Goal: Task Accomplishment & Management: Use online tool/utility

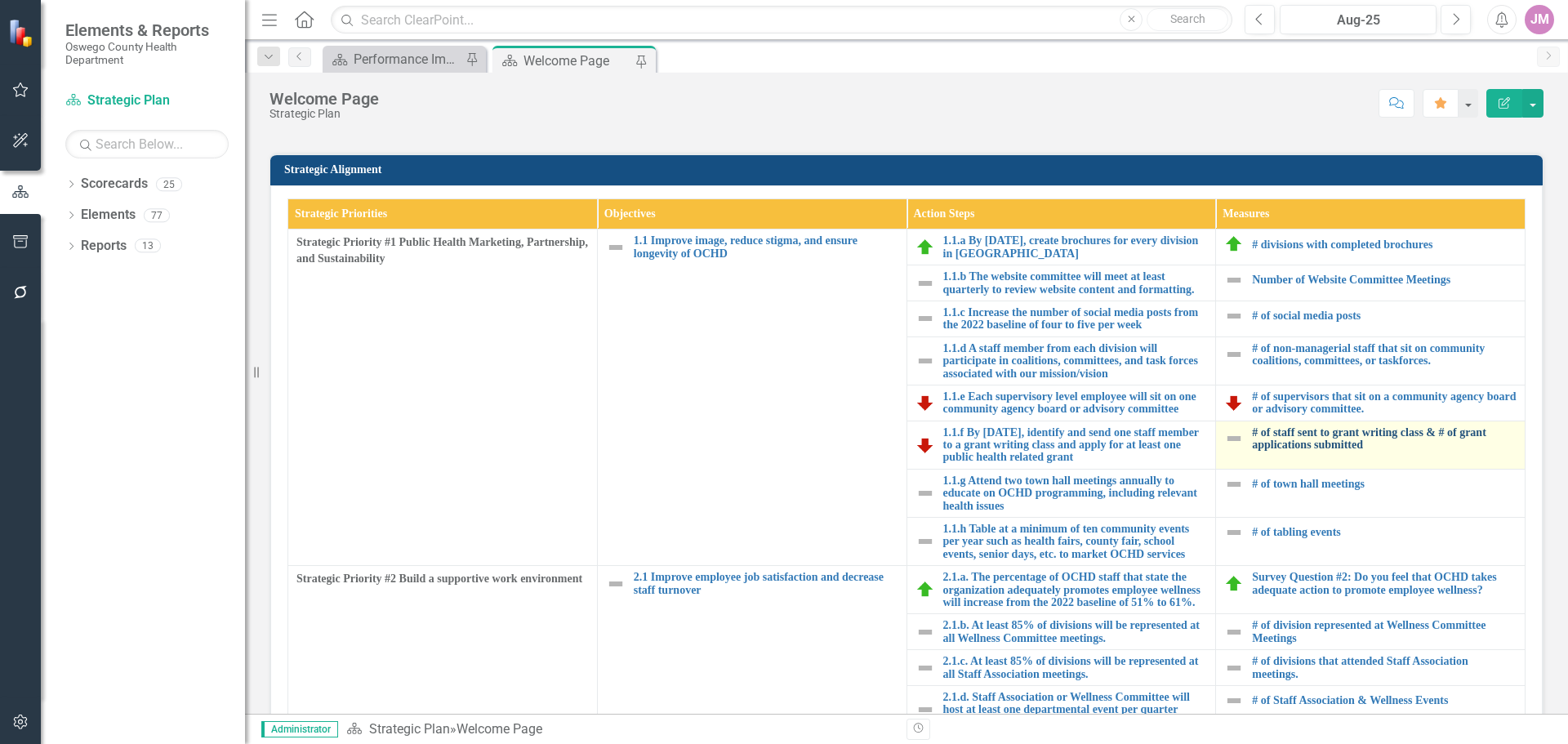
scroll to position [408, 0]
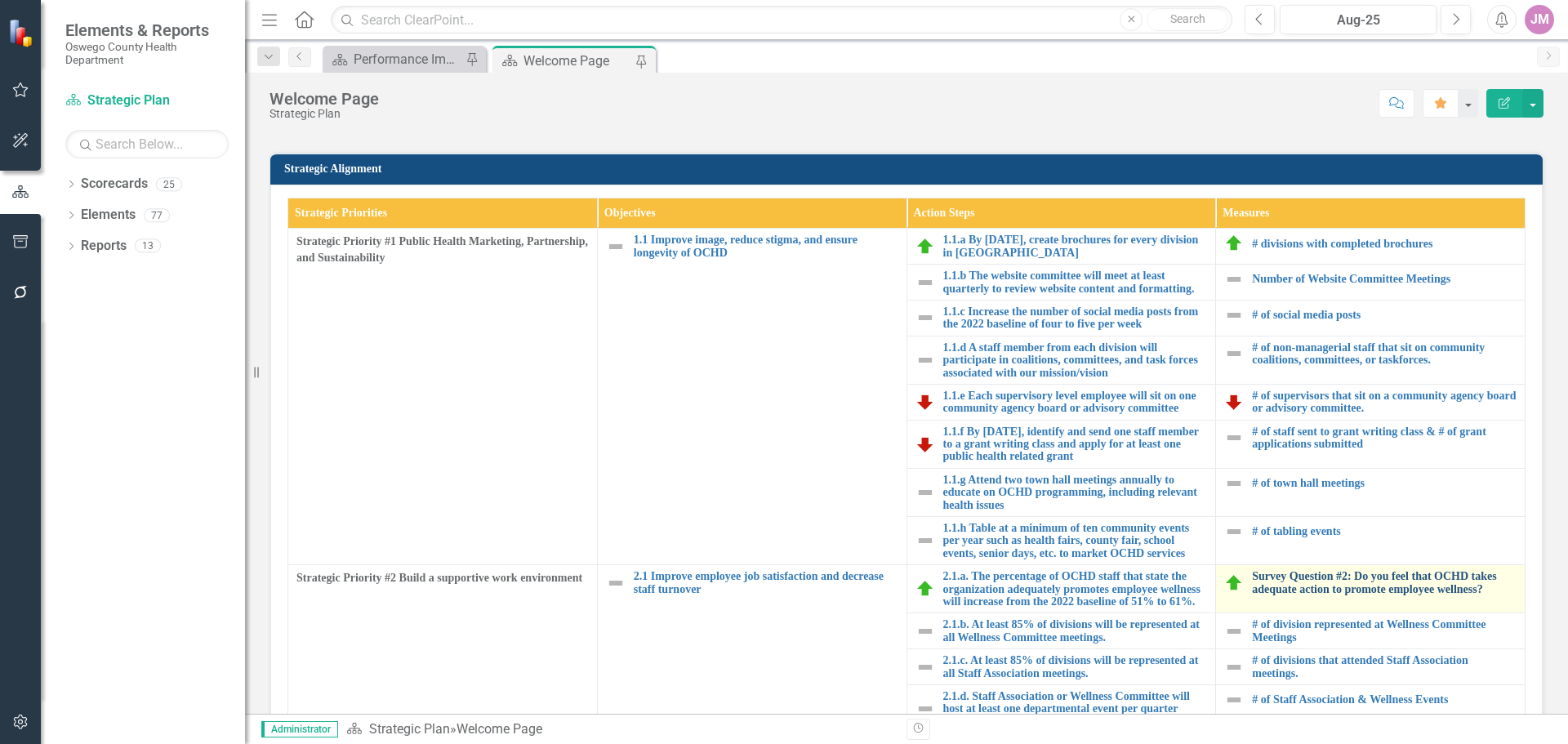
click at [1328, 580] on link "Survey Question #2: Do you feel that OCHD takes adequate action to promote empl…" at bounding box center [1384, 582] width 264 height 25
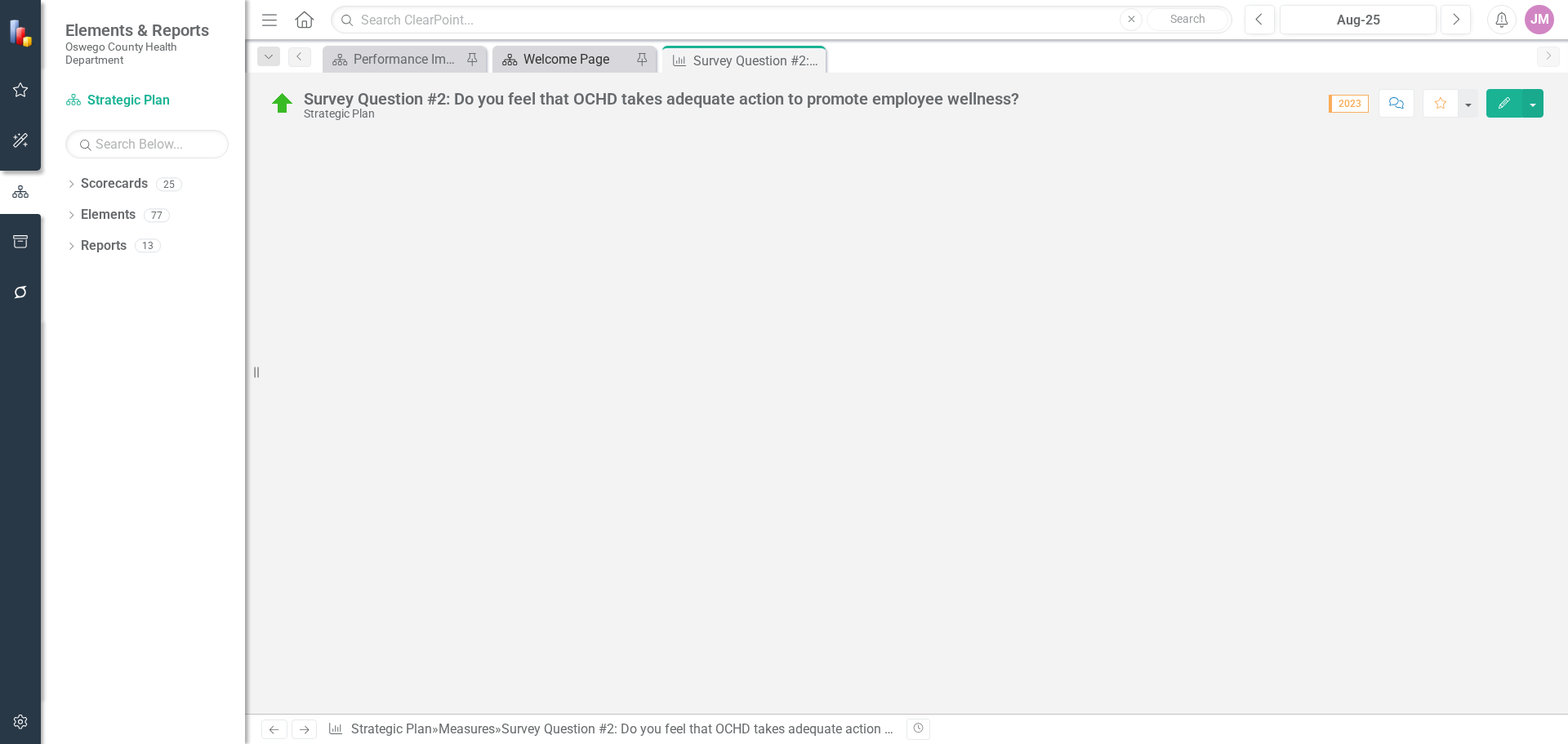
click at [571, 60] on div "Welcome Page" at bounding box center [578, 59] width 108 height 21
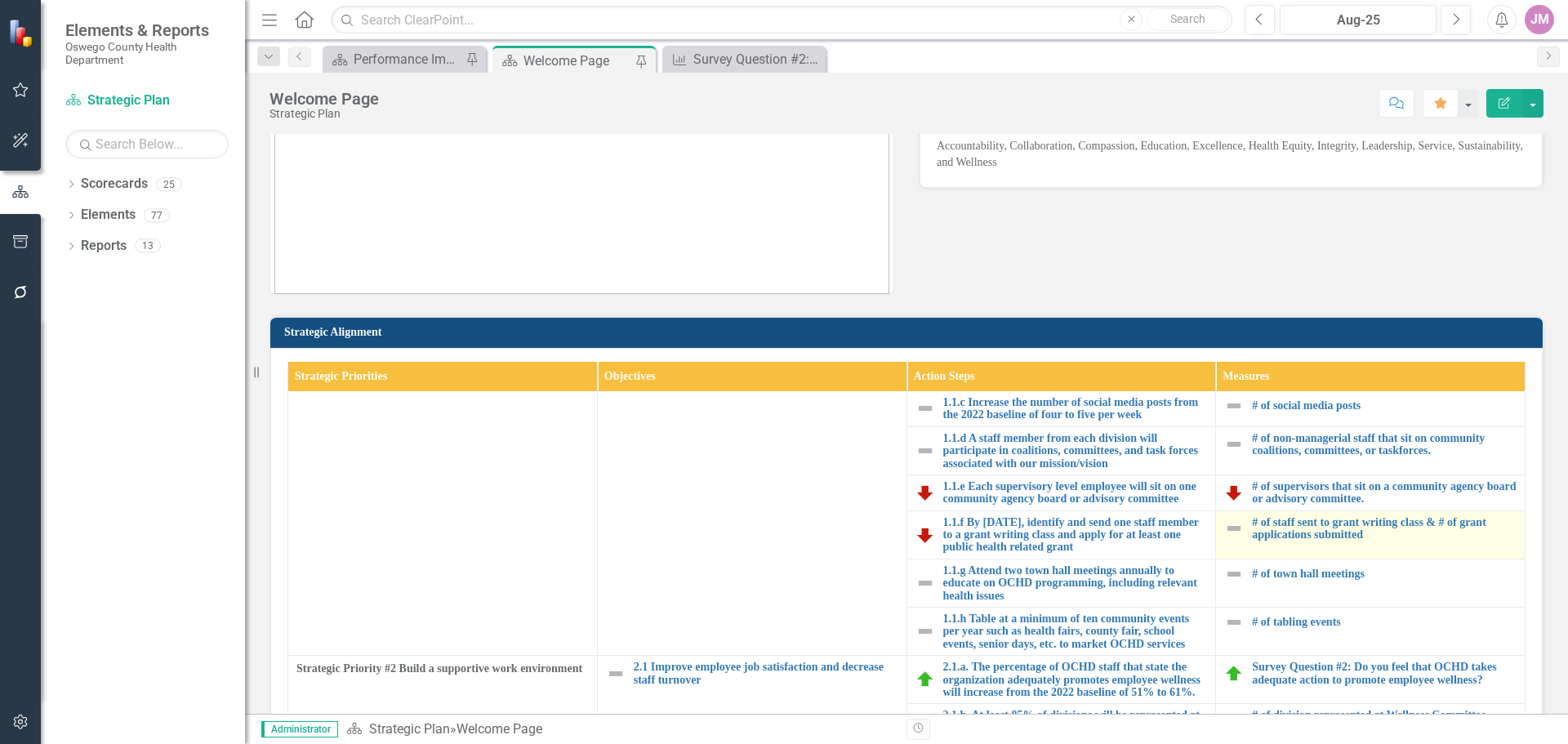
scroll to position [245, 0]
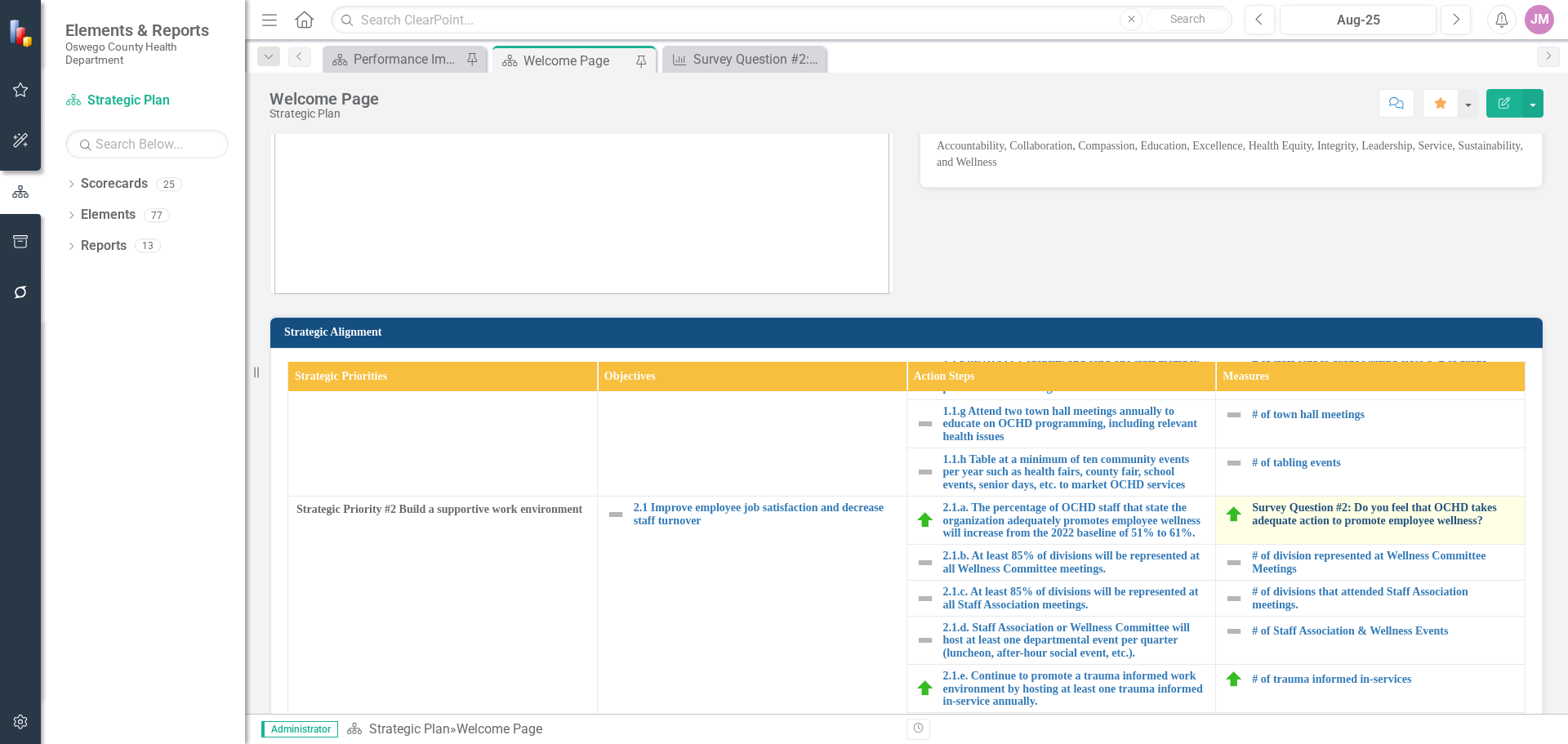
click at [1335, 501] on link "Survey Question #2: Do you feel that OCHD takes adequate action to promote empl…" at bounding box center [1384, 514] width 264 height 25
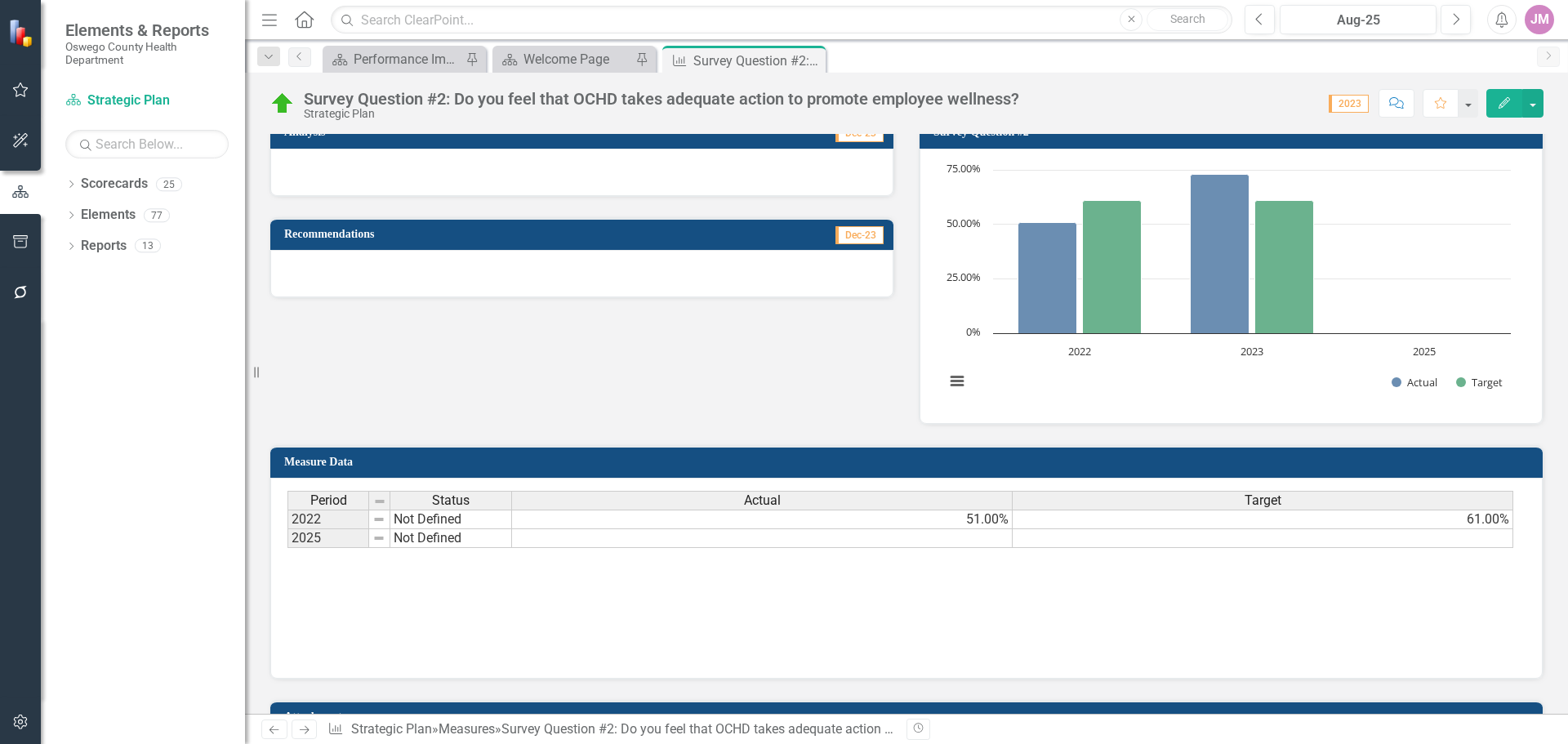
scroll to position [408, 0]
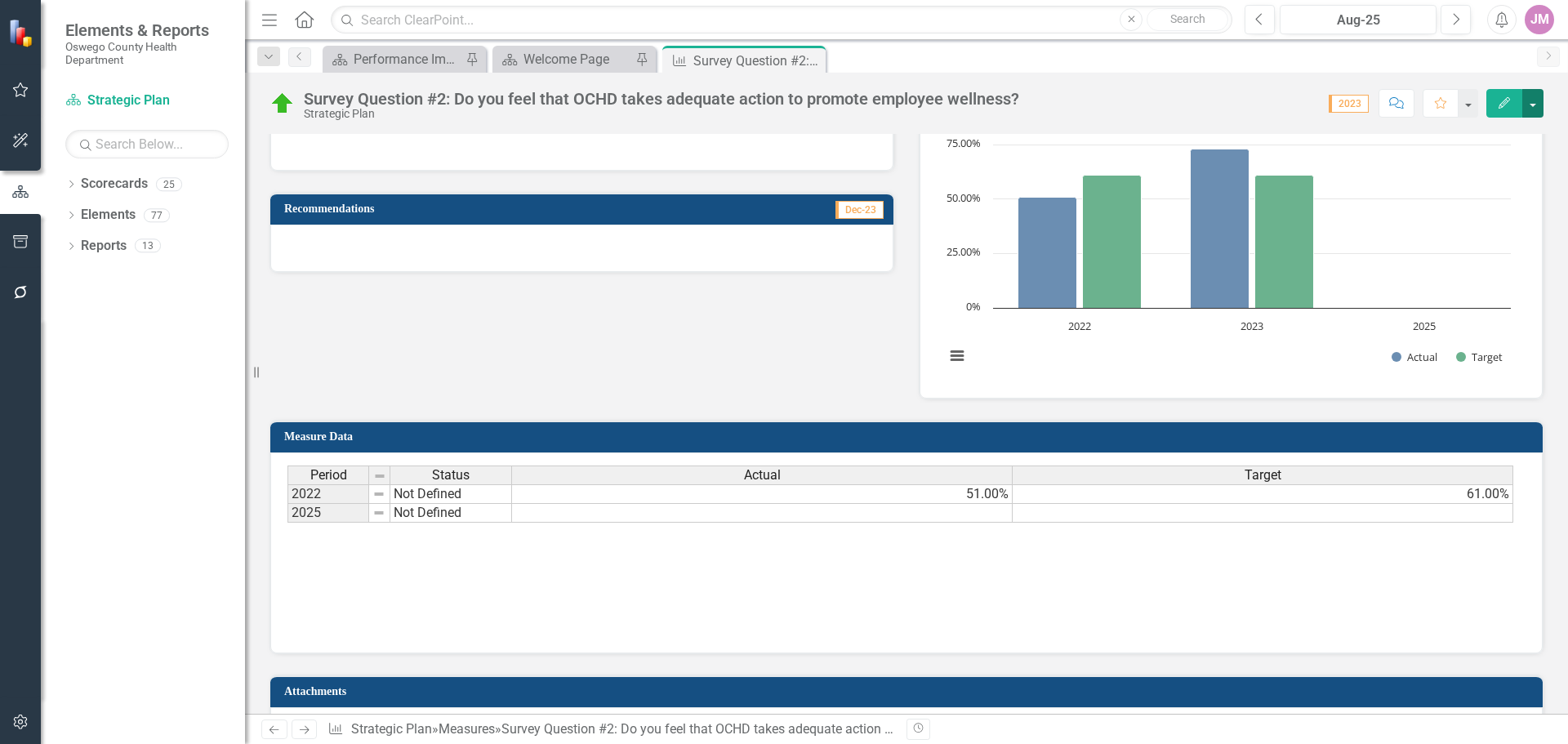
click at [1534, 108] on button "button" at bounding box center [1533, 103] width 22 height 29
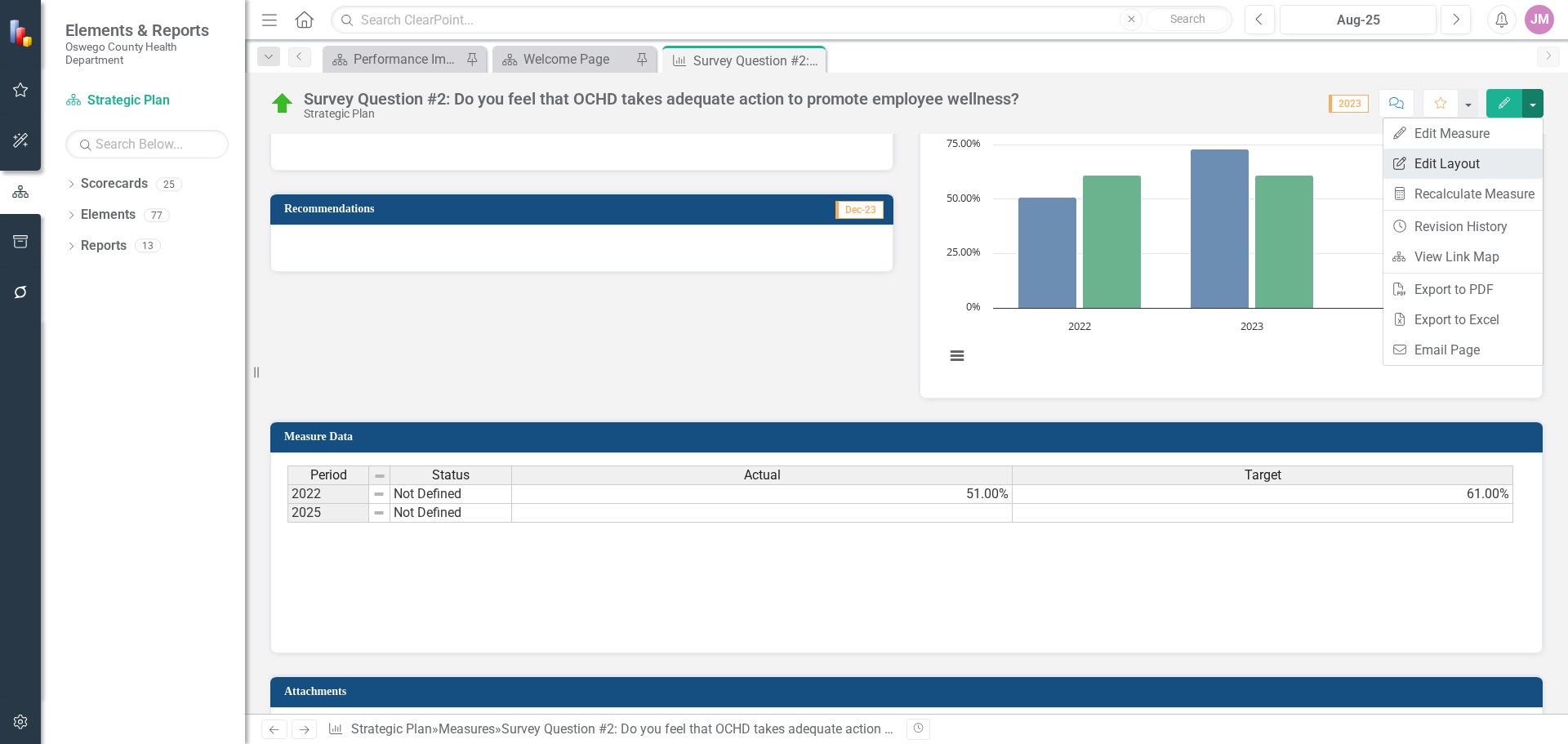
click at [1468, 157] on link "Edit Report Edit Layout" at bounding box center [1463, 164] width 159 height 31
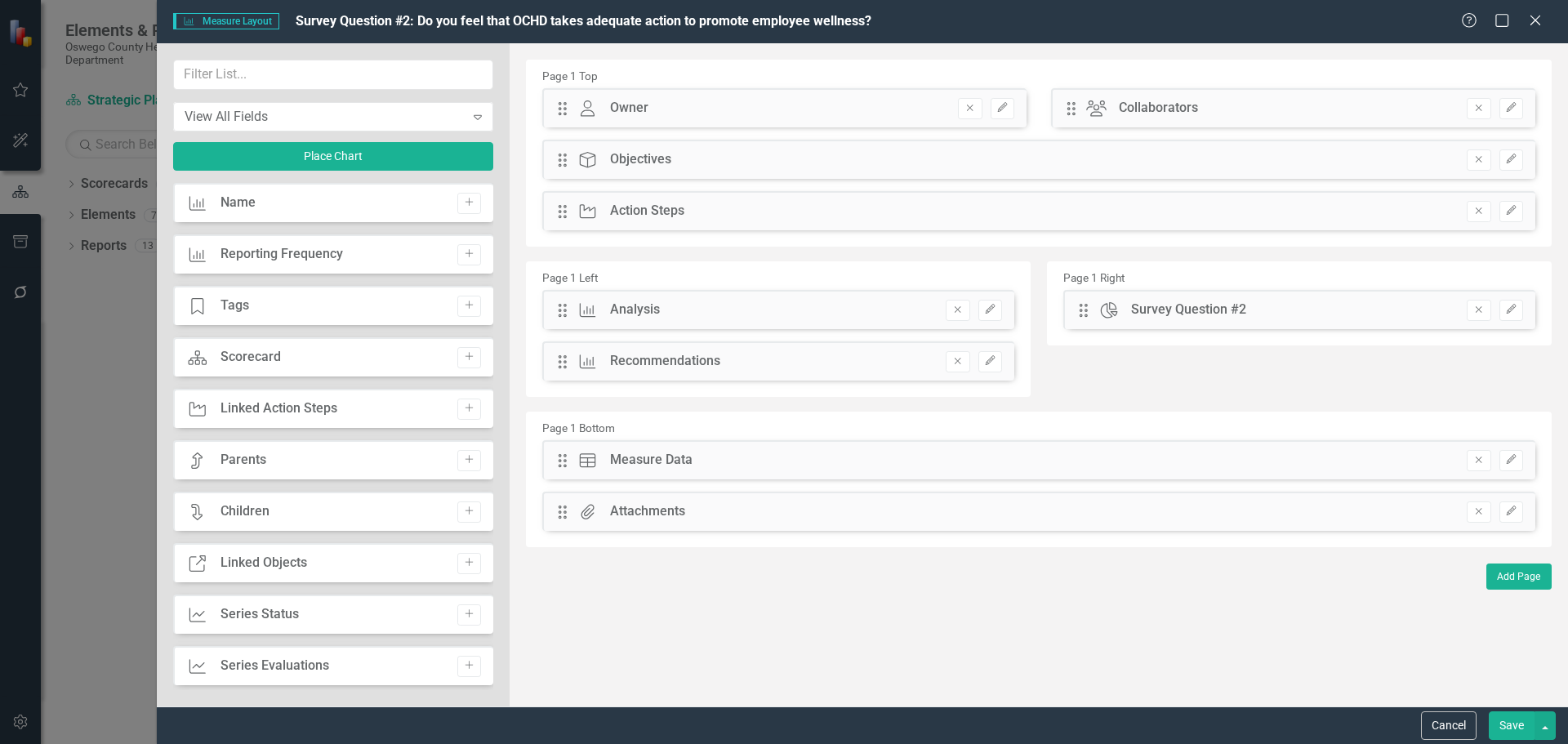
click at [1531, 31] on div "Measure Measure Layout Survey Question #2: Do you feel that OCHD takes adequate…" at bounding box center [863, 22] width 1412 height 43
click at [1530, 22] on icon "Close" at bounding box center [1535, 20] width 21 height 15
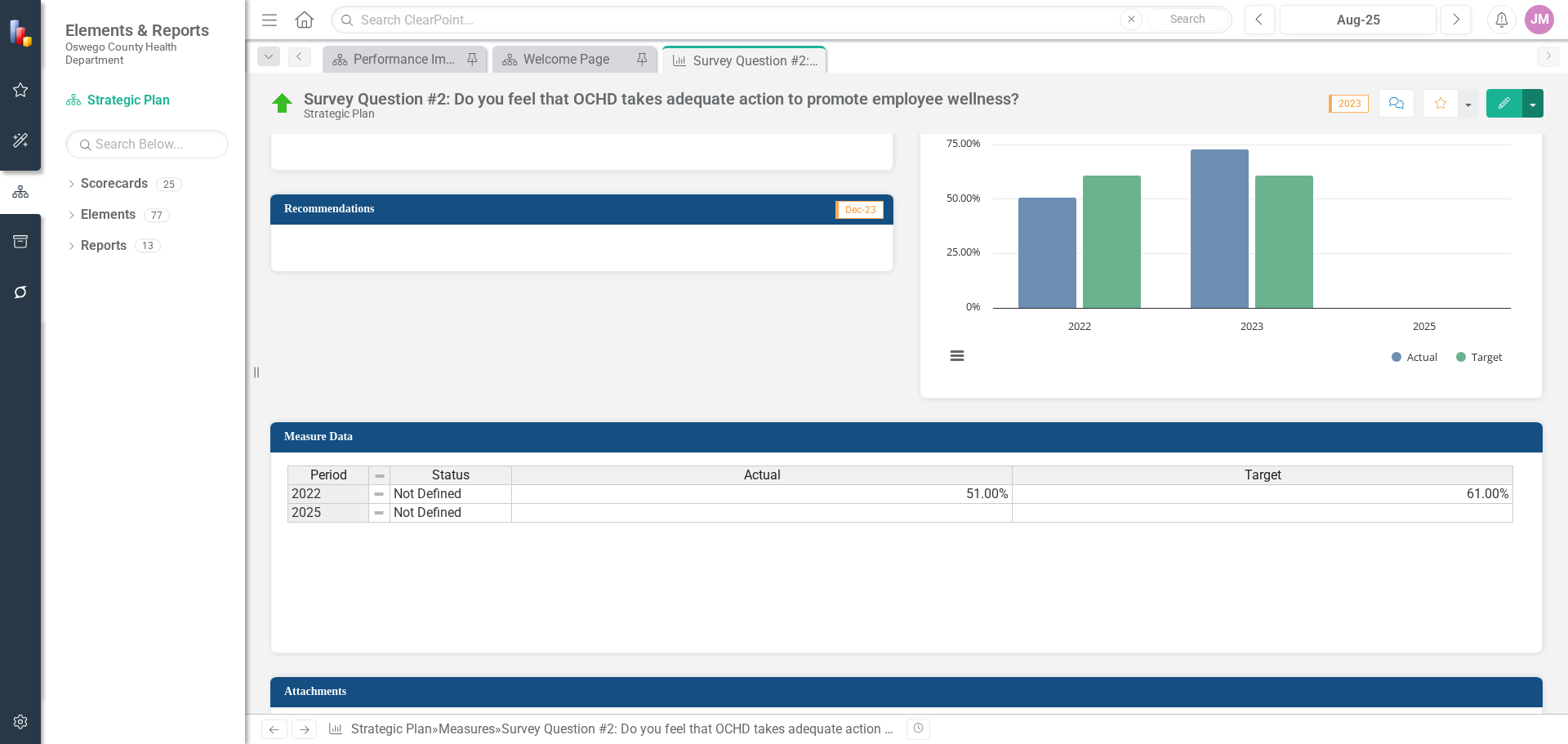
click at [1535, 106] on button "button" at bounding box center [1533, 103] width 22 height 29
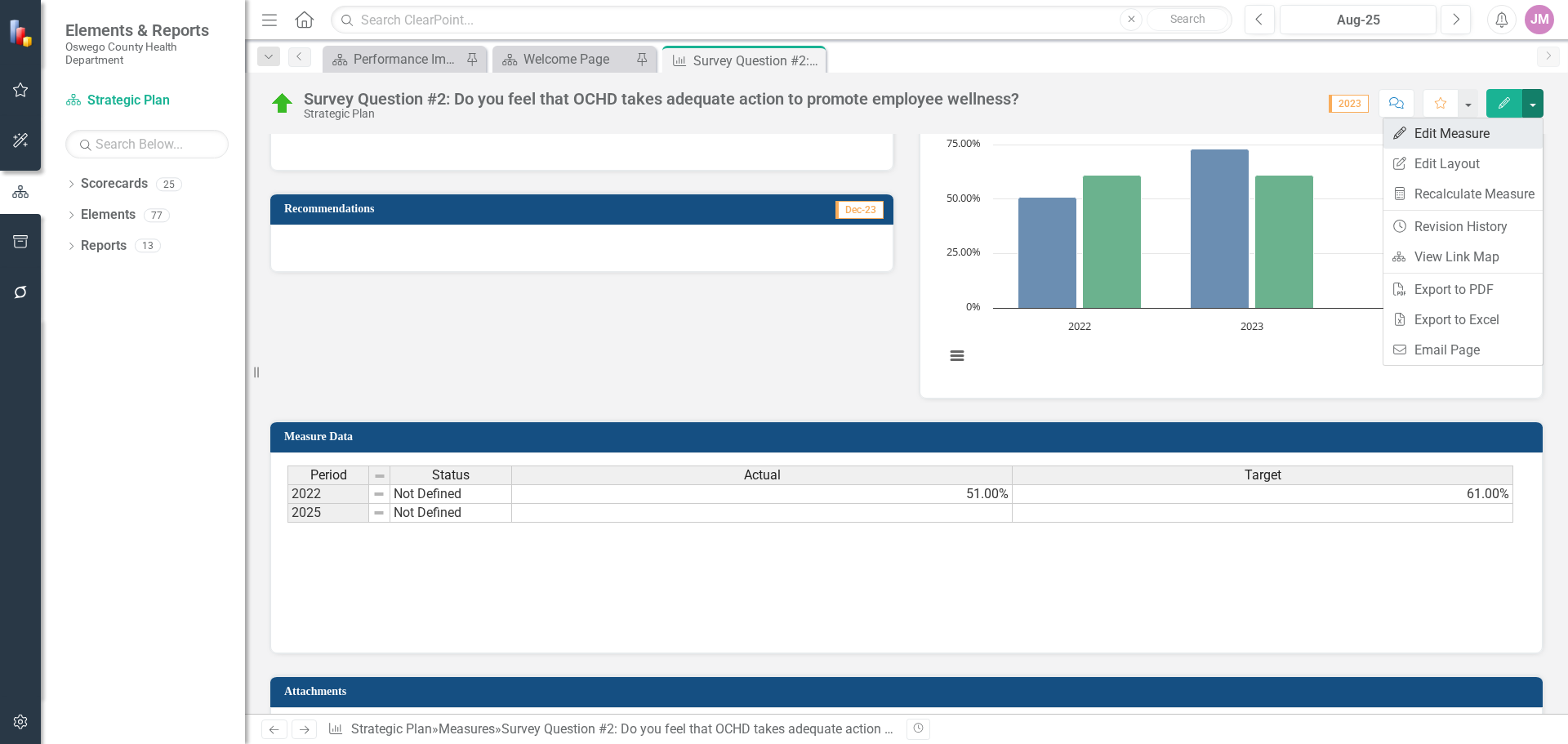
click at [1466, 137] on link "Edit Edit Measure" at bounding box center [1463, 134] width 159 height 31
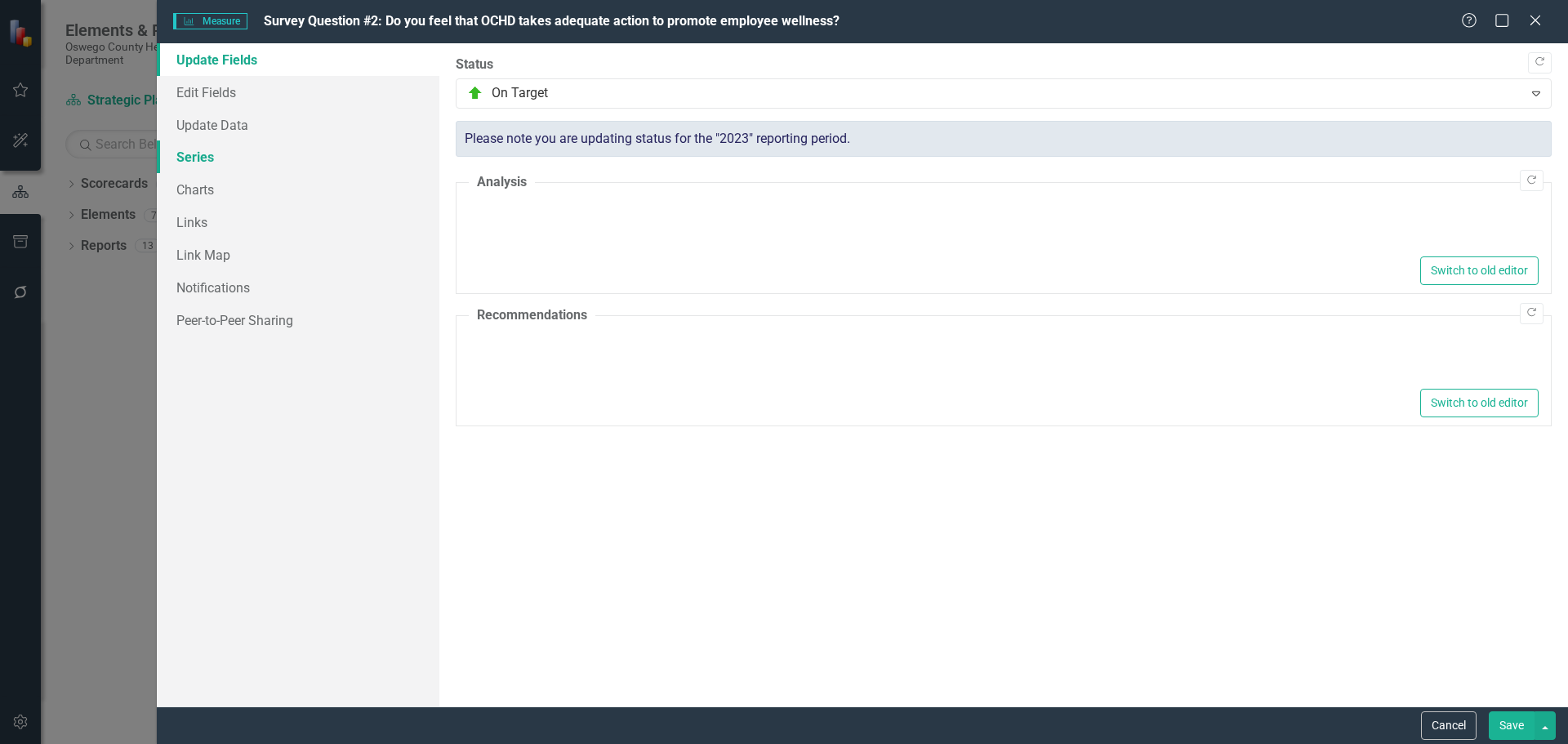
click at [211, 164] on link "Series" at bounding box center [298, 156] width 282 height 32
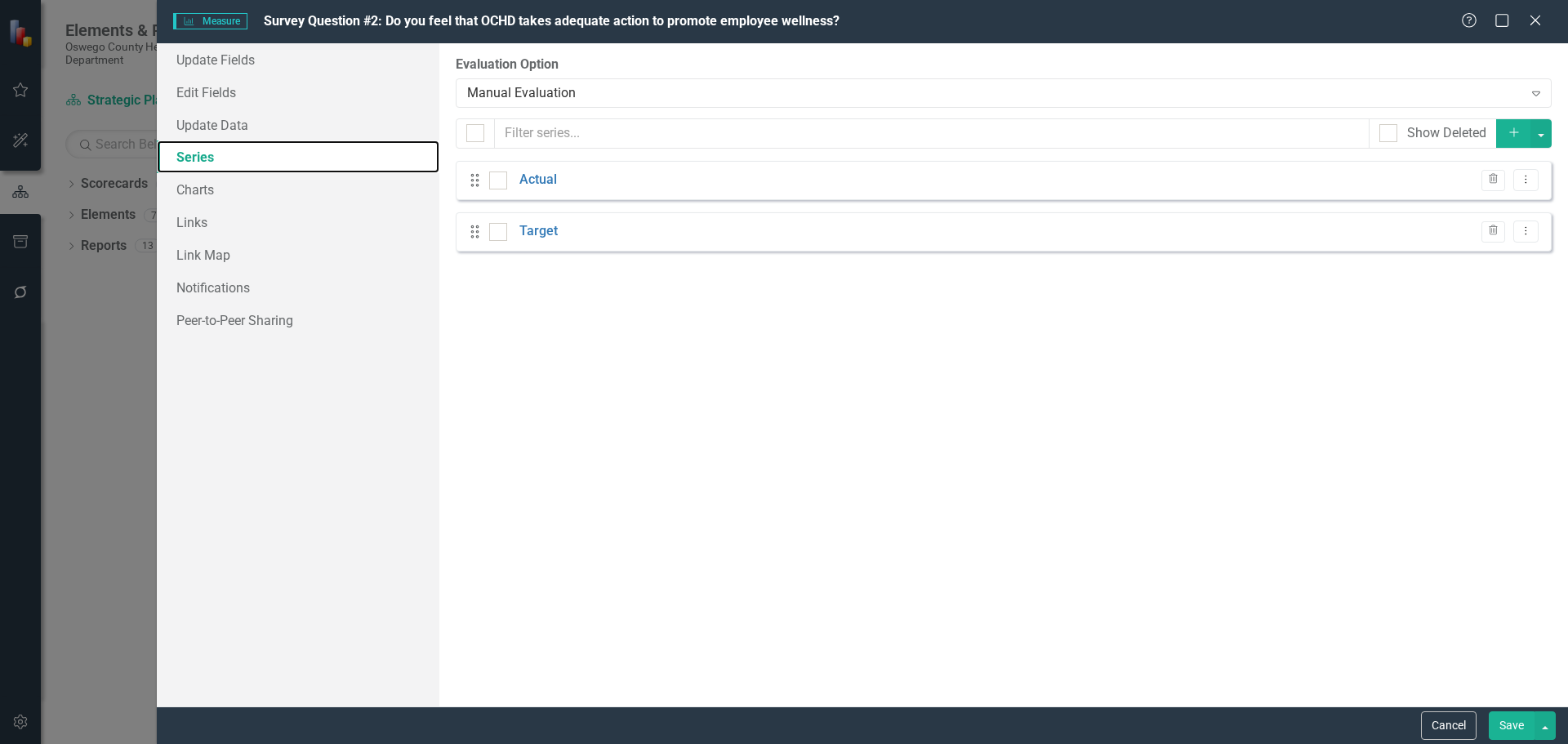
scroll to position [0, 0]
click at [234, 130] on link "Update Data" at bounding box center [298, 125] width 282 height 32
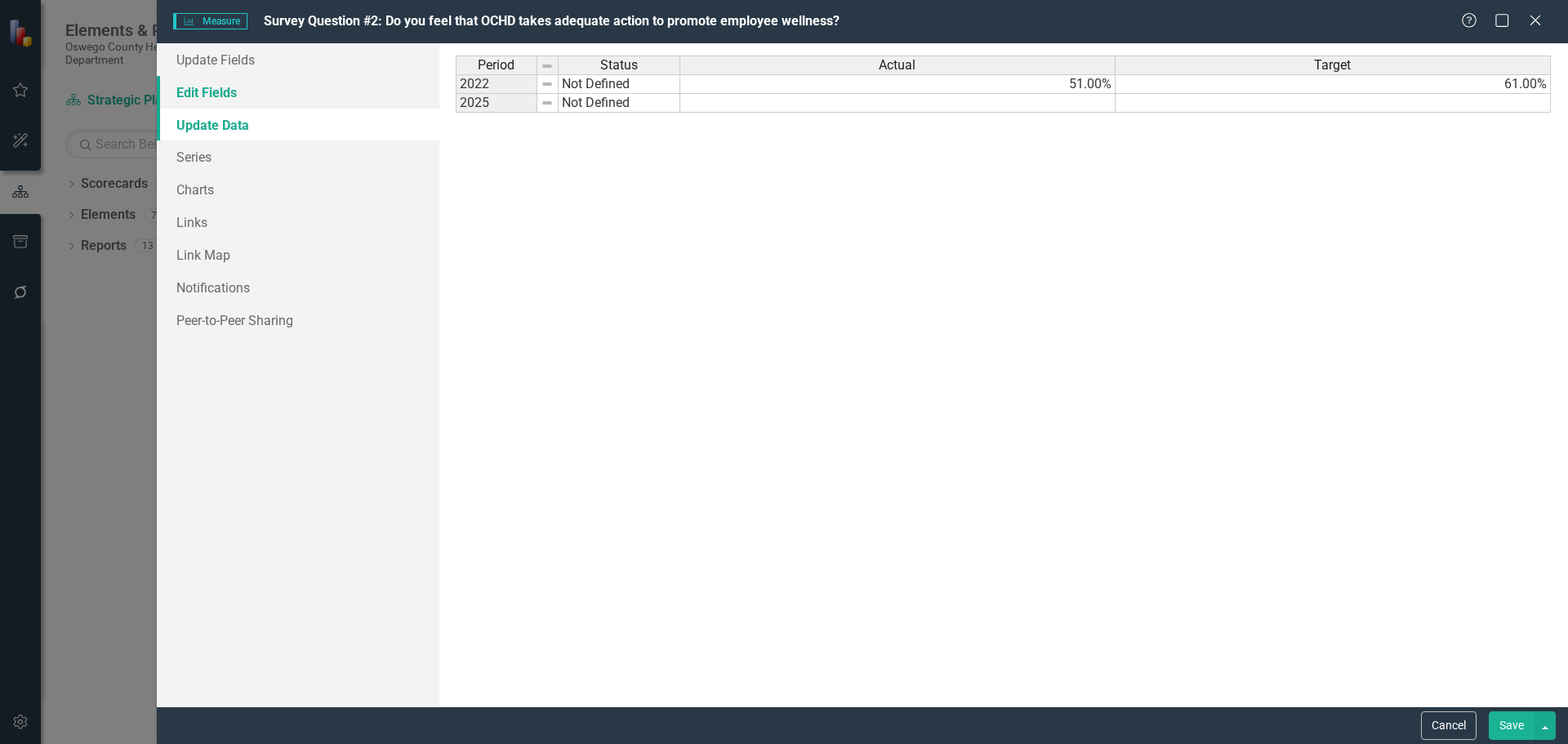
click at [243, 94] on link "Edit Fields" at bounding box center [298, 93] width 282 height 32
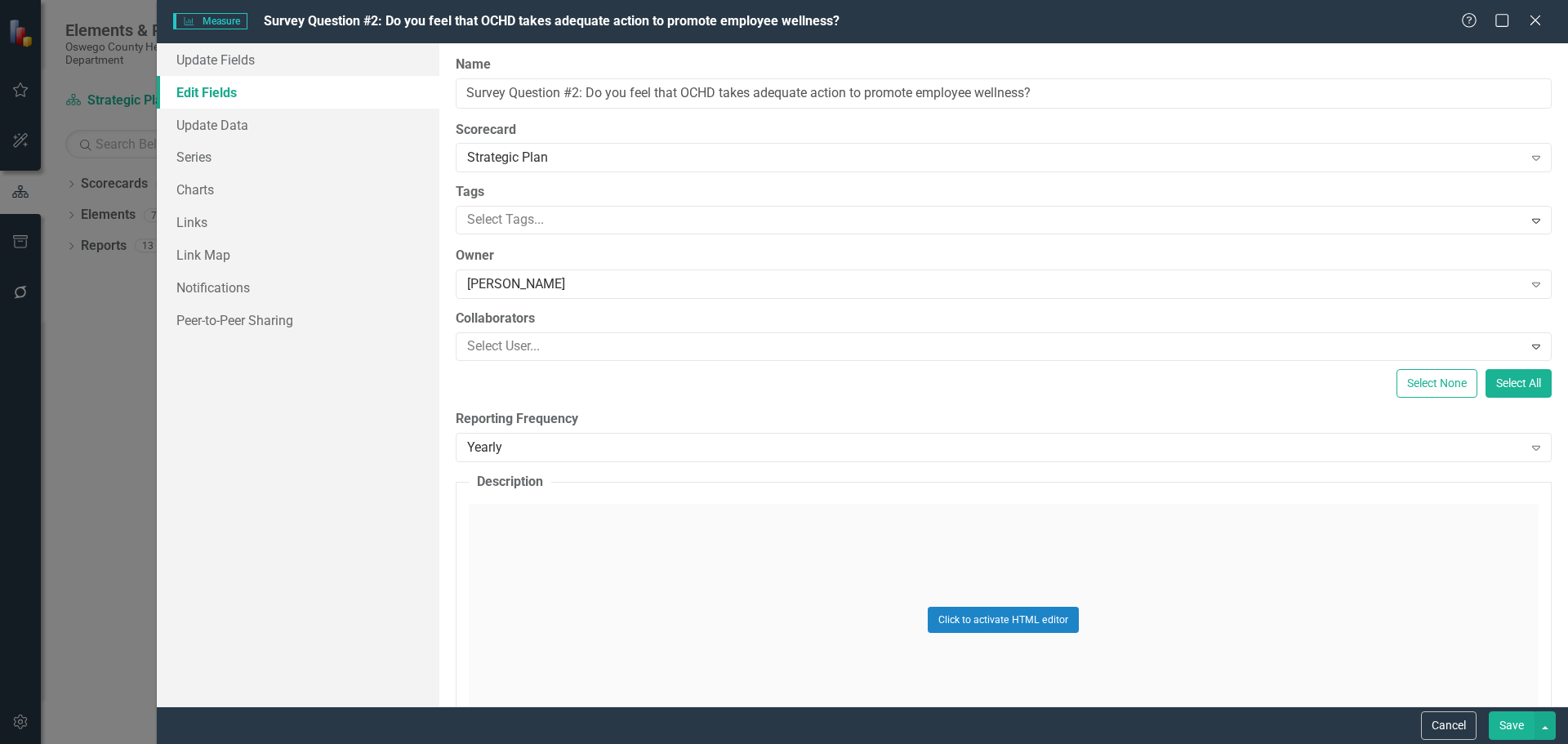
click at [15, 518] on div "Measure Measure Survey Question #2: Do you feel that OCHD takes adequate action…" at bounding box center [784, 372] width 1568 height 744
click at [1450, 725] on button "Cancel" at bounding box center [1448, 726] width 56 height 29
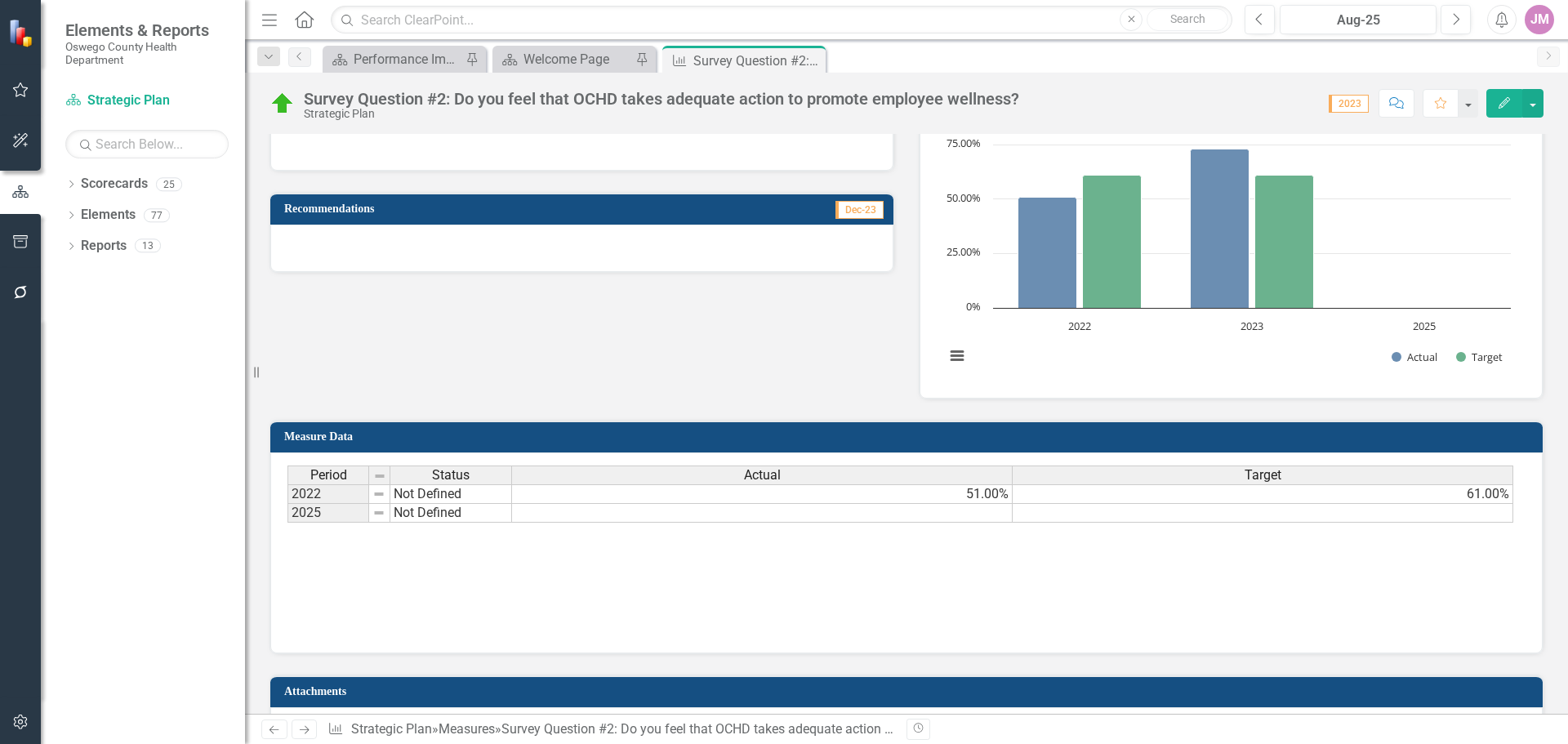
click at [29, 722] on icon "button" at bounding box center [21, 722] width 17 height 13
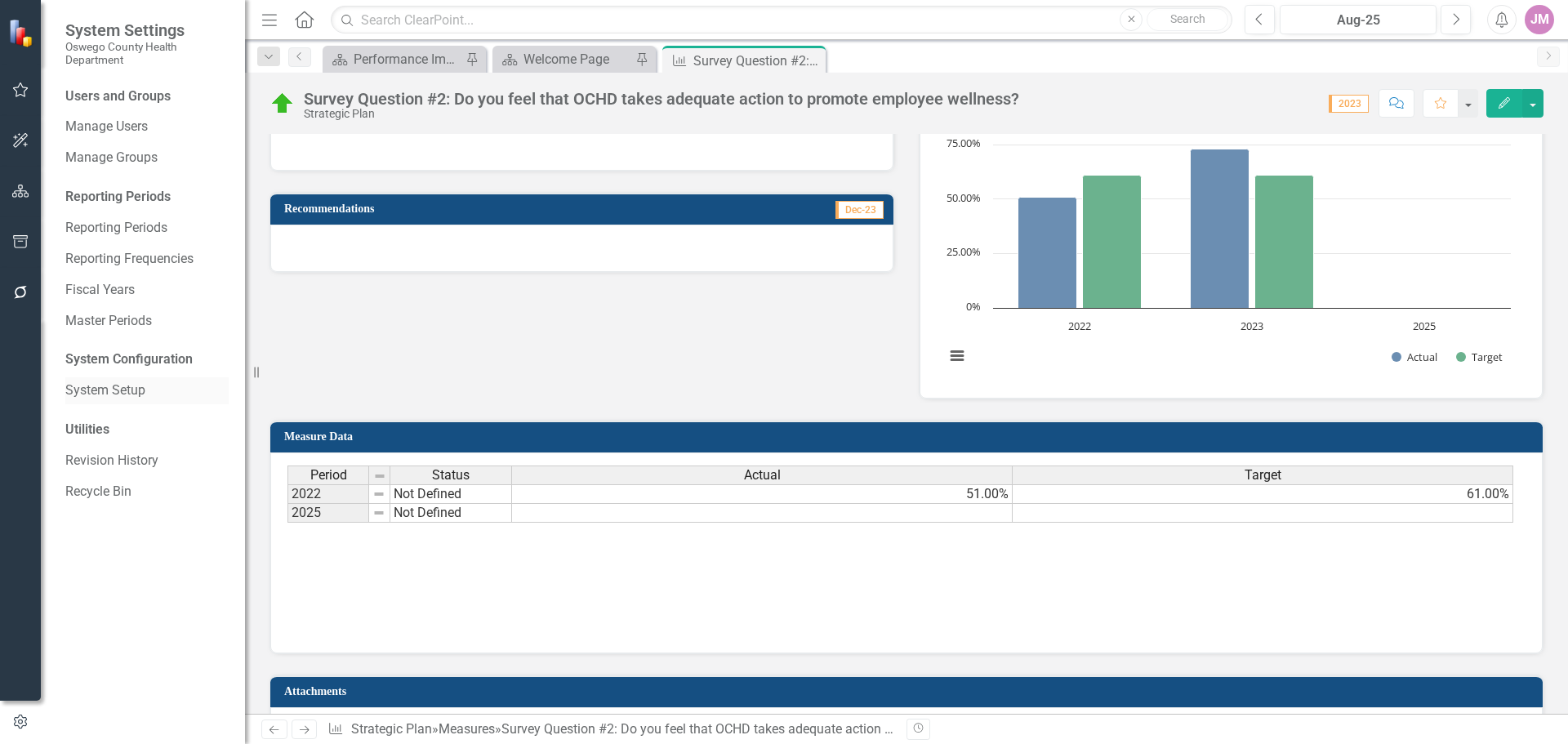
click at [137, 384] on link "System Setup" at bounding box center [147, 390] width 164 height 19
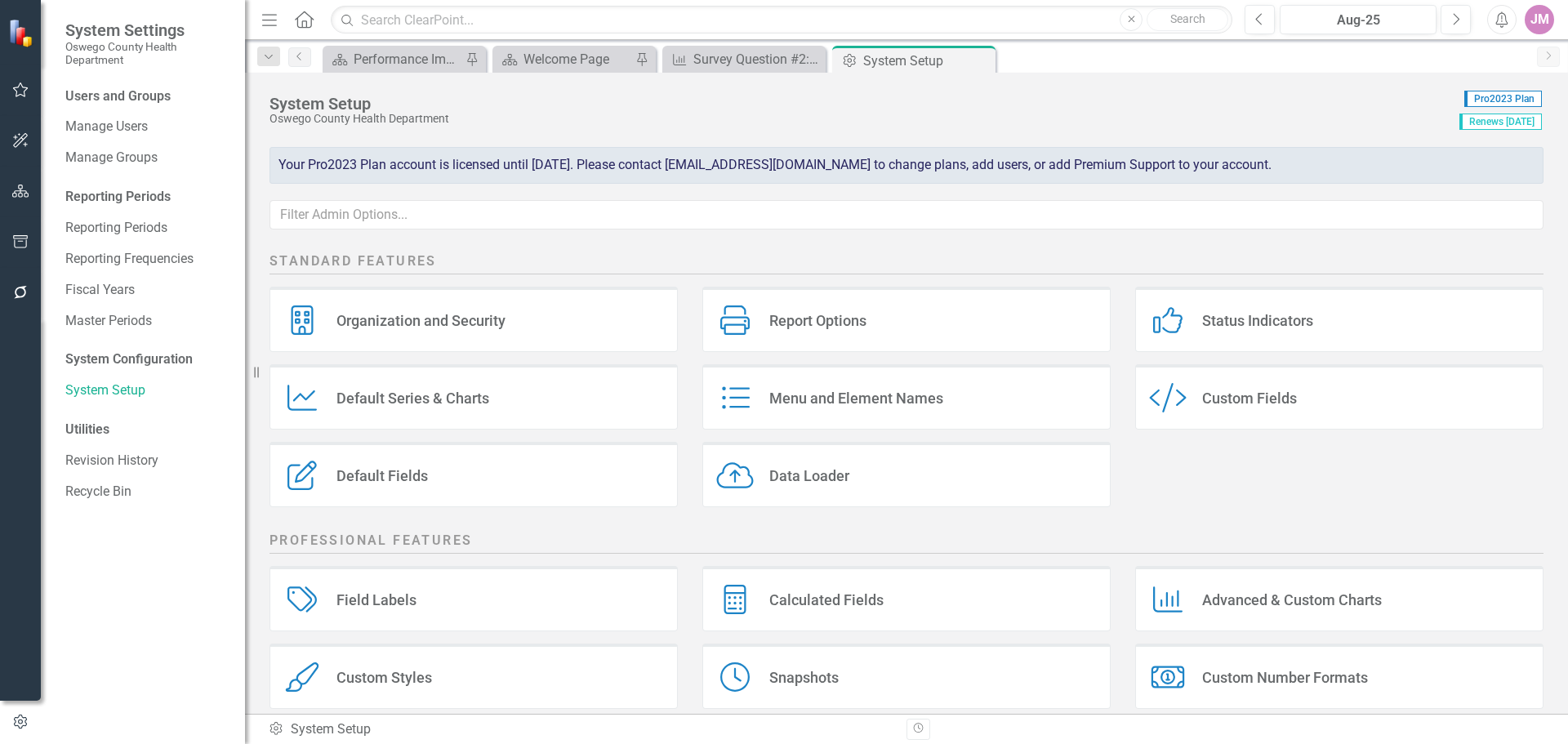
click at [417, 319] on div "Organization and Security" at bounding box center [421, 320] width 169 height 19
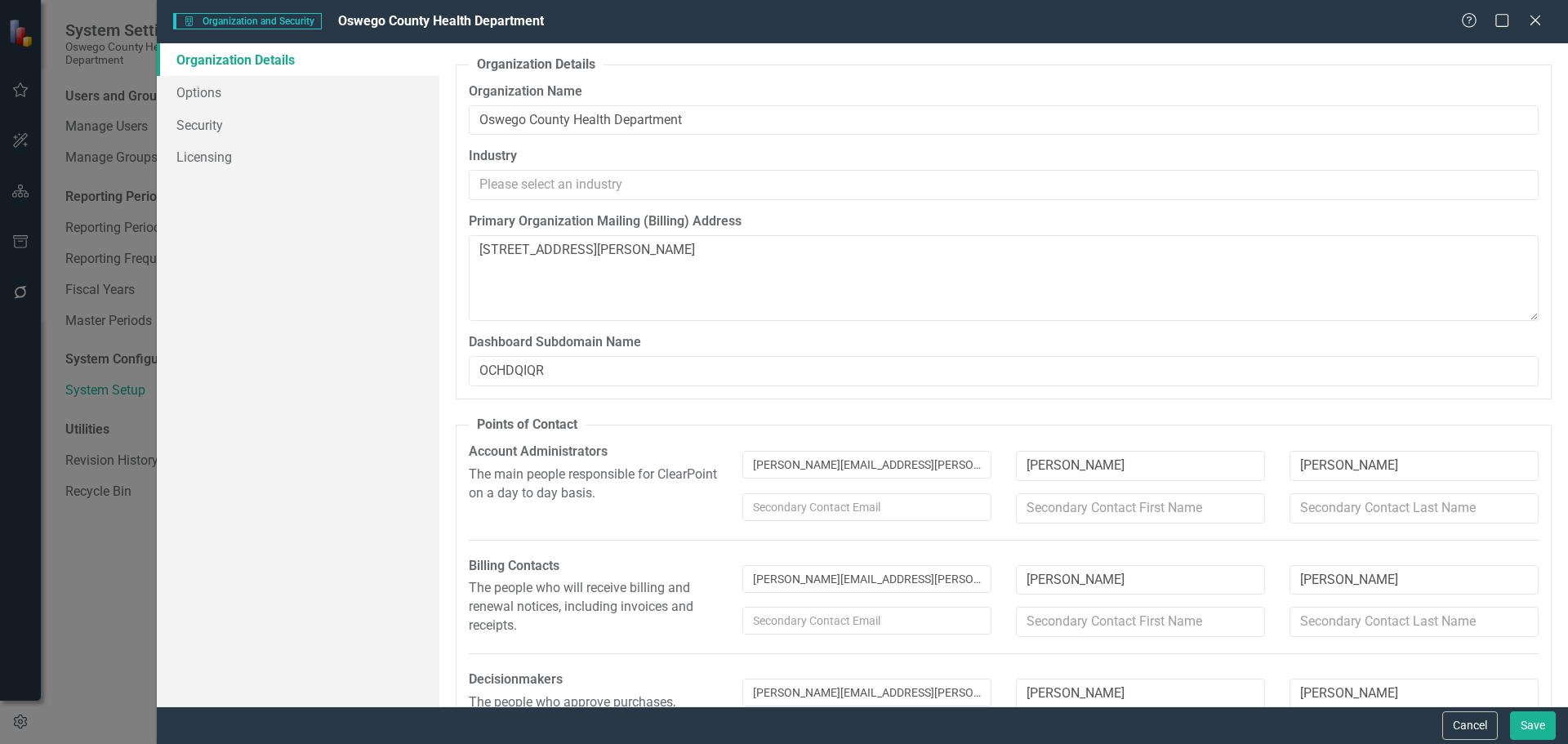
type textarea "70 Bunner St. Oswego, NY 13126"
click at [1534, 22] on icon at bounding box center [1535, 20] width 13 height 13
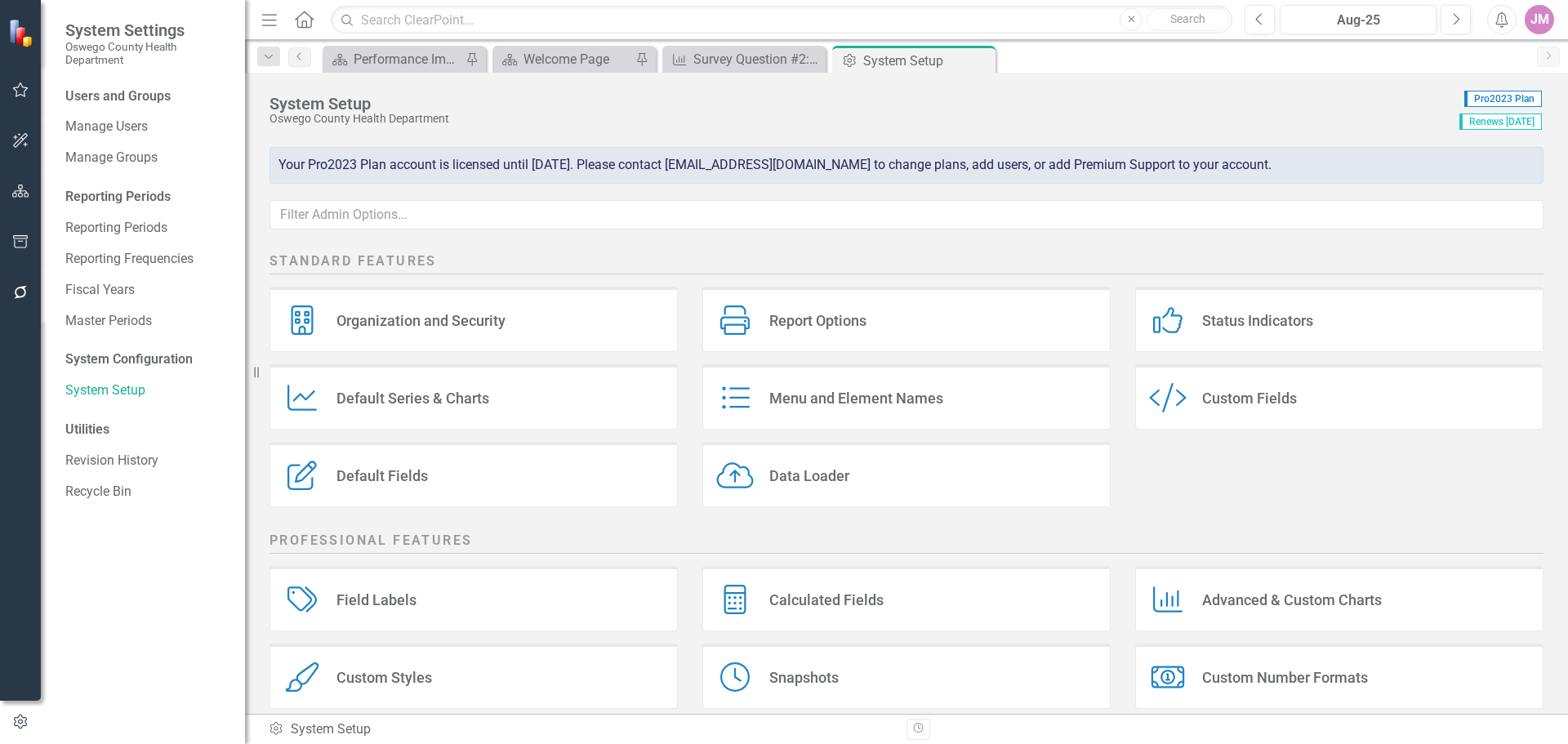
click at [1246, 405] on div "Custom Fields" at bounding box center [1249, 398] width 94 height 19
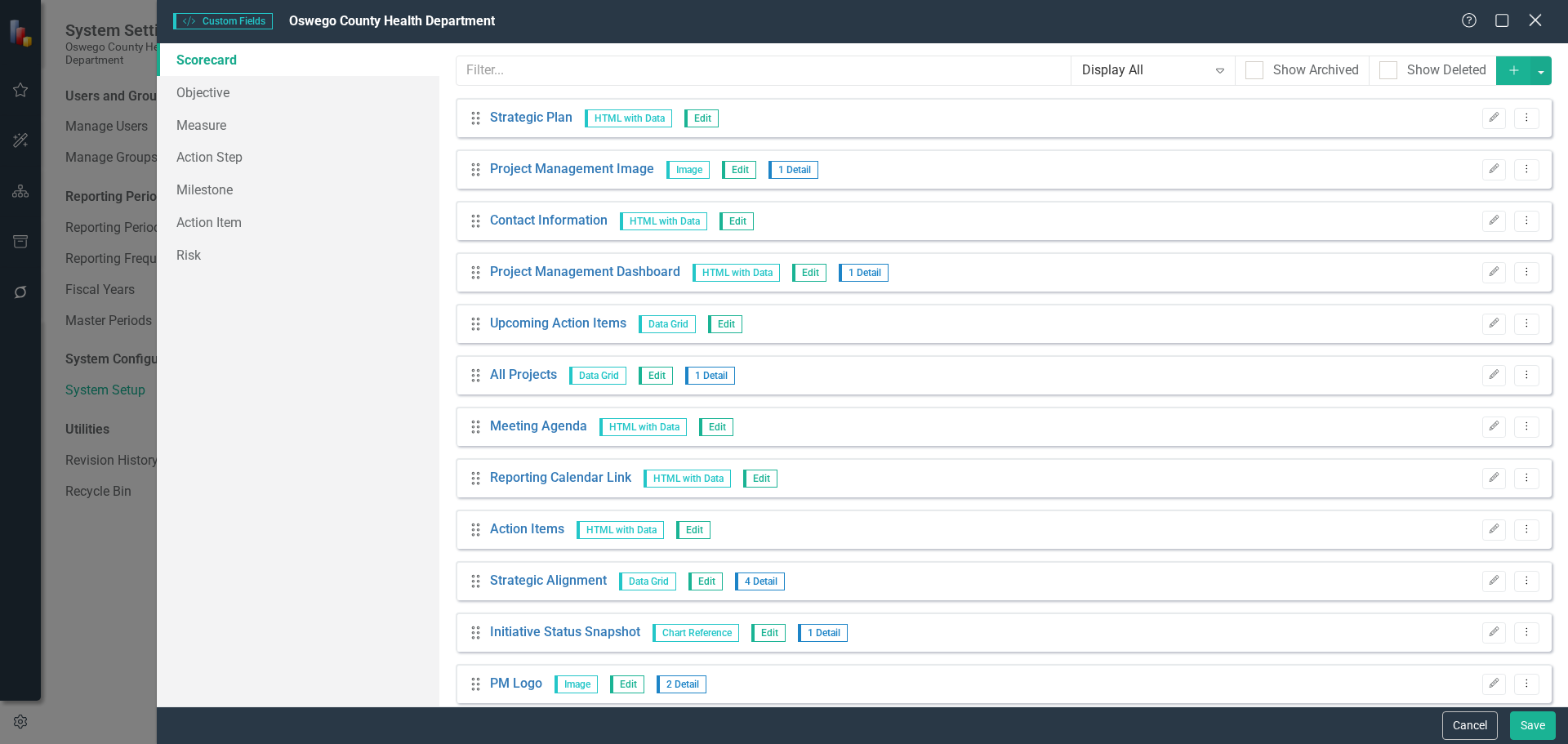
click at [1541, 24] on icon "Close" at bounding box center [1535, 20] width 21 height 15
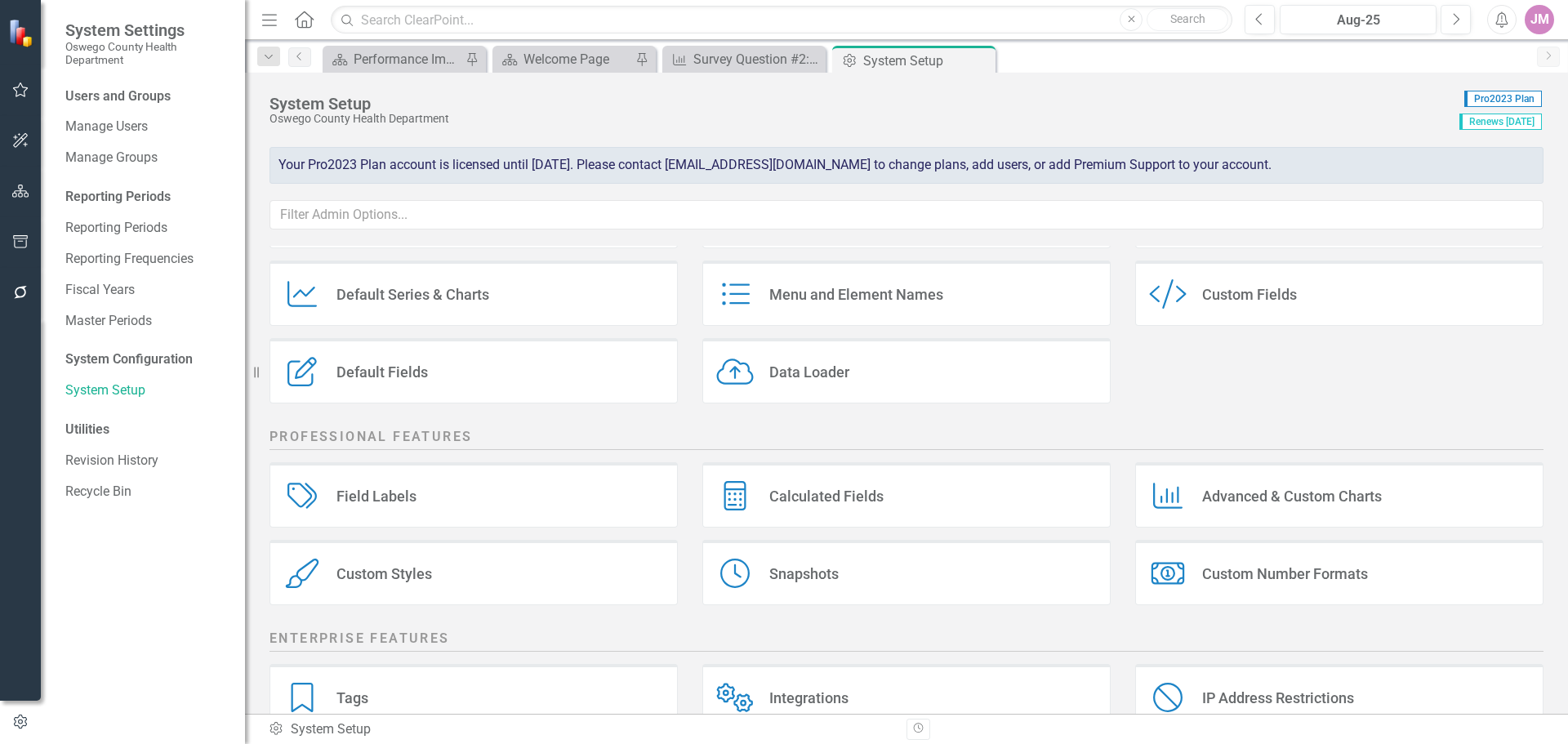
scroll to position [221, 0]
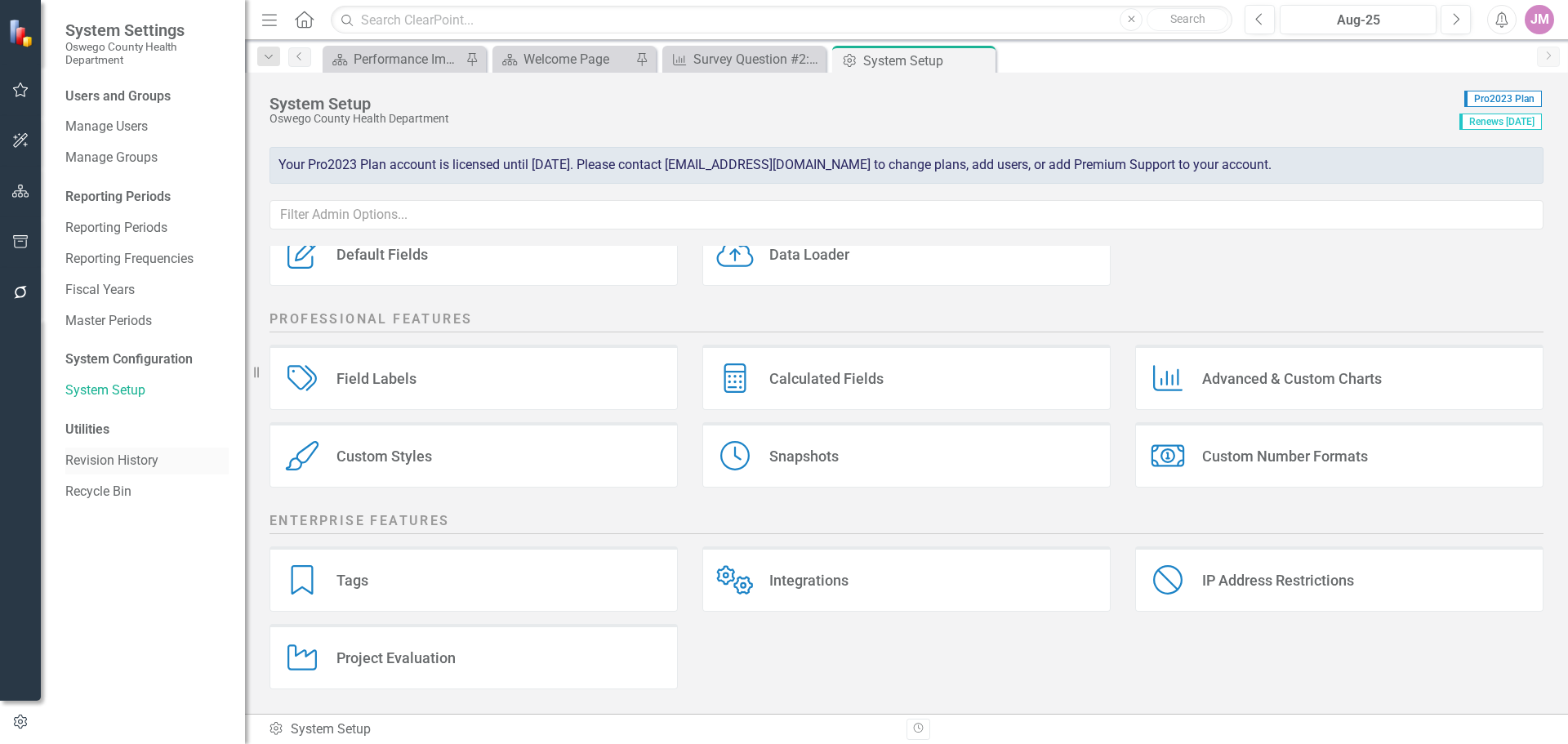
click at [115, 459] on link "Revision History" at bounding box center [147, 461] width 164 height 19
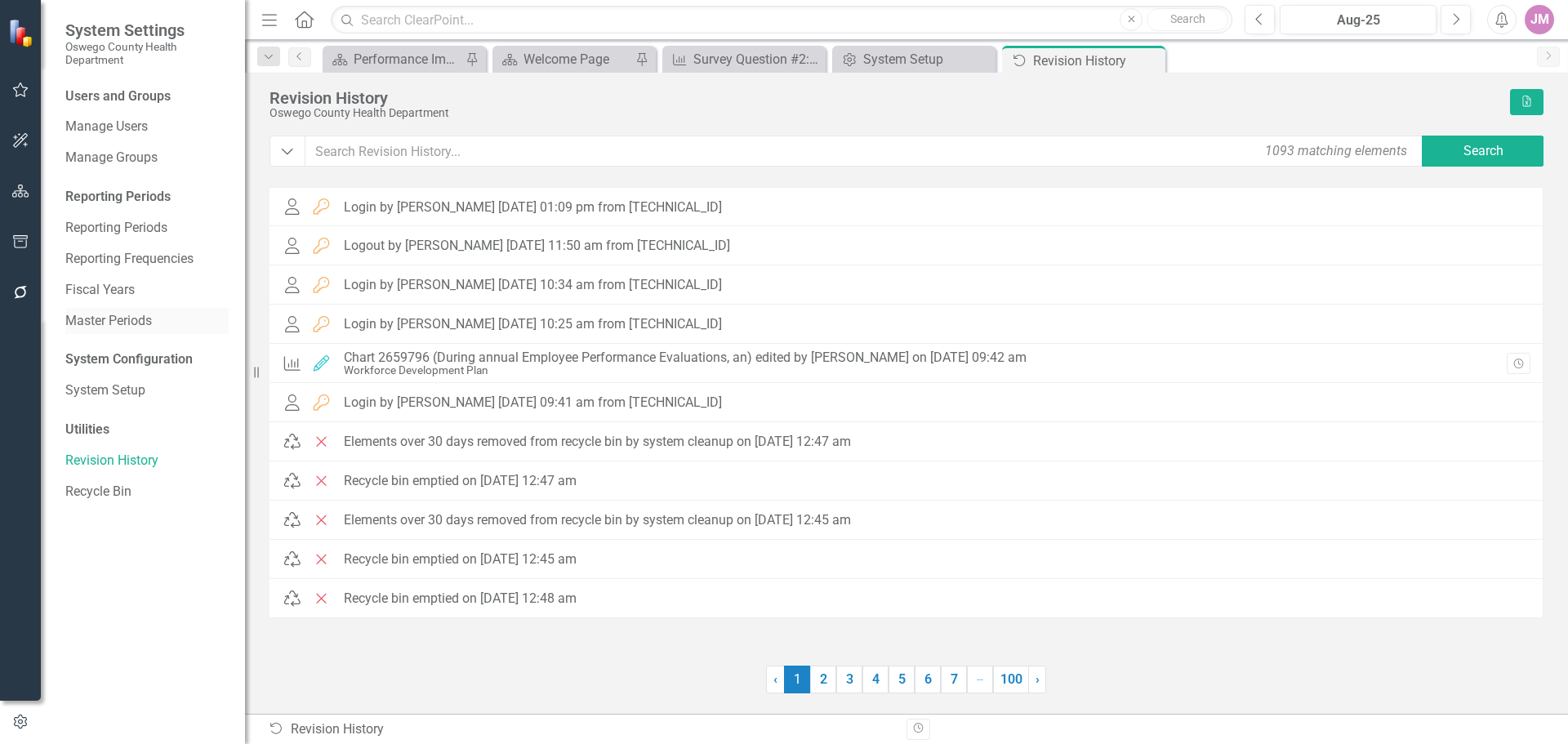
click at [146, 324] on link "Master Periods" at bounding box center [147, 321] width 164 height 19
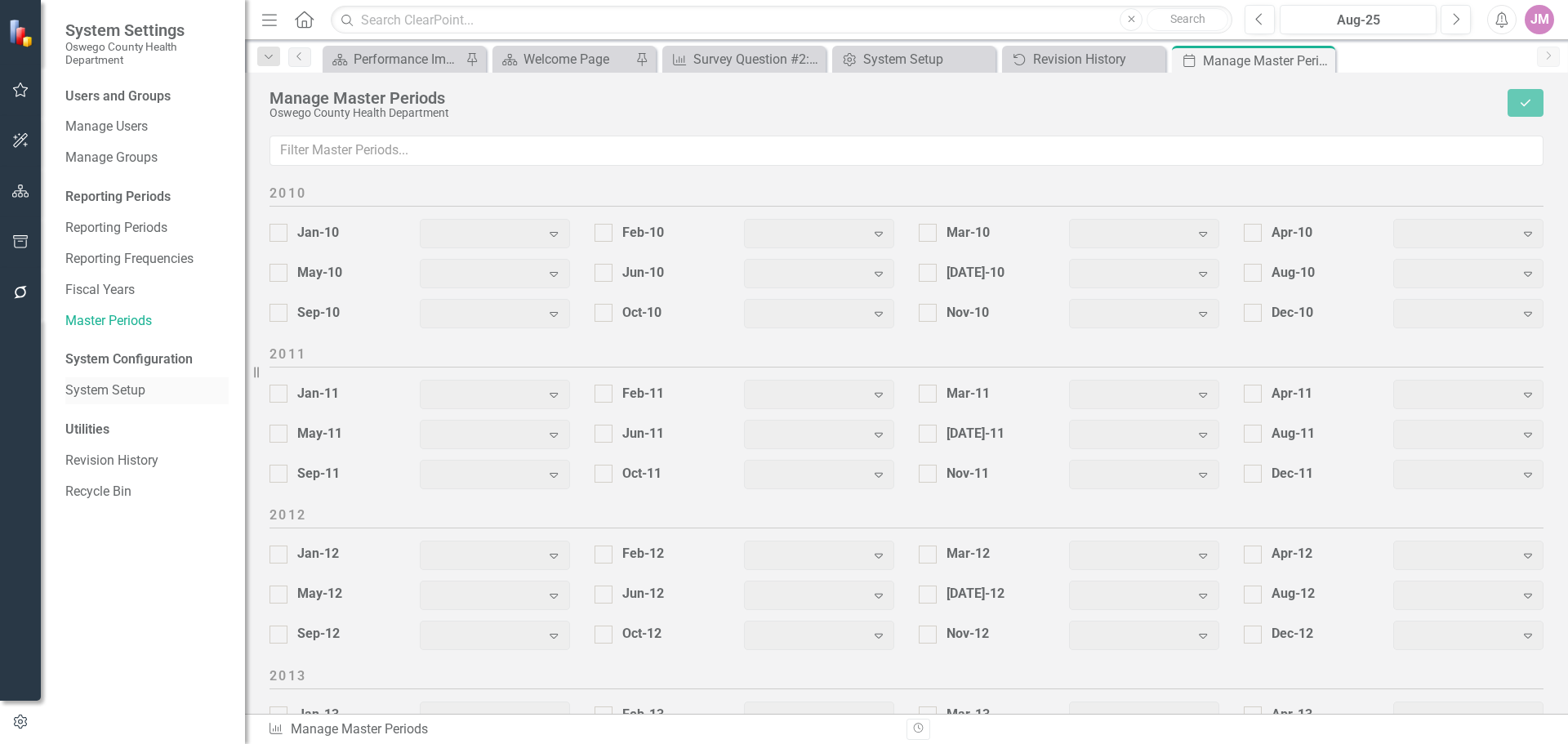
click at [124, 386] on link "System Setup" at bounding box center [147, 390] width 164 height 19
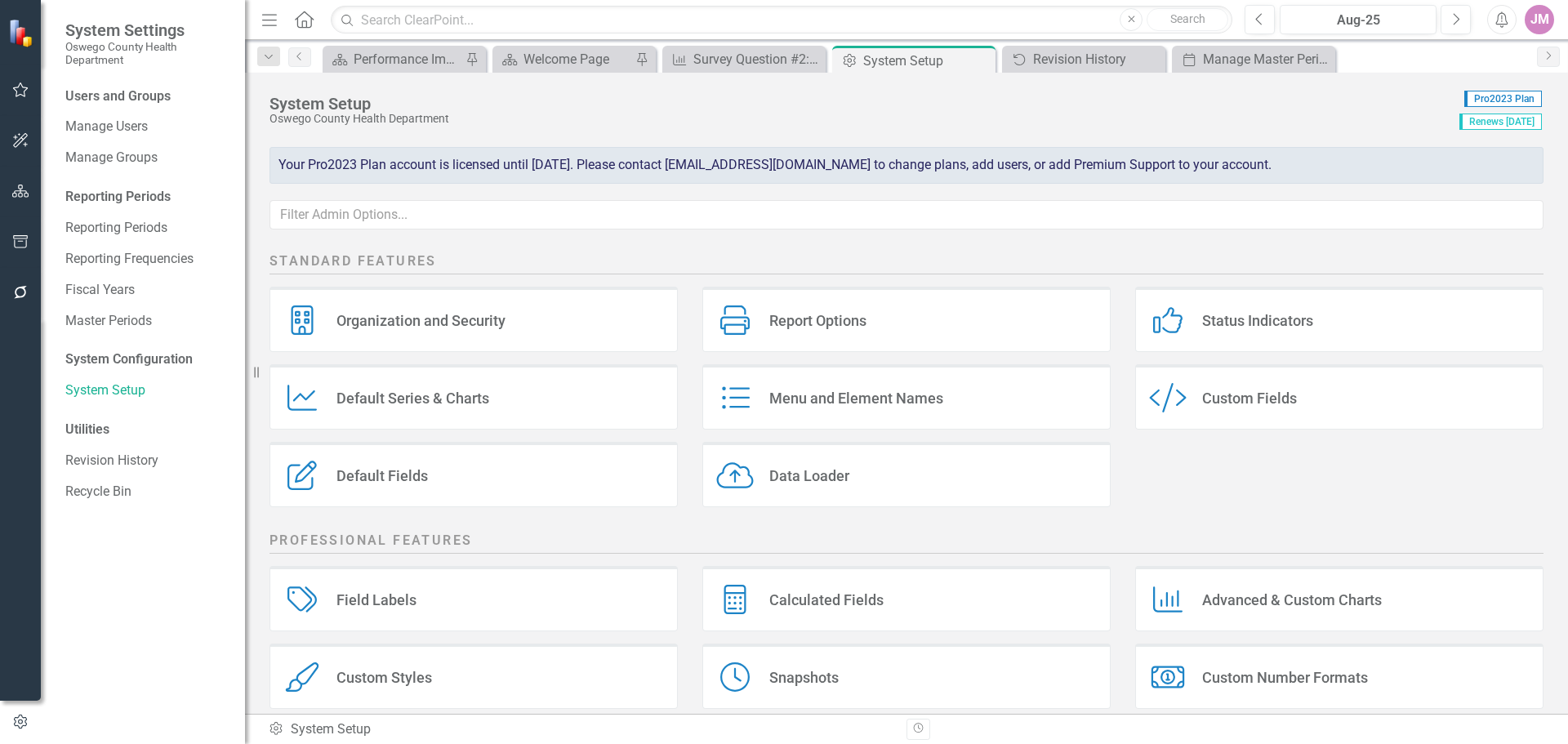
click at [1537, 24] on div "JM" at bounding box center [1539, 19] width 30 height 30
click at [1508, 26] on icon "Alerts" at bounding box center [1501, 20] width 17 height 16
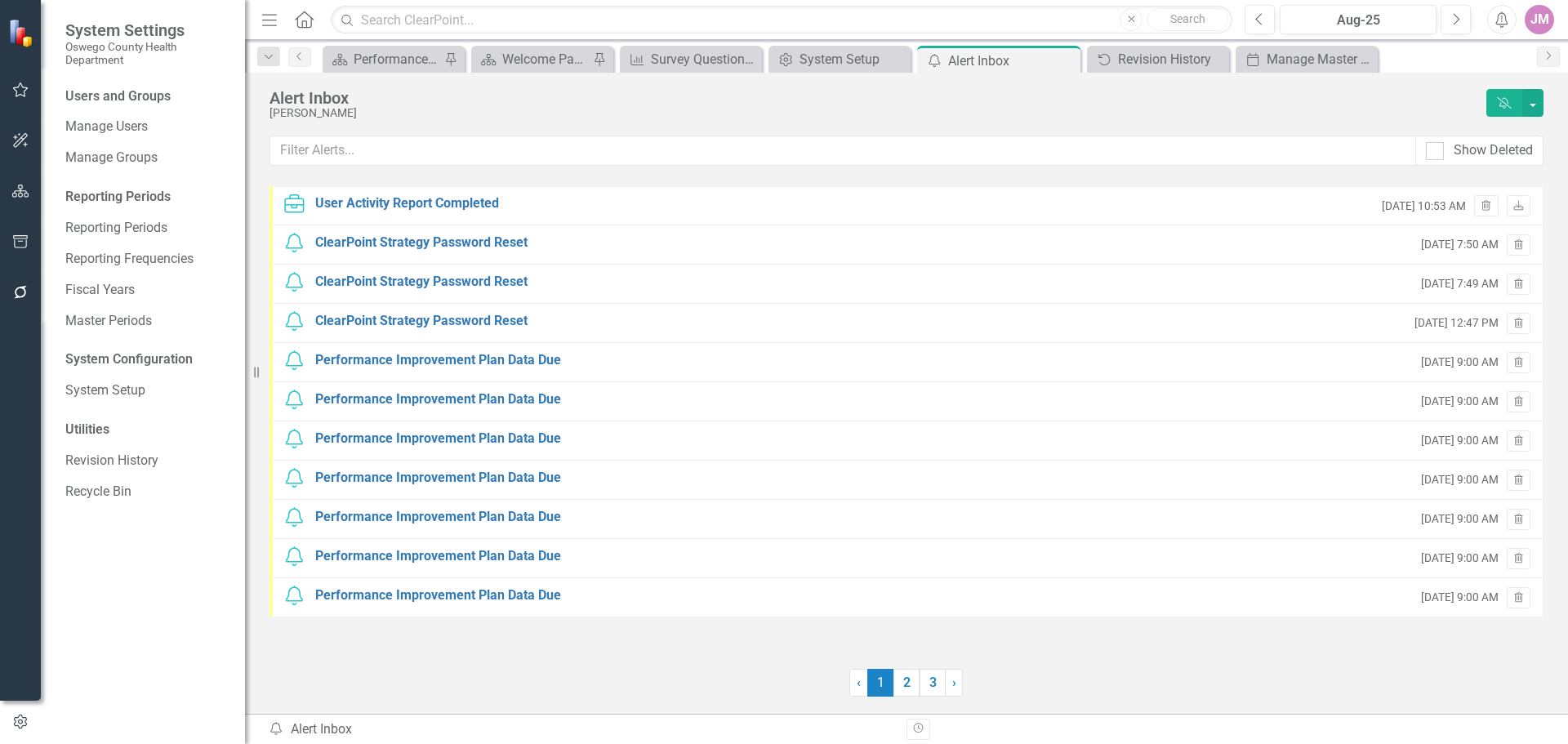
click at [1542, 19] on div "JM" at bounding box center [1539, 19] width 30 height 30
click at [1508, 112] on link "Help Support Center" at bounding box center [1489, 113] width 129 height 31
click at [385, 53] on div "Performance Improvement Plans" at bounding box center [397, 59] width 86 height 21
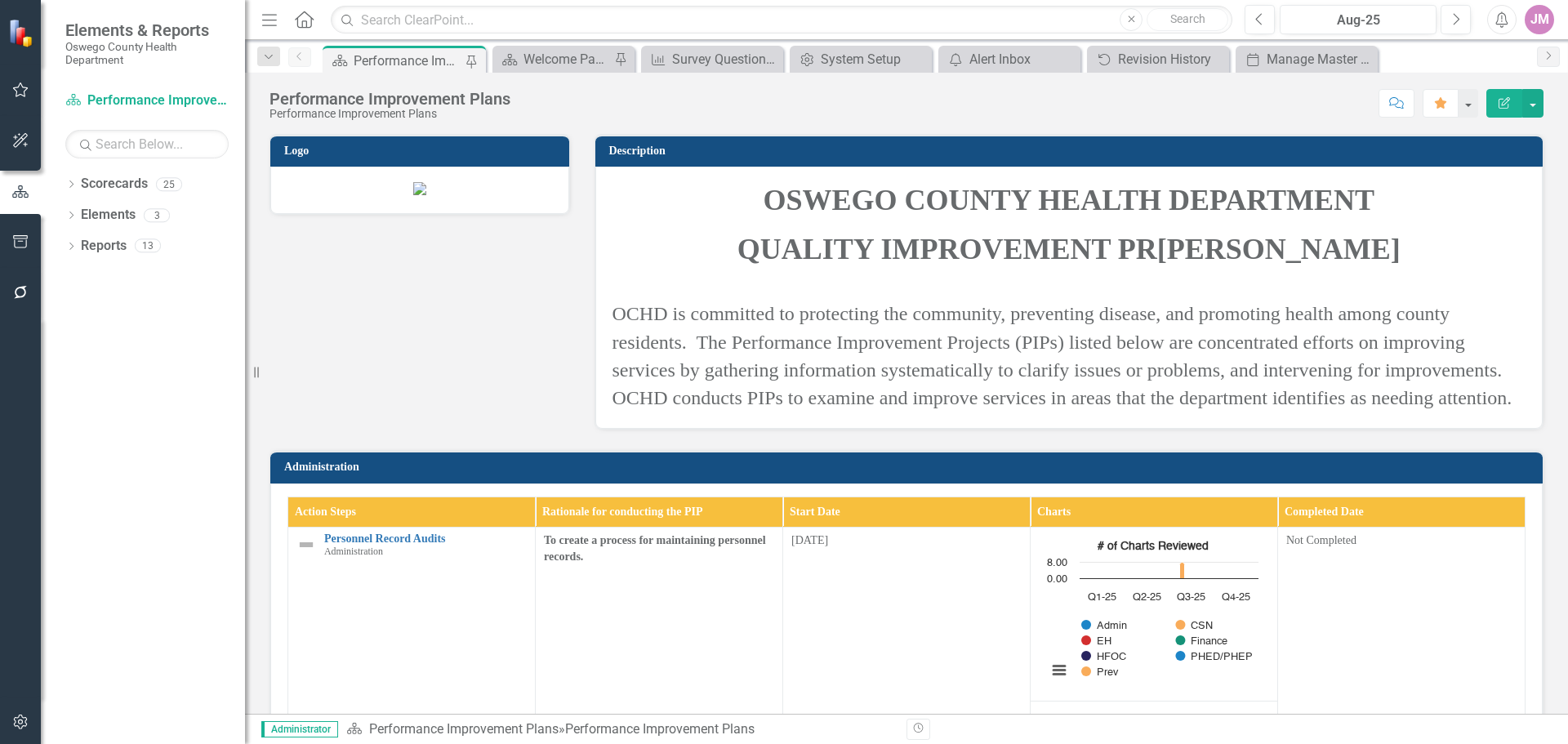
click at [1541, 22] on div "JM" at bounding box center [1539, 19] width 30 height 30
click at [1505, 108] on link "Help Support Center" at bounding box center [1489, 113] width 129 height 31
click at [1545, 19] on div "JM" at bounding box center [1539, 19] width 30 height 30
click at [1480, 357] on p "OCHD is committed to protecting the community, preventing disease, and promotin…" at bounding box center [1069, 354] width 914 height 115
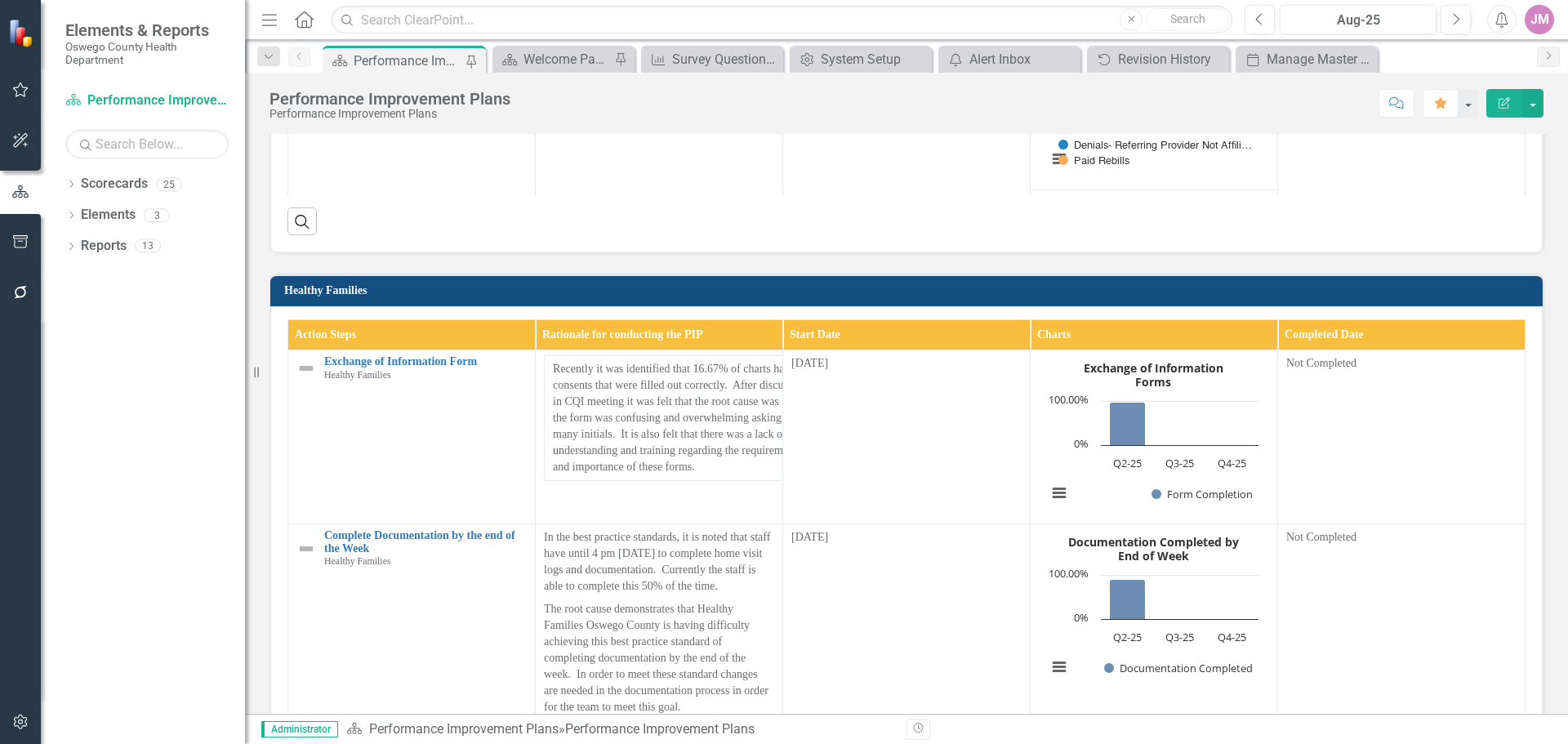
scroll to position [2940, 0]
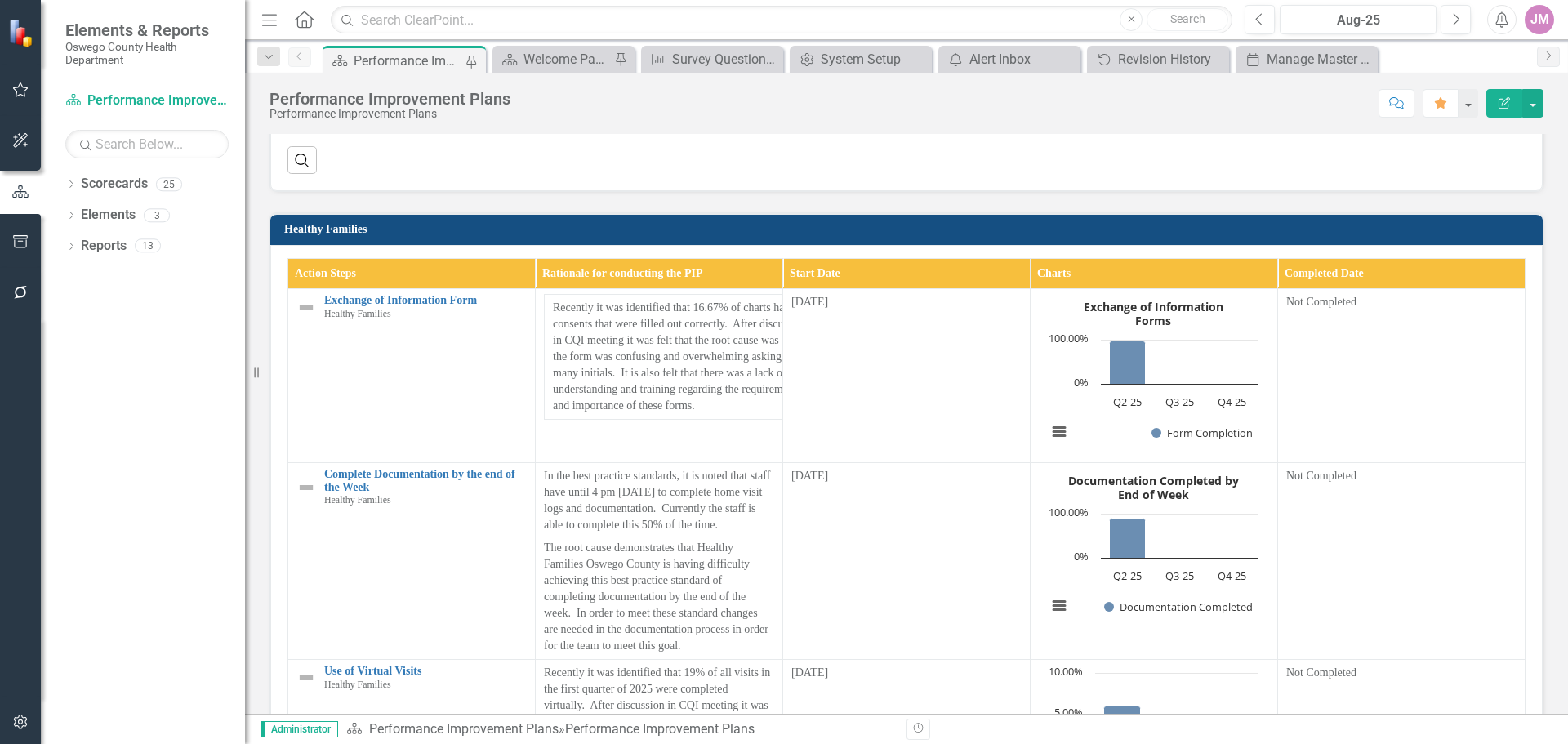
click at [30, 718] on button "button" at bounding box center [21, 722] width 37 height 34
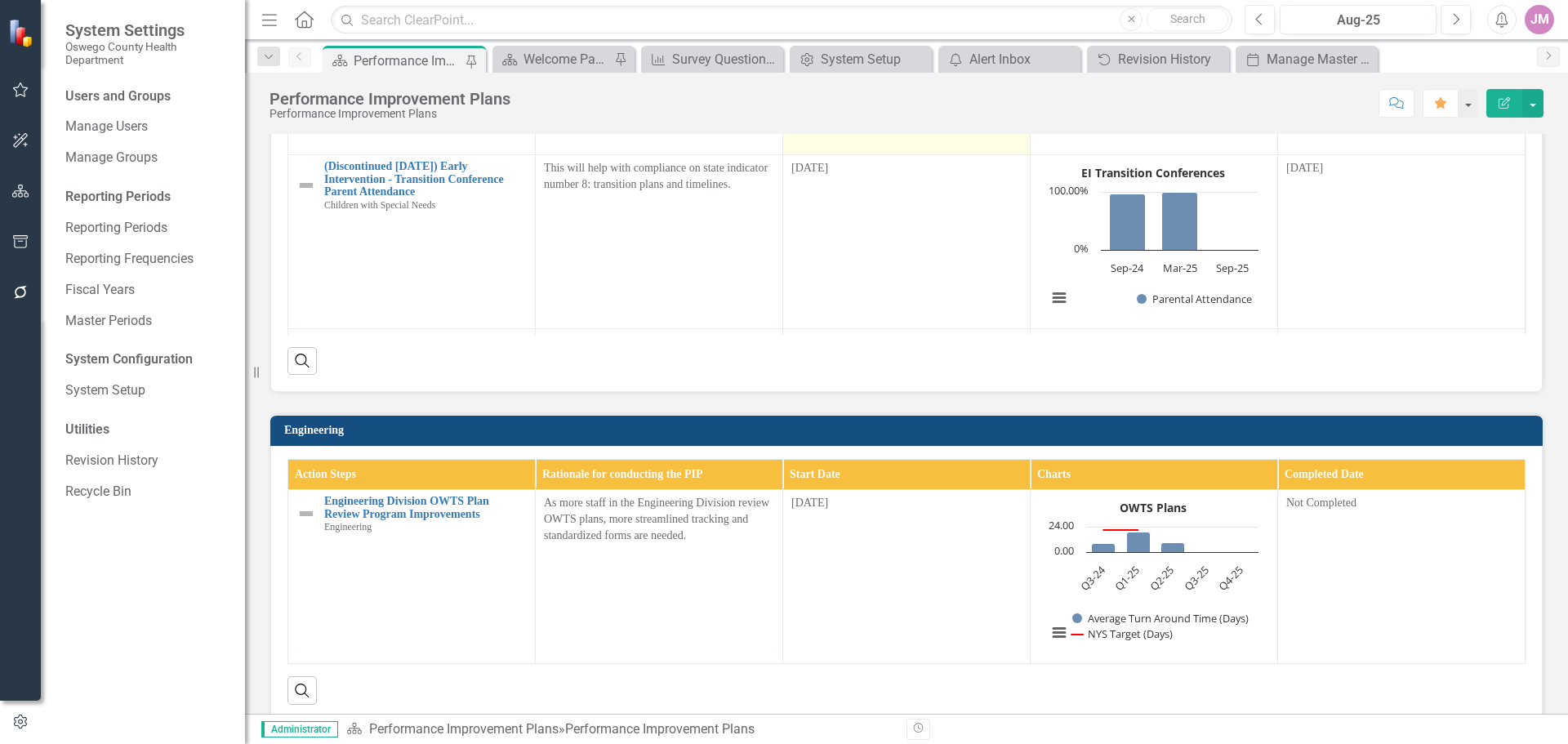
scroll to position [1062, 0]
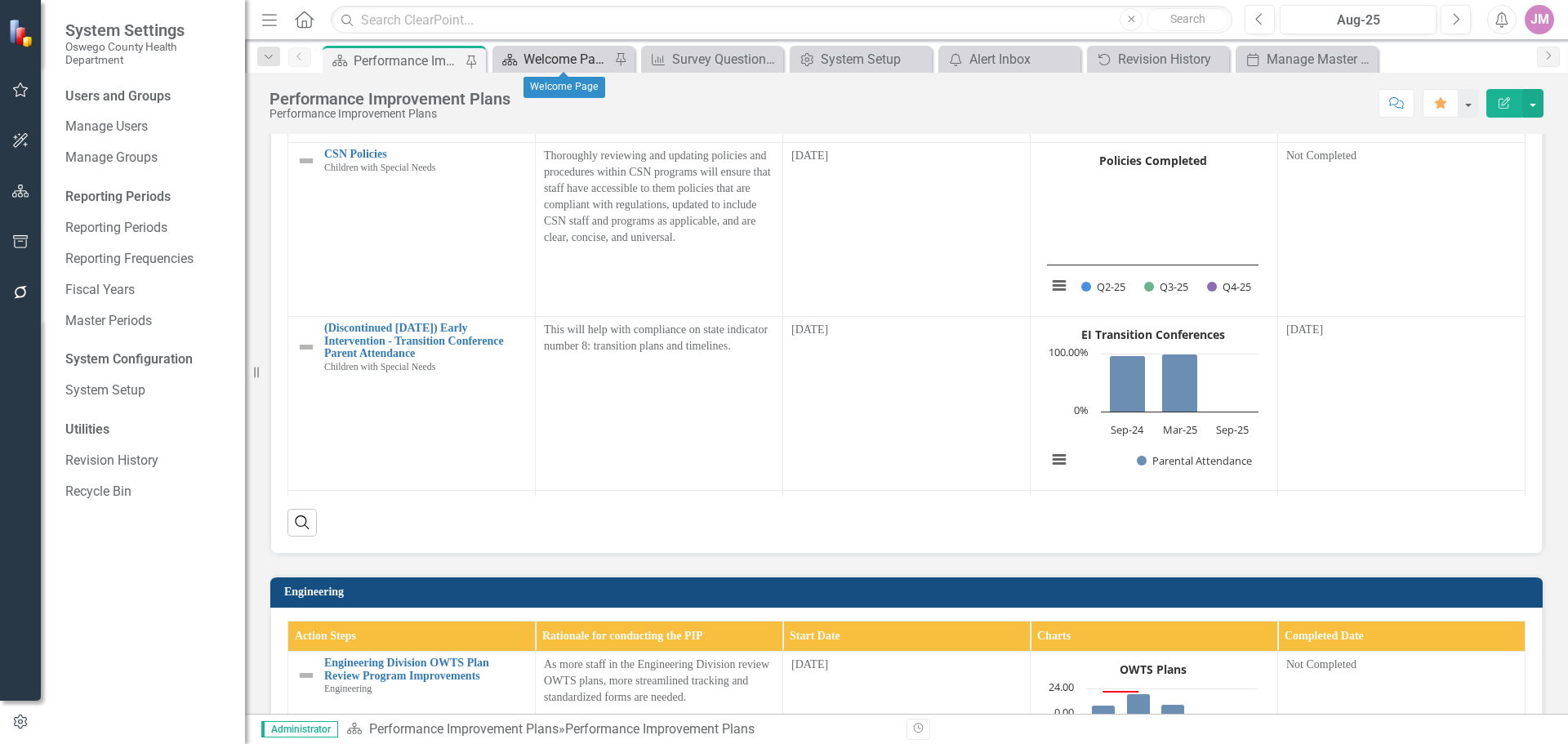
click at [580, 54] on div "Welcome Page" at bounding box center [567, 59] width 86 height 21
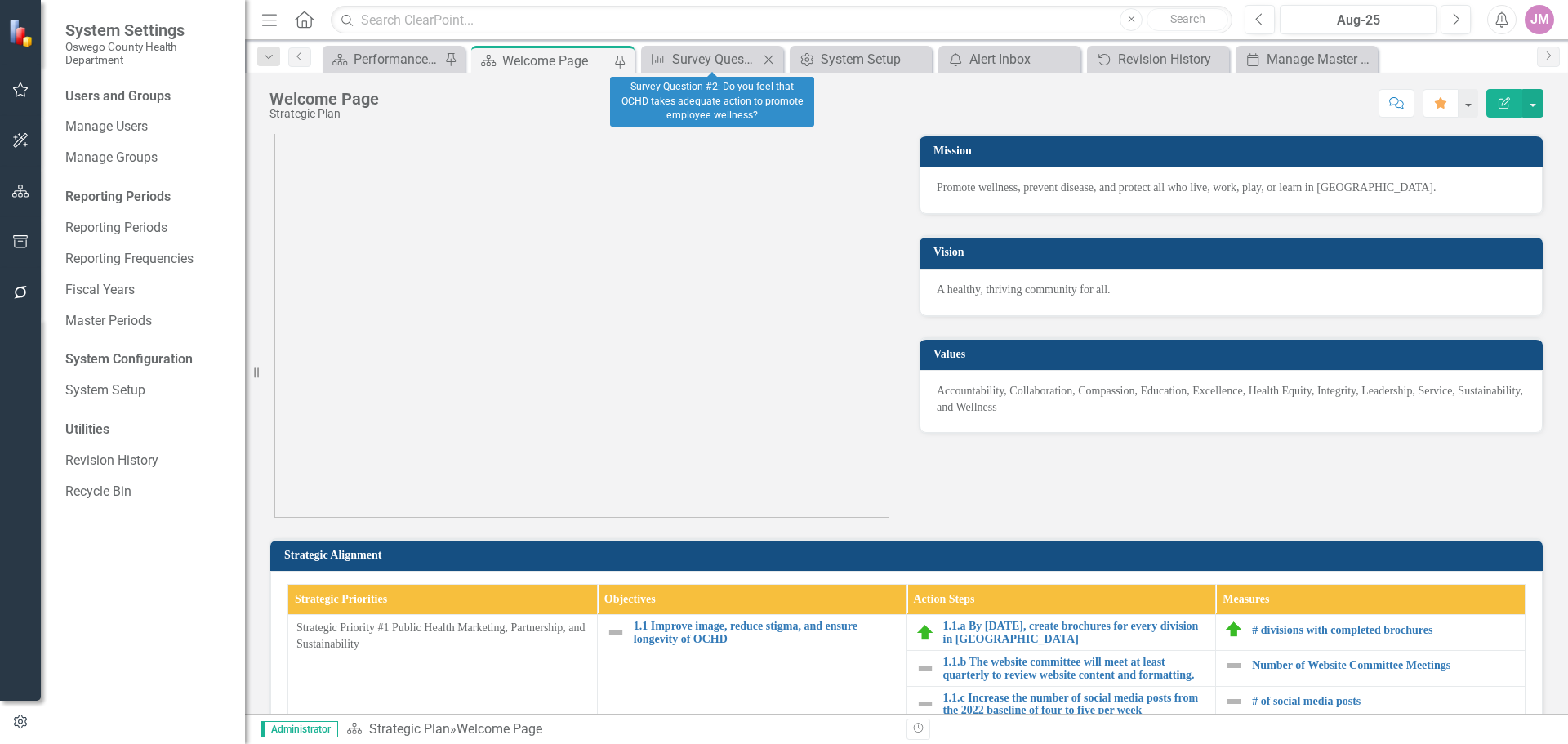
click at [766, 60] on icon "Close" at bounding box center [768, 59] width 16 height 13
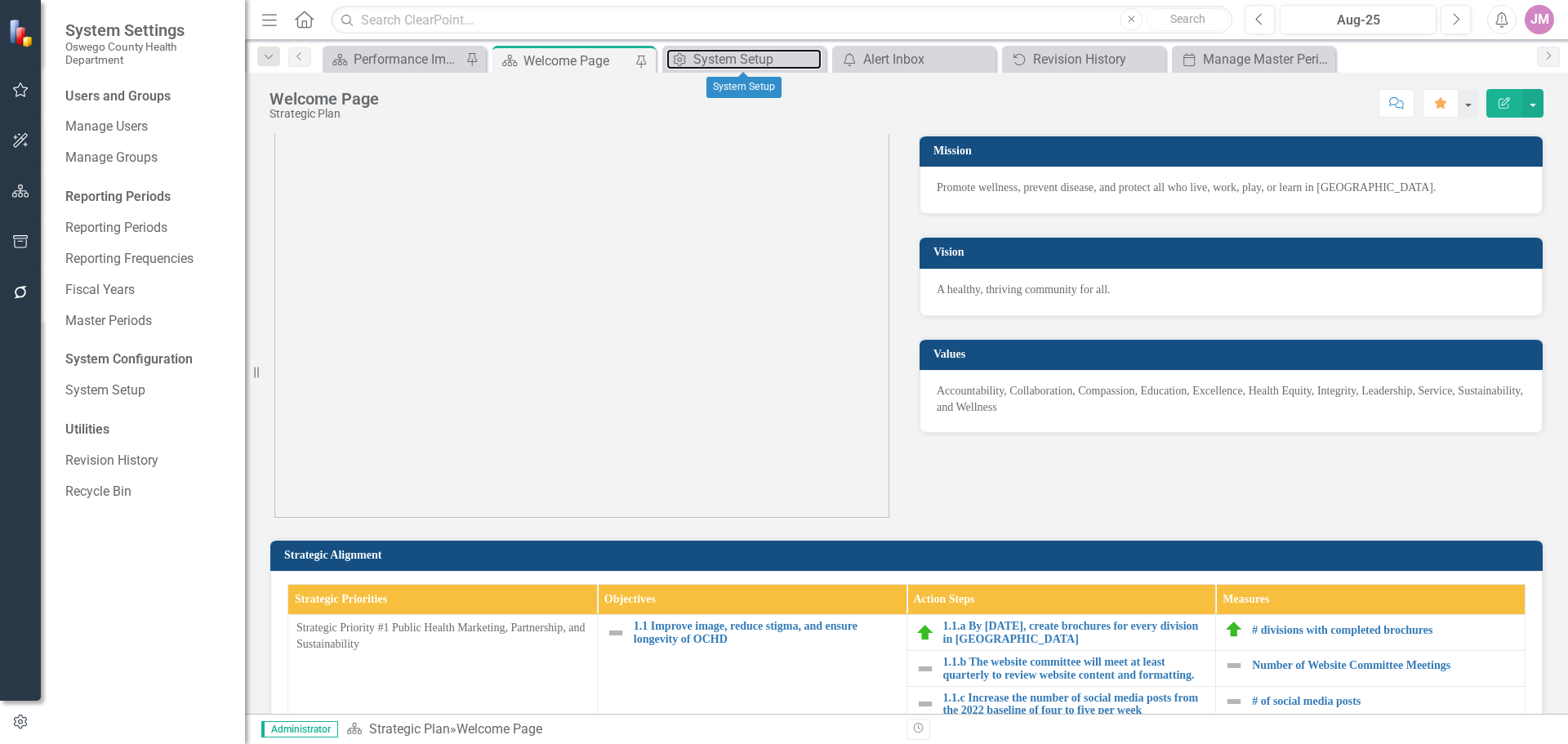
click at [766, 60] on div "System Setup" at bounding box center [757, 59] width 128 height 21
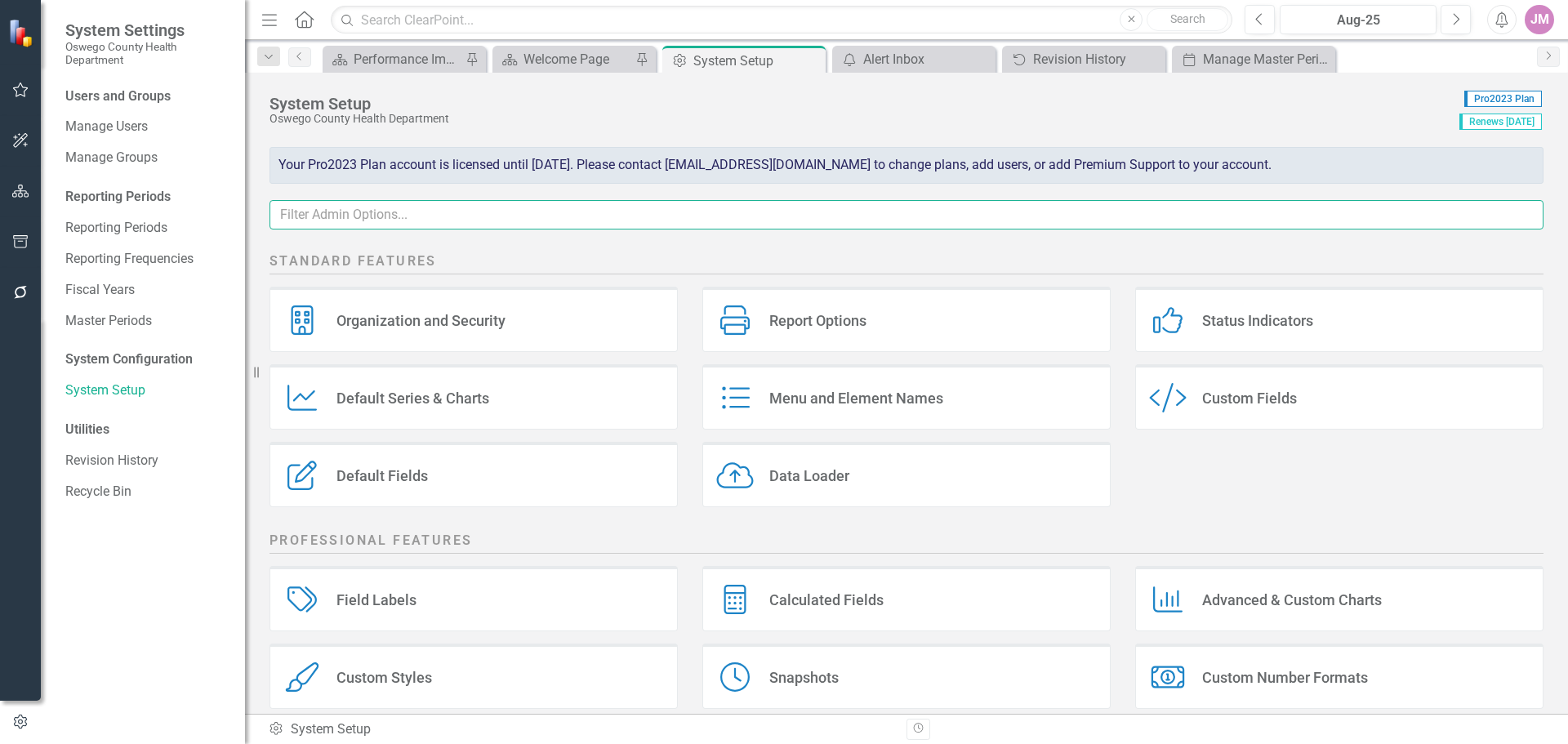
click at [396, 210] on input "text" at bounding box center [907, 216] width 1274 height 31
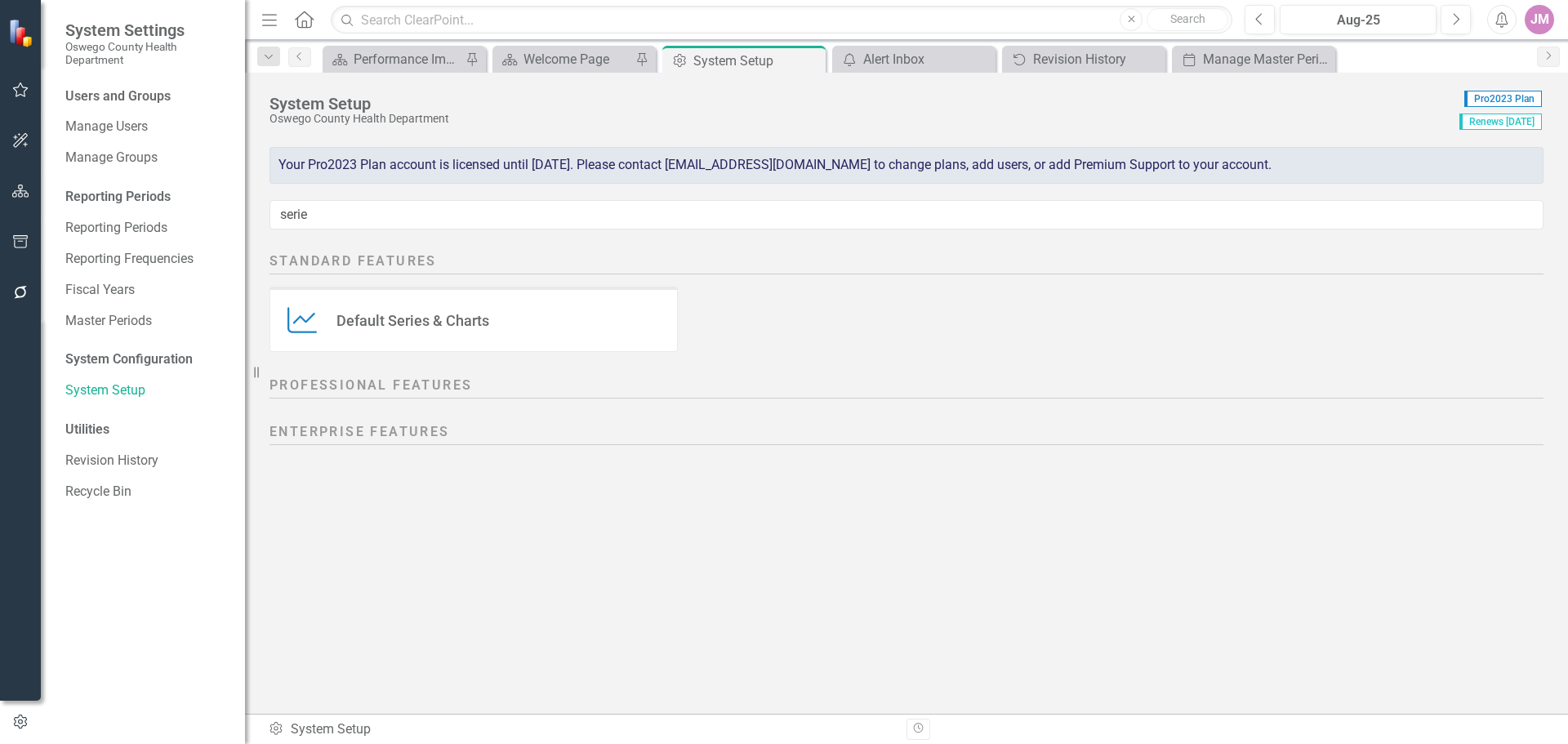
click at [447, 319] on div "Default Series & Charts" at bounding box center [412, 320] width 153 height 19
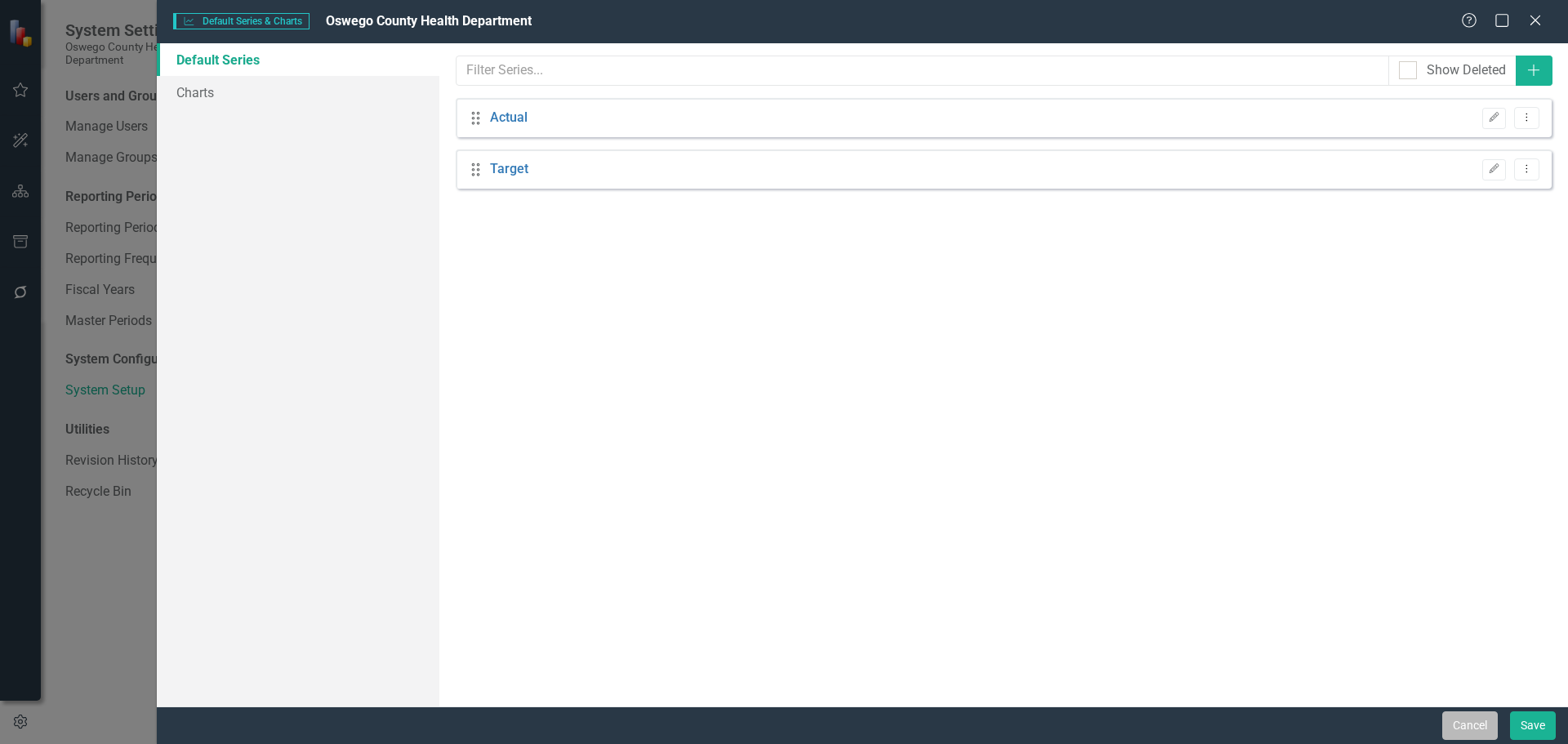
click at [1466, 718] on button "Cancel" at bounding box center [1470, 726] width 56 height 29
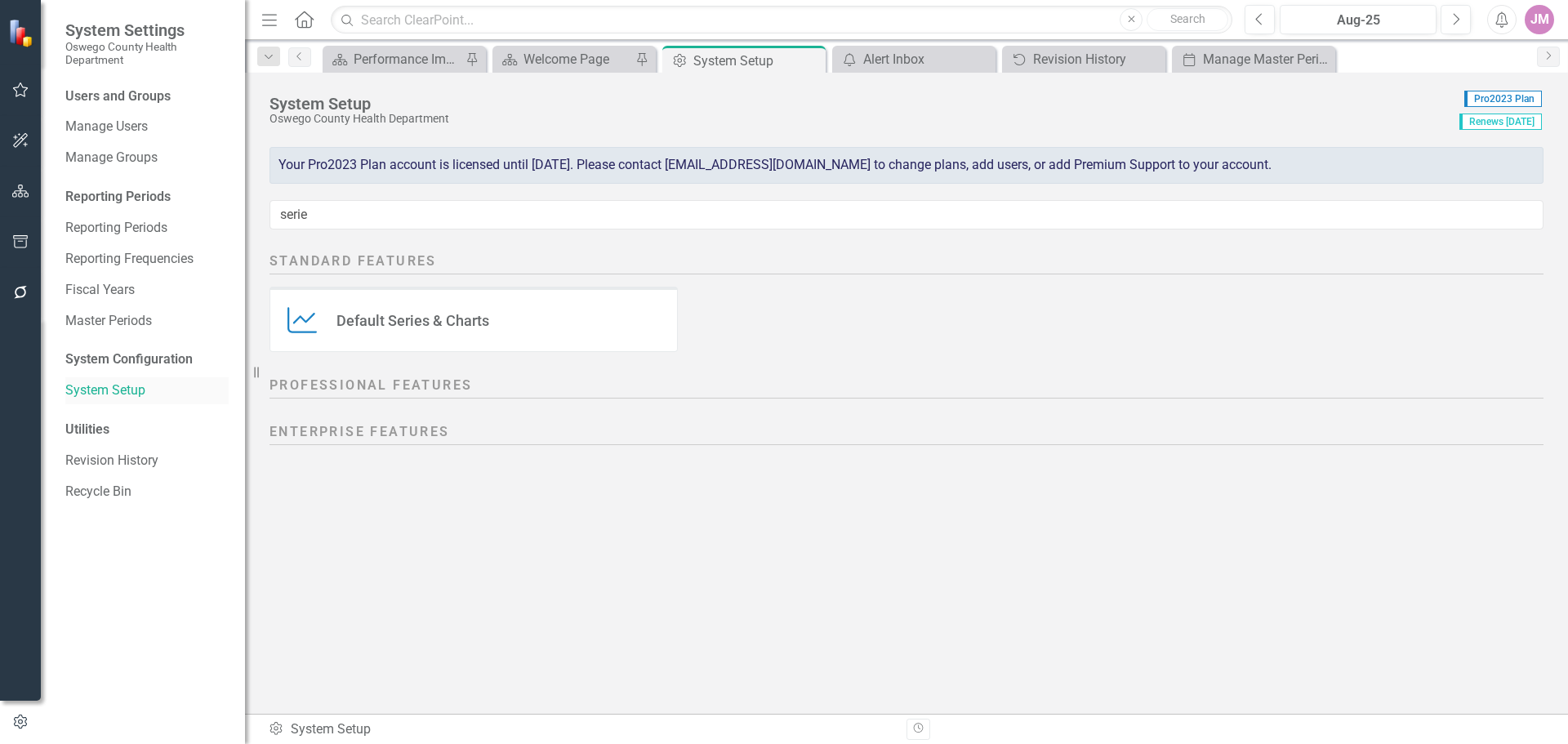
click at [109, 391] on link "System Setup" at bounding box center [147, 390] width 164 height 19
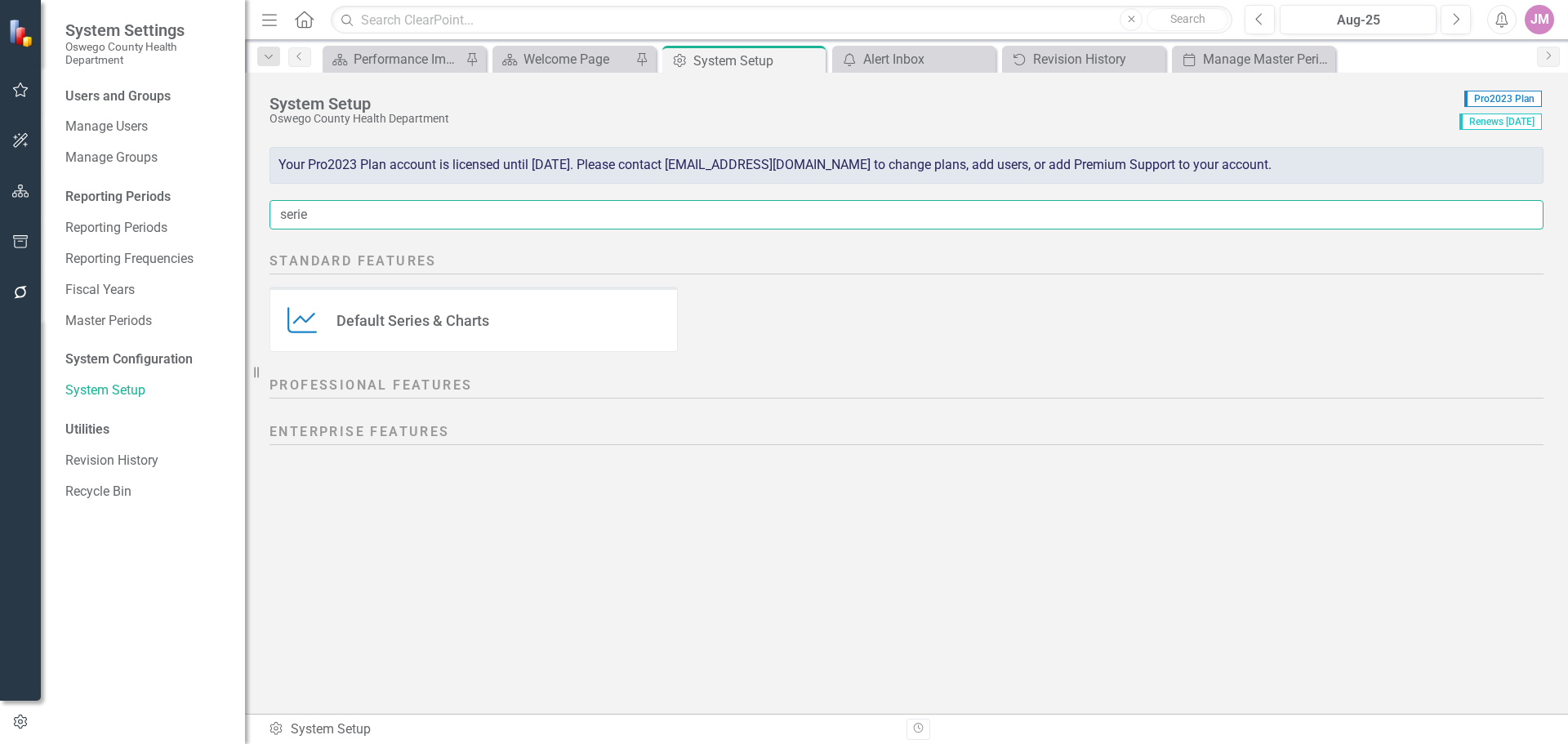
click at [330, 213] on input "serie" at bounding box center [907, 216] width 1274 height 31
type input "s"
type input "r"
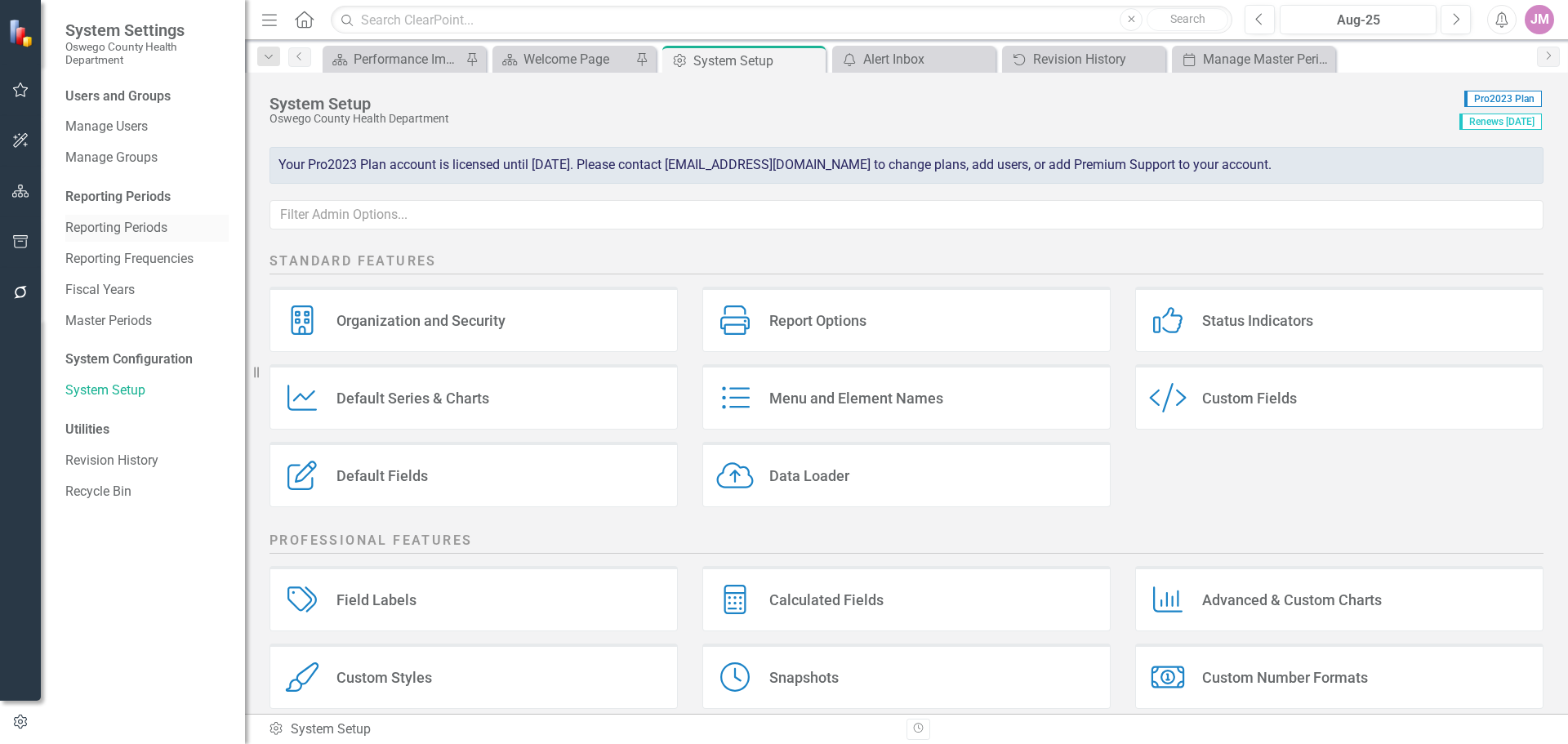
click at [151, 232] on link "Reporting Periods" at bounding box center [147, 228] width 164 height 19
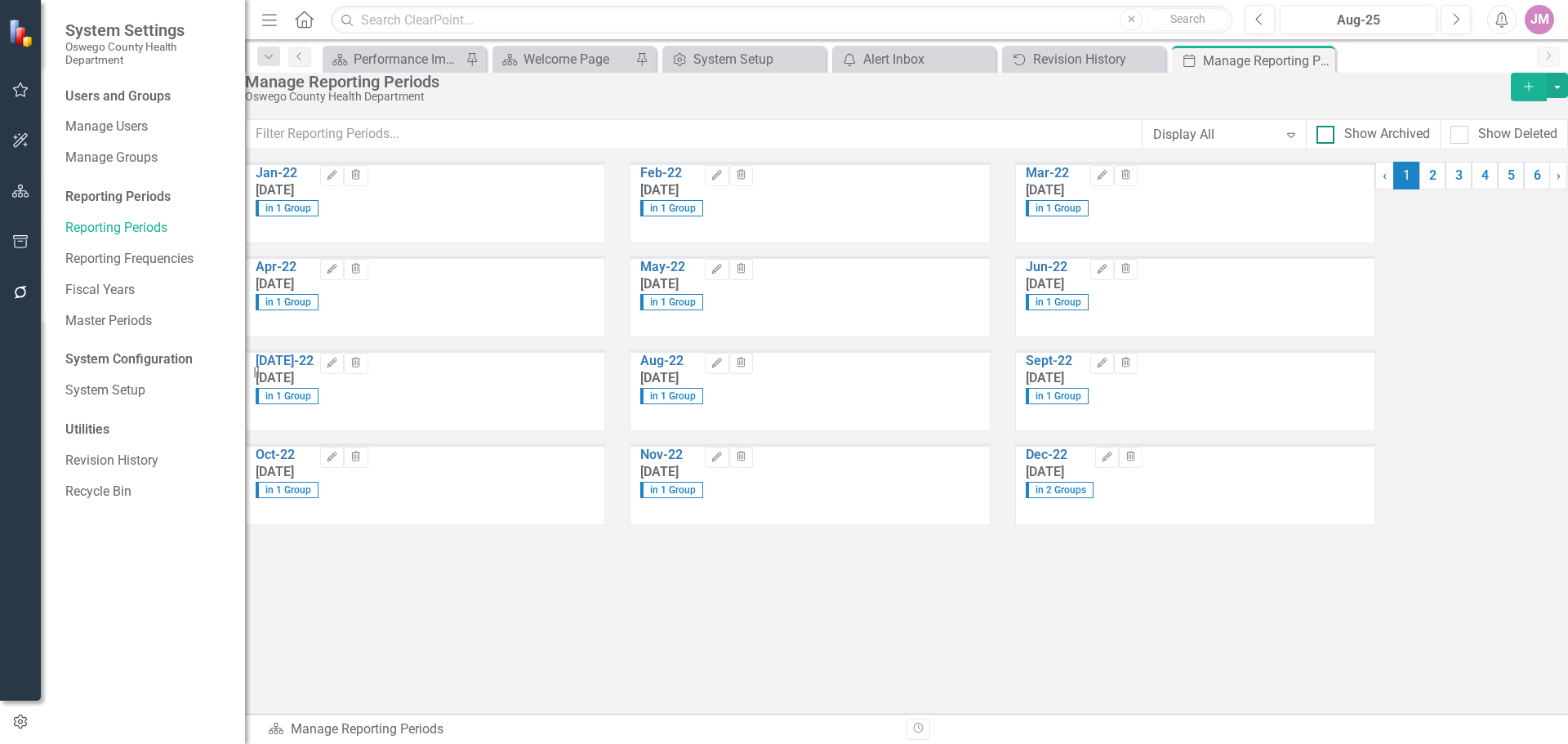
click at [1316, 144] on div at bounding box center [1325, 135] width 18 height 18
click at [1316, 137] on input "Show Archived" at bounding box center [1322, 131] width 11 height 11
click at [1316, 144] on div "Show Archived" at bounding box center [1373, 134] width 113 height 19
click at [1316, 137] on input "Show Archived" at bounding box center [1322, 131] width 11 height 11
checkbox input "false"
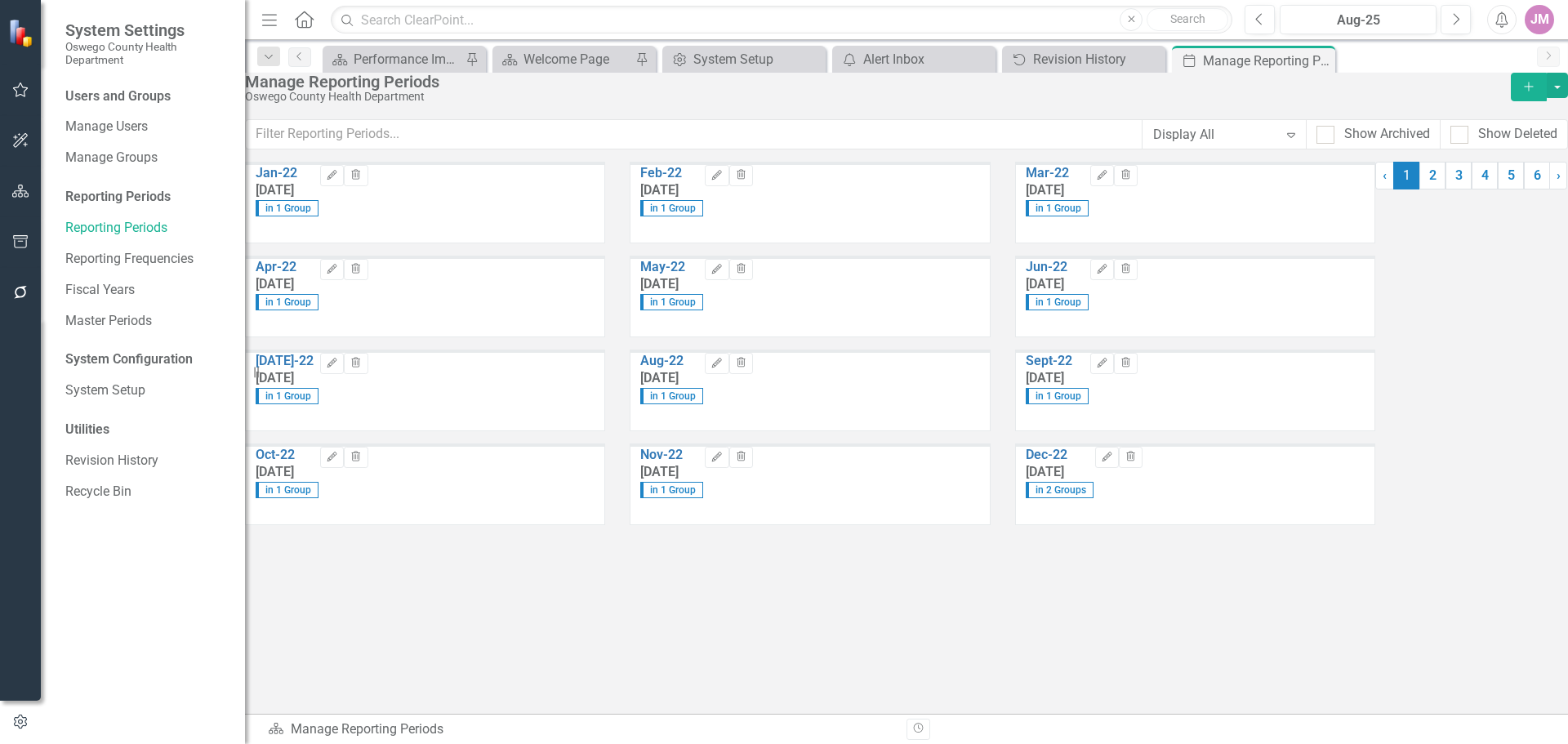
click at [1185, 144] on div "Display All" at bounding box center [1215, 134] width 125 height 19
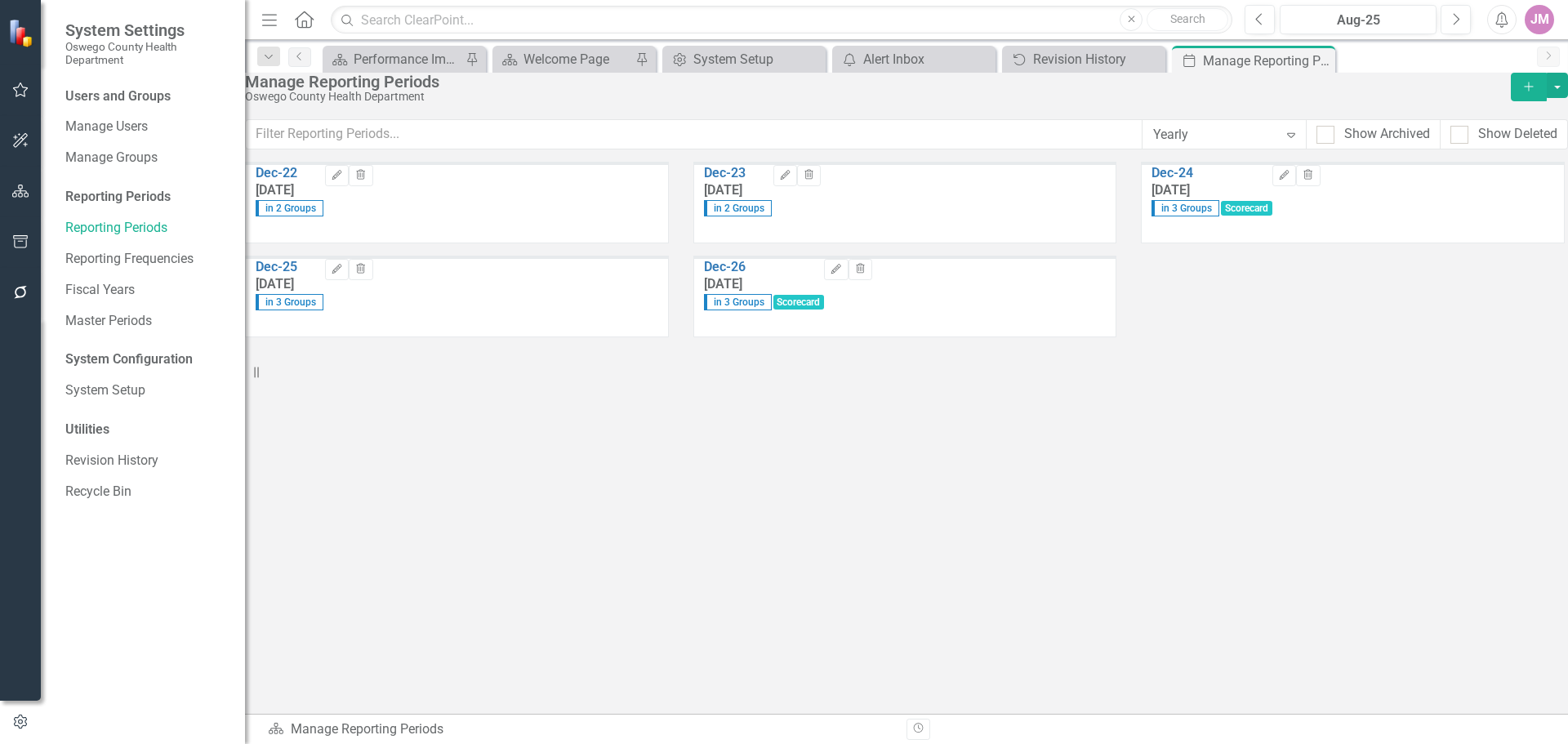
click at [302, 17] on icon "Home" at bounding box center [304, 19] width 22 height 17
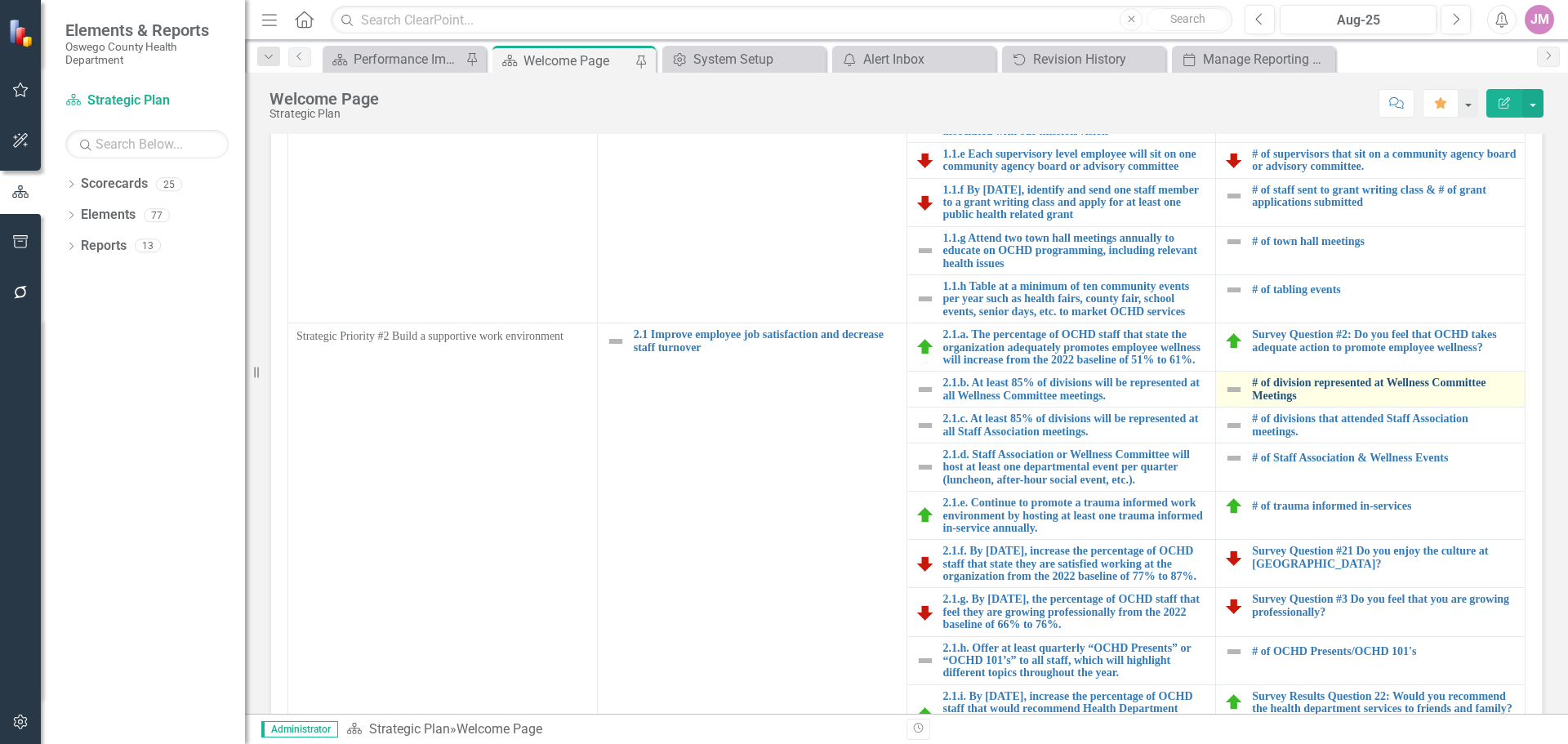
scroll to position [653, 0]
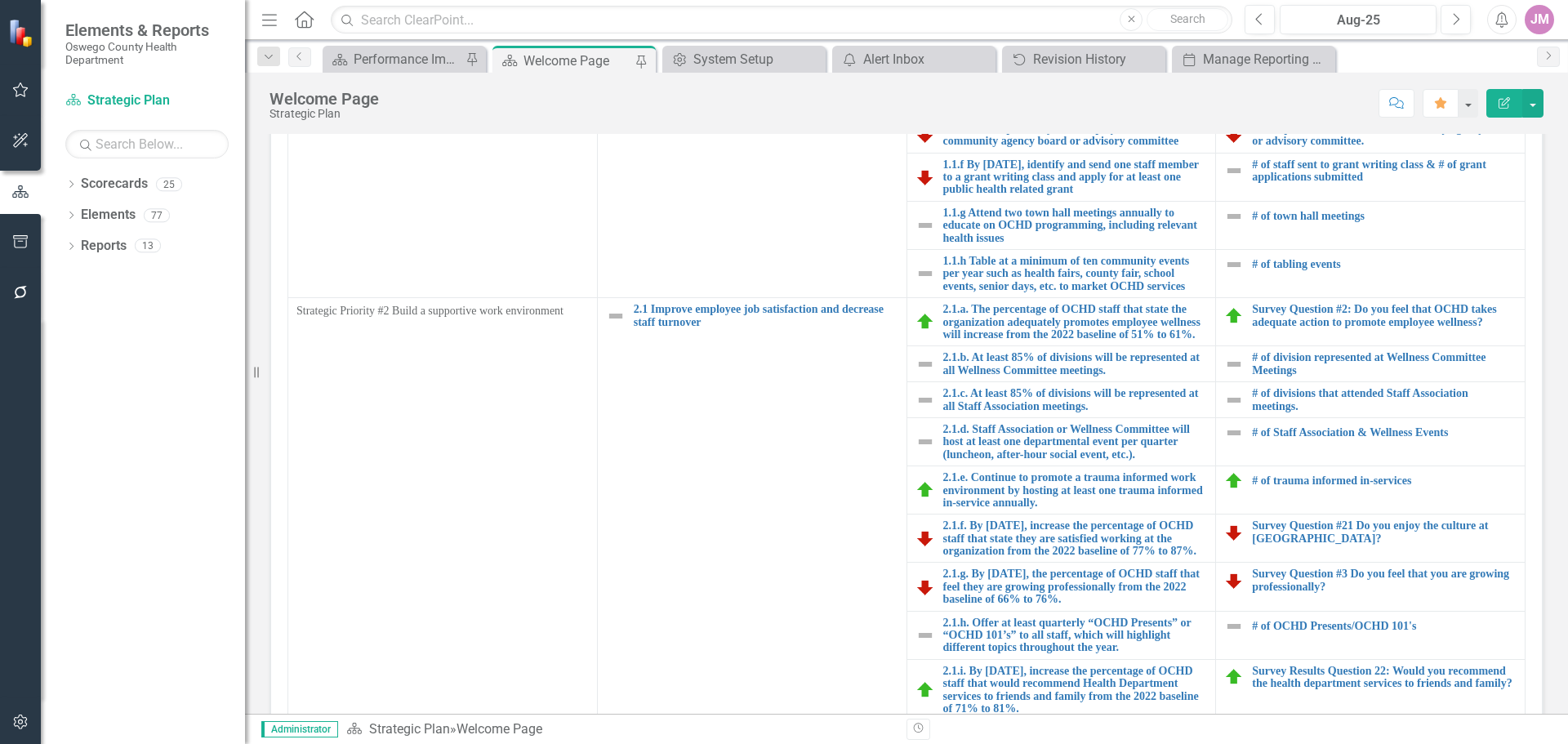
click at [945, 737] on div at bounding box center [926, 748] width 97 height 22
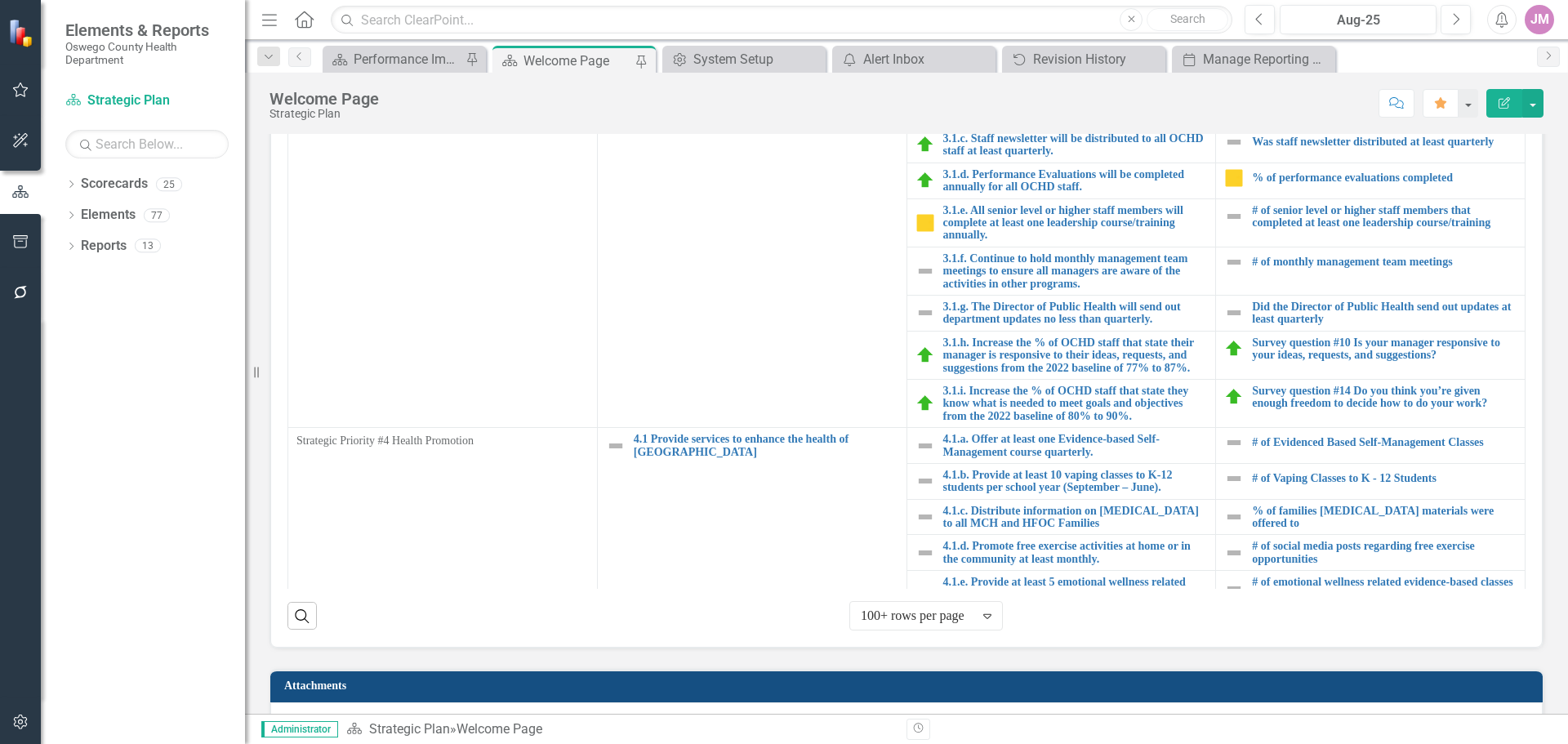
scroll to position [793, 0]
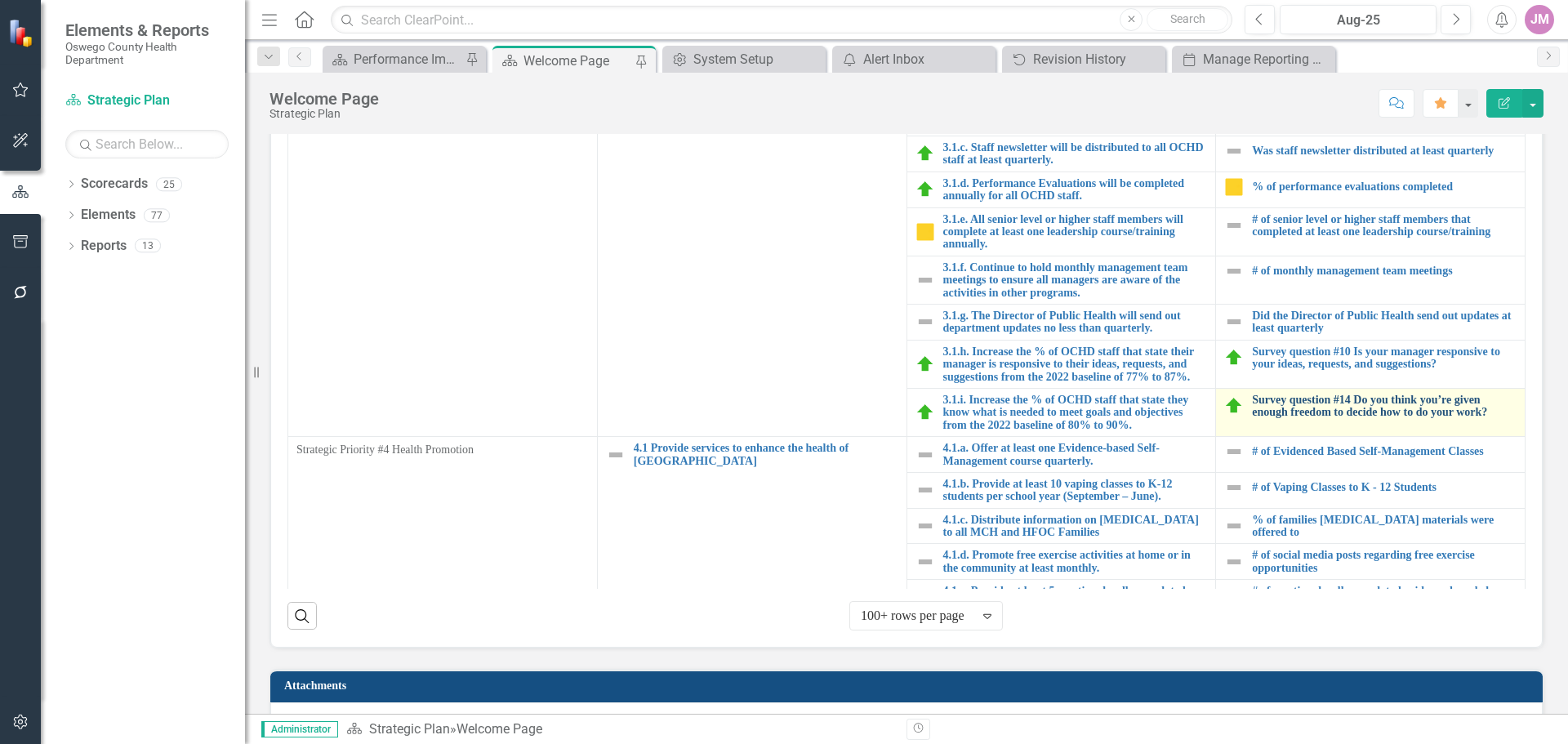
click at [1284, 419] on link "Survey question #14 Do you think you’re given enough freedom to decide how to d…" at bounding box center [1384, 406] width 264 height 25
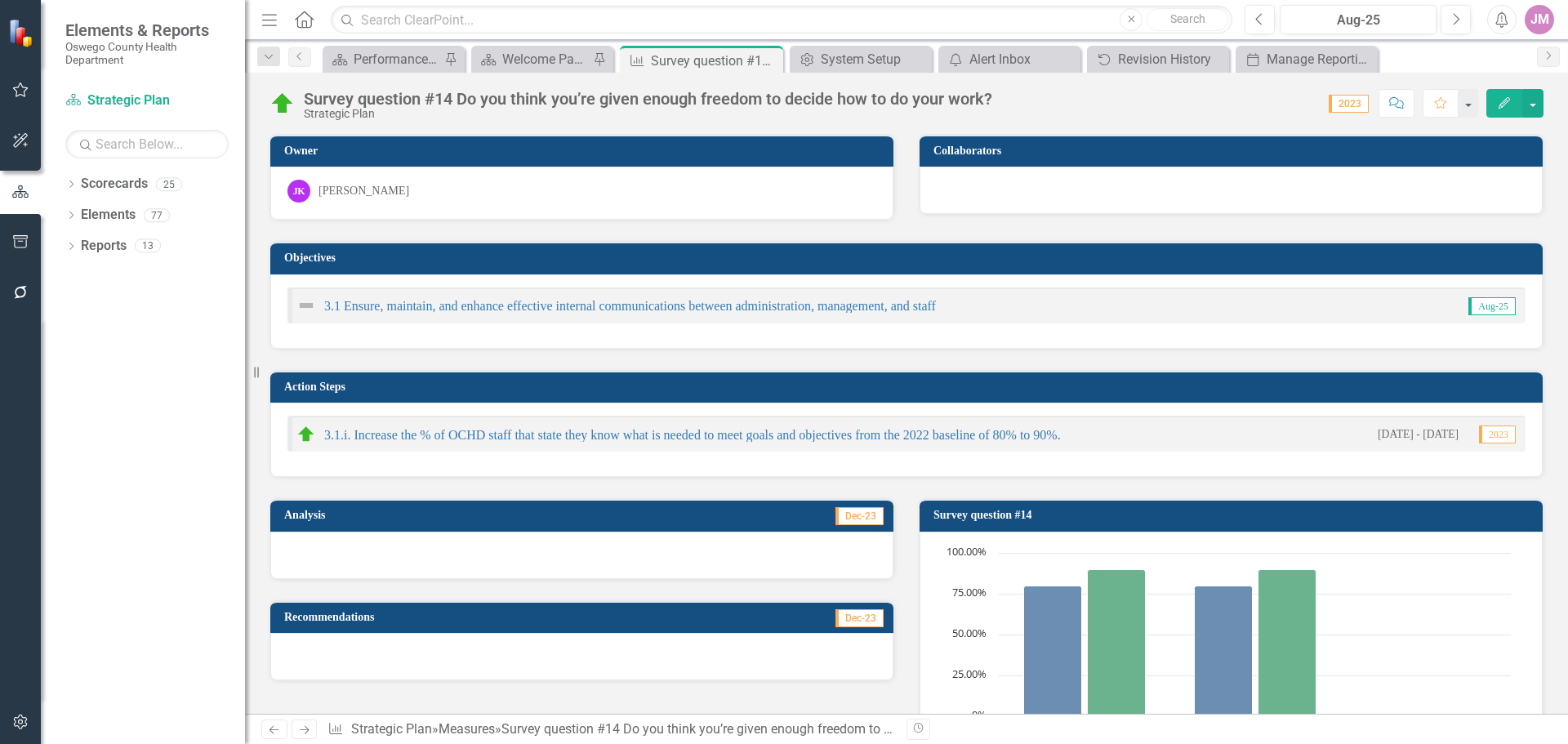
click at [1342, 103] on span "2023" at bounding box center [1349, 103] width 40 height 18
click at [1260, 15] on icon "button" at bounding box center [1259, 19] width 6 height 12
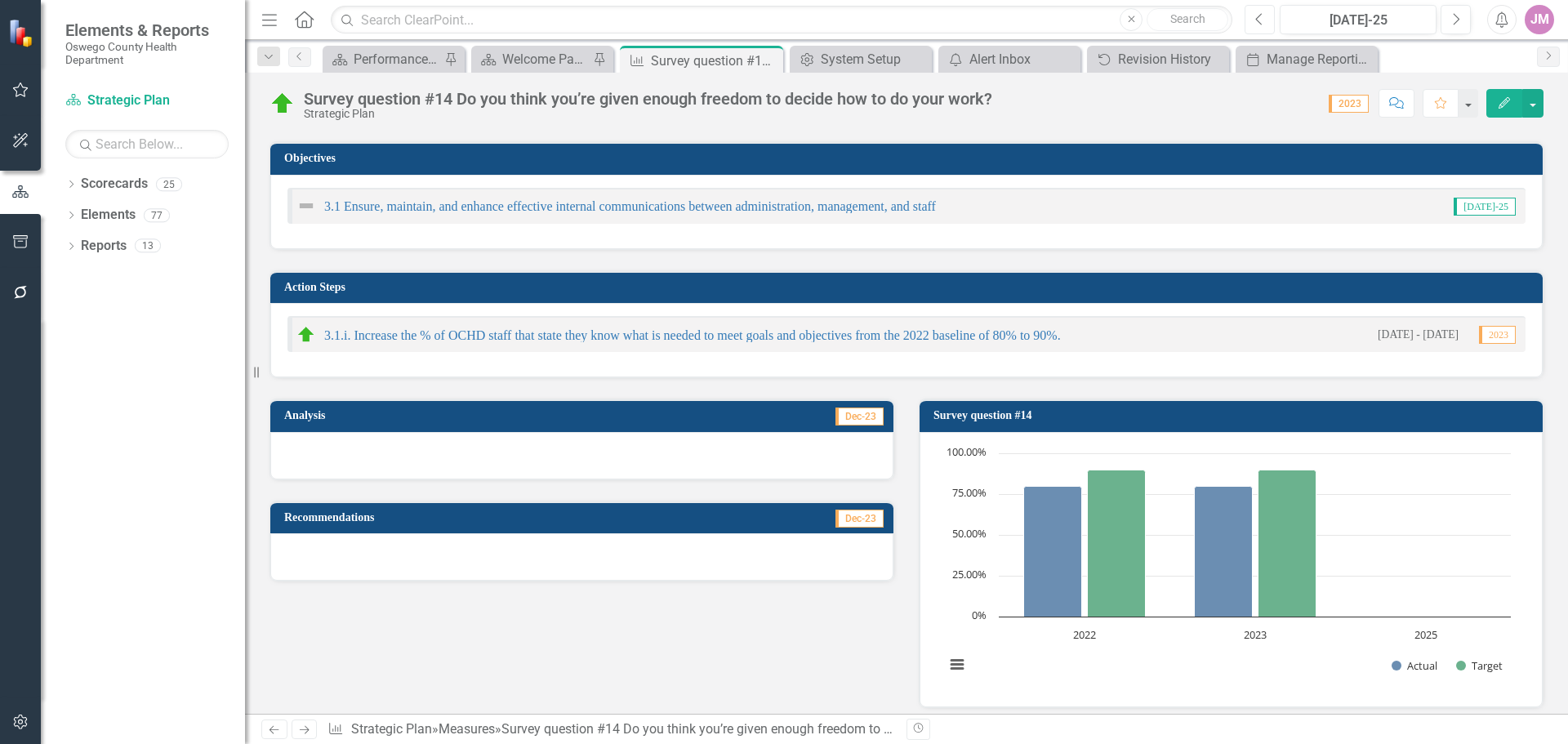
scroll to position [82, 0]
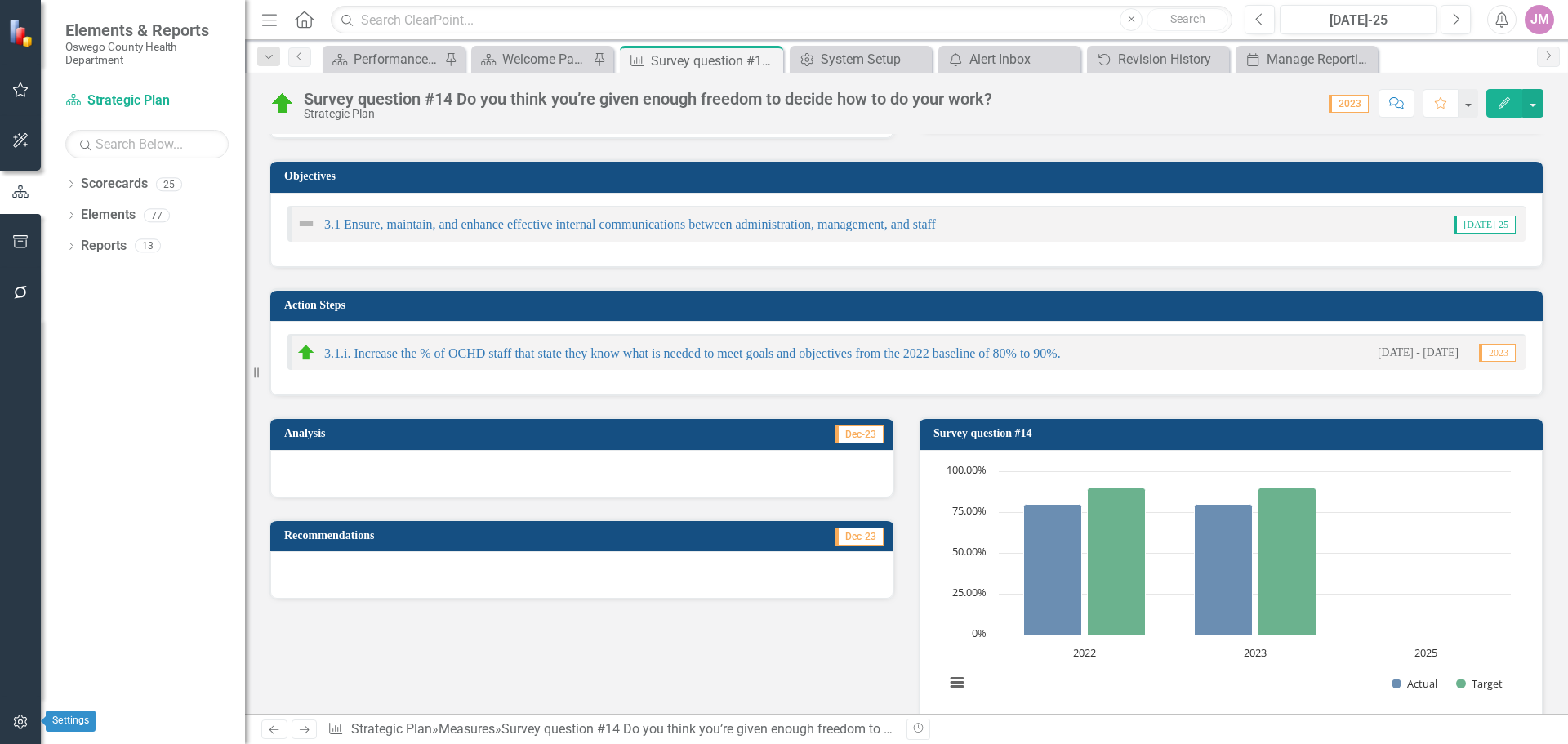
click at [19, 724] on icon "button" at bounding box center [21, 722] width 17 height 13
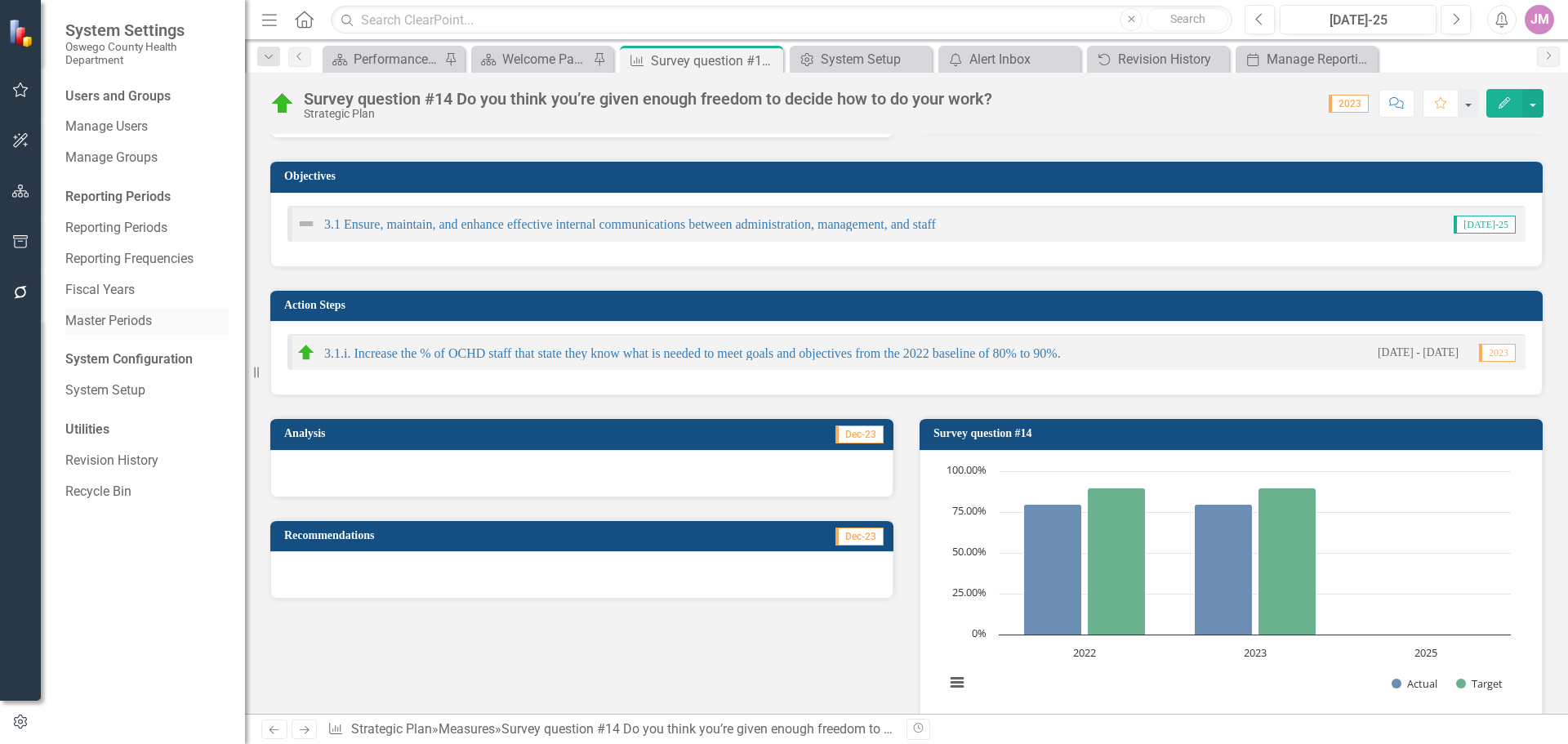
click at [136, 320] on link "Master Periods" at bounding box center [147, 321] width 164 height 19
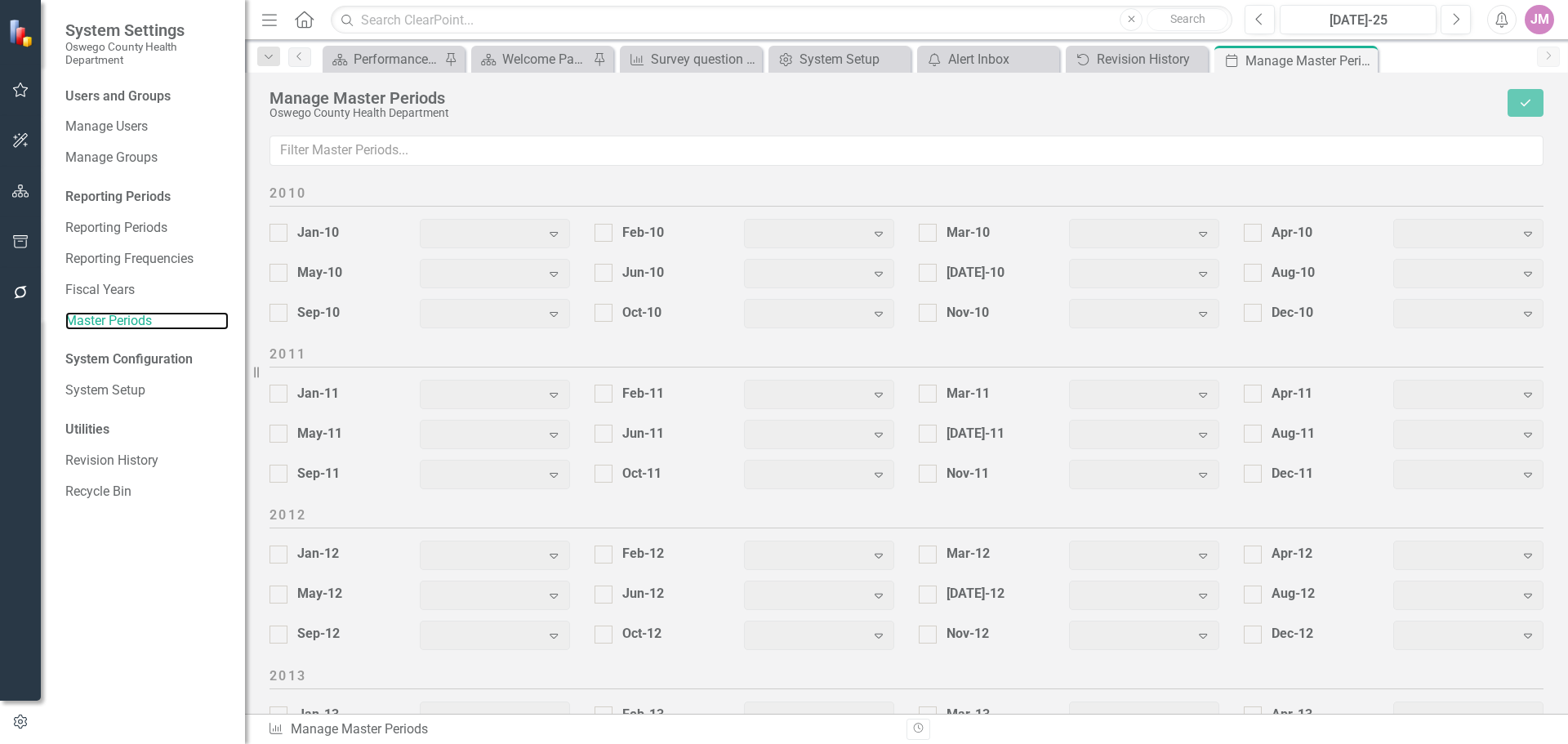
scroll to position [2037, 0]
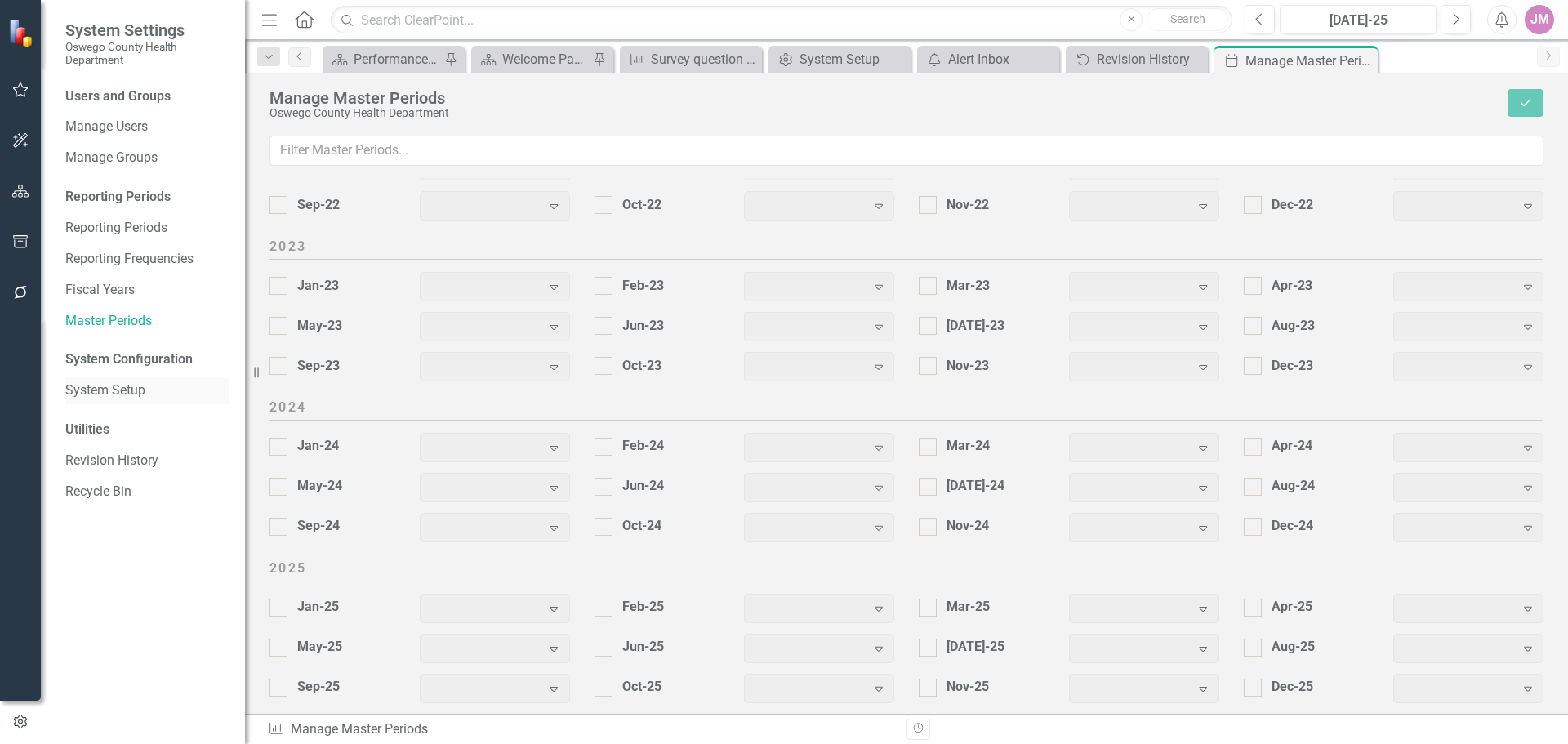
click at [124, 394] on link "System Setup" at bounding box center [147, 390] width 164 height 19
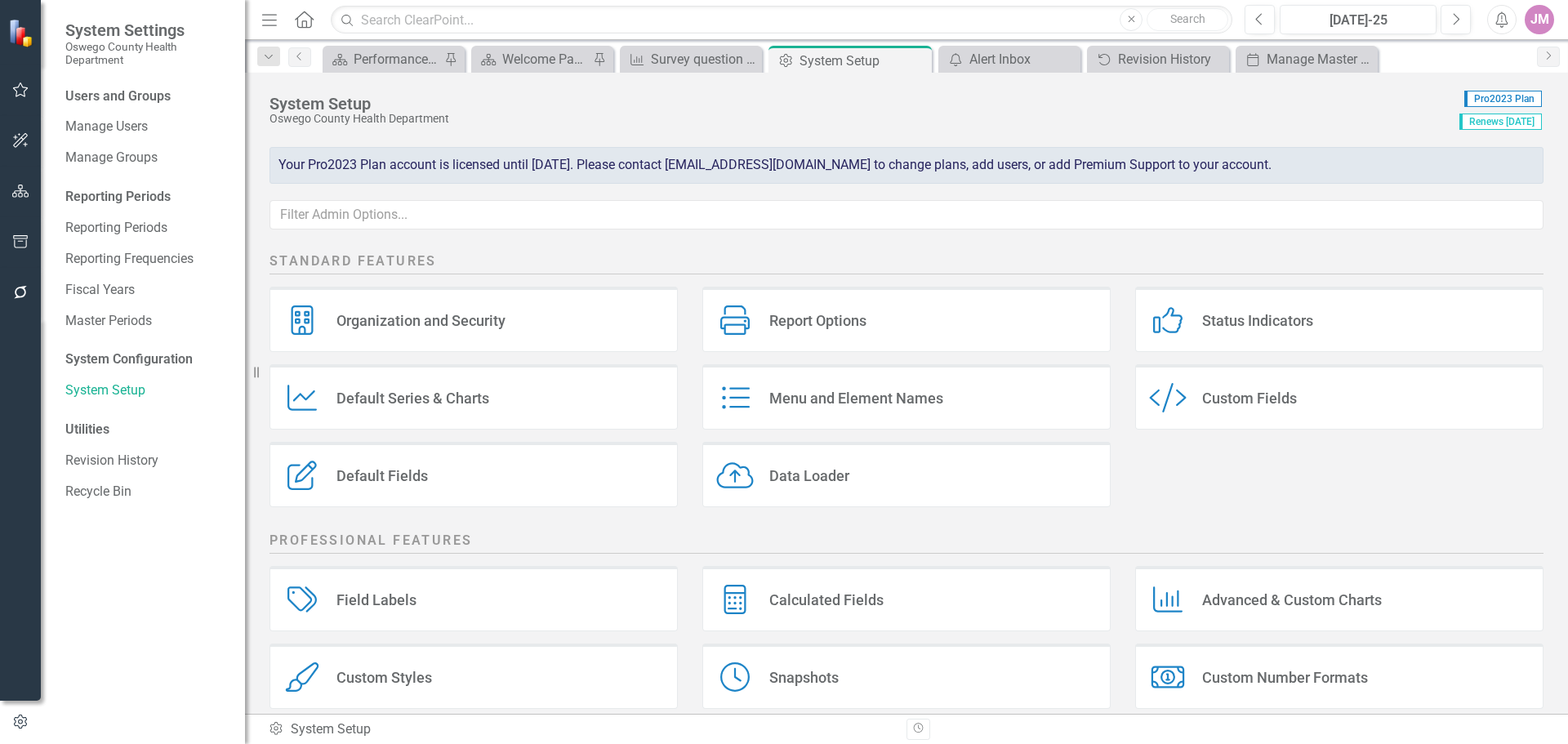
click at [864, 613] on div "Calculated Fields Calculated Fields" at bounding box center [907, 598] width 408 height 66
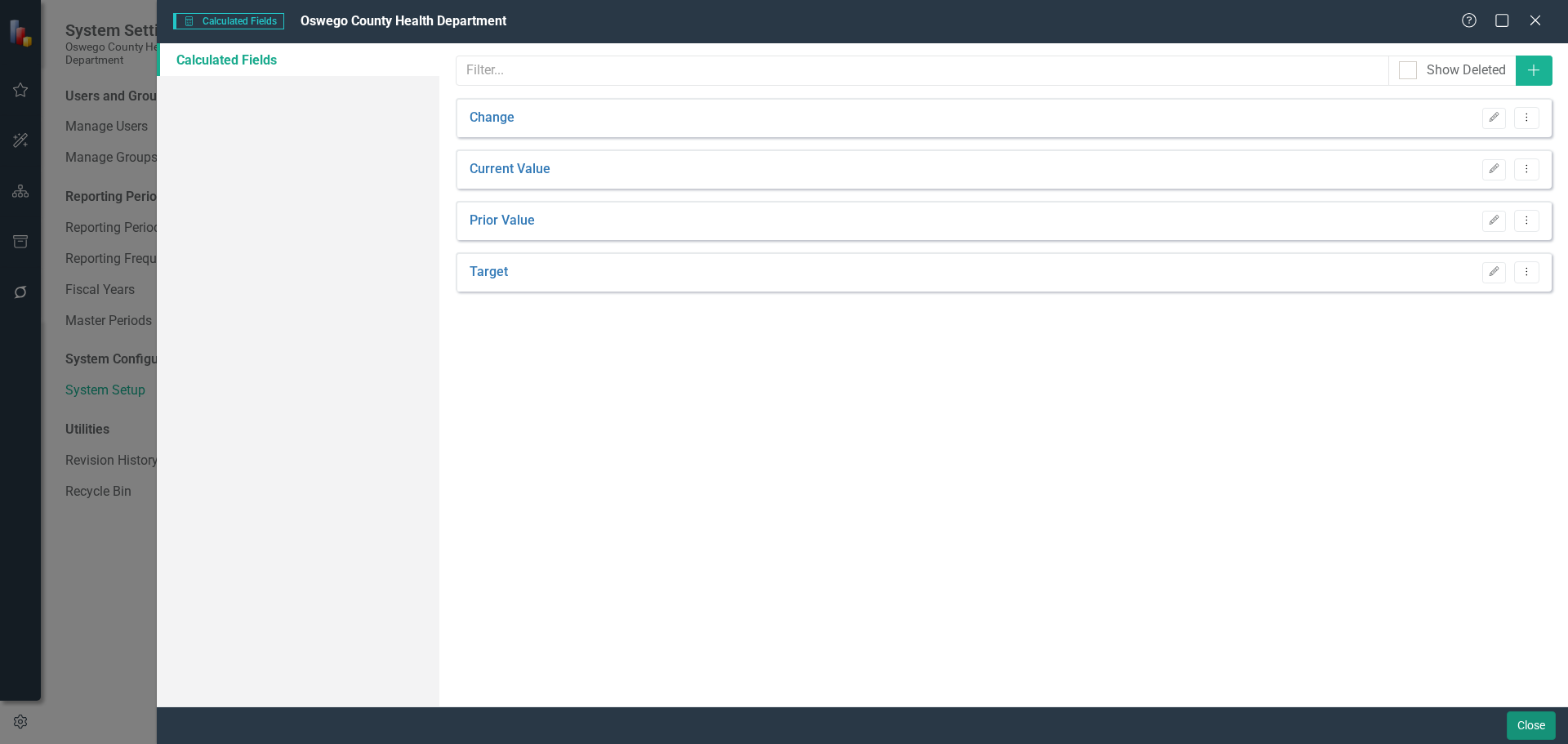
click at [1537, 729] on button "Close" at bounding box center [1531, 726] width 49 height 29
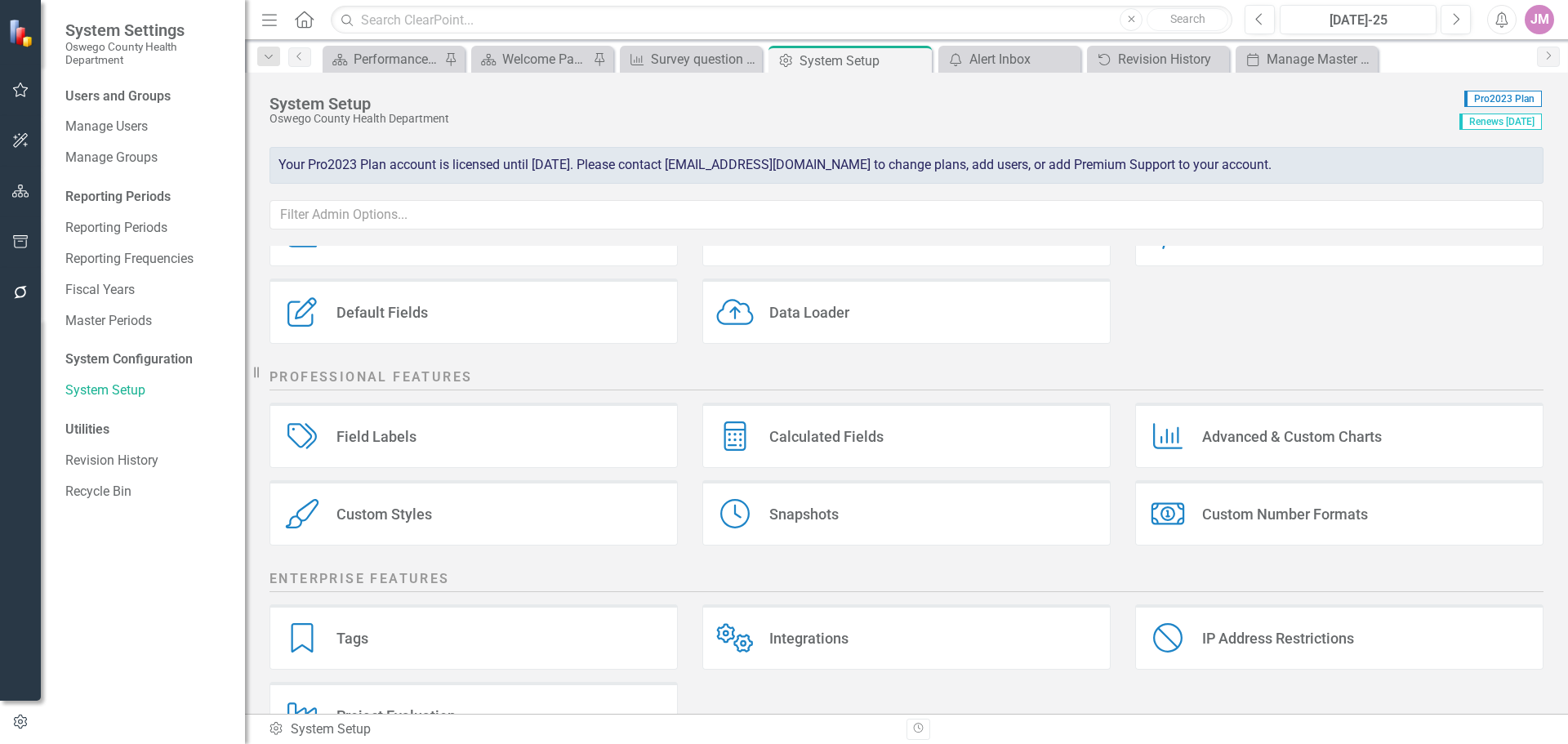
scroll to position [221, 0]
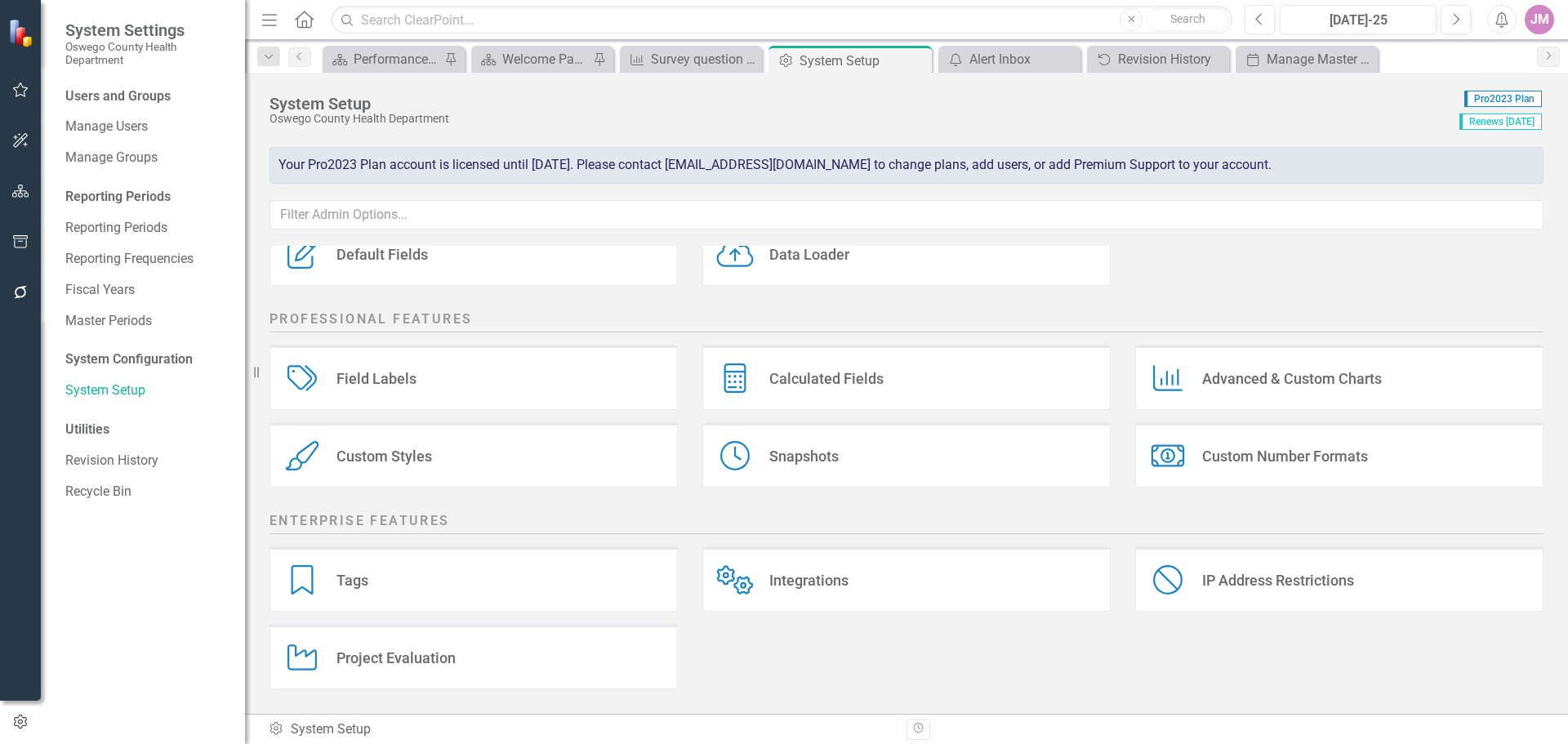
click at [1329, 389] on div "Charts Advanced & Custom Charts" at bounding box center [1339, 377] width 408 height 66
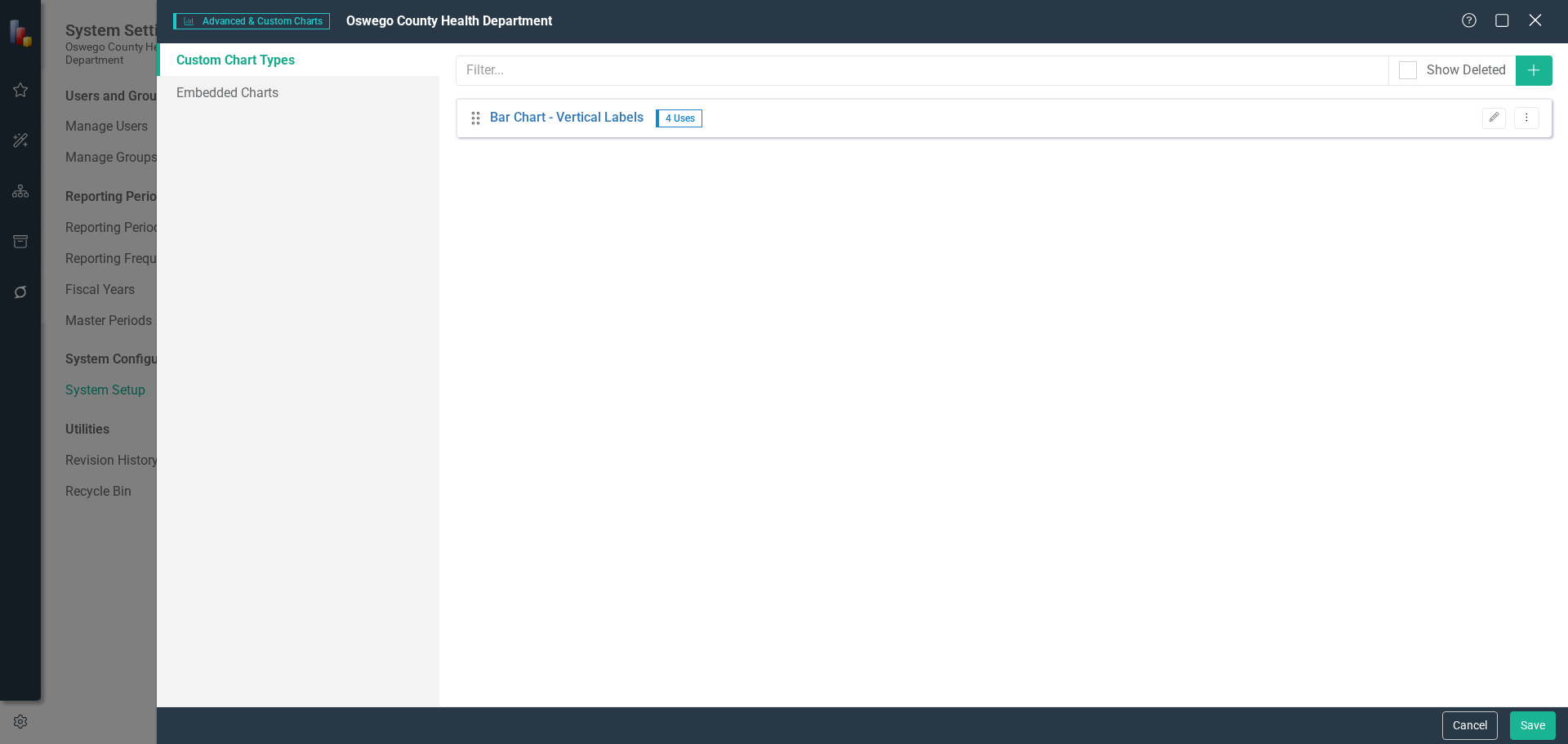
click at [1539, 22] on icon "Close" at bounding box center [1535, 20] width 21 height 15
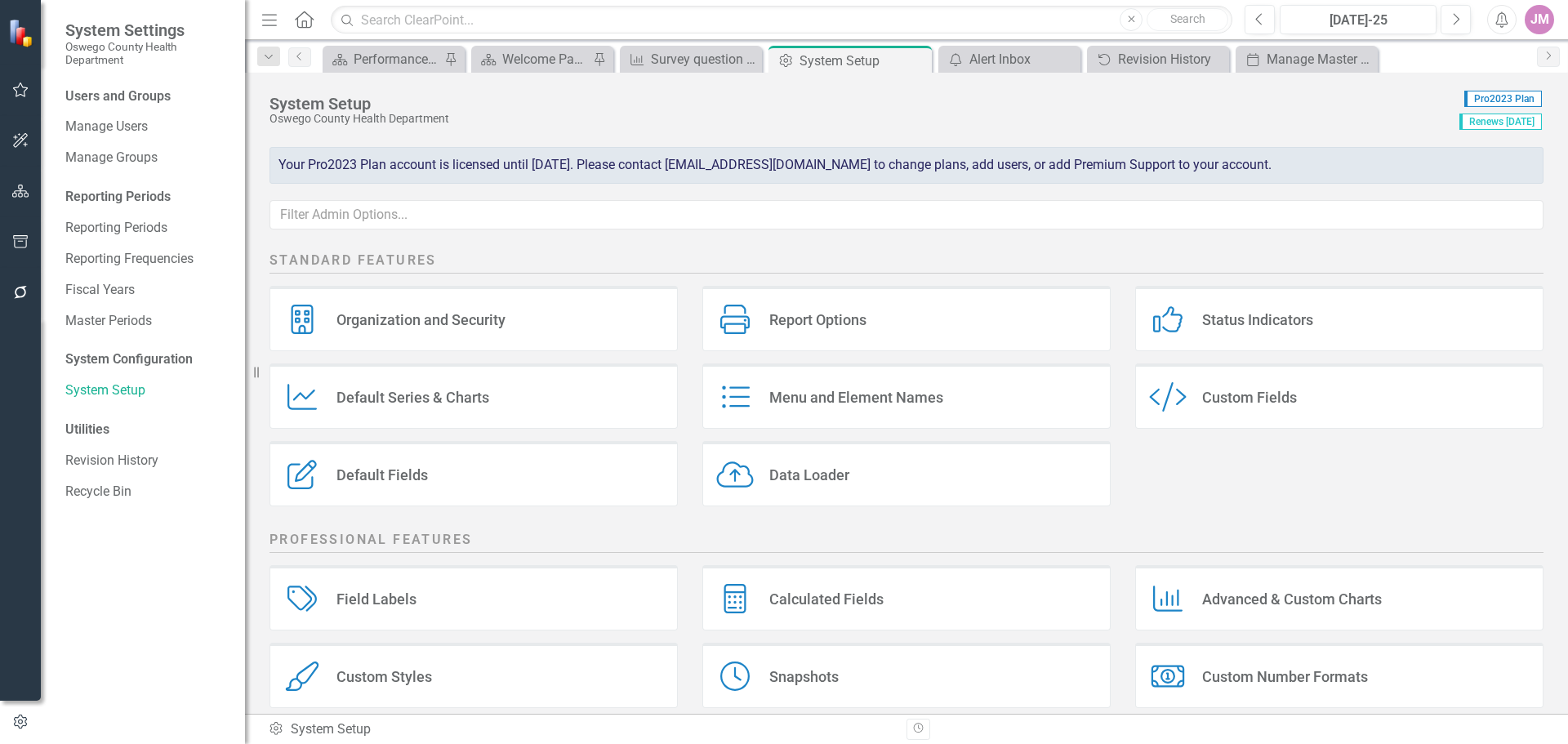
scroll to position [0, 0]
click at [1284, 399] on div "Custom Fields" at bounding box center [1249, 398] width 94 height 19
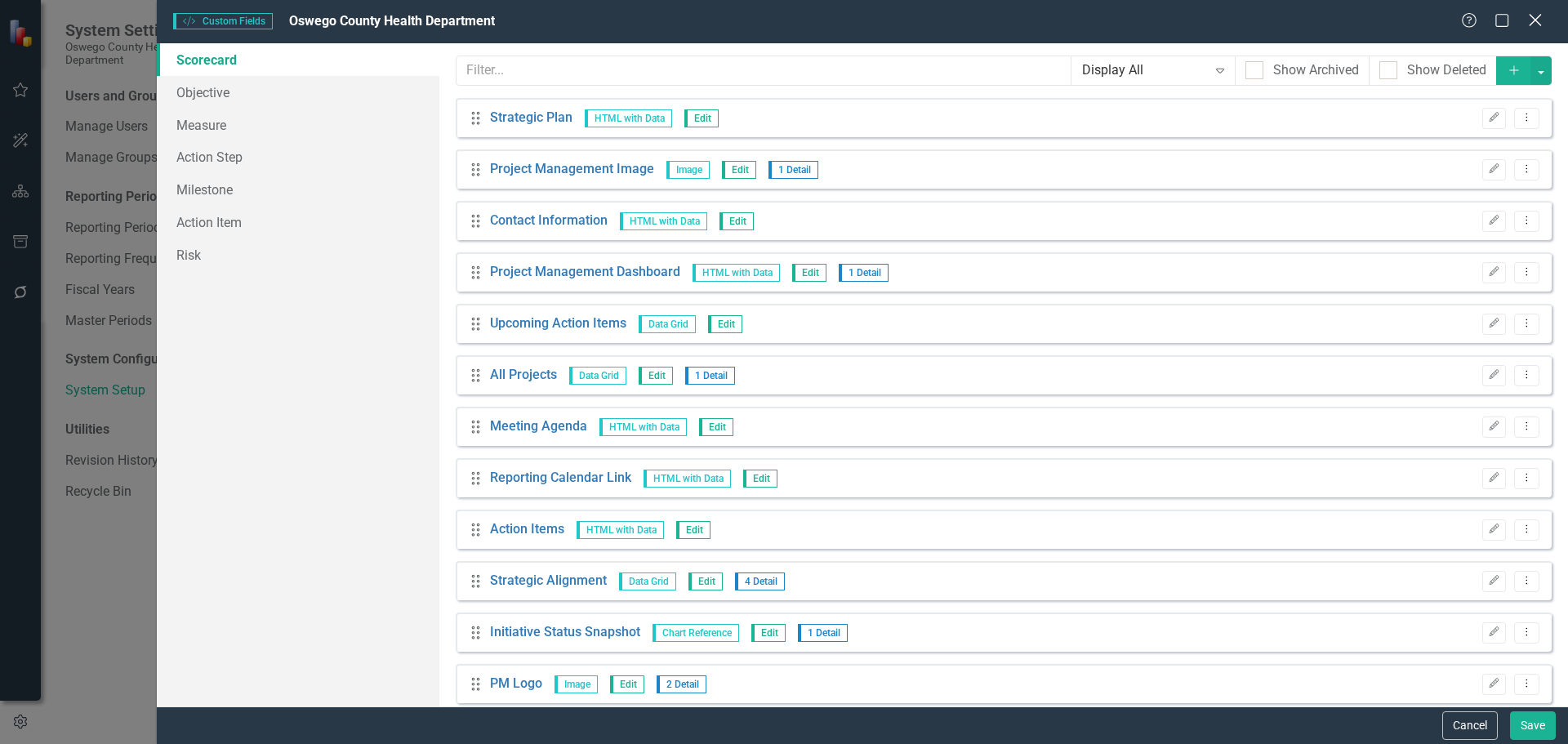
click at [1529, 20] on icon "Close" at bounding box center [1535, 20] width 21 height 15
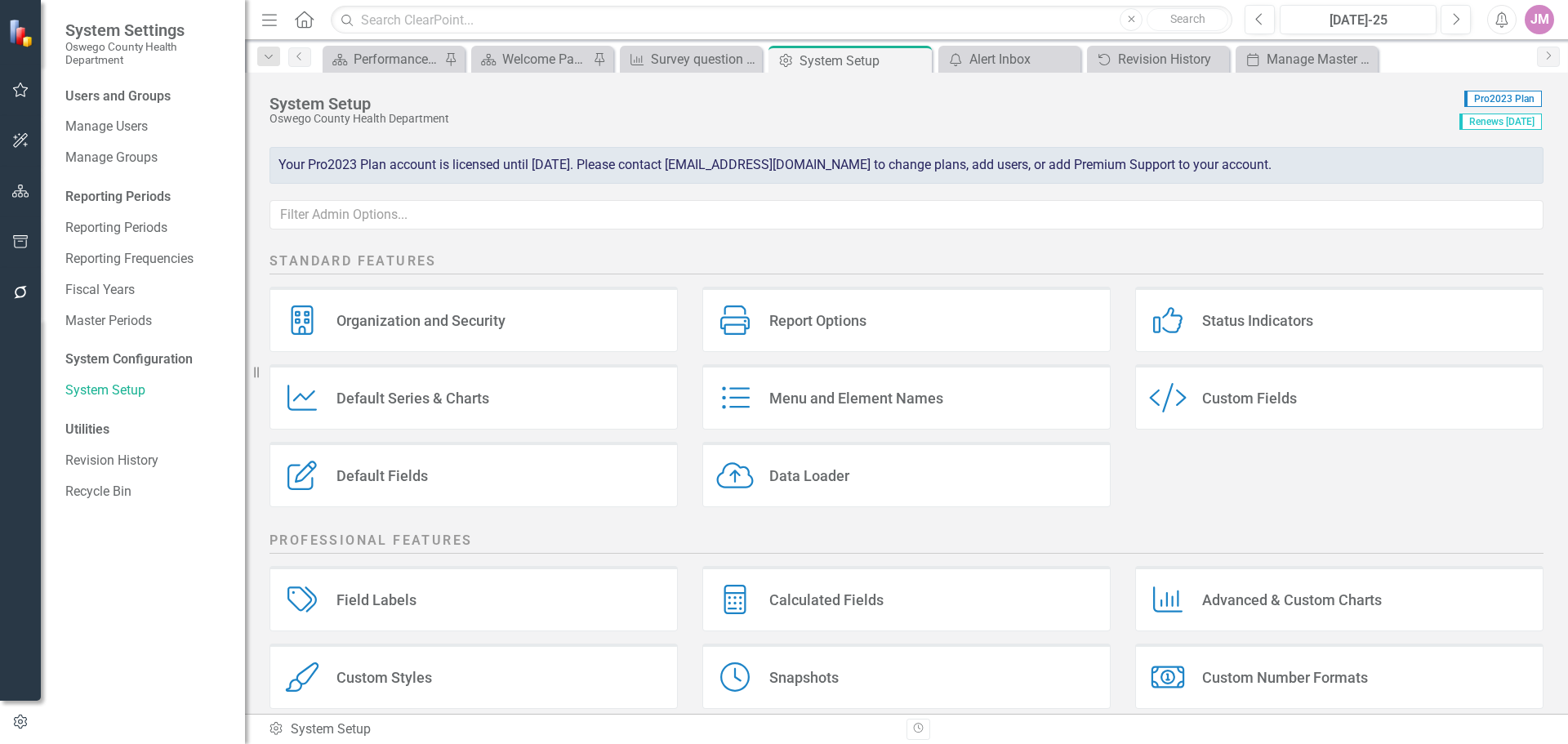
click at [560, 327] on div "Organization and Security Organization and Security" at bounding box center [474, 319] width 408 height 66
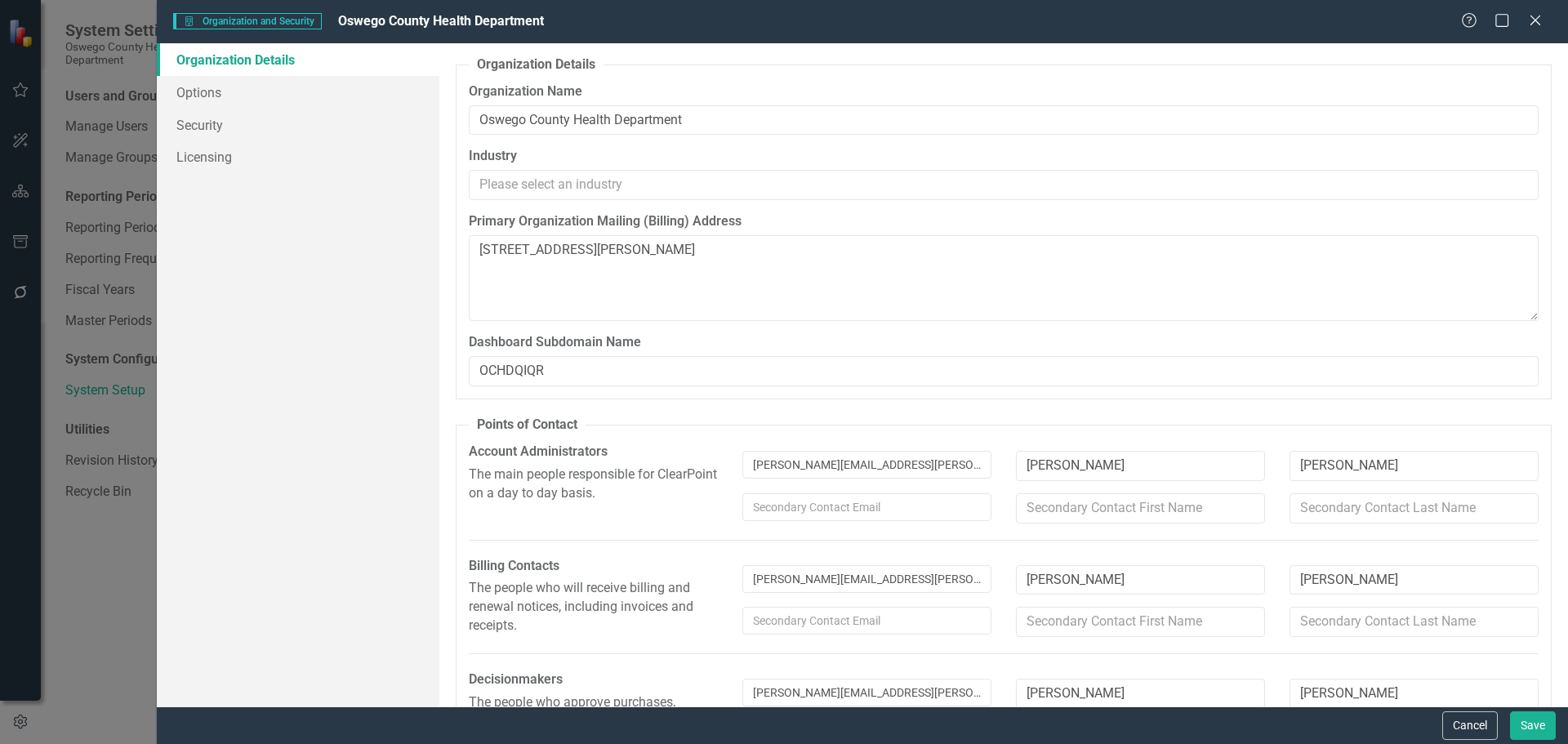
scroll to position [184, 0]
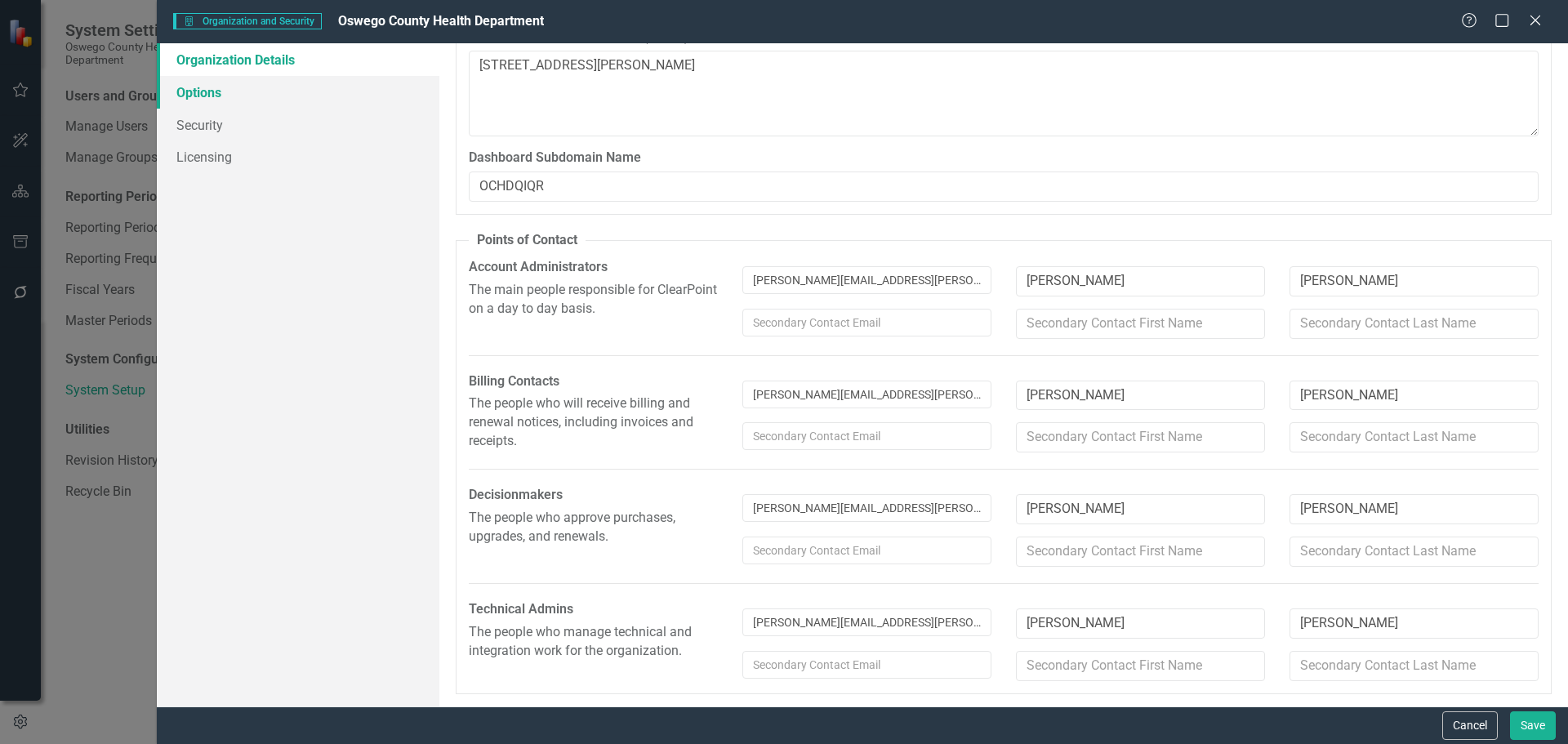
click at [212, 94] on link "Options" at bounding box center [298, 93] width 282 height 32
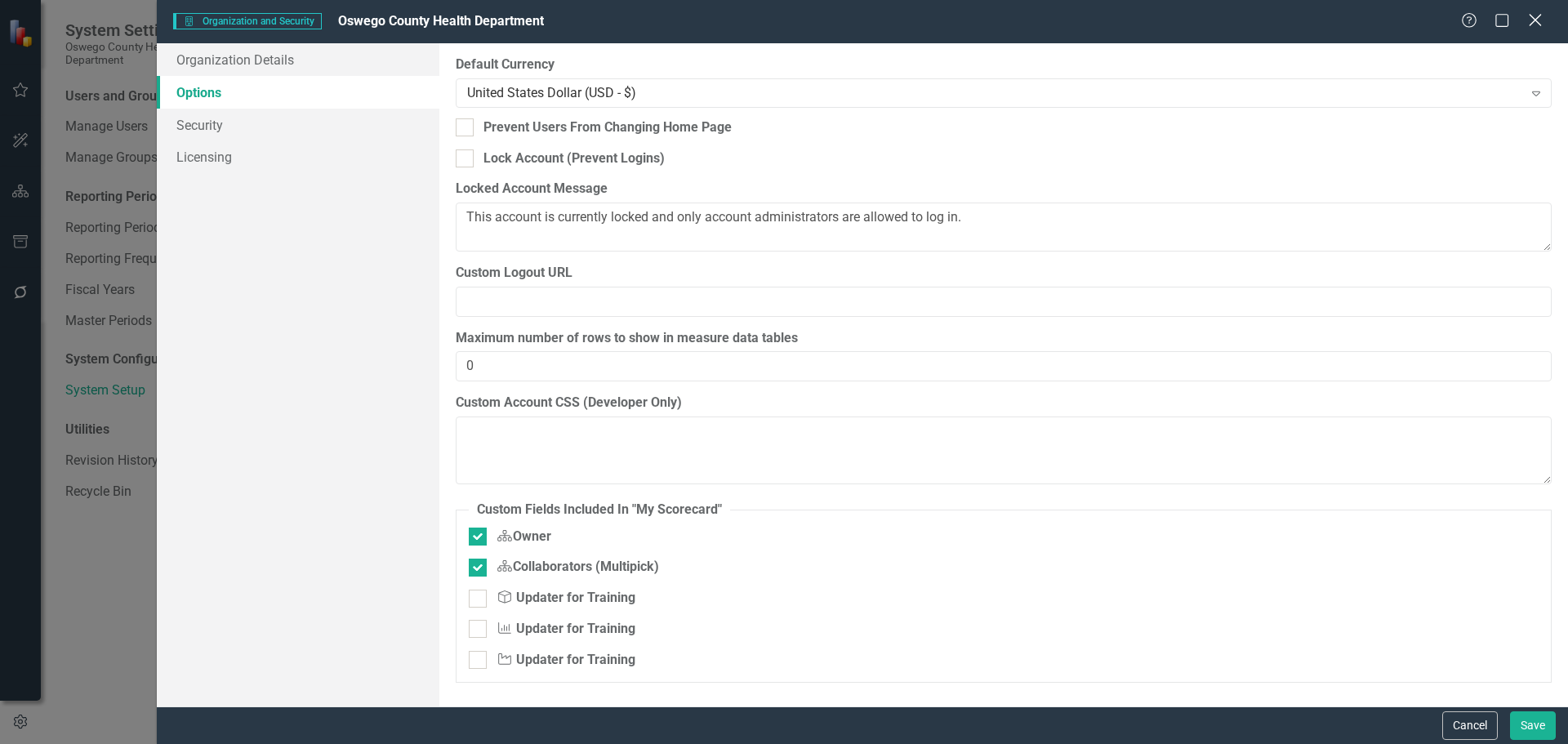
click at [1535, 22] on icon at bounding box center [1535, 20] width 13 height 13
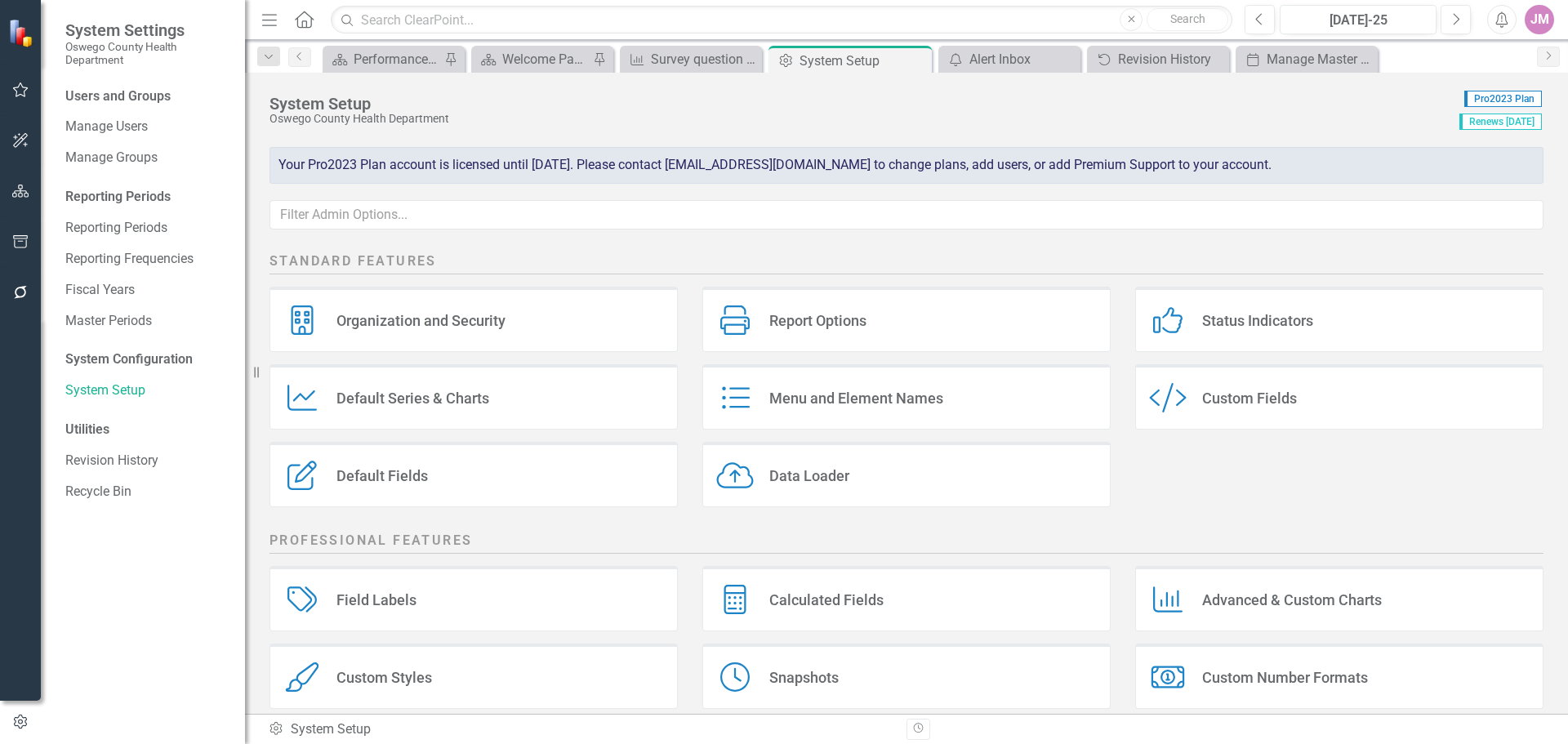
click at [1530, 38] on div "Menu Home Search Close Search Previous Jul-25 Next Alerts JM User Edit Profile …" at bounding box center [907, 20] width 1323 height 40
click at [1536, 28] on div "JM" at bounding box center [1539, 19] width 30 height 30
click at [1502, 144] on link "icon.tutorial Show Tutorials" at bounding box center [1489, 144] width 129 height 31
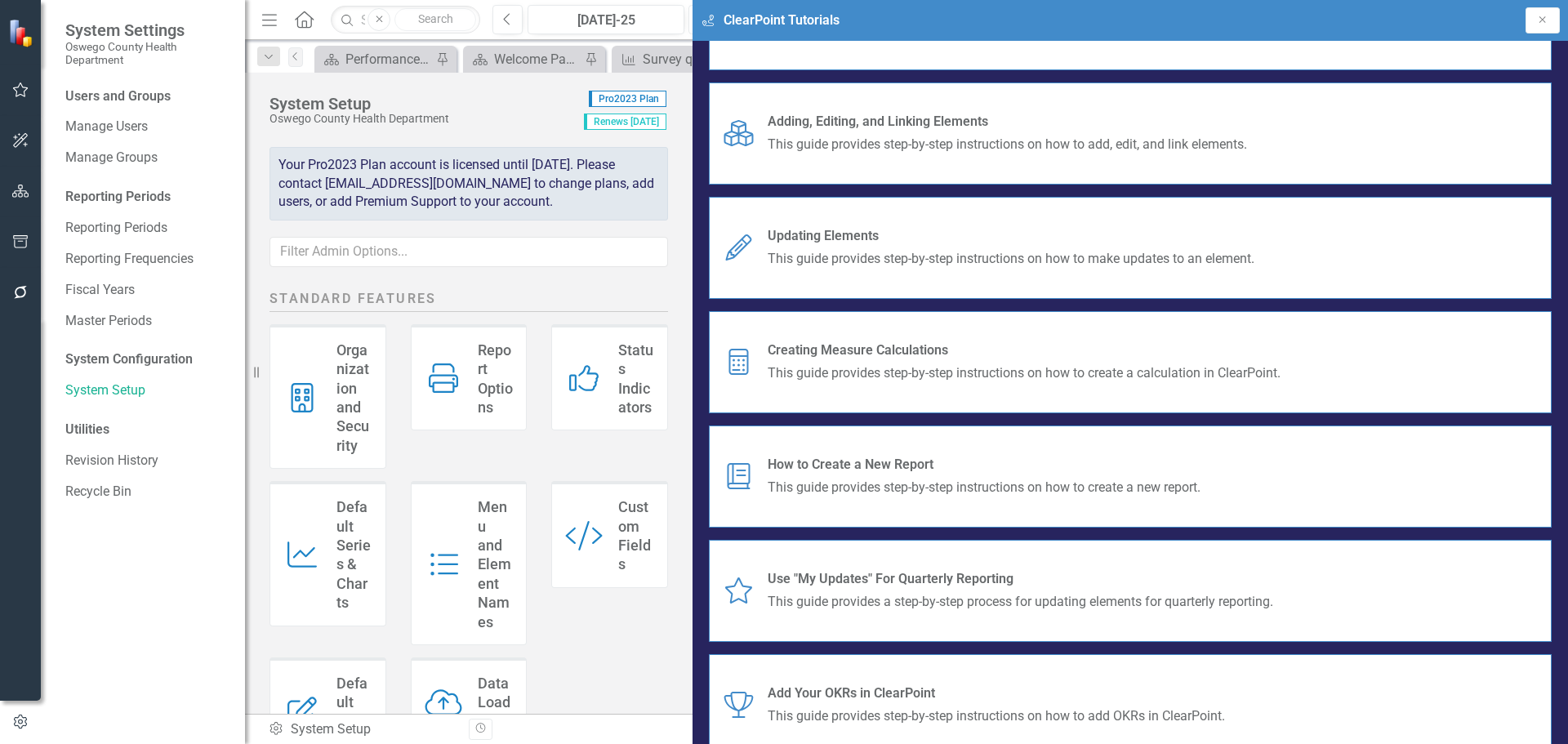
scroll to position [0, 0]
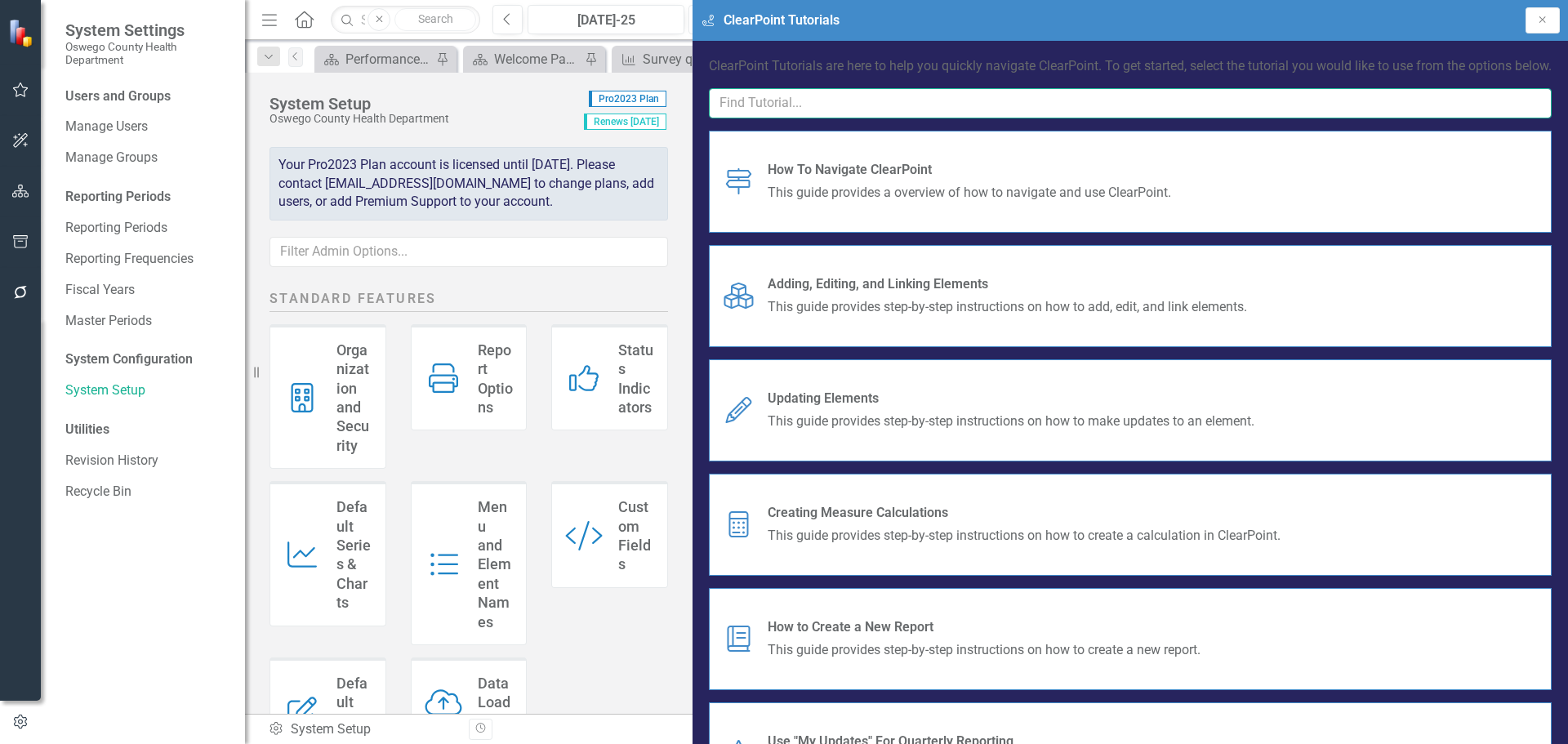
click at [1306, 119] on input "text" at bounding box center [1130, 103] width 843 height 31
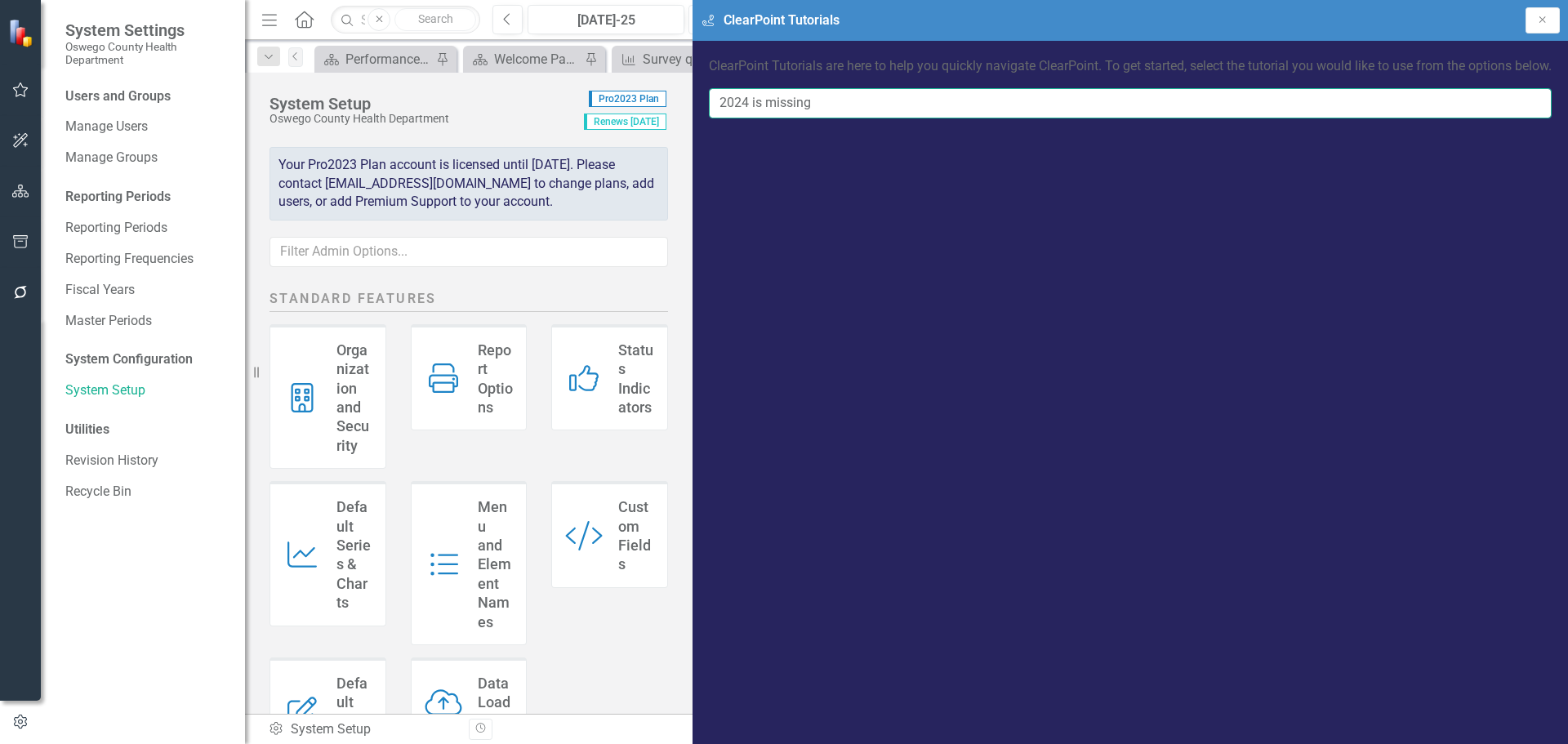
type input "2024 is missing"
drag, startPoint x: 1331, startPoint y: 150, endPoint x: 997, endPoint y: 148, distance: 334.0
click at [997, 148] on div "System Settings Oswego County Health Department Users and Groups Manage Users M…" at bounding box center [784, 372] width 1568 height 744
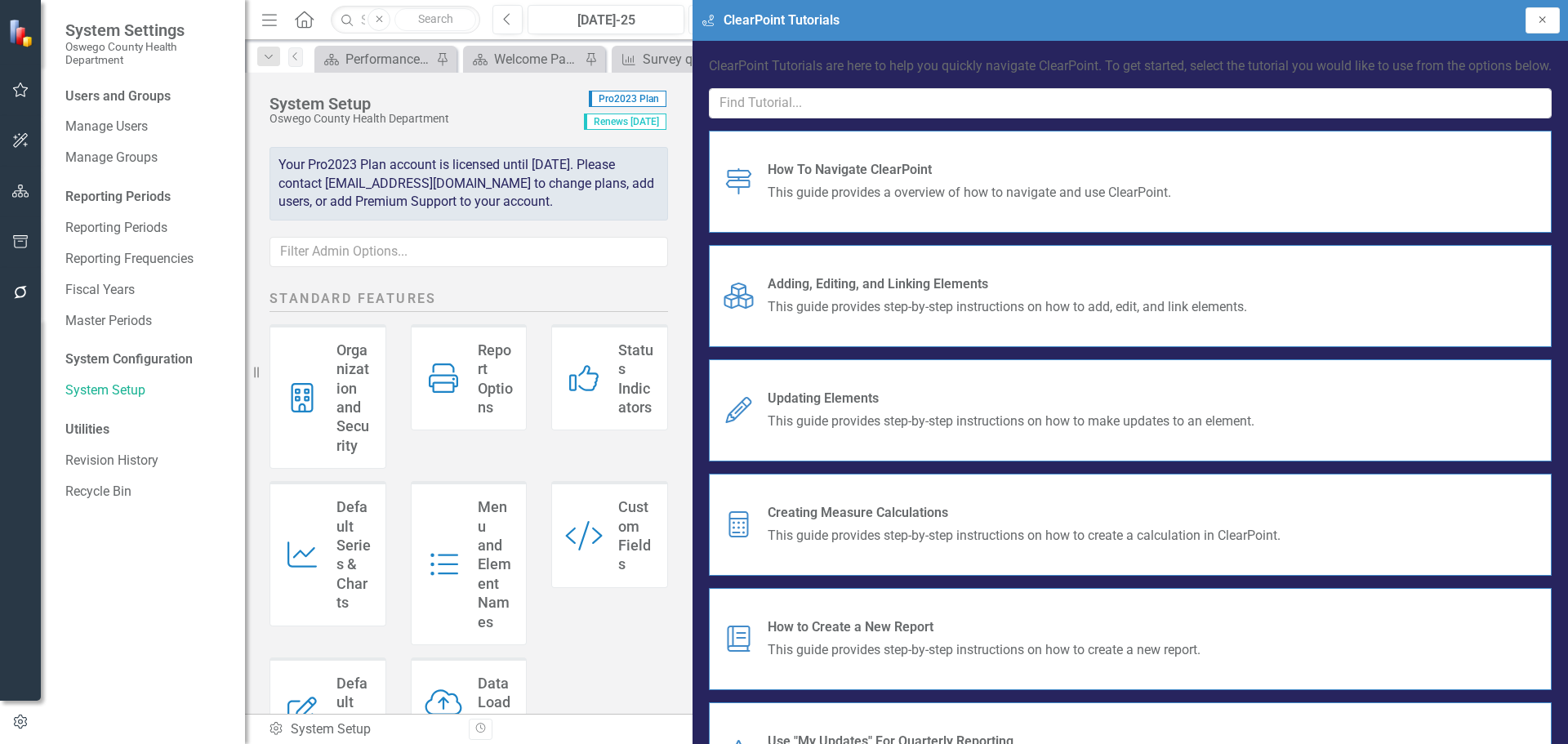
click at [1537, 19] on icon "Close" at bounding box center [1543, 19] width 13 height 10
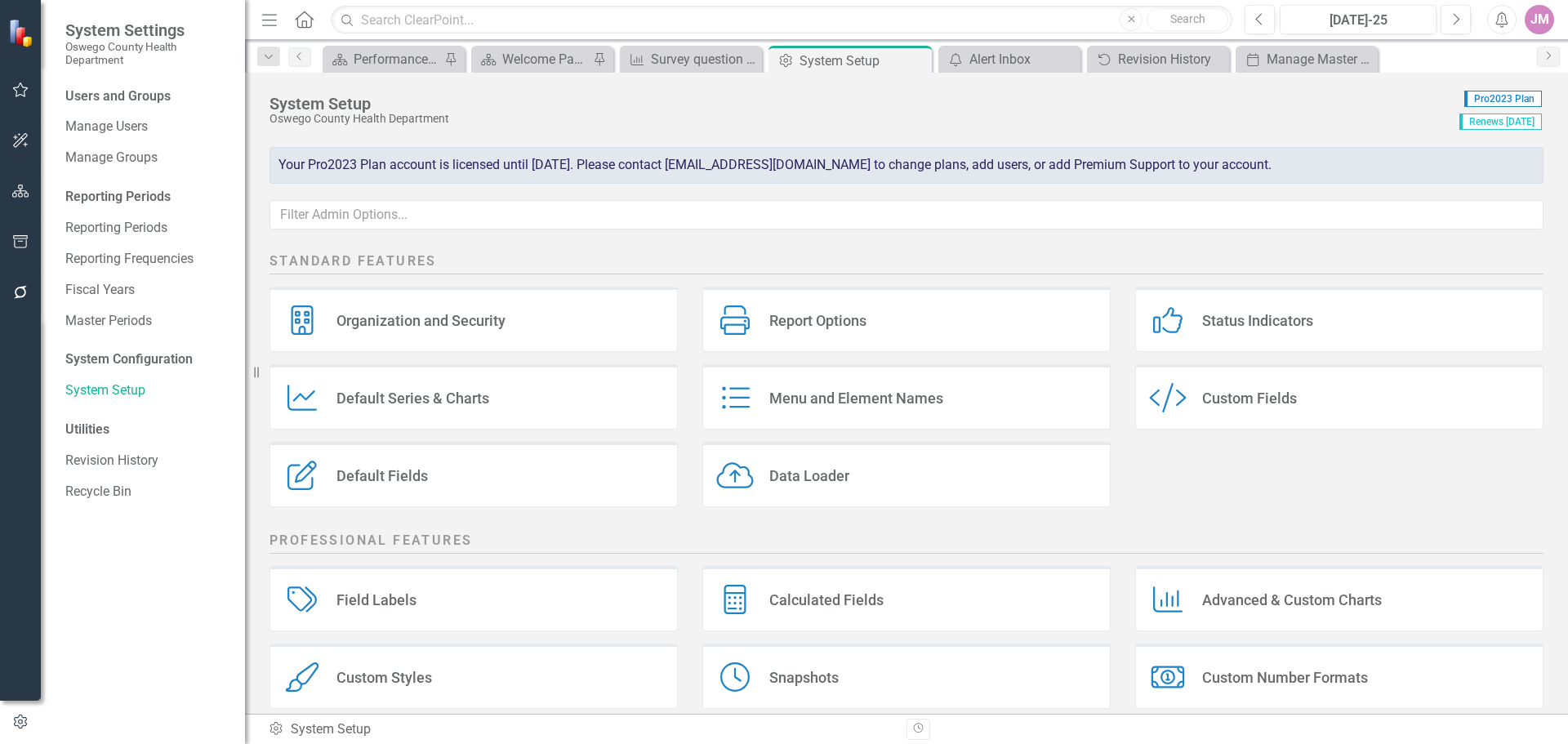
click at [1528, 13] on div "JM" at bounding box center [1539, 19] width 30 height 30
click at [1460, 205] on link "icon.portal Success Portal" at bounding box center [1489, 204] width 129 height 31
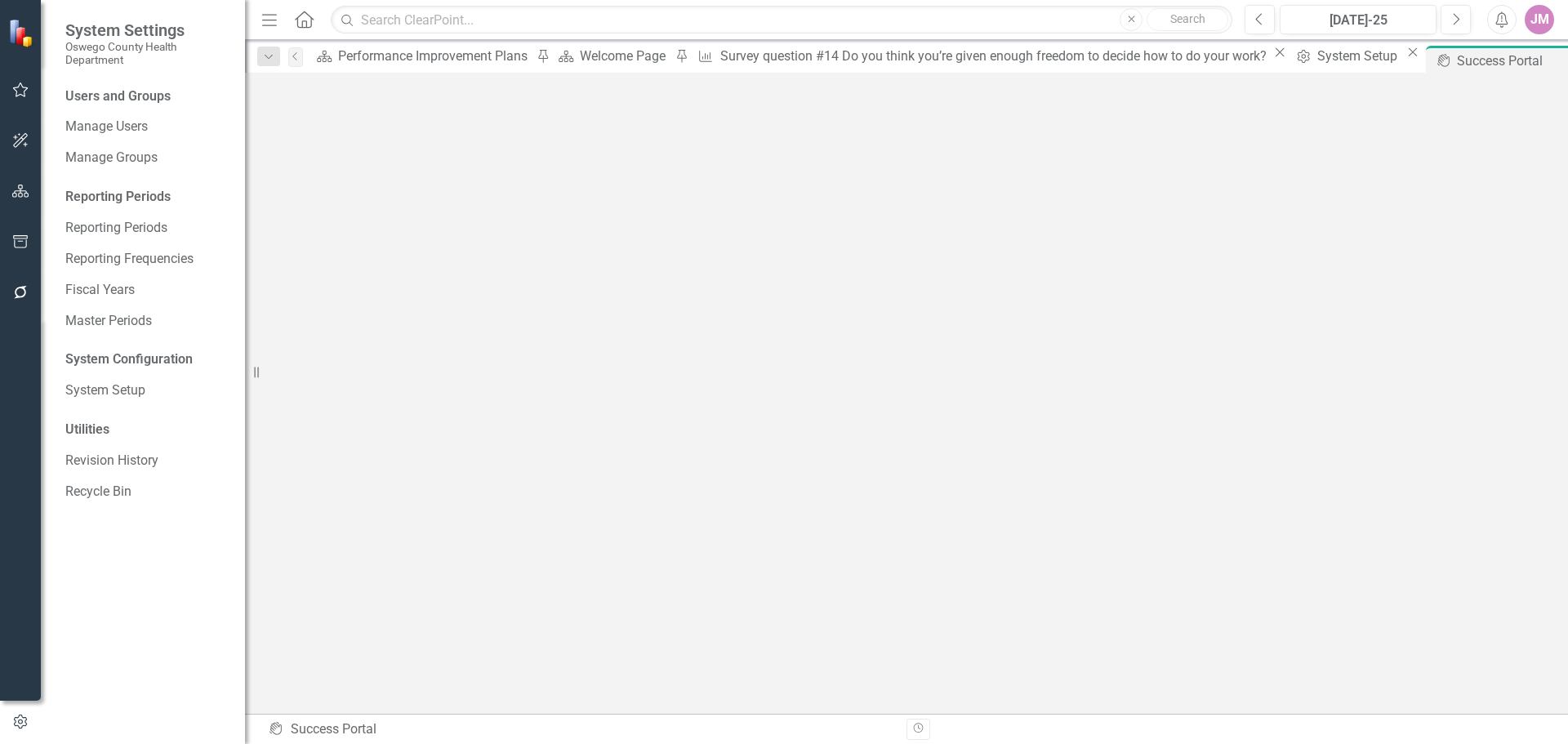
click at [1545, 22] on div "JM" at bounding box center [1539, 19] width 30 height 30
click at [1495, 112] on link "Help Support Center" at bounding box center [1489, 113] width 129 height 31
click at [15, 712] on button "button" at bounding box center [20, 722] width 40 height 27
click at [132, 255] on link "Reporting Frequencies" at bounding box center [147, 259] width 164 height 19
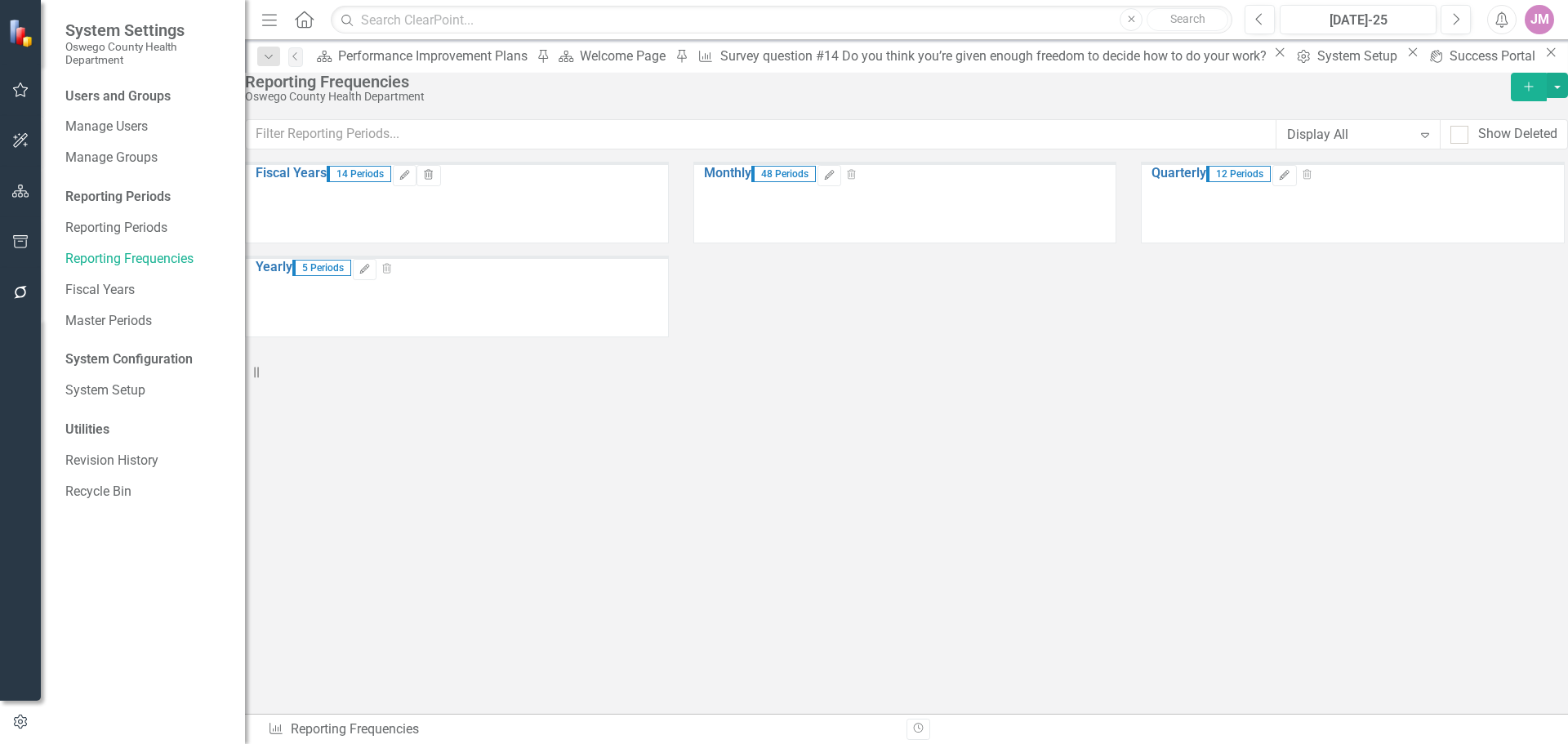
click at [353, 274] on div "5 Periods" at bounding box center [322, 266] width 60 height 15
click at [376, 280] on button "Edit" at bounding box center [365, 270] width 23 height 22
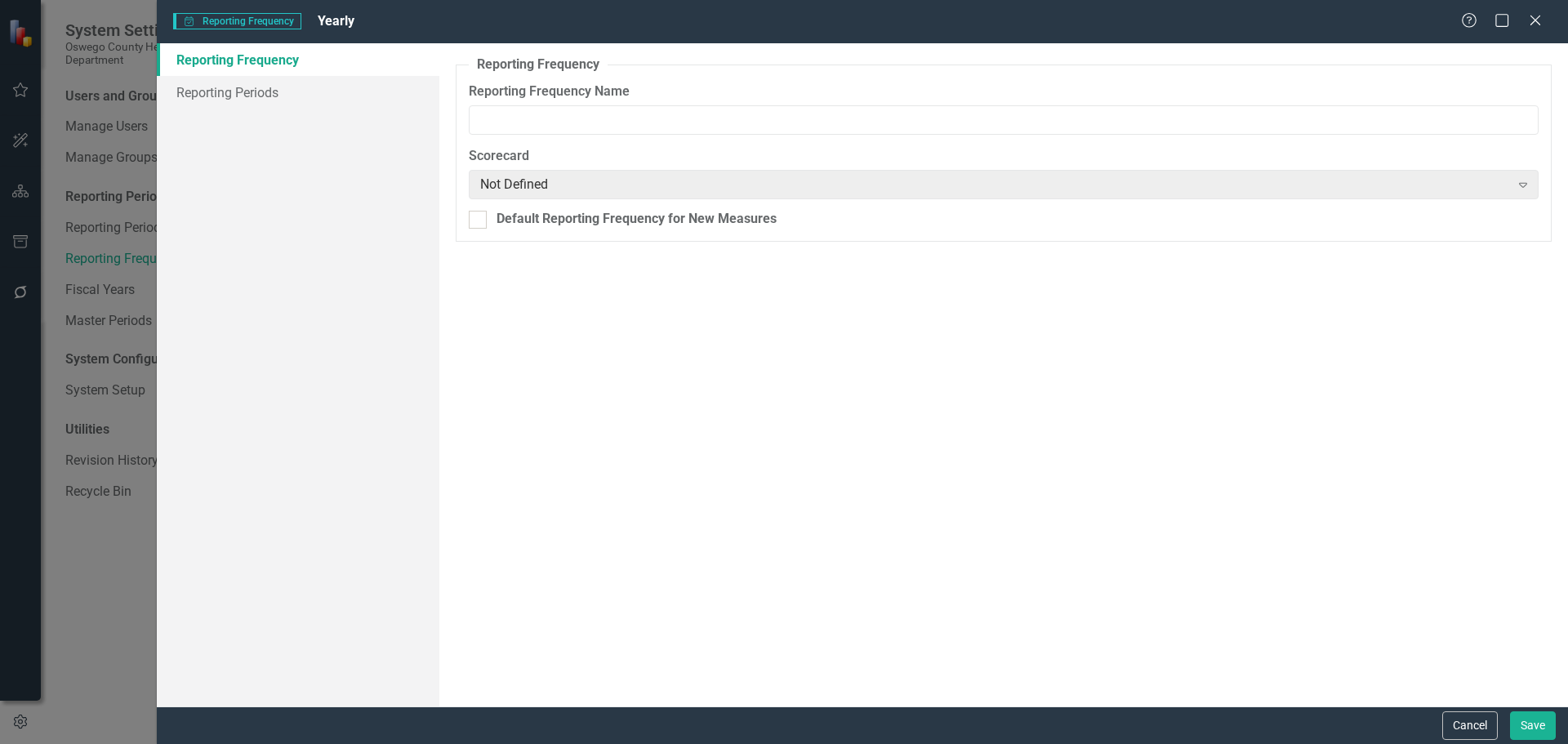
type input "Yearly"
drag, startPoint x: 248, startPoint y: 84, endPoint x: 387, endPoint y: 93, distance: 139.3
click at [248, 84] on link "Reporting Periods" at bounding box center [298, 93] width 282 height 32
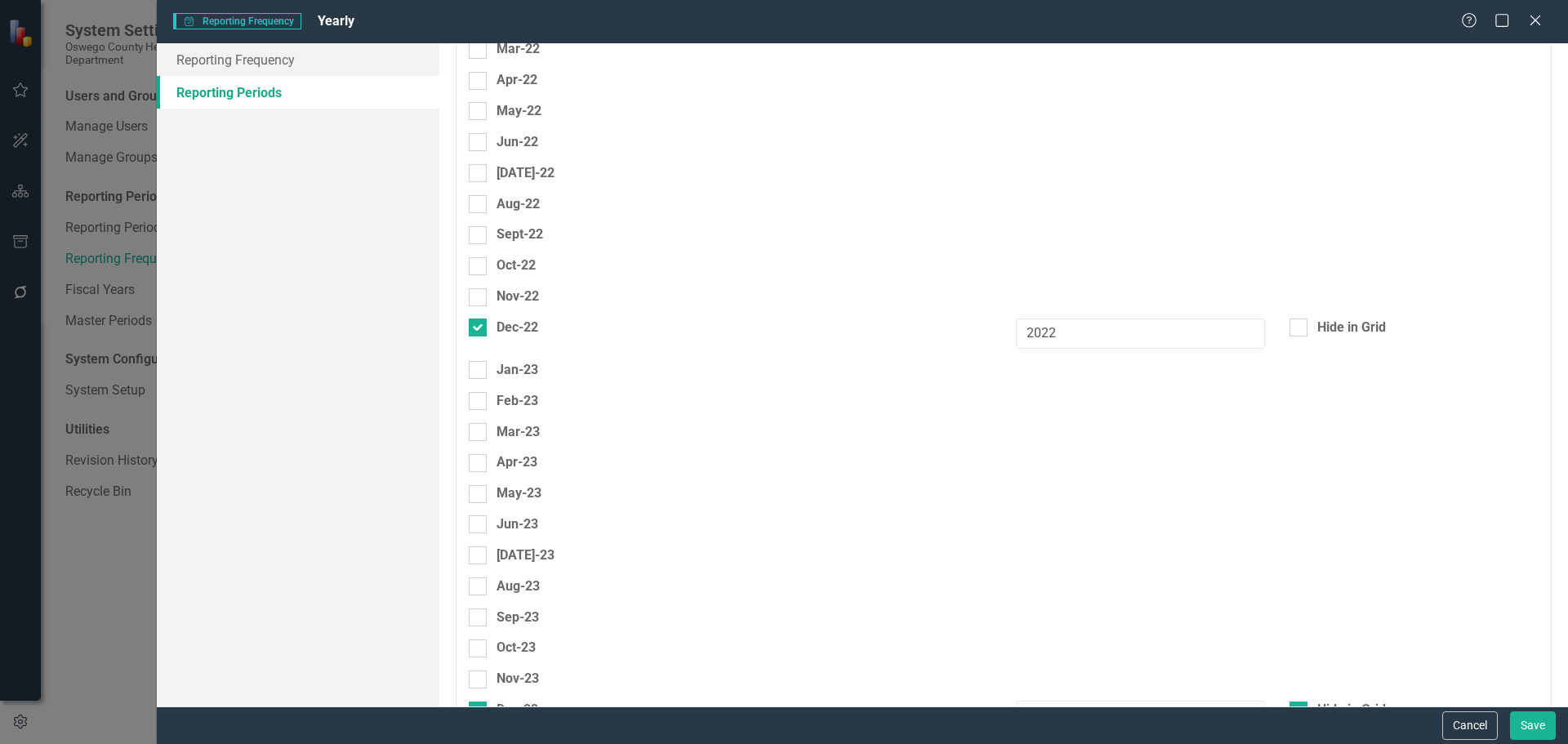
scroll to position [245, 0]
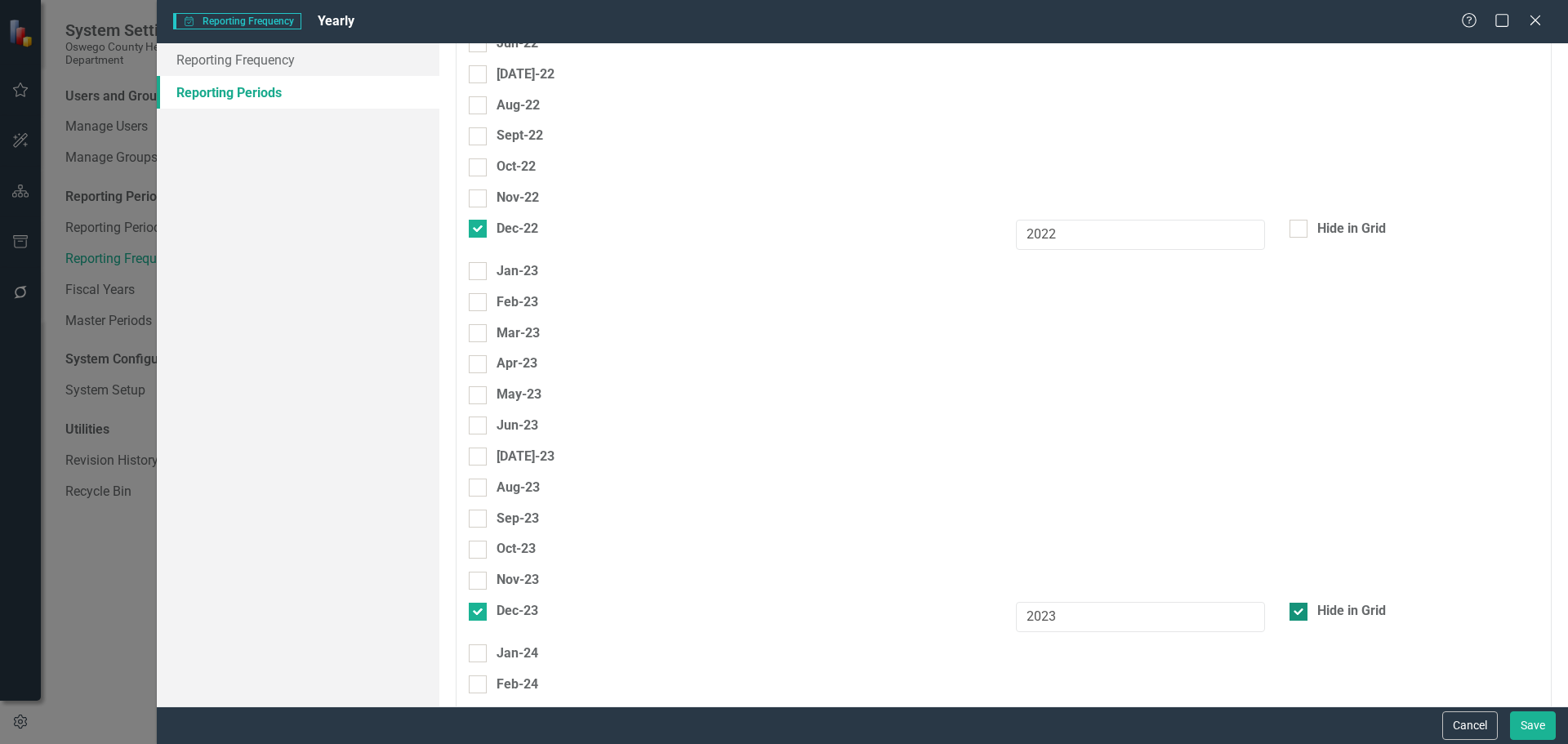
click at [1289, 603] on div at bounding box center [1298, 612] width 18 height 18
click at [1289, 603] on input "Hide in Grid" at bounding box center [1295, 608] width 11 height 11
checkbox input "false"
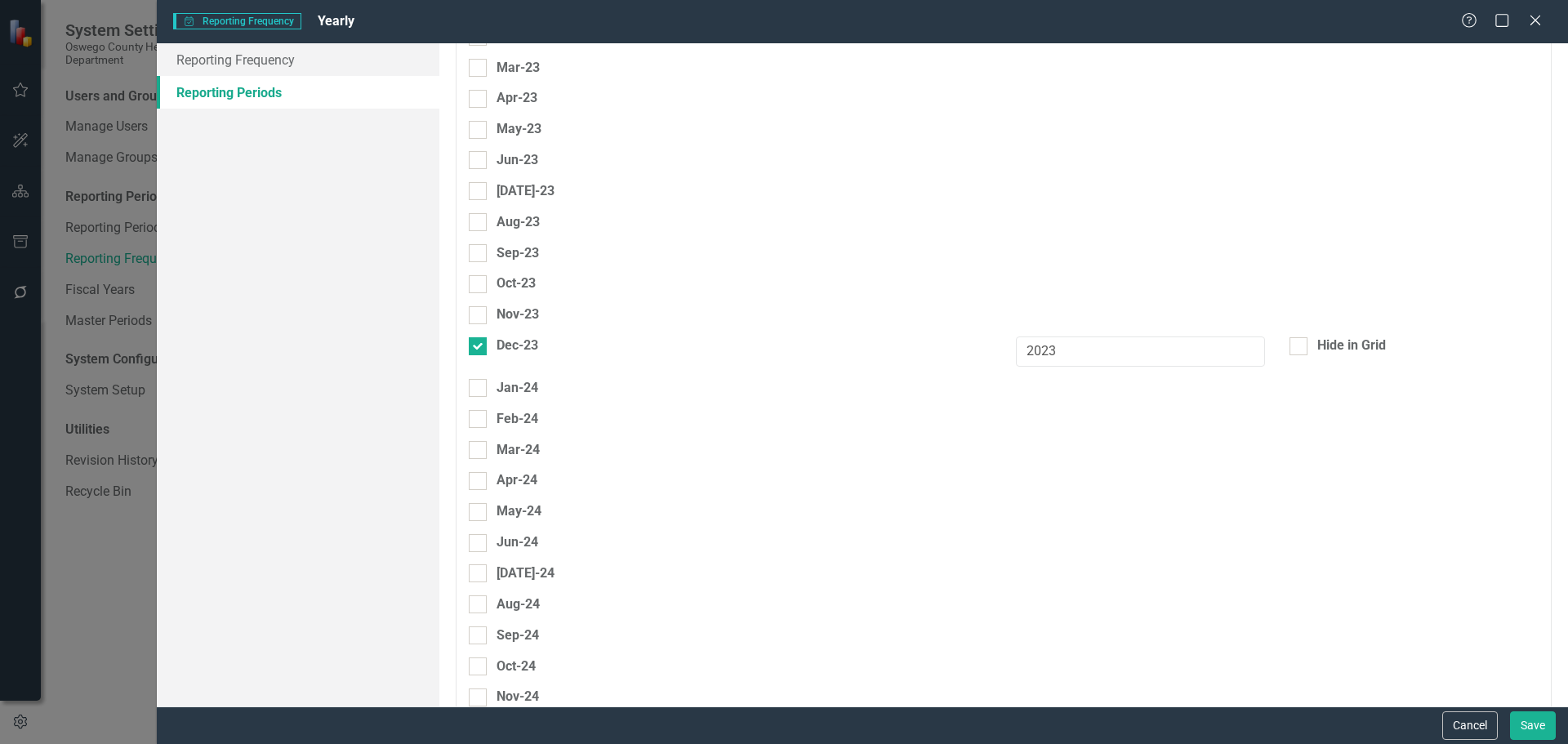
scroll to position [282, 0]
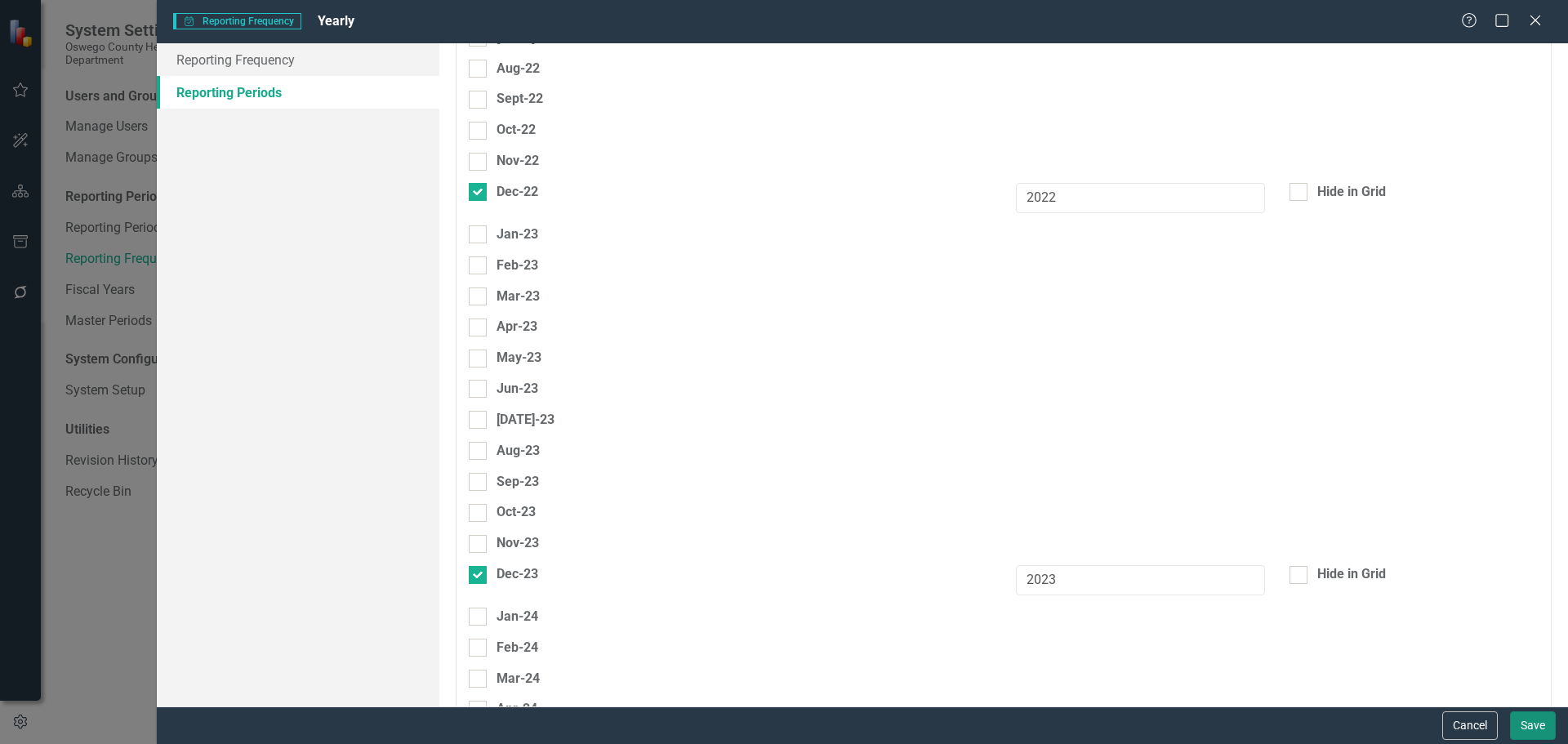
click at [1544, 723] on button "Save" at bounding box center [1533, 726] width 46 height 29
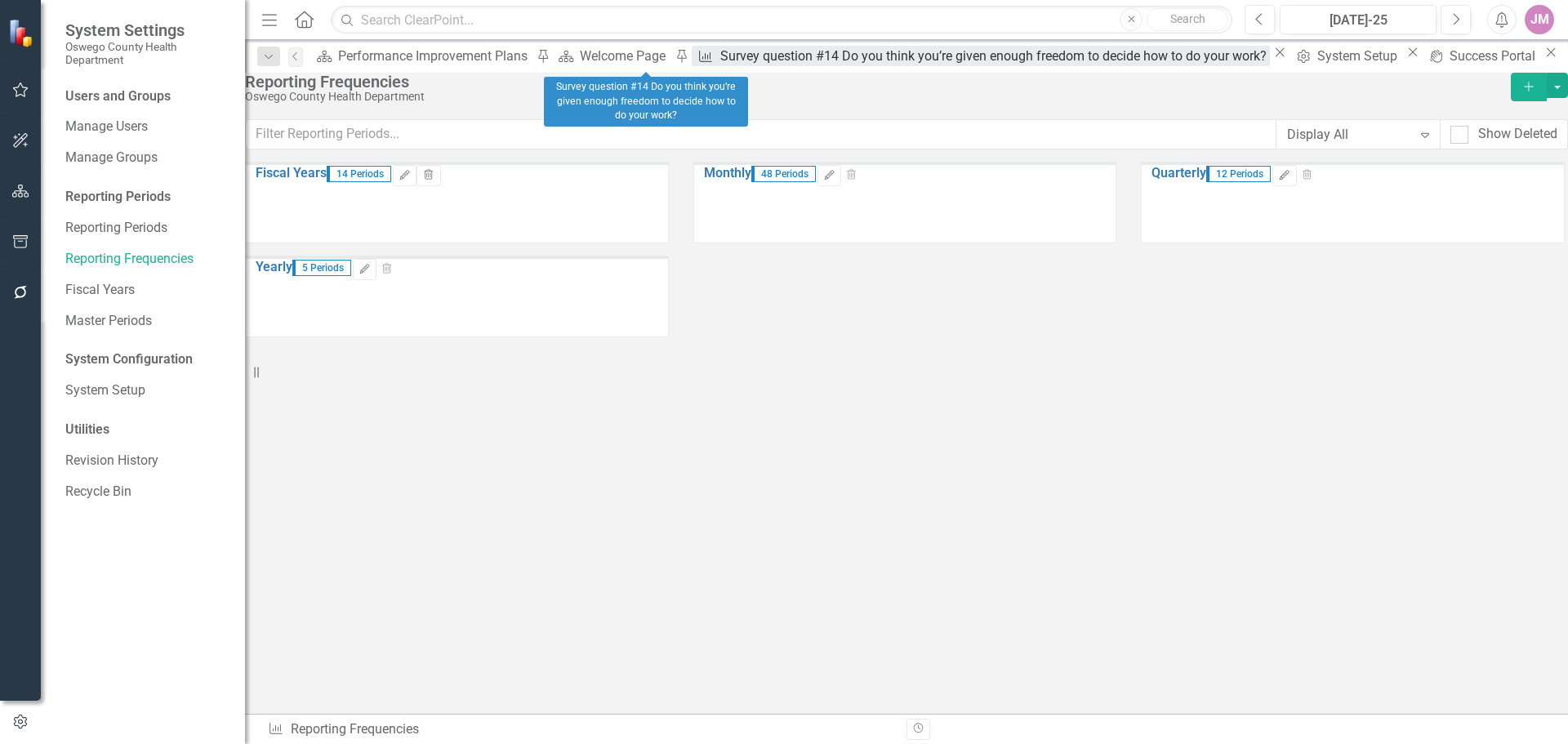
click at [721, 62] on div "Survey question #14 Do you think you’re given enough freedom to decide how to d…" at bounding box center [996, 56] width 550 height 21
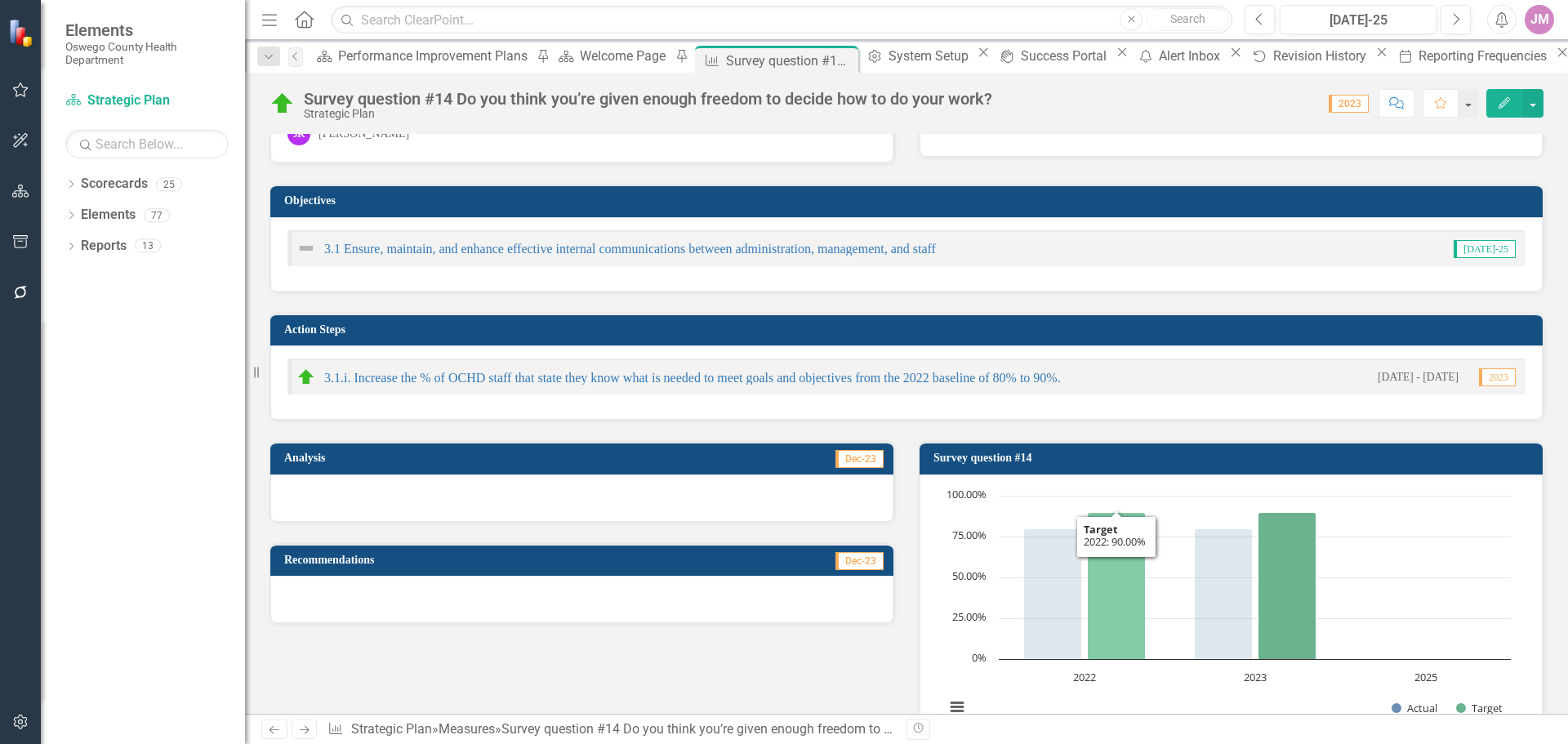
scroll to position [327, 0]
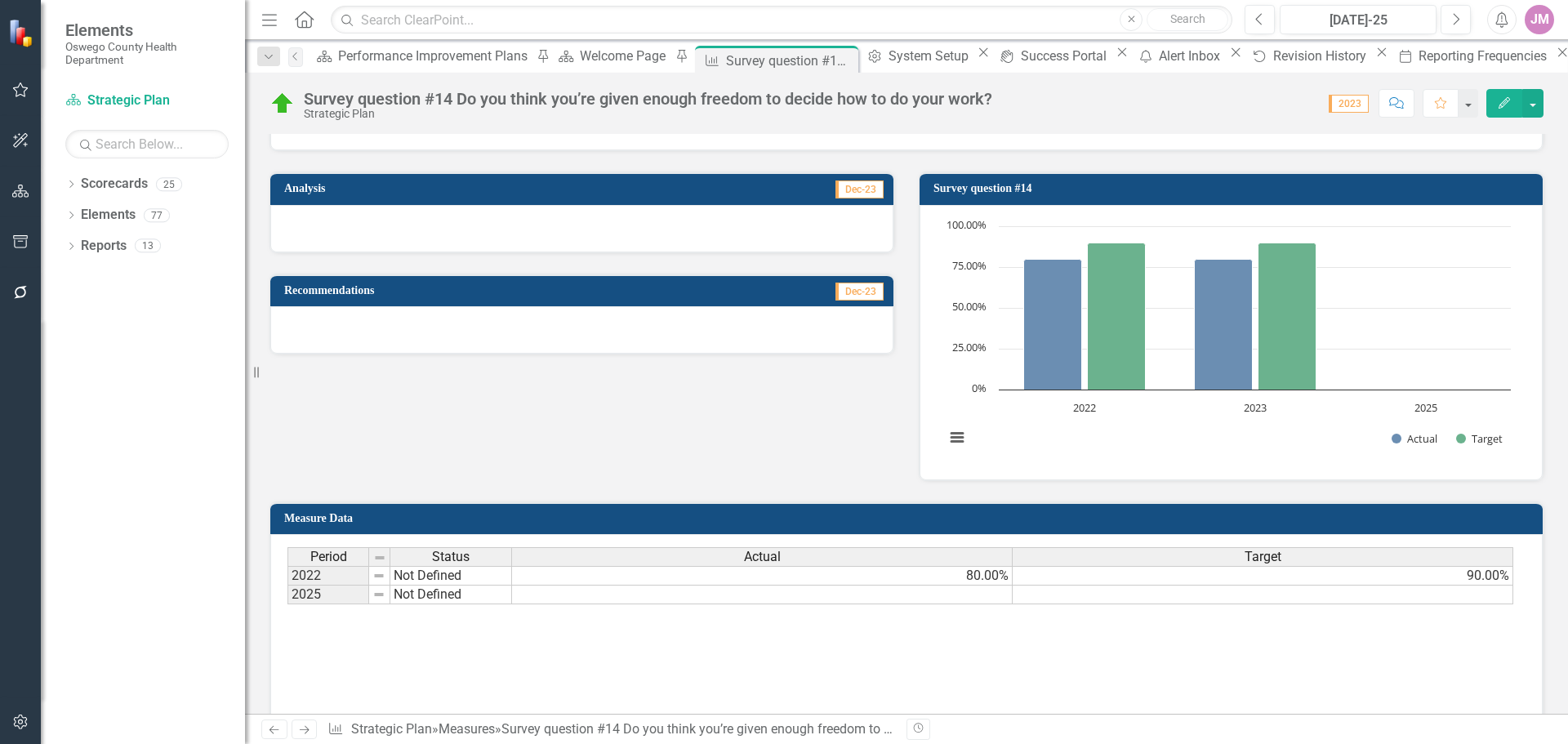
click at [1204, 443] on rect "Interactive chart" at bounding box center [1227, 341] width 582 height 245
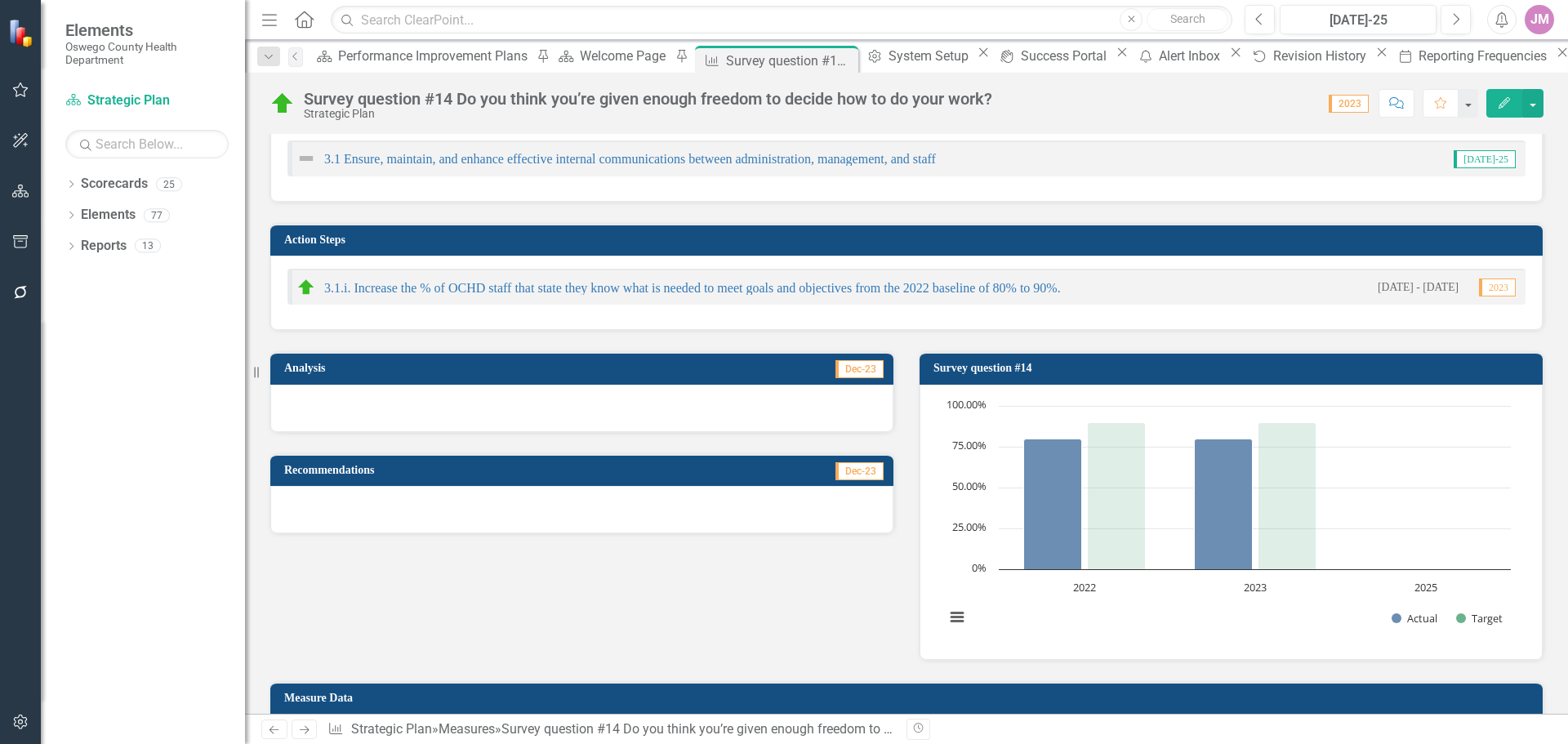
scroll to position [0, 0]
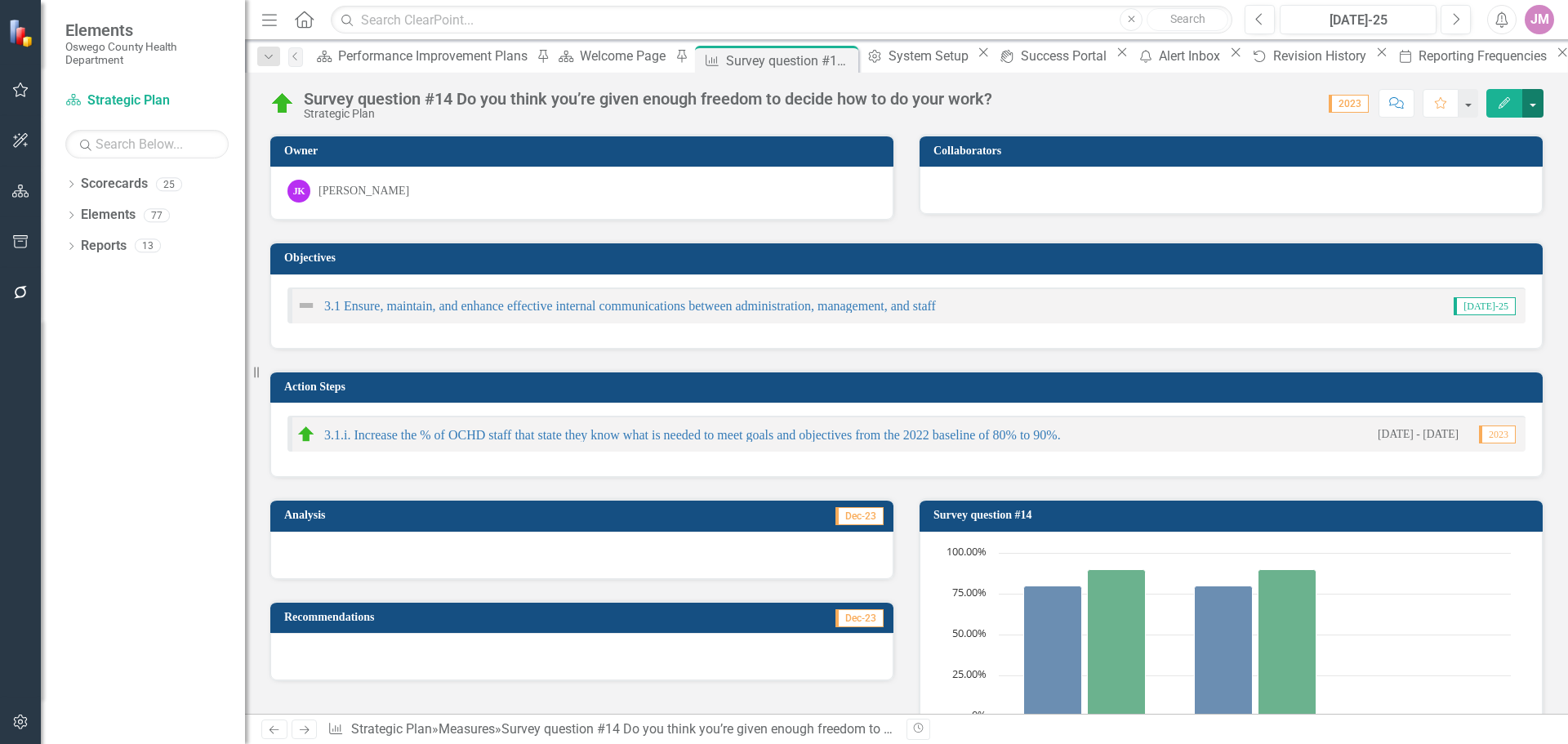
click at [1537, 109] on button "button" at bounding box center [1533, 103] width 22 height 29
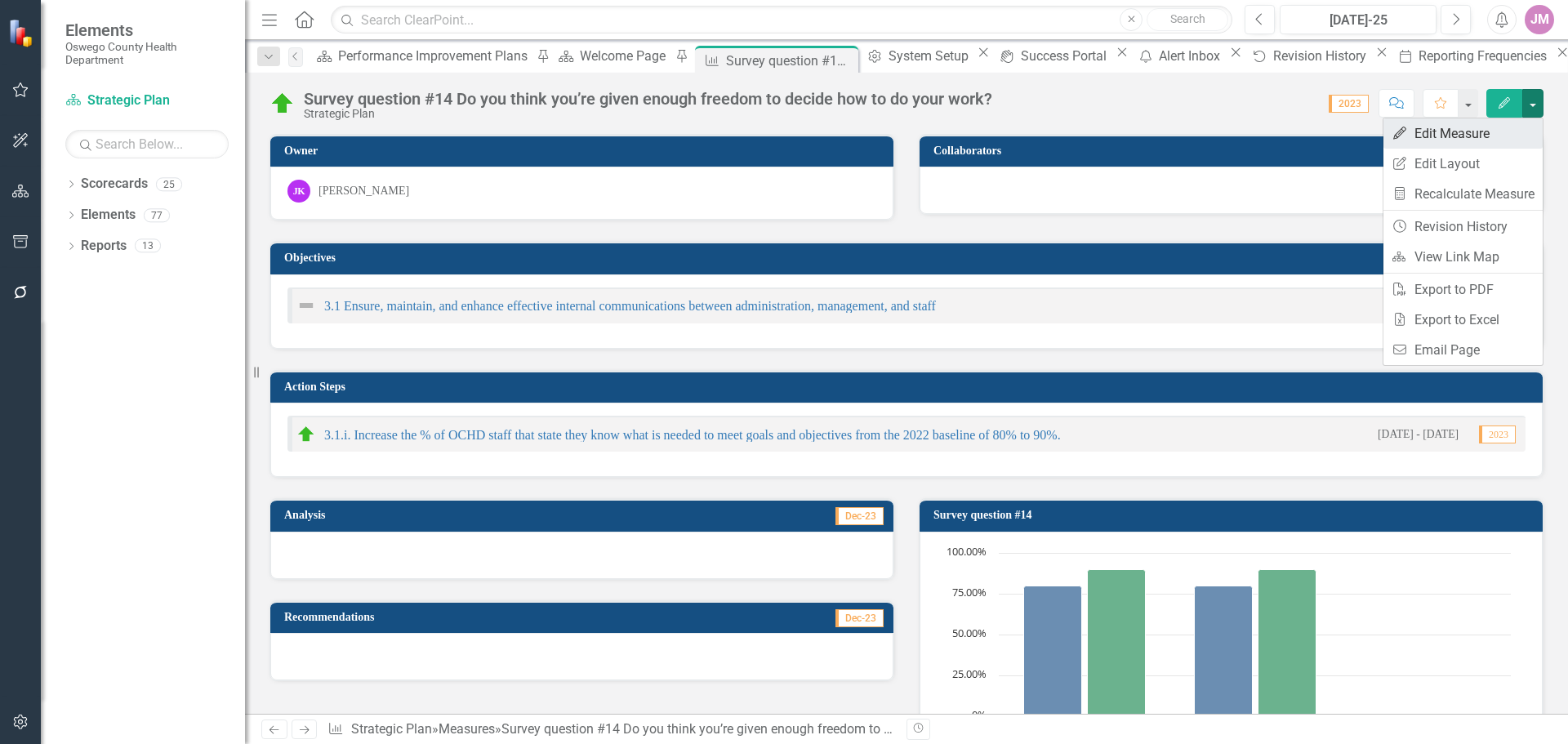
click at [1457, 137] on link "Edit Edit Measure" at bounding box center [1463, 134] width 159 height 31
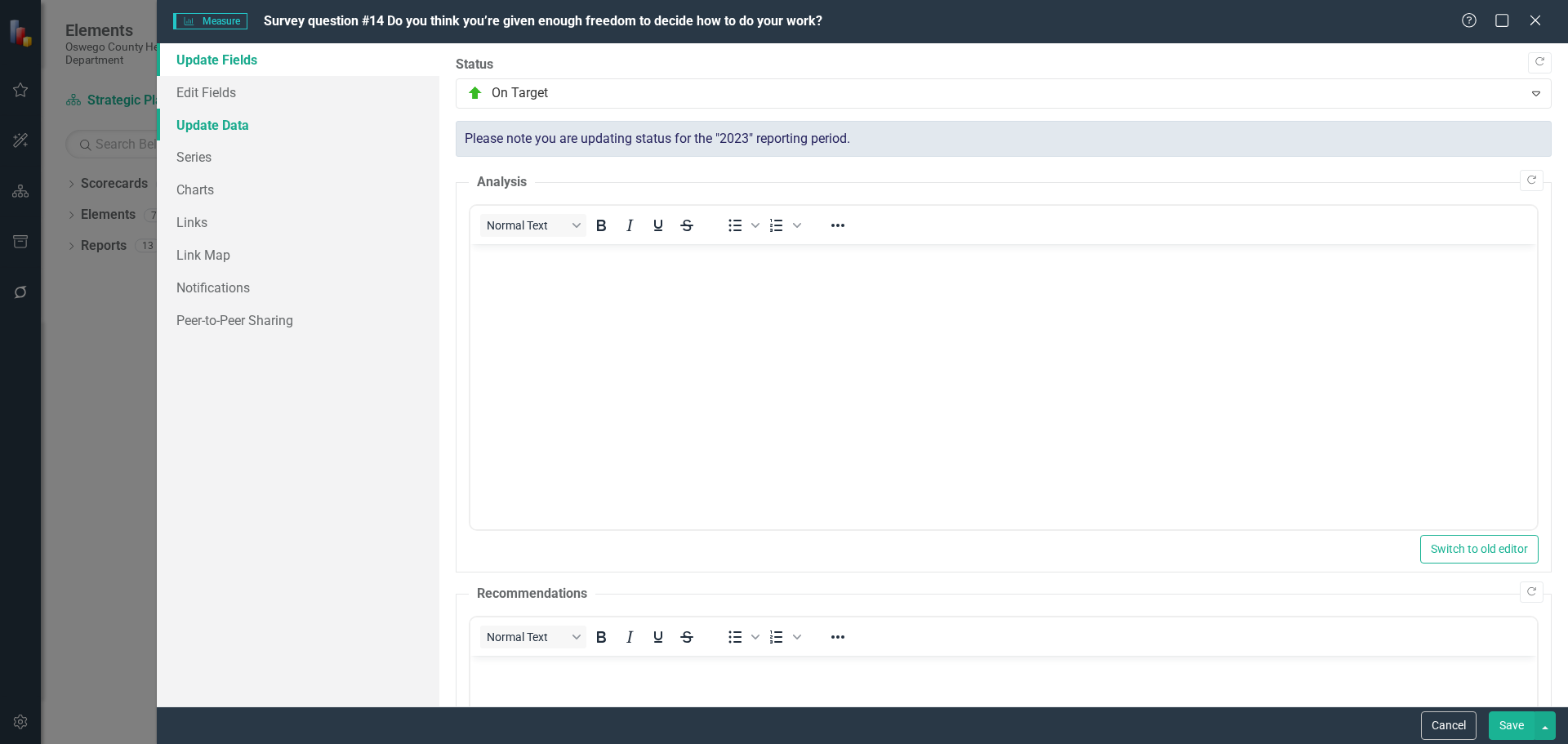
click at [219, 121] on link "Update Data" at bounding box center [298, 125] width 282 height 32
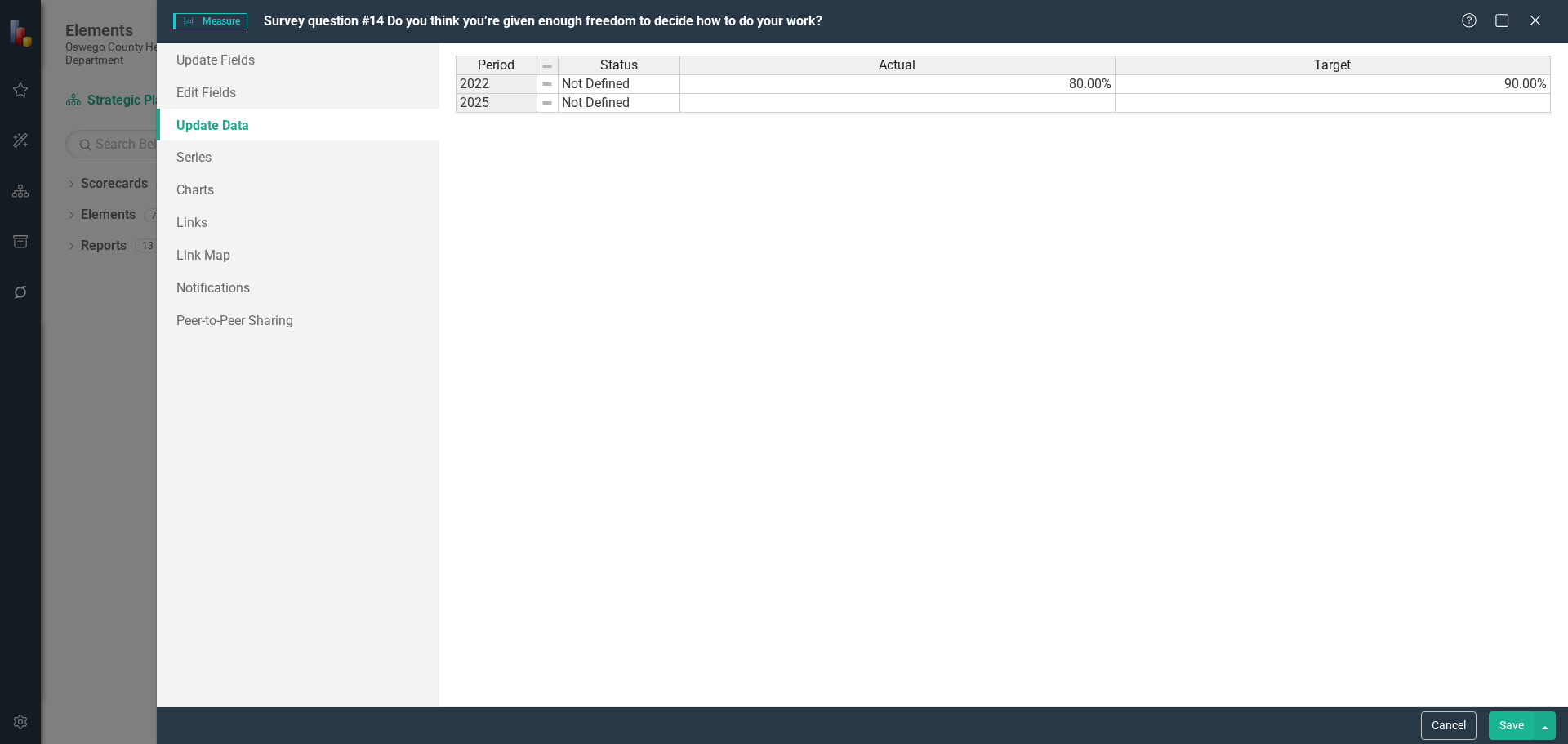
click at [265, 109] on link "Update Data" at bounding box center [298, 125] width 282 height 32
click at [262, 94] on link "Edit Fields" at bounding box center [298, 93] width 282 height 32
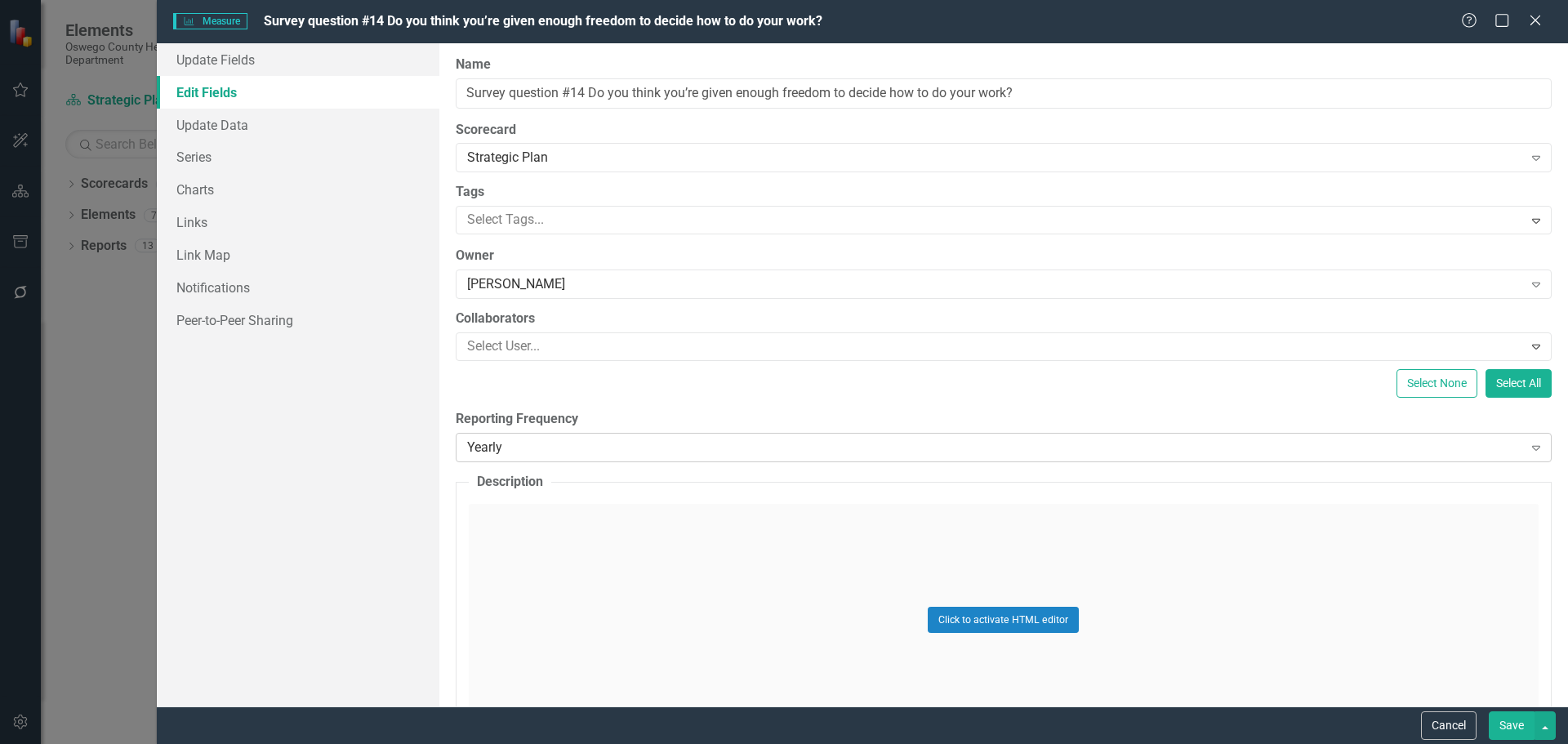
click at [651, 457] on div "Yearly Expand" at bounding box center [1004, 447] width 1096 height 30
click at [669, 517] on div at bounding box center [992, 509] width 1062 height 22
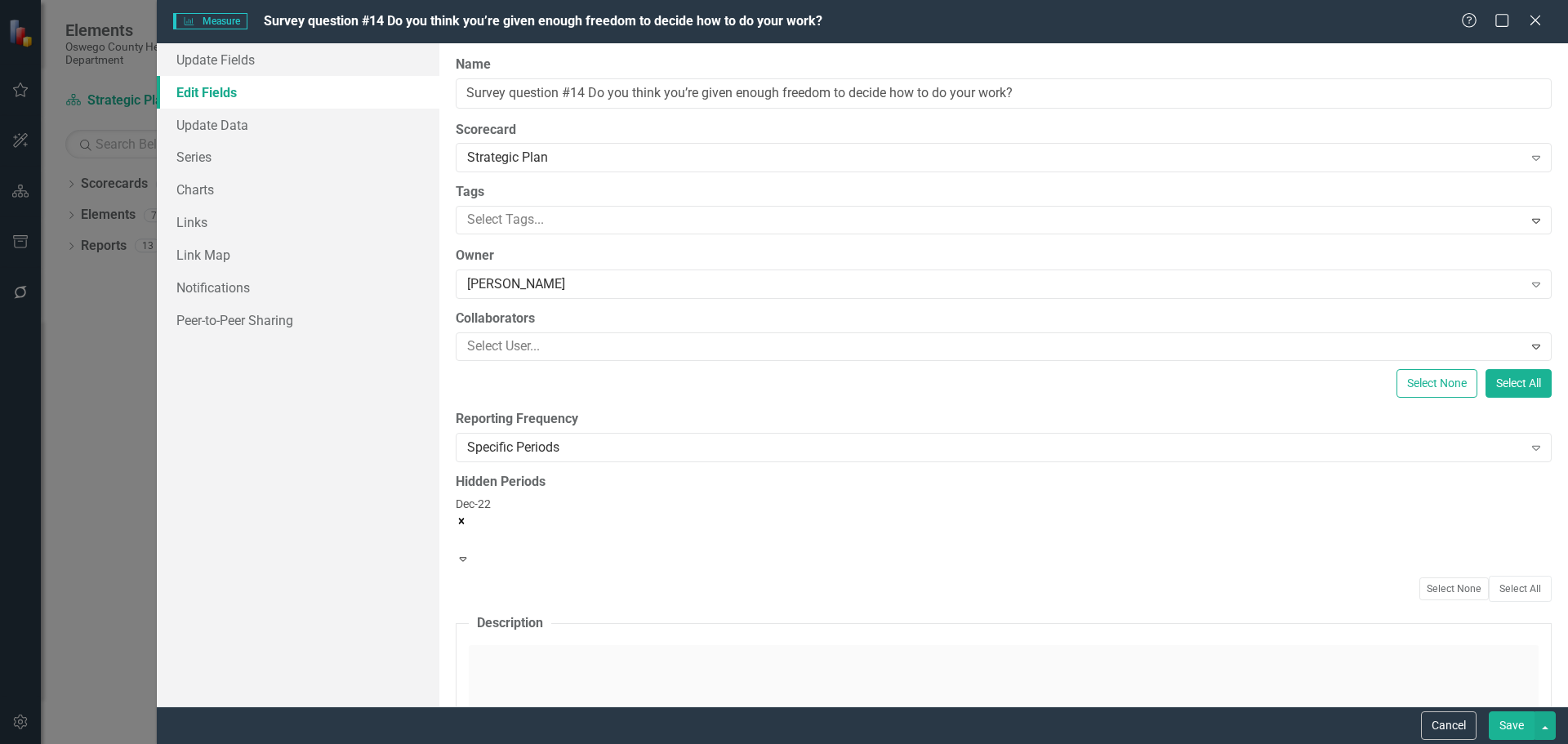
click at [1112, 518] on div "Dec-22" at bounding box center [1004, 524] width 1096 height 56
click at [1112, 520] on div "Dec-22" at bounding box center [1004, 524] width 1096 height 56
click at [1510, 574] on button "Select All" at bounding box center [1520, 580] width 63 height 26
click at [467, 522] on icon "Remove Jan-22" at bounding box center [465, 525] width 5 height 5
click at [467, 516] on icon "Remove Feb-22" at bounding box center [461, 521] width 12 height 12
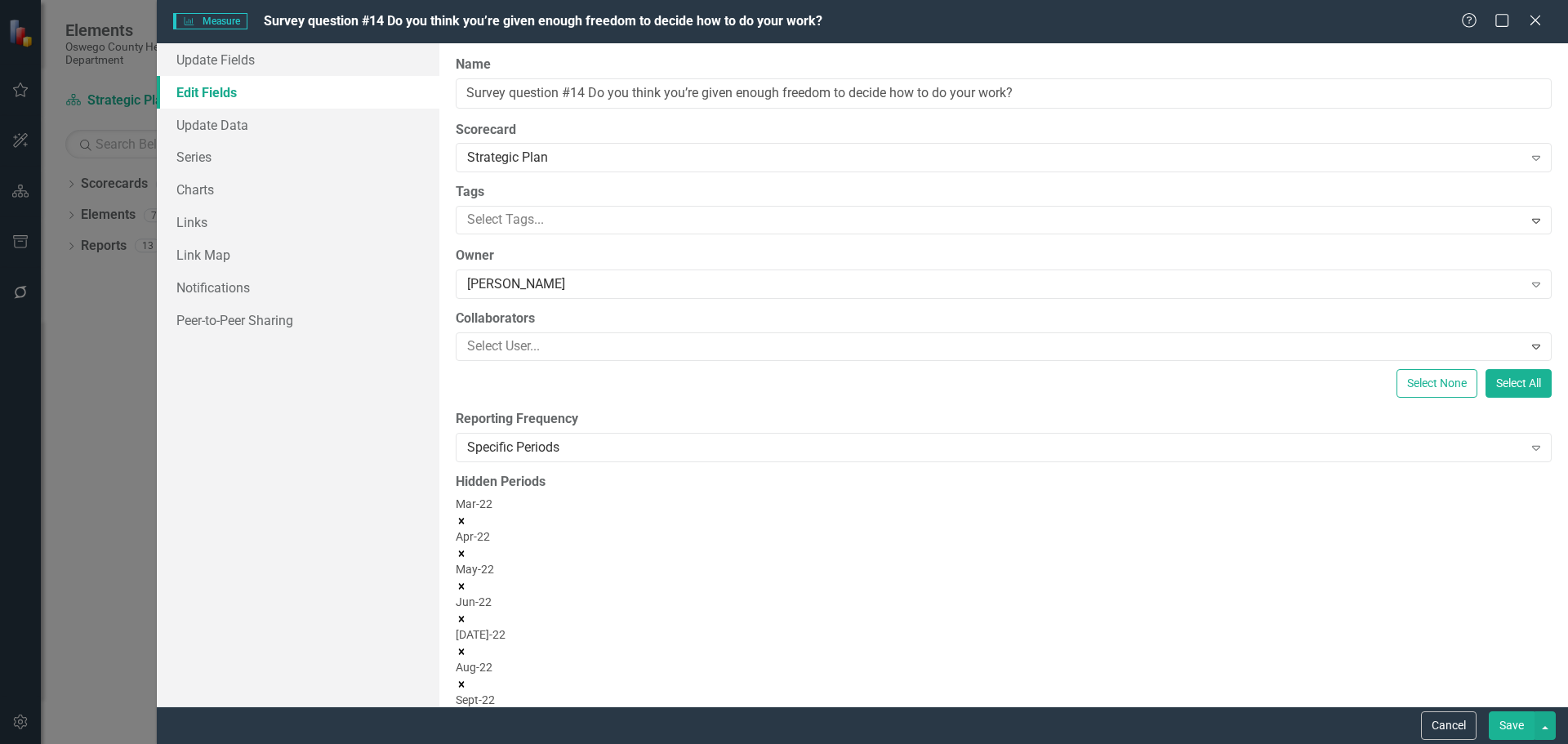
click at [467, 516] on icon "Remove Mar-22" at bounding box center [461, 521] width 12 height 12
click at [467, 516] on icon "Remove Apr-22" at bounding box center [461, 521] width 12 height 12
click at [467, 516] on icon "Remove May-22" at bounding box center [461, 521] width 12 height 12
click at [467, 516] on icon "Remove Jun-22" at bounding box center [461, 521] width 12 height 12
click at [467, 516] on icon "Remove Jul-22" at bounding box center [461, 521] width 12 height 12
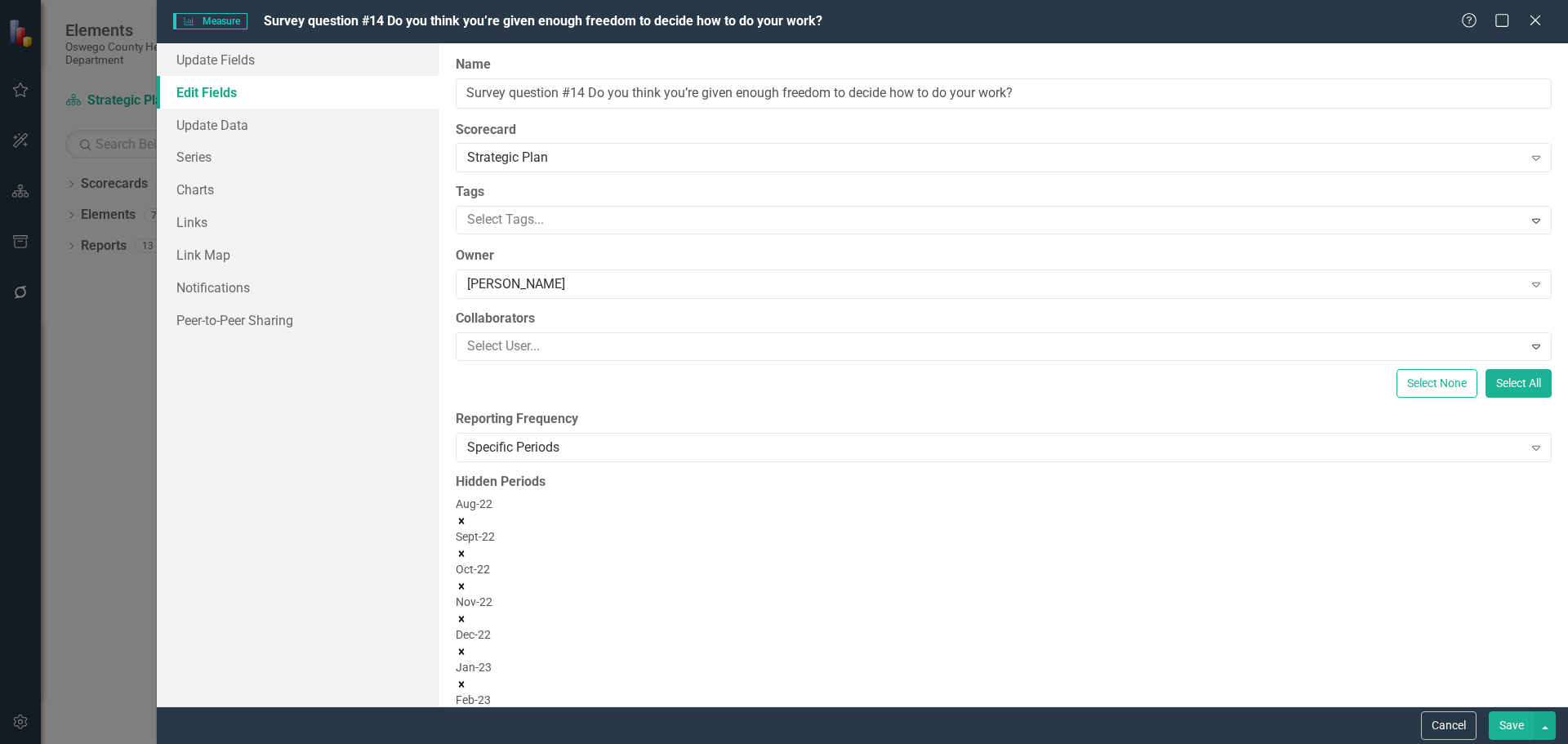
click at [467, 516] on icon "Remove Aug-22" at bounding box center [461, 521] width 12 height 12
click at [467, 516] on icon "Remove Sept-22" at bounding box center [461, 521] width 12 height 12
click at [467, 516] on icon "Remove Oct-22" at bounding box center [461, 521] width 12 height 12
click at [467, 516] on icon "Remove Nov-22" at bounding box center [461, 521] width 12 height 12
click at [467, 548] on icon "Remove Jan-23" at bounding box center [461, 554] width 12 height 12
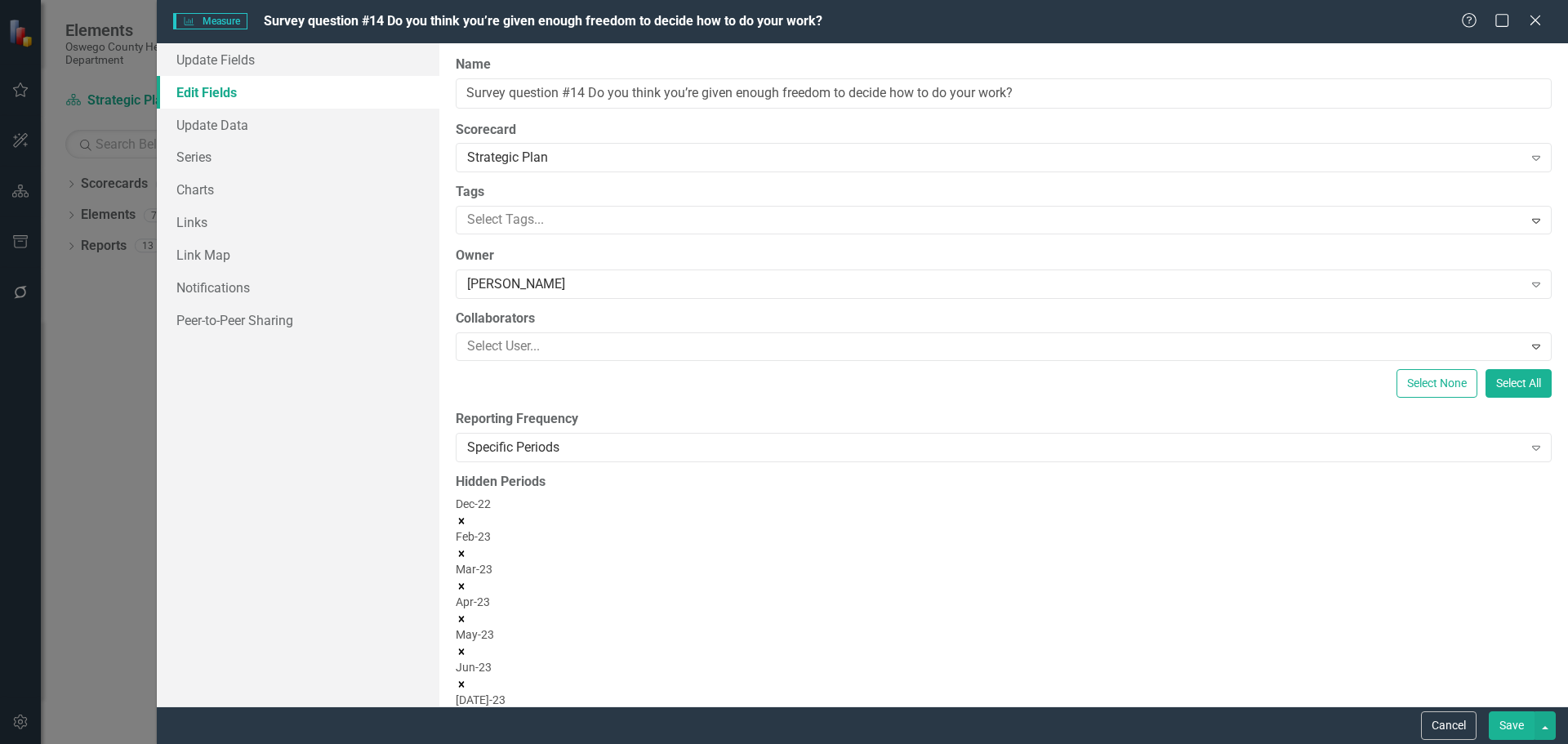
click at [467, 548] on icon "Remove Feb-23" at bounding box center [461, 554] width 12 height 12
click at [464, 551] on icon "Remove Mar-23" at bounding box center [461, 554] width 5 height 5
click at [467, 580] on icon "Remove Apr-23" at bounding box center [461, 586] width 12 height 12
click at [464, 551] on icon "Remove May-23" at bounding box center [461, 554] width 5 height 5
click at [467, 548] on icon "Remove Jun-23" at bounding box center [461, 554] width 12 height 12
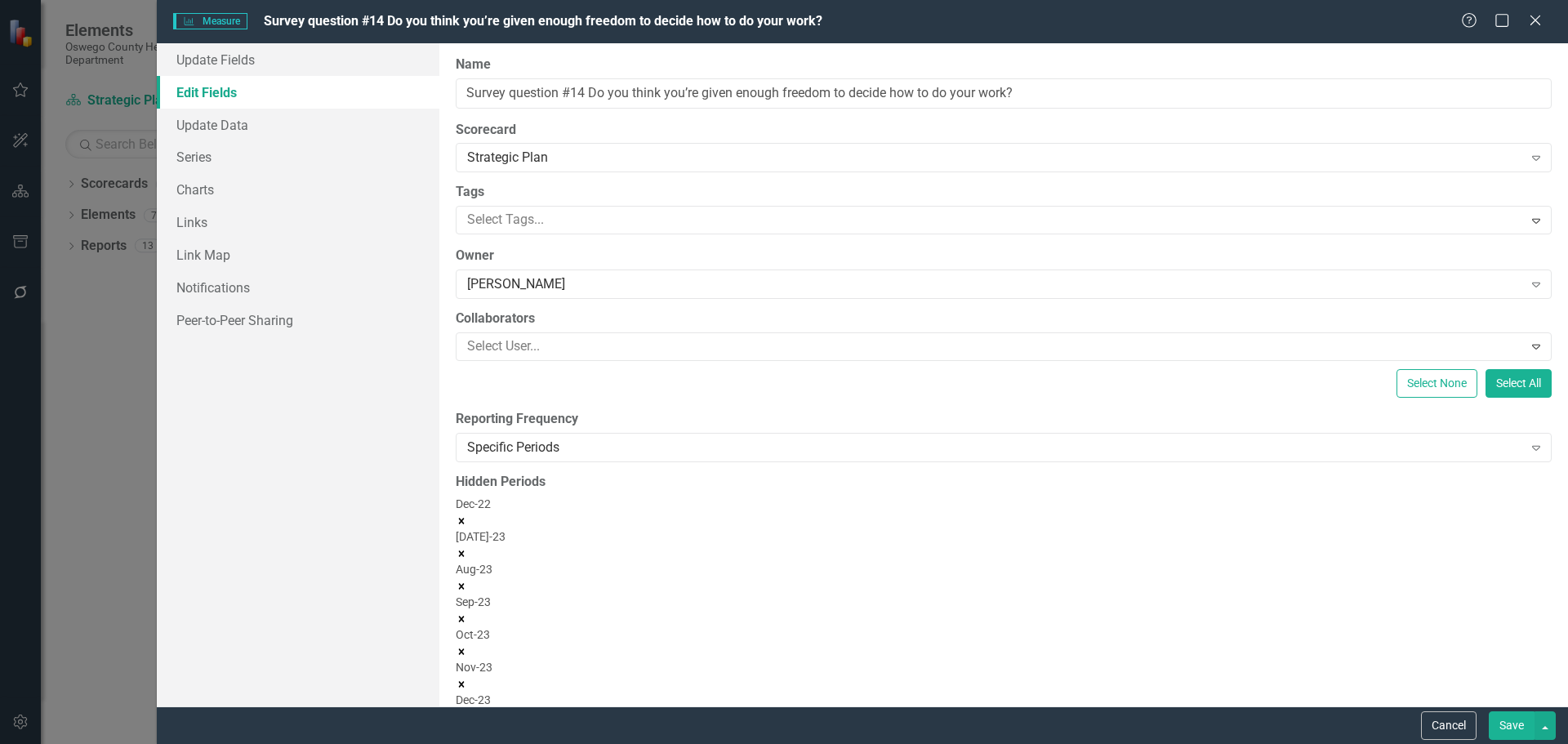
click at [467, 548] on icon "Remove Jul-23" at bounding box center [461, 554] width 12 height 12
click at [464, 551] on icon "Remove Aug-23" at bounding box center [461, 554] width 5 height 5
click at [464, 551] on icon "Remove Sep-23" at bounding box center [461, 554] width 5 height 5
click at [467, 548] on icon "Remove Oct-23" at bounding box center [461, 554] width 12 height 12
click at [464, 551] on icon "Remove Nov-23" at bounding box center [461, 554] width 5 height 5
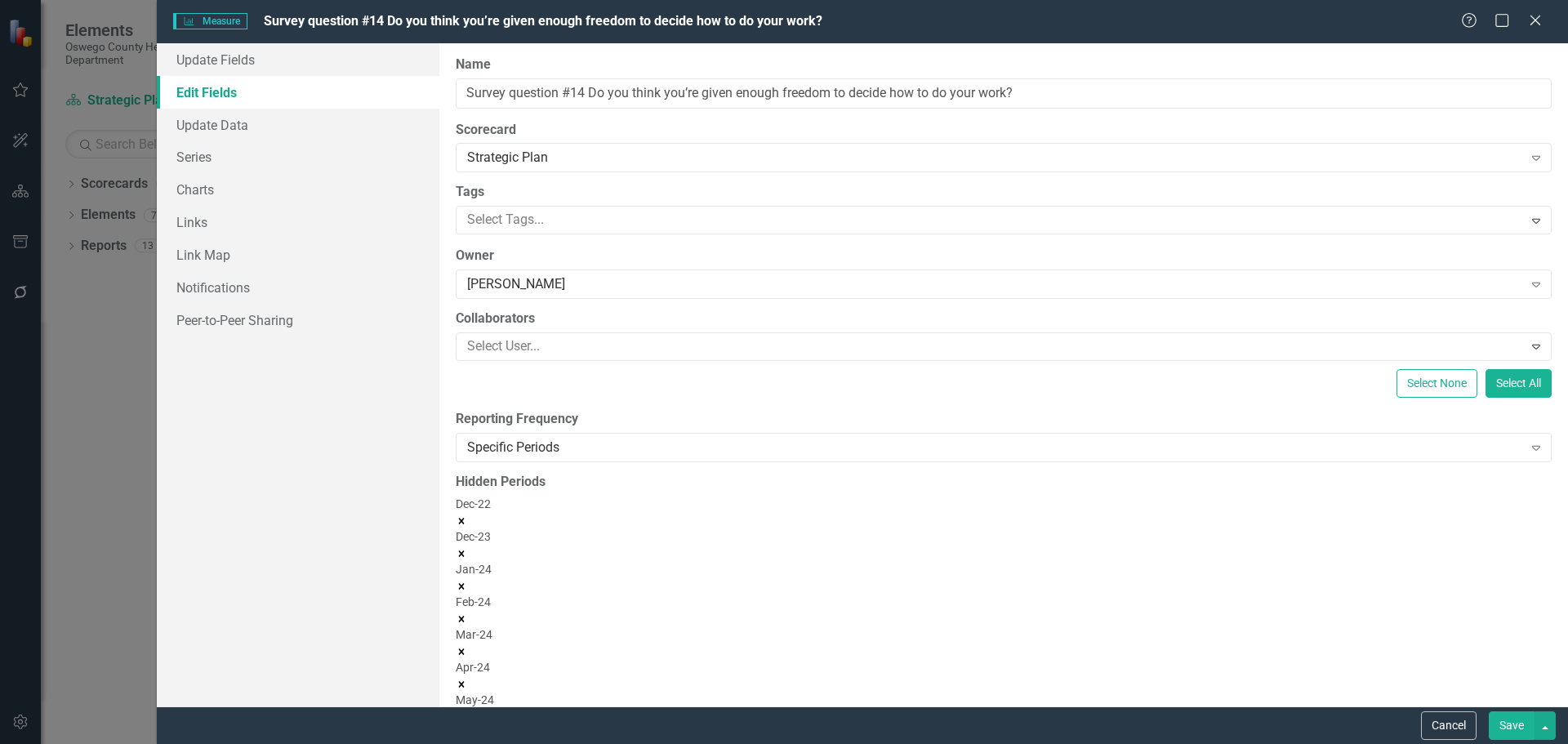
click at [467, 580] on icon "Remove Jan-24" at bounding box center [461, 586] width 12 height 12
click at [467, 580] on icon "Remove Feb-24" at bounding box center [461, 586] width 12 height 12
click at [467, 580] on icon "Remove Mar-24" at bounding box center [461, 586] width 12 height 12
click at [464, 583] on icon "Remove Apr-24" at bounding box center [461, 586] width 5 height 5
click at [467, 614] on icon "Remove May-24" at bounding box center [461, 619] width 12 height 12
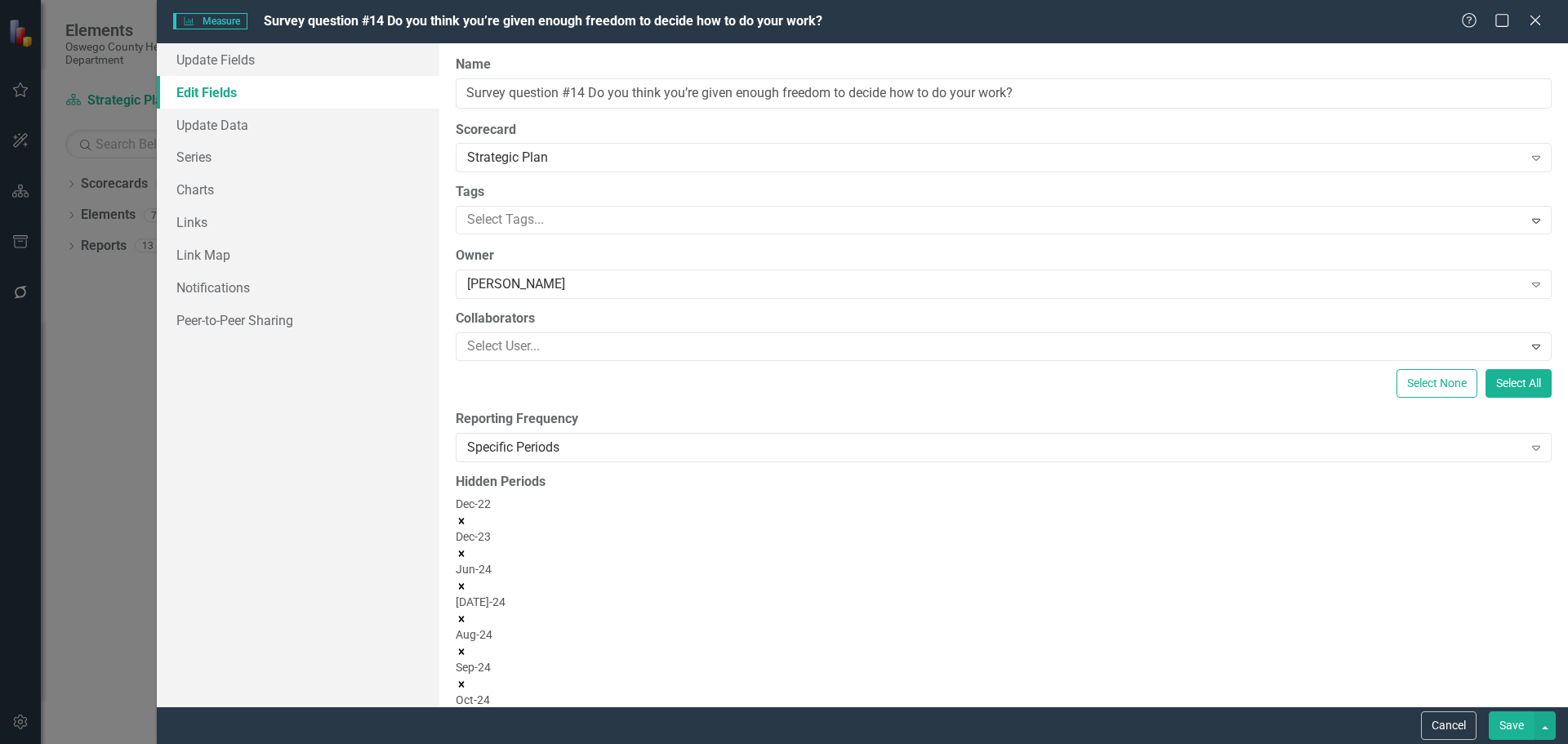
click at [467, 580] on icon "Remove Jun-24" at bounding box center [461, 586] width 12 height 12
click at [464, 583] on icon "Remove Jul-24" at bounding box center [461, 586] width 5 height 5
click at [467, 580] on icon "Remove Aug-24" at bounding box center [461, 586] width 12 height 12
click at [467, 580] on icon "Remove Sep-24" at bounding box center [461, 586] width 12 height 12
click at [464, 583] on icon "Remove Oct-24" at bounding box center [461, 586] width 5 height 5
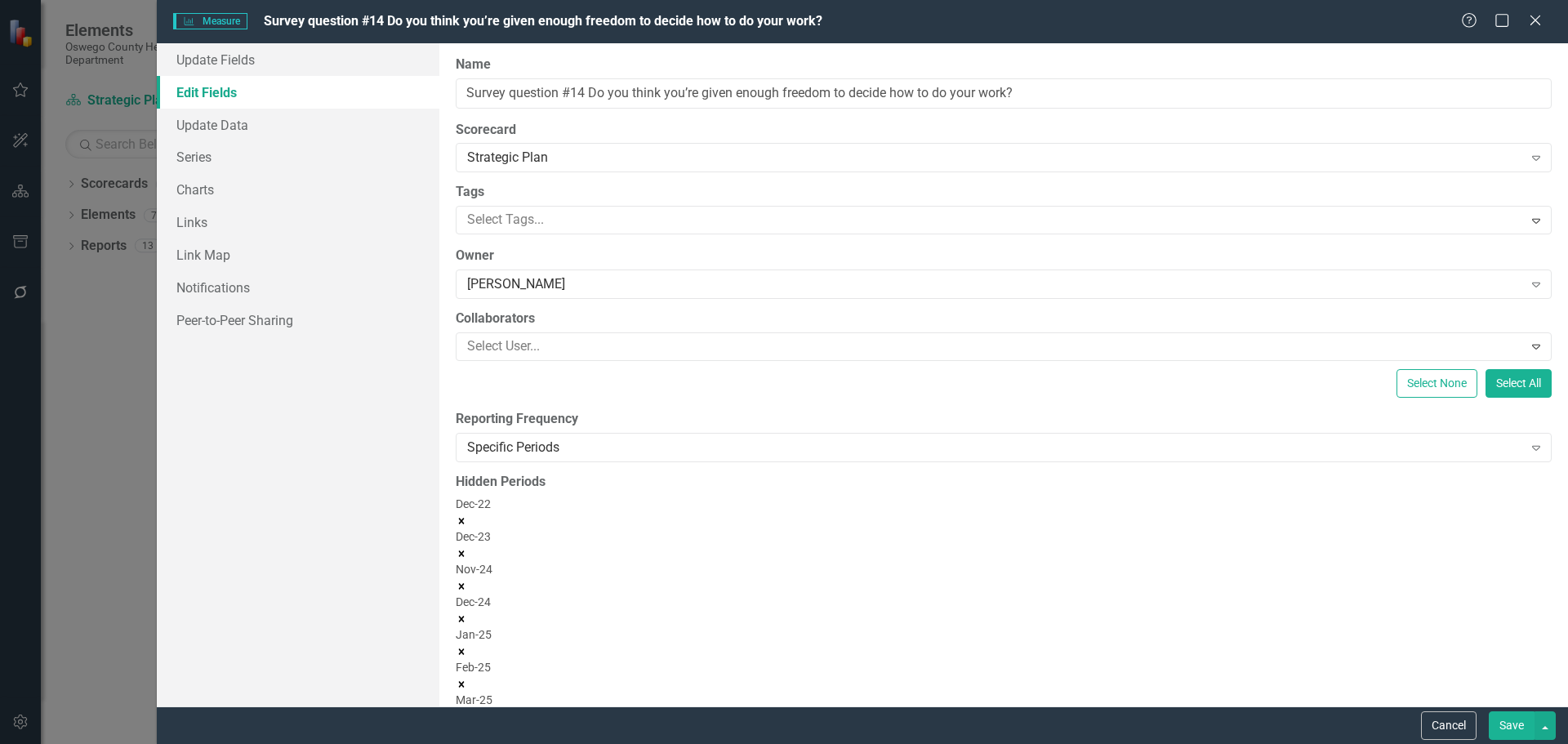
click at [467, 580] on icon "Remove Nov-24" at bounding box center [461, 586] width 12 height 12
click at [467, 614] on icon "Remove Jan-25" at bounding box center [461, 619] width 12 height 12
click at [467, 614] on icon "Remove Feb-25" at bounding box center [461, 619] width 12 height 12
click at [467, 646] on icon "Remove Mar-25" at bounding box center [461, 651] width 12 height 12
click at [464, 616] on icon "Remove Apr-25" at bounding box center [461, 618] width 5 height 5
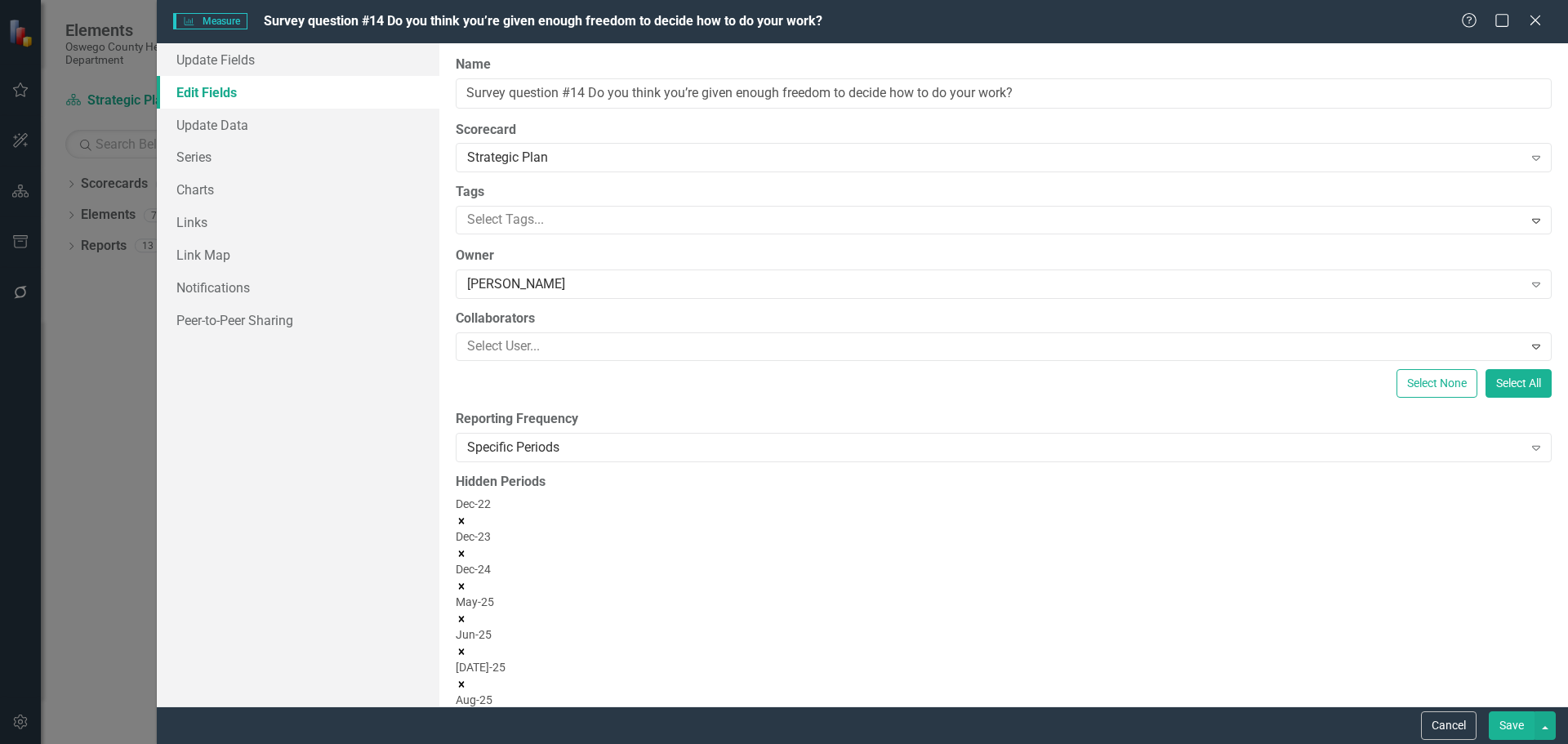
click at [467, 614] on icon "Remove May-25" at bounding box center [461, 619] width 12 height 12
click at [467, 614] on icon "Remove Jun-25" at bounding box center [461, 619] width 12 height 12
click at [464, 616] on icon "Remove Jul-25" at bounding box center [461, 618] width 5 height 5
click at [467, 614] on icon "Remove Aug-25" at bounding box center [461, 619] width 12 height 12
click at [467, 646] on icon "Remove Sep-25" at bounding box center [461, 651] width 12 height 12
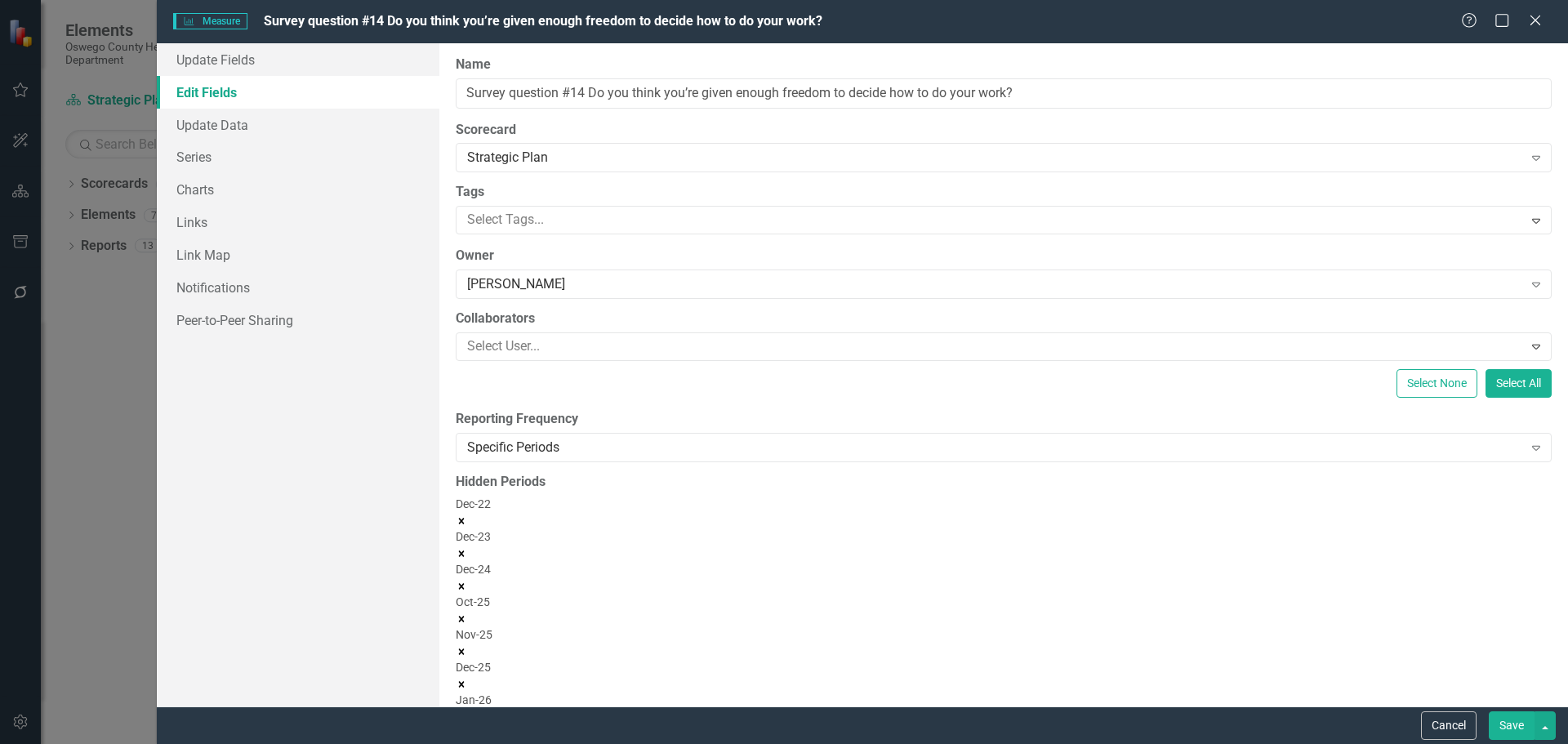
click at [464, 616] on icon "Remove Oct-25" at bounding box center [461, 618] width 5 height 5
click at [467, 614] on icon "Remove Nov-25" at bounding box center [461, 619] width 12 height 12
click at [467, 678] on icon "Remove Feb-26" at bounding box center [461, 684] width 12 height 12
click at [467, 712] on icon "Remove Mar-26" at bounding box center [461, 717] width 12 height 12
click at [467, 678] on icon "Remove Apr-26" at bounding box center [461, 684] width 12 height 12
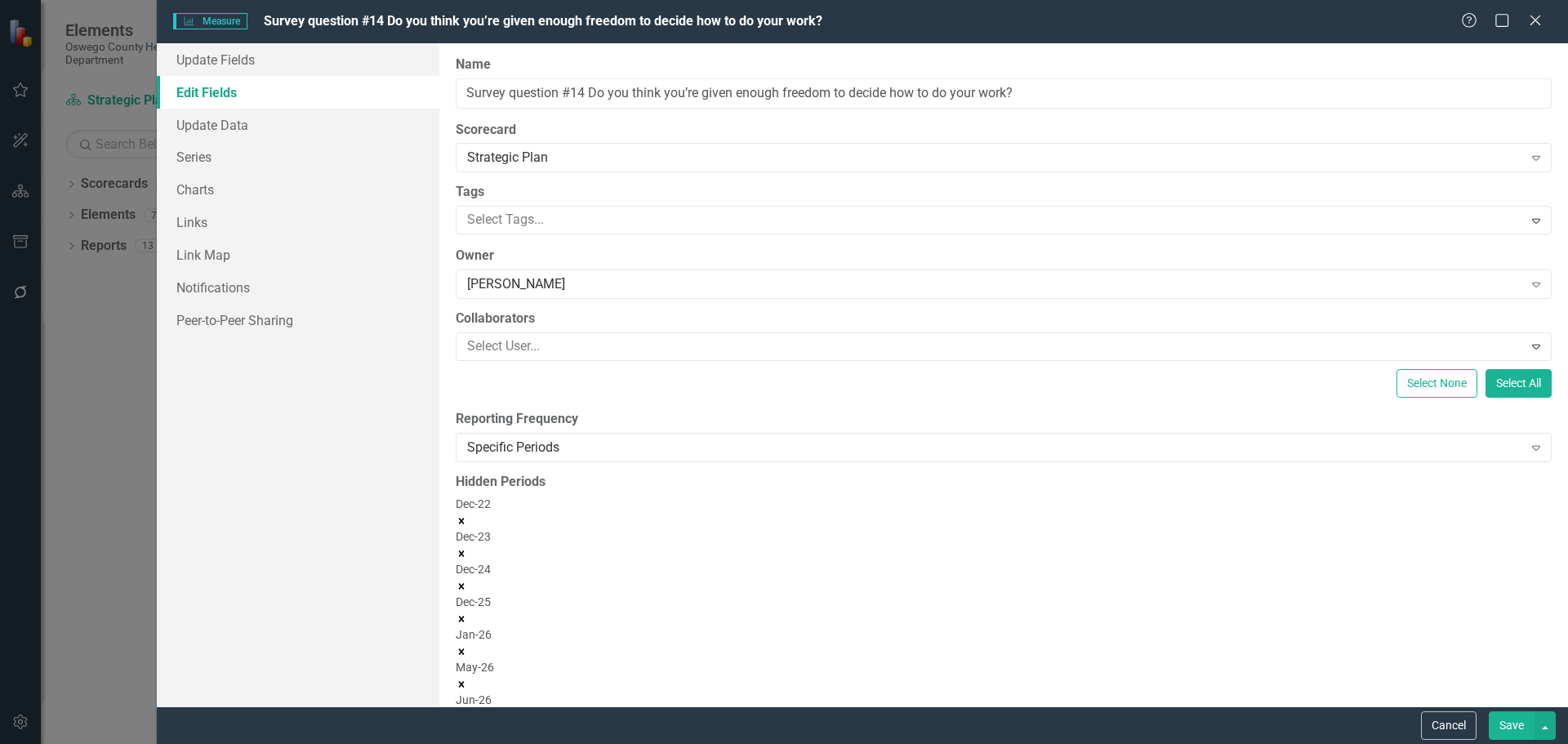
click at [467, 678] on icon "Remove May-26" at bounding box center [461, 684] width 12 height 12
click at [467, 678] on icon "Remove Jun-26" at bounding box center [461, 684] width 12 height 12
click at [464, 681] on icon "Remove Jul-26" at bounding box center [461, 684] width 5 height 5
click at [467, 678] on icon "Remove Aug-26" at bounding box center [461, 684] width 12 height 12
click at [467, 678] on icon "Remove Sep-26" at bounding box center [461, 684] width 12 height 12
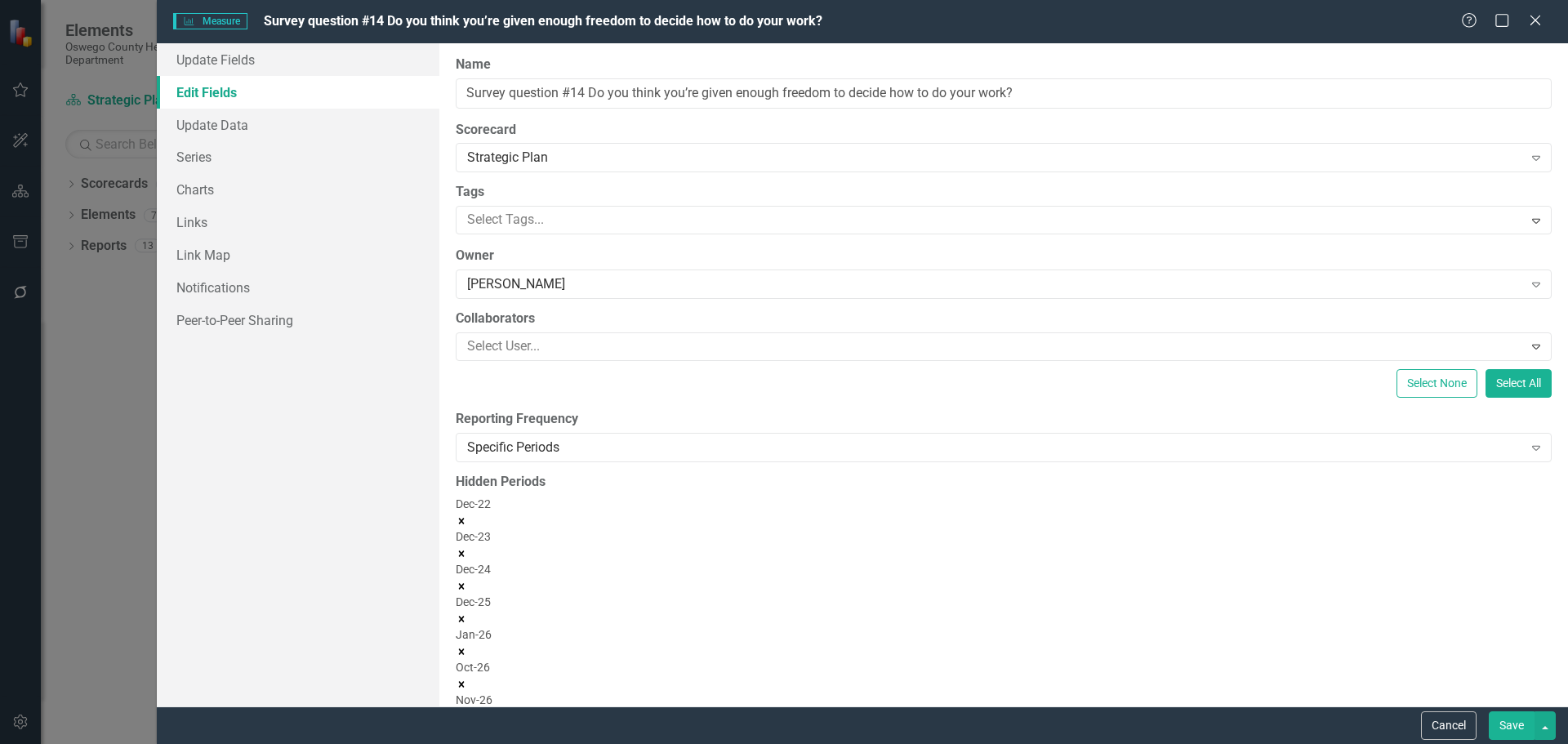
click at [464, 681] on icon "Remove Oct-26" at bounding box center [461, 684] width 5 height 5
click at [467, 678] on icon "Remove Nov-26" at bounding box center [461, 684] width 12 height 12
click at [464, 713] on icon "Remove Jan-27" at bounding box center [461, 716] width 5 height 5
click at [464, 713] on icon "Remove Feb-27" at bounding box center [461, 716] width 5 height 5
click at [464, 713] on icon "Remove Mar-27" at bounding box center [461, 716] width 5 height 5
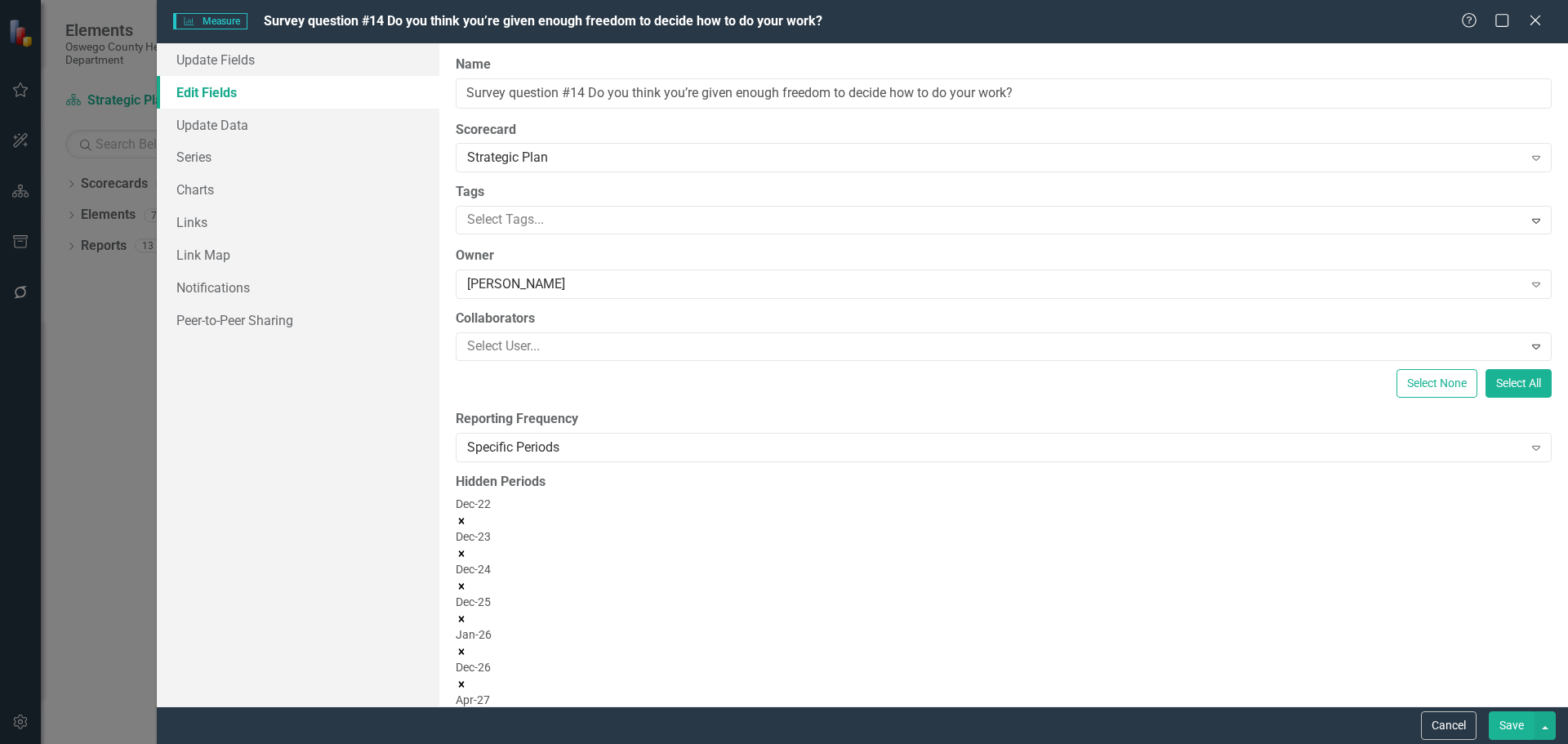
click at [467, 712] on icon "Remove Apr-27" at bounding box center [461, 717] width 12 height 12
click at [467, 712] on icon "Remove May-27" at bounding box center [461, 717] width 12 height 12
click at [464, 713] on icon "Remove Jun-27" at bounding box center [461, 716] width 5 height 5
click at [467, 712] on icon "Remove Jul-27" at bounding box center [461, 717] width 12 height 12
click at [464, 713] on icon "Remove Aug-27" at bounding box center [461, 716] width 5 height 5
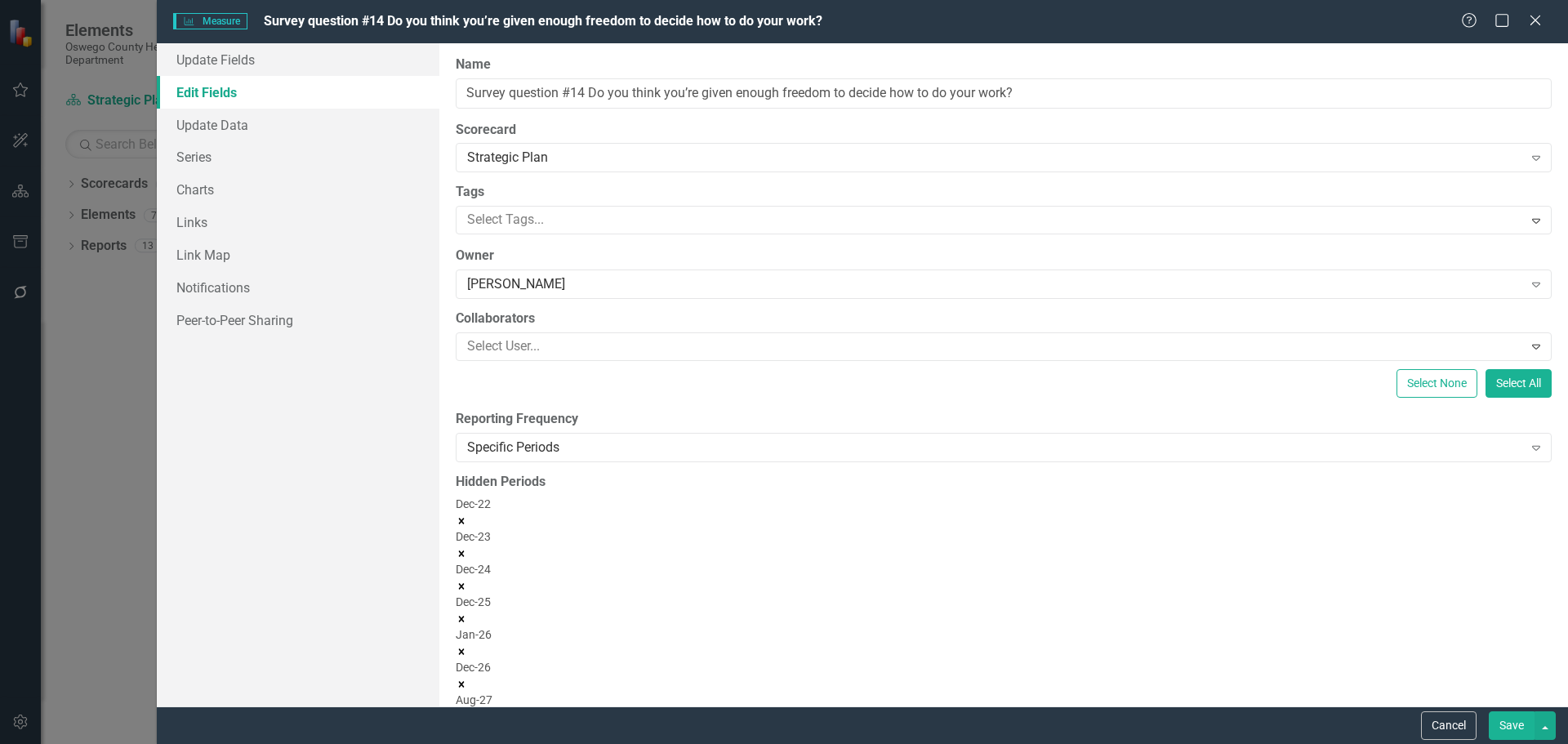
click at [464, 743] on icon "Remove Sep-27" at bounding box center [461, 749] width 5 height 5
click at [467, 712] on icon "Remove Oct-27" at bounding box center [461, 717] width 12 height 12
click at [464, 713] on icon "Remove Nov-27" at bounding box center [461, 716] width 5 height 5
click at [464, 713] on icon "Remove Dec-27" at bounding box center [461, 716] width 5 height 5
click at [990, 512] on div "Dec-22 Dec-23 Dec-24 Dec-25 Jan-26 Dec-26" at bounding box center [1004, 606] width 1096 height 219
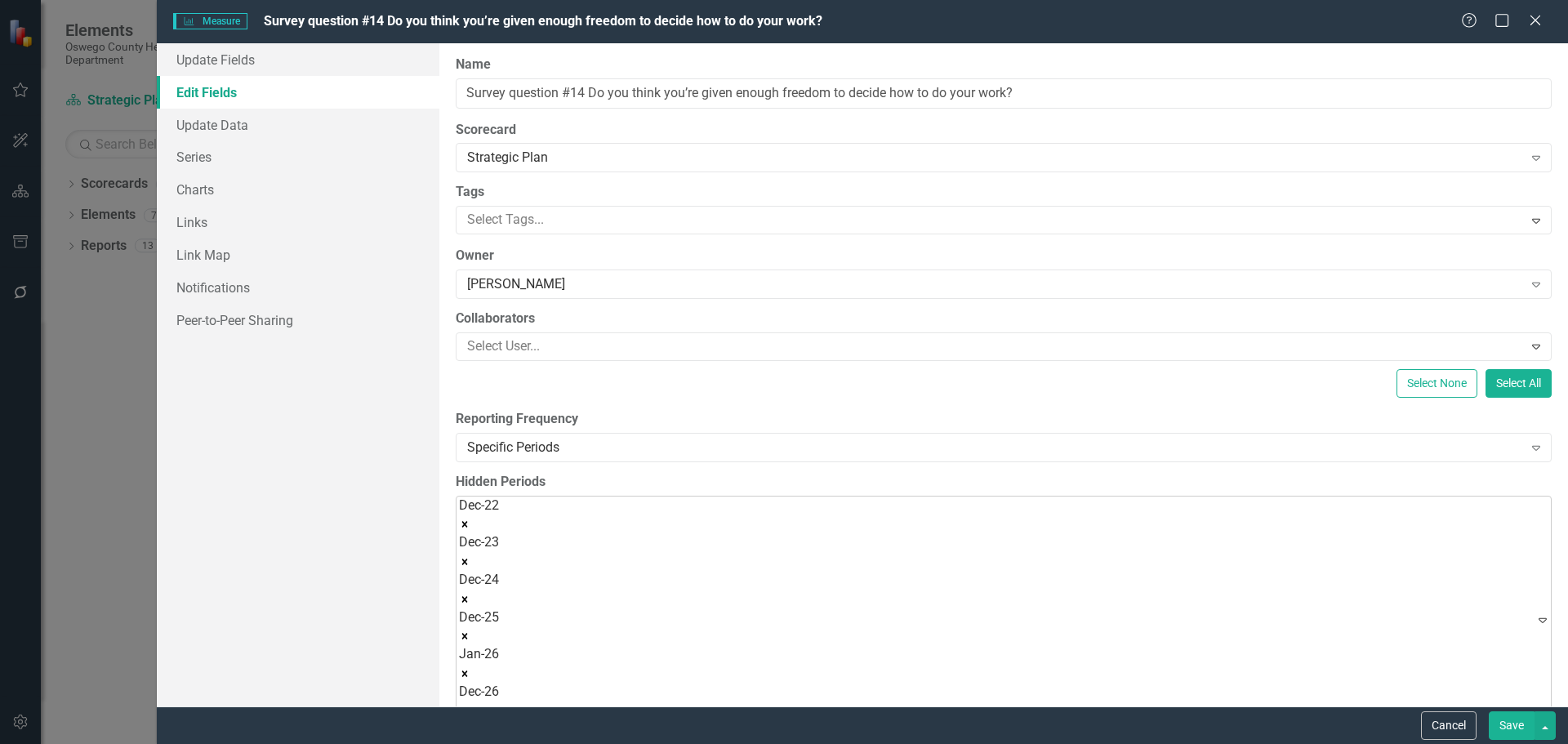
click at [1511, 721] on button "Save" at bounding box center [1511, 726] width 46 height 29
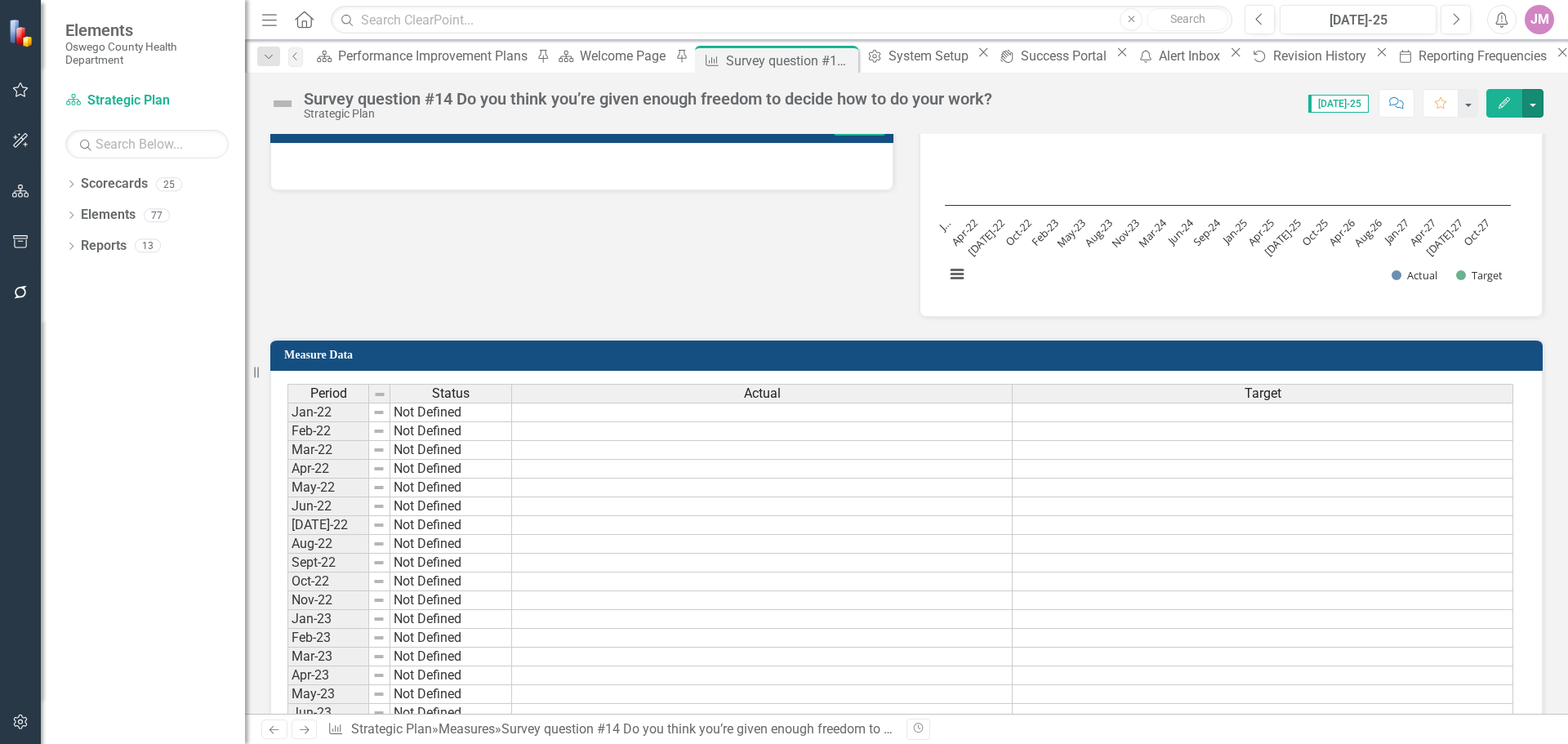
scroll to position [0, 0]
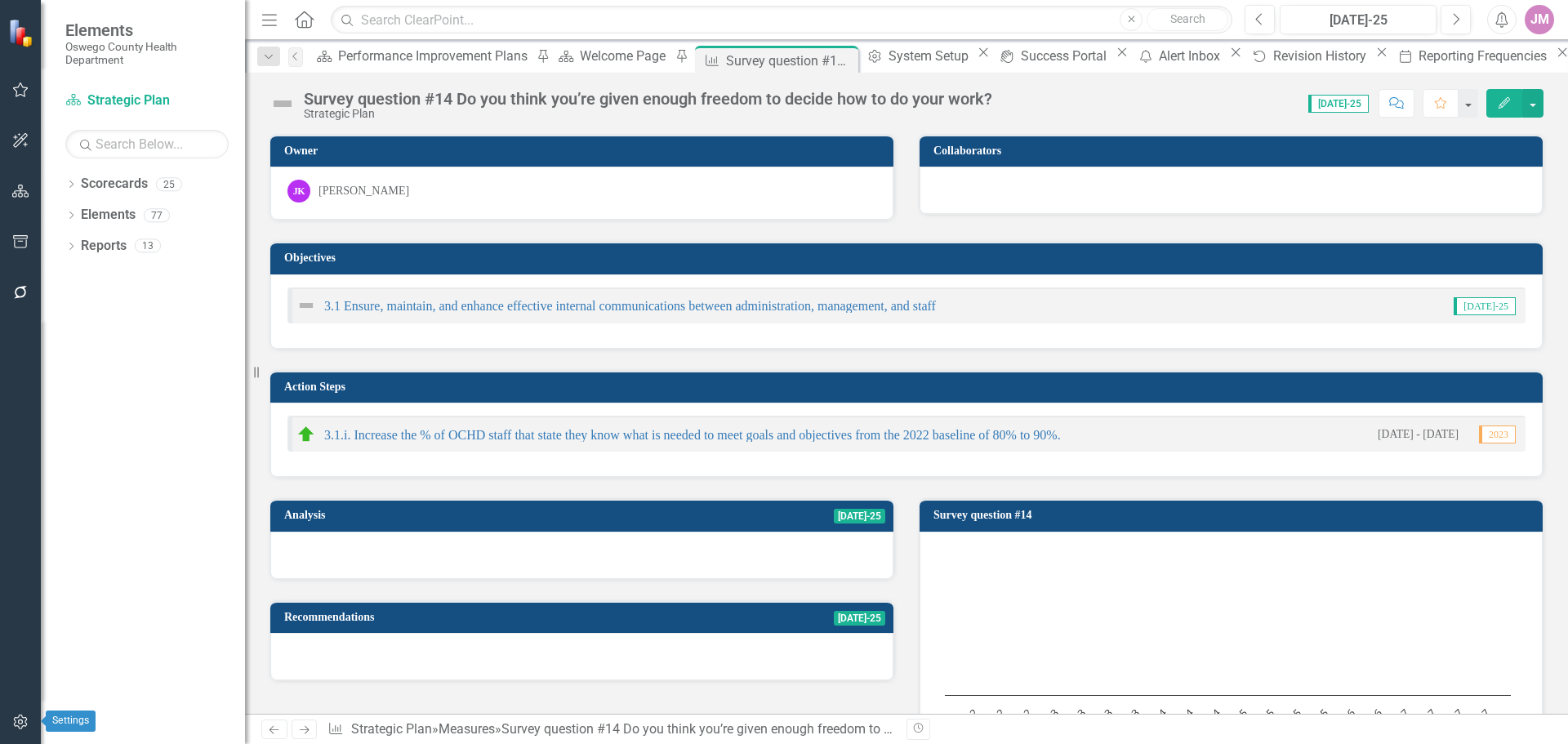
click at [22, 722] on icon "button" at bounding box center [20, 722] width 13 height 14
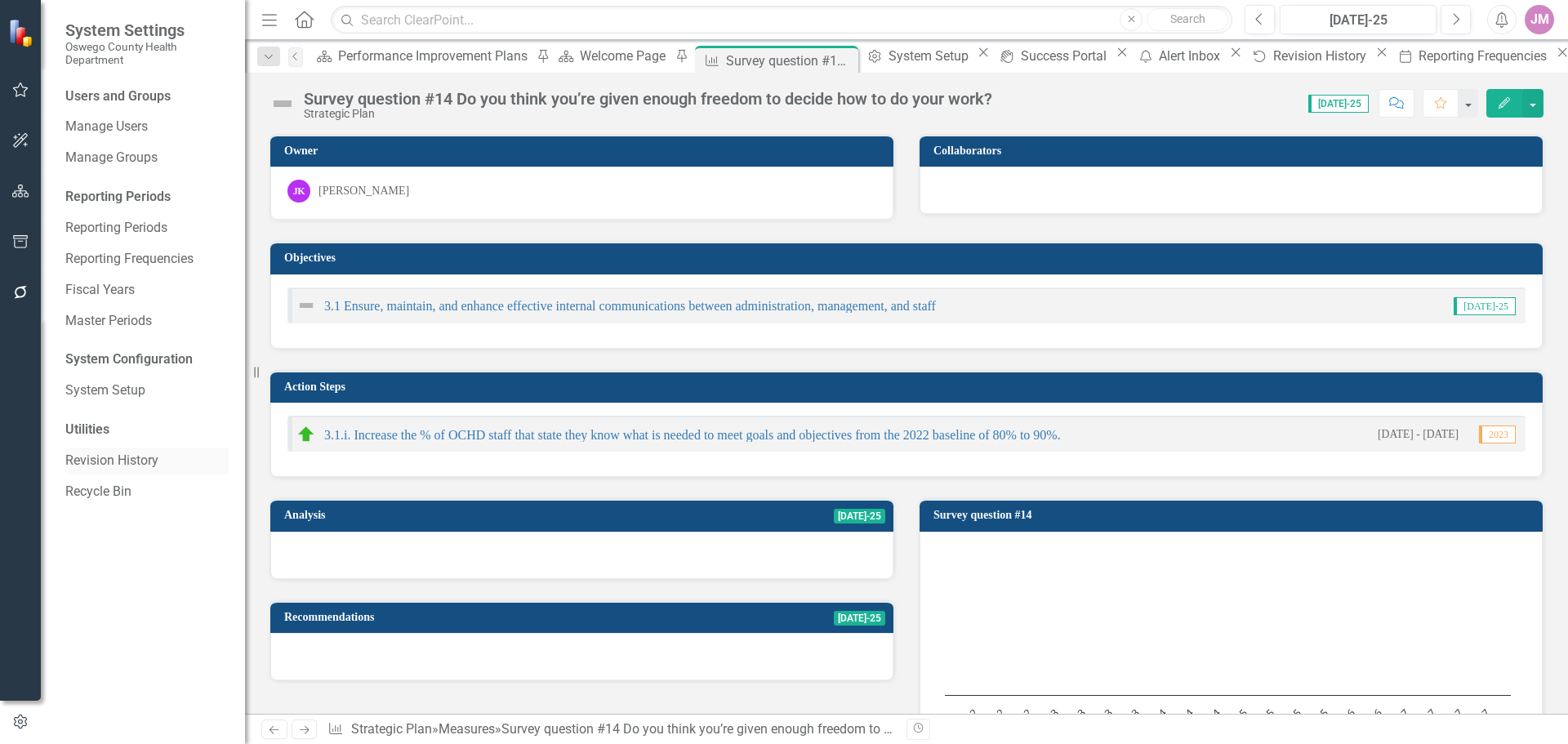
click at [110, 460] on link "Revision History" at bounding box center [147, 461] width 164 height 19
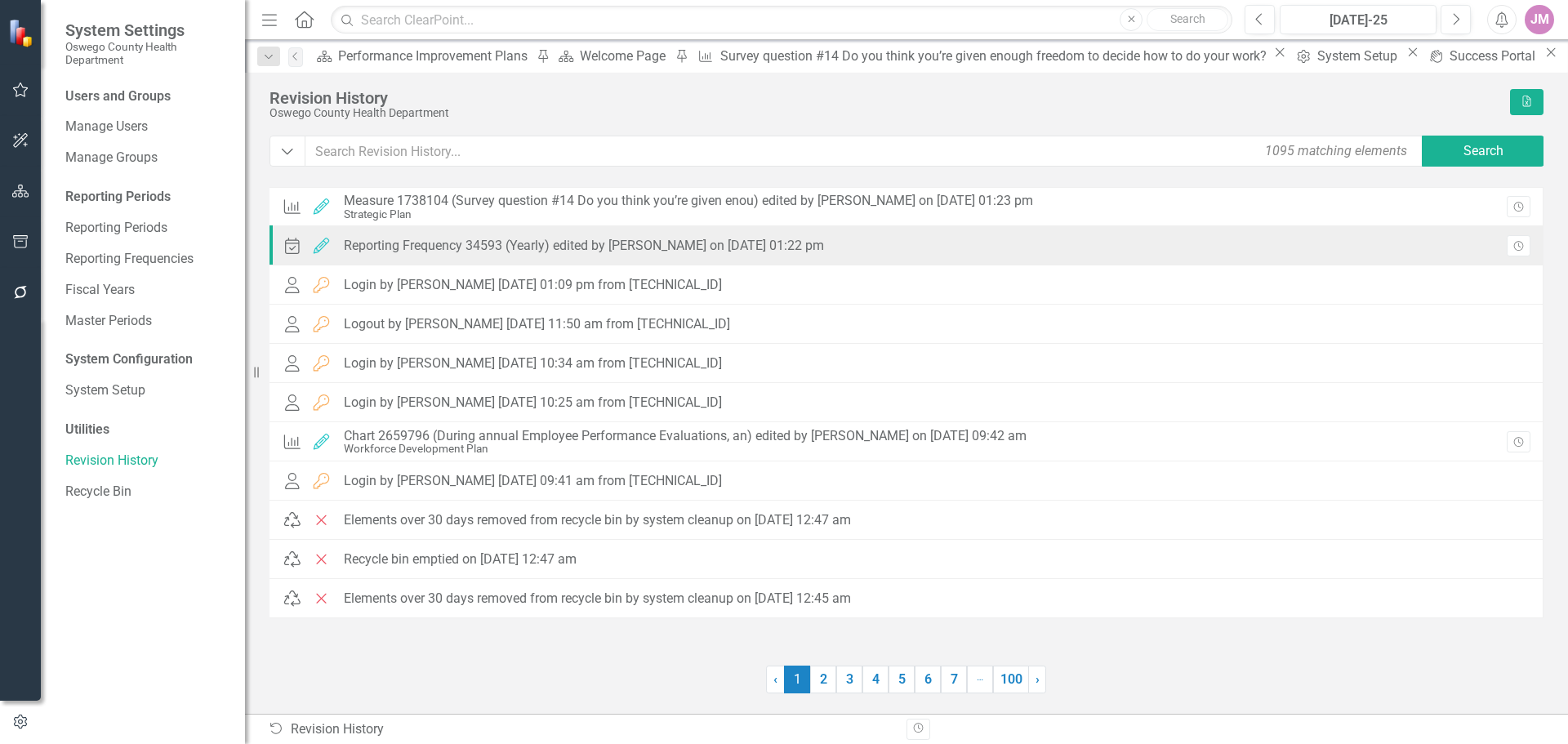
click at [323, 245] on icon "Edited" at bounding box center [322, 245] width 22 height 16
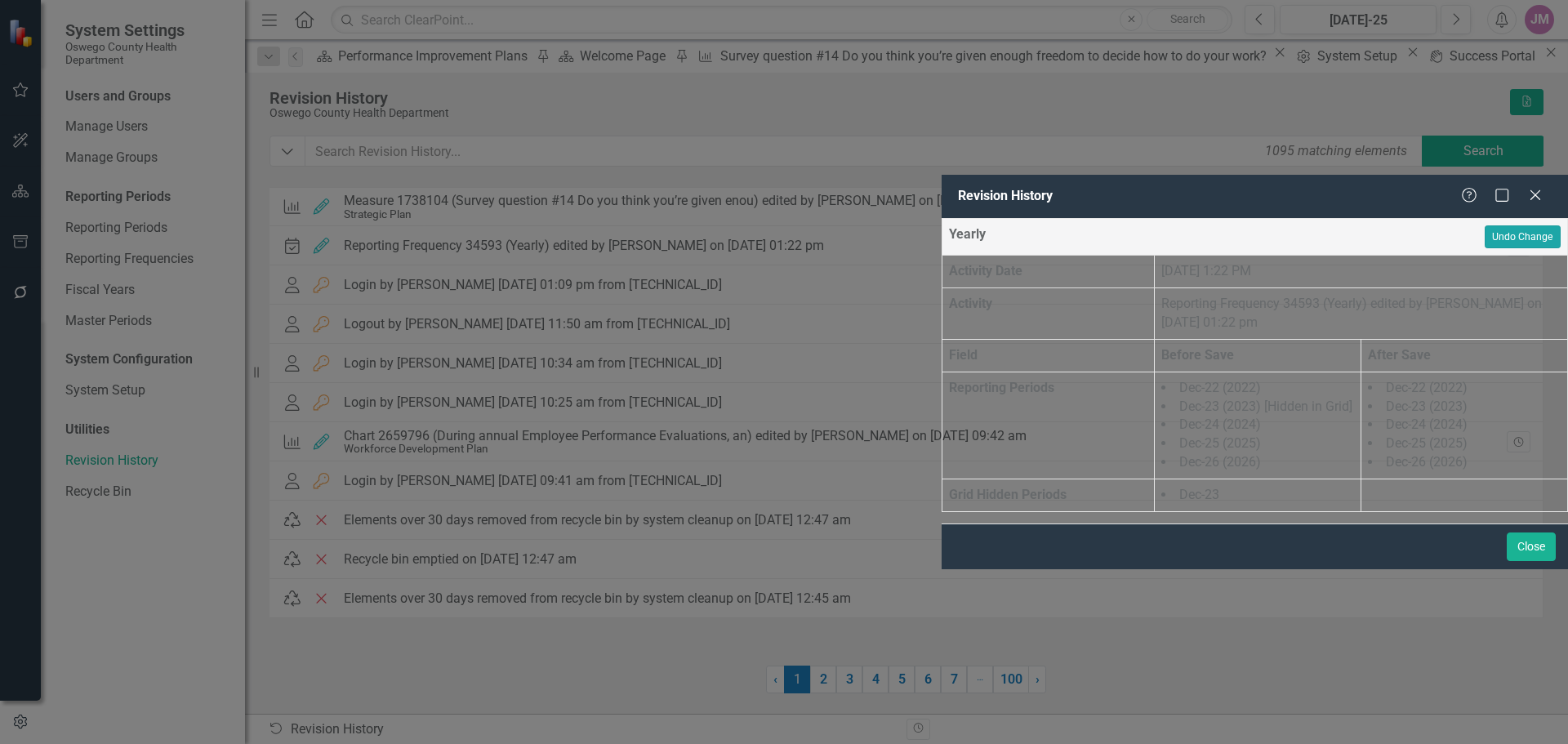
click at [1492, 226] on button "Undo Change" at bounding box center [1522, 236] width 76 height 22
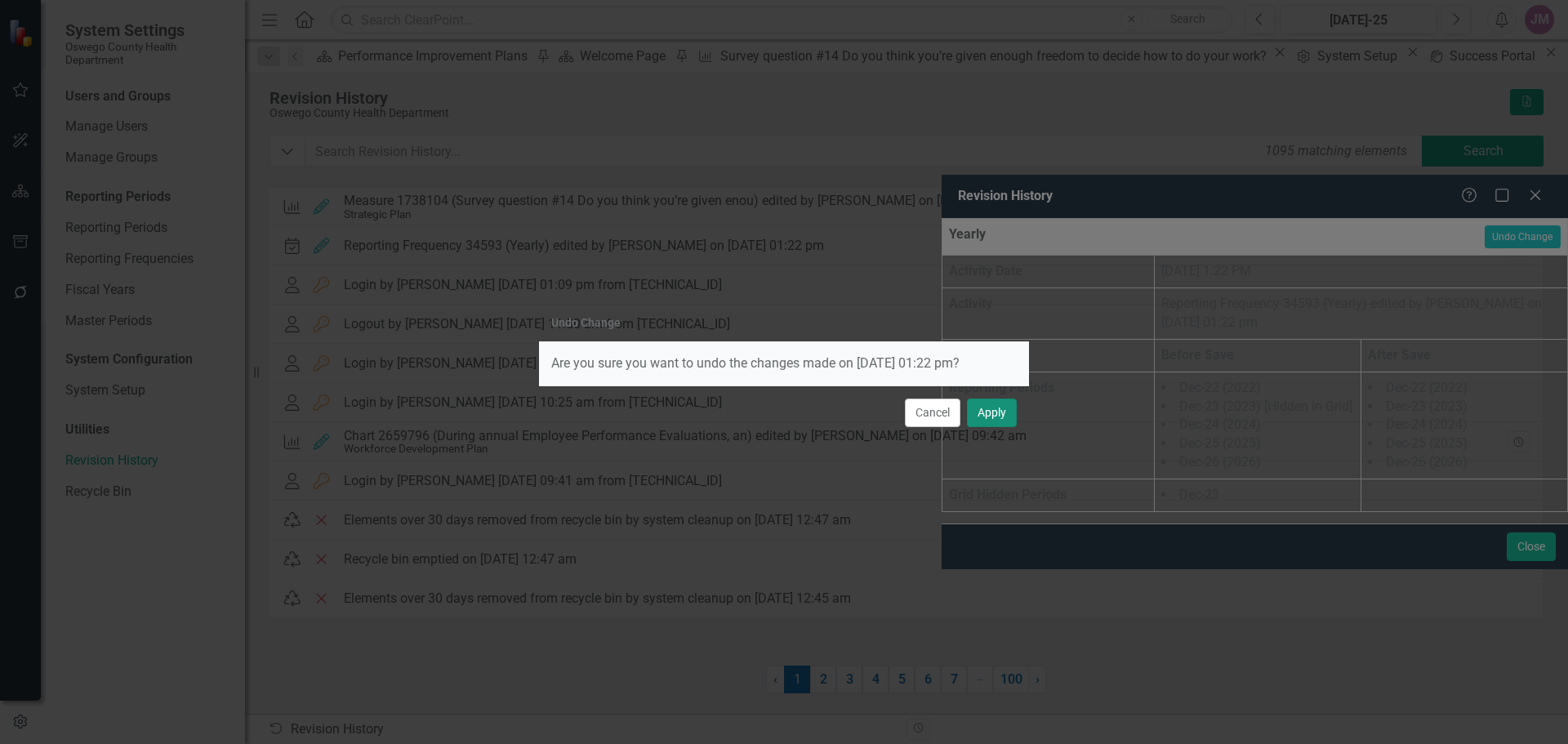
click at [977, 410] on button "Apply" at bounding box center [991, 413] width 49 height 29
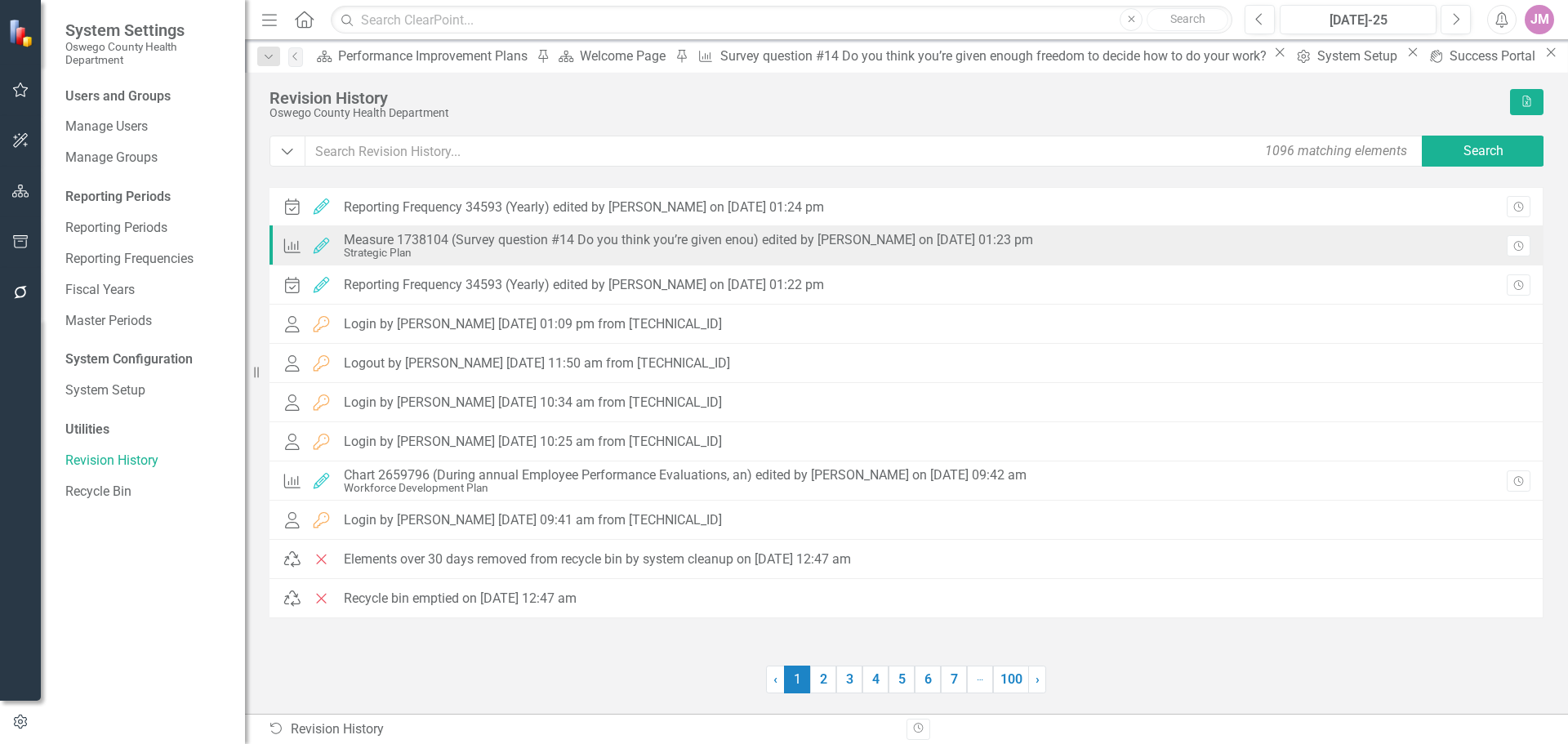
click at [1313, 252] on div "Measure Edited Measure 1738104 (Survey question #14 Do you think you’re given e…" at bounding box center [907, 246] width 1274 height 40
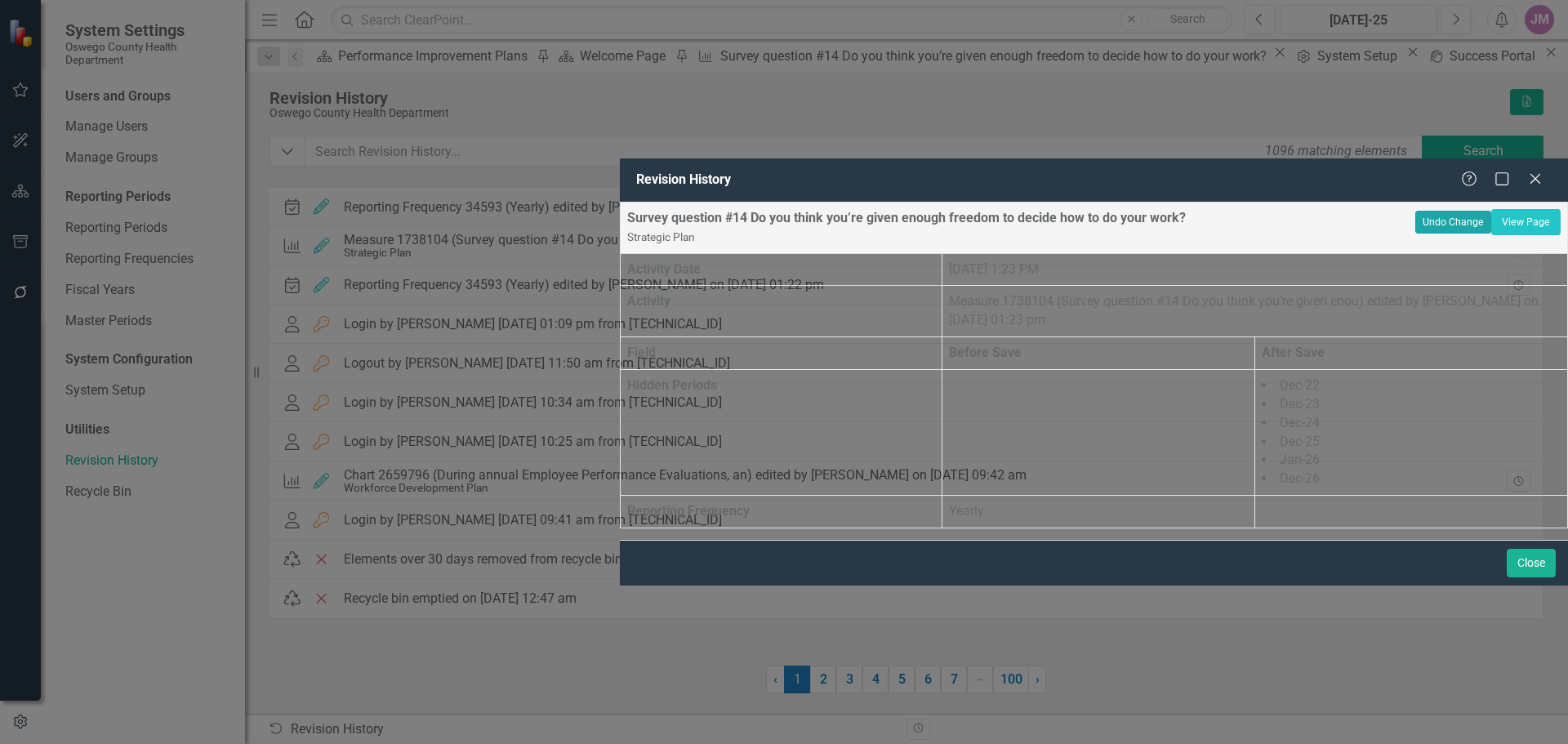
click at [1419, 210] on button "Undo Change" at bounding box center [1453, 221] width 76 height 22
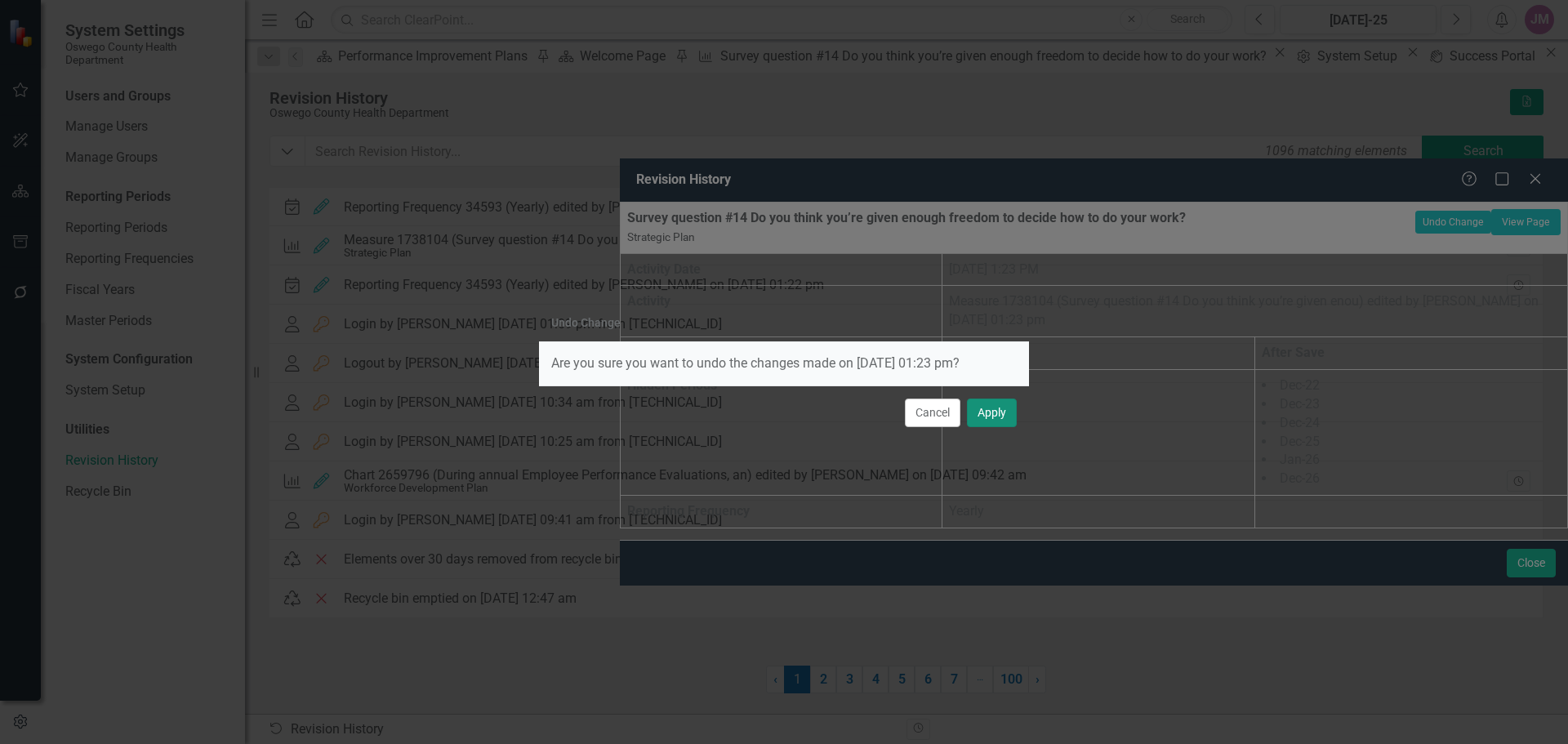
click at [1003, 405] on button "Apply" at bounding box center [991, 413] width 49 height 29
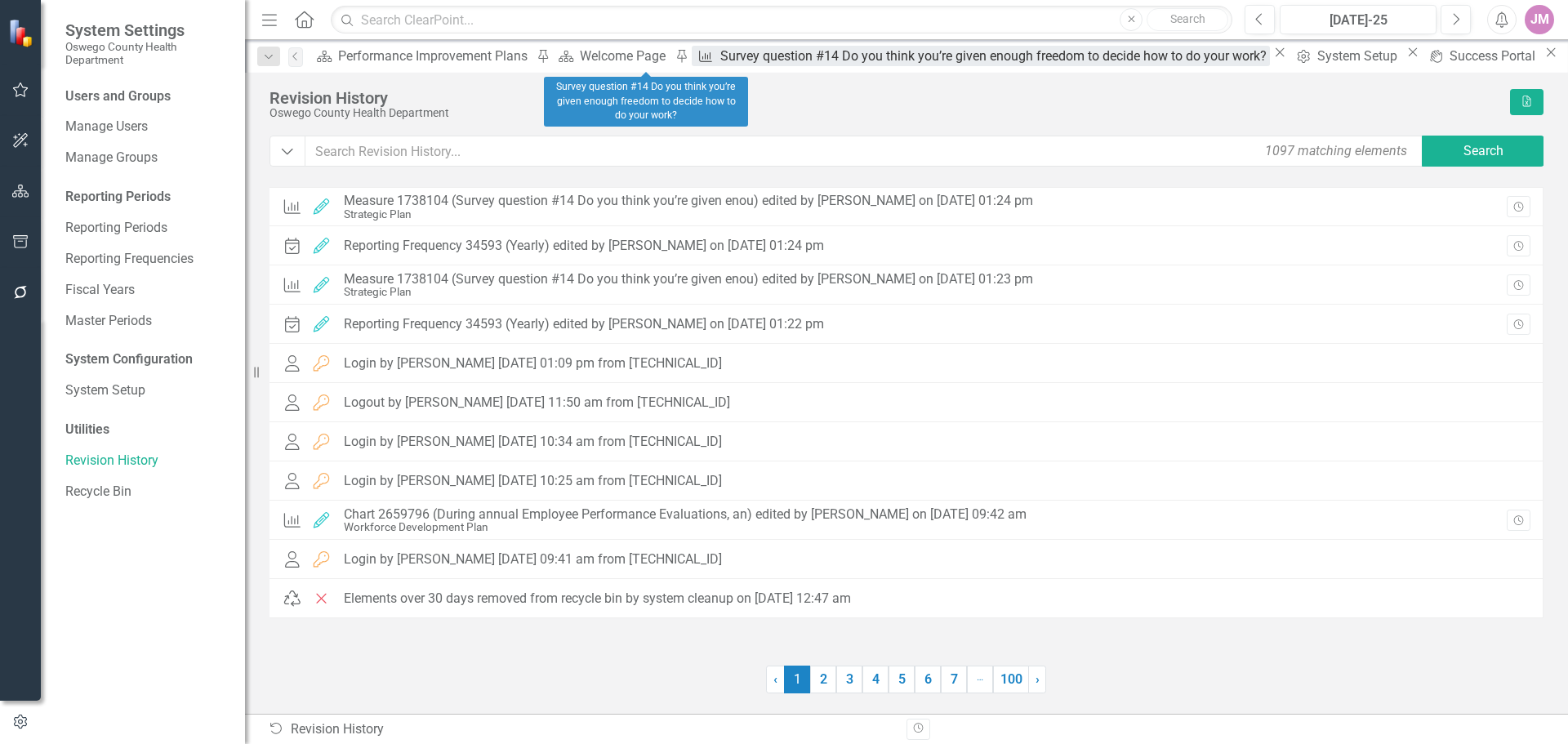
click at [721, 56] on div "Survey question #14 Do you think you’re given enough freedom to decide how to d…" at bounding box center [996, 56] width 550 height 21
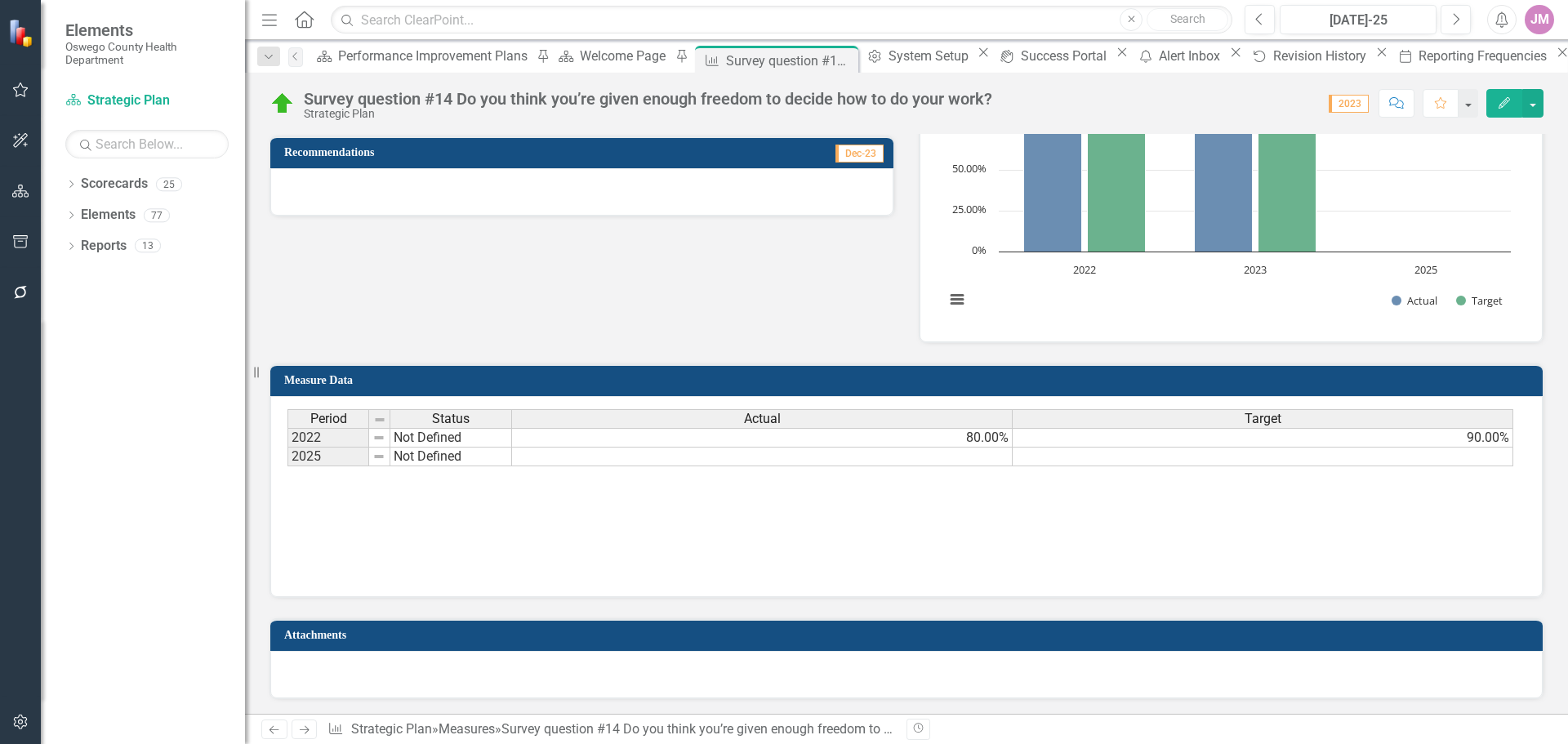
scroll to position [466, 0]
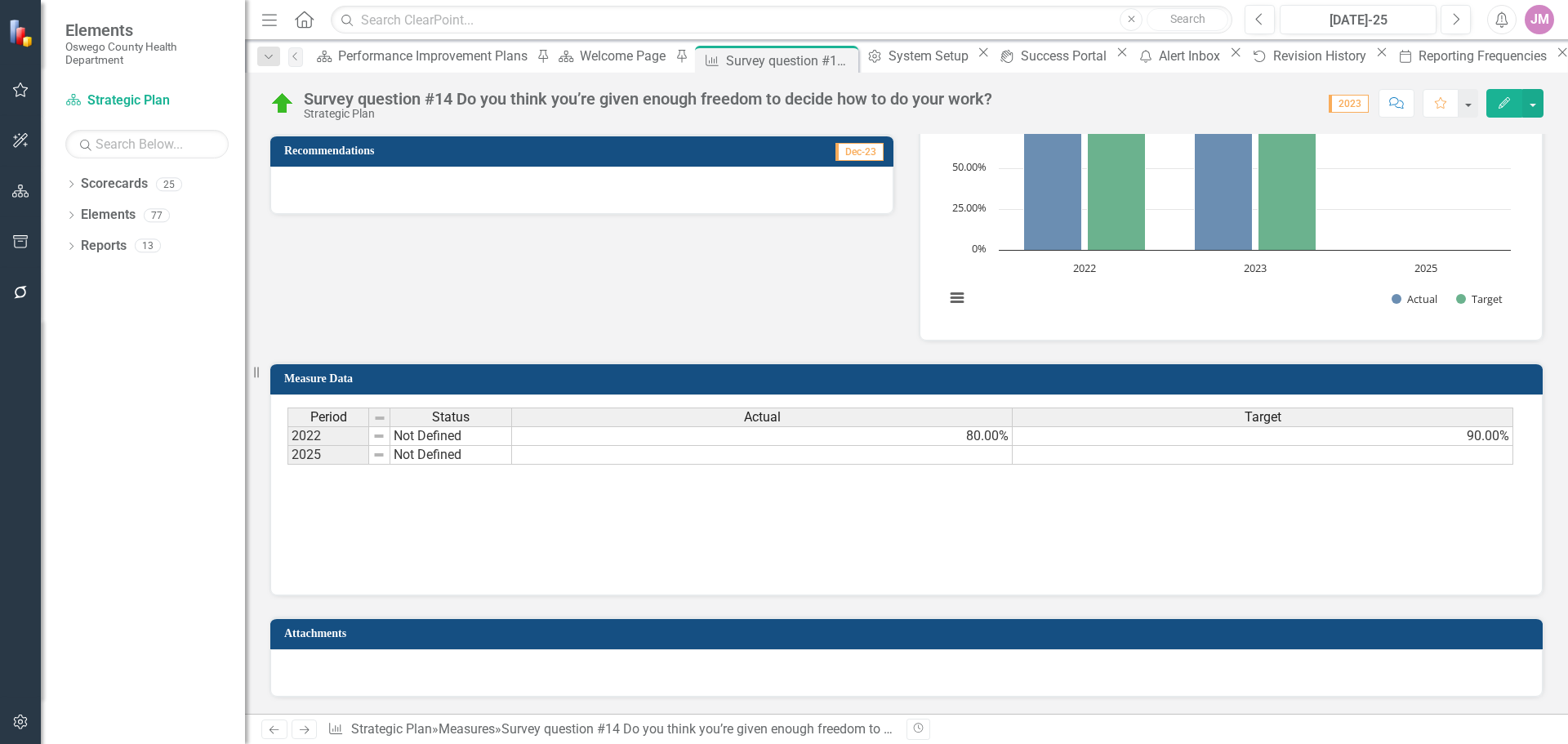
click at [304, 731] on icon "Next" at bounding box center [304, 730] width 13 height 11
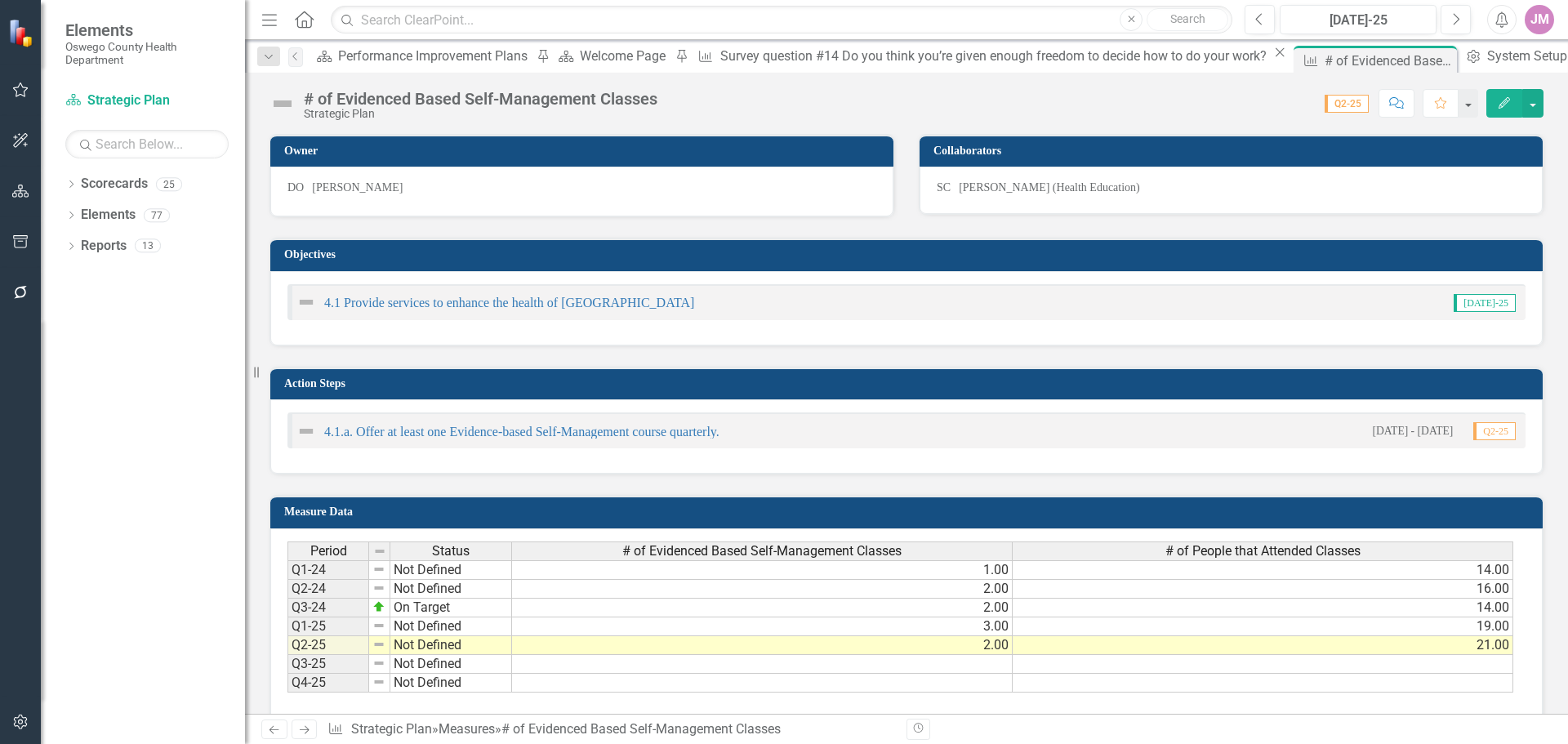
click at [276, 732] on icon "Previous" at bounding box center [273, 730] width 13 height 11
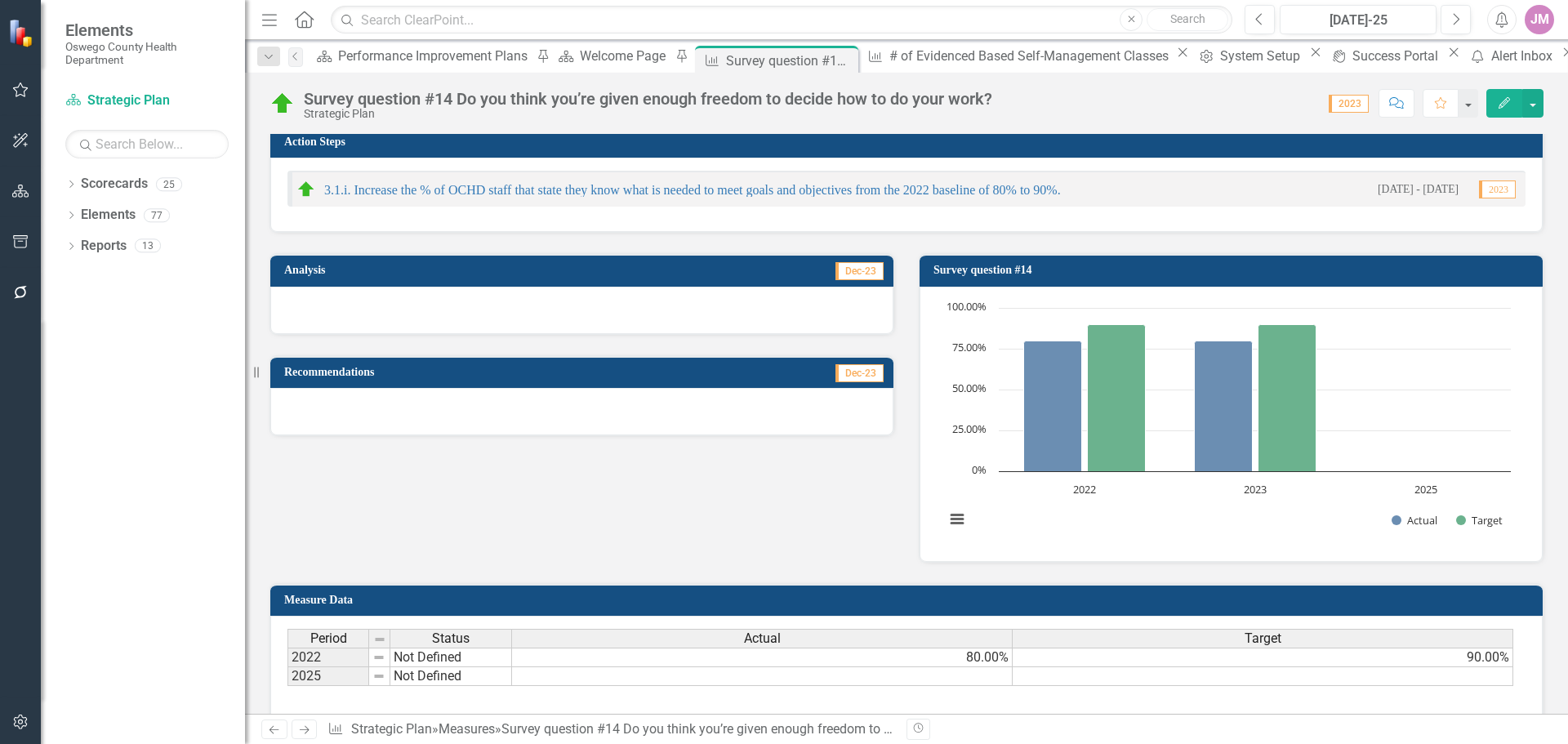
scroll to position [327, 0]
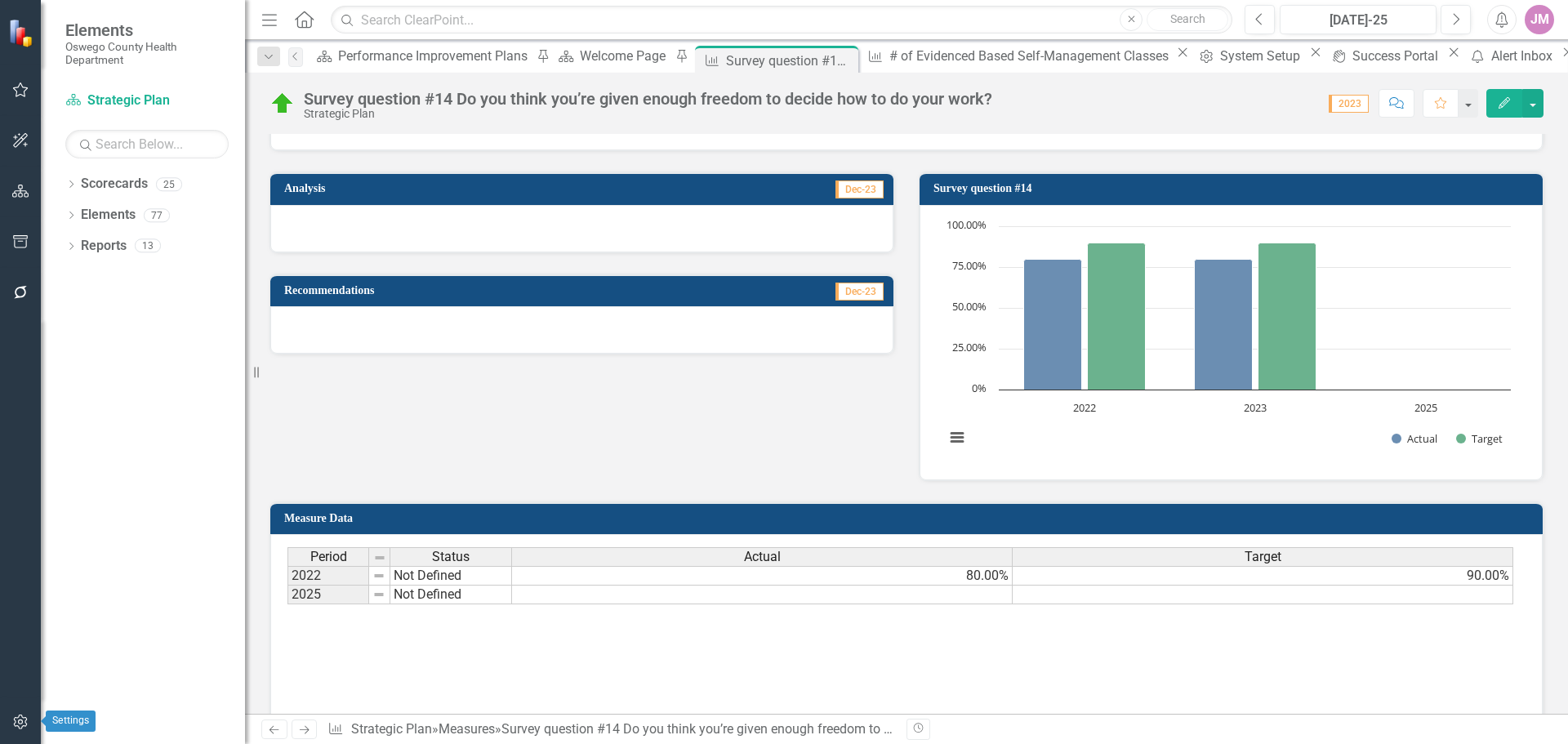
click at [16, 721] on icon "button" at bounding box center [21, 722] width 17 height 13
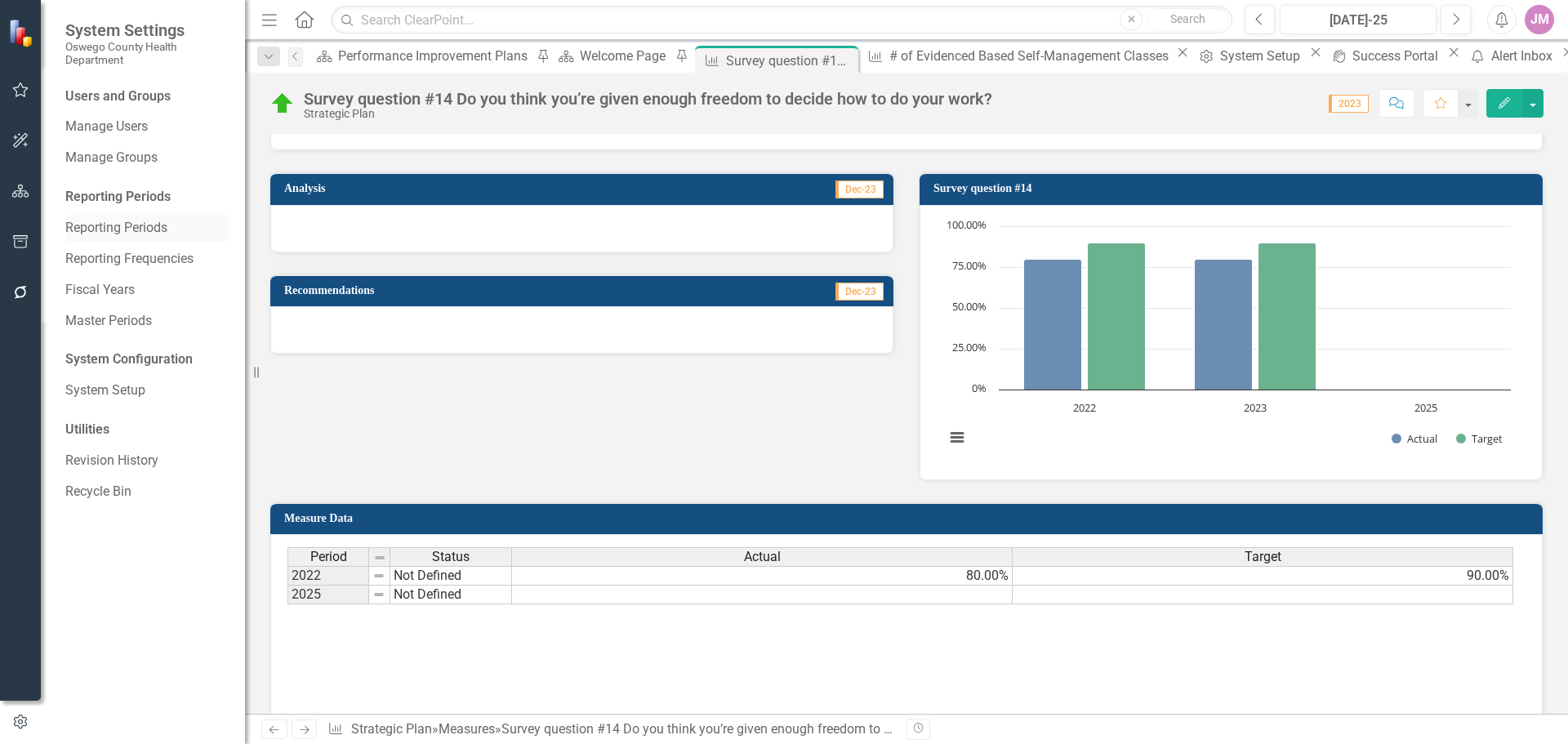
click at [115, 226] on link "Reporting Periods" at bounding box center [147, 228] width 164 height 19
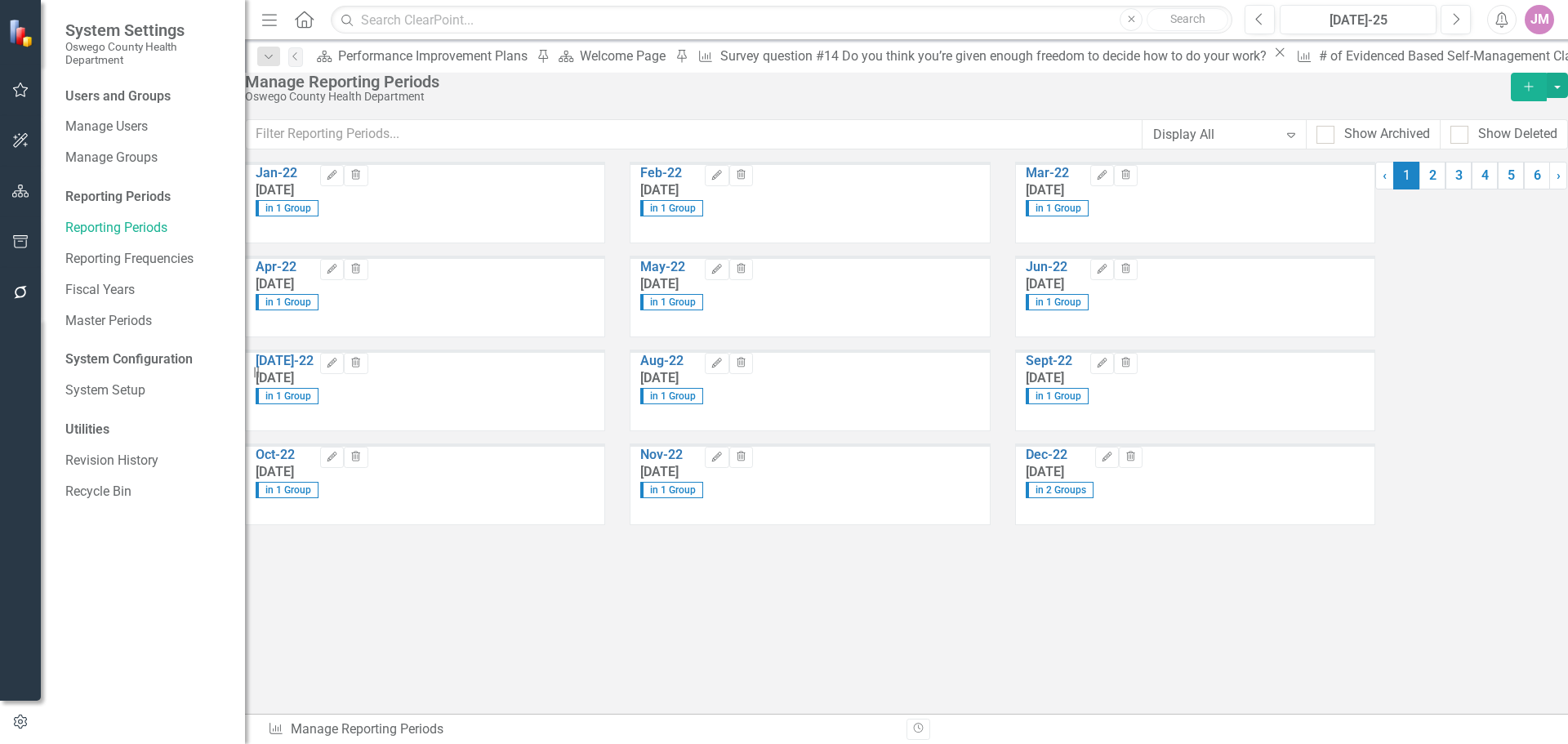
click at [1198, 144] on div "Display All" at bounding box center [1215, 134] width 125 height 19
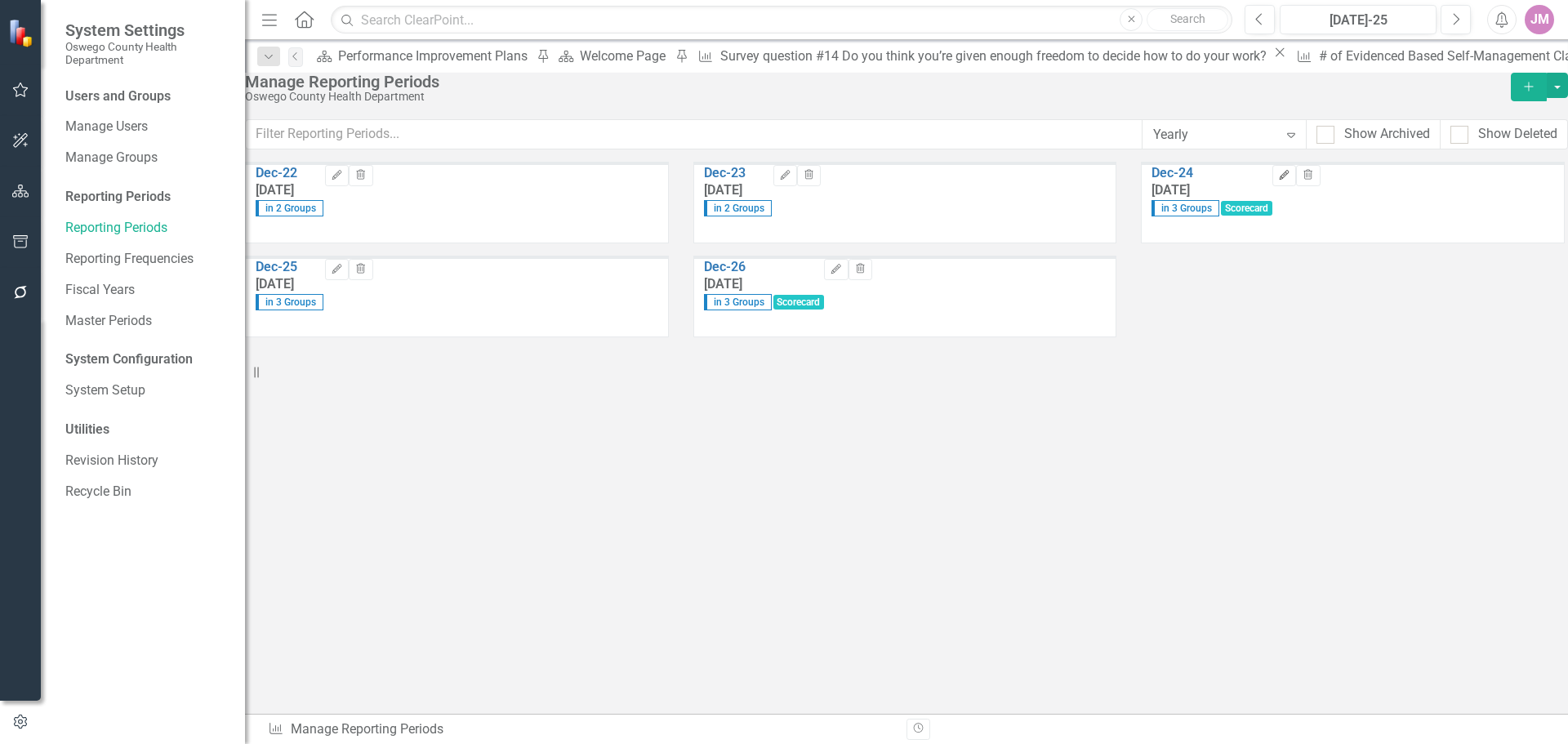
click at [1290, 181] on icon "Edit" at bounding box center [1284, 175] width 13 height 10
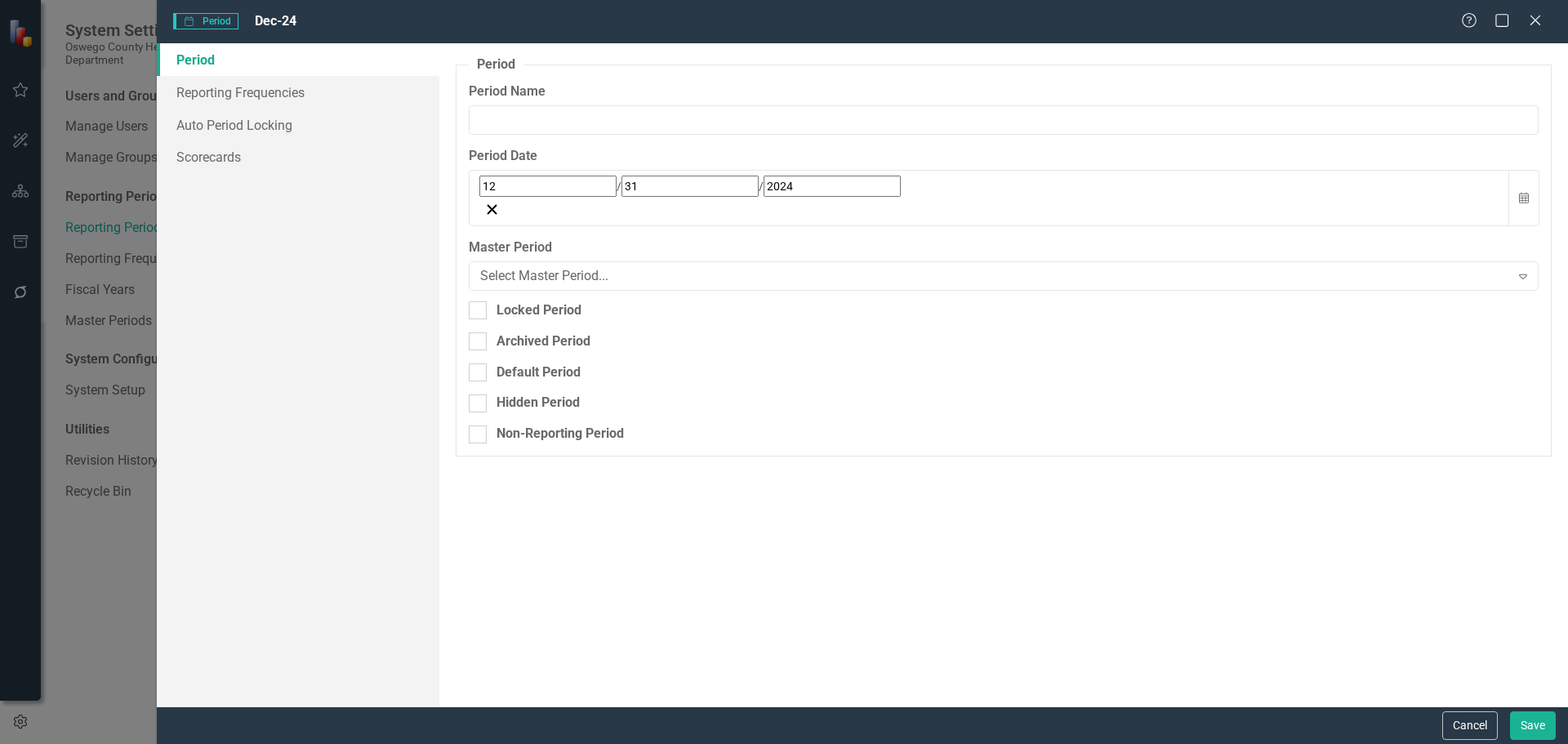
type input "Dec-24"
click at [302, 91] on link "Reporting Frequencies" at bounding box center [298, 93] width 282 height 32
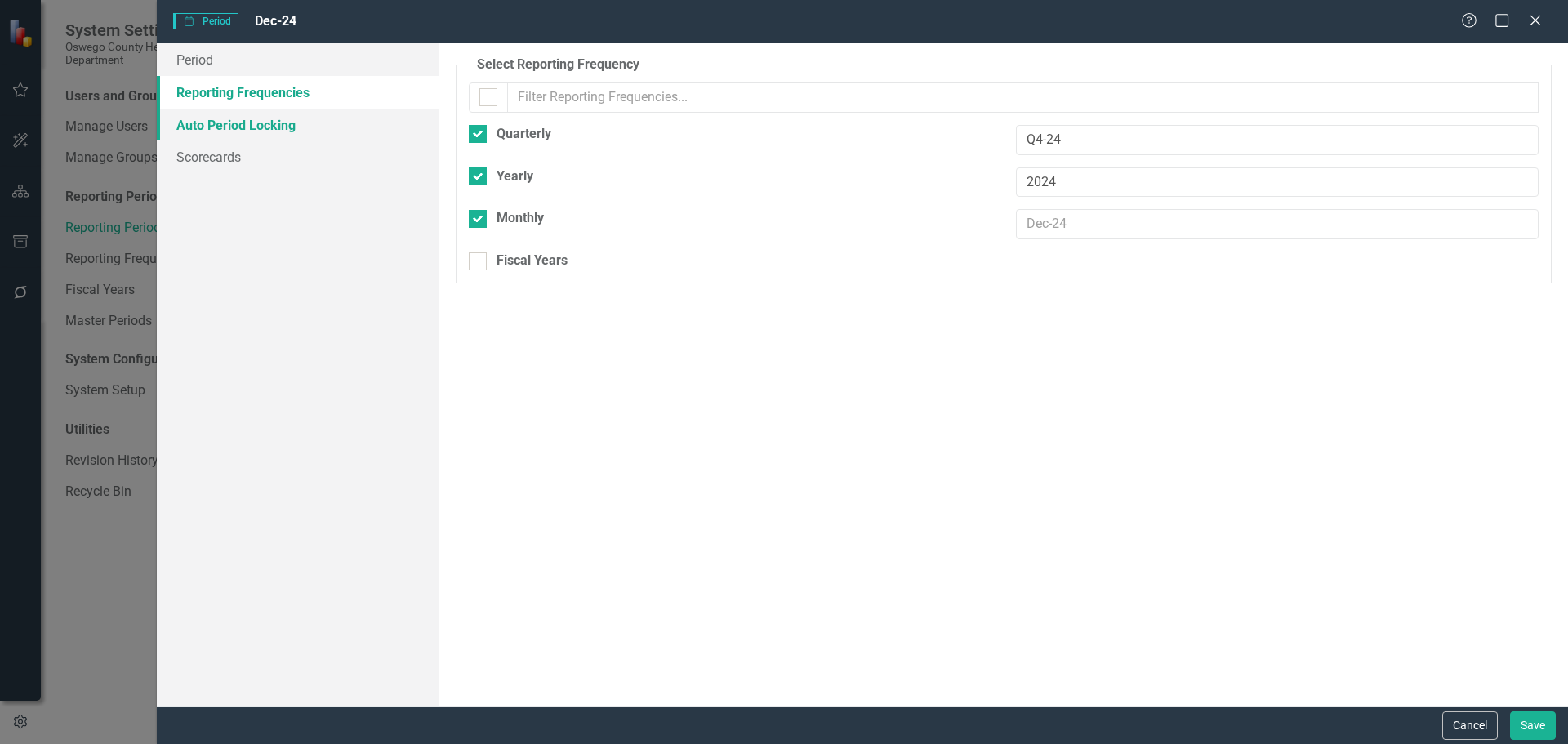
click at [294, 124] on link "Auto Period Locking" at bounding box center [298, 125] width 282 height 32
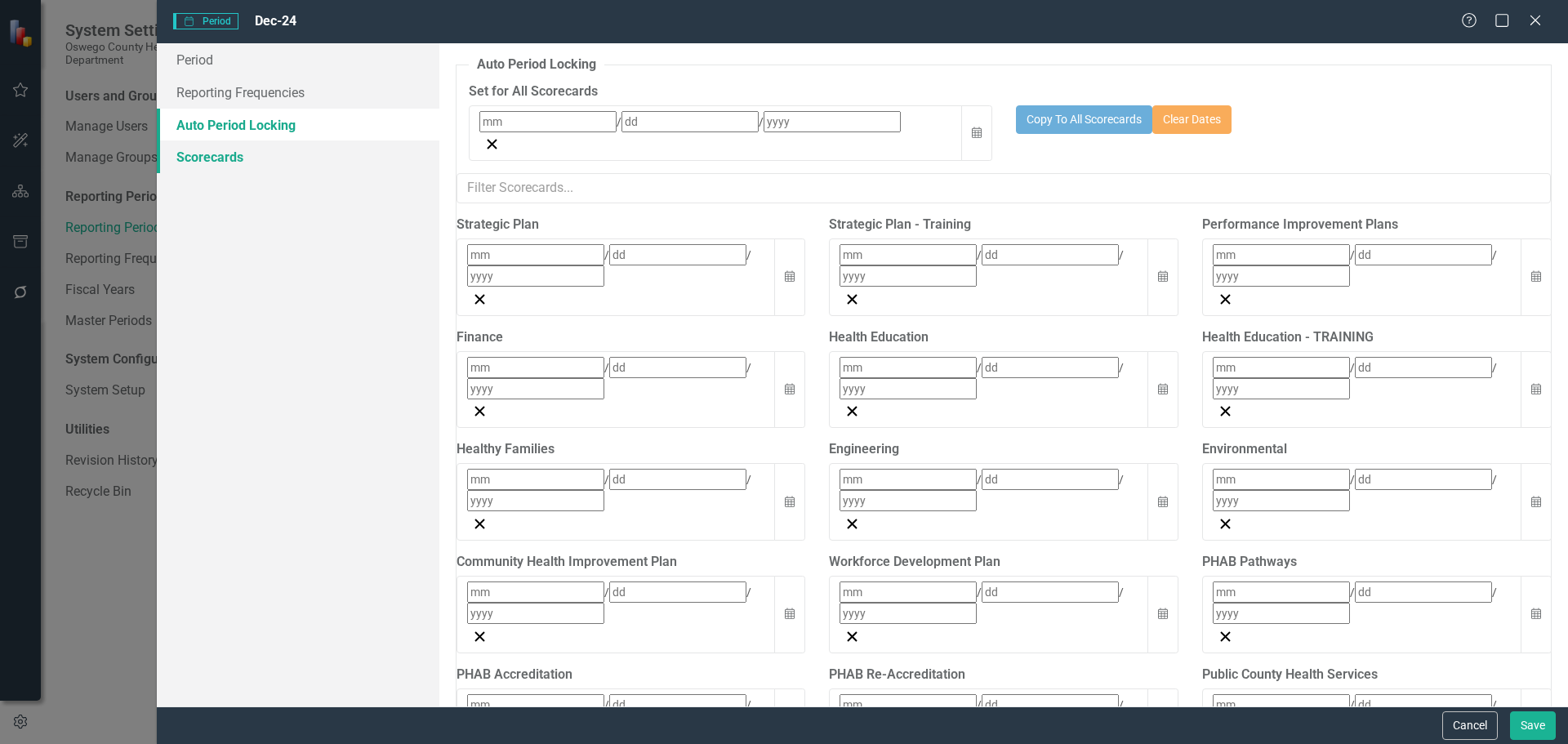
click at [270, 159] on link "Scorecards" at bounding box center [298, 156] width 282 height 32
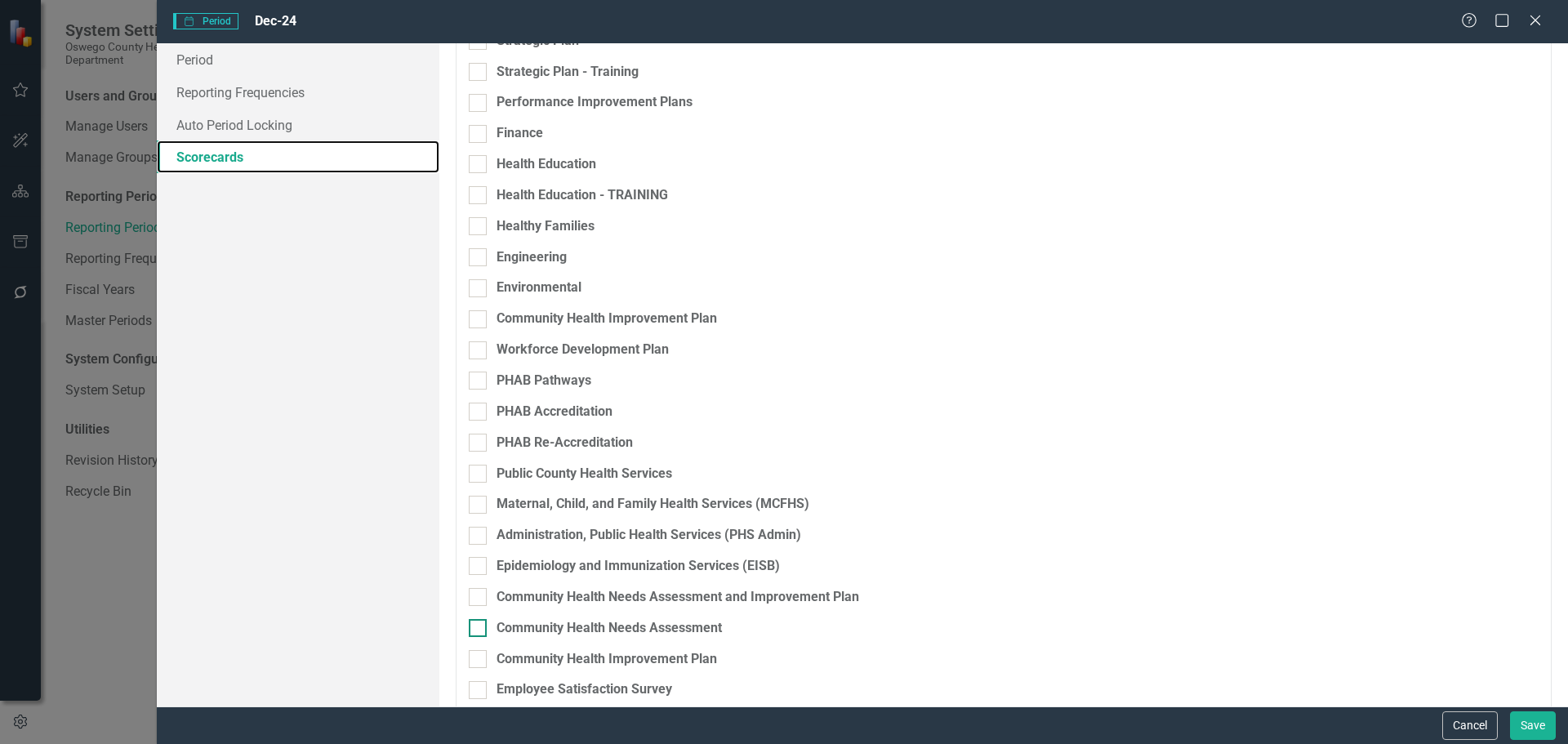
scroll to position [67, 0]
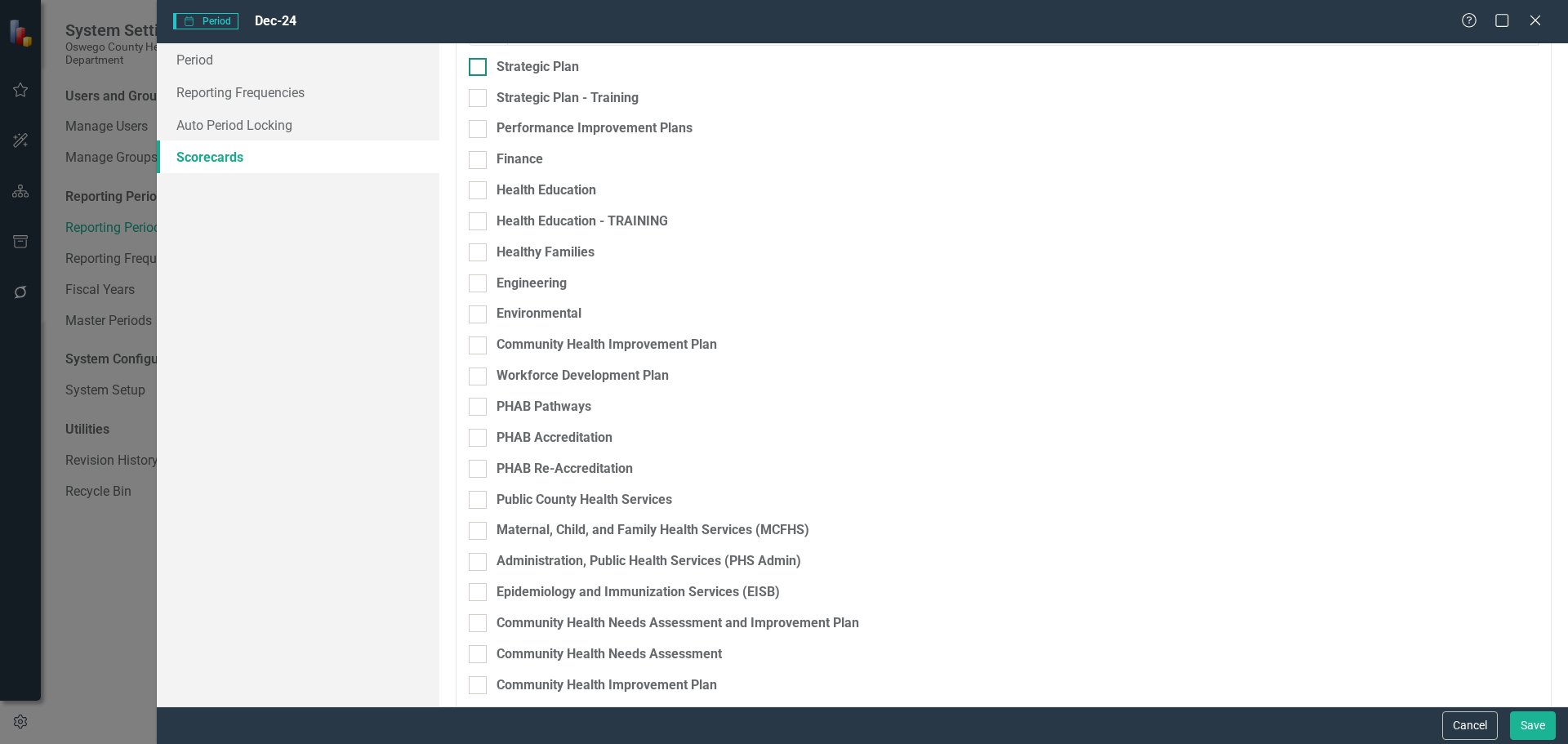
click at [481, 75] on div at bounding box center [478, 67] width 18 height 18
click at [480, 68] on input "Strategic Plan" at bounding box center [474, 64] width 11 height 11
checkbox input "true"
click at [1532, 729] on button "Save" at bounding box center [1533, 726] width 46 height 29
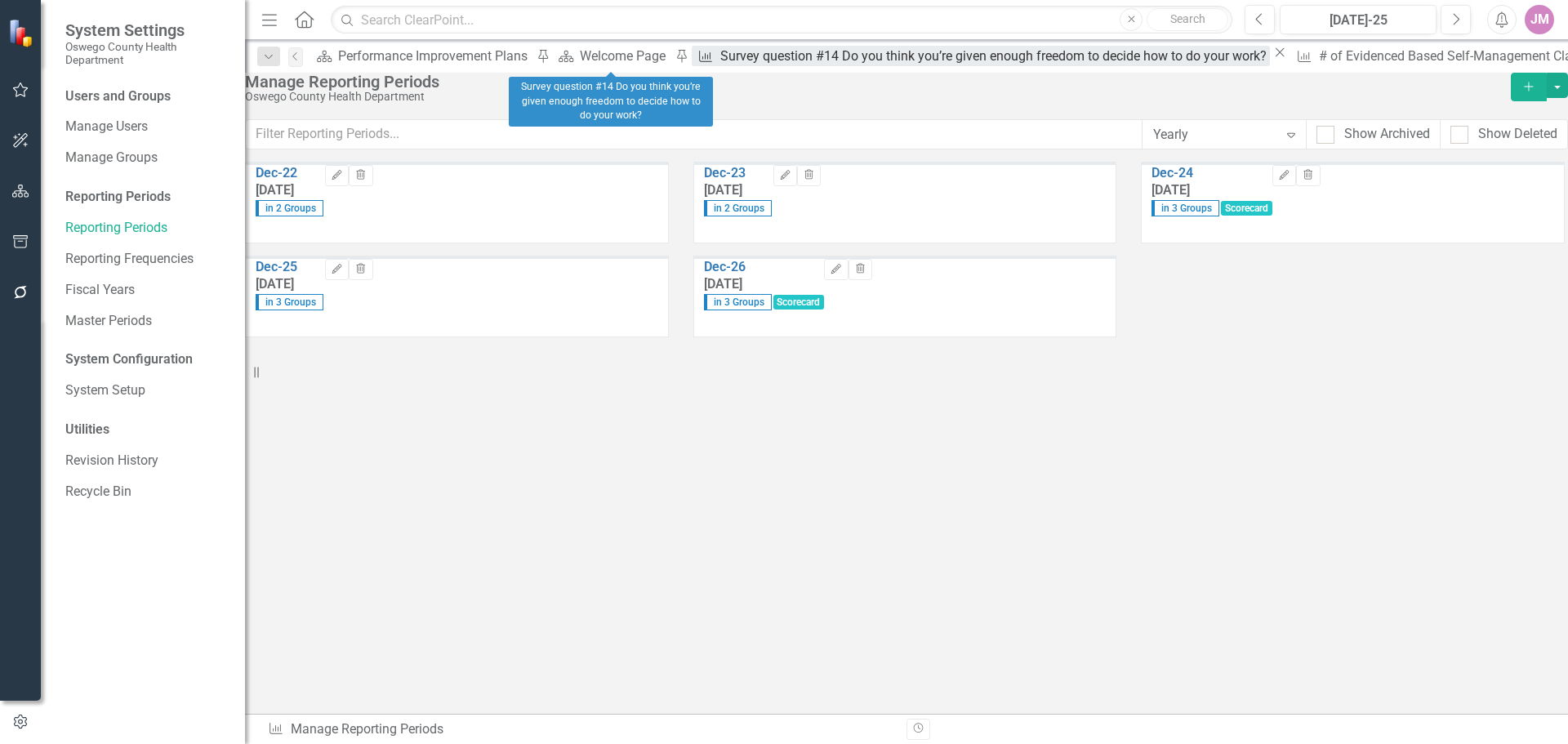
click at [721, 55] on div "Survey question #14 Do you think you’re given enough freedom to decide how to d…" at bounding box center [996, 56] width 550 height 21
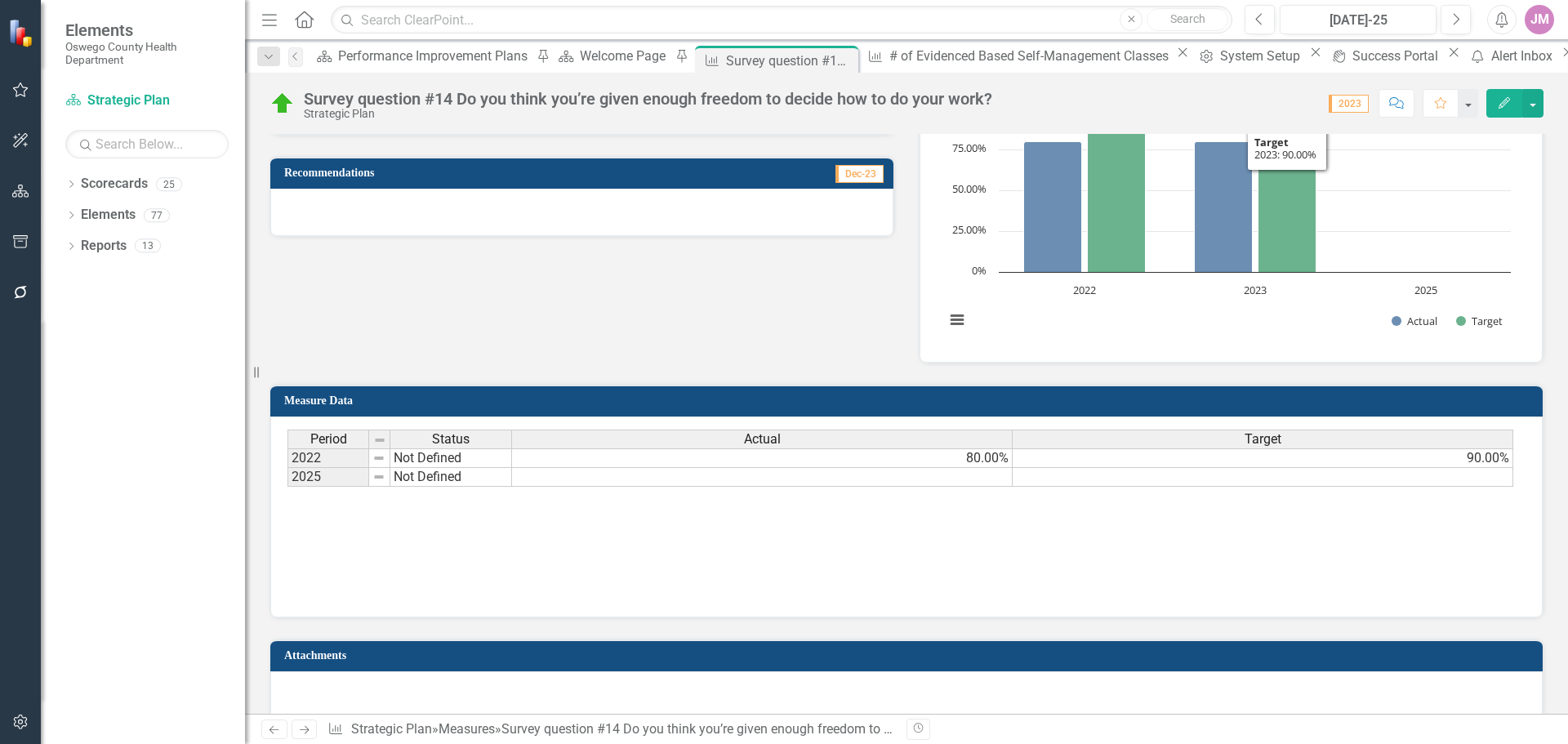
scroll to position [466, 0]
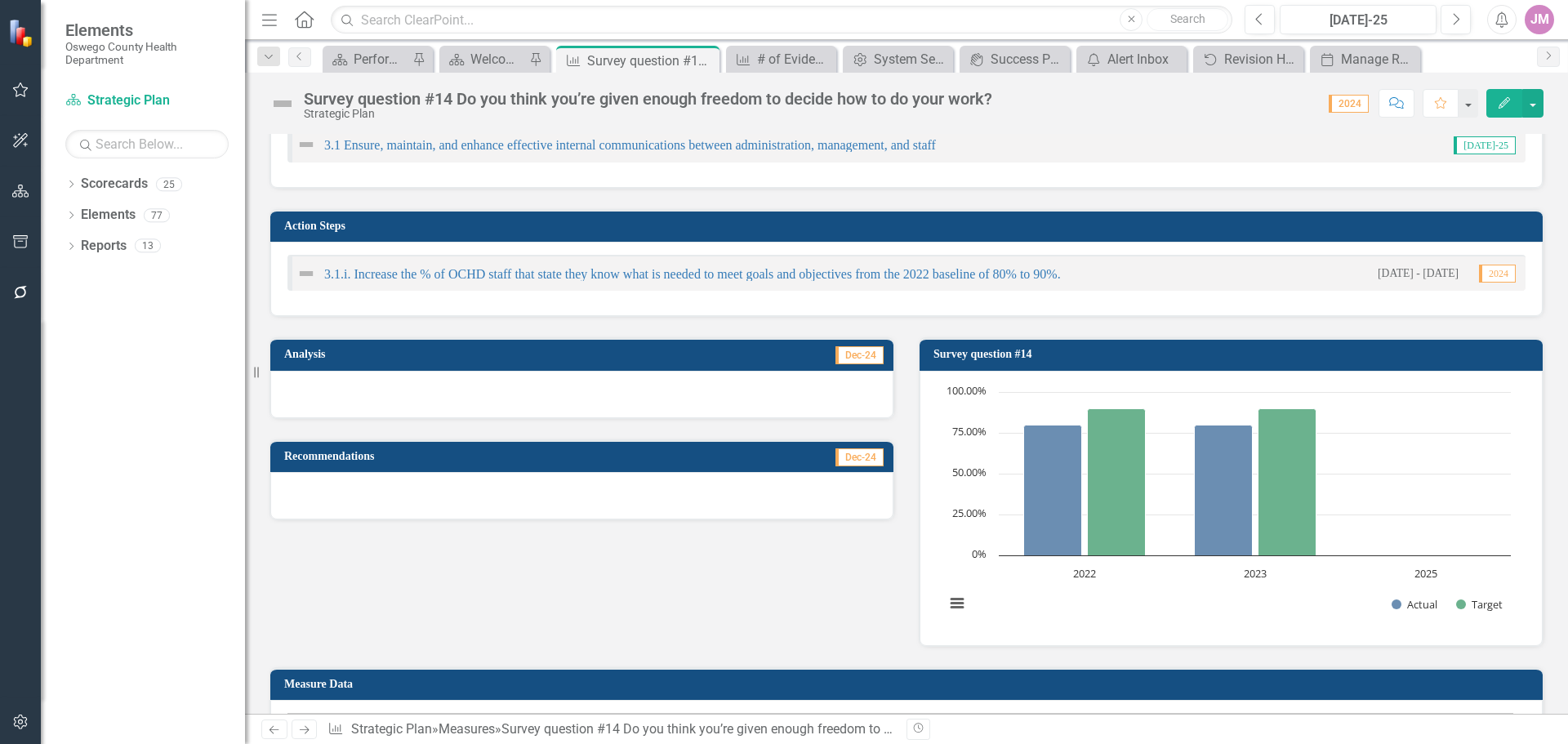
scroll to position [327, 0]
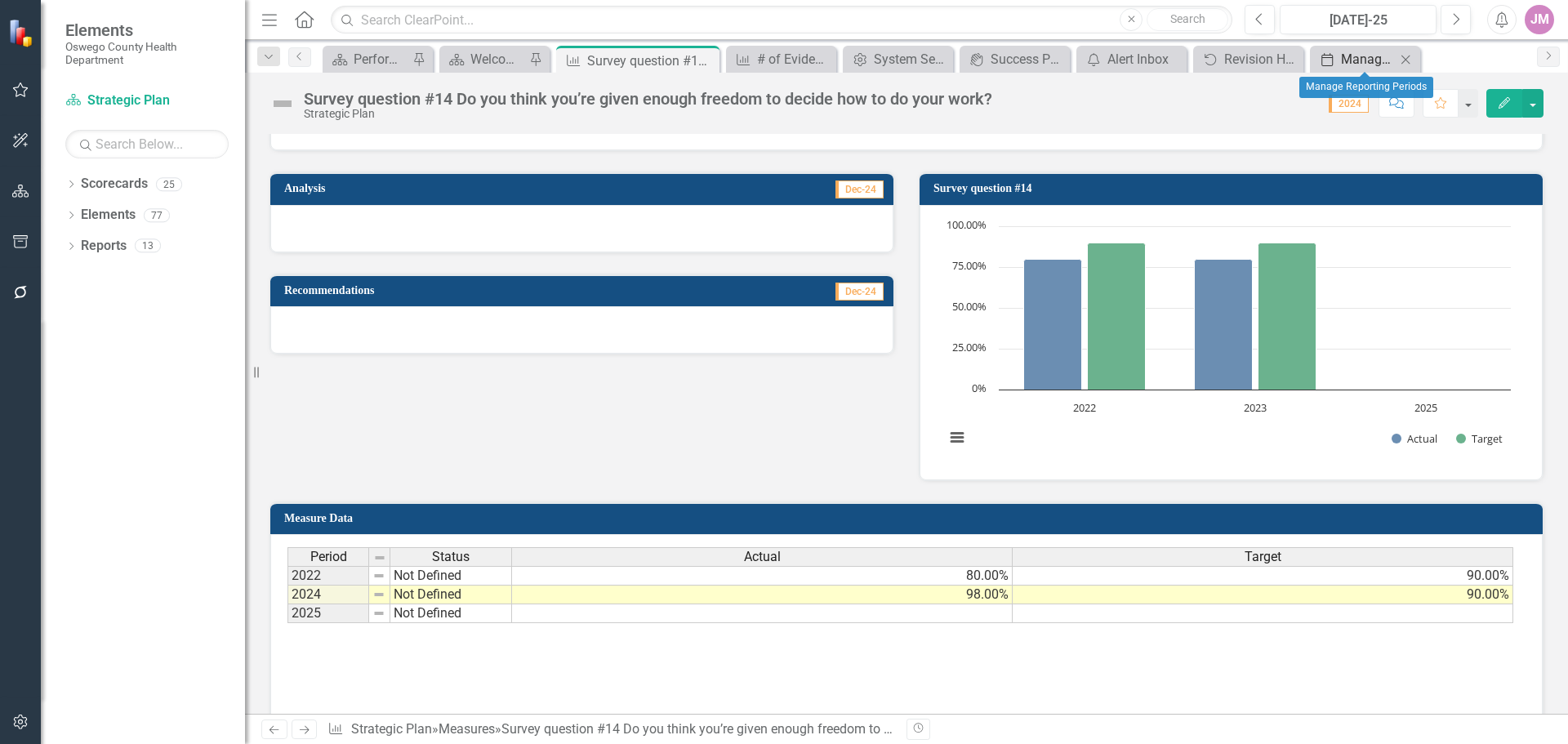
click at [1375, 58] on div "Manage Reporting Periods" at bounding box center [1368, 59] width 55 height 21
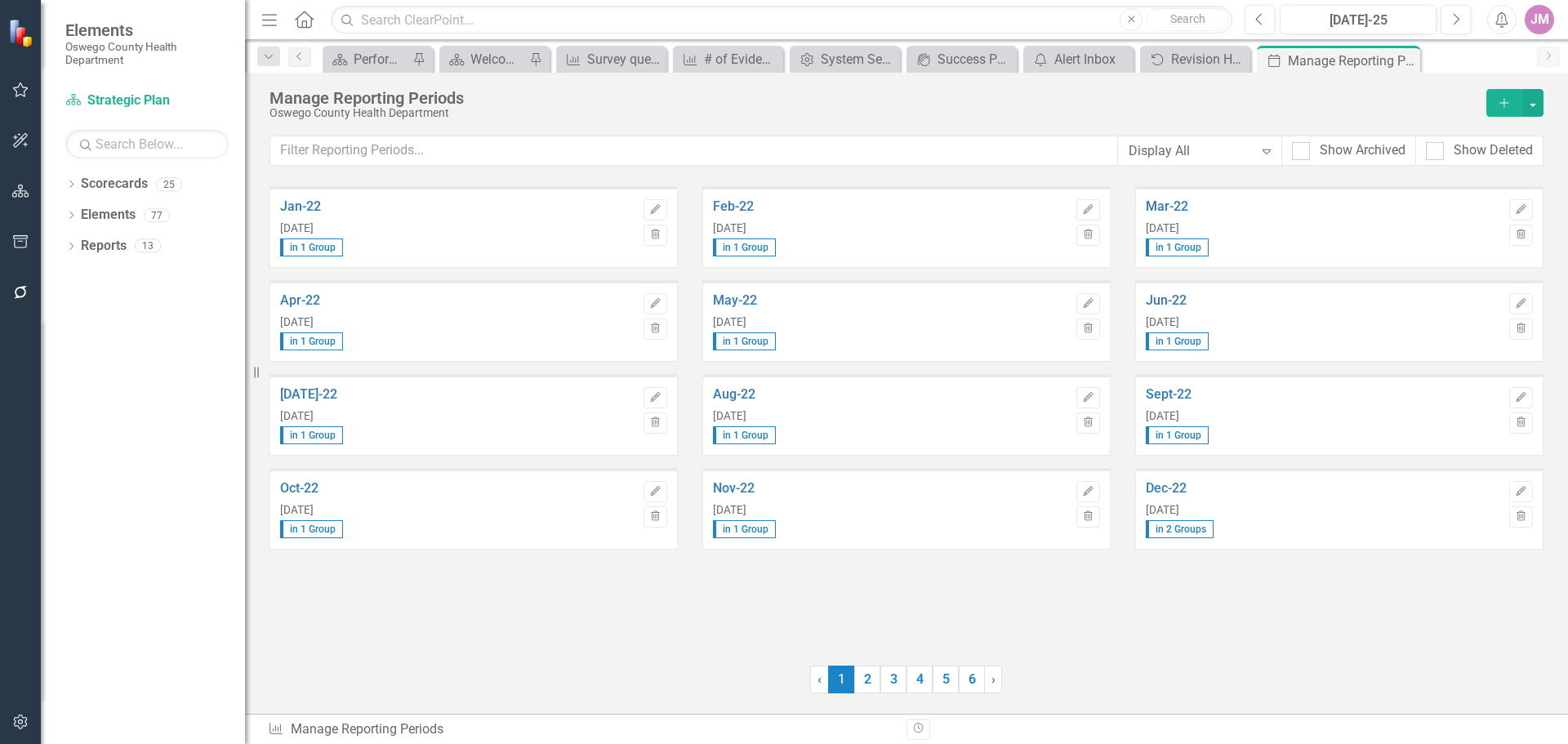
click at [1179, 153] on div "Display All" at bounding box center [1191, 150] width 125 height 19
click at [1166, 286] on div "Yearly" at bounding box center [1202, 288] width 137 height 19
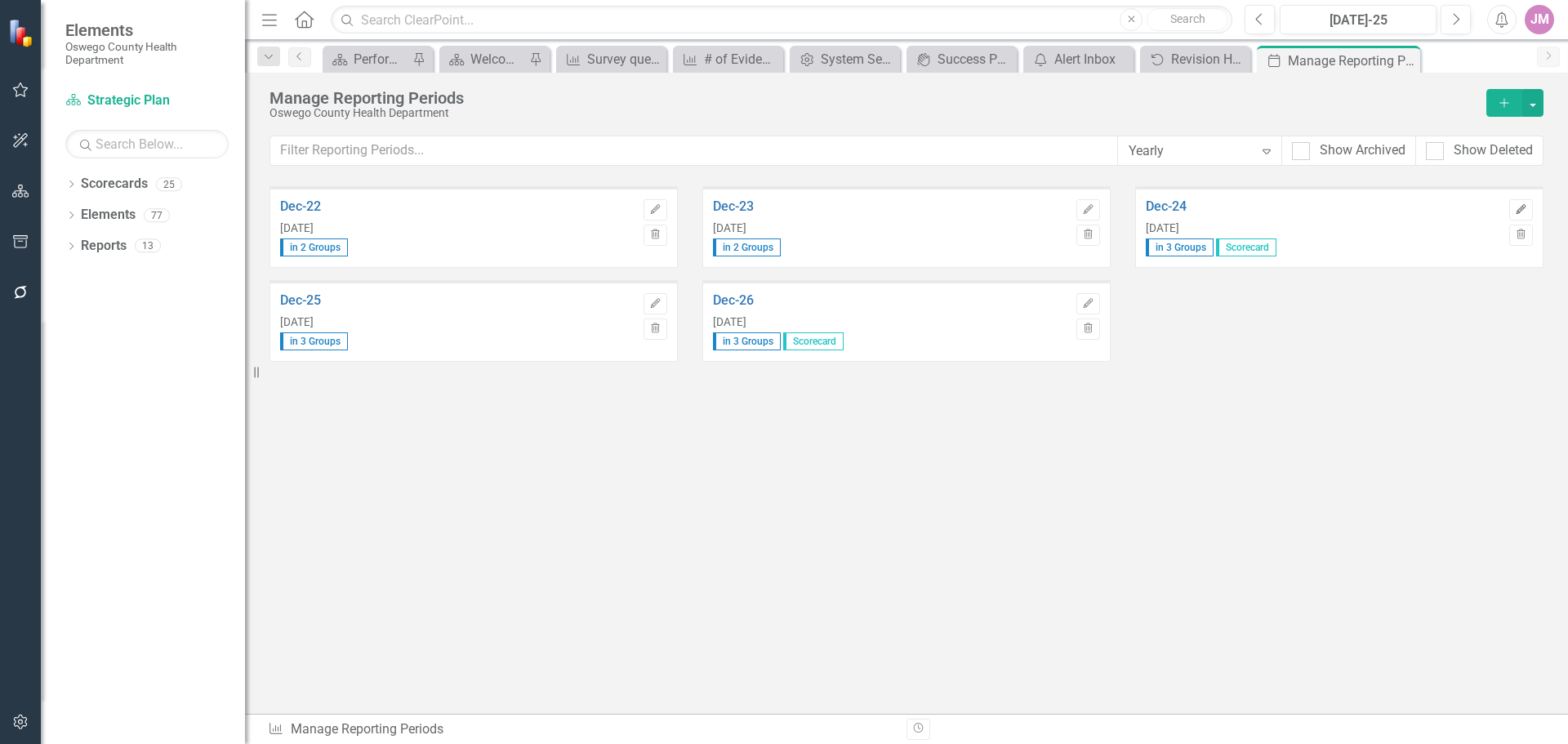
click at [1524, 215] on button "Edit" at bounding box center [1521, 210] width 23 height 22
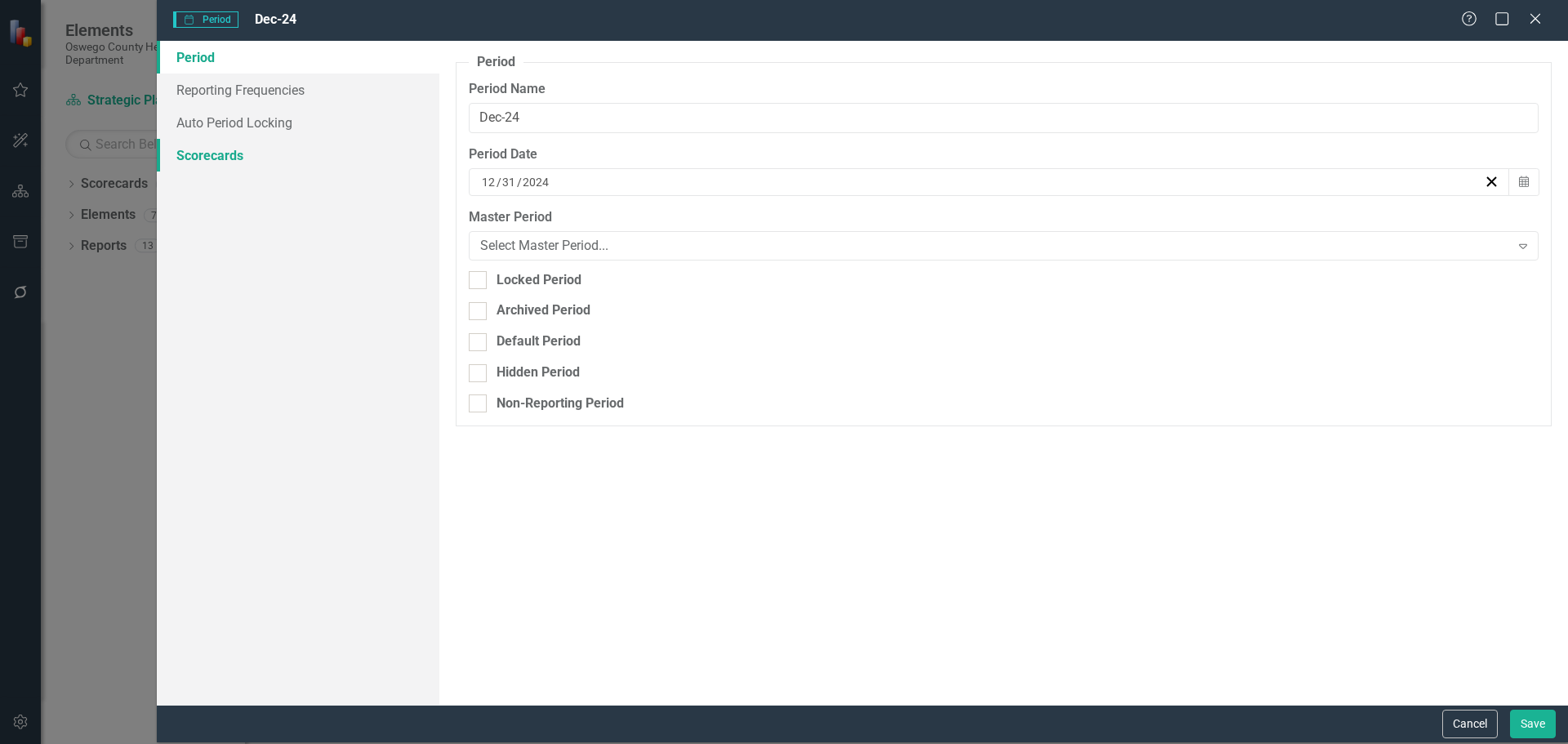
click at [242, 161] on link "Scorecards" at bounding box center [298, 155] width 282 height 32
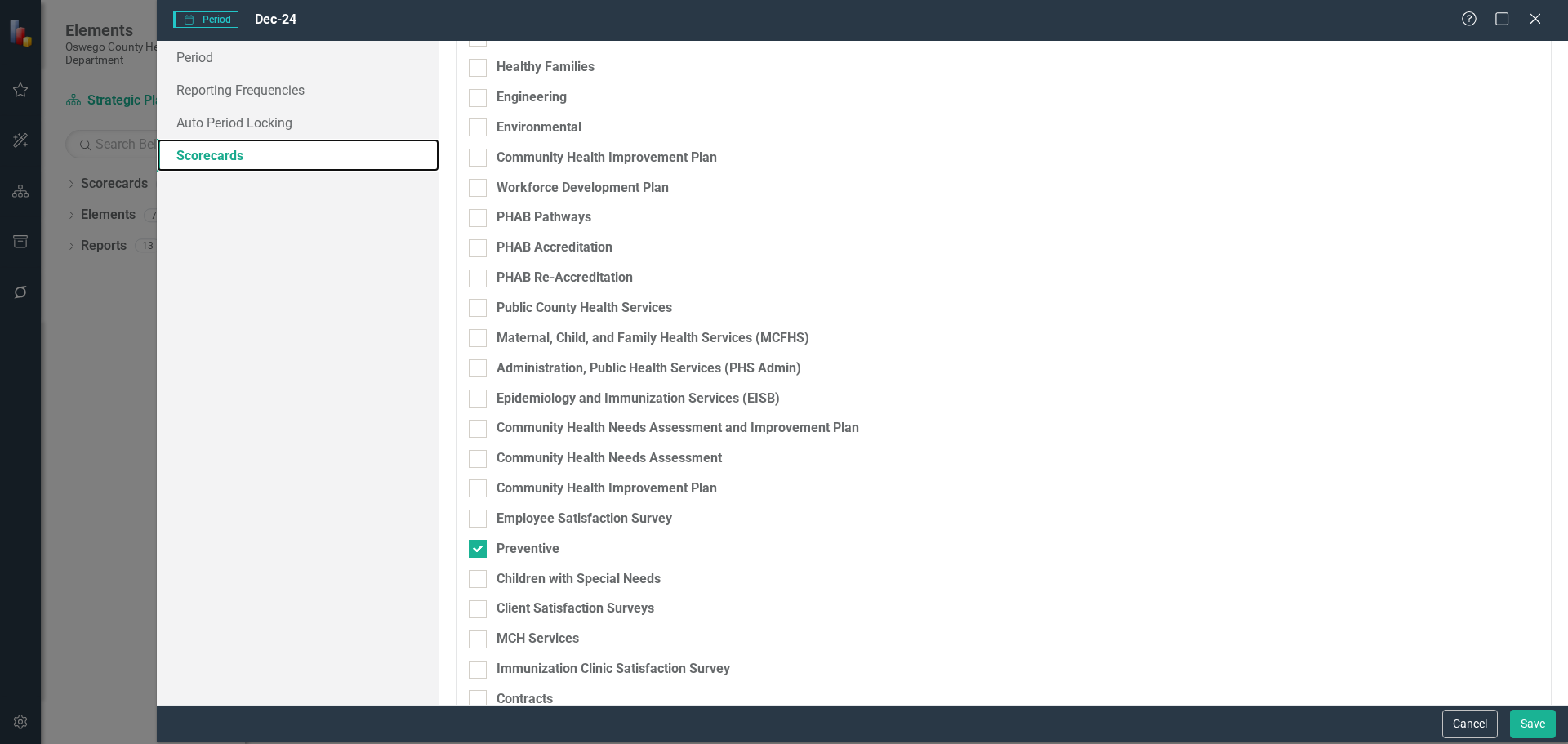
scroll to position [312, 0]
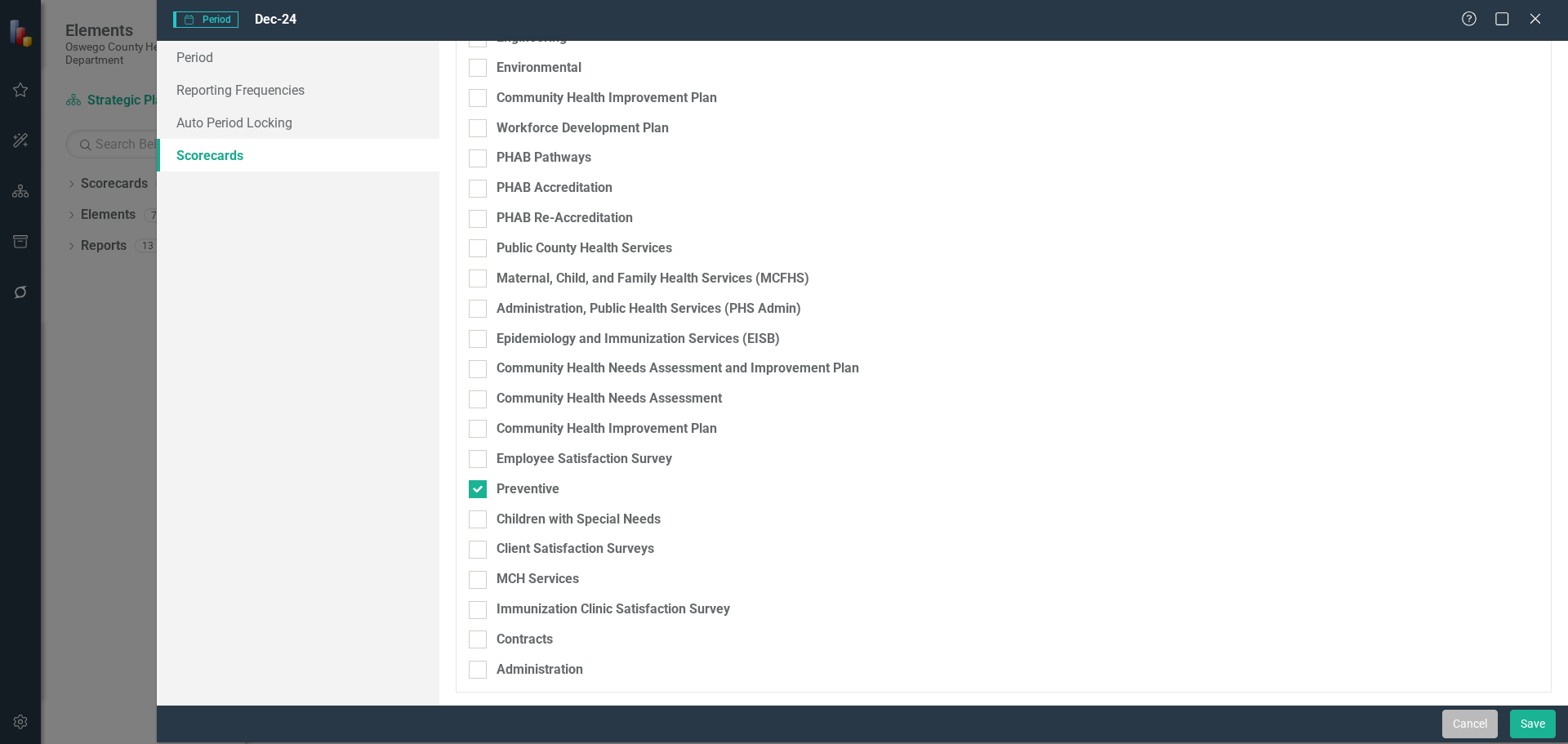
click at [1475, 727] on button "Cancel" at bounding box center [1470, 724] width 56 height 29
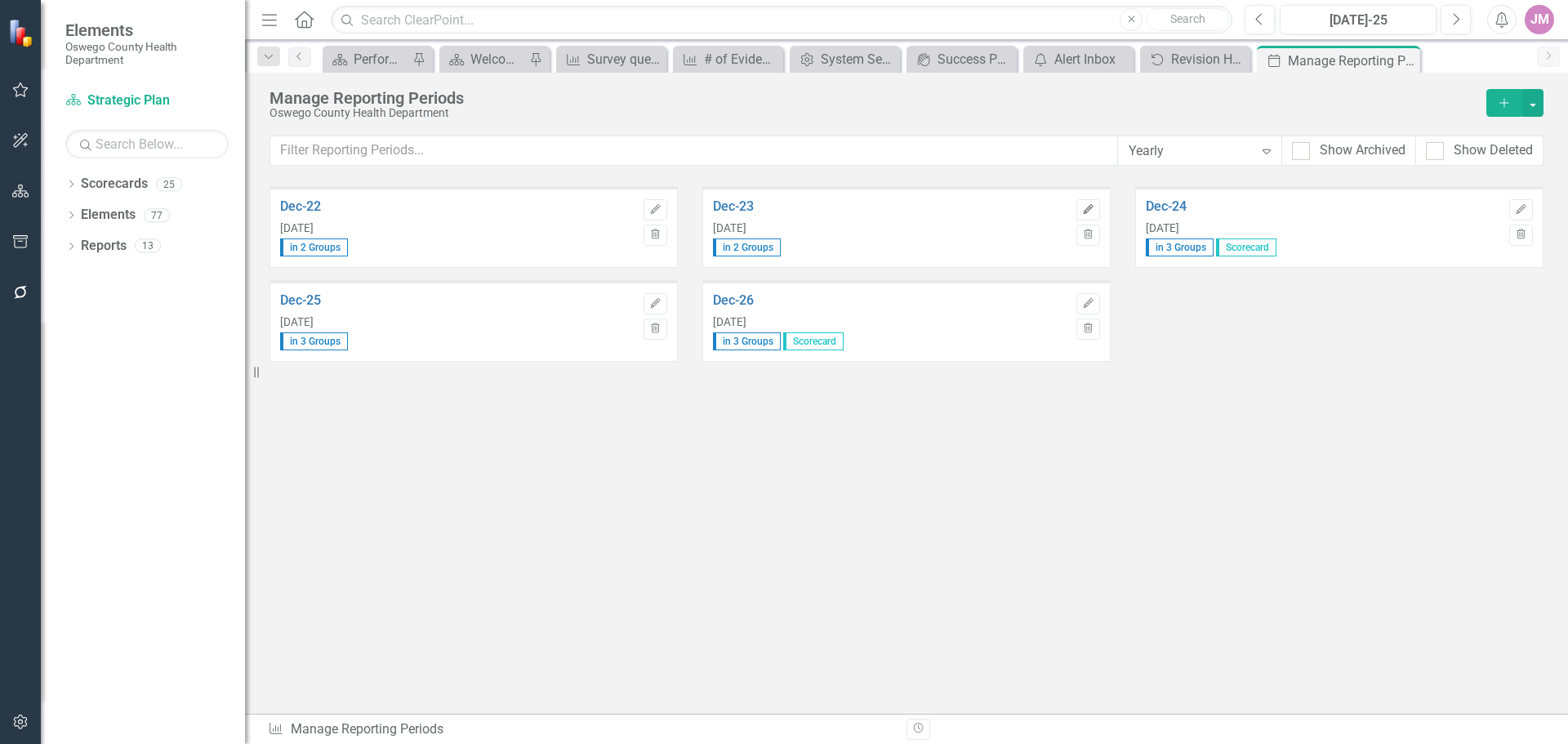
click at [1092, 209] on icon "Edit" at bounding box center [1088, 209] width 13 height 10
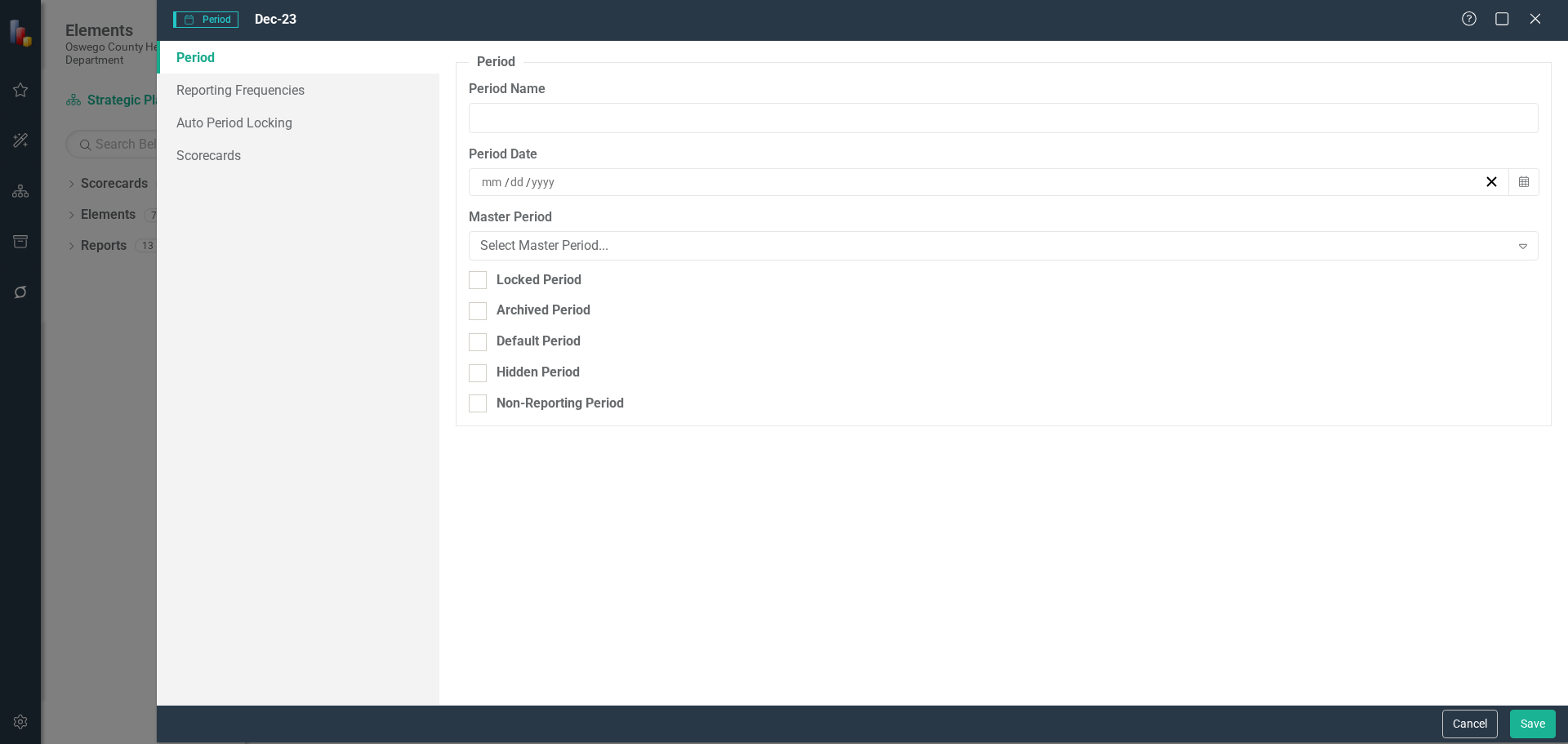
type input "Dec-23"
type input "12"
type input "31"
type input "2023"
click at [250, 137] on link "Auto Period Locking" at bounding box center [298, 122] width 282 height 32
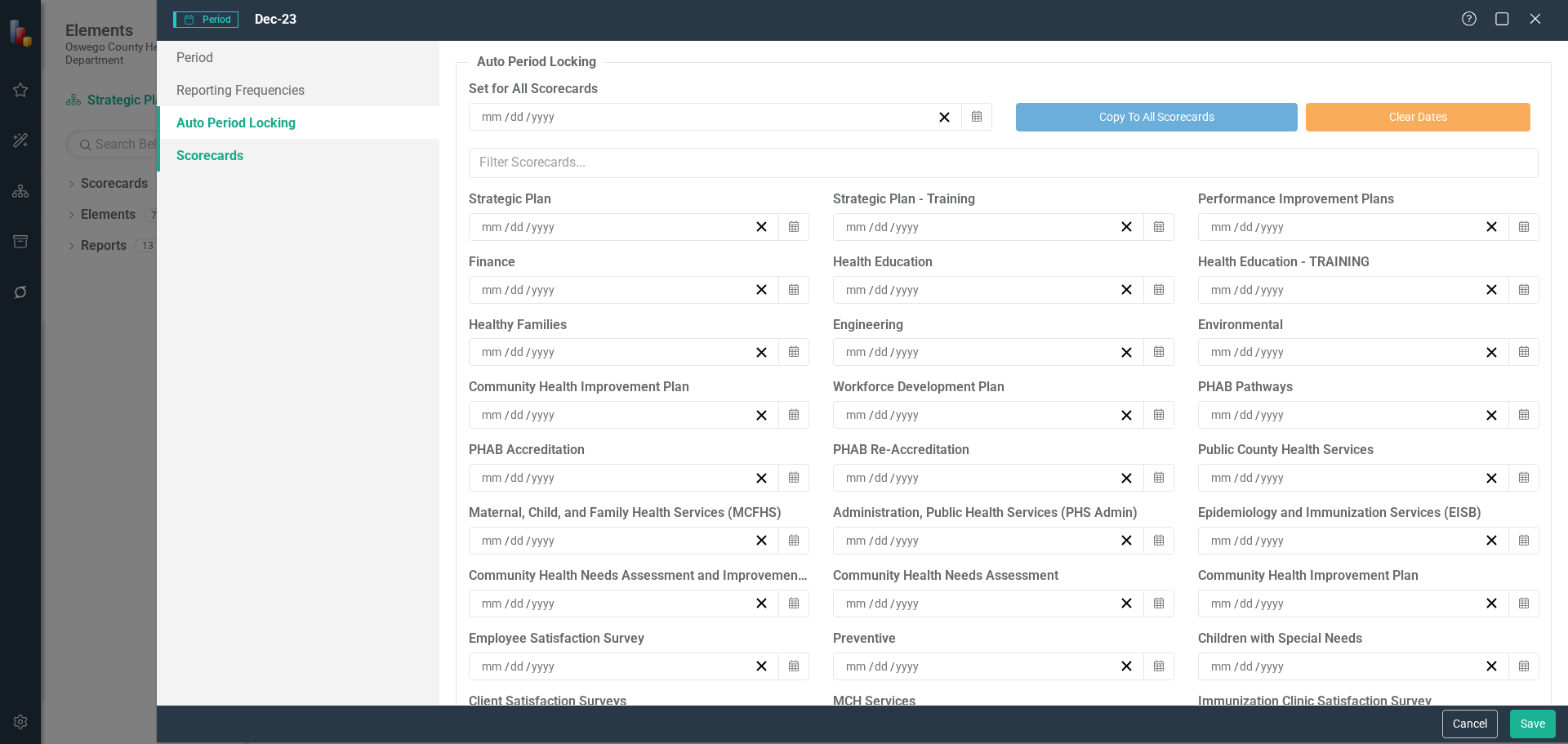
click at [240, 148] on link "Scorecards" at bounding box center [298, 155] width 282 height 32
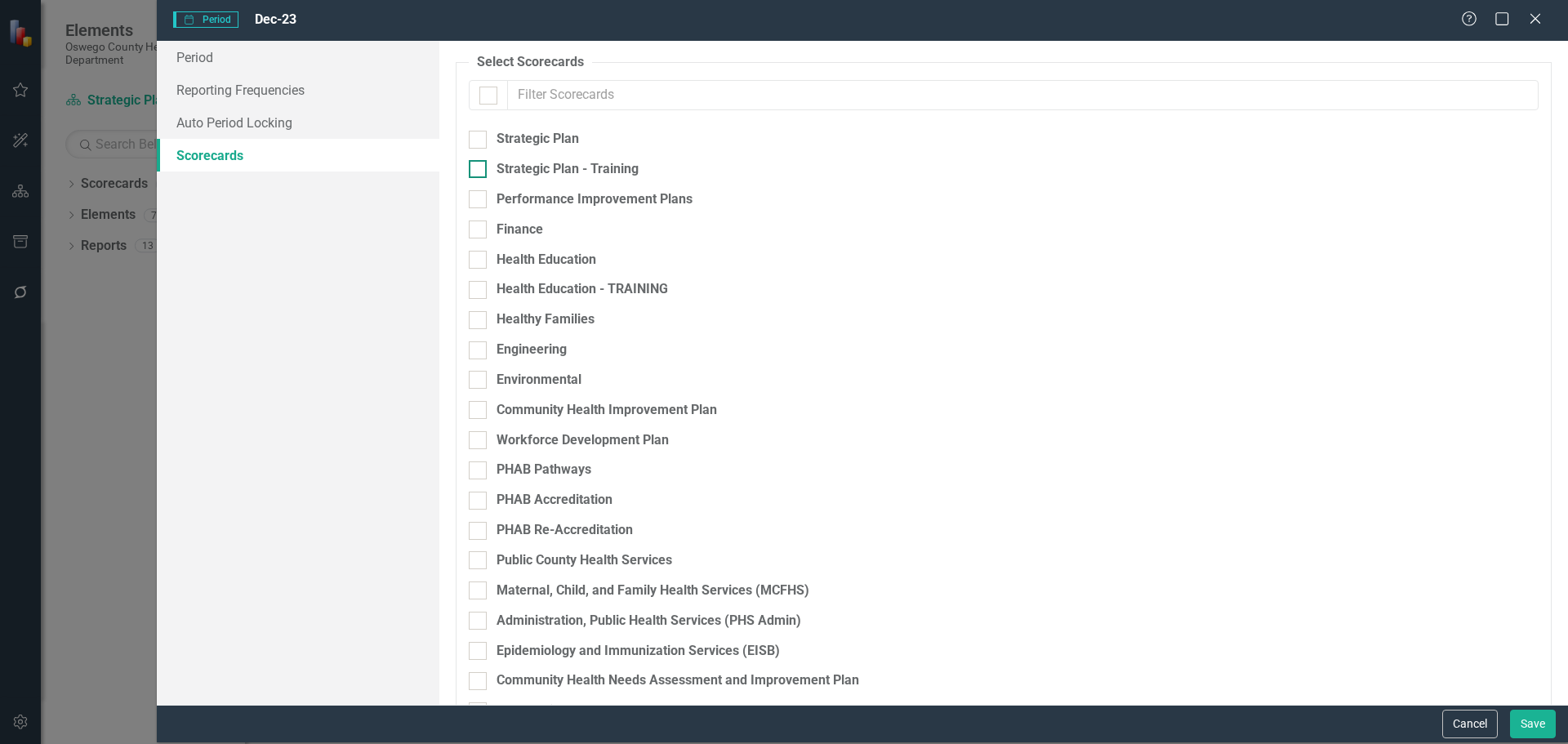
drag, startPoint x: 541, startPoint y: 139, endPoint x: 607, endPoint y: 165, distance: 70.9
click at [541, 139] on div "Strategic Plan" at bounding box center [538, 139] width 83 height 19
click at [480, 139] on input "Strategic Plan" at bounding box center [474, 136] width 11 height 11
checkbox input "true"
click at [1520, 724] on button "Save" at bounding box center [1533, 724] width 46 height 29
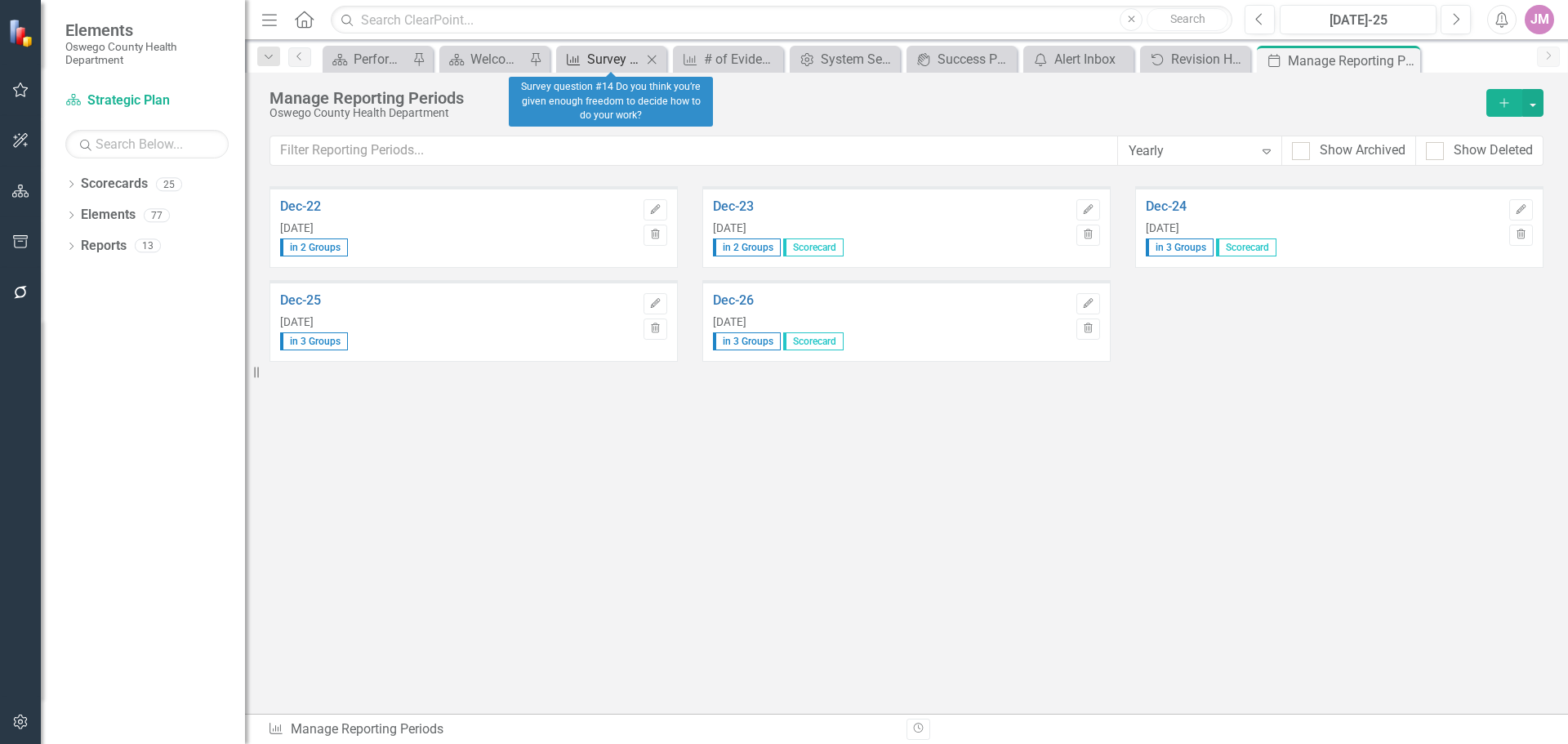
click at [621, 65] on div "Survey question #14 Do you think you’re given enough freedom to decide how to d…" at bounding box center [614, 59] width 55 height 21
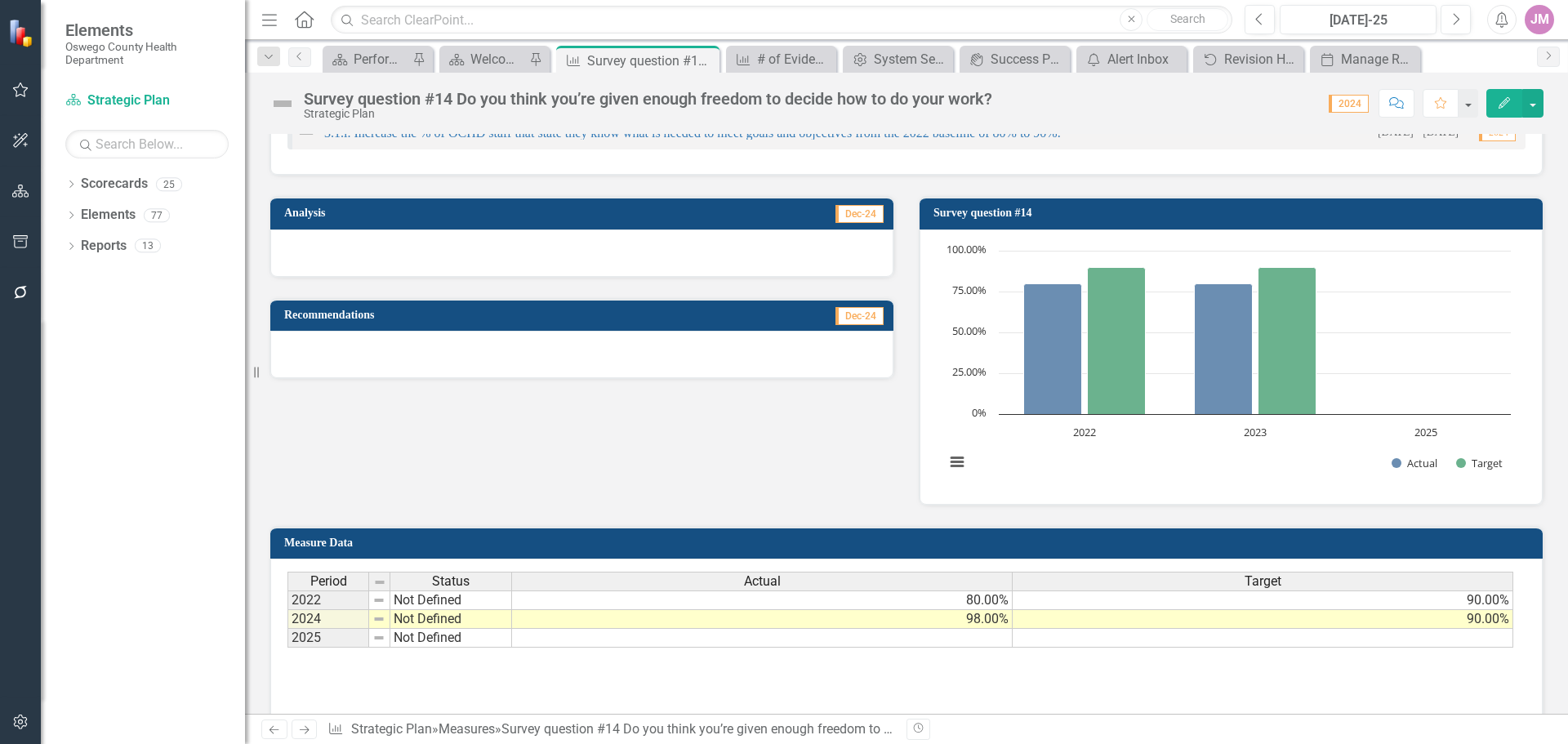
scroll to position [164, 0]
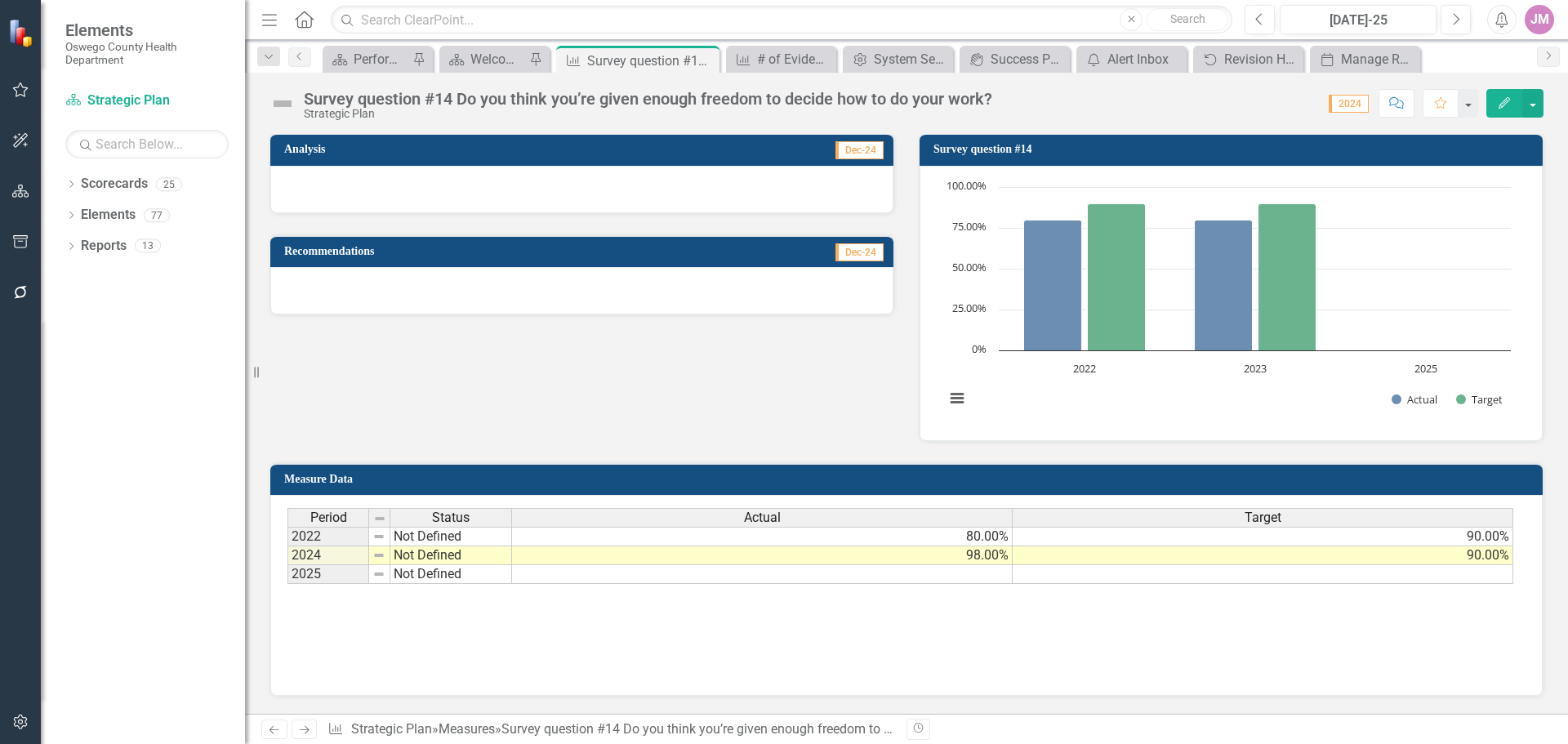
scroll to position [408, 0]
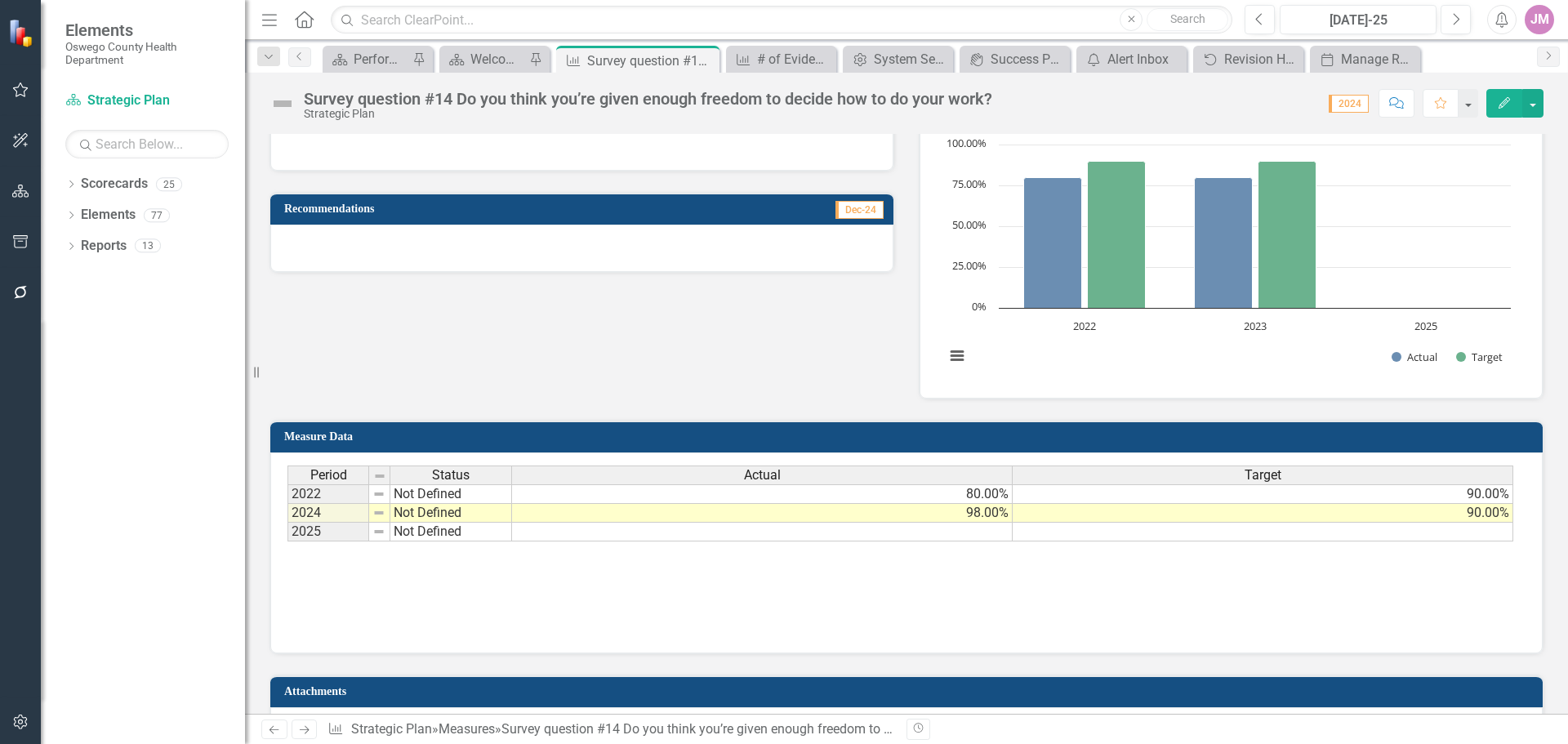
click at [1546, 22] on div "JM" at bounding box center [1539, 19] width 30 height 30
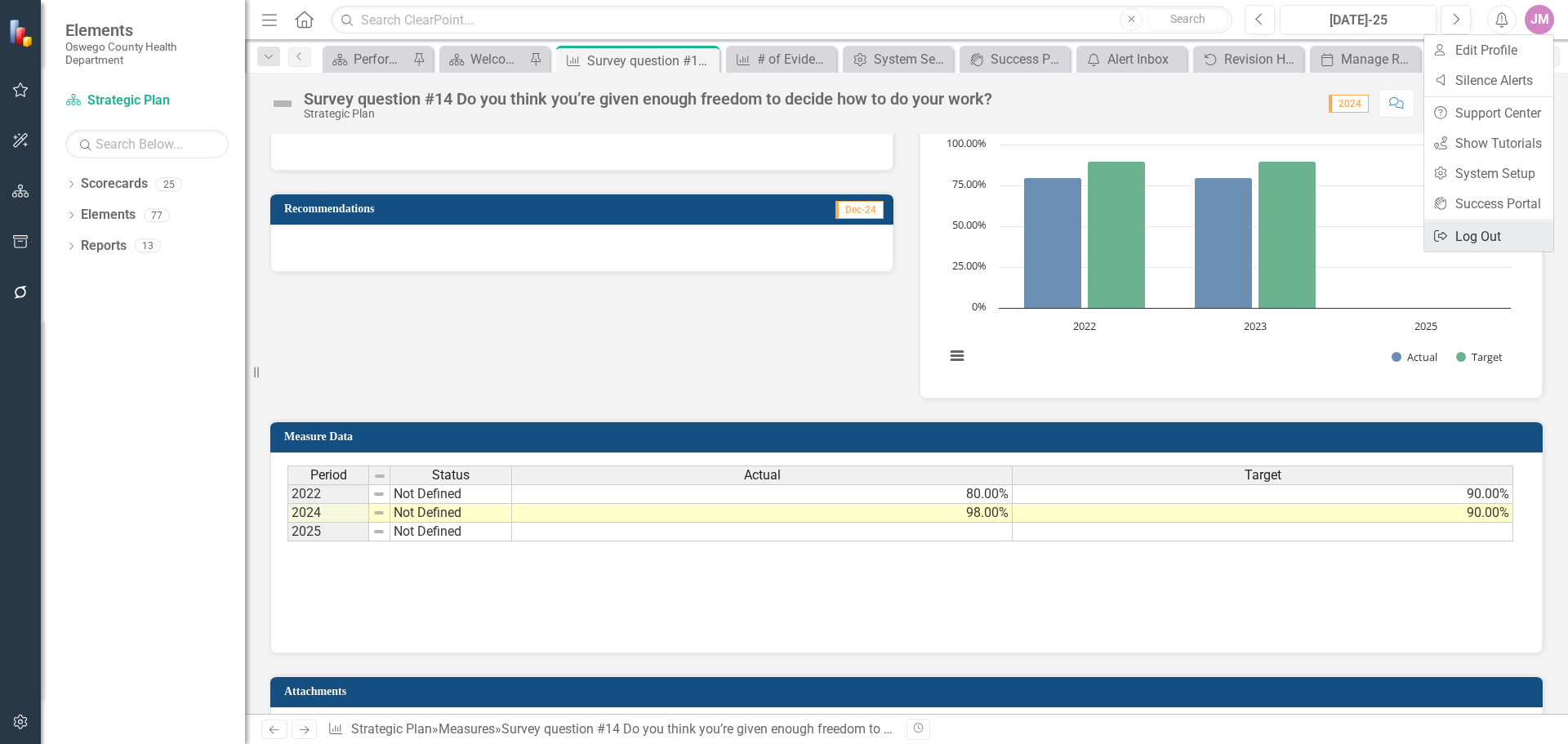
click at [1464, 234] on link "Logout Log Out" at bounding box center [1489, 236] width 129 height 31
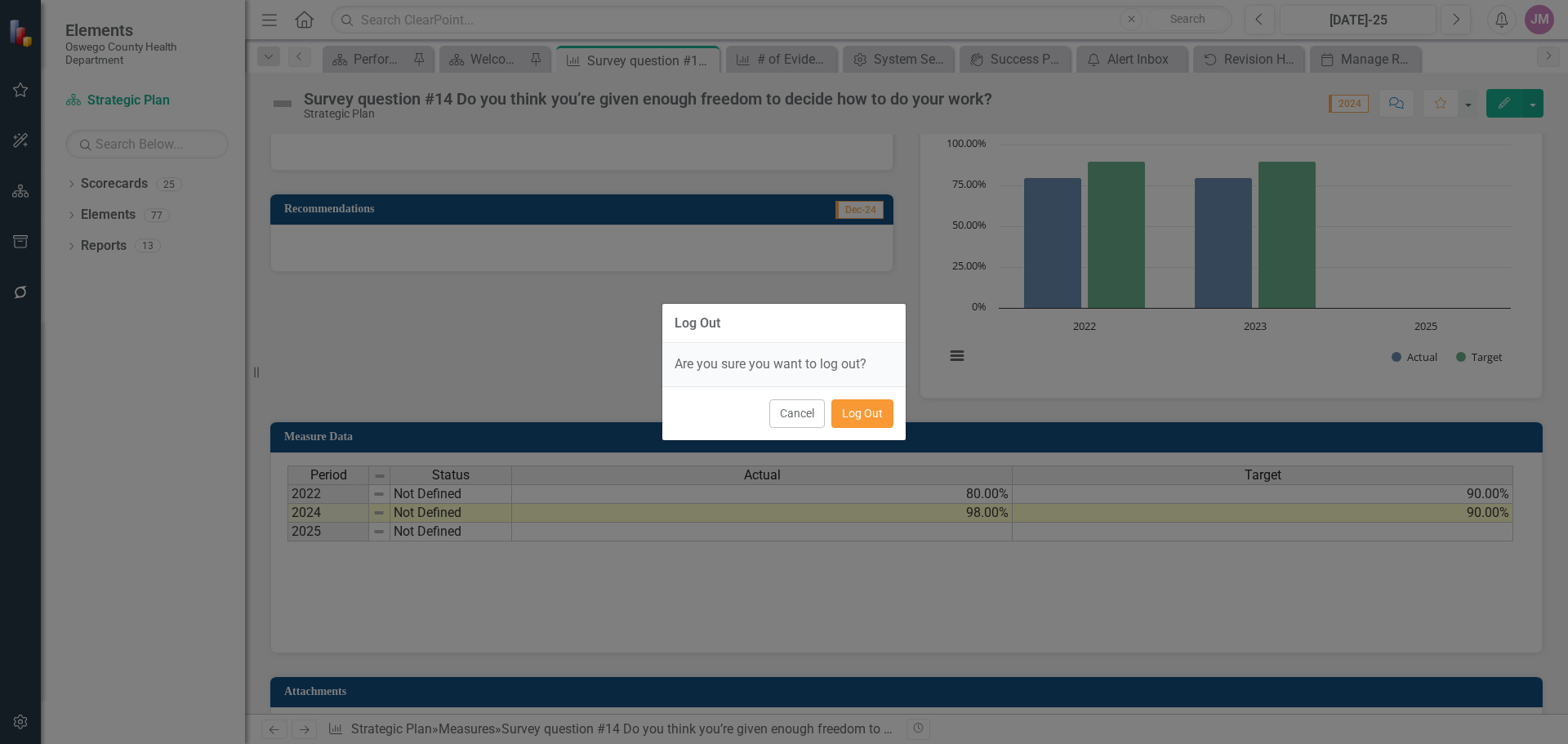
click at [858, 420] on button "Log Out" at bounding box center [862, 413] width 62 height 29
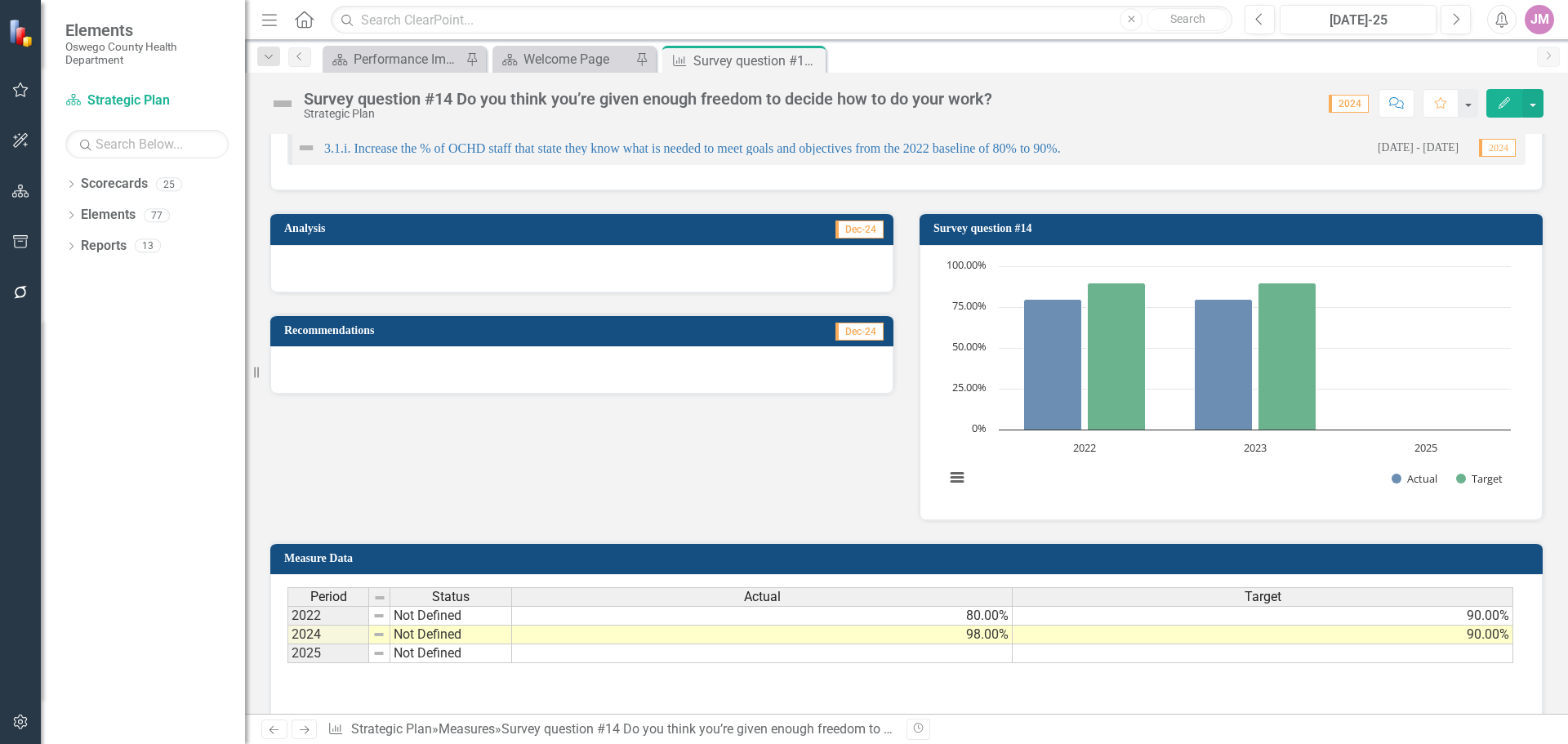
scroll to position [327, 0]
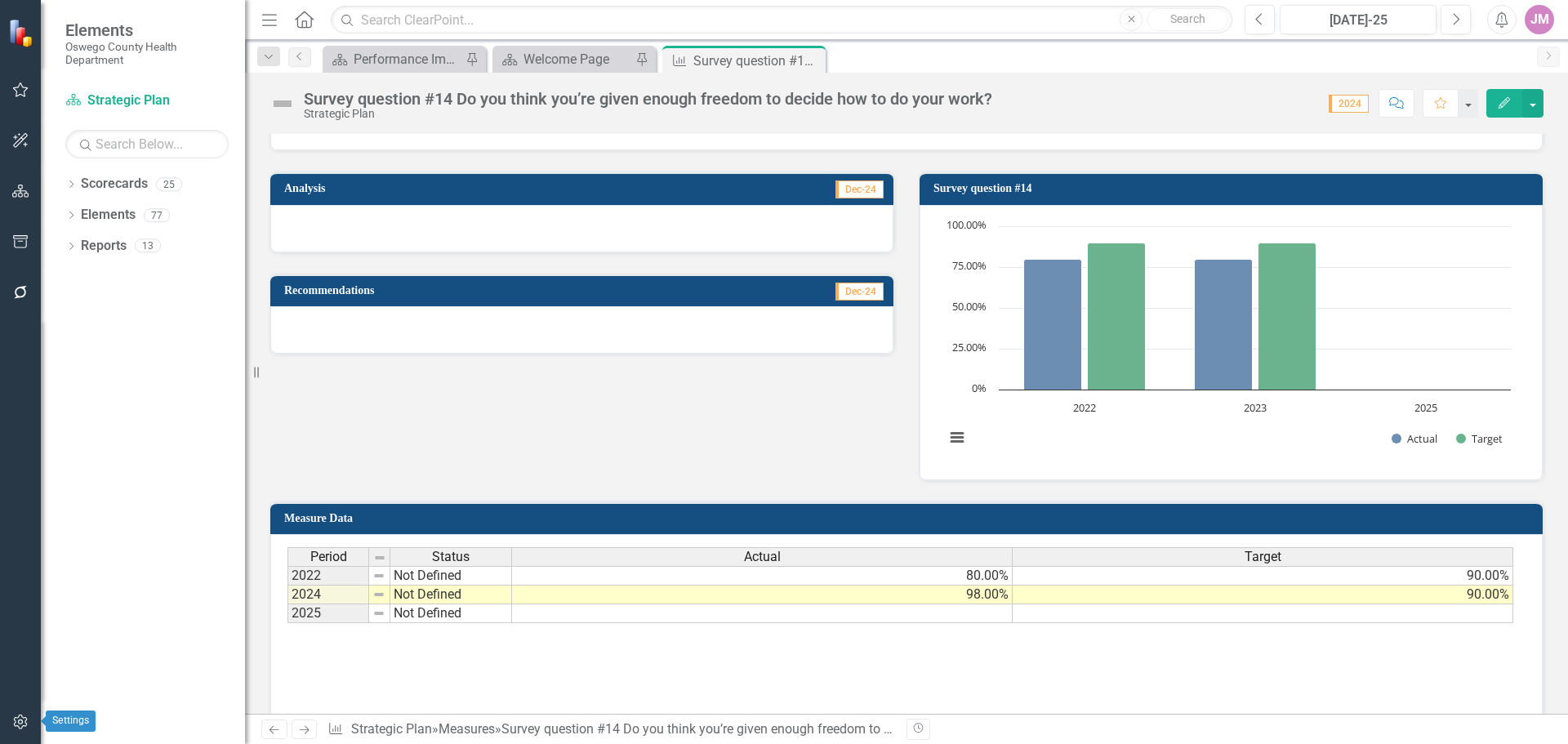
click at [19, 724] on icon "button" at bounding box center [21, 722] width 17 height 13
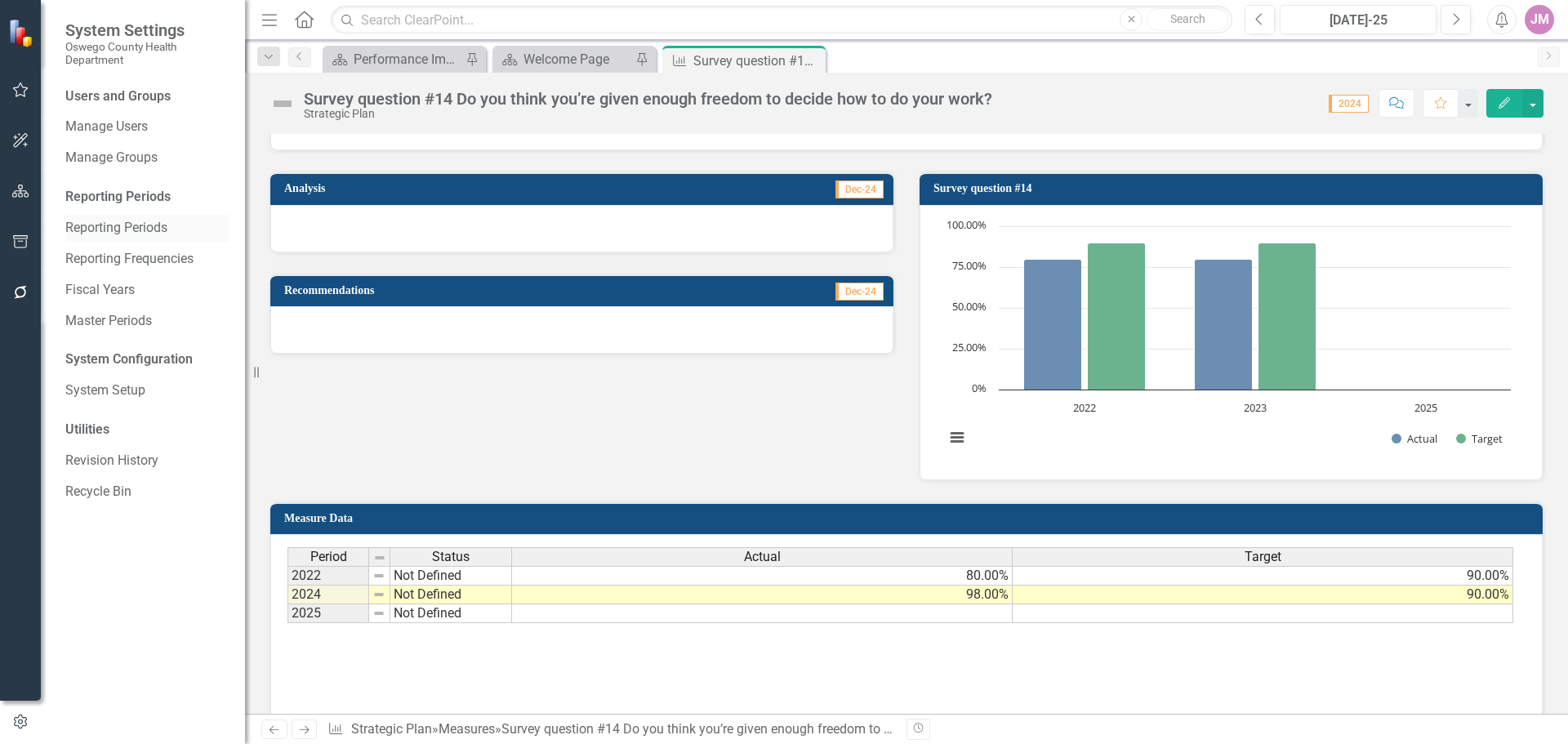
click at [128, 224] on link "Reporting Periods" at bounding box center [147, 228] width 164 height 19
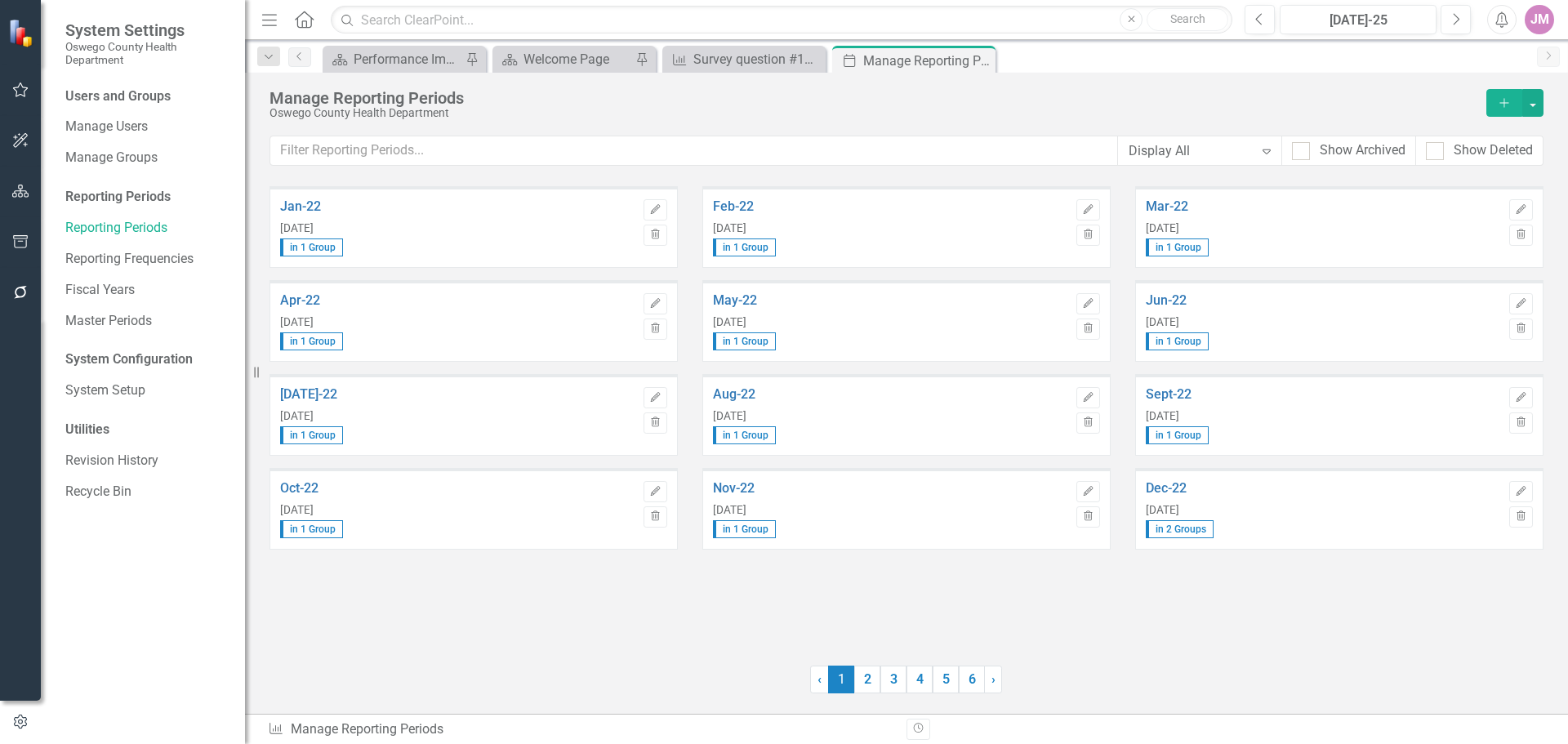
click at [1197, 146] on div "Display All" at bounding box center [1191, 150] width 125 height 19
click at [1168, 285] on div "Yearly" at bounding box center [1202, 288] width 137 height 19
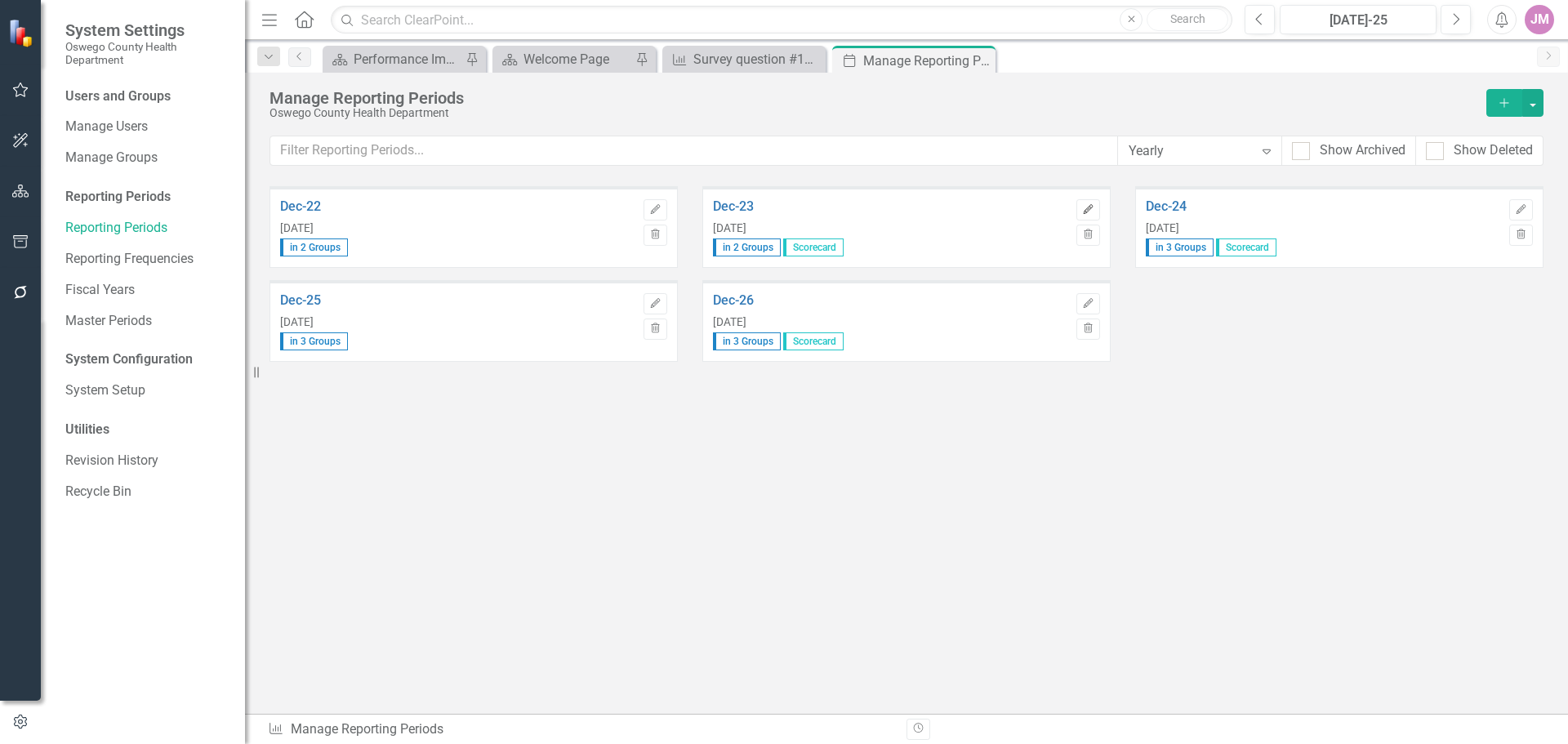
click at [1096, 208] on button "Edit" at bounding box center [1088, 210] width 23 height 22
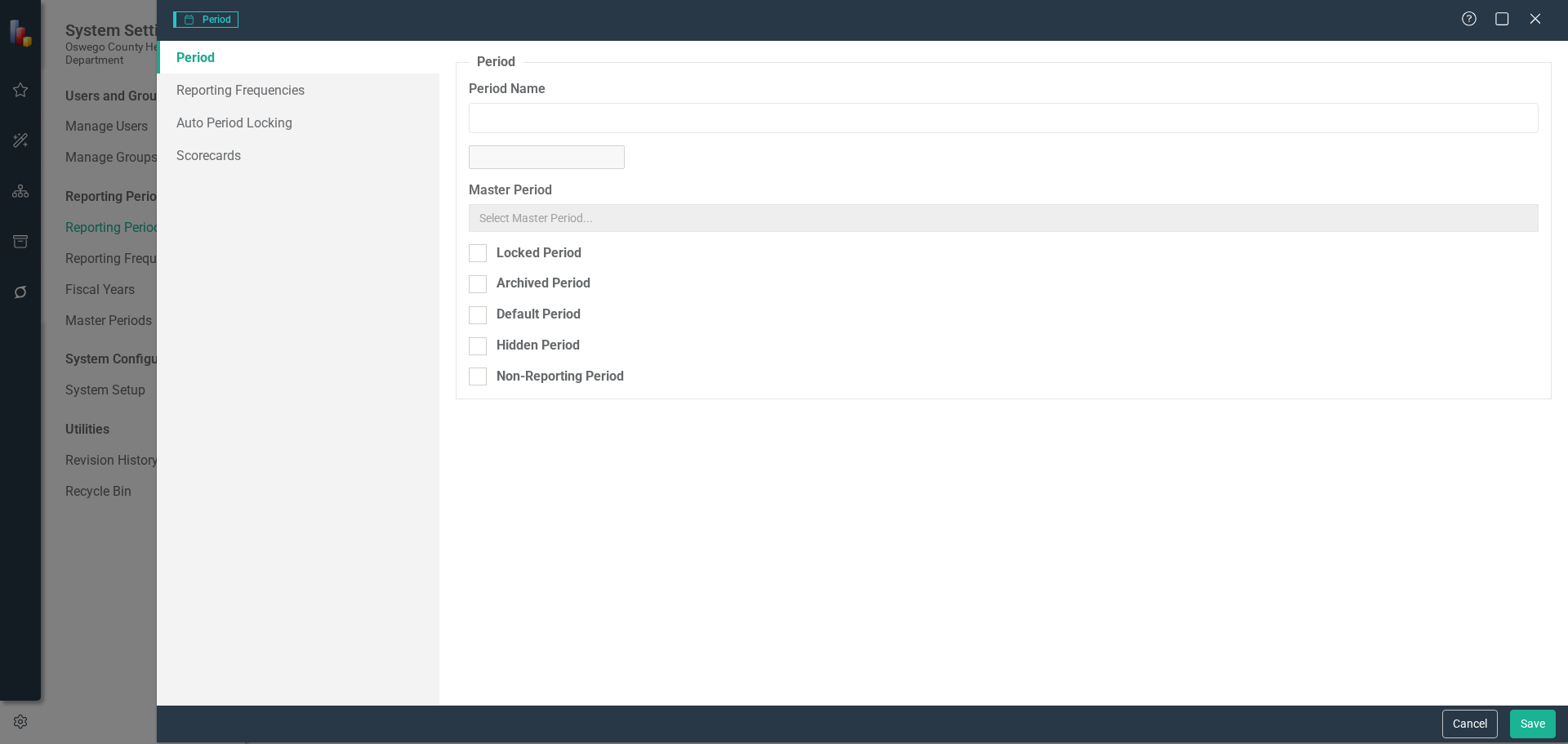
type input "Dec-23"
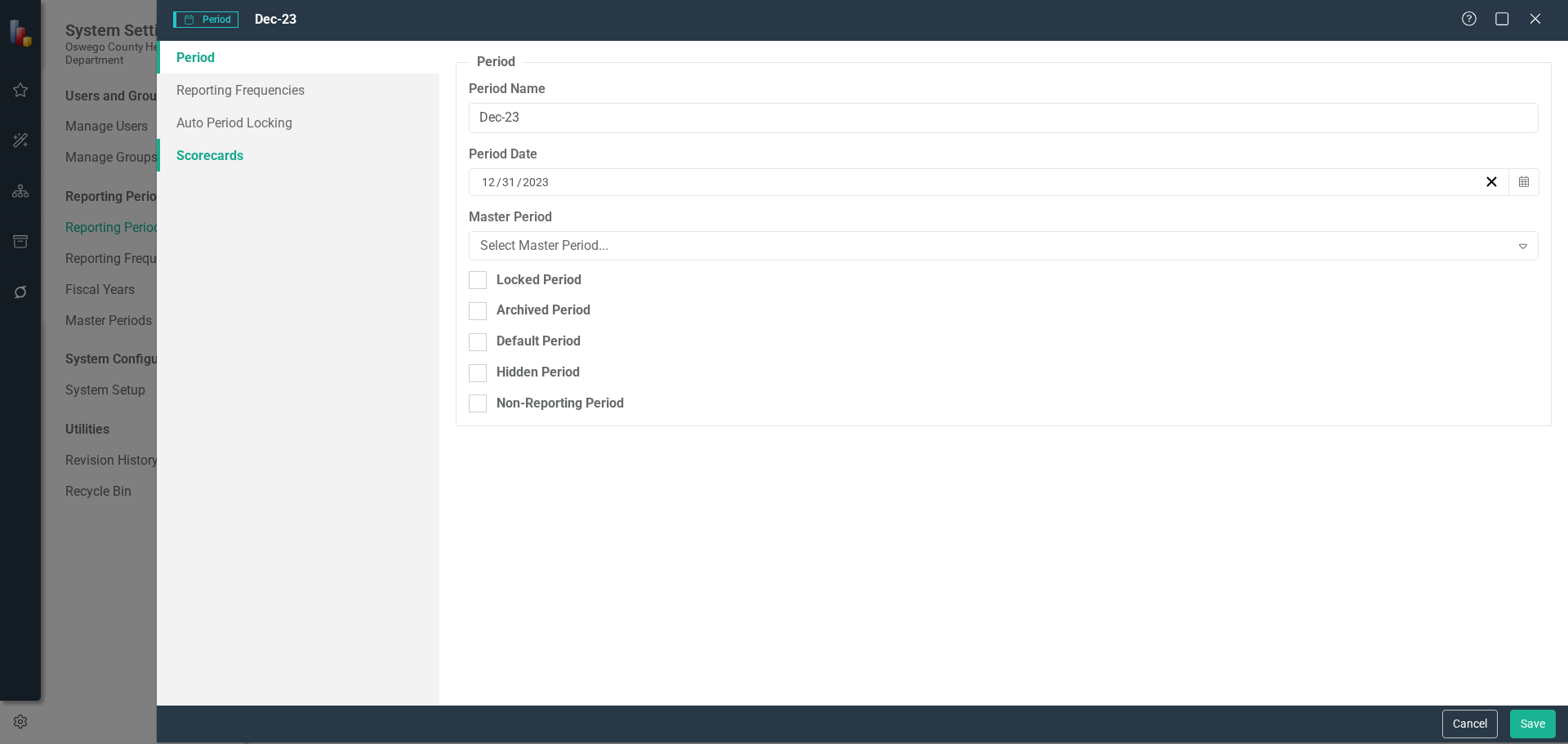
click at [264, 155] on link "Scorecards" at bounding box center [298, 155] width 282 height 32
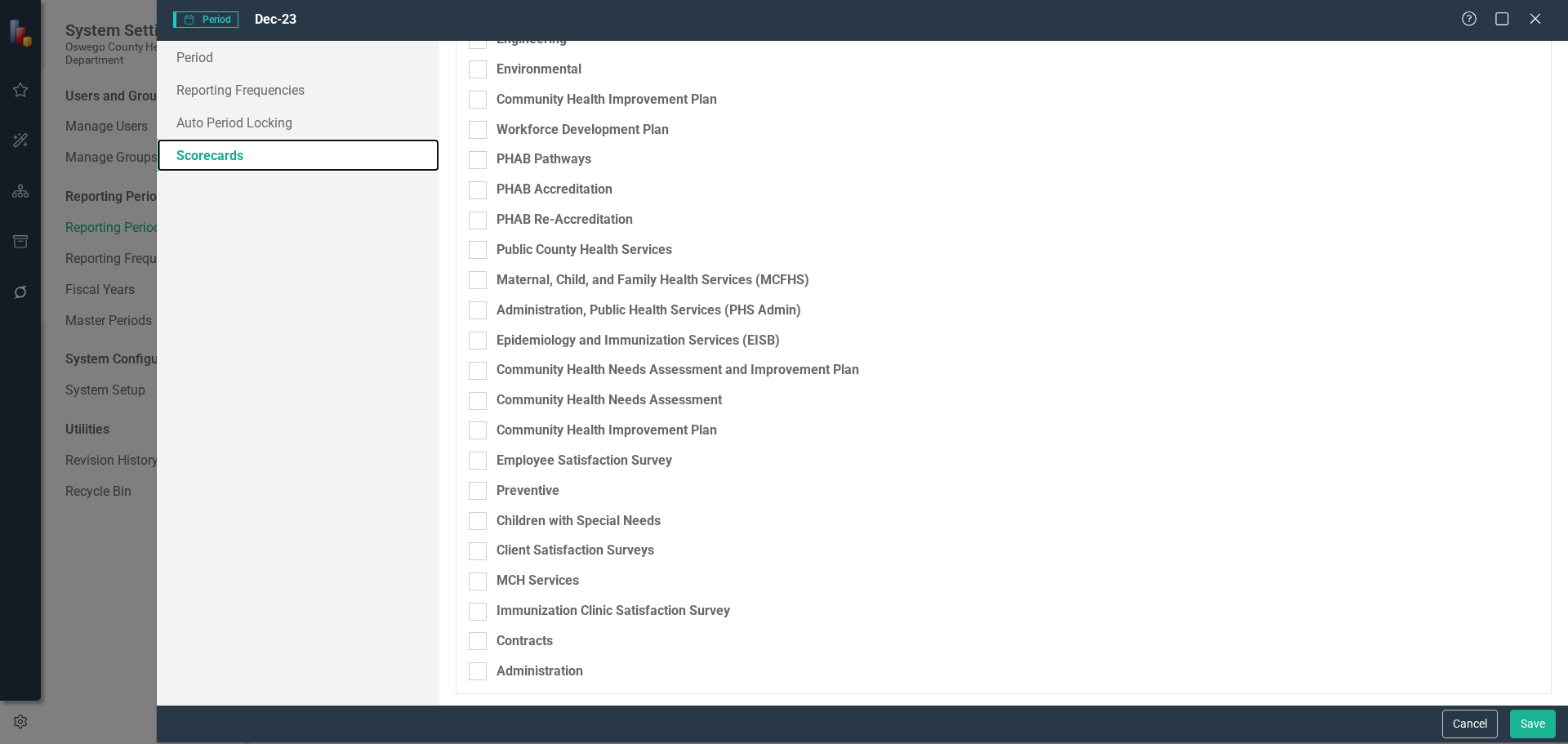
scroll to position [312, 0]
click at [1528, 729] on button "Save" at bounding box center [1533, 724] width 46 height 29
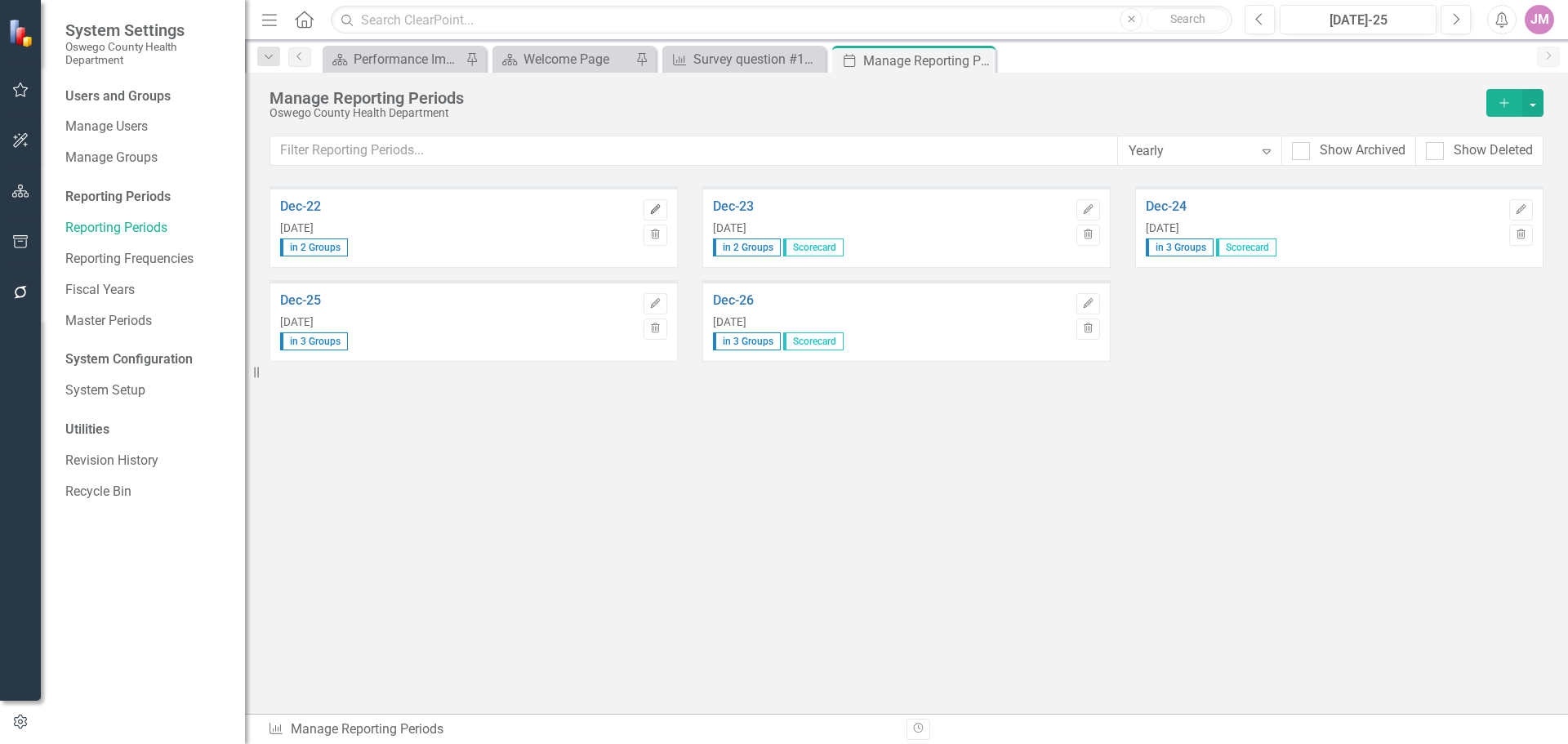
click at [659, 210] on icon "Edit" at bounding box center [656, 209] width 13 height 10
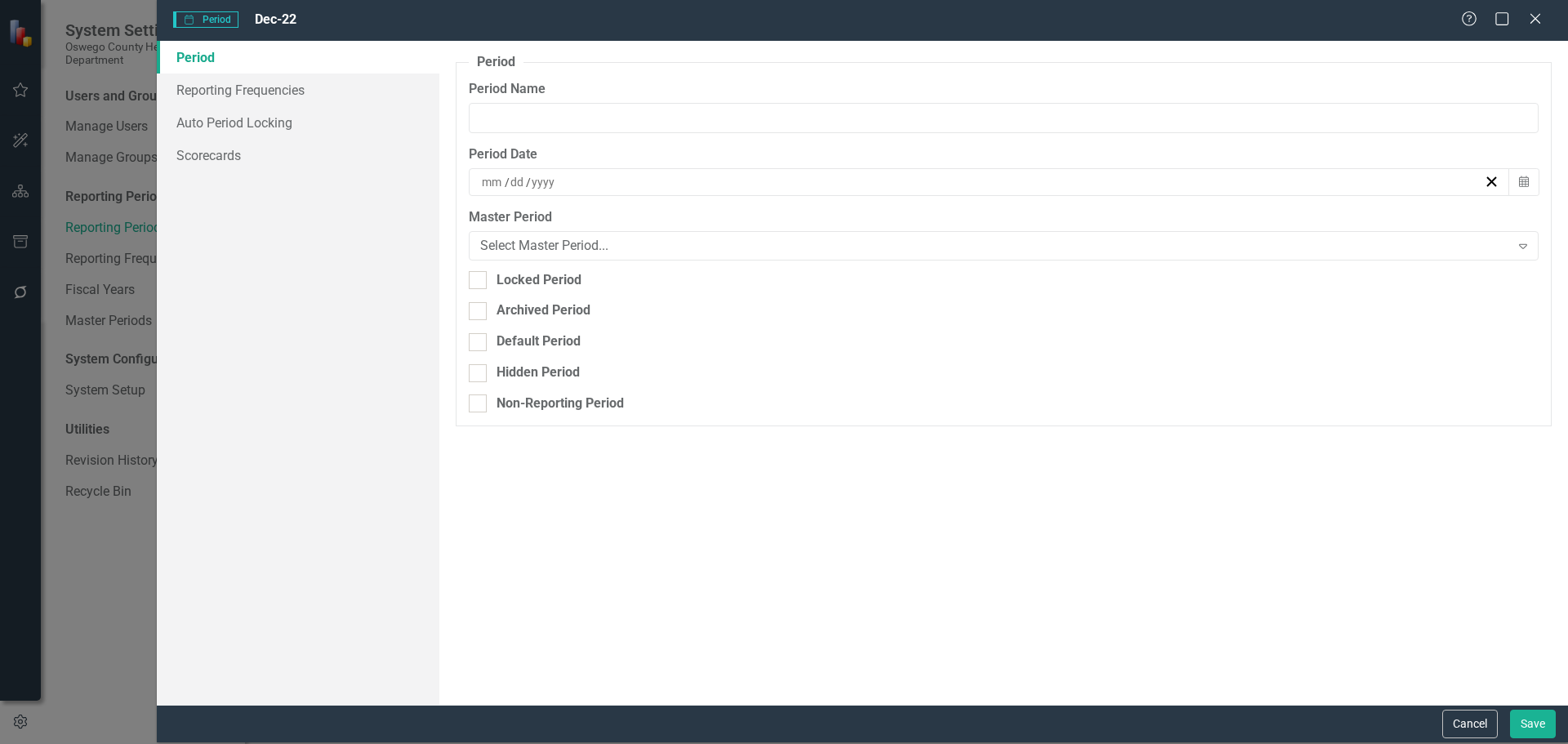
type input "Dec-22"
type input "12"
type input "31"
type input "2022"
click at [276, 164] on link "Scorecards" at bounding box center [298, 155] width 282 height 32
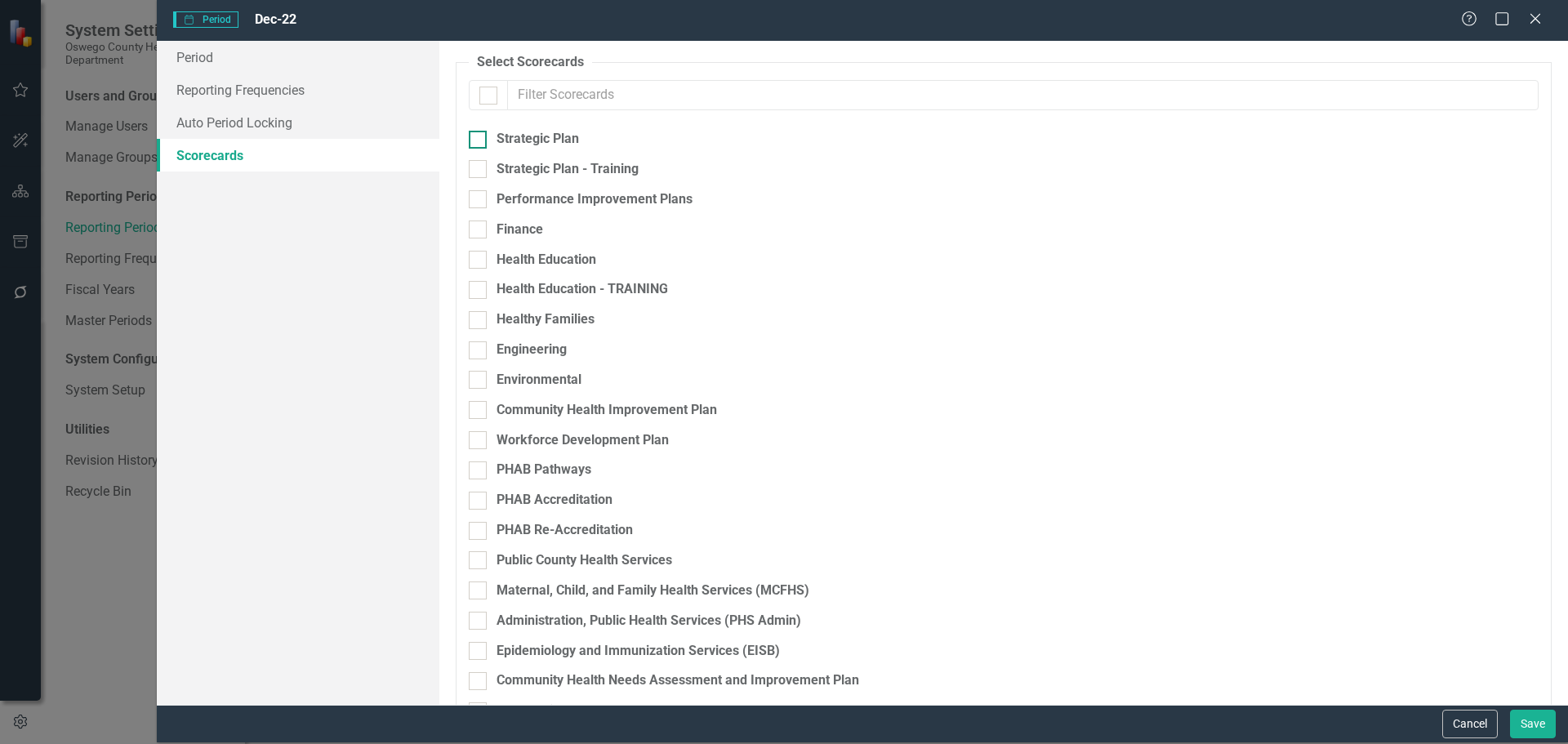
click at [516, 139] on div "Strategic Plan" at bounding box center [538, 139] width 83 height 19
click at [480, 139] on input "Strategic Plan" at bounding box center [474, 136] width 11 height 11
checkbox input "true"
click at [1523, 722] on button "Save" at bounding box center [1533, 724] width 46 height 29
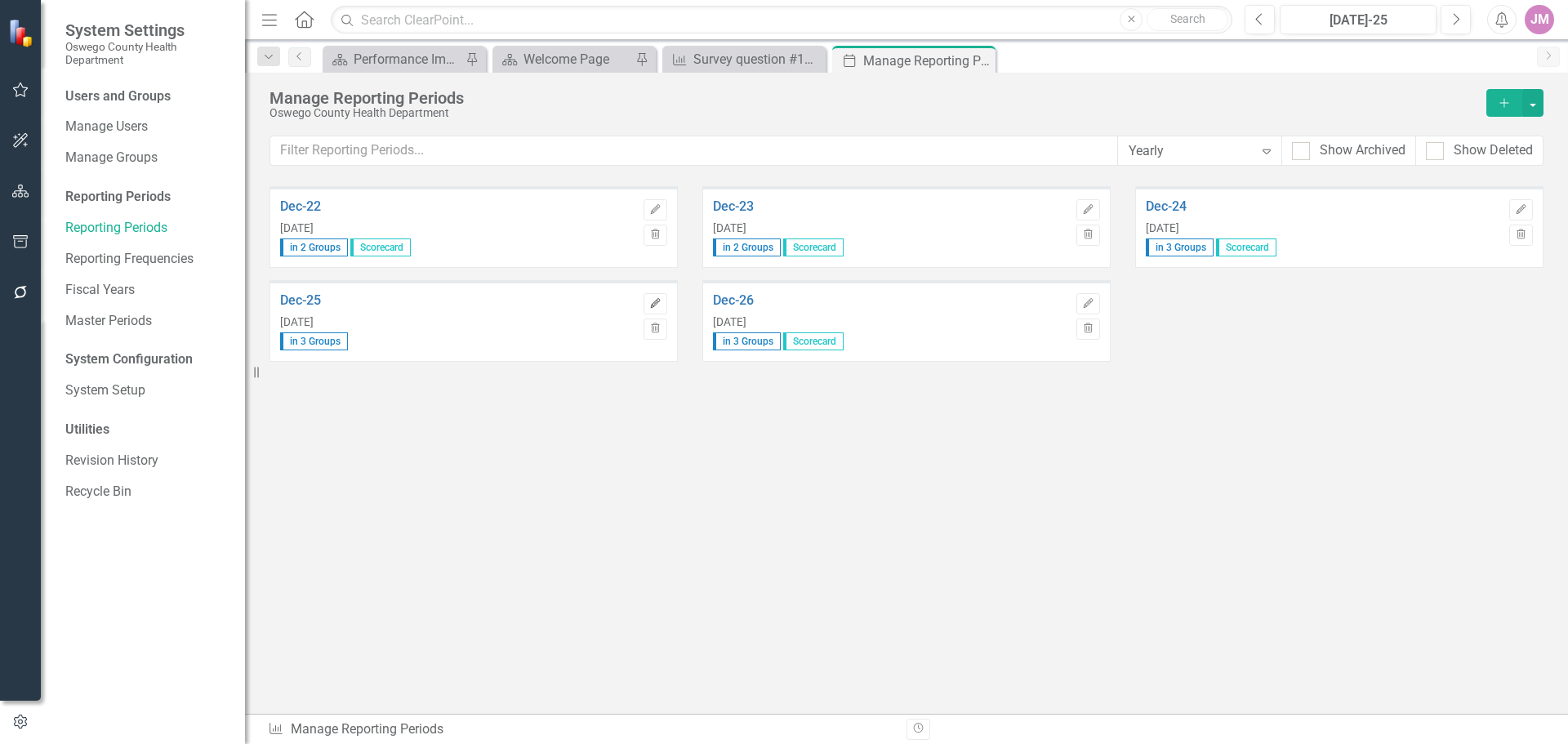
click at [656, 299] on icon "Edit" at bounding box center [656, 304] width 13 height 10
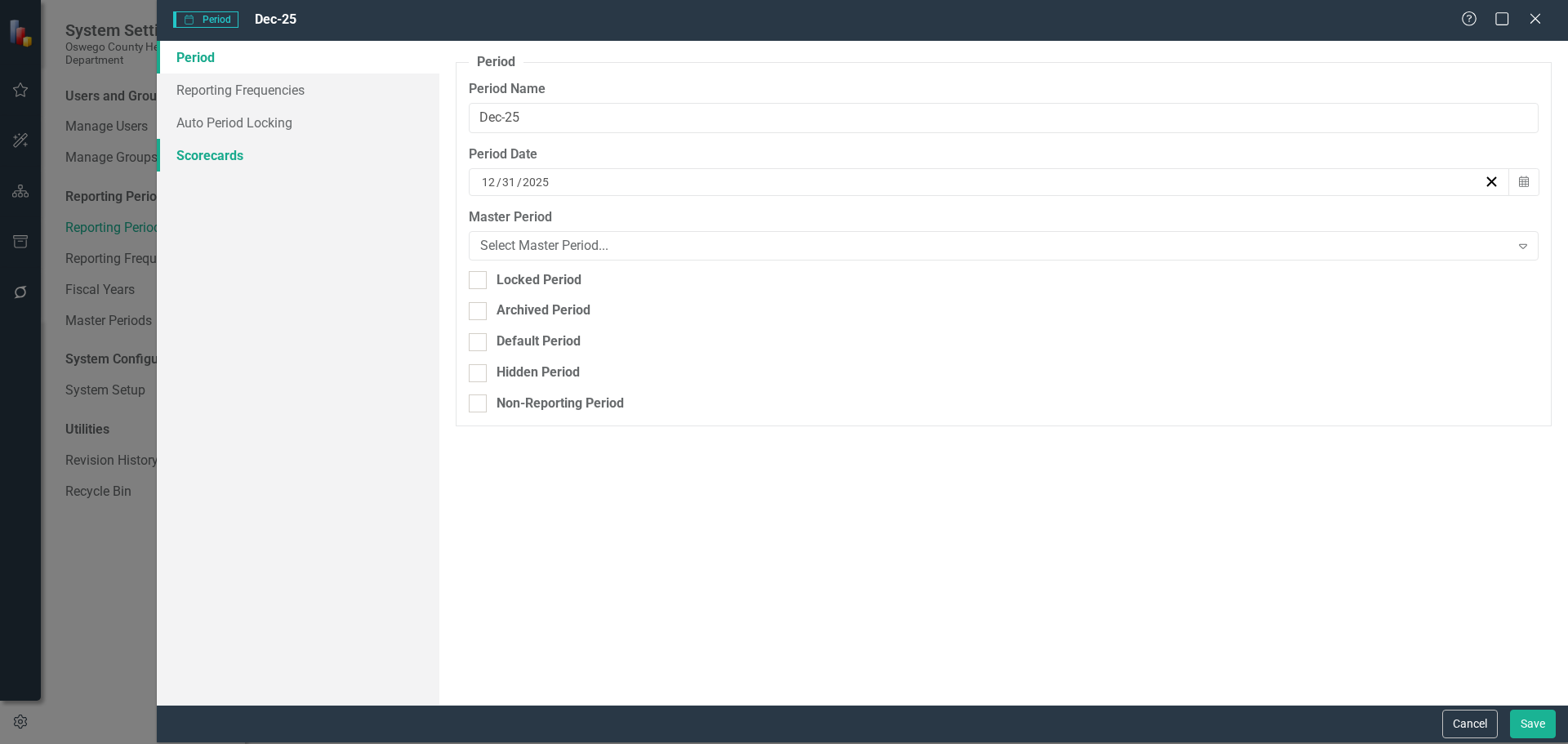
click at [259, 155] on link "Scorecards" at bounding box center [298, 155] width 282 height 32
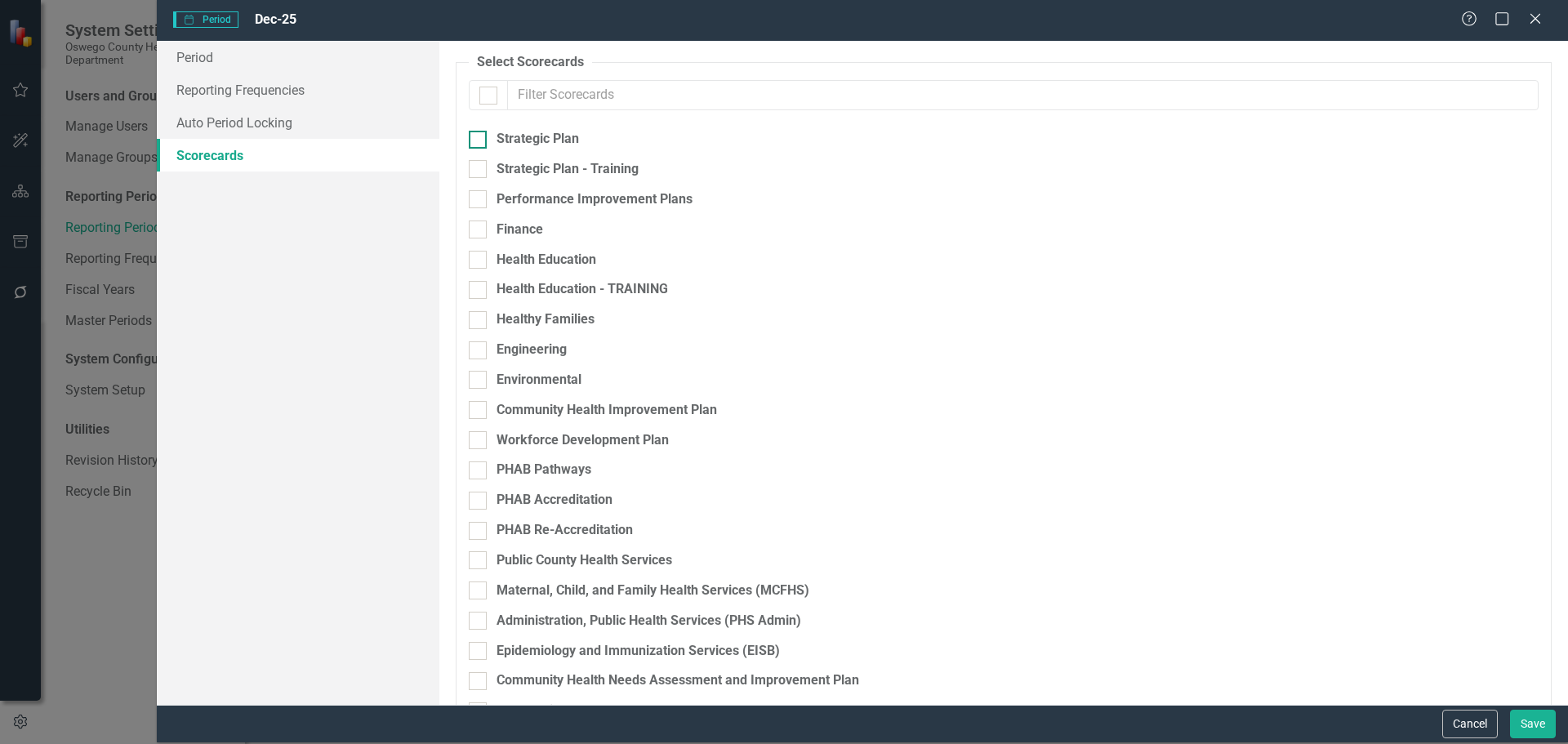
click at [585, 137] on div "Strategic Plan" at bounding box center [736, 139] width 535 height 19
click at [480, 137] on input "Strategic Plan" at bounding box center [474, 136] width 11 height 11
checkbox input "true"
click at [1530, 724] on button "Save" at bounding box center [1533, 724] width 46 height 29
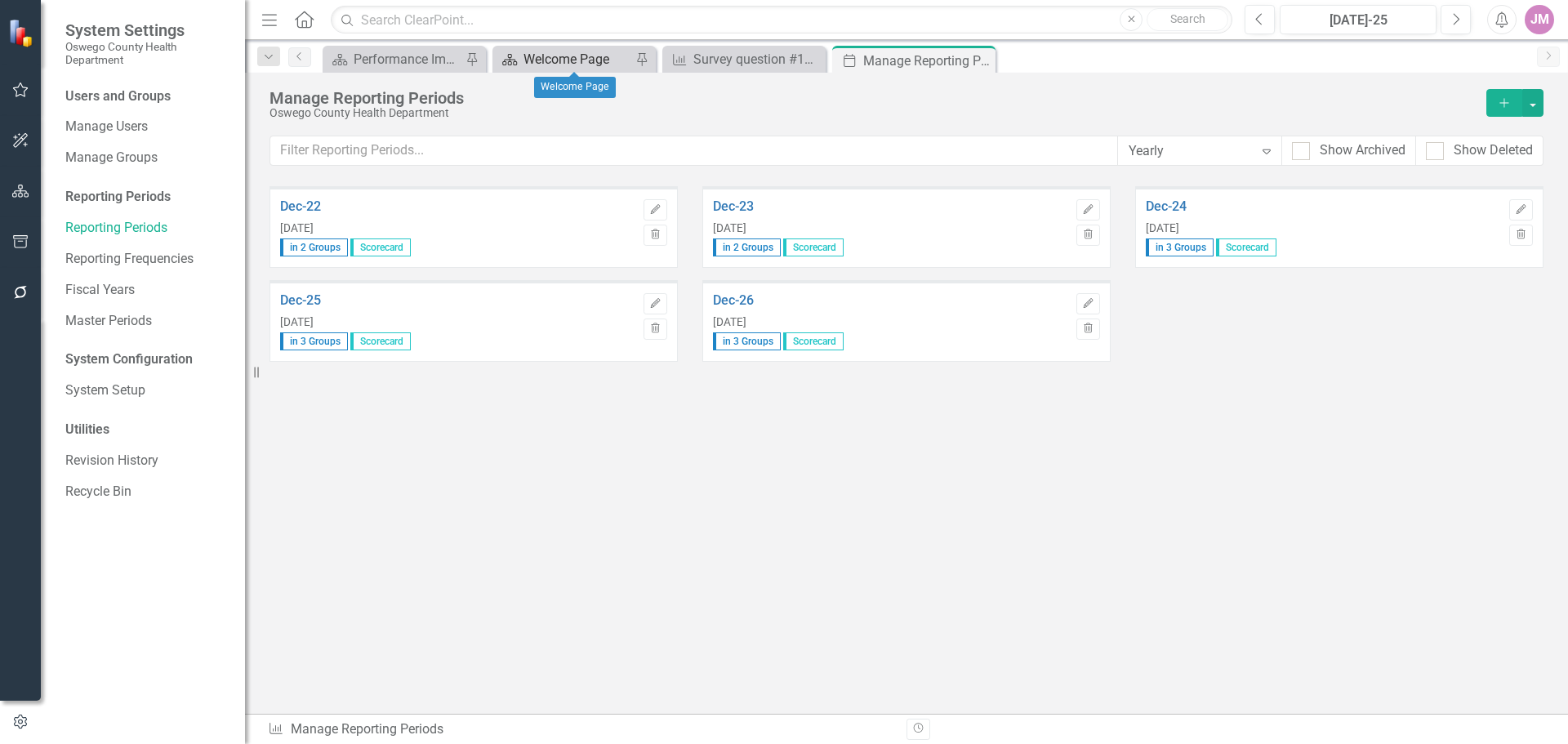
click at [587, 64] on div "Welcome Page" at bounding box center [578, 59] width 108 height 21
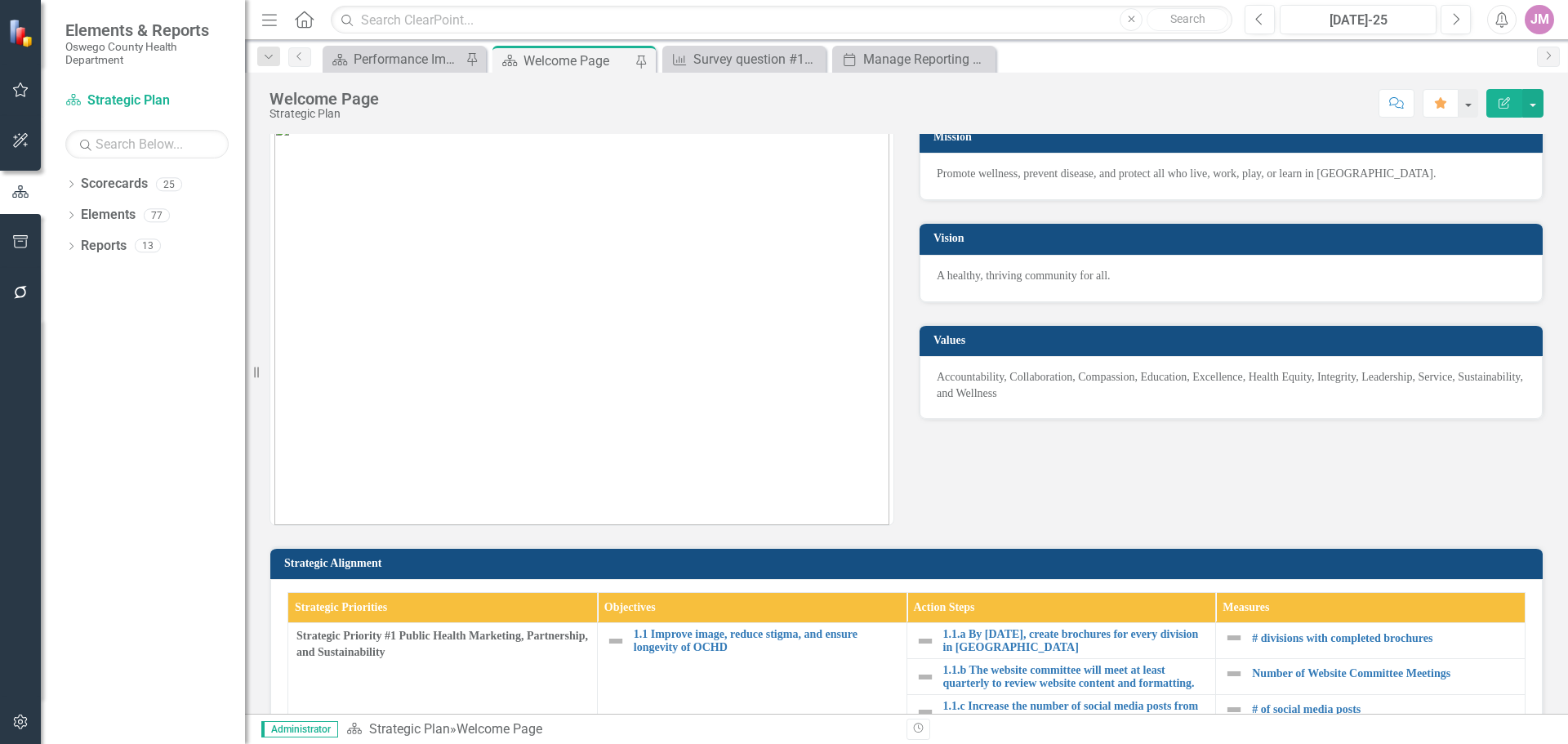
scroll to position [490, 0]
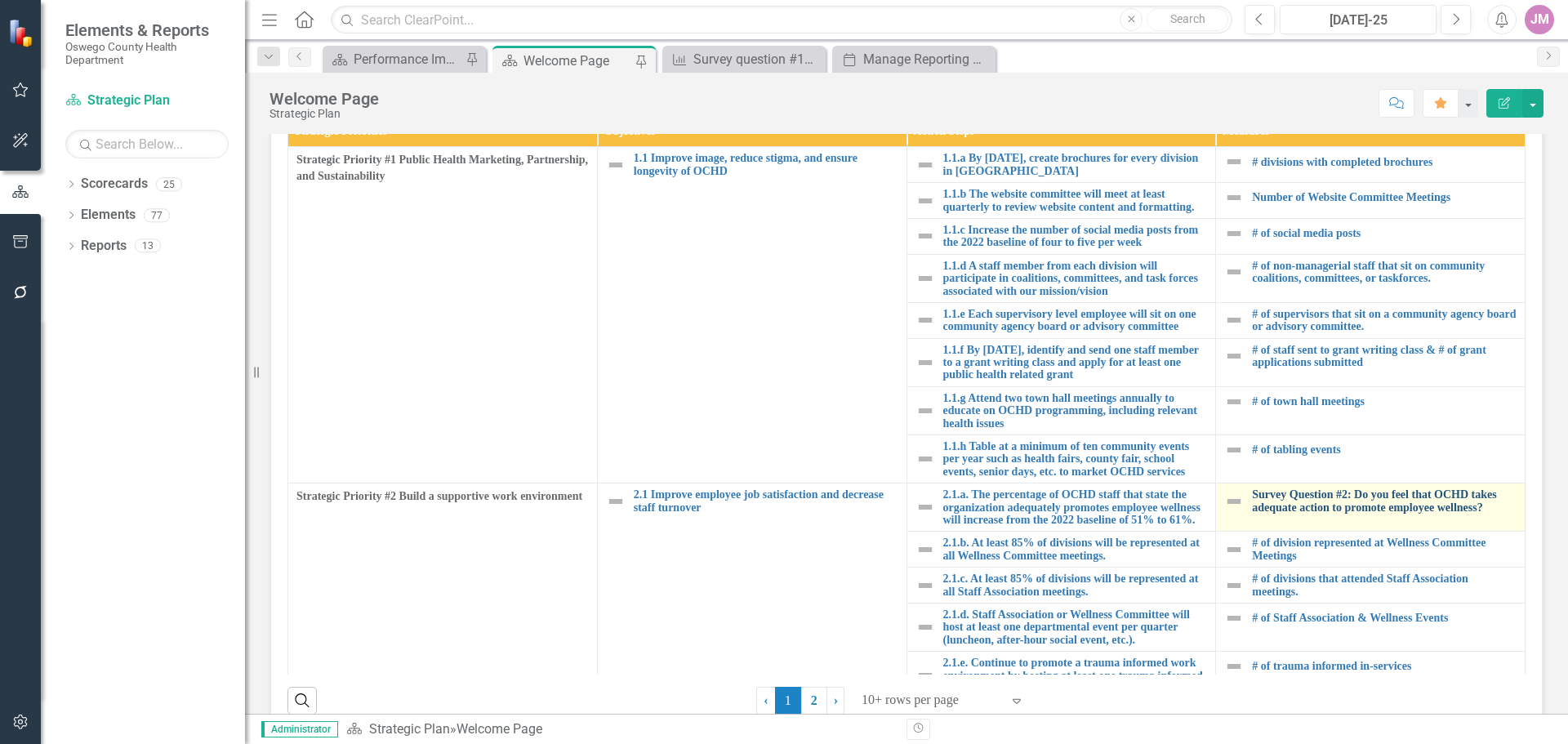
click at [1257, 510] on link "Survey Question #2: Do you feel that OCHD takes adequate action to promote empl…" at bounding box center [1384, 501] width 264 height 25
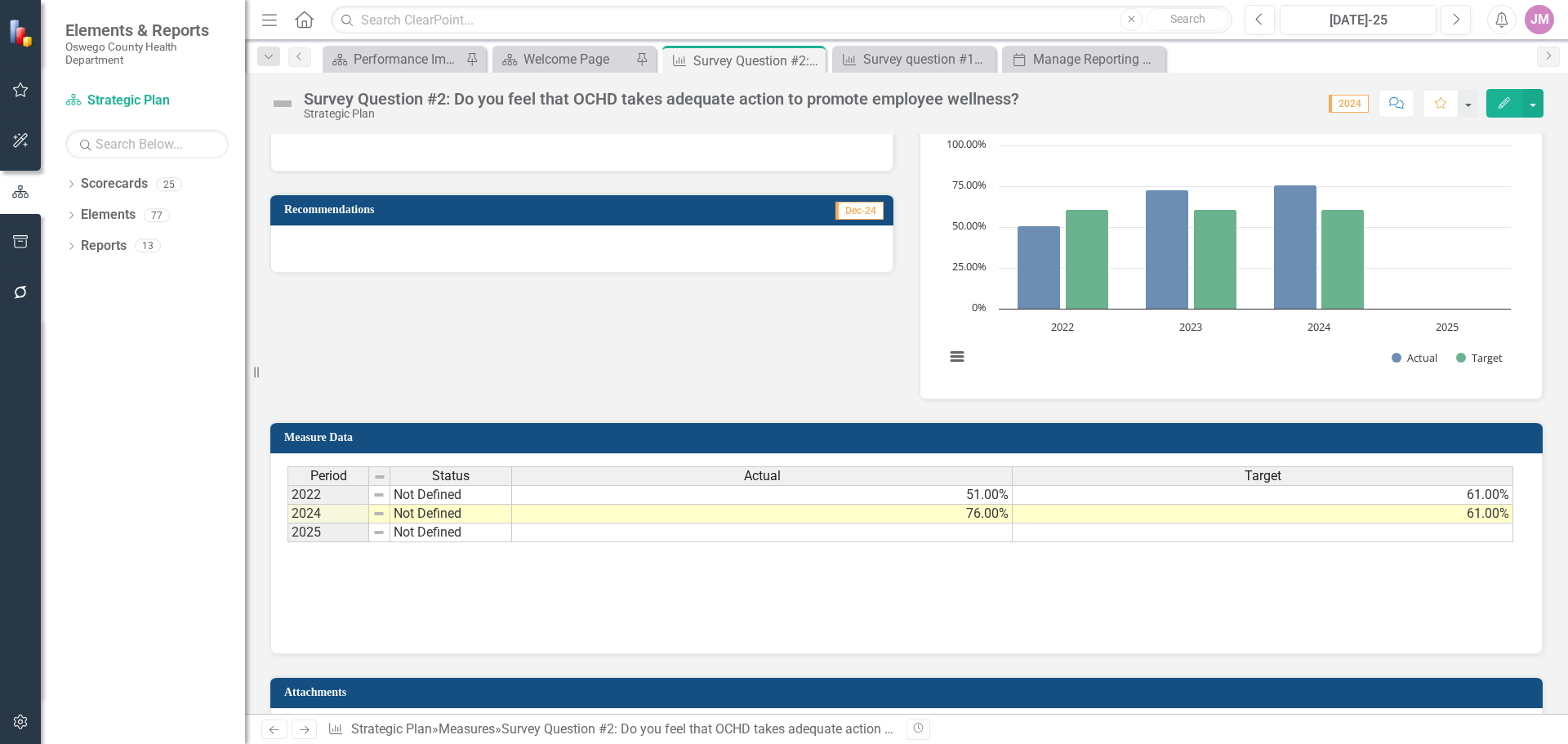
scroll to position [408, 0]
click at [908, 59] on div "Survey question #14 Do you think you’re given enough freedom to decide how to d…" at bounding box center [917, 59] width 108 height 21
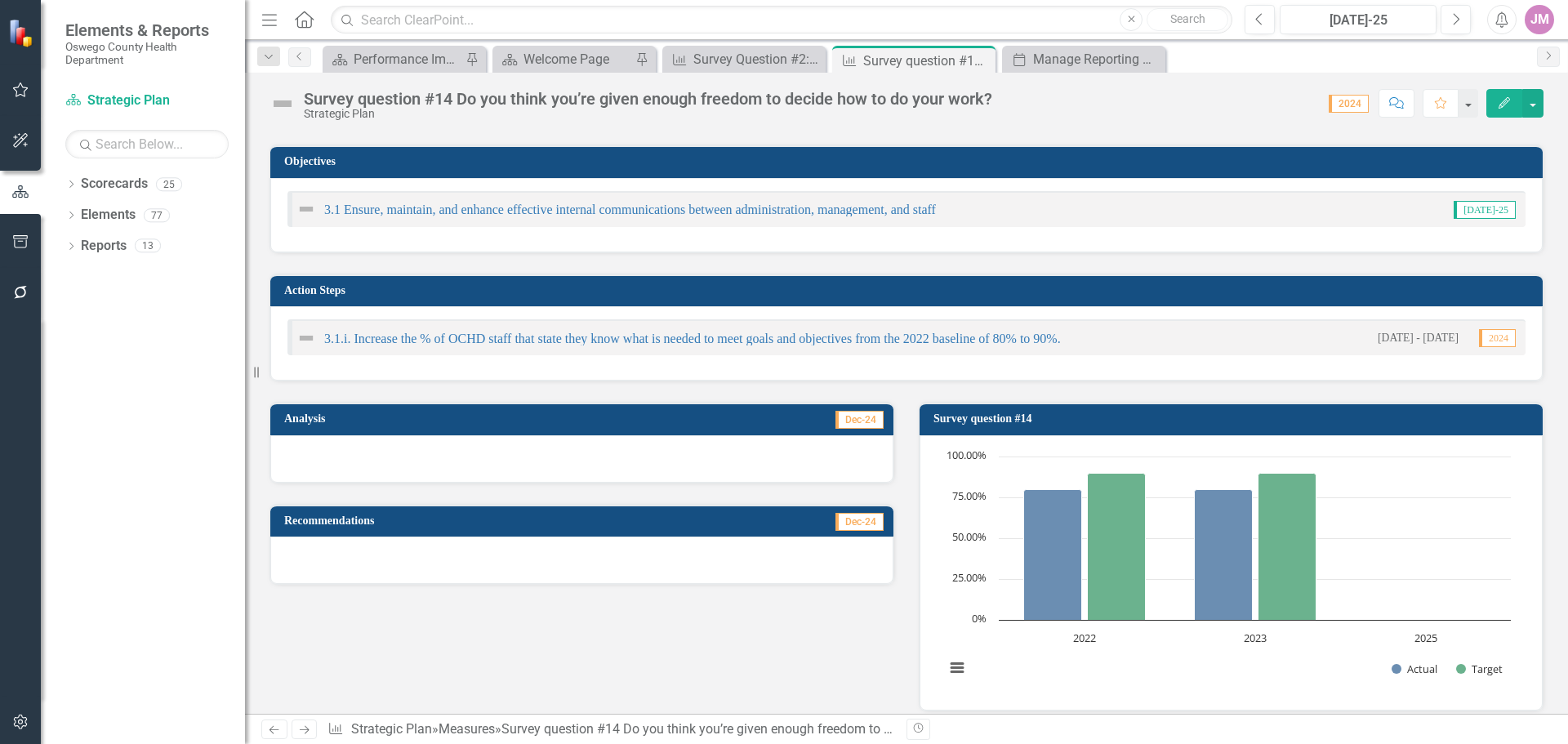
scroll to position [245, 0]
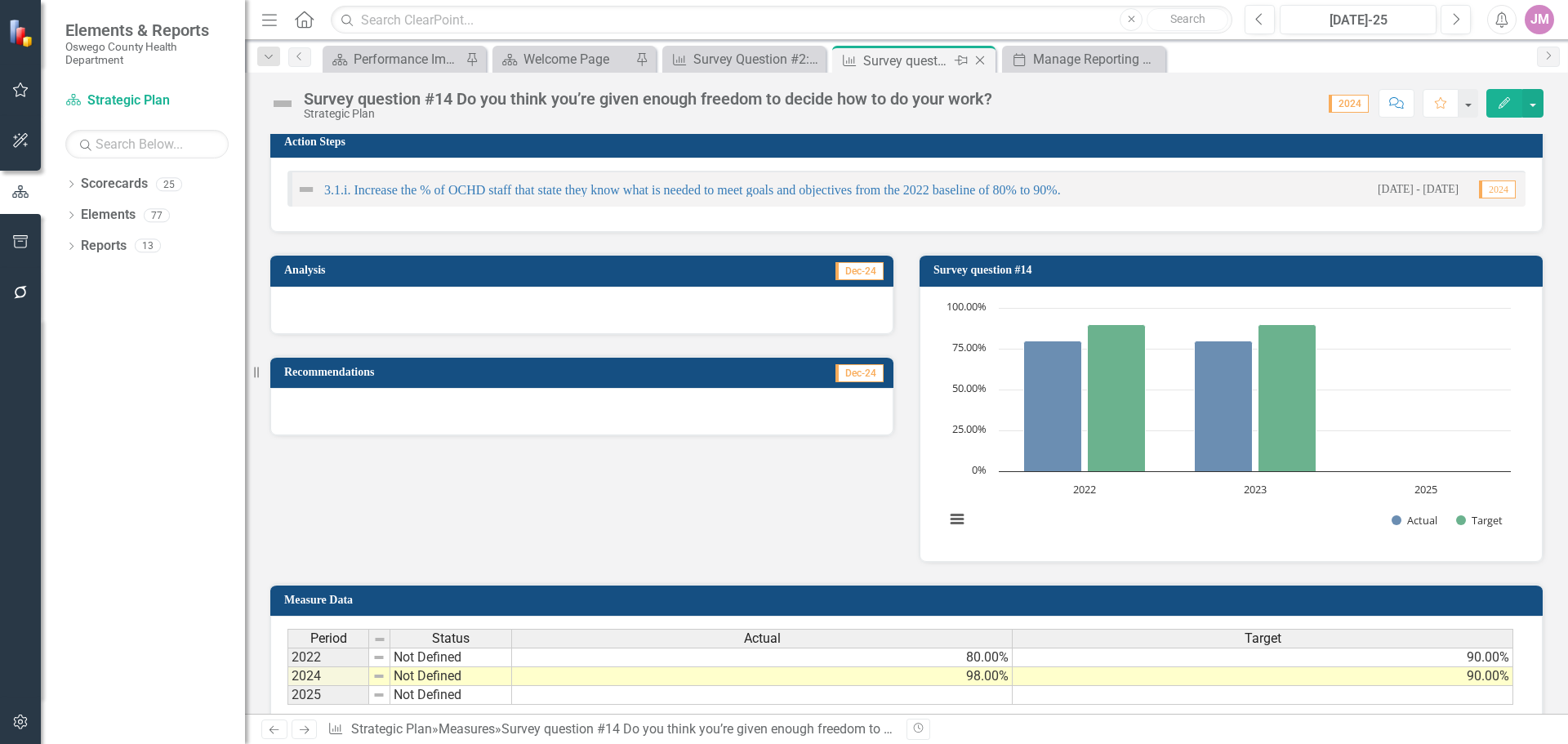
click at [978, 58] on icon "Close" at bounding box center [980, 60] width 16 height 13
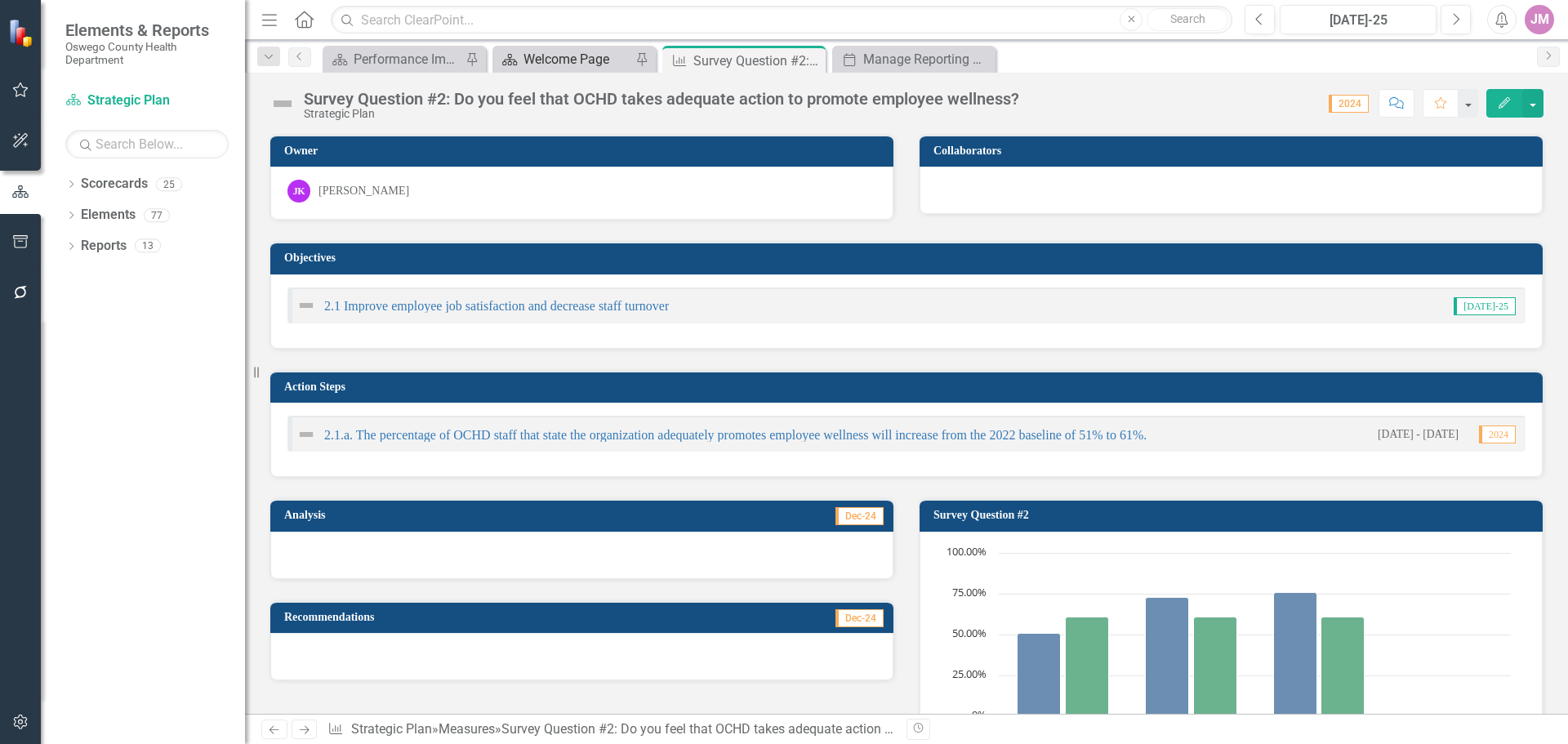
click at [559, 66] on div "Welcome Page" at bounding box center [578, 59] width 108 height 21
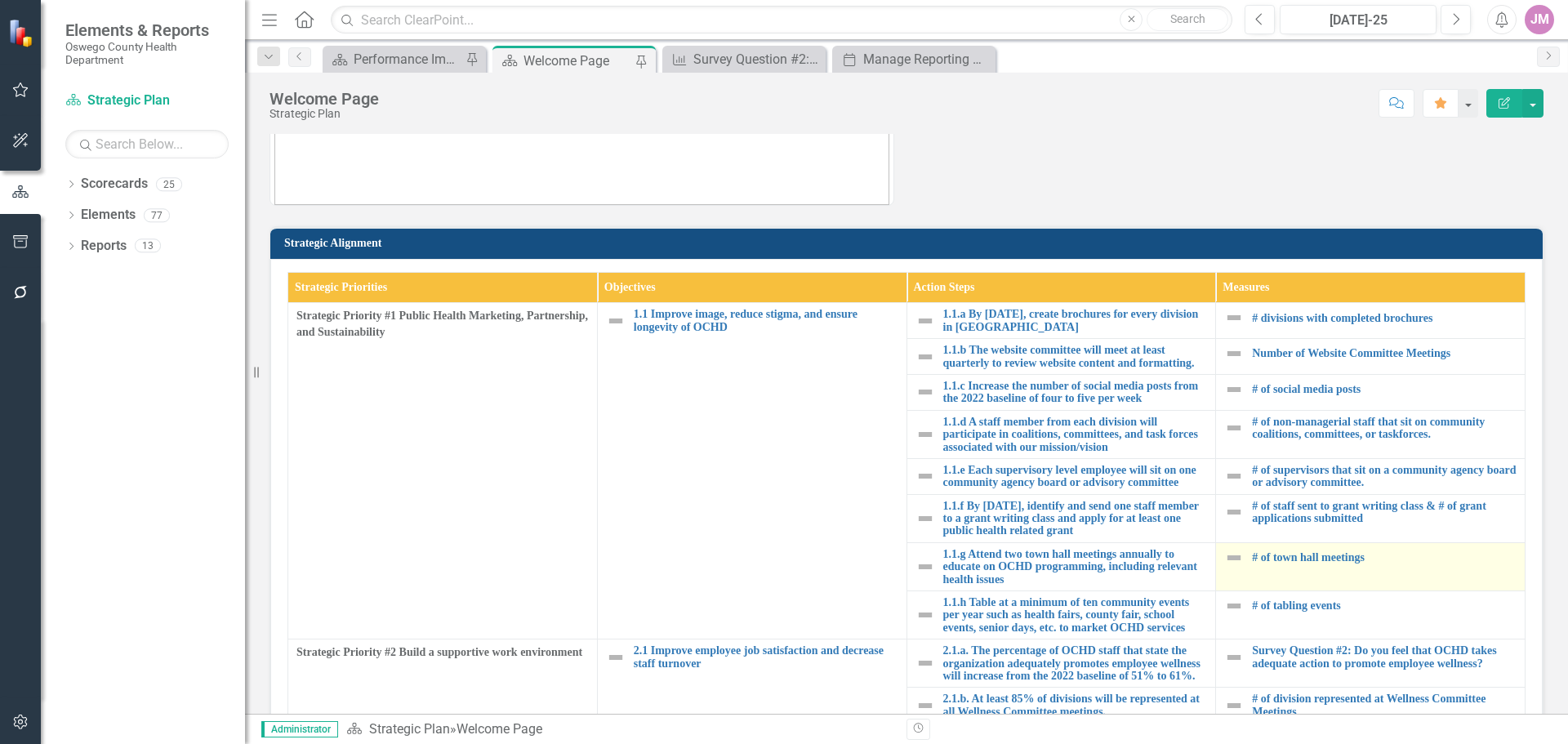
scroll to position [408, 0]
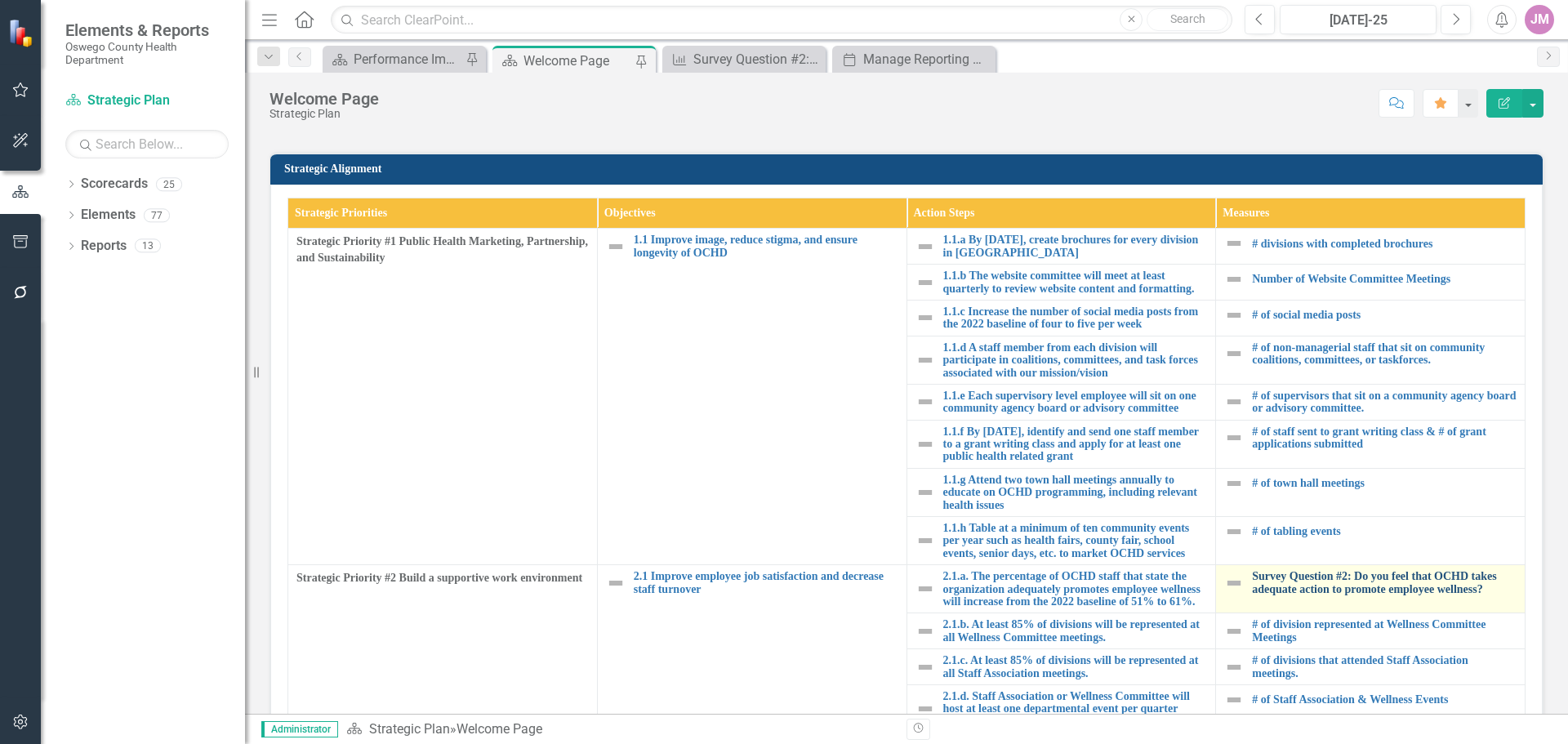
click at [1293, 579] on link "Survey Question #2: Do you feel that OCHD takes adequate action to promote empl…" at bounding box center [1384, 582] width 264 height 25
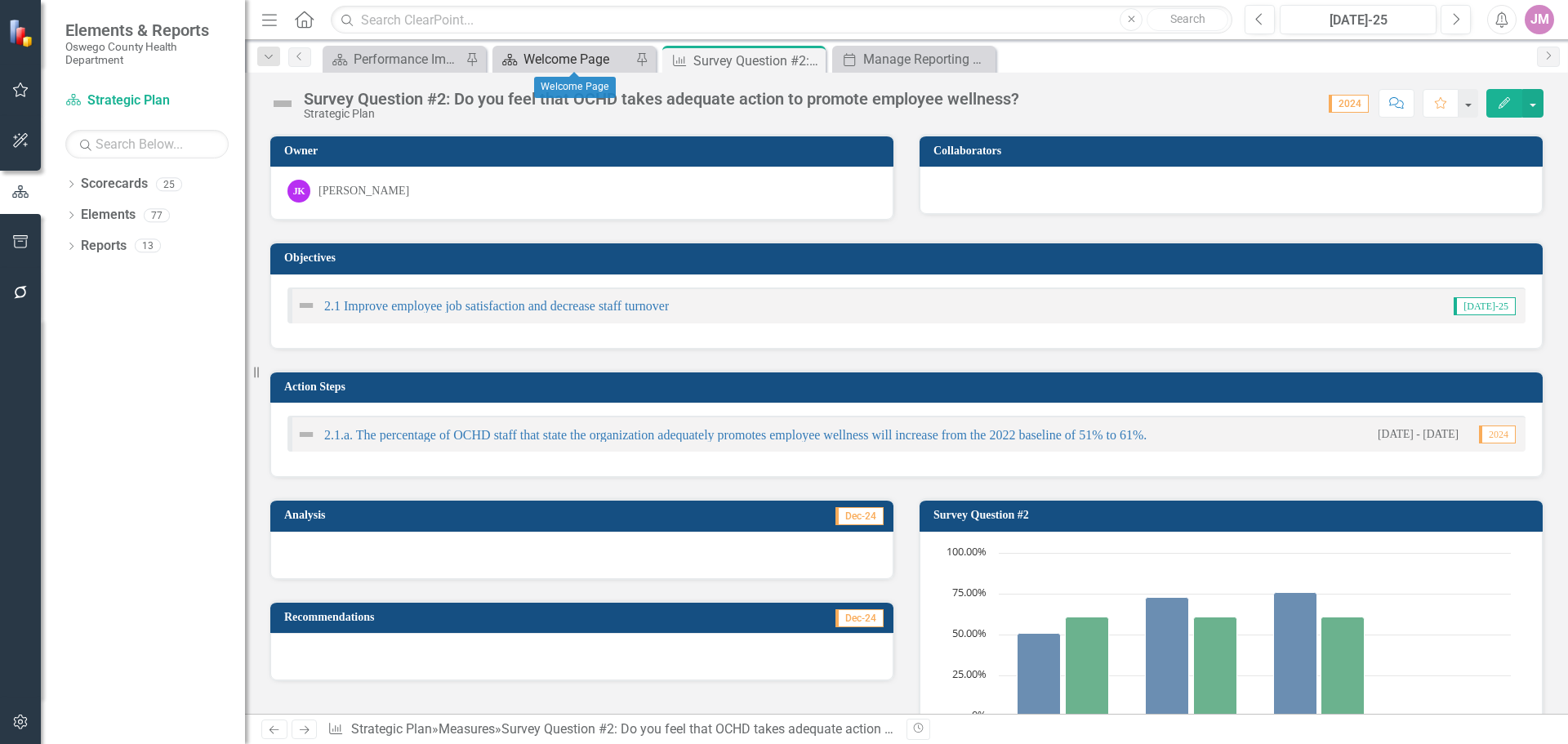
click at [576, 58] on div "Welcome Page" at bounding box center [578, 59] width 108 height 21
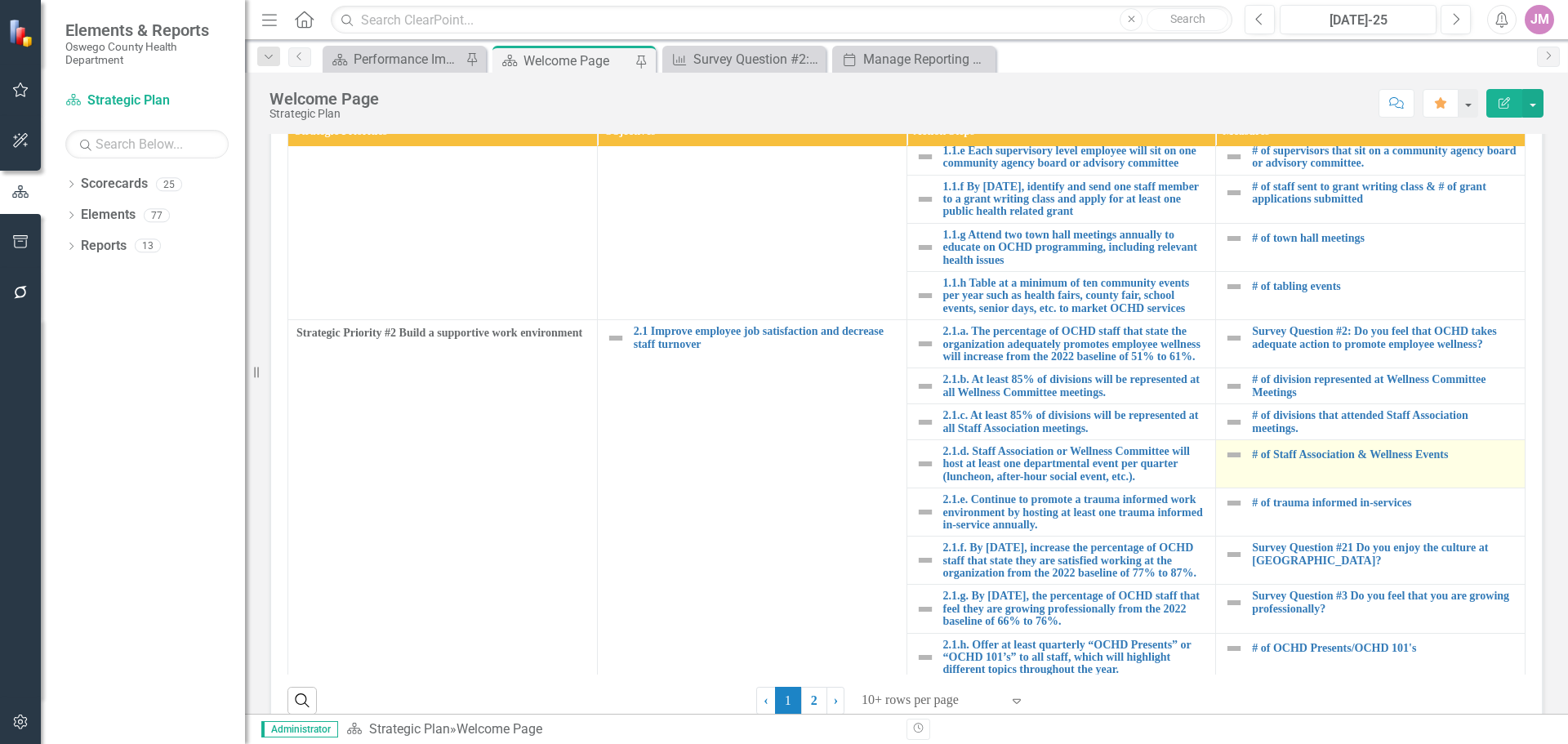
scroll to position [256, 0]
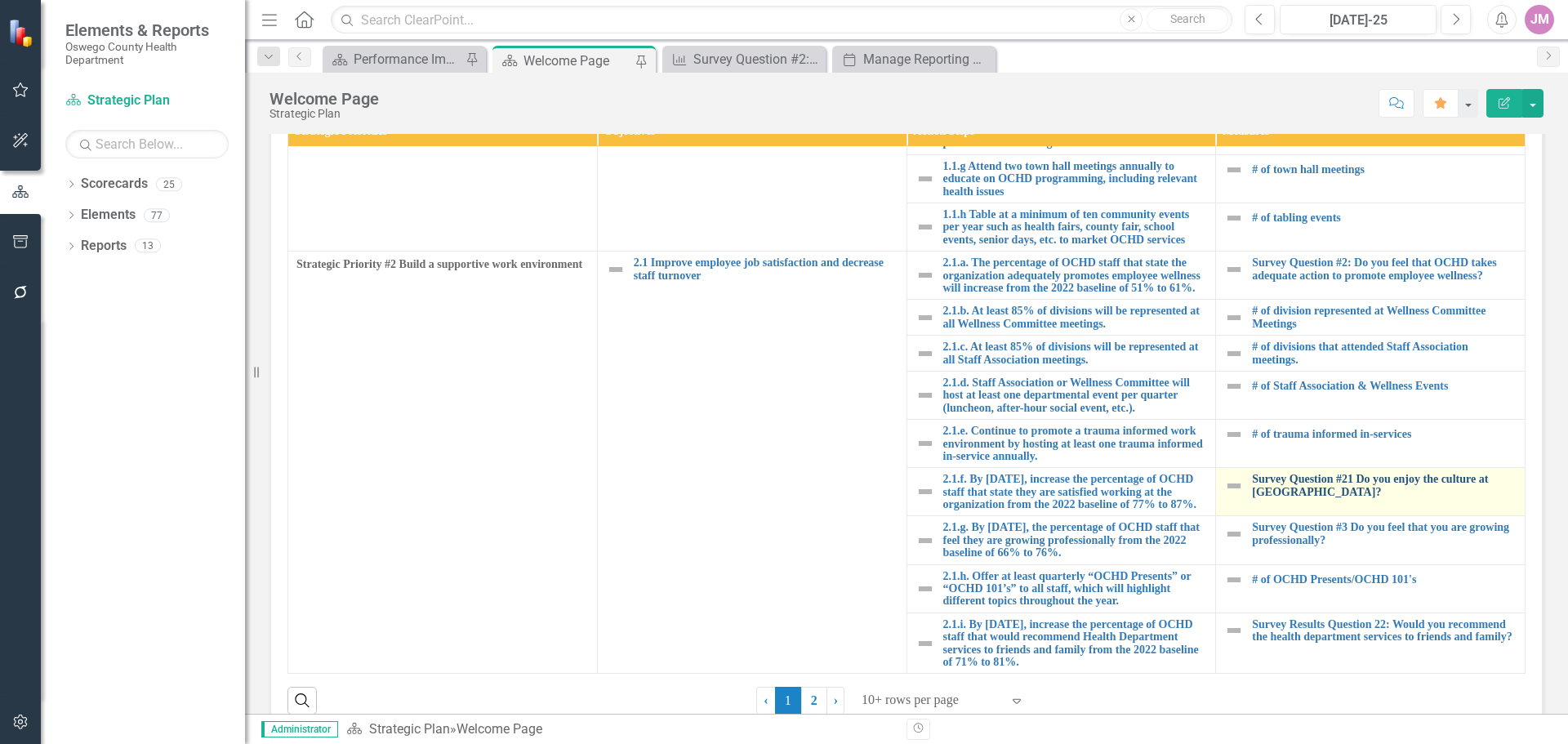
click at [1339, 473] on link "Survey Question #21 Do you enjoy the culture at [GEOGRAPHIC_DATA]?" at bounding box center [1384, 485] width 264 height 25
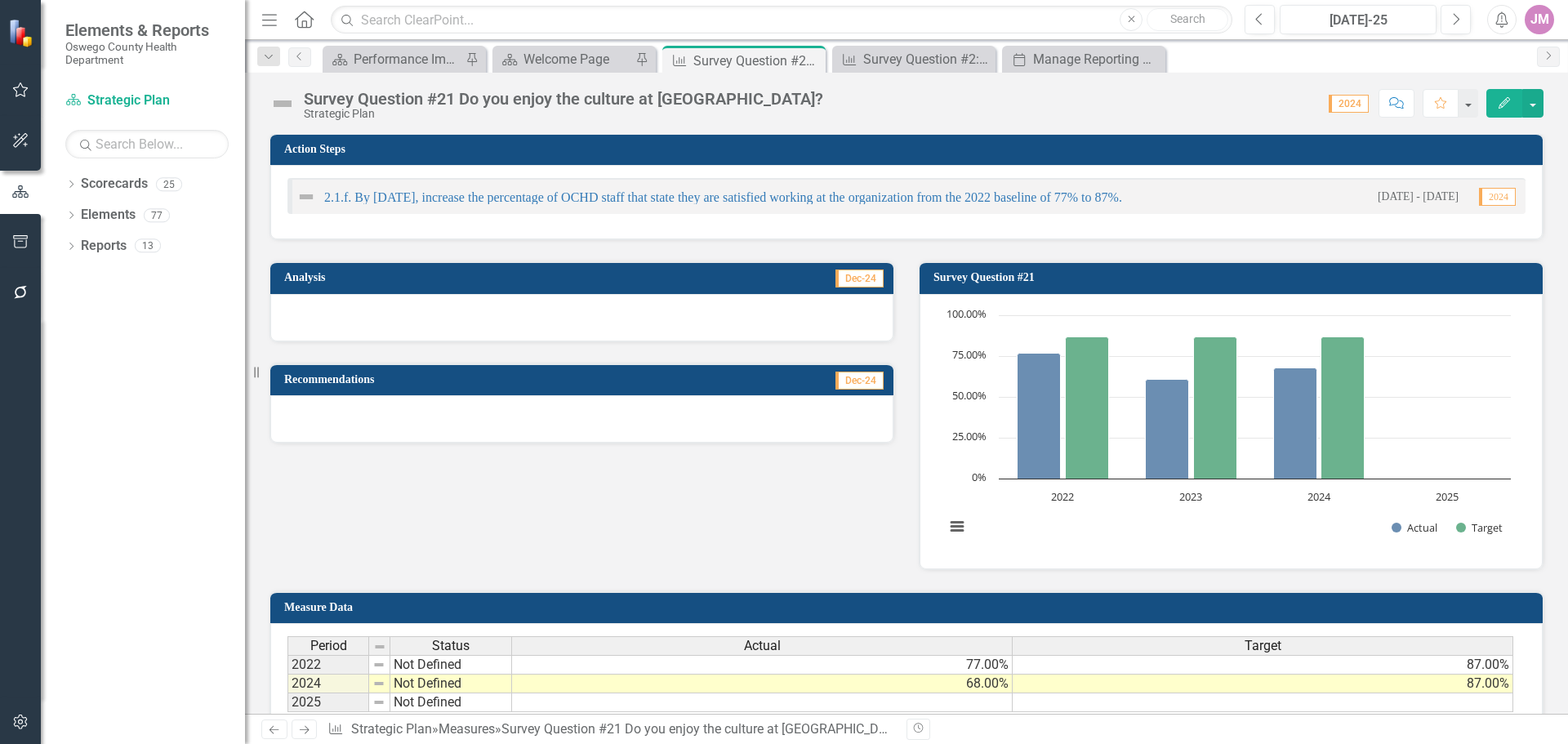
scroll to position [245, 0]
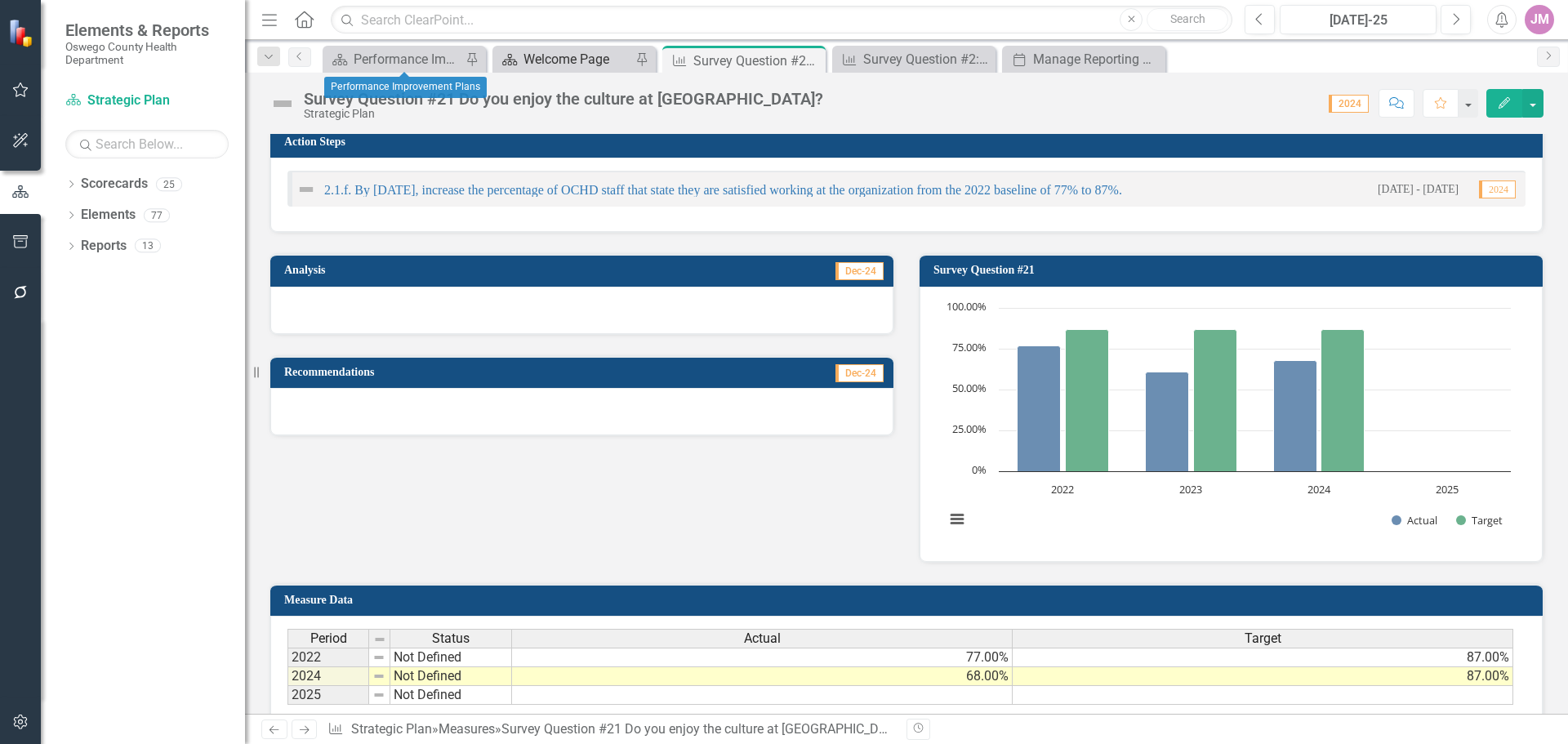
click at [554, 57] on div "Welcome Page" at bounding box center [578, 59] width 108 height 21
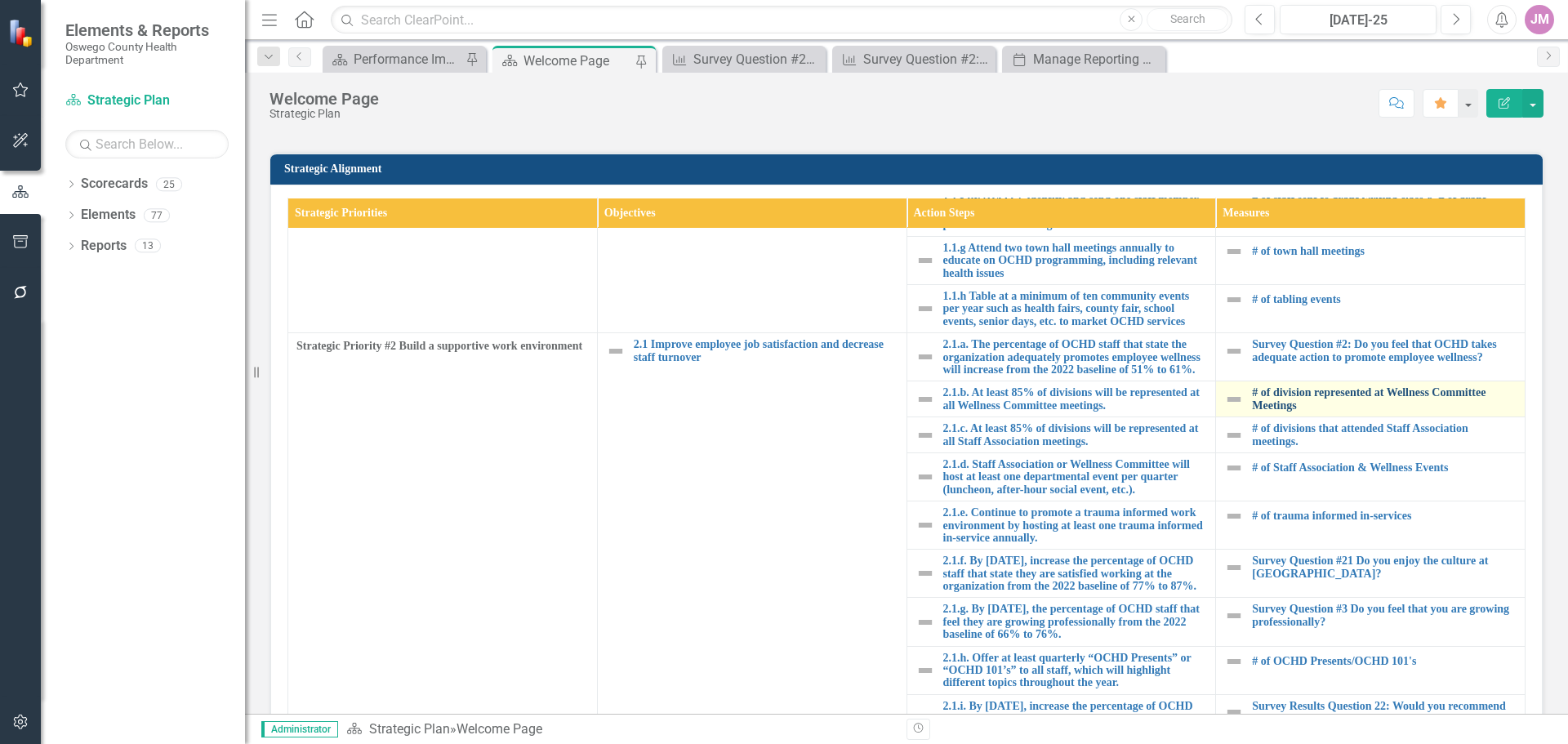
scroll to position [256, 0]
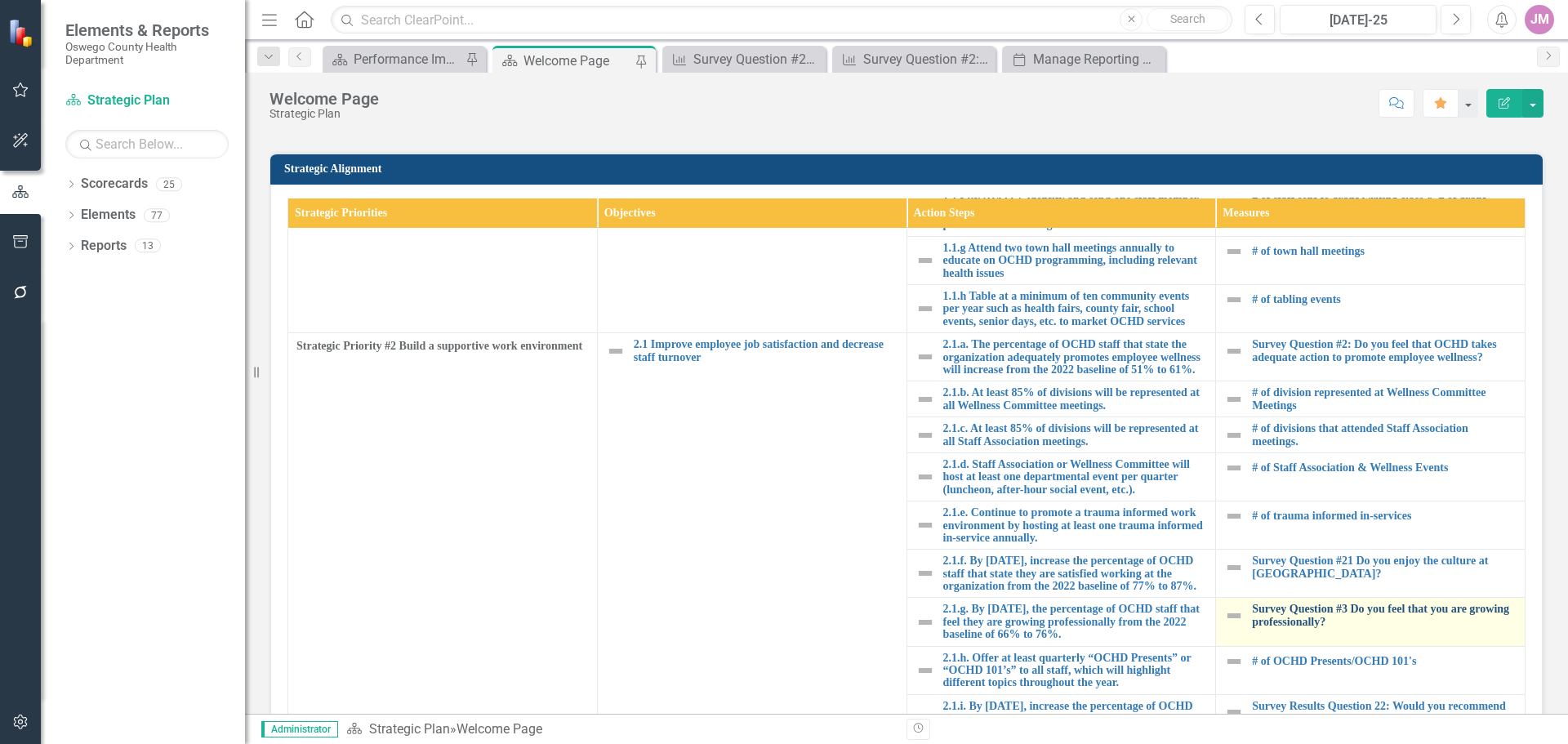
click at [1327, 605] on link "Survey Question #3 Do you feel that you are growing professionally?" at bounding box center [1384, 616] width 264 height 25
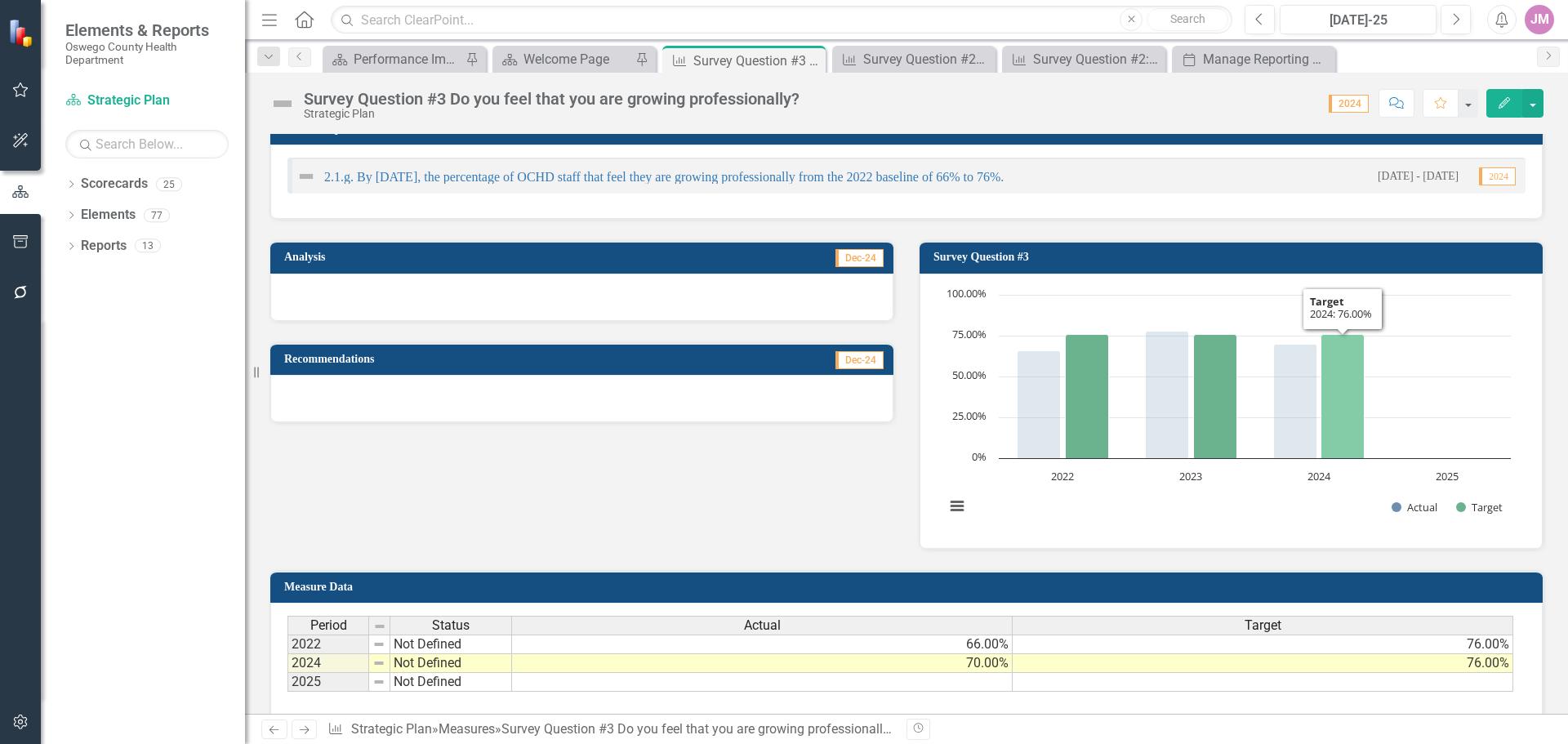
scroll to position [327, 0]
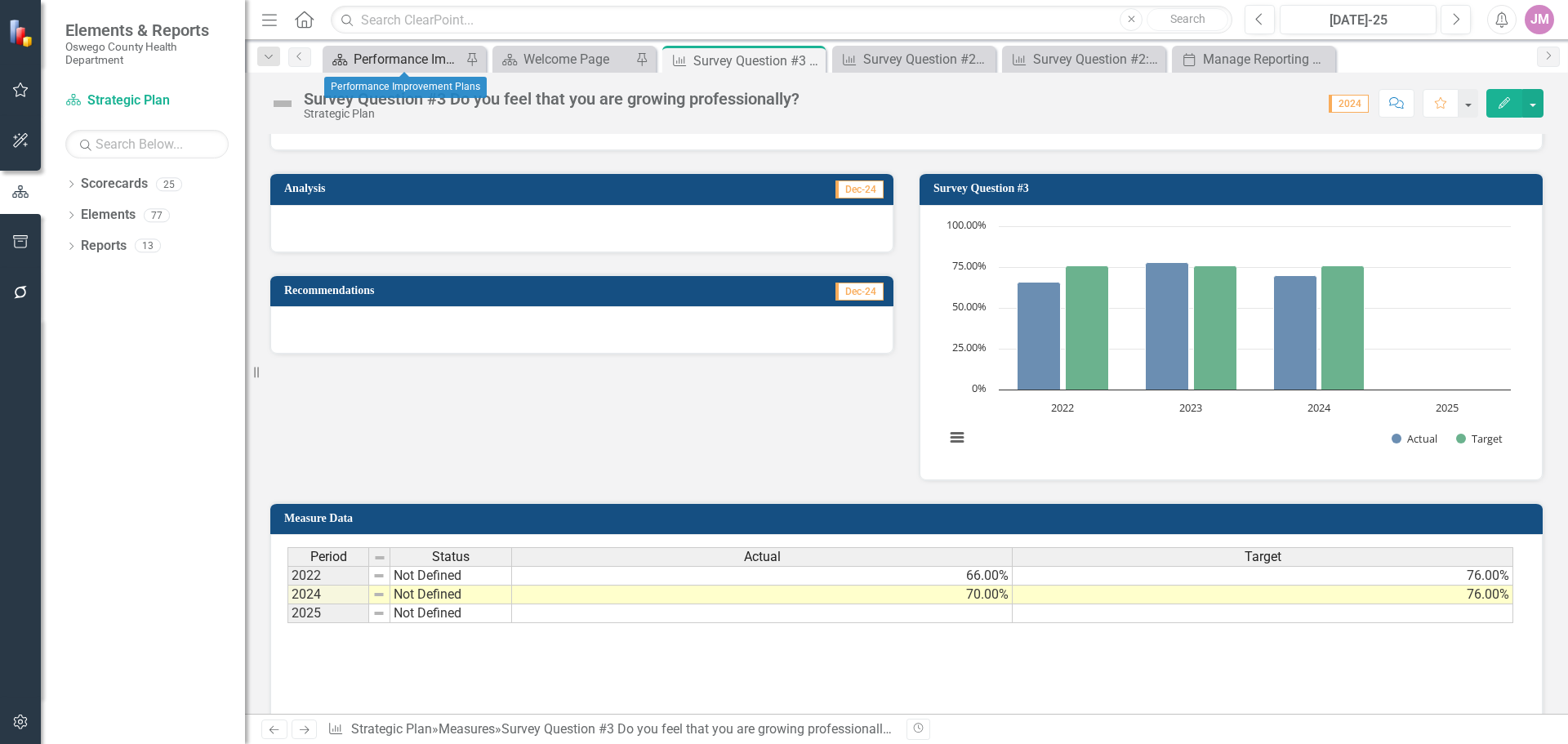
click at [414, 52] on div "Performance Improvement Plans" at bounding box center [408, 59] width 108 height 21
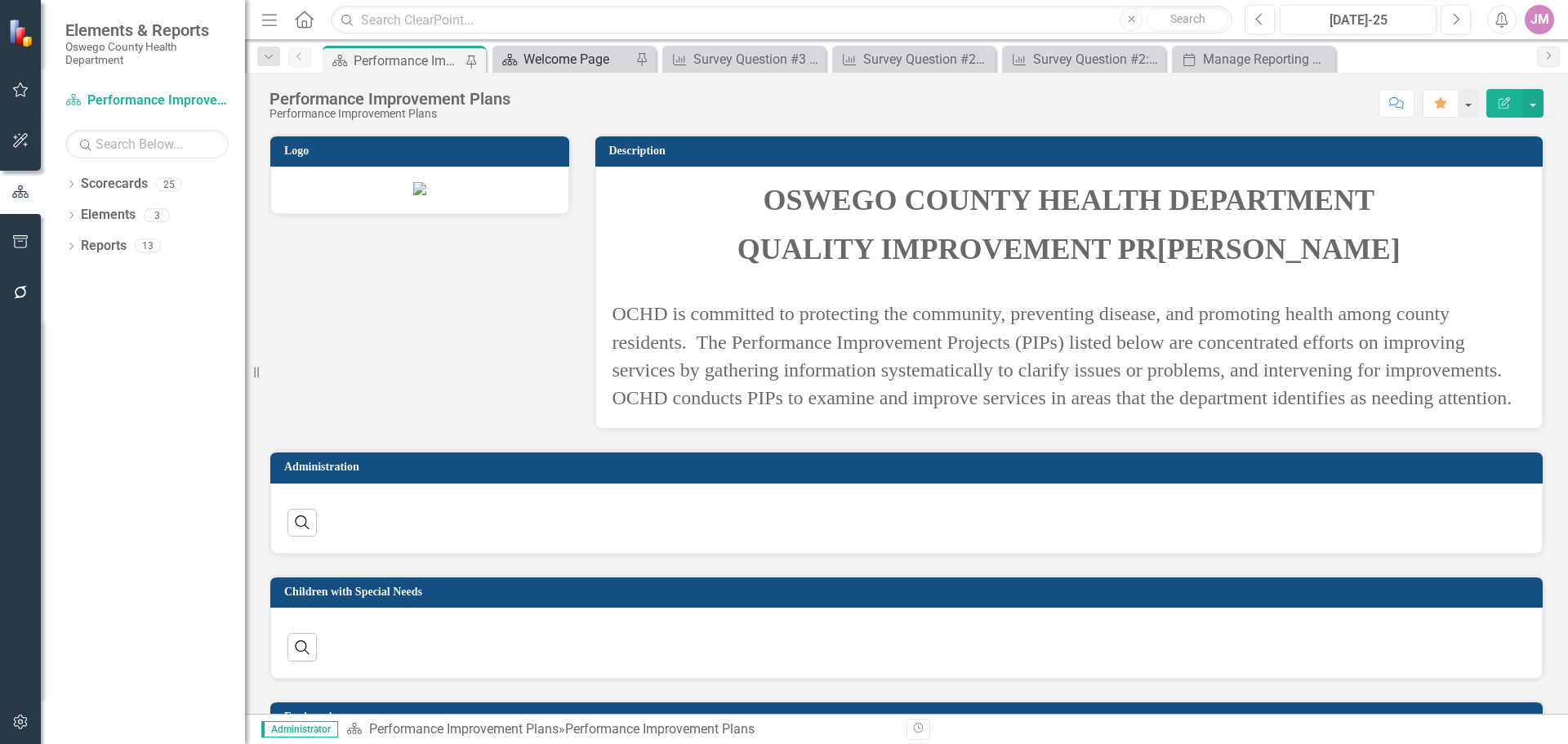
click at [551, 58] on div "Welcome Page" at bounding box center [578, 59] width 108 height 21
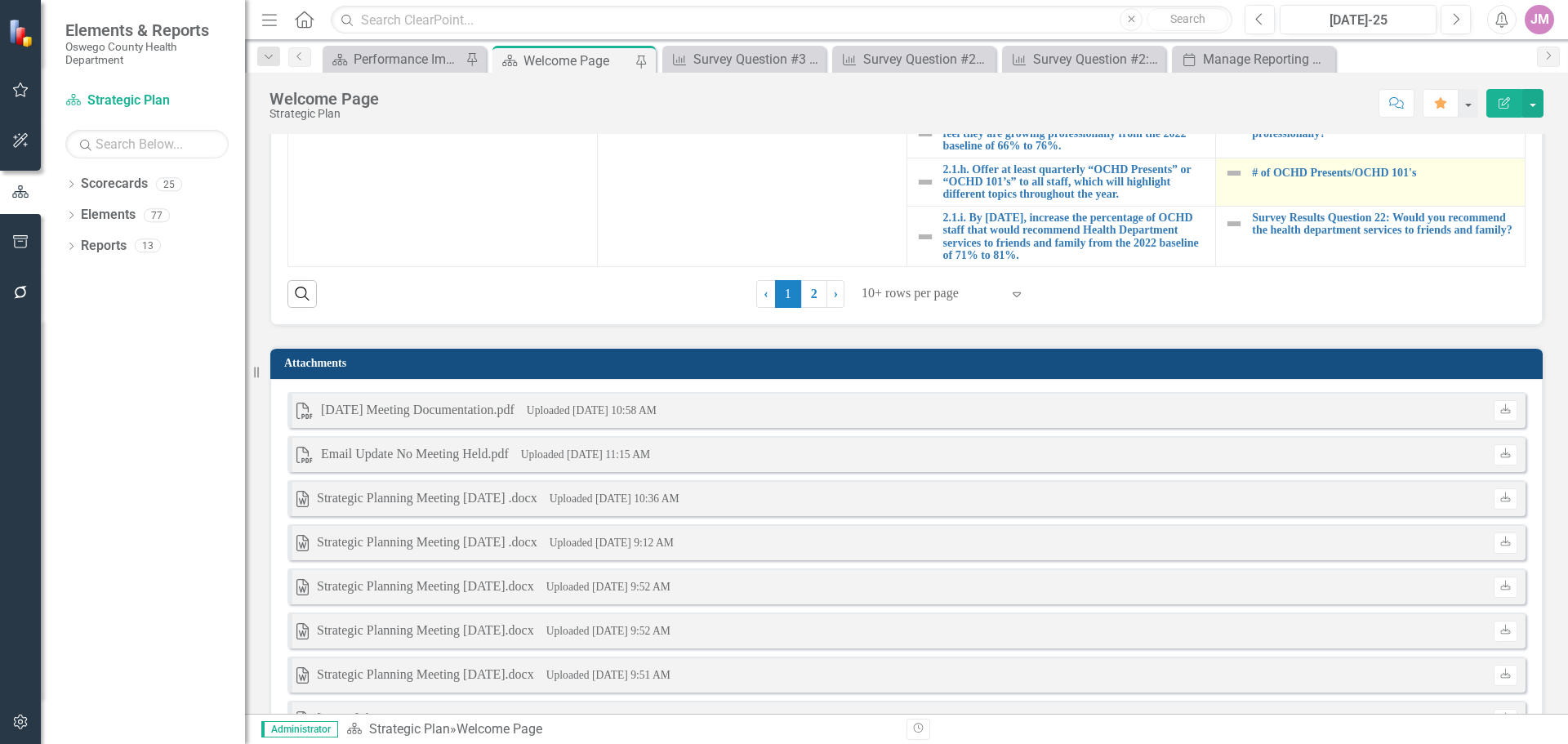
scroll to position [962, 0]
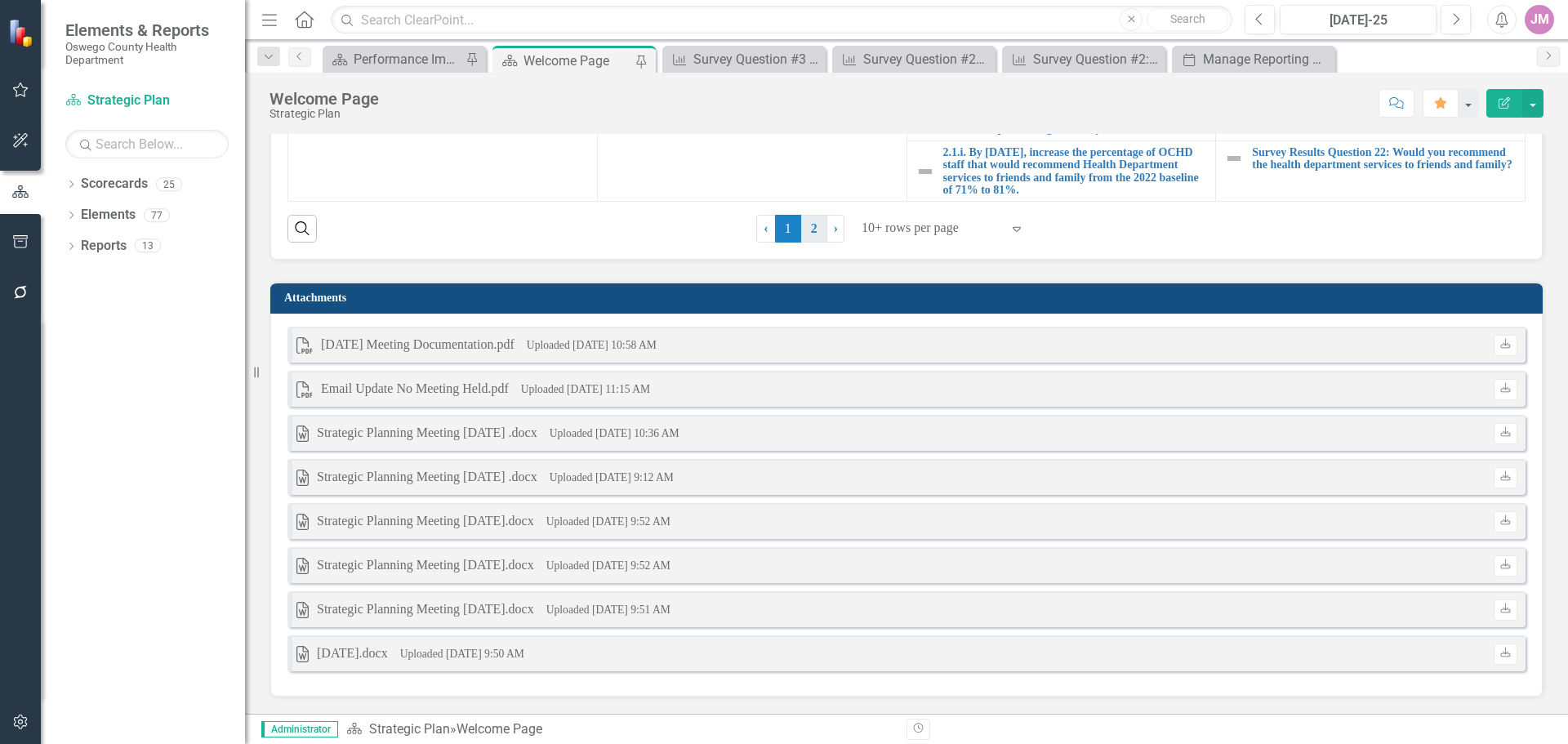
click at [811, 228] on link "2" at bounding box center [814, 228] width 26 height 28
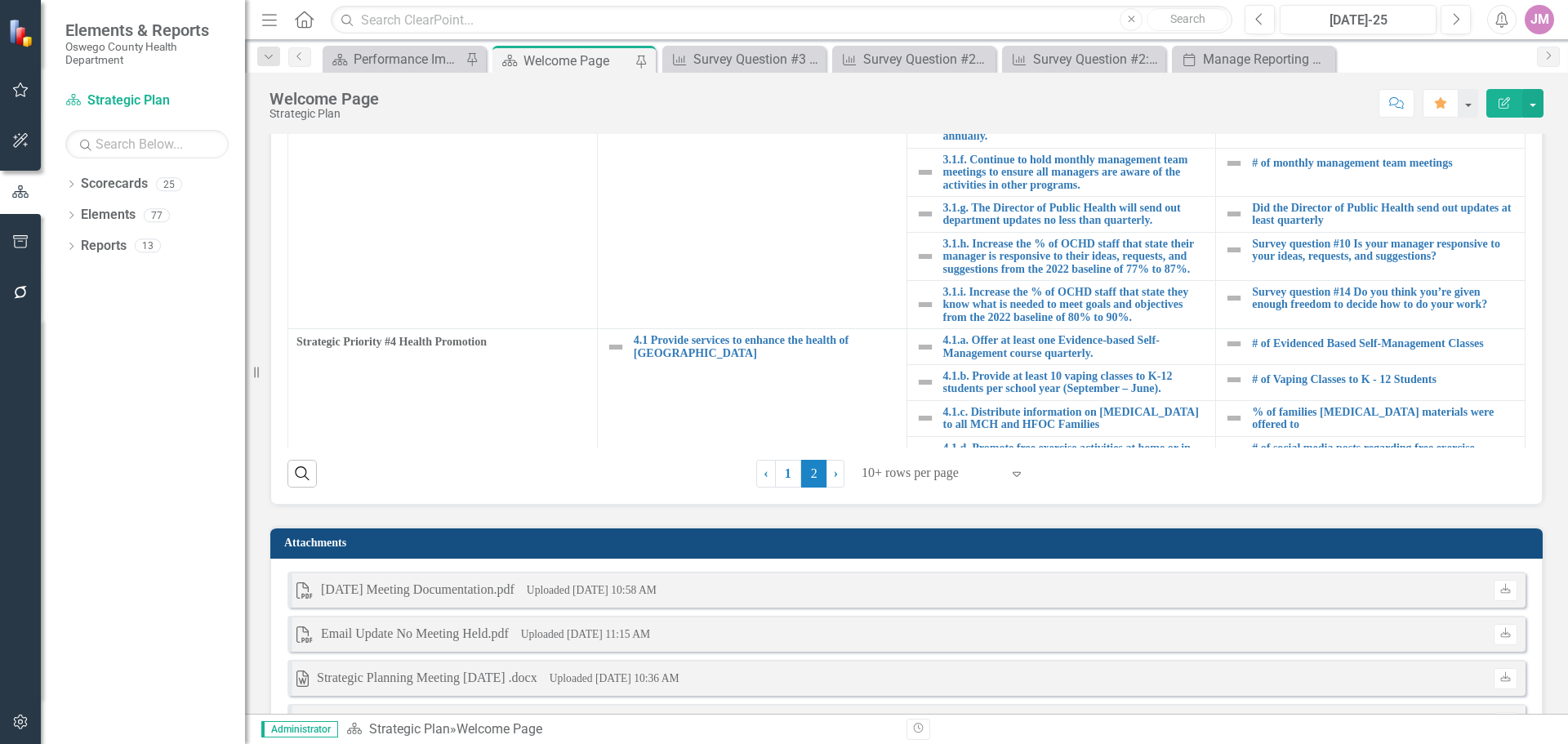
scroll to position [0, 0]
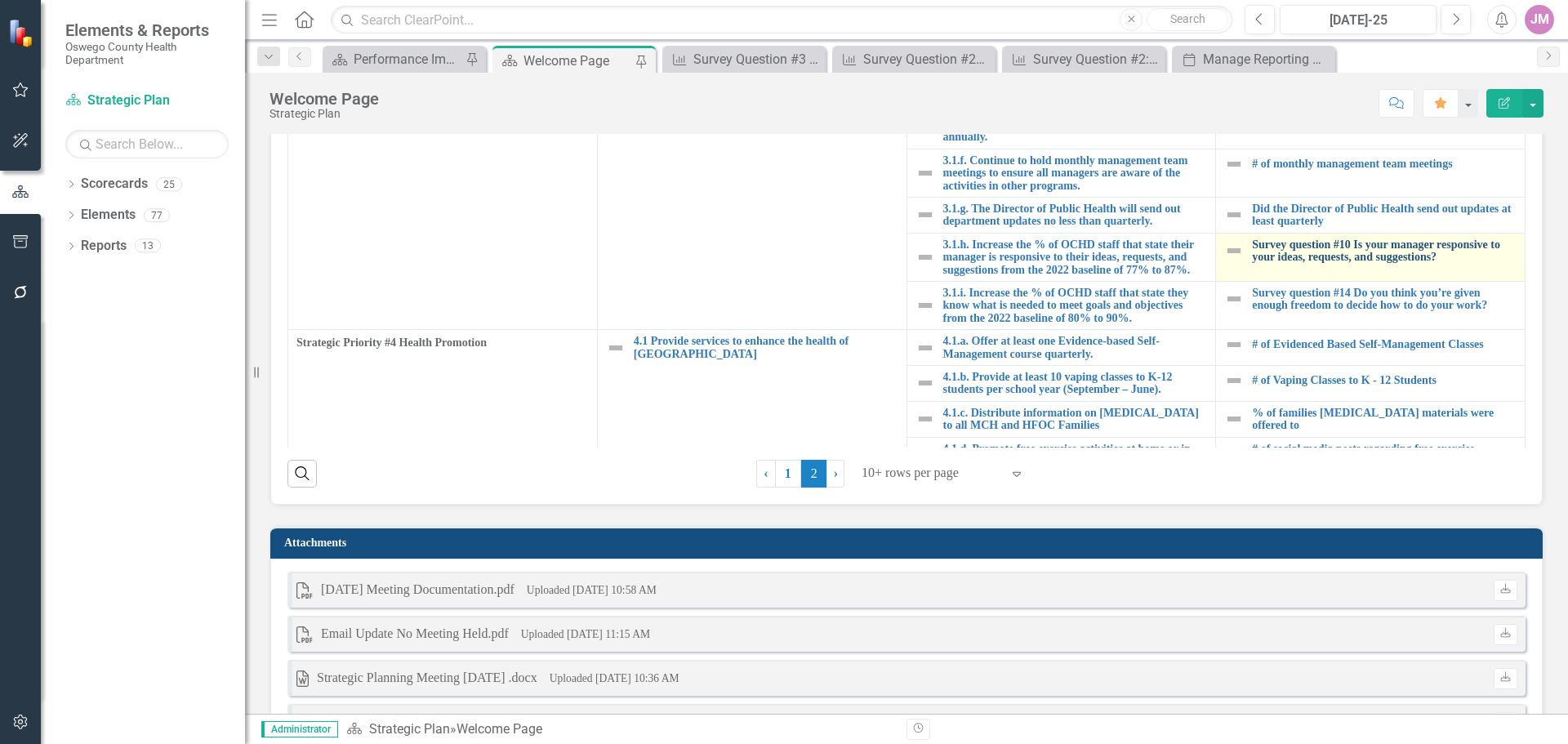
click at [1310, 245] on link "Survey question #10 Is your manager responsive to your ideas, requests, and sug…" at bounding box center [1384, 251] width 264 height 25
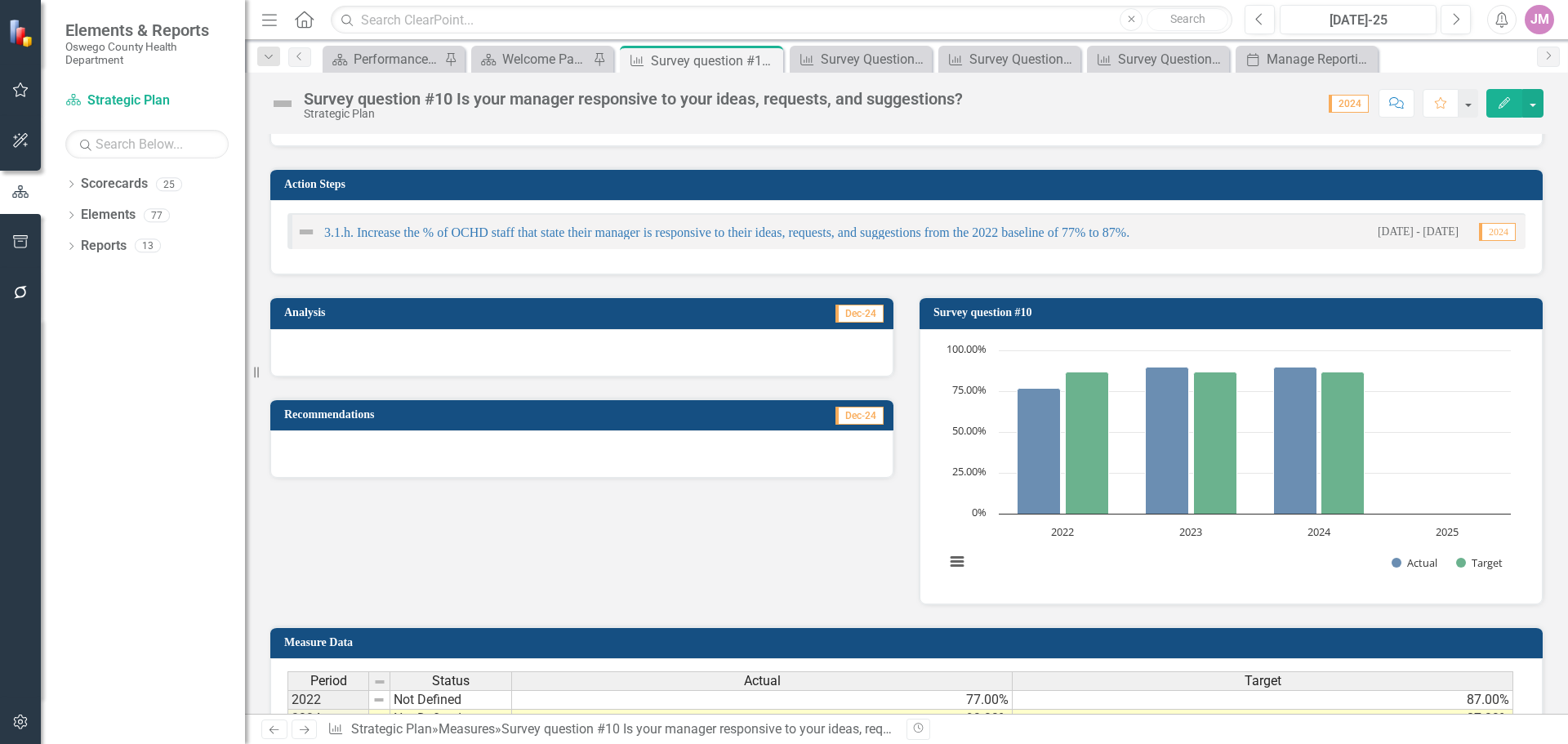
scroll to position [327, 0]
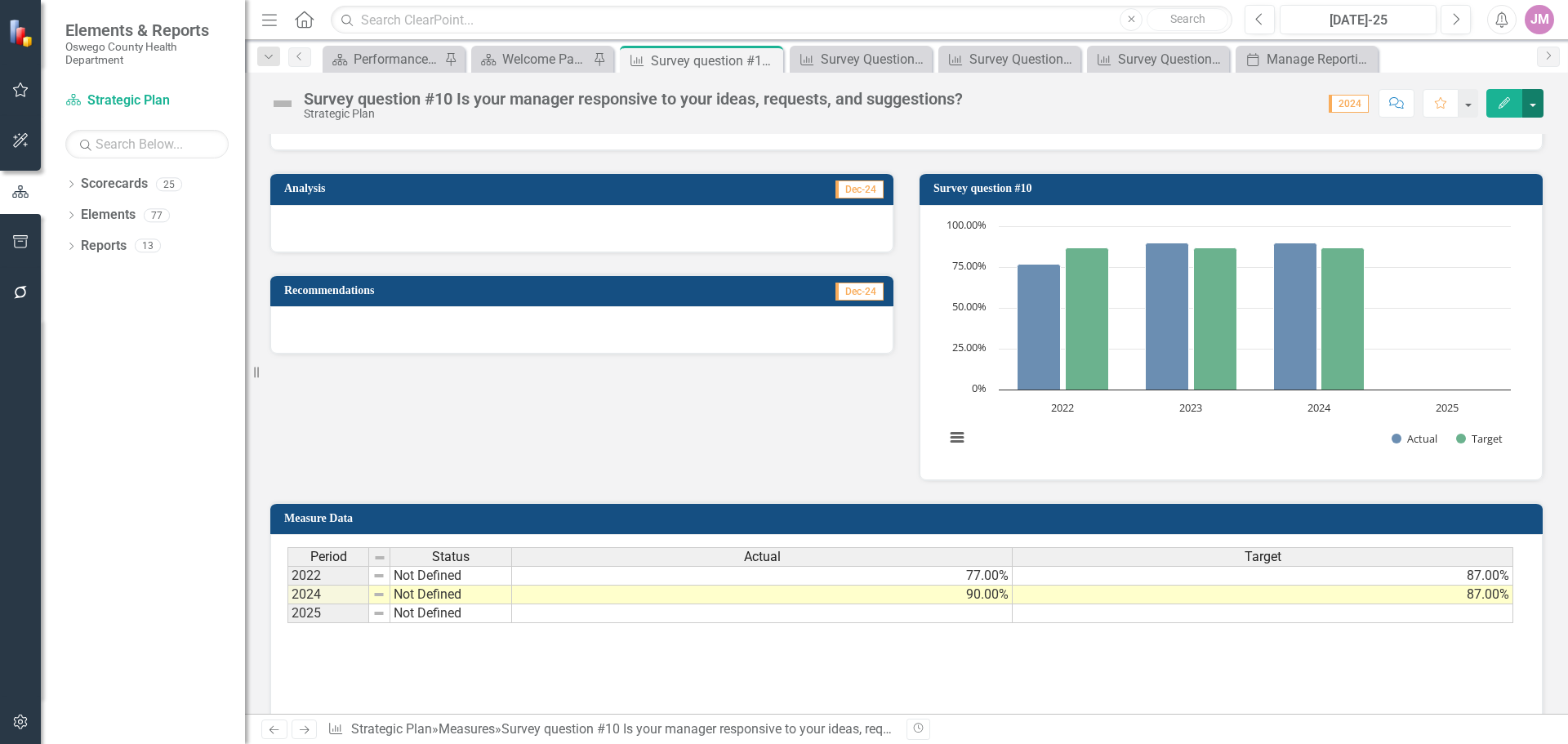
click at [1528, 105] on button "button" at bounding box center [1533, 103] width 22 height 29
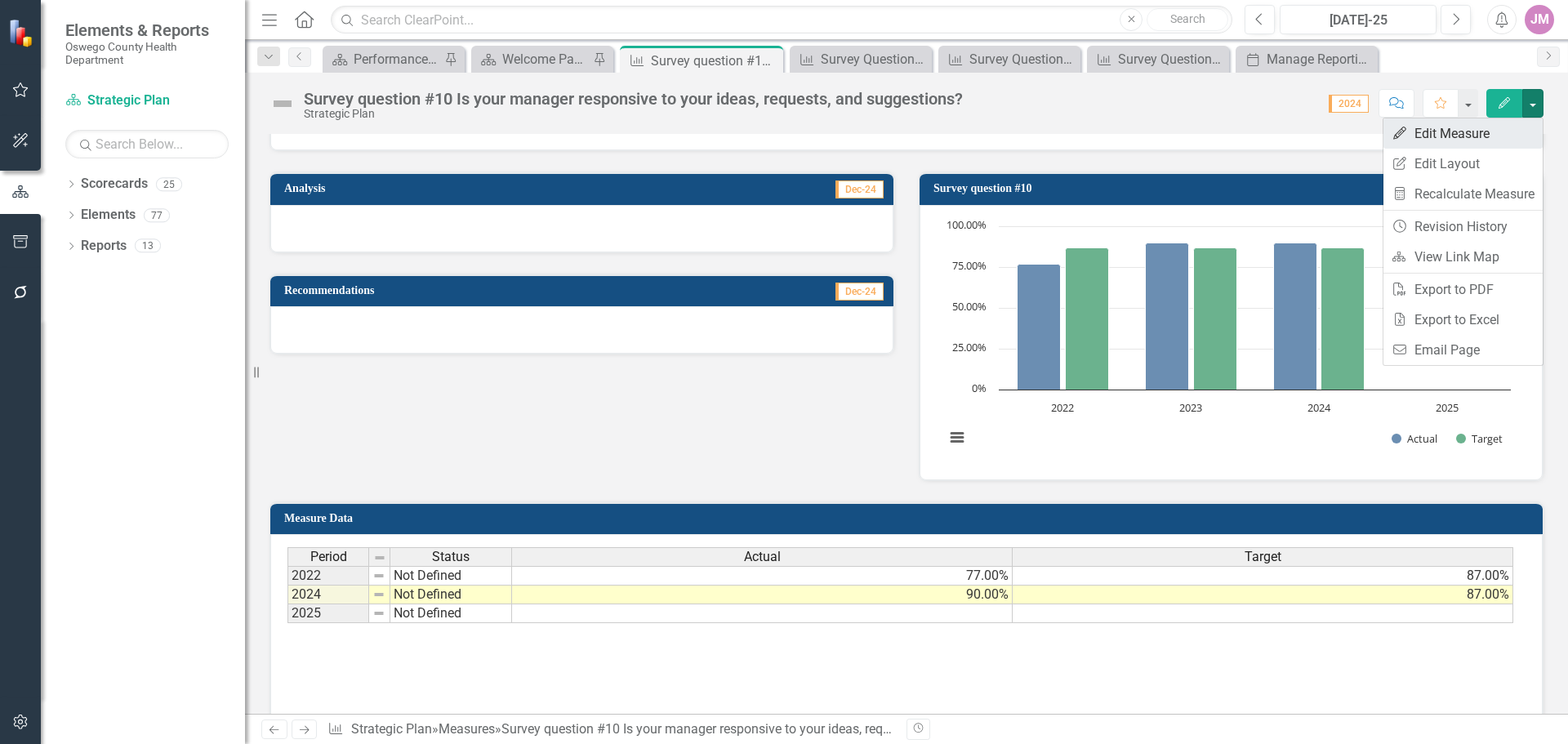
click at [1497, 125] on link "Edit Edit Measure" at bounding box center [1463, 134] width 159 height 31
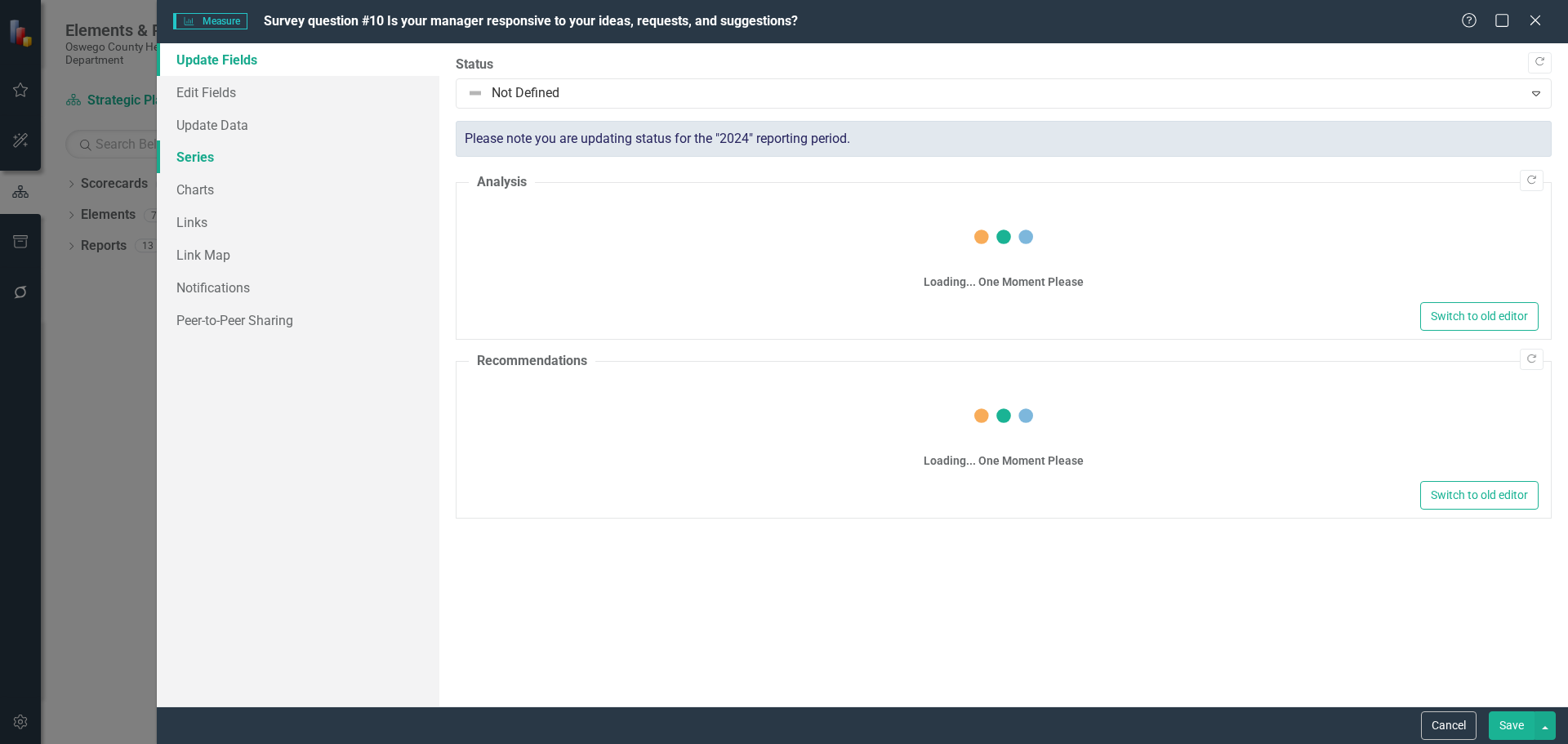
click at [188, 155] on link "Series" at bounding box center [298, 156] width 282 height 32
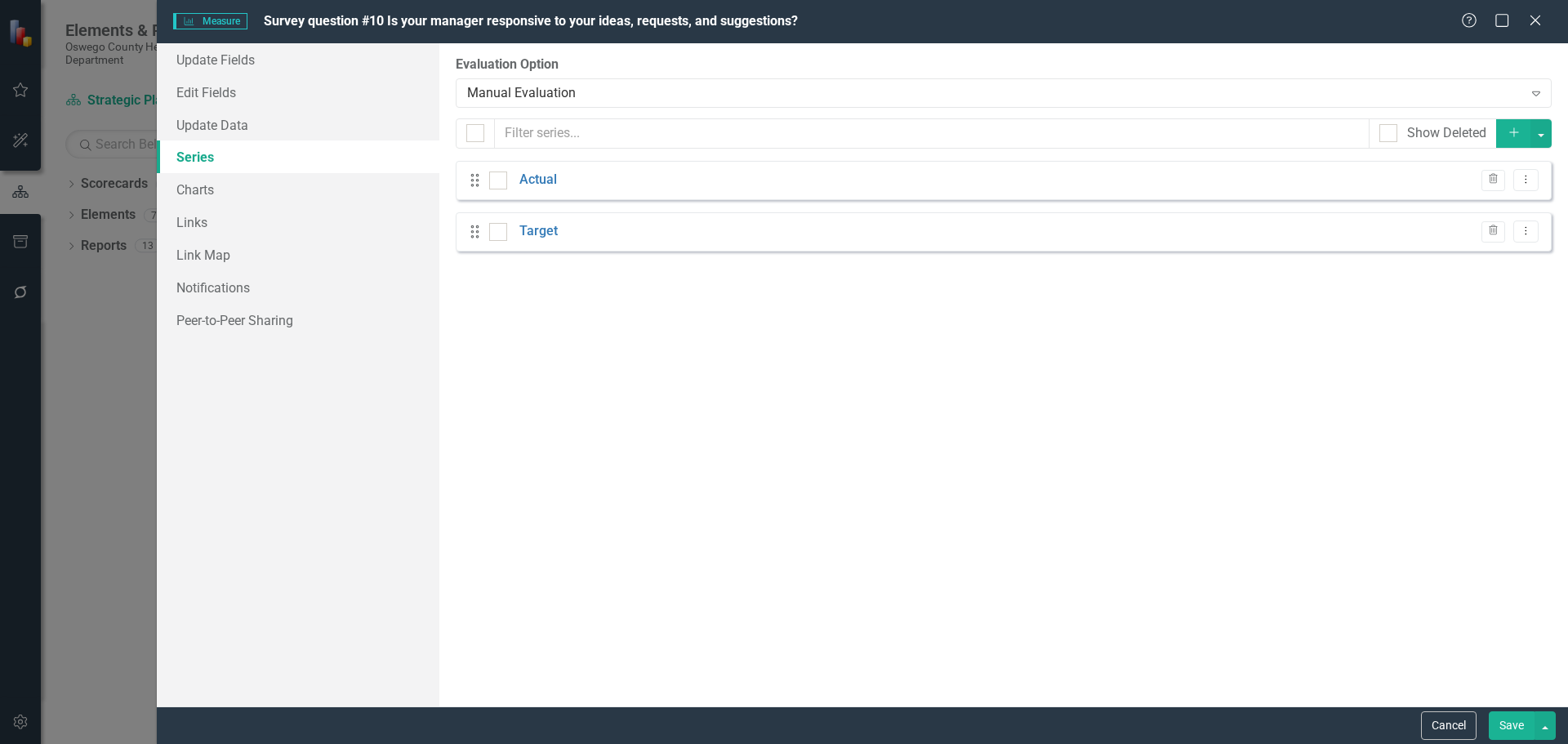
checkbox input "false"
click at [1528, 178] on icon "Dropdown Menu" at bounding box center [1526, 180] width 13 height 11
click at [1475, 210] on link "Edit Edit Measure Series" at bounding box center [1445, 208] width 185 height 31
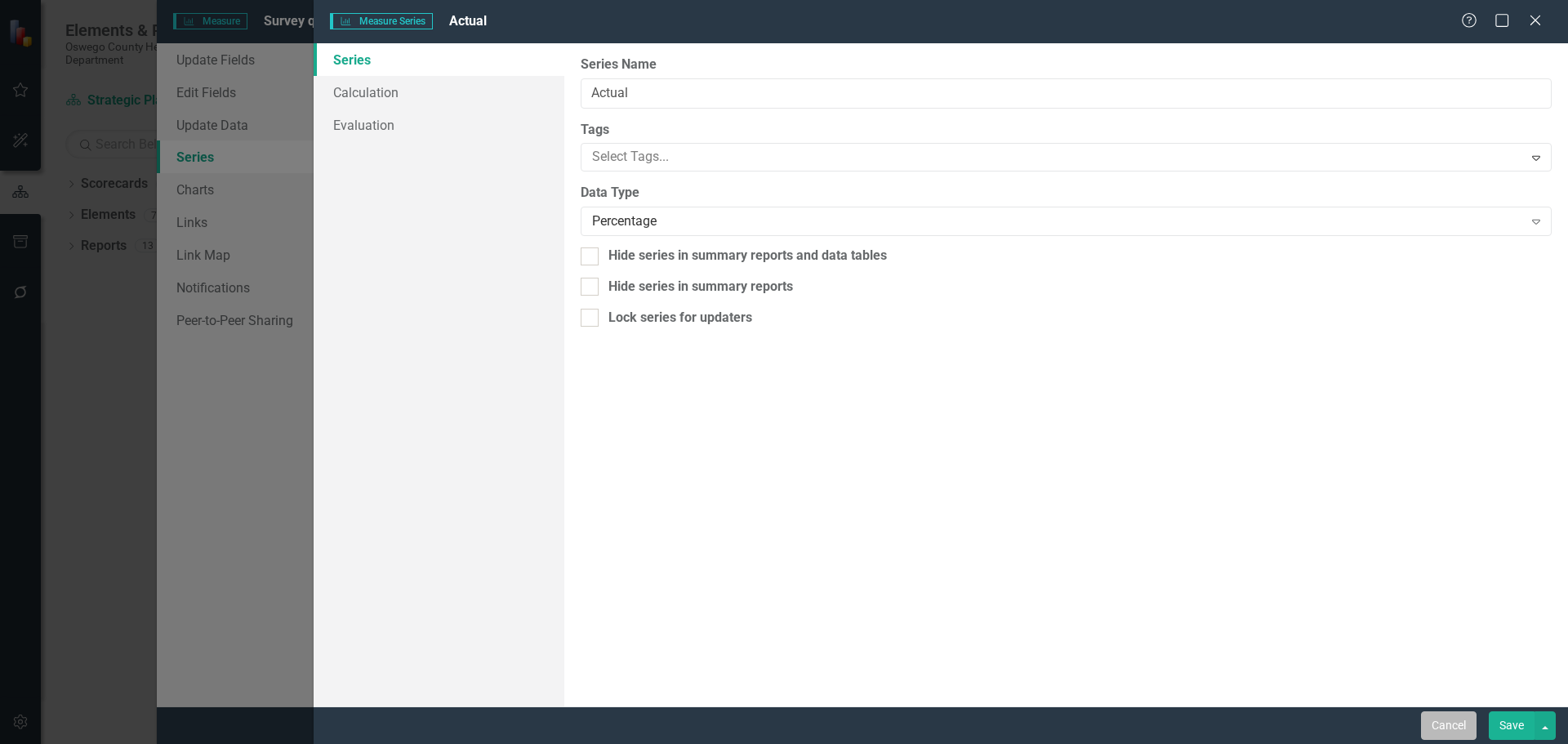
click at [1438, 714] on button "Cancel" at bounding box center [1448, 726] width 56 height 29
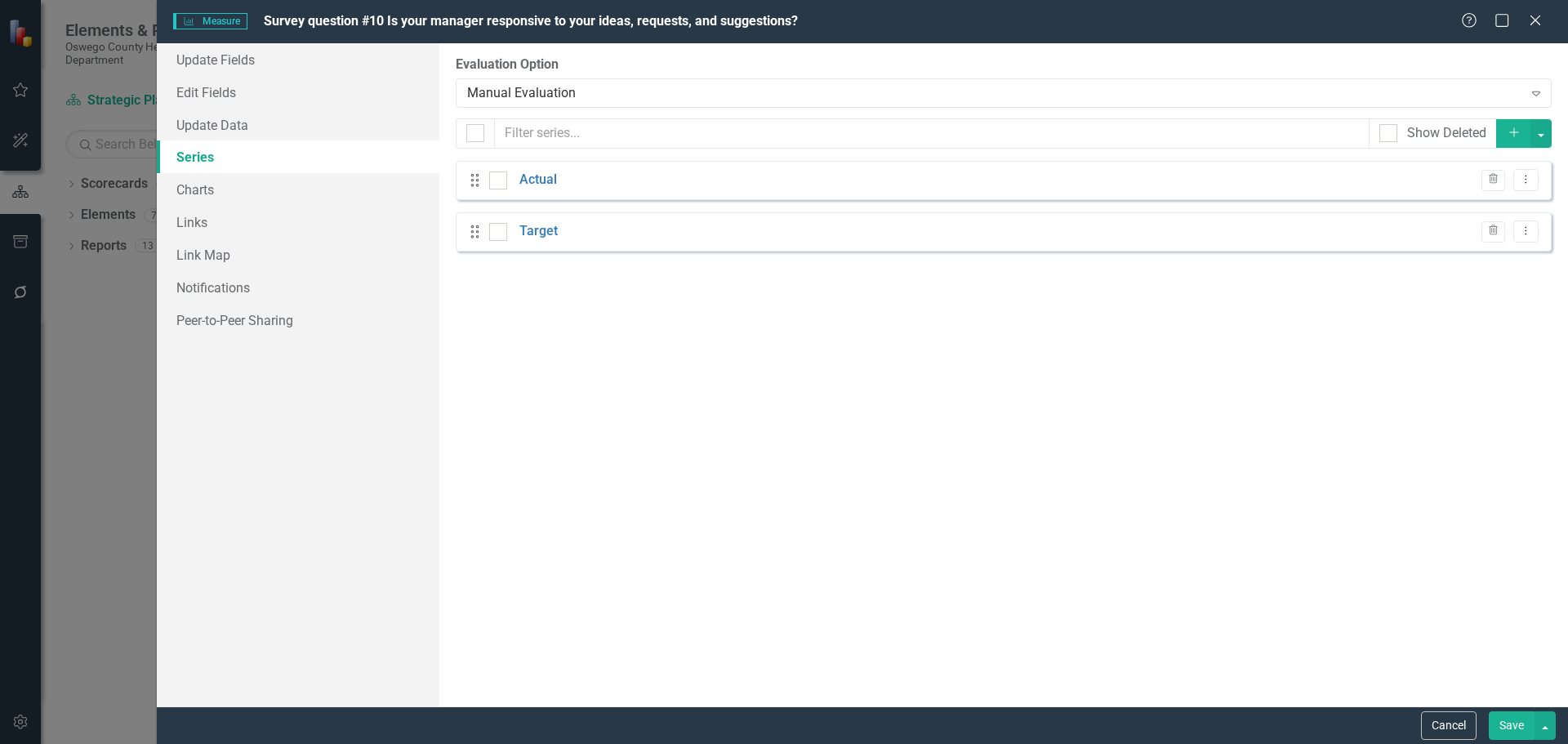
click at [1447, 722] on button "Cancel" at bounding box center [1448, 726] width 56 height 29
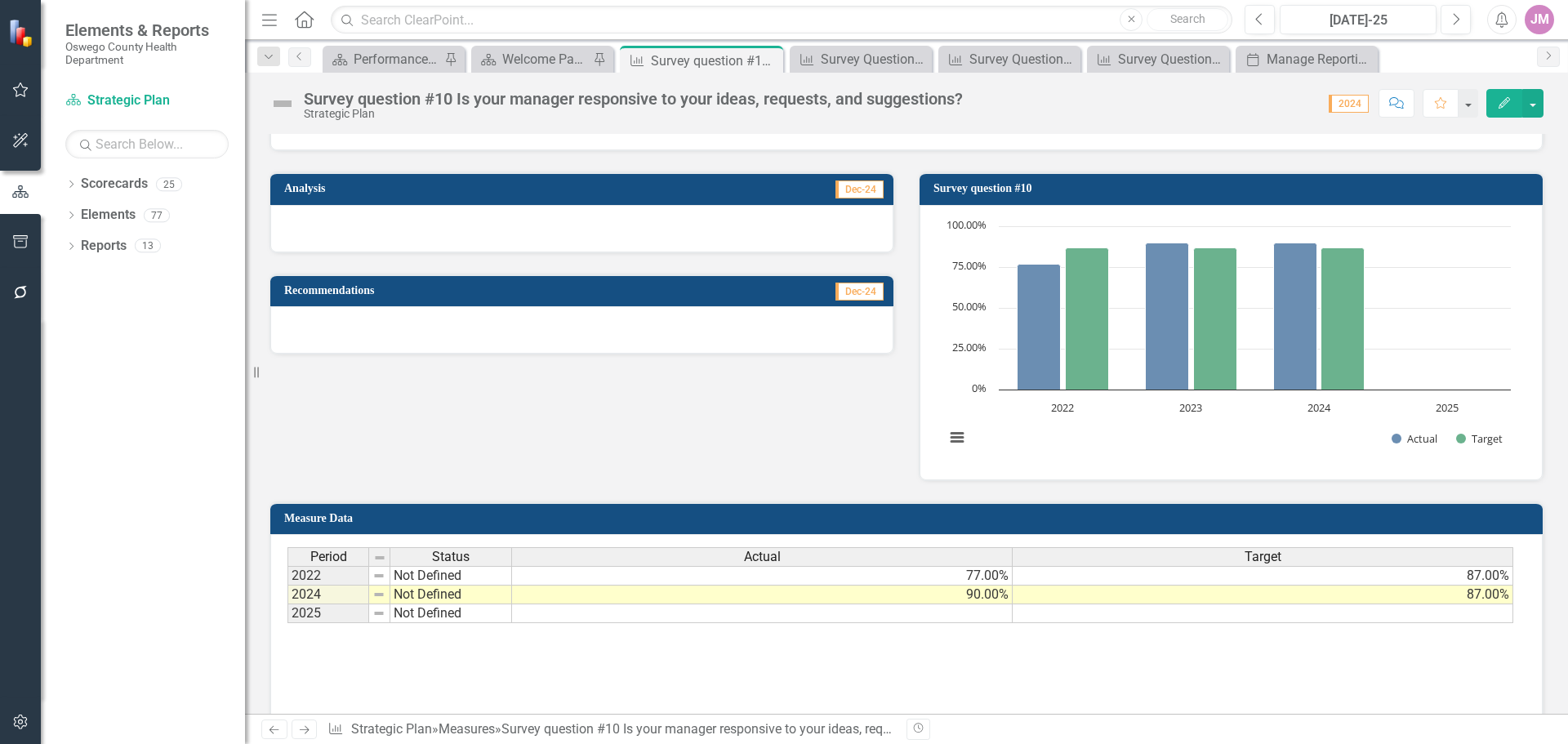
click at [1308, 190] on h3 "Survey question #10" at bounding box center [1234, 189] width 601 height 13
click at [1532, 102] on button "button" at bounding box center [1533, 103] width 22 height 29
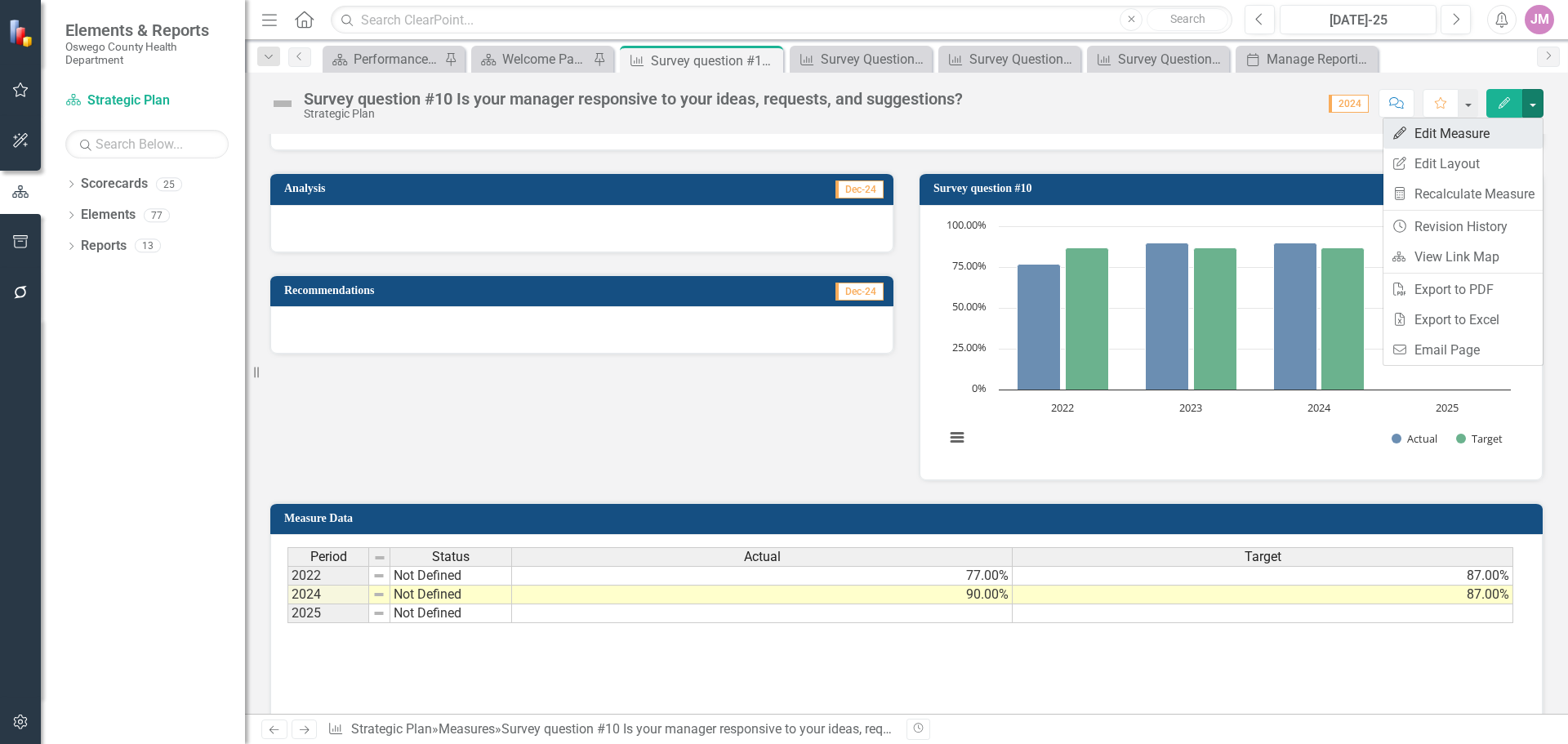
click at [1472, 137] on link "Edit Edit Measure" at bounding box center [1463, 134] width 159 height 31
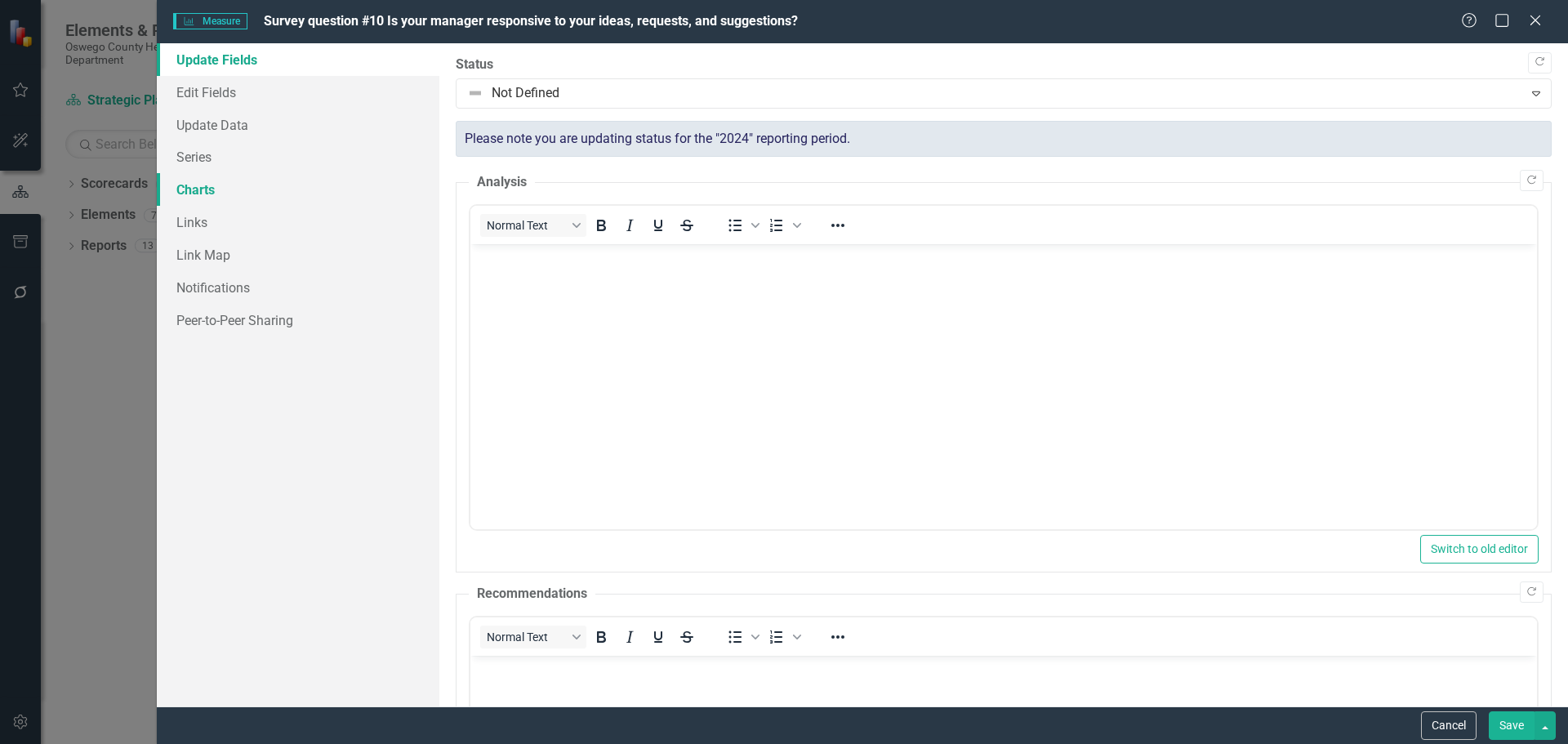
click at [218, 197] on link "Charts" at bounding box center [298, 190] width 282 height 32
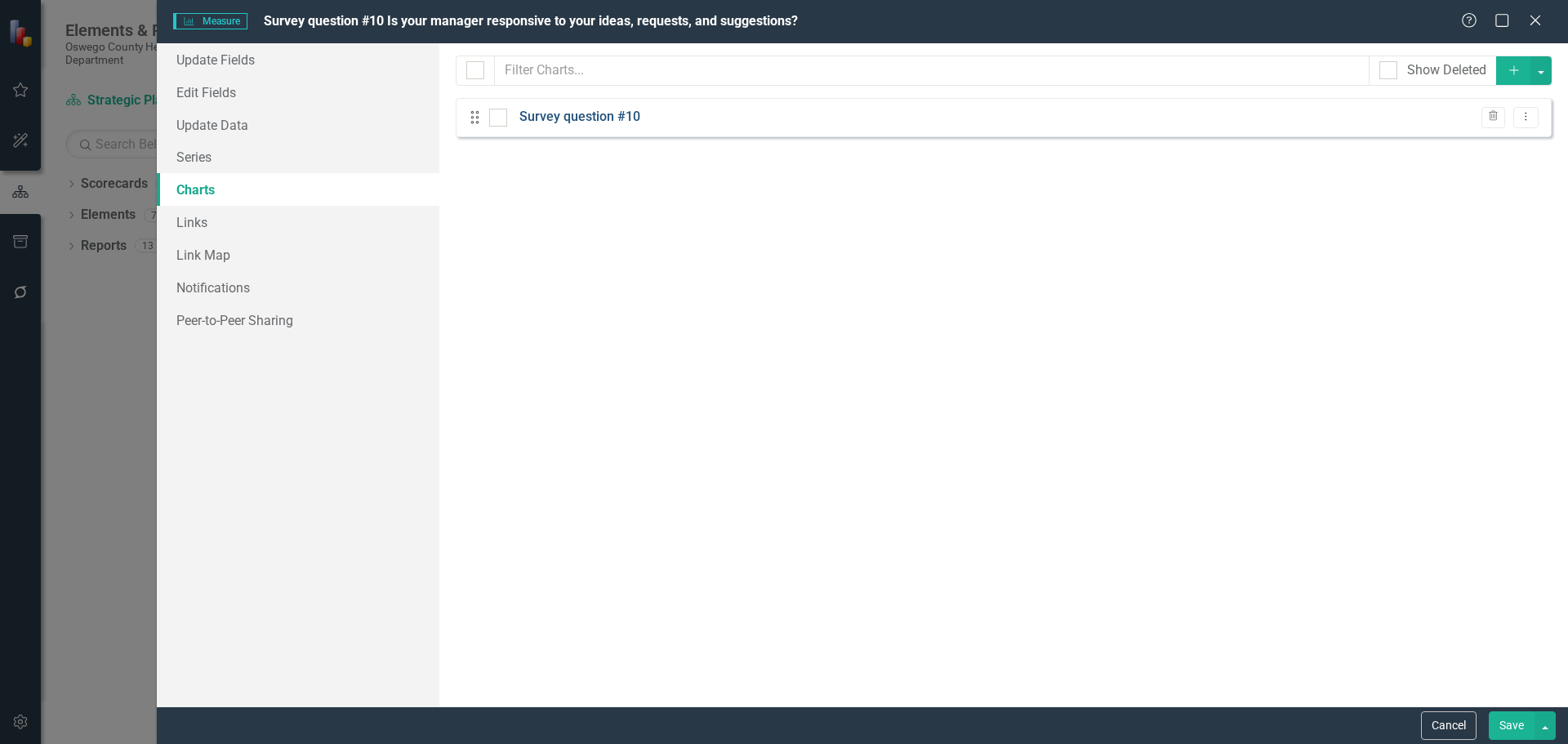
click at [605, 120] on link "Survey question #10" at bounding box center [580, 117] width 121 height 19
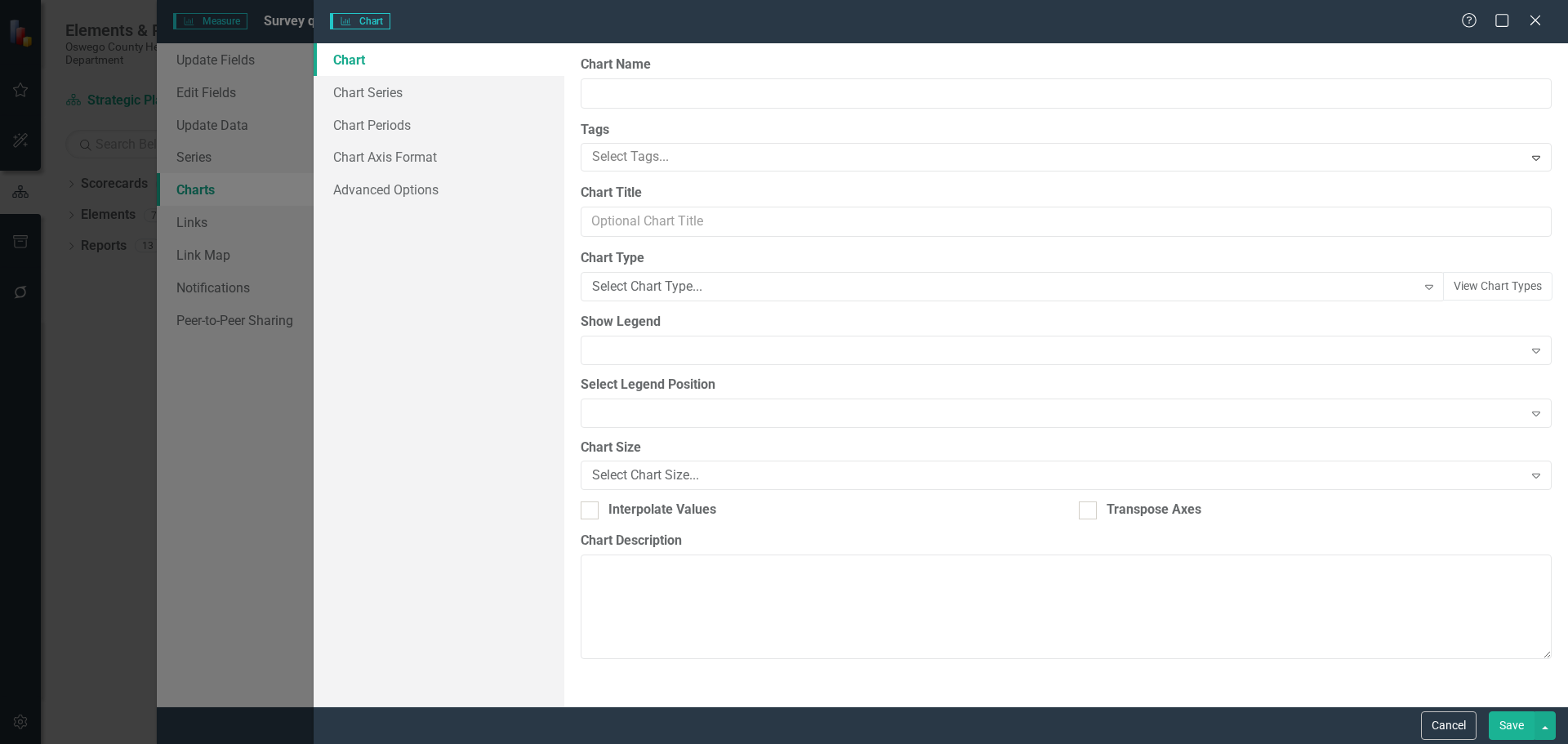
type input "Survey question #10"
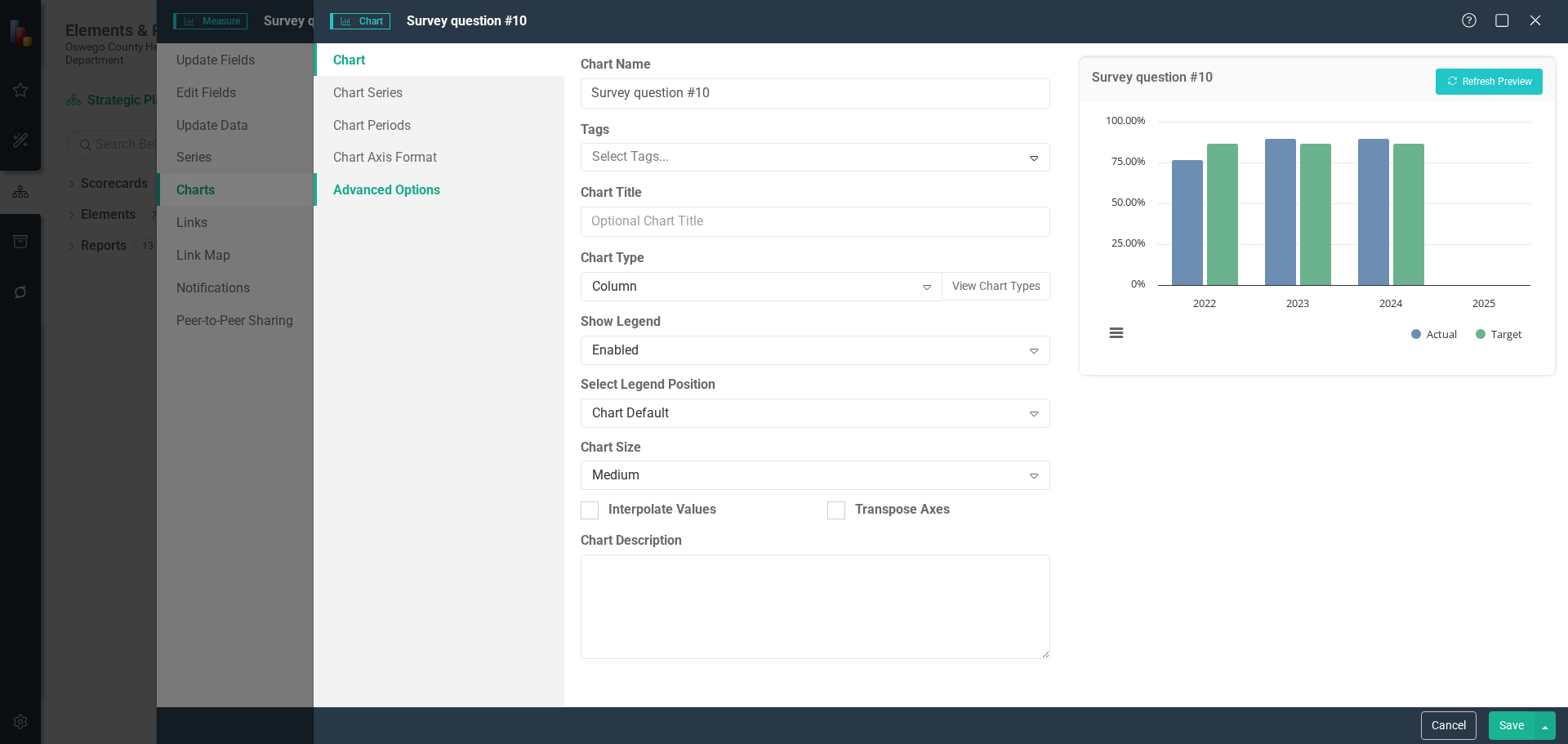
click at [402, 188] on link "Advanced Options" at bounding box center [439, 190] width 251 height 32
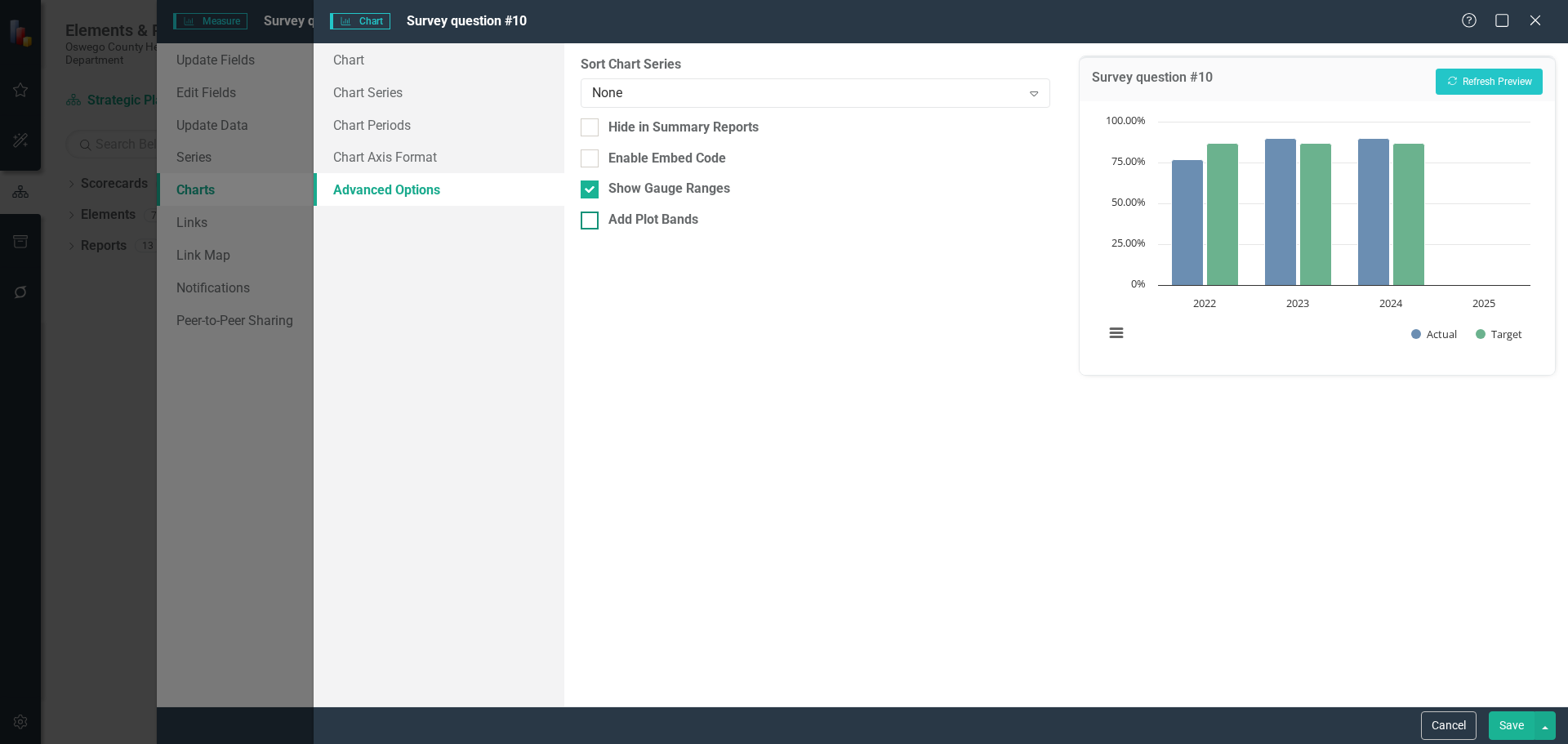
click at [587, 220] on input "Add Plot Bands" at bounding box center [586, 217] width 11 height 11
checkbox input "false"
click at [714, 81] on div "None Expand" at bounding box center [815, 93] width 469 height 30
click at [468, 146] on link "Chart Axis Format" at bounding box center [439, 156] width 251 height 32
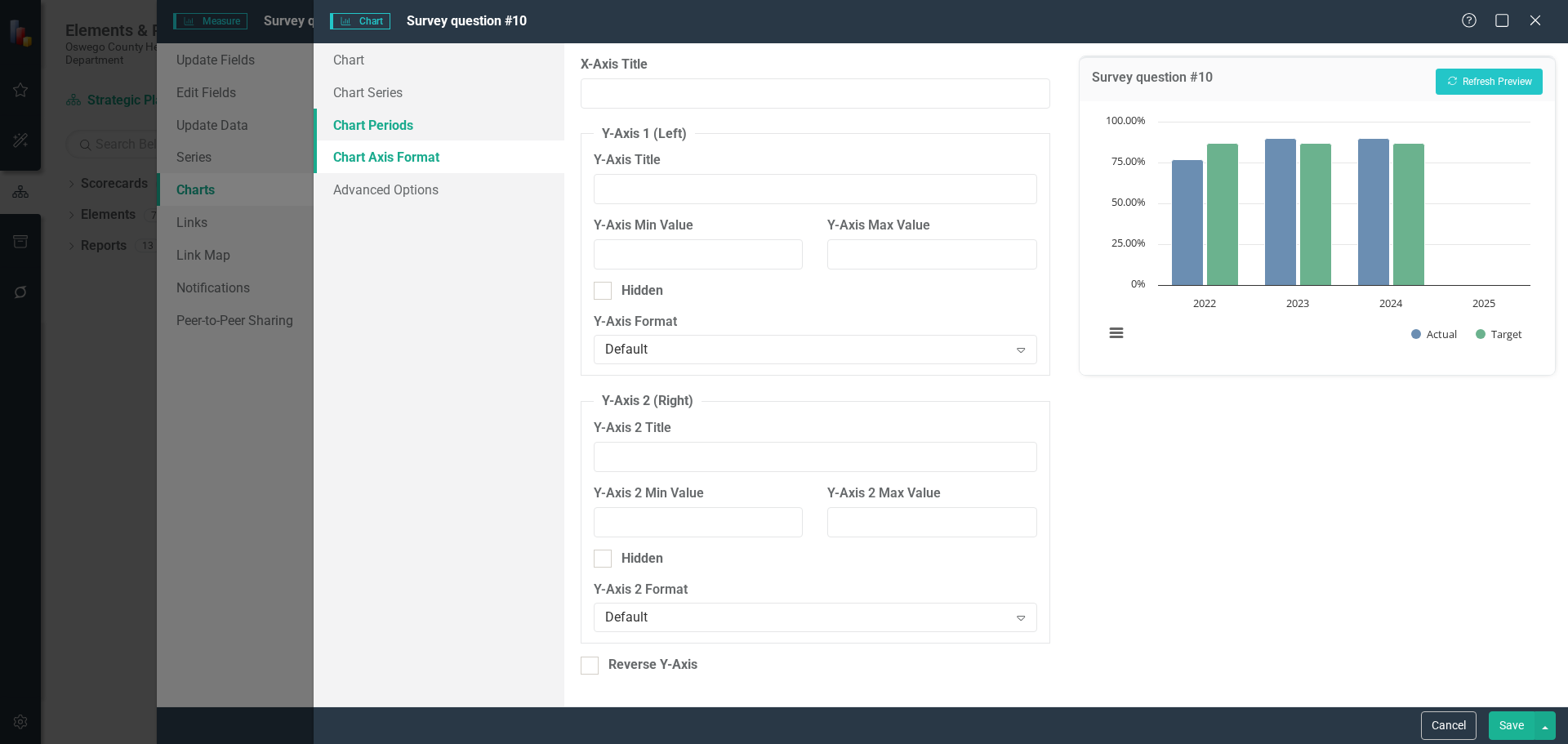
click at [415, 126] on link "Chart Periods" at bounding box center [439, 125] width 251 height 32
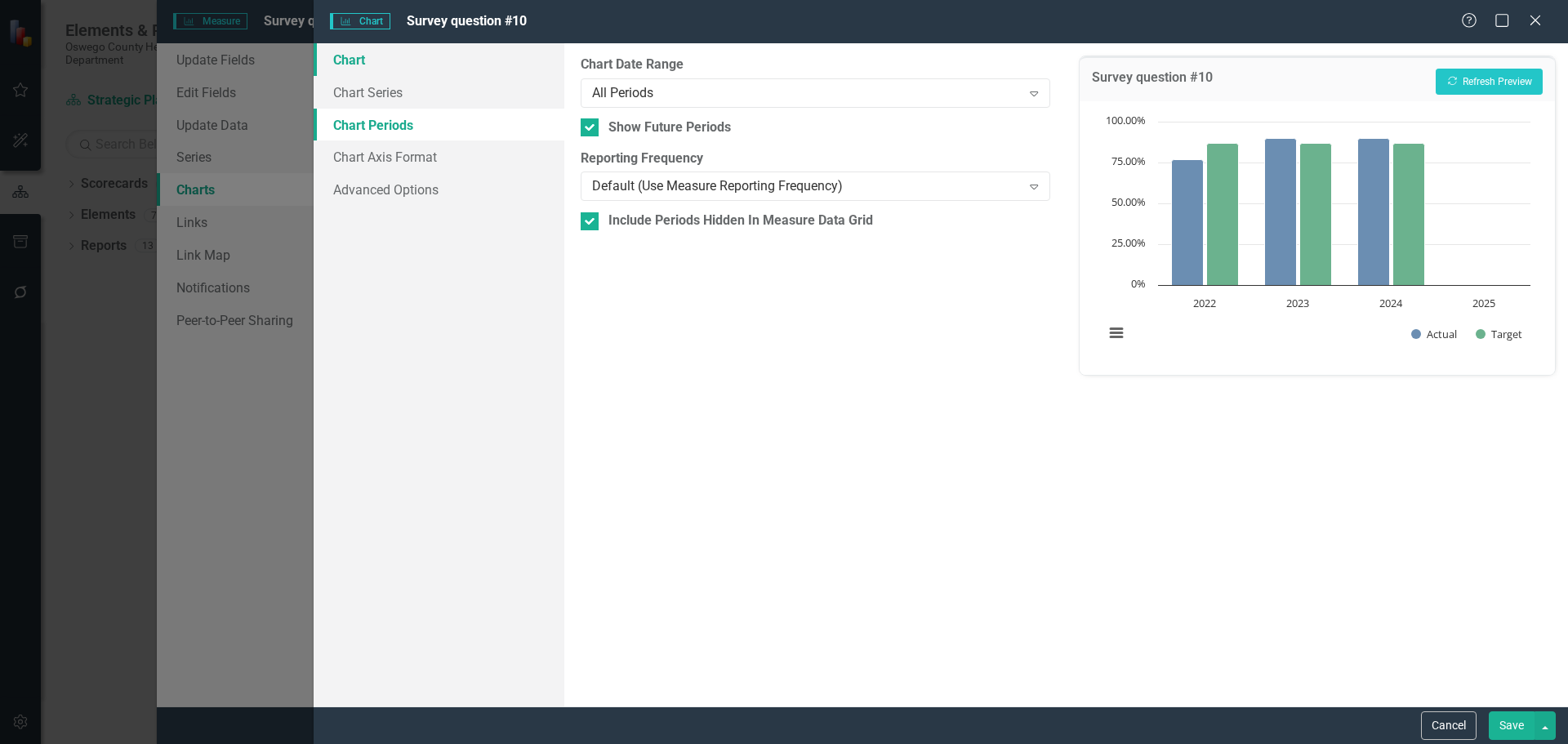
click at [386, 64] on link "Chart" at bounding box center [439, 59] width 251 height 32
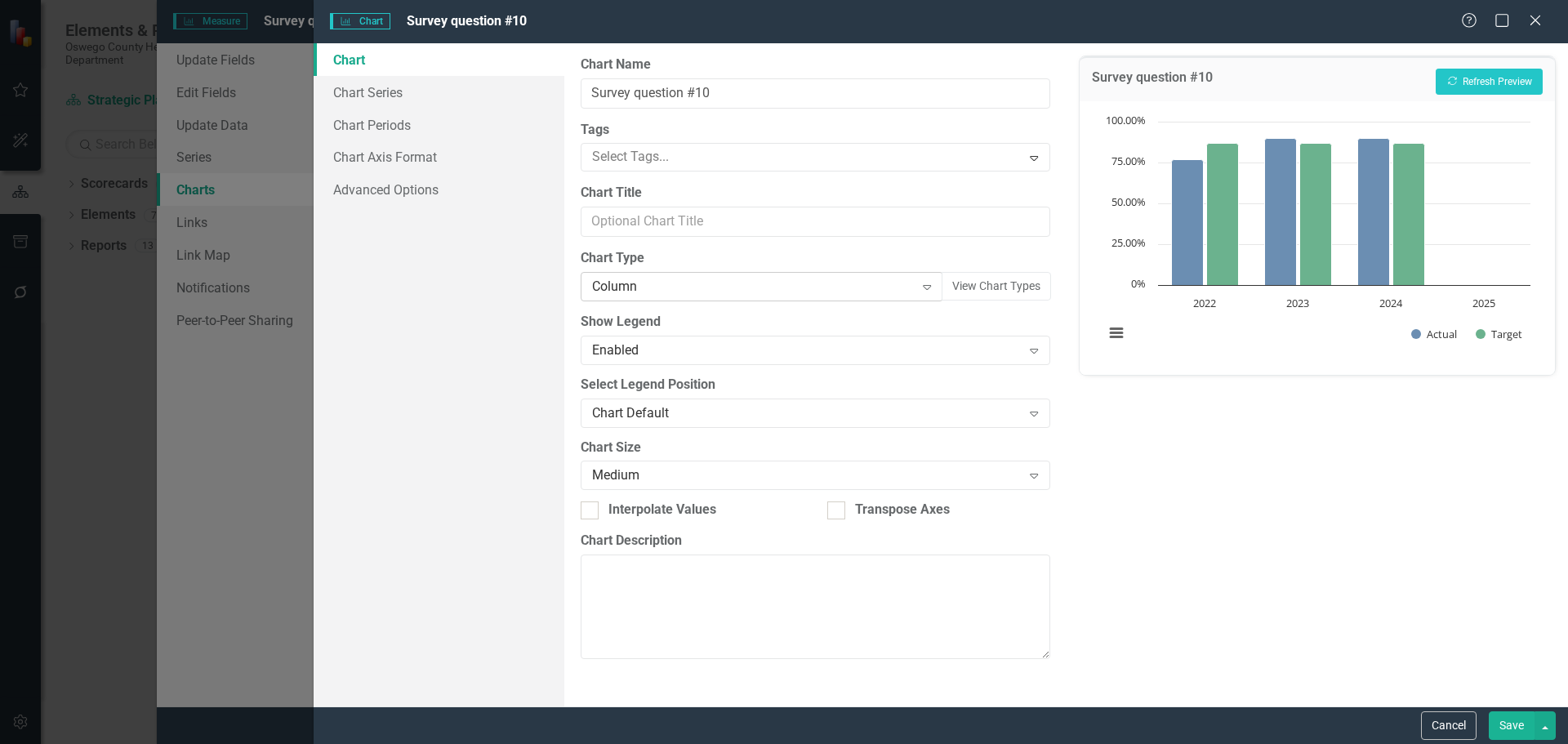
click at [906, 284] on div "Column" at bounding box center [753, 287] width 322 height 19
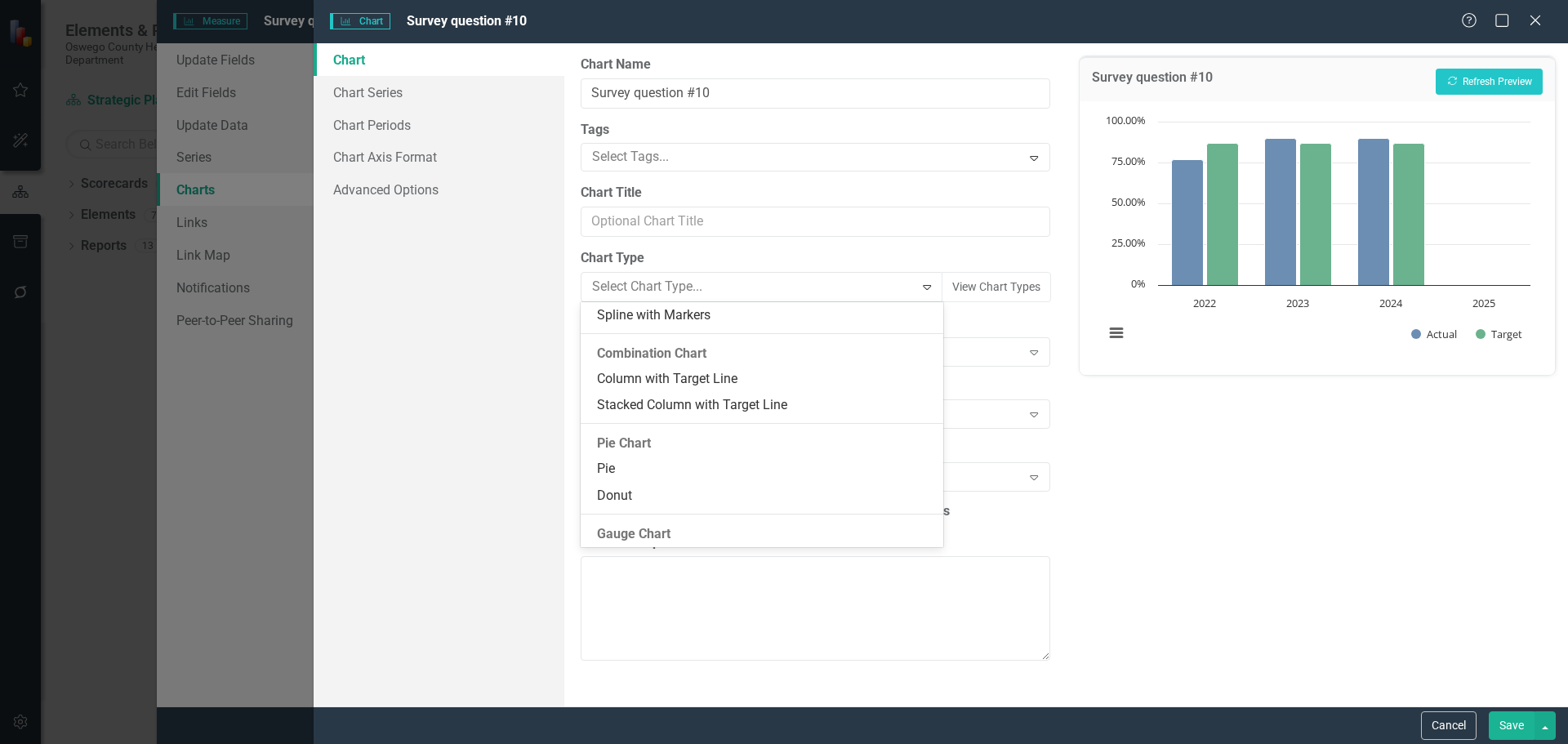
scroll to position [931, 0]
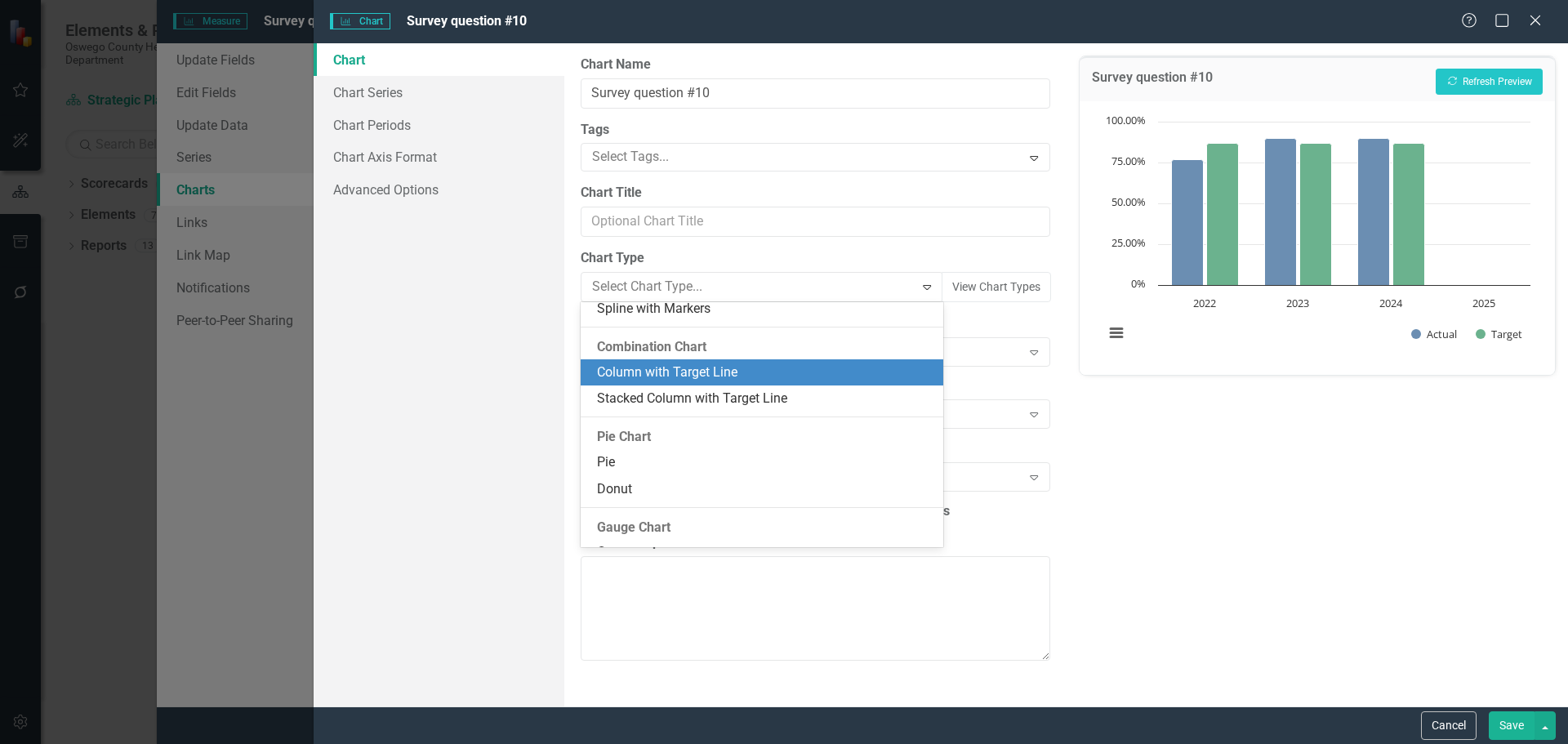
click at [719, 375] on div "Column with Target Line" at bounding box center [765, 372] width 336 height 19
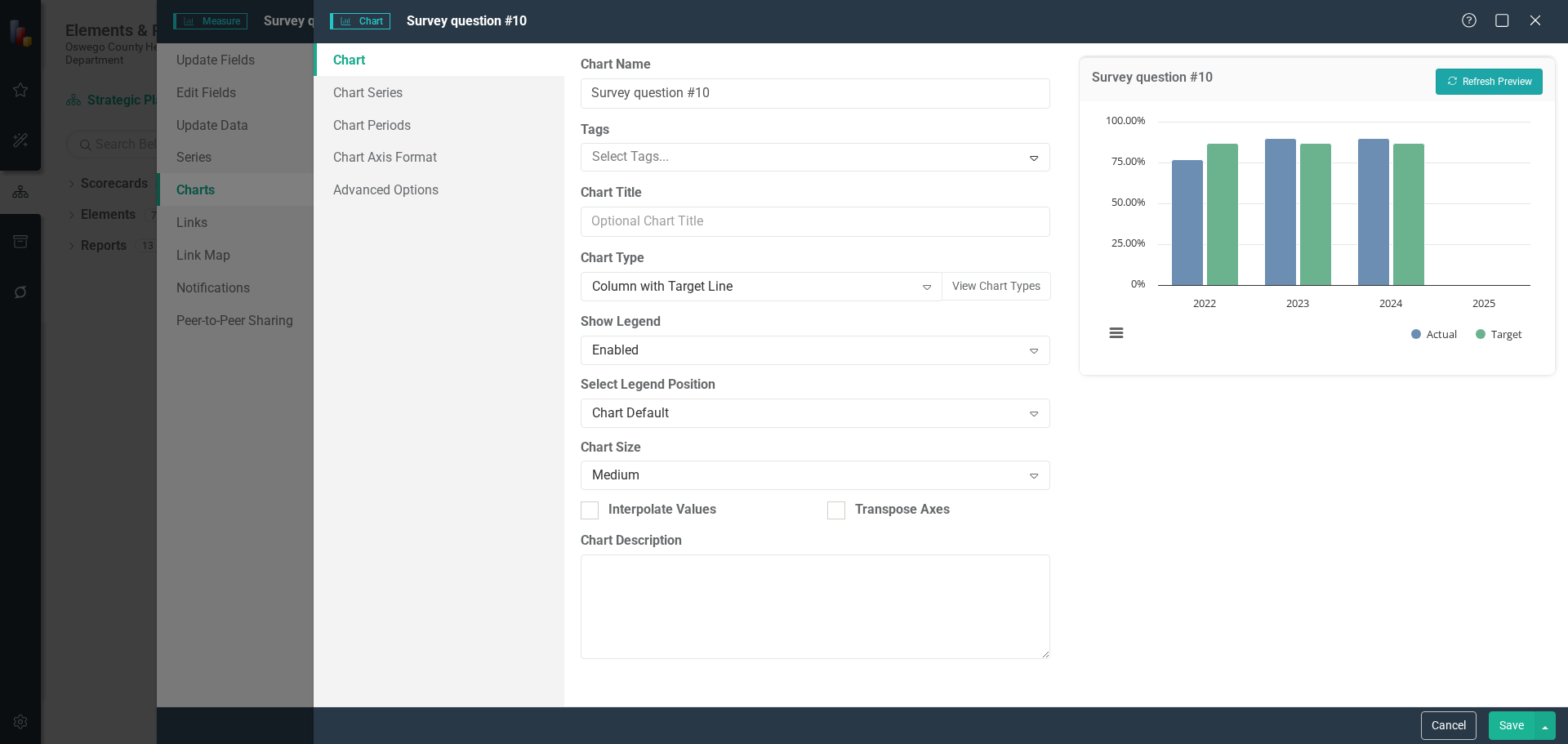
click at [1457, 82] on icon "Recalculate" at bounding box center [1453, 81] width 13 height 10
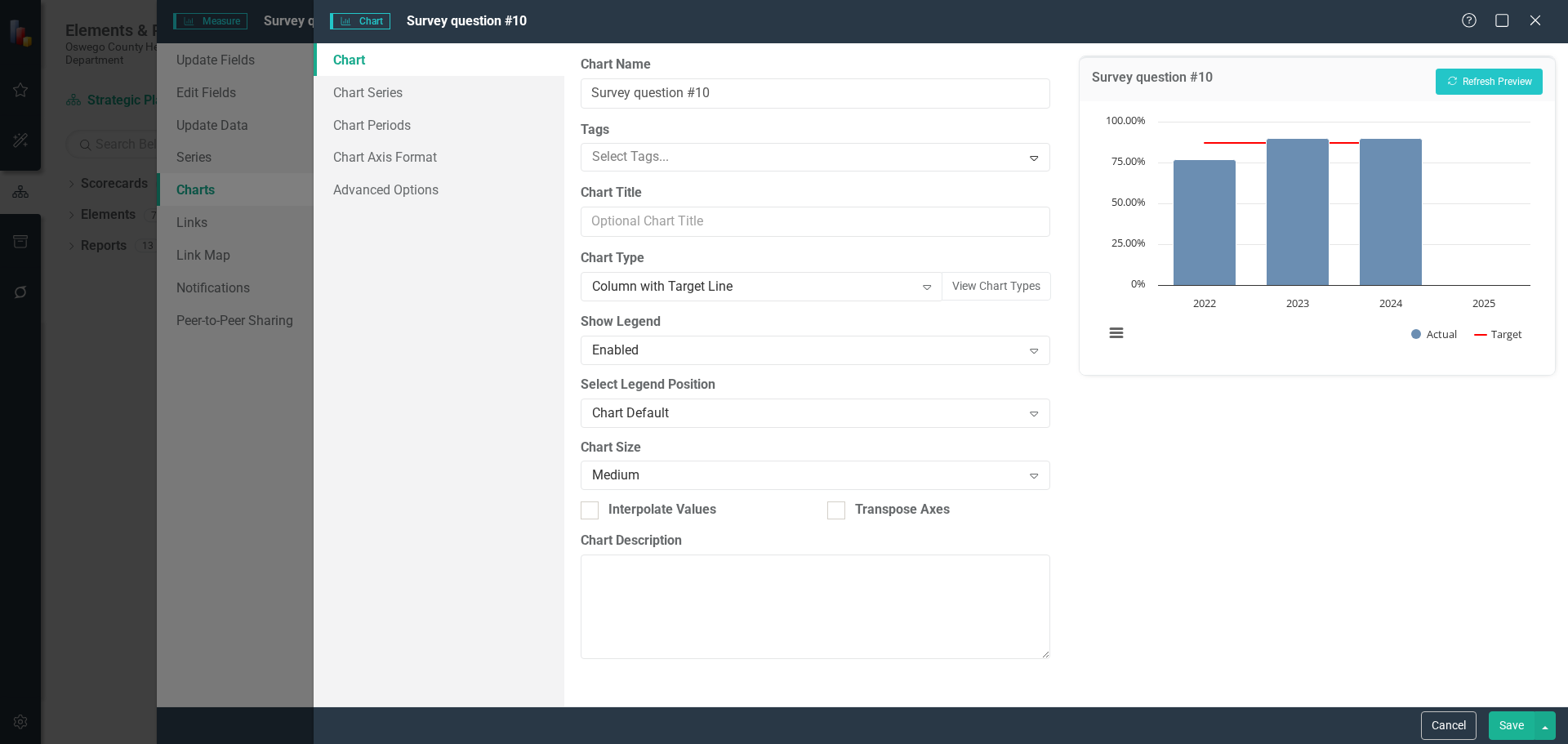
click at [1502, 722] on button "Save" at bounding box center [1511, 726] width 46 height 29
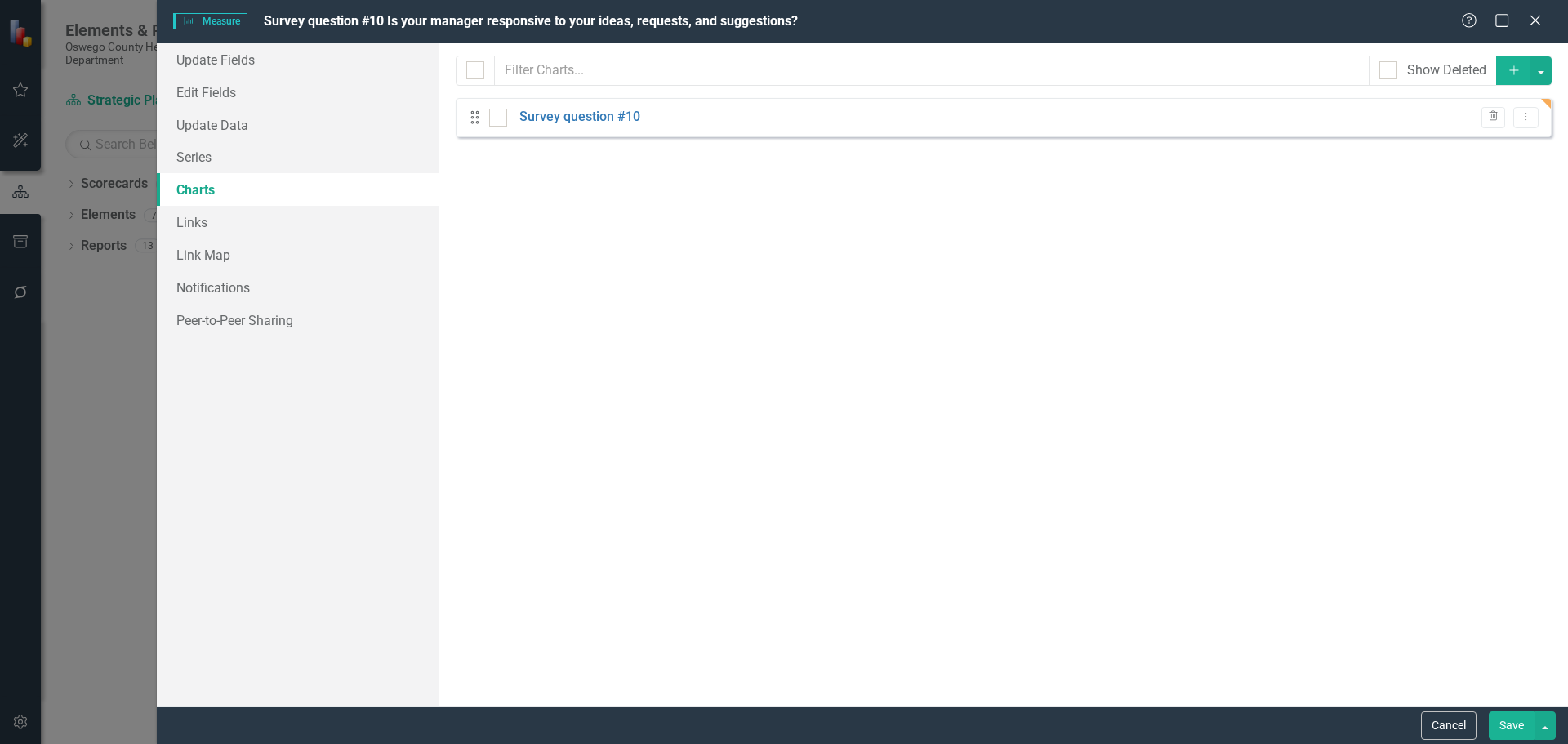
click at [1505, 724] on button "Save" at bounding box center [1511, 726] width 46 height 29
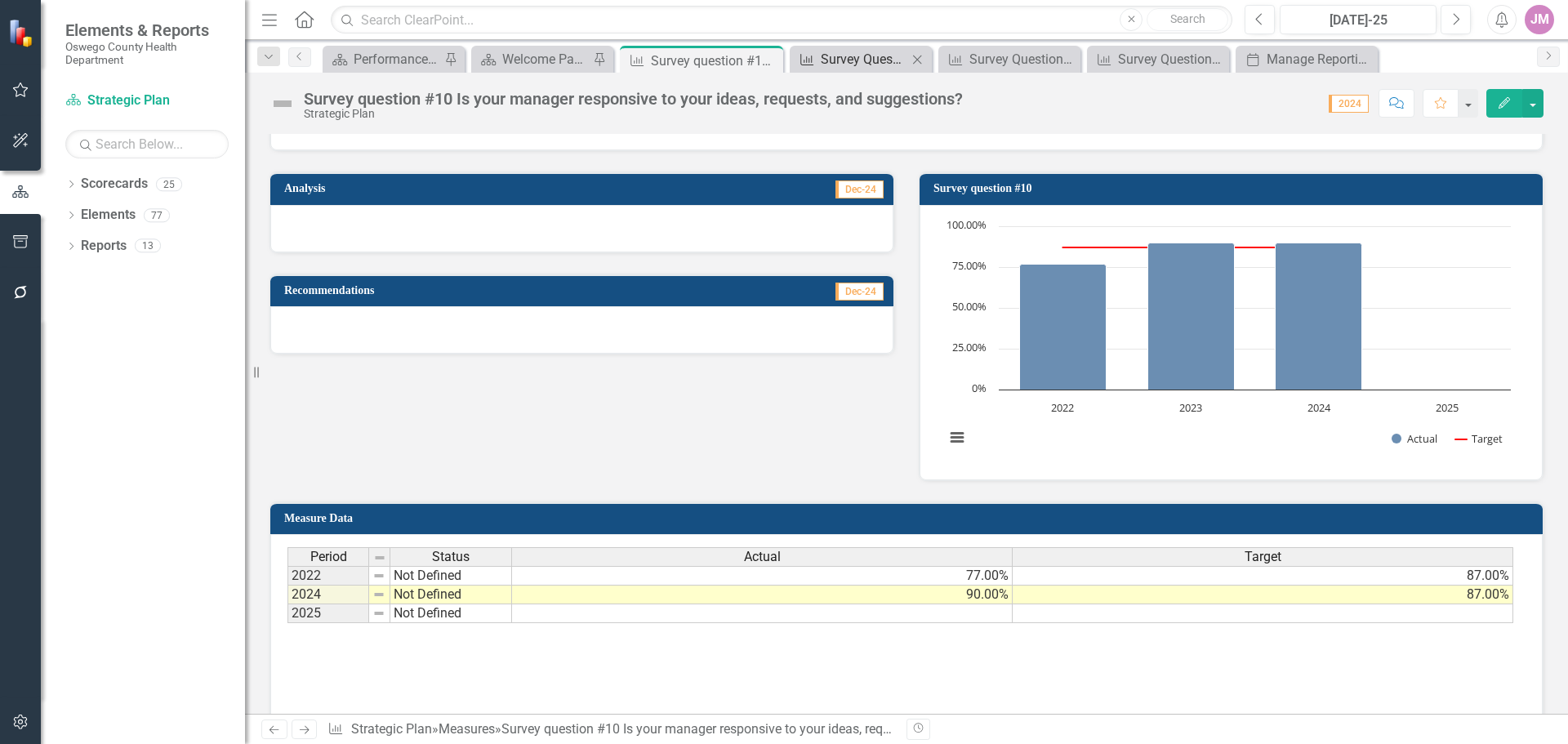
click at [874, 66] on div "Survey Question #3 Do you feel that you are growing professionally?" at bounding box center [864, 59] width 86 height 21
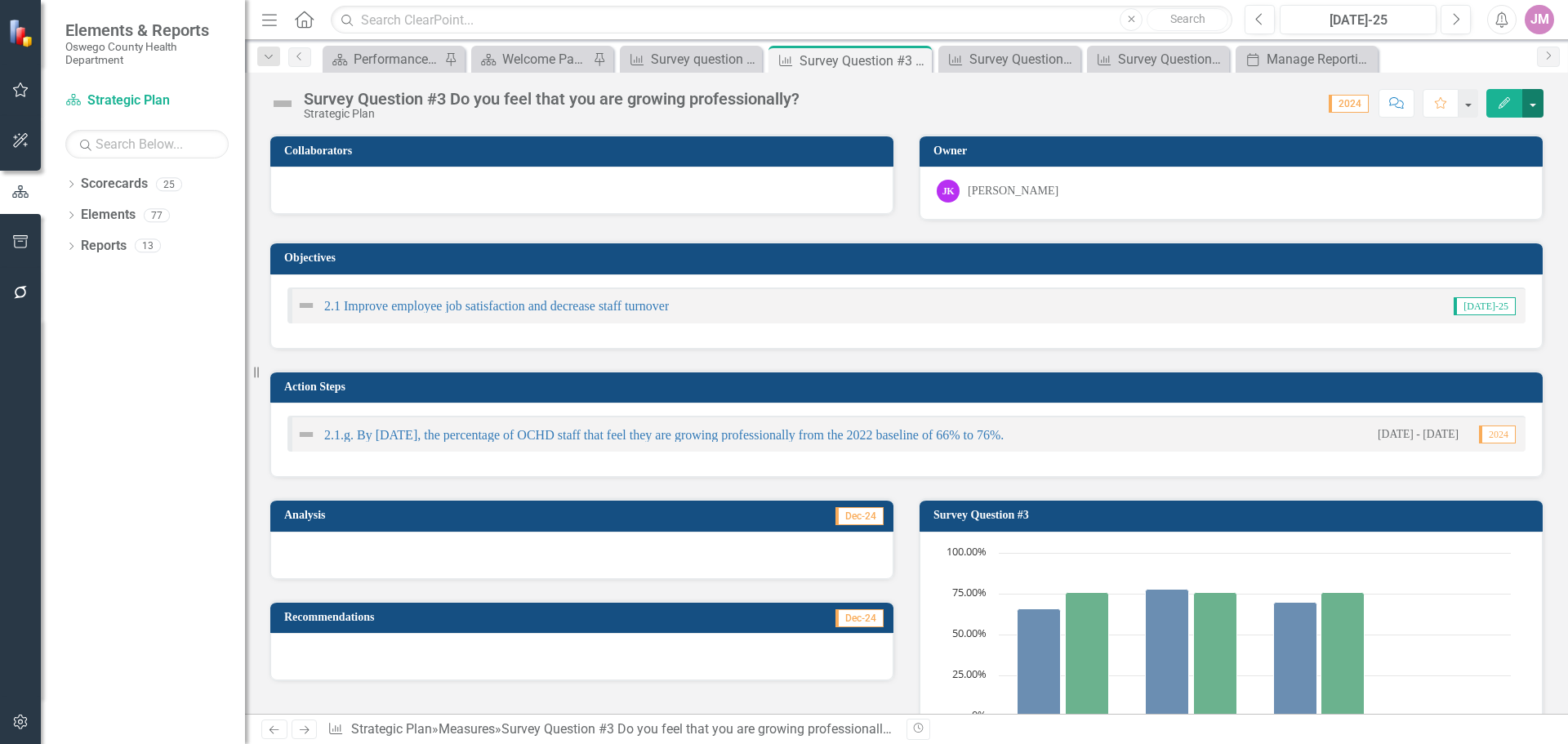
click at [1529, 104] on button "button" at bounding box center [1533, 103] width 22 height 29
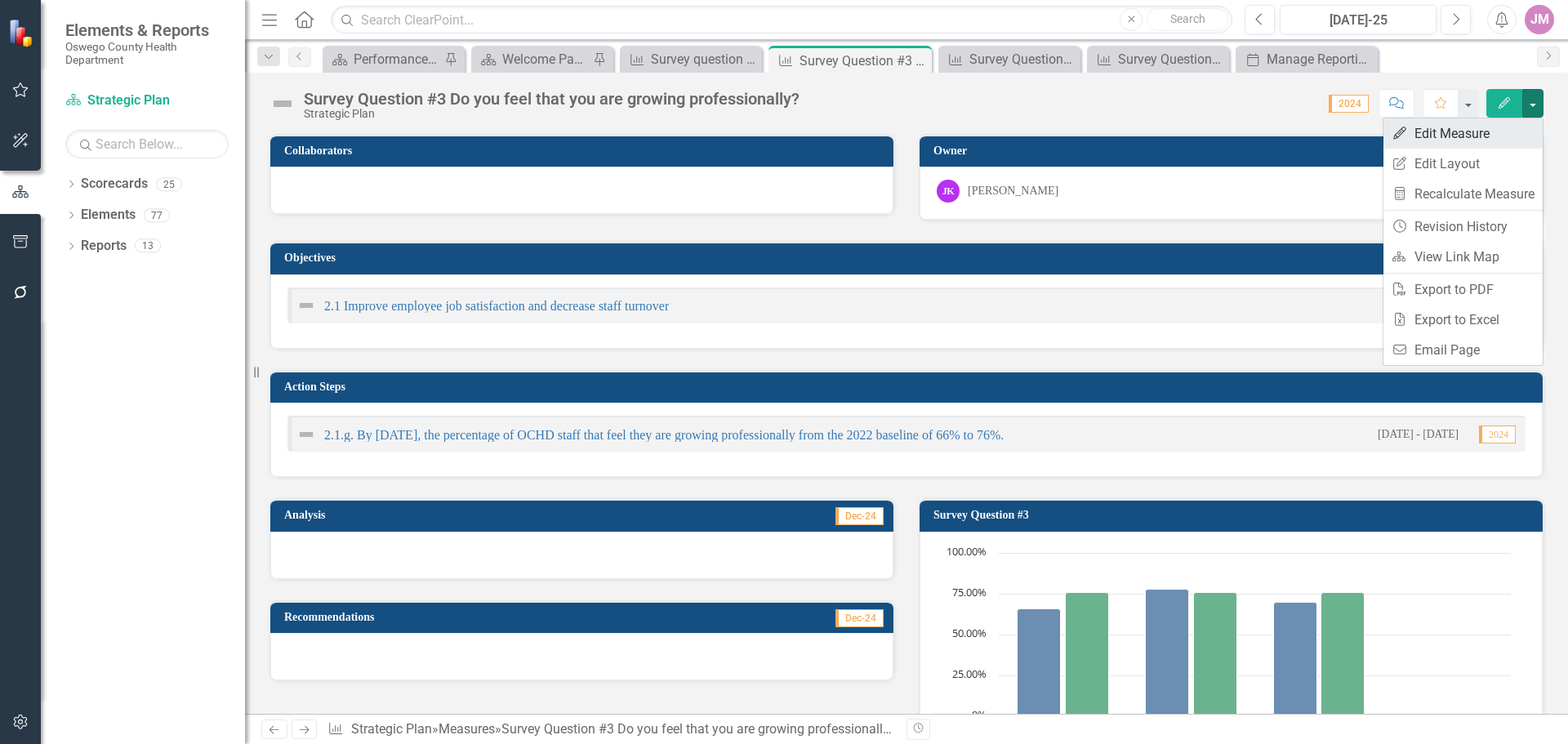
click at [1488, 130] on link "Edit Edit Measure" at bounding box center [1463, 134] width 159 height 31
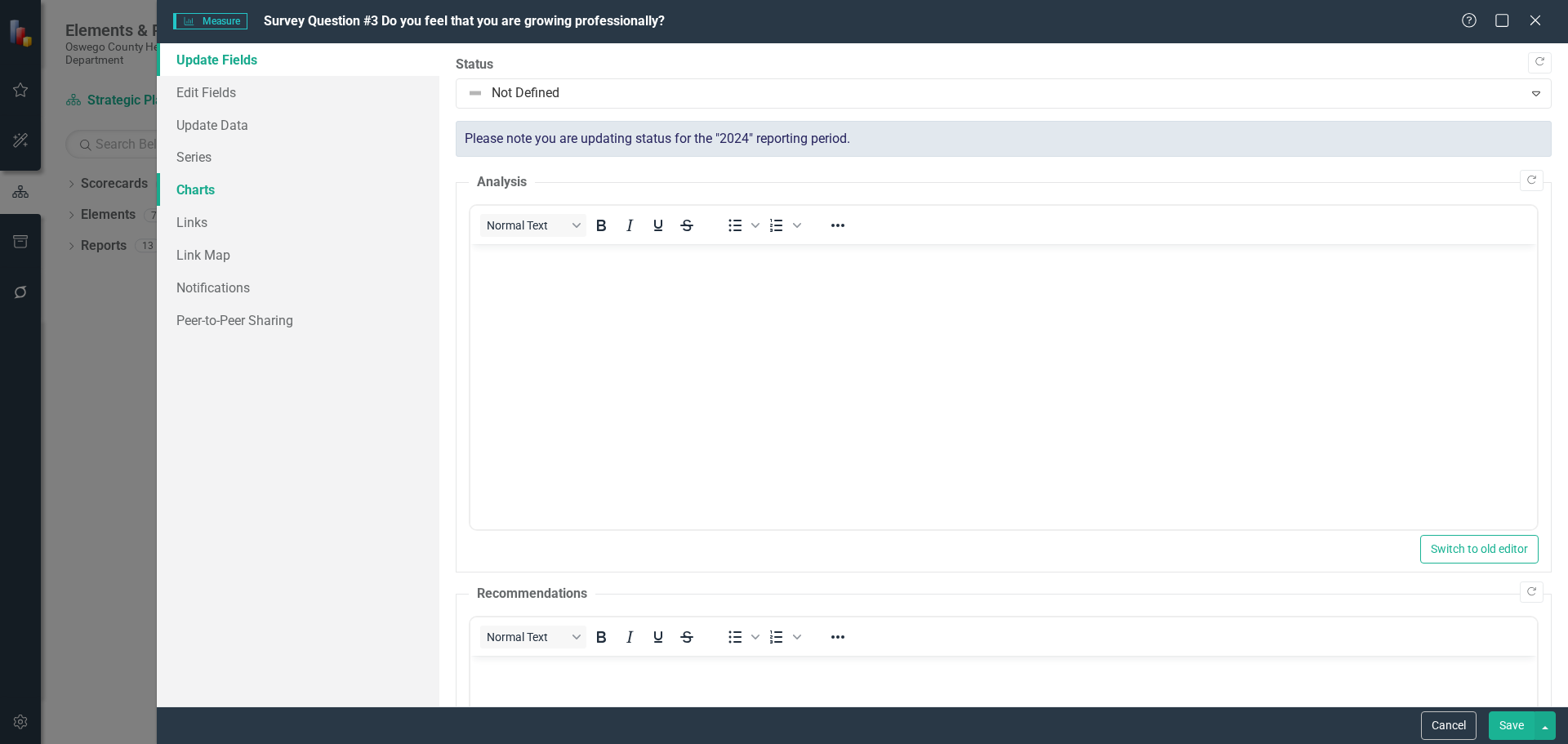
click at [206, 190] on link "Charts" at bounding box center [298, 190] width 282 height 32
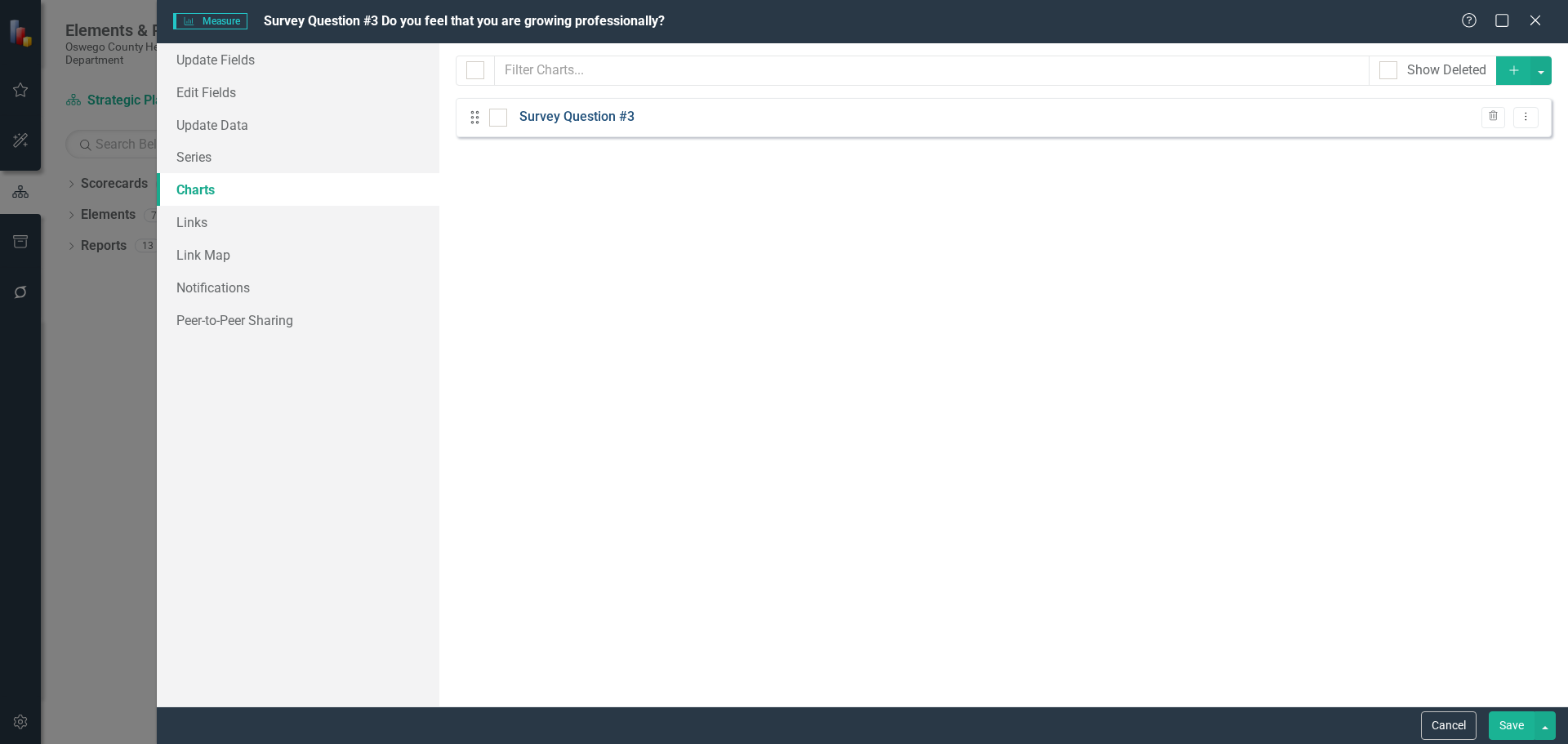
click at [599, 119] on link "Survey Question #3" at bounding box center [577, 117] width 115 height 19
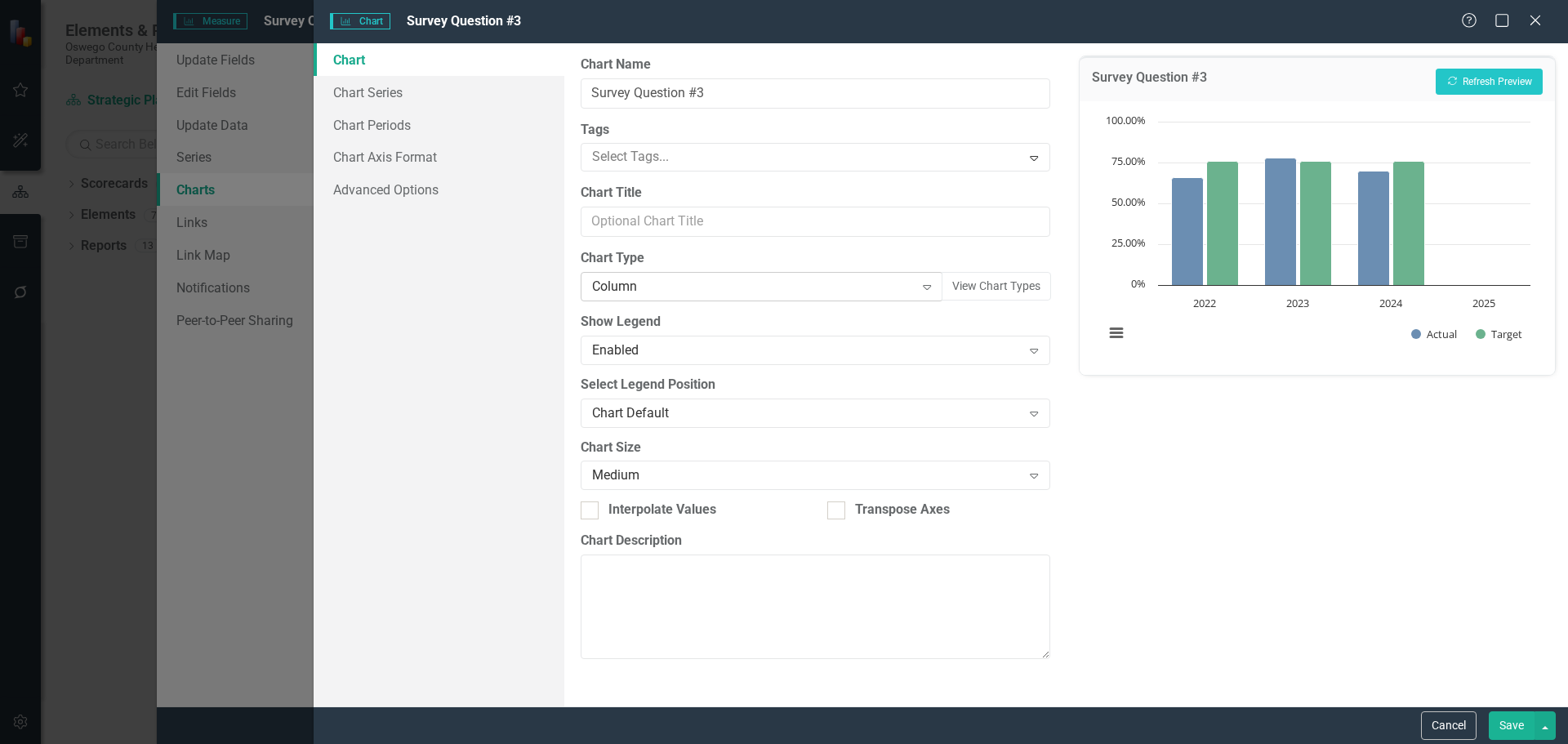
click at [756, 278] on div "Column" at bounding box center [753, 287] width 322 height 19
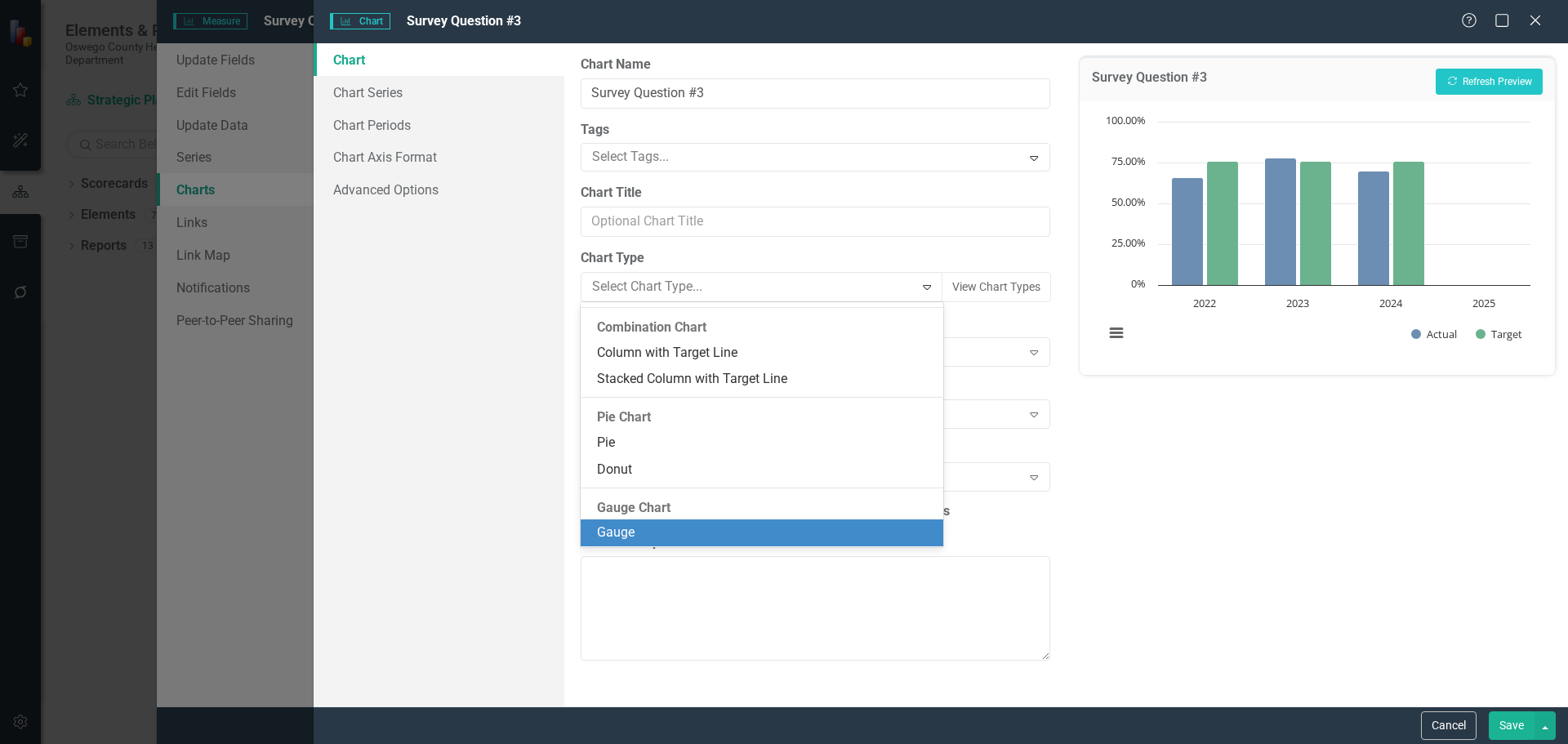
scroll to position [929, 0]
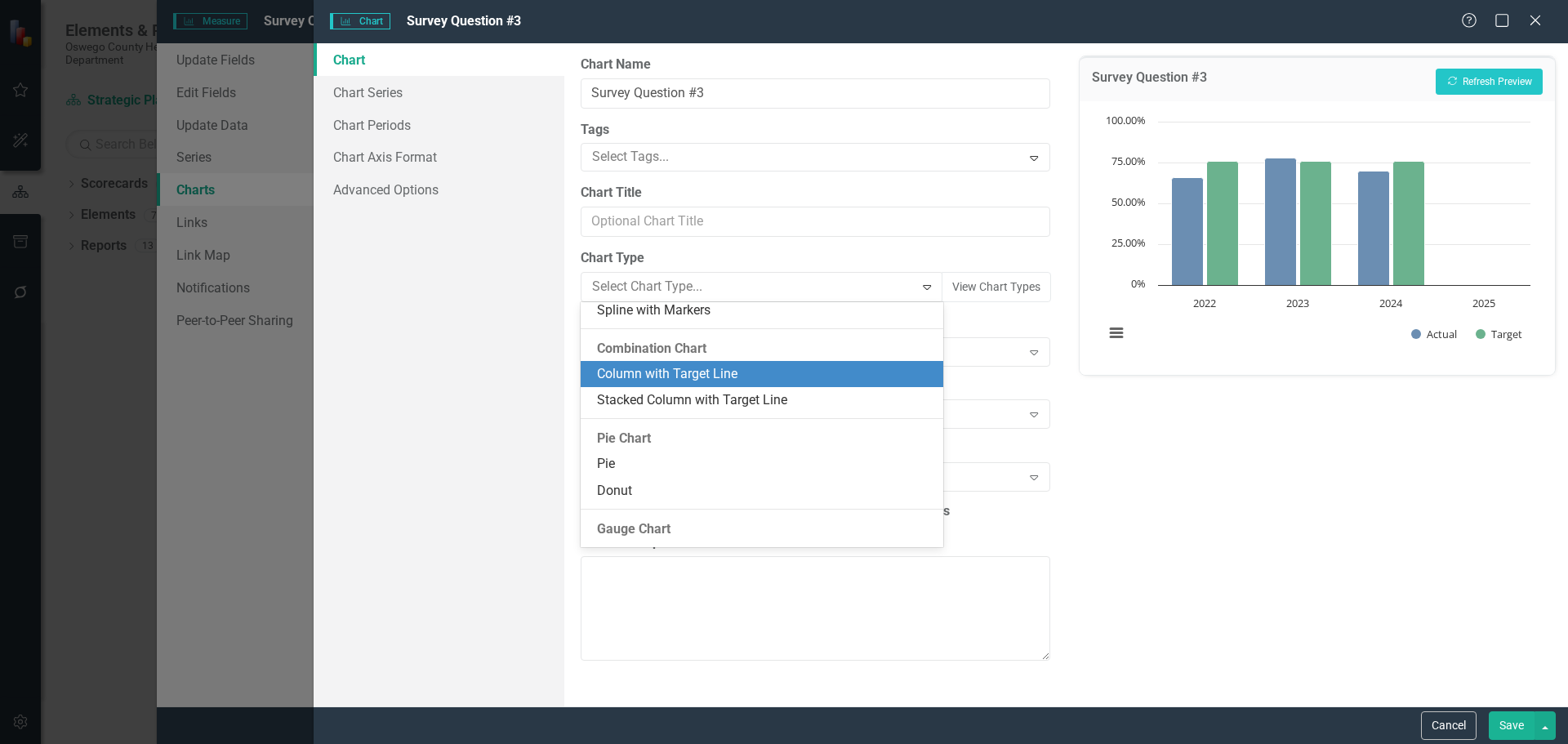
click at [668, 368] on div "Column with Target Line" at bounding box center [765, 374] width 336 height 19
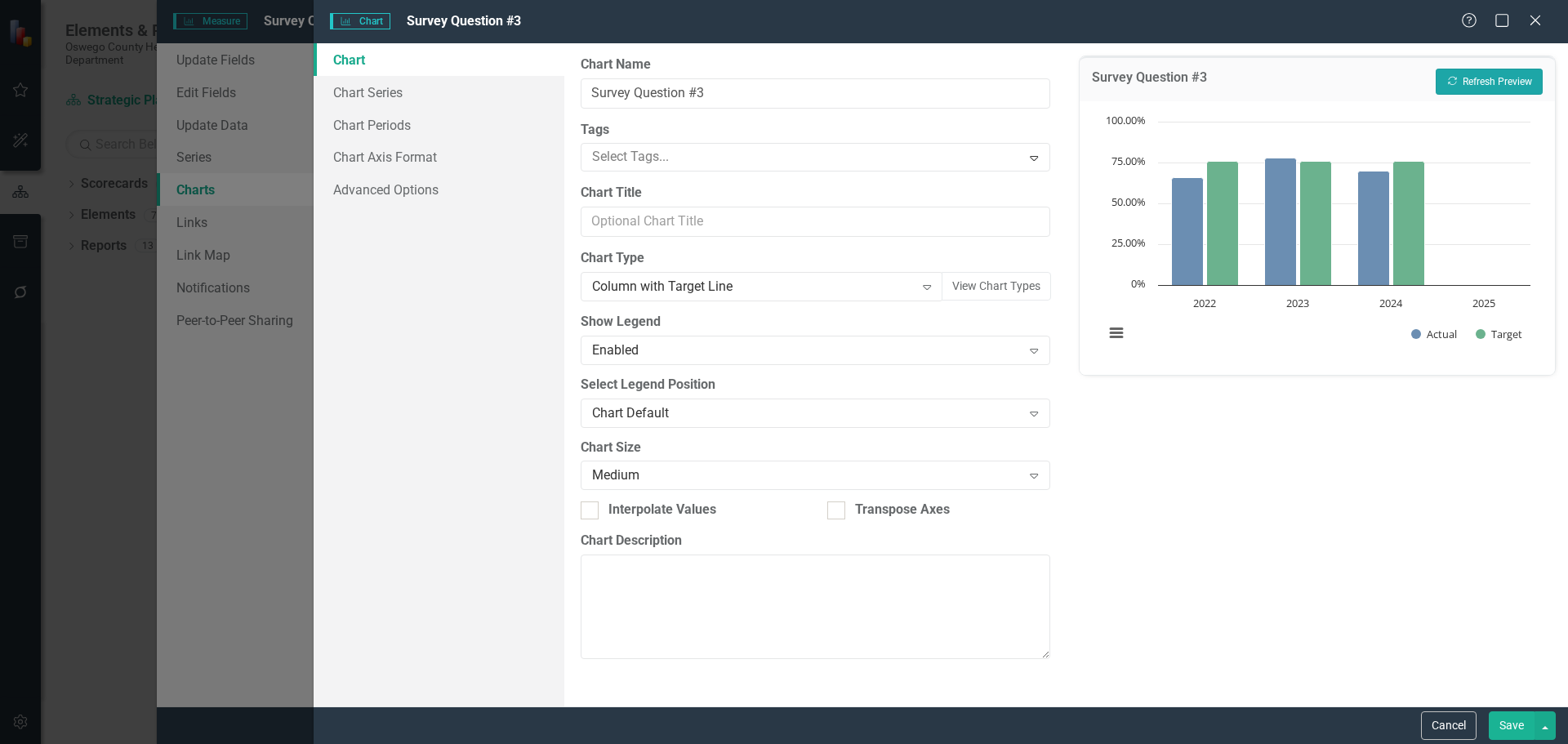
click at [1464, 77] on button "Recalculate Refresh Preview" at bounding box center [1489, 81] width 107 height 26
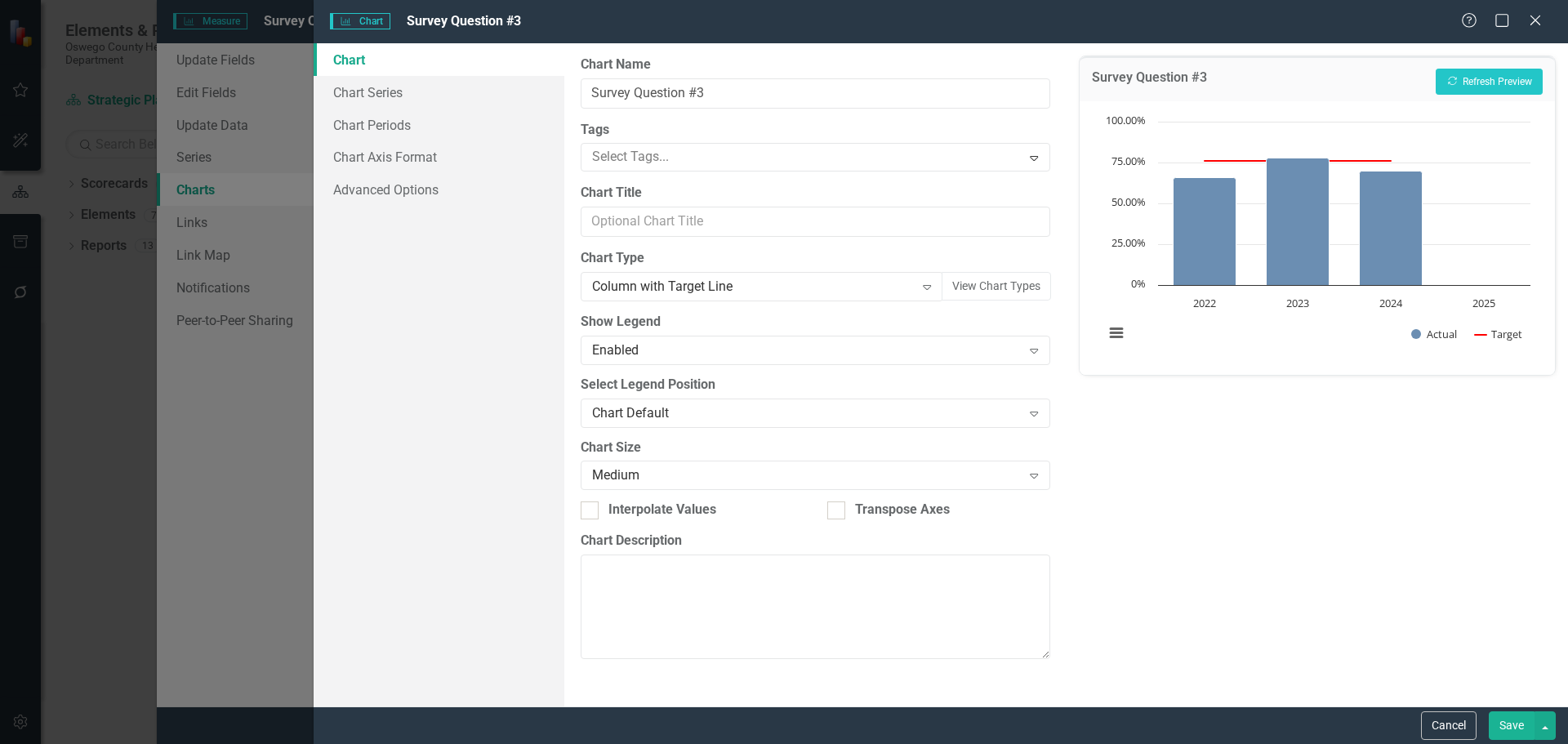
click at [1519, 724] on button "Save" at bounding box center [1511, 726] width 46 height 29
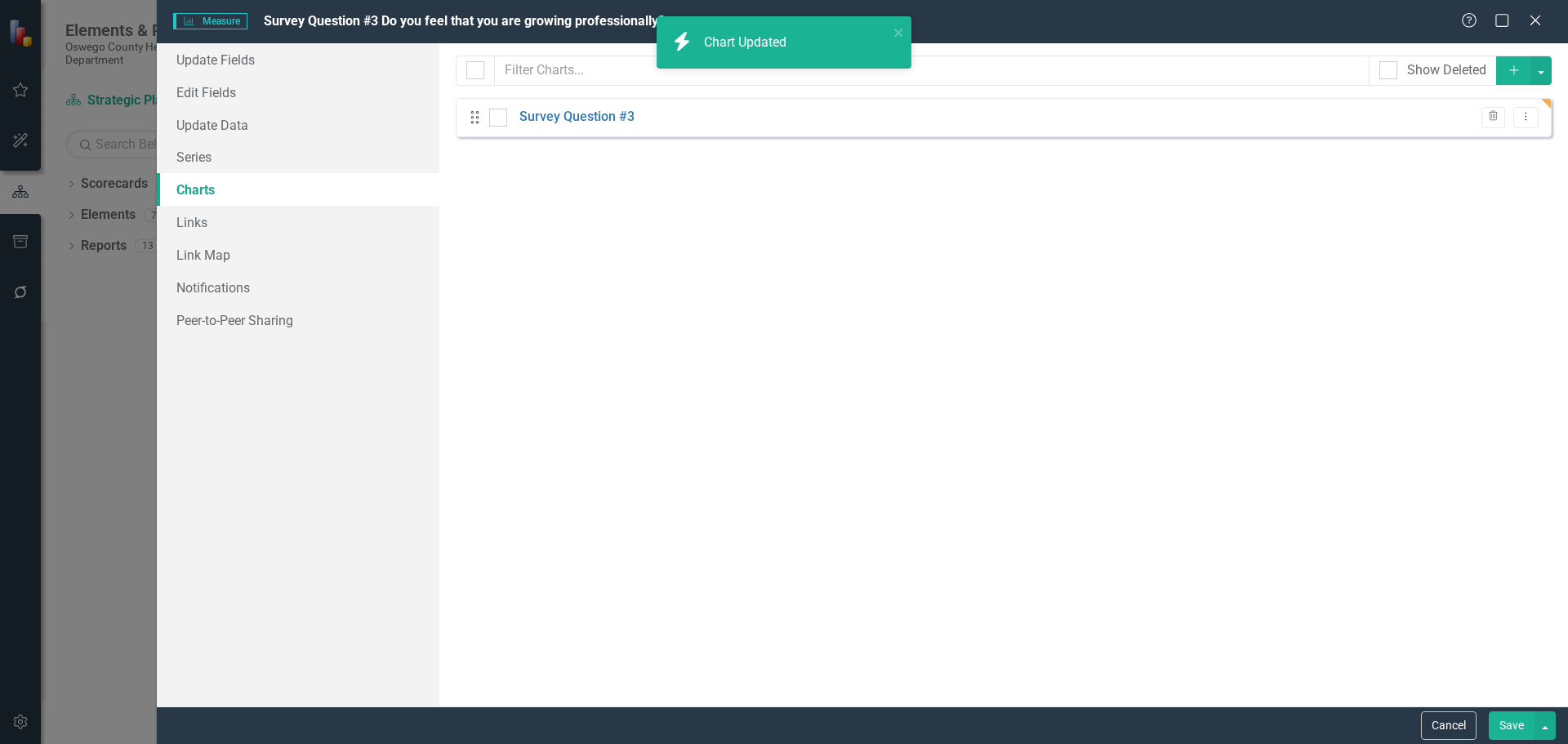
click at [1510, 724] on button "Save" at bounding box center [1511, 726] width 46 height 29
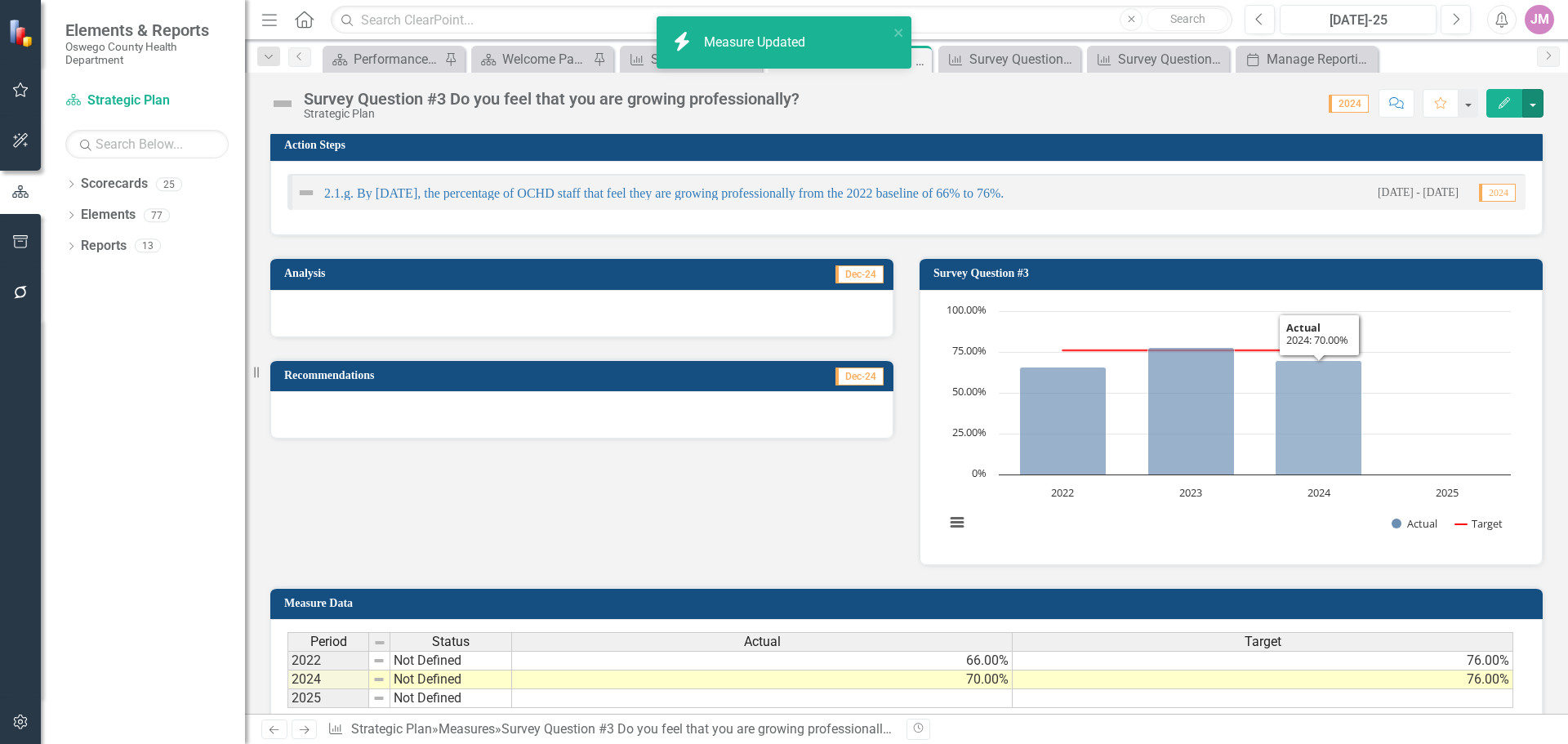
scroll to position [245, 0]
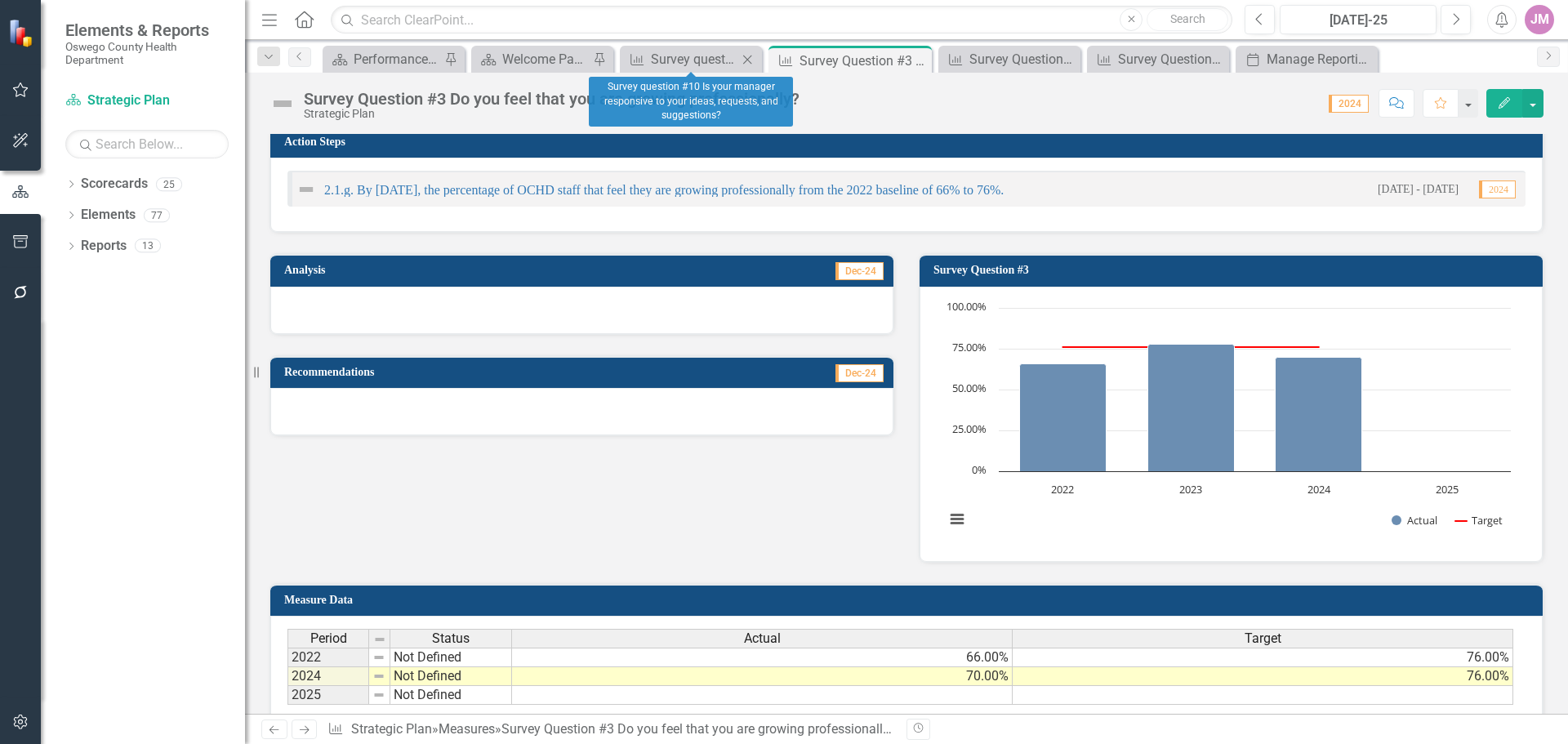
click at [744, 60] on icon "Close" at bounding box center [748, 59] width 16 height 13
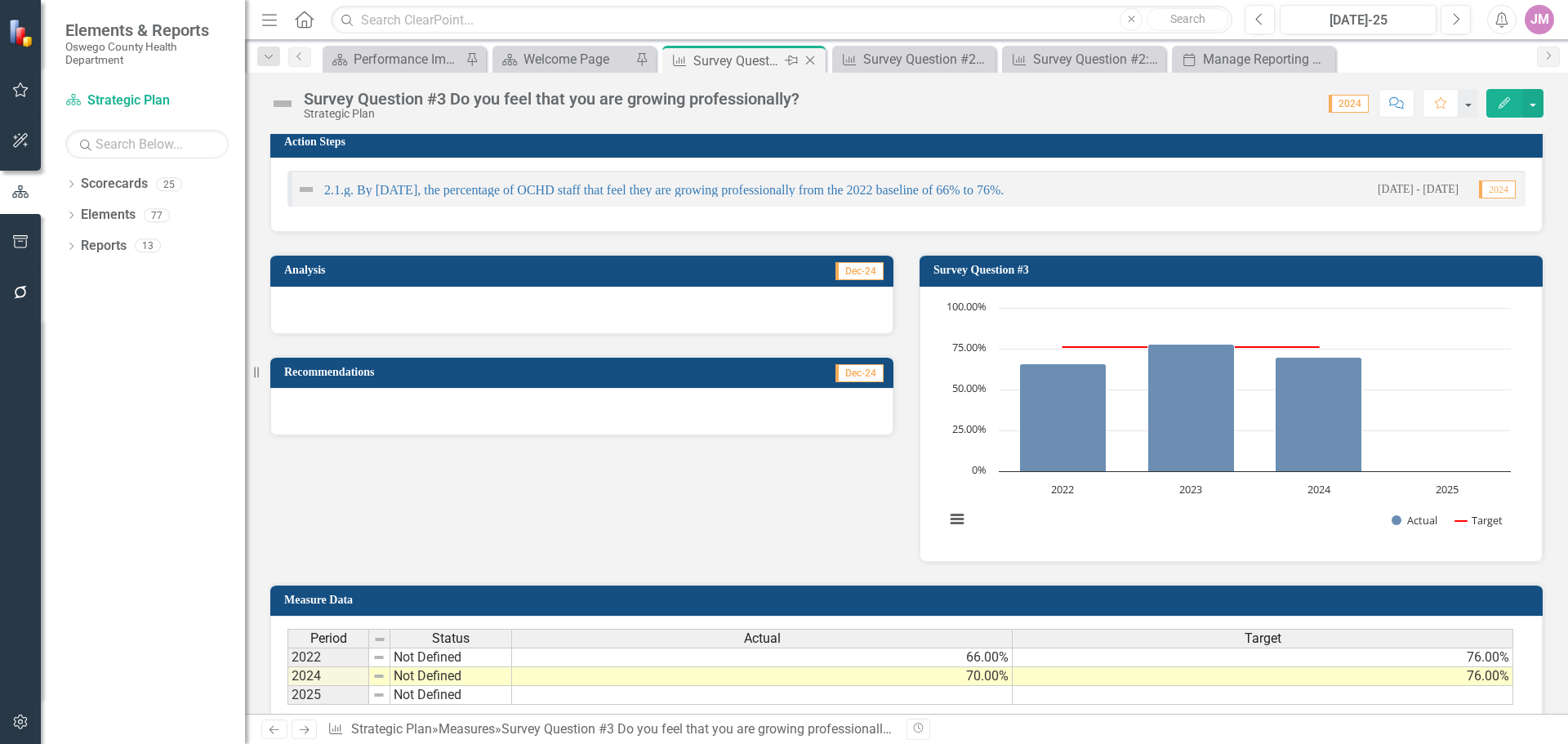
click at [808, 58] on icon "Close" at bounding box center [811, 60] width 16 height 13
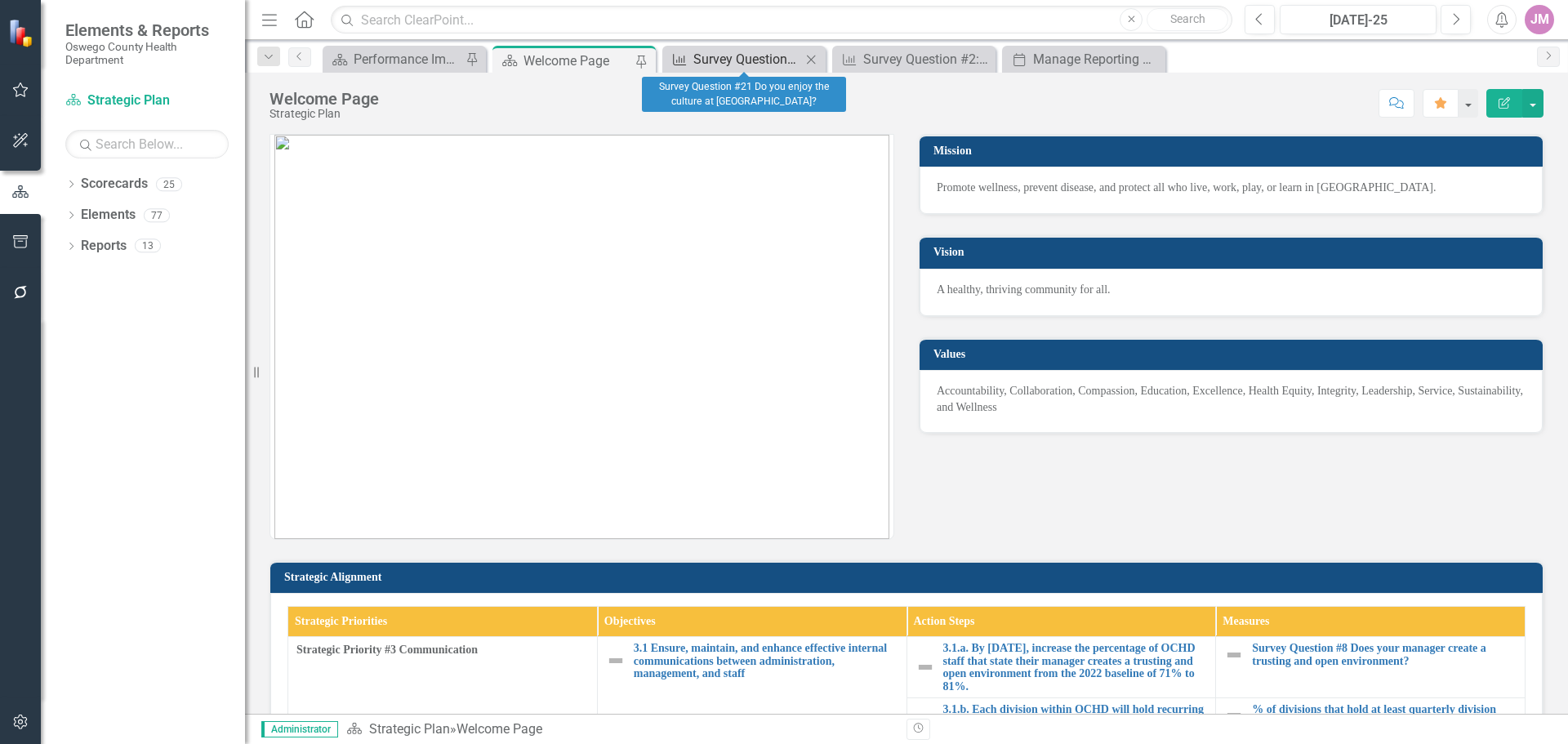
click at [740, 58] on div "Survey Question #21 Do you enjoy the culture at [GEOGRAPHIC_DATA]?" at bounding box center [748, 59] width 108 height 21
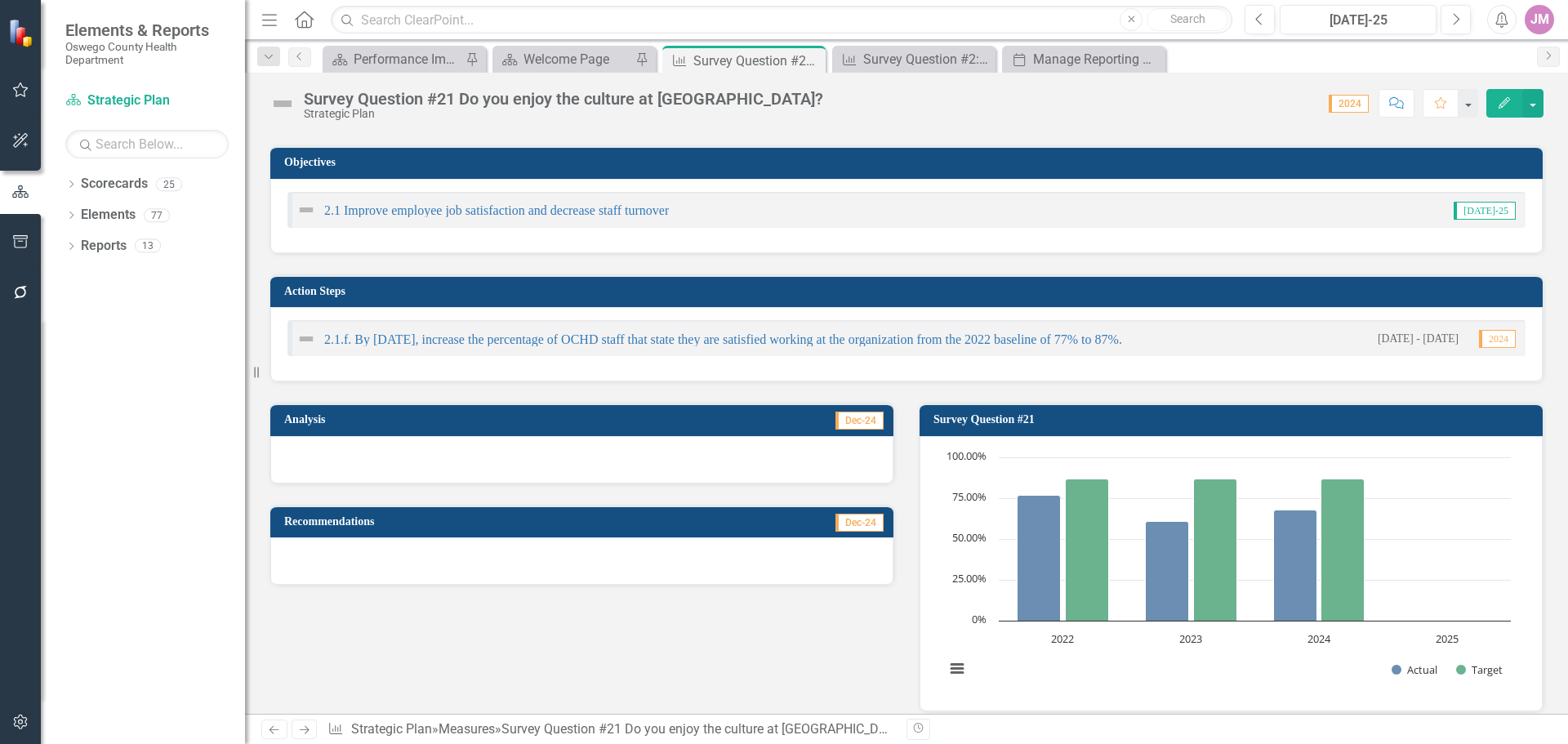
scroll to position [327, 0]
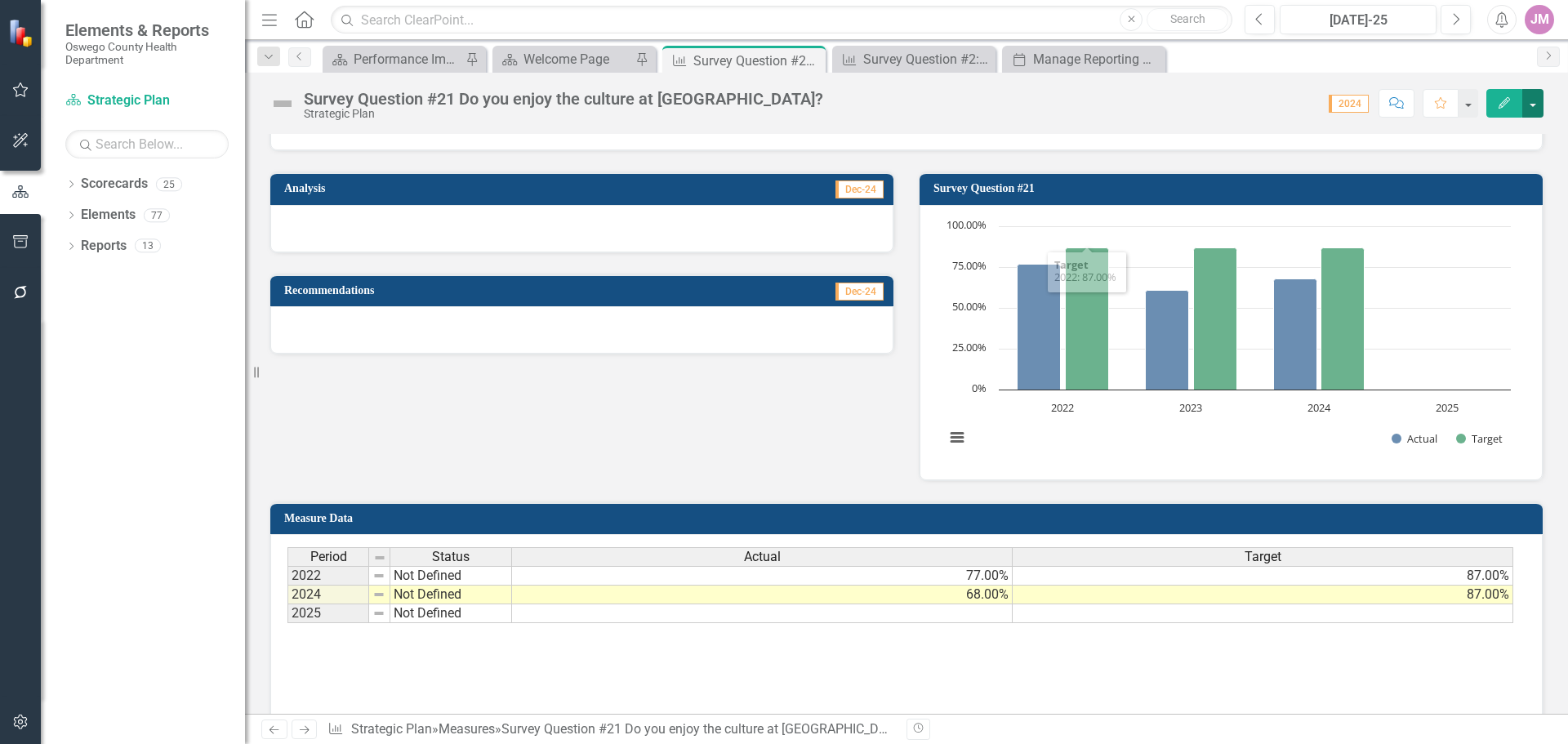
click at [1537, 104] on button "button" at bounding box center [1533, 103] width 22 height 29
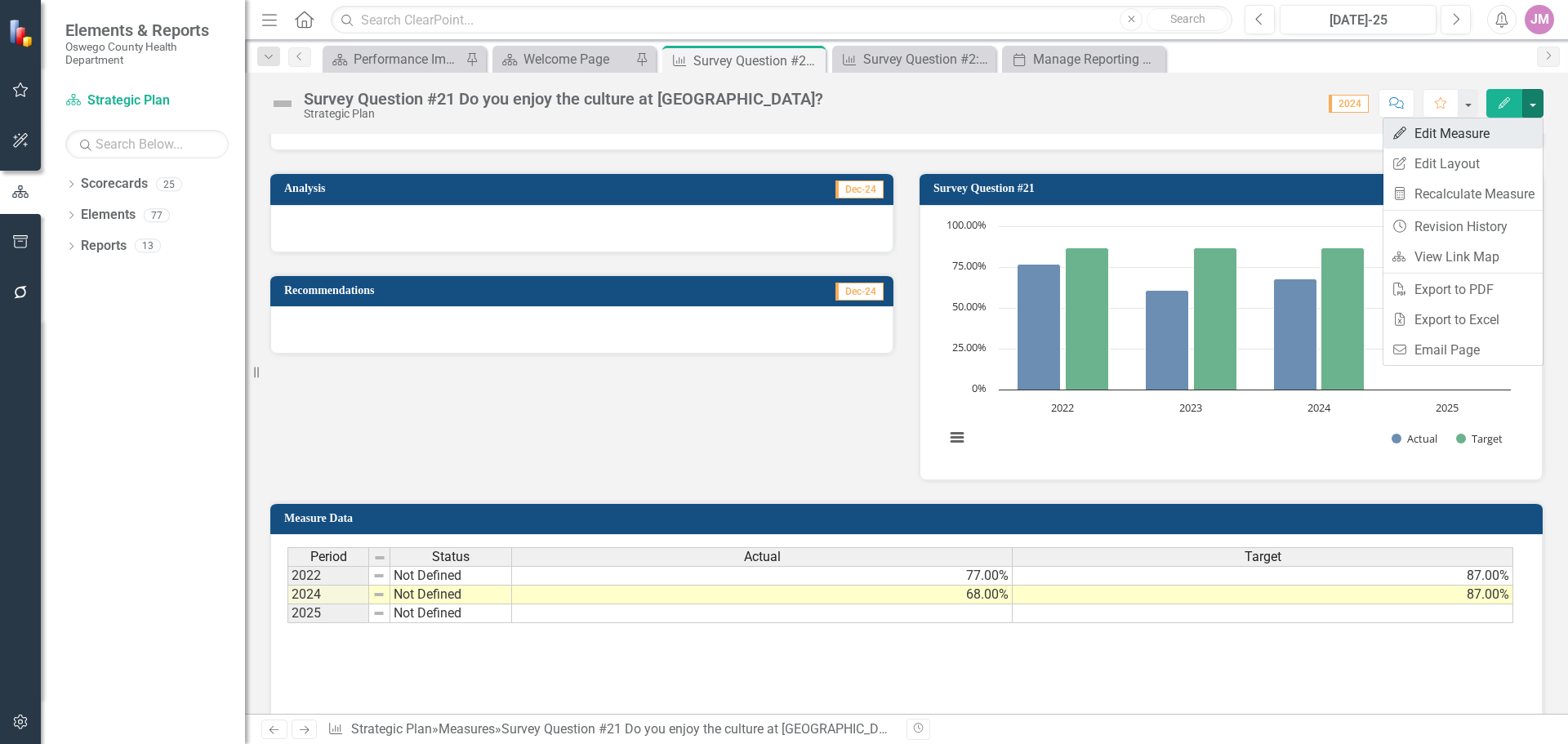
click at [1466, 137] on link "Edit Edit Measure" at bounding box center [1463, 134] width 159 height 31
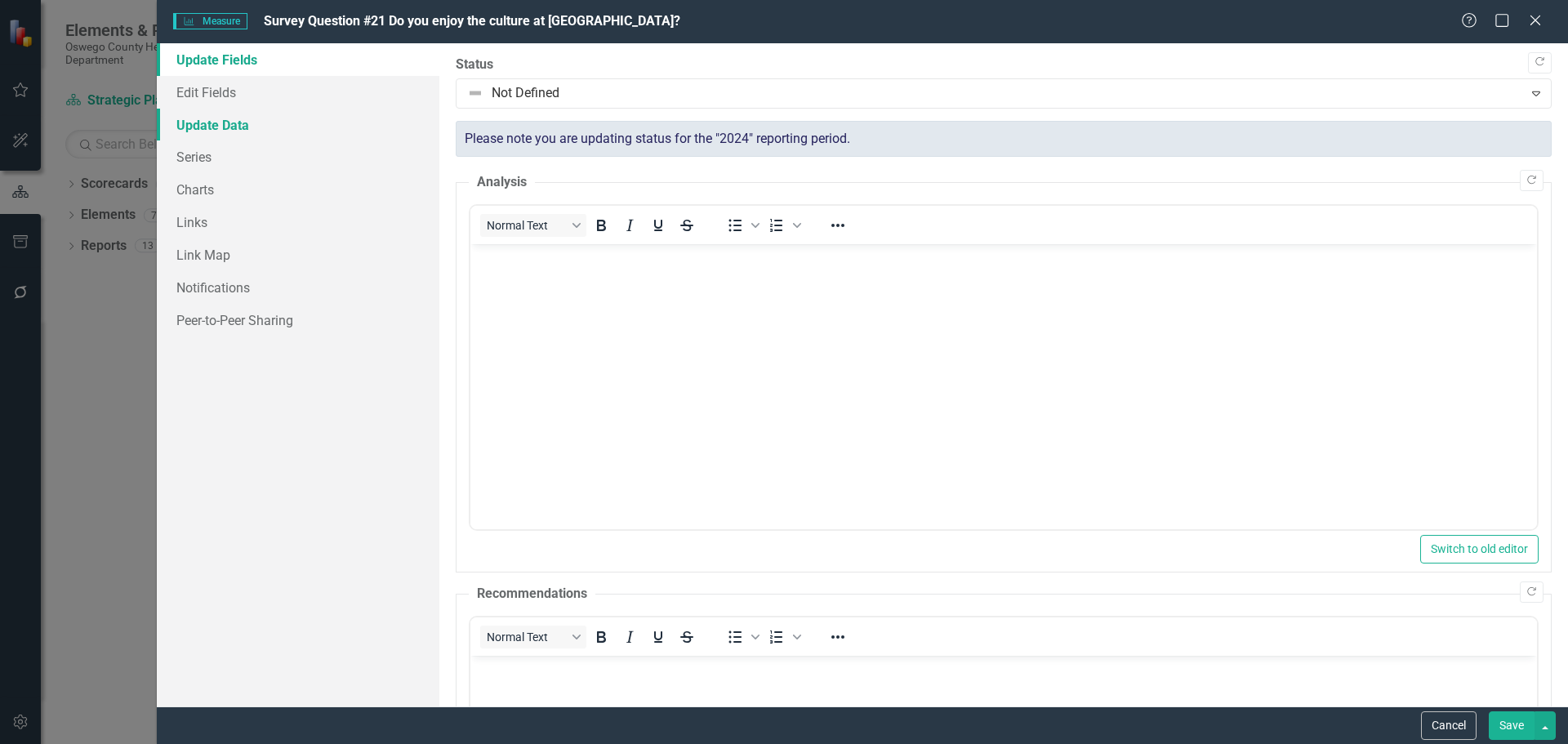
scroll to position [0, 0]
click at [214, 183] on link "Charts" at bounding box center [298, 190] width 282 height 32
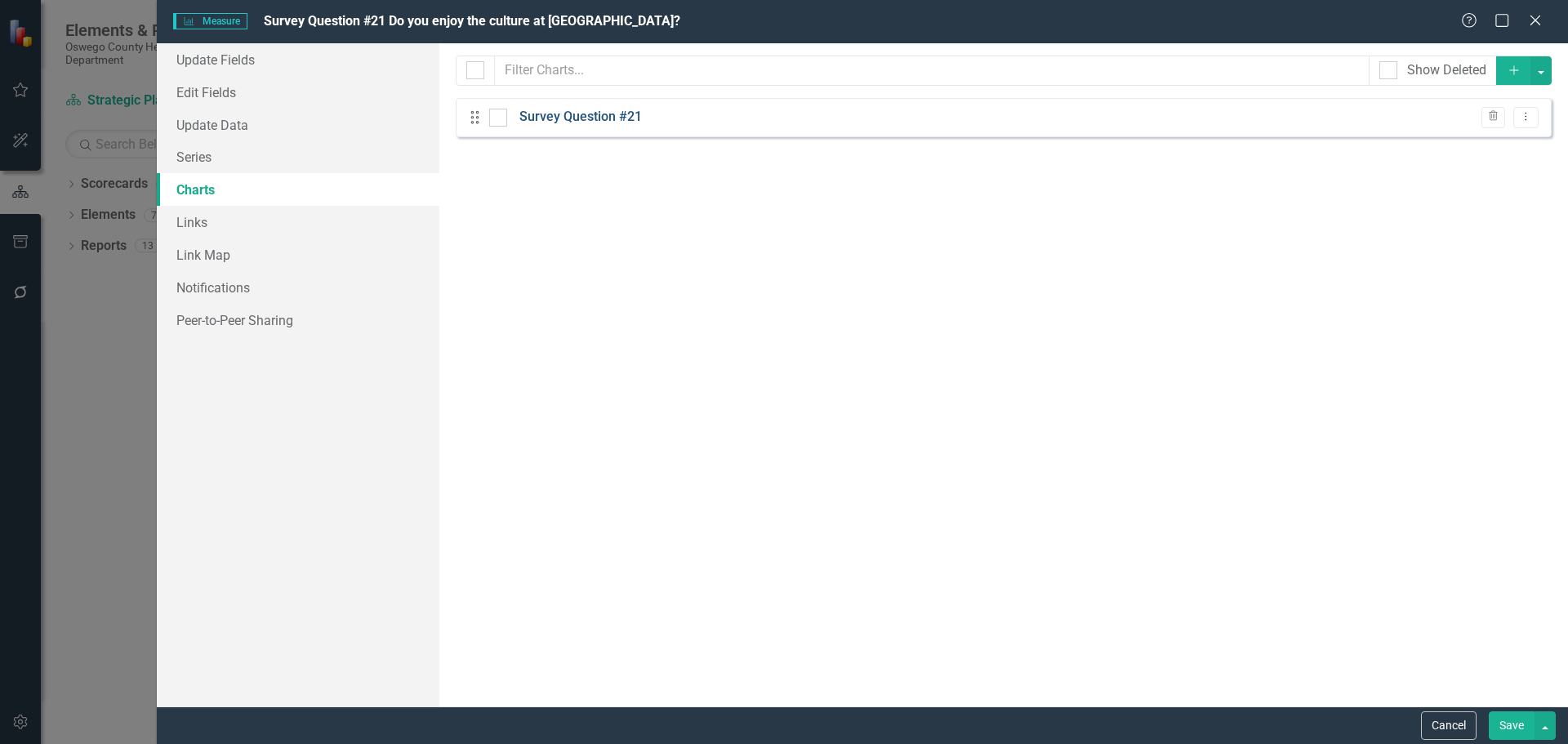
click at [636, 115] on link "Survey Question #21" at bounding box center [580, 117] width 122 height 19
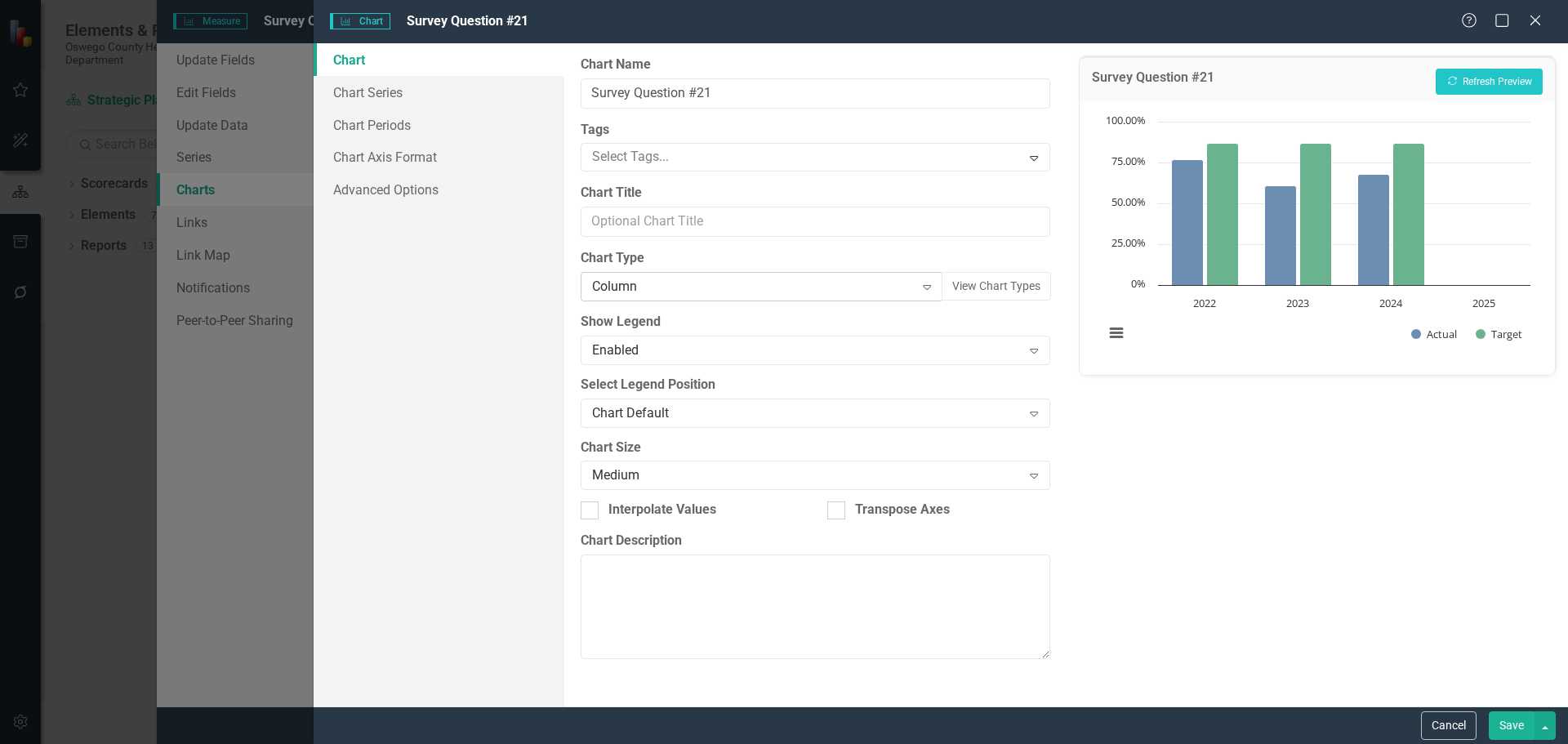
click at [890, 289] on div "Column" at bounding box center [753, 287] width 322 height 19
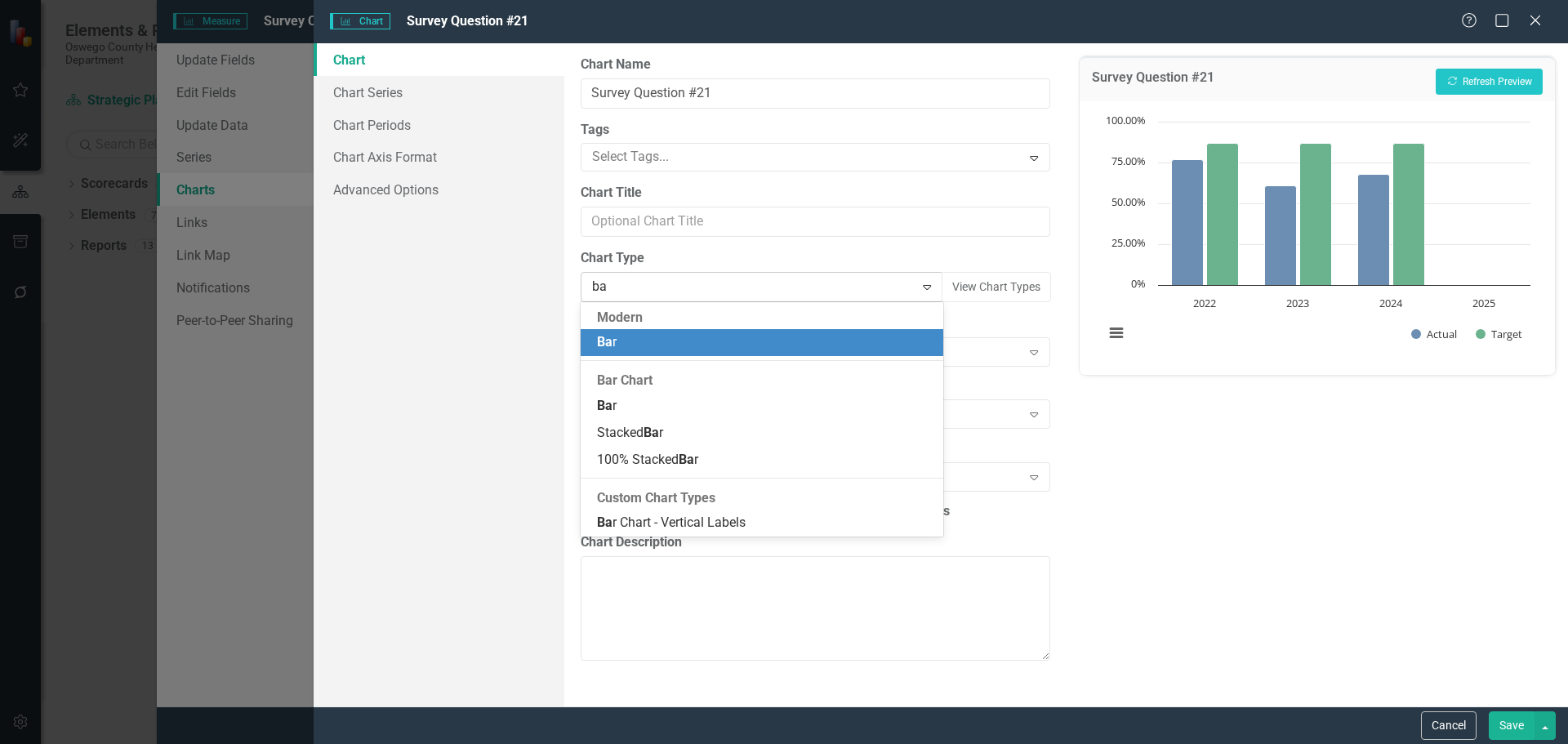
type input "b"
type input "c"
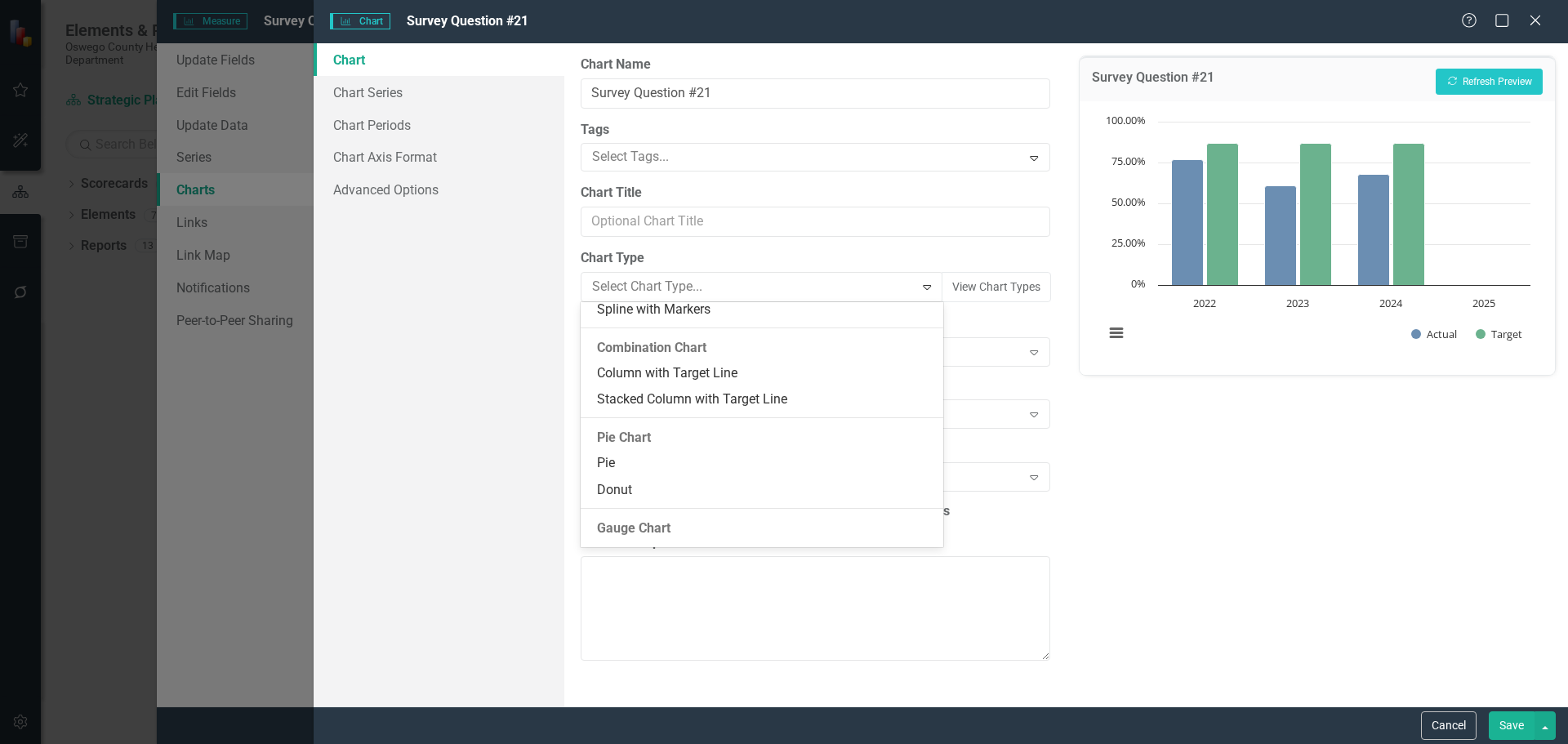
scroll to position [929, 0]
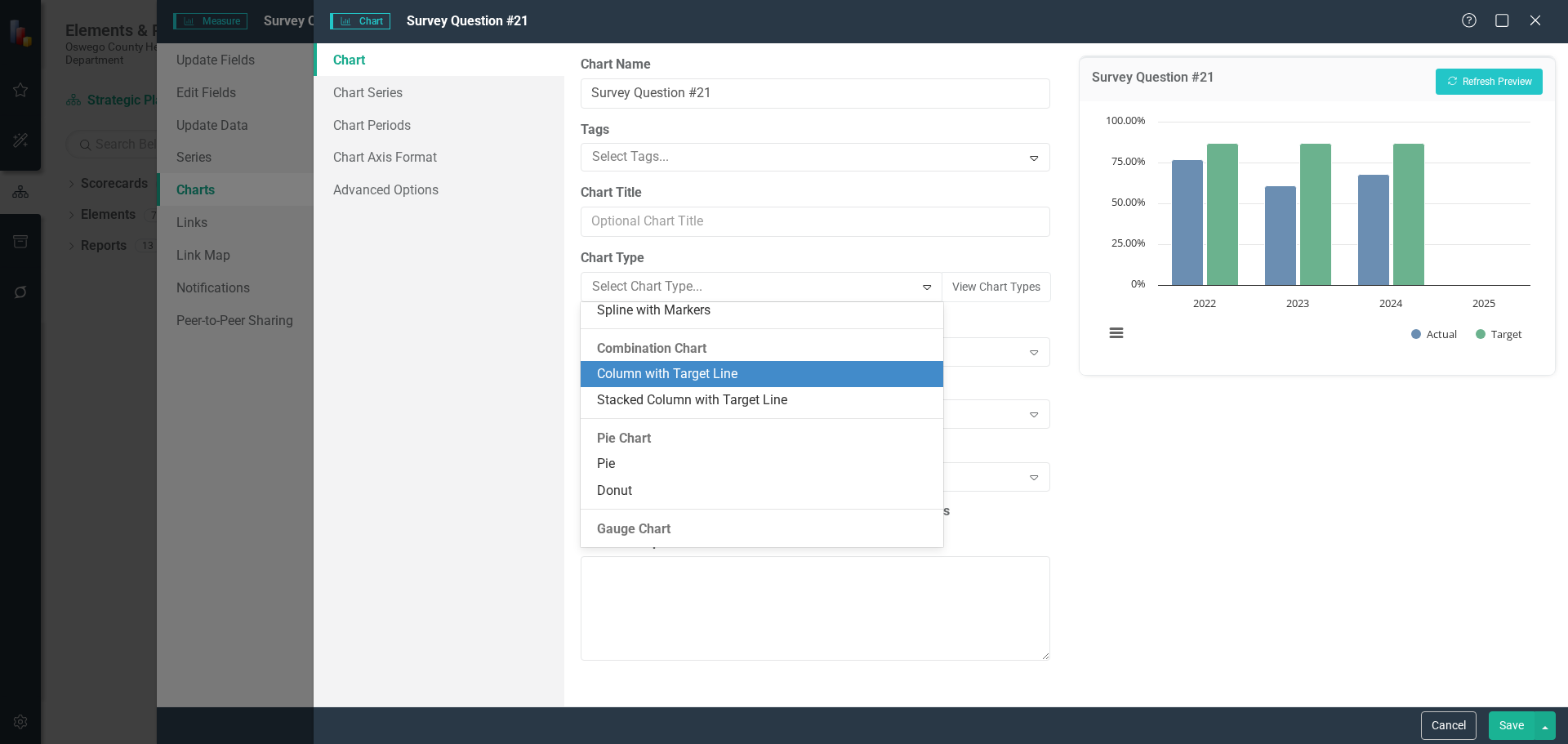
click at [757, 373] on div "Column with Target Line" at bounding box center [765, 374] width 336 height 19
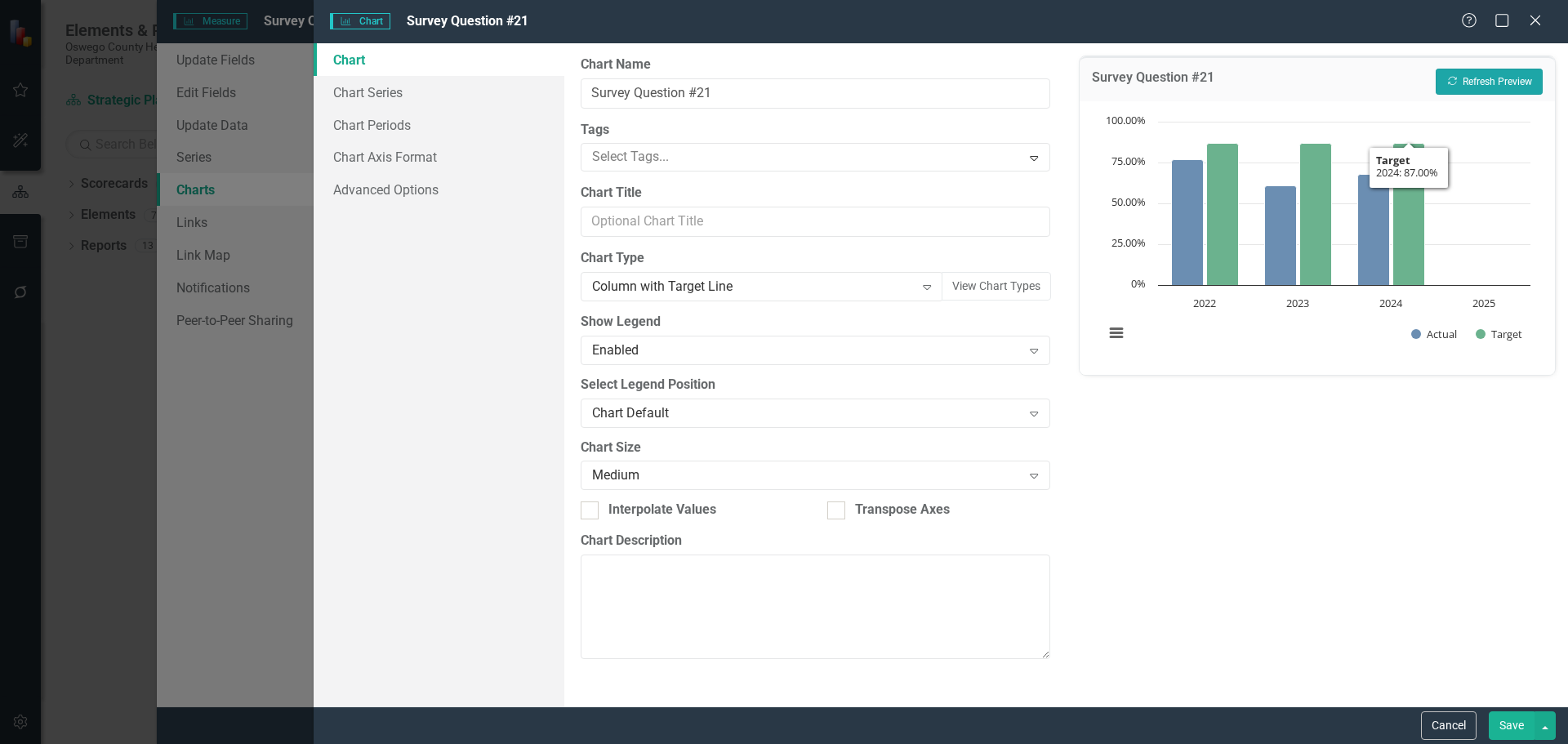
click at [1494, 85] on button "Recalculate Refresh Preview" at bounding box center [1489, 81] width 107 height 26
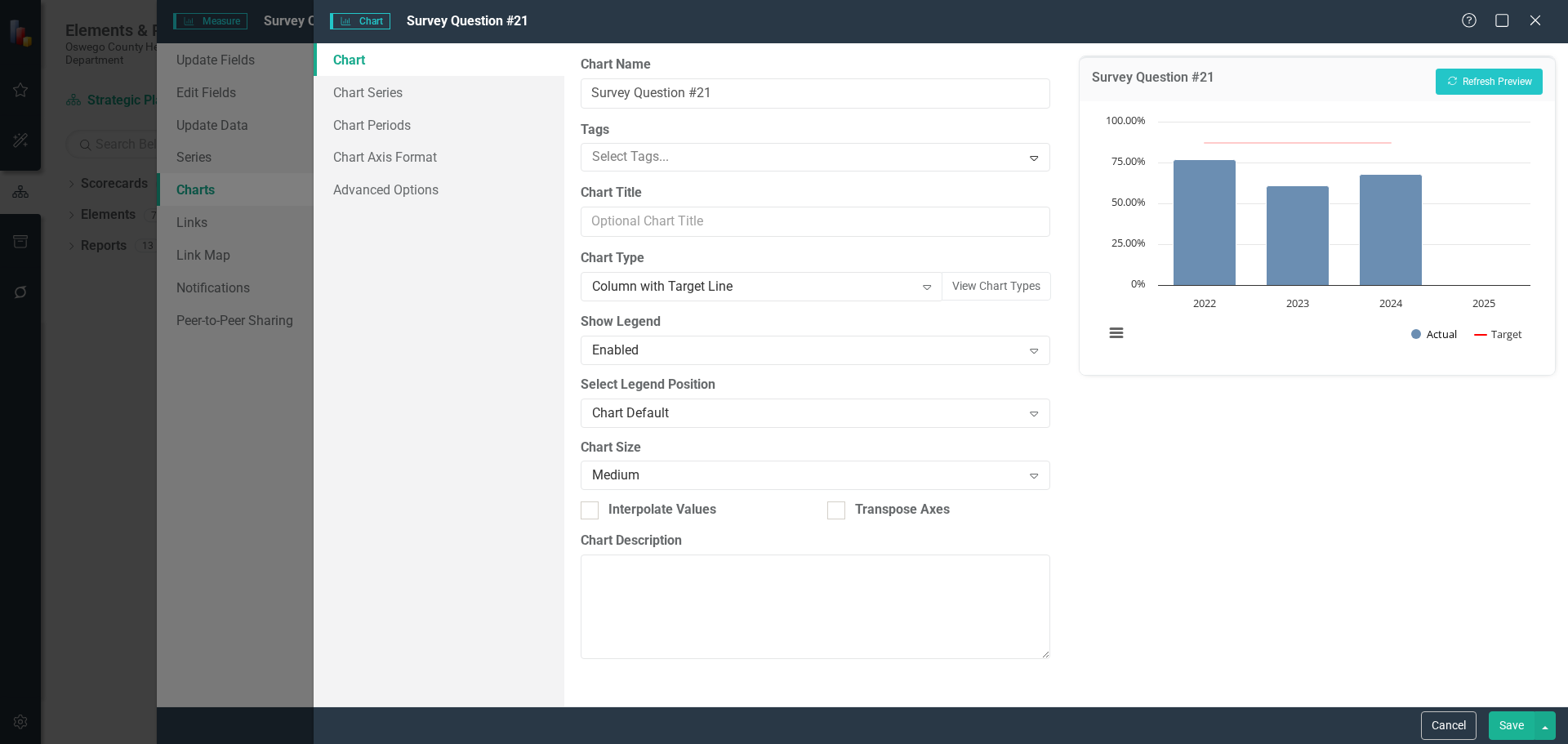
click at [1418, 336] on button "Show Actual" at bounding box center [1434, 334] width 46 height 14
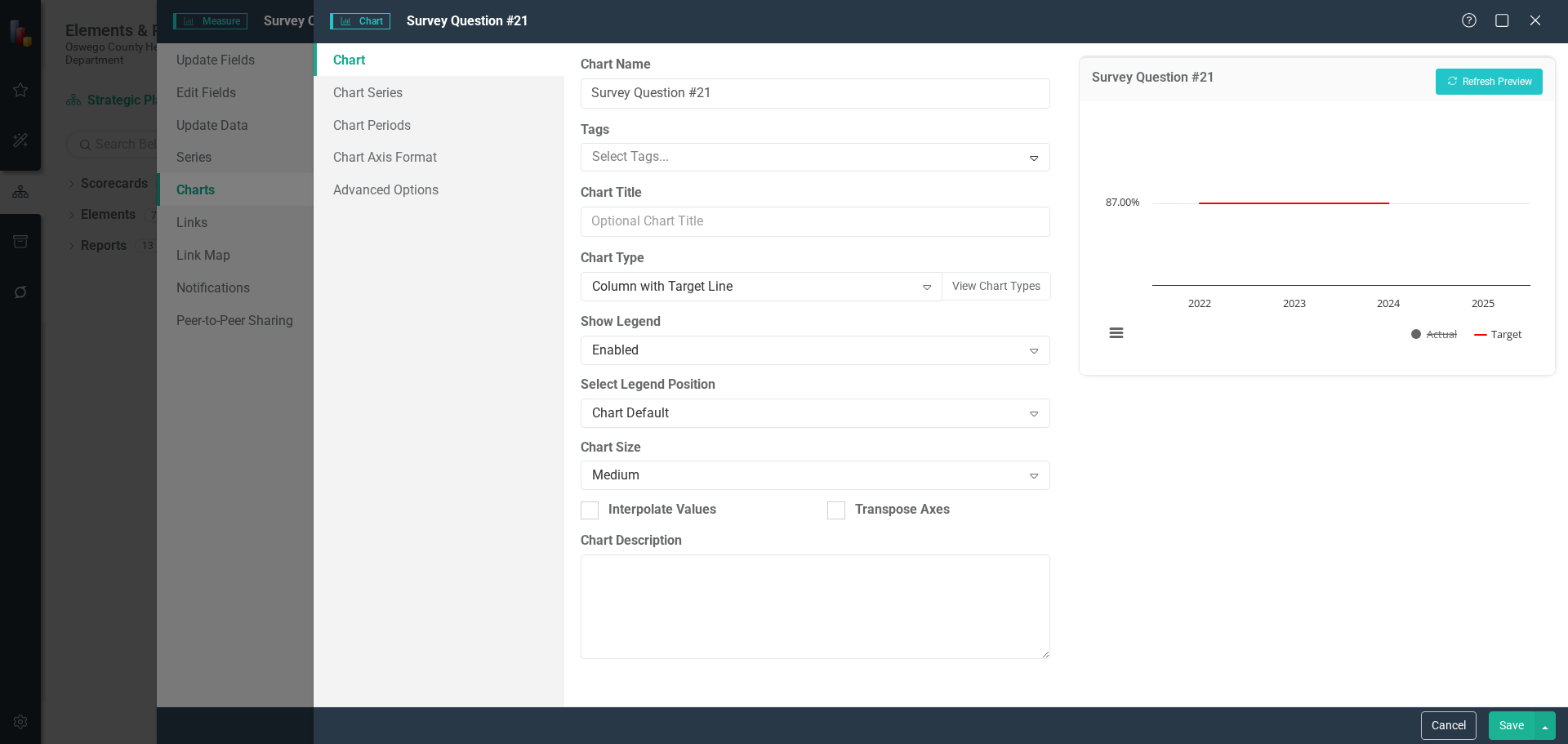
click at [1418, 336] on button "Show Actual" at bounding box center [1434, 334] width 46 height 14
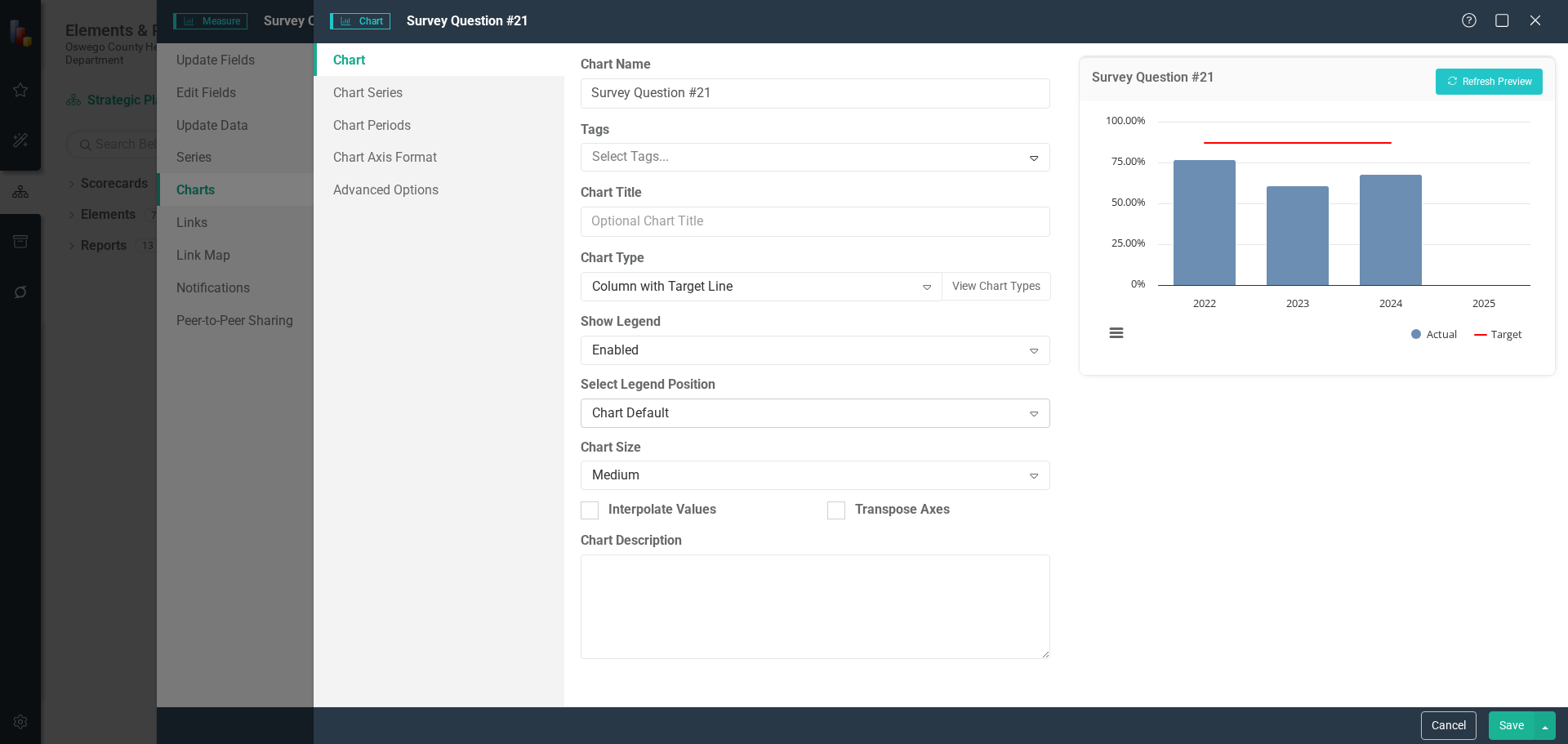
click at [788, 412] on div "Chart Default" at bounding box center [806, 412] width 429 height 19
click at [884, 284] on div "Column with Target Line" at bounding box center [753, 287] width 322 height 19
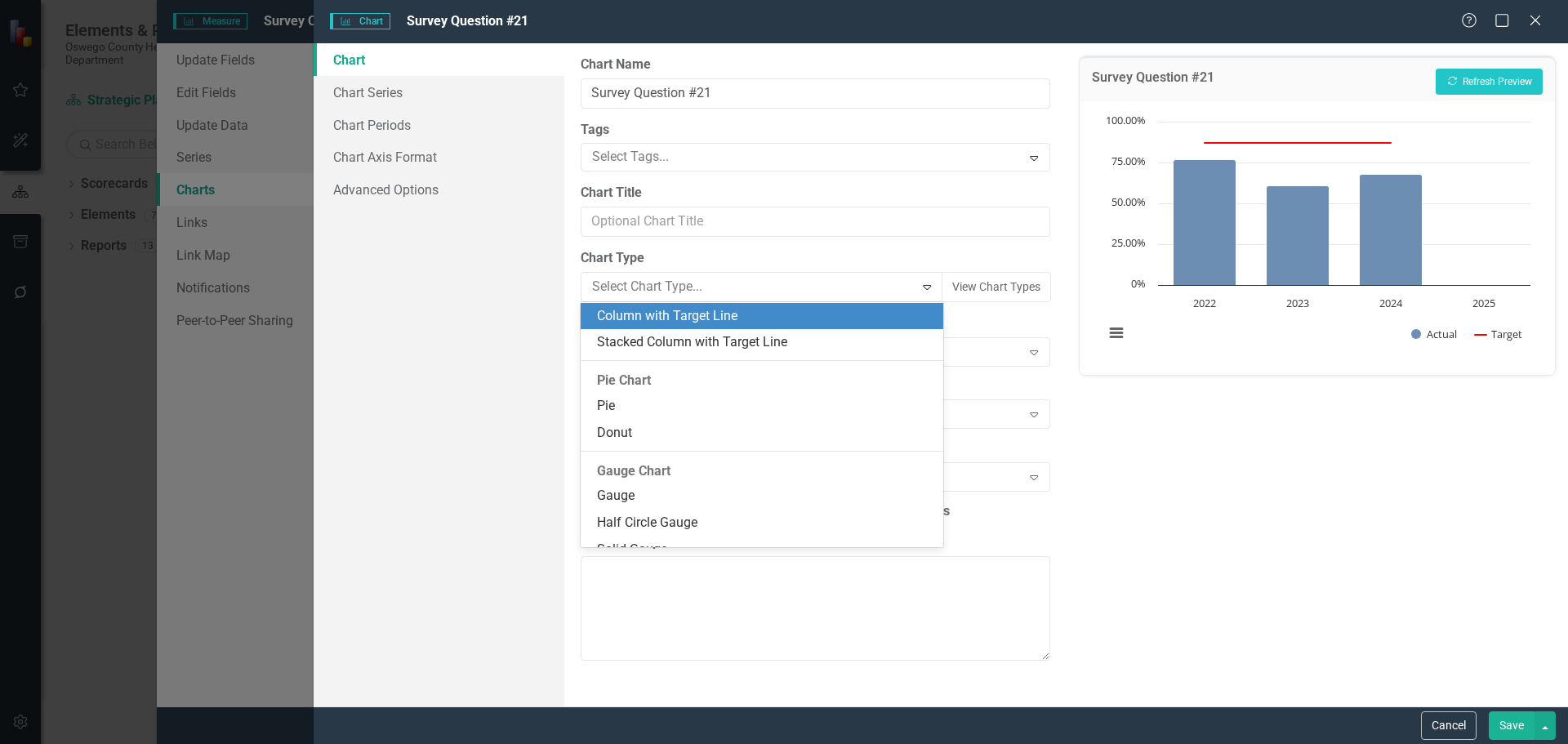
scroll to position [988, 0]
click at [1319, 501] on div "Survey Question #21 Recalculate Refresh Preview Chart Combination chart with 2 …" at bounding box center [1317, 375] width 501 height 663
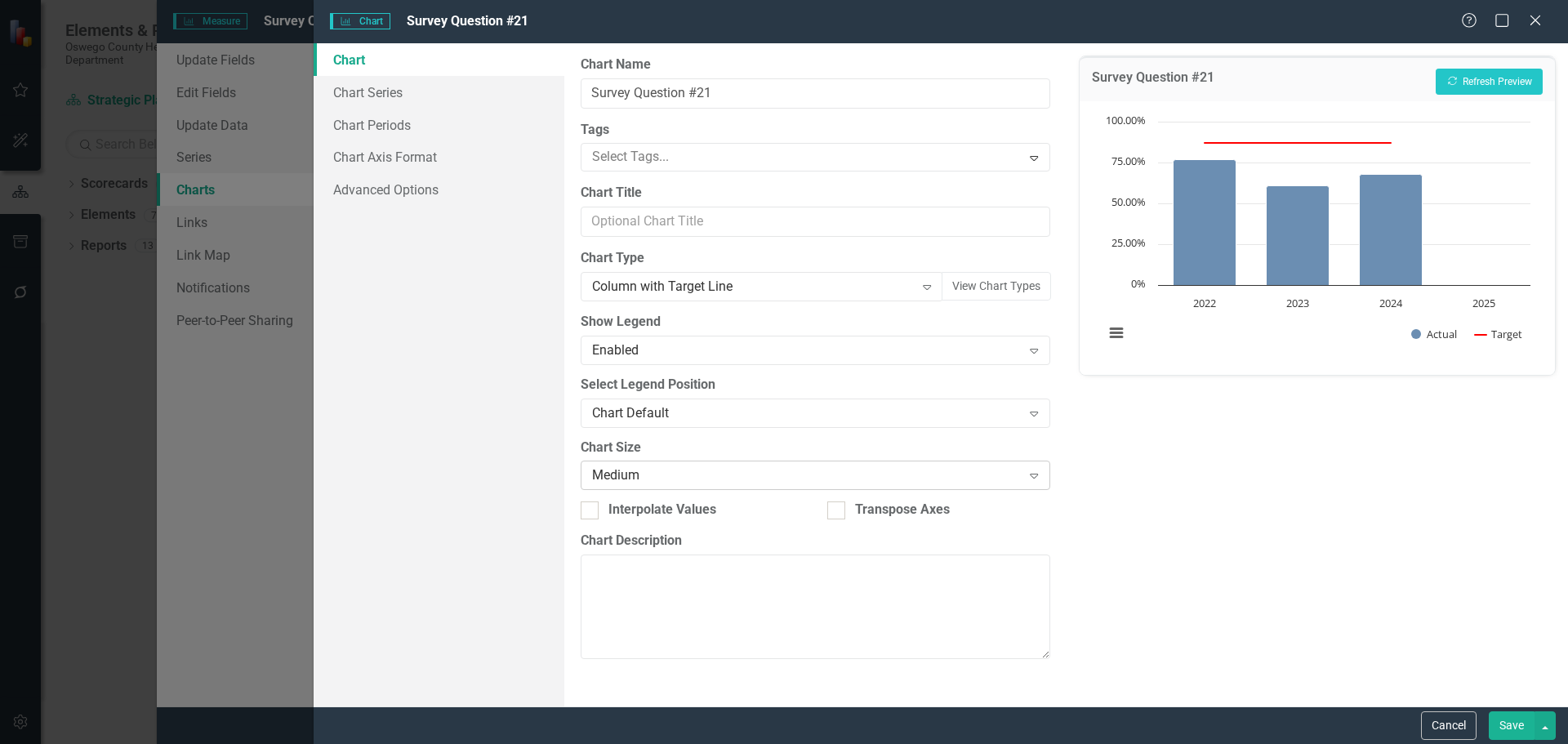
click at [747, 483] on div "Medium" at bounding box center [806, 475] width 429 height 19
click at [401, 184] on link "Advanced Options" at bounding box center [439, 190] width 251 height 32
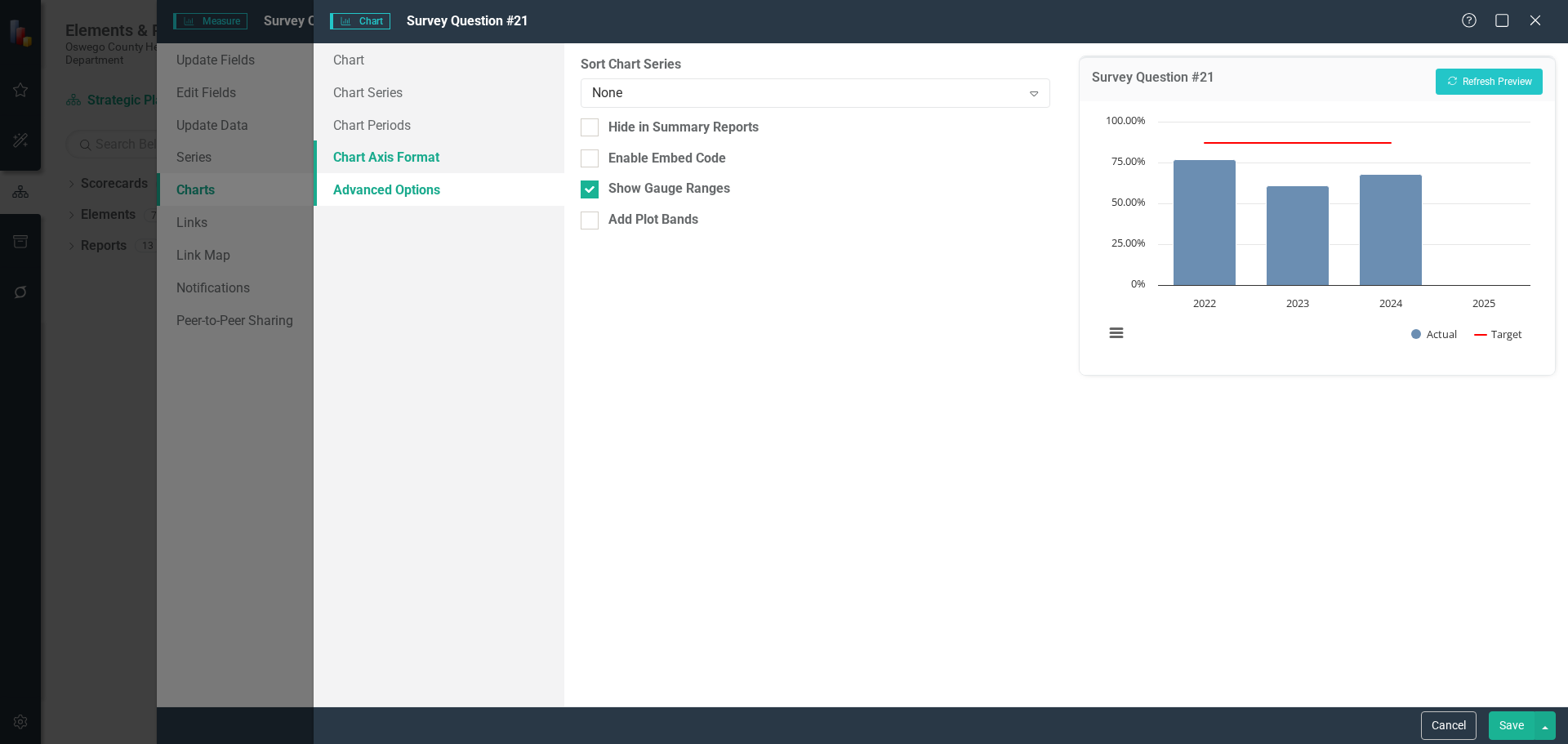
click at [449, 148] on link "Chart Axis Format" at bounding box center [439, 156] width 251 height 32
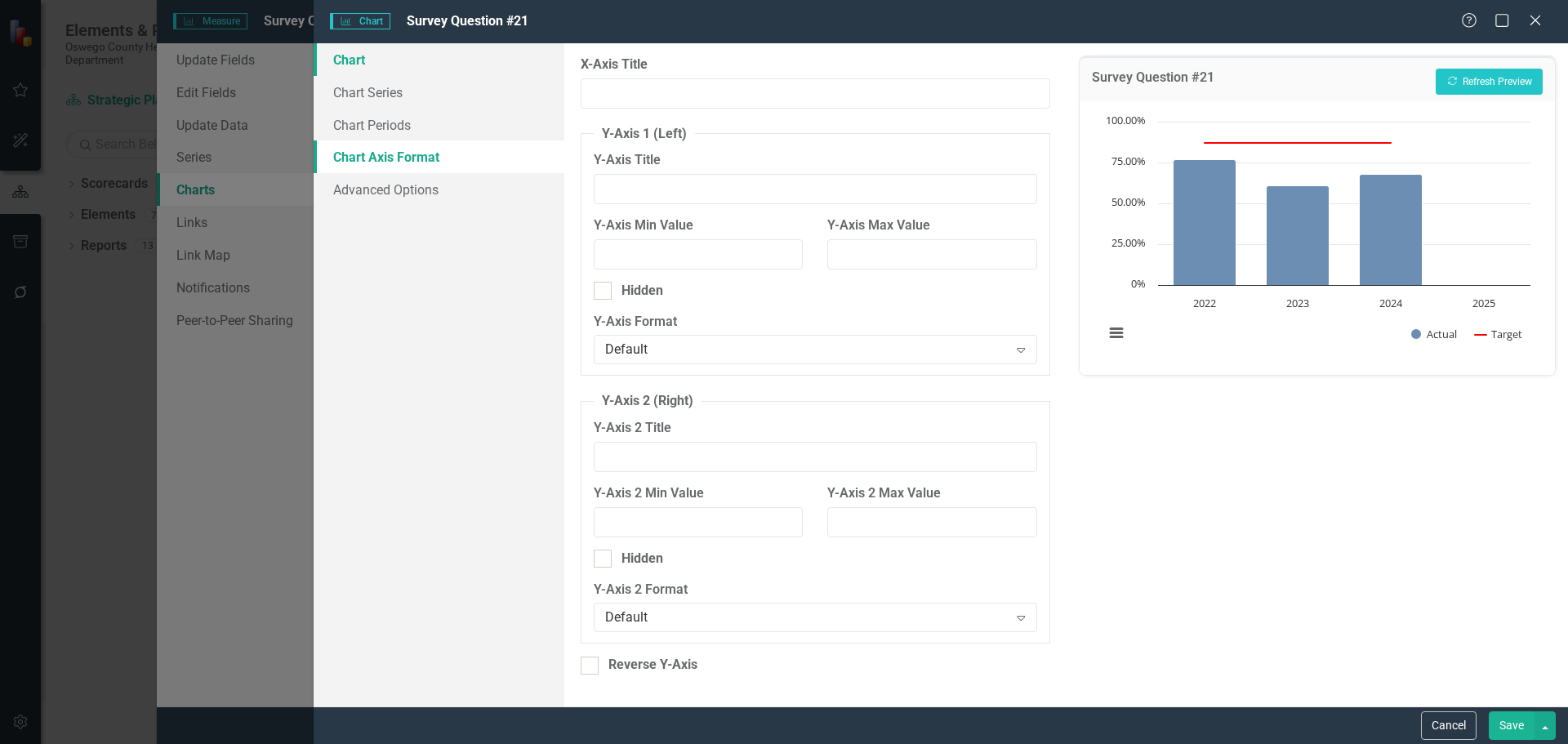
click at [399, 64] on link "Chart" at bounding box center [439, 59] width 251 height 32
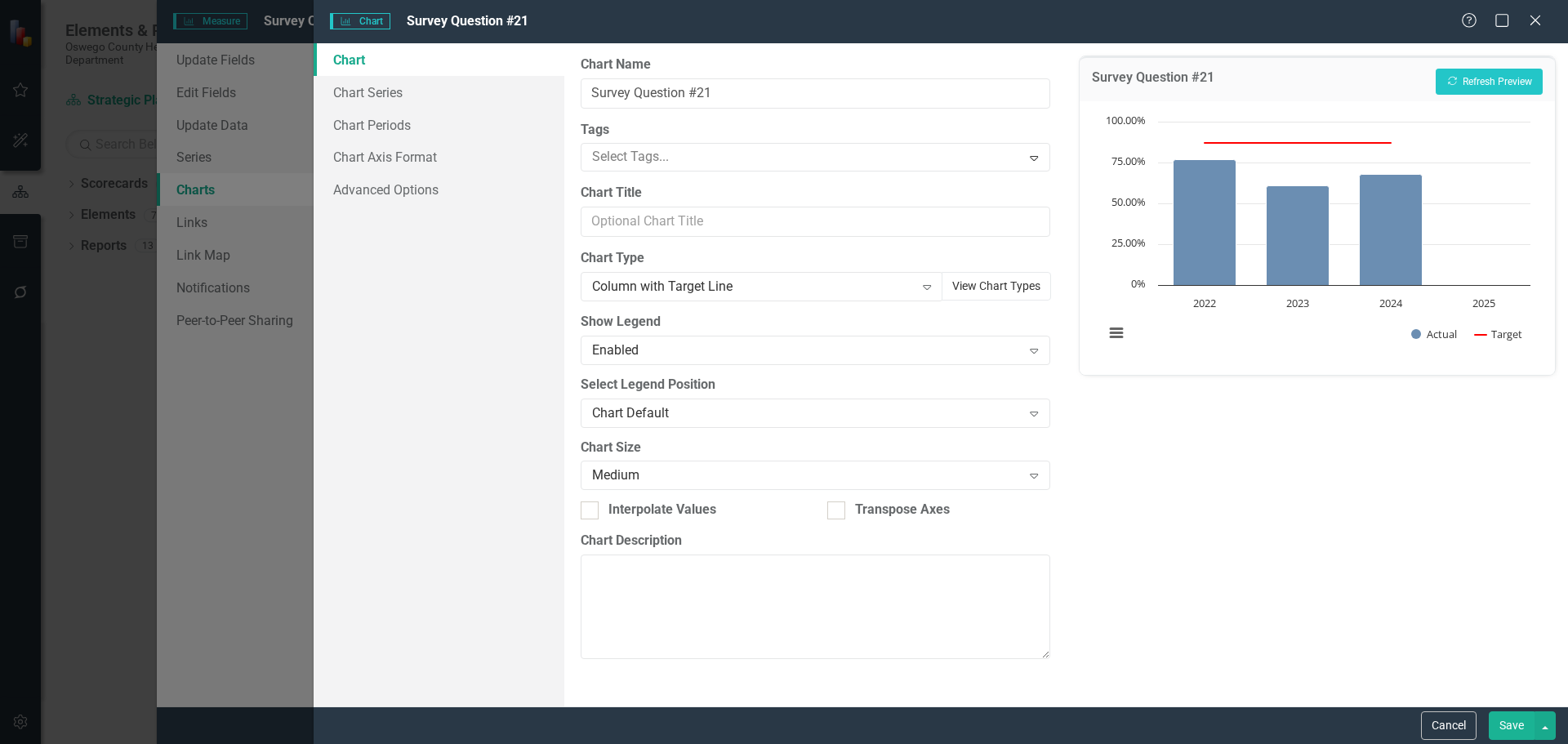
click at [997, 289] on button "View Chart Types" at bounding box center [997, 287] width 110 height 29
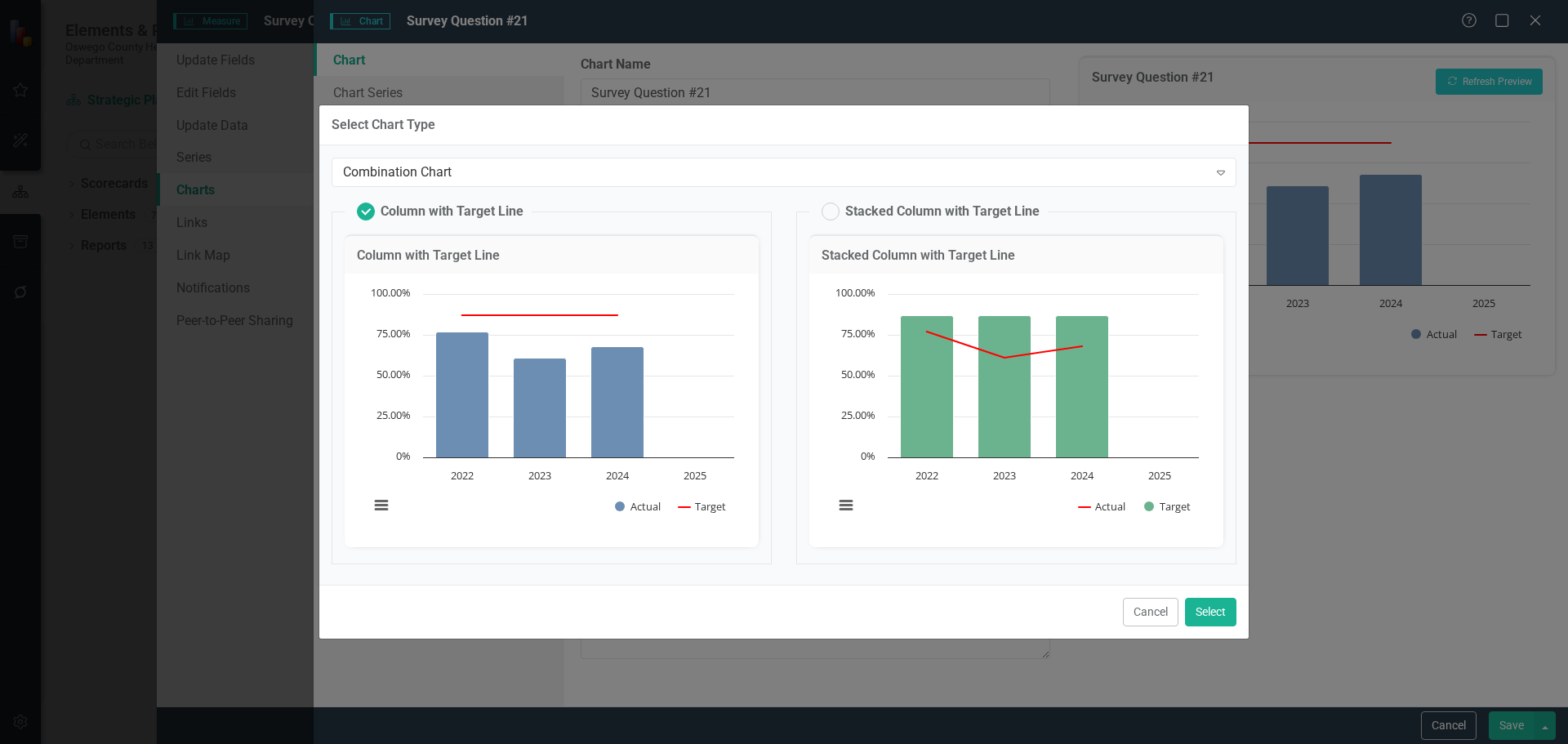
click at [938, 255] on h3 "Stacked Column with Target Line" at bounding box center [1016, 255] width 390 height 14
click at [825, 210] on label "Stacked Column with Target Line" at bounding box center [930, 211] width 218 height 18
click at [825, 210] on input "Stacked Column with Target Line" at bounding box center [823, 208] width 11 height 11
radio input "false"
radio input "true"
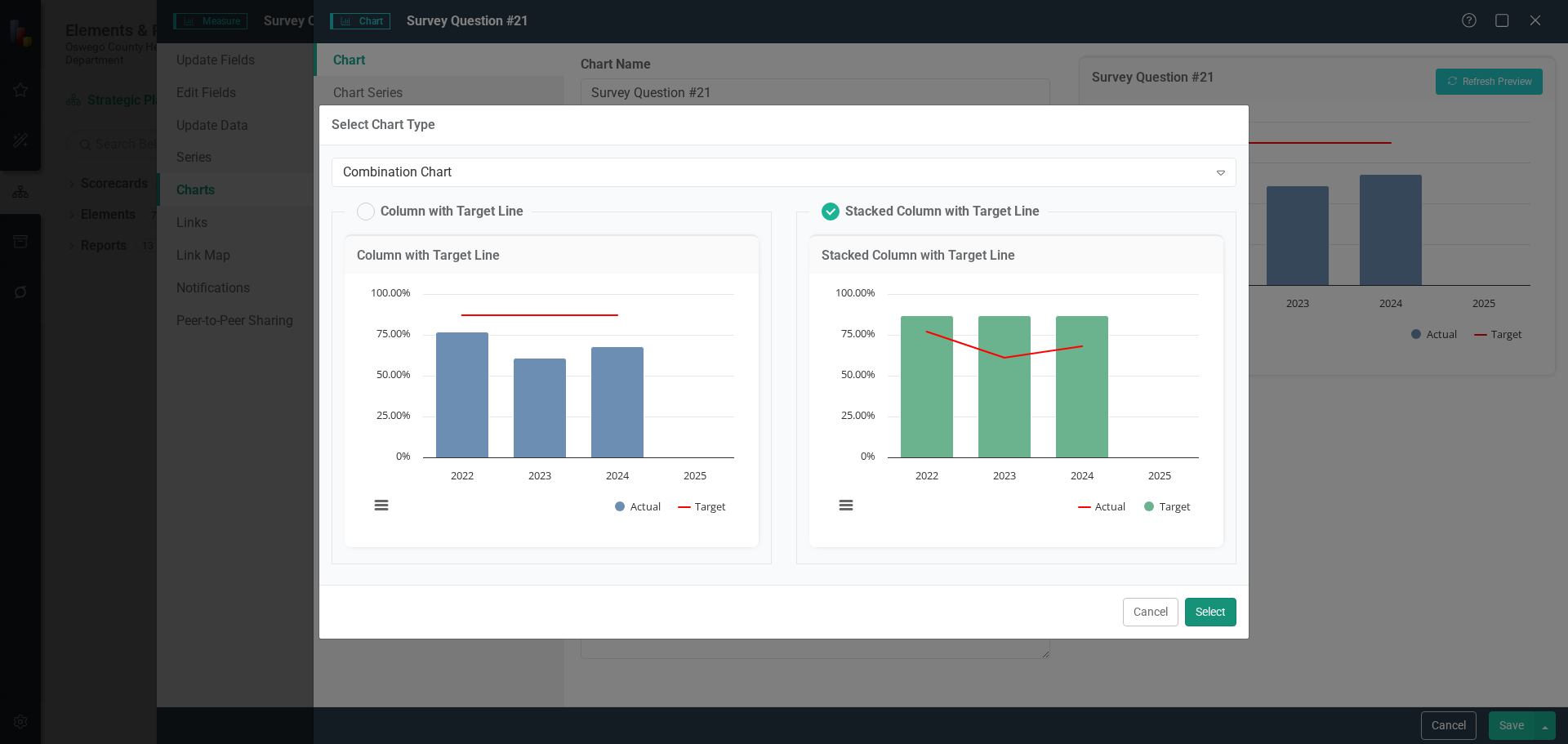
click at [1212, 606] on button "Select" at bounding box center [1210, 612] width 51 height 29
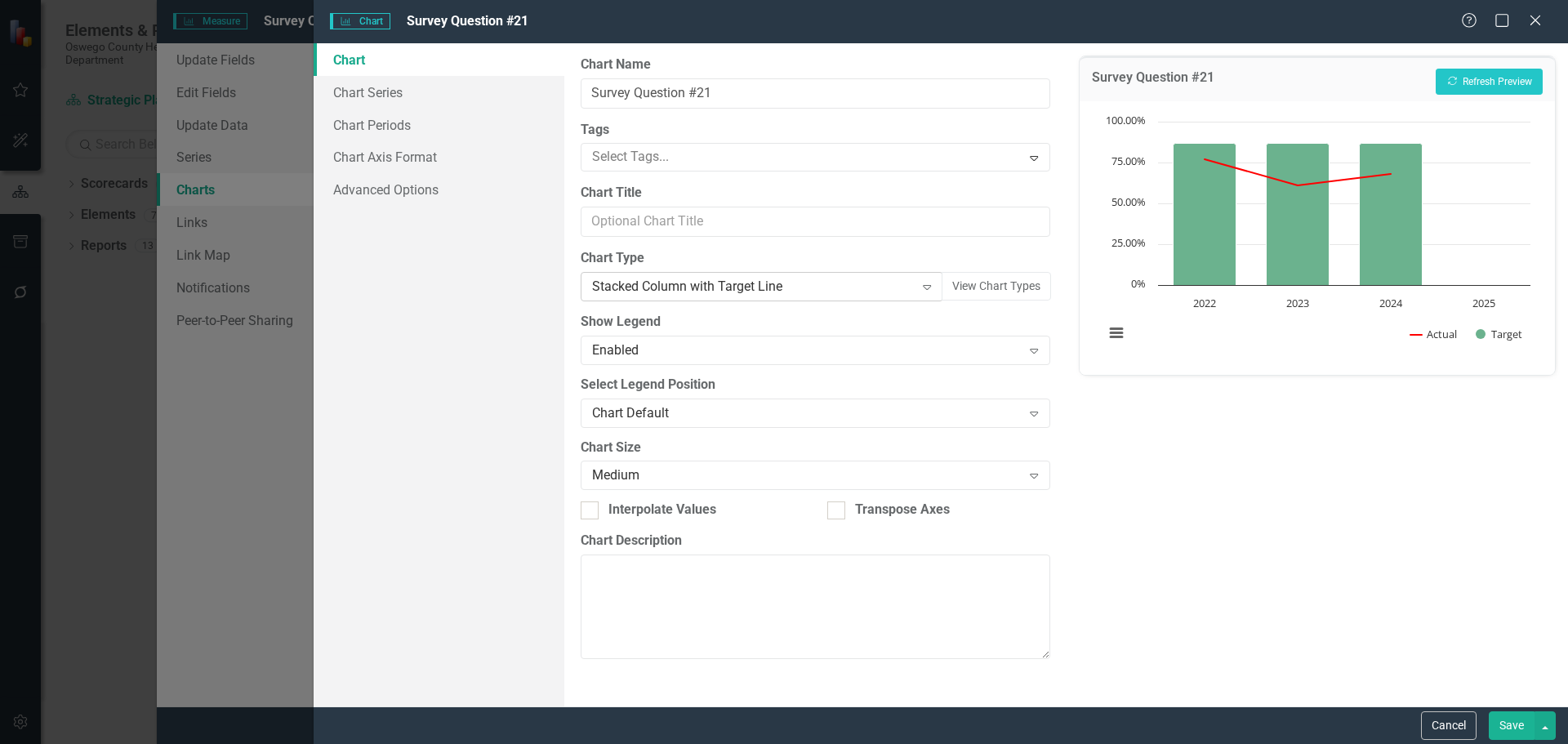
click at [820, 283] on div "Stacked Column with Target Line" at bounding box center [753, 287] width 322 height 19
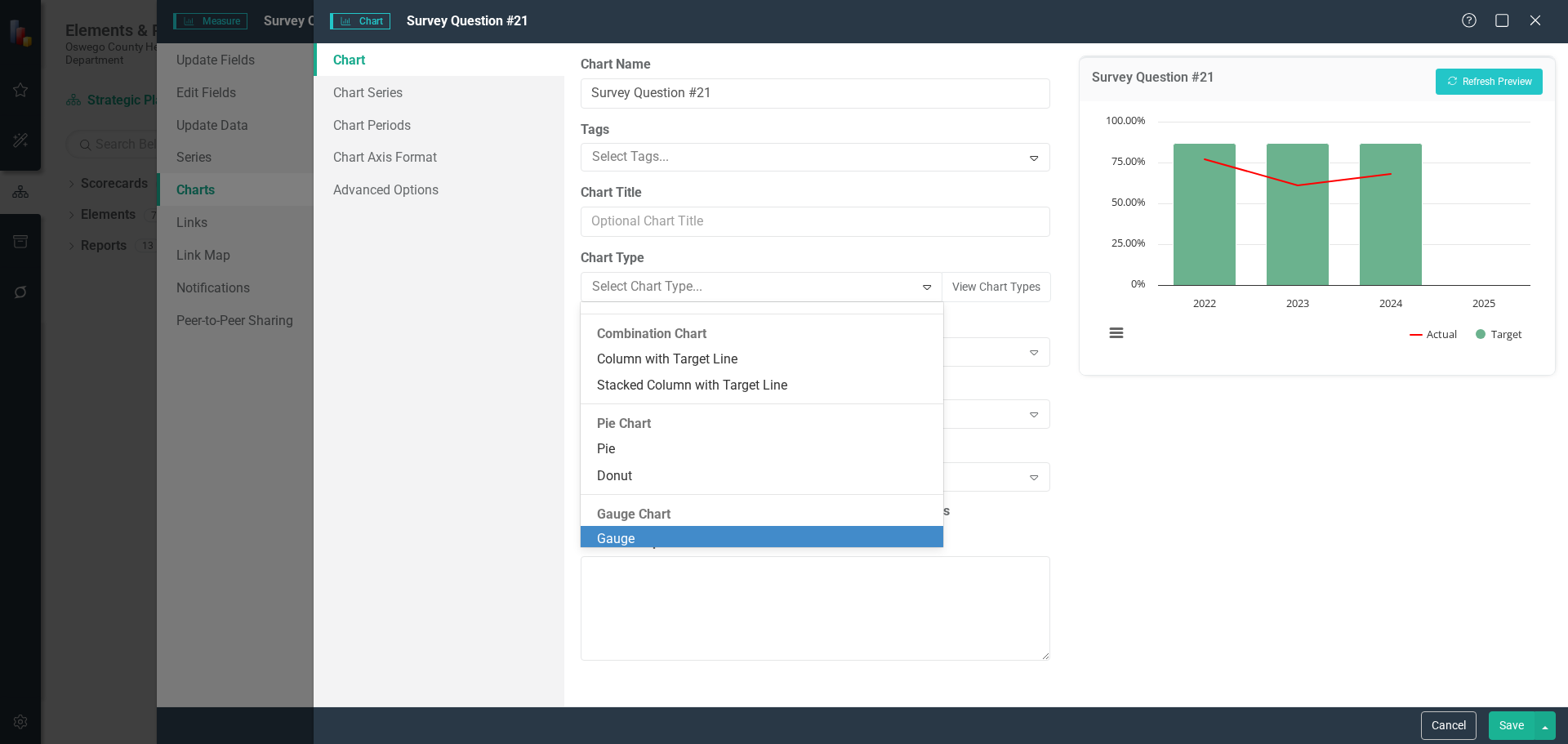
scroll to position [929, 0]
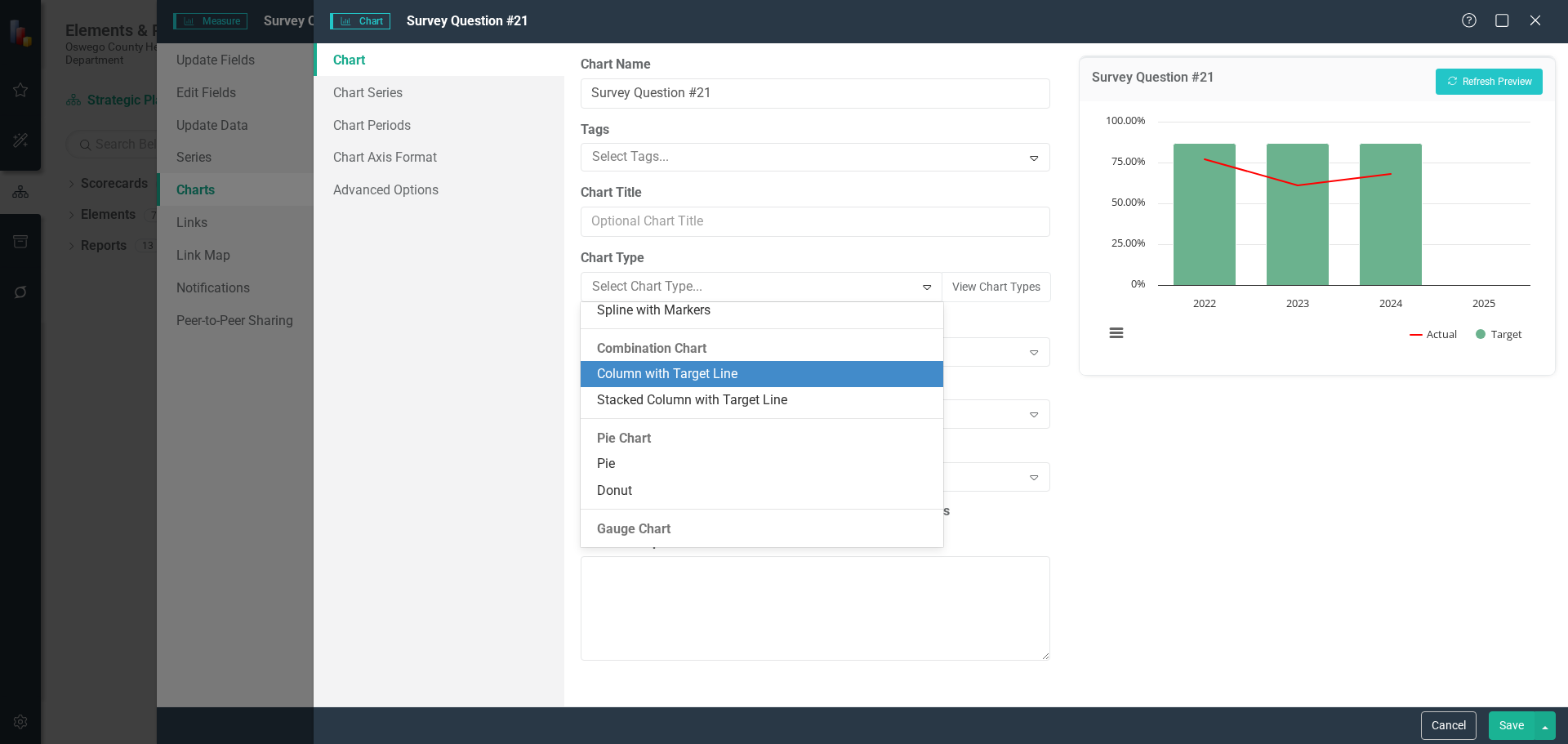
click at [720, 376] on div "Column with Target Line" at bounding box center [765, 374] width 336 height 19
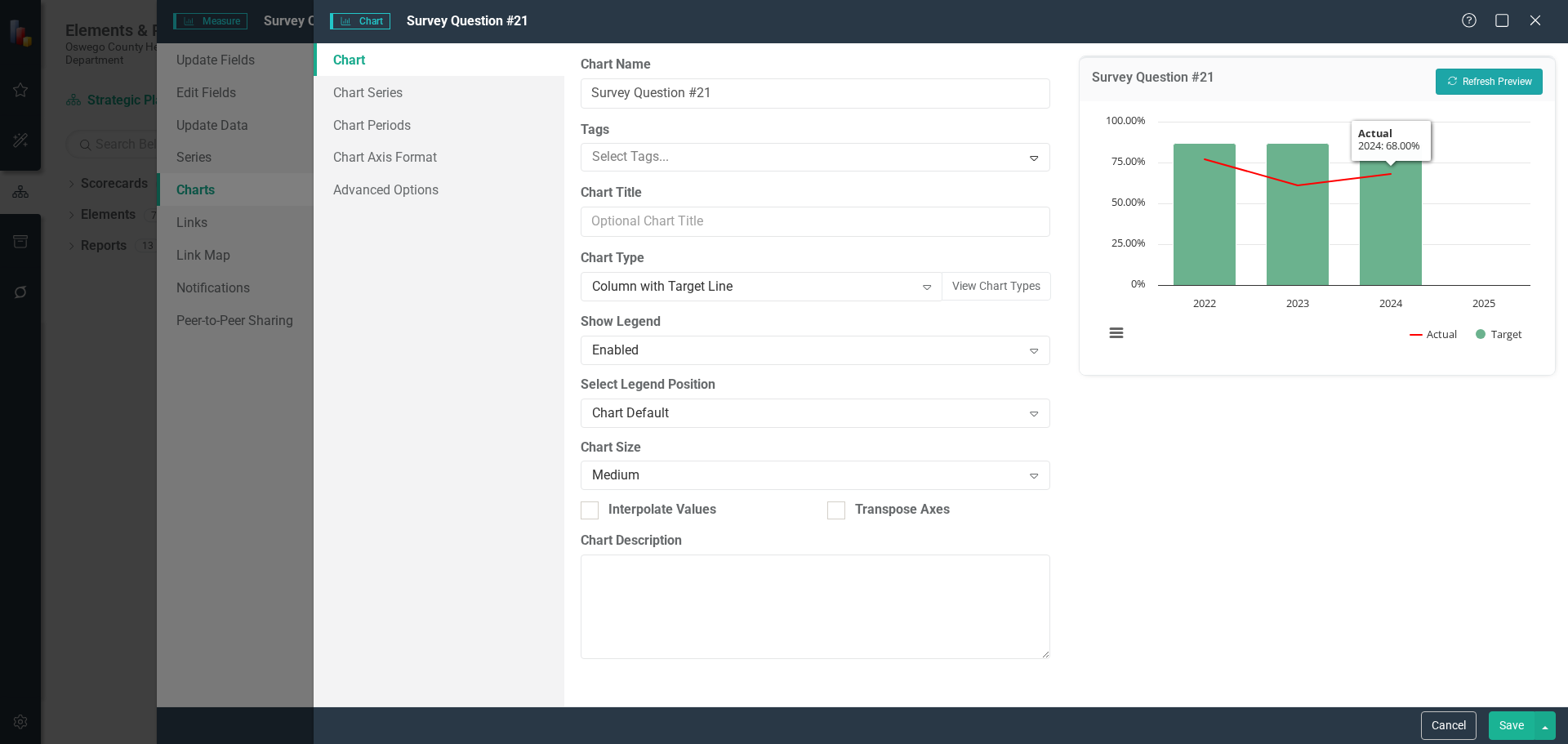
click at [1493, 93] on button "Recalculate Refresh Preview" at bounding box center [1489, 81] width 107 height 26
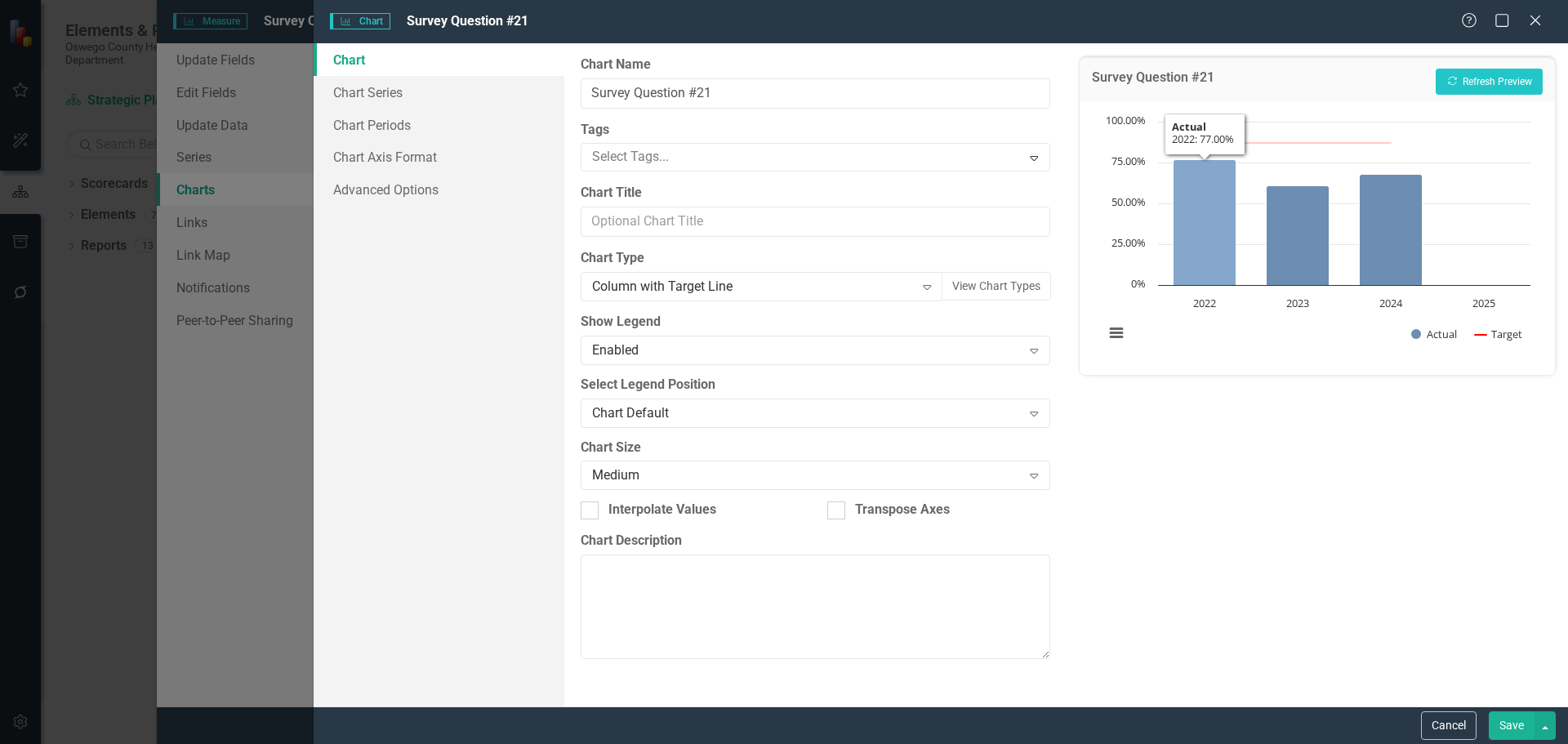
click at [1203, 245] on icon "2022, 77. Actual." at bounding box center [1204, 222] width 63 height 126
click at [1422, 338] on button "Show Actual" at bounding box center [1434, 334] width 46 height 14
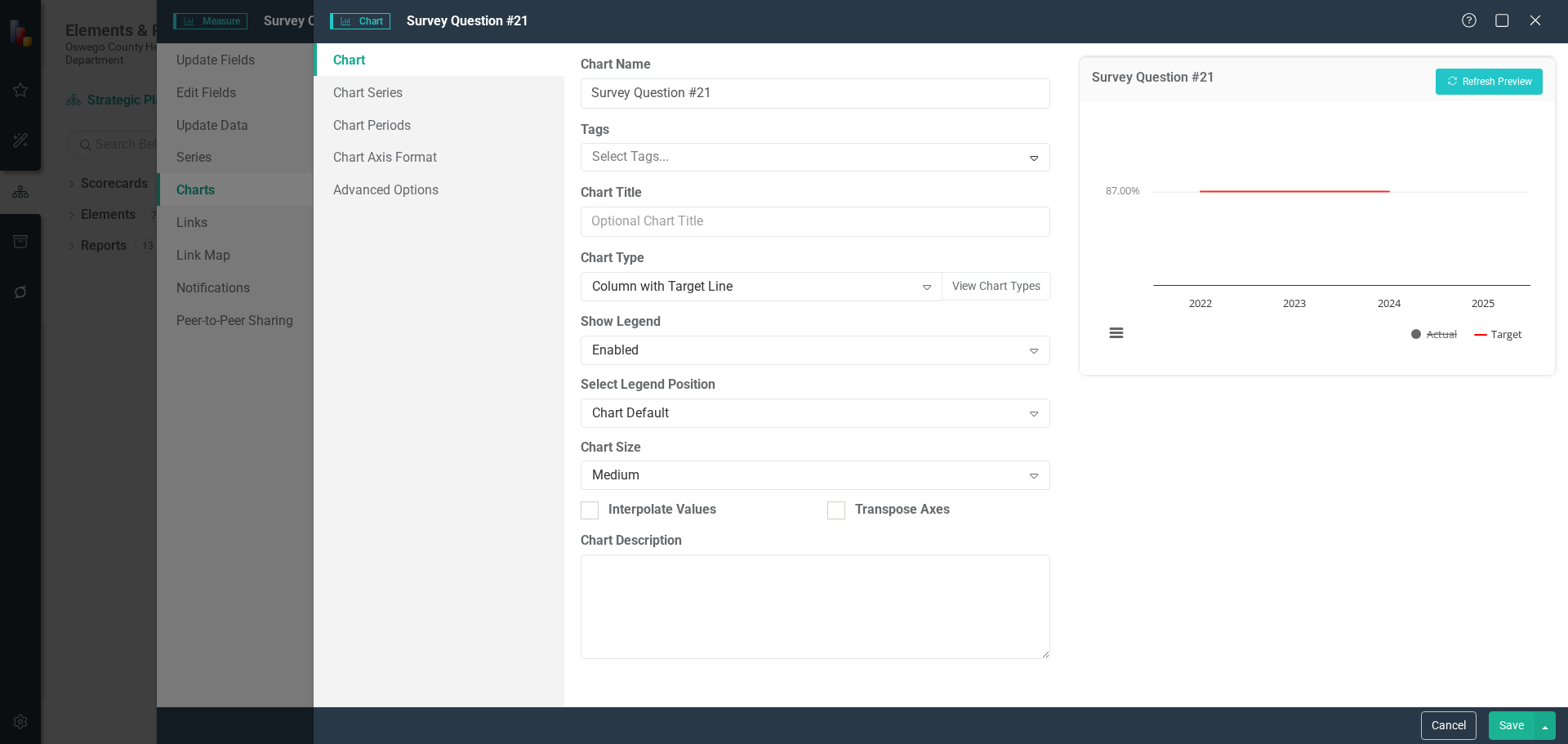
click at [1422, 338] on button "Show Actual" at bounding box center [1434, 334] width 46 height 14
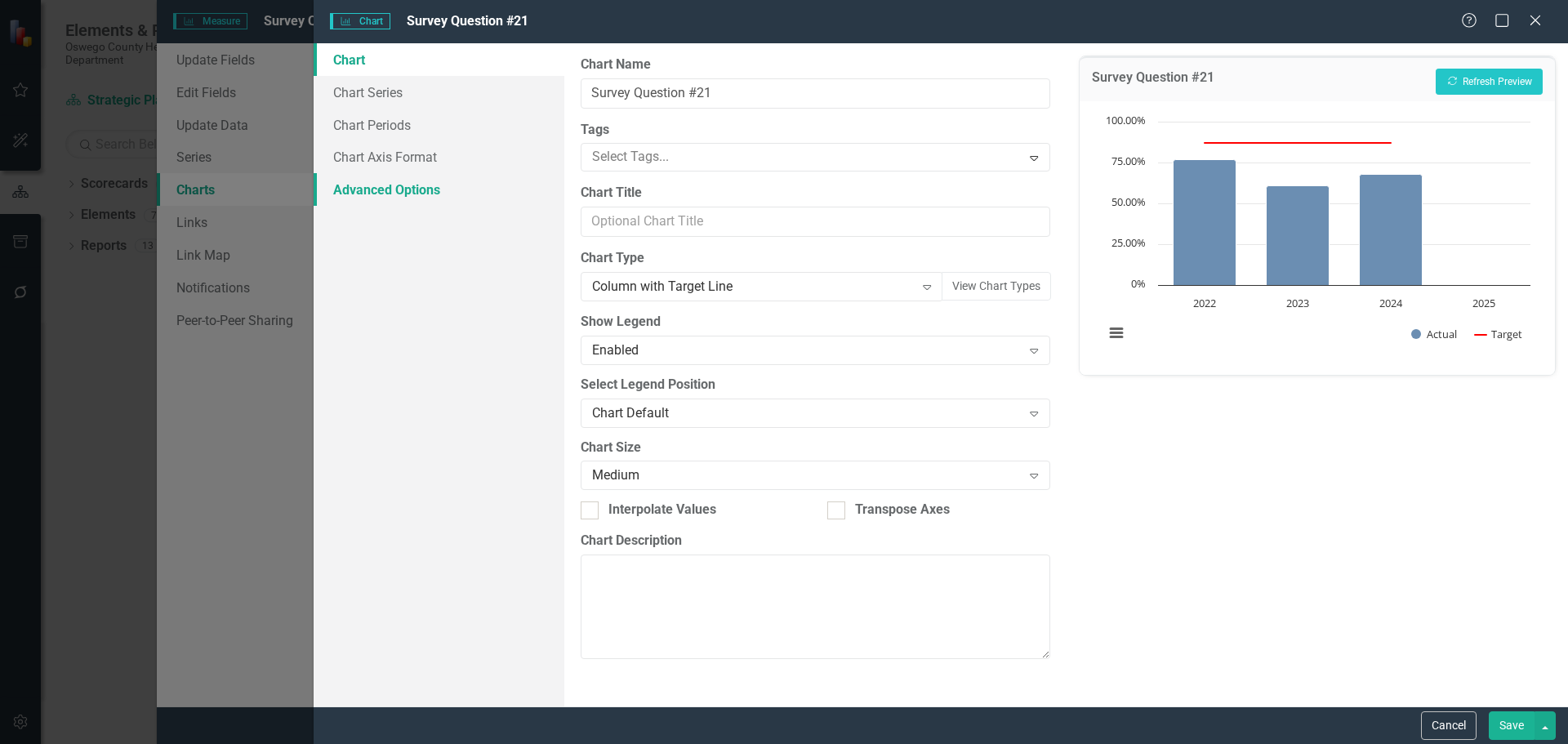
click at [416, 195] on link "Advanced Options" at bounding box center [439, 190] width 251 height 32
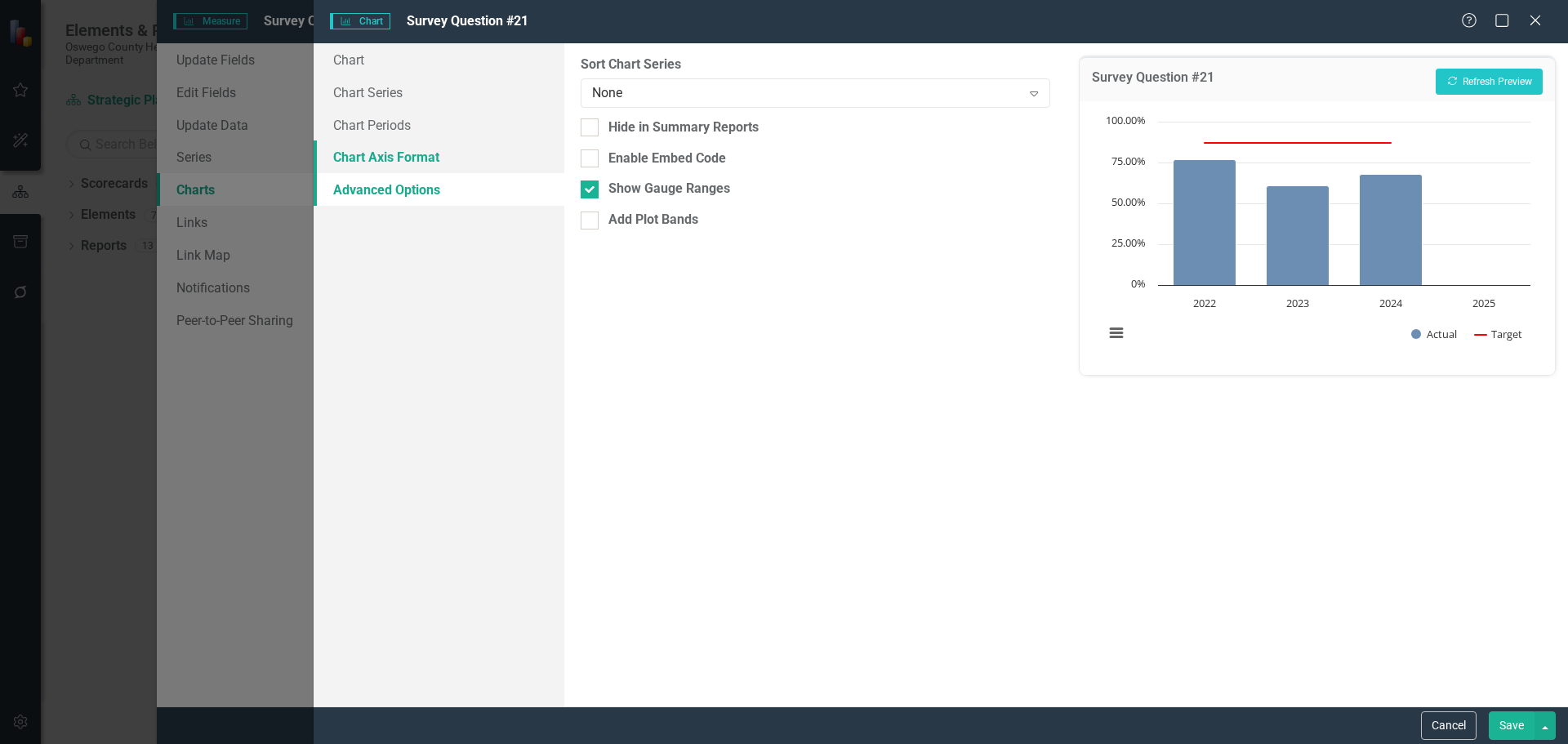
click at [434, 152] on link "Chart Axis Format" at bounding box center [439, 156] width 251 height 32
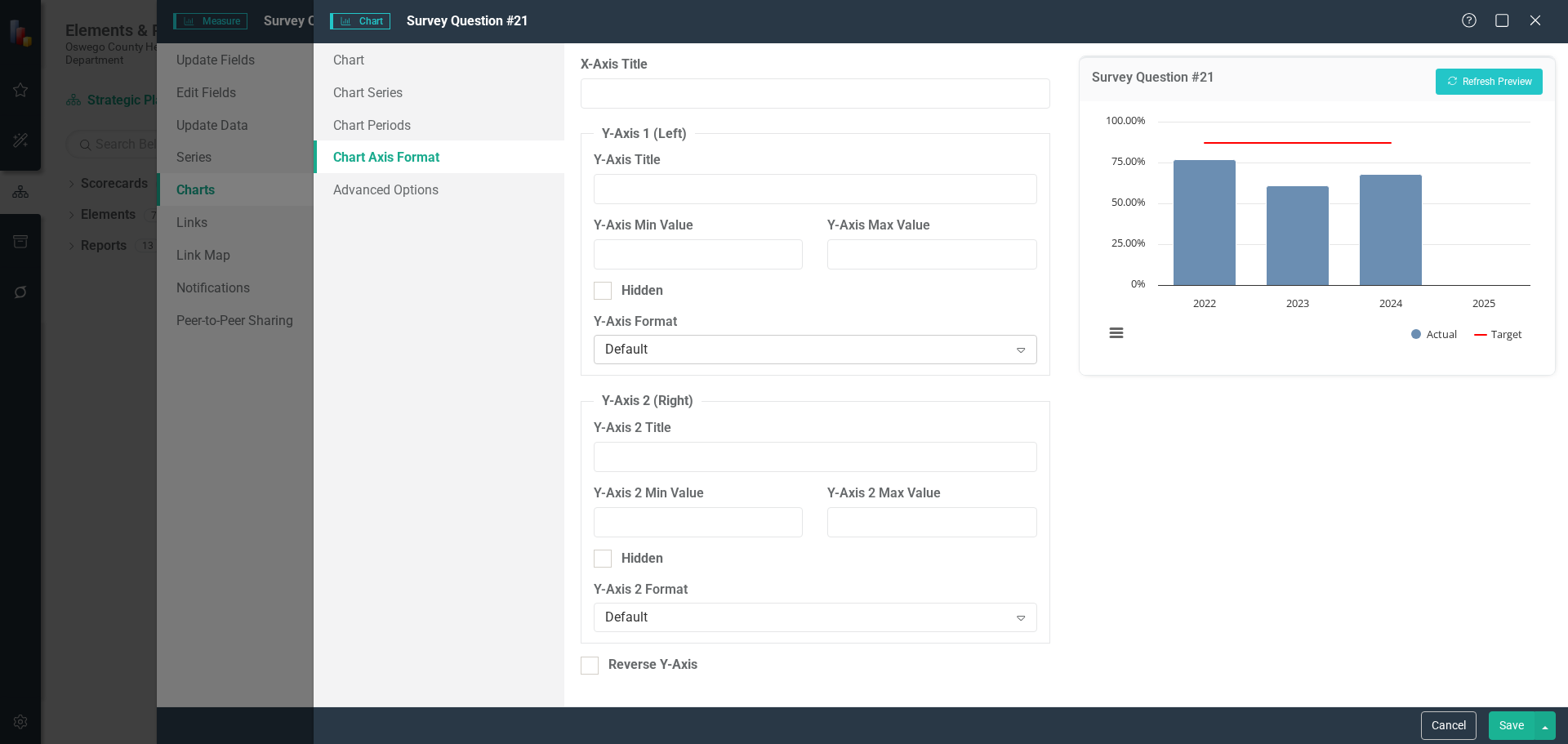
click at [1000, 349] on div "Default" at bounding box center [806, 350] width 403 height 19
click at [442, 122] on link "Chart Periods" at bounding box center [439, 125] width 251 height 32
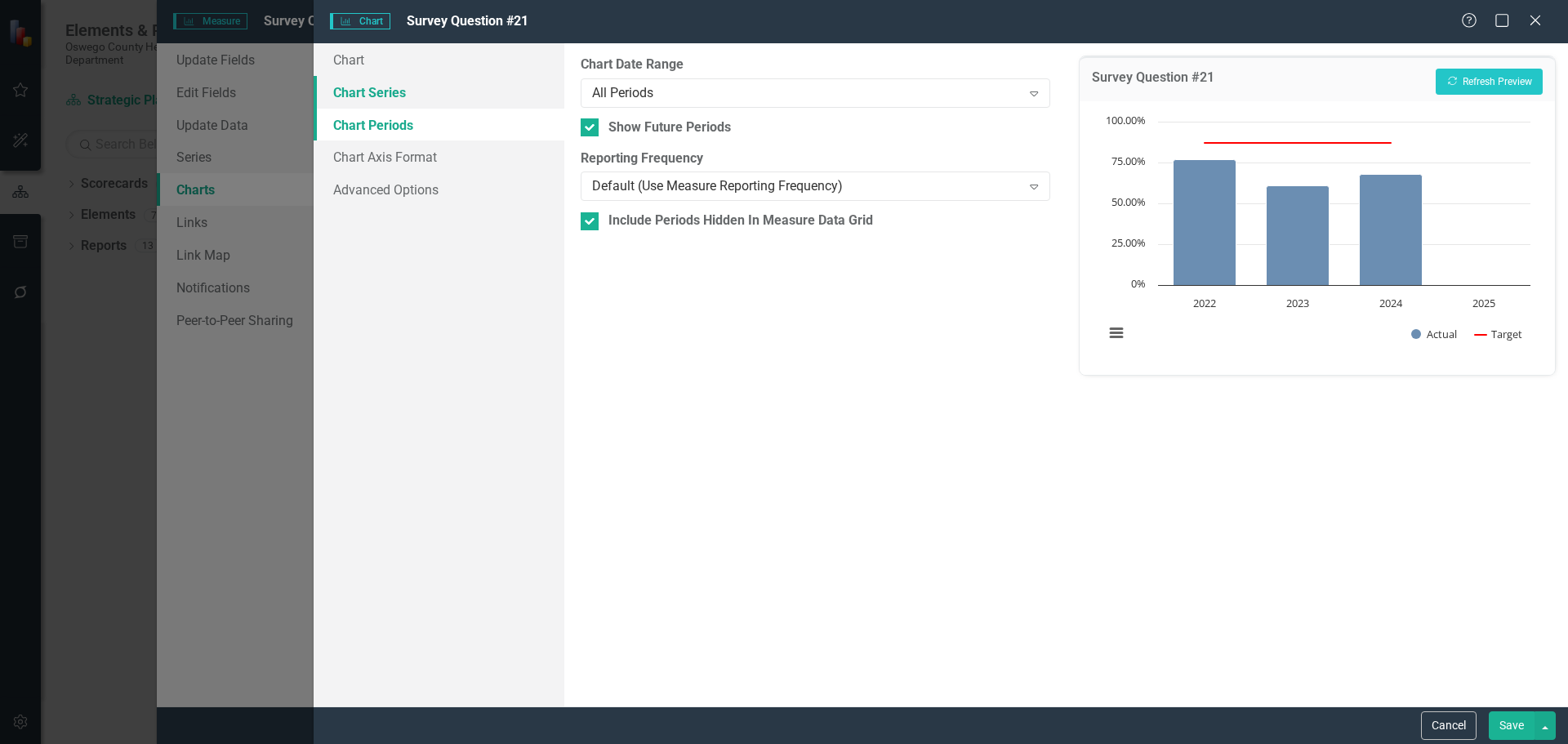
click at [414, 100] on link "Chart Series" at bounding box center [439, 93] width 251 height 32
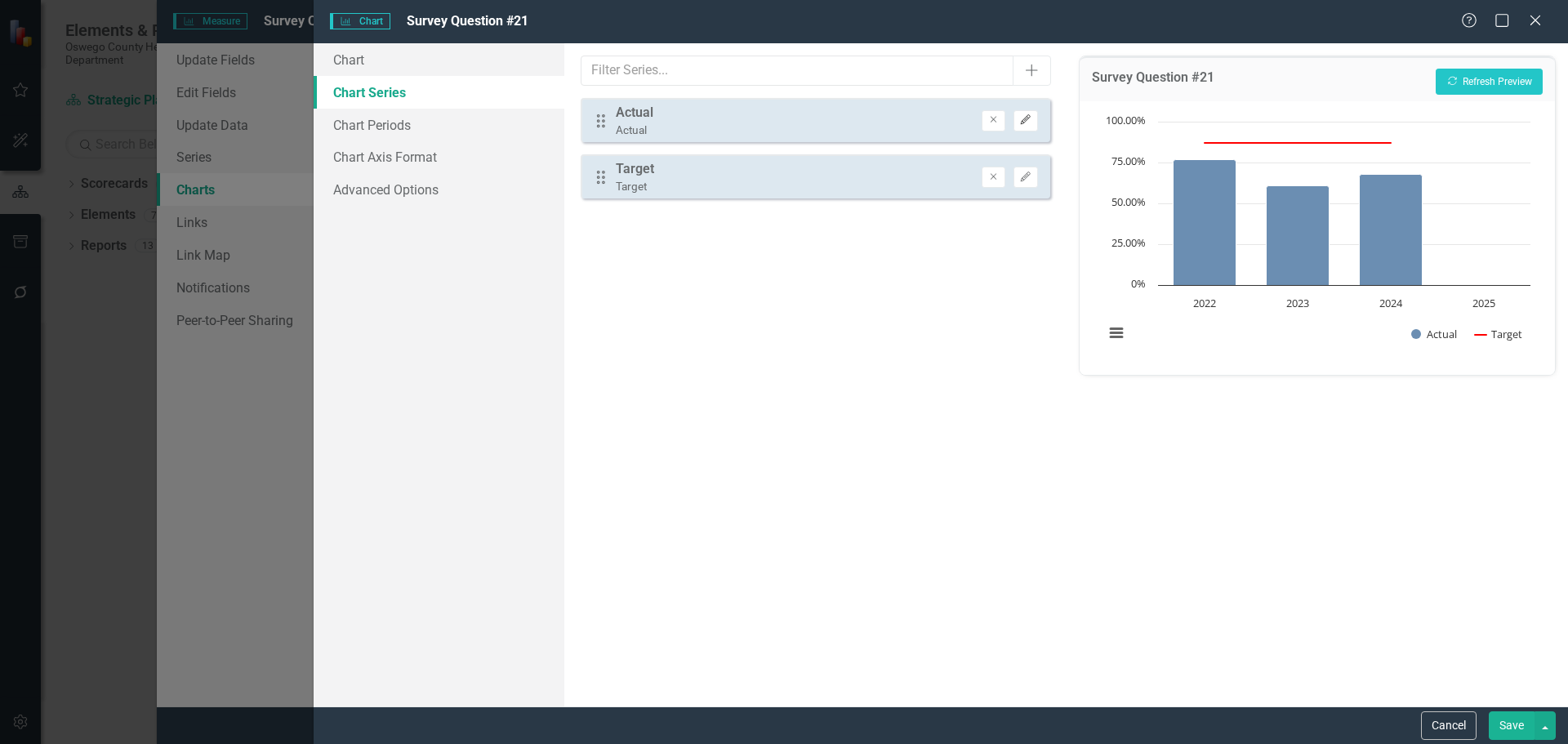
click at [1032, 121] on icon "Edit" at bounding box center [1025, 120] width 13 height 10
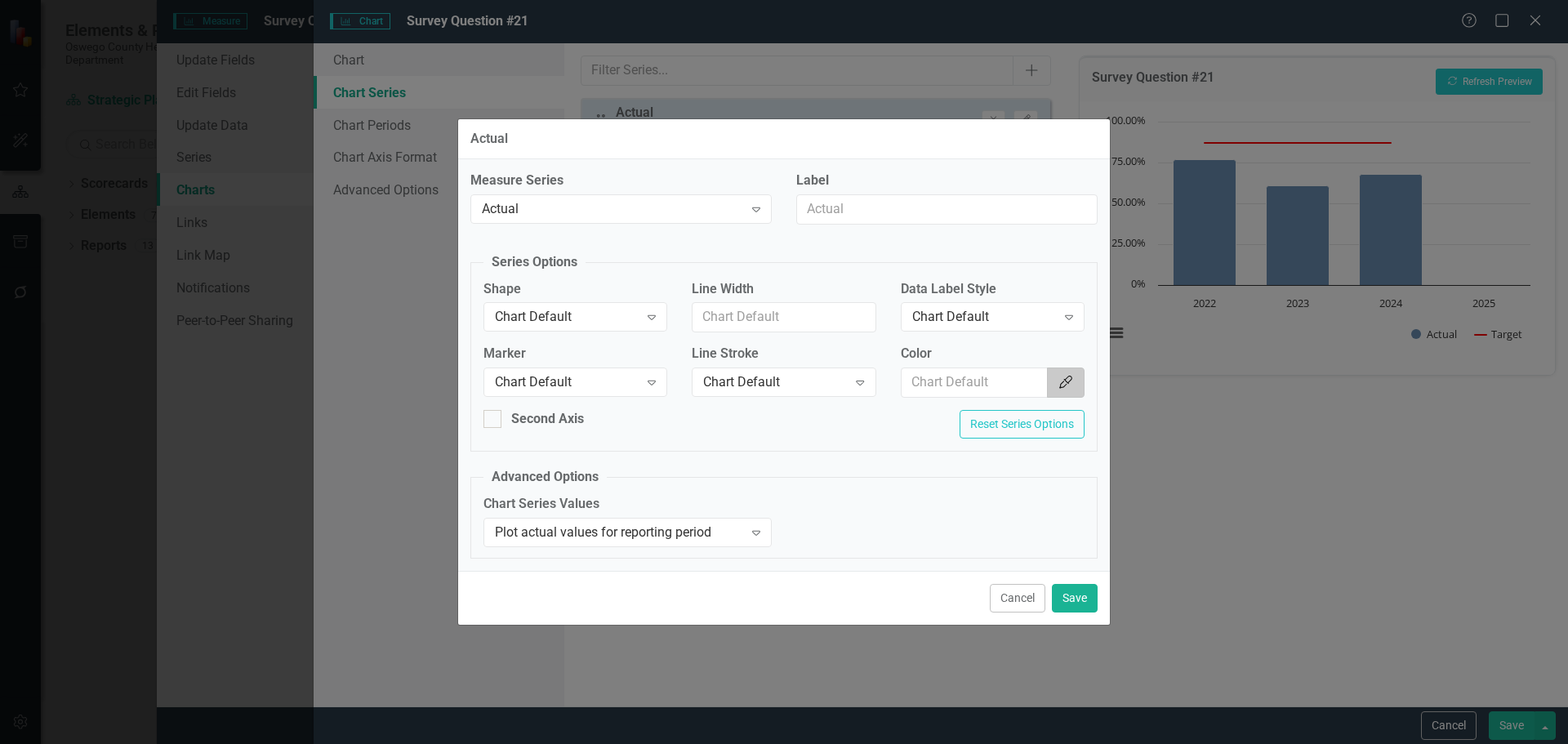
click at [1075, 389] on button "Color Picker" at bounding box center [1066, 383] width 38 height 31
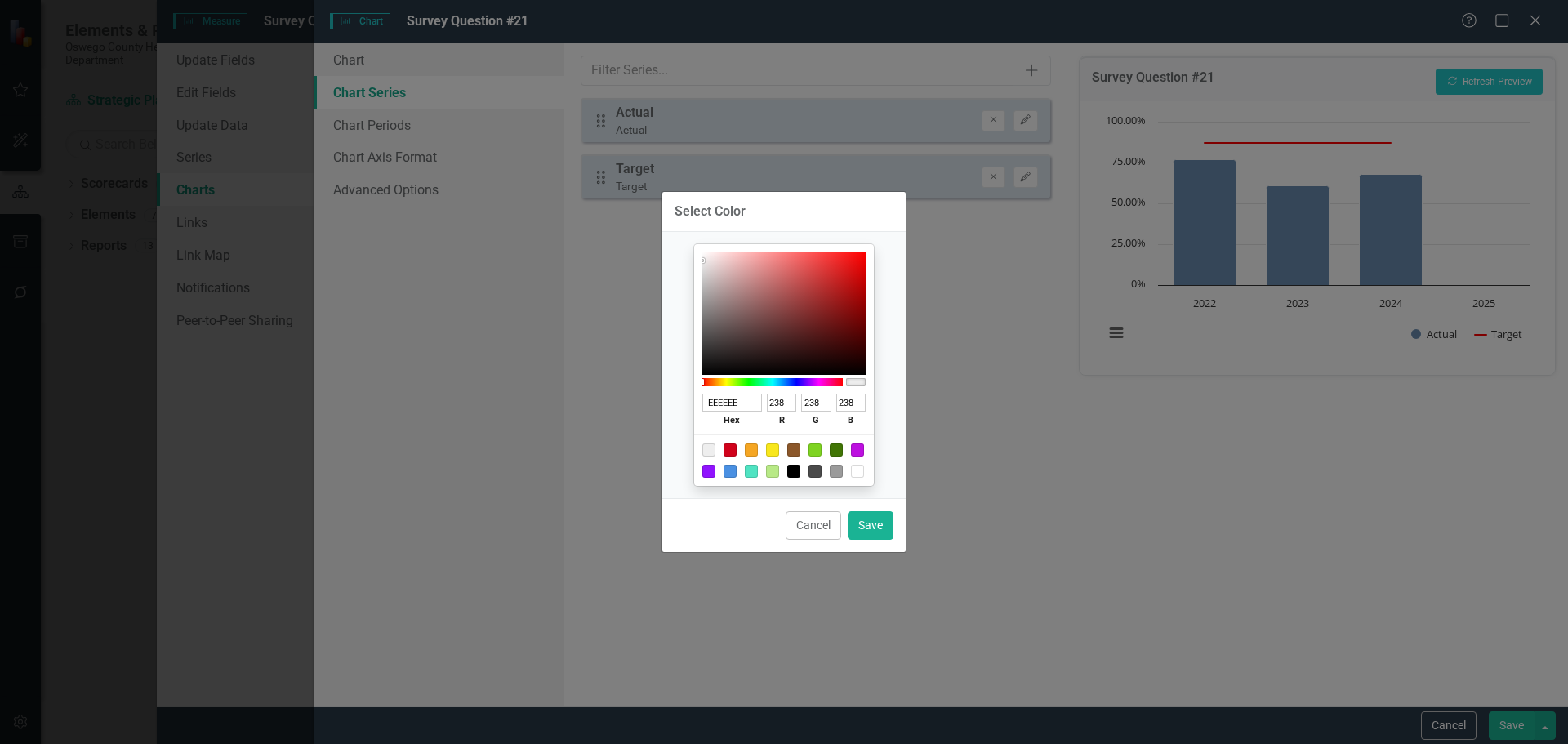
drag, startPoint x: 741, startPoint y: 401, endPoint x: 668, endPoint y: 400, distance: 73.0
click at [668, 400] on div "EEEEEE hex 238 r 238 g 238 b 100 a" at bounding box center [784, 365] width 244 height 266
type input "154"
type input "17"
type input "85"
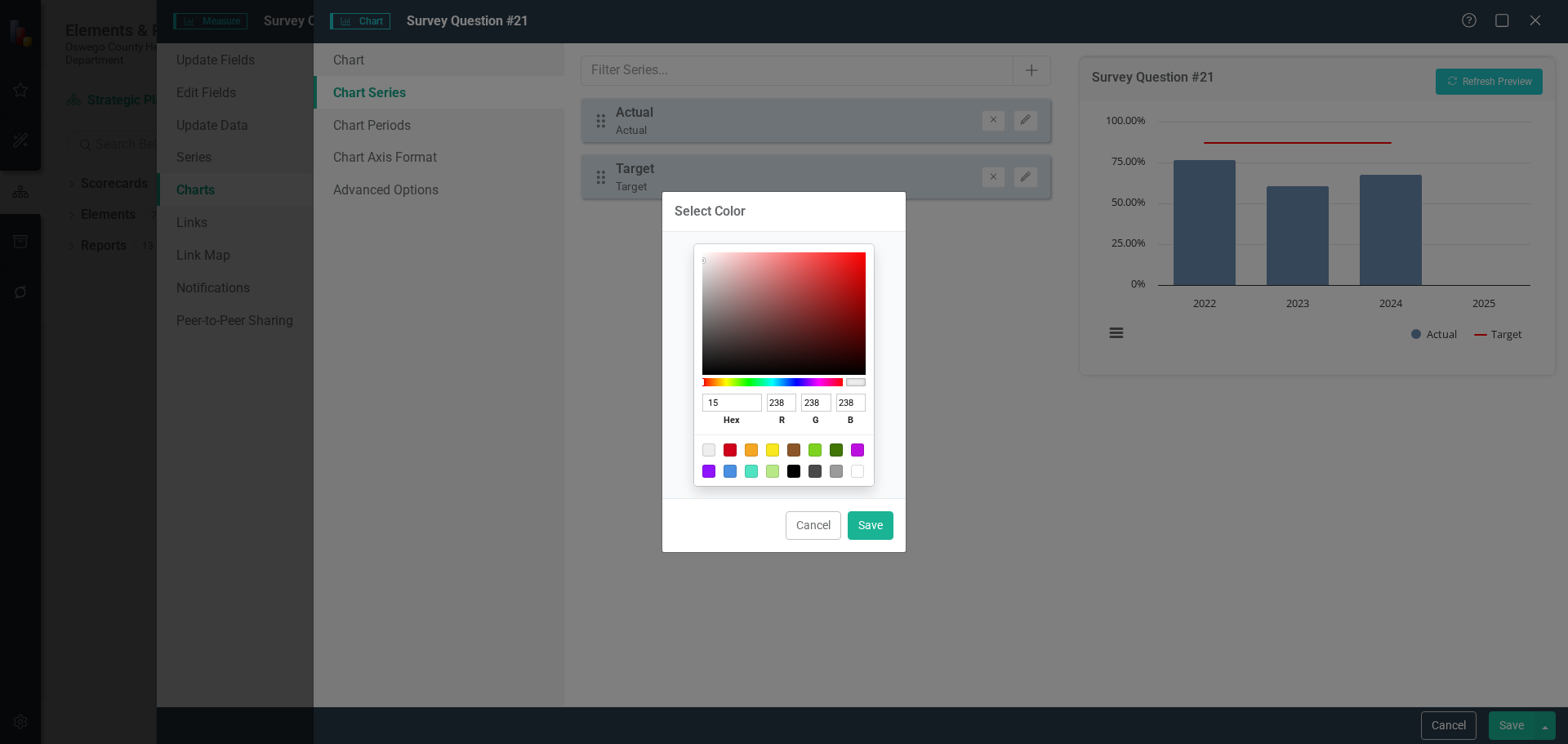
type input "68"
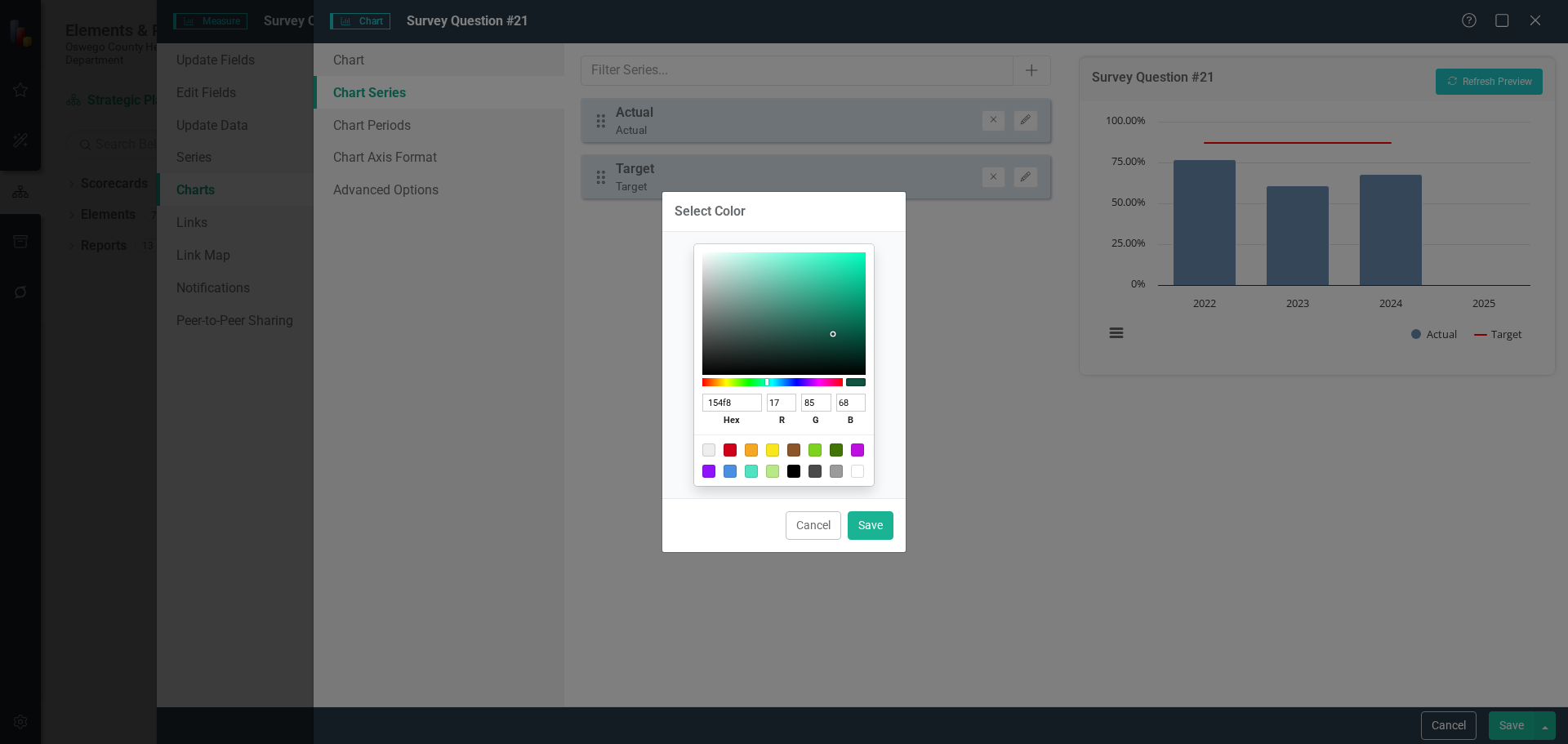
type input "154f85"
type input "21"
type input "79"
type input "133"
type input "154f82"
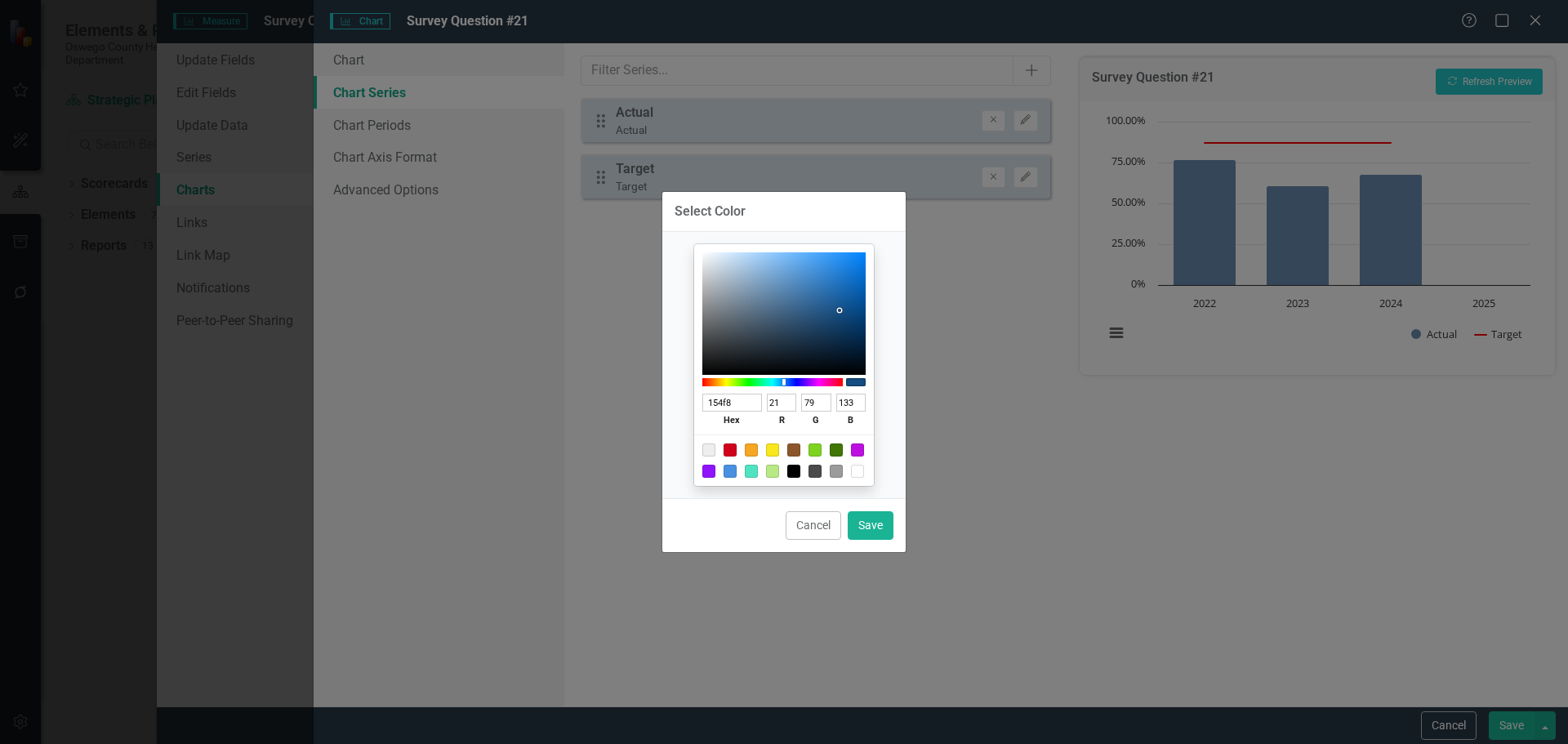
type input "130"
type input "154F82"
click at [877, 527] on button "Save" at bounding box center [870, 526] width 46 height 29
type input "#154f82"
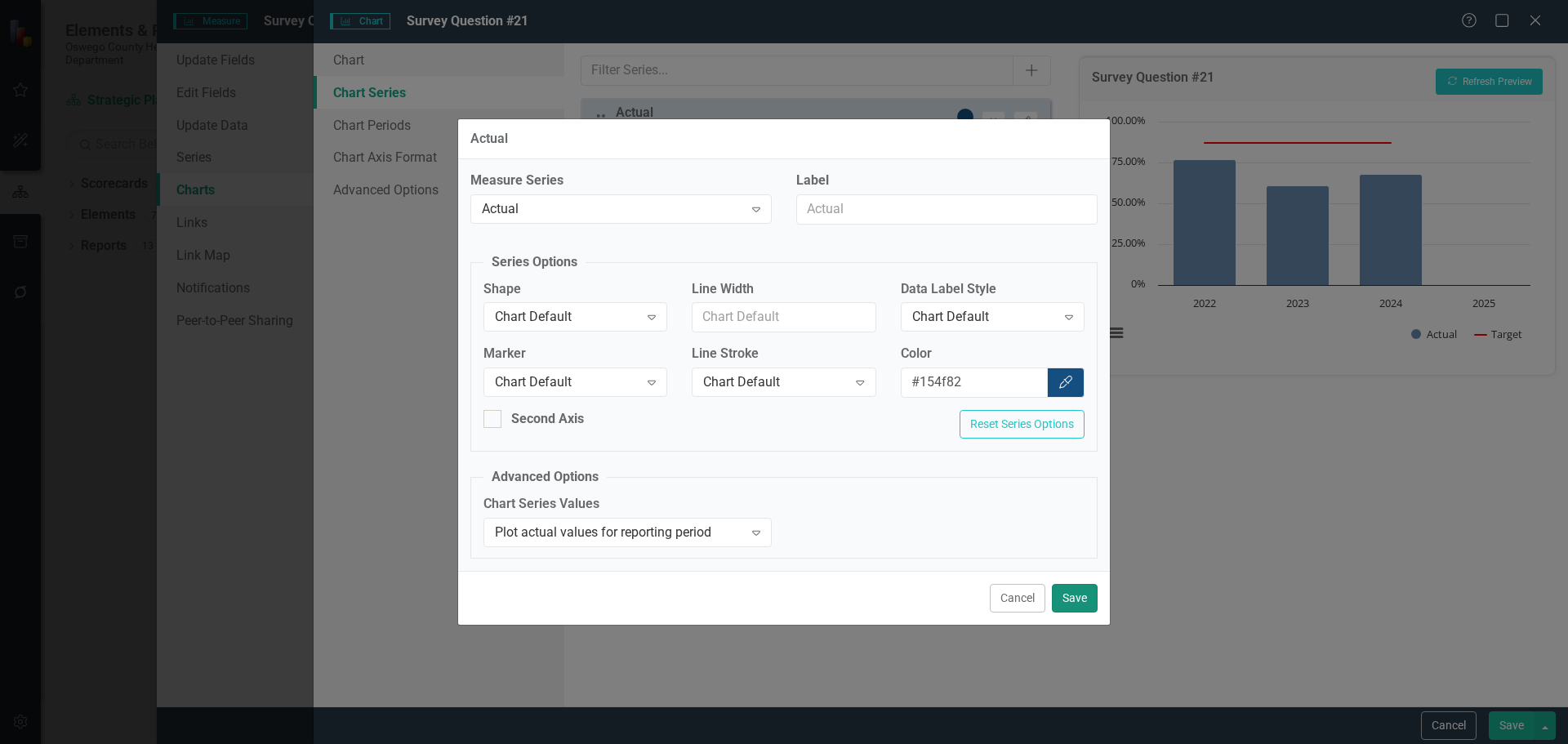
click at [1083, 599] on button "Save" at bounding box center [1075, 598] width 46 height 29
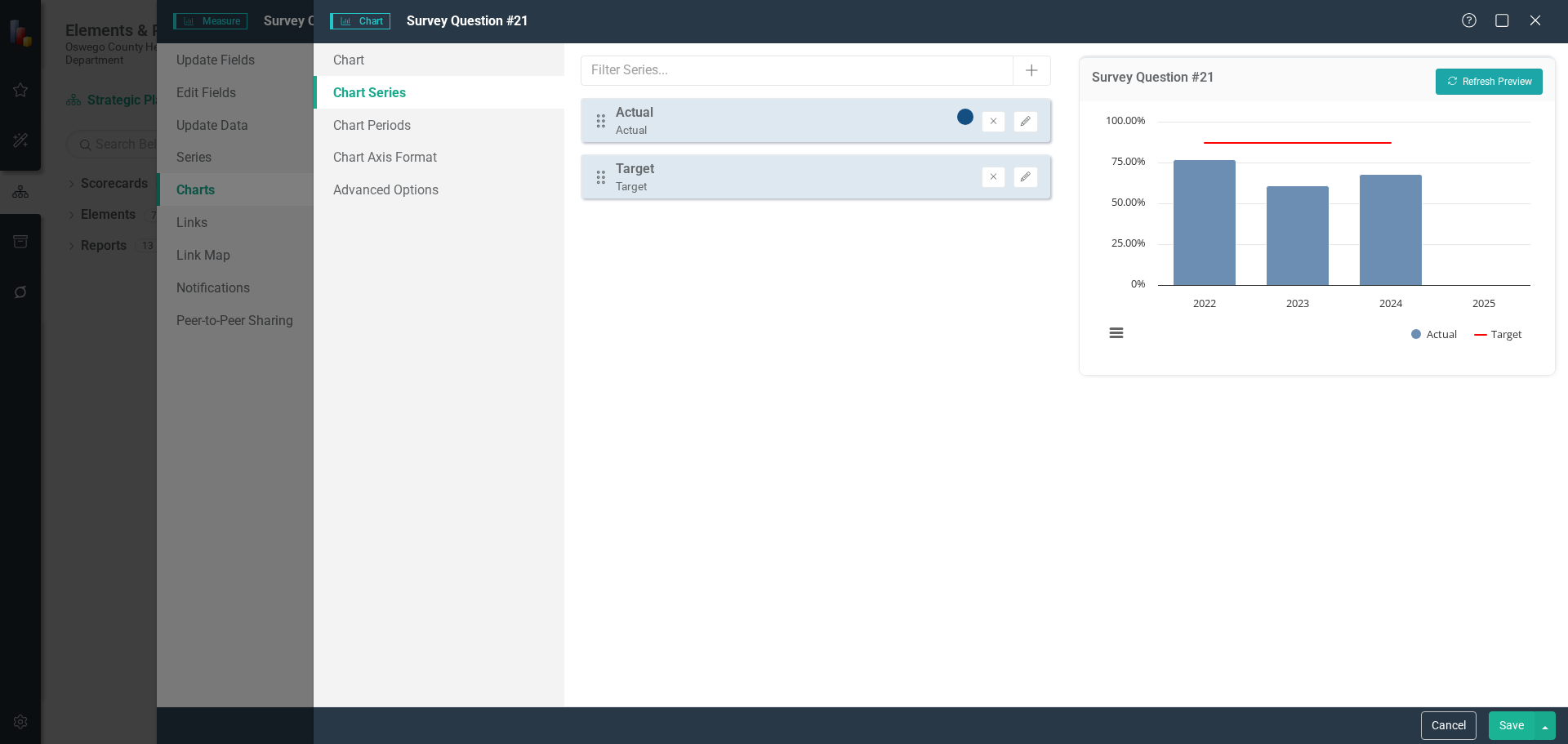
click at [1475, 84] on button "Recalculate Refresh Preview" at bounding box center [1489, 81] width 107 height 26
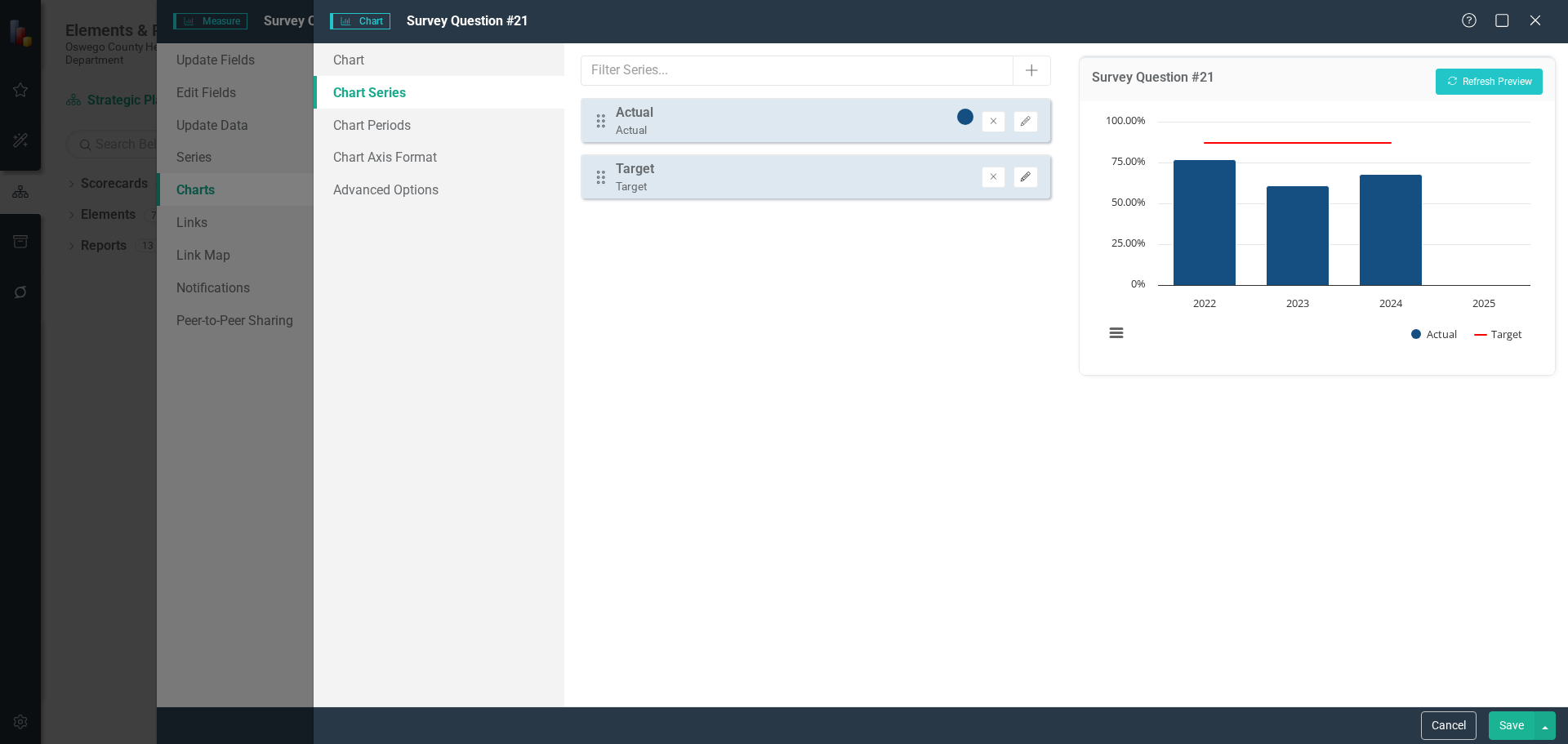
click at [1025, 175] on icon "Edit" at bounding box center [1025, 177] width 13 height 10
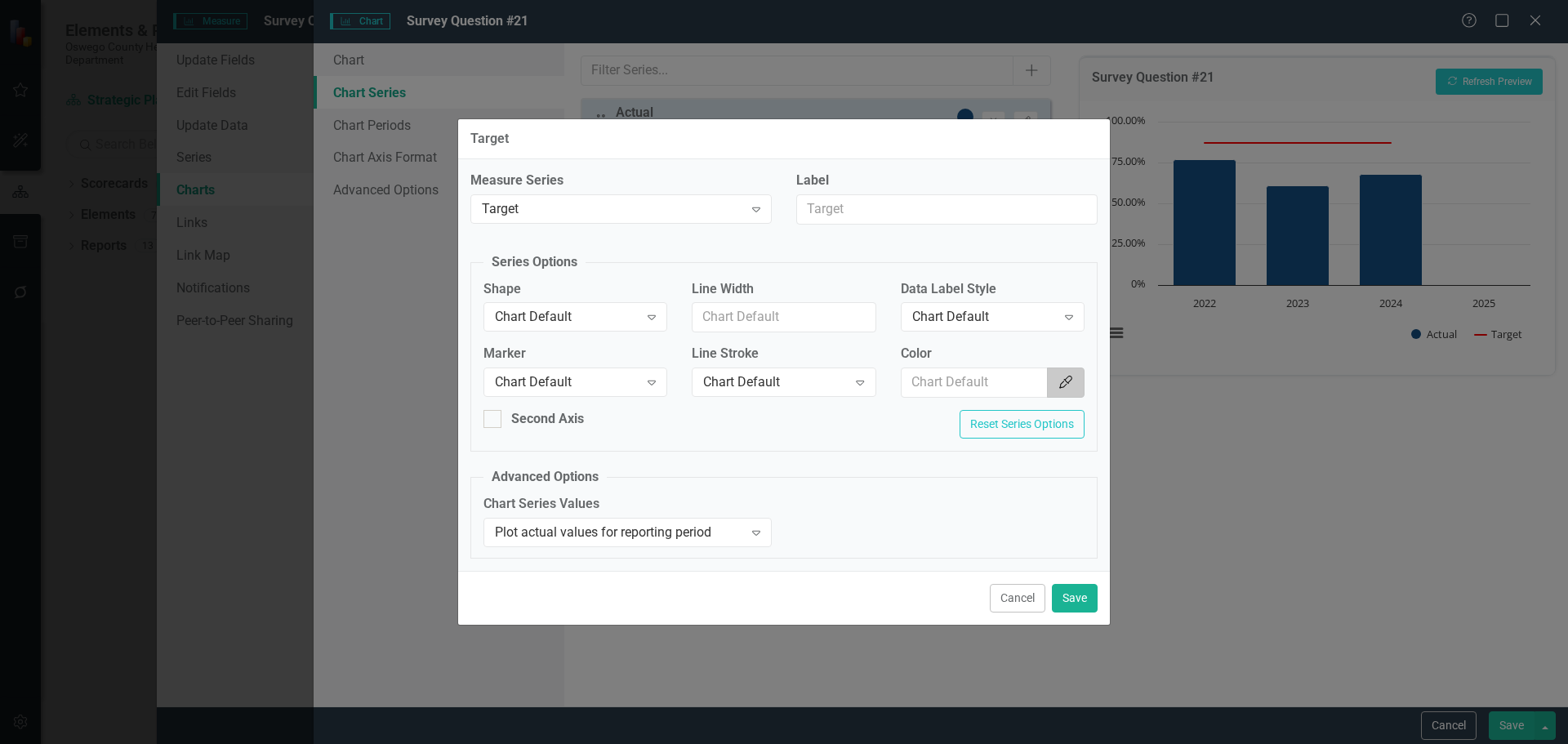
click at [1067, 388] on icon "Color Picker" at bounding box center [1066, 382] width 16 height 13
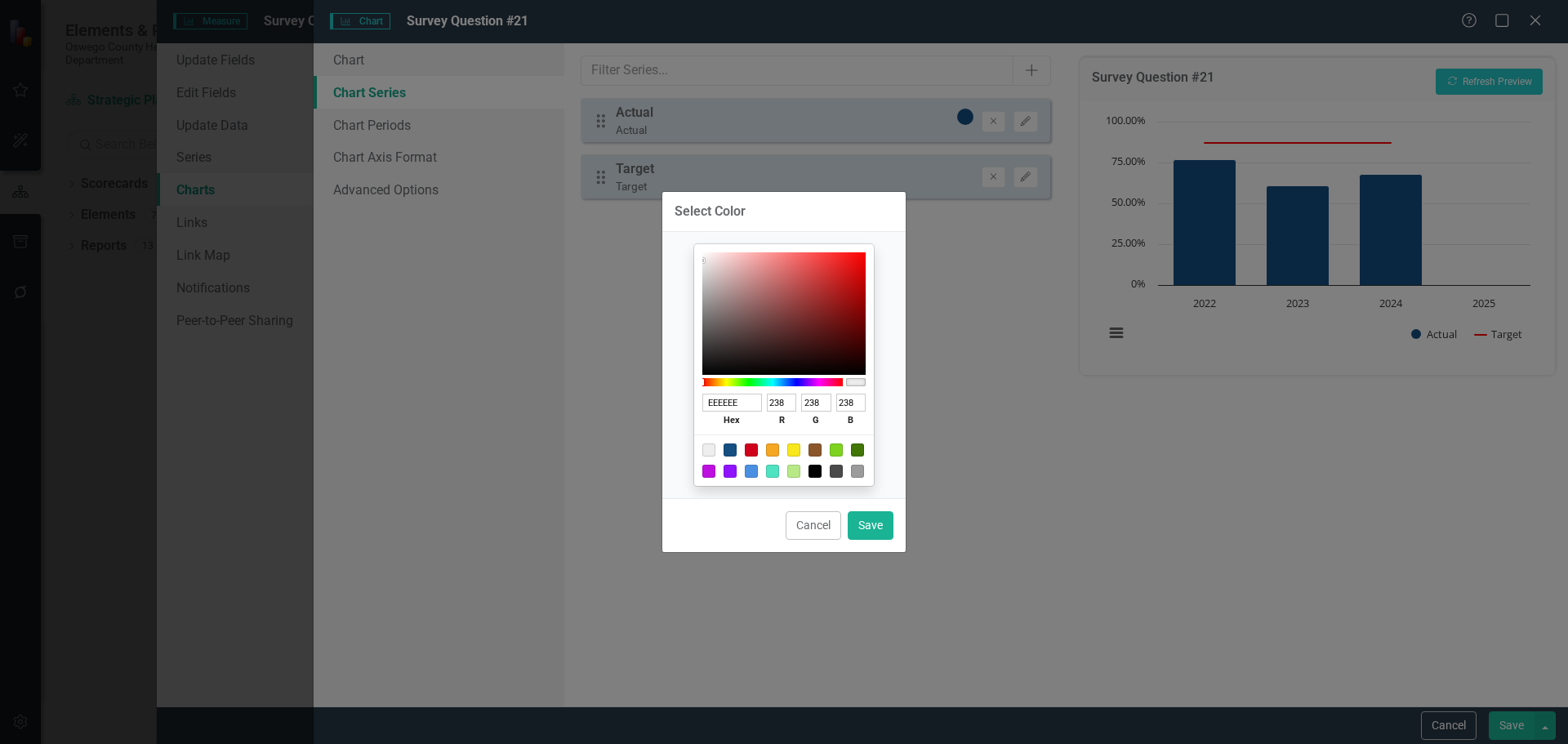
drag, startPoint x: 749, startPoint y: 403, endPoint x: 685, endPoint y: 399, distance: 64.1
click at [685, 399] on div "EEEEEE hex 238 r 238 g 238 b 100 a" at bounding box center [784, 365] width 219 height 242
type input "f7b"
type input "255"
type input "119"
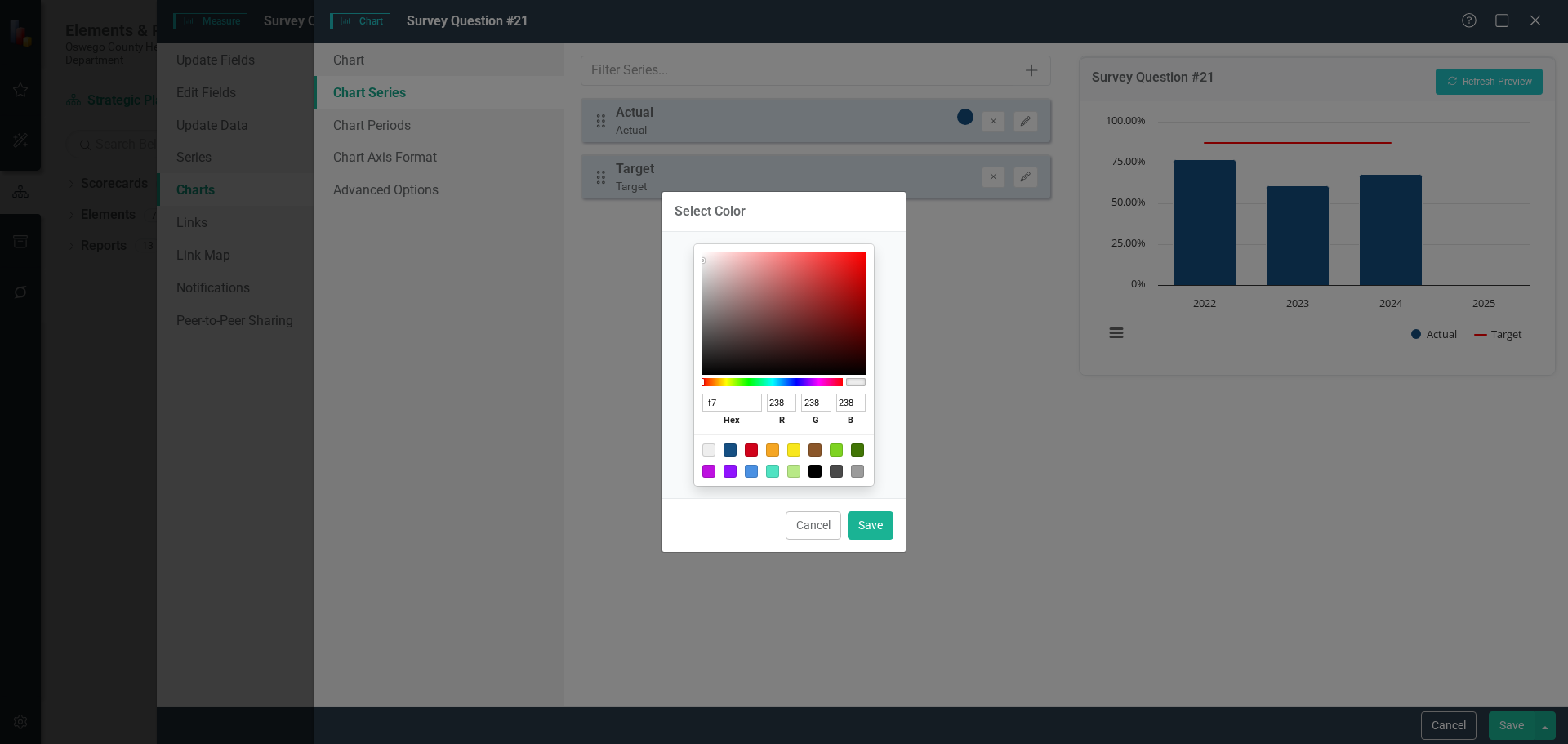
type input "187"
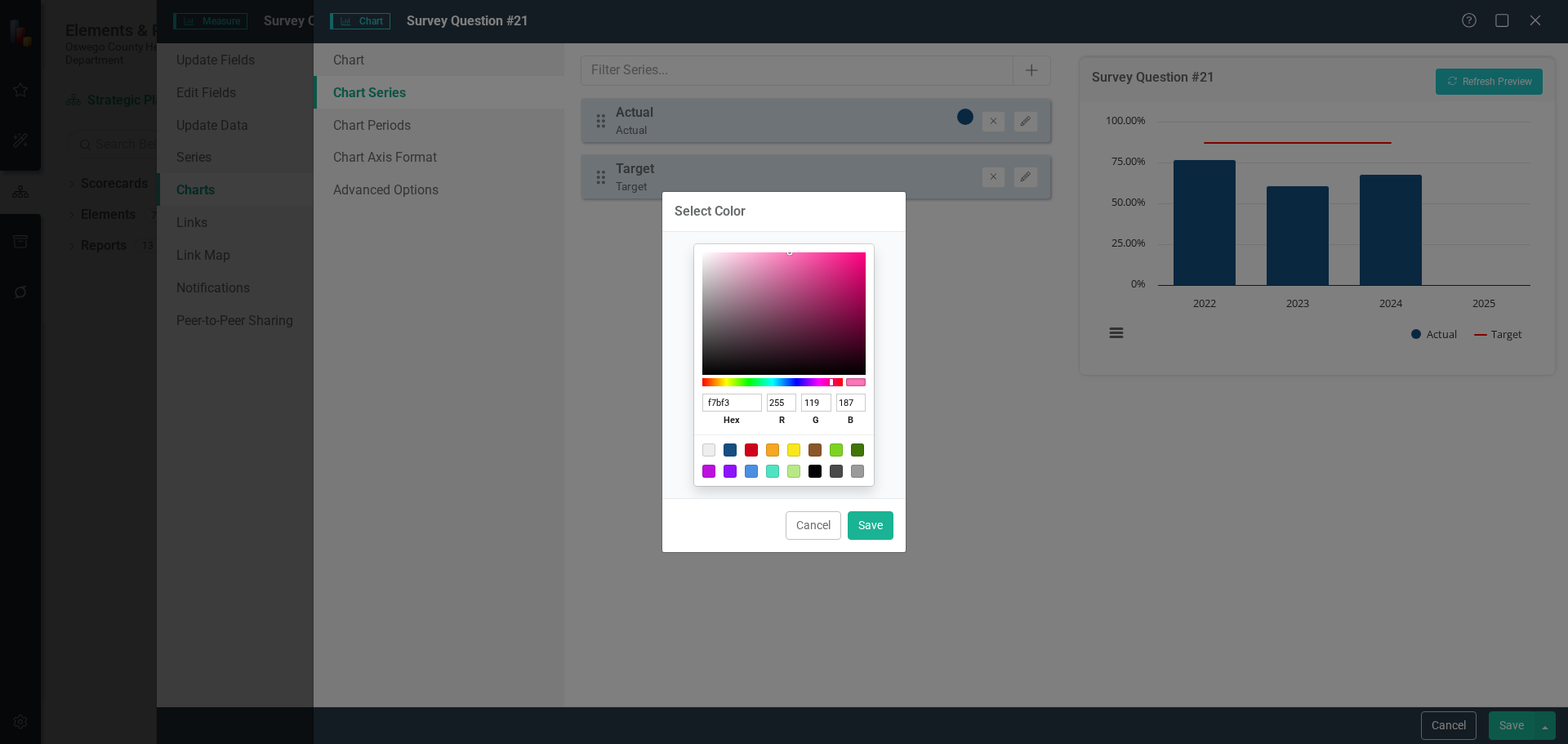
type input "f7bf3d"
type input "247"
type input "191"
type input "61"
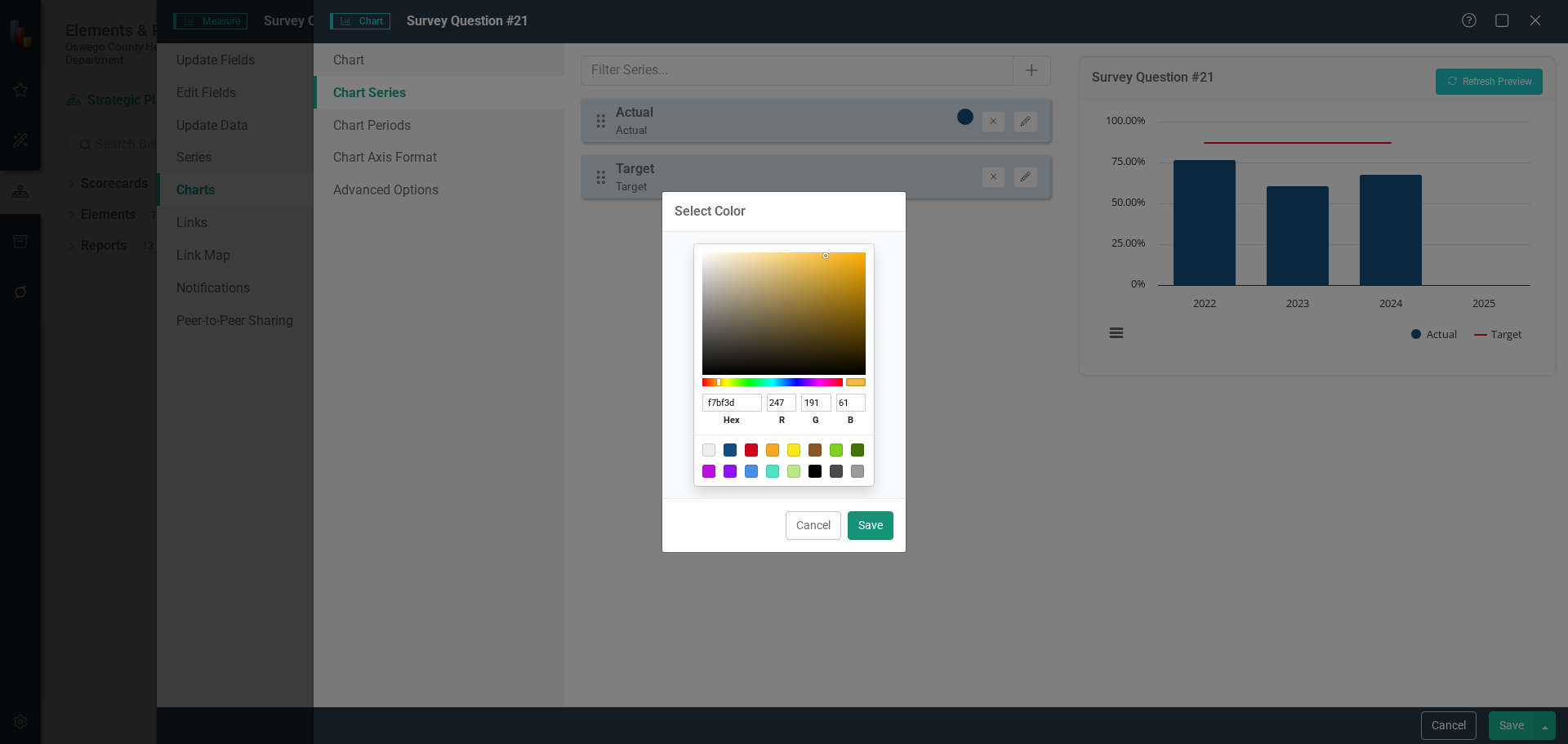
type input "F7BF3D"
click at [890, 531] on button "Save" at bounding box center [870, 526] width 46 height 29
type input "#f7bf3d"
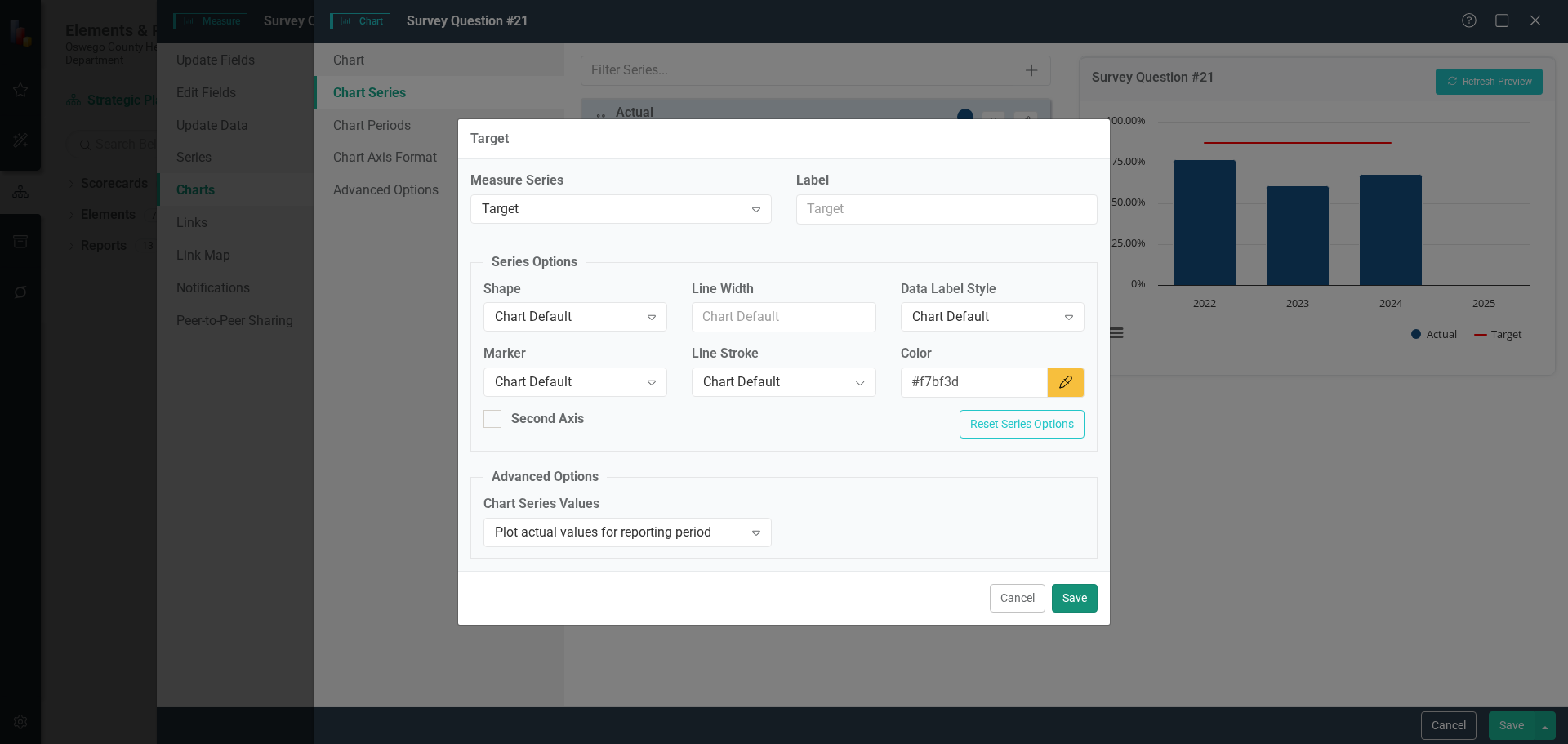
click at [1079, 598] on button "Save" at bounding box center [1075, 598] width 46 height 29
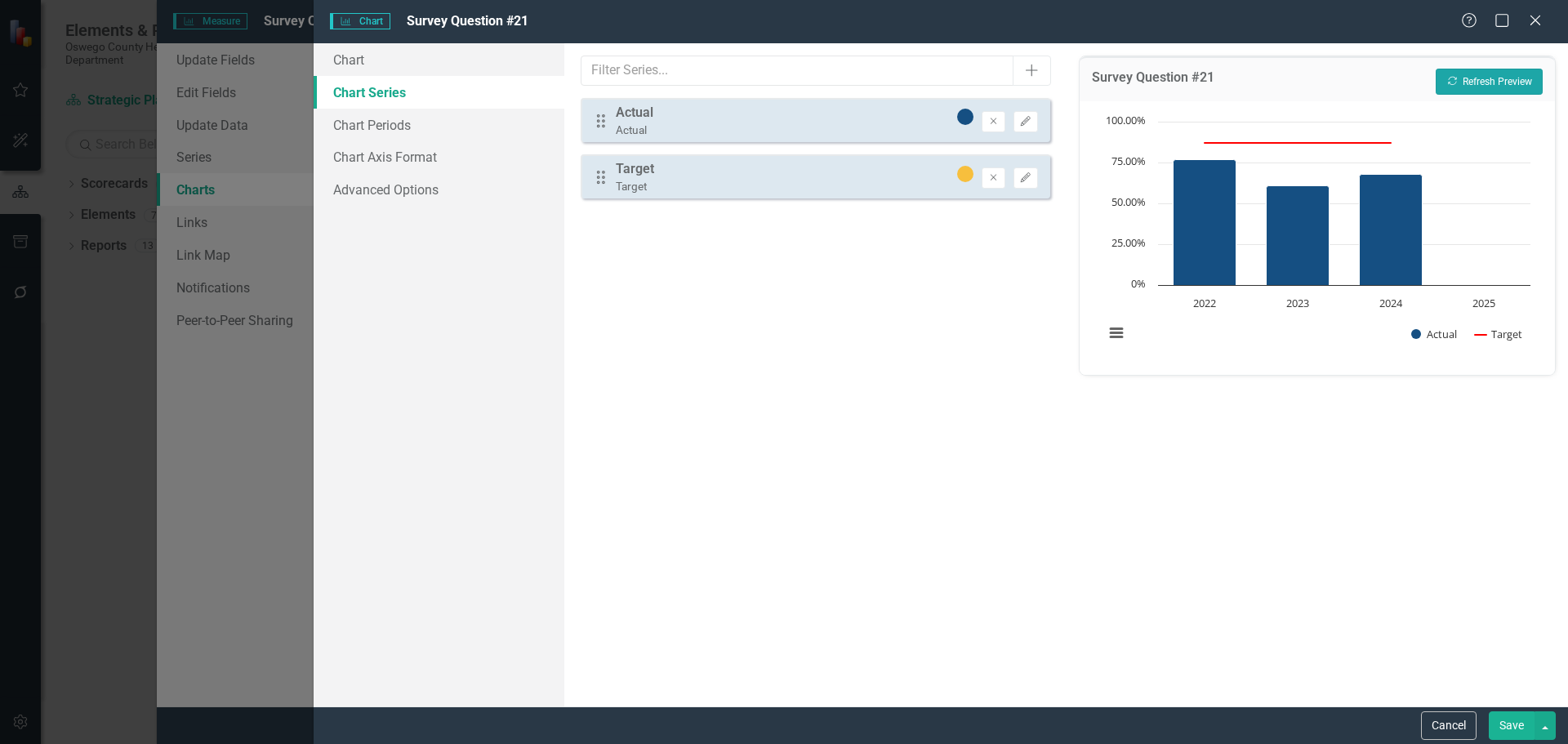
click at [1493, 81] on button "Recalculate Refresh Preview" at bounding box center [1489, 81] width 107 height 26
click at [1511, 731] on button "Save" at bounding box center [1511, 726] width 46 height 29
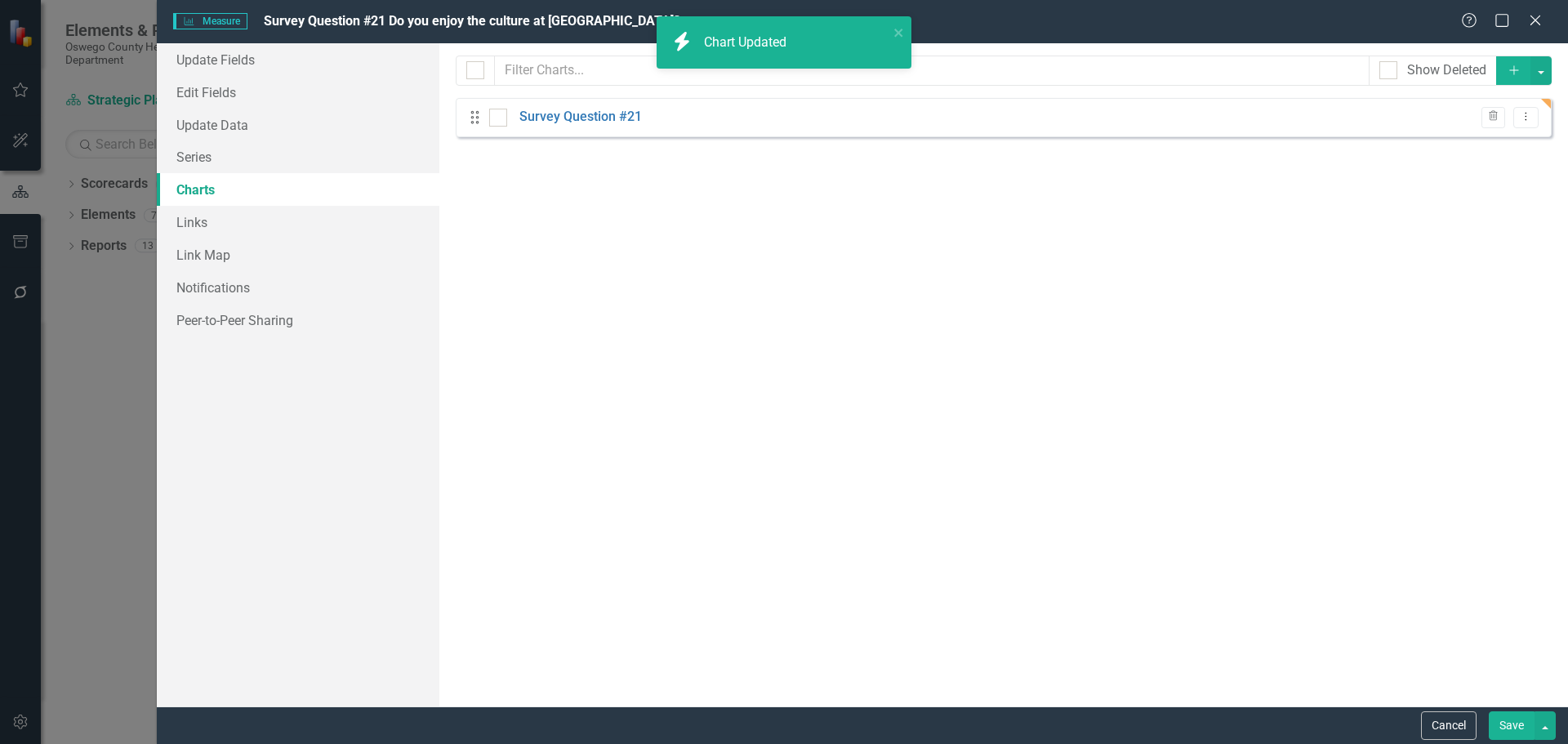
click at [1508, 722] on button "Save" at bounding box center [1511, 726] width 46 height 29
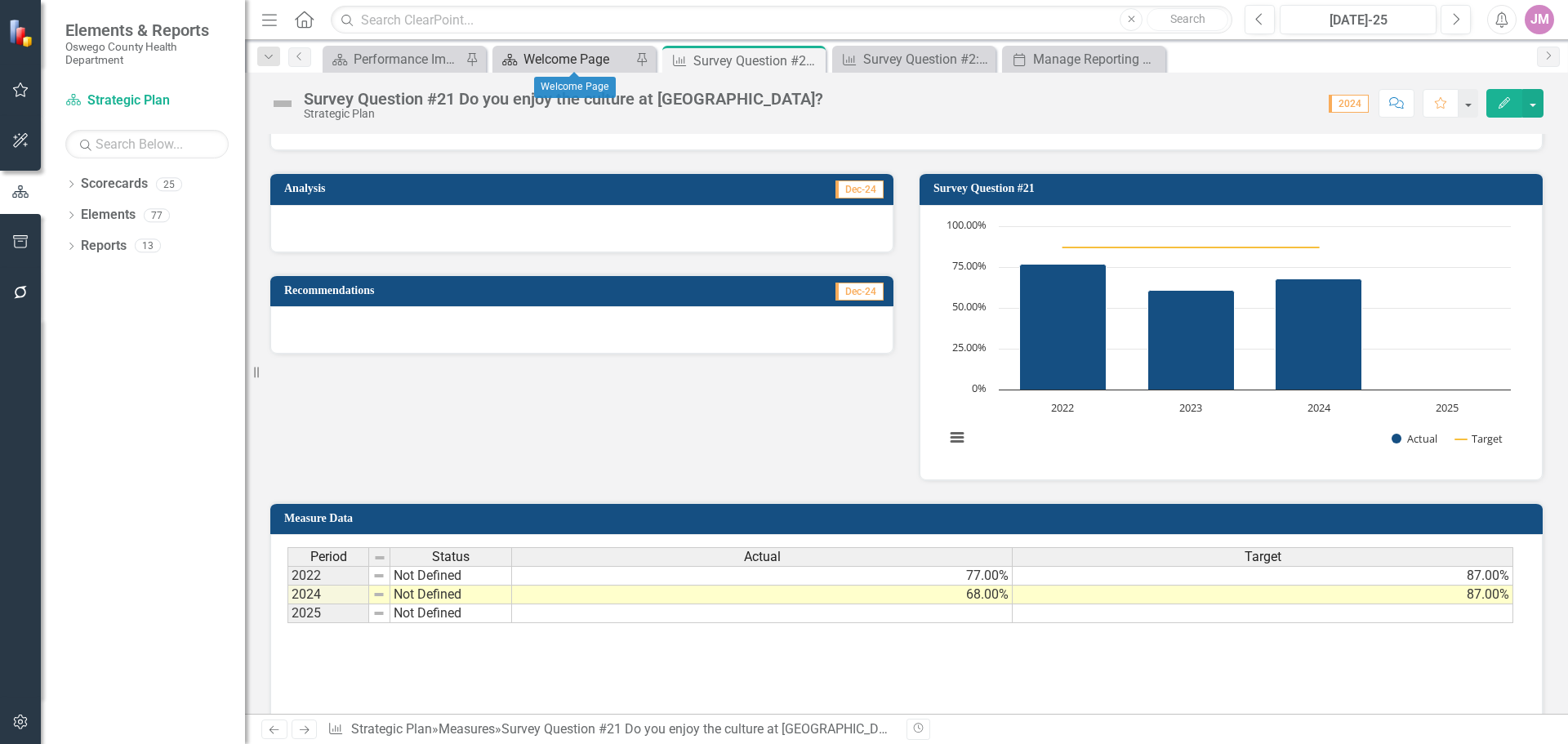
click at [555, 61] on div "Welcome Page" at bounding box center [578, 59] width 108 height 21
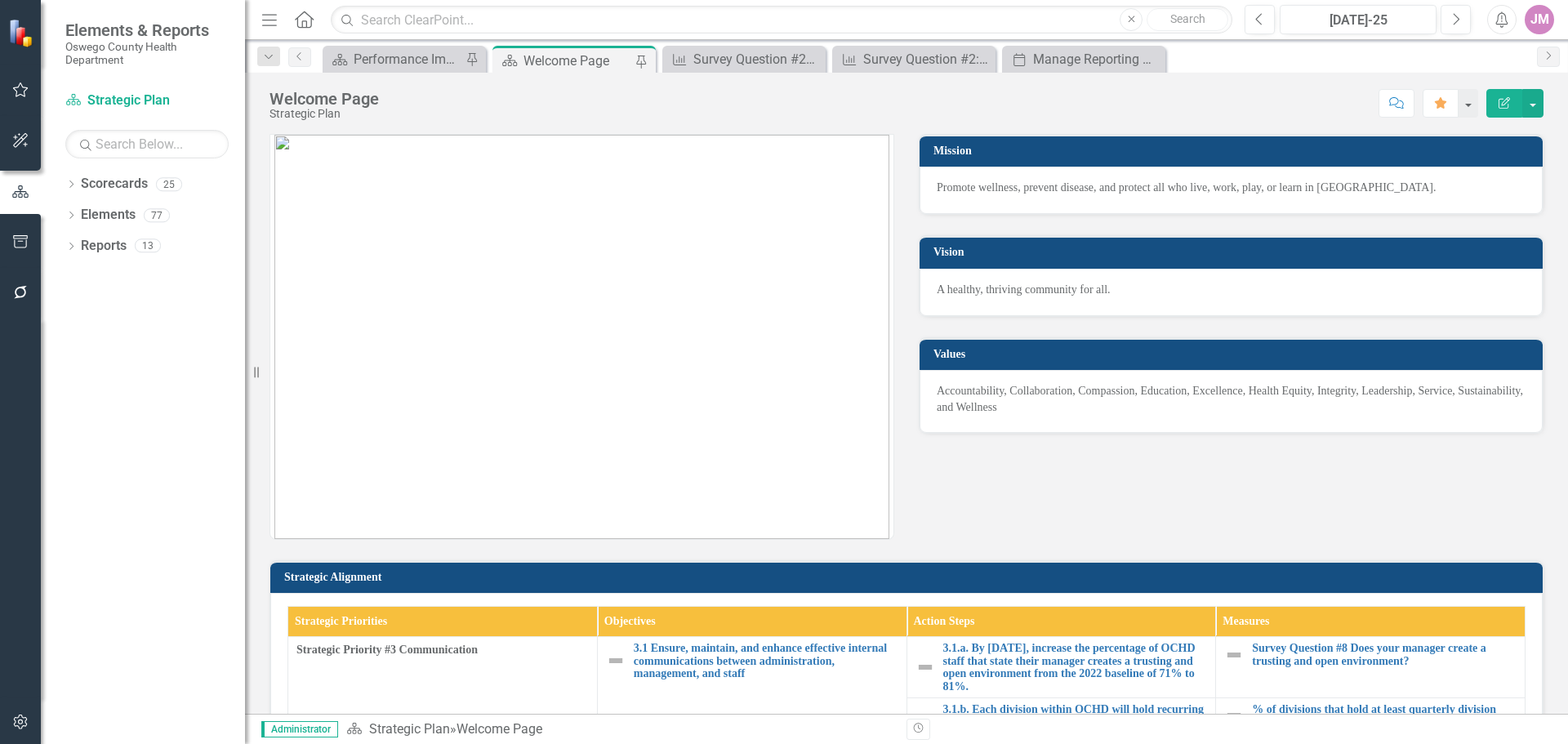
scroll to position [408, 0]
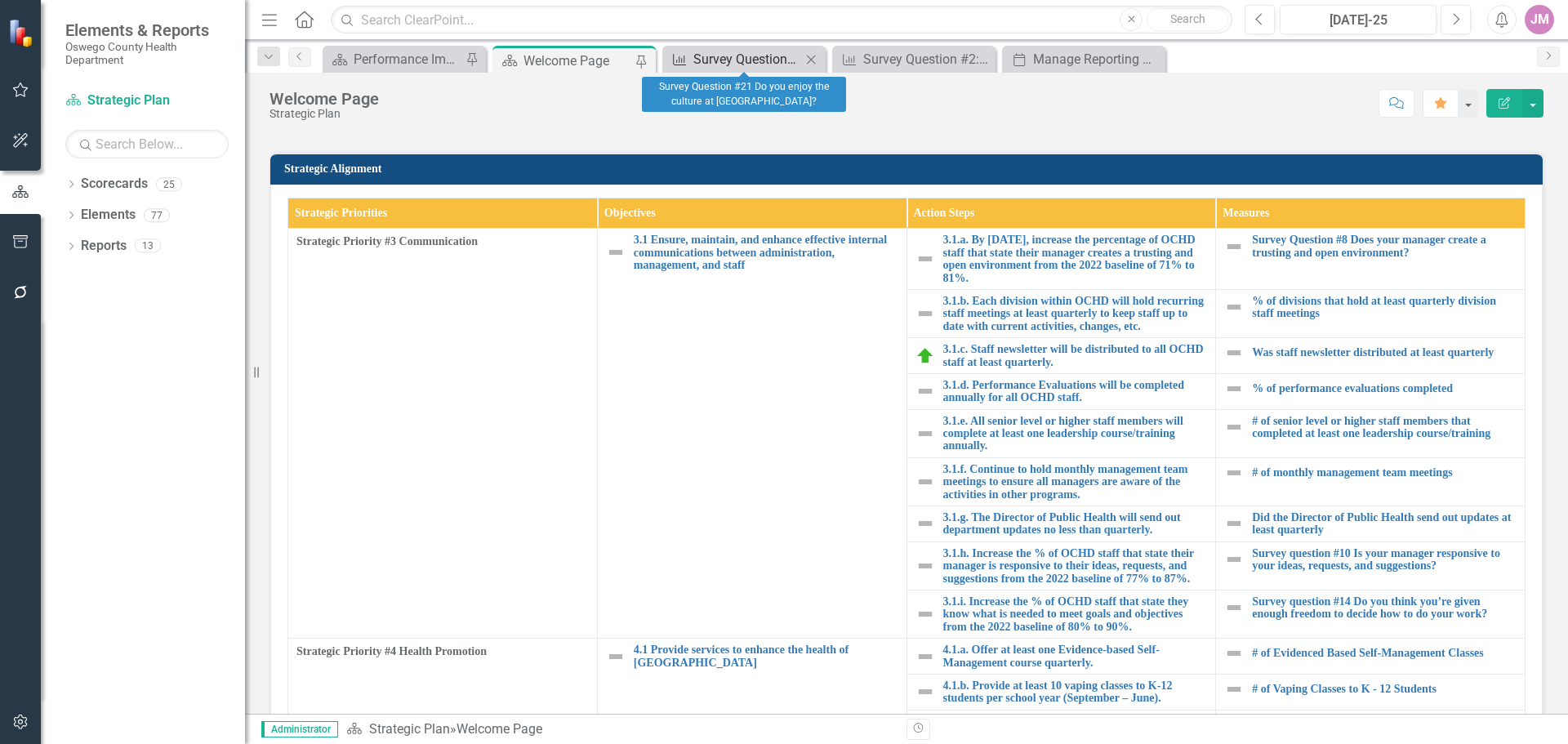
click at [741, 54] on div "Survey Question #21 Do you enjoy the culture at [GEOGRAPHIC_DATA]?" at bounding box center [748, 59] width 108 height 21
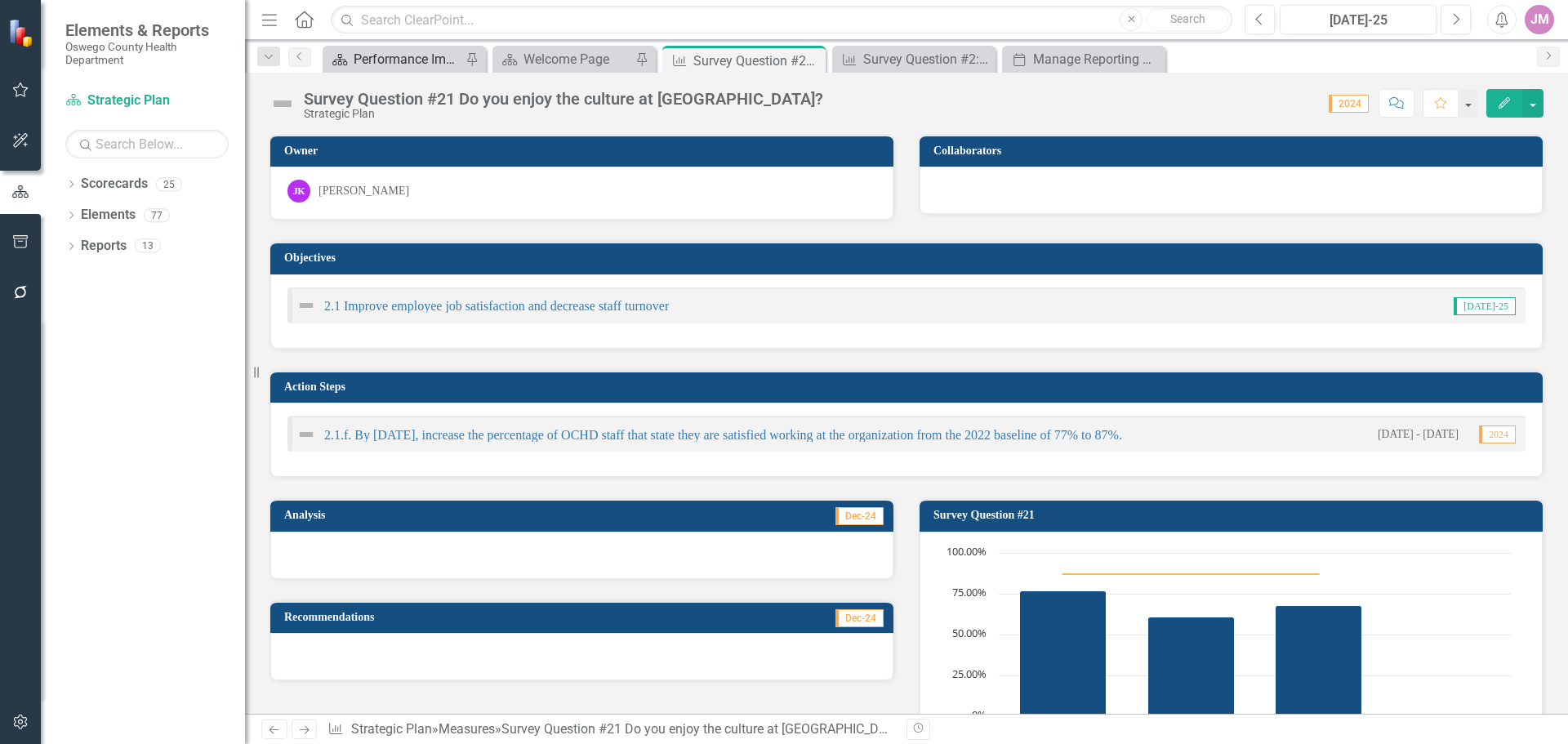
click at [426, 58] on div "Performance Improvement Plans" at bounding box center [408, 59] width 108 height 21
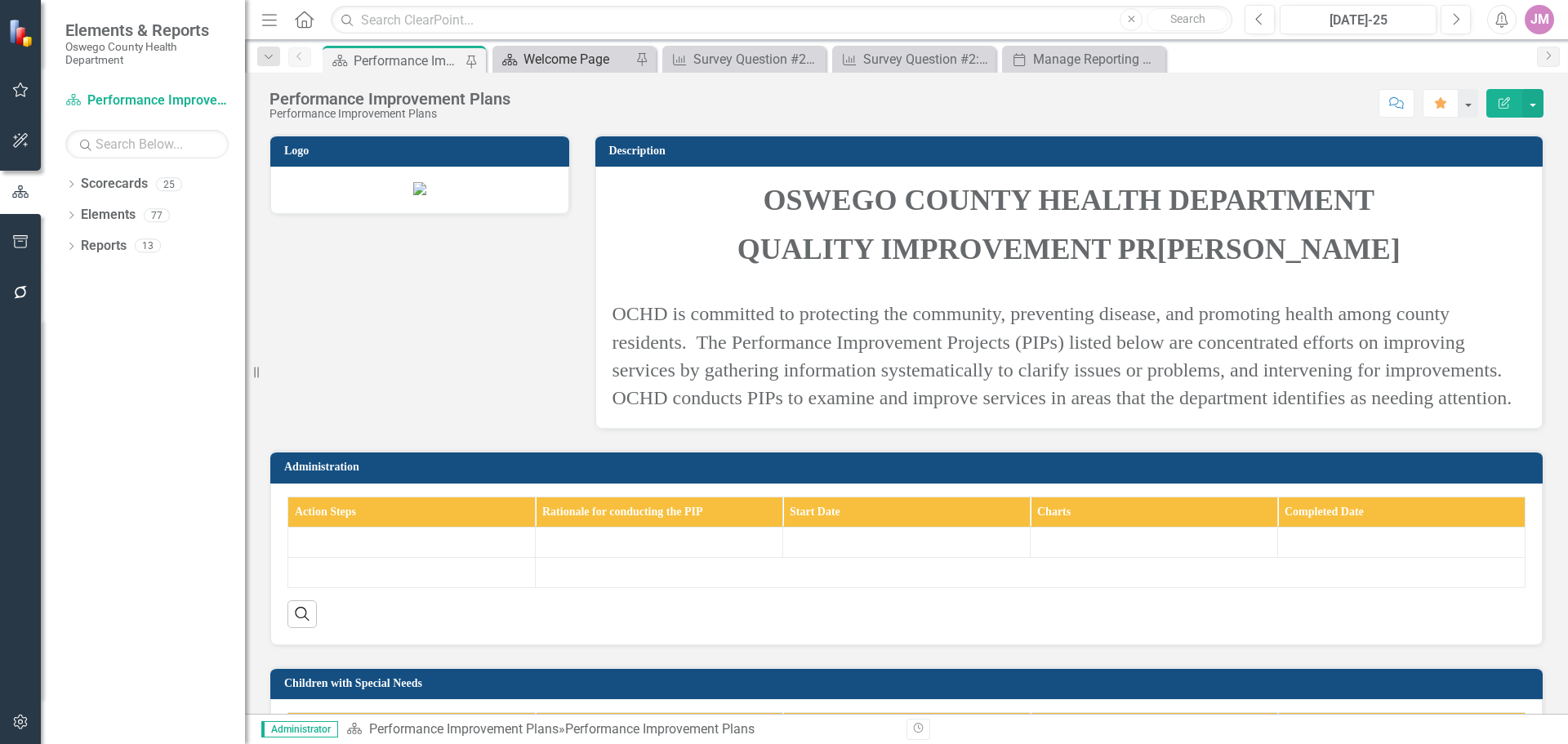
click at [562, 58] on div "Welcome Page" at bounding box center [578, 59] width 108 height 21
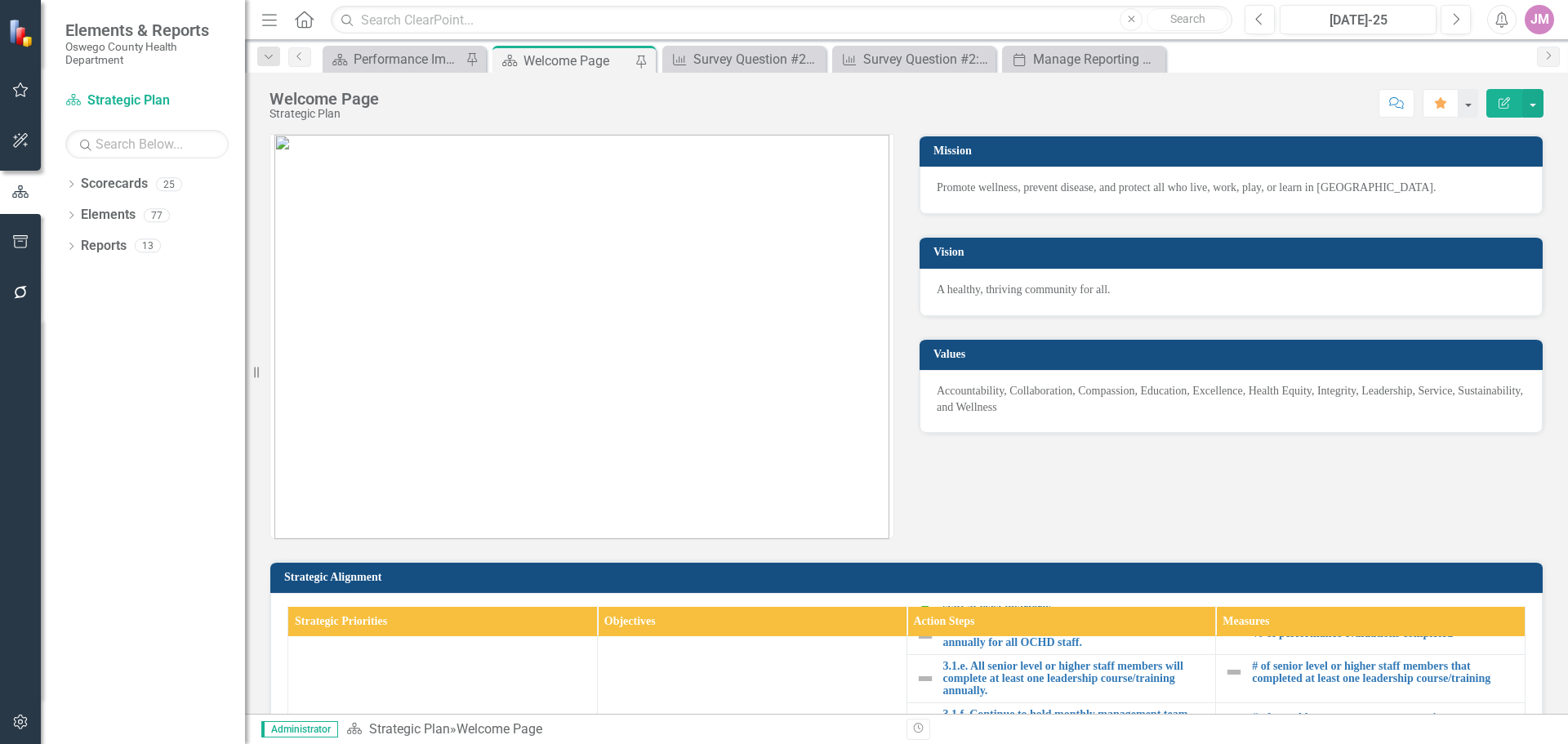
scroll to position [571, 0]
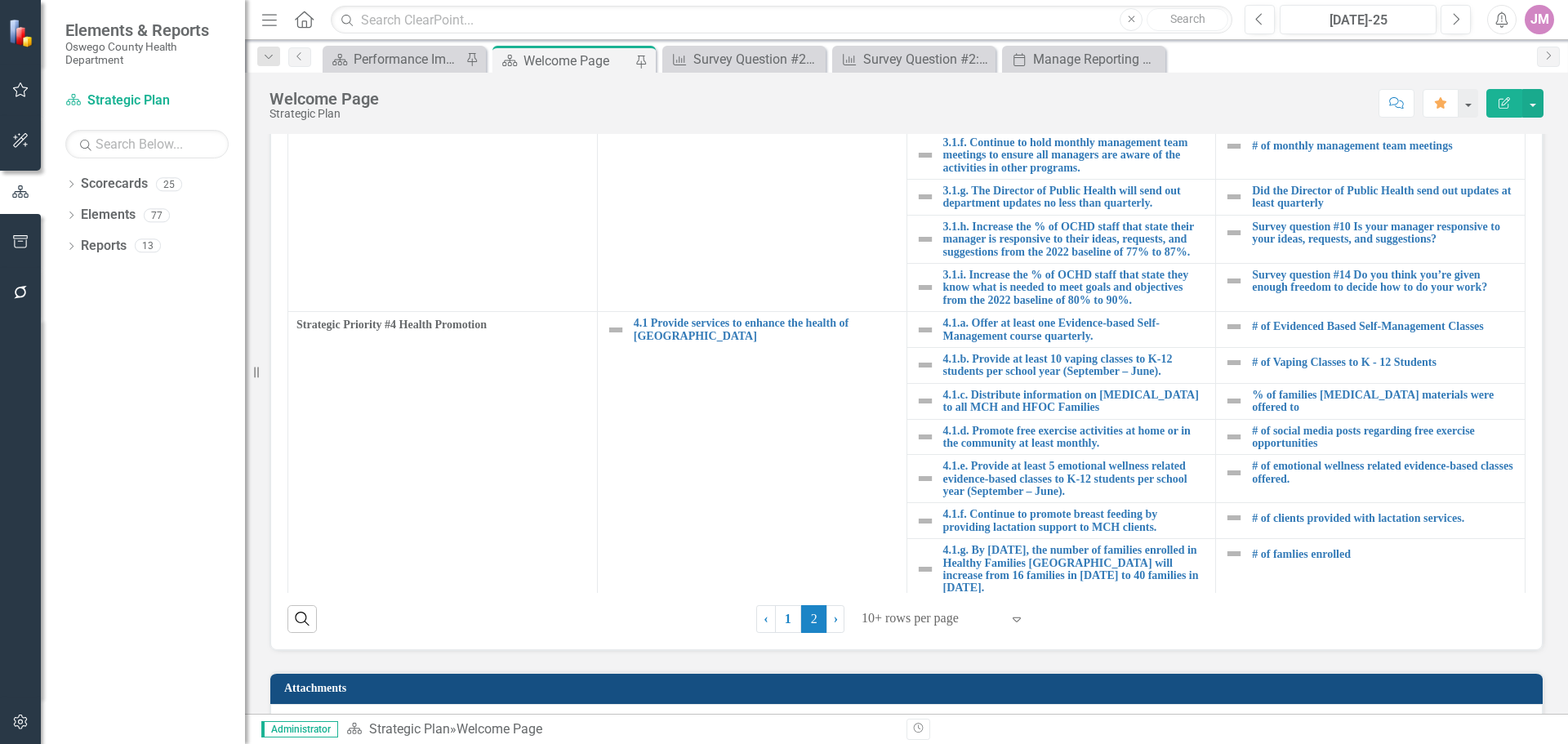
click at [982, 621] on div at bounding box center [931, 618] width 139 height 22
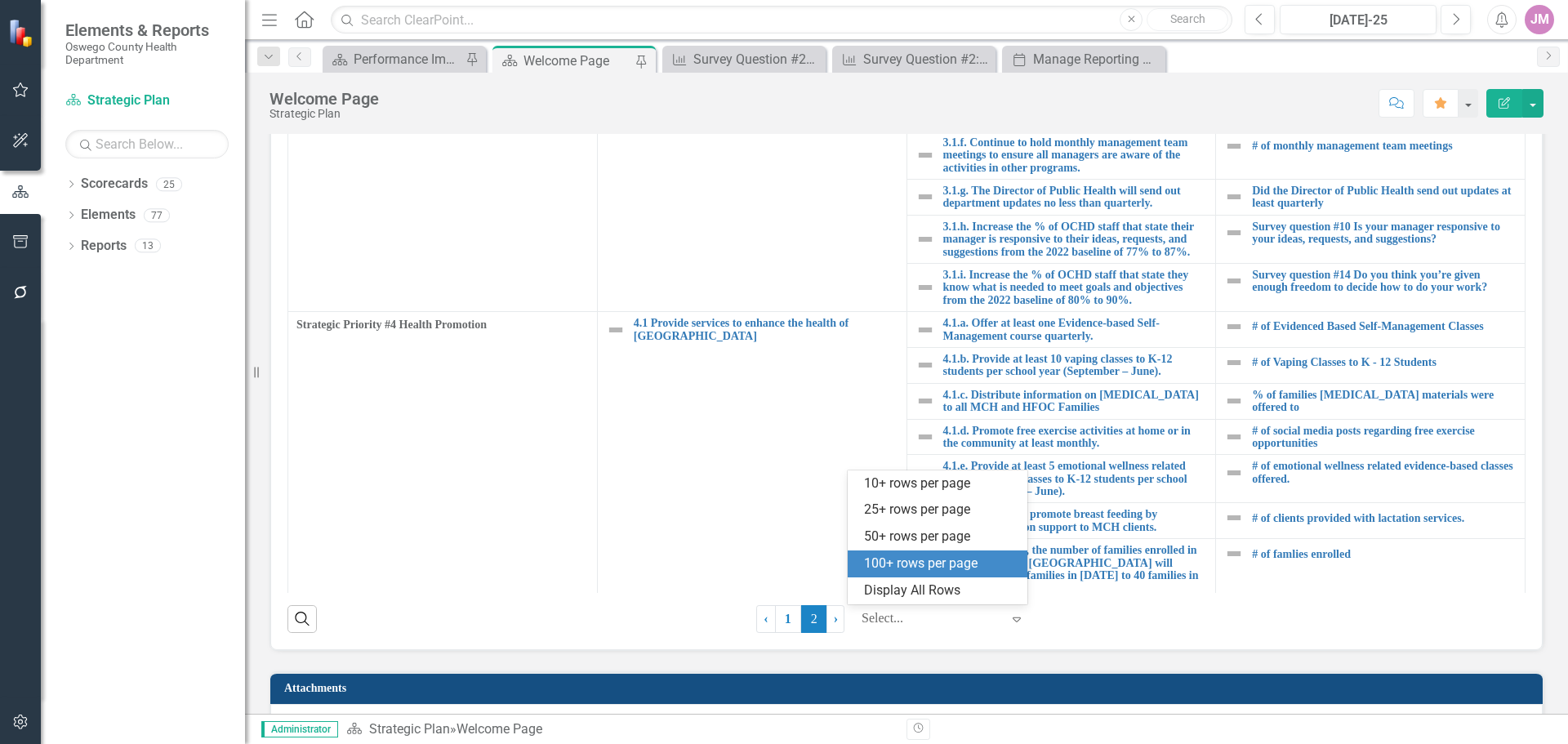
click at [926, 563] on div "100+ rows per page" at bounding box center [941, 563] width 154 height 19
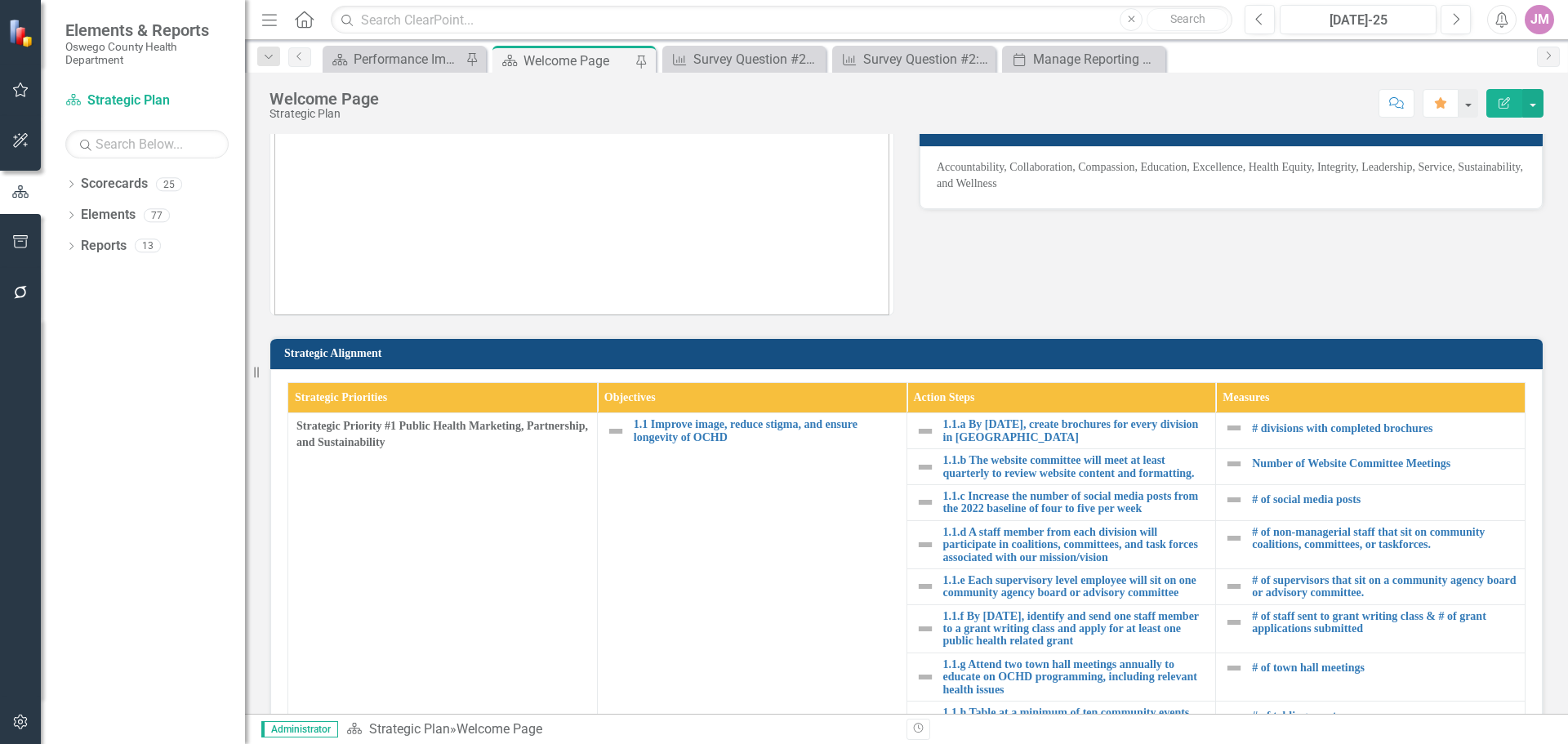
scroll to position [82, 0]
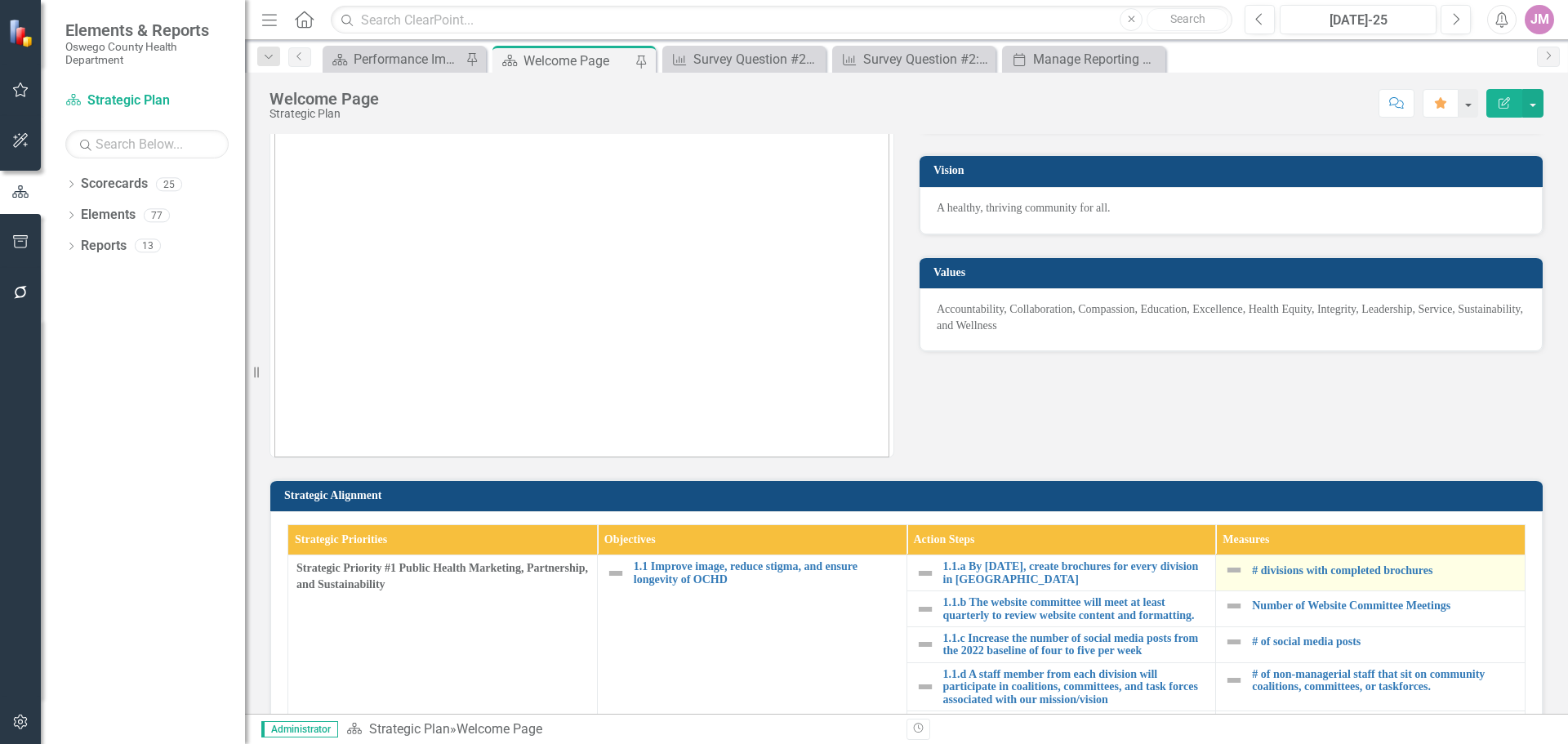
click at [1382, 561] on div "# divisions with completed brochures" at bounding box center [1369, 570] width 292 height 20
click at [1379, 572] on link "# divisions with completed brochures" at bounding box center [1384, 571] width 264 height 13
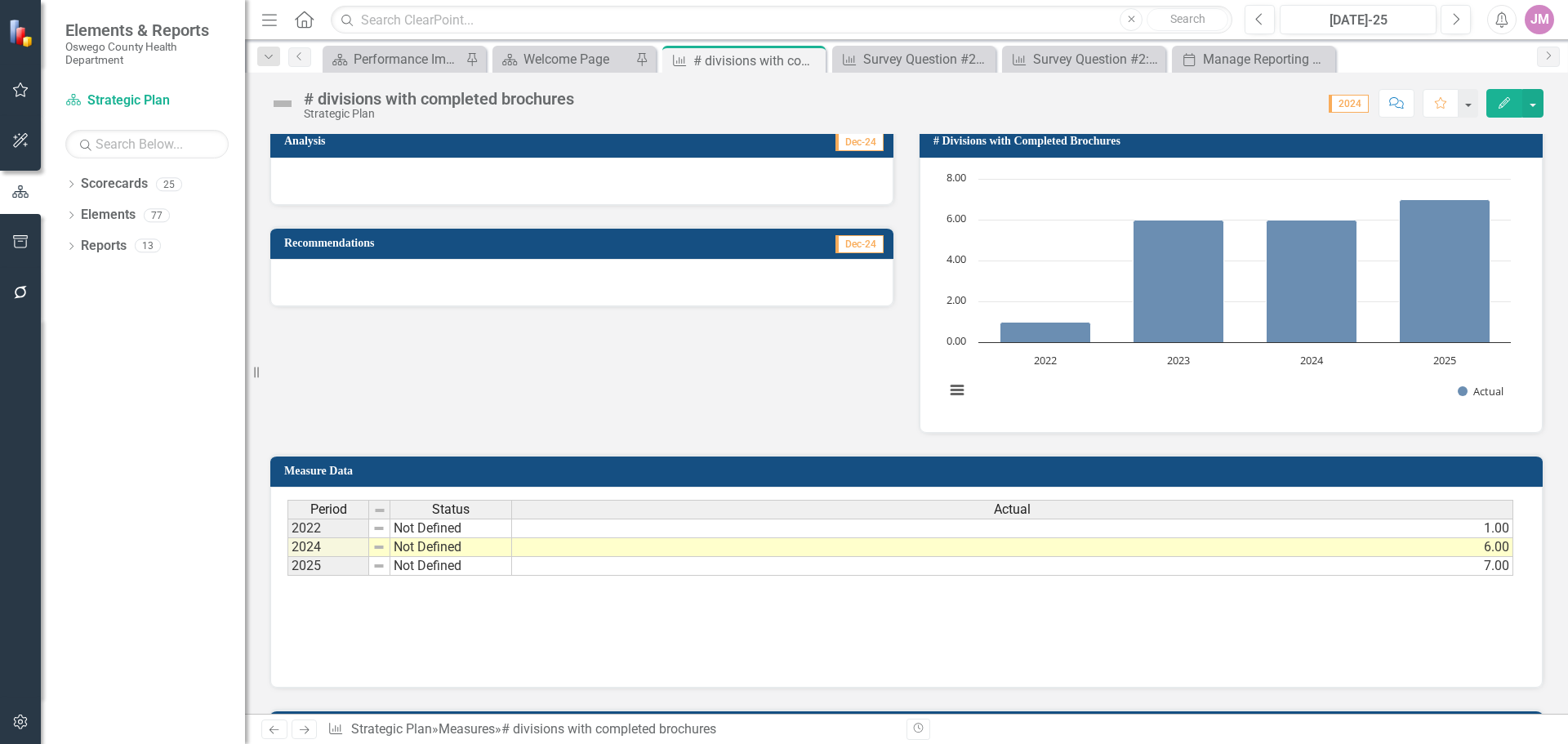
scroll to position [408, 0]
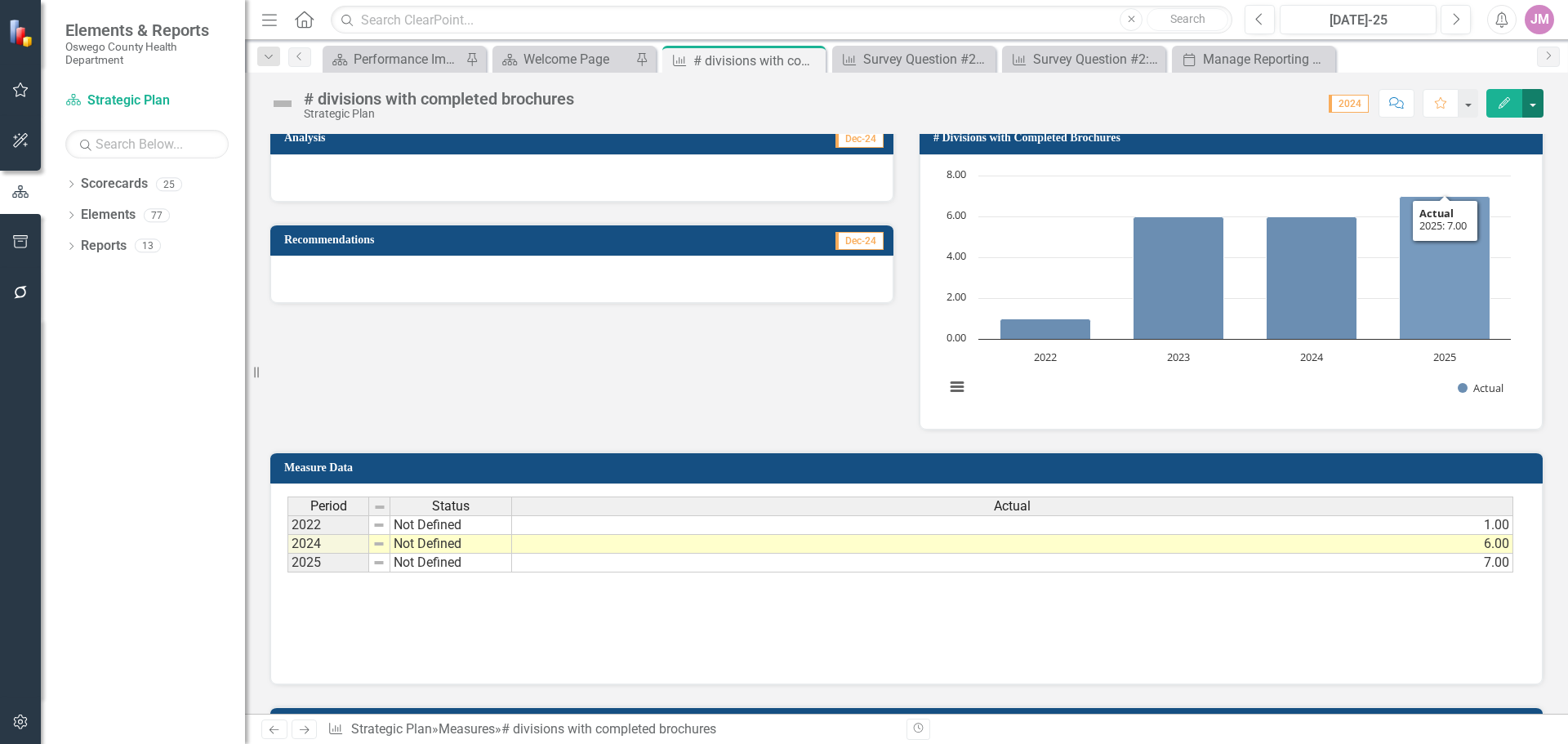
click at [1541, 98] on button "button" at bounding box center [1533, 103] width 22 height 29
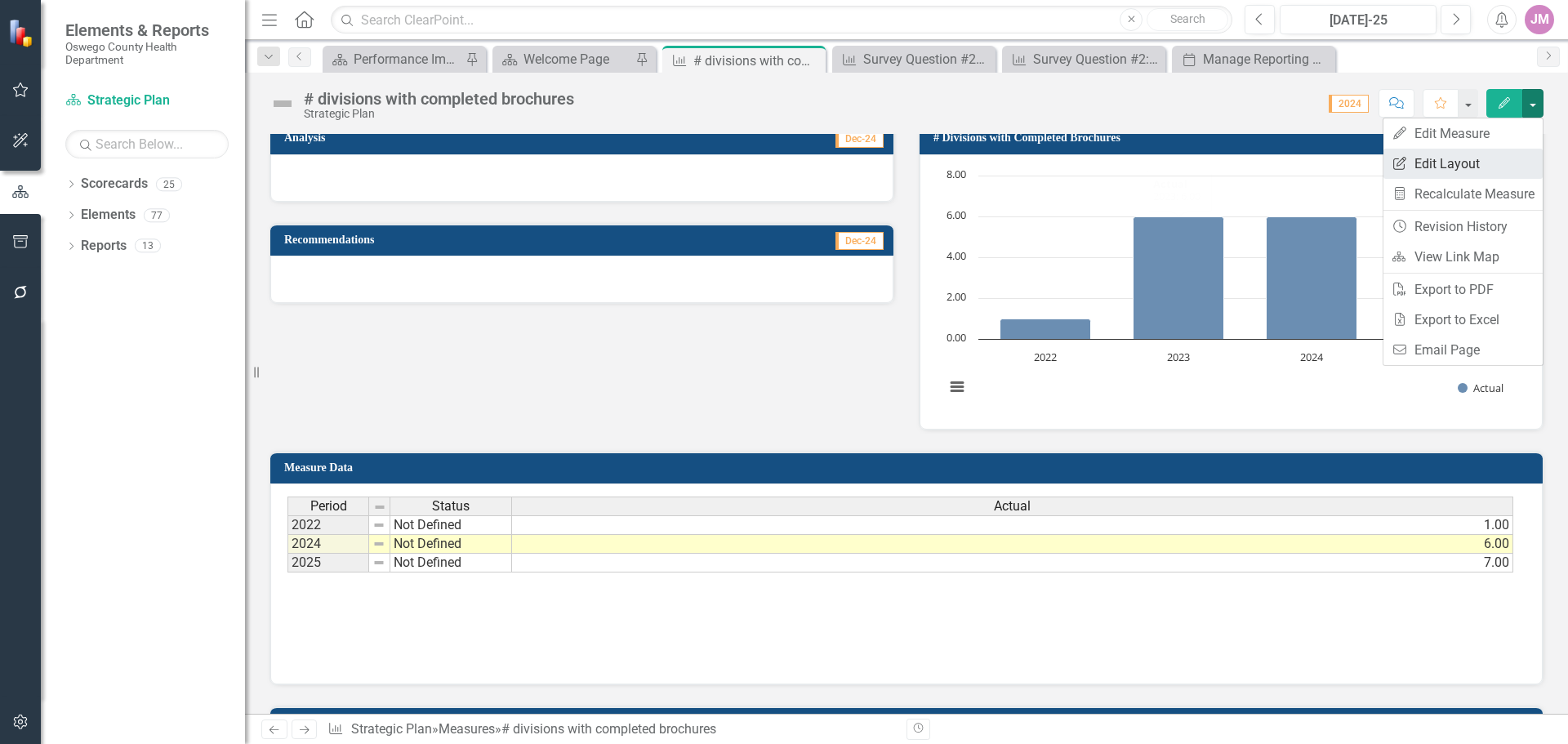
click at [1433, 158] on link "Edit Report Edit Layout" at bounding box center [1463, 164] width 159 height 31
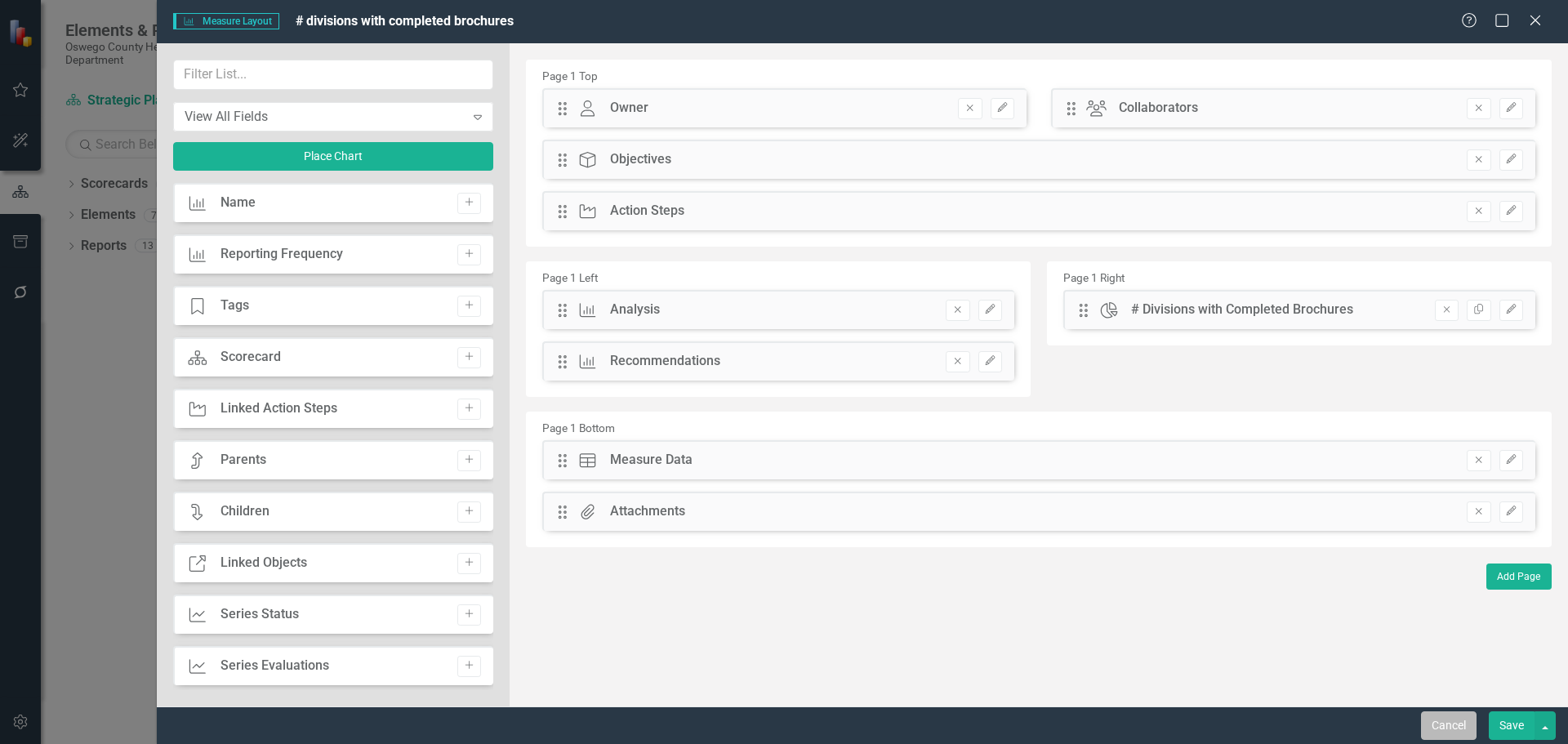
click at [1473, 719] on button "Cancel" at bounding box center [1448, 726] width 56 height 29
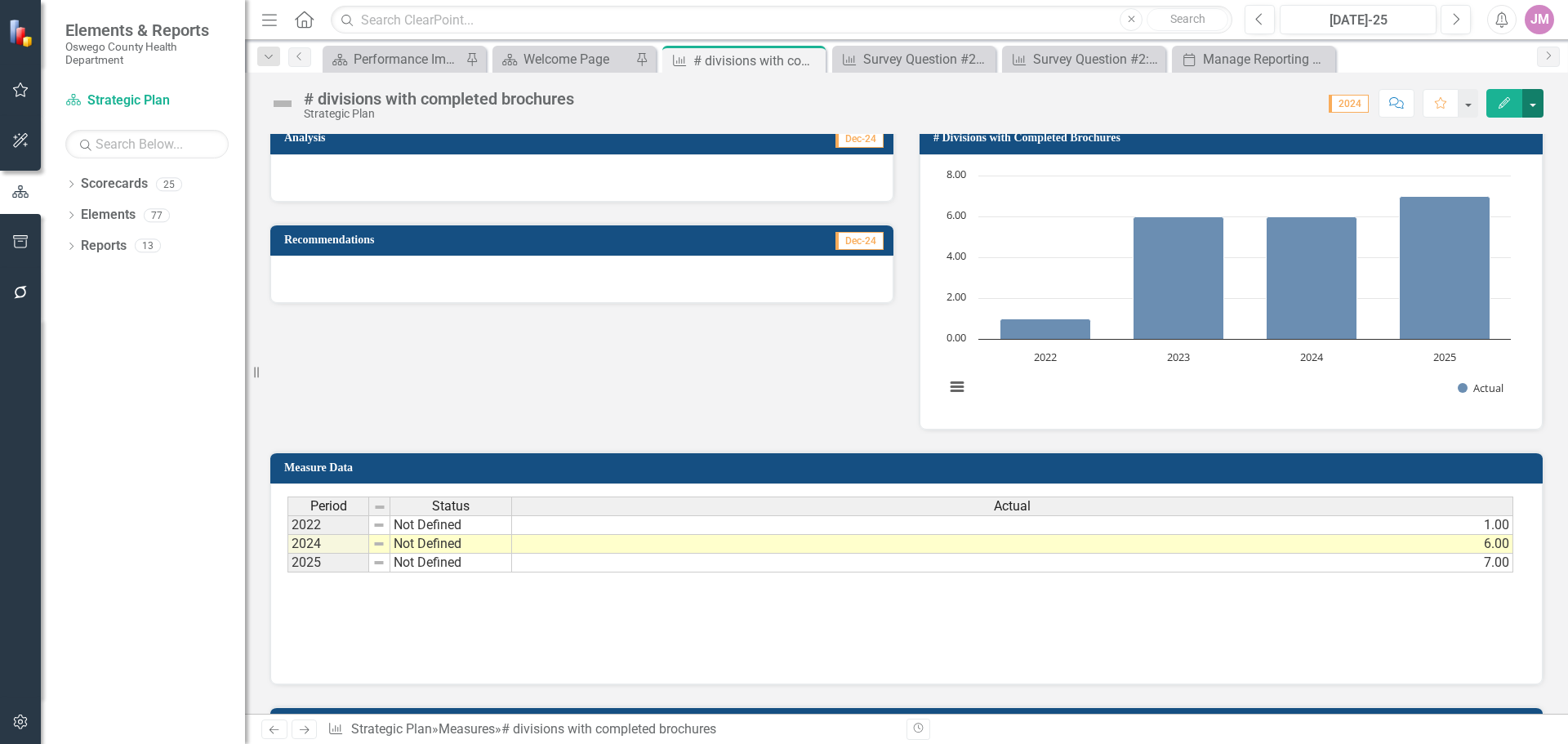
click at [1532, 107] on button "button" at bounding box center [1533, 103] width 22 height 29
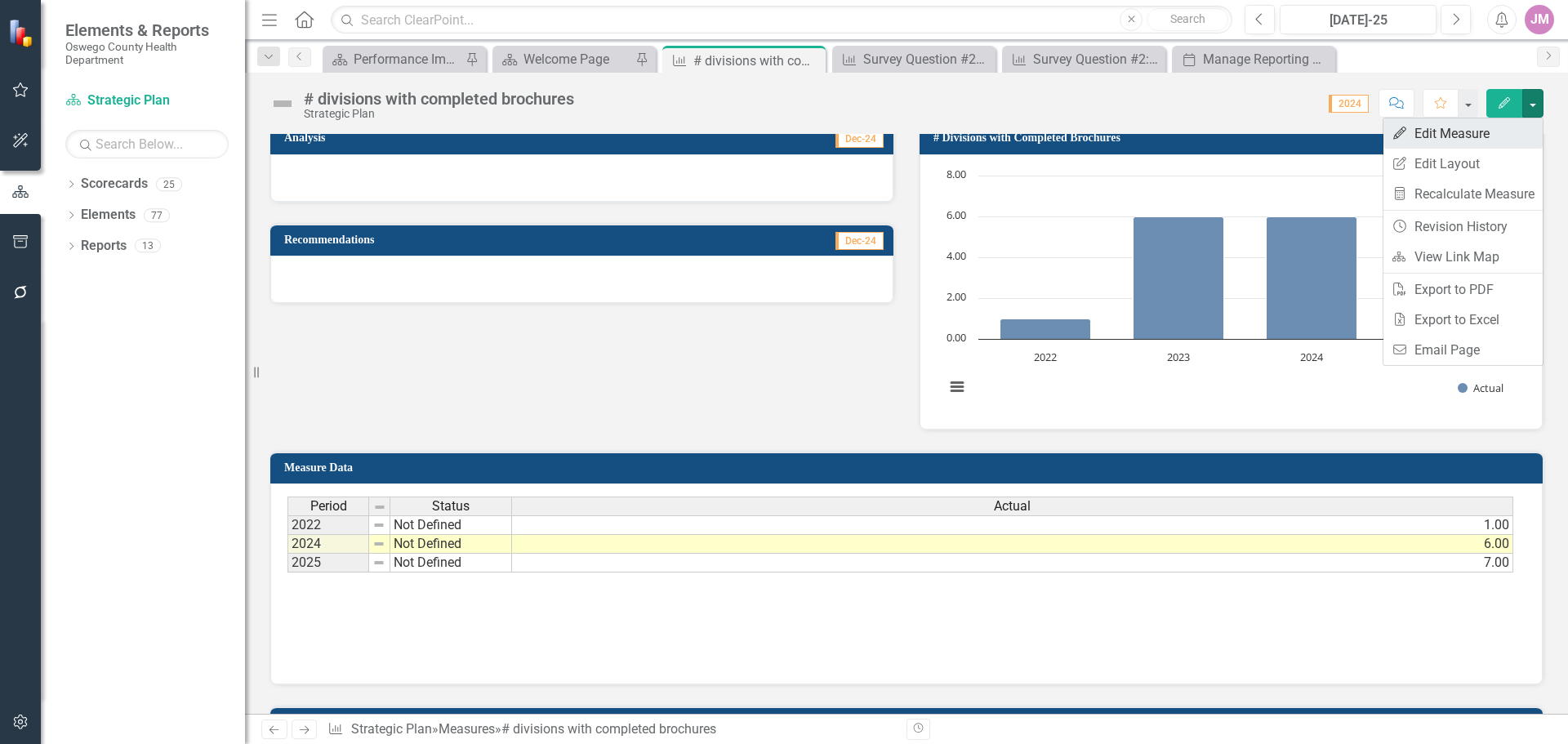
click at [1469, 136] on link "Edit Edit Measure" at bounding box center [1463, 134] width 159 height 31
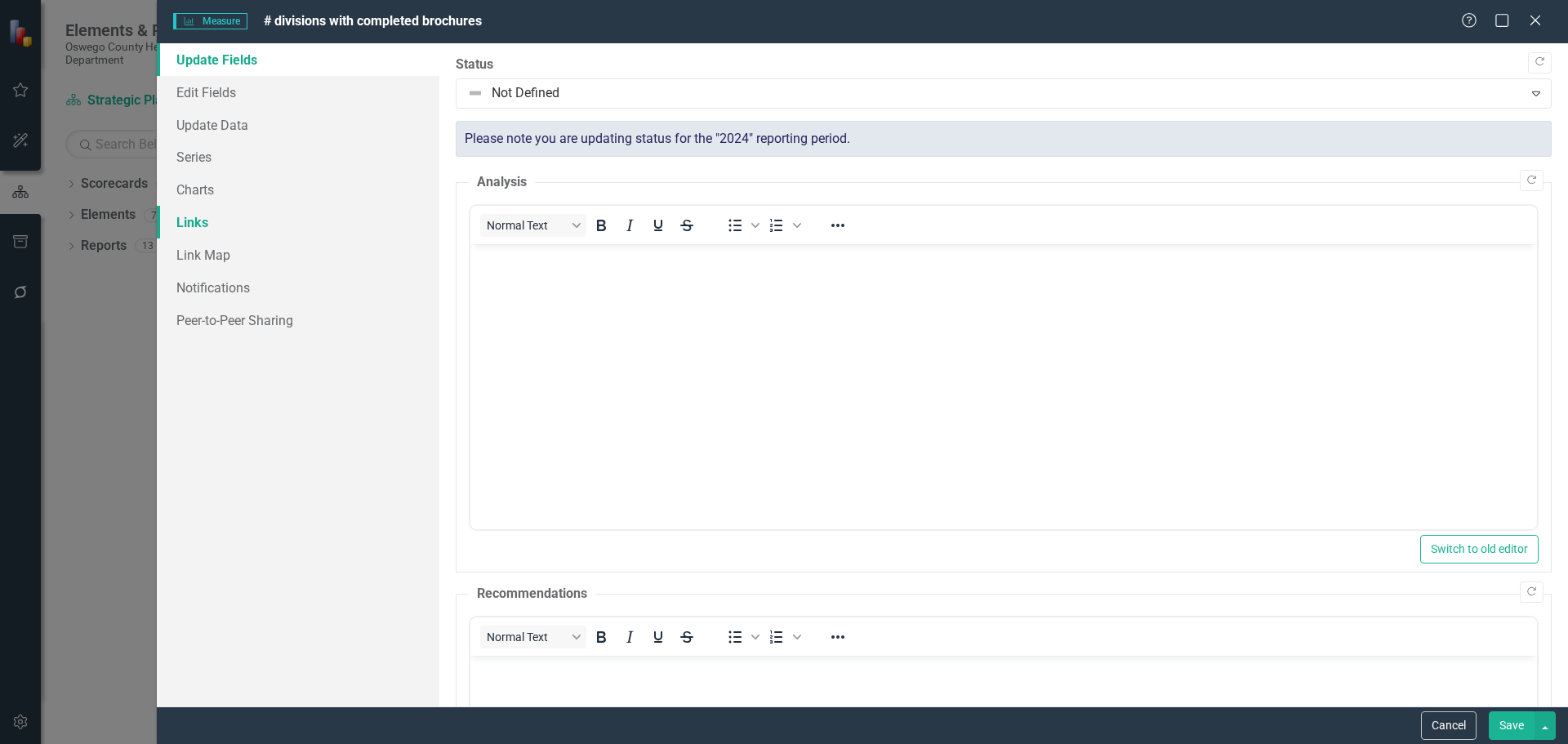
scroll to position [0, 0]
click at [213, 188] on link "Charts" at bounding box center [298, 190] width 282 height 32
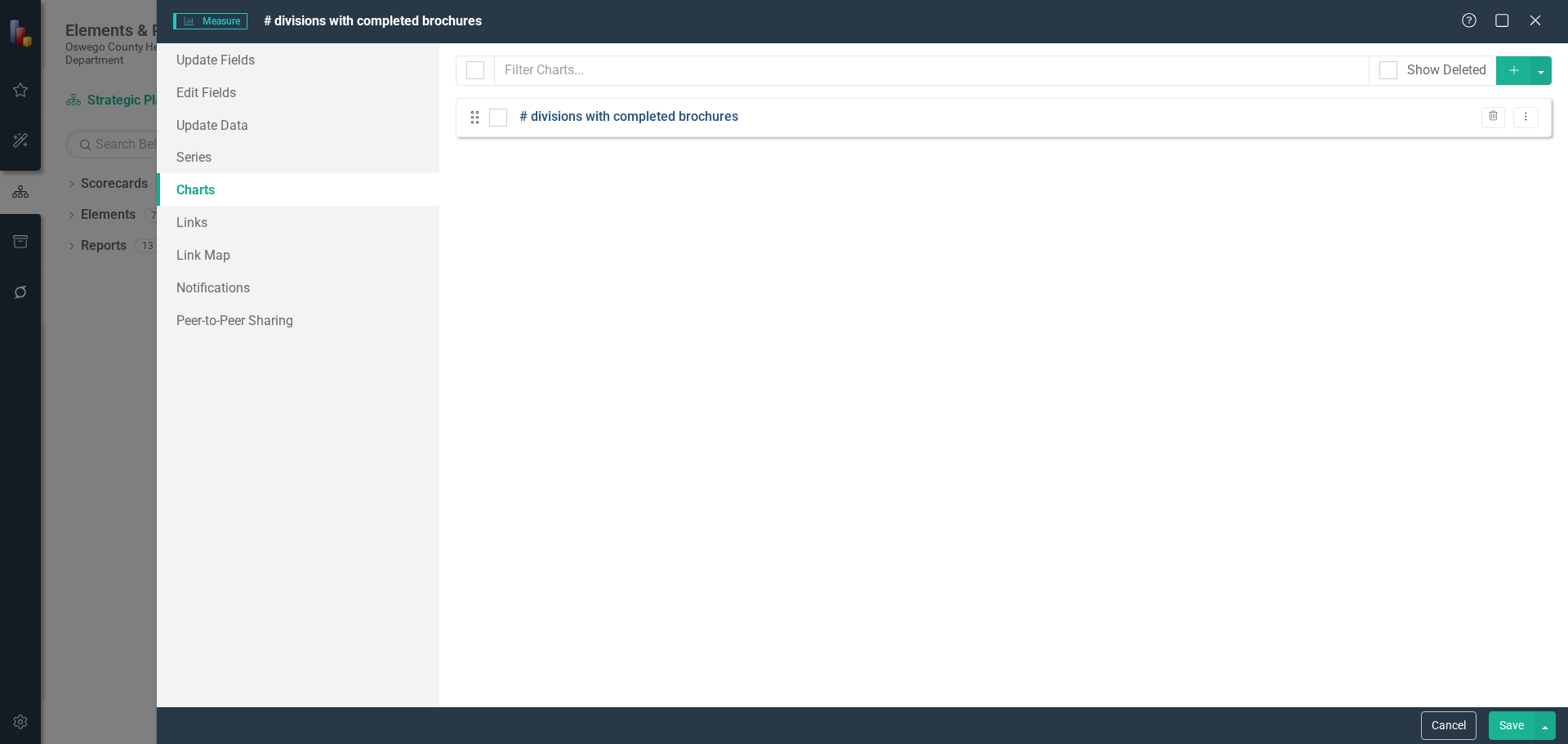
click at [695, 120] on link "# divisions with completed brochures" at bounding box center [629, 117] width 219 height 19
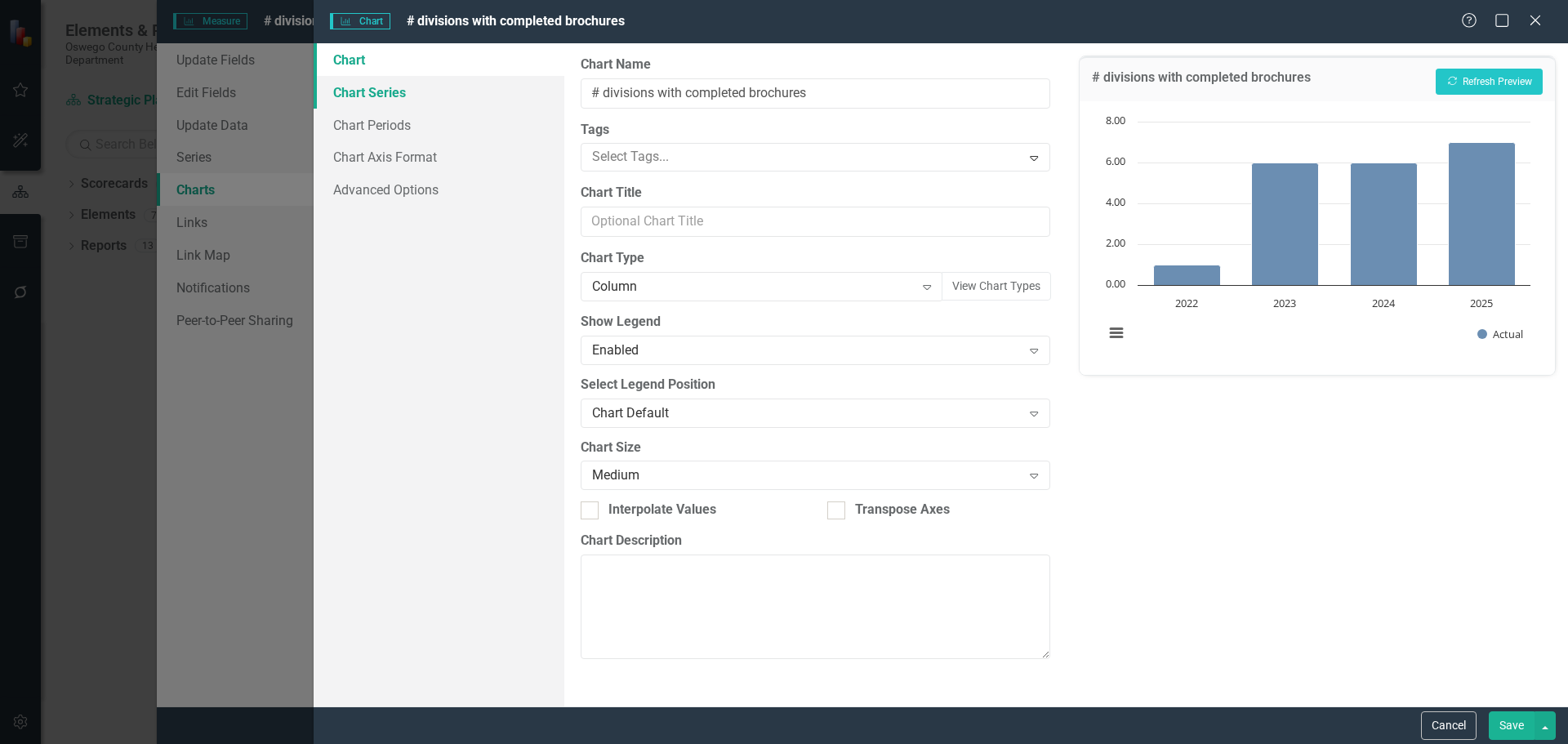
click at [401, 87] on link "Chart Series" at bounding box center [439, 93] width 251 height 32
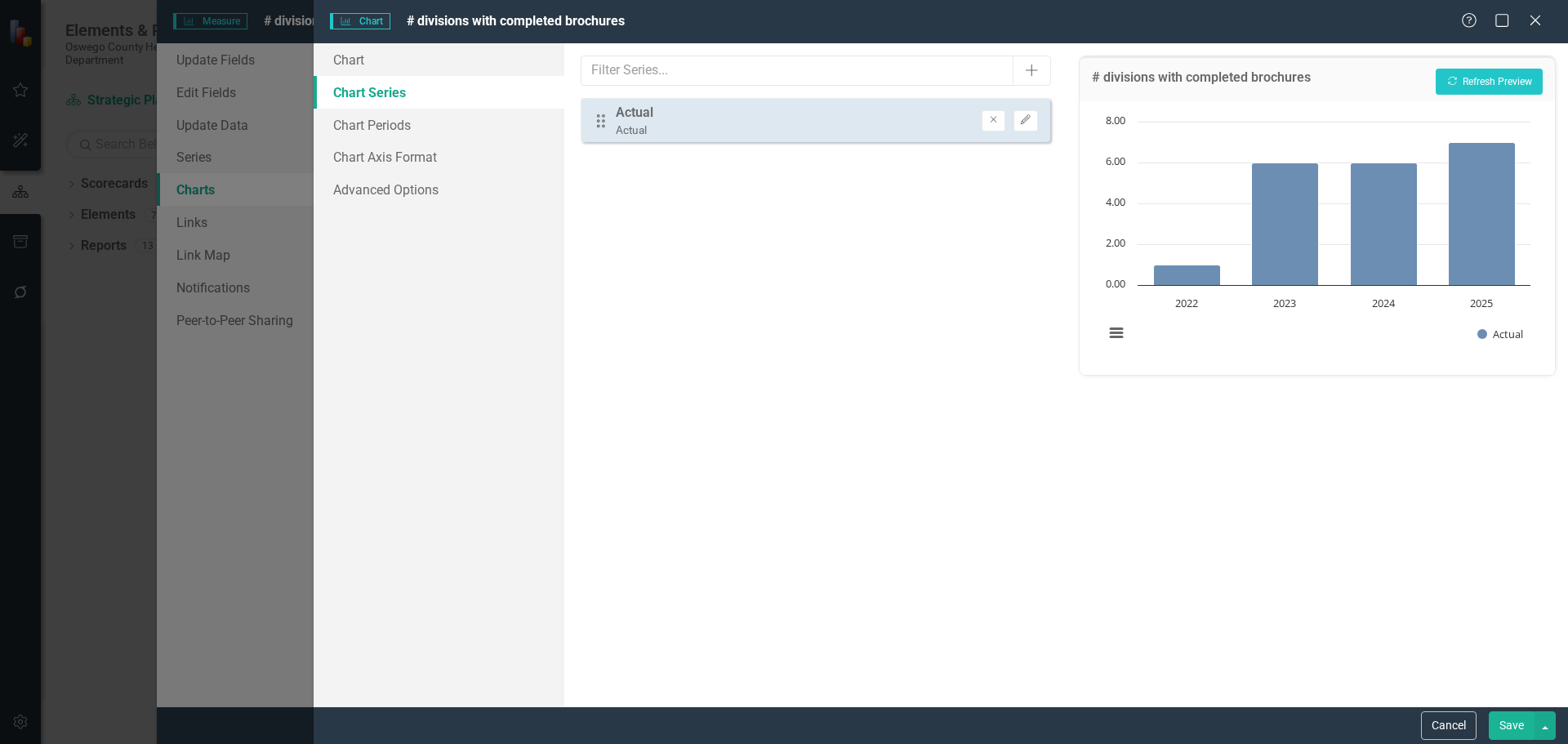
click at [871, 142] on div "From this tab, you can select the series that you want to include in your chart…" at bounding box center [815, 375] width 501 height 663
click at [1032, 122] on button "Edit" at bounding box center [1025, 121] width 23 height 22
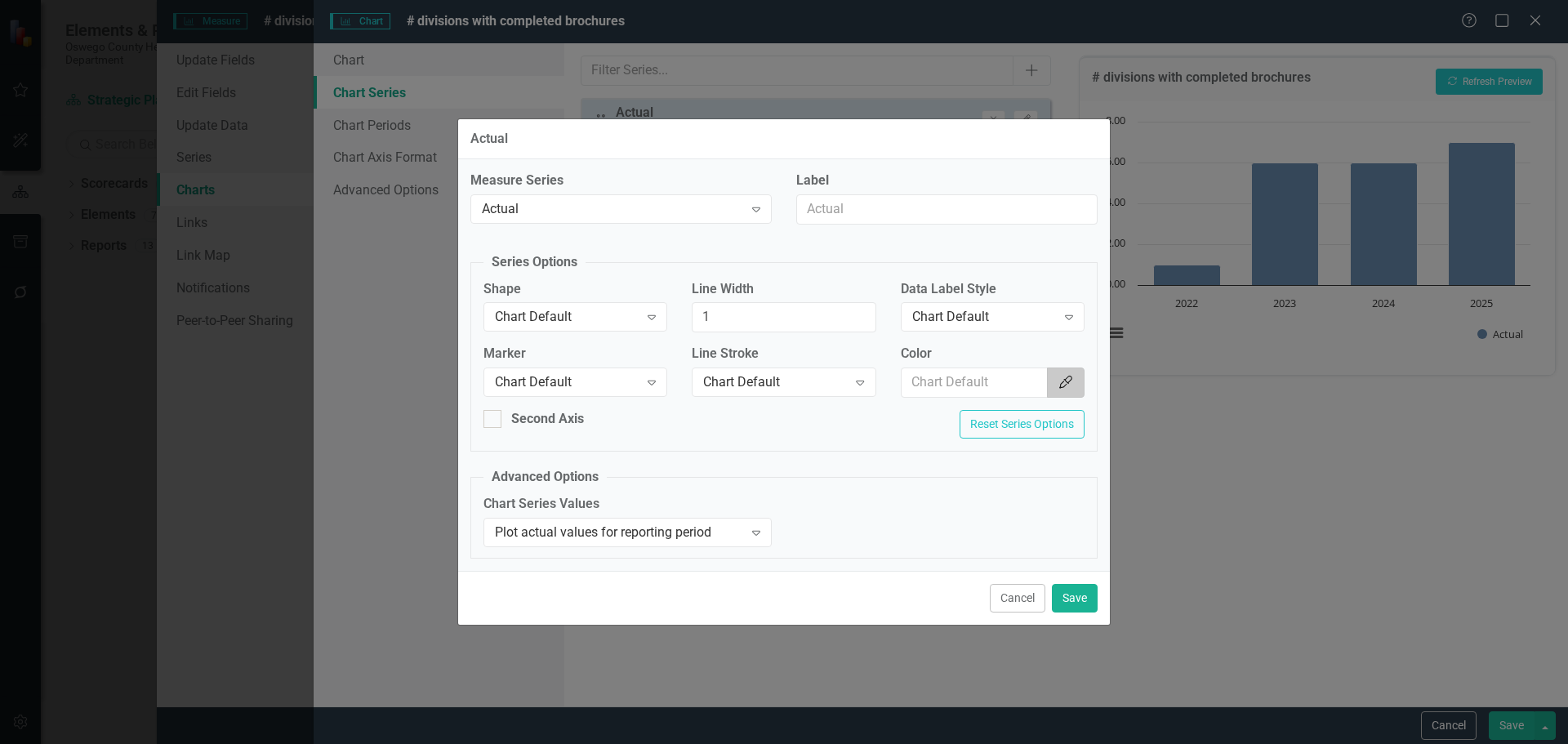
click at [1072, 379] on icon "Color Picker" at bounding box center [1066, 382] width 16 height 13
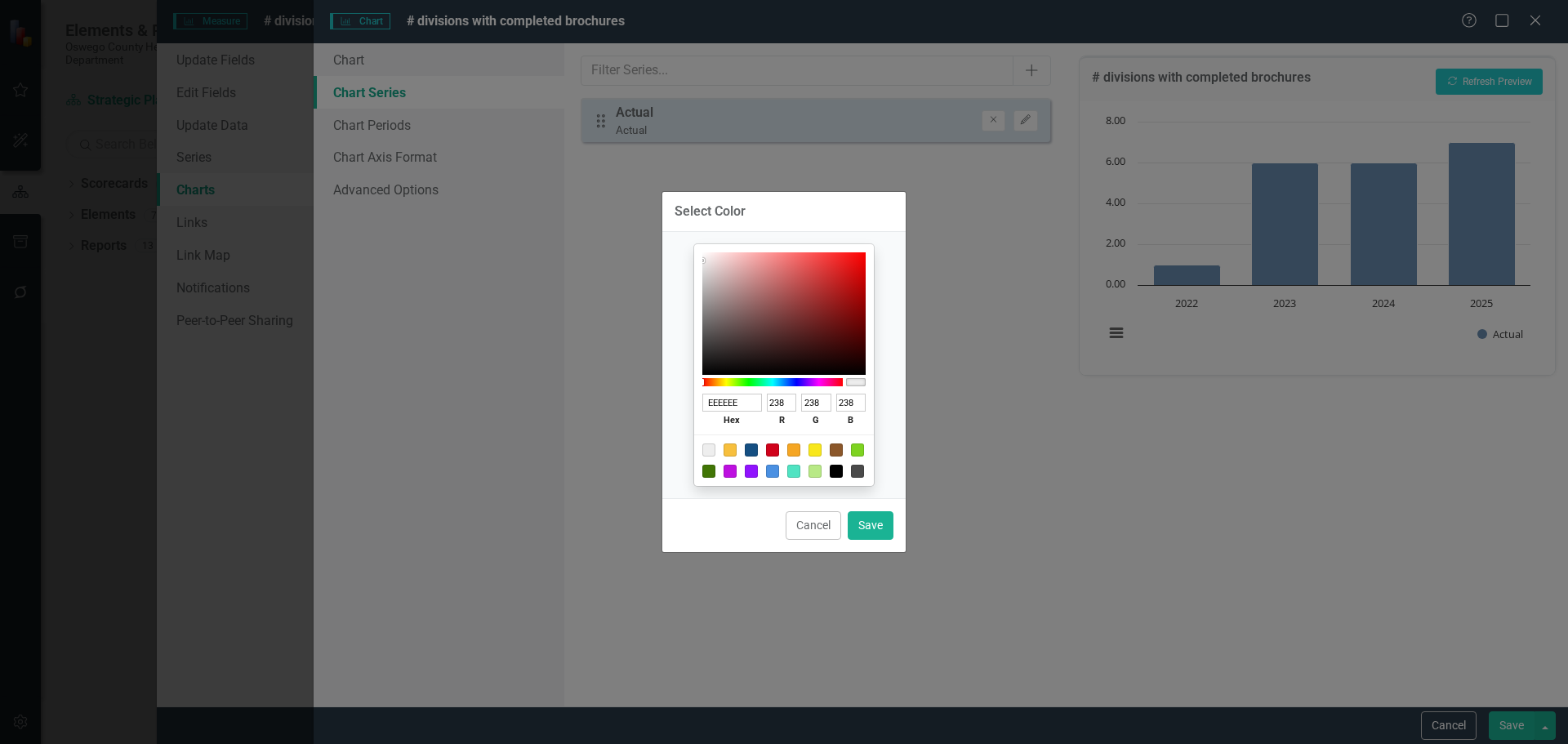
drag, startPoint x: 747, startPoint y: 403, endPoint x: 646, endPoint y: 399, distance: 101.1
click at [646, 399] on div "Select Color EEEEEE hex 238 r 238 g 238 b 100 a Cancel Save" at bounding box center [784, 372] width 1568 height 744
type input "154"
type input "17"
type input "85"
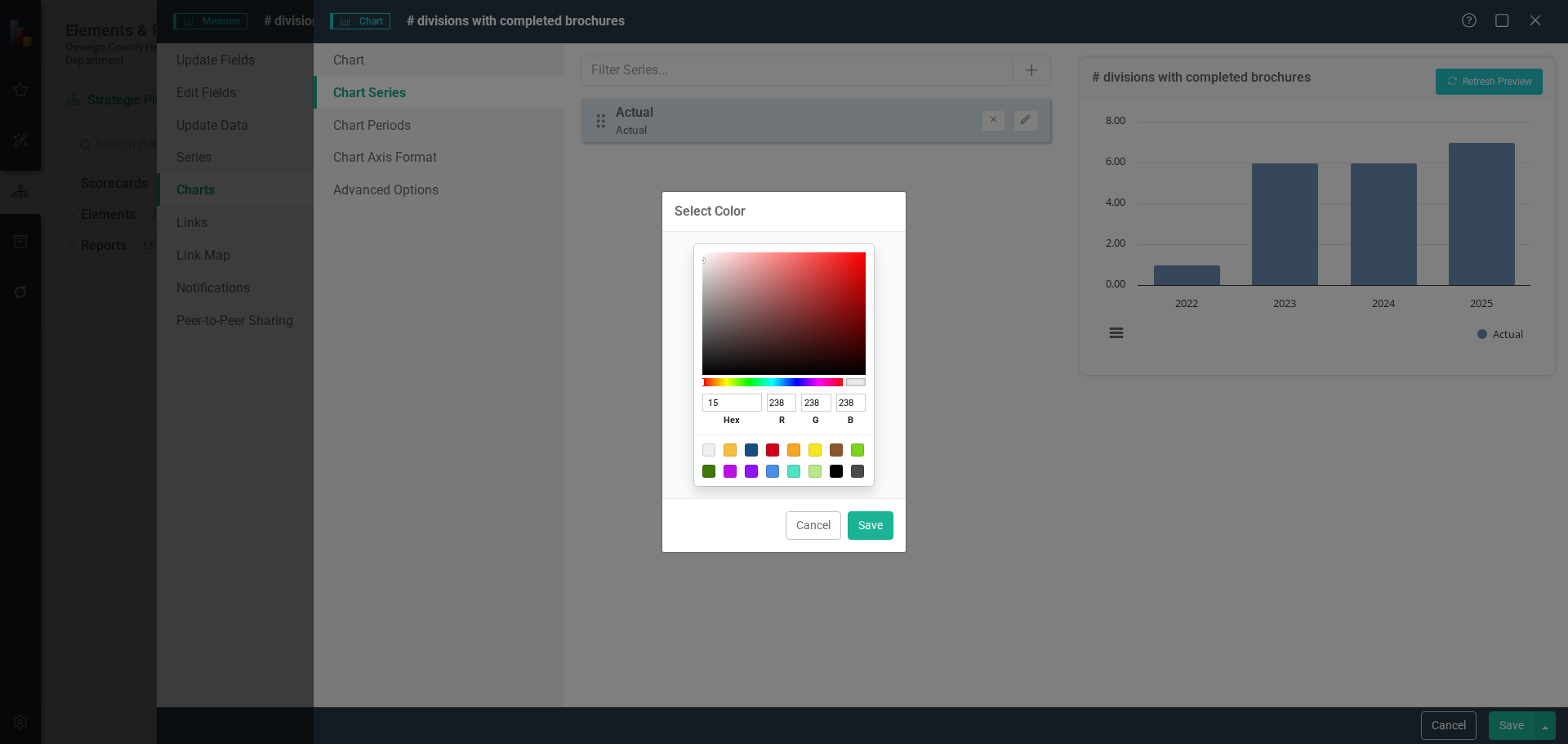
type input "68"
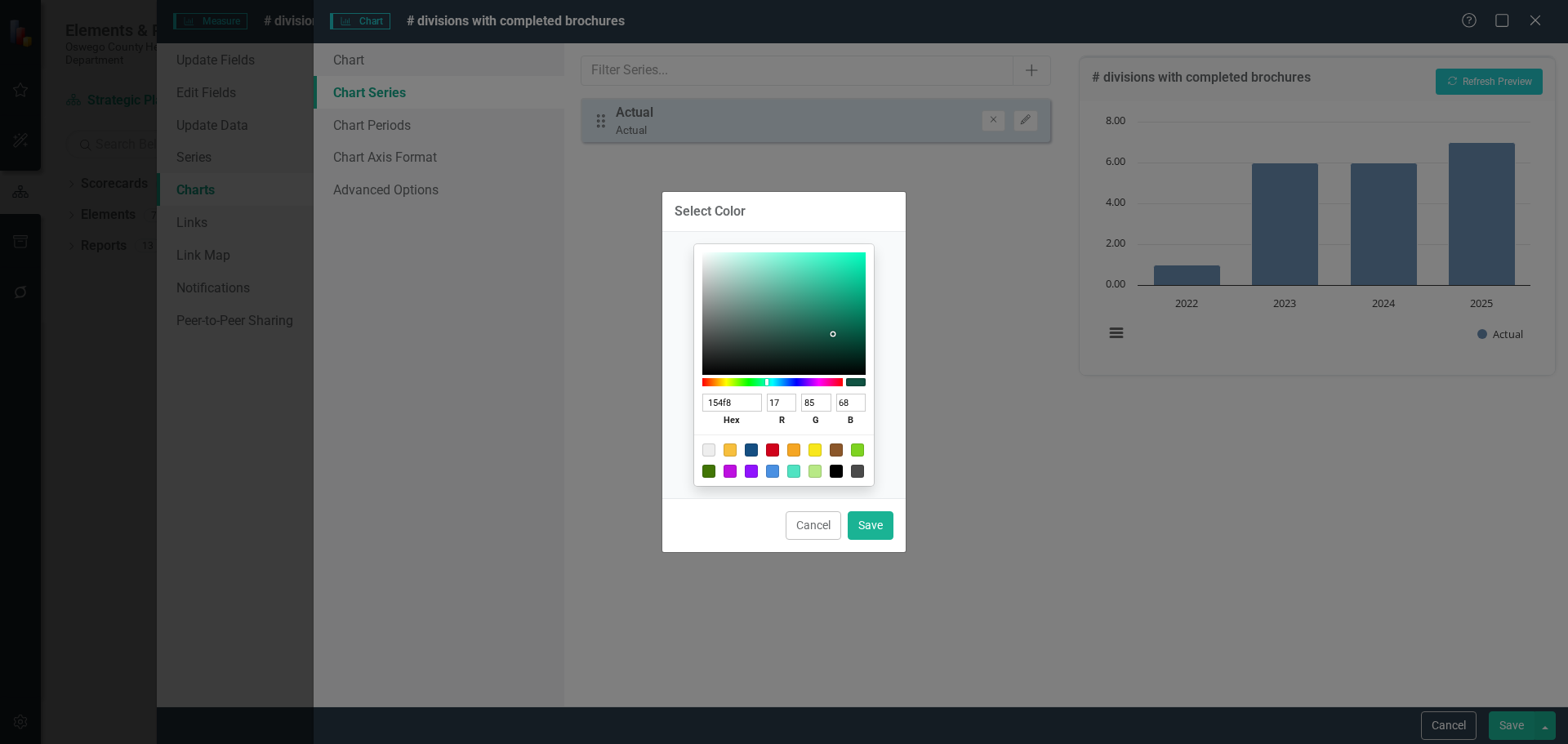
type input "154f82"
type input "21"
type input "79"
type input "130"
drag, startPoint x: 749, startPoint y: 400, endPoint x: 654, endPoint y: 402, distance: 95.0
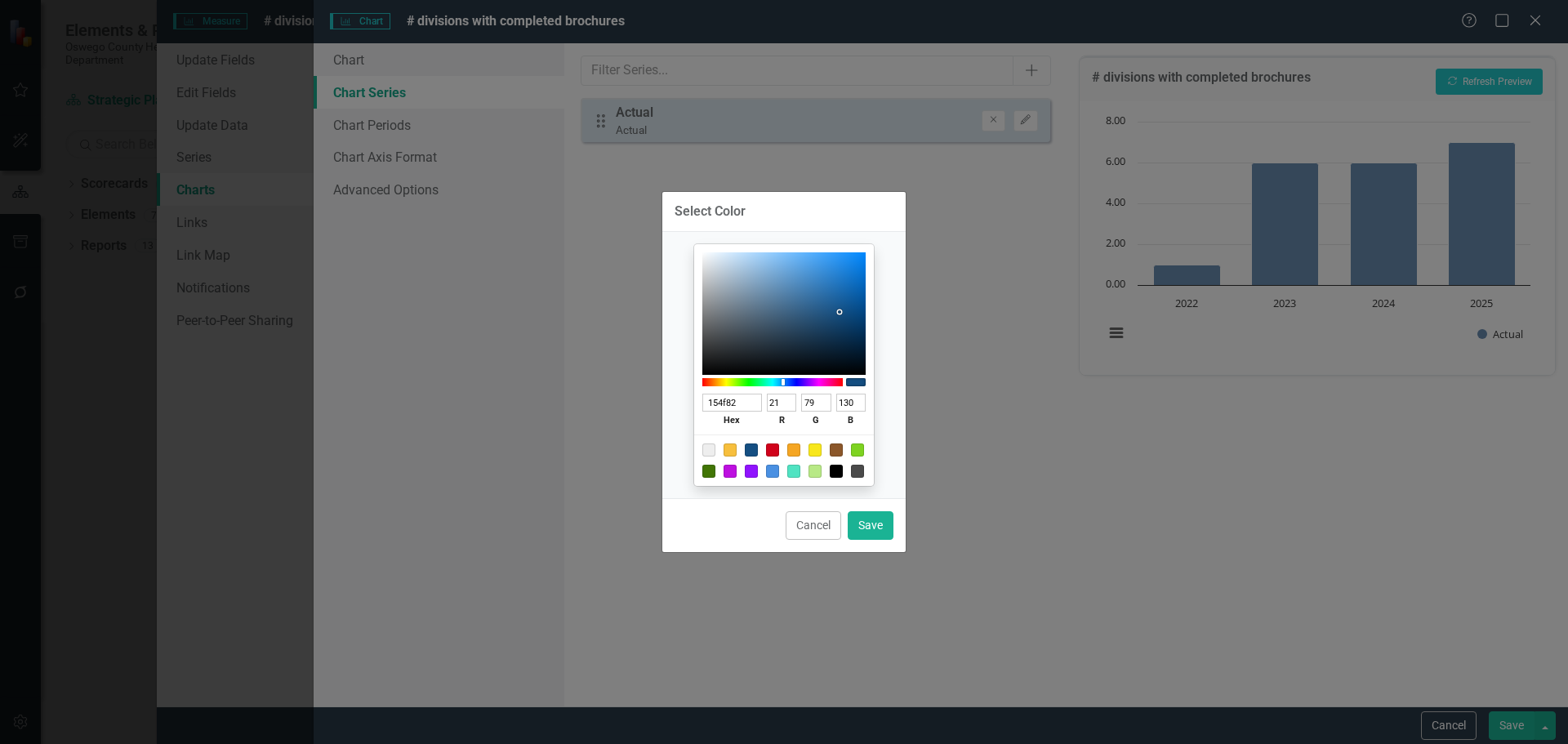
click at [654, 402] on div "Select Color 154f82 hex 21 r 79 g 130 b 100 a Cancel Save" at bounding box center [784, 372] width 1568 height 744
type input "154F82"
click at [870, 522] on button "Save" at bounding box center [870, 526] width 46 height 29
type input "#154f82"
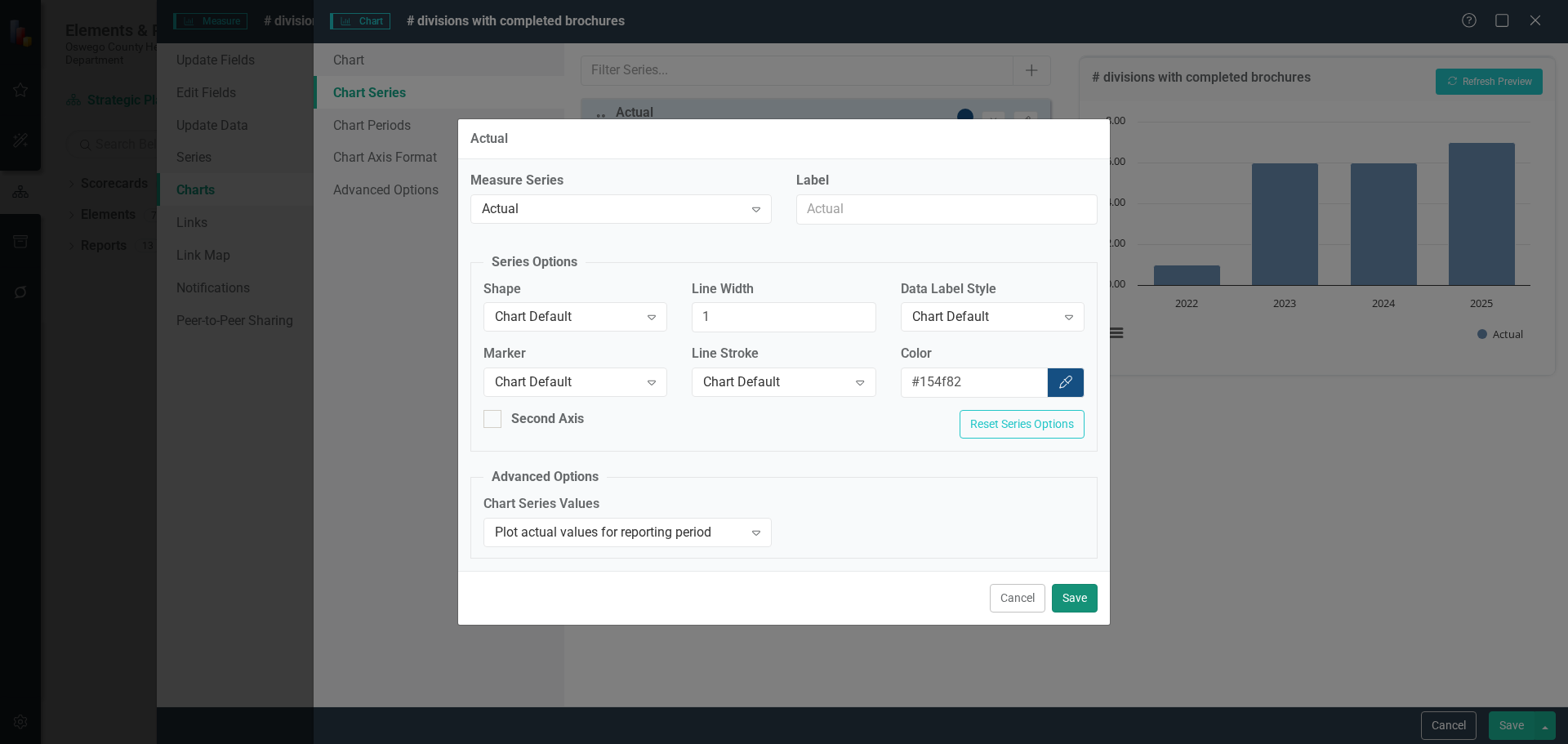
click at [1079, 597] on button "Save" at bounding box center [1075, 598] width 46 height 29
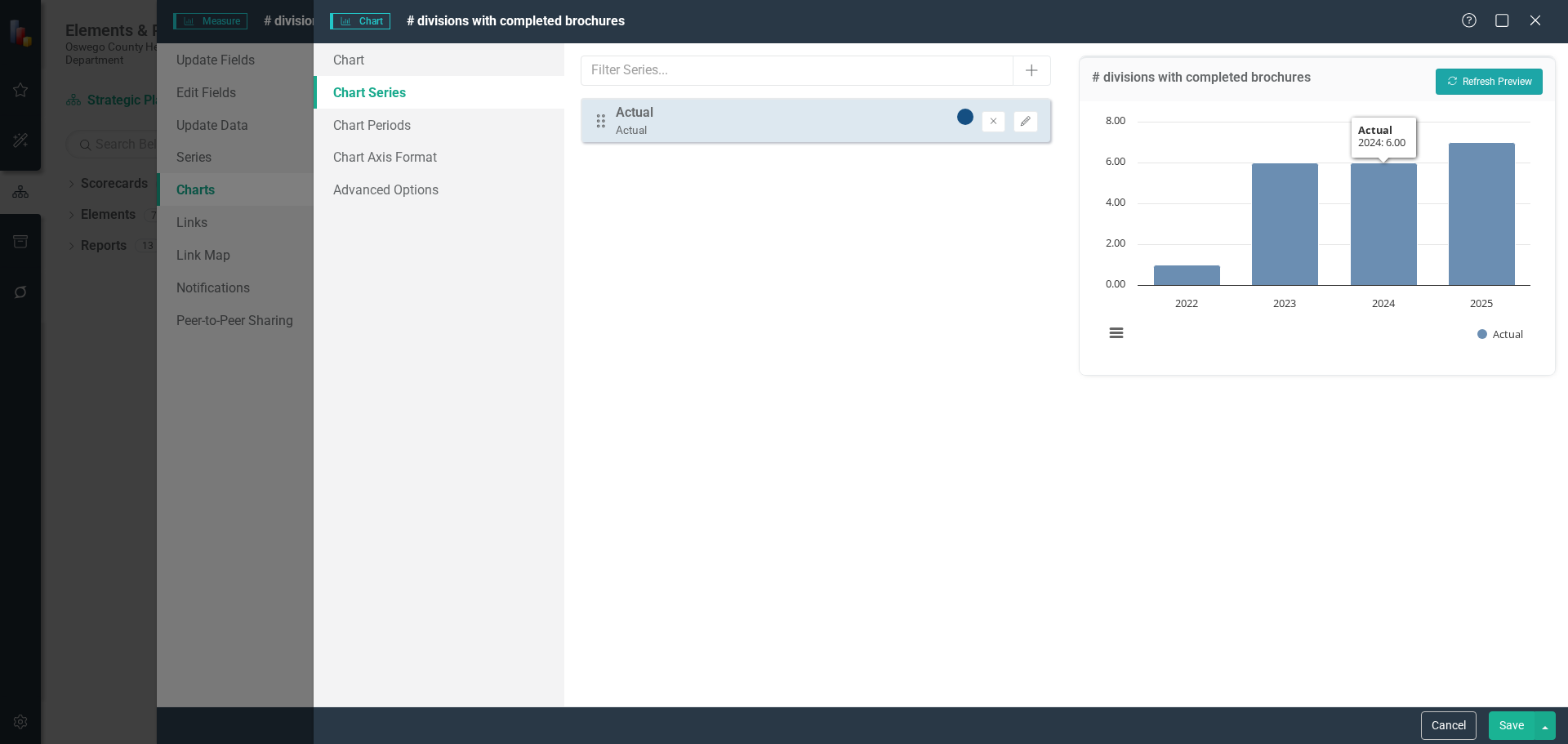
click at [1493, 83] on button "Recalculate Refresh Preview" at bounding box center [1489, 81] width 107 height 26
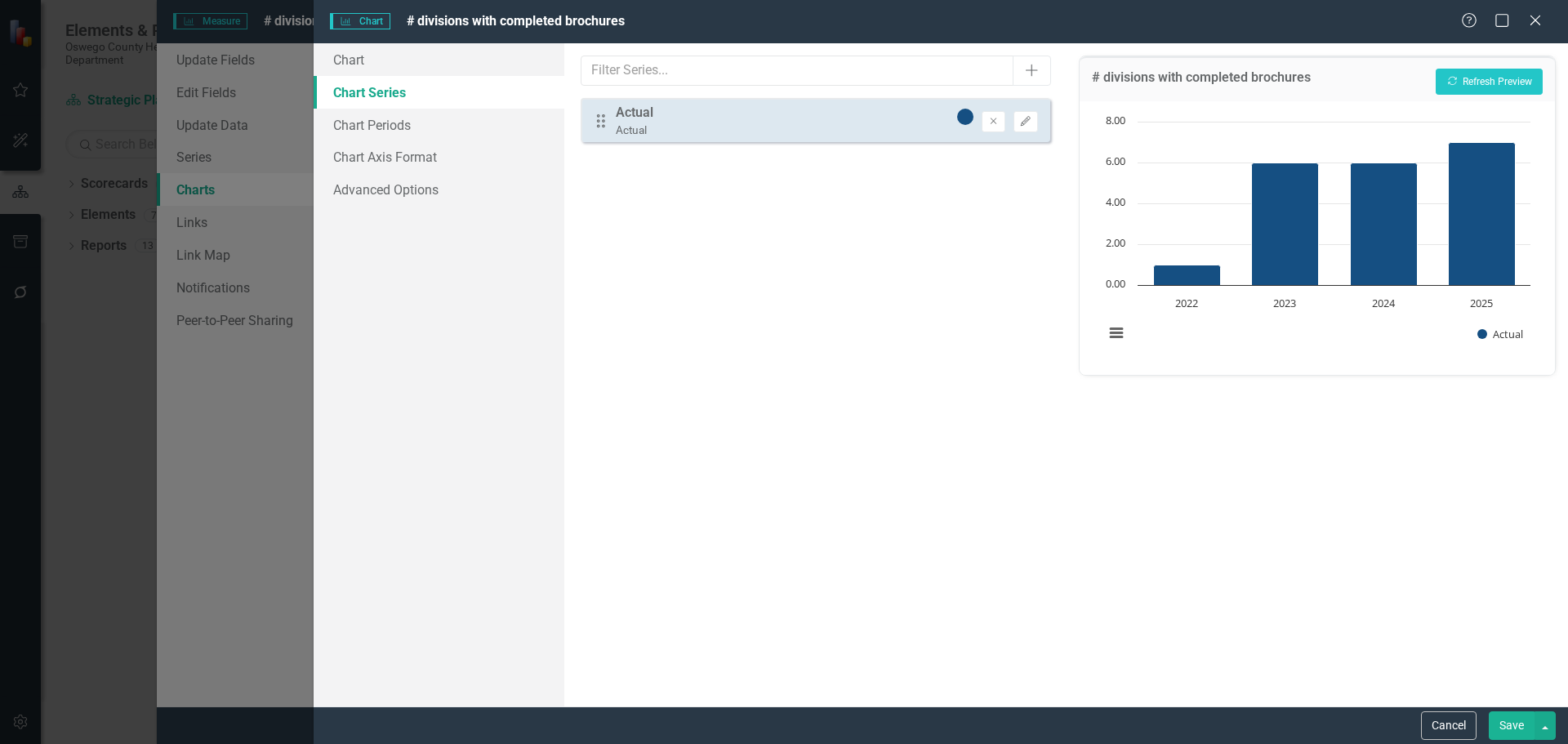
click at [1521, 723] on button "Save" at bounding box center [1511, 726] width 46 height 29
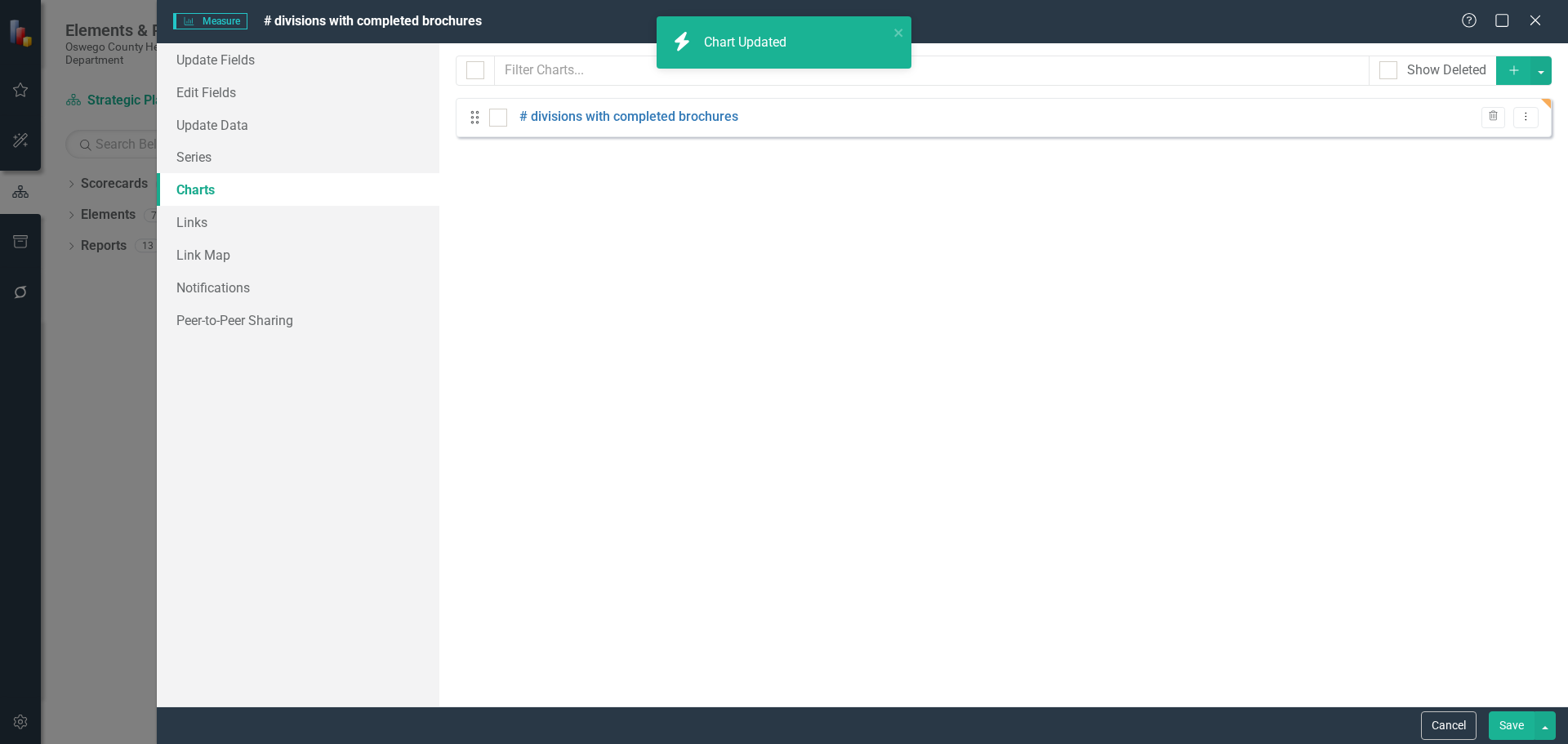
click at [1521, 723] on button "Save" at bounding box center [1511, 726] width 46 height 29
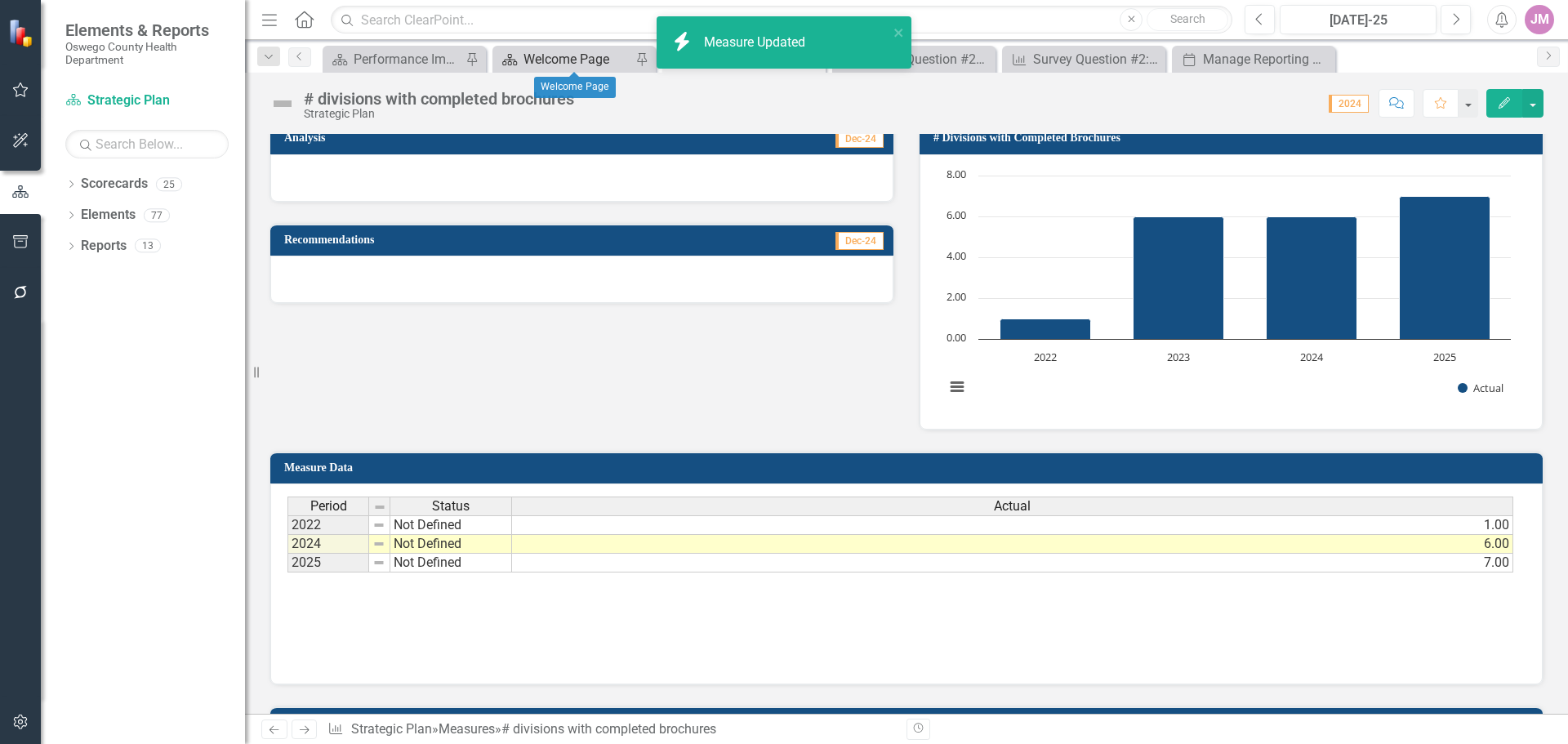
click at [589, 64] on div "Welcome Page" at bounding box center [578, 59] width 108 height 21
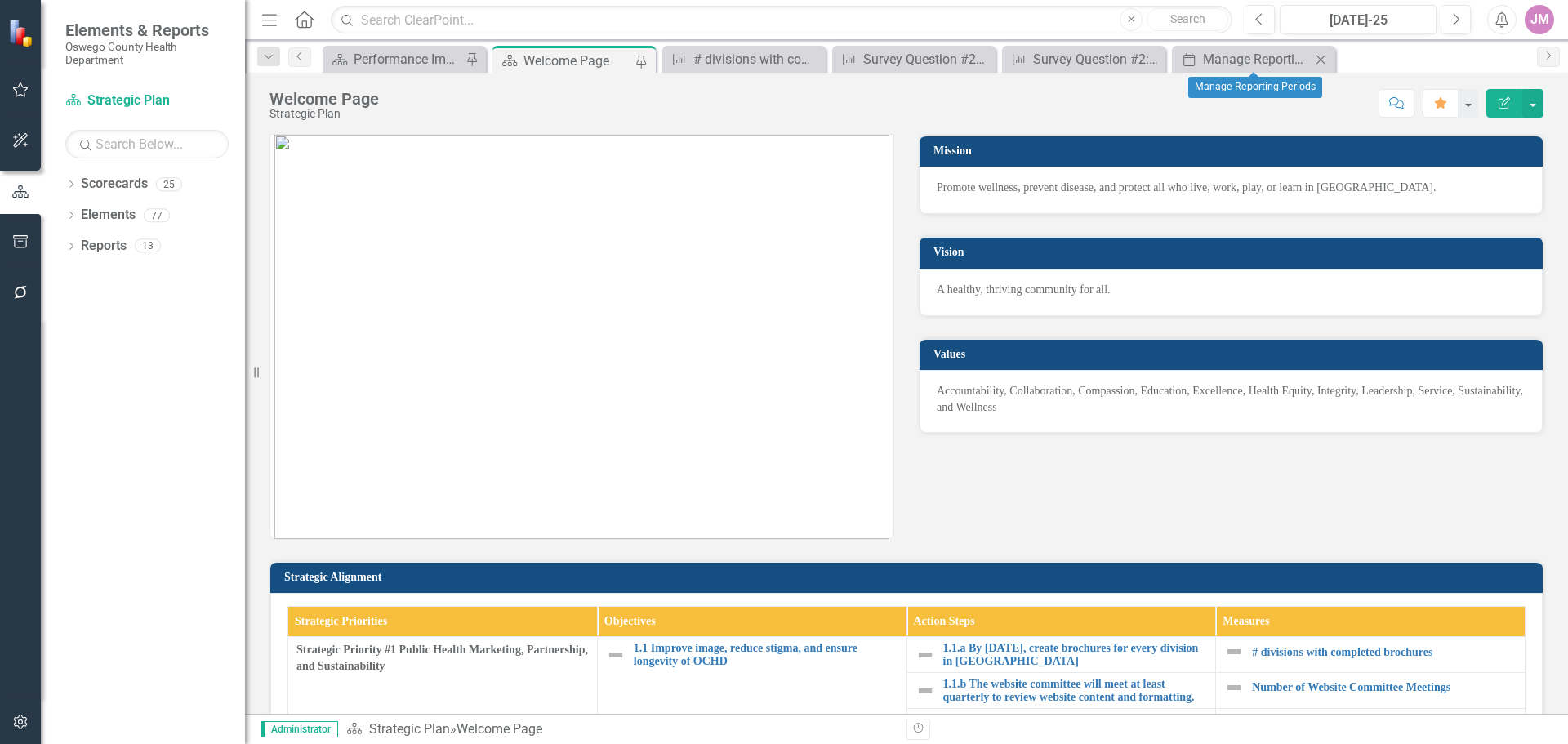
click at [1322, 58] on icon "Close" at bounding box center [1321, 59] width 16 height 13
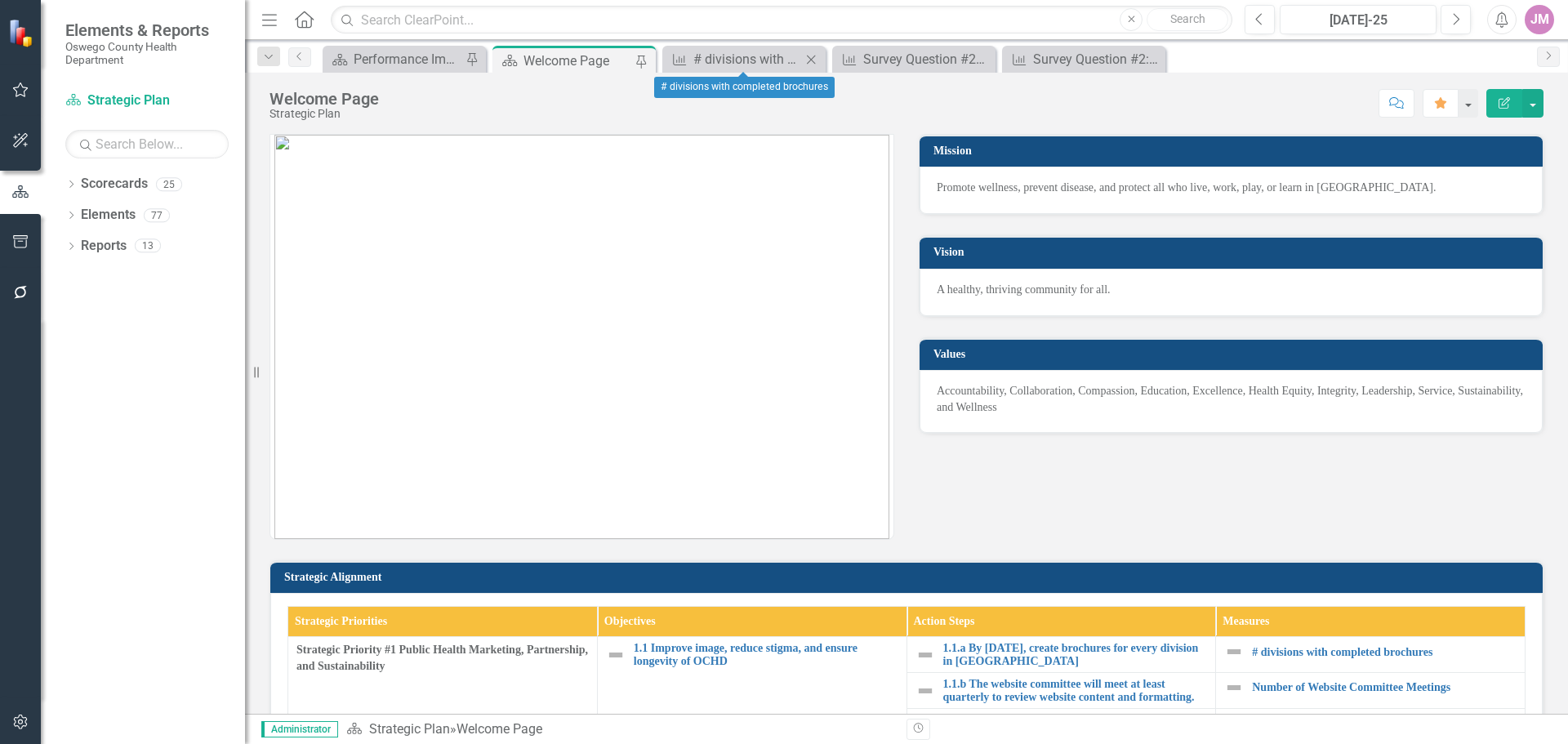
click at [809, 58] on icon "Close" at bounding box center [811, 59] width 16 height 13
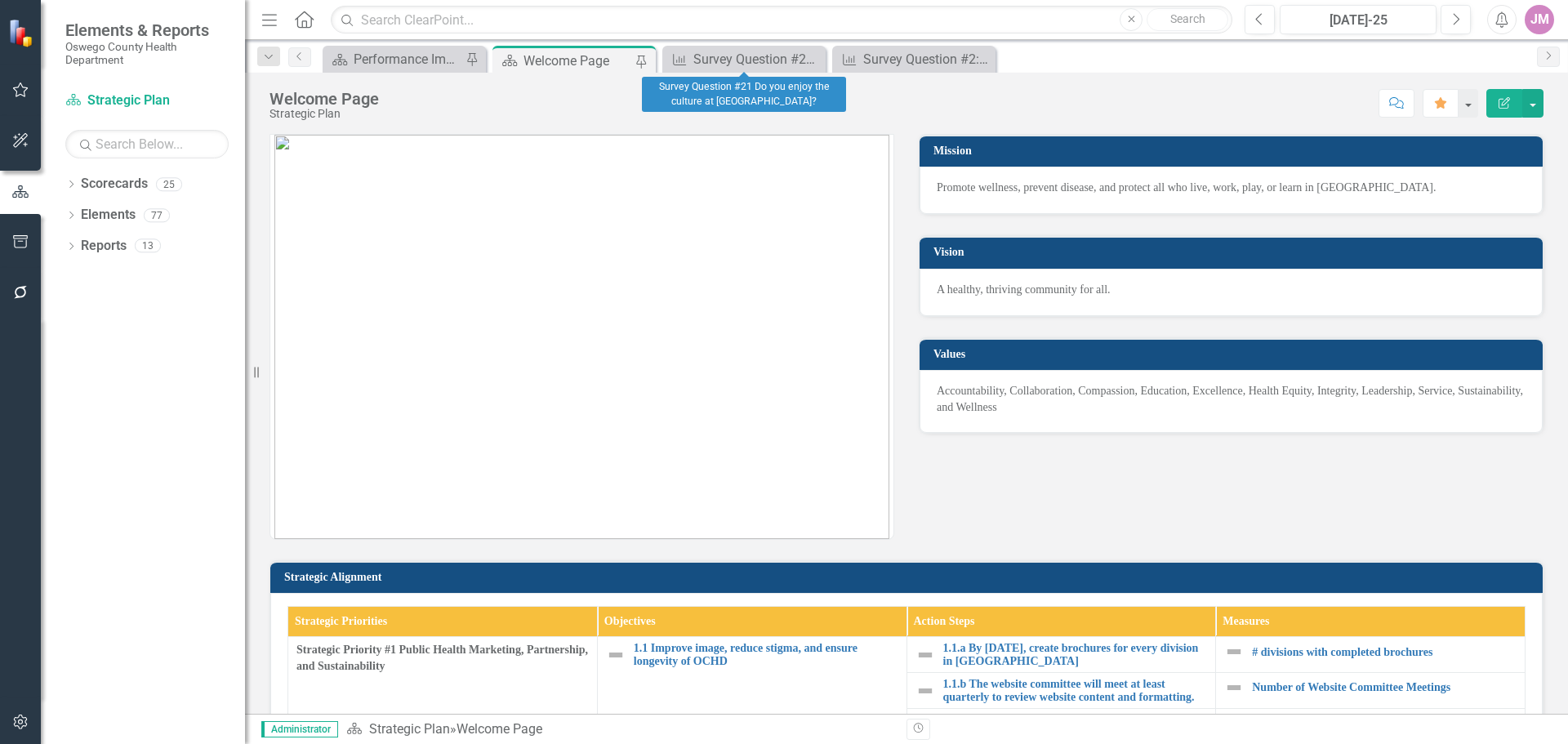
click at [0, 0] on icon "Close" at bounding box center [0, 0] width 0 height 0
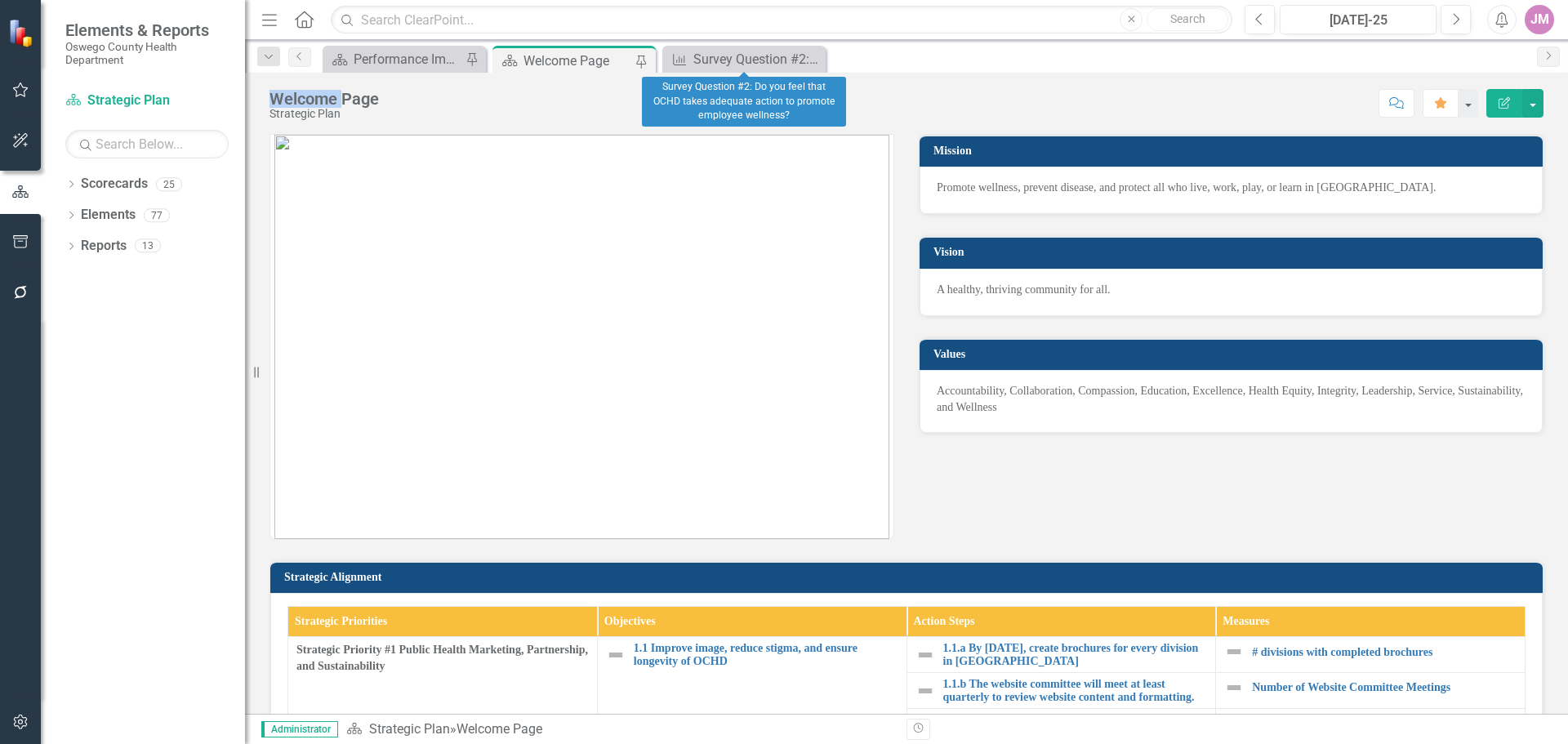
click at [0, 0] on icon "Close" at bounding box center [0, 0] width 0 height 0
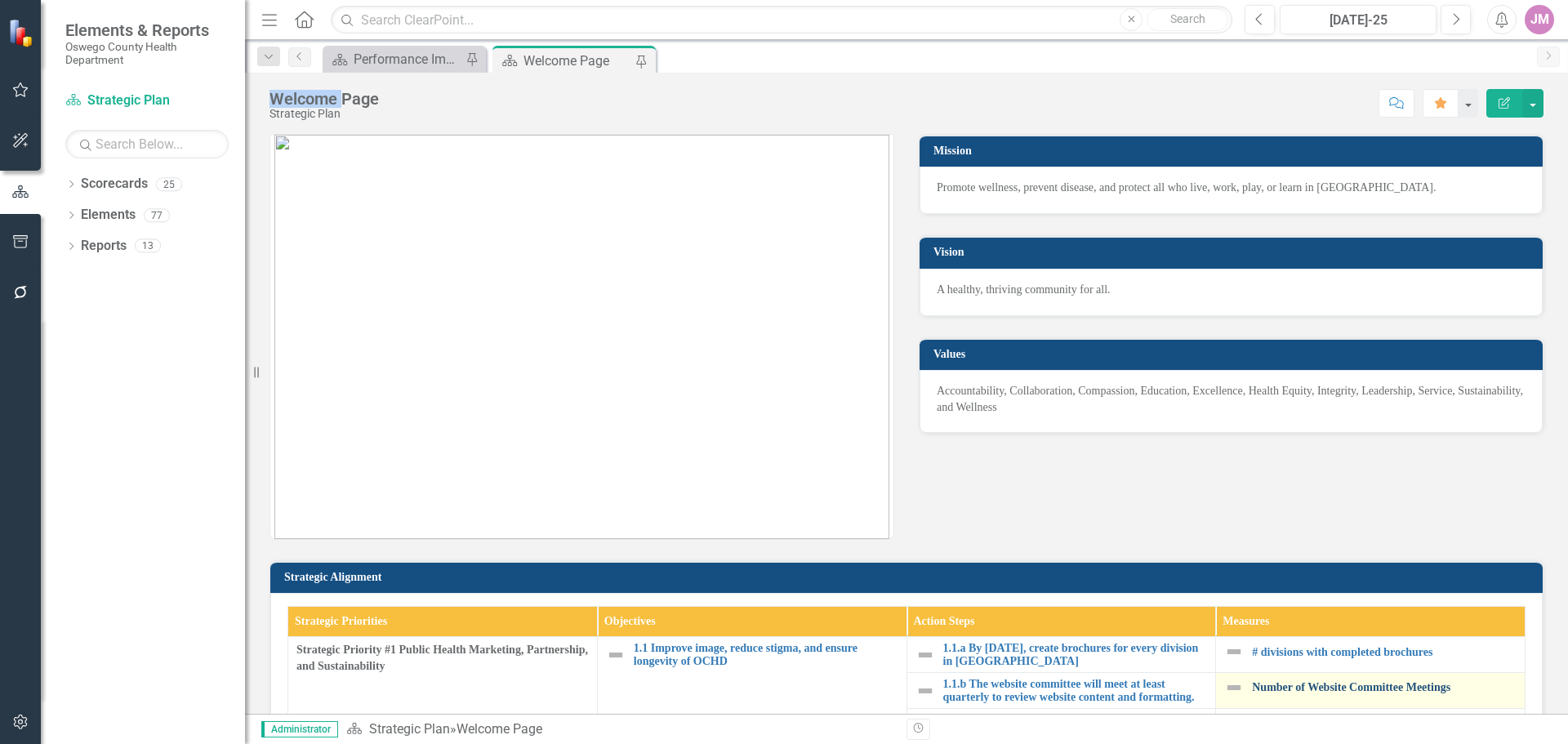
click at [1286, 686] on link "Number of Website Committee Meetings" at bounding box center [1384, 687] width 264 height 13
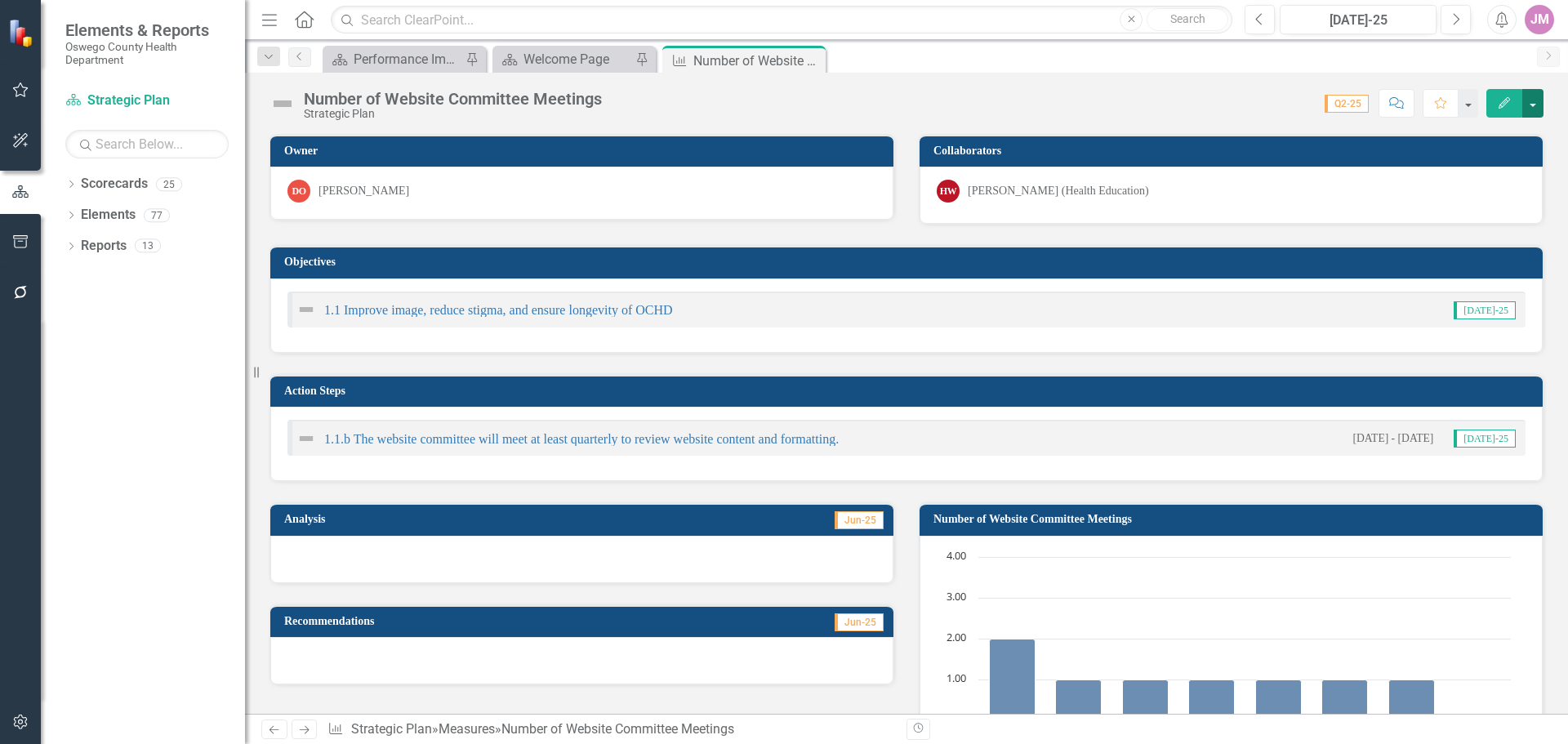
click at [1531, 105] on button "button" at bounding box center [1533, 103] width 22 height 29
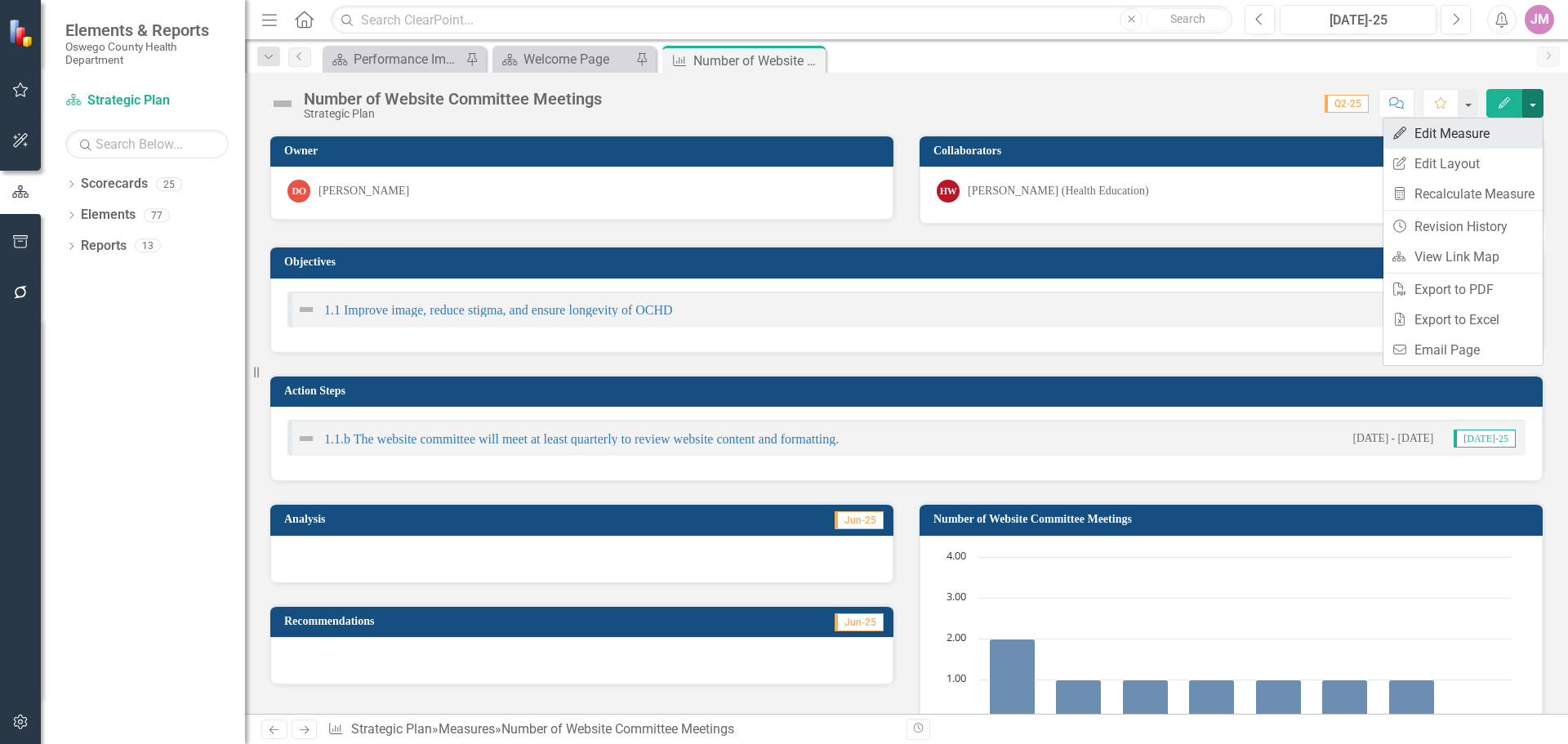
click at [1467, 134] on link "Edit Edit Measure" at bounding box center [1463, 134] width 159 height 31
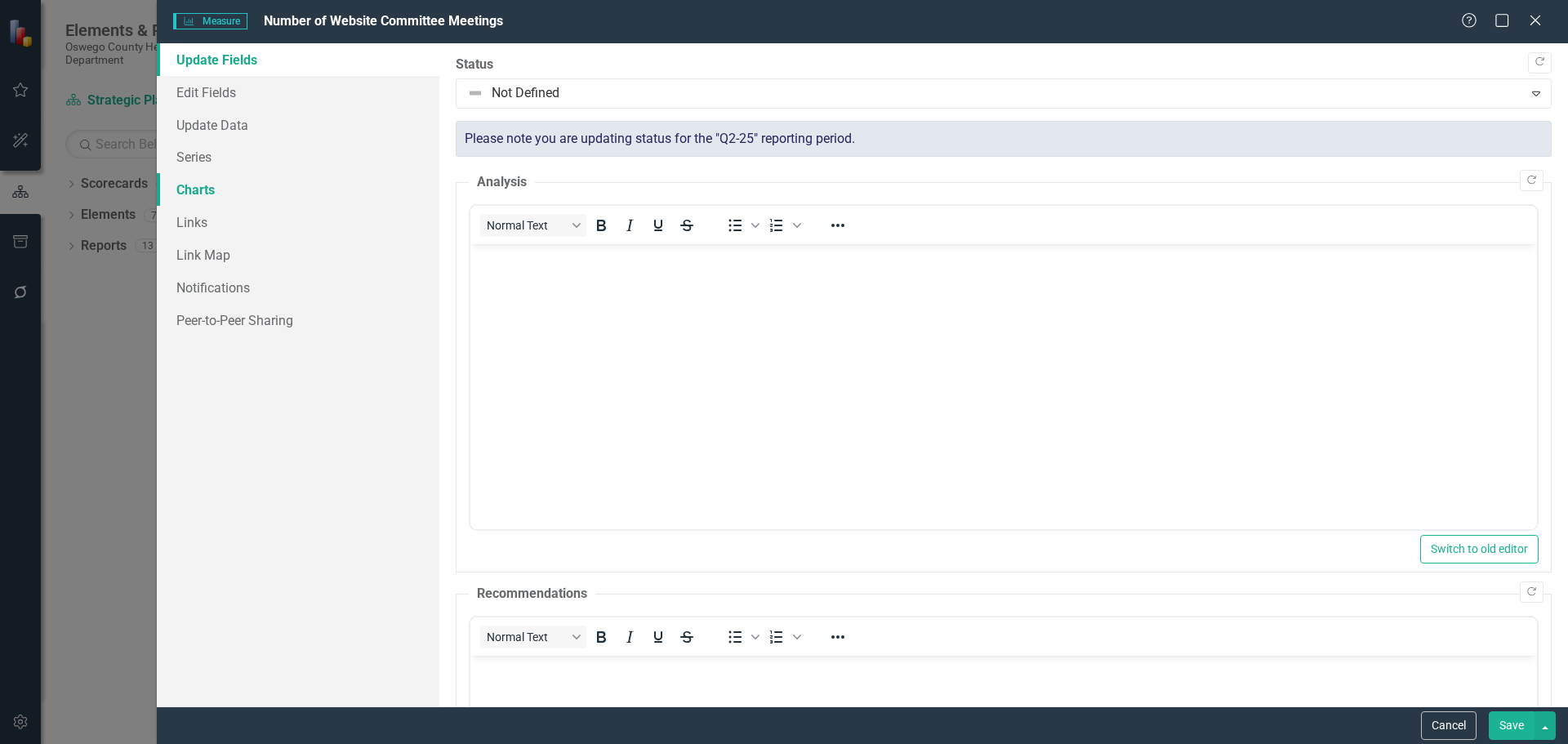
click at [196, 190] on link "Charts" at bounding box center [298, 190] width 282 height 32
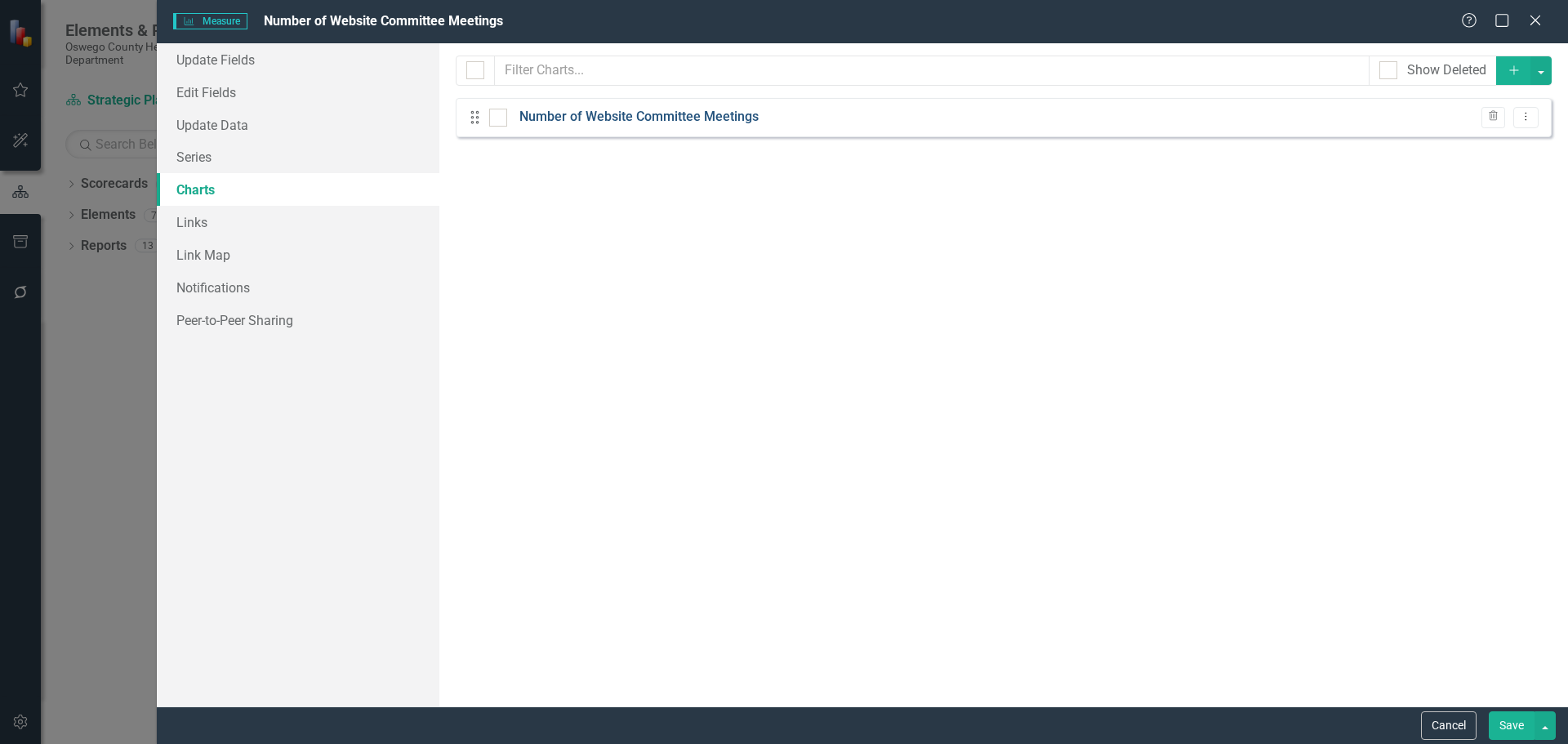
click at [735, 116] on link "Number of Website Committee Meetings" at bounding box center [639, 117] width 239 height 19
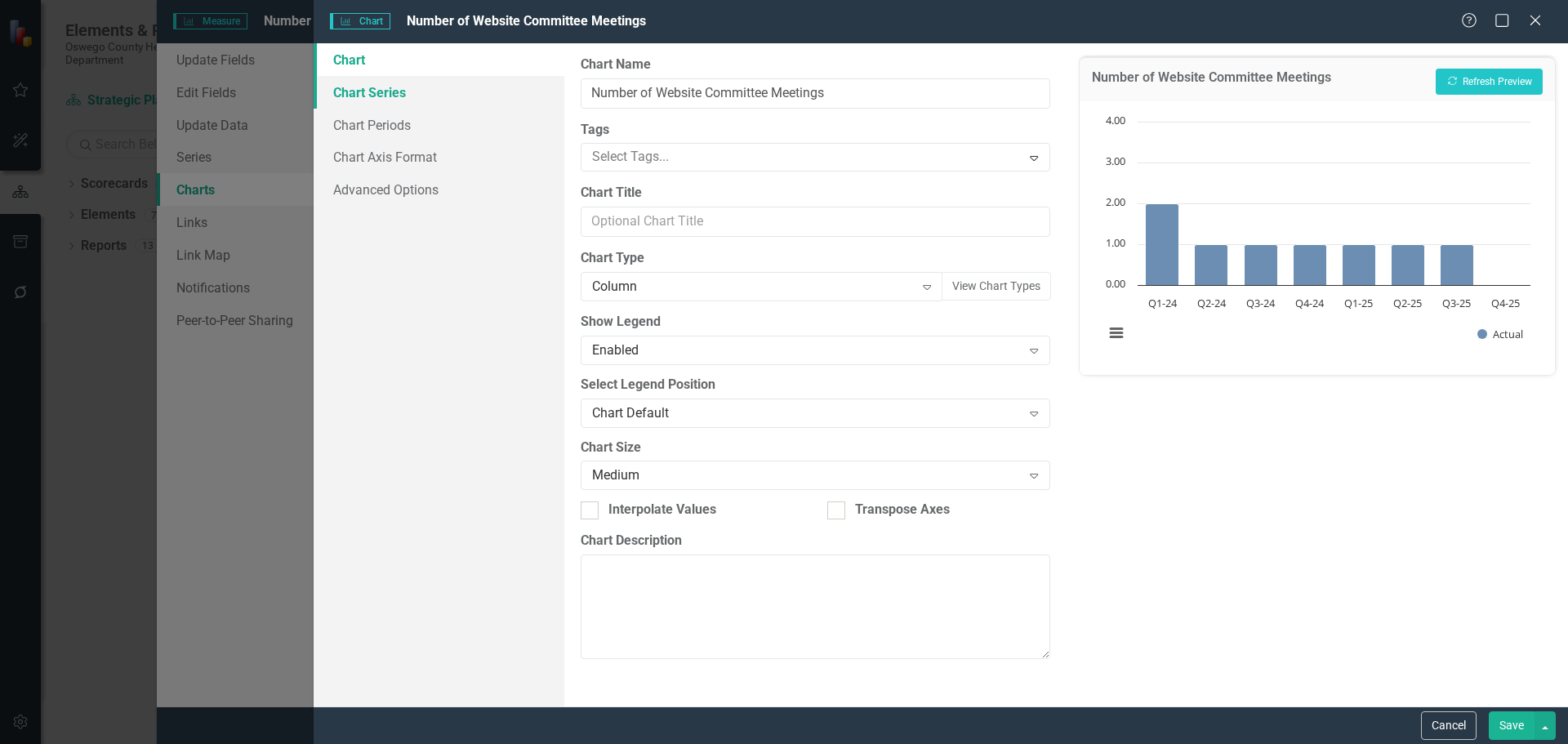
click at [386, 92] on link "Chart Series" at bounding box center [439, 93] width 251 height 32
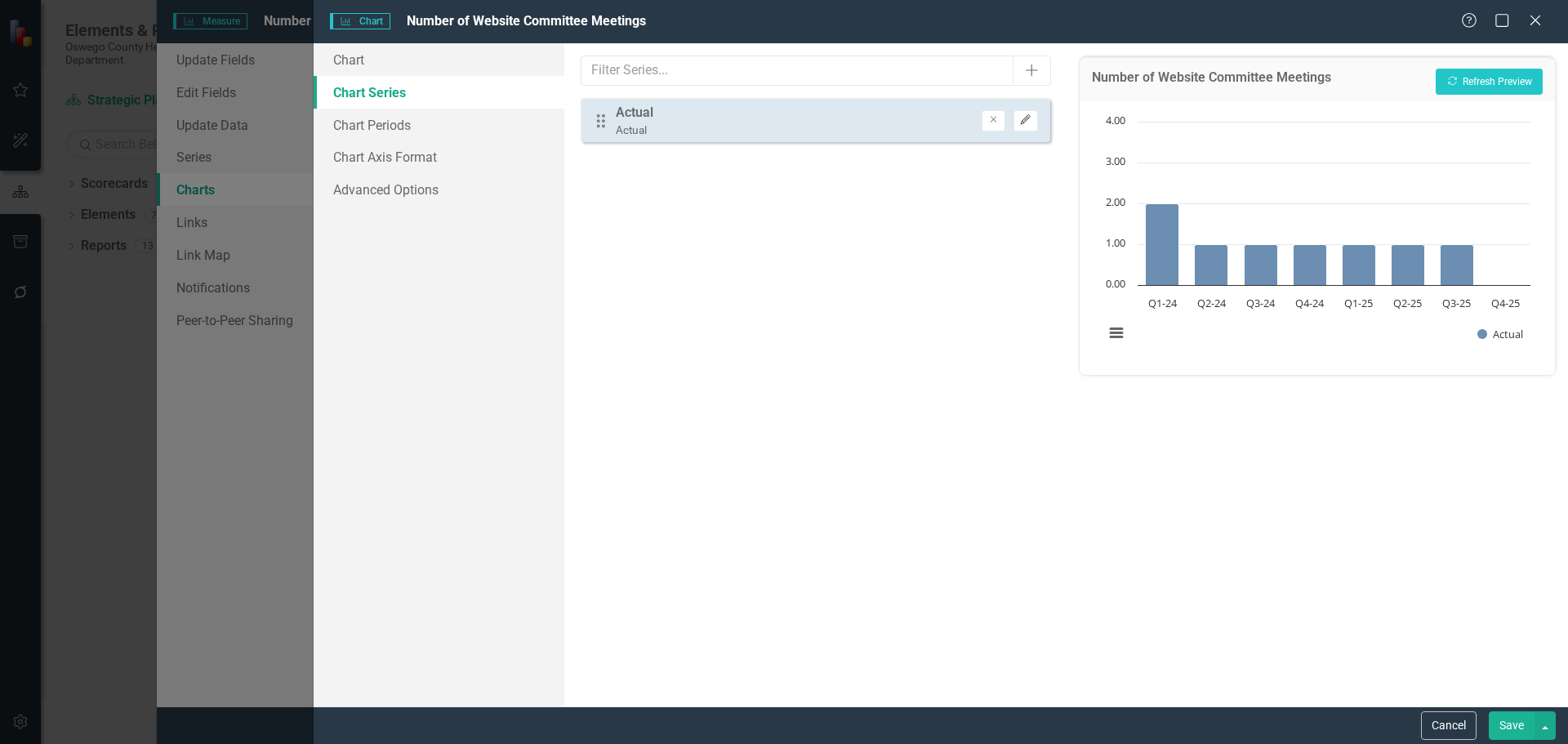
click at [1028, 119] on icon "Edit" at bounding box center [1025, 120] width 13 height 10
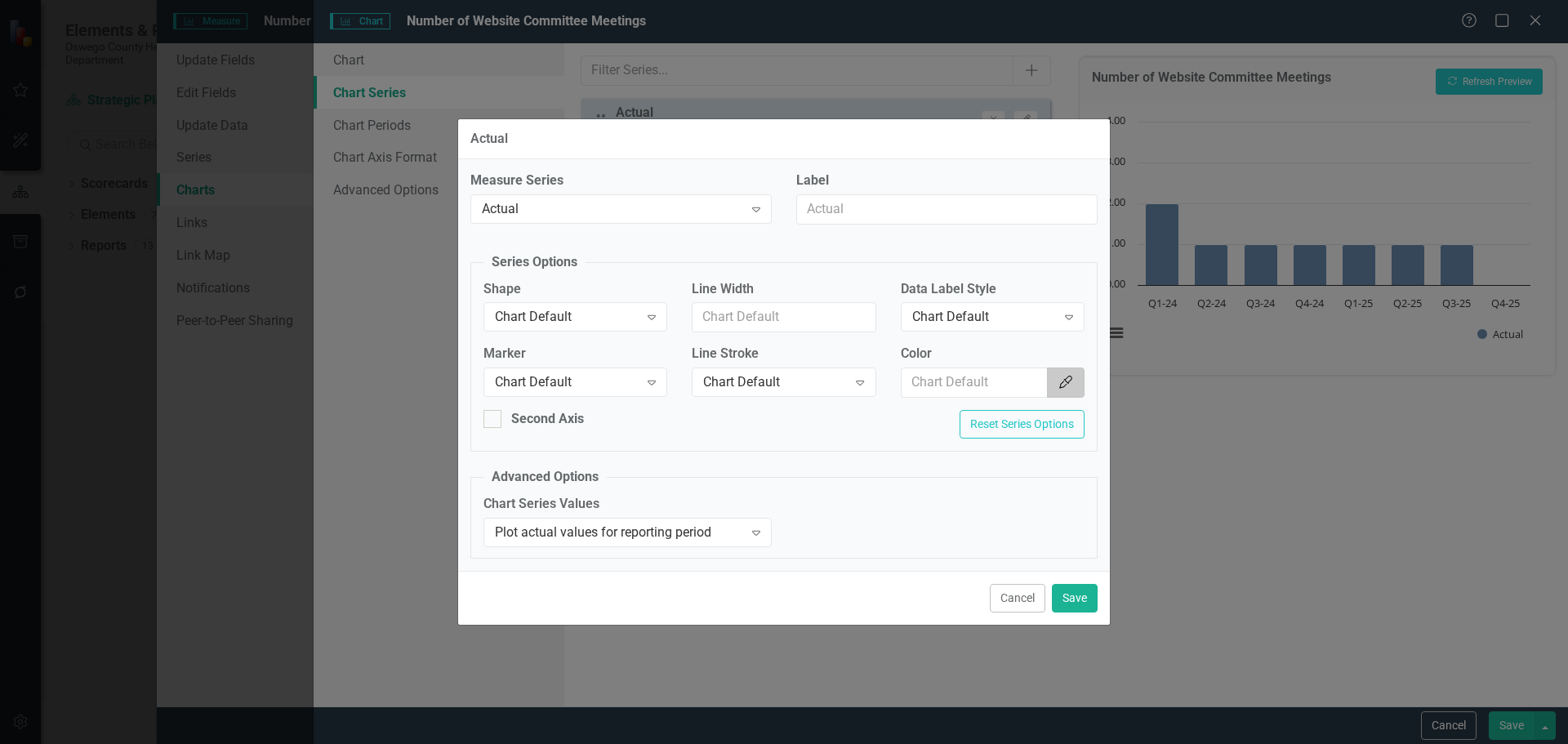
click at [1065, 385] on icon "Color Picker" at bounding box center [1066, 382] width 16 height 13
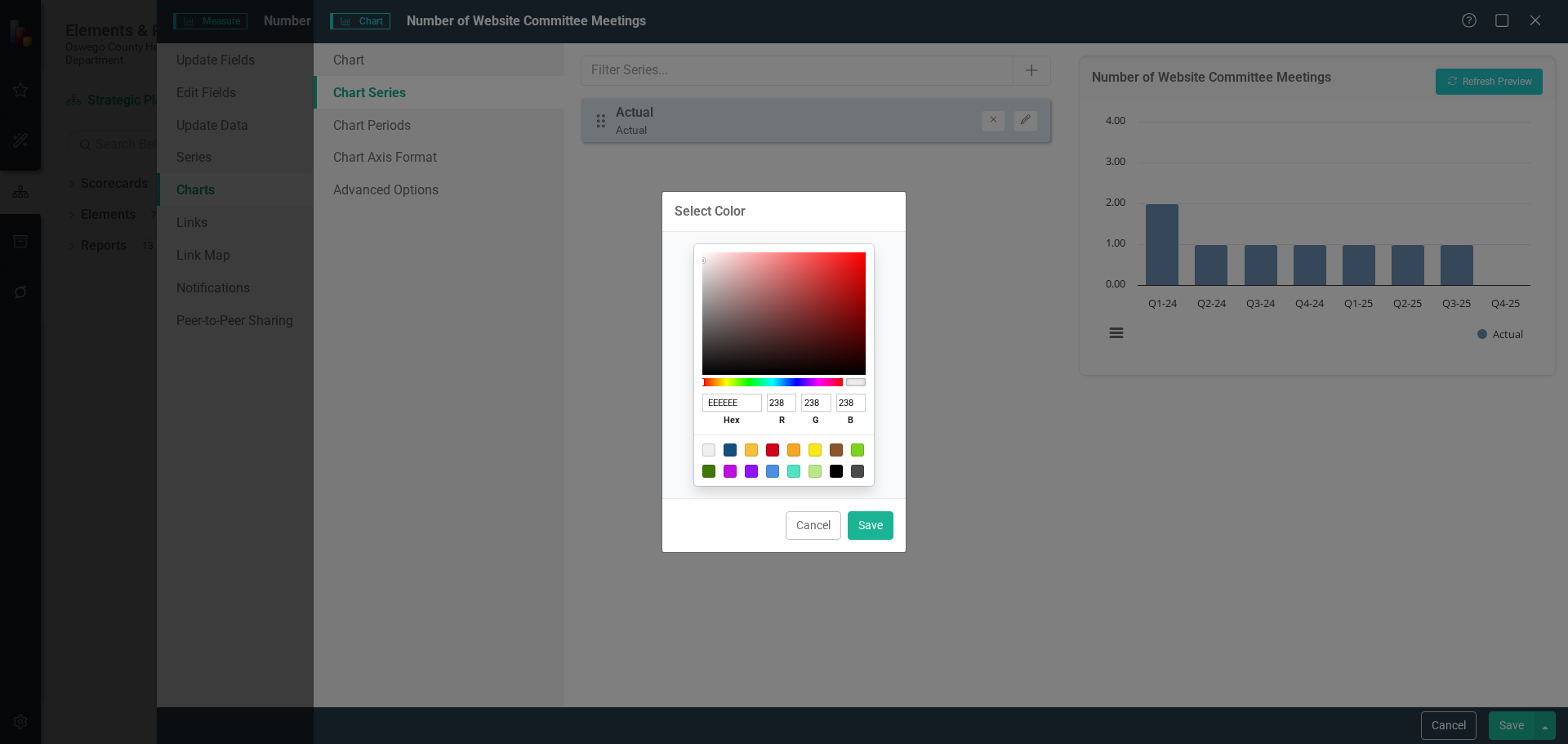
drag, startPoint x: 748, startPoint y: 401, endPoint x: 609, endPoint y: 401, distance: 139.0
click at [609, 401] on div "Select Color EEEEEE hex 238 r 238 g 238 b 100 a Cancel Save" at bounding box center [784, 372] width 1568 height 744
paste input "154f82"
type input "154f82"
type input "21"
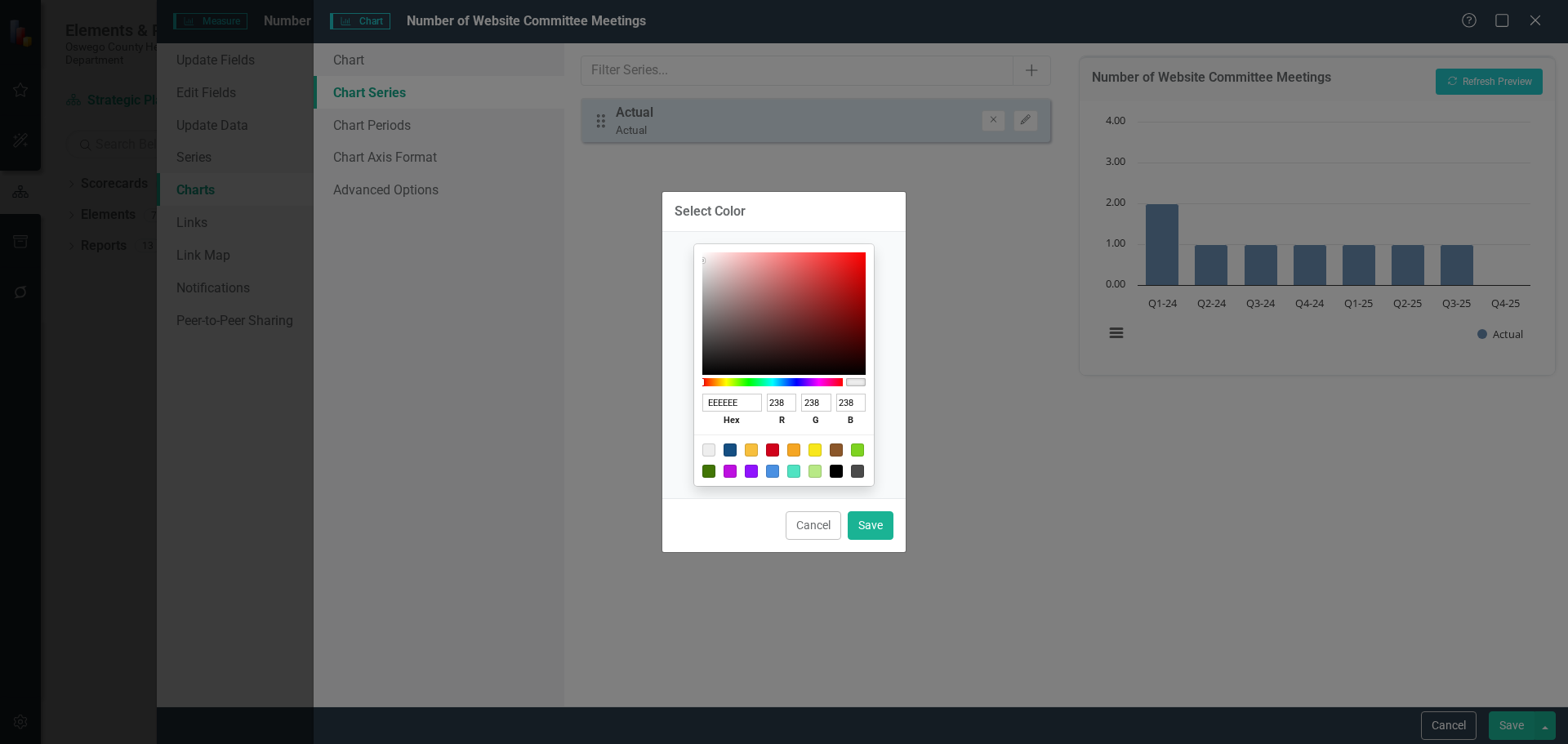
type input "79"
type input "130"
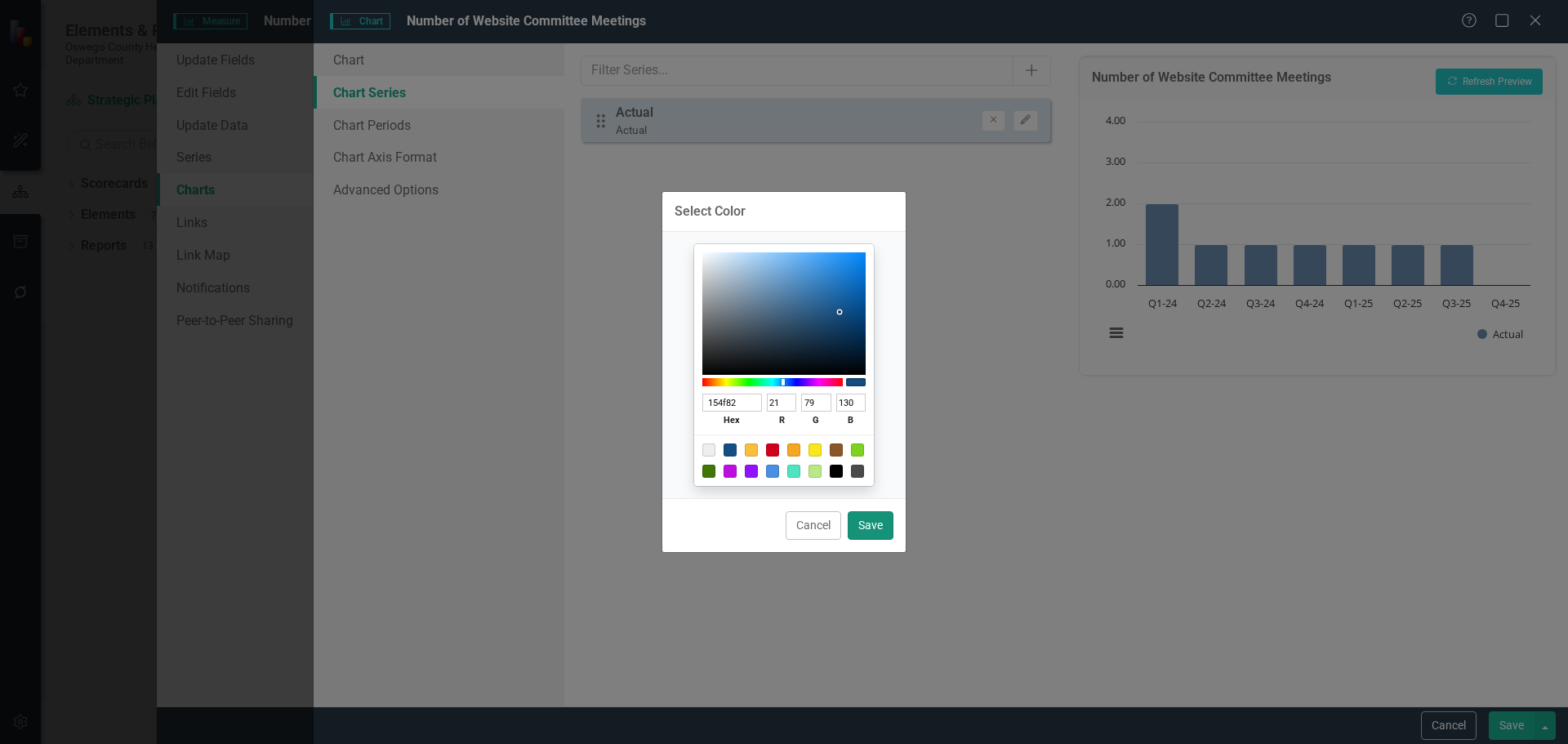
type input "154F82"
drag, startPoint x: 872, startPoint y: 523, endPoint x: 892, endPoint y: 520, distance: 20.2
click at [872, 524] on button "Save" at bounding box center [870, 526] width 46 height 29
type input "#154f82"
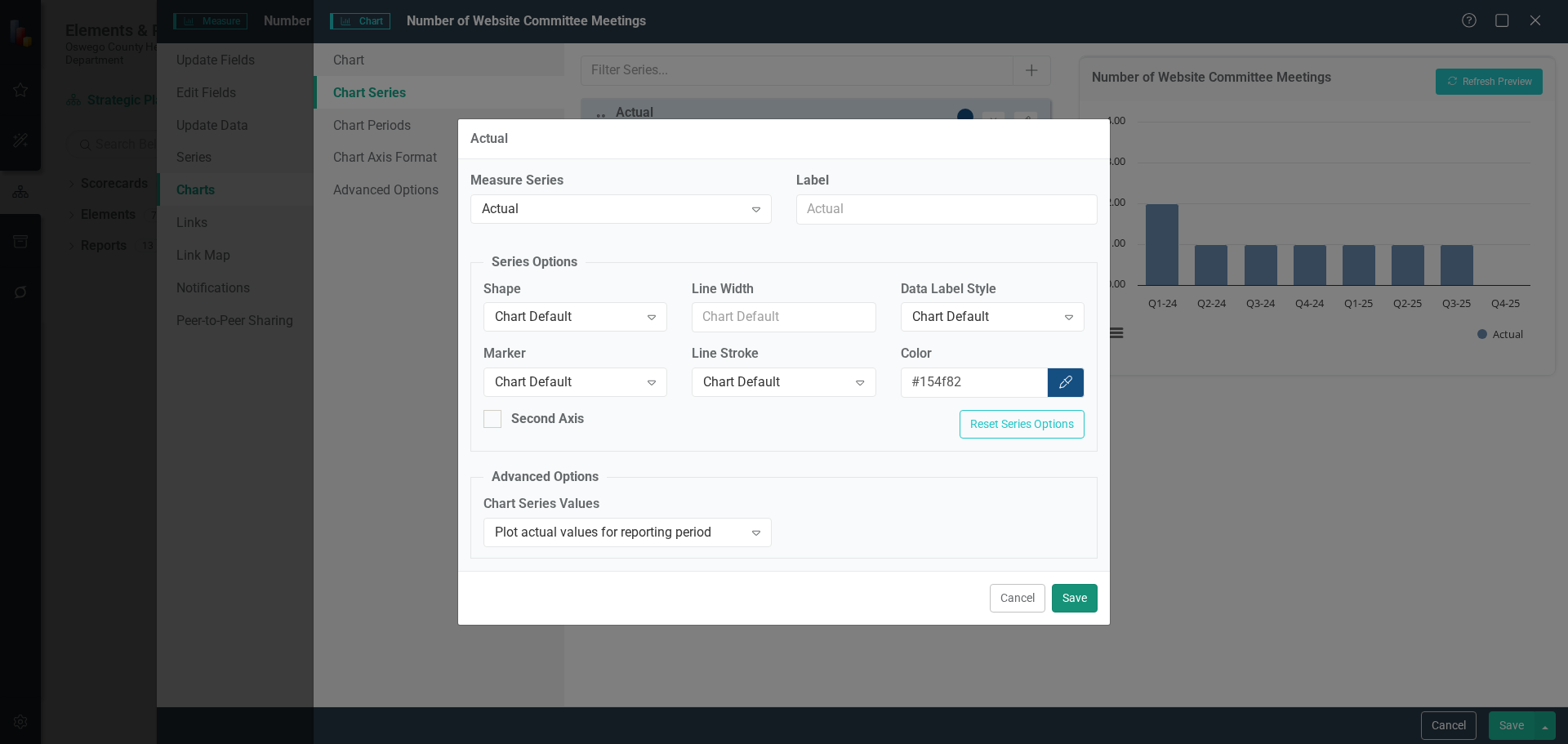
drag, startPoint x: 1071, startPoint y: 586, endPoint x: 1097, endPoint y: 598, distance: 28.6
click at [1071, 587] on button "Save" at bounding box center [1075, 598] width 46 height 29
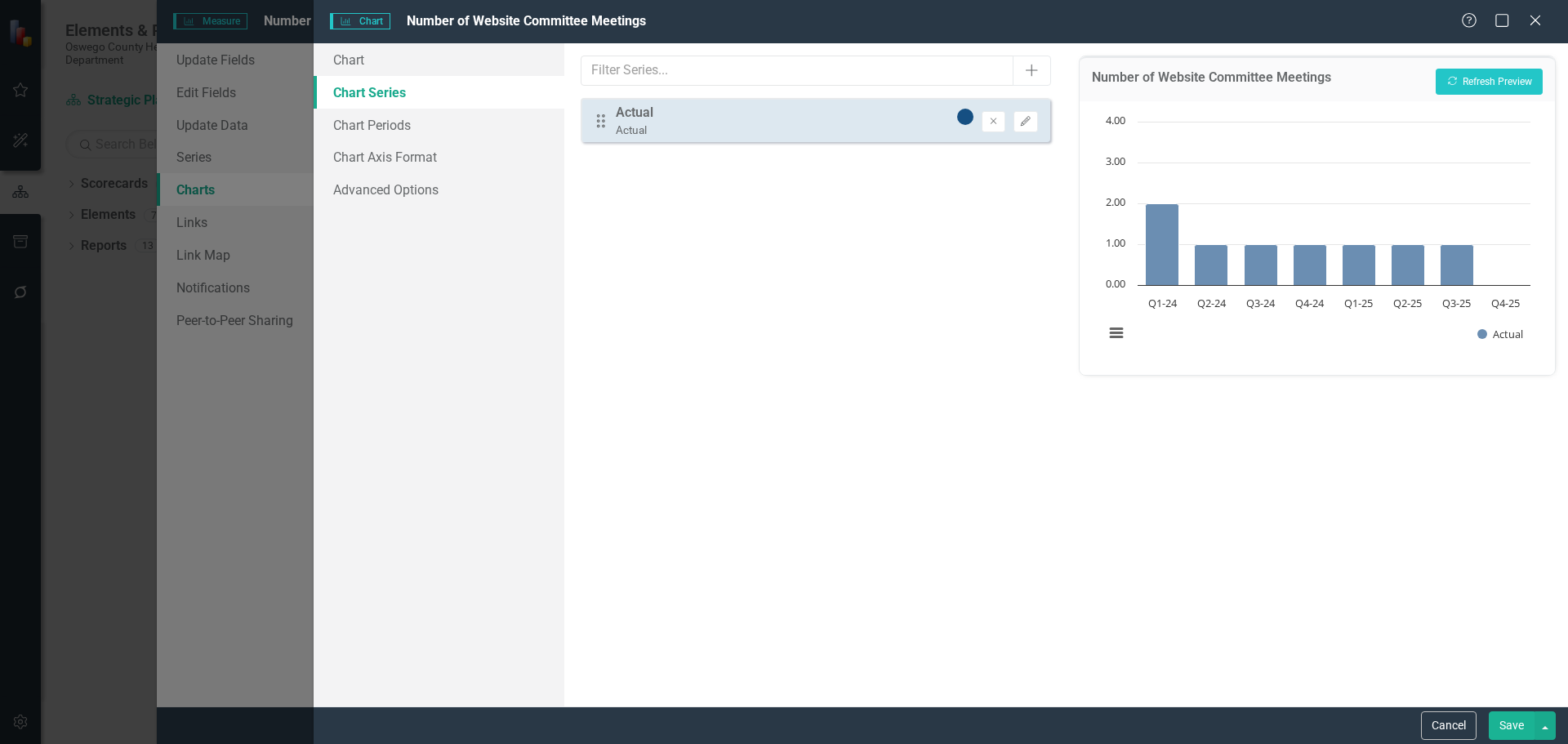
click at [1504, 722] on button "Save" at bounding box center [1511, 726] width 46 height 29
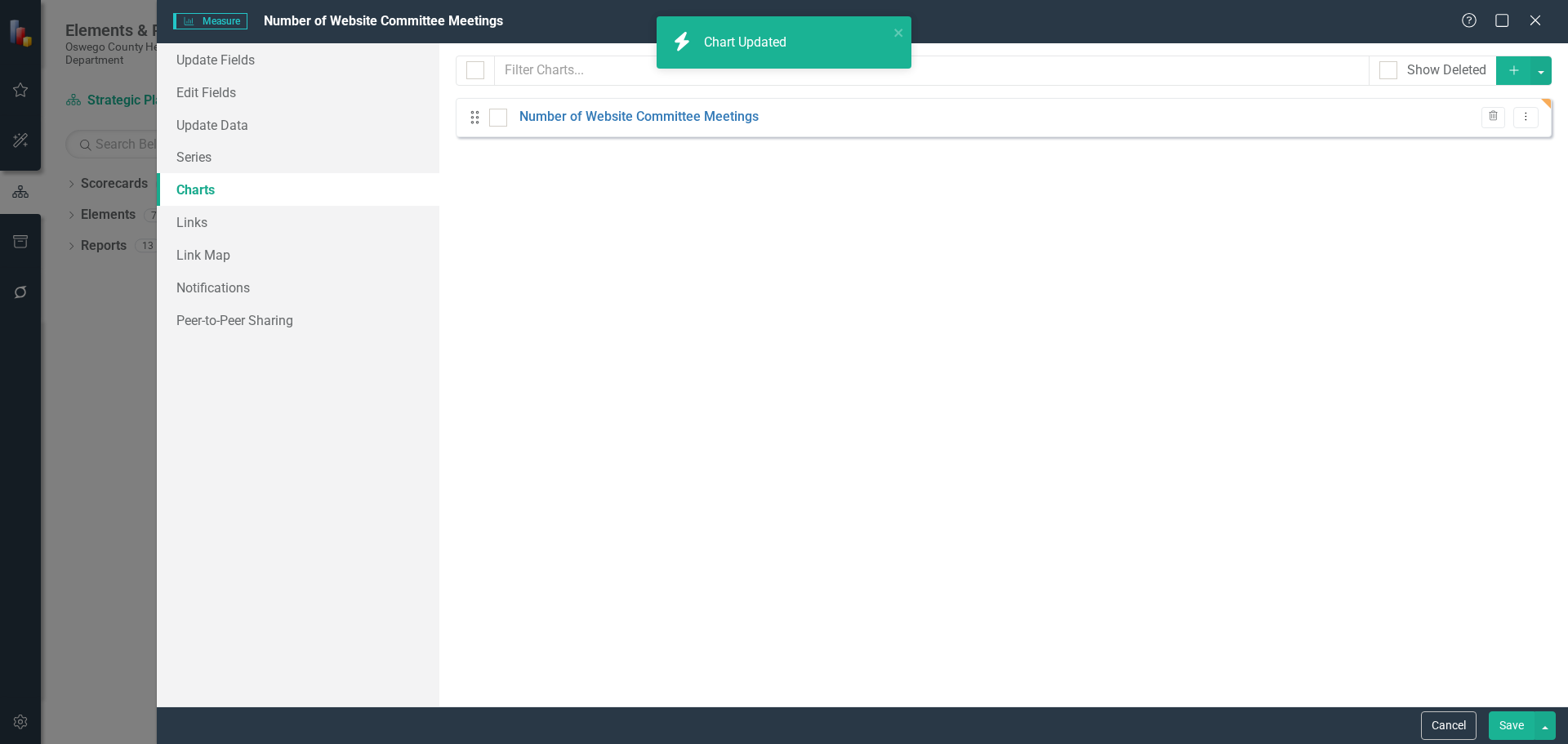
click at [1518, 728] on button "Save" at bounding box center [1511, 726] width 46 height 29
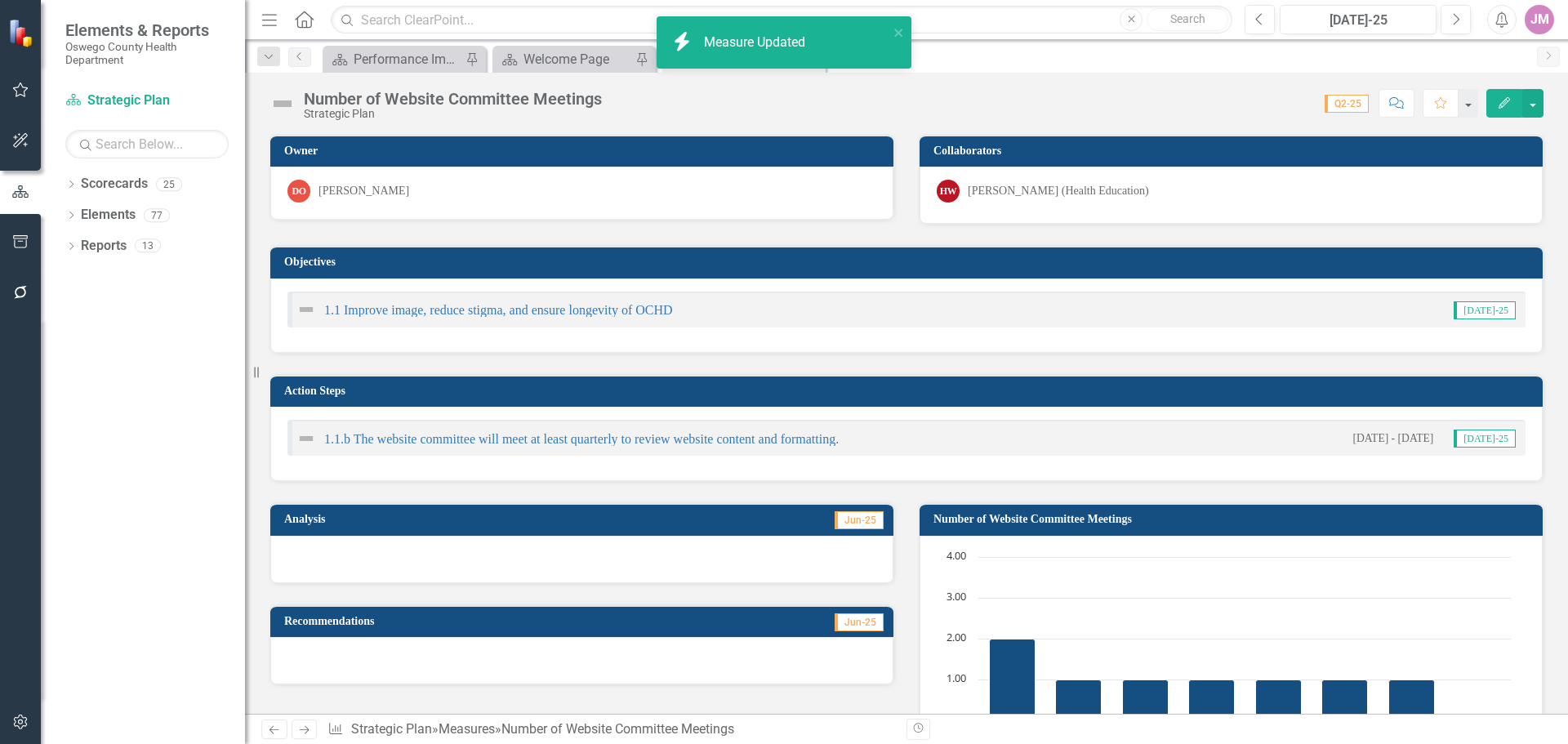
click at [1031, 40] on div "Dropdown Search Scorecard Performance Improvement Plans Pin Scorecard Welcome P…" at bounding box center [907, 57] width 1323 height 32
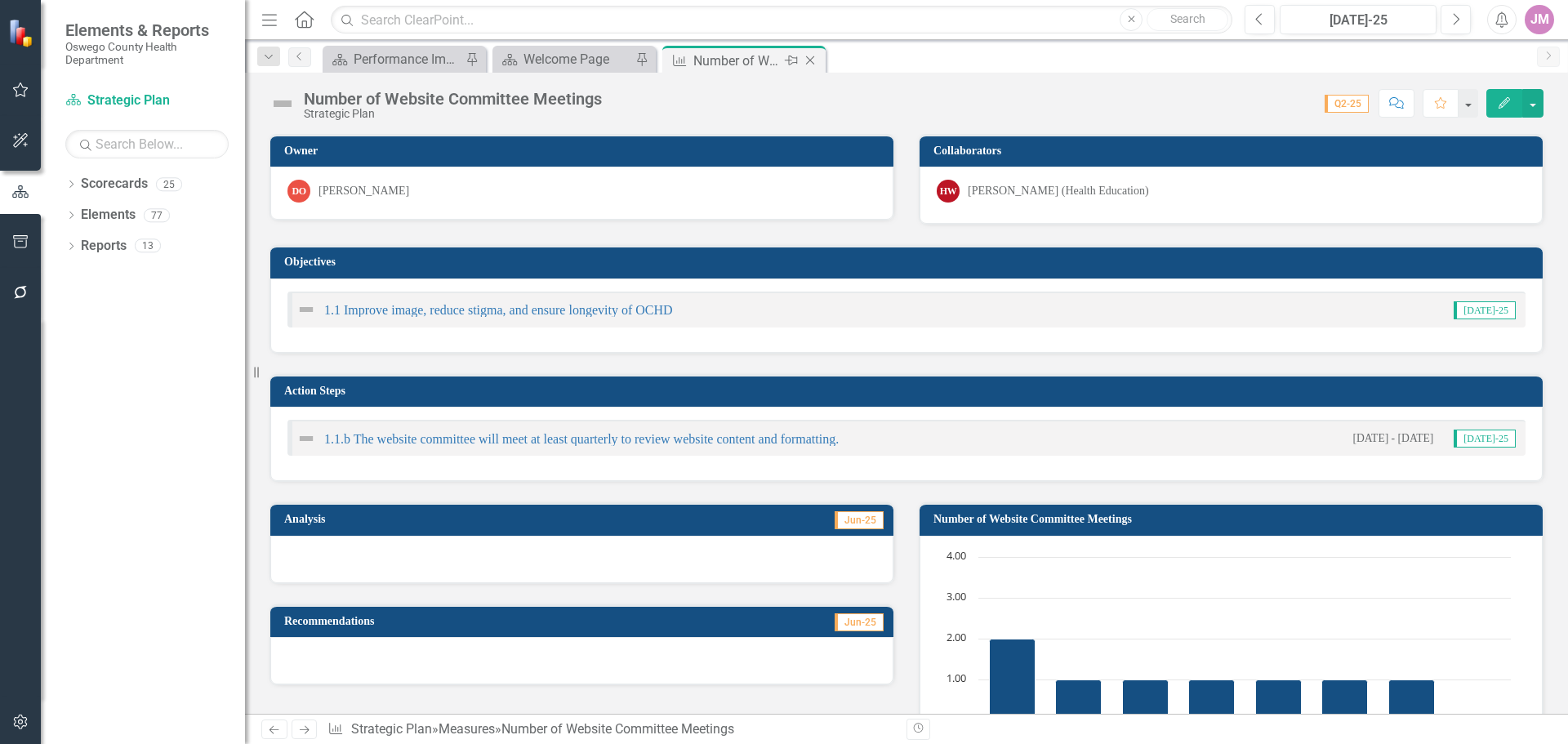
click at [812, 58] on icon "Close" at bounding box center [811, 60] width 16 height 13
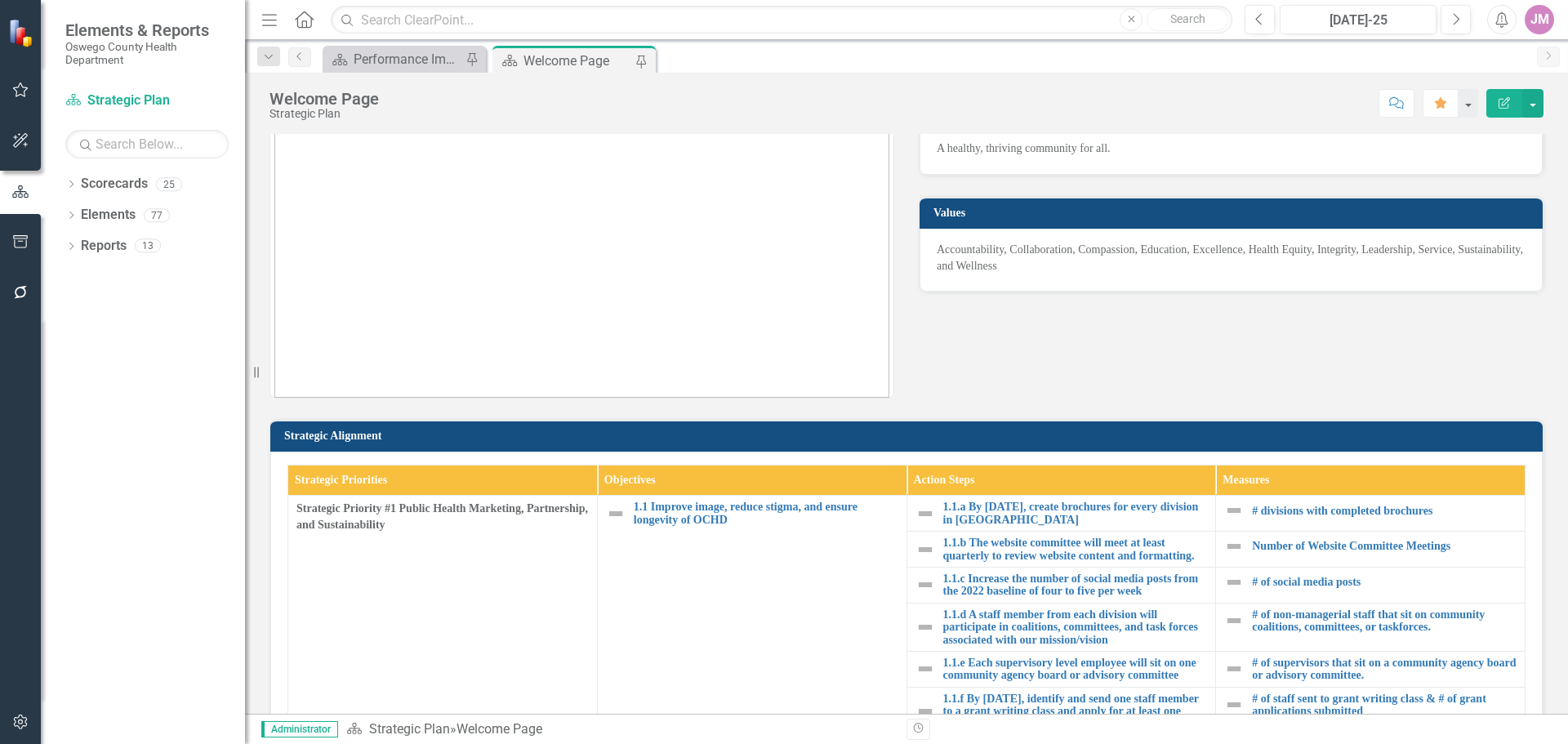
scroll to position [164, 0]
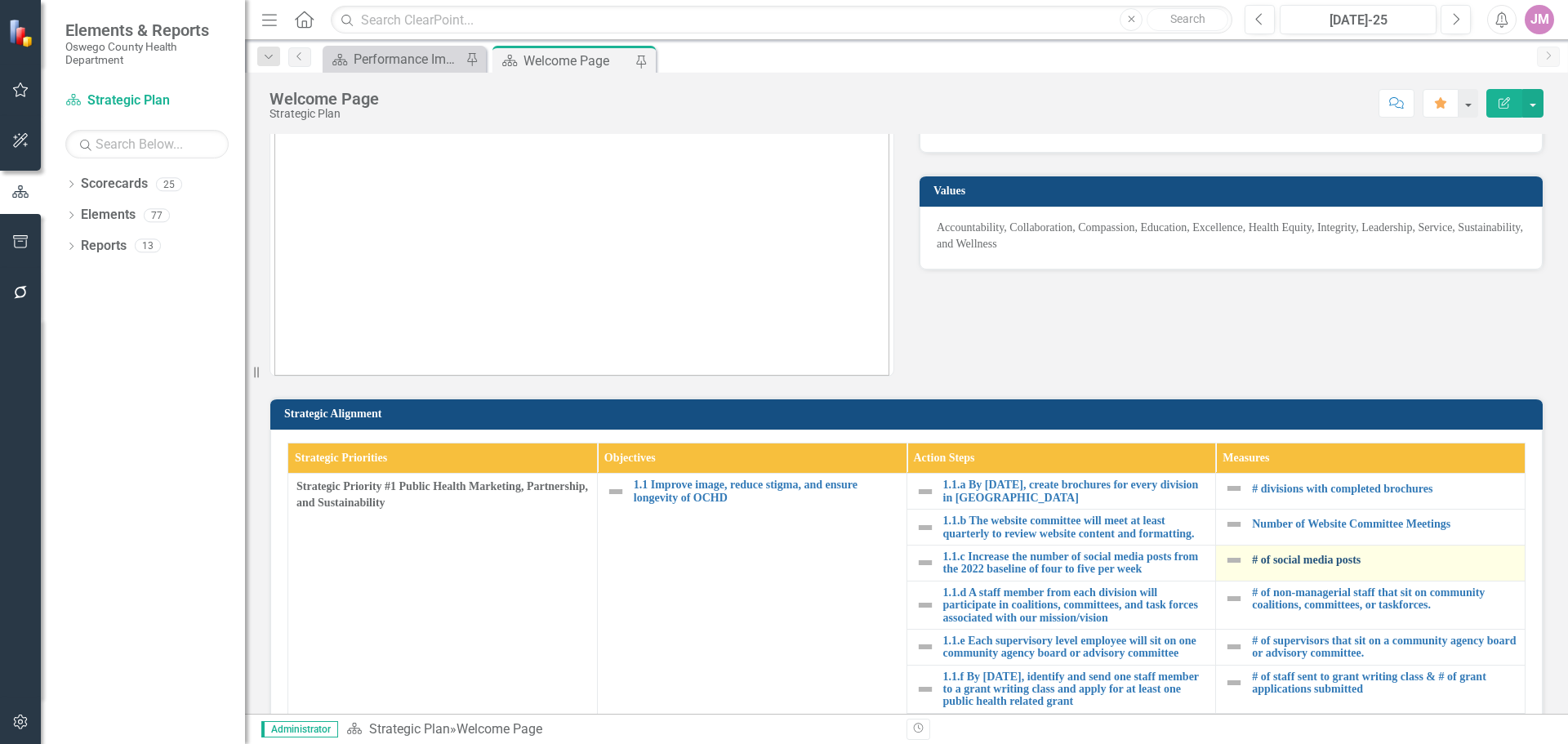
click at [1313, 564] on link "# of social media posts" at bounding box center [1384, 560] width 264 height 13
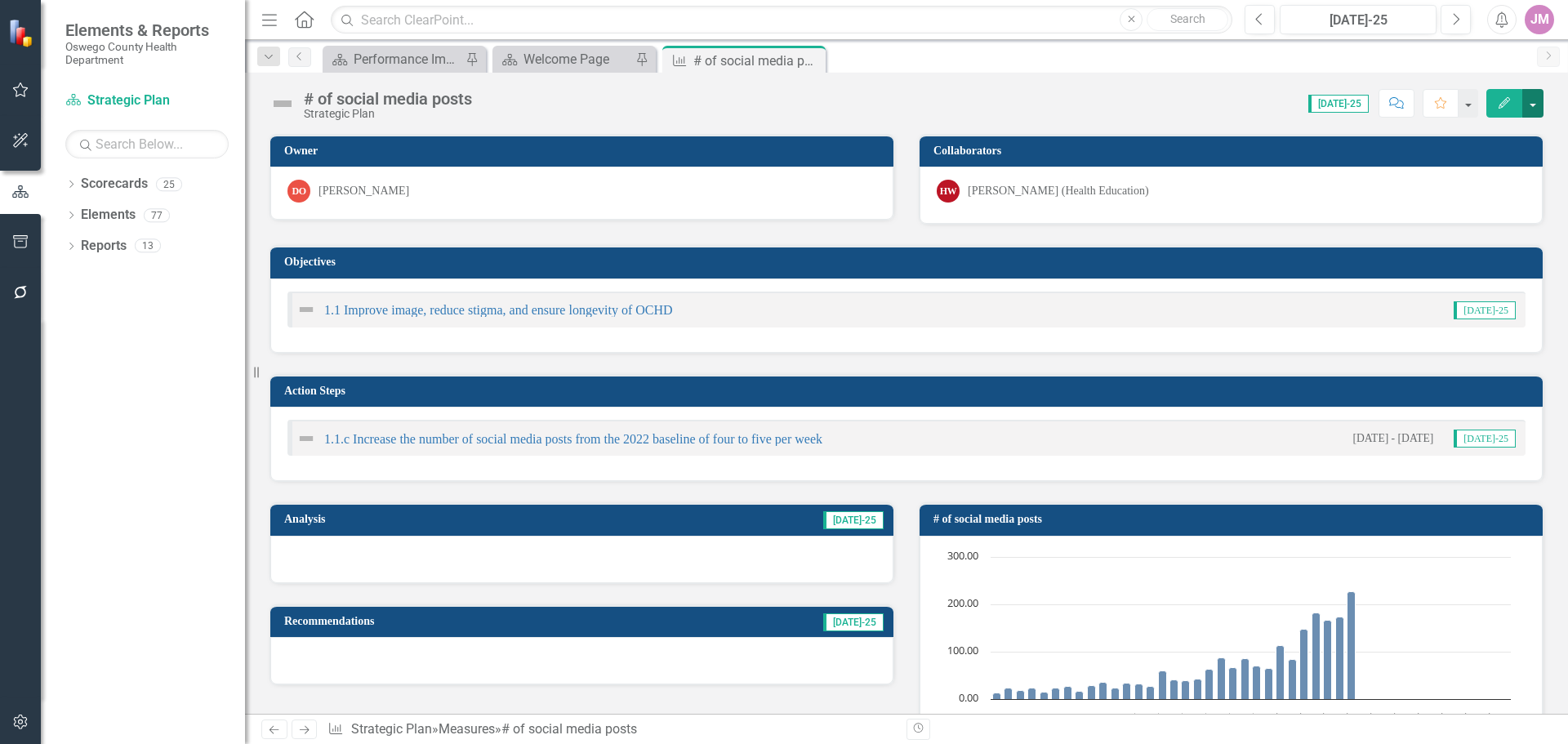
click at [1529, 103] on button "button" at bounding box center [1533, 103] width 22 height 29
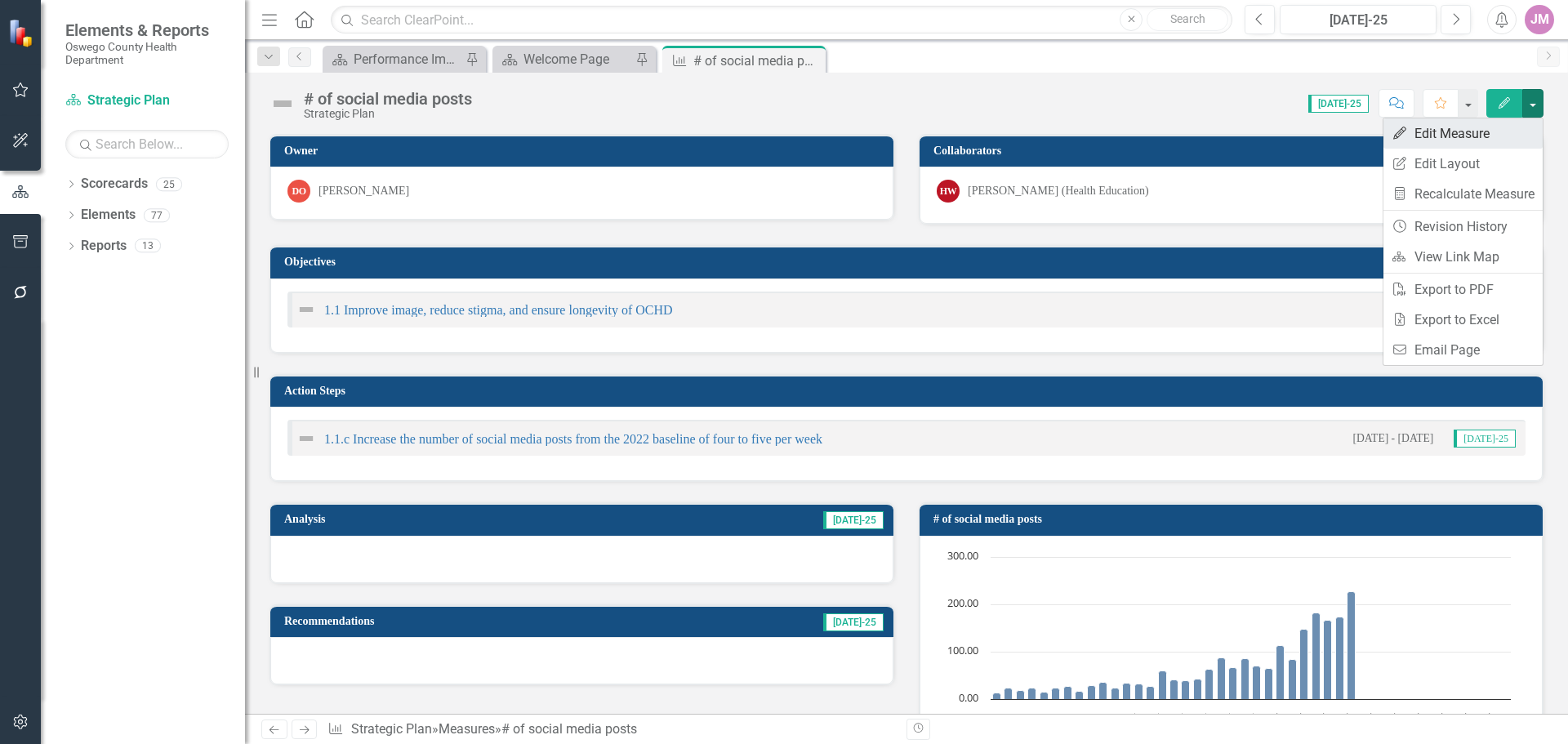
click at [1463, 135] on link "Edit Edit Measure" at bounding box center [1463, 134] width 159 height 31
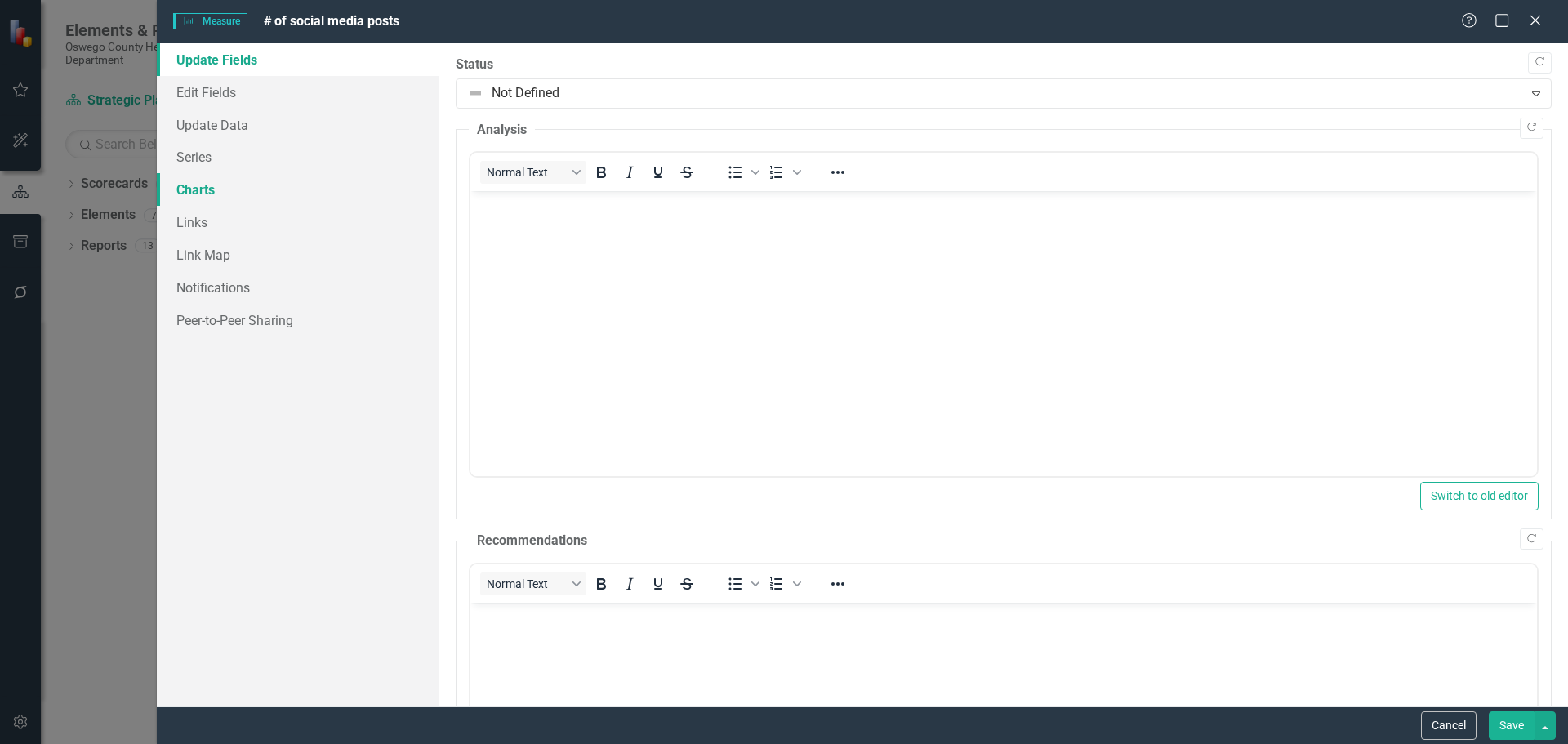
click at [201, 198] on link "Charts" at bounding box center [298, 190] width 282 height 32
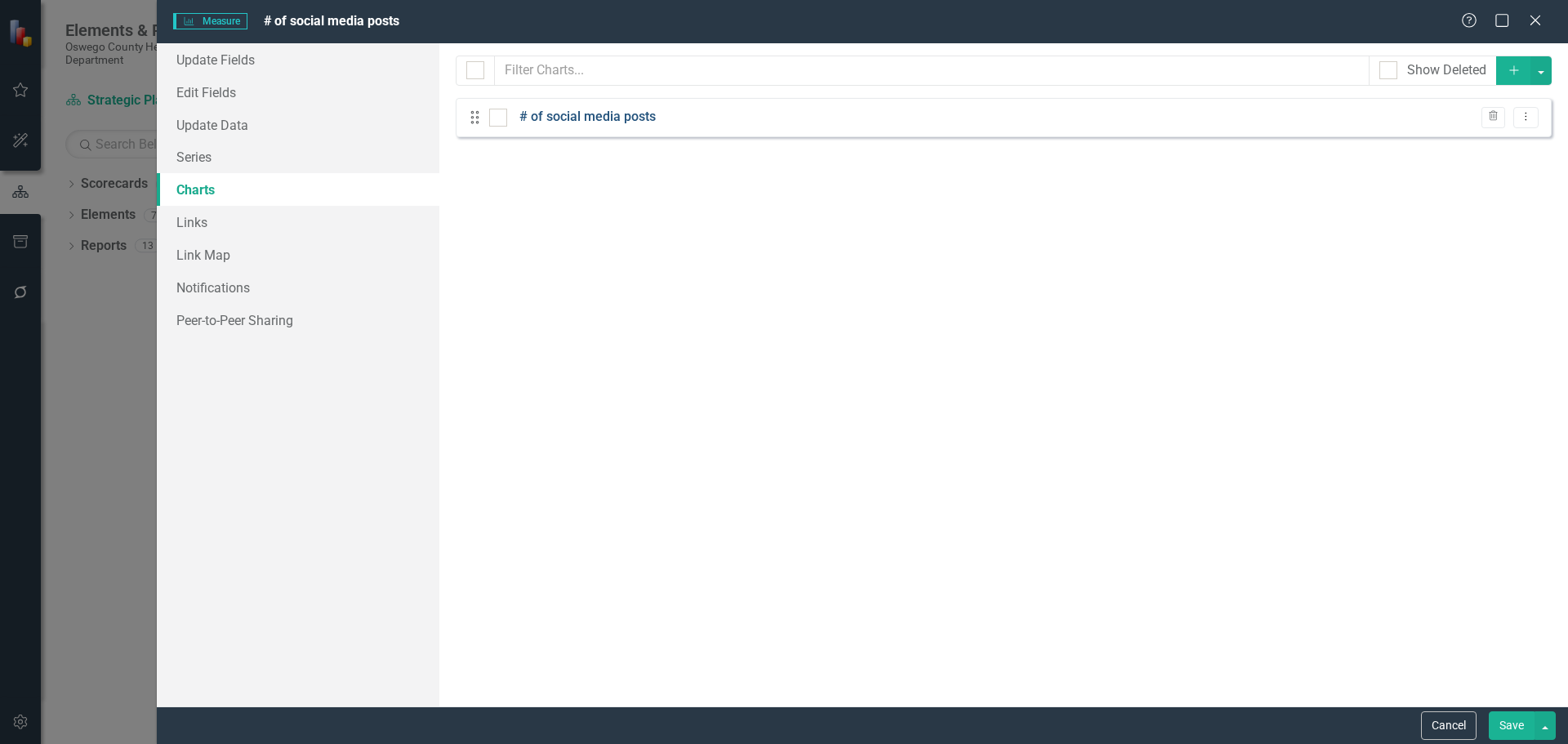
click at [626, 117] on link "# of social media posts" at bounding box center [588, 117] width 137 height 19
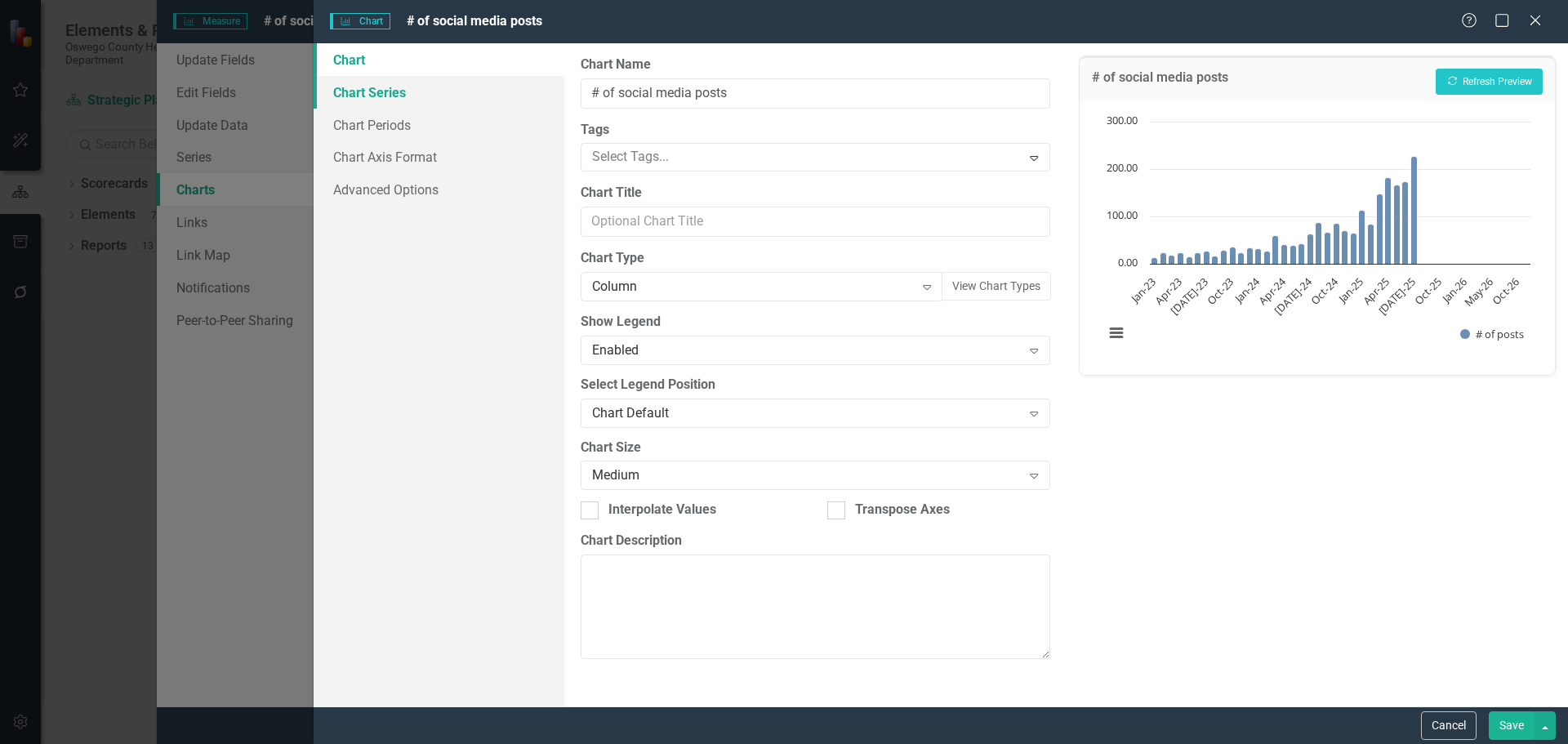
click at [377, 93] on link "Chart Series" at bounding box center [439, 93] width 251 height 32
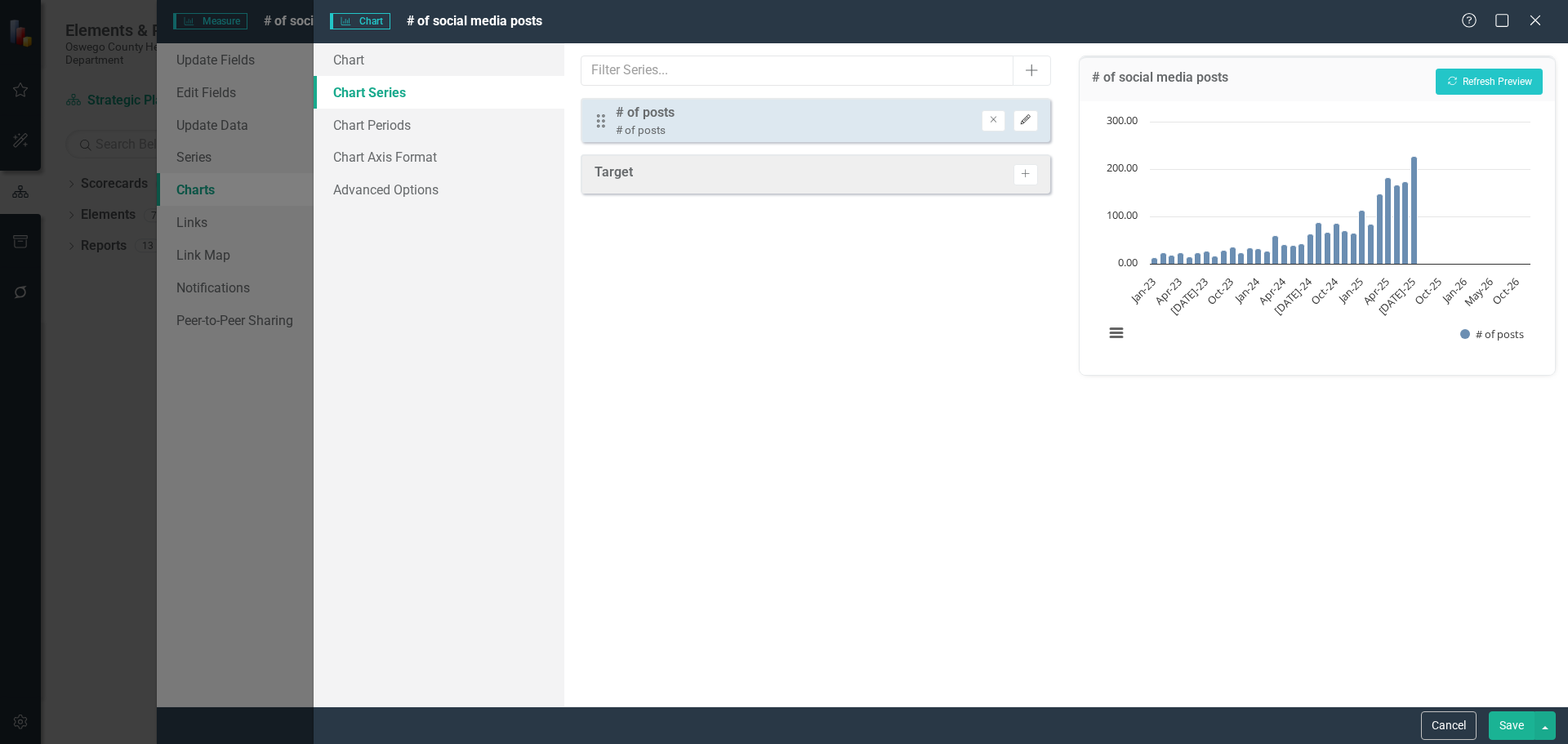
click at [1027, 120] on icon "button" at bounding box center [1025, 120] width 10 height 10
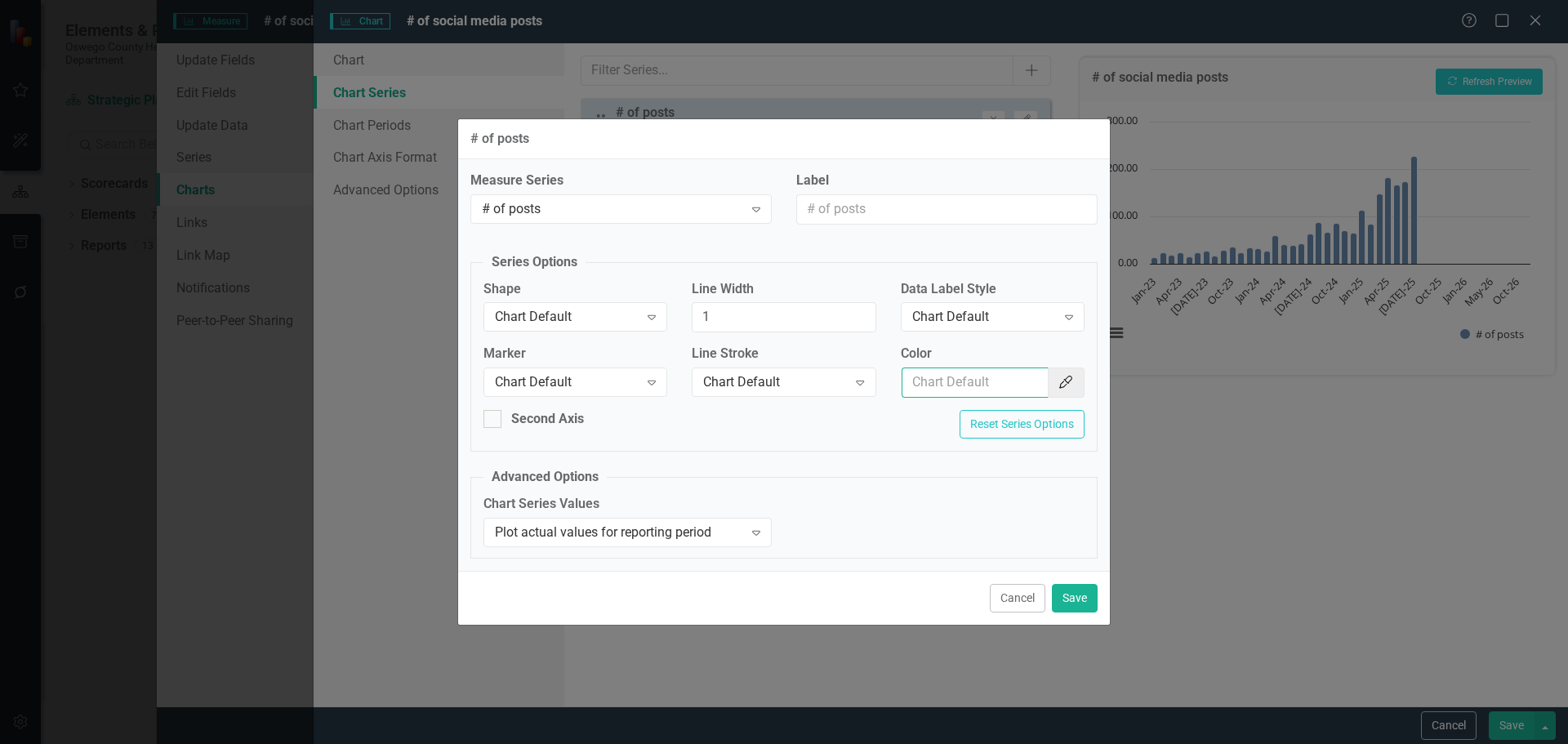
click at [1003, 376] on input "Color" at bounding box center [975, 383] width 147 height 31
paste input "154f82"
type input "154f82"
click at [1086, 531] on div "Chart Series Values Plot actual values for reporting period Expand" at bounding box center [784, 527] width 625 height 63
click at [1076, 378] on button "Color Picker" at bounding box center [1066, 383] width 38 height 31
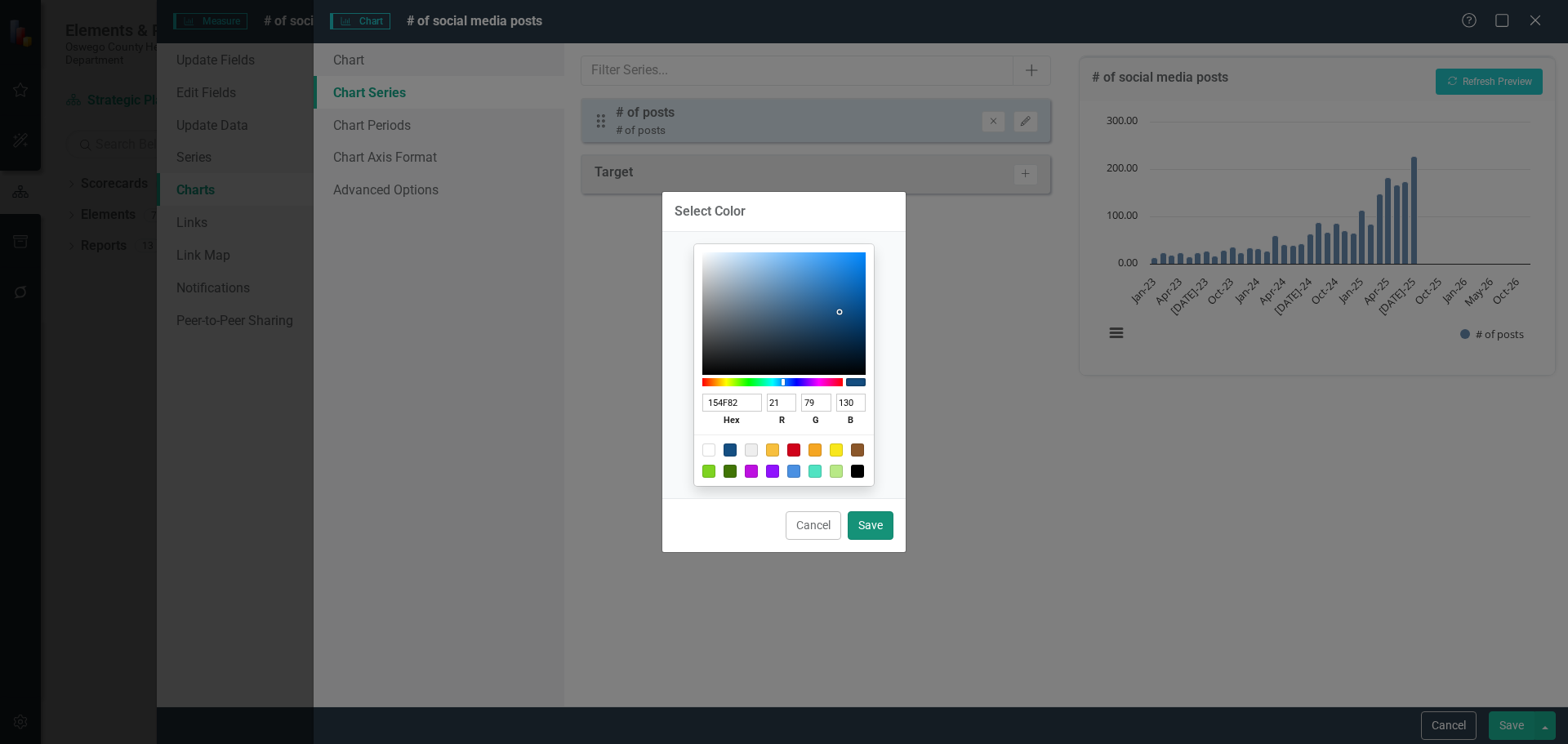
click at [881, 528] on button "Save" at bounding box center [870, 526] width 46 height 29
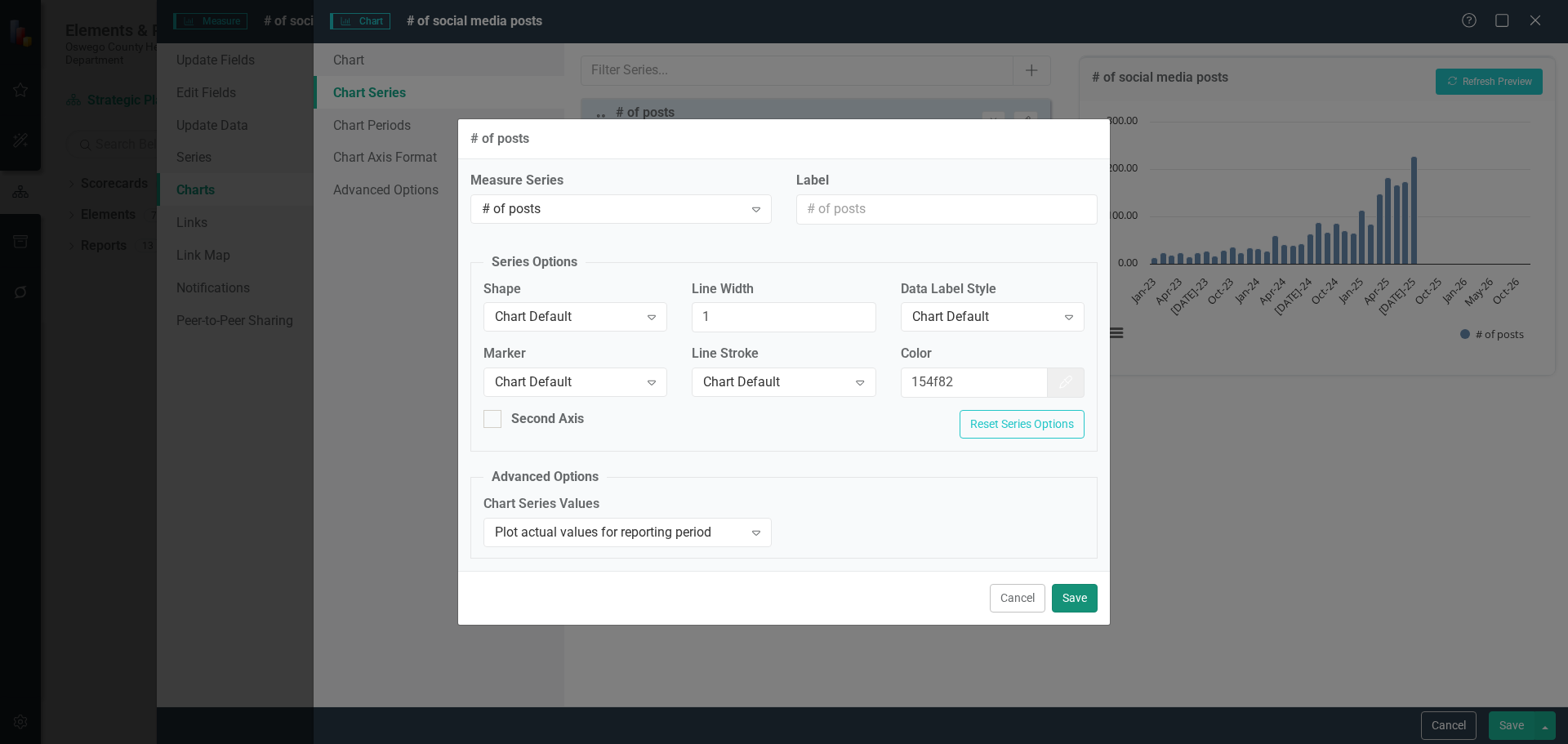
click at [1067, 598] on button "Save" at bounding box center [1075, 598] width 46 height 29
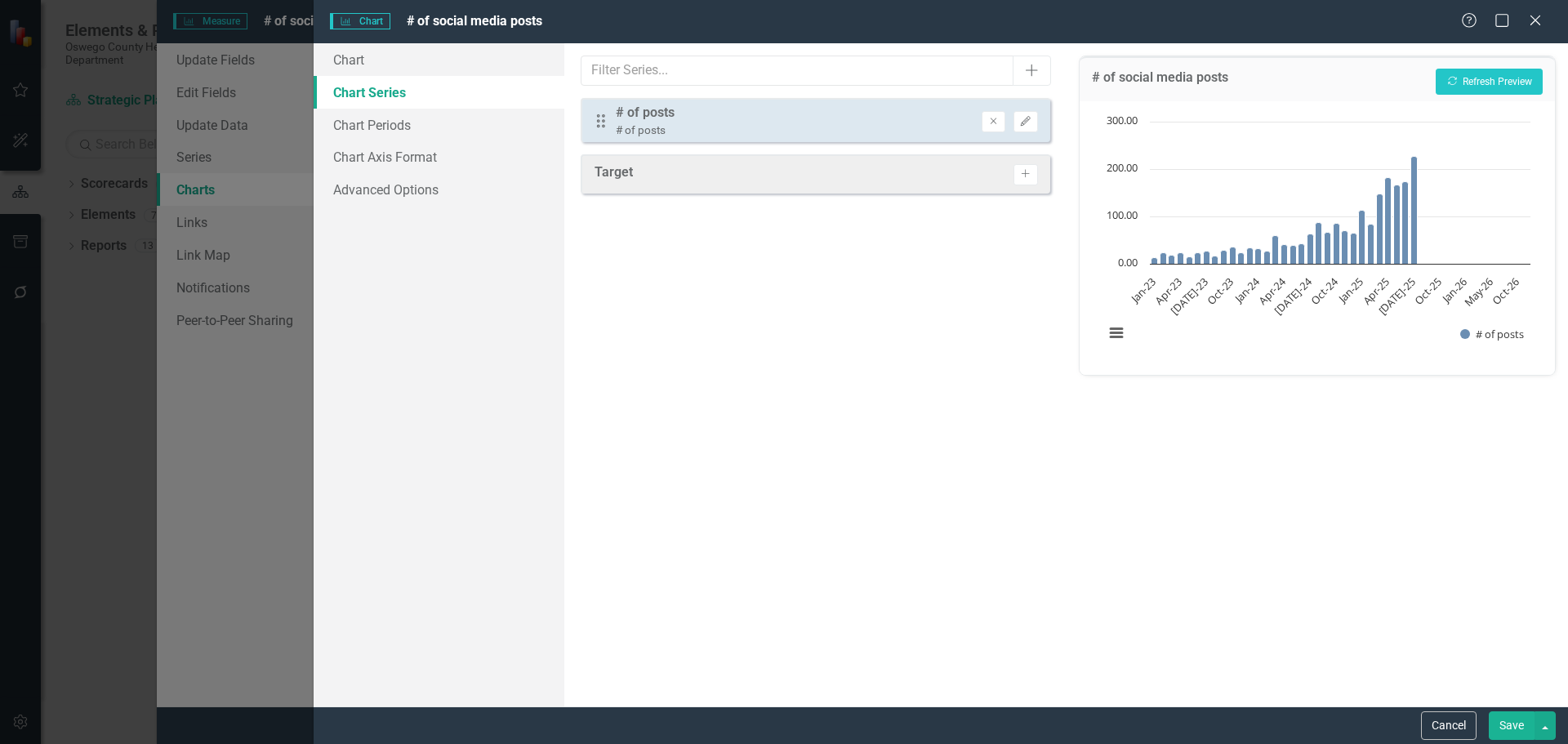
click at [1510, 728] on button "Save" at bounding box center [1511, 726] width 46 height 29
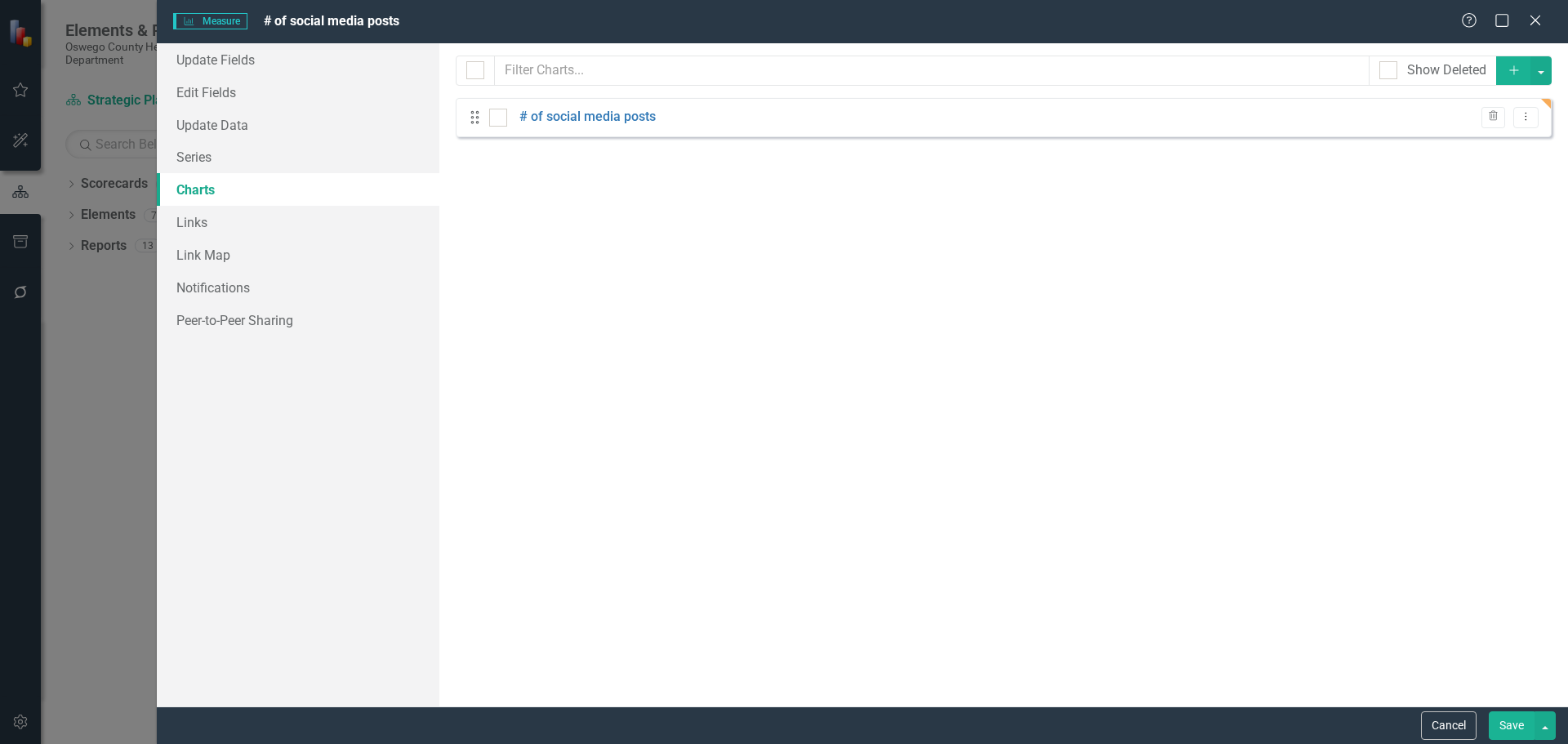
click at [1510, 729] on button "Save" at bounding box center [1511, 726] width 46 height 29
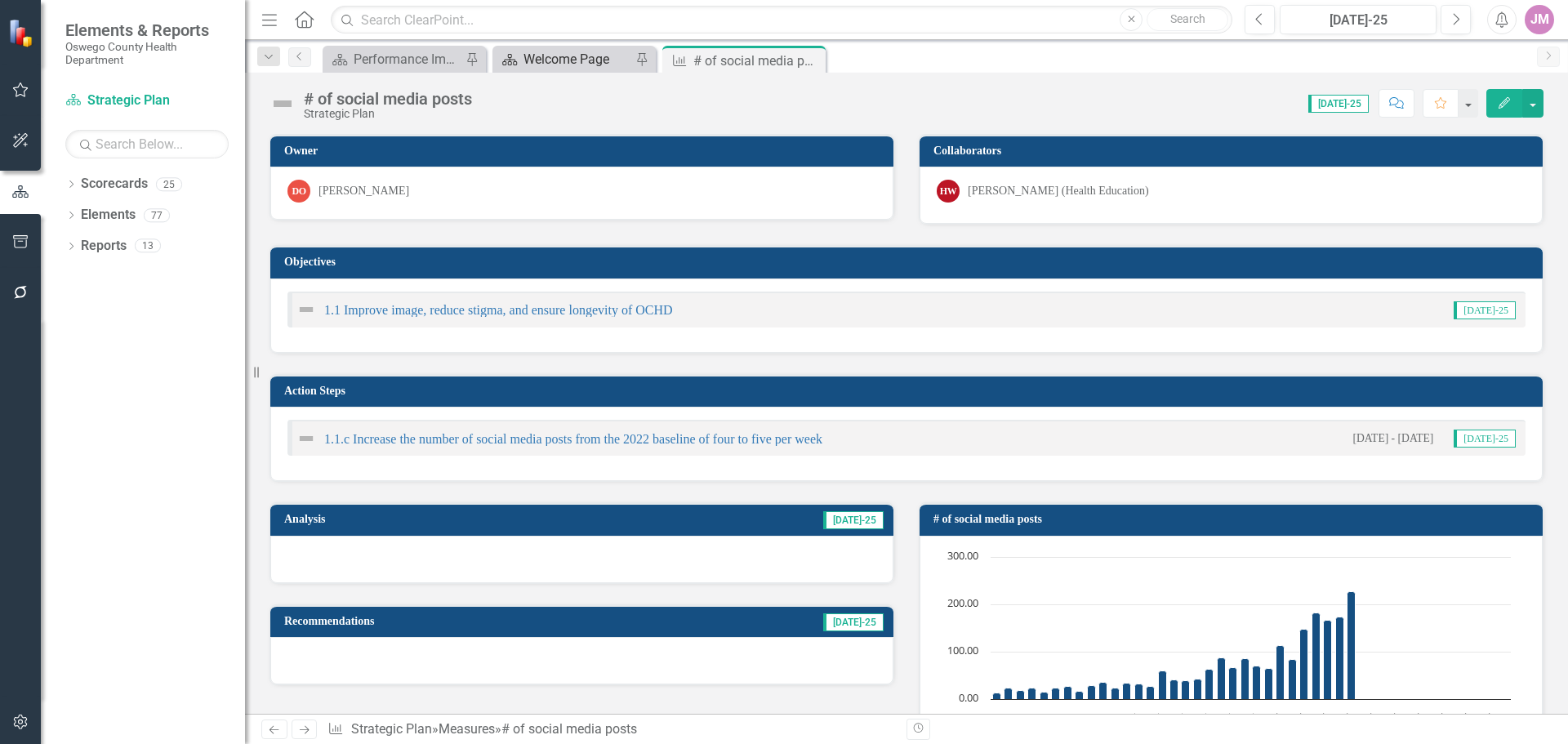
click at [587, 60] on div "Welcome Page" at bounding box center [578, 59] width 108 height 21
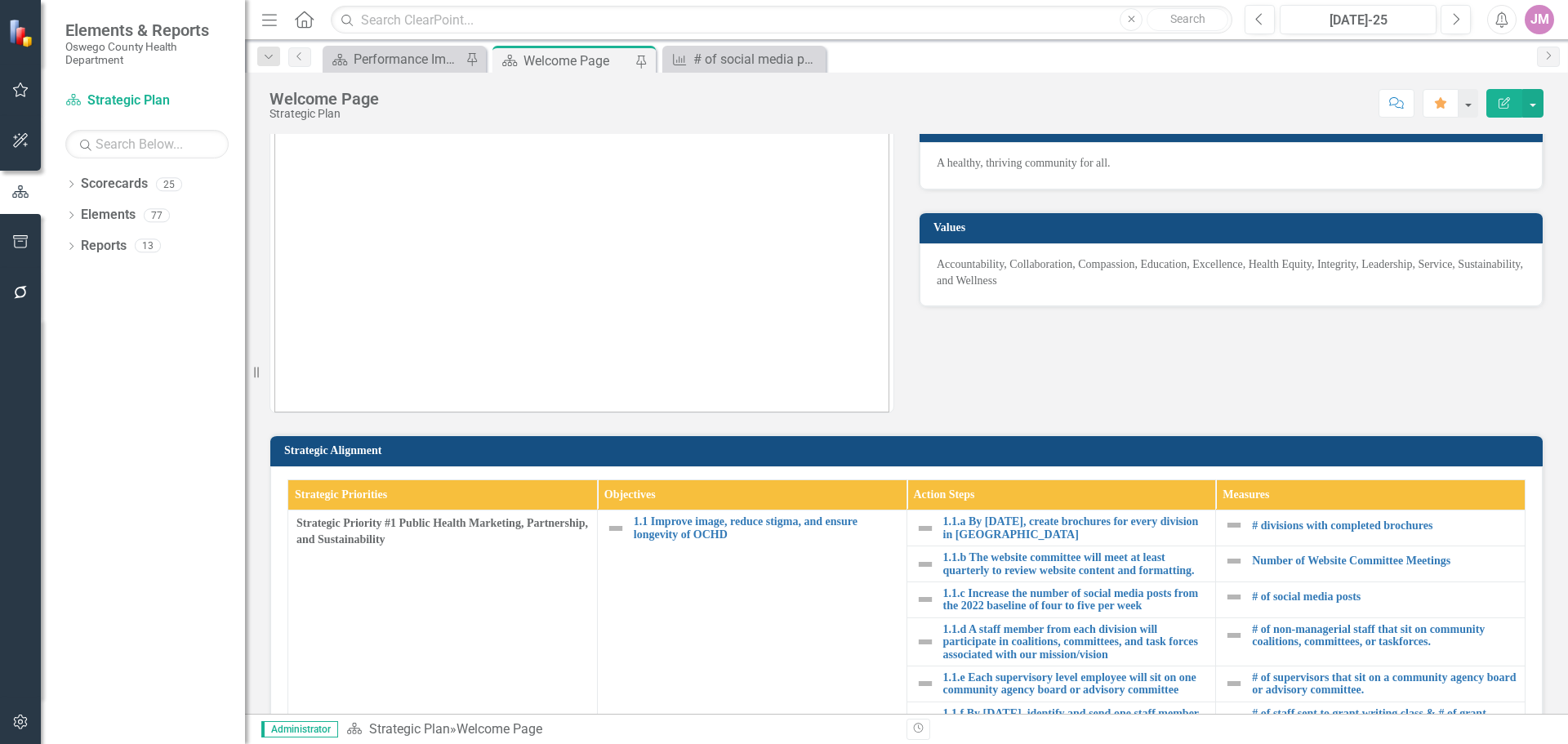
scroll to position [164, 0]
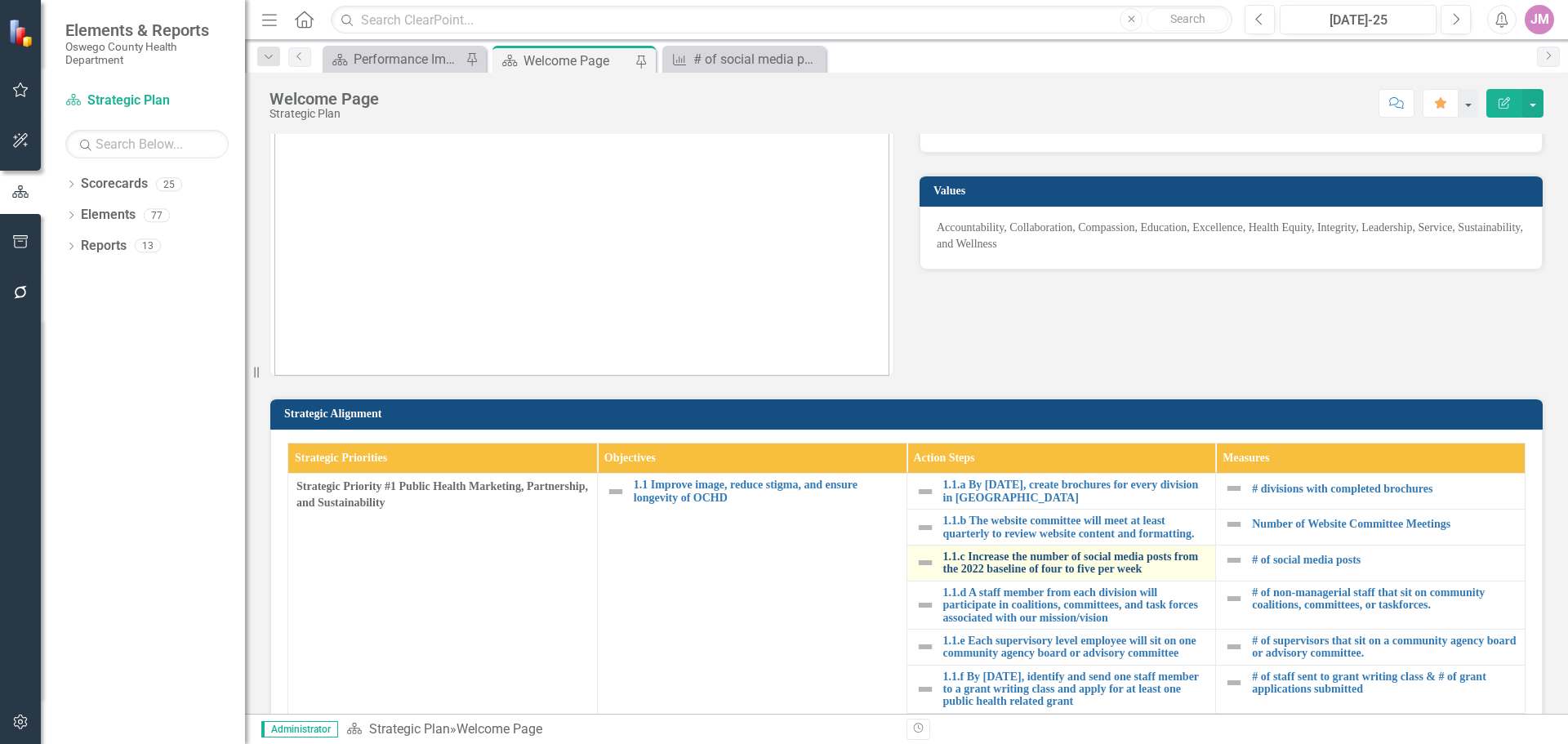
click at [1082, 564] on link "1.1.c Increase the number of social media posts from the 2022 baseline of four …" at bounding box center [1076, 563] width 264 height 25
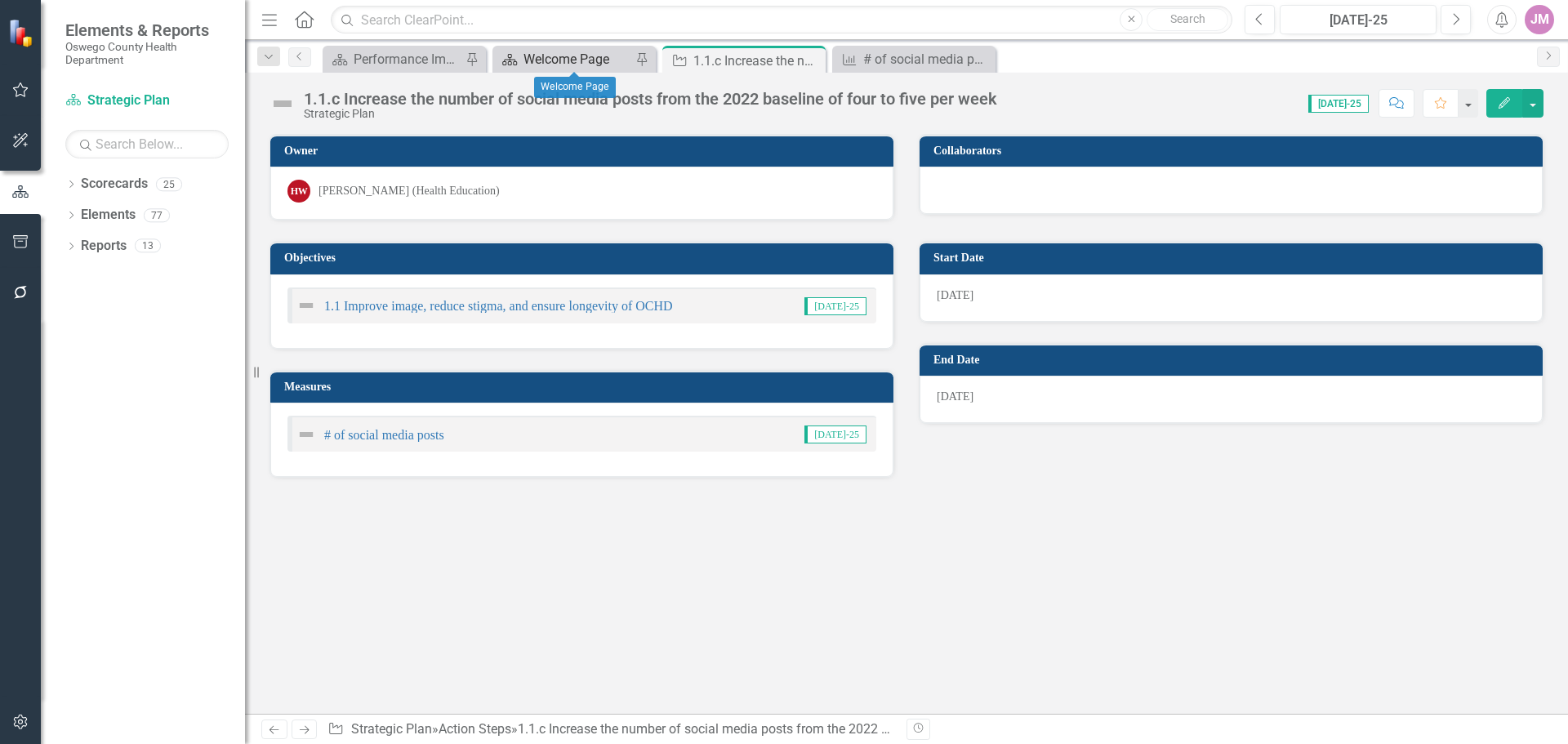
click at [589, 55] on div "Welcome Page" at bounding box center [578, 59] width 108 height 21
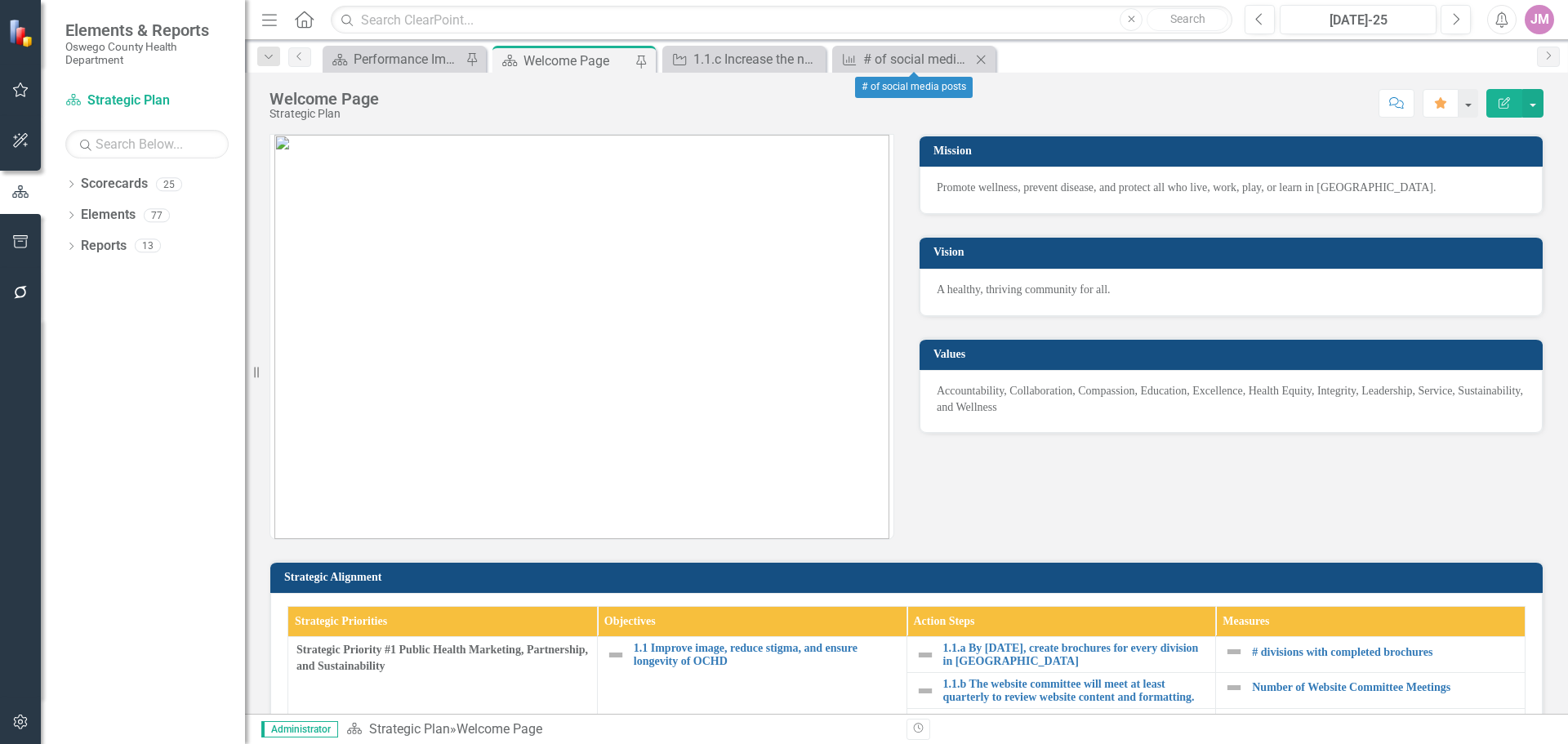
click at [979, 58] on icon "Close" at bounding box center [980, 59] width 16 height 13
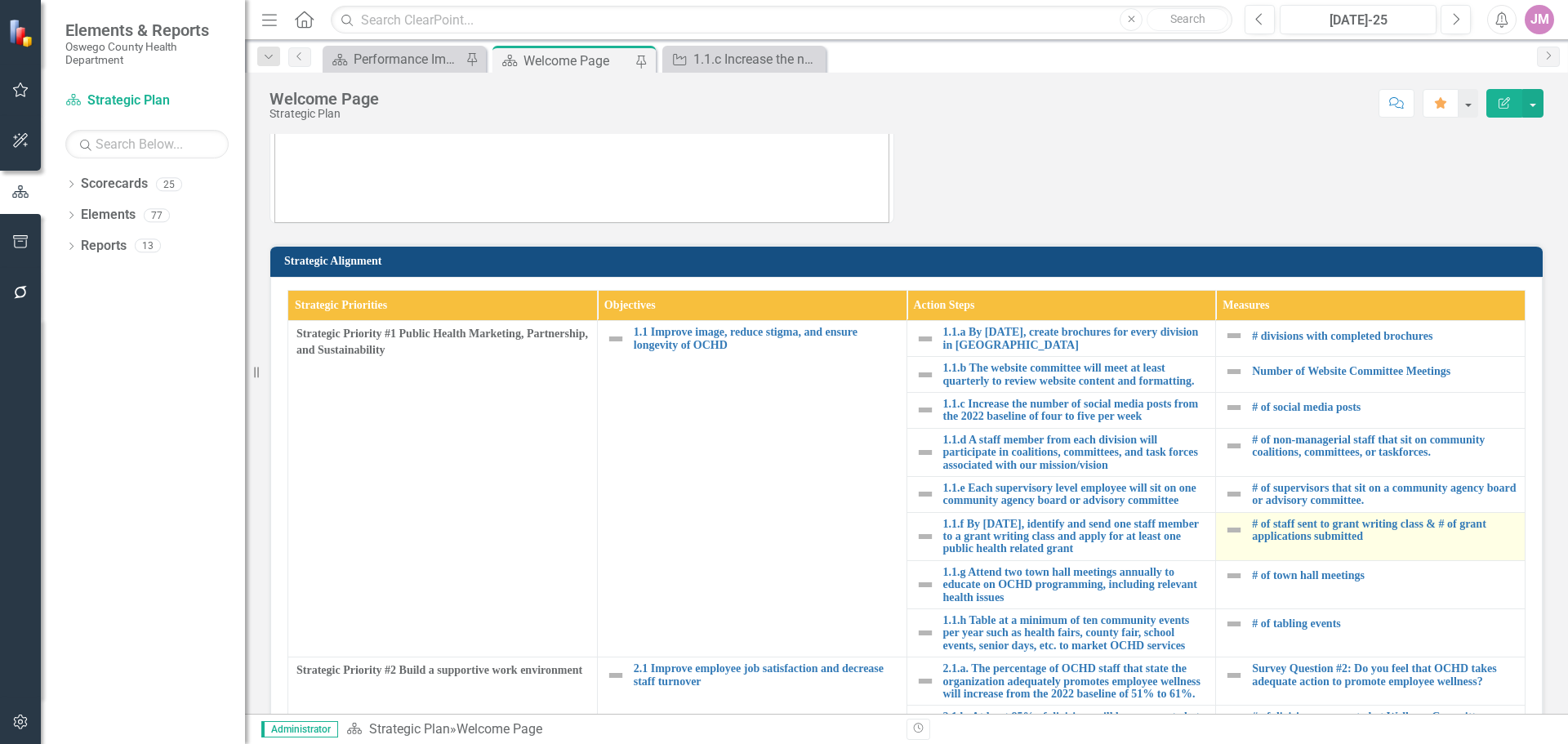
scroll to position [327, 0]
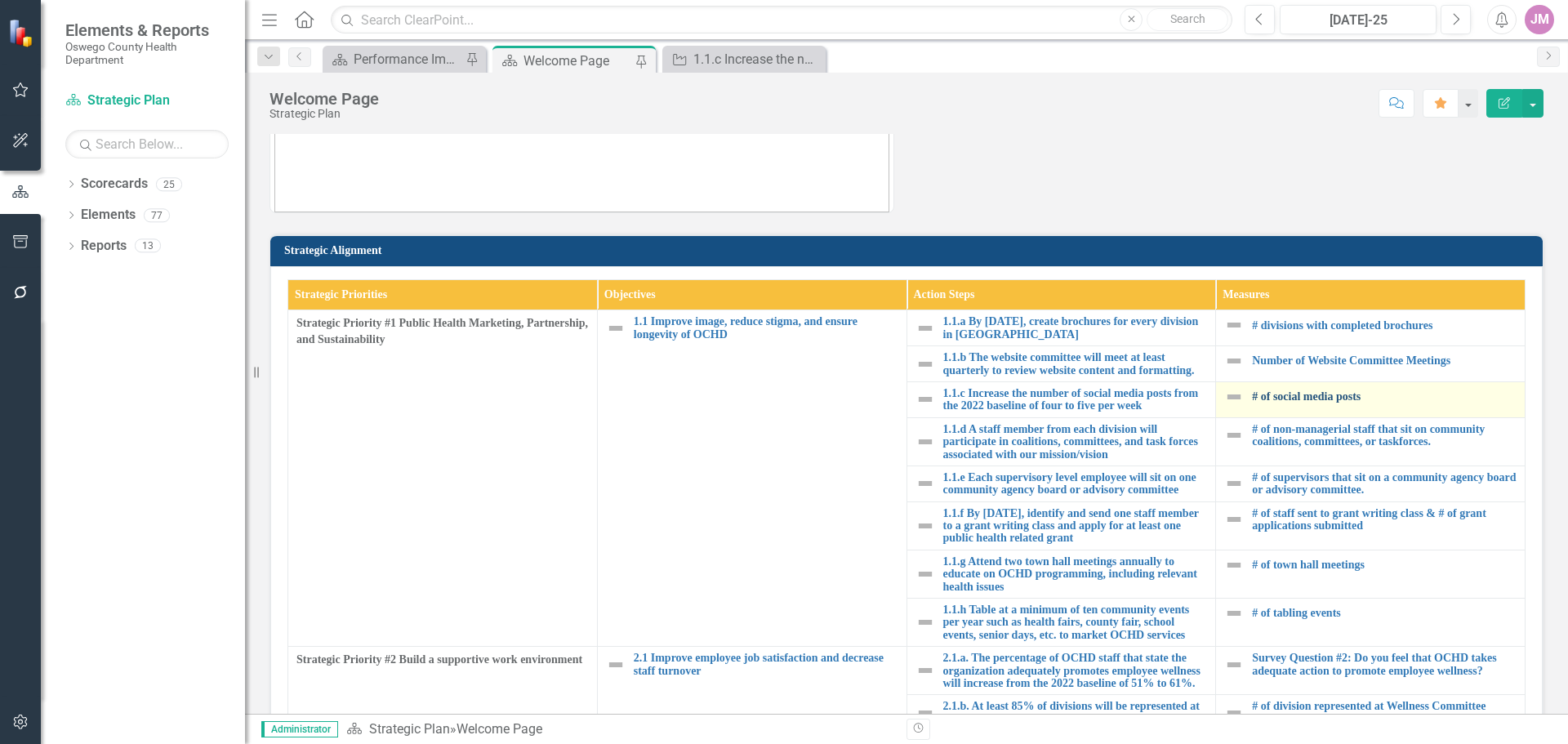
click at [1304, 399] on link "# of social media posts" at bounding box center [1384, 396] width 264 height 13
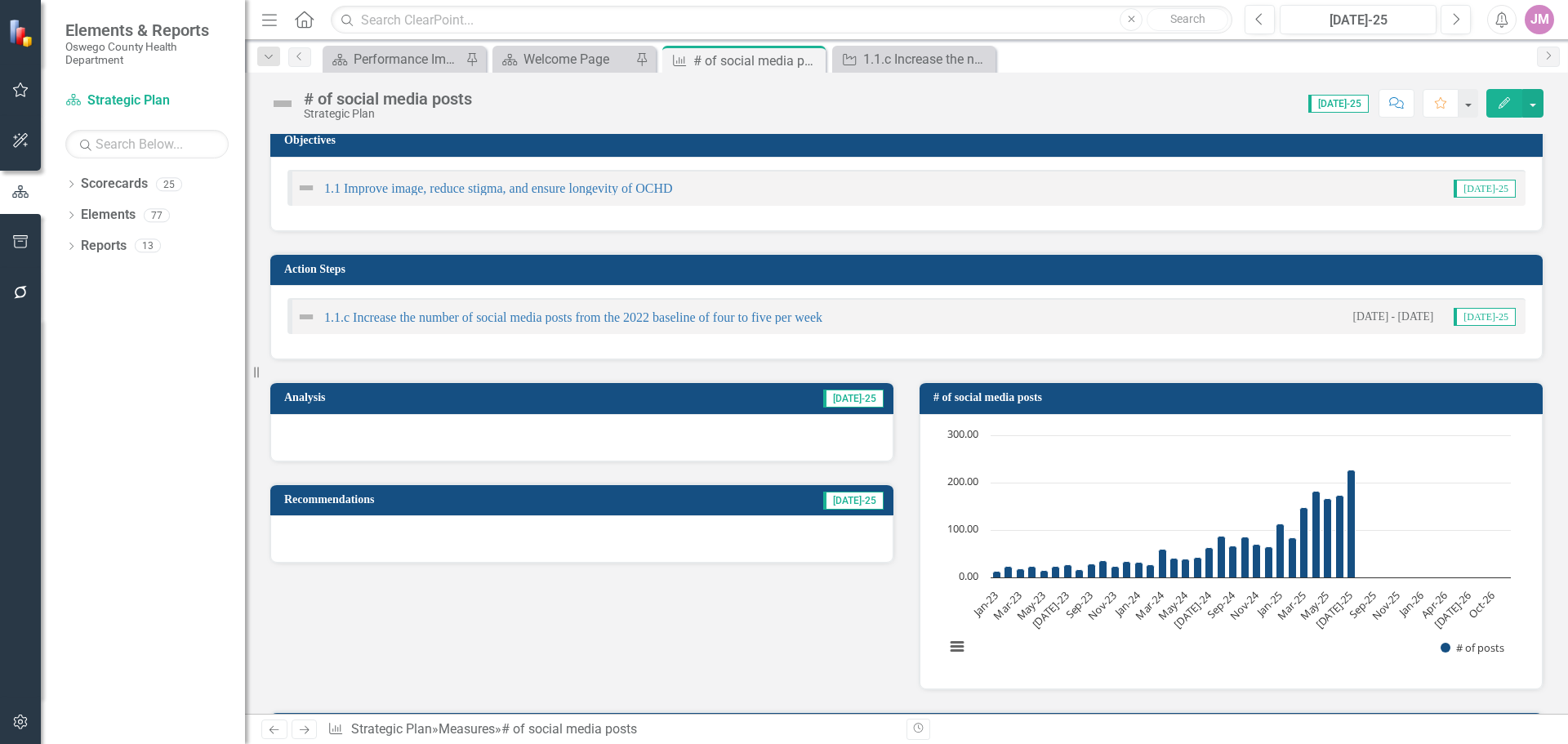
scroll to position [164, 0]
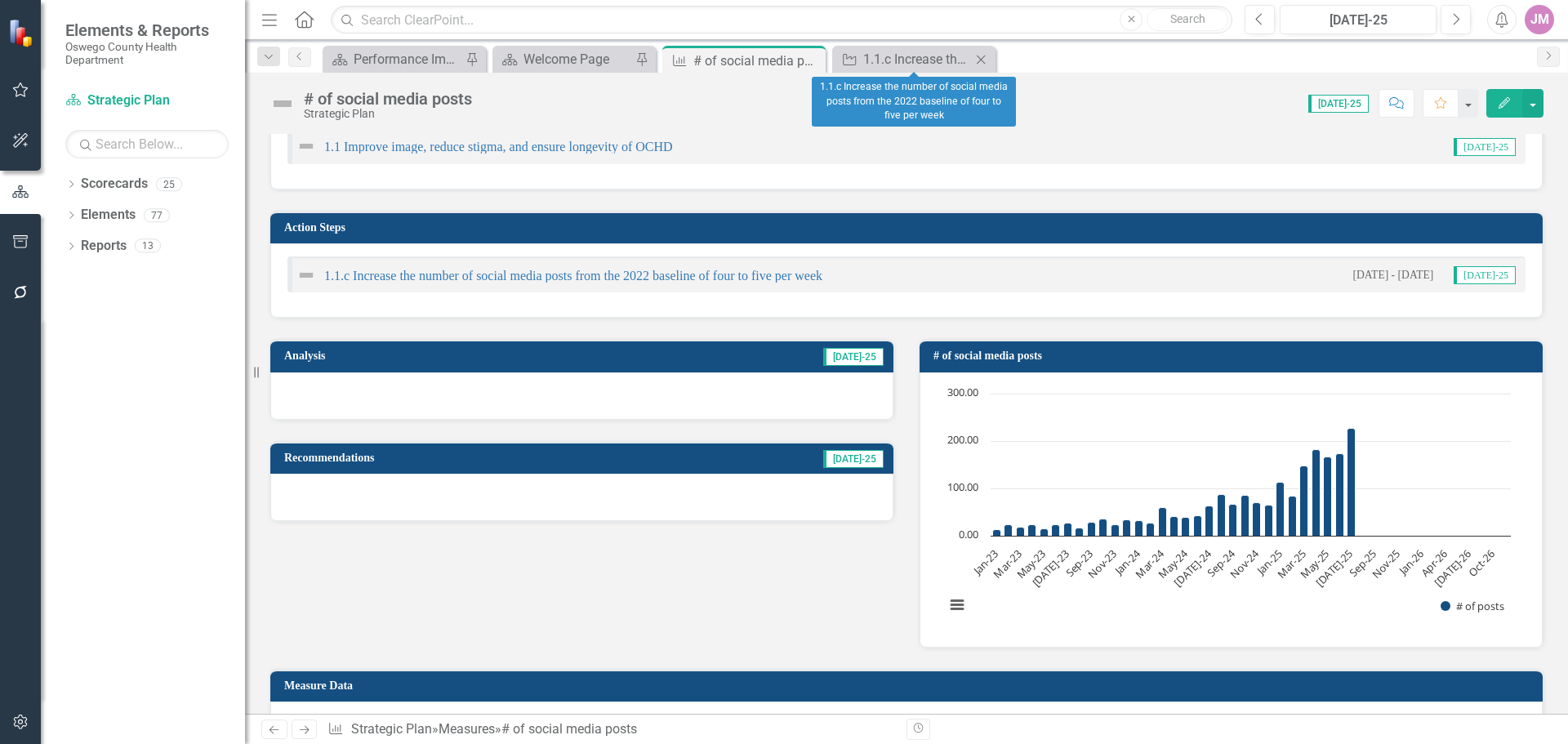
click at [976, 59] on icon "Close" at bounding box center [980, 59] width 16 height 13
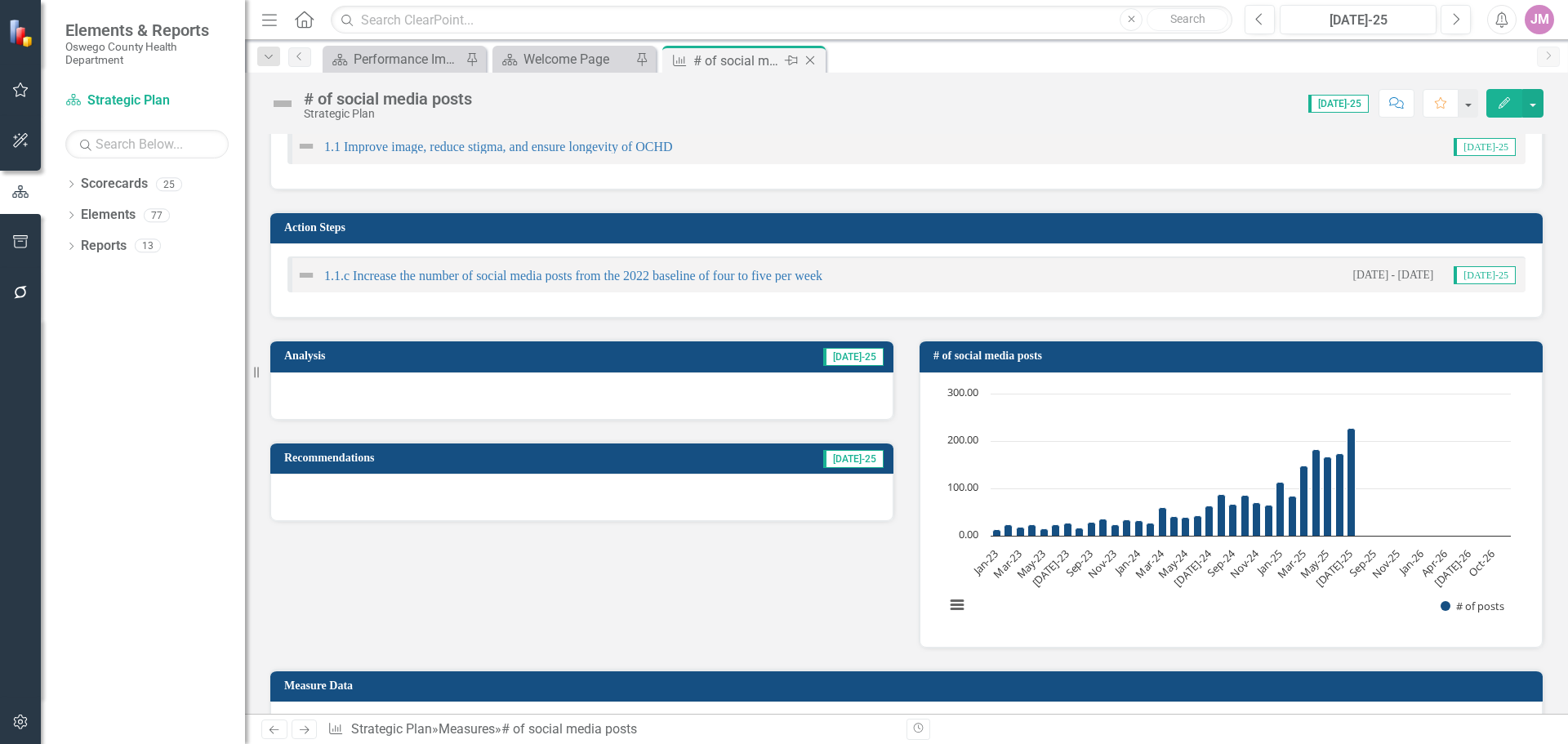
click at [809, 62] on icon at bounding box center [811, 61] width 9 height 9
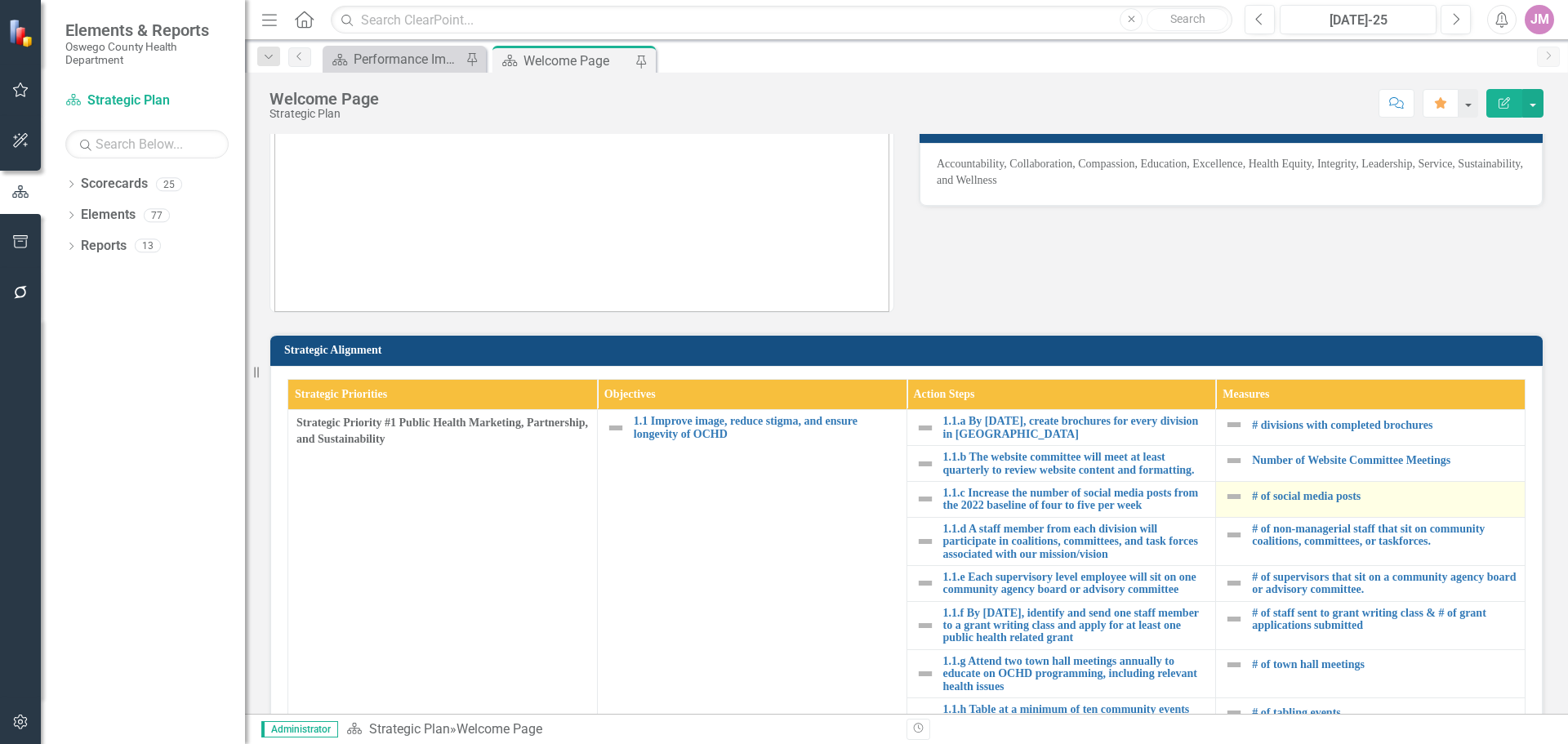
scroll to position [245, 0]
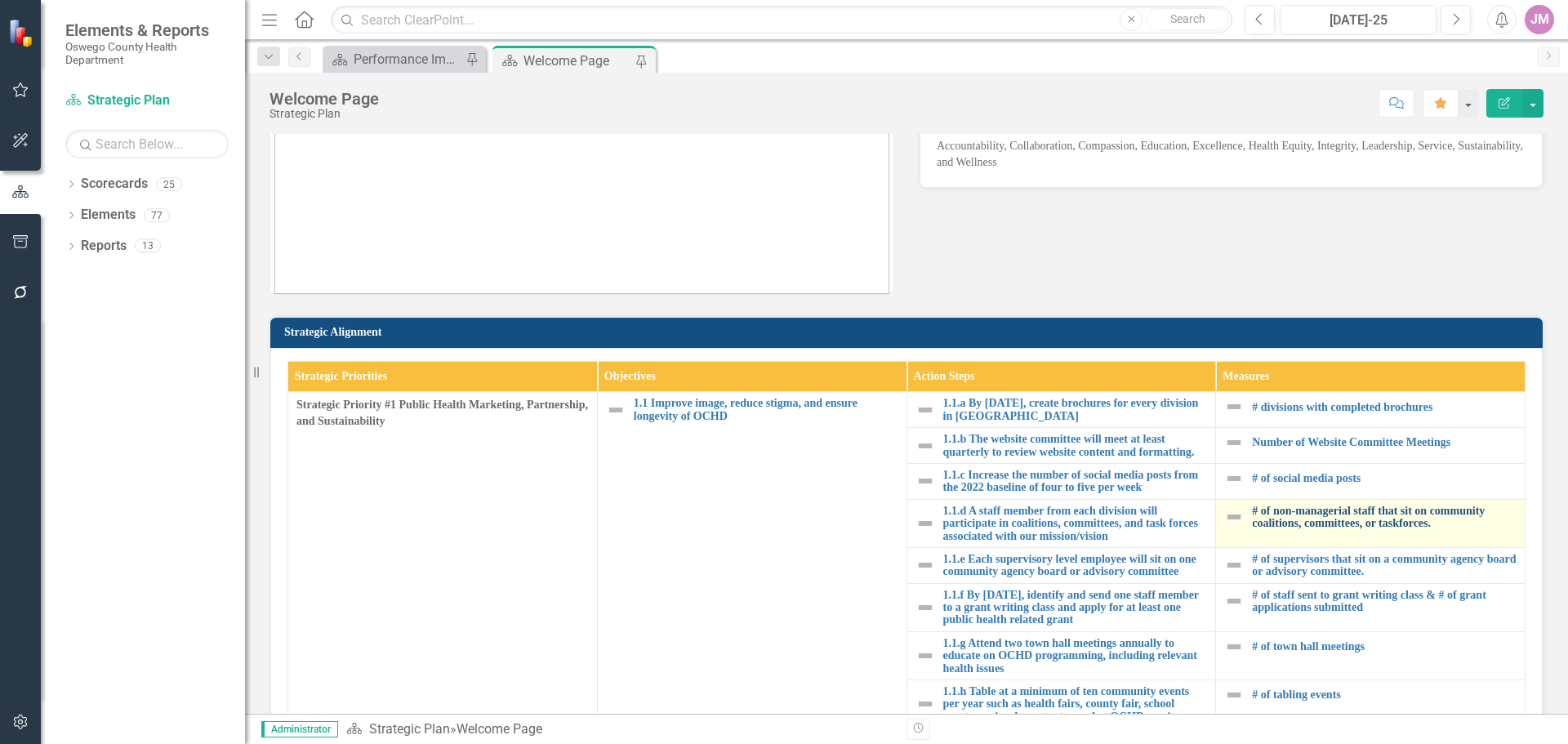
click at [1287, 521] on link "# of non-managerial staff that sit on community coalitions, committees, or task…" at bounding box center [1384, 518] width 264 height 25
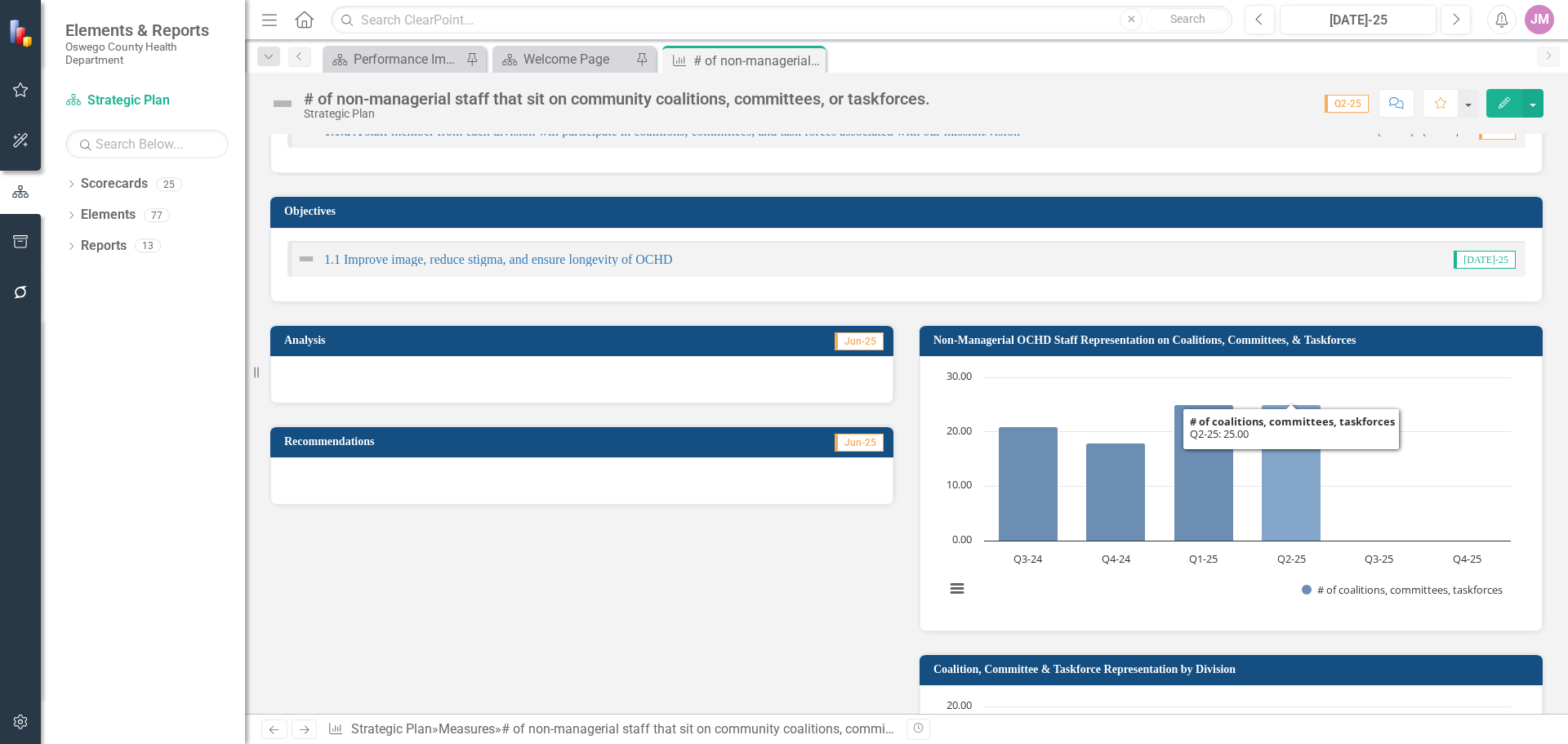
scroll to position [490, 0]
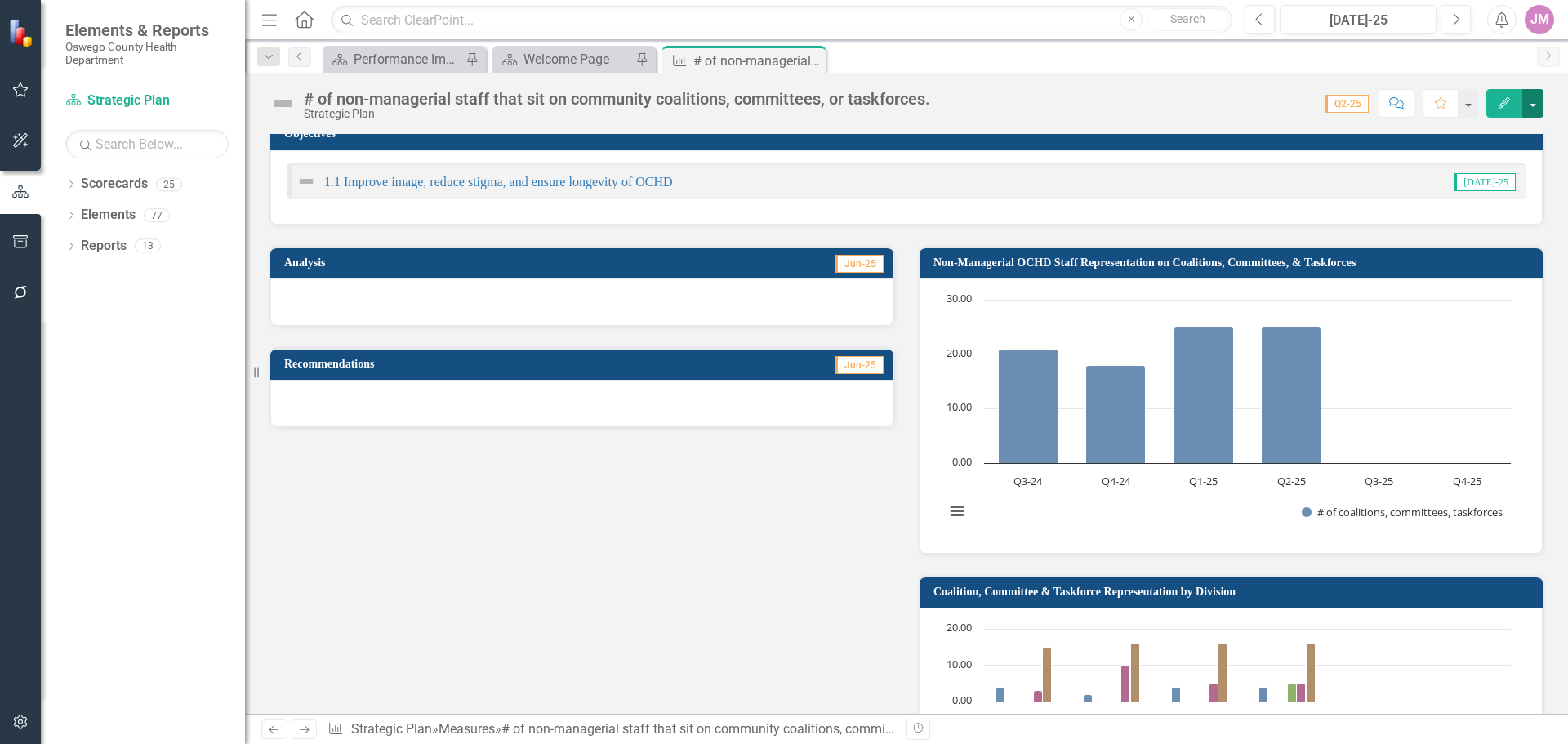
click at [1535, 104] on button "button" at bounding box center [1533, 103] width 22 height 29
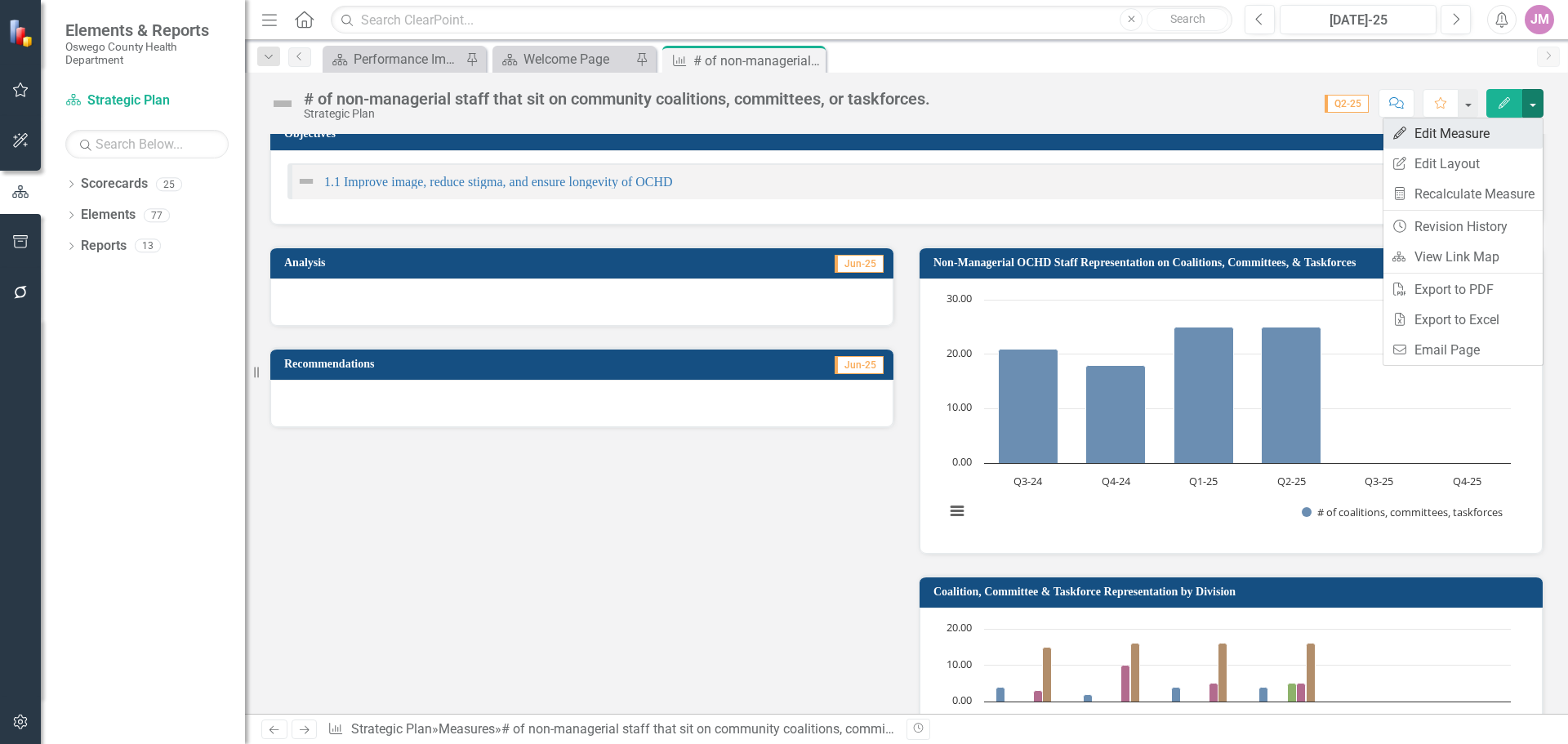
click at [1464, 137] on link "Edit Edit Measure" at bounding box center [1463, 134] width 159 height 31
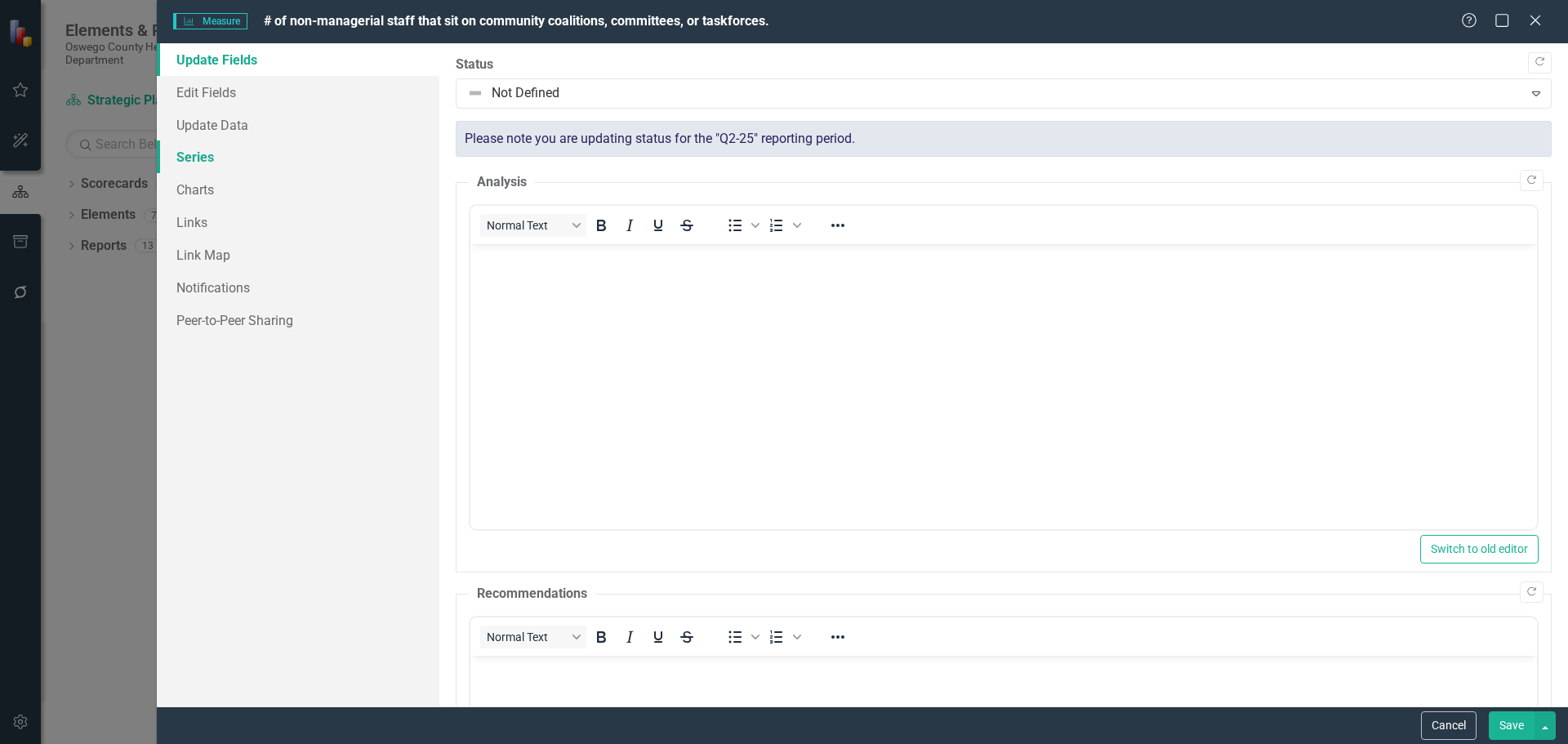
scroll to position [0, 0]
click at [207, 188] on link "Charts" at bounding box center [298, 190] width 282 height 32
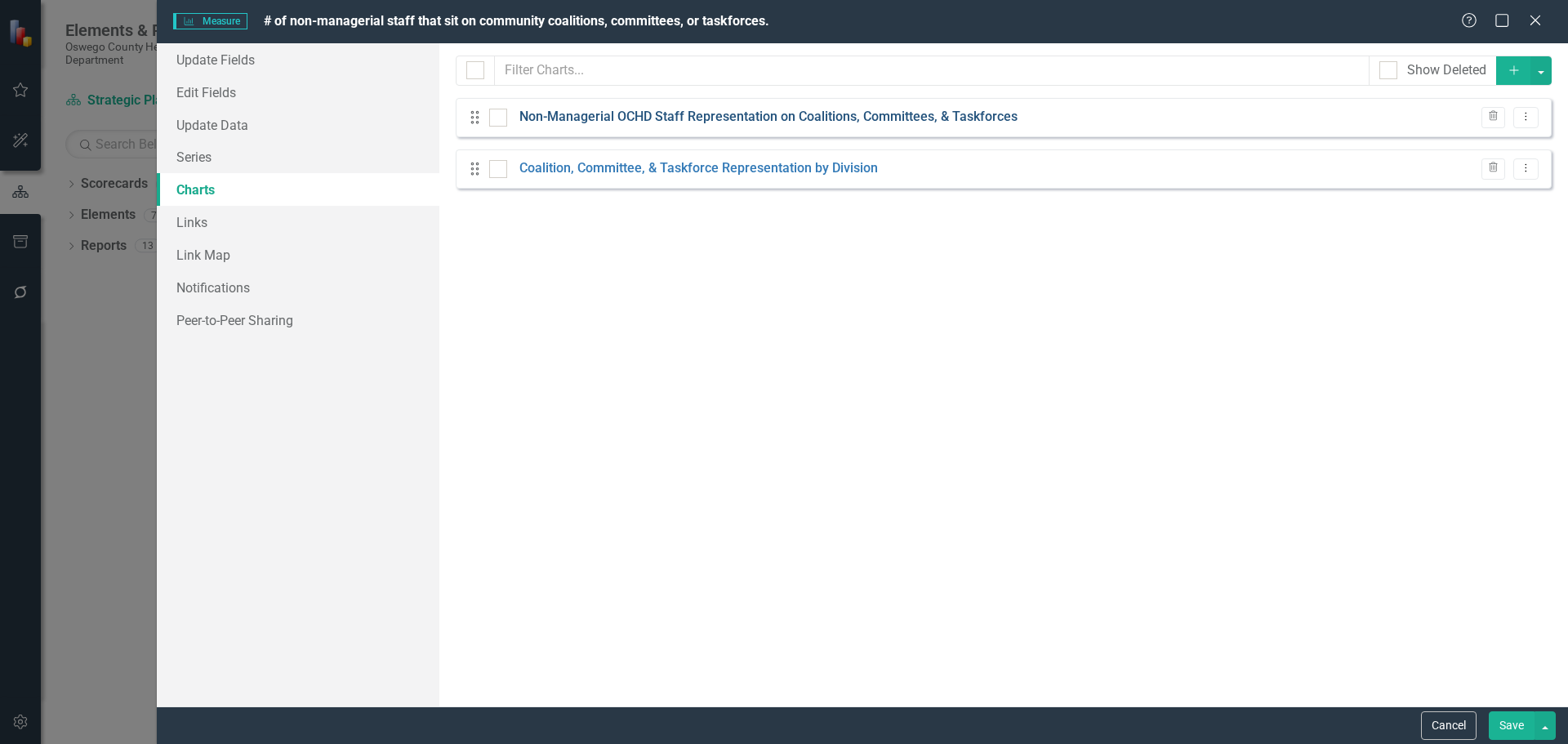
click at [596, 110] on link "Non-Managerial OCHD Staff Representation on Coalitions, Committees, & Taskforces" at bounding box center [768, 117] width 498 height 19
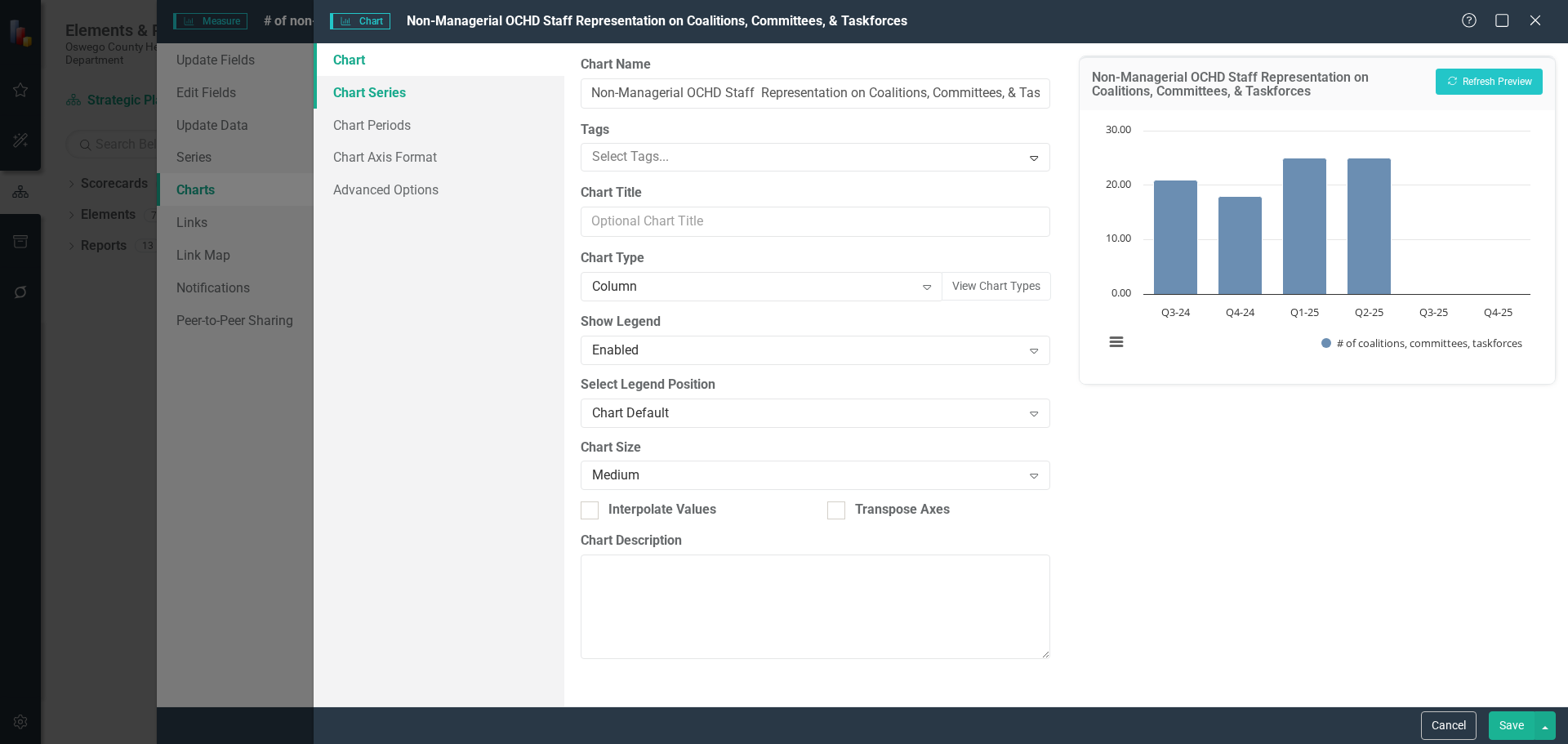
click at [389, 94] on link "Chart Series" at bounding box center [439, 93] width 251 height 32
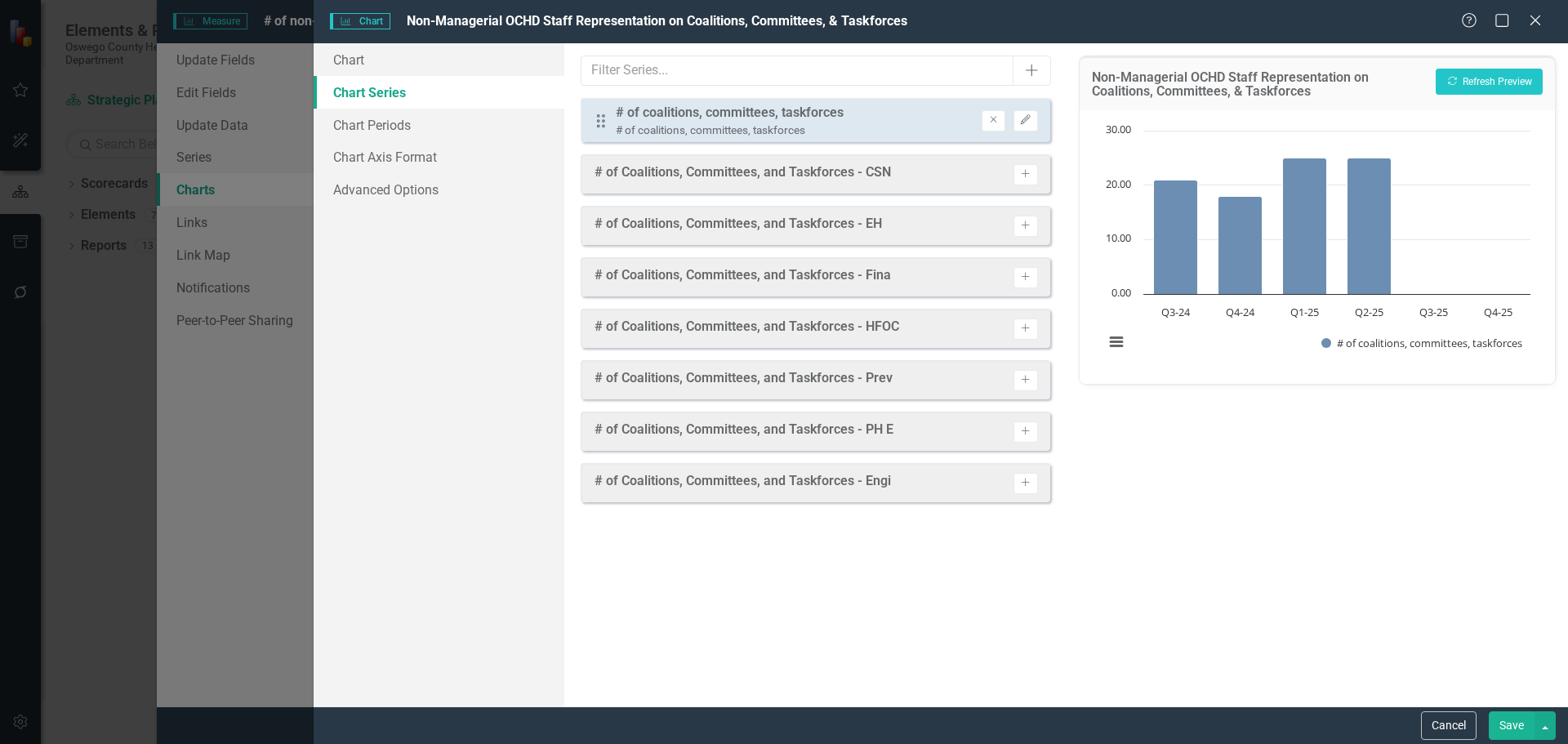
click at [210, 155] on div "Charts Chart Non-Managerial OCHD Staff Representation on Coalitions, Committees…" at bounding box center [784, 372] width 1568 height 744
click at [1027, 128] on button "Edit" at bounding box center [1025, 121] width 23 height 22
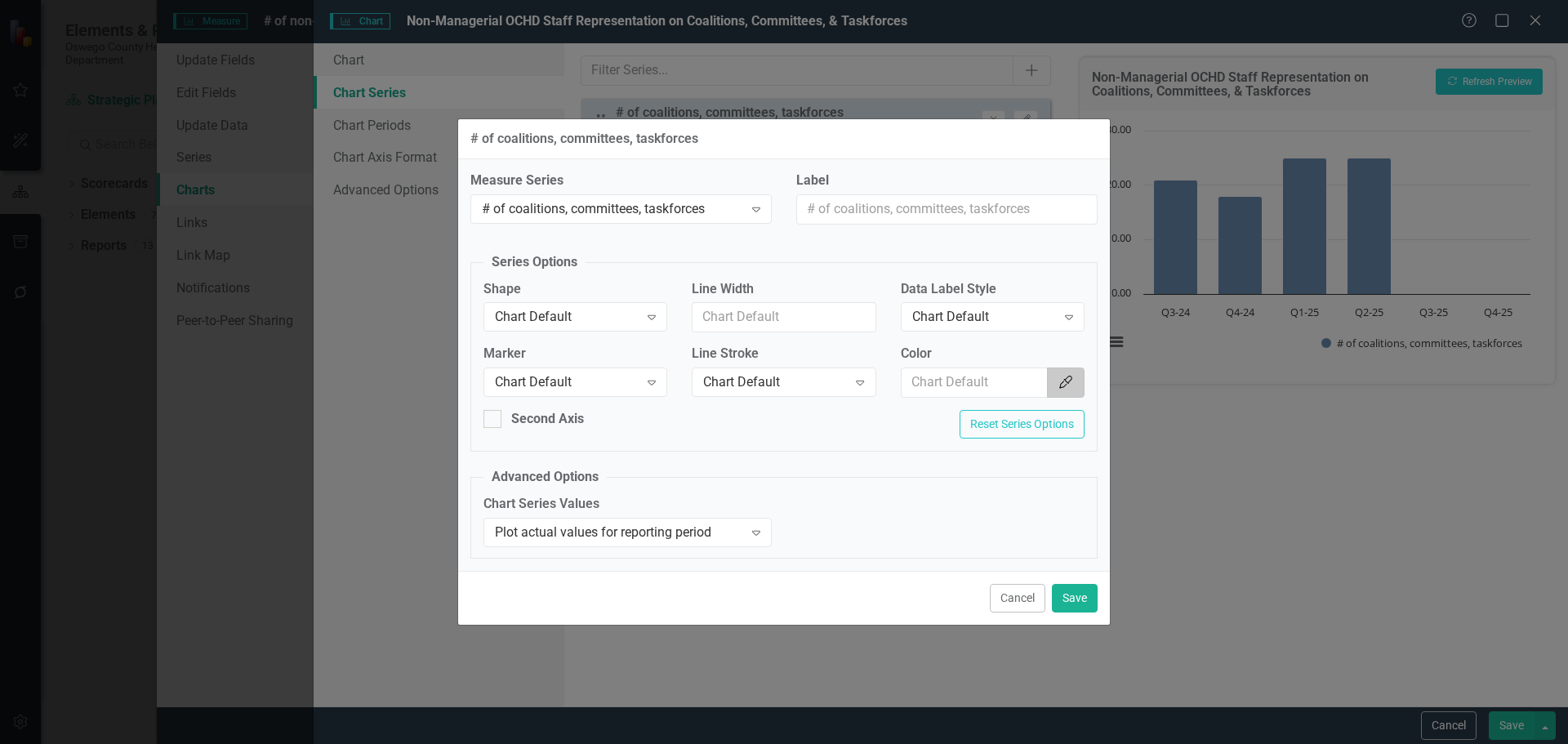
click at [1061, 380] on icon "Color Picker" at bounding box center [1066, 382] width 16 height 13
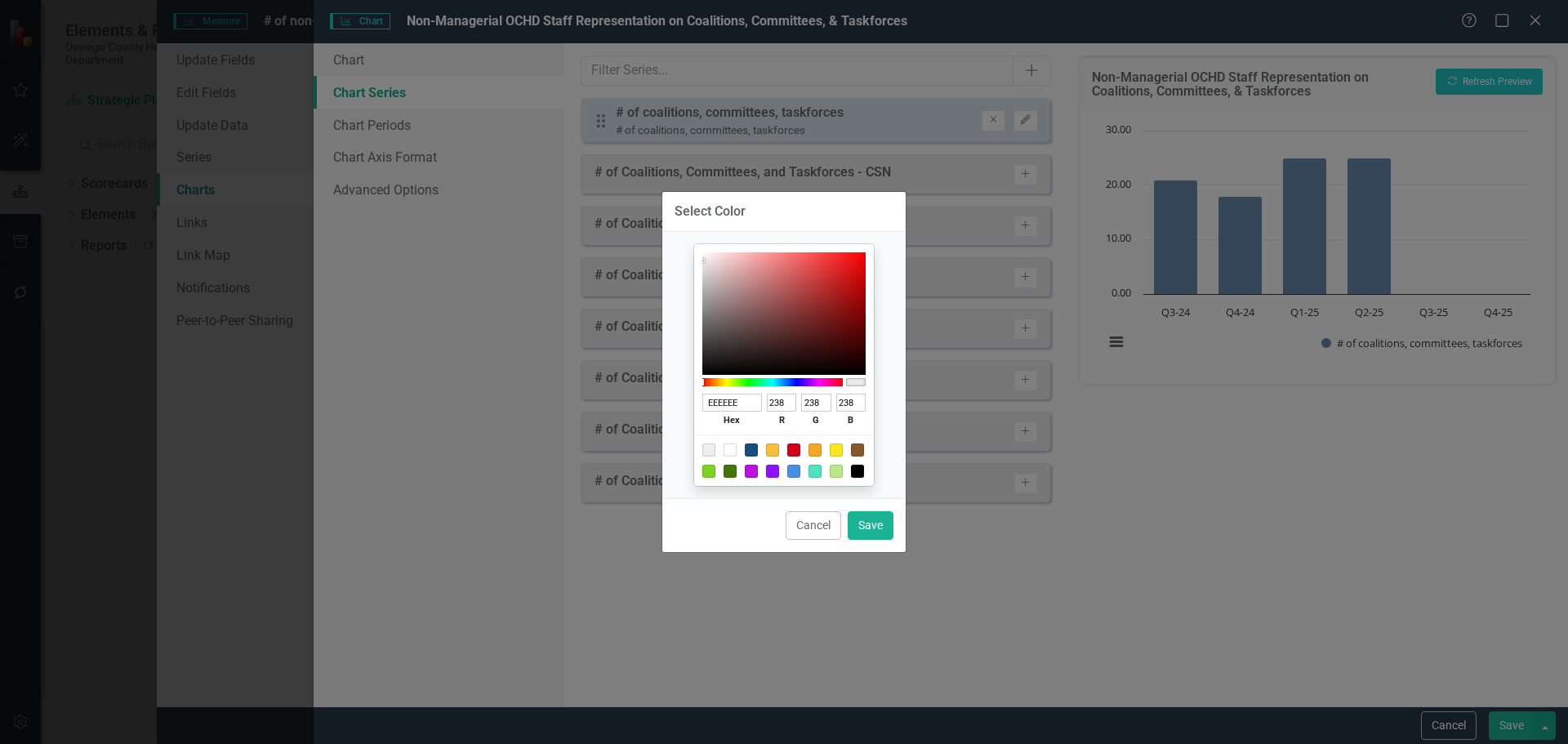
drag, startPoint x: 757, startPoint y: 402, endPoint x: 622, endPoint y: 406, distance: 135.1
click at [622, 406] on div "Select Color EEEEEE hex 238 r 238 g 238 b 100 a Cancel Save" at bounding box center [784, 372] width 1568 height 744
paste input "154f82"
type input "154f82"
type input "21"
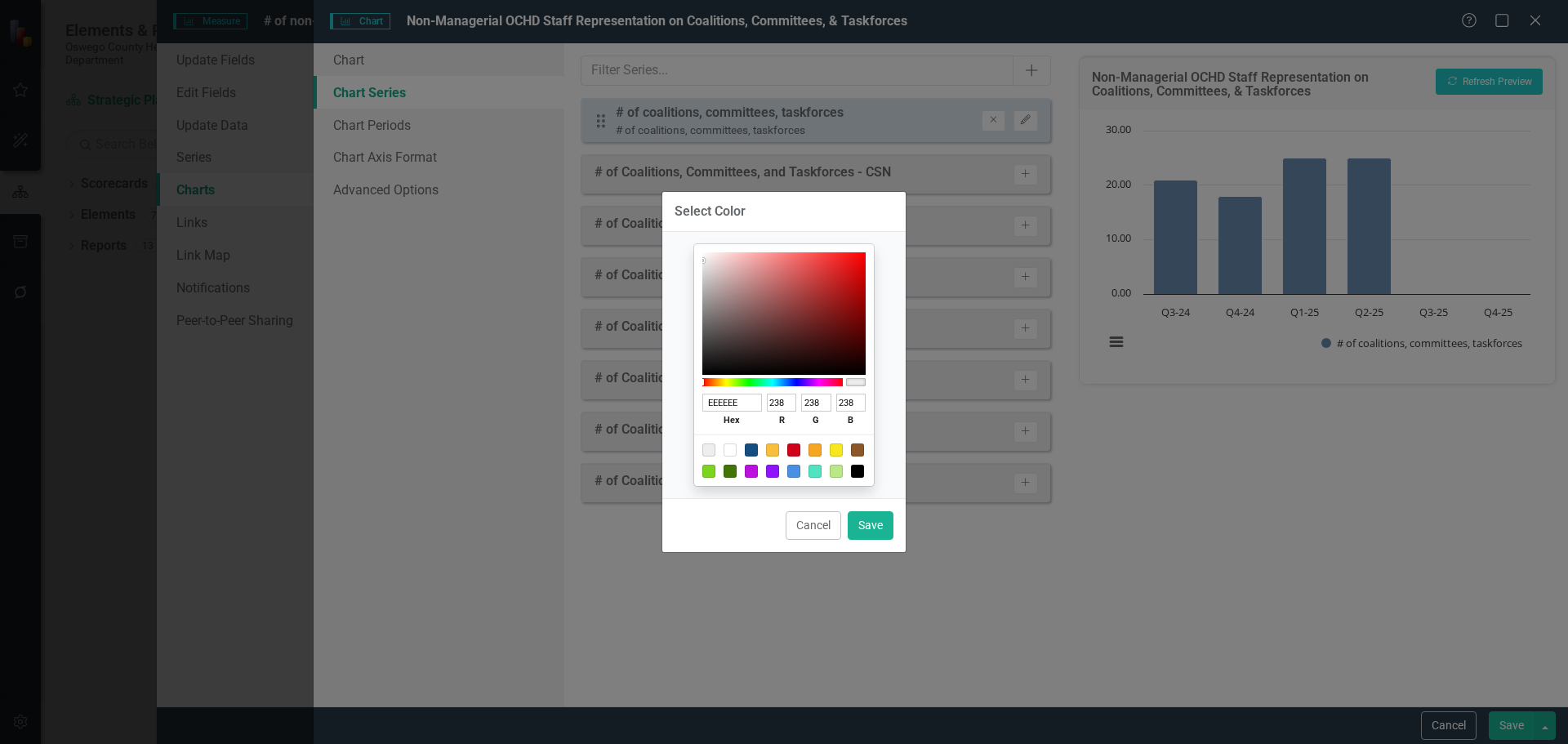
type input "79"
type input "130"
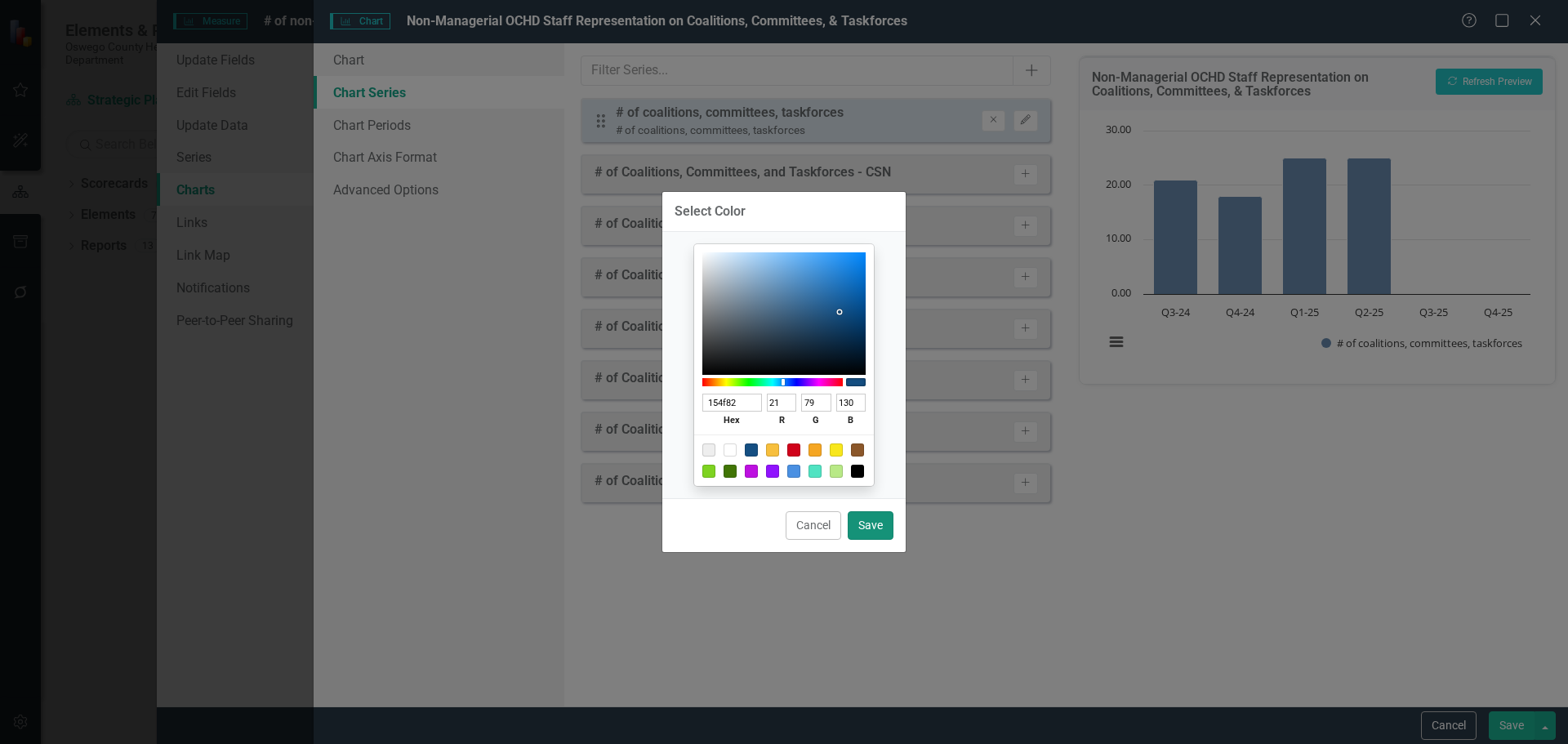
type input "154F82"
click at [881, 527] on button "Save" at bounding box center [870, 526] width 46 height 29
type input "#154f82"
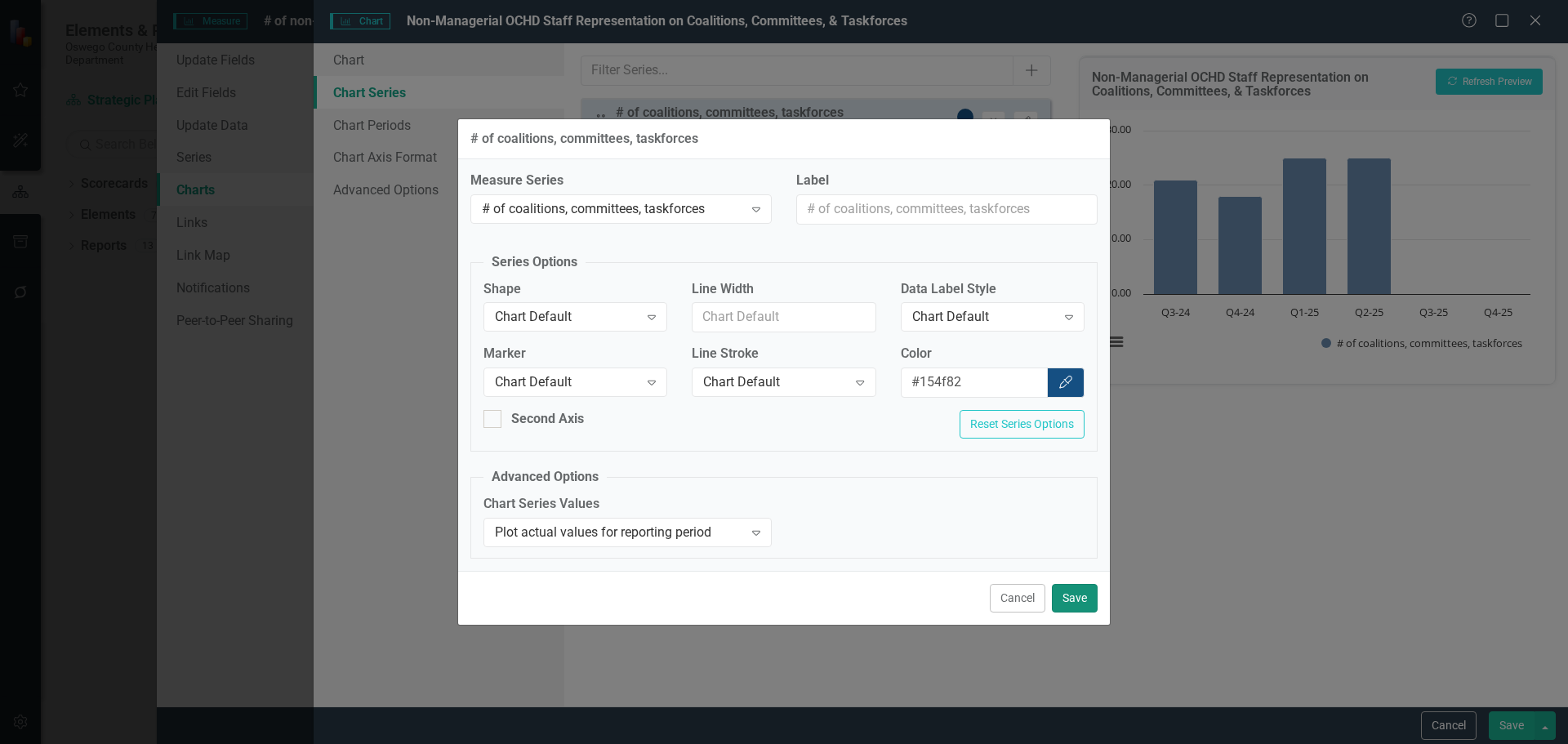
click at [1076, 603] on button "Save" at bounding box center [1075, 598] width 46 height 29
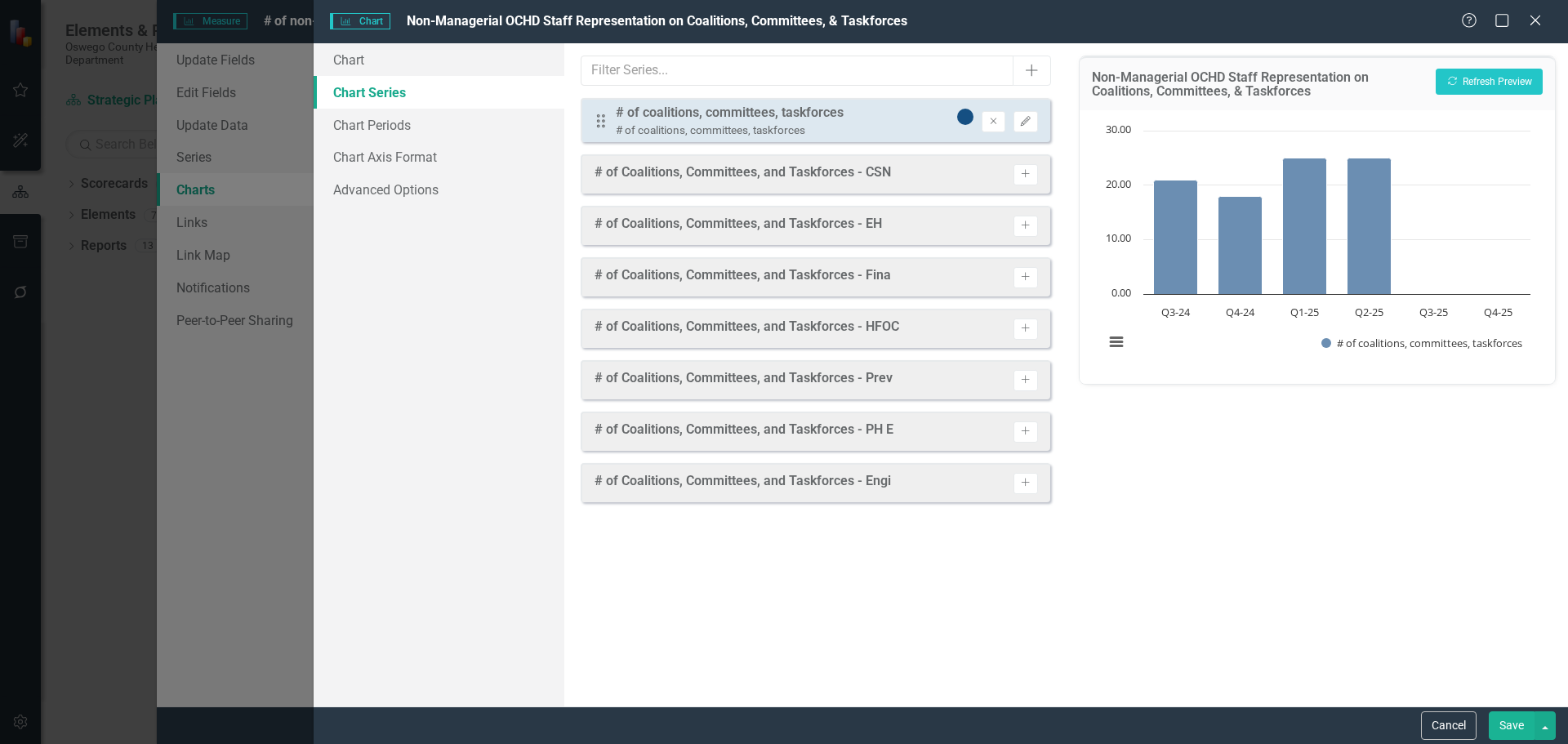
click at [1523, 731] on button "Save" at bounding box center [1511, 726] width 46 height 29
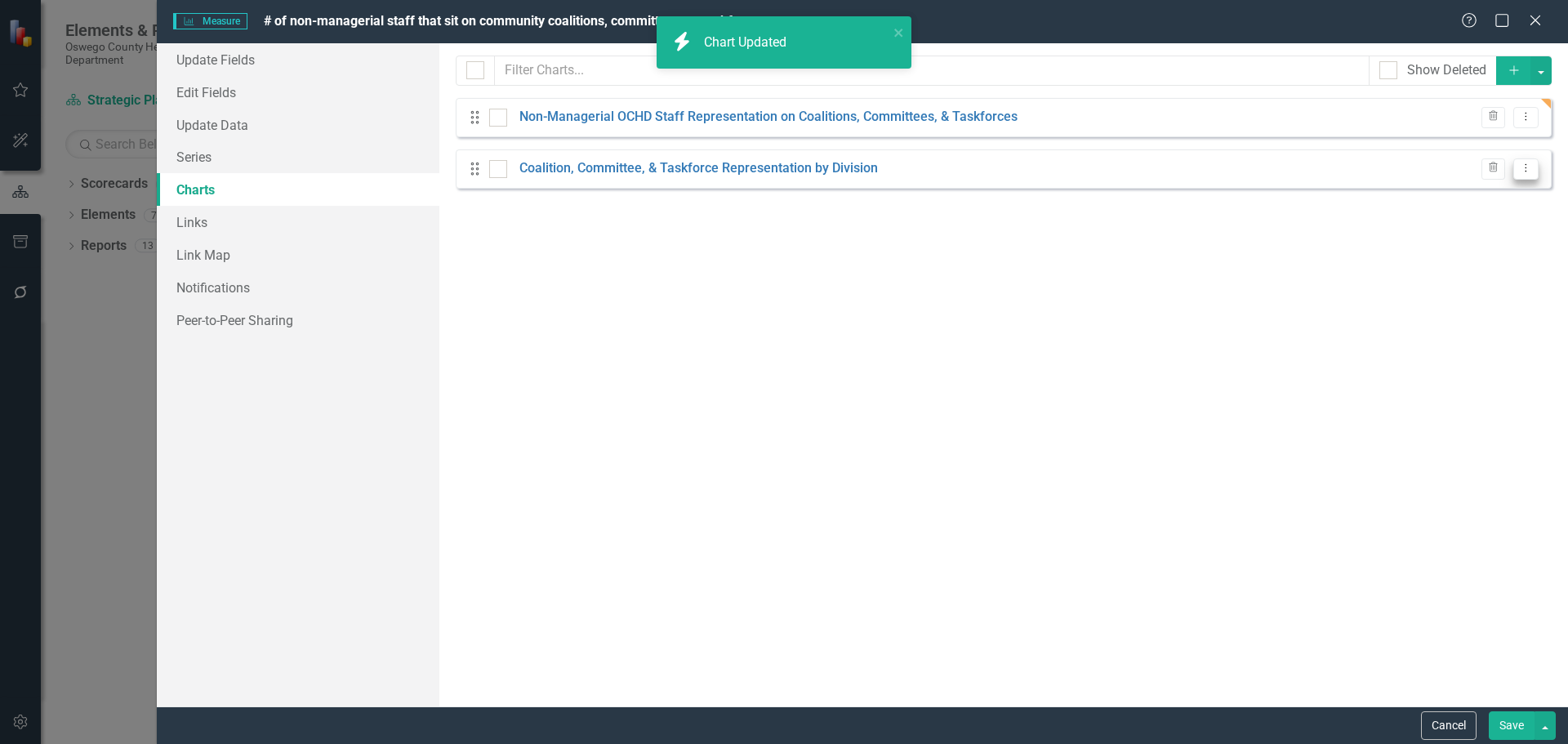
click at [1526, 170] on icon "Dropdown Menu" at bounding box center [1526, 168] width 13 height 11
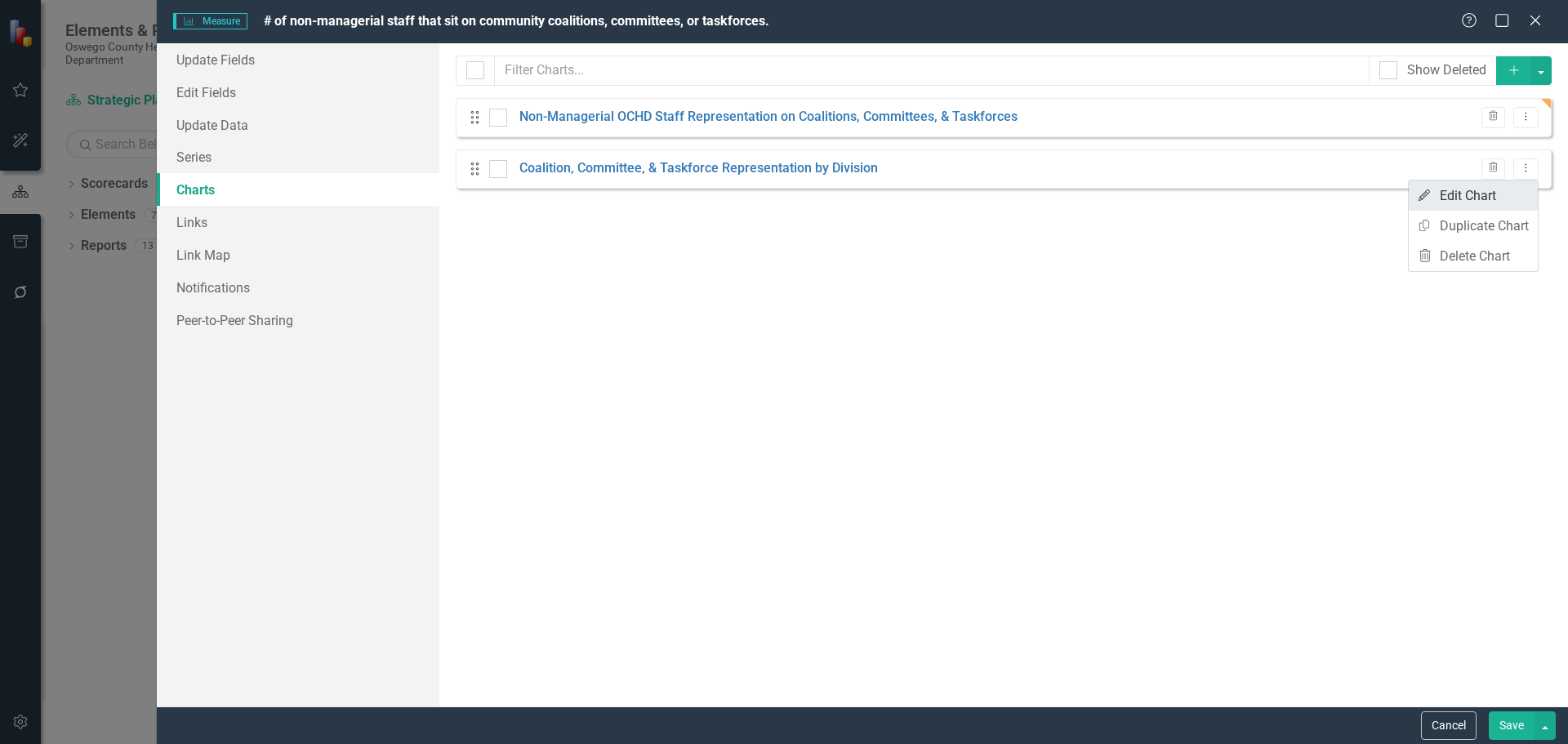
click at [1464, 194] on link "Edit Edit Chart" at bounding box center [1474, 196] width 129 height 31
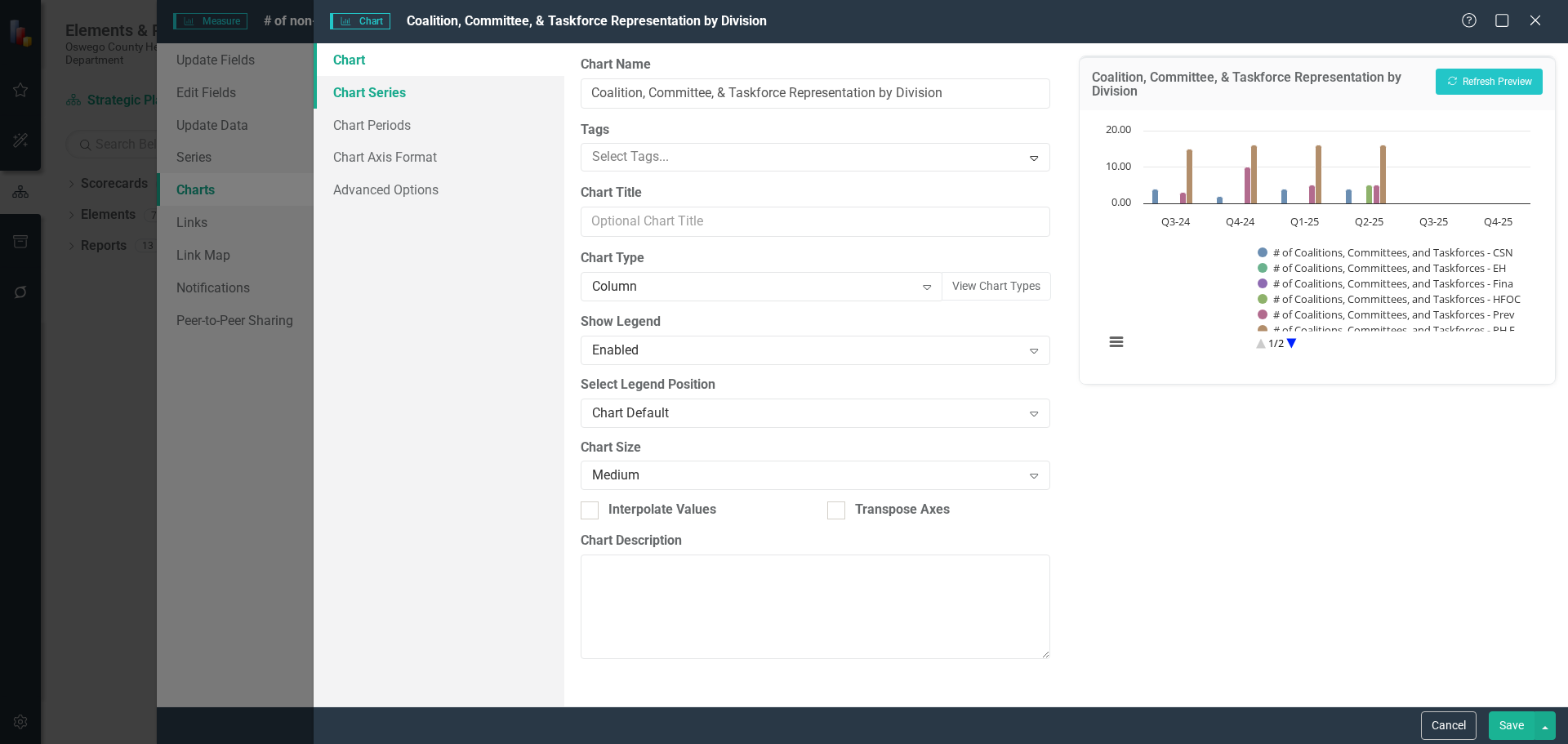
click at [394, 97] on link "Chart Series" at bounding box center [439, 93] width 251 height 32
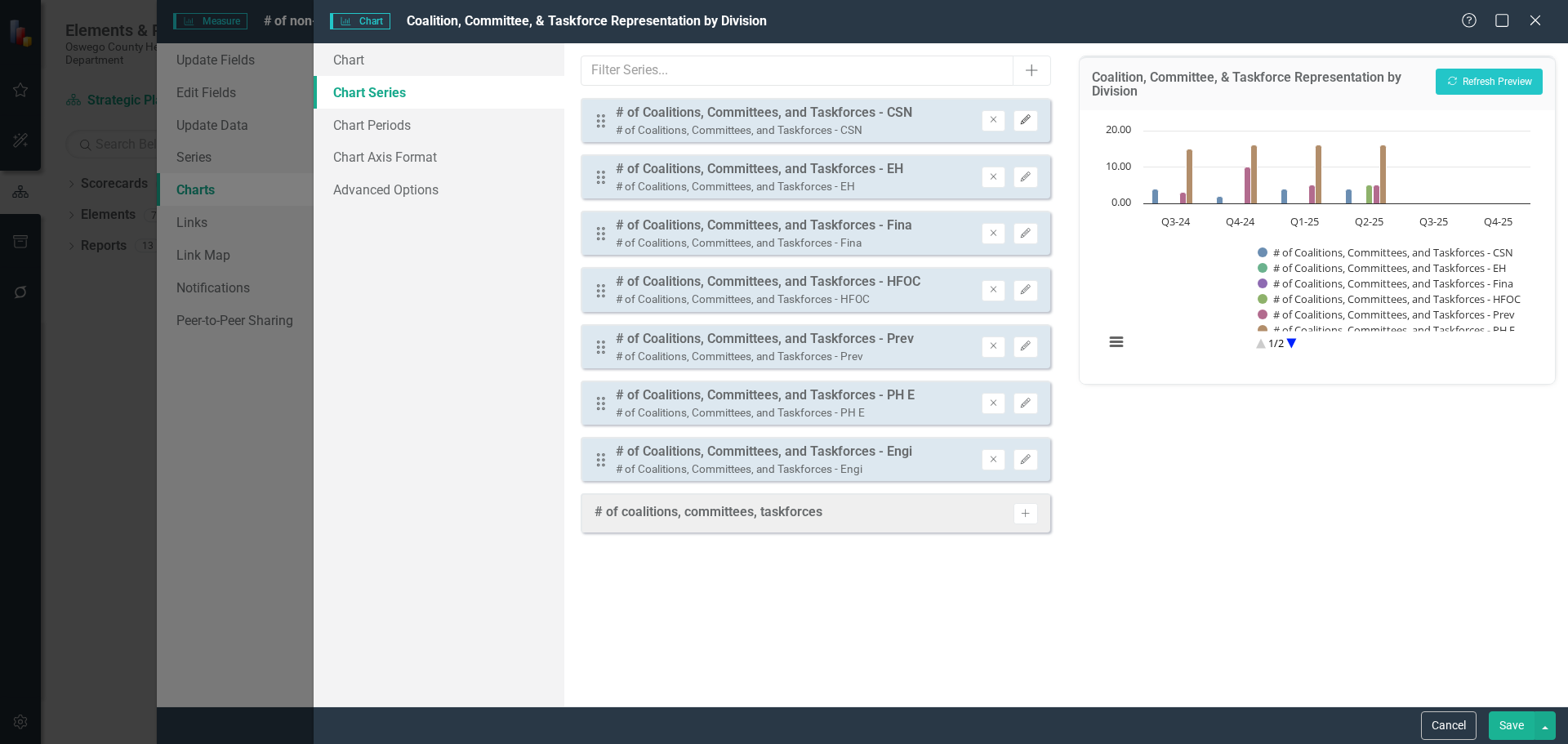
click at [1030, 121] on icon "Edit" at bounding box center [1025, 120] width 13 height 10
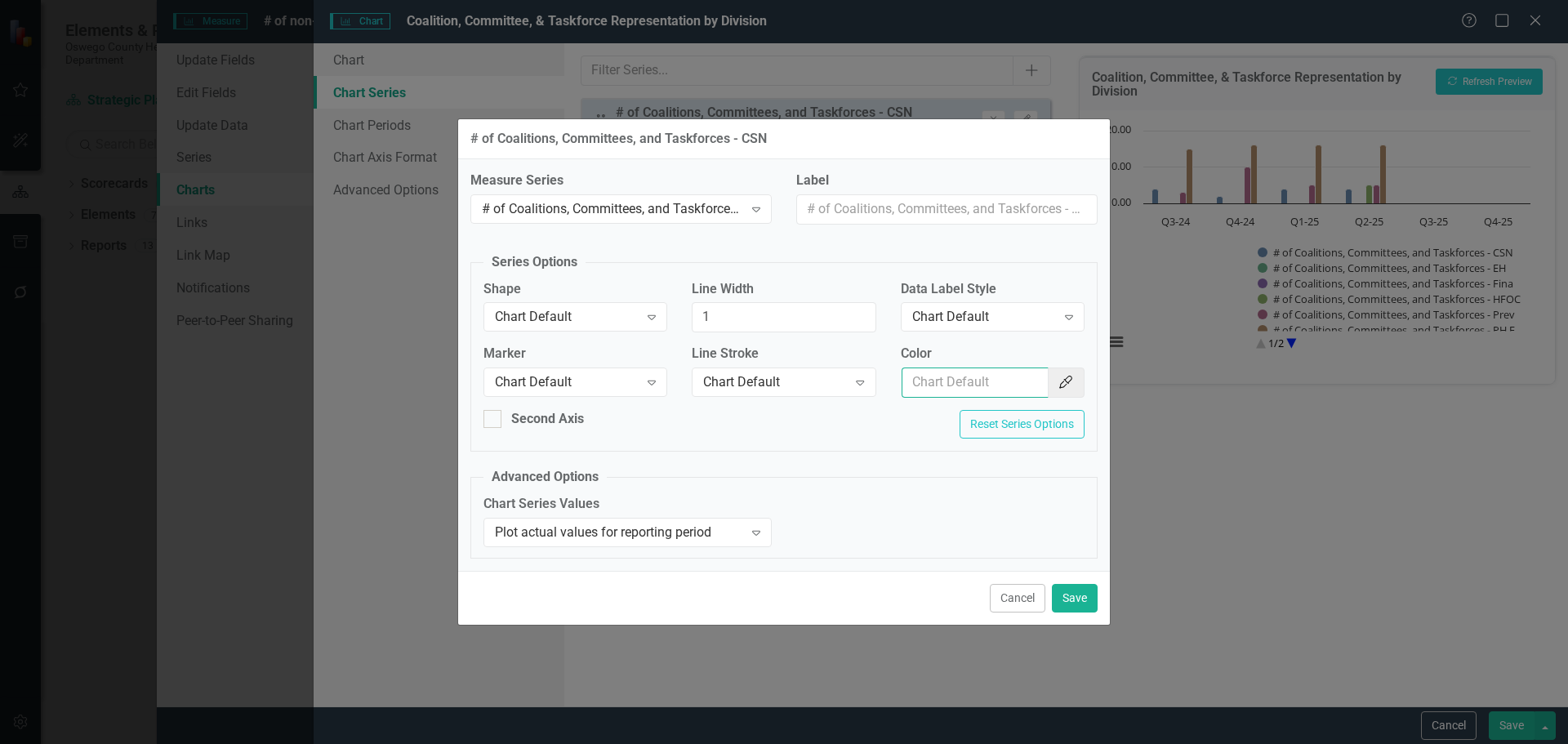
click at [993, 385] on input "Color" at bounding box center [975, 383] width 147 height 31
click at [1017, 599] on button "Cancel" at bounding box center [1018, 598] width 56 height 29
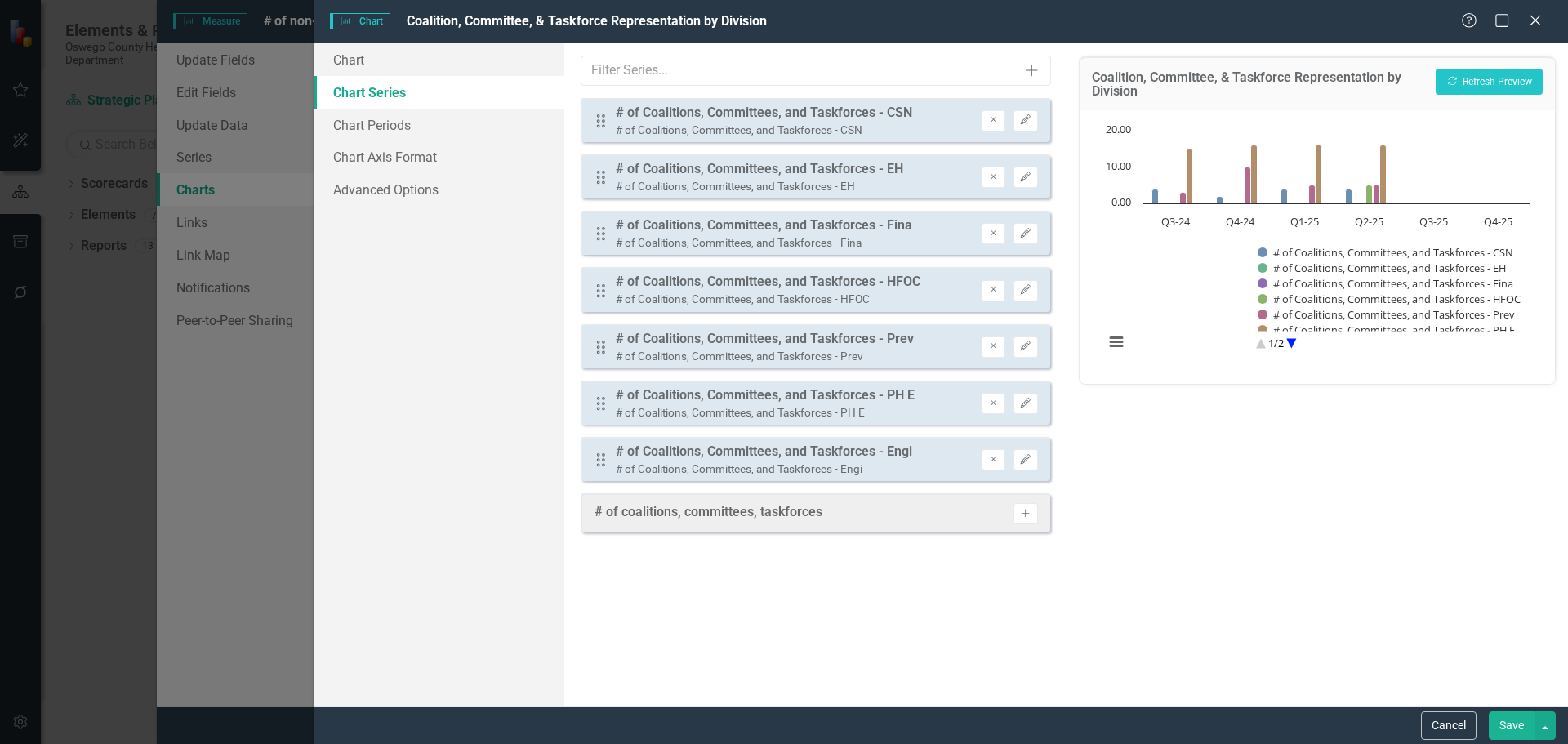
click at [1502, 725] on button "Save" at bounding box center [1511, 726] width 46 height 29
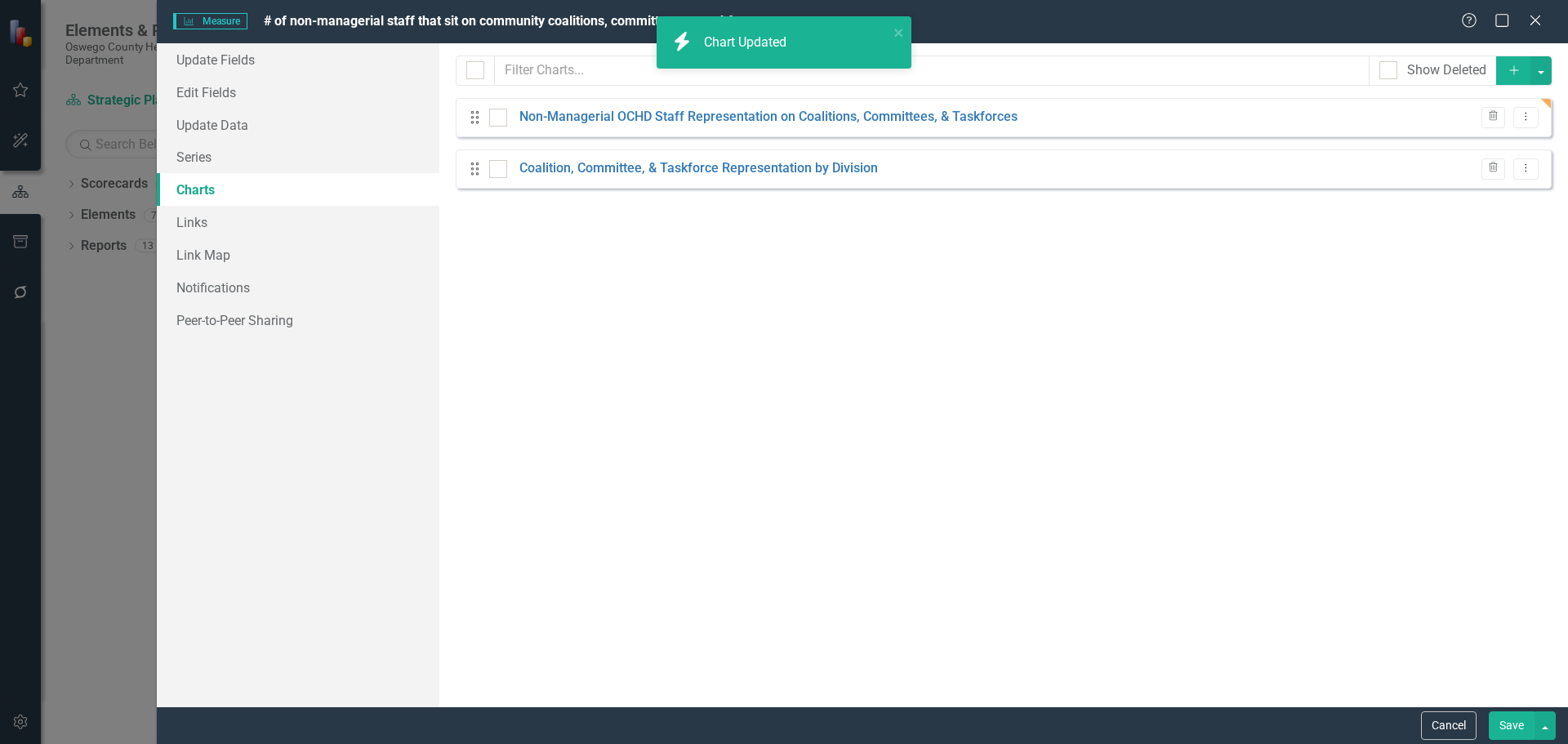
click at [1498, 722] on button "Save" at bounding box center [1511, 726] width 46 height 29
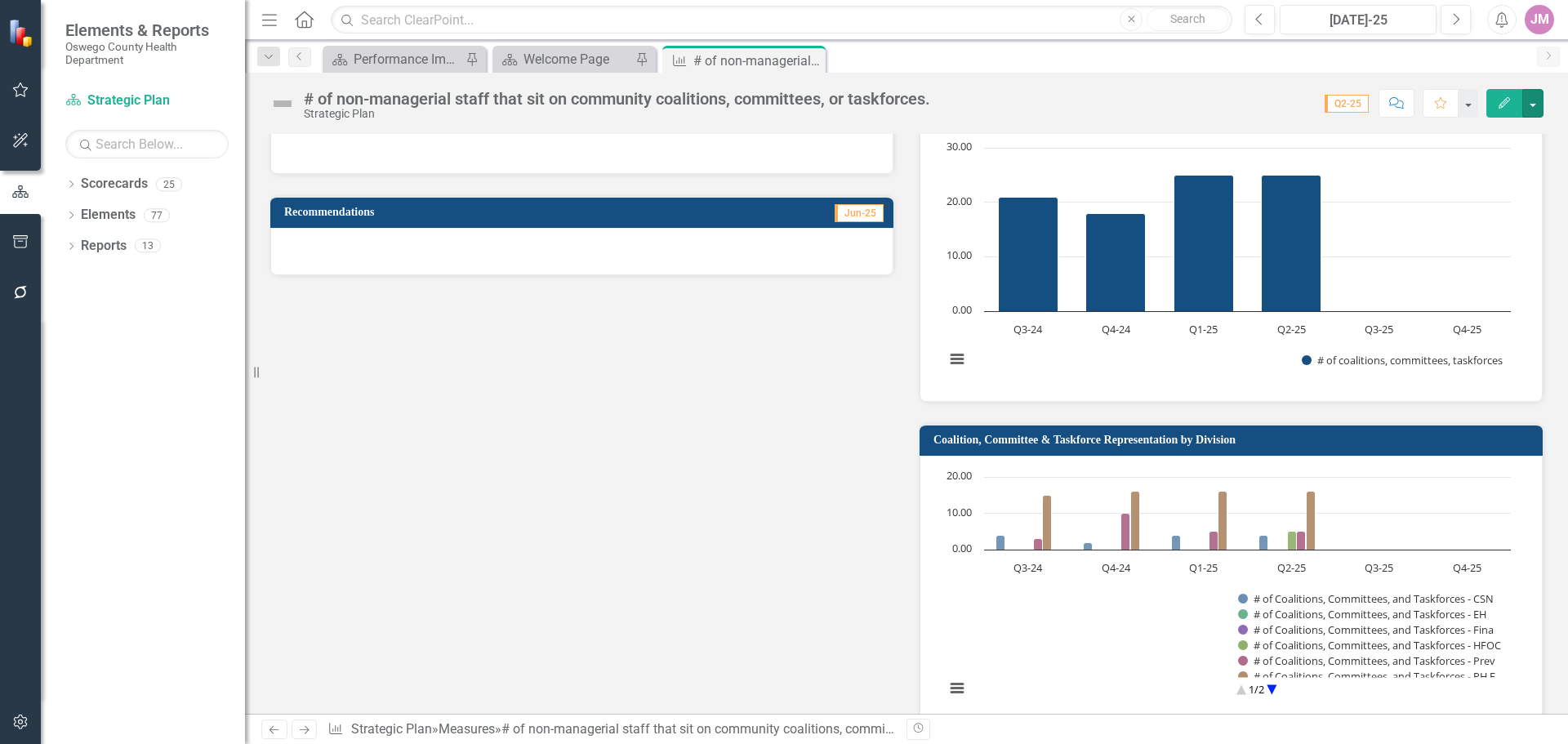
scroll to position [641, 0]
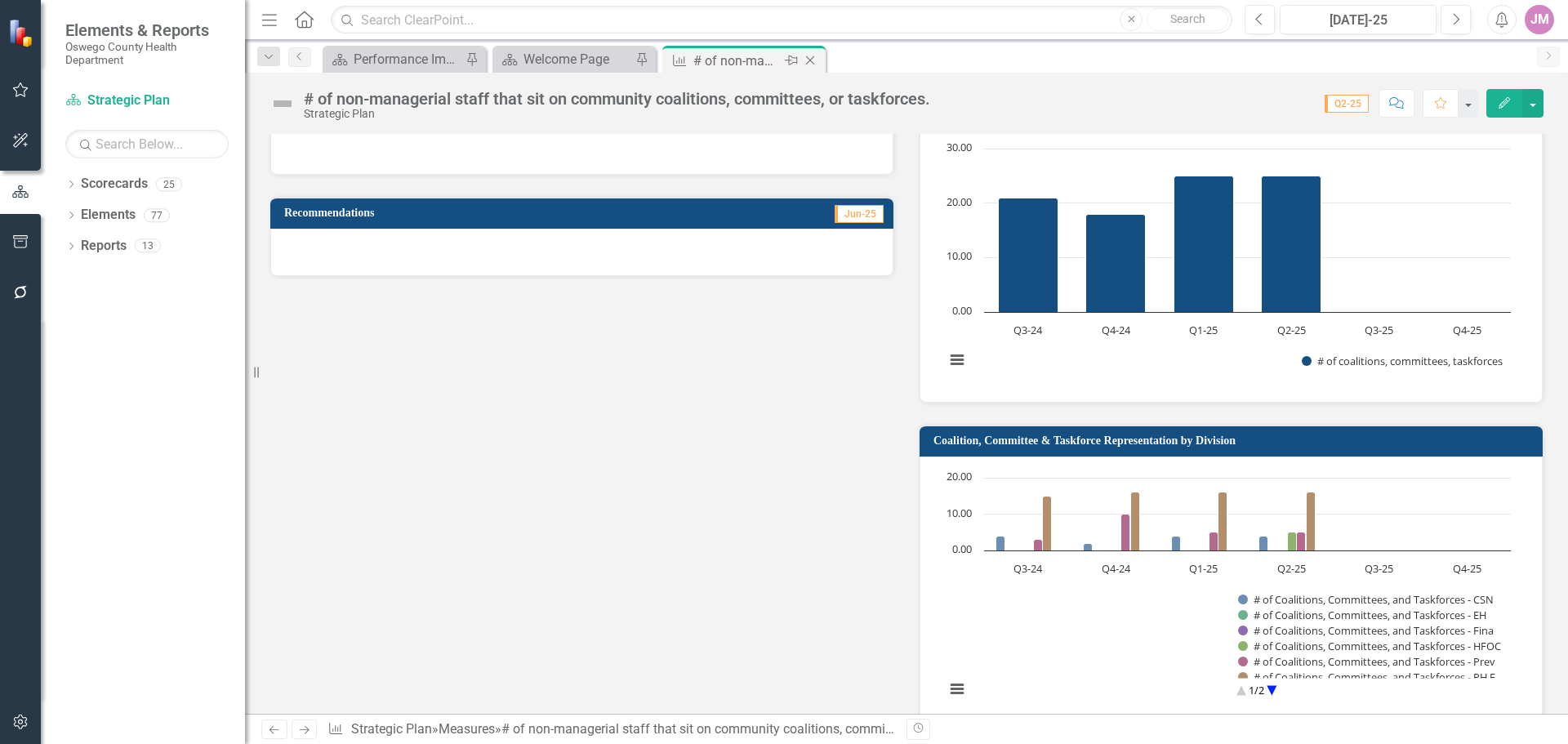
click at [808, 59] on icon "Close" at bounding box center [811, 60] width 16 height 13
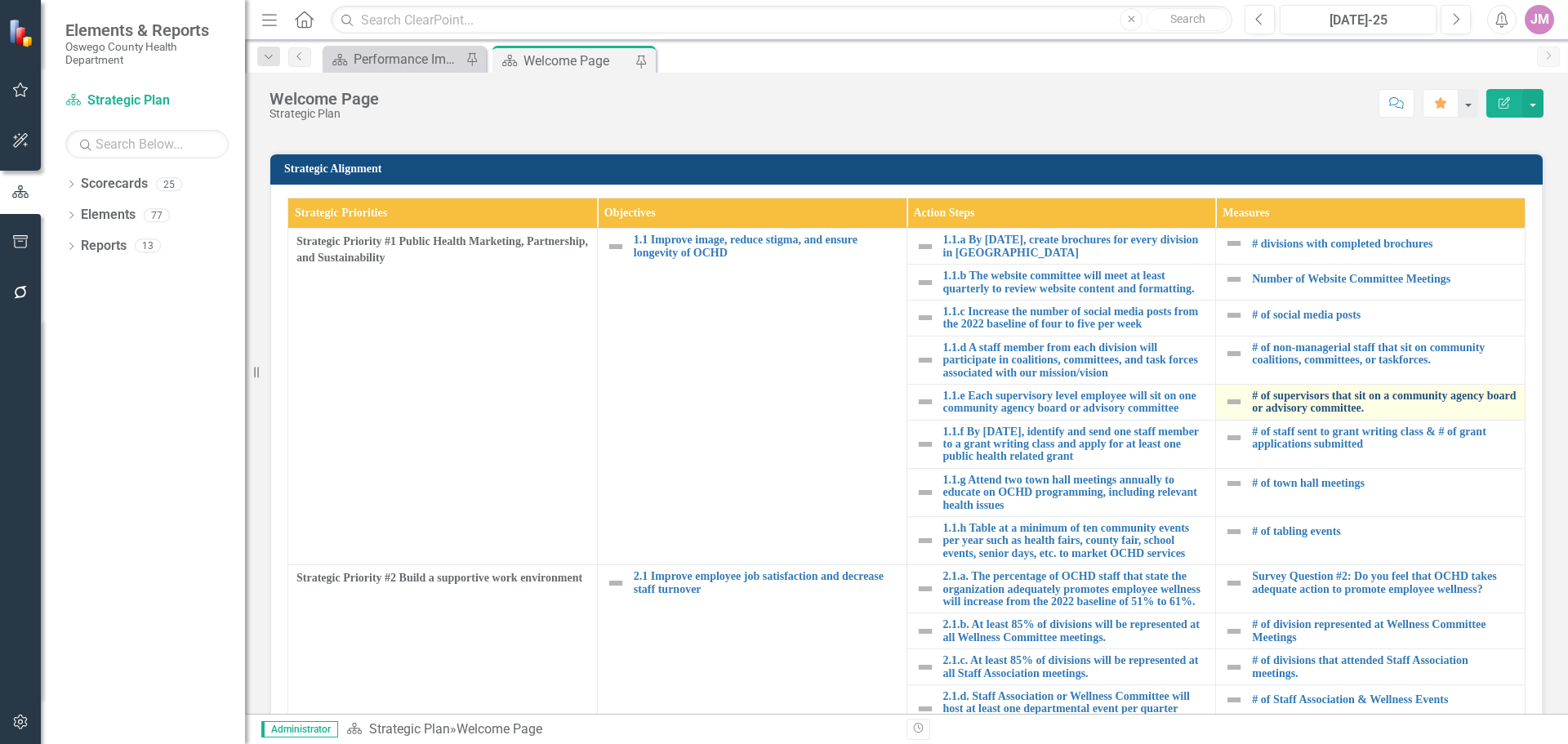
click at [1339, 401] on link "# of supervisors that sit on a community agency board or advisory committee." at bounding box center [1384, 403] width 264 height 25
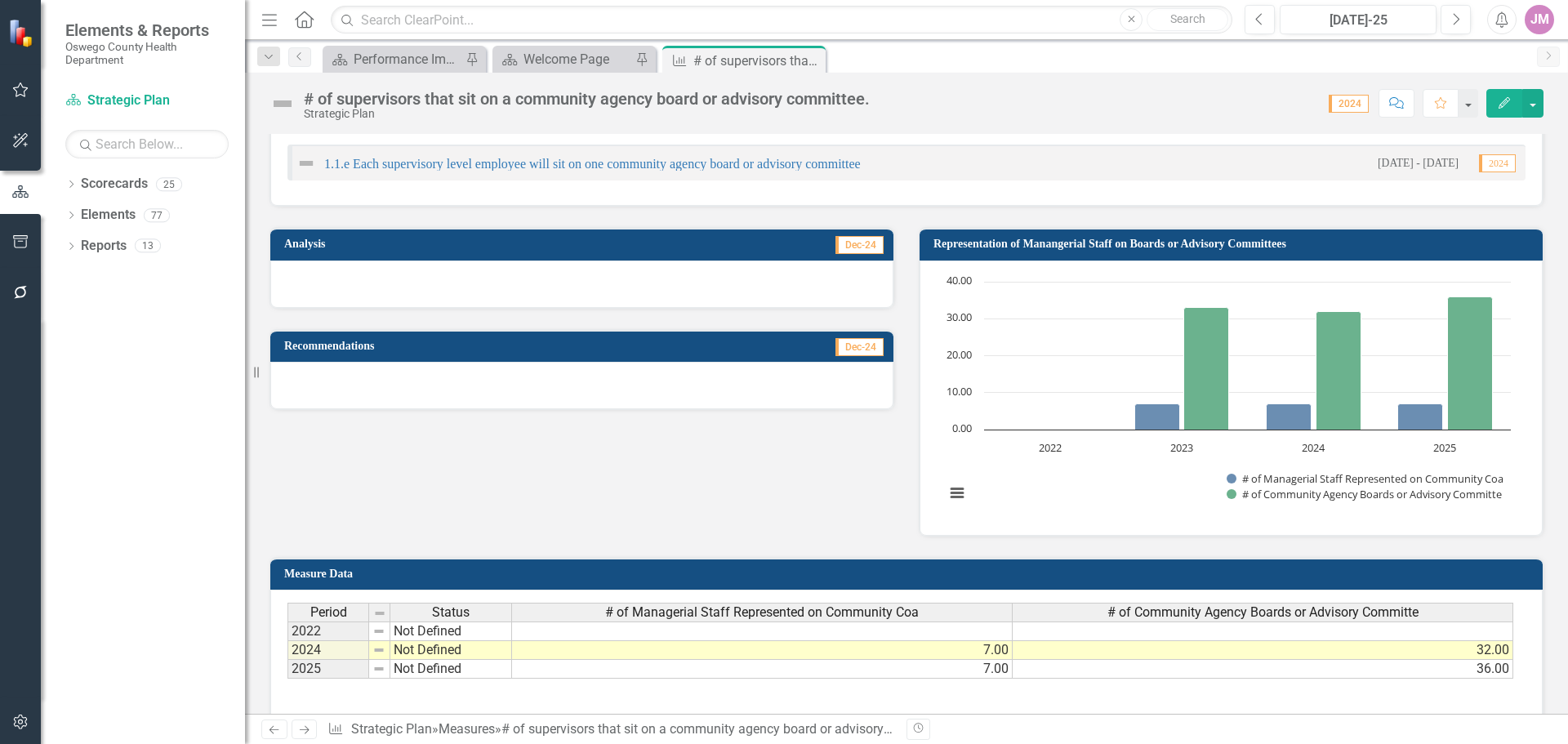
scroll to position [408, 0]
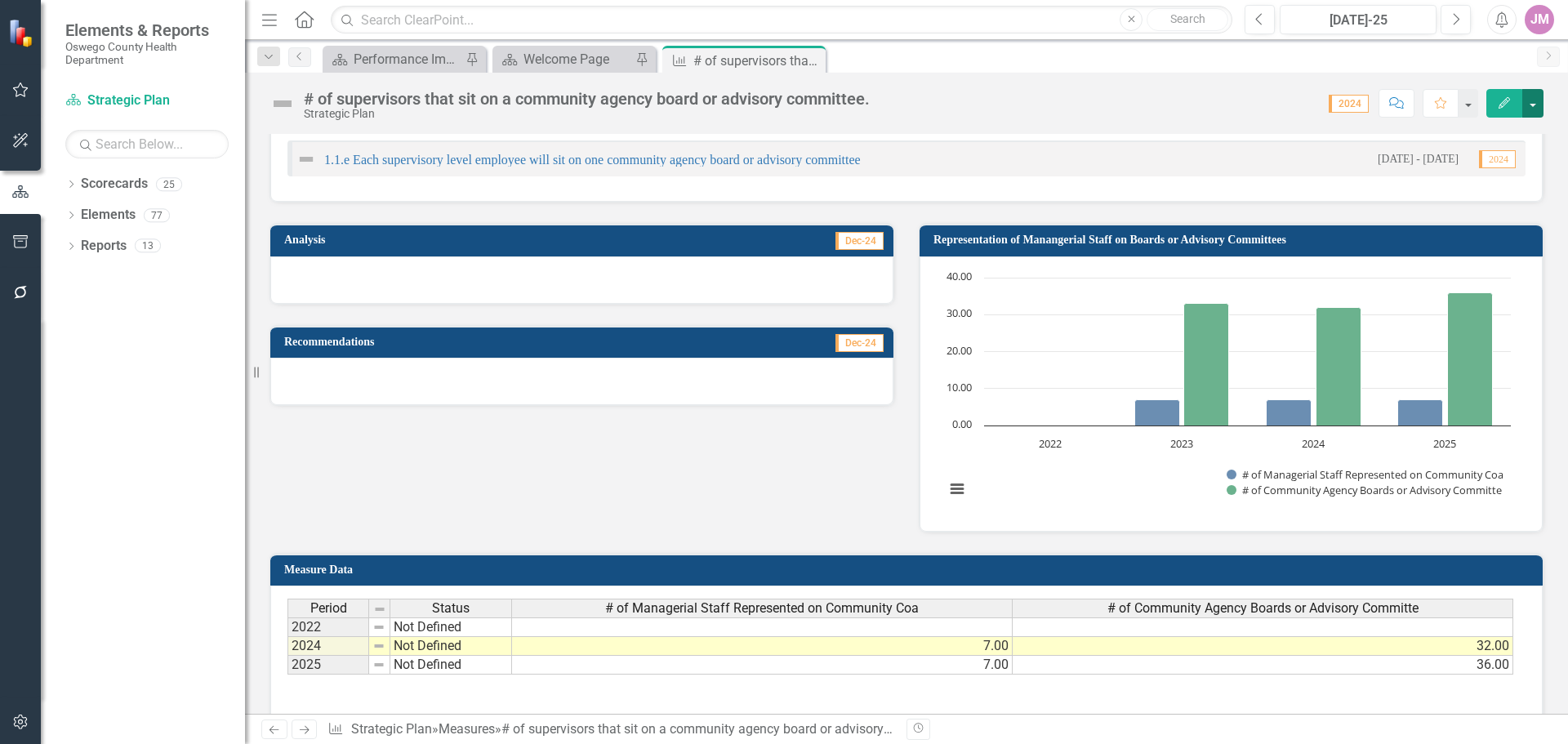
click at [1537, 111] on button "button" at bounding box center [1533, 103] width 22 height 29
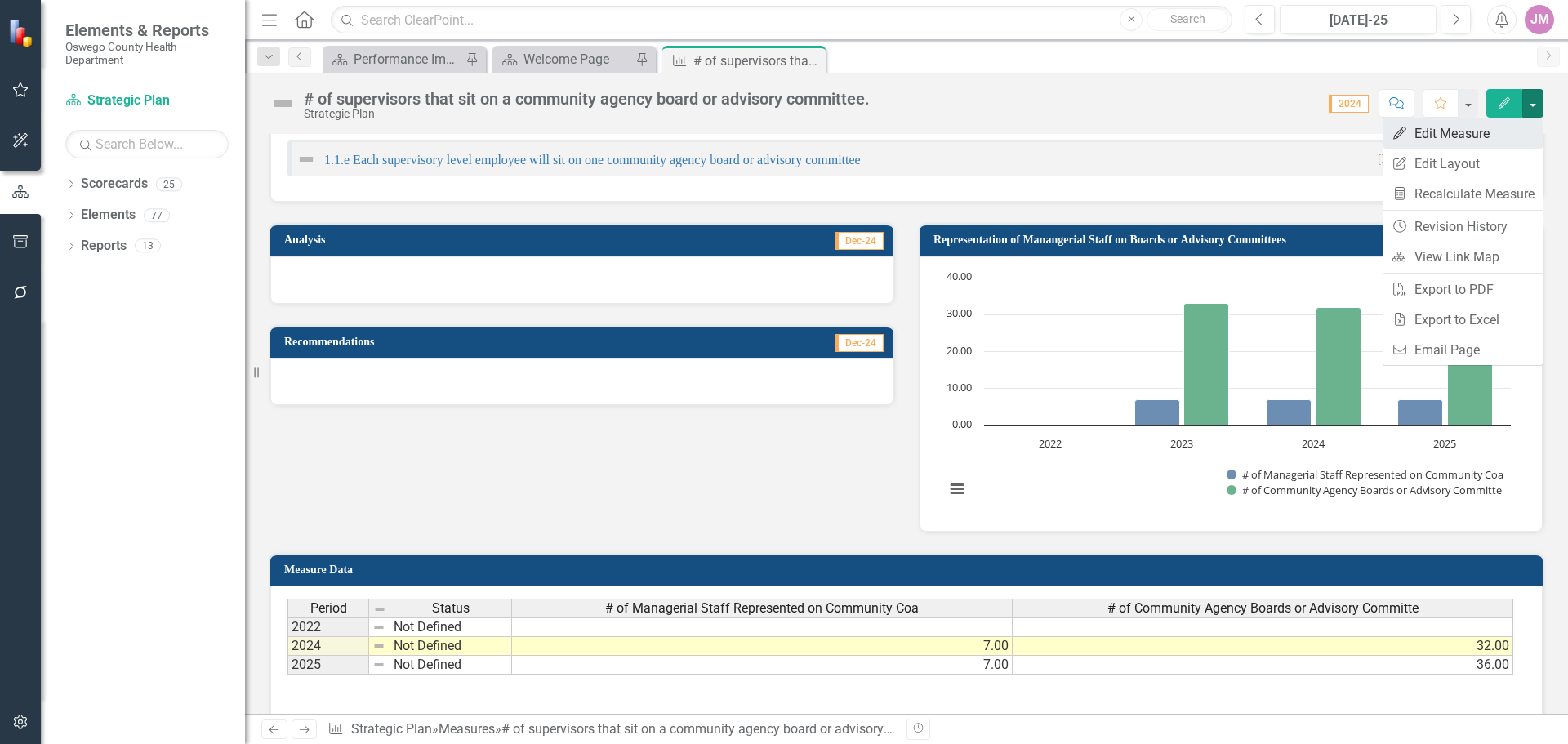
click at [1510, 128] on link "Edit Edit Measure" at bounding box center [1463, 134] width 159 height 31
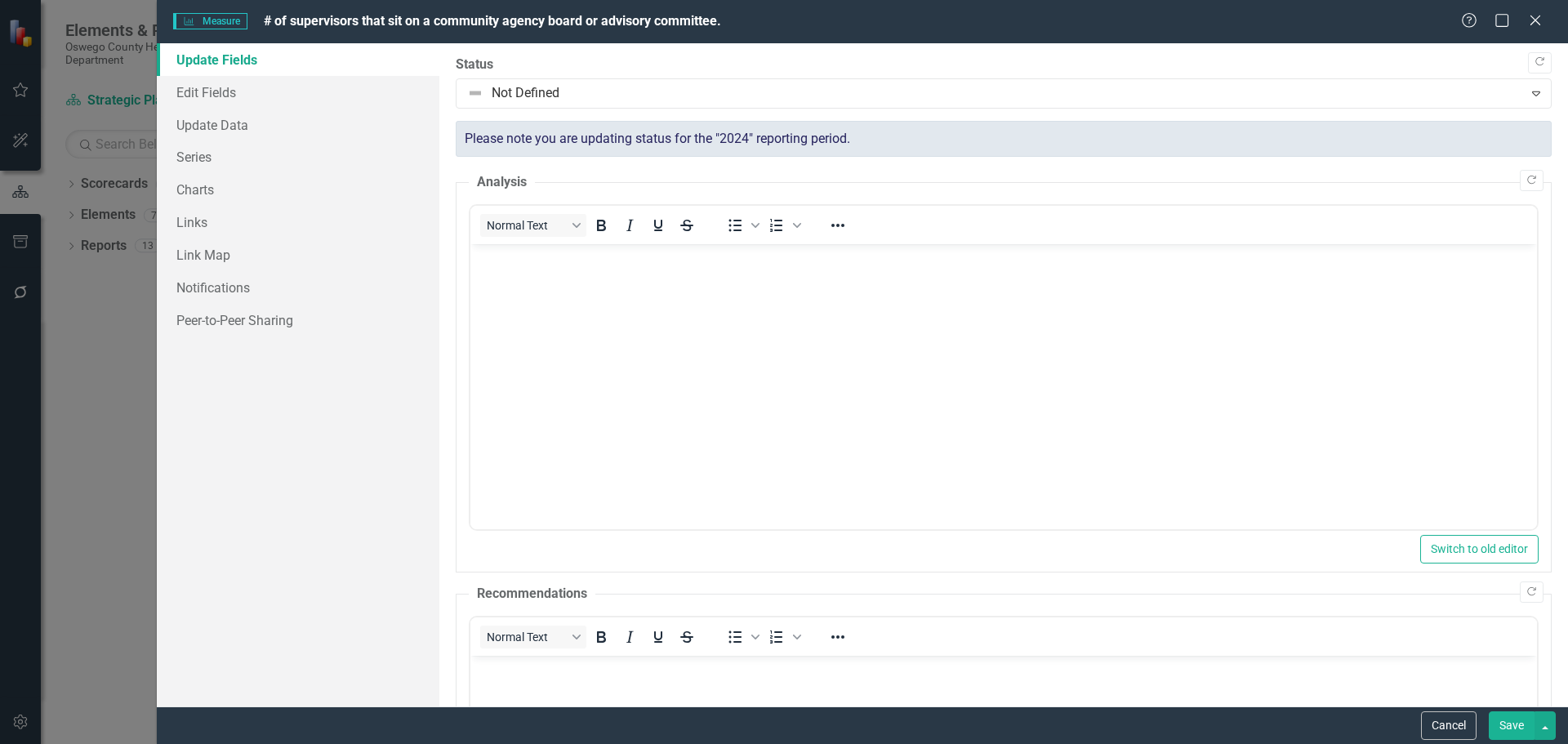
scroll to position [0, 0]
click at [211, 191] on link "Charts" at bounding box center [298, 190] width 282 height 32
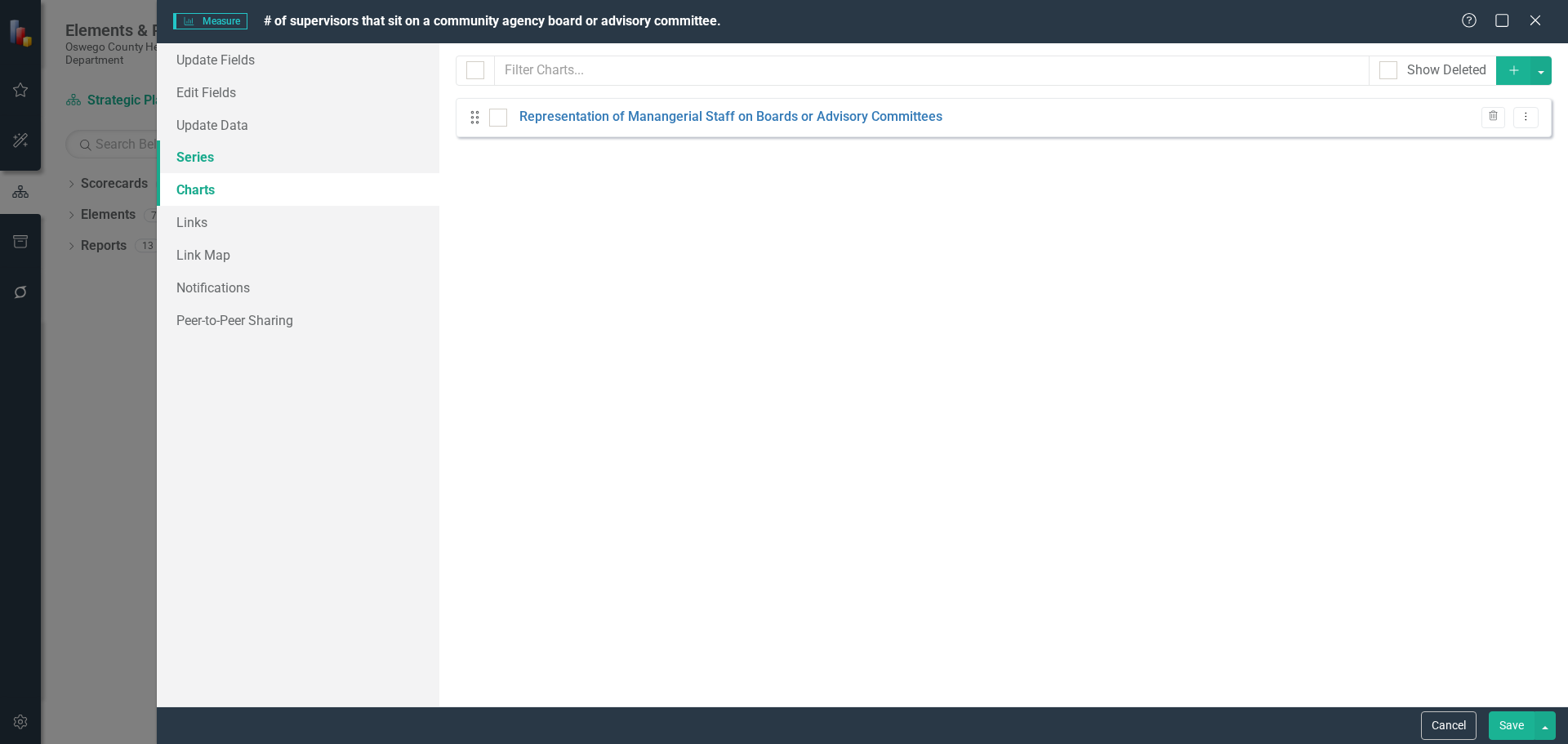
click at [256, 155] on link "Series" at bounding box center [298, 156] width 282 height 32
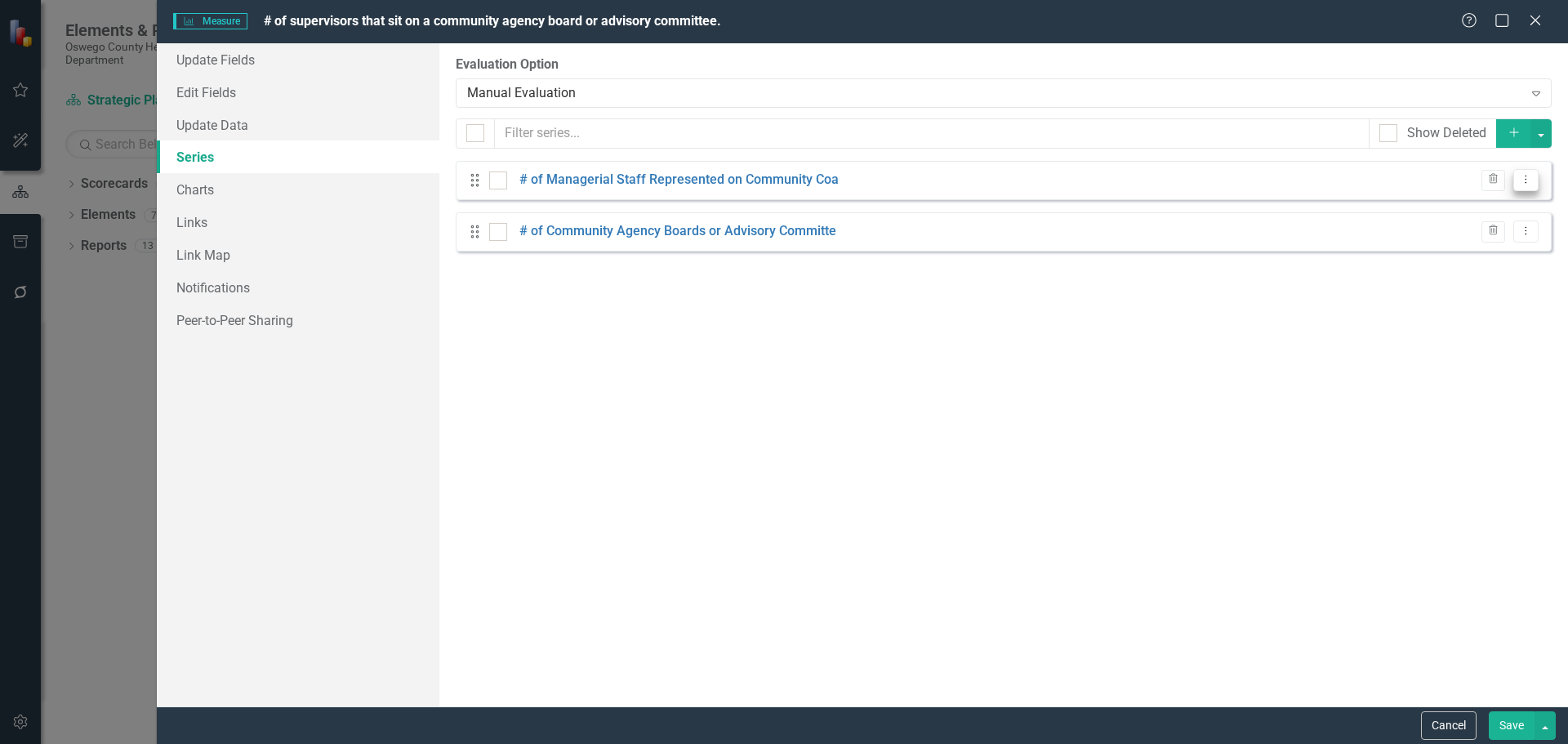
click at [1534, 182] on button "Dropdown Menu" at bounding box center [1526, 180] width 25 height 22
click at [1477, 207] on link "Edit Edit Measure Series" at bounding box center [1445, 208] width 185 height 31
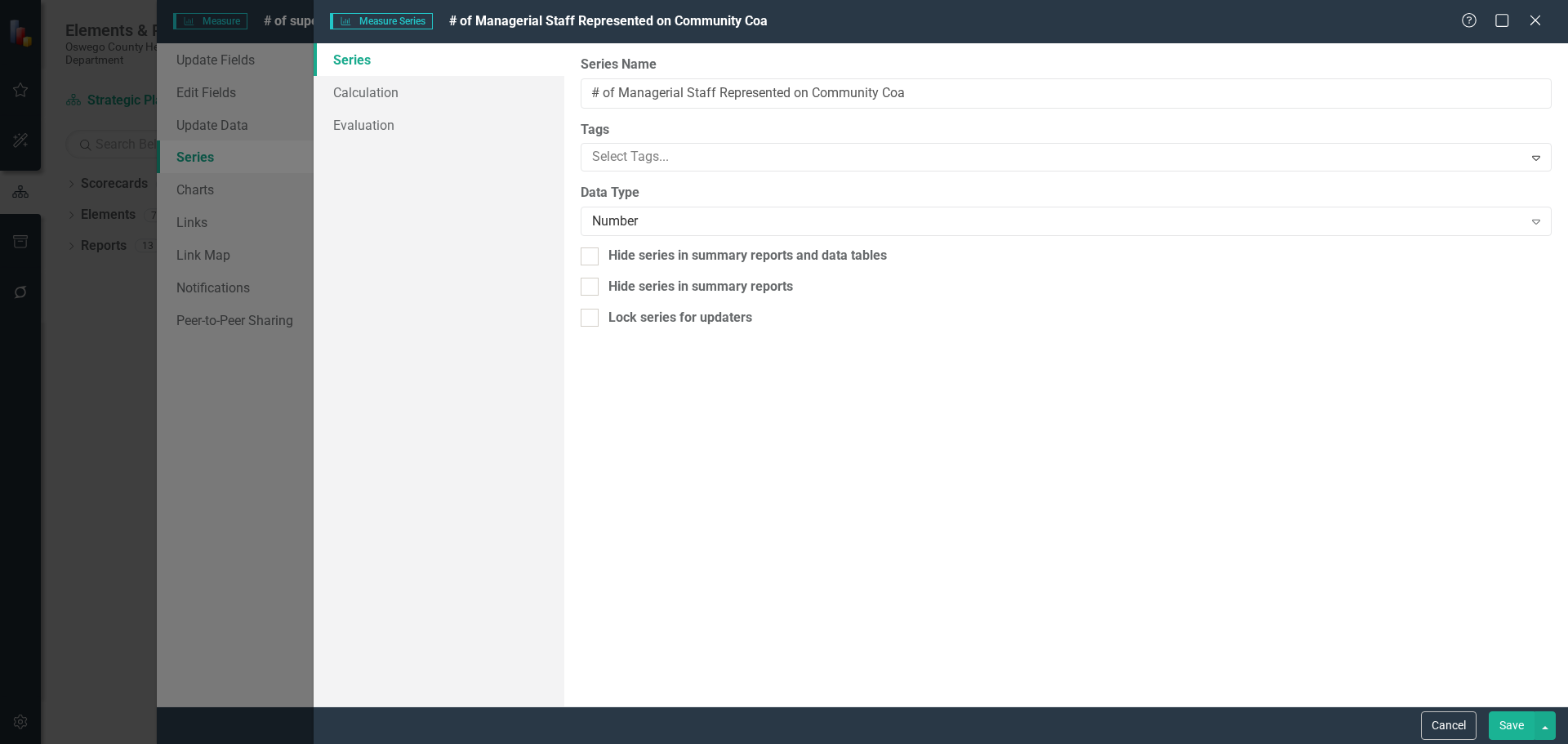
click at [1448, 707] on div "Cancel Save" at bounding box center [941, 725] width 1254 height 38
click at [1434, 728] on button "Cancel" at bounding box center [1448, 726] width 56 height 29
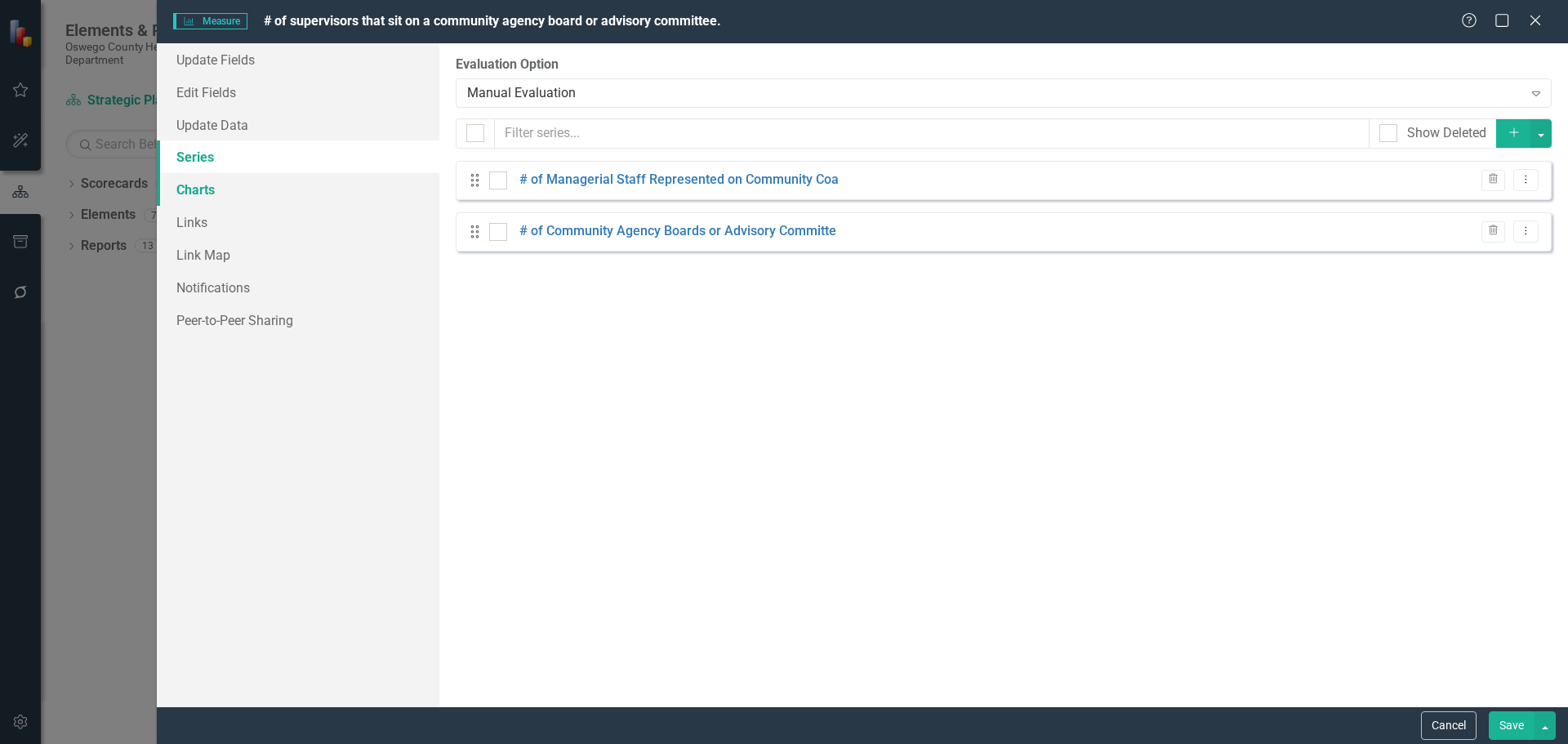
click at [253, 183] on link "Charts" at bounding box center [298, 190] width 282 height 32
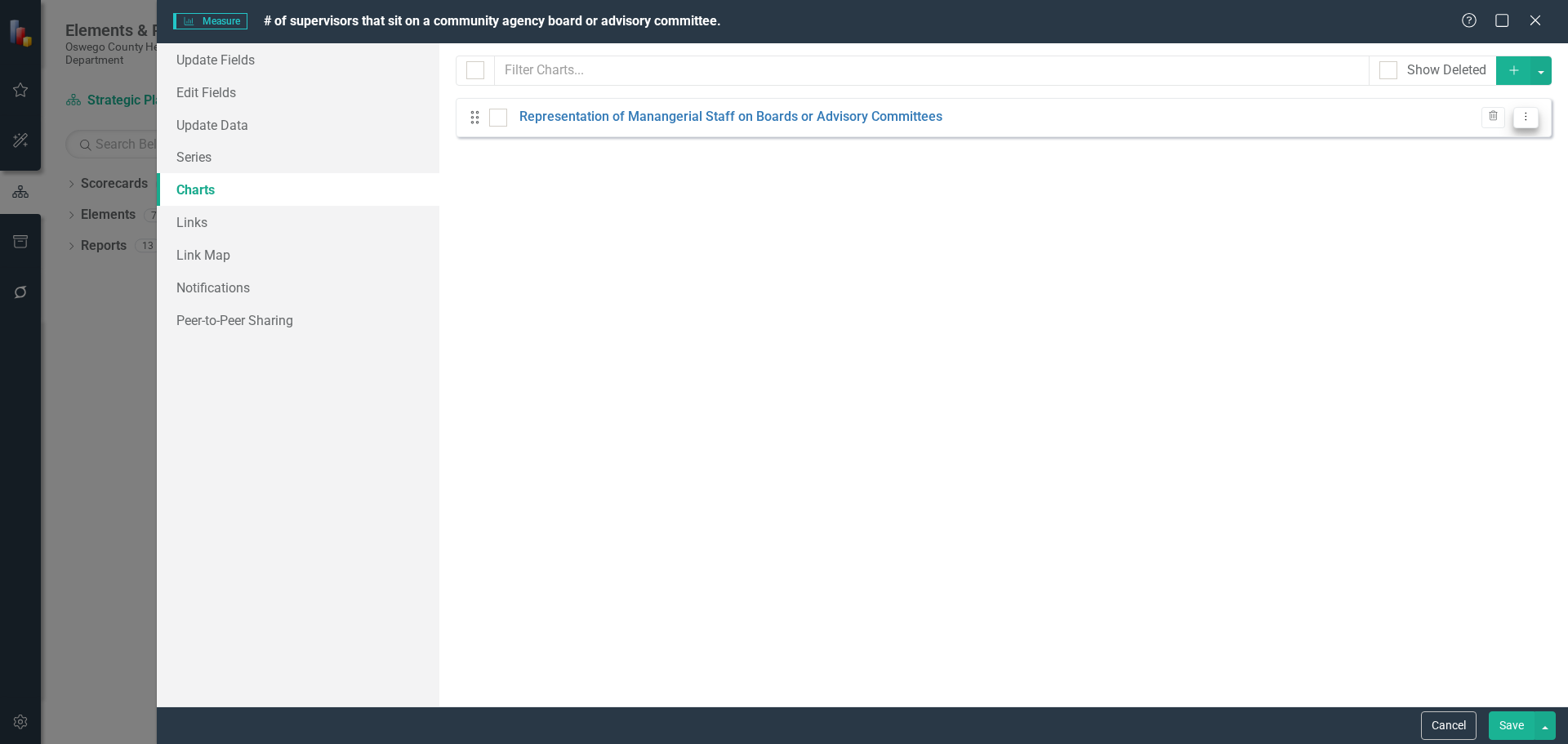
click at [1519, 120] on icon "Dropdown Menu" at bounding box center [1526, 117] width 13 height 11
click at [881, 137] on div "From this page, you can add, edit, delete, or duplicate charts to show how you …" at bounding box center [1004, 375] width 1129 height 663
click at [874, 122] on link "Representation of Manangerial Staff on Boards or Advisory Committees" at bounding box center [731, 117] width 423 height 19
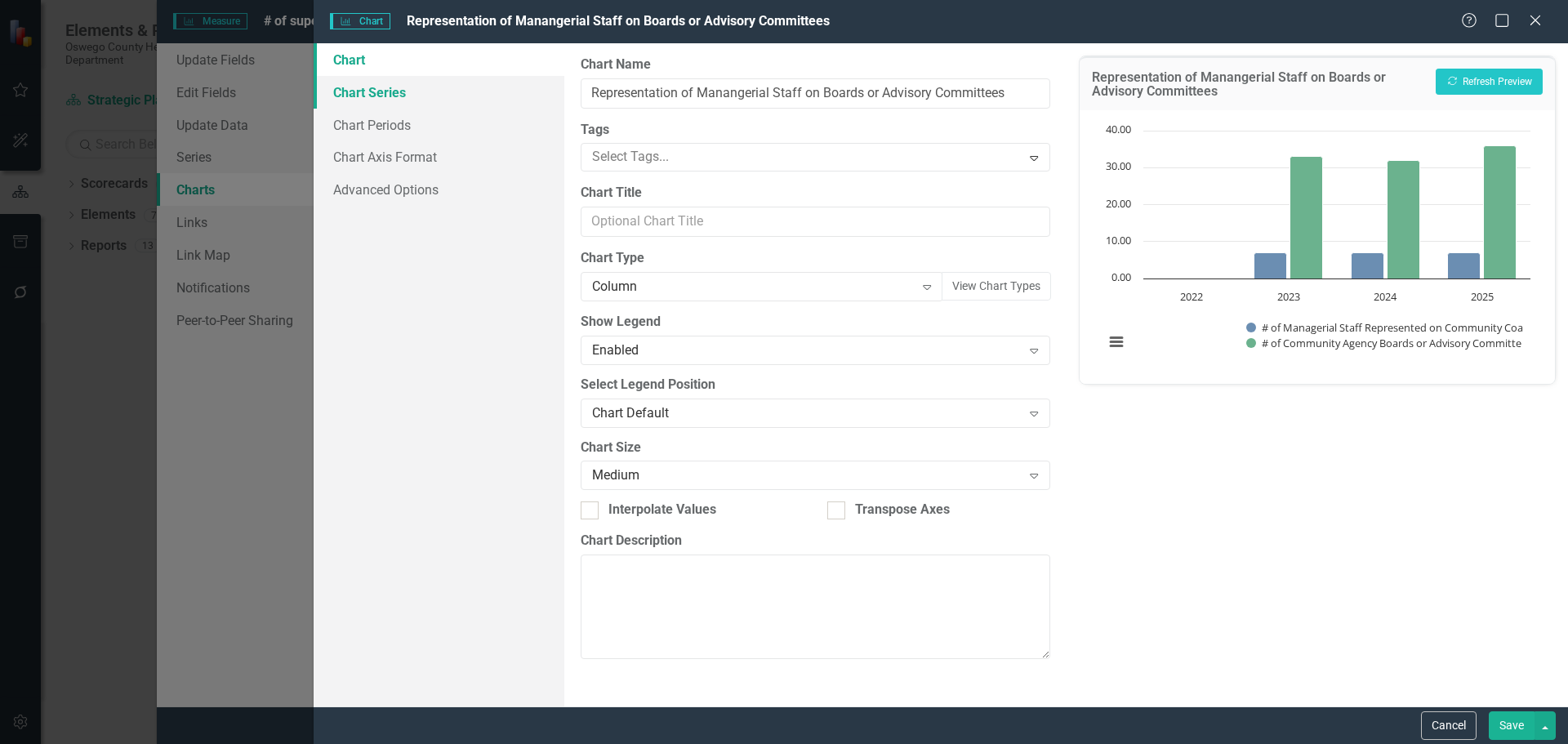
click at [385, 99] on link "Chart Series" at bounding box center [439, 93] width 251 height 32
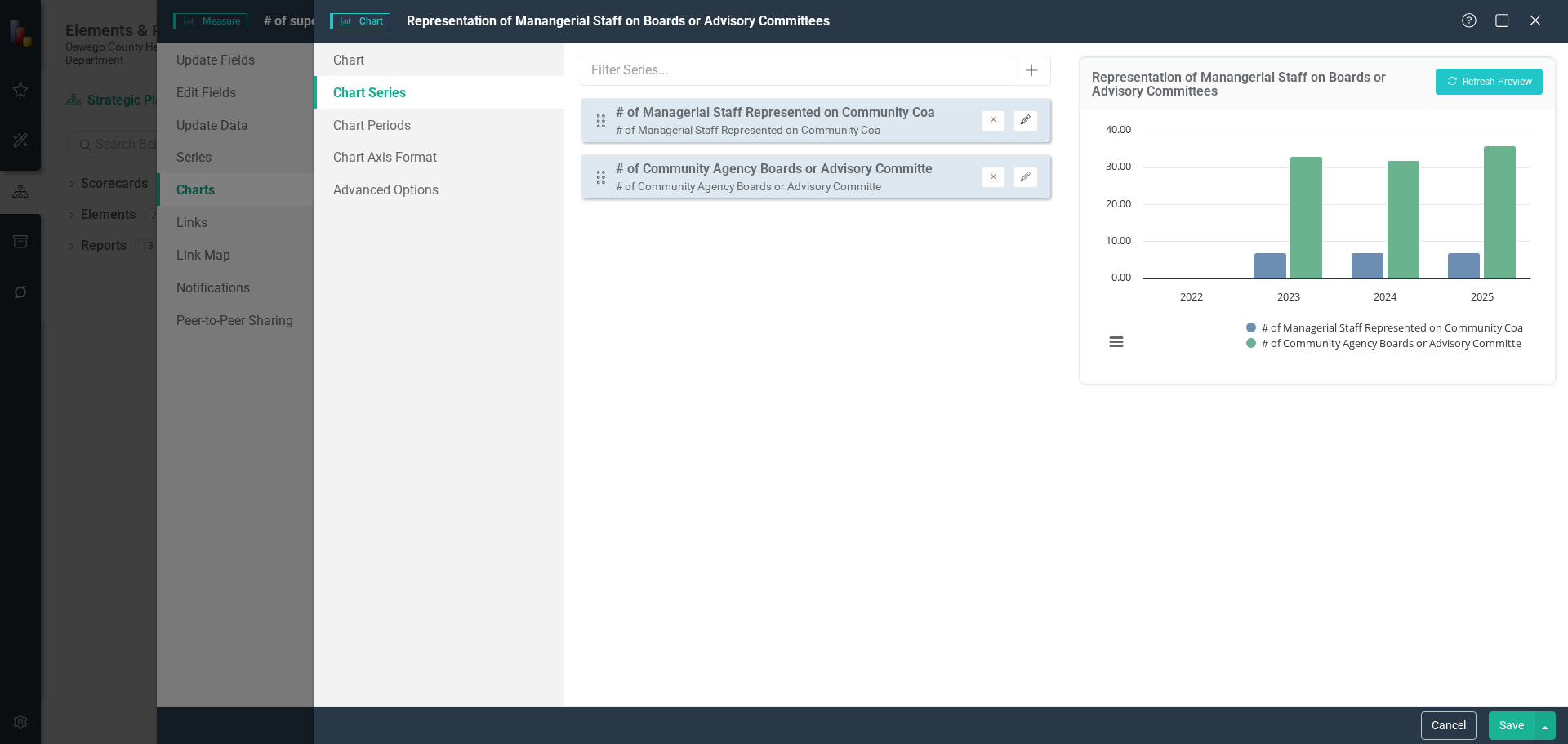
click at [1027, 119] on icon "Edit" at bounding box center [1025, 120] width 13 height 10
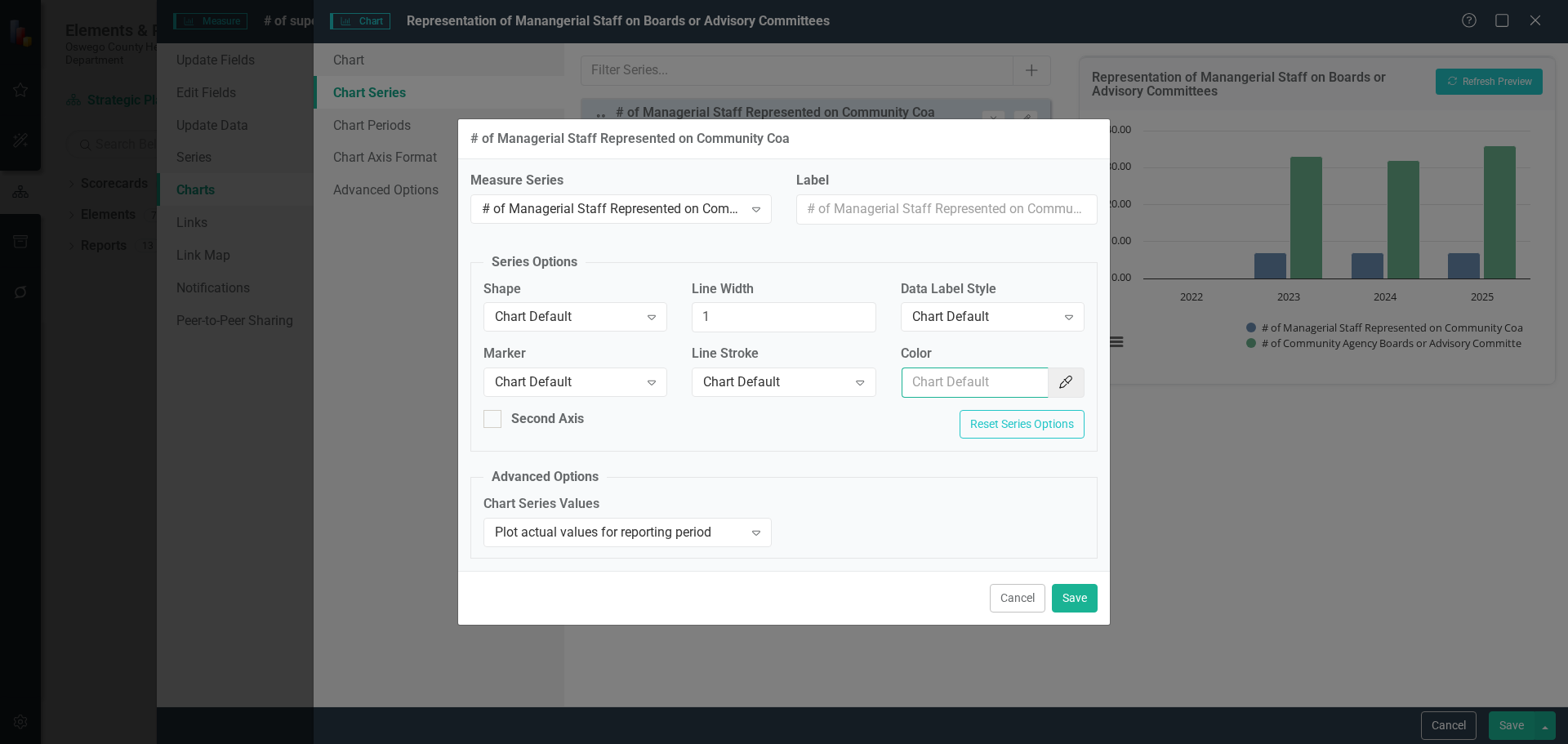
click at [978, 387] on input "Color" at bounding box center [975, 383] width 147 height 31
type input "154f82"
click at [1076, 606] on button "Save" at bounding box center [1075, 598] width 46 height 29
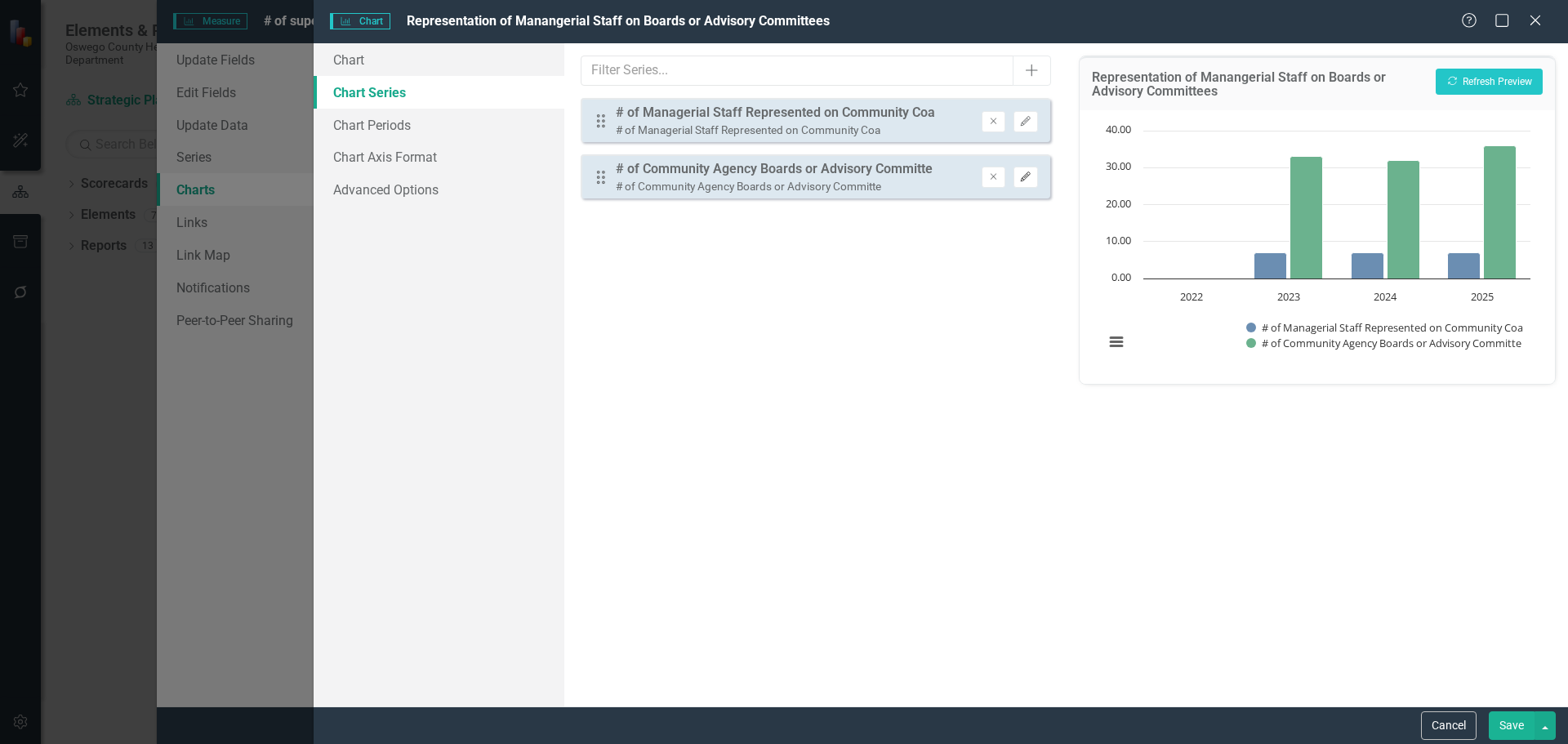
click at [1029, 173] on icon "Edit" at bounding box center [1025, 177] width 13 height 10
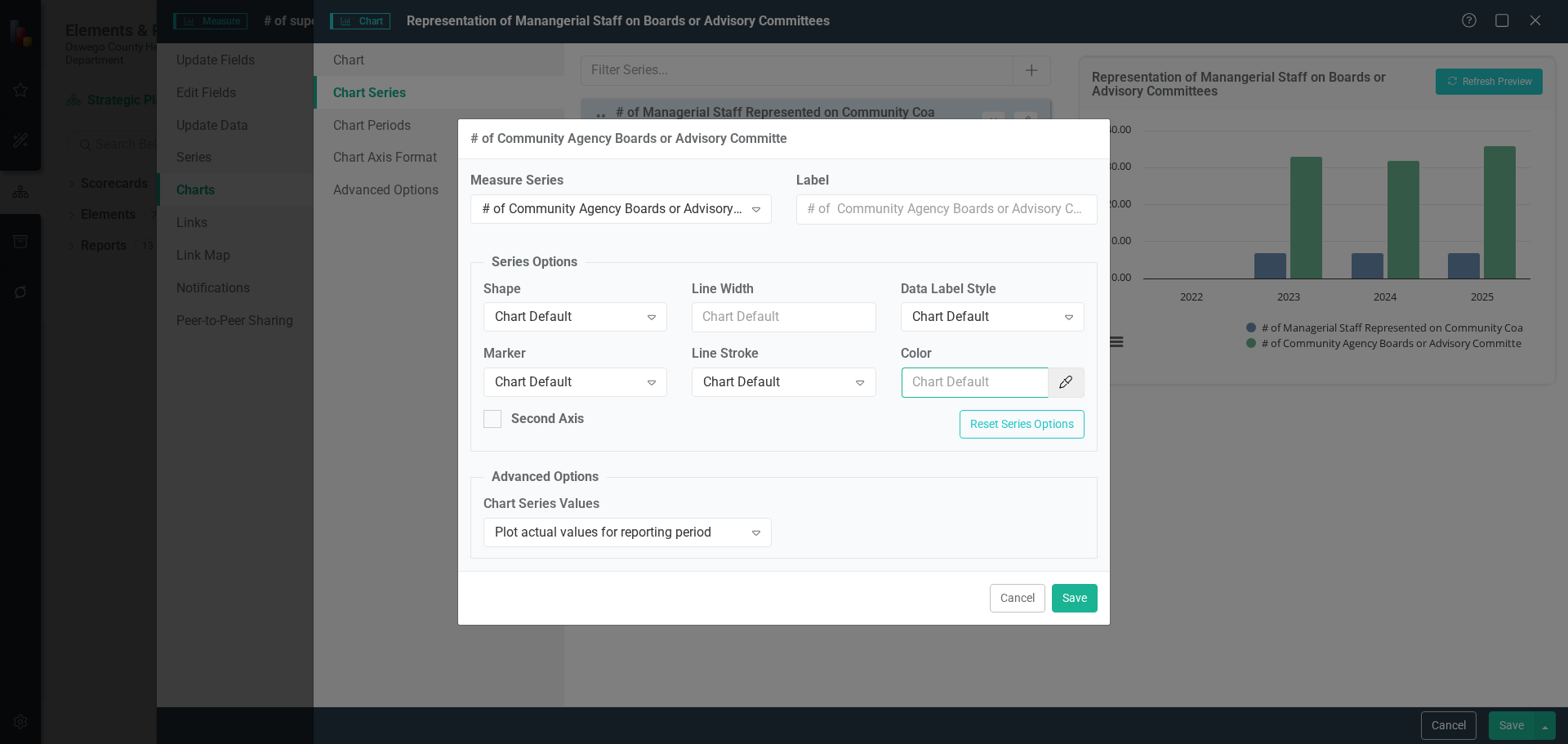
click at [999, 374] on input "Color" at bounding box center [975, 383] width 147 height 31
type input "f7bf3d"
click at [1074, 379] on button "Color Picker" at bounding box center [1067, 383] width 36 height 31
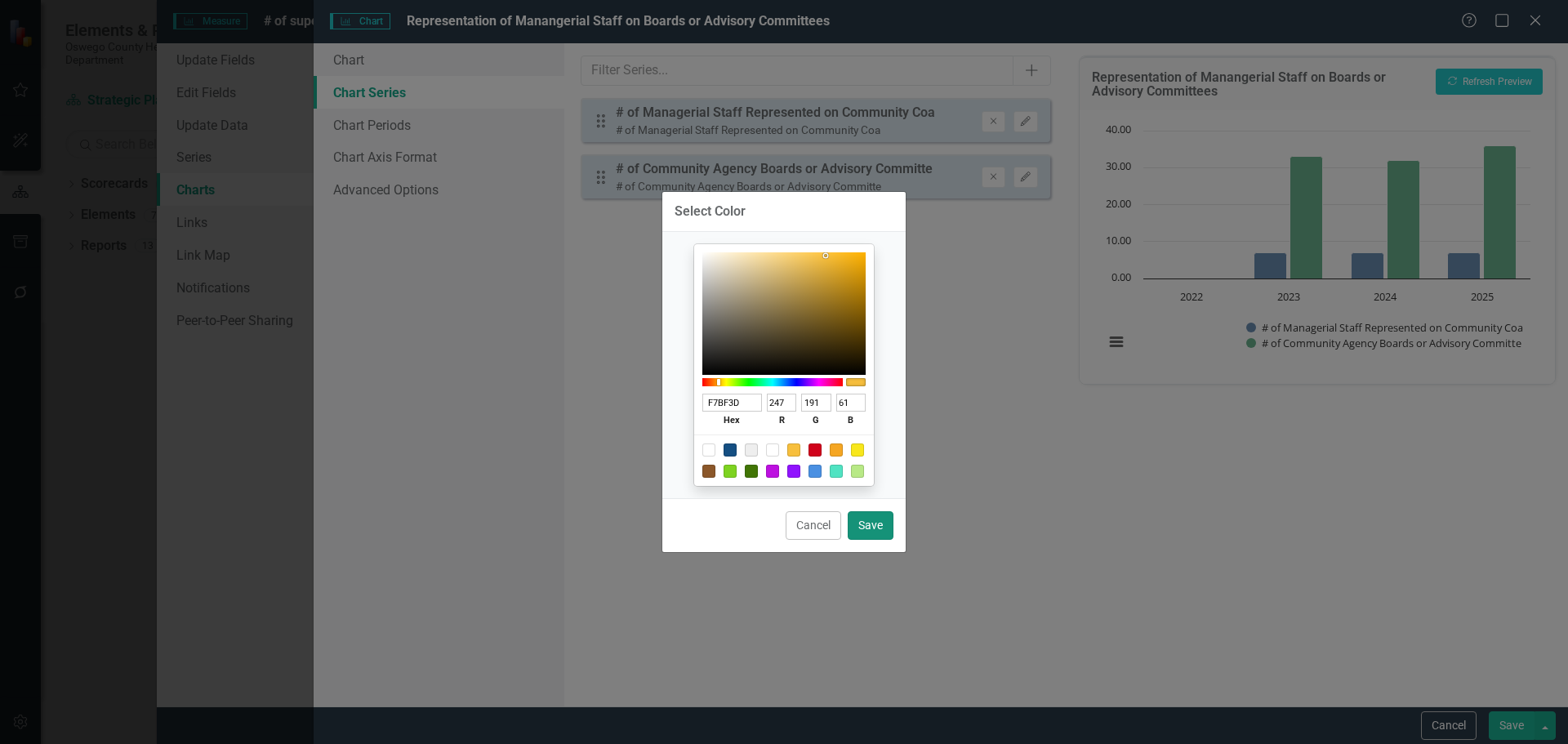
click at [877, 531] on button "Save" at bounding box center [870, 526] width 46 height 29
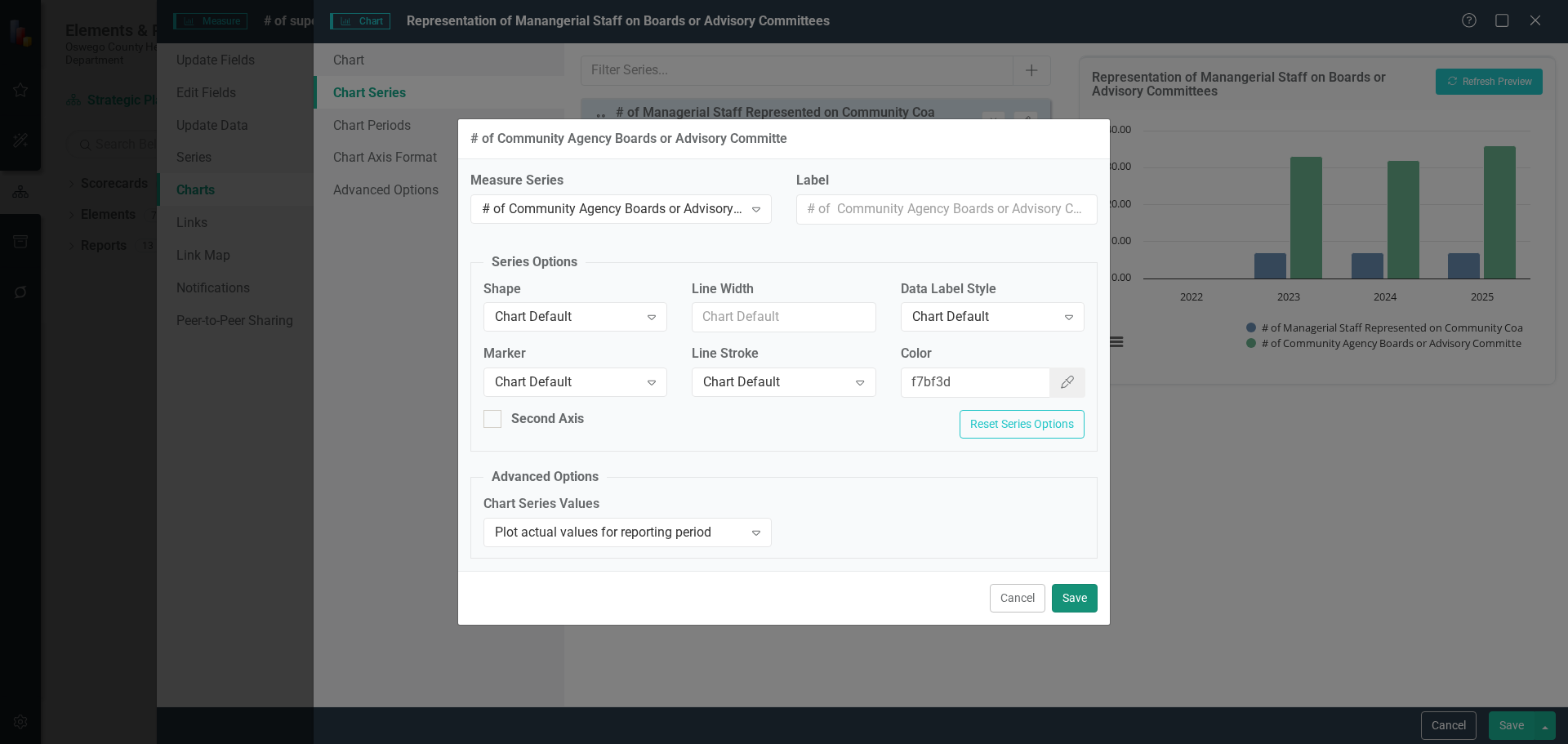
click at [1080, 598] on button "Save" at bounding box center [1075, 598] width 46 height 29
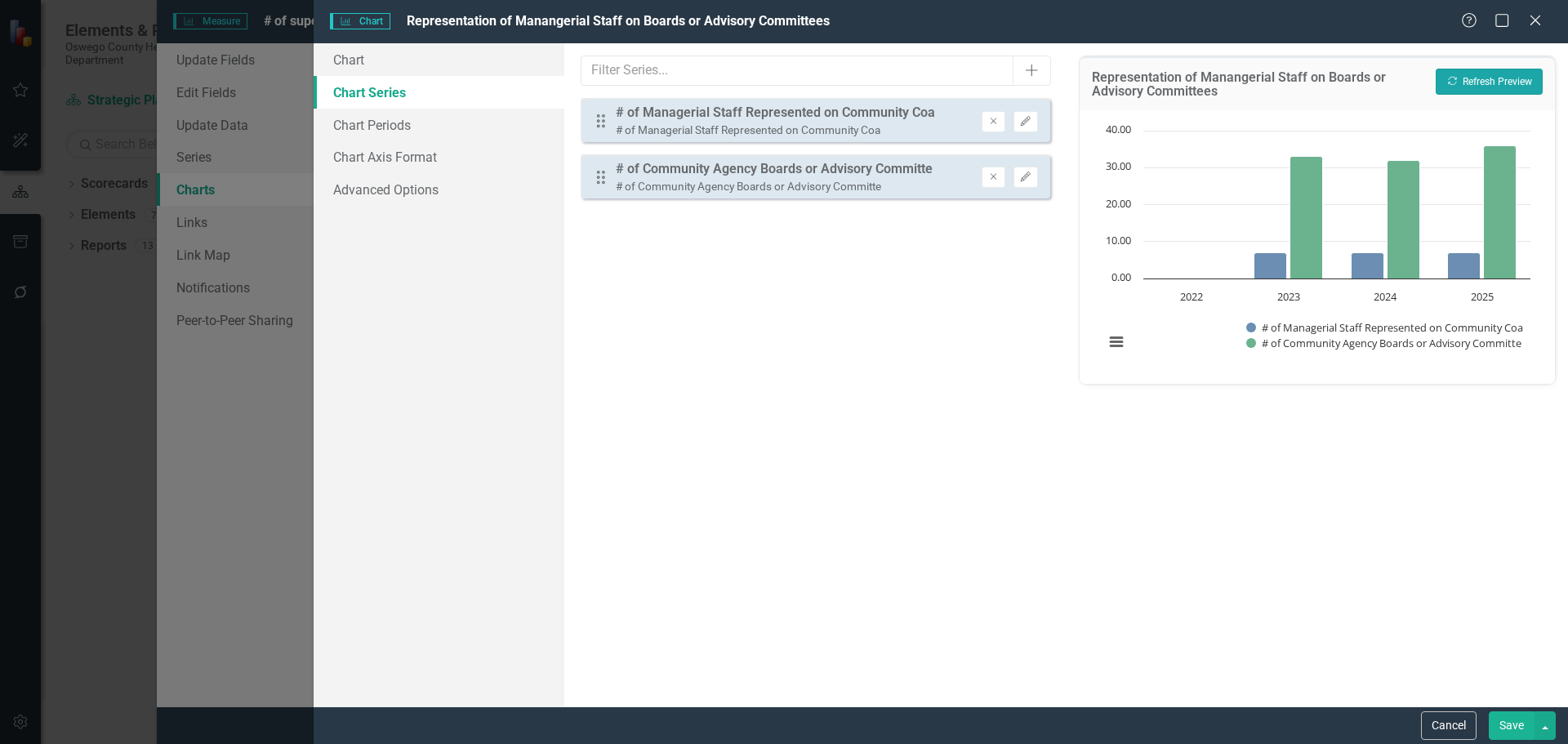
click at [1502, 75] on button "Recalculate Refresh Preview" at bounding box center [1489, 81] width 107 height 26
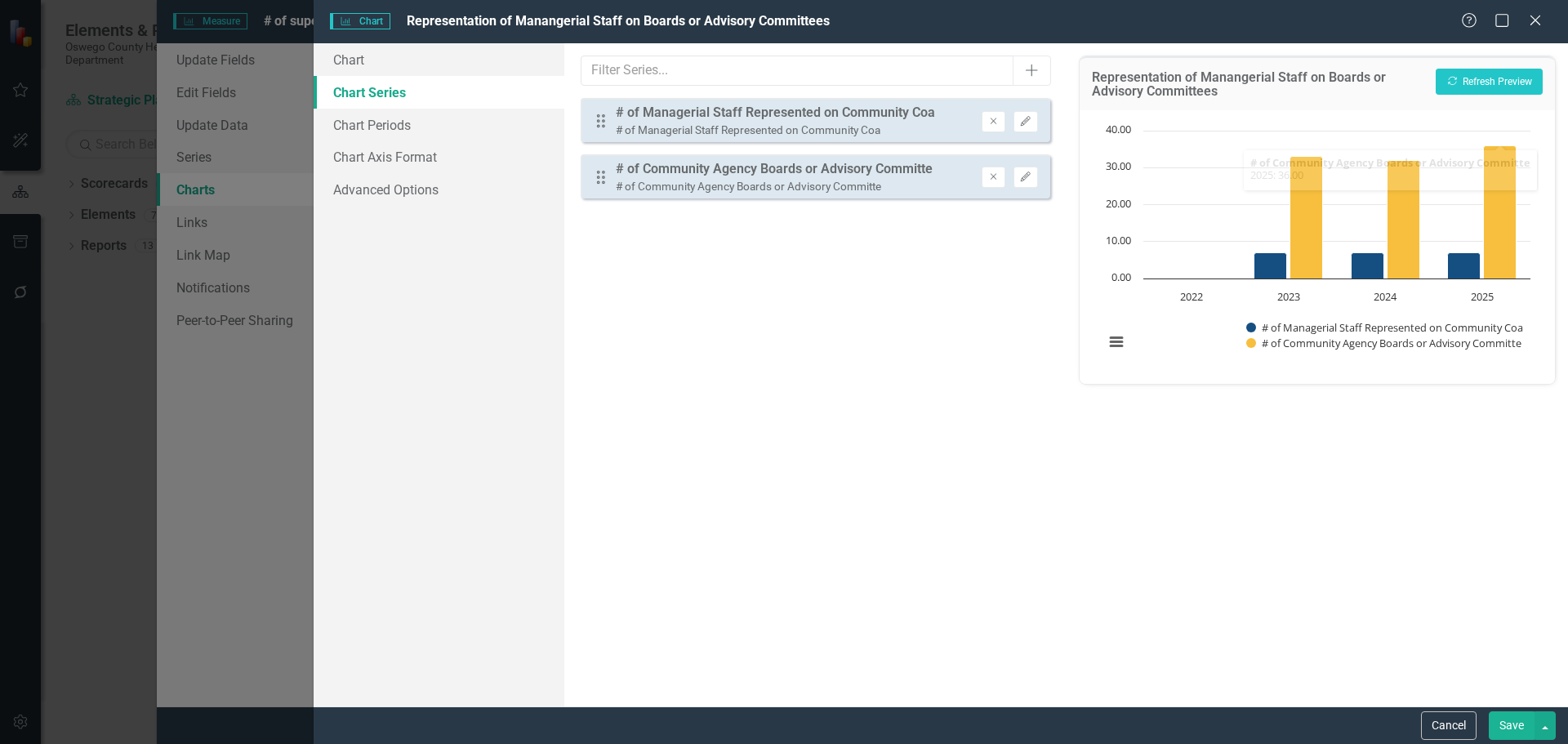
click at [1528, 723] on button "Save" at bounding box center [1511, 726] width 46 height 29
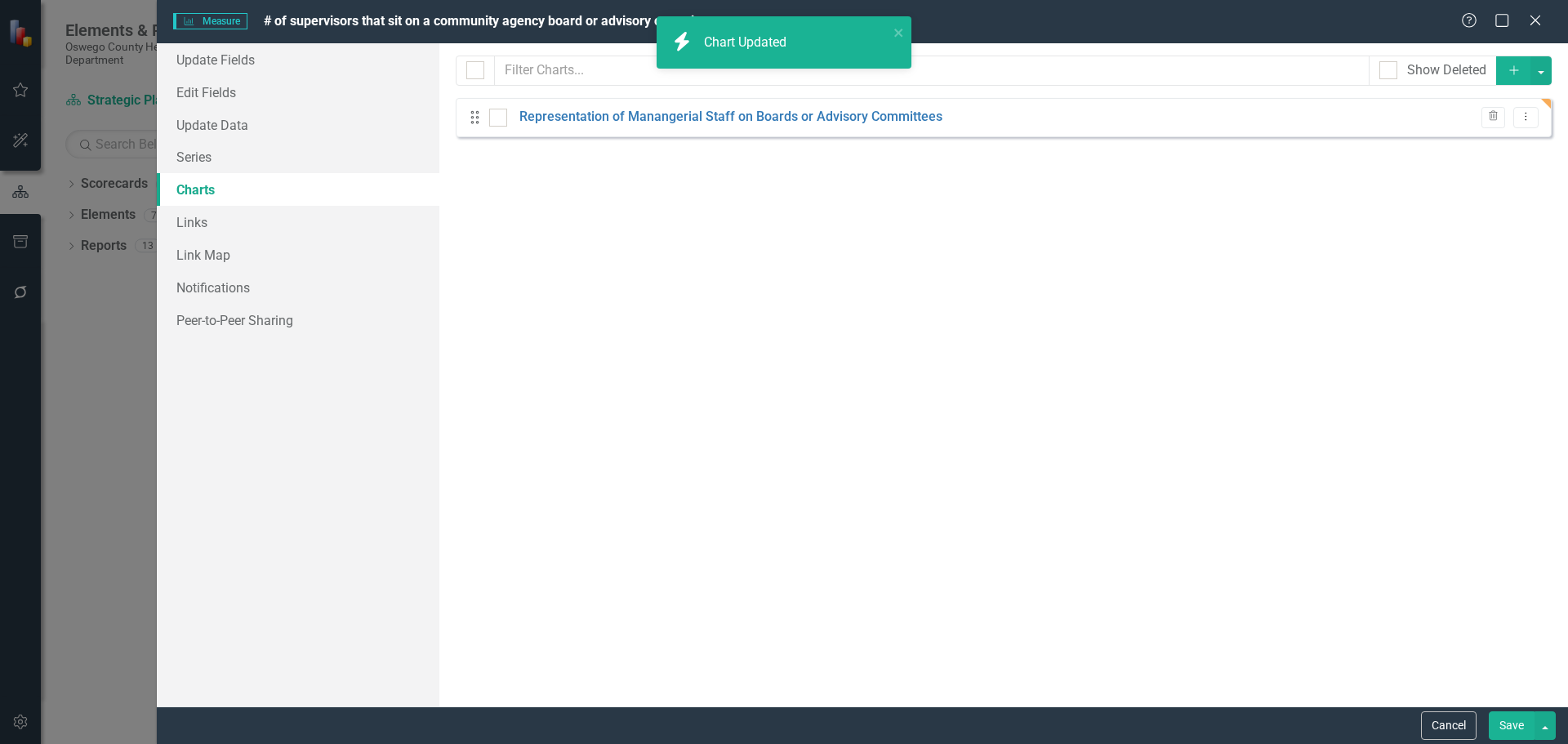
click at [1502, 723] on button "Save" at bounding box center [1511, 726] width 46 height 29
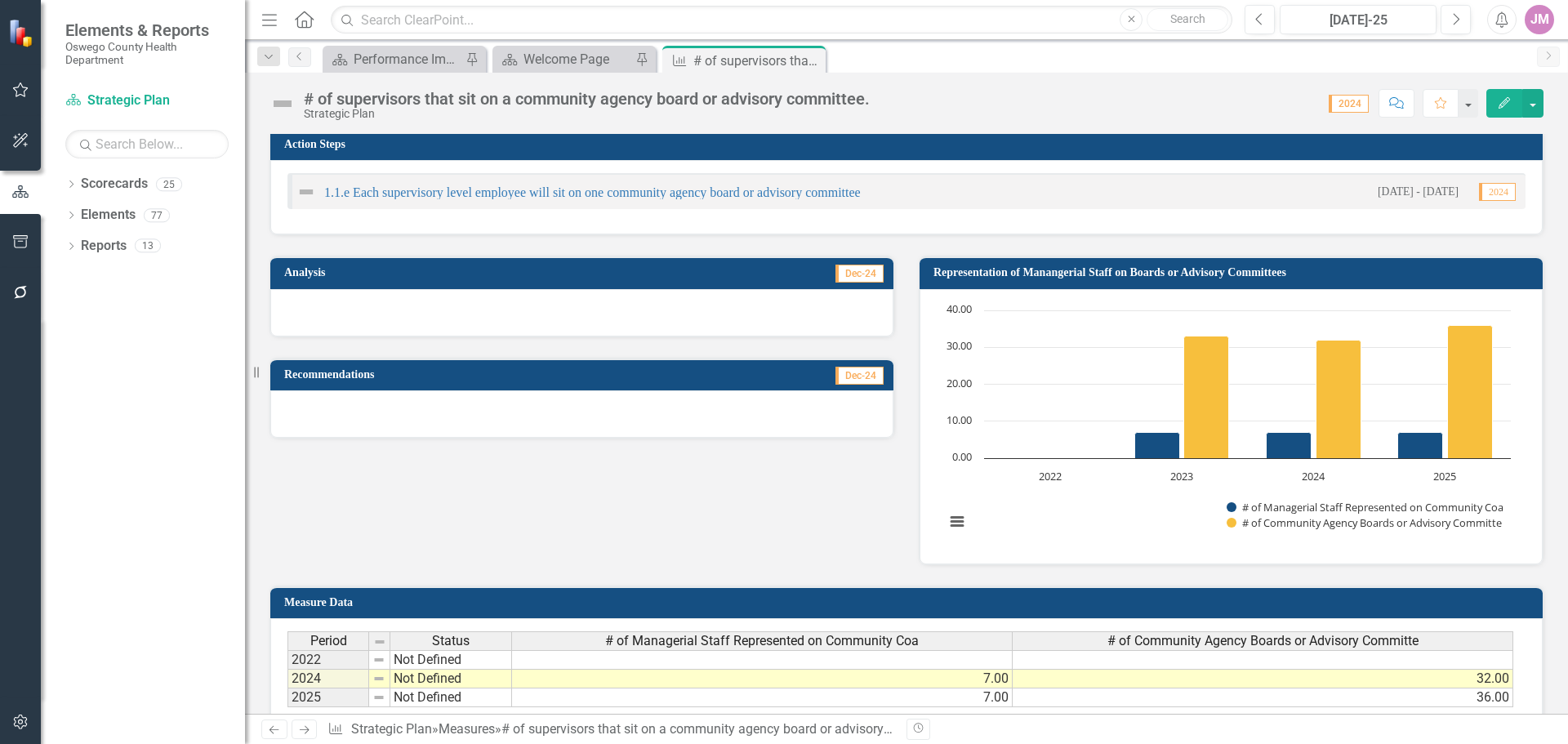
click at [0, 0] on icon "Close" at bounding box center [0, 0] width 0 height 0
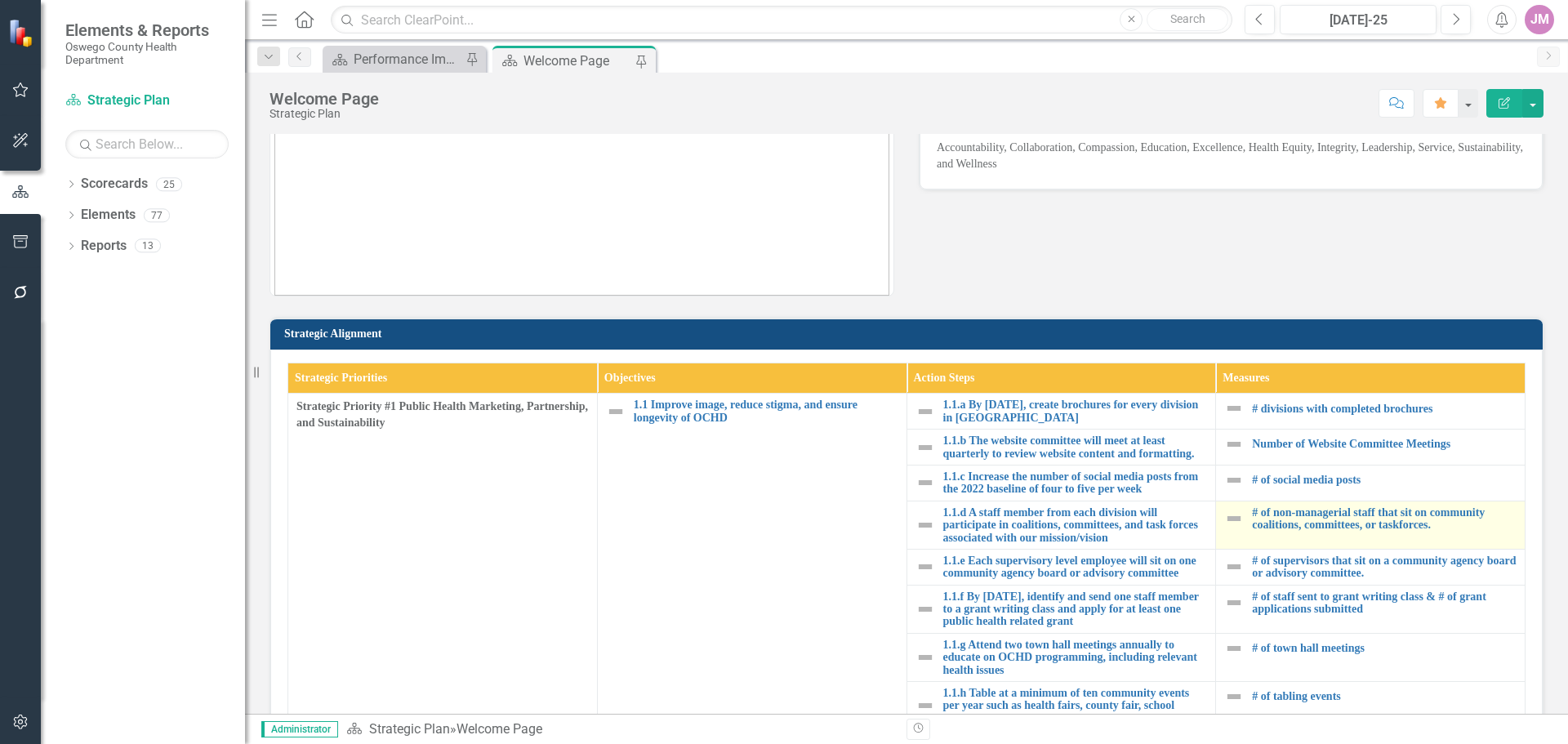
scroll to position [245, 0]
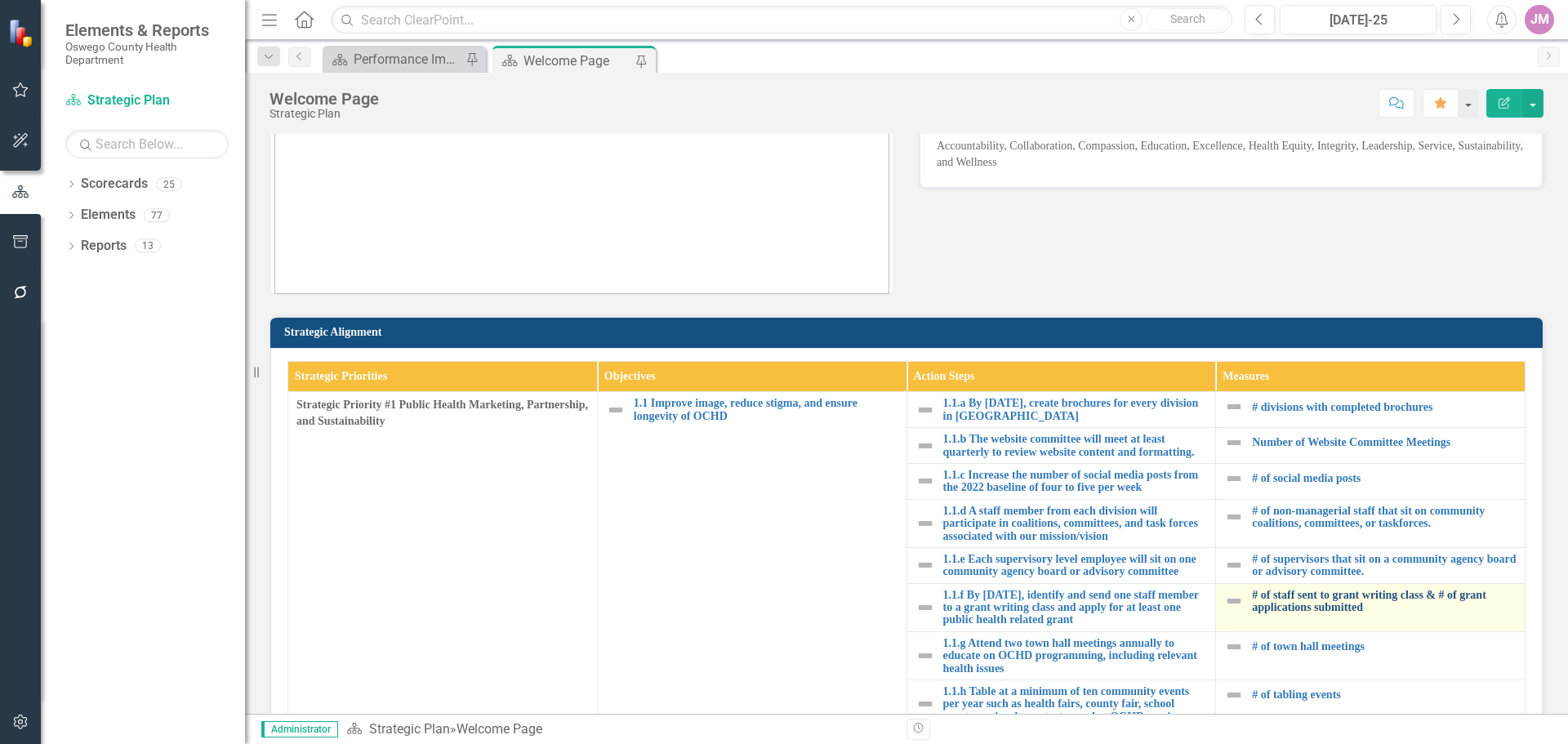
click at [1364, 604] on link "# of staff sent to grant writing class & # of grant applications submitted" at bounding box center [1384, 601] width 264 height 25
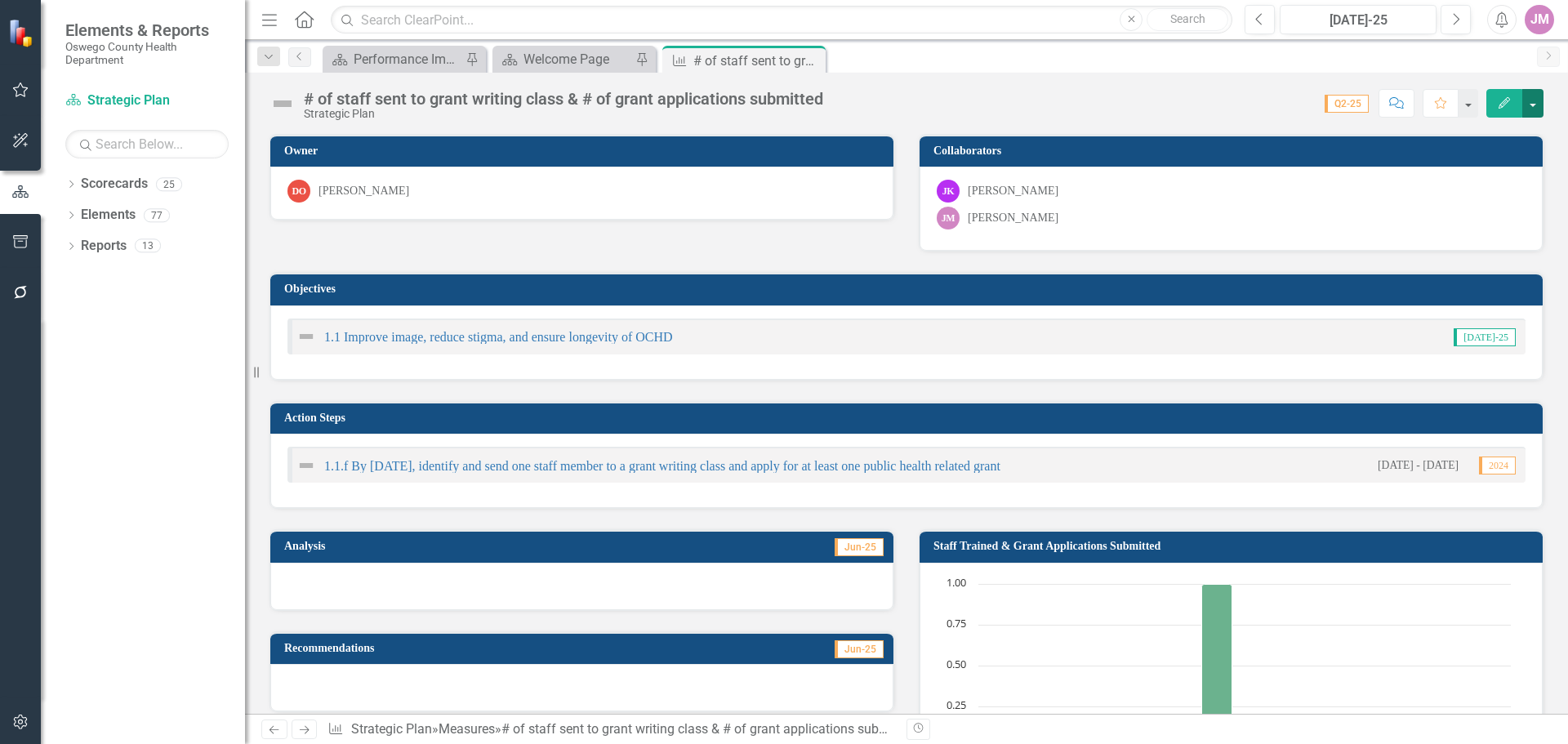
click at [1537, 110] on button "button" at bounding box center [1533, 103] width 22 height 29
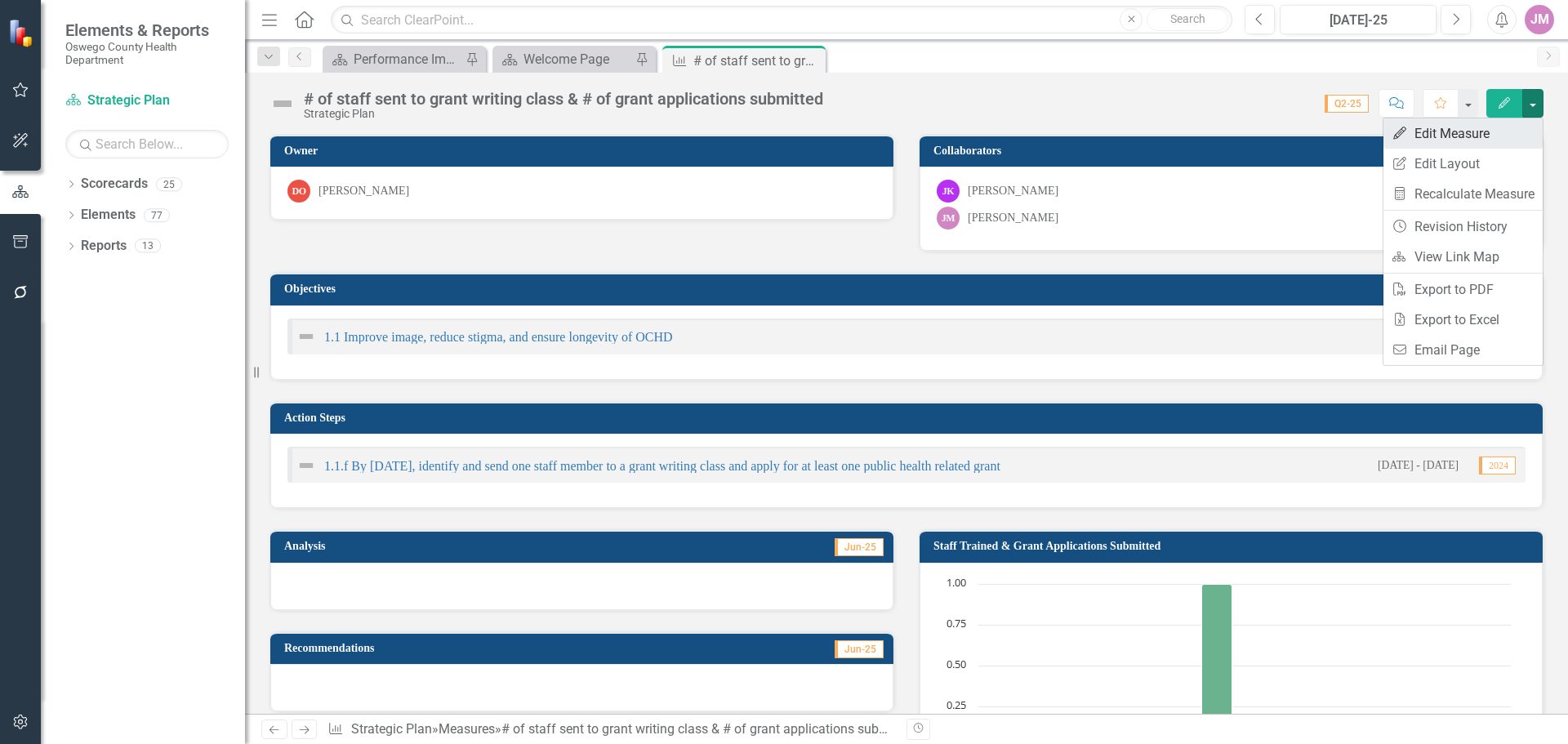
click at [1513, 143] on link "Edit Edit Measure" at bounding box center [1463, 134] width 159 height 31
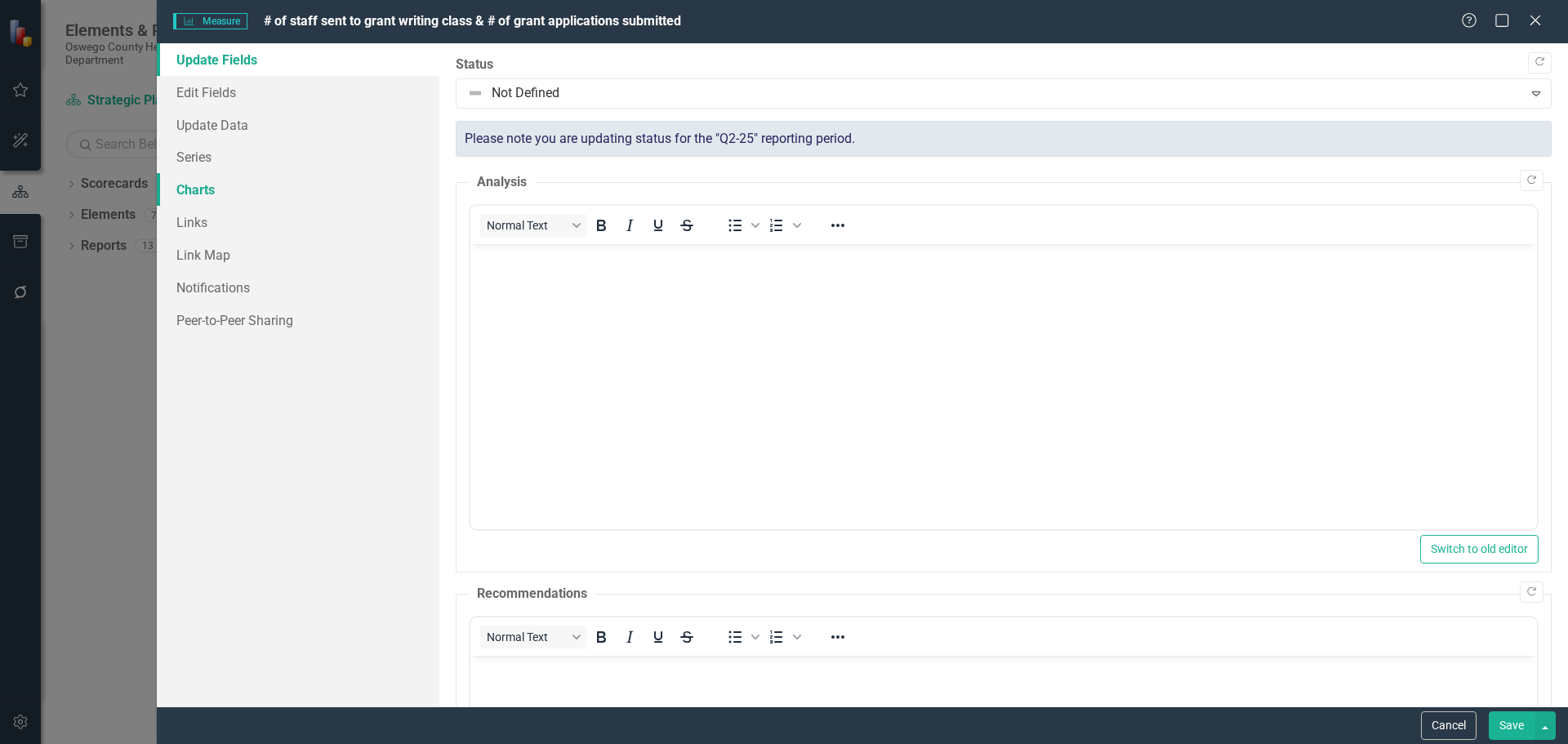
click at [199, 189] on link "Charts" at bounding box center [298, 190] width 282 height 32
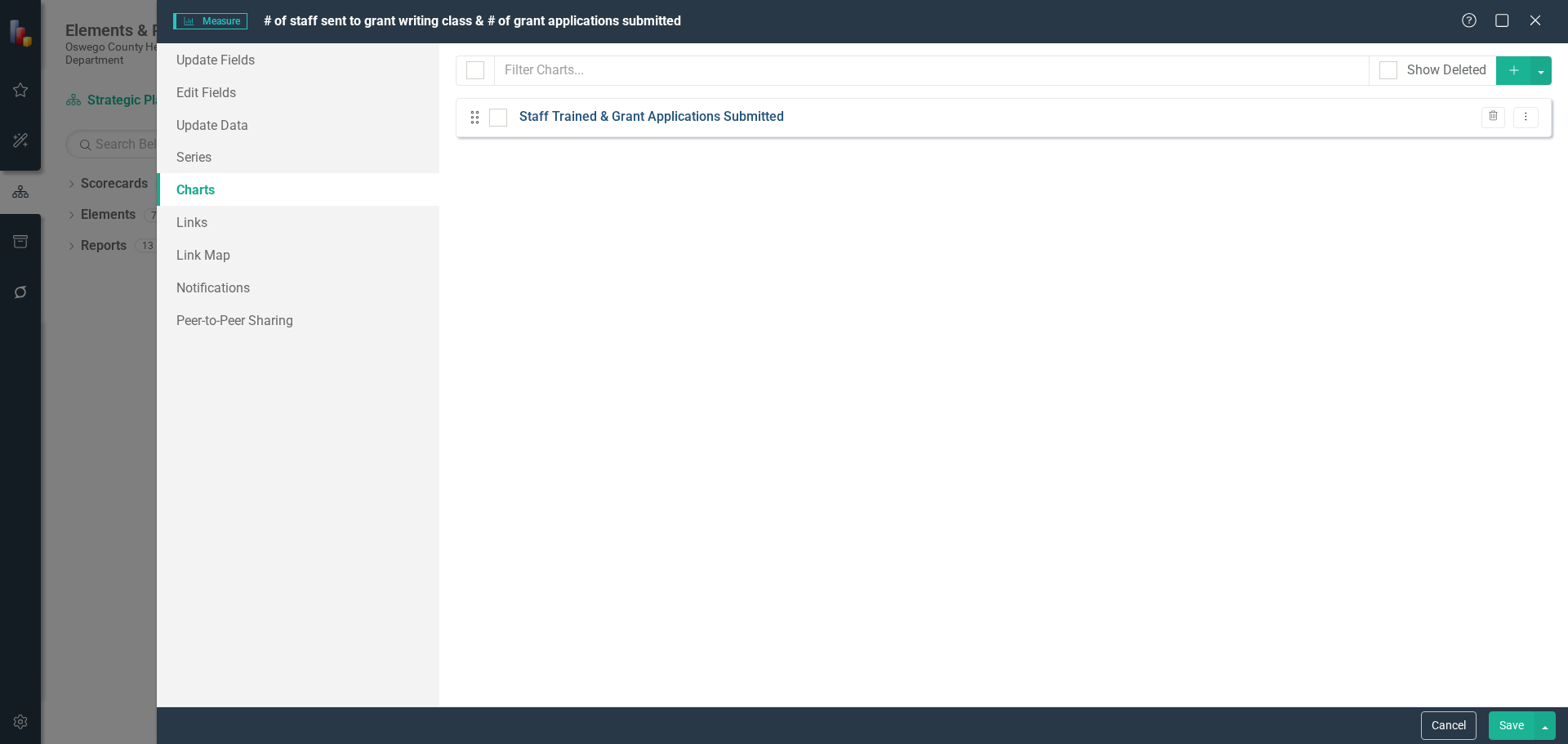
click at [752, 114] on link "Staff Trained & Grant Applications Submitted" at bounding box center [651, 117] width 264 height 19
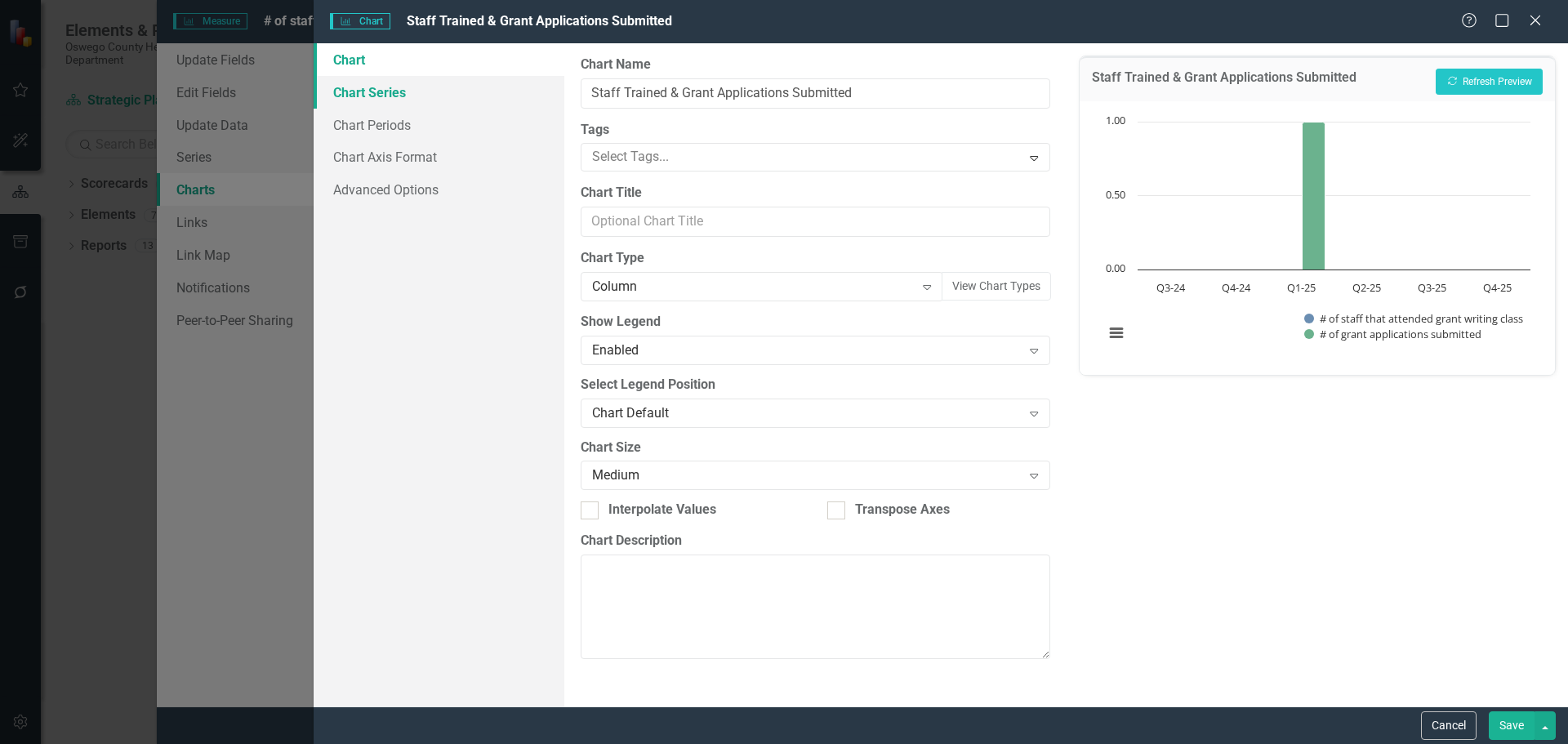
click at [387, 100] on link "Chart Series" at bounding box center [439, 93] width 251 height 32
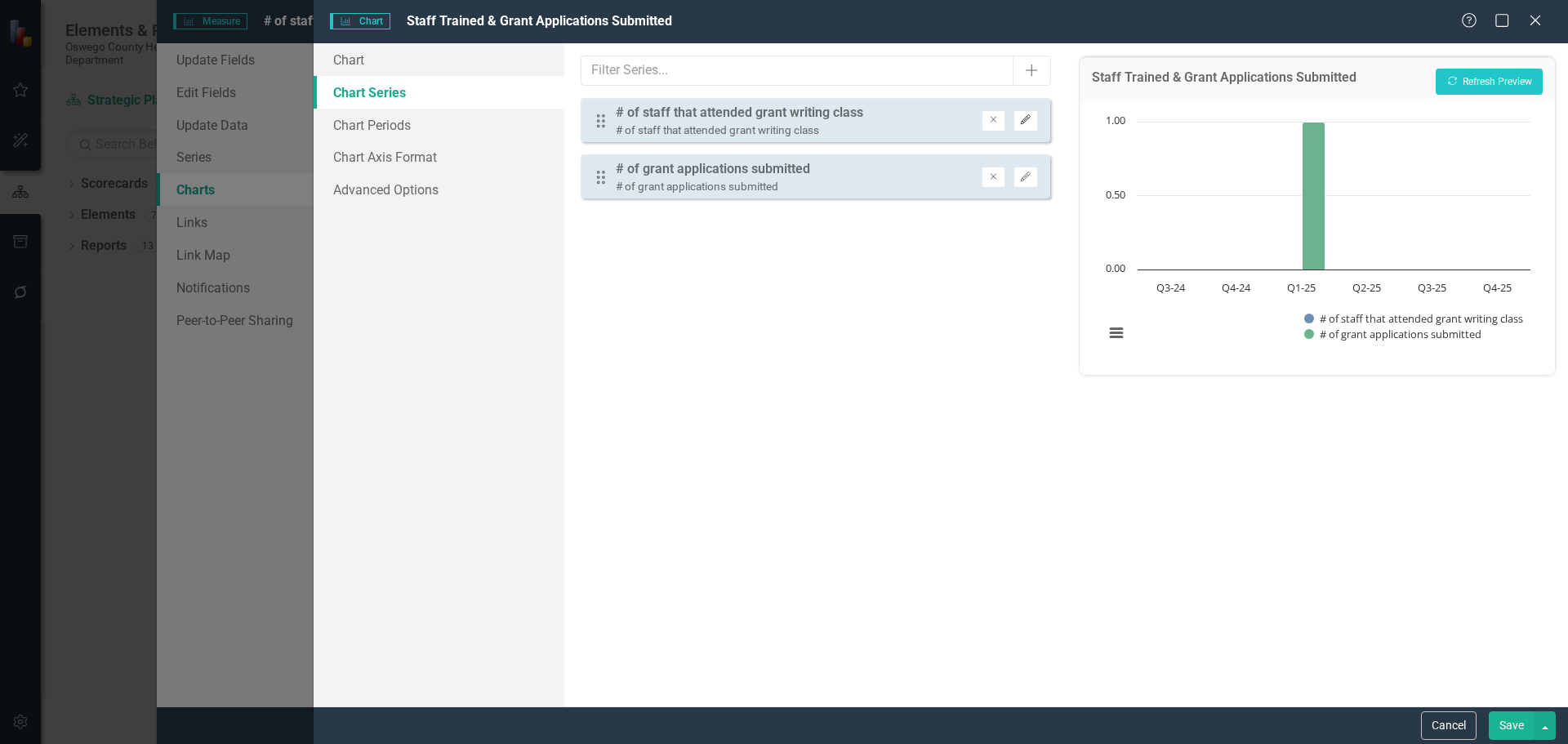
click at [1027, 121] on icon "Edit" at bounding box center [1025, 120] width 13 height 10
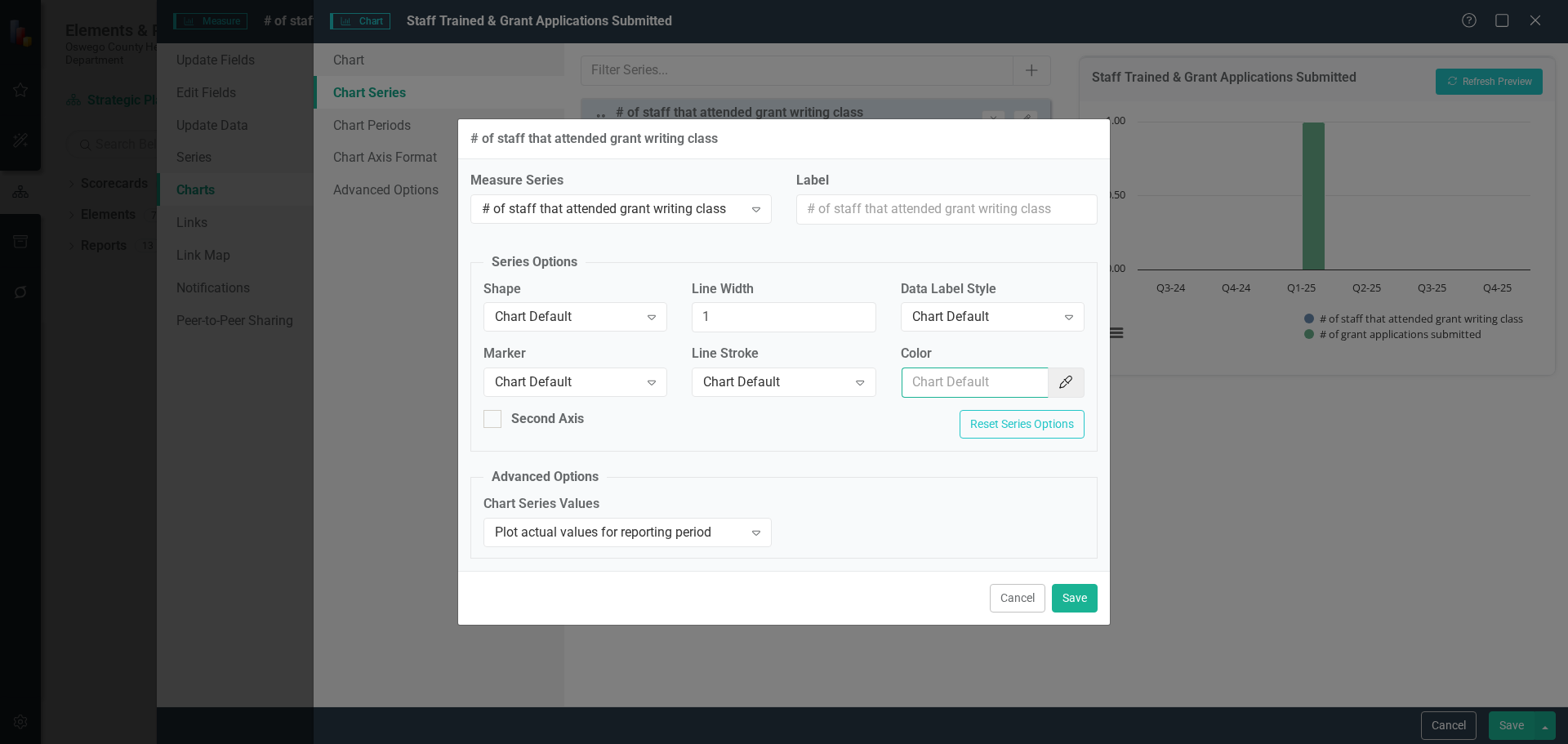
click at [966, 385] on input "Color" at bounding box center [975, 383] width 147 height 31
paste input "154f82"
type input "154f82"
click at [1067, 388] on icon "Color Picker" at bounding box center [1066, 382] width 16 height 13
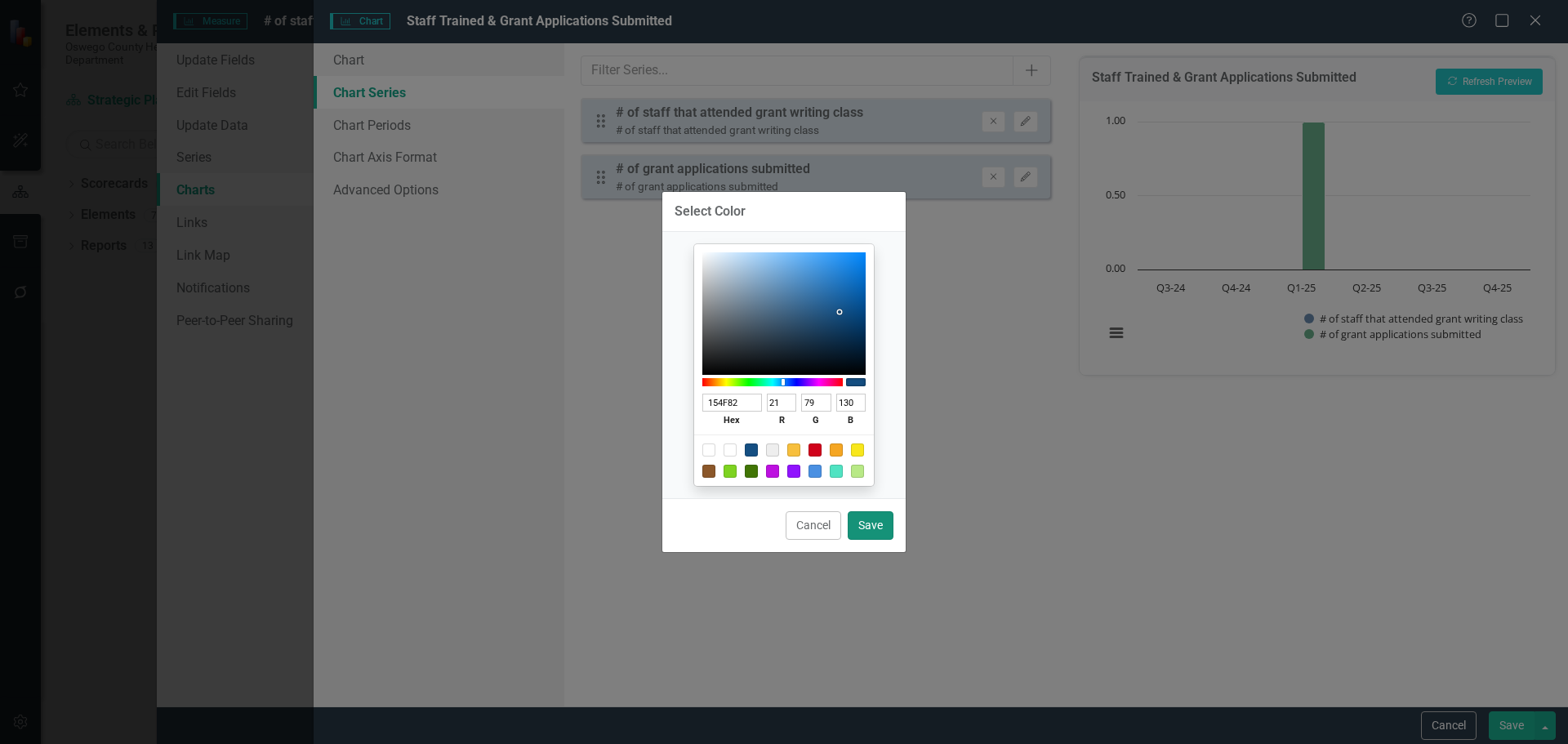
click at [879, 525] on button "Save" at bounding box center [870, 526] width 46 height 29
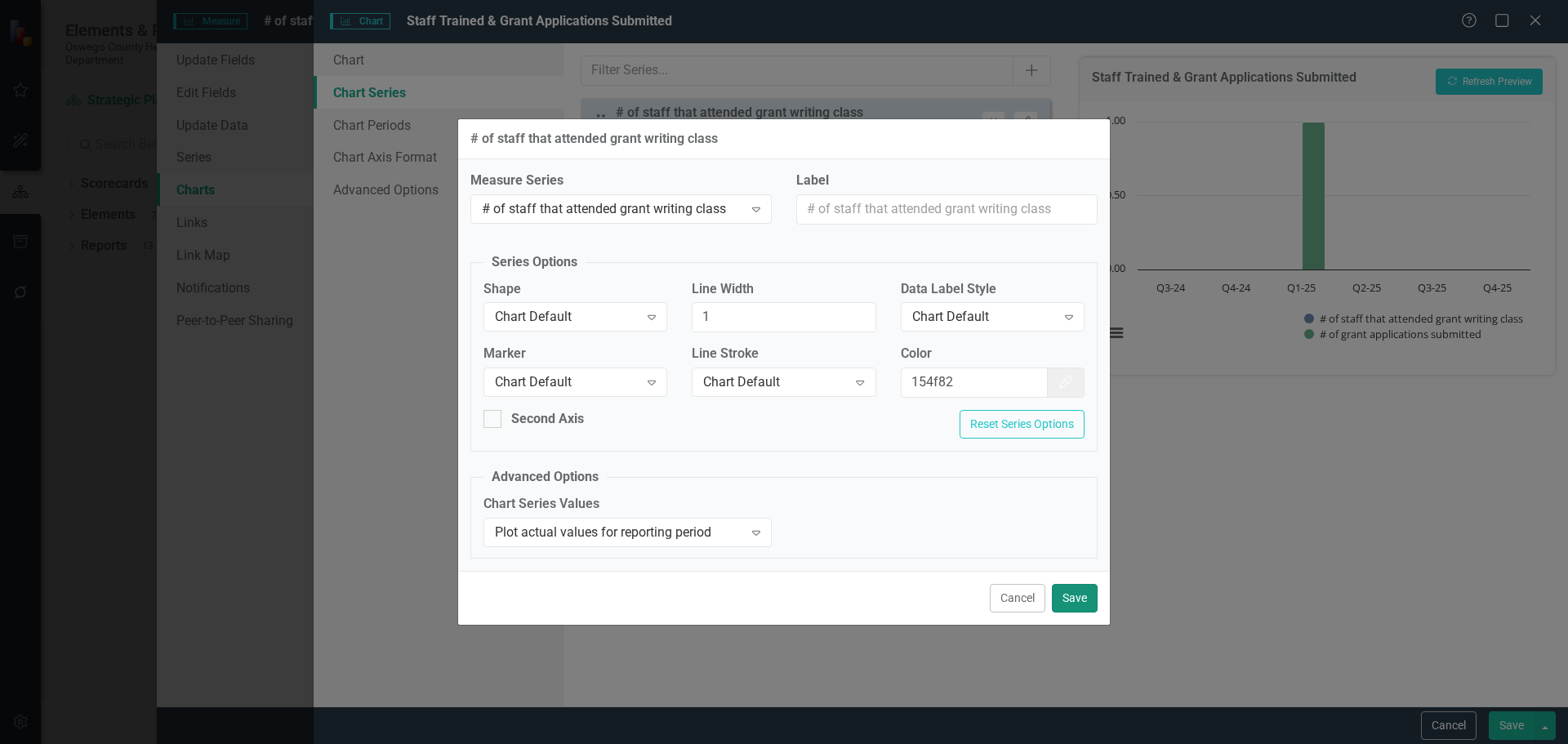
click at [1075, 598] on button "Save" at bounding box center [1075, 598] width 46 height 29
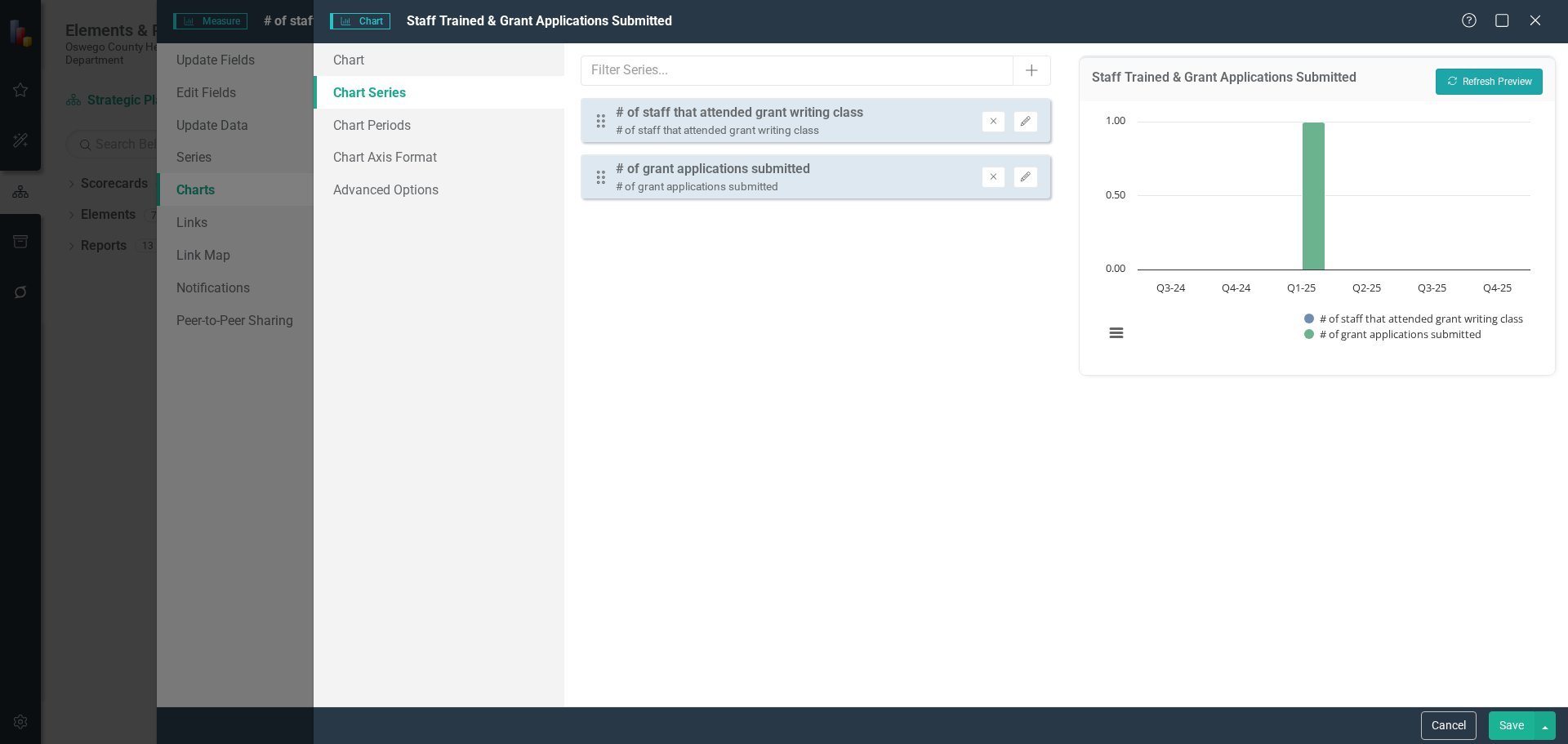
click at [1487, 82] on button "Recalculate Refresh Preview" at bounding box center [1489, 81] width 107 height 26
click at [1023, 120] on icon "Edit" at bounding box center [1025, 121] width 13 height 10
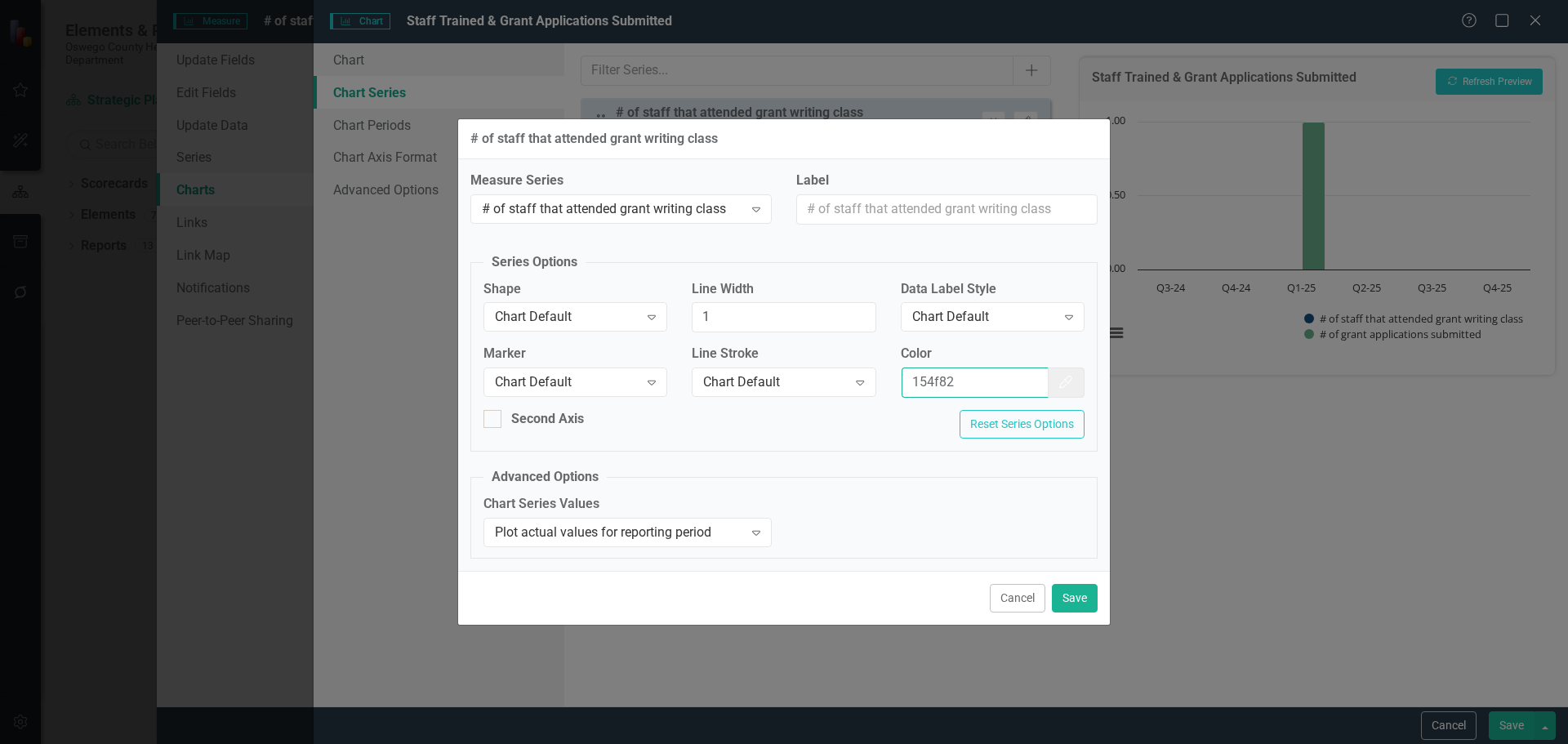
drag, startPoint x: 978, startPoint y: 381, endPoint x: 913, endPoint y: 288, distance: 113.5
click at [851, 370] on div "Marker Chart Default Expand Line Stroke Chart Default Expand Color 154f82 Color…" at bounding box center [784, 377] width 625 height 66
type input "f7bf3d"
click at [1079, 606] on button "Save" at bounding box center [1075, 598] width 46 height 29
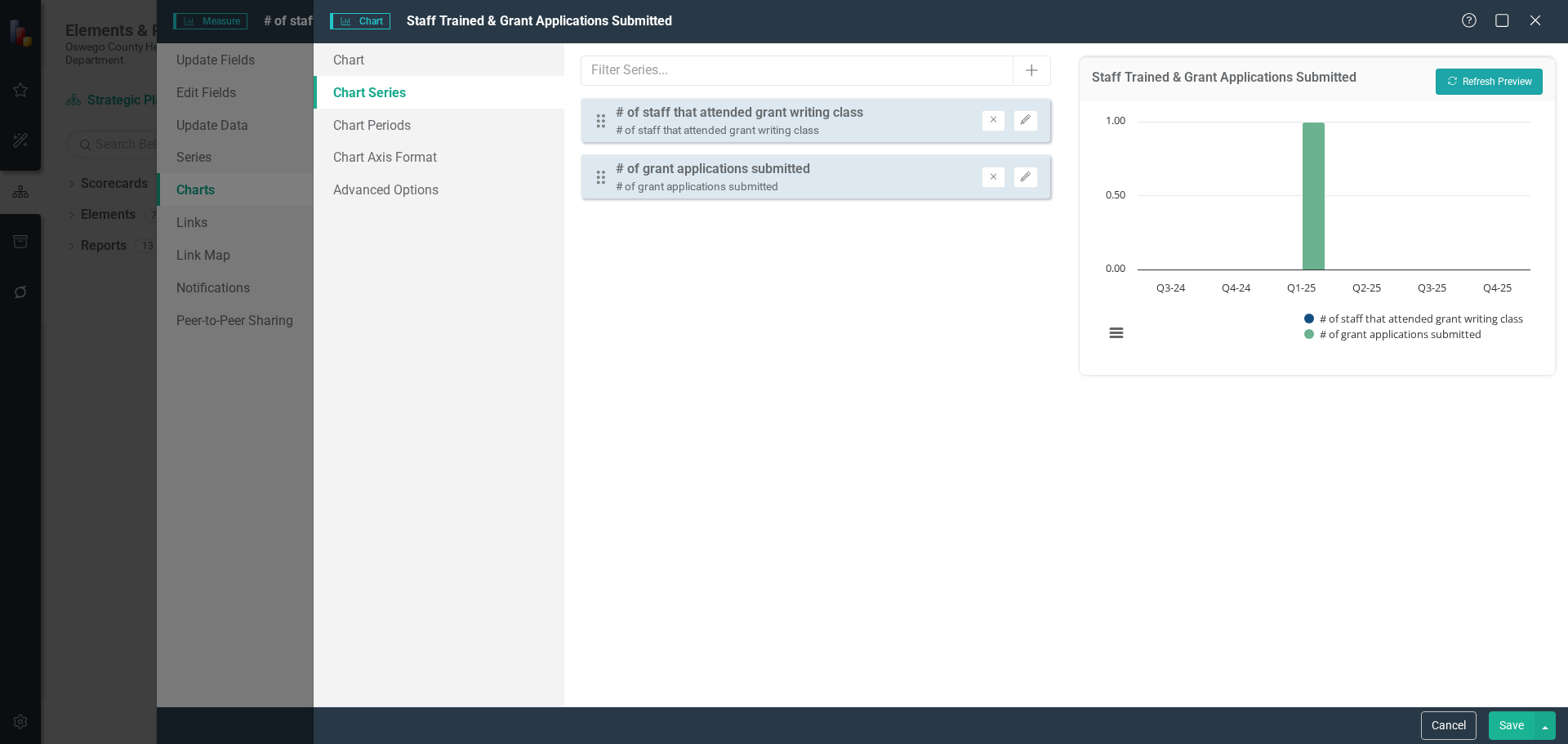
click at [1481, 82] on button "Recalculate Refresh Preview" at bounding box center [1489, 81] width 107 height 26
click at [1035, 181] on button "Edit" at bounding box center [1025, 177] width 23 height 22
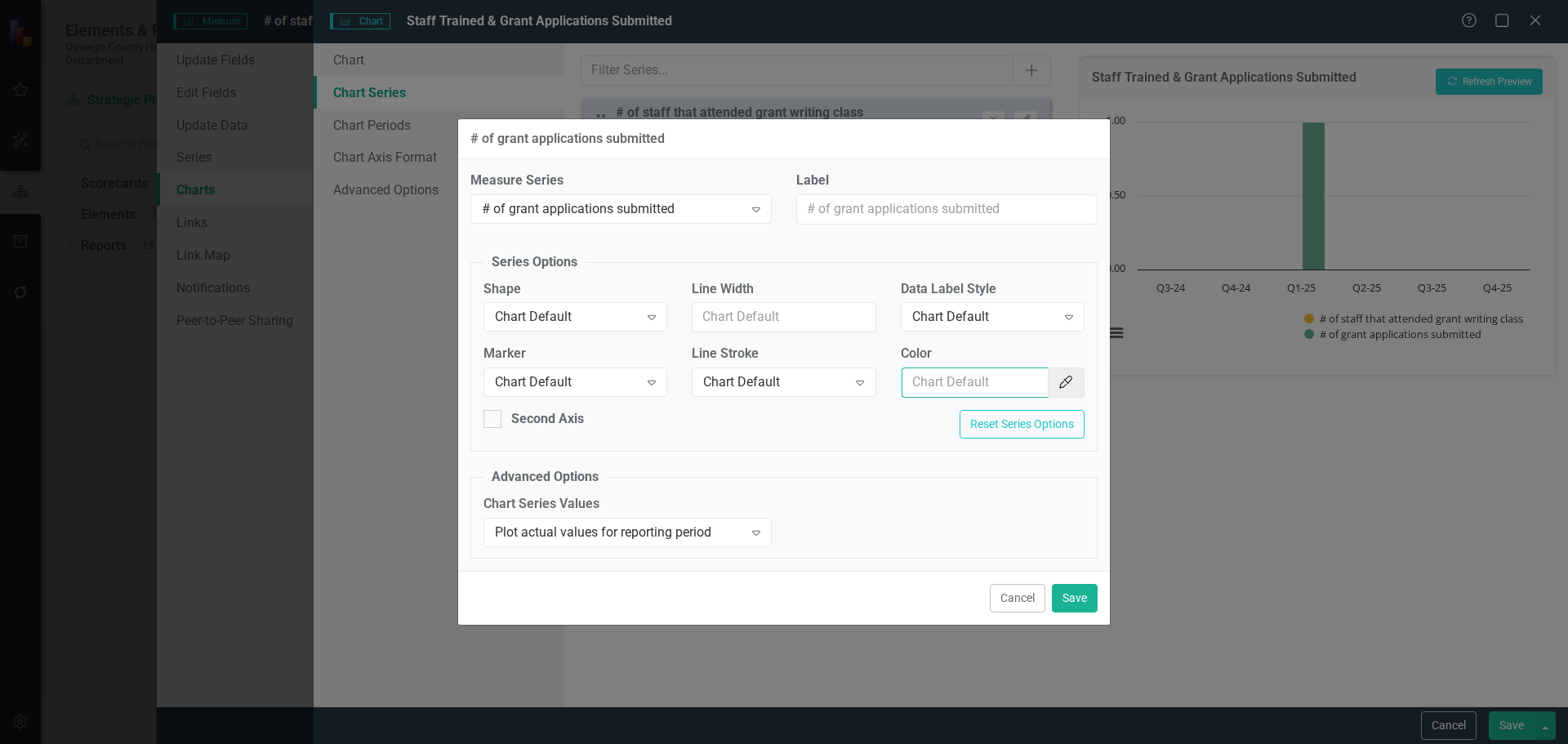
click at [975, 386] on input "Color" at bounding box center [975, 383] width 147 height 31
paste input "154f82"
type input "154f82"
click at [1076, 601] on button "Save" at bounding box center [1075, 598] width 46 height 29
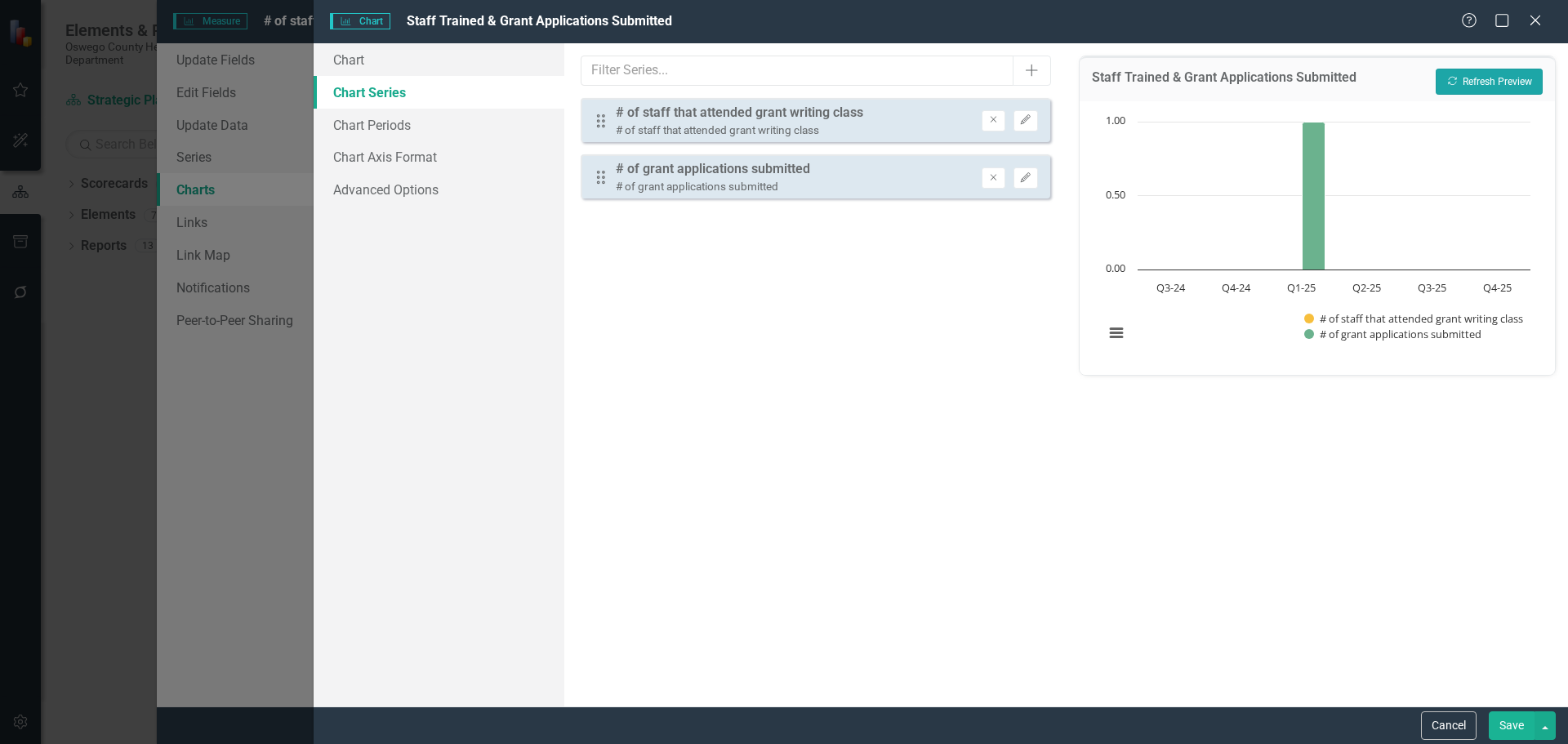
click at [1492, 76] on button "Recalculate Refresh Preview" at bounding box center [1489, 81] width 107 height 26
click at [1504, 723] on button "Save" at bounding box center [1511, 726] width 46 height 29
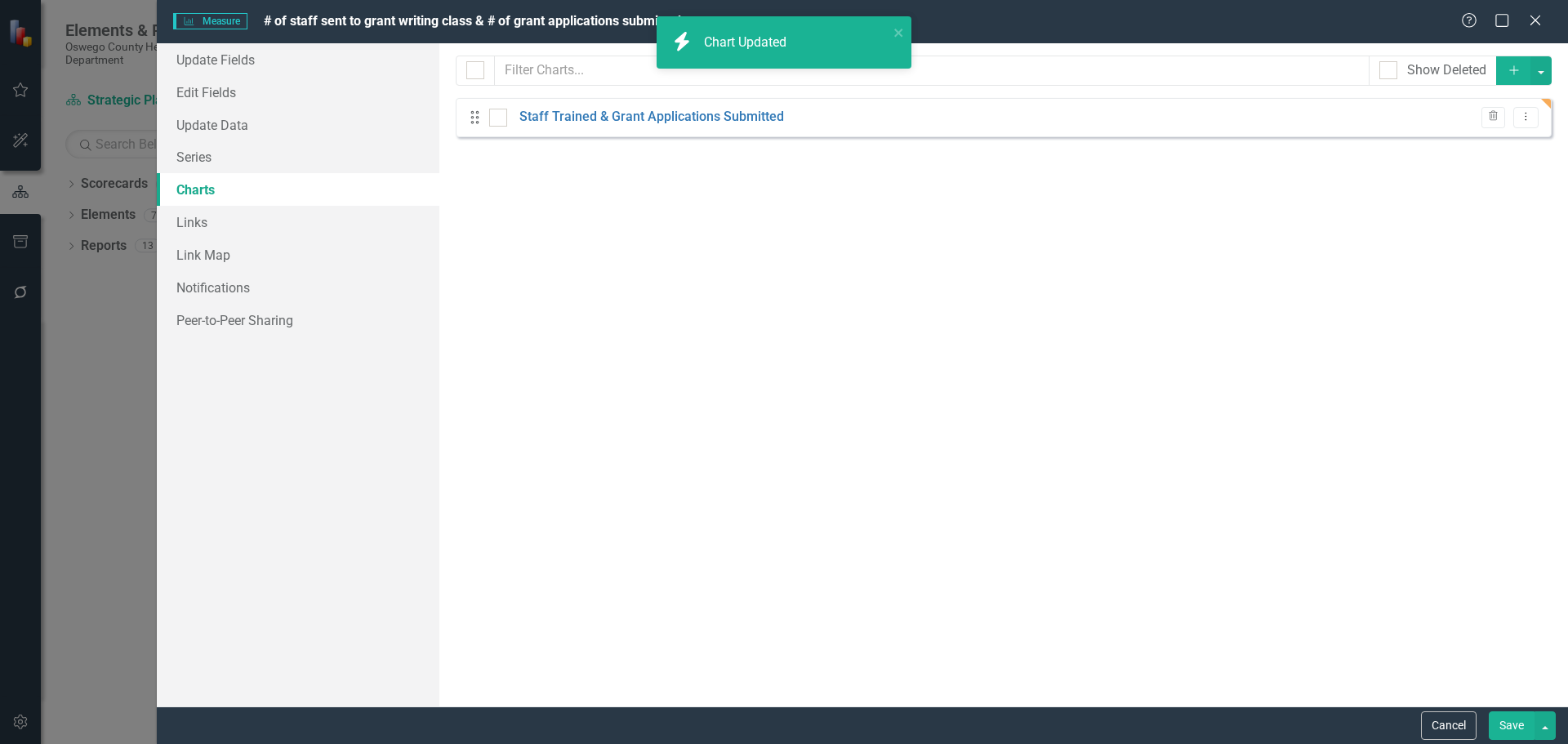
click at [1506, 723] on button "Save" at bounding box center [1511, 726] width 46 height 29
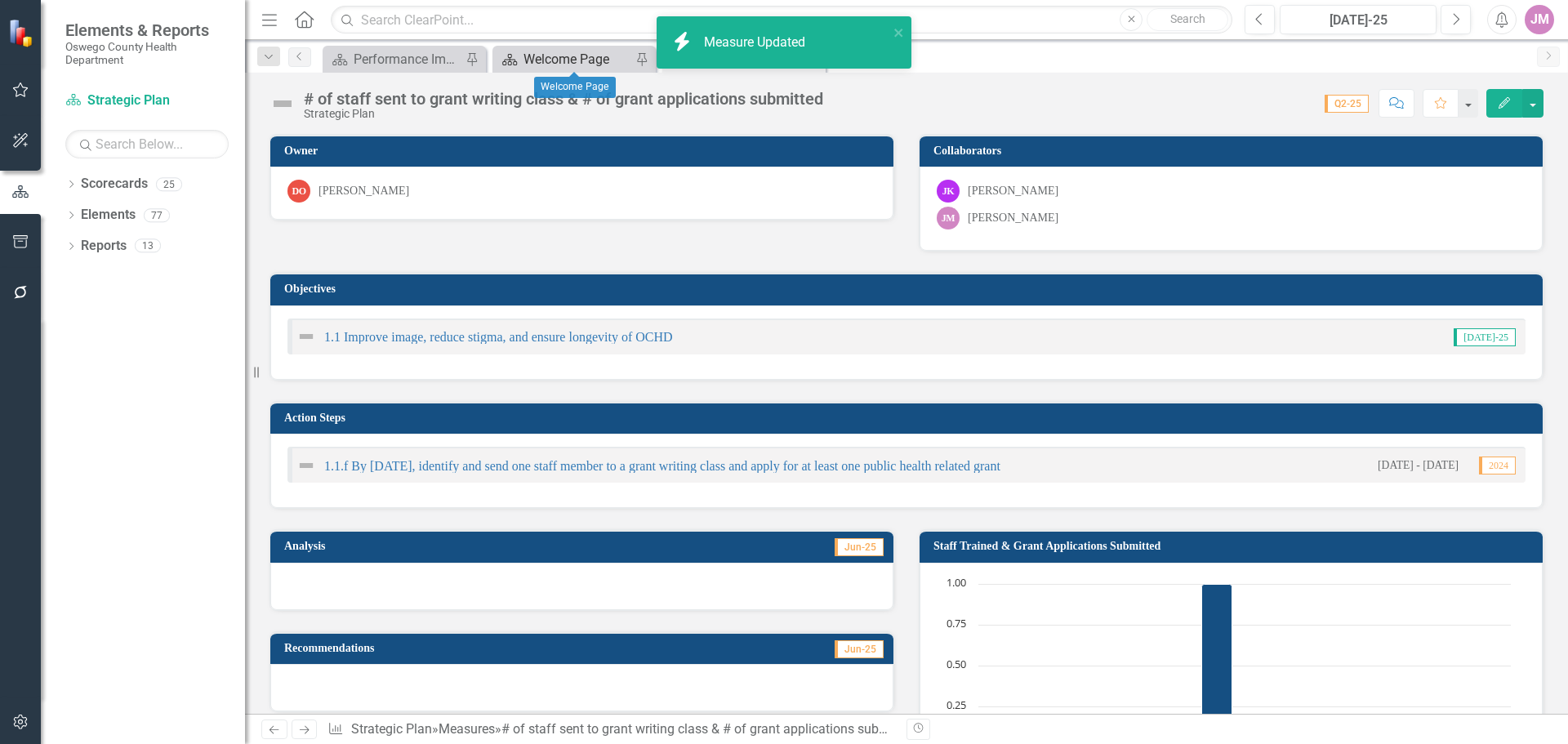
click at [578, 61] on div "Welcome Page" at bounding box center [578, 59] width 108 height 21
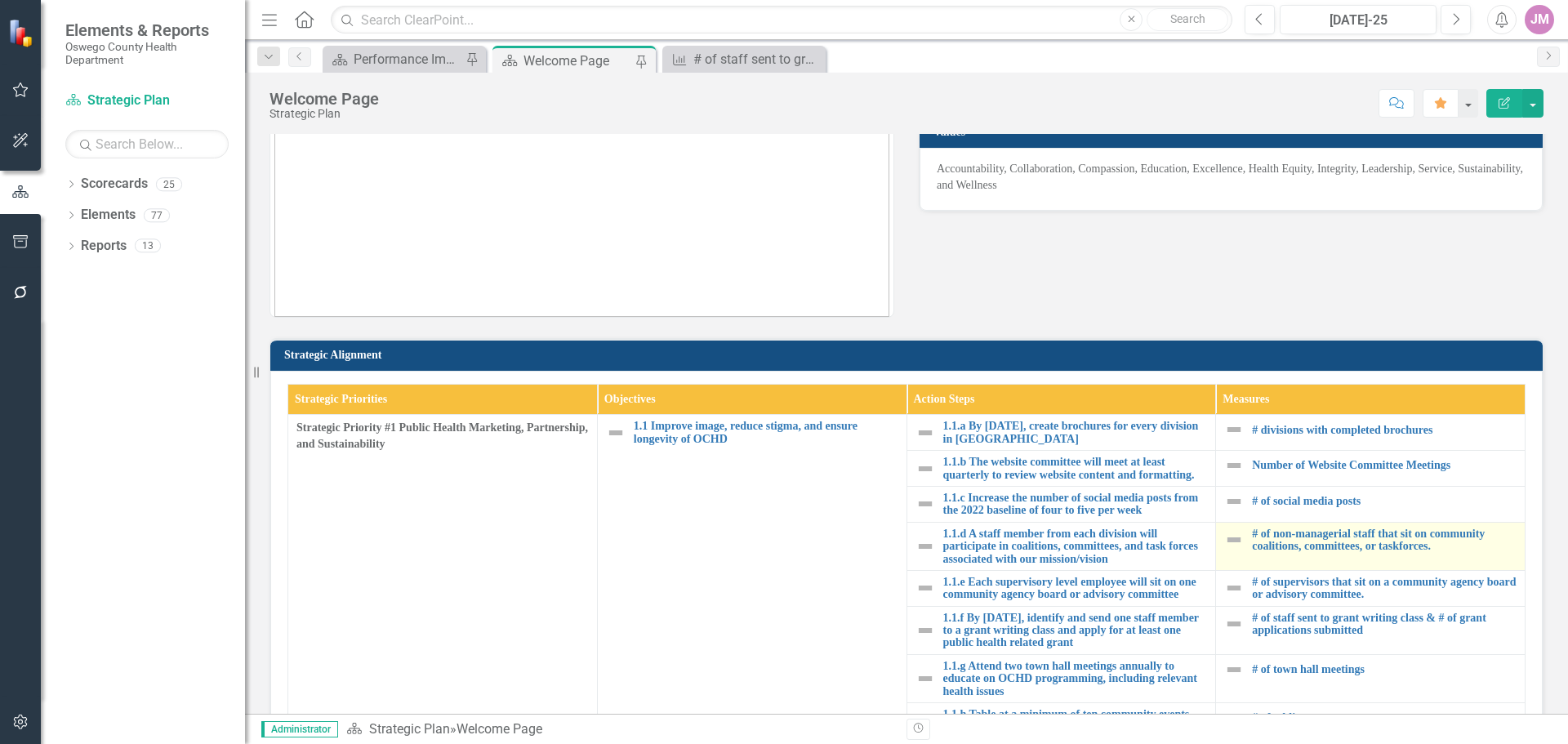
scroll to position [245, 0]
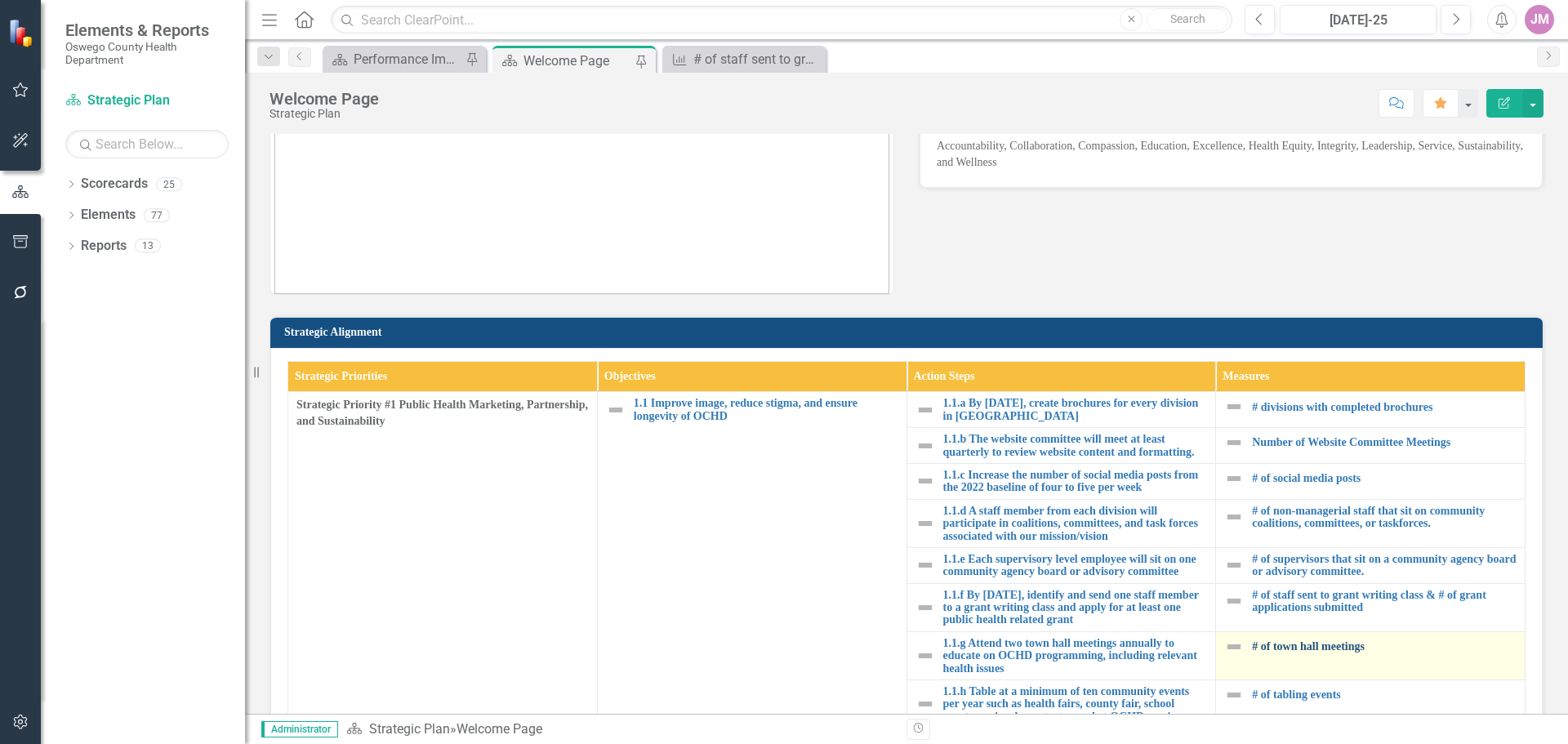
click at [1318, 651] on link "# of town hall meetings" at bounding box center [1384, 647] width 264 height 13
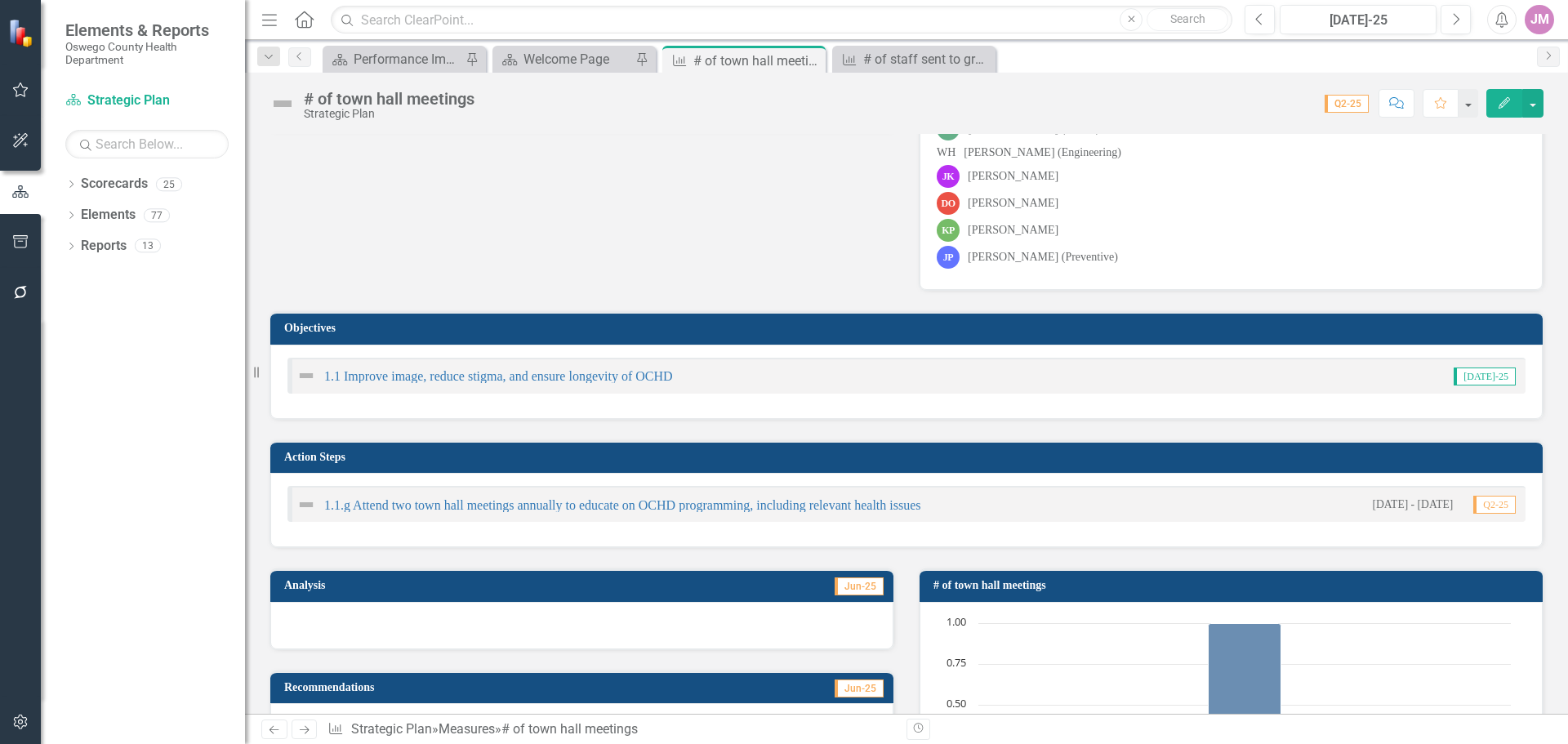
scroll to position [327, 0]
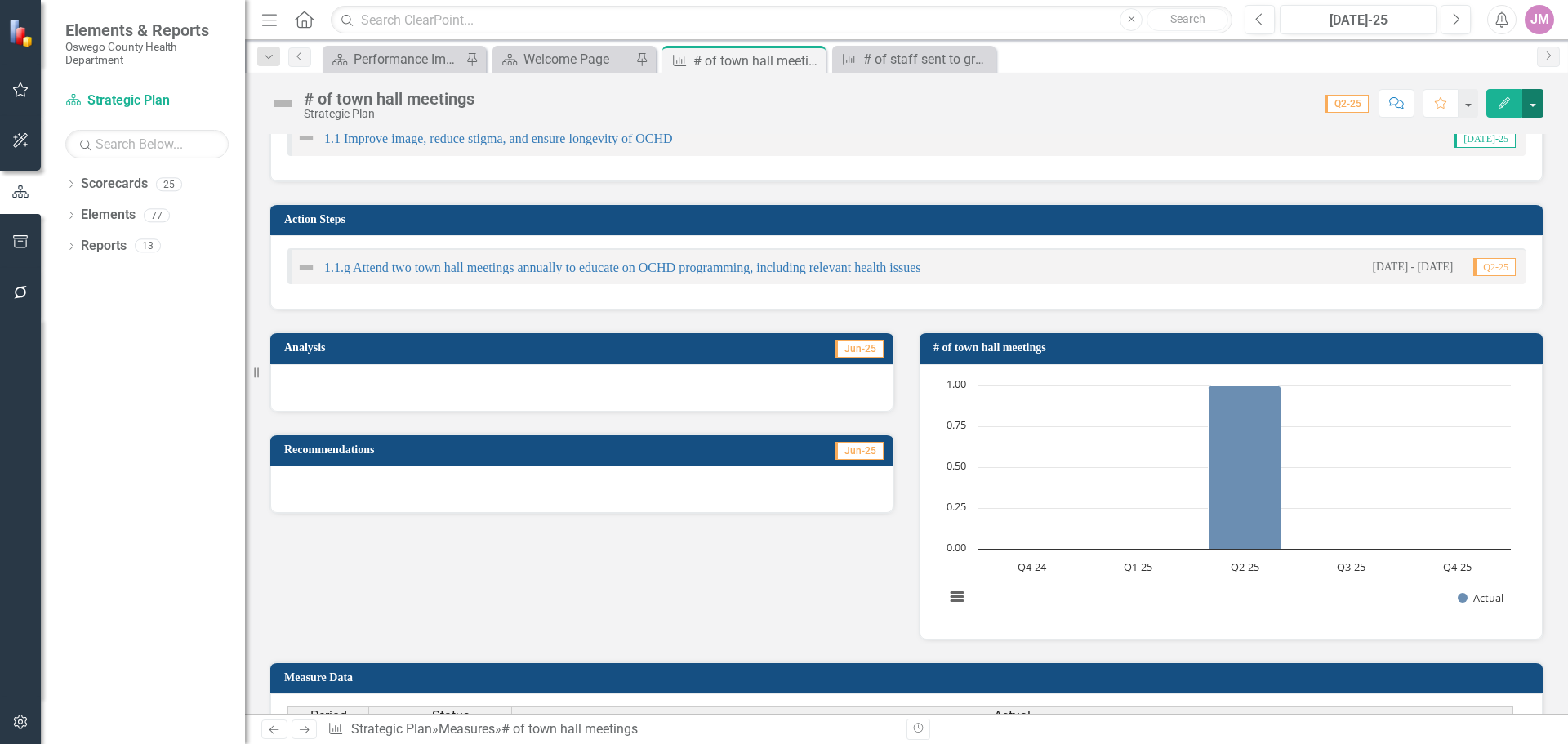
click at [1539, 100] on button "button" at bounding box center [1533, 103] width 22 height 29
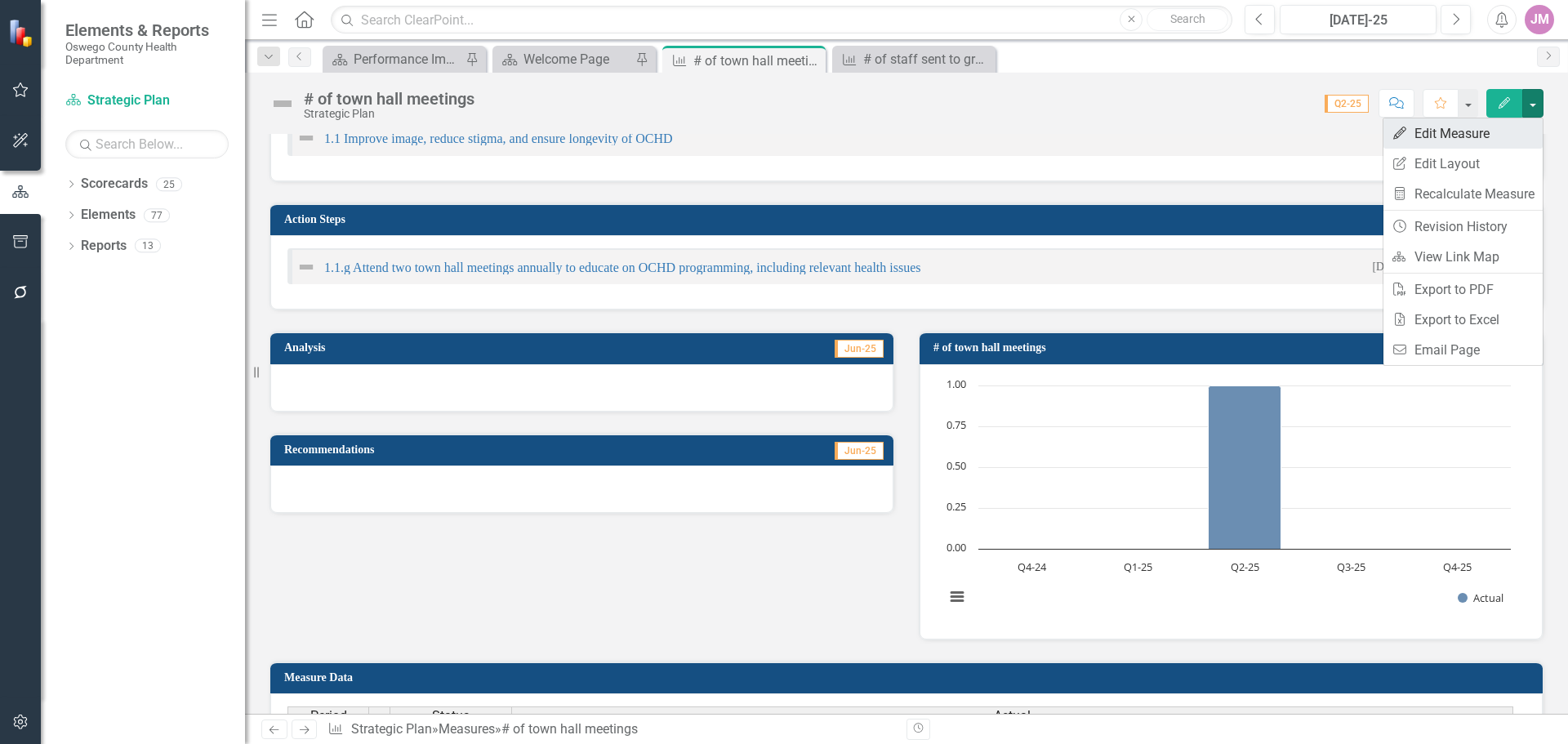
click at [1468, 133] on link "Edit Edit Measure" at bounding box center [1463, 134] width 159 height 31
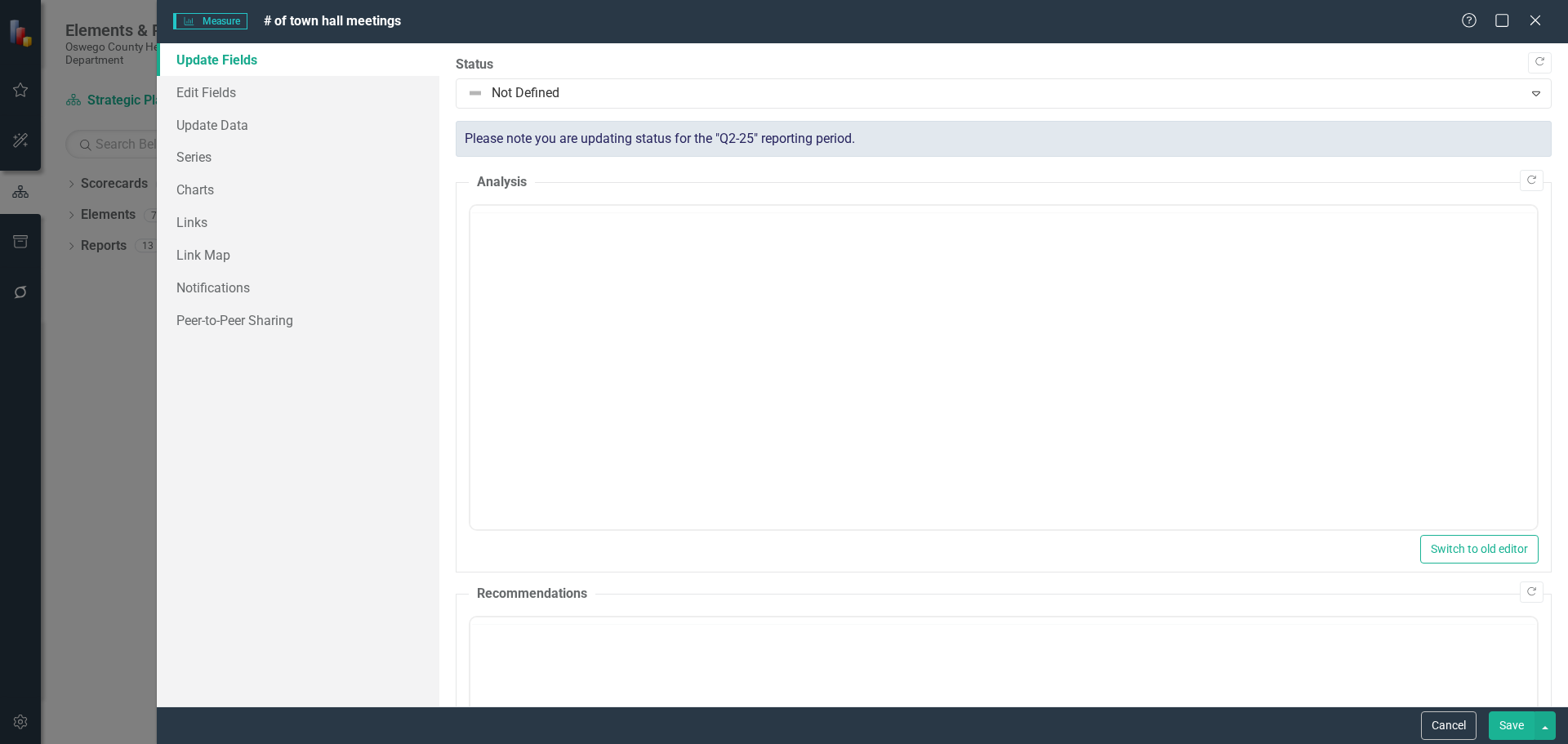
scroll to position [0, 0]
click at [212, 160] on link "Series" at bounding box center [298, 156] width 282 height 32
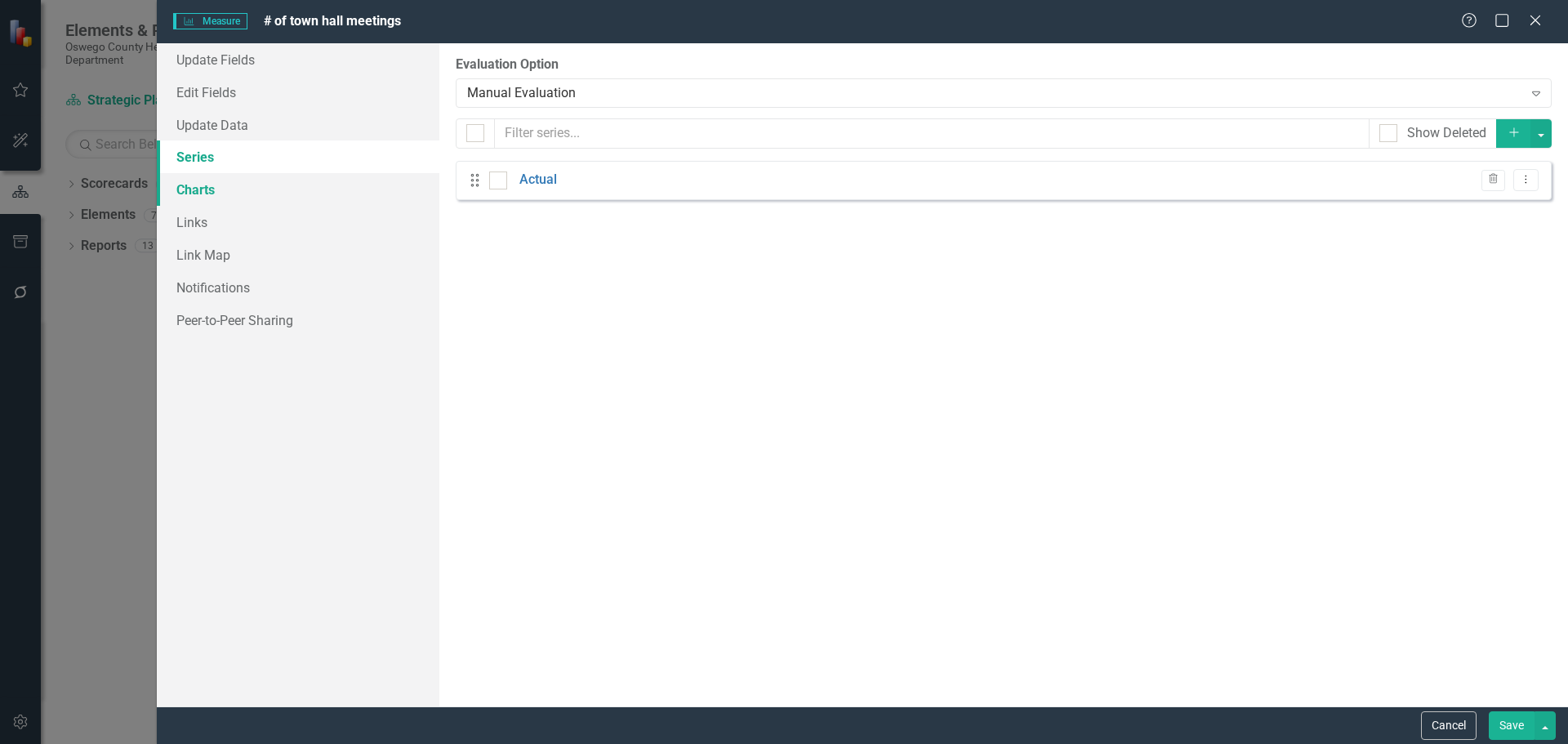
click at [216, 191] on link "Charts" at bounding box center [298, 190] width 282 height 32
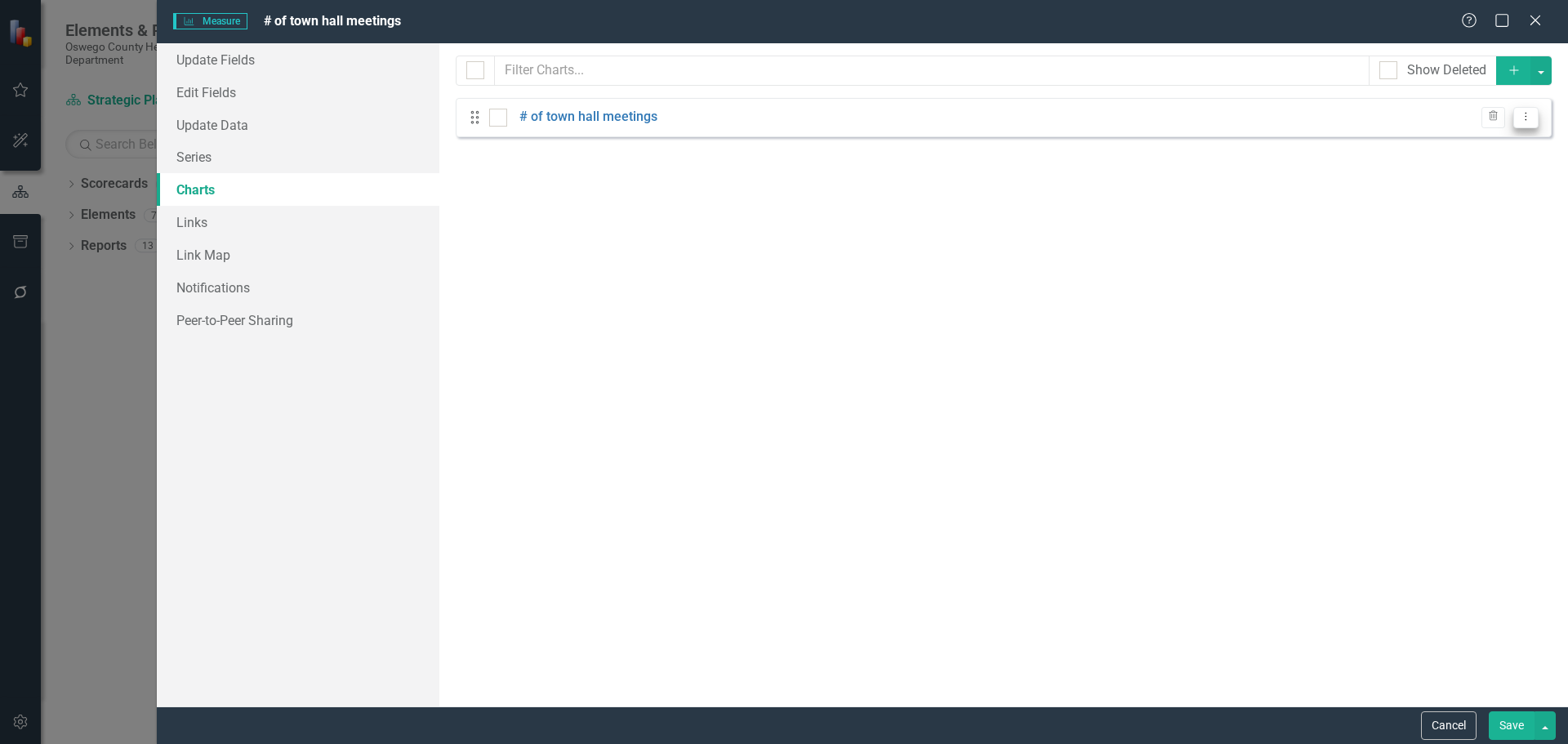
click at [1530, 118] on icon "Dropdown Menu" at bounding box center [1526, 117] width 13 height 11
click at [1438, 142] on link "Edit Edit Chart" at bounding box center [1474, 145] width 129 height 31
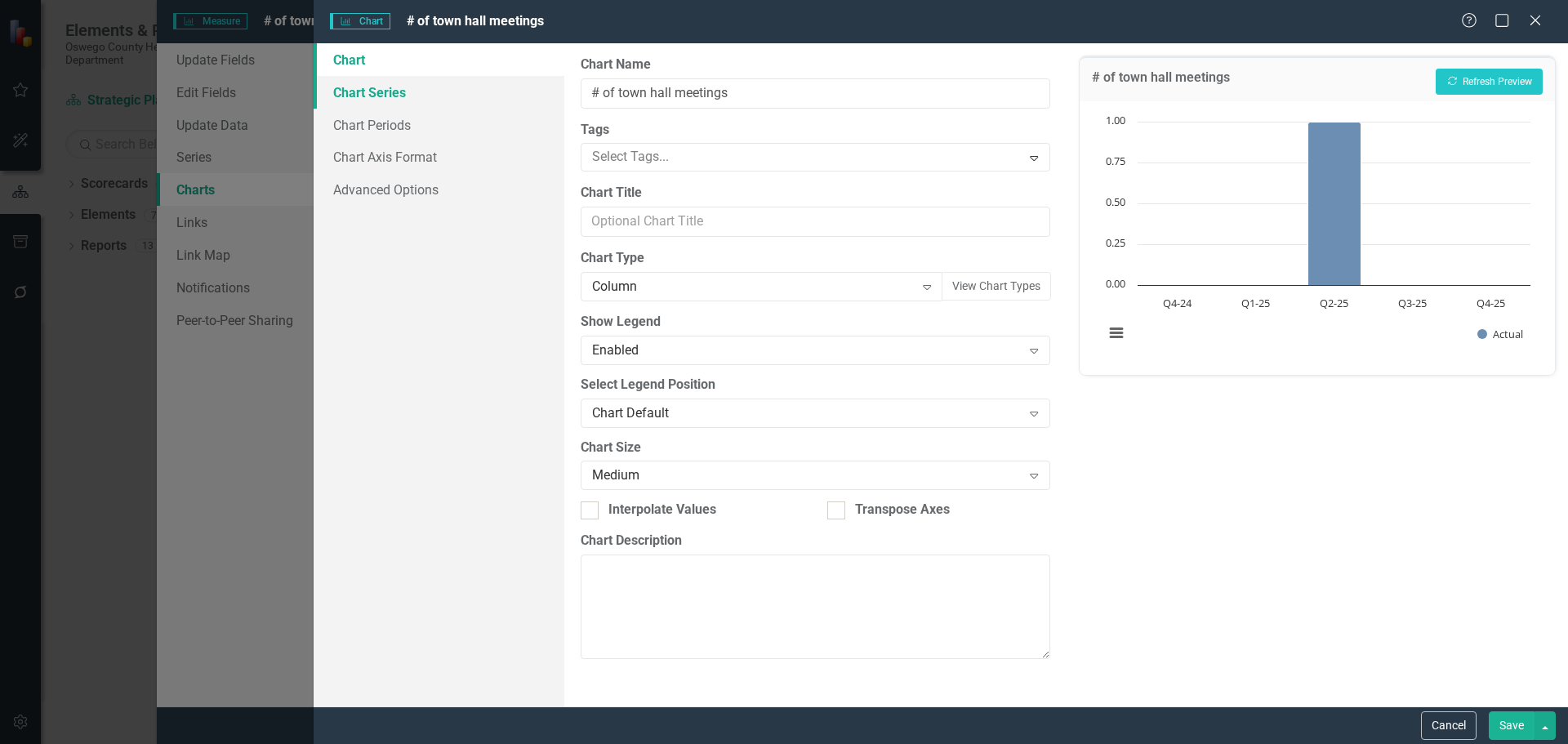
click at [385, 88] on link "Chart Series" at bounding box center [439, 93] width 251 height 32
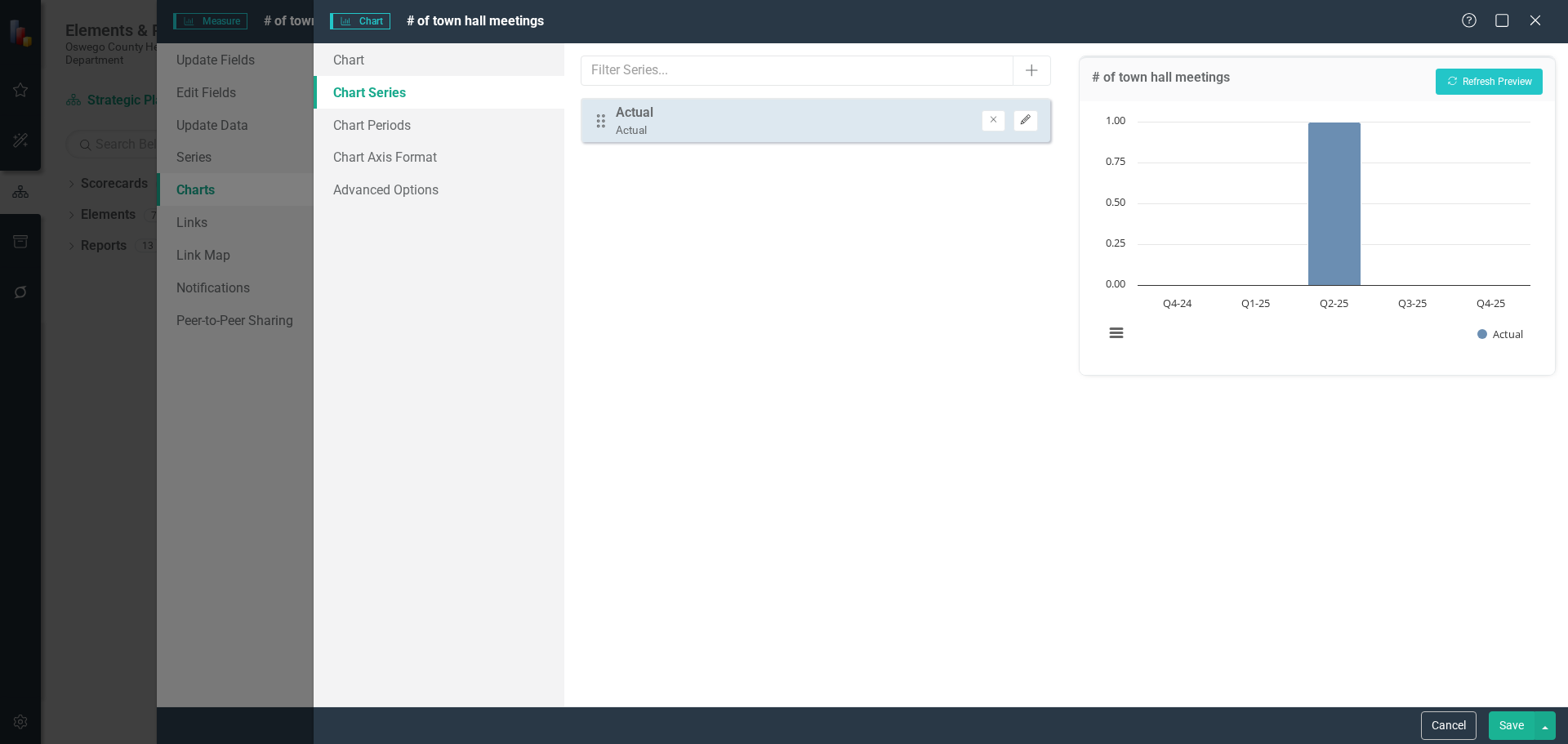
click at [1026, 119] on icon "Edit" at bounding box center [1025, 120] width 13 height 10
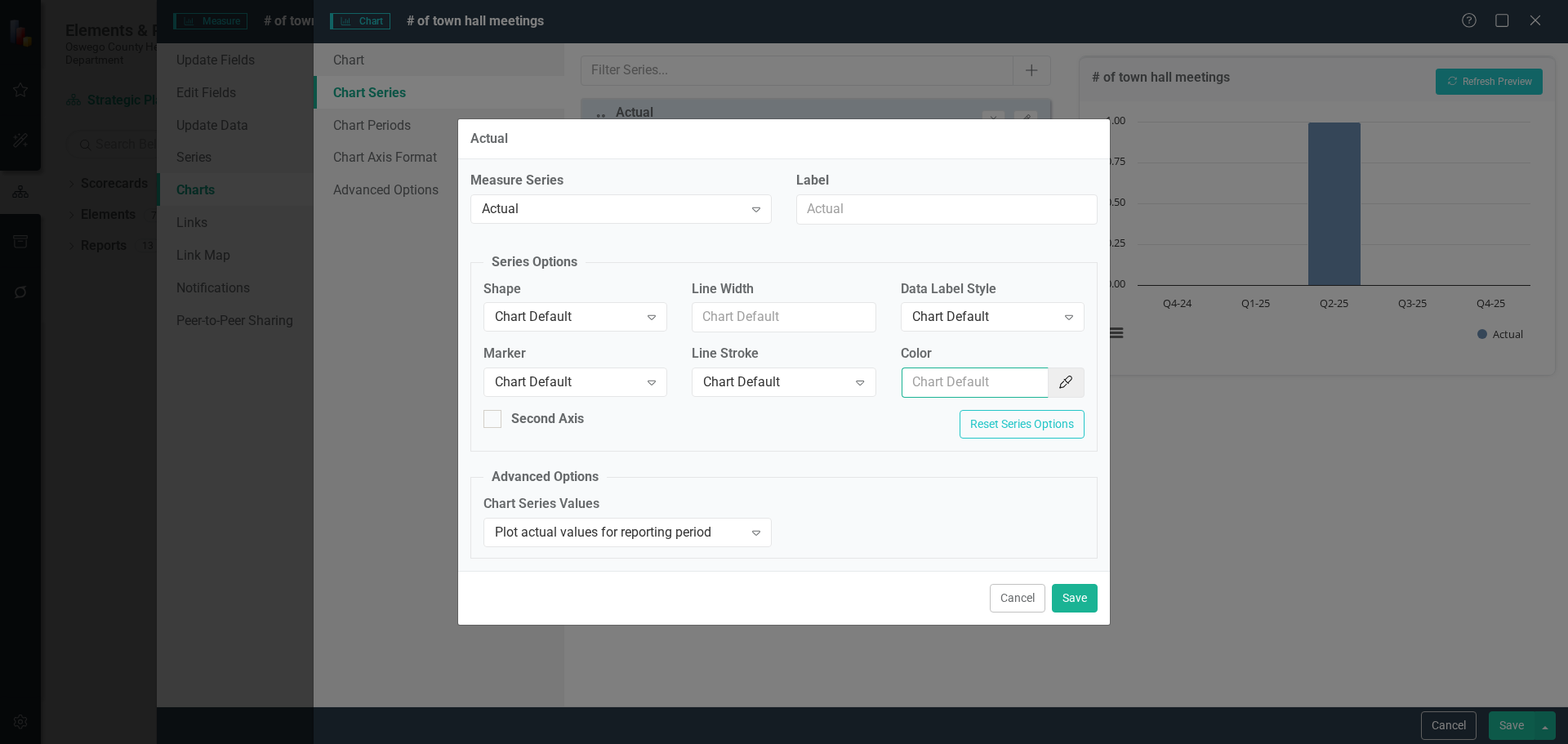
click at [950, 371] on input "Color" at bounding box center [975, 383] width 147 height 31
paste input "154f82"
type input "154f82"
click at [1073, 596] on button "Save" at bounding box center [1075, 598] width 46 height 29
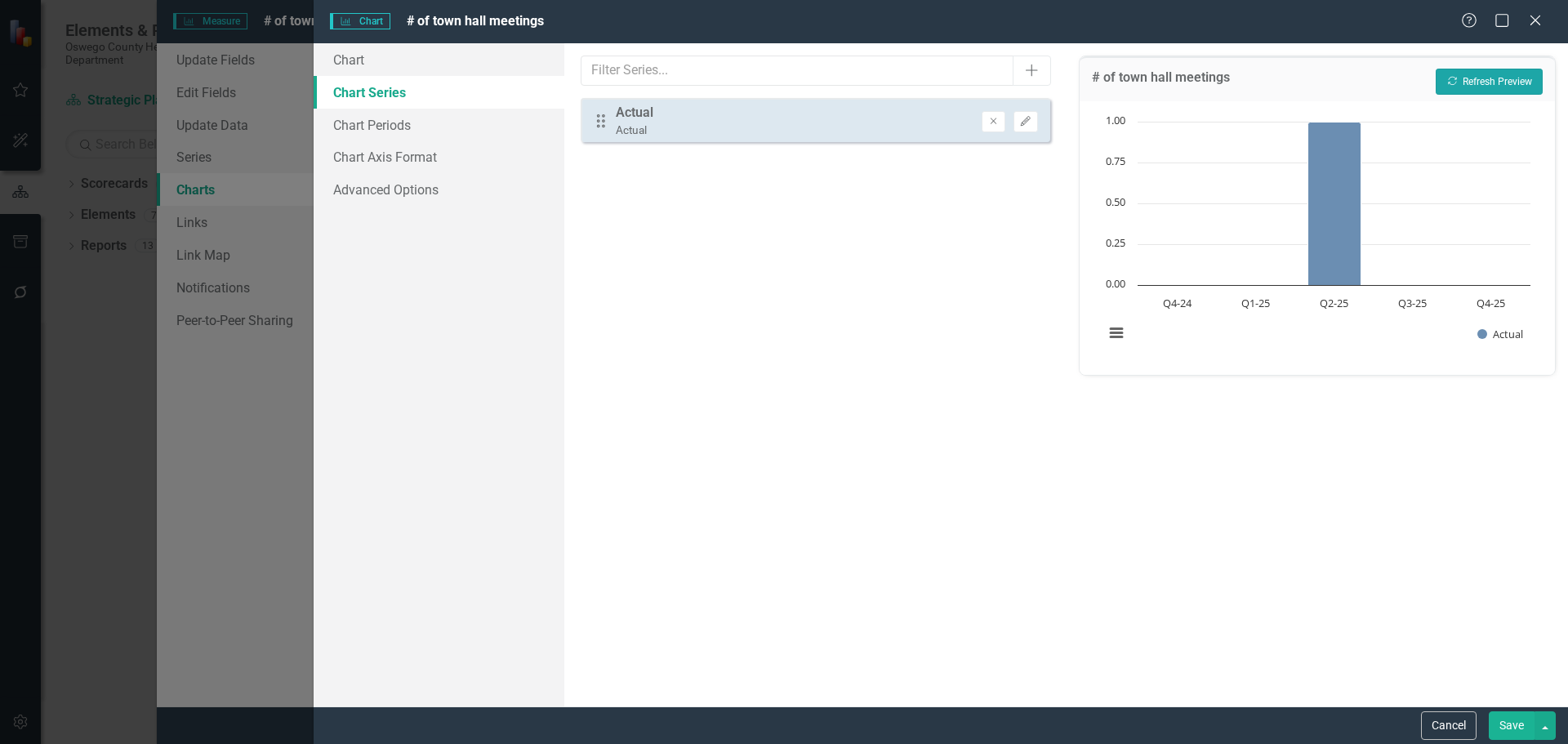
drag, startPoint x: 1497, startPoint y: 82, endPoint x: 1476, endPoint y: 329, distance: 247.9
click at [1496, 82] on button "Recalculate Refresh Preview" at bounding box center [1489, 81] width 107 height 26
click at [1509, 725] on button "Save" at bounding box center [1511, 726] width 46 height 29
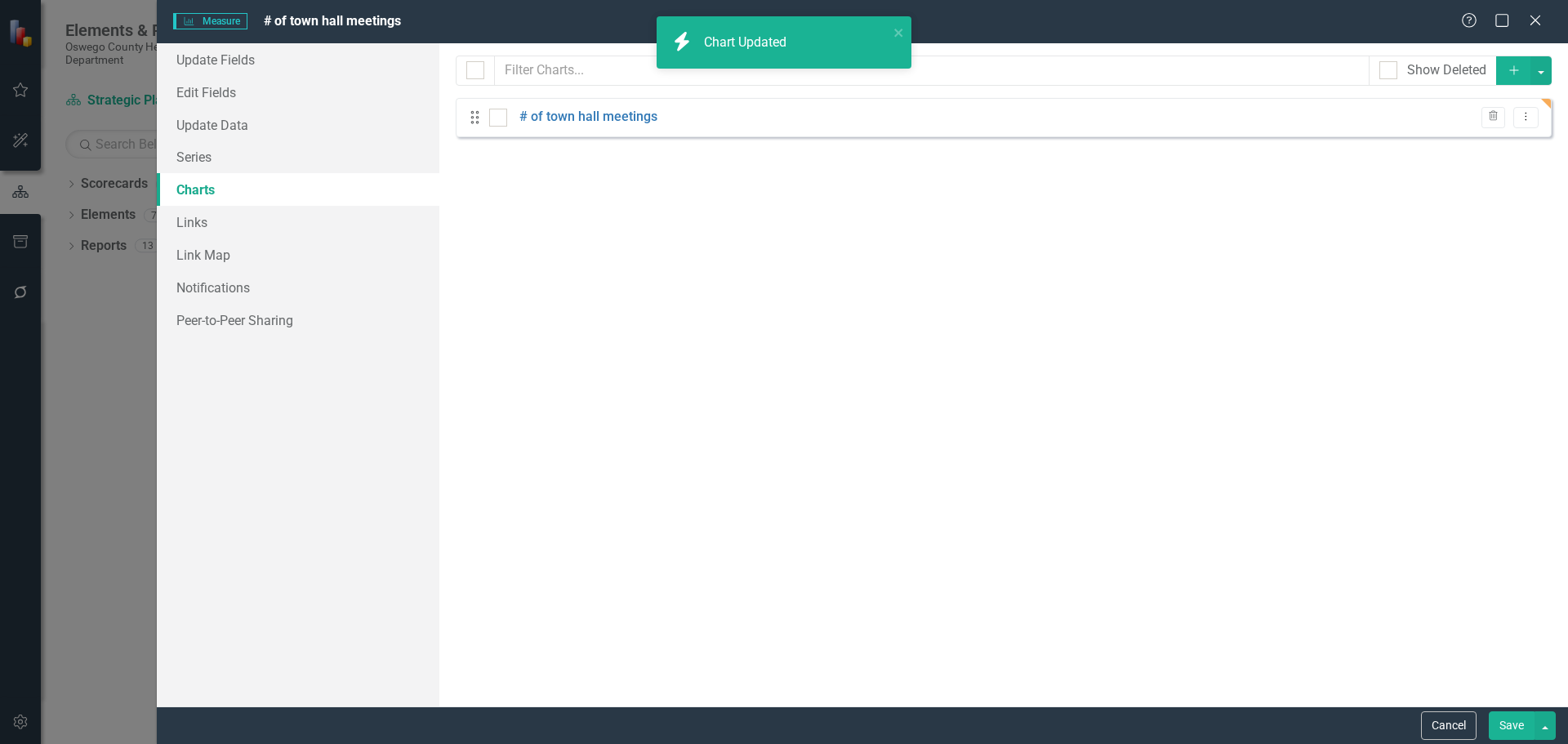
click at [1501, 720] on button "Save" at bounding box center [1511, 726] width 46 height 29
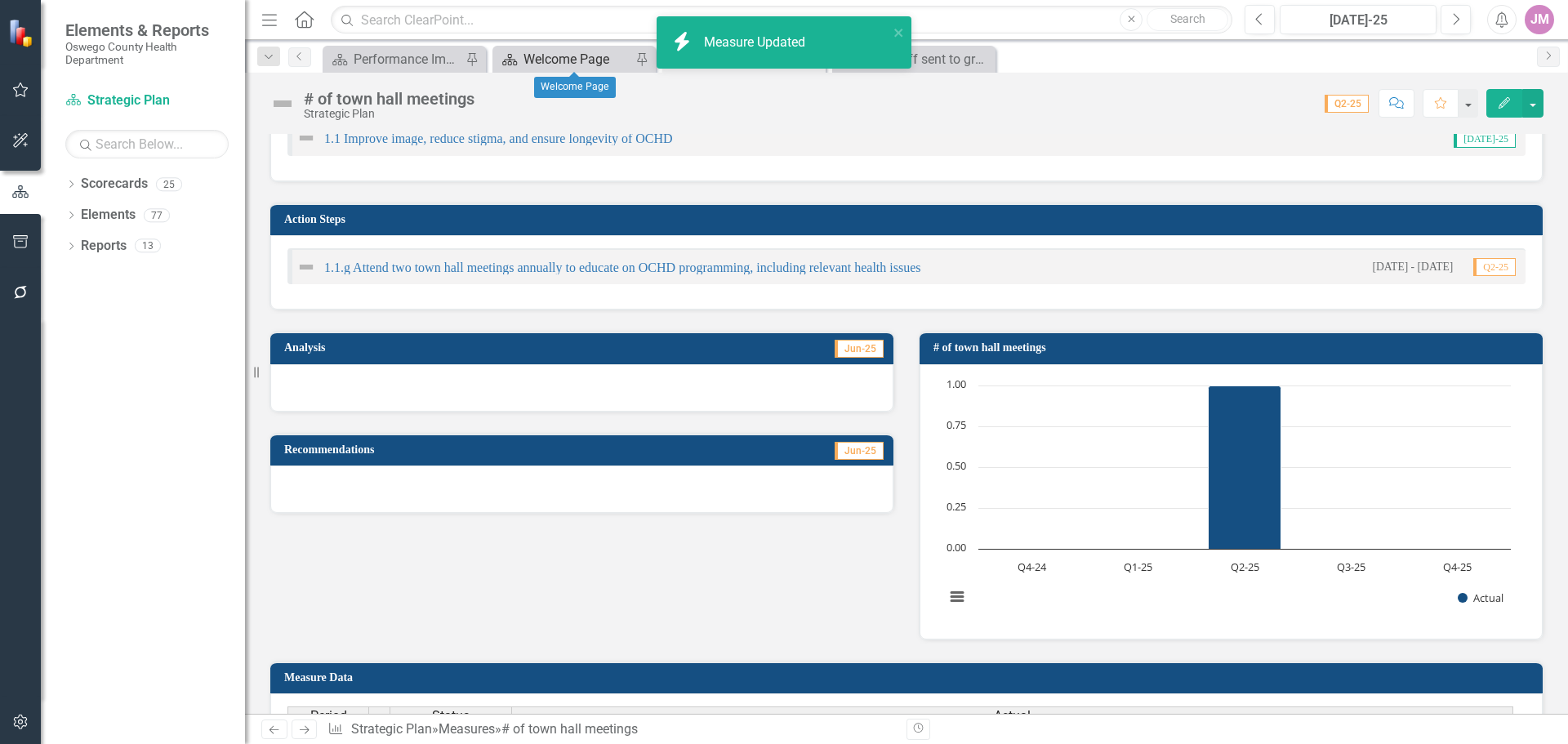
click at [595, 57] on div "Welcome Page" at bounding box center [578, 59] width 108 height 21
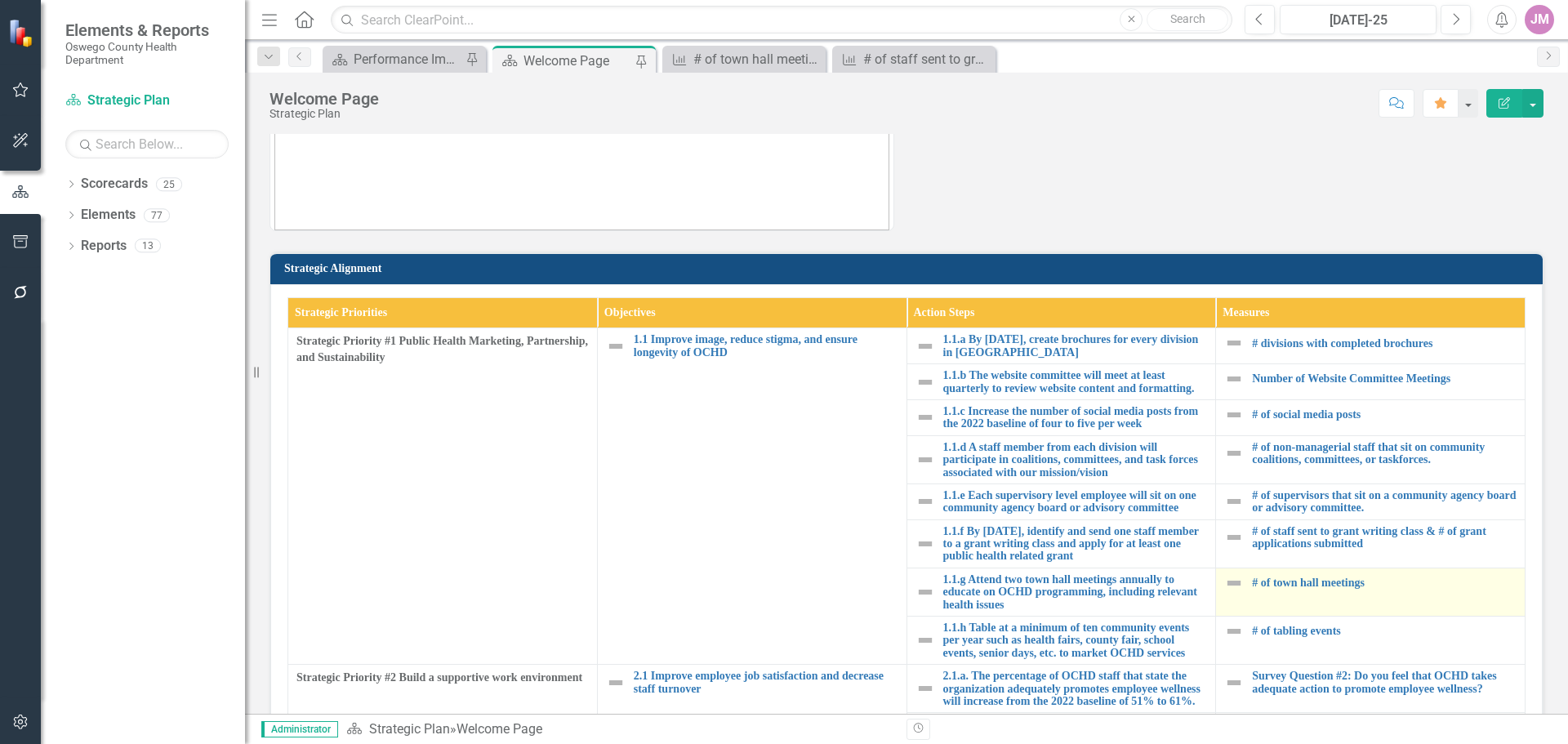
scroll to position [327, 0]
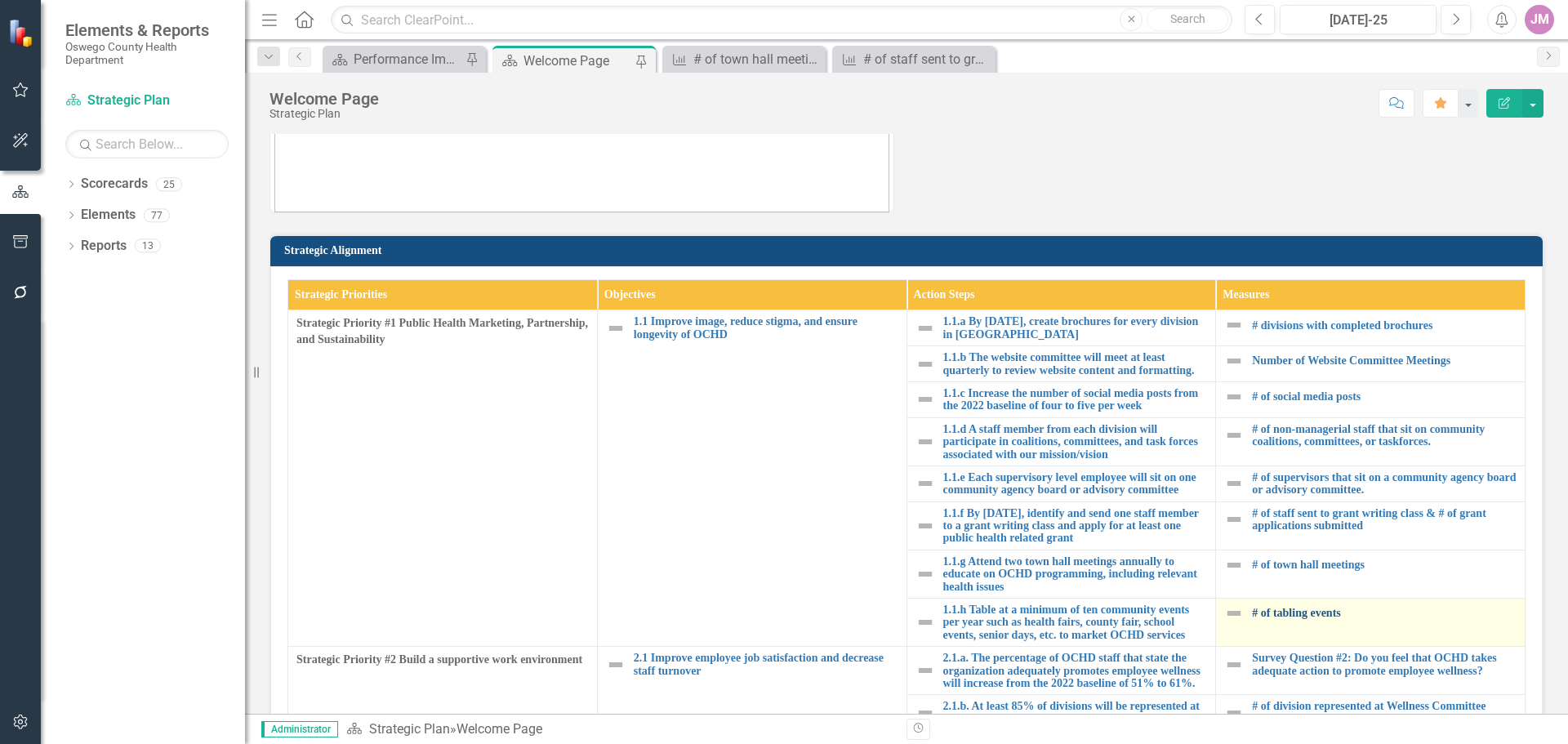
click at [1286, 611] on link "# of tabling events" at bounding box center [1384, 613] width 264 height 13
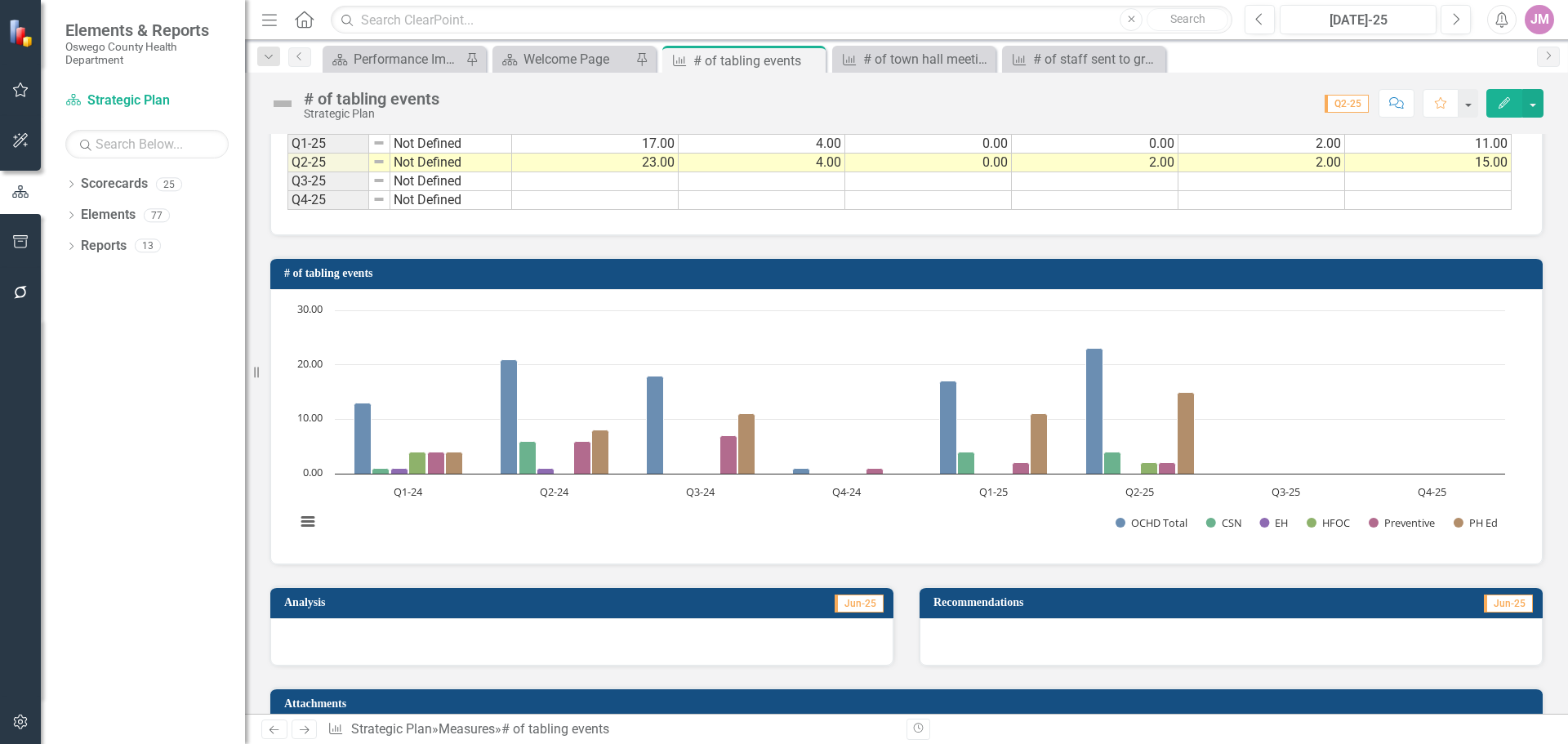
scroll to position [735, 0]
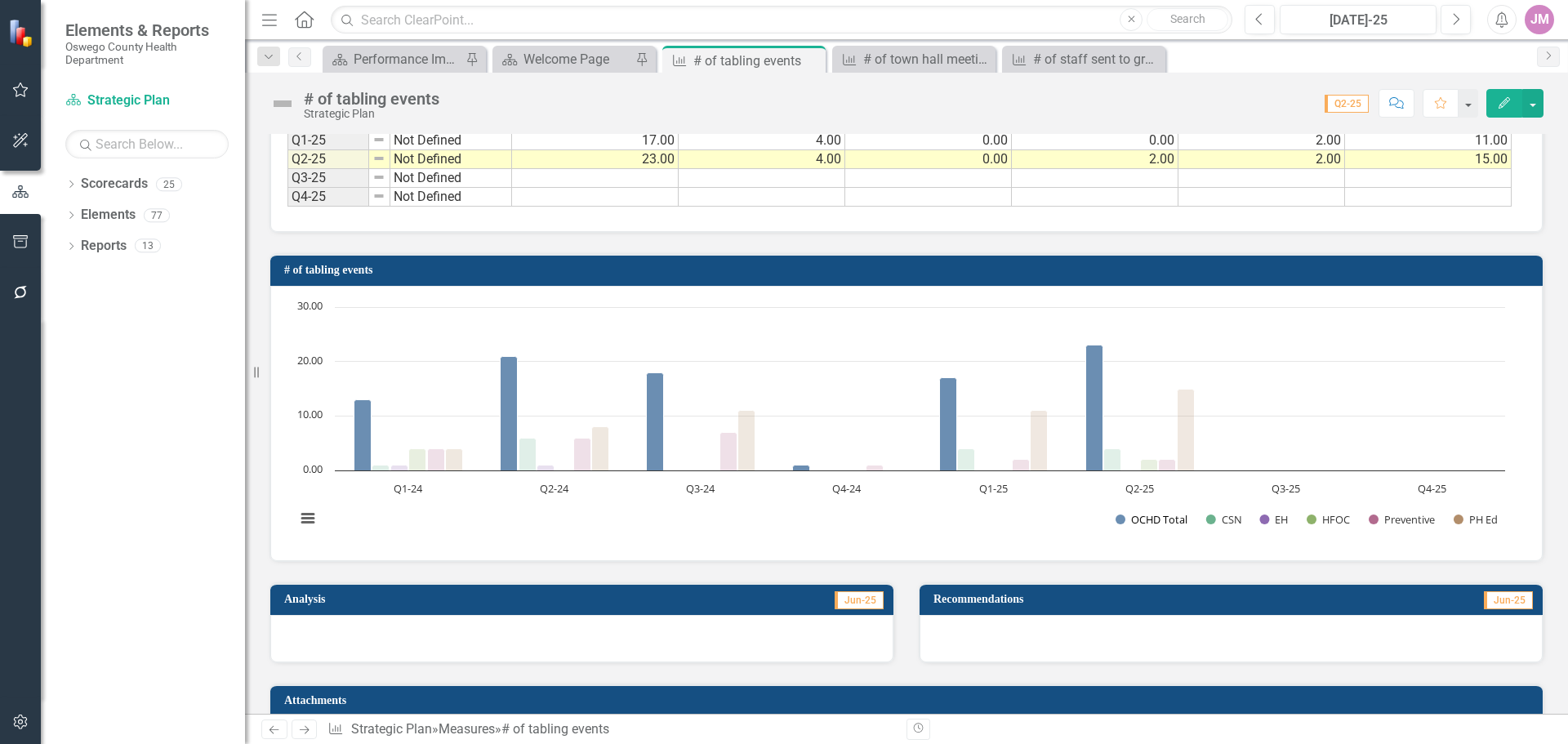
click at [1140, 527] on button "Show OCHD Total" at bounding box center [1152, 519] width 73 height 14
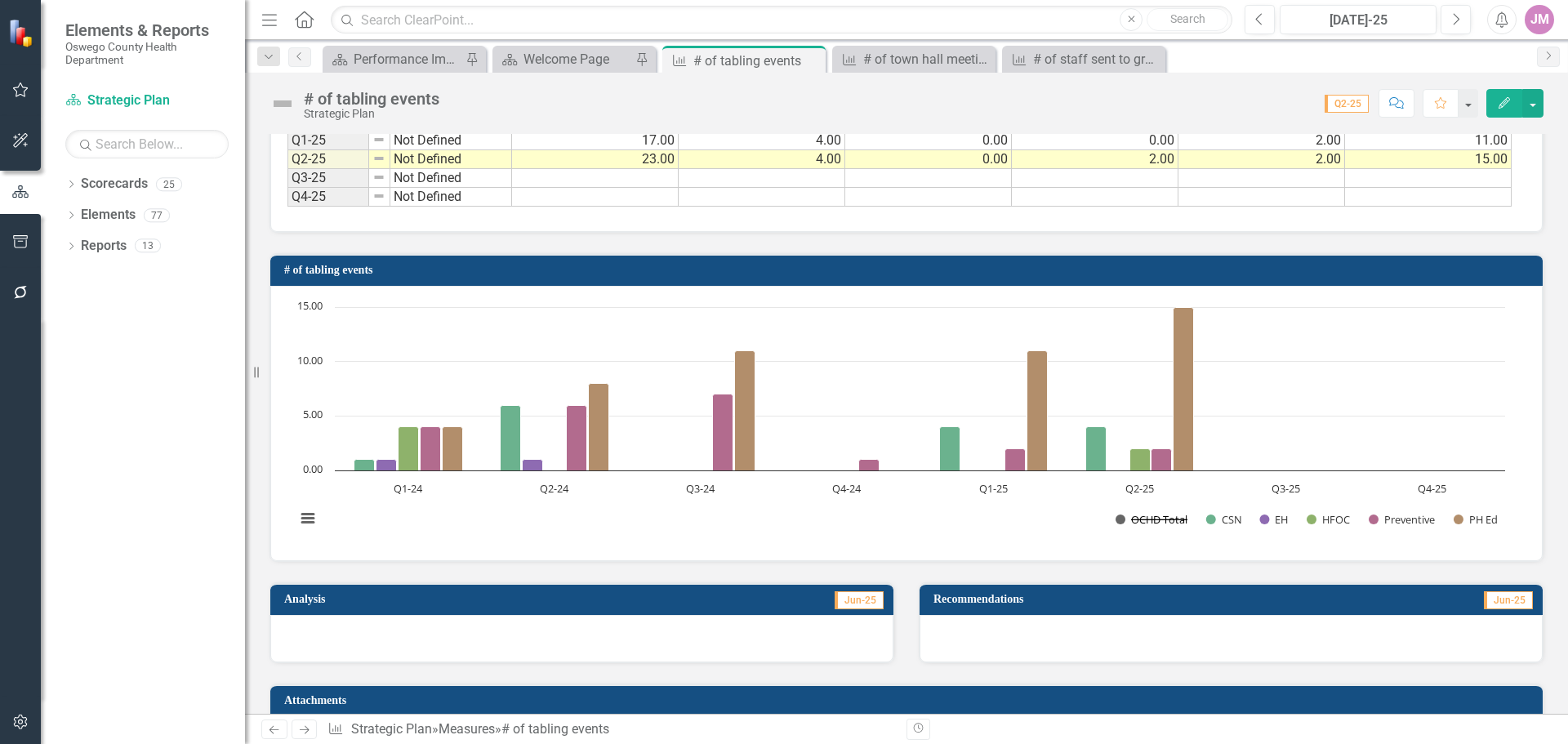
click at [1151, 527] on button "Show OCHD Total" at bounding box center [1152, 519] width 73 height 14
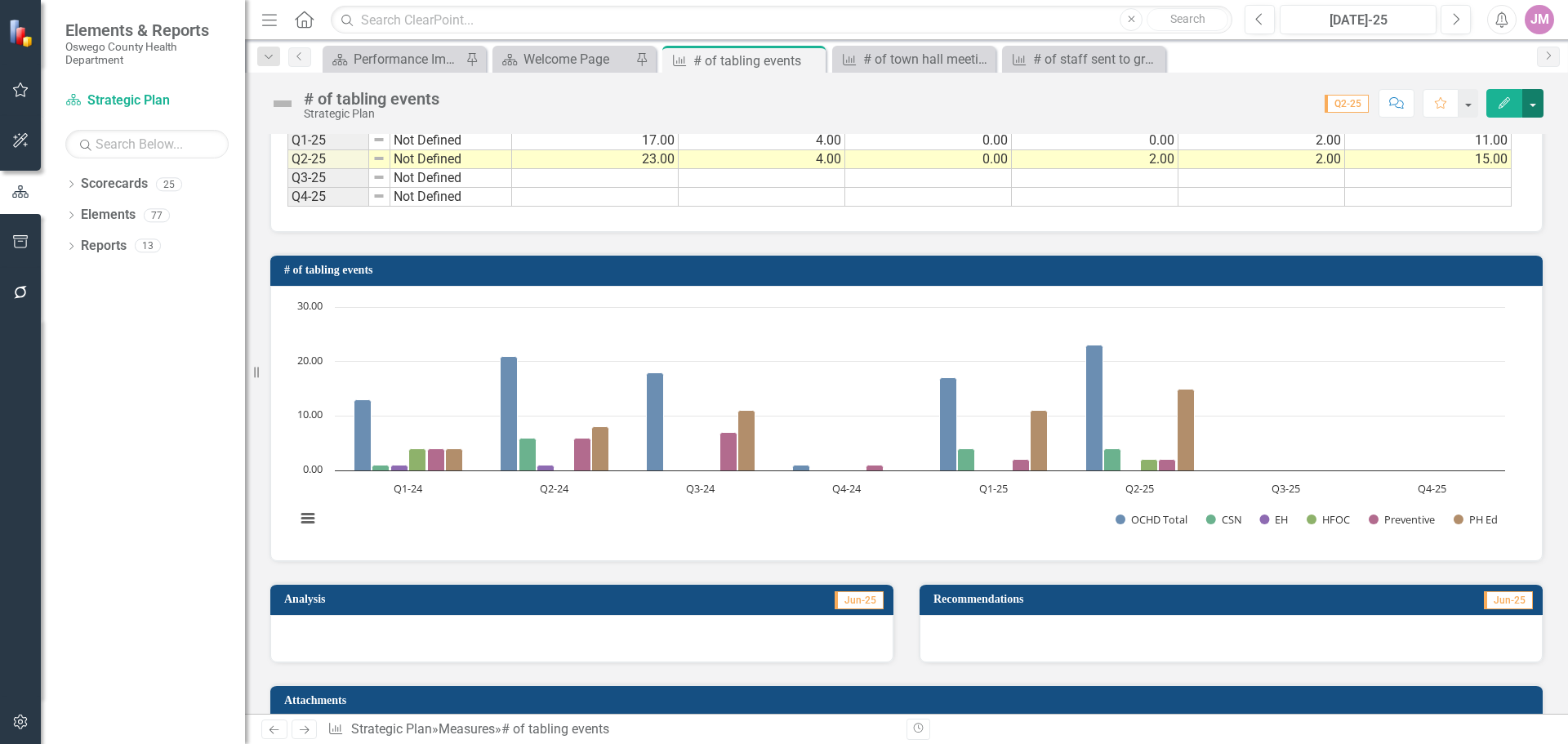
click at [1534, 101] on button "button" at bounding box center [1533, 103] width 22 height 29
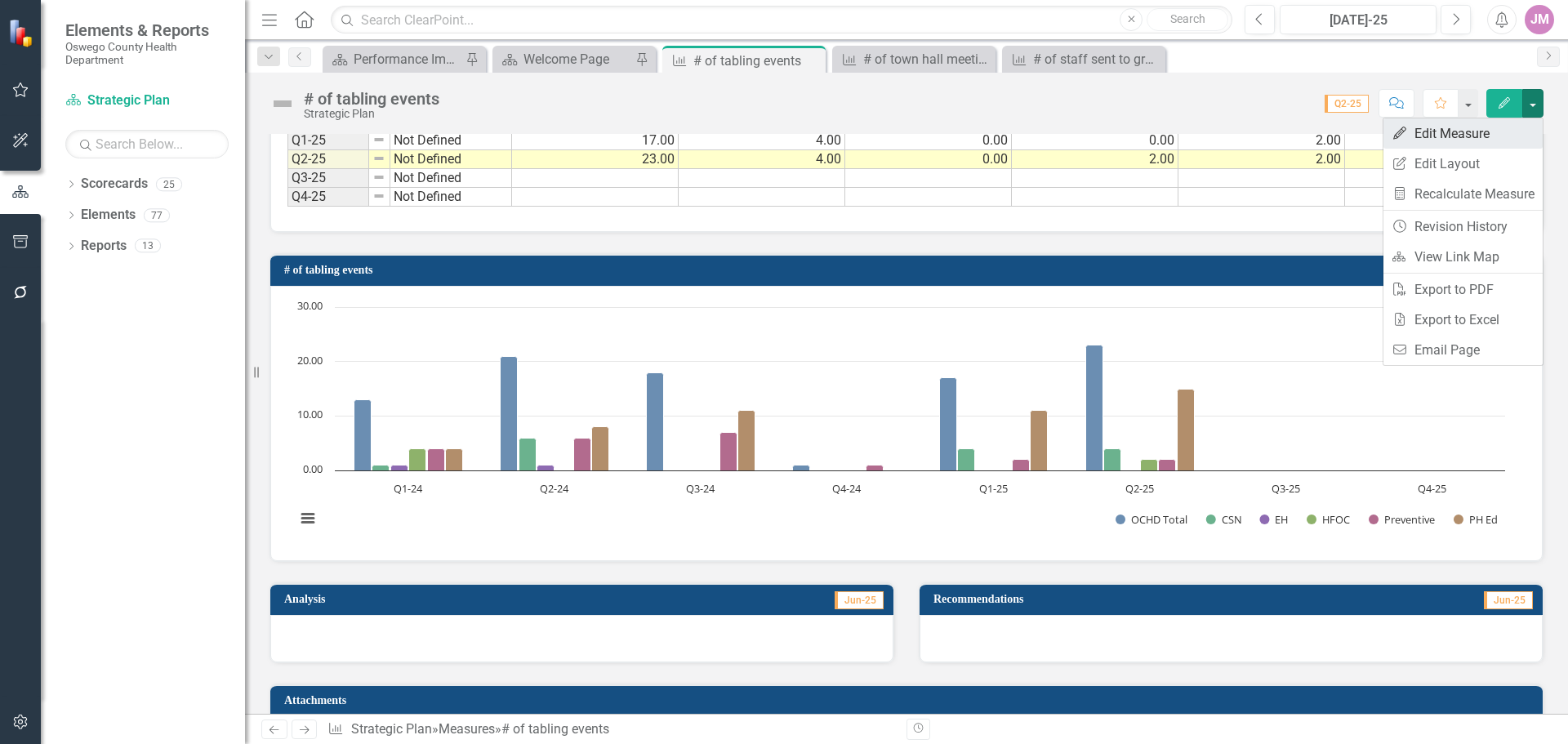
click at [1475, 134] on link "Edit Edit Measure" at bounding box center [1463, 134] width 159 height 31
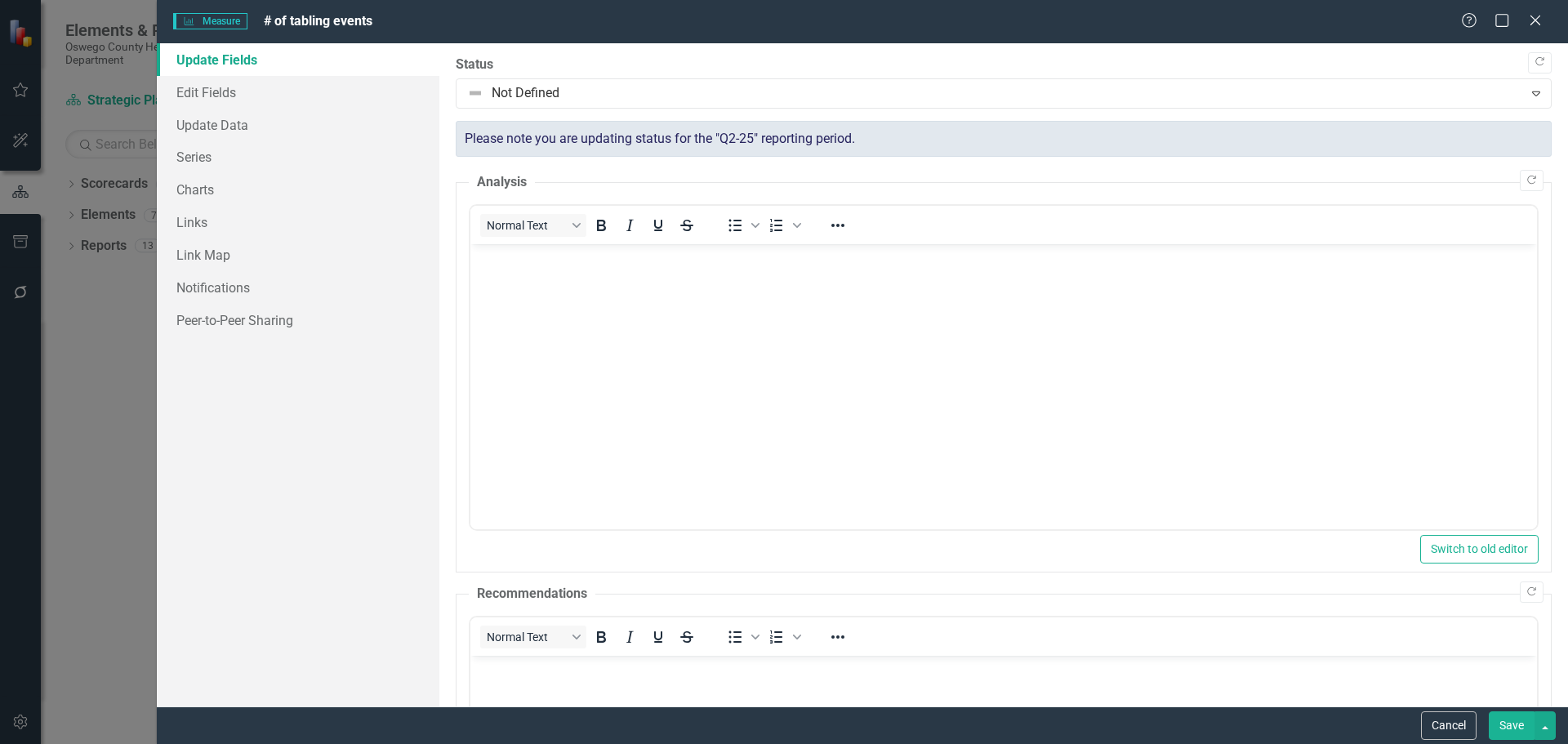
scroll to position [0, 0]
drag, startPoint x: 197, startPoint y: 186, endPoint x: 213, endPoint y: 187, distance: 16.0
click at [198, 187] on link "Charts" at bounding box center [298, 190] width 282 height 32
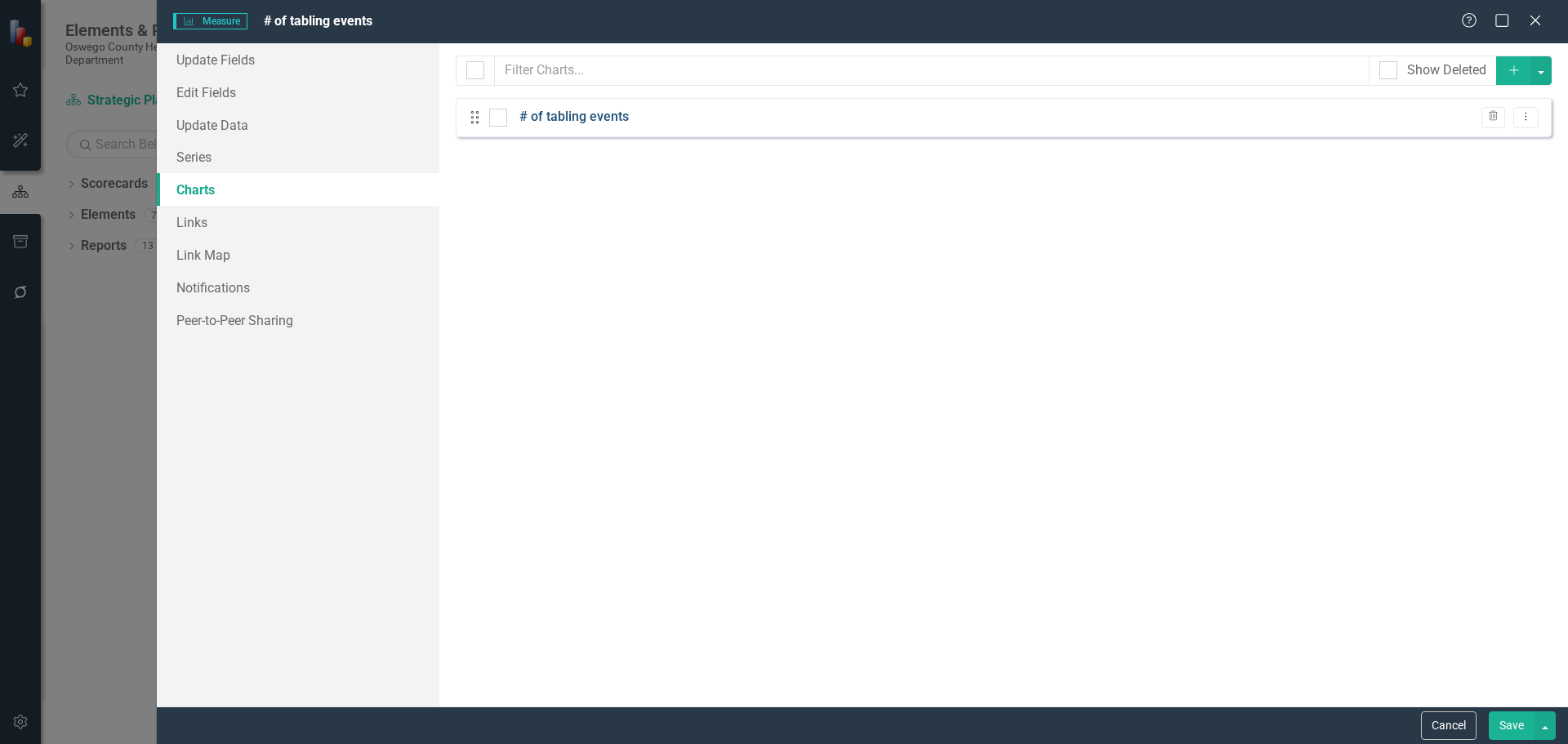
click at [577, 118] on link "# of tabling events" at bounding box center [574, 117] width 110 height 19
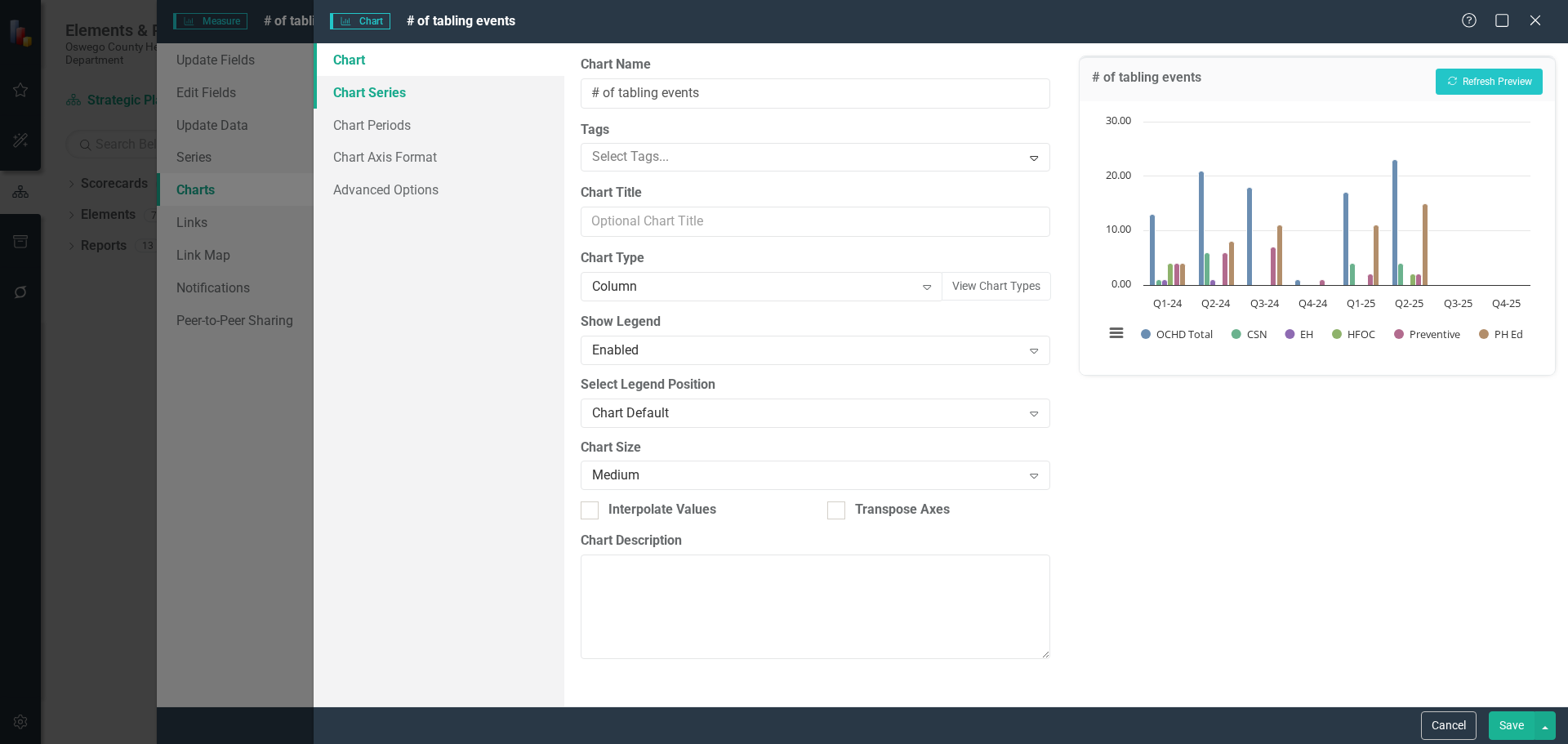
click at [419, 91] on link "Chart Series" at bounding box center [439, 93] width 251 height 32
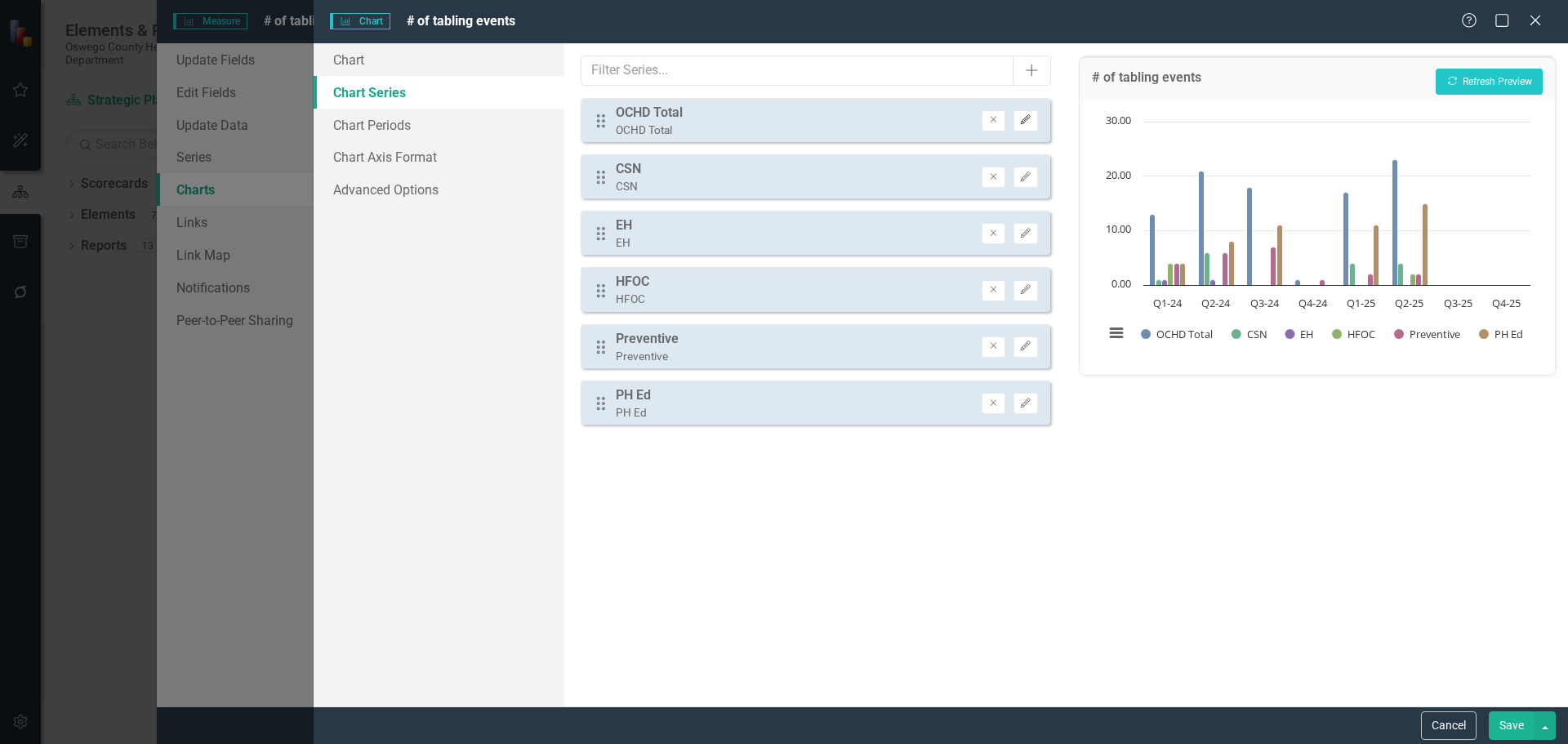
click at [1026, 122] on icon "Edit" at bounding box center [1025, 120] width 13 height 10
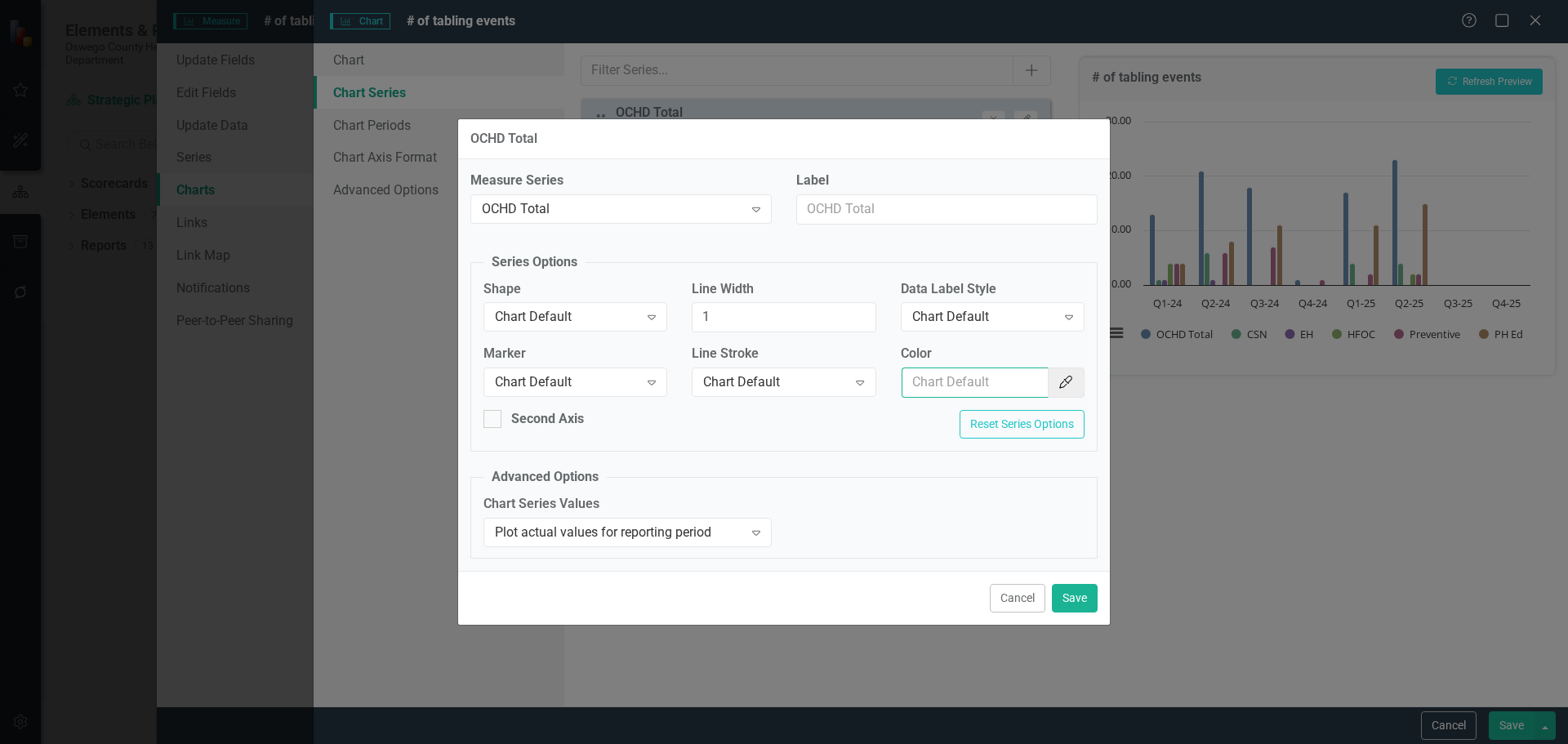
click at [935, 378] on input "Color" at bounding box center [975, 383] width 147 height 31
paste input "154f82"
type input "154f82"
click at [1084, 605] on button "Save" at bounding box center [1075, 598] width 46 height 29
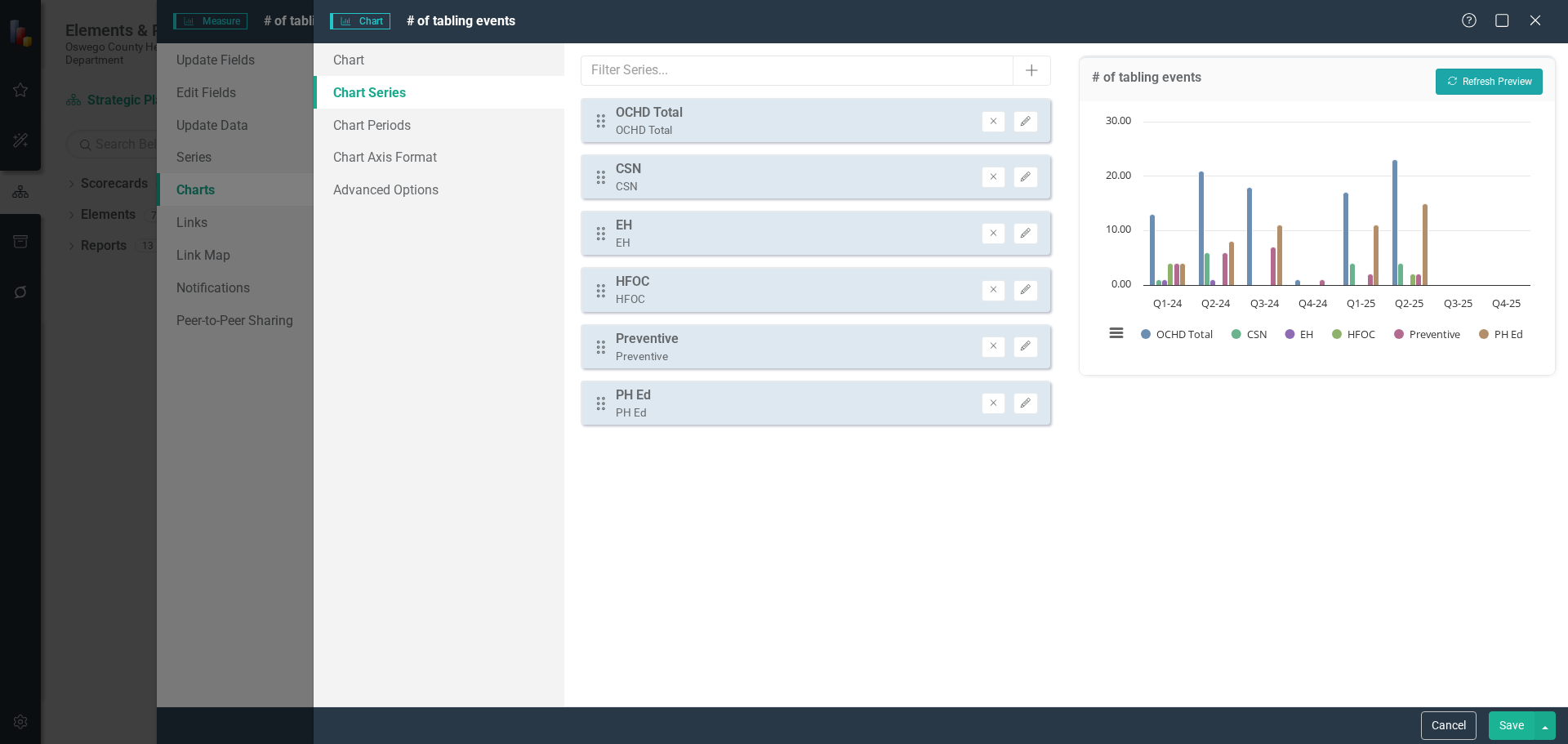
click at [1502, 81] on button "Recalculate Refresh Preview" at bounding box center [1489, 81] width 107 height 26
click at [1507, 738] on button "Save" at bounding box center [1511, 726] width 46 height 29
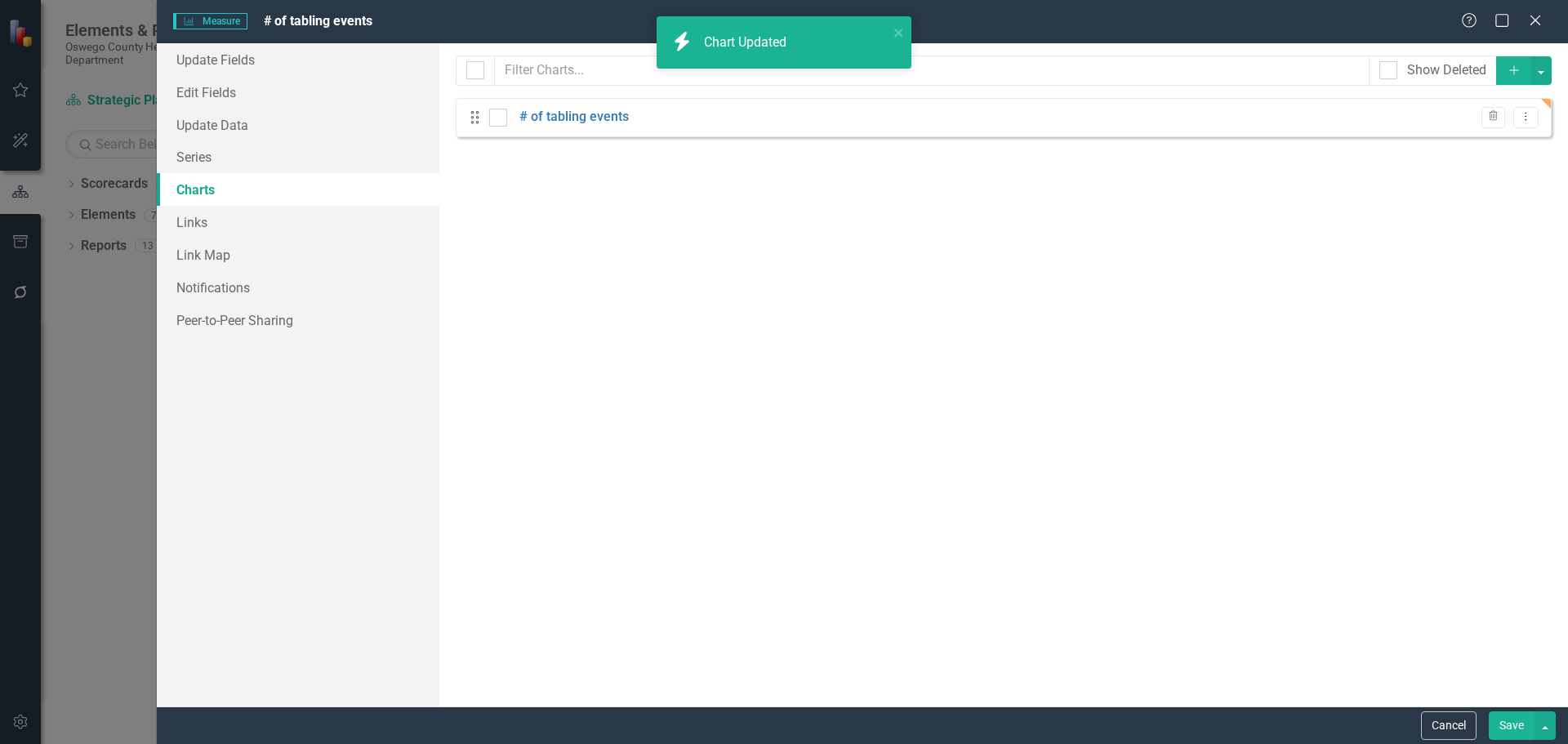
click at [1507, 727] on button "Save" at bounding box center [1511, 726] width 46 height 29
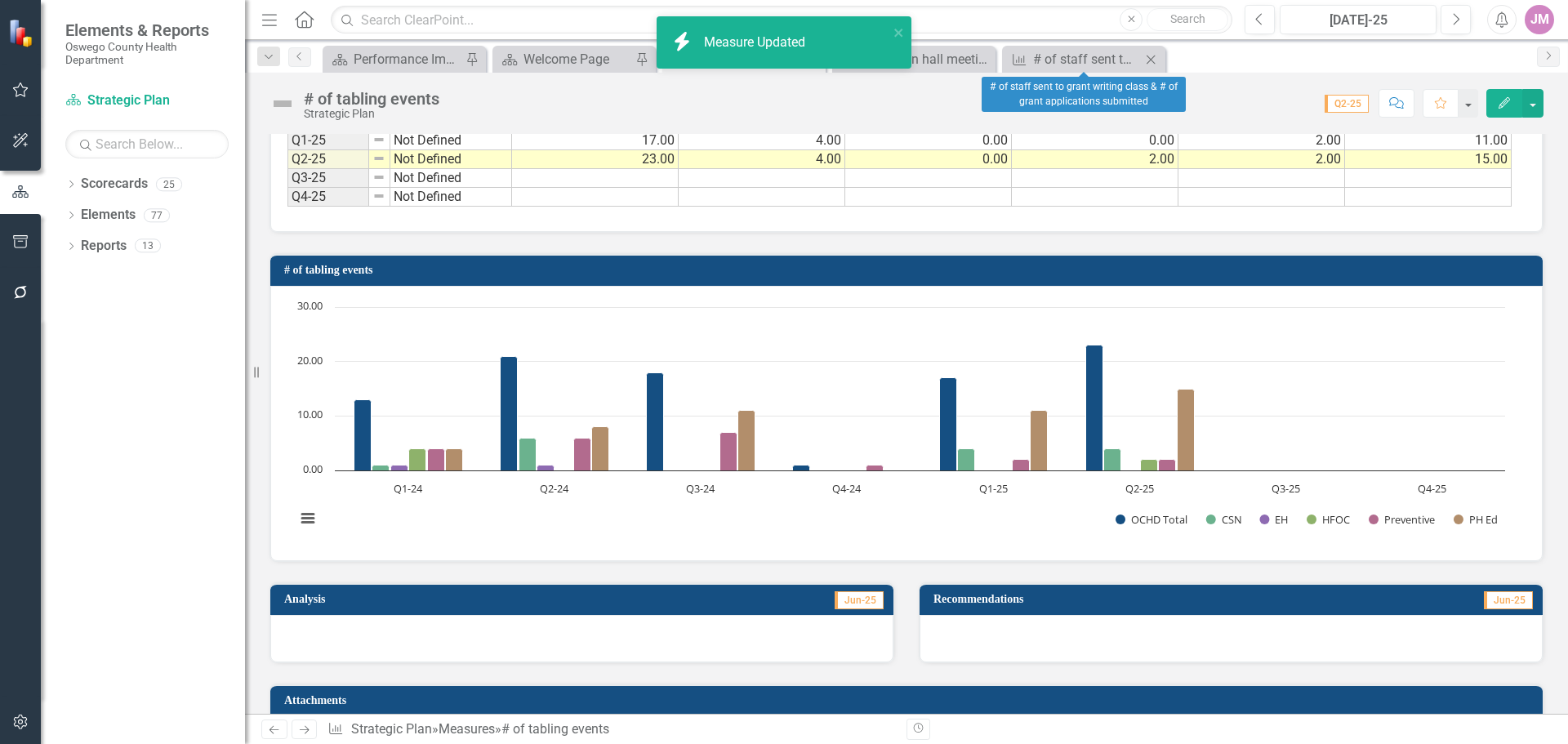
click at [1150, 58] on icon "Close" at bounding box center [1151, 59] width 16 height 13
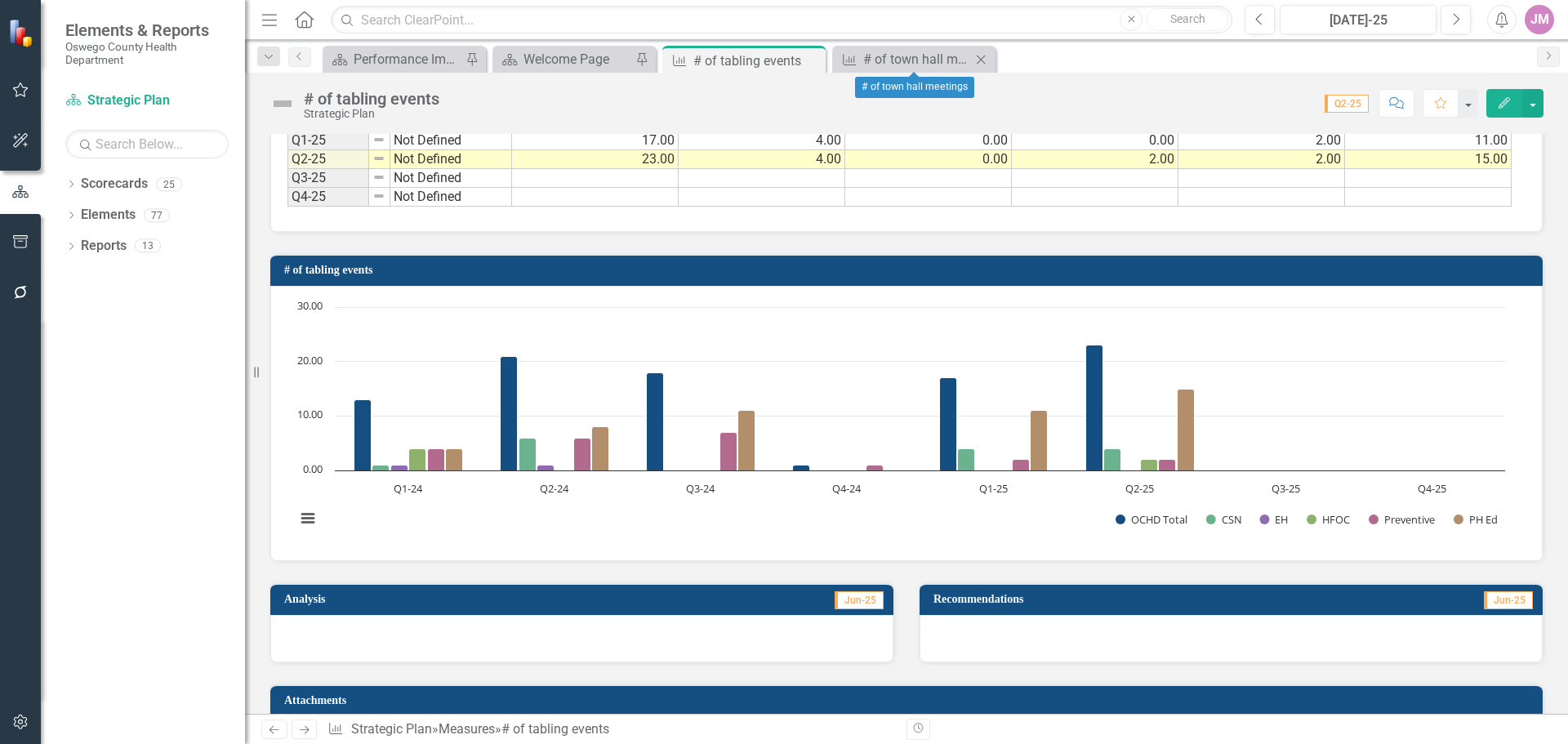
click at [985, 54] on icon "Close" at bounding box center [980, 59] width 16 height 13
click at [811, 59] on icon "Close" at bounding box center [811, 60] width 16 height 13
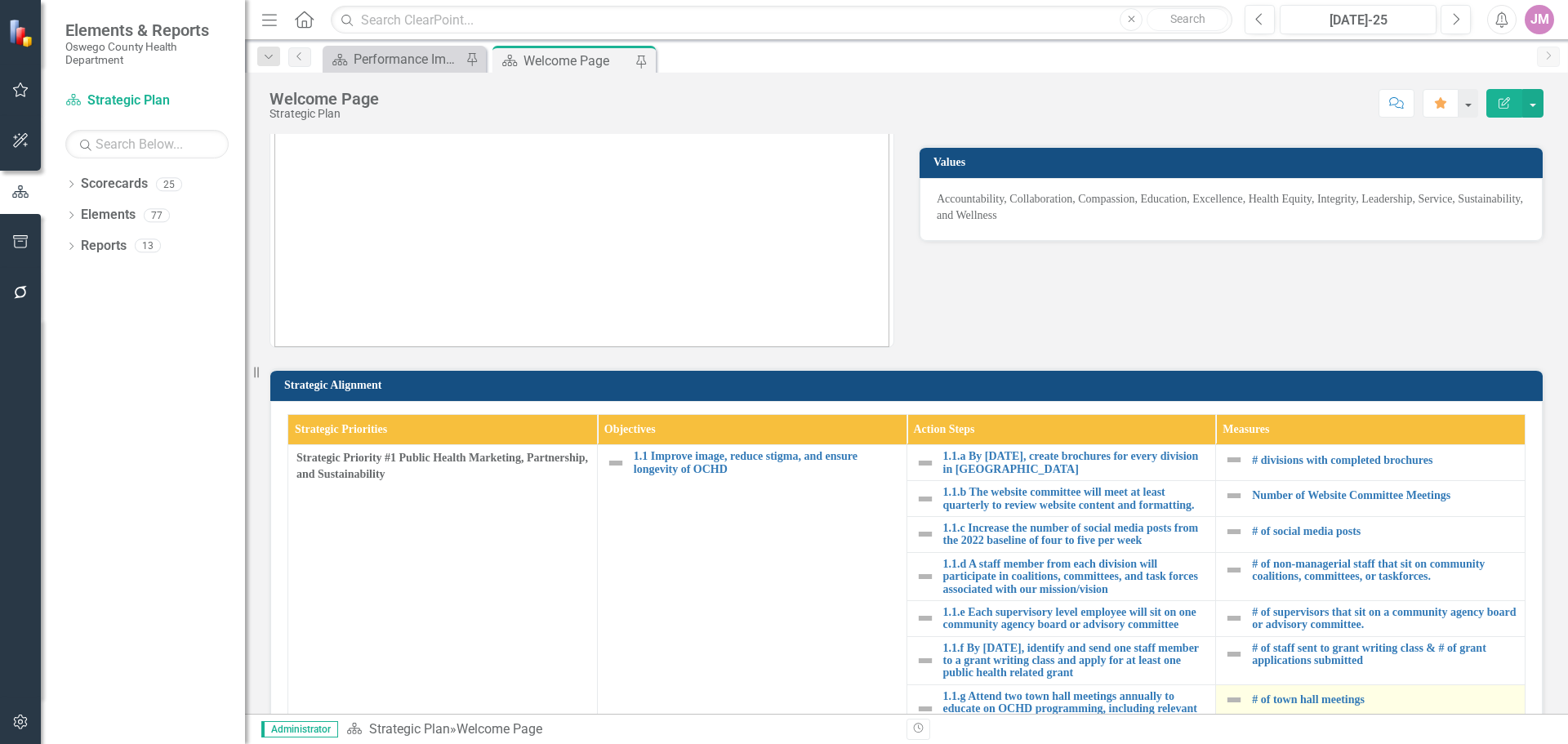
scroll to position [408, 0]
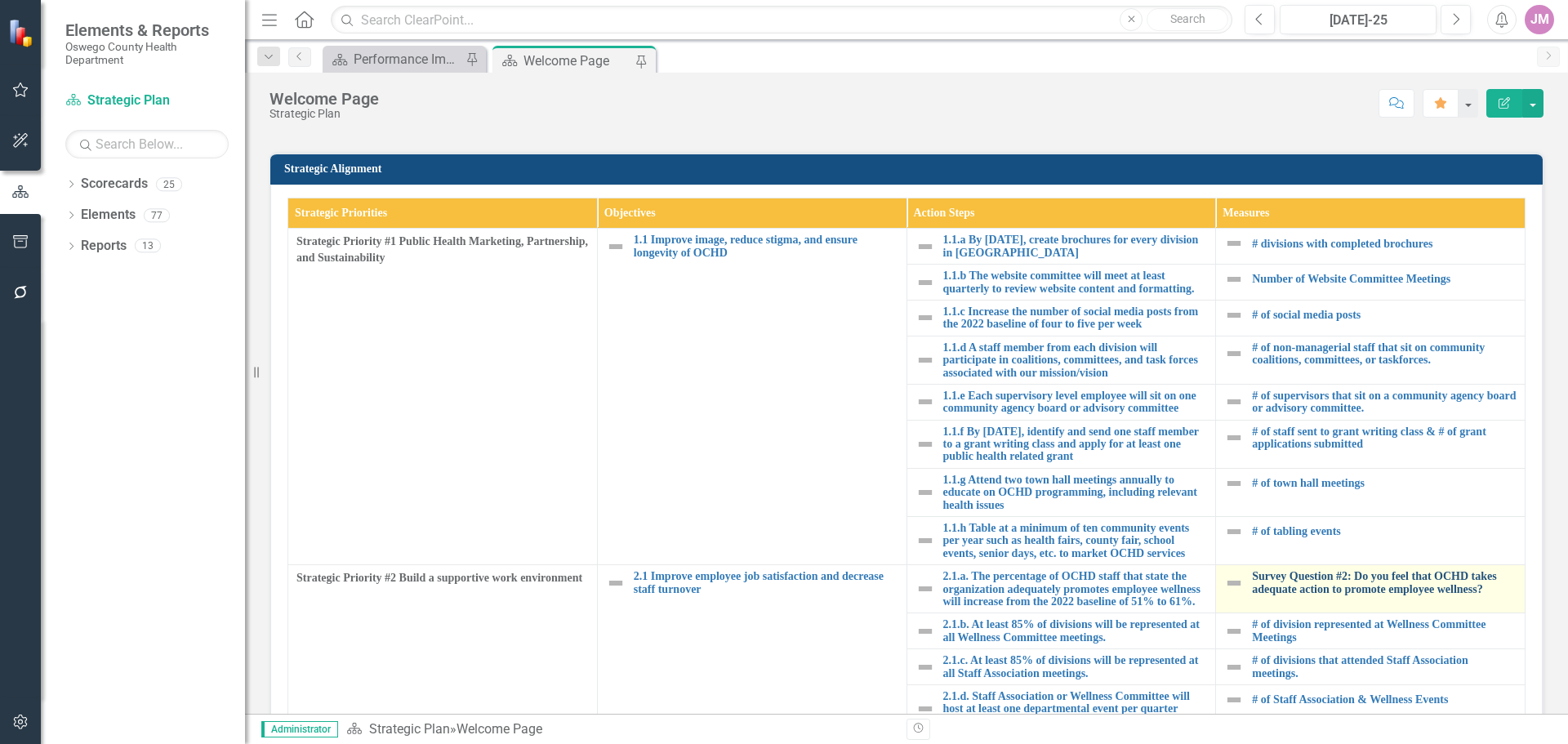
click at [1351, 589] on link "Survey Question #2: Do you feel that OCHD takes adequate action to promote empl…" at bounding box center [1384, 582] width 264 height 25
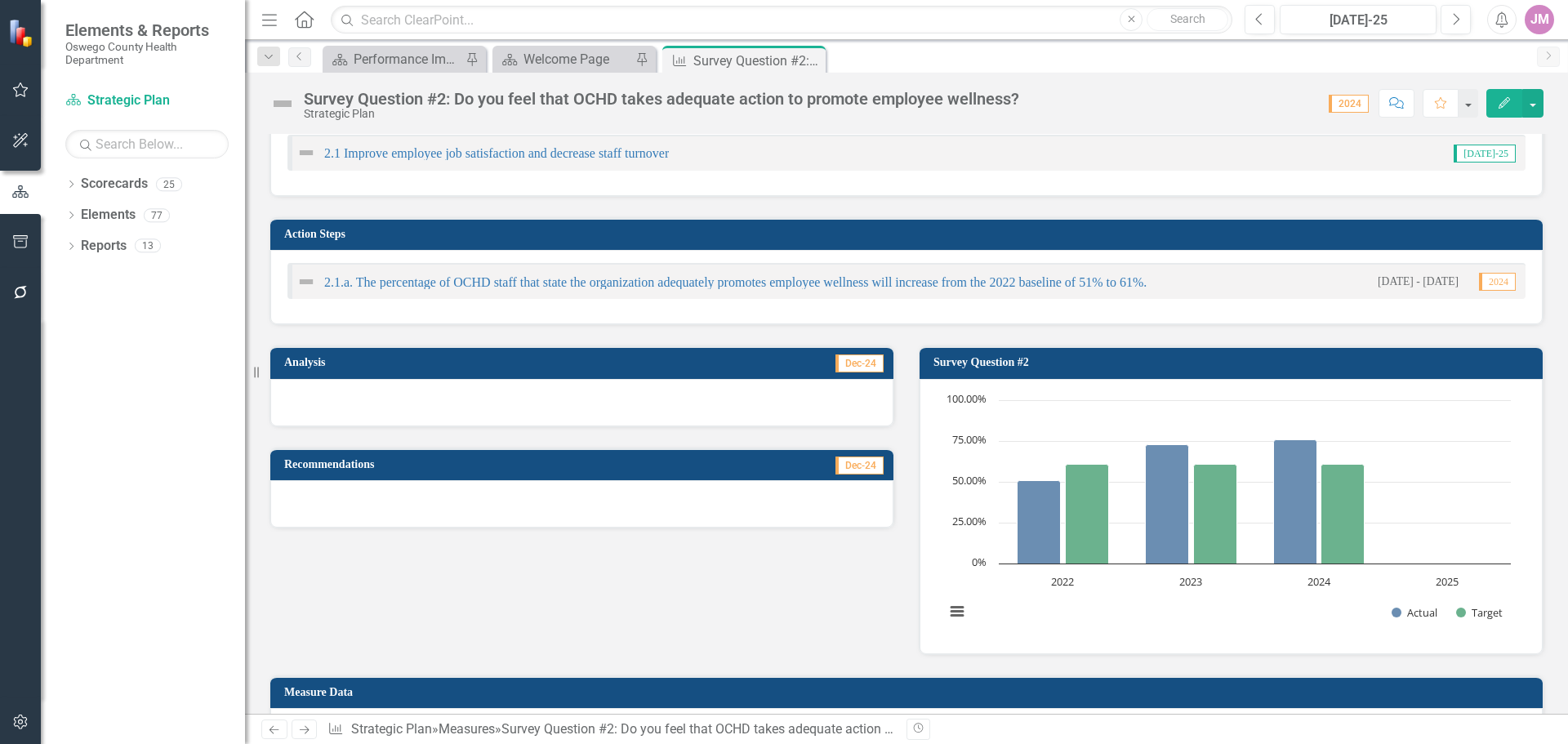
scroll to position [164, 0]
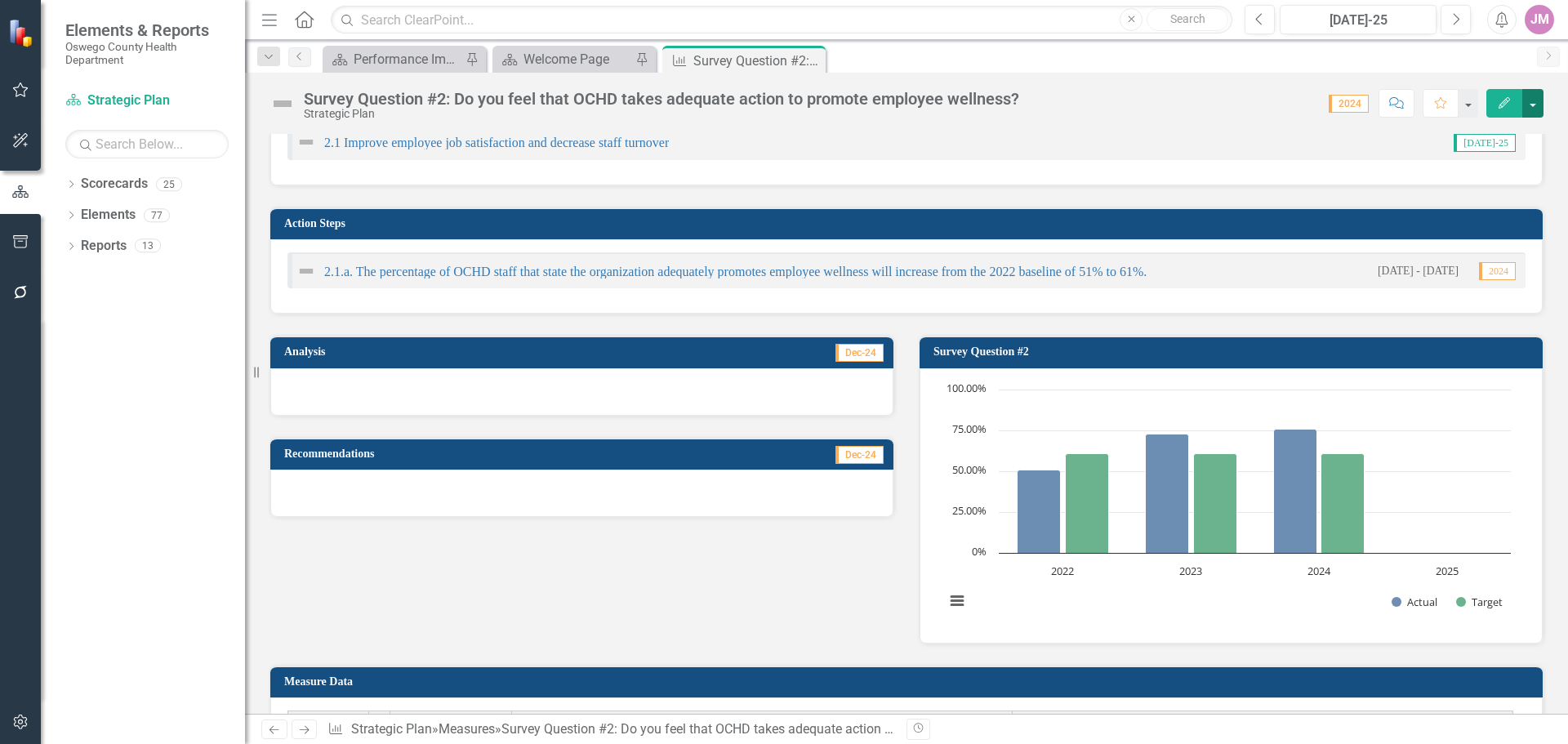
click at [1537, 108] on button "button" at bounding box center [1533, 103] width 22 height 29
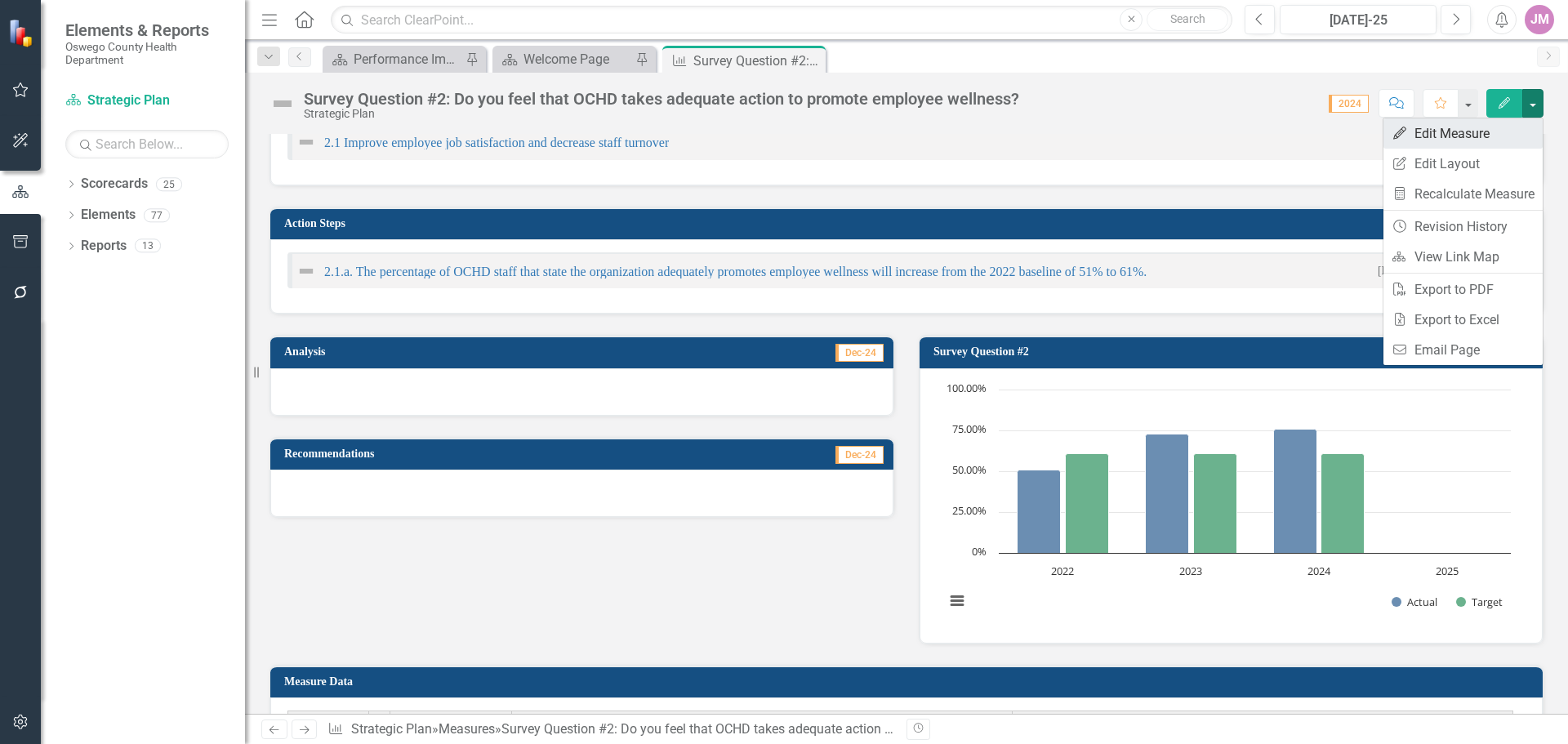
click at [1475, 138] on link "Edit Edit Measure" at bounding box center [1463, 134] width 159 height 31
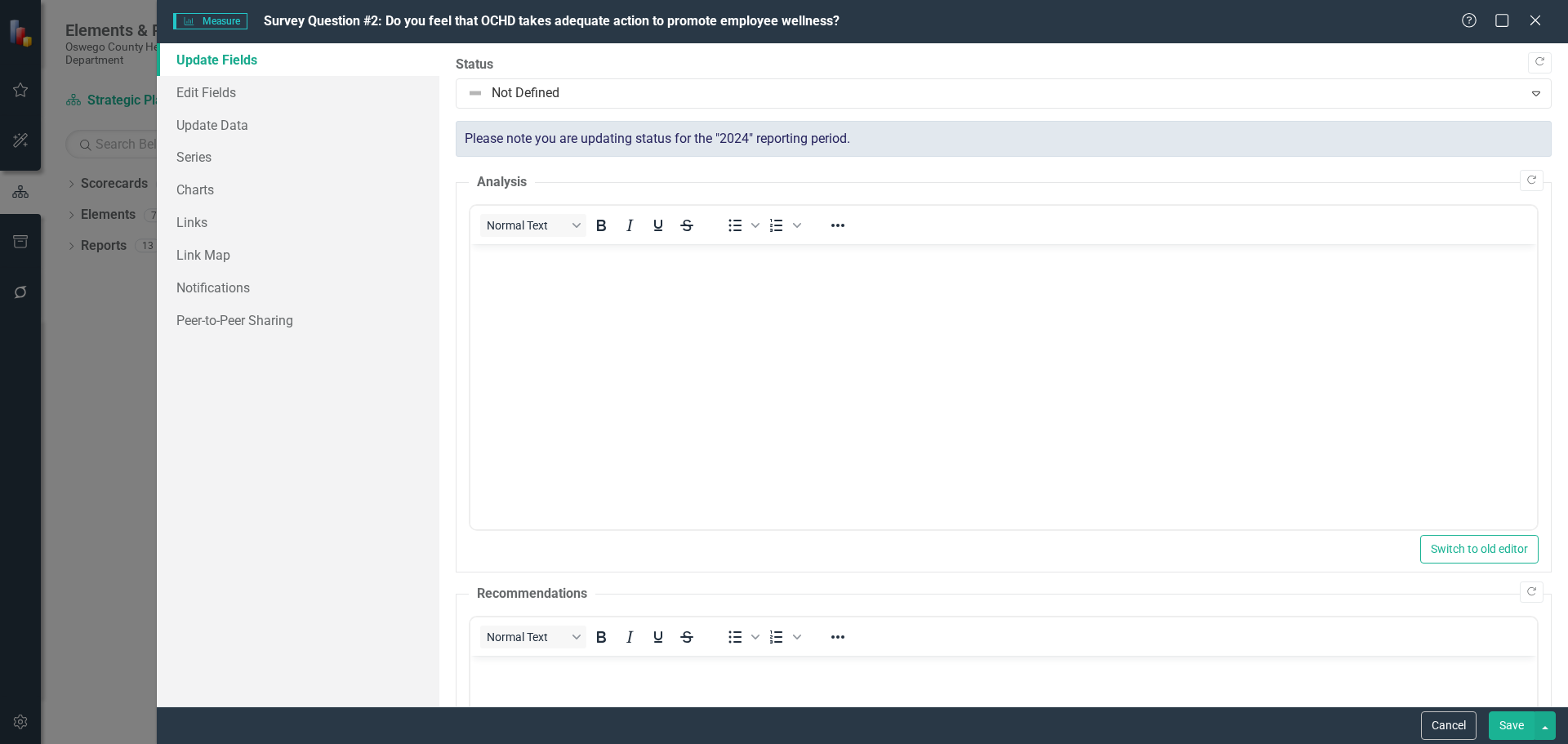
scroll to position [0, 0]
click at [192, 190] on link "Charts" at bounding box center [298, 190] width 282 height 32
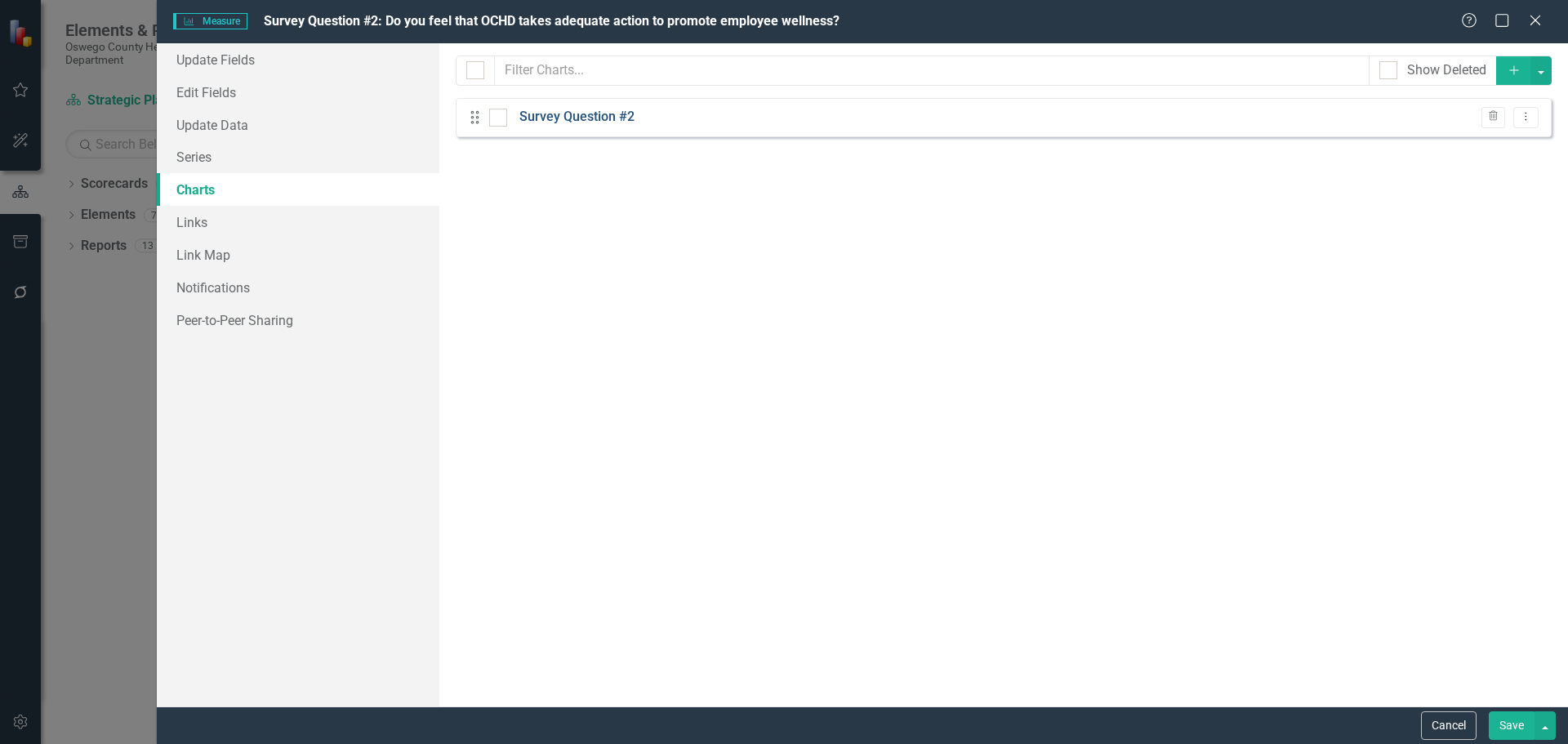
click at [596, 122] on link "Survey Question #2" at bounding box center [577, 117] width 115 height 19
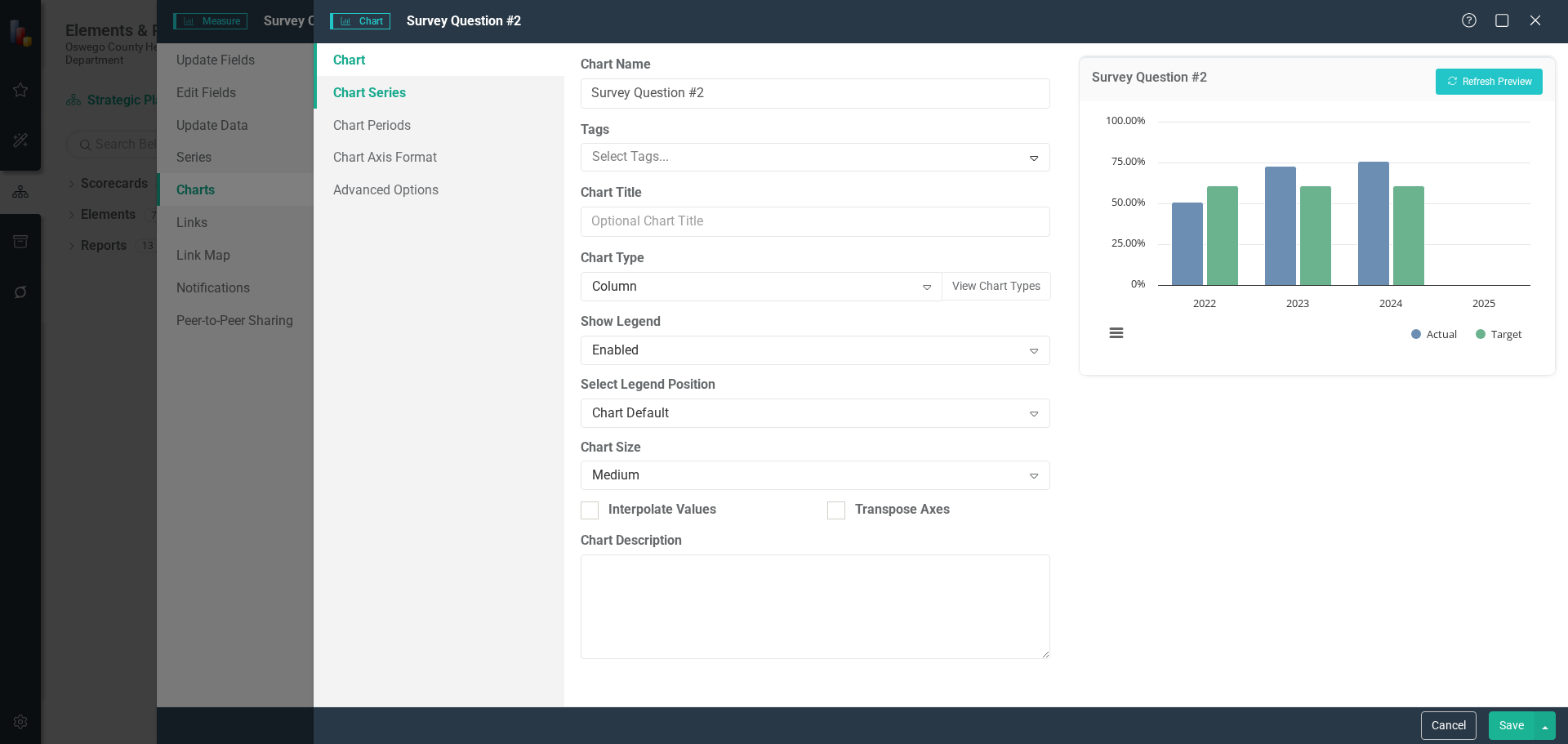
click at [388, 93] on link "Chart Series" at bounding box center [439, 93] width 251 height 32
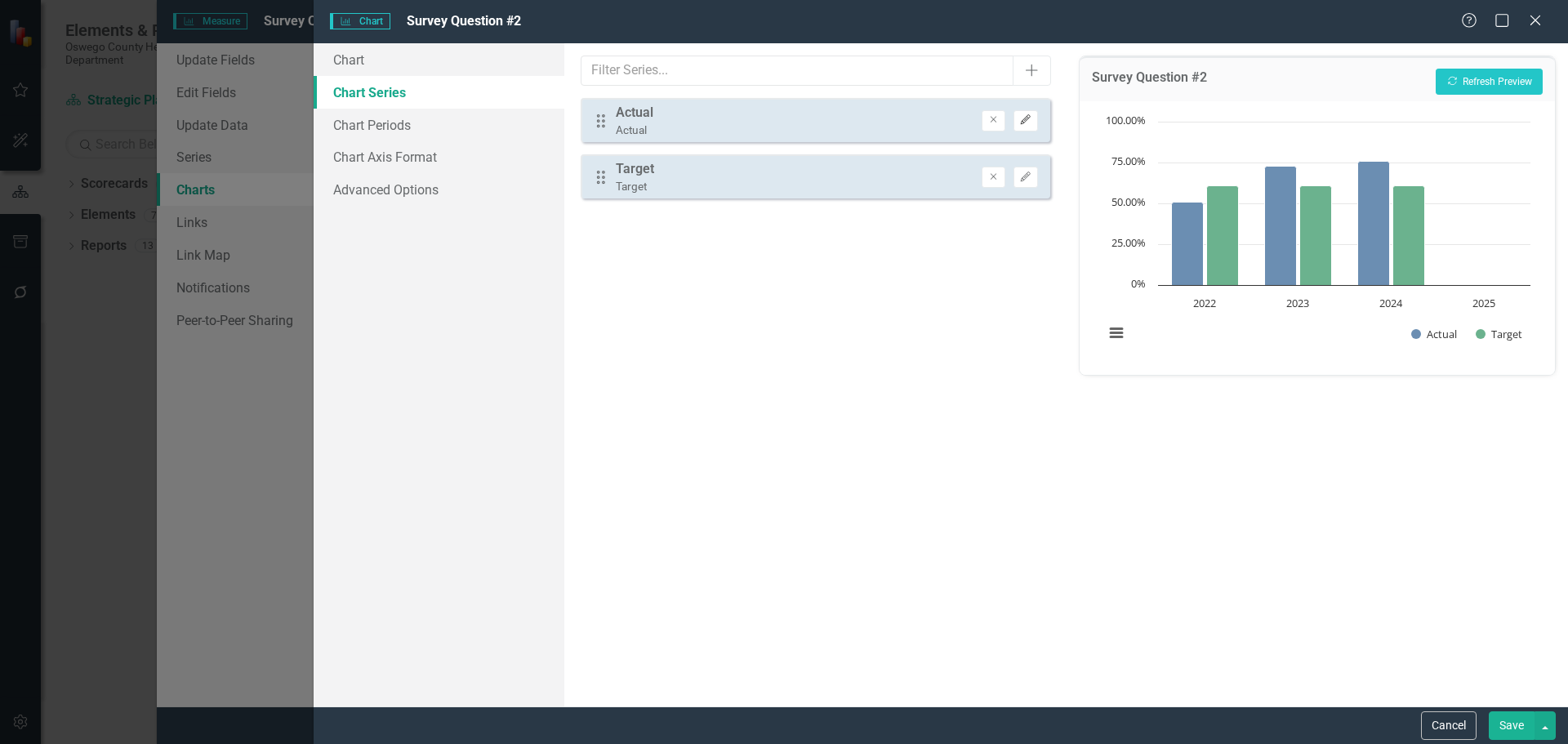
click at [1023, 125] on icon "Edit" at bounding box center [1025, 120] width 13 height 10
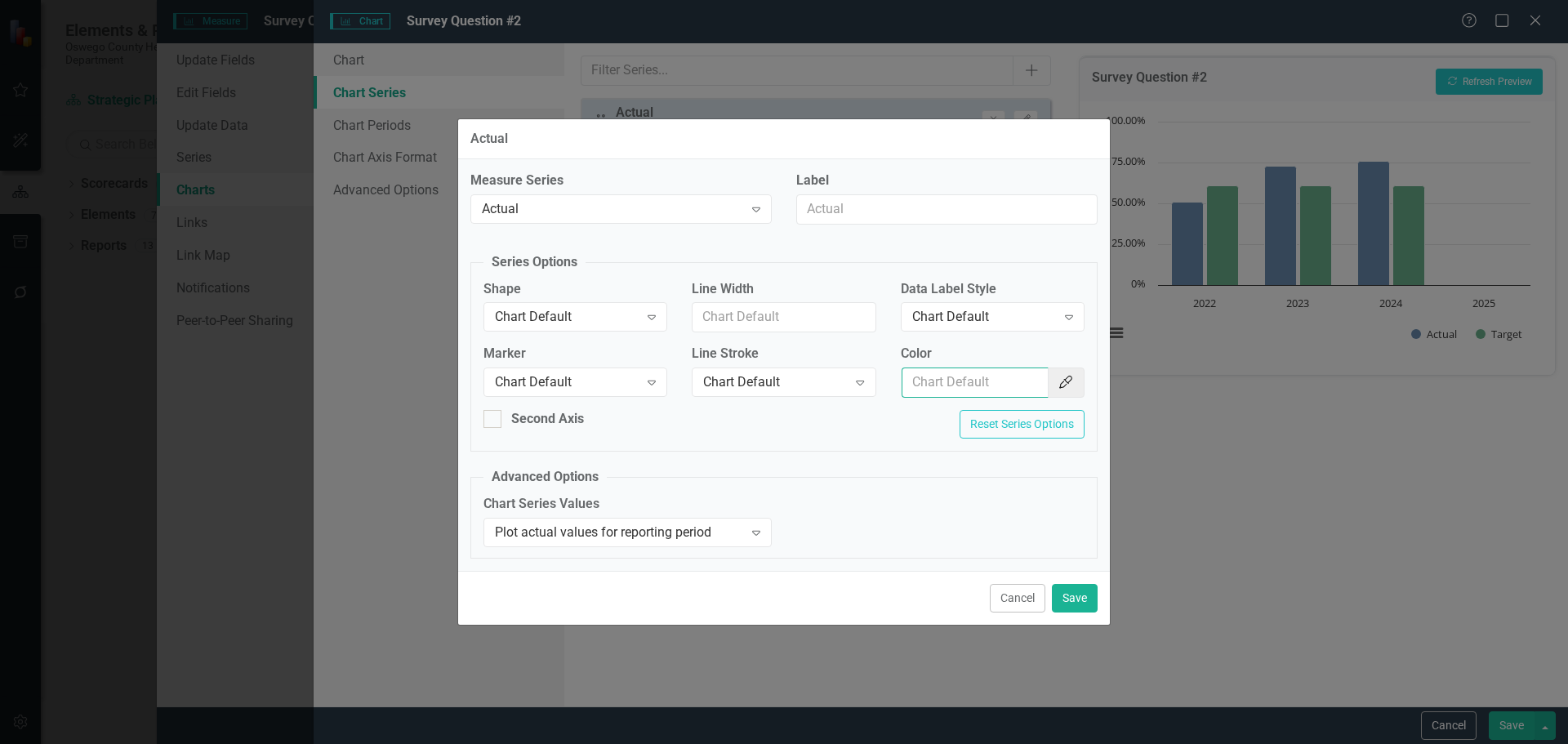
click at [1013, 379] on input "Color" at bounding box center [975, 383] width 147 height 31
paste input "154f82"
type input "154f82"
click at [1081, 593] on button "Save" at bounding box center [1075, 598] width 46 height 29
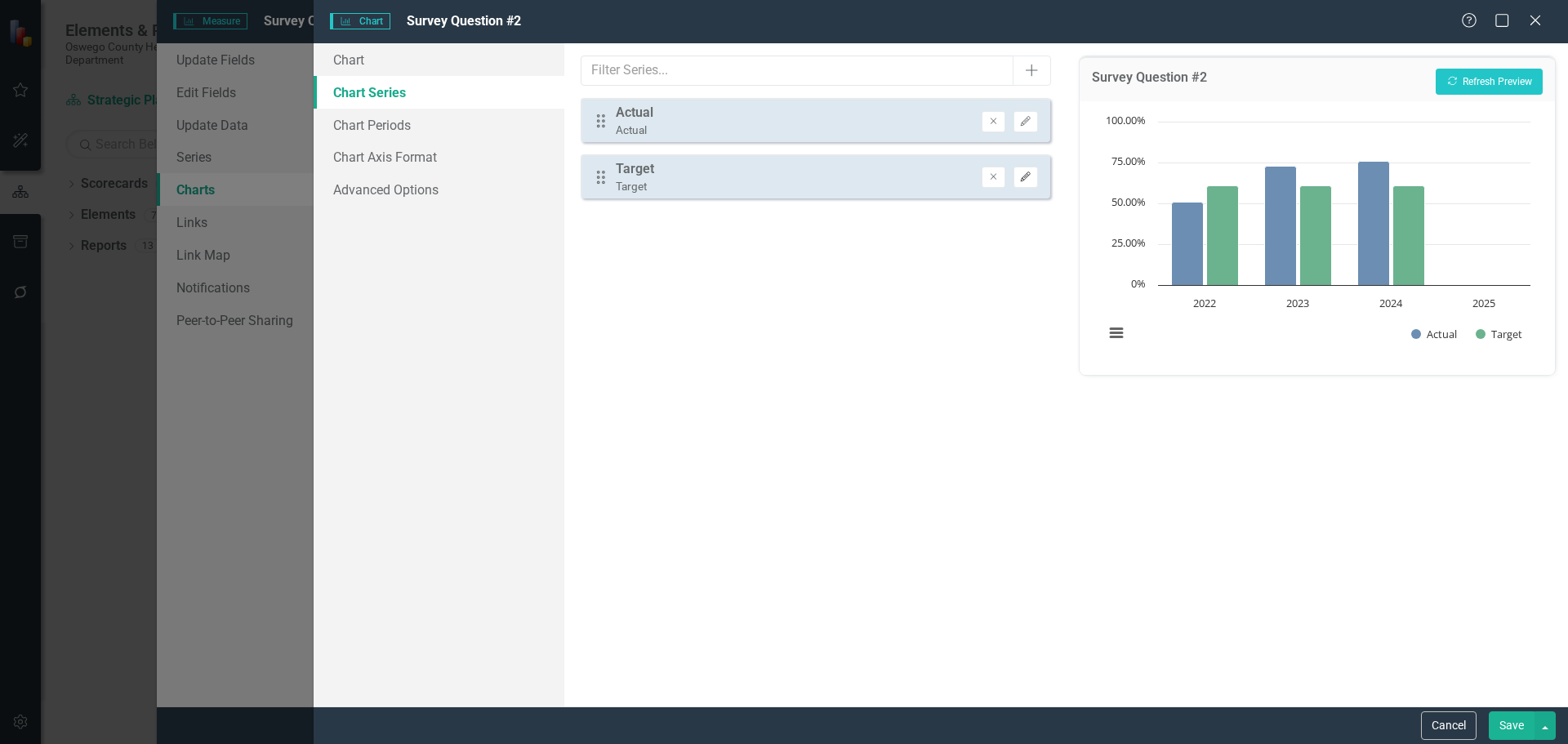
click at [1032, 175] on icon "Edit" at bounding box center [1025, 177] width 13 height 10
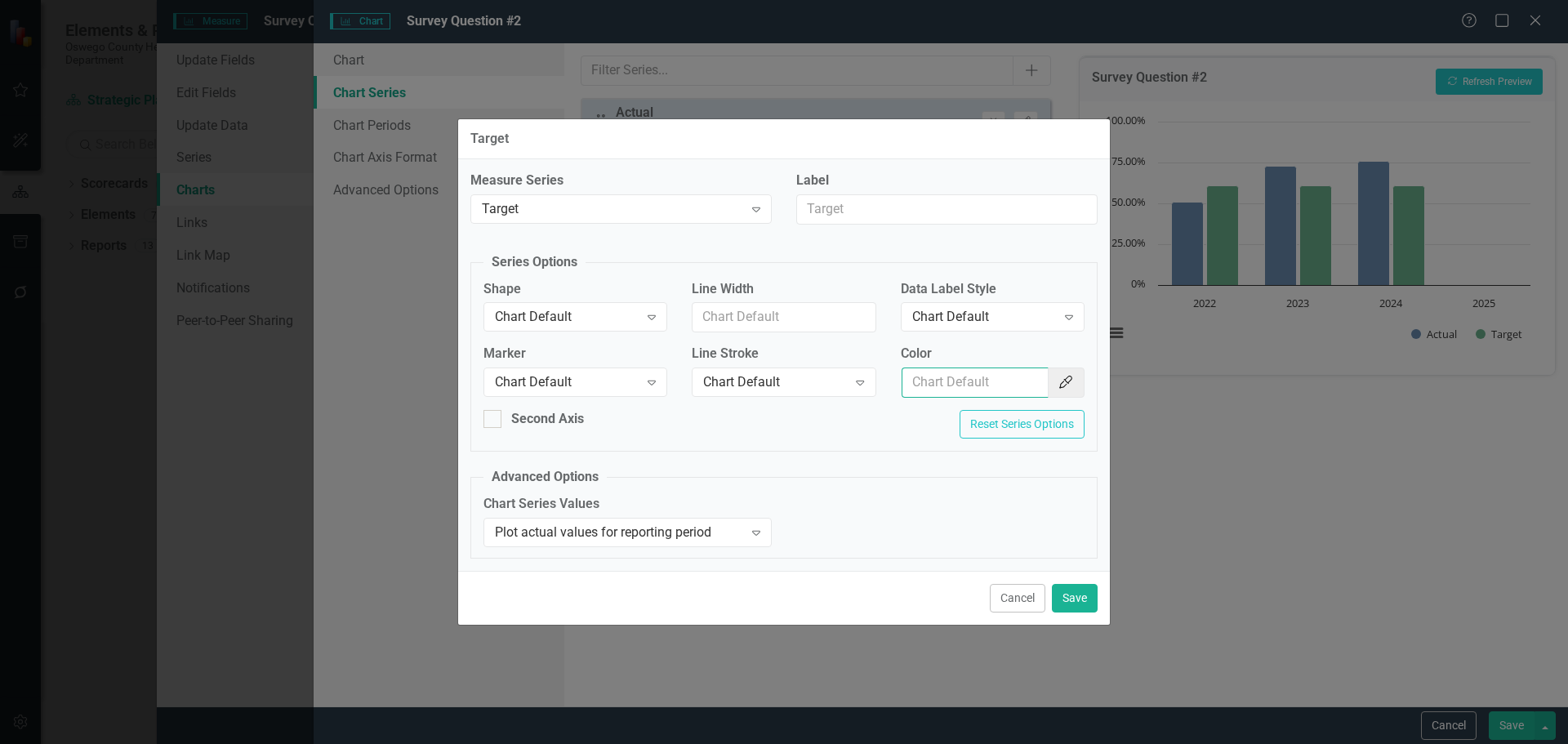
click at [974, 369] on input "Color" at bounding box center [975, 383] width 147 height 31
type input "f7bf3d"
click at [1075, 605] on button "Save" at bounding box center [1075, 598] width 46 height 29
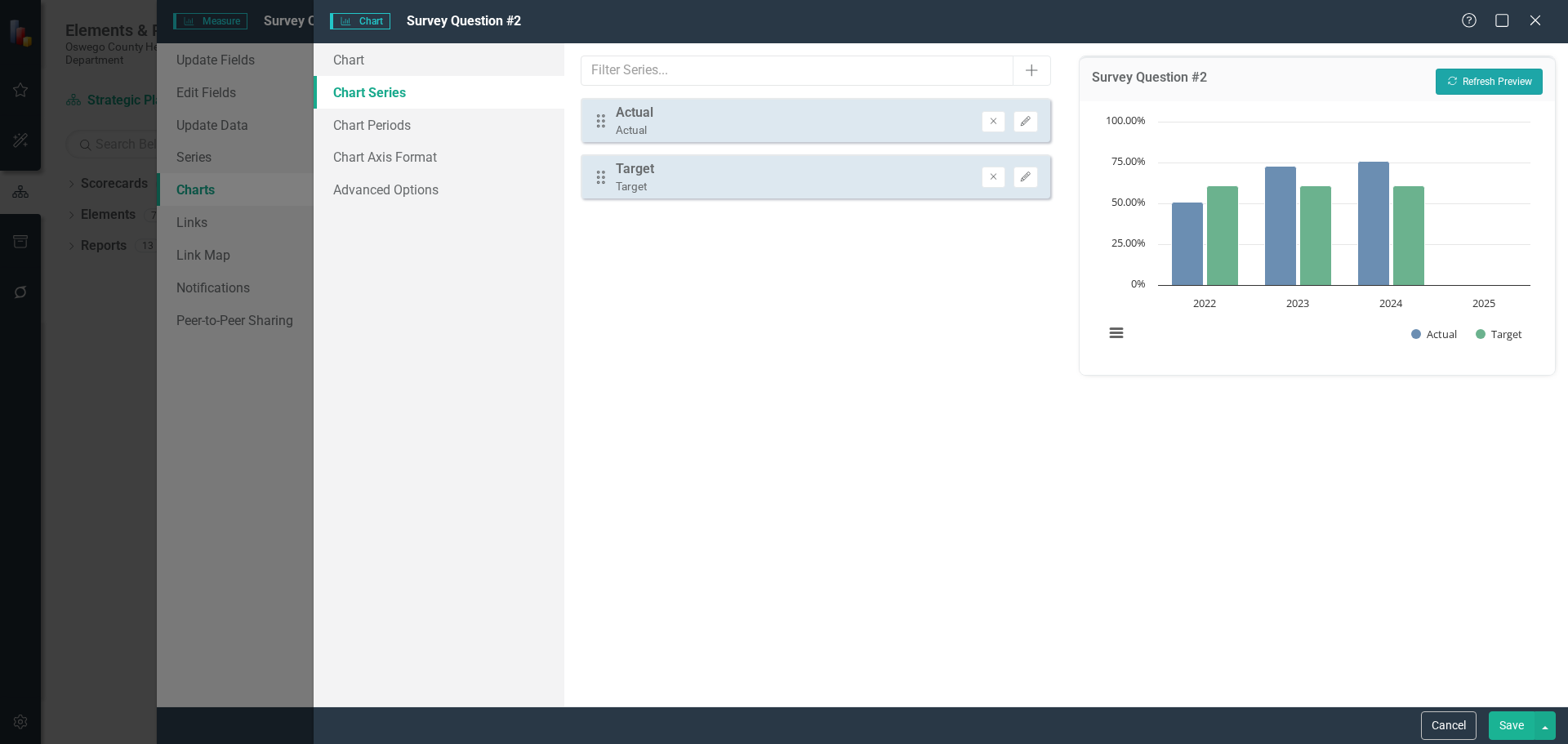
click at [1459, 78] on button "Recalculate Refresh Preview" at bounding box center [1489, 81] width 107 height 26
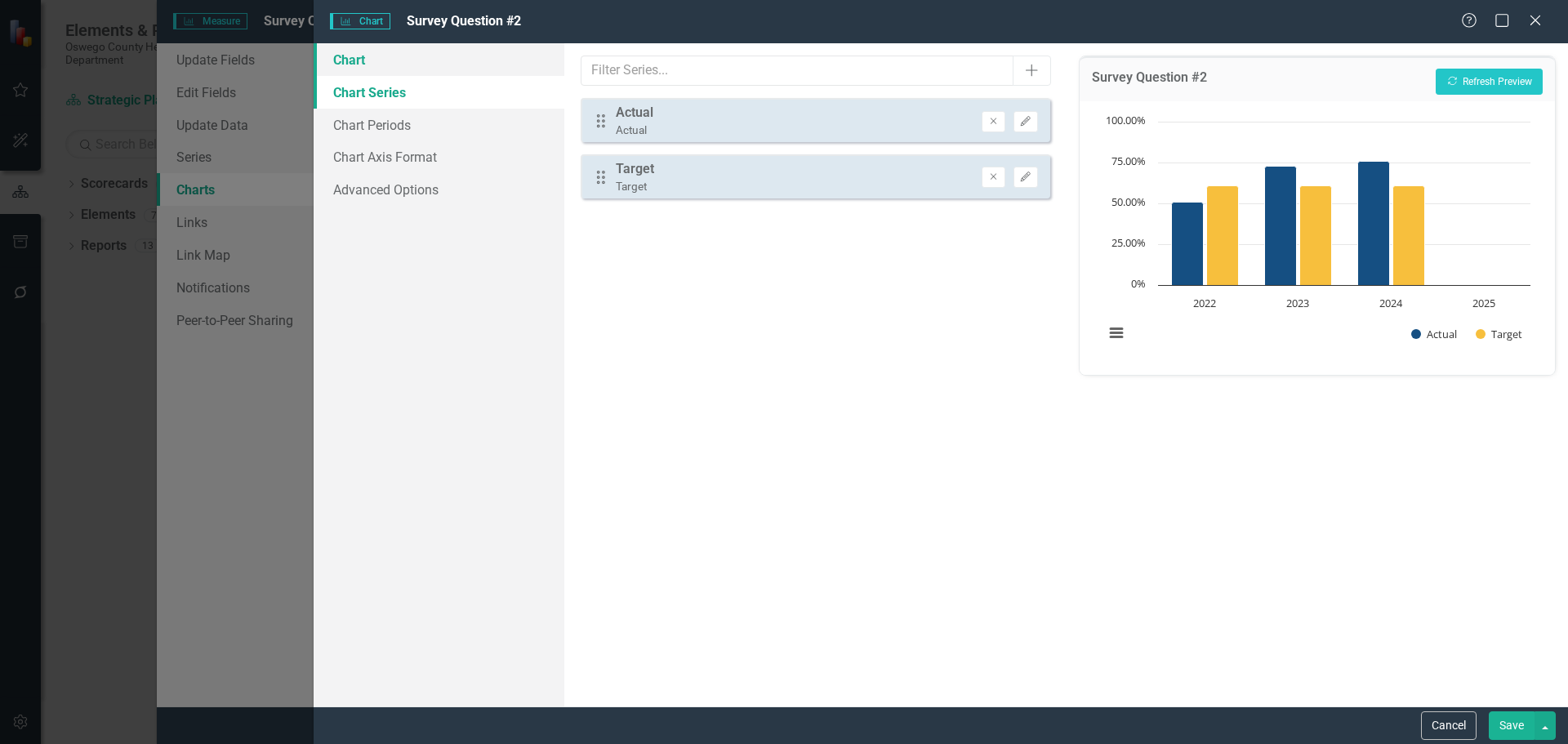
click at [370, 59] on link "Chart" at bounding box center [439, 59] width 251 height 32
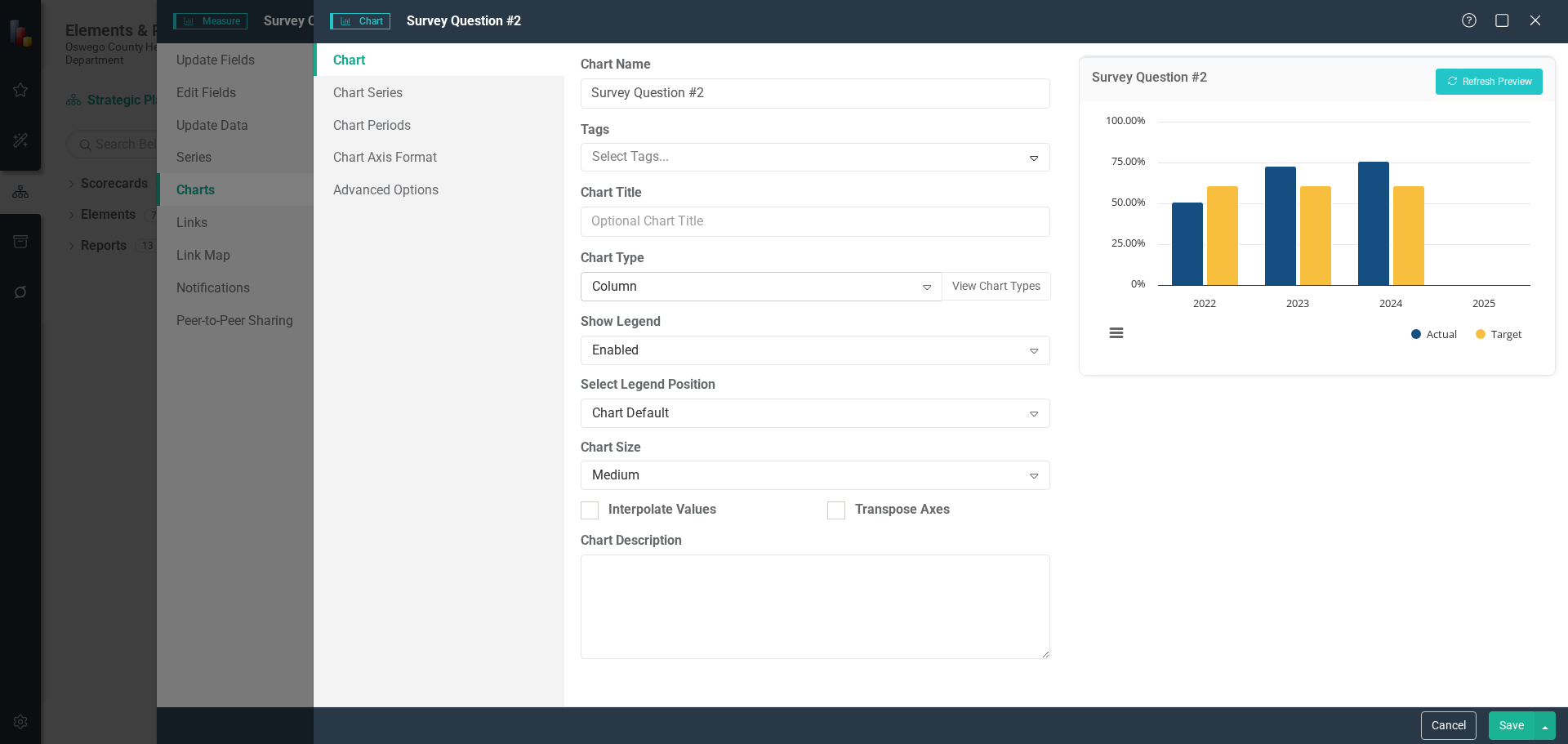
click at [732, 281] on div "Column" at bounding box center [753, 287] width 322 height 19
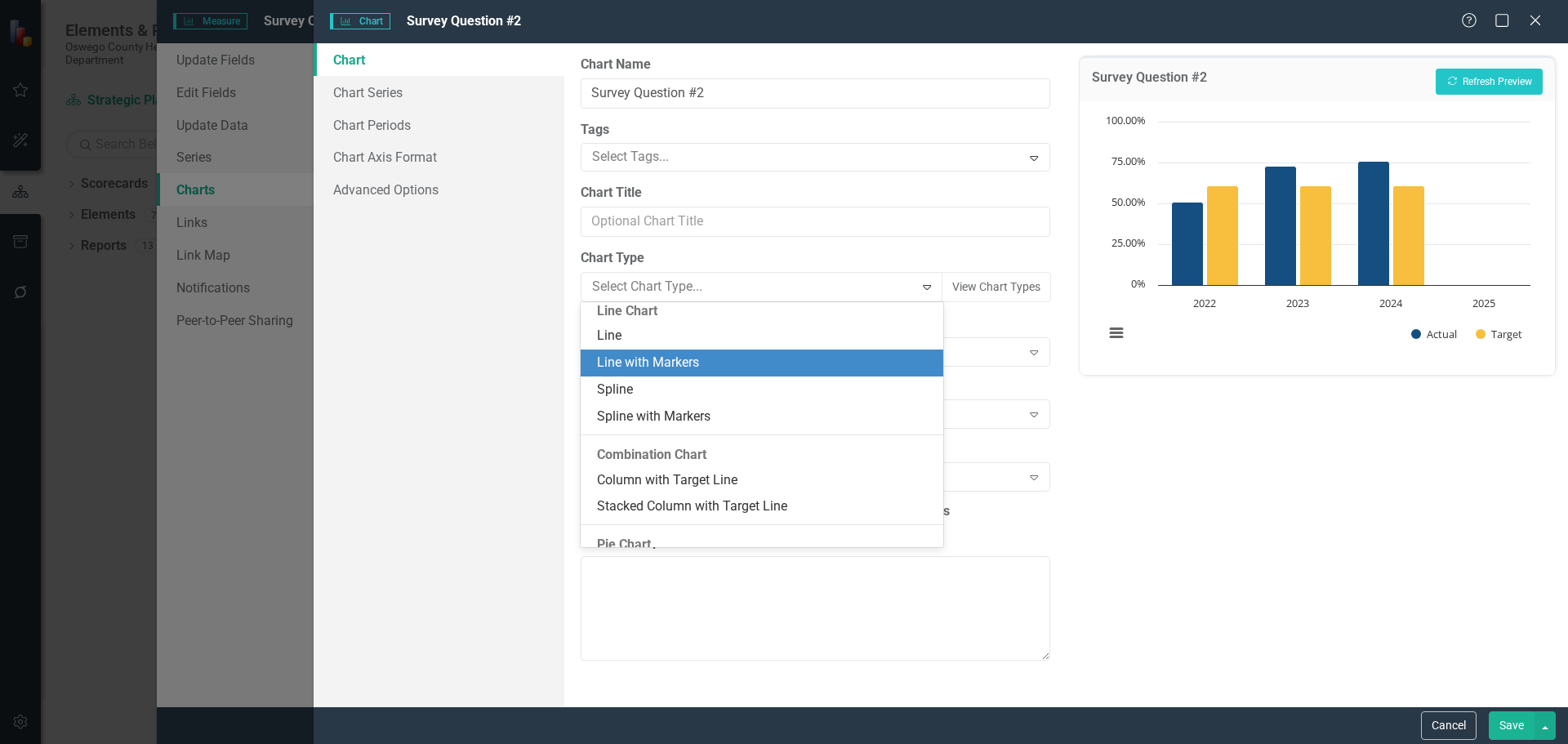
scroll to position [849, 0]
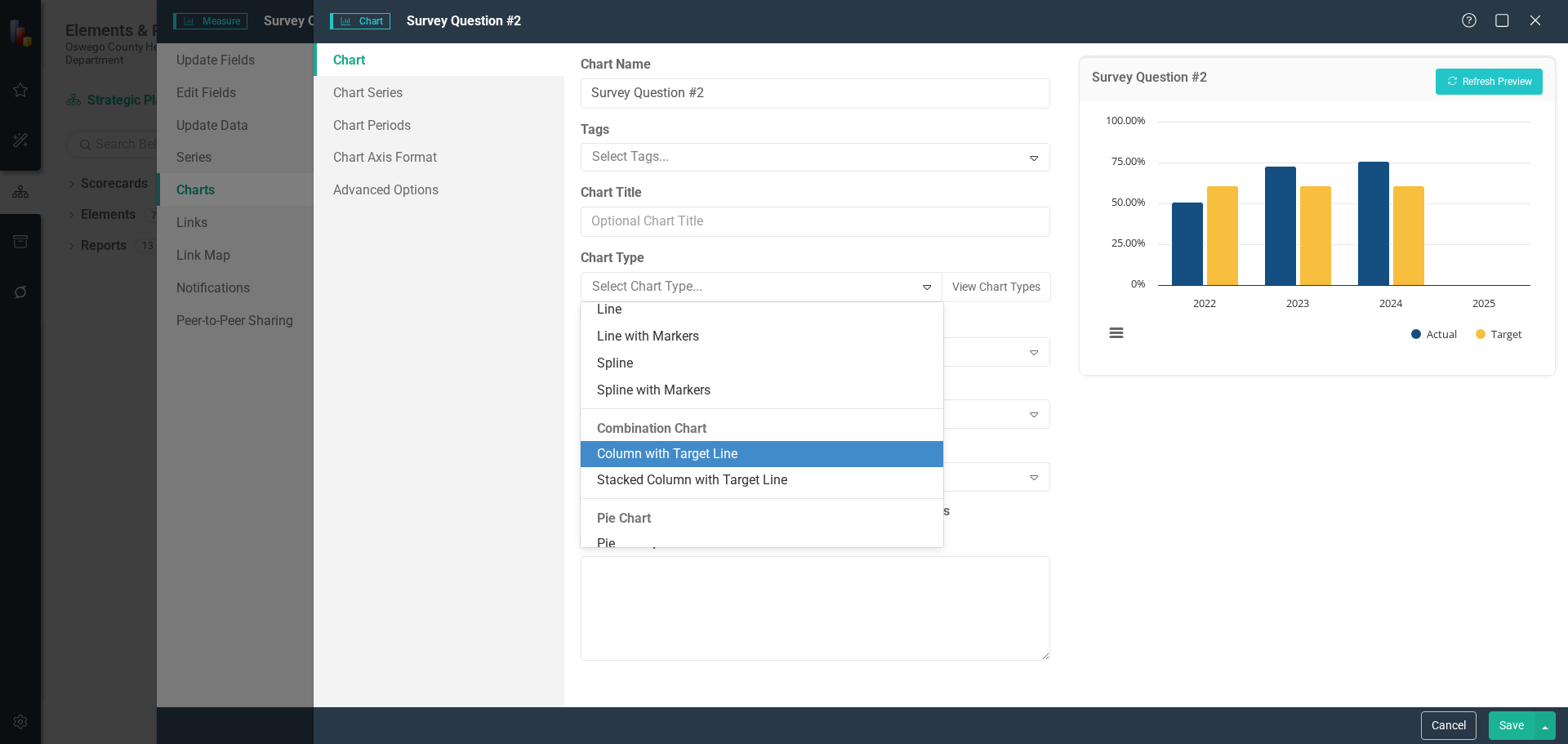
click at [688, 454] on div "Column with Target Line" at bounding box center [765, 454] width 336 height 19
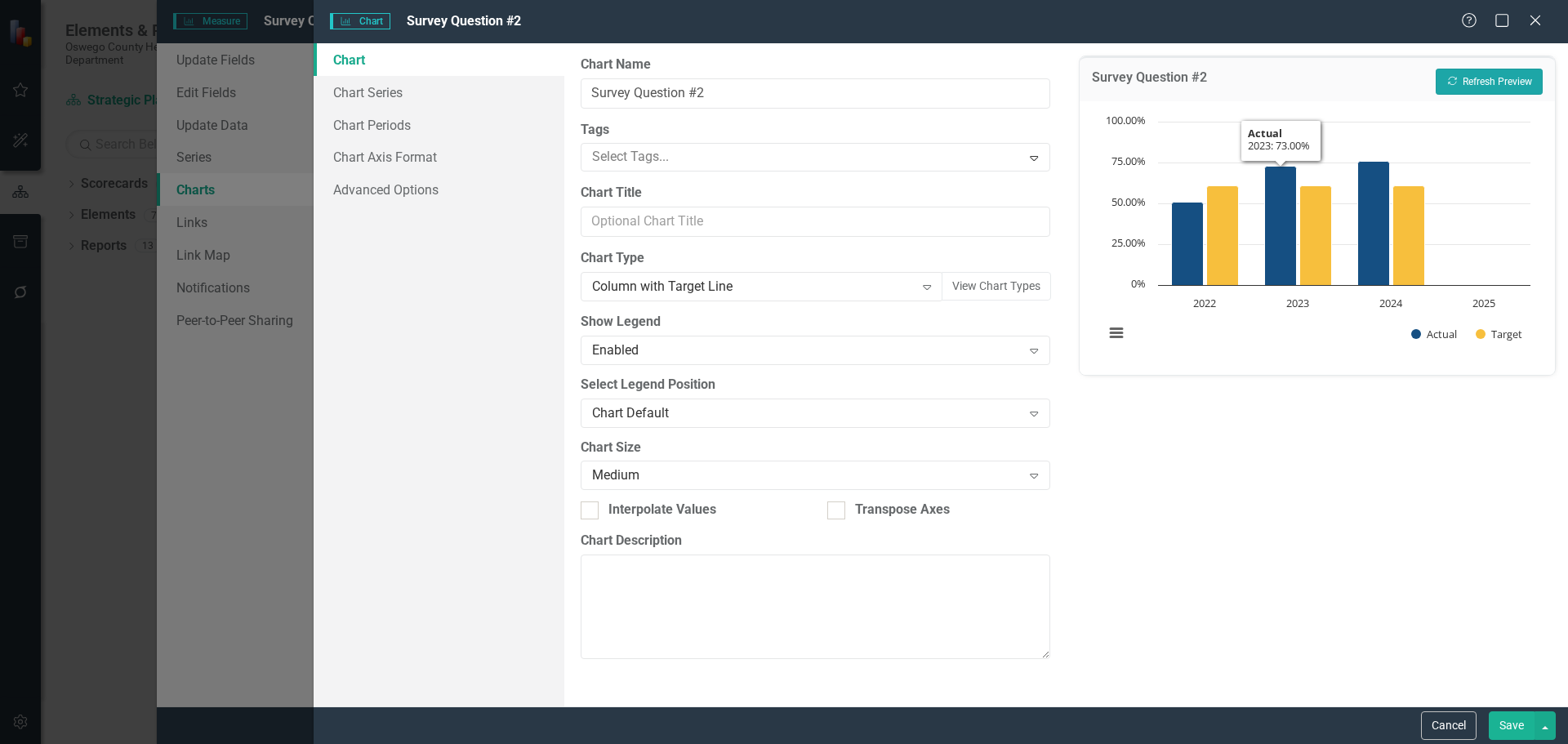
click at [1478, 84] on button "Recalculate Refresh Preview" at bounding box center [1489, 81] width 107 height 26
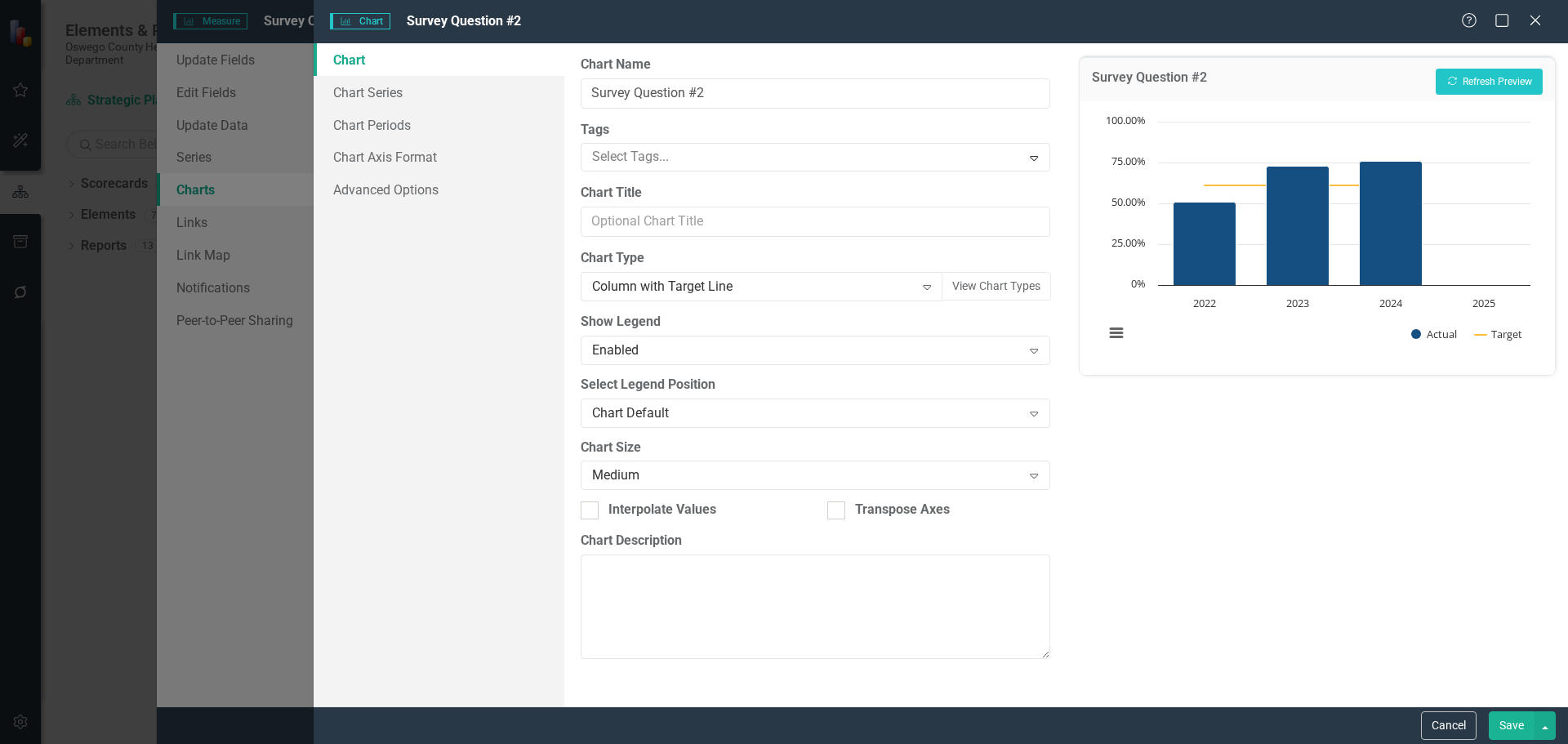
click at [1505, 728] on button "Save" at bounding box center [1511, 726] width 46 height 29
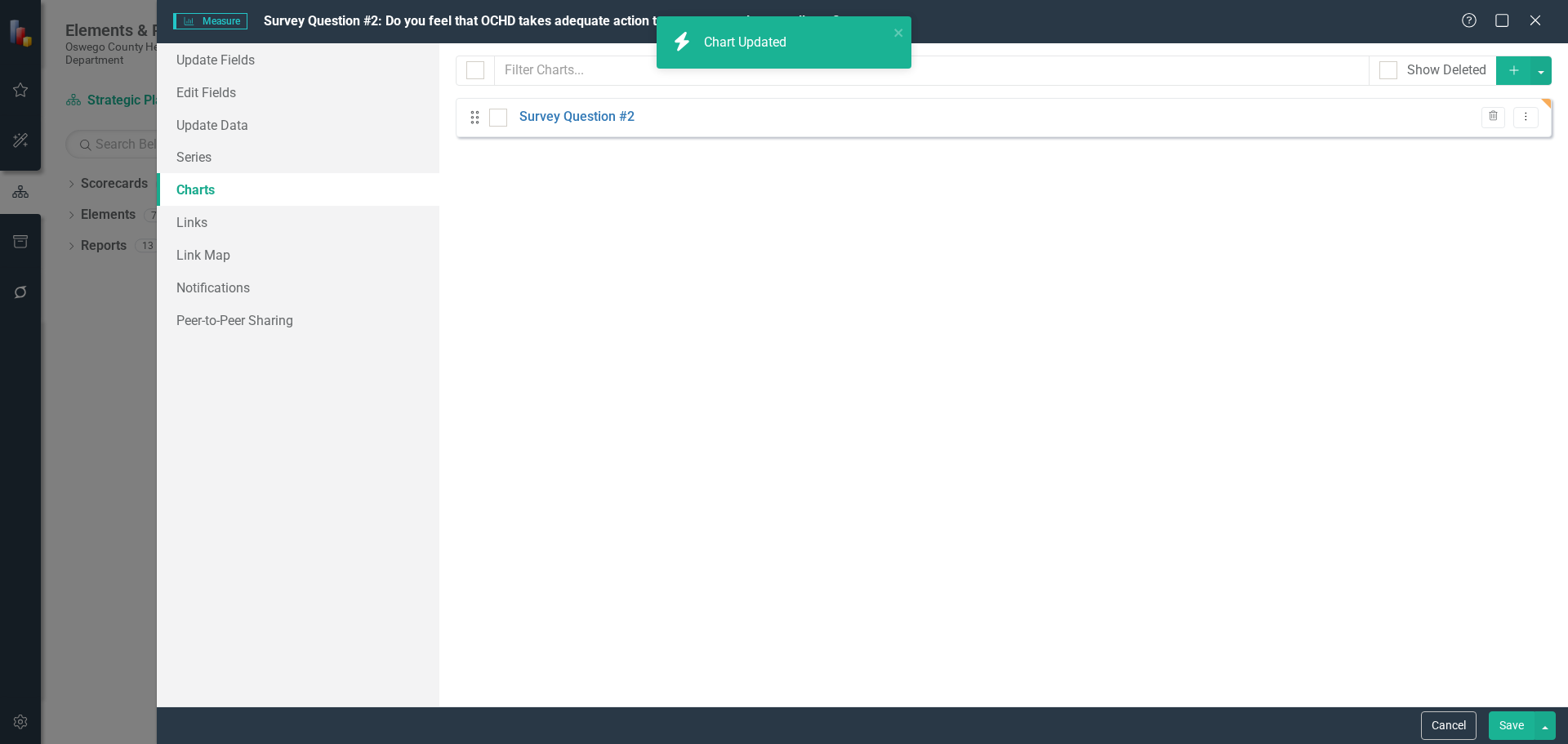
click at [1510, 731] on button "Save" at bounding box center [1511, 726] width 46 height 29
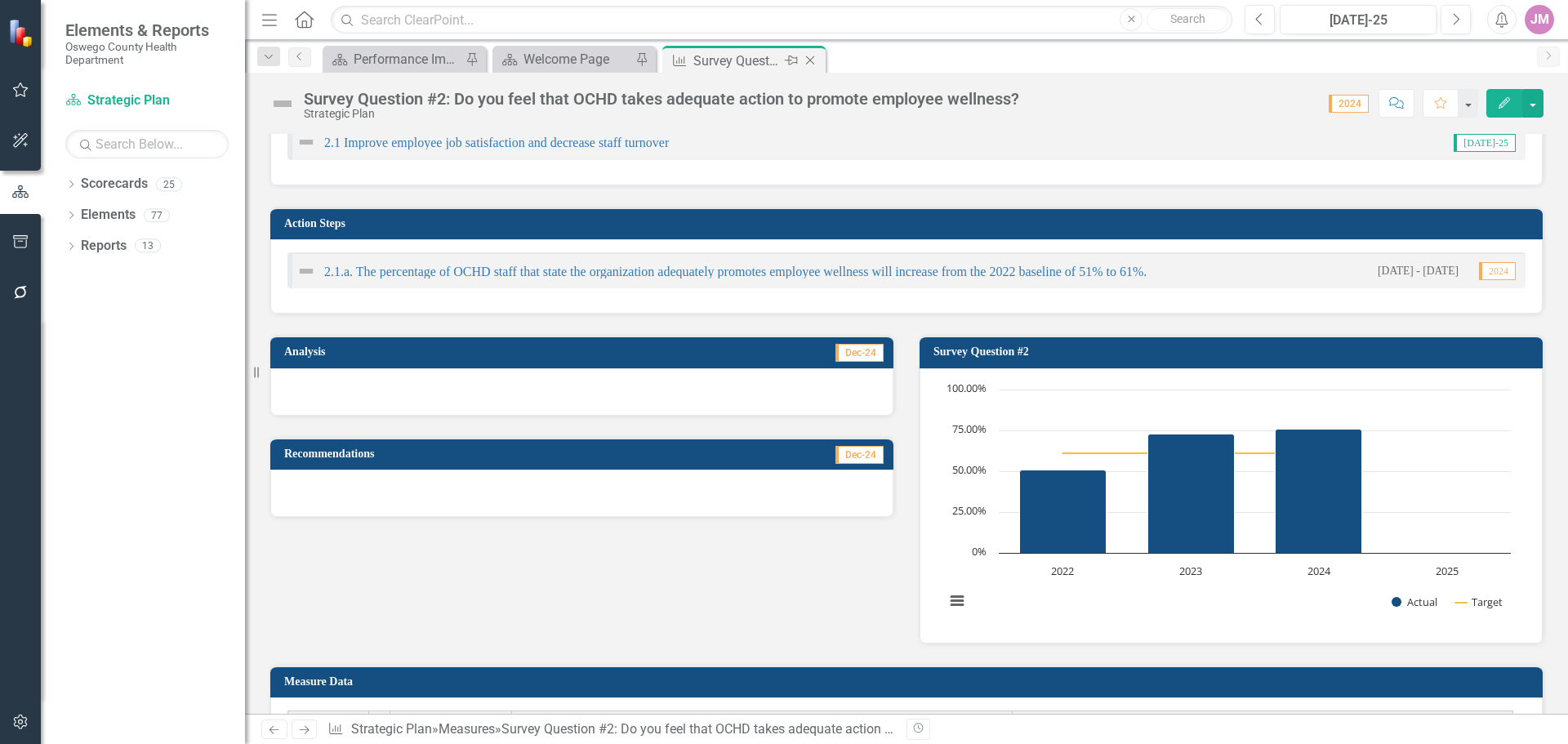
click at [811, 58] on icon "Close" at bounding box center [811, 60] width 16 height 13
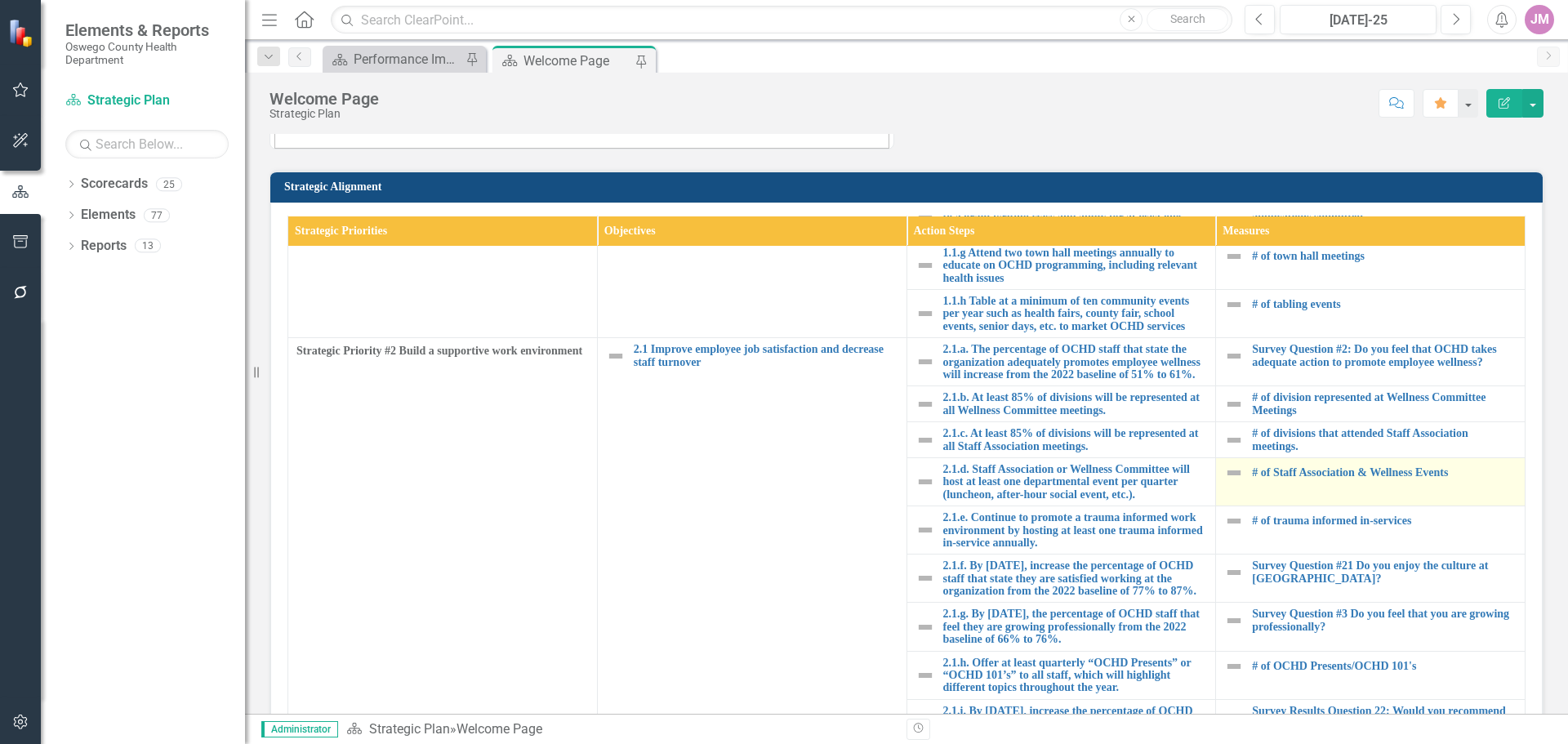
scroll to position [490, 0]
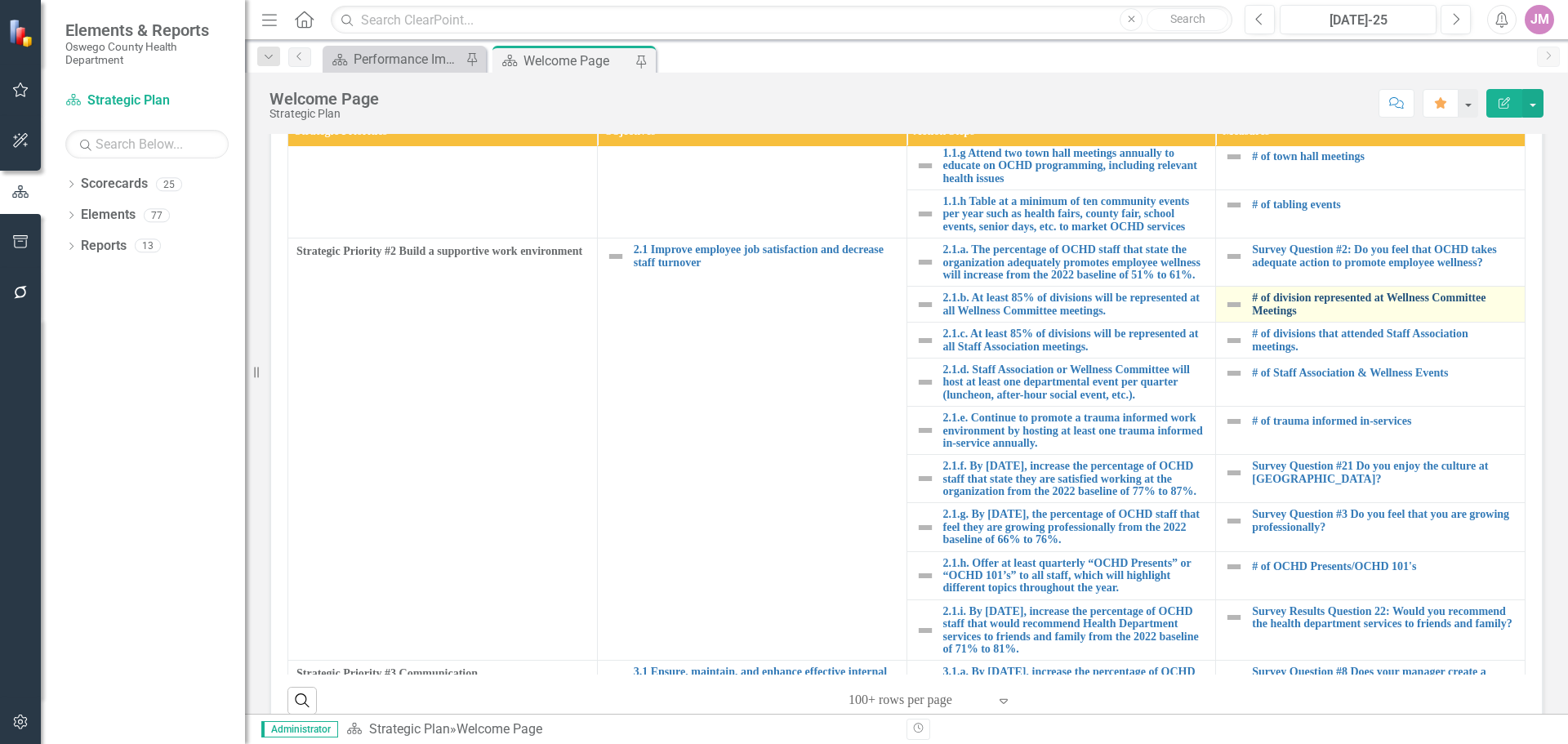
click at [1300, 302] on link "# of division represented at Wellness Committee Meetings" at bounding box center [1384, 304] width 264 height 25
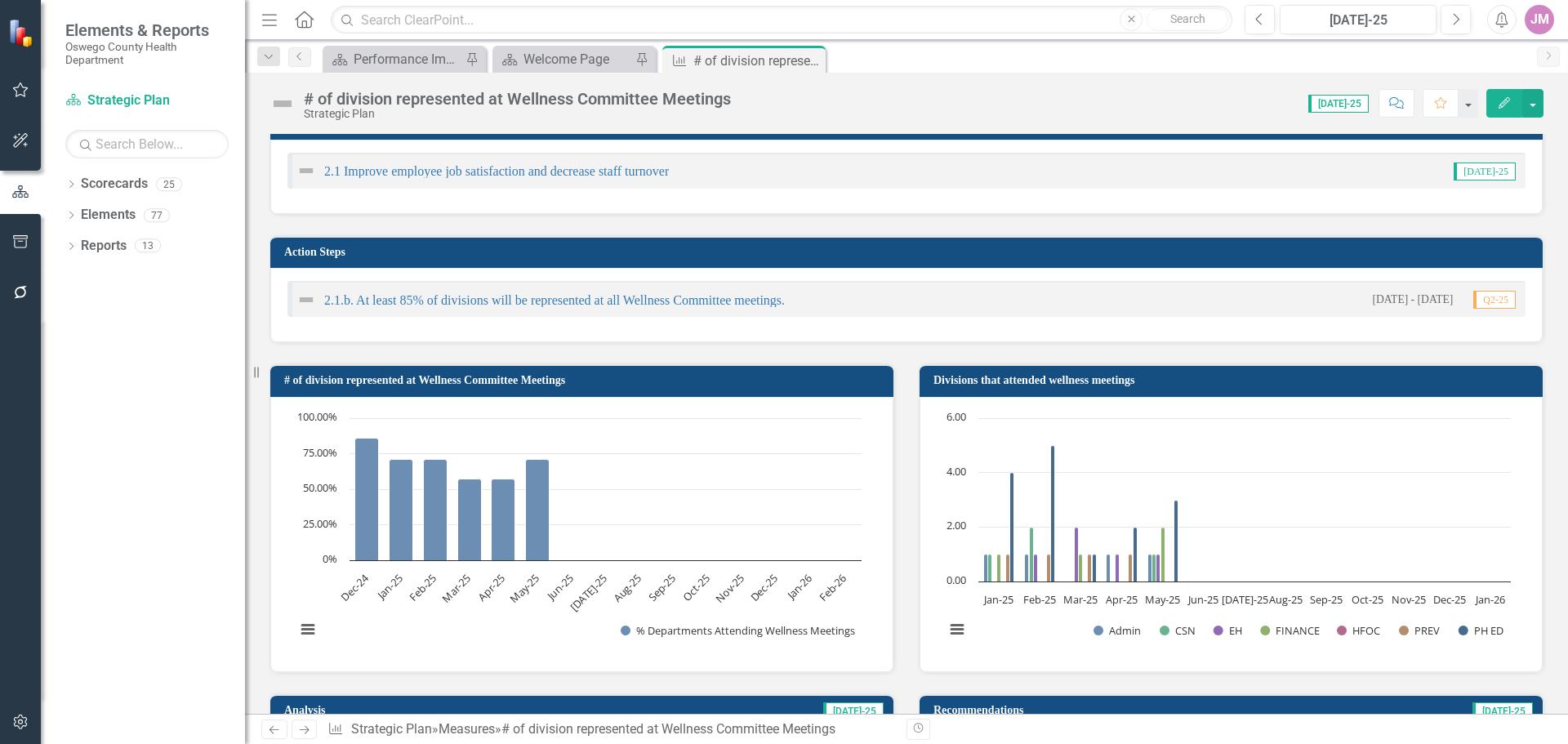
scroll to position [245, 0]
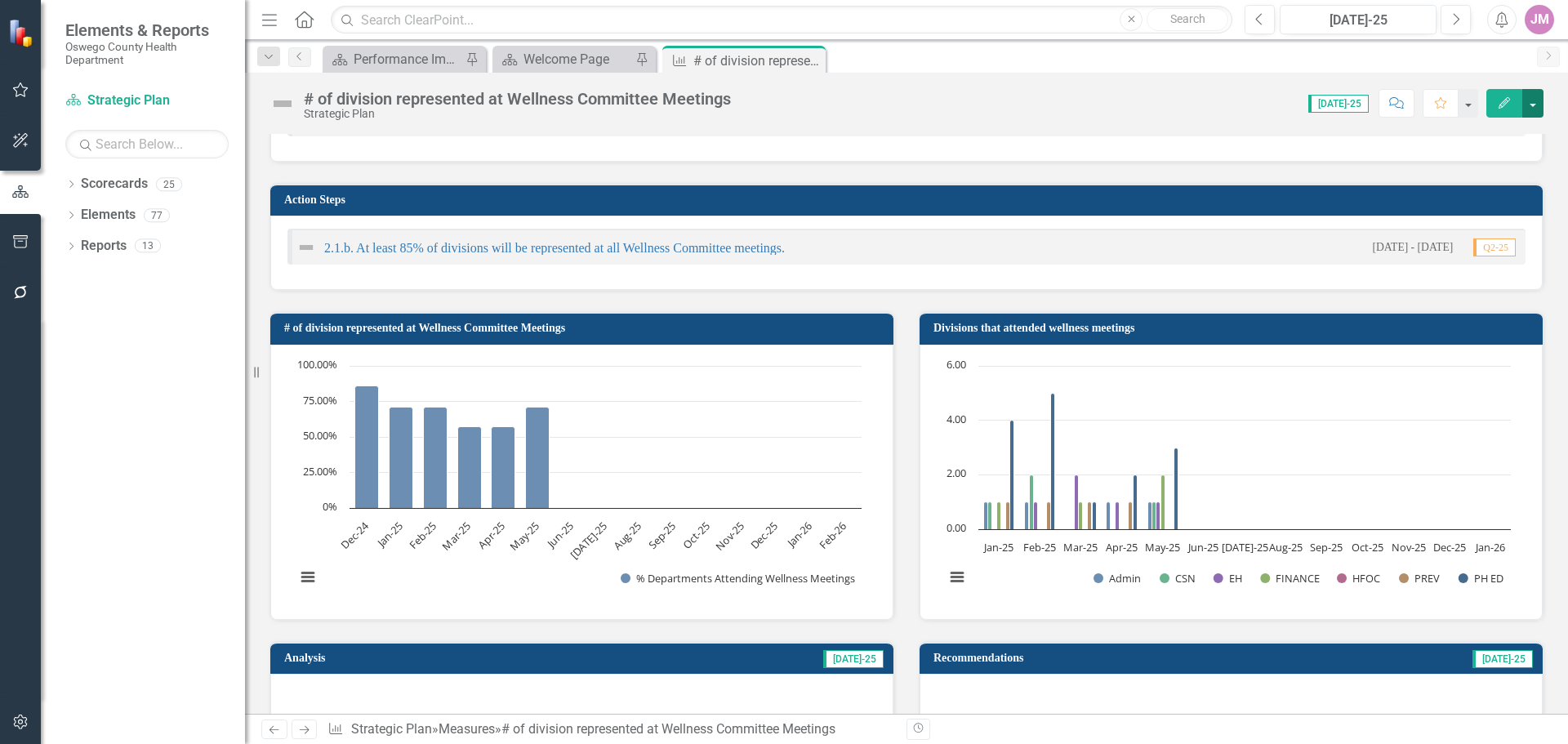
click at [1531, 102] on button "button" at bounding box center [1533, 103] width 22 height 29
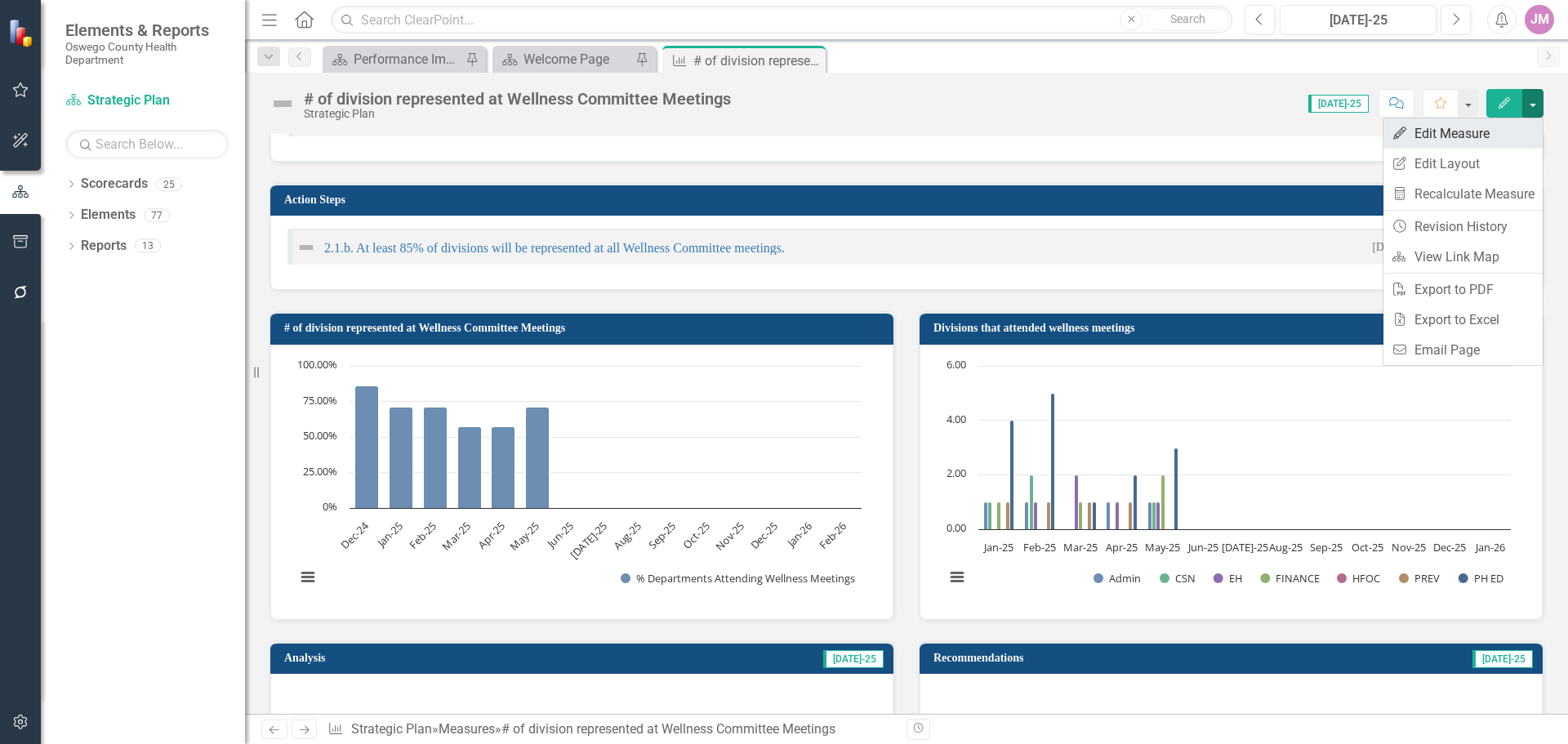
click at [1450, 128] on link "Edit Edit Measure" at bounding box center [1463, 134] width 159 height 31
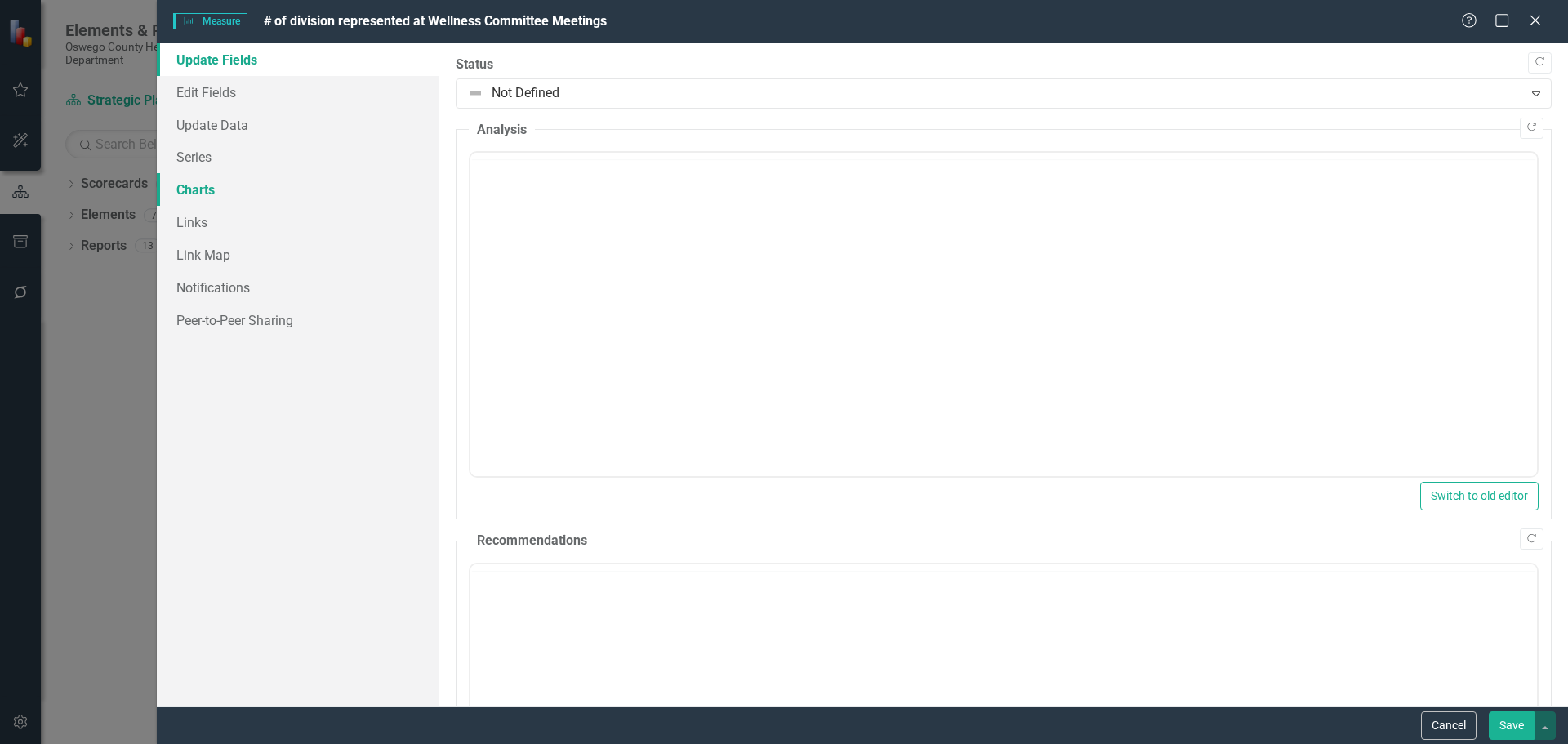
scroll to position [0, 0]
click at [201, 185] on link "Charts" at bounding box center [298, 190] width 282 height 32
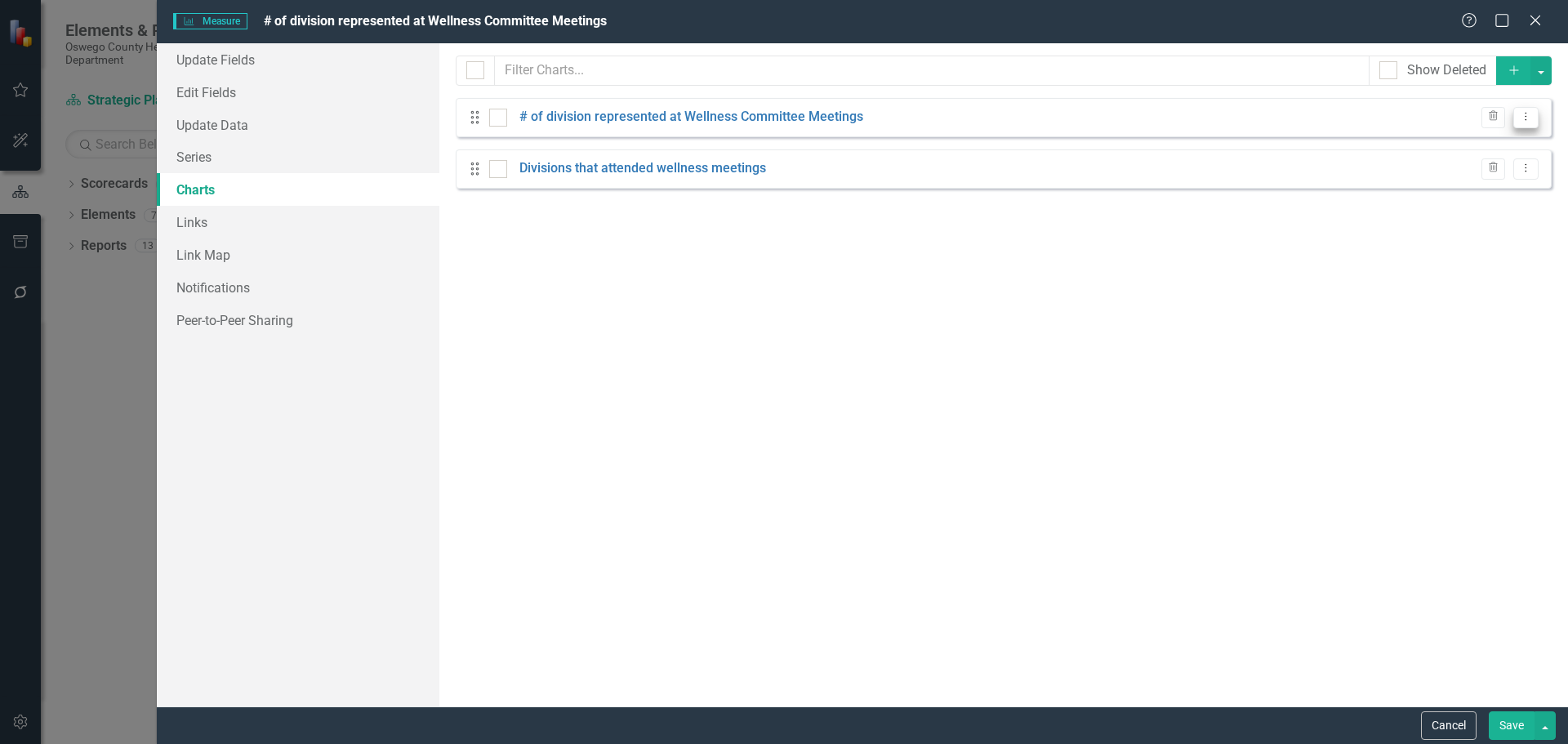
click at [1534, 116] on button "Dropdown Menu" at bounding box center [1526, 118] width 25 height 22
click at [1500, 140] on link "Edit Edit Chart" at bounding box center [1474, 145] width 129 height 31
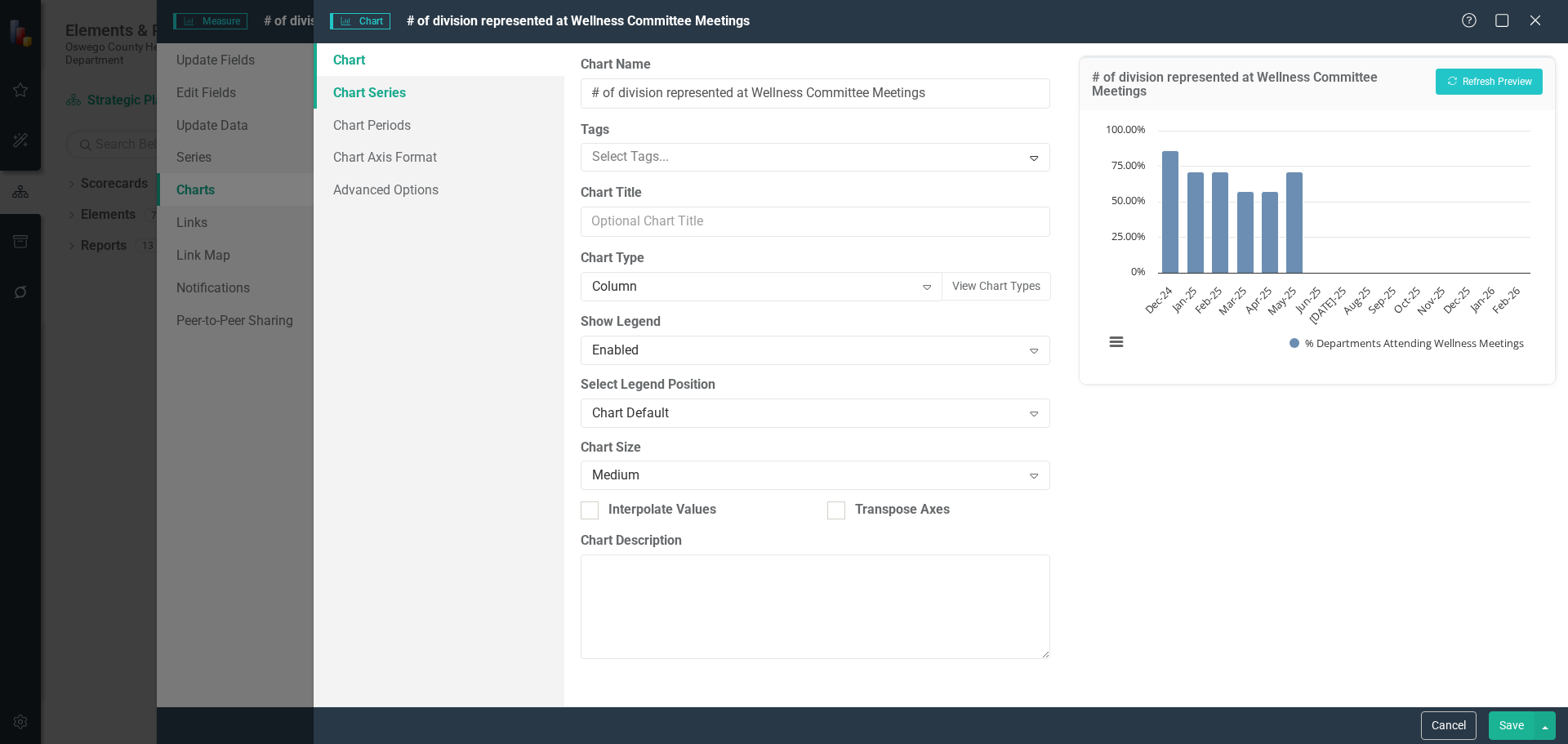
click at [390, 85] on link "Chart Series" at bounding box center [439, 93] width 251 height 32
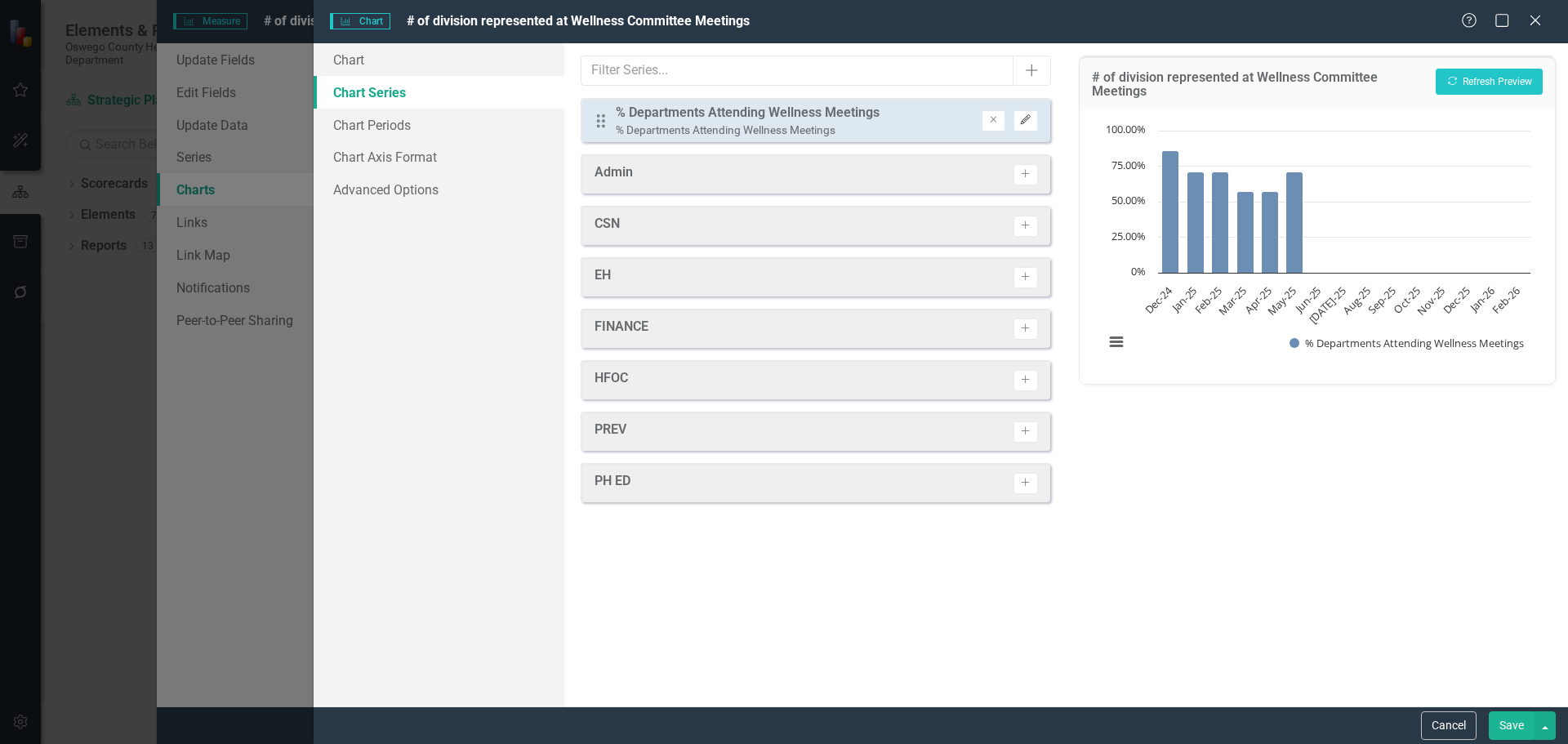
click at [1025, 120] on icon "Edit" at bounding box center [1025, 120] width 13 height 10
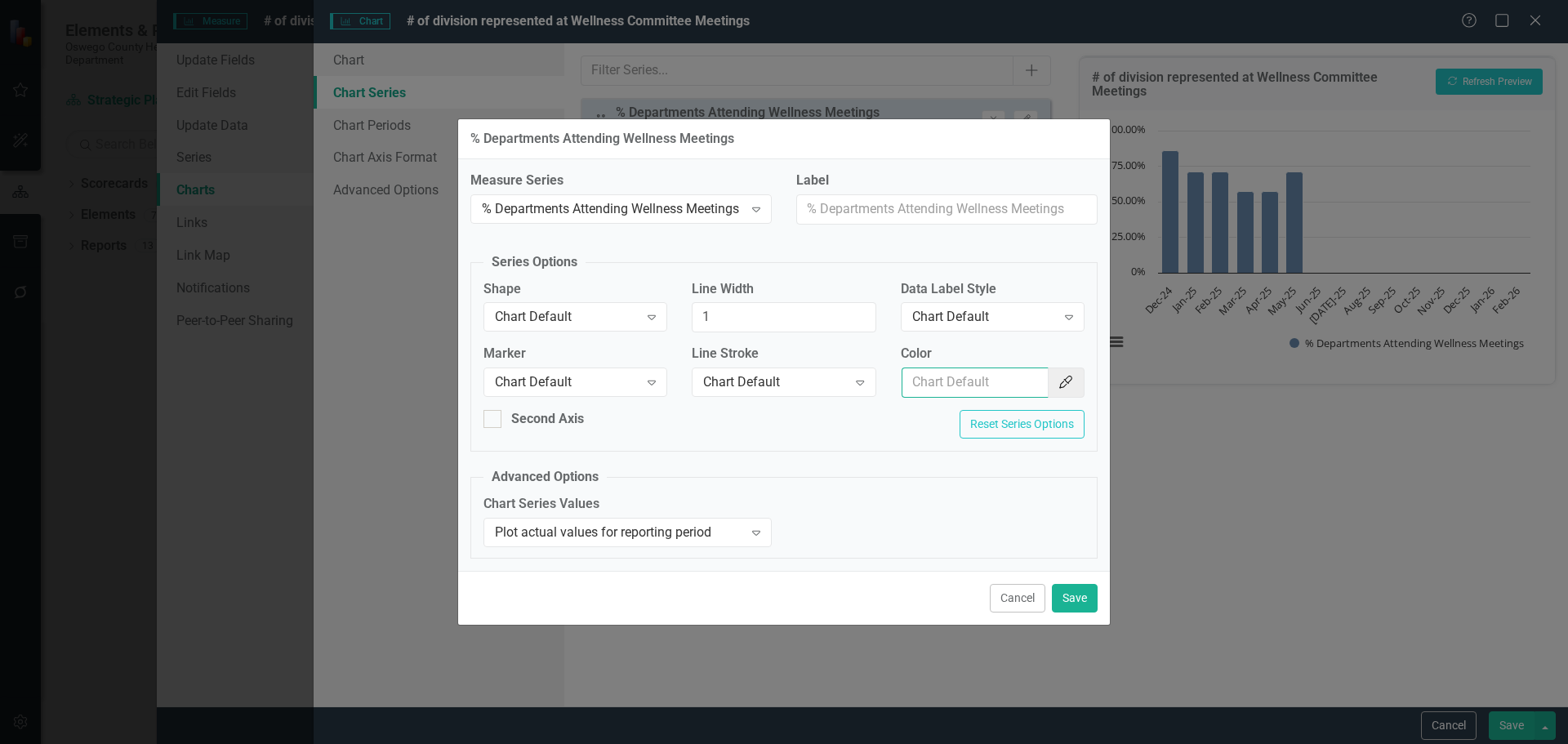
click at [988, 385] on input "Color" at bounding box center [975, 383] width 147 height 31
type input "154f82"
click at [1079, 604] on button "Save" at bounding box center [1075, 598] width 46 height 29
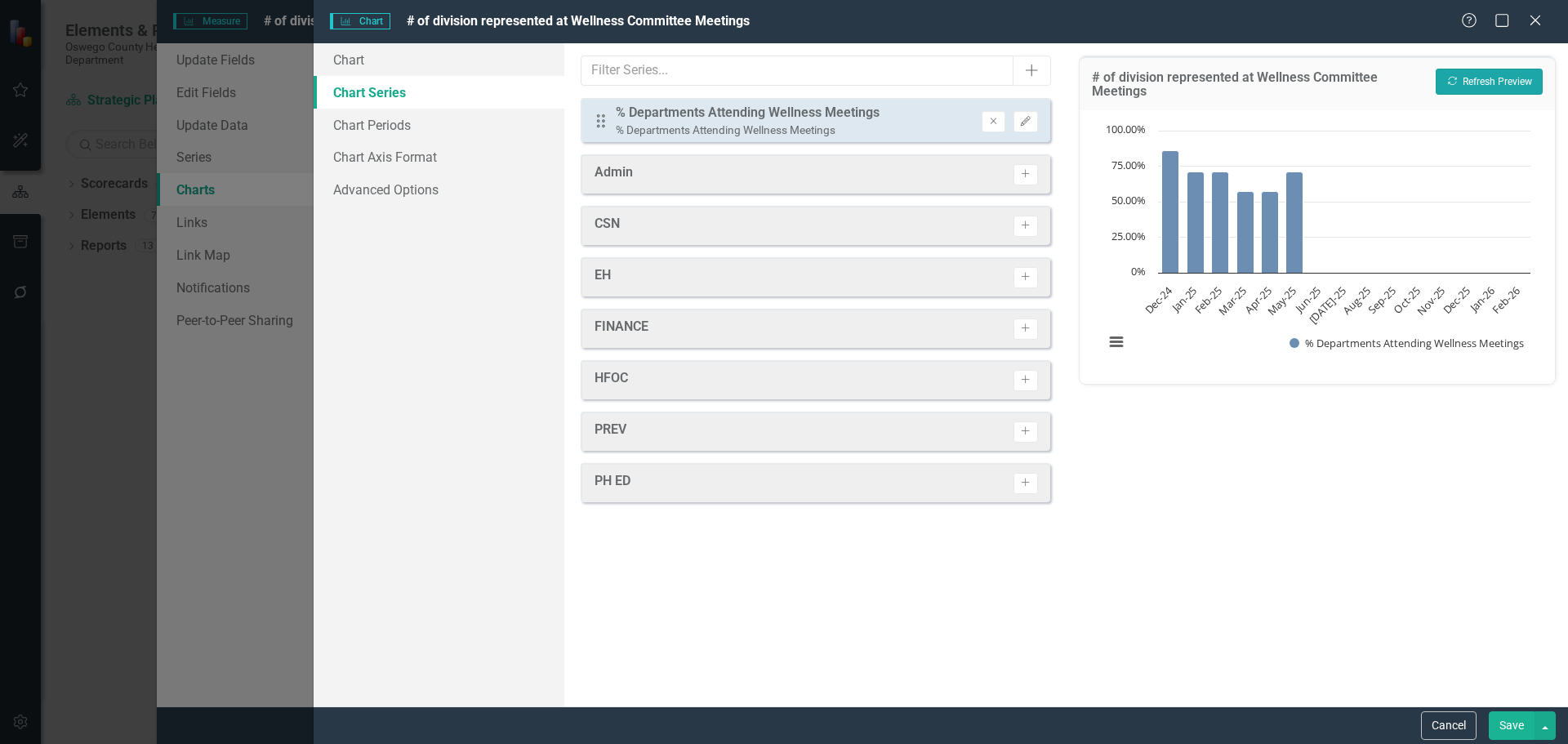
click at [1521, 75] on button "Recalculate Refresh Preview" at bounding box center [1489, 81] width 107 height 26
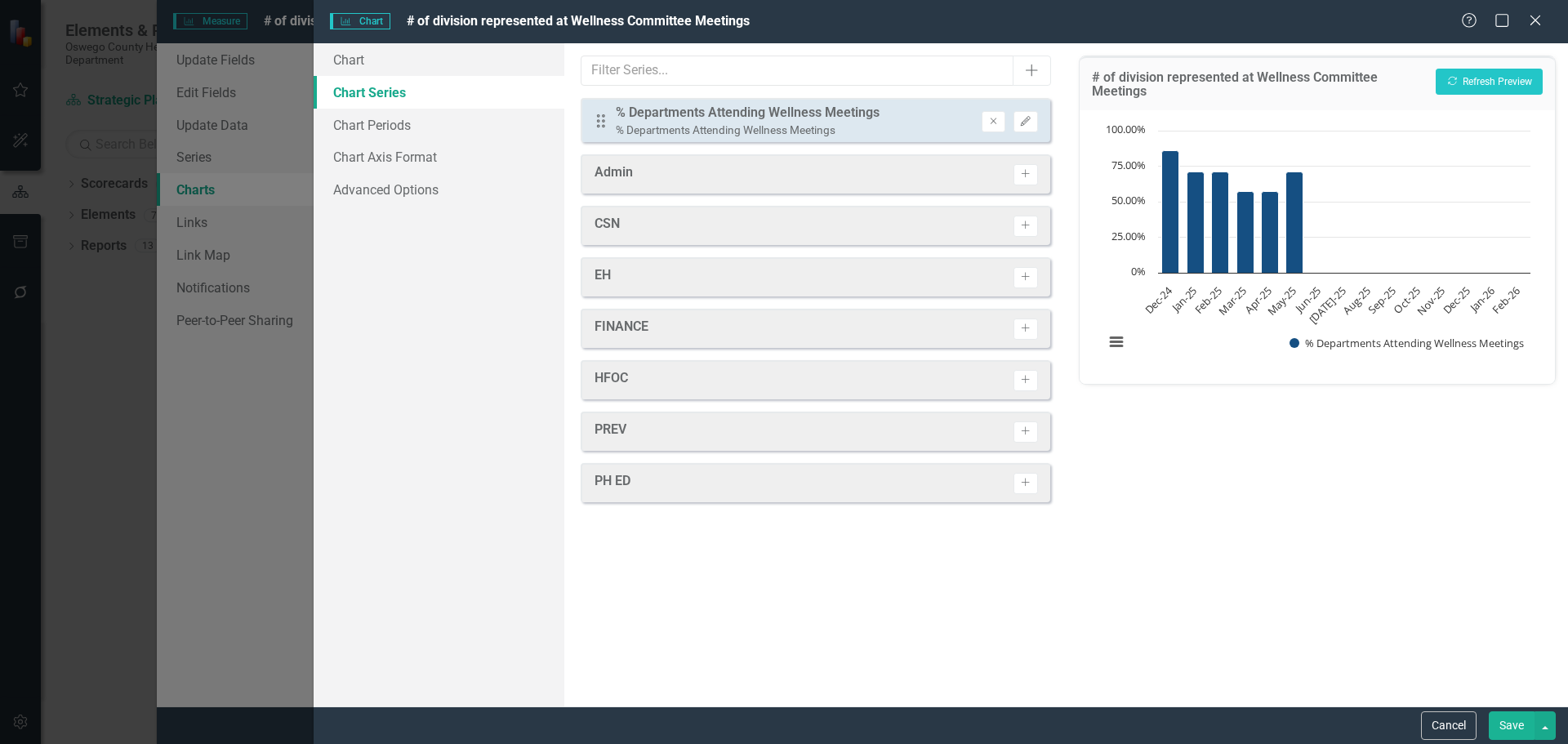
click at [1509, 726] on button "Save" at bounding box center [1511, 726] width 46 height 29
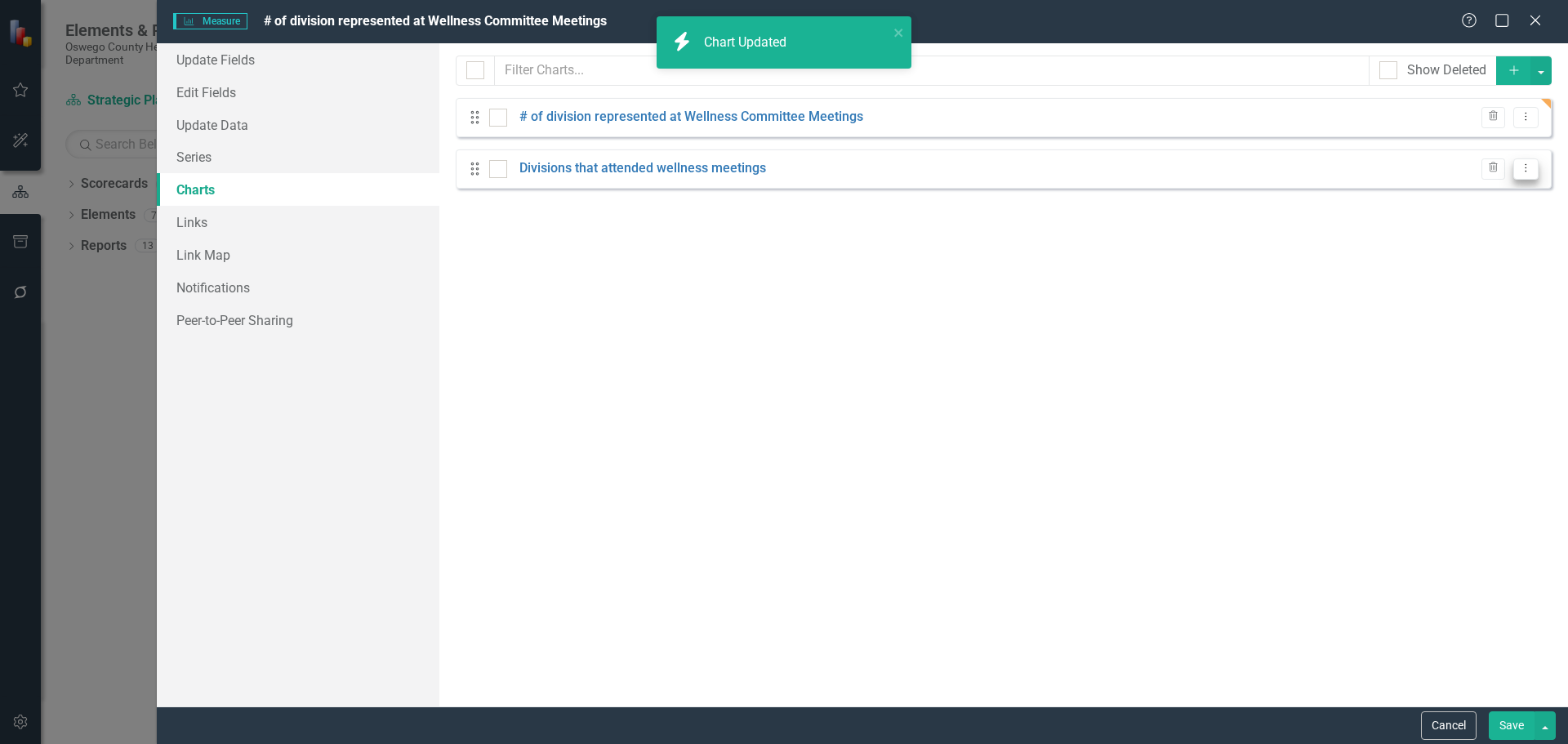
click at [1531, 173] on icon "Dropdown Menu" at bounding box center [1526, 168] width 13 height 11
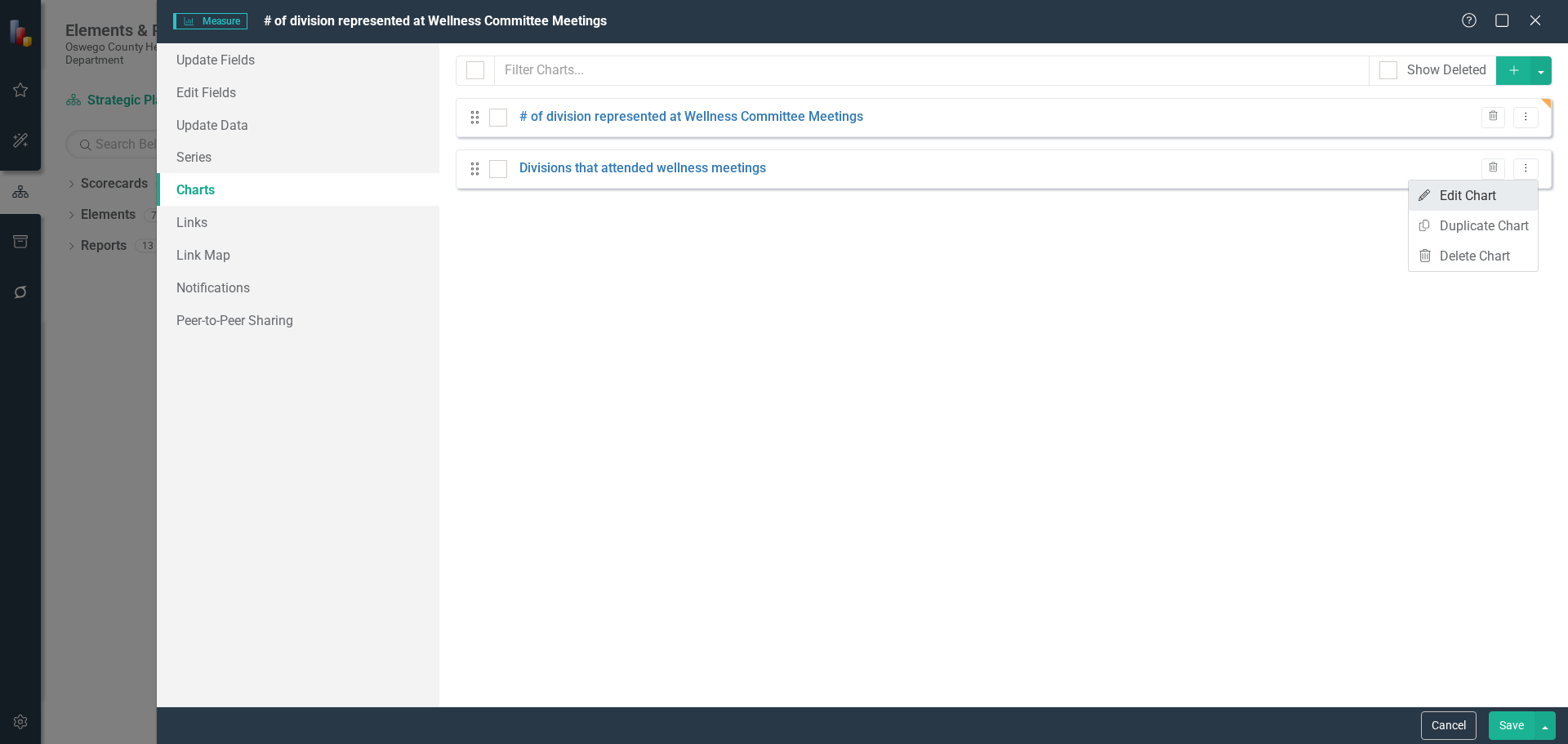
click at [1478, 195] on link "Edit Edit Chart" at bounding box center [1474, 196] width 129 height 31
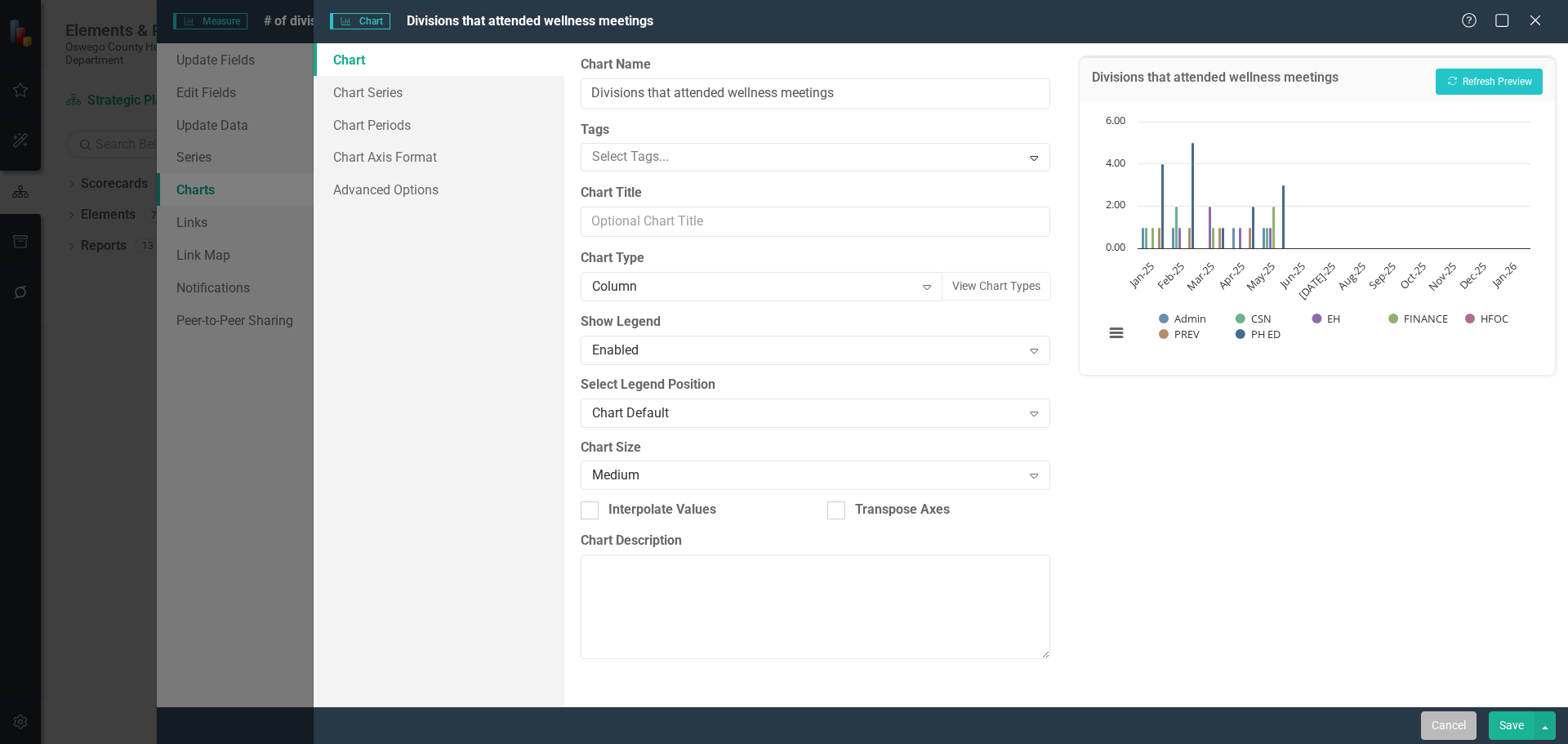
click at [1458, 716] on button "Cancel" at bounding box center [1448, 726] width 56 height 29
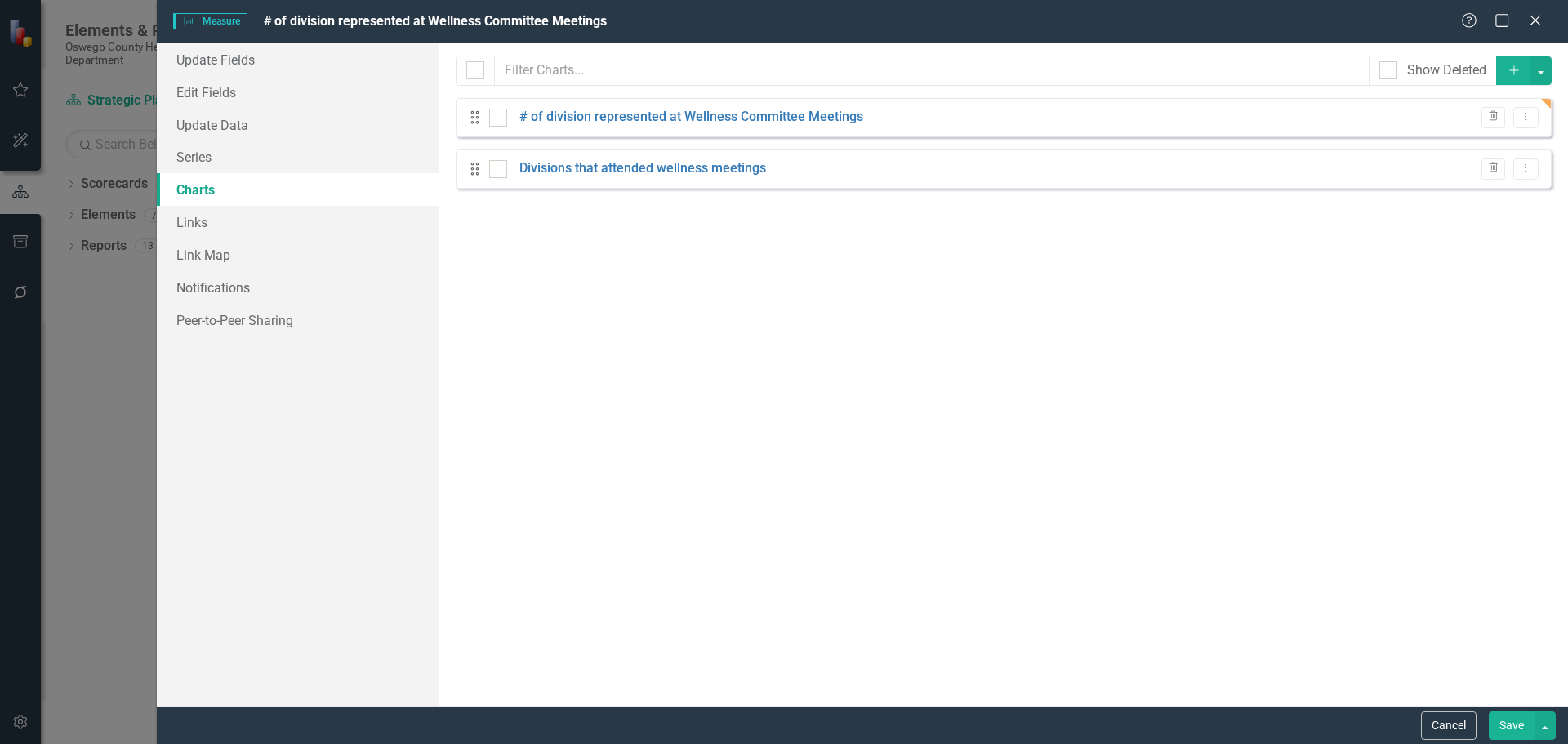
click at [1507, 729] on button "Save" at bounding box center [1511, 726] width 46 height 29
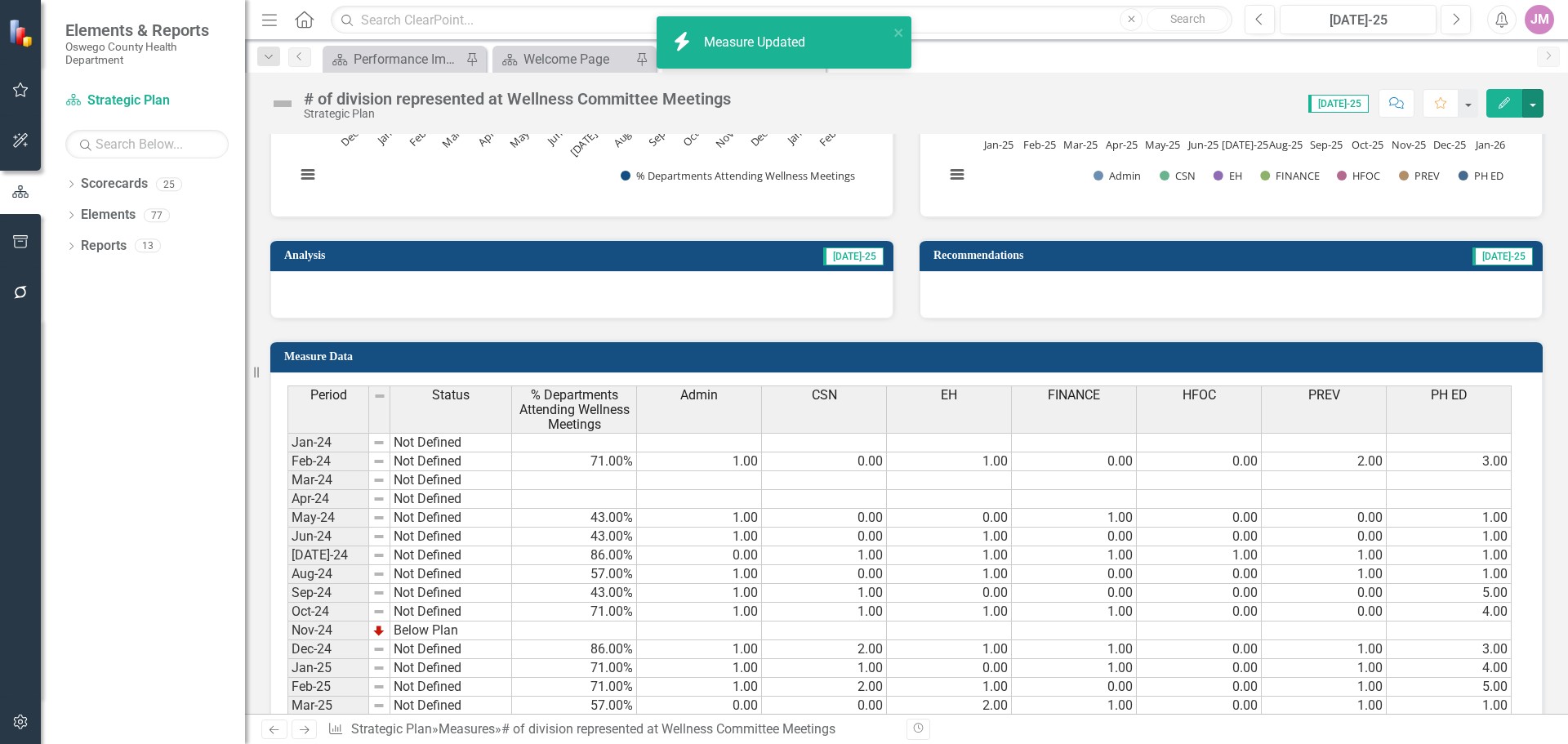
scroll to position [653, 0]
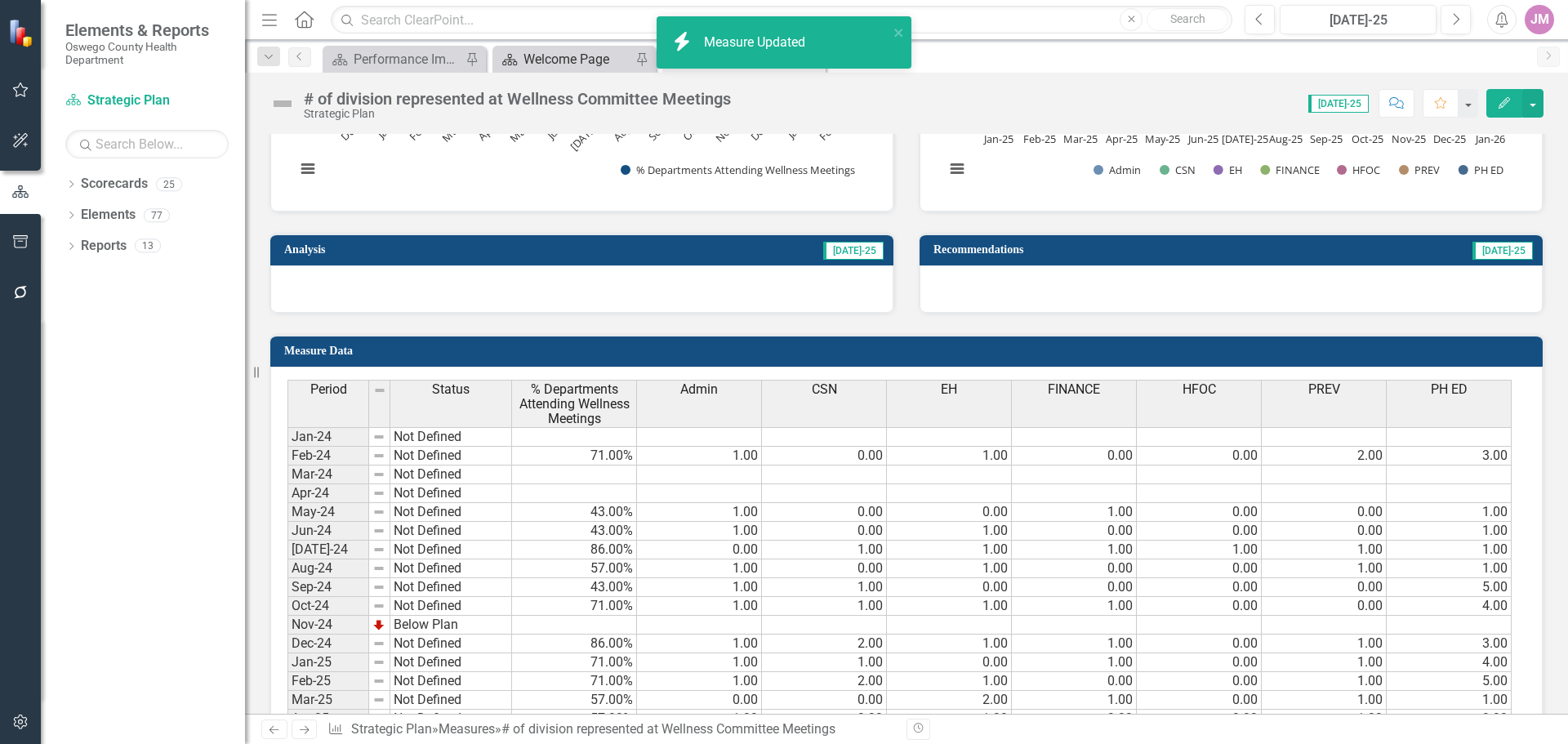
click at [571, 58] on div "Welcome Page" at bounding box center [578, 59] width 108 height 21
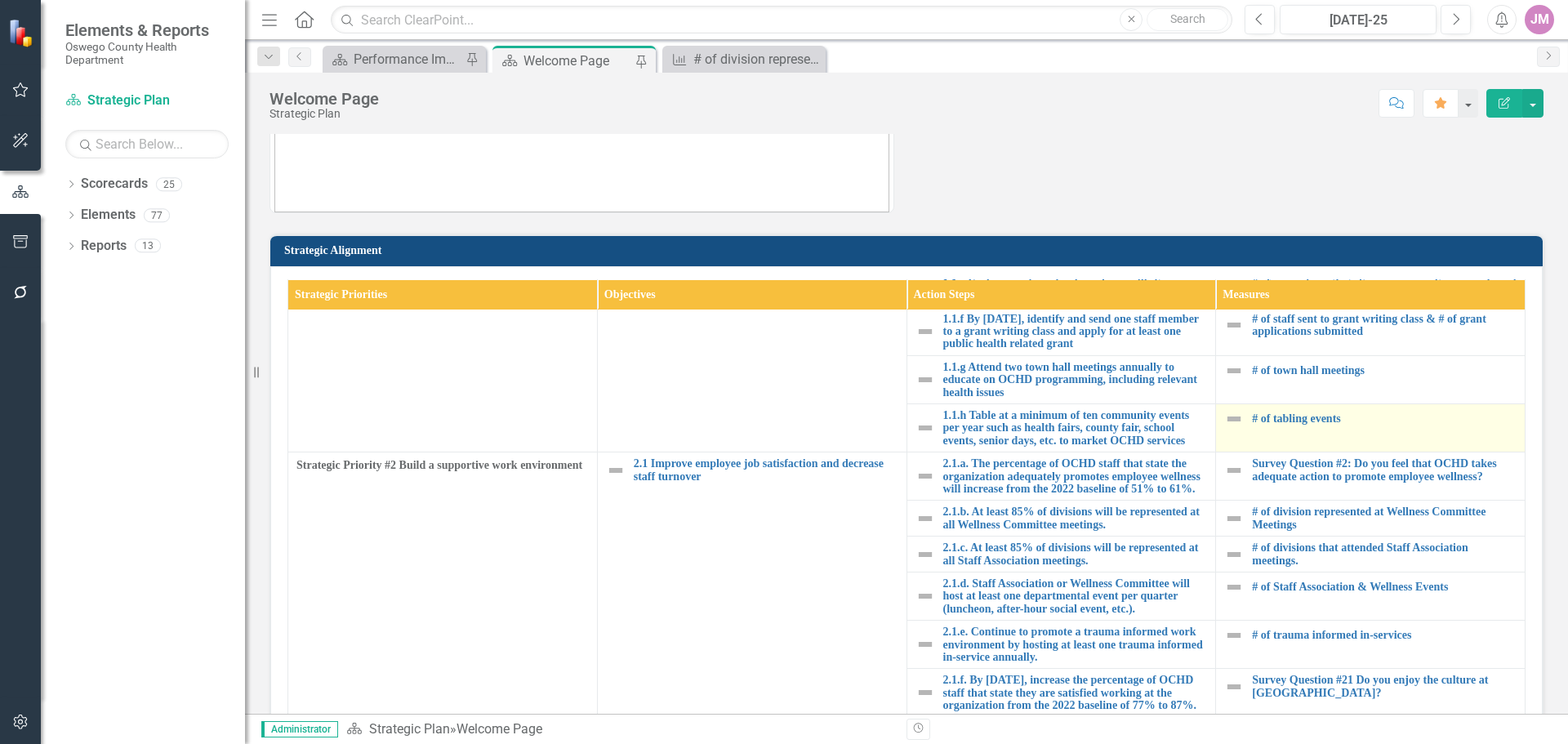
scroll to position [245, 0]
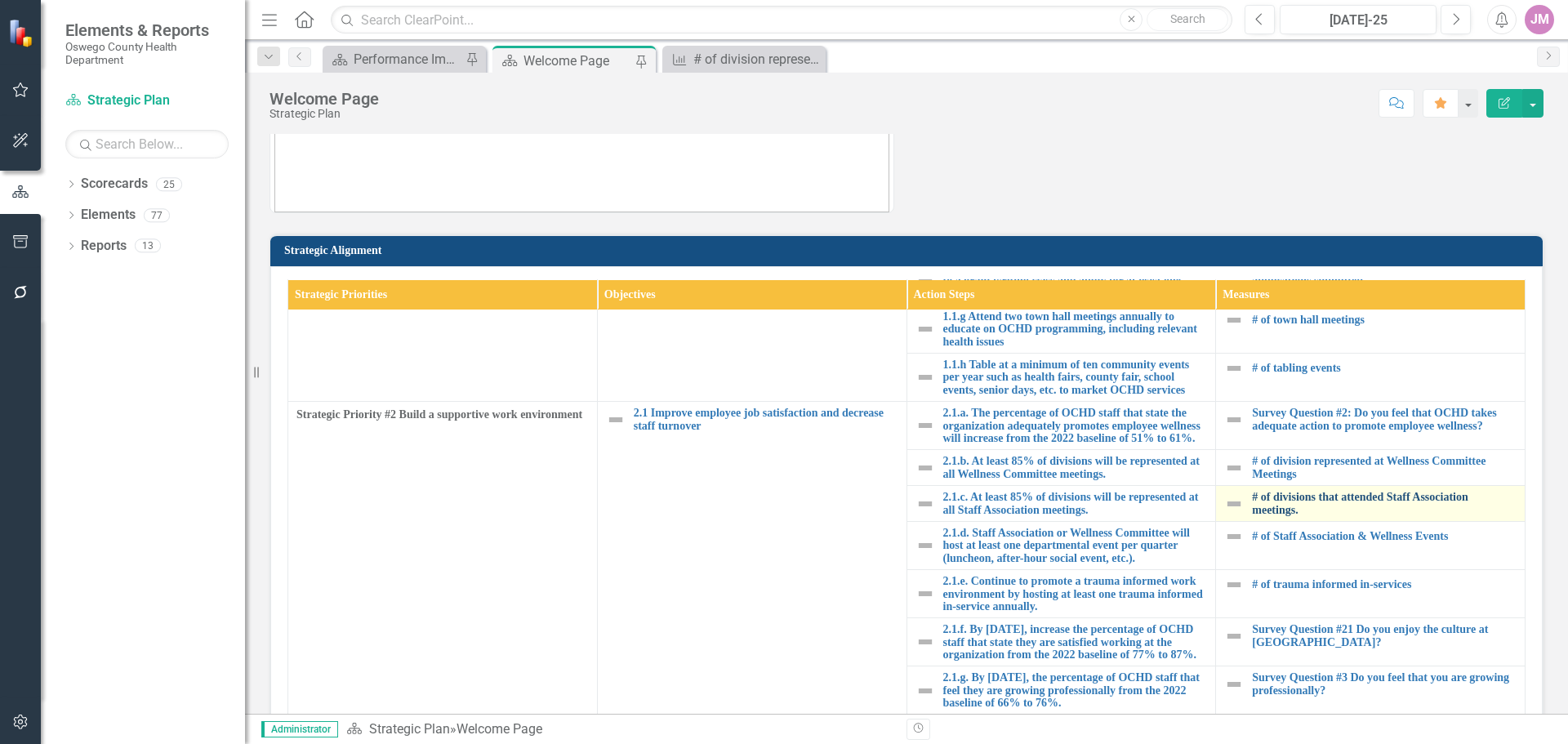
click at [1395, 500] on link "# of divisions that attended Staff Association meetings." at bounding box center [1384, 503] width 264 height 25
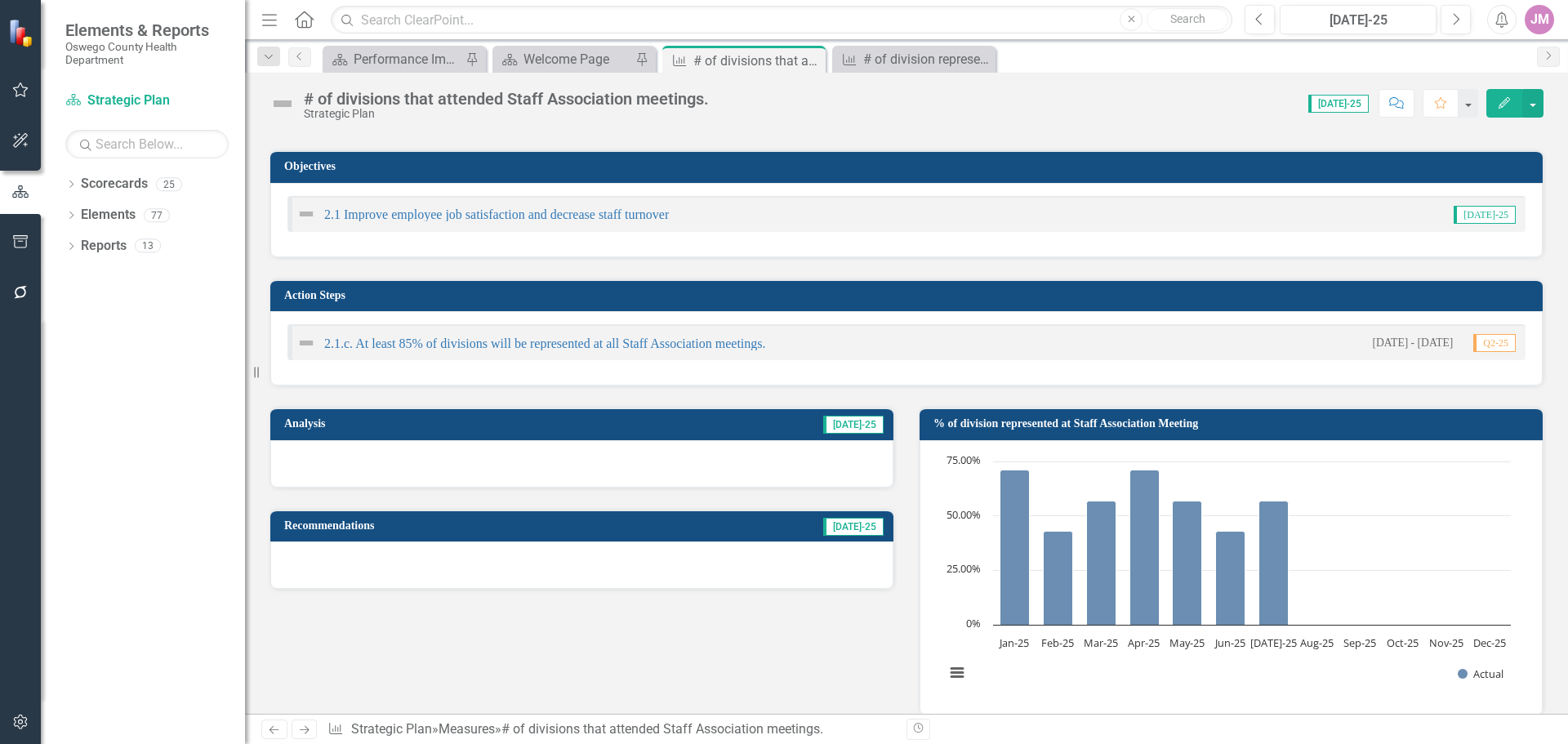
scroll to position [245, 0]
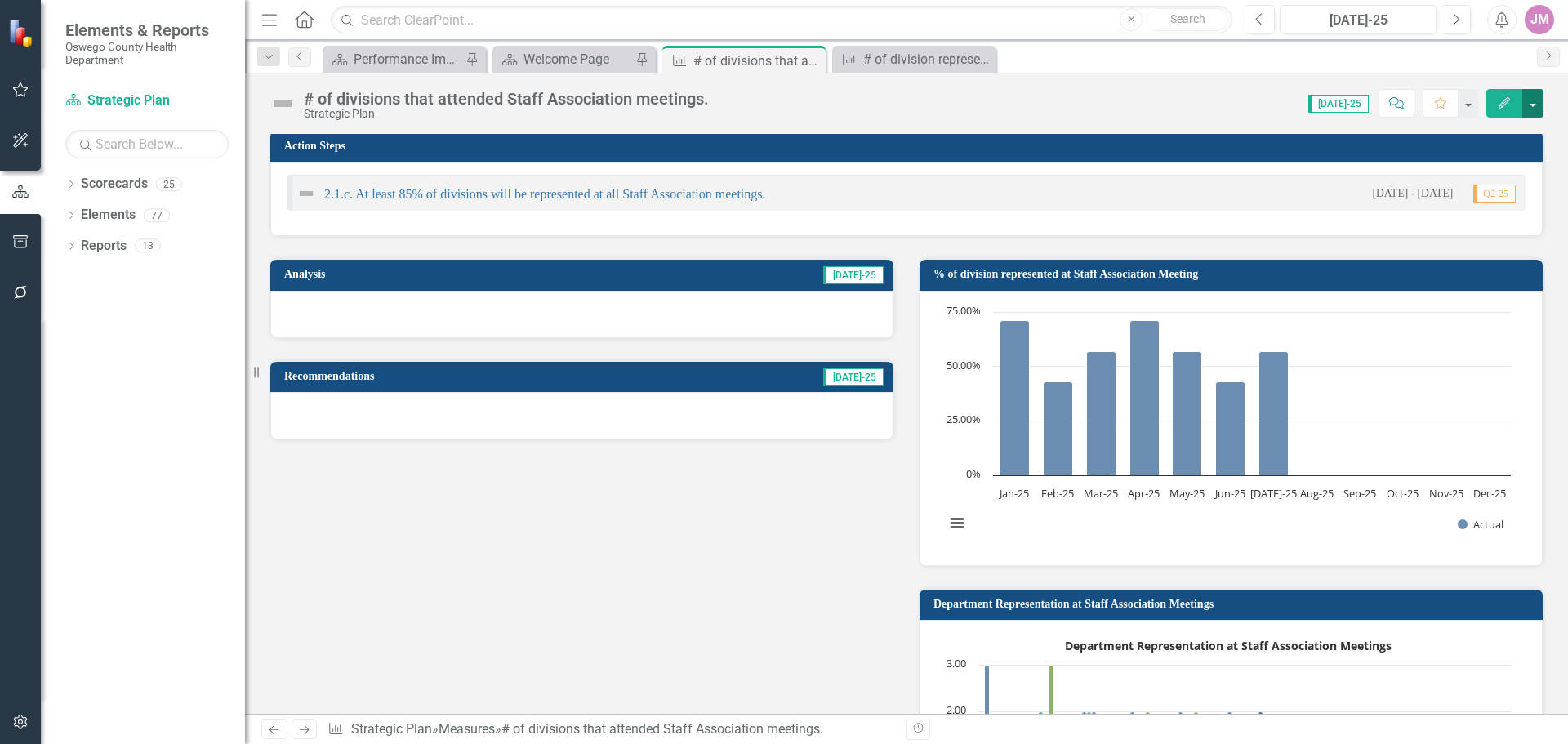
click at [1528, 105] on button "button" at bounding box center [1533, 103] width 22 height 29
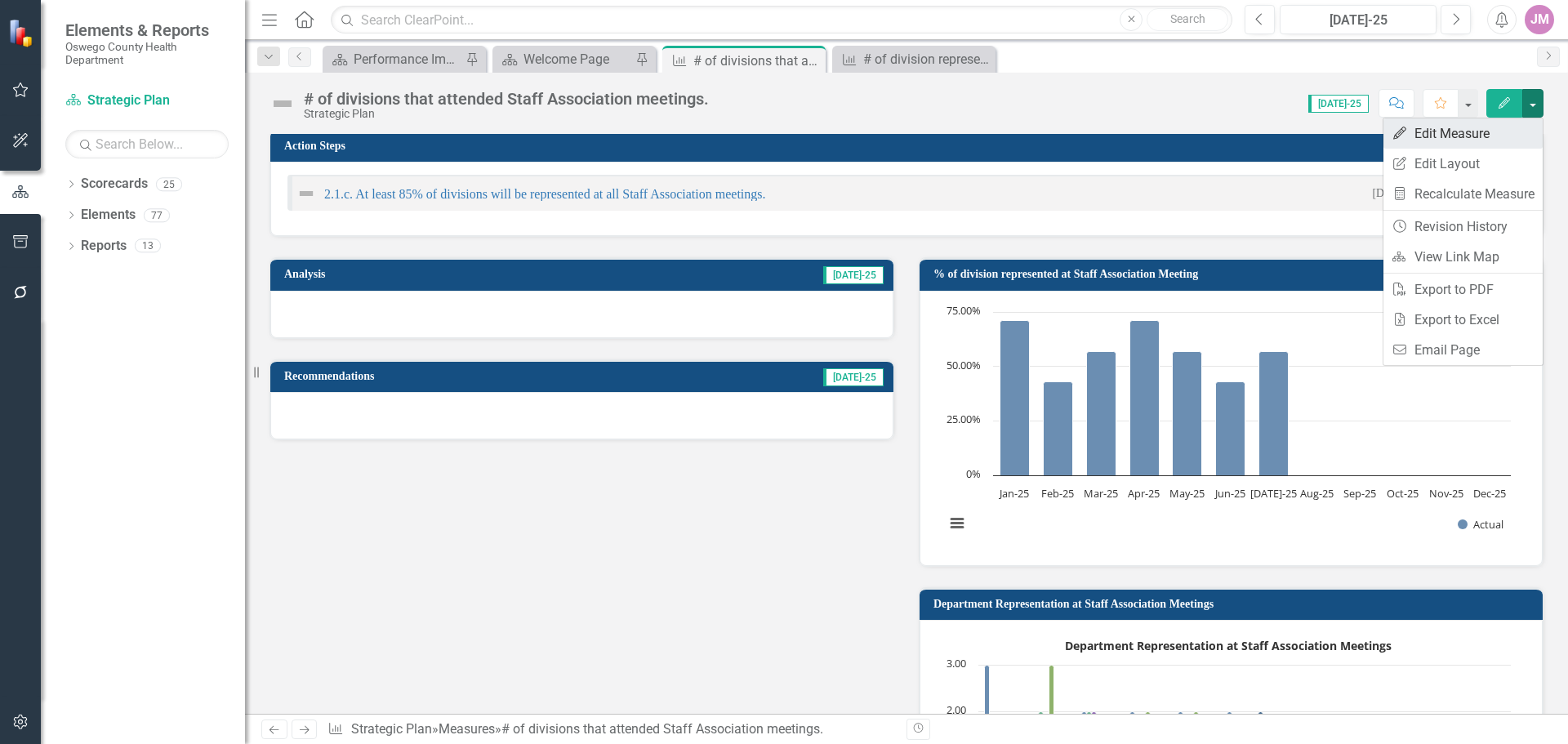
click at [1493, 139] on link "Edit Edit Measure" at bounding box center [1463, 134] width 159 height 31
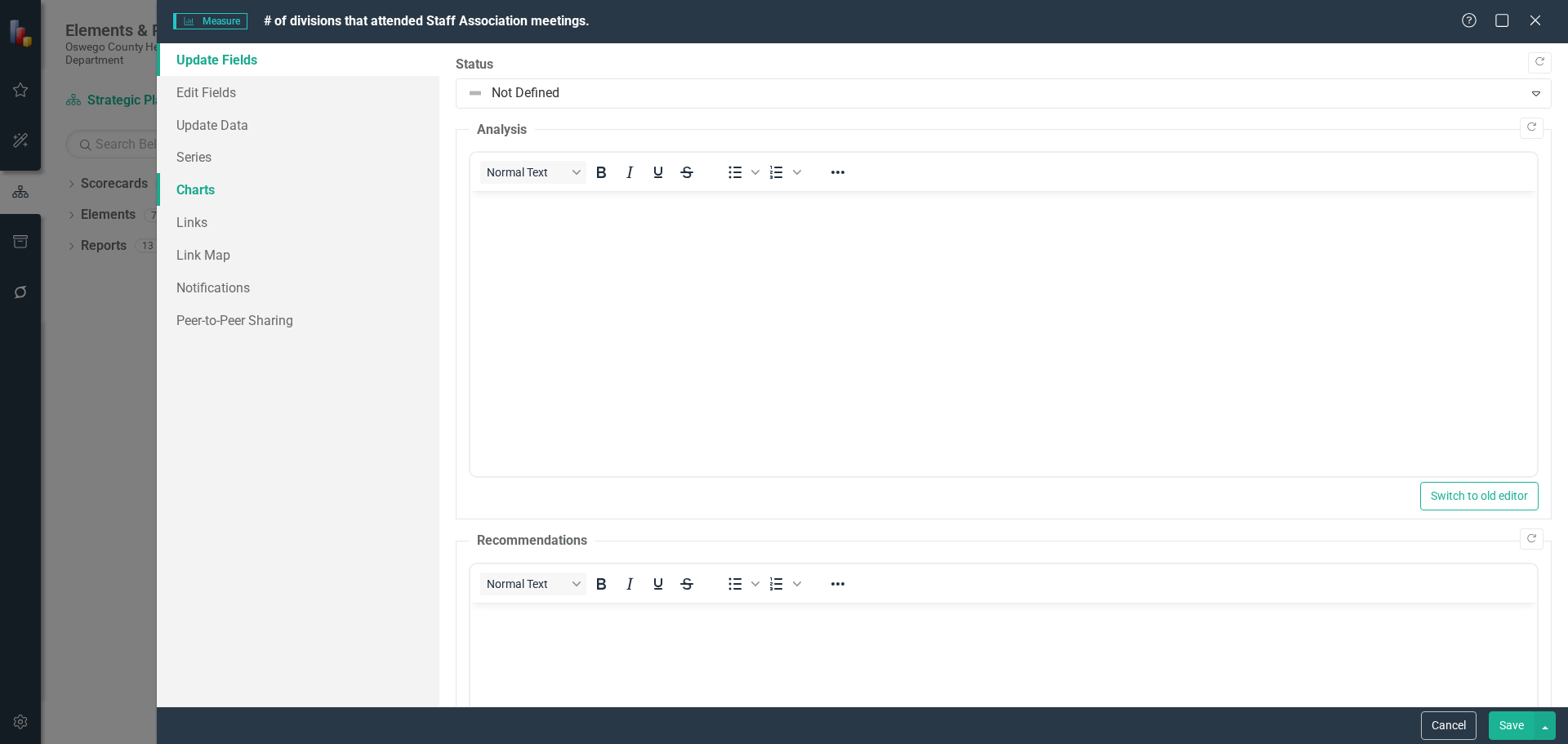
scroll to position [0, 0]
click at [204, 192] on link "Charts" at bounding box center [298, 190] width 282 height 32
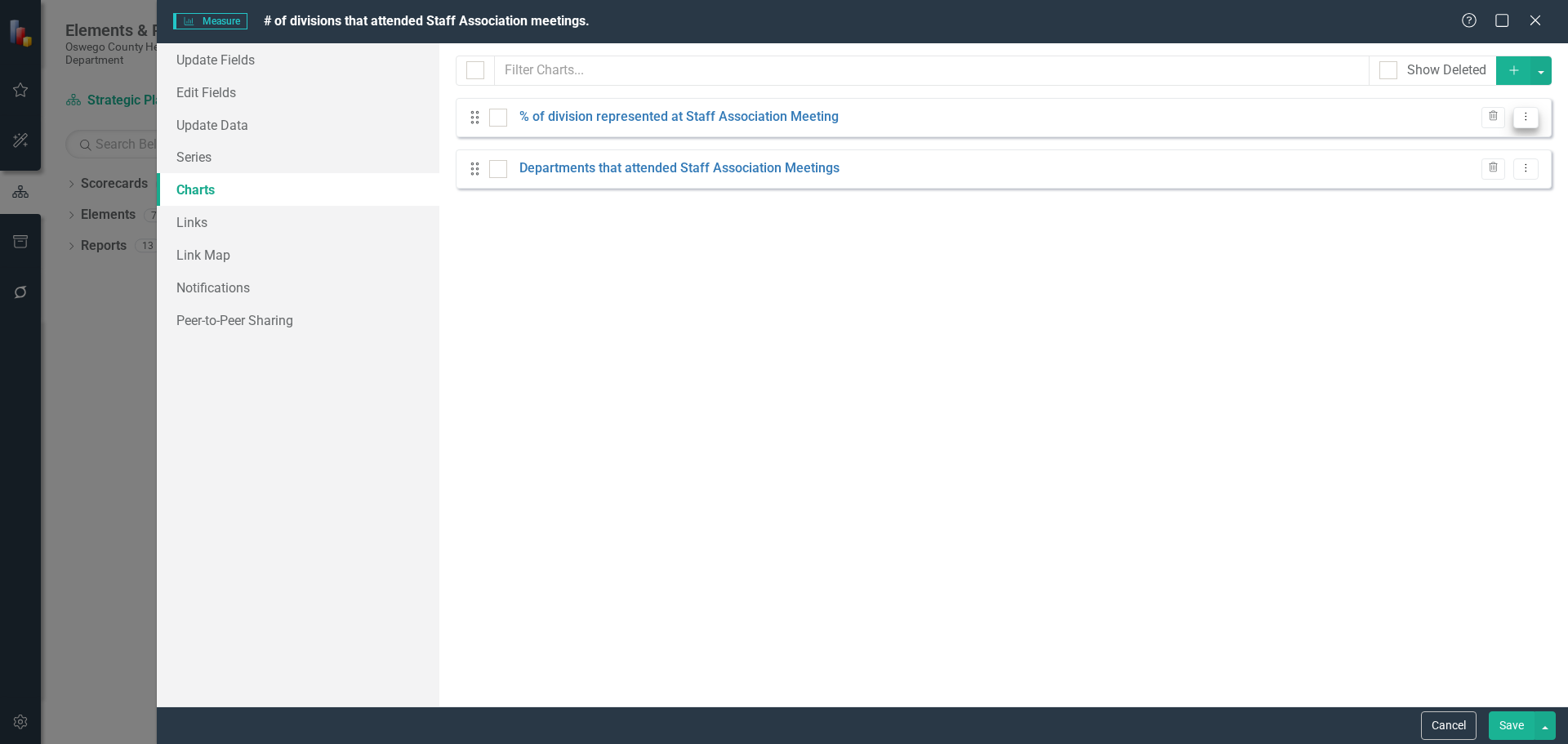
click at [1533, 124] on button "Dropdown Menu" at bounding box center [1526, 118] width 25 height 22
click at [1494, 139] on link "Edit Edit Chart" at bounding box center [1474, 145] width 129 height 31
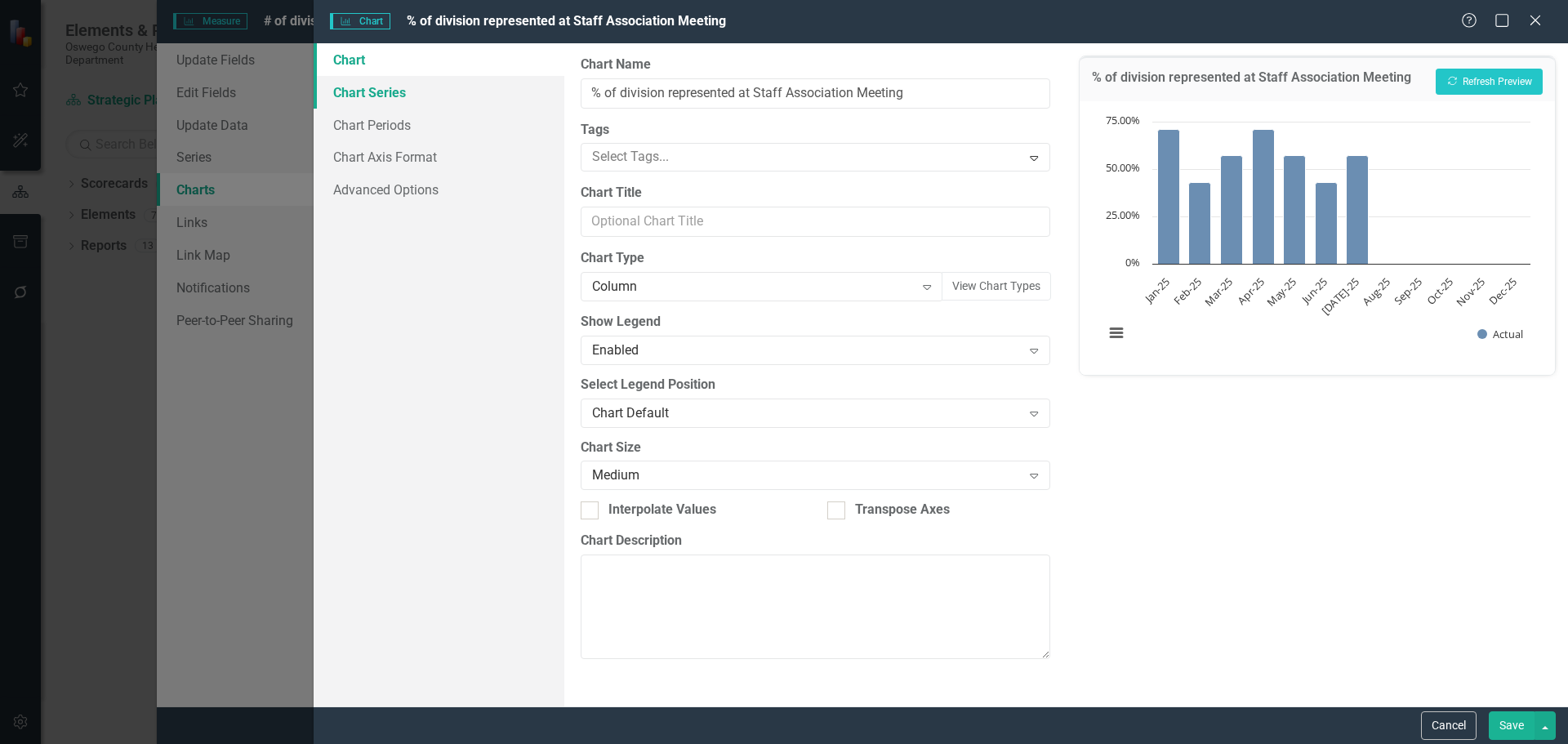
click at [392, 92] on link "Chart Series" at bounding box center [439, 93] width 251 height 32
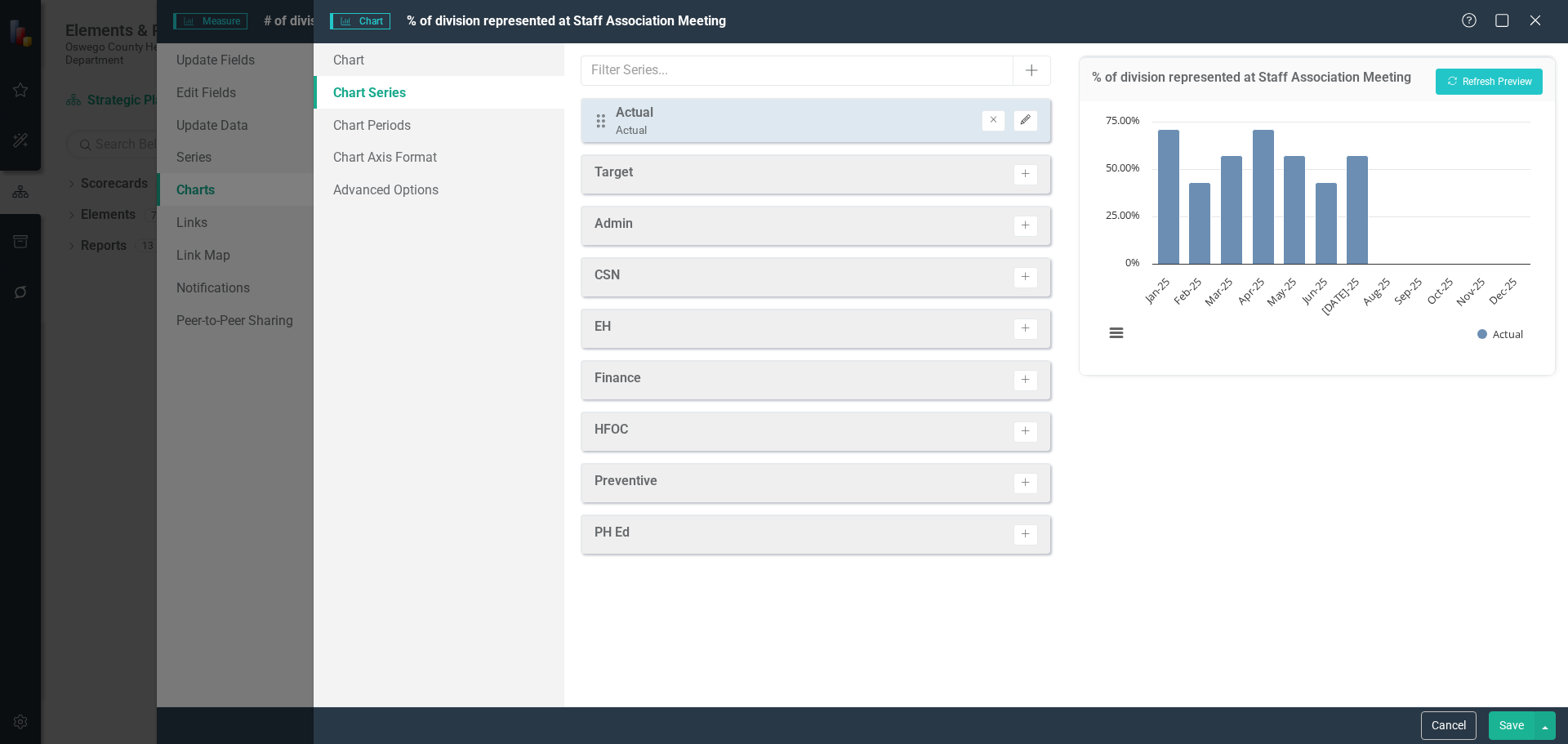
click at [1036, 126] on button "Edit" at bounding box center [1025, 121] width 23 height 22
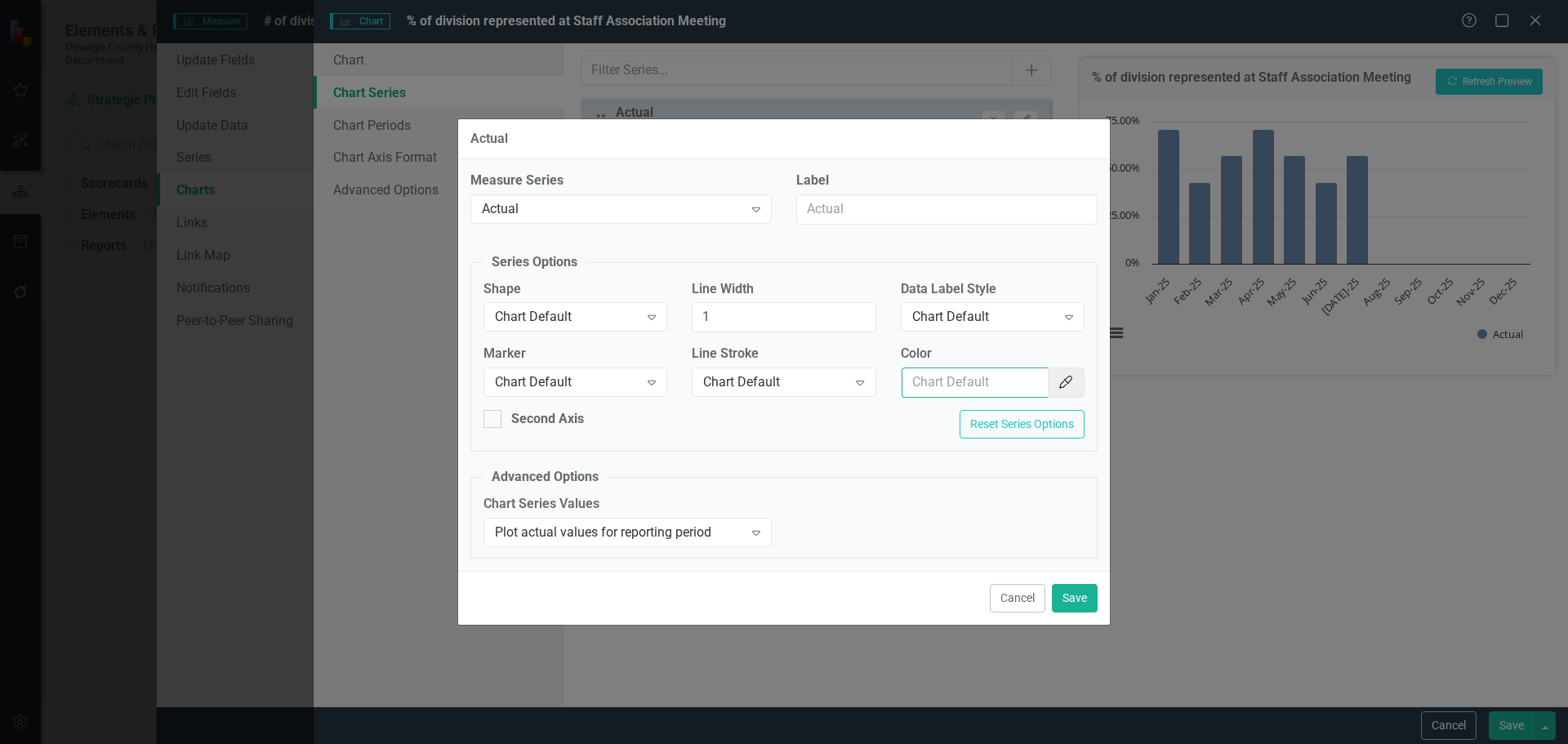
click at [970, 384] on input "Color" at bounding box center [975, 383] width 147 height 31
type input "154f82"
click at [1076, 602] on button "Save" at bounding box center [1075, 598] width 46 height 29
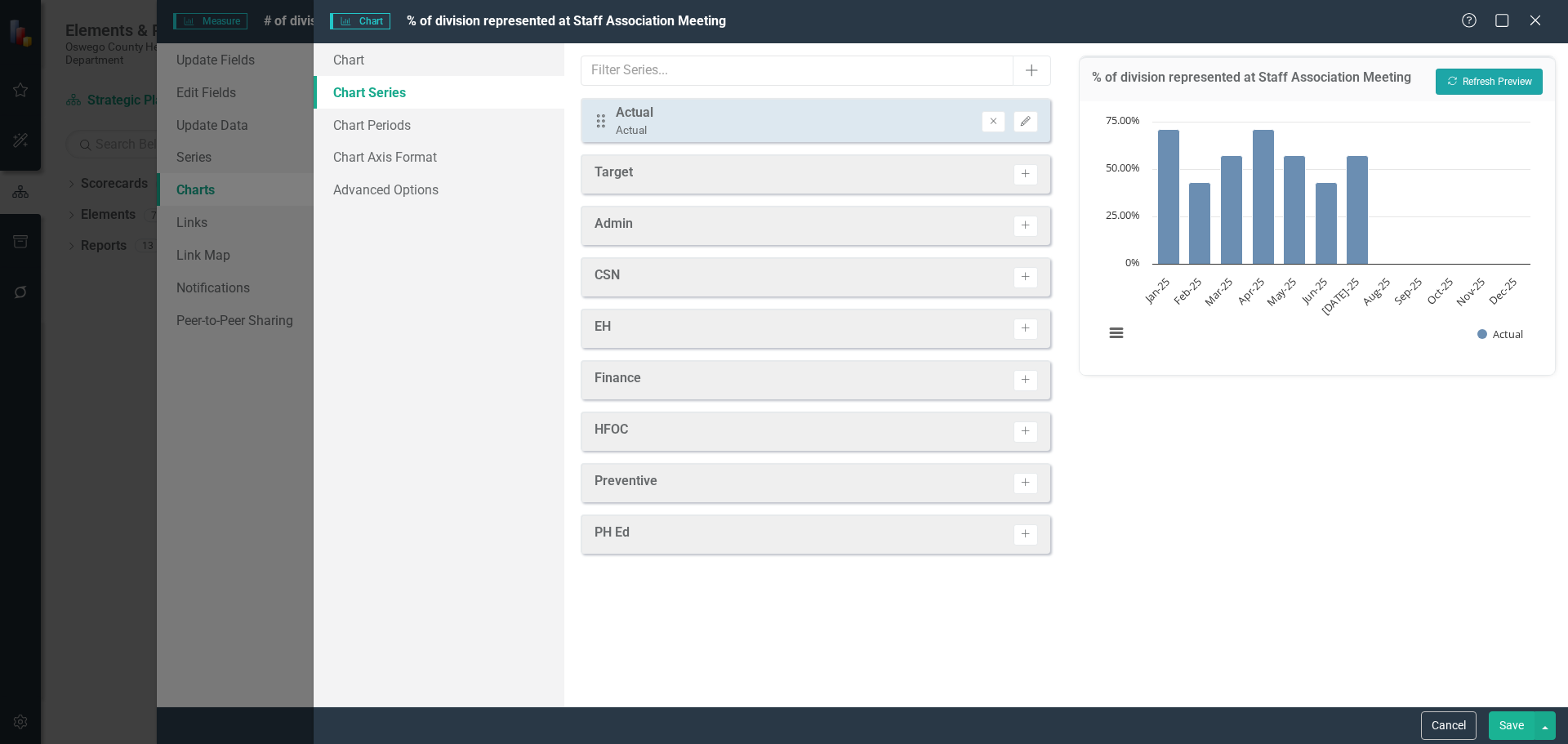
click at [1479, 91] on button "Recalculate Refresh Preview" at bounding box center [1489, 81] width 107 height 26
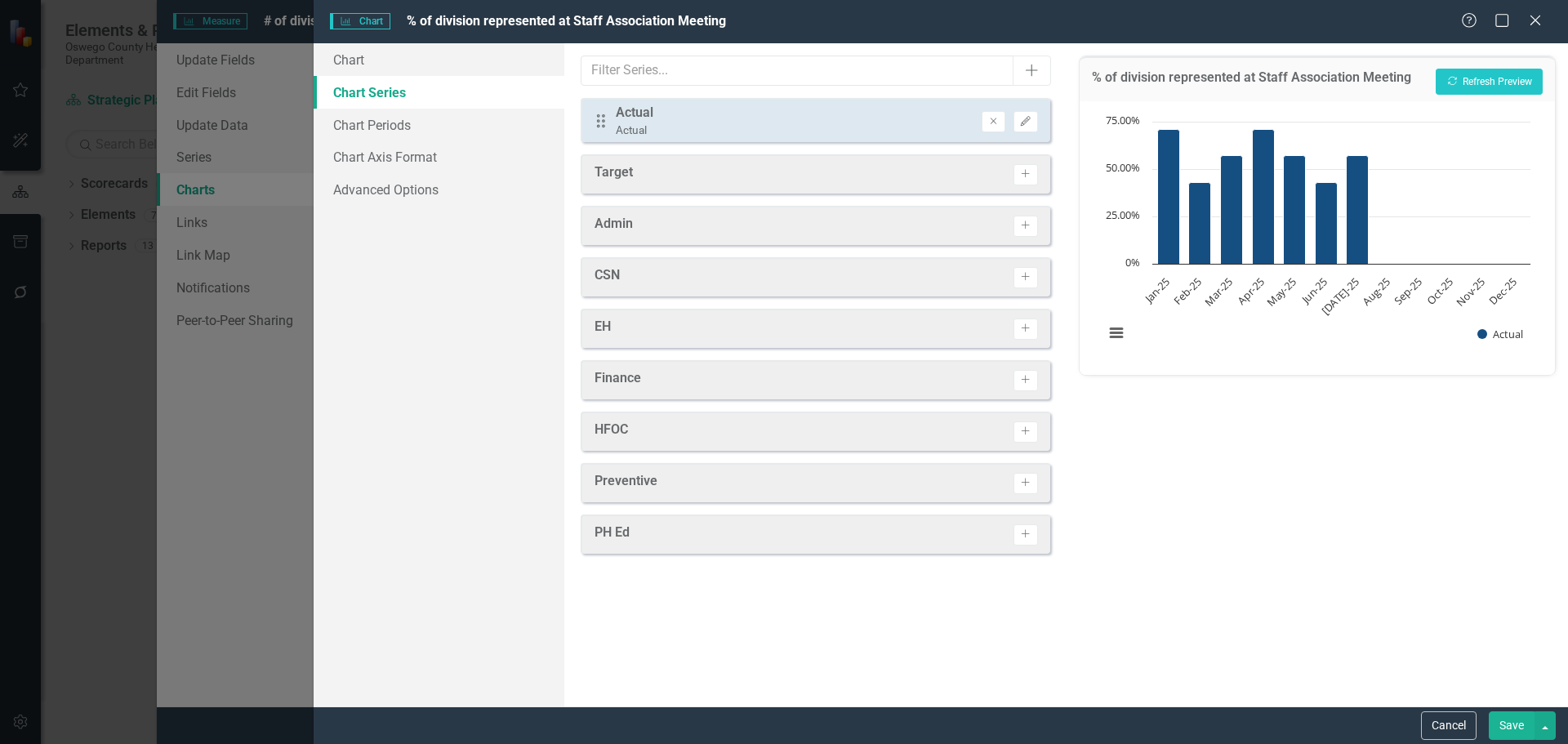
click at [1514, 727] on button "Save" at bounding box center [1511, 726] width 46 height 29
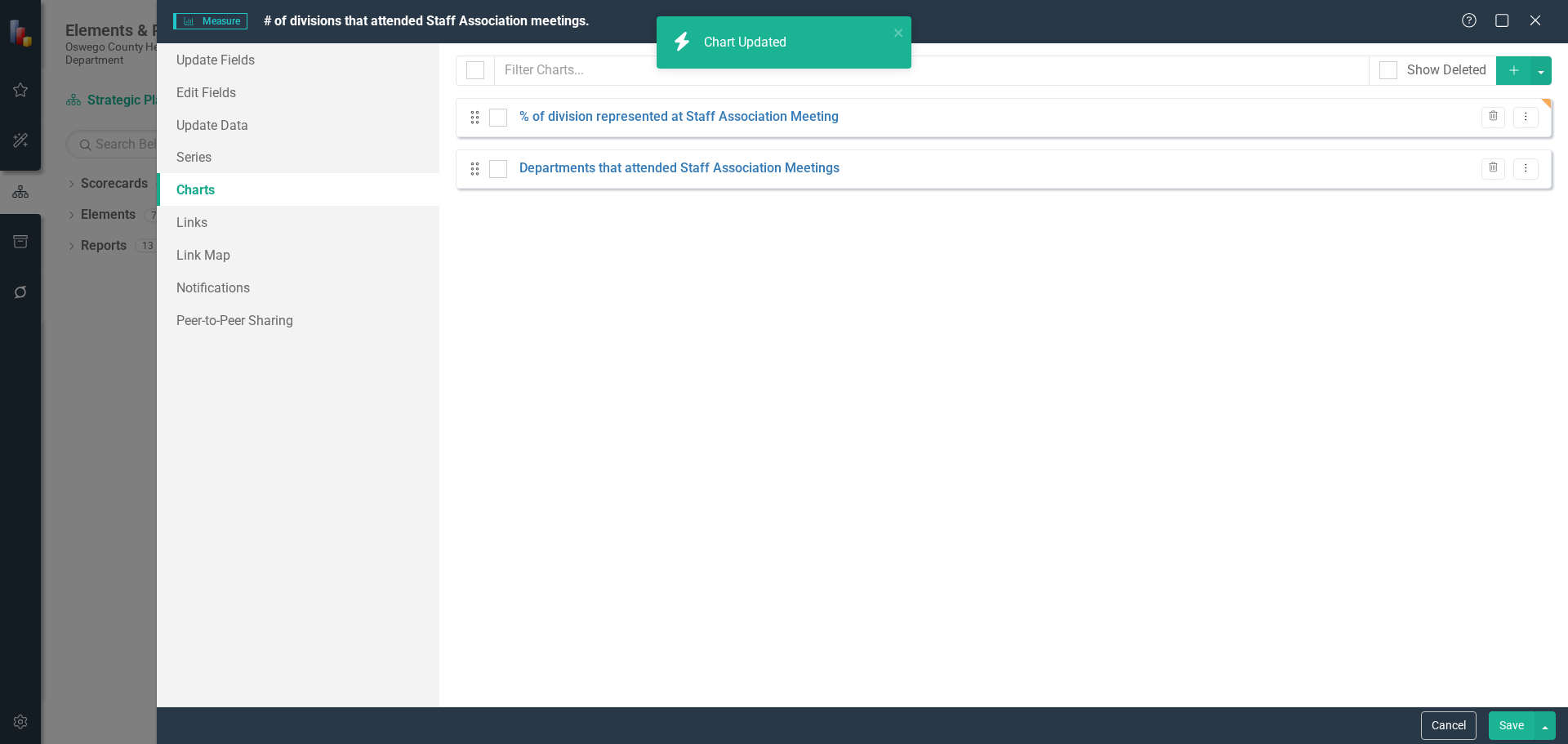
click at [1511, 722] on button "Save" at bounding box center [1511, 726] width 46 height 29
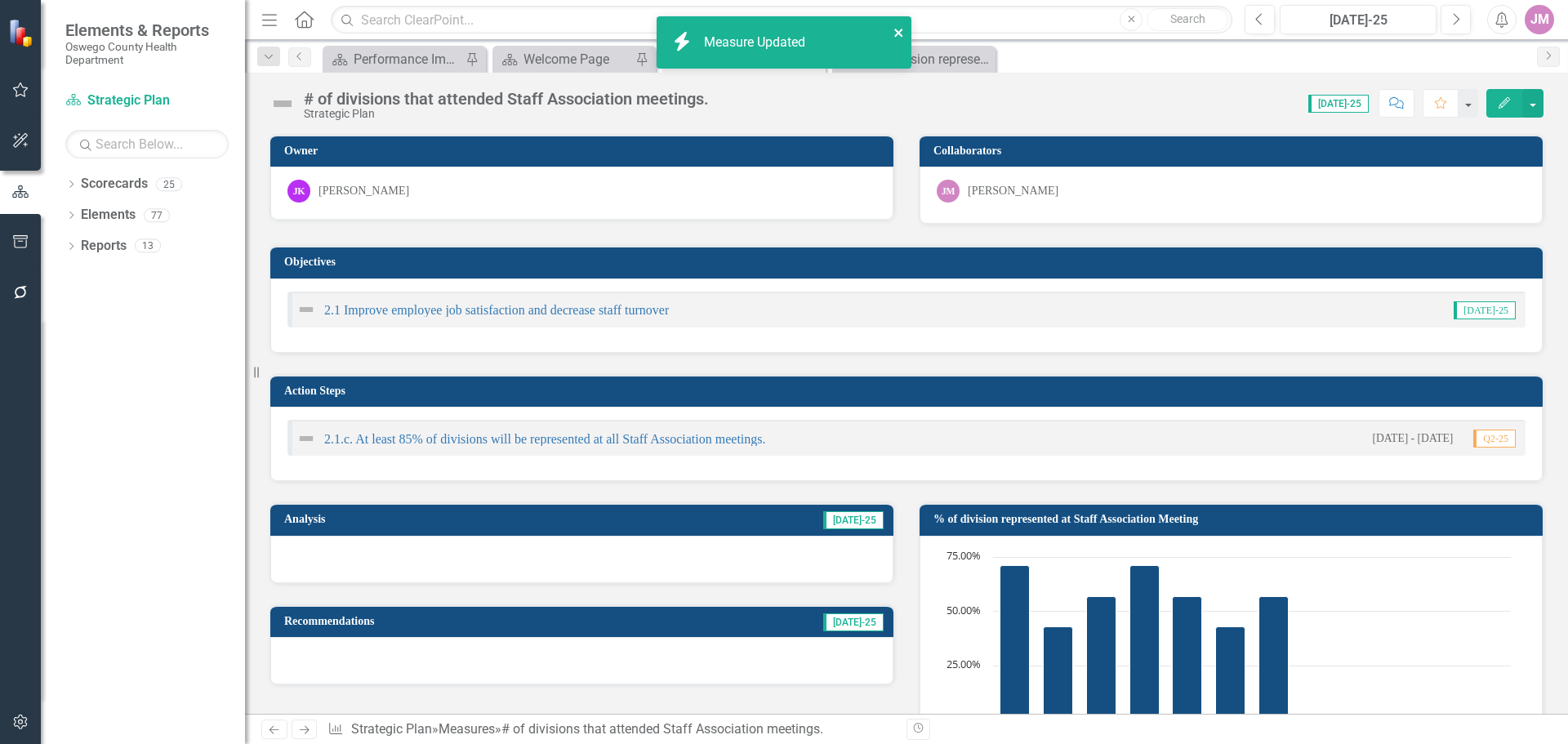
click at [894, 31] on icon "close" at bounding box center [899, 32] width 12 height 13
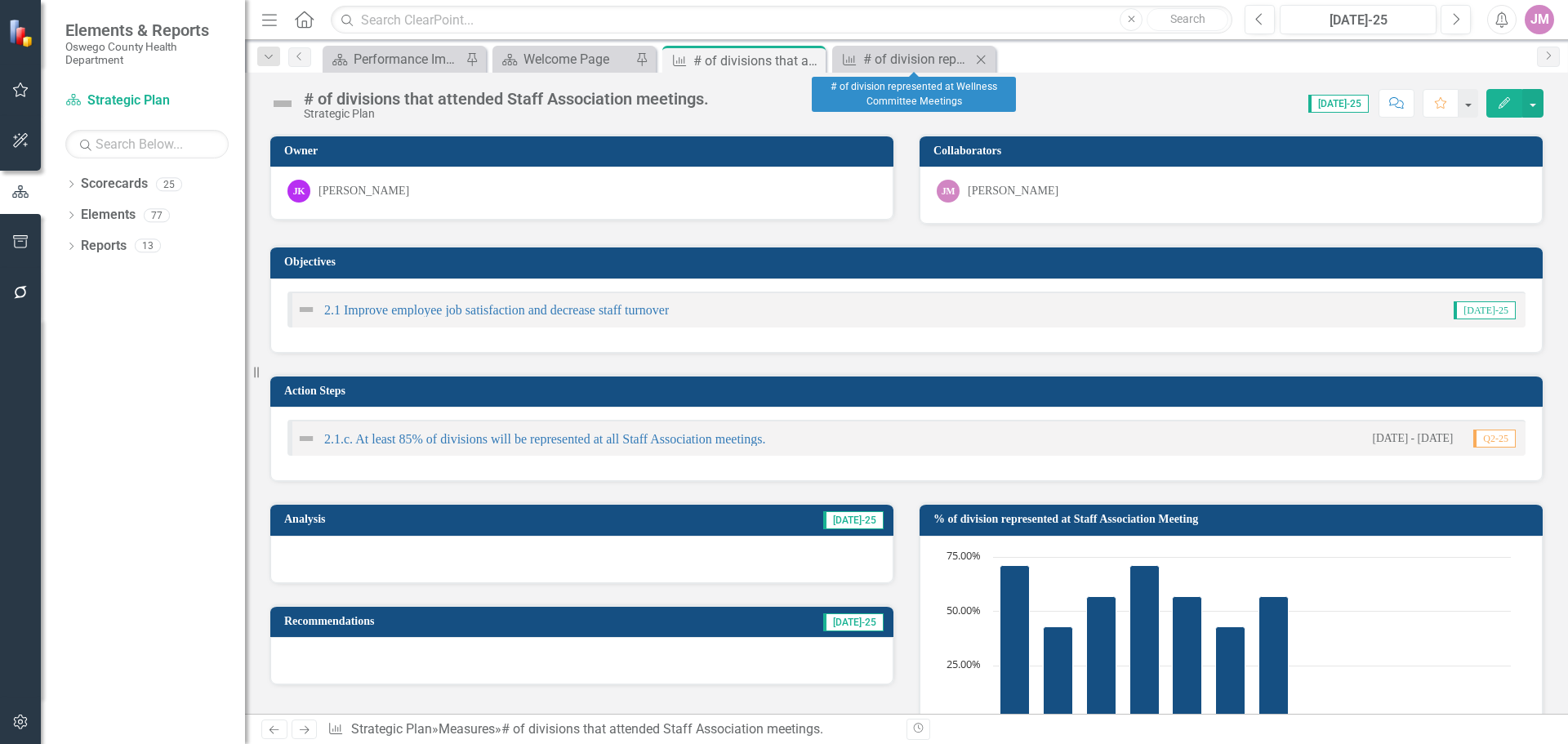
click at [982, 60] on icon at bounding box center [981, 59] width 9 height 9
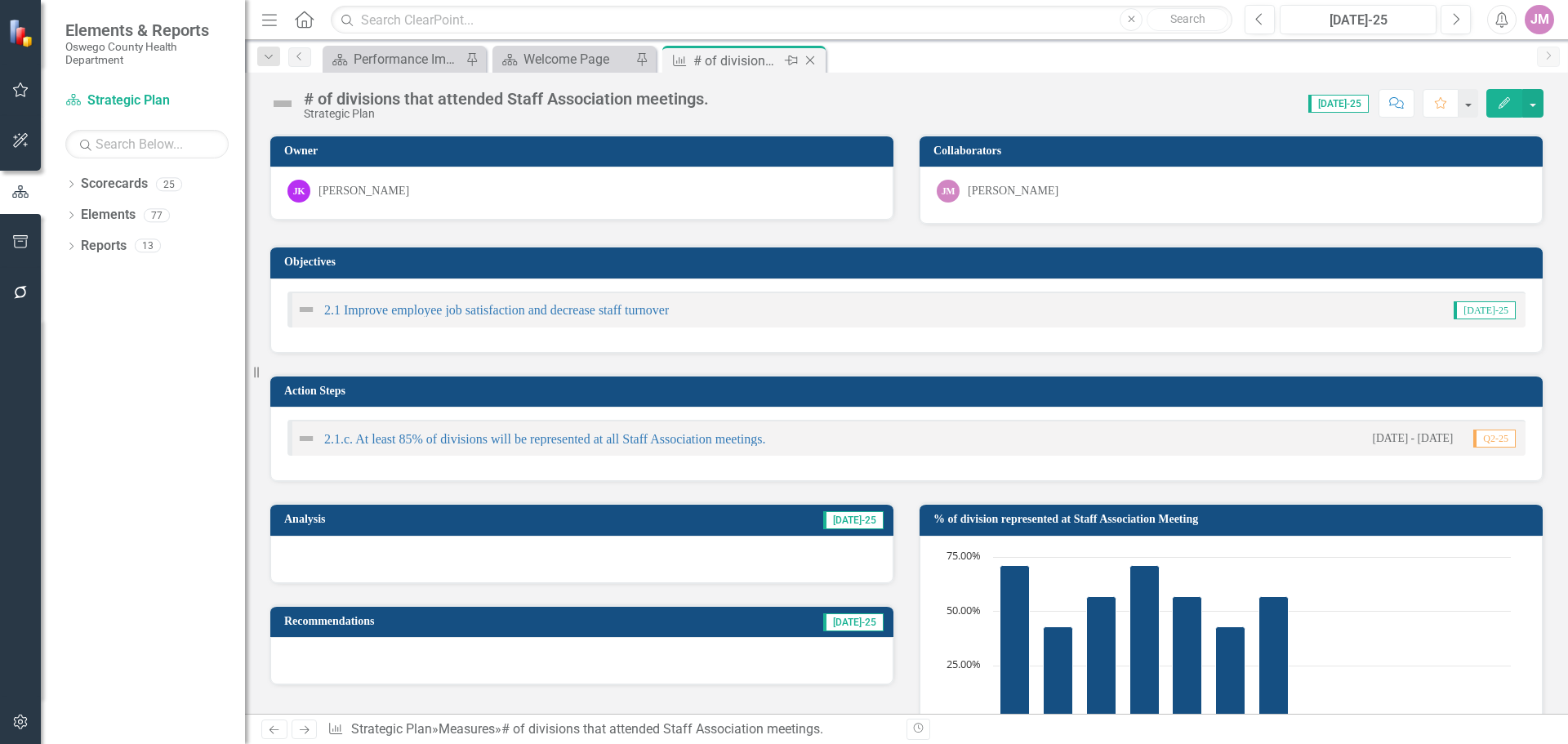
click at [811, 60] on icon "Close" at bounding box center [811, 60] width 16 height 13
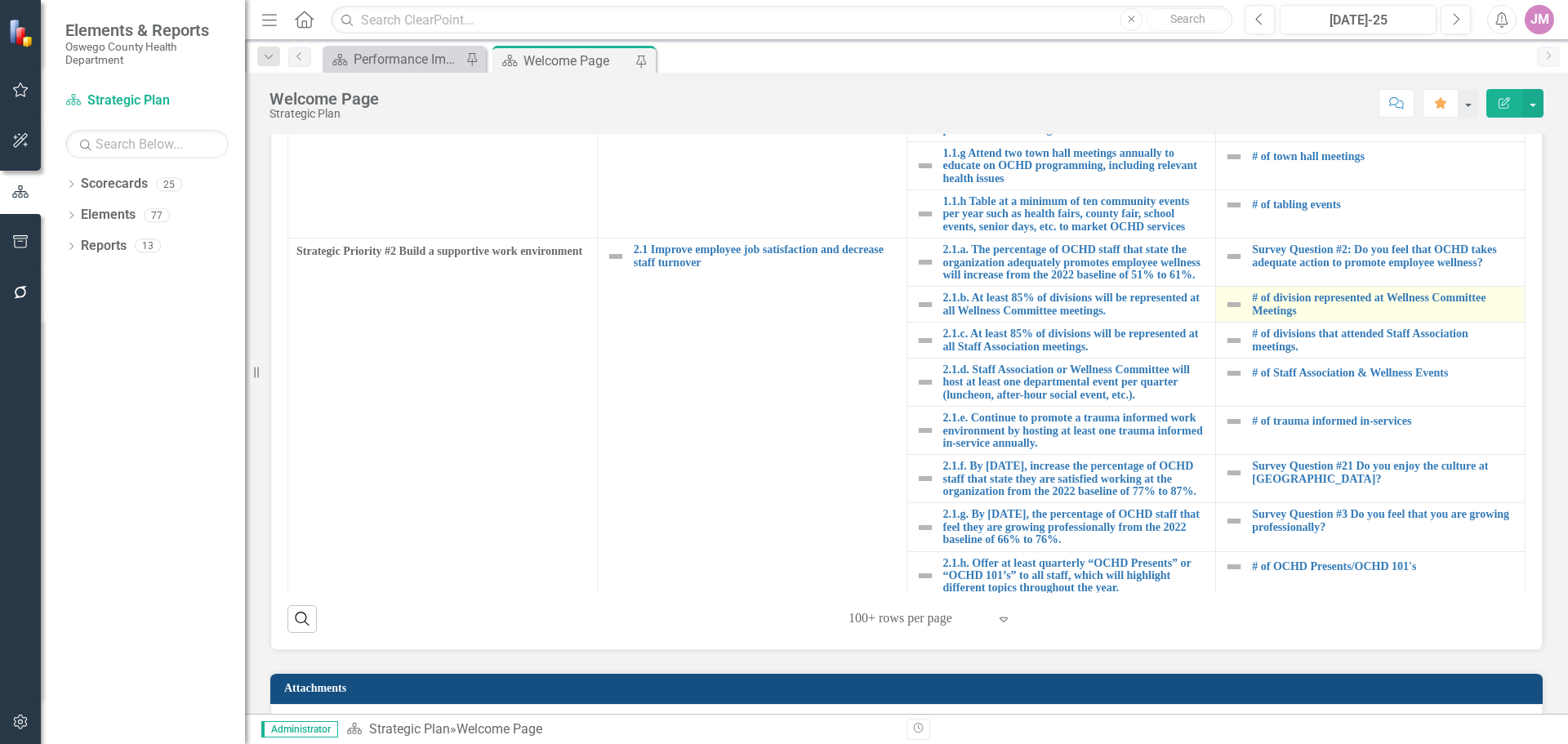
scroll to position [82, 0]
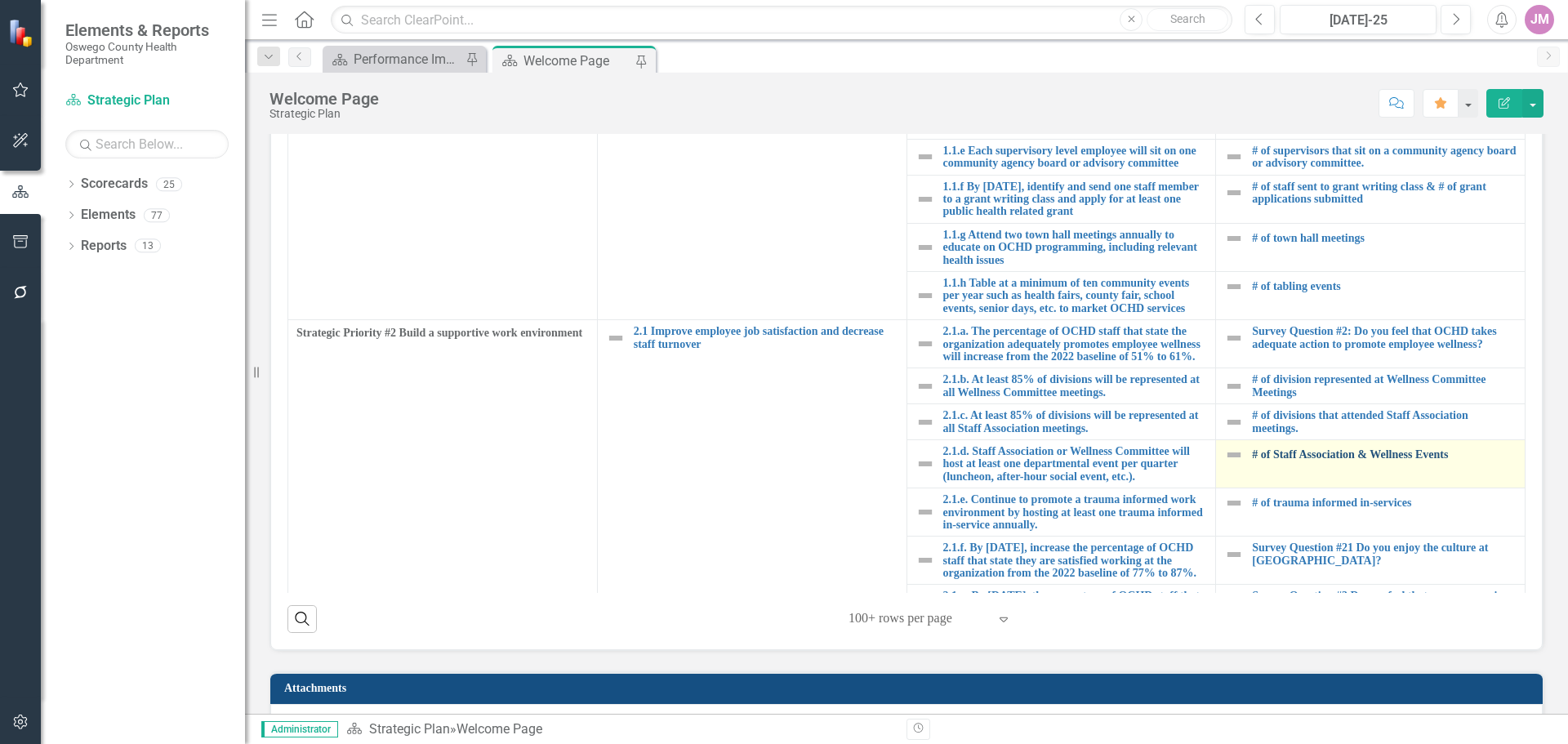
click at [1309, 461] on link "# of Staff Association & Wellness Events" at bounding box center [1384, 455] width 264 height 13
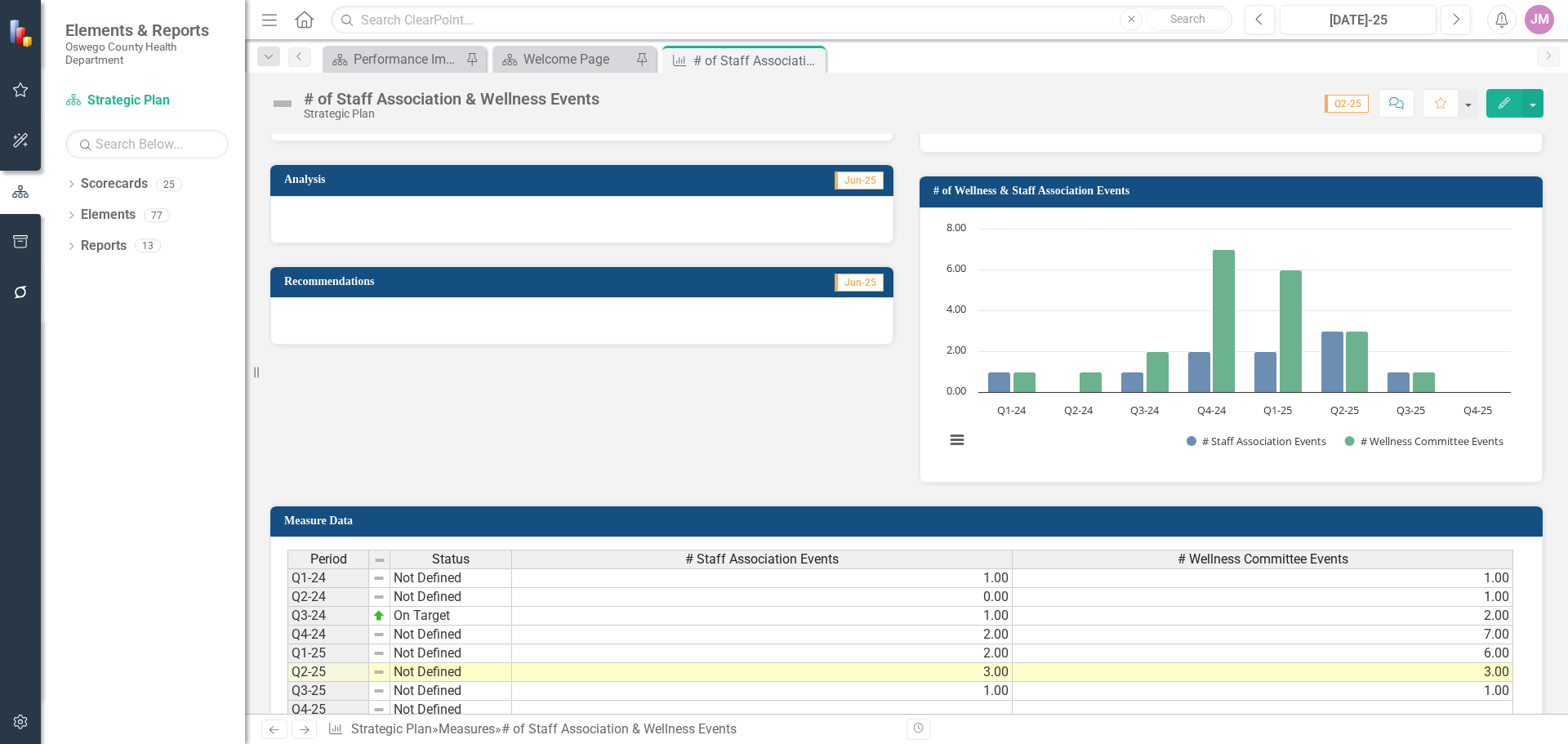
scroll to position [327, 0]
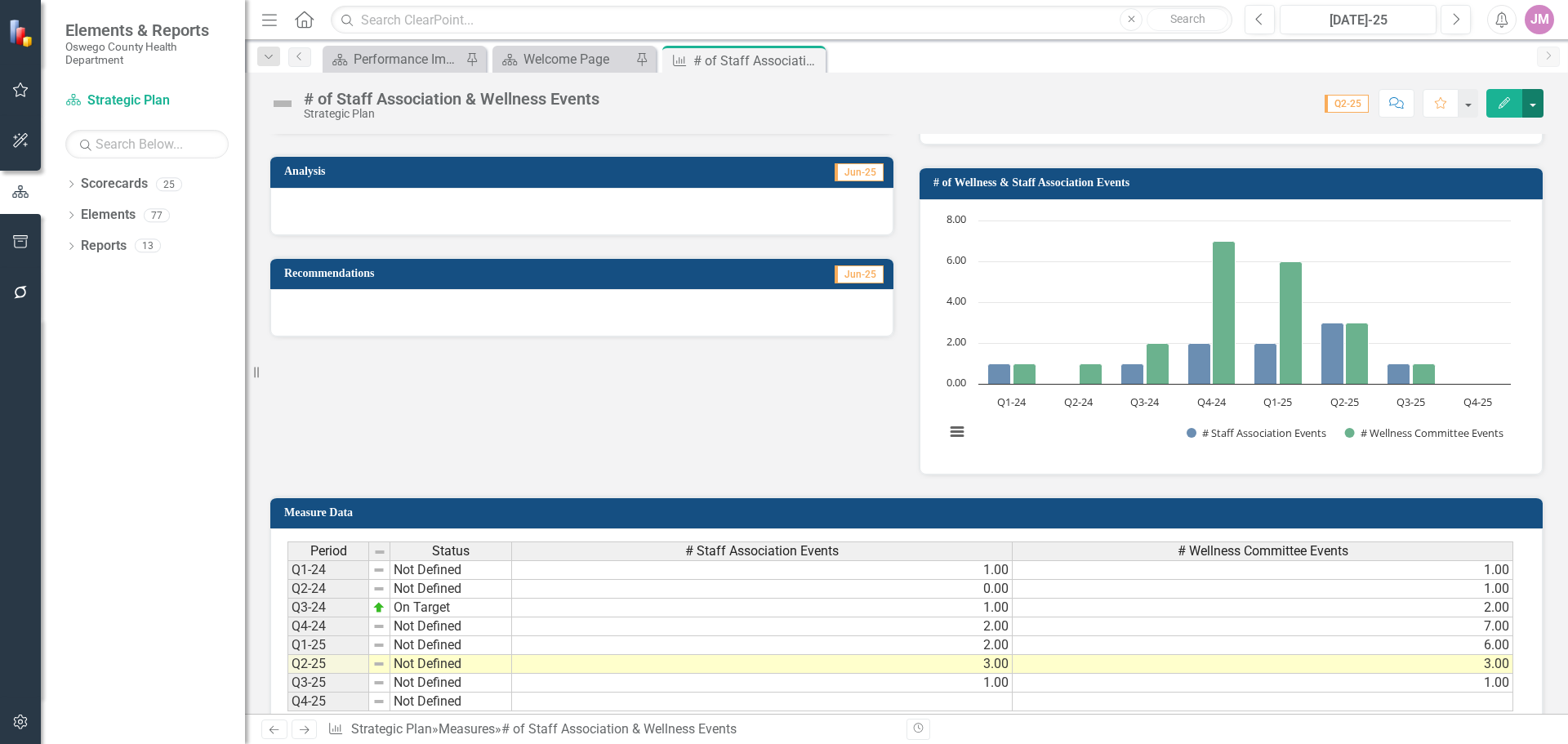
click at [1535, 106] on button "button" at bounding box center [1533, 103] width 22 height 29
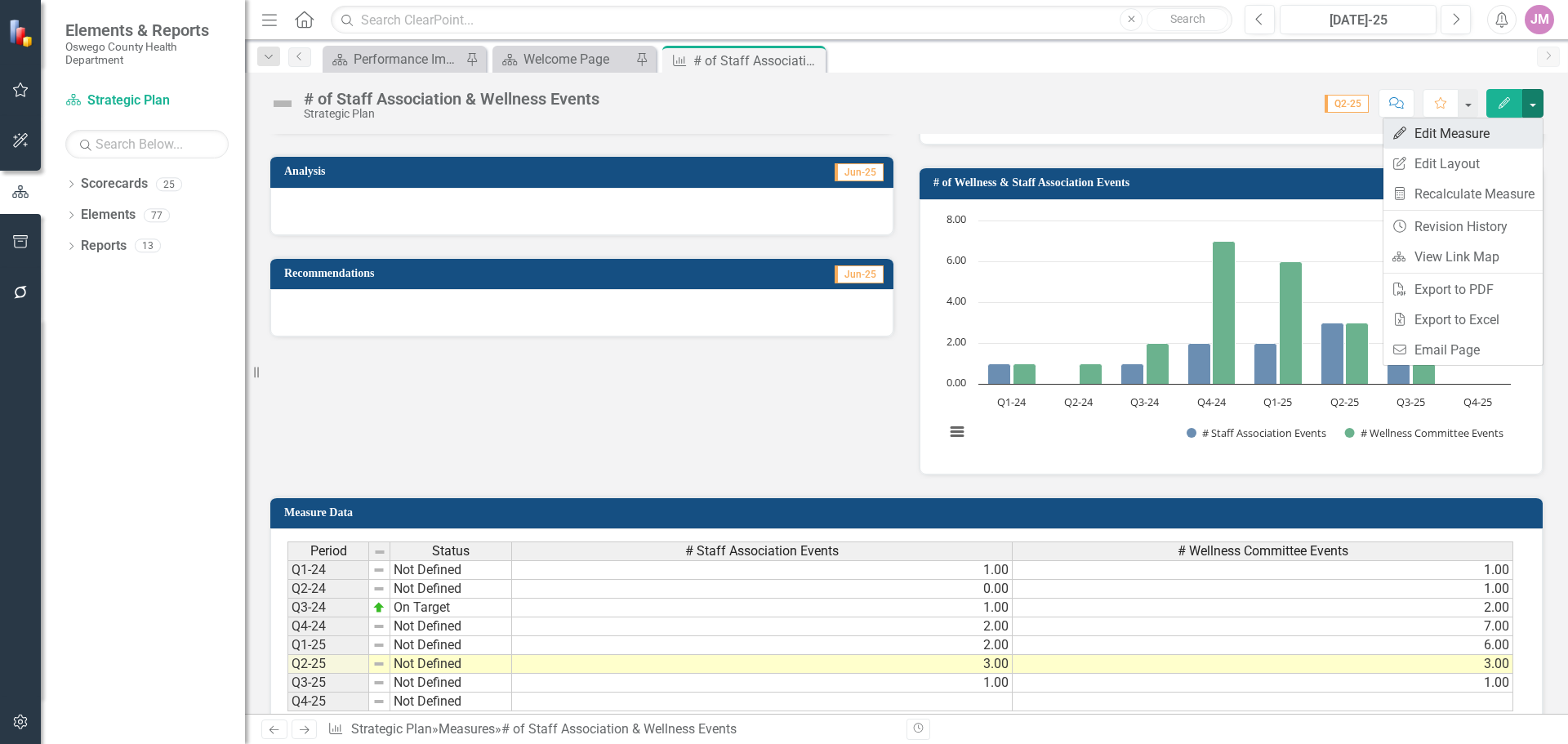
click at [1494, 133] on link "Edit Edit Measure" at bounding box center [1463, 134] width 159 height 31
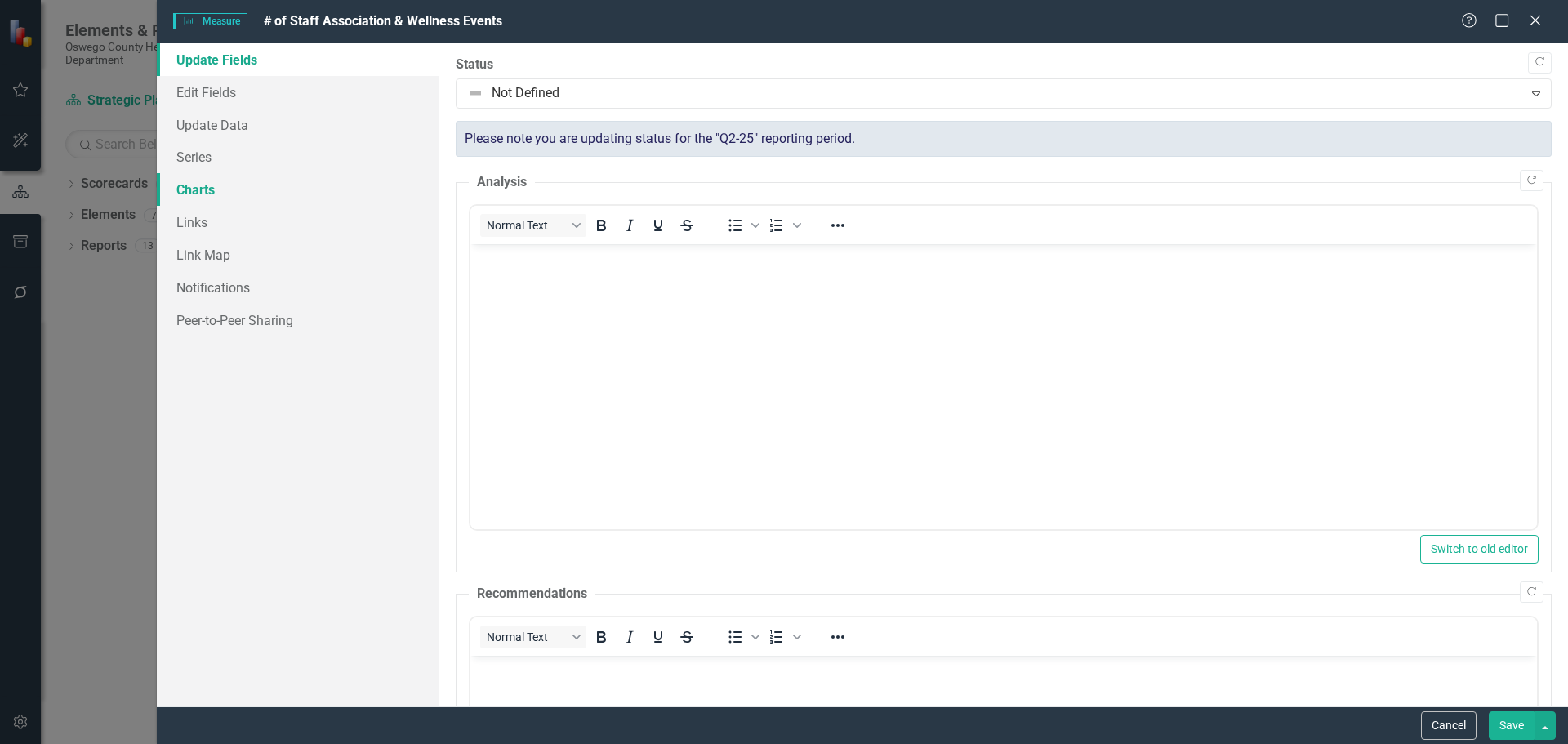
scroll to position [0, 0]
click at [216, 190] on link "Charts" at bounding box center [298, 190] width 282 height 32
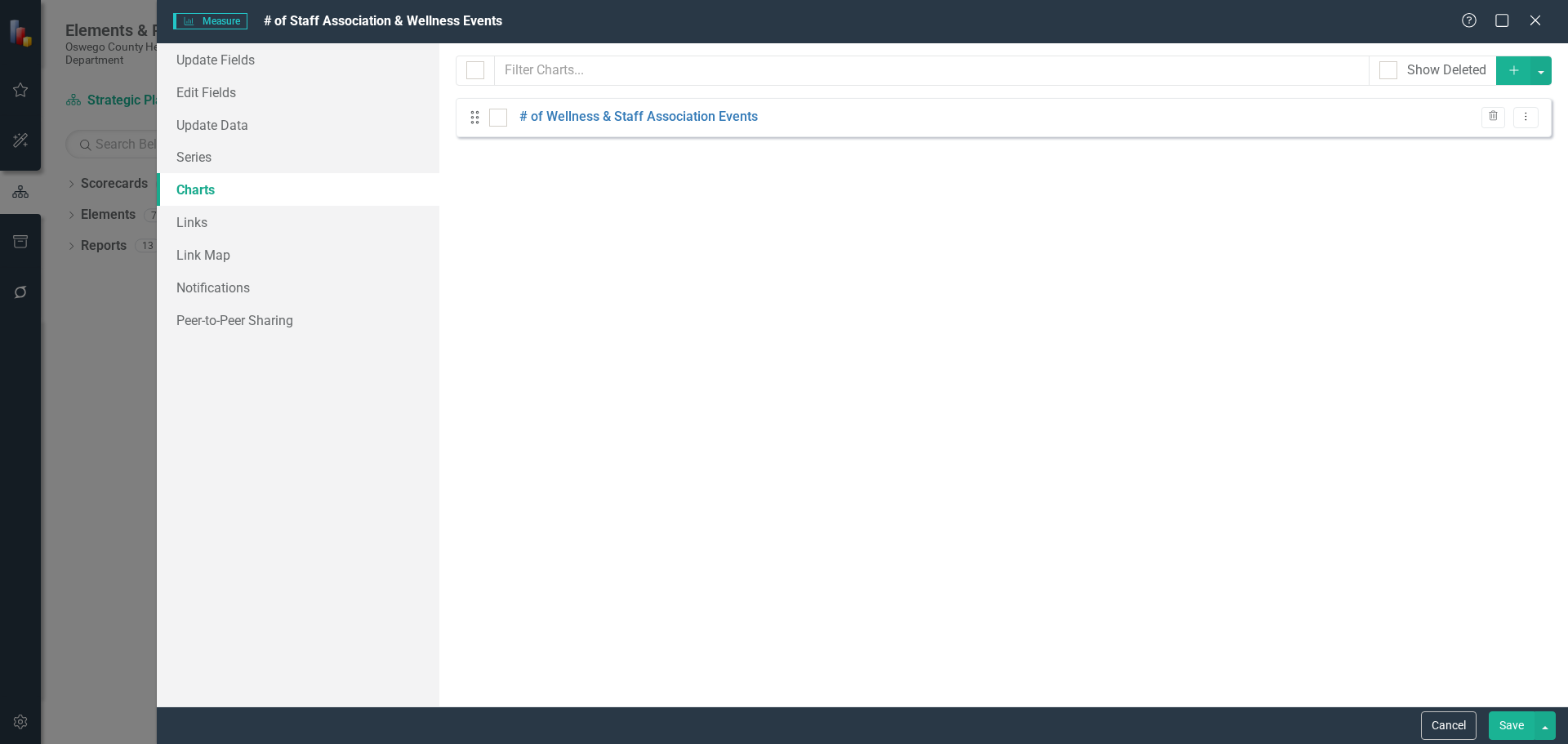
click at [608, 96] on div "From this page, you can add, edit, delete, or duplicate charts to show how you …" at bounding box center [1004, 375] width 1129 height 663
click at [614, 111] on link "# of Wellness & Staff Association Events" at bounding box center [638, 117] width 238 height 19
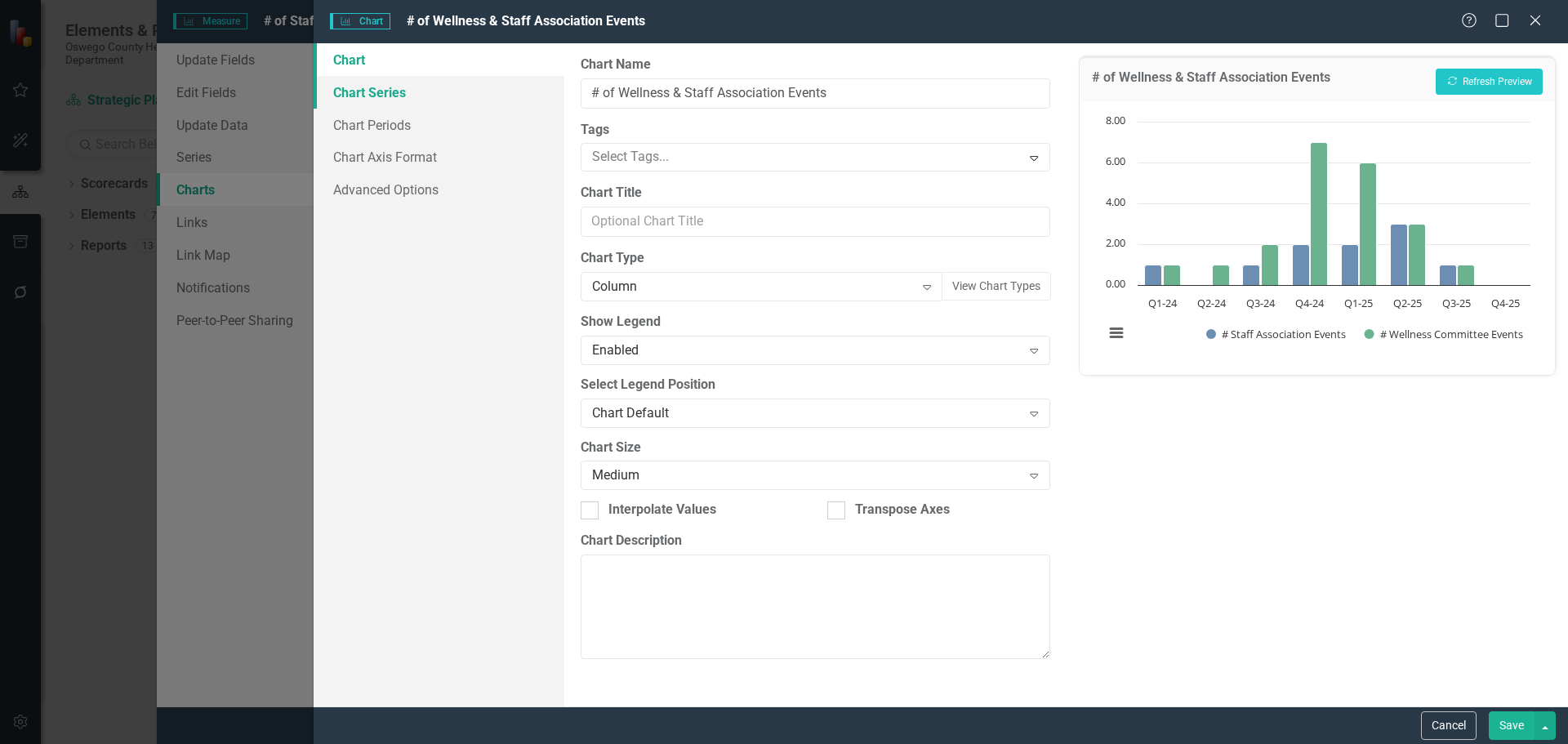
click at [378, 101] on link "Chart Series" at bounding box center [439, 93] width 251 height 32
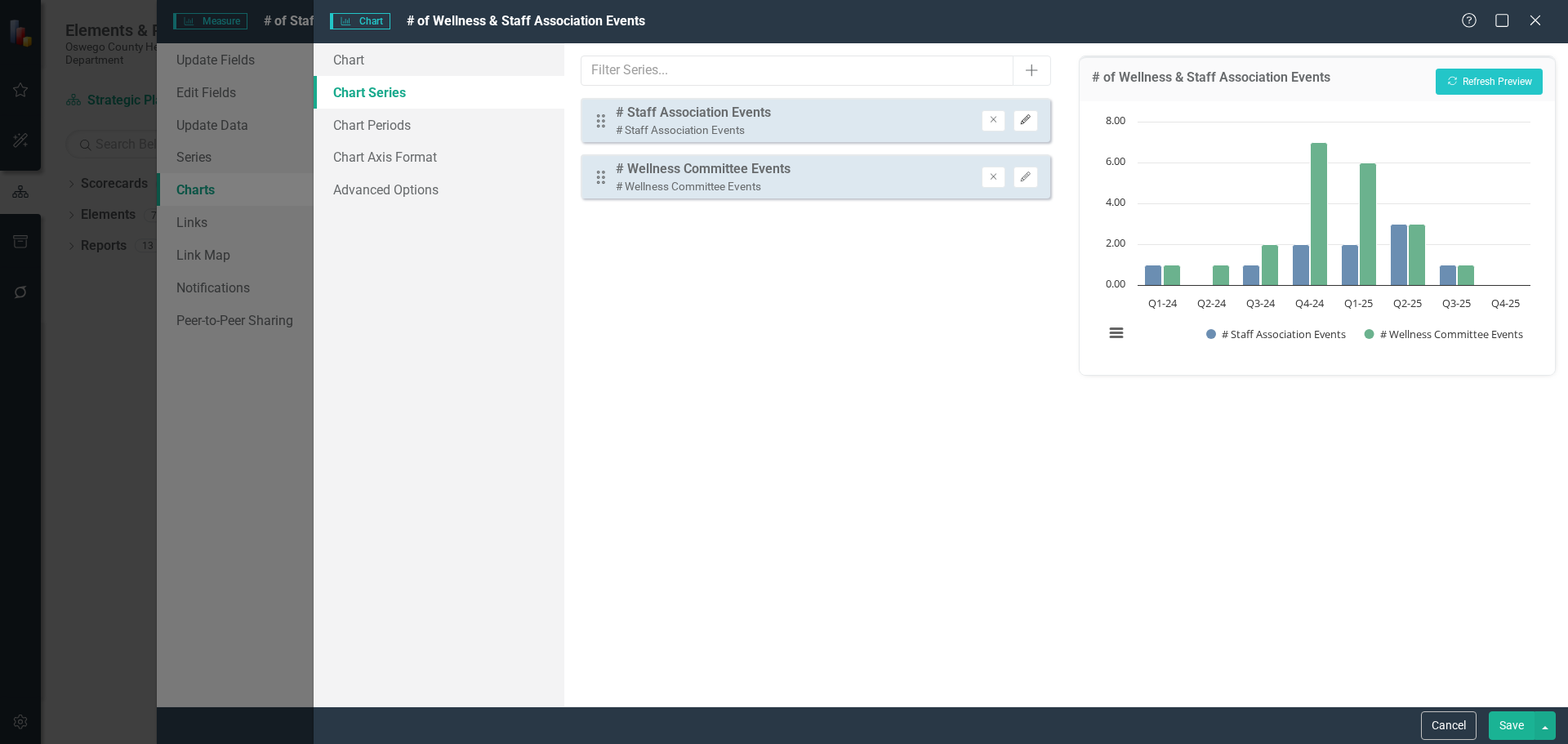
click at [1036, 119] on button "Edit" at bounding box center [1025, 121] width 23 height 22
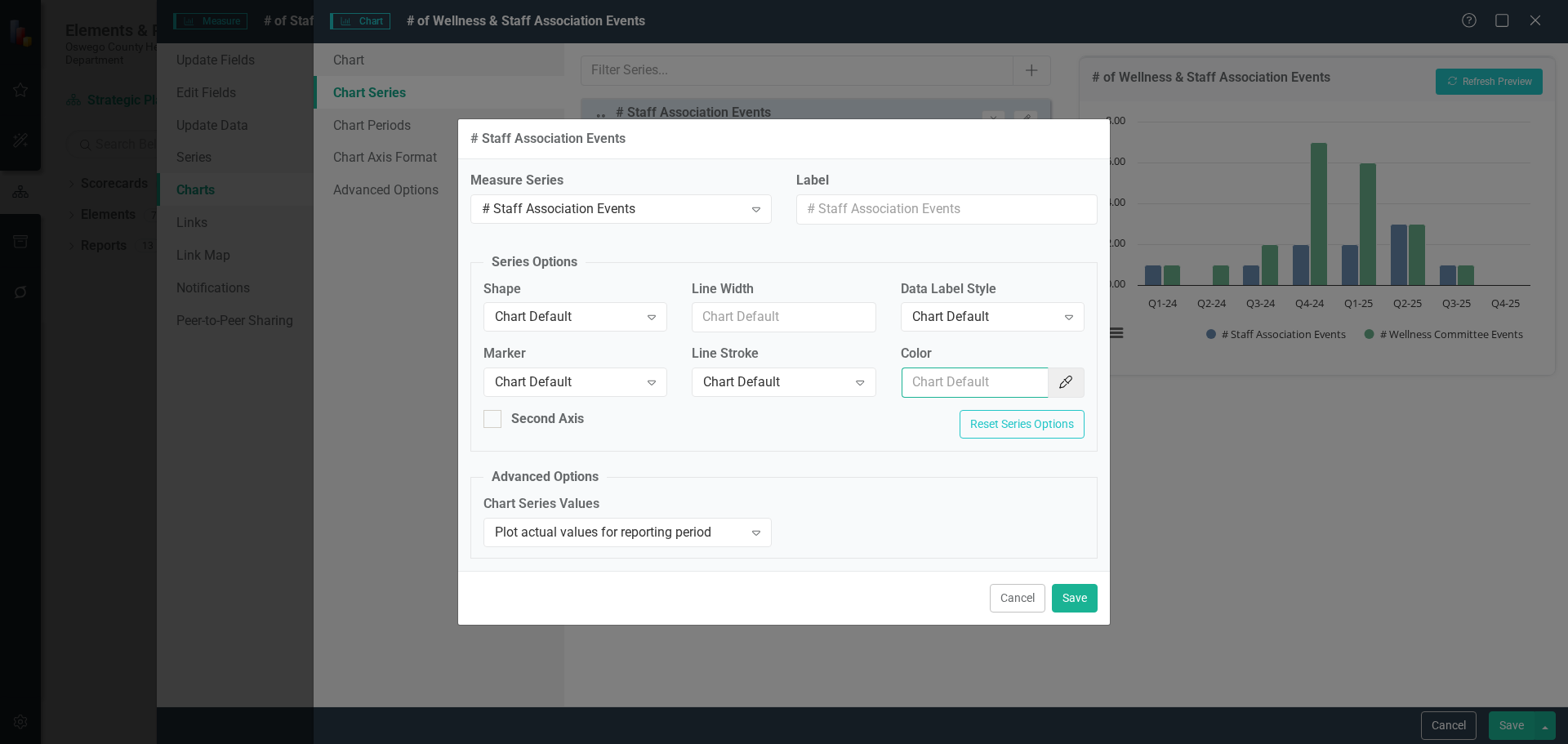
click at [947, 387] on input "Color" at bounding box center [975, 383] width 147 height 31
type input "154f82"
click at [1079, 600] on button "Save" at bounding box center [1075, 598] width 46 height 29
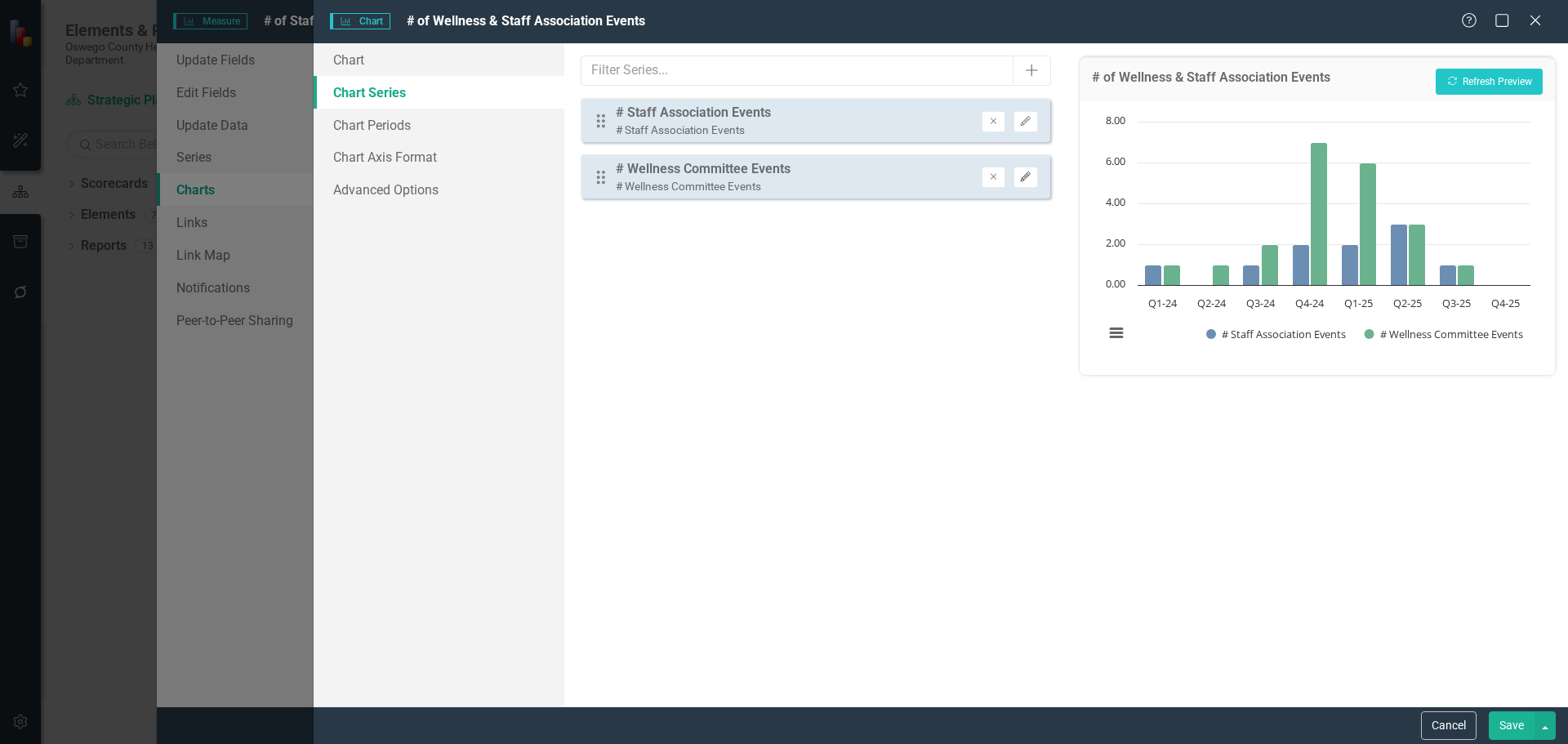
click at [1035, 173] on button "Edit" at bounding box center [1025, 177] width 23 height 22
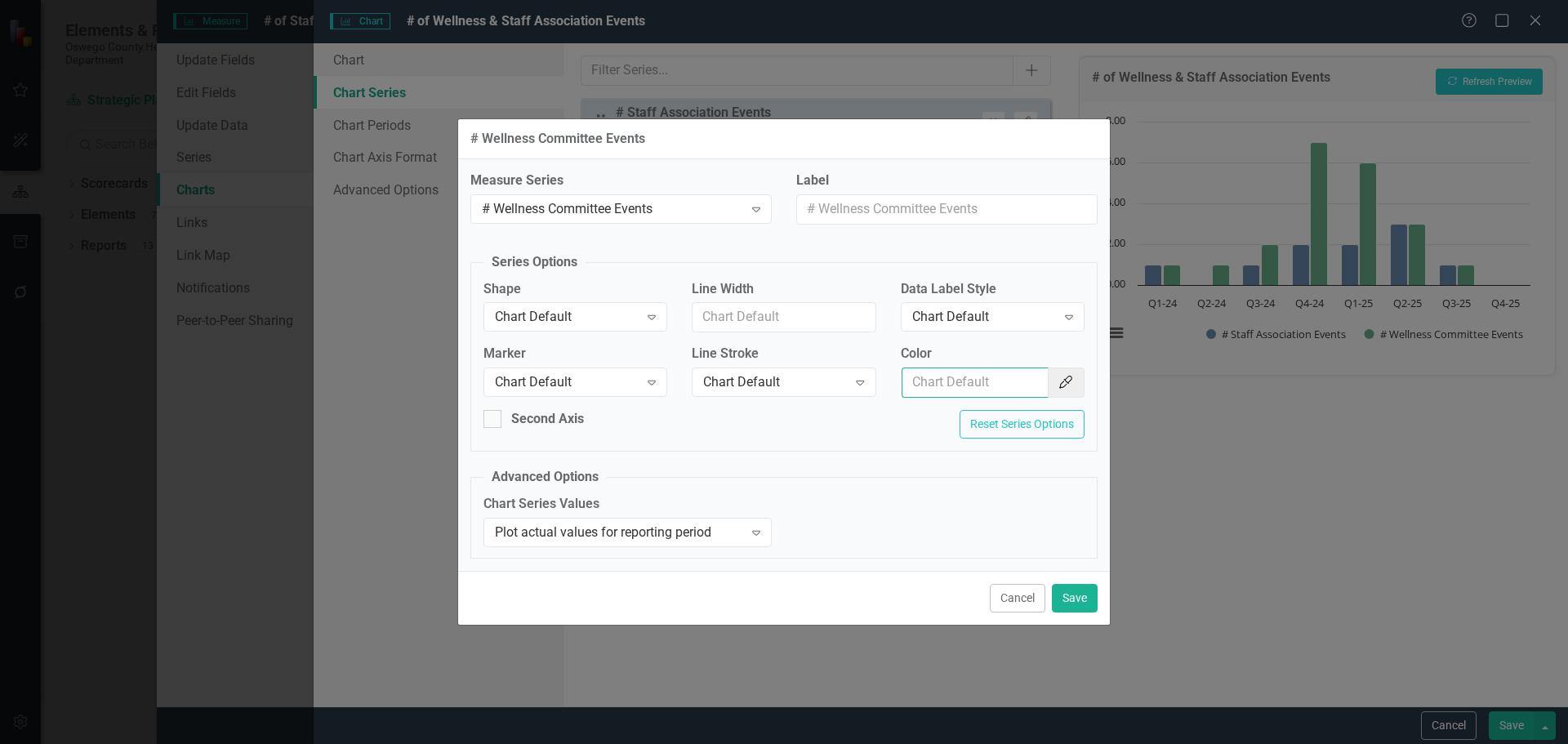
click at [986, 385] on input "Color" at bounding box center [975, 383] width 147 height 31
type input "154f82"
click at [1076, 605] on button "Save" at bounding box center [1075, 598] width 46 height 29
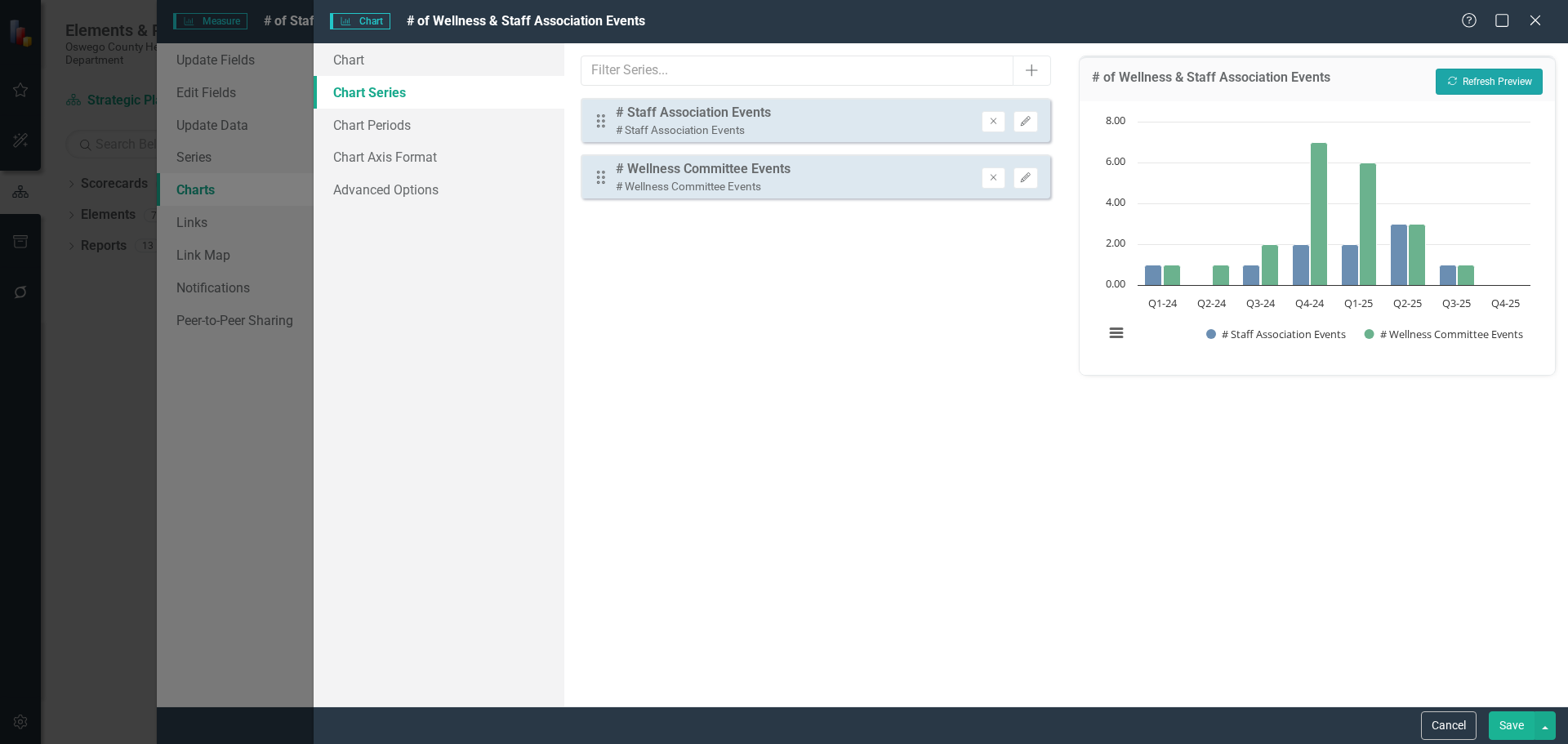
click at [1510, 87] on button "Recalculate Refresh Preview" at bounding box center [1489, 81] width 107 height 26
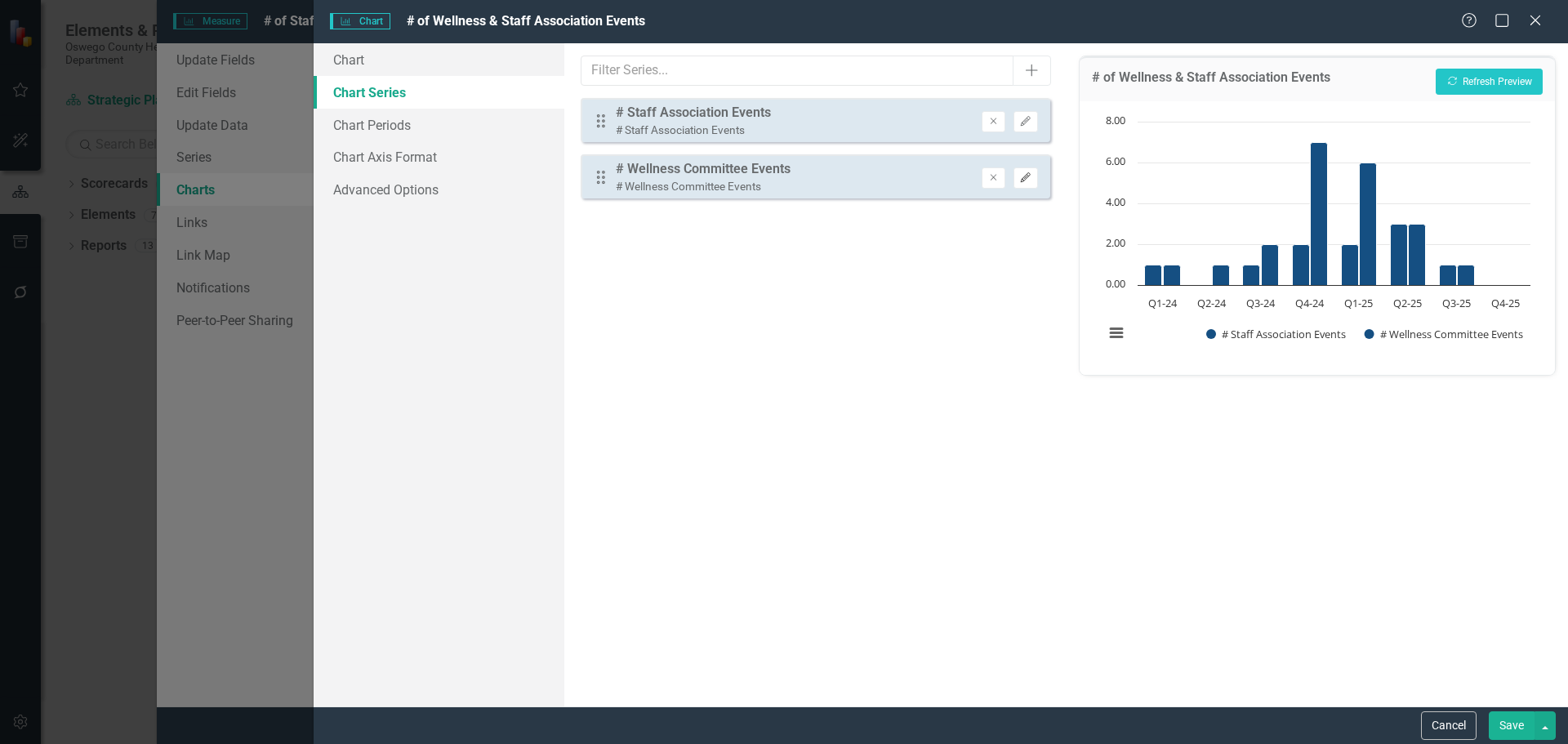
click at [1031, 179] on icon "Edit" at bounding box center [1025, 178] width 13 height 10
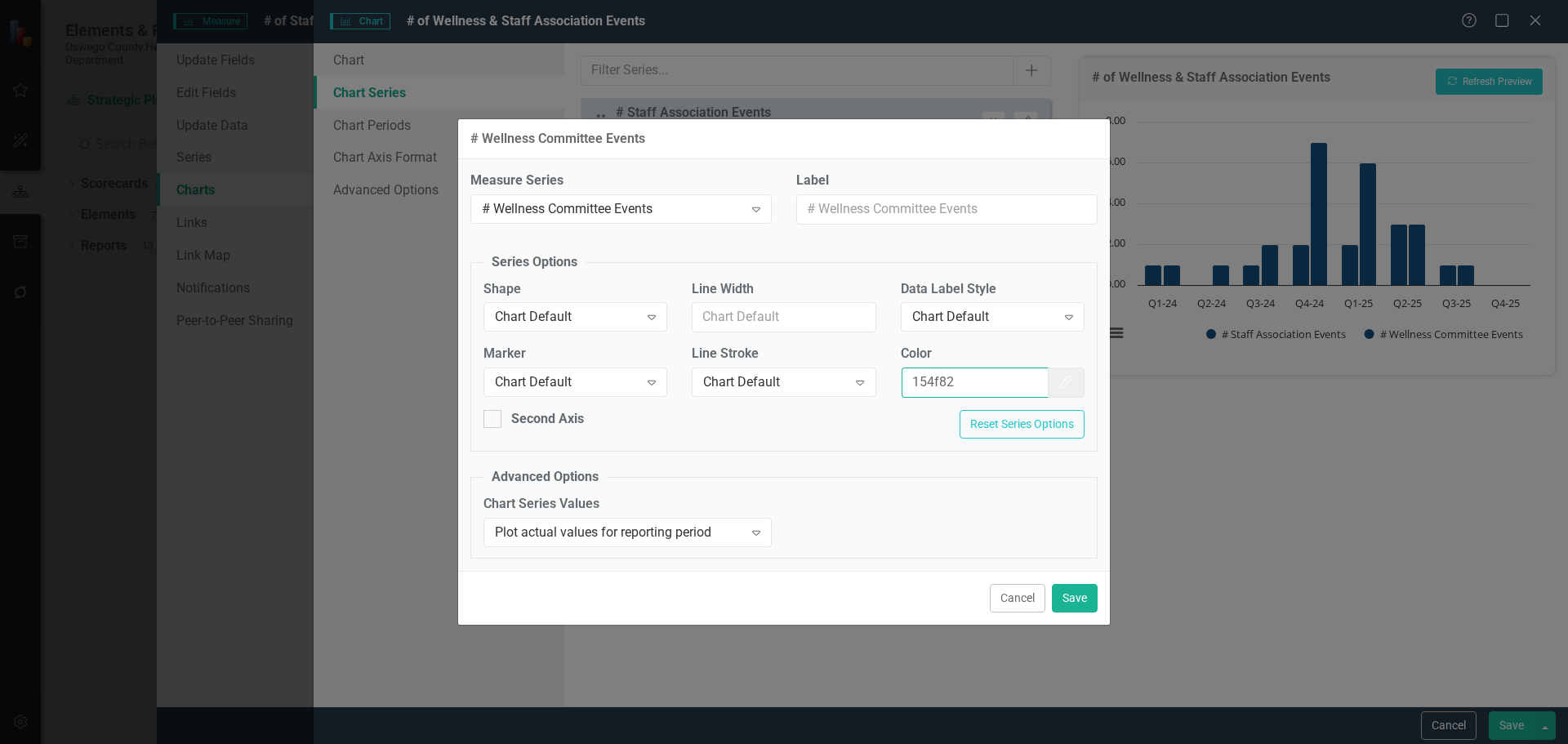
click at [999, 383] on input "154f82" at bounding box center [975, 383] width 147 height 31
drag, startPoint x: 1025, startPoint y: 382, endPoint x: 852, endPoint y: 385, distance: 173.0
click at [852, 385] on div "Marker Chart Default Expand Line Stroke Chart Default Expand Color 154f82 Color…" at bounding box center [784, 377] width 625 height 66
click at [948, 392] on input "Color" at bounding box center [975, 383] width 147 height 31
type input "f7bf3d"
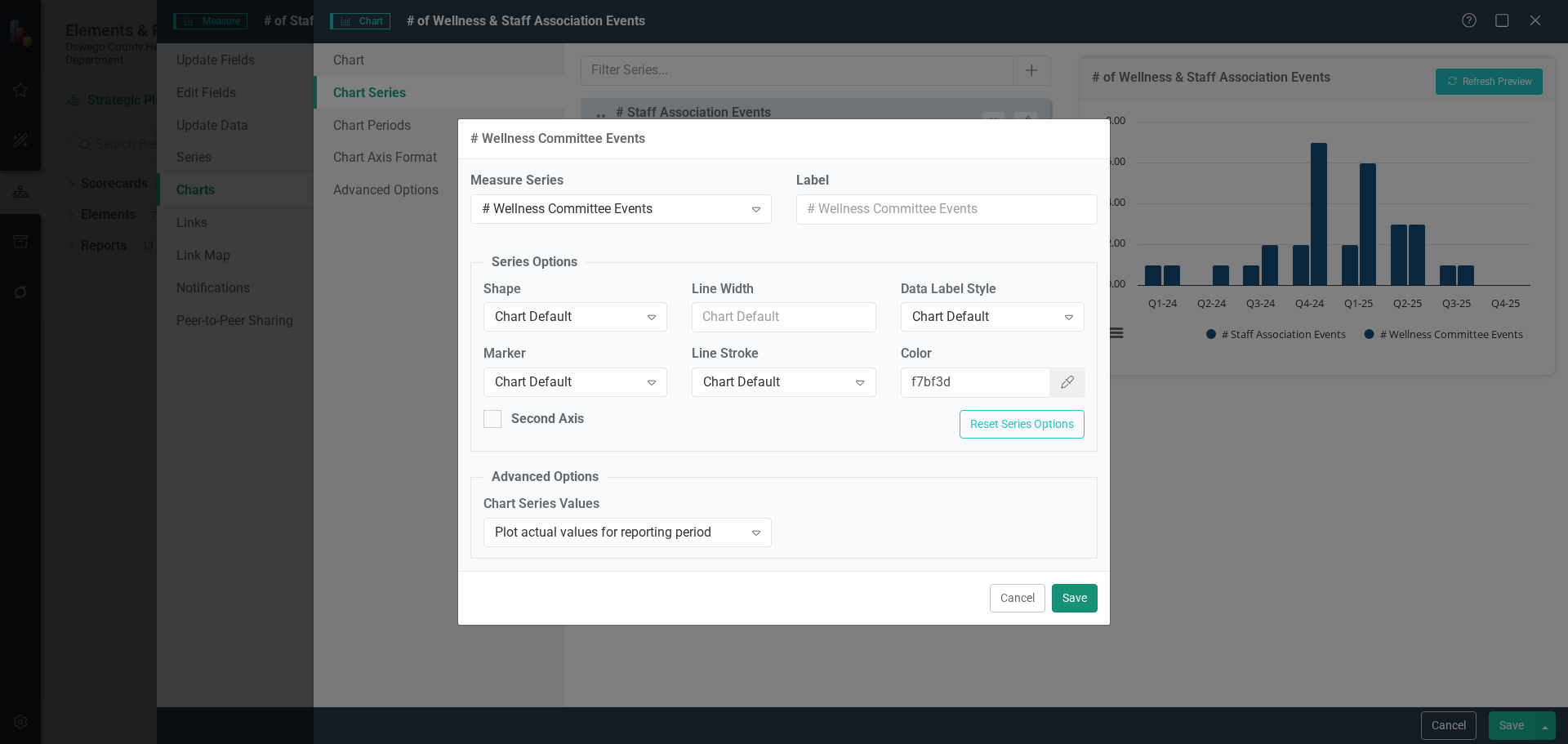
click at [1073, 594] on button "Save" at bounding box center [1075, 598] width 46 height 29
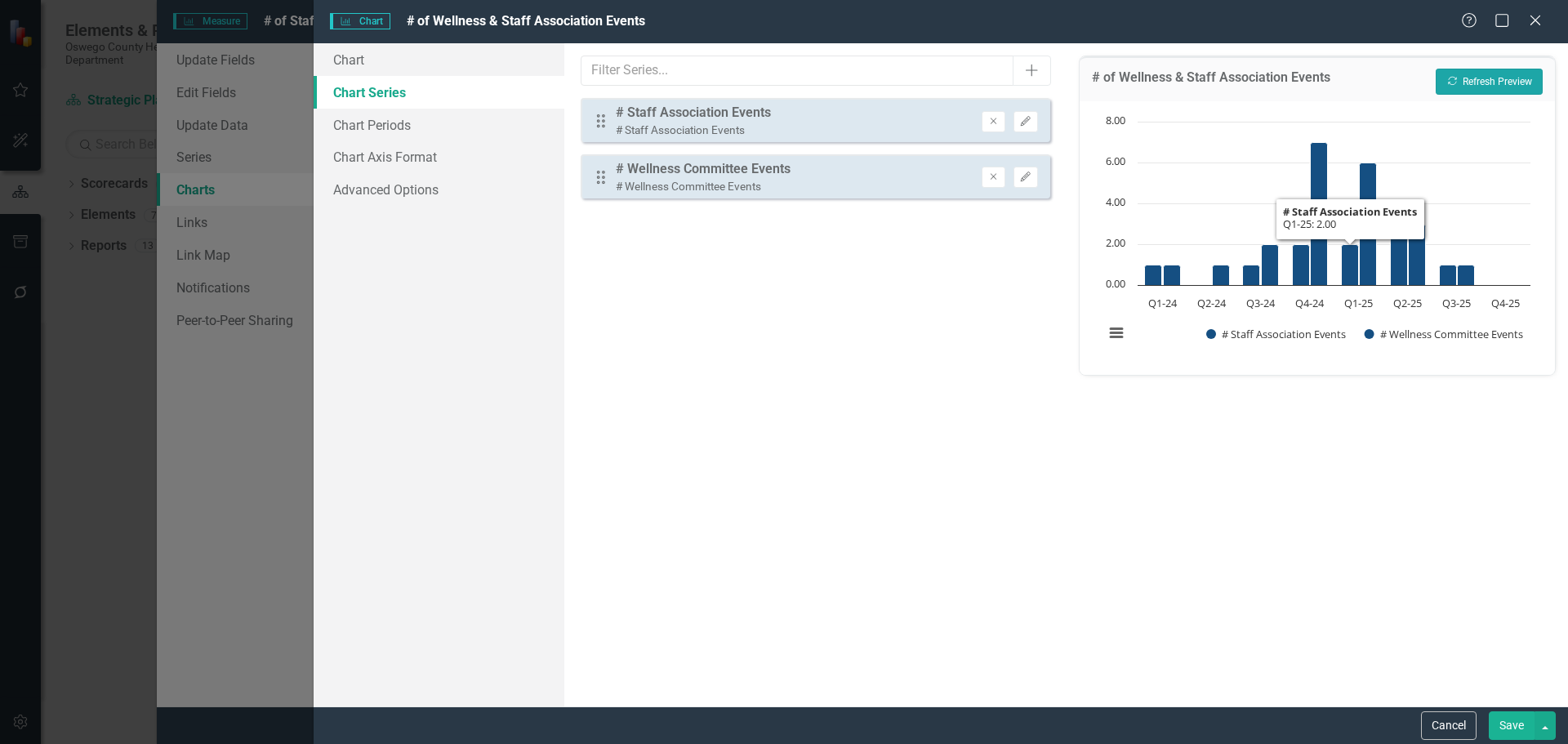
click at [1502, 70] on button "Recalculate Refresh Preview" at bounding box center [1489, 81] width 107 height 26
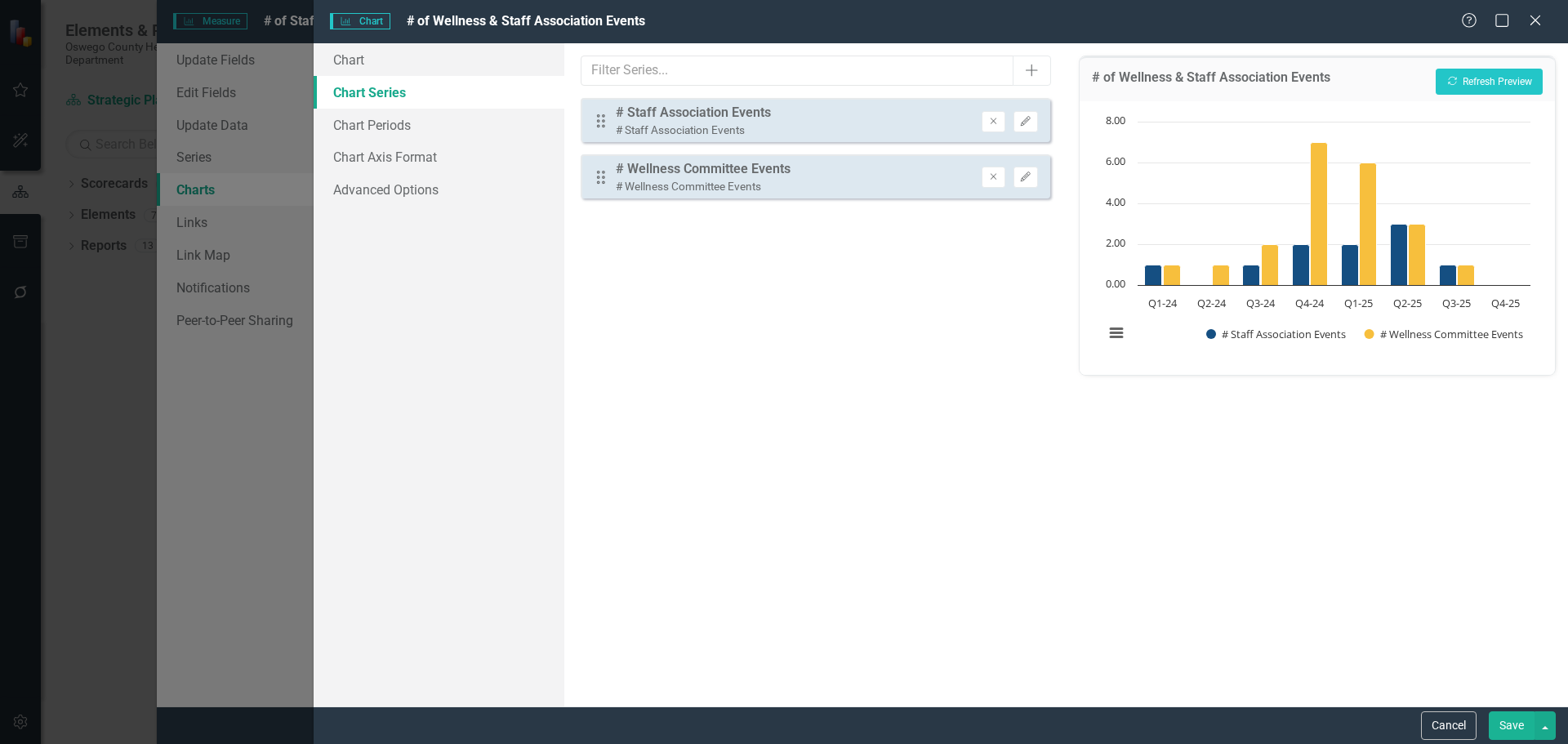
click at [1516, 719] on button "Save" at bounding box center [1511, 726] width 46 height 29
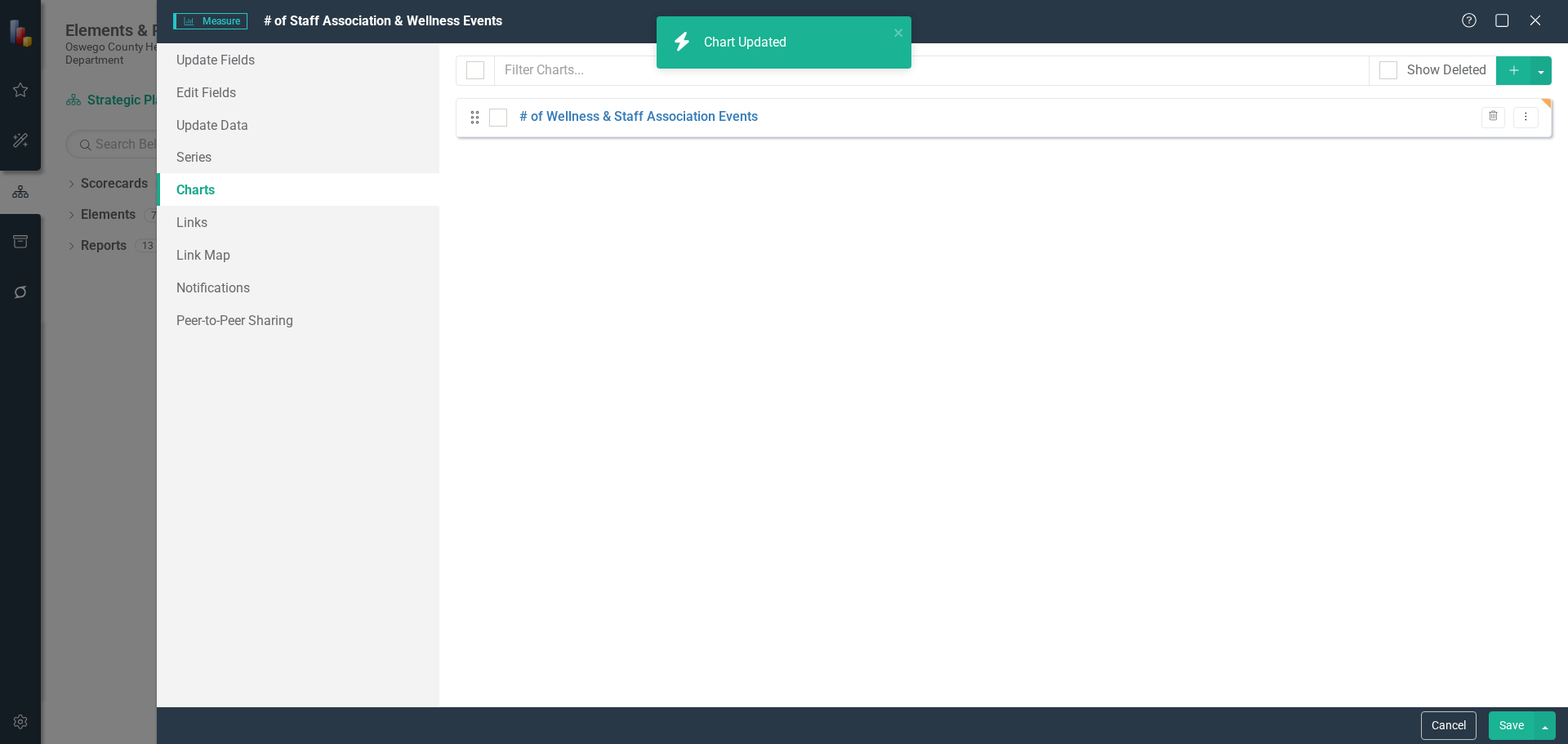
click at [1505, 721] on button "Save" at bounding box center [1511, 726] width 46 height 29
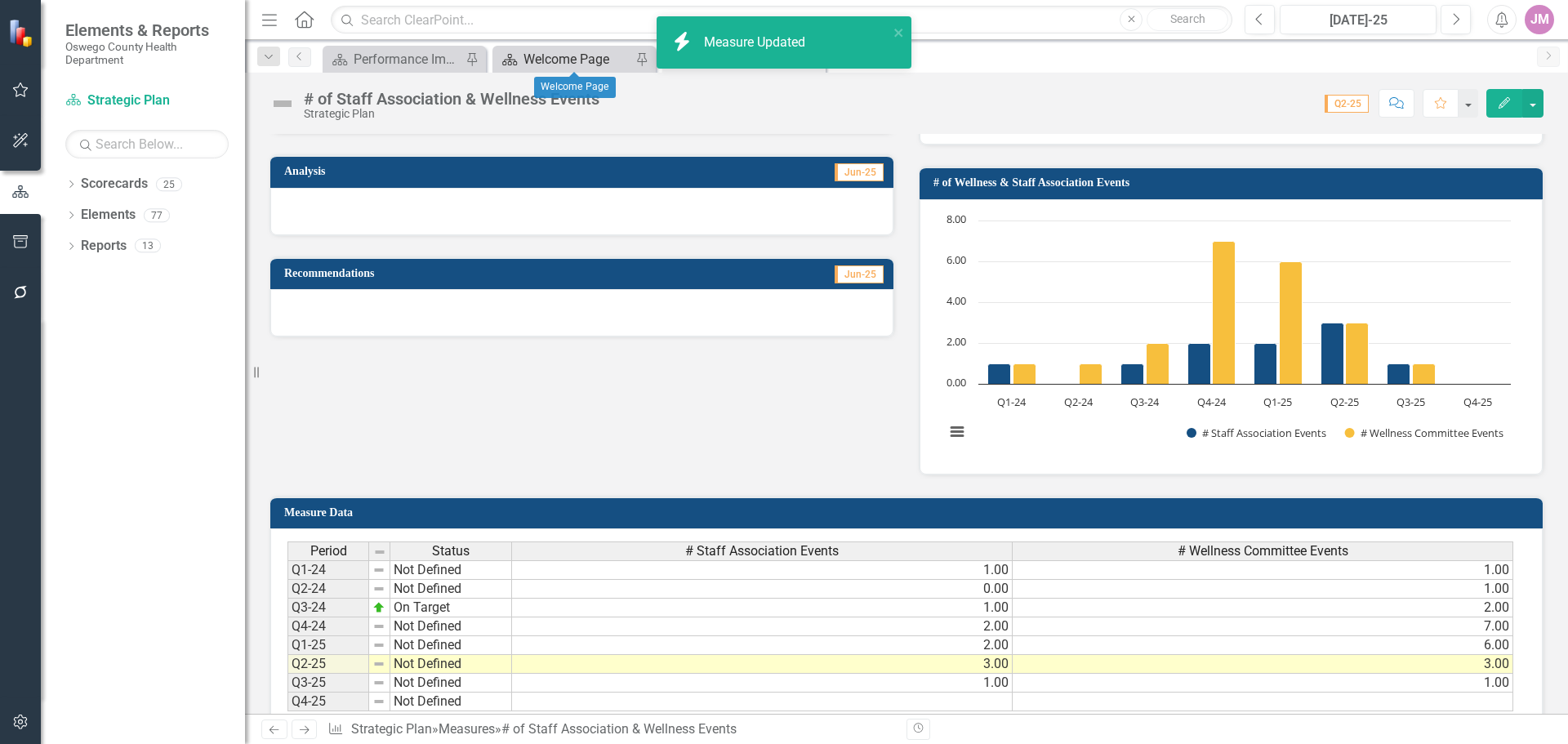
click at [595, 56] on div "Welcome Page" at bounding box center [578, 59] width 108 height 21
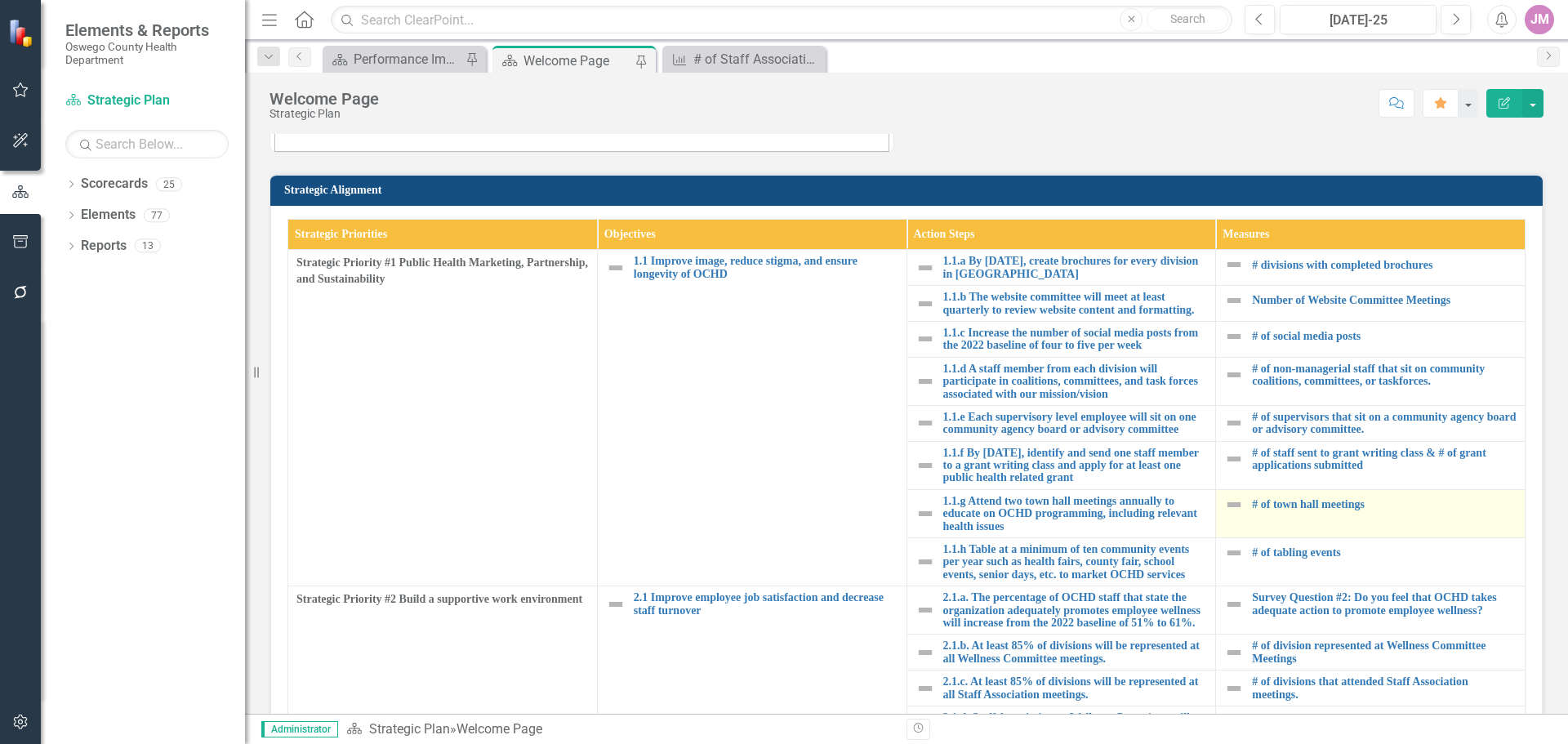
scroll to position [408, 0]
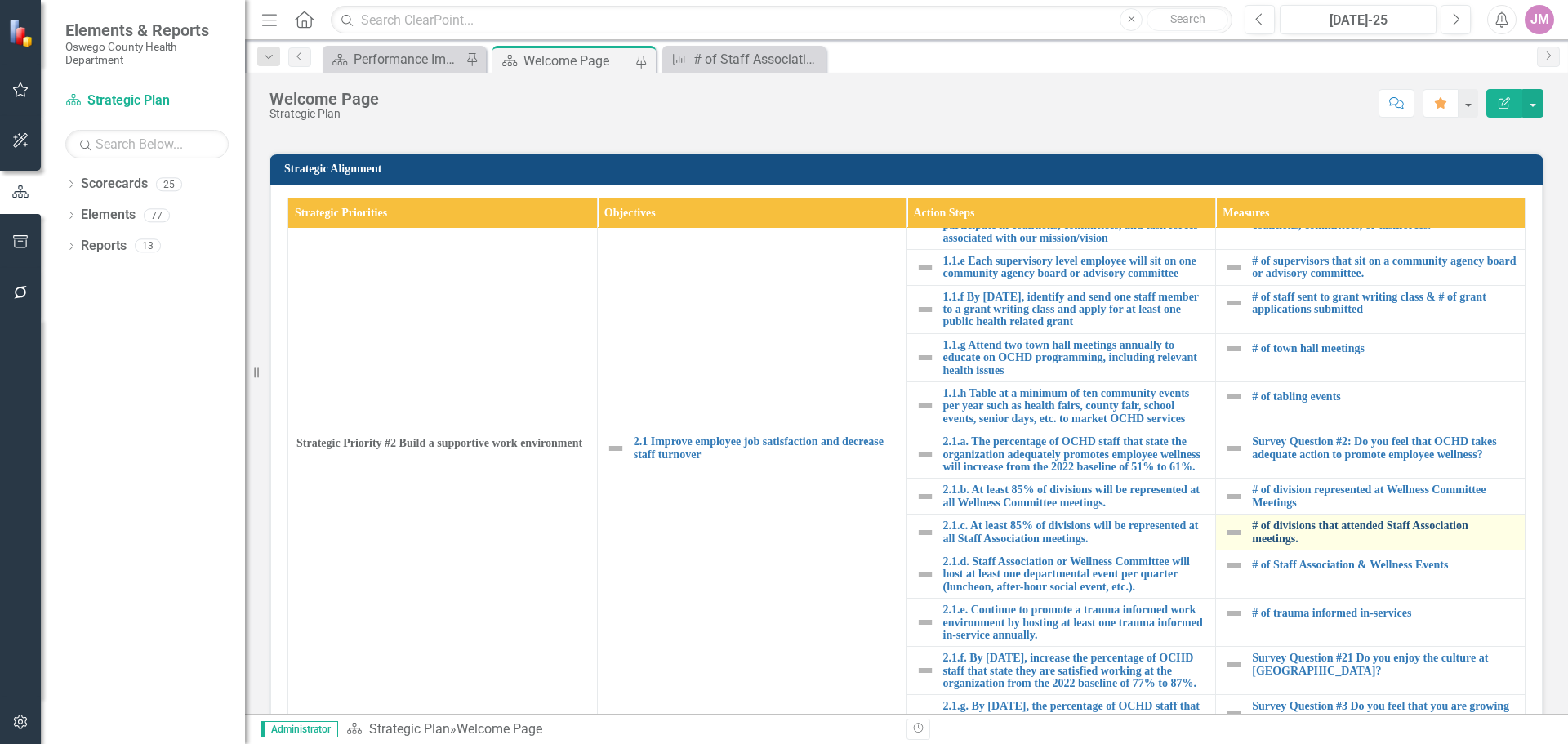
scroll to position [164, 0]
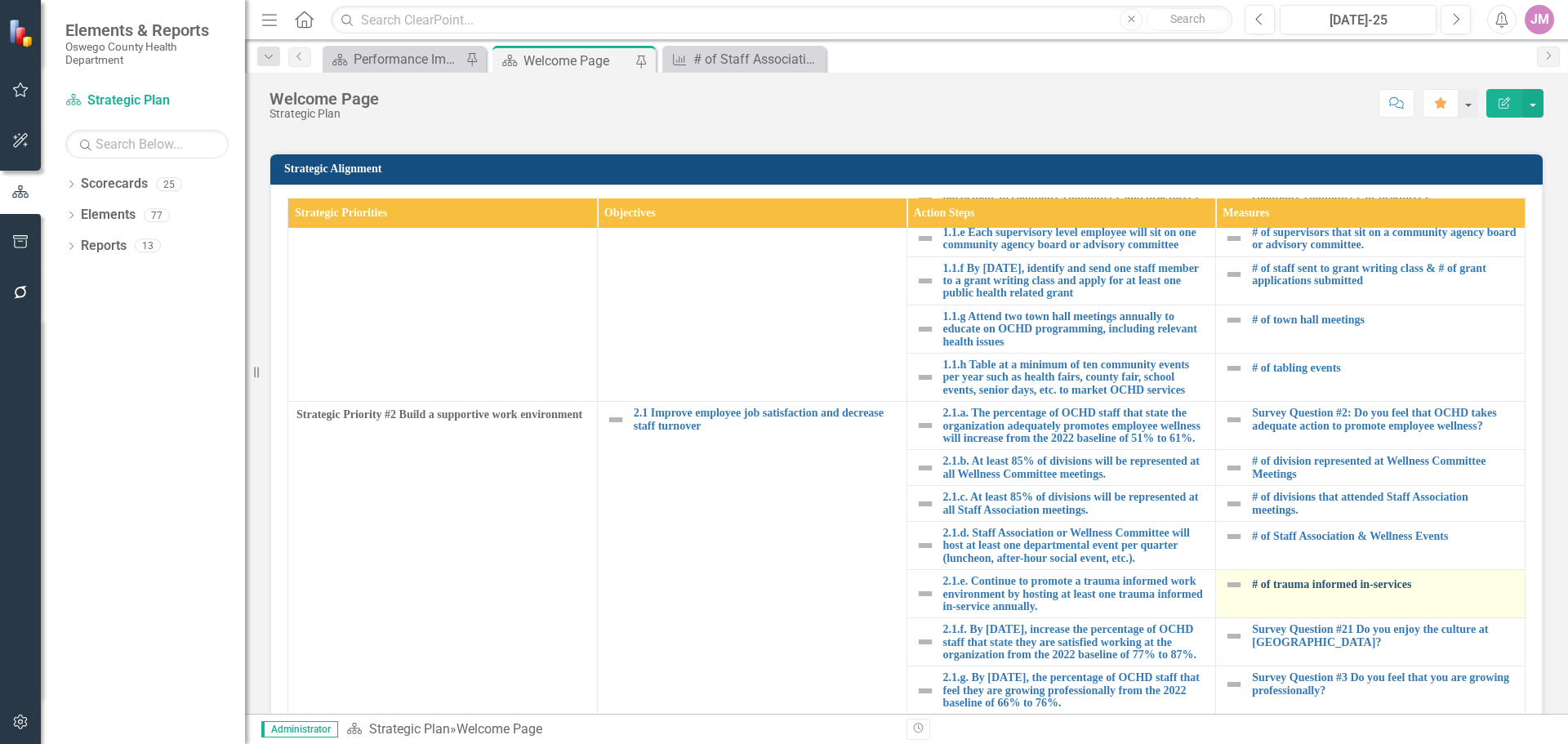
click at [1350, 581] on link "# of trauma informed in-services" at bounding box center [1384, 584] width 264 height 13
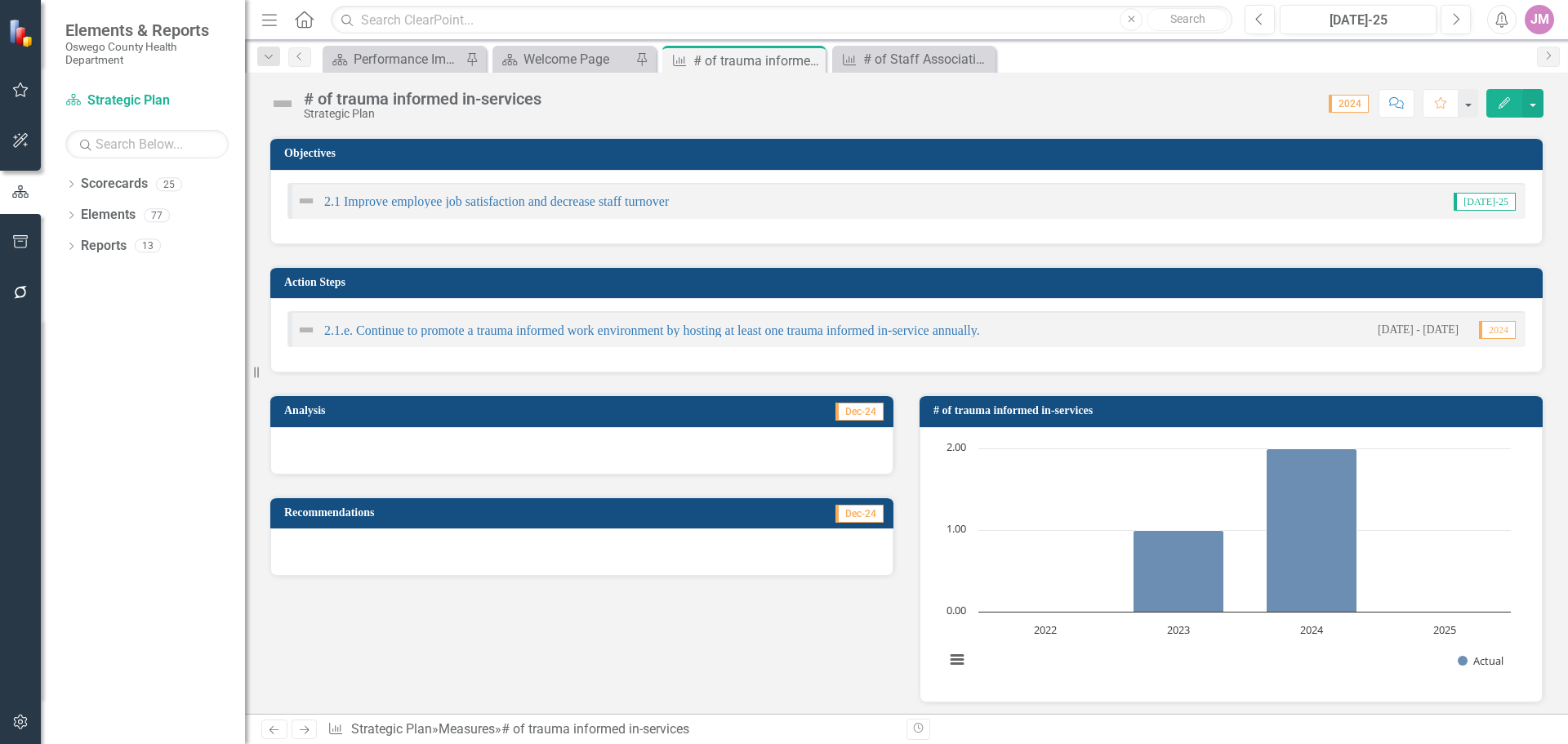
scroll to position [82, 0]
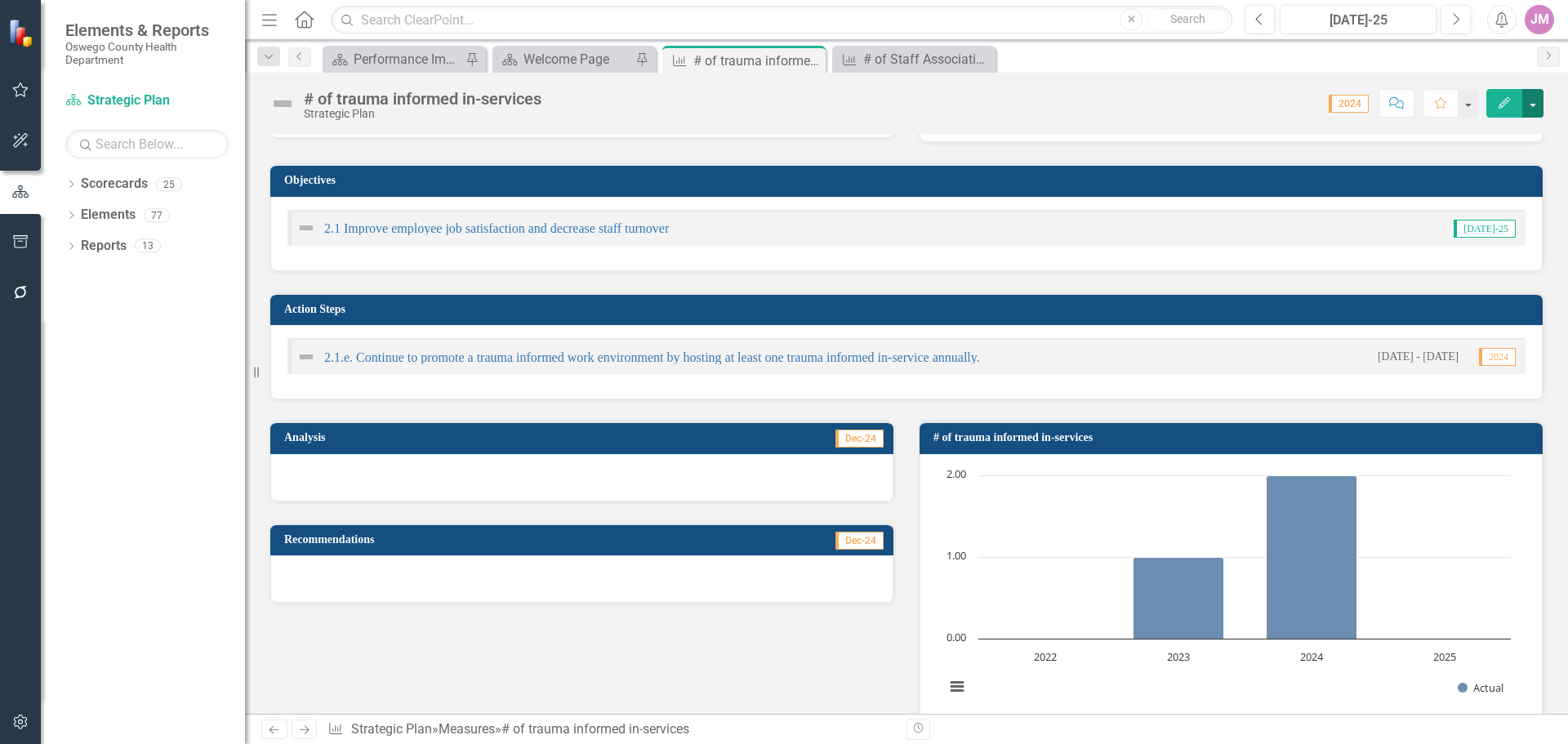
click at [1537, 103] on button "button" at bounding box center [1533, 103] width 22 height 29
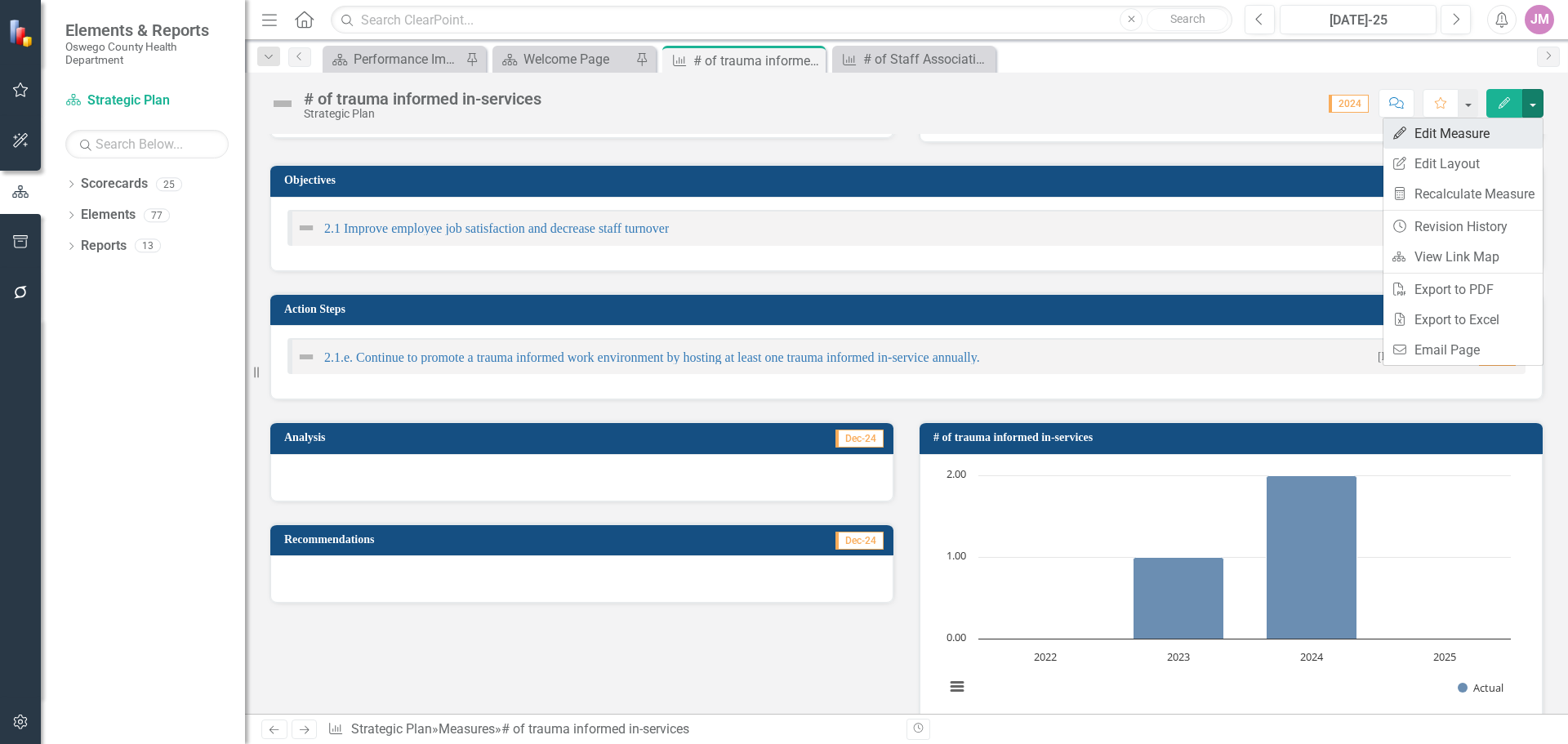
click at [1488, 144] on link "Edit Edit Measure" at bounding box center [1463, 134] width 159 height 31
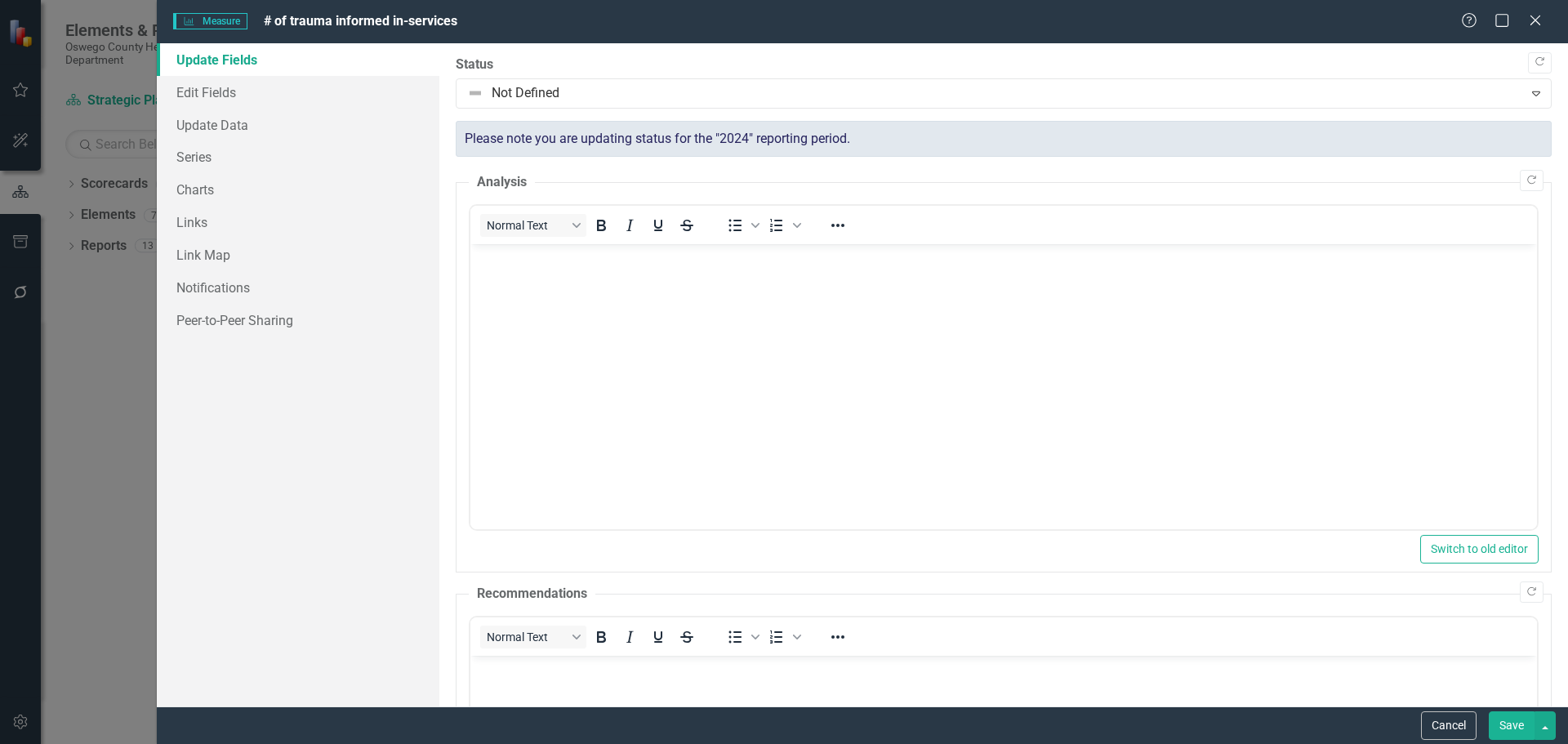
scroll to position [0, 0]
click at [191, 192] on link "Charts" at bounding box center [298, 190] width 282 height 32
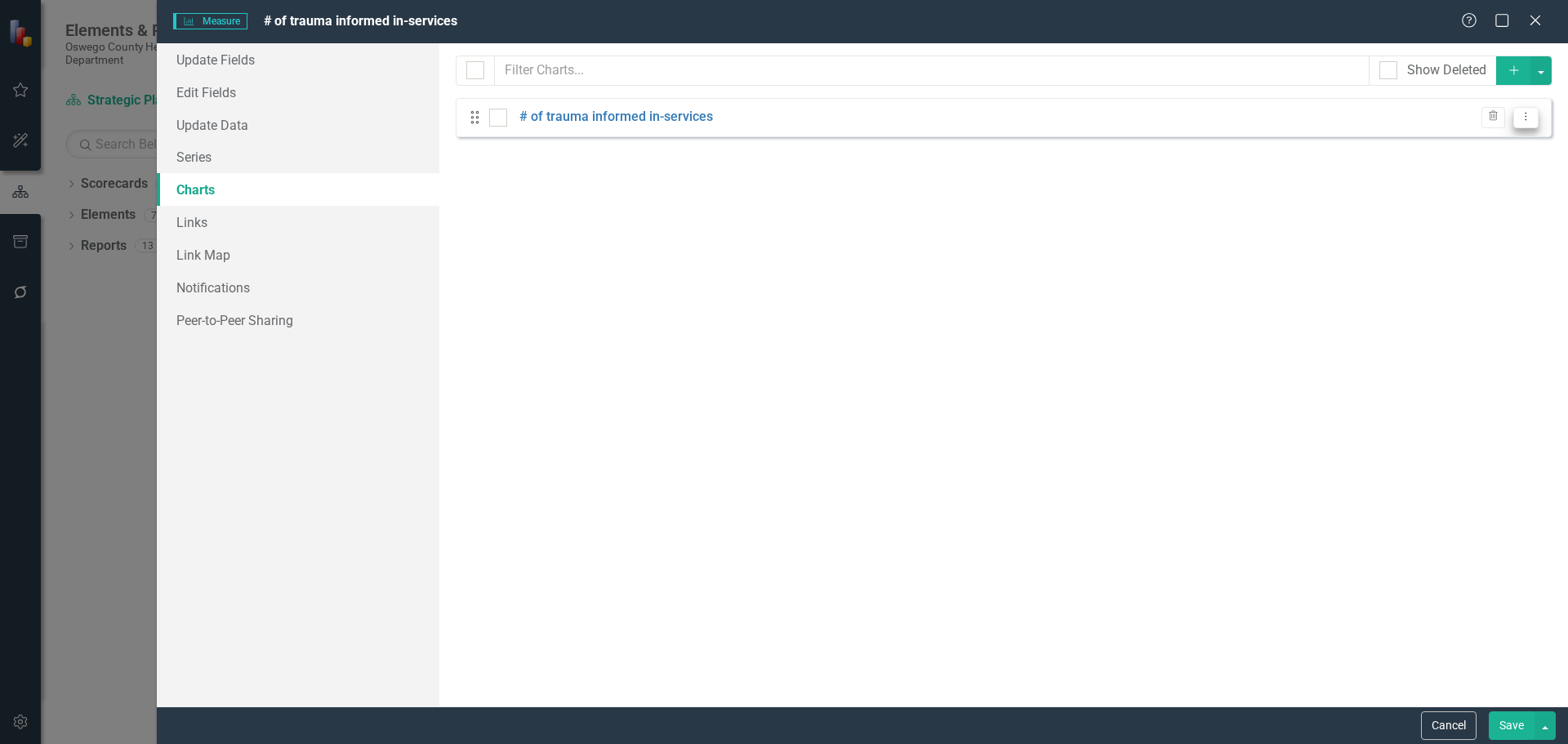
click at [1526, 120] on icon "Dropdown Menu" at bounding box center [1526, 117] width 13 height 11
click at [1460, 149] on link "Edit Edit Chart" at bounding box center [1474, 145] width 129 height 31
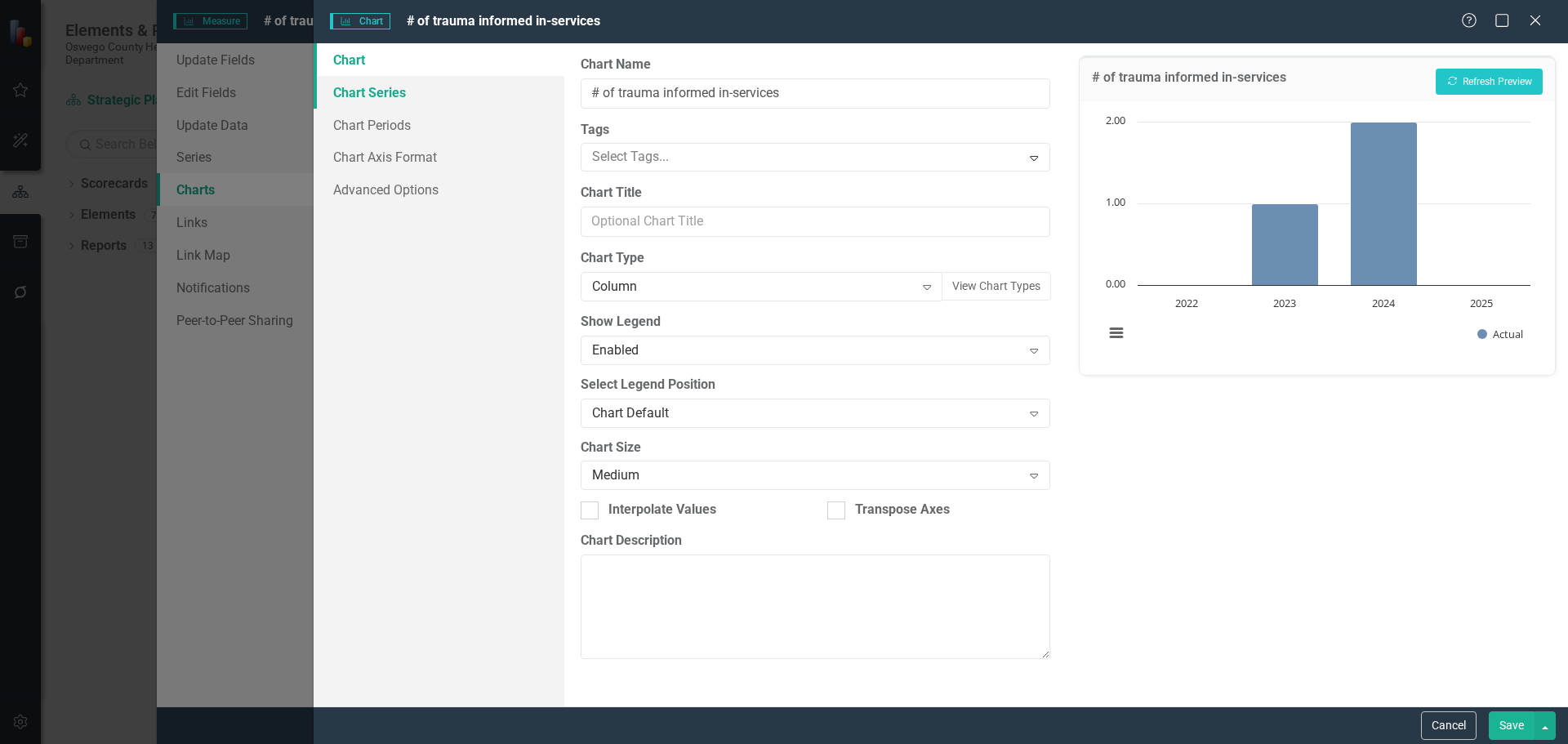
click at [396, 99] on link "Chart Series" at bounding box center [439, 93] width 251 height 32
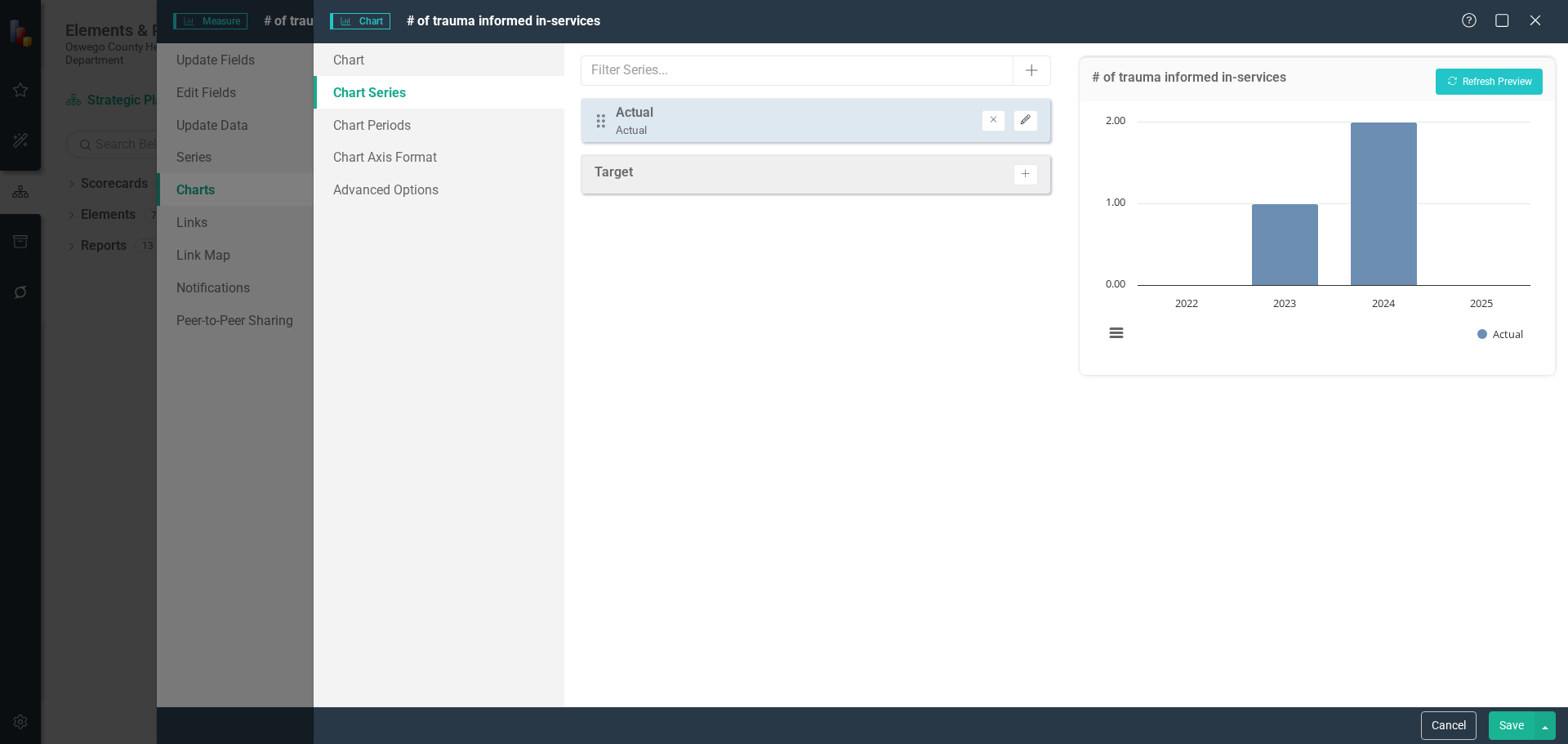
click at [1033, 122] on button "Edit" at bounding box center [1025, 121] width 23 height 22
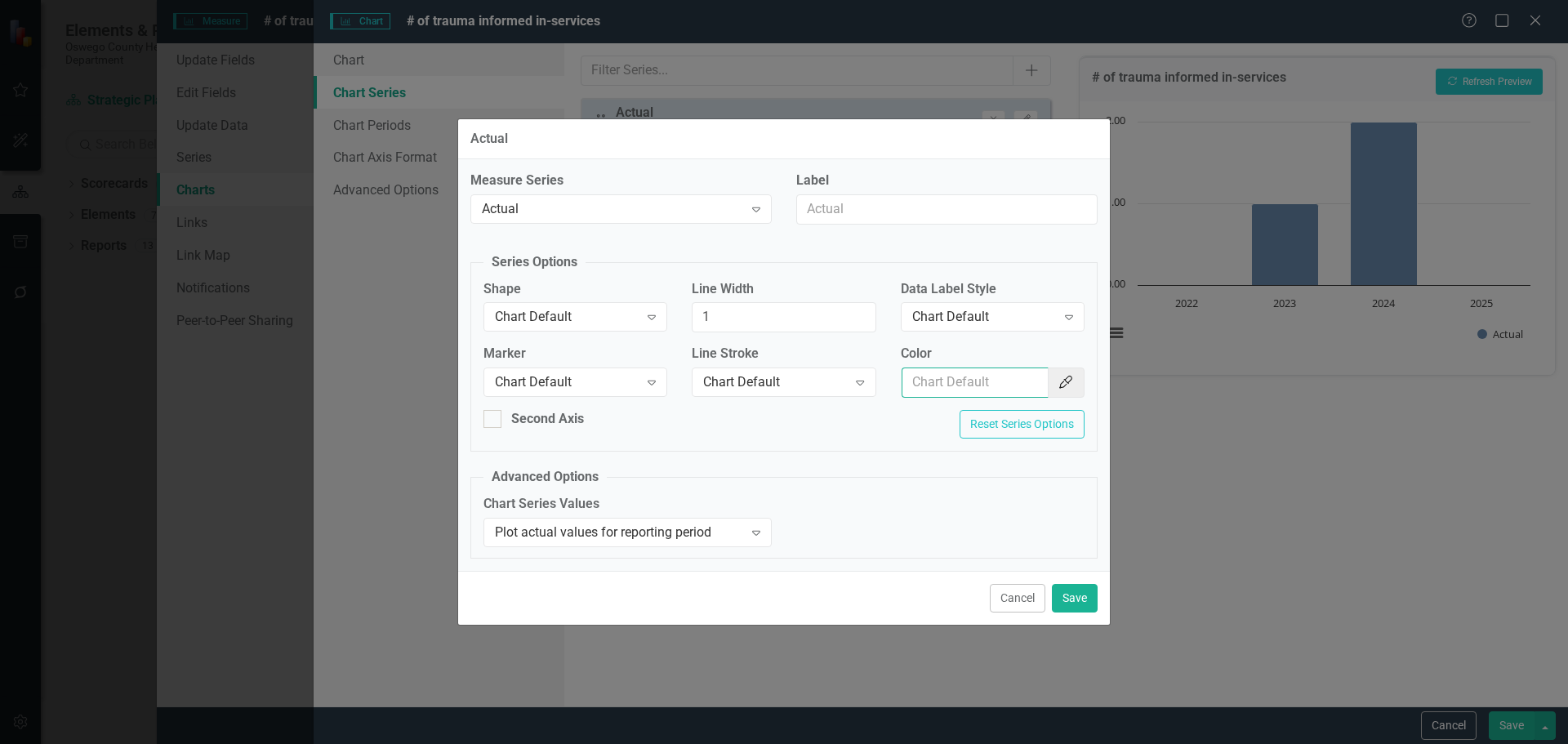
click at [961, 376] on input "Color" at bounding box center [975, 383] width 147 height 31
paste input "OCHD 101: Health Department Programming"
type input "OCHD 101: Health Department Programming"
drag, startPoint x: 1044, startPoint y: 377, endPoint x: 756, endPoint y: 367, distance: 288.2
click at [756, 367] on div "Marker Chart Default Expand Line Stroke Chart Default Expand Color OCHD 101: He…" at bounding box center [784, 377] width 625 height 66
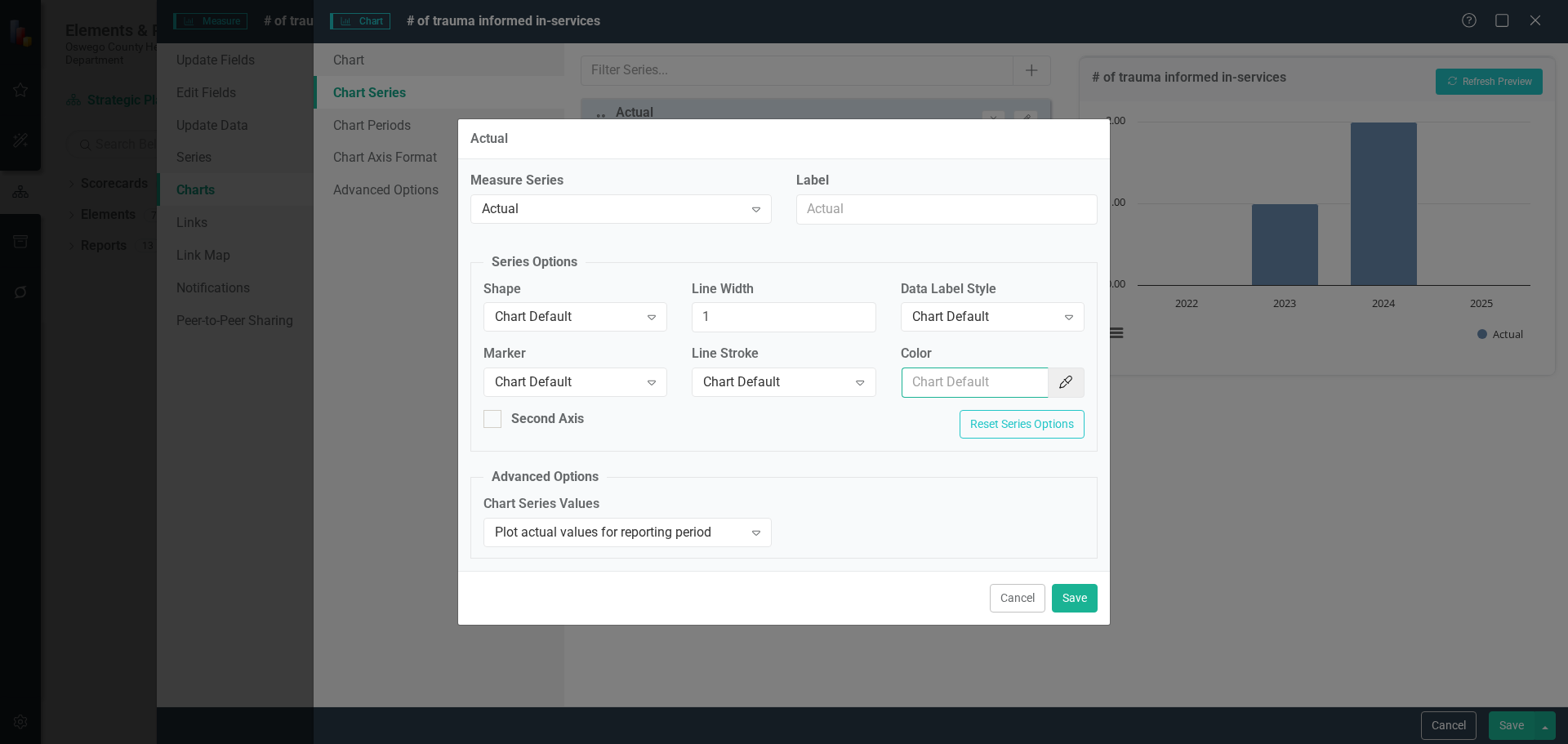
click at [932, 373] on input "Color" at bounding box center [975, 383] width 147 height 31
type input "f7bf3d"
click at [1013, 421] on button "Reset Series Options" at bounding box center [1022, 424] width 125 height 29
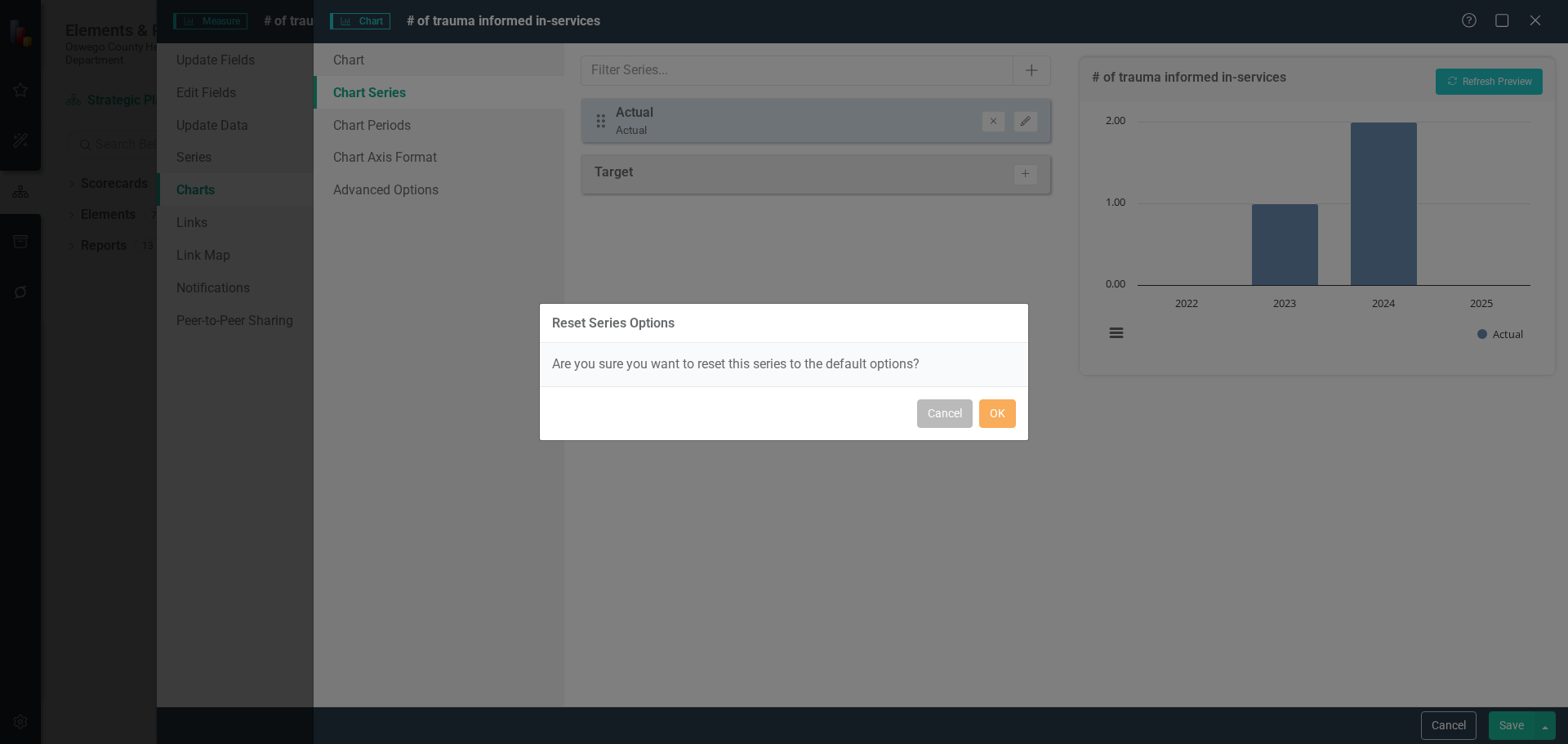
click at [963, 417] on button "Cancel" at bounding box center [945, 413] width 56 height 29
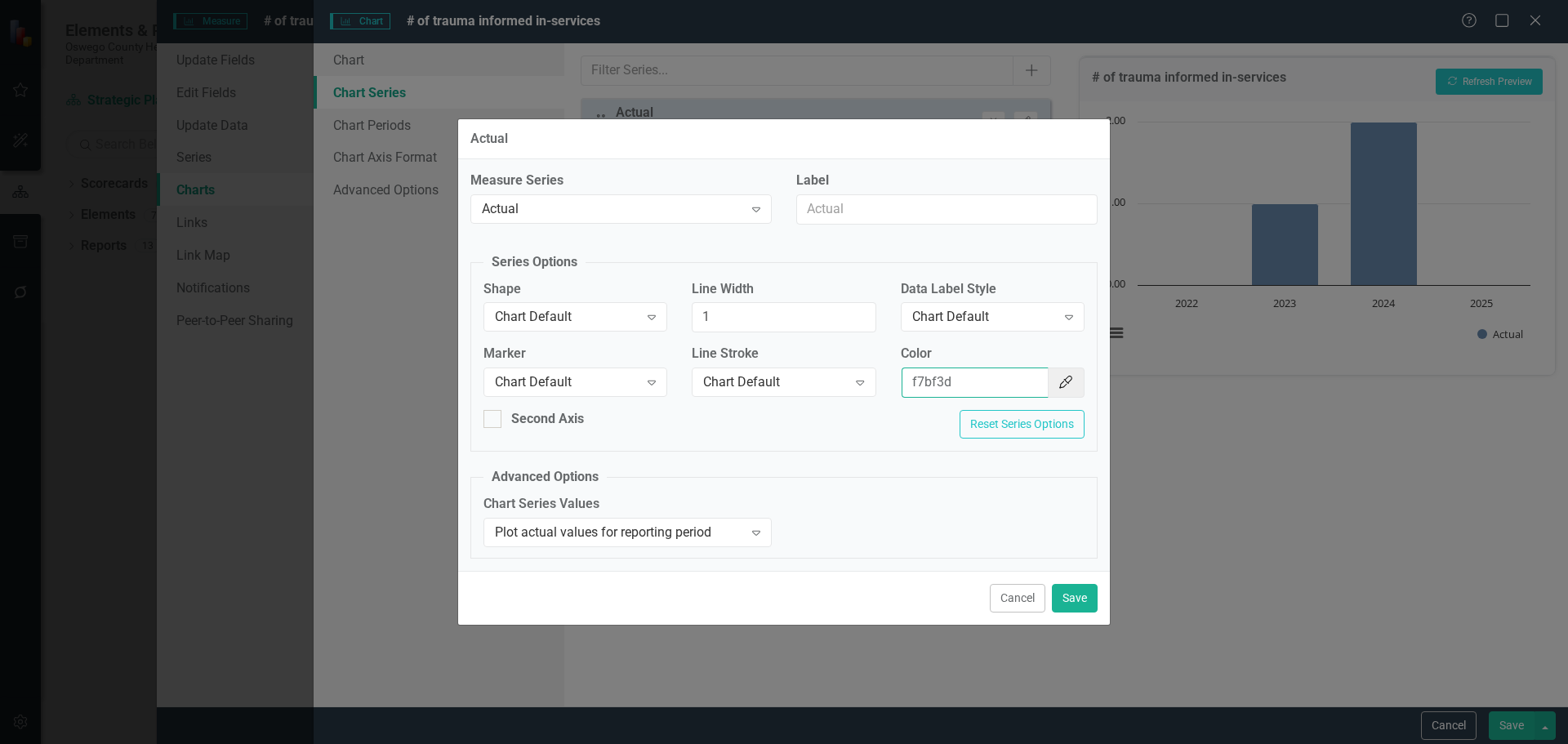
click at [996, 378] on input "f7bf3d" at bounding box center [975, 383] width 147 height 31
drag, startPoint x: 858, startPoint y: 368, endPoint x: 784, endPoint y: 368, distance: 74.0
click at [784, 368] on div "Marker Chart Default Expand Line Stroke Chart Default Expand Color f7bf3d Color…" at bounding box center [784, 377] width 625 height 66
click at [988, 384] on input "Color" at bounding box center [975, 383] width 147 height 31
type input "154f82"
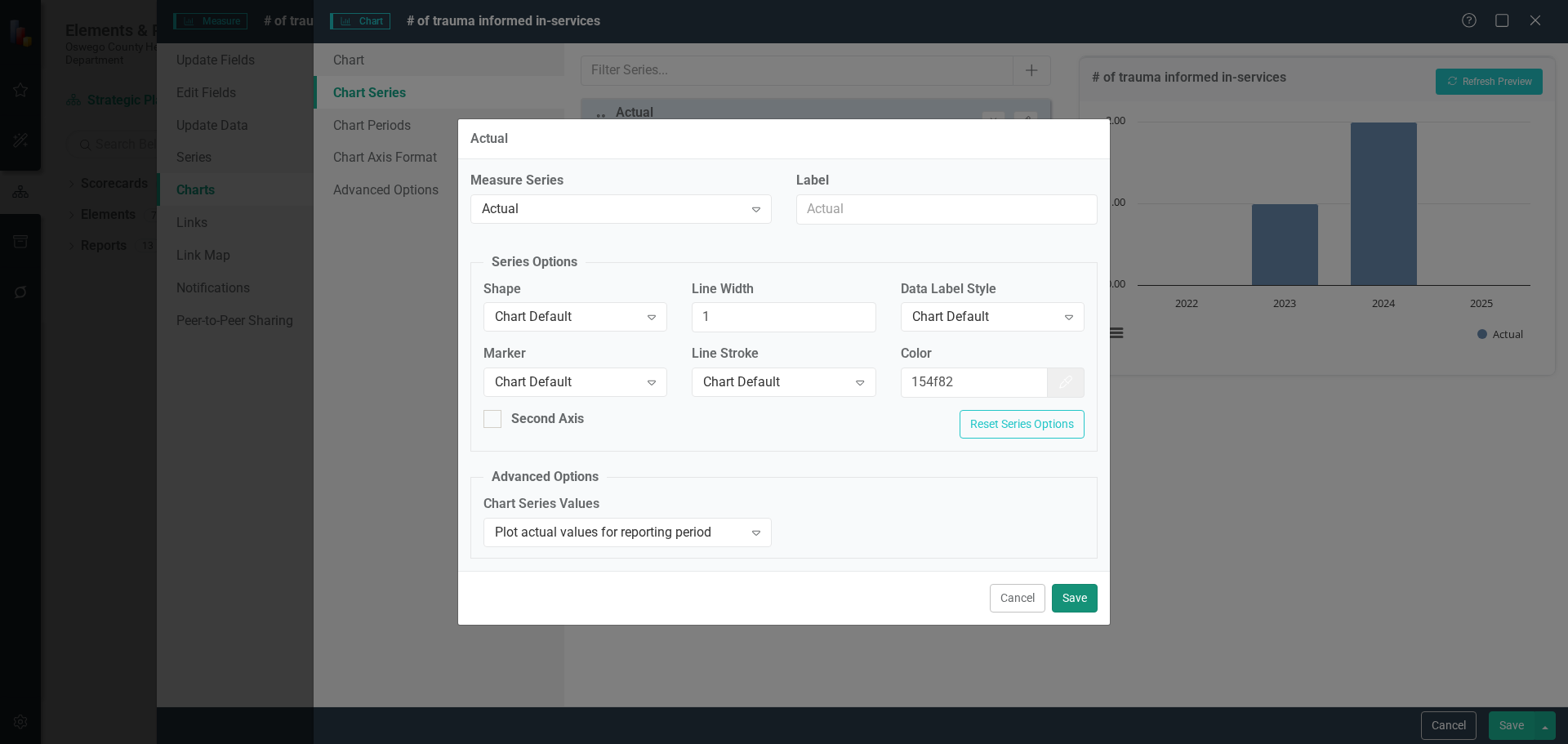
click at [1067, 603] on button "Save" at bounding box center [1075, 598] width 46 height 29
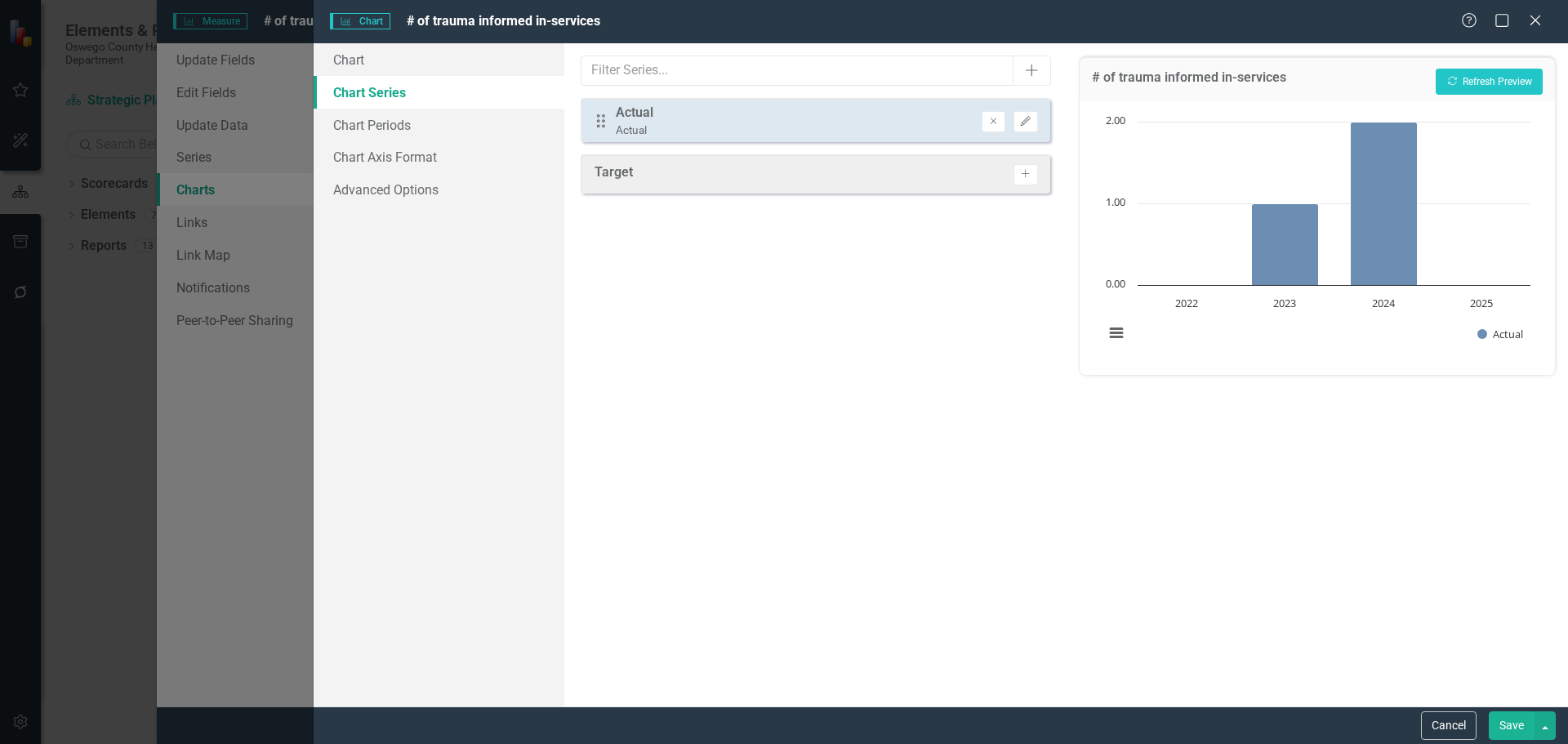
click at [1513, 722] on button "Save" at bounding box center [1511, 726] width 46 height 29
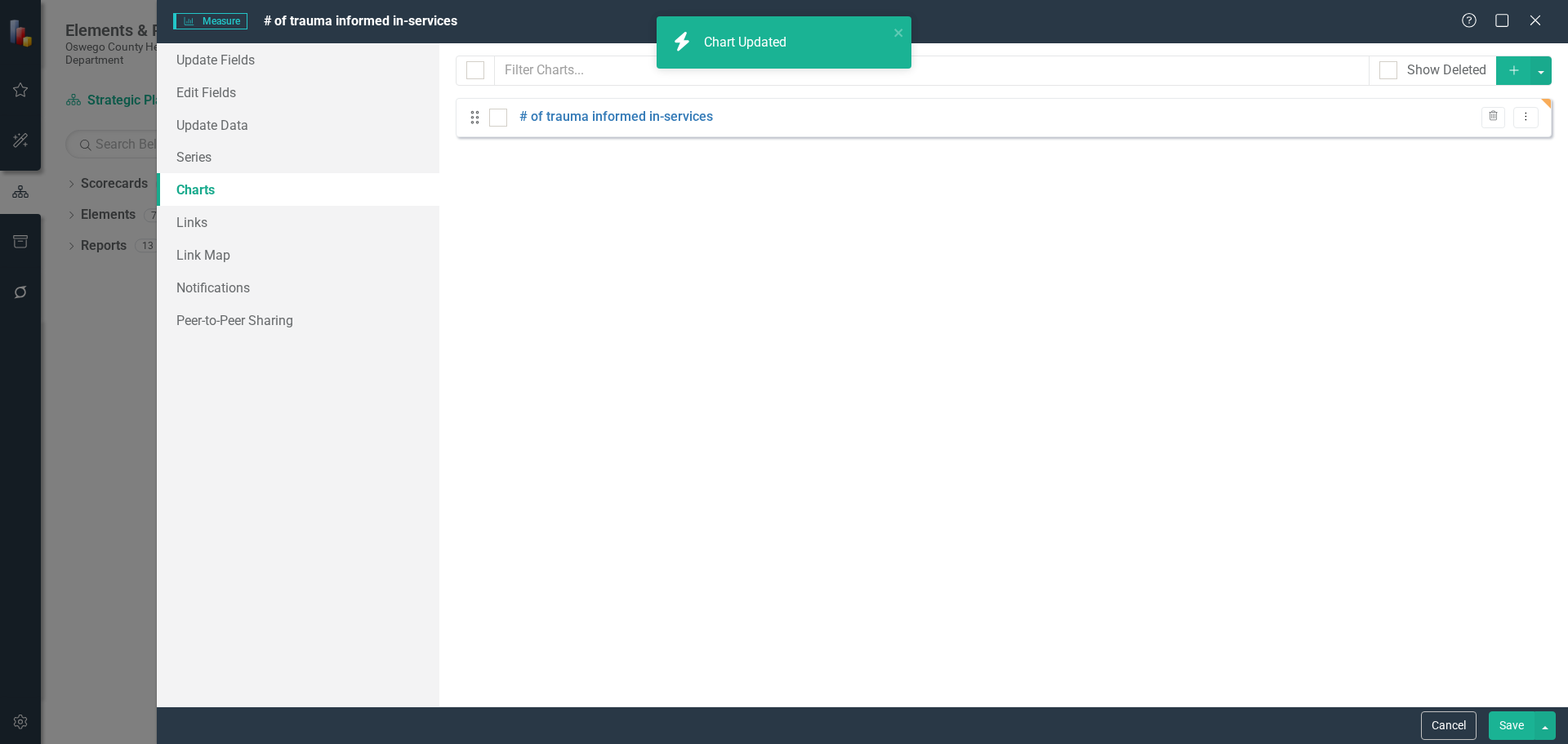
click at [1521, 732] on button "Save" at bounding box center [1511, 726] width 46 height 29
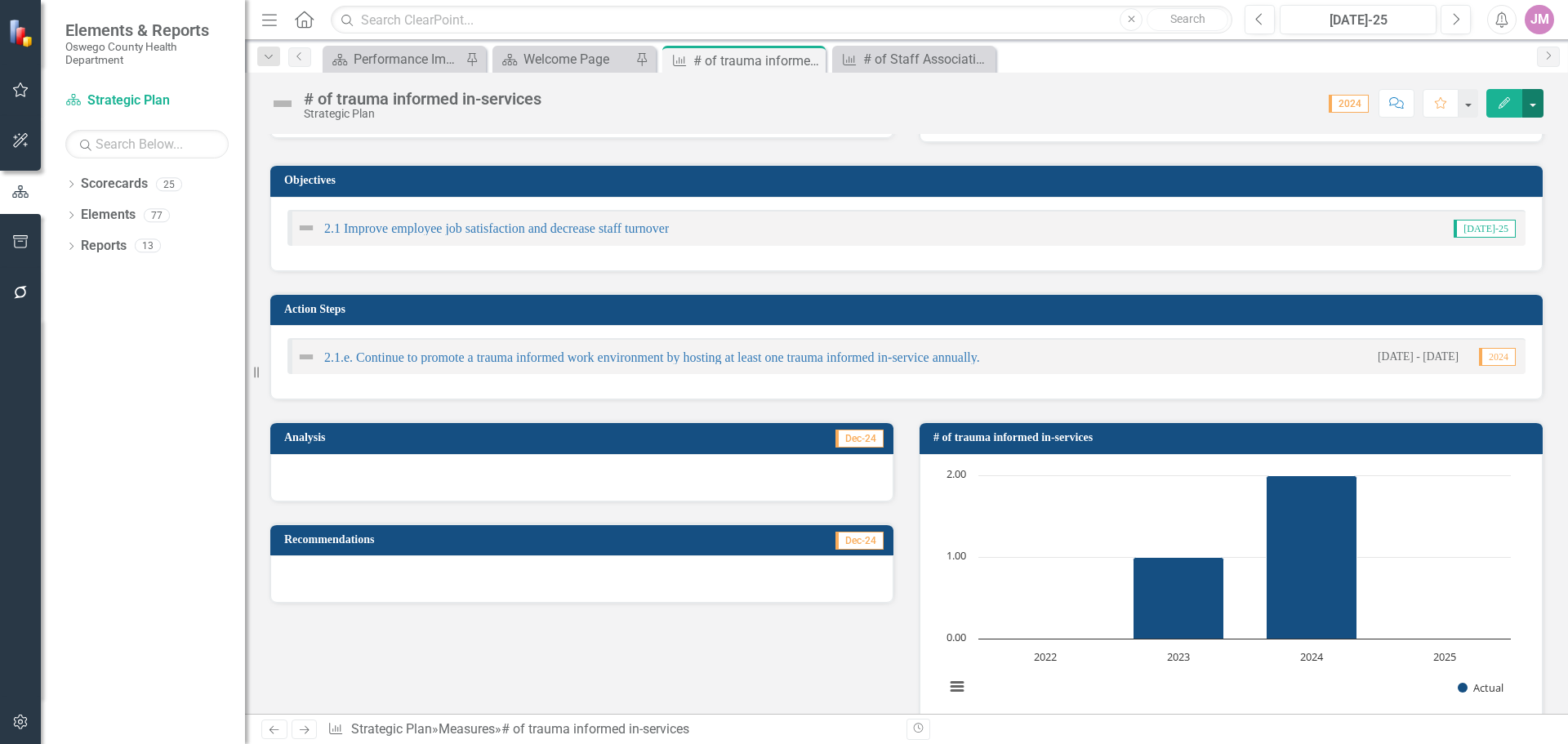
click at [1537, 107] on button "button" at bounding box center [1533, 103] width 22 height 29
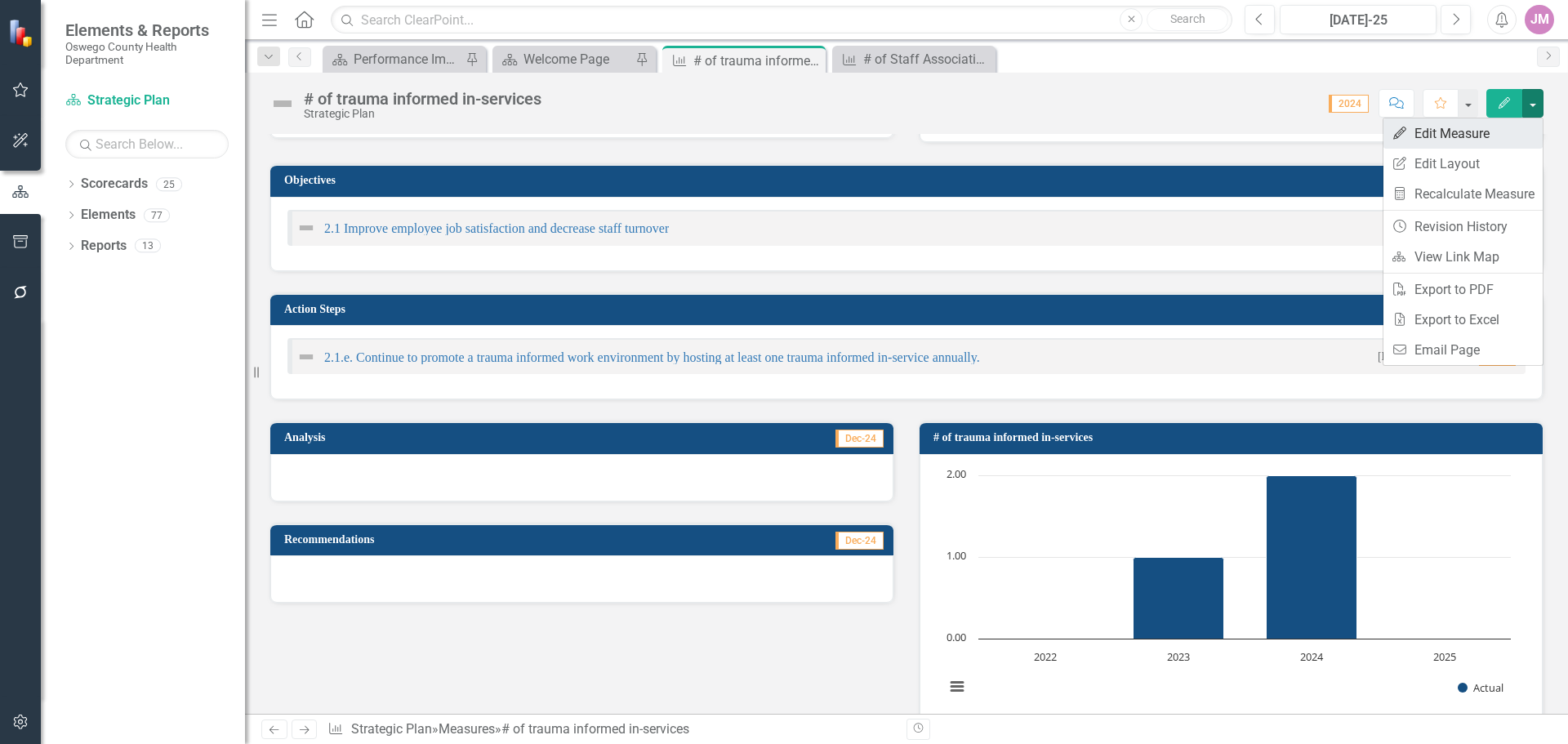
click at [1502, 139] on link "Edit Edit Measure" at bounding box center [1463, 134] width 159 height 31
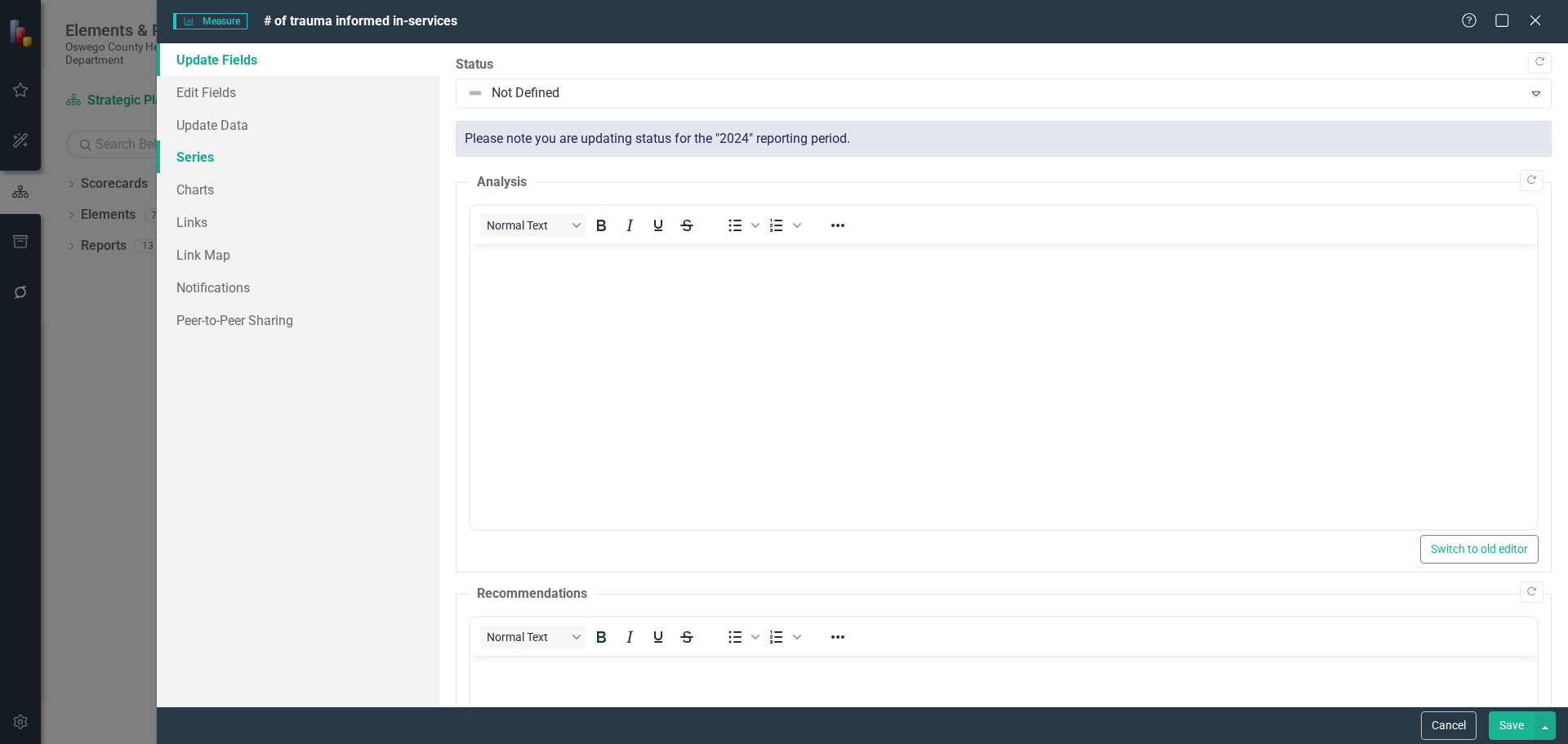
click at [216, 154] on link "Series" at bounding box center [298, 156] width 282 height 32
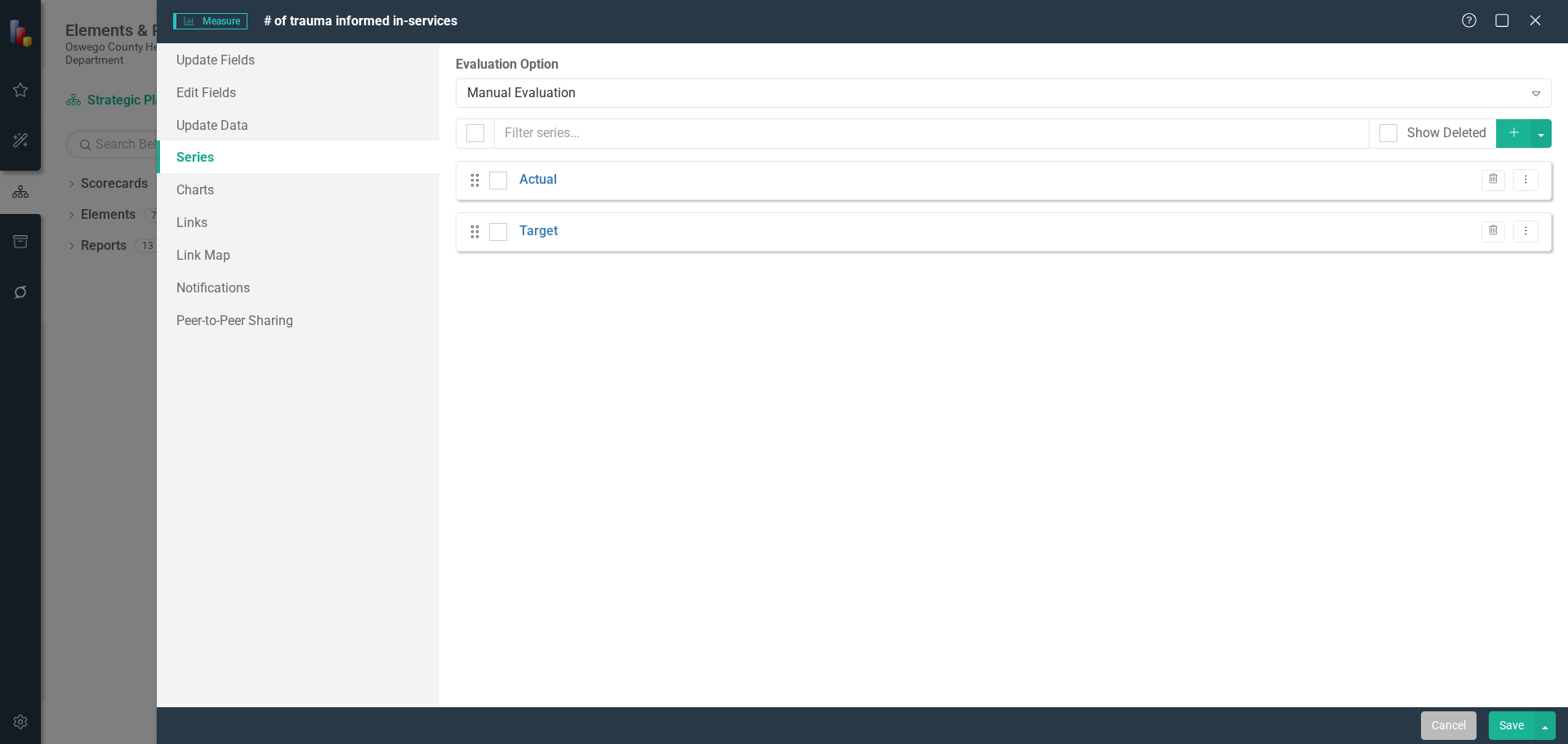
click at [1462, 721] on button "Cancel" at bounding box center [1448, 726] width 56 height 29
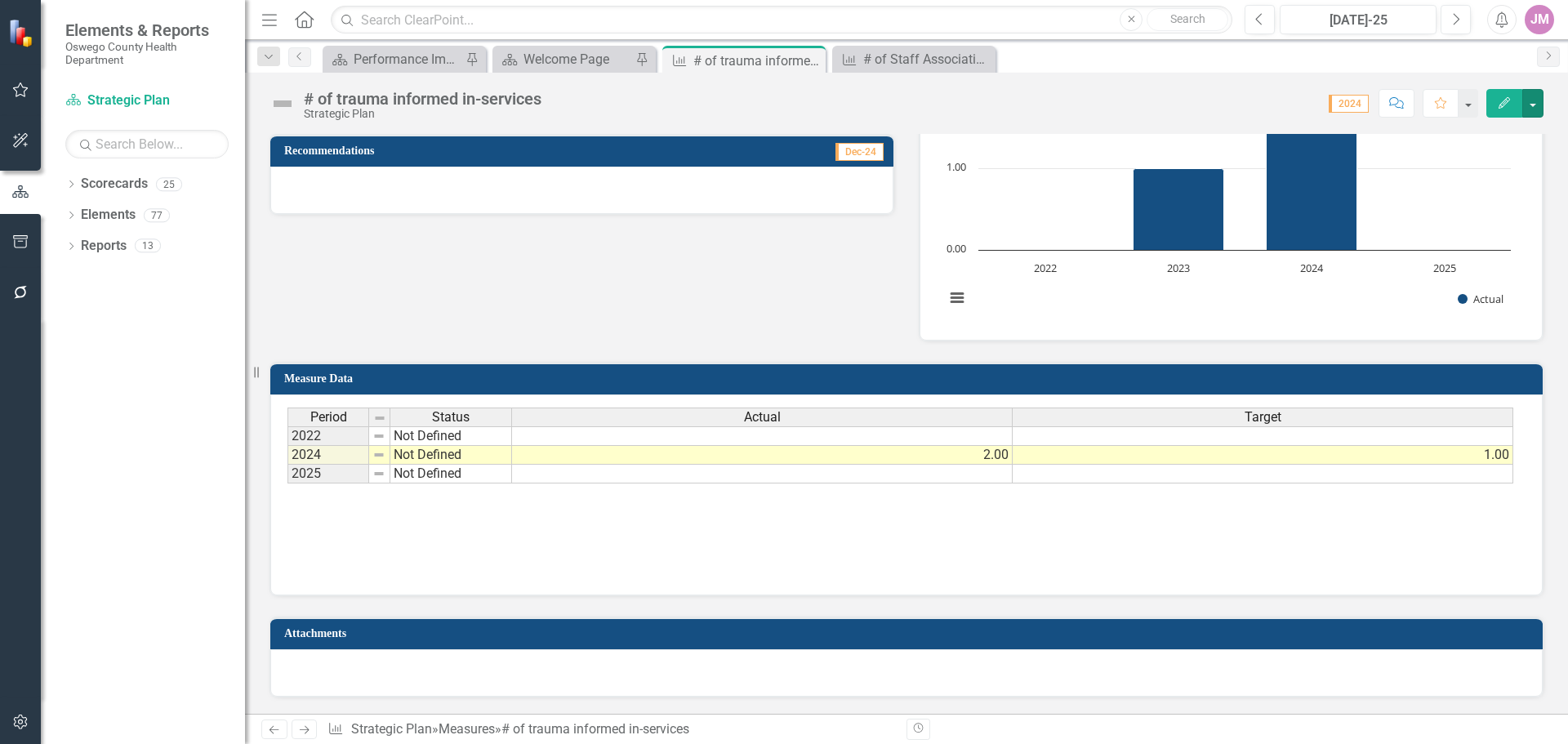
scroll to position [62, 0]
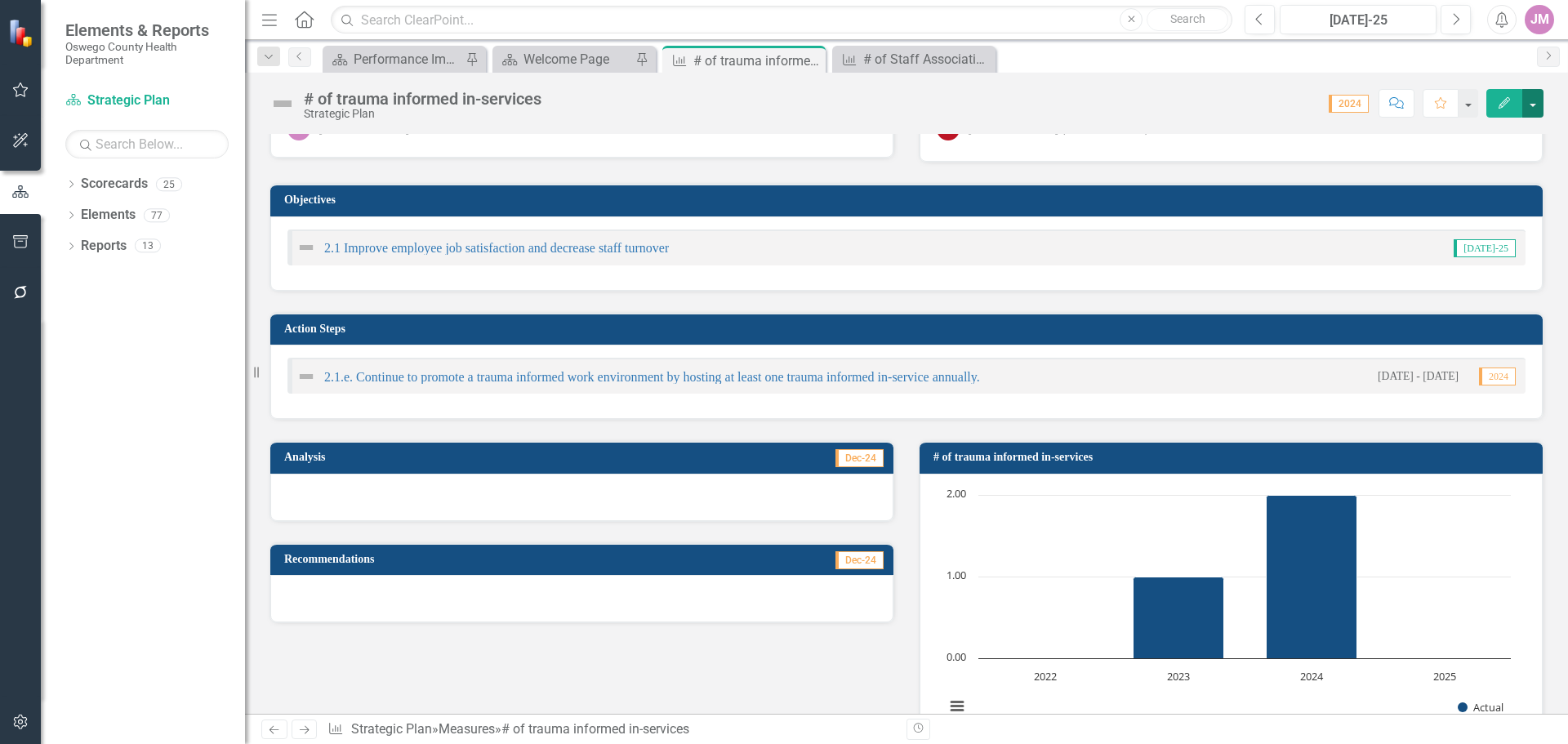
click at [1533, 100] on button "button" at bounding box center [1533, 103] width 22 height 29
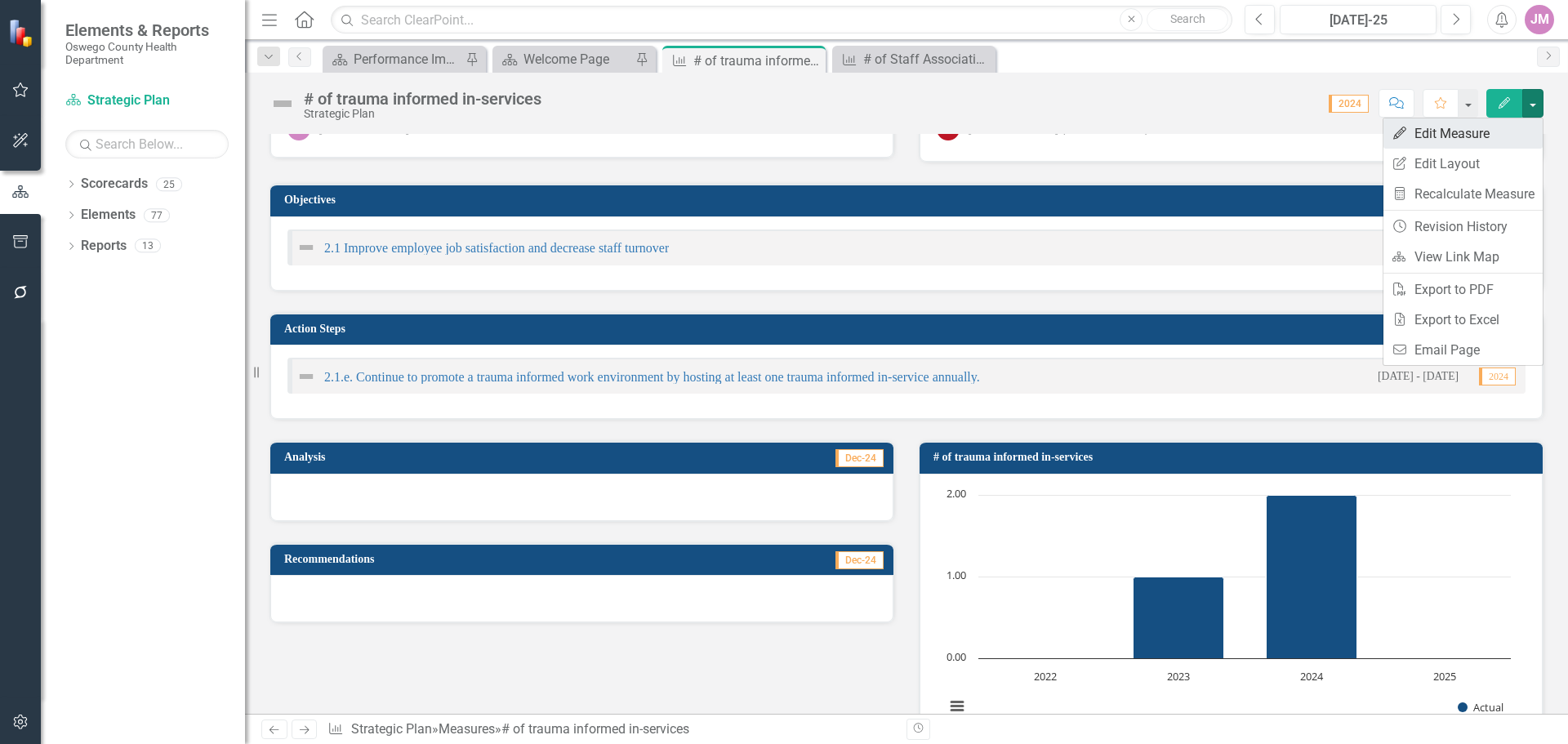
click at [1485, 135] on link "Edit Edit Measure" at bounding box center [1463, 134] width 159 height 31
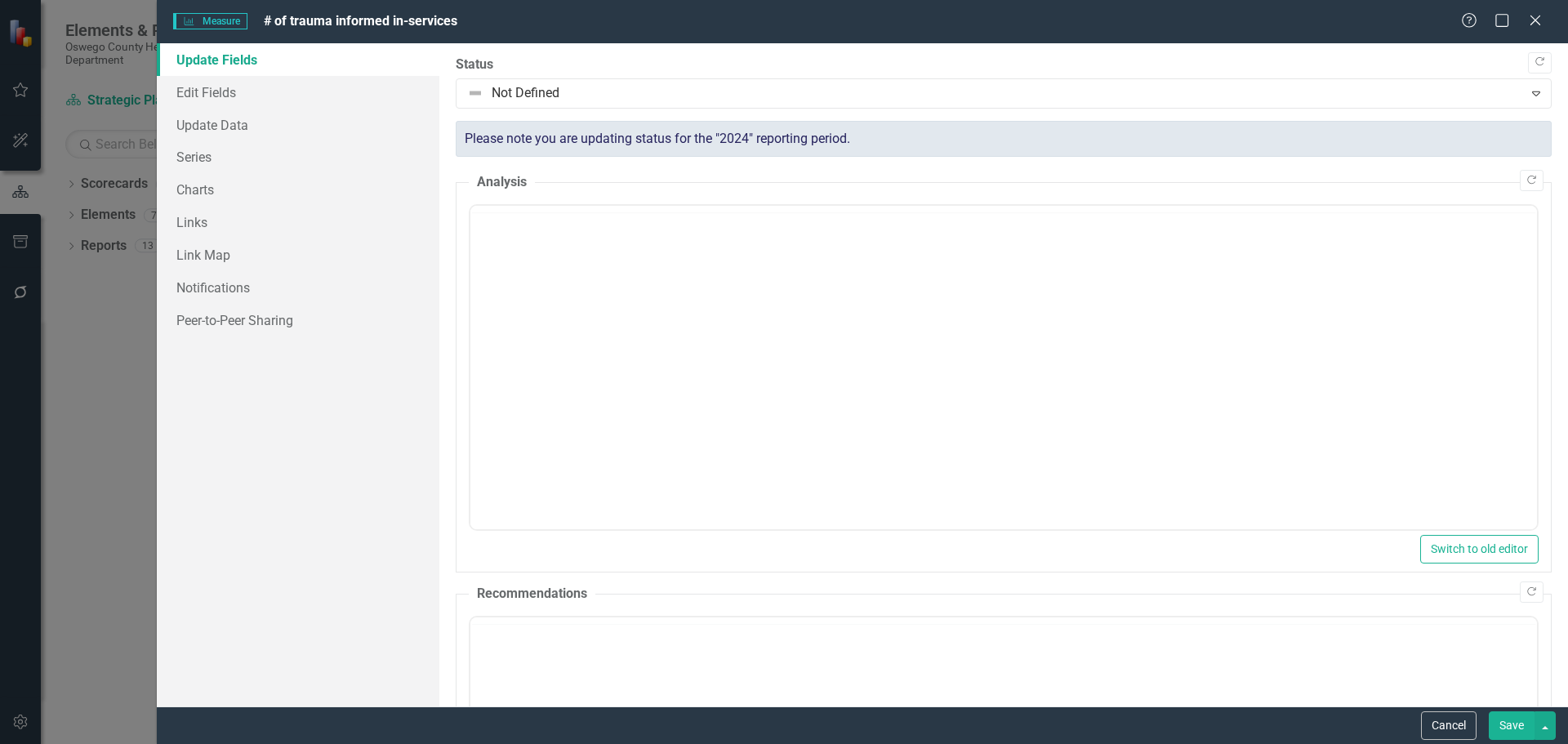
scroll to position [0, 0]
click at [204, 192] on link "Charts" at bounding box center [298, 190] width 282 height 32
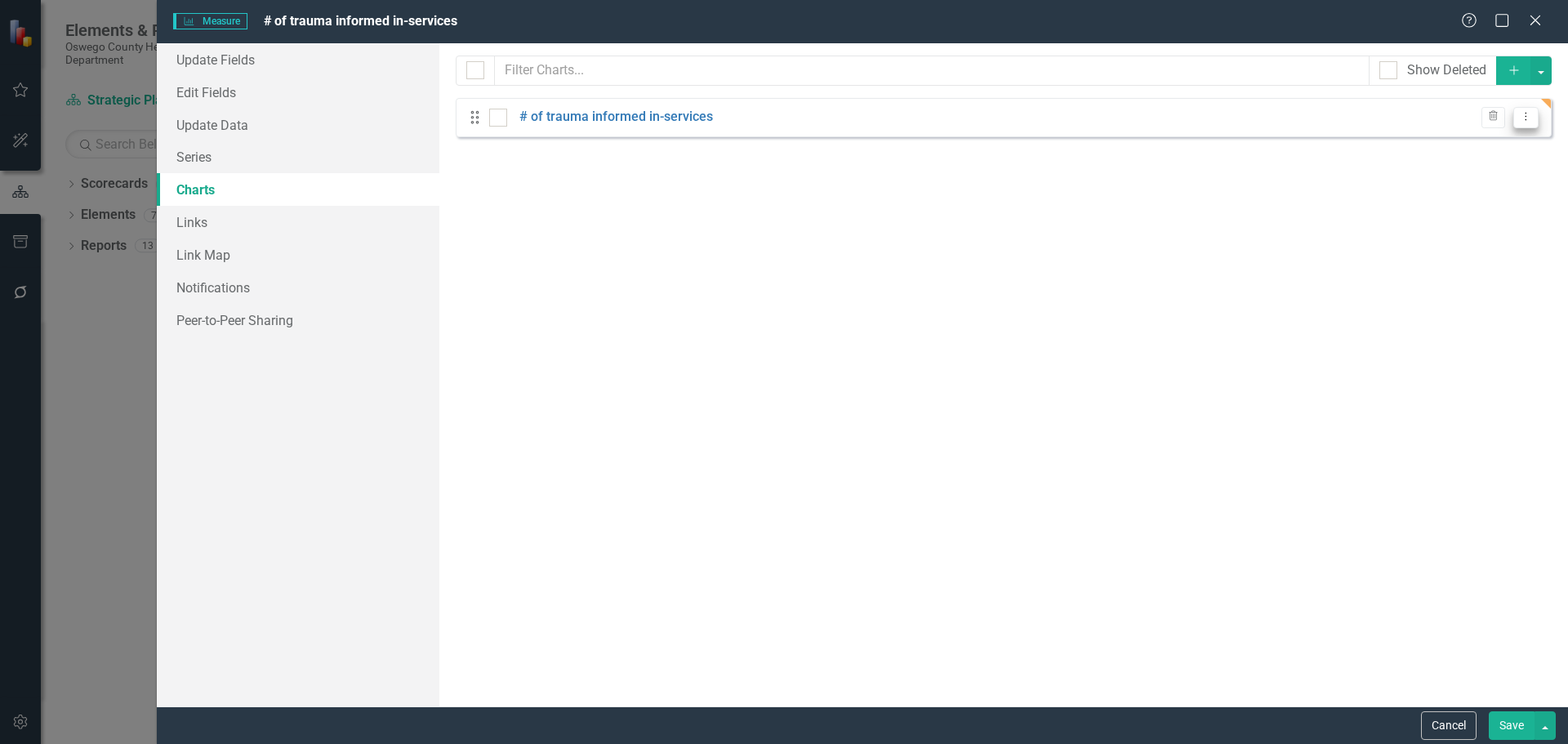
click at [1526, 118] on icon "Dropdown Menu" at bounding box center [1526, 117] width 13 height 11
click at [1465, 150] on link "Edit Edit Chart" at bounding box center [1474, 145] width 129 height 31
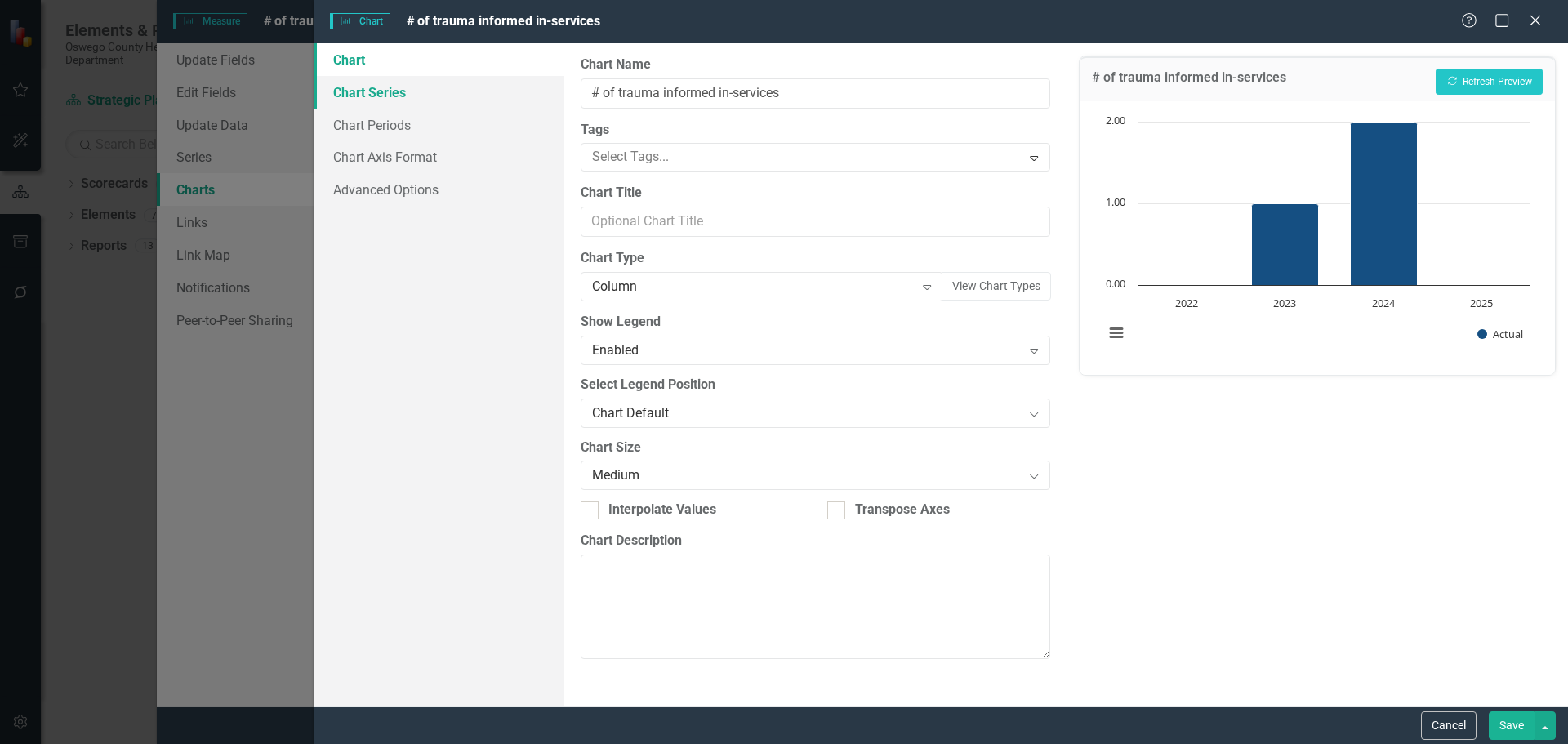
click at [376, 97] on link "Chart Series" at bounding box center [439, 93] width 251 height 32
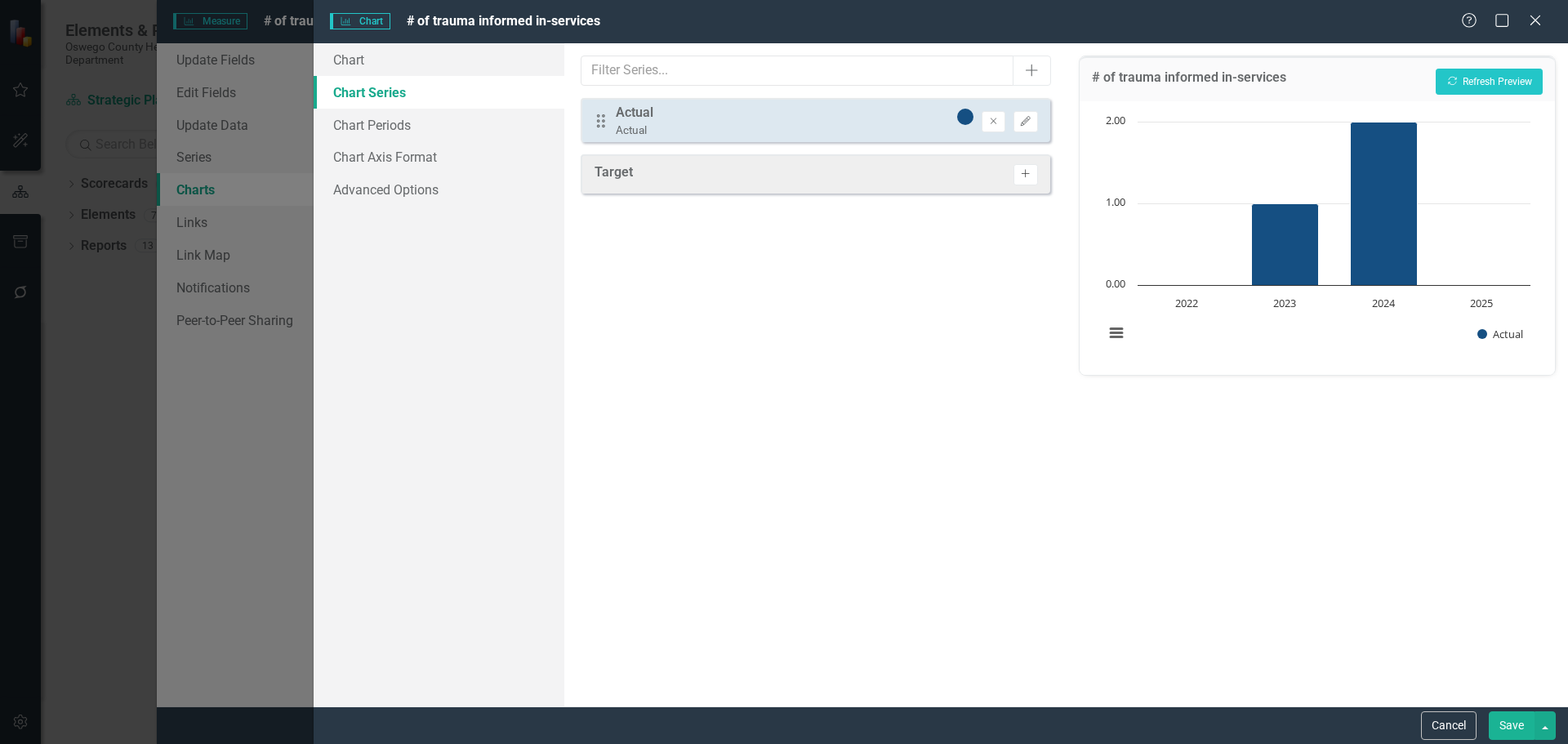
click at [1022, 170] on icon "Activate" at bounding box center [1025, 173] width 13 height 10
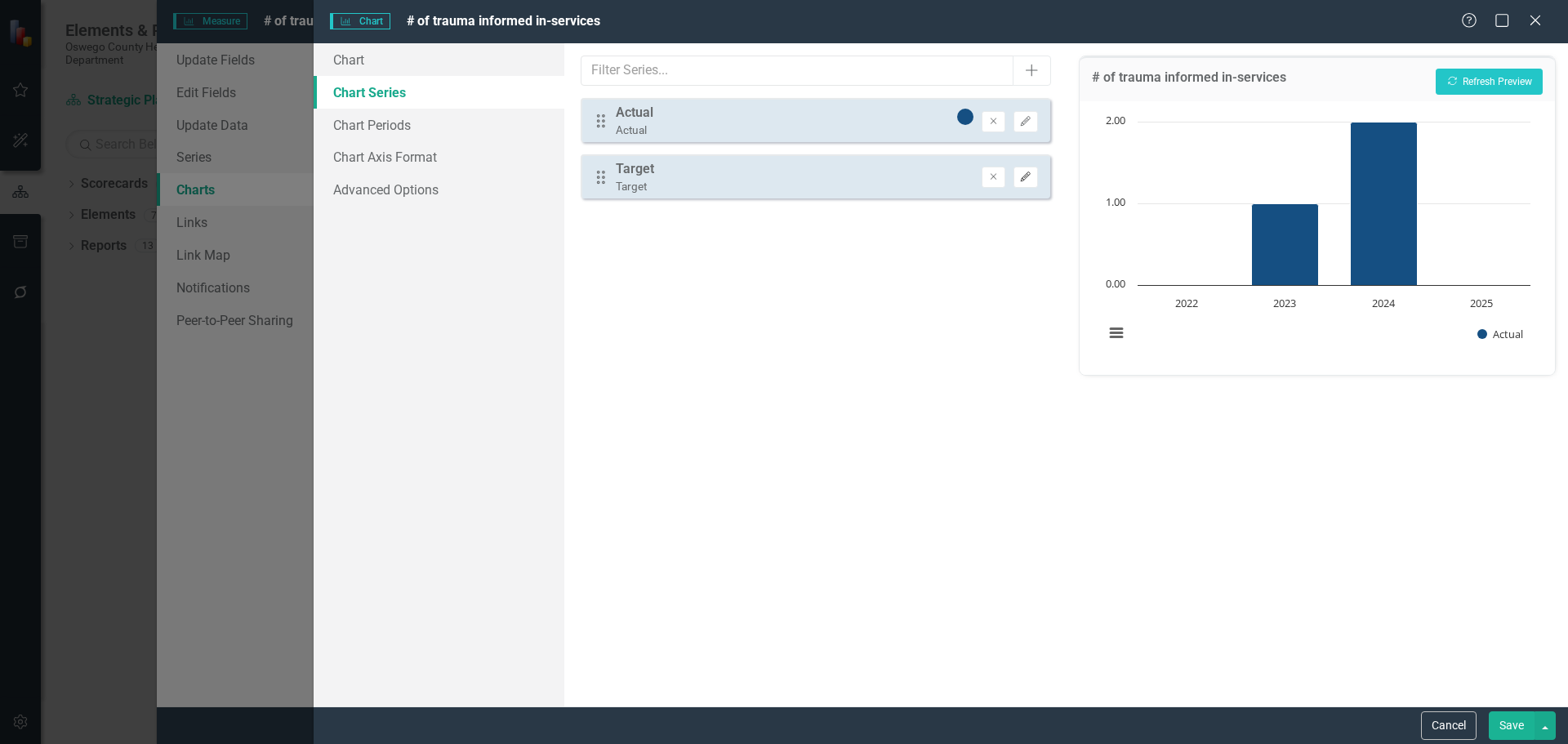
click at [1026, 179] on icon "Edit" at bounding box center [1025, 177] width 13 height 10
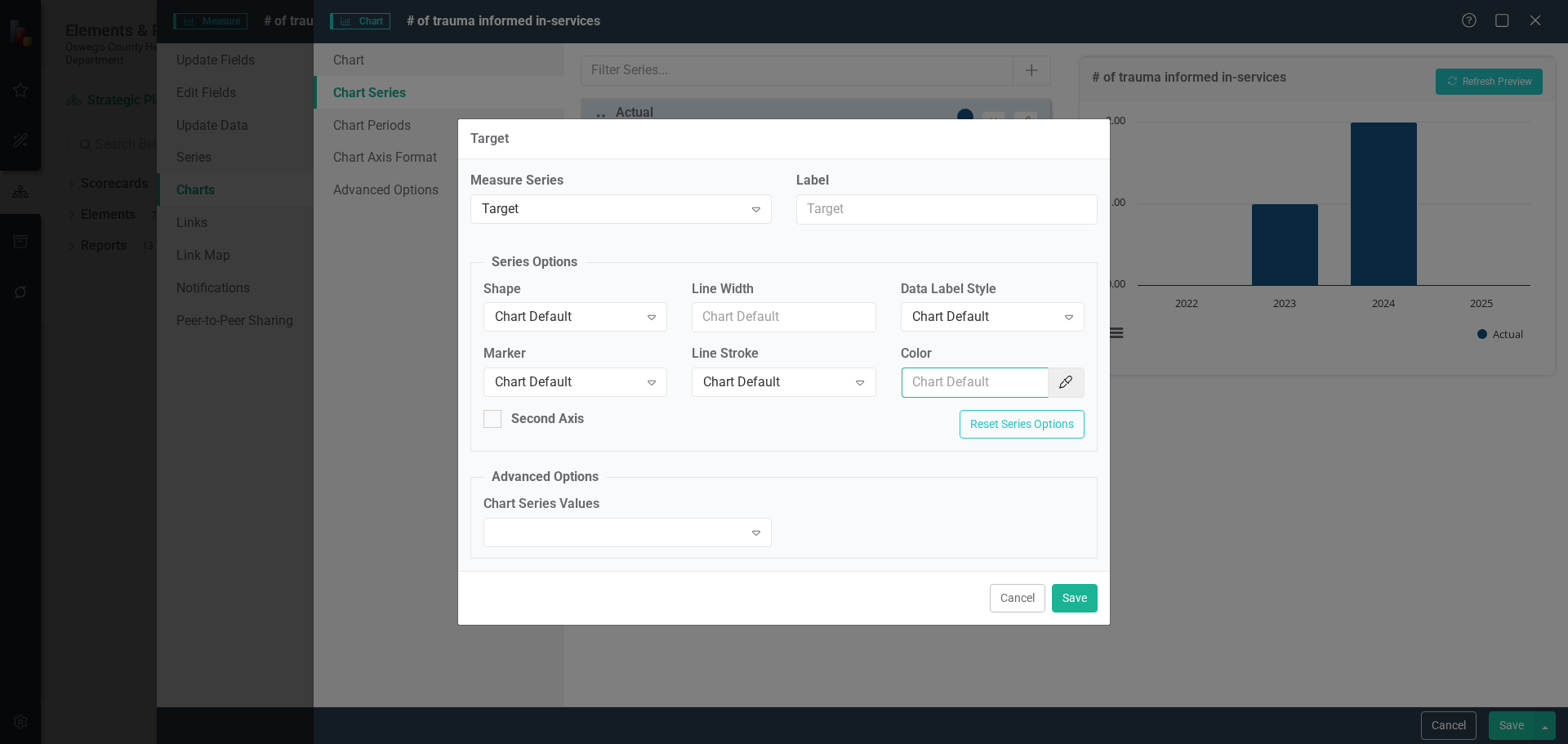
drag, startPoint x: 957, startPoint y: 385, endPoint x: 970, endPoint y: 384, distance: 13.0
click at [957, 384] on input "Color" at bounding box center [975, 383] width 147 height 31
type input "f7bf3d"
click at [1080, 603] on button "Save" at bounding box center [1075, 598] width 46 height 29
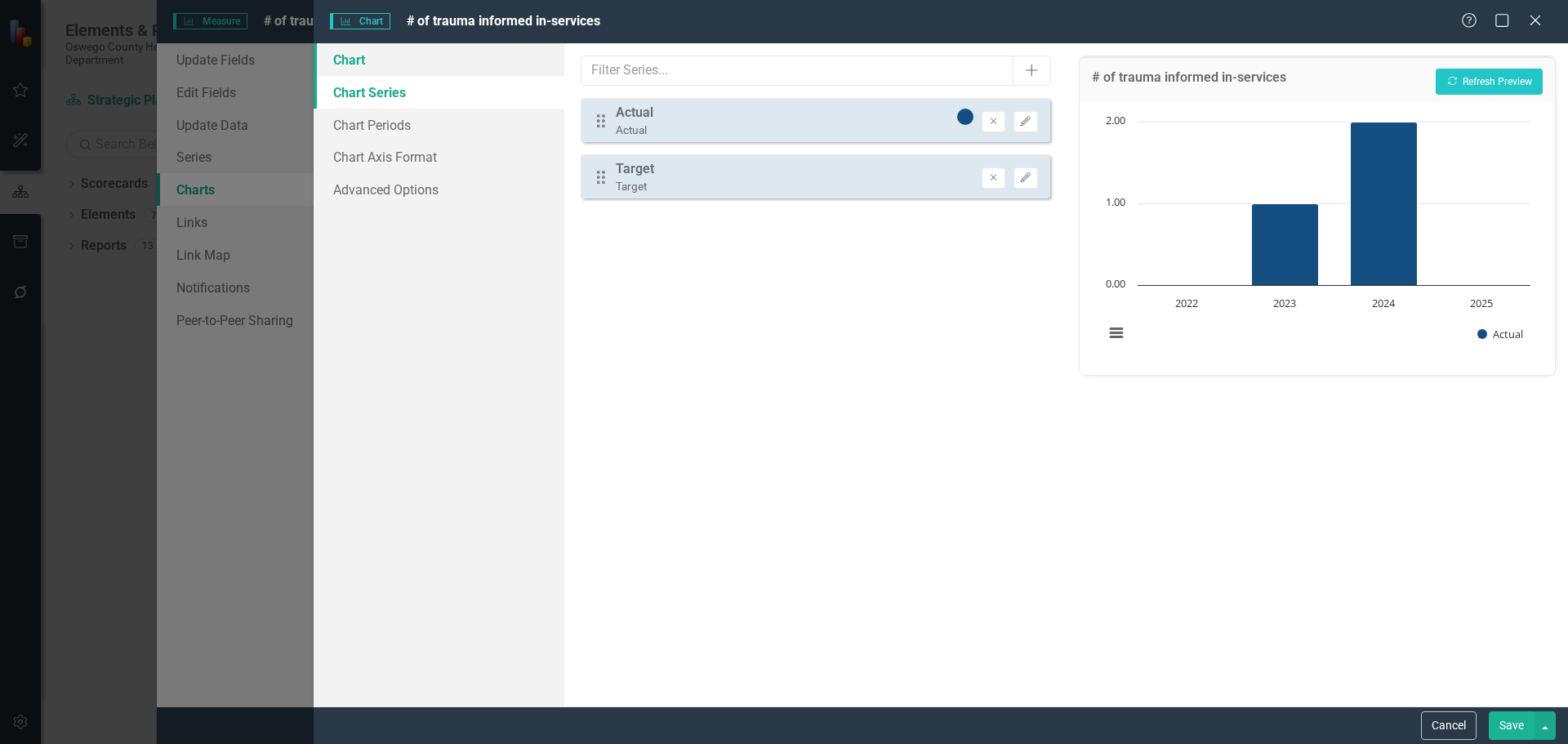
click at [385, 61] on link "Chart" at bounding box center [439, 59] width 251 height 32
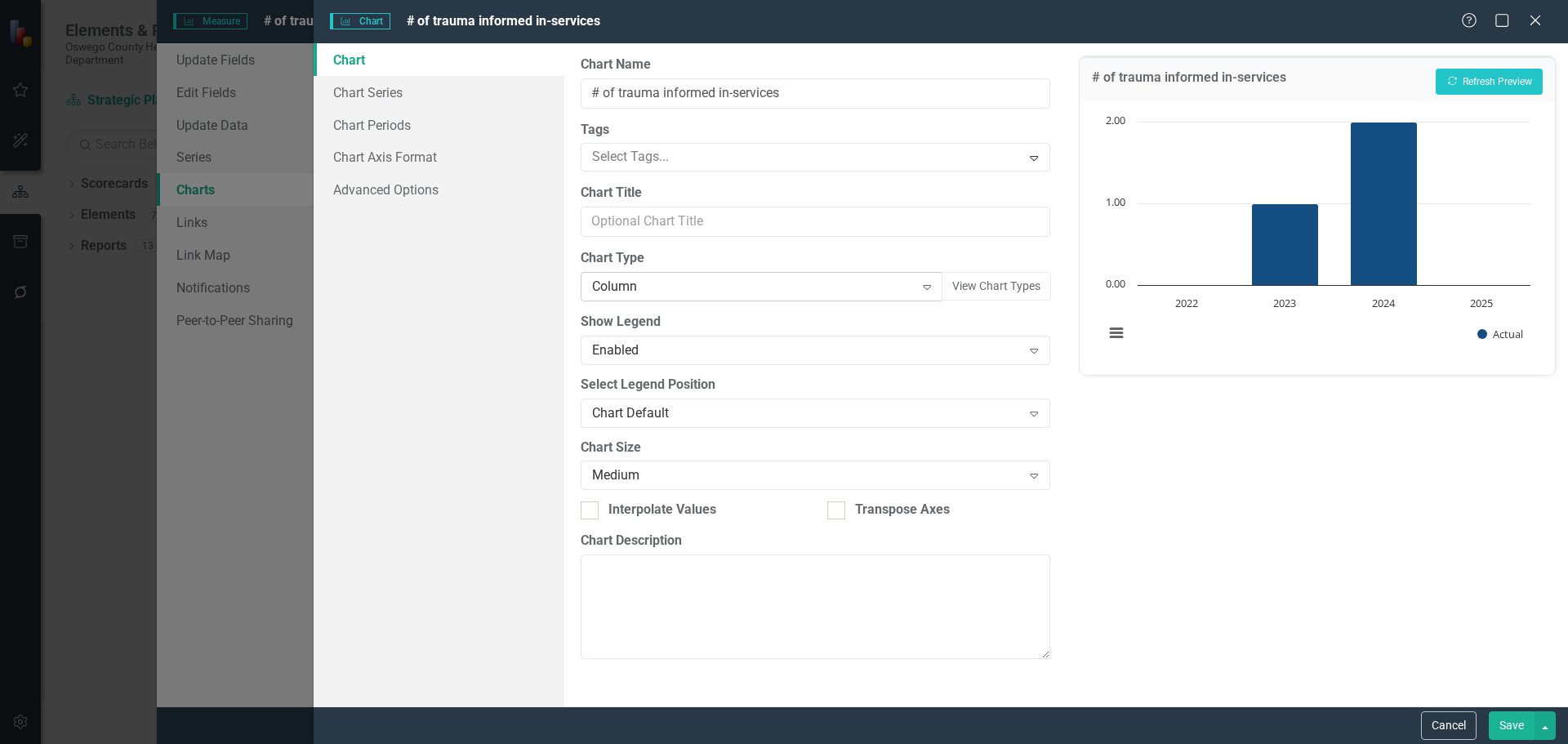
click at [861, 297] on div "Column Expand" at bounding box center [761, 287] width 362 height 30
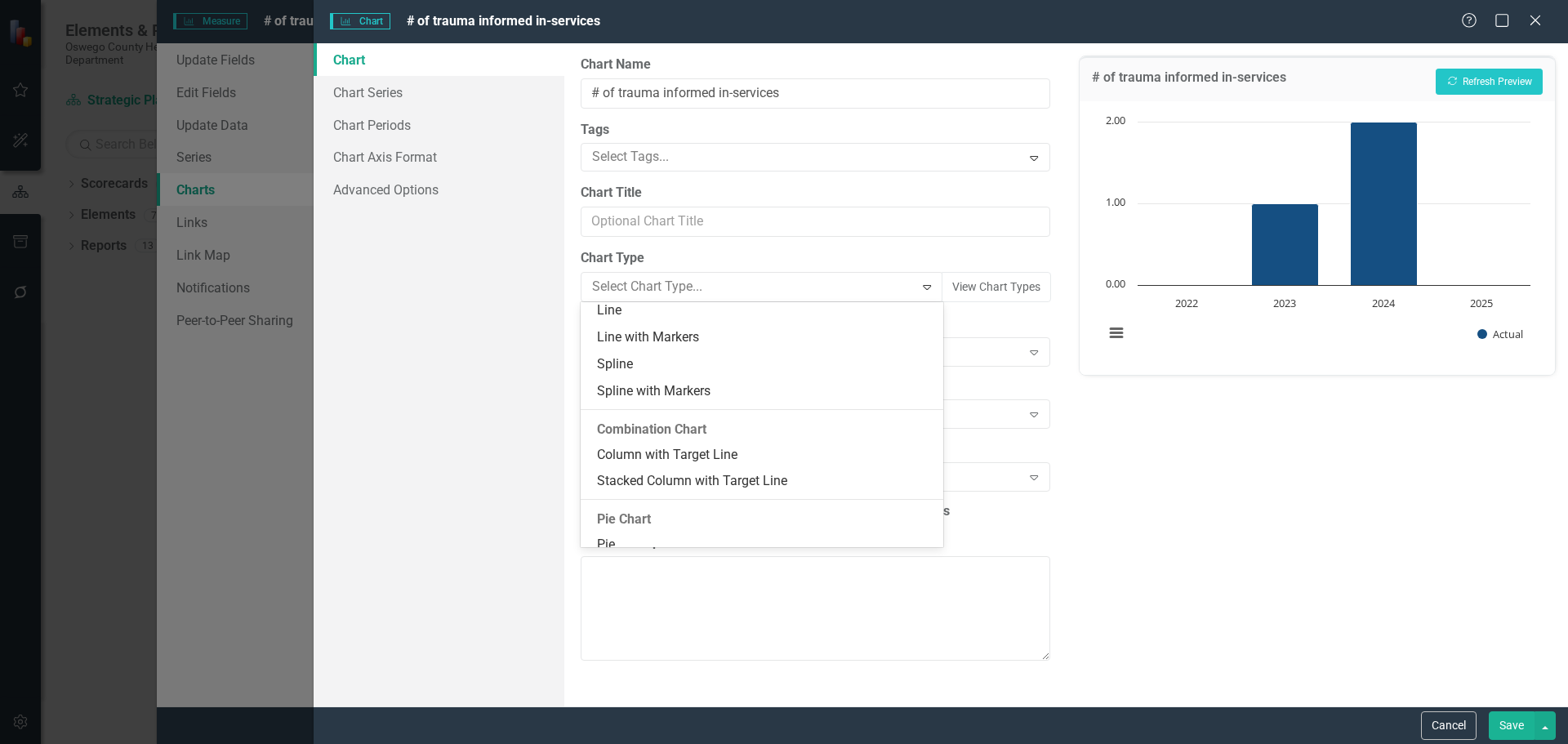
scroll to position [849, 0]
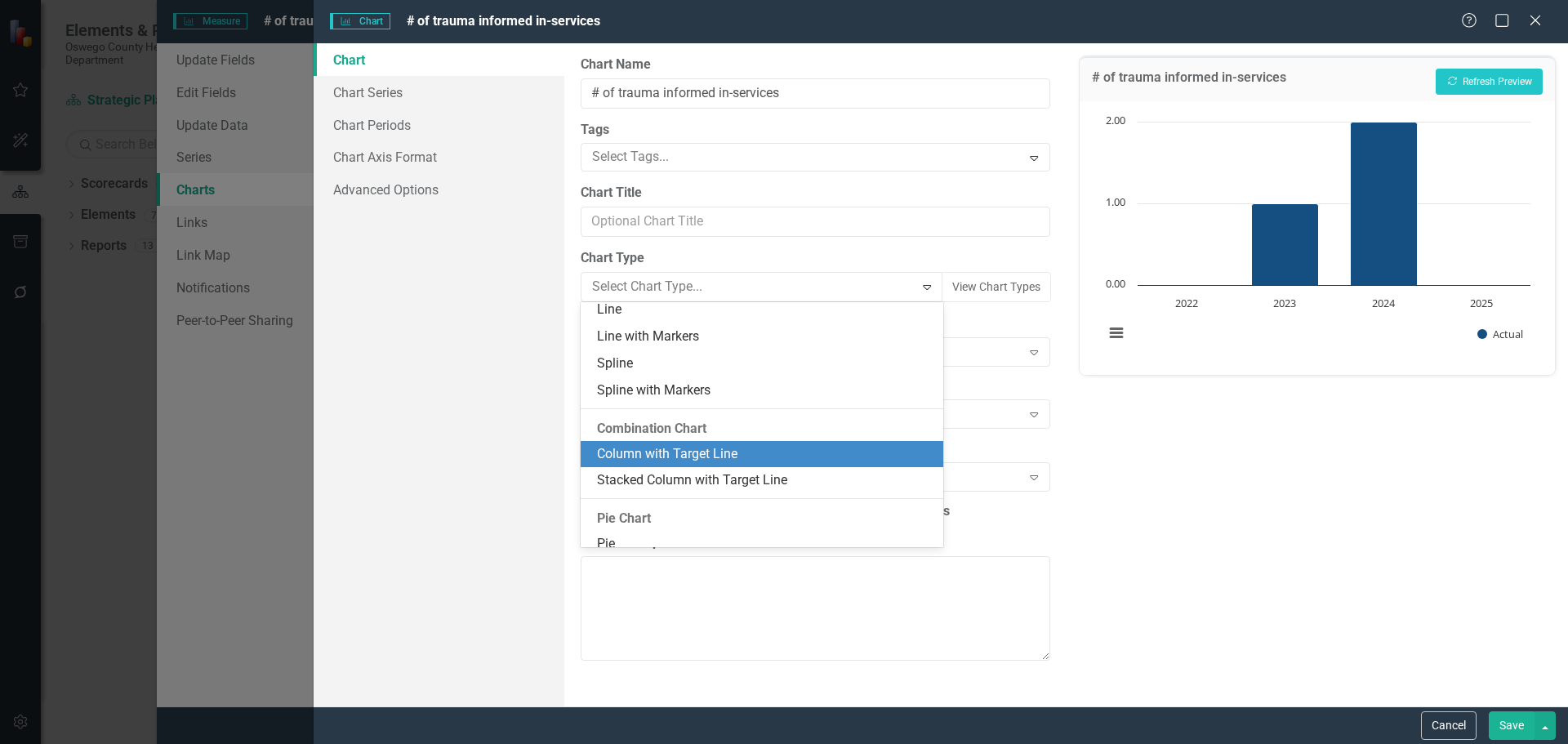
click at [773, 465] on div "Column with Target Line" at bounding box center [761, 455] width 362 height 27
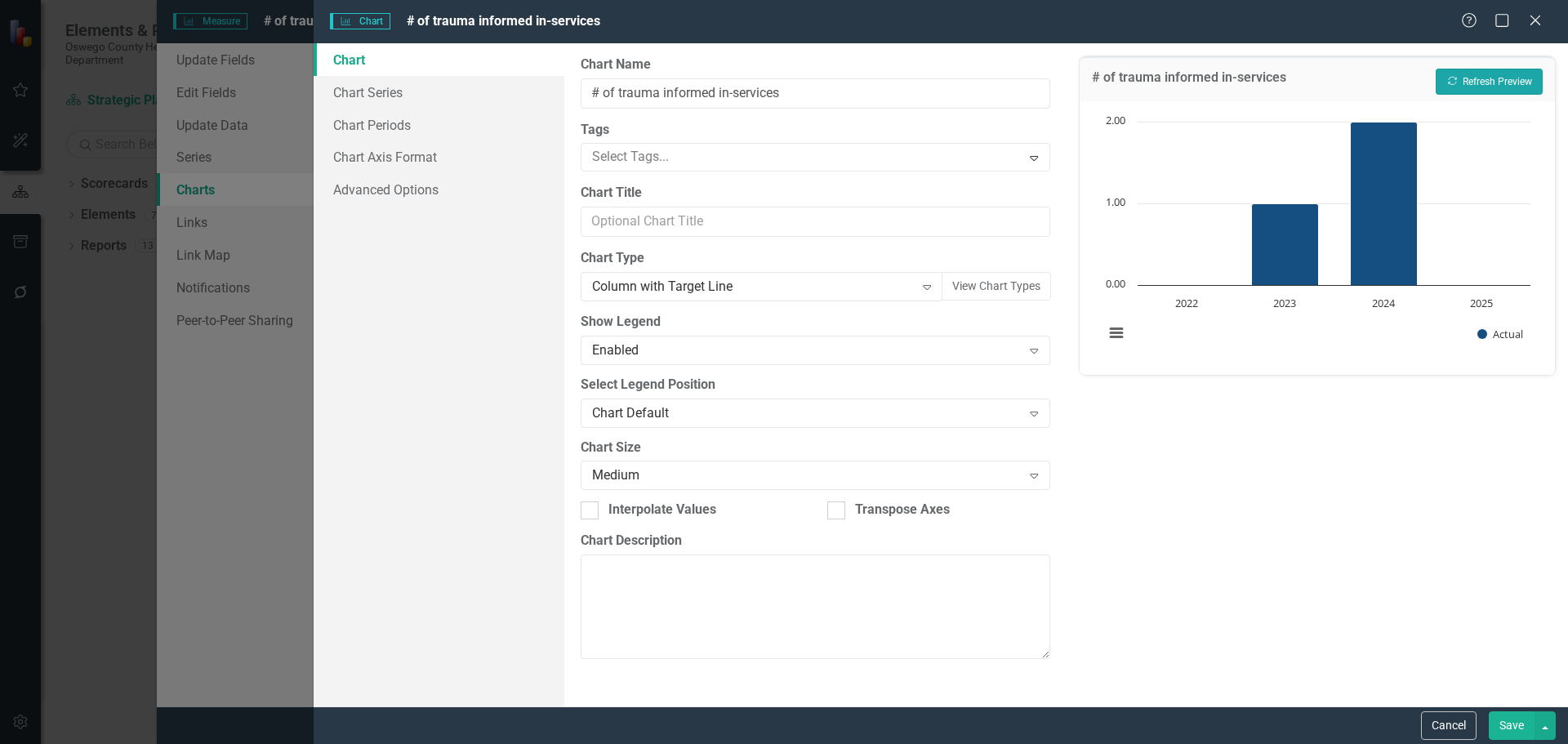
click at [1514, 80] on button "Recalculate Refresh Preview" at bounding box center [1489, 81] width 107 height 26
click at [1518, 729] on button "Save" at bounding box center [1511, 726] width 46 height 29
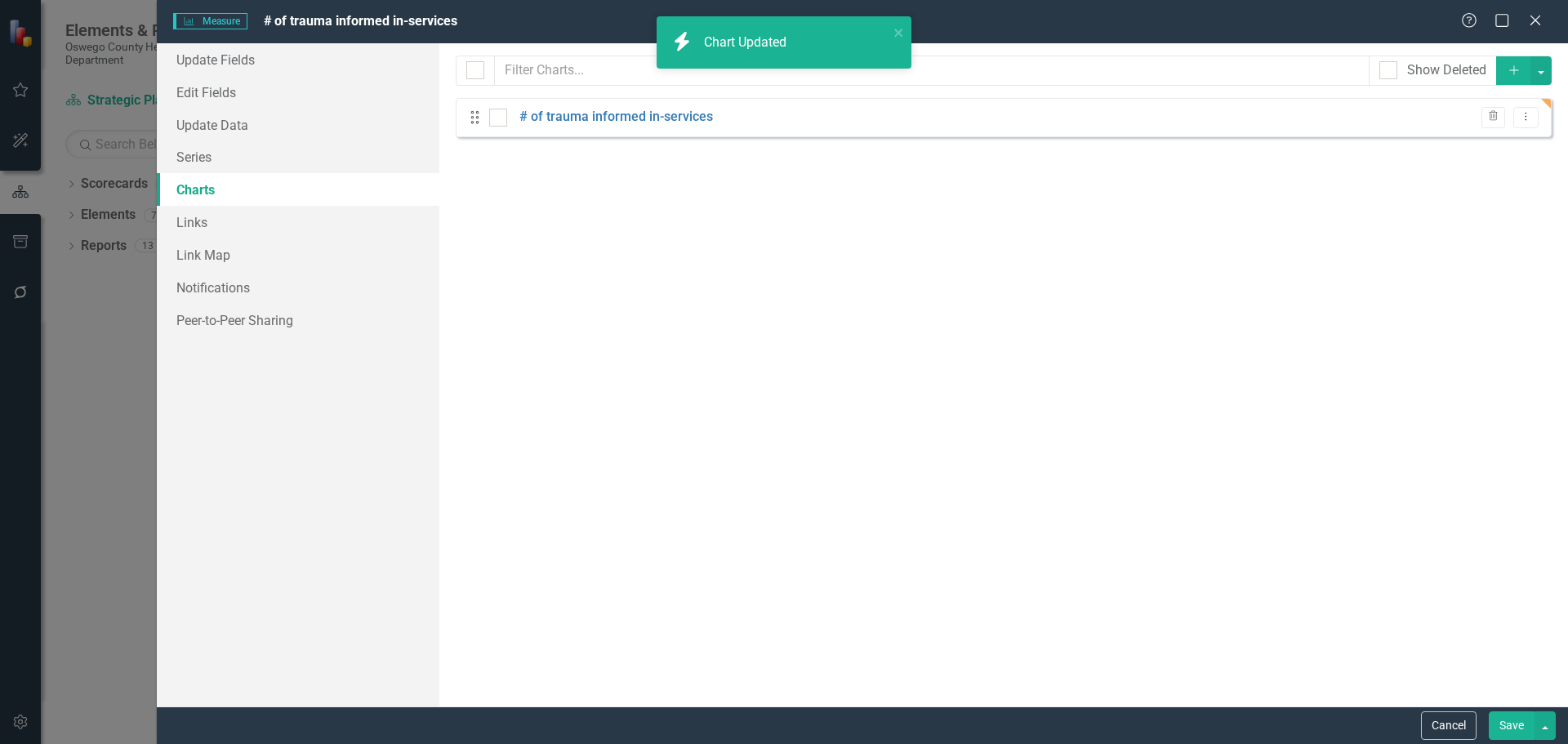
click at [1506, 726] on button "Save" at bounding box center [1511, 726] width 46 height 29
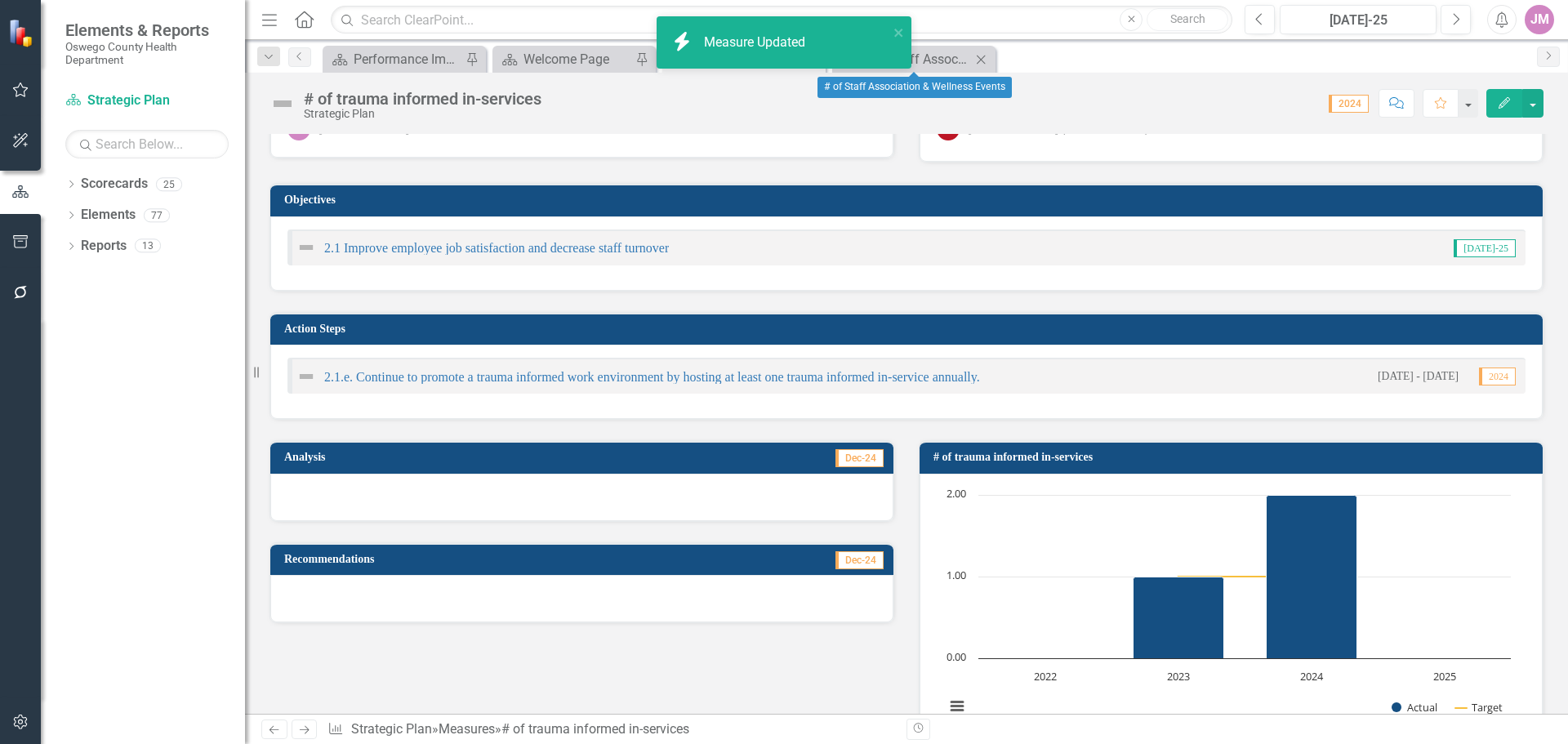
click at [980, 60] on icon at bounding box center [981, 59] width 9 height 9
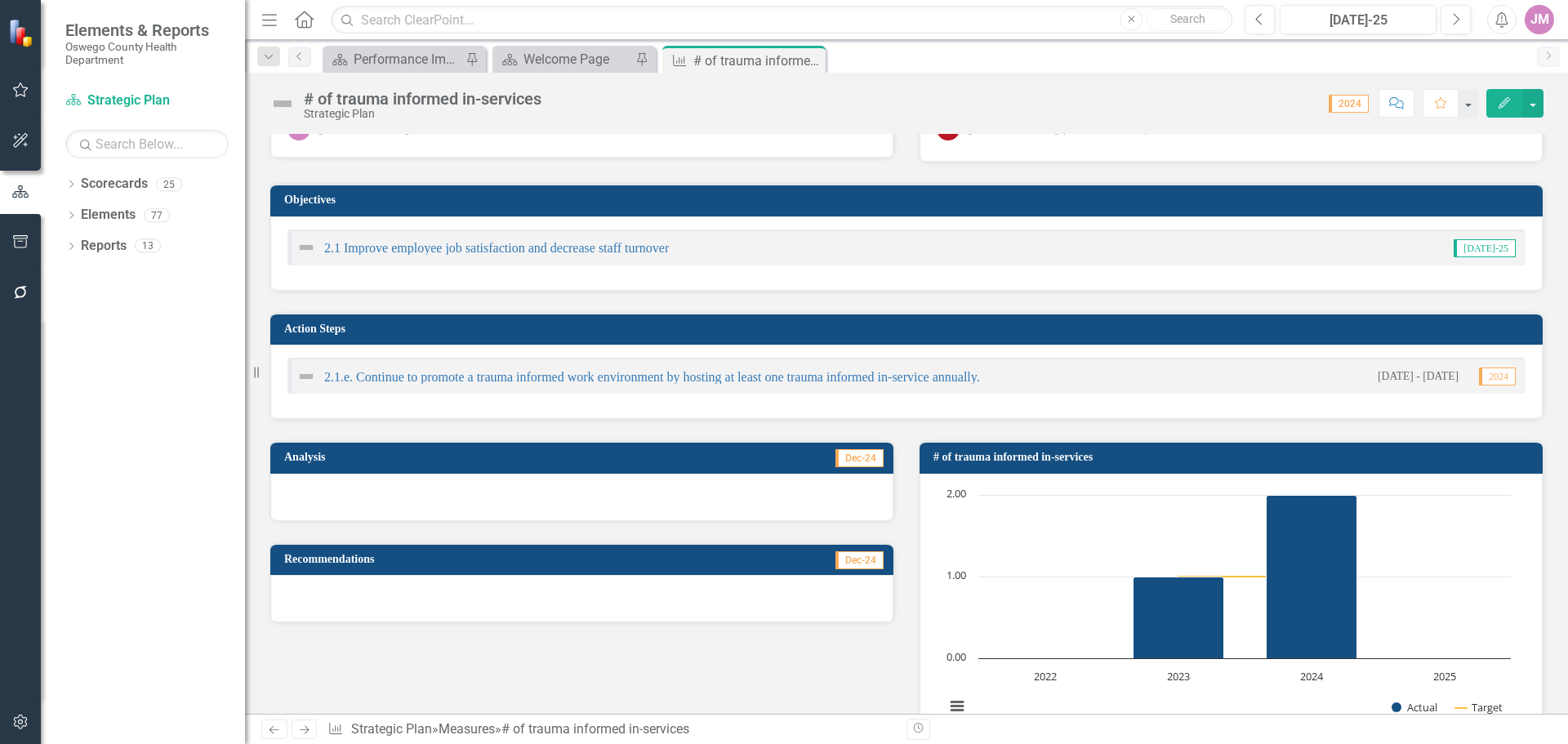
click at [0, 0] on icon "Close" at bounding box center [0, 0] width 0 height 0
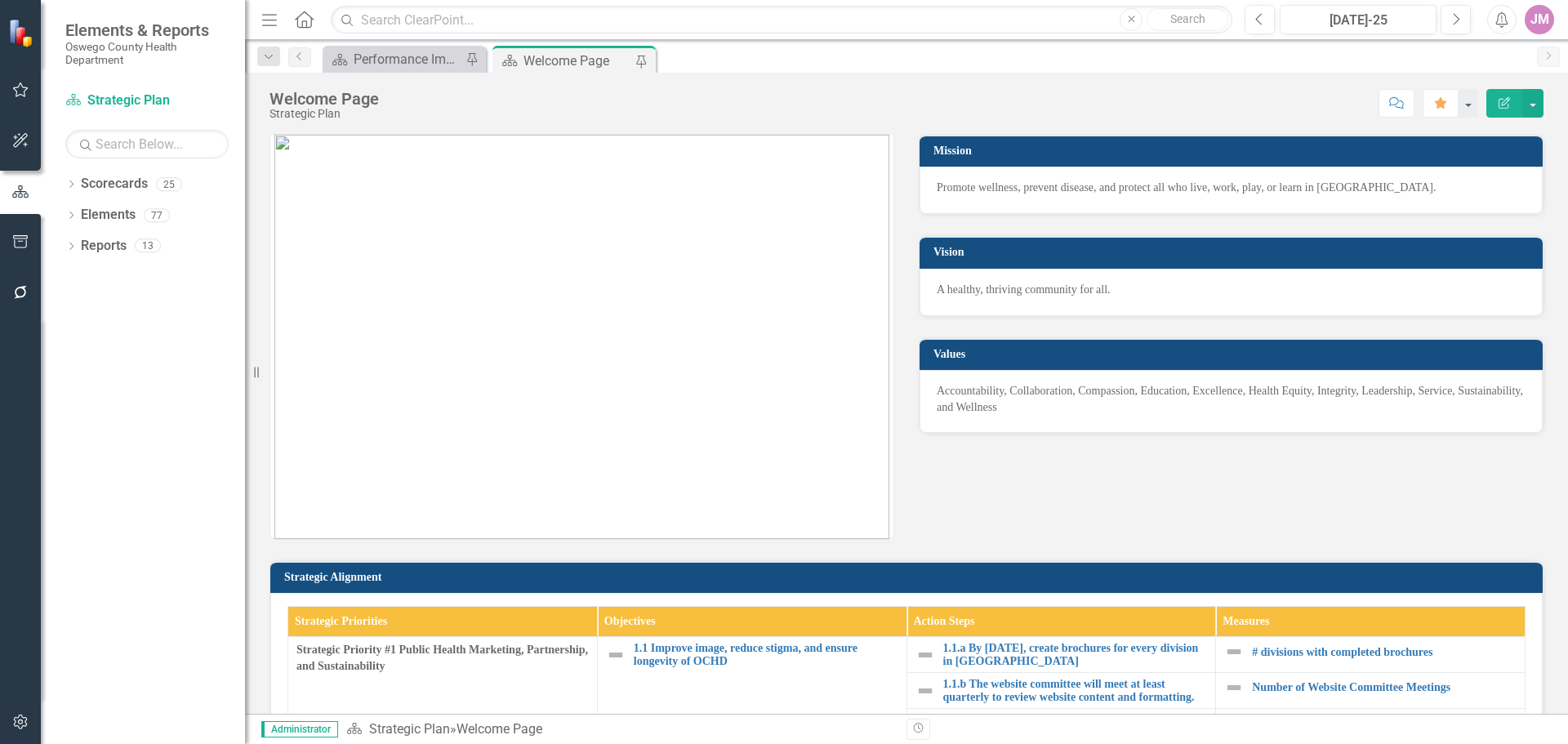
click at [602, 58] on div "Welcome Page" at bounding box center [578, 60] width 108 height 21
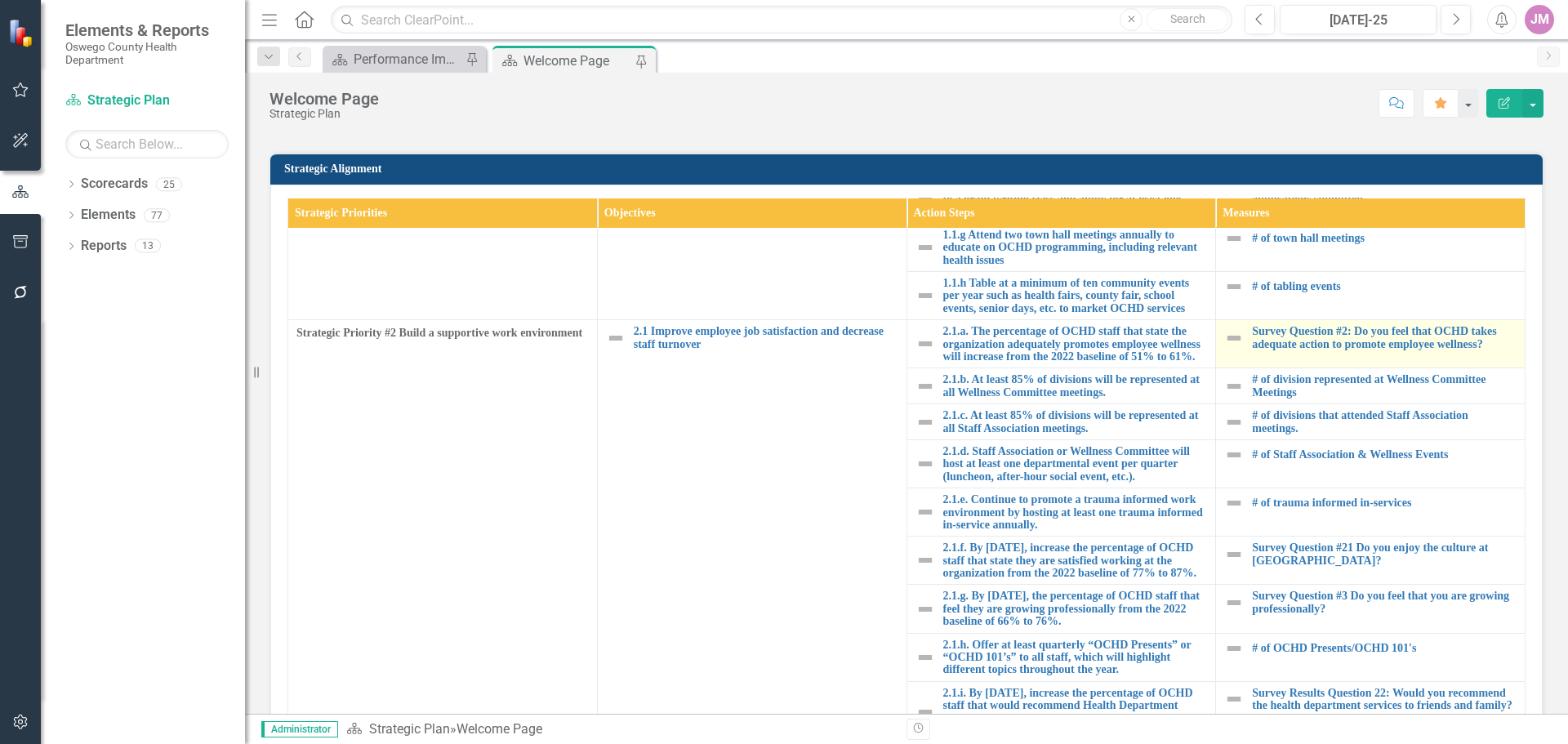
scroll to position [327, 0]
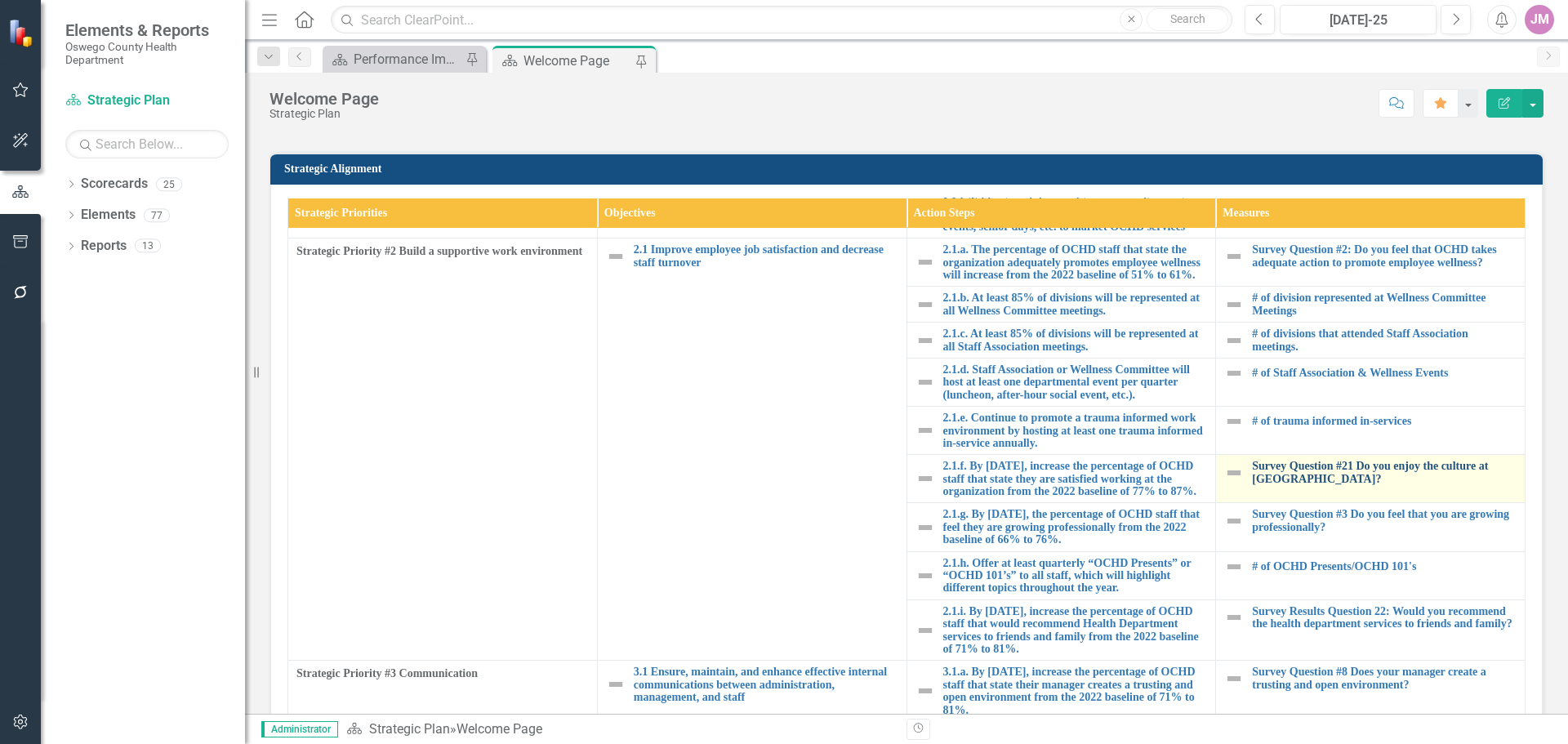
click at [1254, 471] on link "Survey Question #21 Do you enjoy the culture at [GEOGRAPHIC_DATA]?" at bounding box center [1384, 473] width 264 height 25
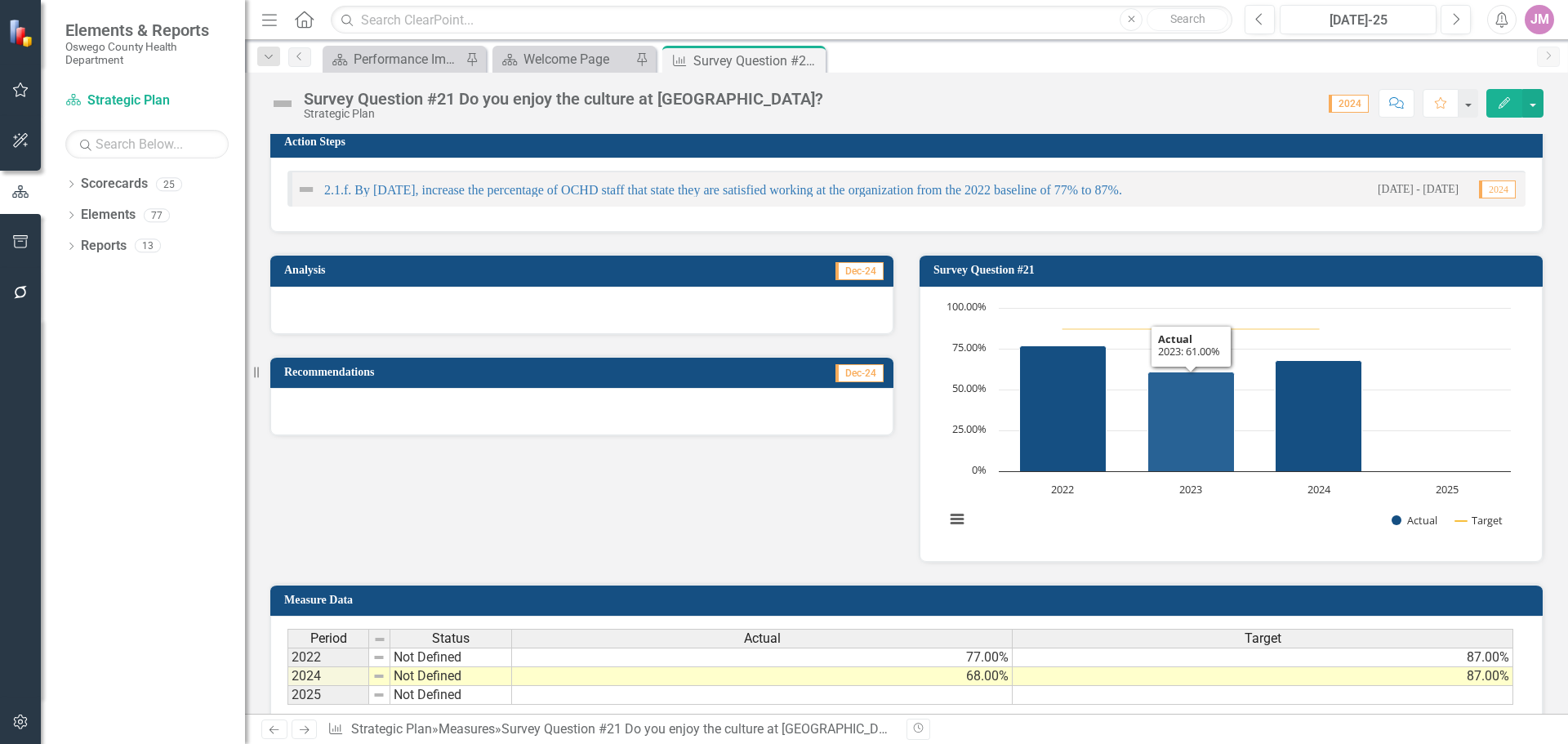
scroll to position [164, 0]
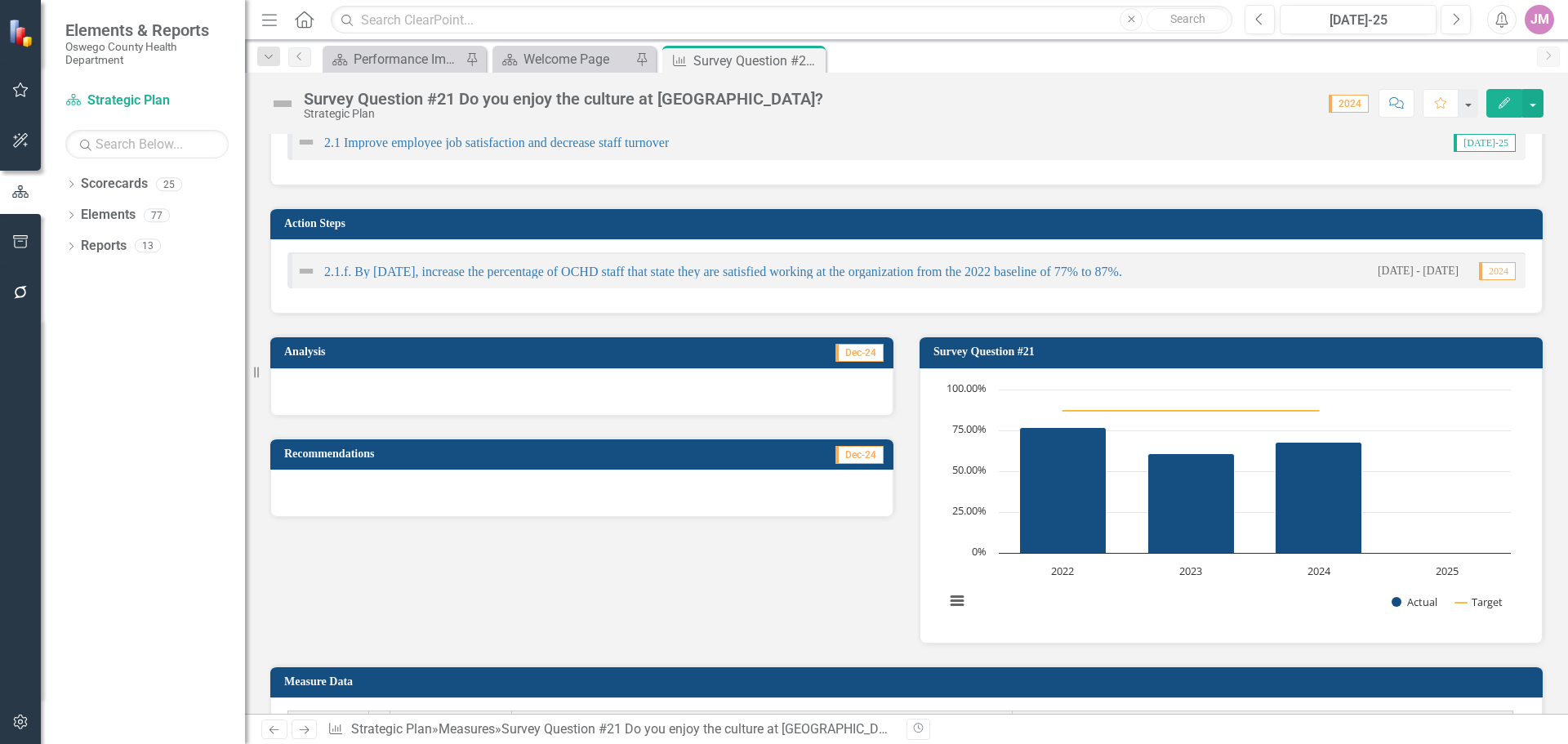
drag, startPoint x: 813, startPoint y: 60, endPoint x: 710, endPoint y: 53, distance: 103.2
click at [0, 0] on icon "Close" at bounding box center [0, 0] width 0 height 0
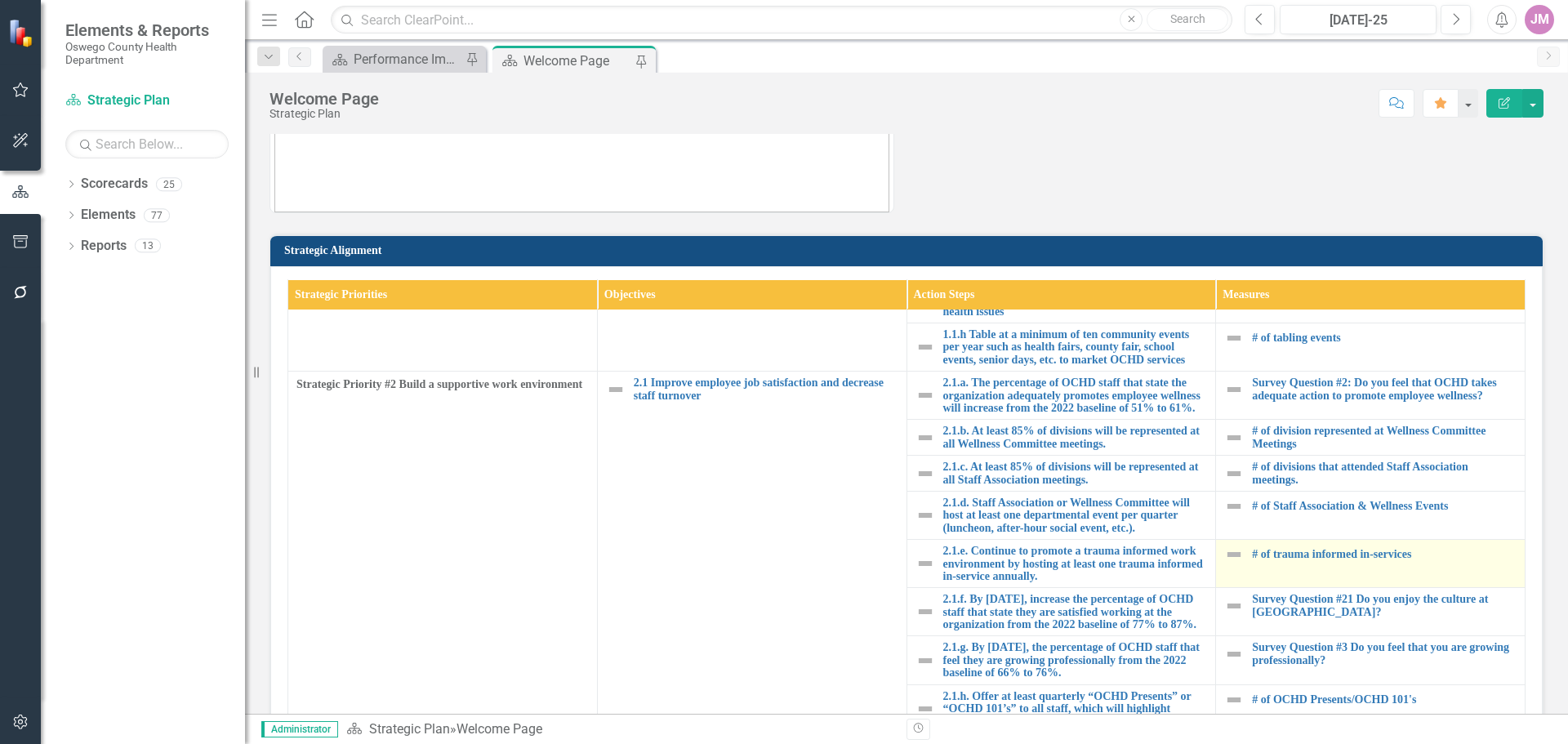
scroll to position [327, 0]
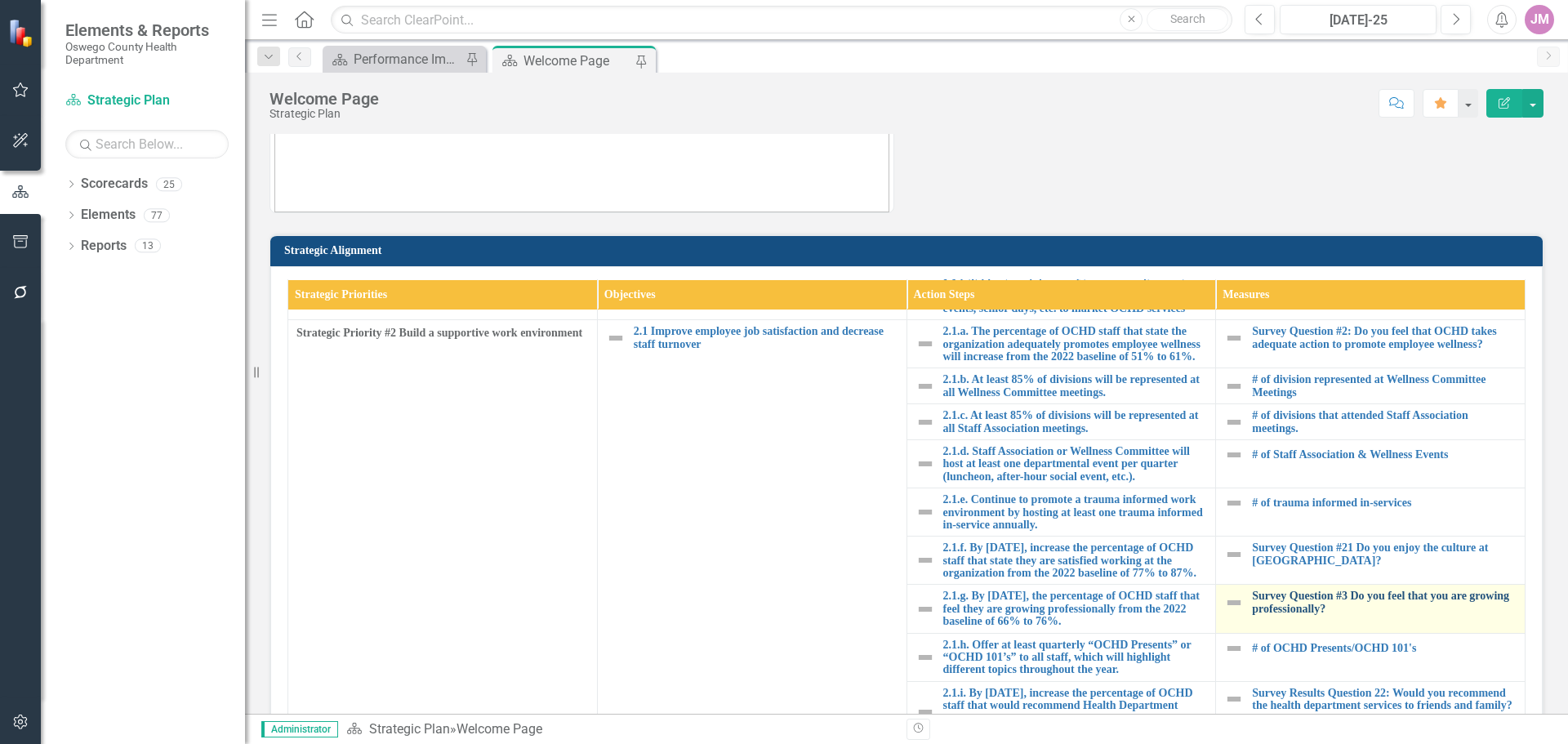
click at [1328, 615] on link "Survey Question #3 Do you feel that you are growing professionally?" at bounding box center [1384, 602] width 264 height 25
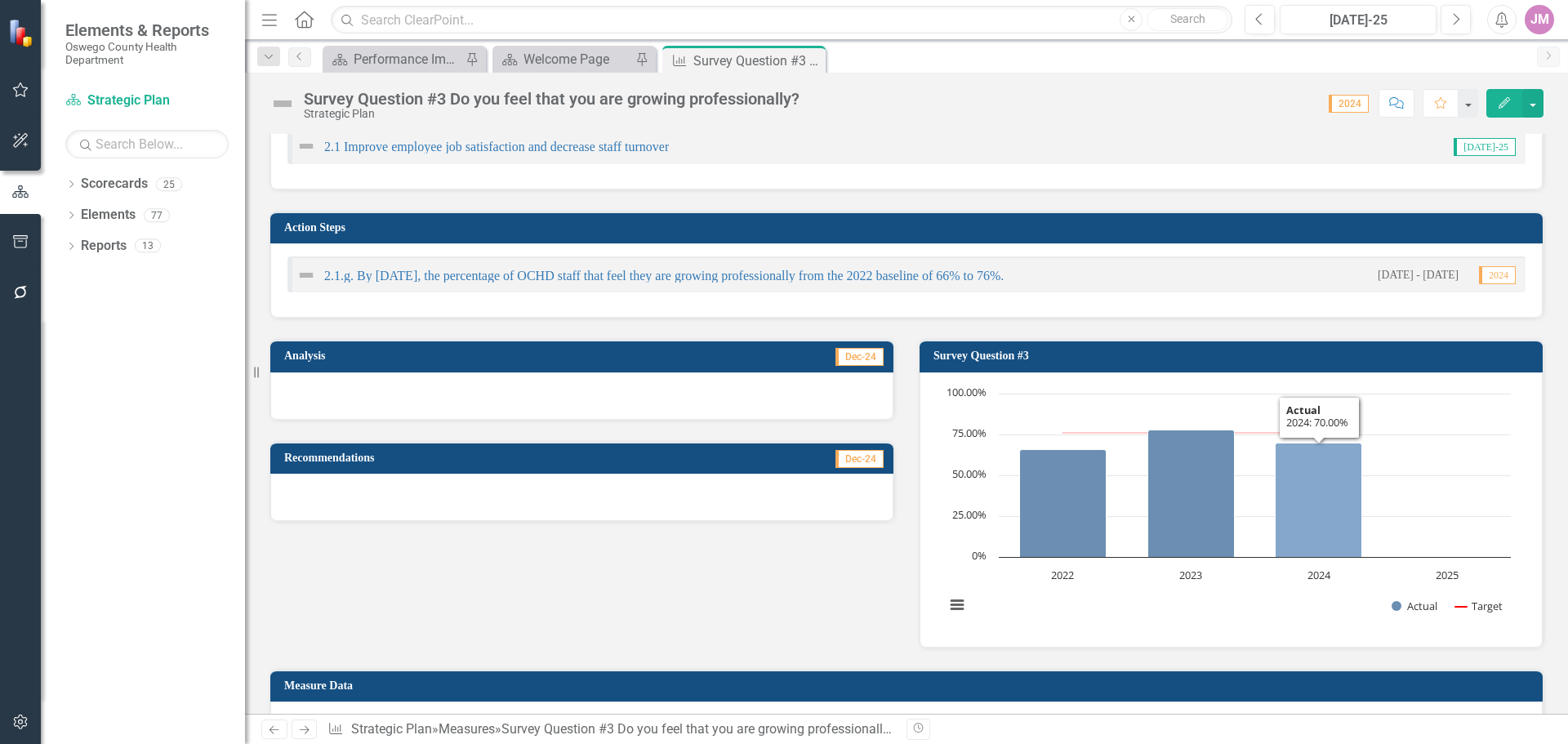
scroll to position [164, 0]
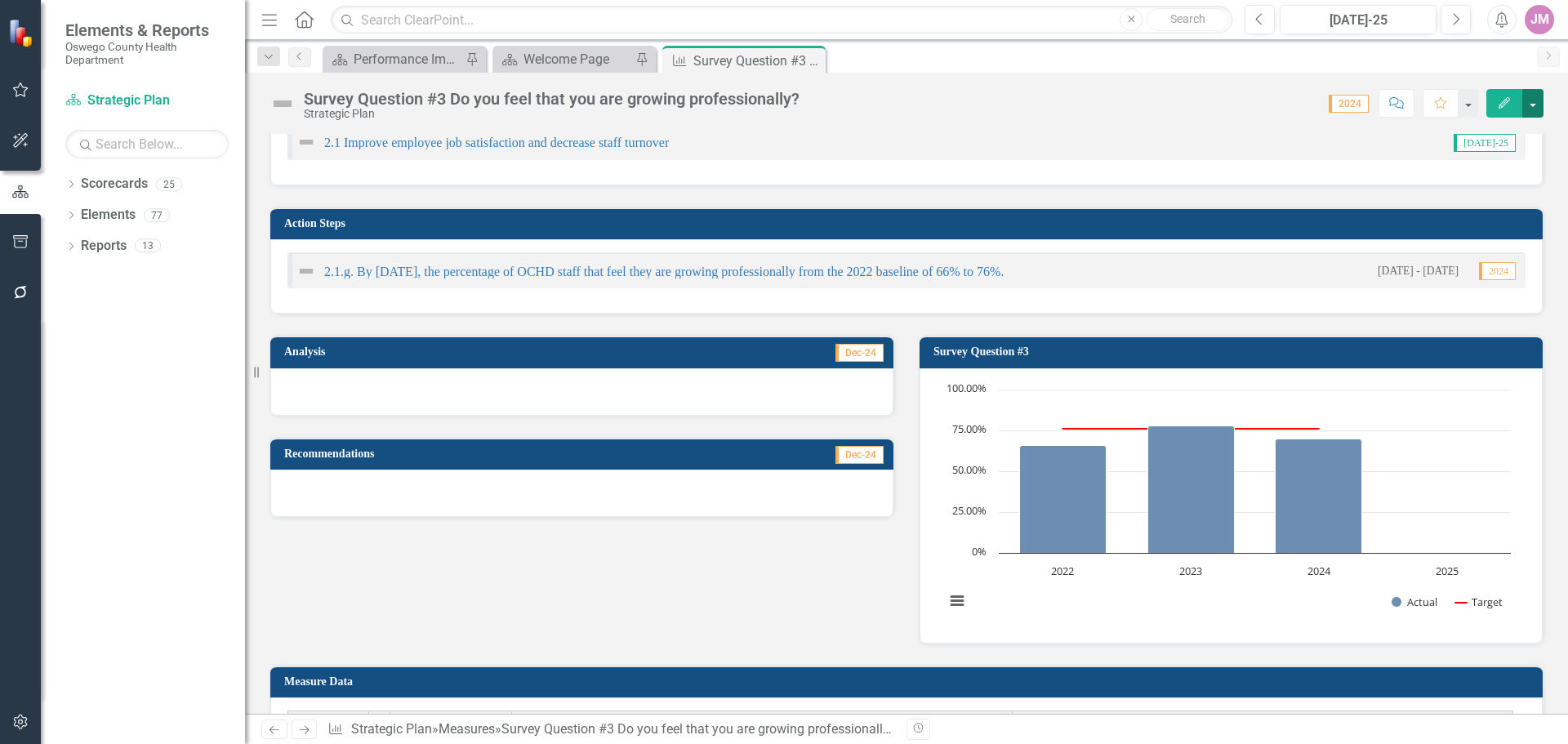
click at [1528, 97] on button "button" at bounding box center [1533, 103] width 22 height 29
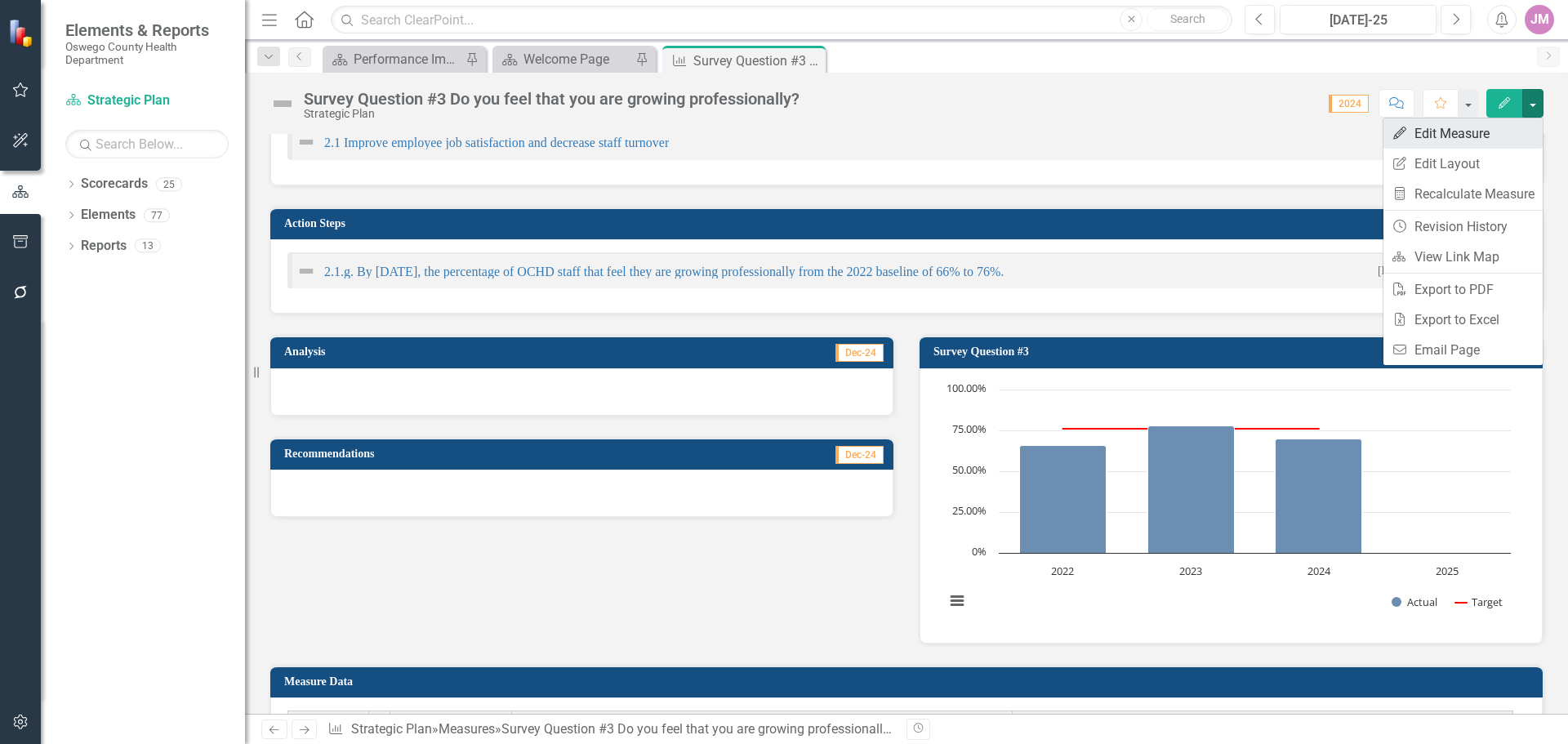
click at [1457, 146] on link "Edit Edit Measure" at bounding box center [1463, 134] width 159 height 31
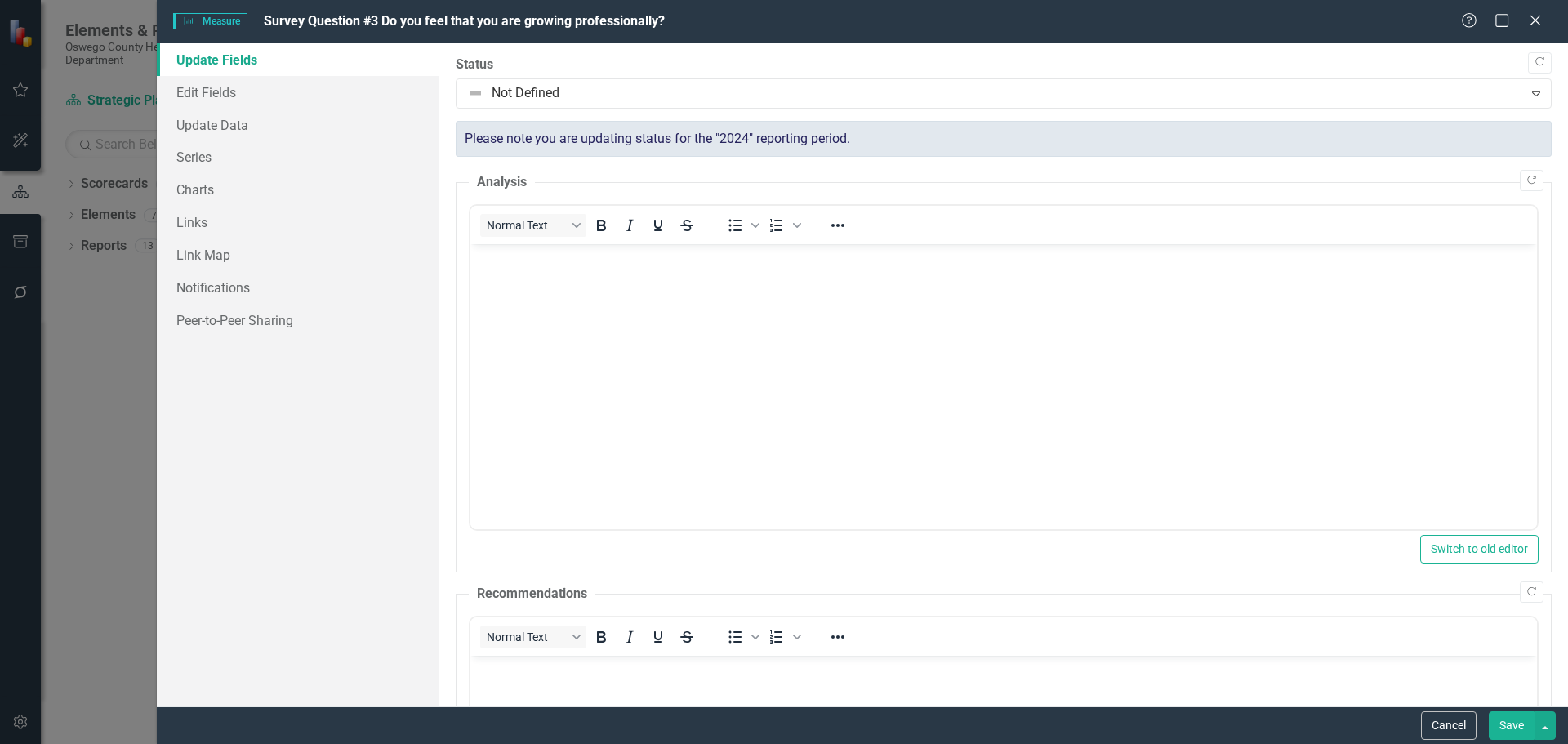
scroll to position [0, 0]
drag, startPoint x: 210, startPoint y: 158, endPoint x: 246, endPoint y: 160, distance: 36.1
click at [210, 159] on link "Series" at bounding box center [298, 156] width 282 height 32
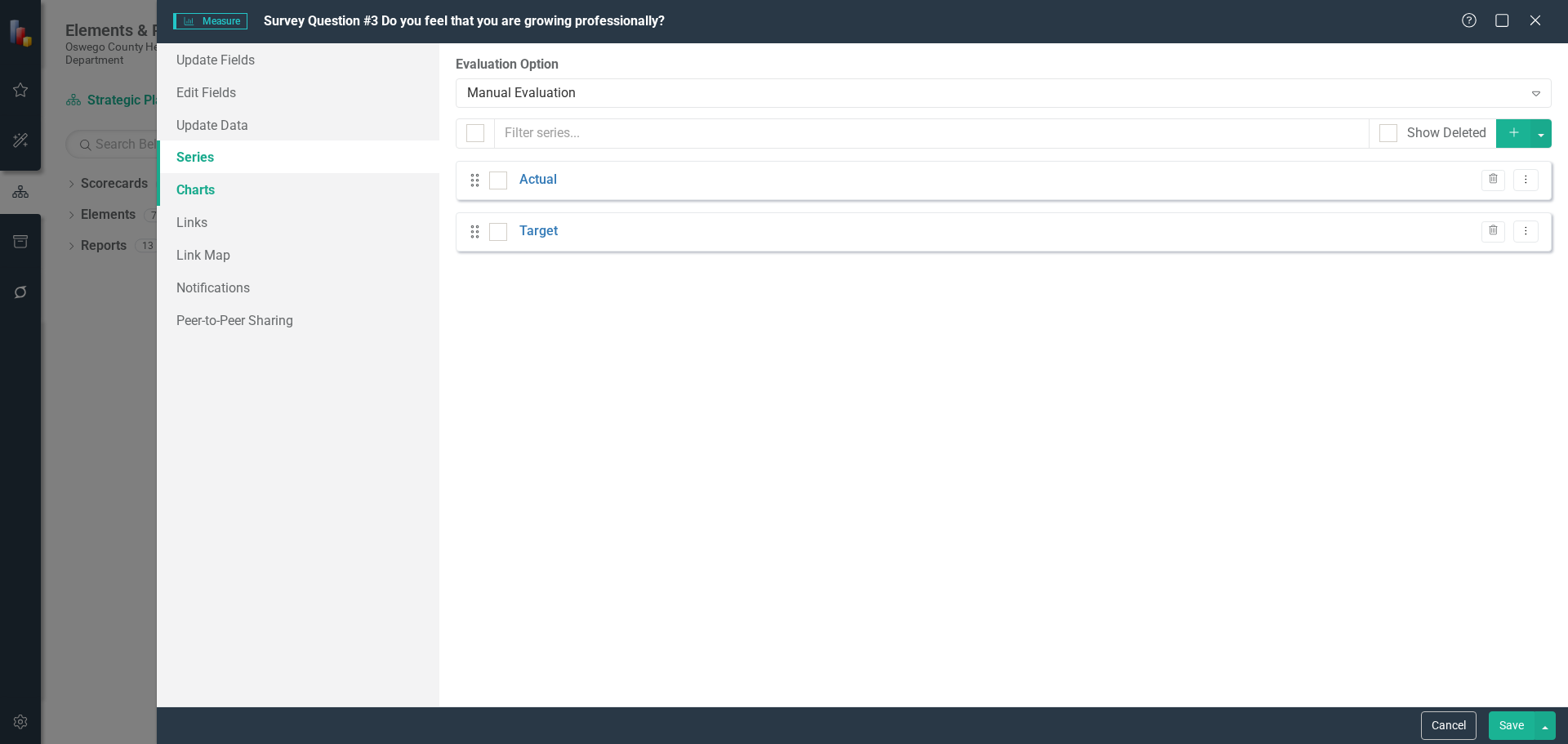
click at [216, 182] on link "Charts" at bounding box center [298, 190] width 282 height 32
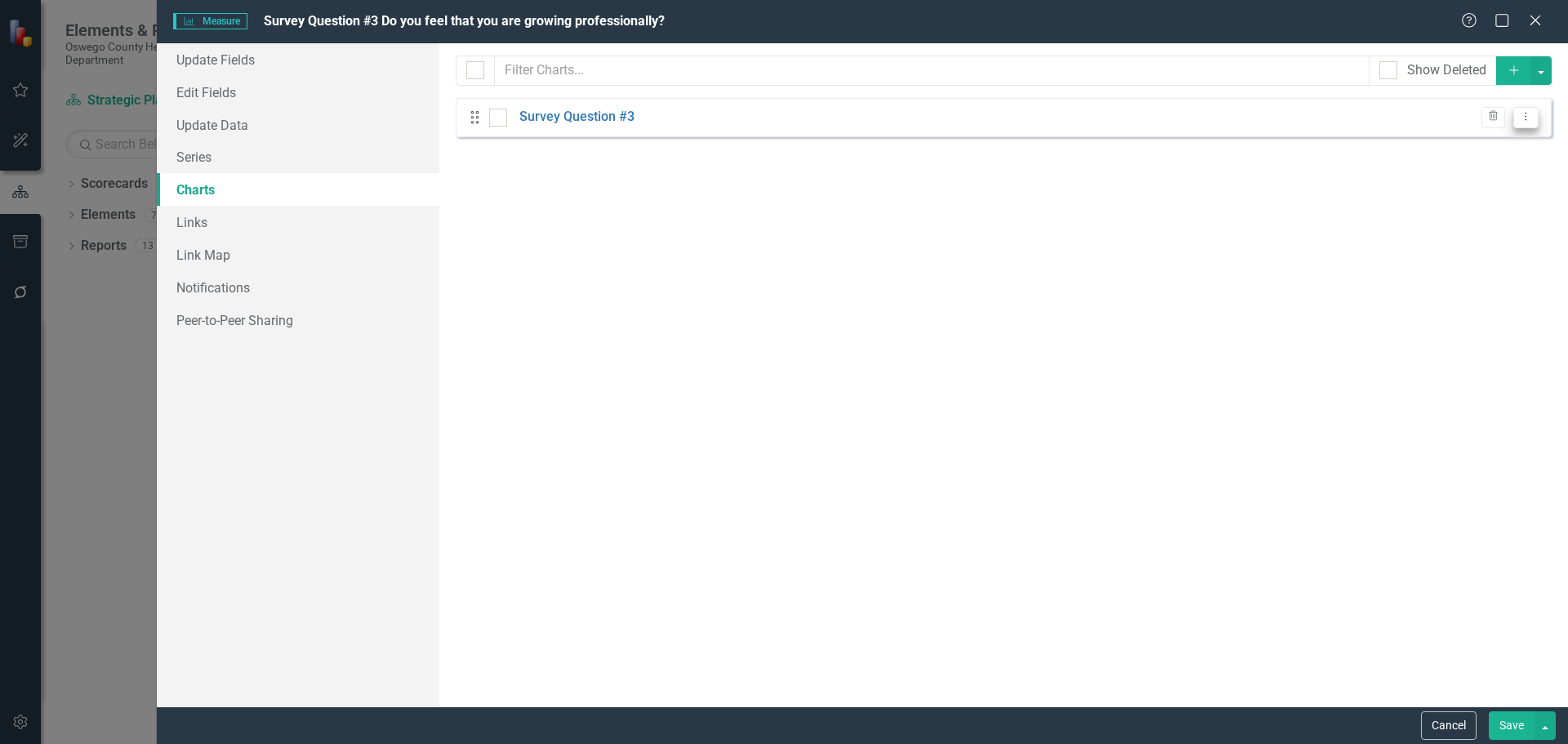
click at [1530, 119] on icon "Dropdown Menu" at bounding box center [1526, 117] width 13 height 11
click at [1457, 146] on link "Edit Edit Chart" at bounding box center [1474, 145] width 129 height 31
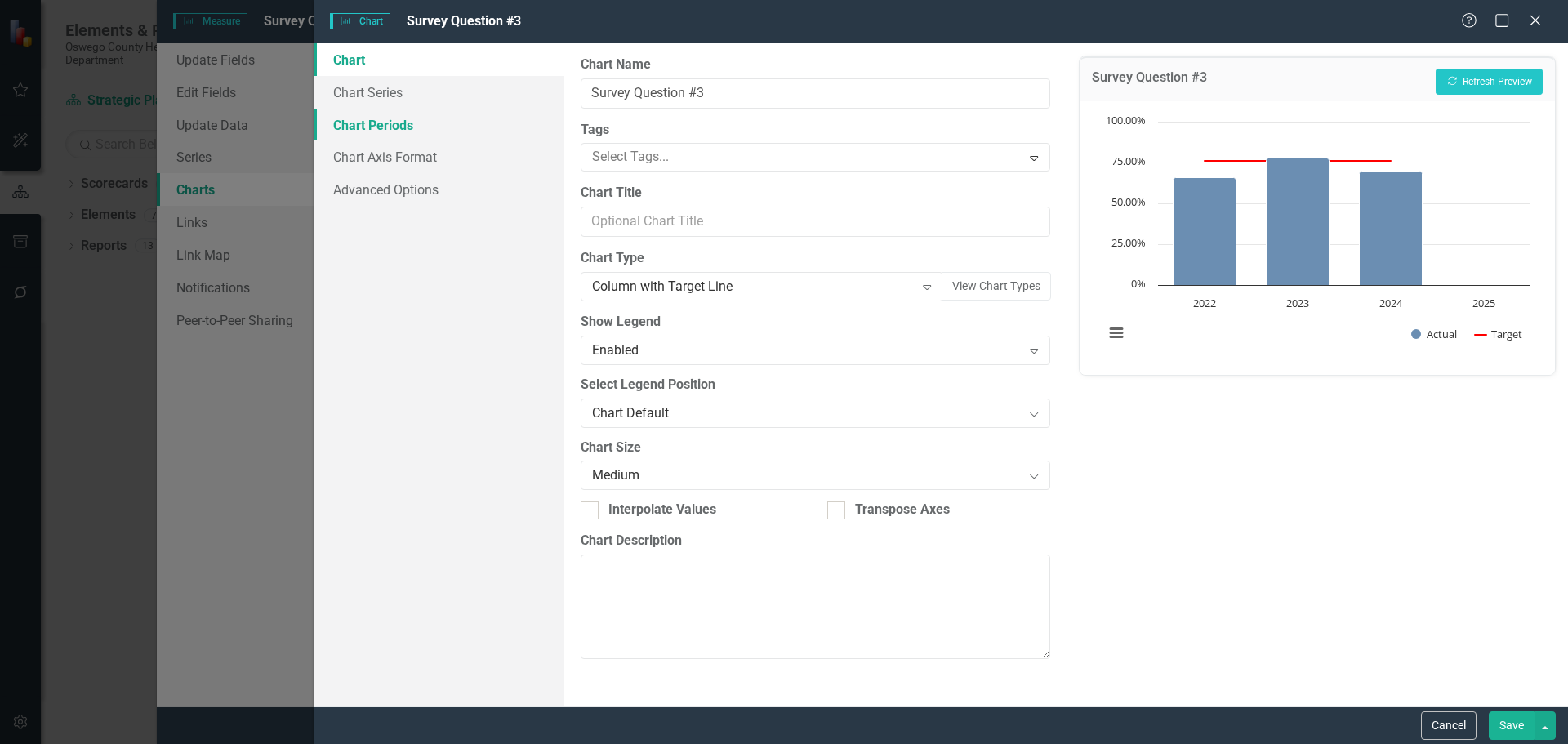
click at [381, 110] on link "Chart Periods" at bounding box center [439, 125] width 251 height 32
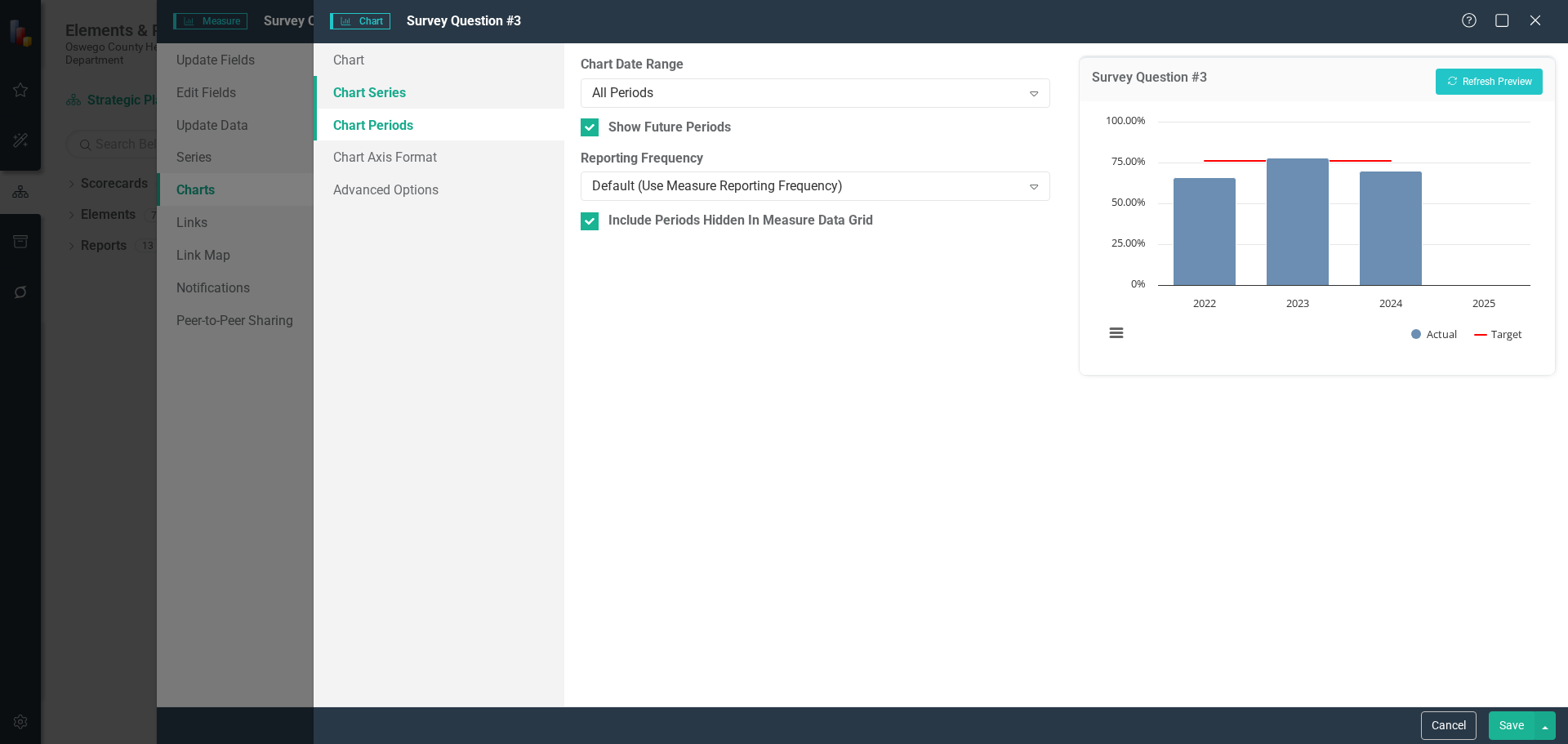
click at [383, 93] on link "Chart Series" at bounding box center [439, 93] width 251 height 32
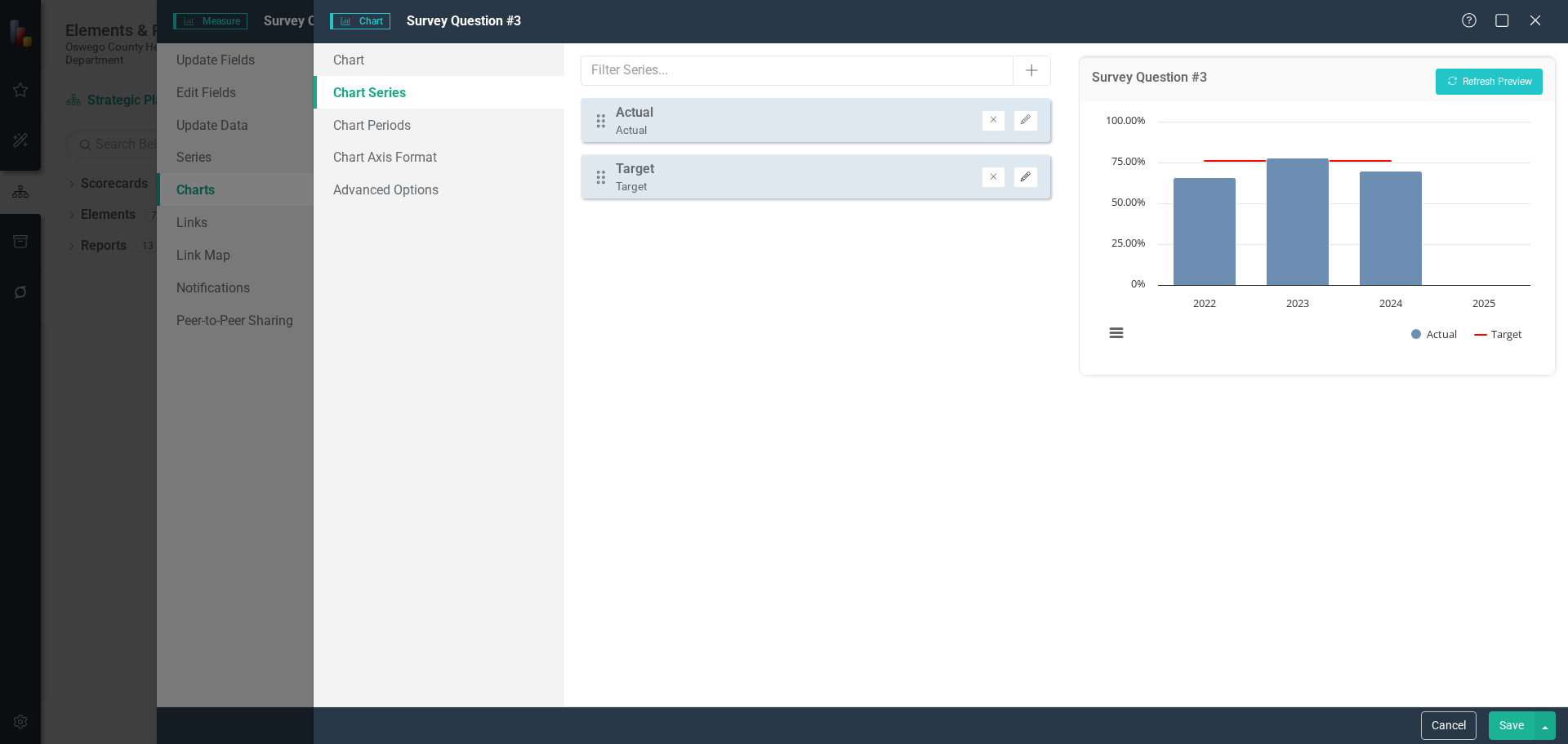
click at [1025, 176] on icon "Edit" at bounding box center [1025, 177] width 13 height 10
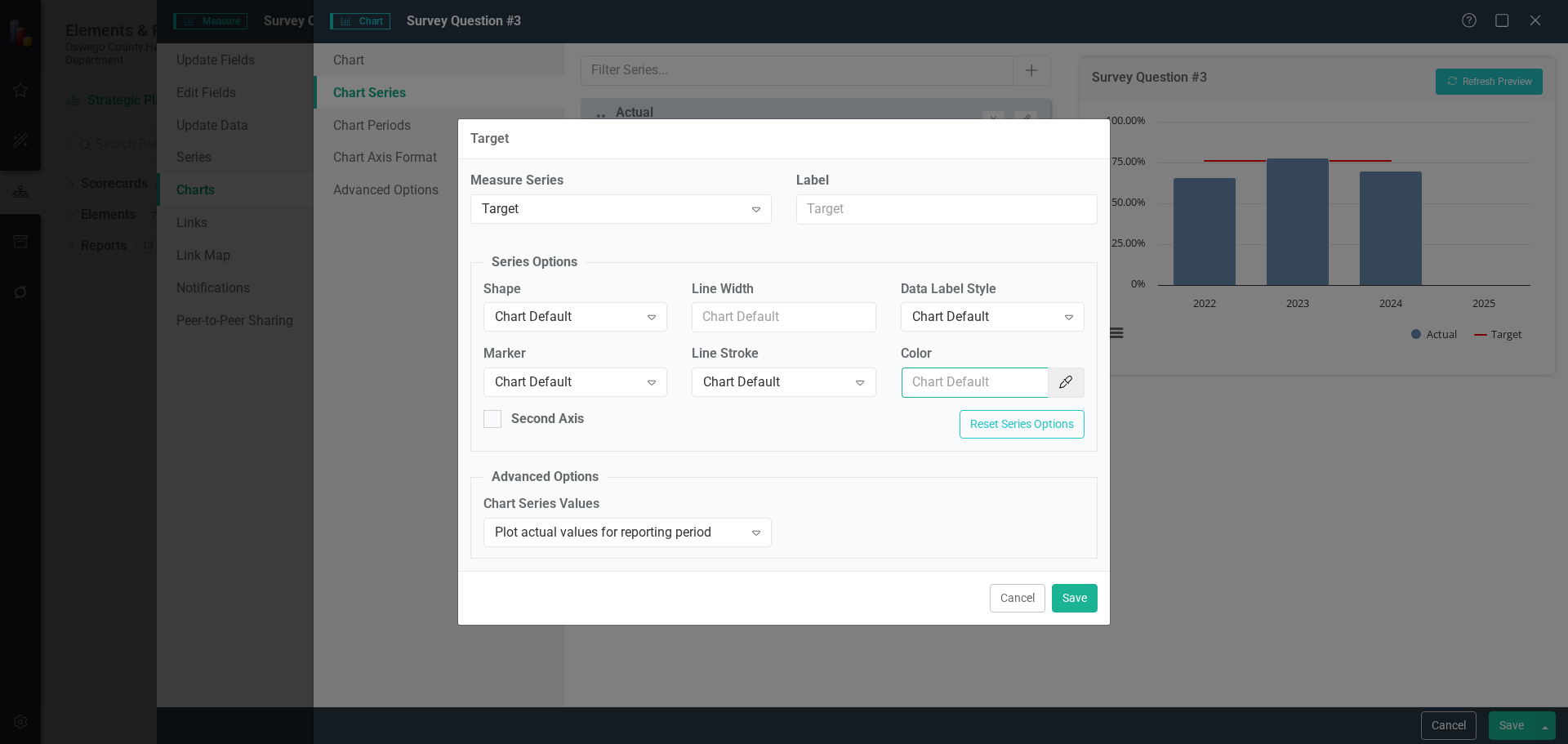
click at [986, 377] on input "Color" at bounding box center [975, 383] width 147 height 31
type input "f7bf3d"
drag, startPoint x: 1073, startPoint y: 599, endPoint x: 1375, endPoint y: 303, distance: 422.9
click at [1073, 598] on button "Save" at bounding box center [1075, 598] width 46 height 29
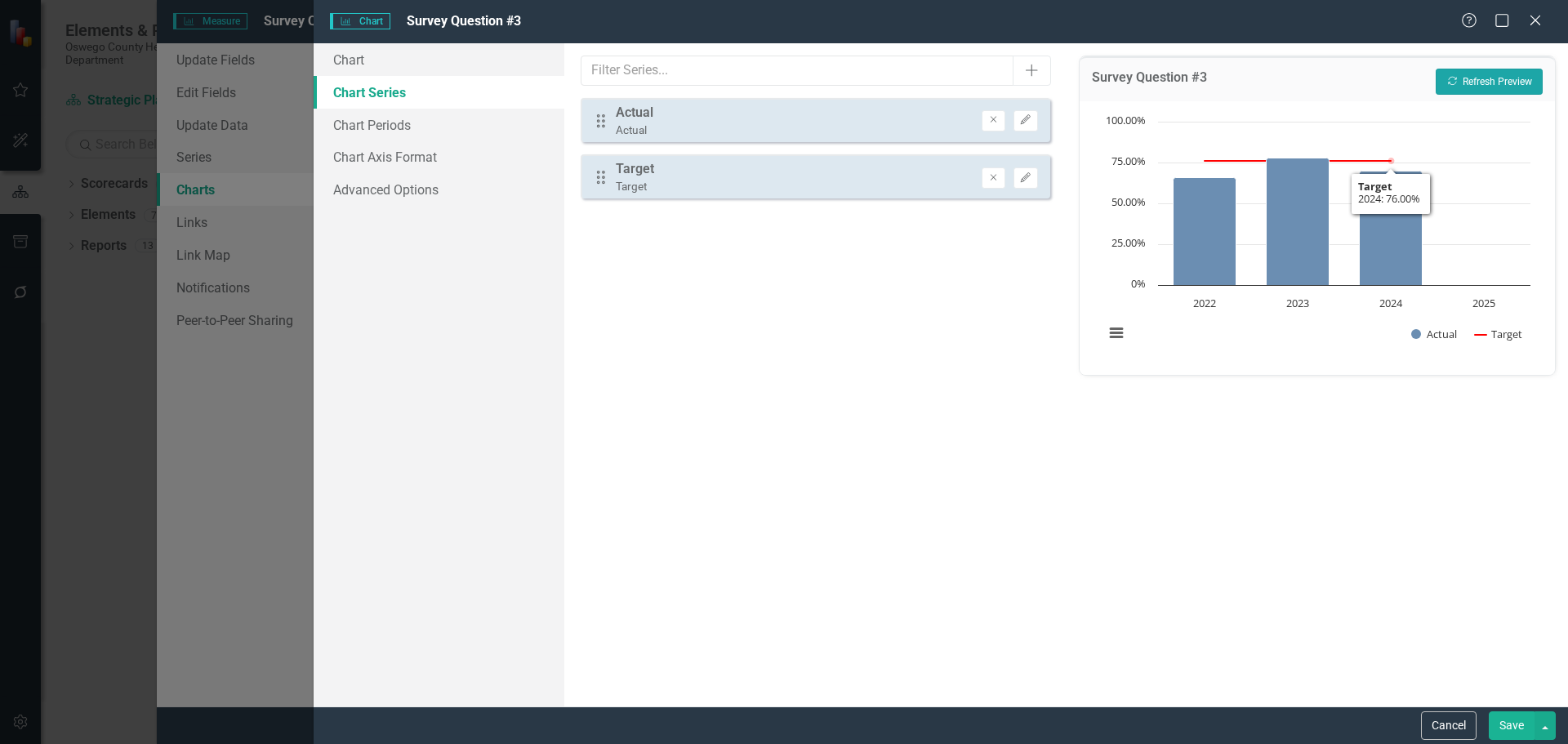
click at [1526, 72] on button "Recalculate Refresh Preview" at bounding box center [1489, 81] width 107 height 26
click at [1520, 731] on button "Save" at bounding box center [1511, 726] width 46 height 29
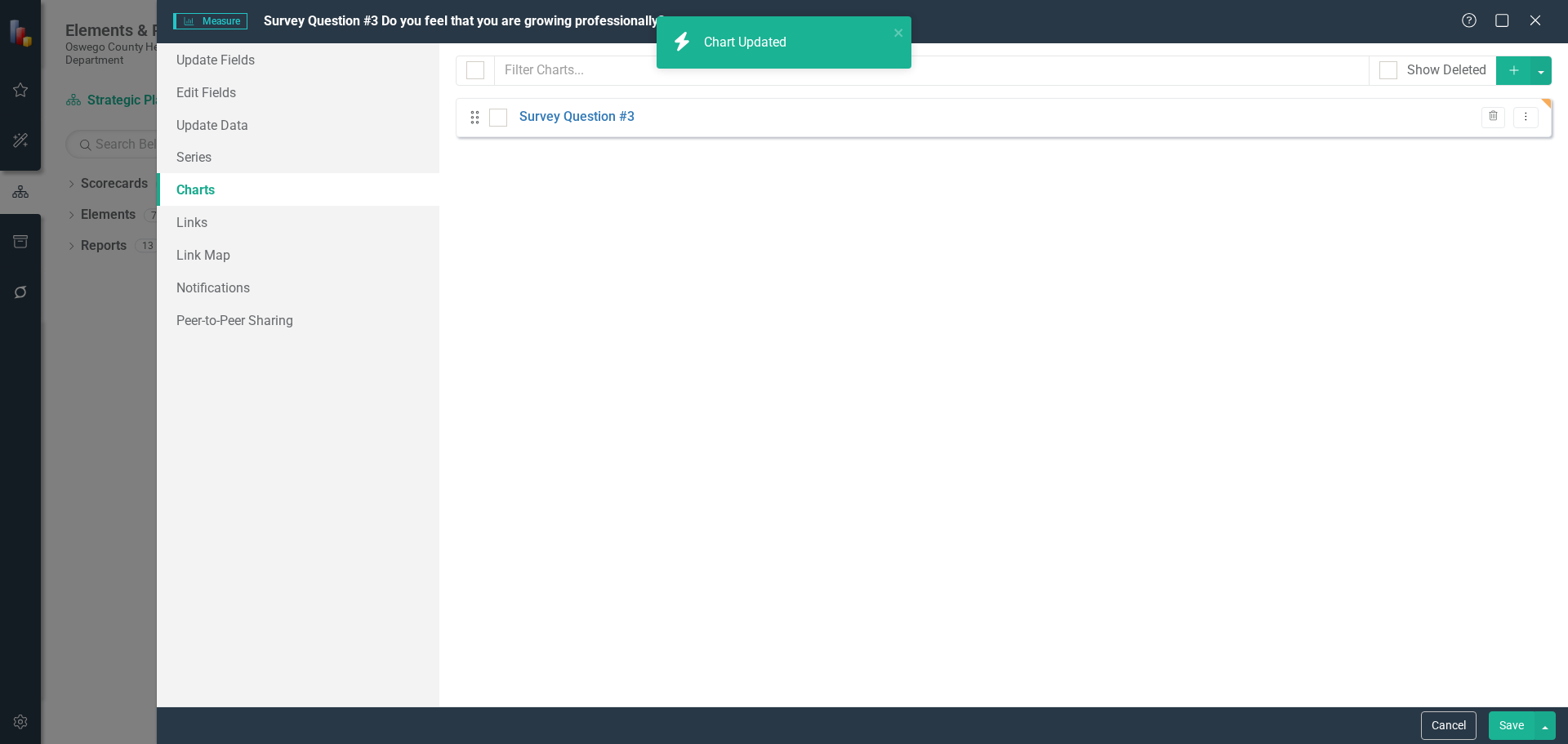
drag, startPoint x: 1510, startPoint y: 731, endPoint x: 1515, endPoint y: 719, distance: 13.0
click at [1510, 731] on button "Save" at bounding box center [1511, 726] width 46 height 29
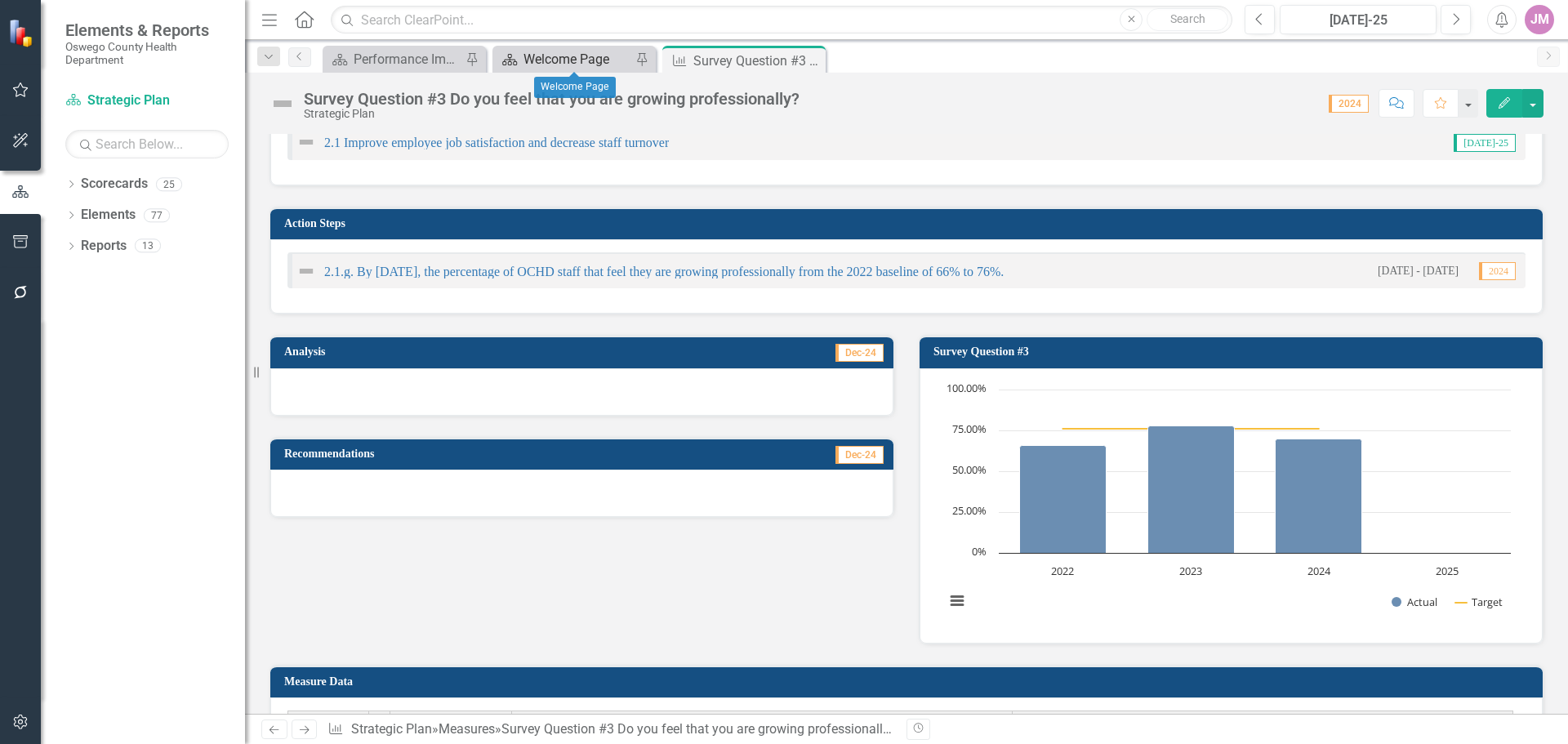
click at [565, 58] on div "Welcome Page" at bounding box center [578, 59] width 108 height 21
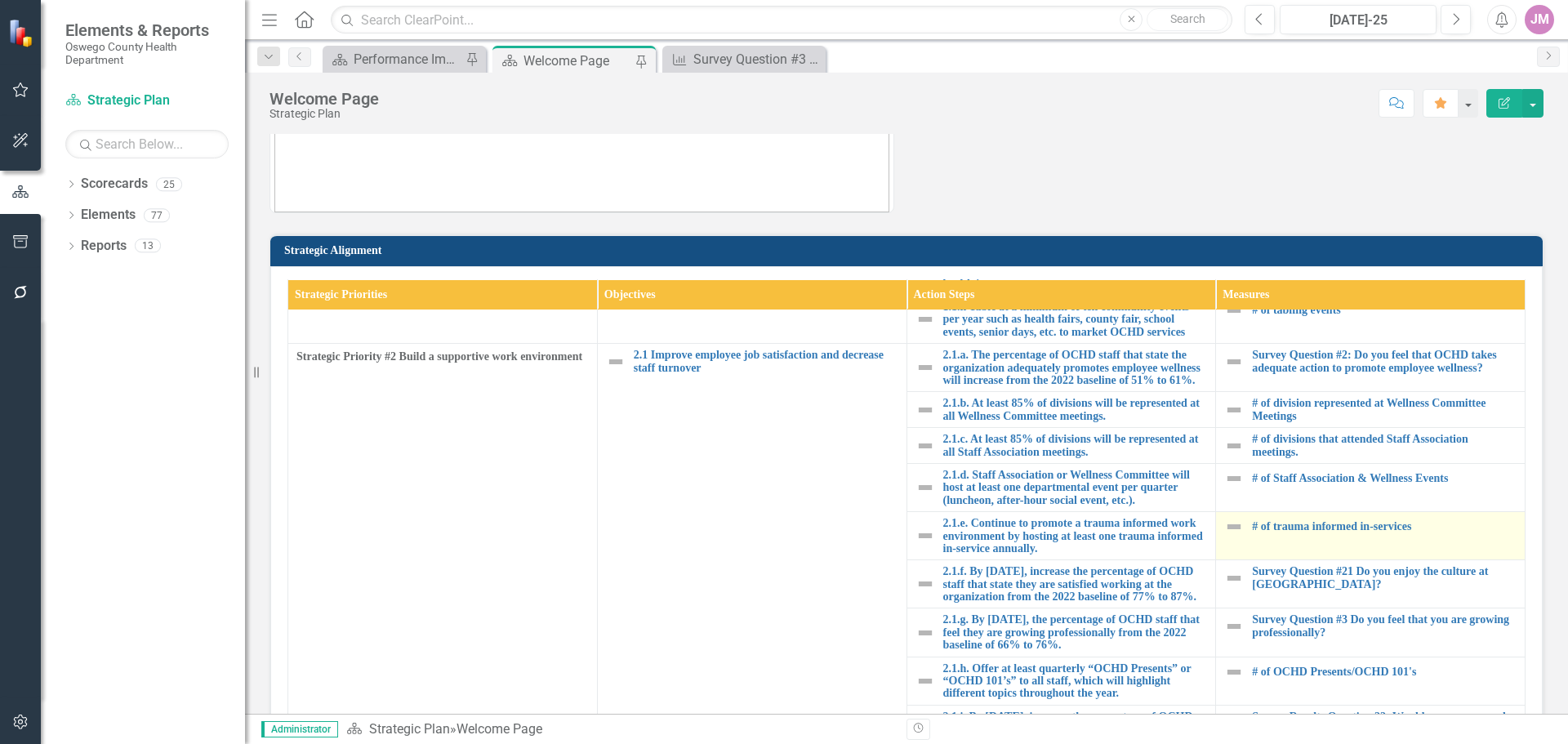
scroll to position [490, 0]
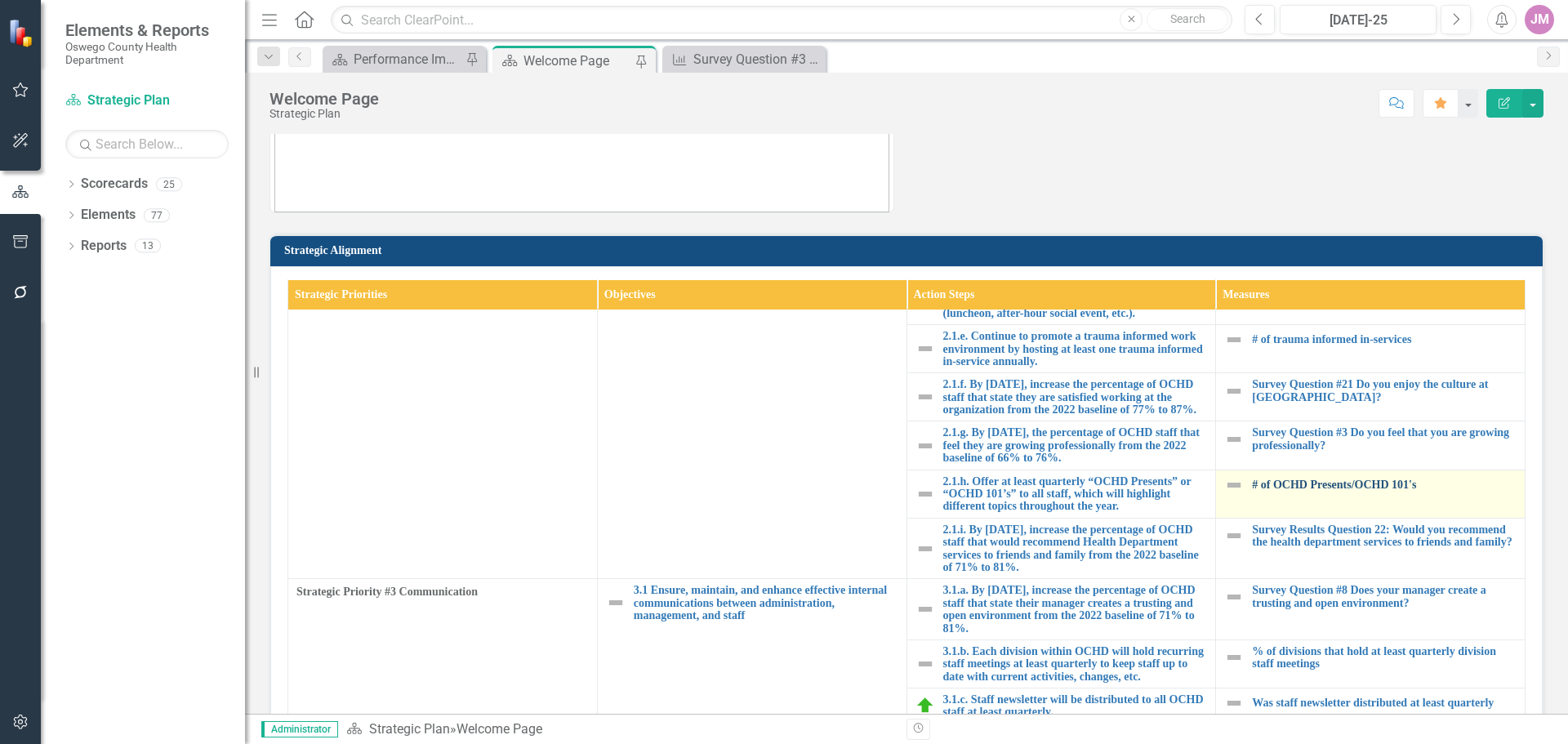
click at [1327, 491] on link "# of OCHD Presents/OCHD 101's" at bounding box center [1384, 485] width 264 height 13
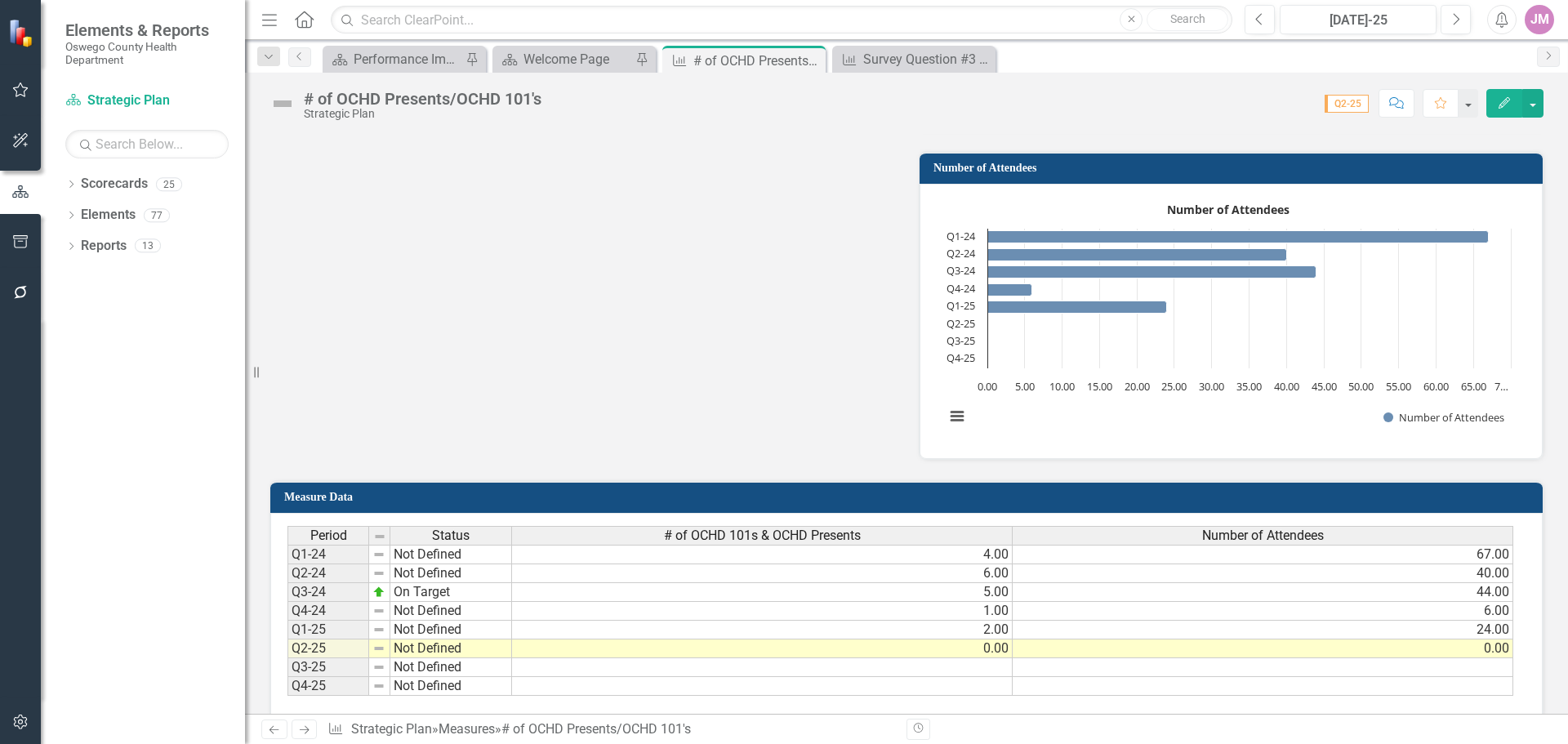
scroll to position [408, 0]
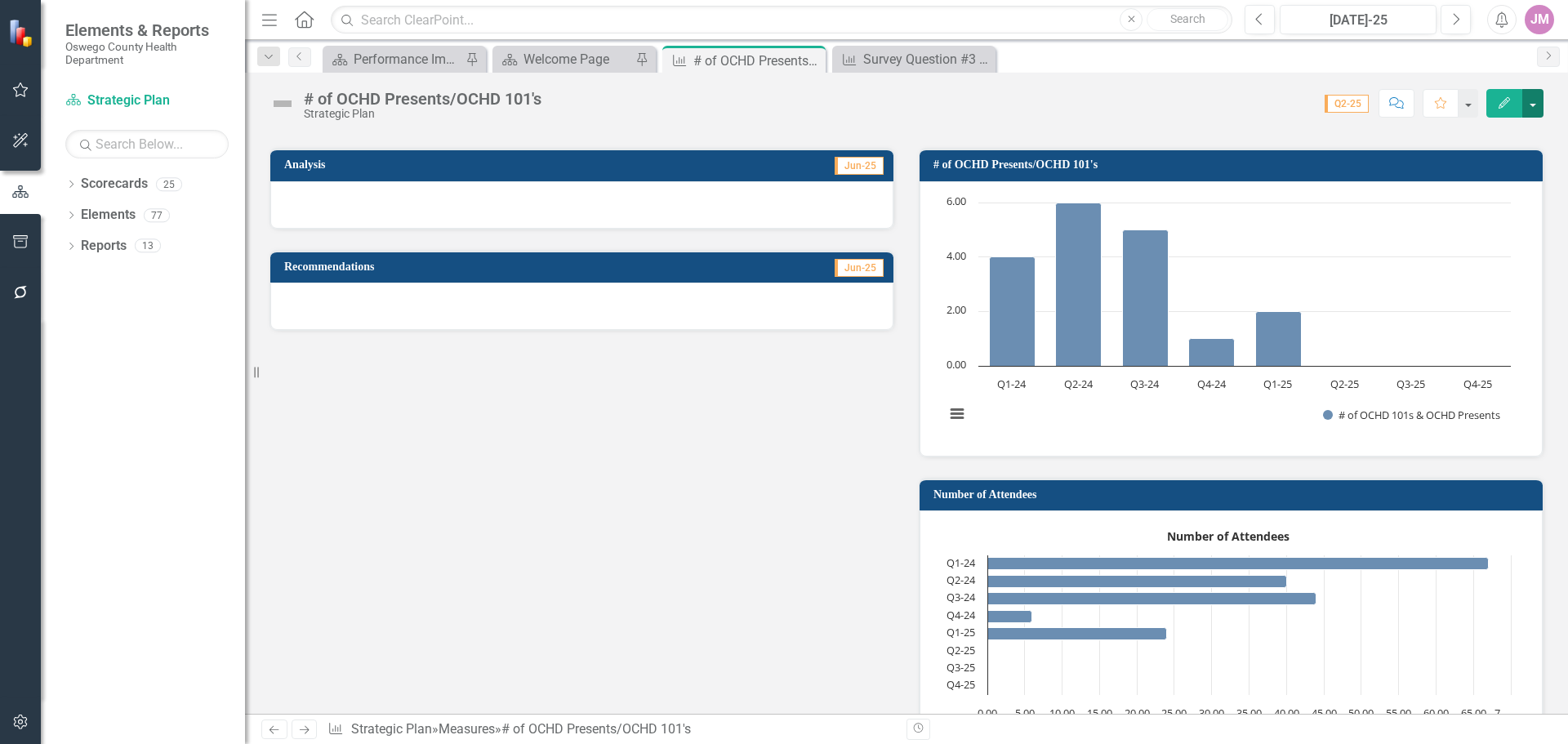
click at [1530, 104] on button "button" at bounding box center [1533, 103] width 22 height 29
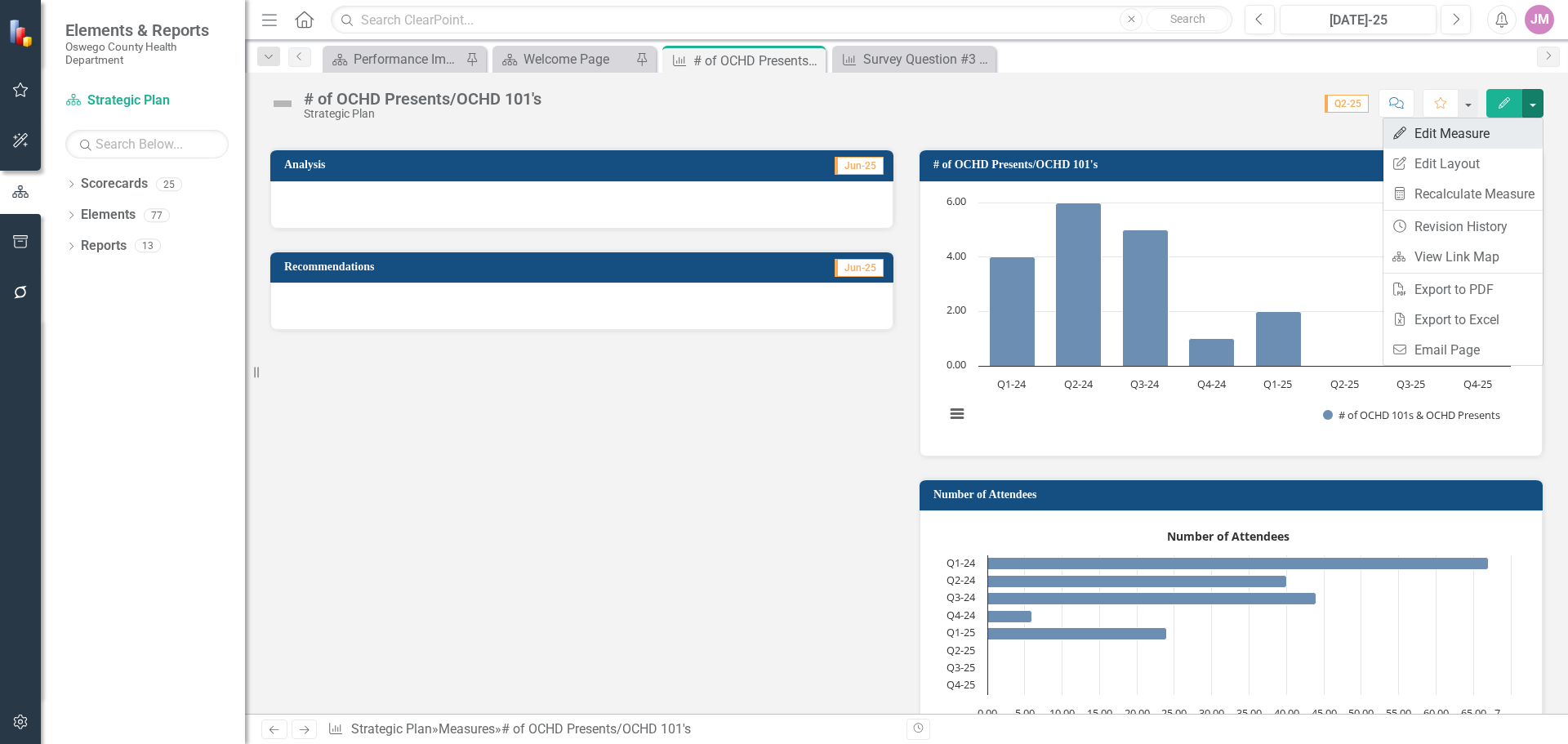
click at [1478, 139] on link "Edit Edit Measure" at bounding box center [1463, 134] width 159 height 31
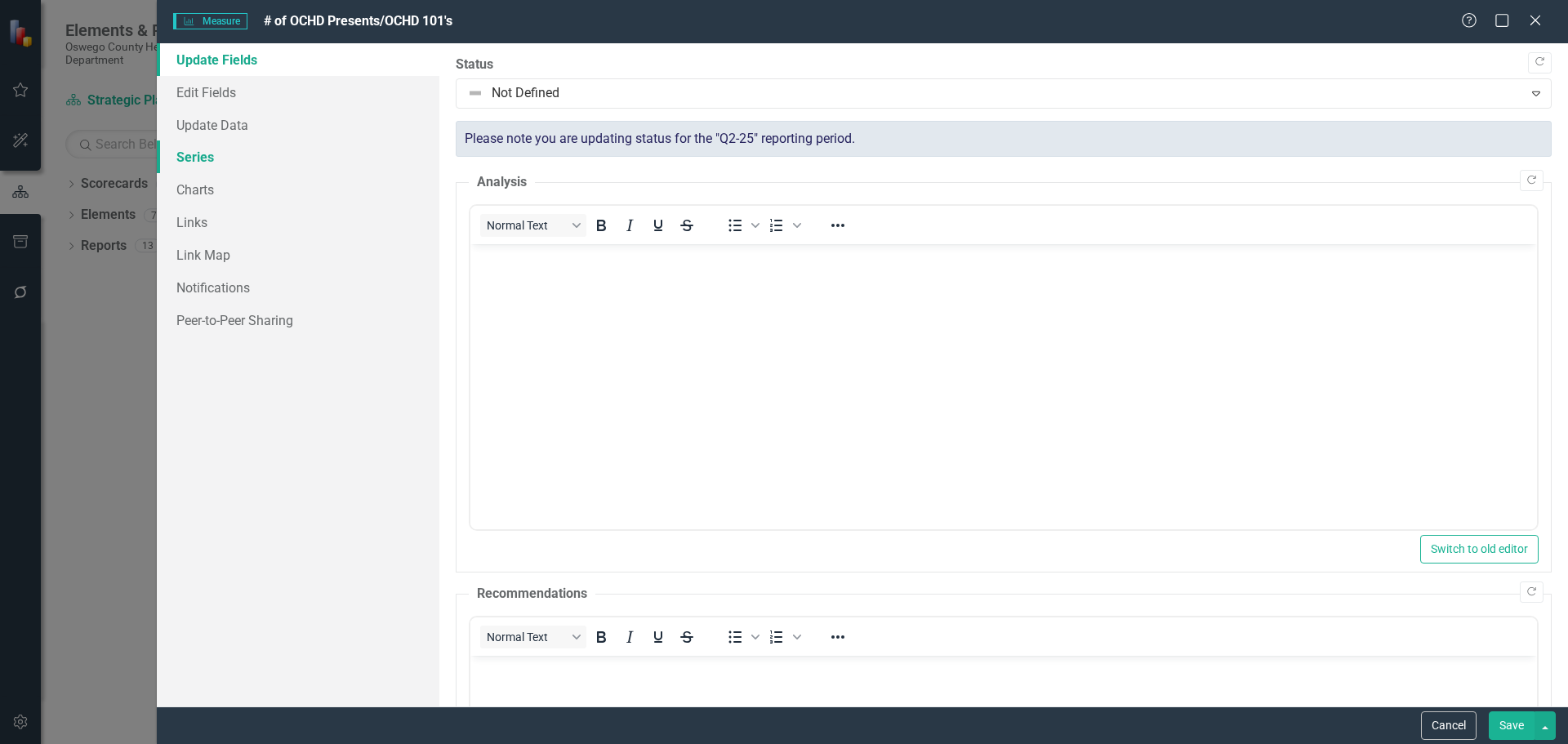
scroll to position [0, 0]
click at [190, 193] on link "Charts" at bounding box center [298, 190] width 282 height 32
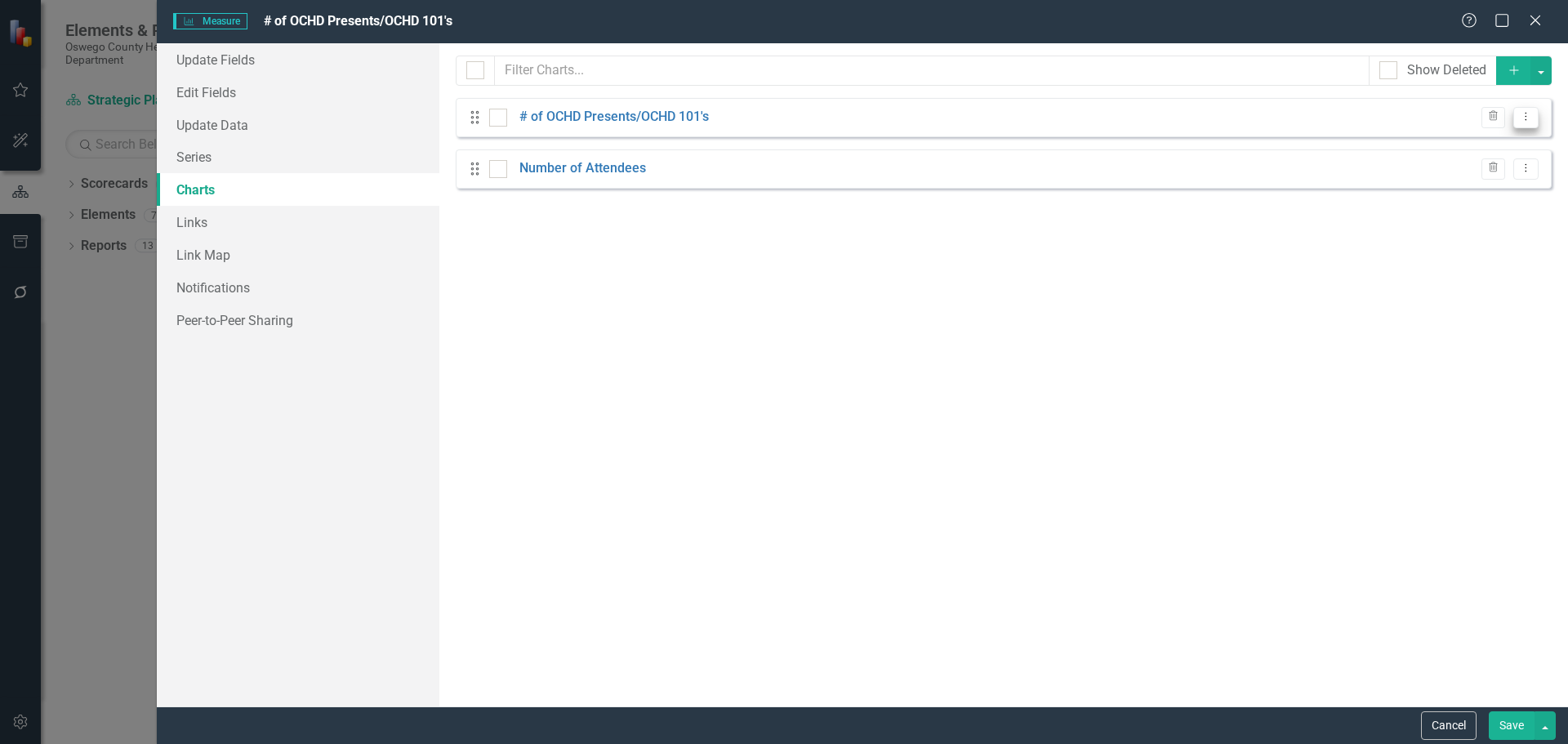
click at [1523, 117] on icon "Dropdown Menu" at bounding box center [1526, 117] width 13 height 11
click at [1461, 148] on link "Edit Edit Chart" at bounding box center [1474, 145] width 129 height 31
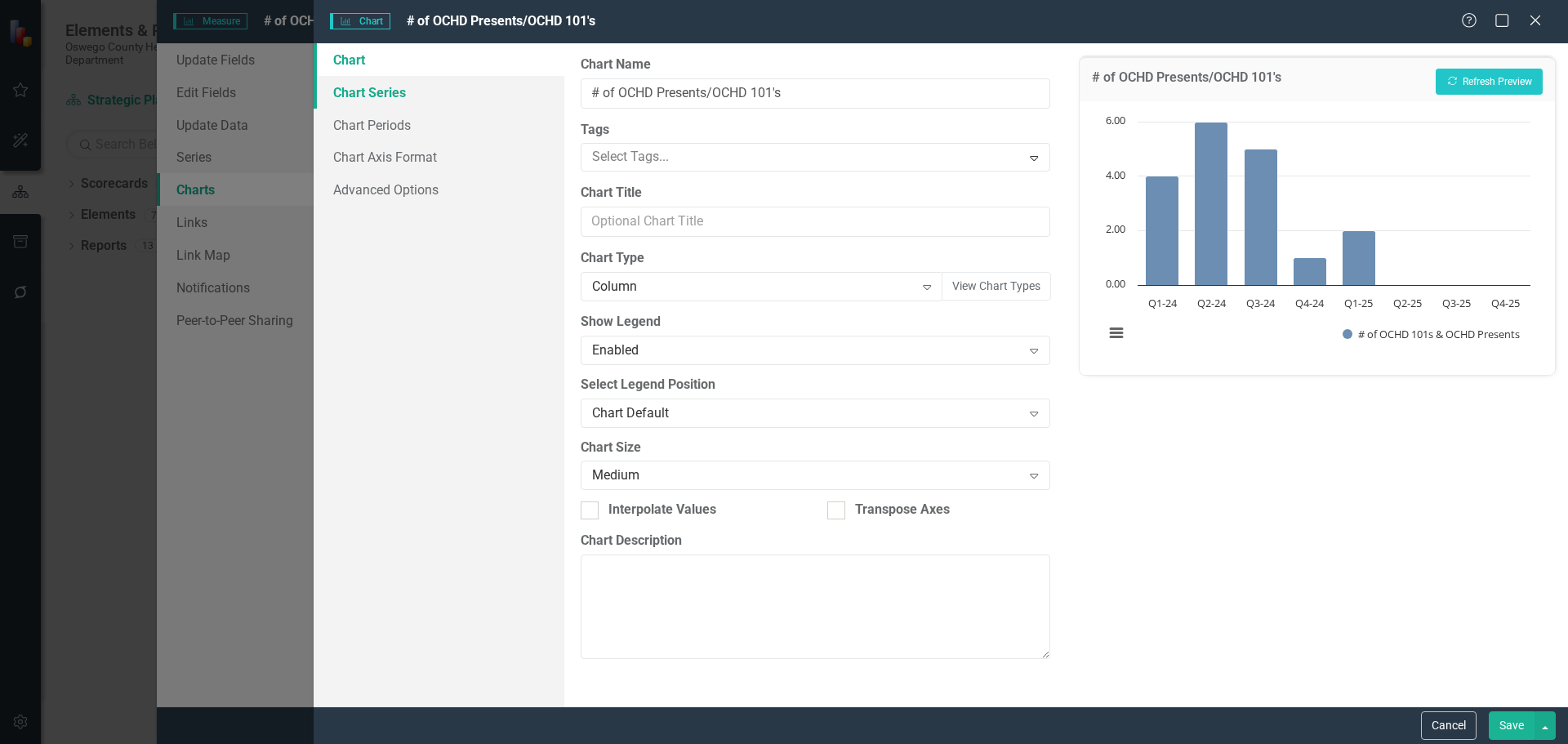
click at [370, 94] on link "Chart Series" at bounding box center [439, 93] width 251 height 32
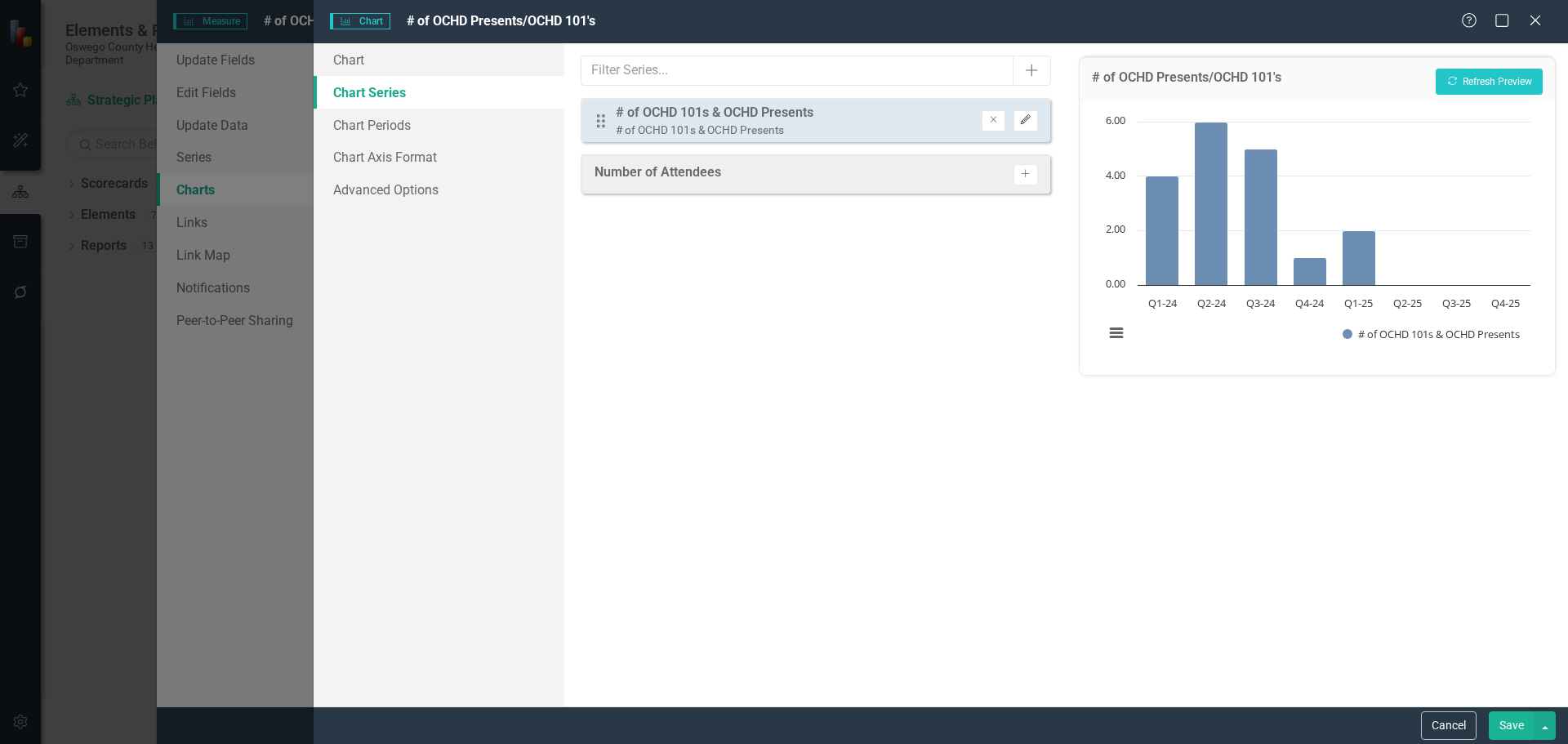
click at [1025, 122] on icon "button" at bounding box center [1025, 120] width 10 height 10
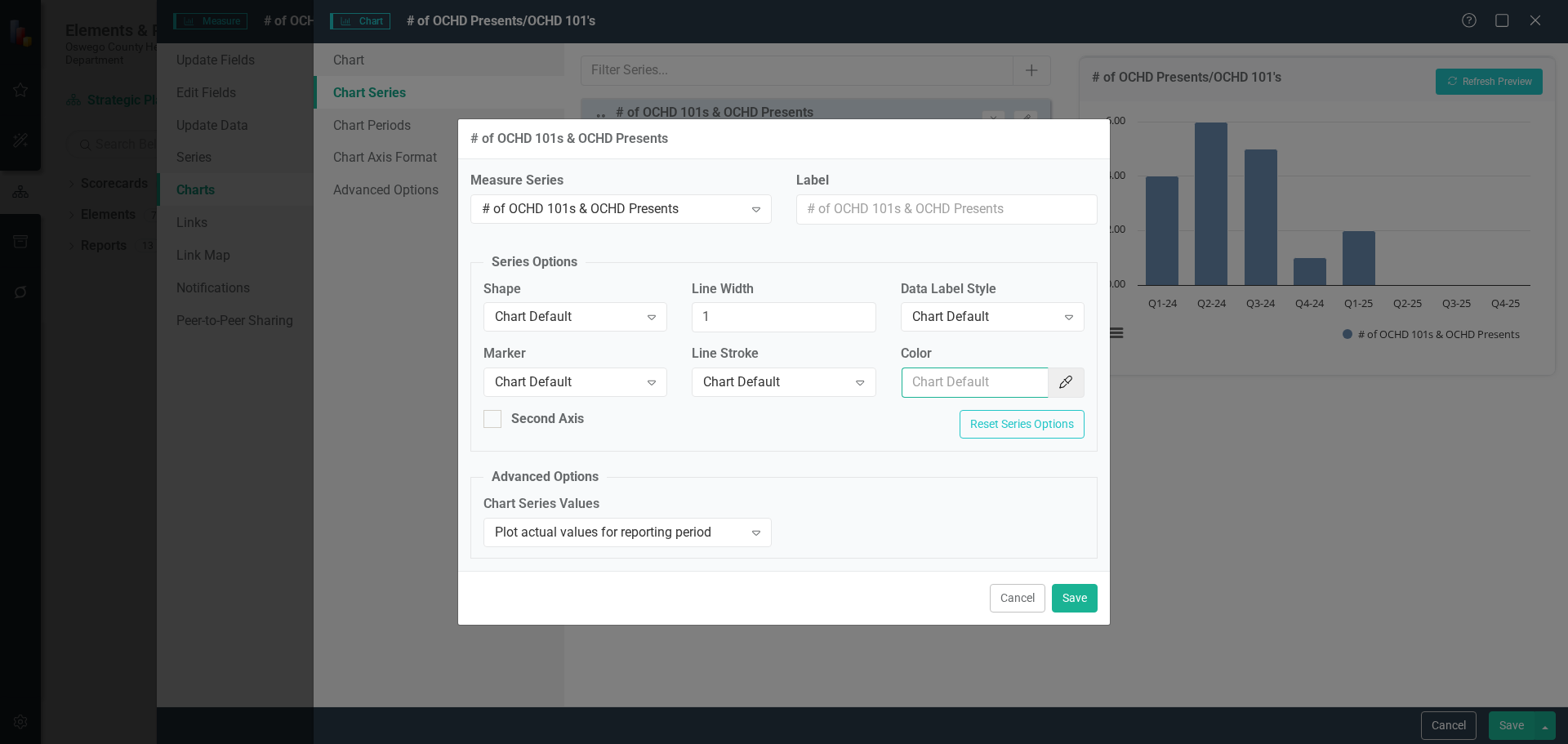
drag, startPoint x: 976, startPoint y: 391, endPoint x: 990, endPoint y: 393, distance: 14.1
click at [976, 392] on input "Color" at bounding box center [975, 383] width 147 height 31
type input "154f82"
drag, startPoint x: 1080, startPoint y: 600, endPoint x: 1202, endPoint y: 611, distance: 122.5
click at [1081, 600] on button "Save" at bounding box center [1075, 598] width 46 height 29
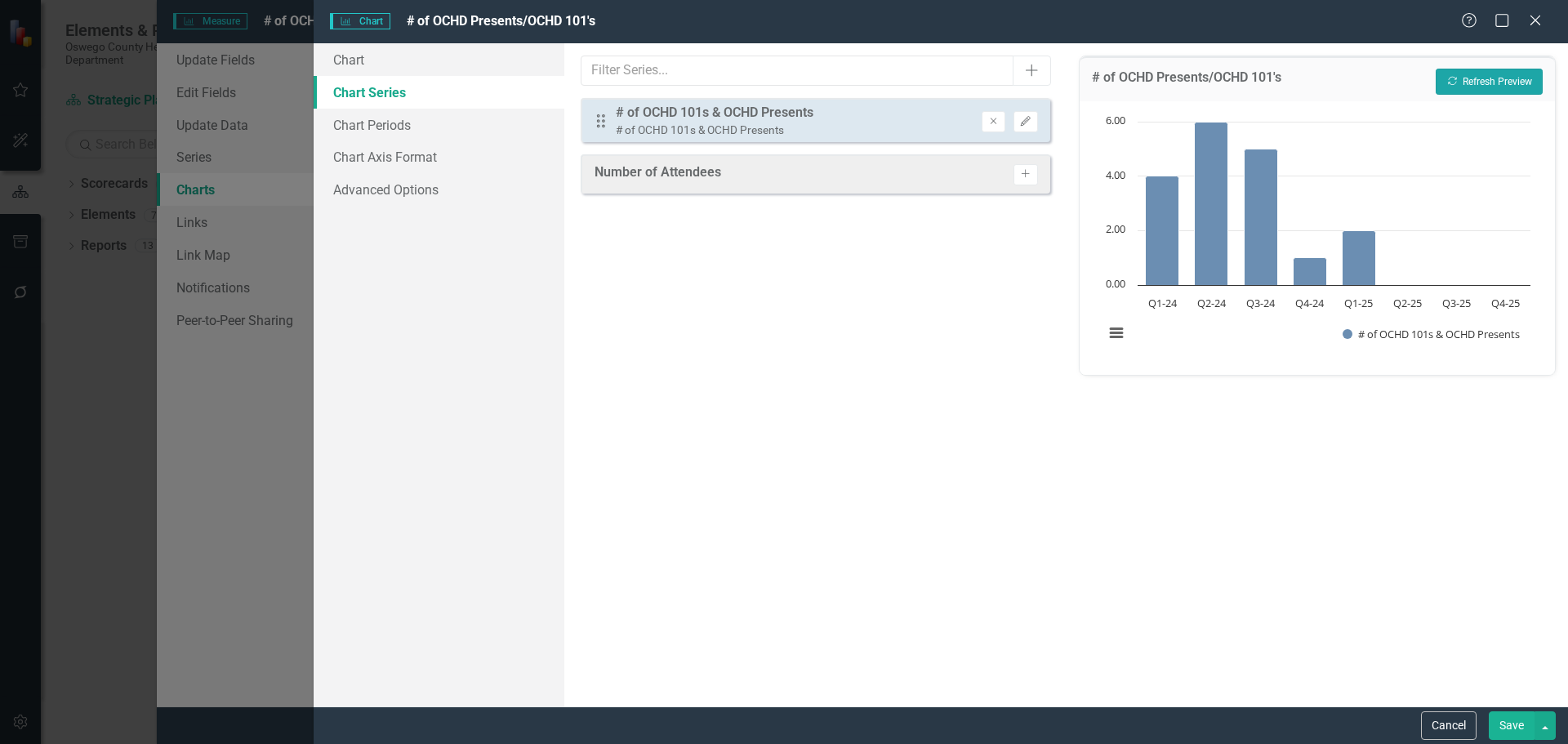
click at [1481, 77] on button "Recalculate Refresh Preview" at bounding box center [1489, 81] width 107 height 26
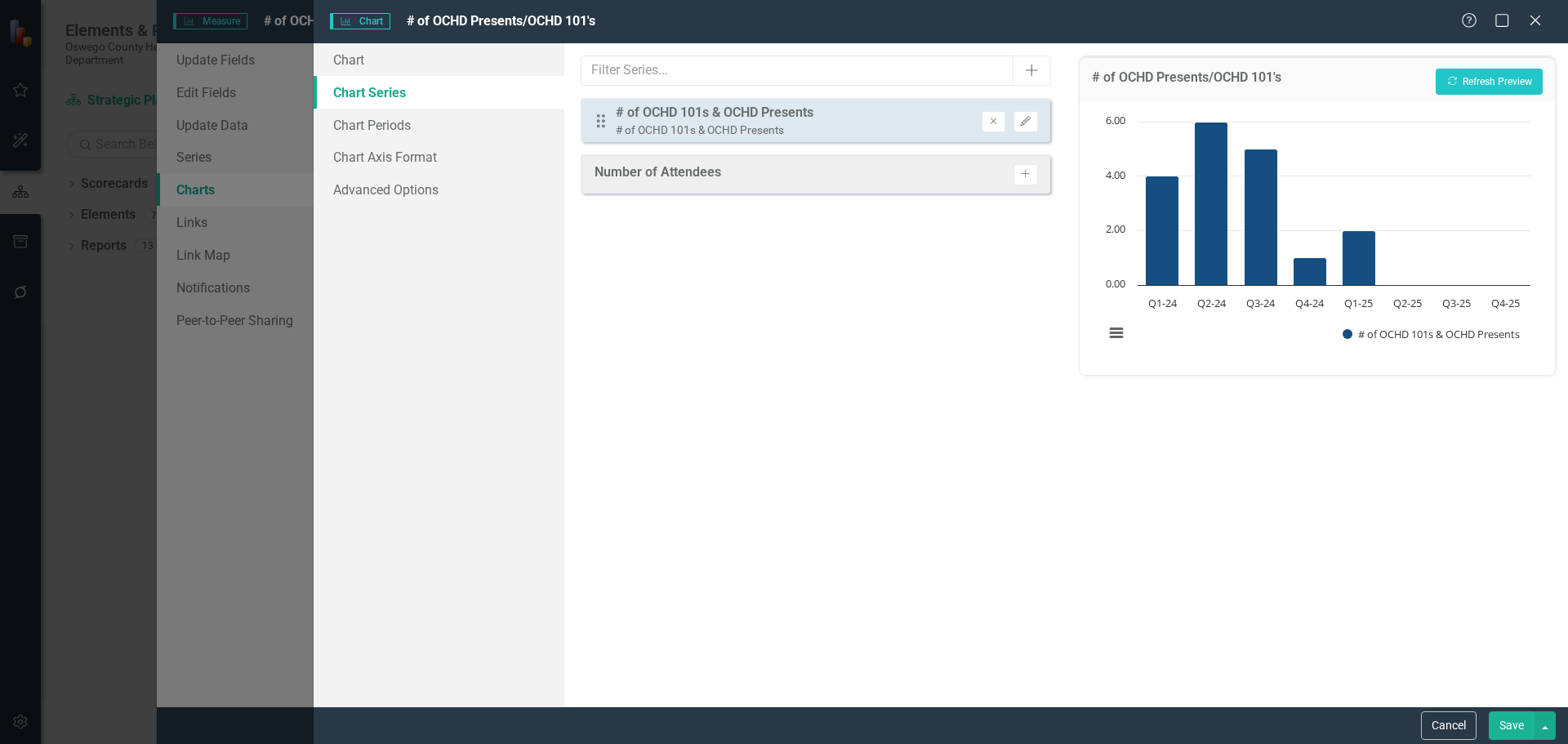
click at [1514, 724] on button "Save" at bounding box center [1511, 726] width 46 height 29
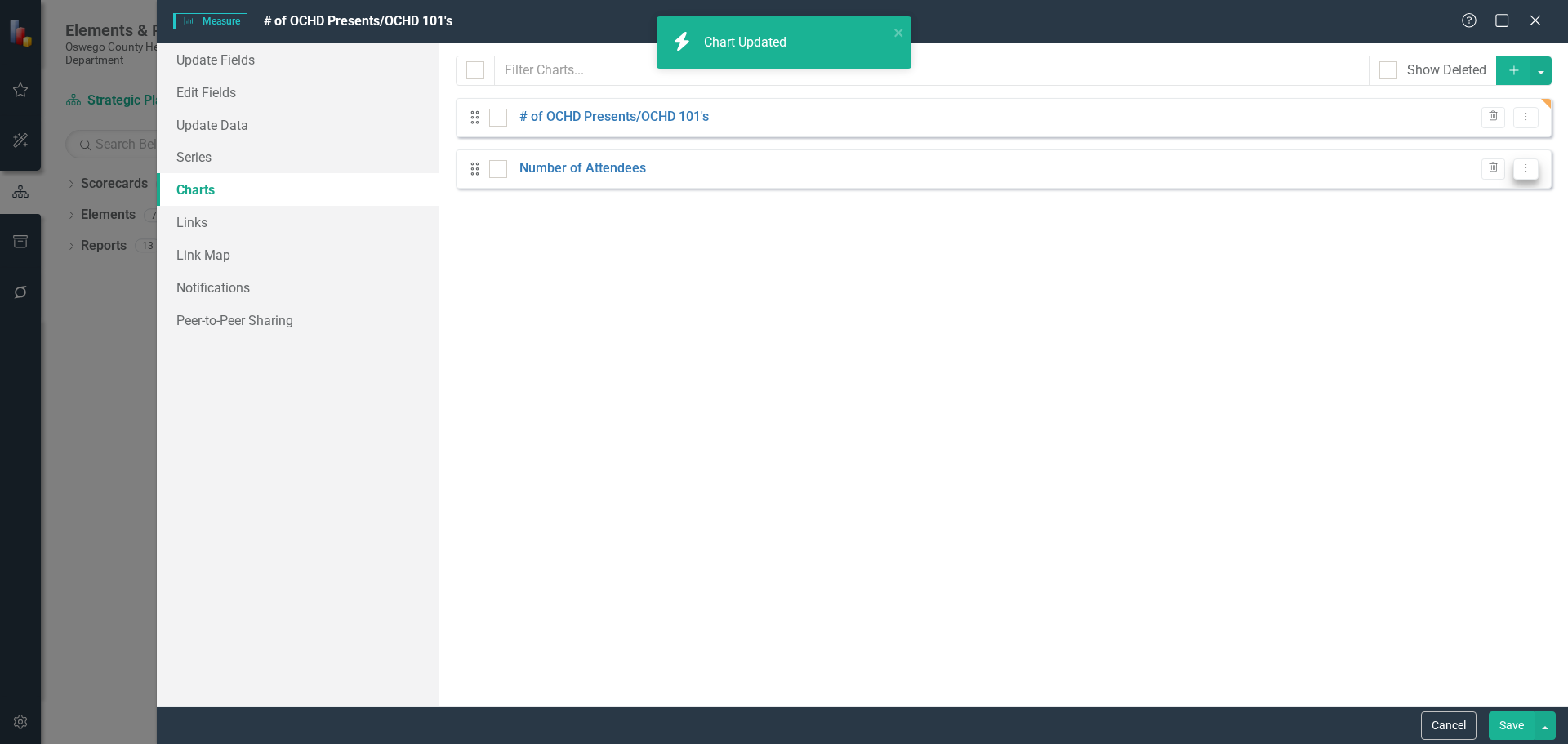
click at [1522, 161] on button "Dropdown Menu" at bounding box center [1526, 169] width 25 height 22
click at [1493, 190] on link "Edit Edit Chart" at bounding box center [1474, 196] width 129 height 31
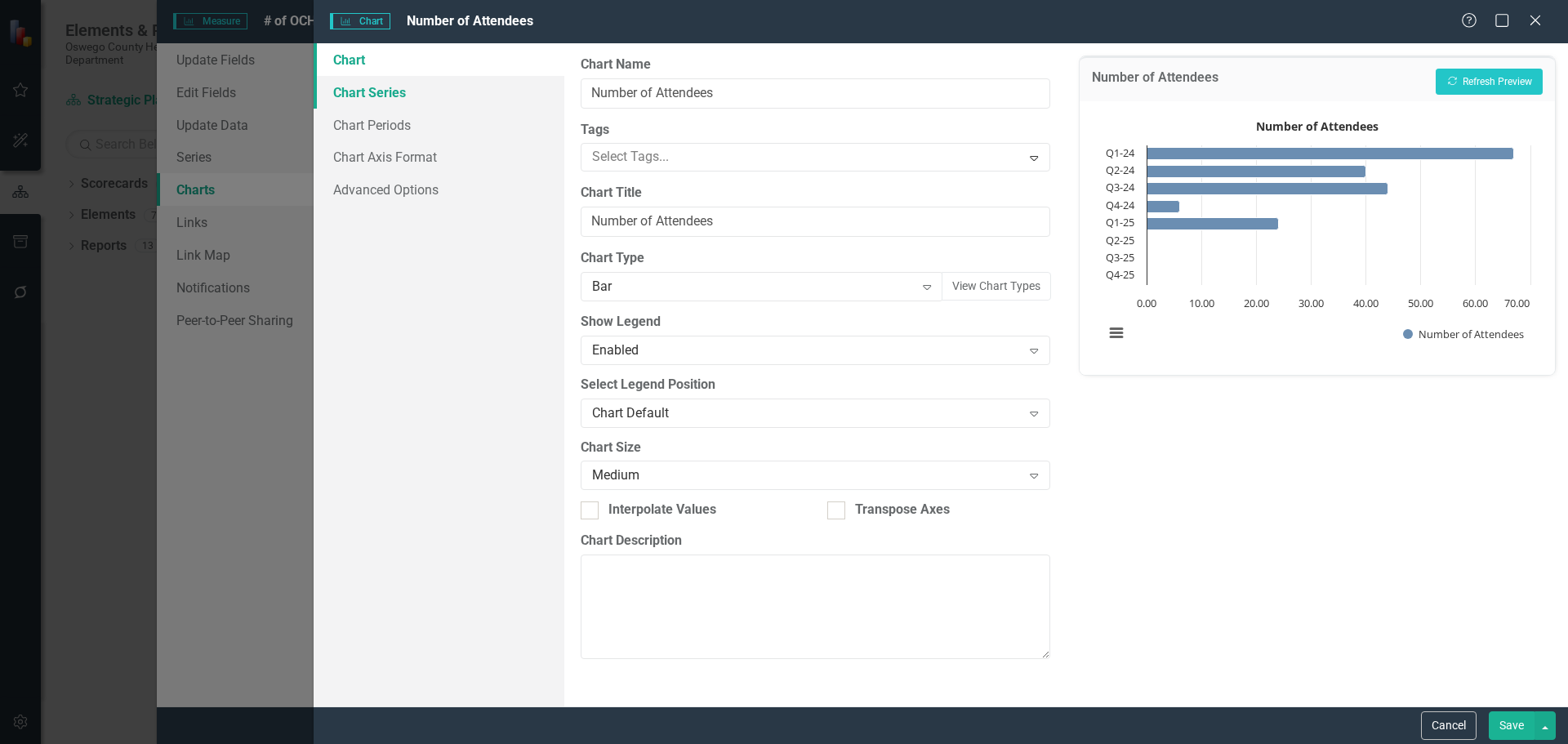
click at [412, 105] on link "Chart Series" at bounding box center [439, 93] width 251 height 32
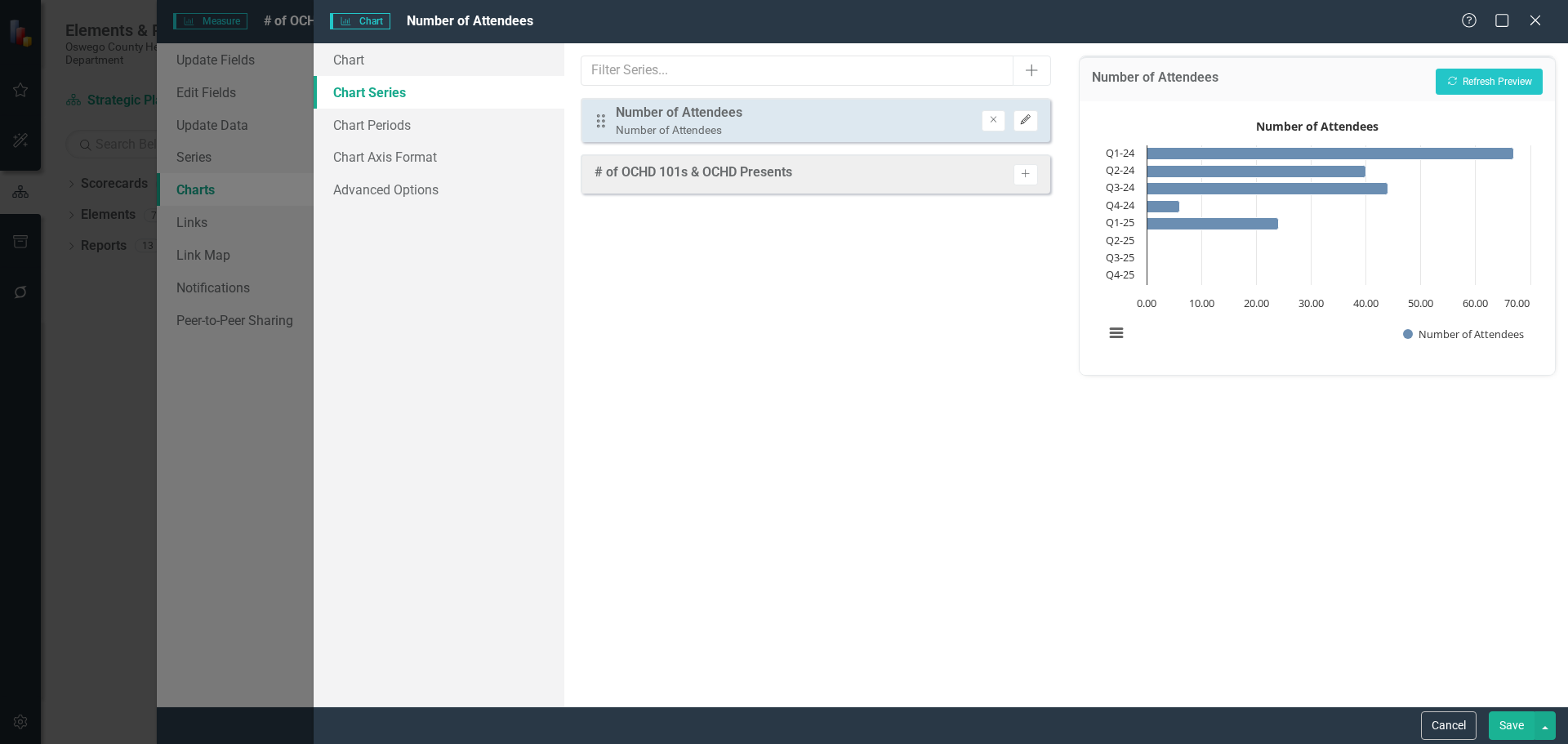
click at [1026, 122] on icon "Edit" at bounding box center [1025, 120] width 13 height 10
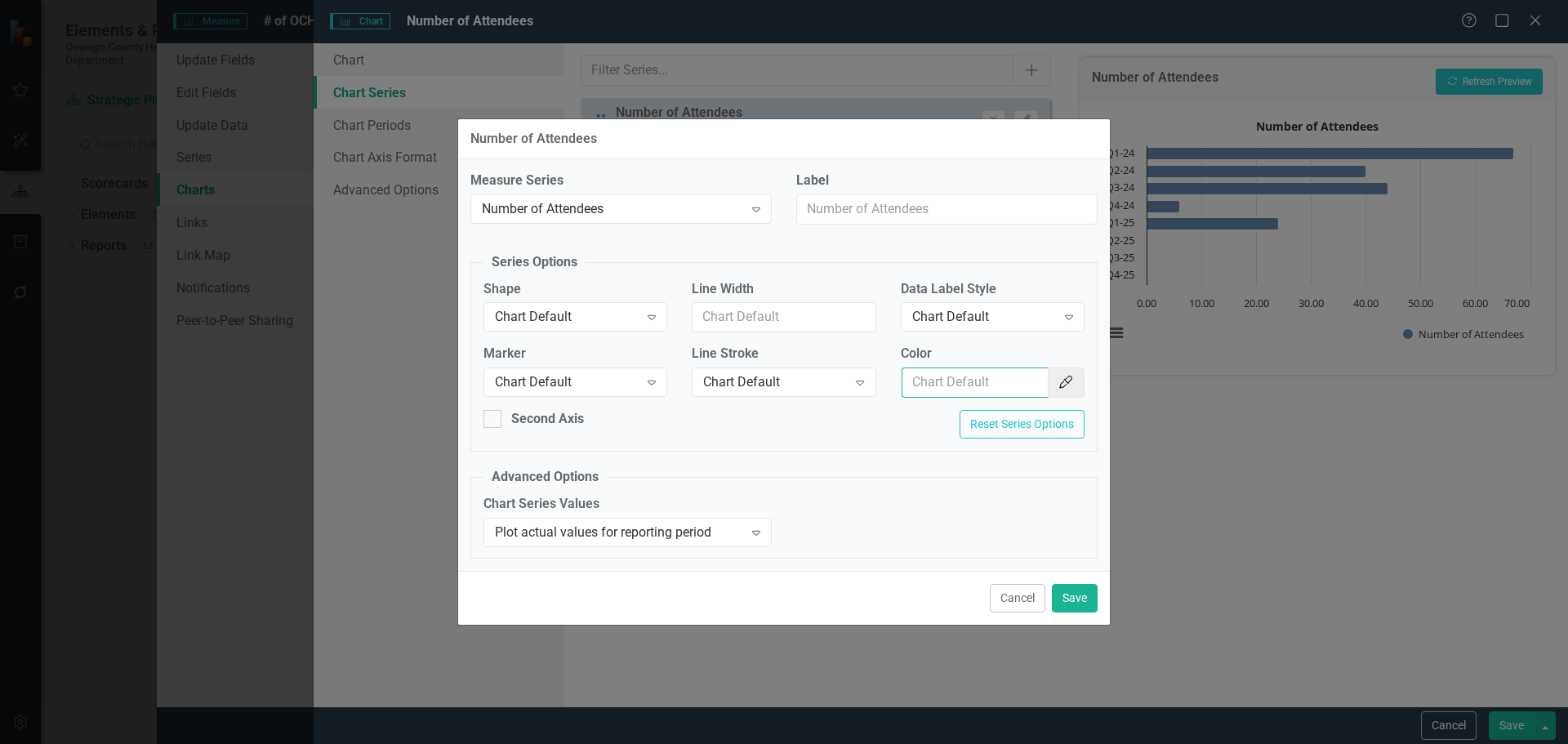
click at [960, 381] on input "Color" at bounding box center [975, 383] width 147 height 31
type input "154f82"
click at [1080, 601] on button "Save" at bounding box center [1075, 598] width 46 height 29
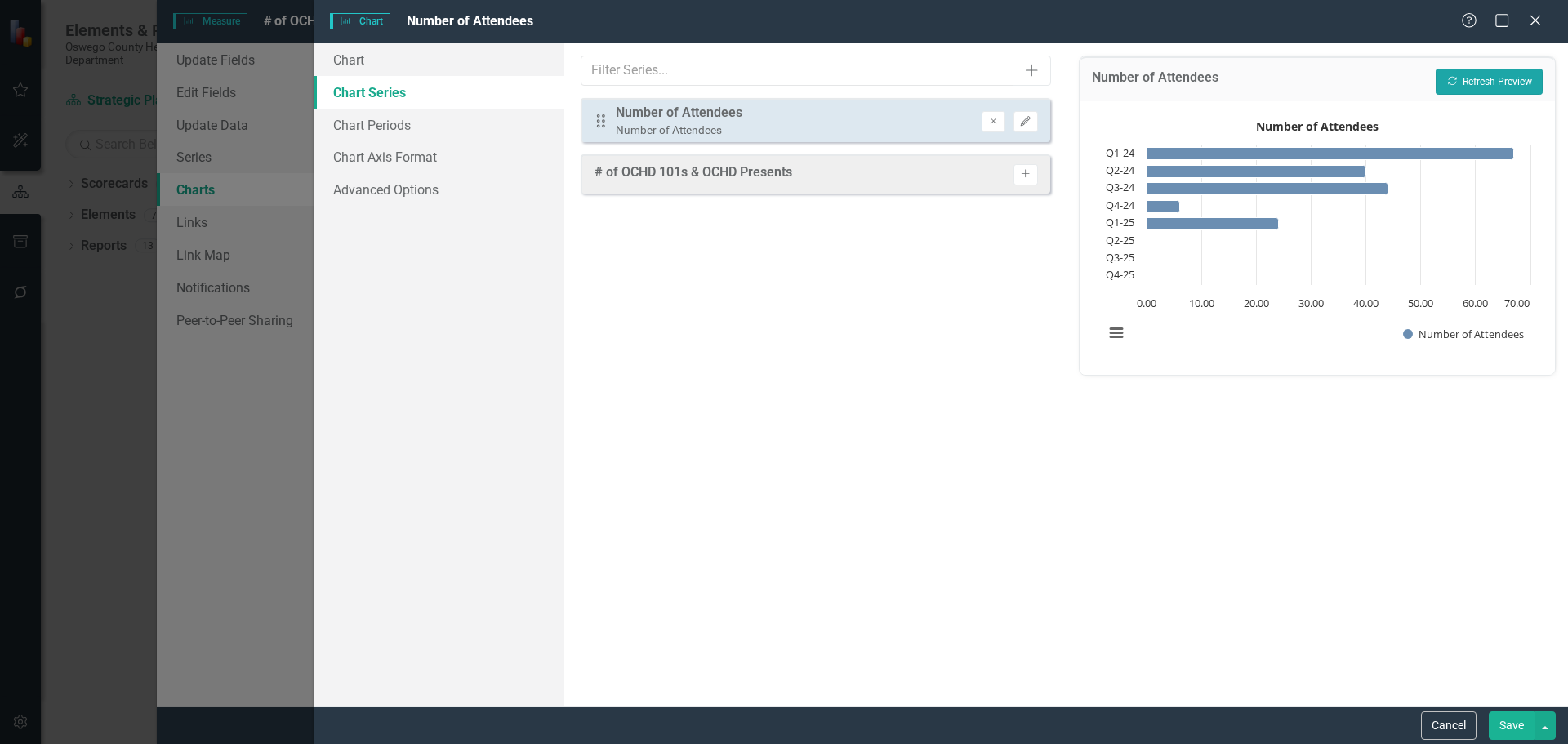
click at [1524, 76] on button "Recalculate Refresh Preview" at bounding box center [1489, 81] width 107 height 26
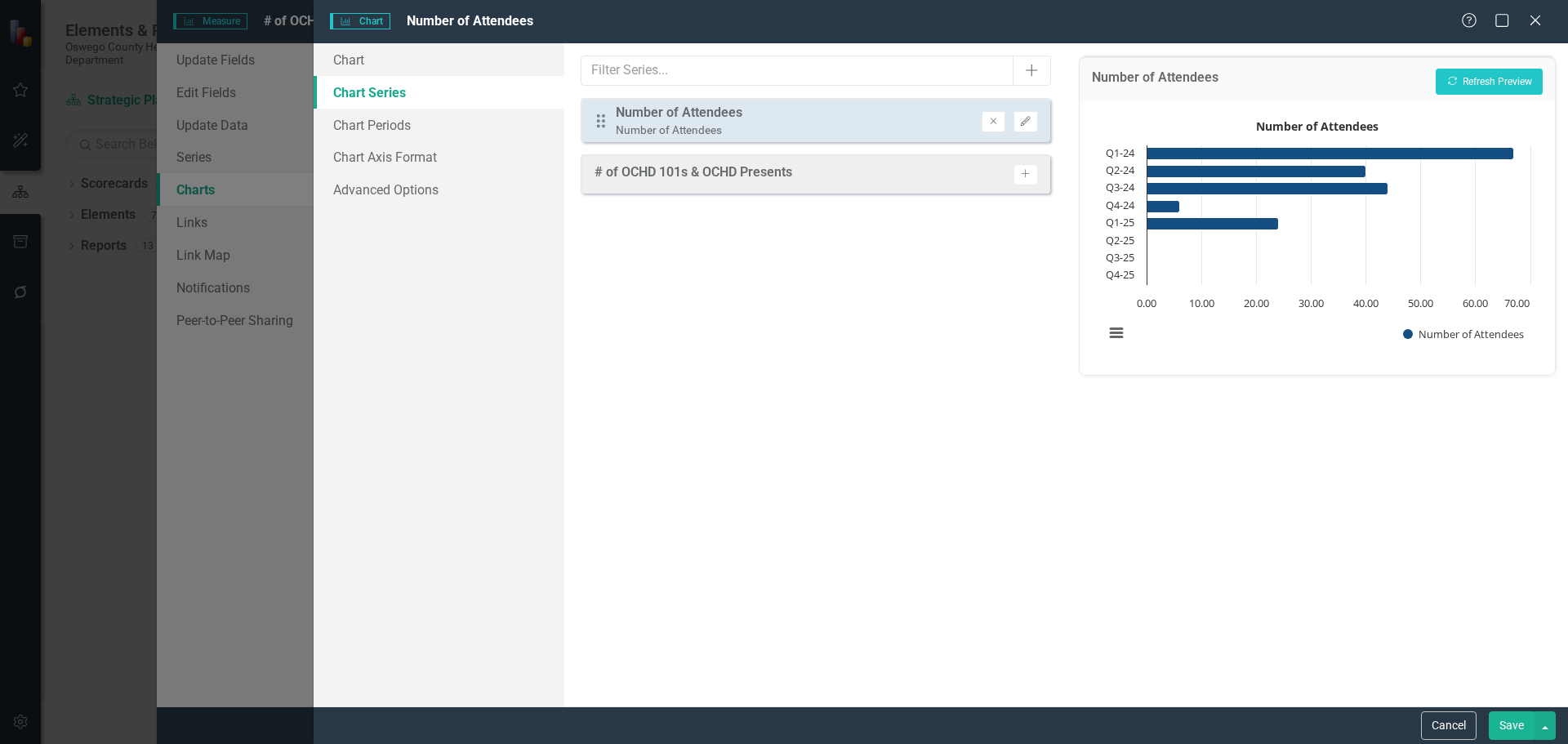
click at [1502, 724] on button "Save" at bounding box center [1511, 726] width 46 height 29
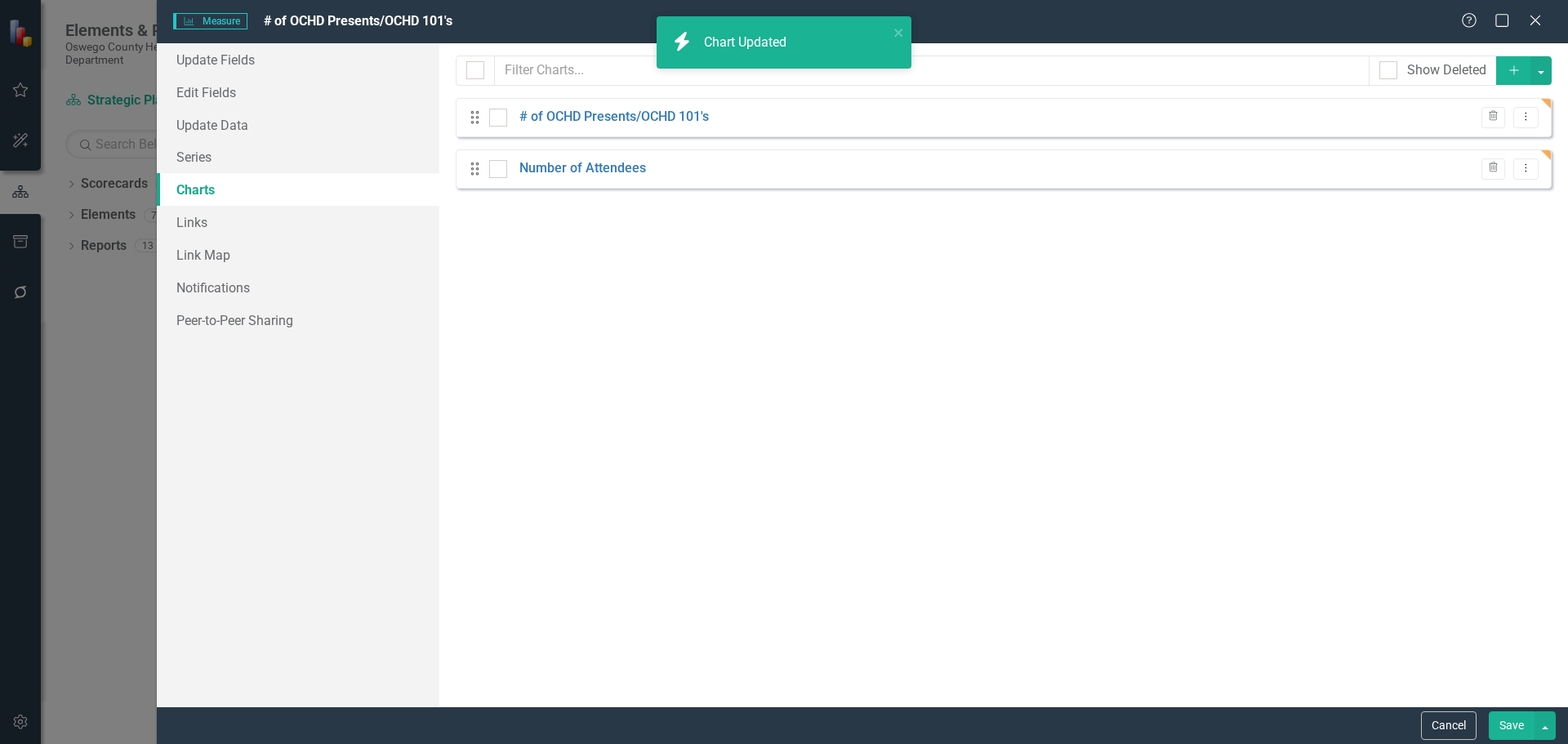
click at [1504, 722] on button "Save" at bounding box center [1511, 726] width 46 height 29
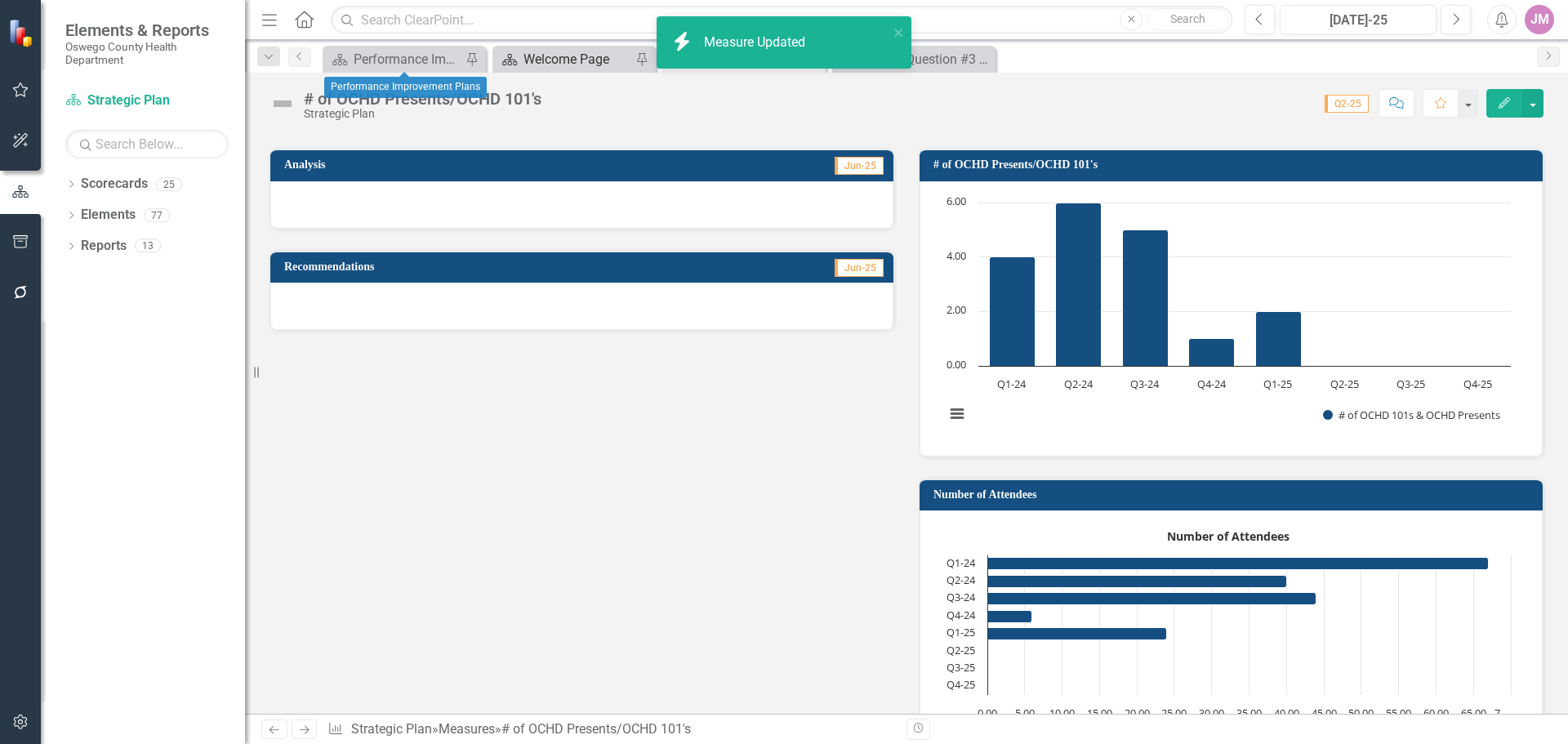
click at [545, 56] on div "Welcome Page" at bounding box center [578, 59] width 108 height 21
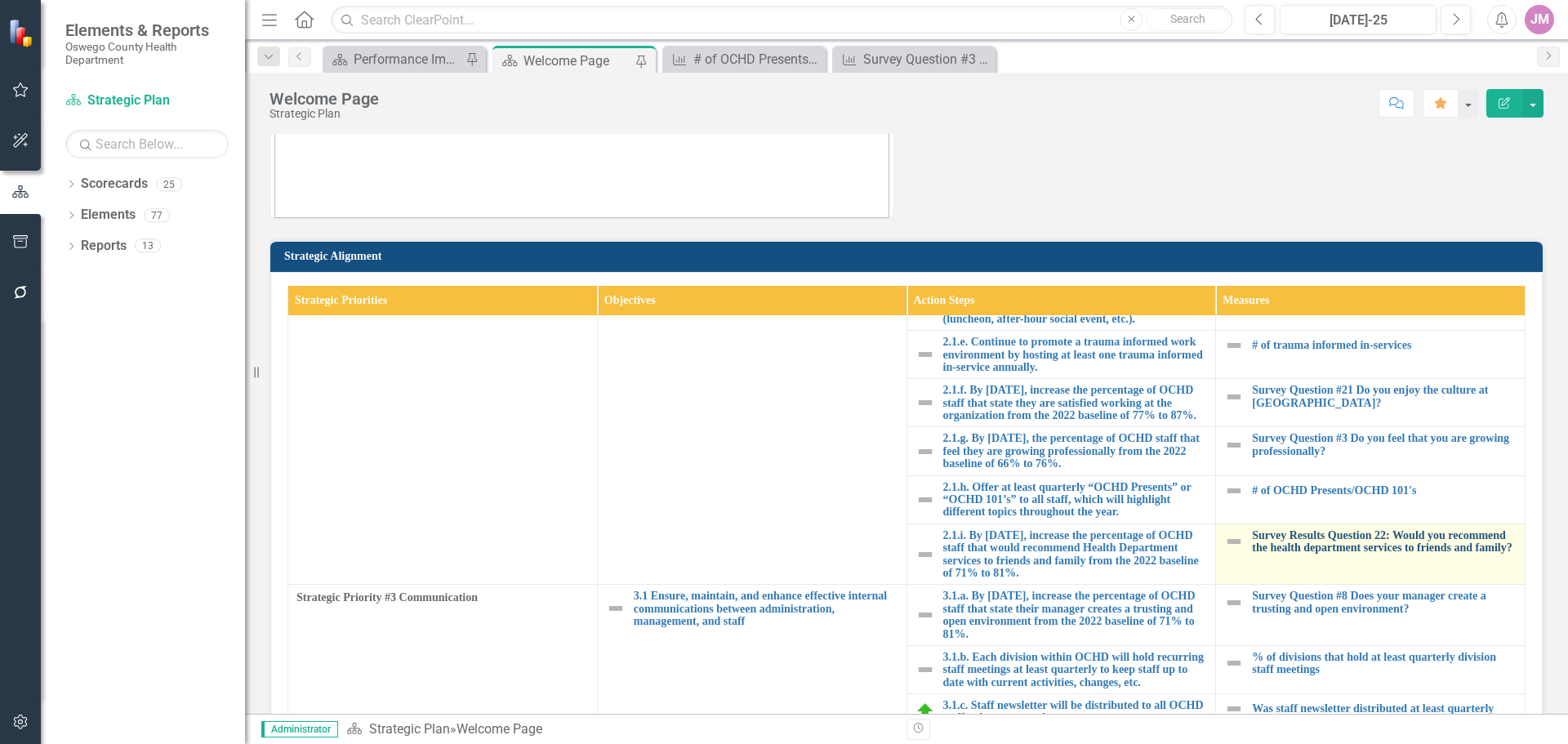
scroll to position [327, 0]
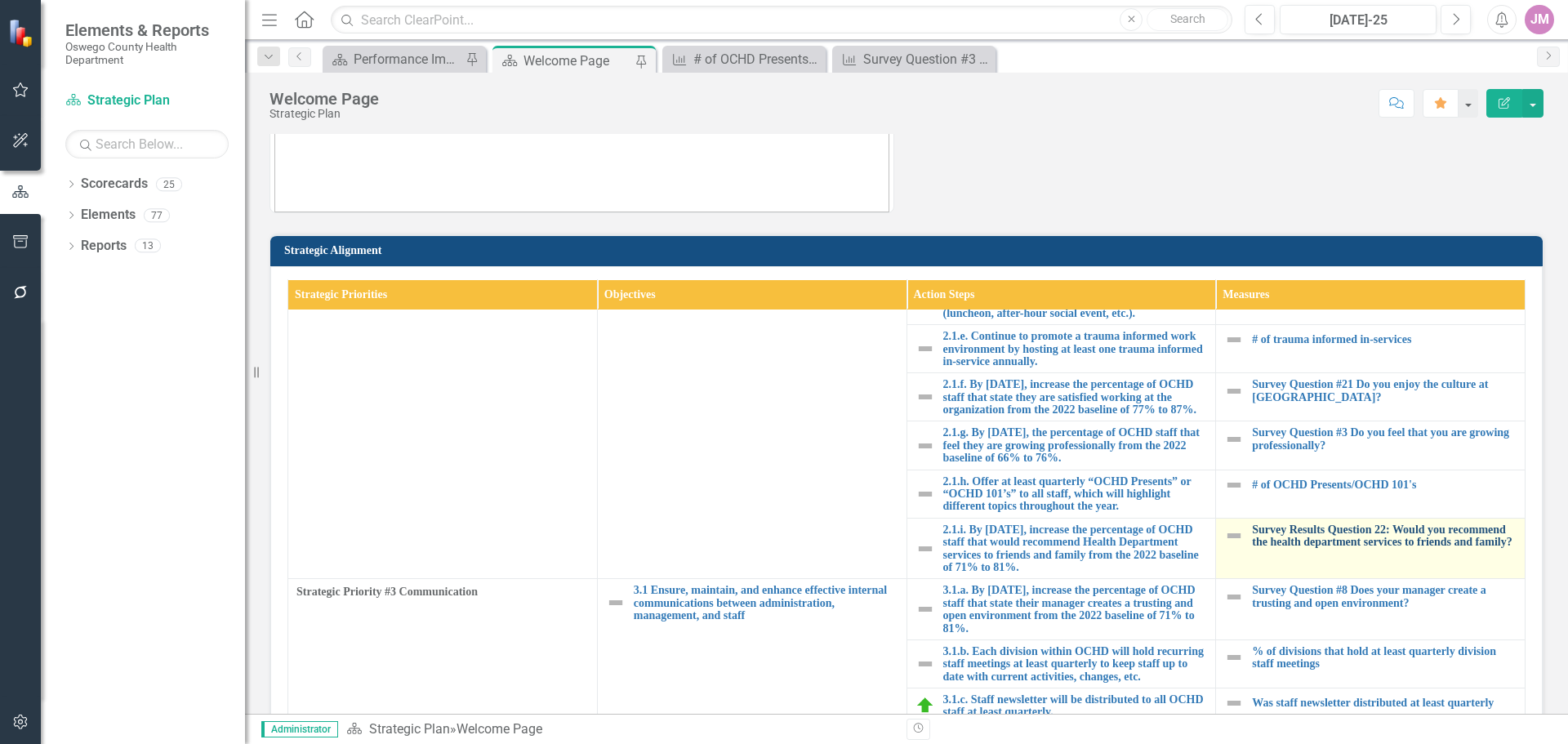
click at [1380, 549] on link "Survey Results Question 22: Would you recommend the health department services …" at bounding box center [1384, 536] width 264 height 25
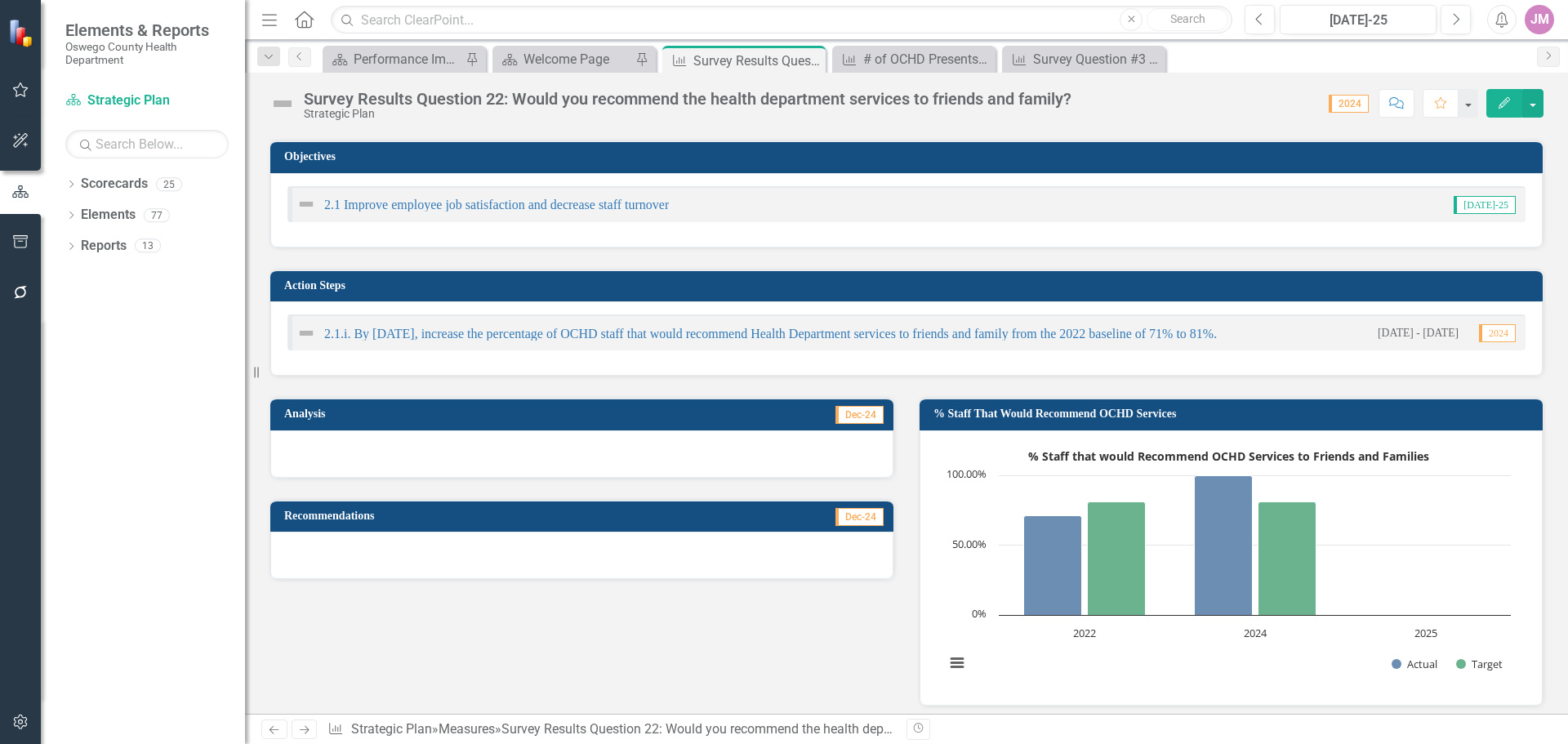
scroll to position [245, 0]
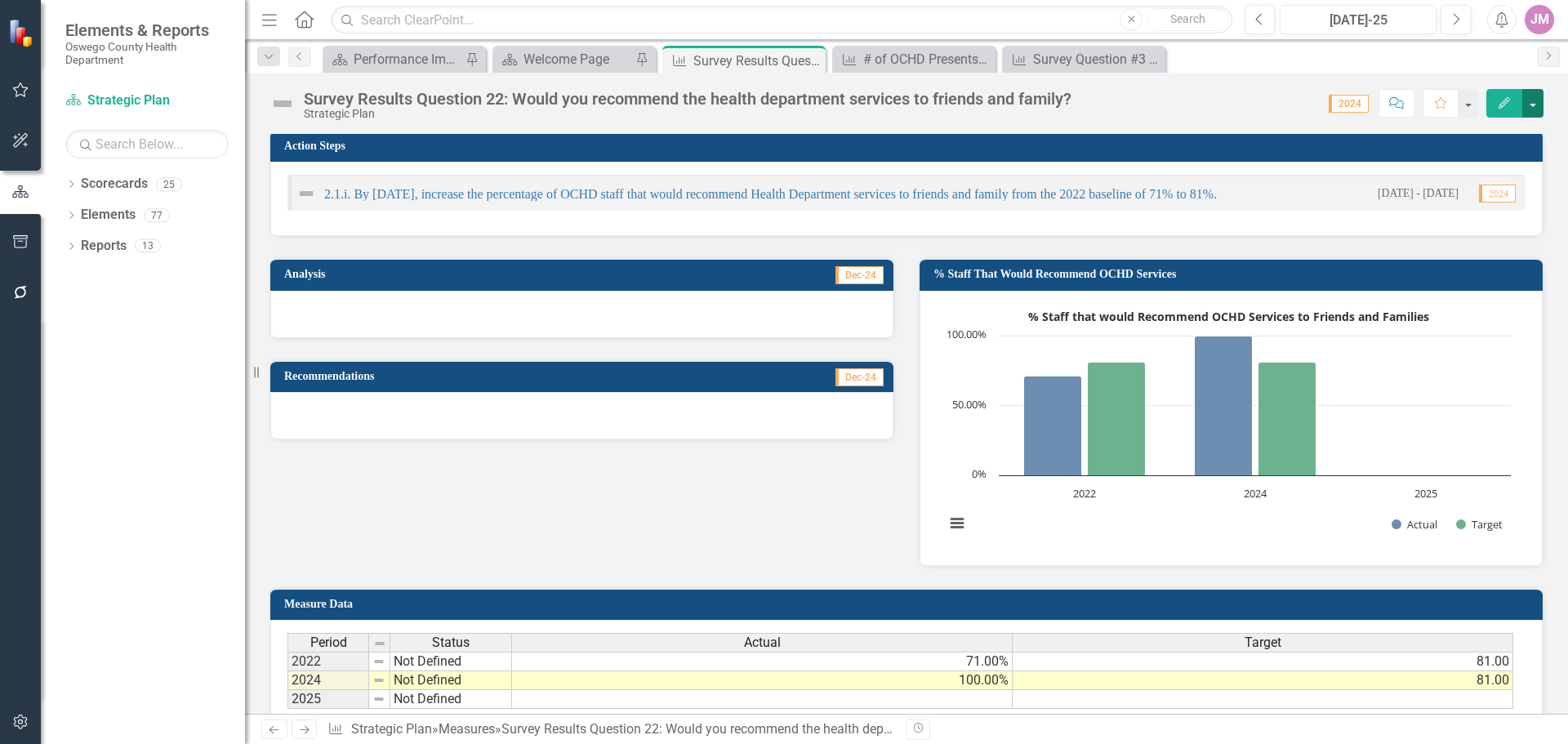
click at [1532, 97] on button "button" at bounding box center [1533, 103] width 22 height 29
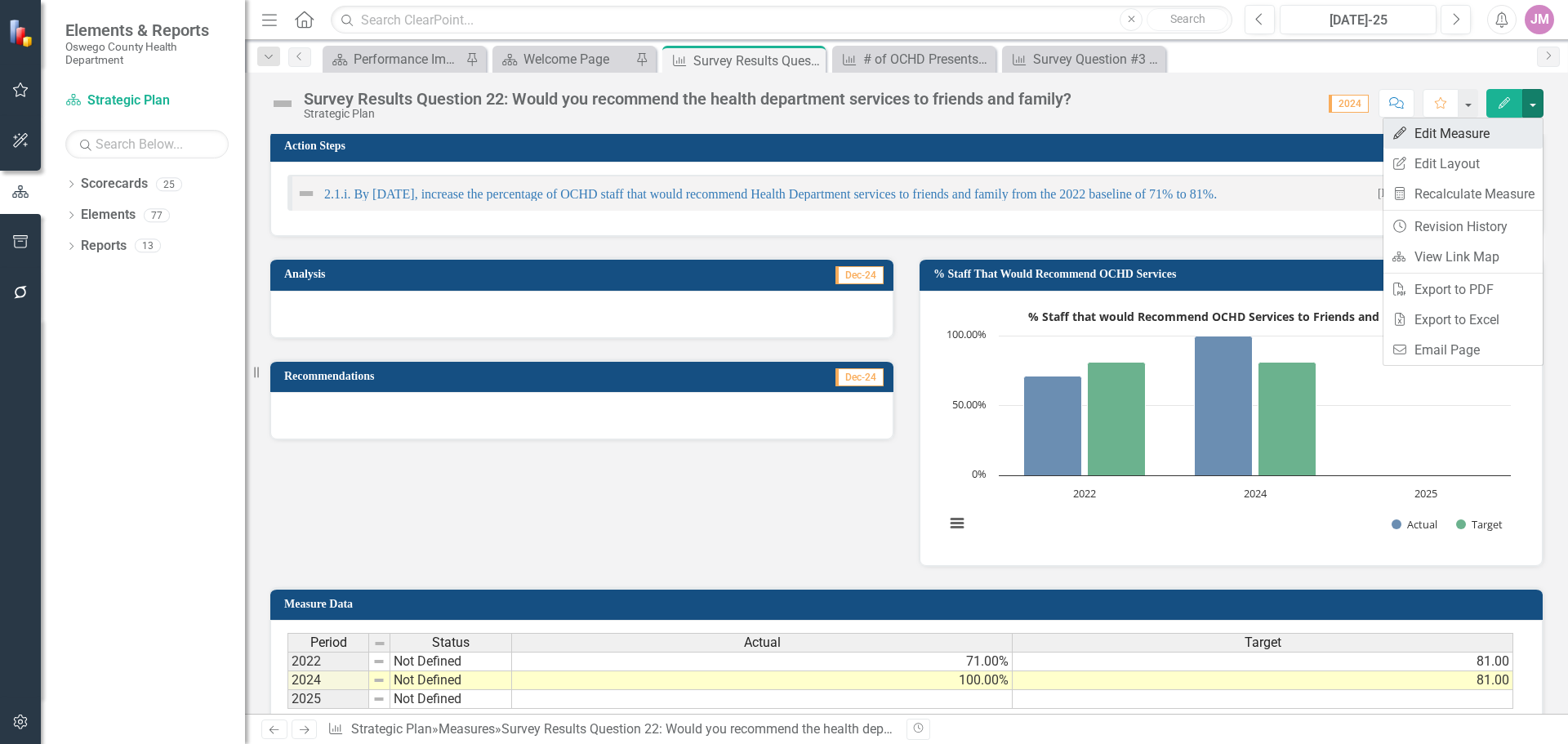
click at [1491, 126] on link "Edit Edit Measure" at bounding box center [1463, 134] width 159 height 31
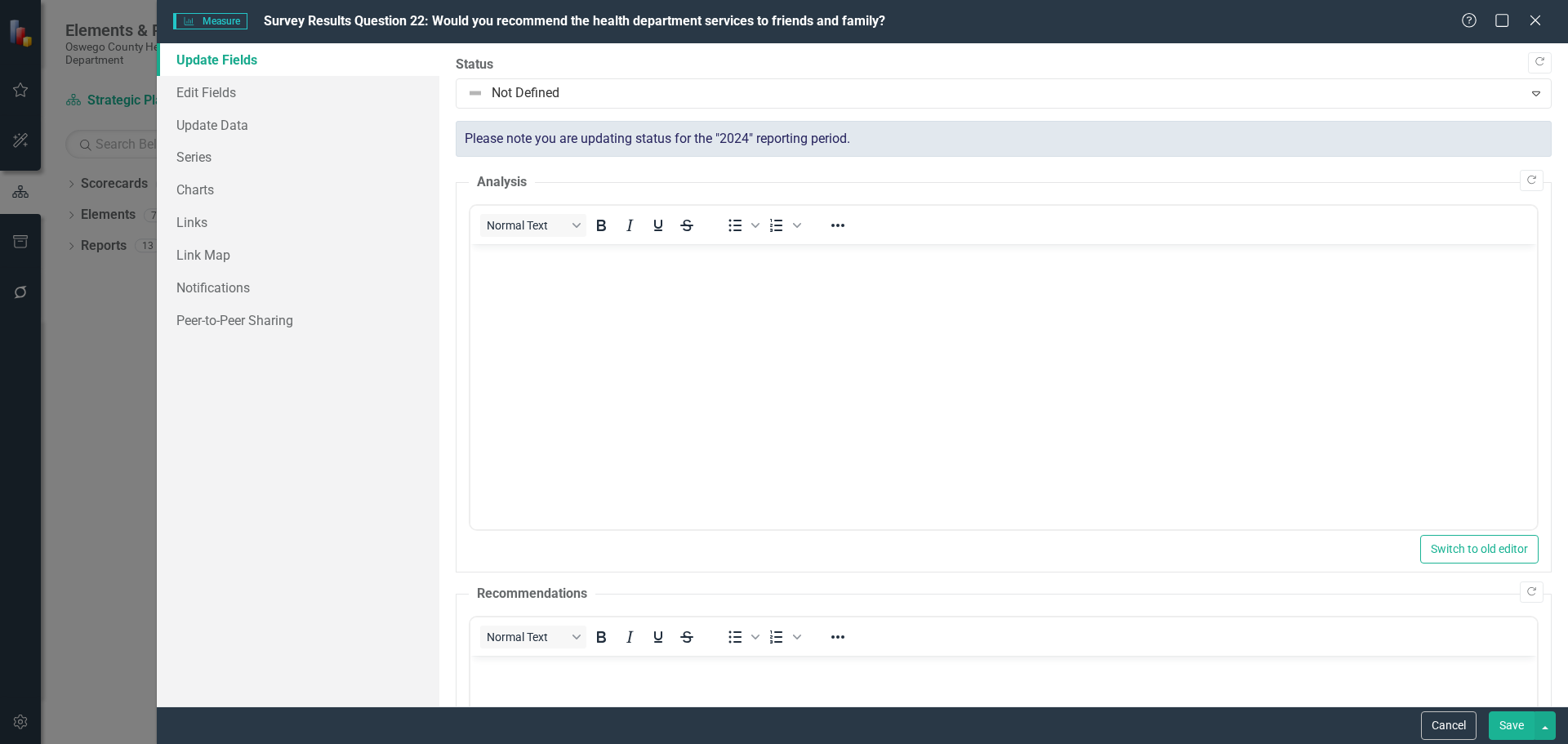
scroll to position [0, 0]
click at [207, 100] on link "Edit Fields" at bounding box center [298, 93] width 282 height 32
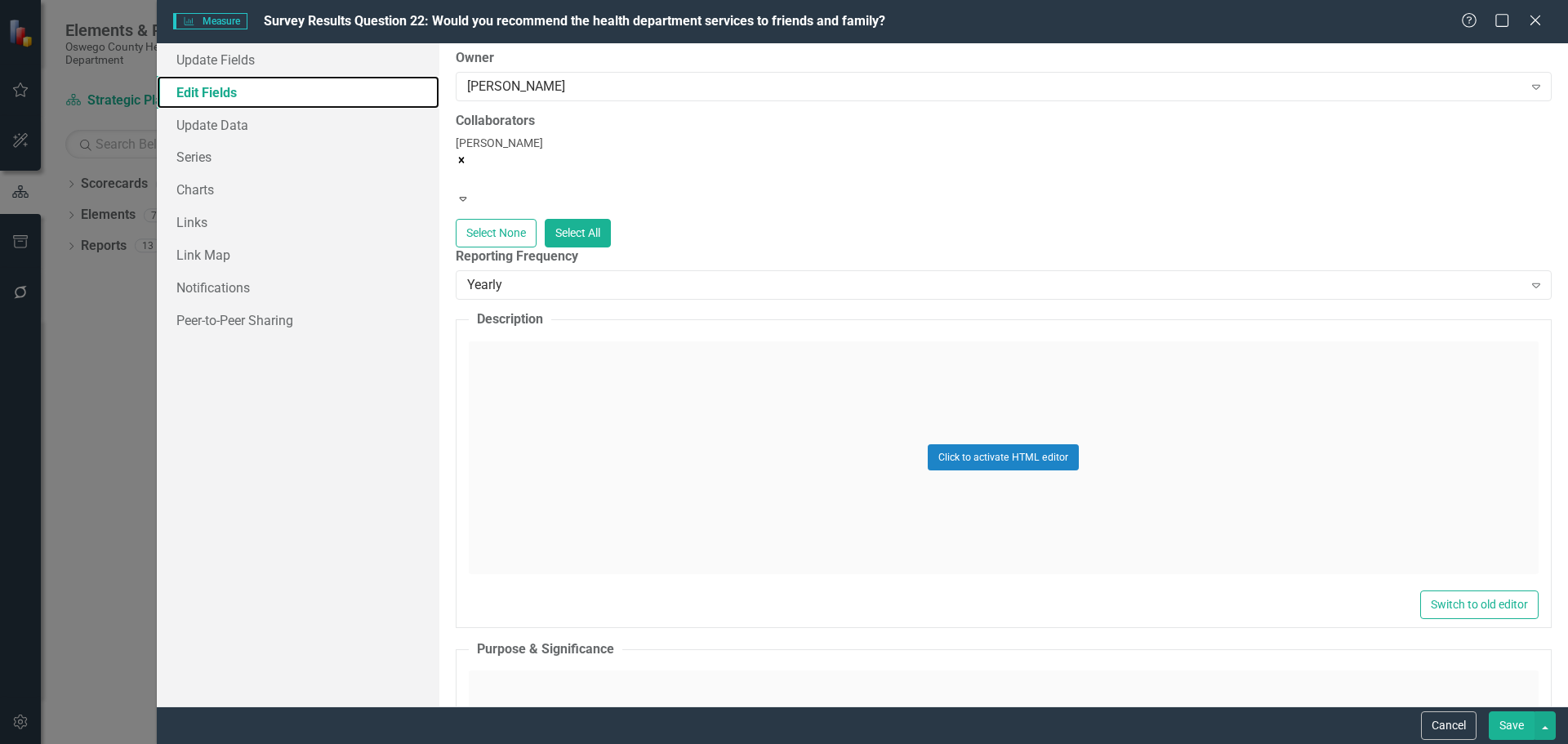
scroll to position [245, 0]
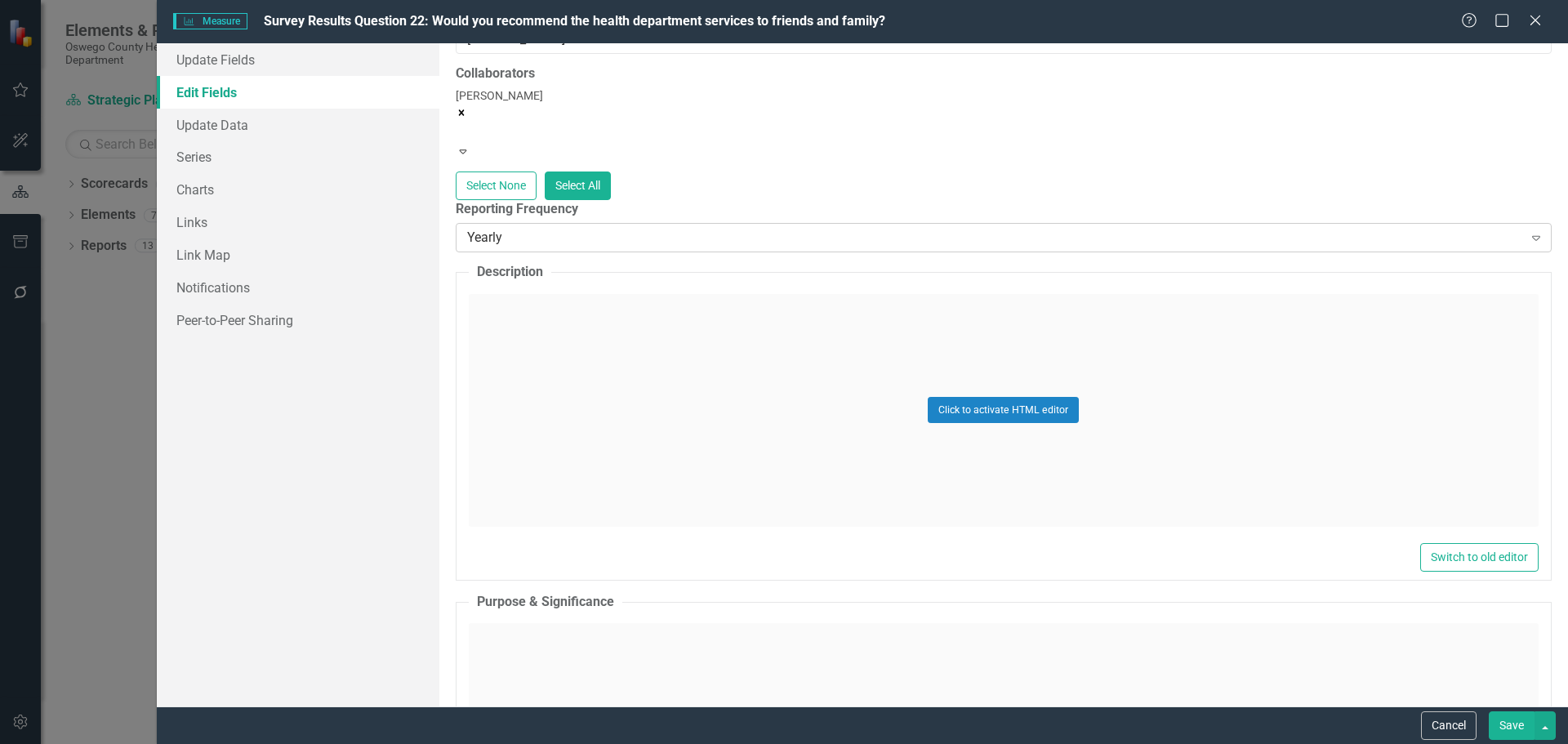
click at [1215, 228] on div "Yearly" at bounding box center [995, 237] width 1056 height 19
click at [611, 172] on button "Select All" at bounding box center [578, 186] width 66 height 29
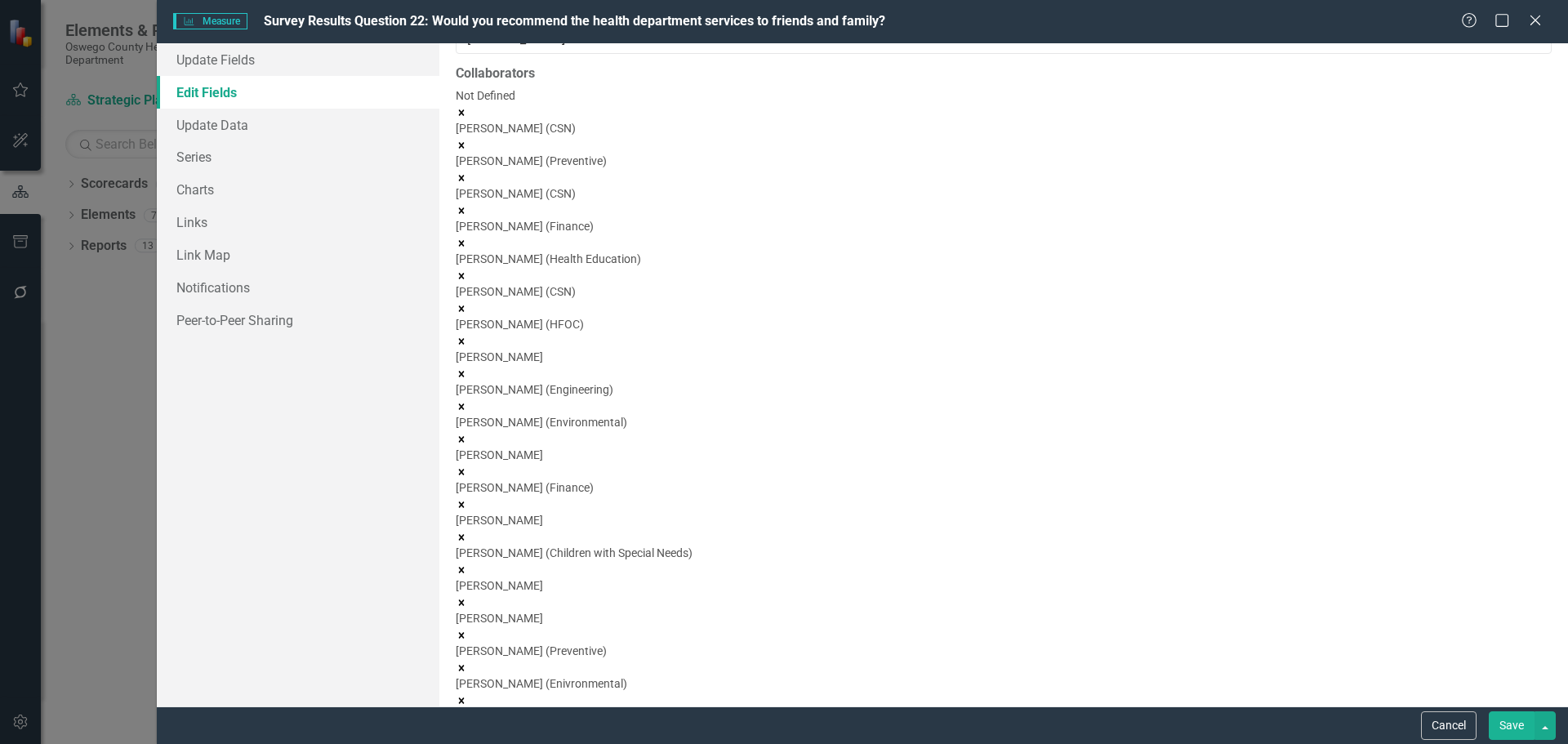
click at [1519, 731] on button "Save" at bounding box center [1511, 726] width 46 height 29
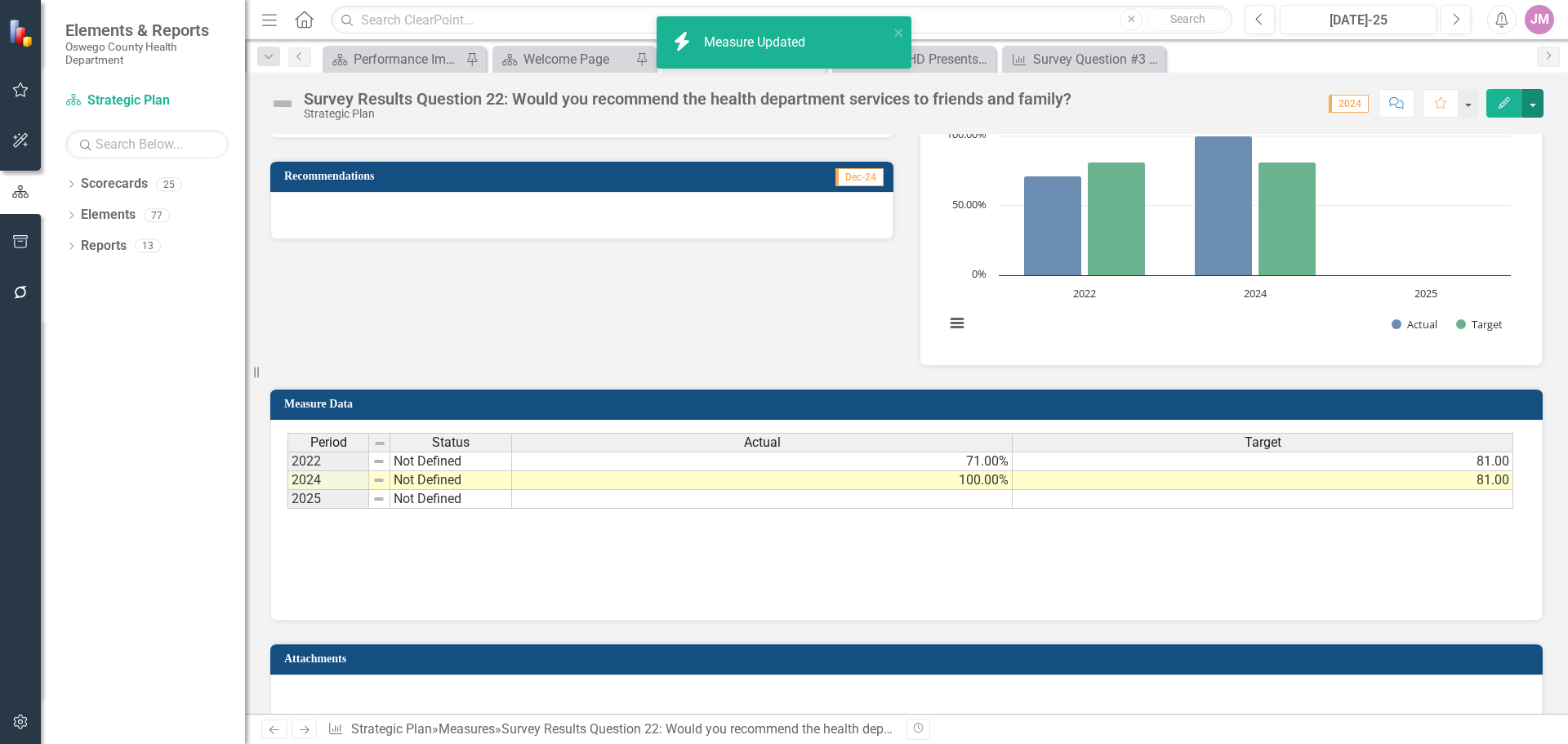
scroll to position [1001, 0]
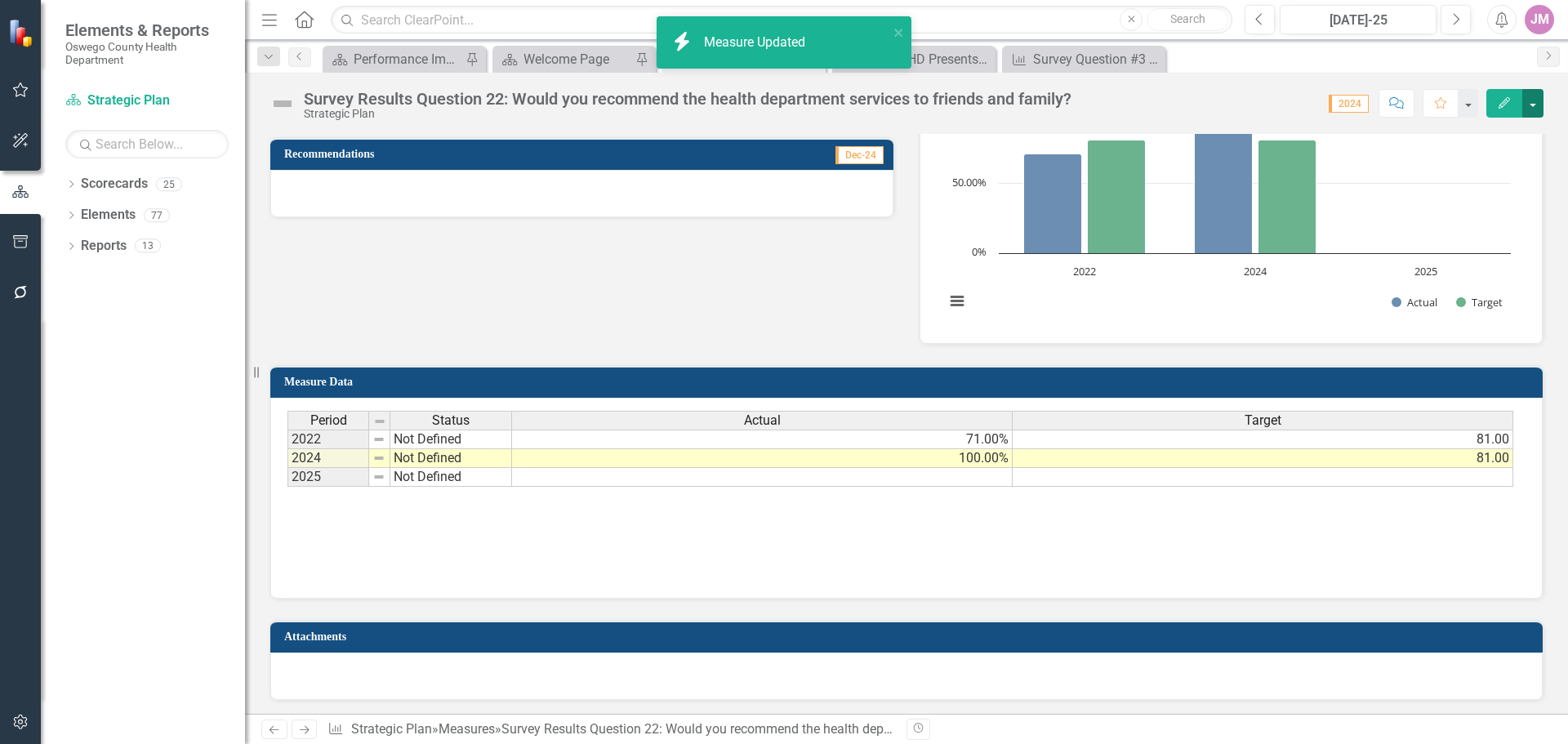
click at [1538, 101] on button "button" at bounding box center [1533, 103] width 22 height 29
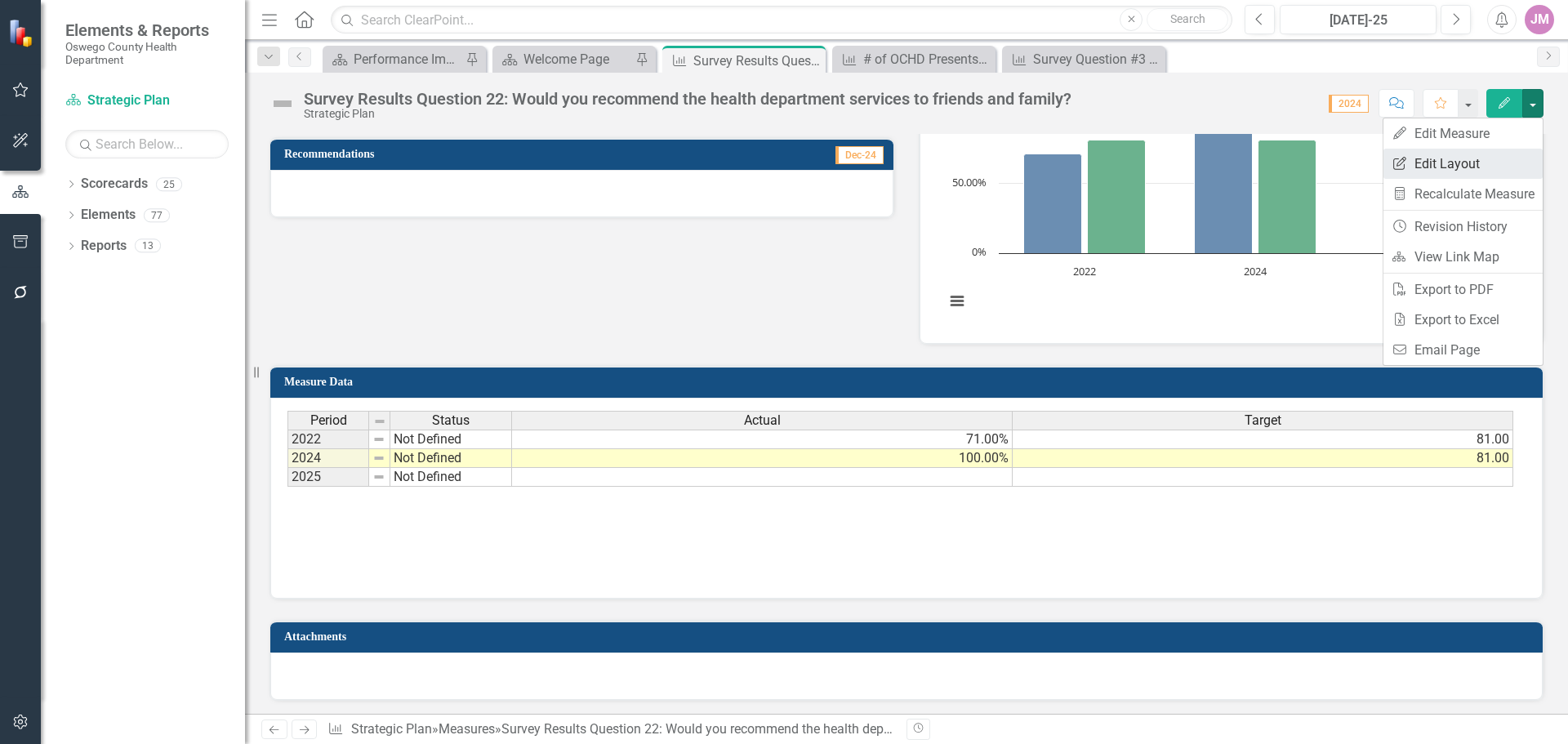
click at [1428, 169] on link "Edit Report Edit Layout" at bounding box center [1463, 164] width 159 height 31
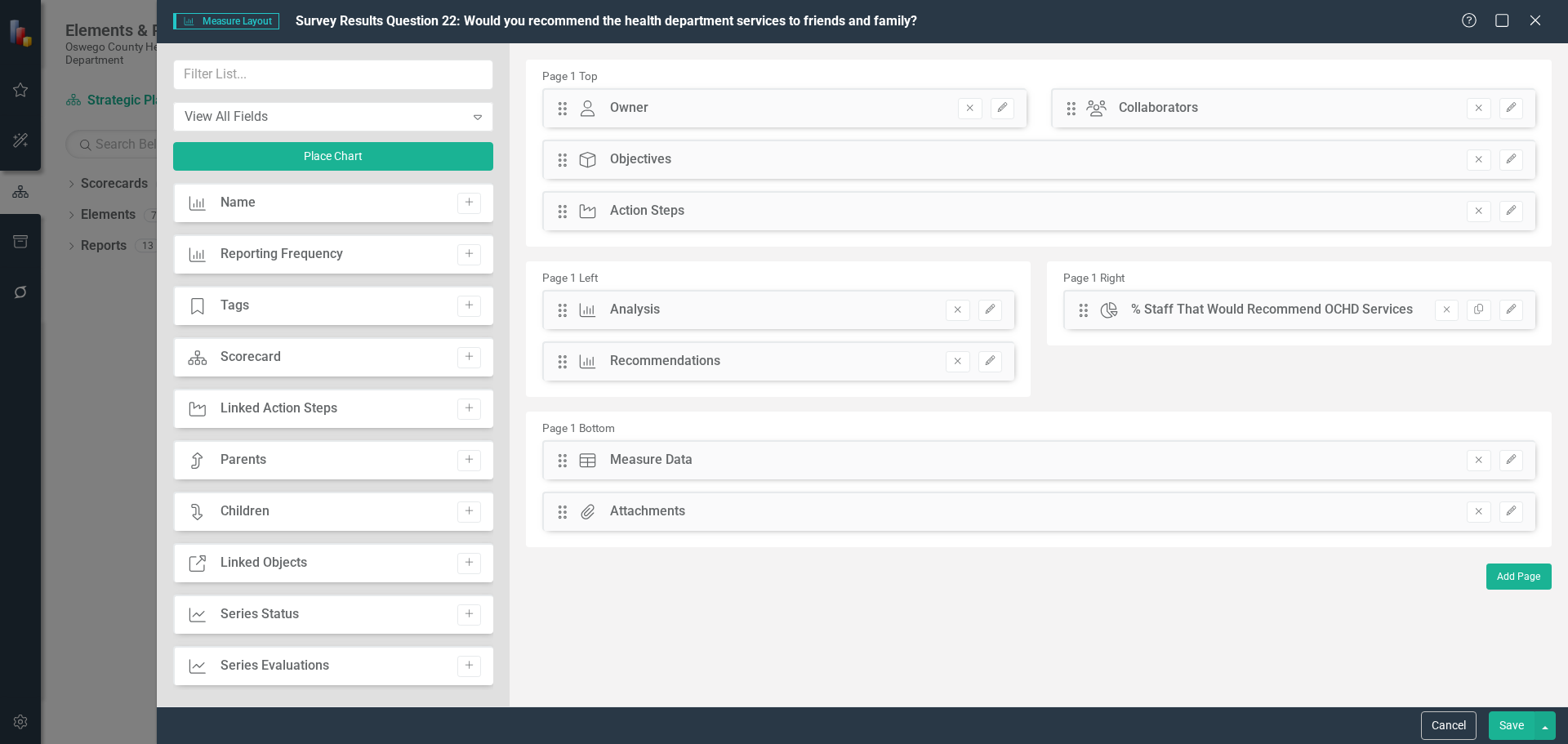
click at [1547, 3] on div "Measure Measure Layout Survey Results Question 22: Would you recommend the heal…" at bounding box center [863, 22] width 1412 height 43
click at [1536, 22] on icon "Close" at bounding box center [1535, 20] width 21 height 15
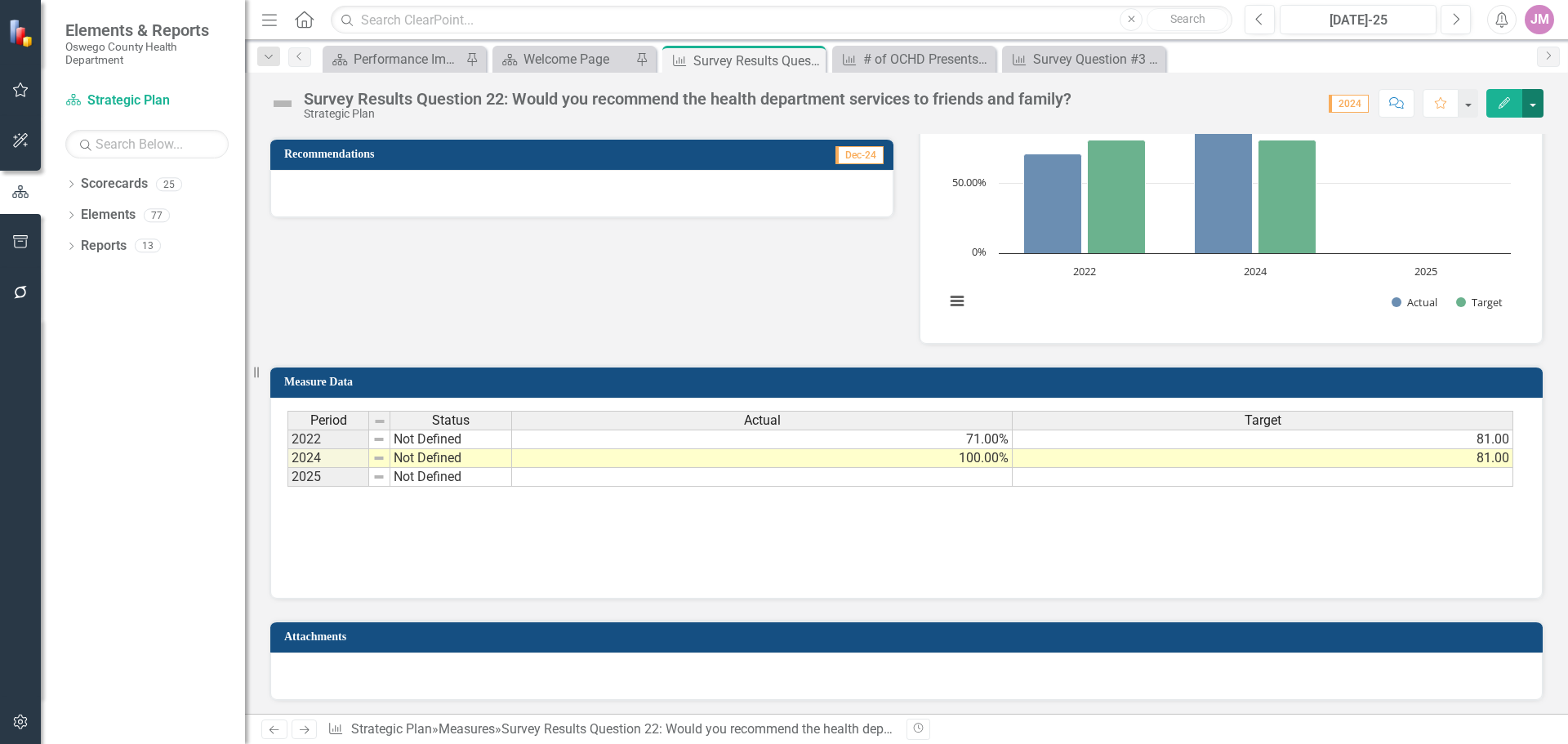
click at [1540, 97] on button "button" at bounding box center [1533, 103] width 22 height 29
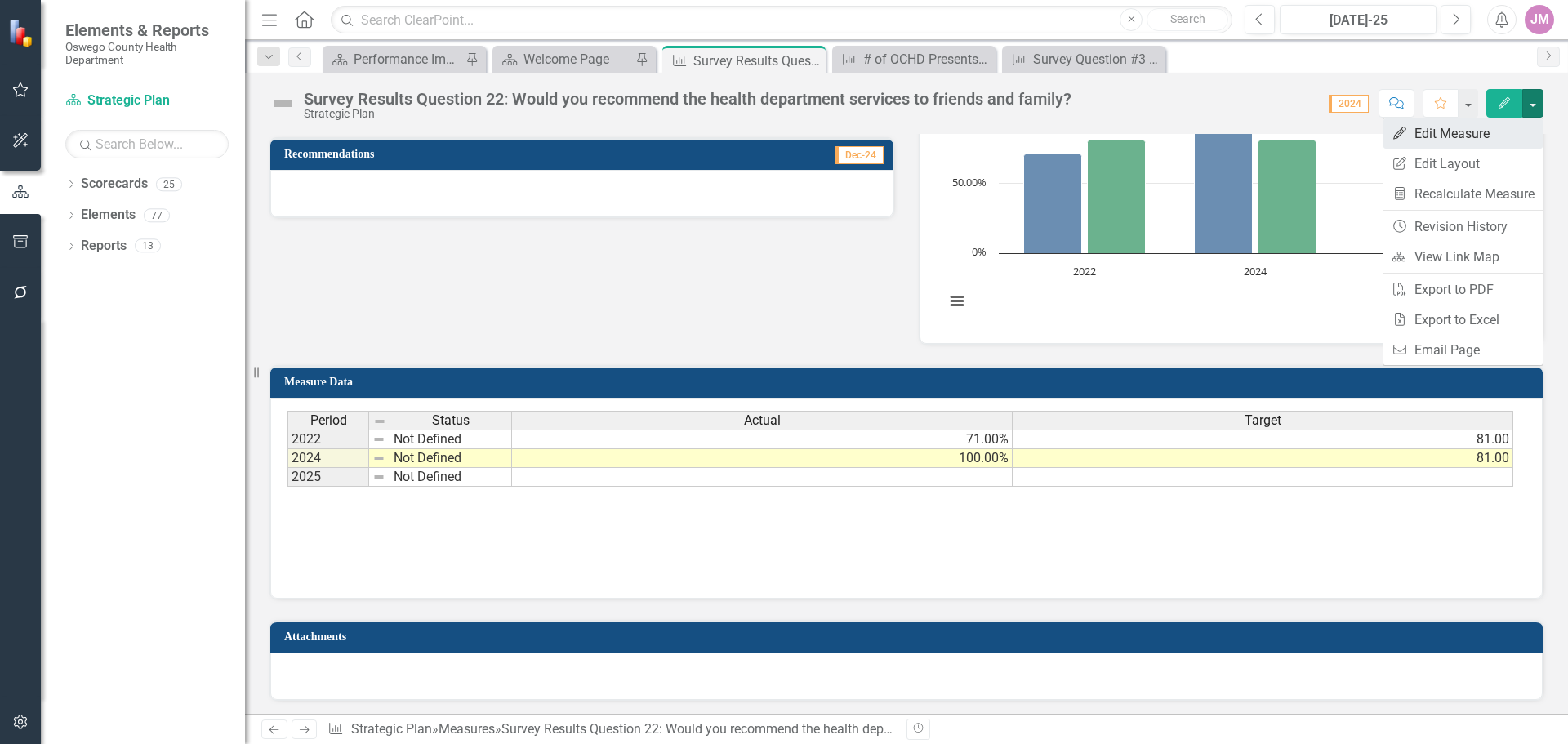
click at [1475, 129] on link "Edit Edit Measure" at bounding box center [1463, 134] width 159 height 31
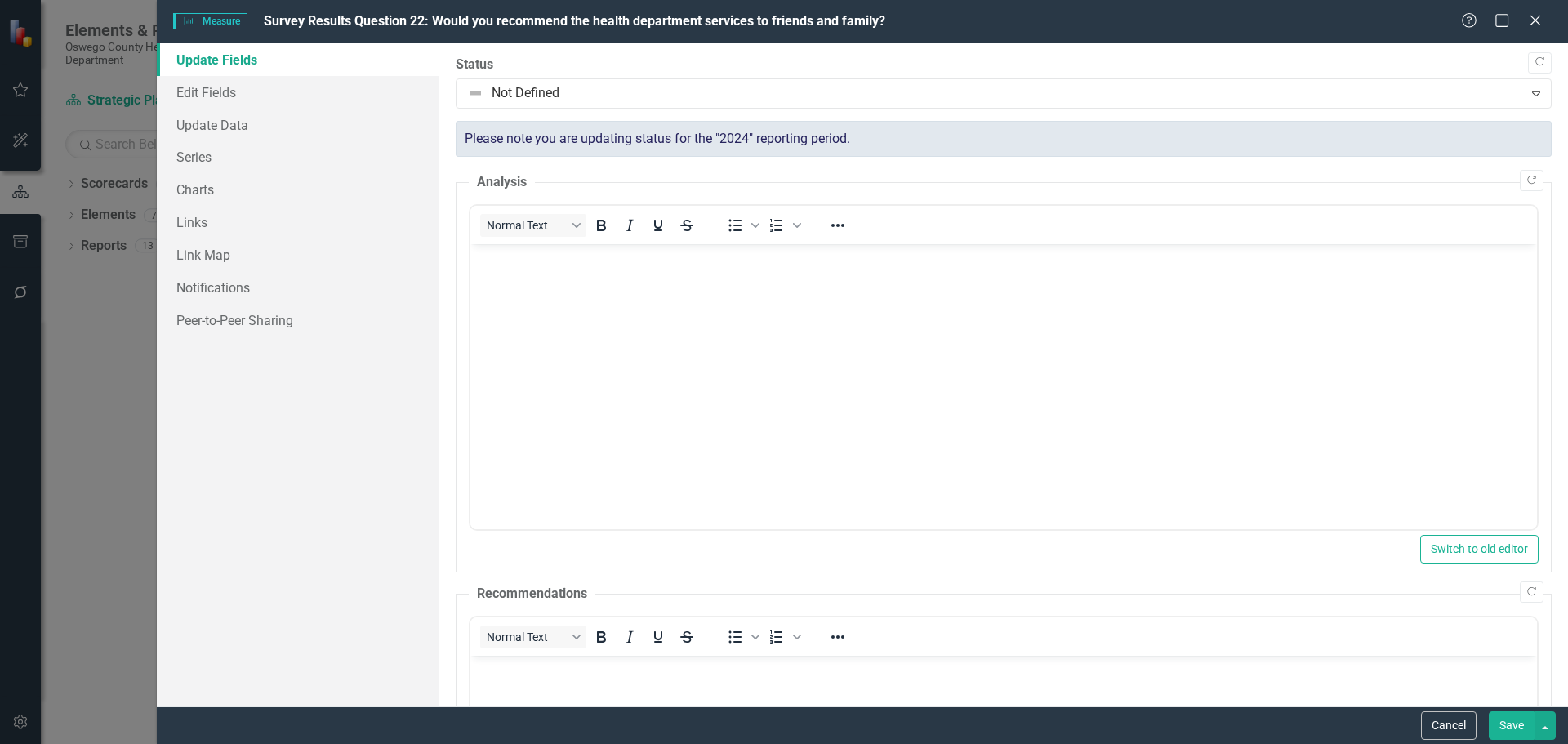
scroll to position [0, 0]
click at [210, 182] on link "Charts" at bounding box center [298, 190] width 282 height 32
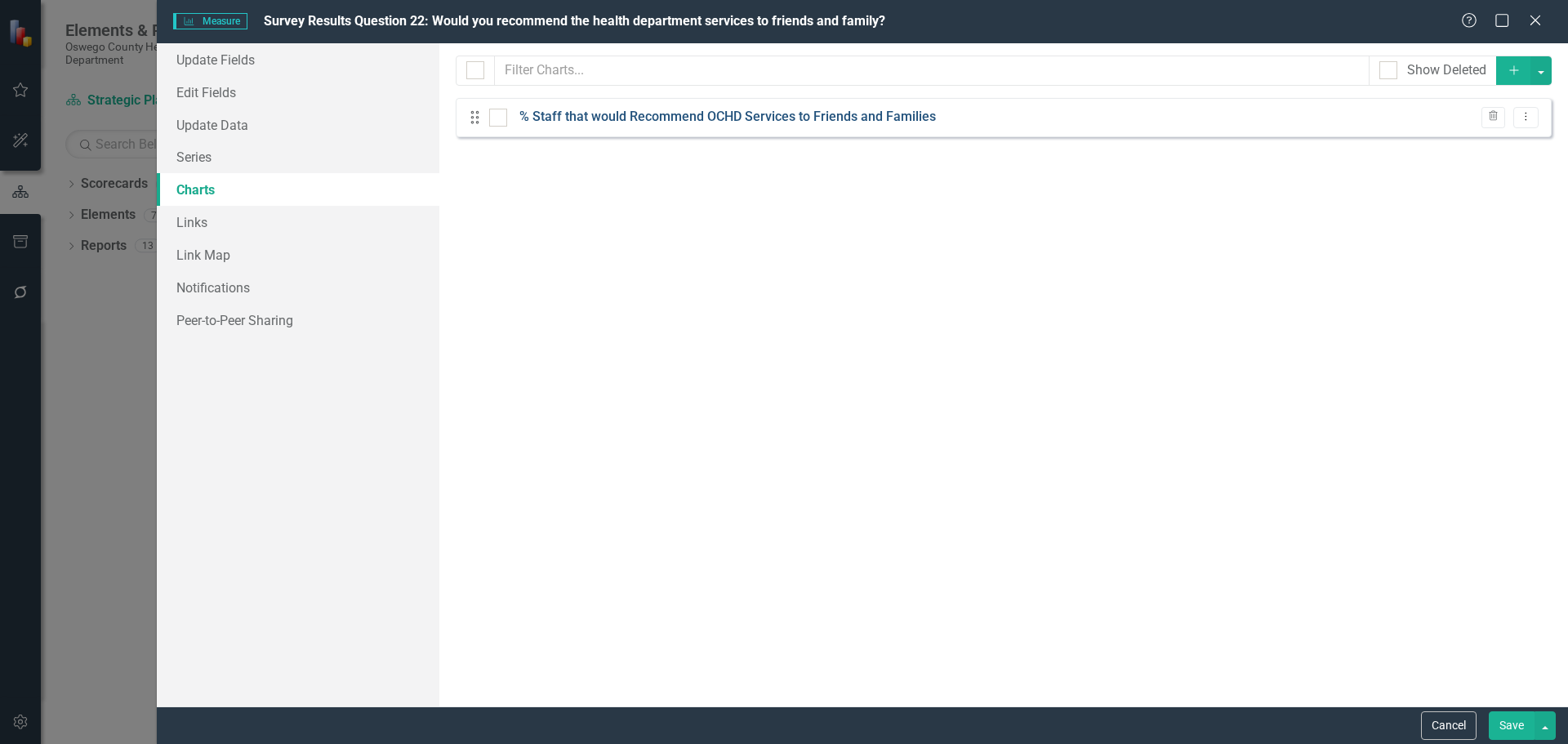
click at [775, 110] on link "% Staff that would Recommend OCHD Services to Friends and Families" at bounding box center [728, 117] width 417 height 19
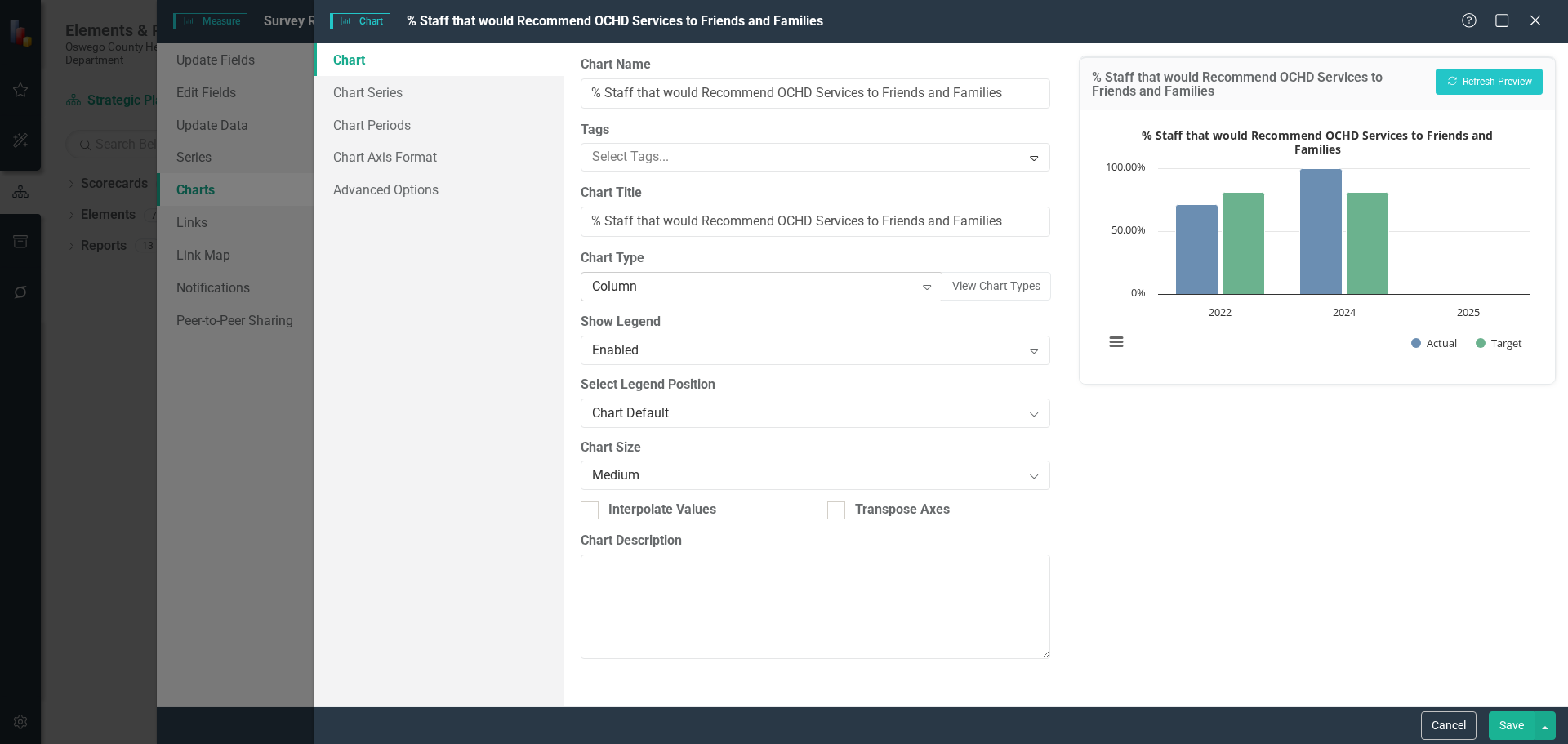
click at [767, 293] on div "Column" at bounding box center [753, 287] width 322 height 19
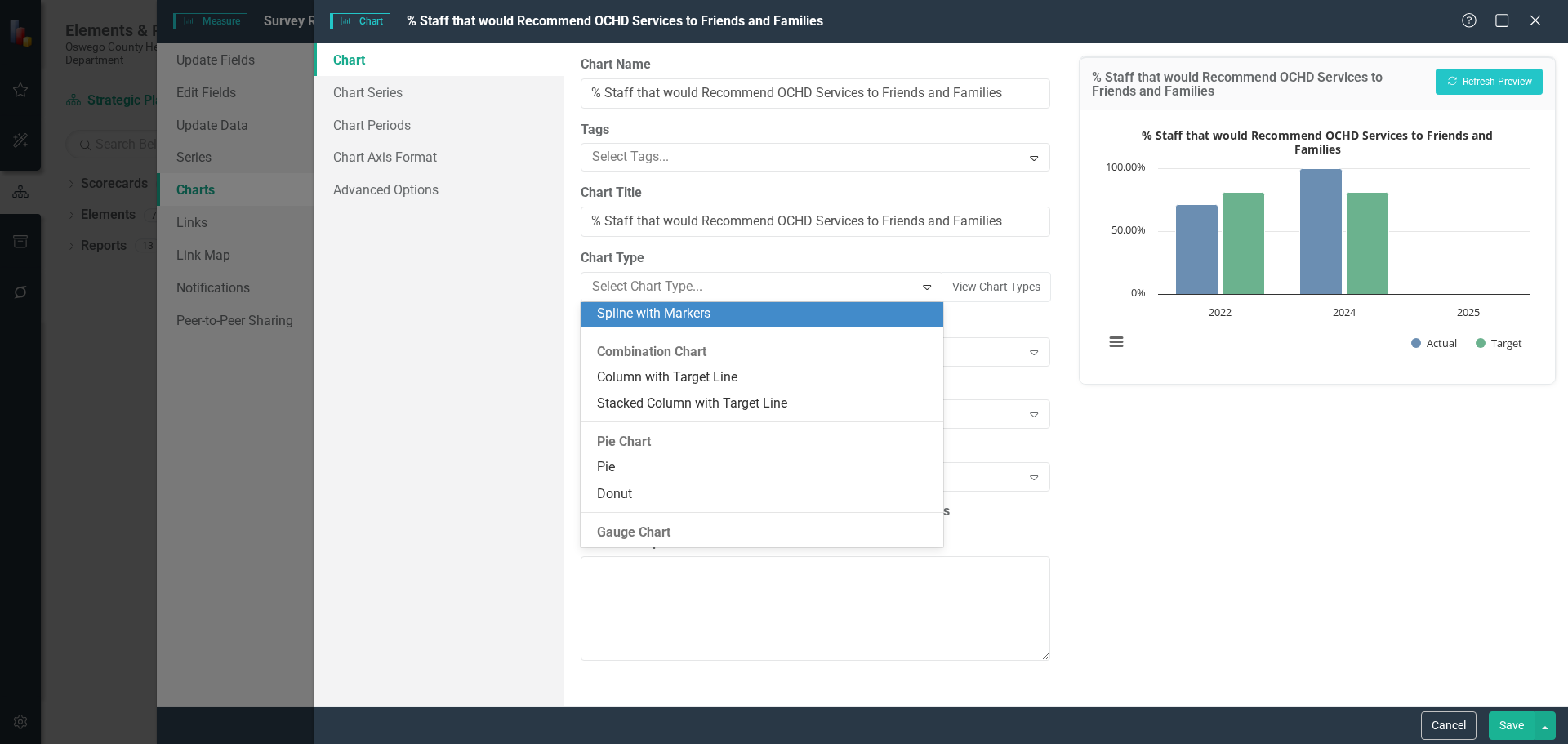
scroll to position [931, 0]
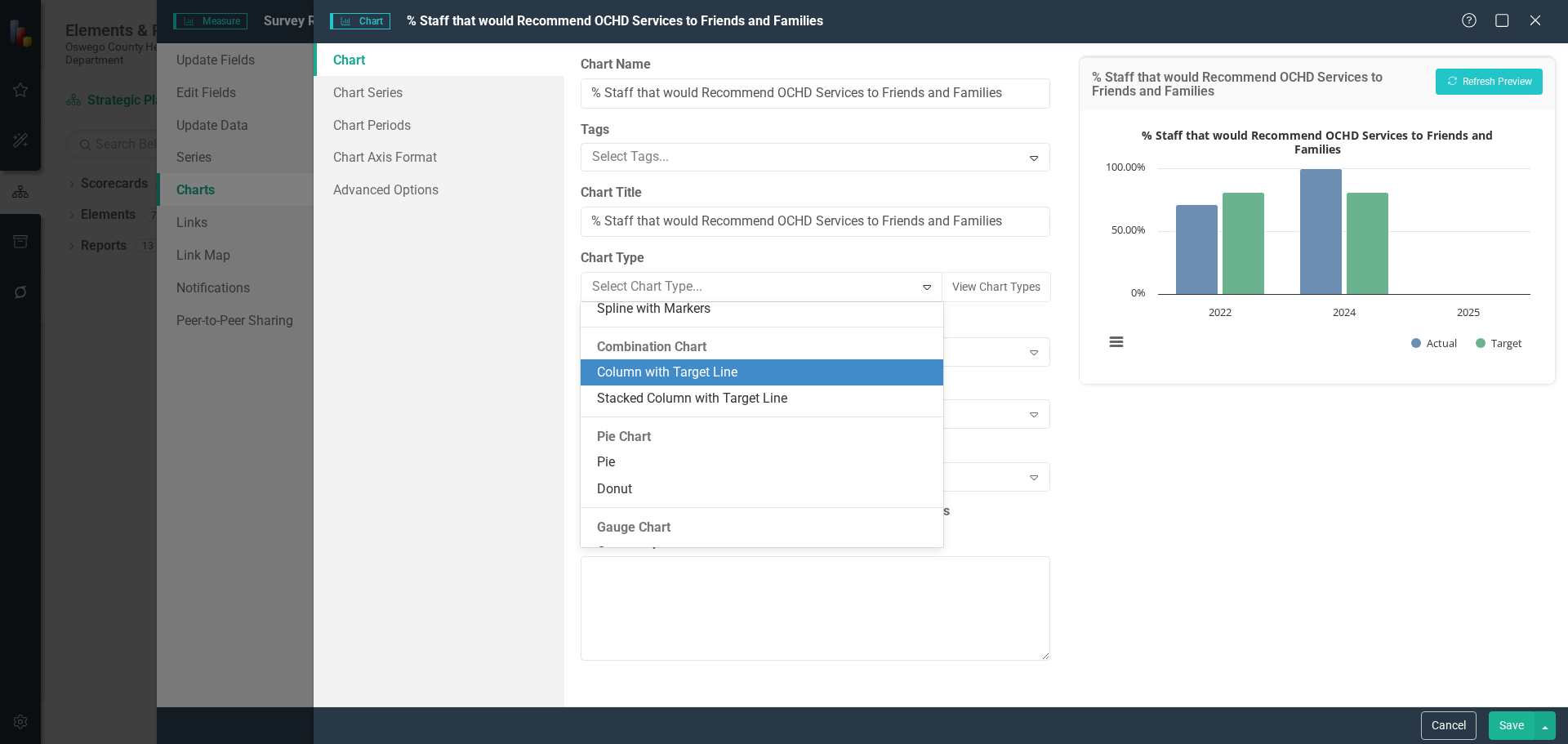
click at [690, 368] on div "Column with Target Line" at bounding box center [765, 372] width 336 height 19
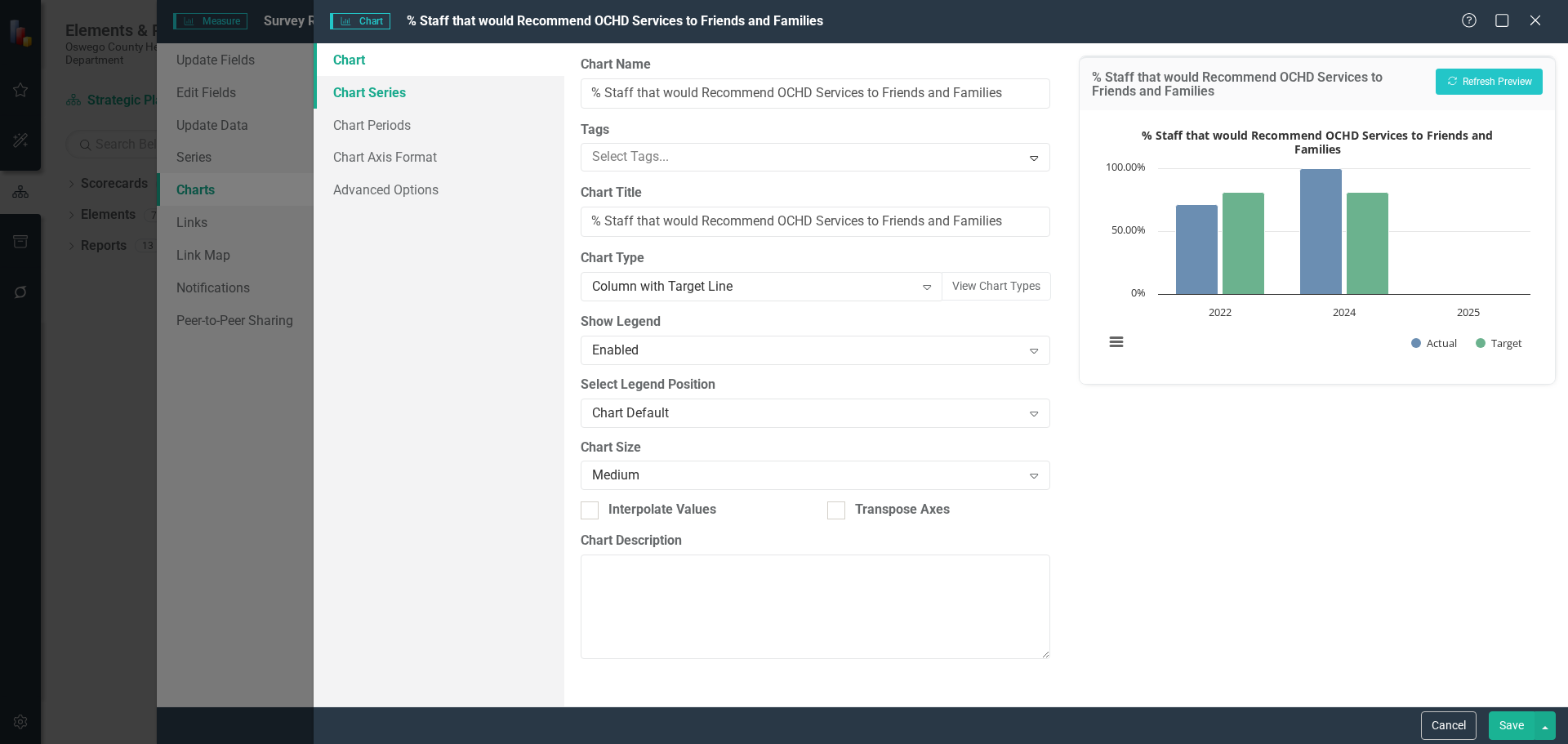
click at [415, 99] on link "Chart Series" at bounding box center [439, 93] width 251 height 32
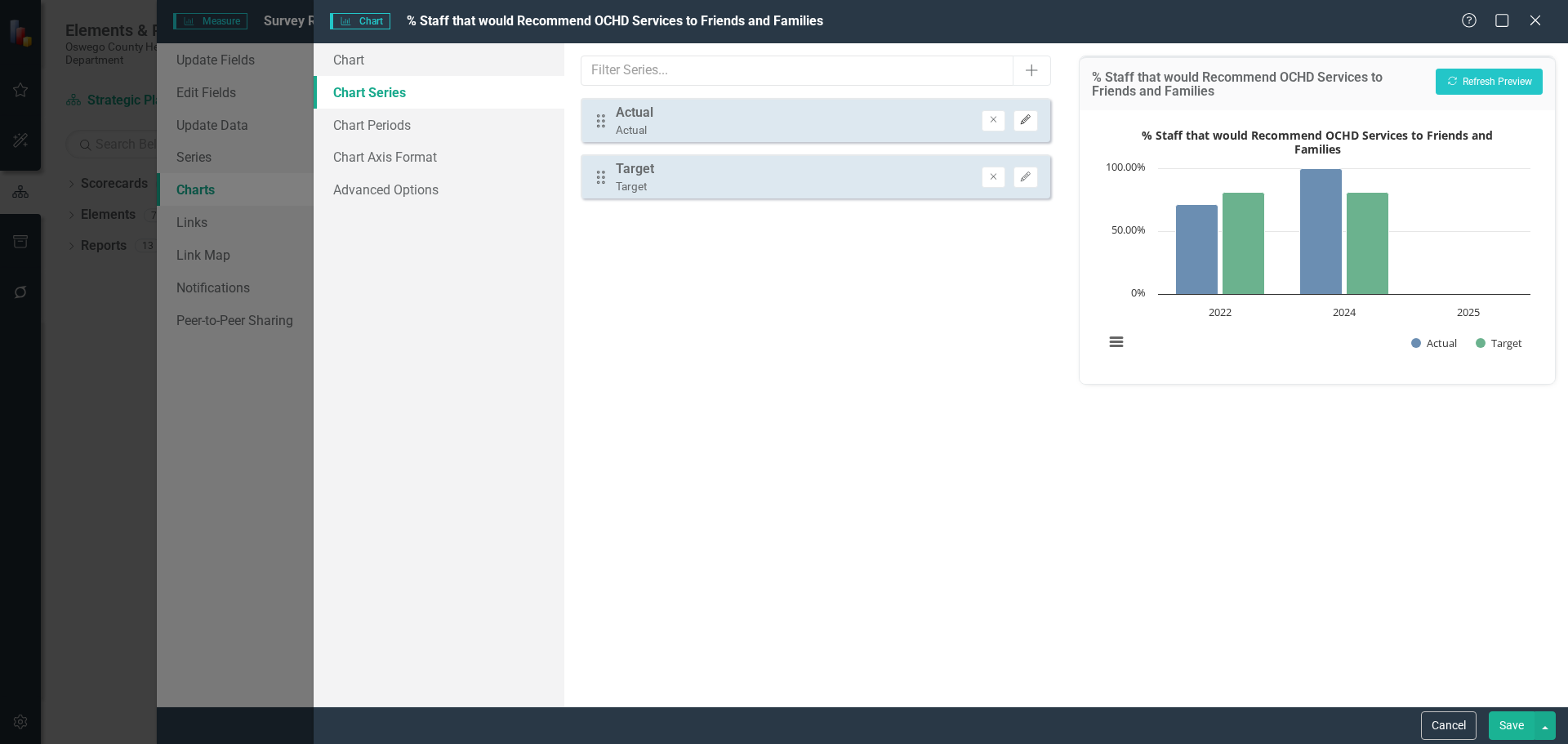
click at [1022, 117] on icon "Edit" at bounding box center [1025, 120] width 13 height 10
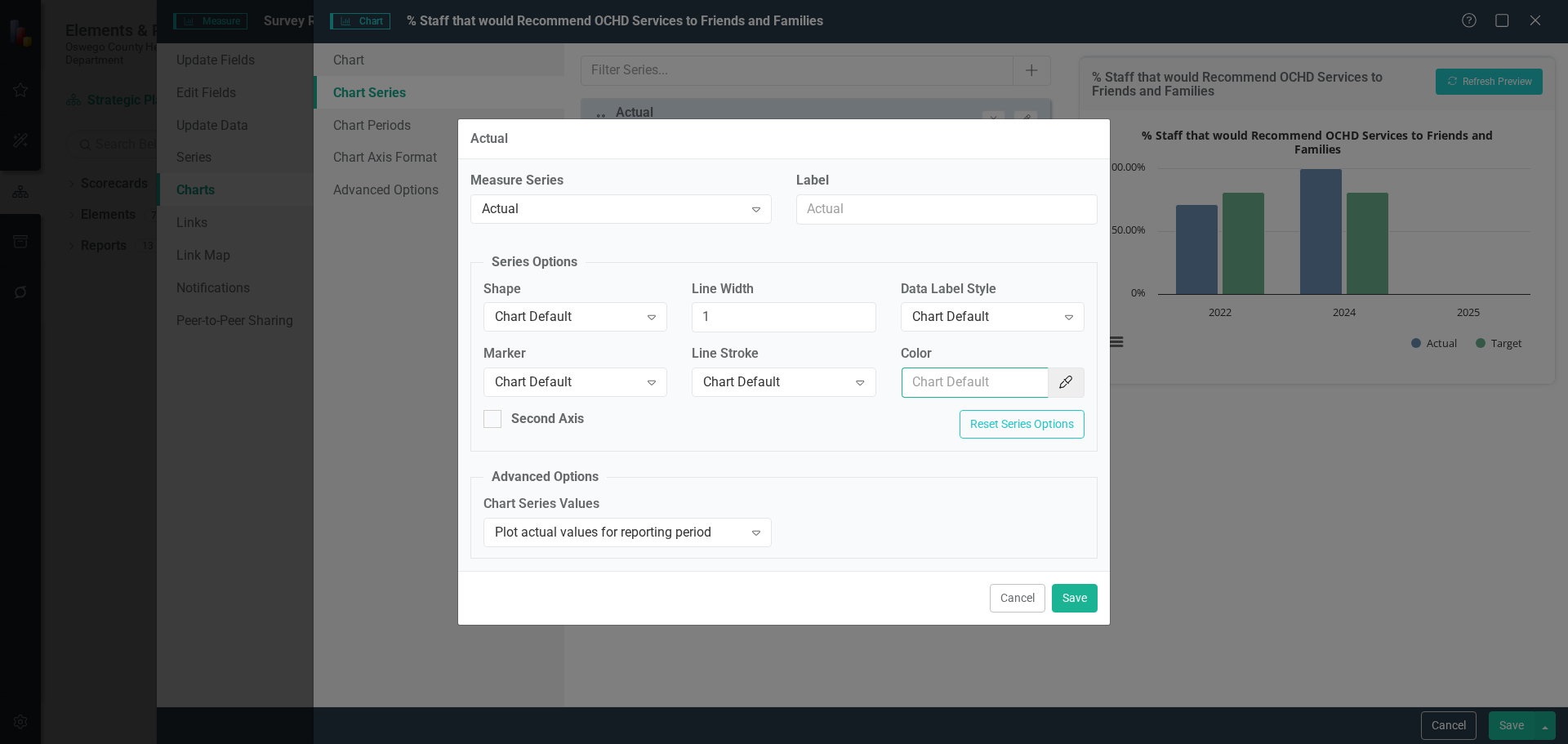
click at [1005, 382] on input "Color" at bounding box center [975, 383] width 147 height 31
type input "154f82"
click at [1080, 600] on button "Save" at bounding box center [1075, 598] width 46 height 29
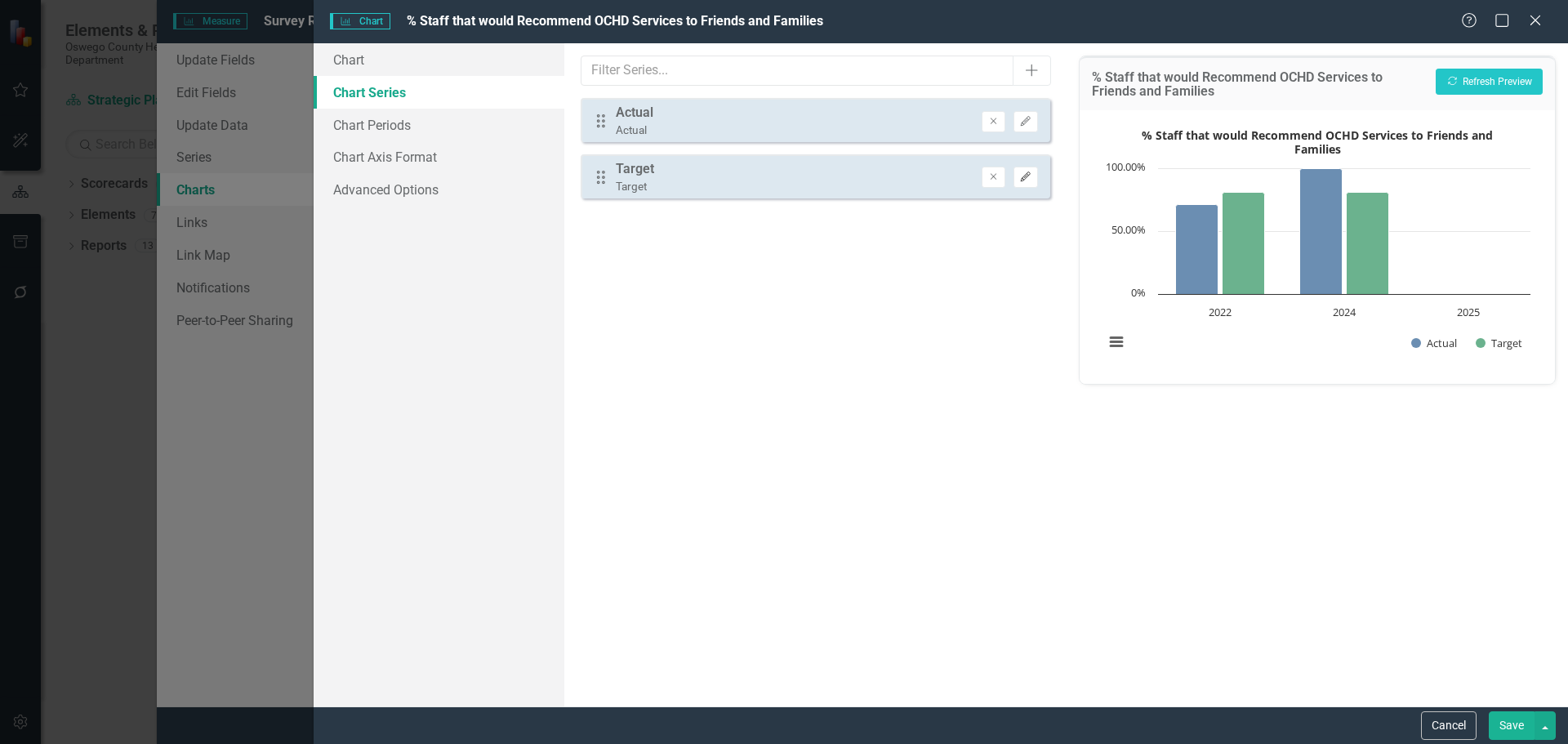
click at [1020, 173] on icon "Edit" at bounding box center [1025, 177] width 13 height 10
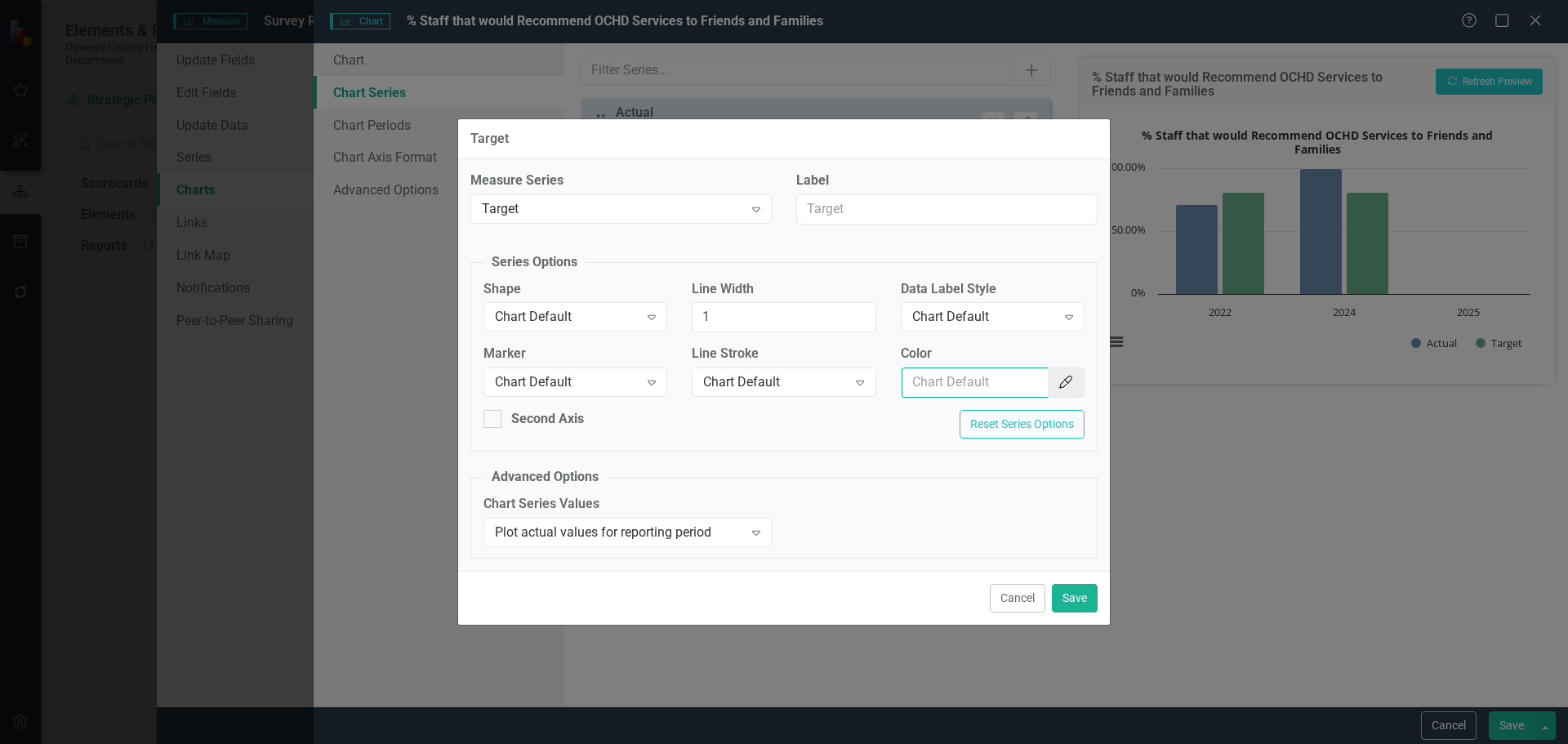
drag, startPoint x: 983, startPoint y: 385, endPoint x: 986, endPoint y: 394, distance: 9.5
click at [983, 385] on input "Color" at bounding box center [975, 383] width 147 height 31
type input "154f82"
click at [985, 389] on input "154f82" at bounding box center [975, 383] width 147 height 31
drag, startPoint x: 998, startPoint y: 382, endPoint x: 743, endPoint y: 345, distance: 257.7
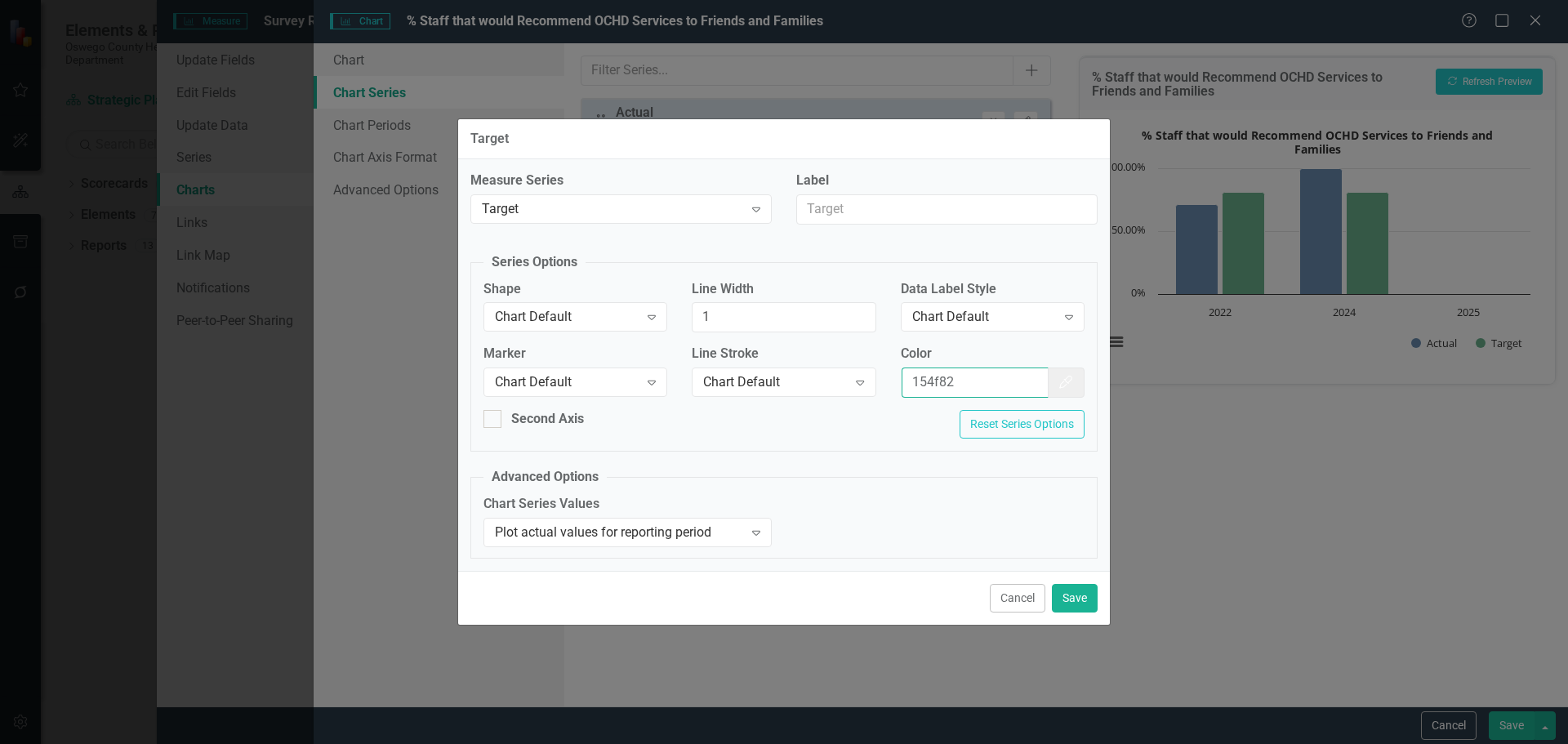
click at [733, 360] on div "Marker Chart Default Expand Line Stroke Chart Default Expand Color 154f82 Color…" at bounding box center [784, 377] width 625 height 66
drag, startPoint x: 969, startPoint y: 381, endPoint x: 981, endPoint y: 386, distance: 13.0
click at [969, 381] on input "Color" at bounding box center [975, 383] width 147 height 31
type input "f7bf3d"
drag, startPoint x: 1084, startPoint y: 605, endPoint x: 1100, endPoint y: 580, distance: 29.7
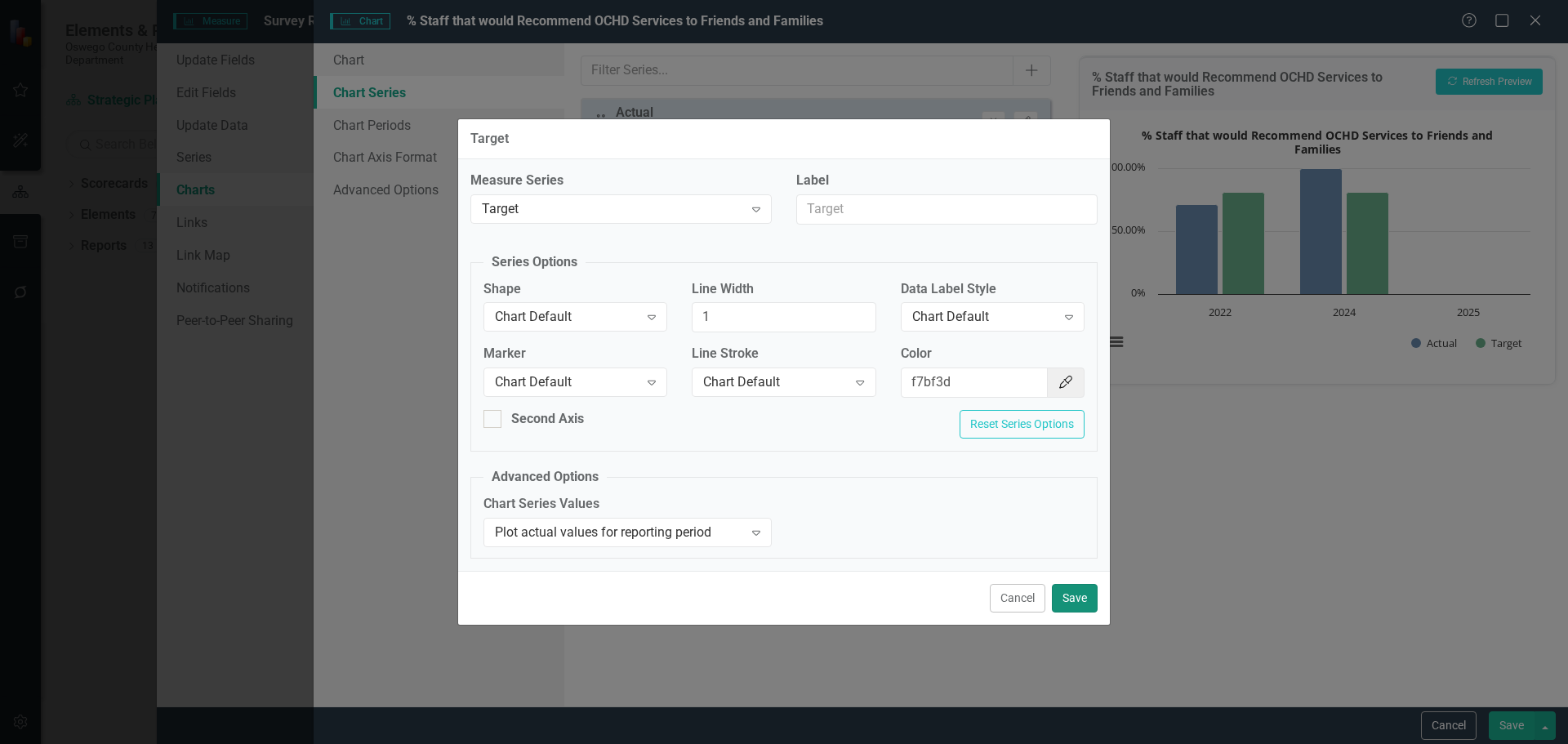
click at [1084, 605] on button "Save" at bounding box center [1075, 598] width 46 height 29
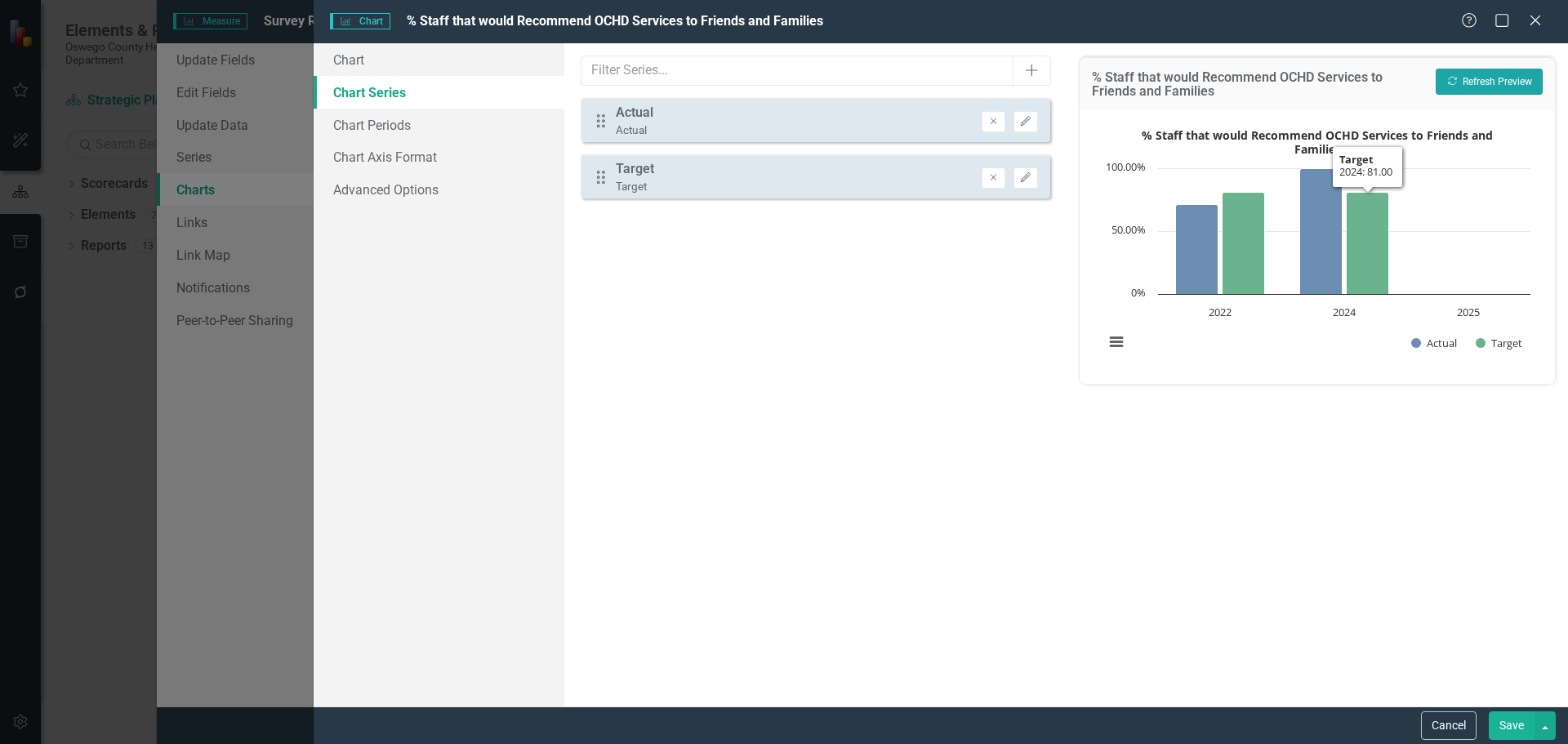
click at [1515, 88] on button "Recalculate Refresh Preview" at bounding box center [1489, 81] width 107 height 26
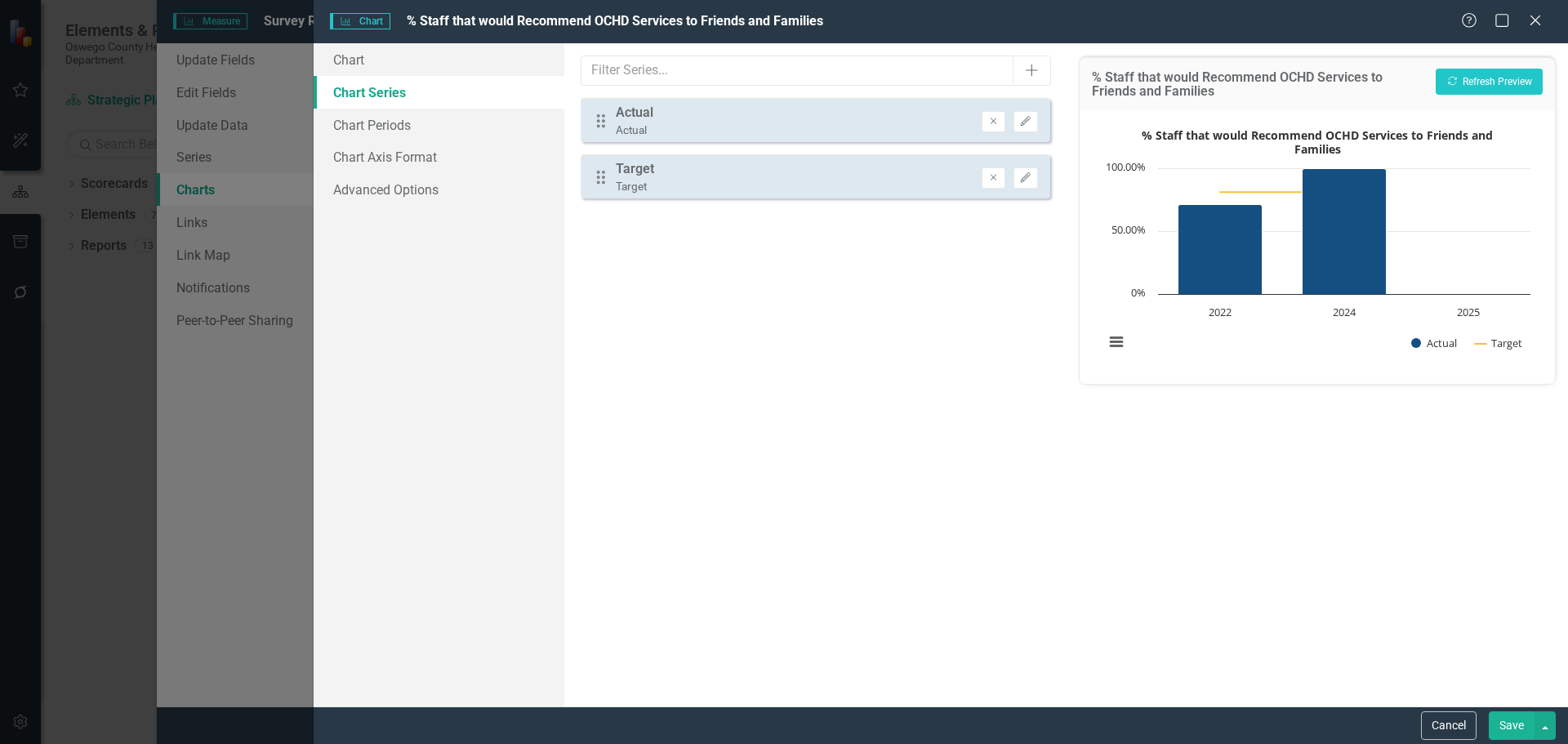
click at [1513, 731] on button "Save" at bounding box center [1511, 726] width 46 height 29
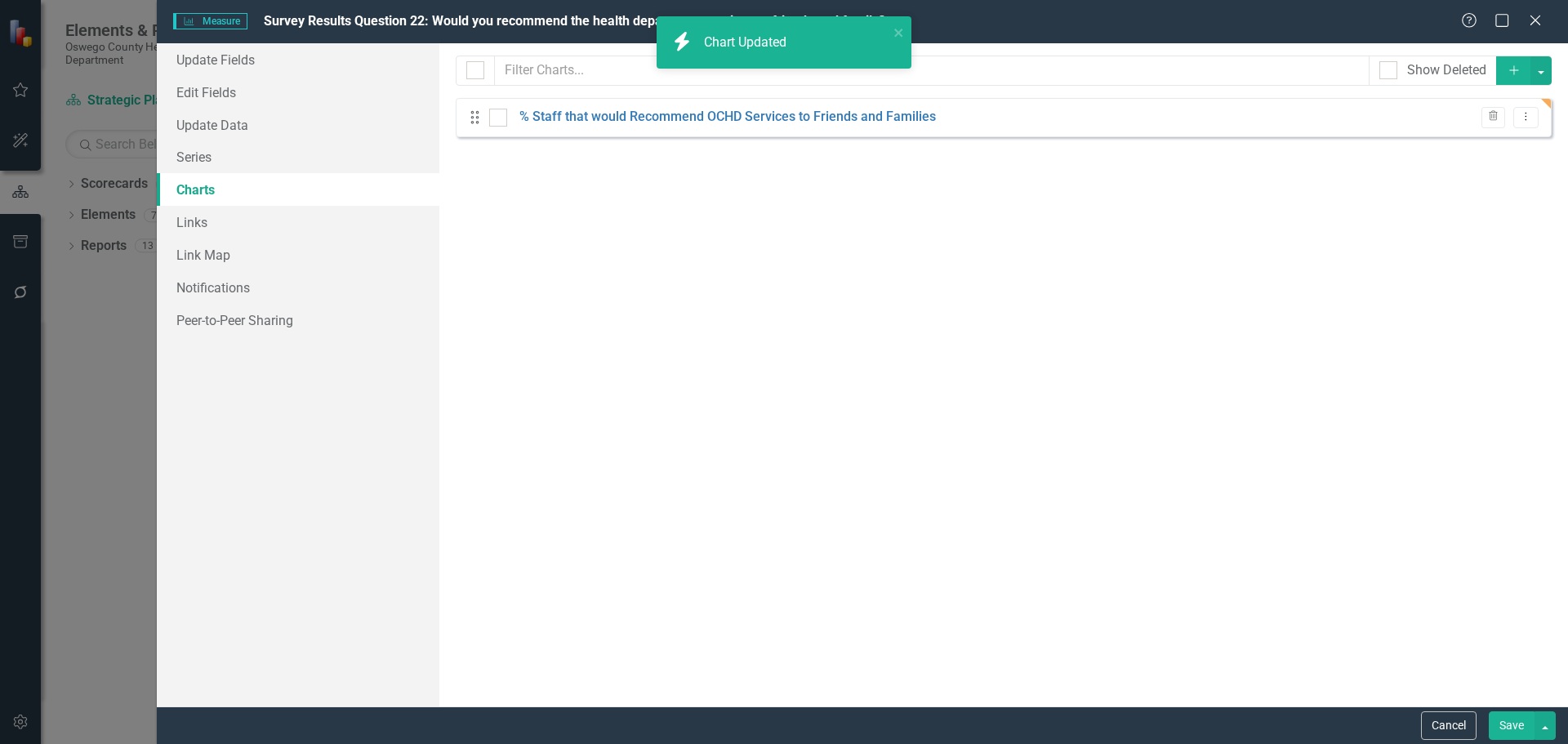
click at [1513, 731] on button "Save" at bounding box center [1511, 726] width 46 height 29
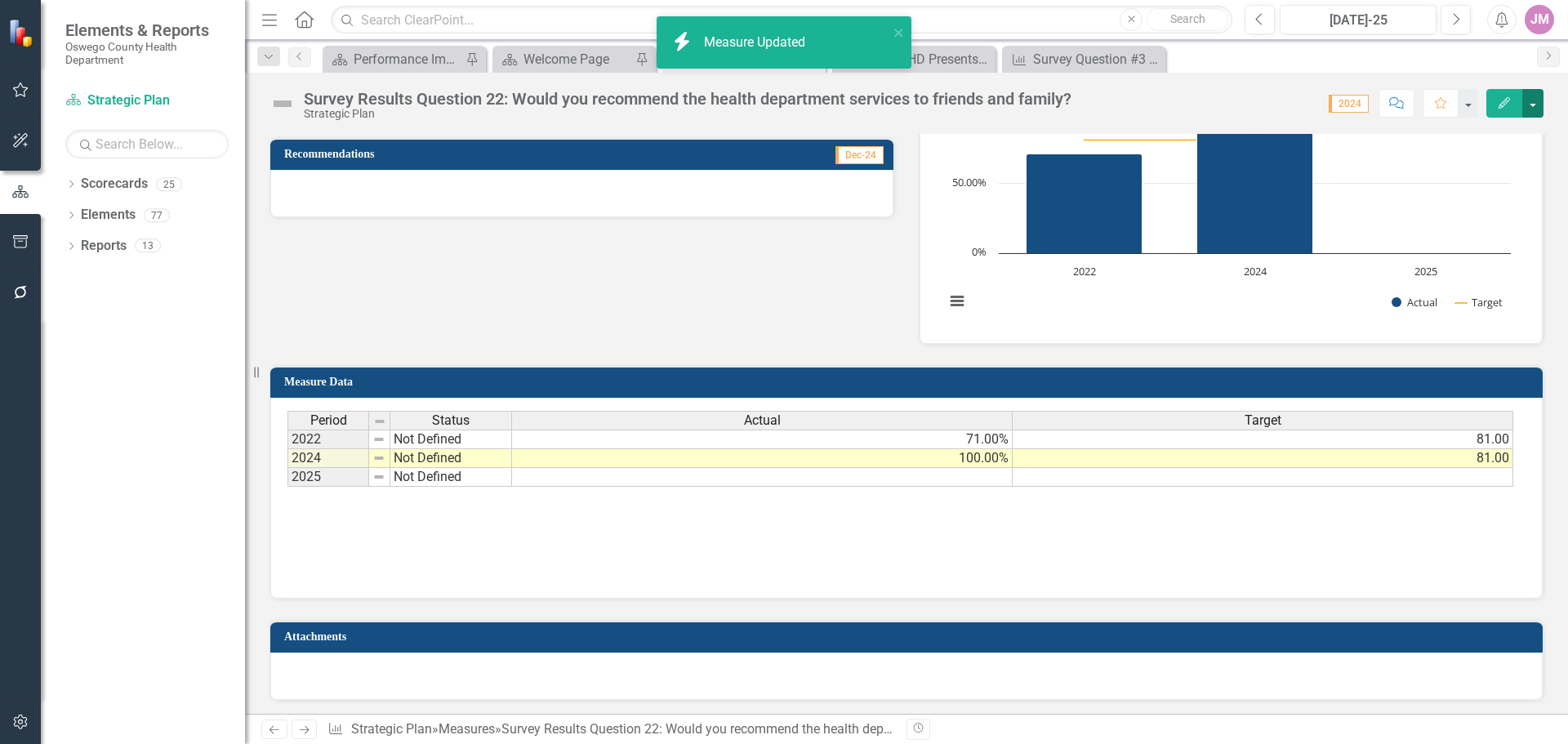
click at [1539, 98] on button "button" at bounding box center [1533, 103] width 22 height 29
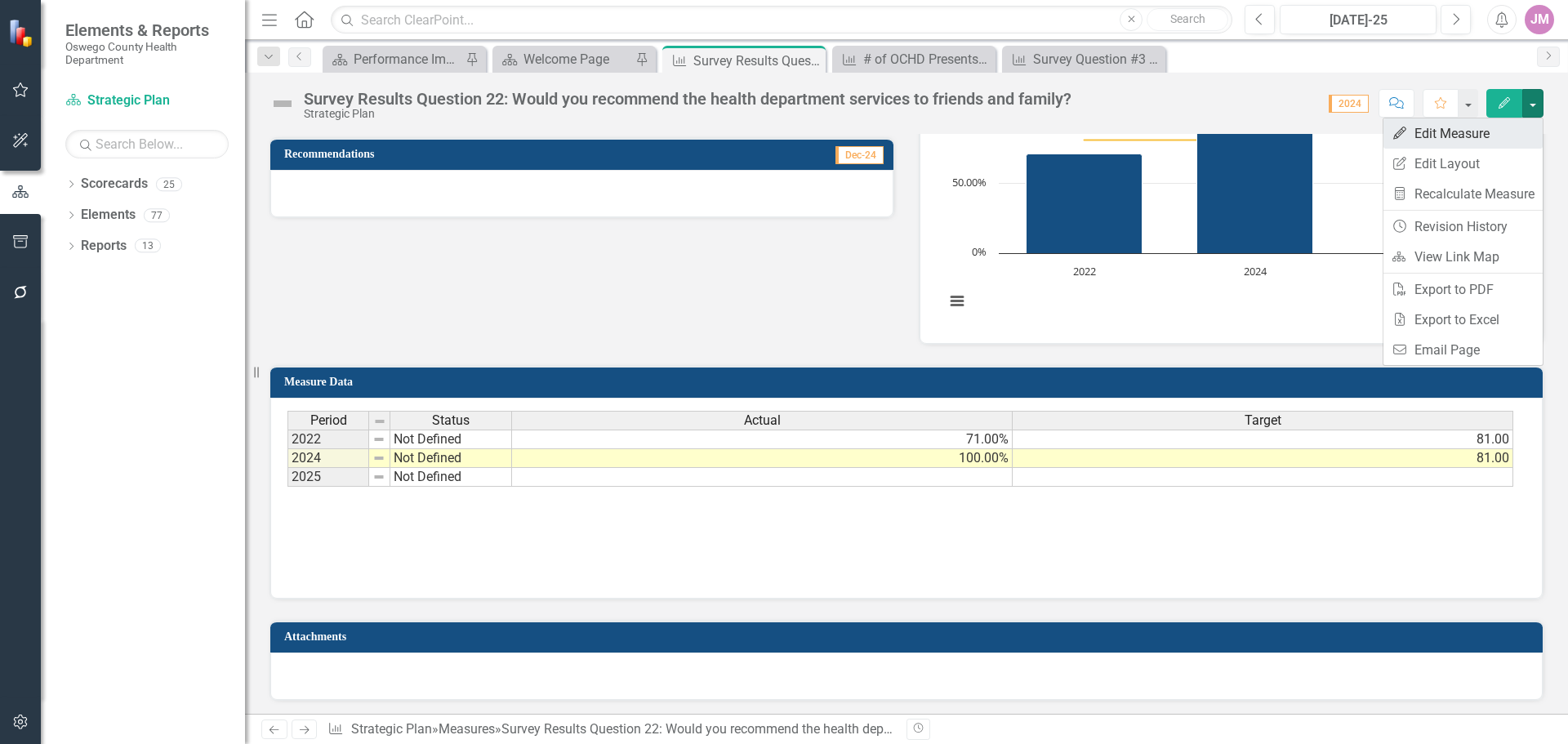
click at [1488, 141] on link "Edit Edit Measure" at bounding box center [1463, 134] width 159 height 31
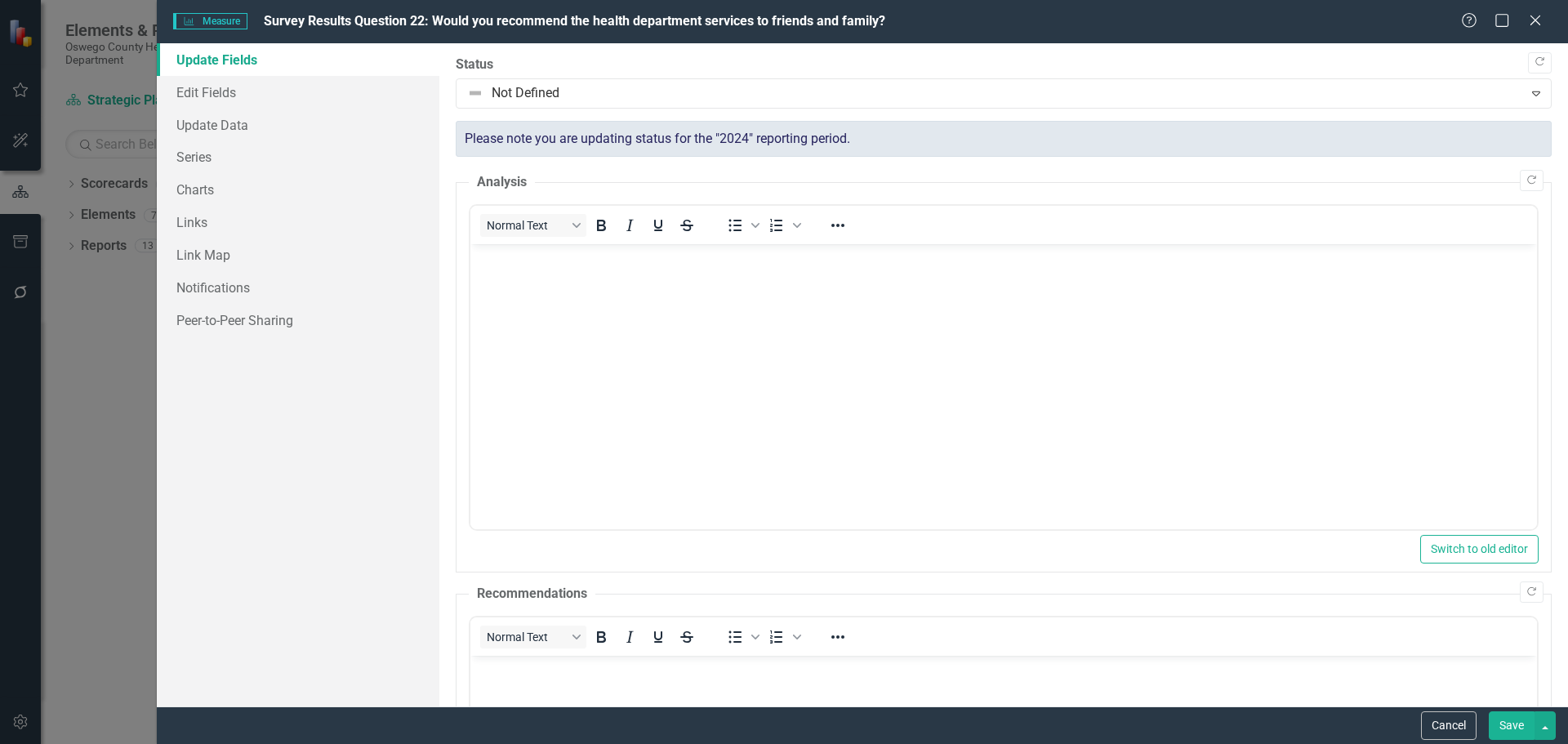
scroll to position [0, 0]
click at [209, 90] on link "Edit Fields" at bounding box center [298, 93] width 282 height 32
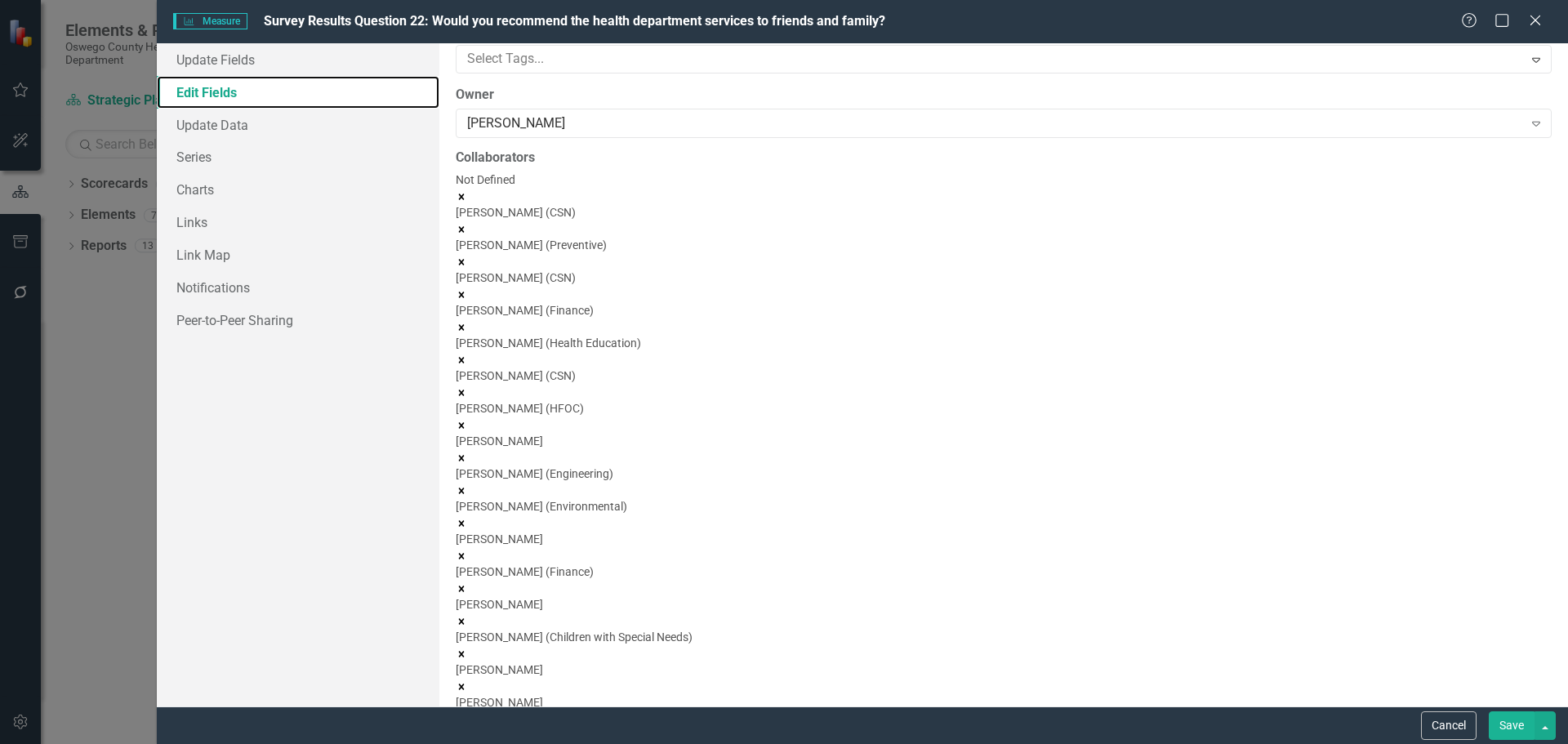
scroll to position [164, 0]
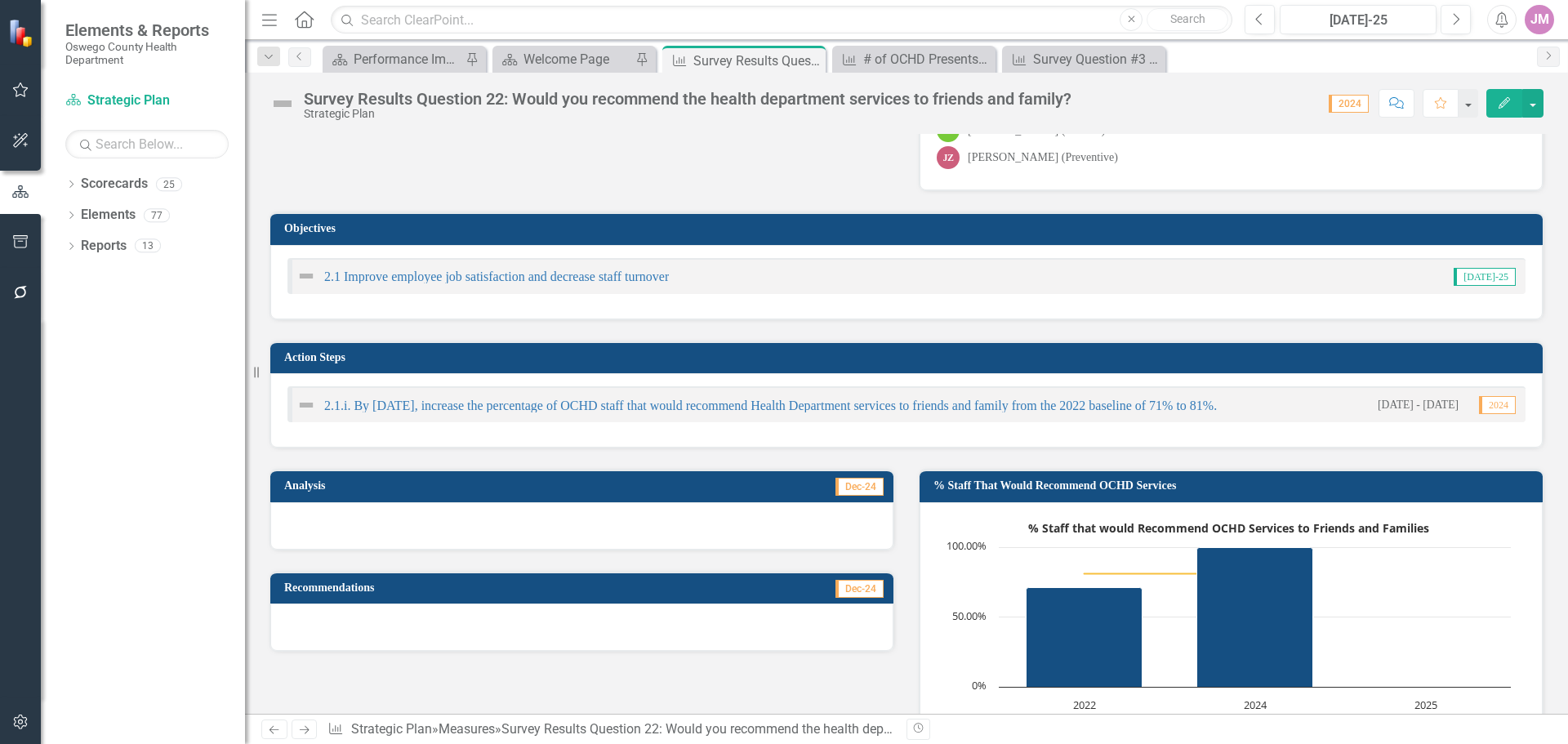
scroll to position [817, 0]
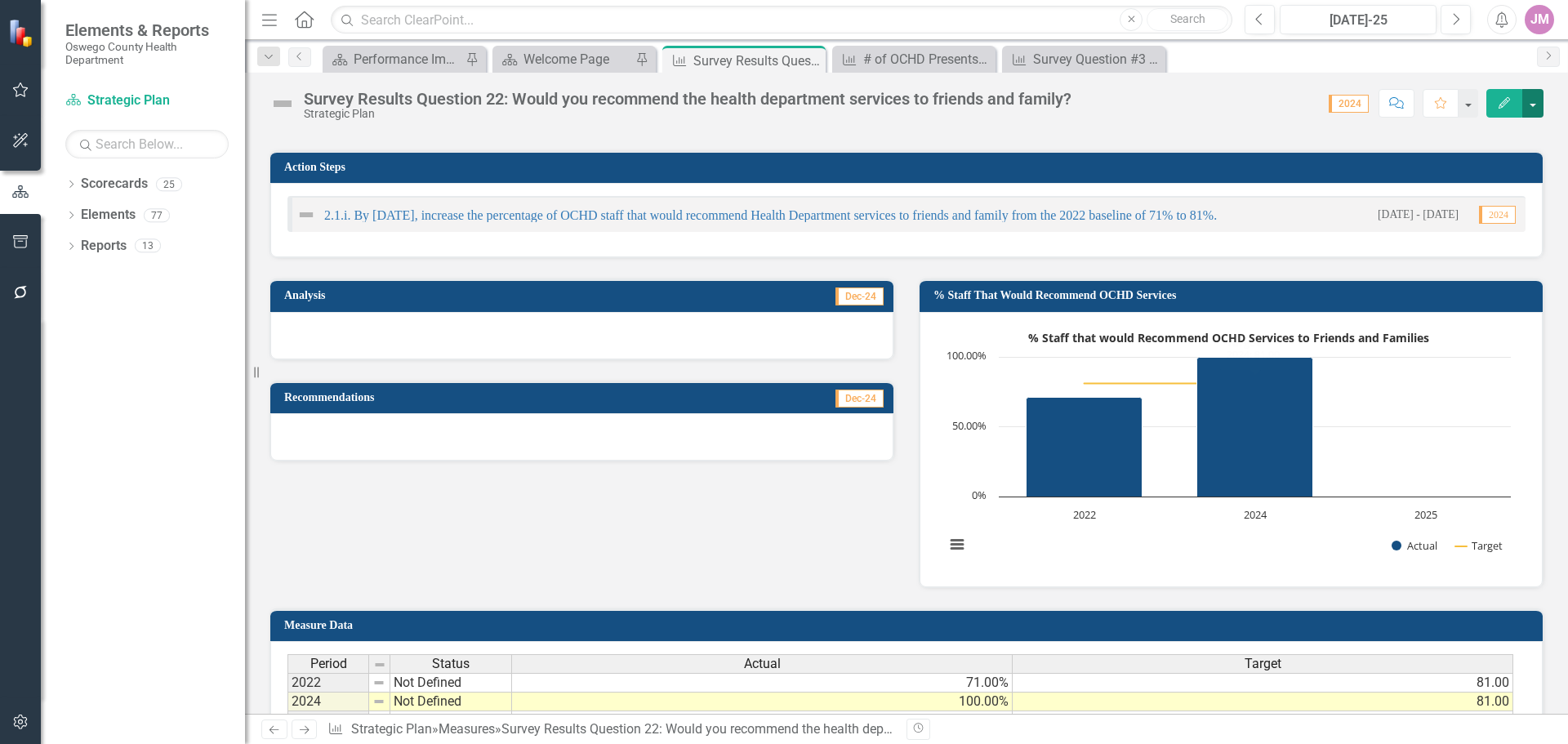
click at [1533, 102] on button "button" at bounding box center [1533, 103] width 22 height 29
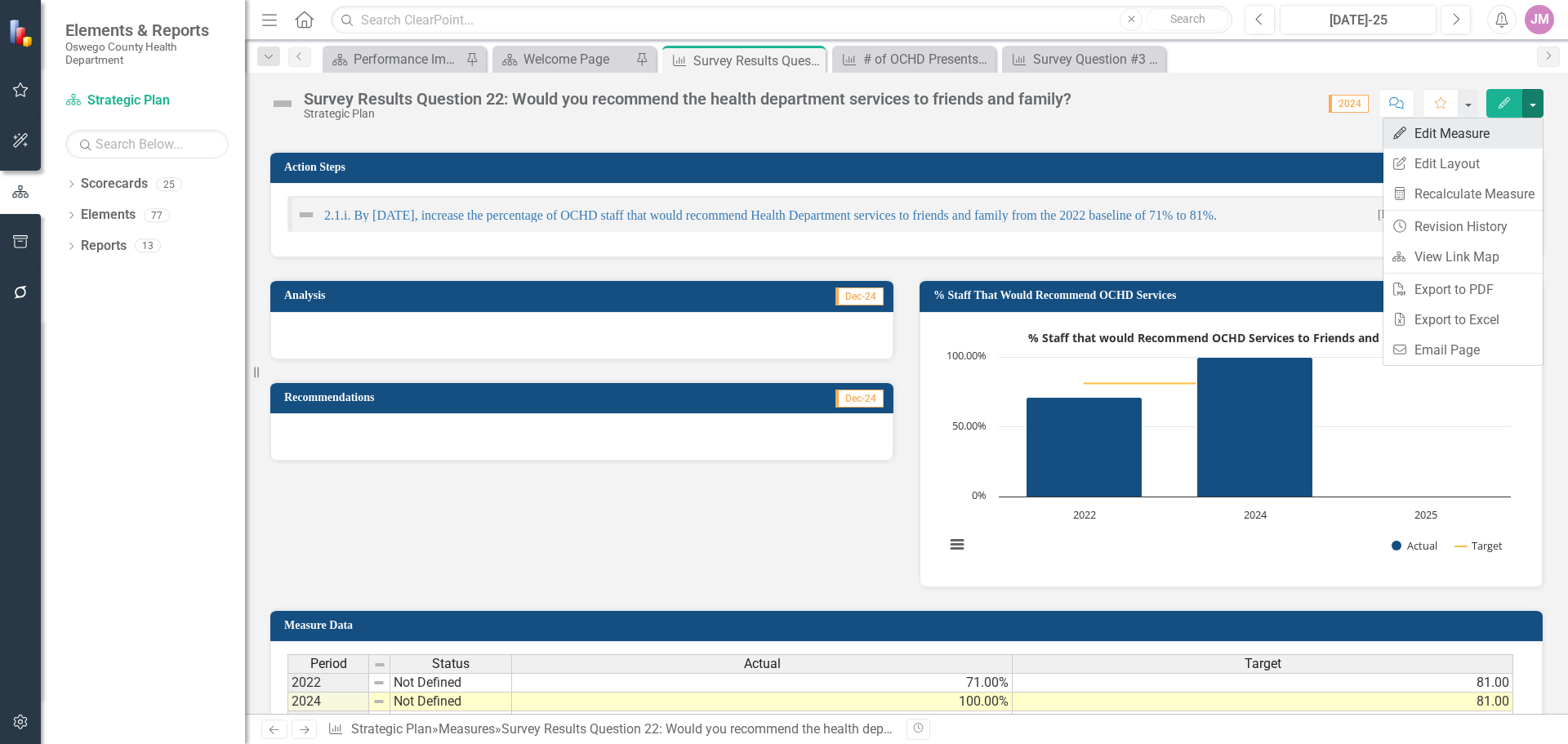
click at [1501, 130] on link "Edit Edit Measure" at bounding box center [1463, 134] width 159 height 31
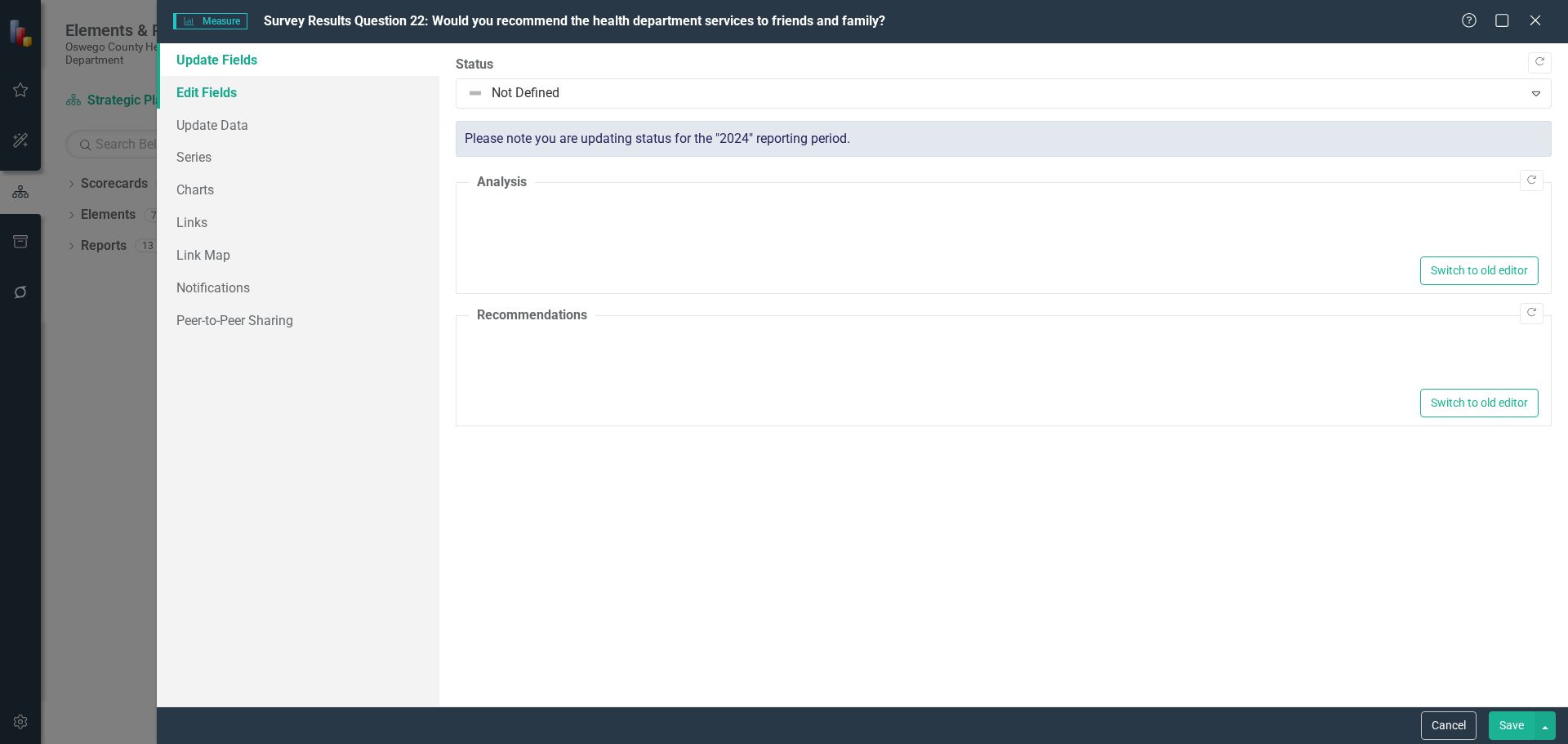
click at [273, 95] on link "Edit Fields" at bounding box center [298, 93] width 282 height 32
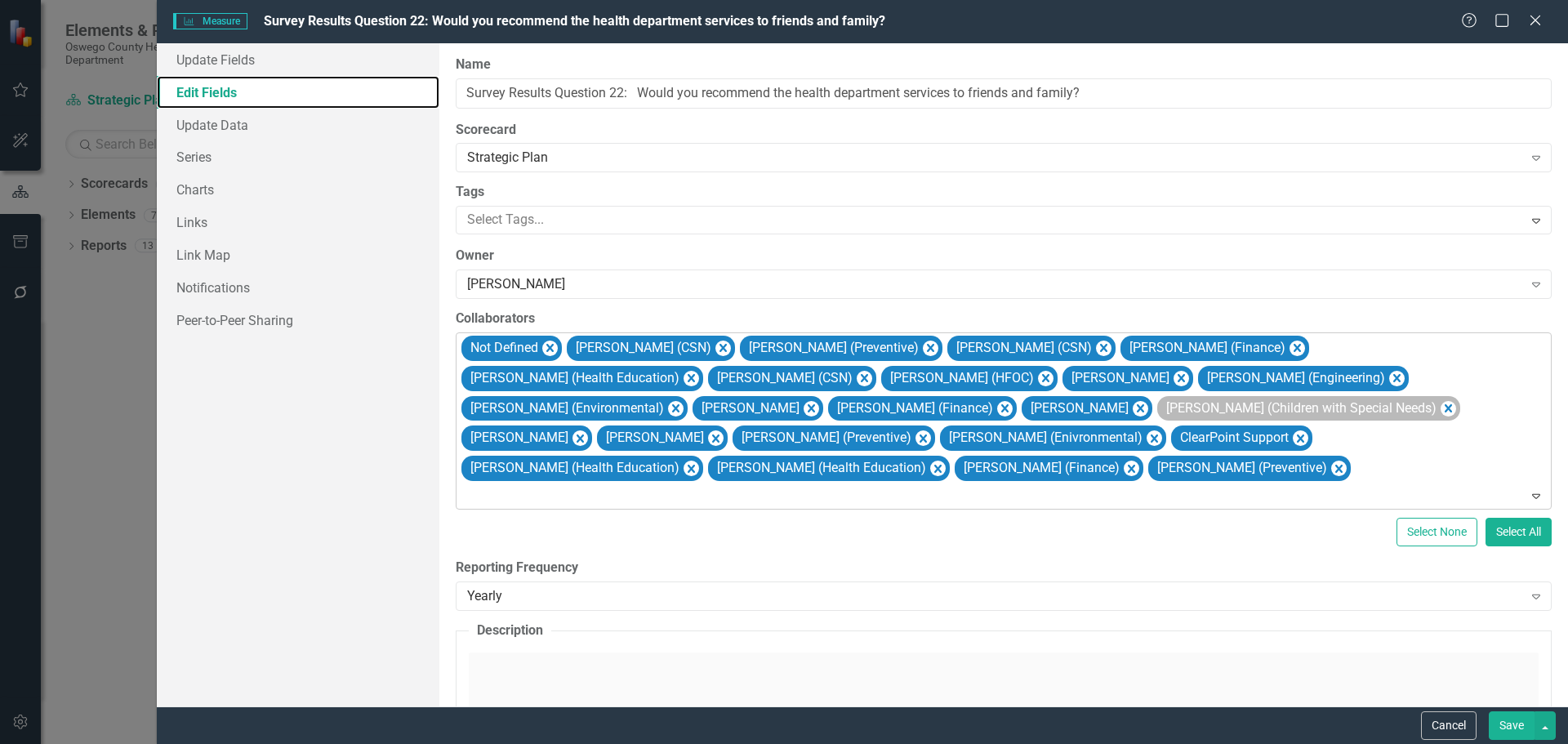
scroll to position [0, 0]
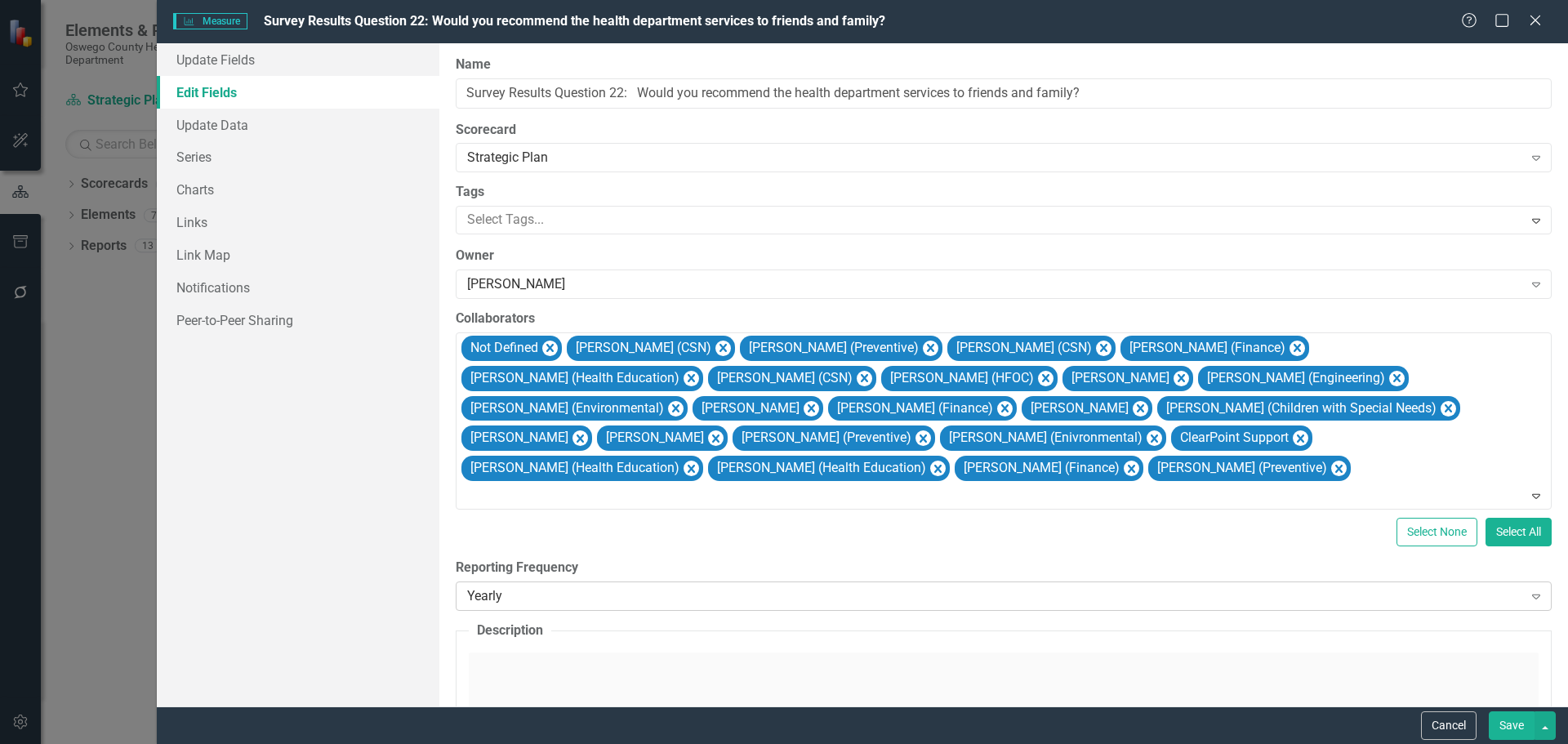
click at [969, 591] on div "Yearly" at bounding box center [995, 596] width 1056 height 19
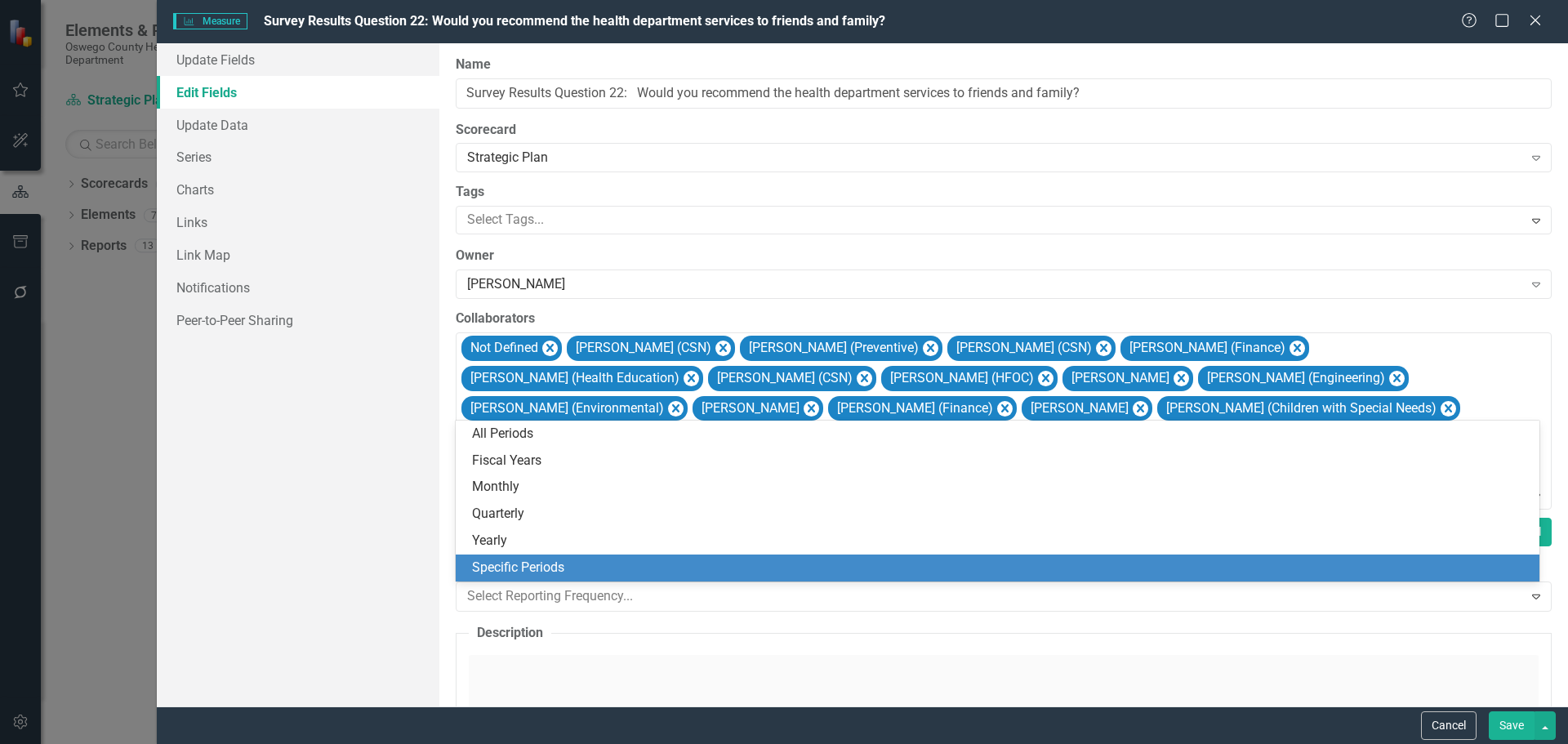
click at [882, 566] on div "Specific Periods" at bounding box center [1000, 568] width 1058 height 19
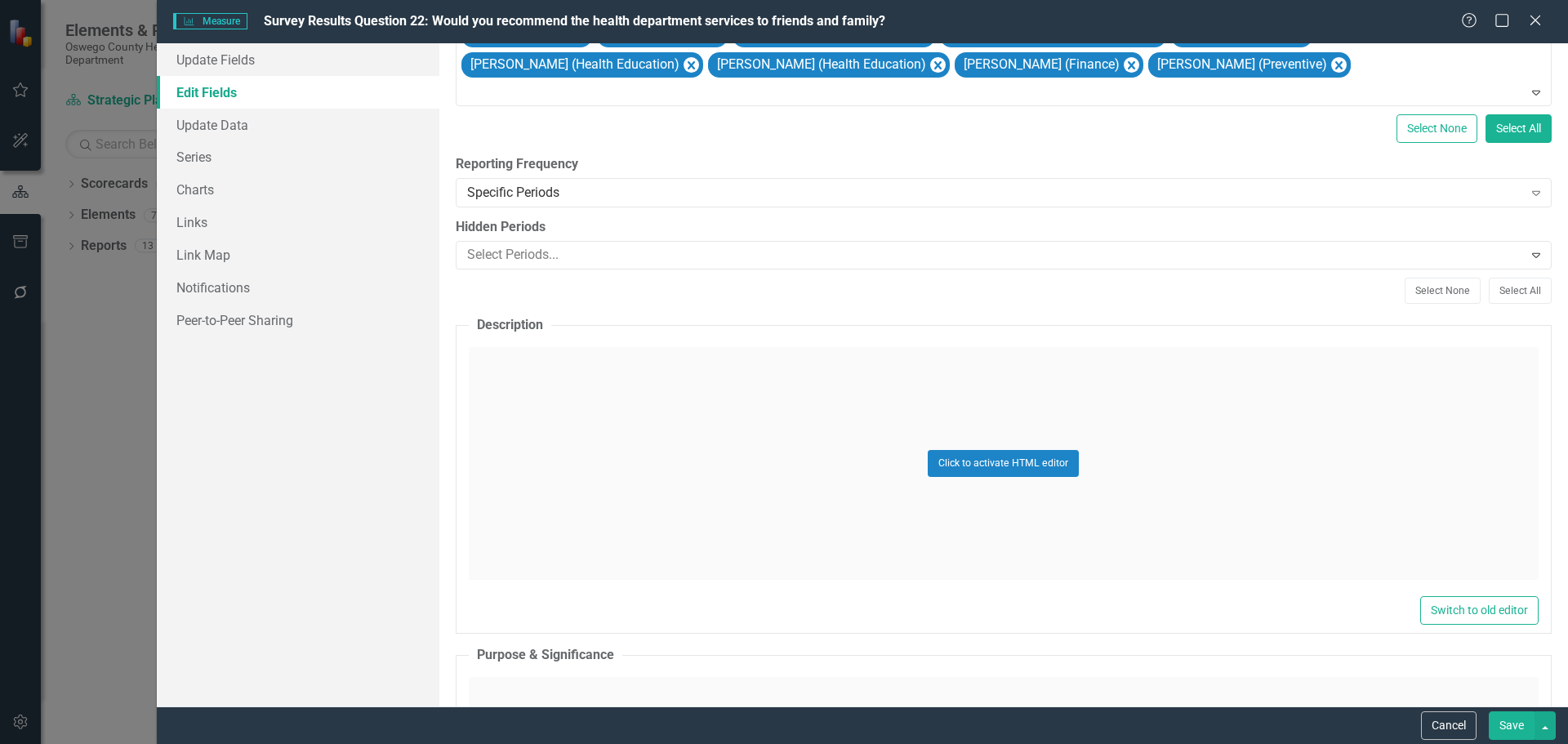
scroll to position [408, 0]
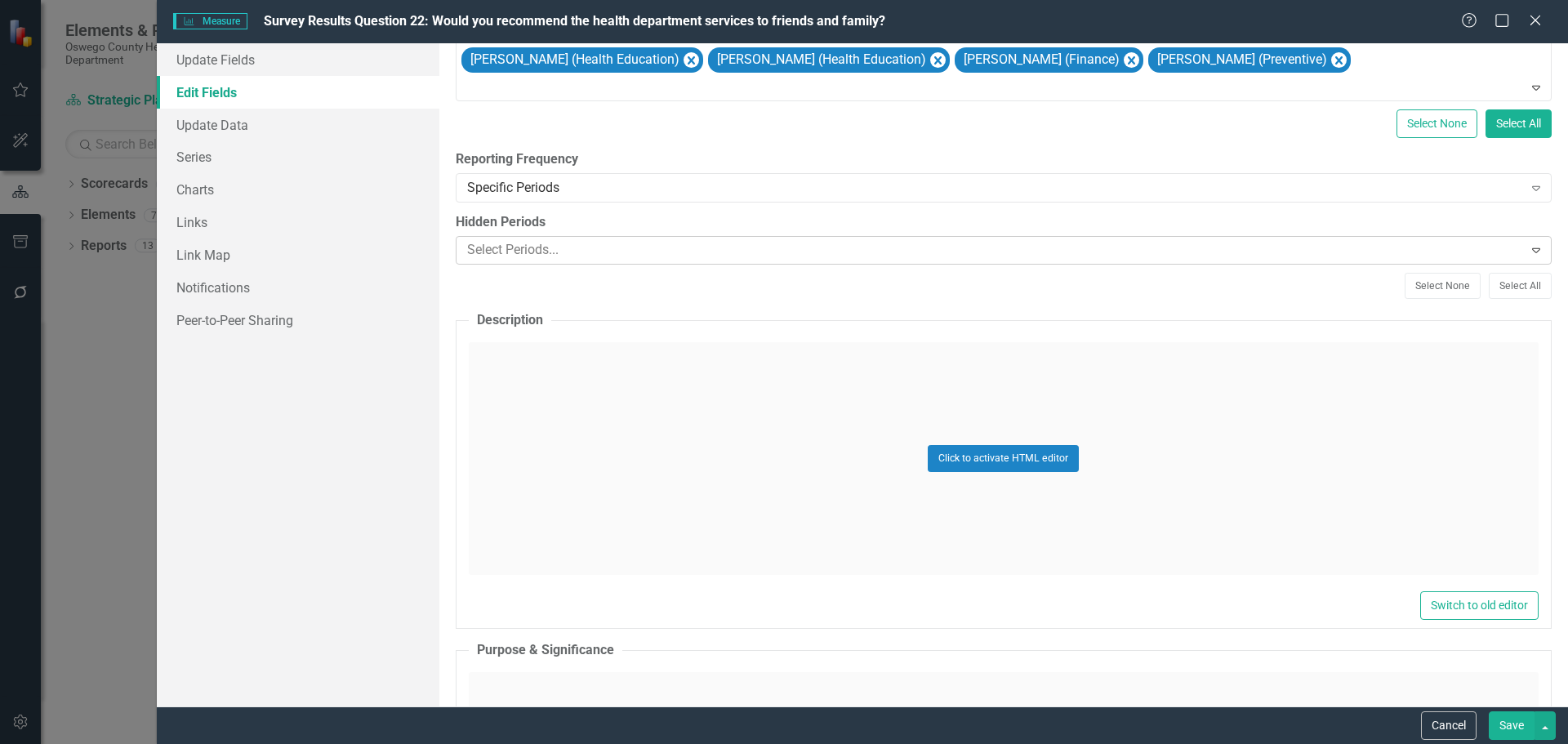
click at [605, 252] on div at bounding box center [992, 250] width 1062 height 22
click at [1503, 288] on button "Select All" at bounding box center [1520, 286] width 63 height 26
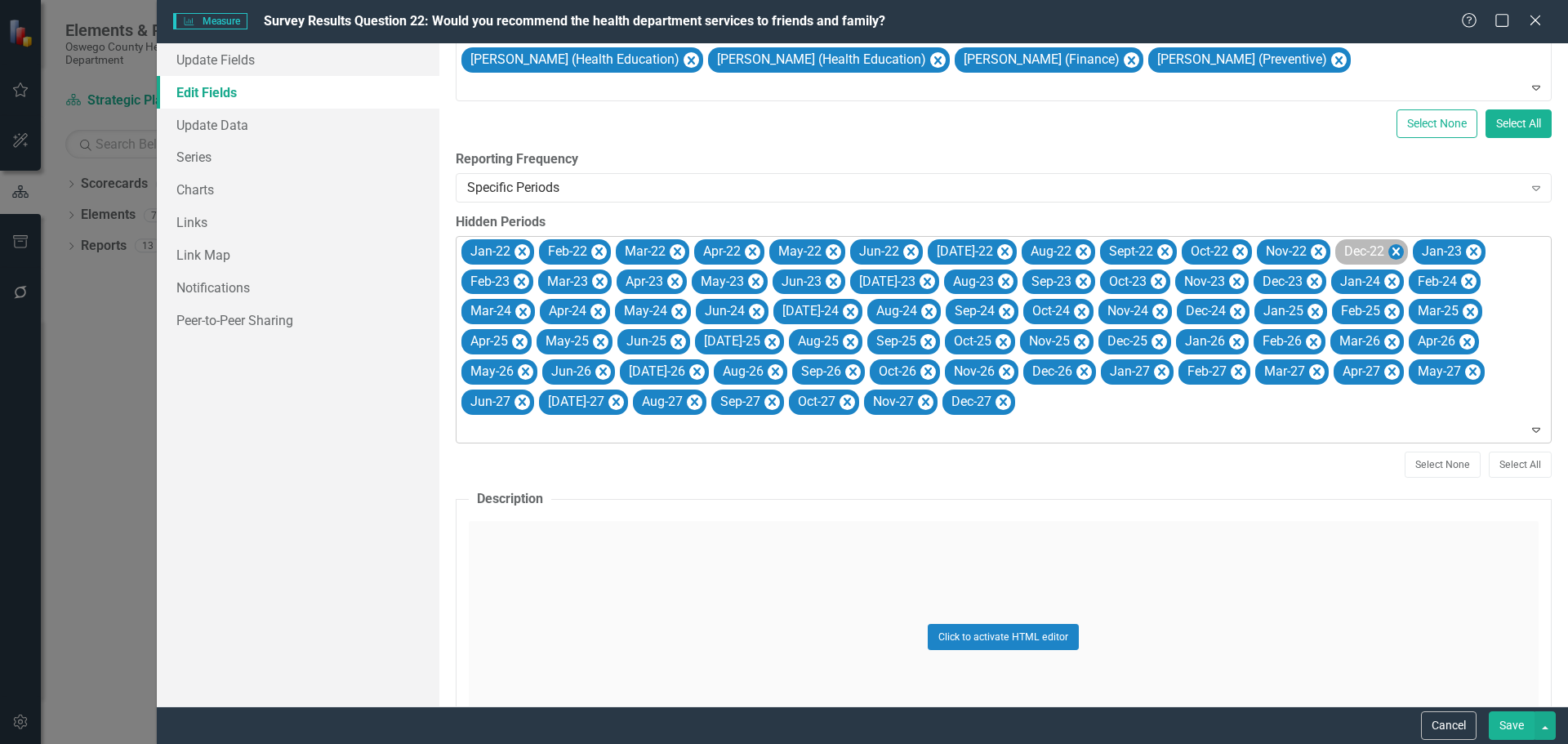
click at [1393, 248] on icon "Remove Dec-22" at bounding box center [1396, 251] width 7 height 8
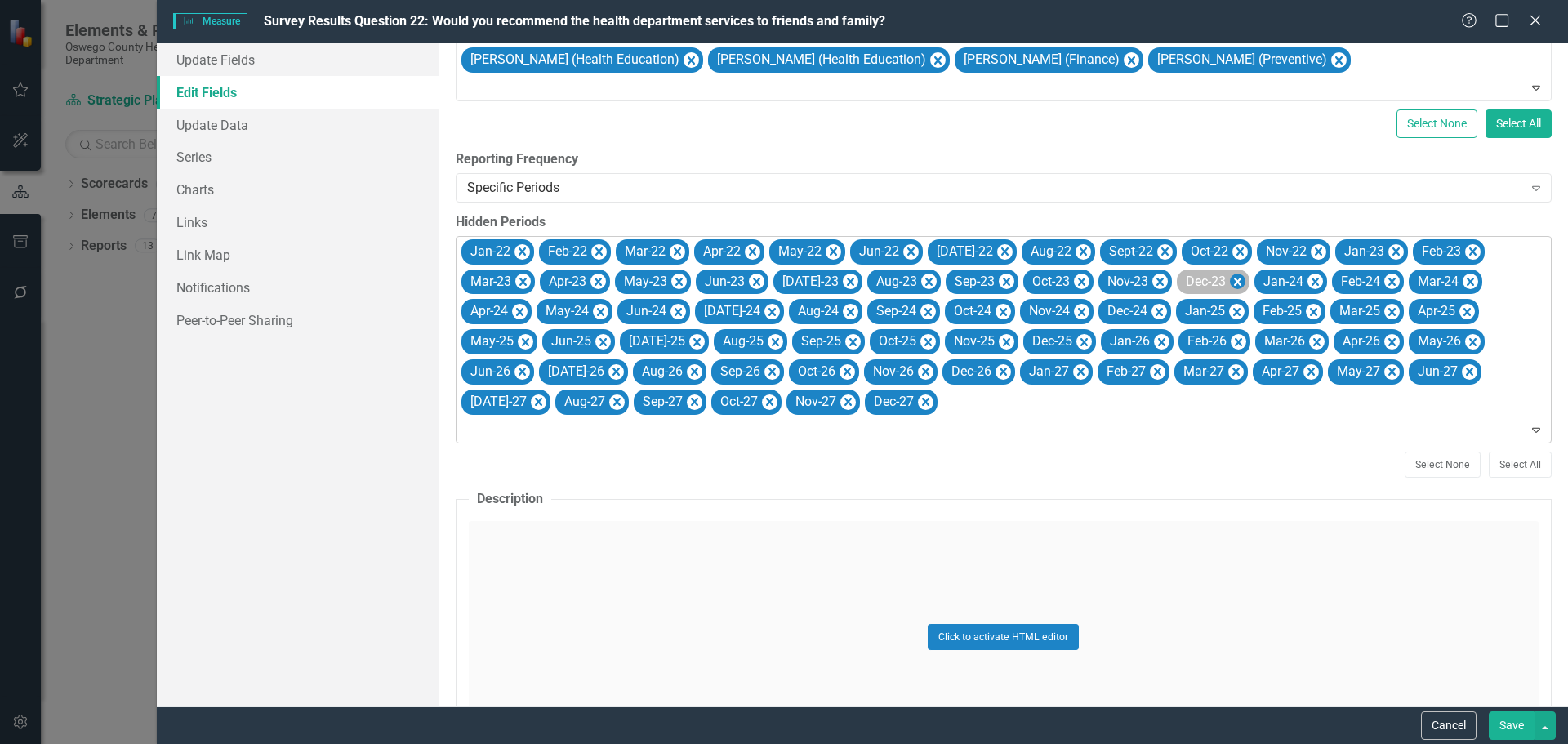
click at [1229, 277] on icon "Remove Dec-23" at bounding box center [1236, 282] width 15 height 21
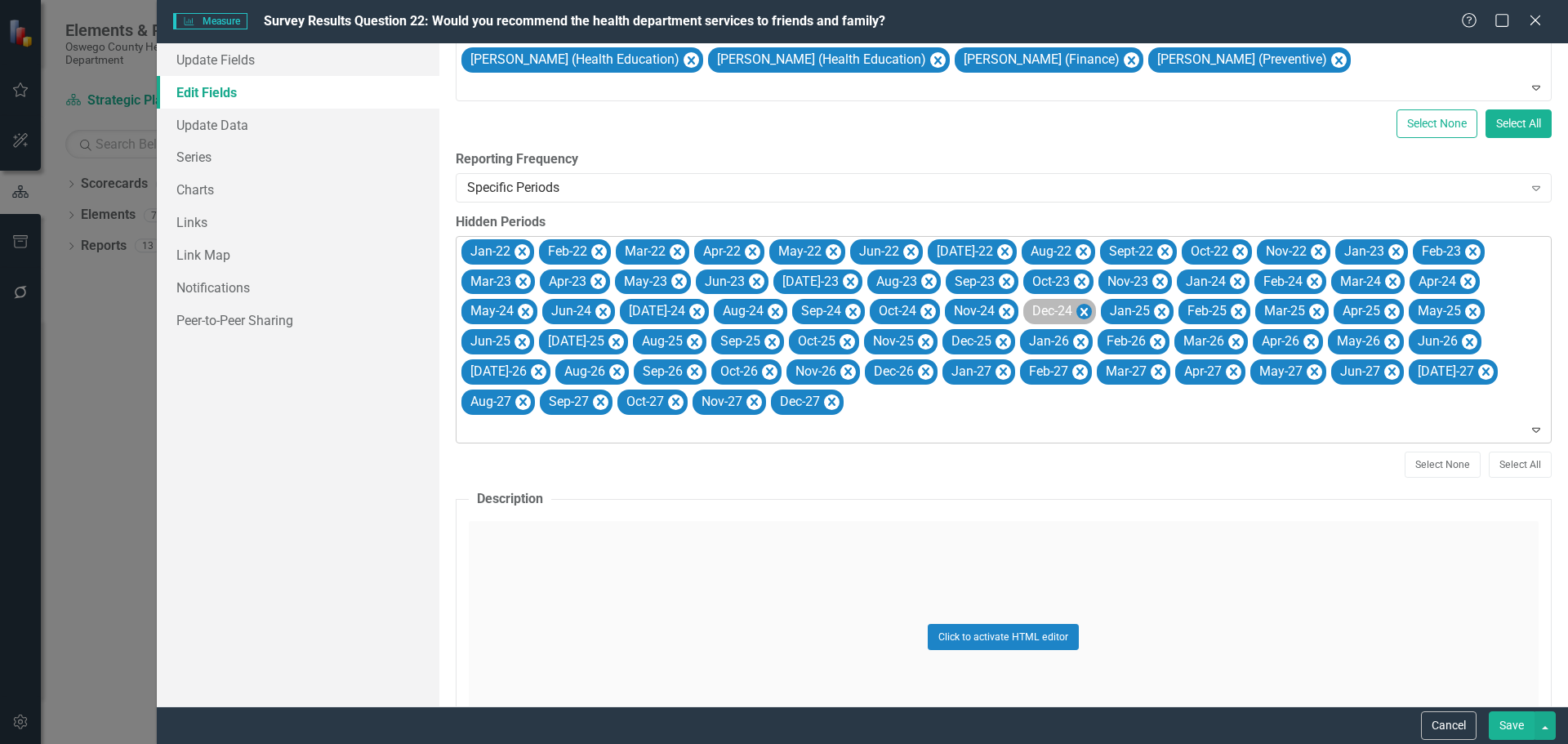
click at [1076, 308] on icon "Remove Dec-24" at bounding box center [1083, 312] width 15 height 21
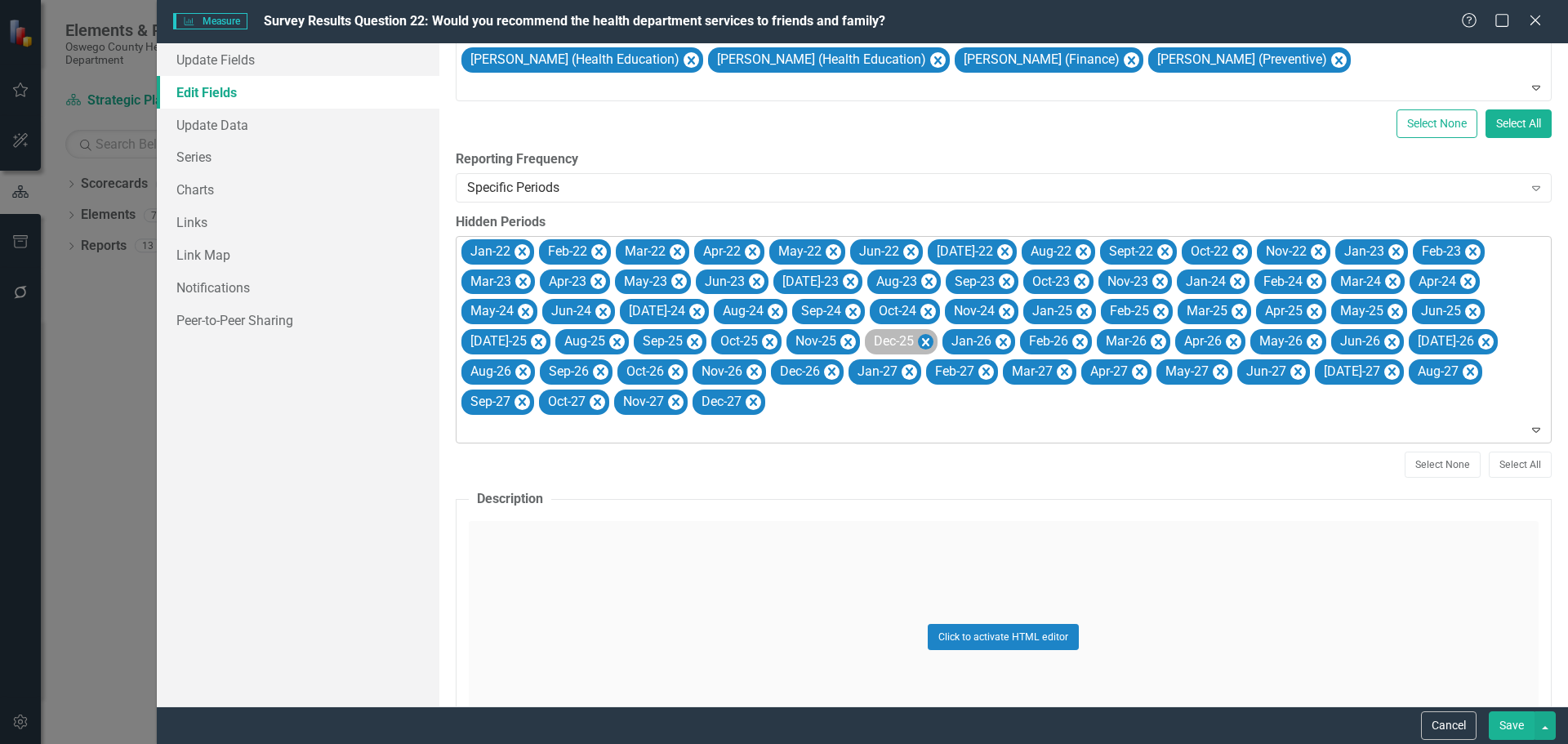
click at [922, 340] on icon "Remove Dec-25" at bounding box center [926, 341] width 7 height 8
click at [749, 370] on icon "Remove Dec-26" at bounding box center [752, 372] width 15 height 21
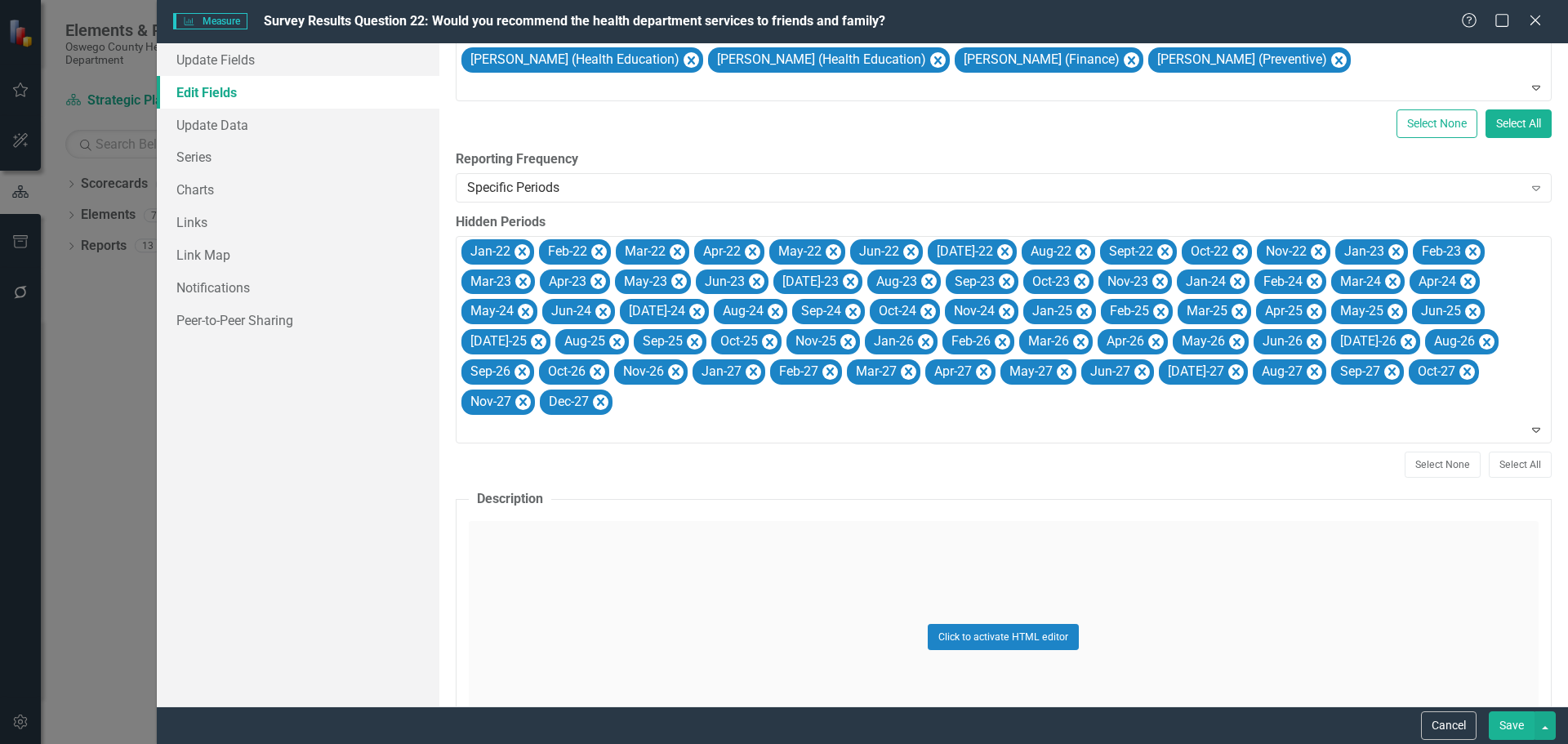
click at [1510, 722] on button "Save" at bounding box center [1511, 726] width 46 height 29
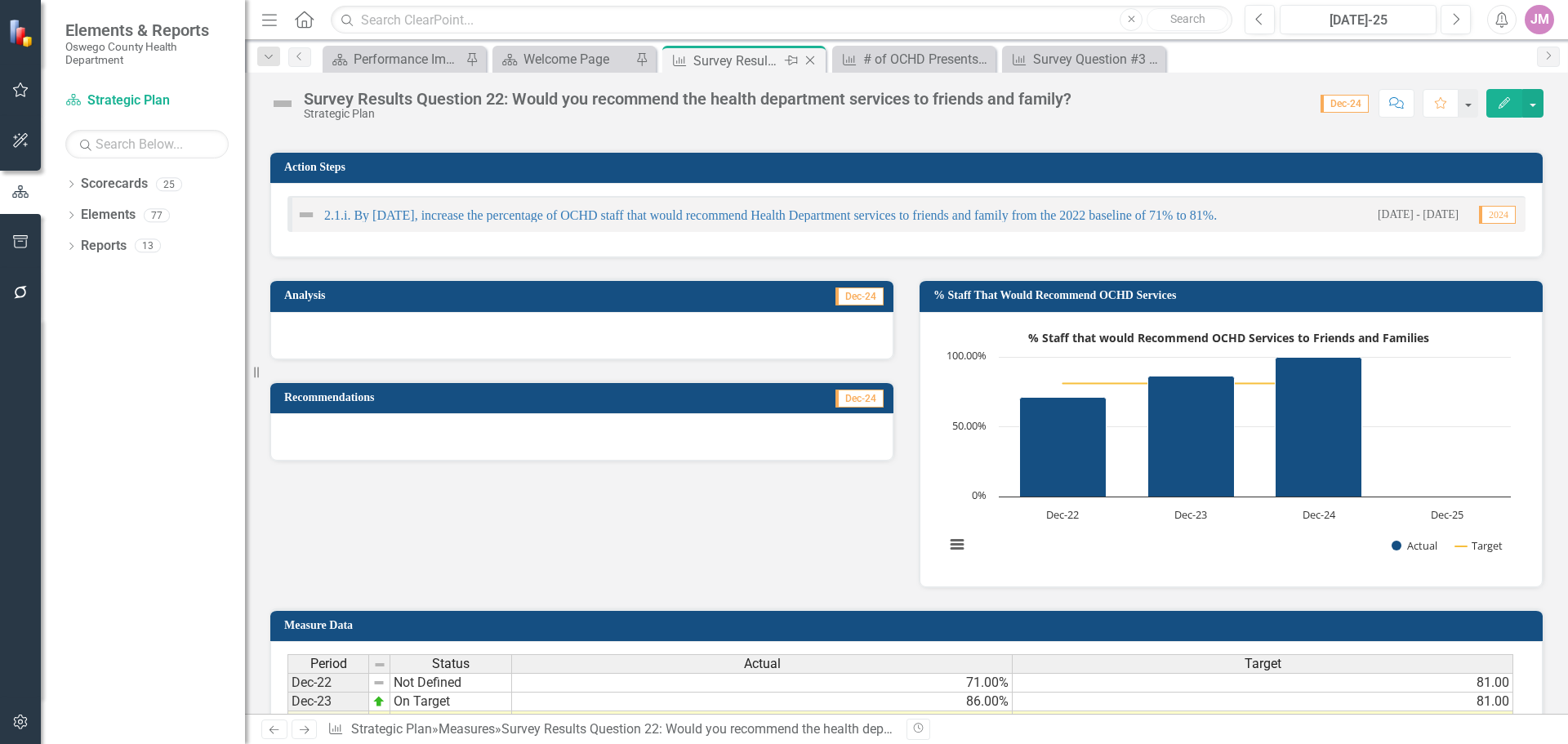
click at [809, 61] on icon "Close" at bounding box center [811, 60] width 16 height 13
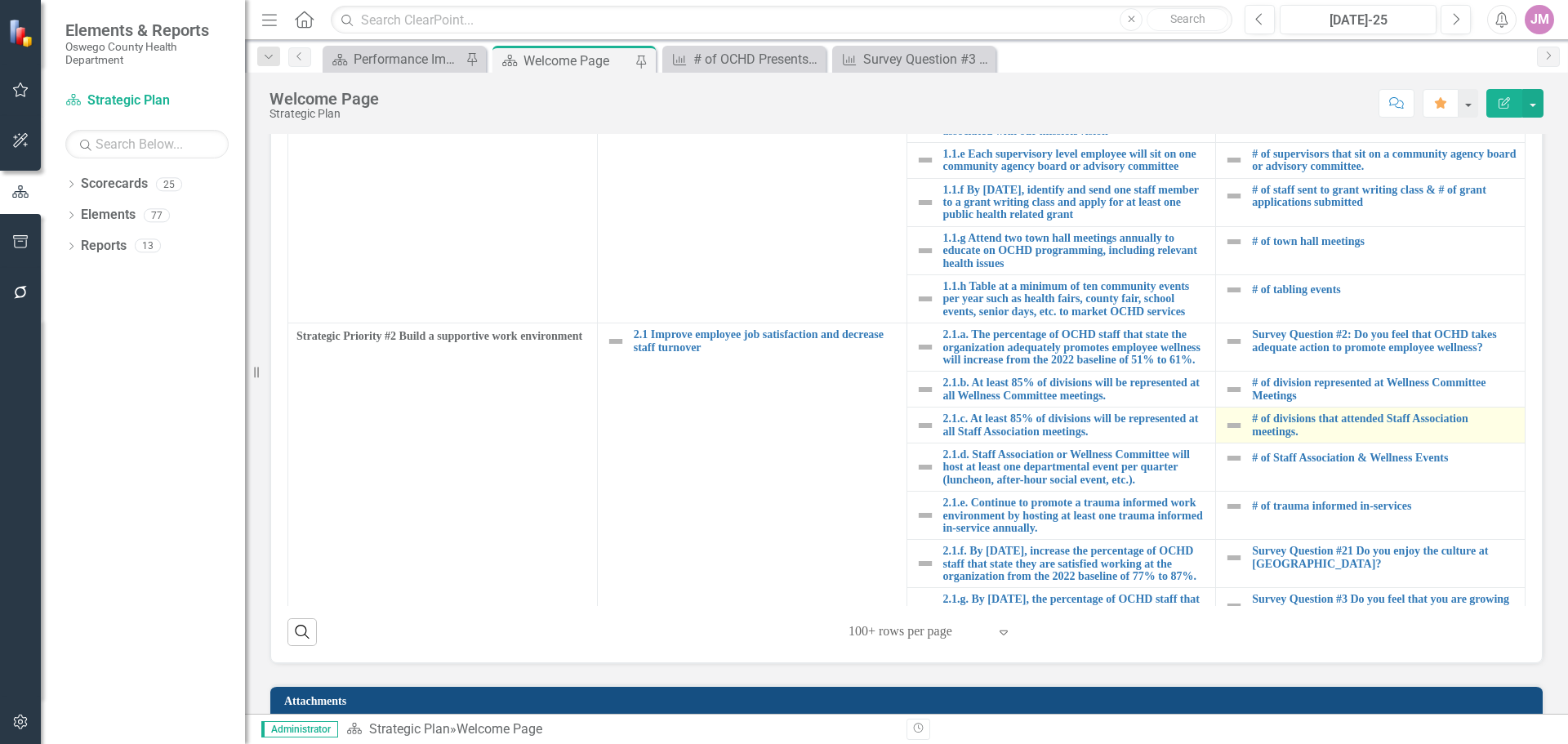
scroll to position [327, 0]
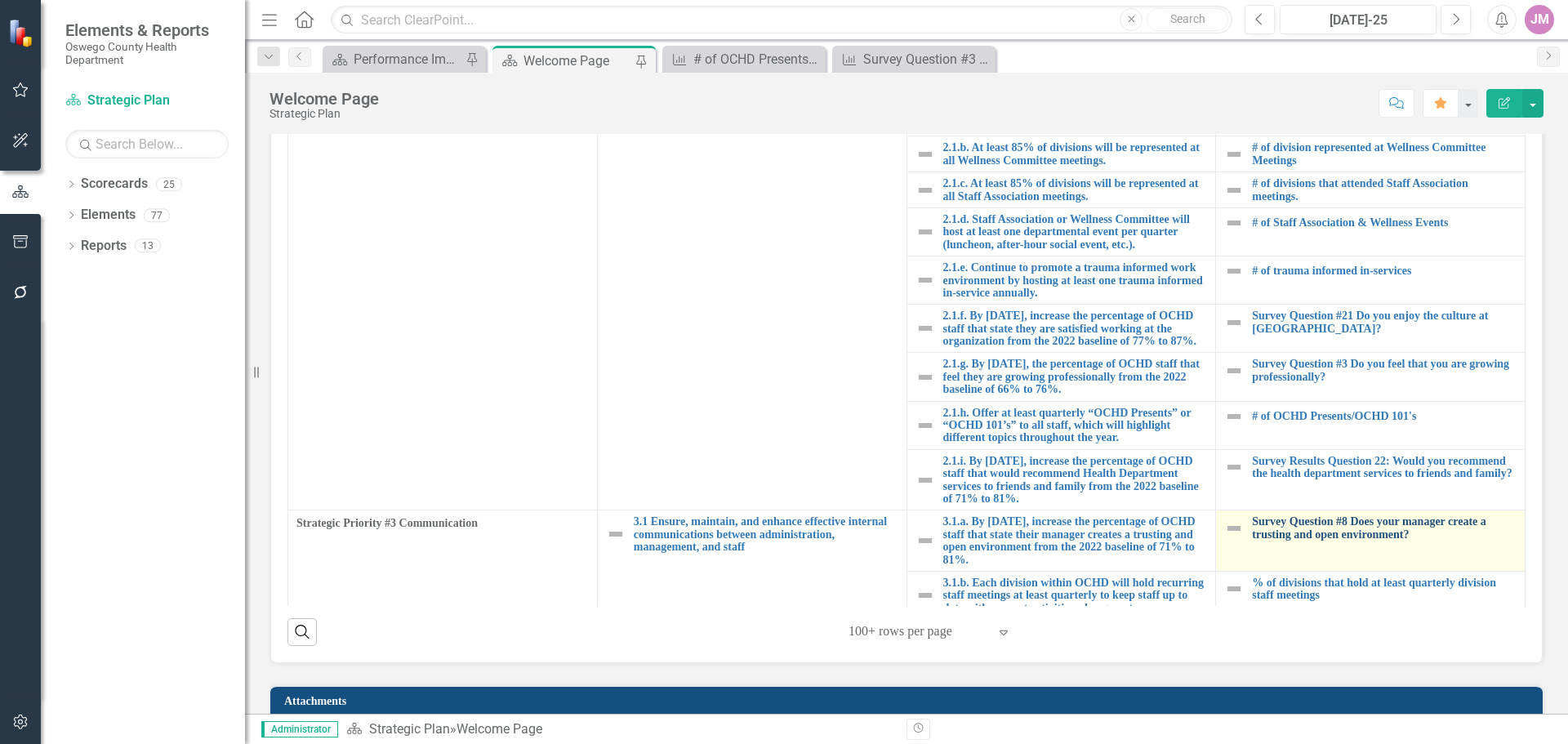
click at [1340, 541] on link "Survey Question #8 Does your manager create a trusting and open environment?" at bounding box center [1384, 528] width 264 height 25
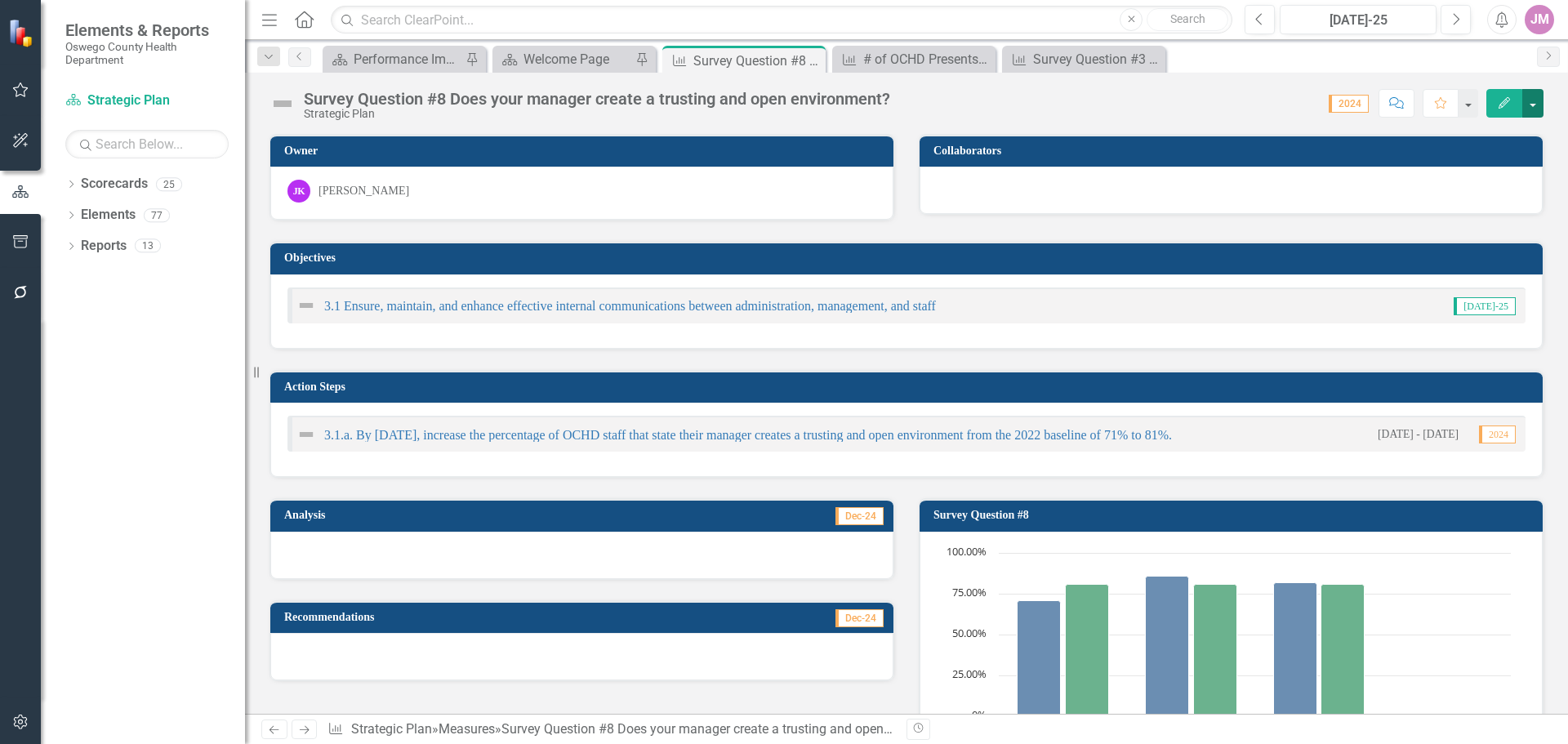
click at [1537, 104] on button "button" at bounding box center [1533, 103] width 22 height 29
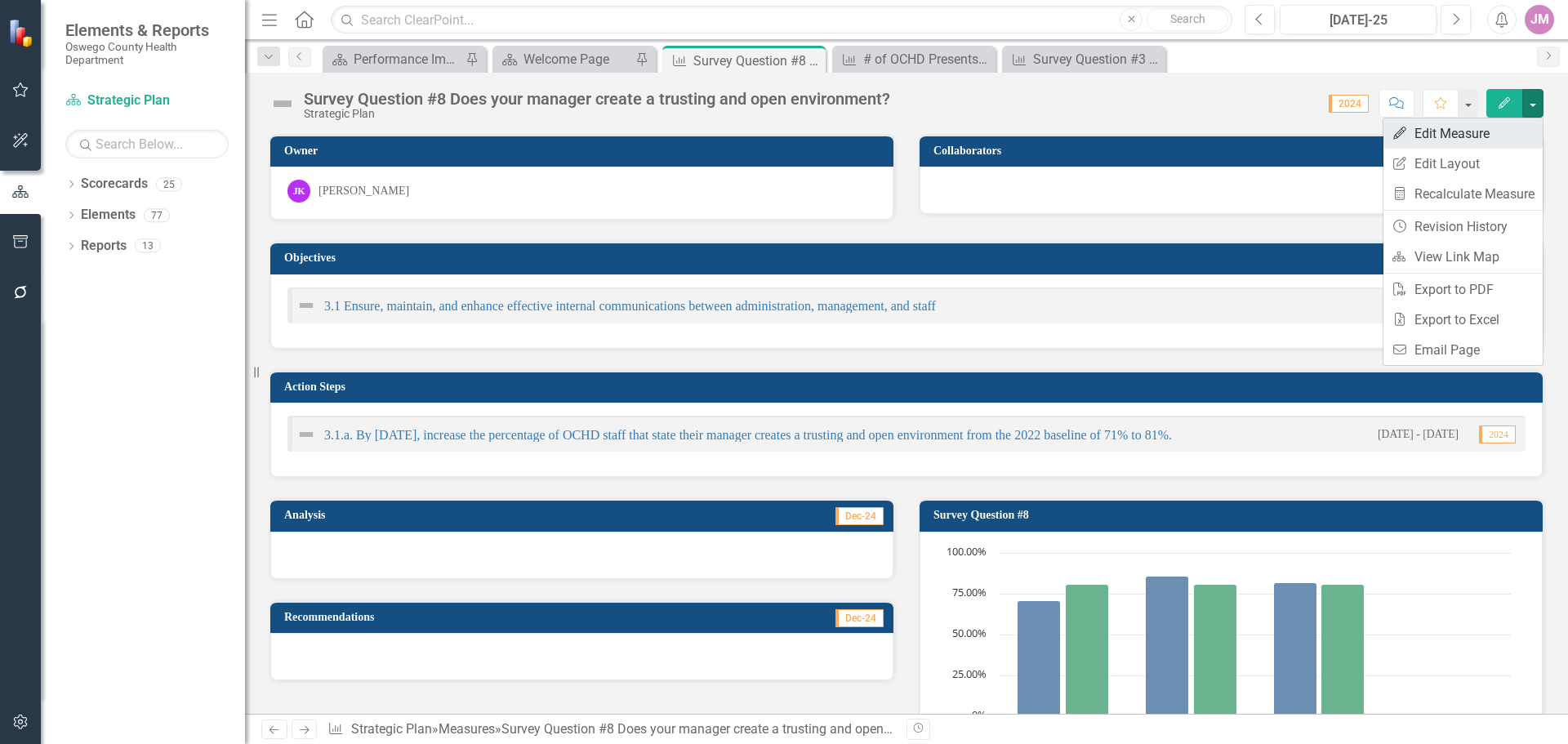
click at [1493, 127] on link "Edit Edit Measure" at bounding box center [1463, 134] width 159 height 31
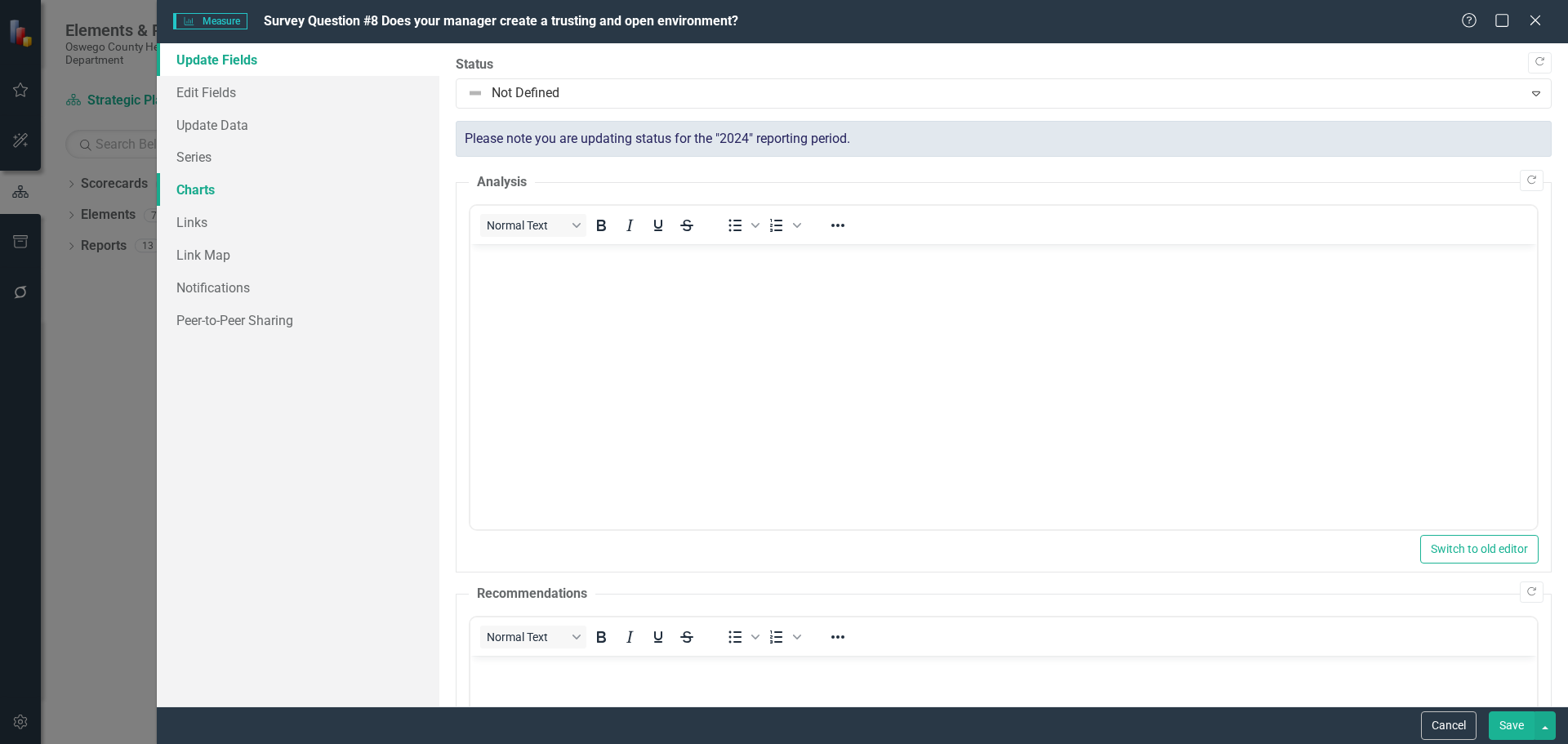
click at [217, 202] on link "Charts" at bounding box center [298, 190] width 282 height 32
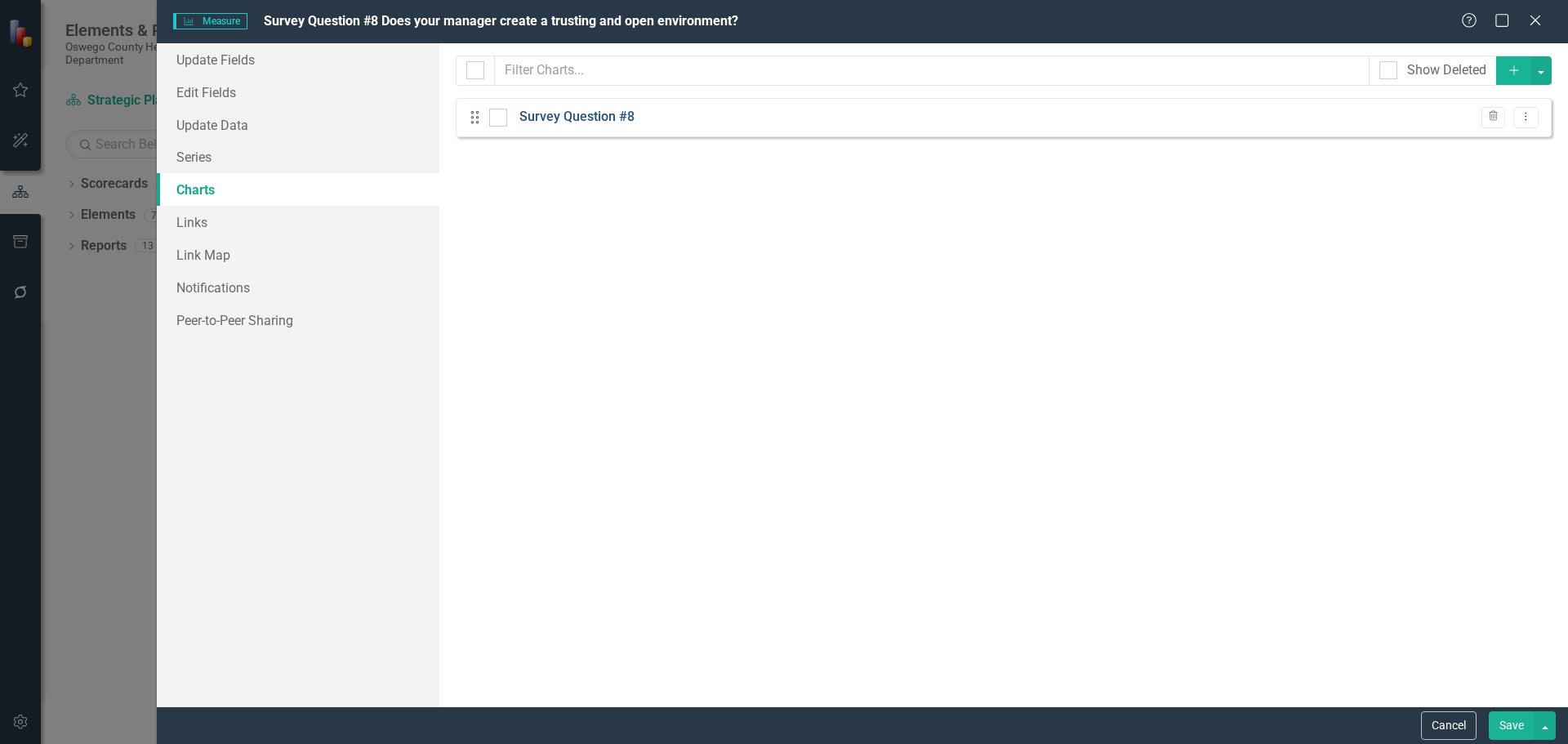
click at [599, 113] on link "Survey Question #8" at bounding box center [577, 117] width 115 height 19
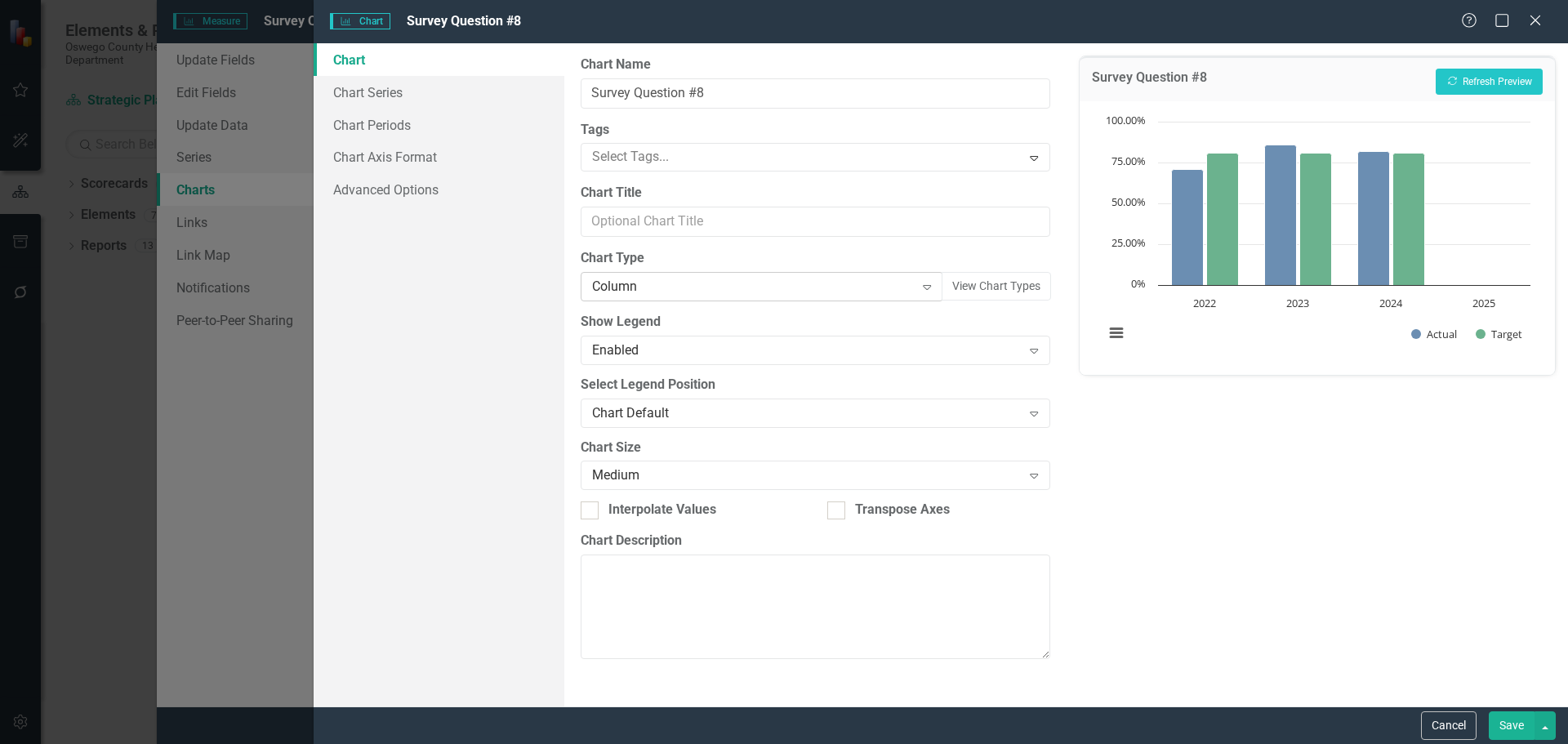
click at [742, 276] on div "Column Expand" at bounding box center [761, 287] width 362 height 30
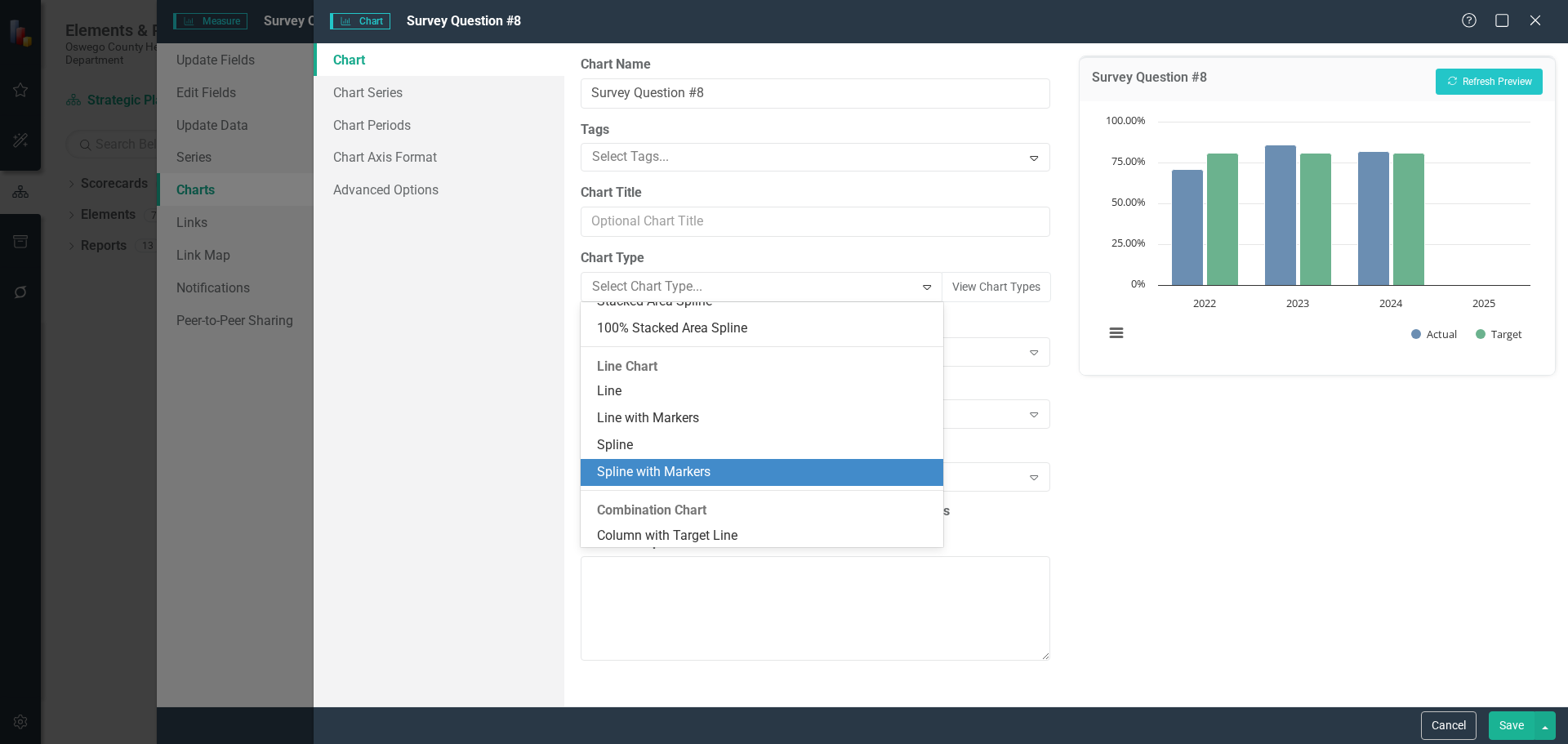
scroll to position [849, 0]
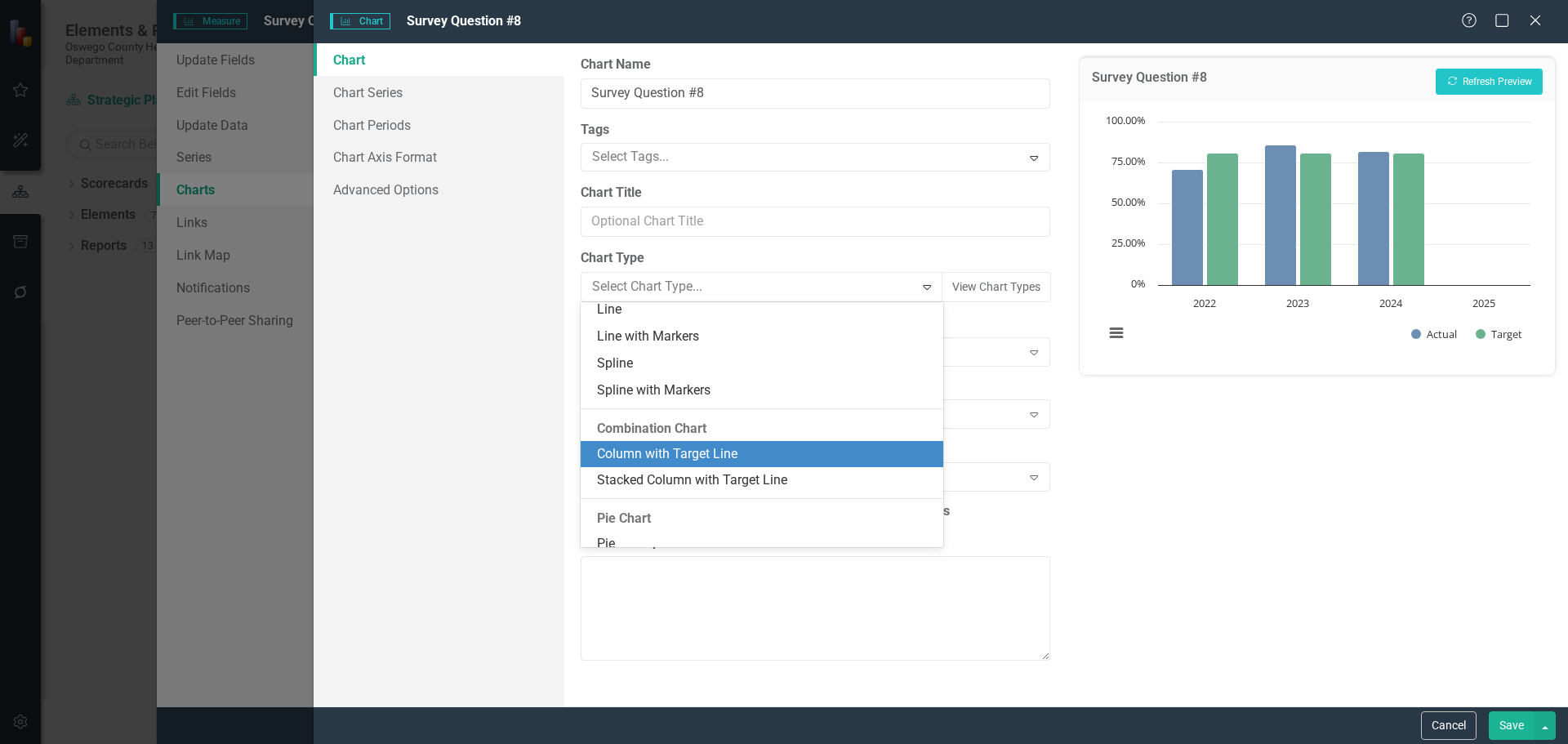
click at [717, 448] on div "Column with Target Line" at bounding box center [765, 454] width 336 height 19
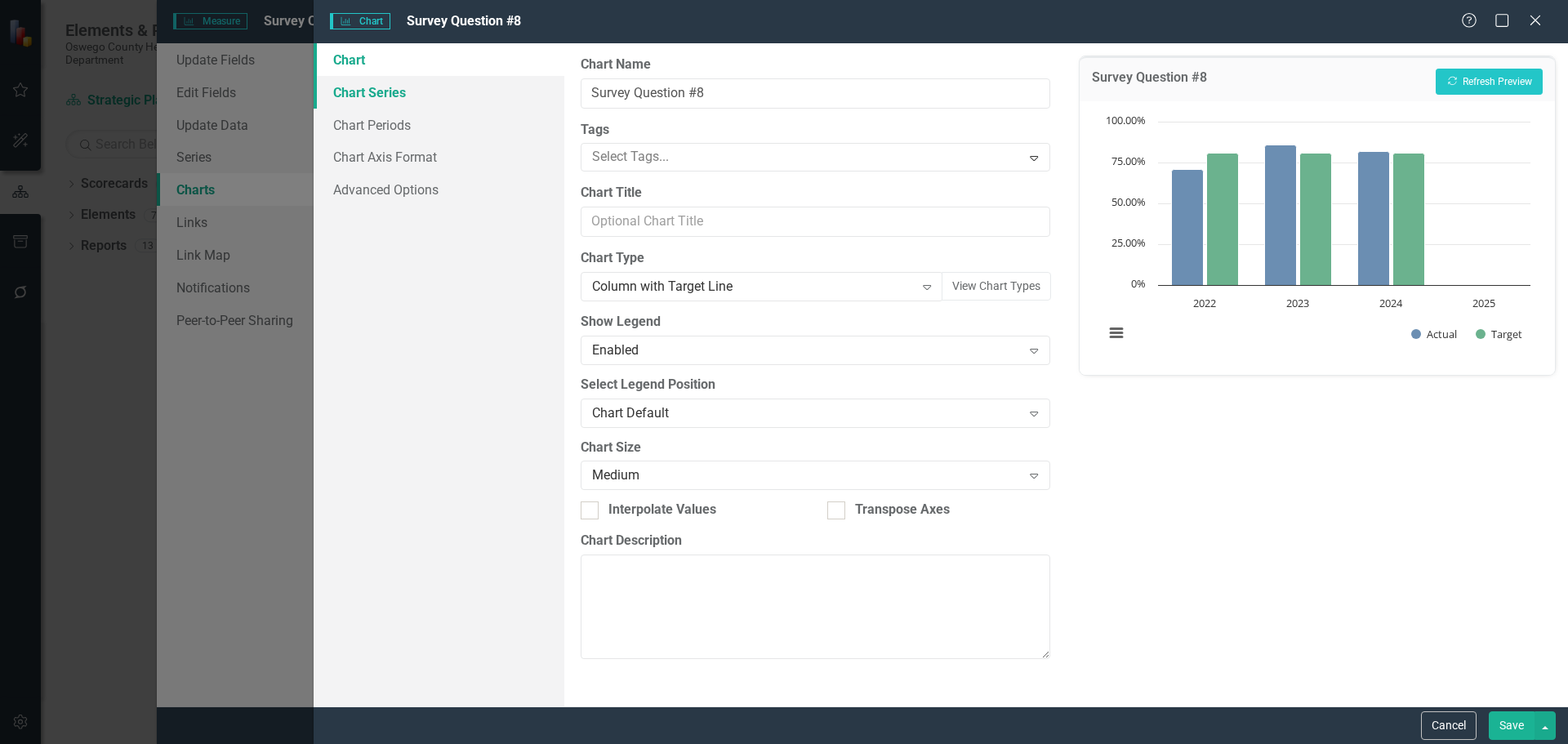
click at [386, 95] on link "Chart Series" at bounding box center [439, 93] width 251 height 32
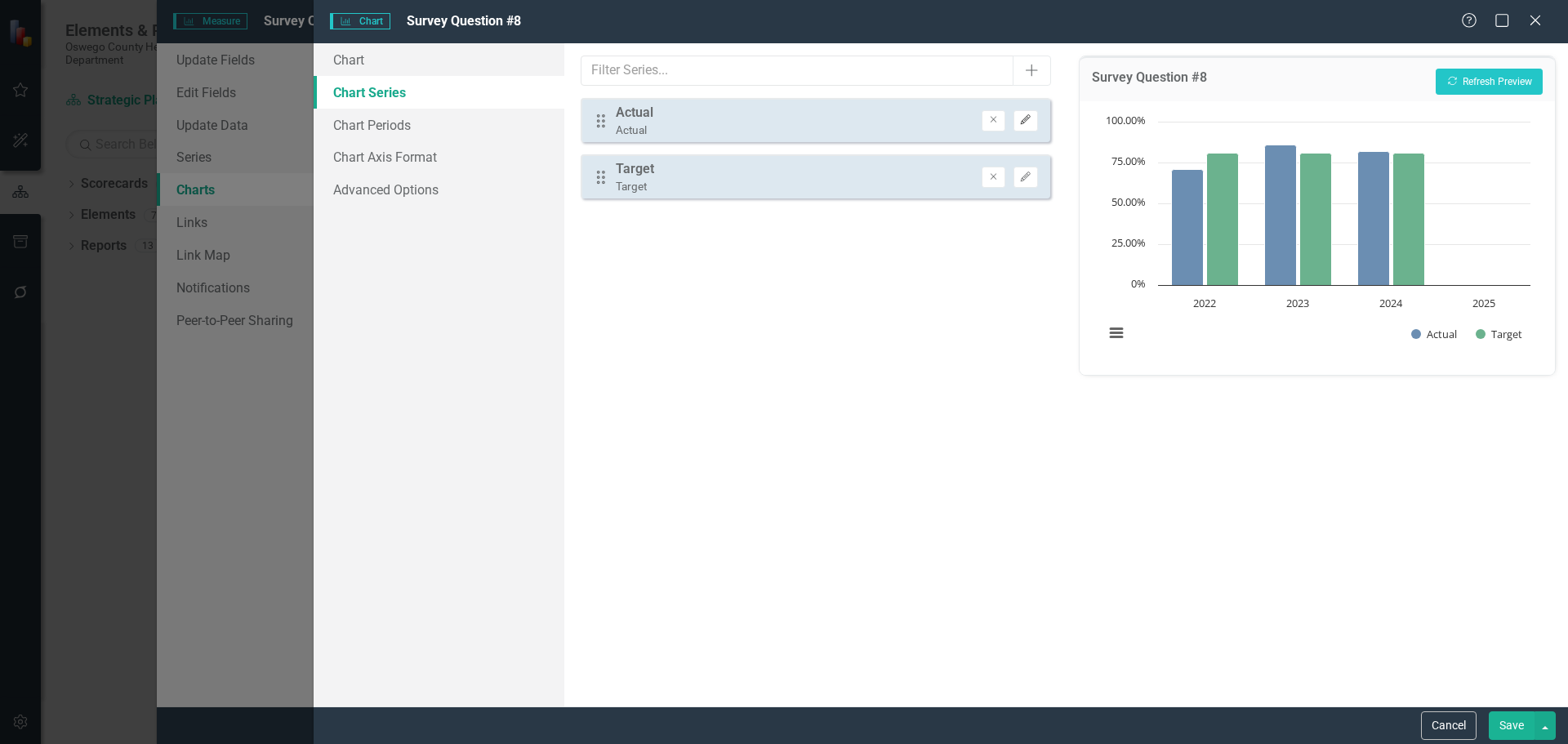
click at [1029, 120] on icon "Edit" at bounding box center [1025, 120] width 13 height 10
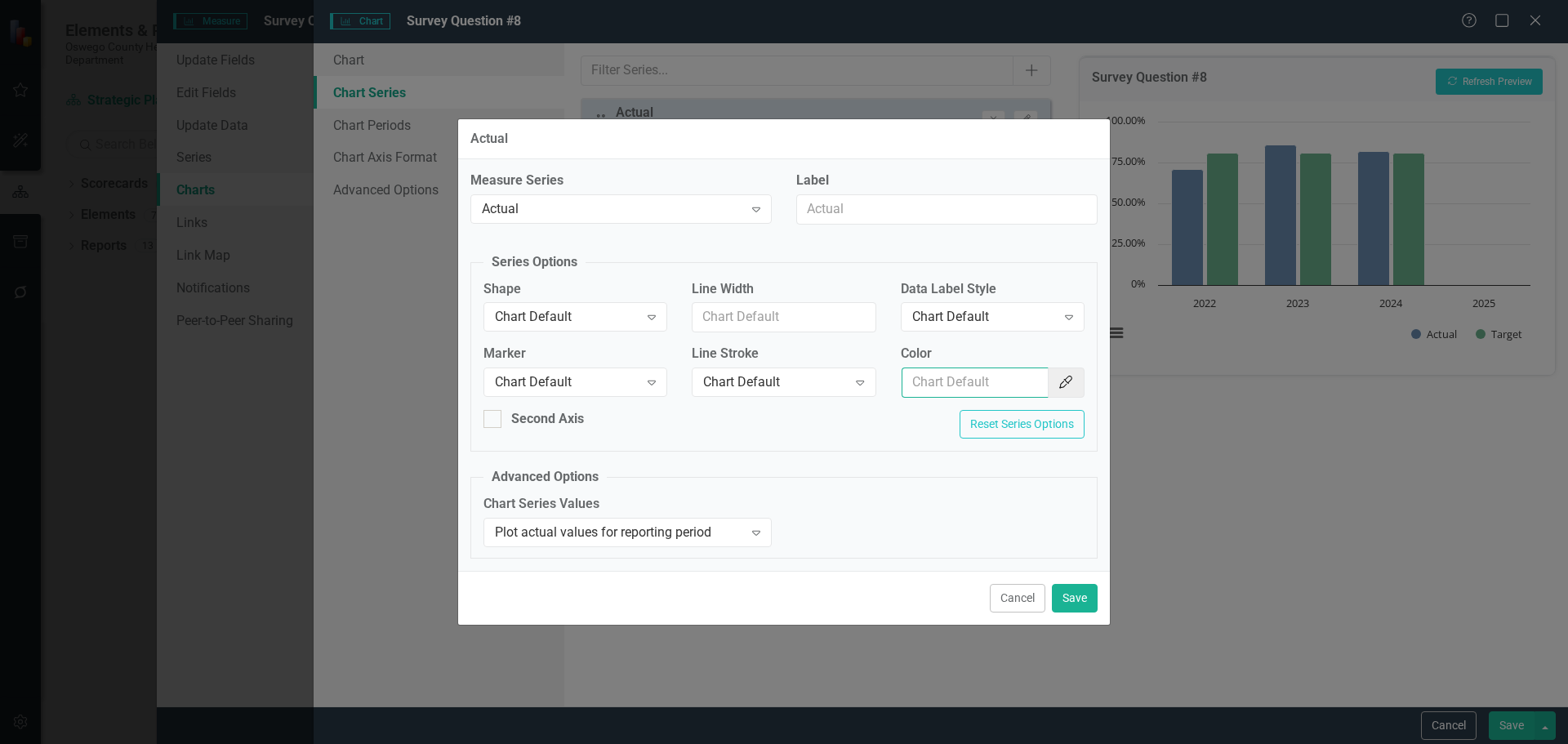
click at [988, 381] on input "Color" at bounding box center [975, 383] width 147 height 31
type input "154f82"
click at [1079, 595] on button "Save" at bounding box center [1075, 598] width 46 height 29
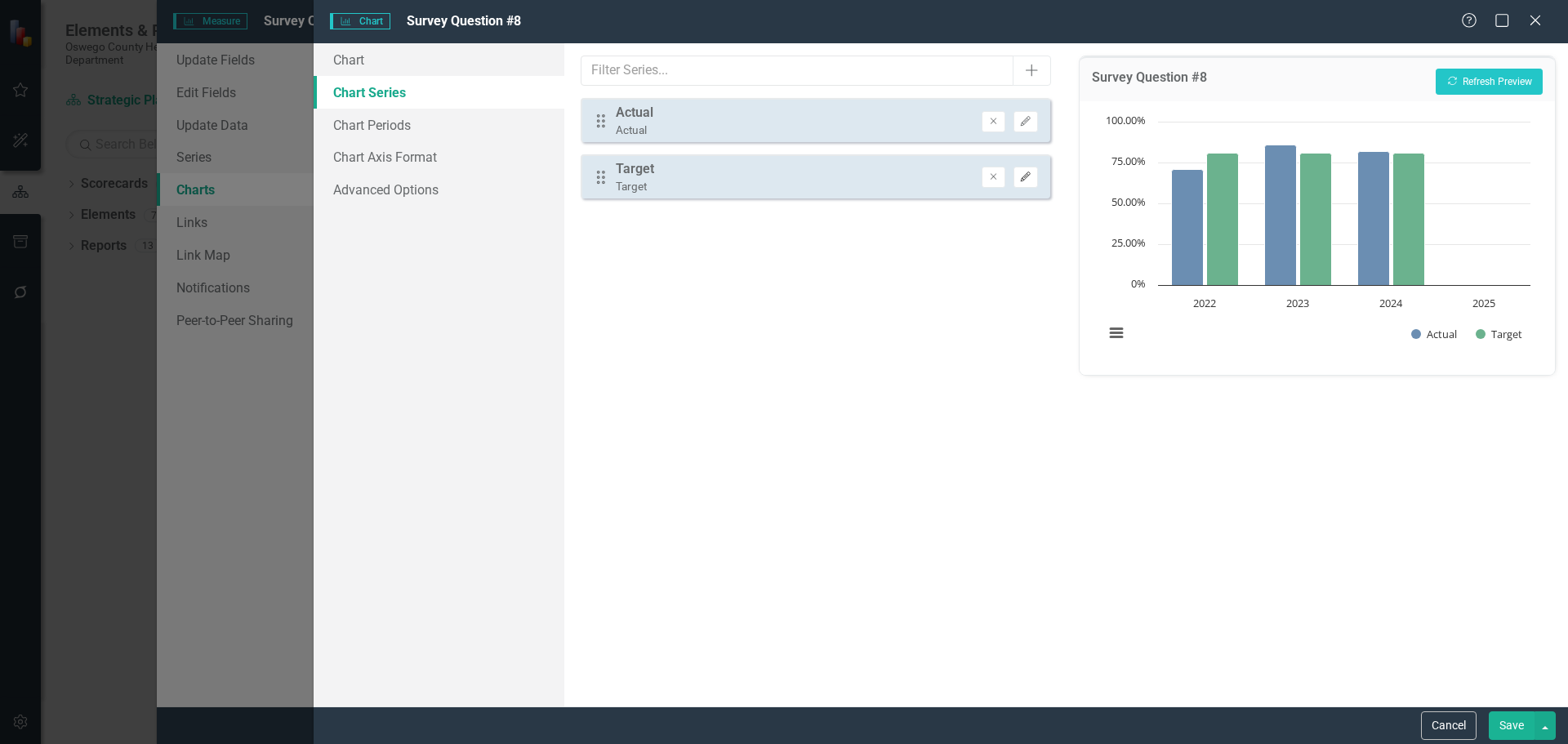
click at [1026, 181] on icon "Edit" at bounding box center [1025, 177] width 13 height 10
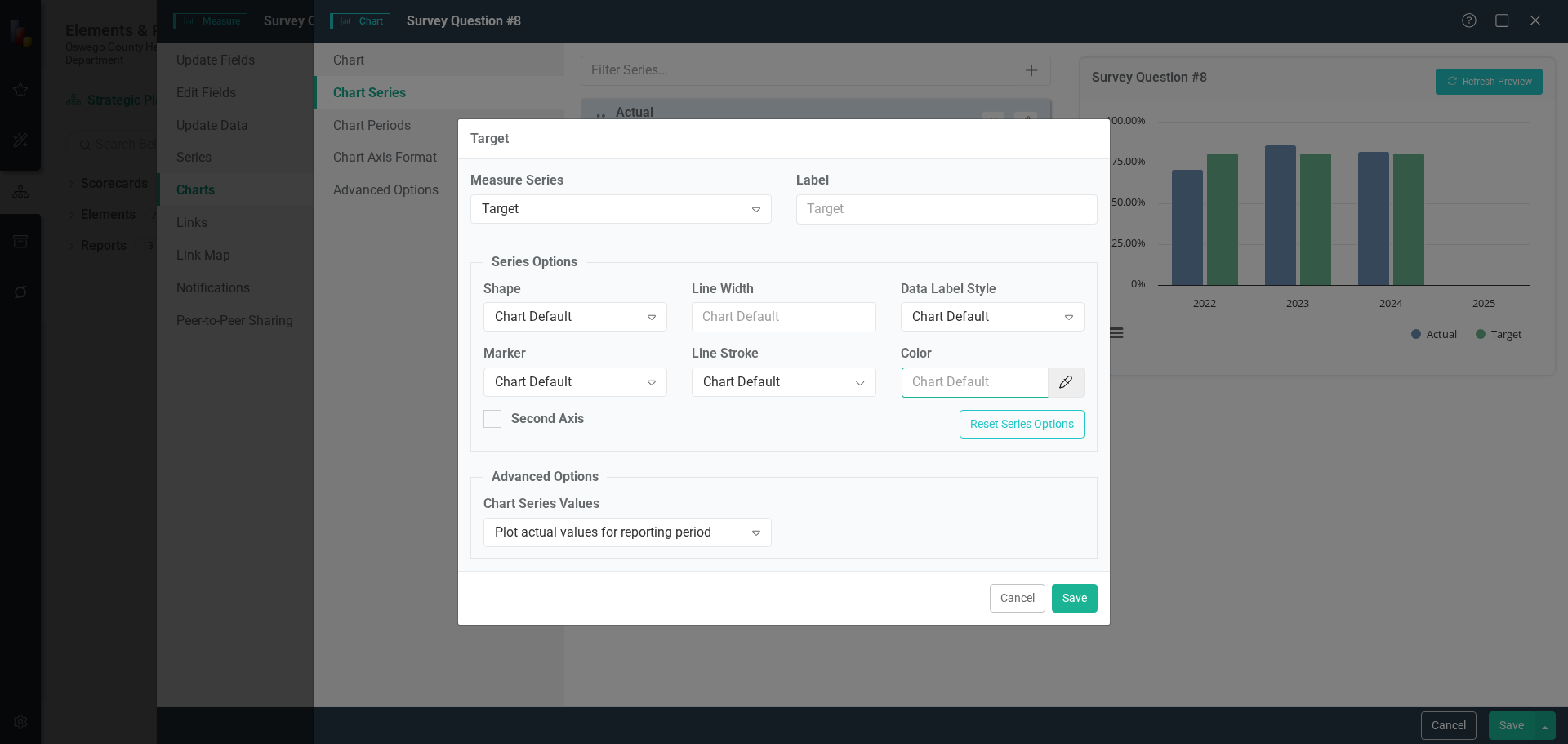
click at [975, 379] on input "Color" at bounding box center [975, 383] width 147 height 31
type input "f7bf3d"
click at [1070, 602] on button "Save" at bounding box center [1075, 598] width 46 height 29
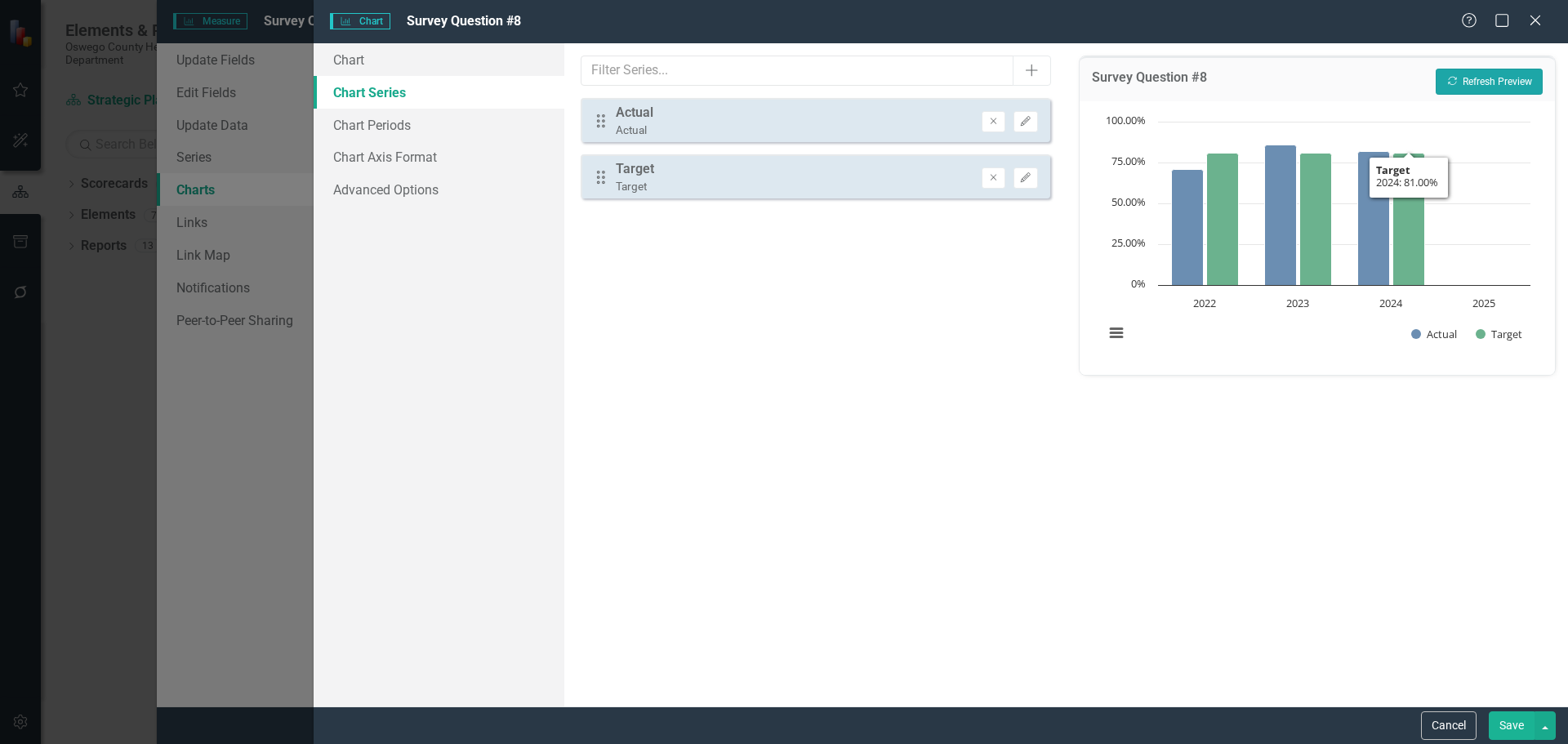
click at [1522, 77] on button "Recalculate Refresh Preview" at bounding box center [1489, 81] width 107 height 26
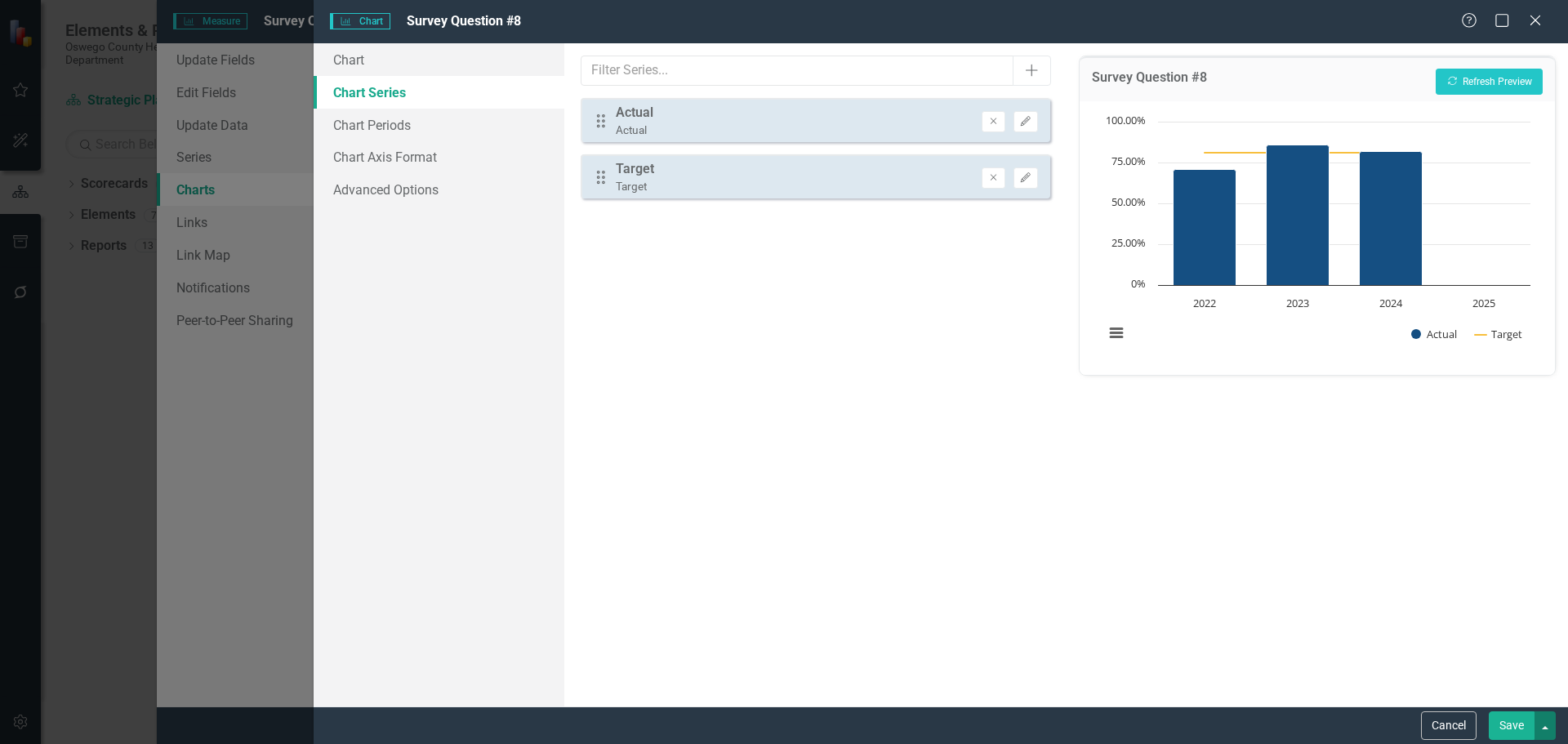
click at [1538, 722] on button "button" at bounding box center [1546, 726] width 22 height 29
click at [1514, 729] on button "Save" at bounding box center [1511, 726] width 46 height 29
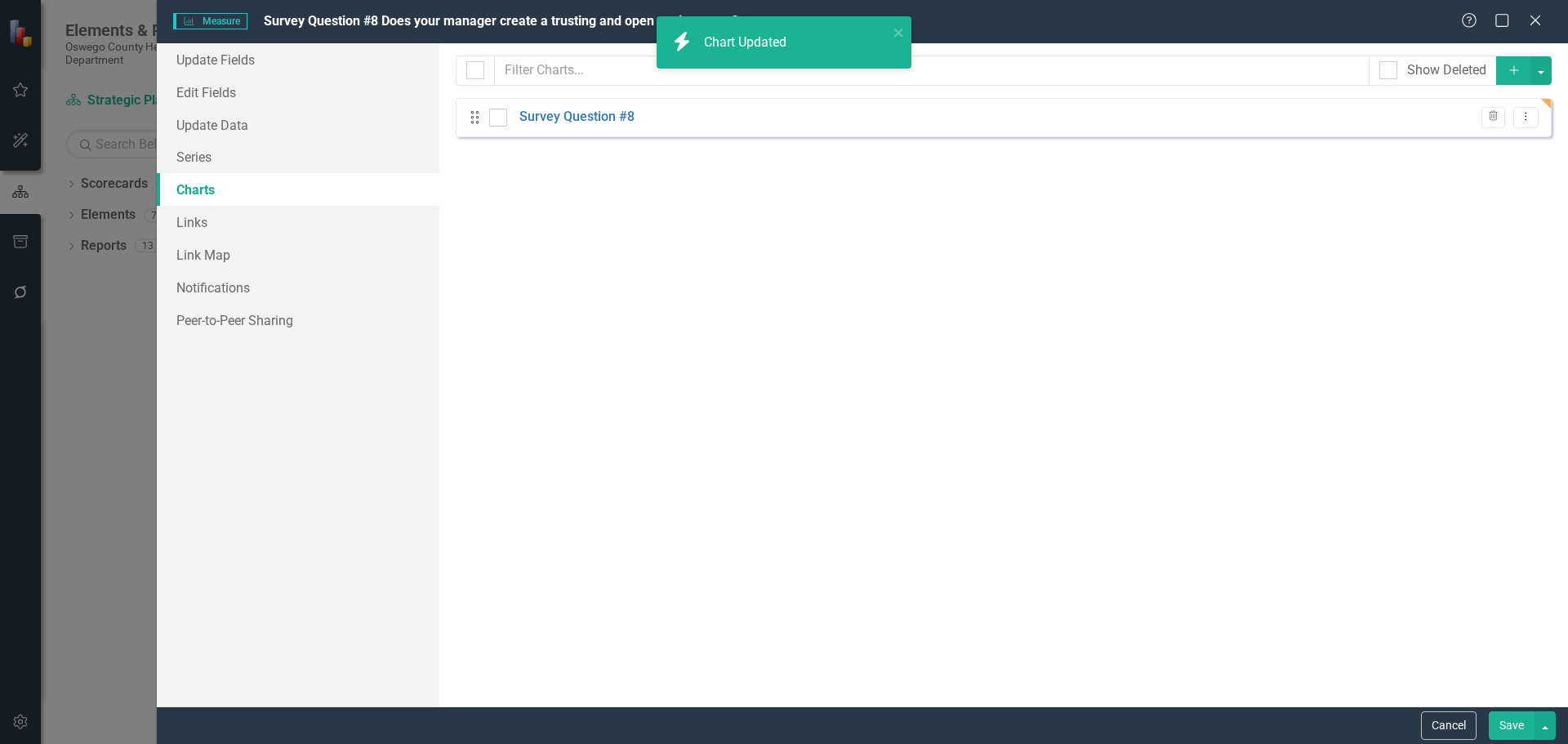
click at [1502, 730] on button "Save" at bounding box center [1511, 726] width 46 height 29
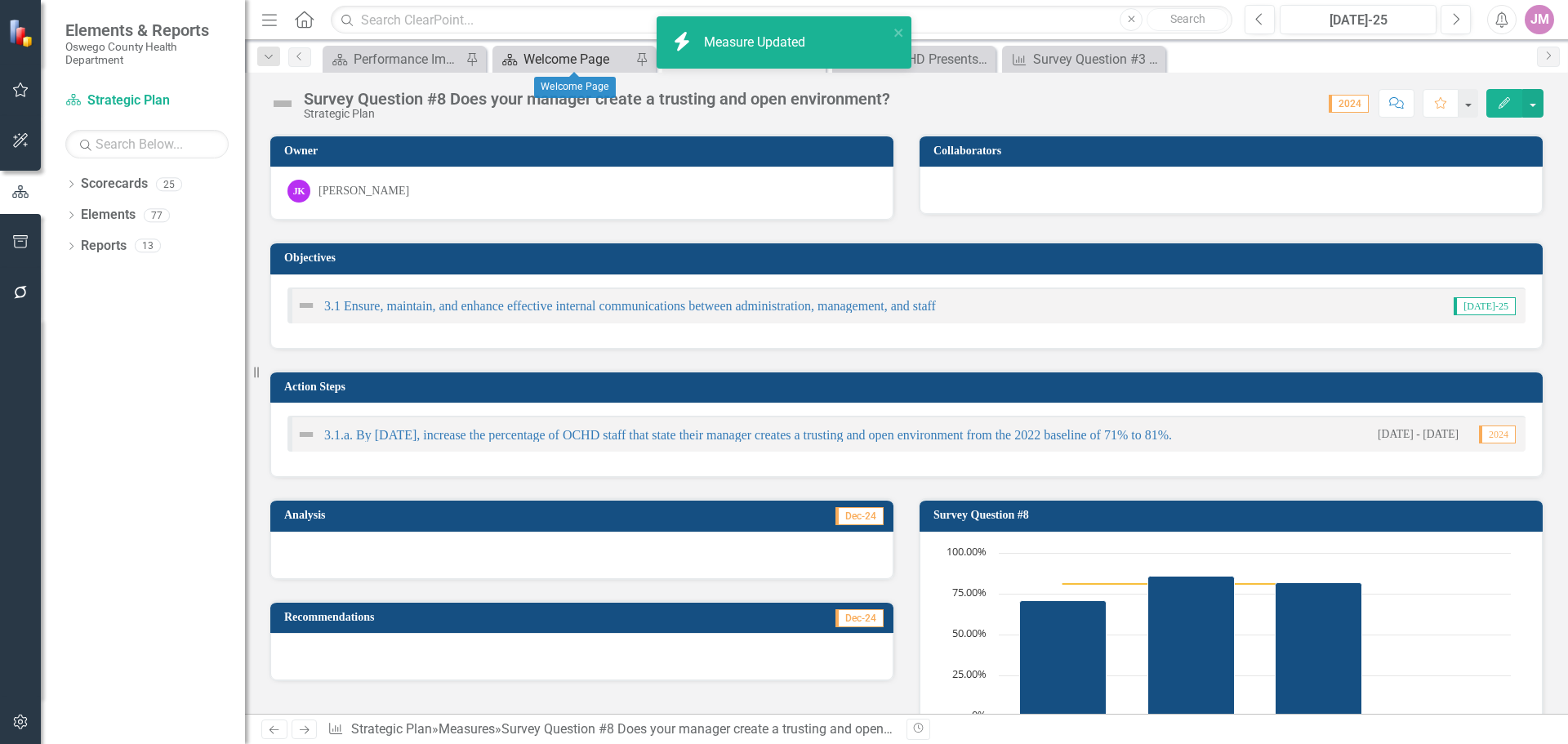
click at [596, 55] on div "Welcome Page" at bounding box center [578, 59] width 108 height 21
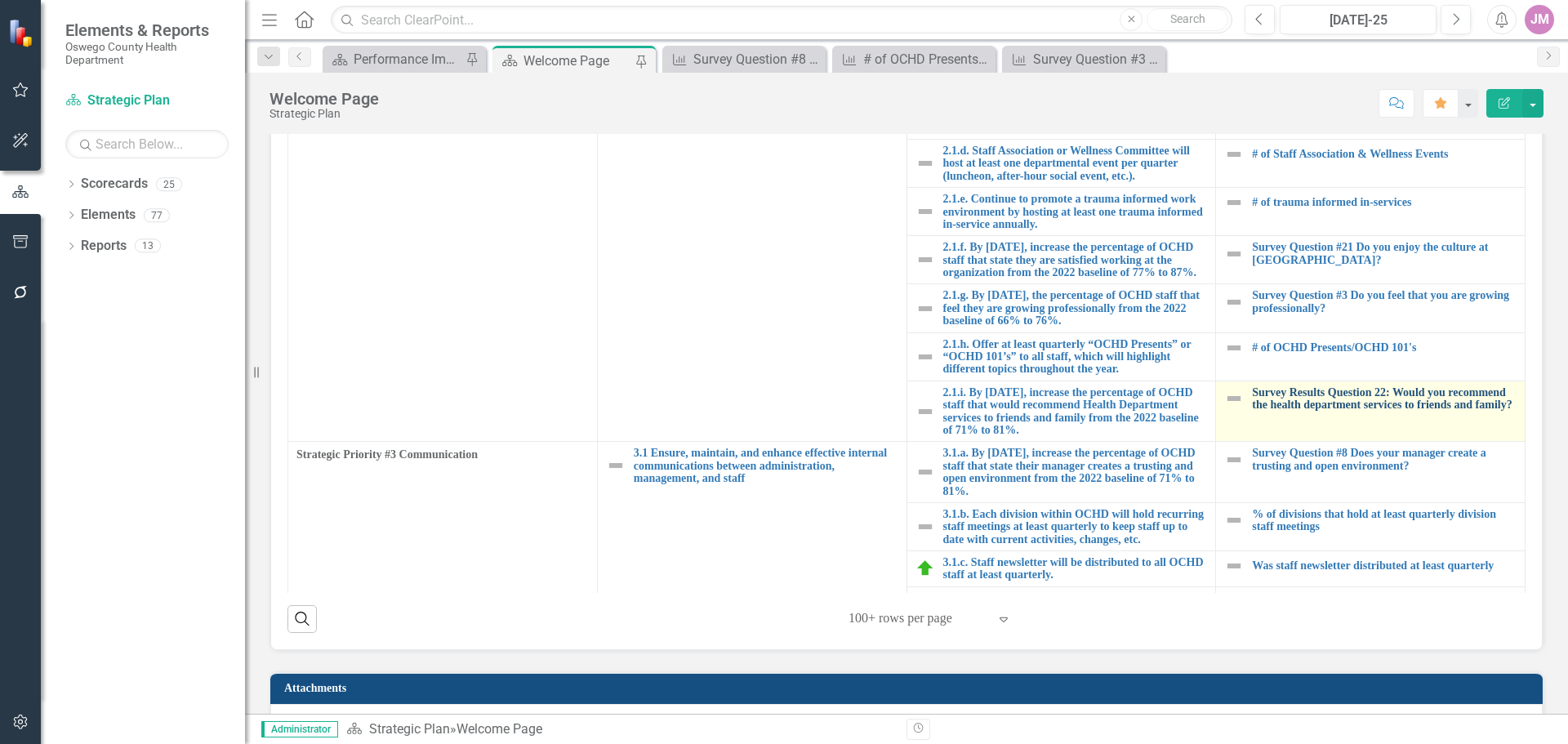
scroll to position [408, 0]
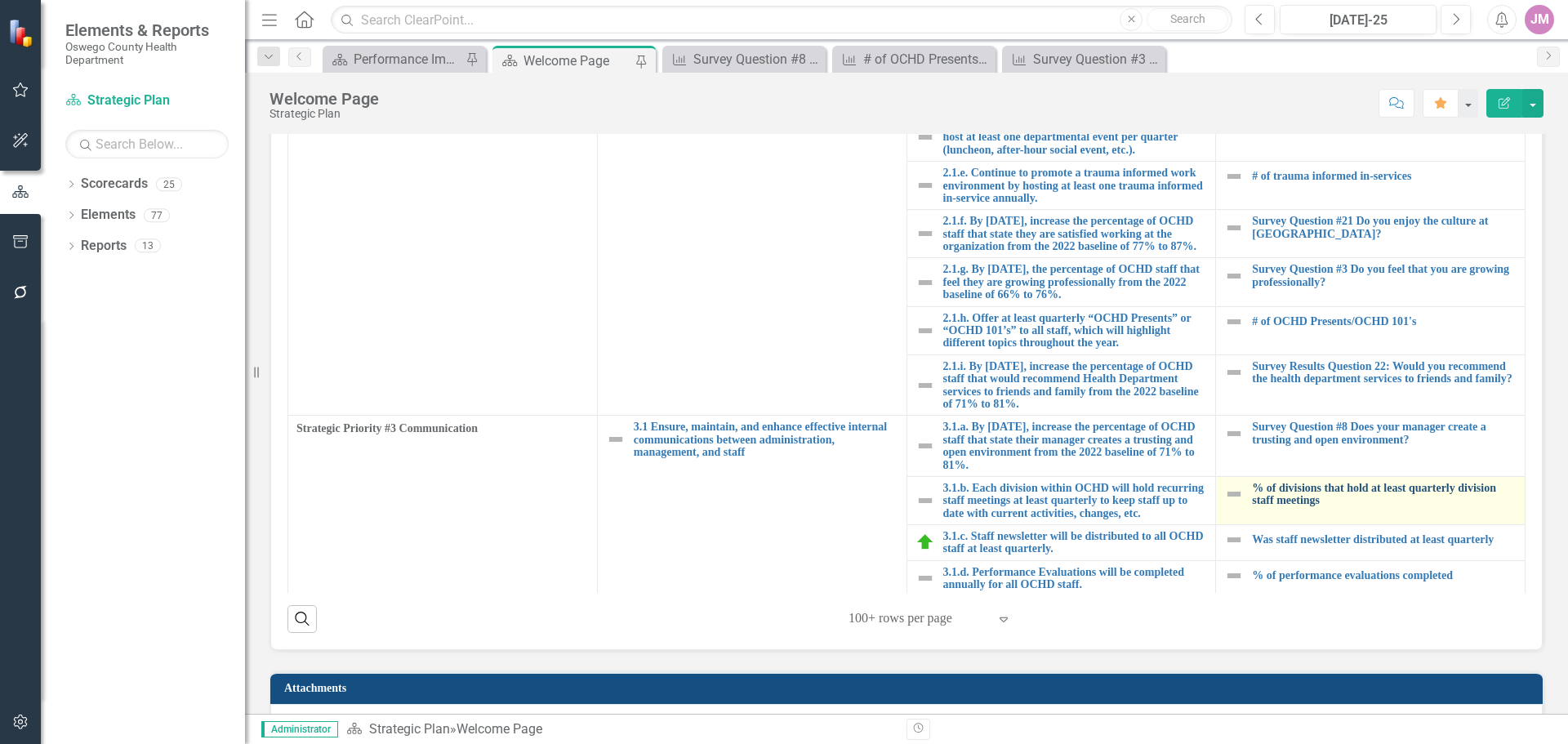
click at [1315, 507] on link "% of divisions that hold at least quarterly division staff meetings" at bounding box center [1384, 494] width 264 height 25
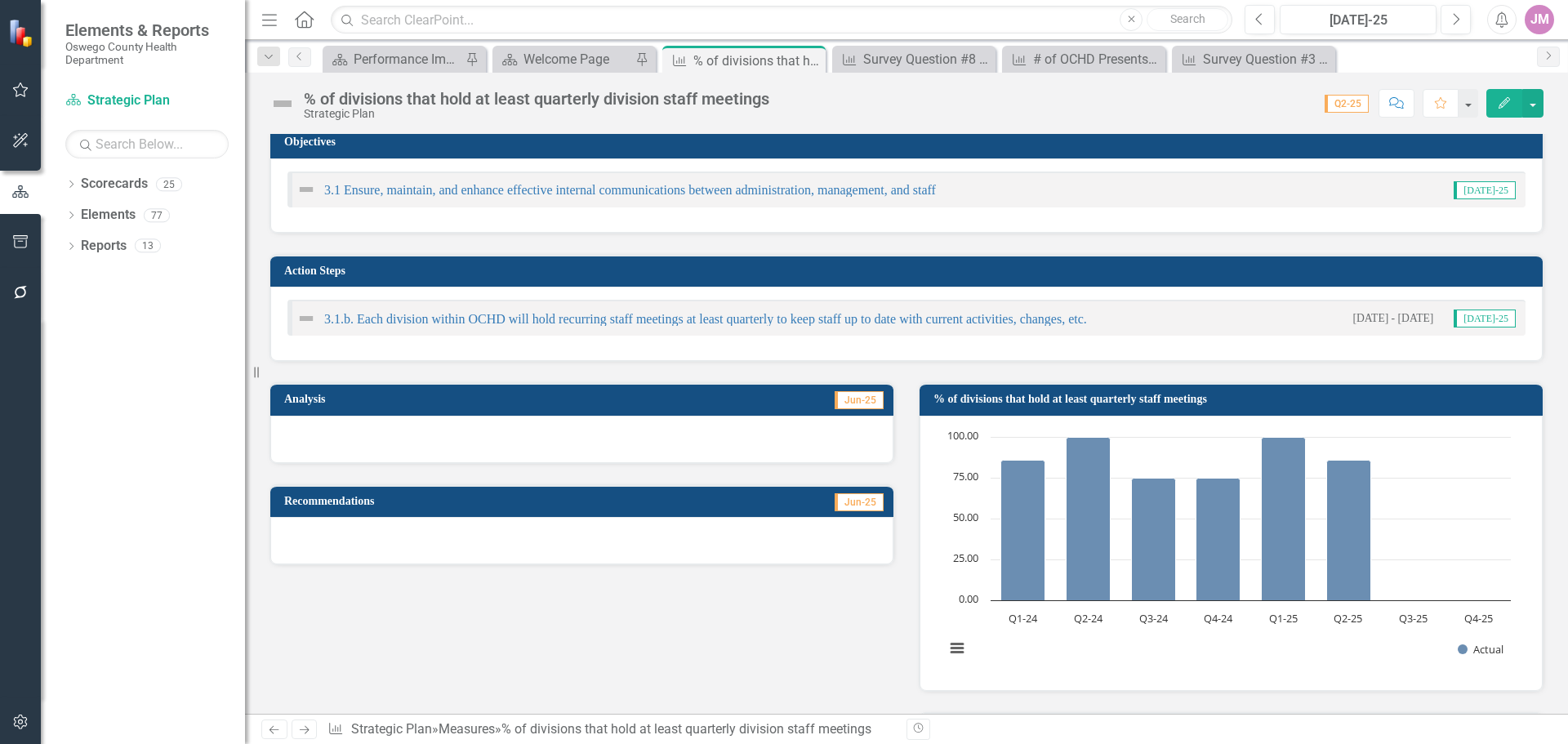
scroll to position [327, 0]
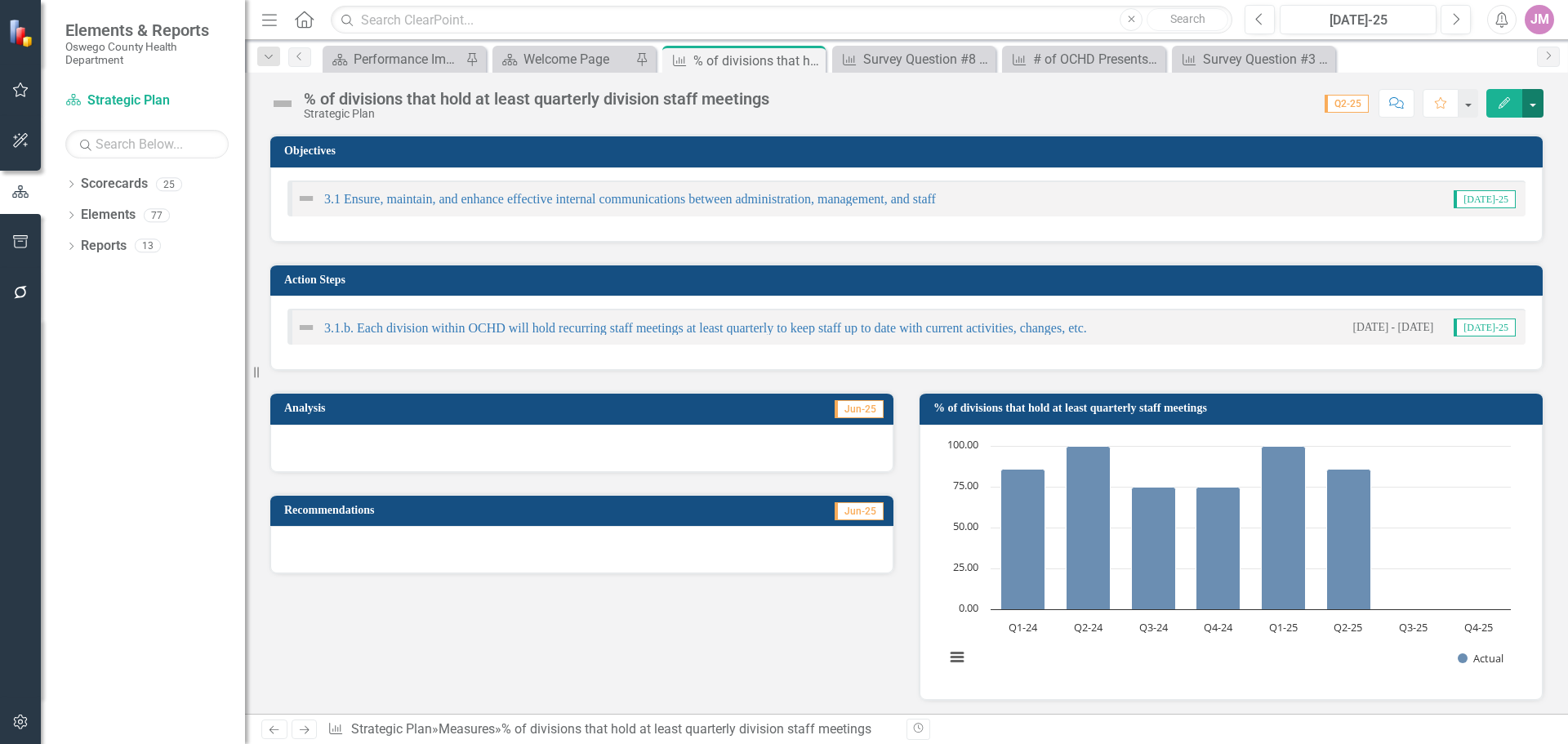
click at [1537, 111] on button "button" at bounding box center [1533, 103] width 22 height 29
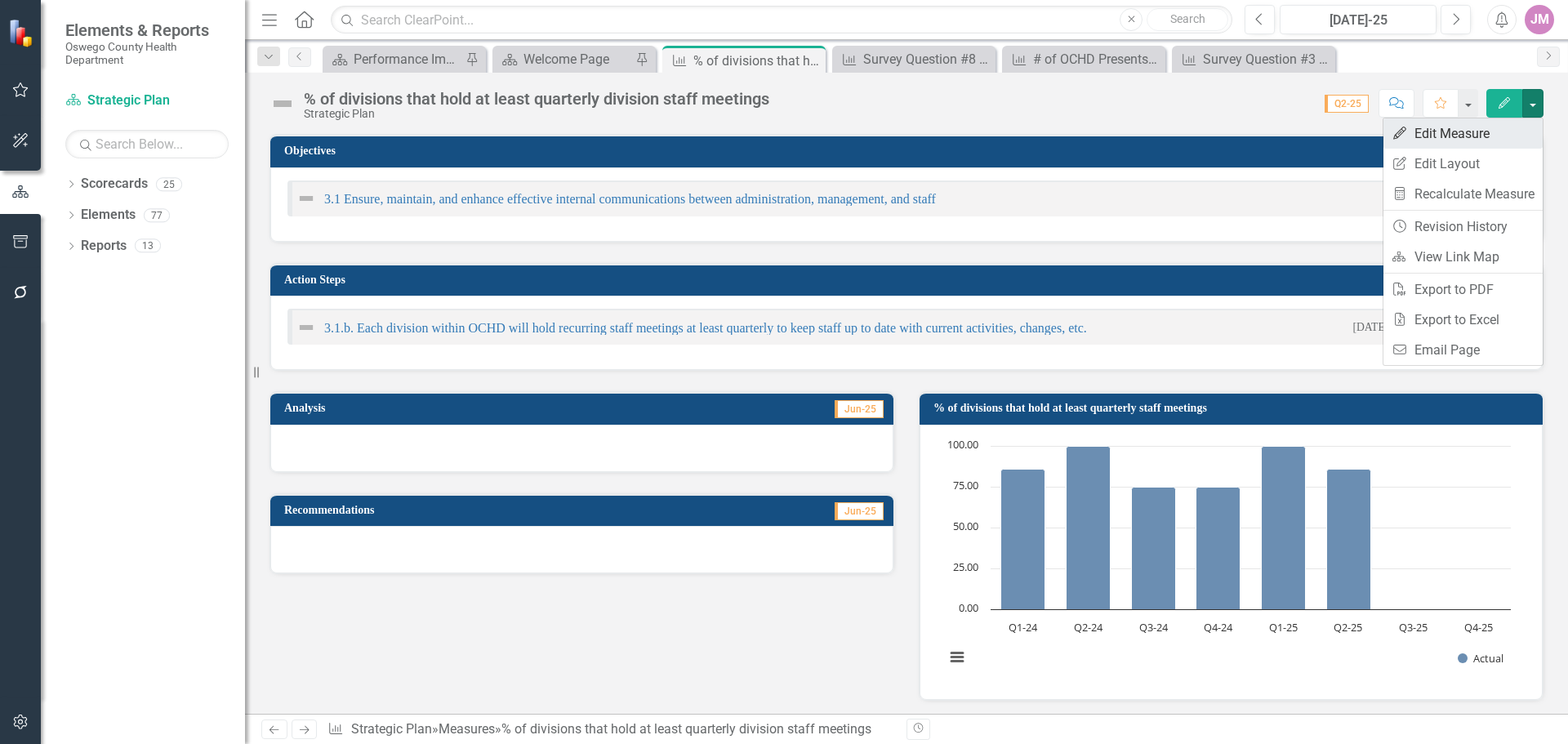
click at [1490, 136] on link "Edit Edit Measure" at bounding box center [1463, 134] width 159 height 31
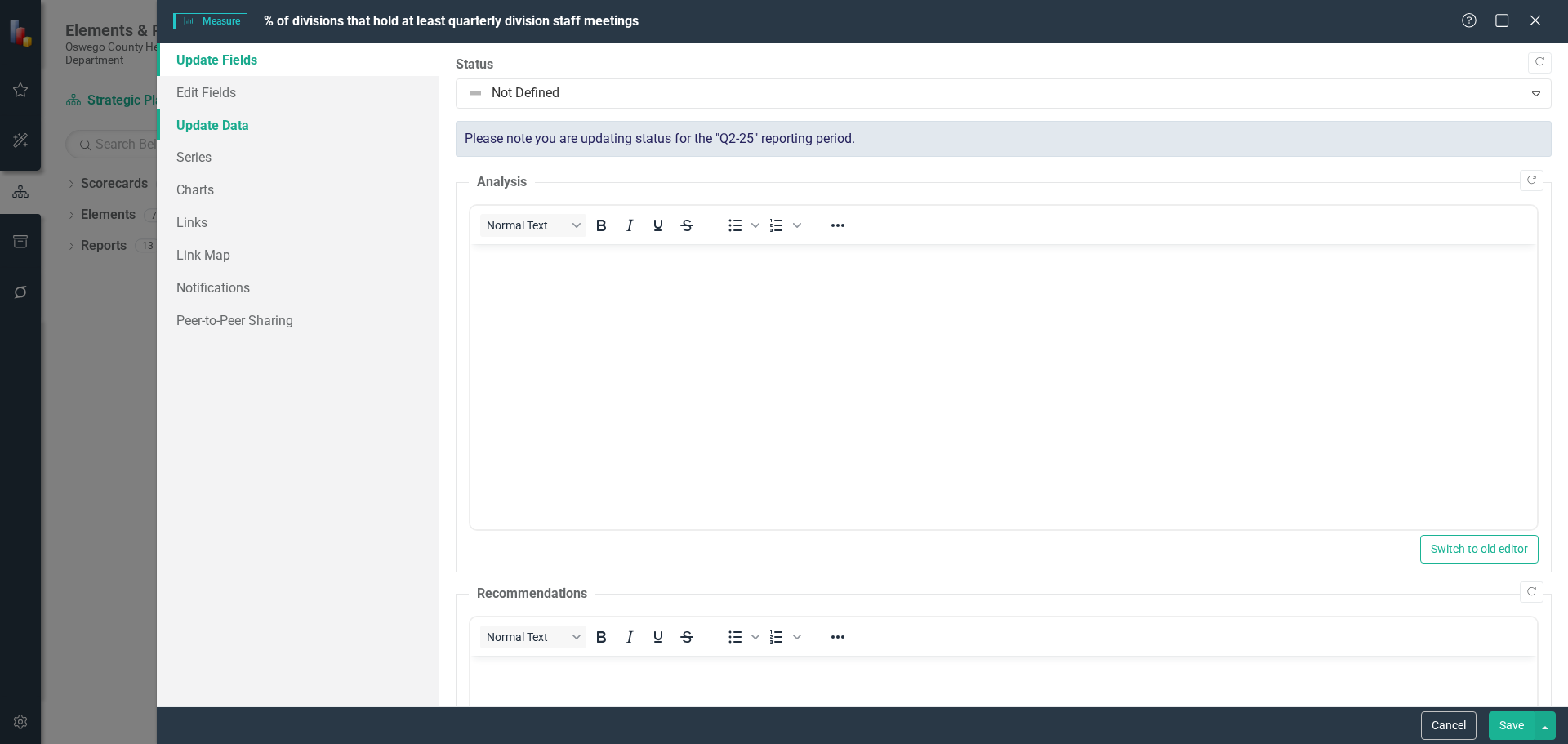
scroll to position [0, 0]
click at [220, 188] on link "Charts" at bounding box center [298, 190] width 282 height 32
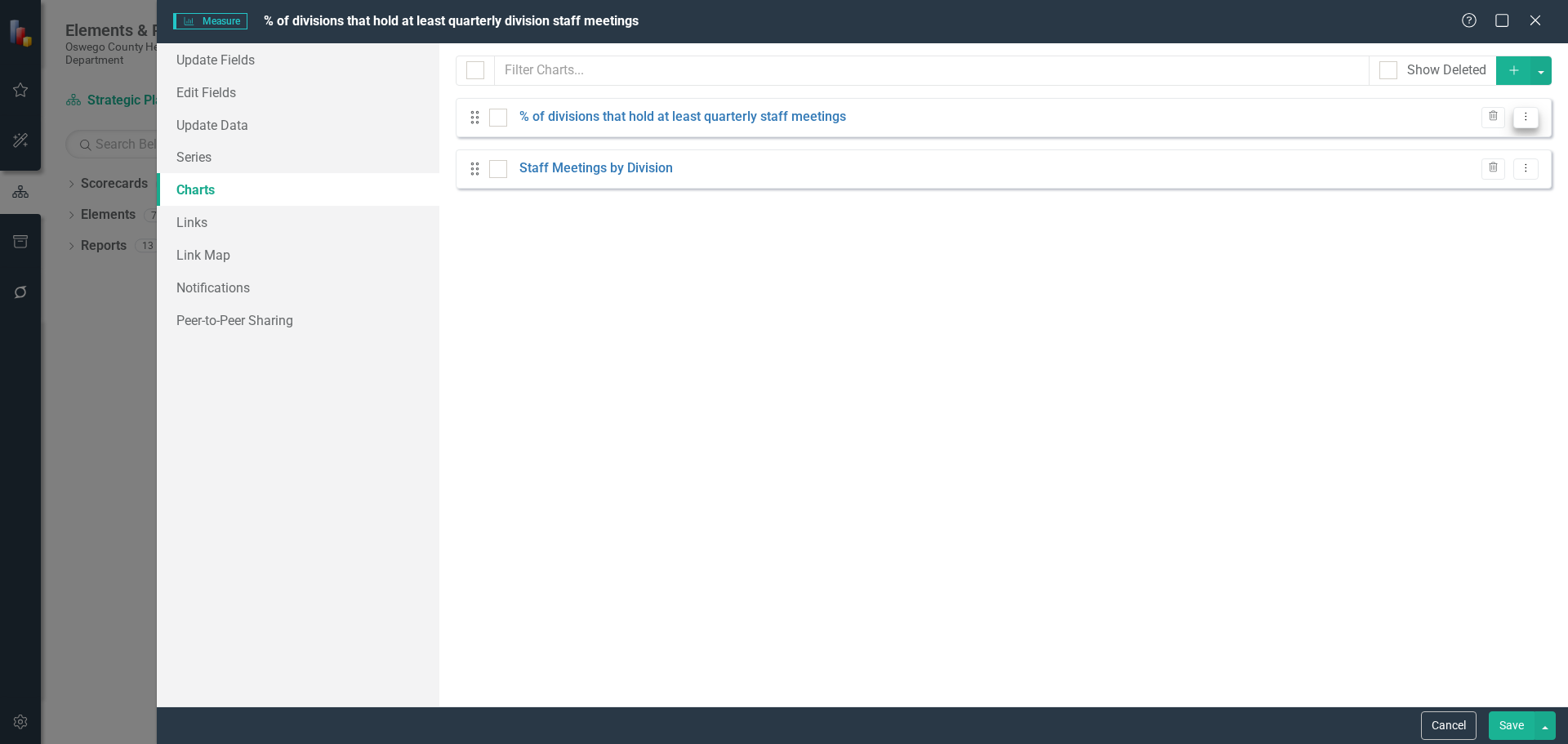
click at [1532, 122] on button "Dropdown Menu" at bounding box center [1526, 118] width 25 height 22
click at [1452, 138] on link "Edit Edit Chart" at bounding box center [1474, 145] width 129 height 31
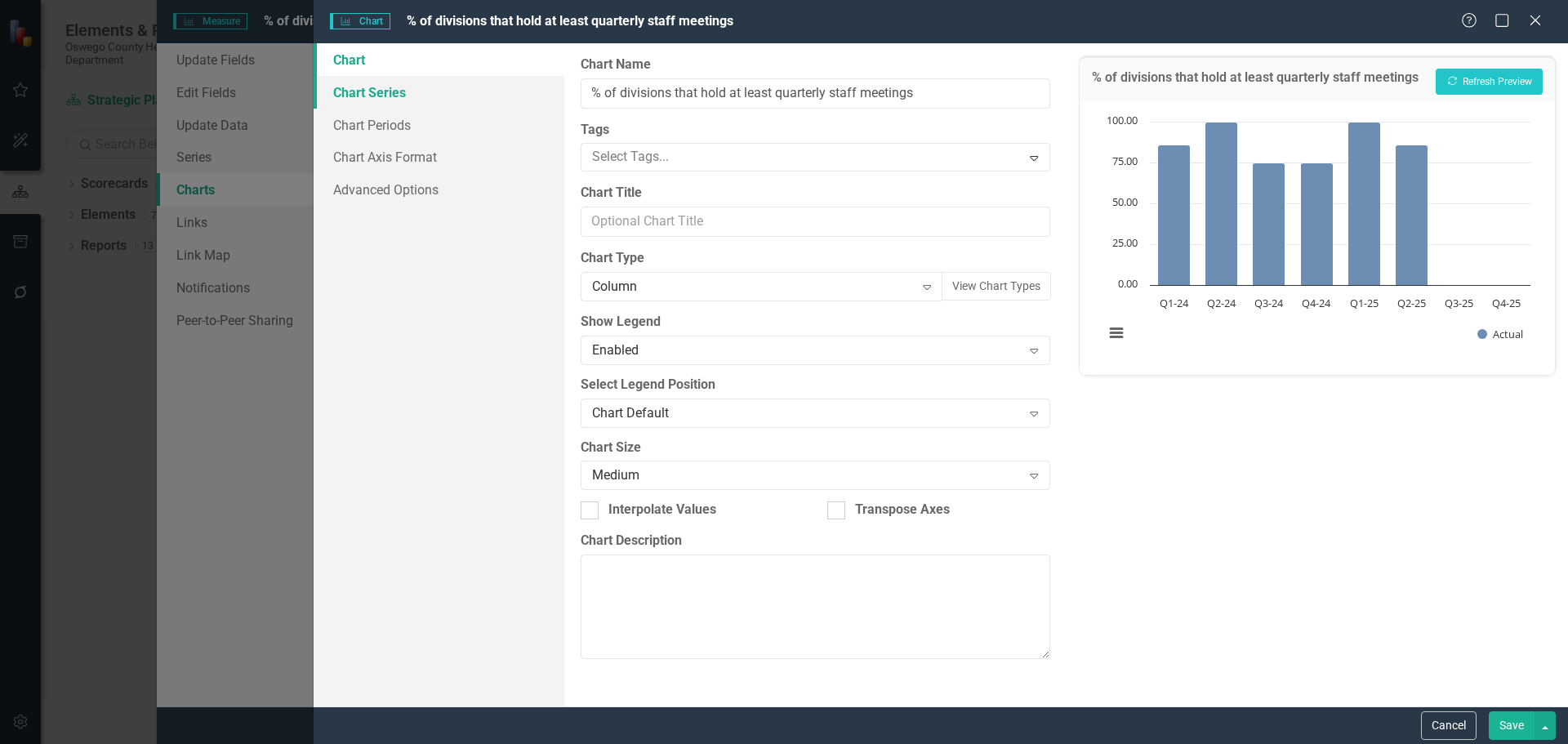
click at [405, 102] on link "Chart Series" at bounding box center [439, 93] width 251 height 32
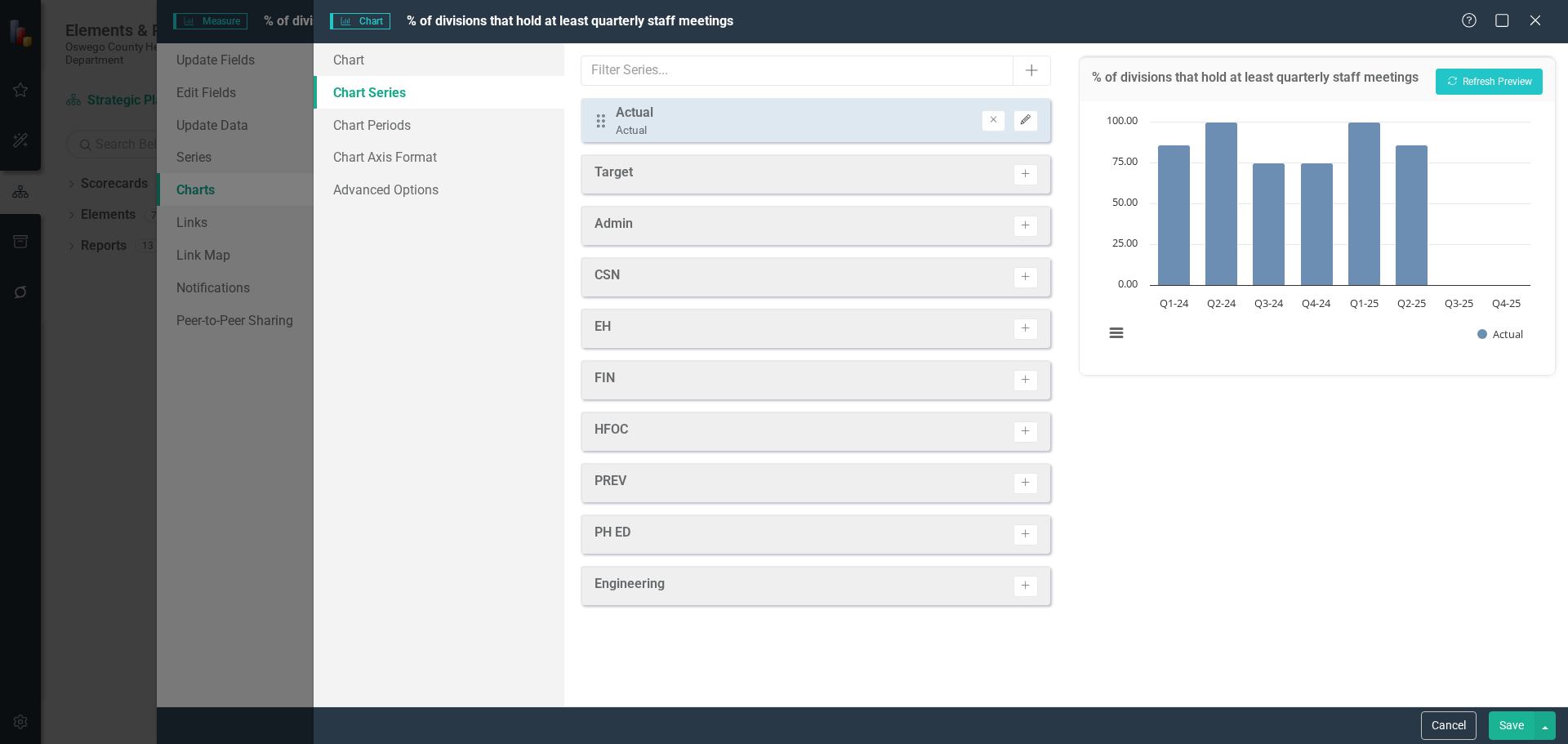
click at [1027, 123] on icon "Edit" at bounding box center [1025, 120] width 13 height 10
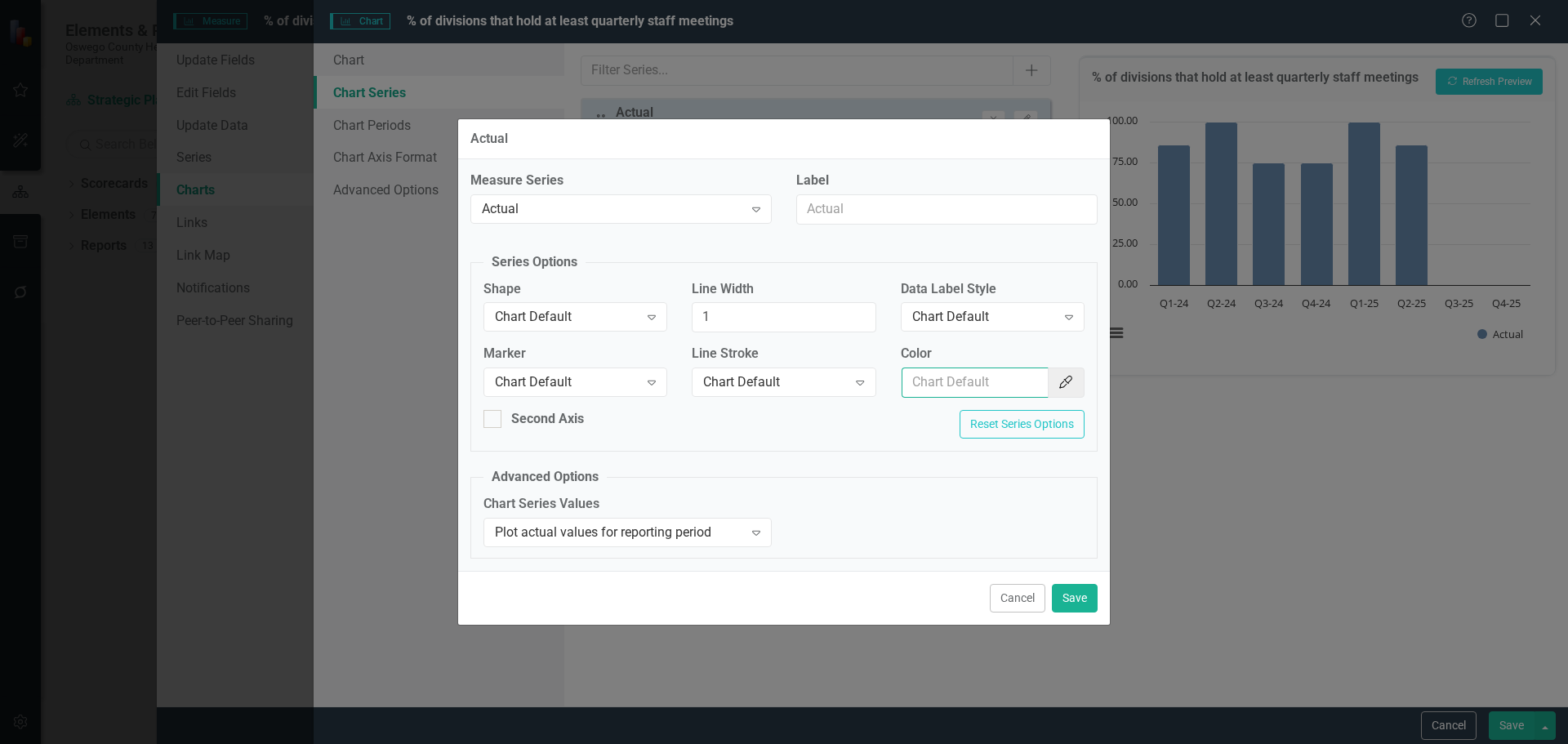
click at [992, 387] on input "Color" at bounding box center [975, 383] width 147 height 31
type input "154f82"
click at [1077, 595] on button "Save" at bounding box center [1075, 598] width 46 height 29
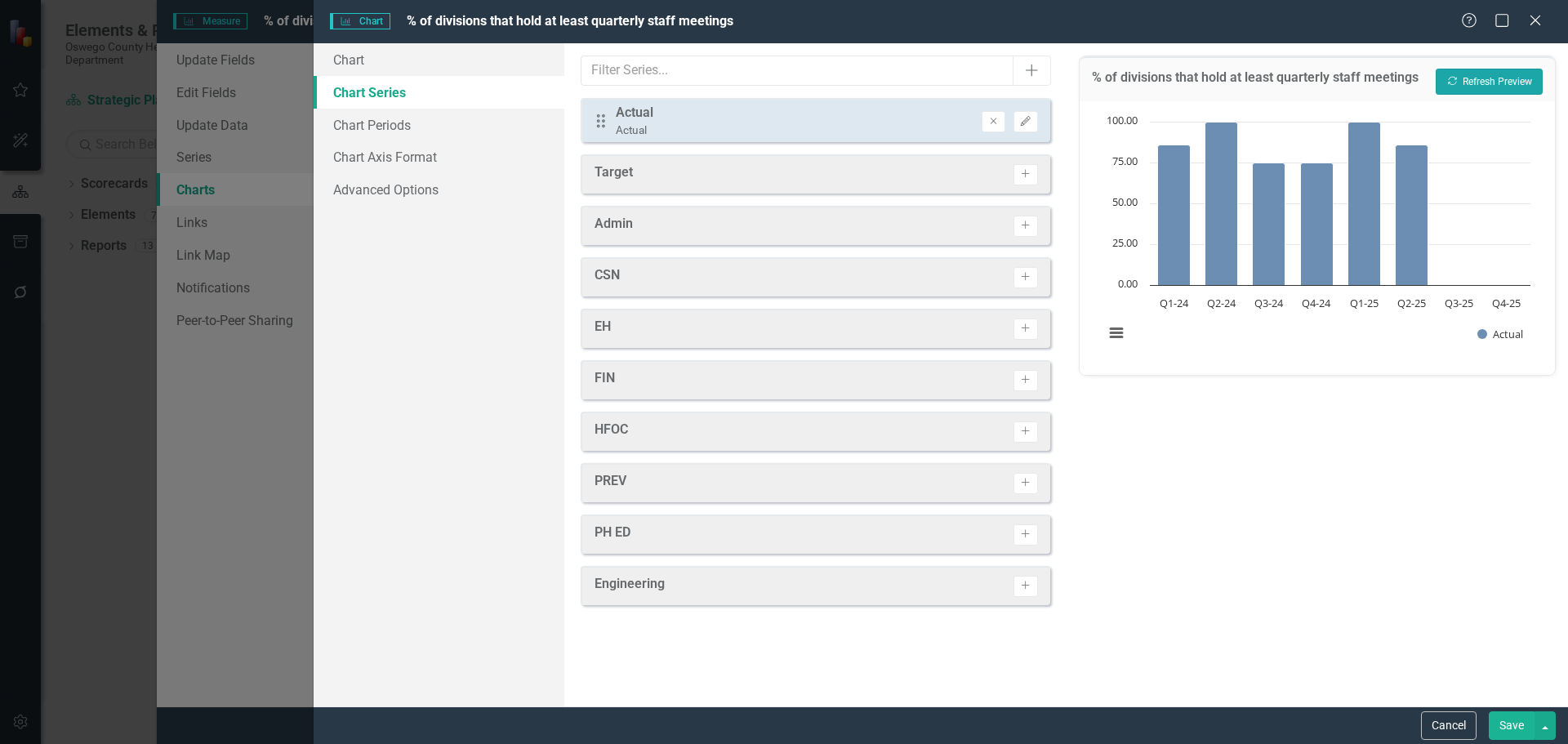
click at [1483, 78] on button "Recalculate Refresh Preview" at bounding box center [1489, 81] width 107 height 26
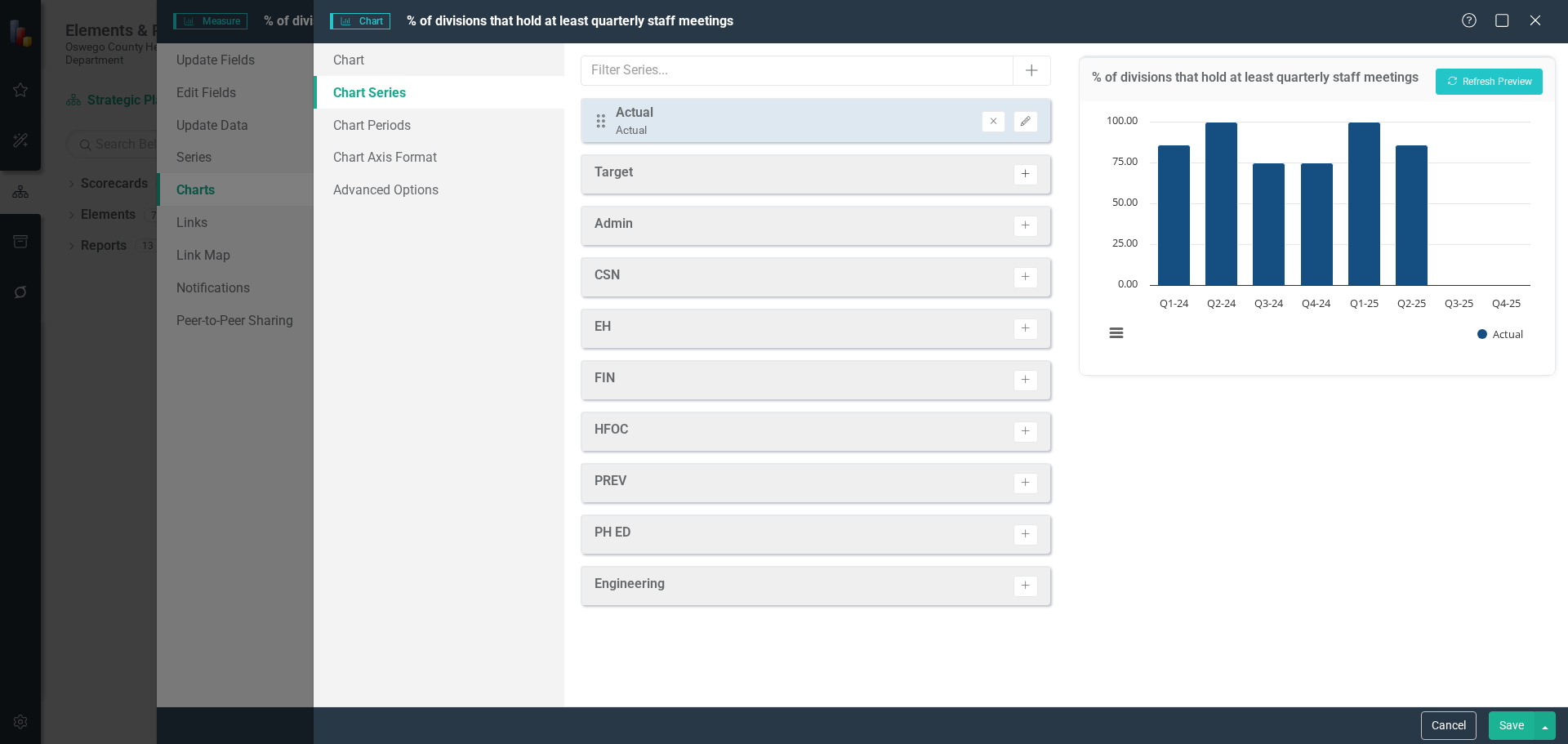
click at [1029, 181] on button "Activate" at bounding box center [1025, 175] width 23 height 22
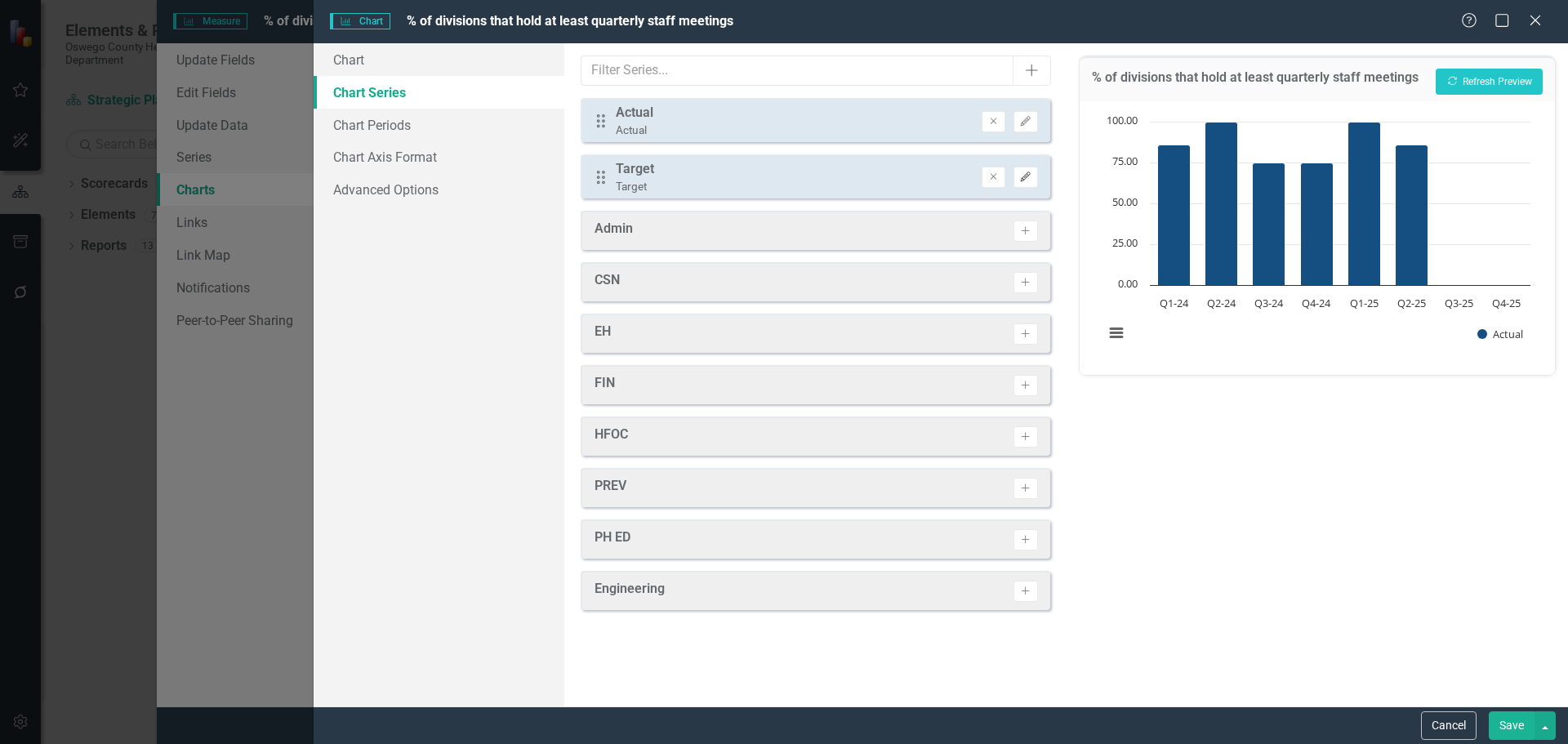
click at [1034, 176] on button "Edit" at bounding box center [1025, 177] width 23 height 22
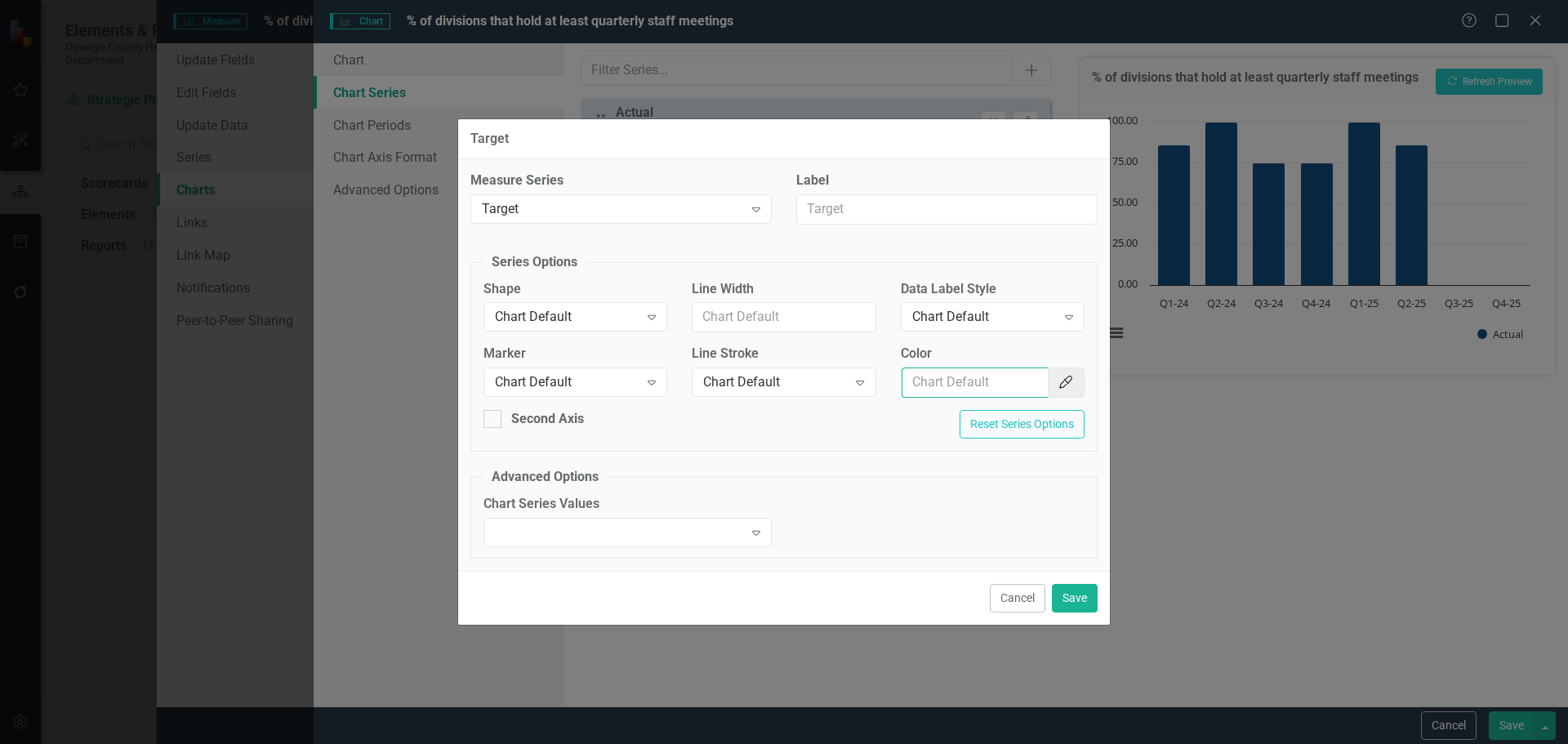
click at [980, 382] on input "Color" at bounding box center [975, 383] width 147 height 31
type input "f7bf3d"
click at [1073, 599] on button "Save" at bounding box center [1075, 598] width 46 height 29
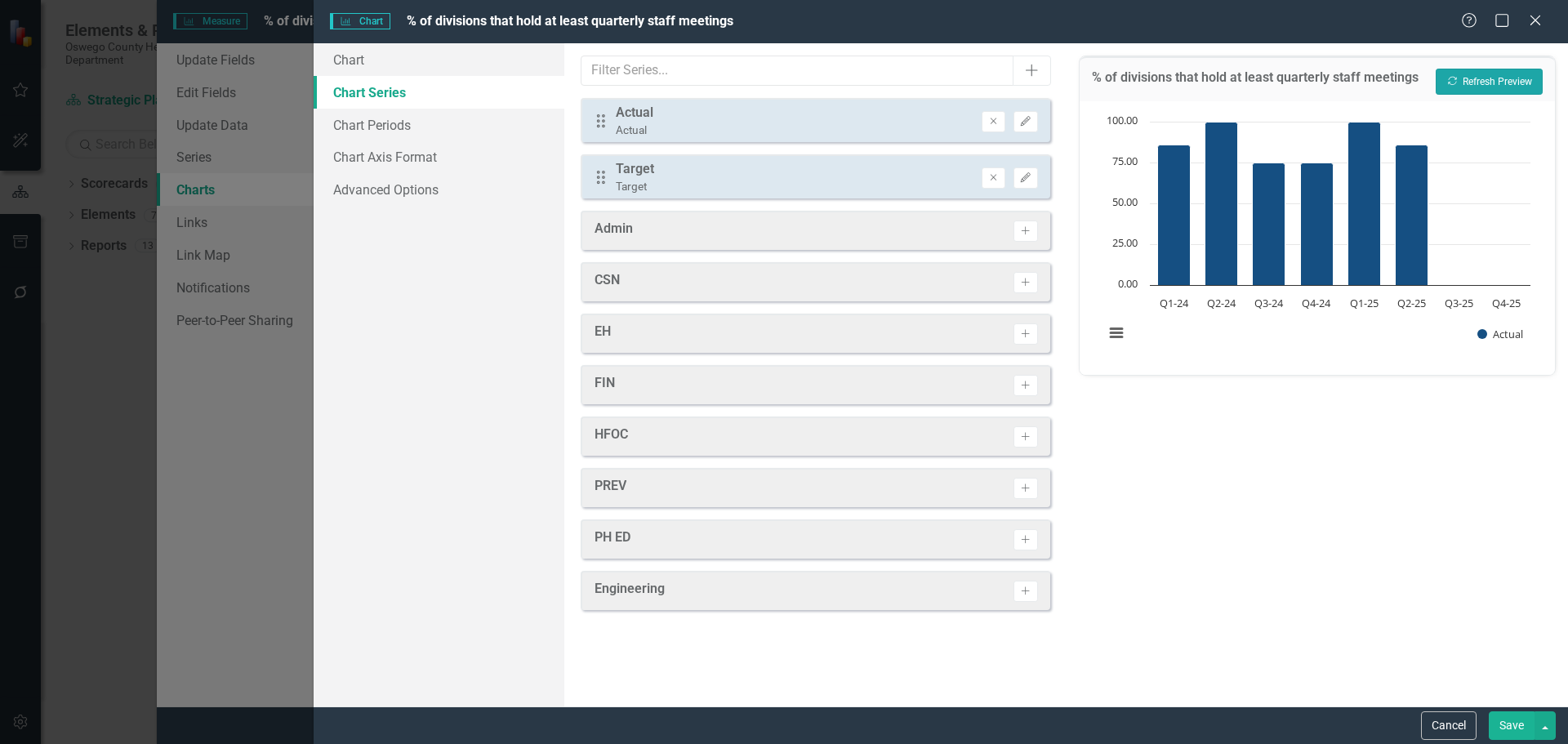
click at [1501, 85] on button "Recalculate Refresh Preview" at bounding box center [1489, 81] width 107 height 26
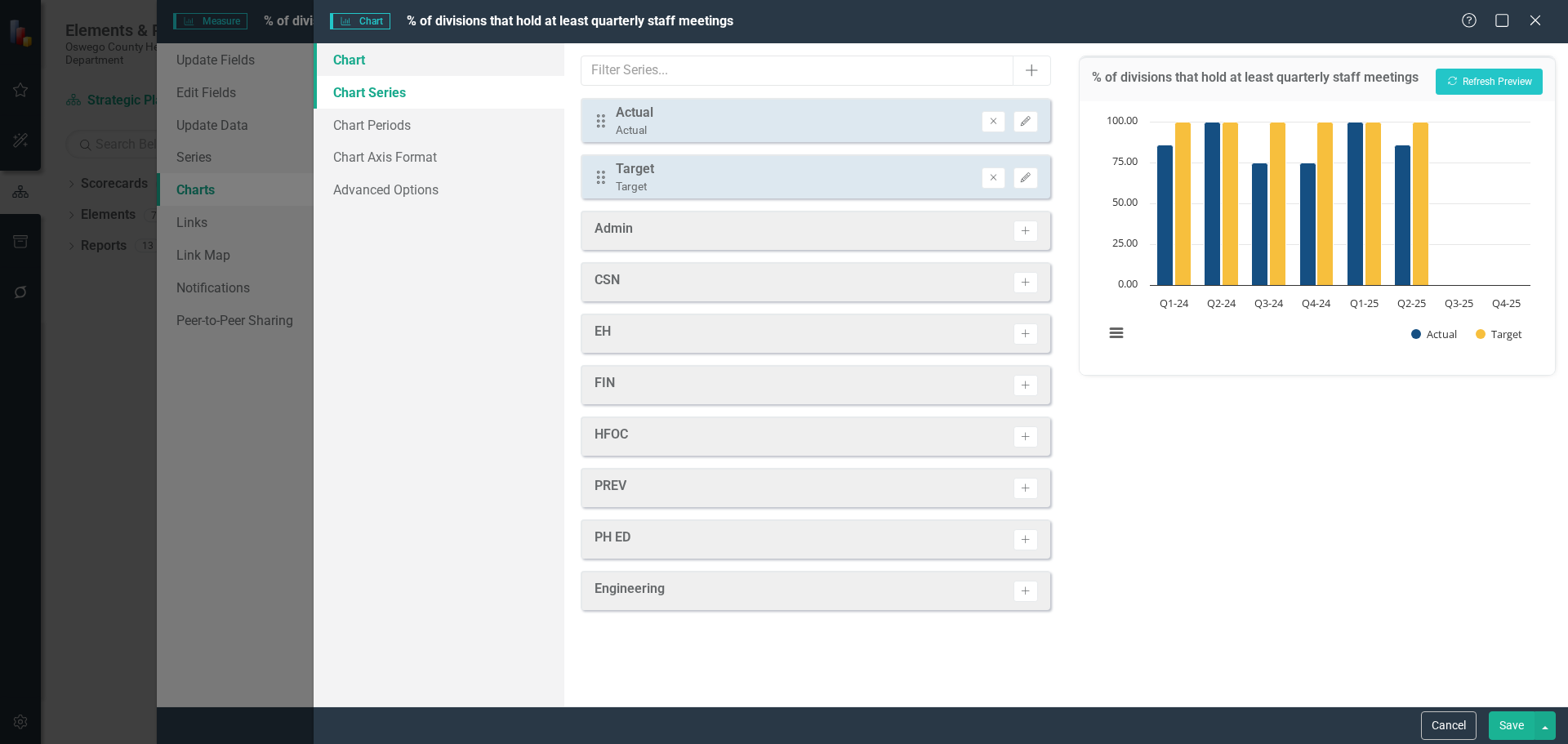
click at [370, 52] on link "Chart" at bounding box center [439, 59] width 251 height 32
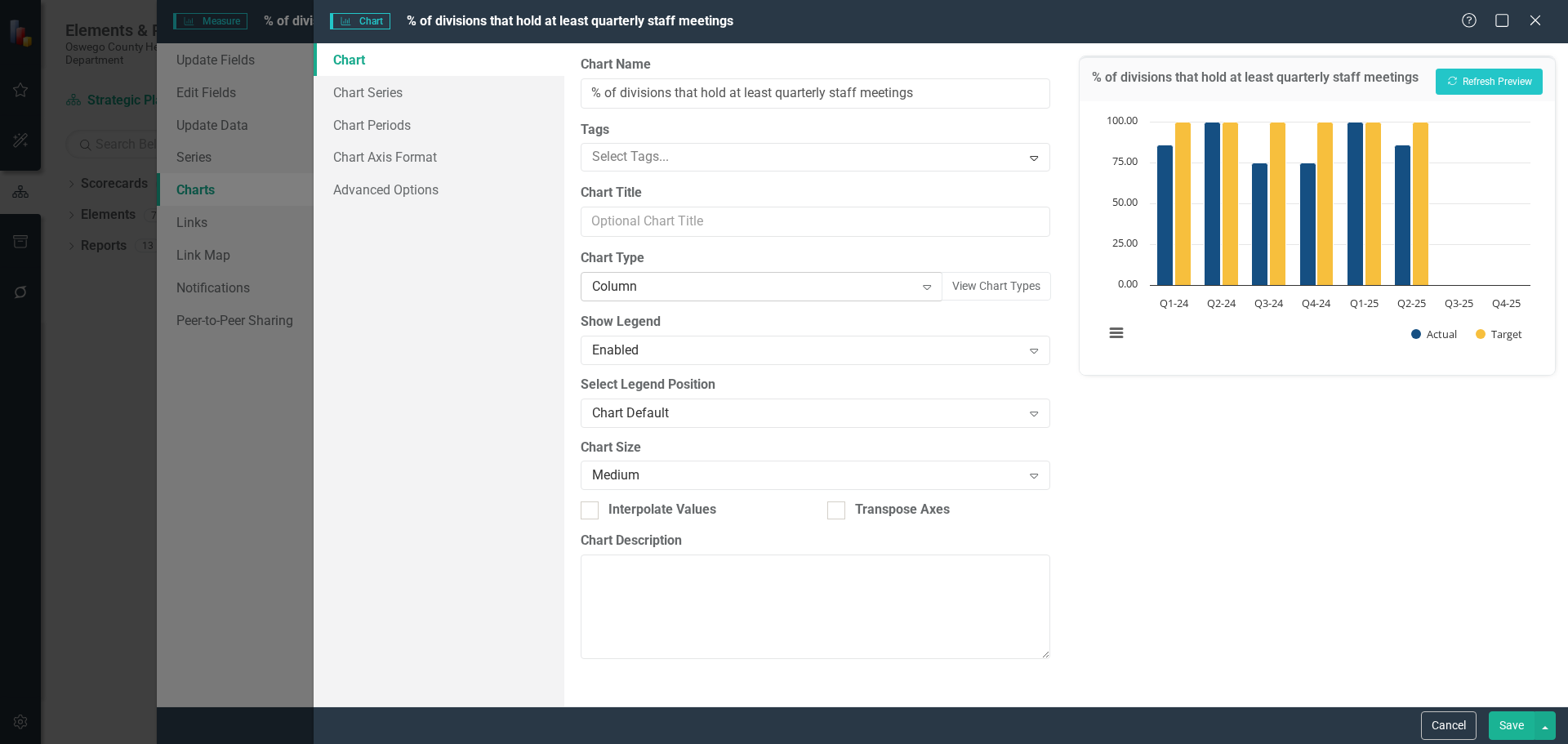
click at [686, 294] on div "Column" at bounding box center [753, 287] width 322 height 19
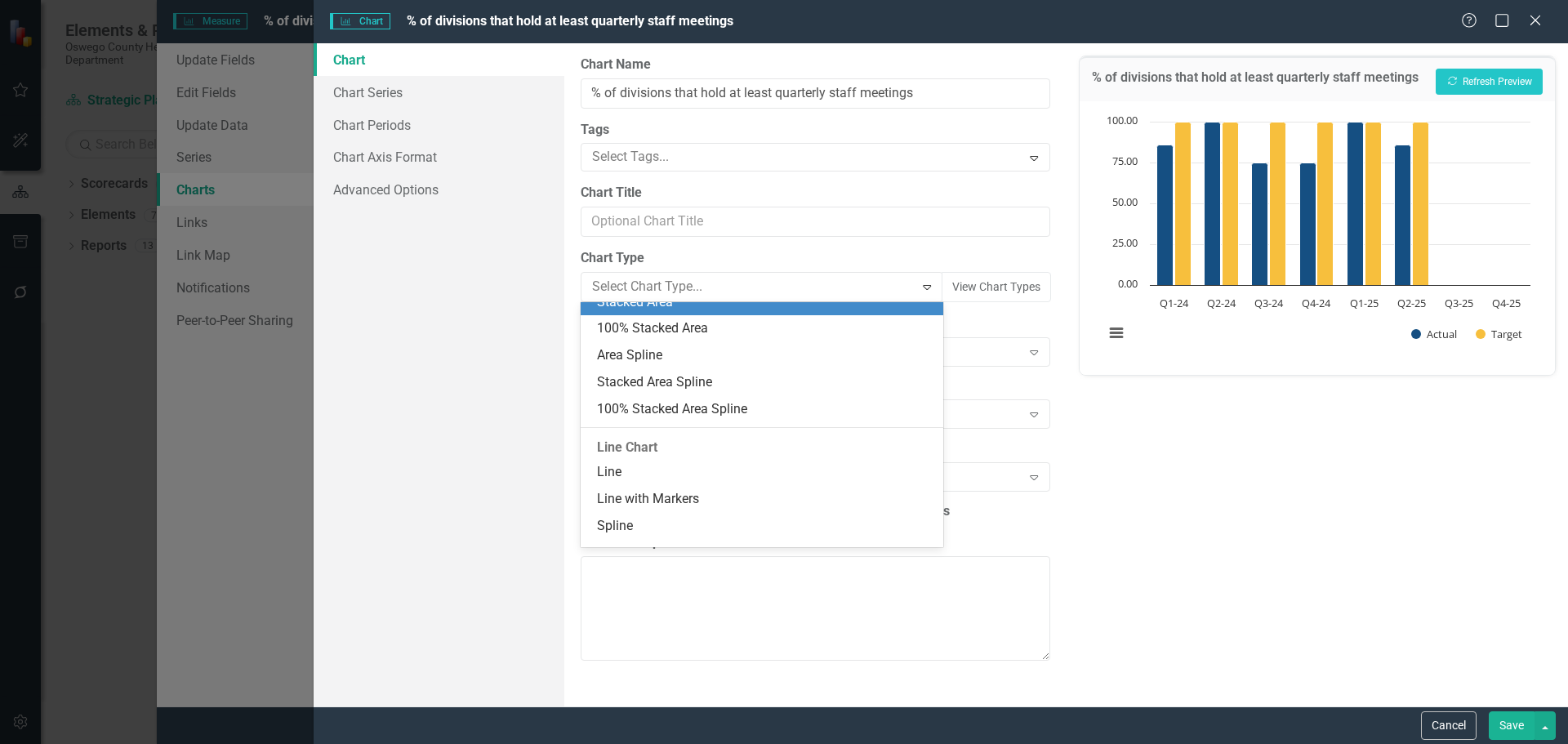
scroll to position [767, 0]
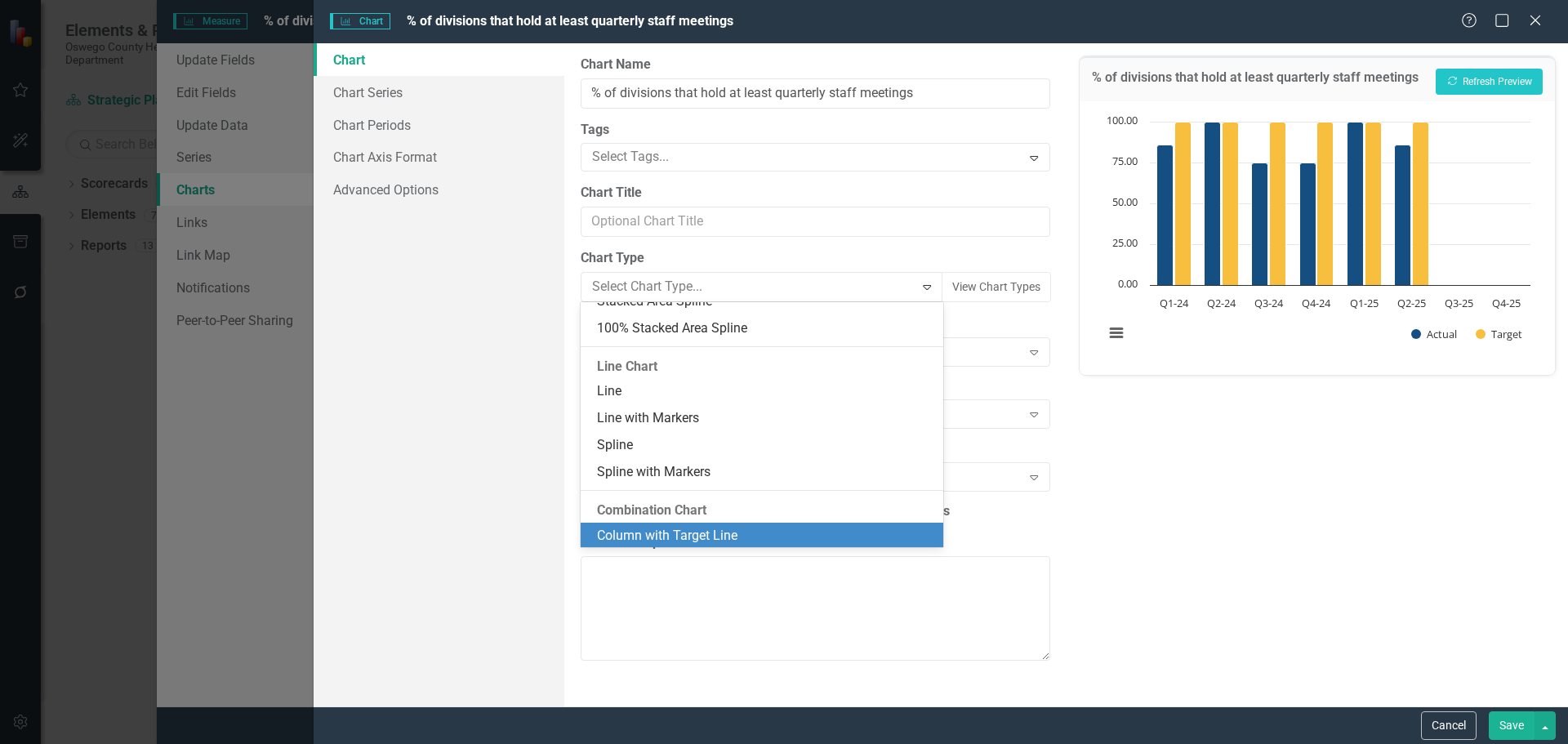
click at [747, 536] on div "Column with Target Line" at bounding box center [765, 536] width 336 height 19
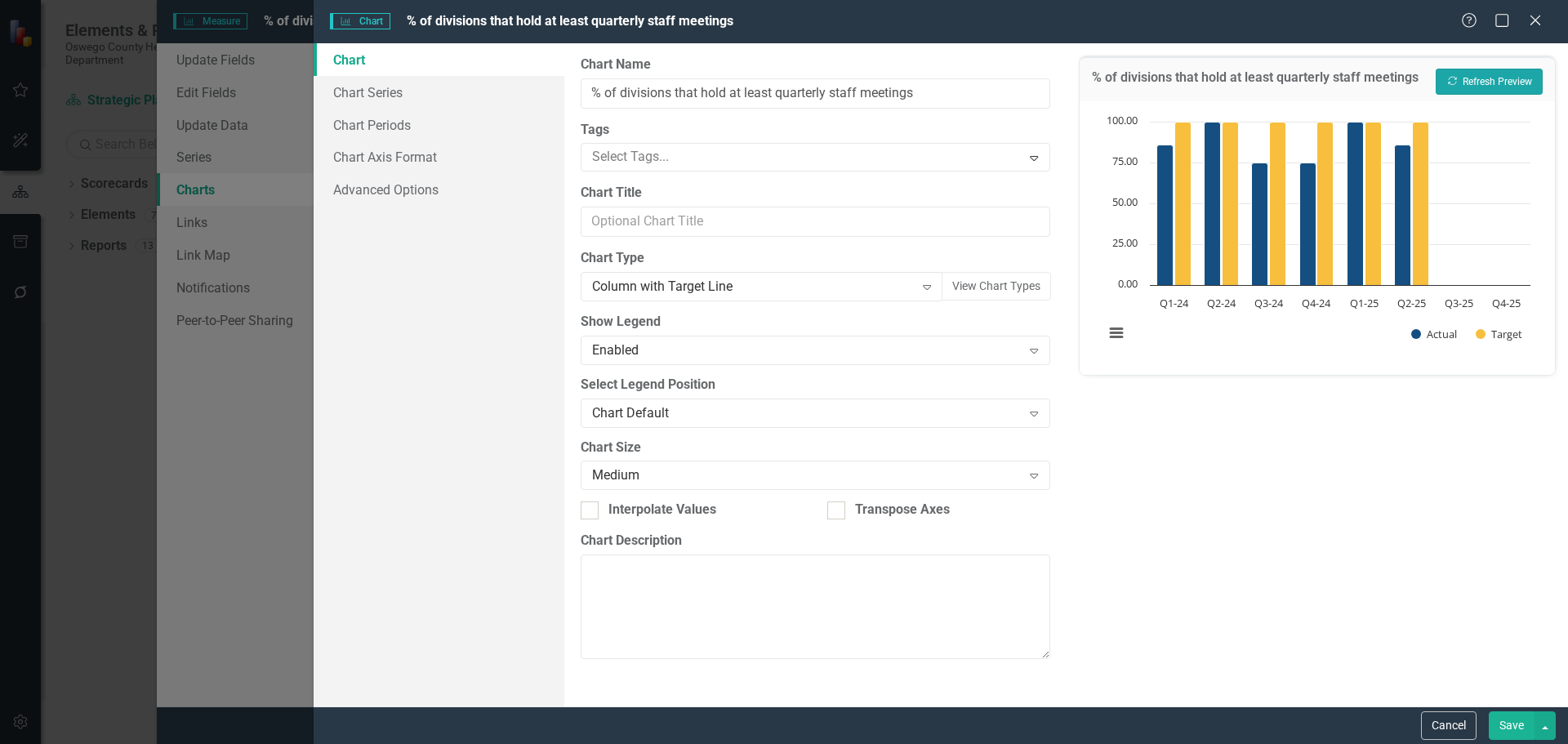
click at [1483, 82] on button "Recalculate Refresh Preview" at bounding box center [1489, 81] width 107 height 26
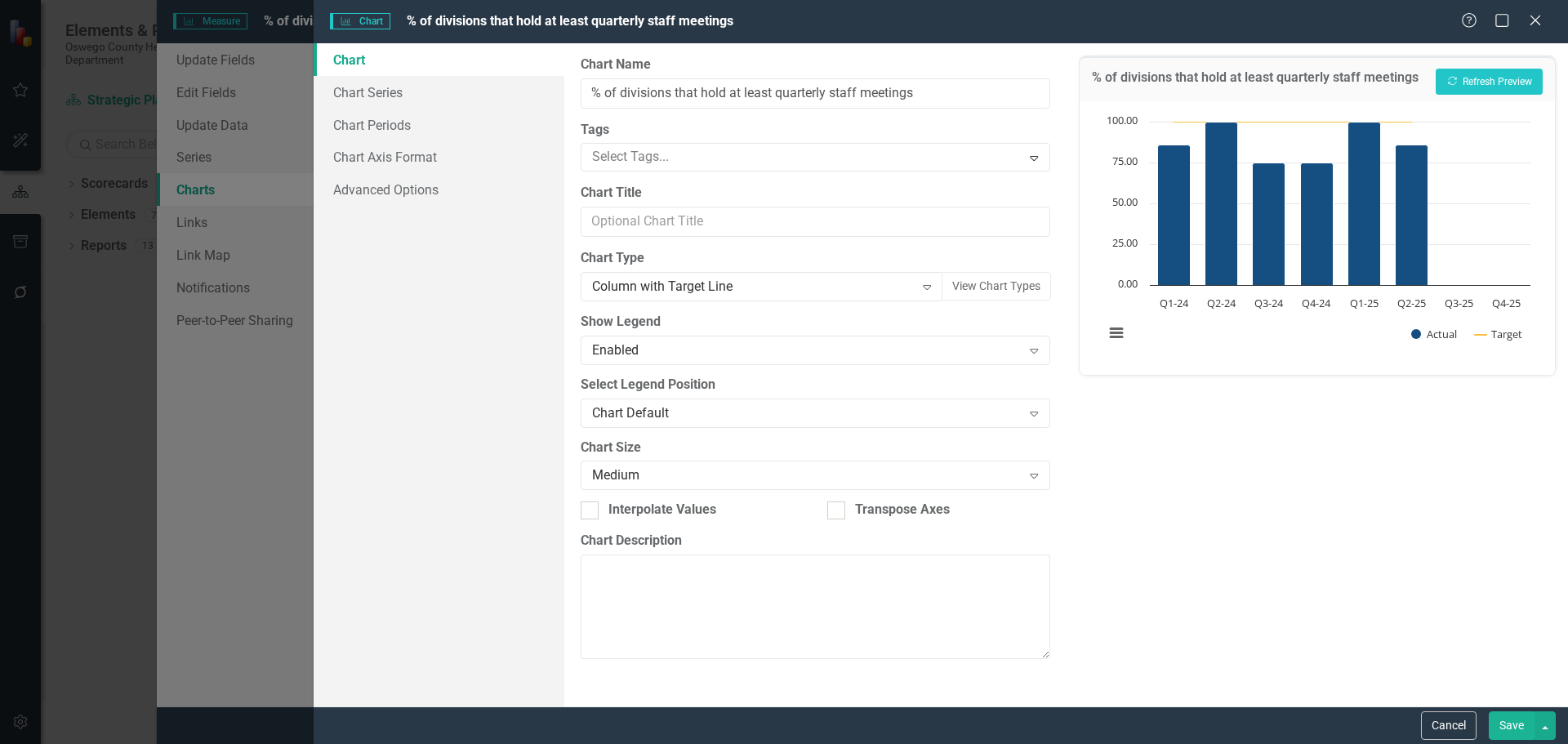
click at [1517, 723] on button "Save" at bounding box center [1511, 726] width 46 height 29
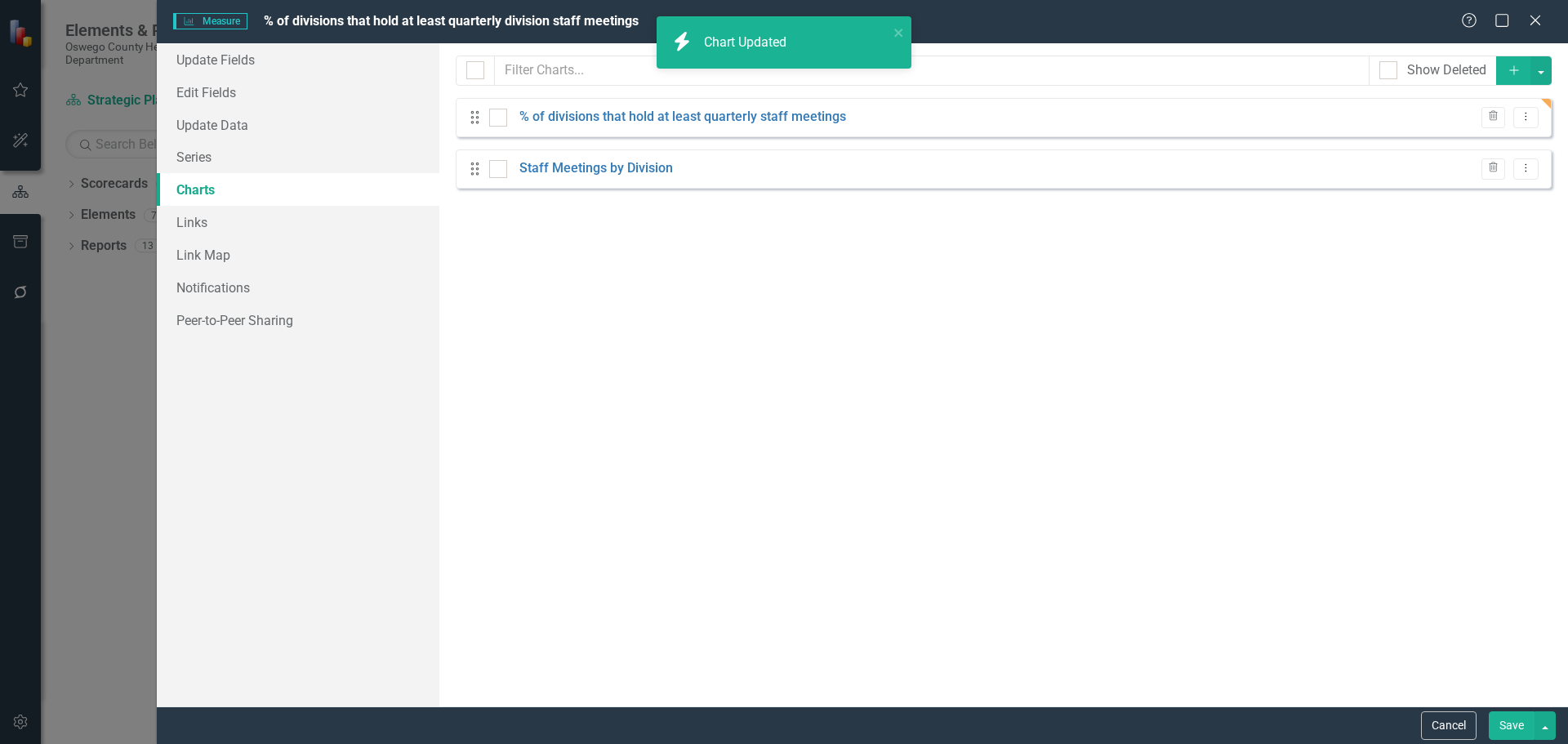
click at [1502, 721] on button "Save" at bounding box center [1511, 726] width 46 height 29
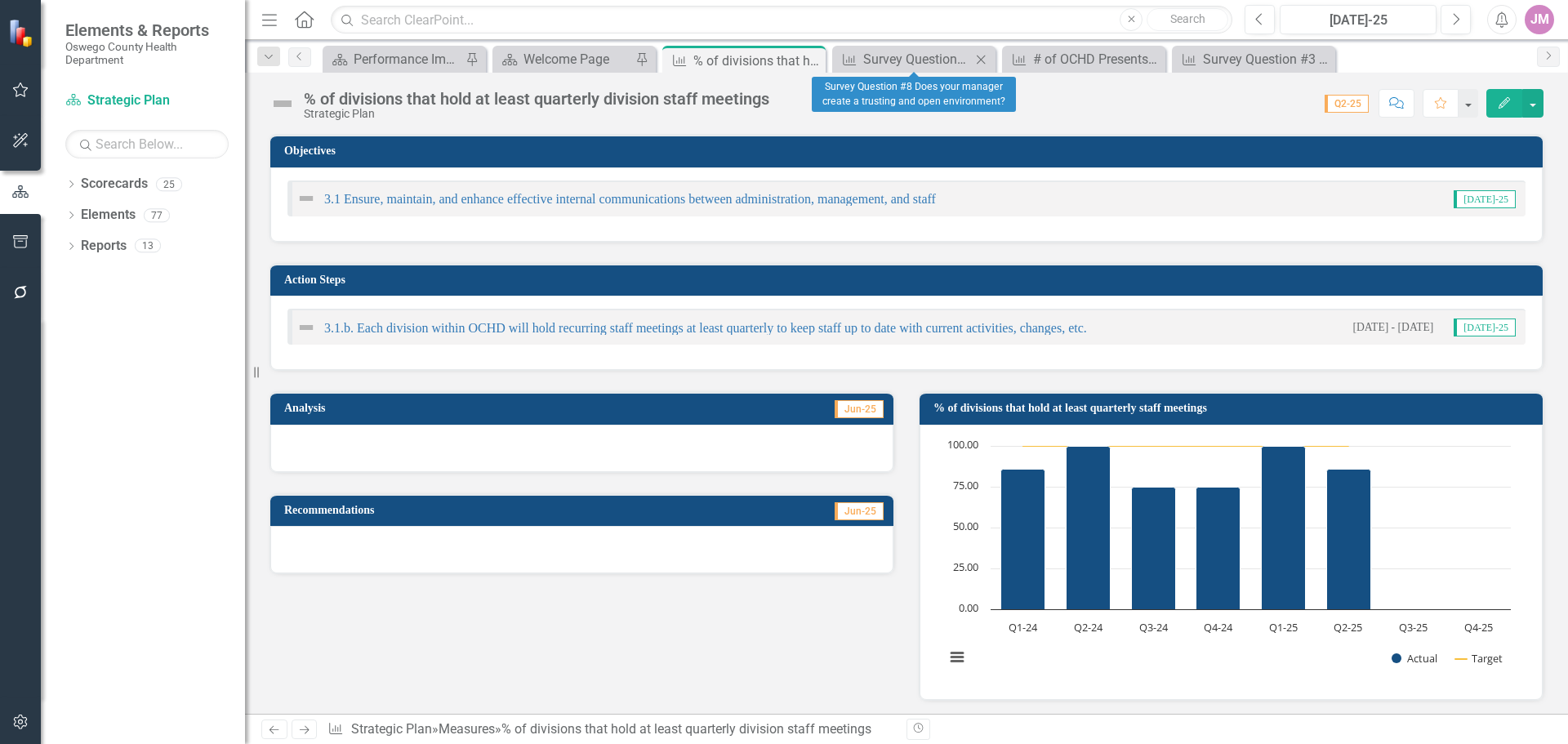
click at [983, 60] on icon "Close" at bounding box center [980, 59] width 16 height 13
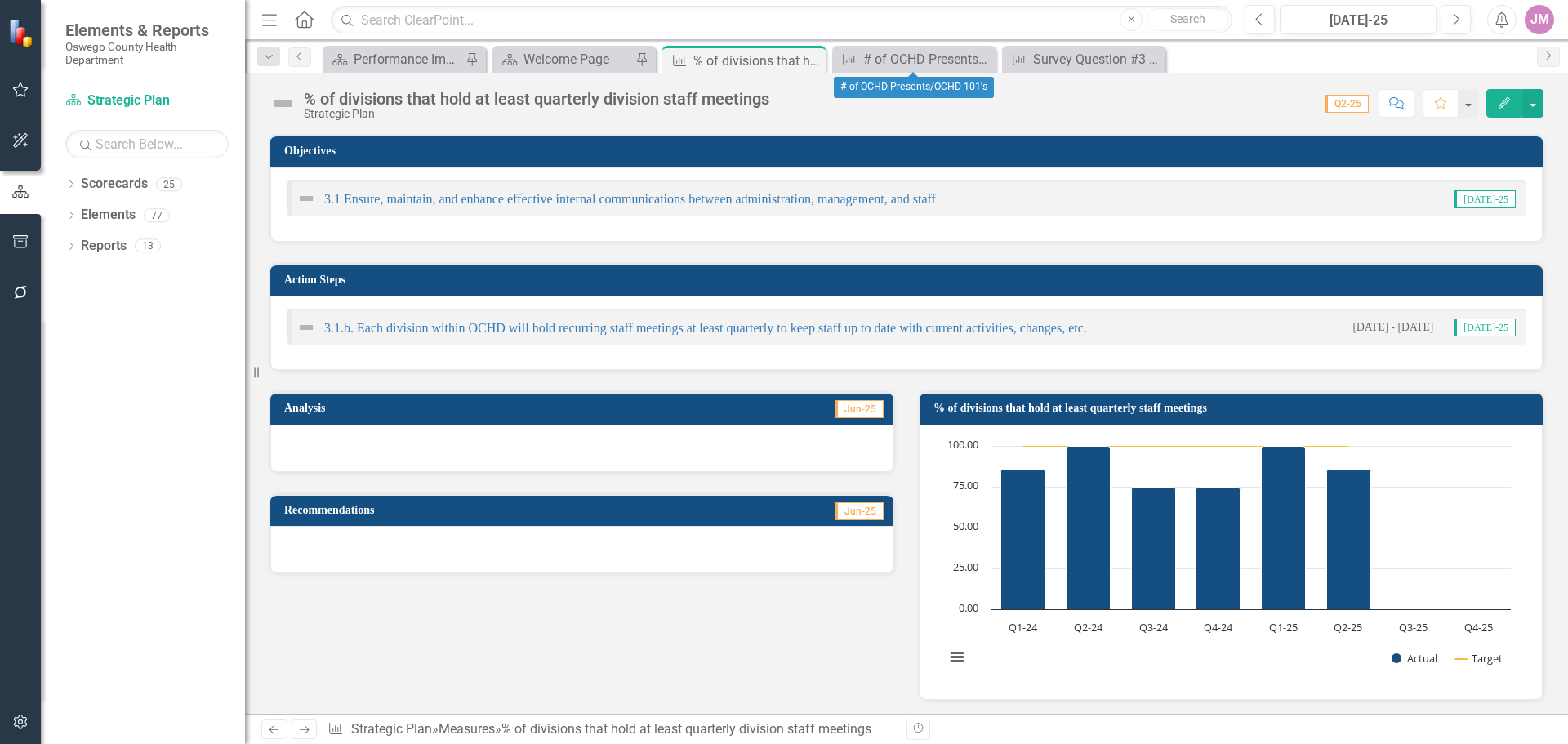
click at [0, 0] on icon "Close" at bounding box center [0, 0] width 0 height 0
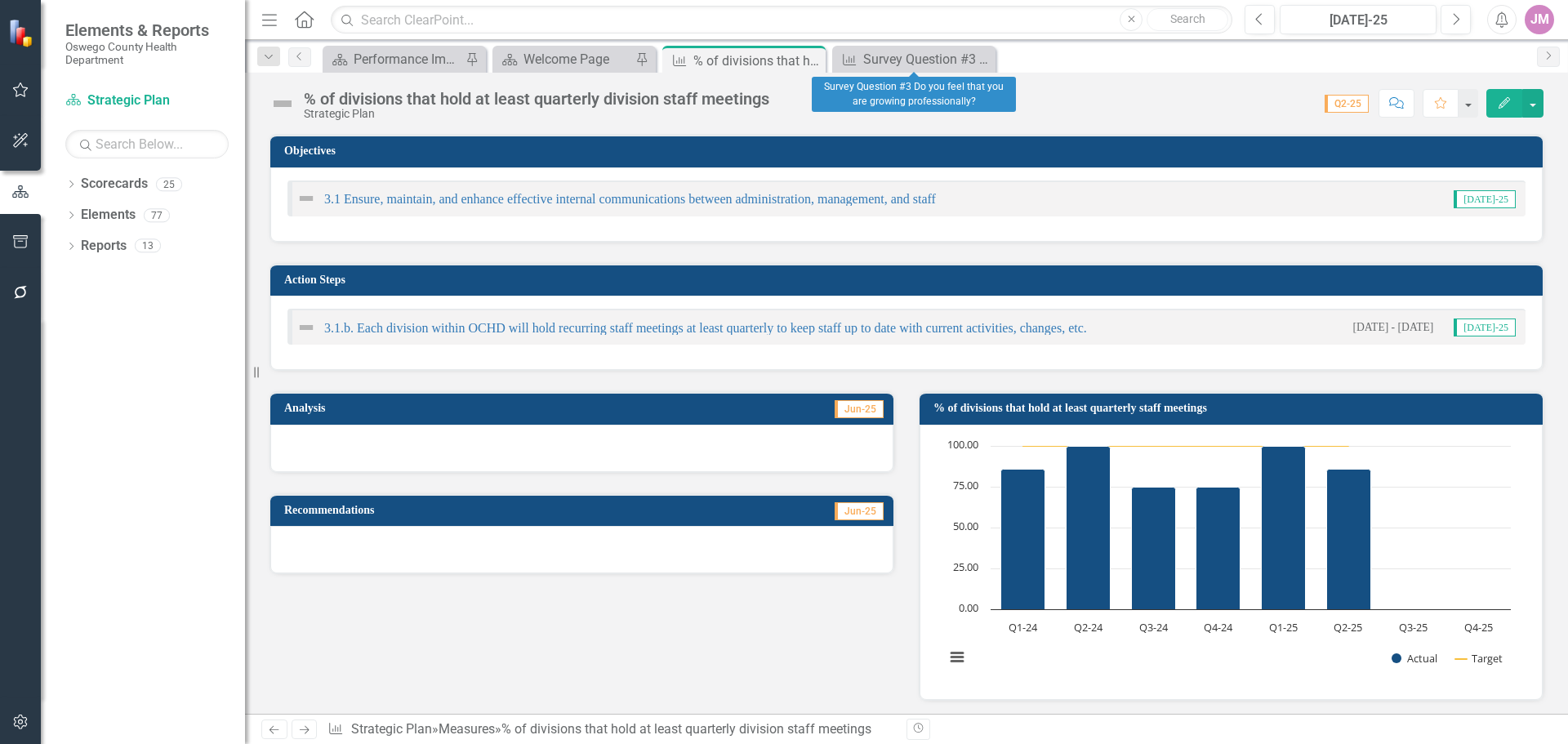
click at [0, 0] on icon "Close" at bounding box center [0, 0] width 0 height 0
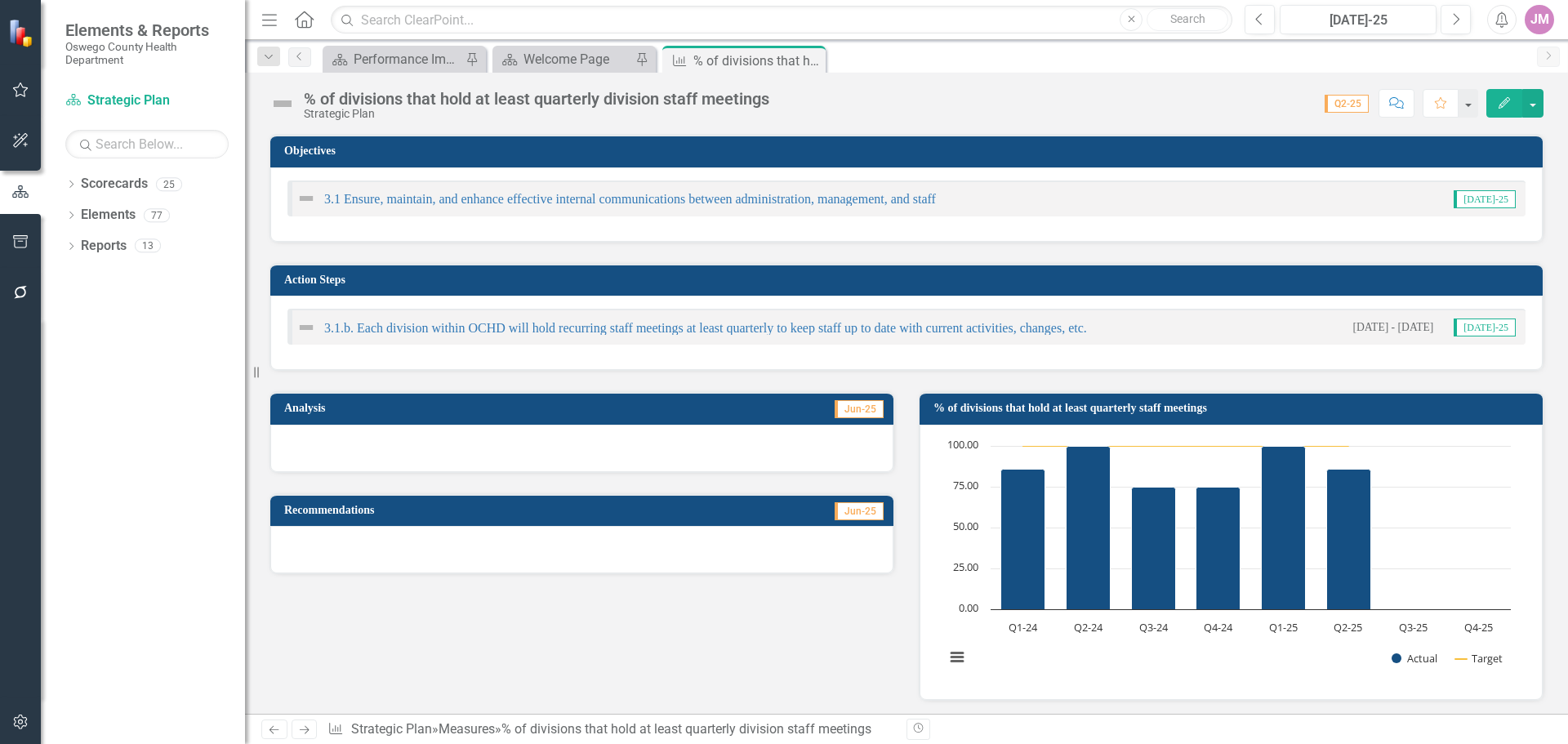
click at [0, 0] on icon "Close" at bounding box center [0, 0] width 0 height 0
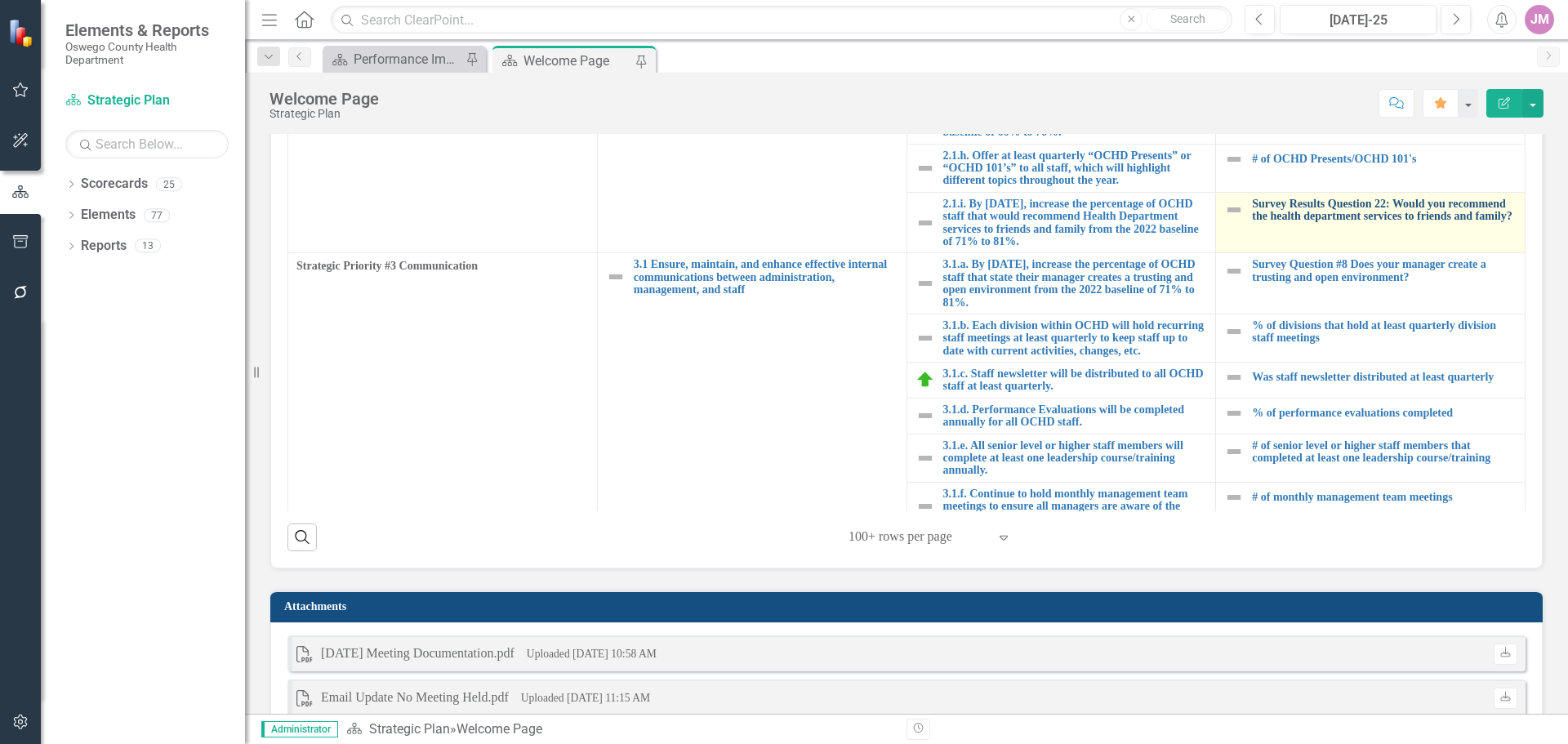
scroll to position [490, 0]
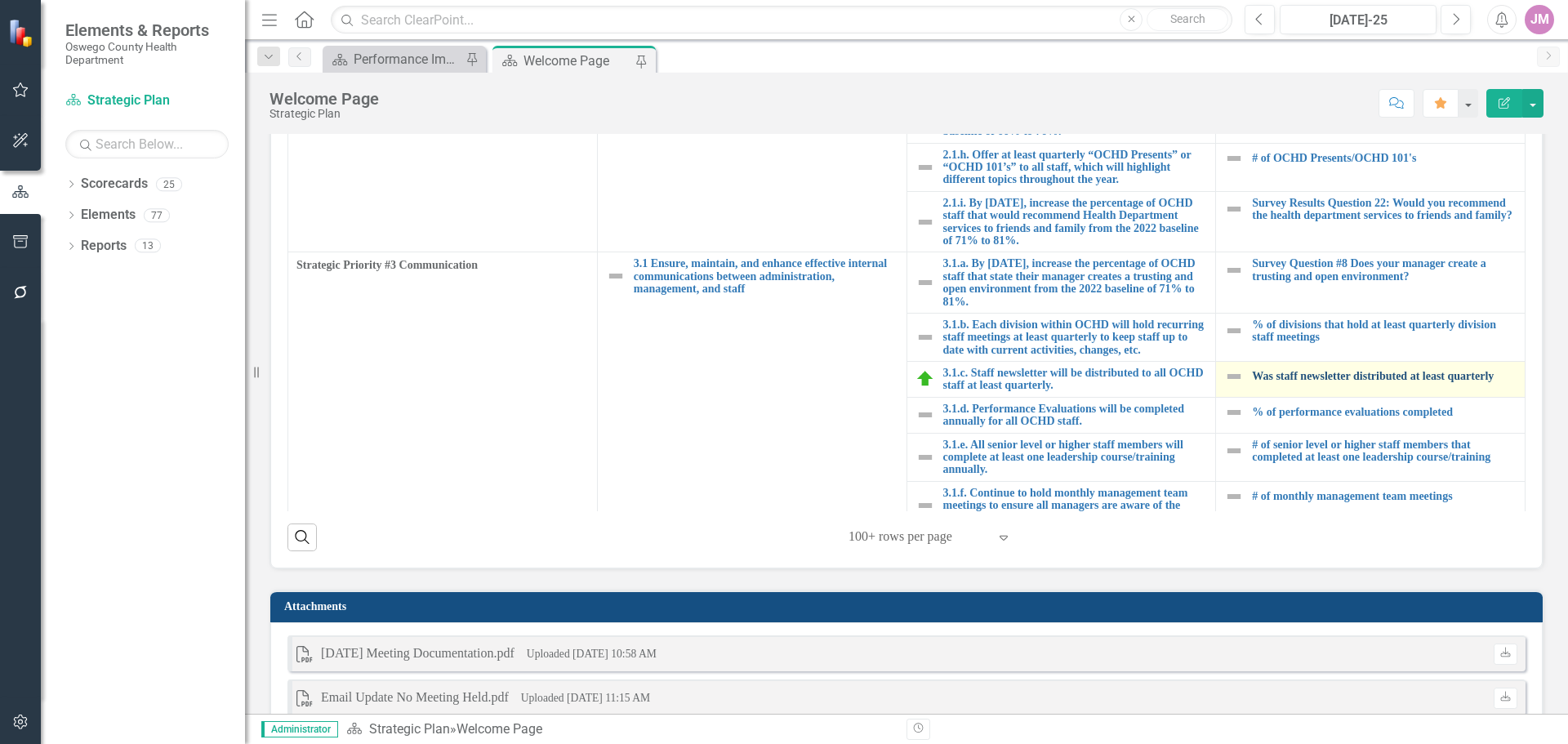
click at [1324, 382] on link "Was staff newsletter distributed at least quarterly" at bounding box center [1384, 376] width 264 height 13
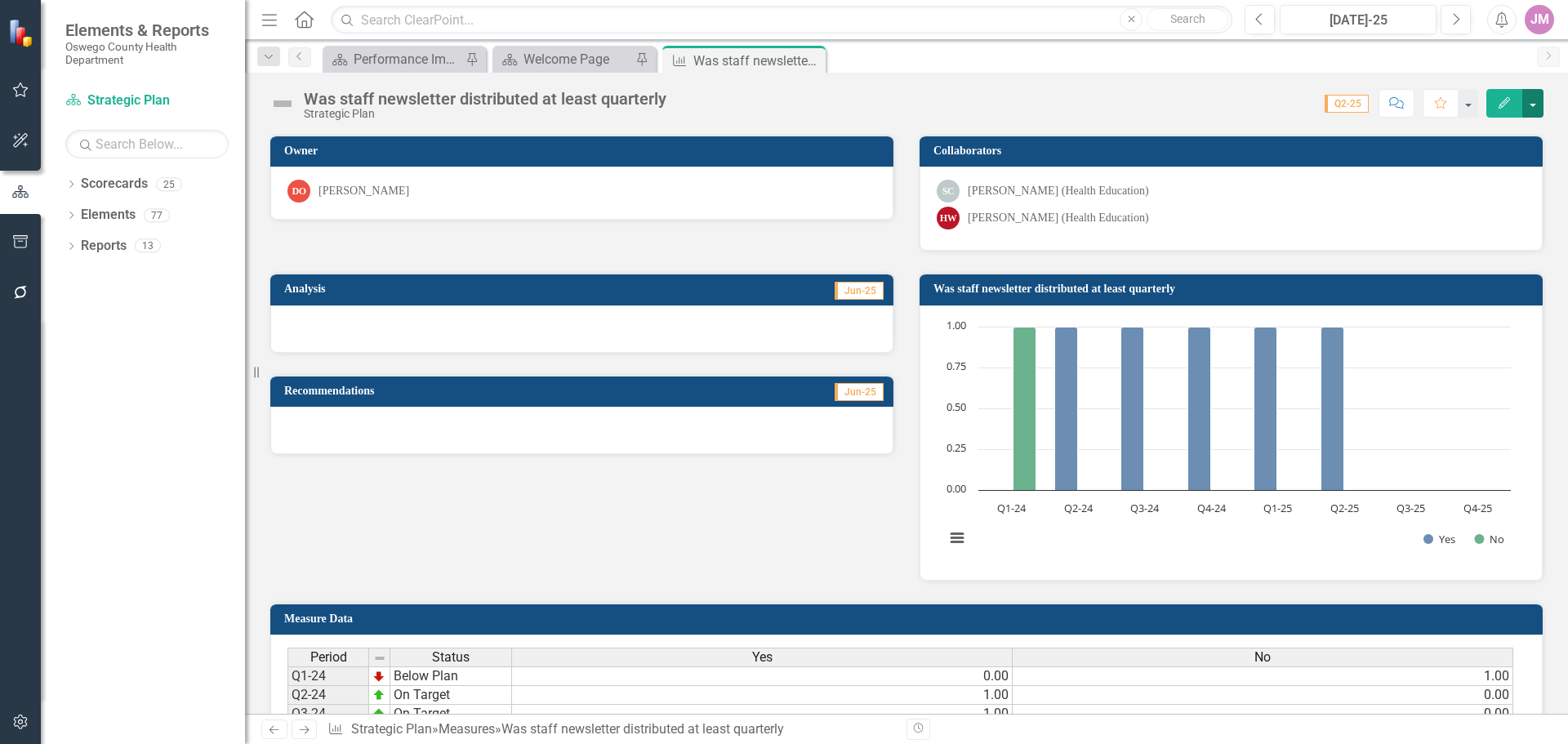
click at [1534, 109] on button "button" at bounding box center [1533, 103] width 22 height 29
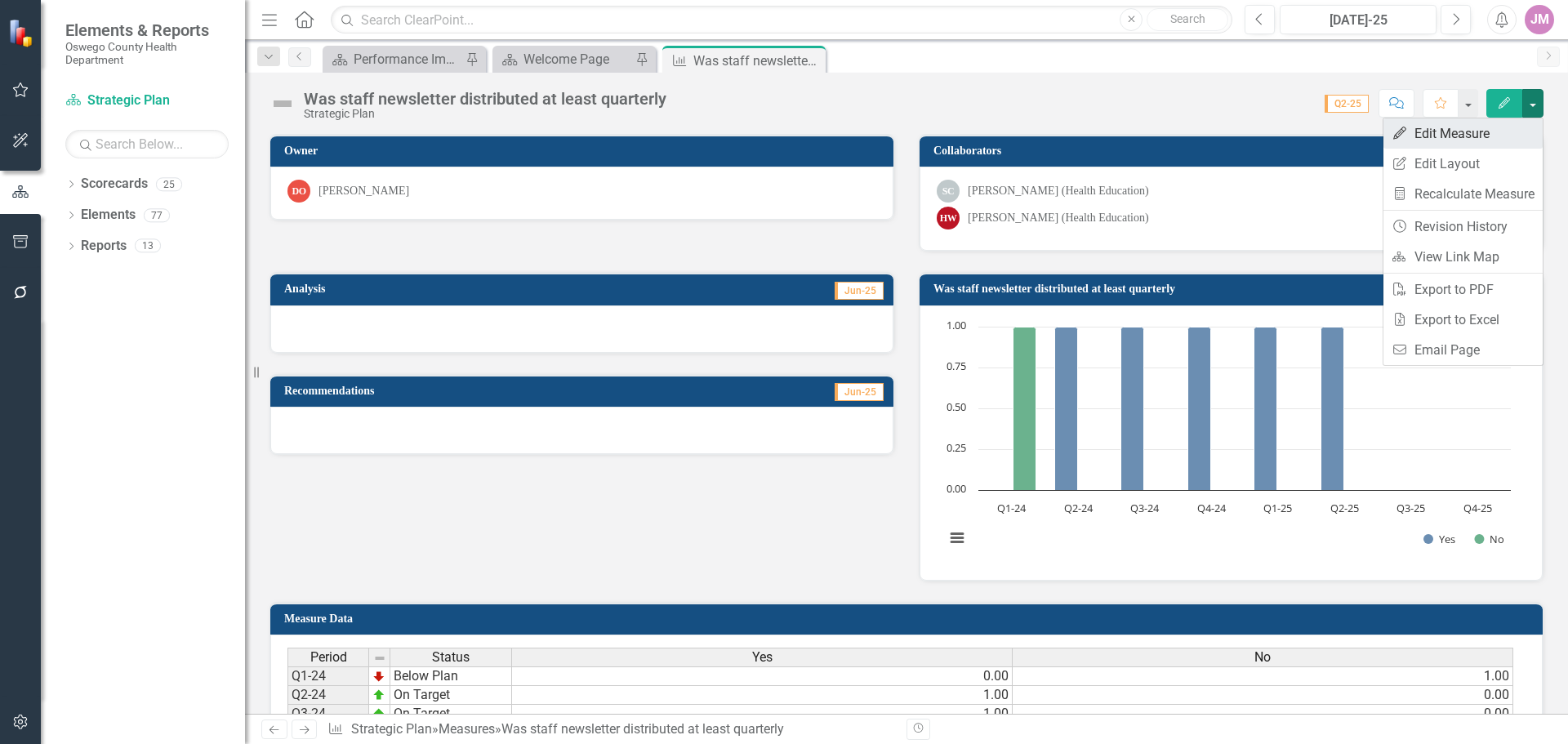
click at [1482, 130] on link "Edit Edit Measure" at bounding box center [1463, 134] width 159 height 31
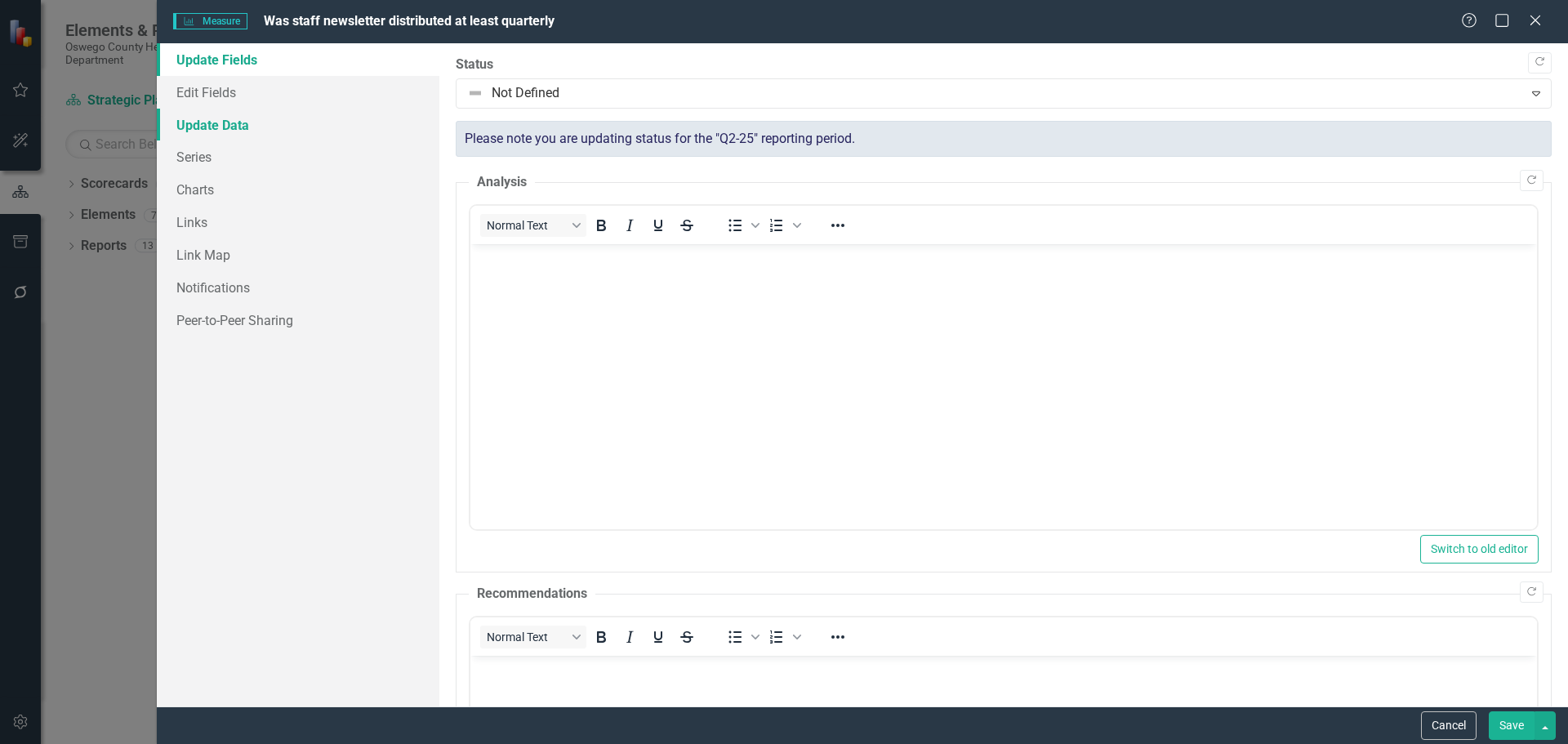
click at [214, 128] on link "Update Data" at bounding box center [298, 125] width 282 height 32
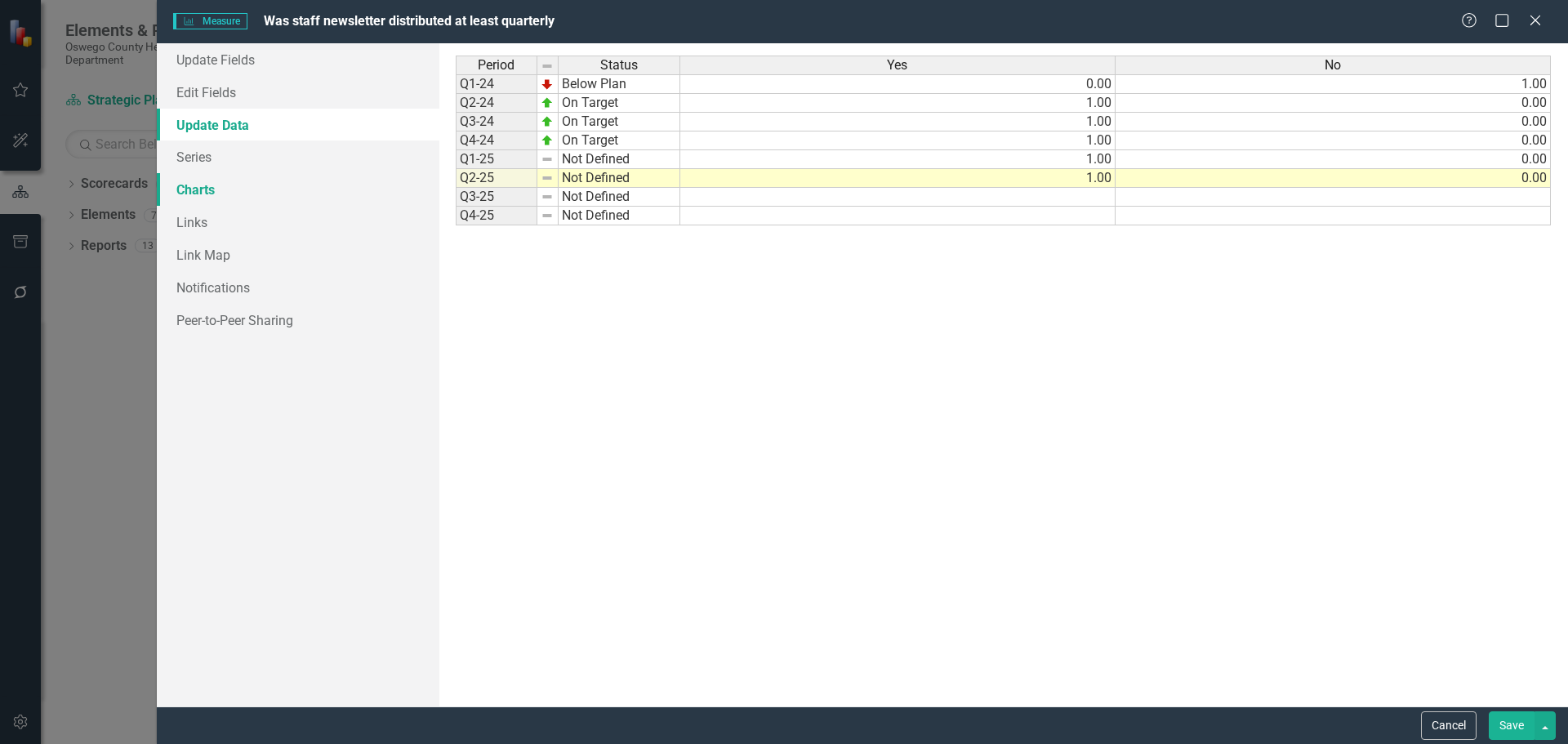
click at [207, 187] on link "Charts" at bounding box center [298, 190] width 282 height 32
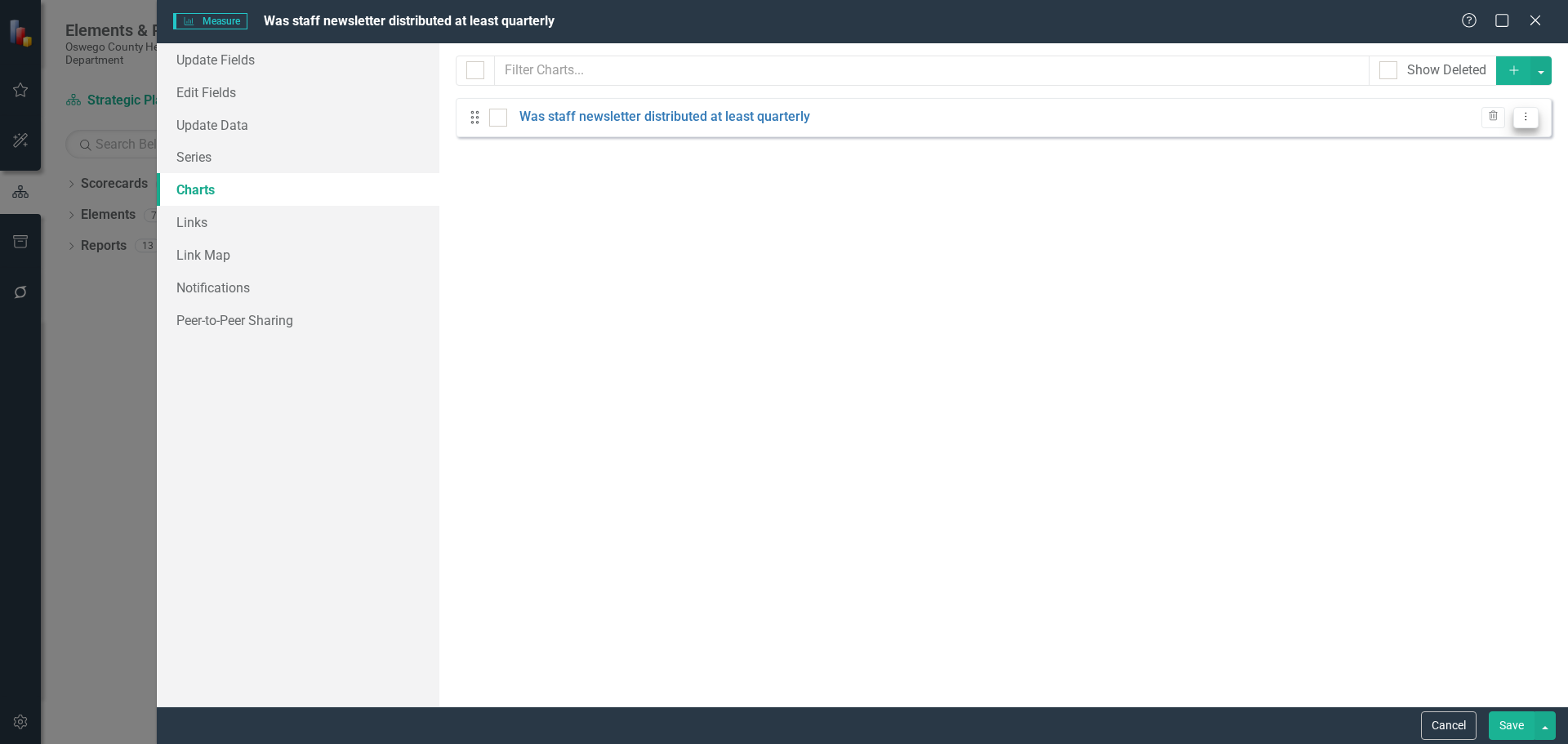
click at [1528, 111] on icon "Dropdown Menu" at bounding box center [1526, 117] width 13 height 11
click at [1495, 149] on link "Edit Edit Chart" at bounding box center [1474, 145] width 129 height 31
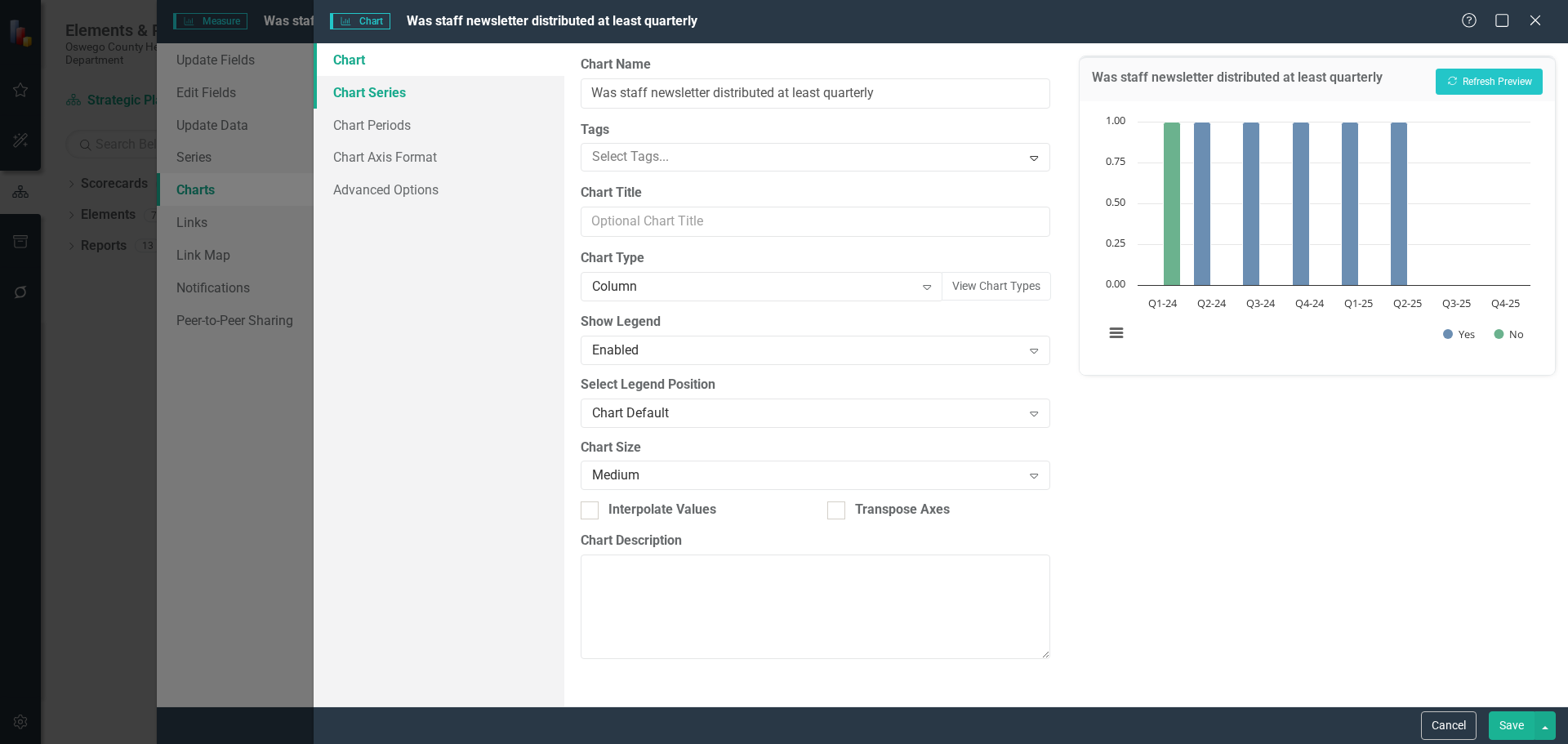
click at [407, 100] on link "Chart Series" at bounding box center [439, 93] width 251 height 32
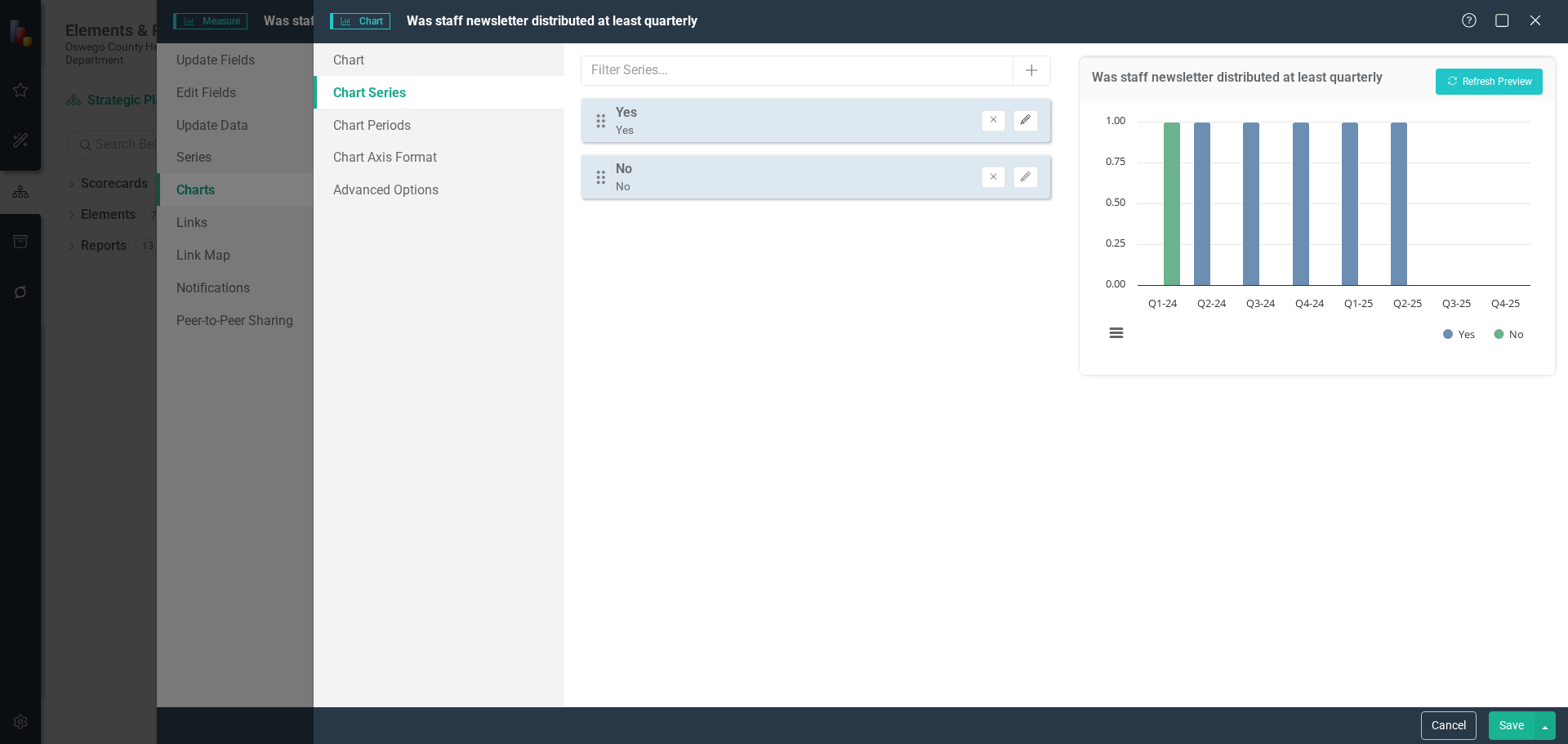
click at [1022, 124] on icon "button" at bounding box center [1025, 120] width 10 height 10
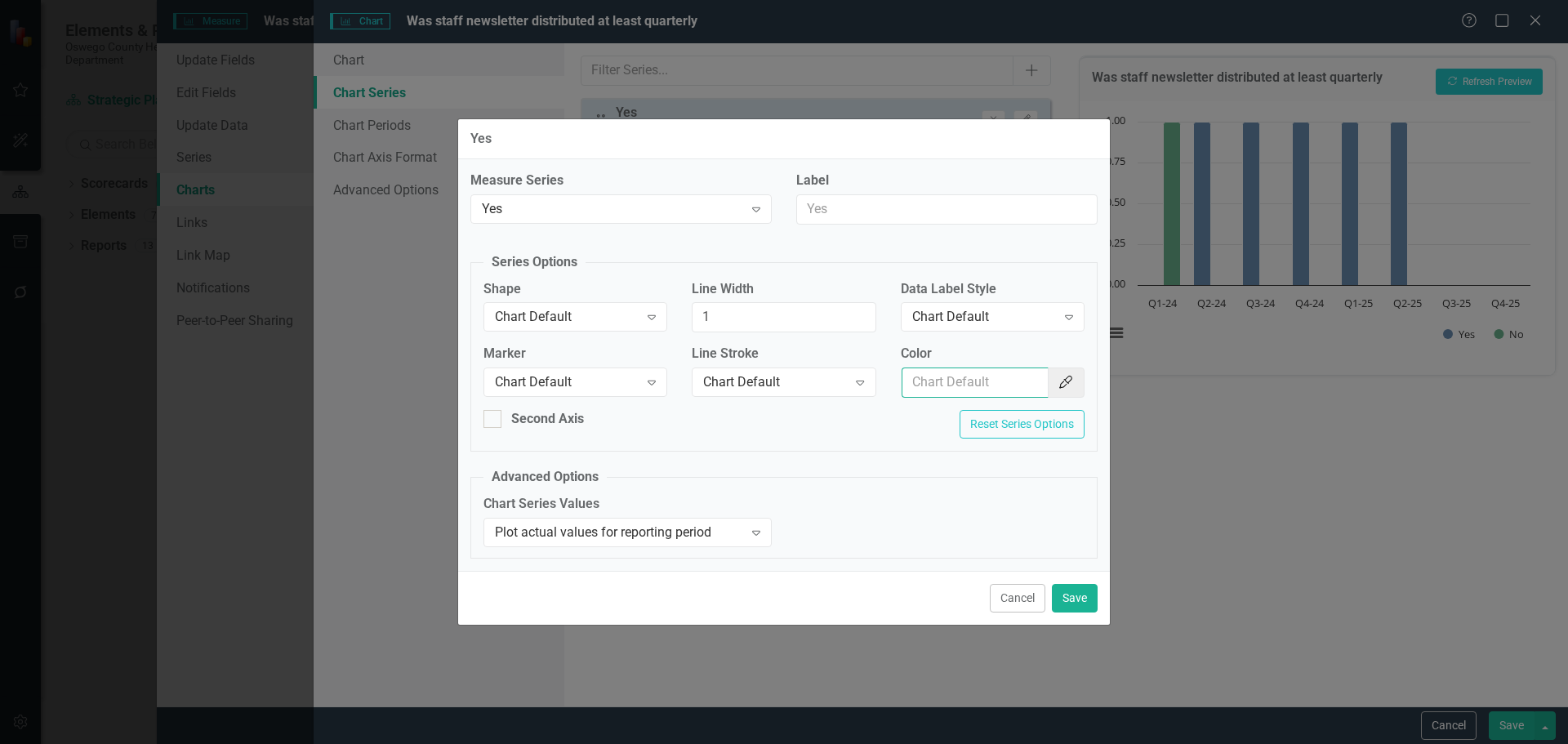
click at [1001, 396] on input "Color" at bounding box center [975, 383] width 147 height 31
type input "154f82"
click at [1088, 600] on button "Save" at bounding box center [1075, 598] width 46 height 29
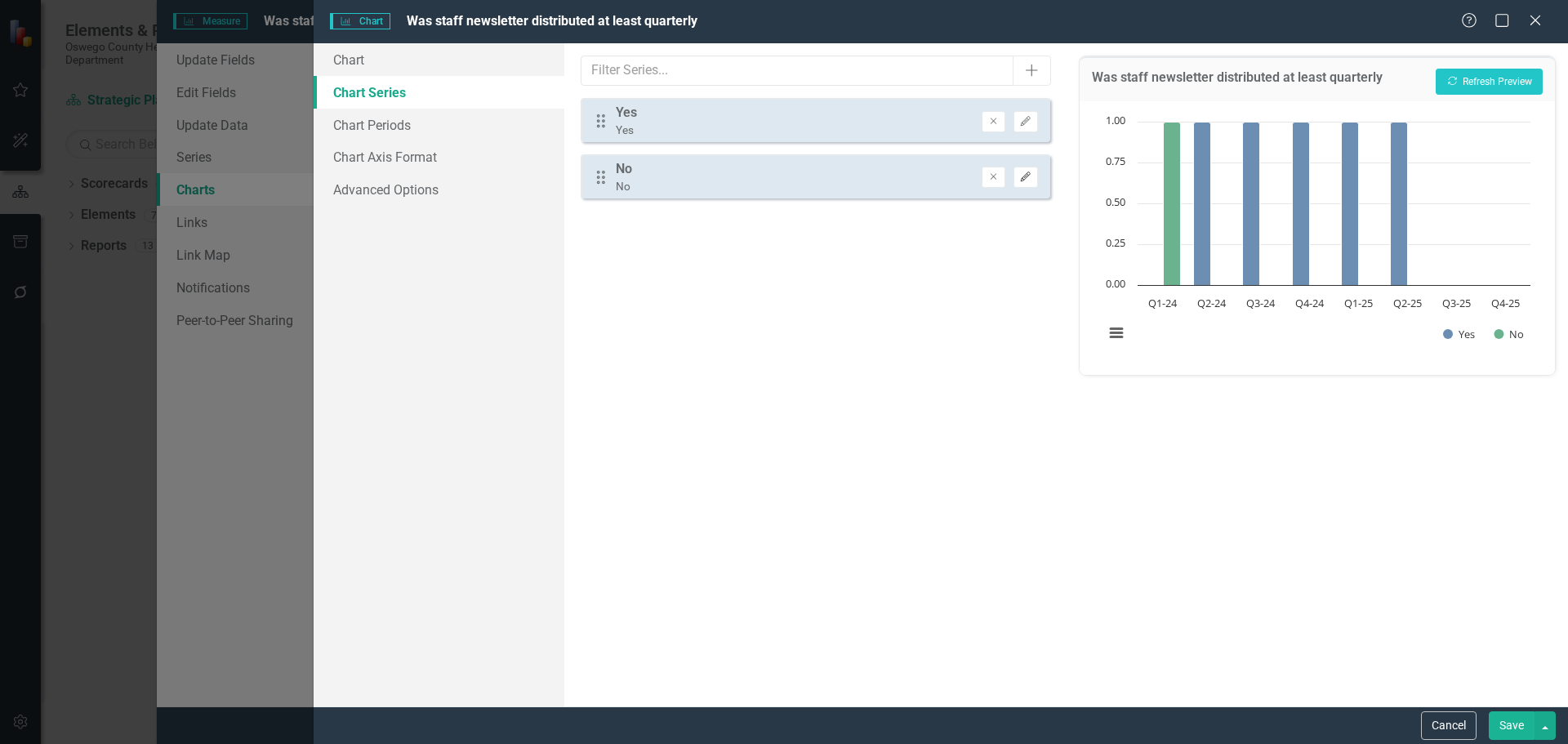
click at [1030, 181] on icon "Edit" at bounding box center [1025, 177] width 13 height 10
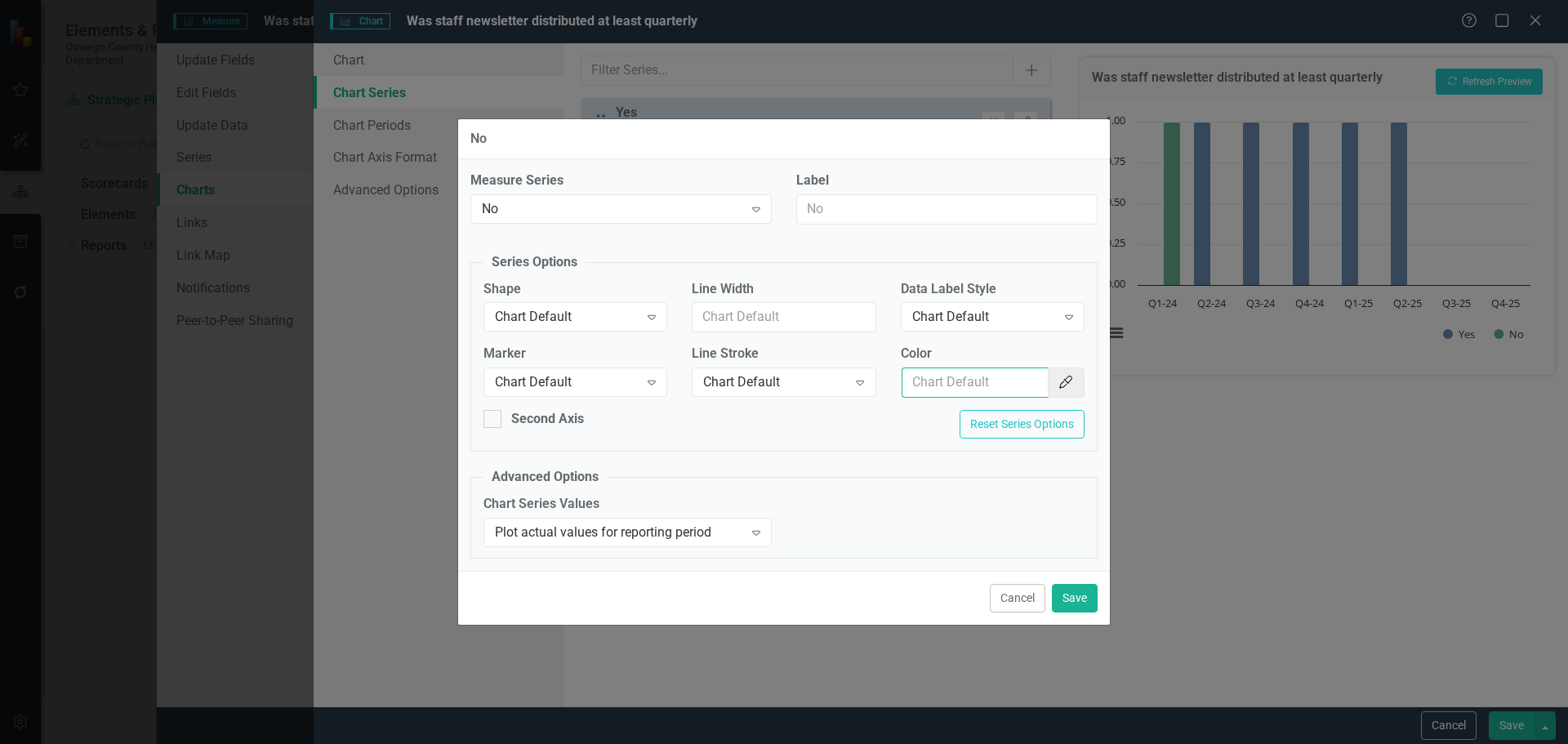
click at [978, 397] on input "Color" at bounding box center [975, 383] width 147 height 31
type input "f7bf3d"
drag, startPoint x: 1073, startPoint y: 595, endPoint x: 1179, endPoint y: 491, distance: 148.5
click at [1075, 593] on button "Save" at bounding box center [1075, 598] width 46 height 29
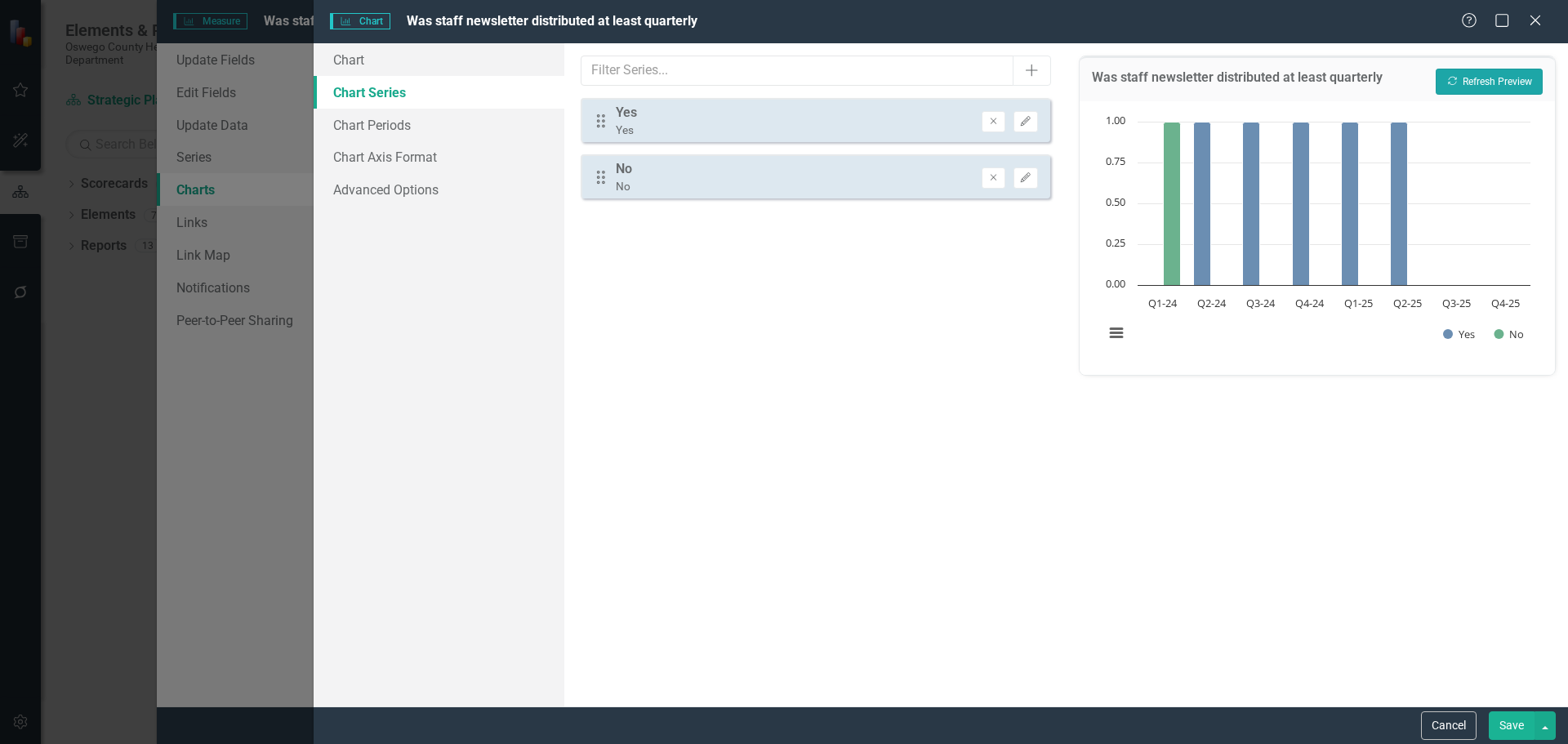
click at [1493, 77] on button "Recalculate Refresh Preview" at bounding box center [1489, 81] width 107 height 26
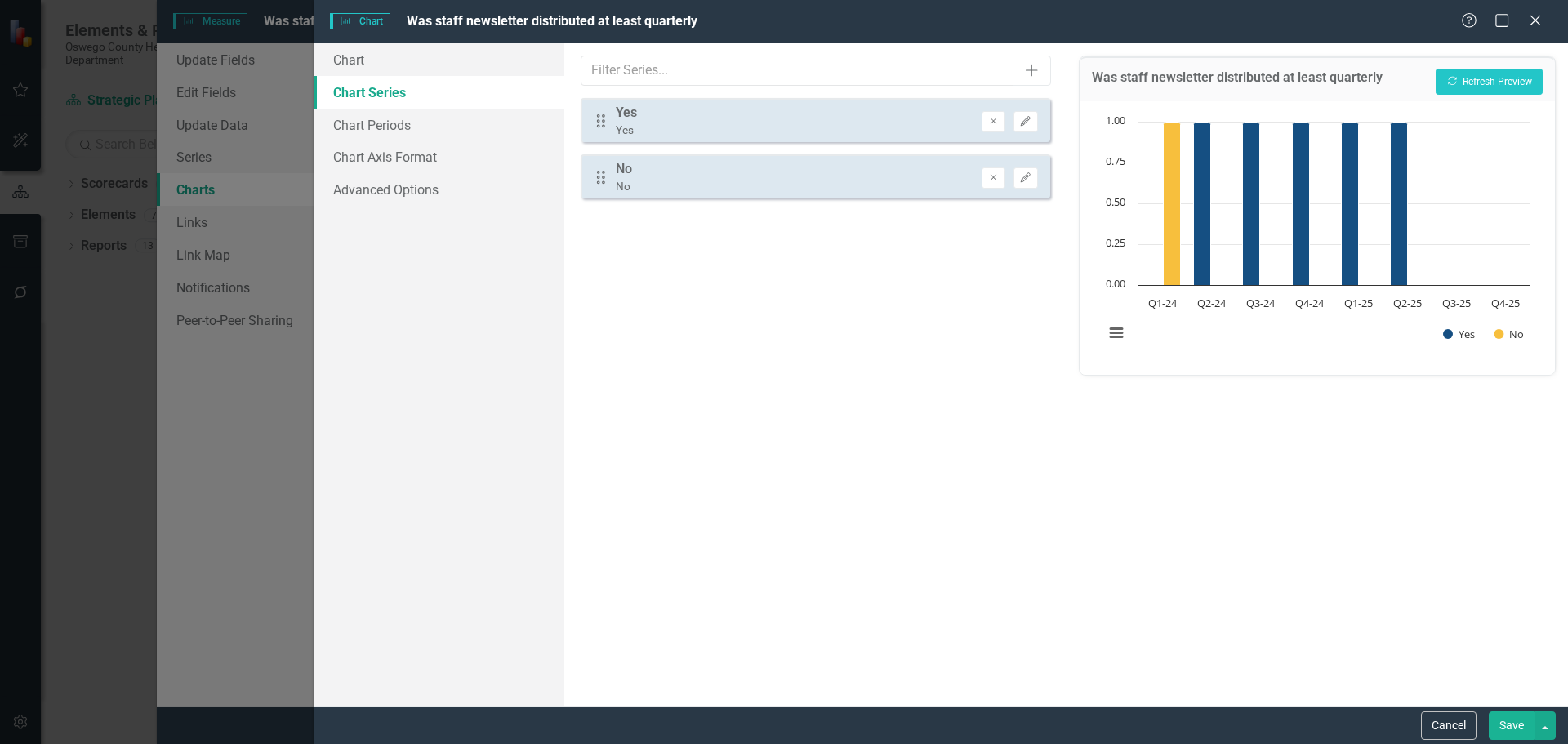
click at [1510, 724] on button "Save" at bounding box center [1511, 726] width 46 height 29
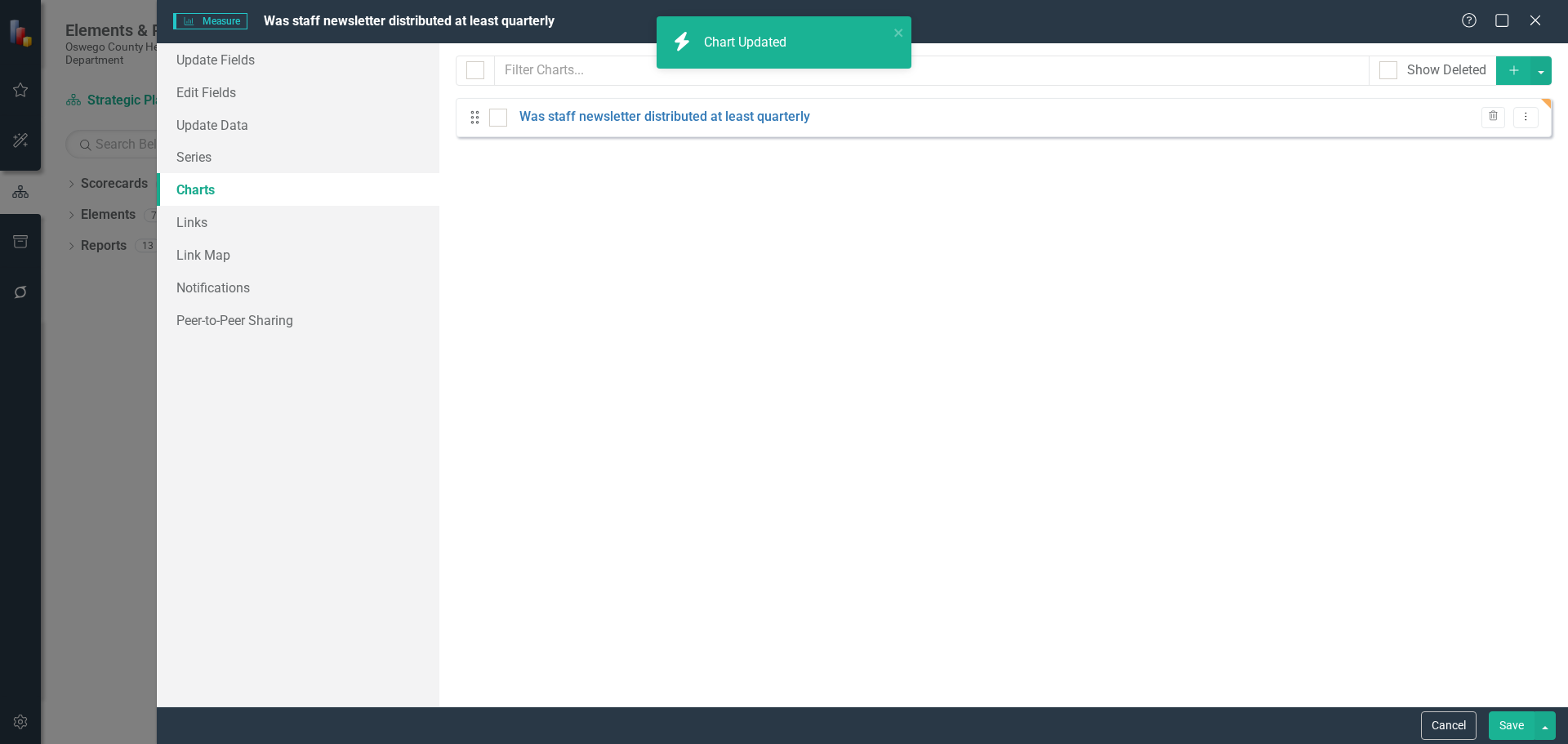
click at [1516, 731] on button "Save" at bounding box center [1511, 726] width 46 height 29
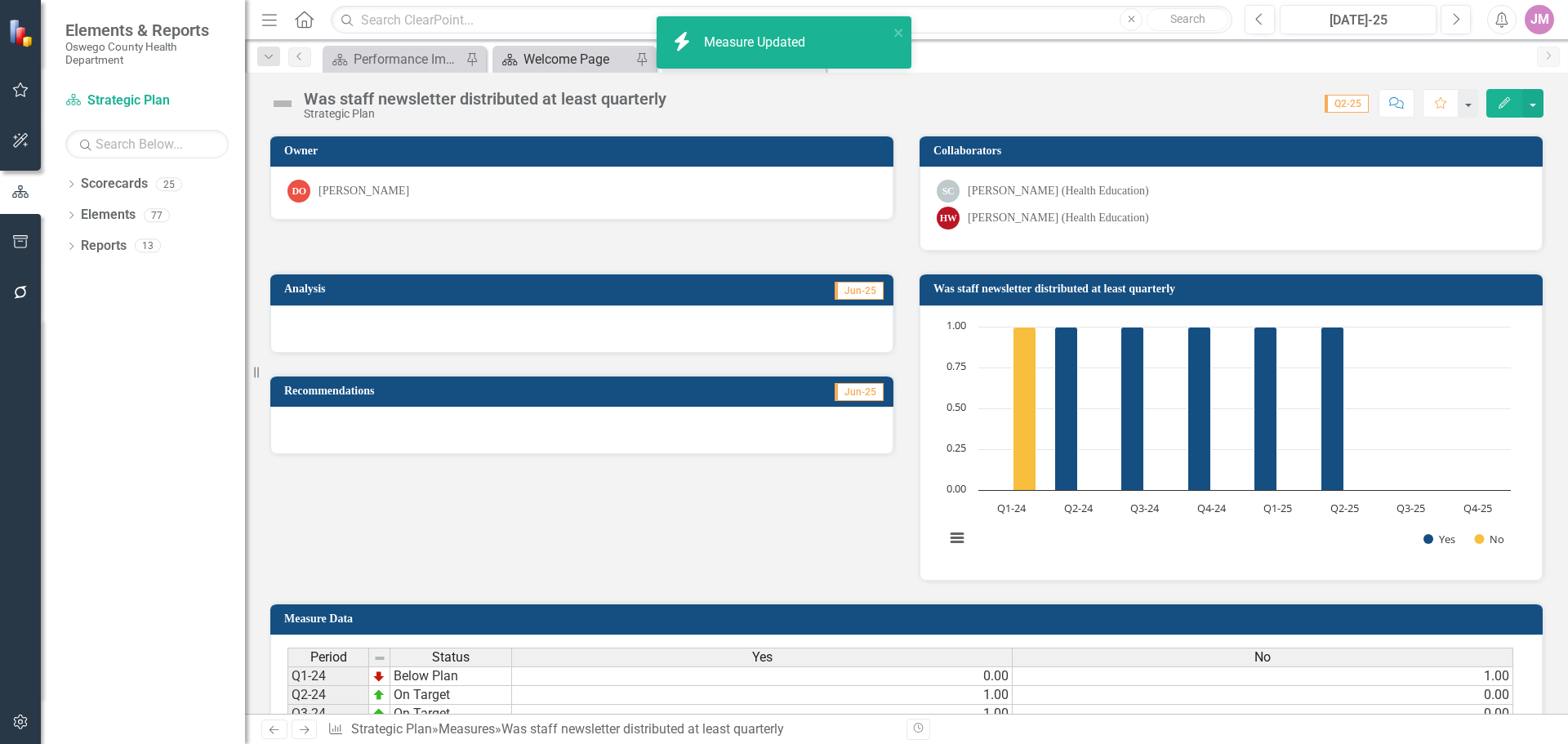
click at [588, 63] on div "Welcome Page" at bounding box center [578, 59] width 108 height 21
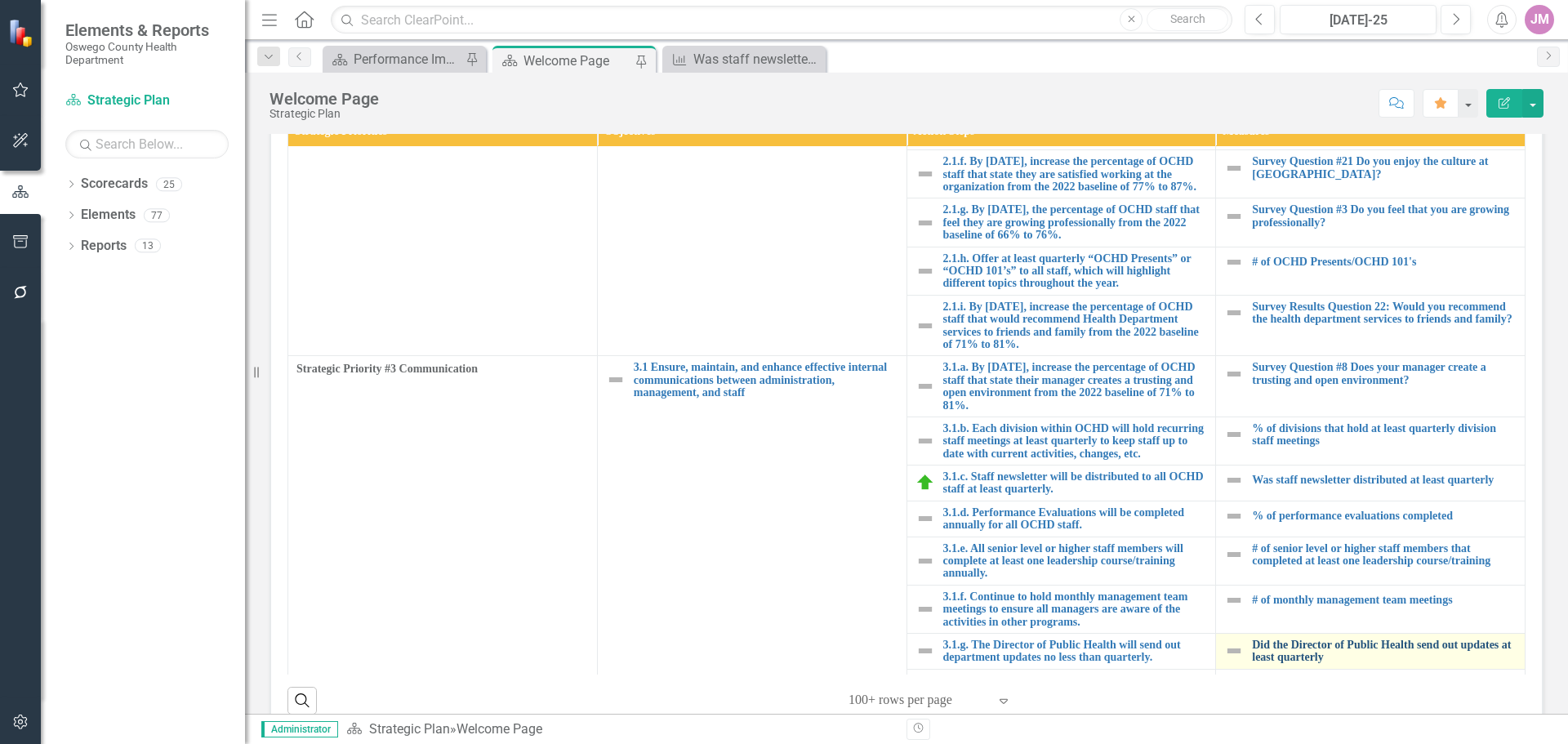
scroll to position [571, 0]
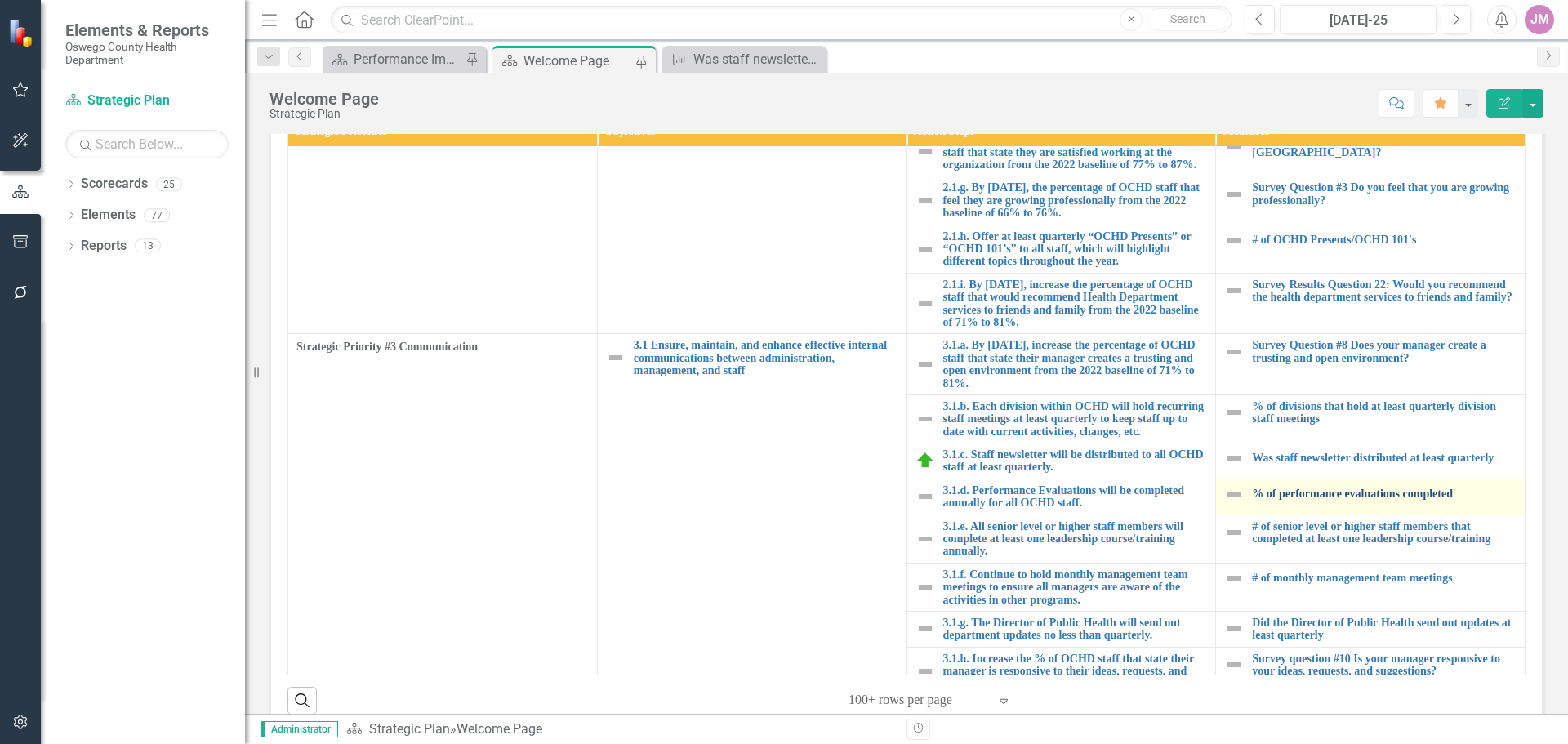
click at [1358, 500] on link "% of performance evaluations completed" at bounding box center [1384, 494] width 264 height 13
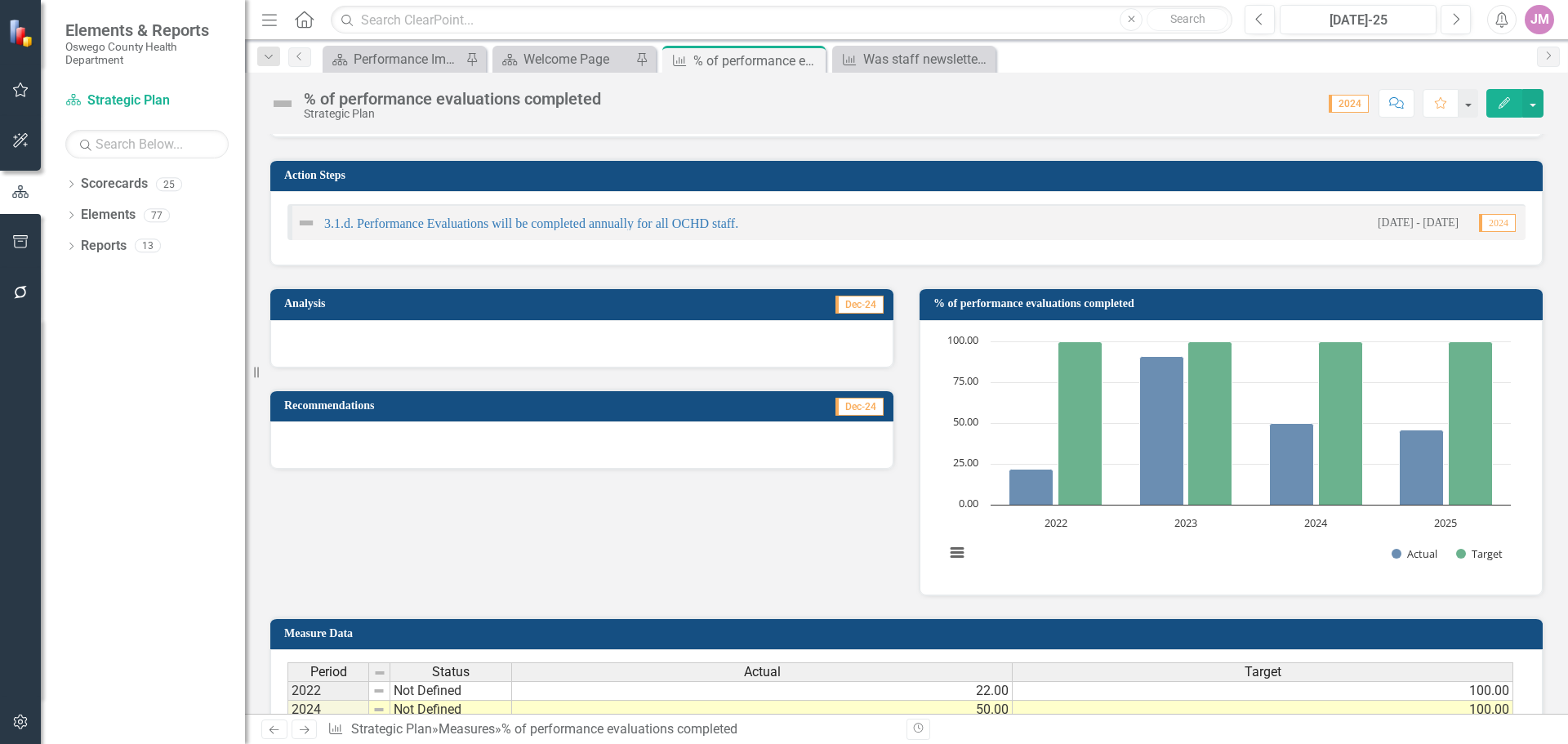
scroll to position [245, 0]
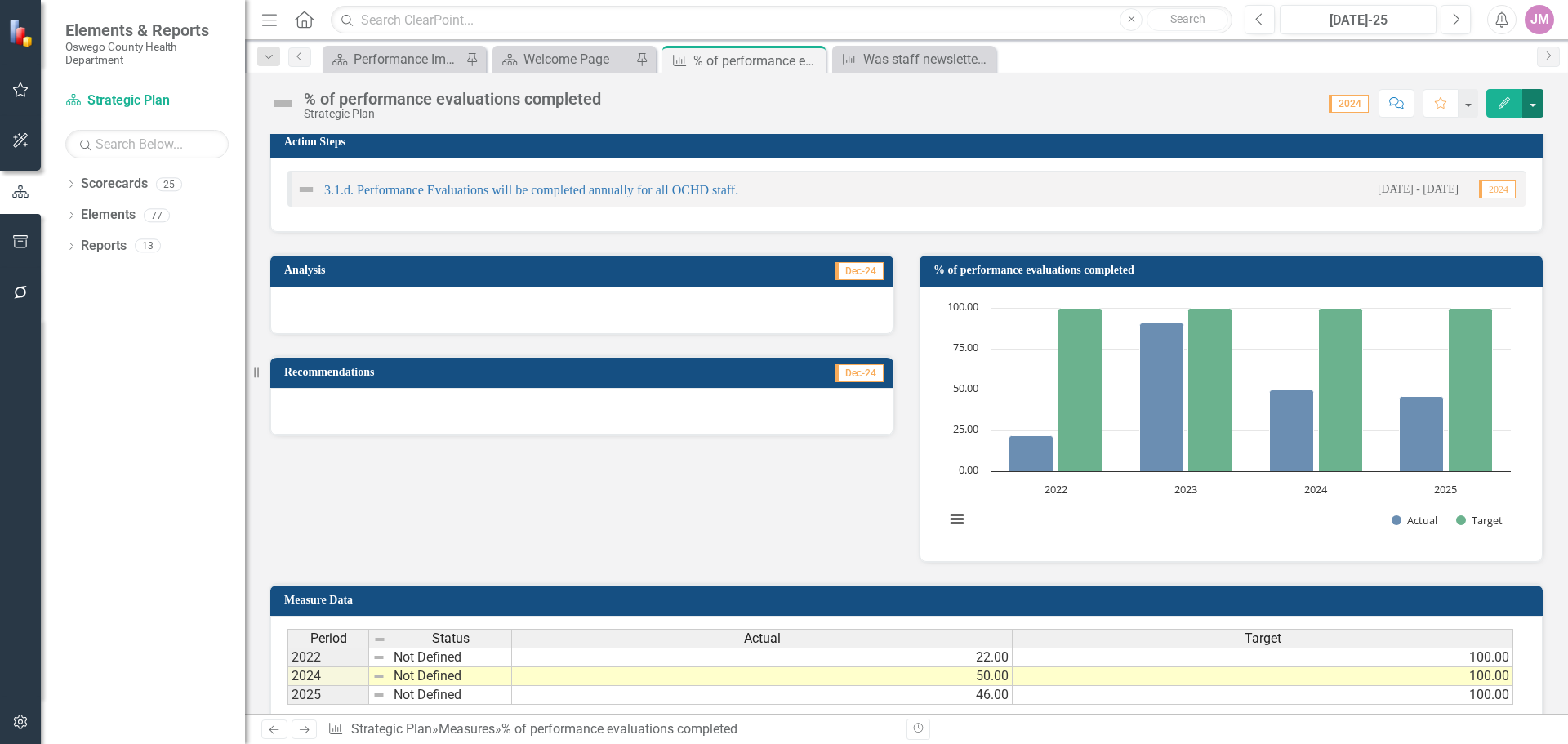
click at [1532, 109] on button "button" at bounding box center [1533, 103] width 22 height 29
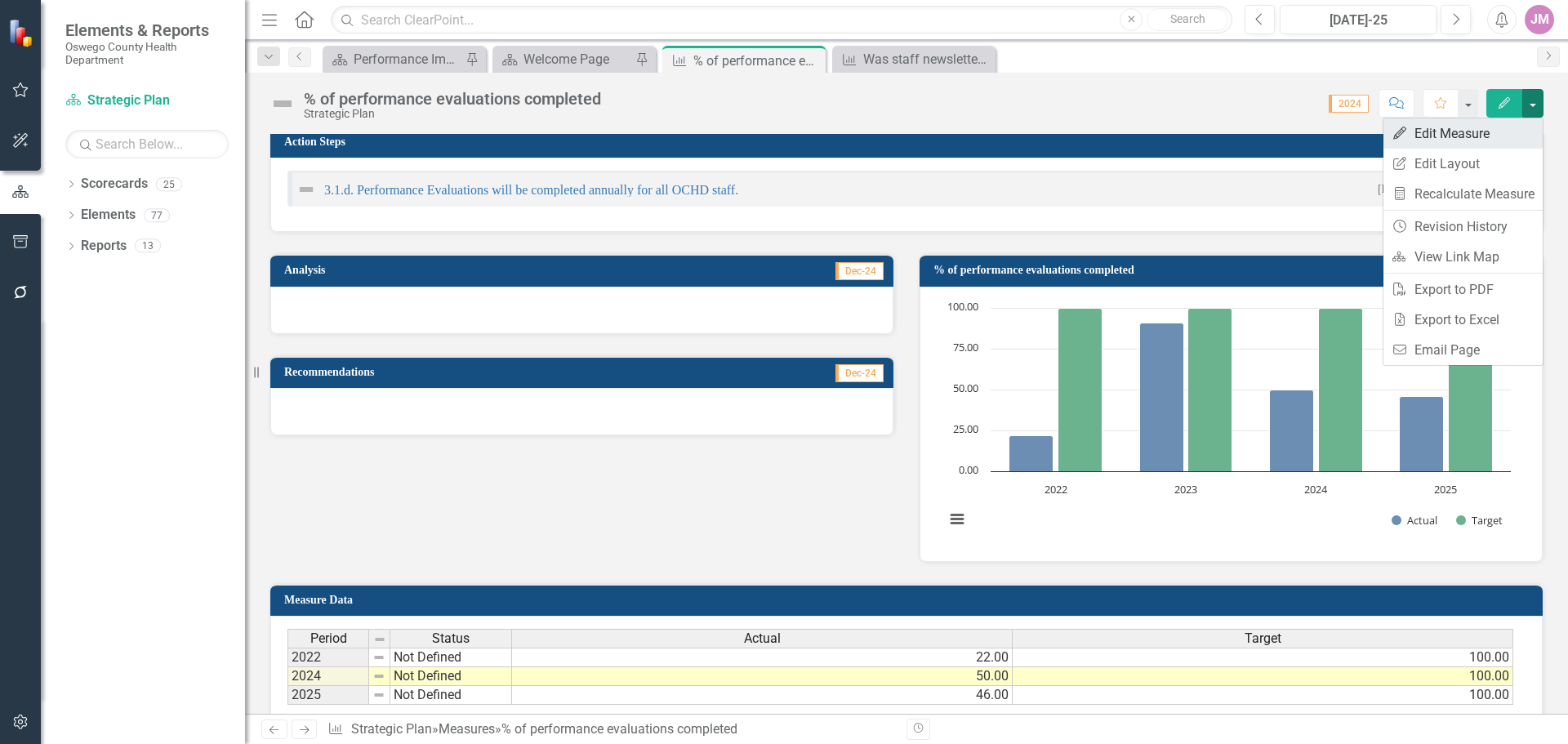
click at [1499, 128] on link "Edit Edit Measure" at bounding box center [1463, 134] width 159 height 31
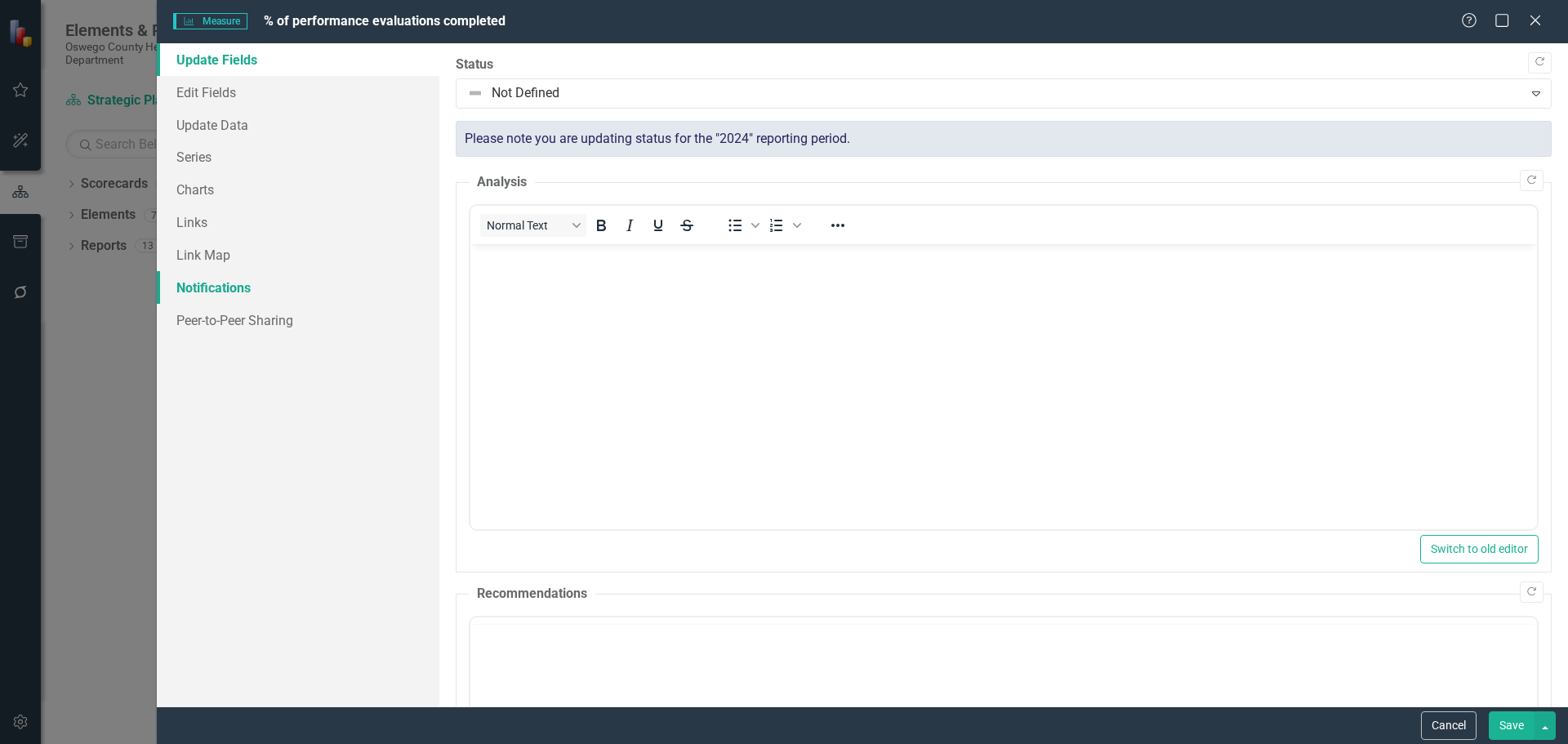
scroll to position [0, 0]
click at [228, 197] on link "Charts" at bounding box center [298, 190] width 282 height 32
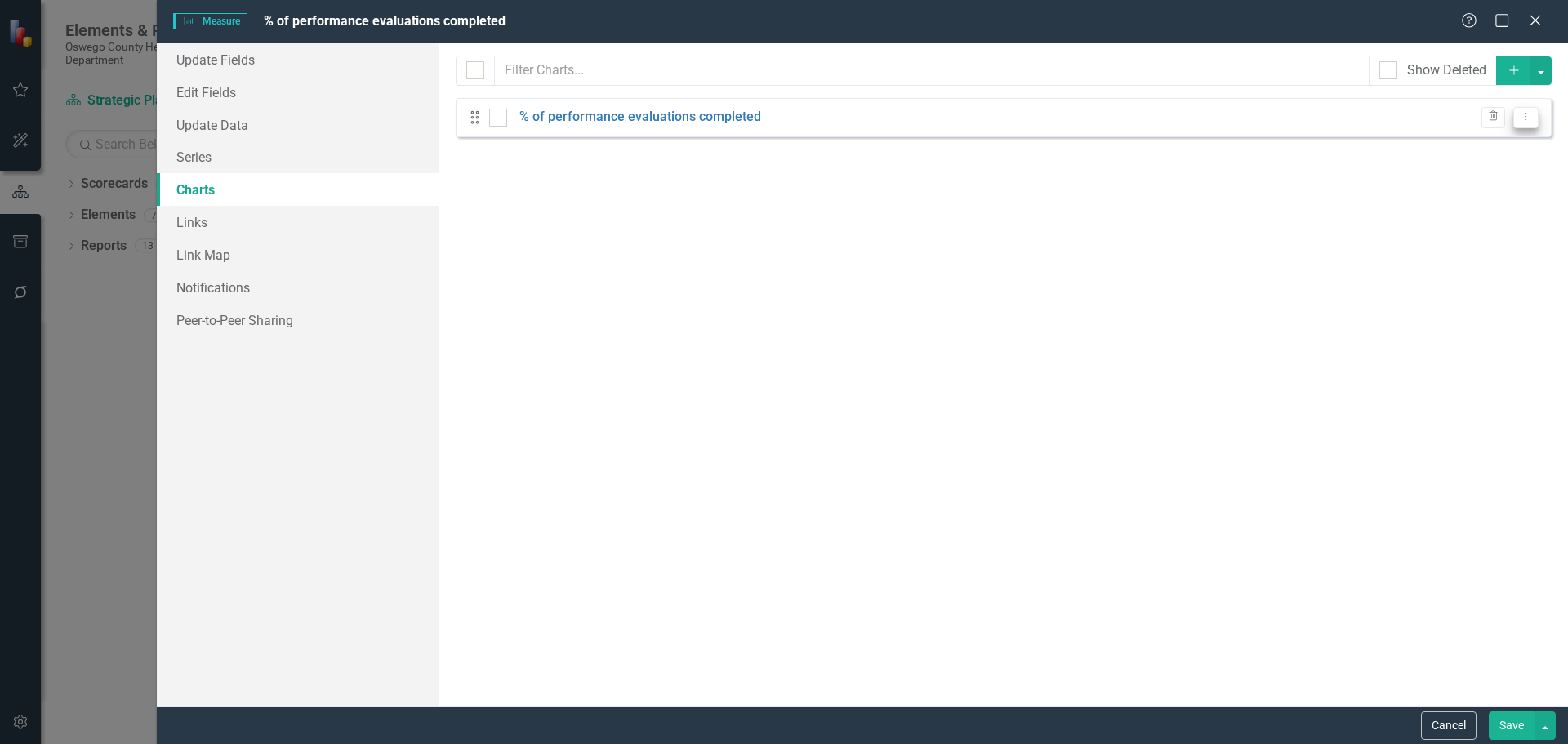
click at [1518, 117] on button "Dropdown Menu" at bounding box center [1526, 118] width 25 height 22
click at [1482, 136] on link "Edit Edit Chart" at bounding box center [1474, 145] width 129 height 31
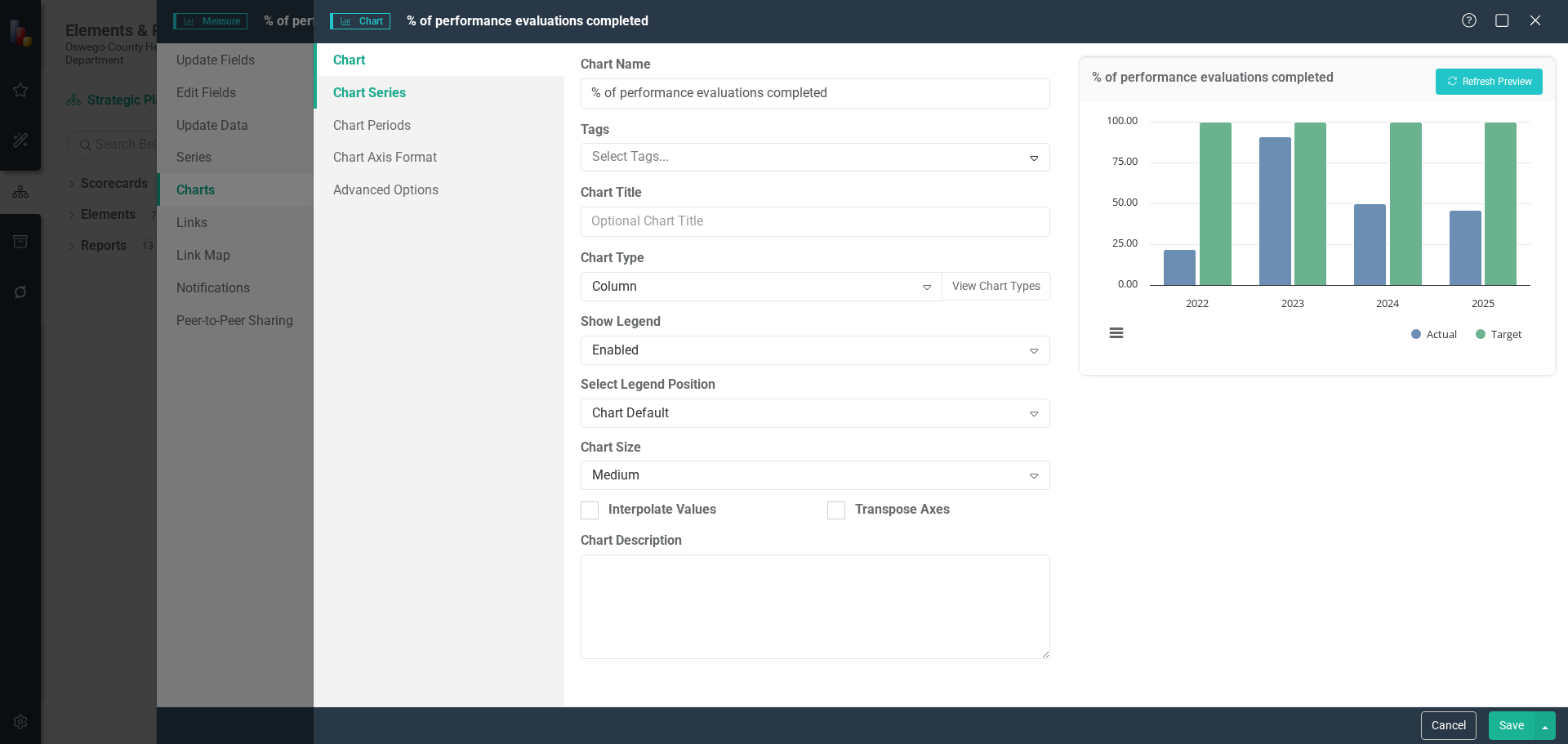
click at [404, 97] on link "Chart Series" at bounding box center [439, 93] width 251 height 32
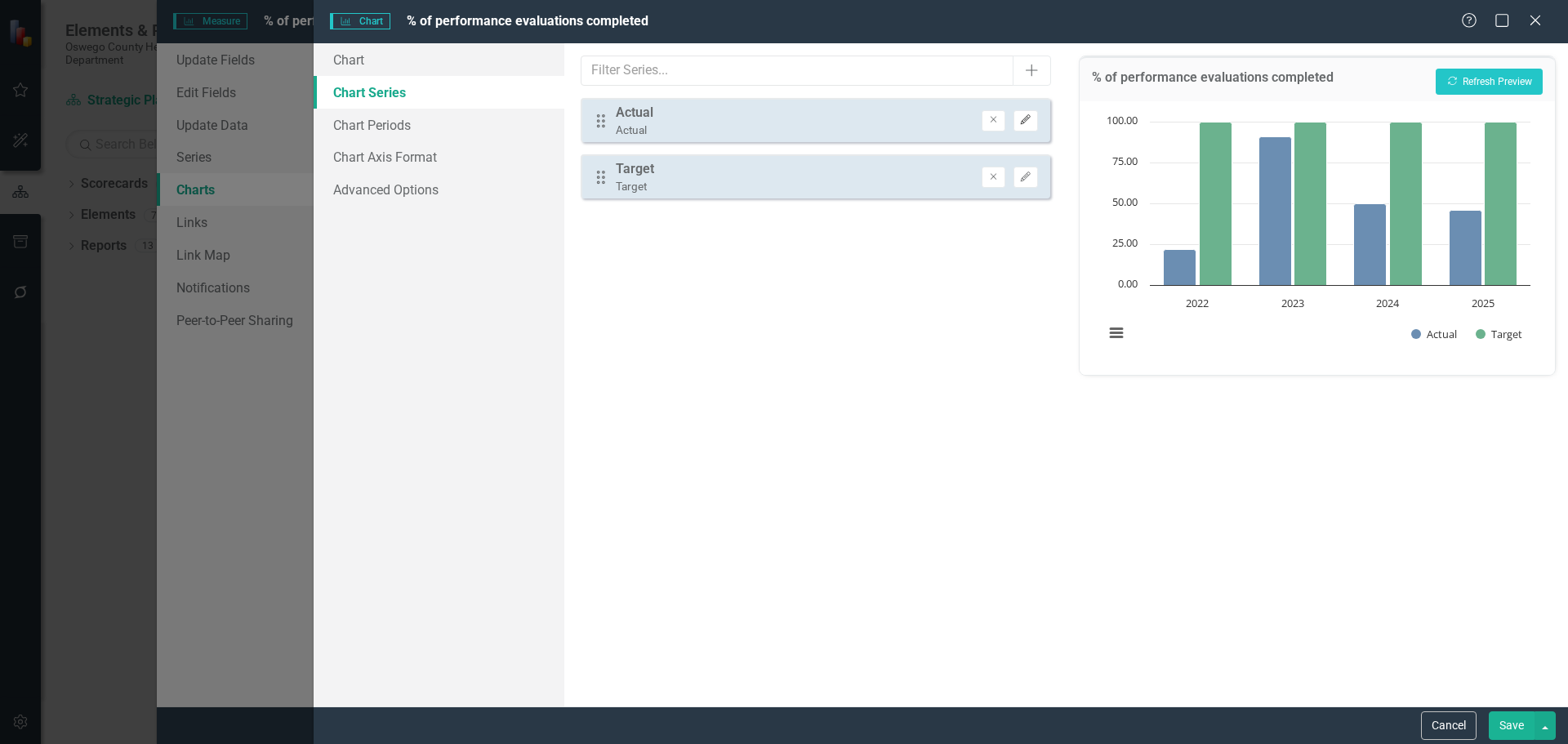
click at [1027, 126] on button "Edit" at bounding box center [1025, 121] width 23 height 22
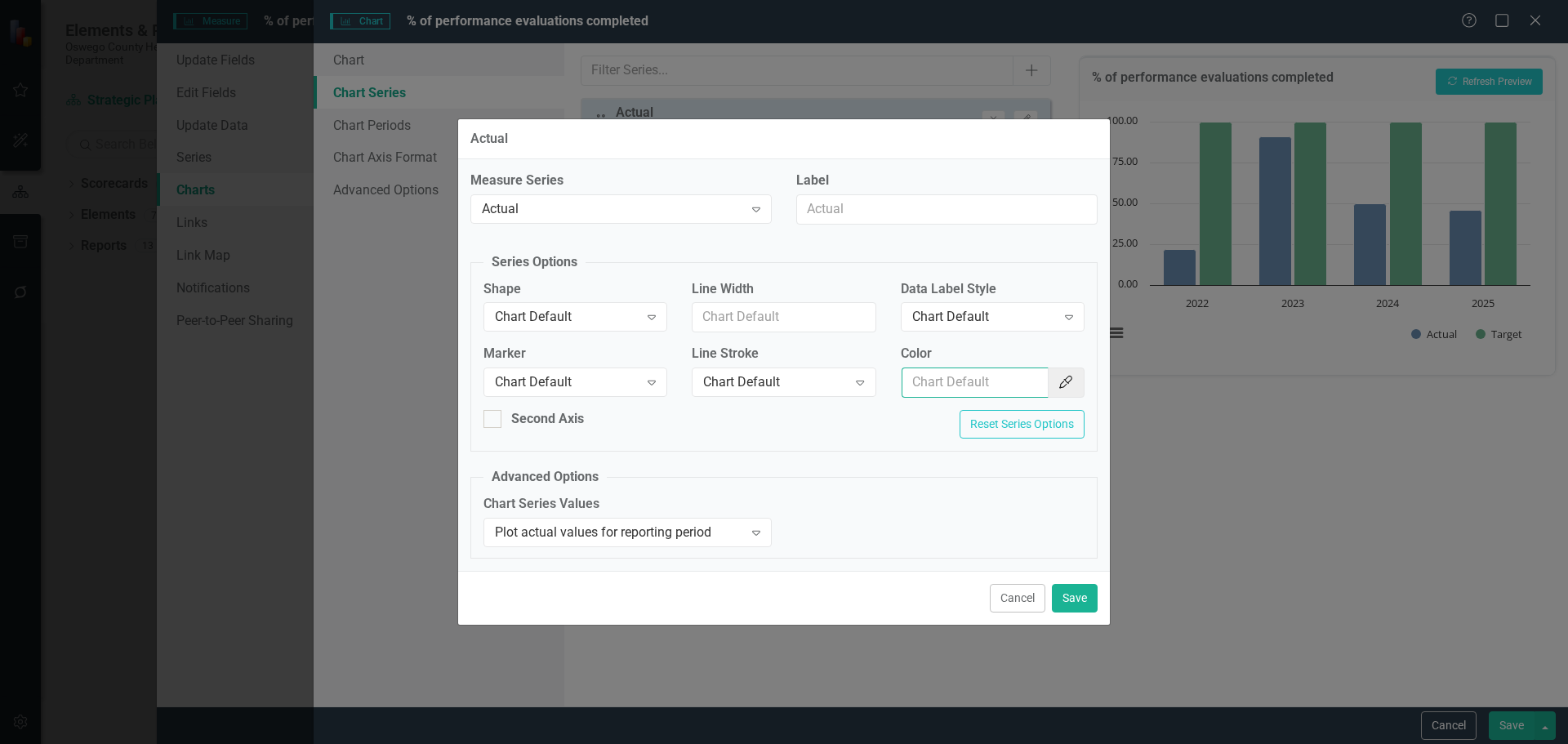
click at [955, 375] on input "Color" at bounding box center [975, 383] width 147 height 31
type input "154f82"
click at [1069, 597] on button "Save" at bounding box center [1075, 598] width 46 height 29
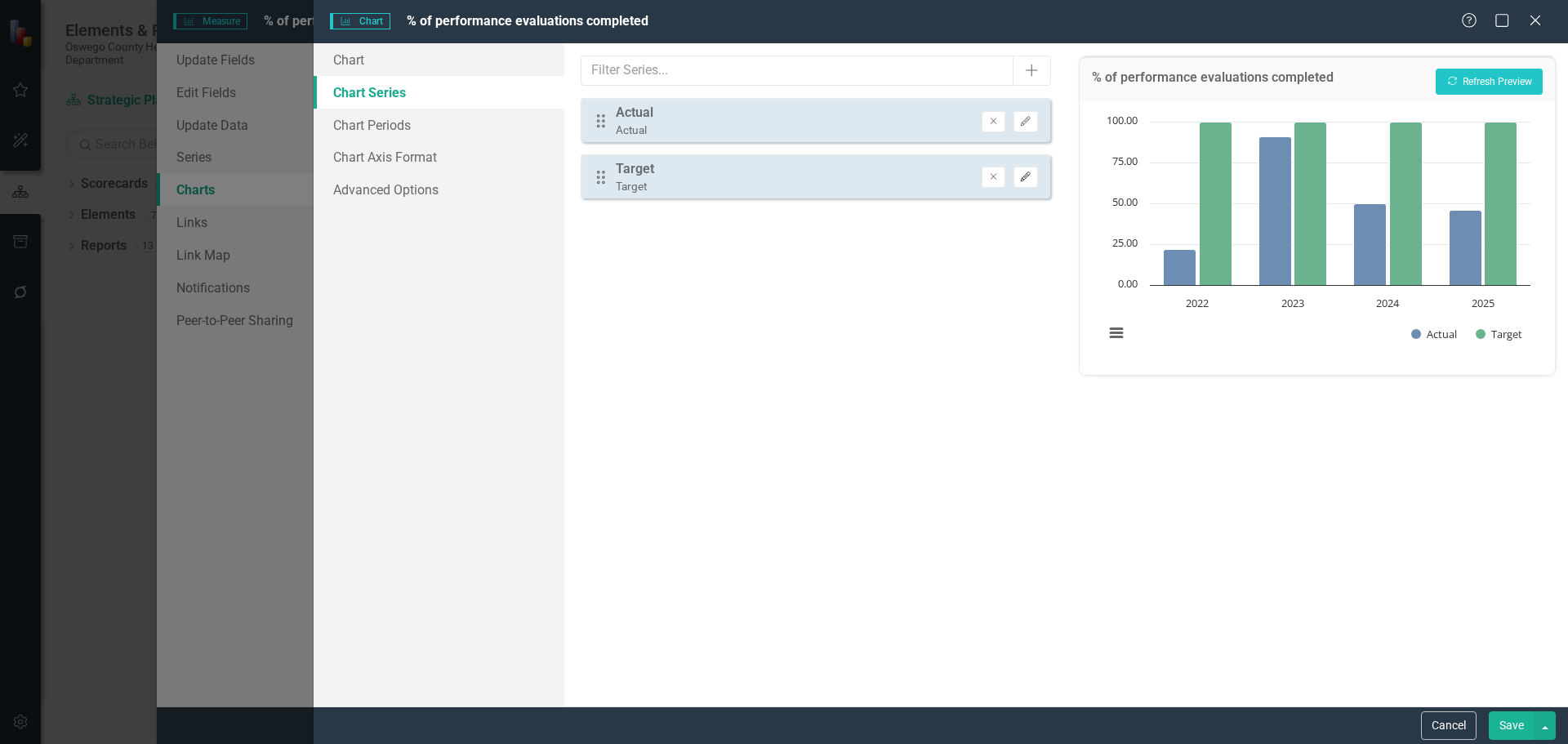
click at [1031, 182] on button "Edit" at bounding box center [1025, 177] width 23 height 22
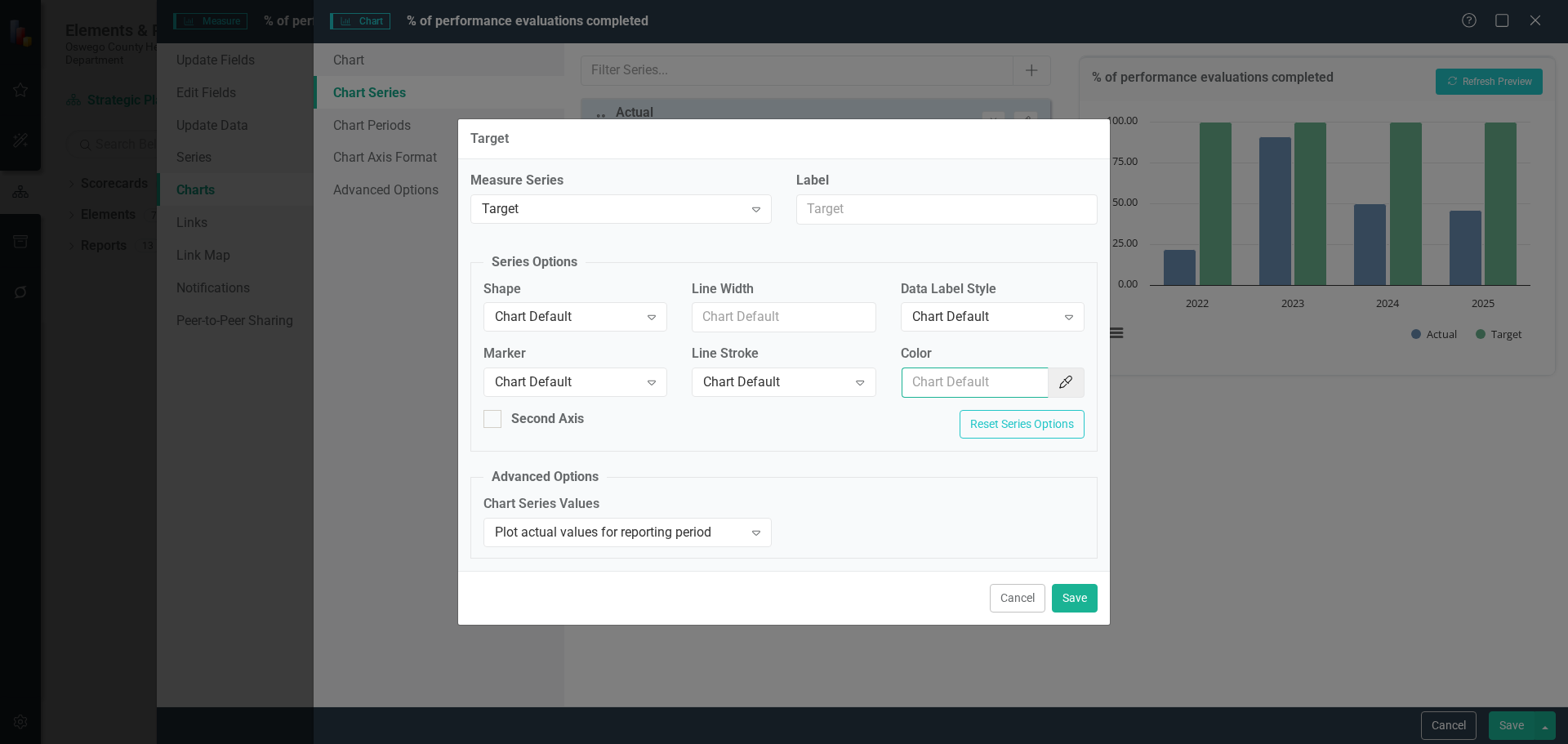
click at [1018, 380] on input "Color" at bounding box center [975, 383] width 147 height 31
type input "f7bf3d"
click at [1073, 597] on button "Save" at bounding box center [1075, 598] width 46 height 29
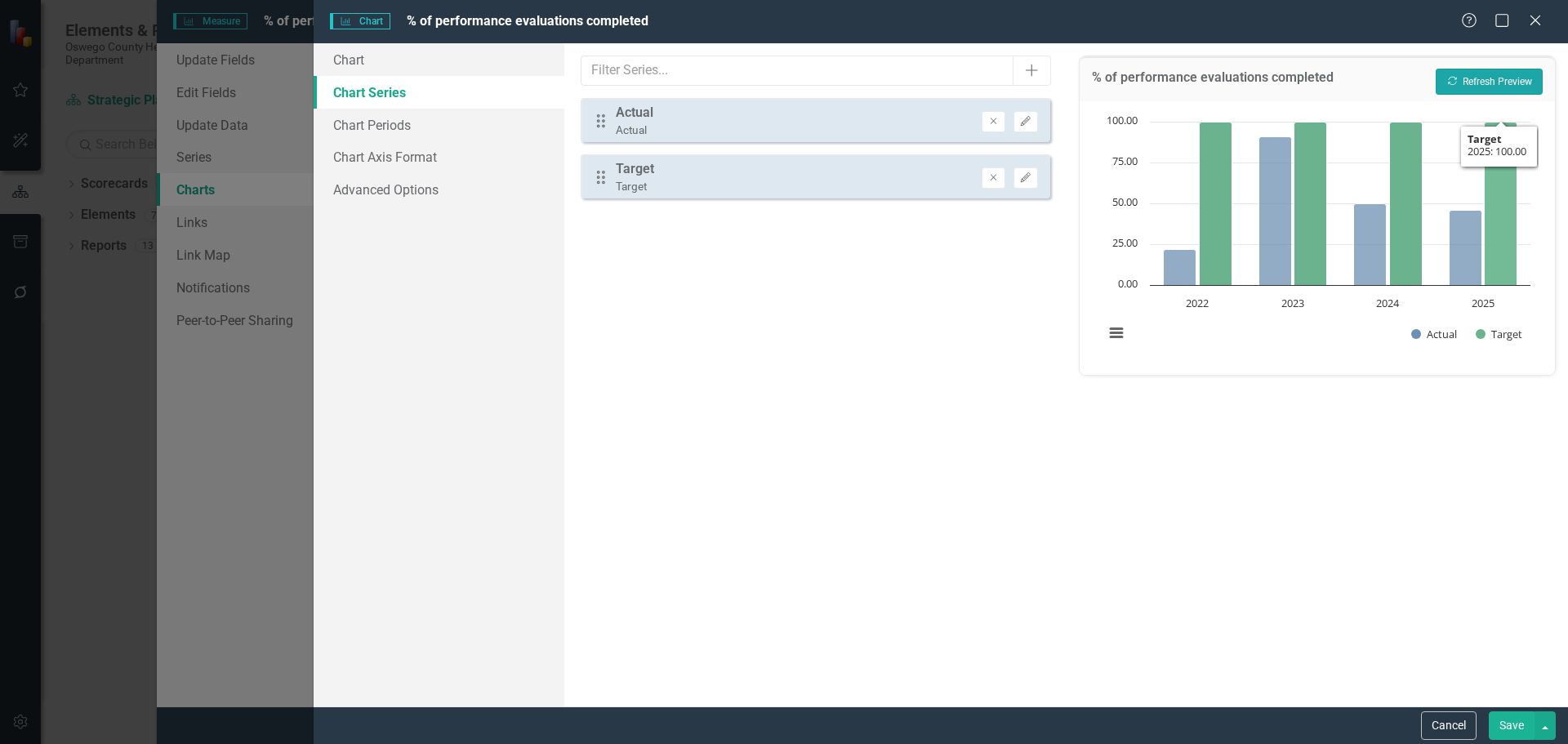
click at [1526, 92] on button "Recalculate Refresh Preview" at bounding box center [1489, 81] width 107 height 26
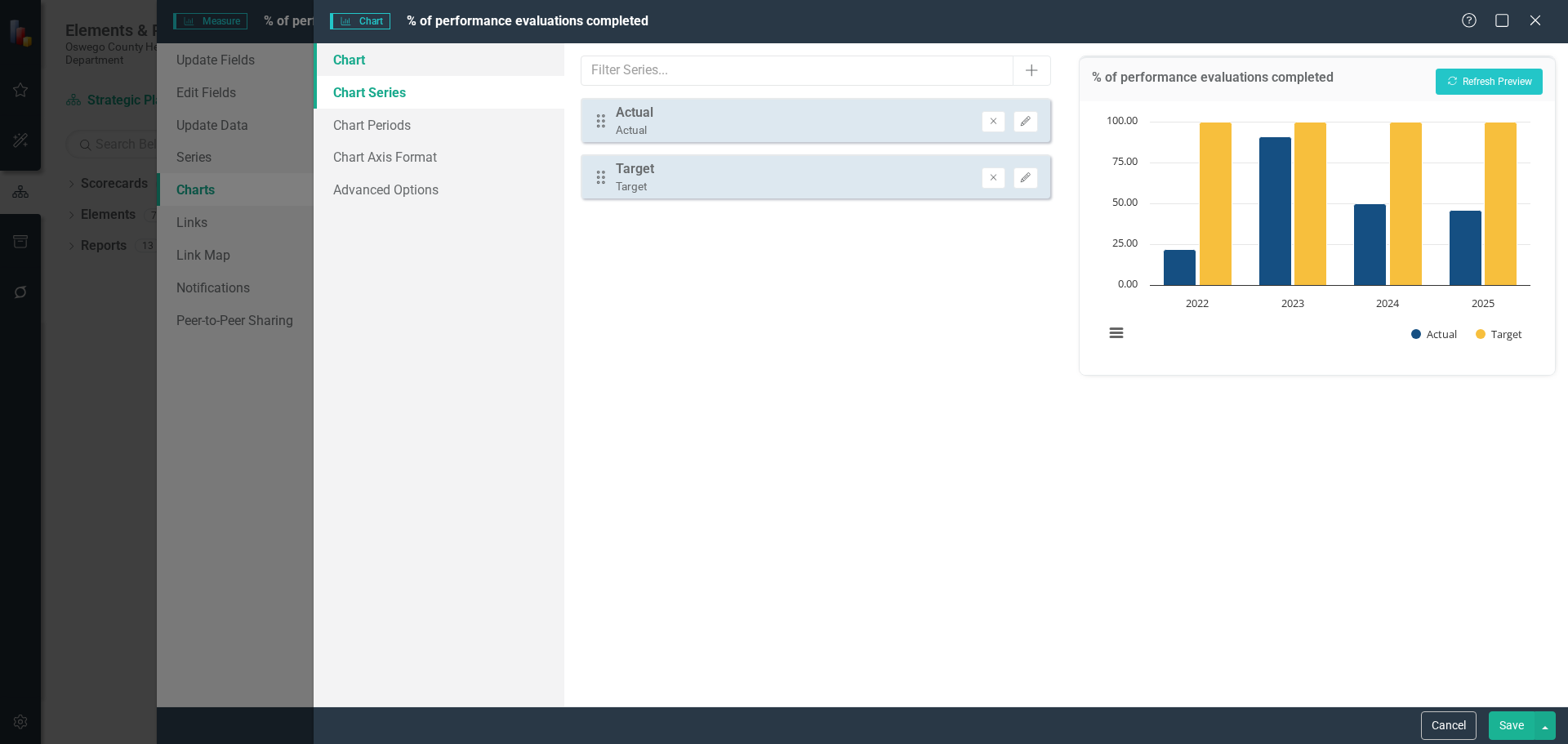
click at [389, 65] on link "Chart" at bounding box center [439, 59] width 251 height 32
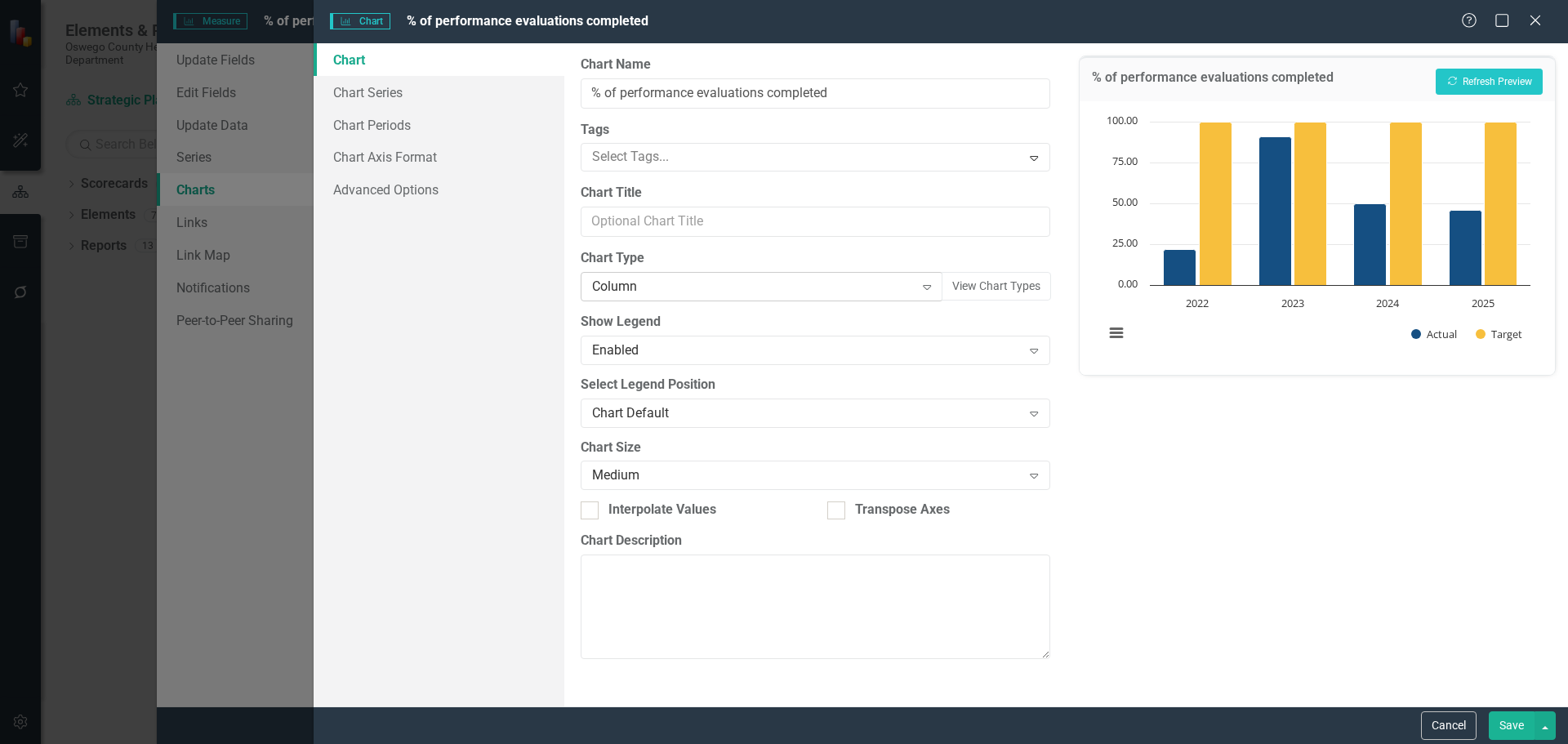
click at [829, 300] on div "Column Expand" at bounding box center [761, 287] width 362 height 30
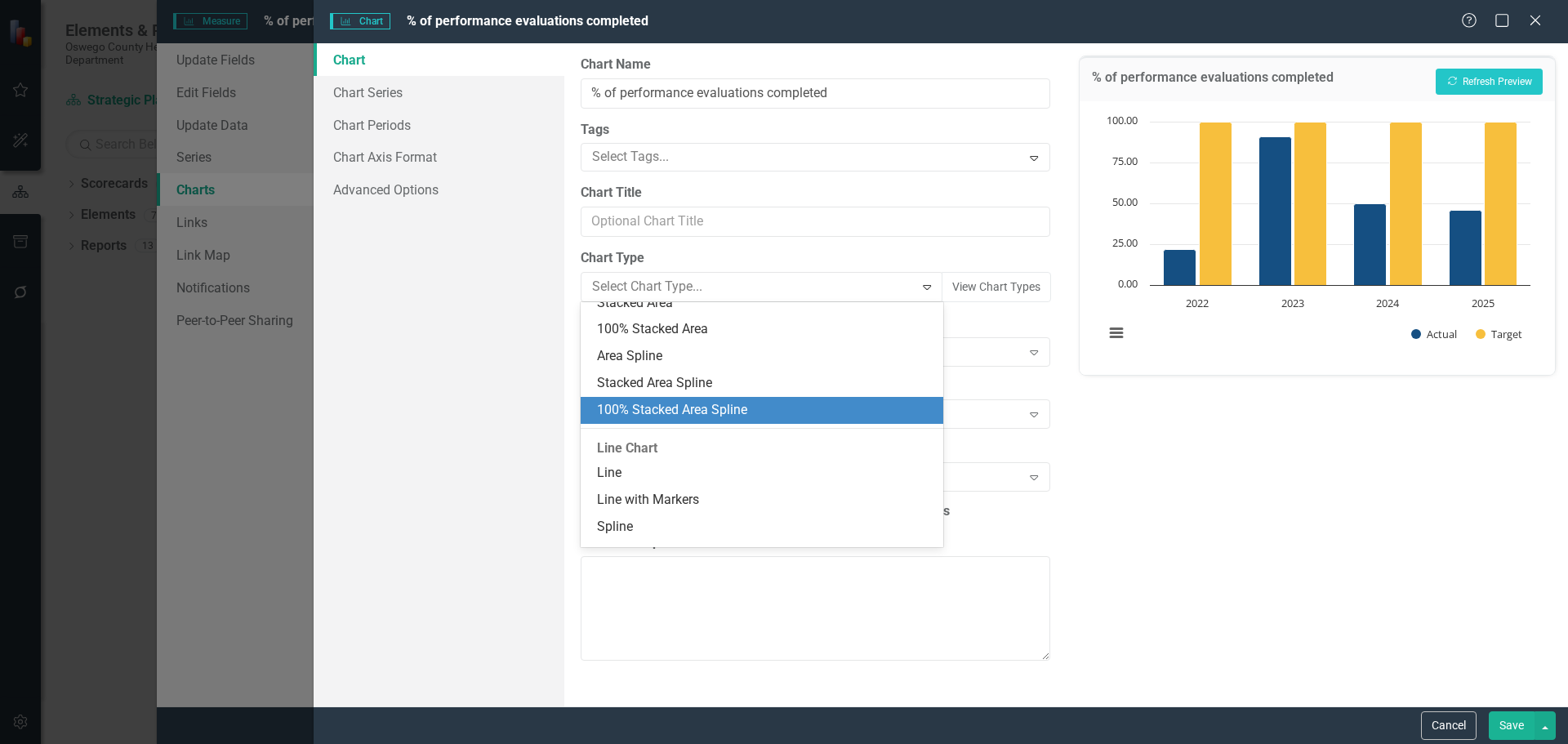
scroll to position [849, 0]
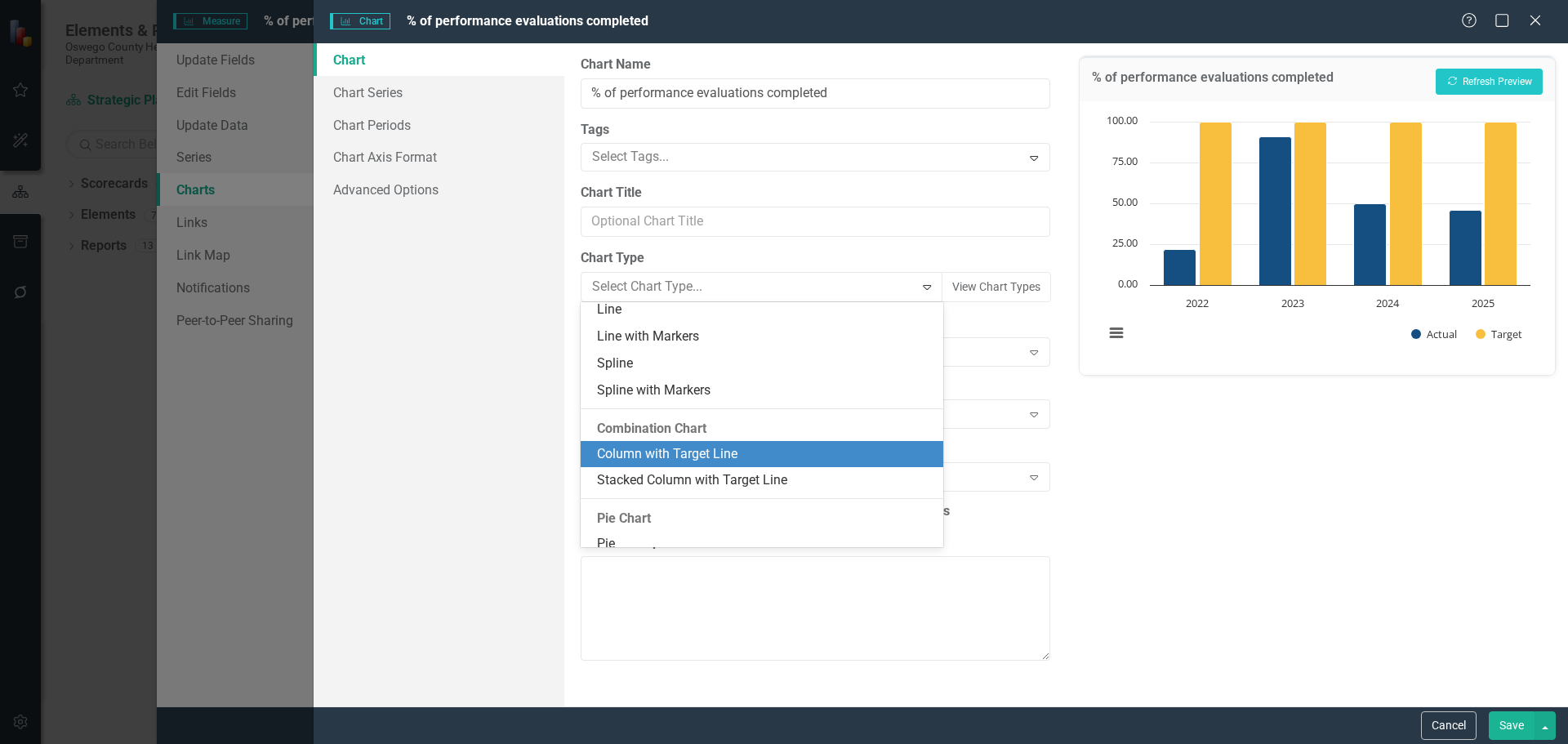
click at [761, 446] on div "Column with Target Line" at bounding box center [765, 454] width 336 height 19
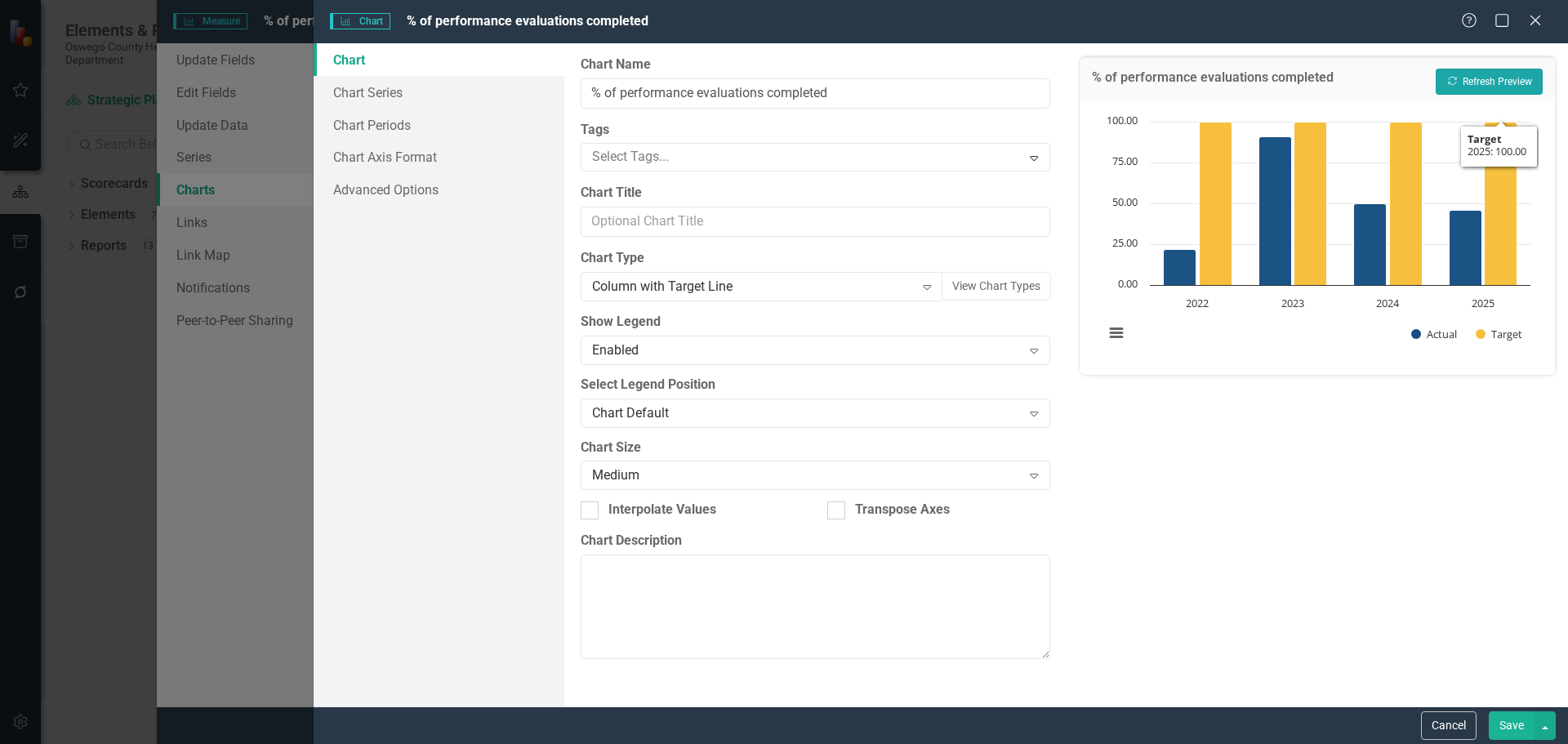
click at [1460, 84] on button "Recalculate Refresh Preview" at bounding box center [1489, 81] width 107 height 26
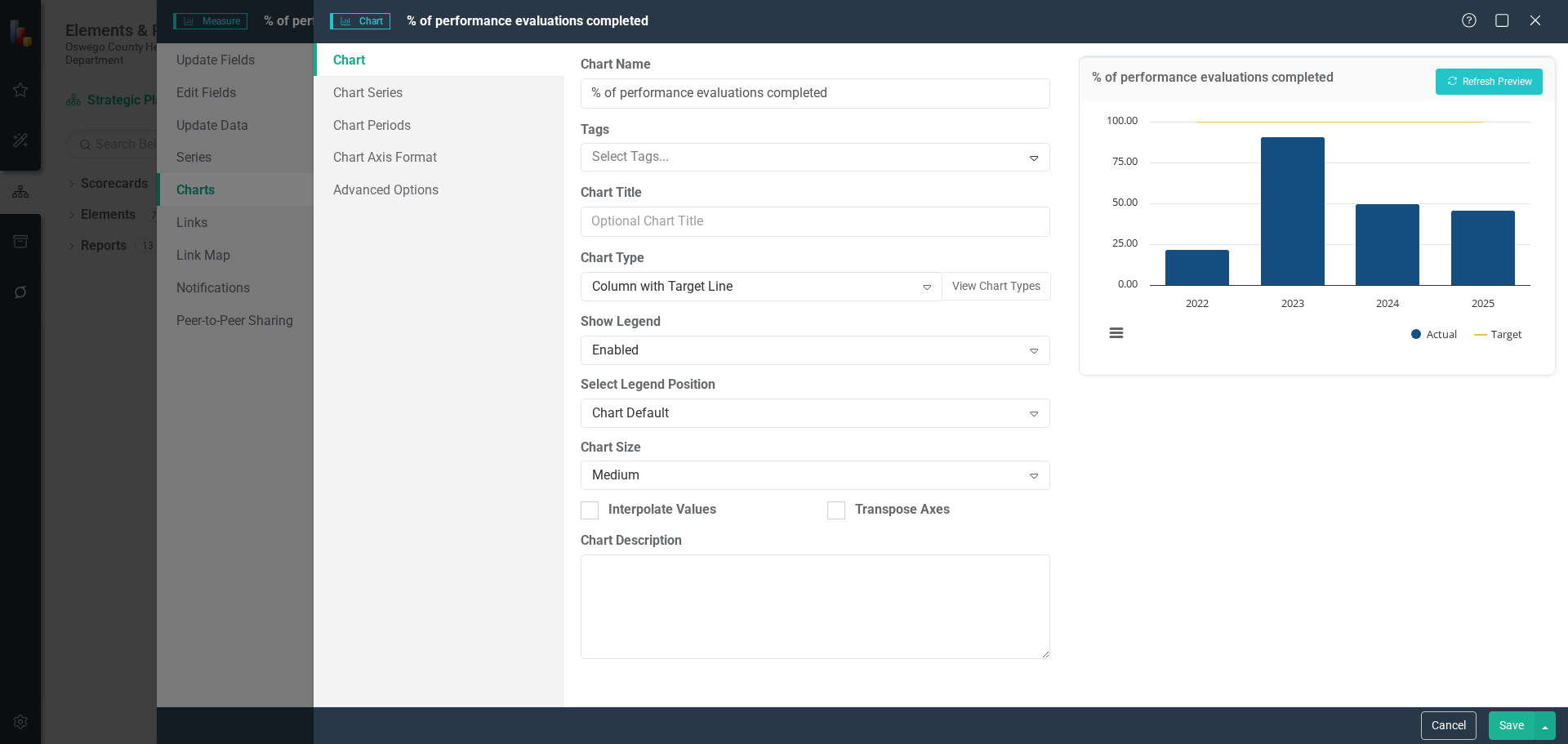
click at [1512, 724] on button "Save" at bounding box center [1511, 726] width 46 height 29
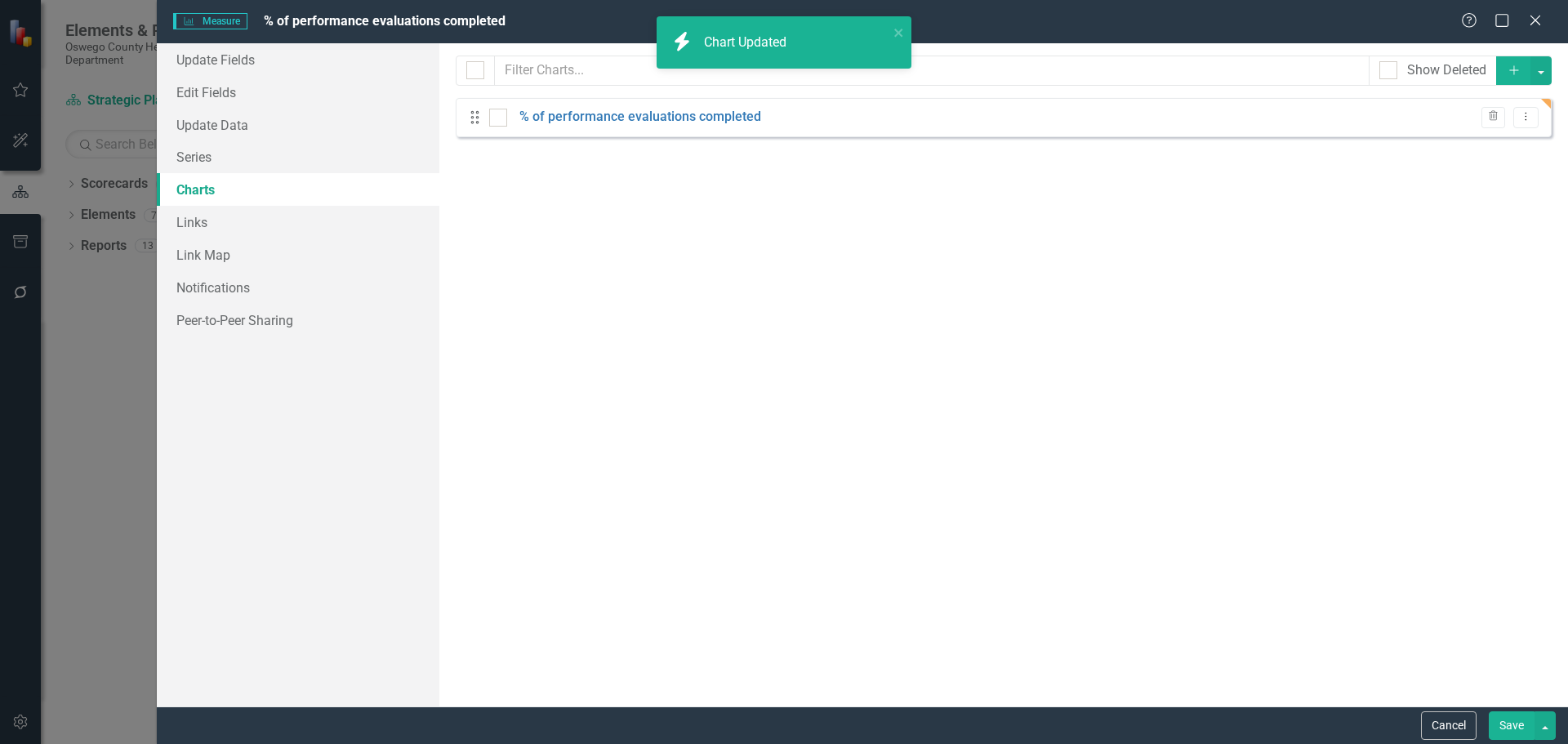
click at [1519, 724] on button "Save" at bounding box center [1511, 726] width 46 height 29
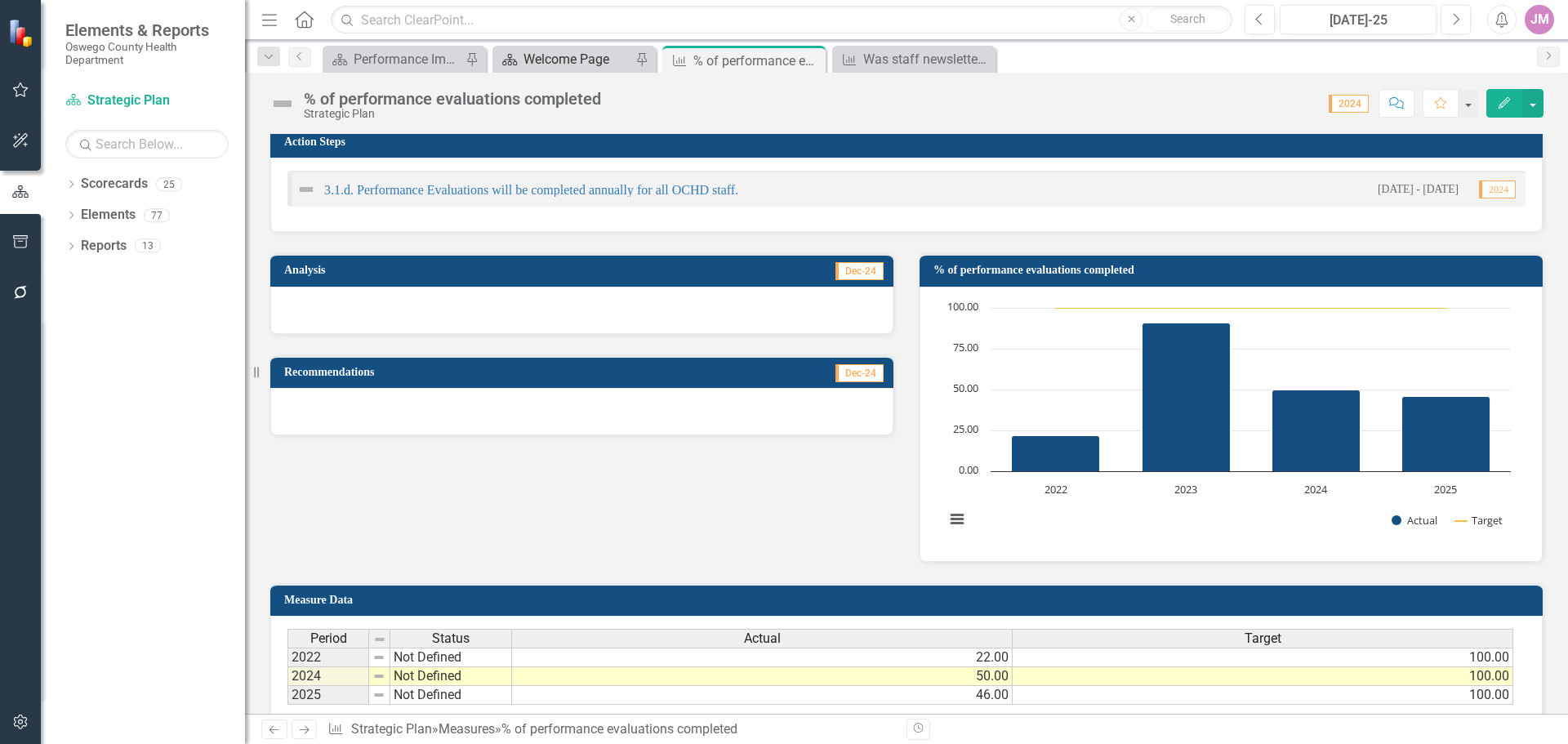
click at [614, 58] on div "Welcome Page" at bounding box center [578, 59] width 108 height 21
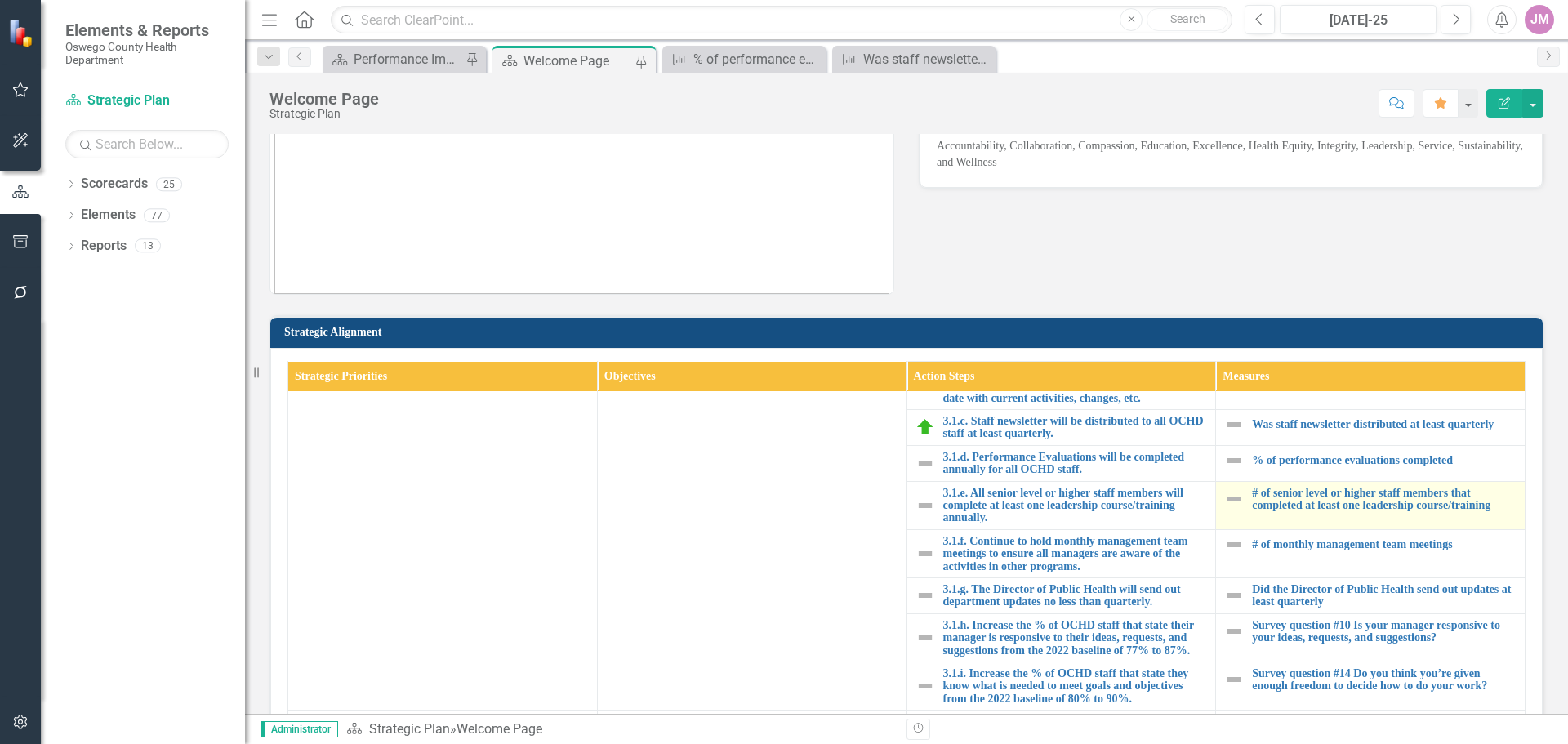
scroll to position [899, 0]
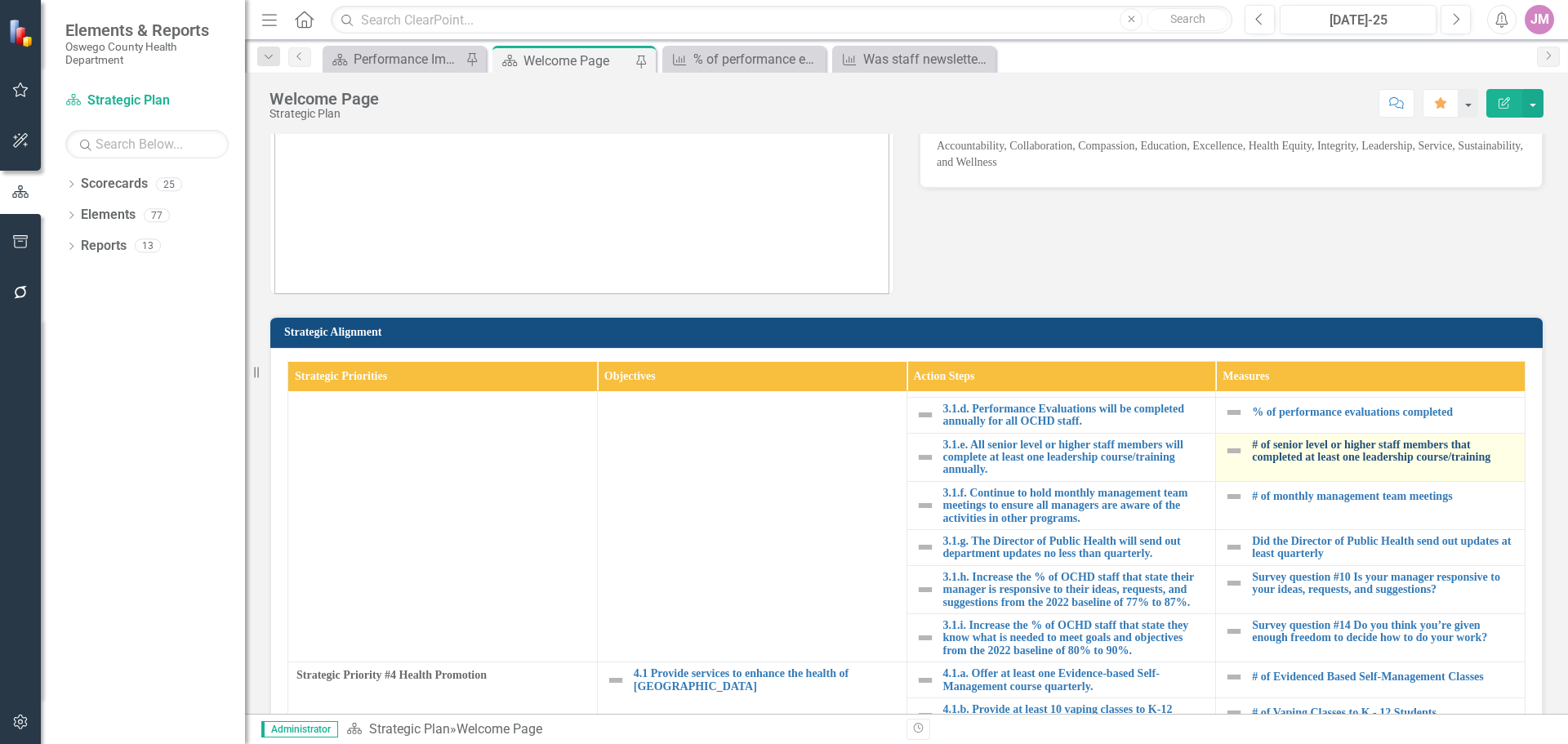
click at [1338, 458] on link "# of senior level or higher staff members that completed at least one leadershi…" at bounding box center [1384, 451] width 264 height 25
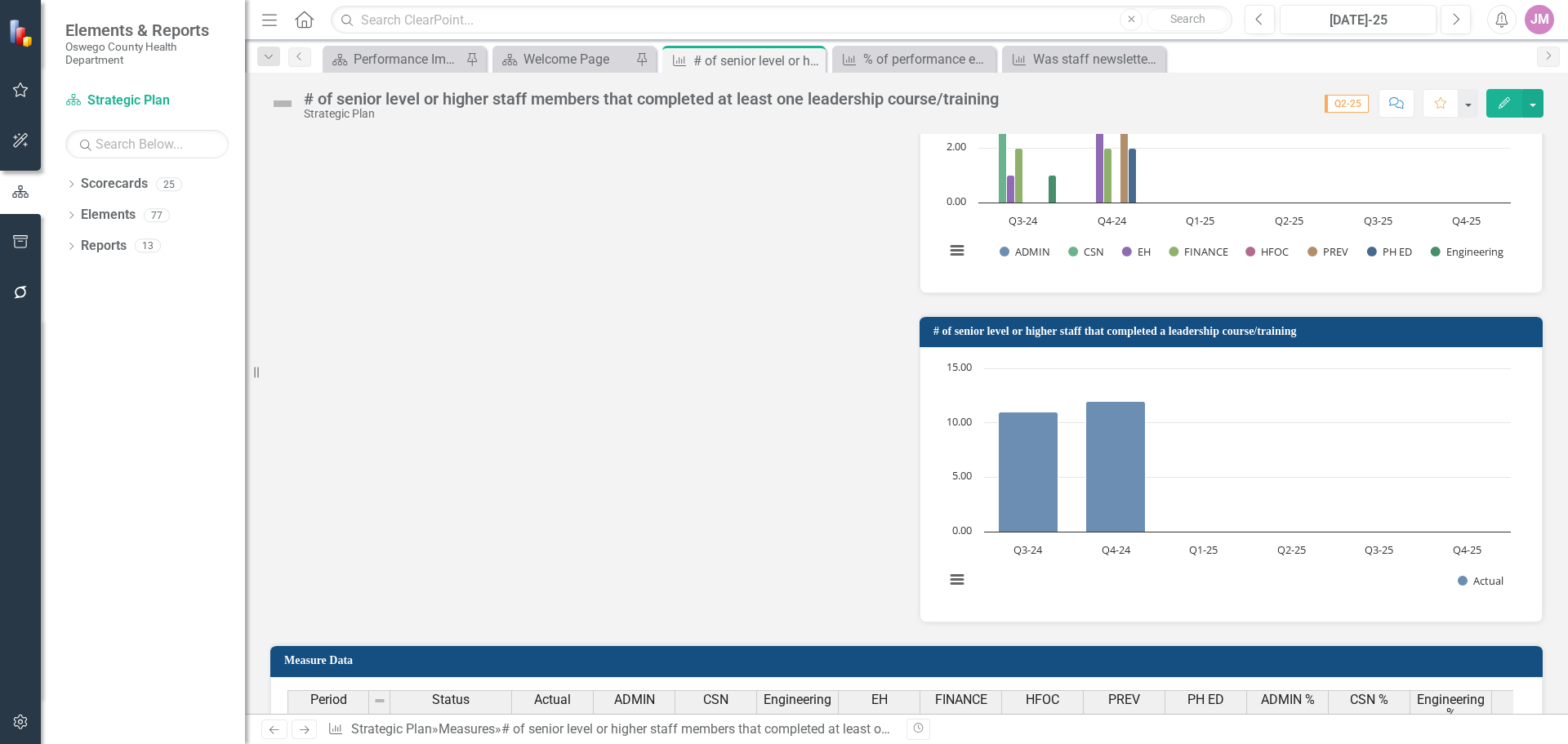
scroll to position [1062, 0]
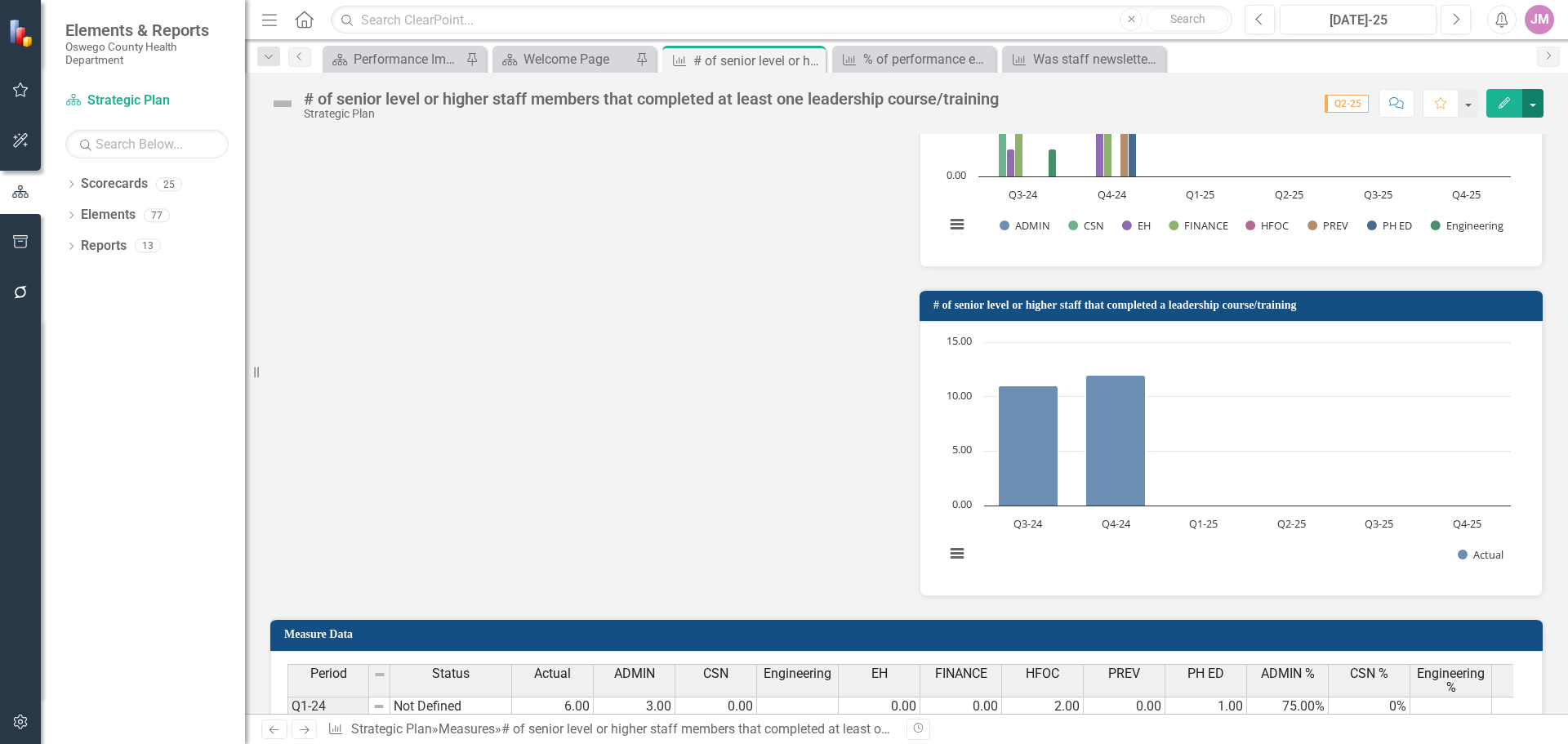
click at [1532, 107] on button "button" at bounding box center [1533, 103] width 22 height 29
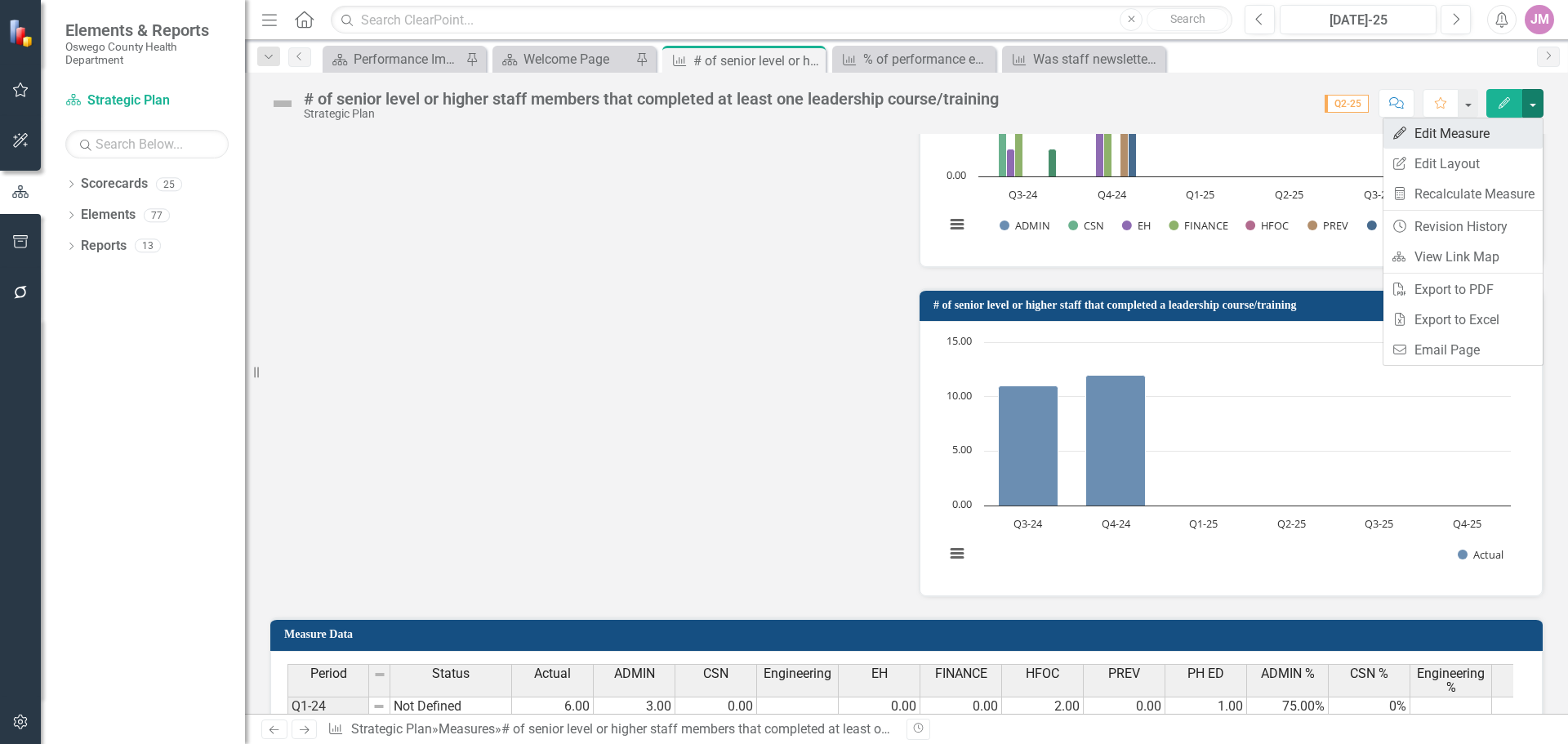
click at [1493, 134] on link "Edit Edit Measure" at bounding box center [1463, 134] width 159 height 31
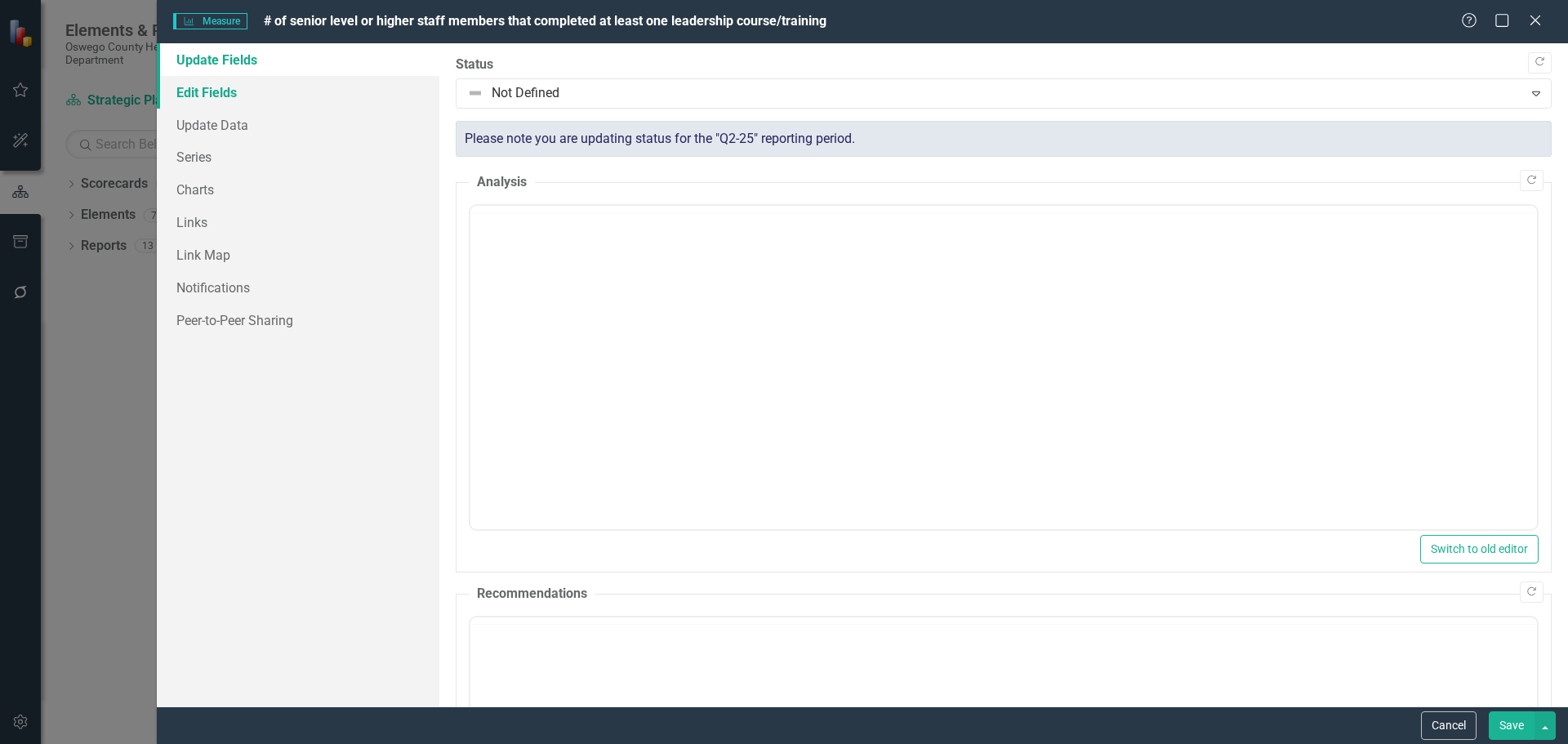
scroll to position [0, 0]
click at [228, 93] on link "Edit Fields" at bounding box center [298, 93] width 282 height 32
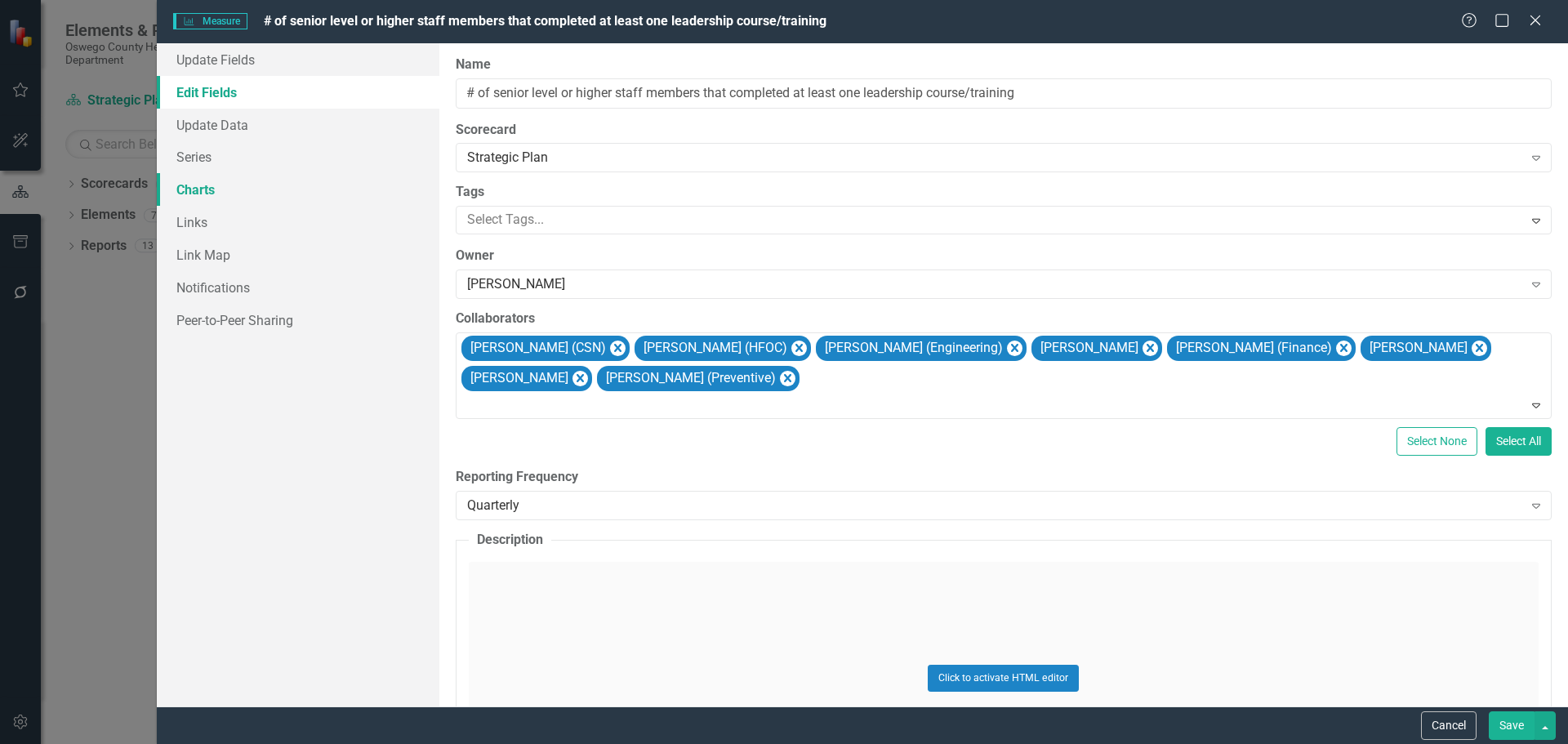
click at [204, 185] on link "Charts" at bounding box center [298, 190] width 282 height 32
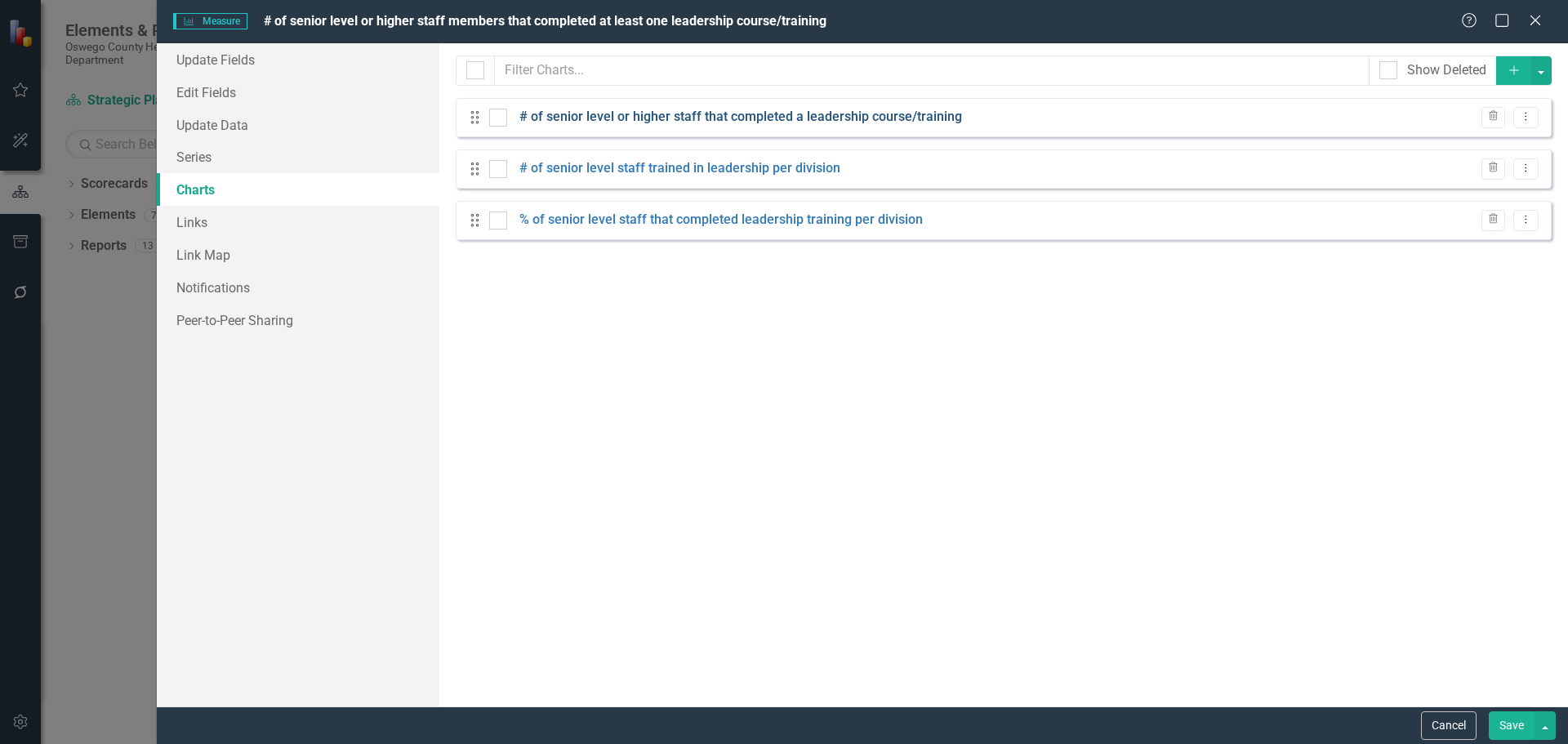
click at [692, 117] on link "# of senior level or higher staff that completed a leadership course/training" at bounding box center [740, 117] width 443 height 19
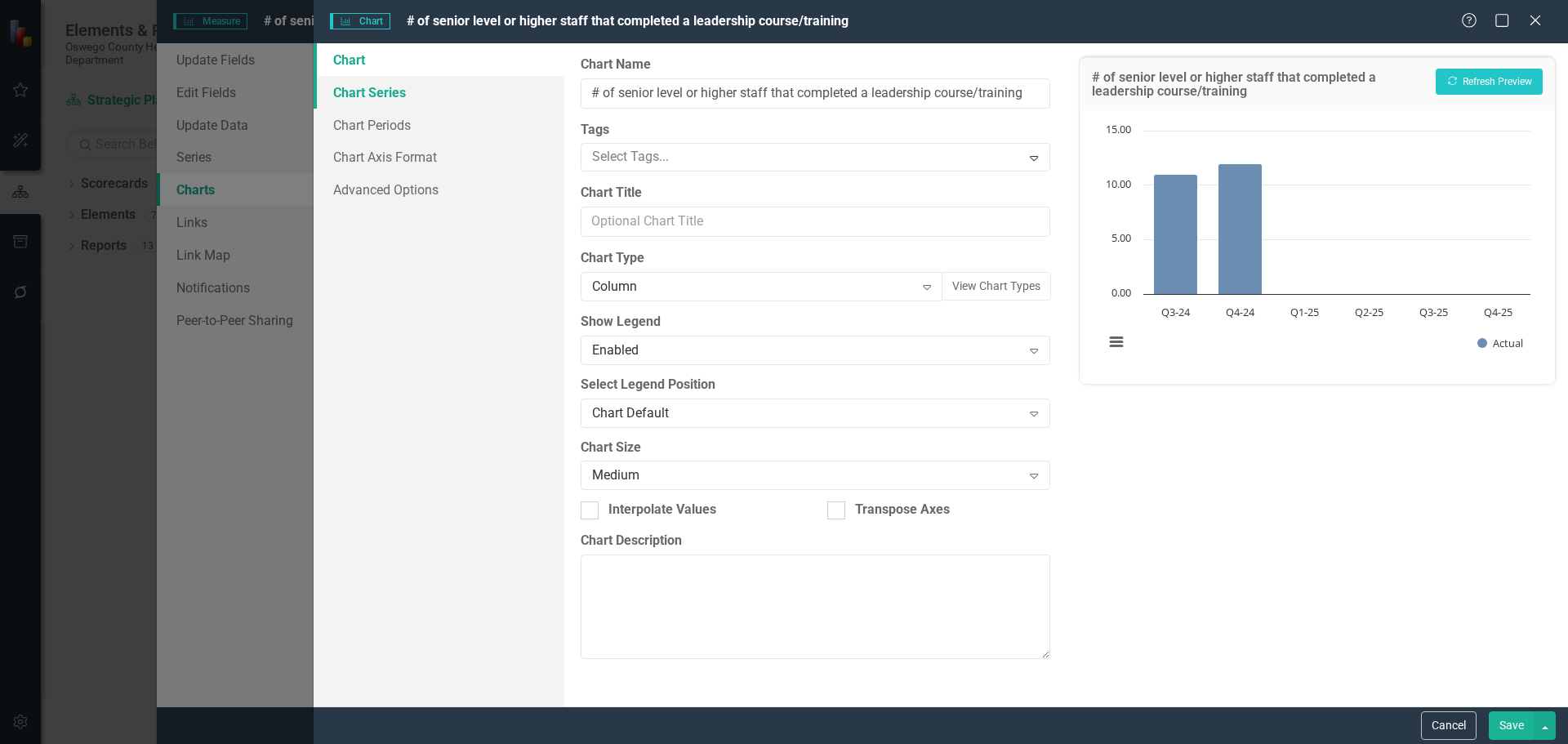
click at [399, 84] on link "Chart Series" at bounding box center [439, 93] width 251 height 32
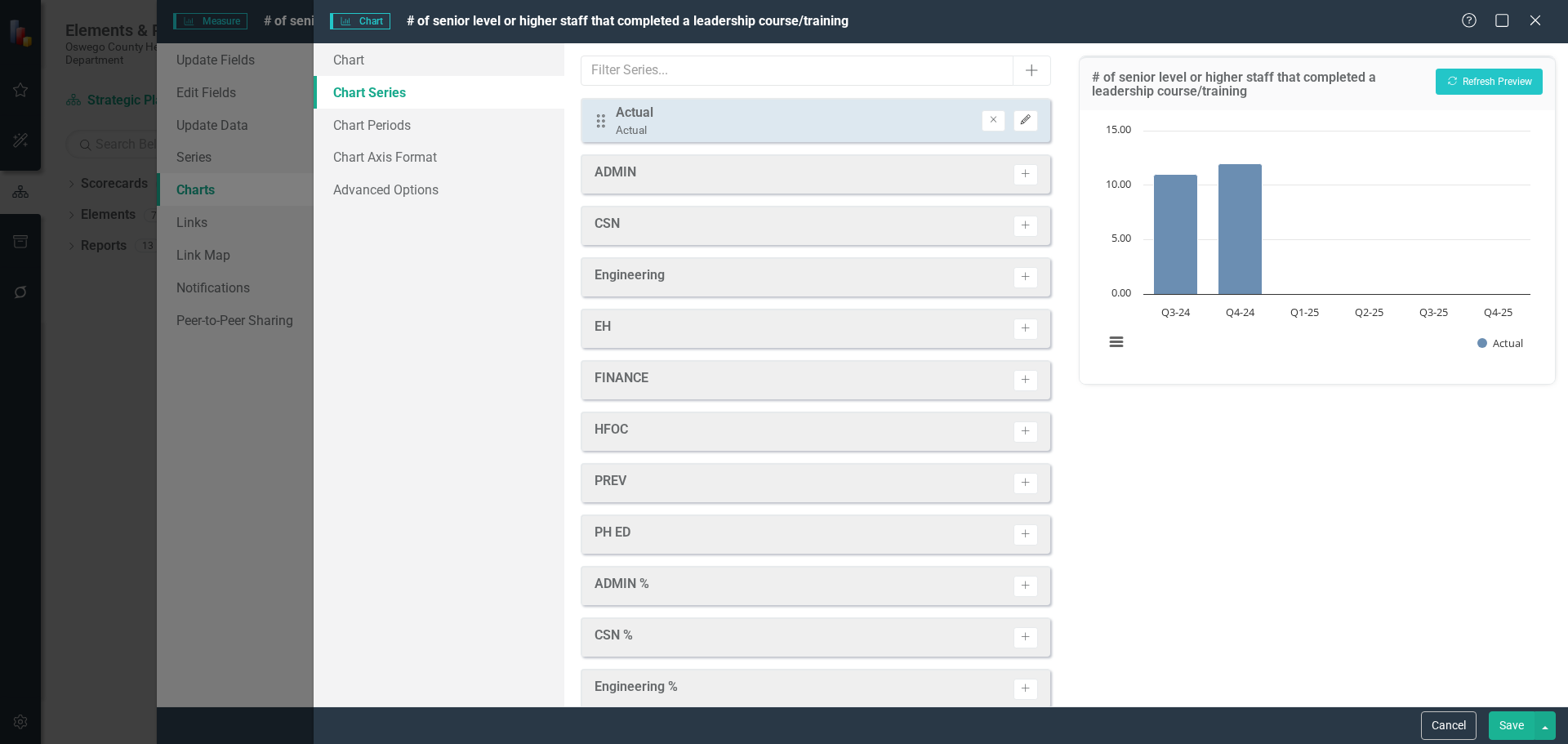
click at [1021, 119] on icon "button" at bounding box center [1025, 120] width 10 height 10
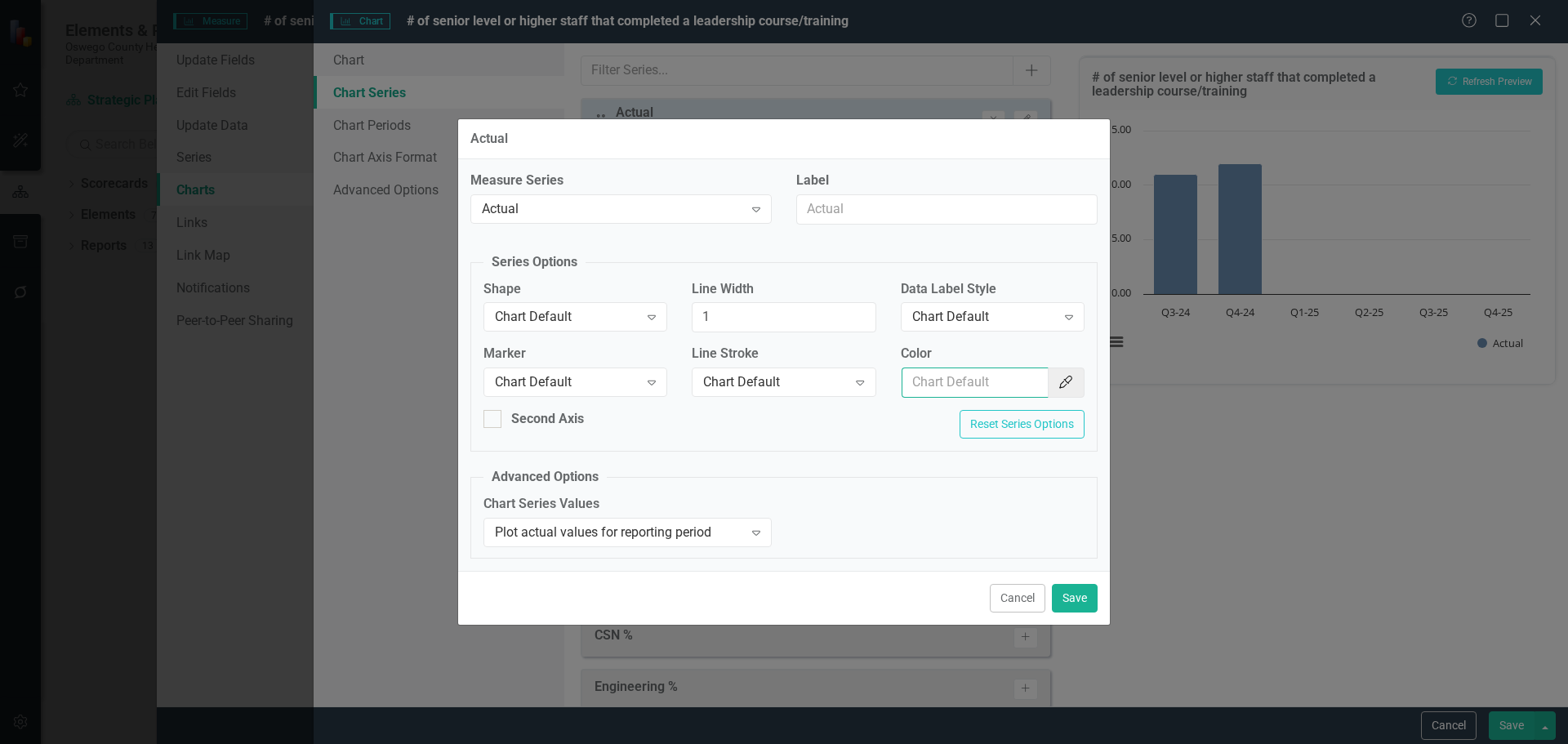
click at [979, 394] on input "Color" at bounding box center [975, 383] width 147 height 31
type input "154f82"
click at [1071, 598] on button "Save" at bounding box center [1075, 598] width 46 height 29
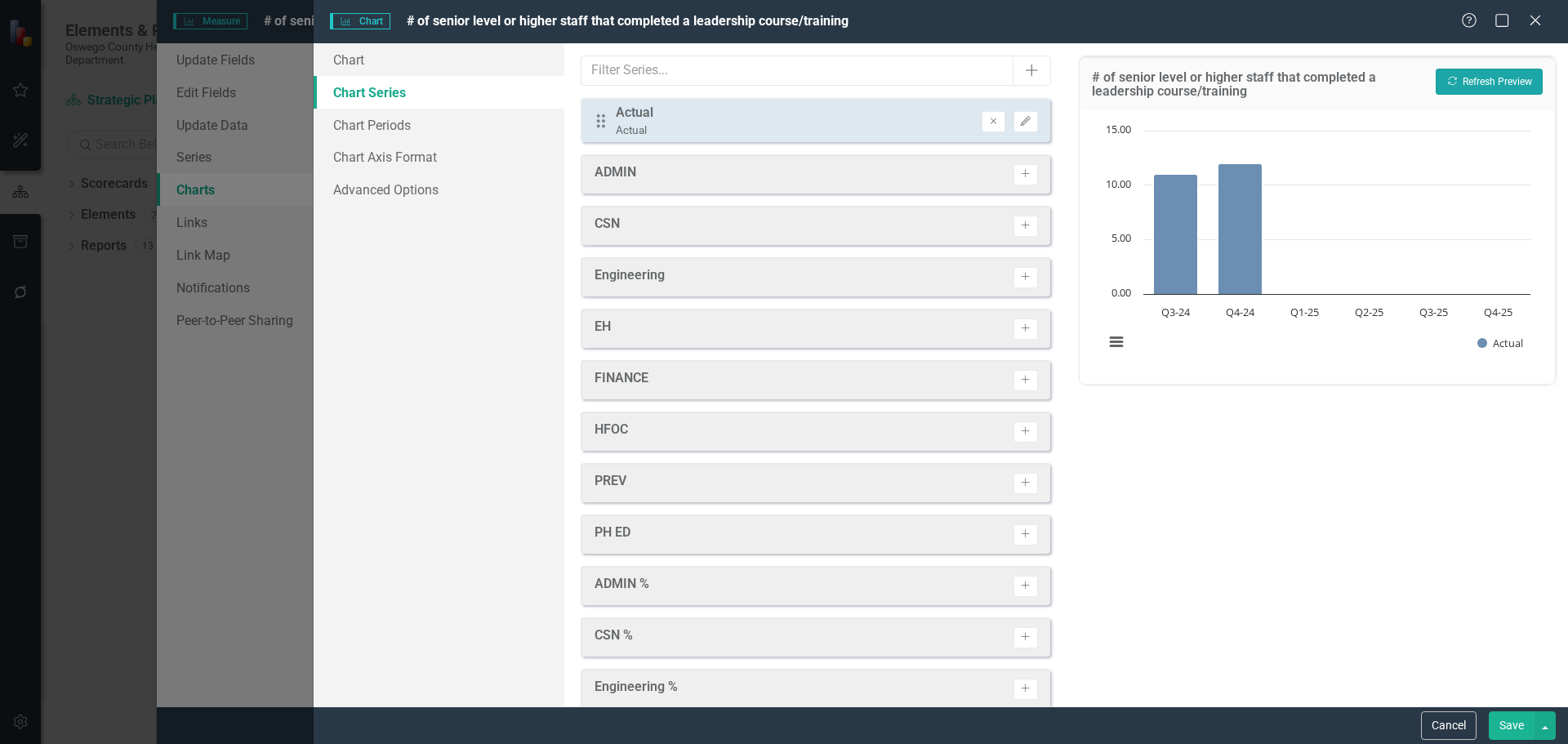
click at [1489, 78] on button "Recalculate Refresh Preview" at bounding box center [1489, 81] width 107 height 26
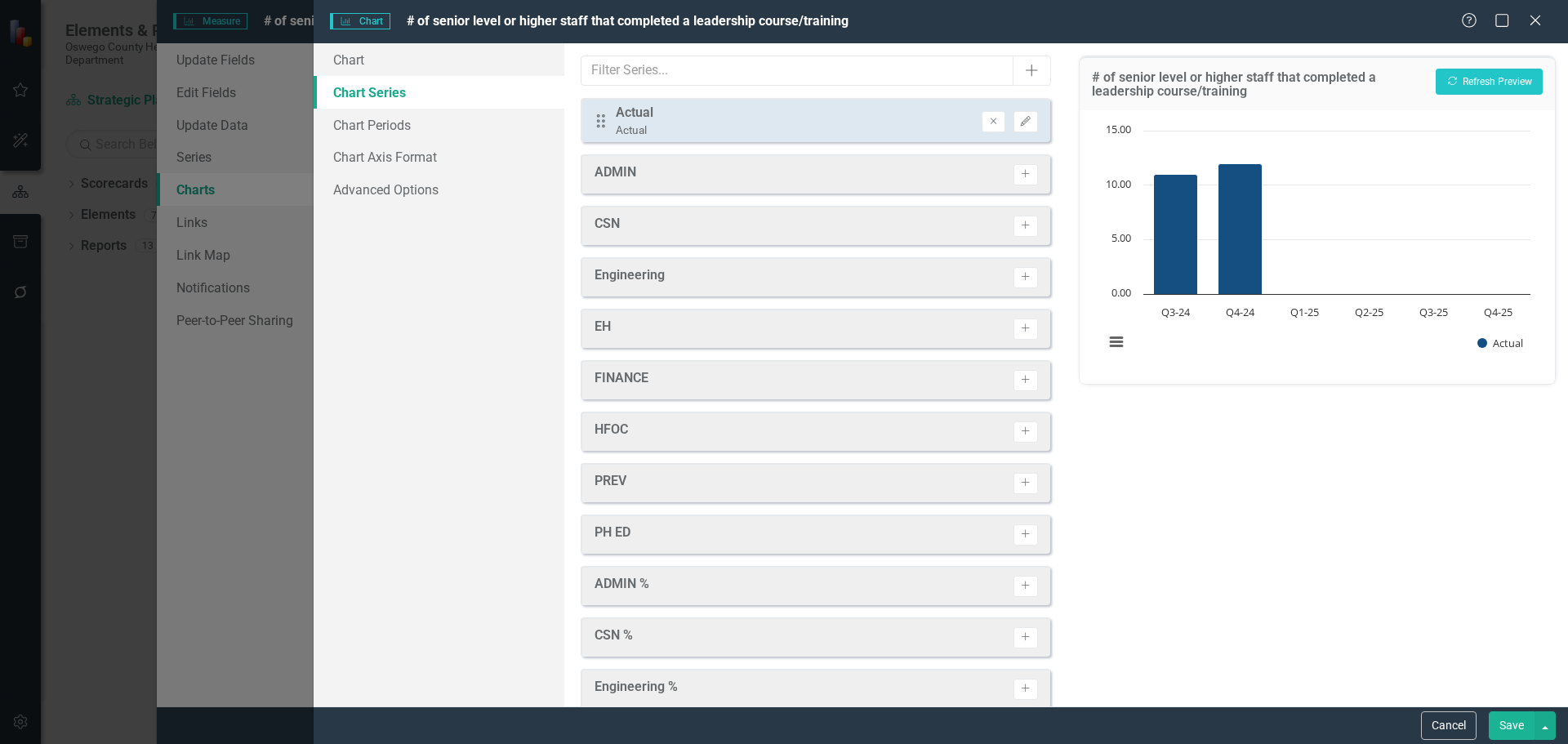
click at [1518, 727] on button "Save" at bounding box center [1511, 726] width 46 height 29
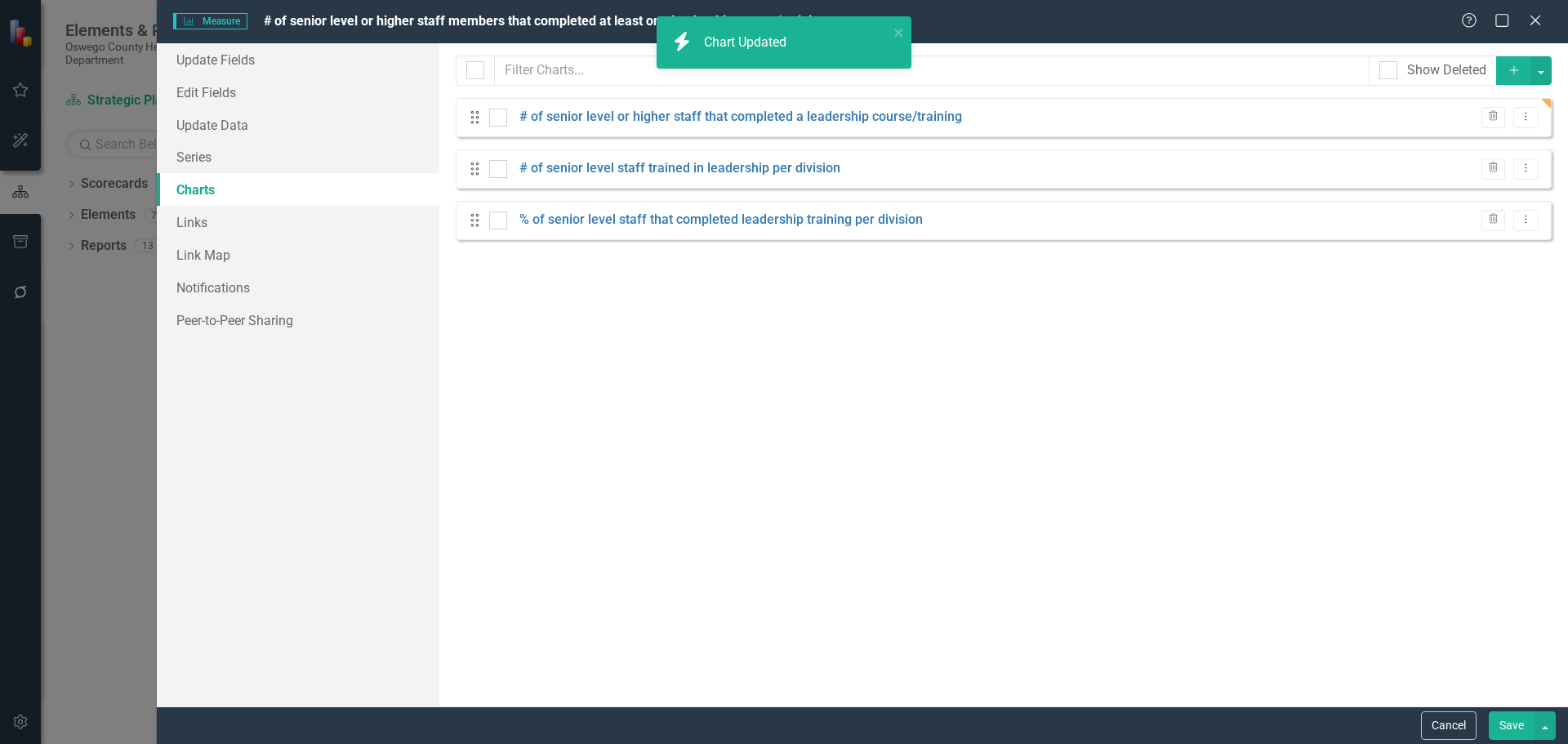
click at [1506, 732] on button "Save" at bounding box center [1511, 726] width 46 height 29
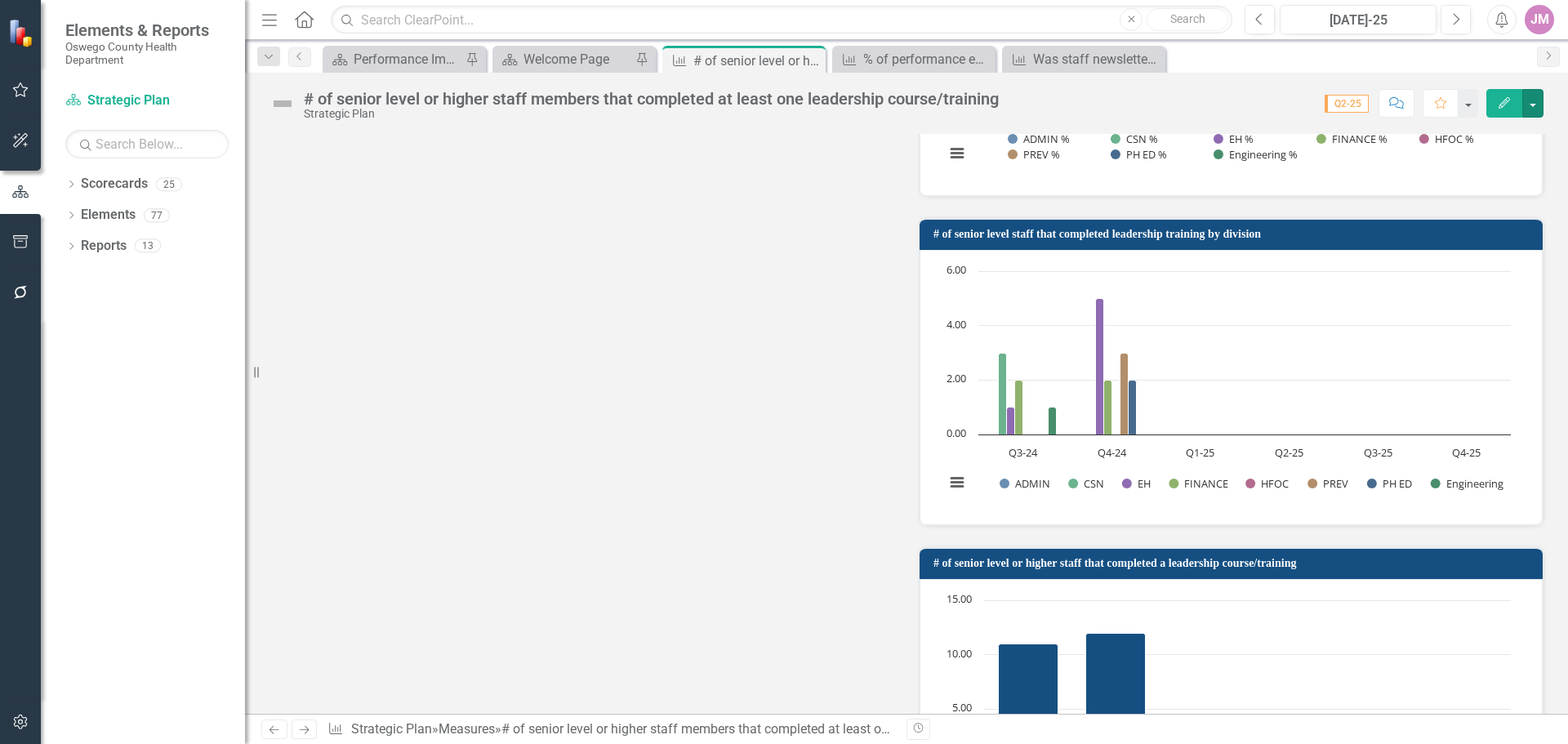
scroll to position [899, 0]
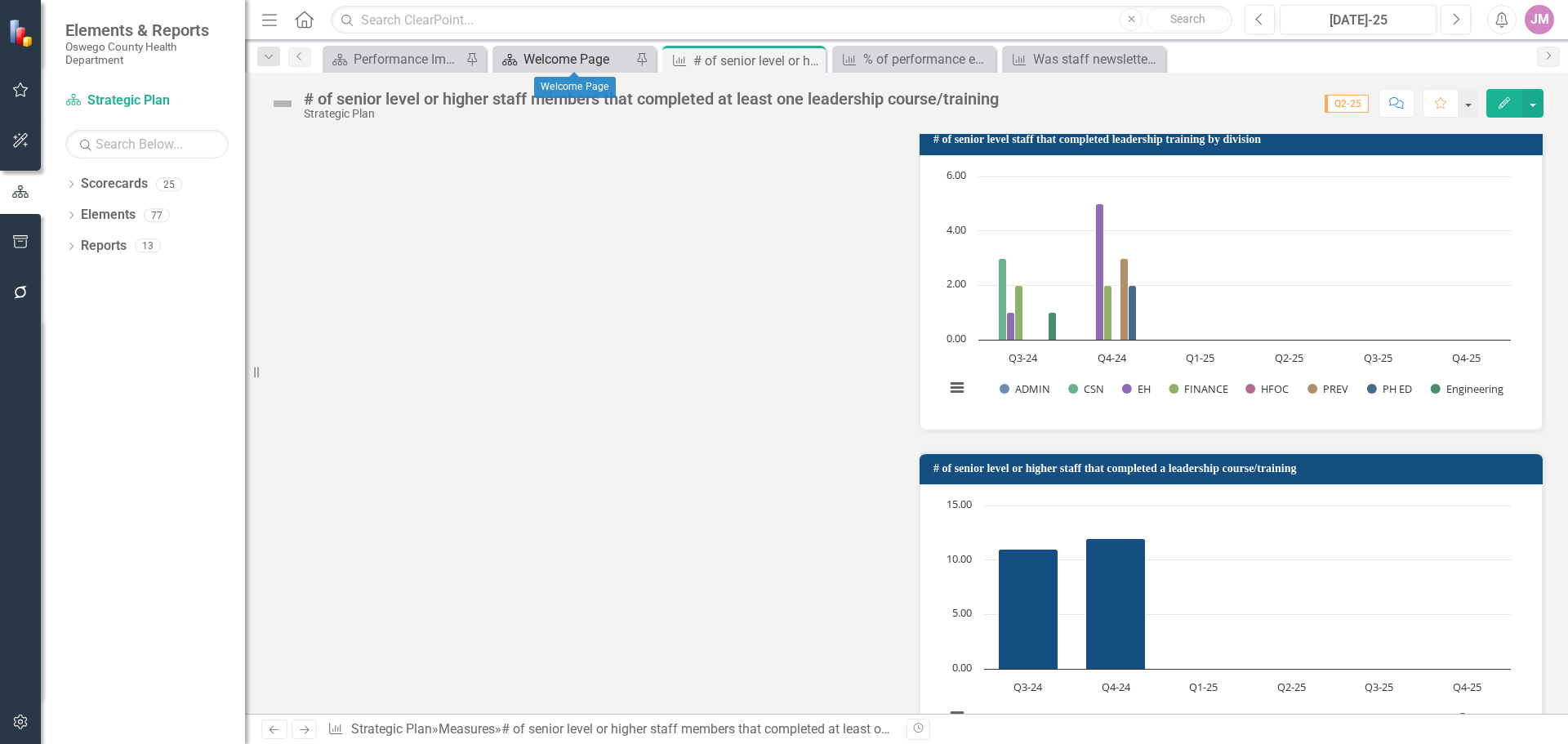
click at [585, 64] on div "Welcome Page" at bounding box center [578, 59] width 108 height 21
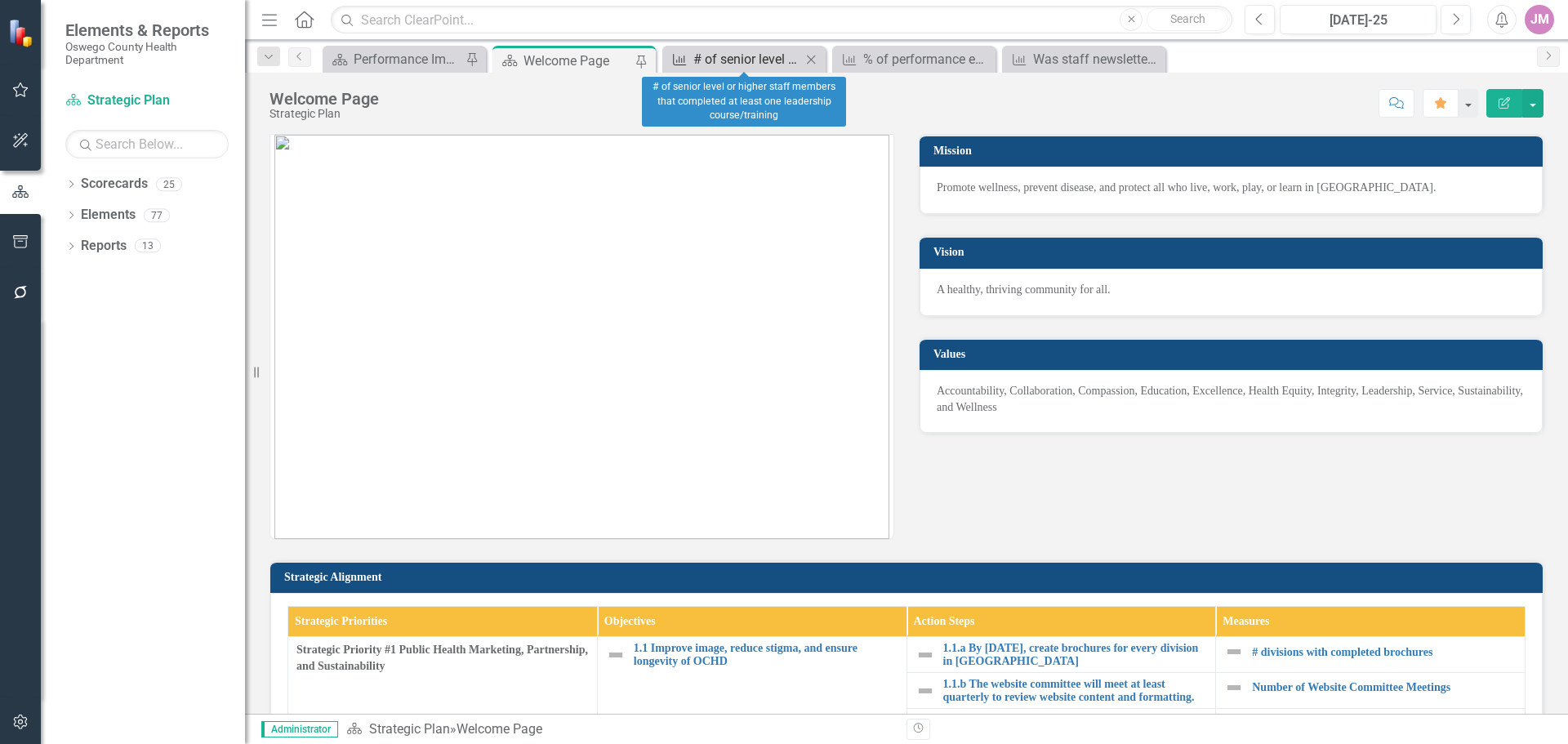
click at [769, 58] on div "# of senior level or higher staff members that completed at least one leadershi…" at bounding box center [748, 59] width 108 height 21
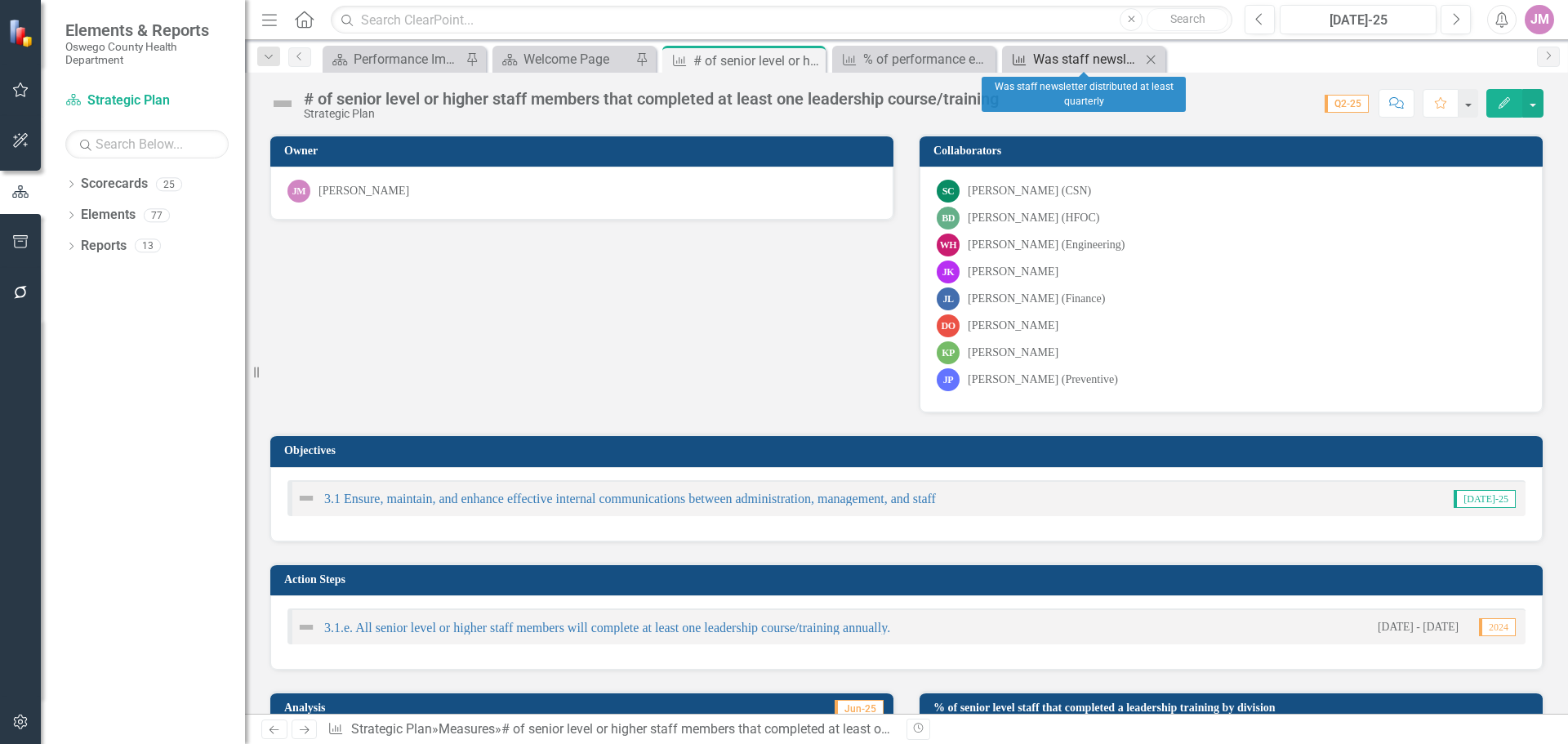
click at [1091, 49] on div "Was staff newsletter distributed at least quarterly" at bounding box center [1087, 59] width 108 height 21
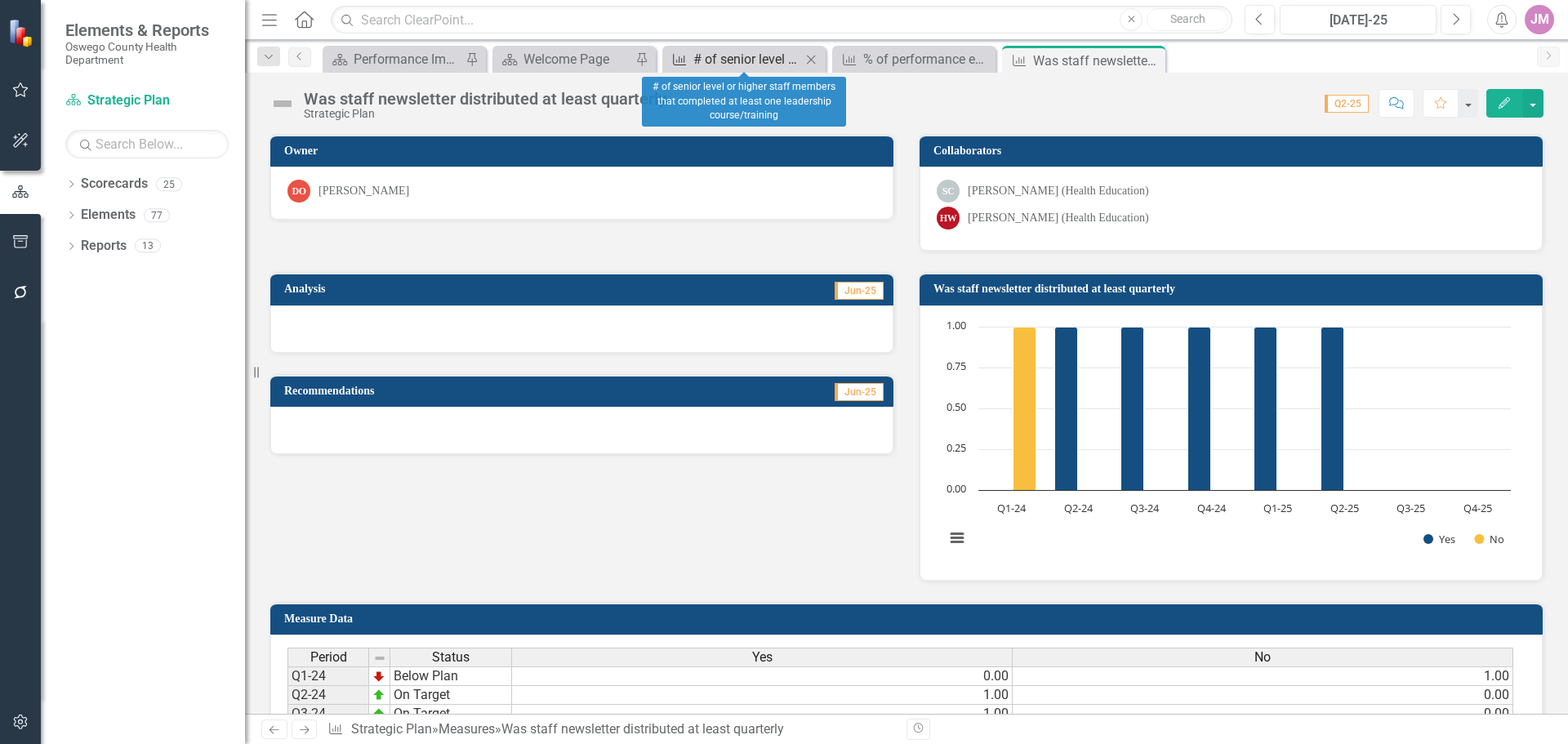
click at [712, 55] on div "# of senior level or higher staff members that completed at least one leadershi…" at bounding box center [748, 59] width 108 height 21
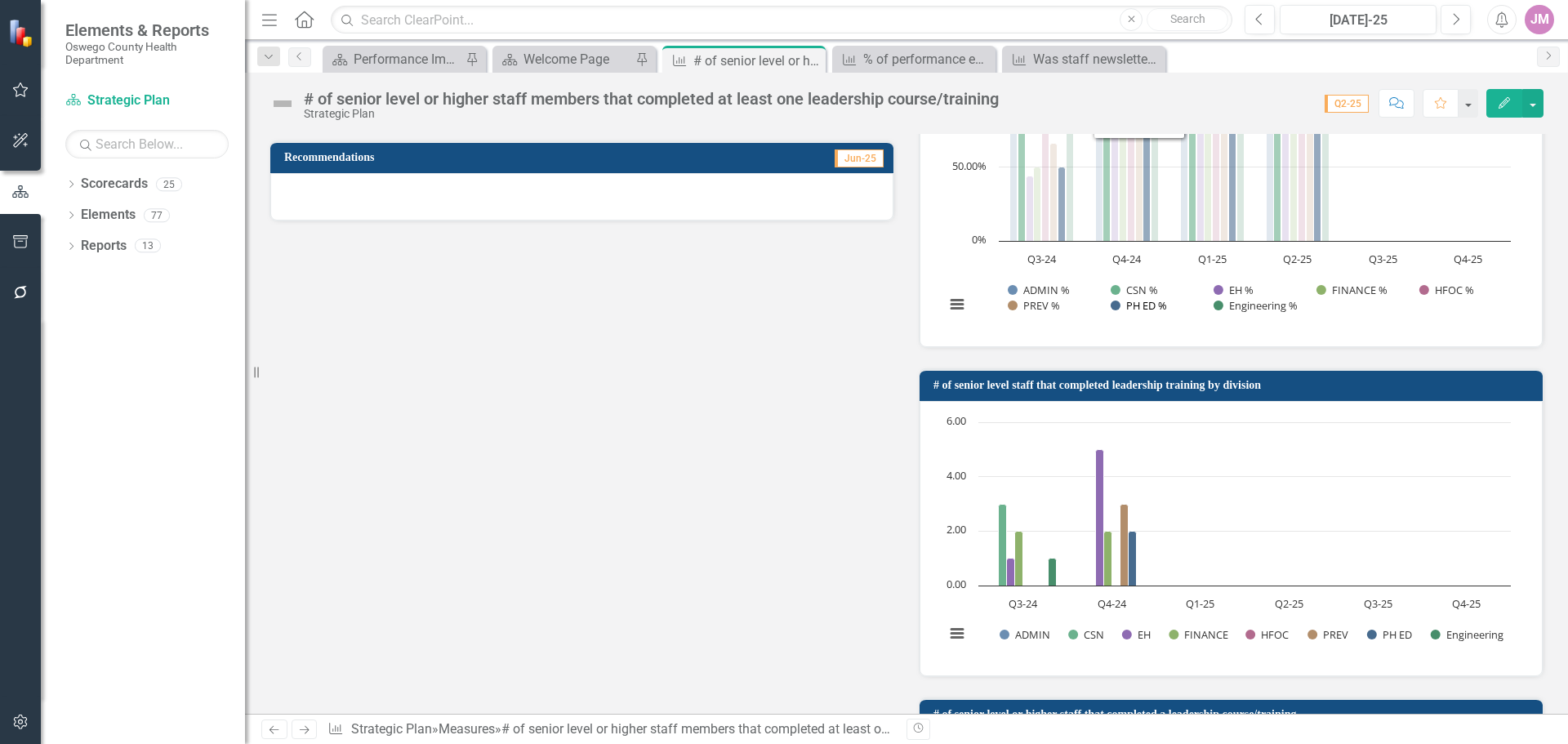
scroll to position [653, 0]
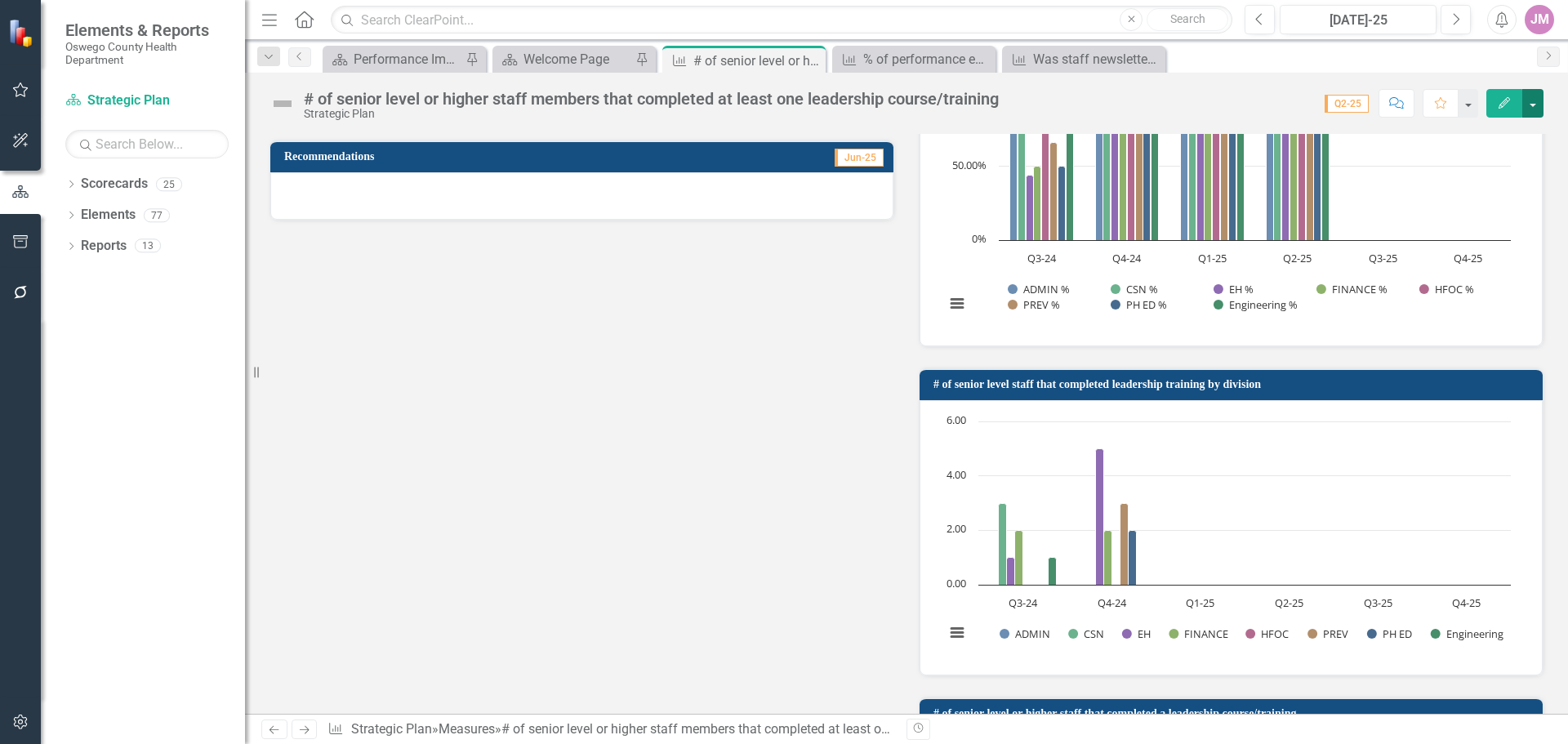
click at [1532, 103] on button "button" at bounding box center [1533, 103] width 22 height 29
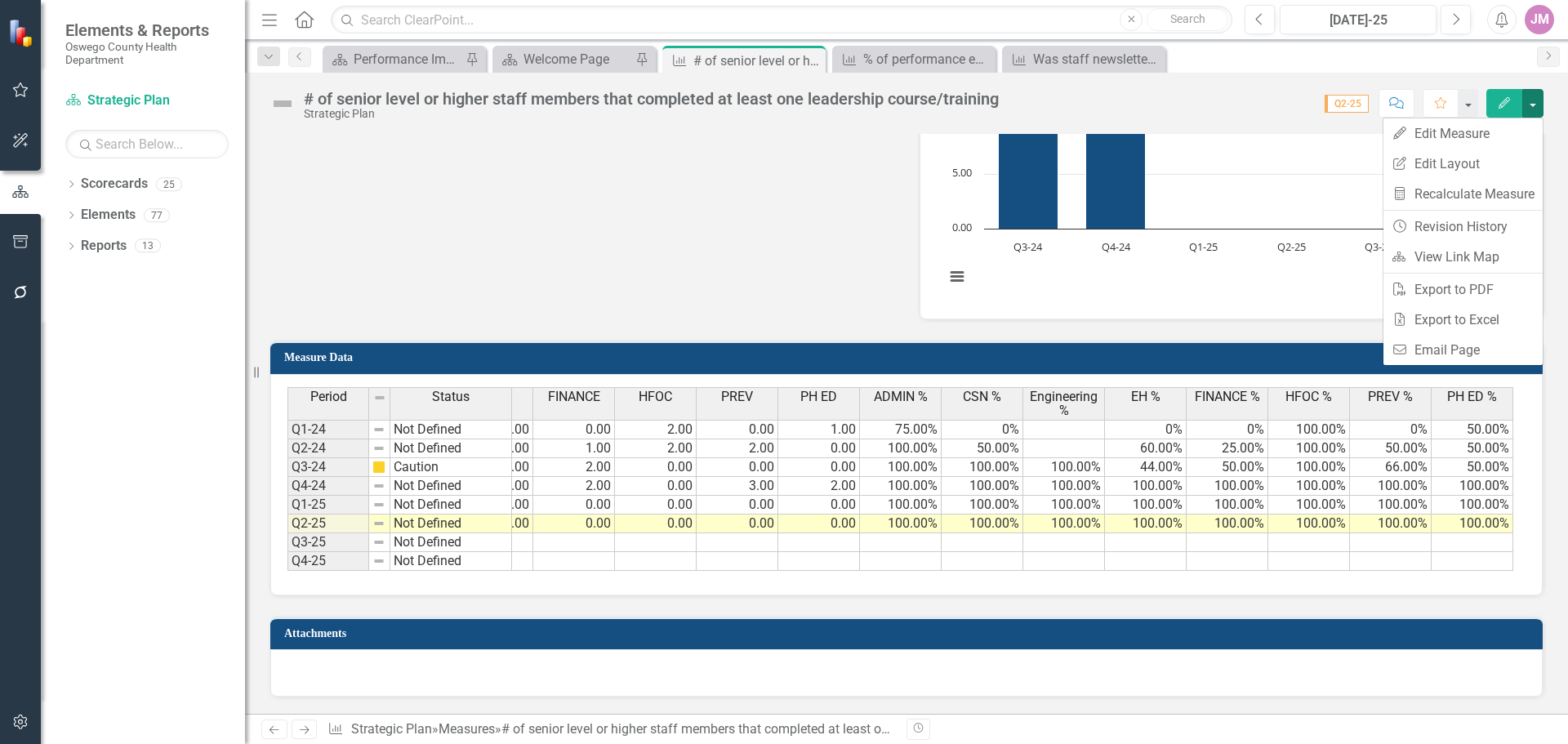
scroll to position [0, 0]
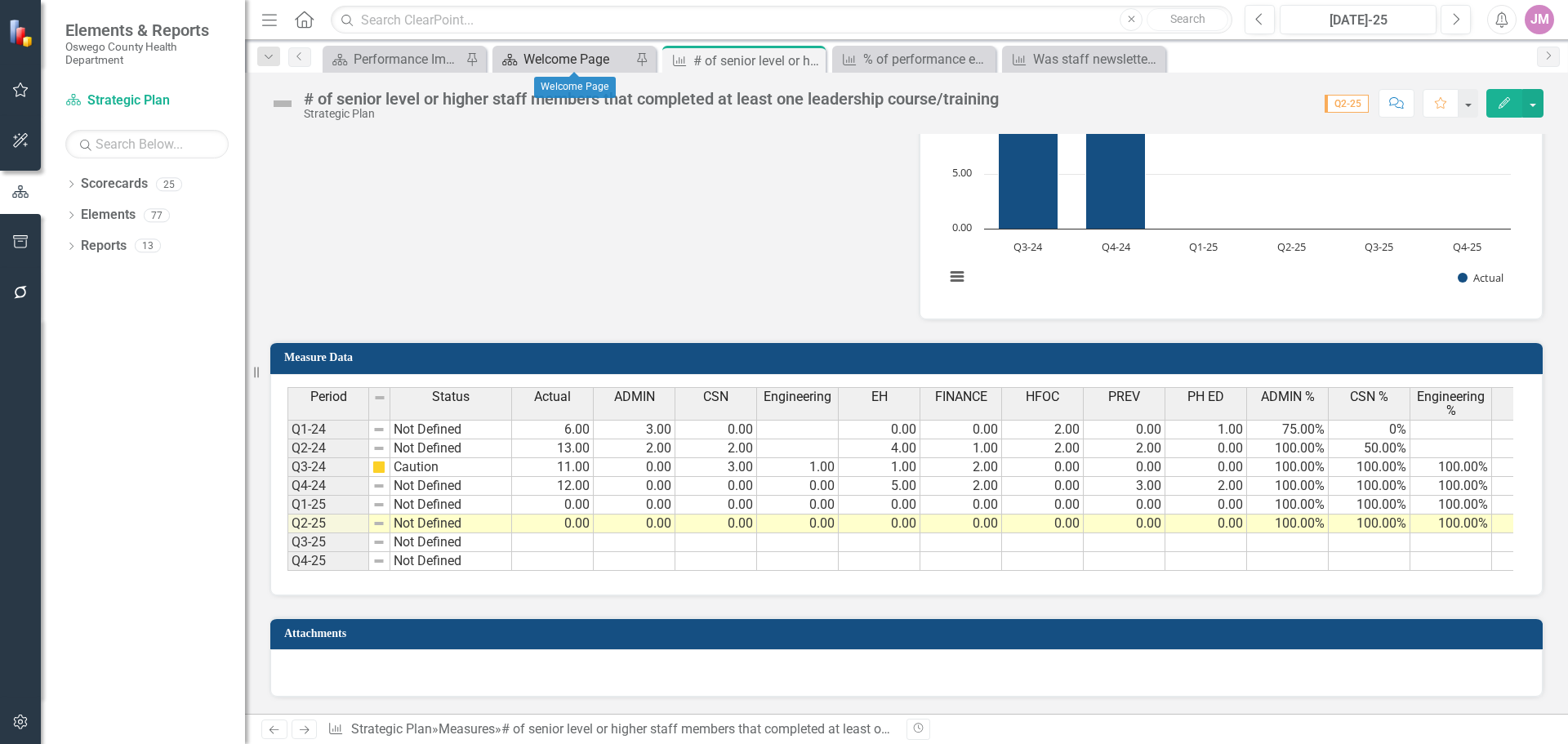
click at [550, 59] on div "Welcome Page" at bounding box center [578, 59] width 108 height 21
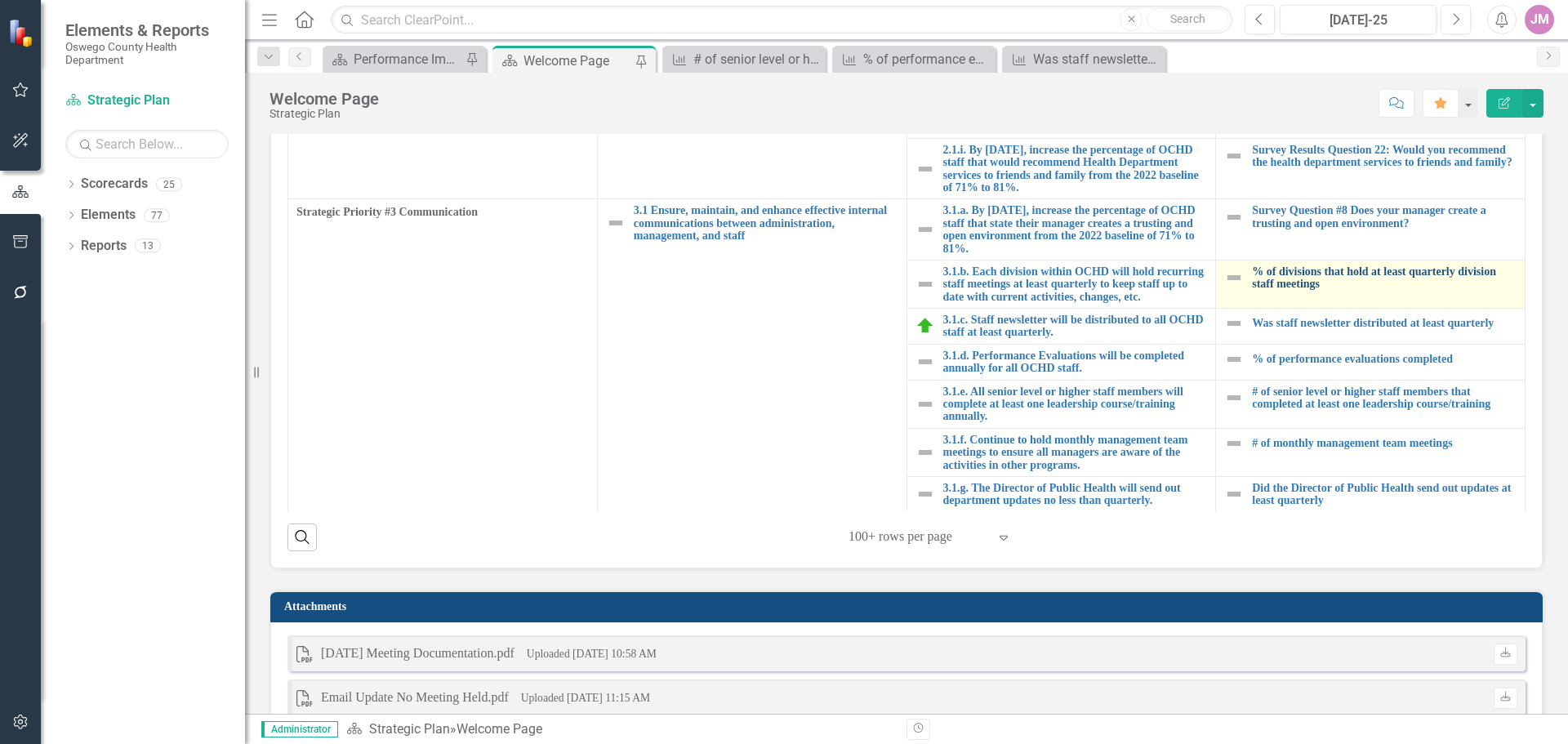
scroll to position [653, 0]
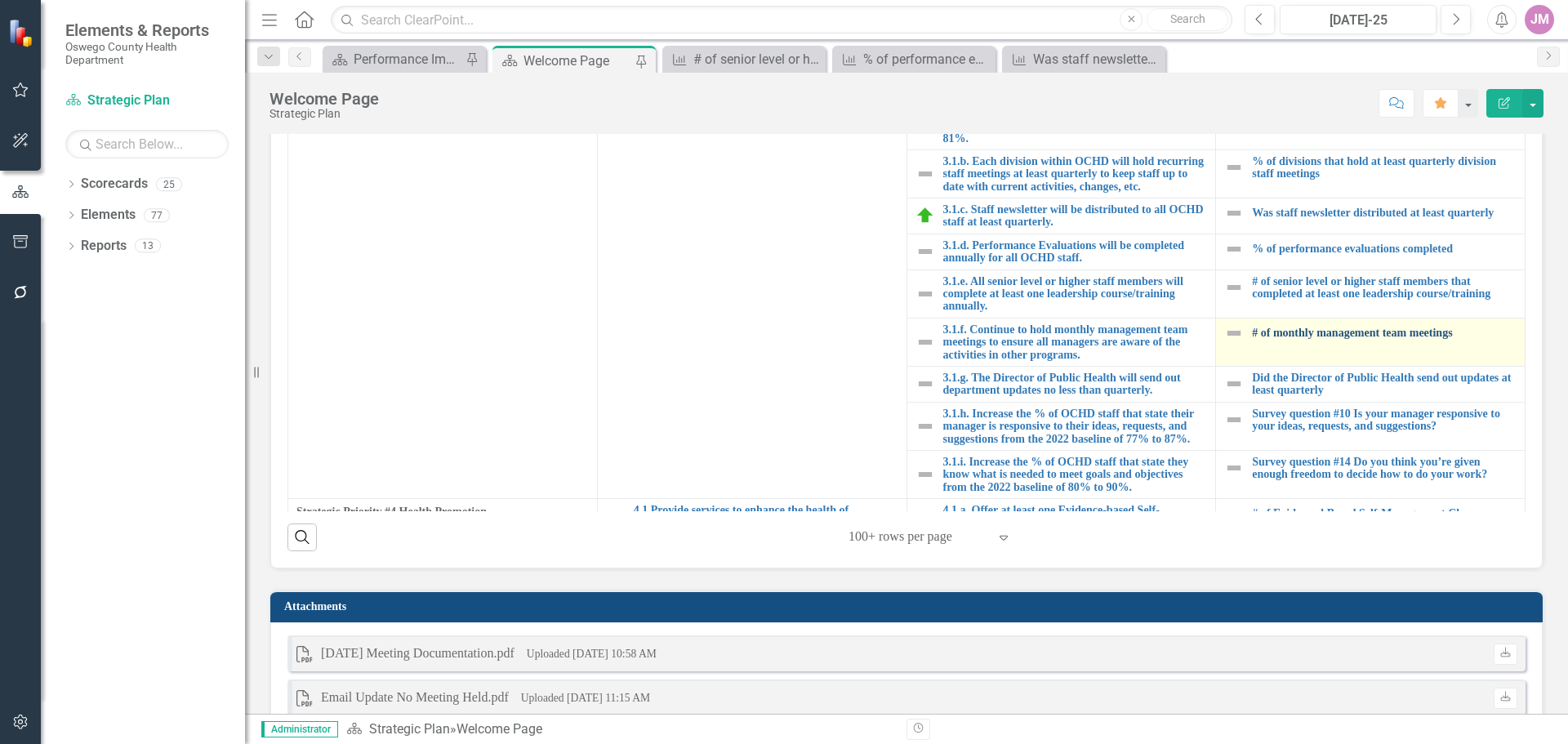
click at [1345, 339] on link "# of monthly management team meetings" at bounding box center [1384, 333] width 264 height 13
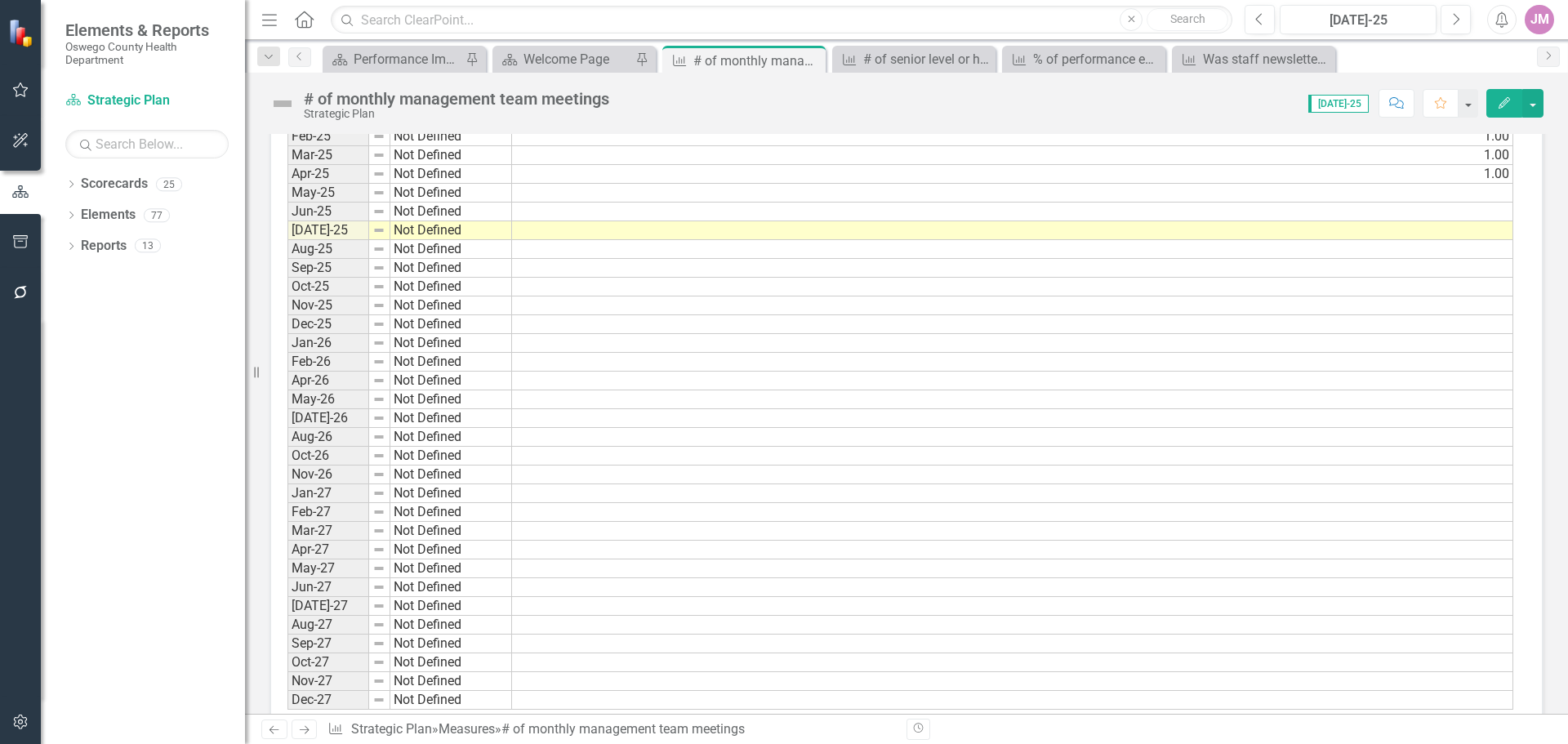
scroll to position [1062, 0]
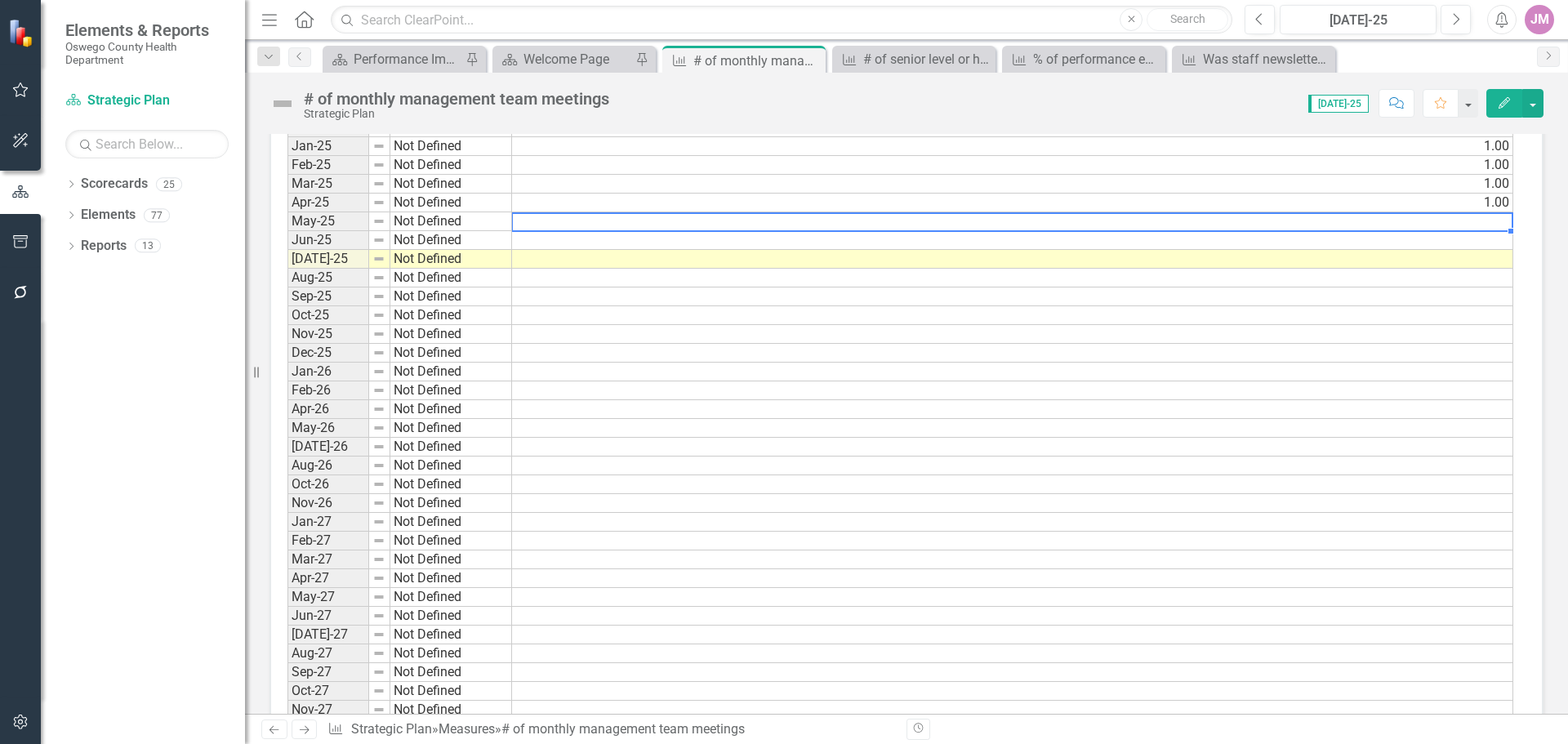
click at [1486, 227] on td at bounding box center [1013, 221] width 1001 height 19
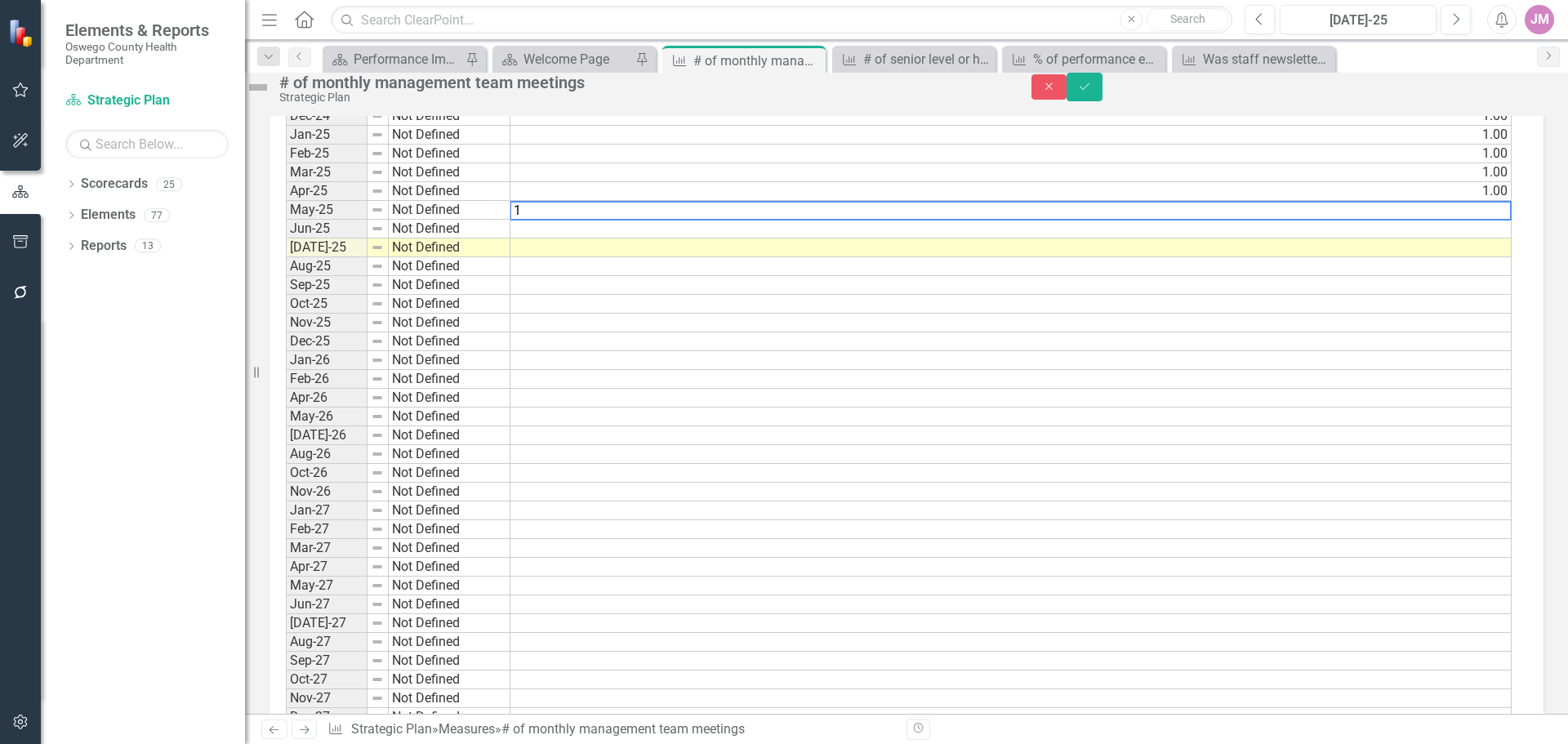
scroll to position [1068, 0]
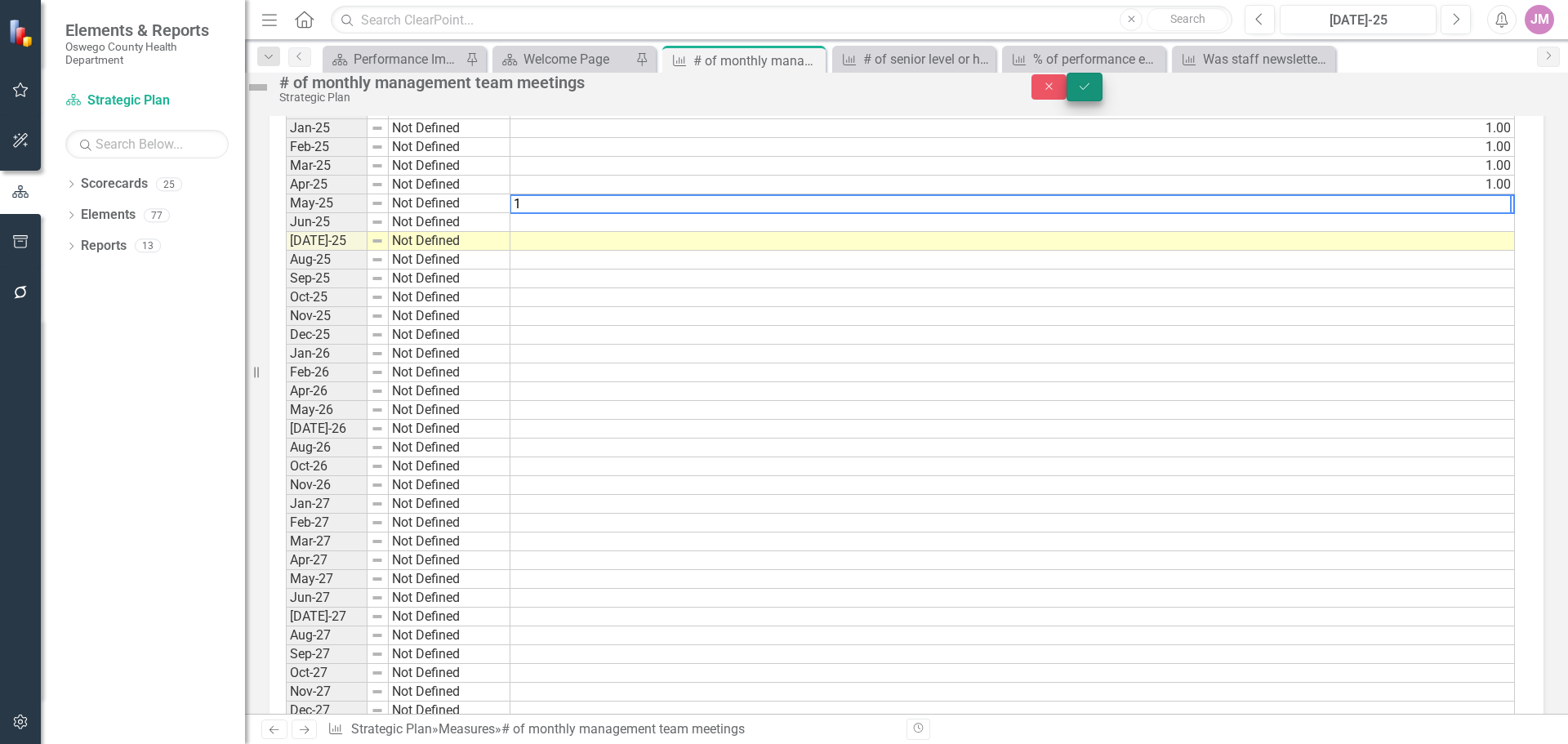
type textarea "1"
click at [1092, 92] on icon "Save" at bounding box center [1085, 86] width 14 height 12
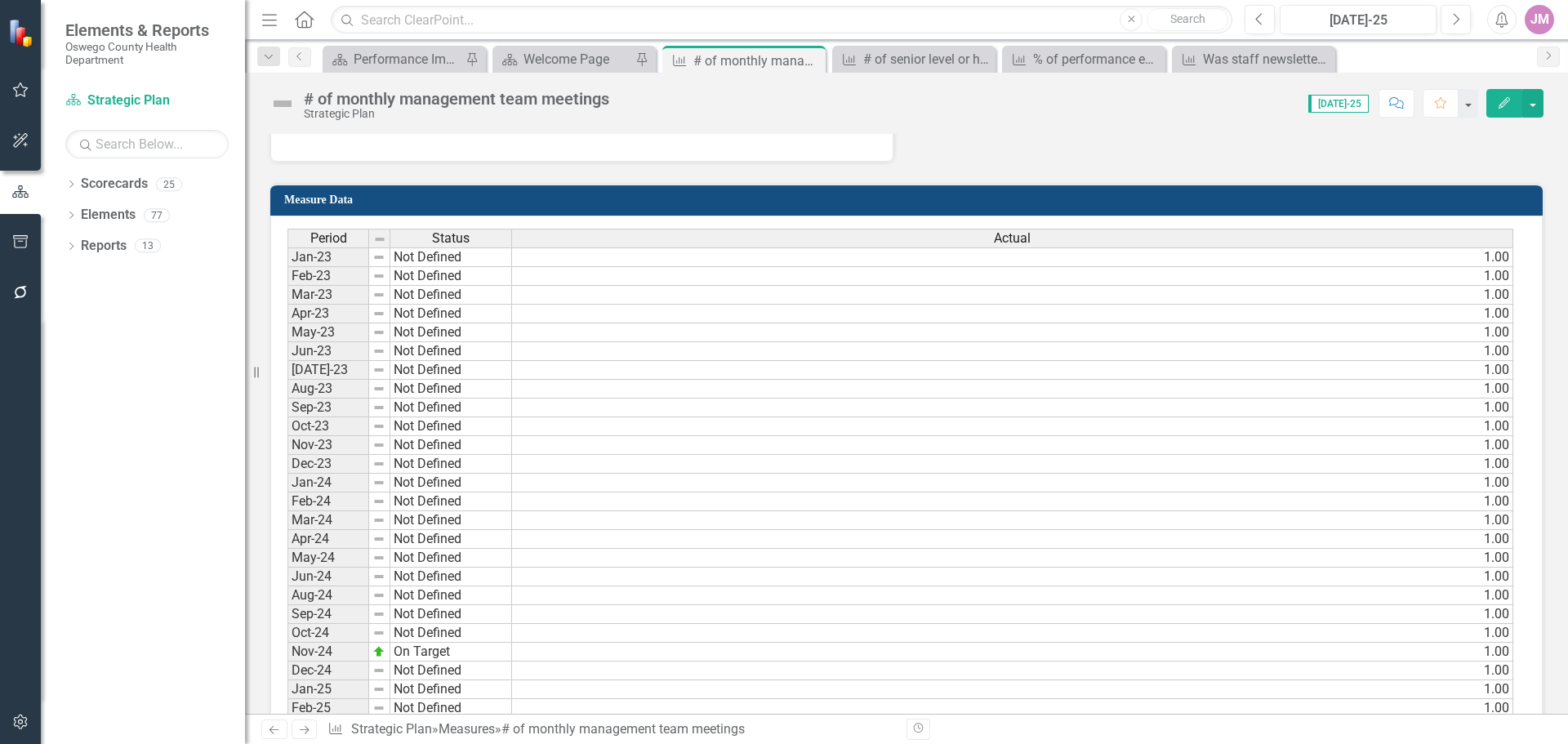
scroll to position [899, 0]
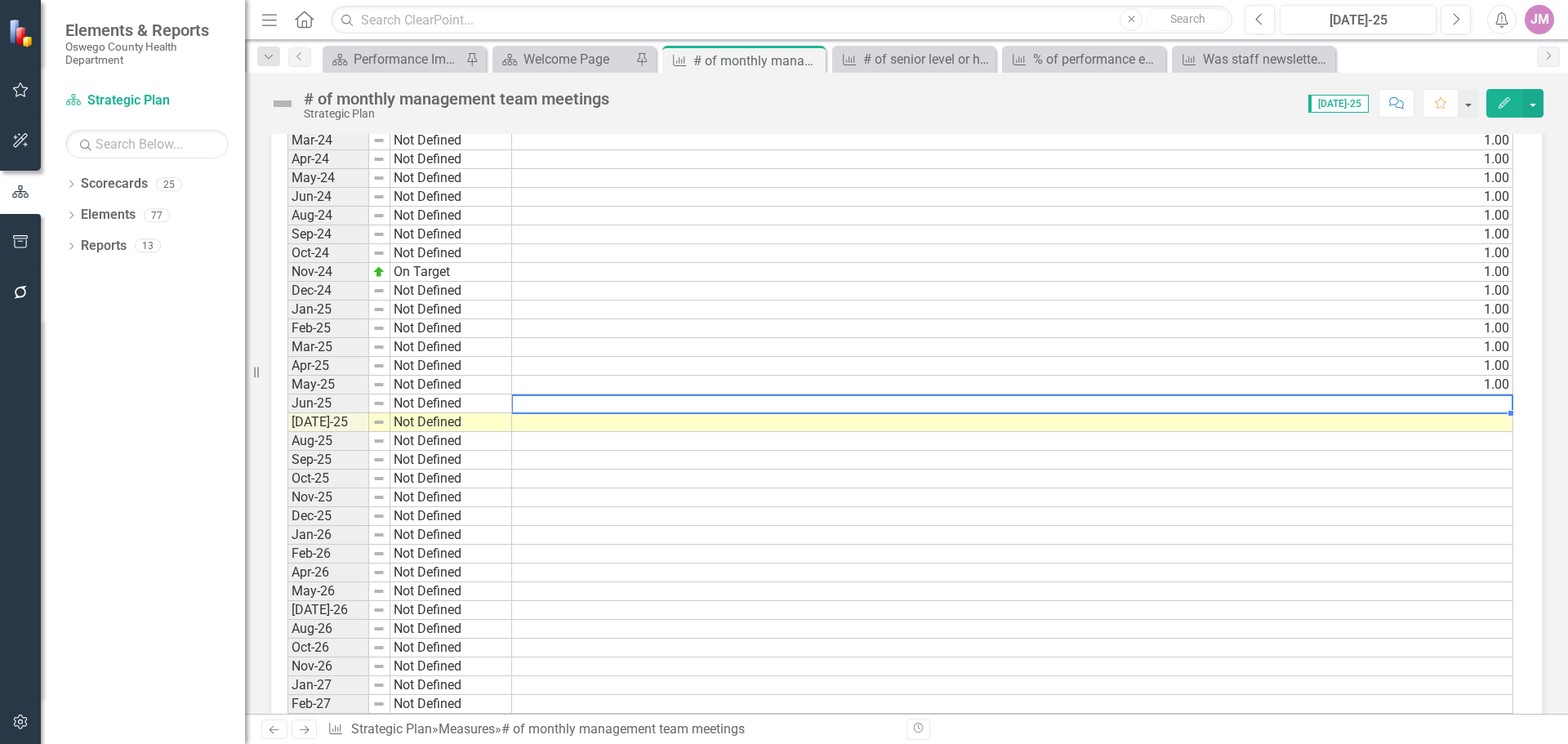
click at [1497, 404] on td at bounding box center [1013, 403] width 1001 height 19
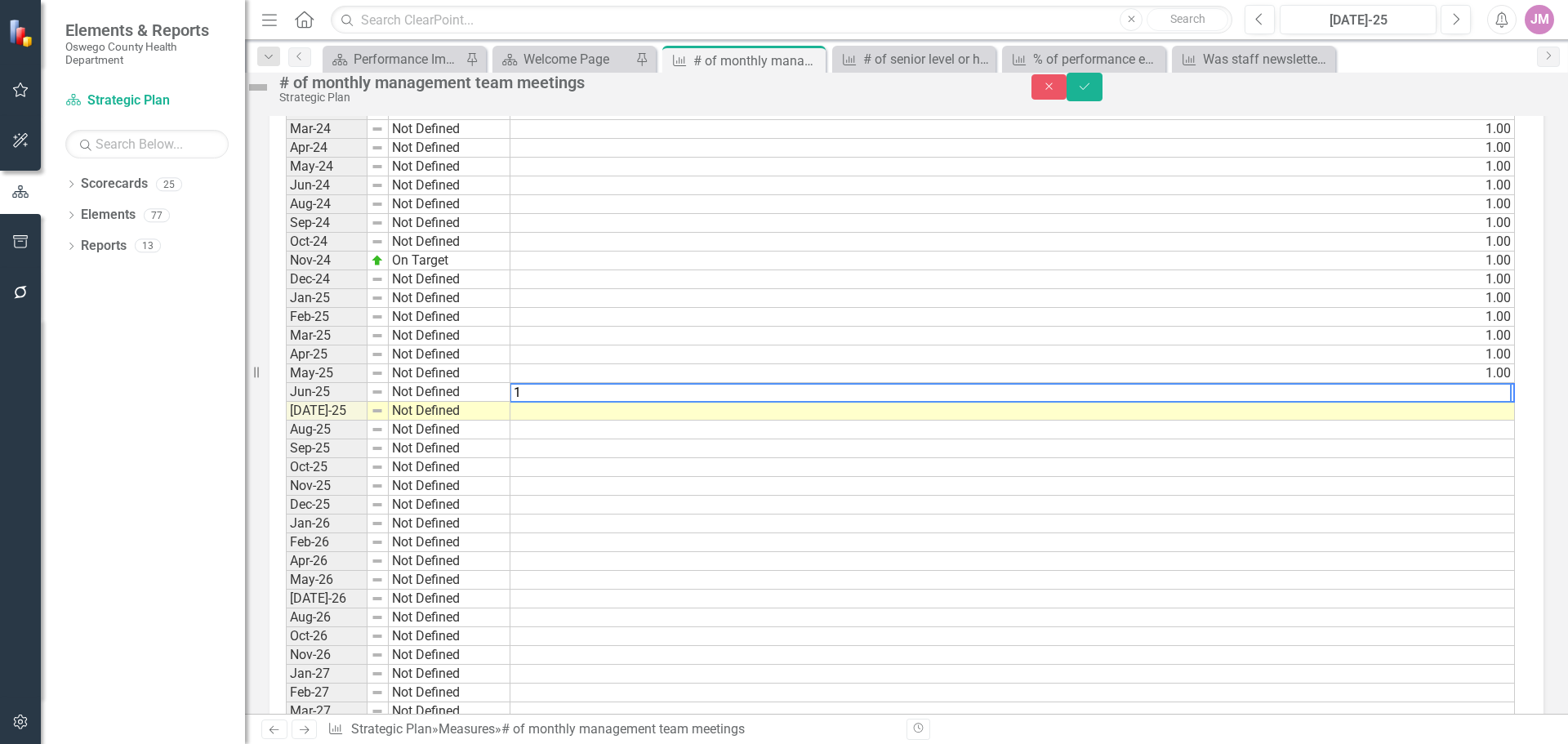
scroll to position [905, 0]
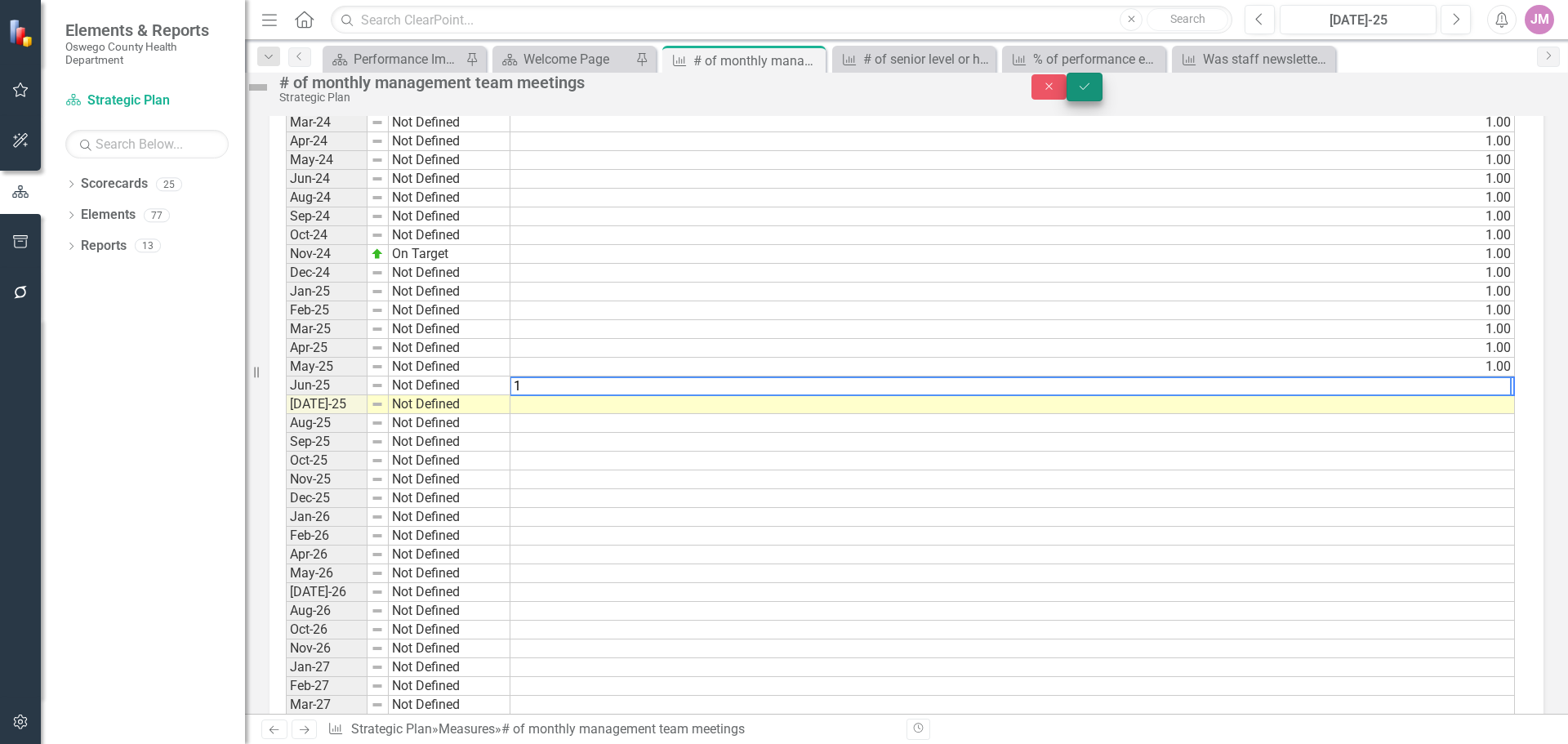
type textarea "1"
click at [1103, 102] on button "Save" at bounding box center [1085, 87] width 36 height 29
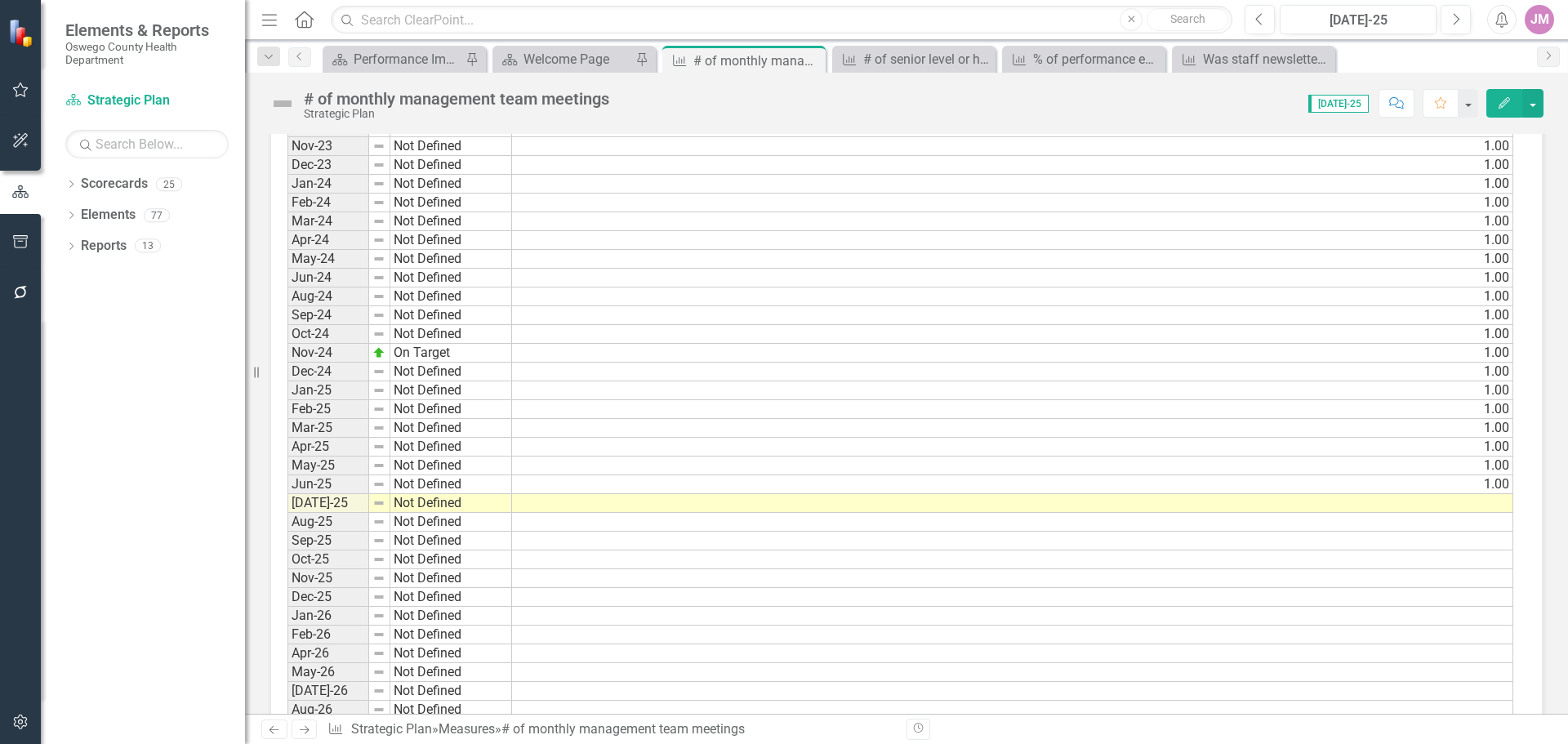
scroll to position [899, 0]
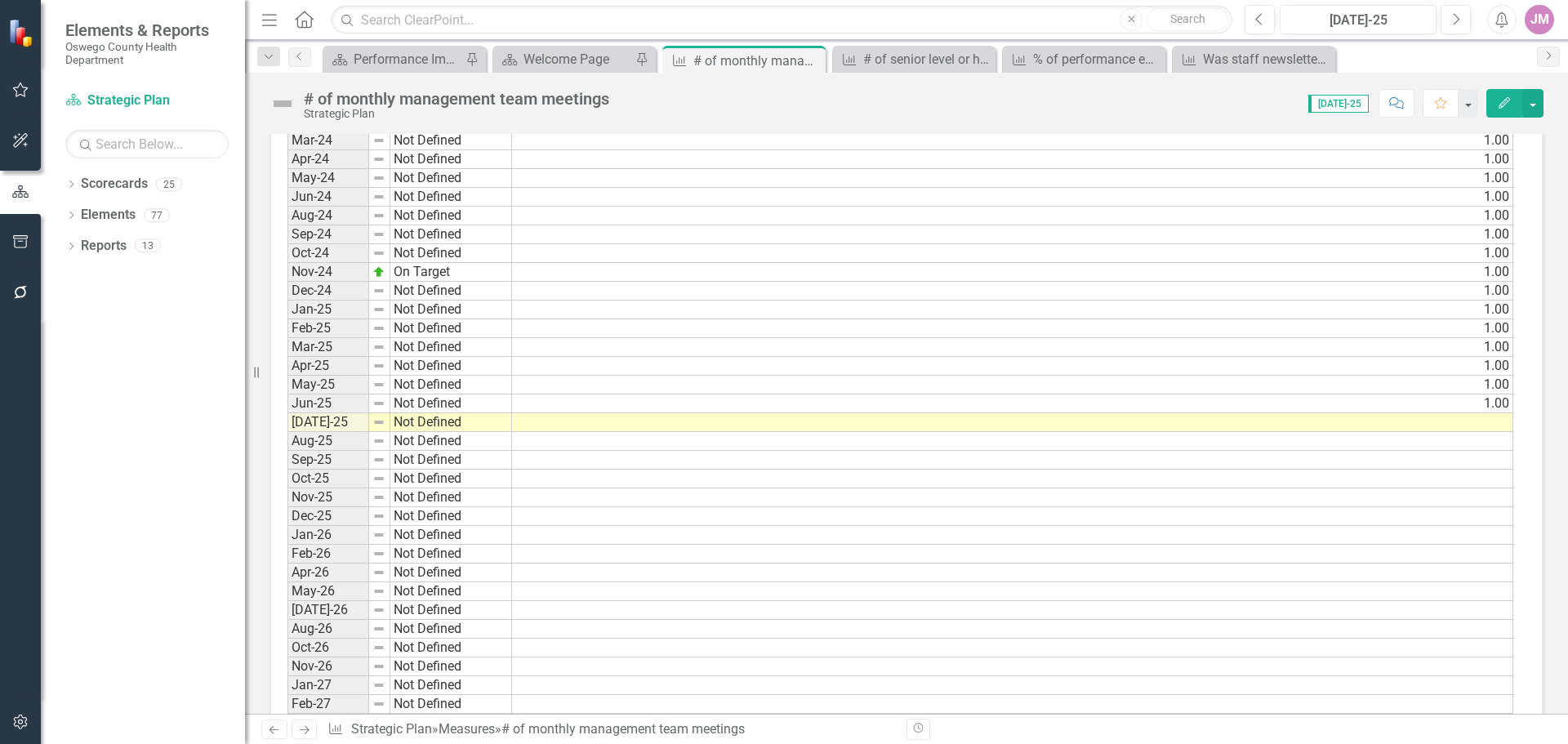
click at [1493, 423] on td at bounding box center [1013, 422] width 1001 height 19
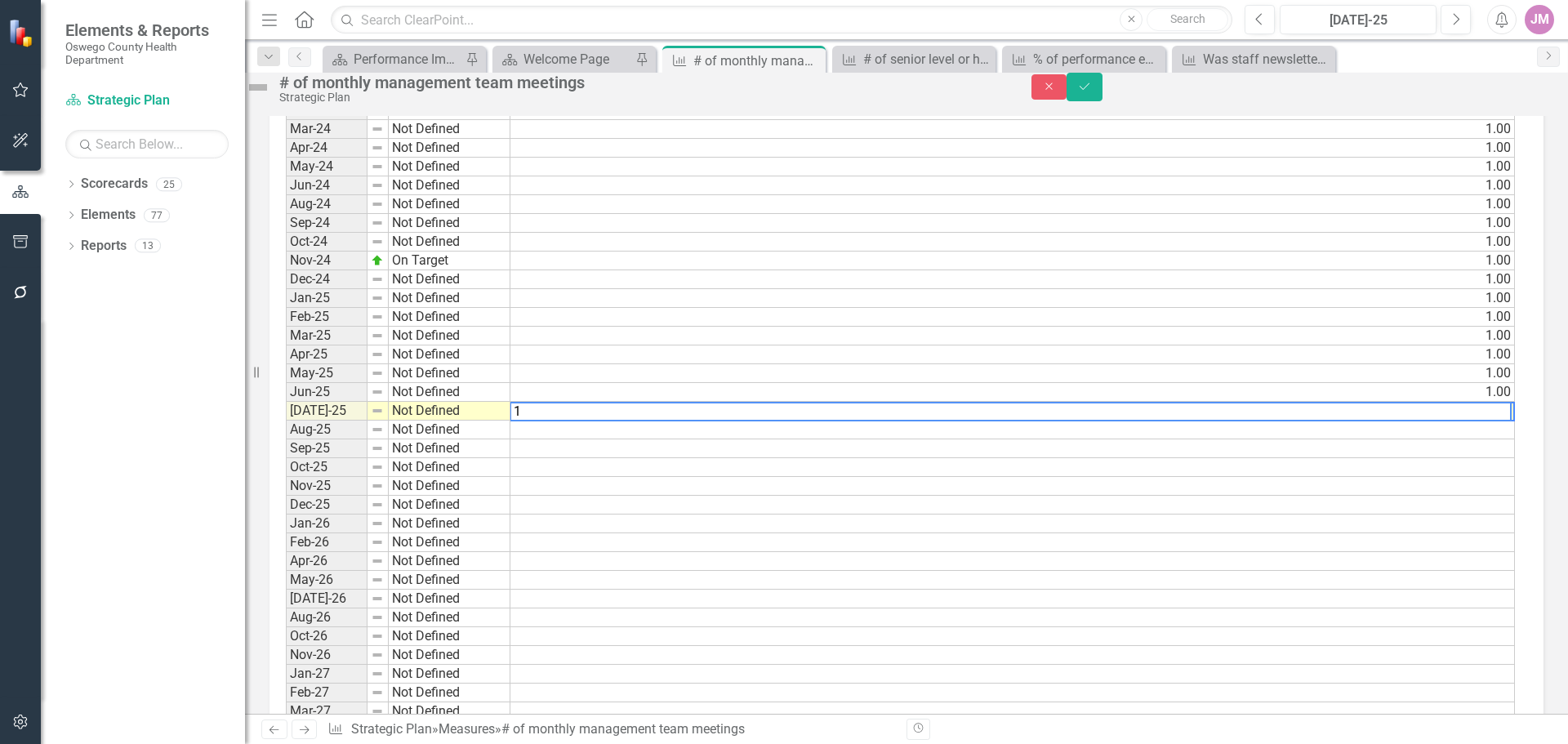
scroll to position [905, 0]
type textarea "1"
click at [1092, 93] on icon "Save" at bounding box center [1085, 86] width 14 height 12
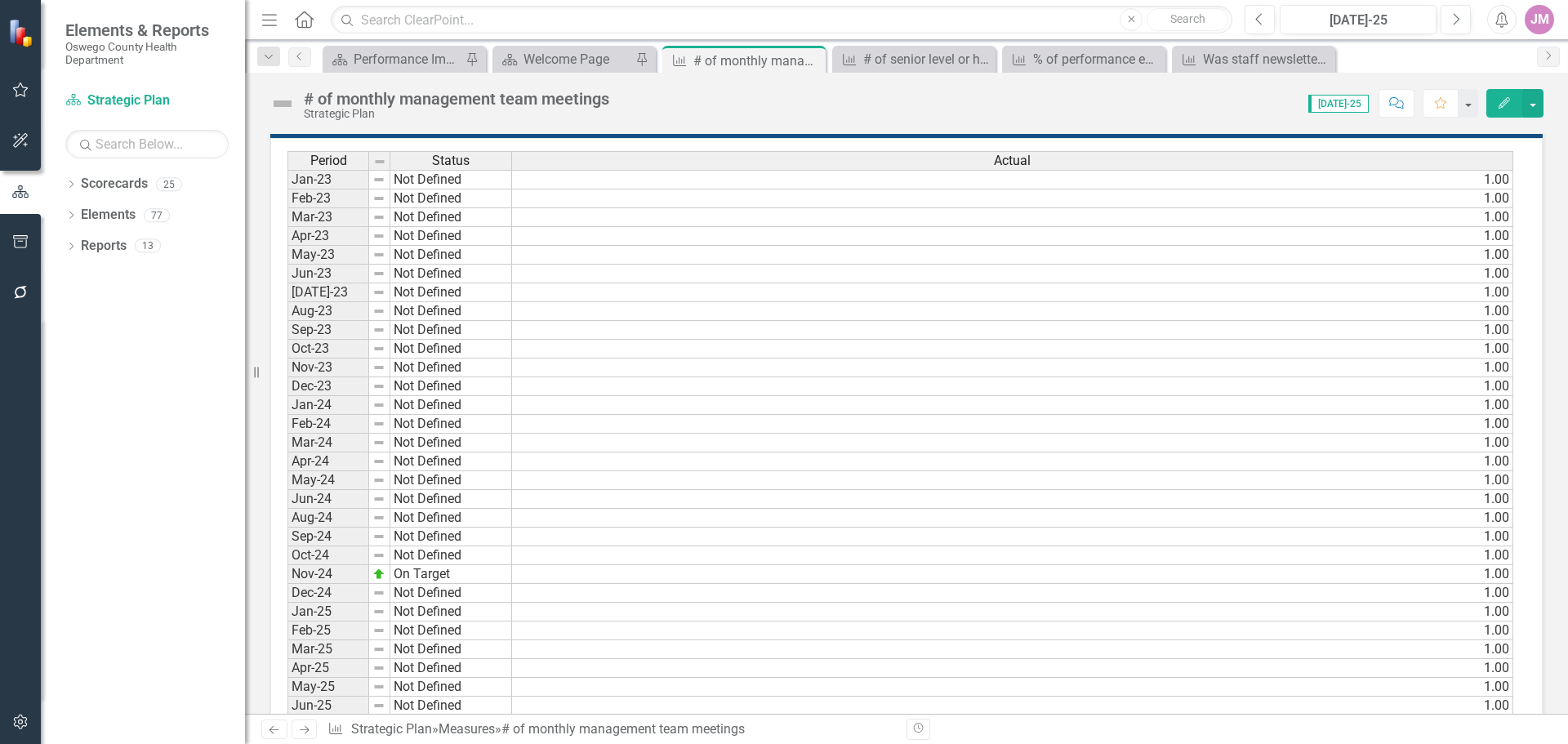
scroll to position [1143, 0]
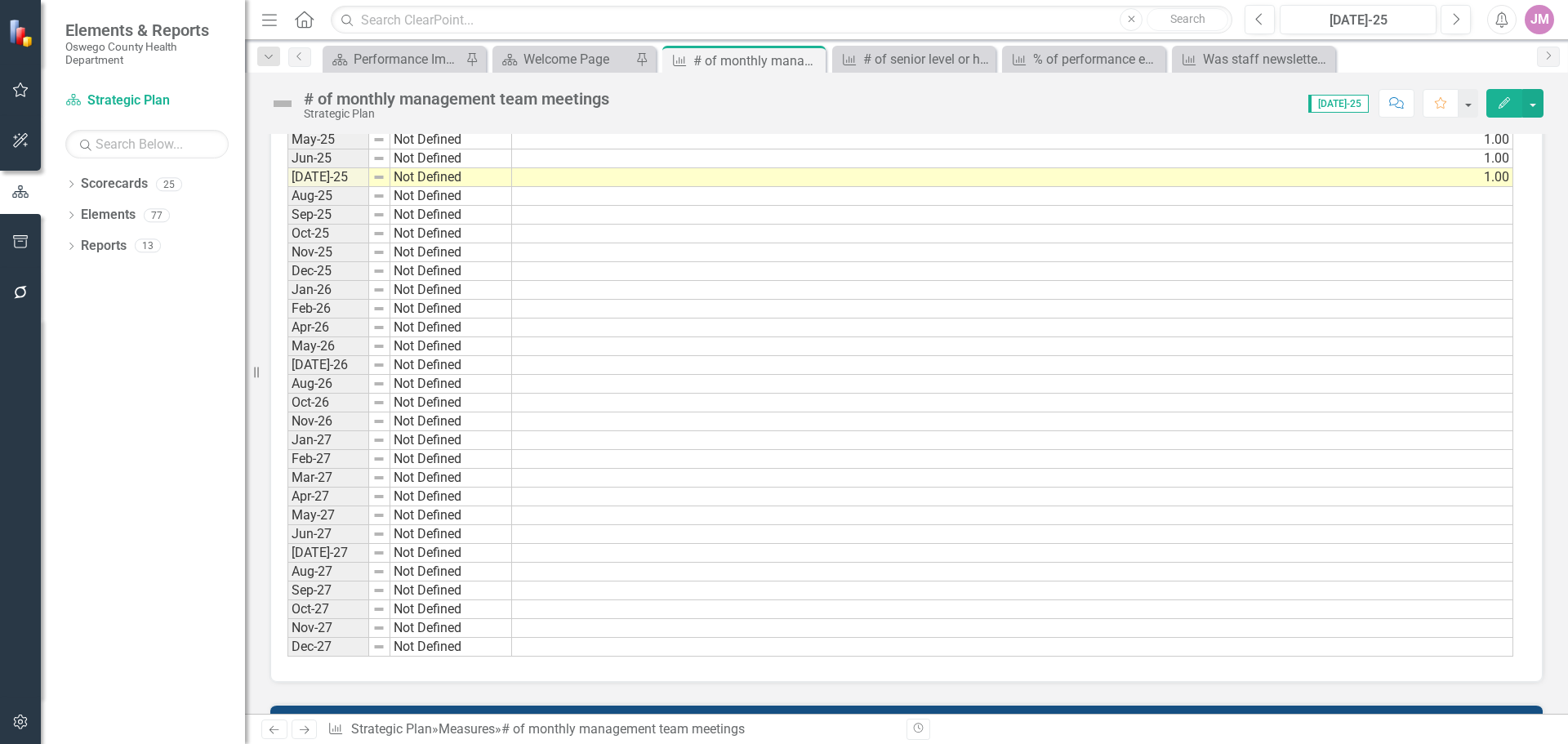
click at [1499, 192] on td at bounding box center [1013, 196] width 1001 height 19
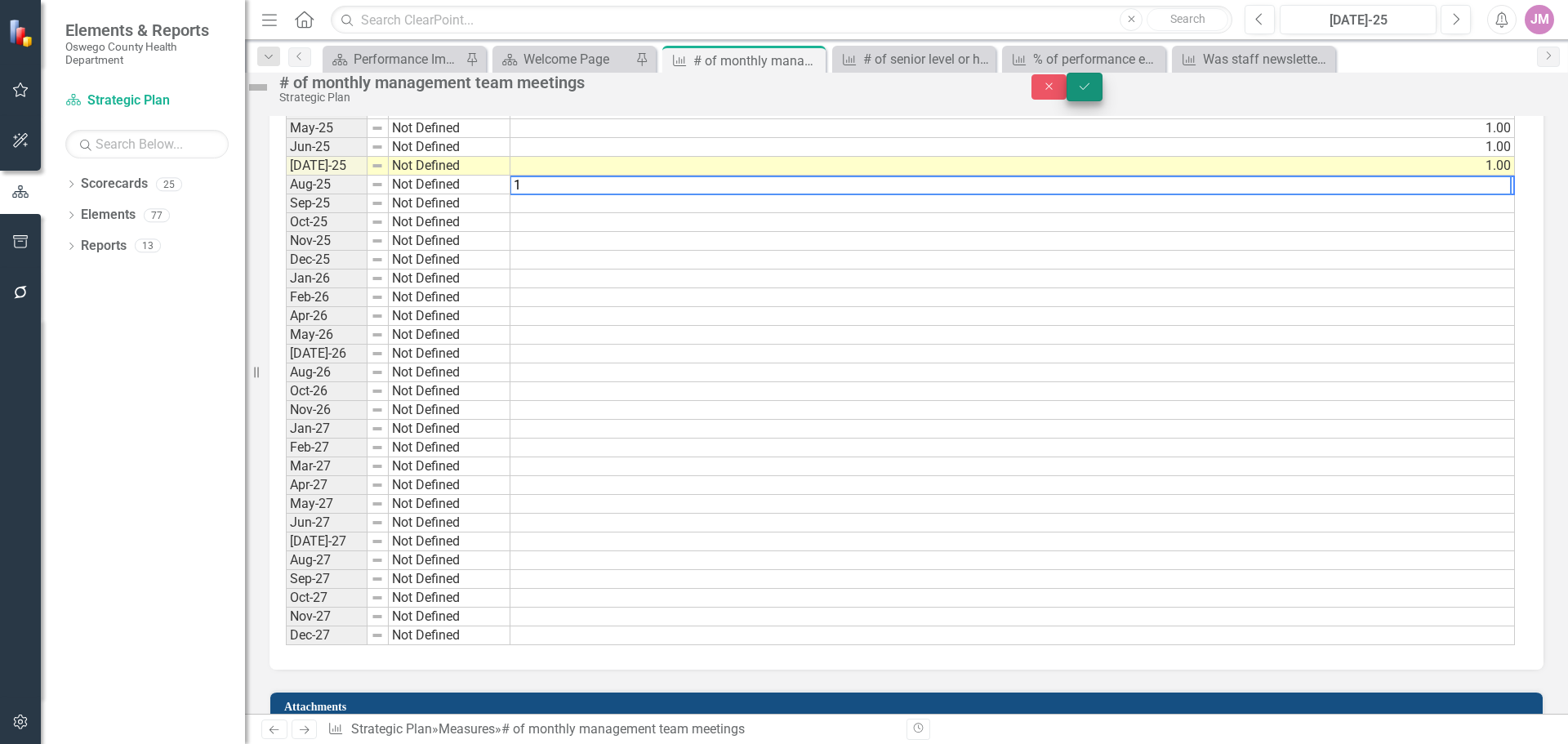
scroll to position [1150, 0]
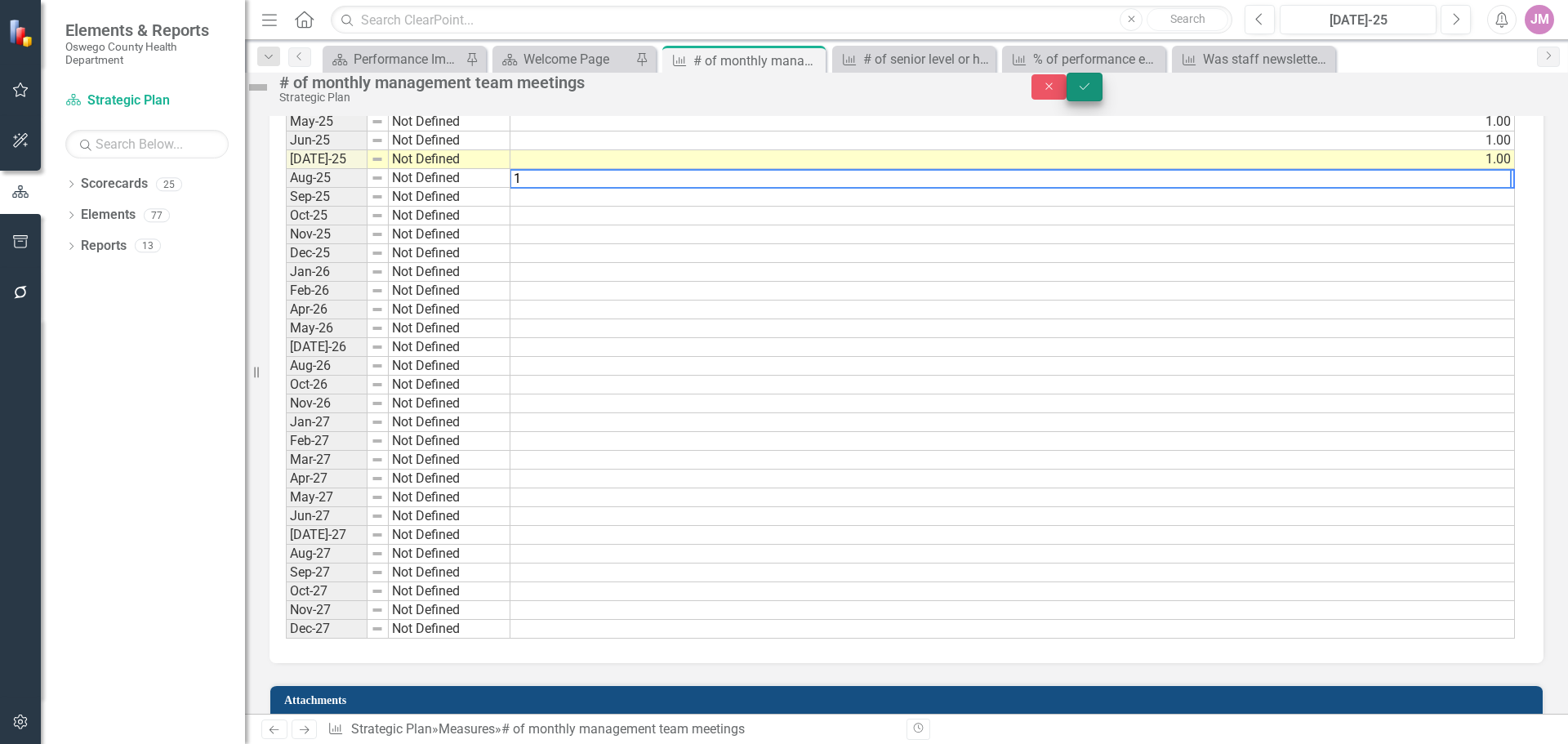
type textarea "1"
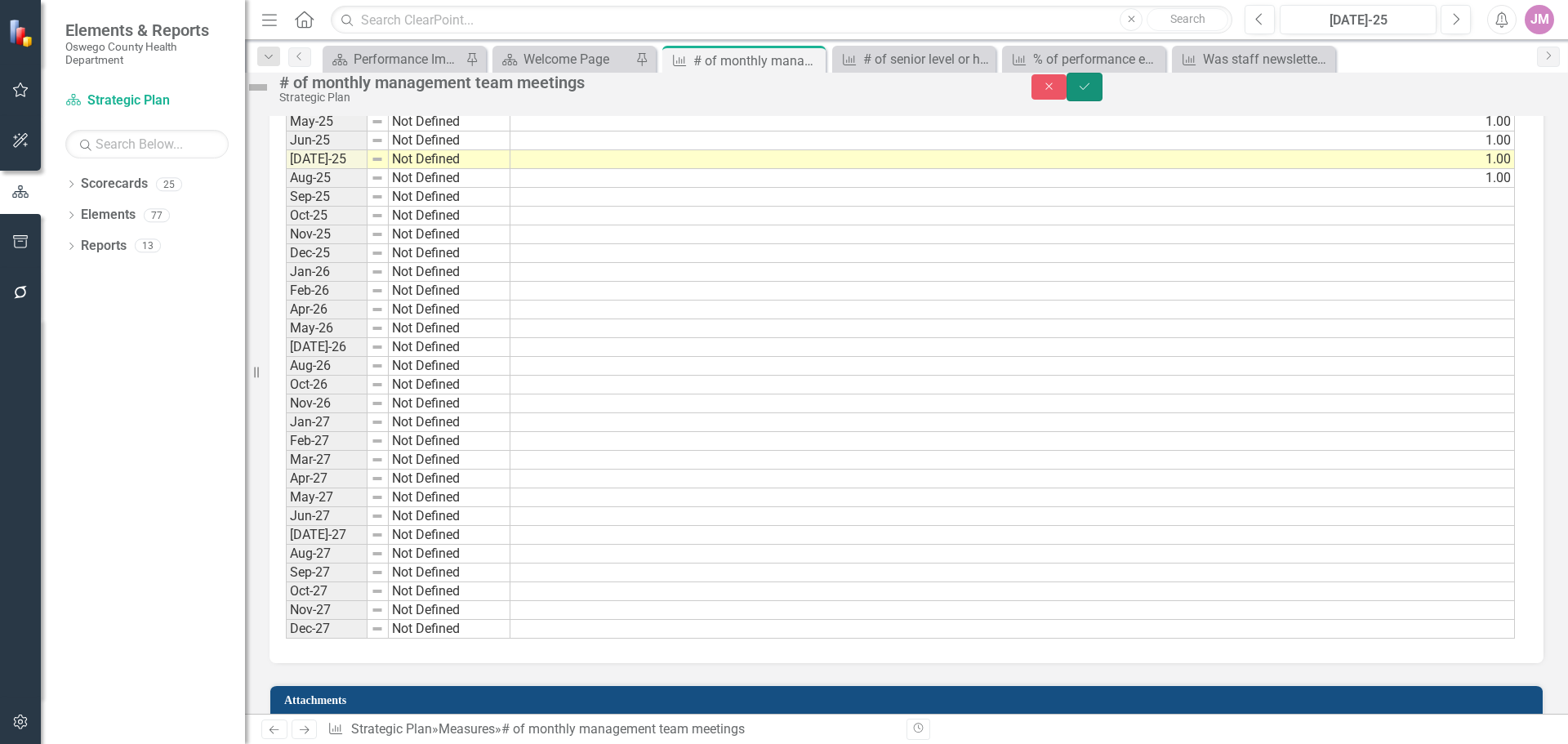
click at [1092, 90] on icon "Save" at bounding box center [1085, 86] width 14 height 12
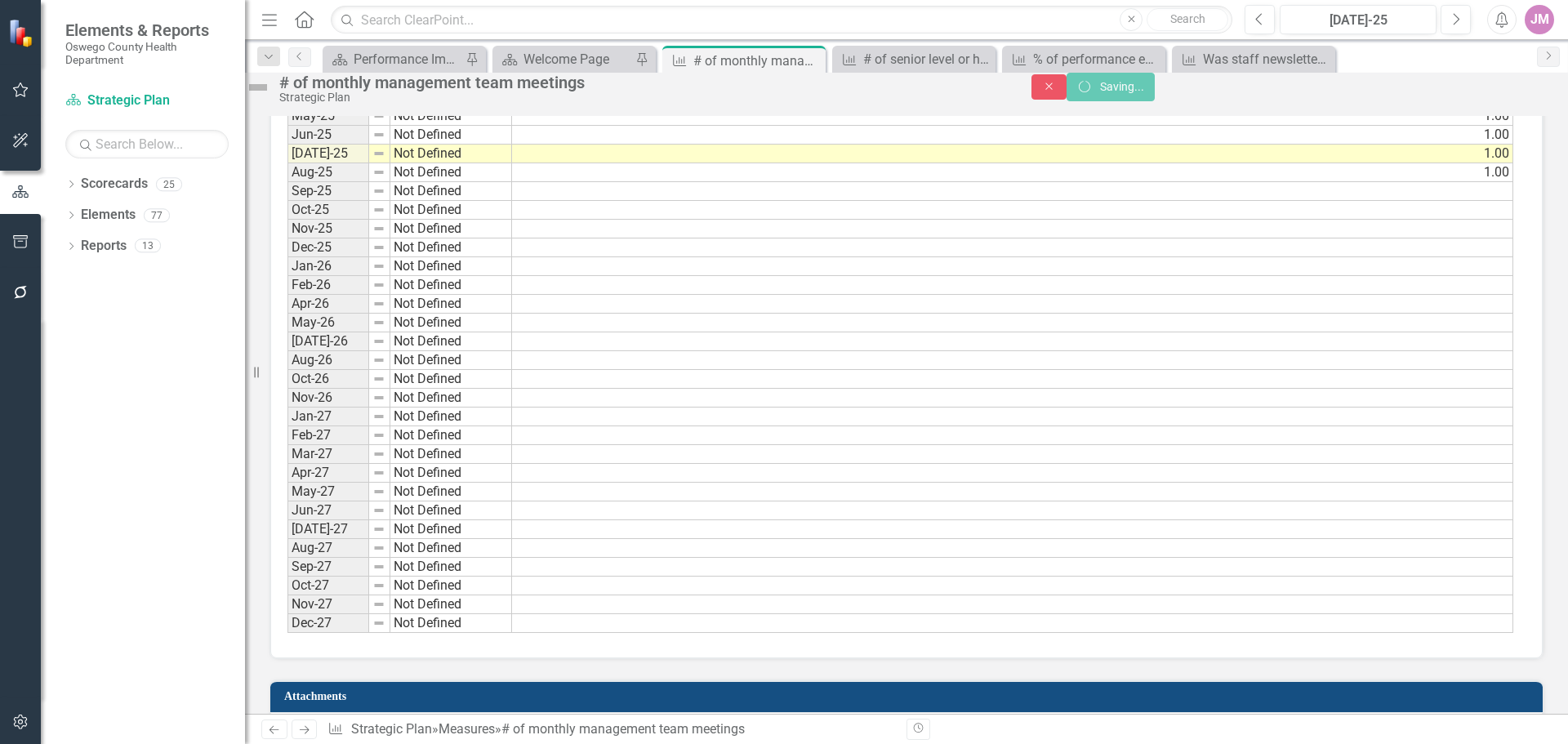
scroll to position [0, 0]
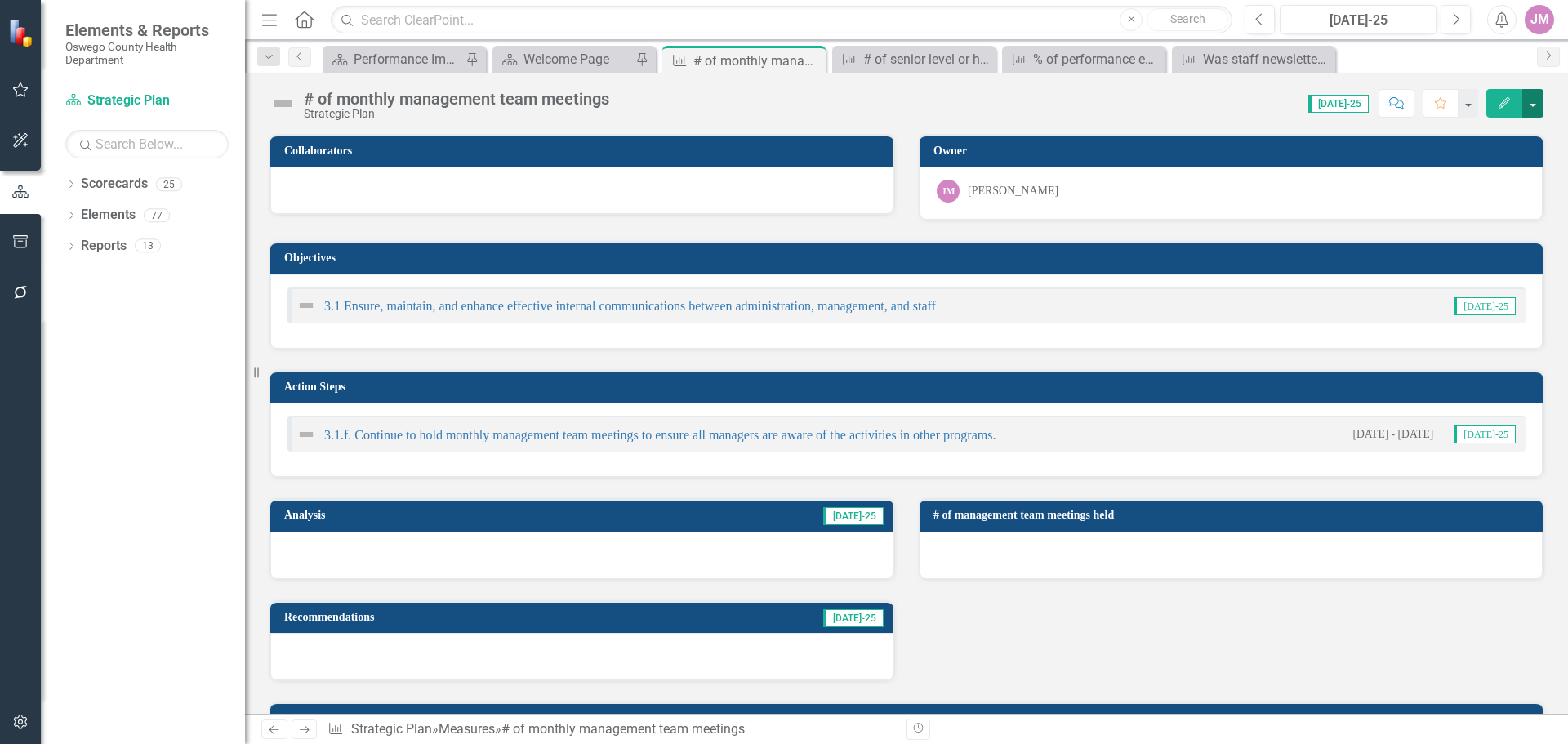
click at [1532, 100] on button "button" at bounding box center [1533, 103] width 22 height 29
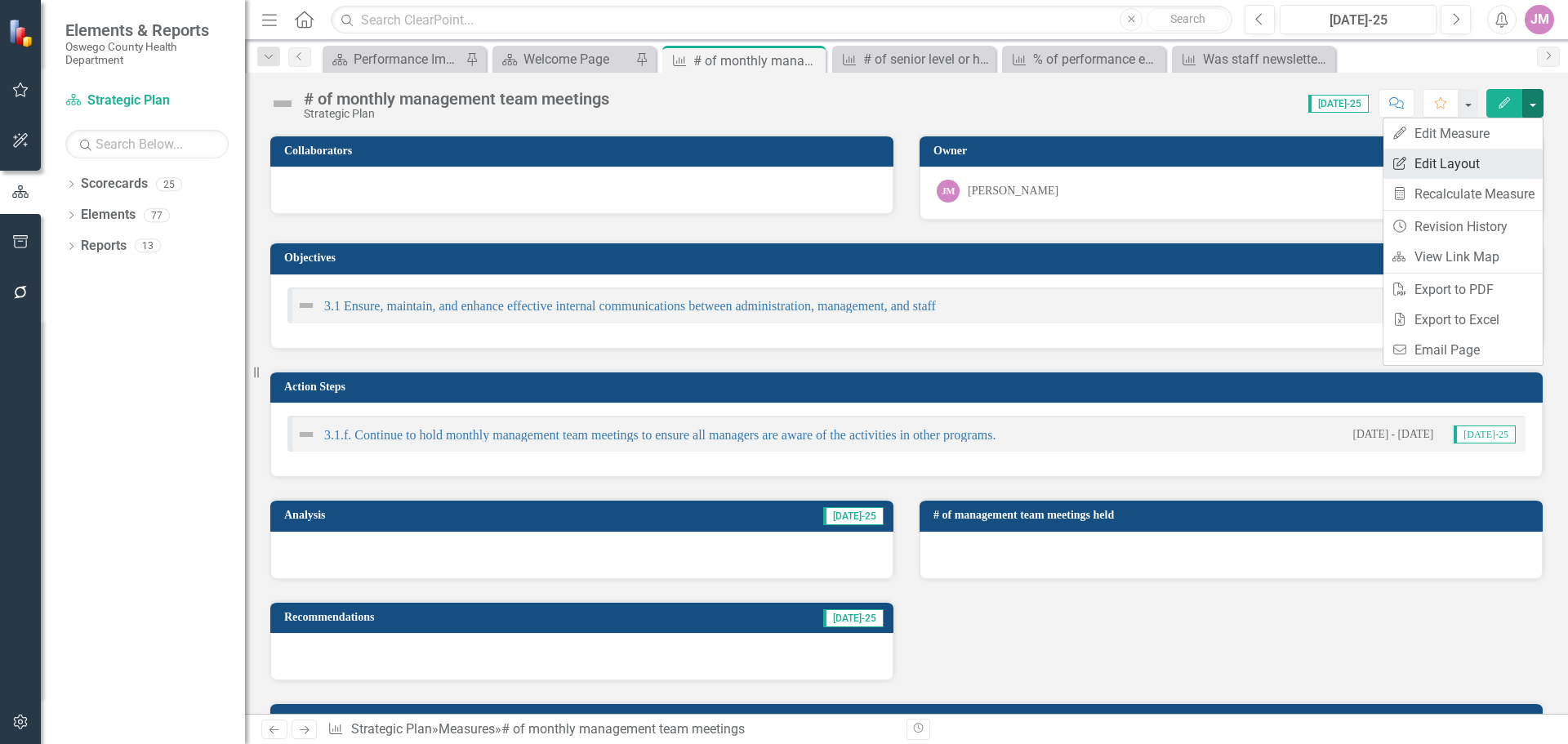
click at [1487, 162] on link "Edit Report Edit Layout" at bounding box center [1463, 164] width 159 height 31
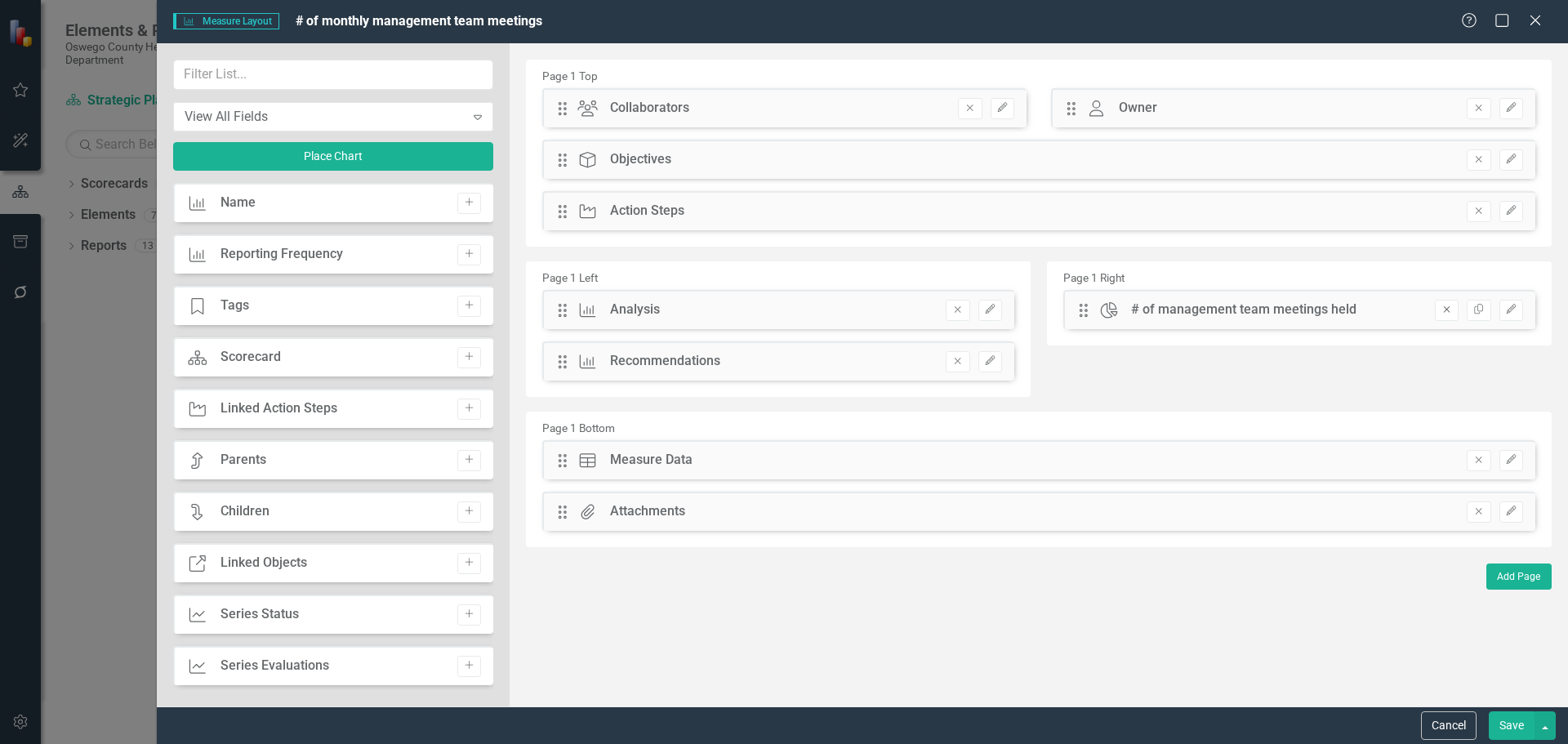
click at [1442, 310] on icon "Remove" at bounding box center [1447, 309] width 13 height 10
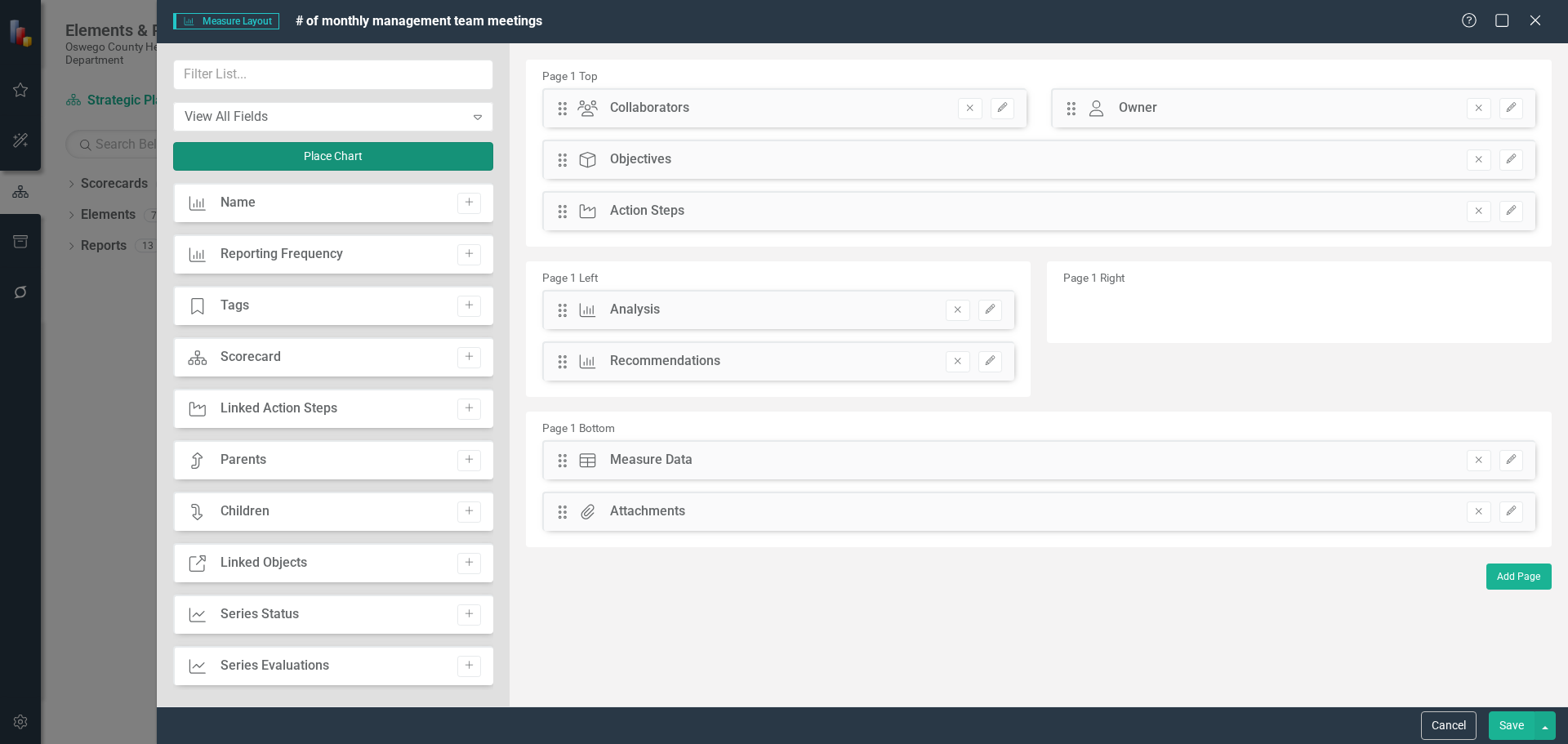
click at [252, 155] on button "Place Chart" at bounding box center [333, 156] width 320 height 29
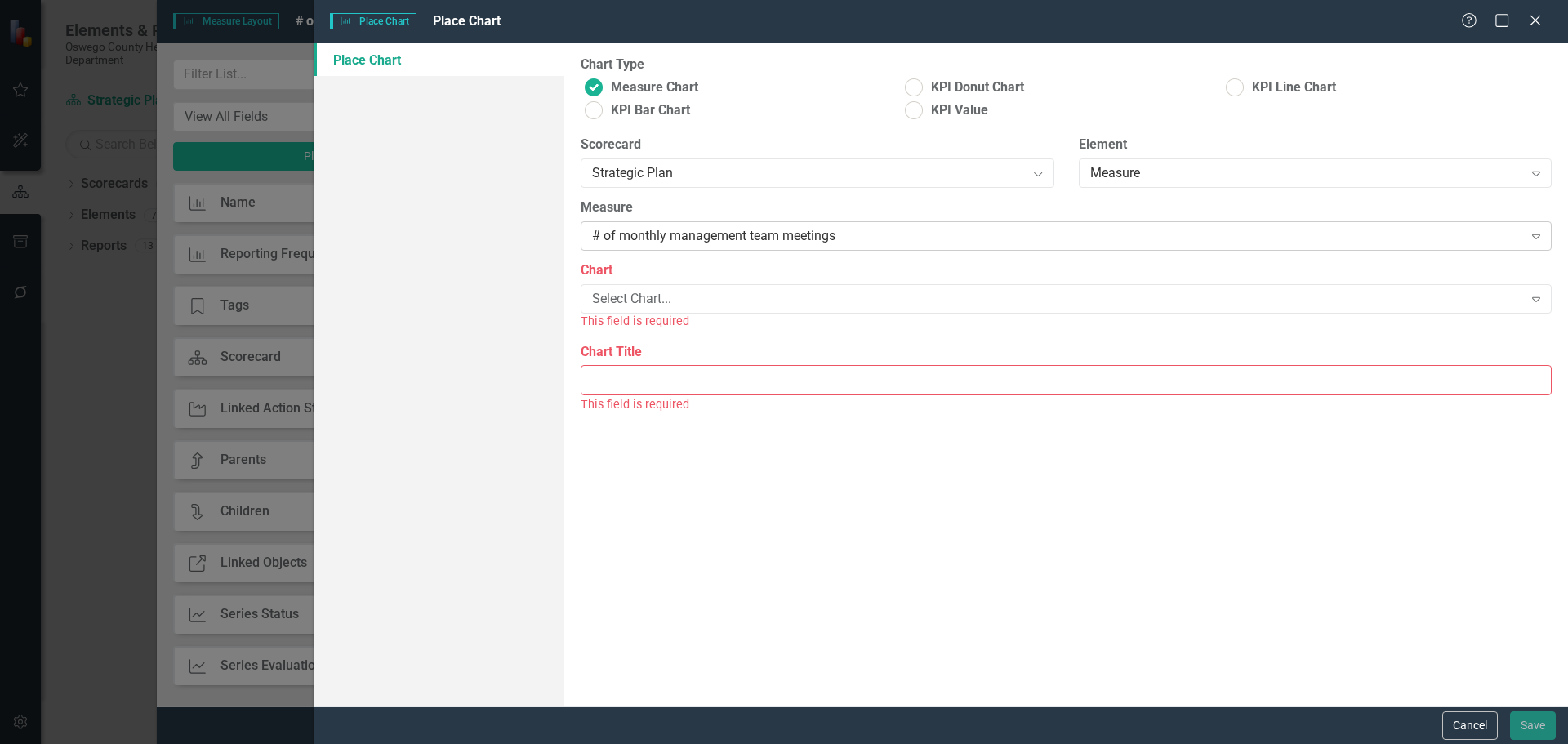
click at [694, 240] on div "# of monthly management team meetings" at bounding box center [1057, 236] width 930 height 19
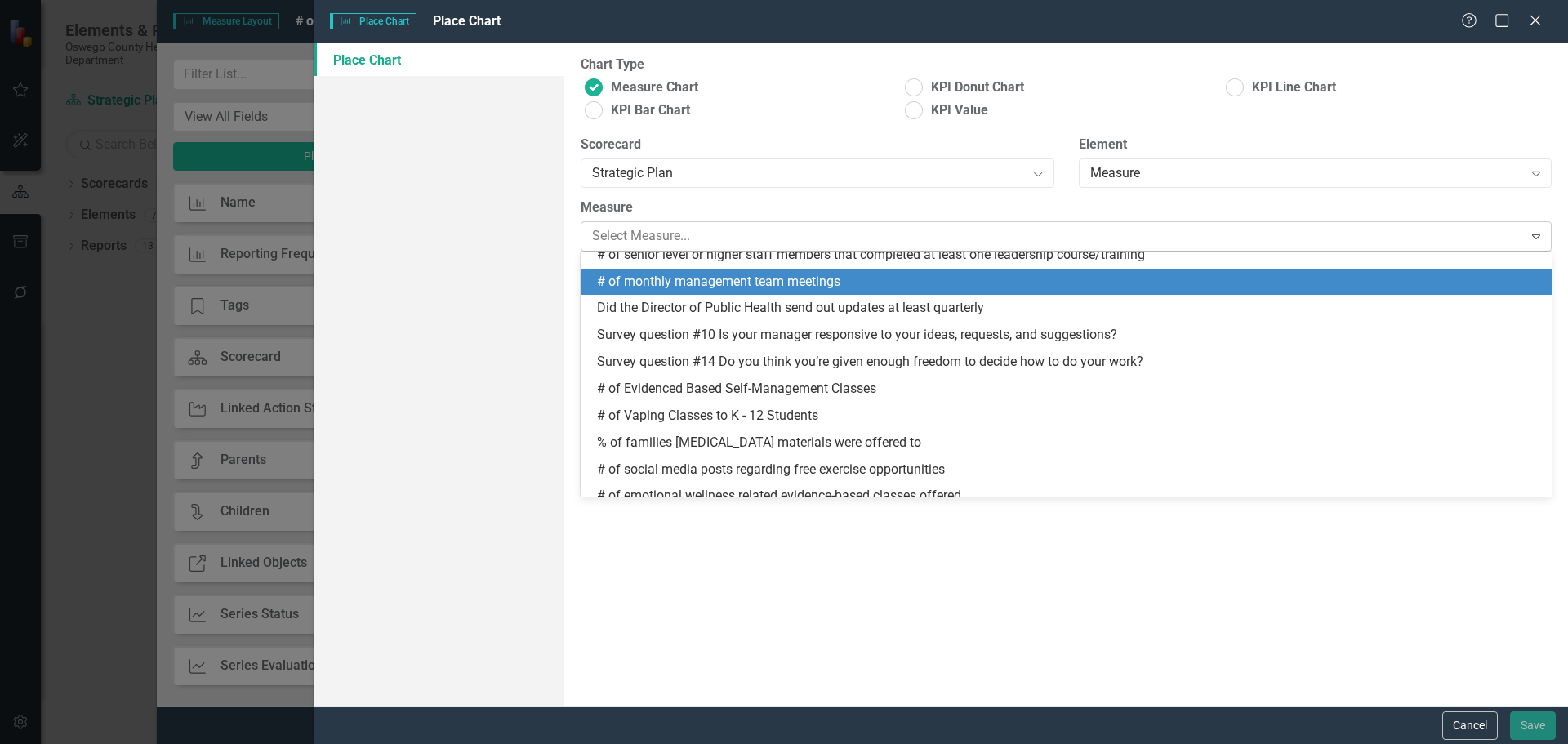
scroll to position [563, 0]
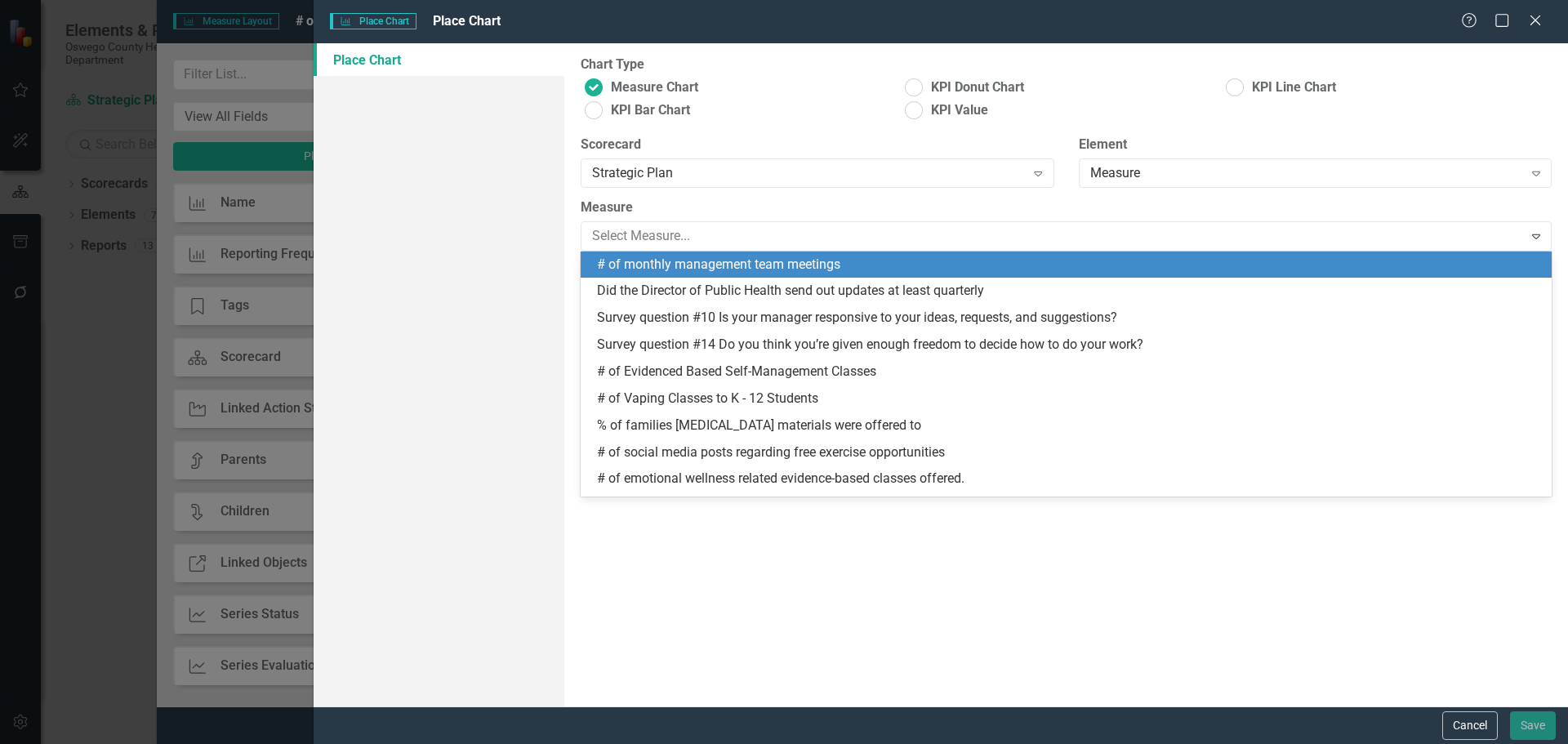
click at [707, 260] on div "# of monthly management team meetings" at bounding box center [1069, 264] width 945 height 19
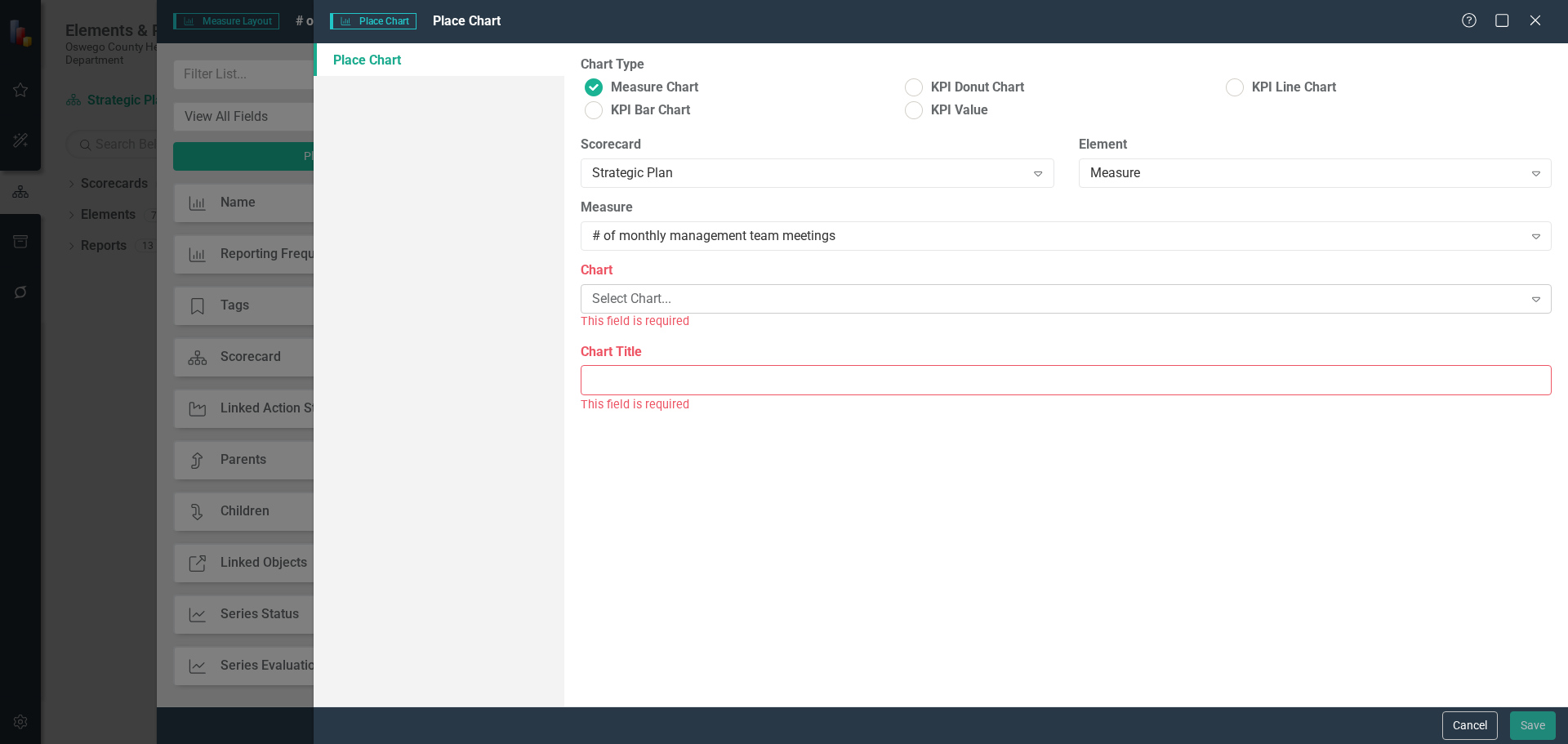
click at [695, 299] on div "Select Chart..." at bounding box center [1057, 299] width 930 height 19
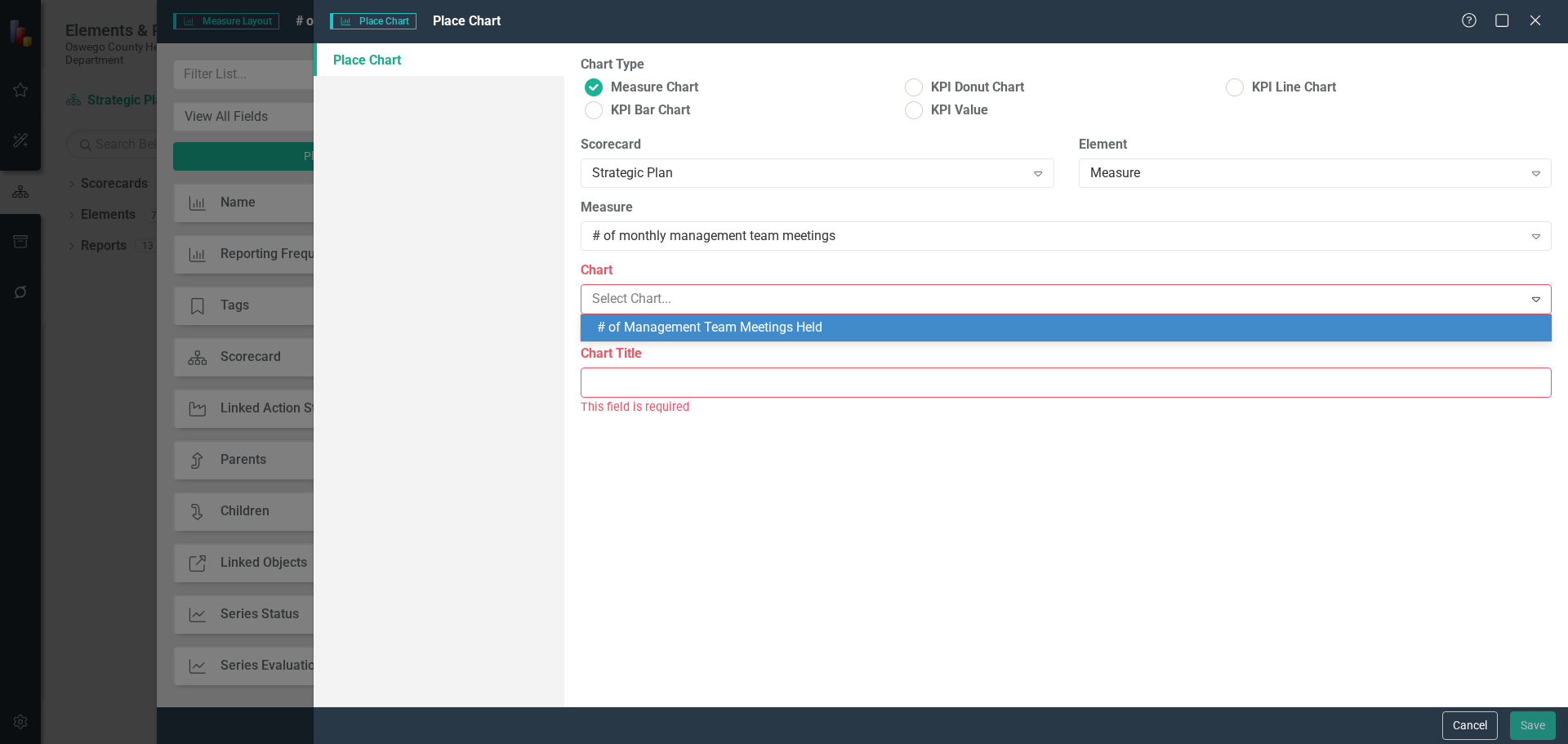
click at [704, 329] on div "# of Management Team Meetings Held" at bounding box center [1069, 327] width 945 height 19
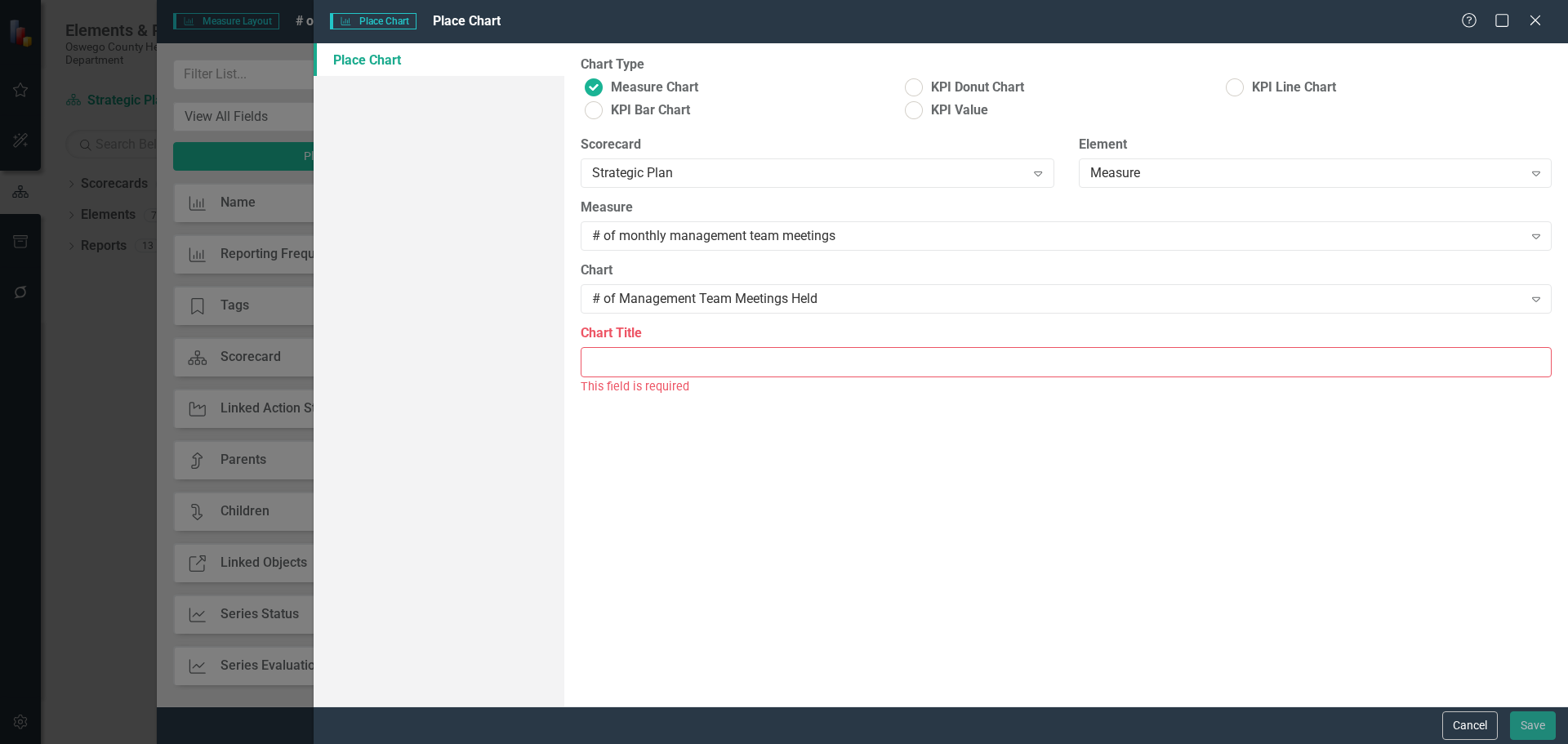
click at [686, 361] on input "Chart Title" at bounding box center [1066, 362] width 971 height 31
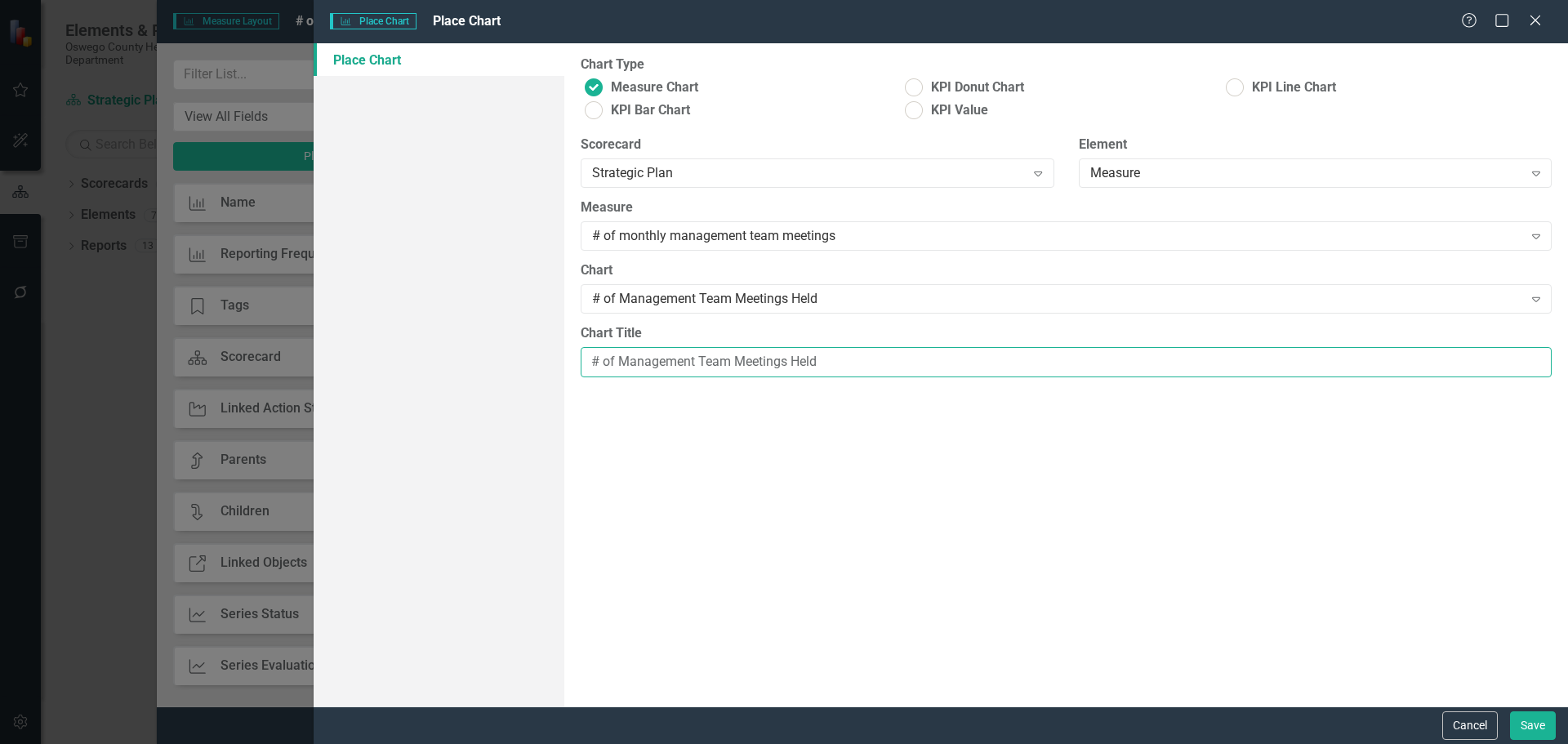
click at [617, 361] on input "# of Management Team Meetings Held" at bounding box center [1066, 362] width 971 height 31
drag, startPoint x: 656, startPoint y: 364, endPoint x: 617, endPoint y: 365, distance: 39.0
click at [617, 365] on input "# of Monthly Management Team Meetings Held" at bounding box center [1066, 362] width 971 height 31
drag, startPoint x: 843, startPoint y: 357, endPoint x: 793, endPoint y: 356, distance: 50.0
click at [793, 356] on input "# of Management Team Meetings Held" at bounding box center [1066, 362] width 971 height 31
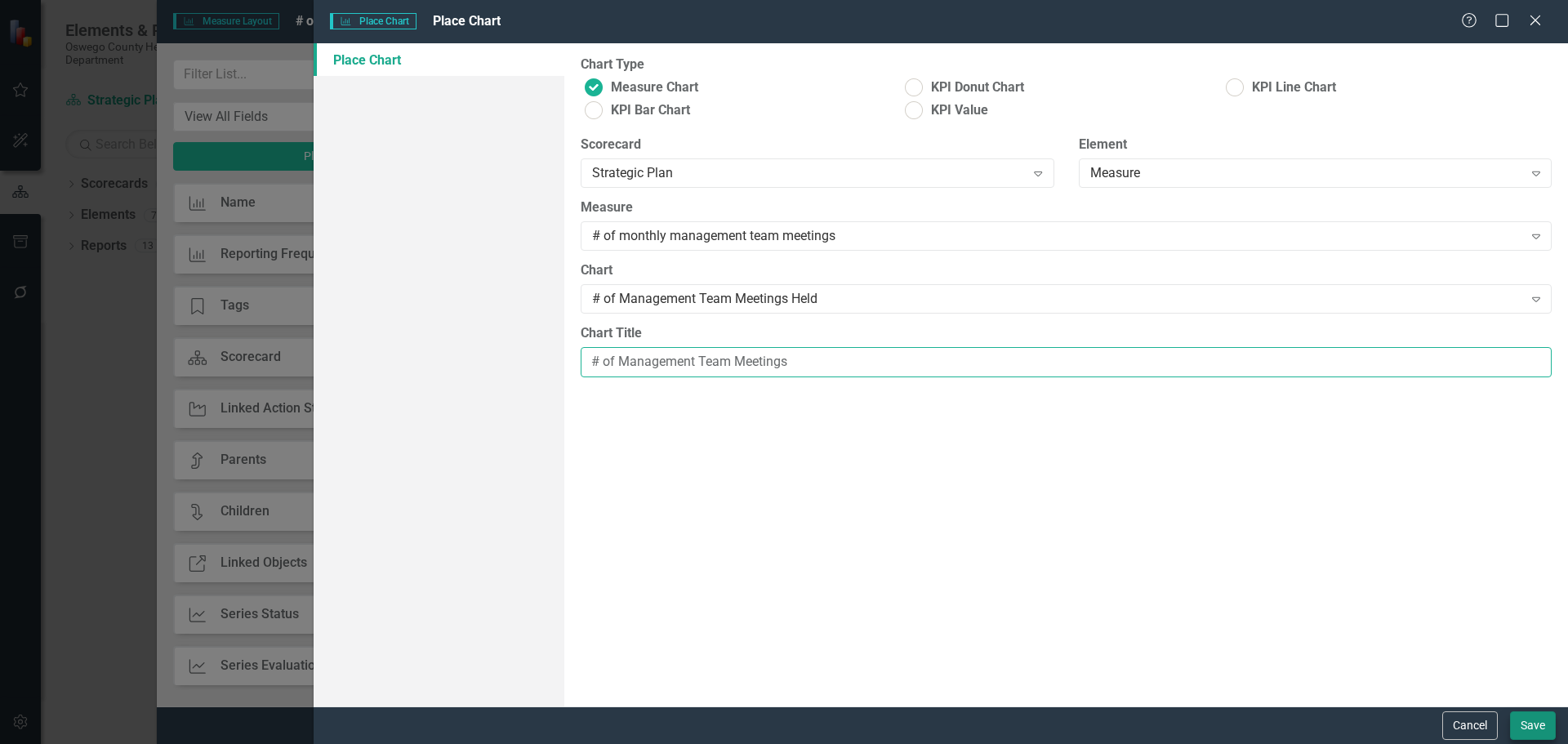
type input "# of Management Team Meetings"
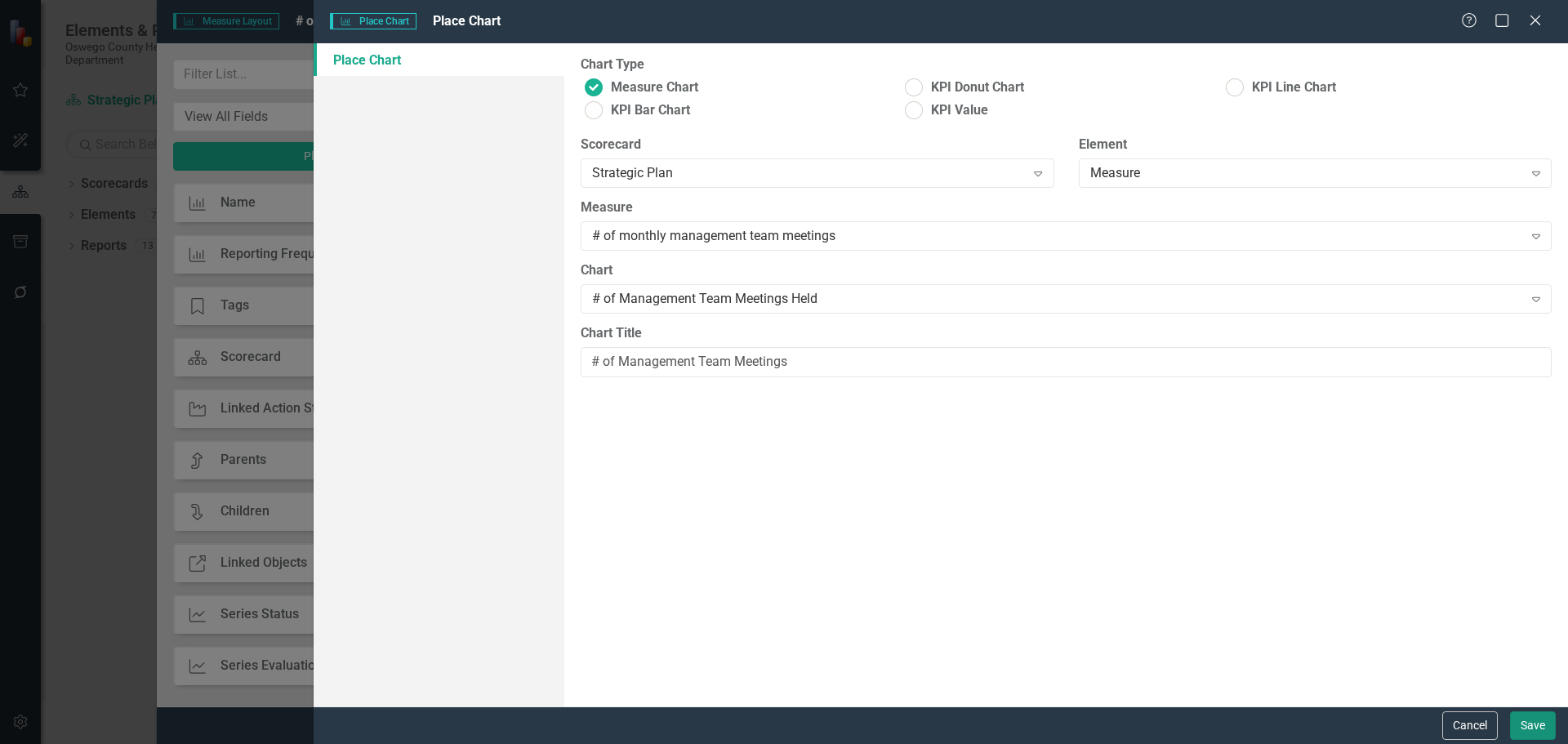
click at [1531, 723] on button "Save" at bounding box center [1533, 726] width 46 height 29
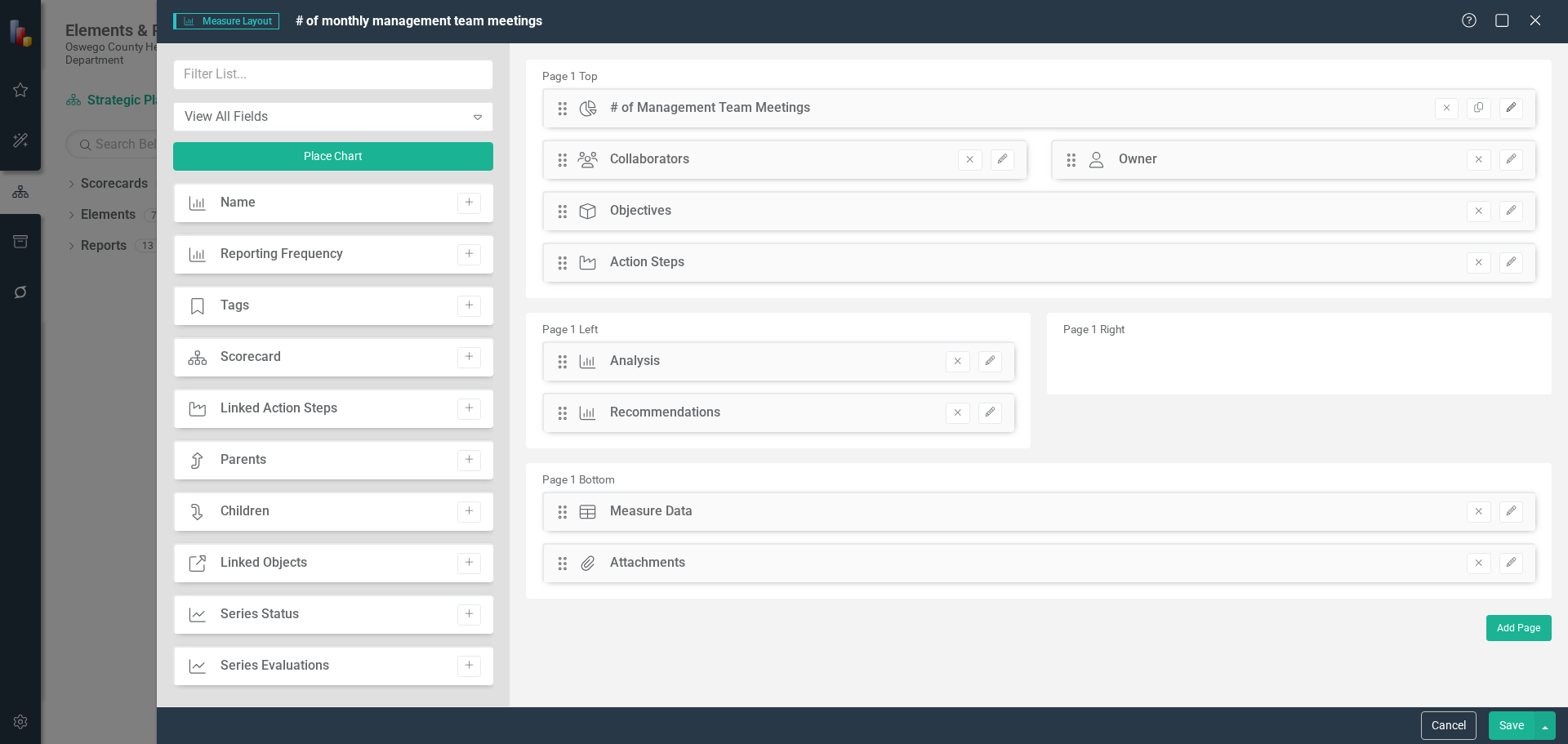
click at [1521, 109] on button "Edit" at bounding box center [1511, 109] width 23 height 22
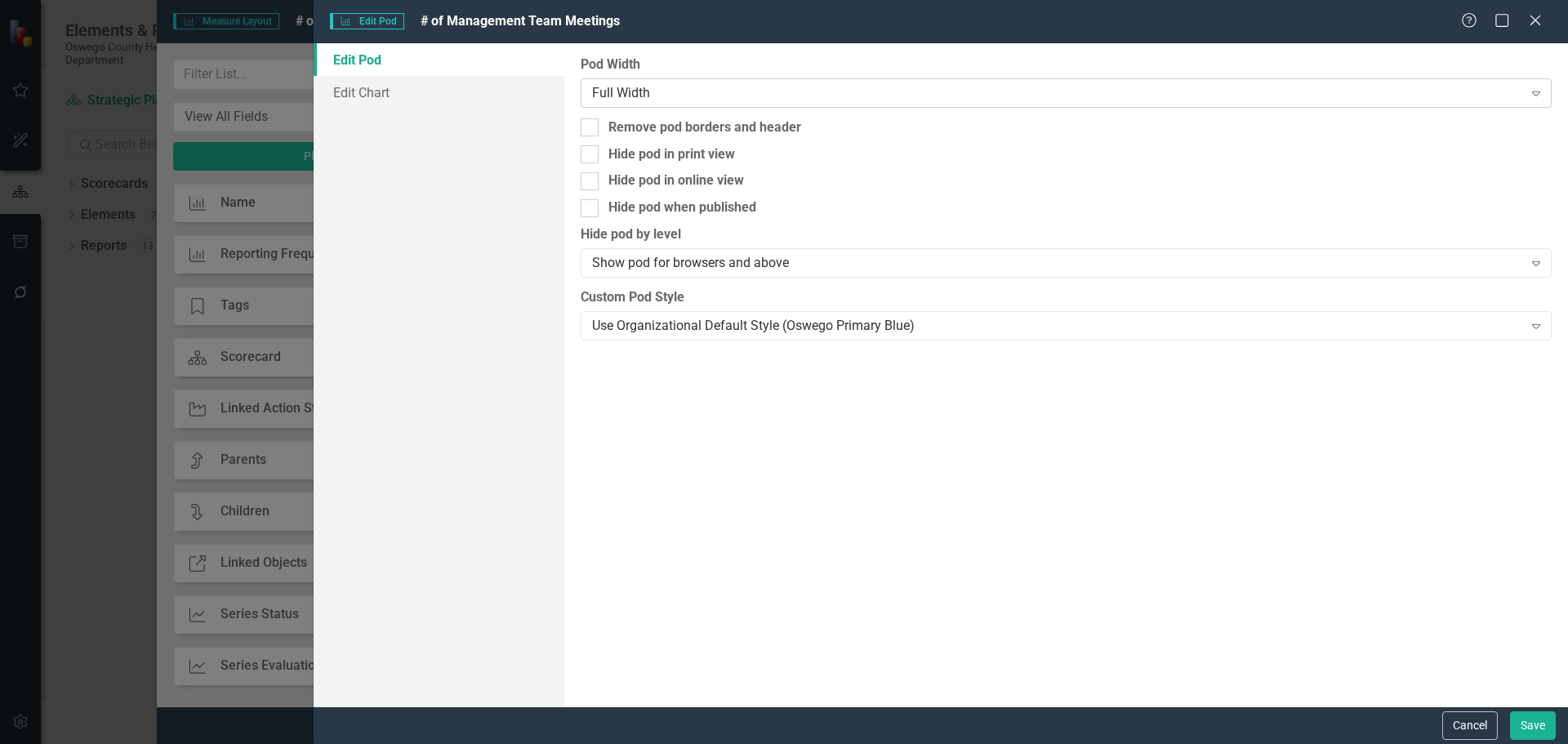
click at [727, 92] on div "Full Width" at bounding box center [1057, 93] width 930 height 19
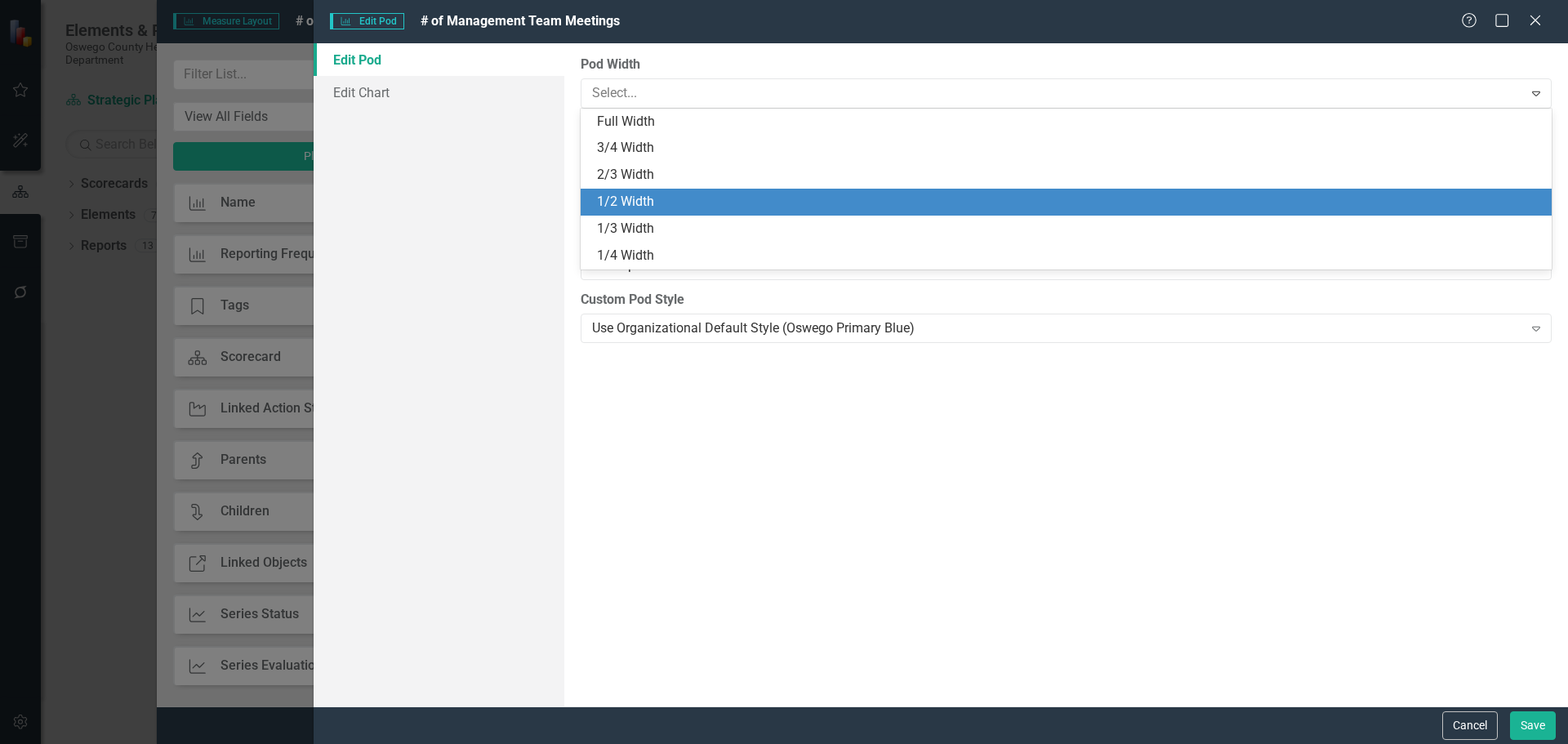
click at [704, 194] on div "1/2 Width" at bounding box center [1069, 201] width 945 height 19
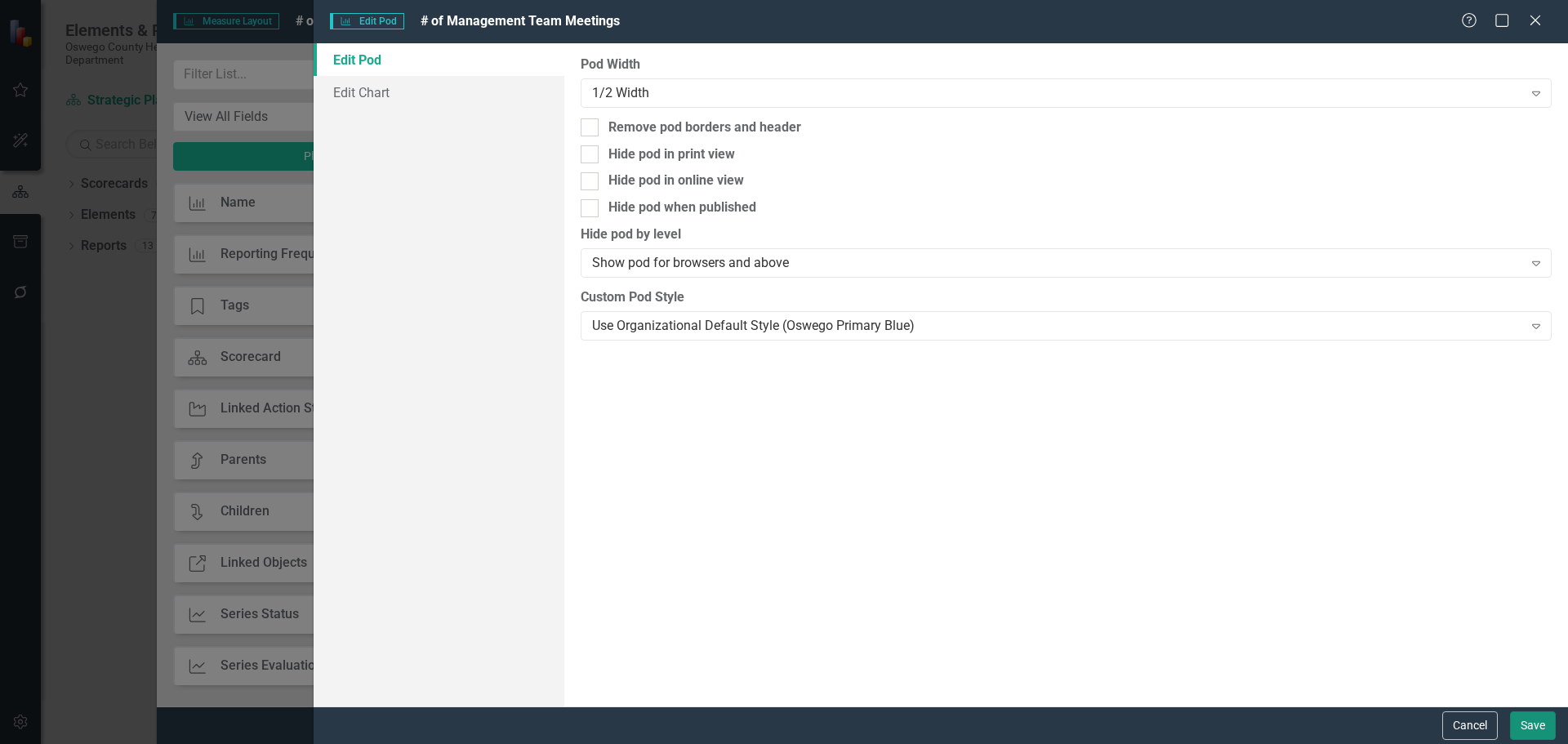
click at [1528, 721] on button "Save" at bounding box center [1533, 726] width 46 height 29
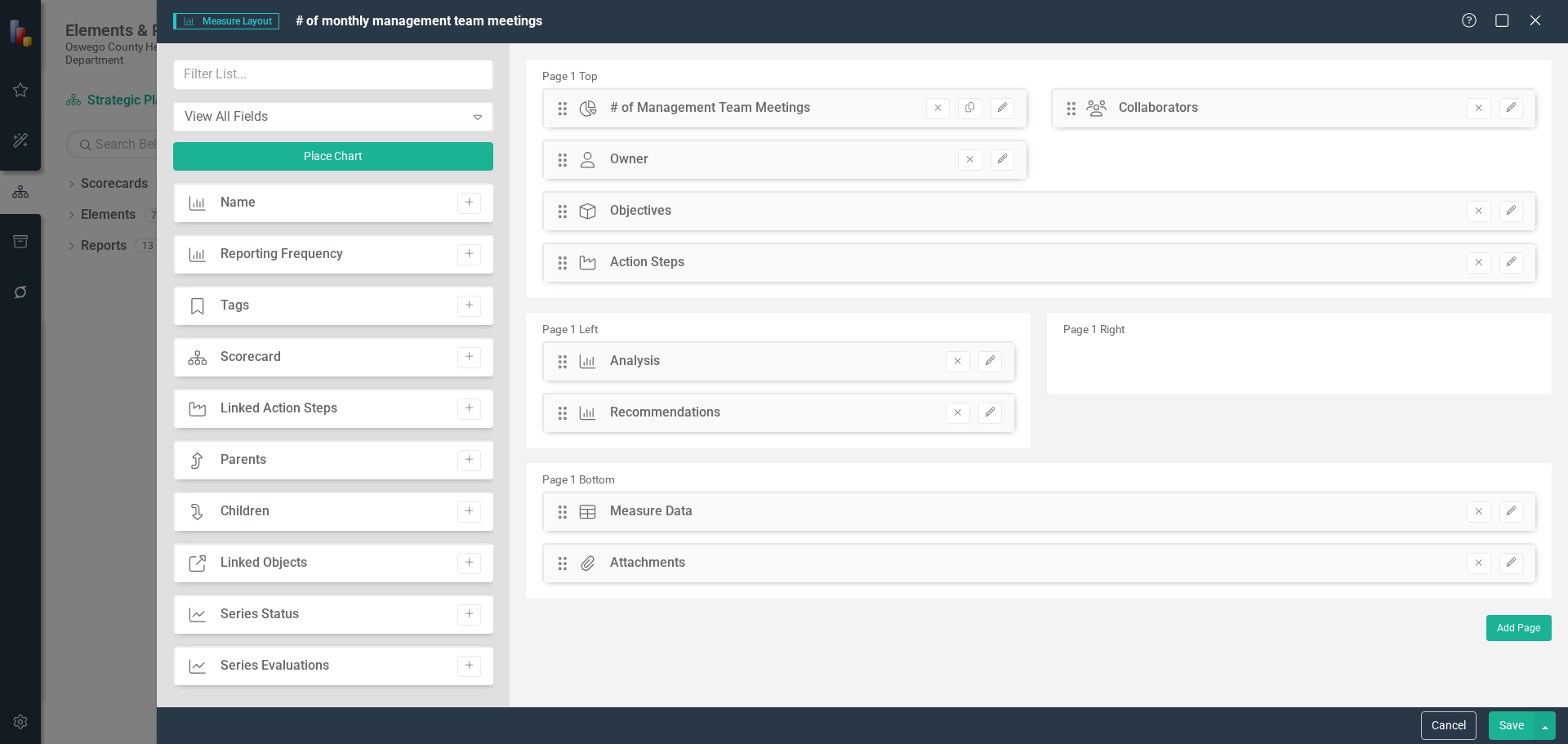
drag, startPoint x: 860, startPoint y: 102, endPoint x: 1013, endPoint y: 241, distance: 206.7
click at [1013, 241] on div "Drag Chart # of Management Team Meetings Remove Copy Edit Drag Collaborators Co…" at bounding box center [1039, 190] width 1017 height 206
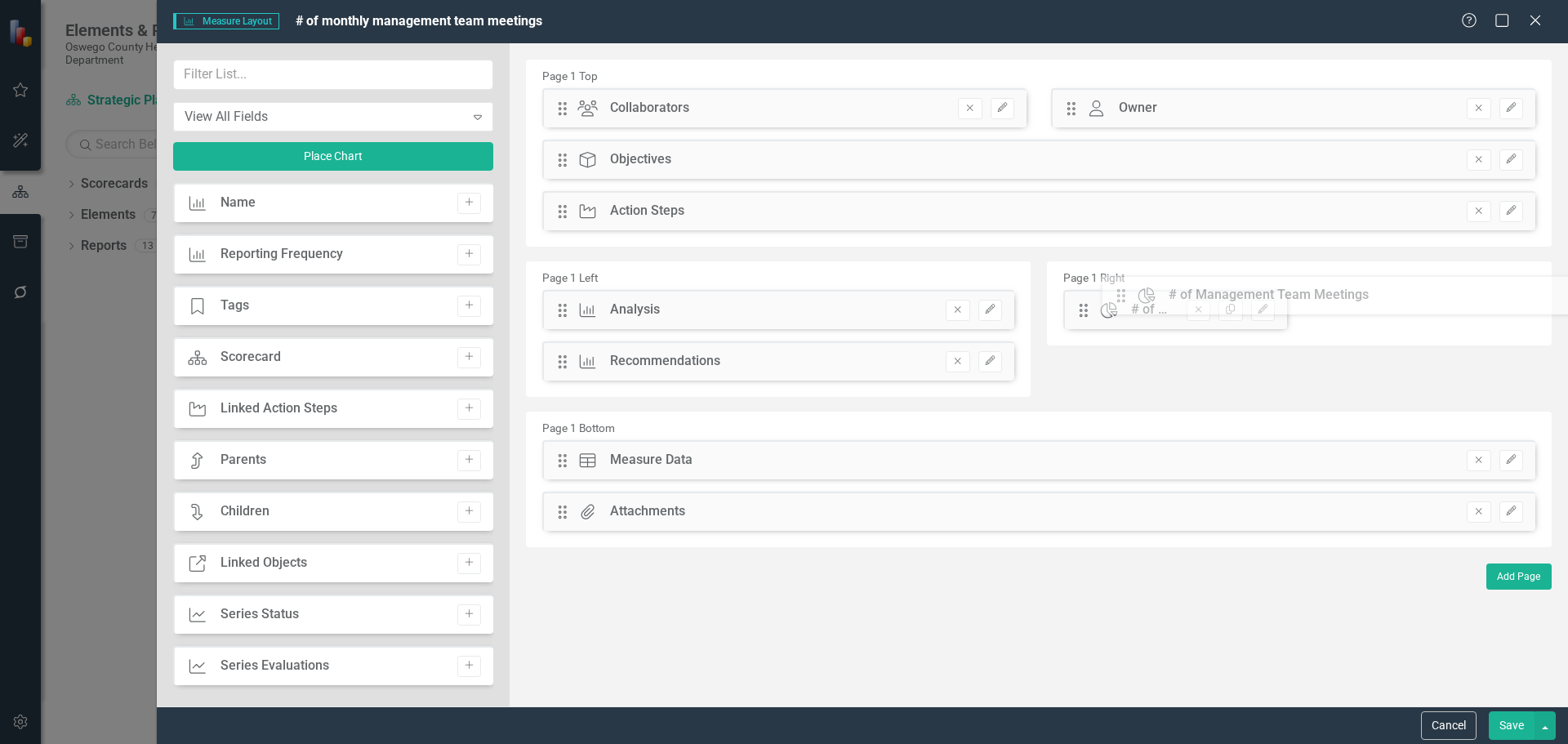
drag, startPoint x: 564, startPoint y: 107, endPoint x: 1135, endPoint y: 294, distance: 600.8
click at [1514, 721] on button "Save" at bounding box center [1511, 726] width 46 height 29
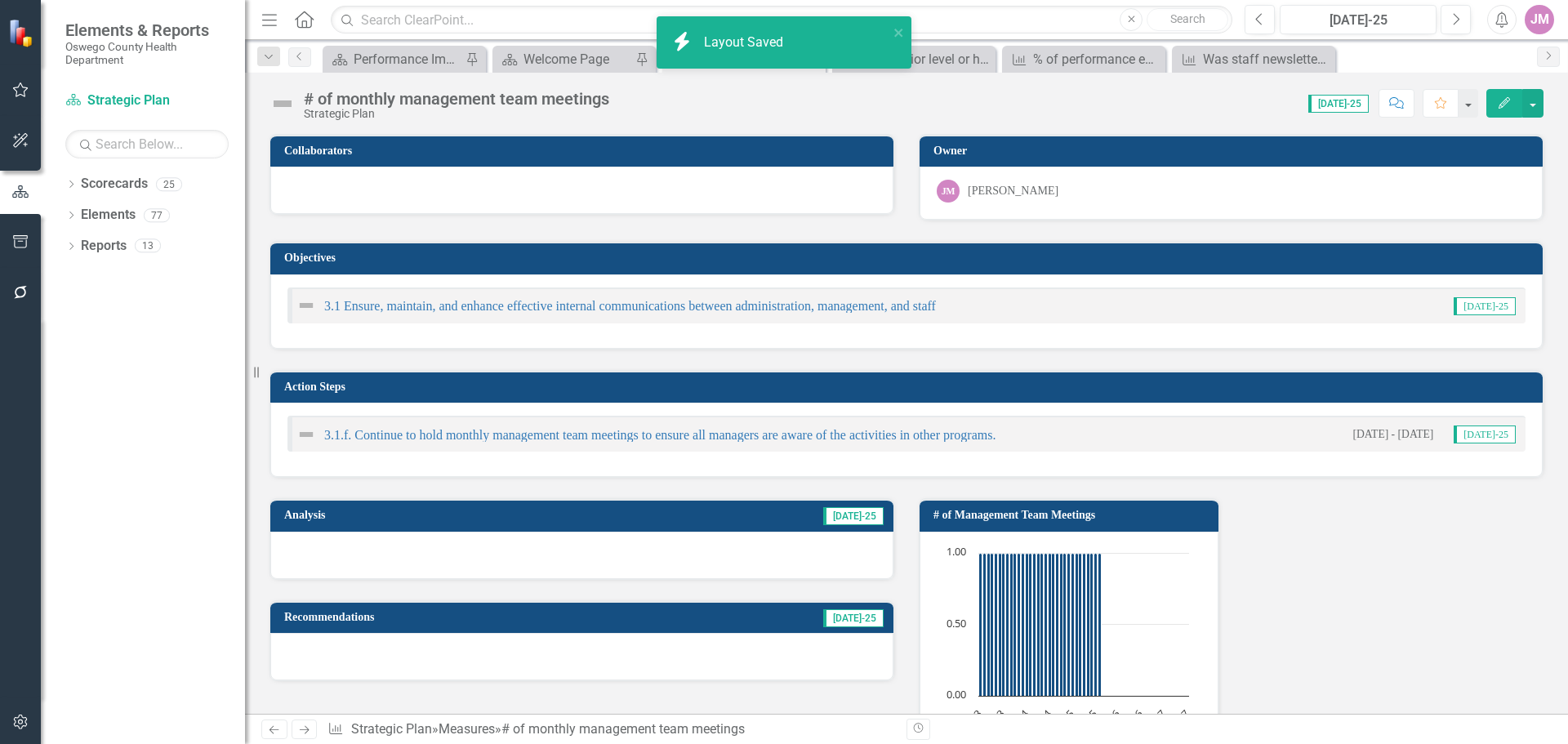
click at [1165, 514] on h3 "# of Management Team Meetings" at bounding box center [1072, 515] width 277 height 13
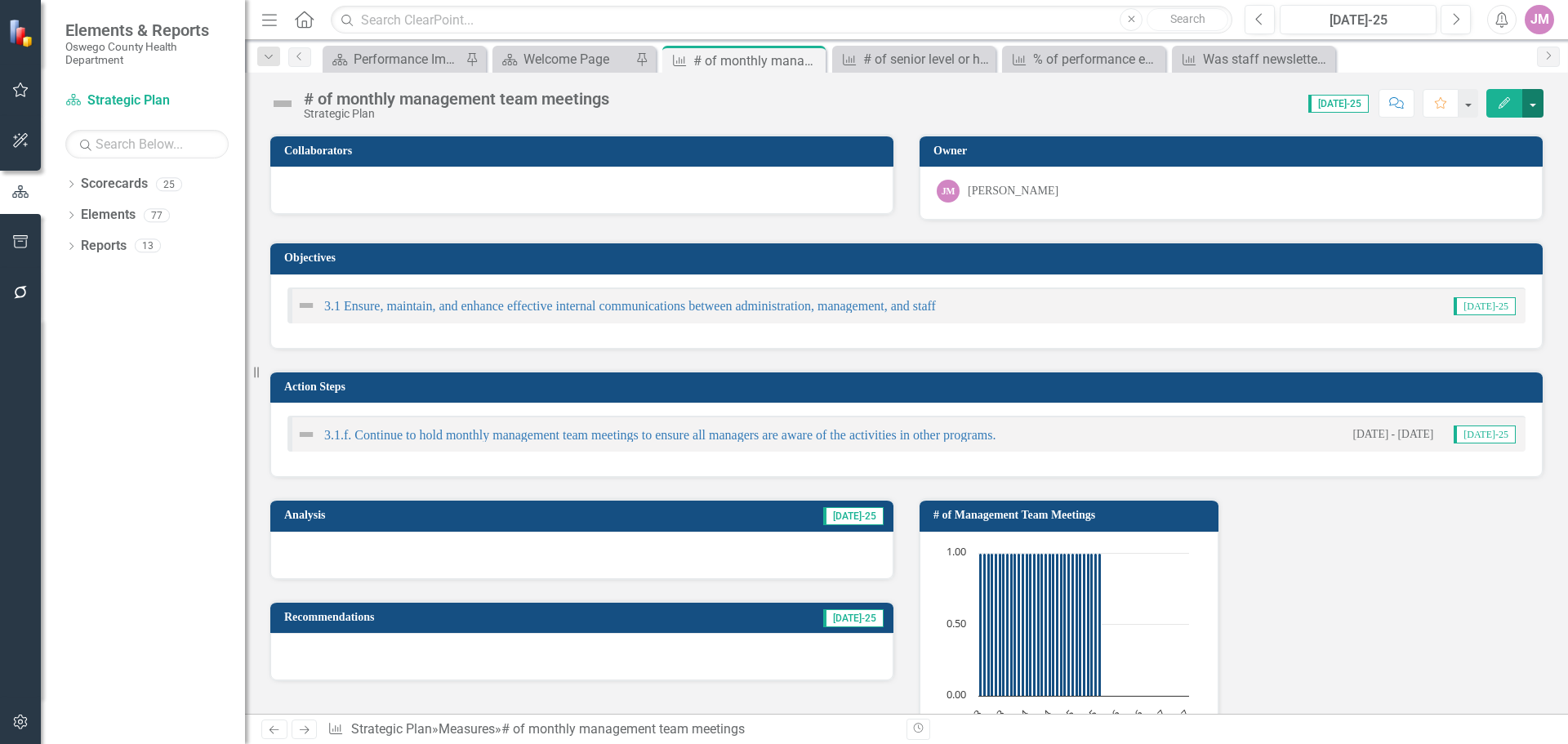
click at [1537, 102] on button "button" at bounding box center [1533, 103] width 22 height 29
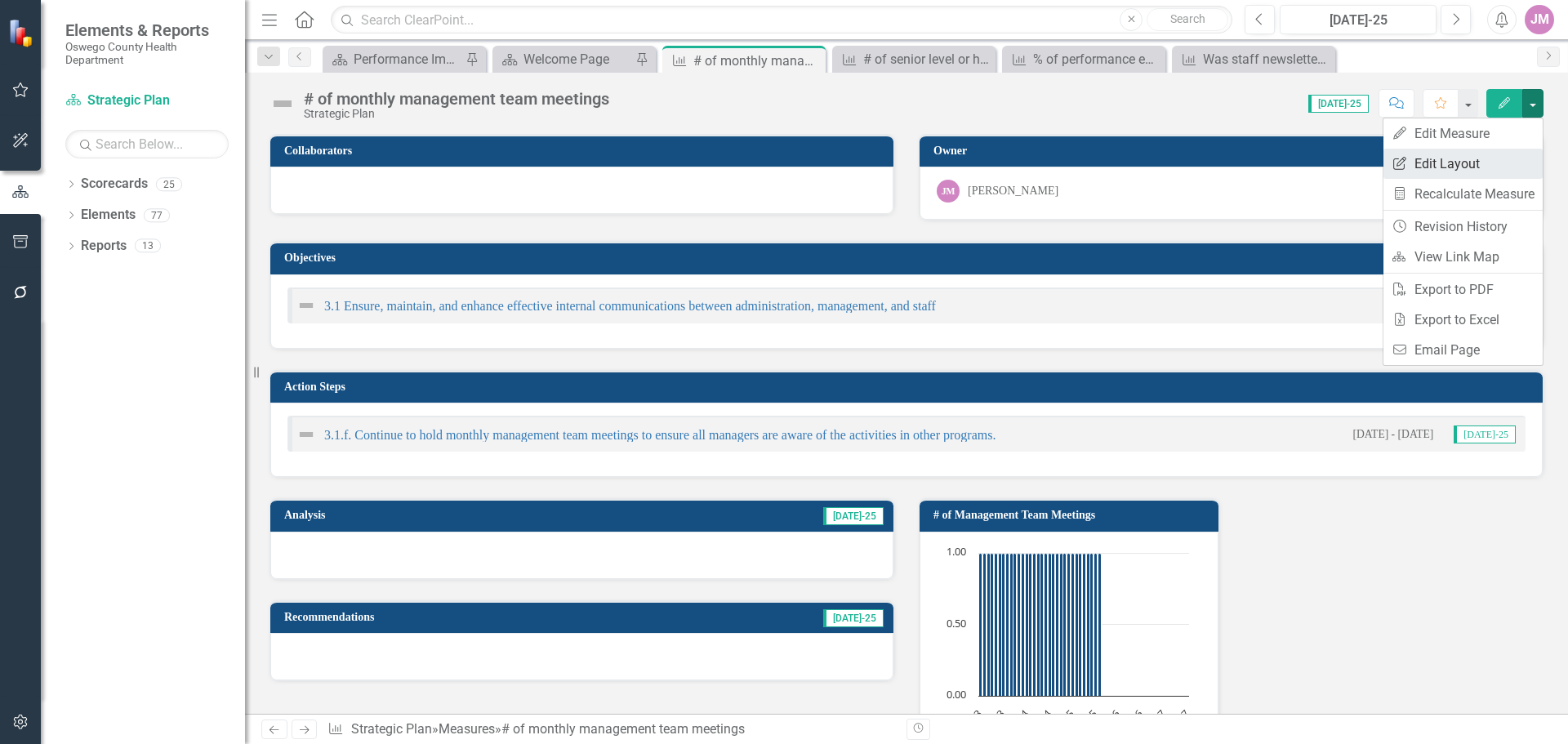
click at [1477, 157] on link "Edit Report Edit Layout" at bounding box center [1463, 164] width 159 height 31
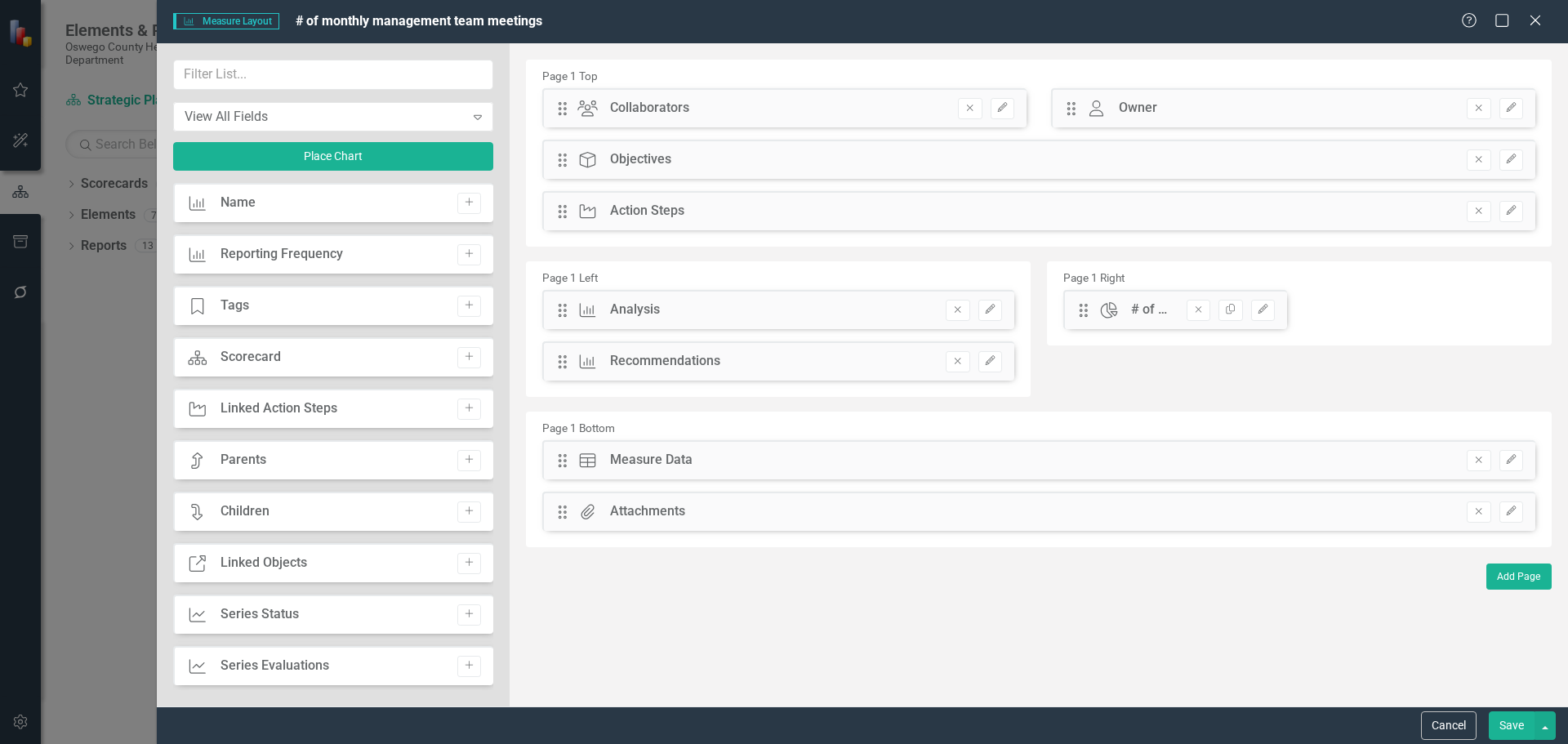
click at [1277, 307] on div "Drag Chart # of Management Team Meetings Remove Copy Edit" at bounding box center [1174, 310] width 224 height 40
click at [1265, 308] on icon "Edit" at bounding box center [1263, 309] width 13 height 10
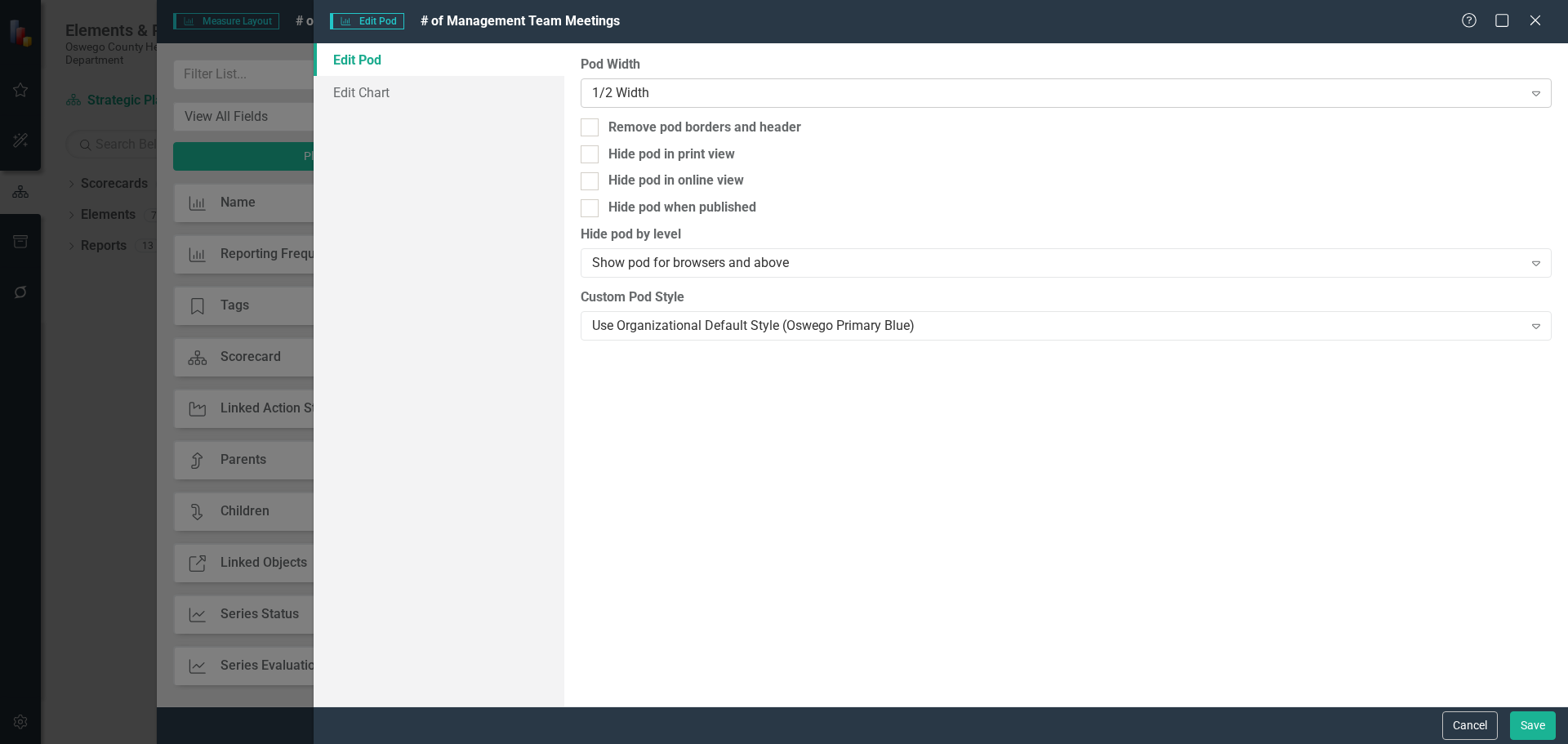
click at [784, 83] on div "1/2 Width Expand" at bounding box center [1066, 93] width 971 height 30
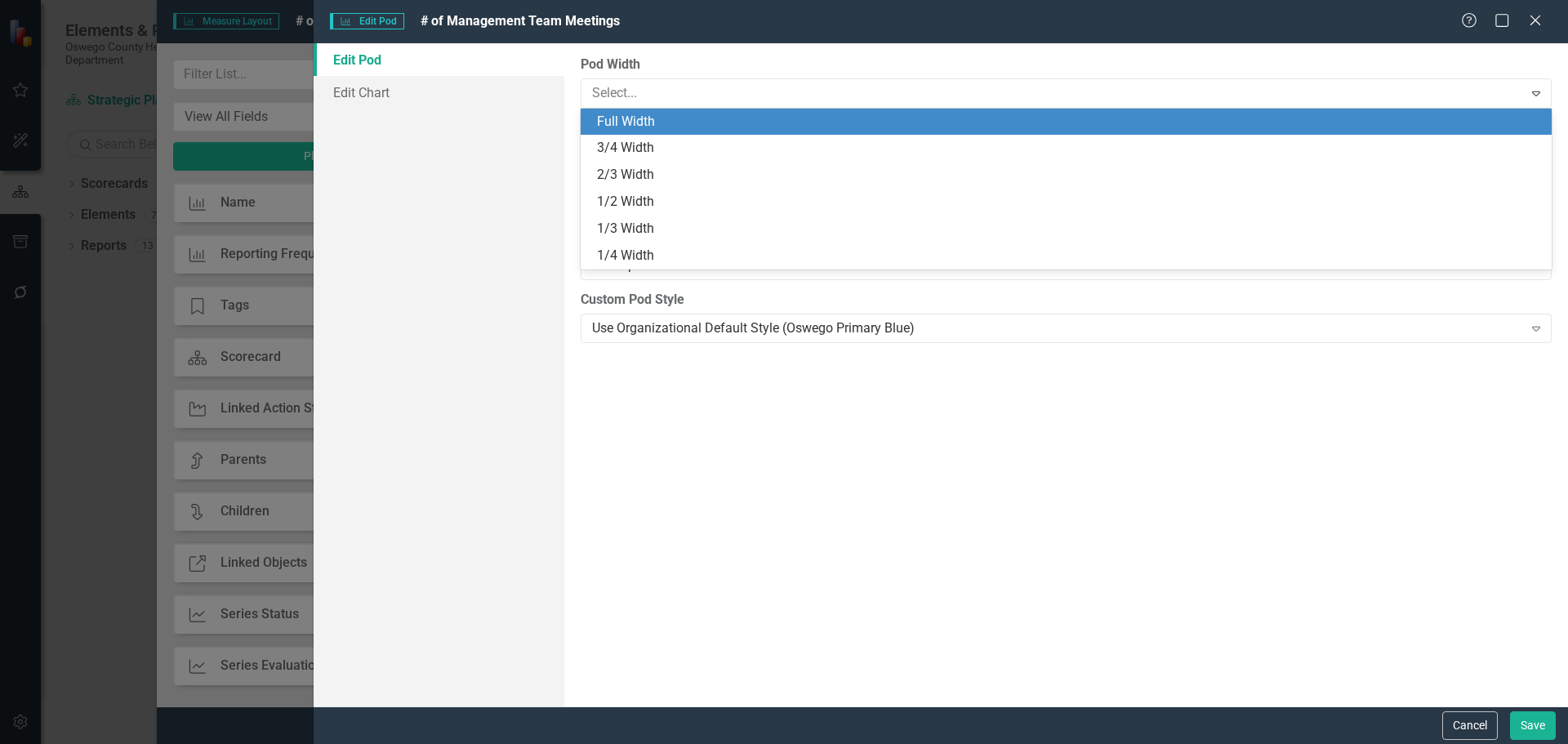
click at [751, 127] on div "Full Width" at bounding box center [1069, 121] width 945 height 19
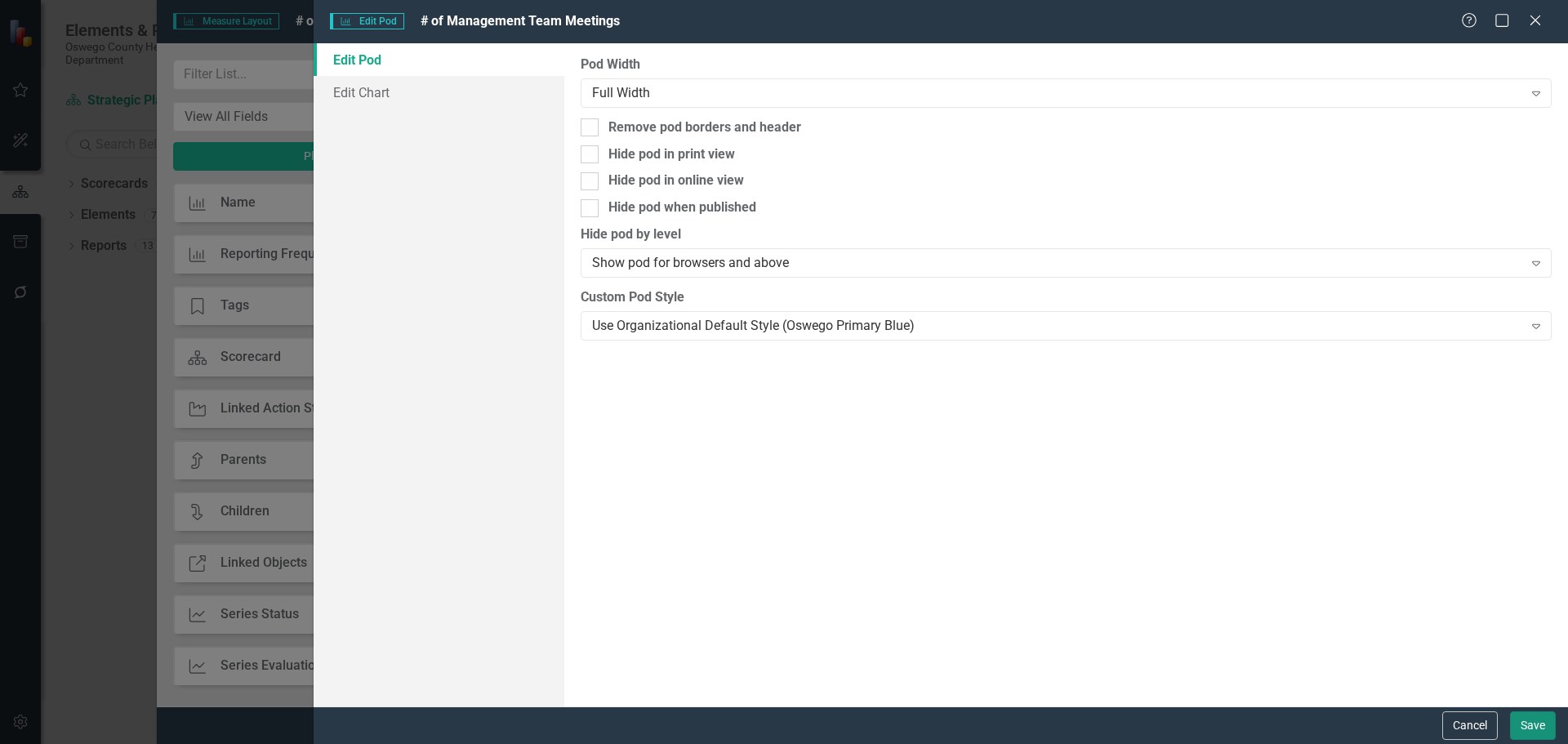
click at [1512, 718] on button "Save" at bounding box center [1533, 726] width 46 height 29
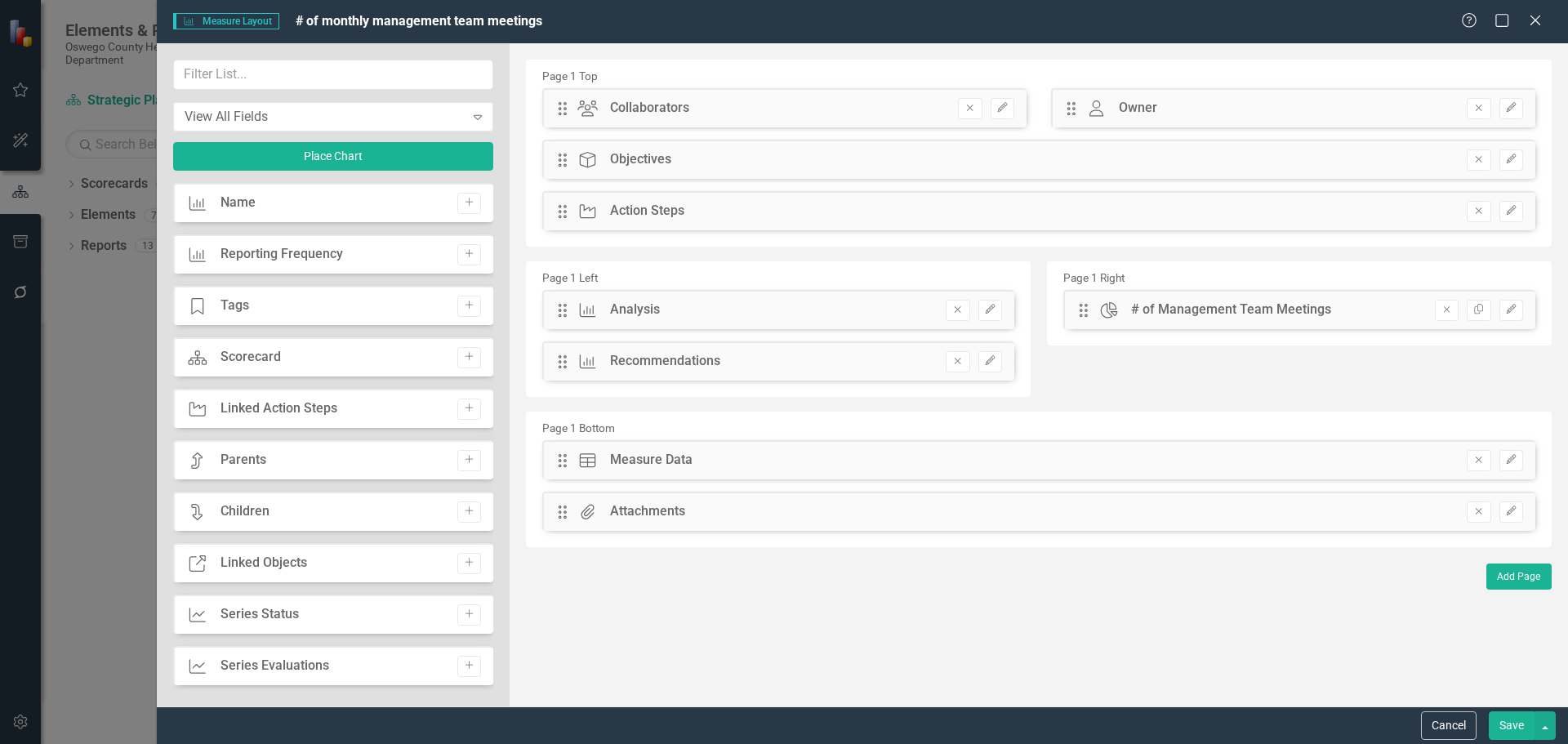
drag, startPoint x: 1493, startPoint y: 738, endPoint x: 1501, endPoint y: 733, distance: 9.4
click at [1493, 738] on button "Save" at bounding box center [1511, 726] width 46 height 29
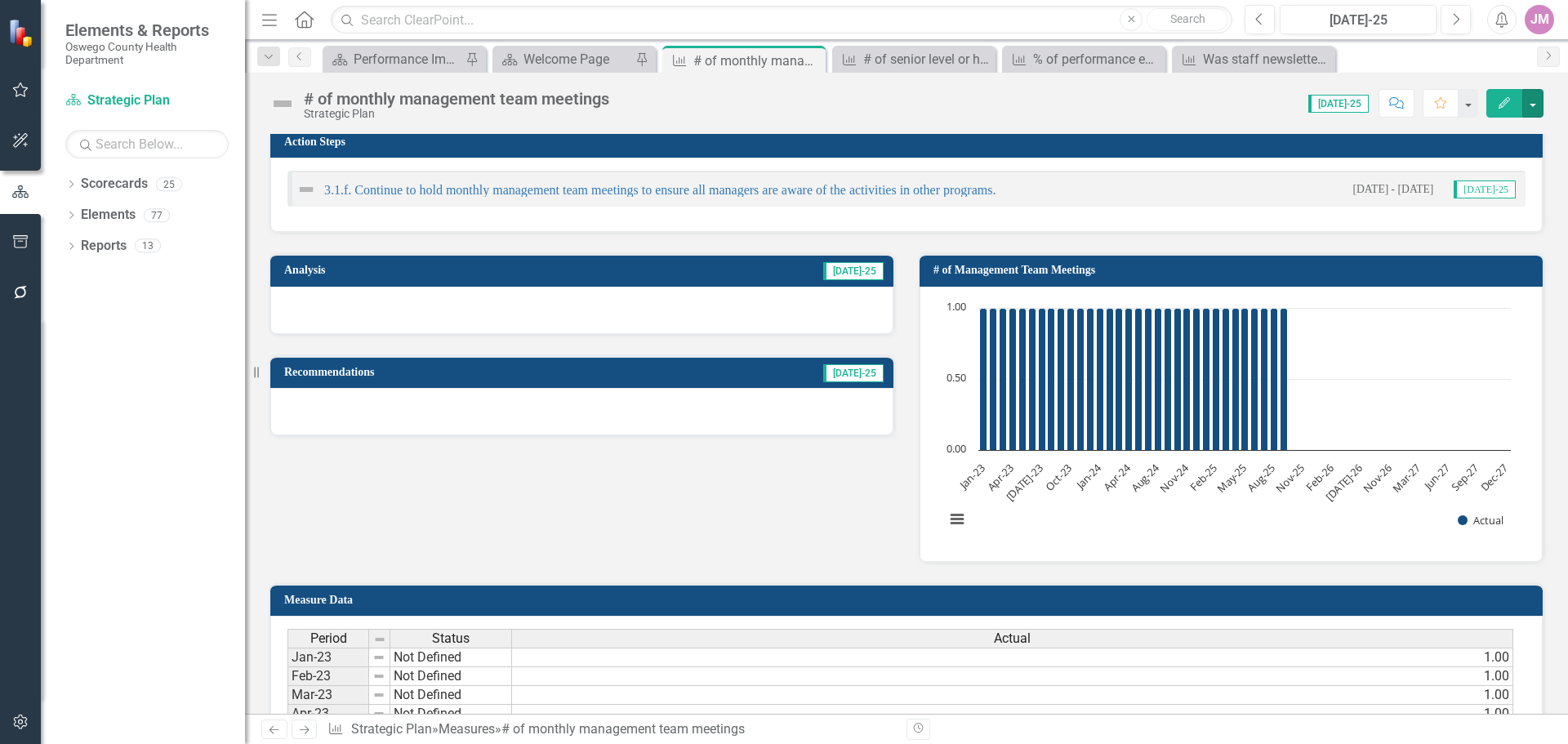
scroll to position [164, 0]
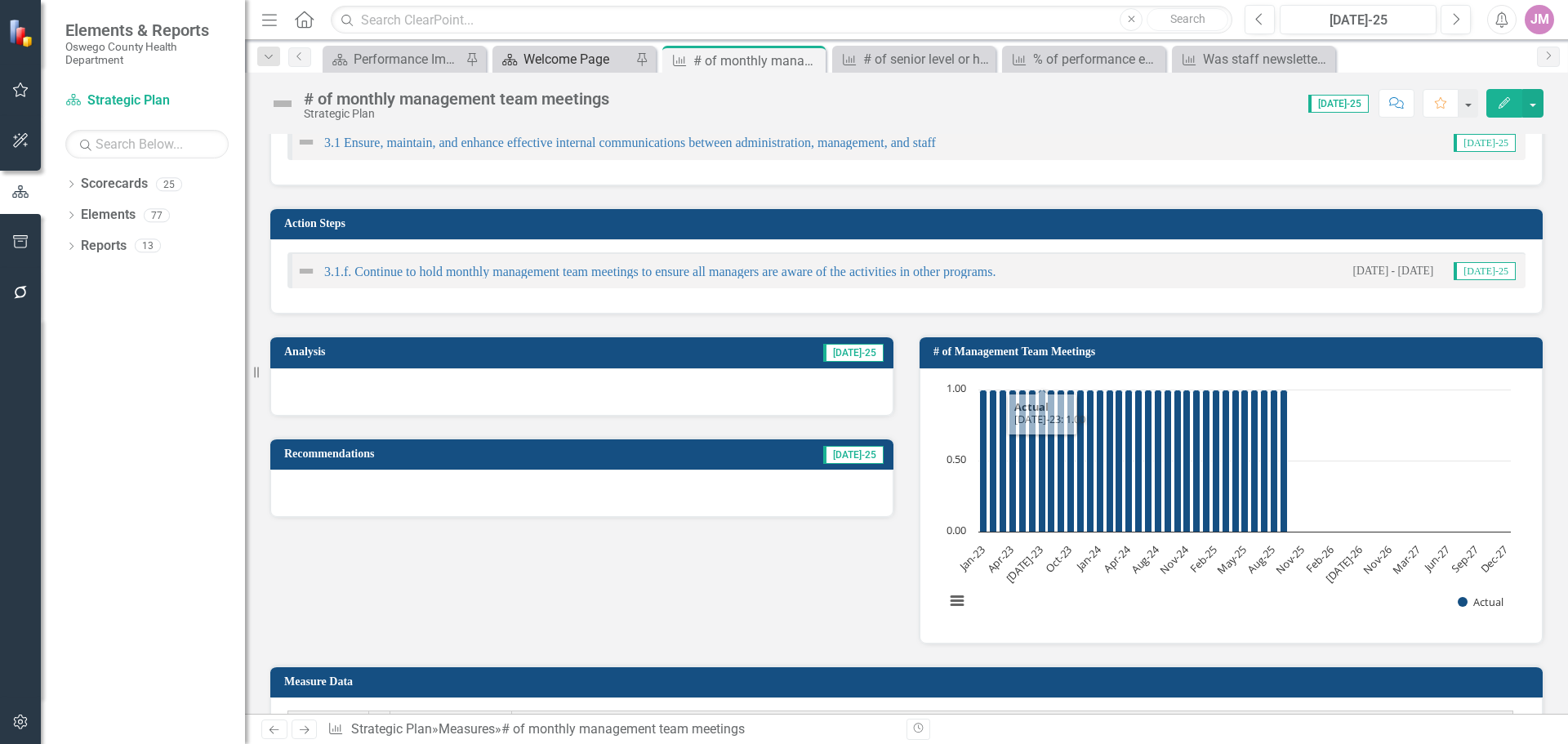
click at [555, 55] on div "Welcome Page" at bounding box center [578, 59] width 108 height 21
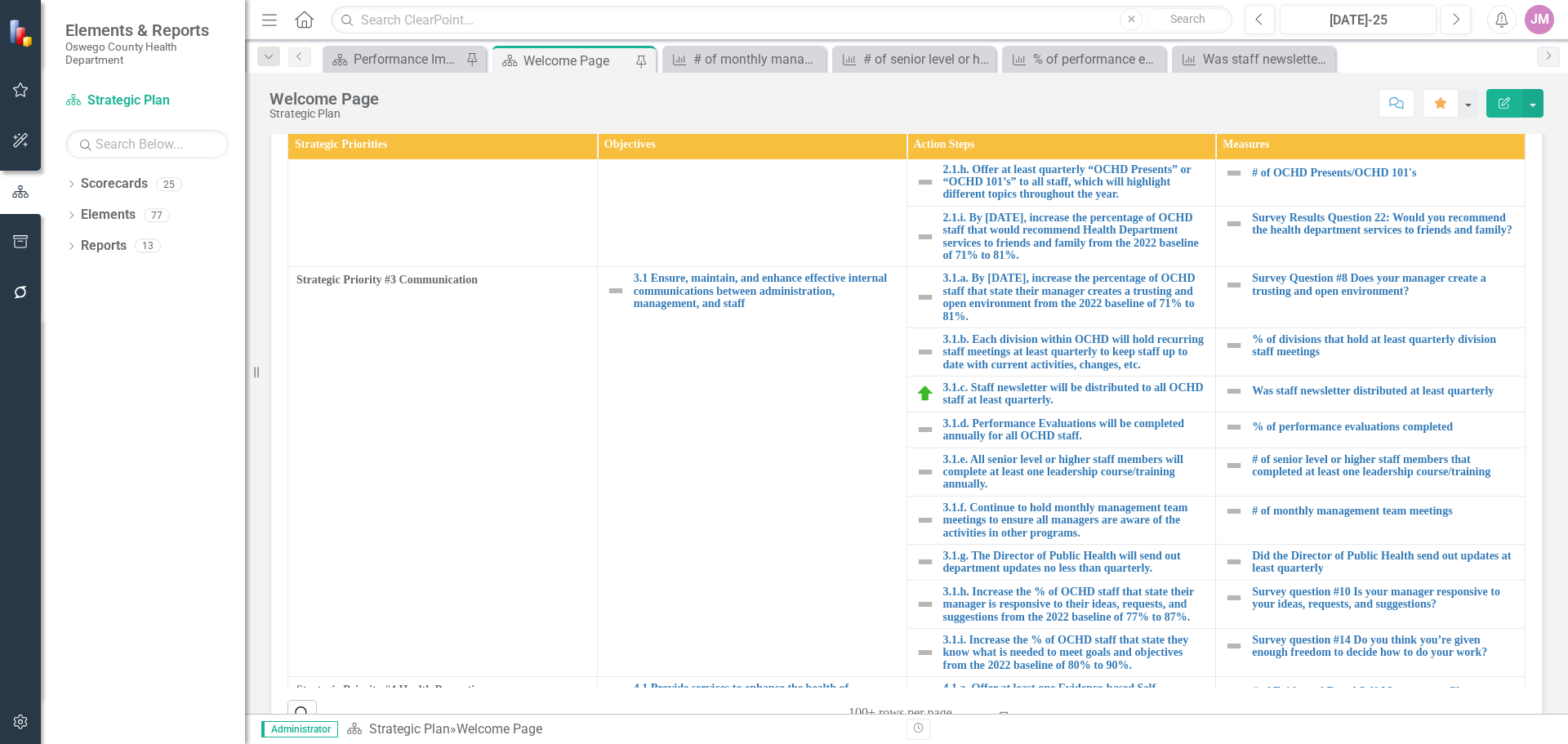
scroll to position [653, 0]
click at [1363, 571] on link "Did the Director of Public Health send out updates at least quarterly" at bounding box center [1384, 561] width 264 height 25
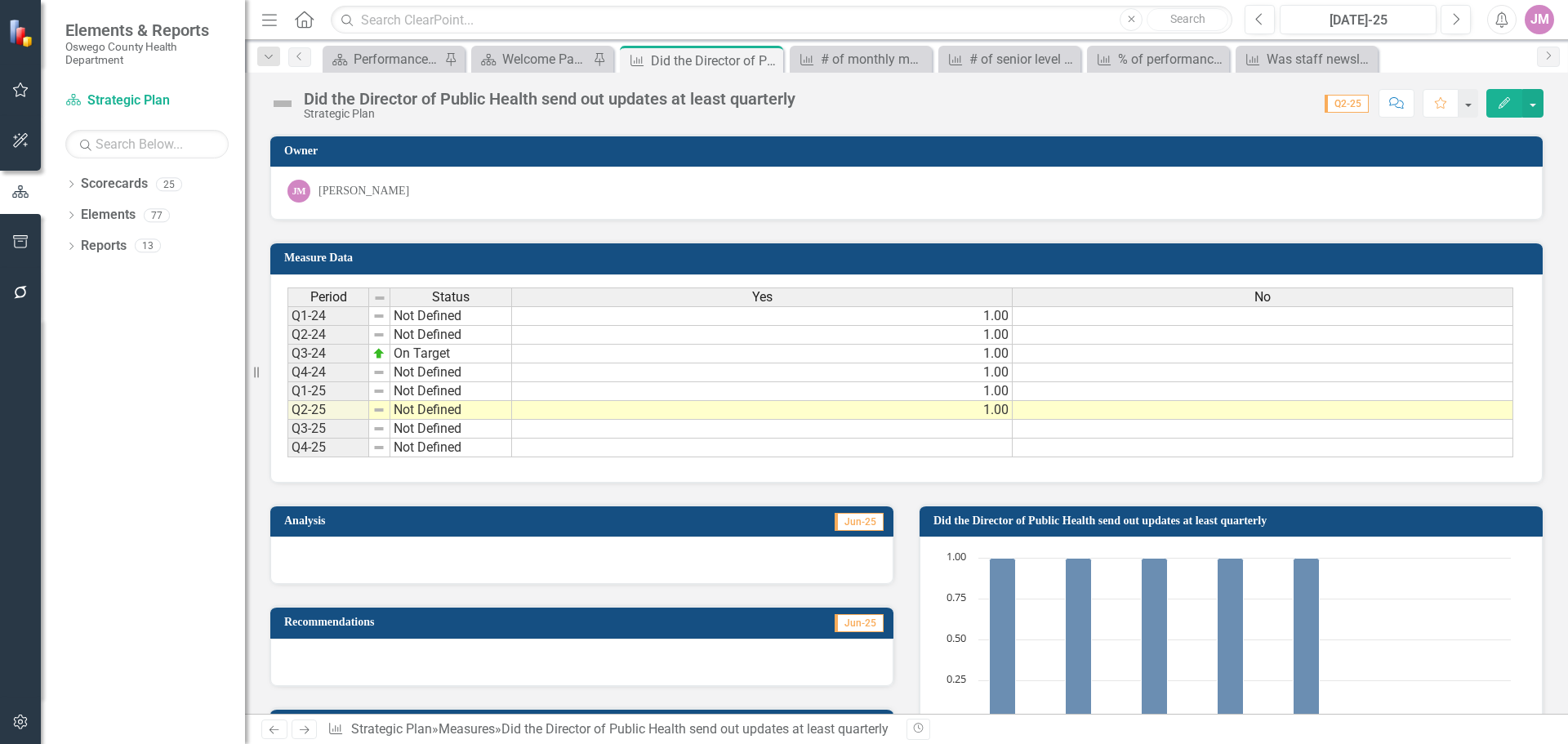
scroll to position [327, 0]
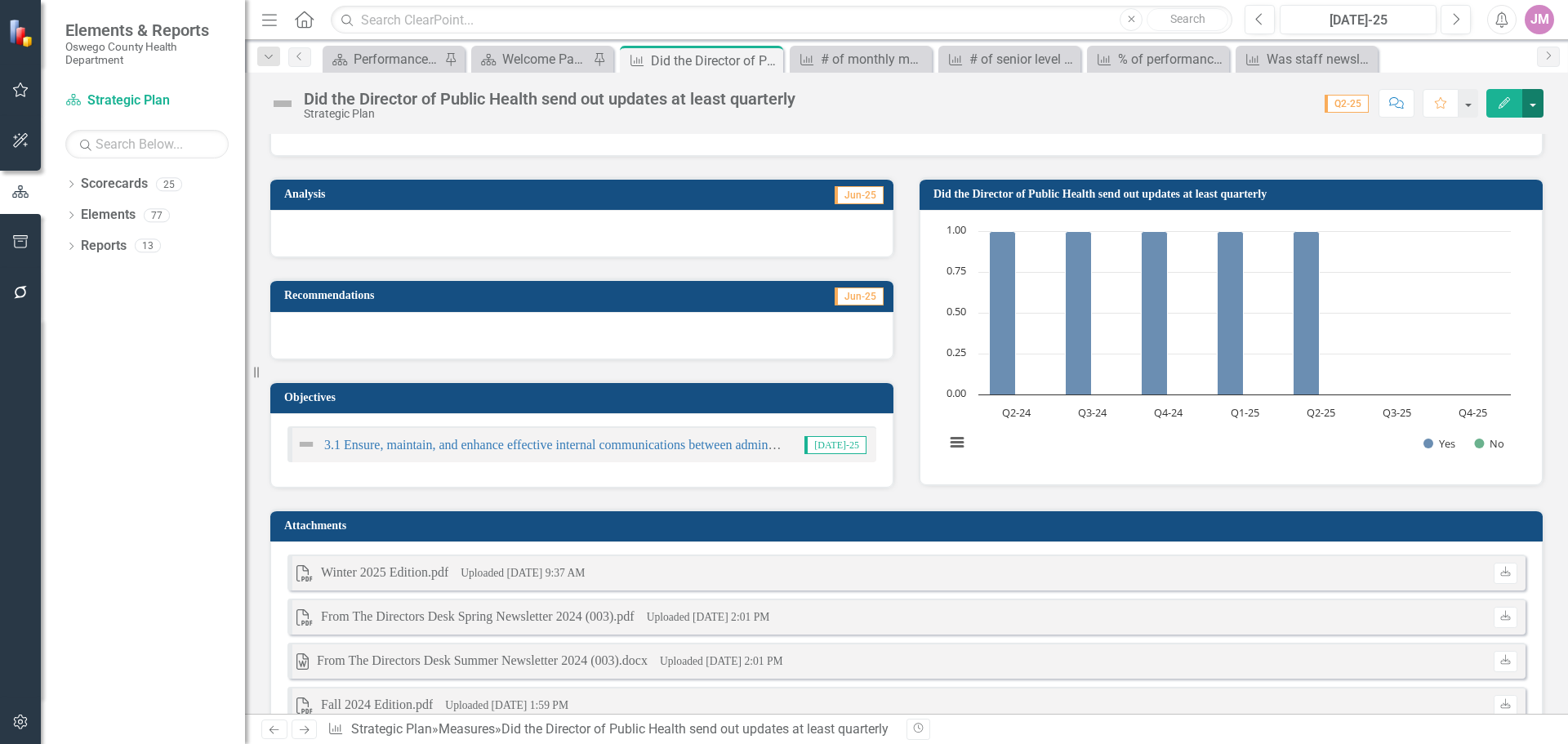
click at [1528, 102] on button "button" at bounding box center [1533, 103] width 22 height 29
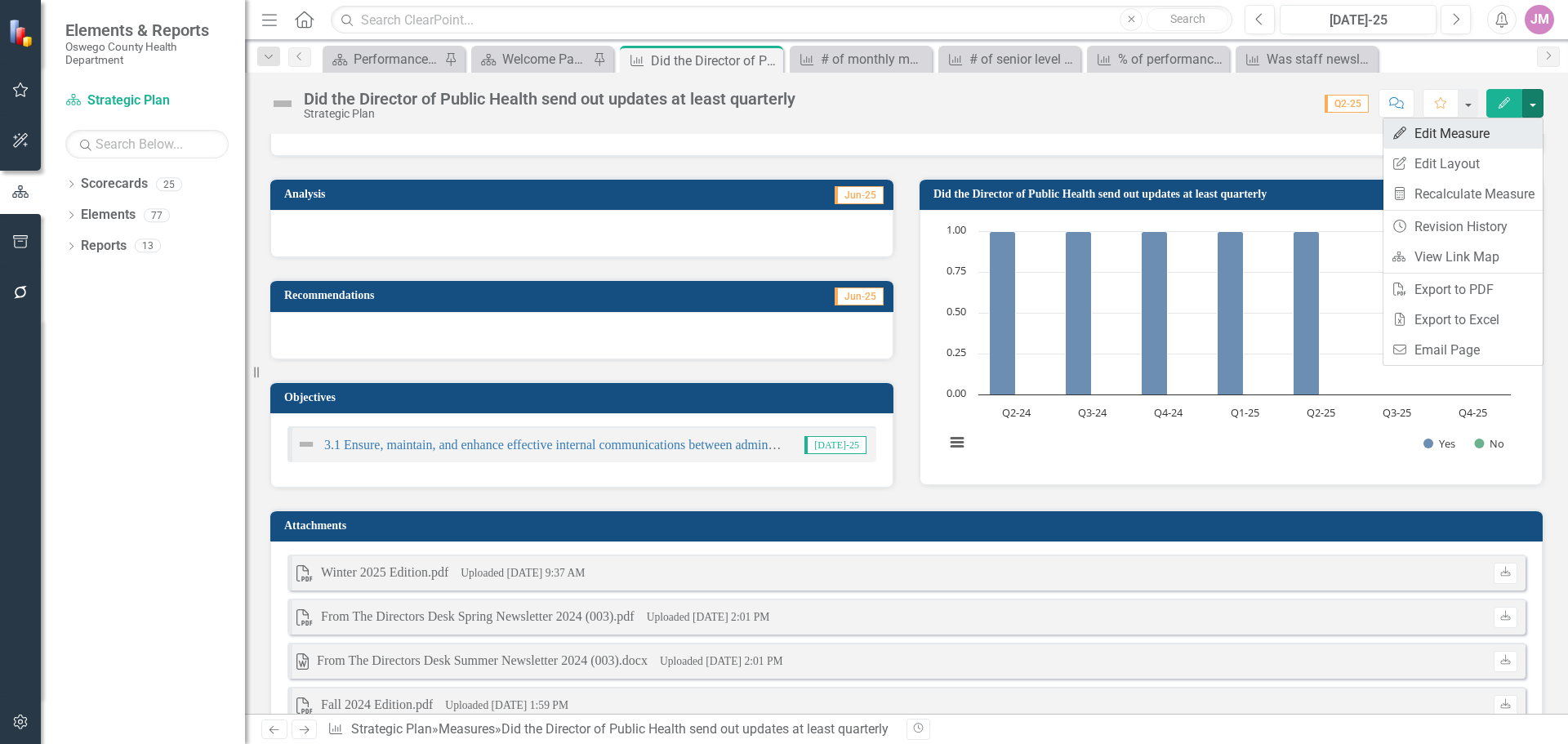
click at [1484, 139] on link "Edit Edit Measure" at bounding box center [1463, 134] width 159 height 31
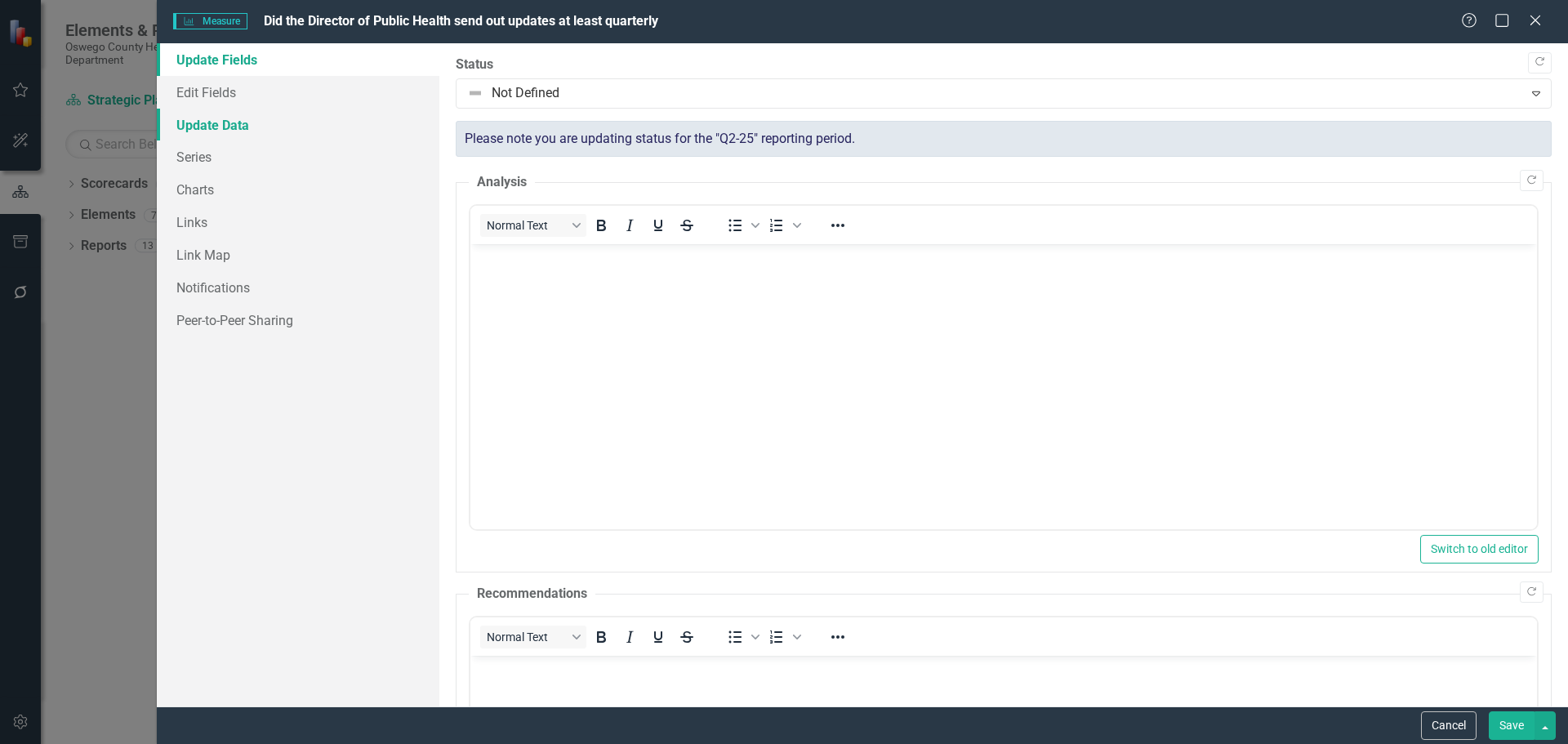
scroll to position [0, 0]
click at [213, 100] on link "Edit Fields" at bounding box center [298, 93] width 282 height 32
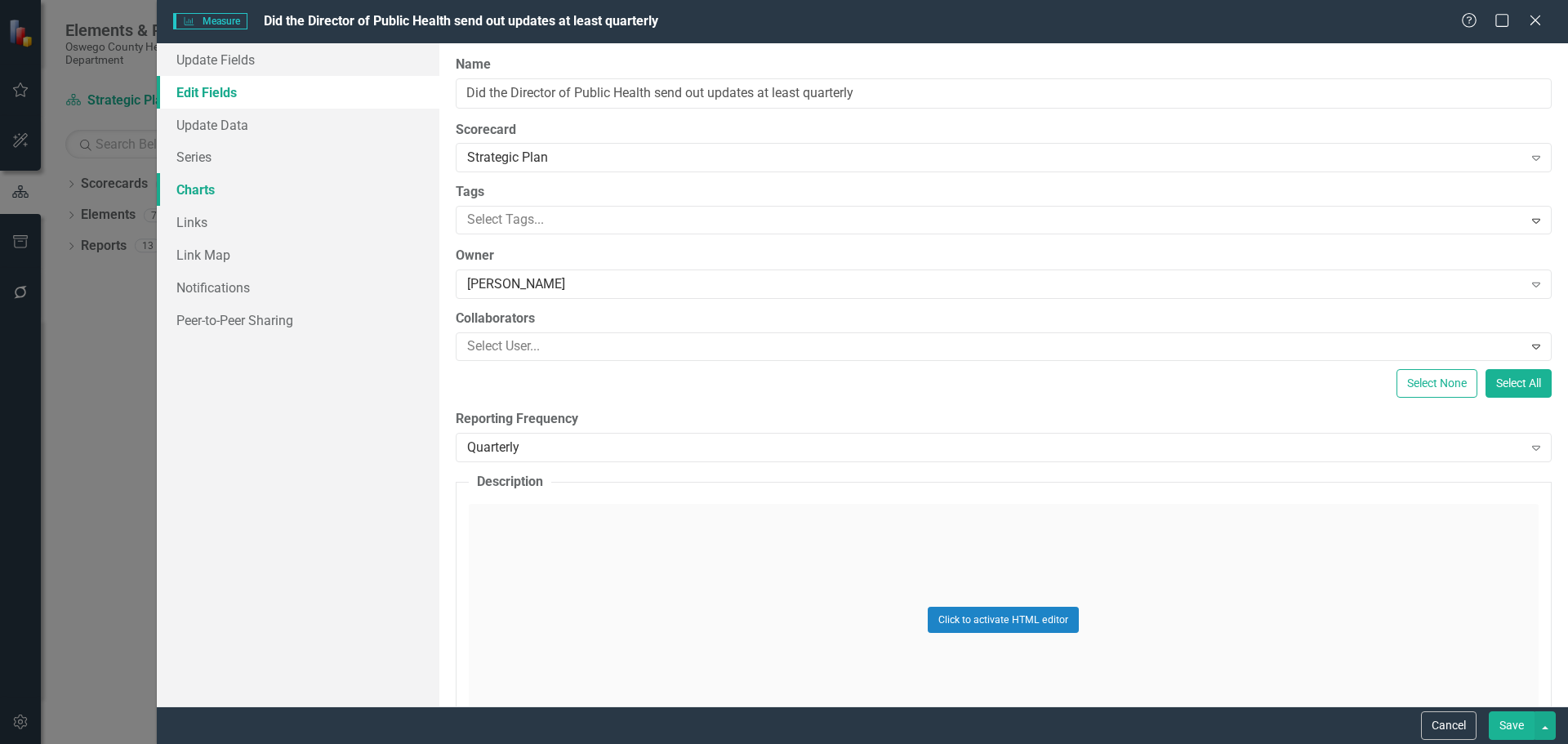
click at [219, 183] on link "Charts" at bounding box center [298, 190] width 282 height 32
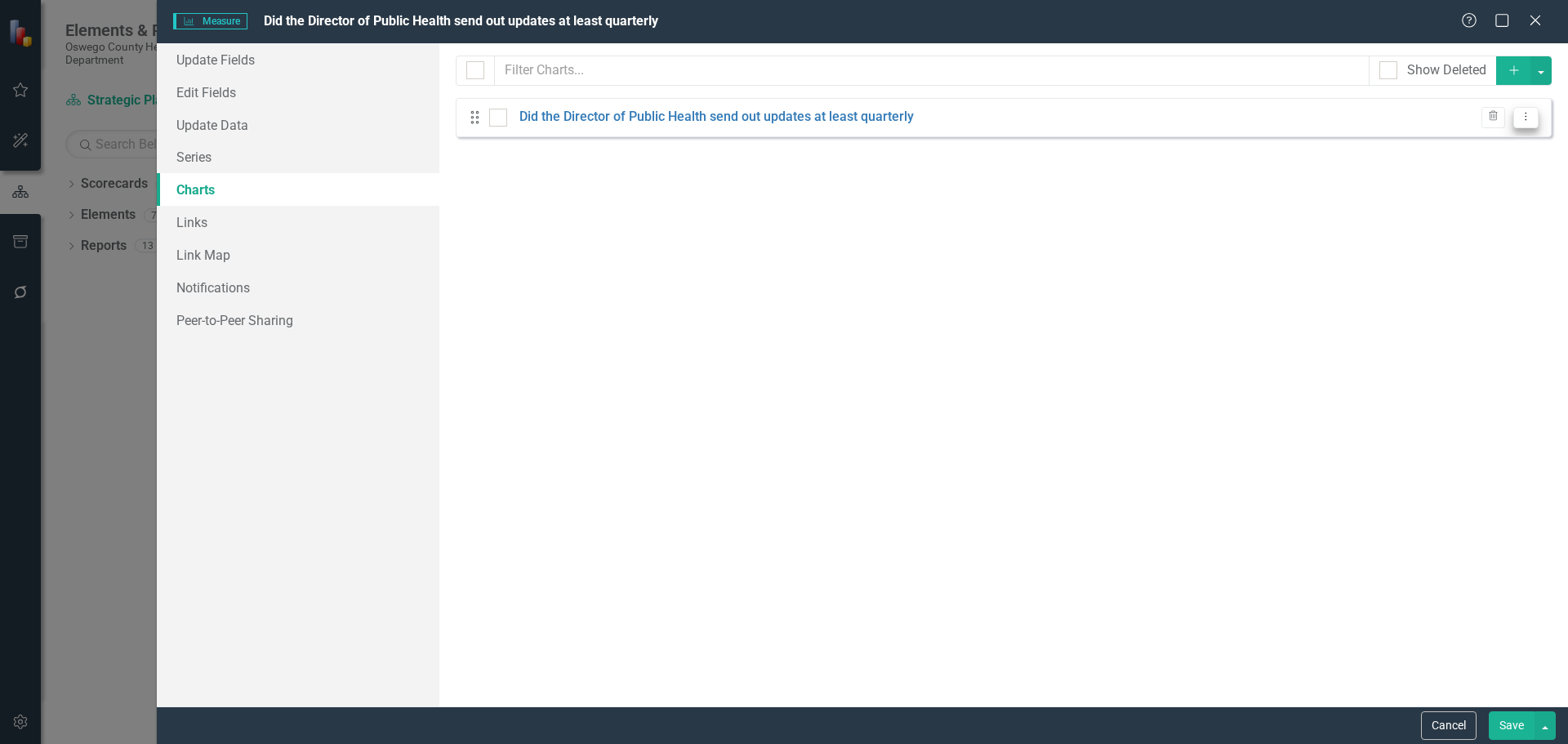
click at [1537, 111] on button "Dropdown Menu" at bounding box center [1526, 118] width 25 height 22
click at [1501, 143] on link "Edit Edit Chart" at bounding box center [1474, 145] width 129 height 31
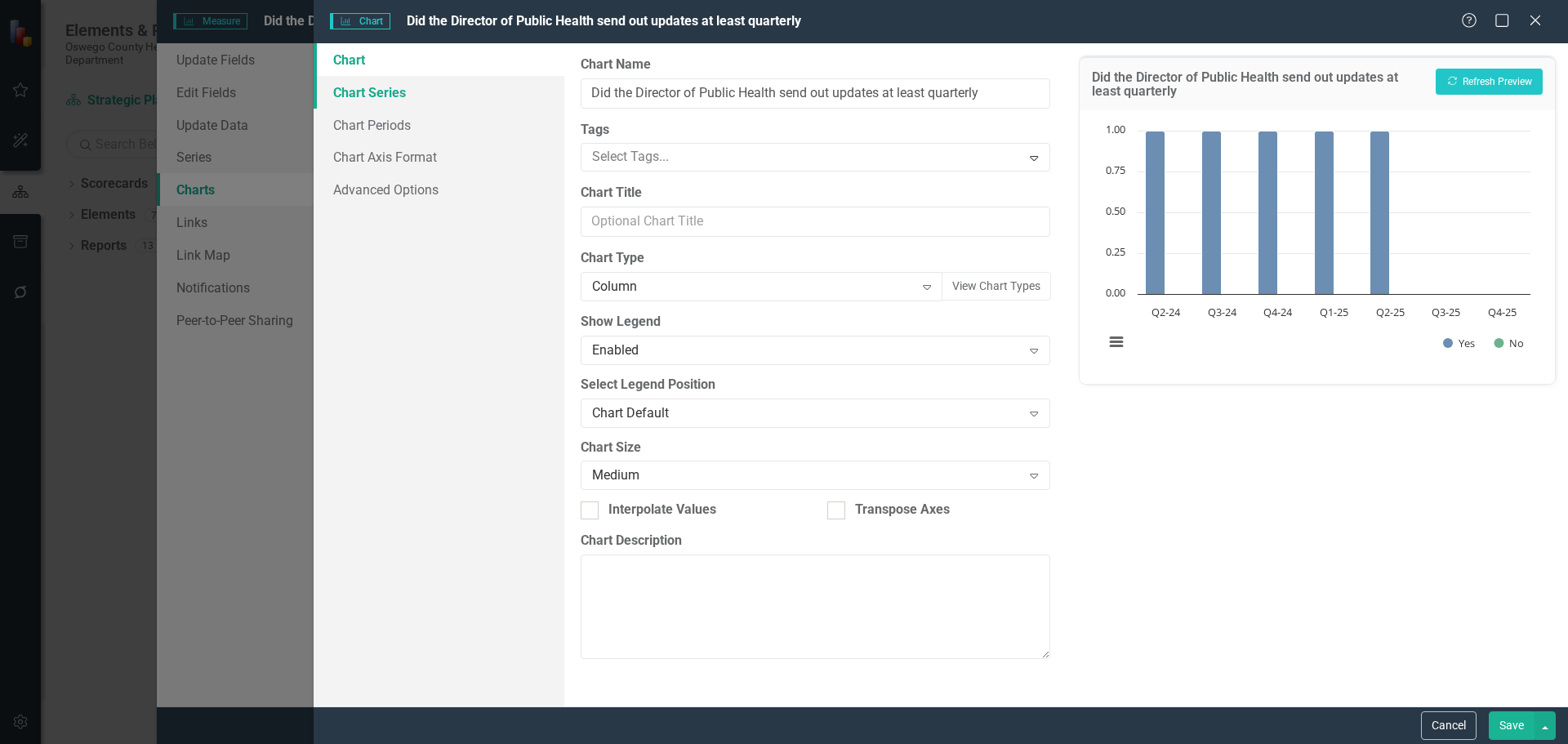
click at [394, 85] on link "Chart Series" at bounding box center [439, 93] width 251 height 32
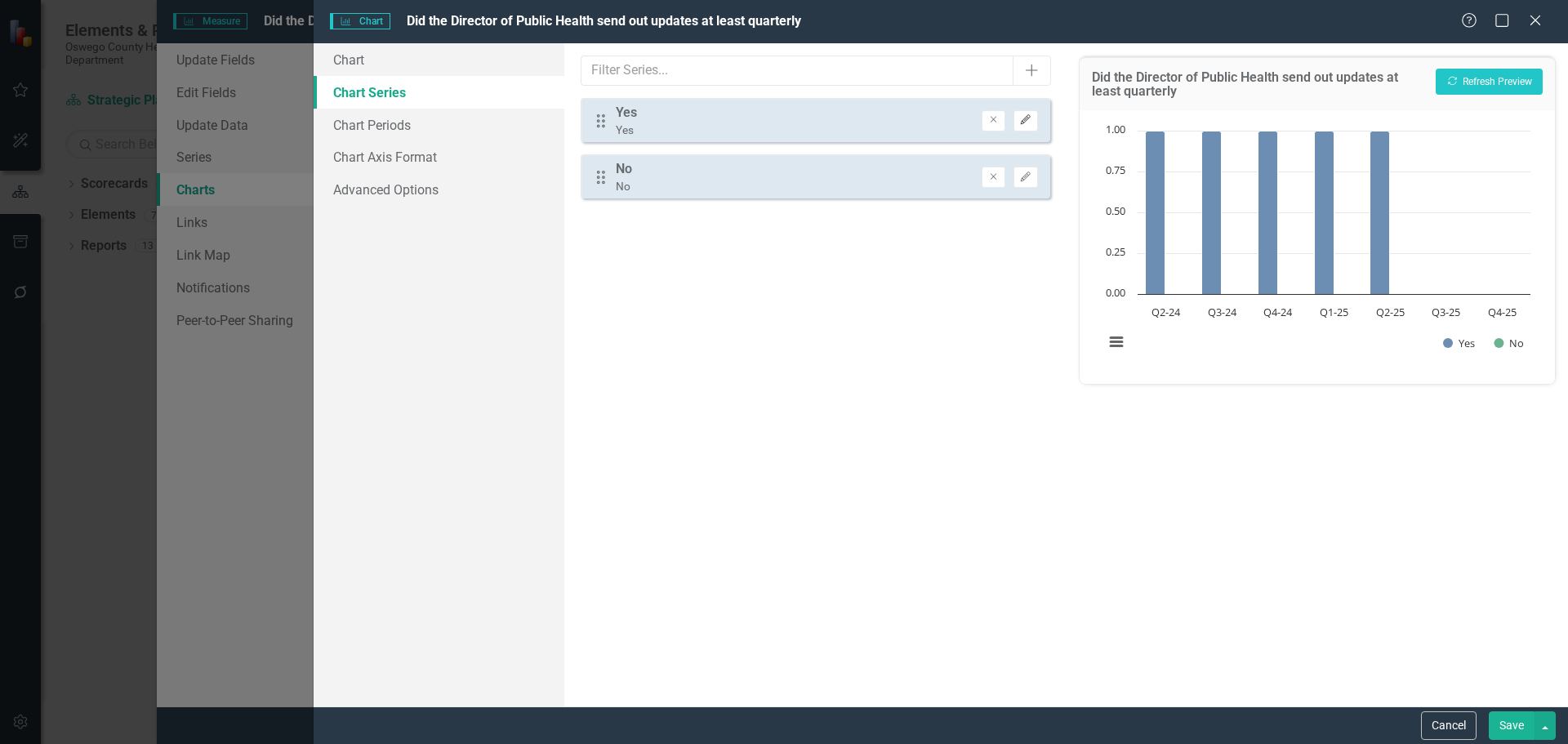
click at [1023, 123] on icon "button" at bounding box center [1025, 120] width 10 height 10
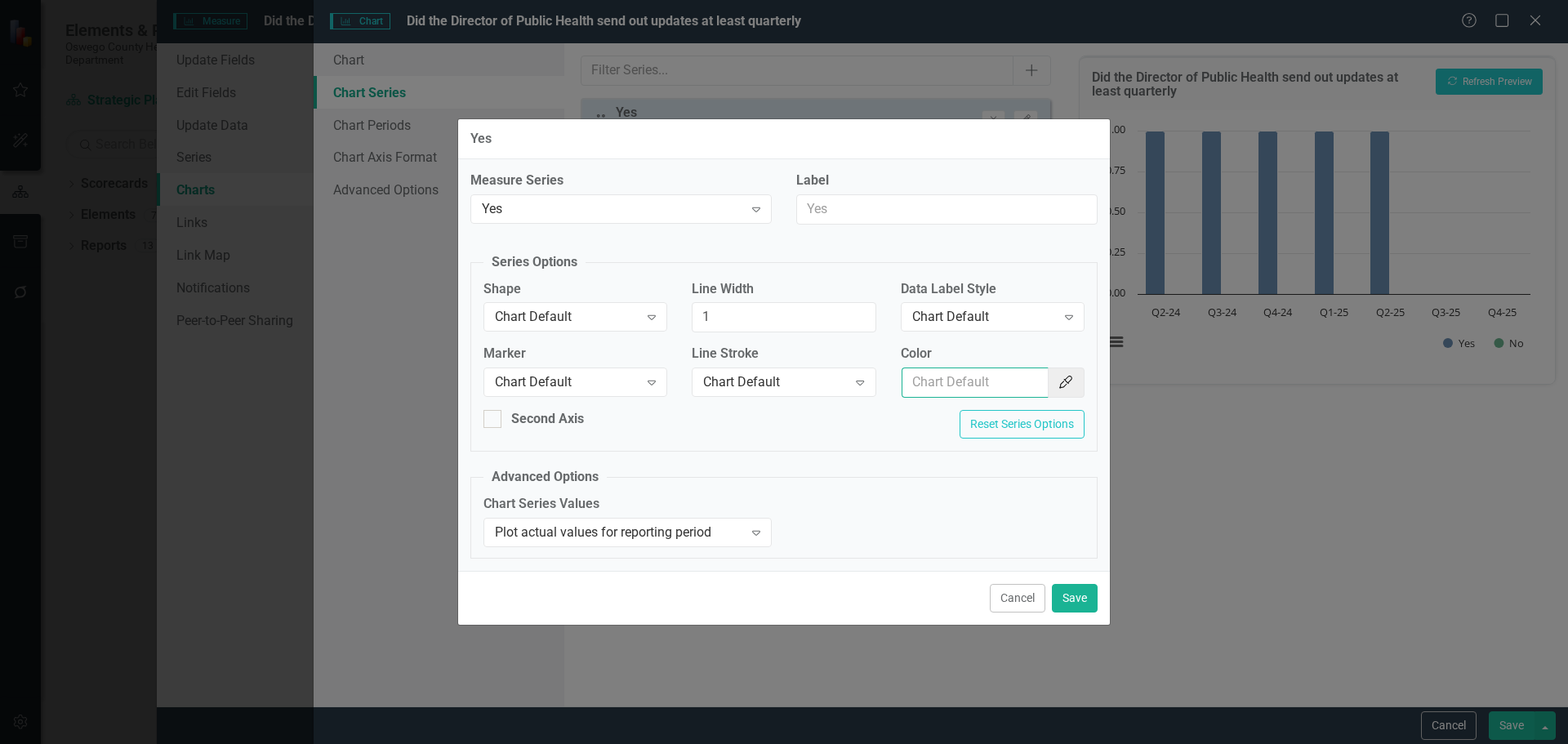
click at [979, 385] on input "Color" at bounding box center [975, 383] width 147 height 31
type input "154f82"
click at [1073, 603] on button "Save" at bounding box center [1075, 598] width 46 height 29
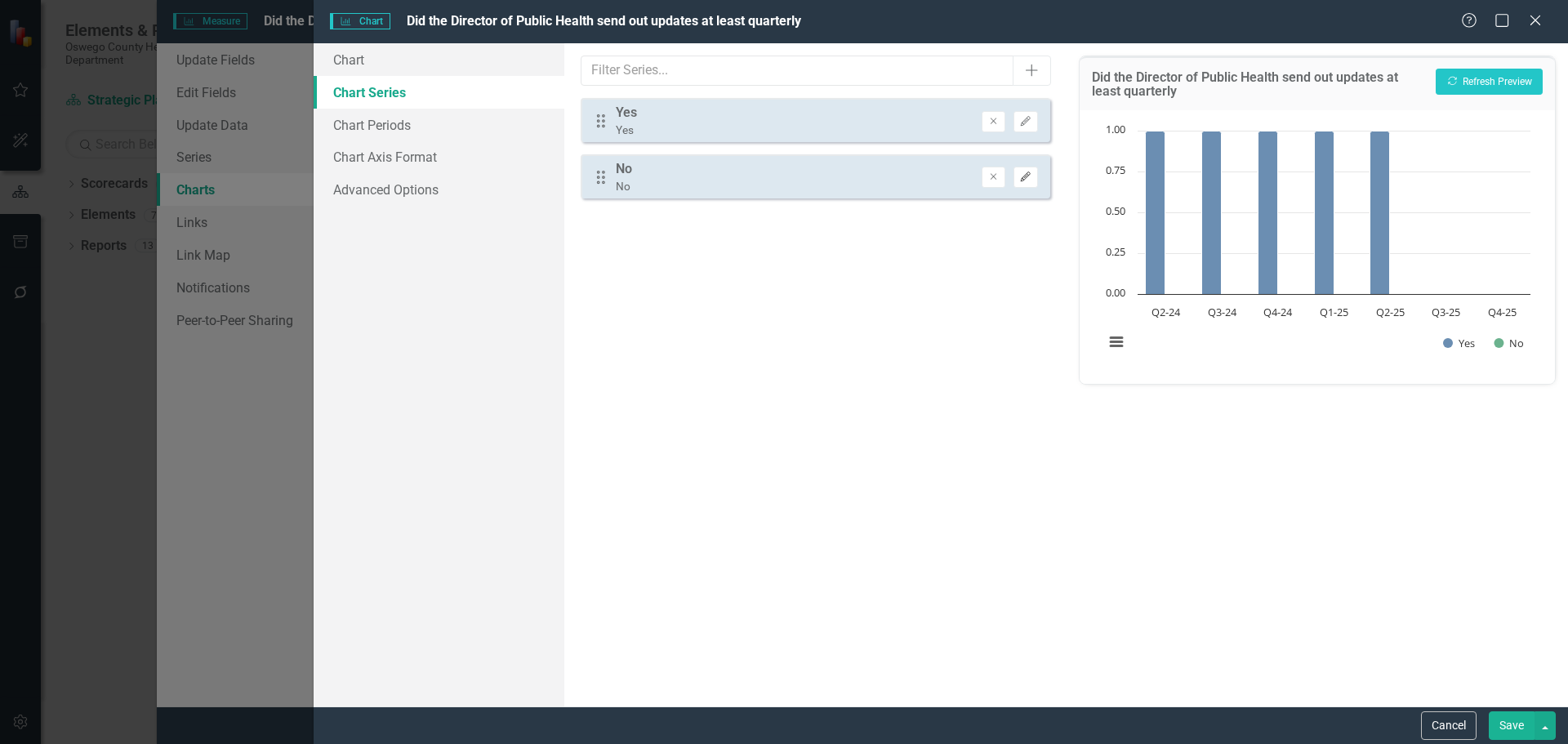
click at [1027, 175] on icon "Edit" at bounding box center [1025, 177] width 13 height 10
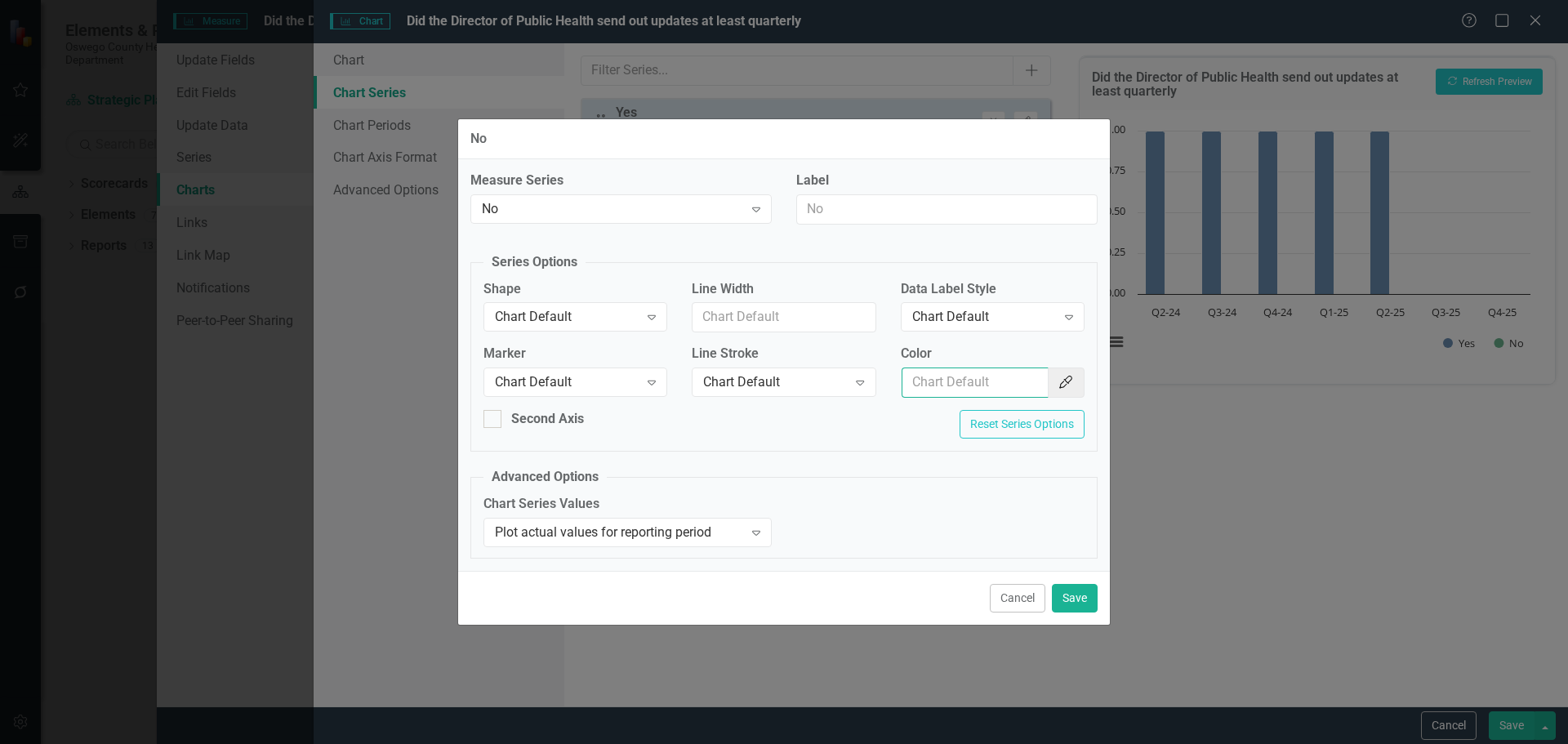
click at [1012, 379] on input "Color" at bounding box center [975, 383] width 147 height 31
type input "f7bf3d"
drag, startPoint x: 1080, startPoint y: 589, endPoint x: 1120, endPoint y: 584, distance: 40.3
click at [1080, 589] on button "Save" at bounding box center [1075, 598] width 46 height 29
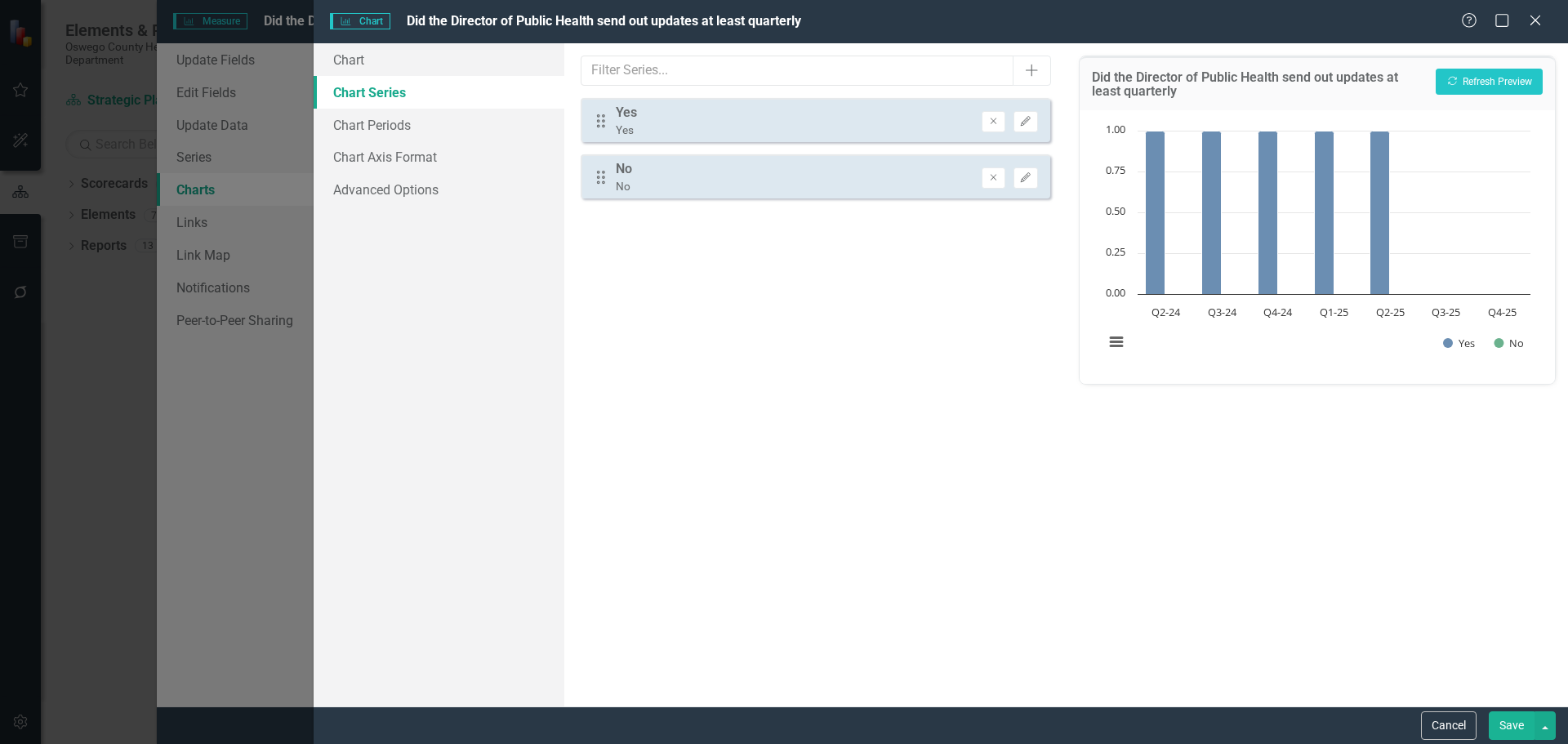
click at [1510, 729] on button "Save" at bounding box center [1511, 726] width 46 height 29
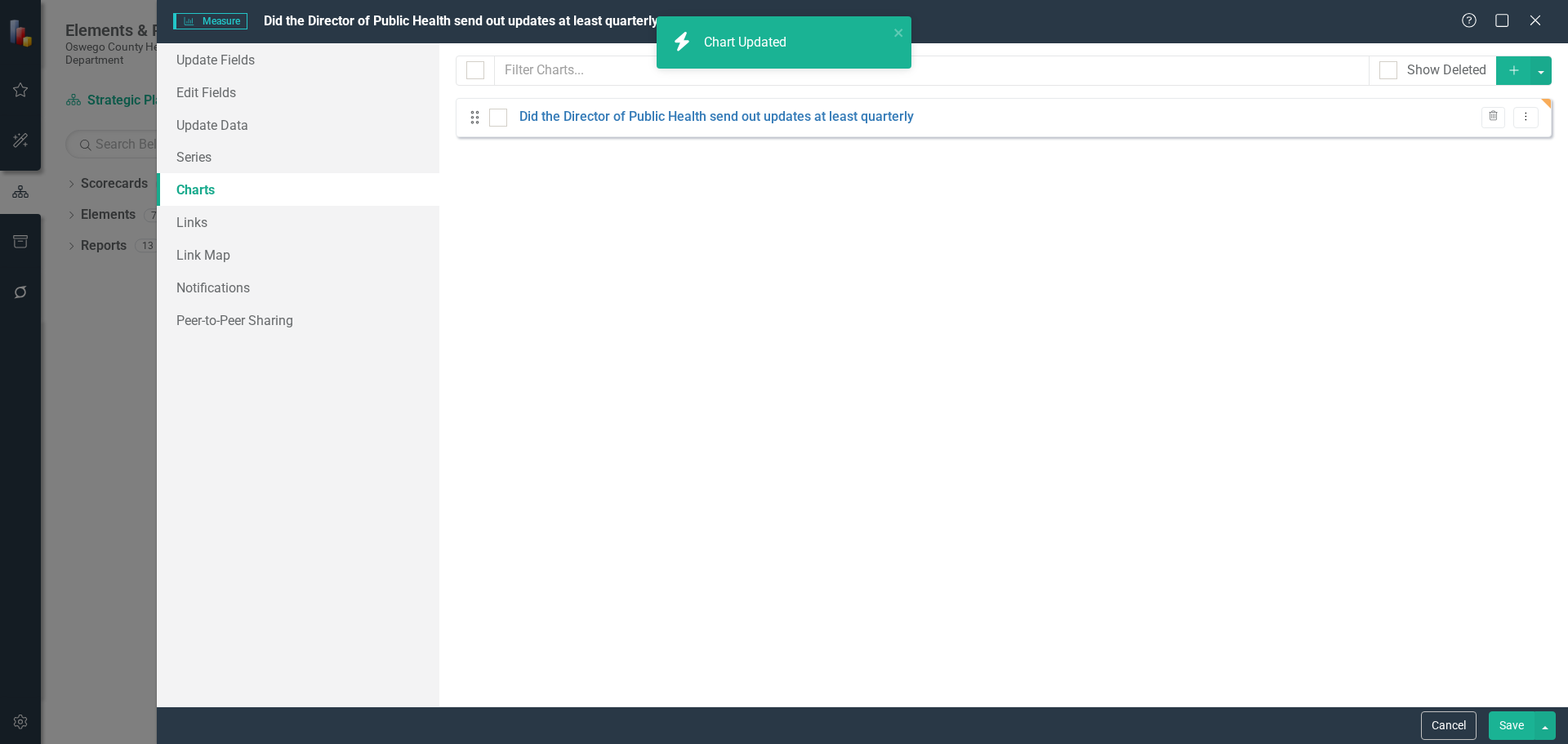
click at [1512, 728] on button "Save" at bounding box center [1511, 726] width 46 height 29
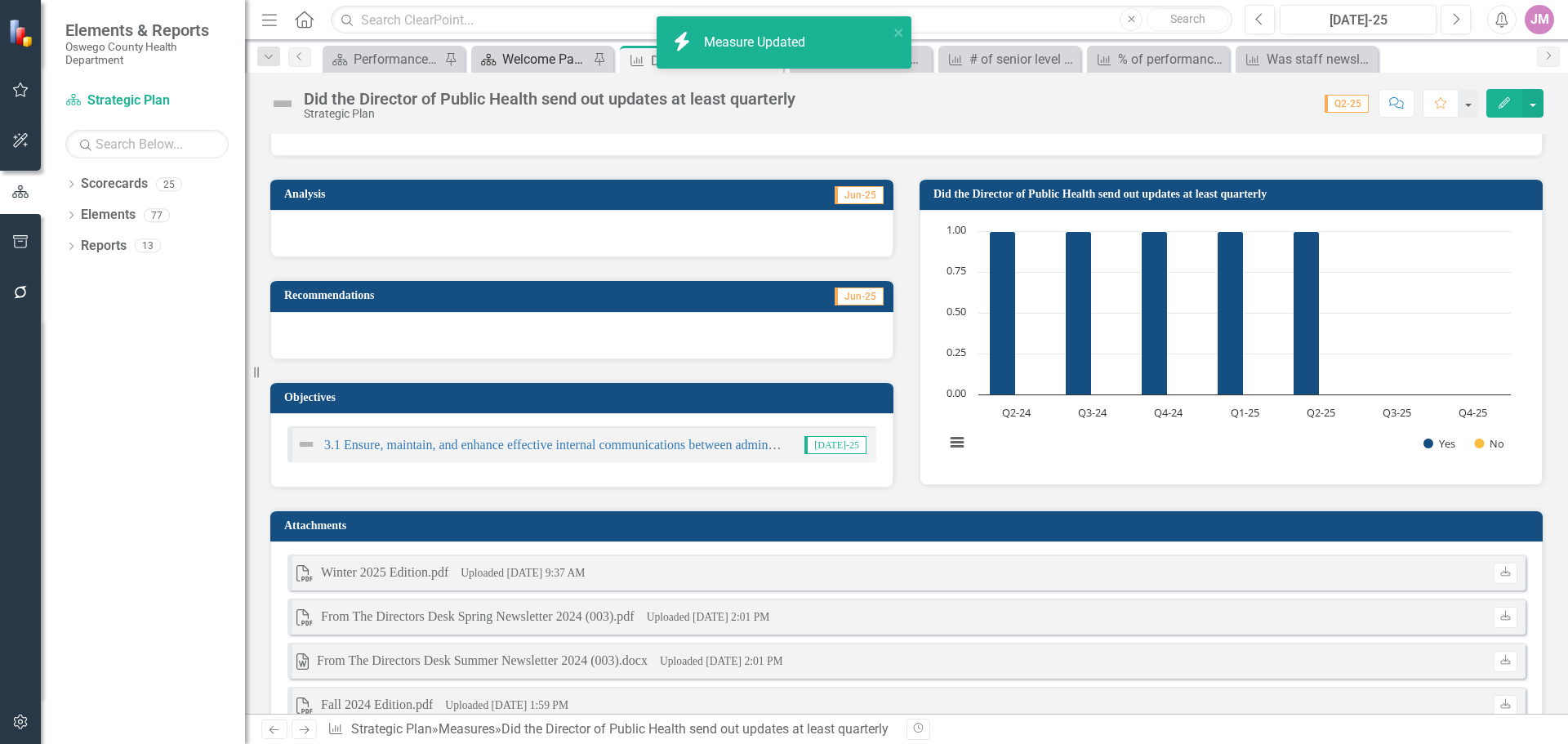
click at [544, 60] on div "Welcome Page" at bounding box center [545, 59] width 86 height 21
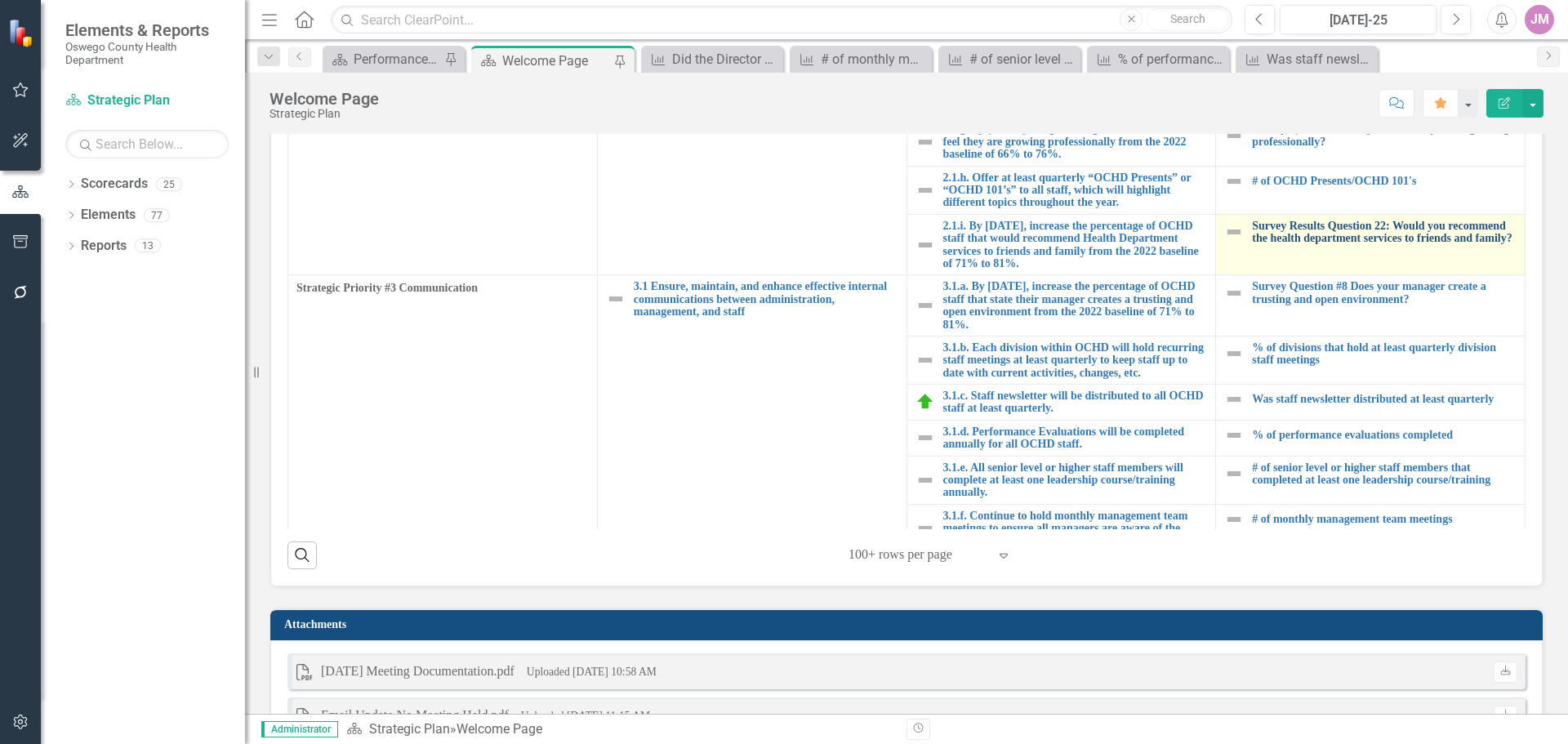
scroll to position [735, 0]
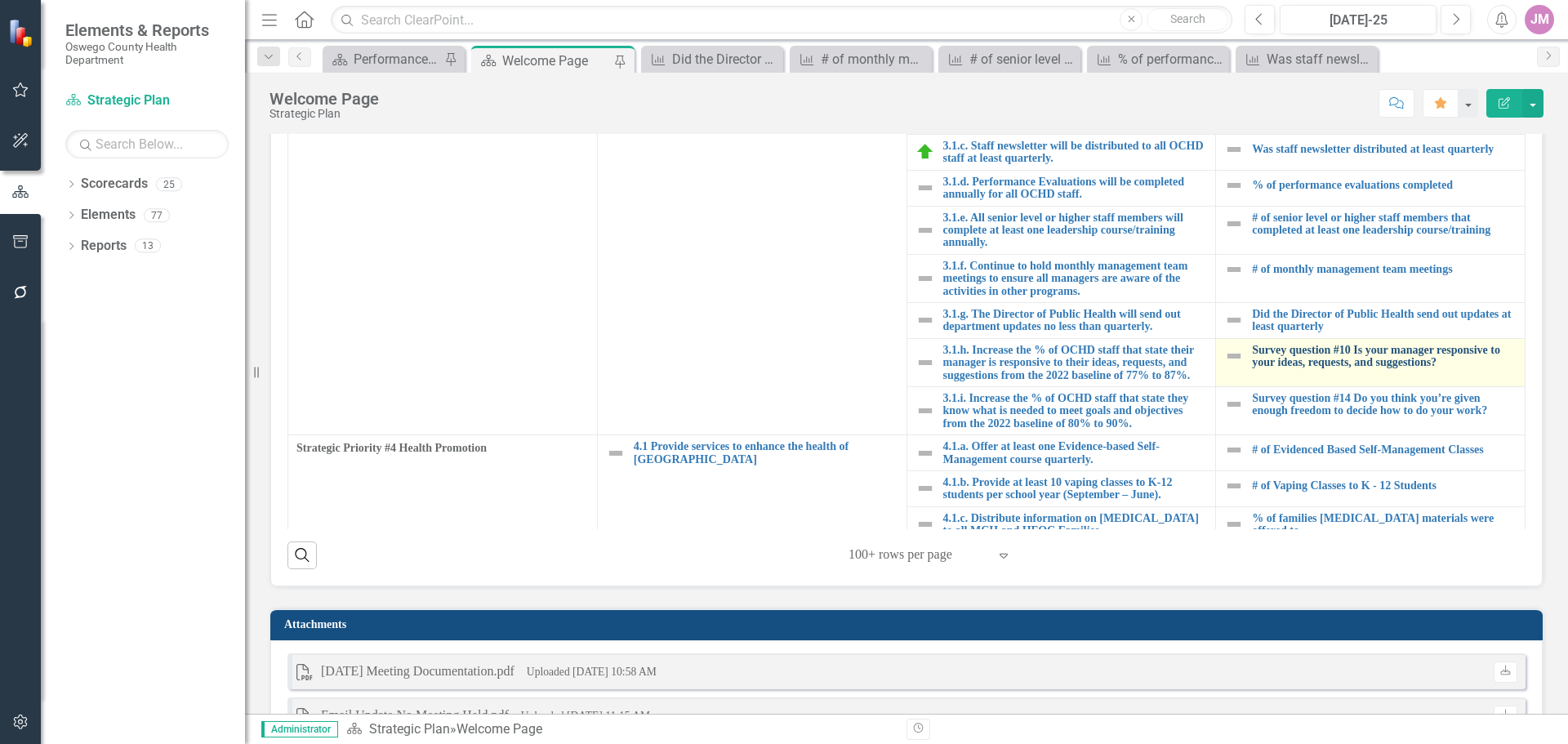
click at [1310, 369] on link "Survey question #10 Is your manager responsive to your ideas, requests, and sug…" at bounding box center [1384, 357] width 264 height 25
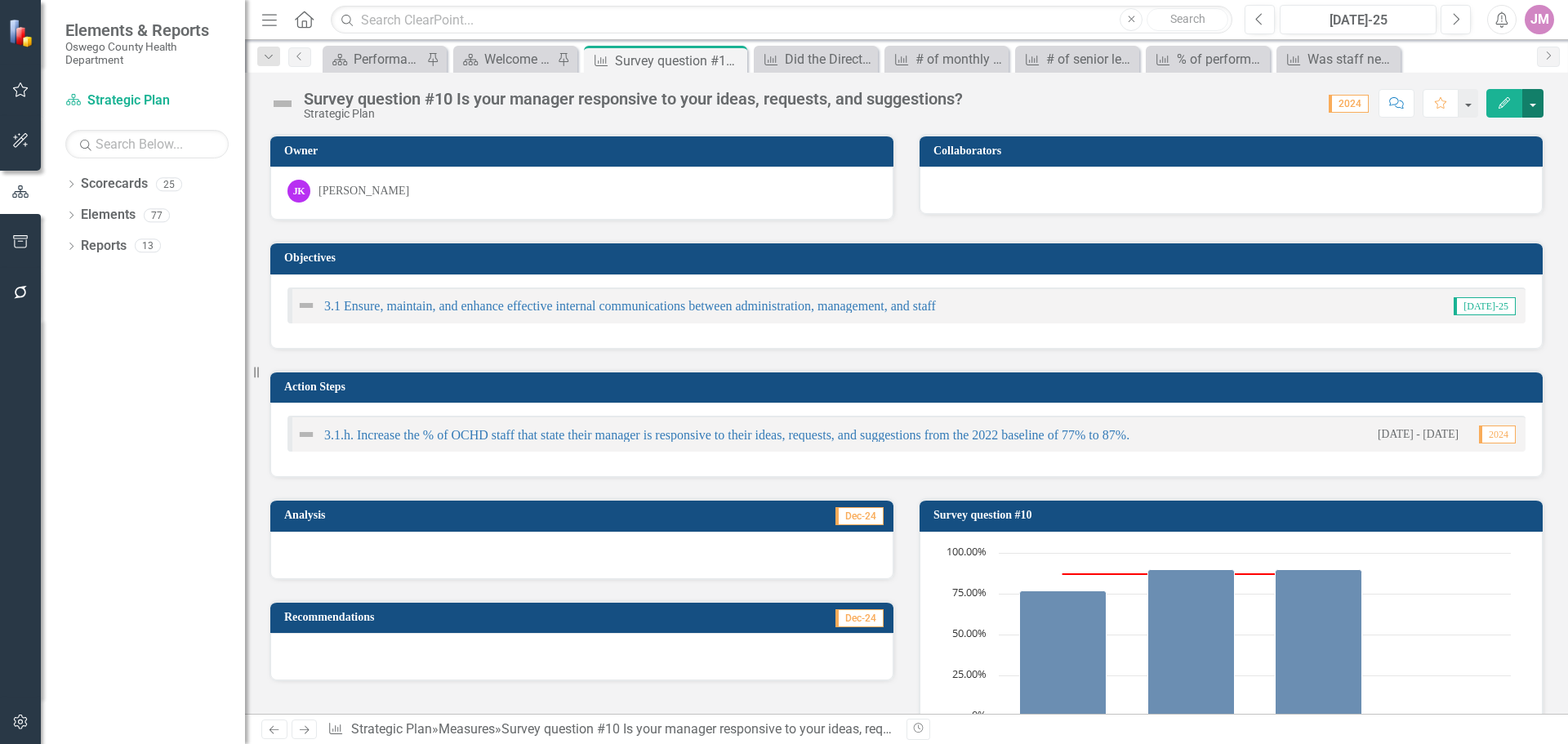
click at [1530, 108] on button "button" at bounding box center [1533, 103] width 22 height 29
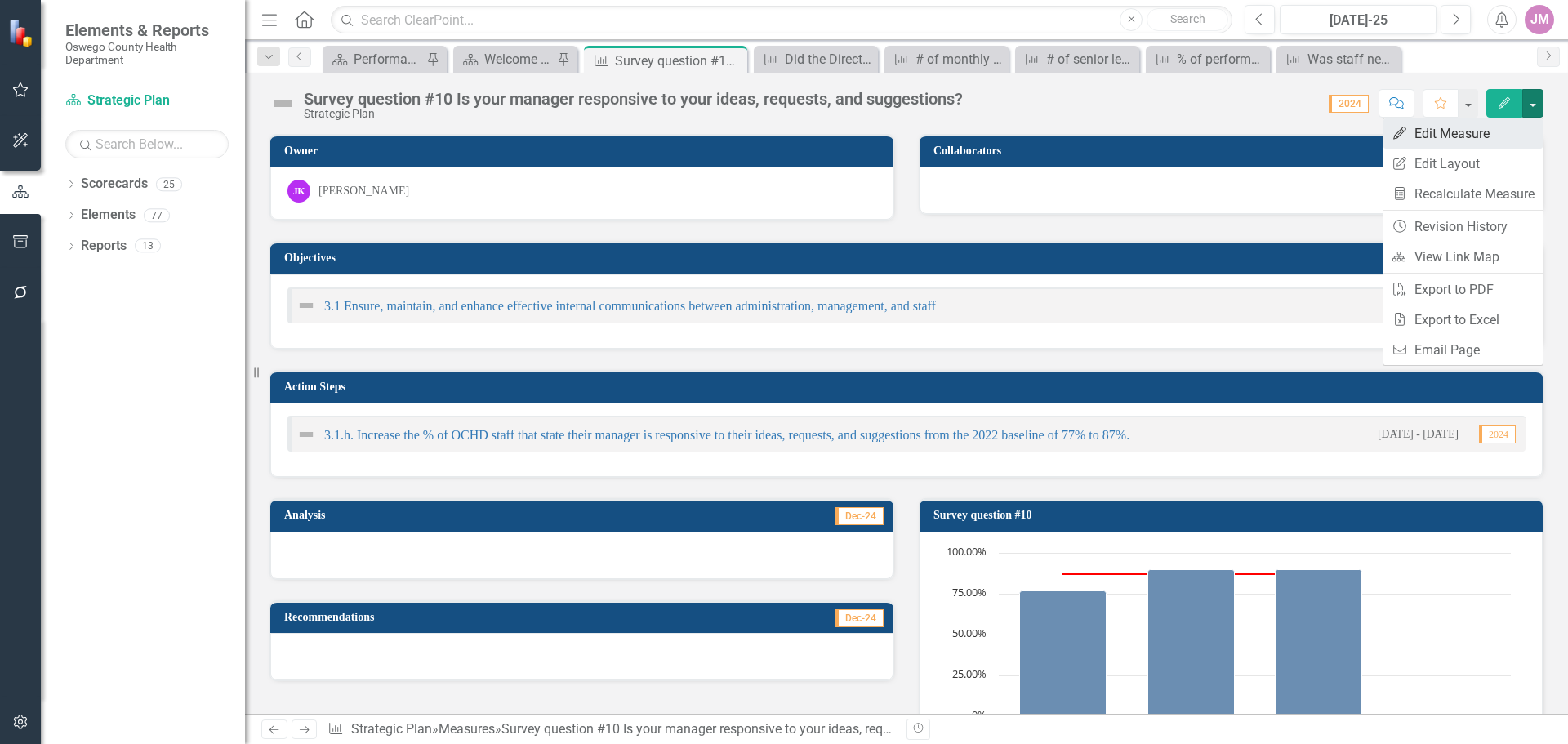
click at [1479, 144] on link "Edit Edit Measure" at bounding box center [1463, 134] width 159 height 31
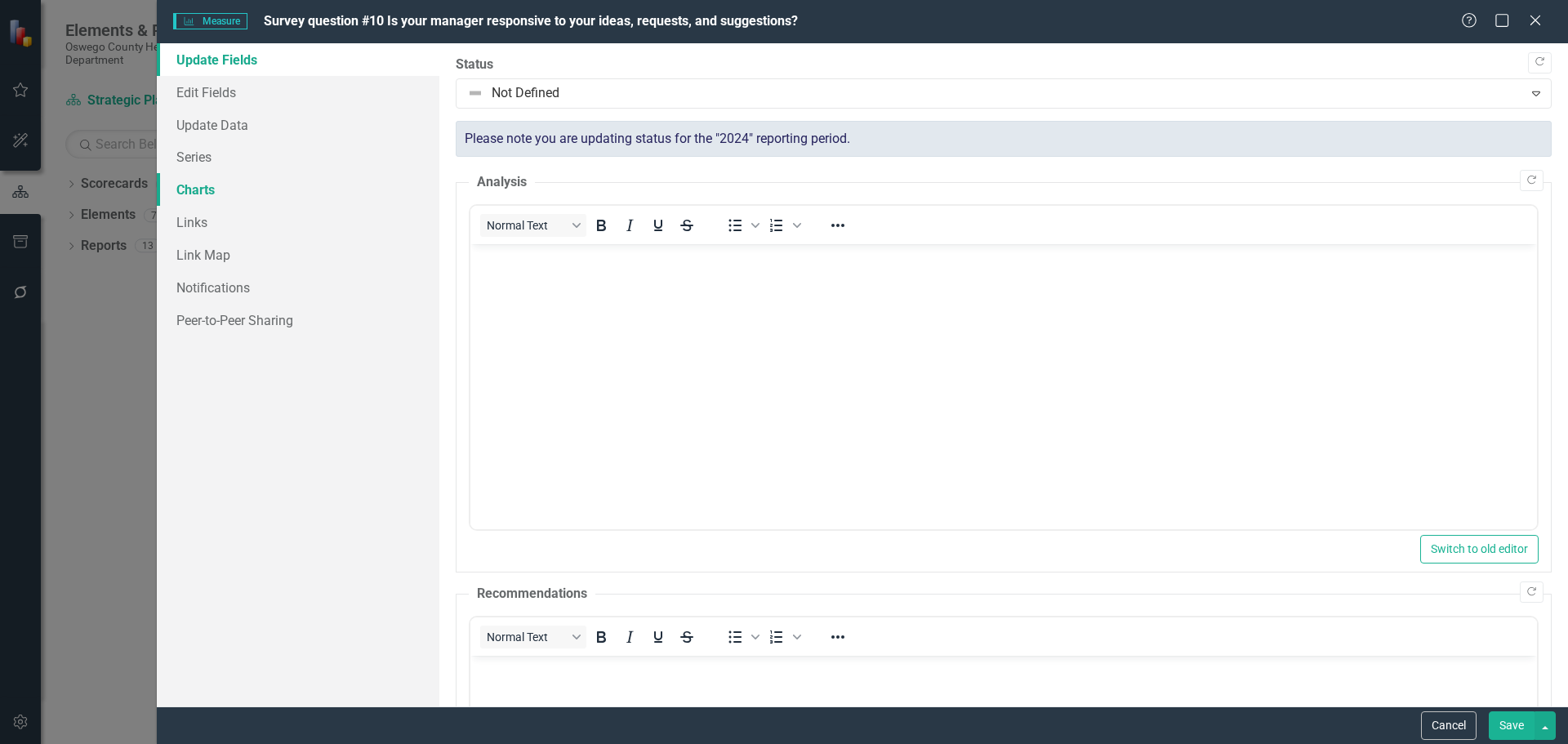
click at [218, 184] on link "Charts" at bounding box center [298, 190] width 282 height 32
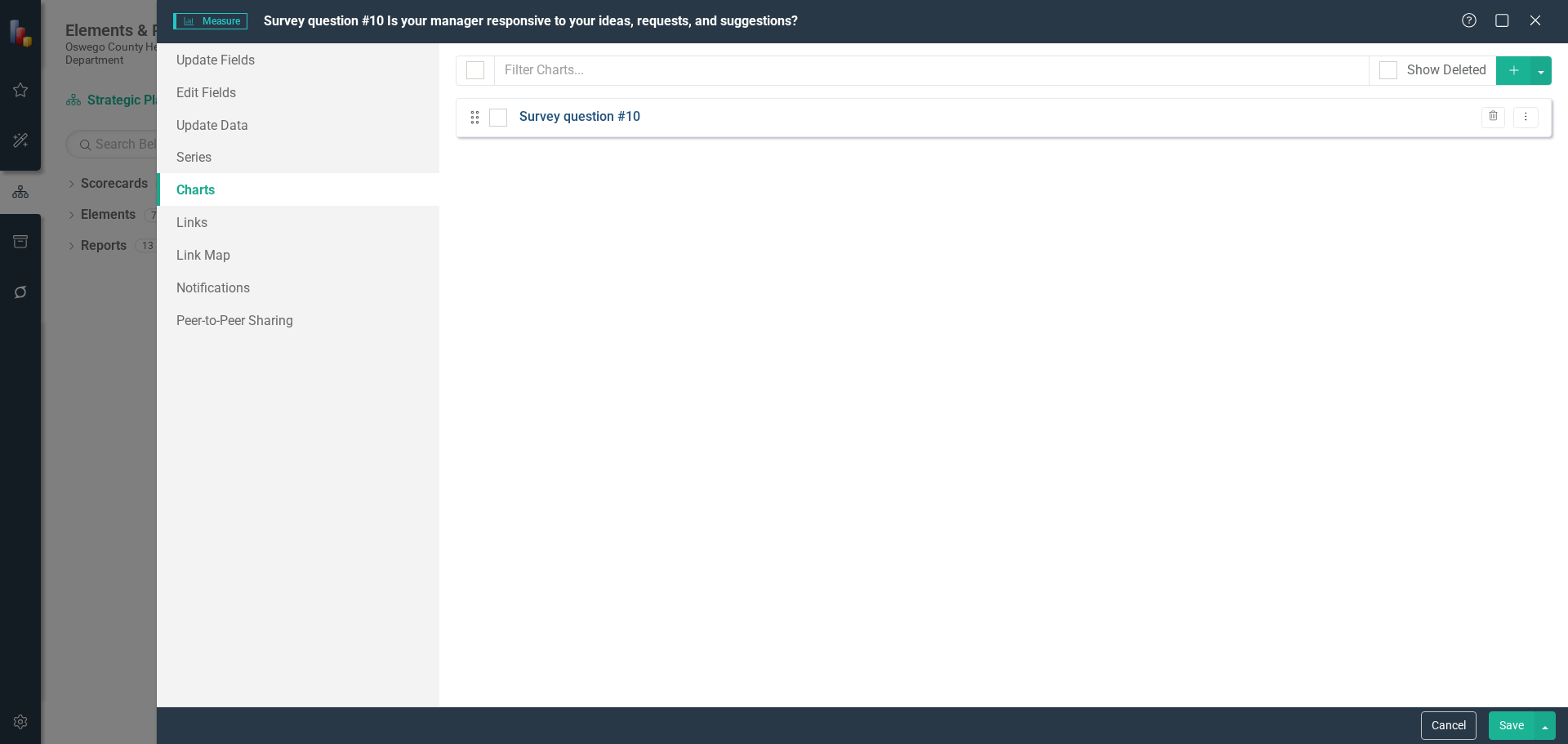
click at [630, 116] on link "Survey question #10" at bounding box center [580, 117] width 121 height 19
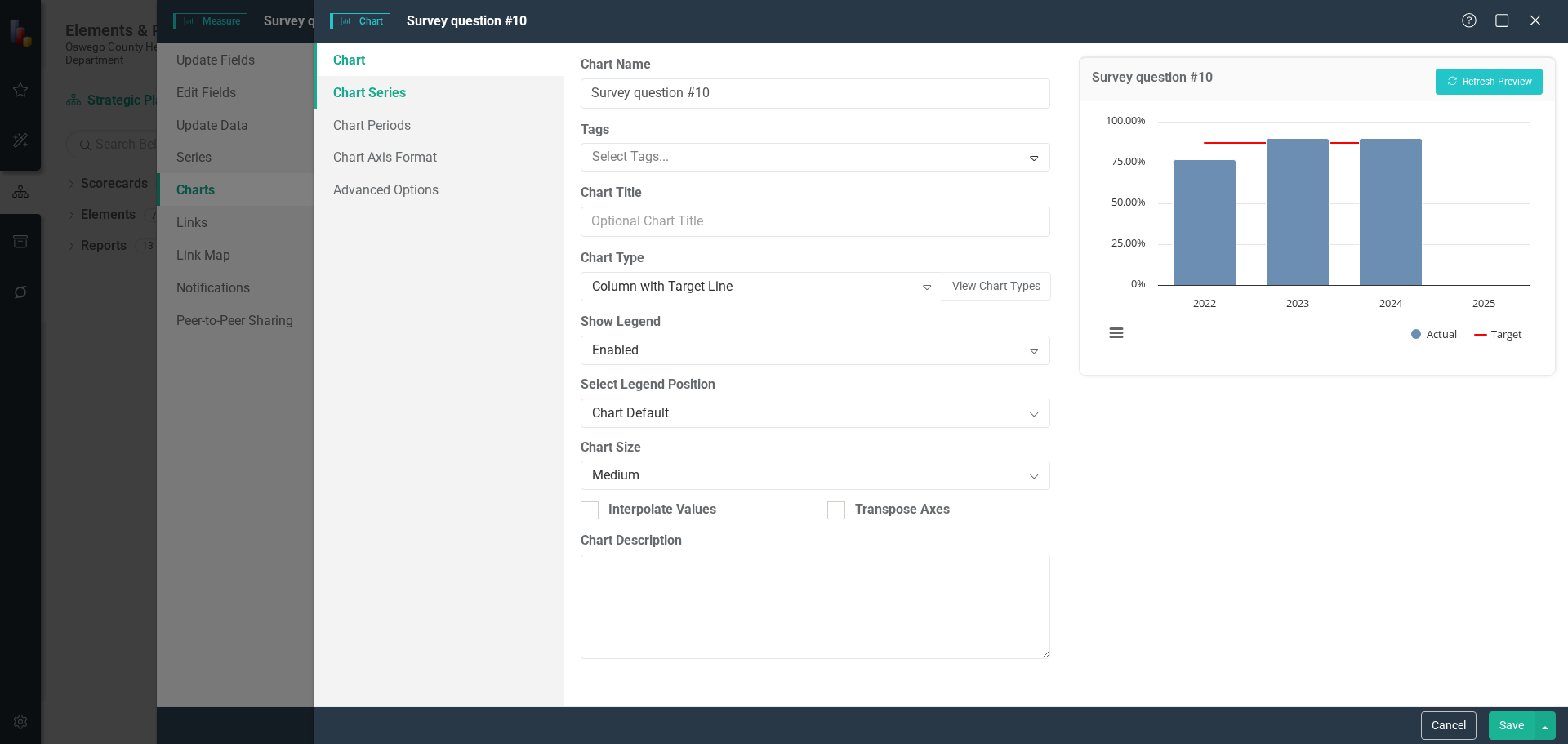
click at [373, 97] on link "Chart Series" at bounding box center [439, 93] width 251 height 32
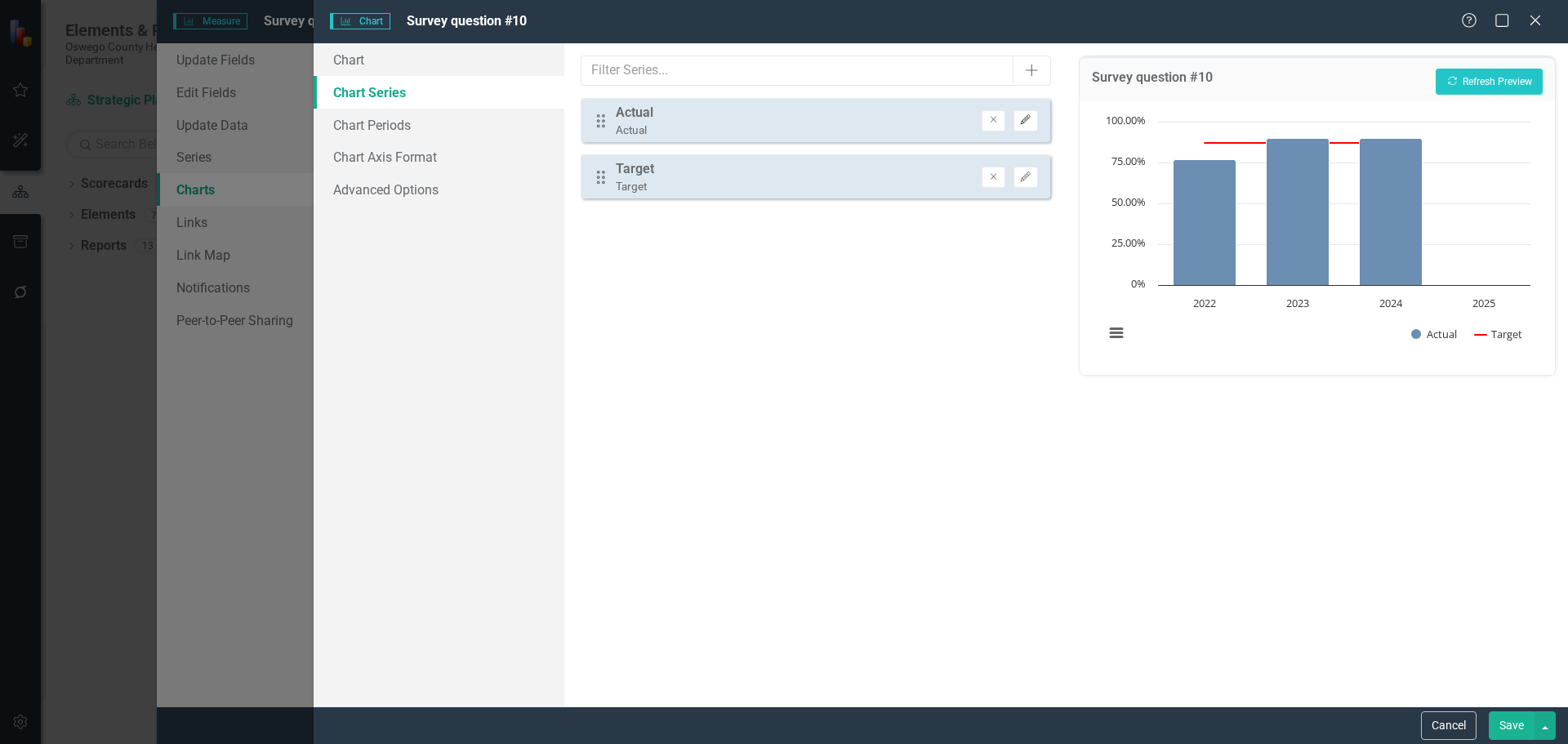
click at [1032, 123] on icon "Edit" at bounding box center [1025, 120] width 13 height 10
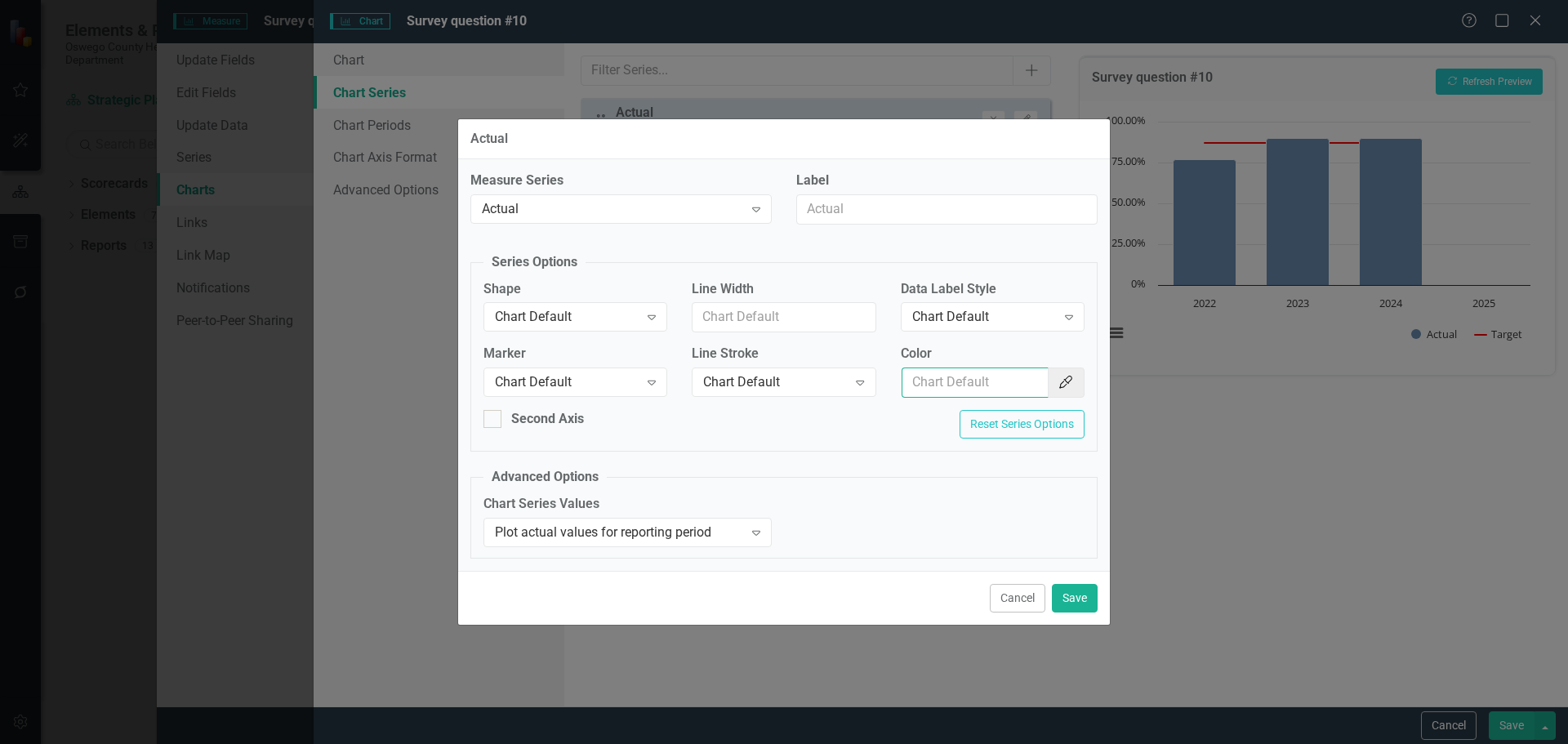
click at [985, 380] on input "Color" at bounding box center [975, 383] width 147 height 31
type input "154f82"
click at [1073, 592] on button "Save" at bounding box center [1075, 598] width 46 height 29
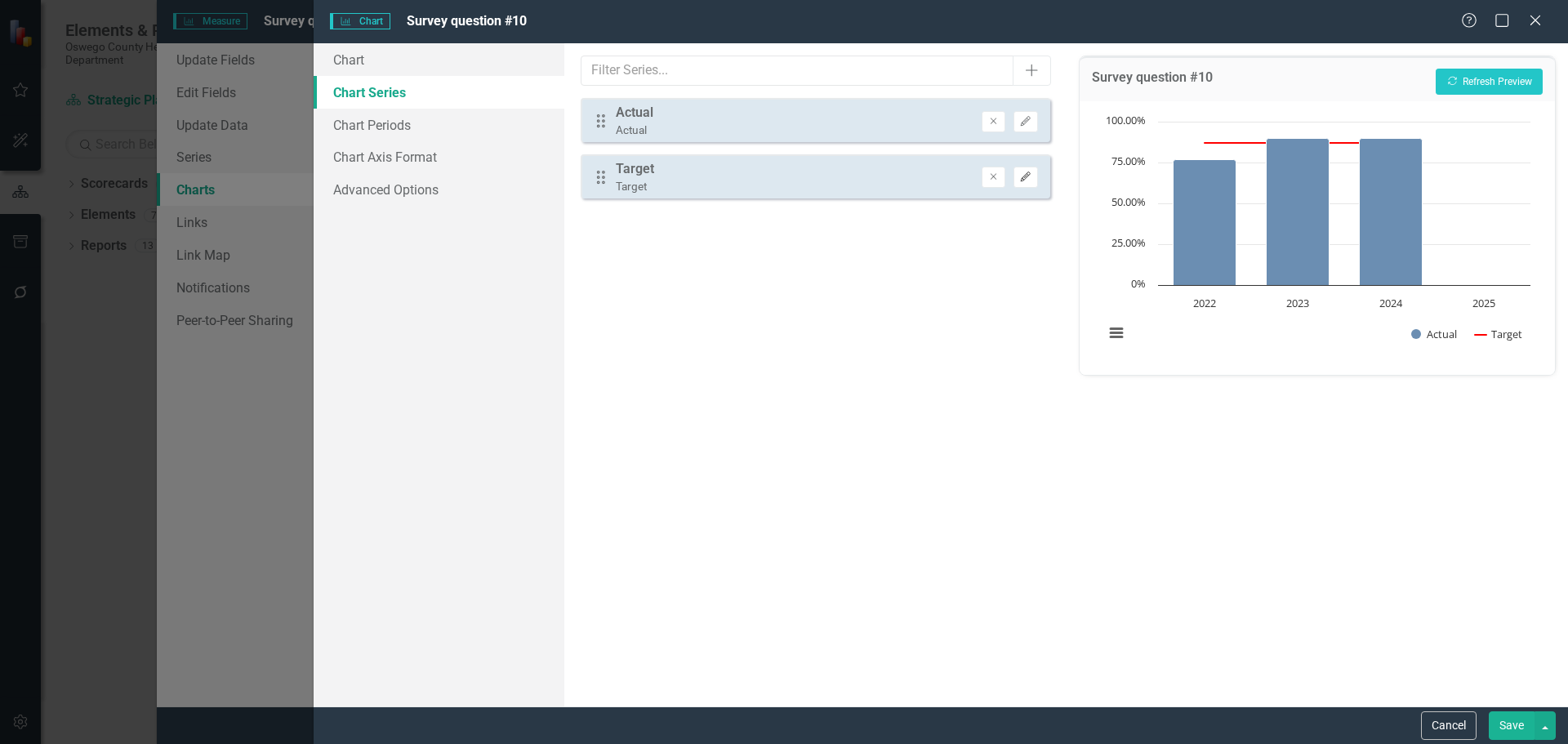
click at [1021, 176] on icon "Edit" at bounding box center [1025, 177] width 13 height 10
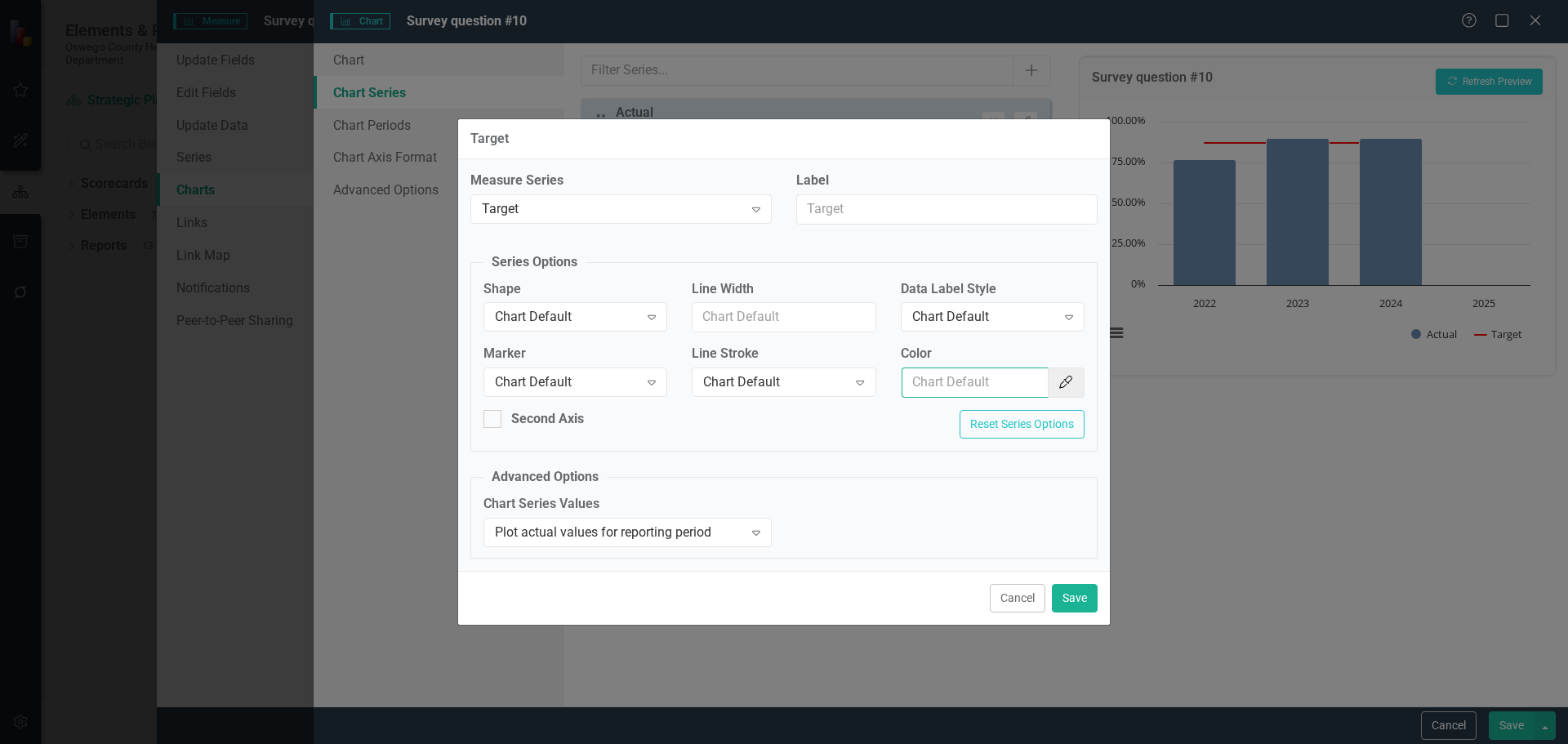
click at [1016, 377] on input "Color" at bounding box center [975, 383] width 147 height 31
type input "f7bf3d"
drag, startPoint x: 1064, startPoint y: 603, endPoint x: 1121, endPoint y: 503, distance: 115.1
click at [1065, 603] on button "Save" at bounding box center [1075, 598] width 46 height 29
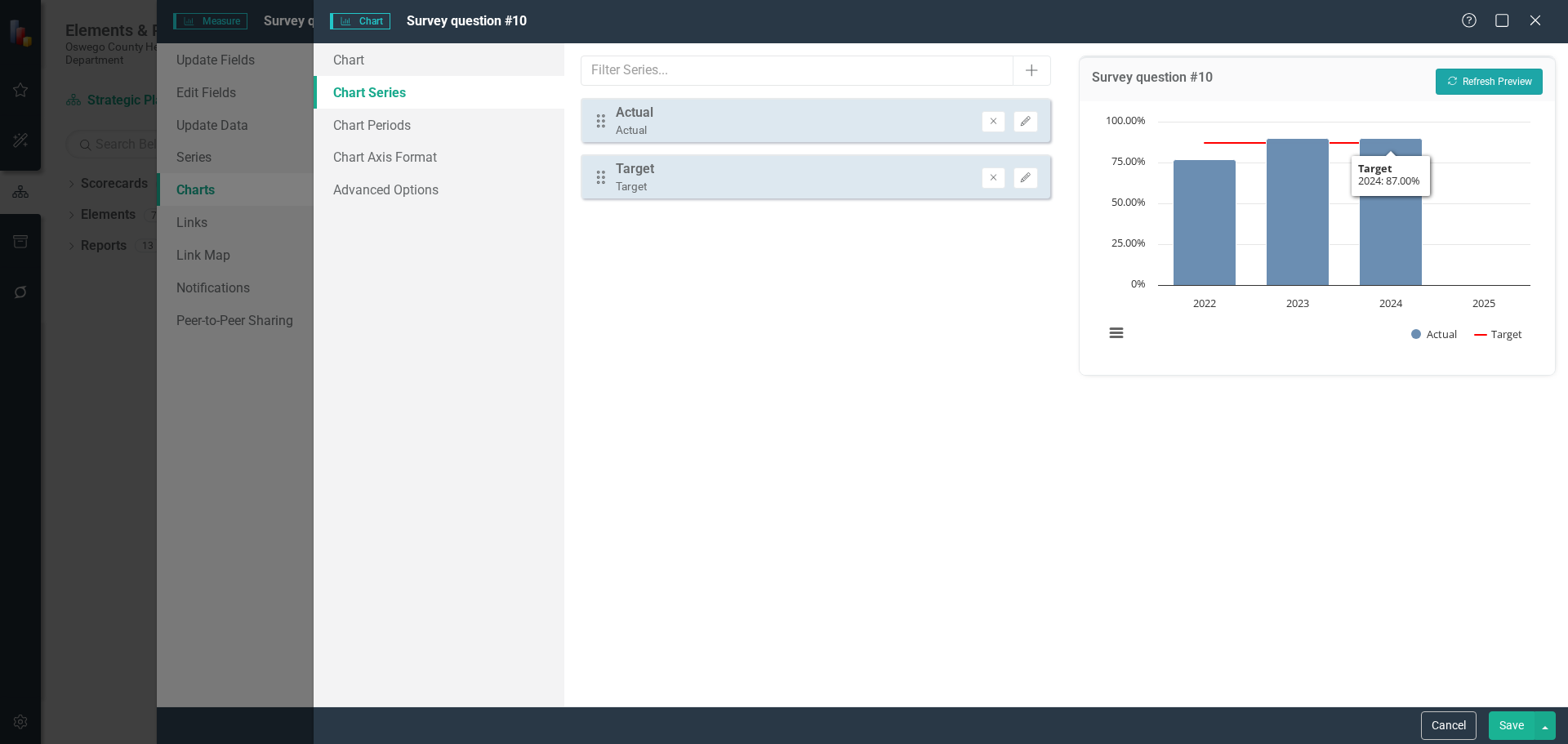
click at [1468, 80] on button "Recalculate Refresh Preview" at bounding box center [1489, 81] width 107 height 26
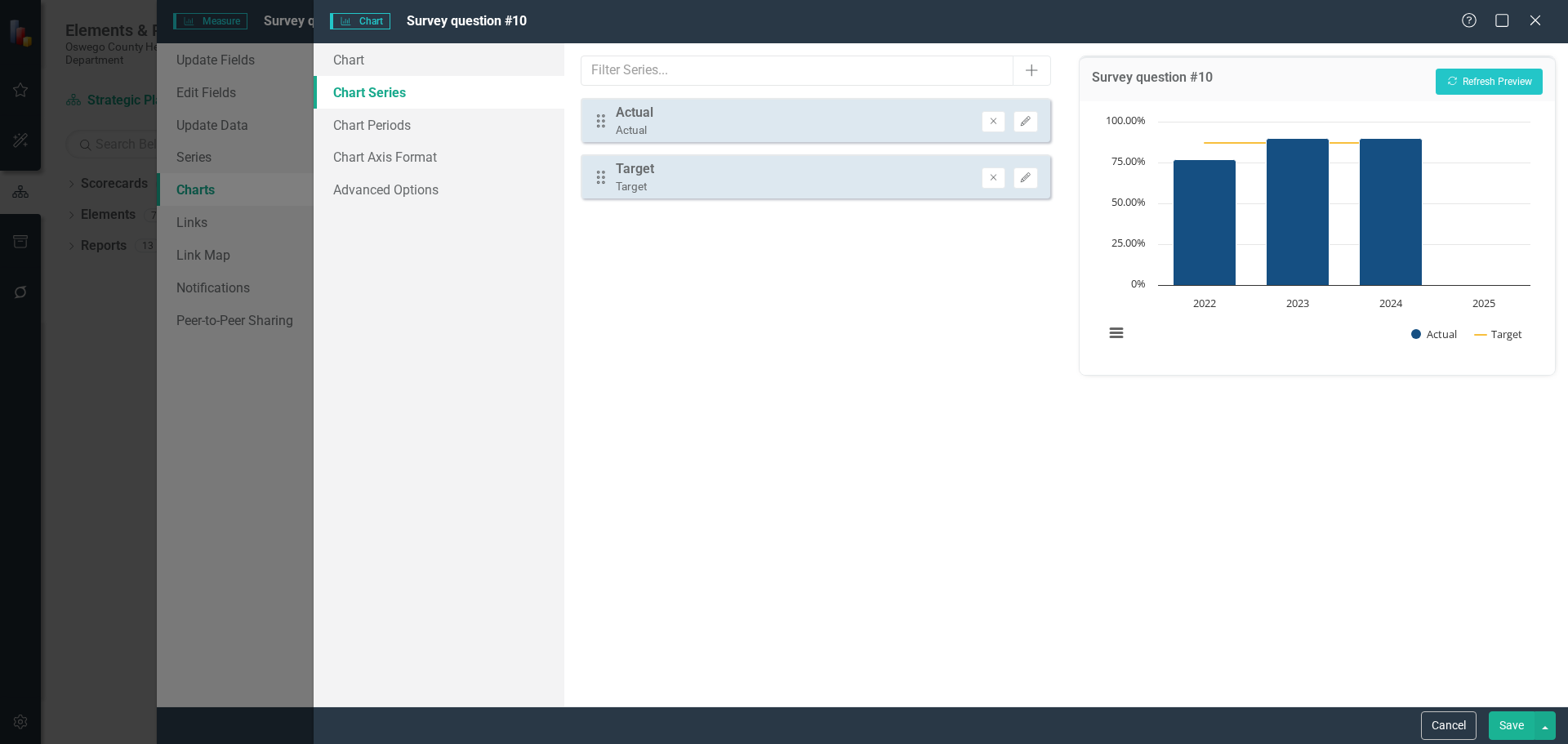
click at [1502, 731] on button "Save" at bounding box center [1511, 726] width 46 height 29
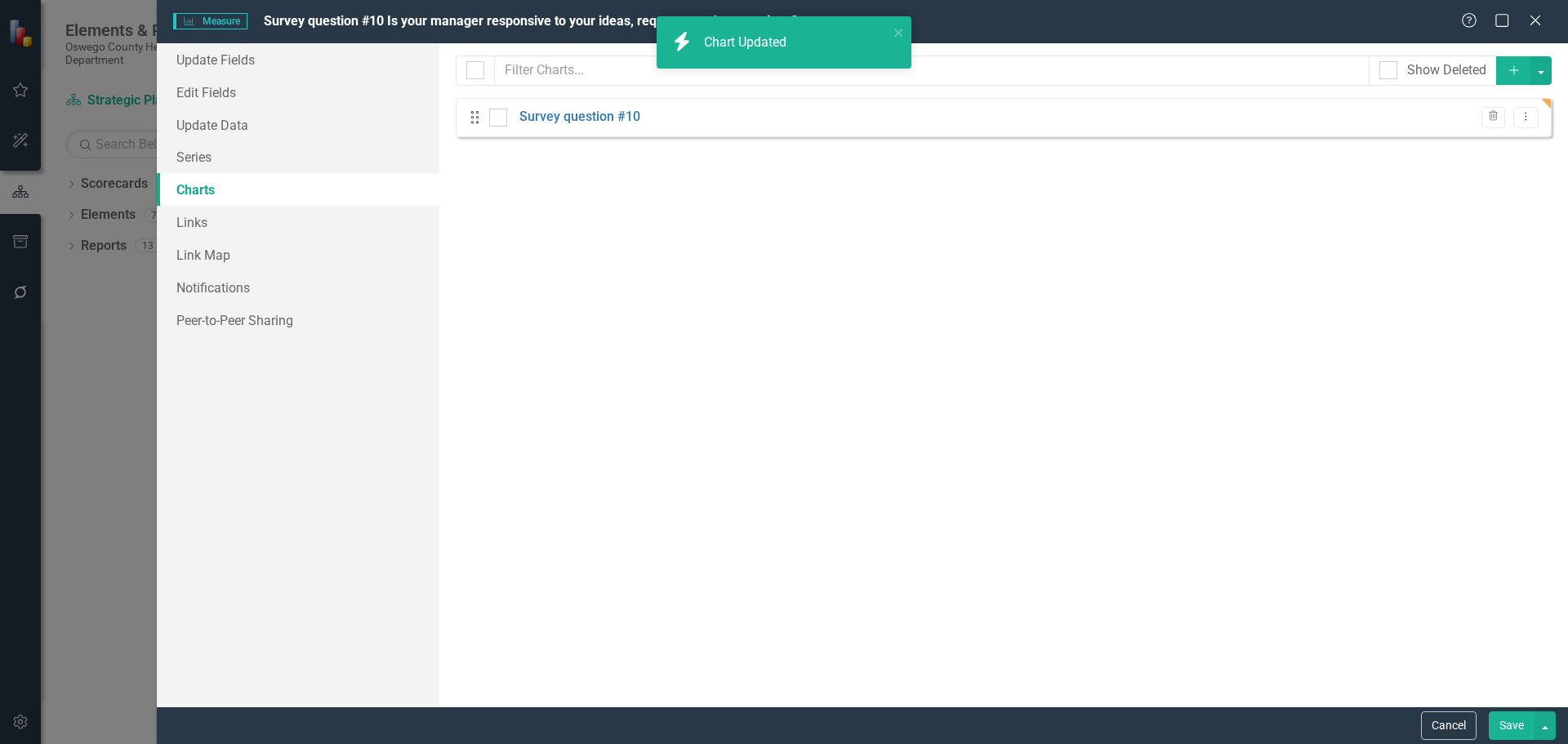
click at [1510, 730] on button "Save" at bounding box center [1511, 726] width 46 height 29
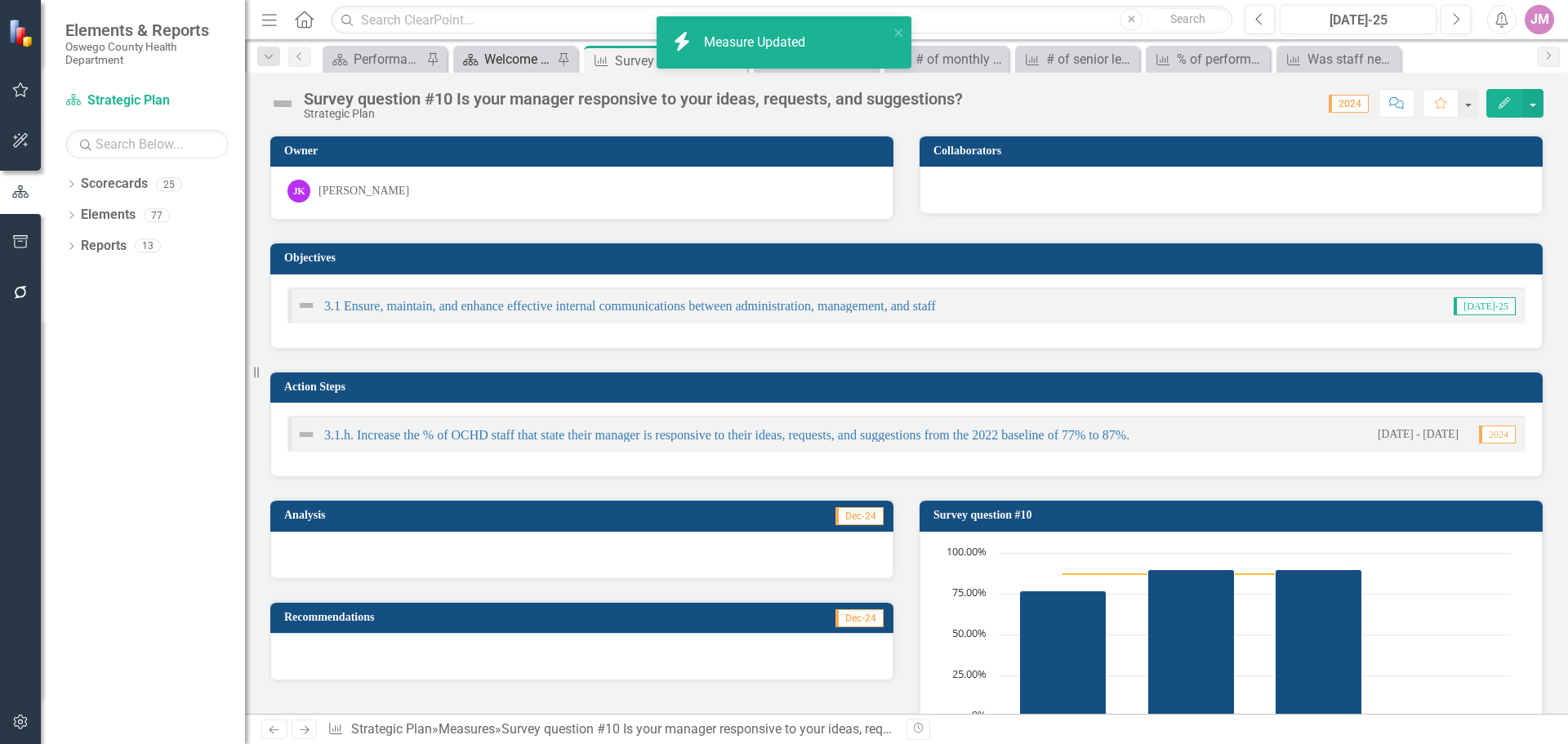
click at [522, 63] on div "Welcome Page" at bounding box center [518, 59] width 68 height 21
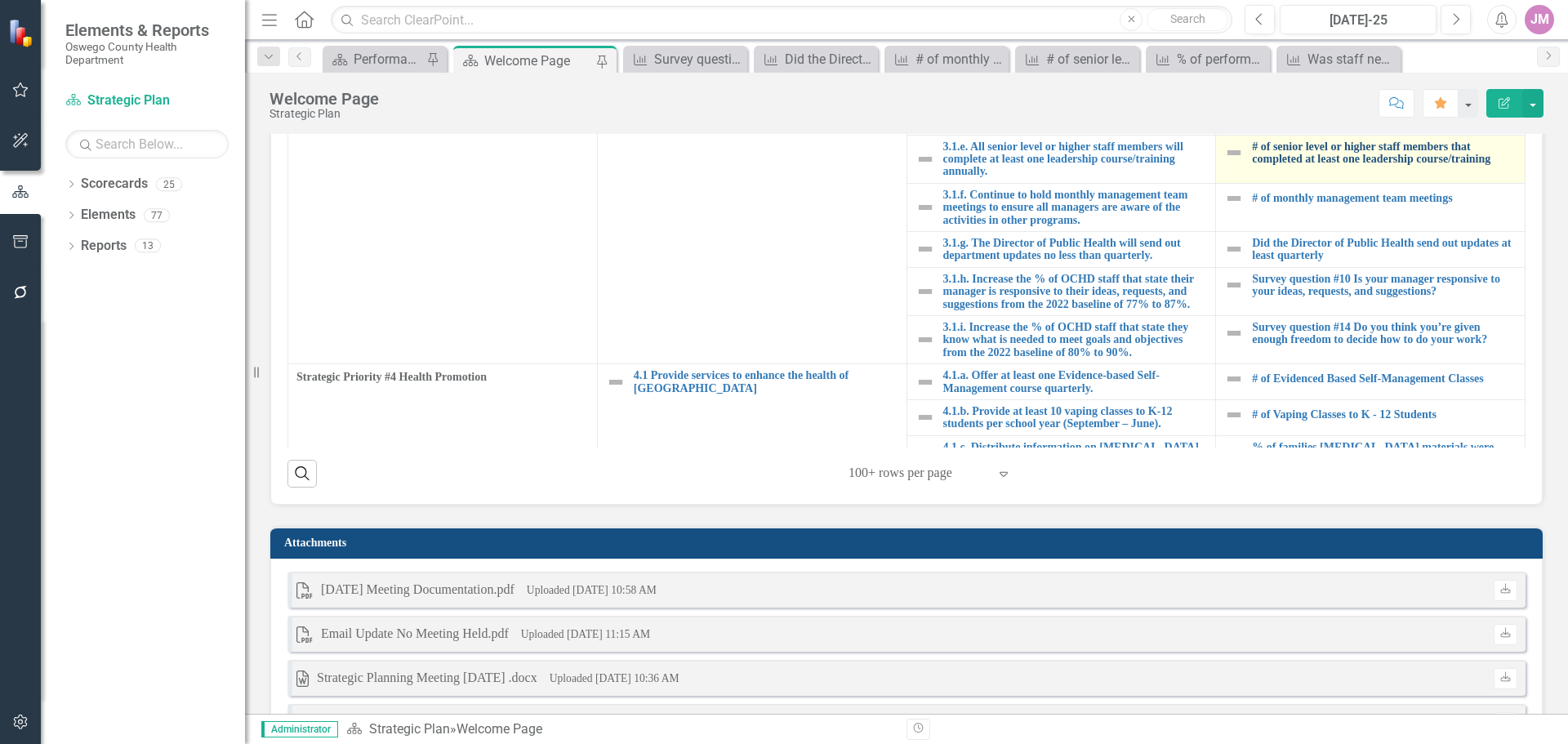
scroll to position [817, 0]
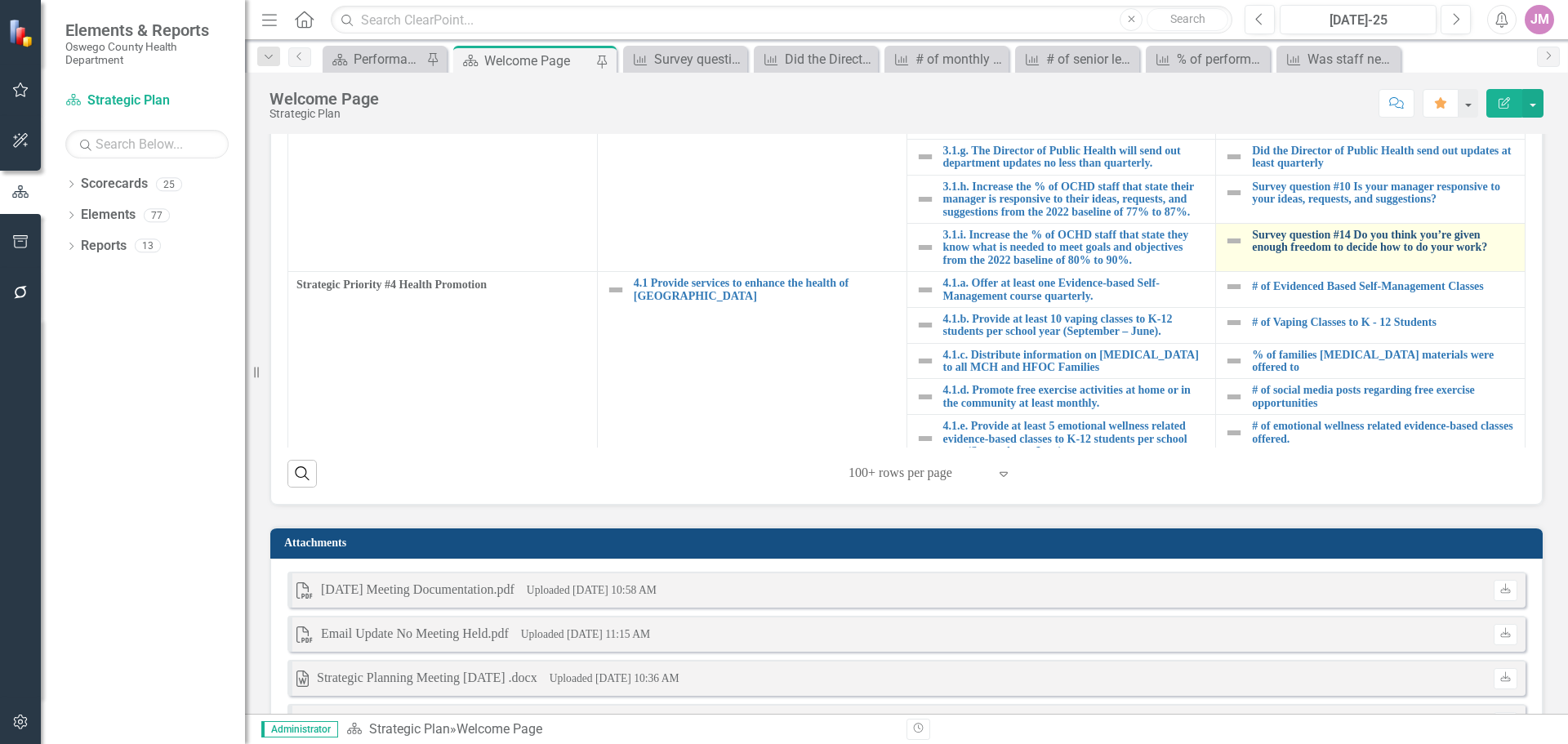
click at [1330, 250] on link "Survey question #14 Do you think you’re given enough freedom to decide how to d…" at bounding box center [1384, 241] width 264 height 25
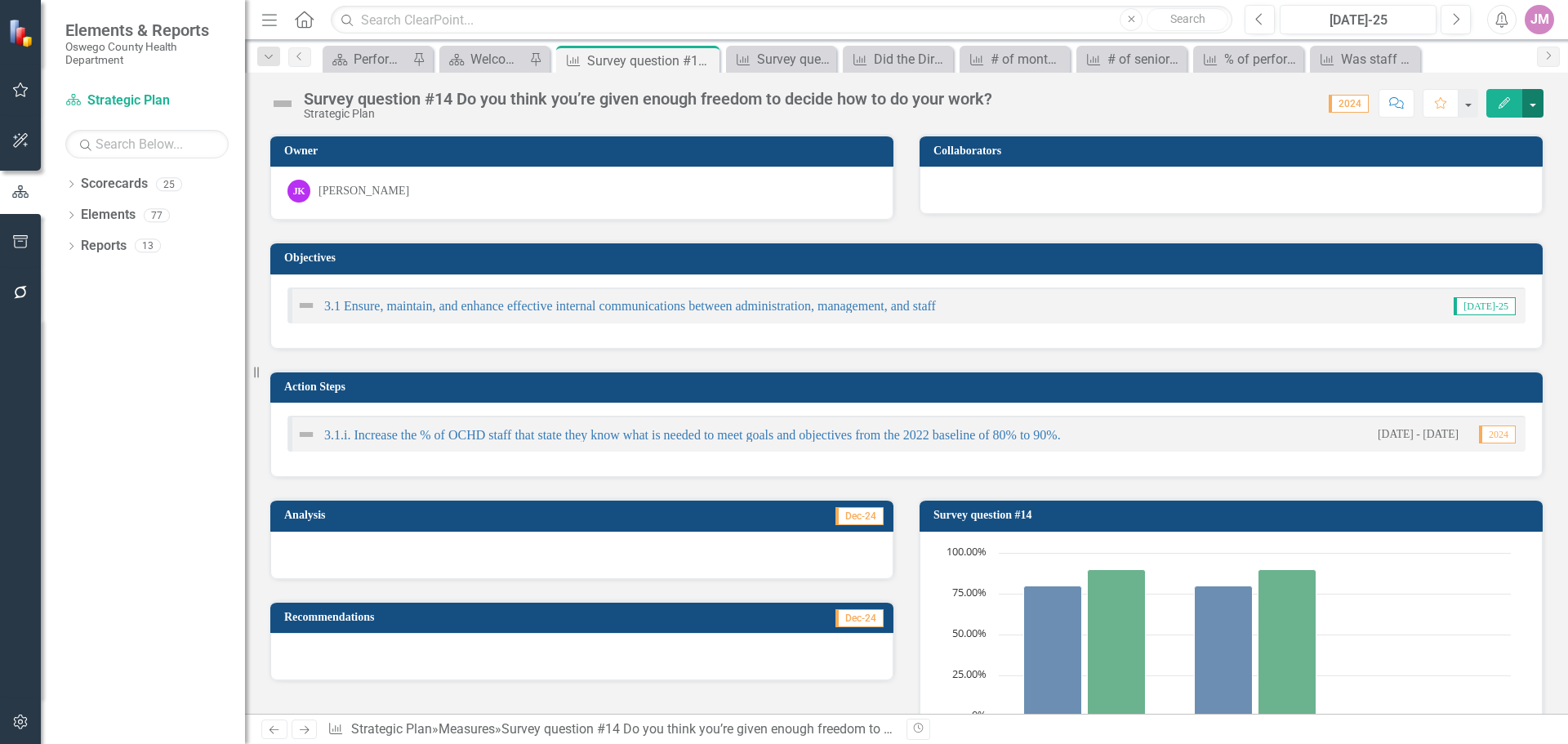
click at [1528, 104] on button "button" at bounding box center [1533, 103] width 22 height 29
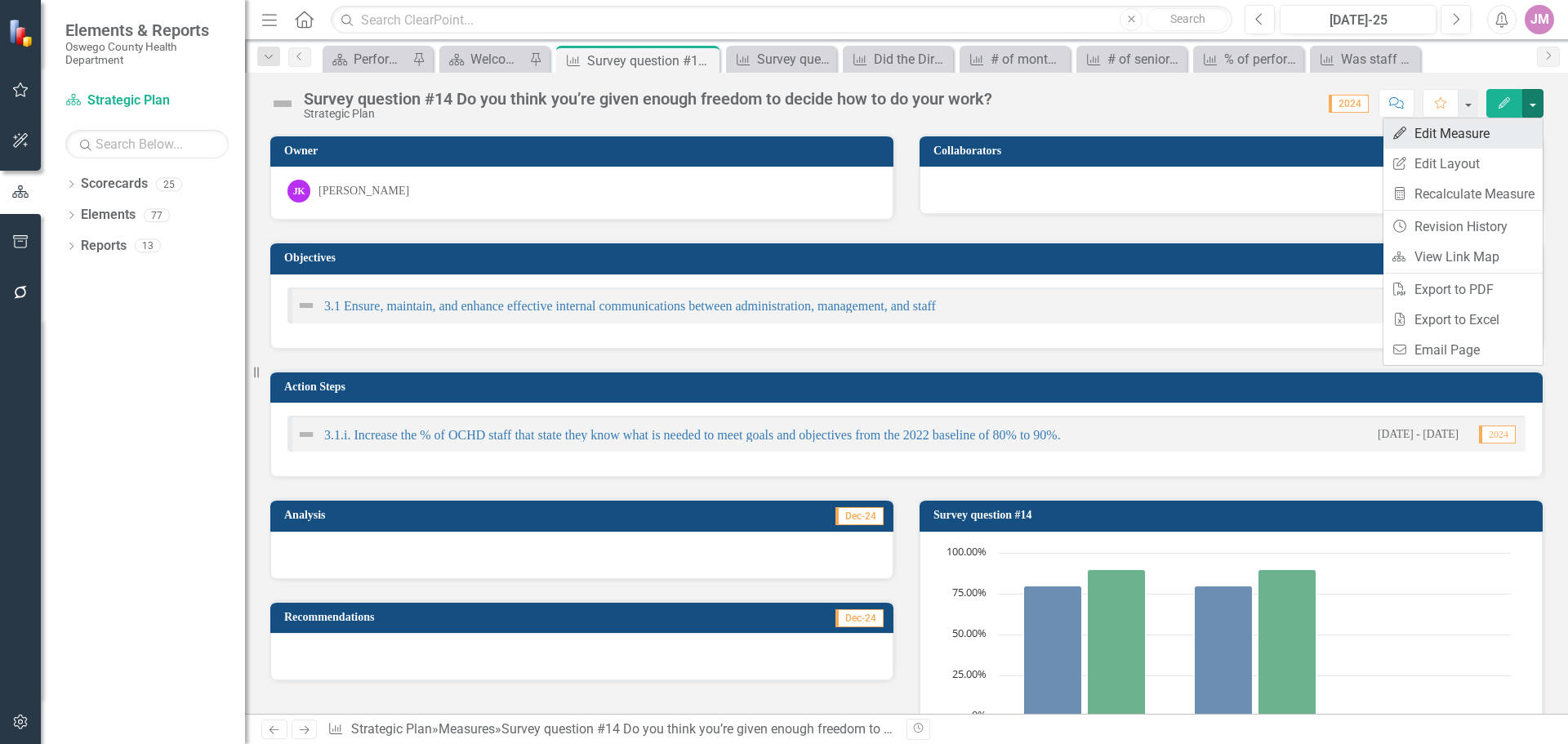
click at [1484, 136] on link "Edit Edit Measure" at bounding box center [1463, 134] width 159 height 31
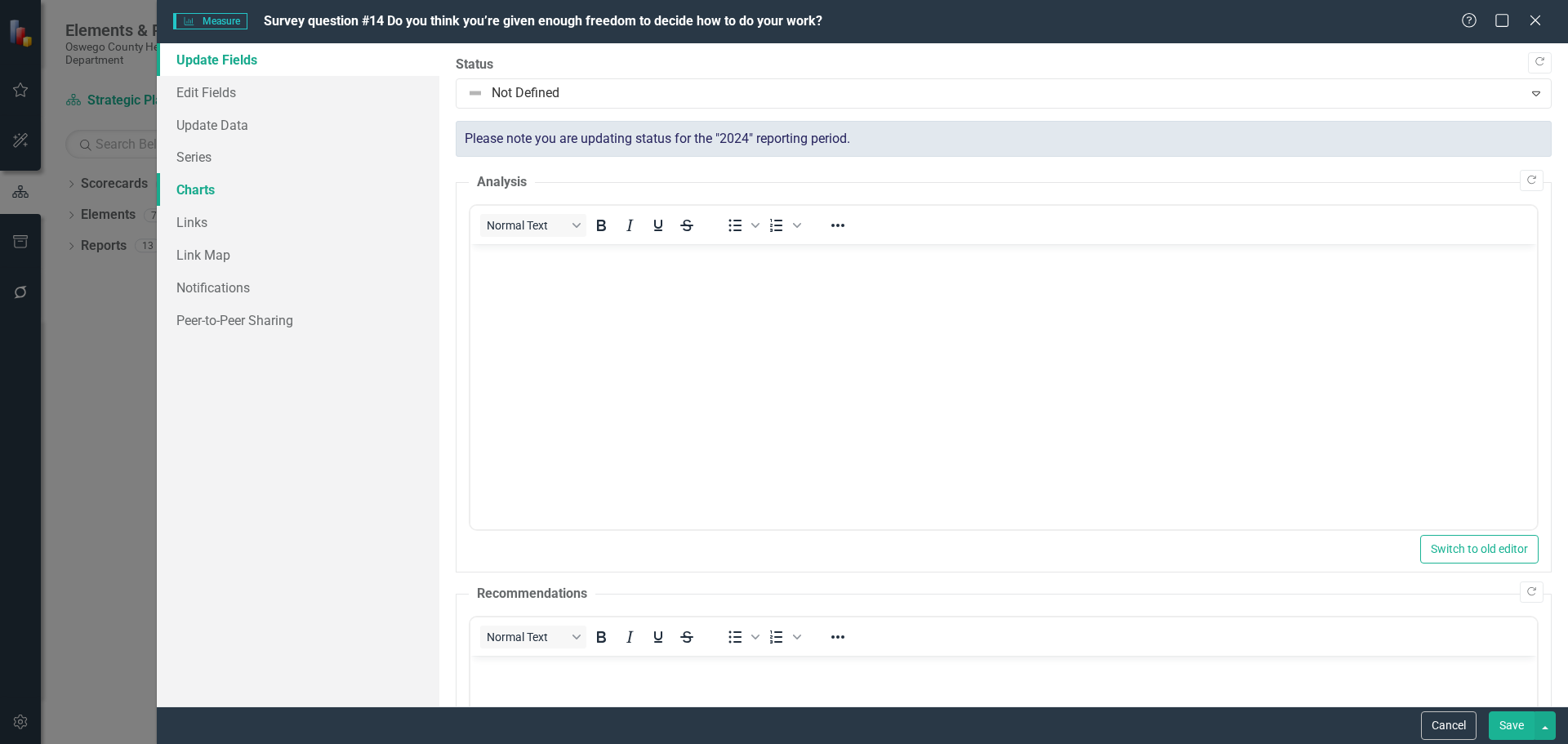
click at [208, 192] on link "Charts" at bounding box center [298, 190] width 282 height 32
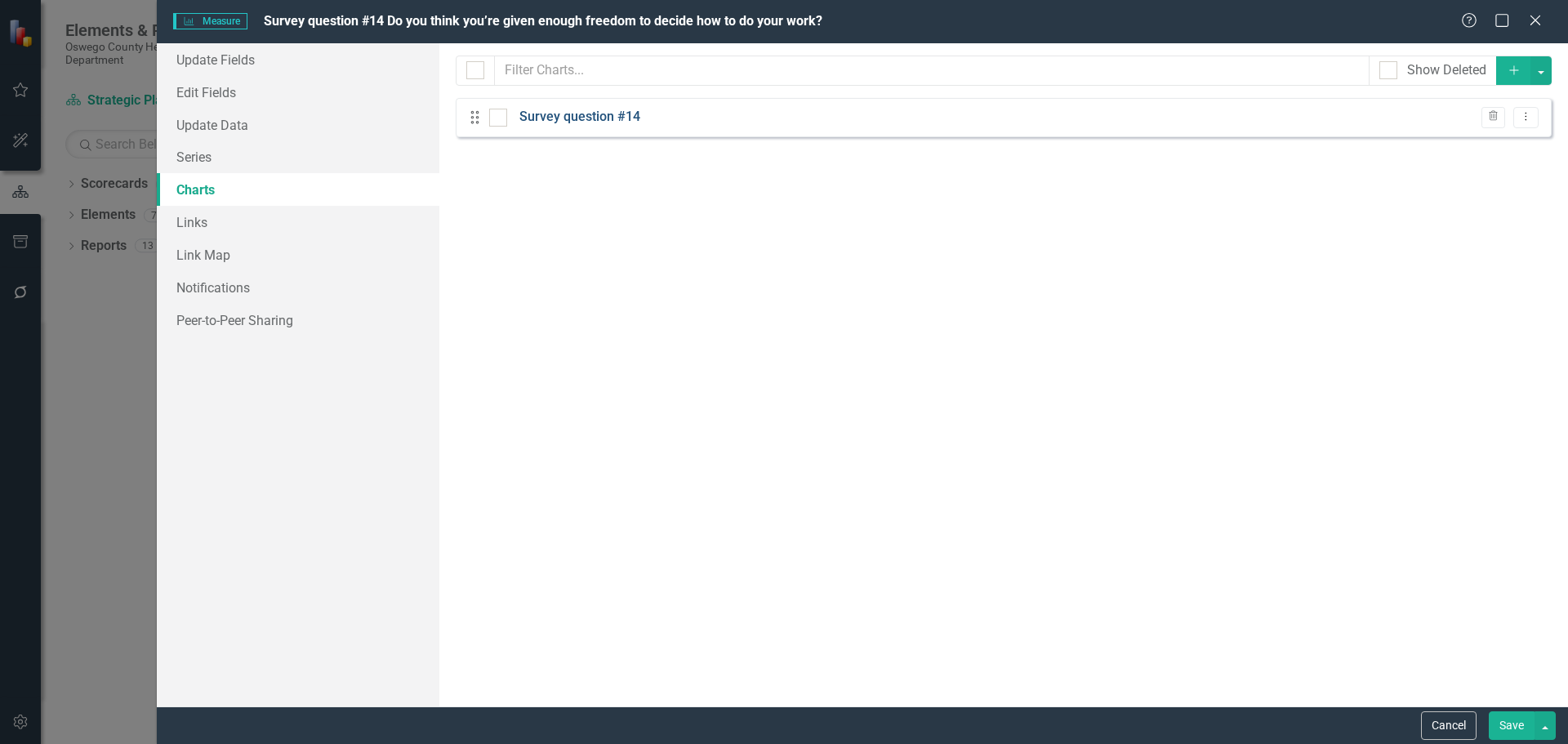
click at [611, 112] on link "Survey question #14" at bounding box center [580, 117] width 121 height 19
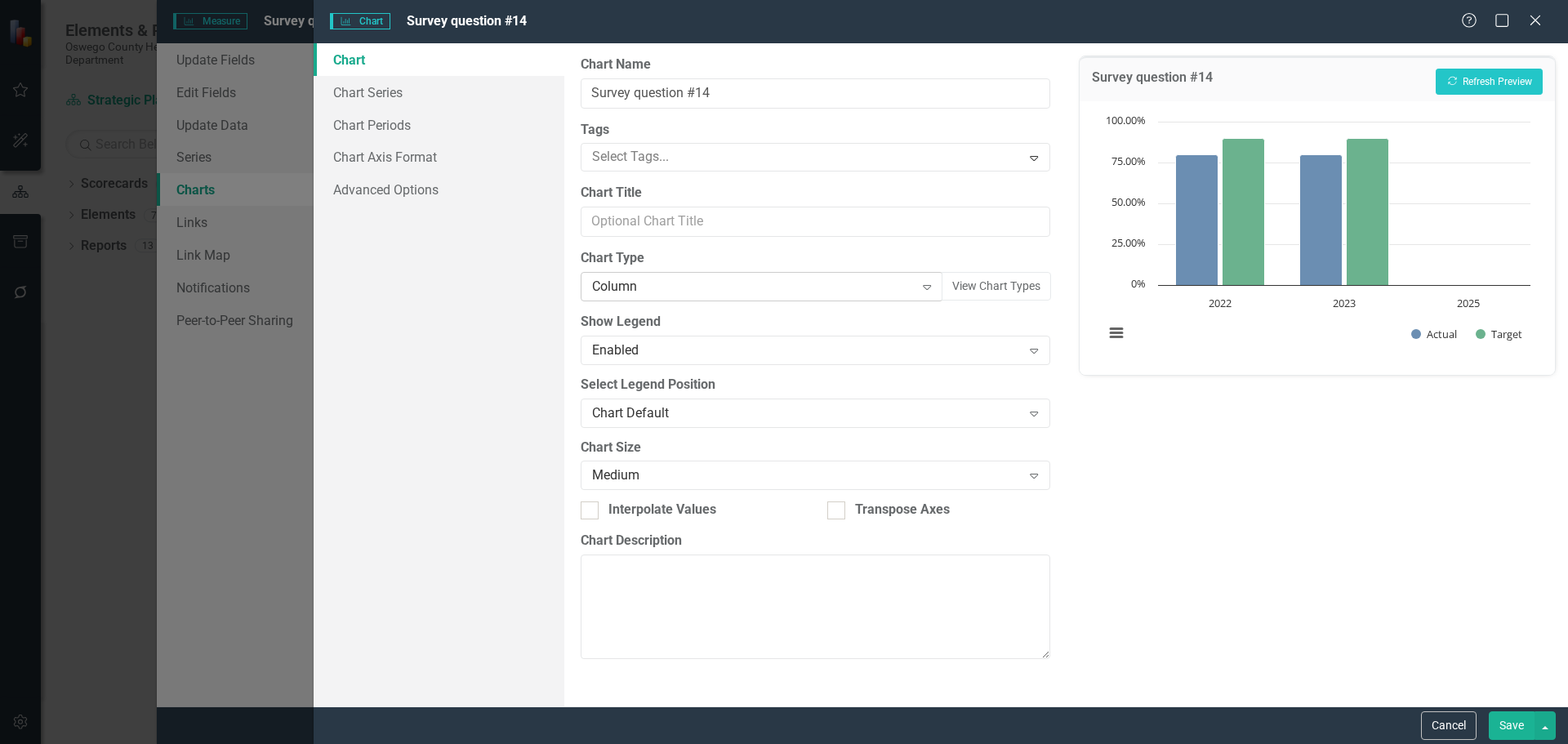
click at [697, 287] on div "Column" at bounding box center [753, 287] width 322 height 19
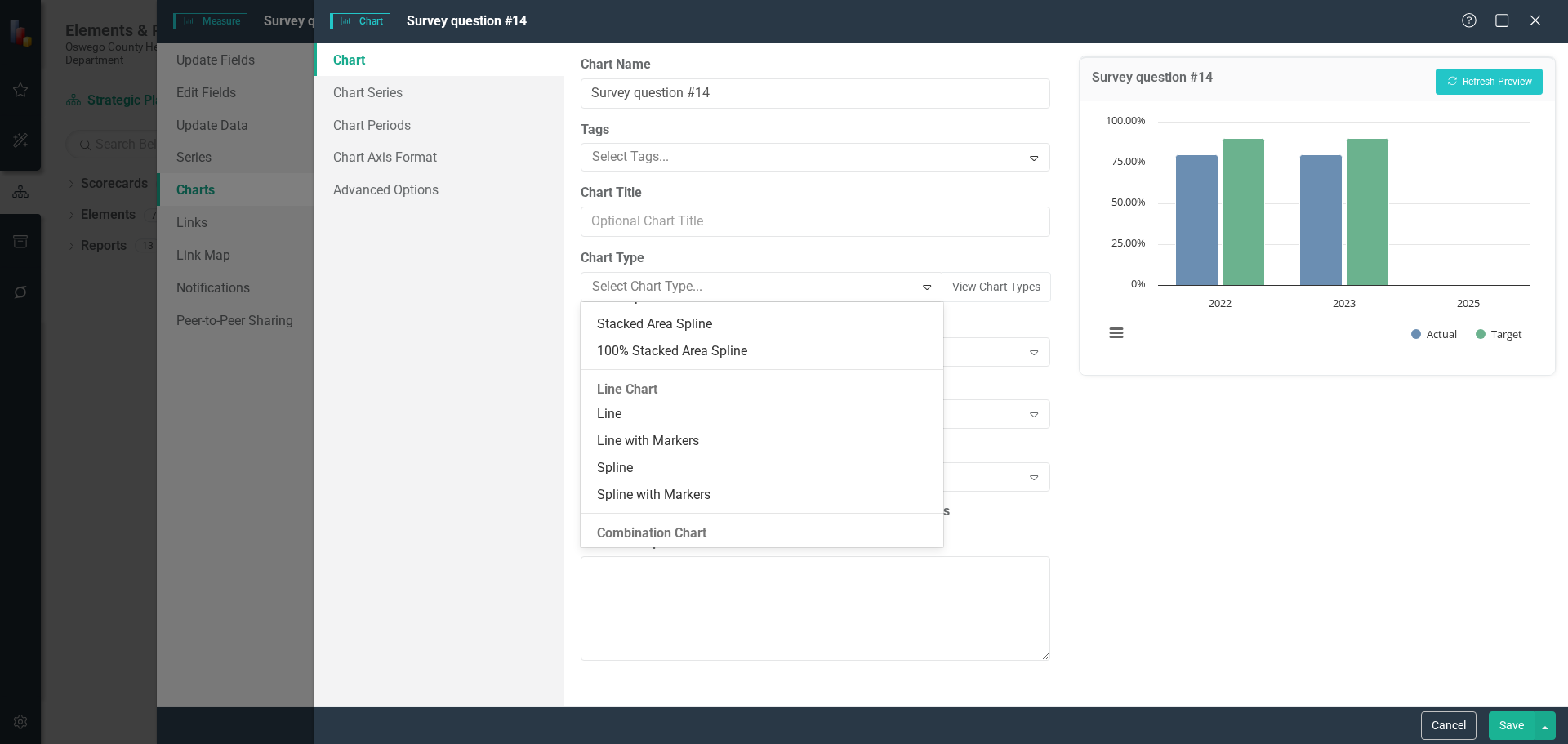
scroll to position [767, 0]
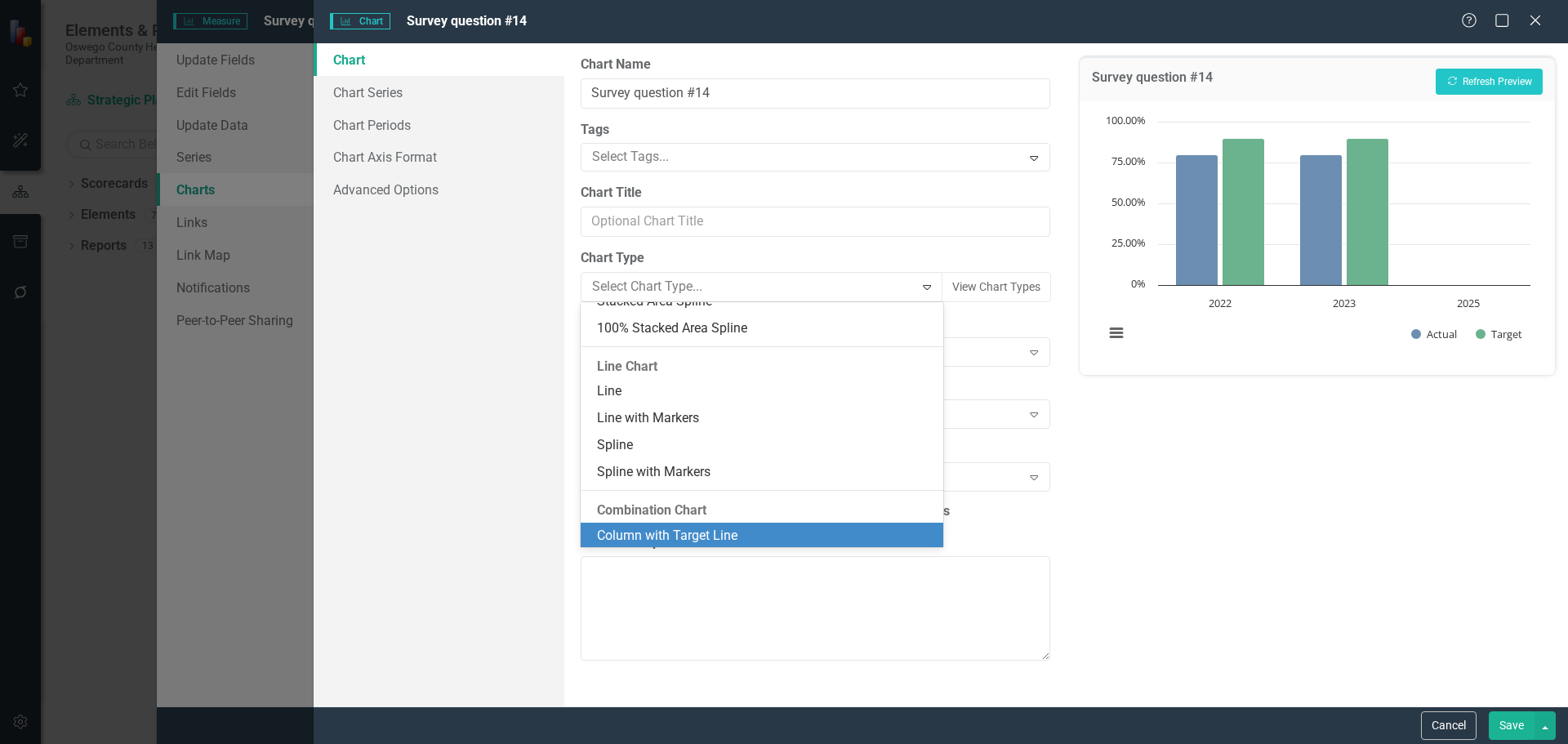
click at [721, 534] on div "Column with Target Line" at bounding box center [765, 536] width 336 height 19
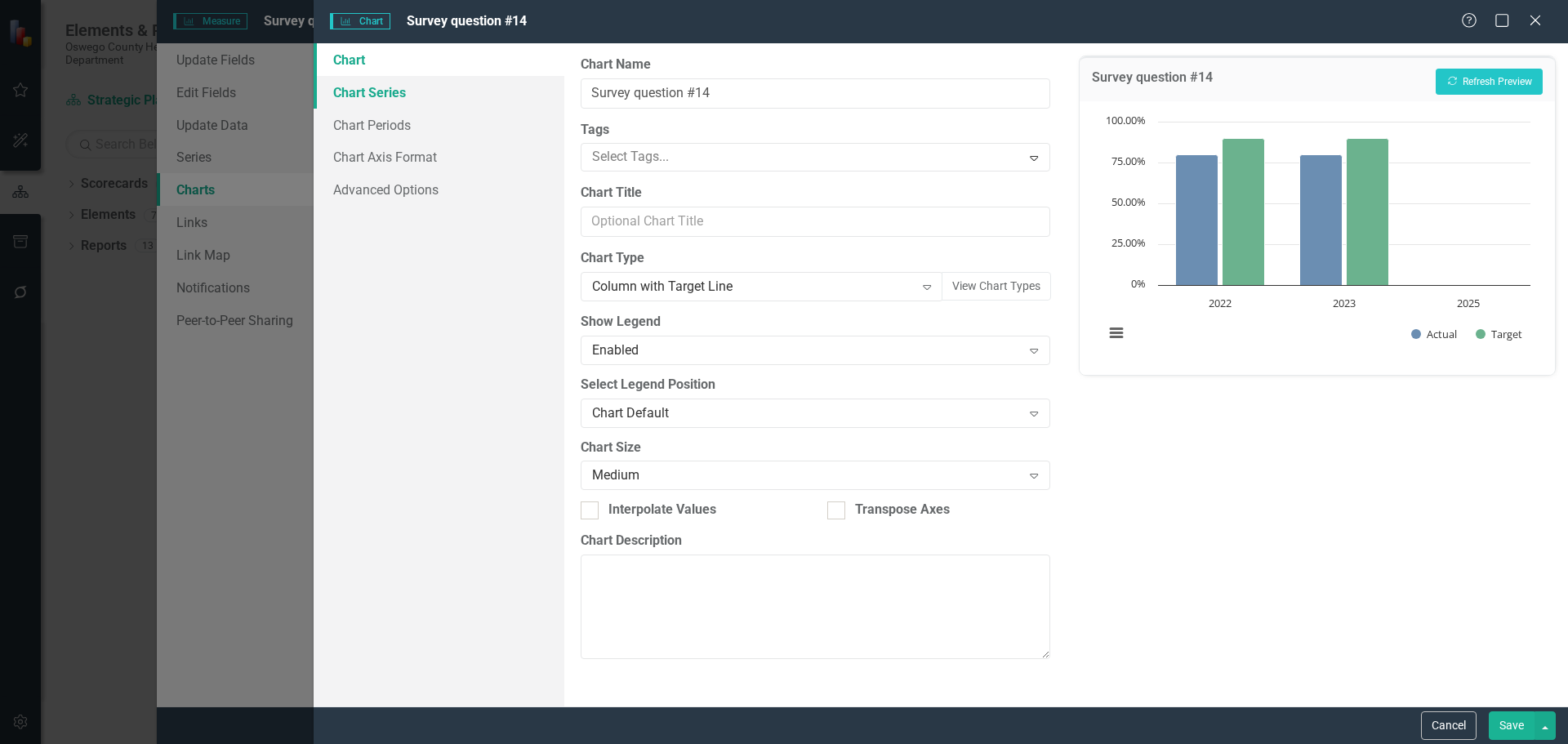
click at [390, 91] on link "Chart Series" at bounding box center [439, 93] width 251 height 32
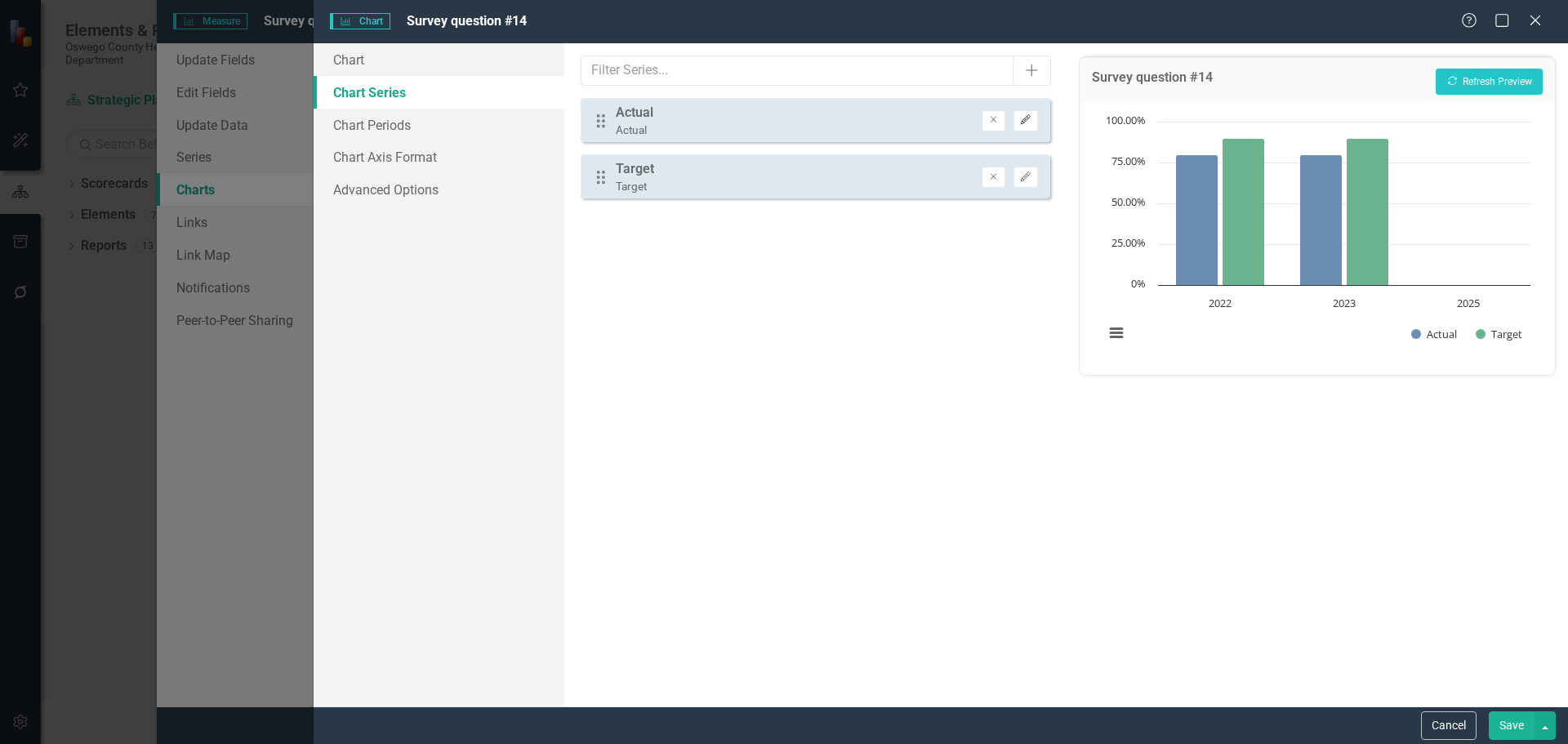
click at [1023, 121] on icon "Edit" at bounding box center [1025, 120] width 13 height 10
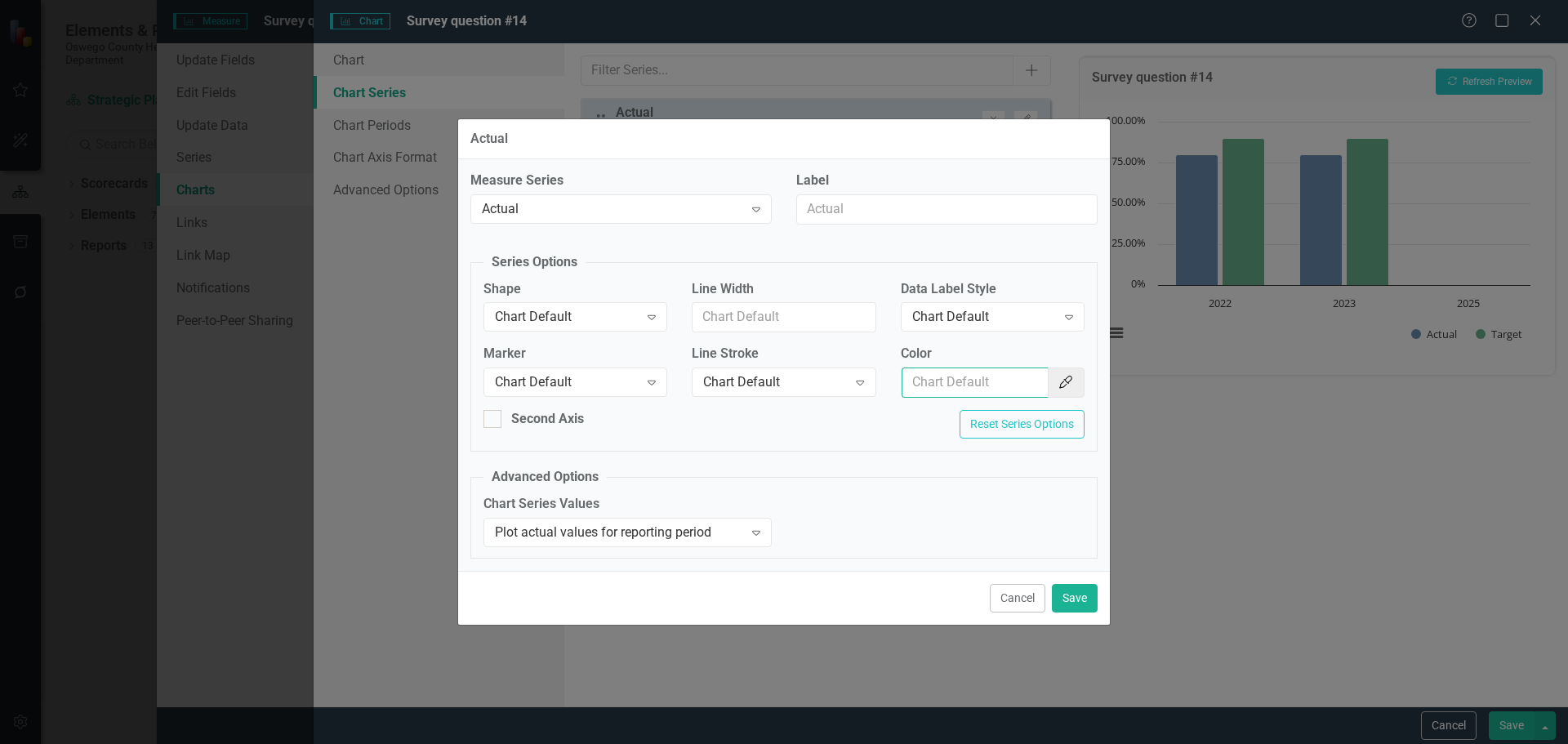
click at [962, 382] on input "Color" at bounding box center [975, 383] width 147 height 31
type input "154f82"
click at [1074, 596] on button "Save" at bounding box center [1075, 598] width 46 height 29
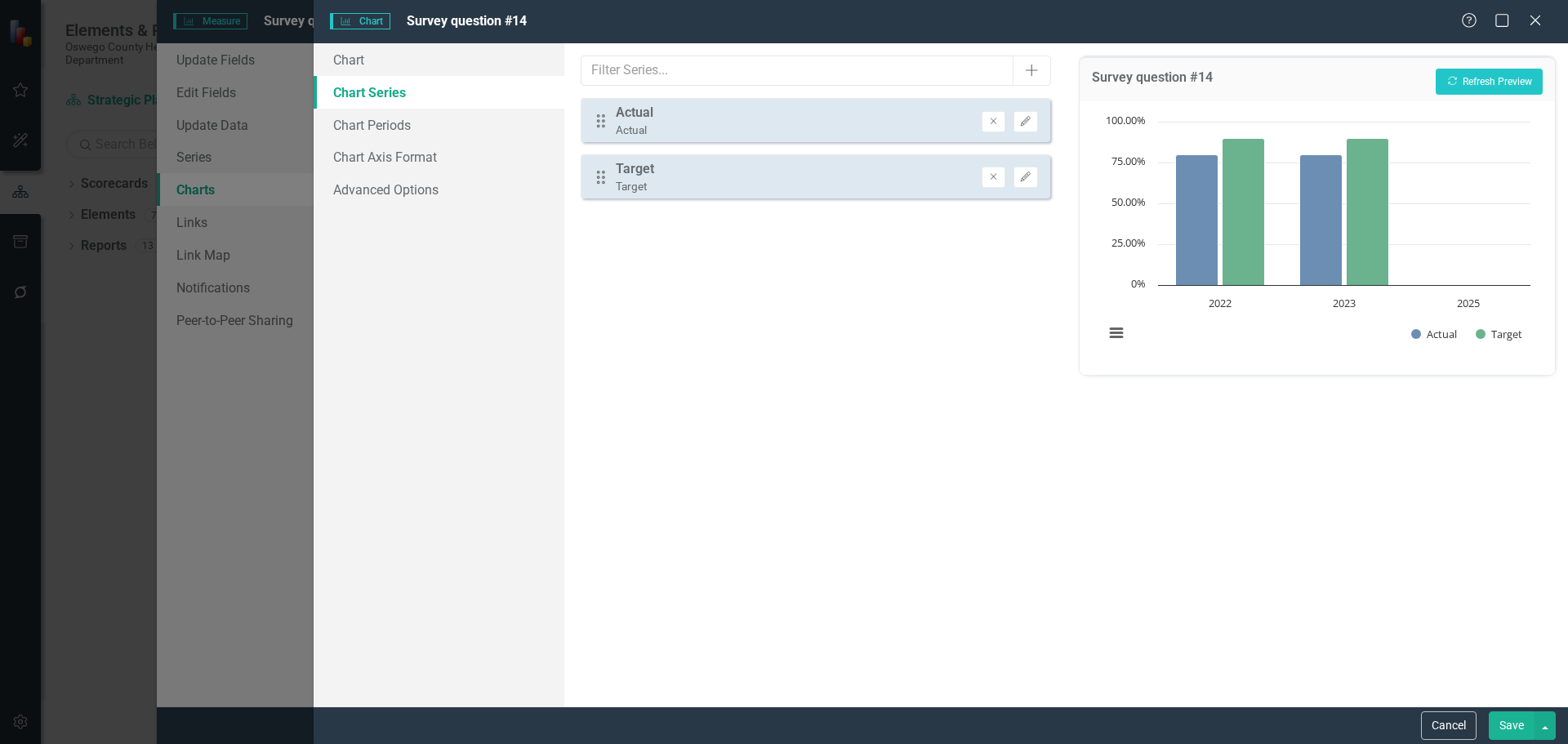
click at [1041, 170] on div "Drag Target Target Remove Edit" at bounding box center [815, 176] width 469 height 44
click at [1025, 182] on icon "Edit" at bounding box center [1025, 177] width 13 height 10
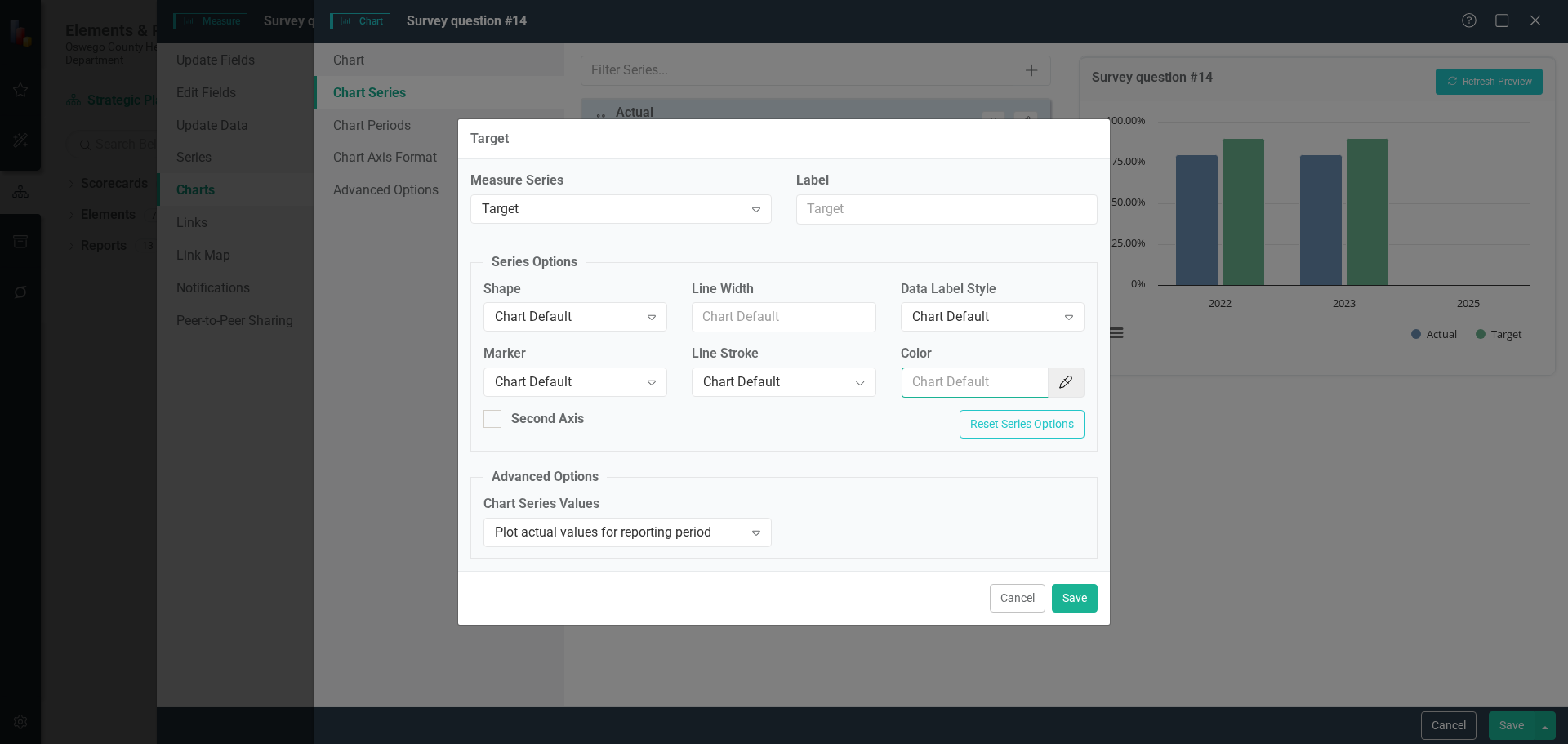
drag, startPoint x: 1004, startPoint y: 385, endPoint x: 999, endPoint y: 396, distance: 12.1
click at [1004, 385] on input "Color" at bounding box center [975, 383] width 147 height 31
type input "f7bf3d"
drag, startPoint x: 1074, startPoint y: 593, endPoint x: 1107, endPoint y: 547, distance: 56.6
click at [1074, 592] on button "Save" at bounding box center [1075, 598] width 46 height 29
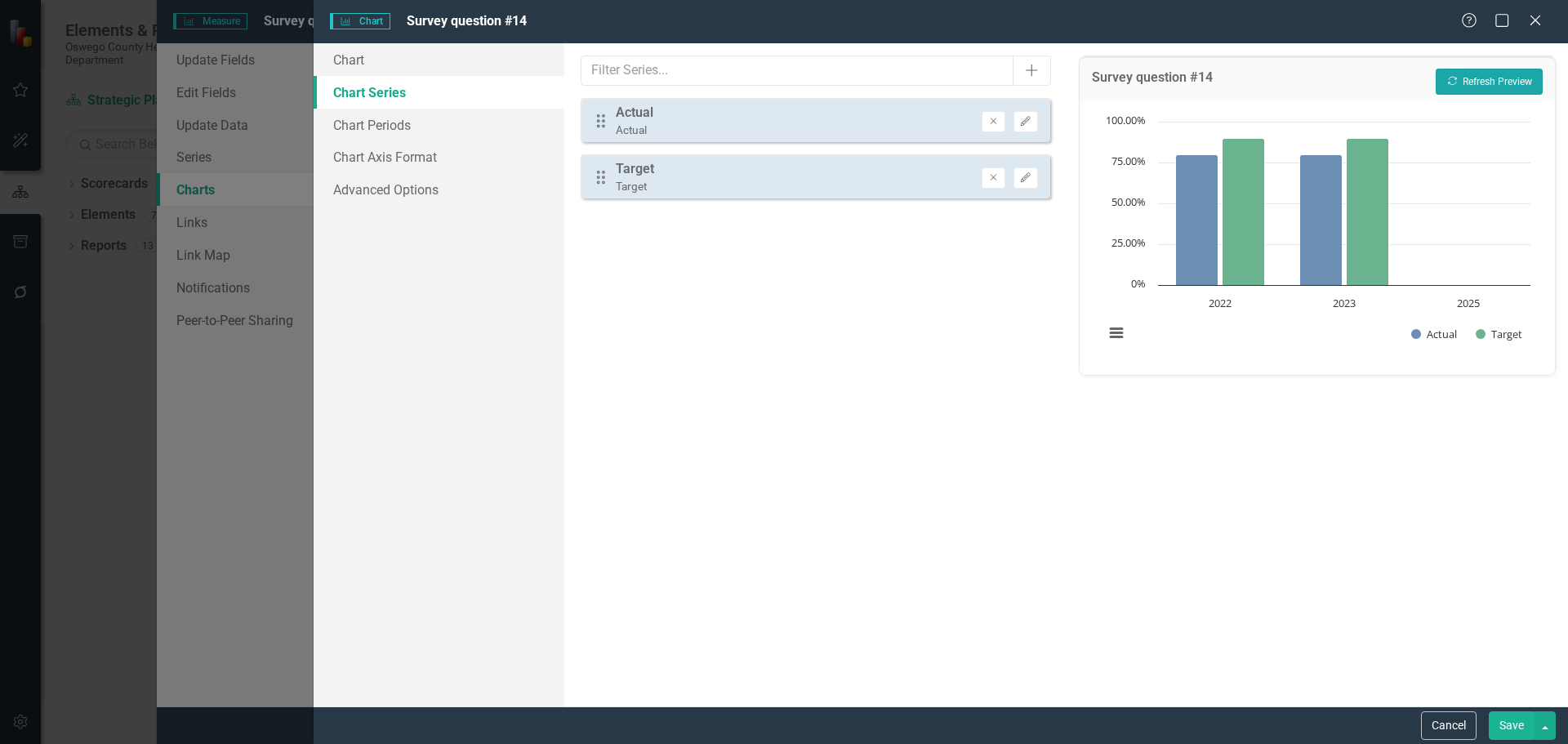
click at [1477, 85] on button "Recalculate Refresh Preview" at bounding box center [1489, 81] width 107 height 26
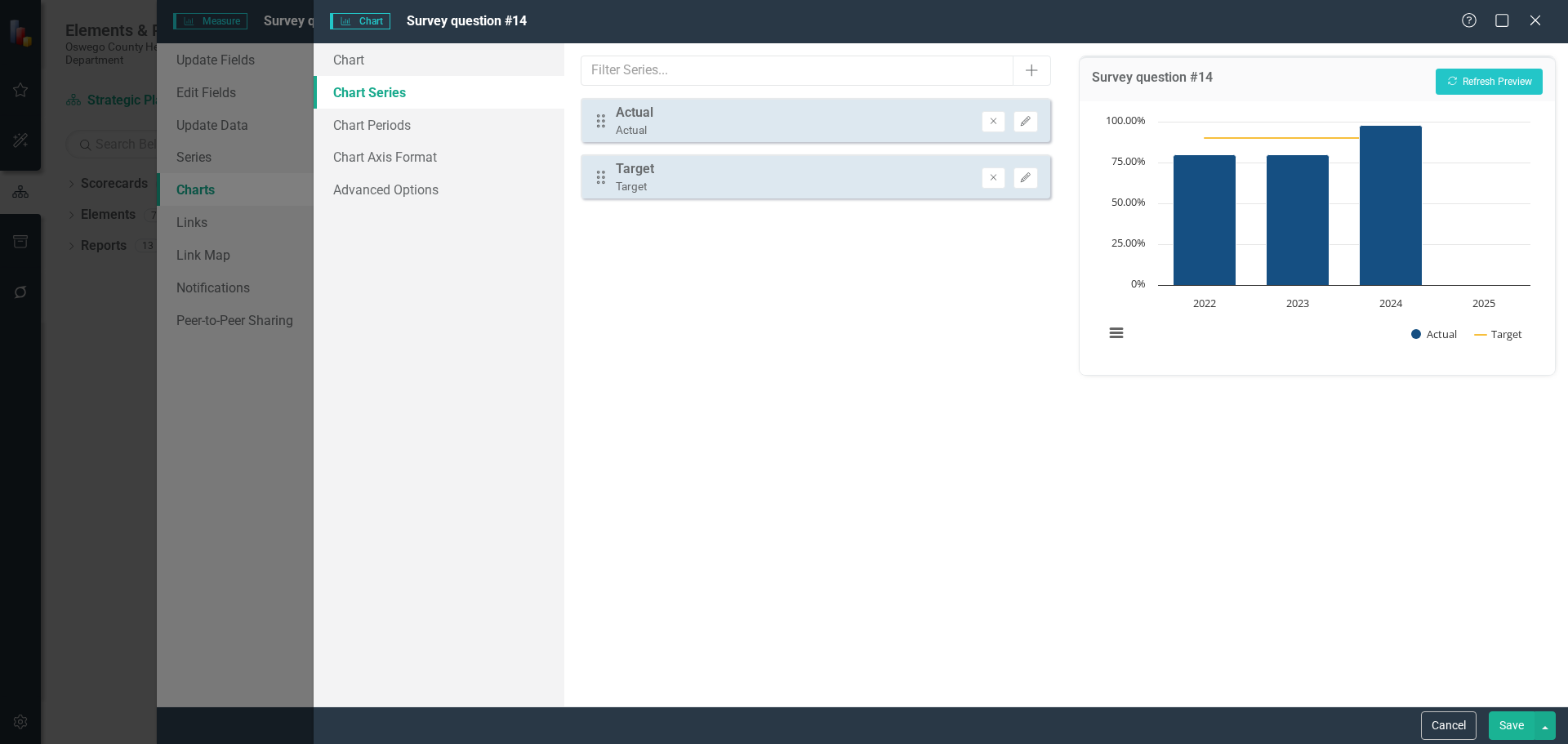
click at [1499, 732] on button "Save" at bounding box center [1511, 726] width 46 height 29
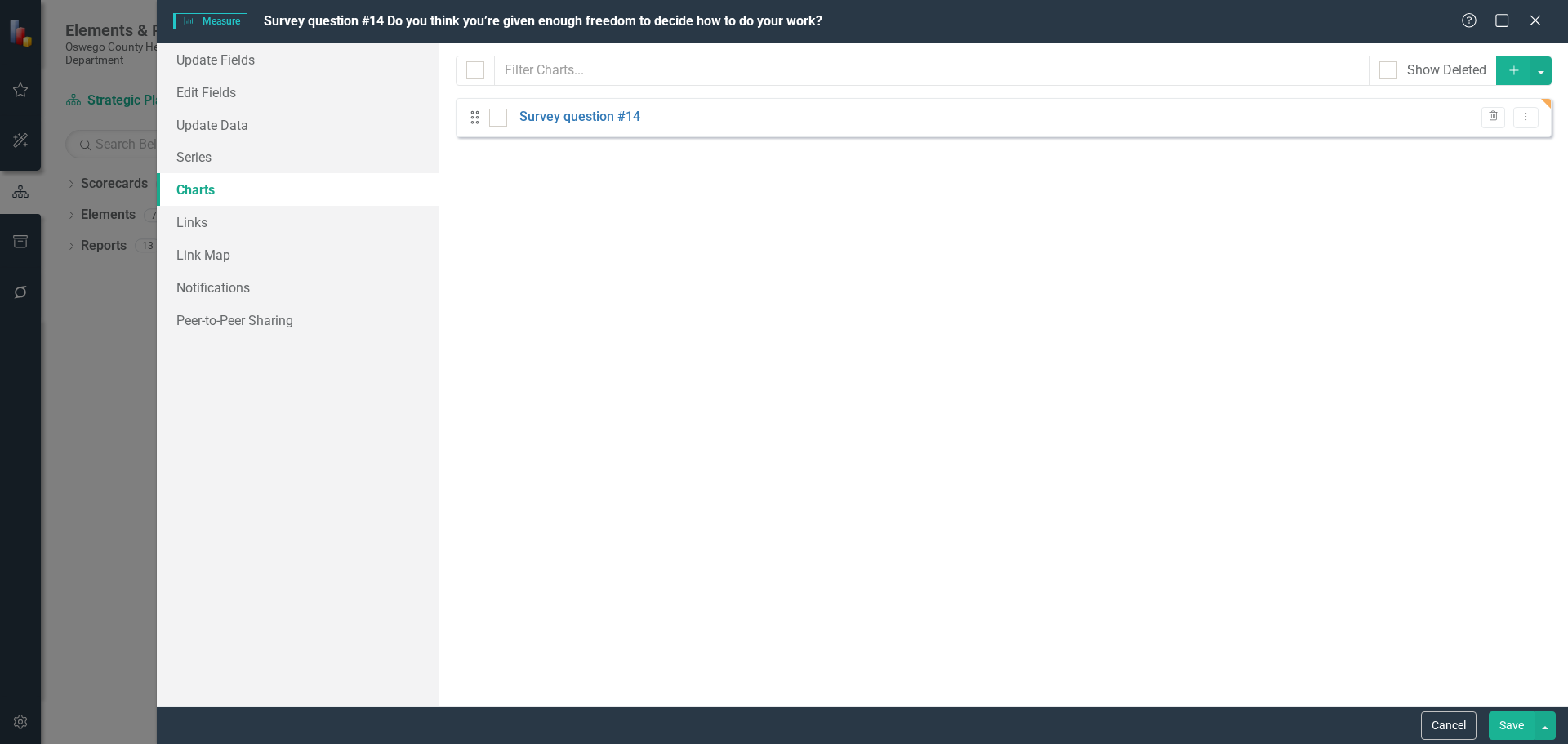
click at [1510, 727] on button "Save" at bounding box center [1511, 726] width 46 height 29
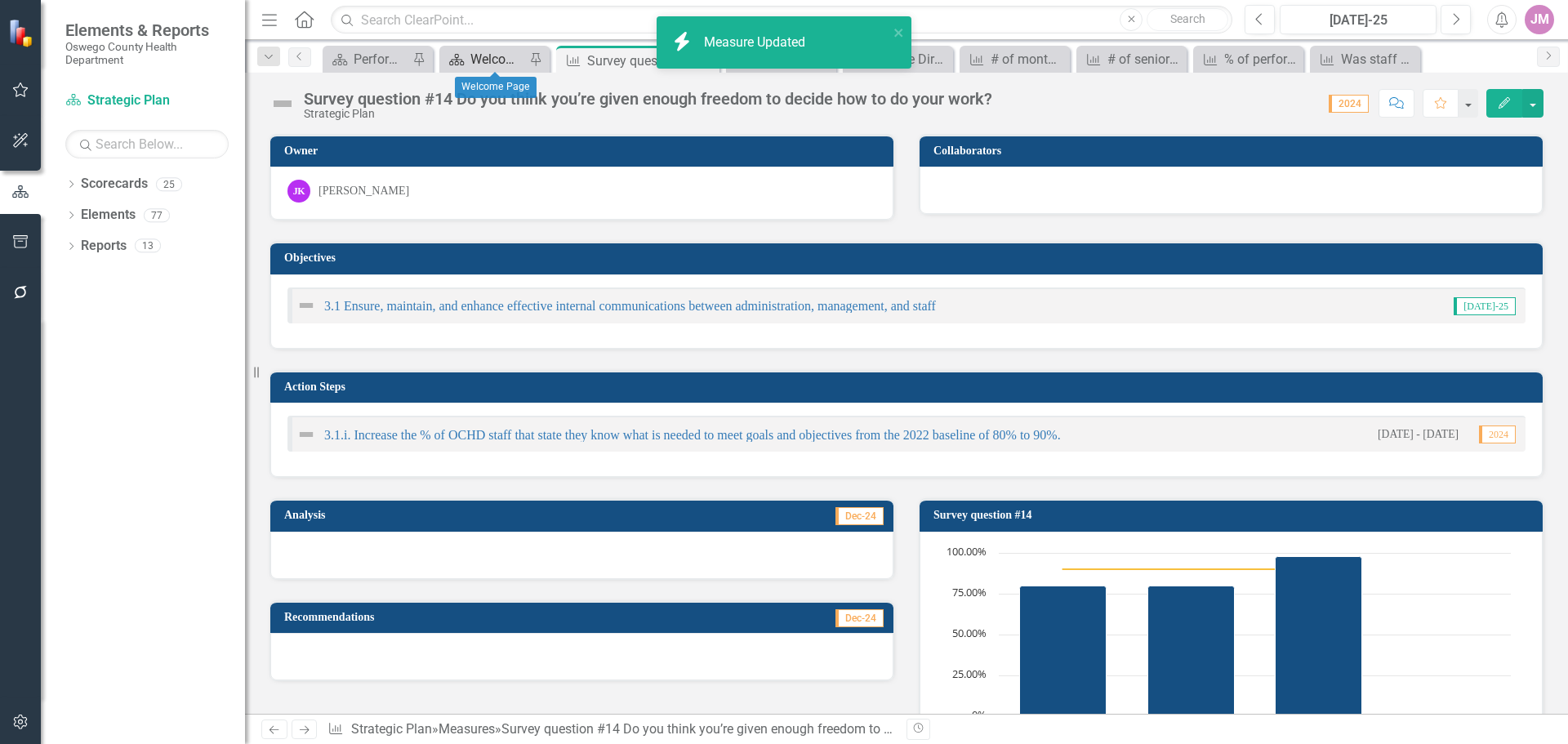
click at [489, 56] on div "Welcome Page" at bounding box center [498, 59] width 55 height 21
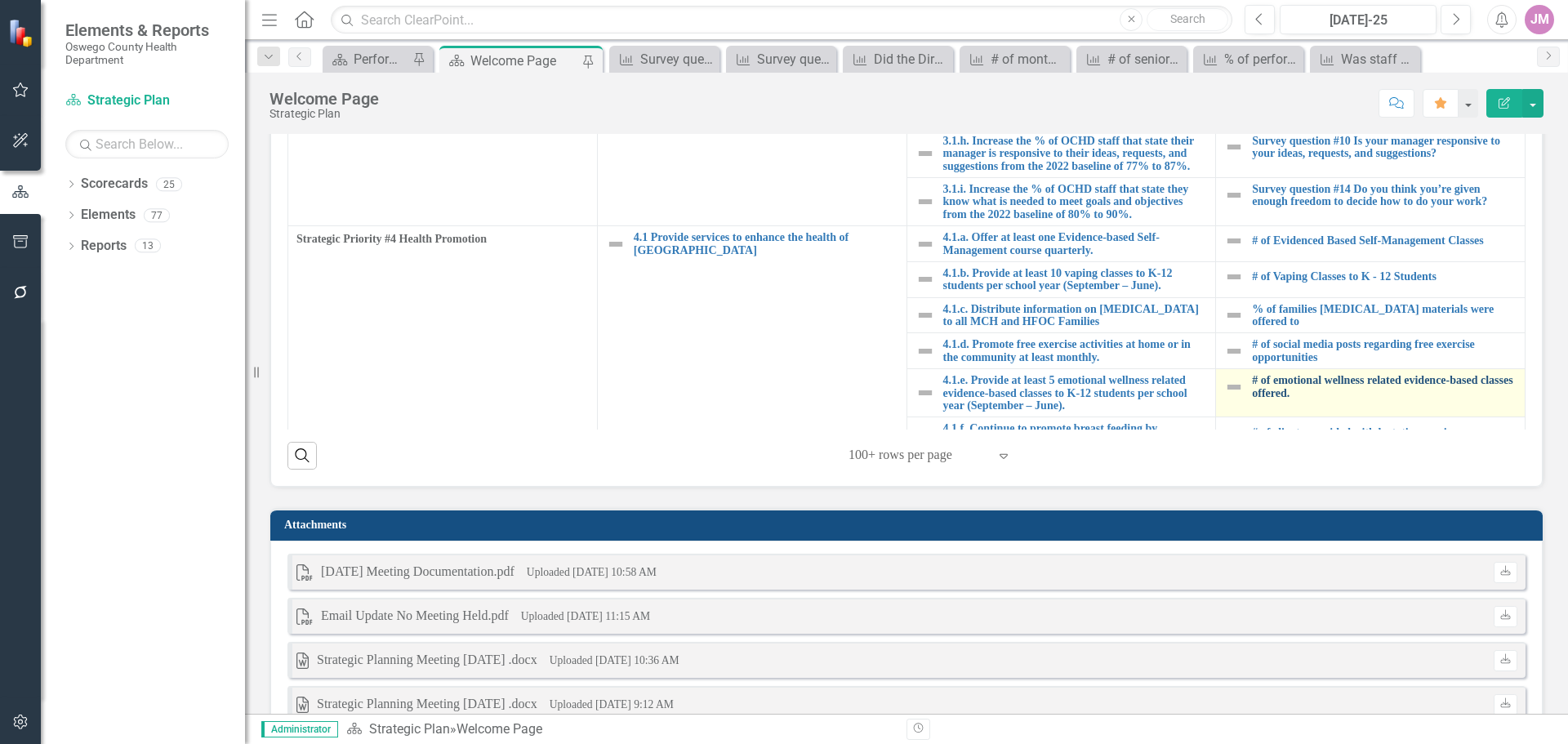
scroll to position [899, 0]
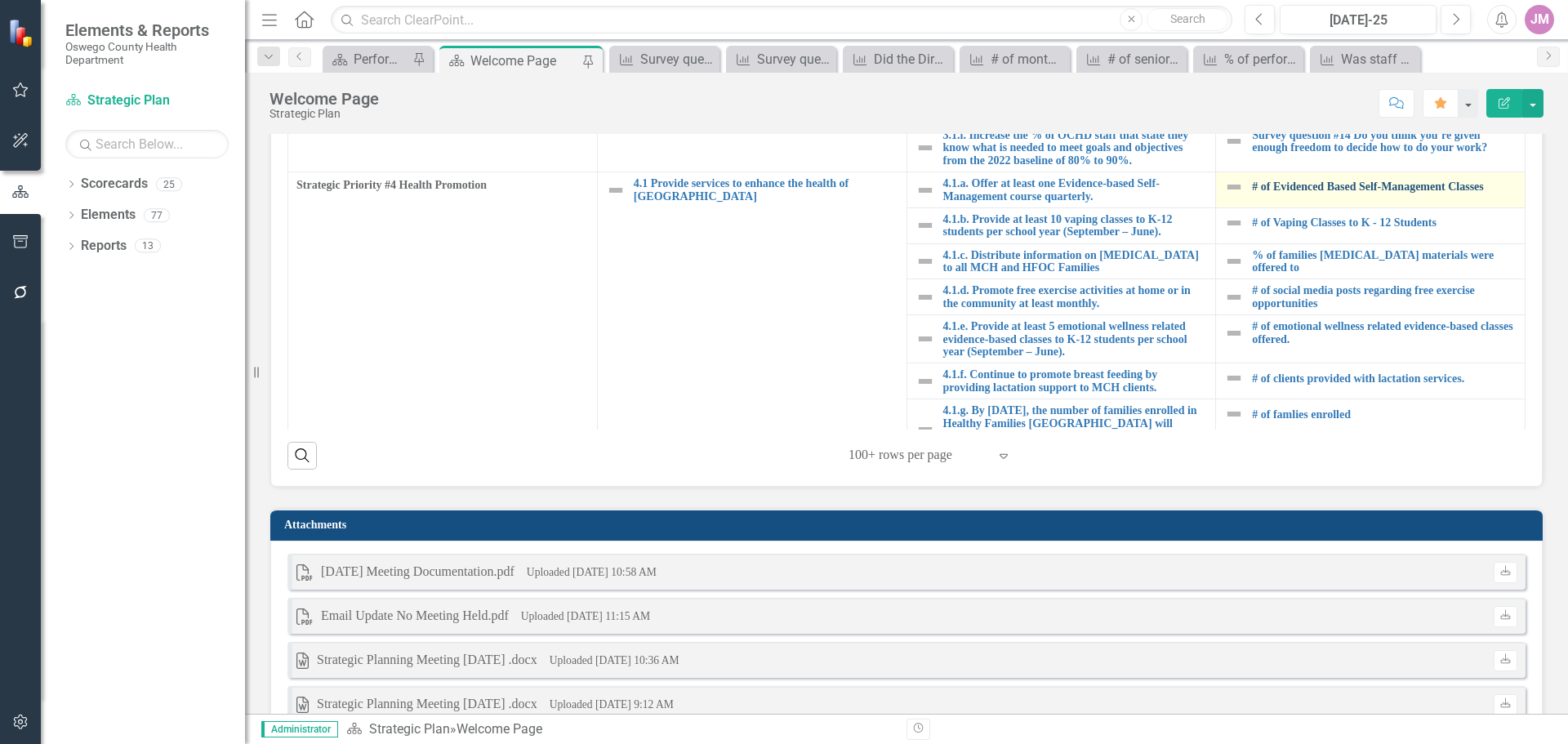
click at [1322, 192] on link "# of Evidenced Based Self-Management Classes" at bounding box center [1384, 187] width 264 height 13
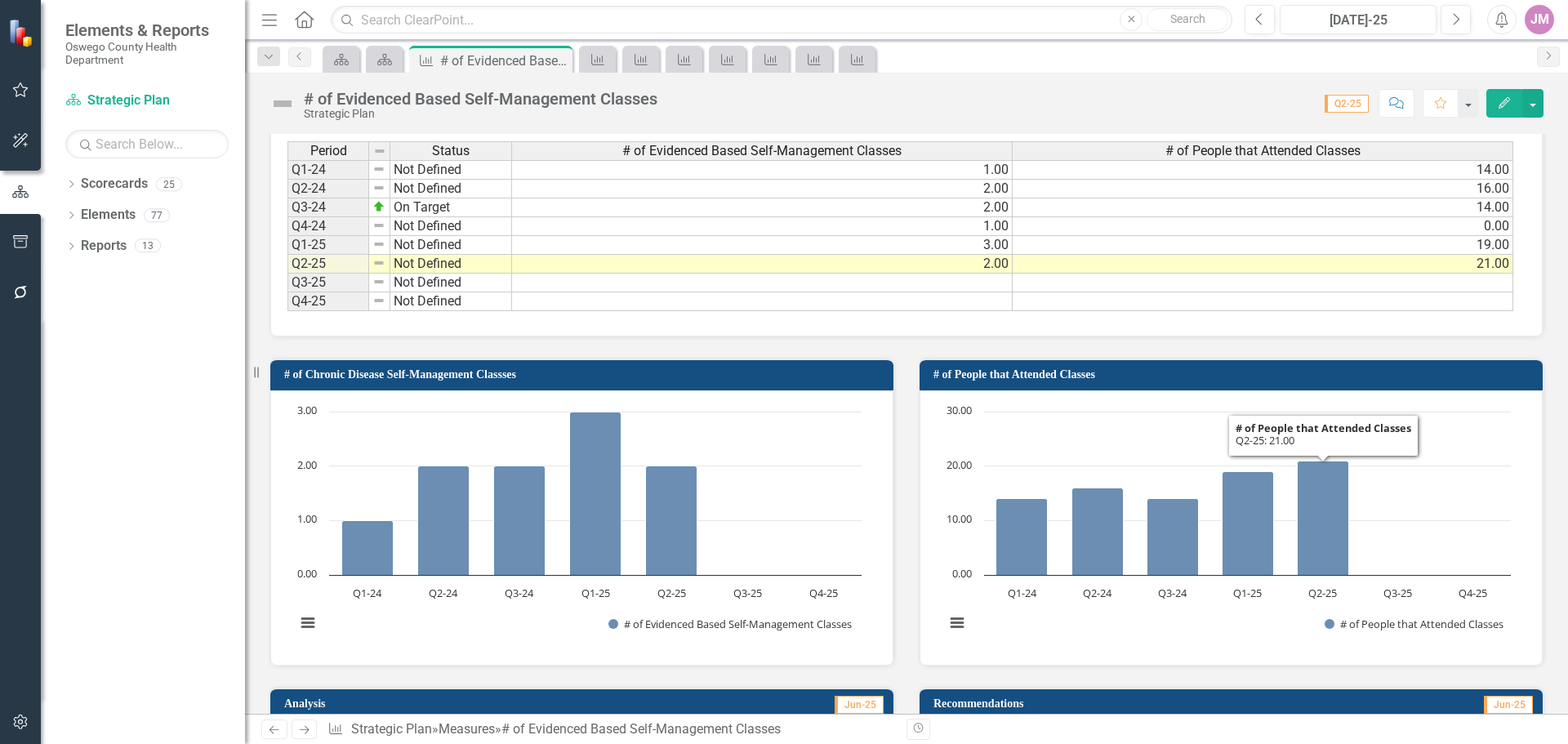
scroll to position [580, 0]
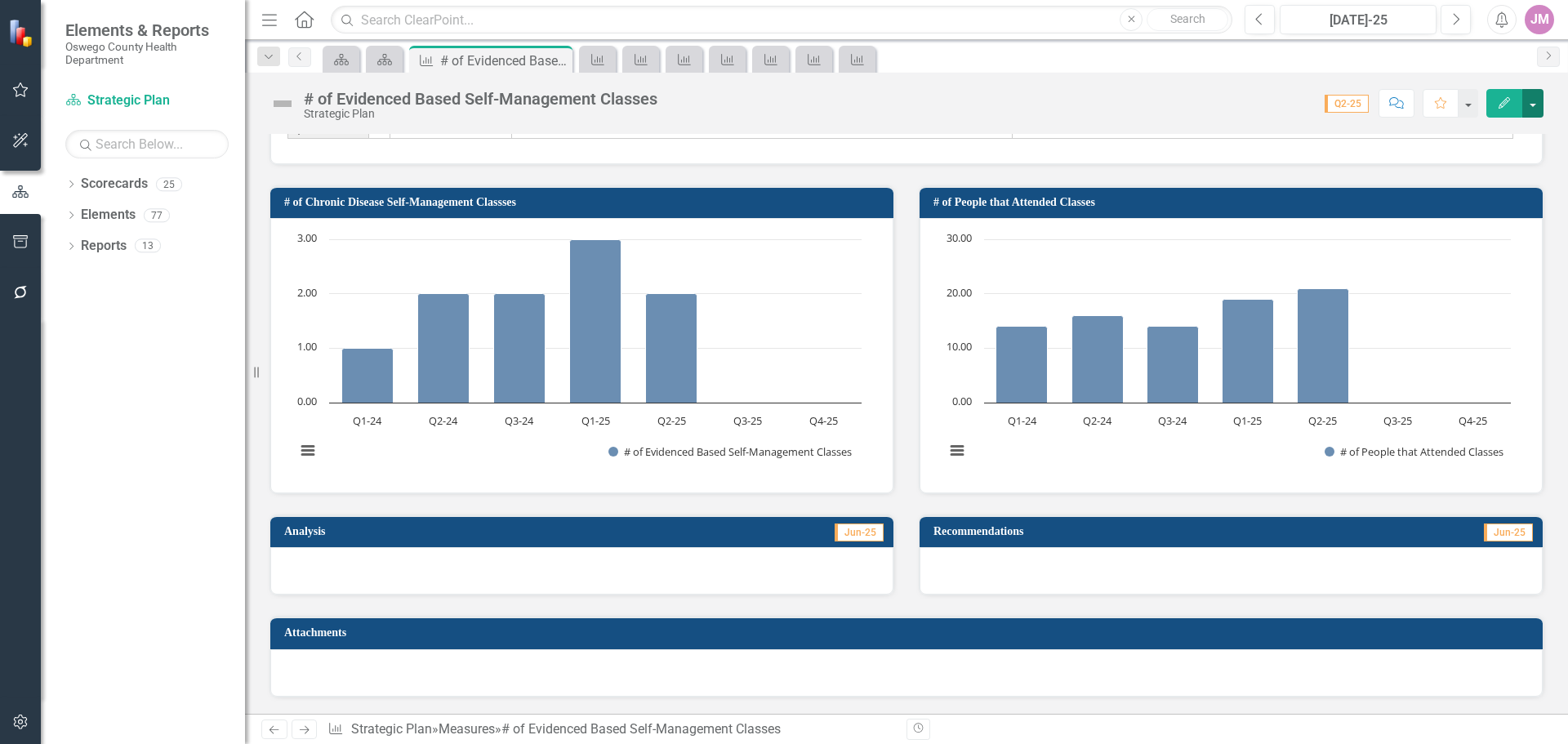
click at [1529, 105] on button "button" at bounding box center [1533, 103] width 22 height 29
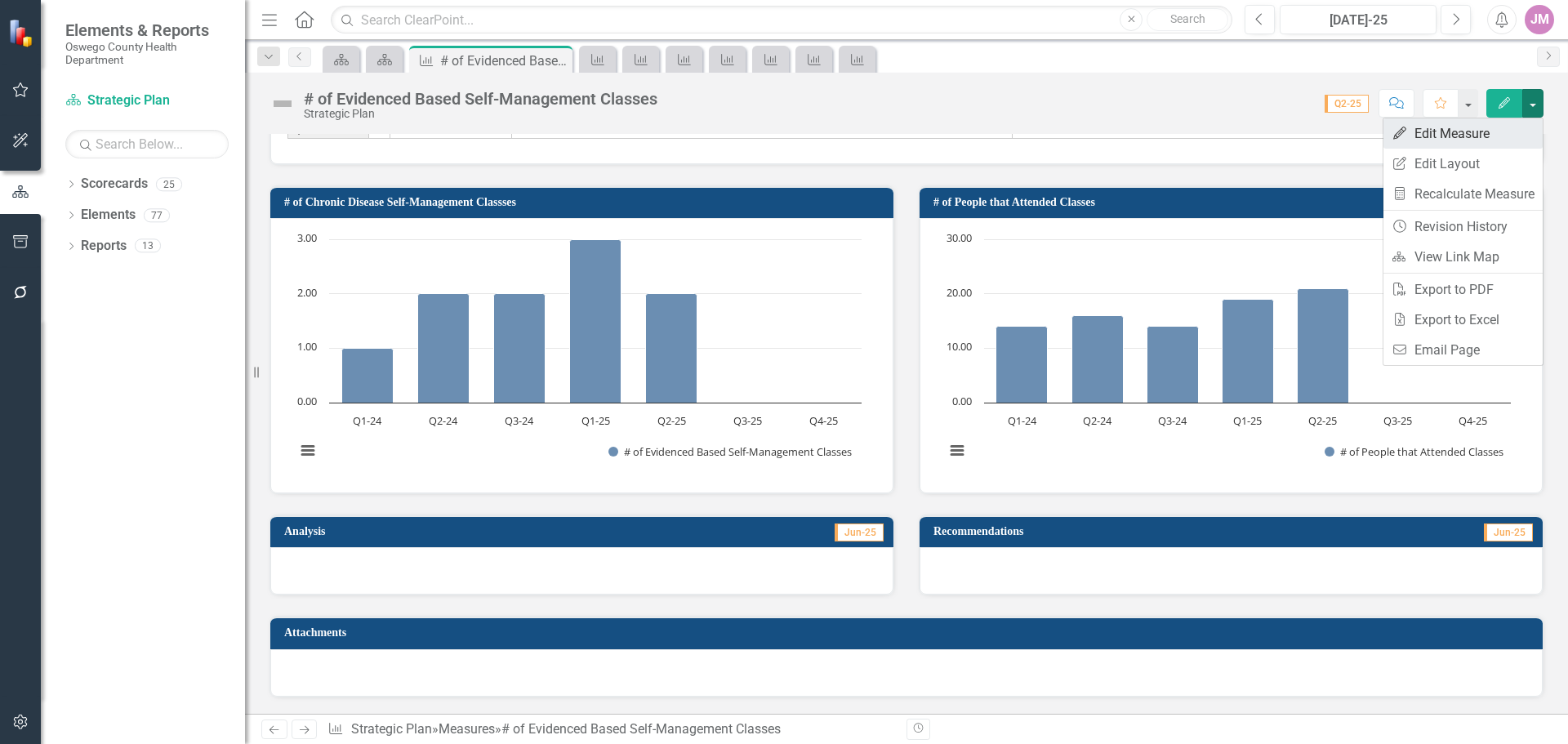
click at [1468, 127] on link "Edit Edit Measure" at bounding box center [1463, 134] width 159 height 31
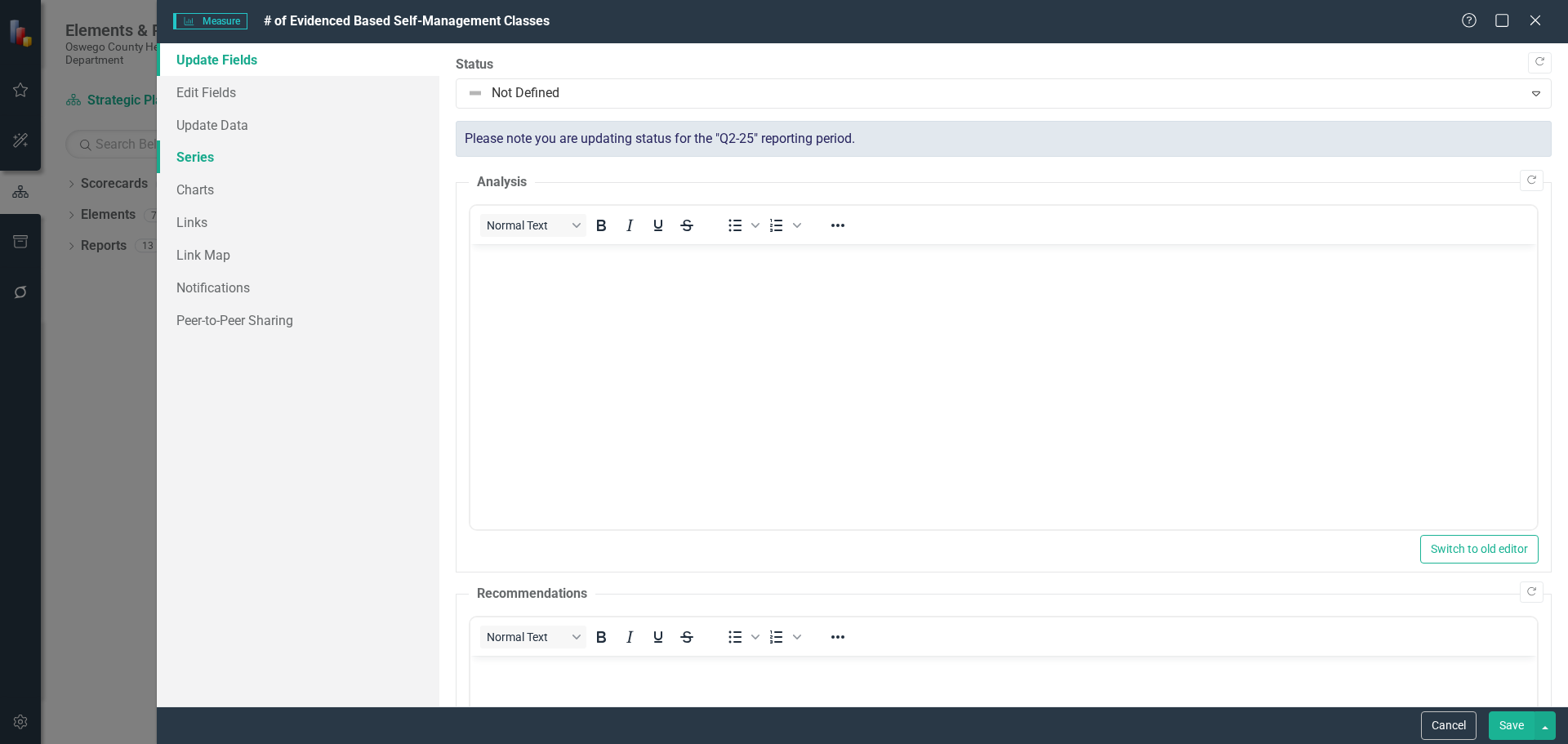
scroll to position [0, 0]
click at [207, 196] on link "Charts" at bounding box center [298, 190] width 282 height 32
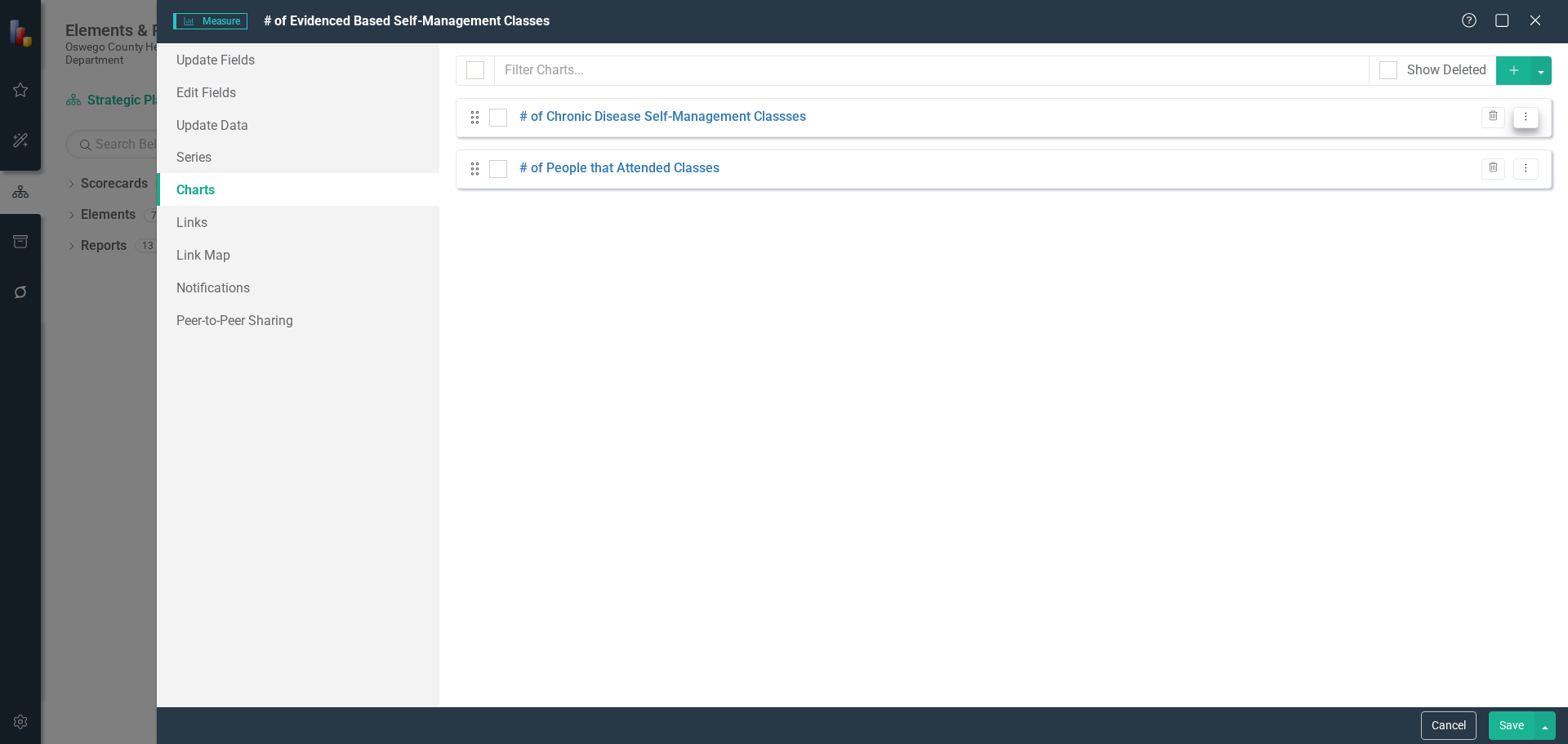
click at [1519, 118] on icon "Dropdown Menu" at bounding box center [1526, 117] width 13 height 11
click at [748, 122] on link "# of Chronic Disease Self-Management Classses" at bounding box center [662, 117] width 287 height 19
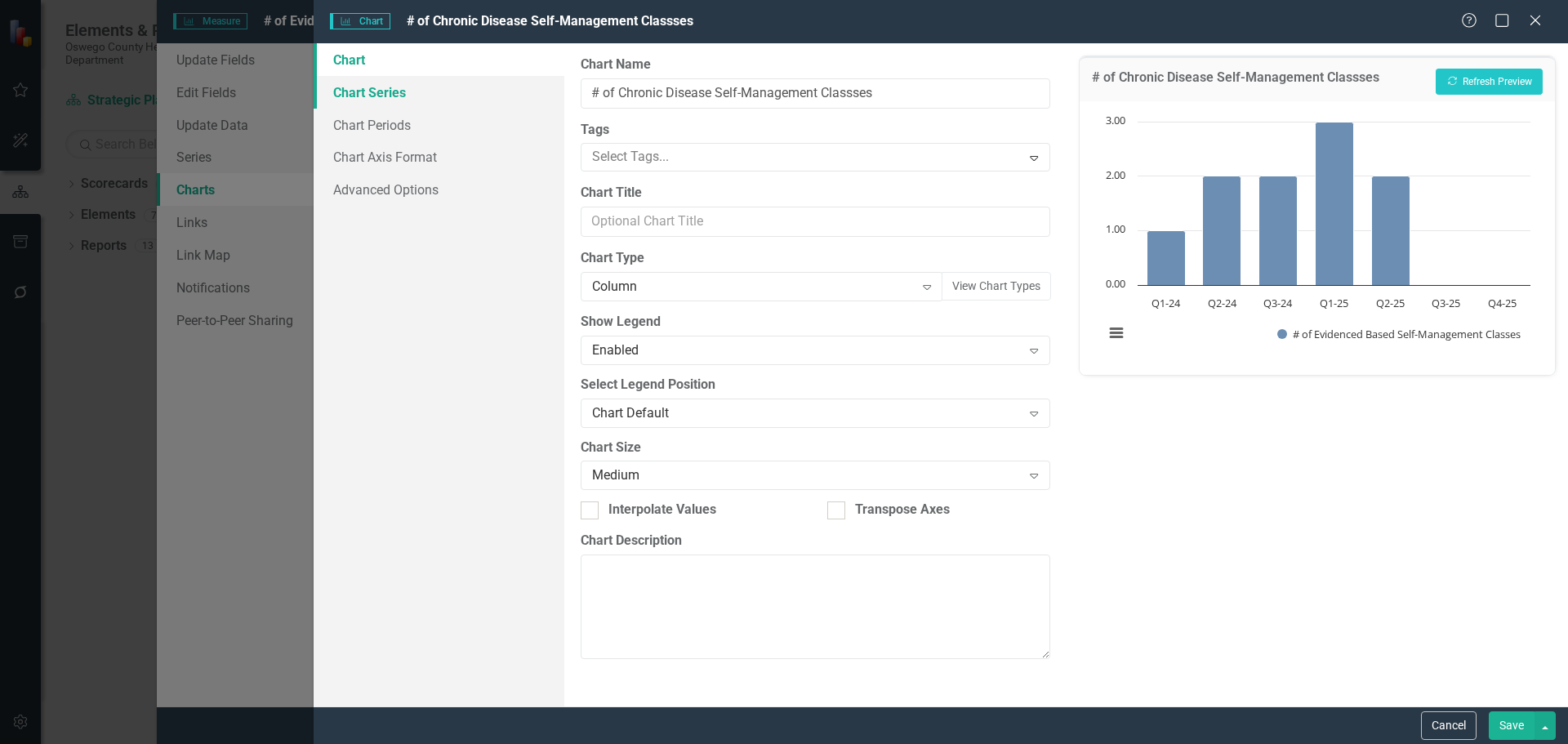
click at [380, 97] on link "Chart Series" at bounding box center [439, 93] width 251 height 32
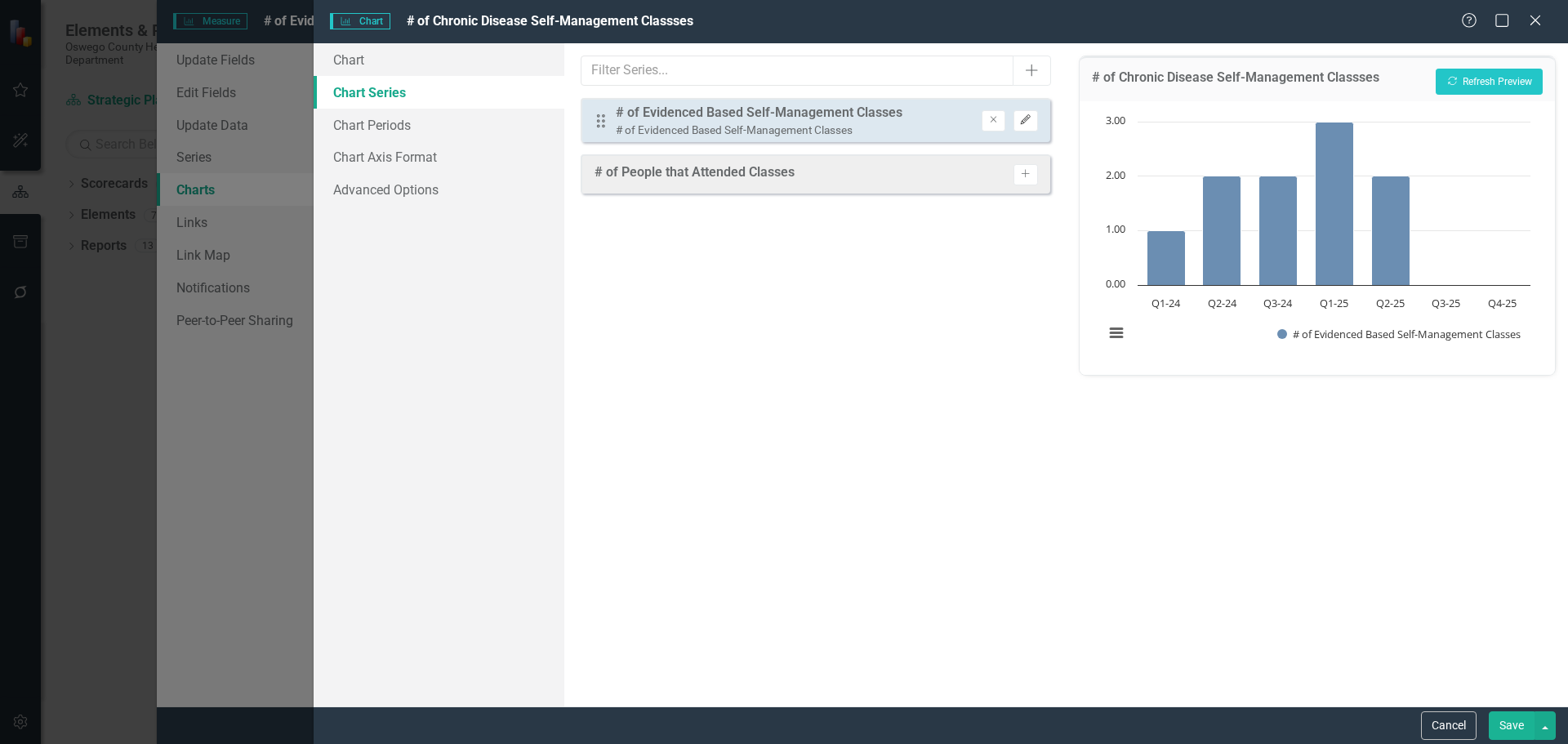
click at [1024, 127] on button "Edit" at bounding box center [1025, 121] width 23 height 22
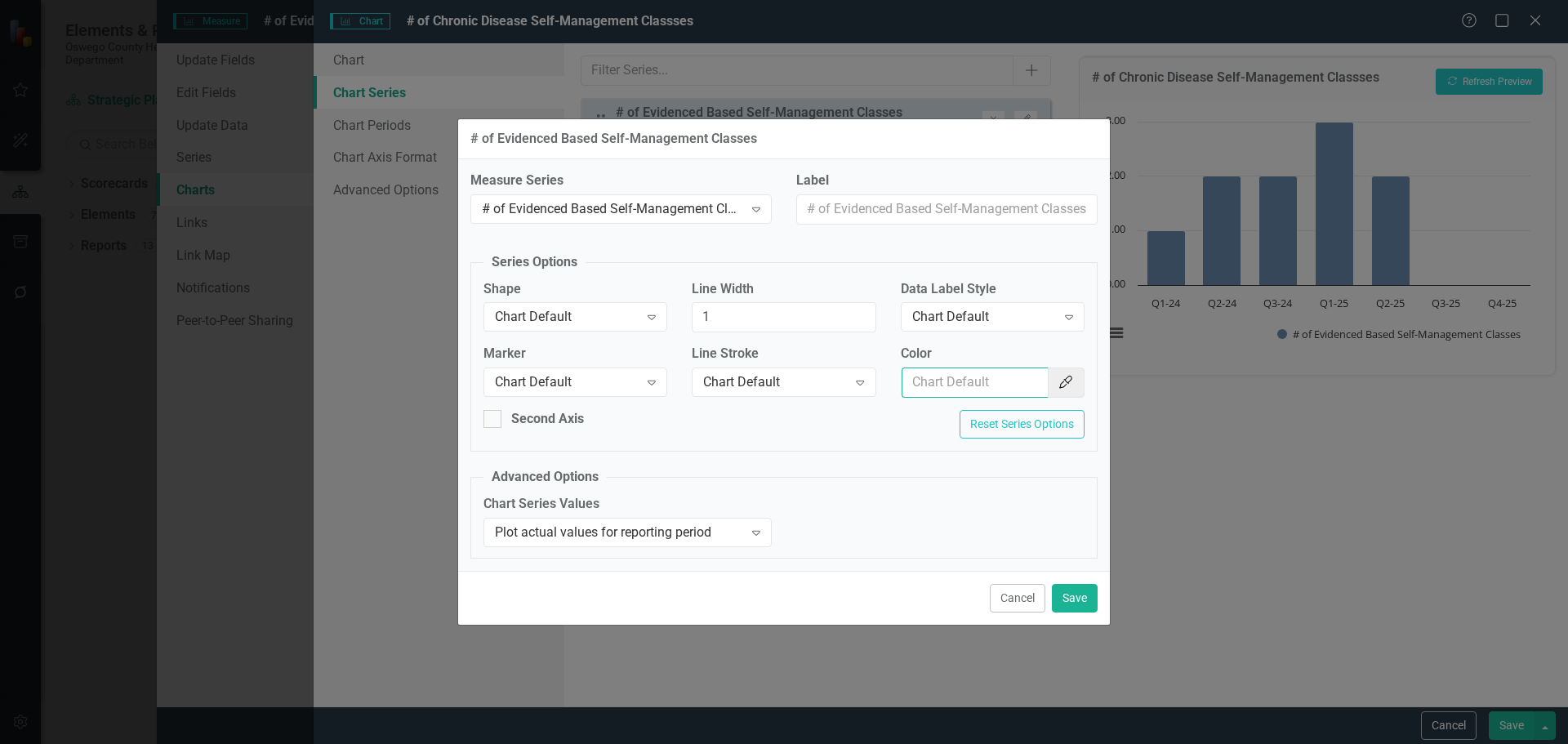
click at [966, 386] on input "Color" at bounding box center [975, 383] width 147 height 31
type input "154f82"
click at [1080, 599] on button "Save" at bounding box center [1075, 598] width 46 height 29
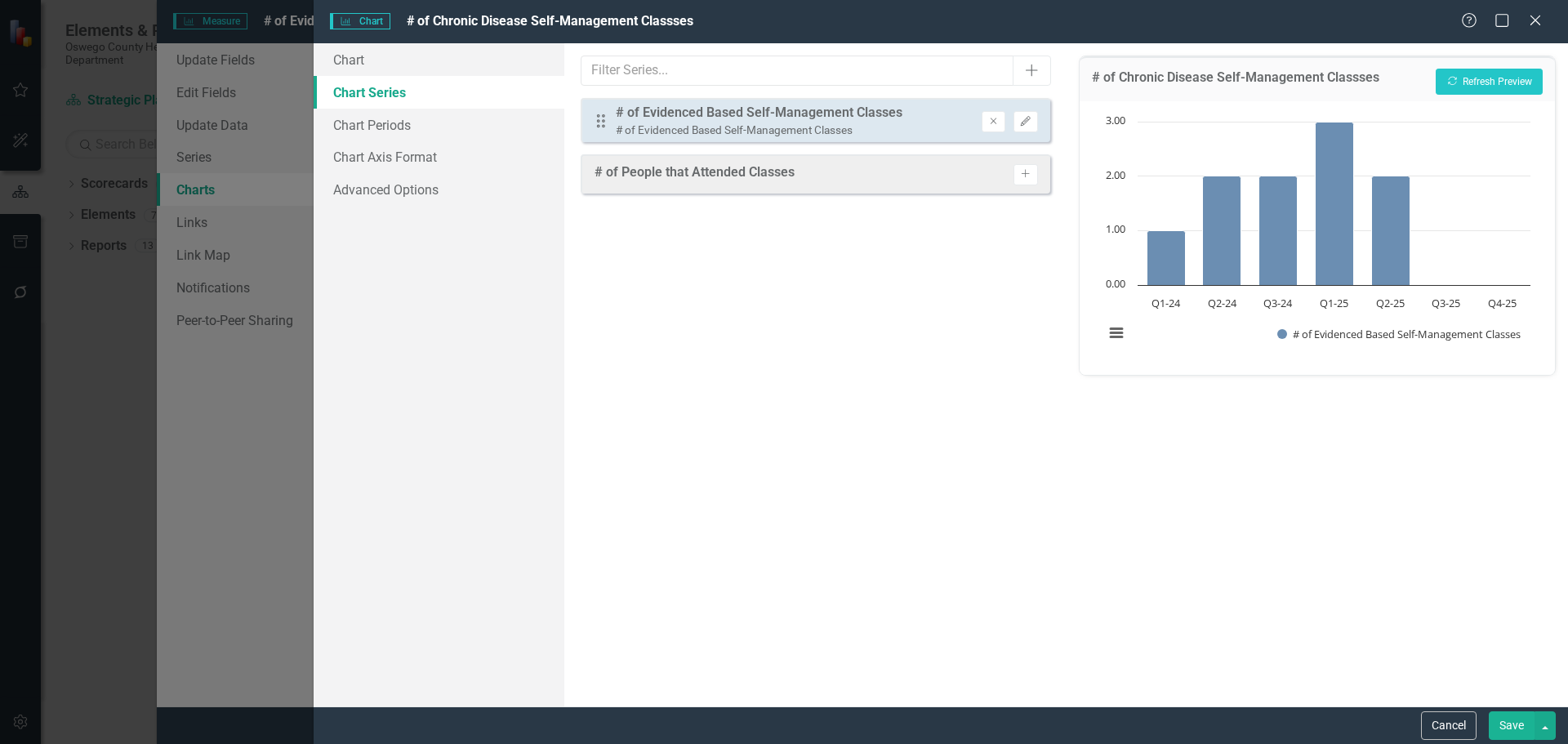
click at [1507, 724] on button "Save" at bounding box center [1511, 726] width 46 height 29
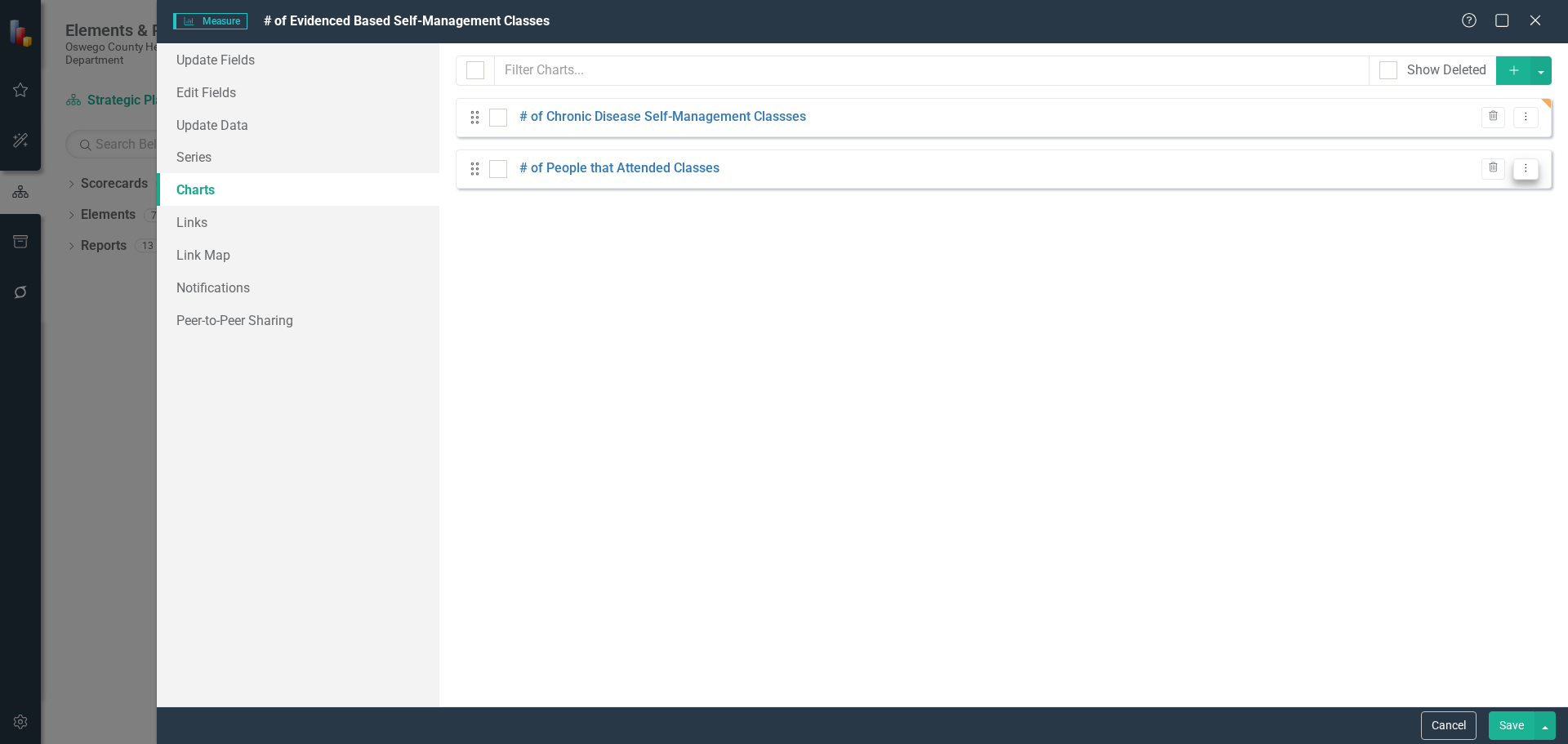
click at [1528, 172] on icon "Dropdown Menu" at bounding box center [1526, 168] width 13 height 11
click at [667, 167] on link "# of People that Attended Classes" at bounding box center [619, 168] width 200 height 19
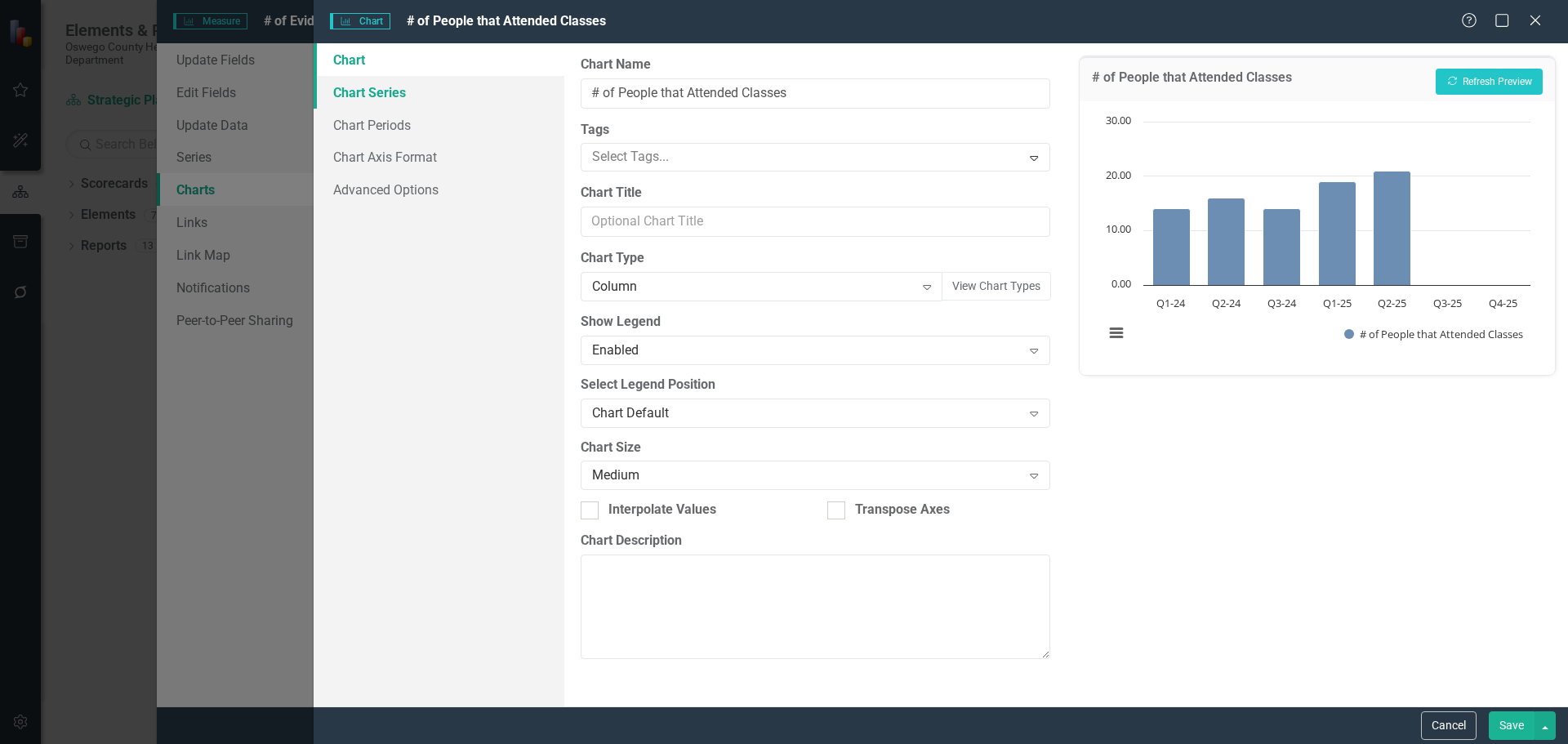
click at [387, 97] on link "Chart Series" at bounding box center [439, 93] width 251 height 32
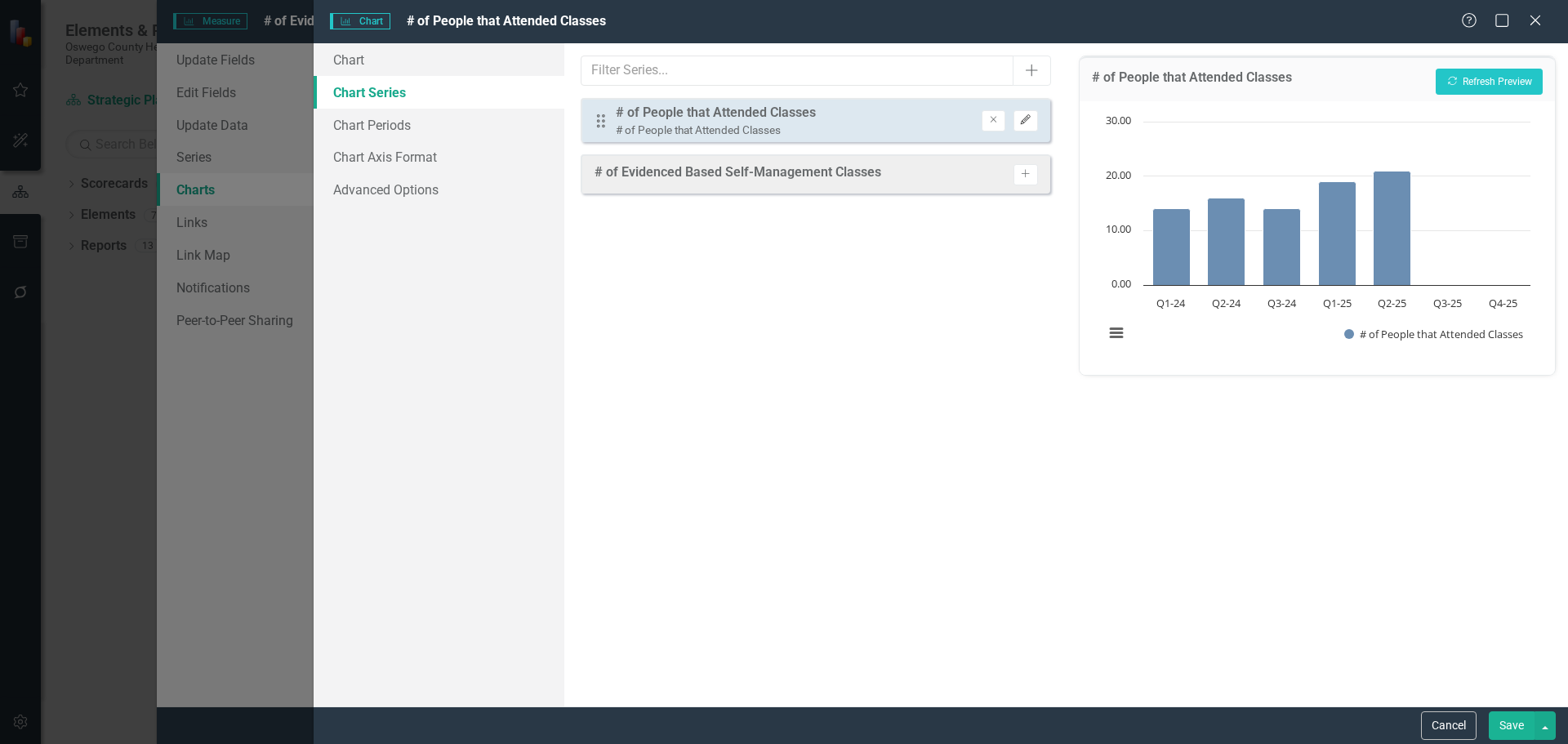
click at [1028, 120] on icon "Edit" at bounding box center [1025, 120] width 13 height 10
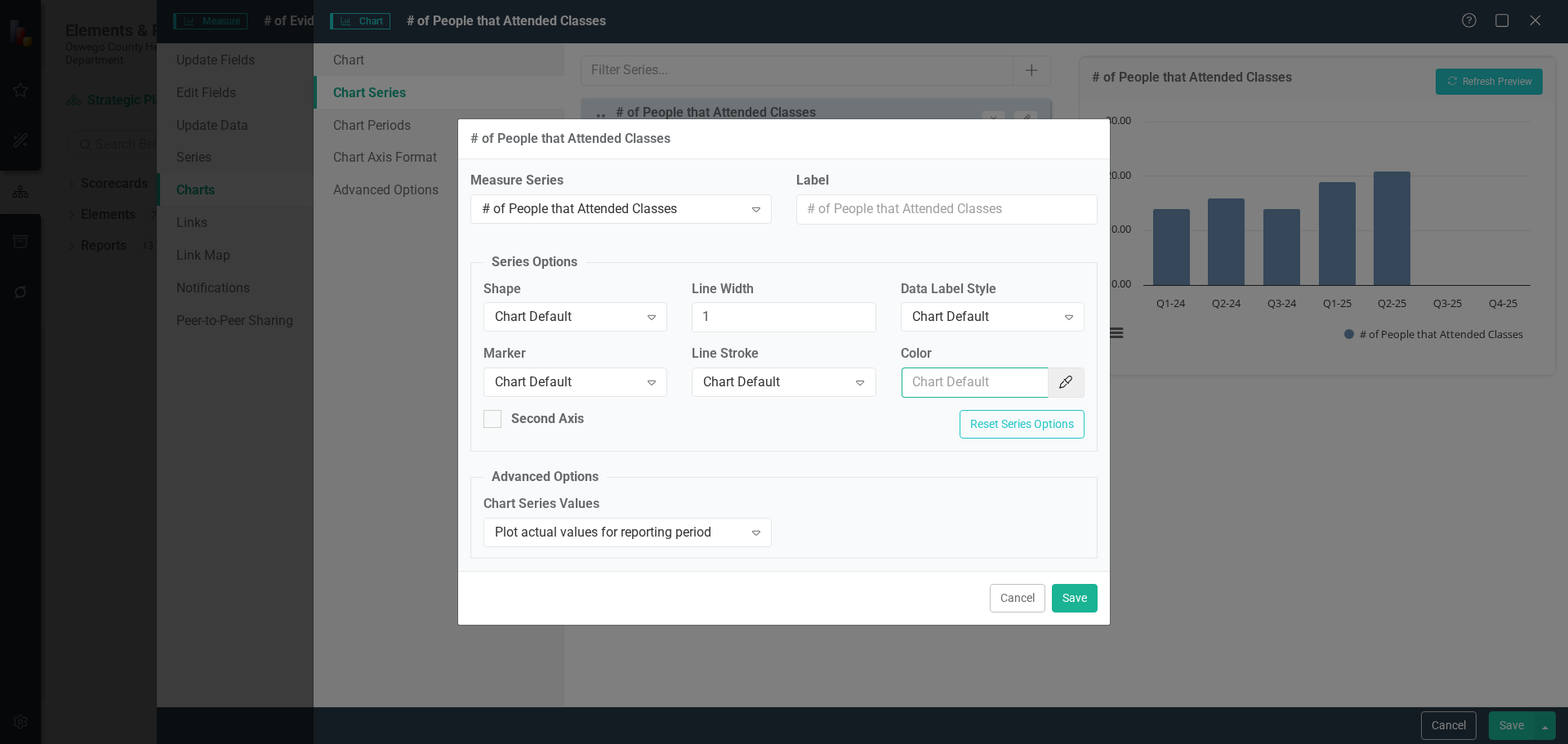
click at [980, 386] on input "Color" at bounding box center [975, 383] width 147 height 31
type input "154f82"
click at [1088, 601] on button "Save" at bounding box center [1075, 598] width 46 height 29
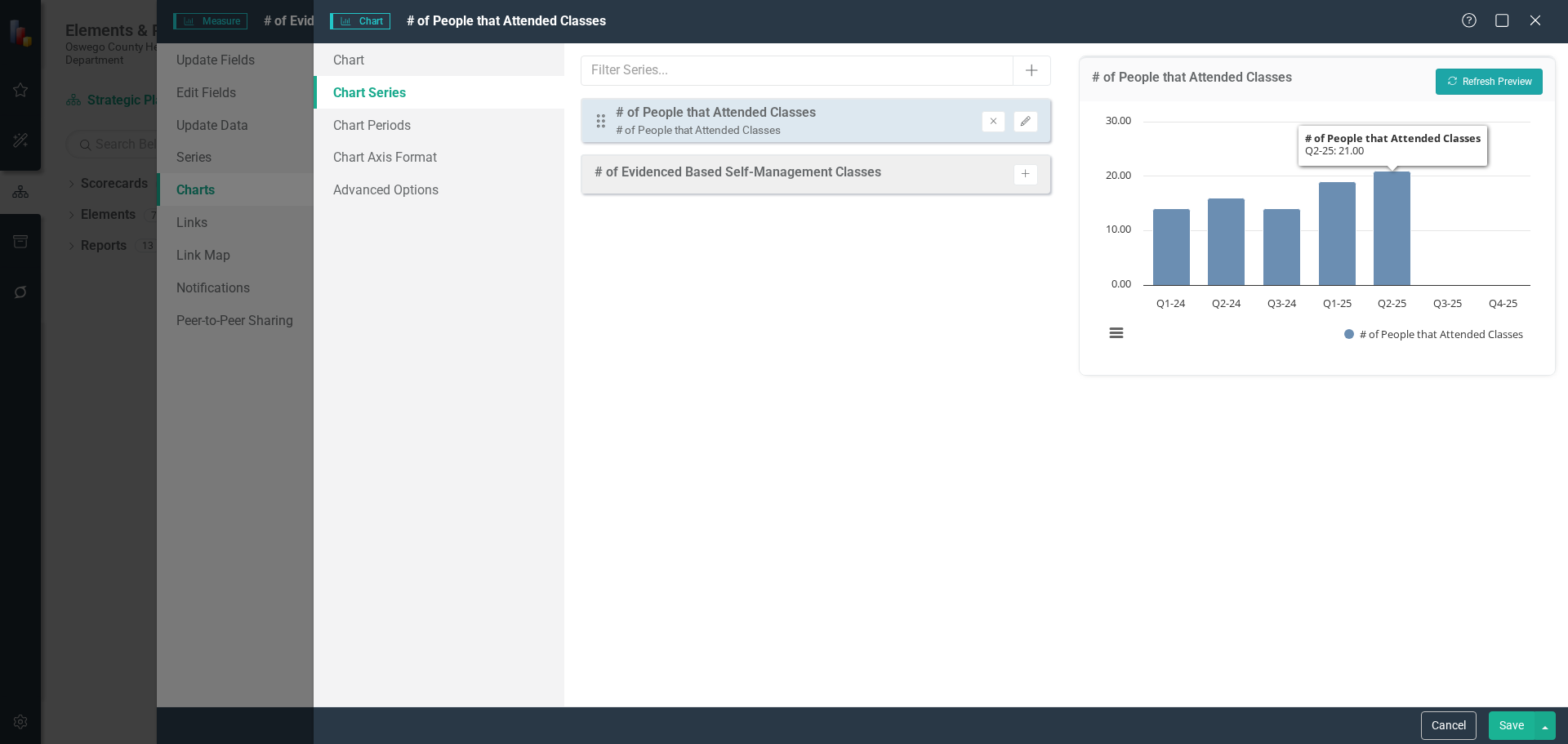
click at [1502, 89] on button "Recalculate Refresh Preview" at bounding box center [1489, 81] width 107 height 26
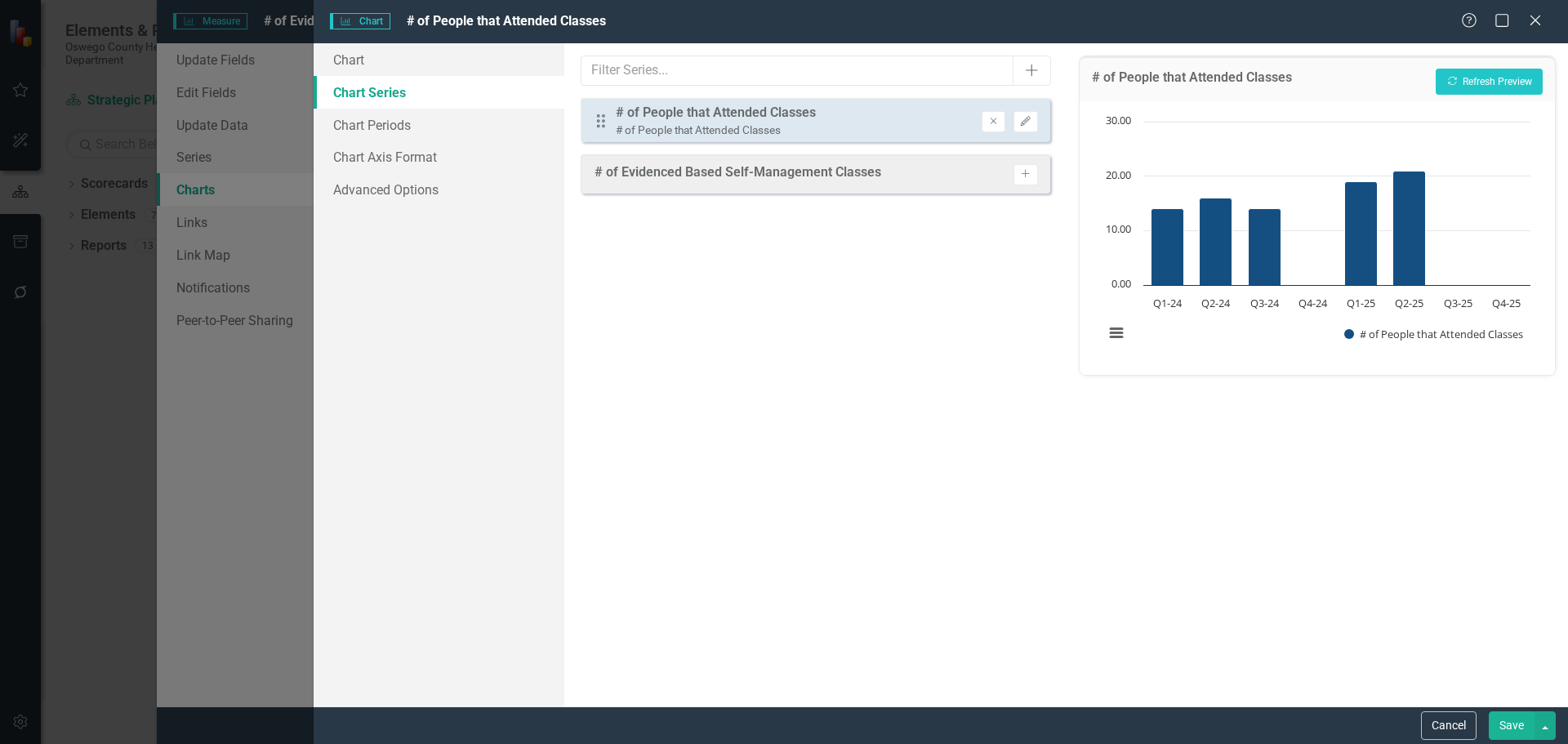
click at [1515, 722] on button "Save" at bounding box center [1511, 726] width 46 height 29
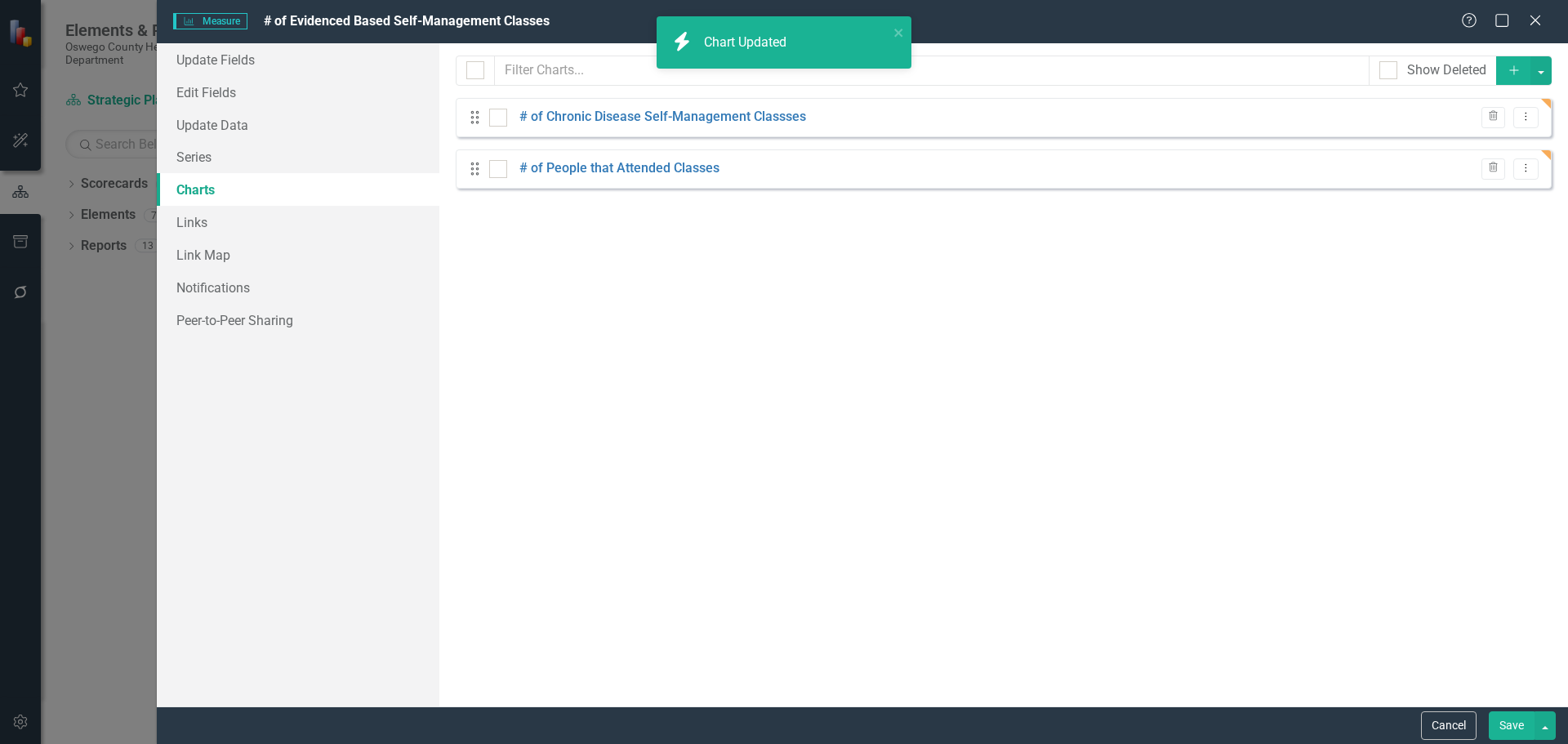
click at [1512, 725] on button "Save" at bounding box center [1511, 726] width 46 height 29
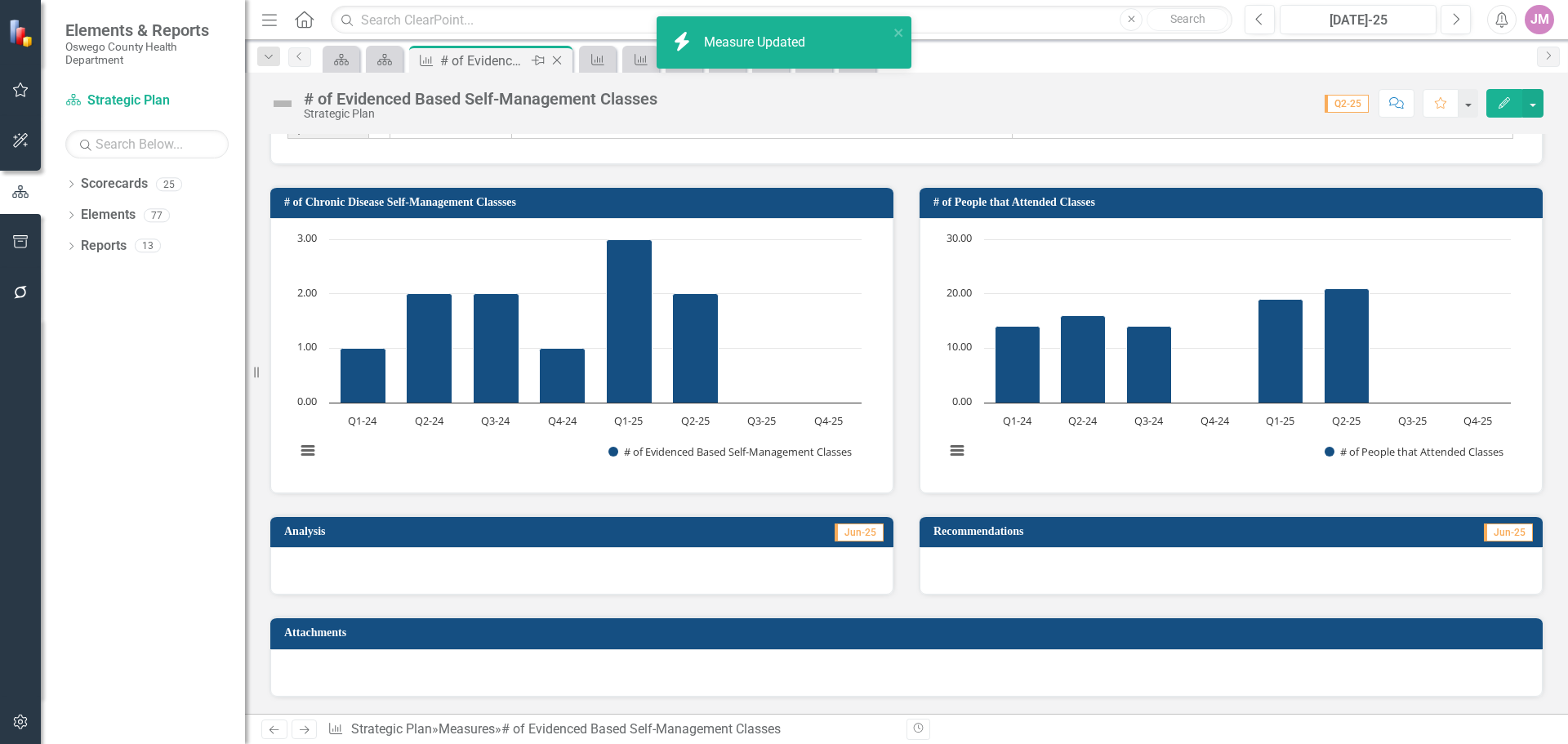
click at [559, 58] on icon at bounding box center [557, 61] width 9 height 9
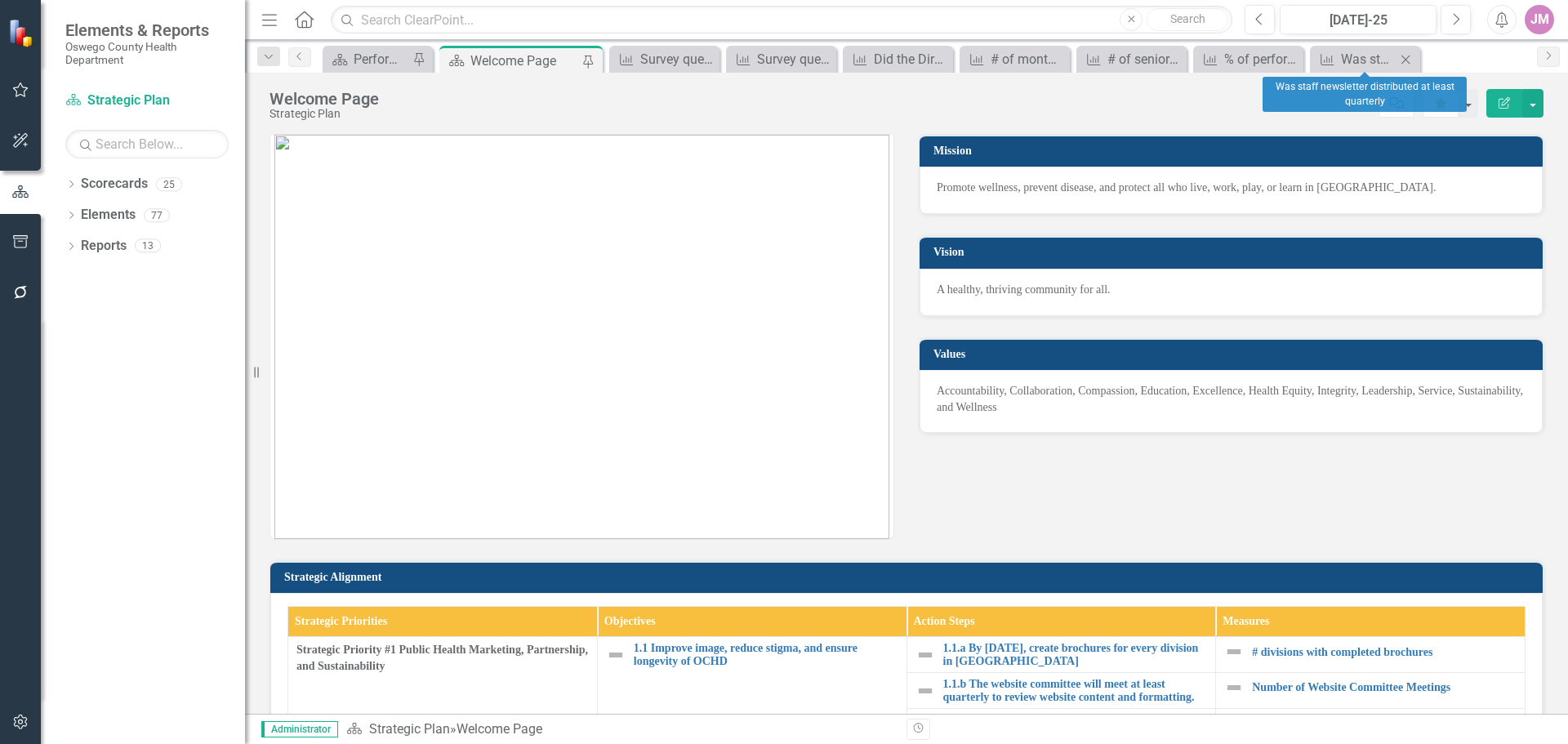
click at [1408, 61] on icon at bounding box center [1406, 59] width 9 height 9
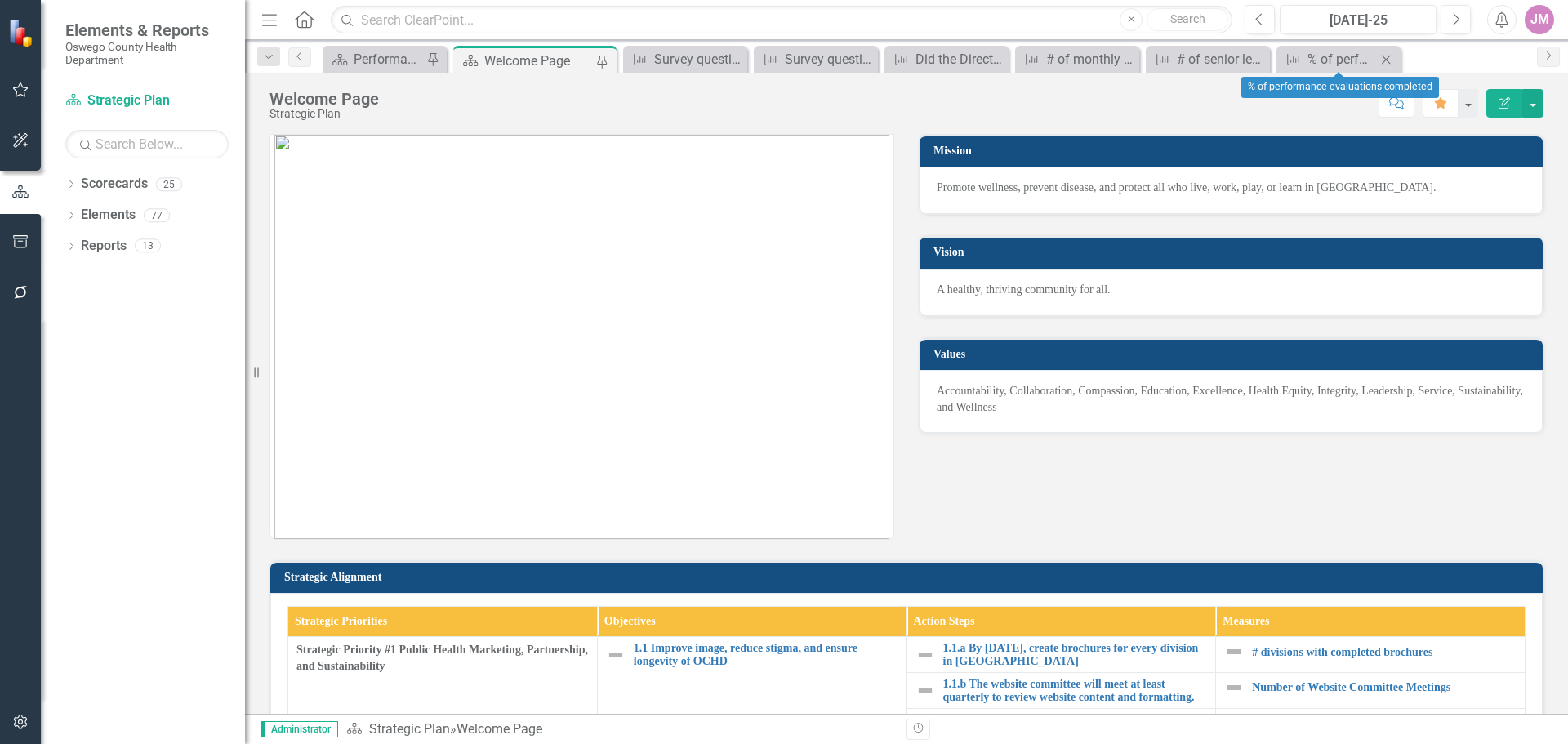
click at [1394, 61] on icon "Close" at bounding box center [1386, 59] width 16 height 13
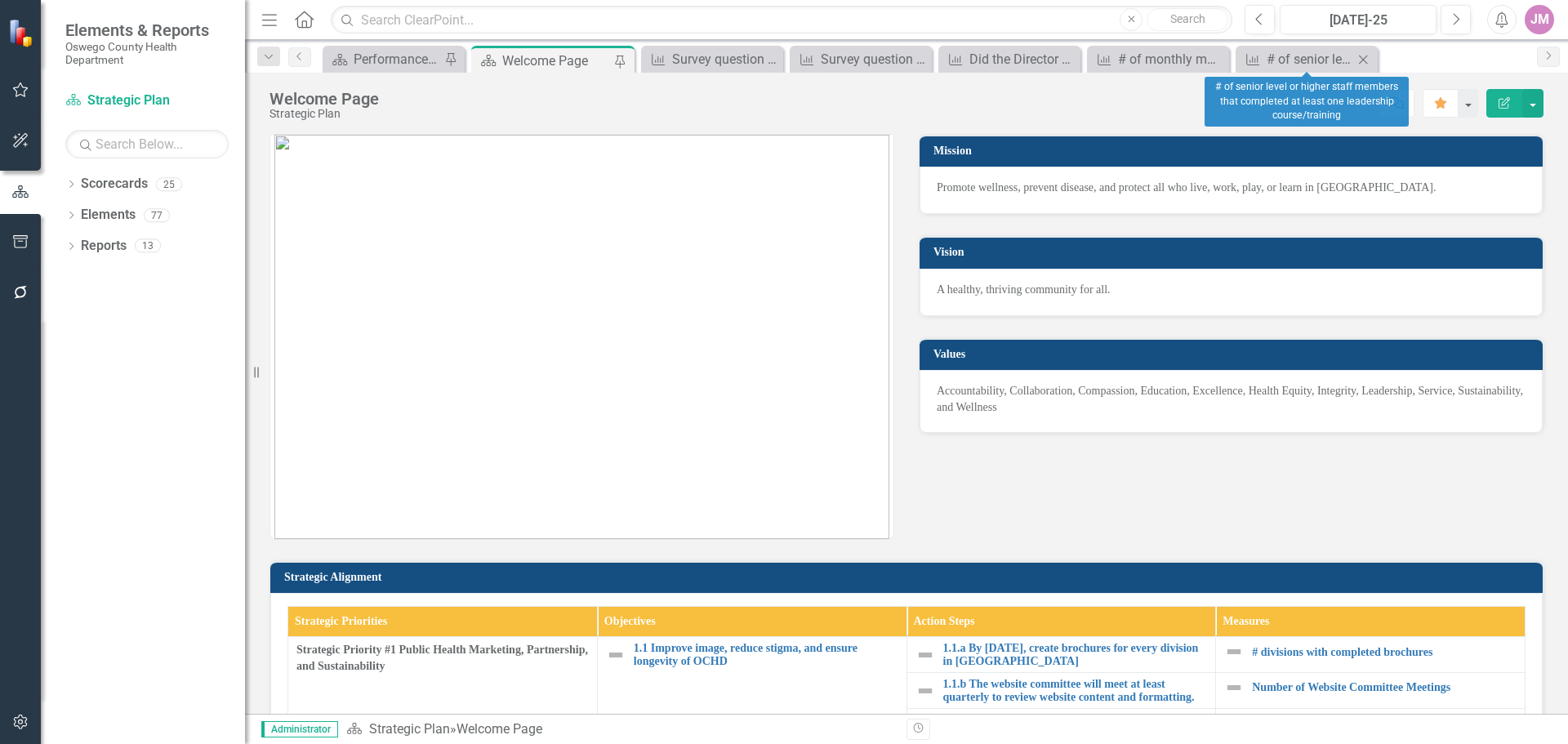
click at [1365, 54] on icon "Close" at bounding box center [1363, 59] width 16 height 13
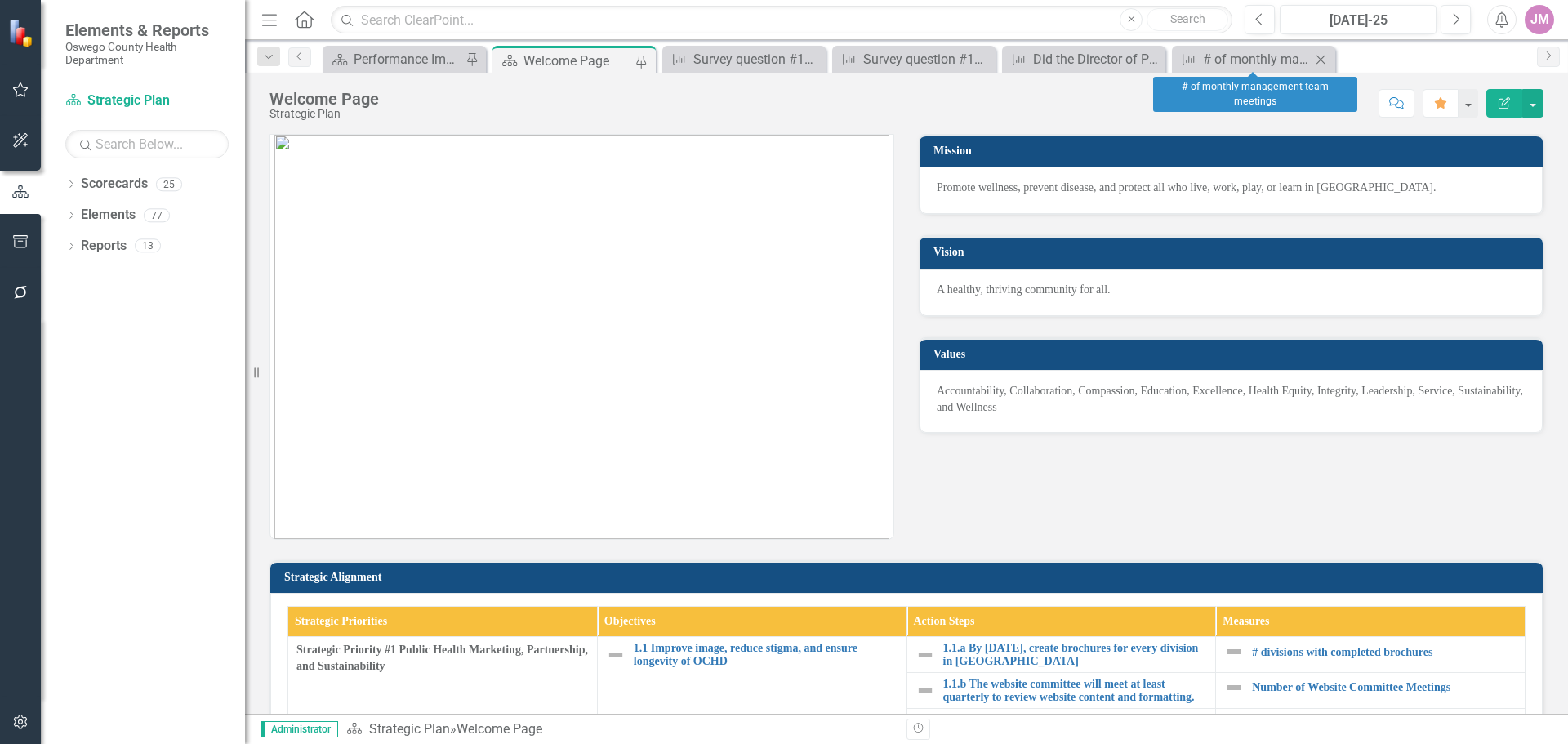
click at [1313, 59] on icon "Close" at bounding box center [1321, 59] width 16 height 13
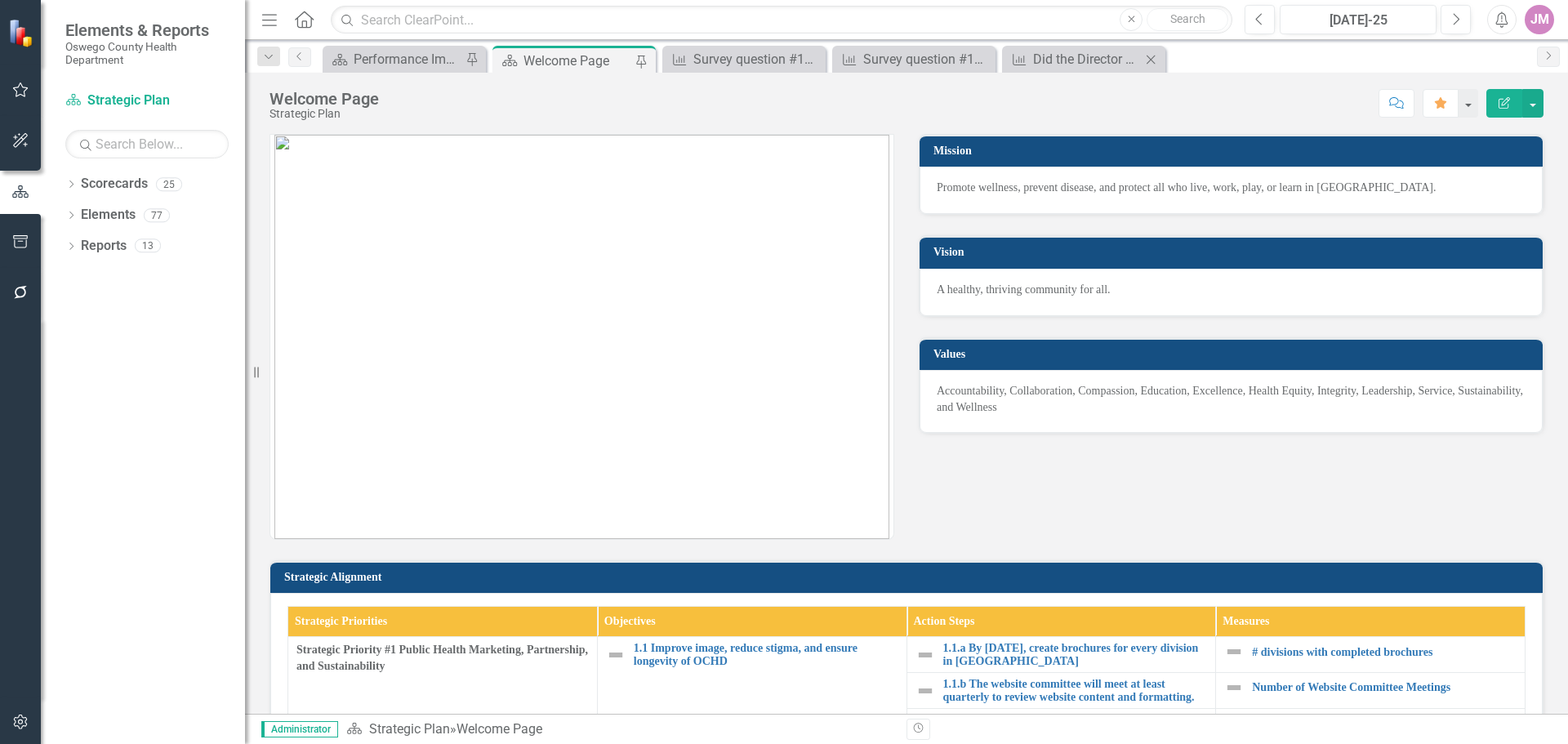
click at [1152, 61] on icon "Close" at bounding box center [1151, 59] width 16 height 13
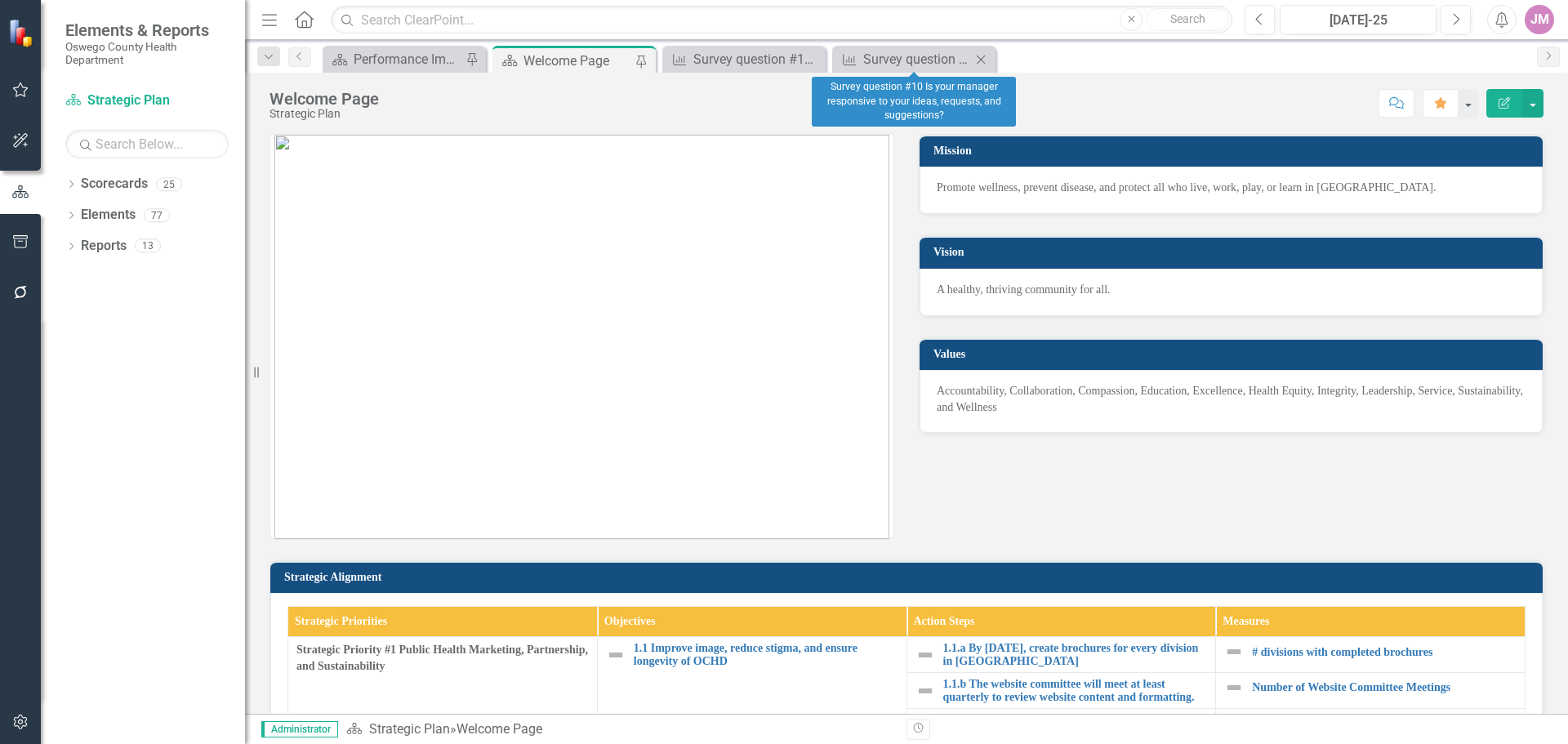
click at [984, 58] on icon "Close" at bounding box center [980, 59] width 16 height 13
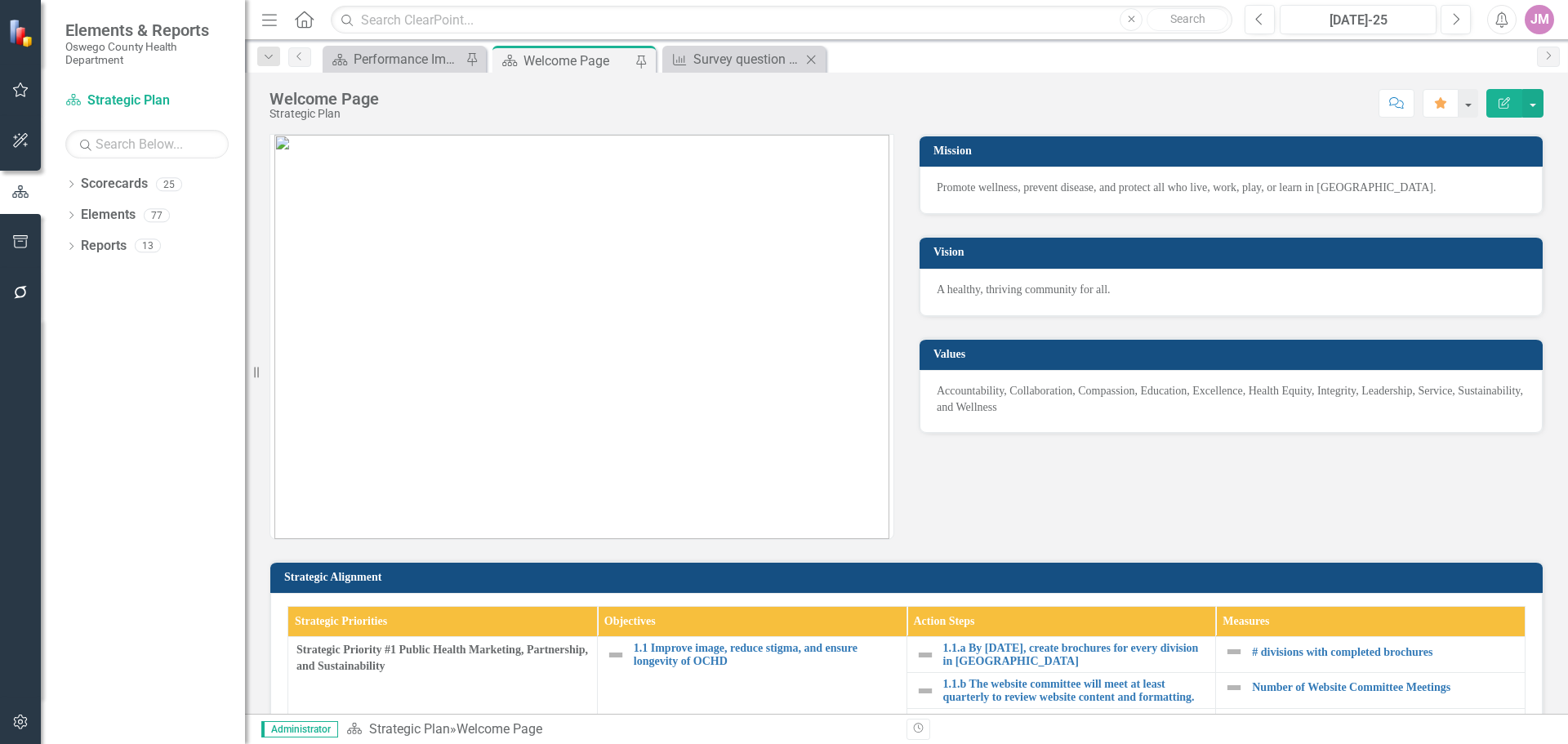
click at [810, 66] on icon "Close" at bounding box center [811, 59] width 16 height 13
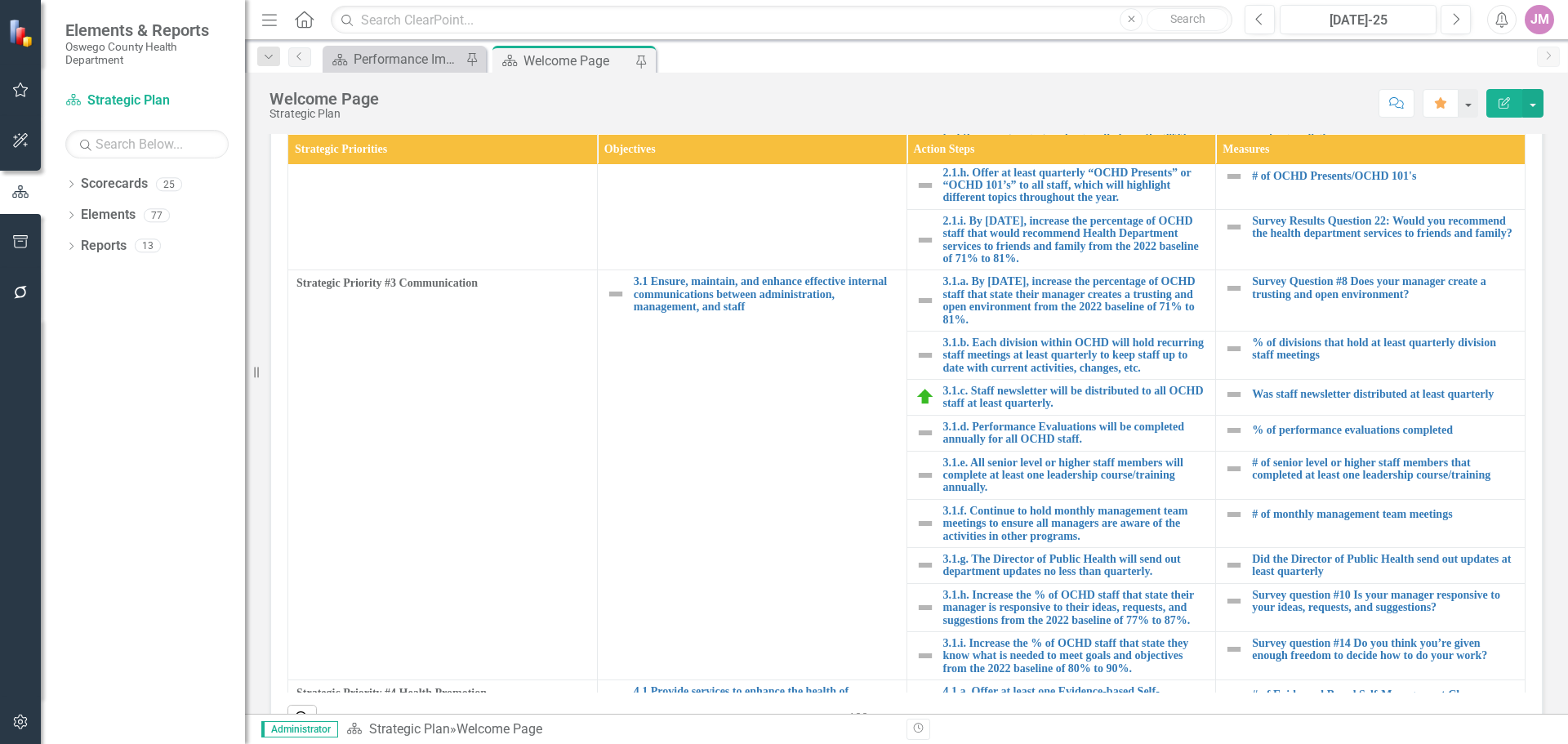
scroll to position [1026, 0]
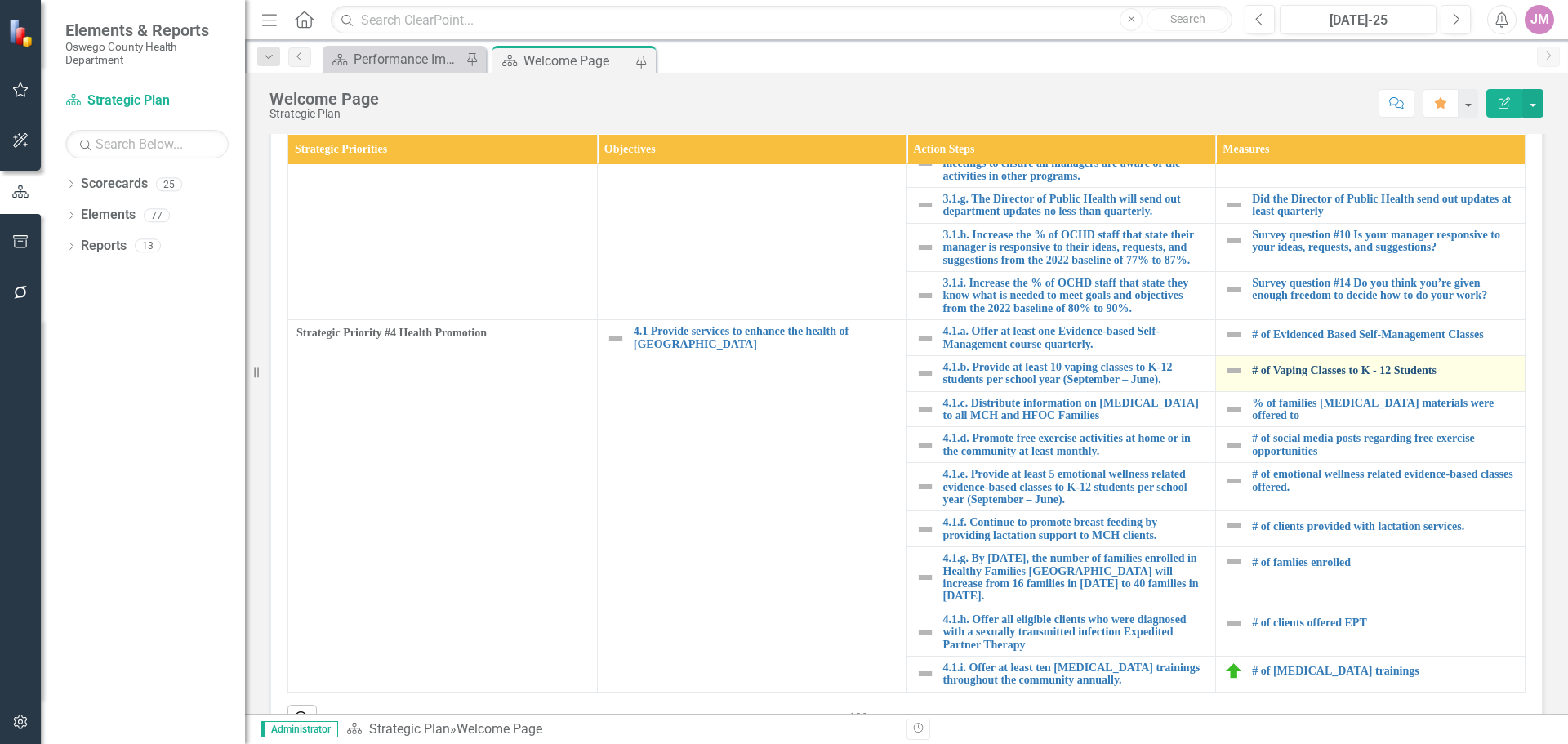
click at [1346, 376] on link "# of Vaping Classes to K - 12 Students" at bounding box center [1384, 370] width 264 height 13
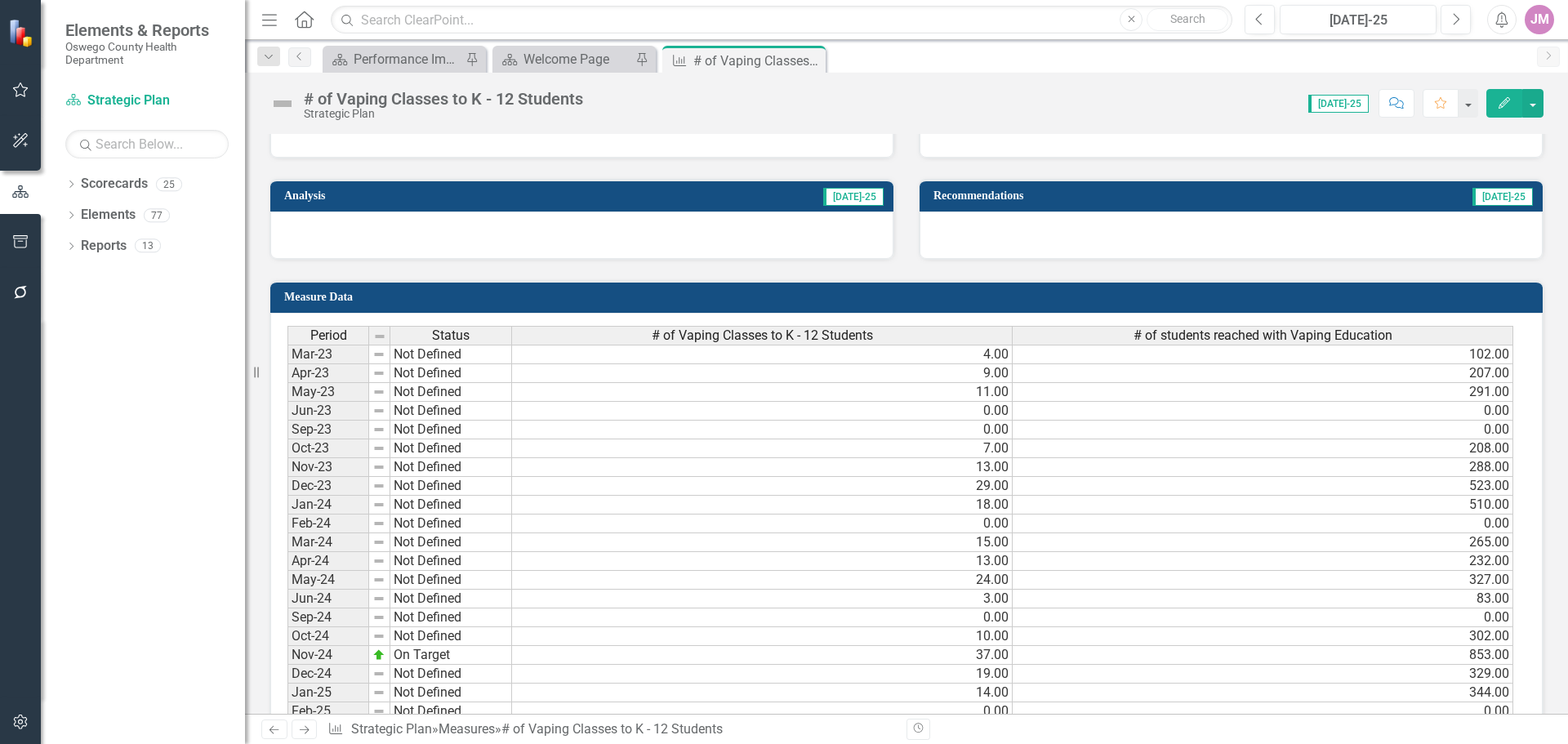
scroll to position [164, 0]
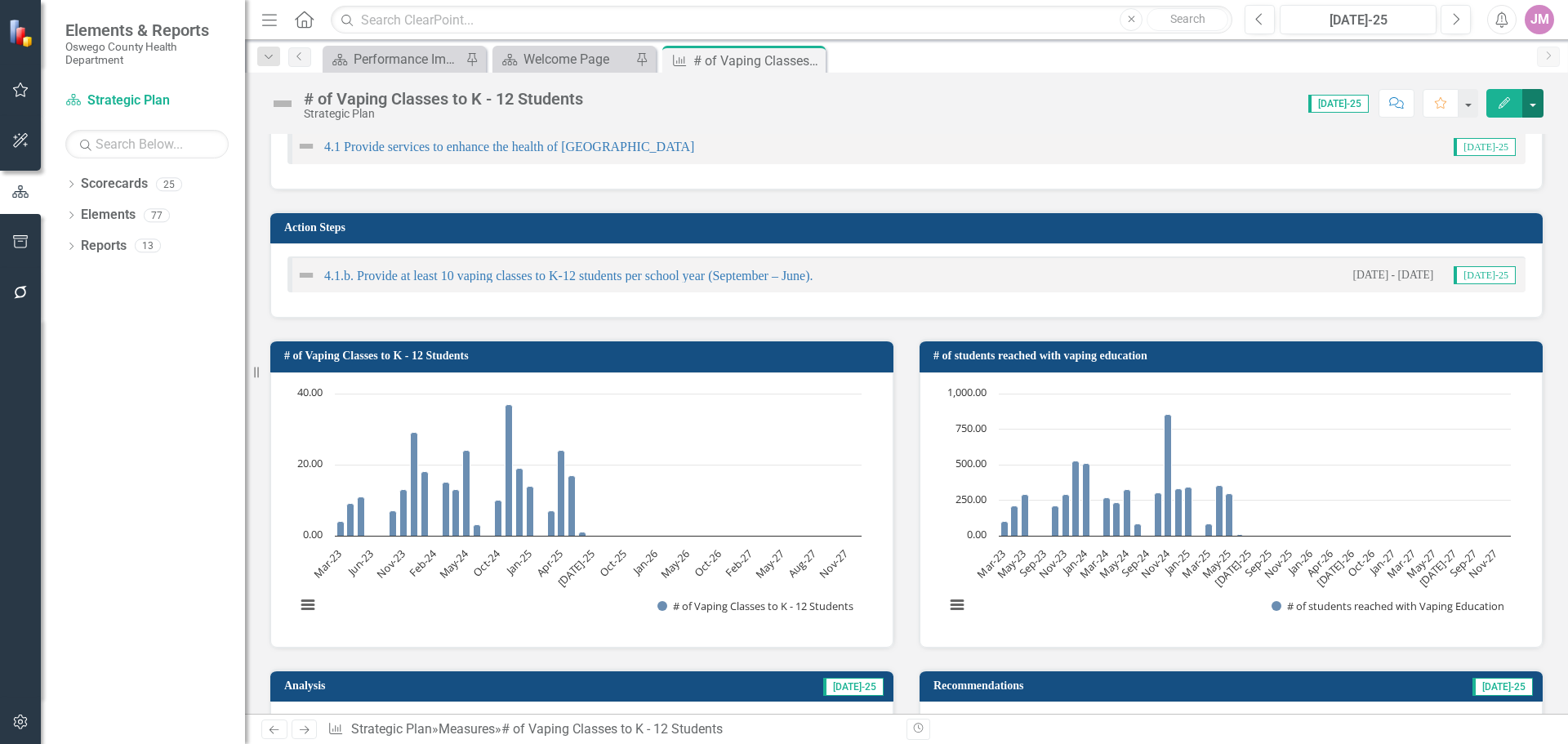
click at [1534, 109] on button "button" at bounding box center [1533, 103] width 22 height 29
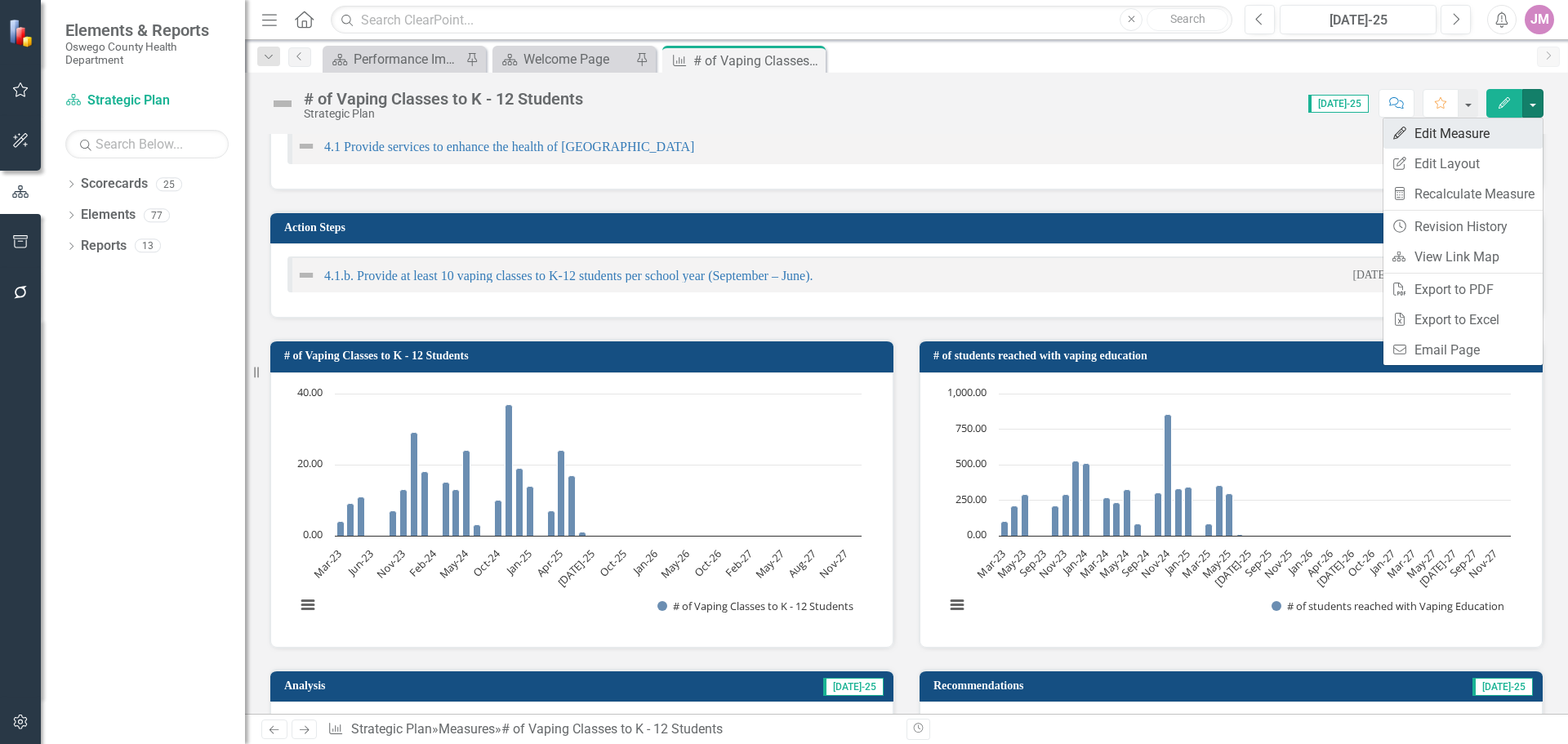
click at [1484, 139] on link "Edit Edit Measure" at bounding box center [1463, 134] width 159 height 31
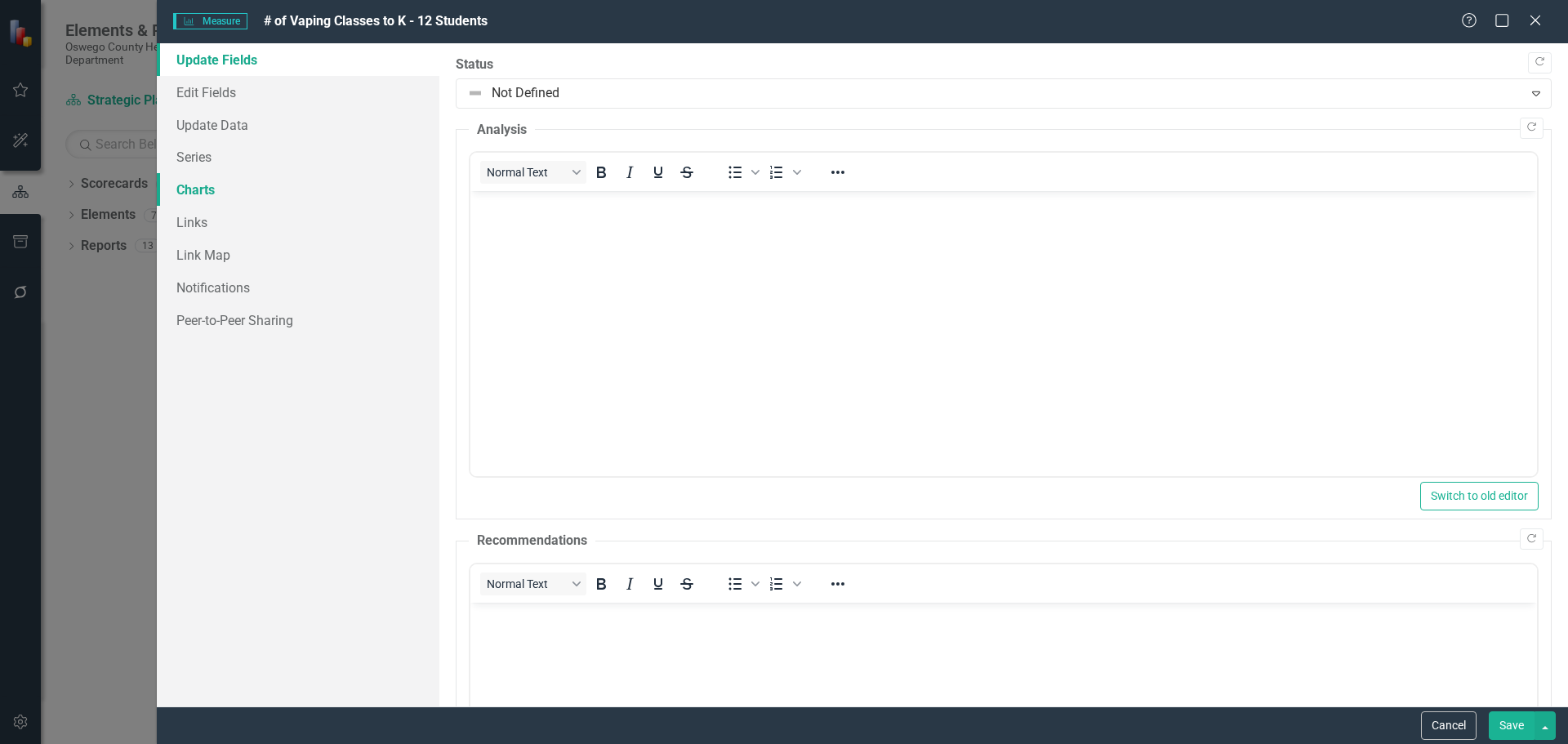
scroll to position [0, 0]
click at [228, 156] on link "Series" at bounding box center [298, 156] width 282 height 32
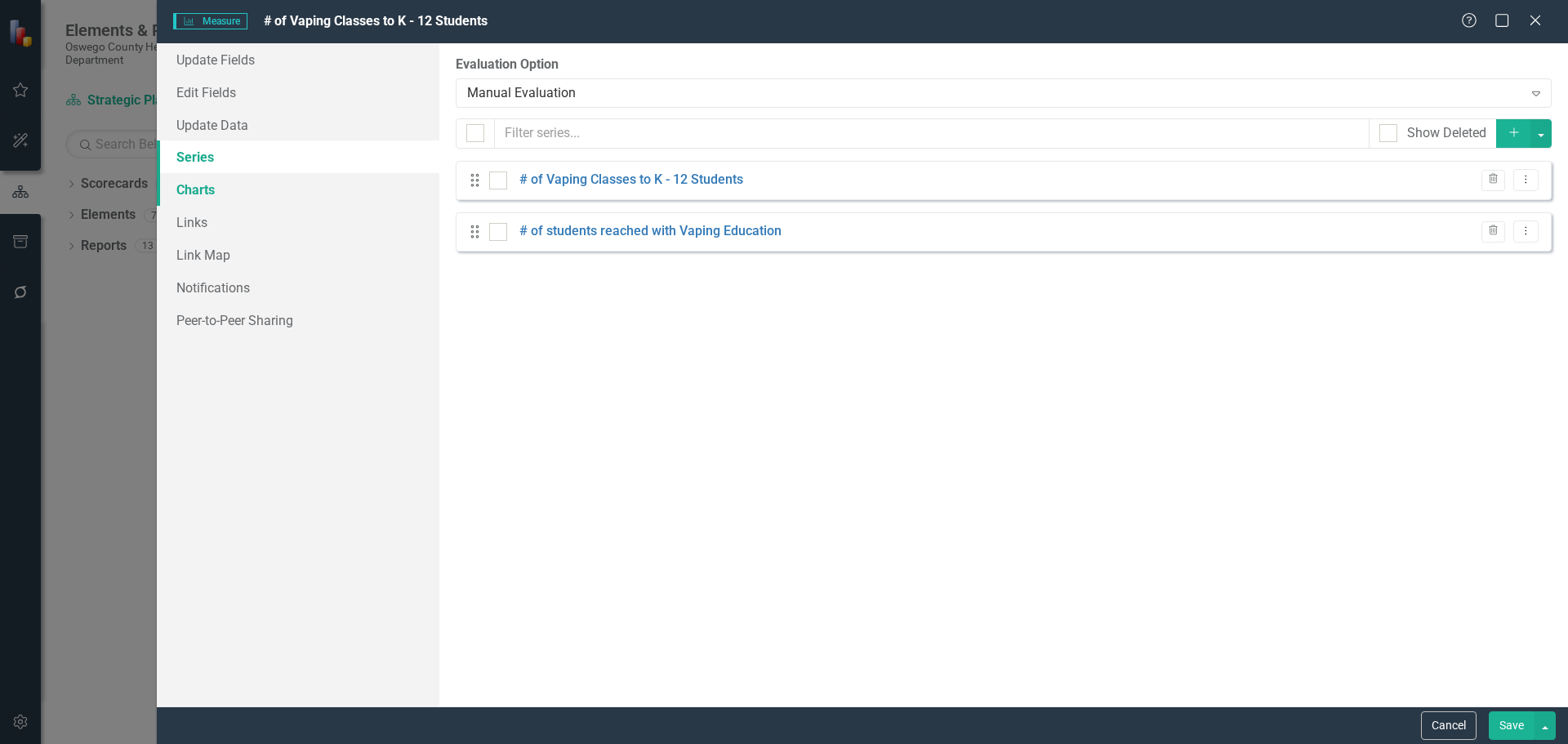
click at [261, 192] on link "Charts" at bounding box center [298, 190] width 282 height 32
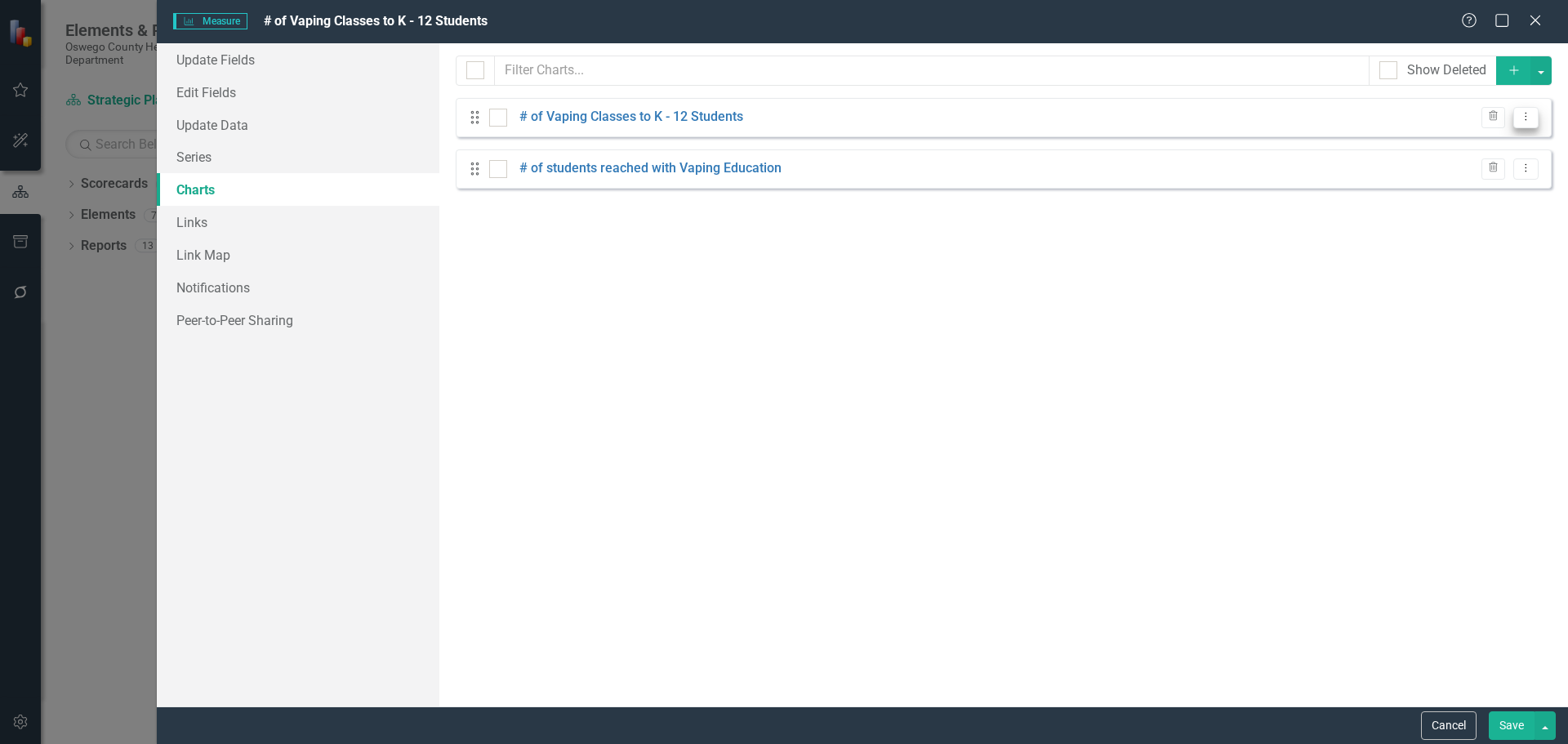
click at [1536, 127] on button "Dropdown Menu" at bounding box center [1526, 118] width 25 height 22
click at [1485, 145] on link "Edit Edit Chart" at bounding box center [1474, 145] width 129 height 31
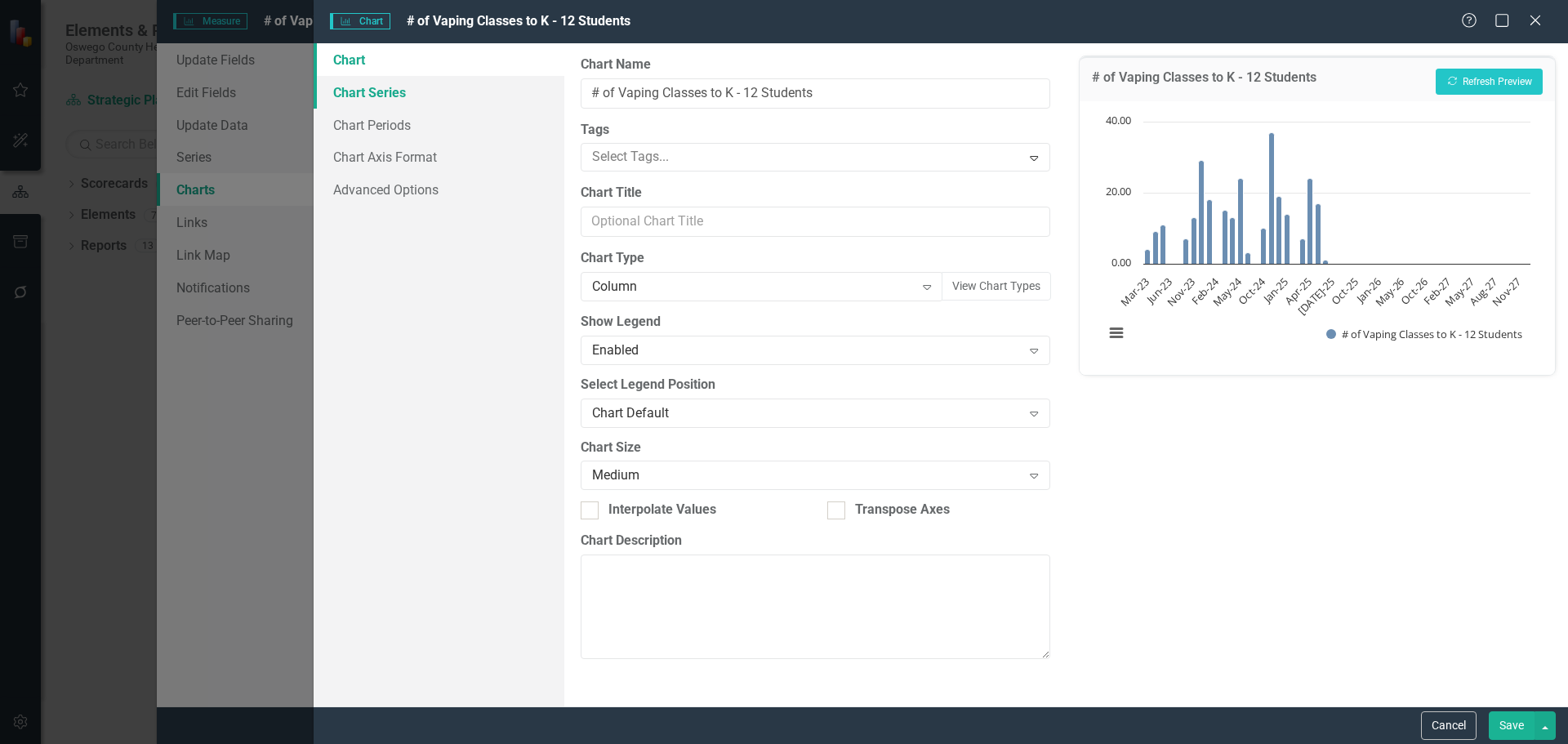
click at [430, 105] on link "Chart Series" at bounding box center [439, 93] width 251 height 32
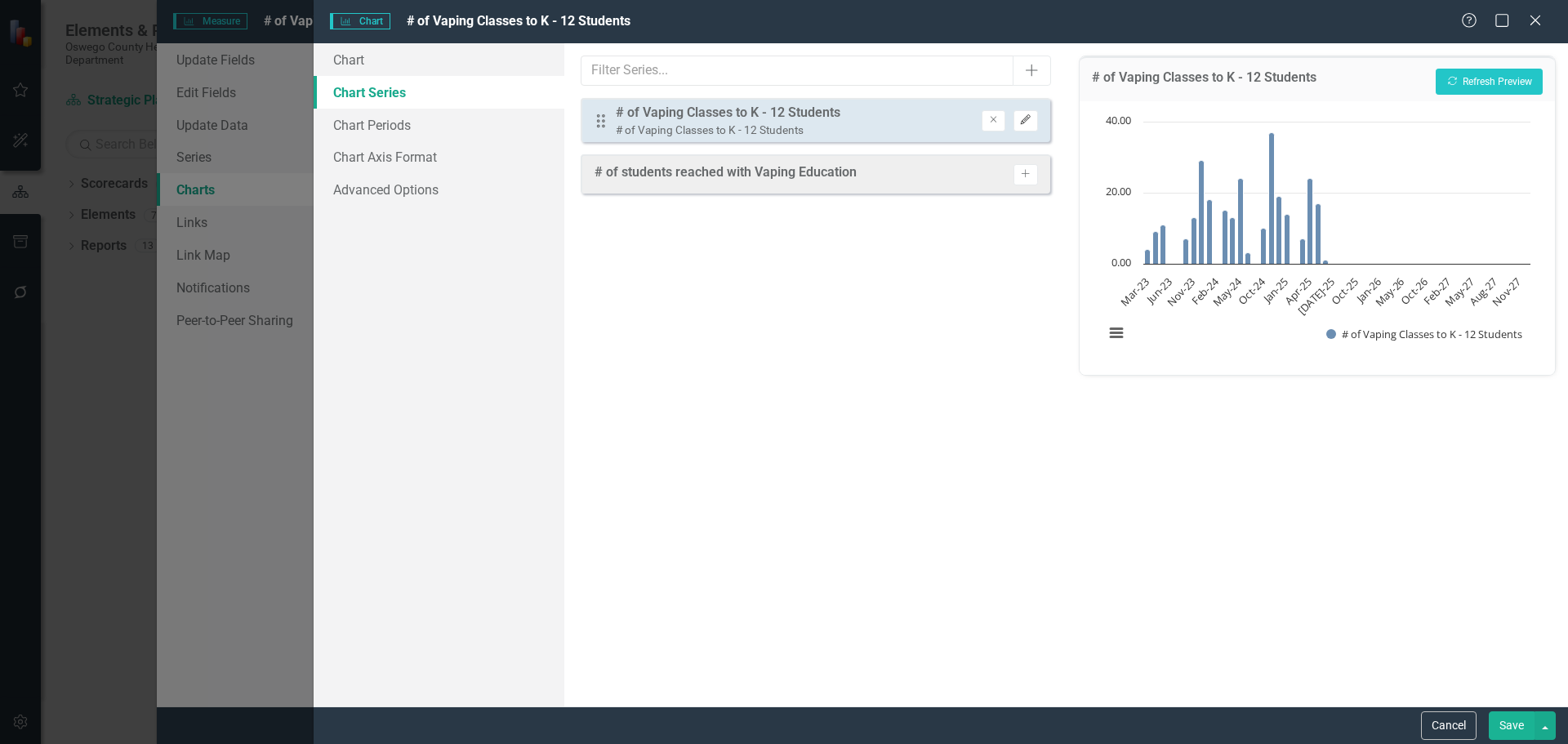
click at [1031, 126] on button "Edit" at bounding box center [1025, 121] width 23 height 22
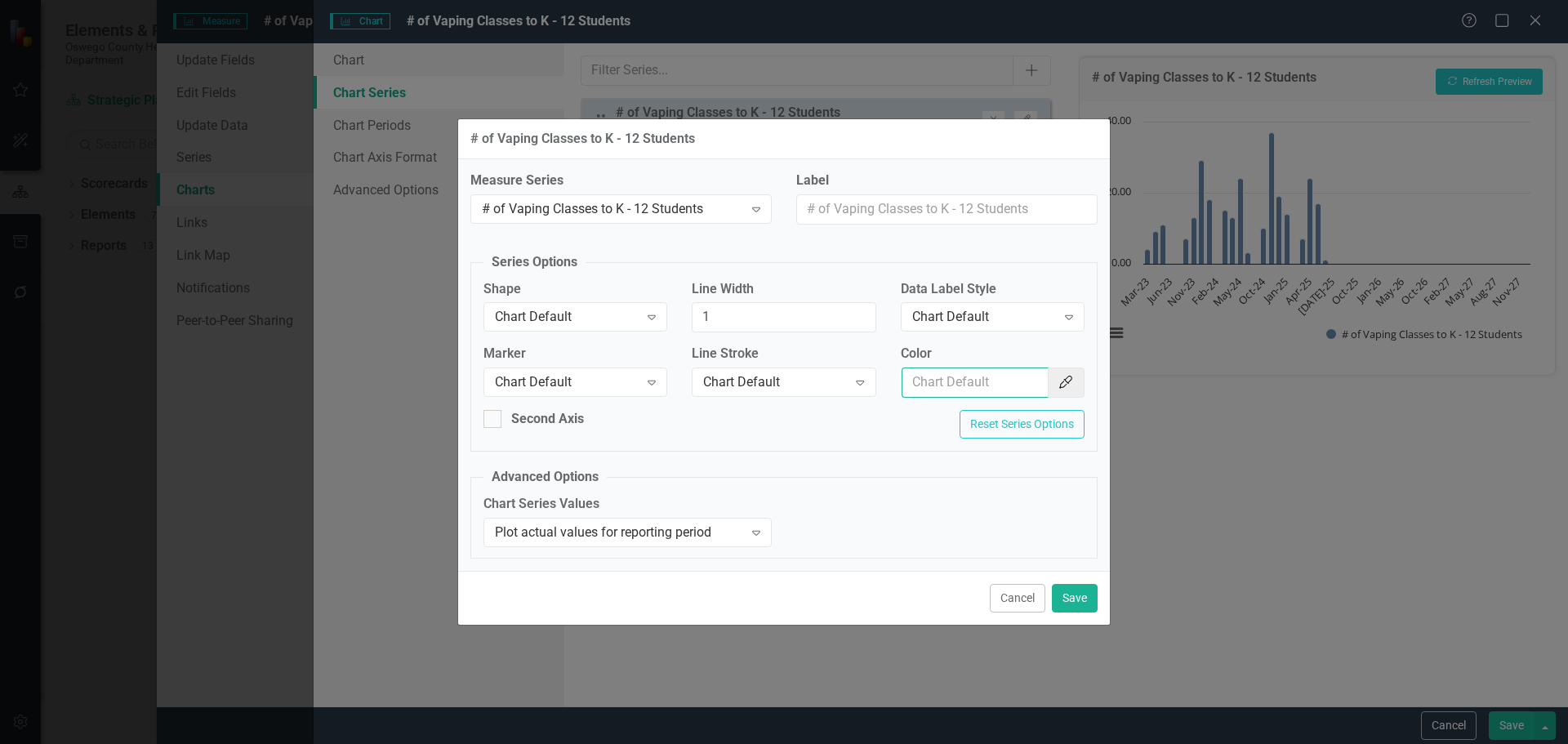
click at [1007, 385] on input "Color" at bounding box center [975, 383] width 147 height 31
type input "154f82"
click at [1059, 595] on button "Save" at bounding box center [1075, 598] width 46 height 29
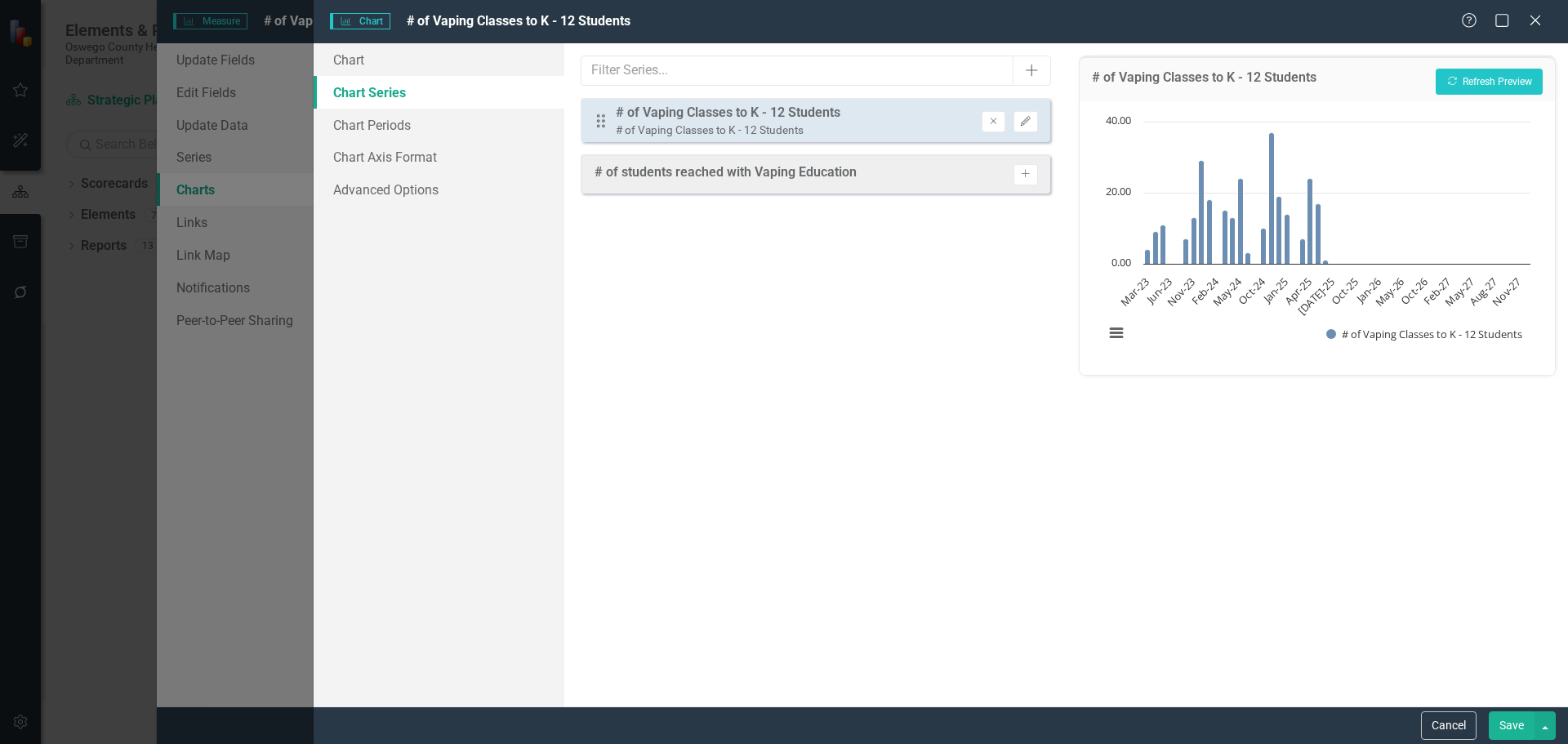
click at [1512, 736] on button "Save" at bounding box center [1511, 726] width 46 height 29
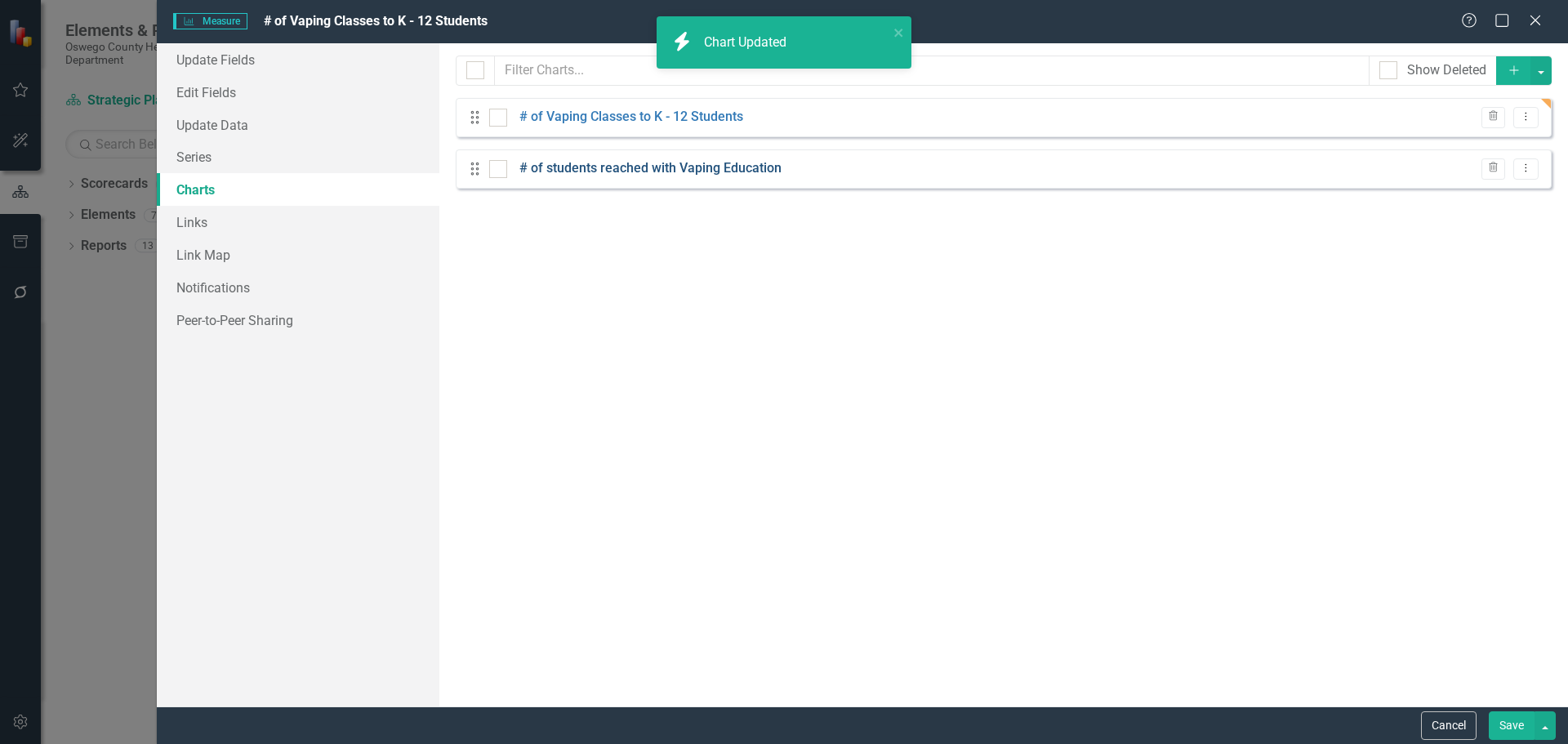
click at [774, 166] on link "# of students reached with Vaping Education" at bounding box center [651, 168] width 262 height 19
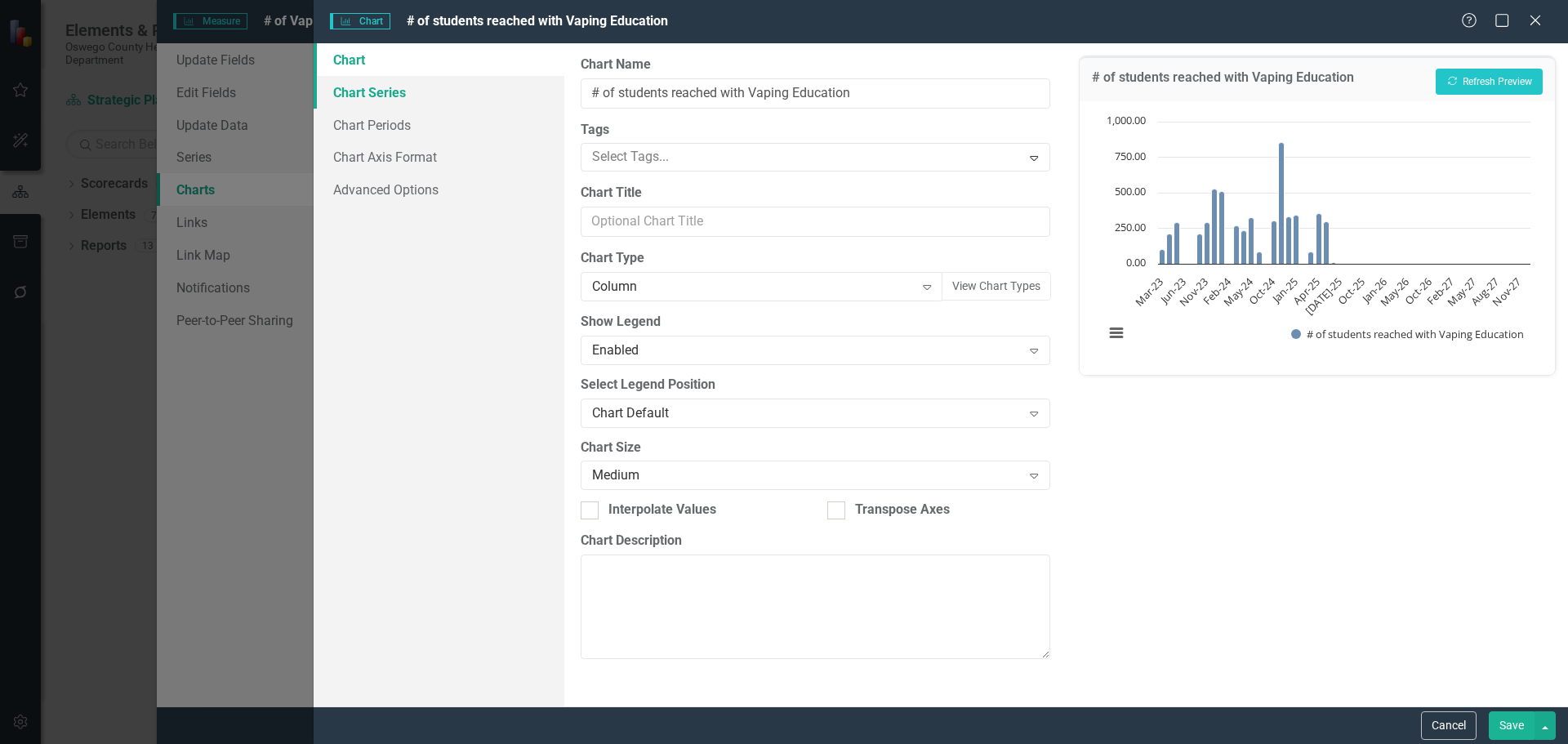
click at [401, 95] on link "Chart Series" at bounding box center [439, 93] width 251 height 32
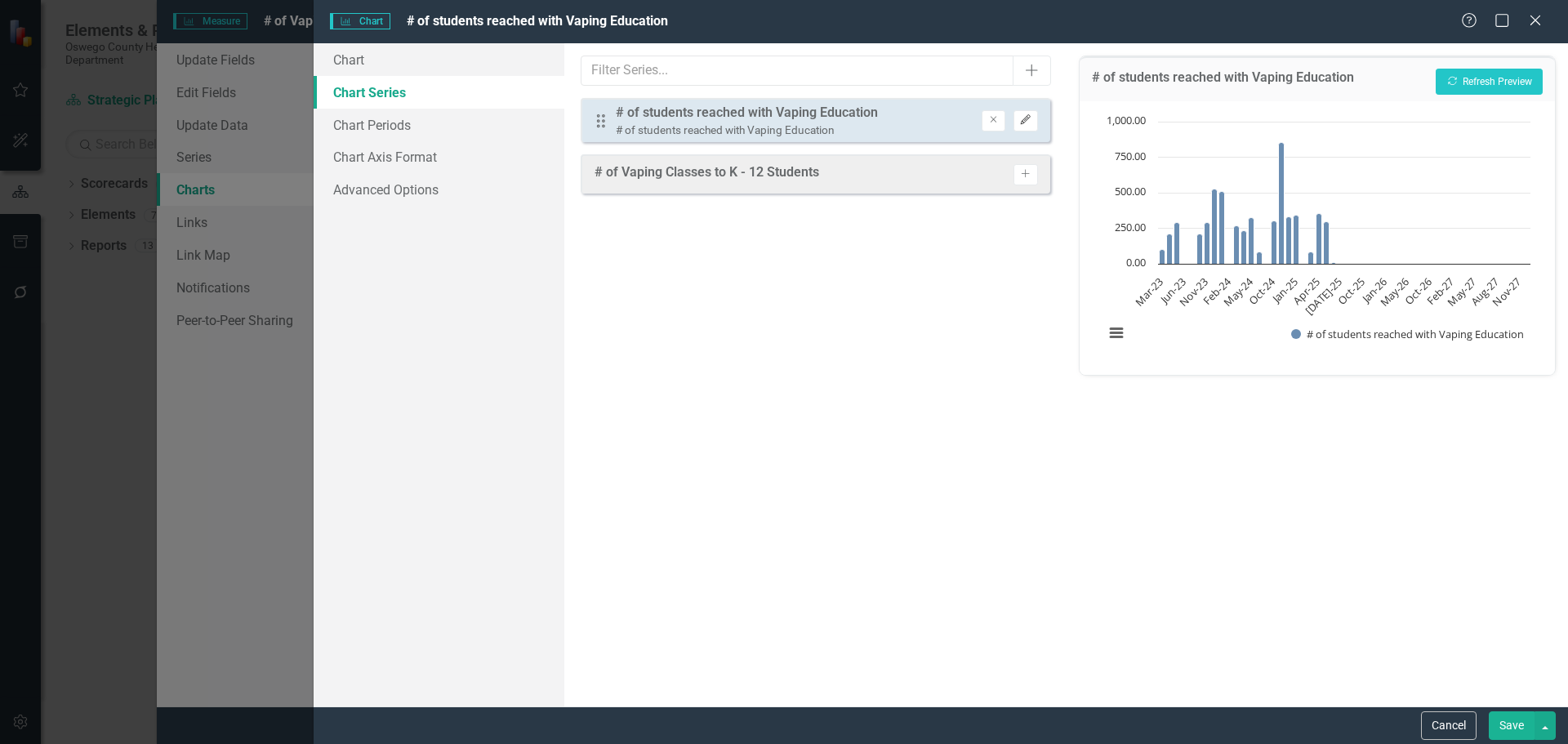
click at [1034, 127] on button "Edit" at bounding box center [1025, 121] width 23 height 22
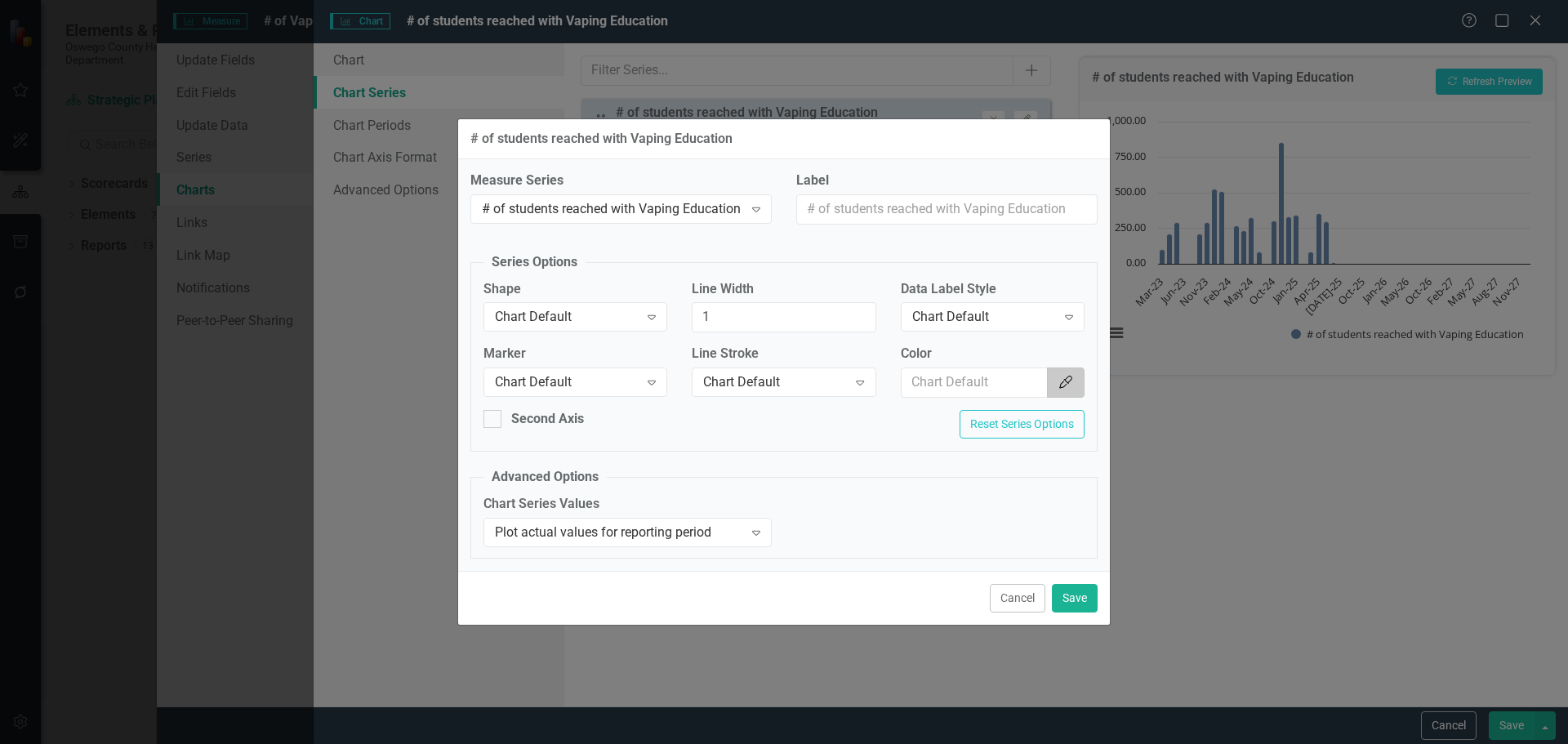
click at [1070, 382] on icon "Color Picker" at bounding box center [1066, 382] width 16 height 13
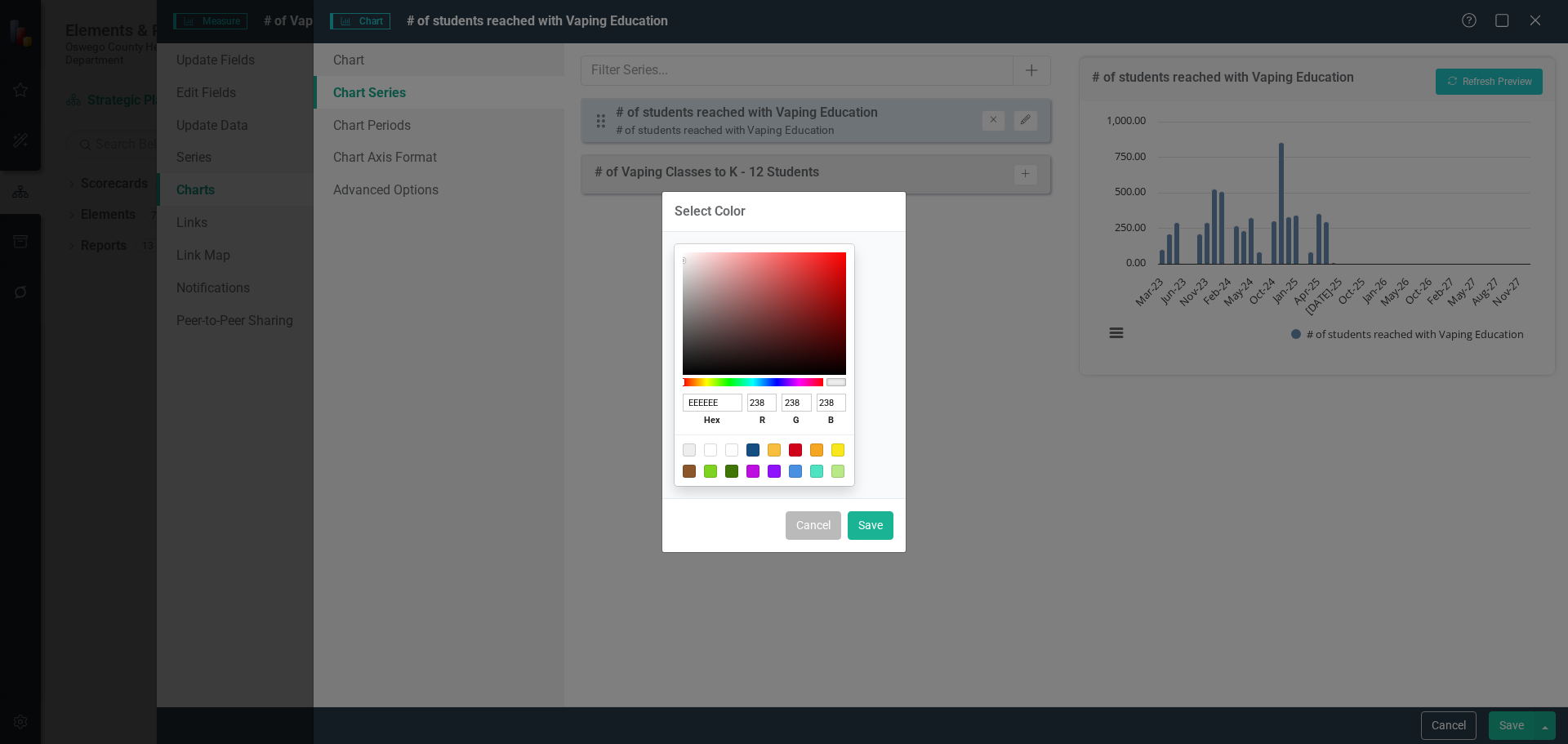
click at [820, 531] on button "Cancel" at bounding box center [813, 526] width 56 height 29
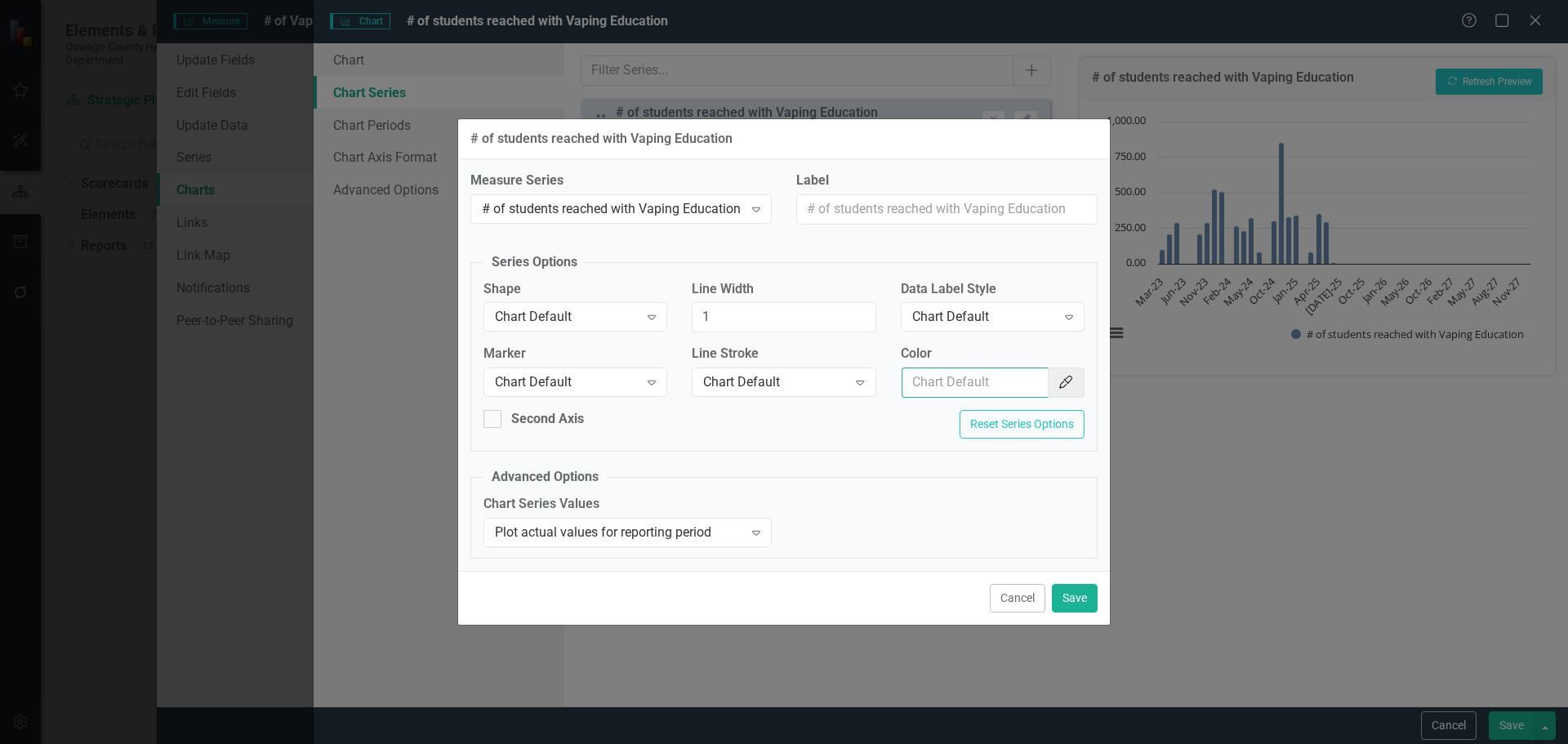
click at [962, 380] on input "Color" at bounding box center [975, 383] width 147 height 31
type input "154f82"
click at [1071, 599] on button "Save" at bounding box center [1075, 598] width 46 height 29
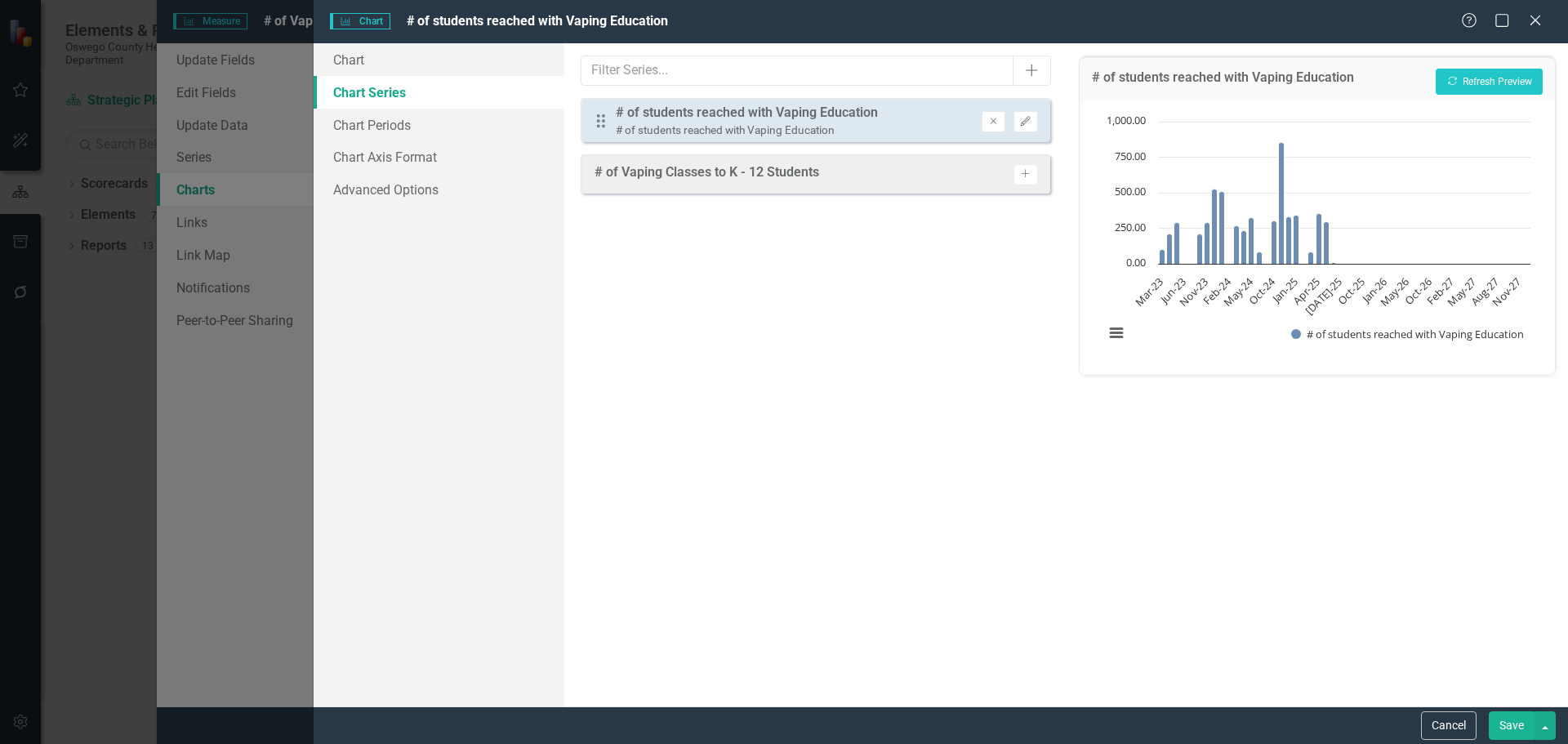
click at [1503, 725] on button "Save" at bounding box center [1511, 726] width 46 height 29
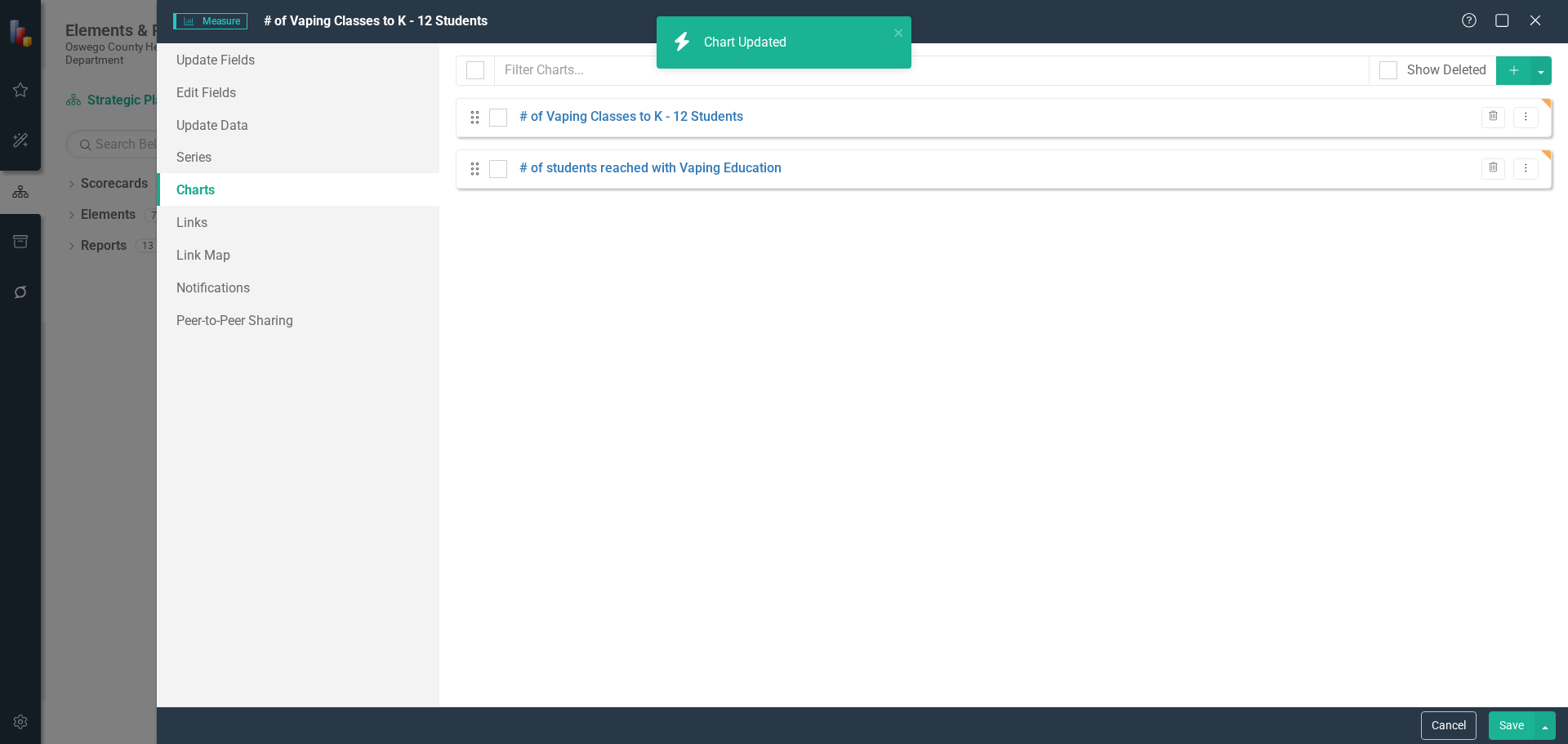
click at [1505, 722] on button "Save" at bounding box center [1511, 726] width 46 height 29
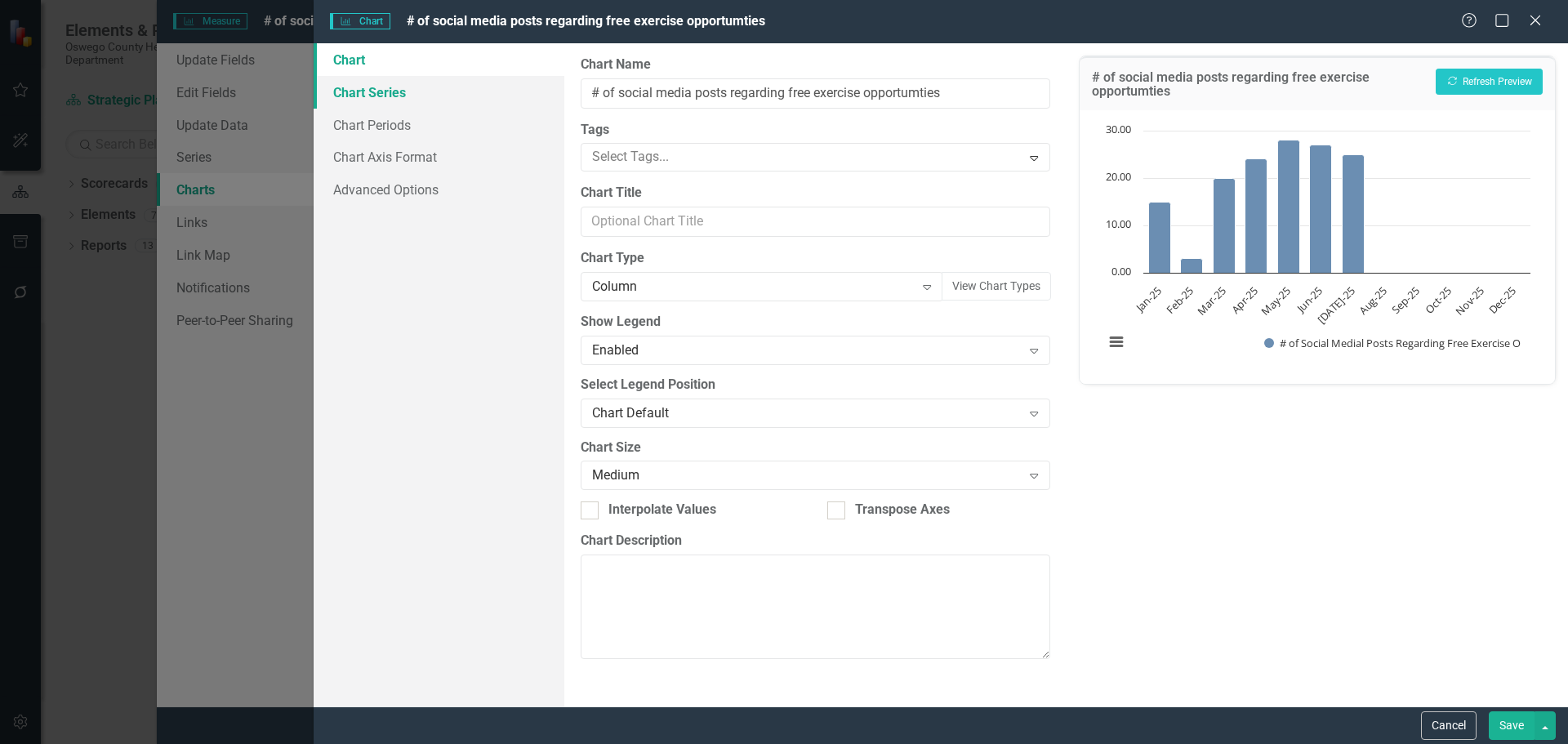
click at [361, 88] on link "Chart Series" at bounding box center [439, 93] width 251 height 32
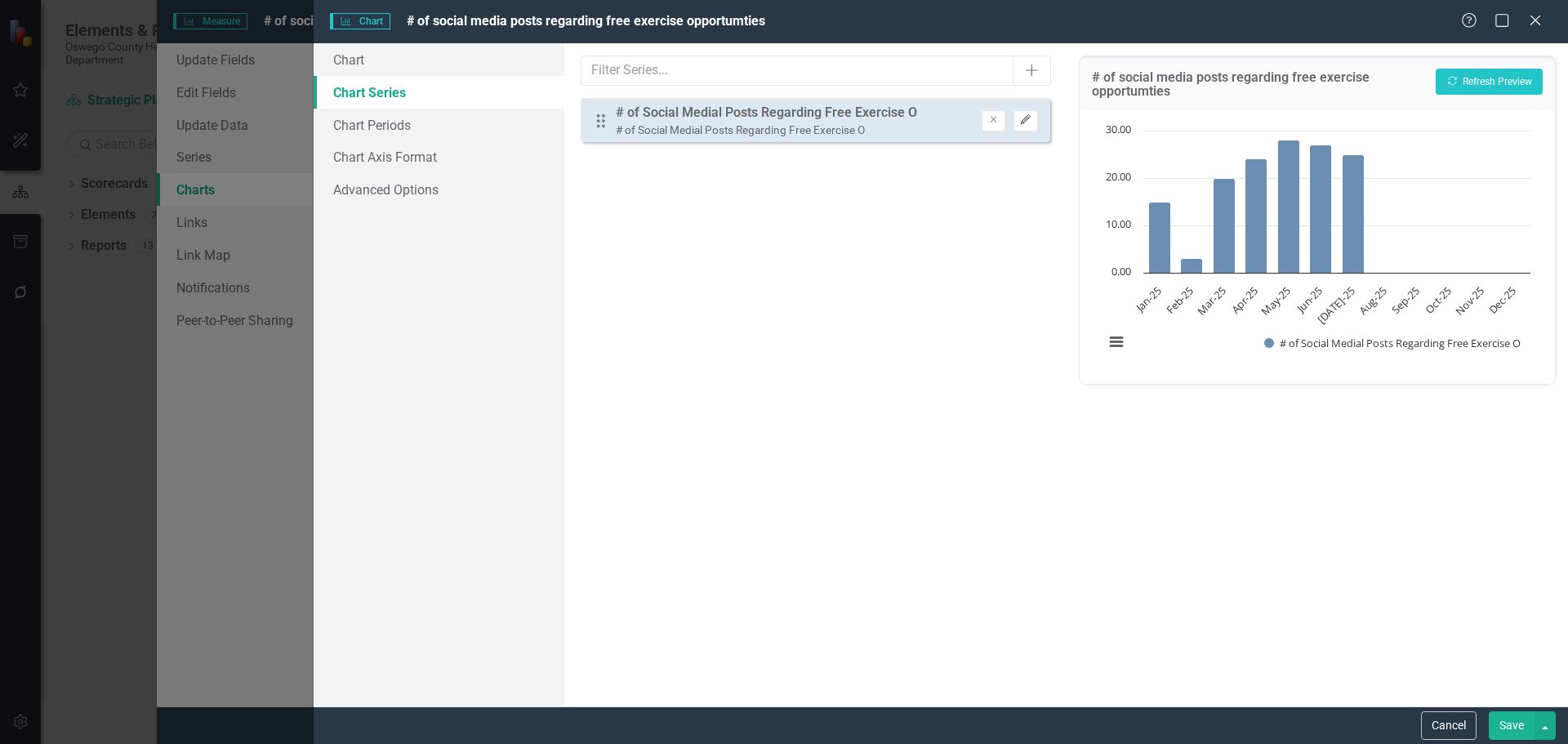
click at [1019, 121] on icon "Edit" at bounding box center [1025, 120] width 13 height 10
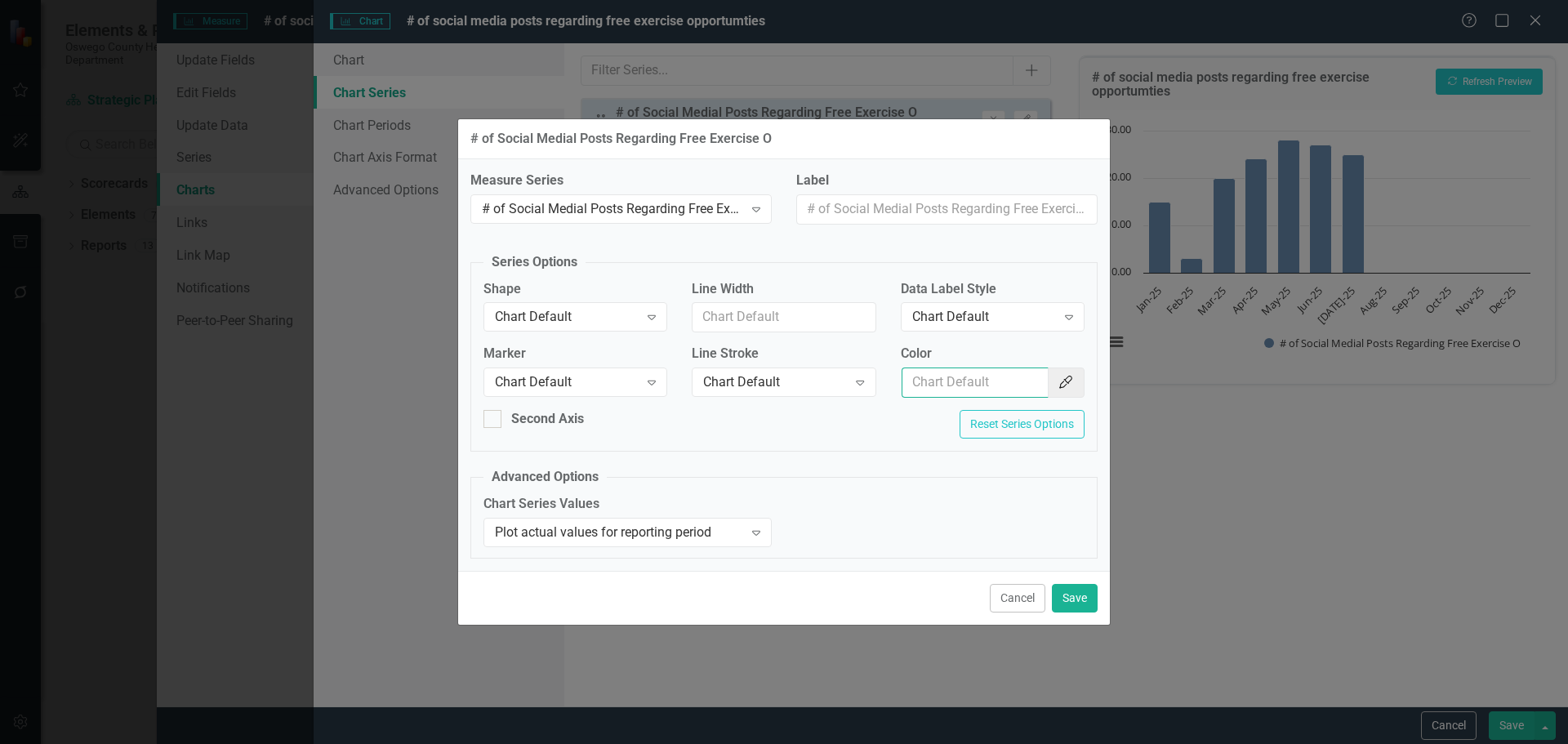
click at [957, 377] on input "Color" at bounding box center [975, 383] width 147 height 31
type input "154f82"
click at [1071, 594] on button "Save" at bounding box center [1075, 598] width 46 height 29
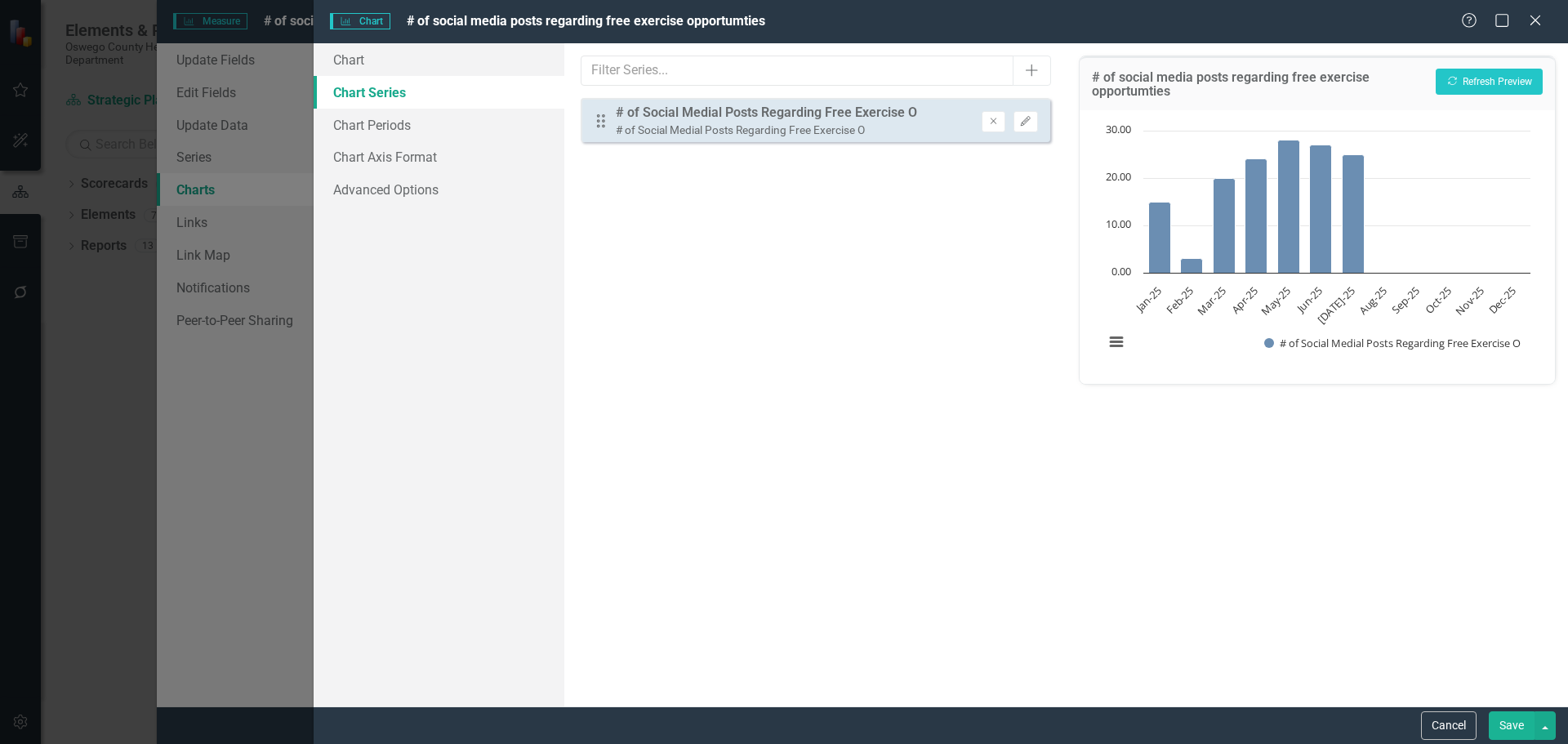
click at [1520, 718] on button "Save" at bounding box center [1511, 726] width 46 height 29
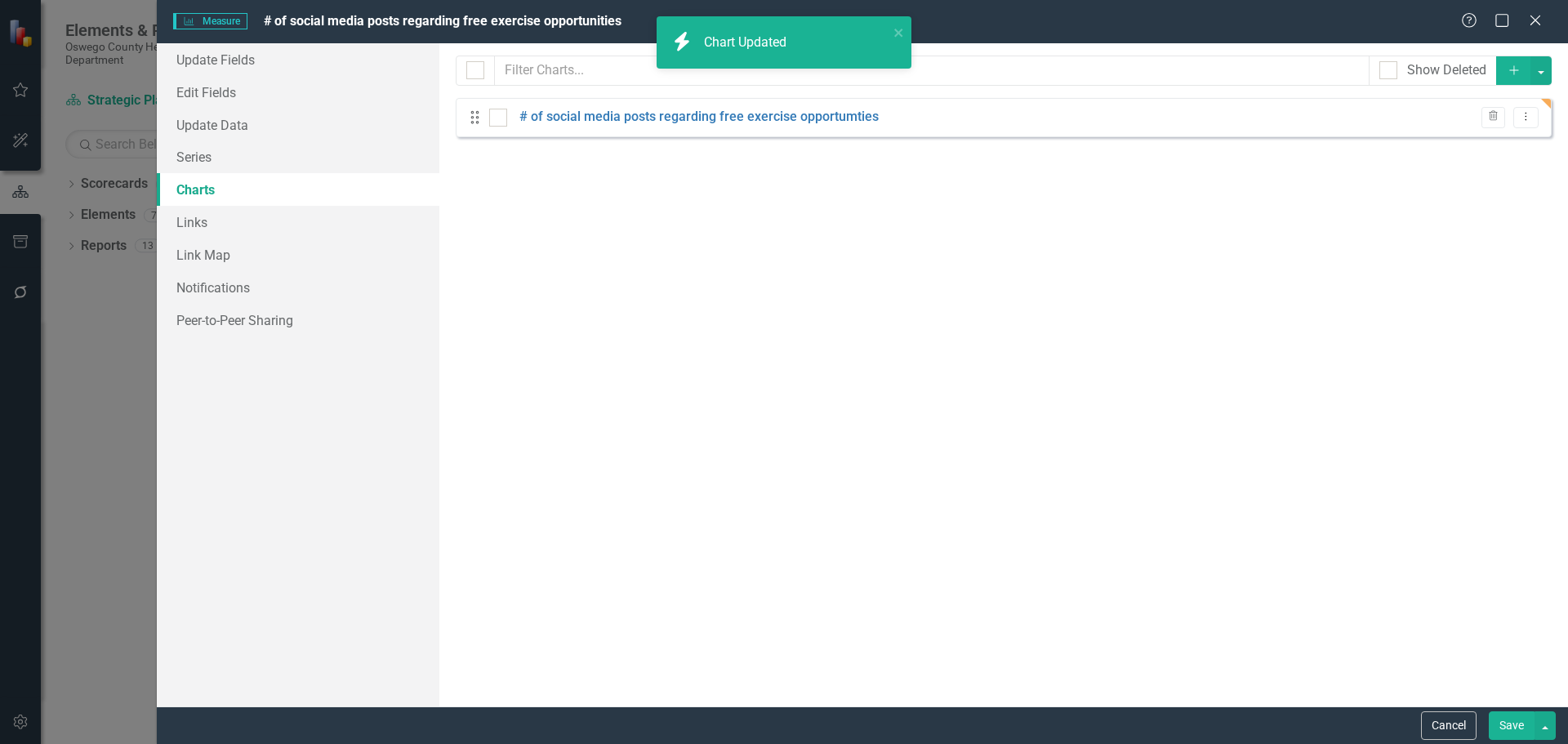
click at [1504, 729] on button "Save" at bounding box center [1511, 726] width 46 height 29
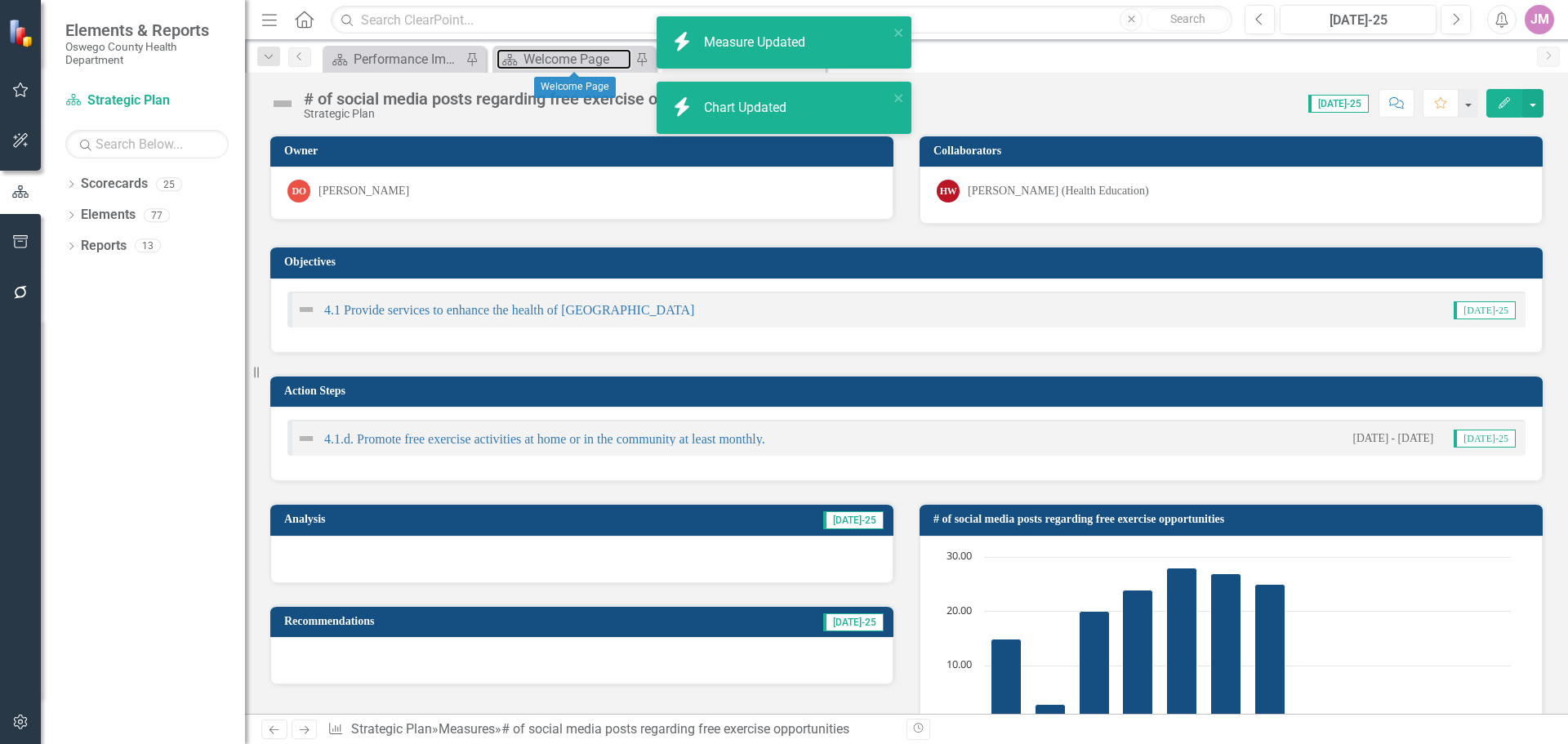
drag, startPoint x: 555, startPoint y: 59, endPoint x: 713, endPoint y: 138, distance: 176.6
click at [556, 59] on div "Welcome Page" at bounding box center [578, 59] width 108 height 21
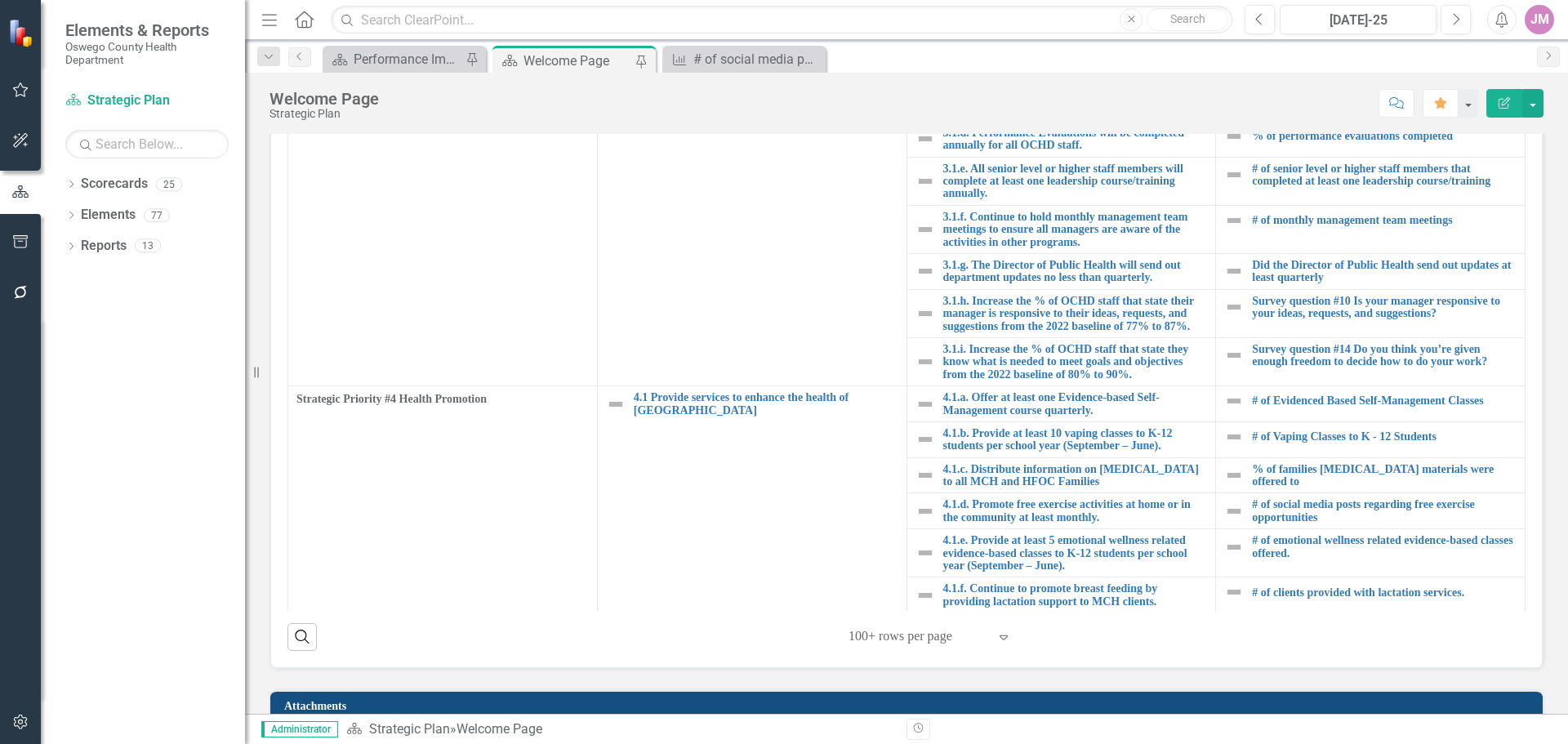
scroll to position [1026, 0]
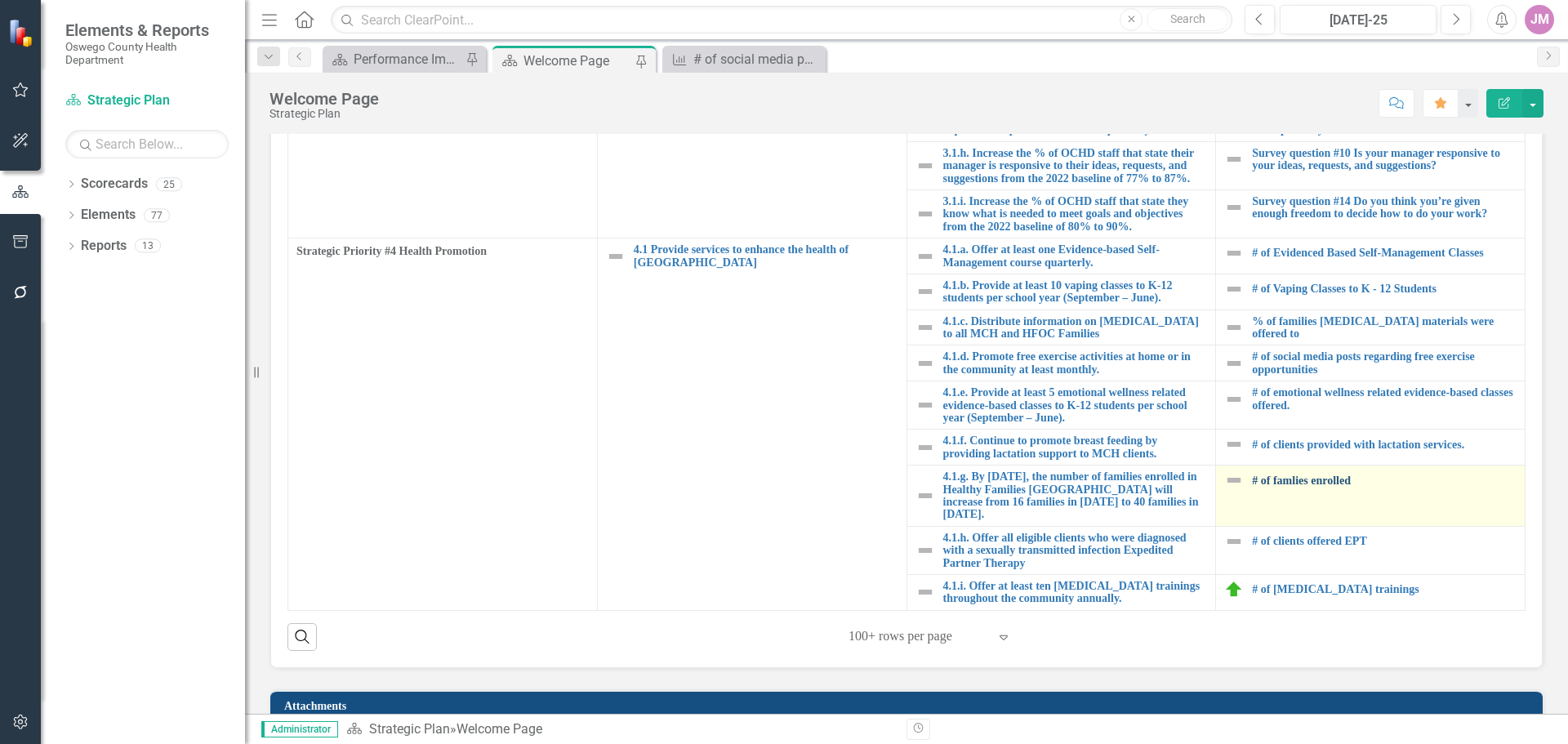
click at [1301, 478] on link "# of famlies enrolled" at bounding box center [1384, 481] width 264 height 13
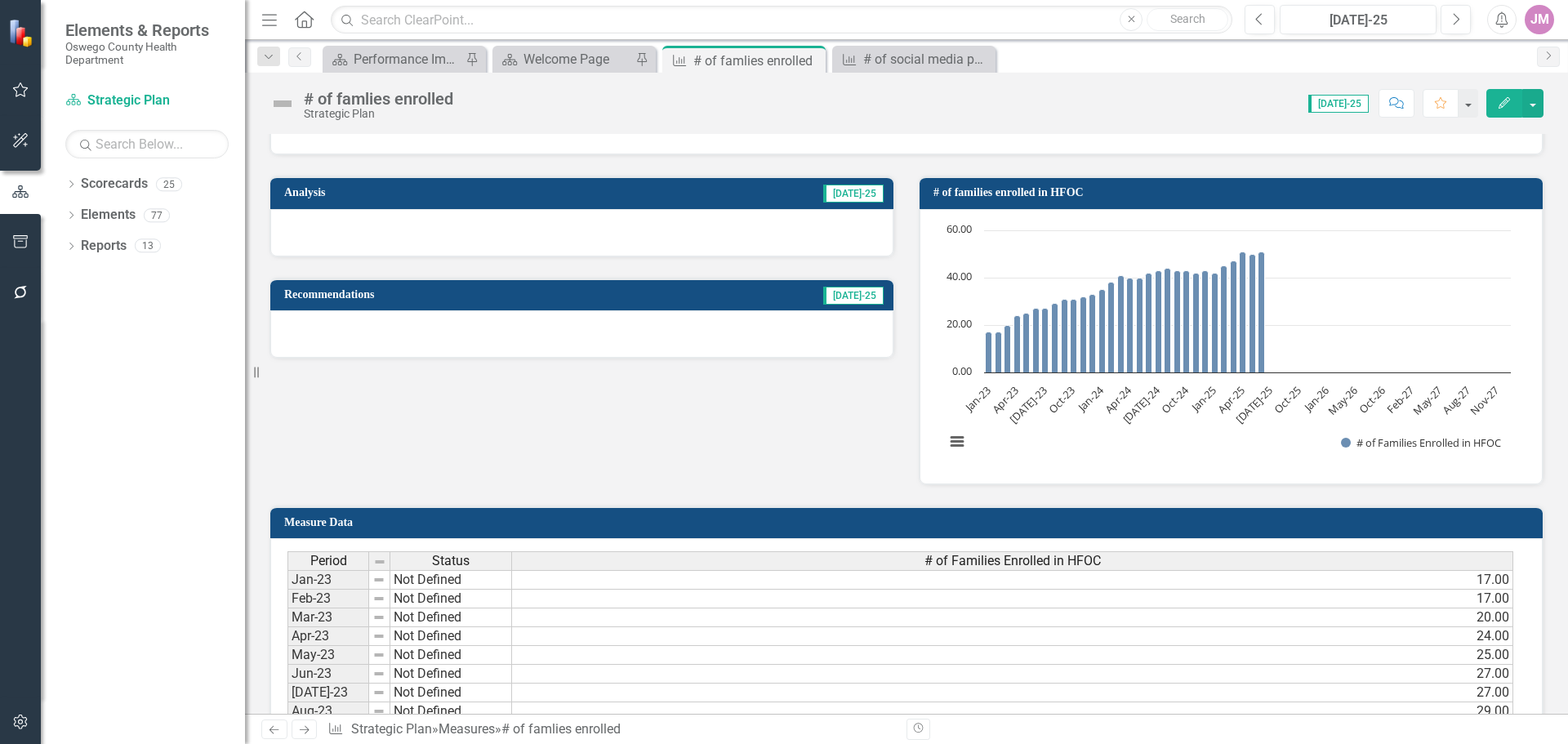
scroll to position [327, 0]
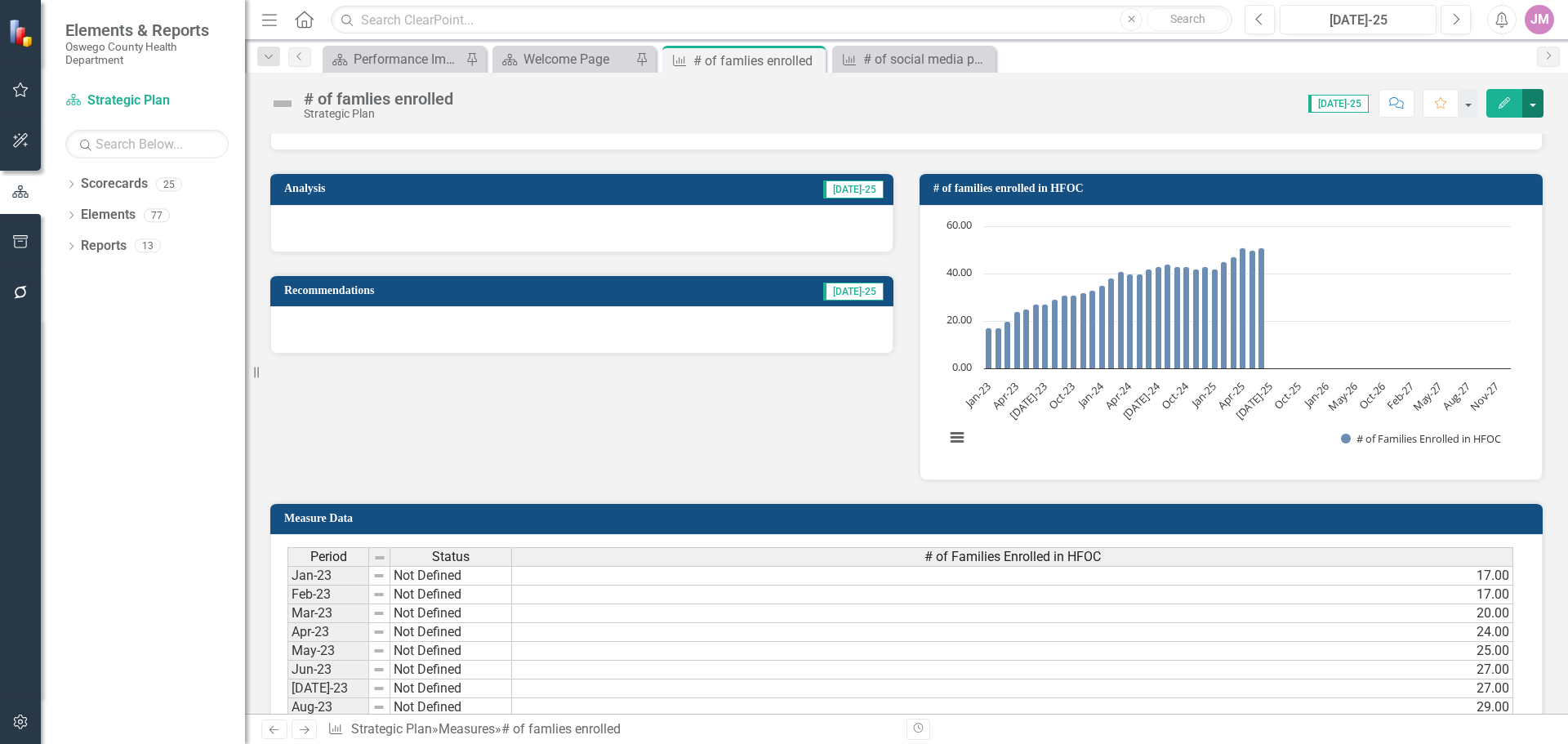
click at [1539, 103] on button "button" at bounding box center [1533, 103] width 22 height 29
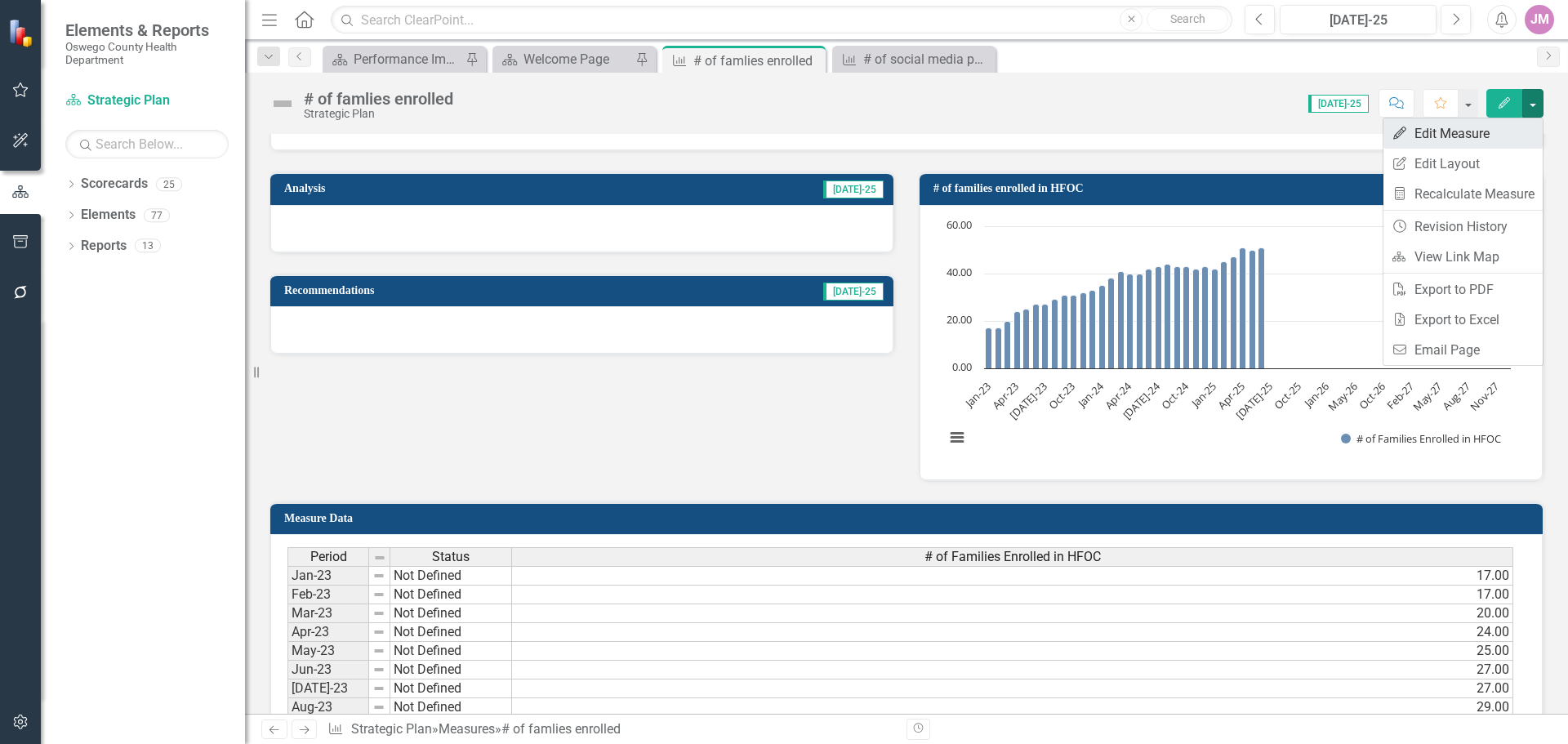
click at [1493, 125] on link "Edit Edit Measure" at bounding box center [1463, 134] width 159 height 31
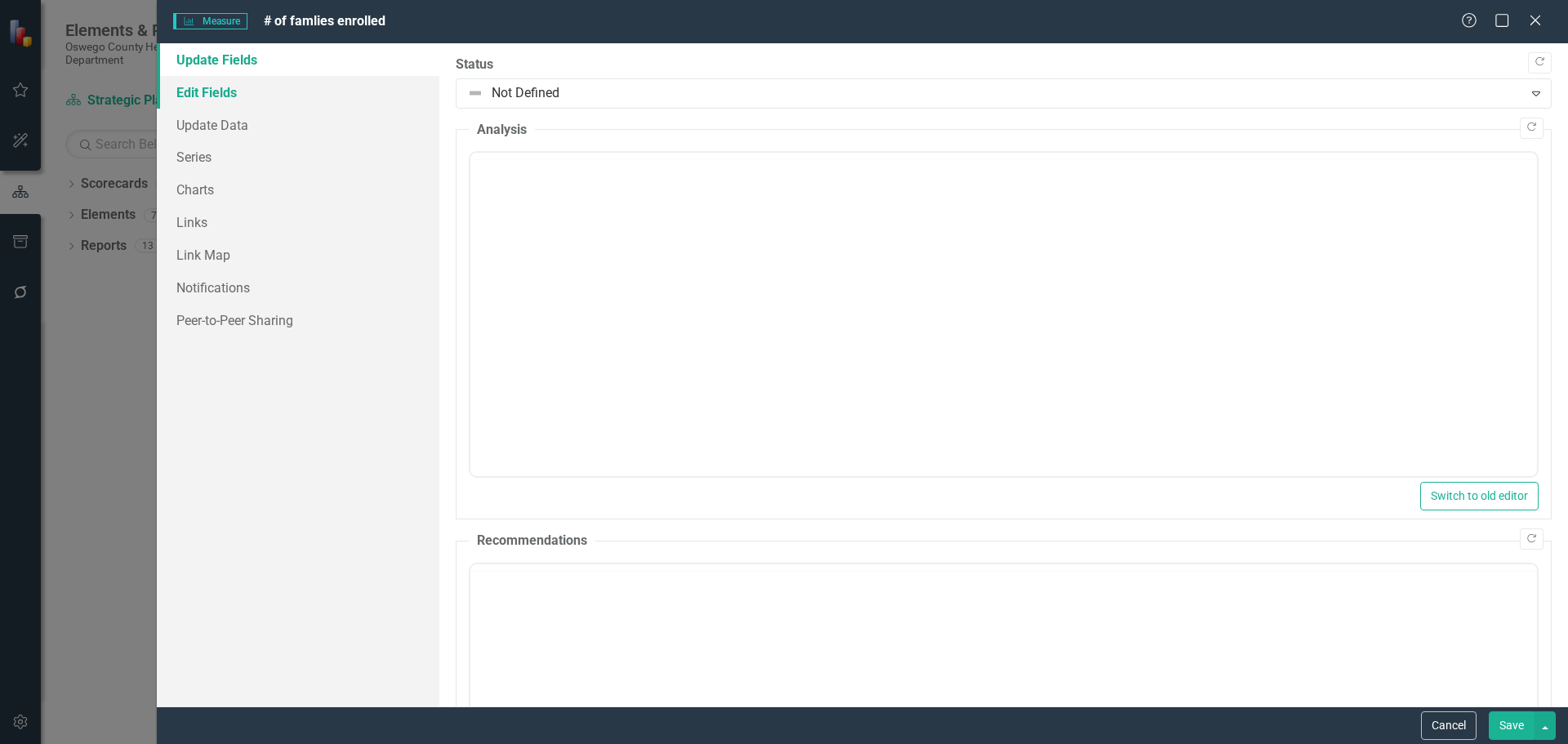
scroll to position [0, 0]
click at [217, 190] on link "Charts" at bounding box center [298, 190] width 282 height 32
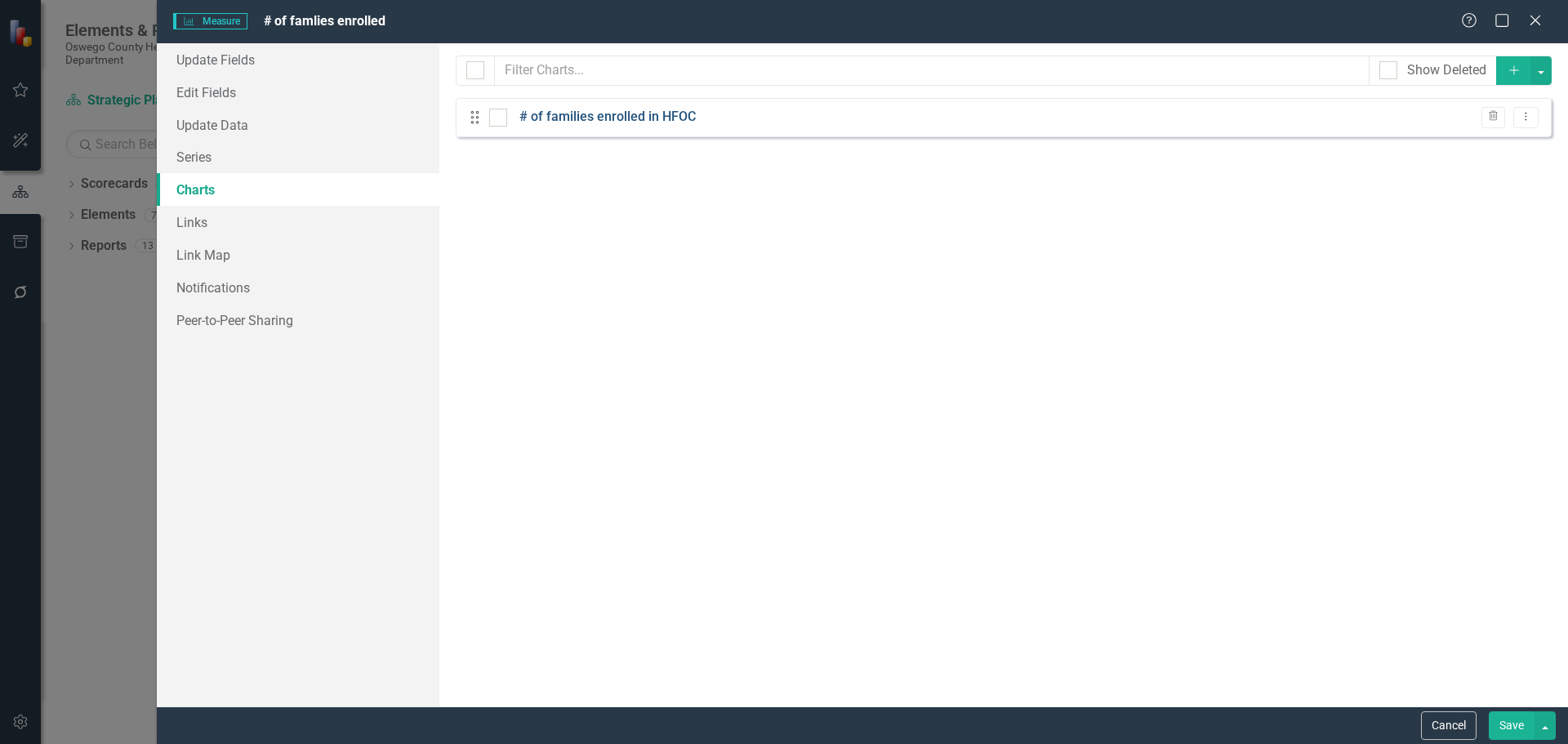
click at [629, 118] on link "# of families enrolled in HFOC" at bounding box center [607, 117] width 176 height 19
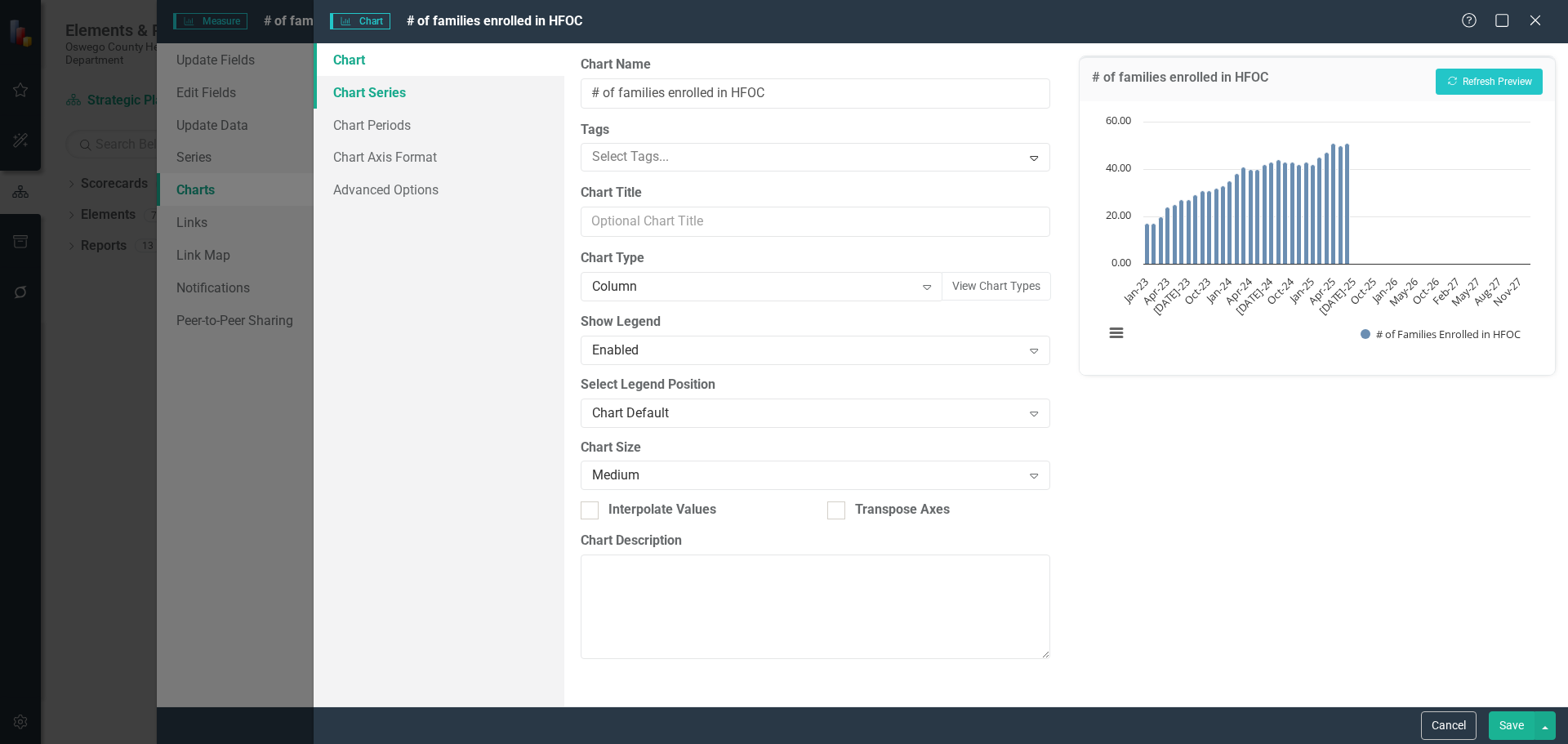
click at [377, 101] on link "Chart Series" at bounding box center [439, 93] width 251 height 32
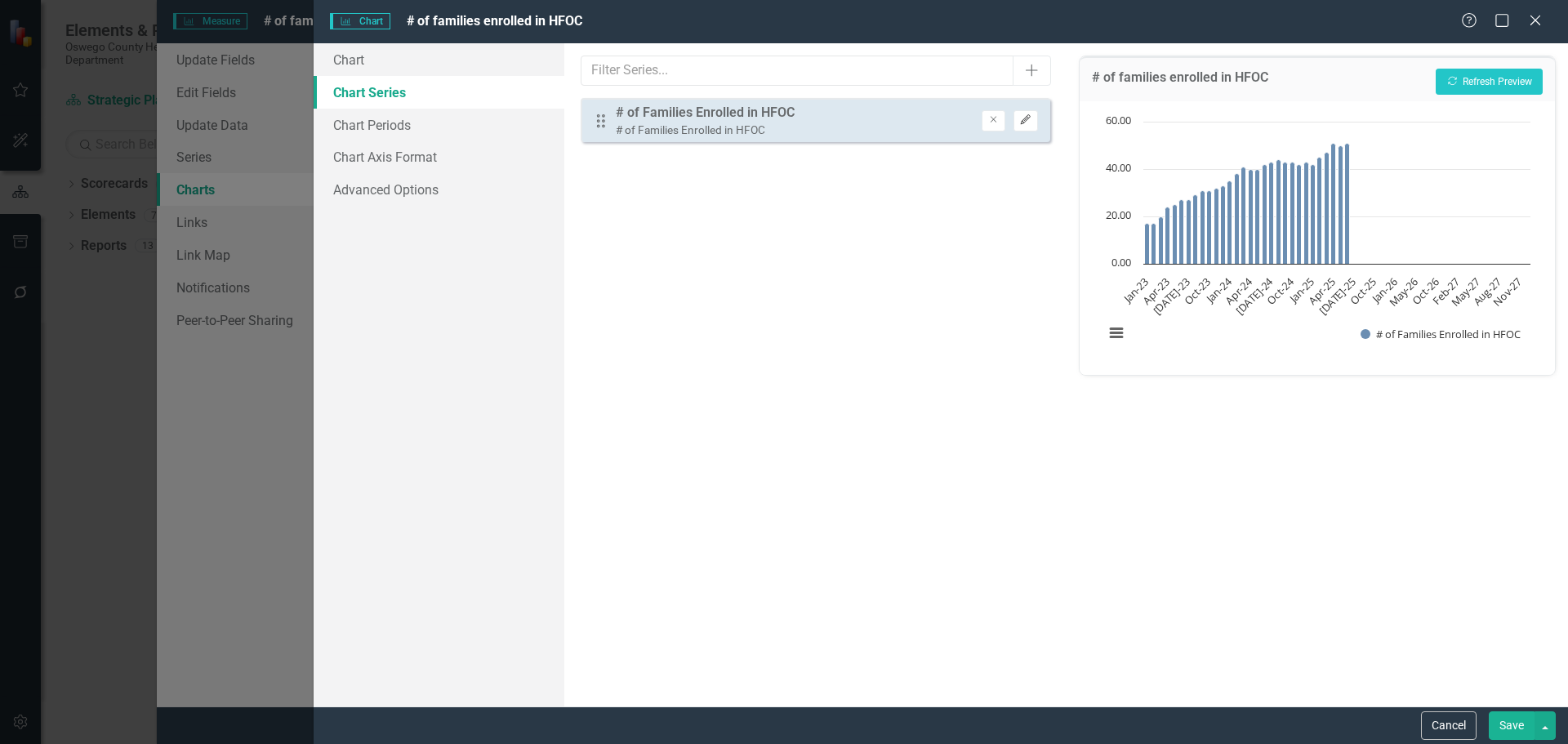
click at [1023, 120] on icon "button" at bounding box center [1025, 120] width 10 height 10
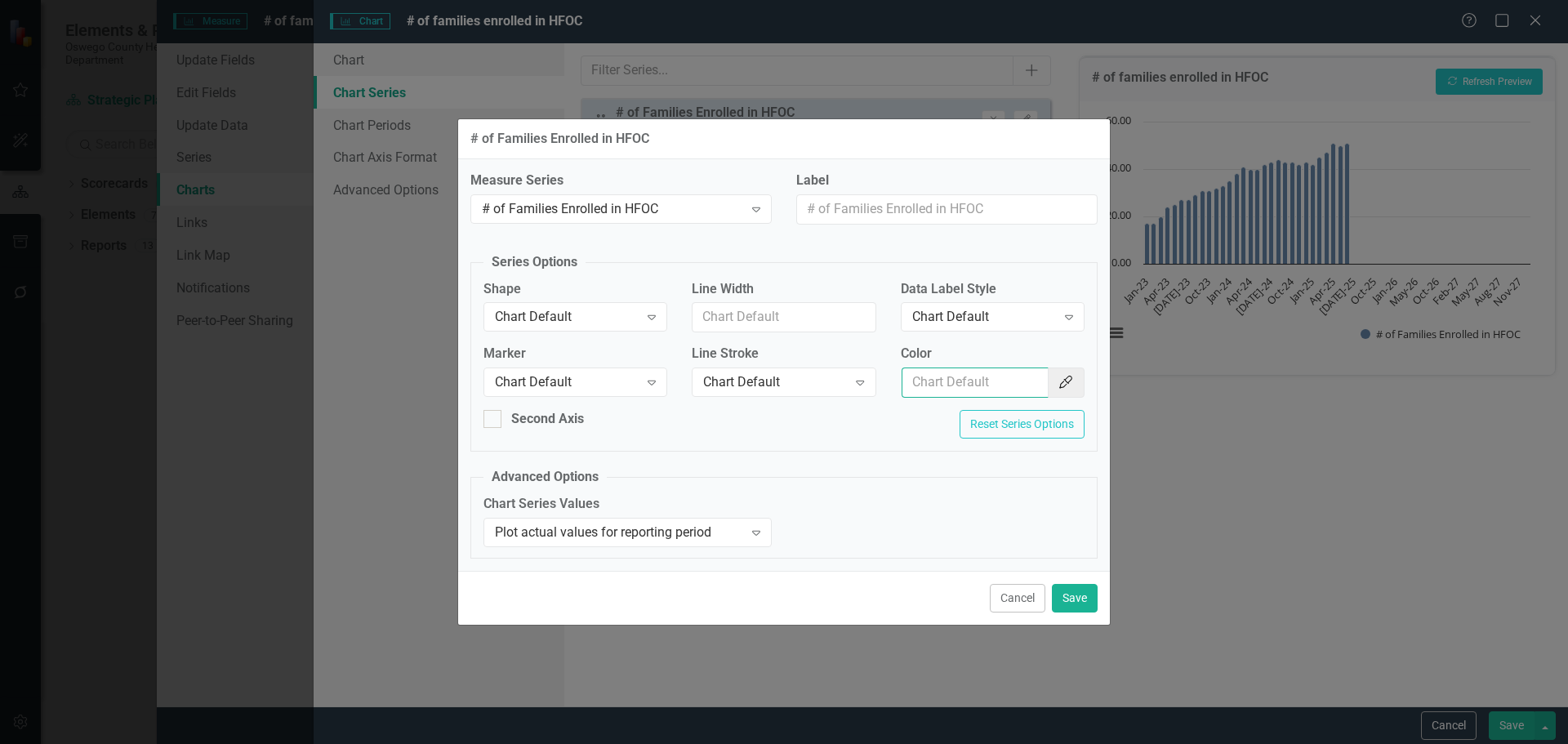
click at [988, 378] on input "Color" at bounding box center [975, 383] width 147 height 31
type input "154f82"
click at [1075, 598] on button "Save" at bounding box center [1075, 598] width 46 height 29
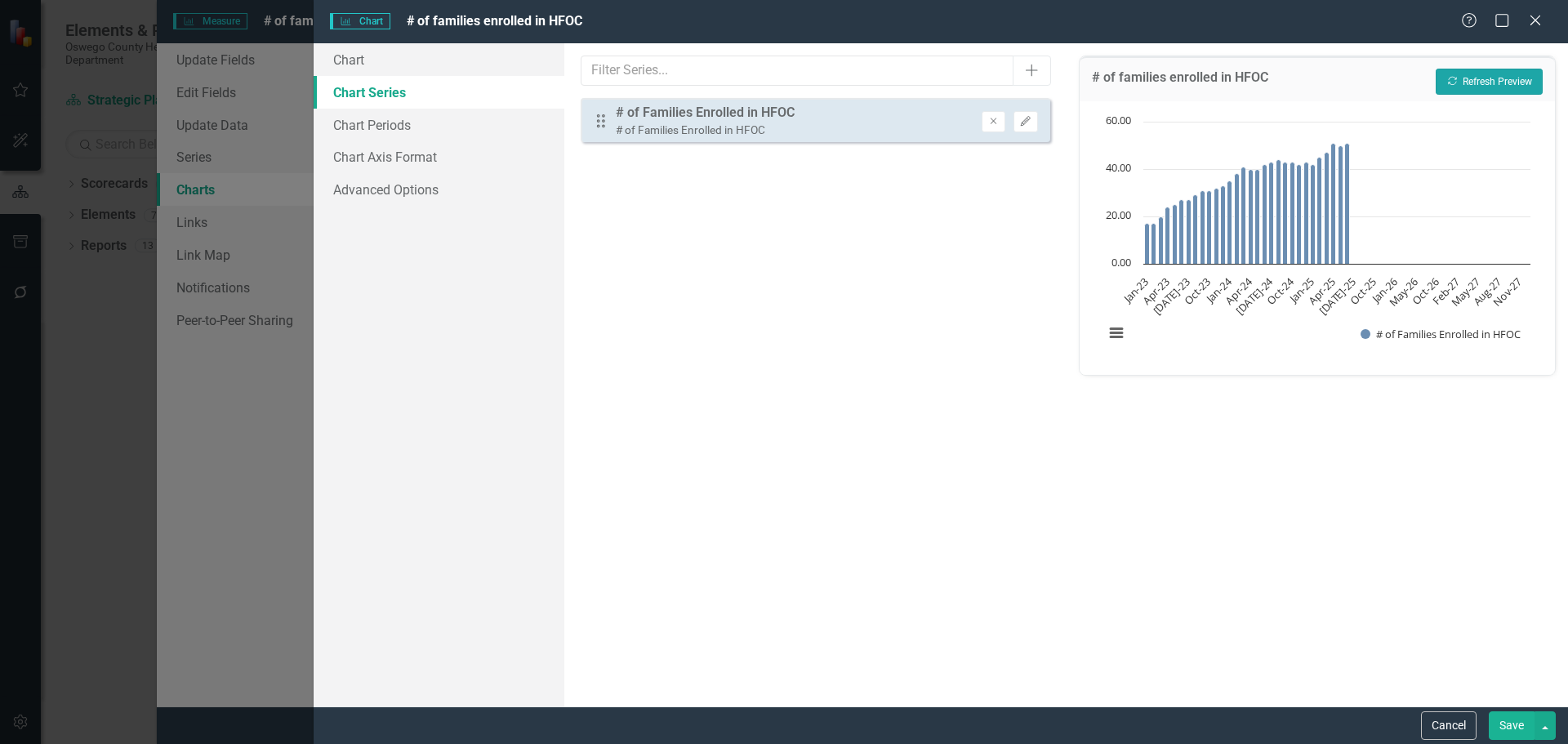
click at [1502, 84] on button "Recalculate Refresh Preview" at bounding box center [1489, 81] width 107 height 26
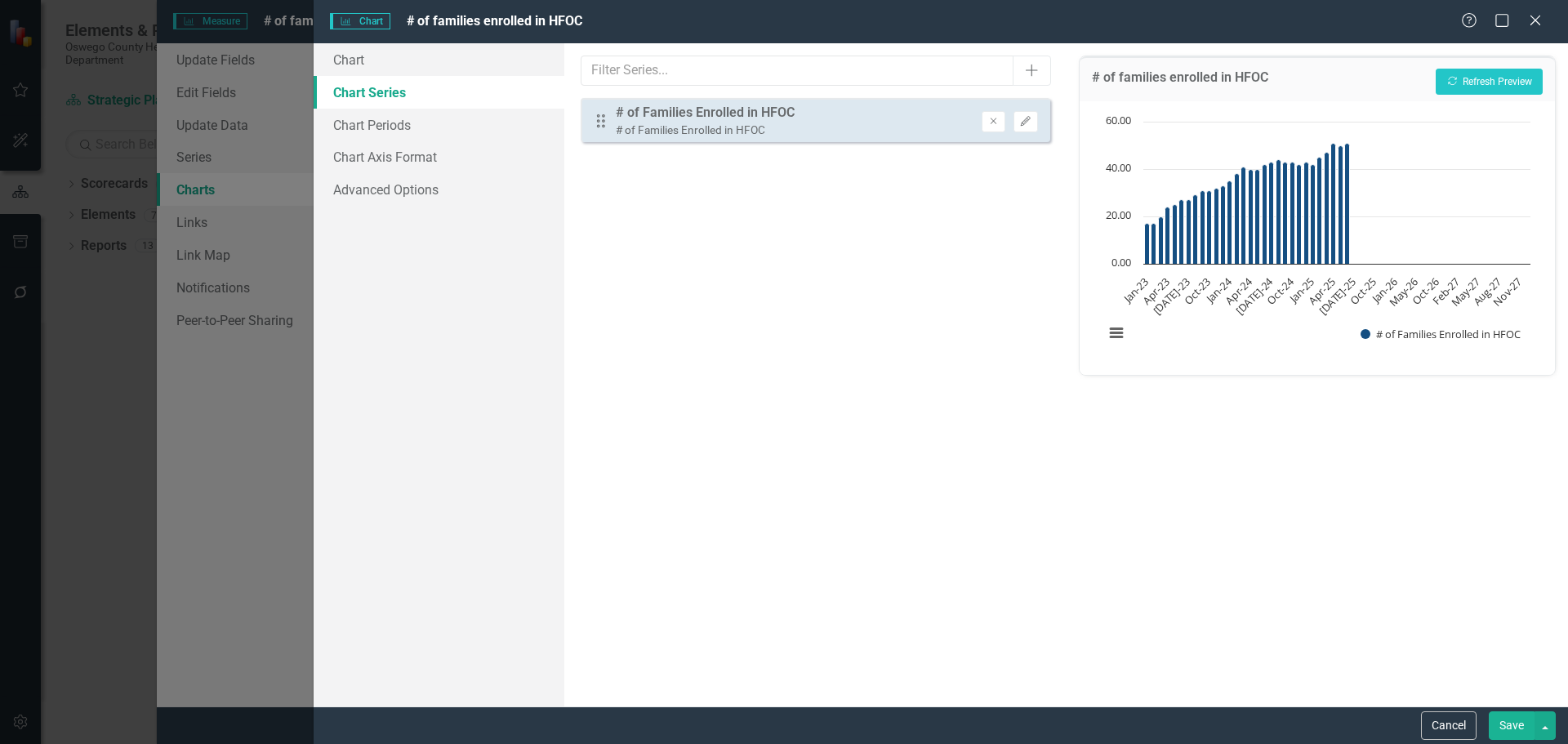
click at [1524, 727] on button "Save" at bounding box center [1511, 726] width 46 height 29
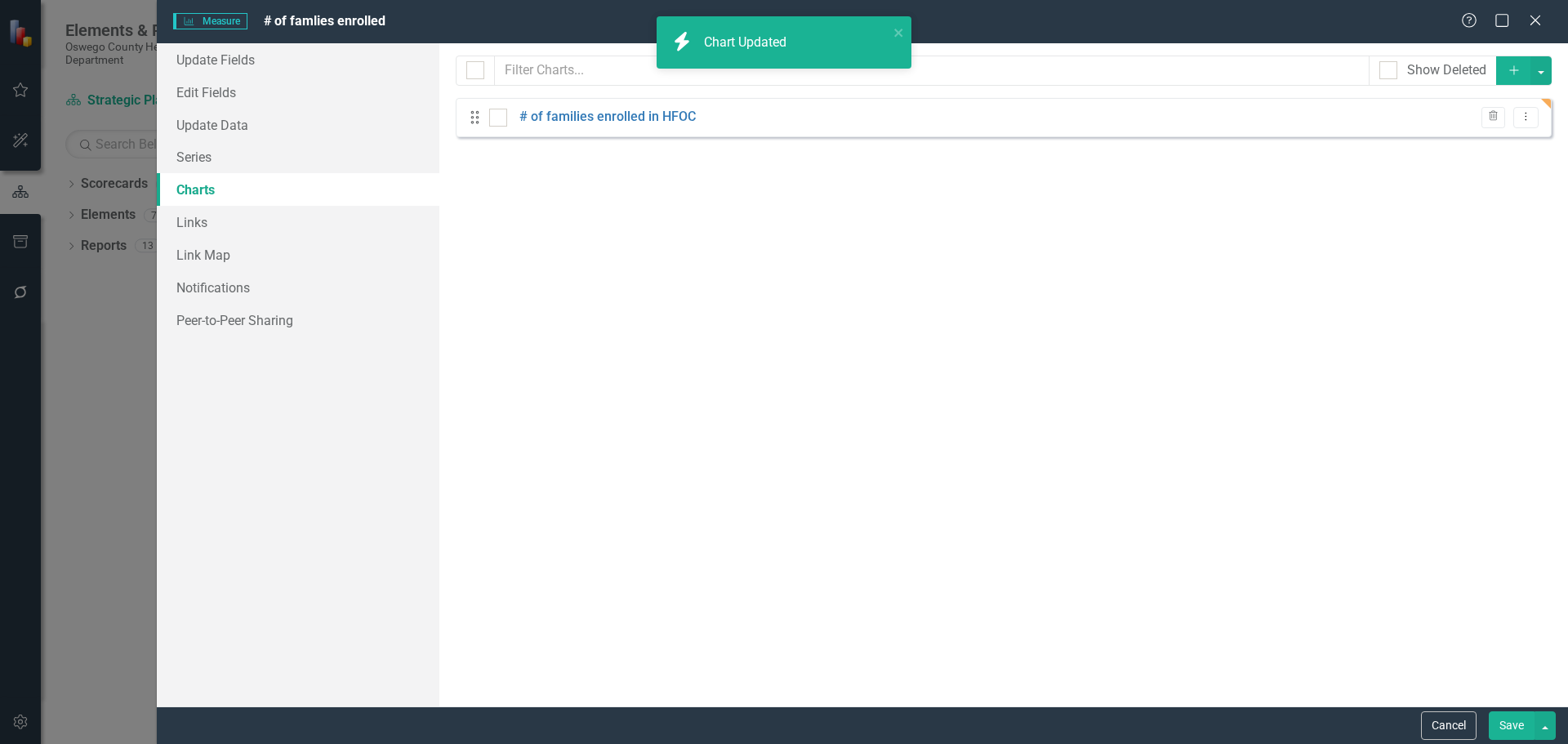
click at [1513, 731] on button "Save" at bounding box center [1511, 726] width 46 height 29
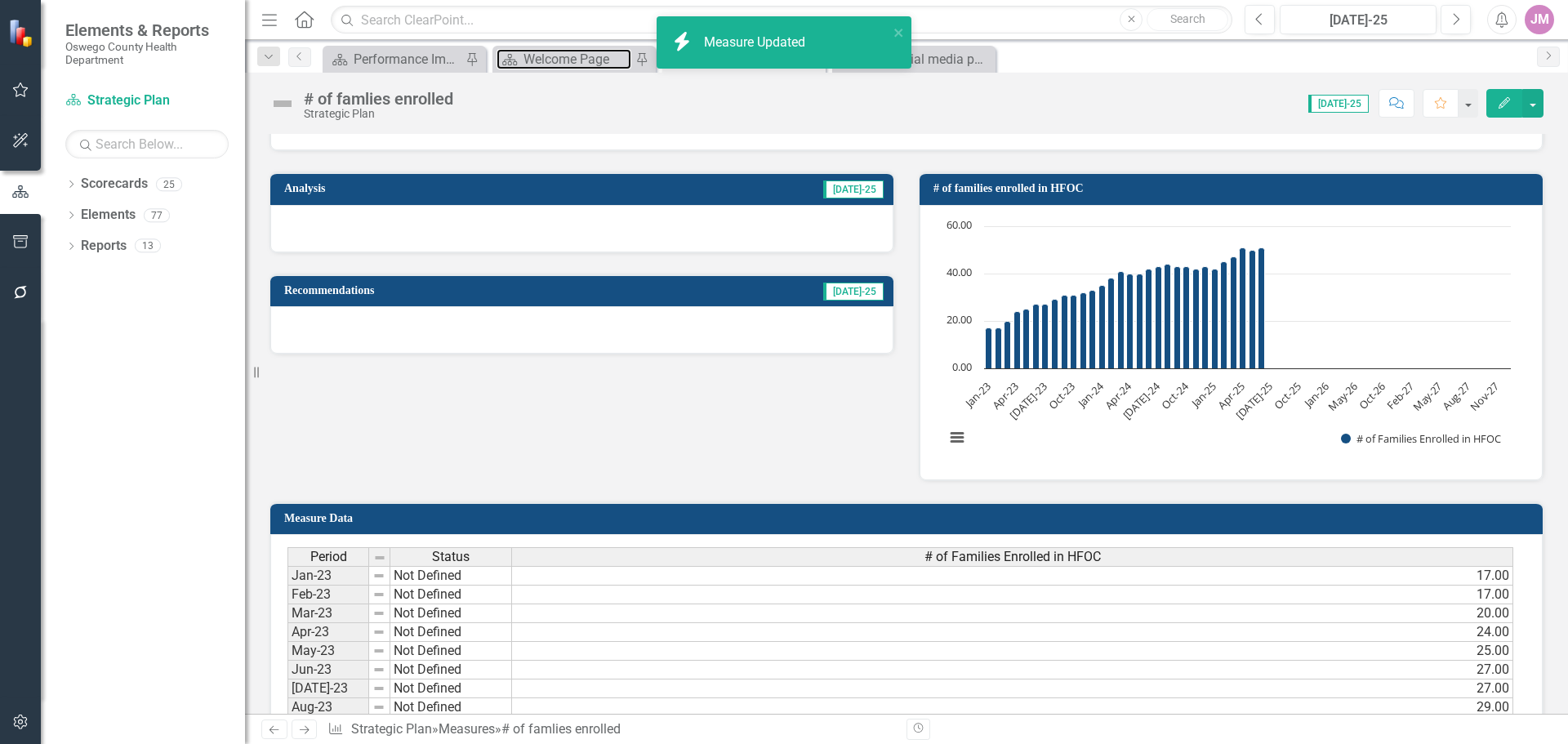
click at [602, 55] on div "Welcome Page" at bounding box center [578, 59] width 108 height 21
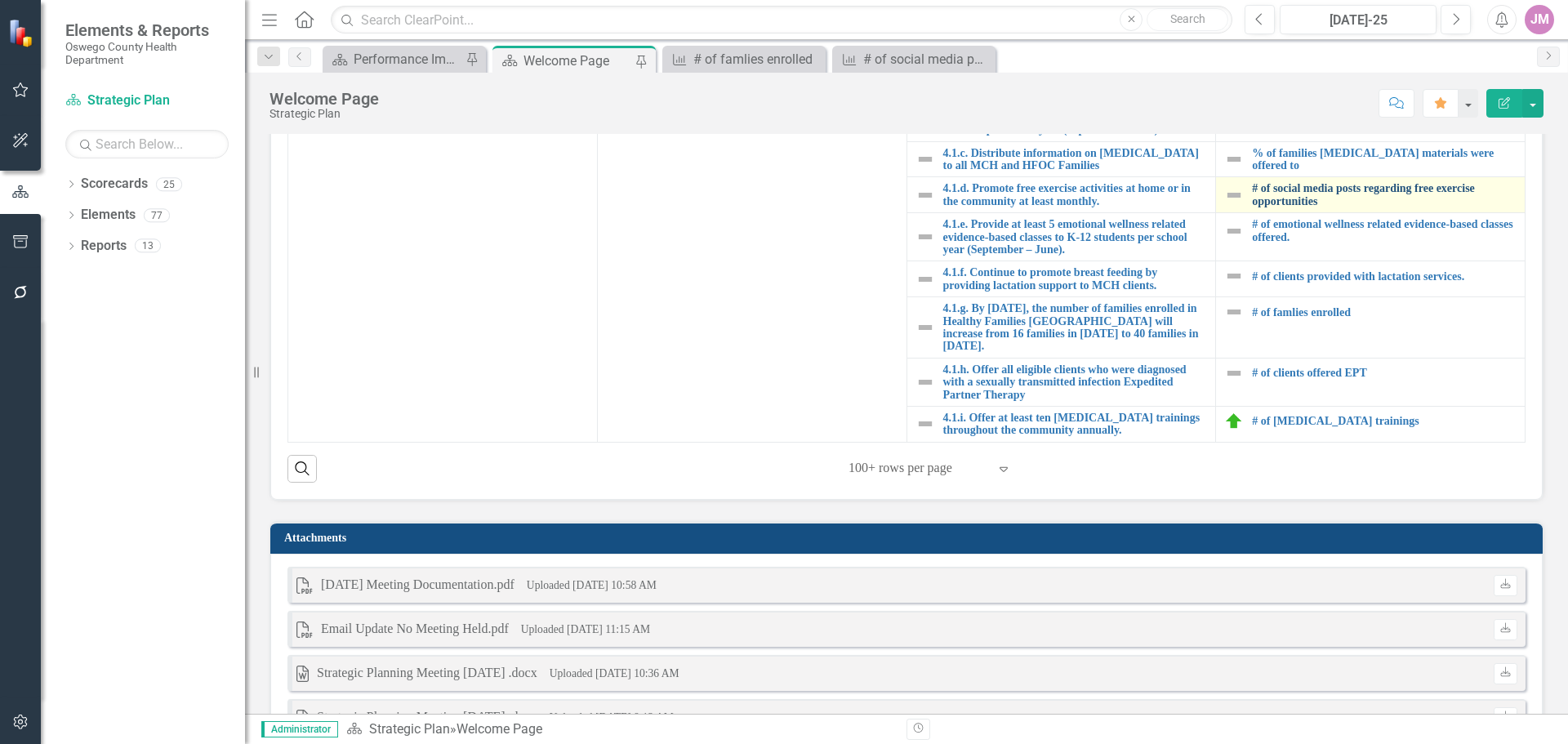
scroll to position [735, 0]
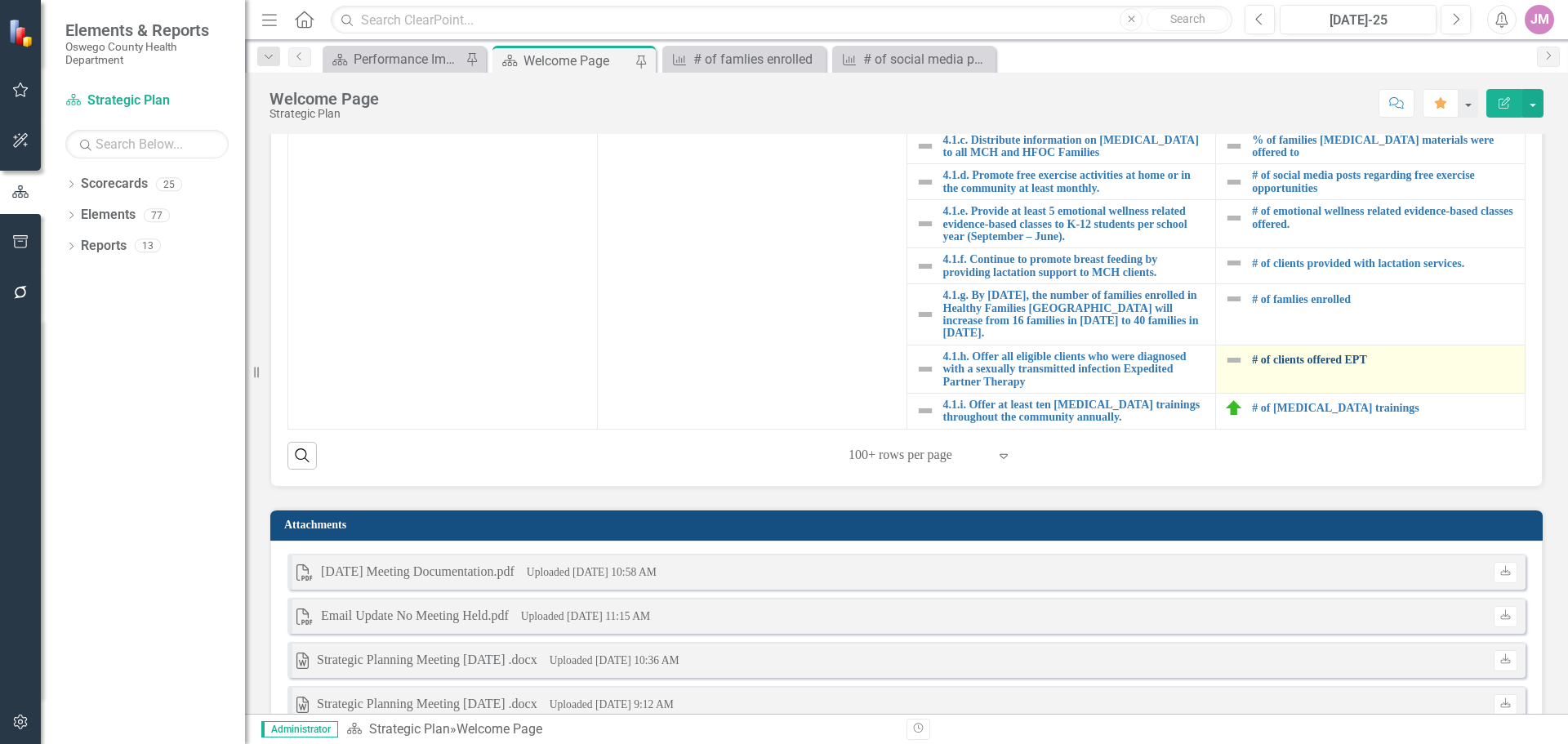
click at [1287, 363] on link "# of clients offered EPT" at bounding box center [1384, 360] width 264 height 13
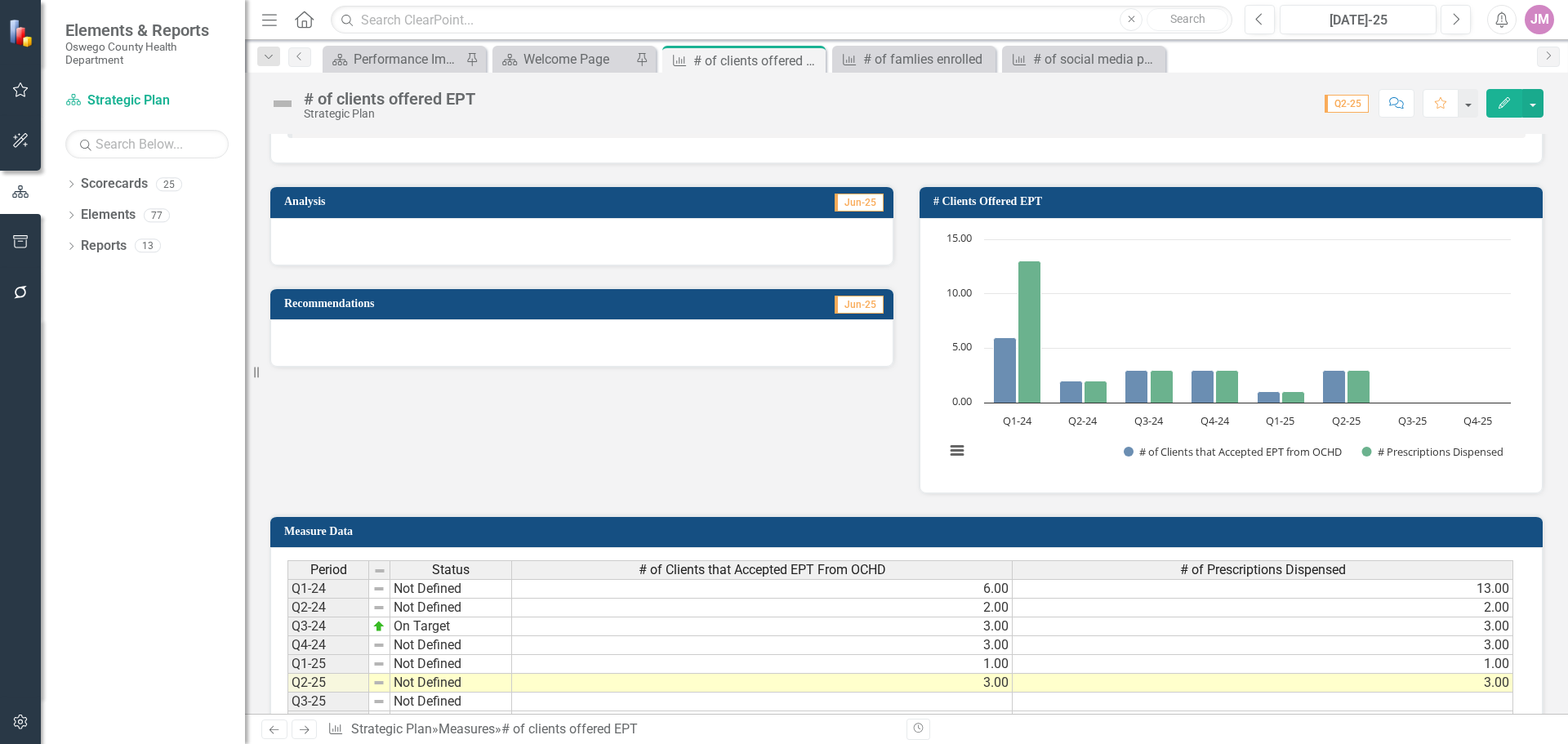
scroll to position [327, 0]
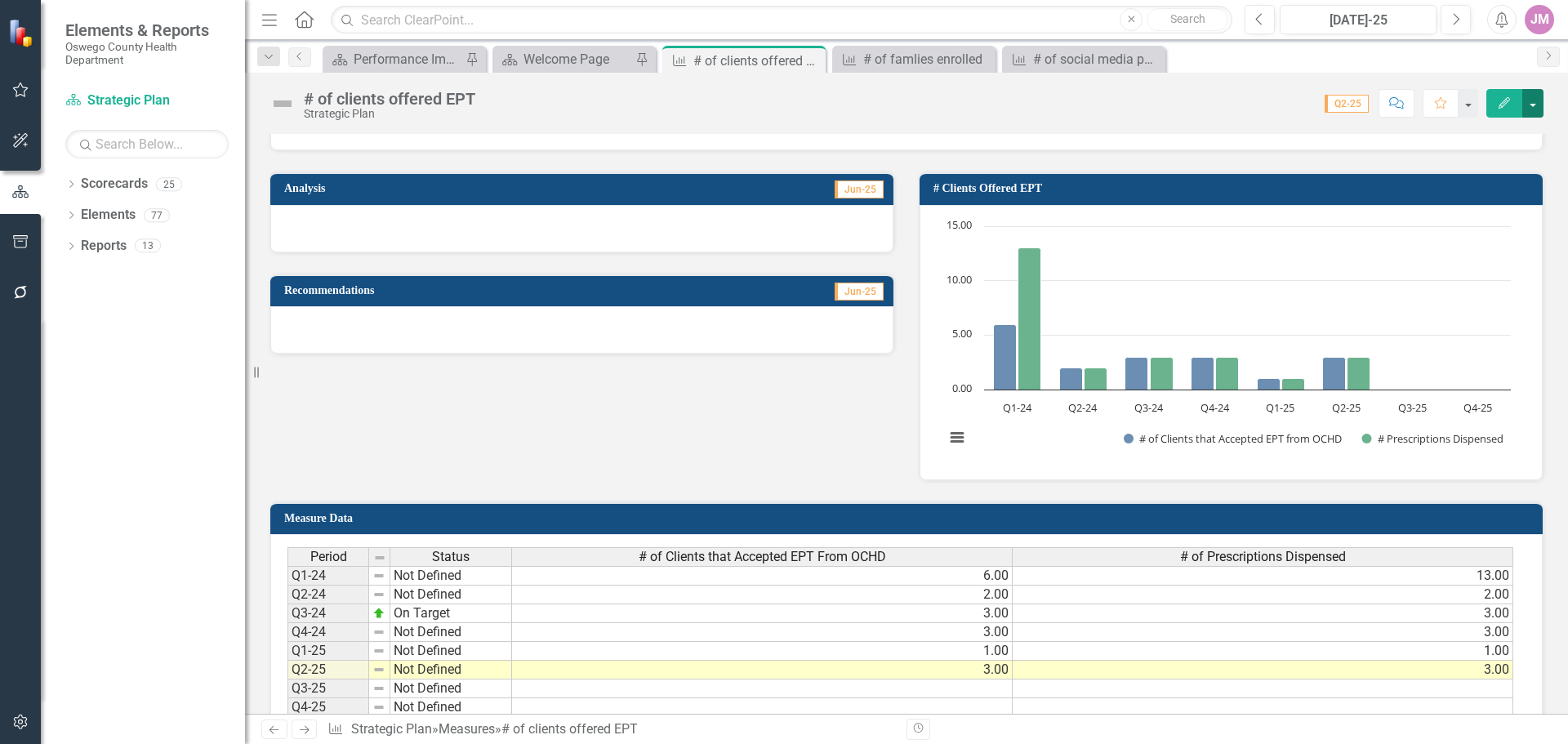
click at [1533, 107] on button "button" at bounding box center [1533, 103] width 22 height 29
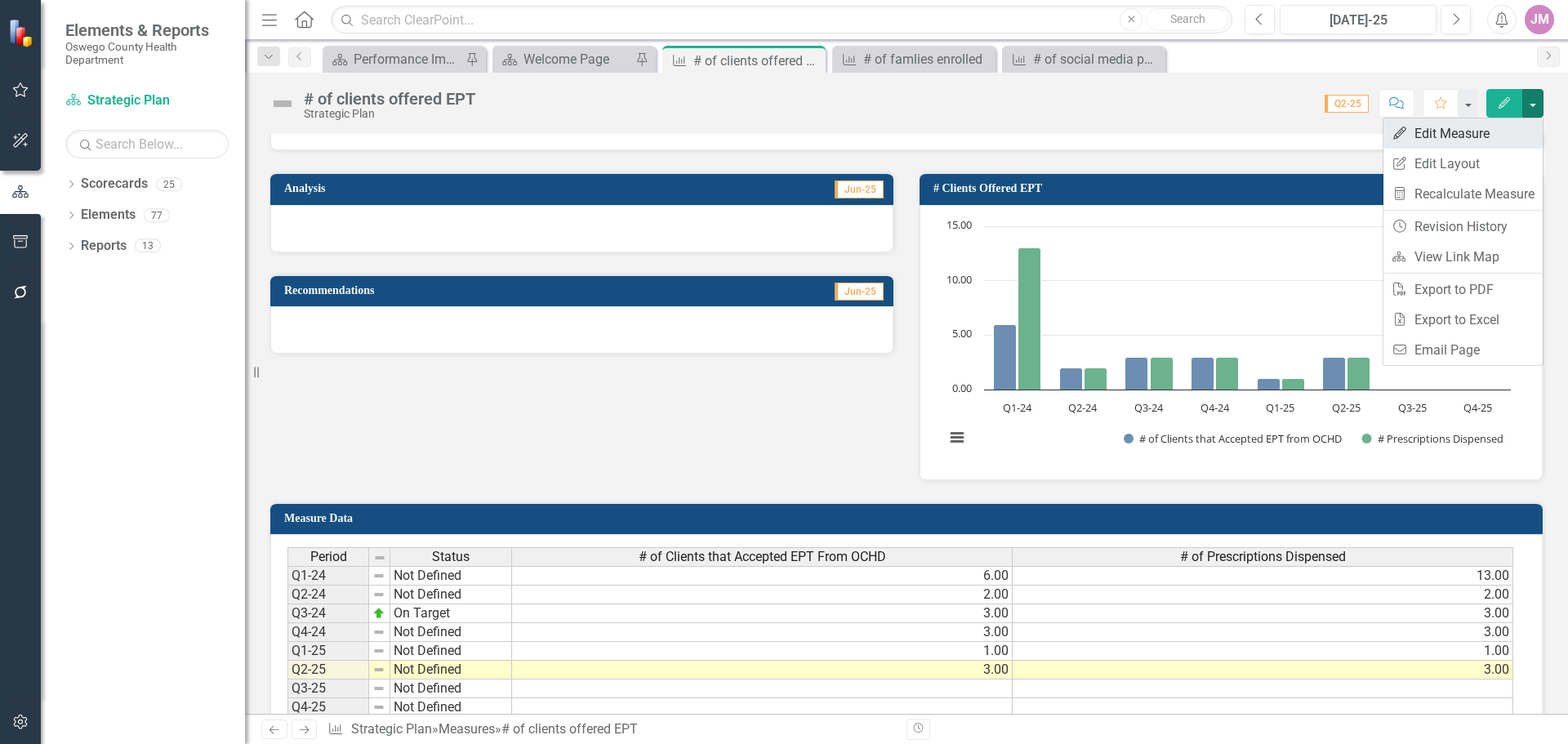
click at [1485, 127] on link "Edit Edit Measure" at bounding box center [1463, 134] width 159 height 31
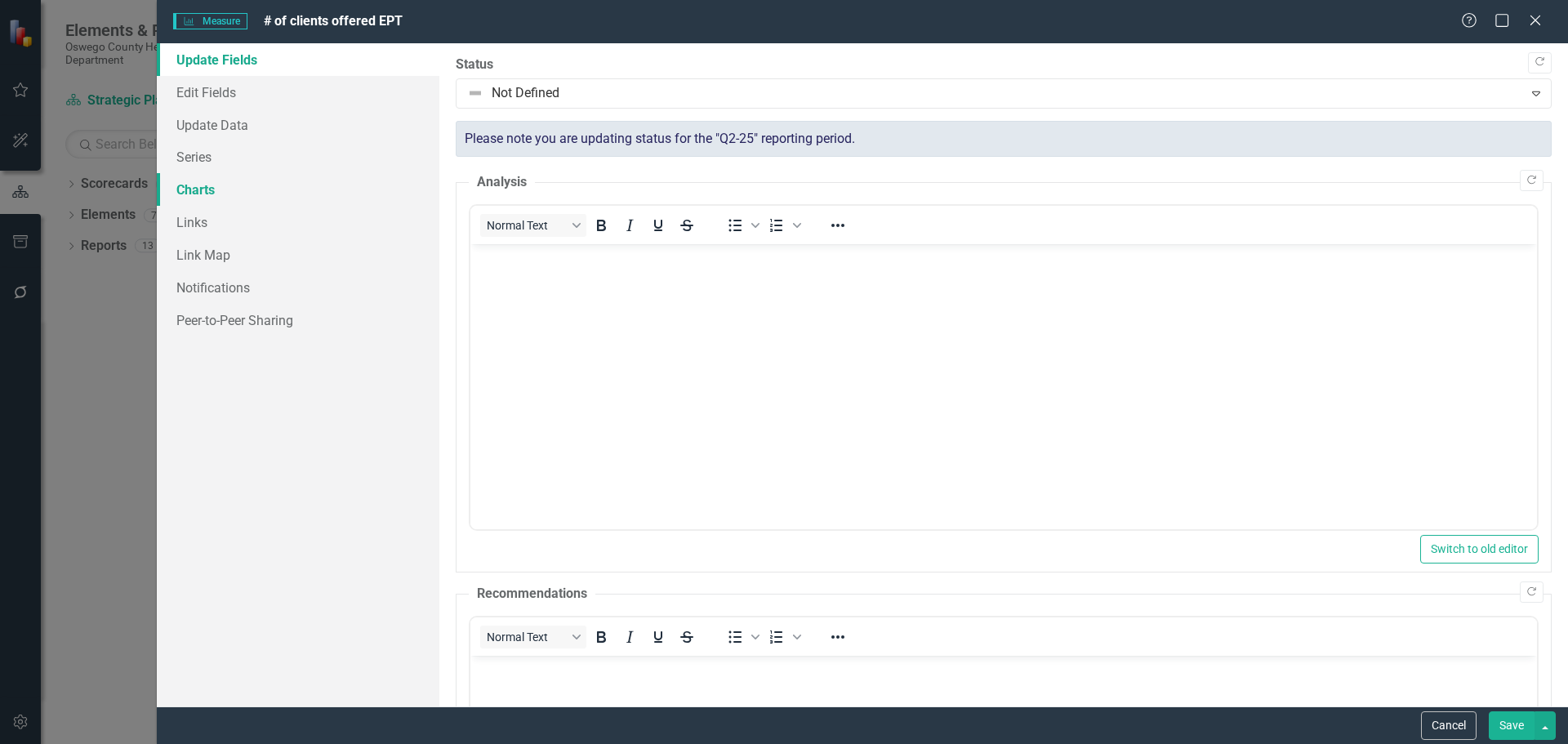
scroll to position [0, 0]
click at [203, 181] on link "Charts" at bounding box center [298, 190] width 282 height 32
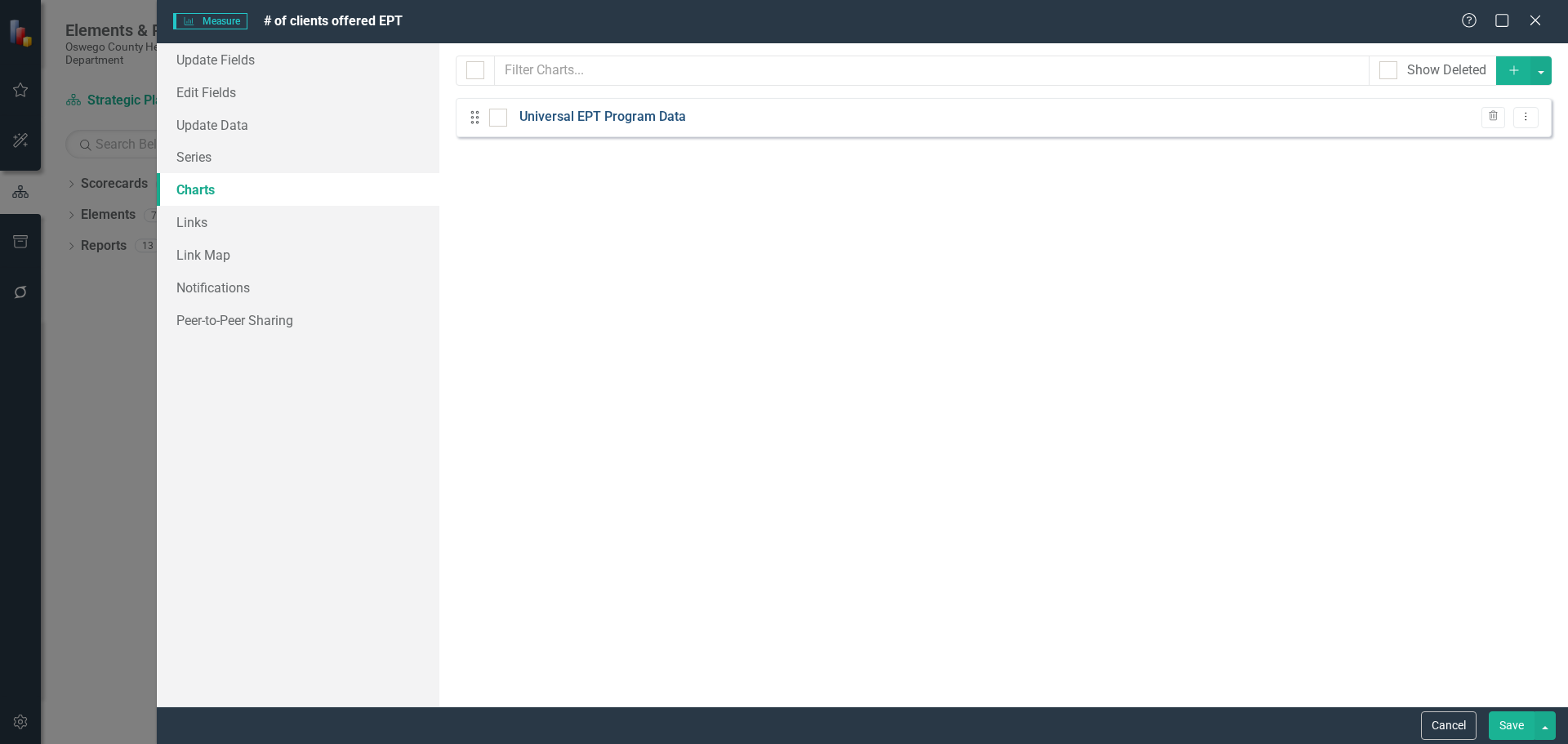
click at [631, 119] on link "Universal EPT Program Data" at bounding box center [602, 117] width 166 height 19
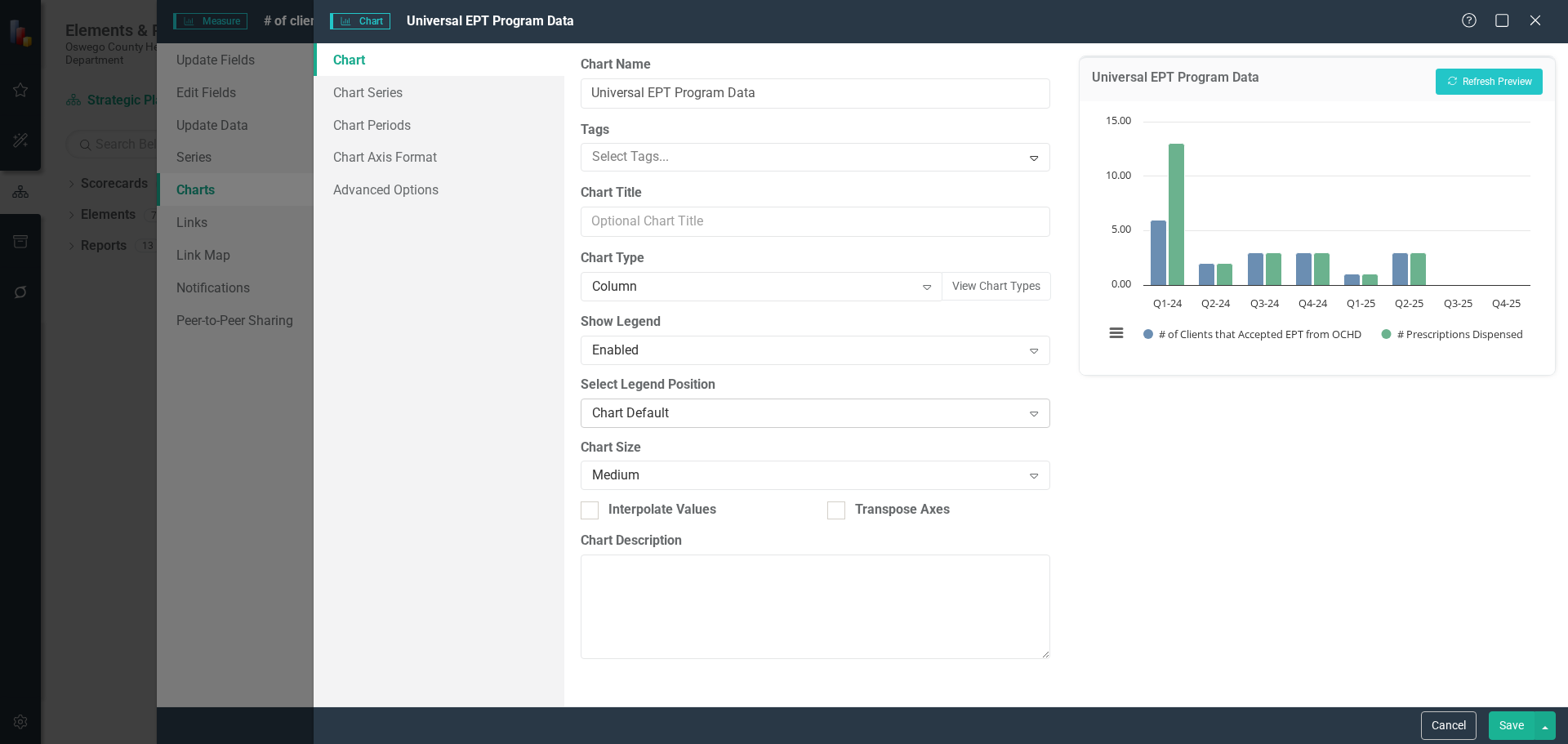
click at [693, 410] on div "Chart Default" at bounding box center [806, 412] width 429 height 19
click at [1330, 512] on div "Universal EPT Program Data Recalculate Refresh Preview Chart Bar chart with 2 d…" at bounding box center [1317, 375] width 501 height 663
drag, startPoint x: 403, startPoint y: 83, endPoint x: 536, endPoint y: 112, distance: 136.1
click at [403, 83] on link "Chart Series" at bounding box center [439, 93] width 251 height 32
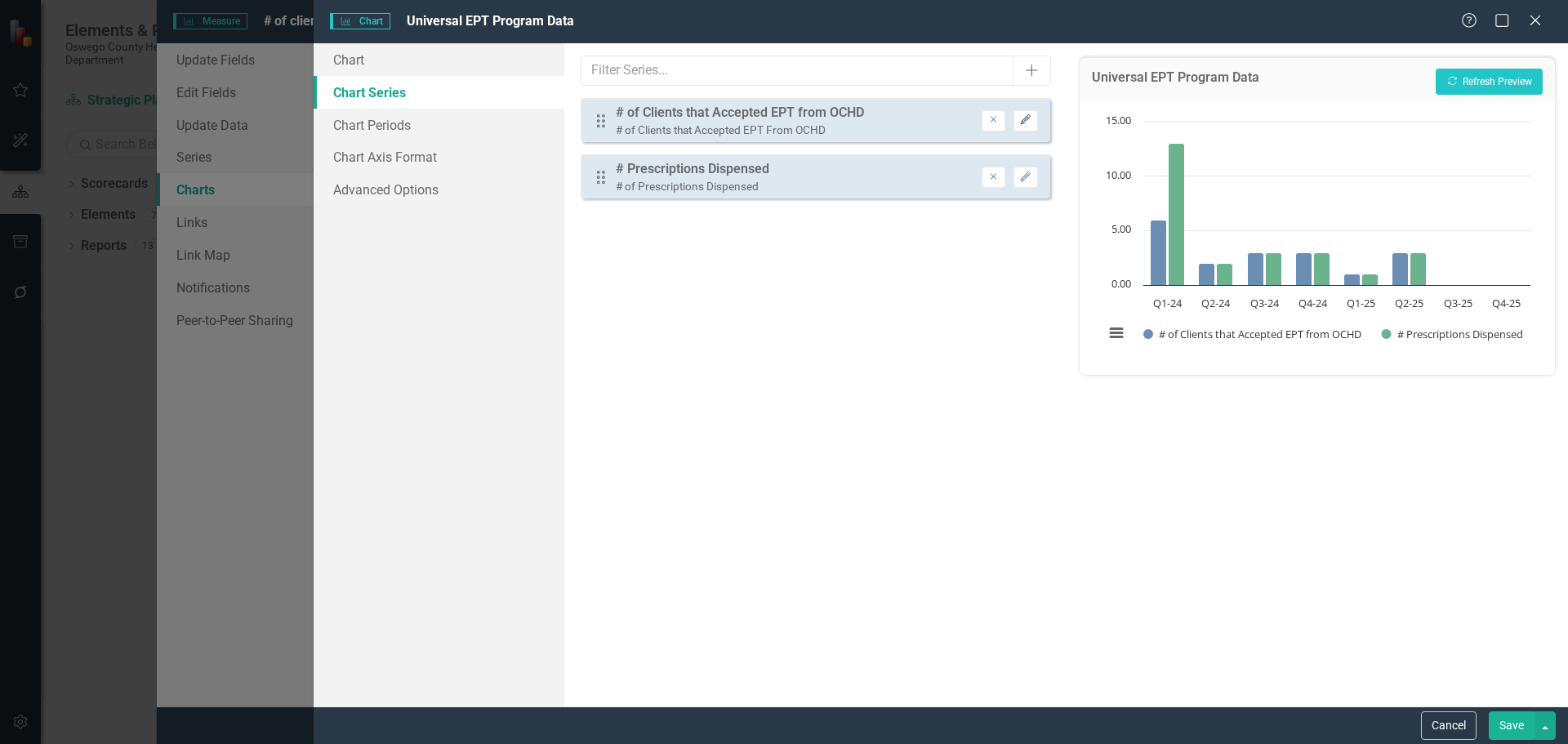
click at [1027, 113] on button "Edit" at bounding box center [1025, 121] width 23 height 22
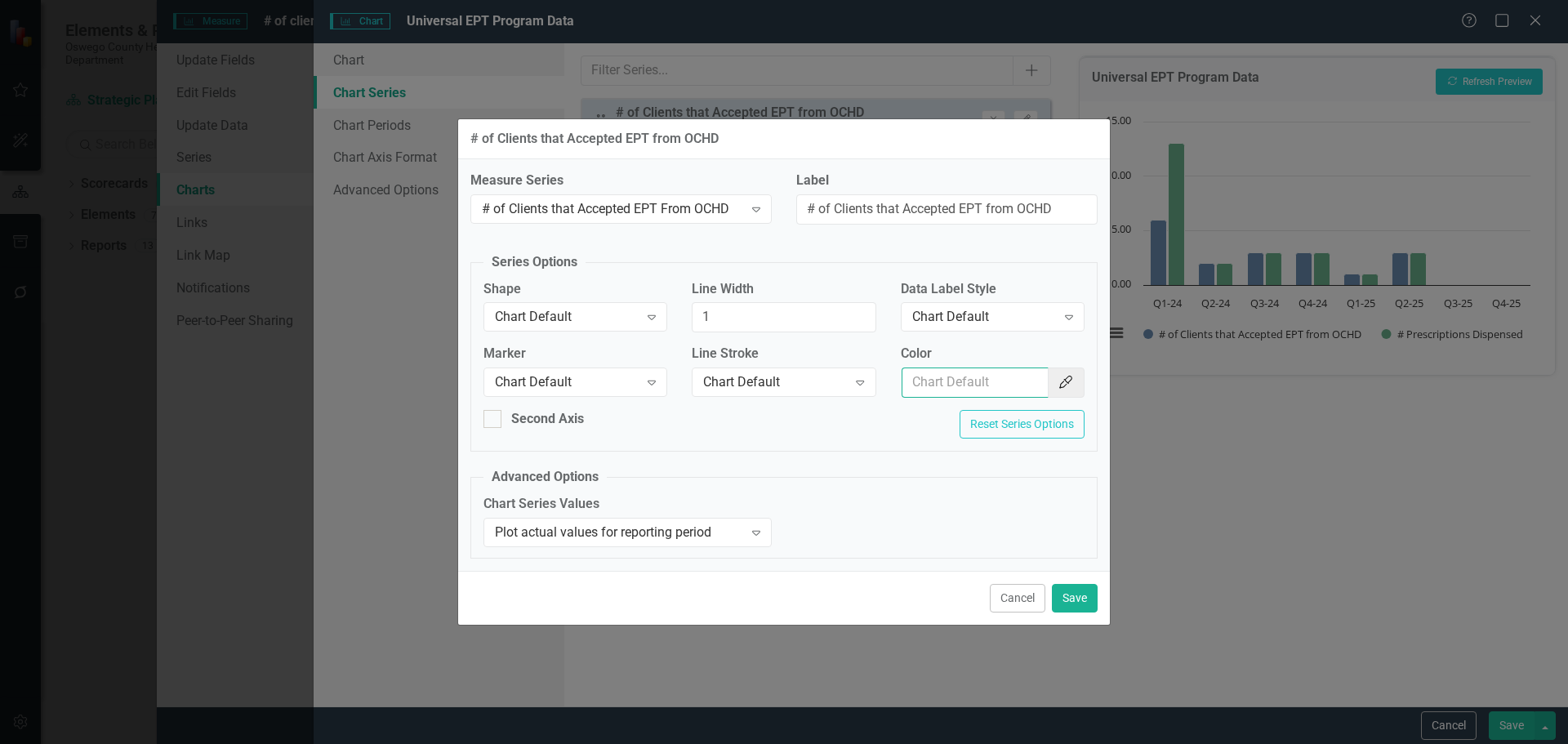
click at [936, 382] on input "Color" at bounding box center [975, 383] width 147 height 31
type input "154f82"
click at [1072, 605] on button "Save" at bounding box center [1075, 598] width 46 height 29
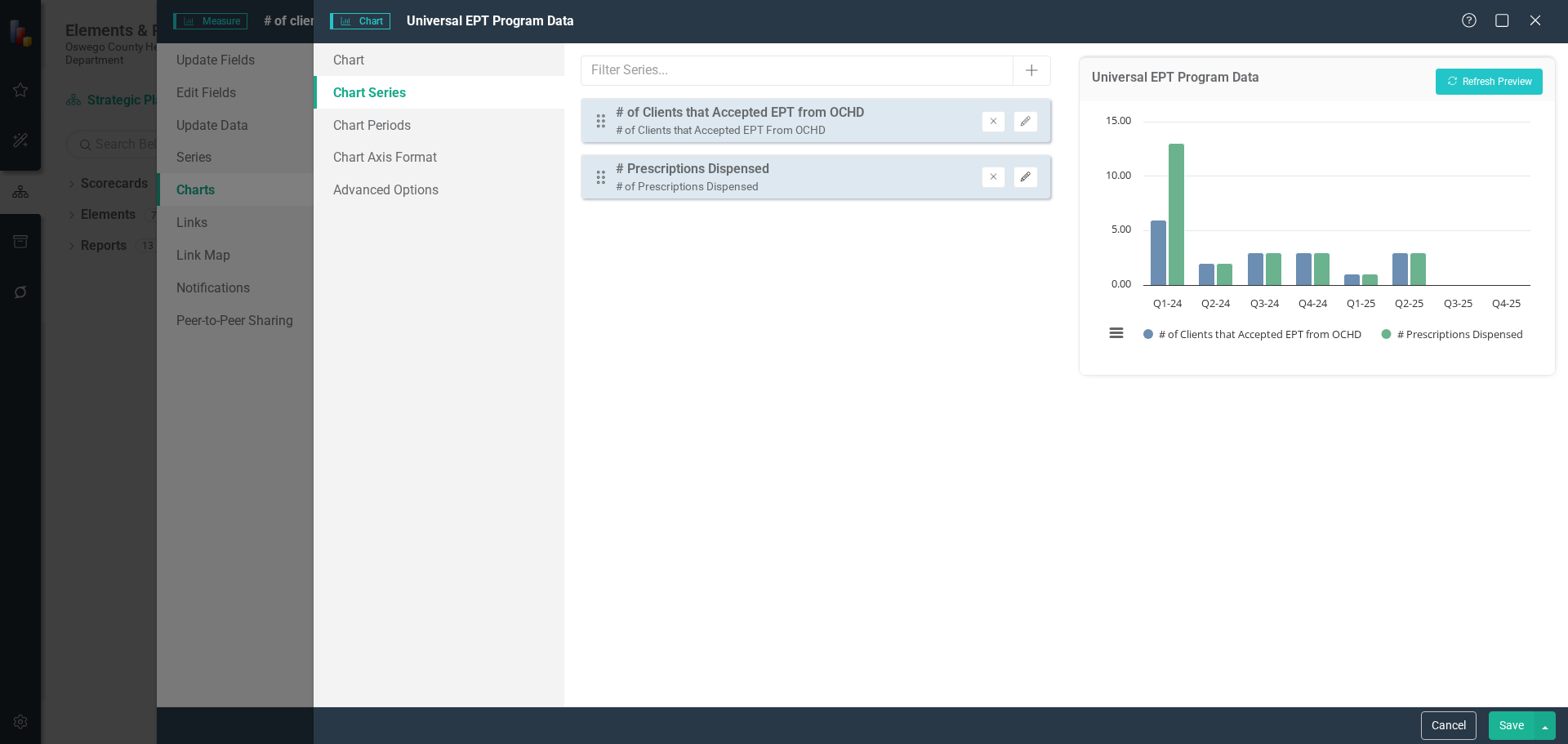
click at [1030, 182] on icon "Edit" at bounding box center [1025, 177] width 13 height 10
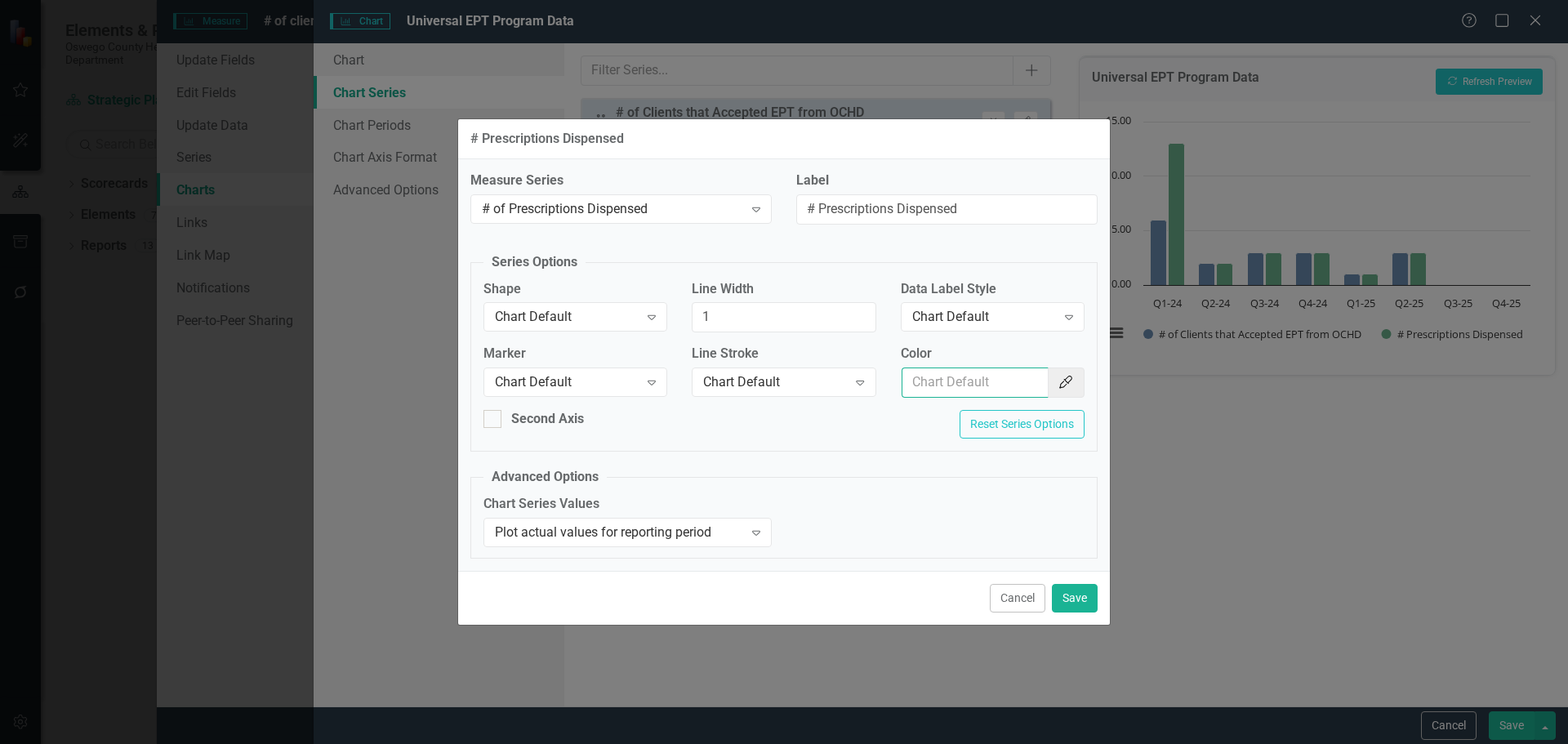
drag, startPoint x: 996, startPoint y: 381, endPoint x: 985, endPoint y: 390, distance: 14.2
click at [996, 381] on input "Color" at bounding box center [975, 383] width 147 height 31
type input "f7bf3d"
click at [1082, 602] on button "Save" at bounding box center [1075, 598] width 46 height 29
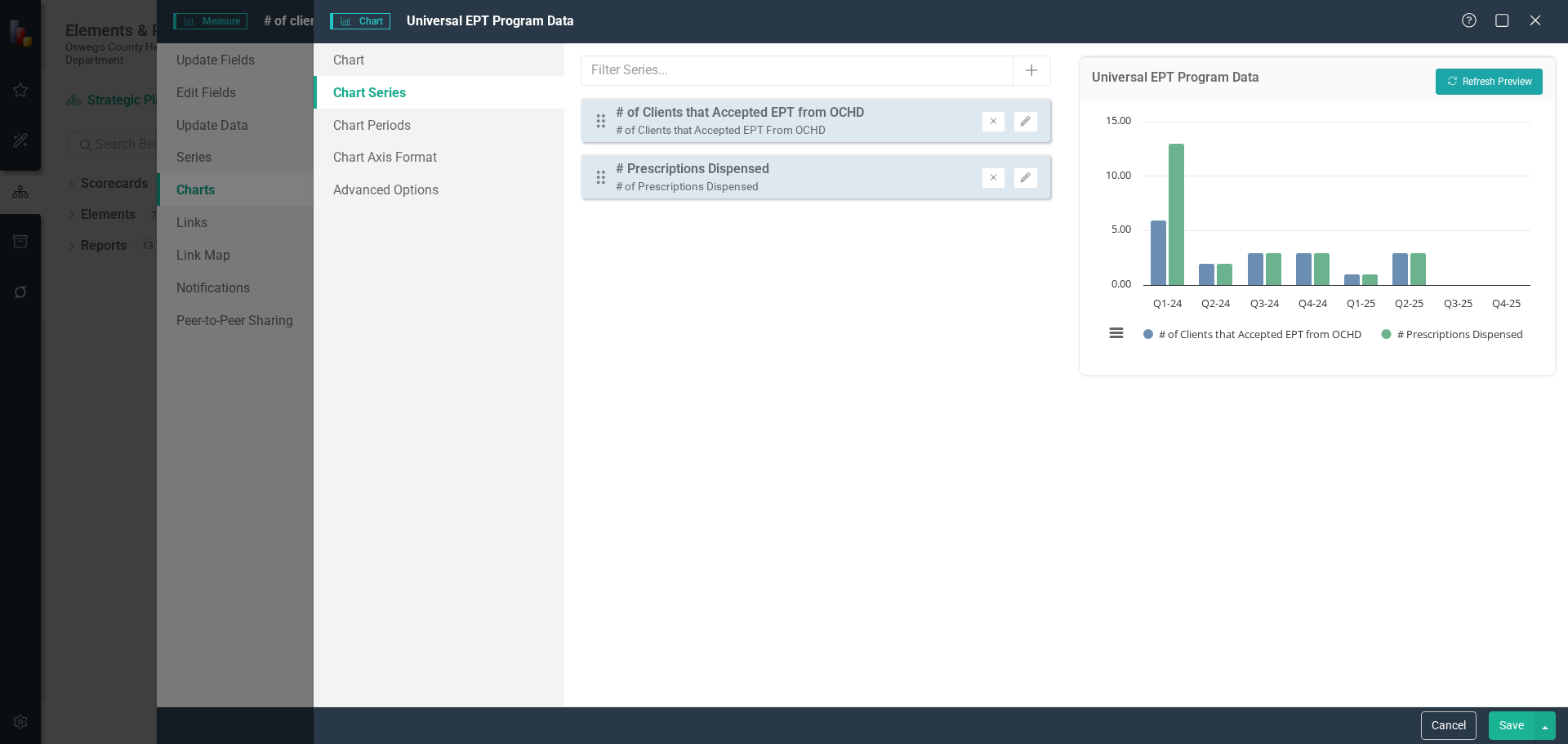
drag, startPoint x: 1485, startPoint y: 73, endPoint x: 1454, endPoint y: 341, distance: 269.8
click at [1485, 74] on button "Recalculate Refresh Preview" at bounding box center [1489, 81] width 107 height 26
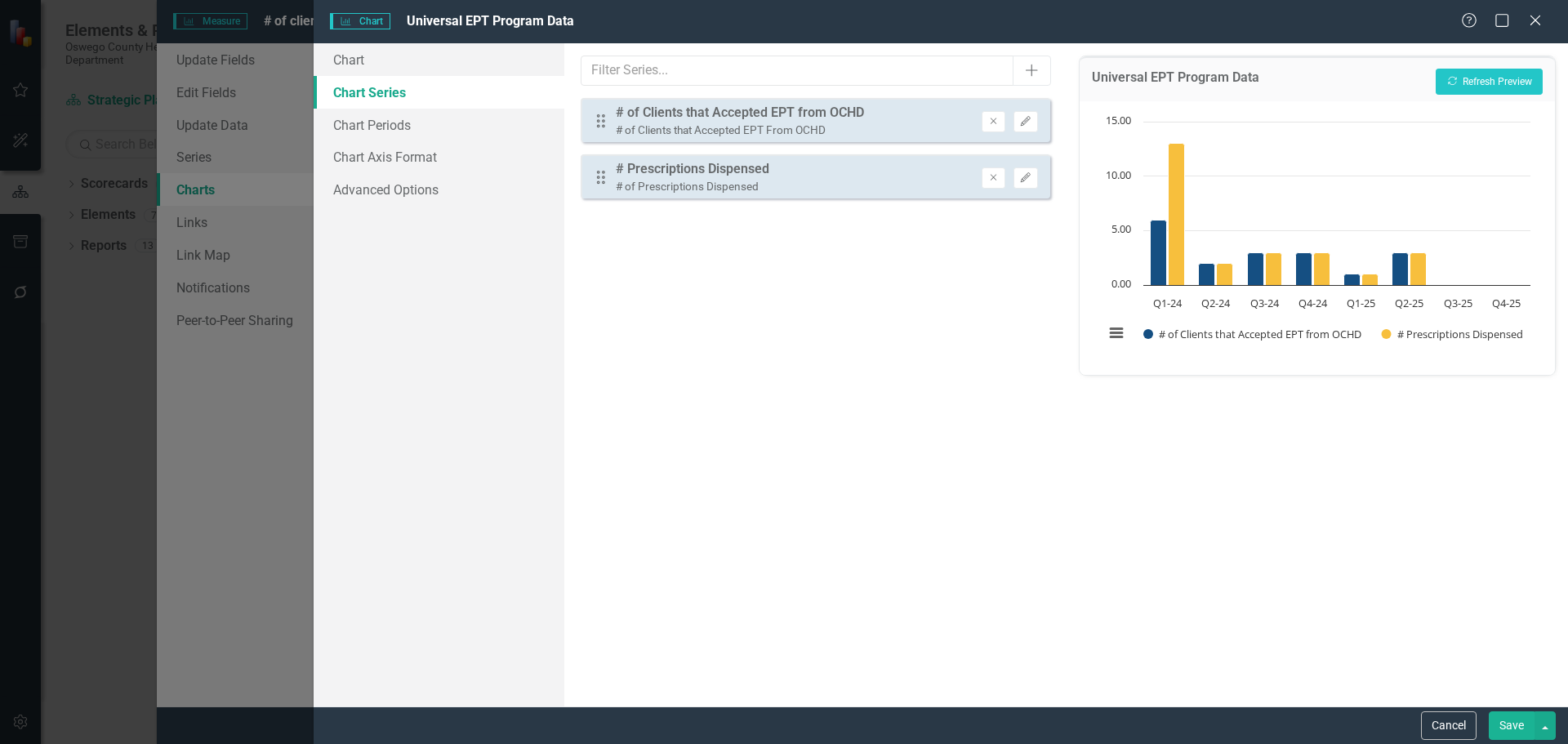
click at [1517, 723] on button "Save" at bounding box center [1511, 726] width 46 height 29
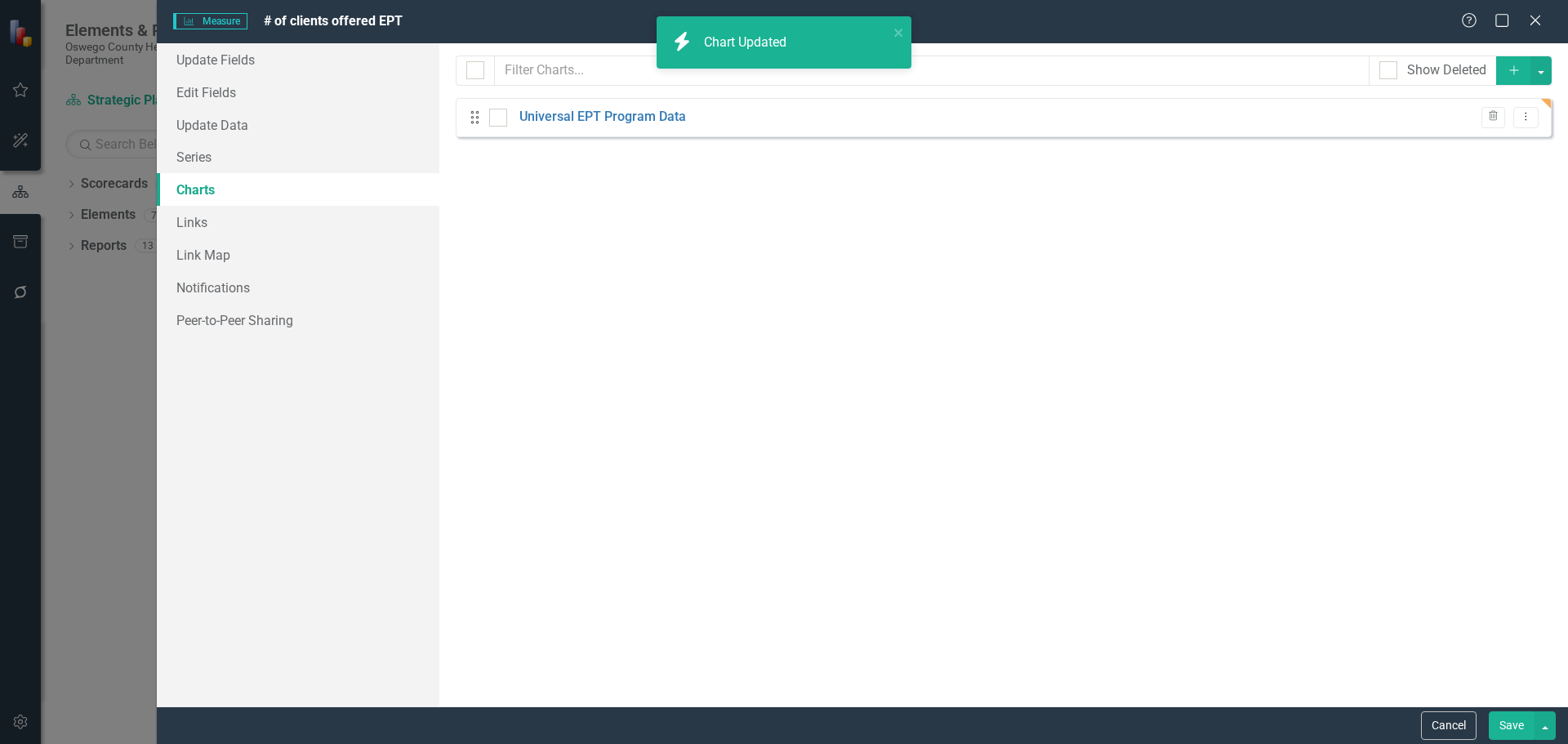
click at [1510, 723] on button "Save" at bounding box center [1511, 726] width 46 height 29
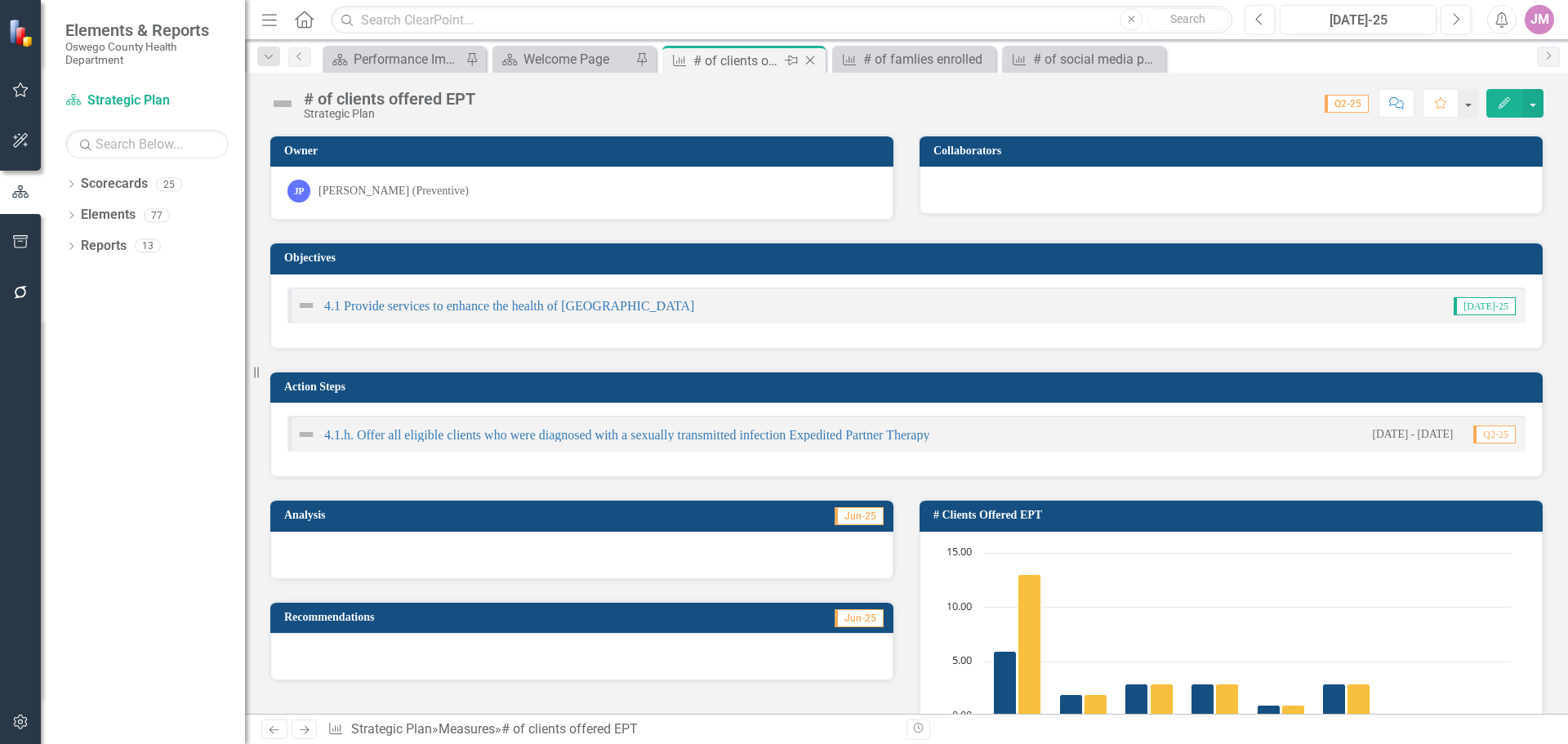
click at [811, 60] on icon "Close" at bounding box center [811, 60] width 16 height 13
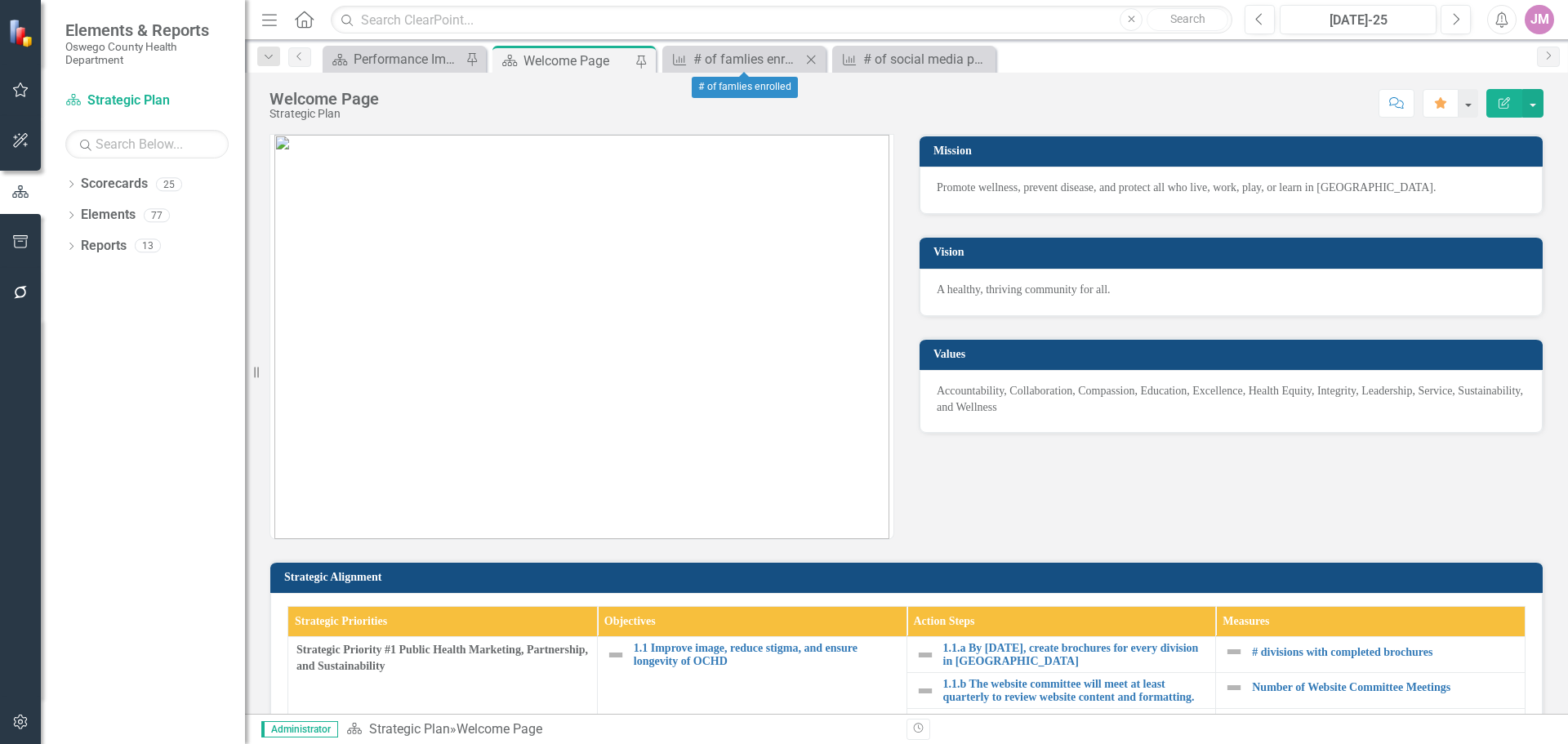
click at [811, 61] on icon "Close" at bounding box center [811, 59] width 16 height 13
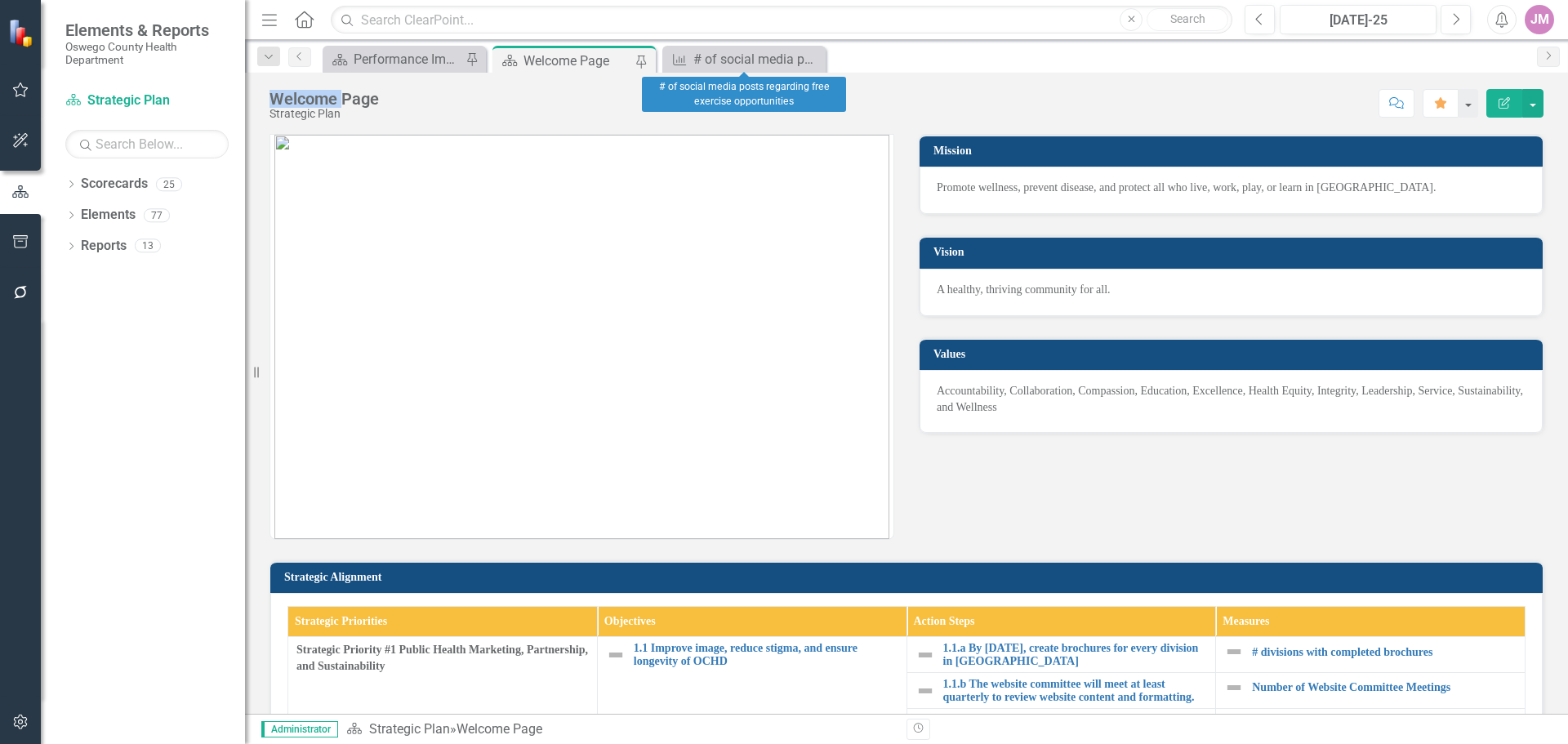
click at [0, 0] on icon "Close" at bounding box center [0, 0] width 0 height 0
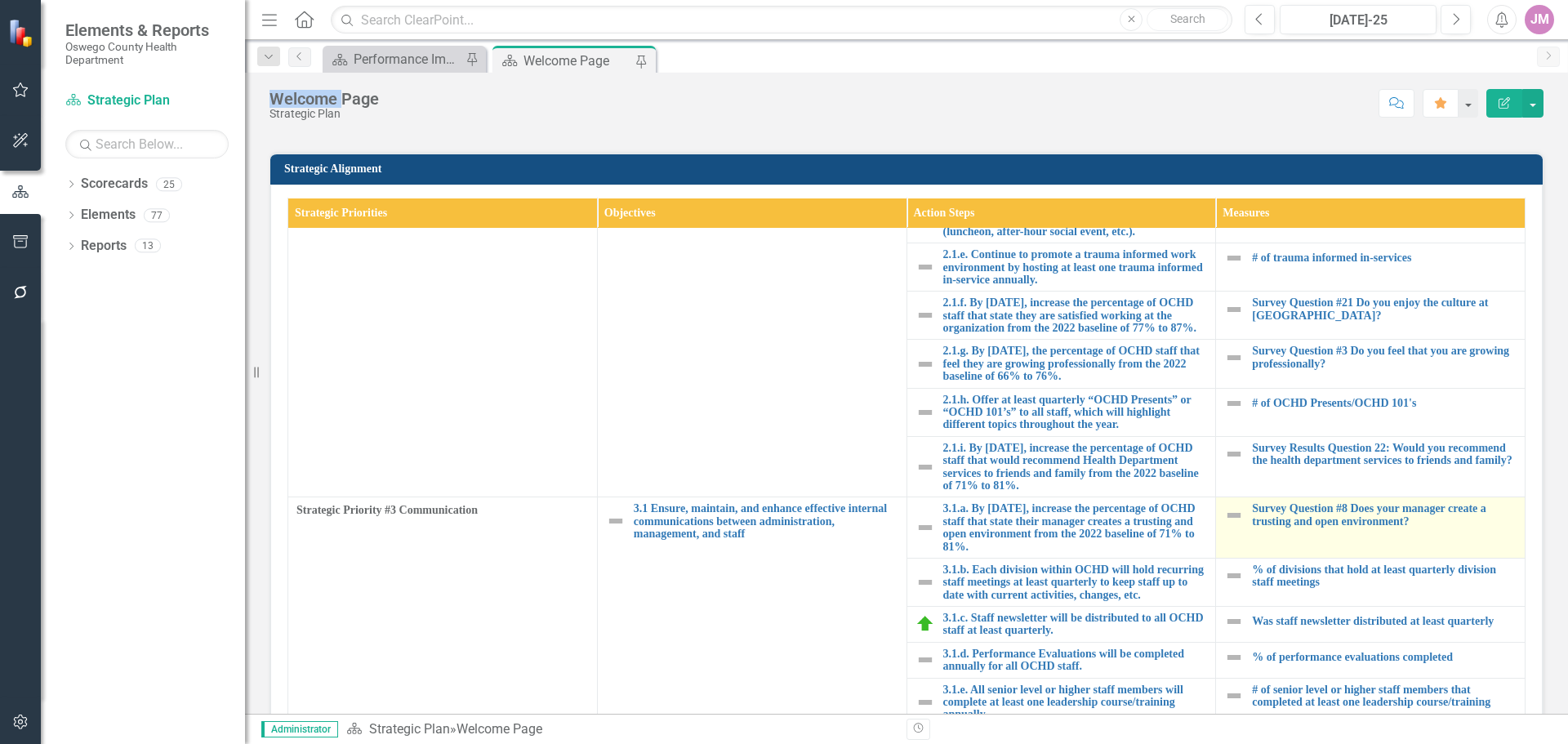
scroll to position [1026, 0]
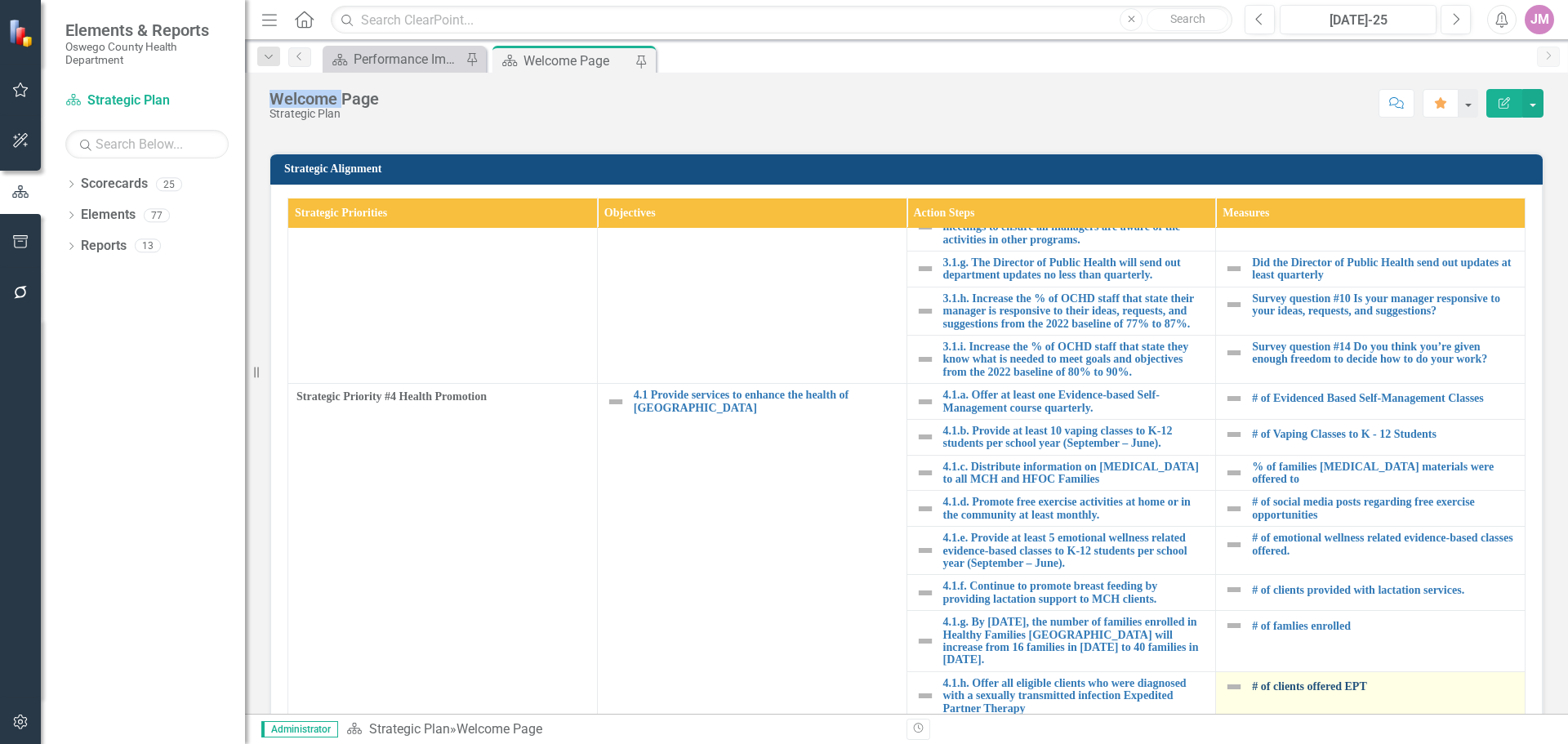
click at [1262, 687] on link "# of clients offered EPT" at bounding box center [1384, 686] width 264 height 13
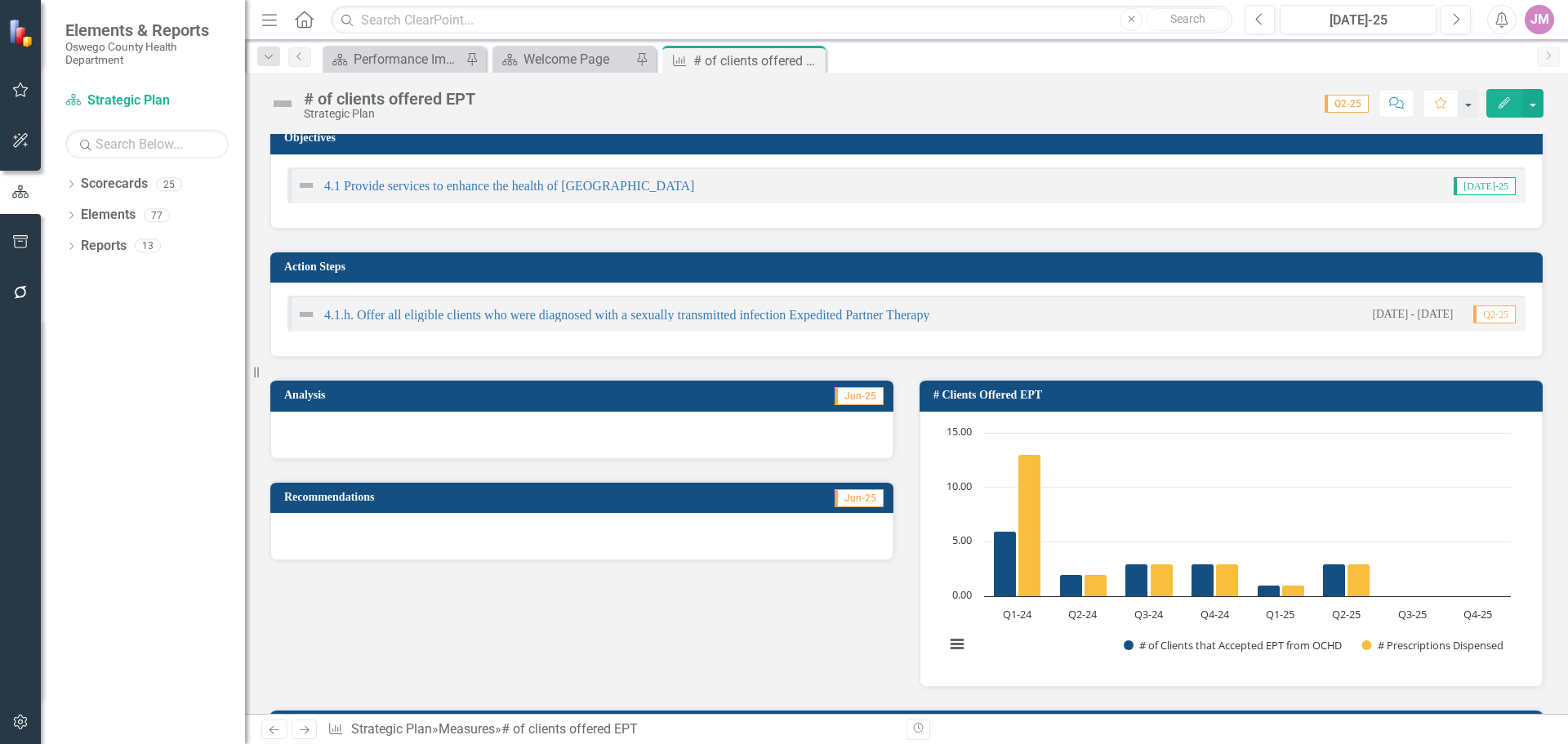
scroll to position [408, 0]
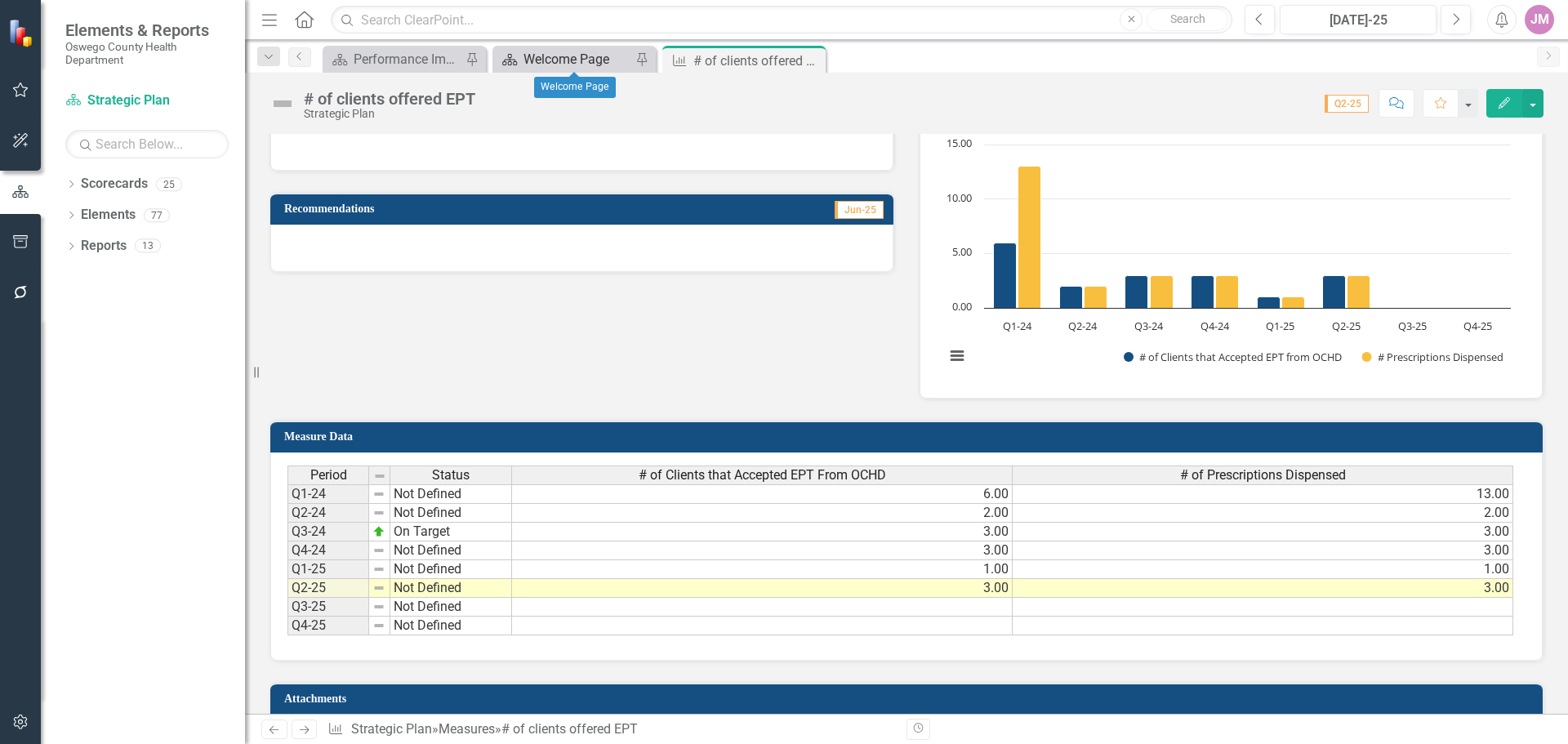
click at [551, 61] on div "Welcome Page" at bounding box center [578, 59] width 108 height 21
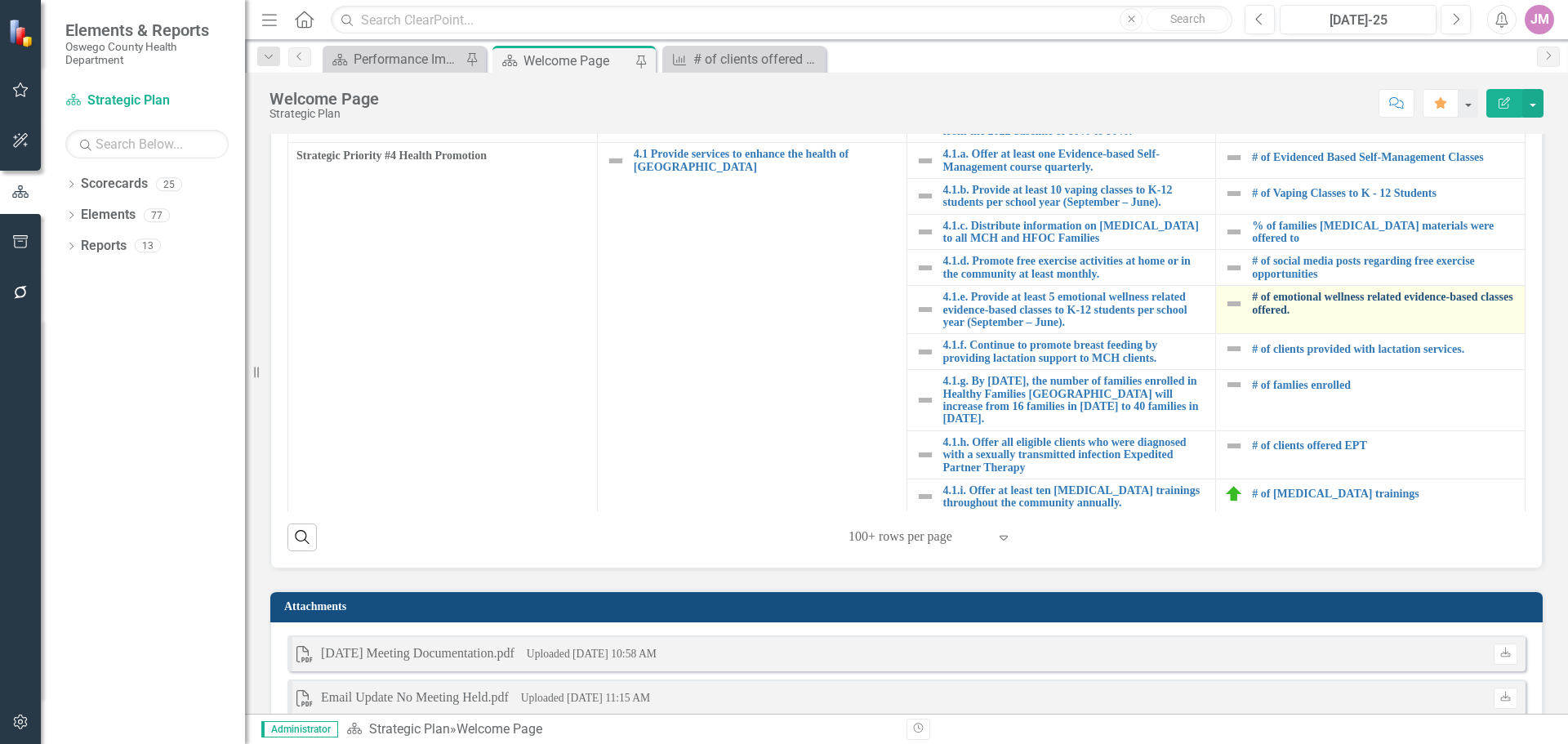
scroll to position [1026, 0]
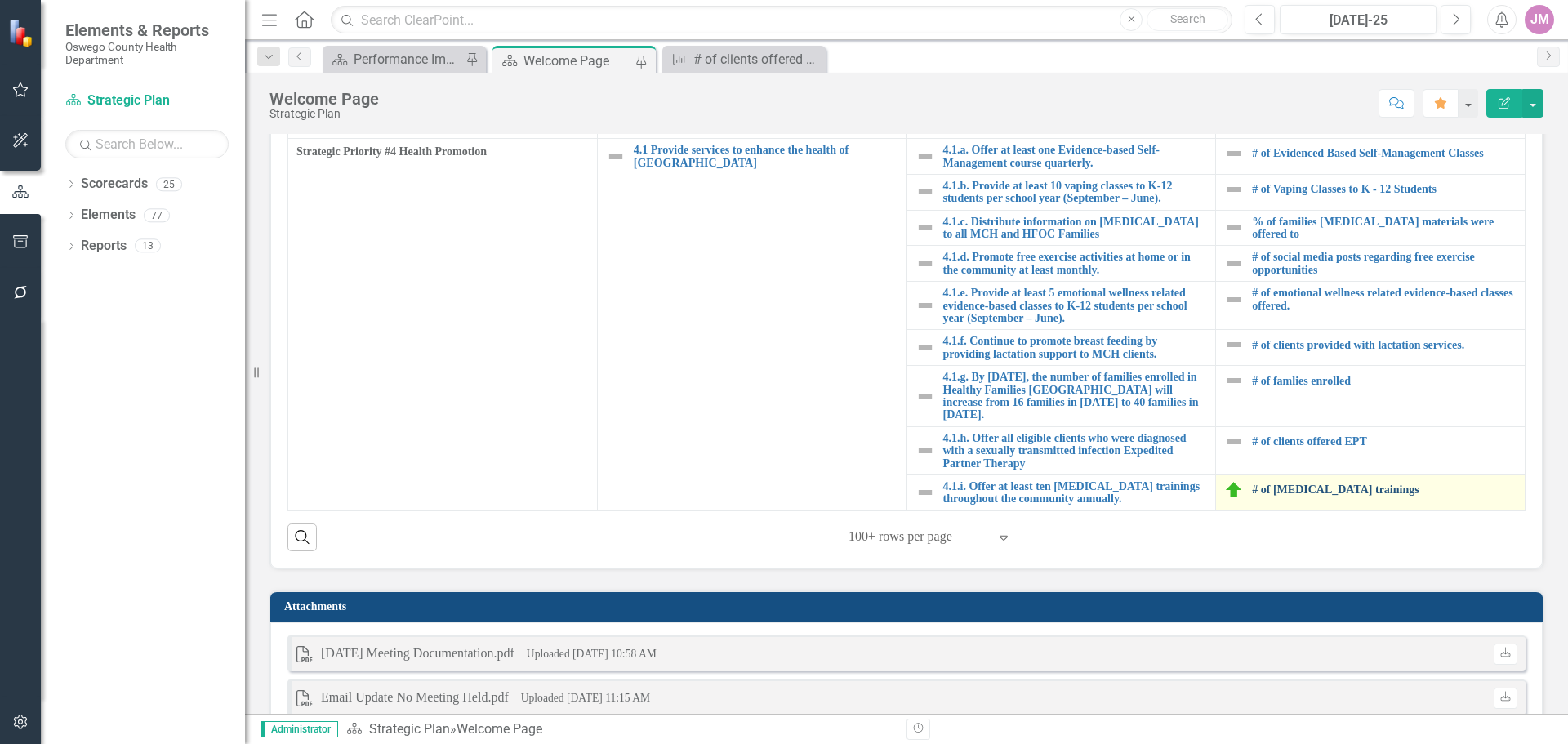
click at [1300, 489] on link "# of [MEDICAL_DATA] trainings" at bounding box center [1384, 490] width 264 height 13
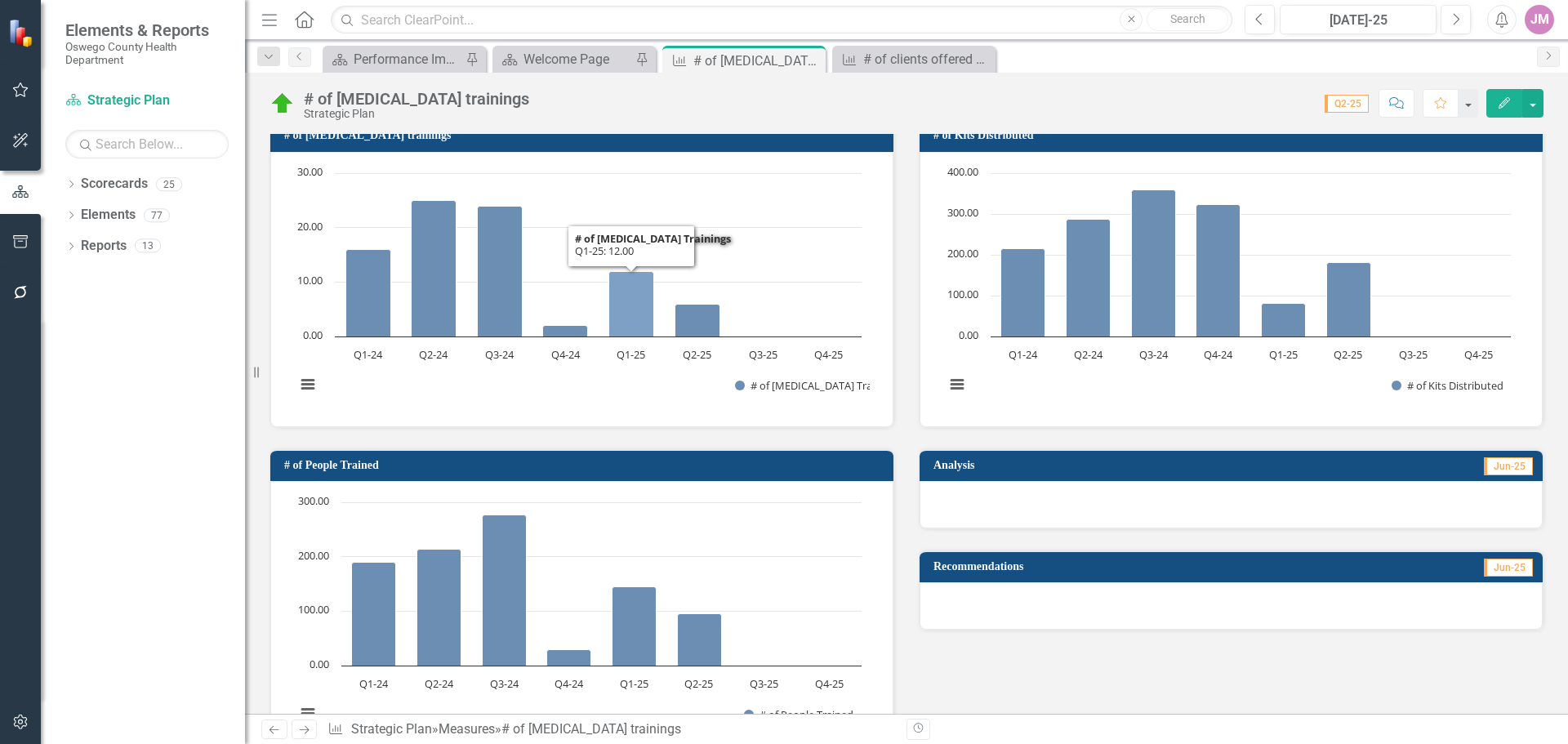
scroll to position [408, 0]
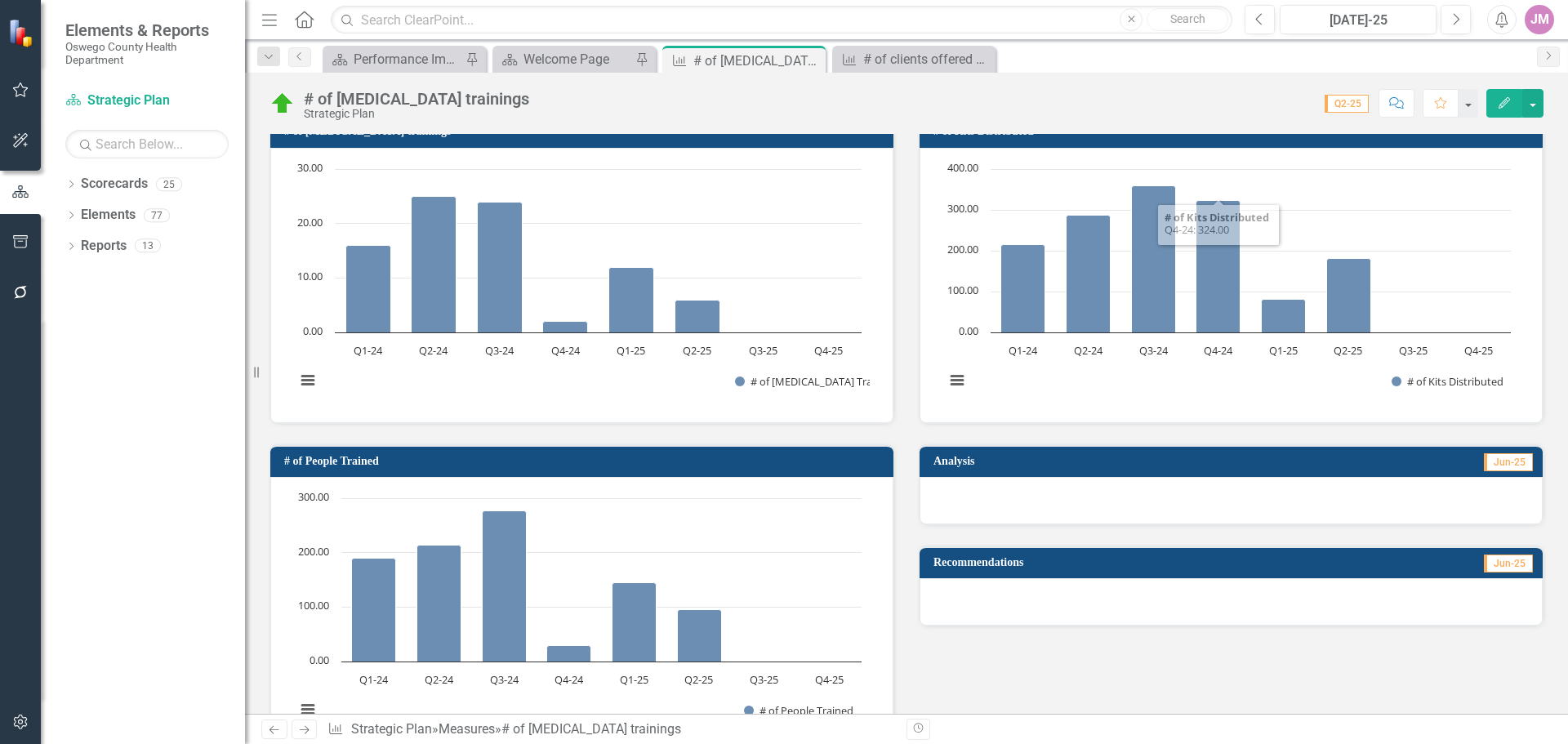
click at [1540, 85] on div "# of [MEDICAL_DATA] trainings Strategic Plan Score: 0.00 Q2-25 Completed Commen…" at bounding box center [907, 97] width 1323 height 49
click at [1534, 104] on button "button" at bounding box center [1533, 103] width 22 height 29
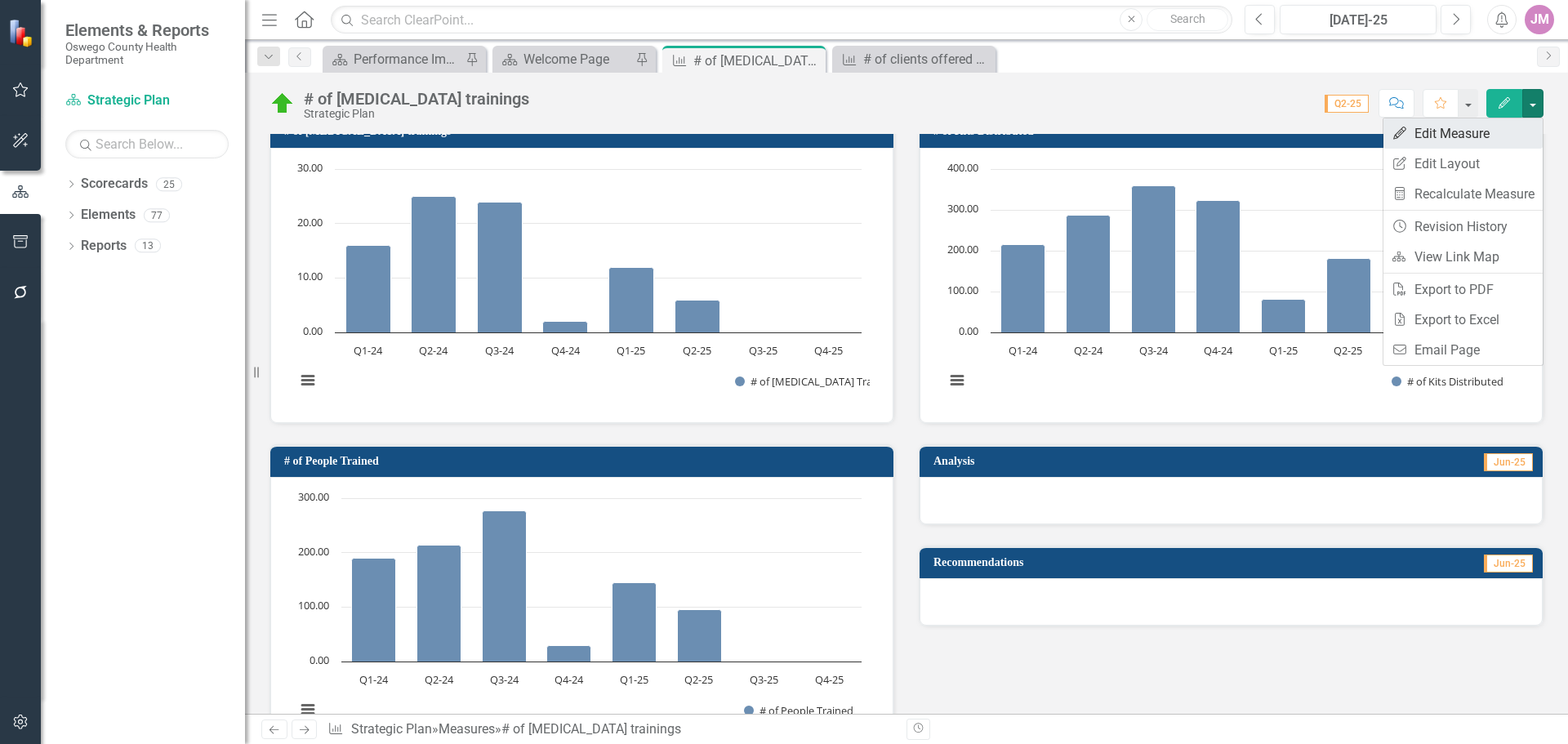
click at [1491, 137] on link "Edit Edit Measure" at bounding box center [1463, 134] width 159 height 31
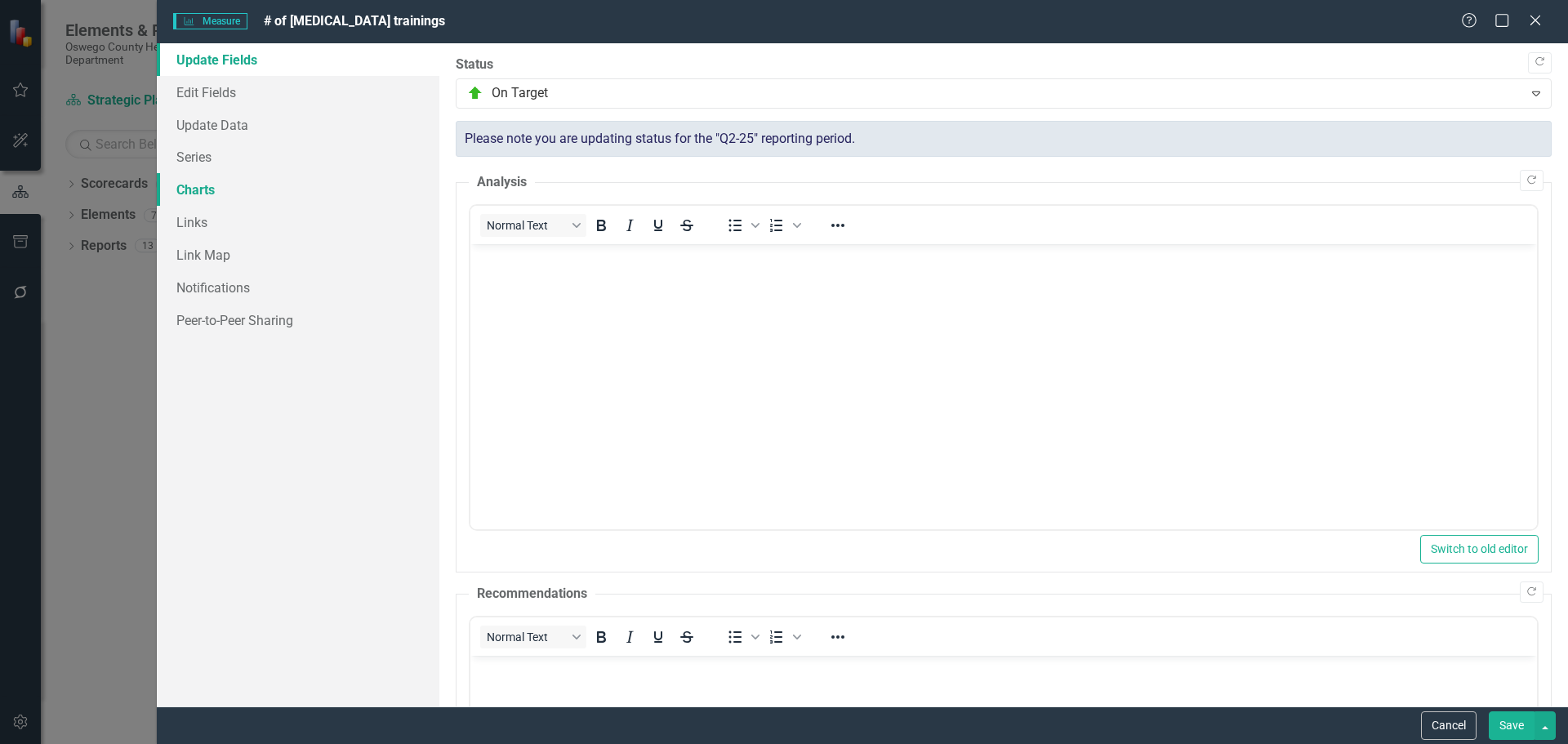
scroll to position [0, 0]
click at [212, 187] on link "Charts" at bounding box center [298, 190] width 282 height 32
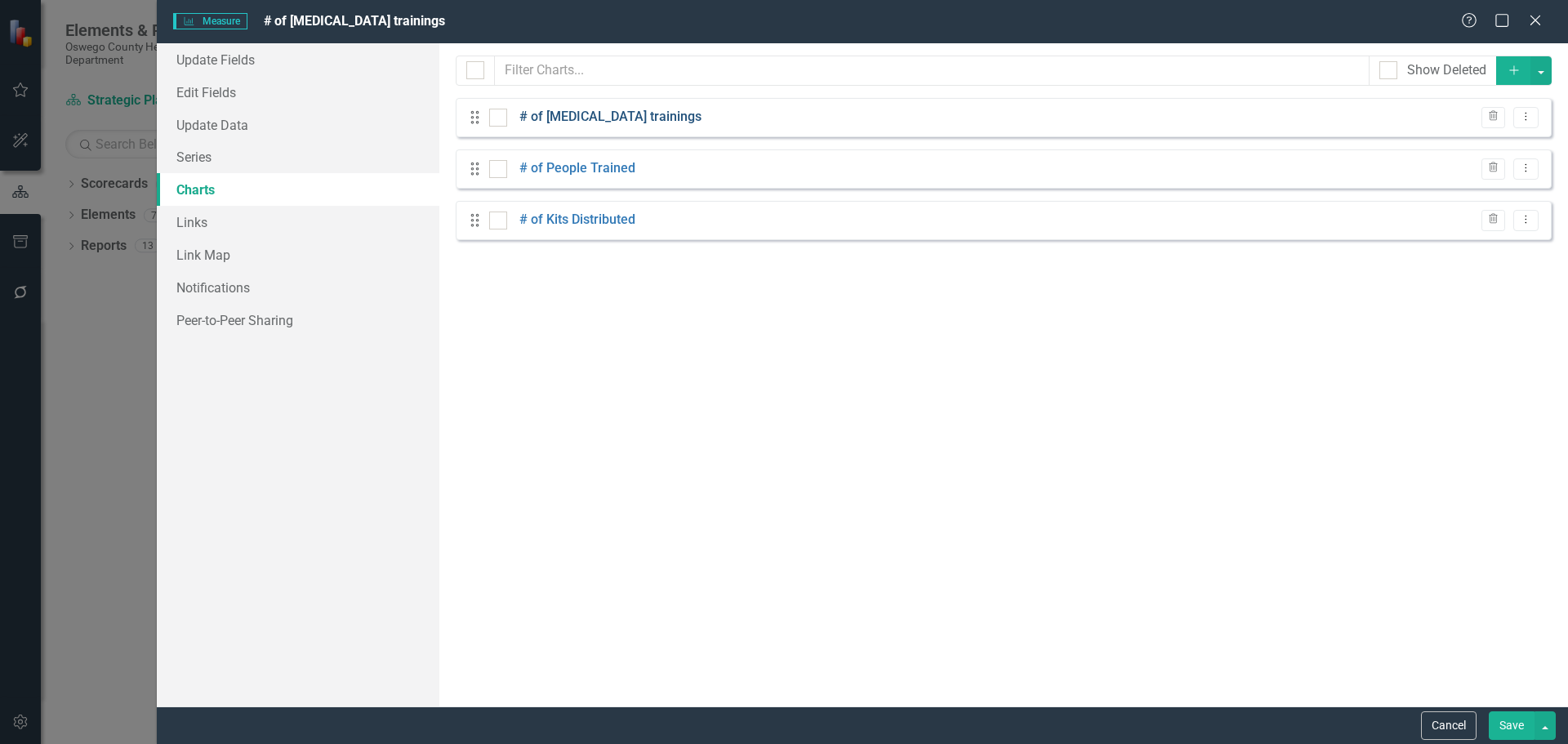
click at [608, 115] on link "# of [MEDICAL_DATA] trainings" at bounding box center [610, 117] width 182 height 19
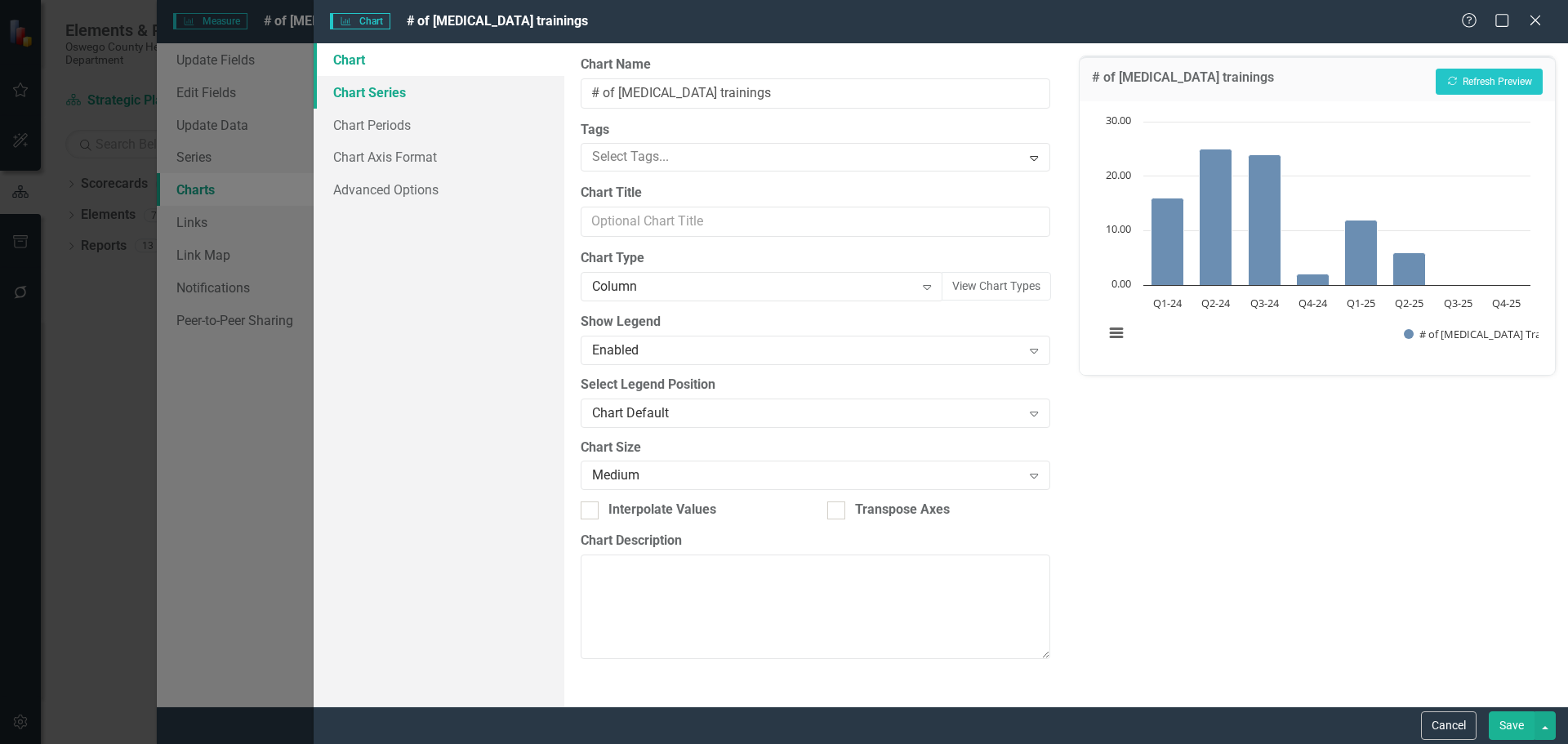
click at [383, 95] on link "Chart Series" at bounding box center [439, 93] width 251 height 32
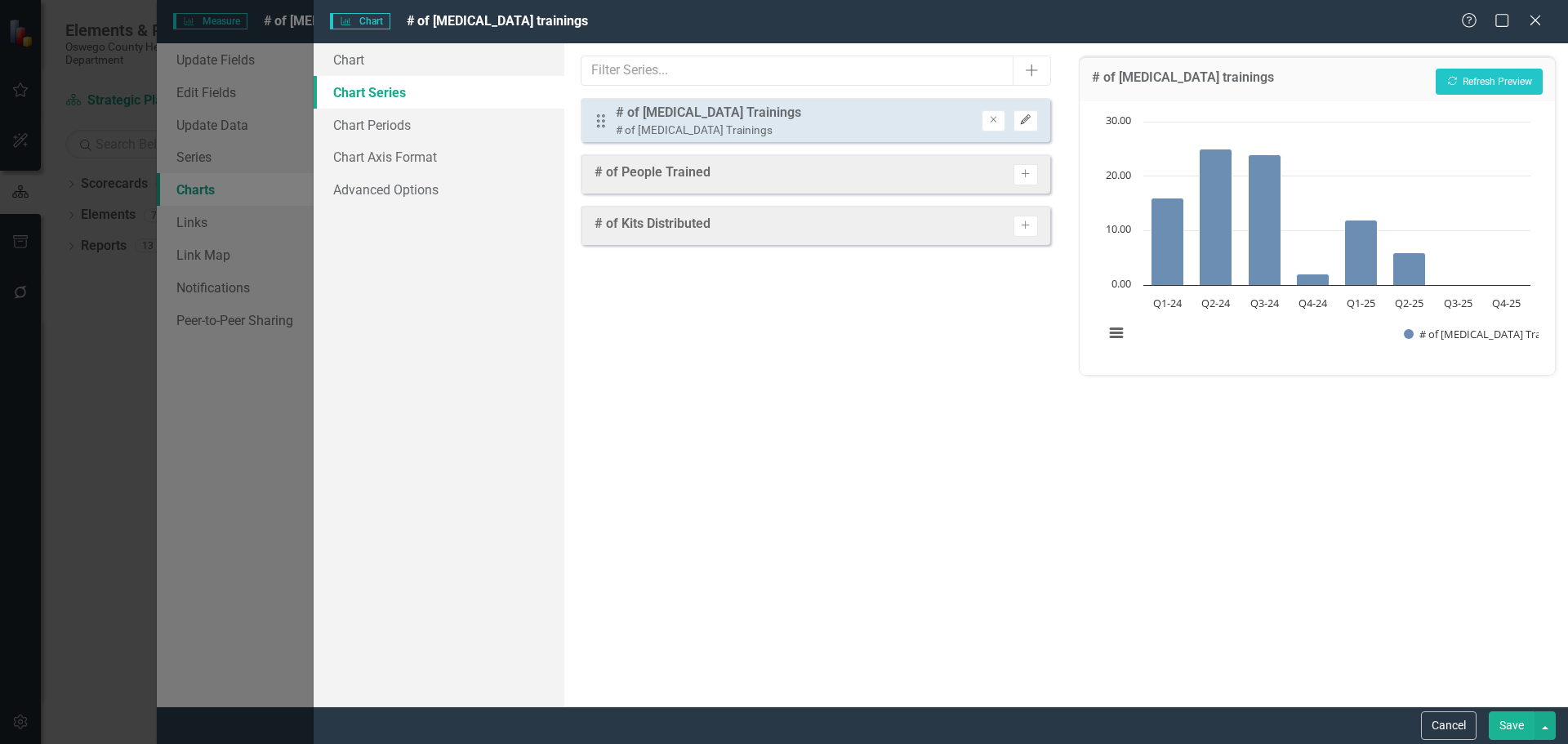
click at [1032, 125] on button "Edit" at bounding box center [1025, 121] width 23 height 22
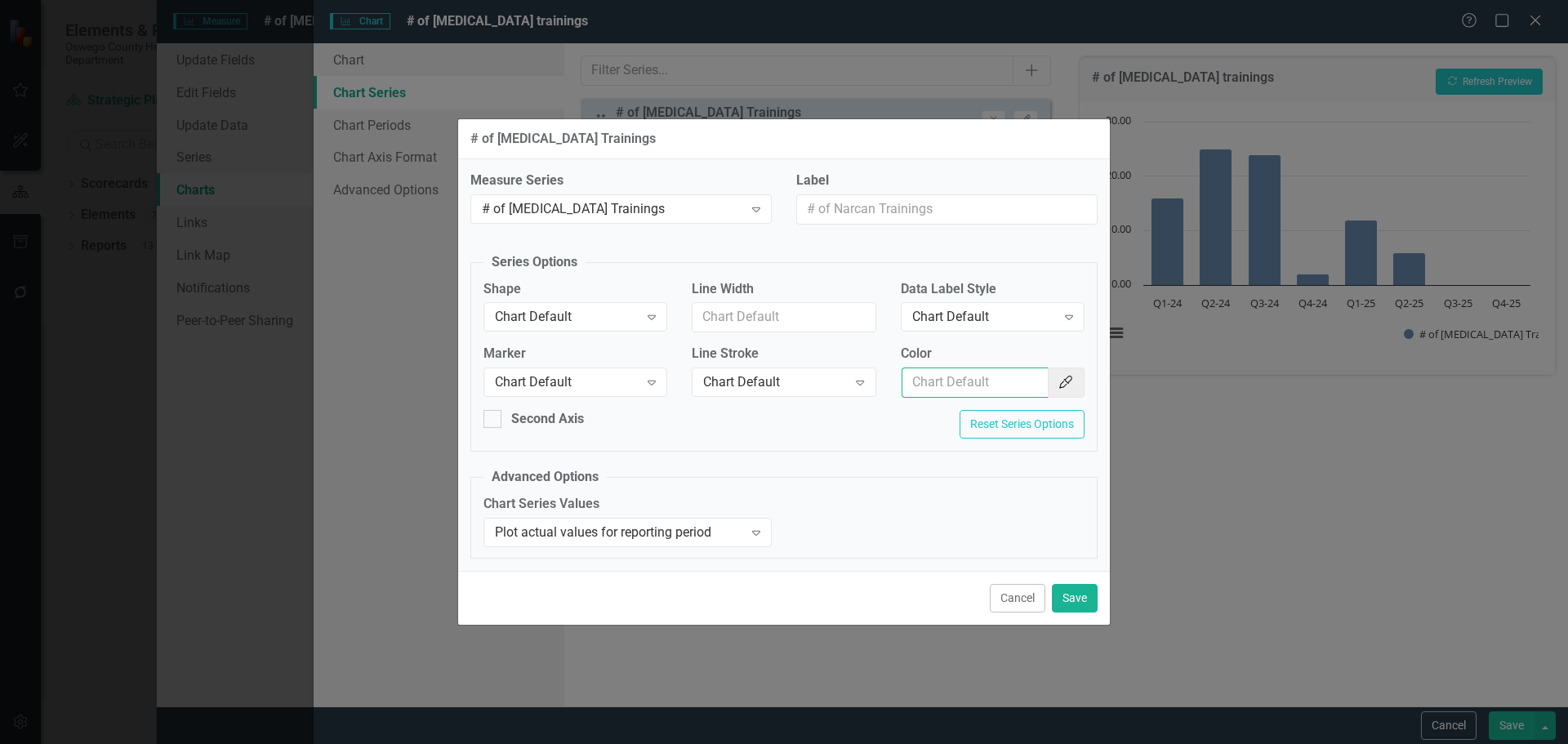
drag, startPoint x: 959, startPoint y: 376, endPoint x: 960, endPoint y: 385, distance: 9.1
click at [959, 378] on input "Color" at bounding box center [975, 383] width 147 height 31
type input "154f82"
click at [1079, 605] on button "Save" at bounding box center [1075, 598] width 46 height 29
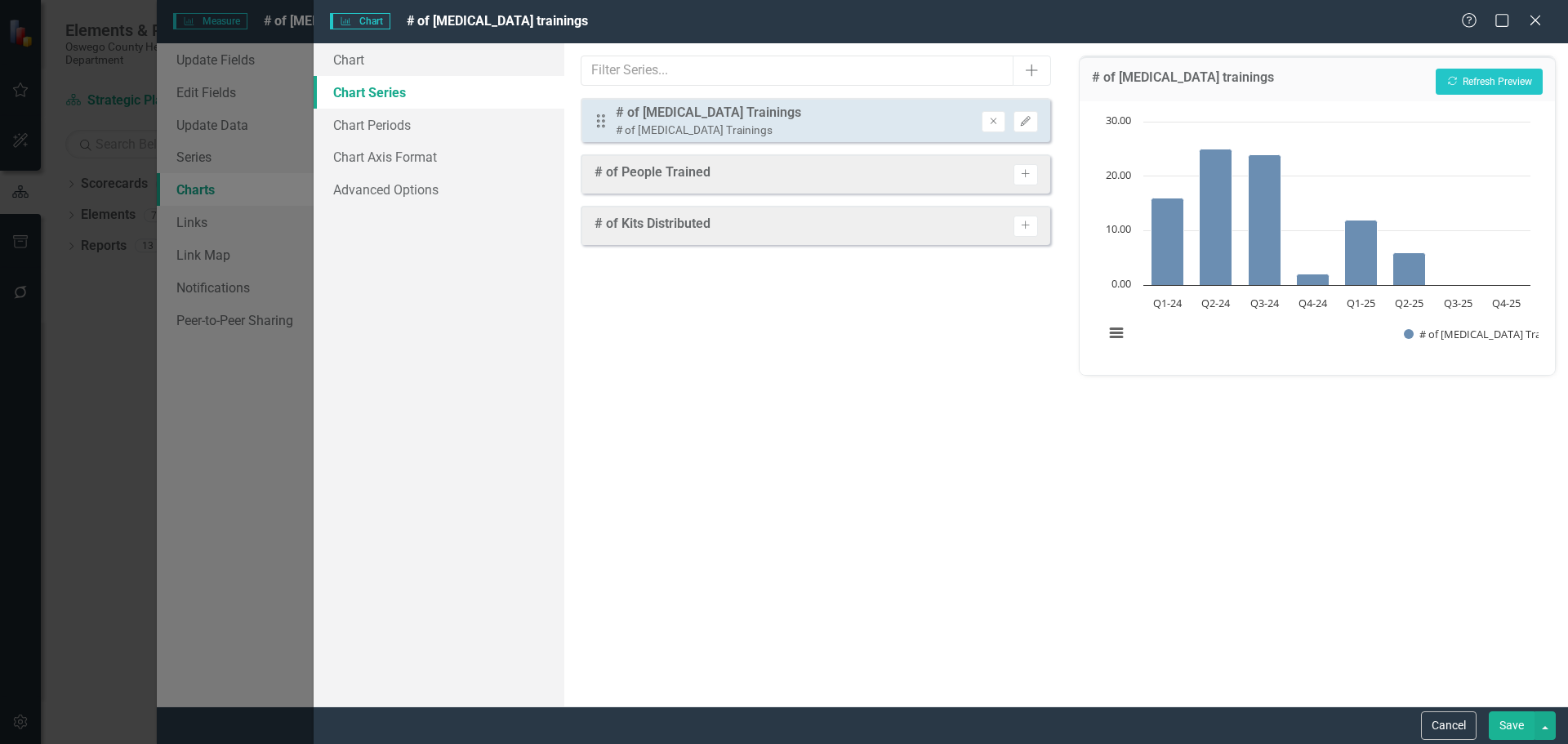
click at [1515, 731] on button "Save" at bounding box center [1511, 726] width 46 height 29
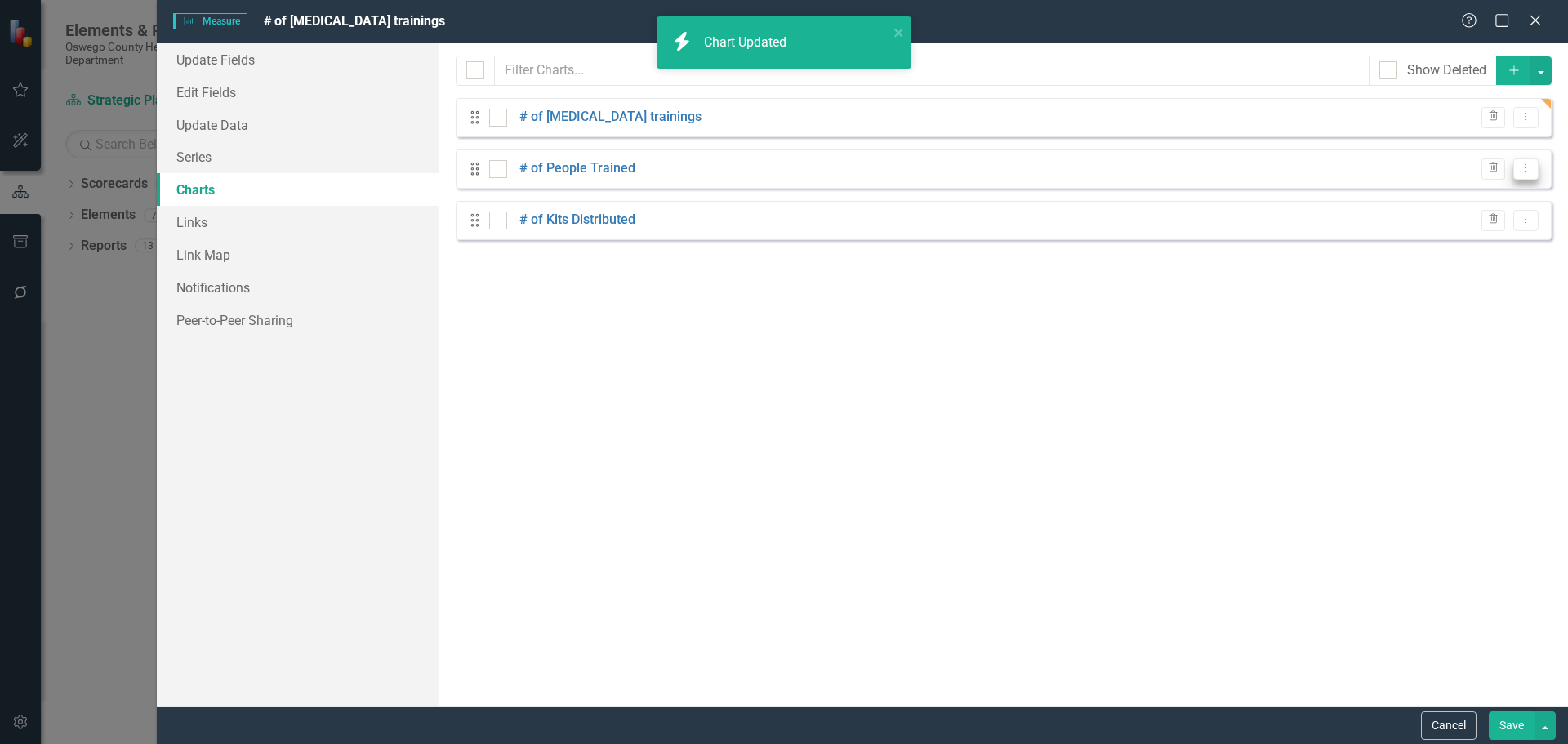
click at [1521, 168] on icon "Dropdown Menu" at bounding box center [1526, 168] width 13 height 11
click at [620, 161] on link "# of People Trained" at bounding box center [577, 168] width 116 height 19
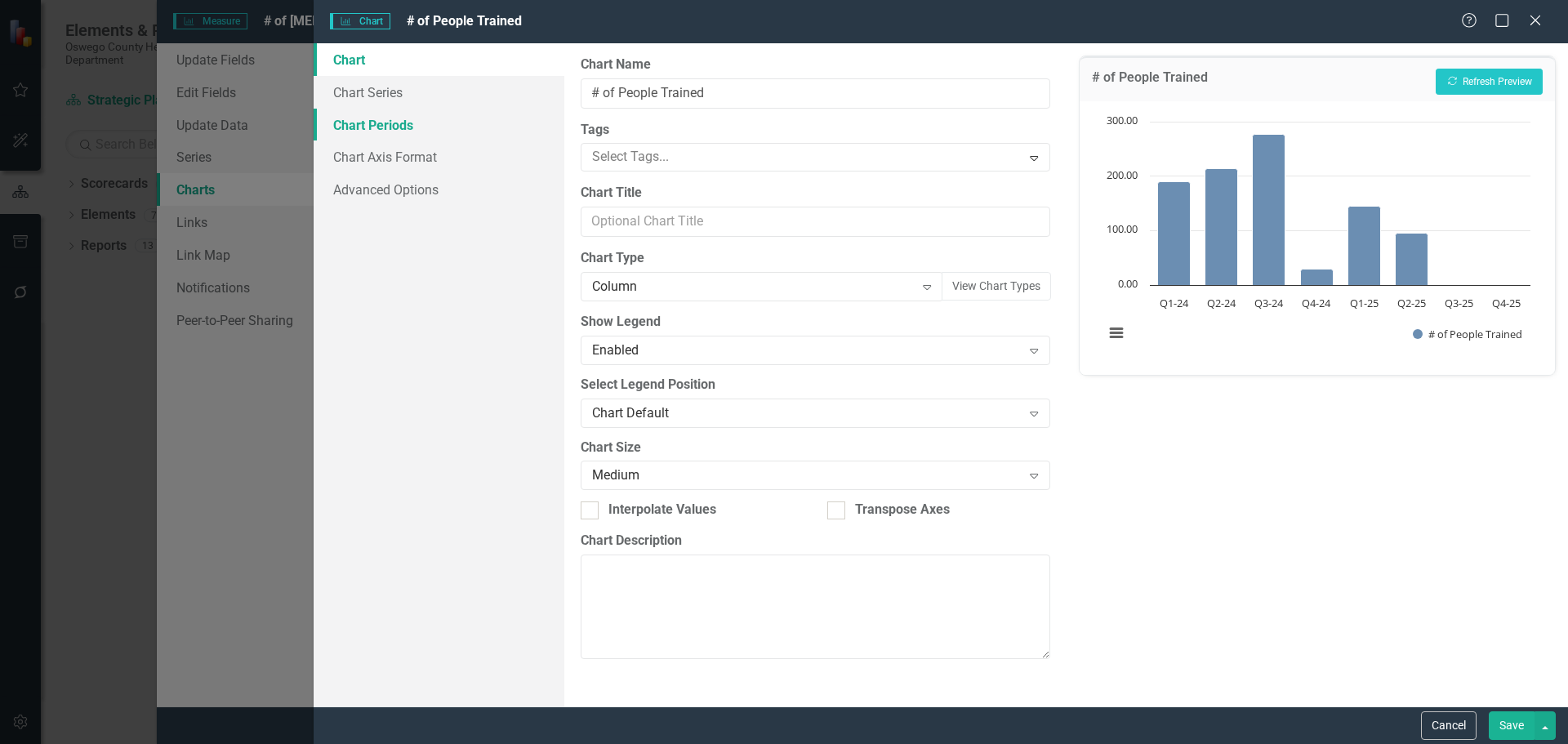
click at [396, 125] on link "Chart Periods" at bounding box center [439, 125] width 251 height 32
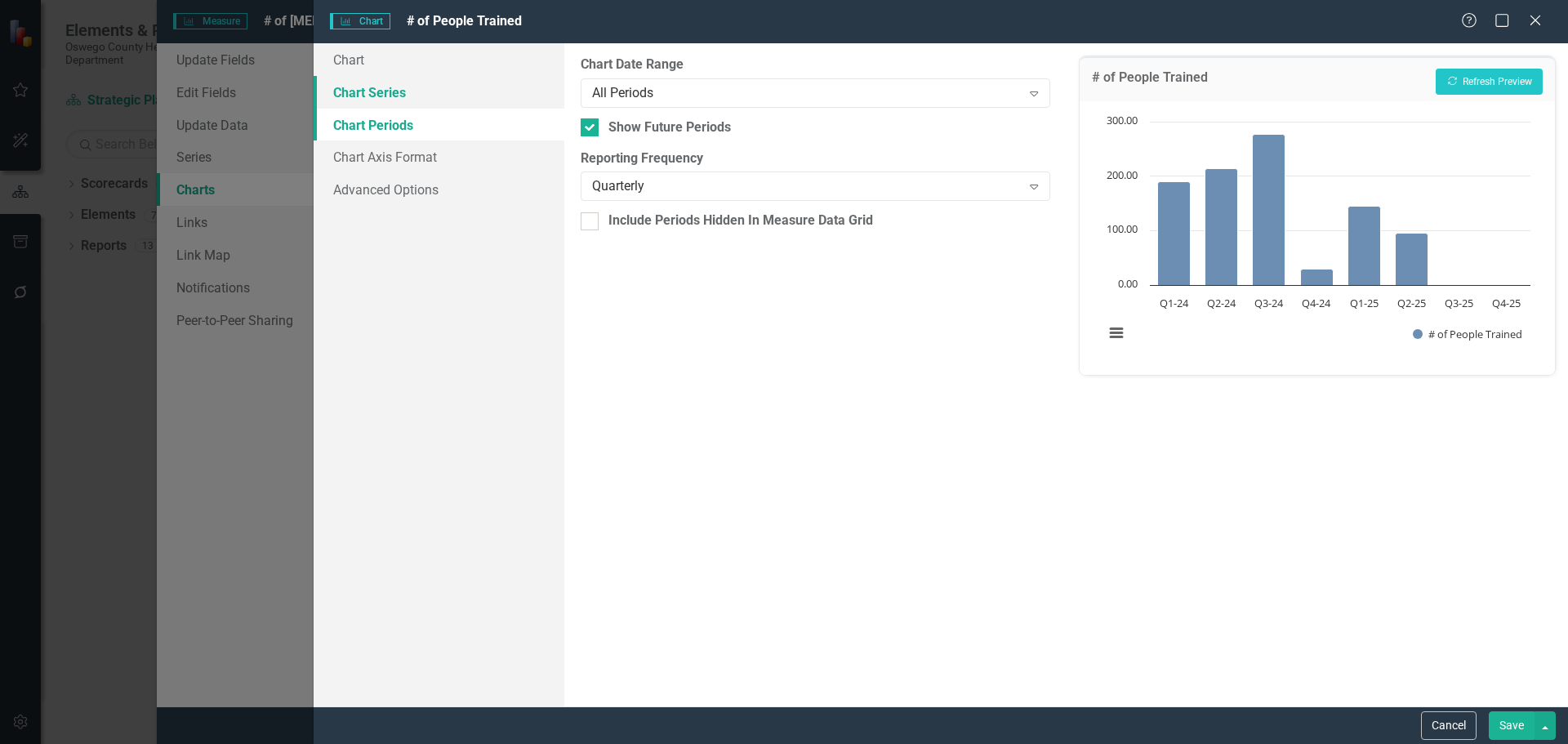
click at [388, 88] on link "Chart Series" at bounding box center [439, 93] width 251 height 32
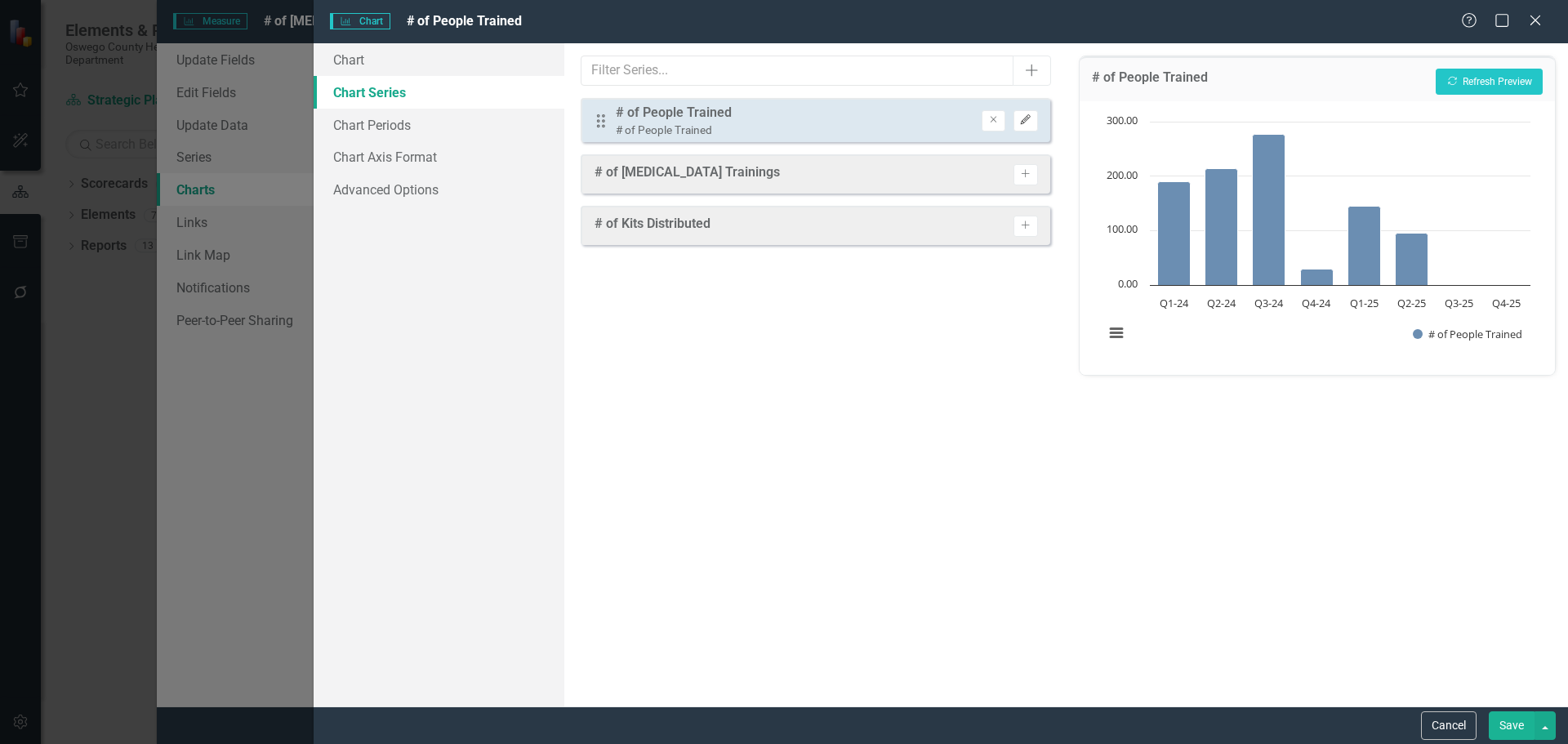
click at [1028, 124] on icon "Edit" at bounding box center [1025, 120] width 13 height 10
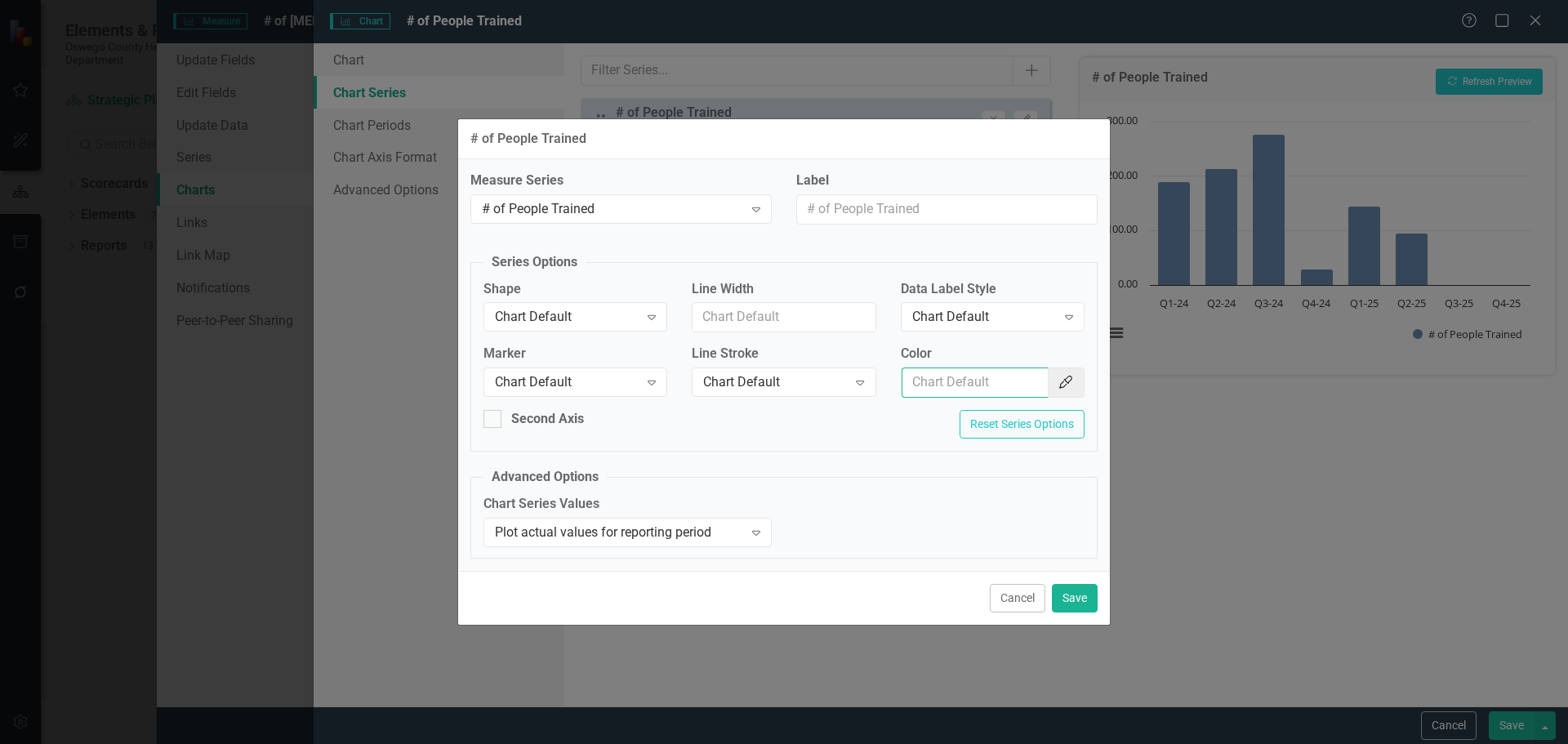
click at [964, 387] on input "Color" at bounding box center [975, 383] width 147 height 31
type input "154f82"
click at [1078, 607] on button "Save" at bounding box center [1075, 598] width 46 height 29
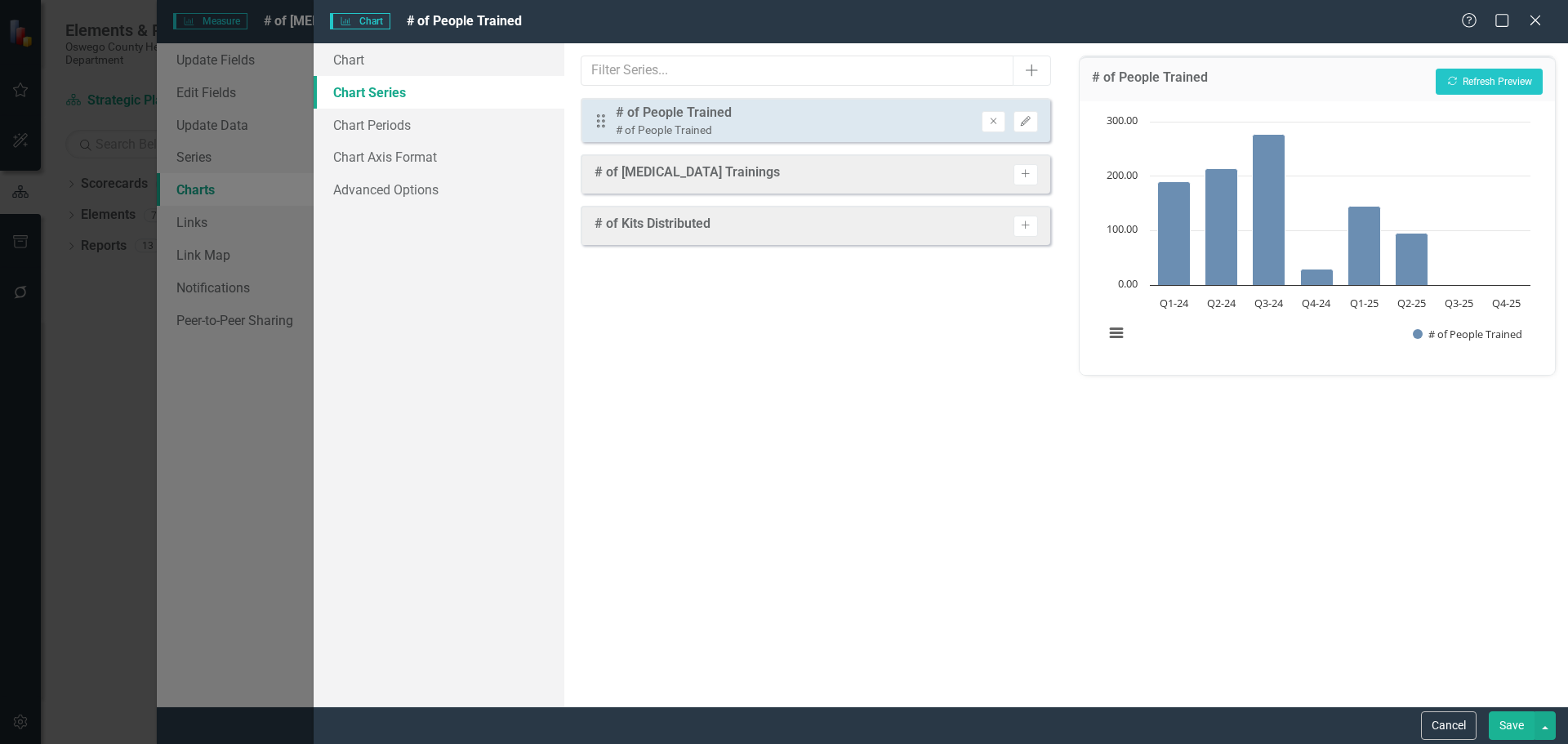
click at [1520, 724] on button "Save" at bounding box center [1511, 726] width 46 height 29
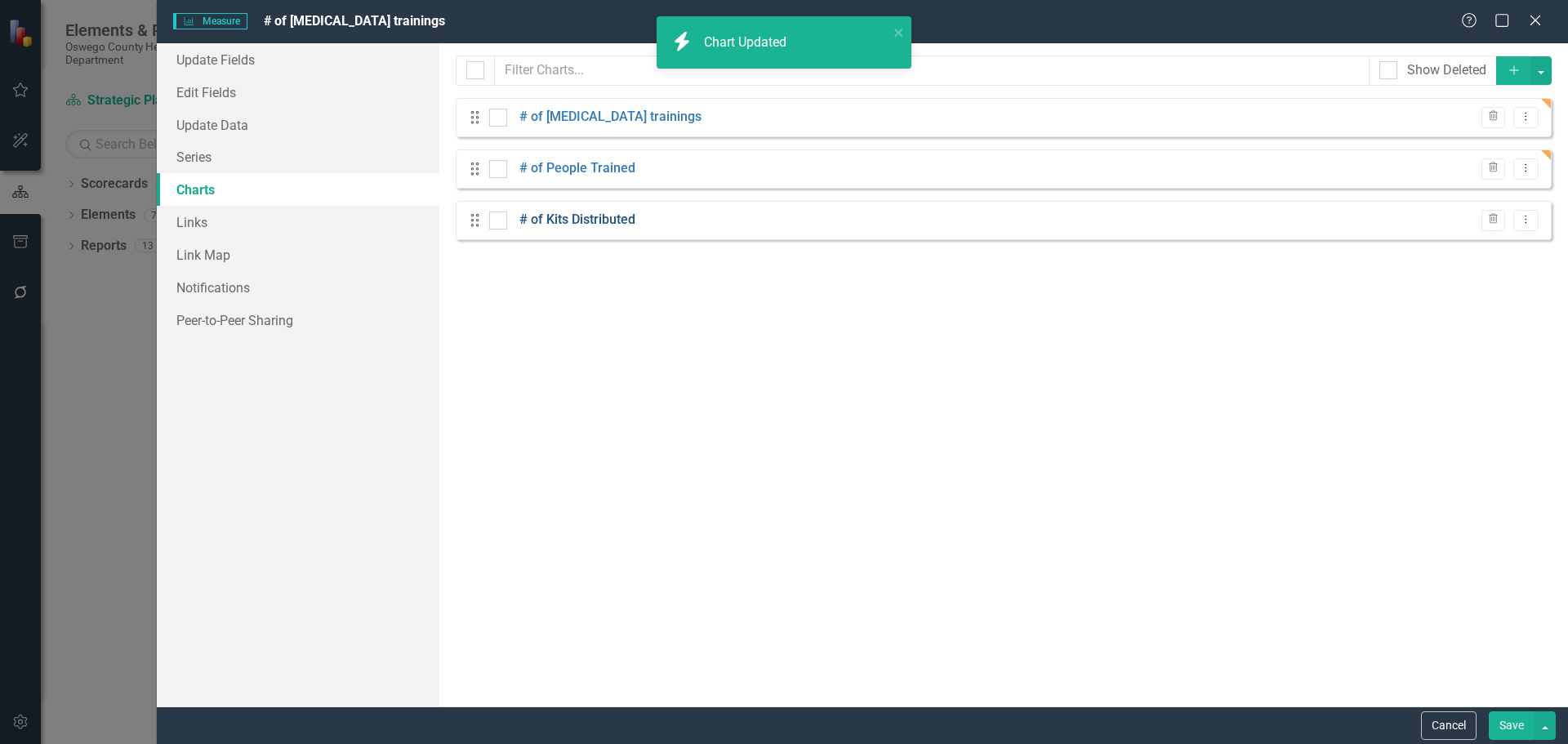
click at [580, 226] on link "# of Kits Distributed" at bounding box center [577, 219] width 116 height 19
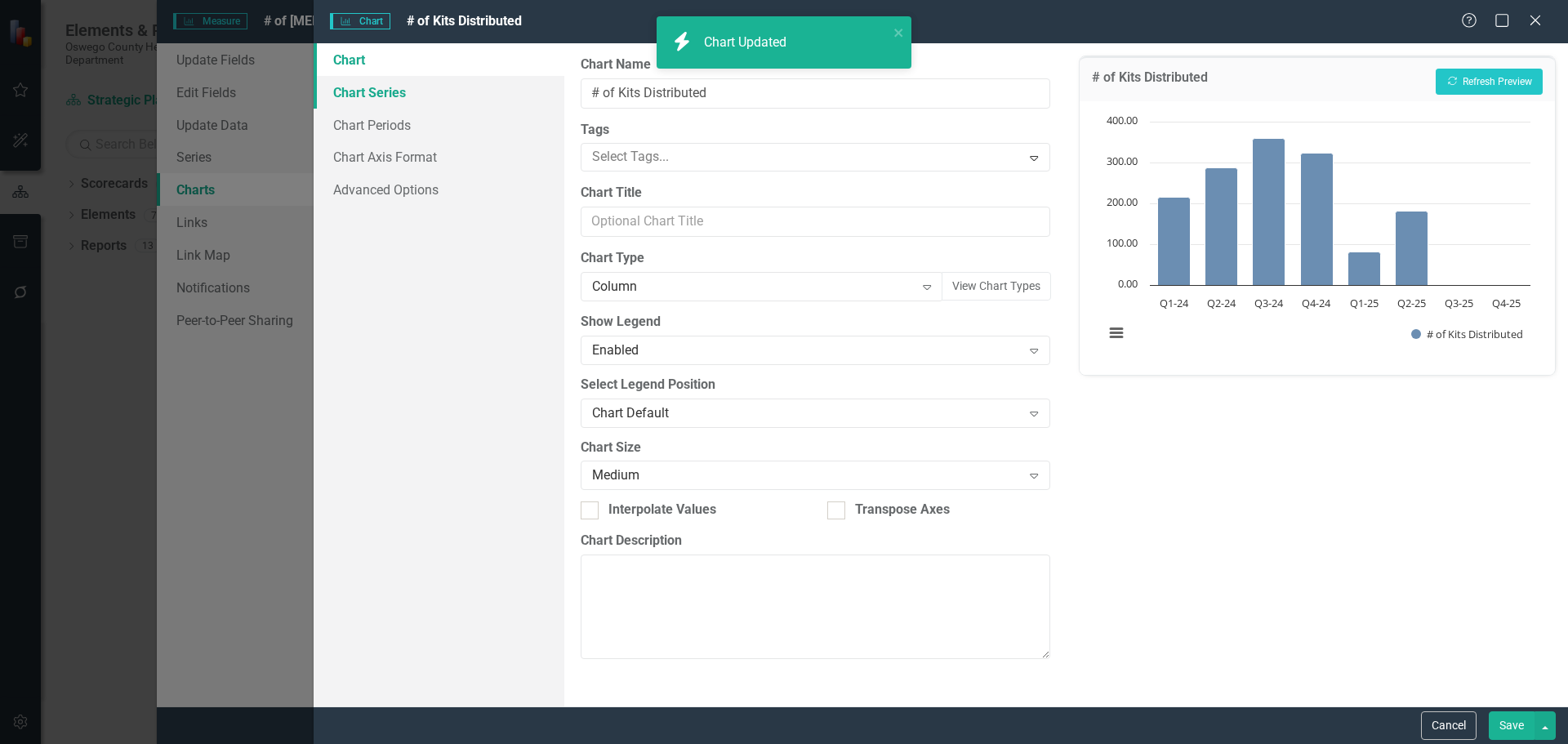
click at [388, 93] on link "Chart Series" at bounding box center [439, 93] width 251 height 32
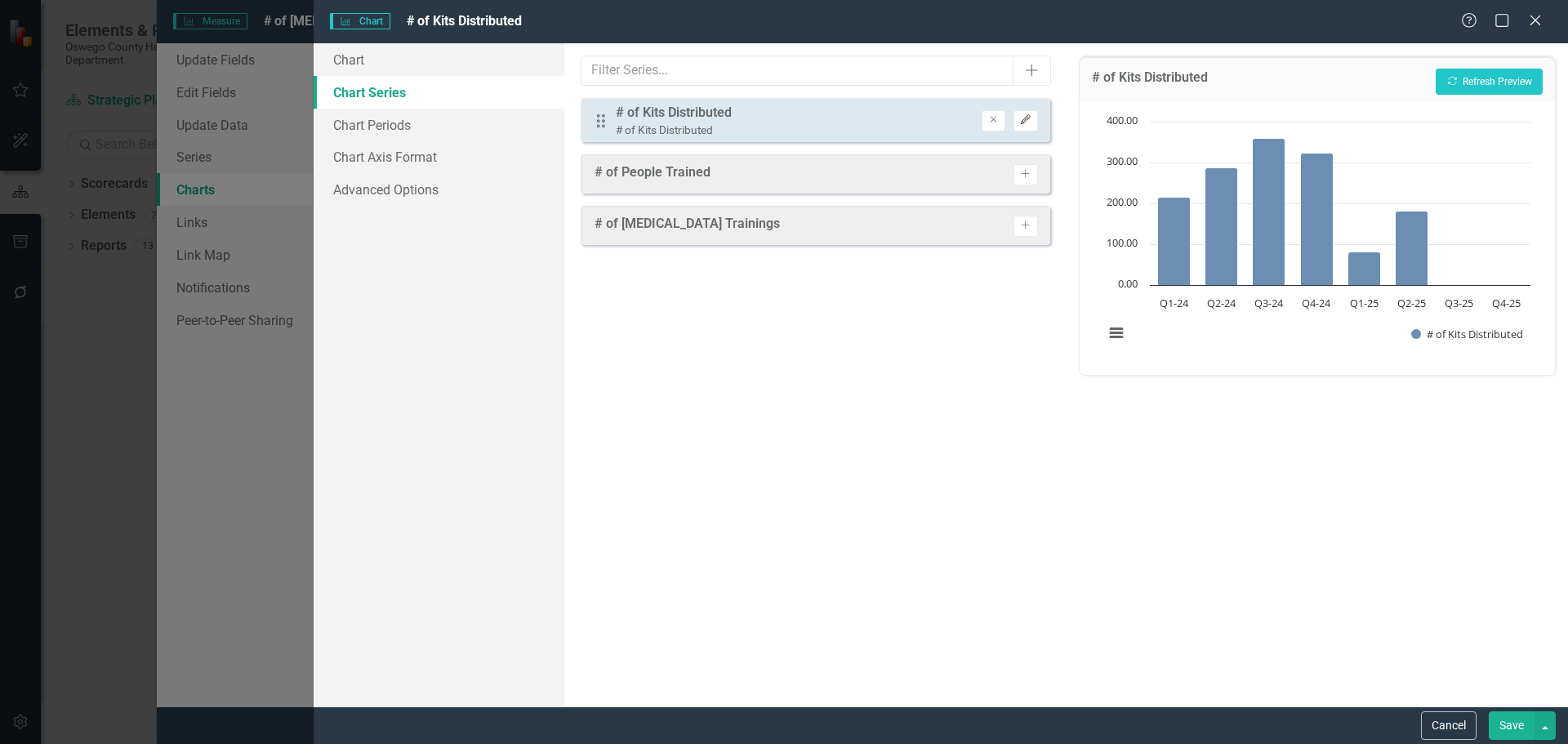
click at [1032, 121] on button "Edit" at bounding box center [1025, 121] width 23 height 22
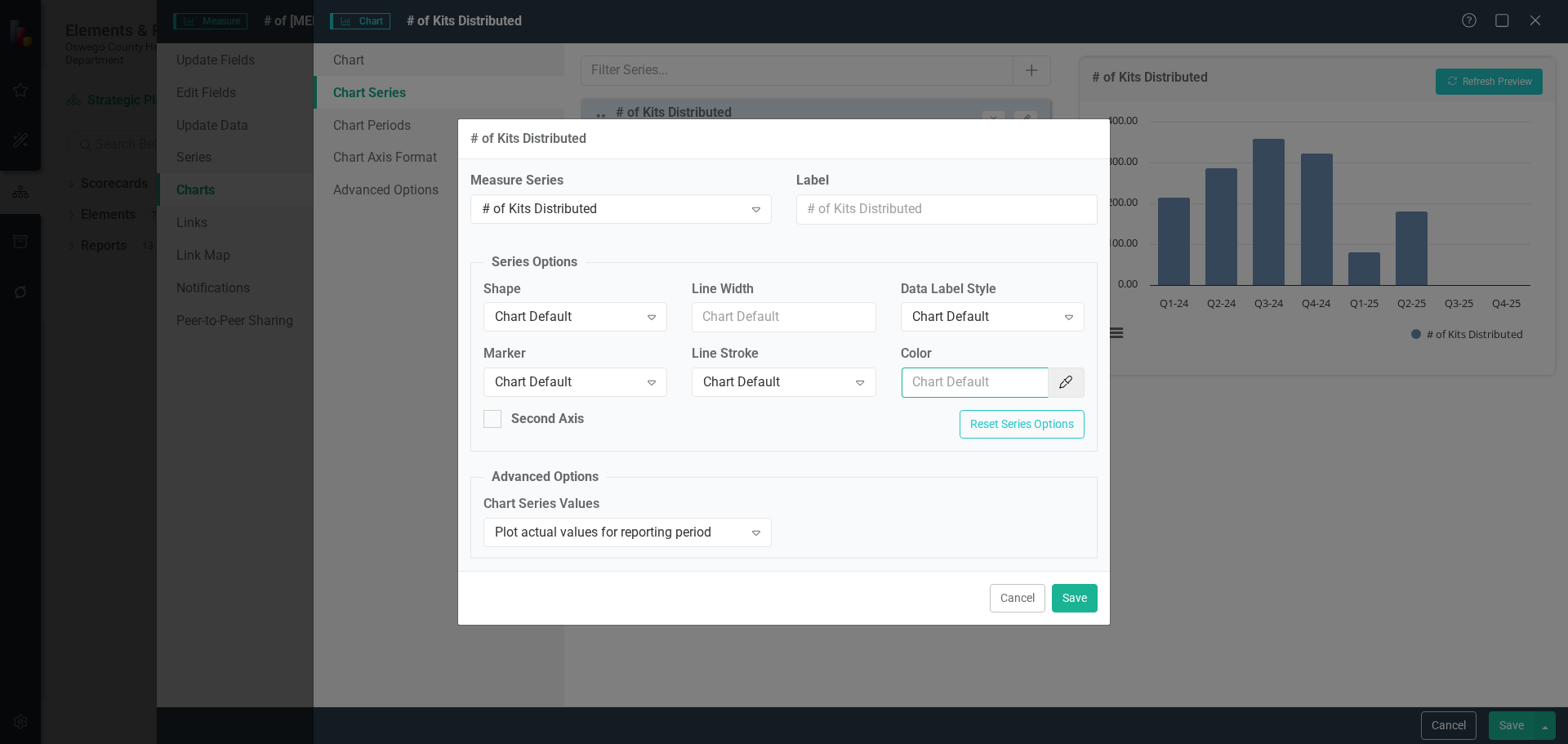
drag, startPoint x: 976, startPoint y: 377, endPoint x: 975, endPoint y: 392, distance: 15.0
click at [976, 377] on input "Color" at bounding box center [975, 383] width 147 height 31
type input "154f82"
click at [1077, 596] on button "Save" at bounding box center [1075, 598] width 46 height 29
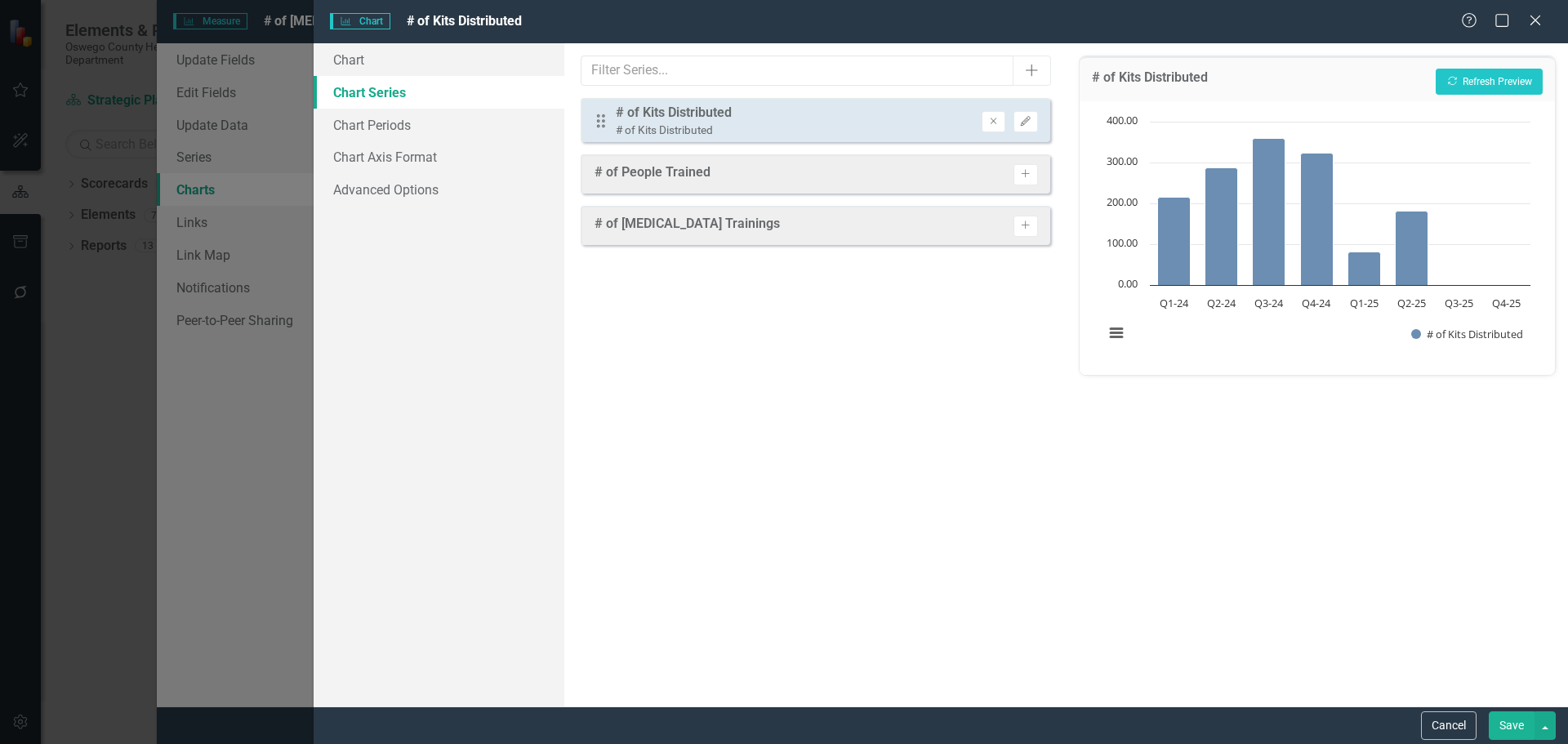
click at [1502, 722] on button "Save" at bounding box center [1511, 726] width 46 height 29
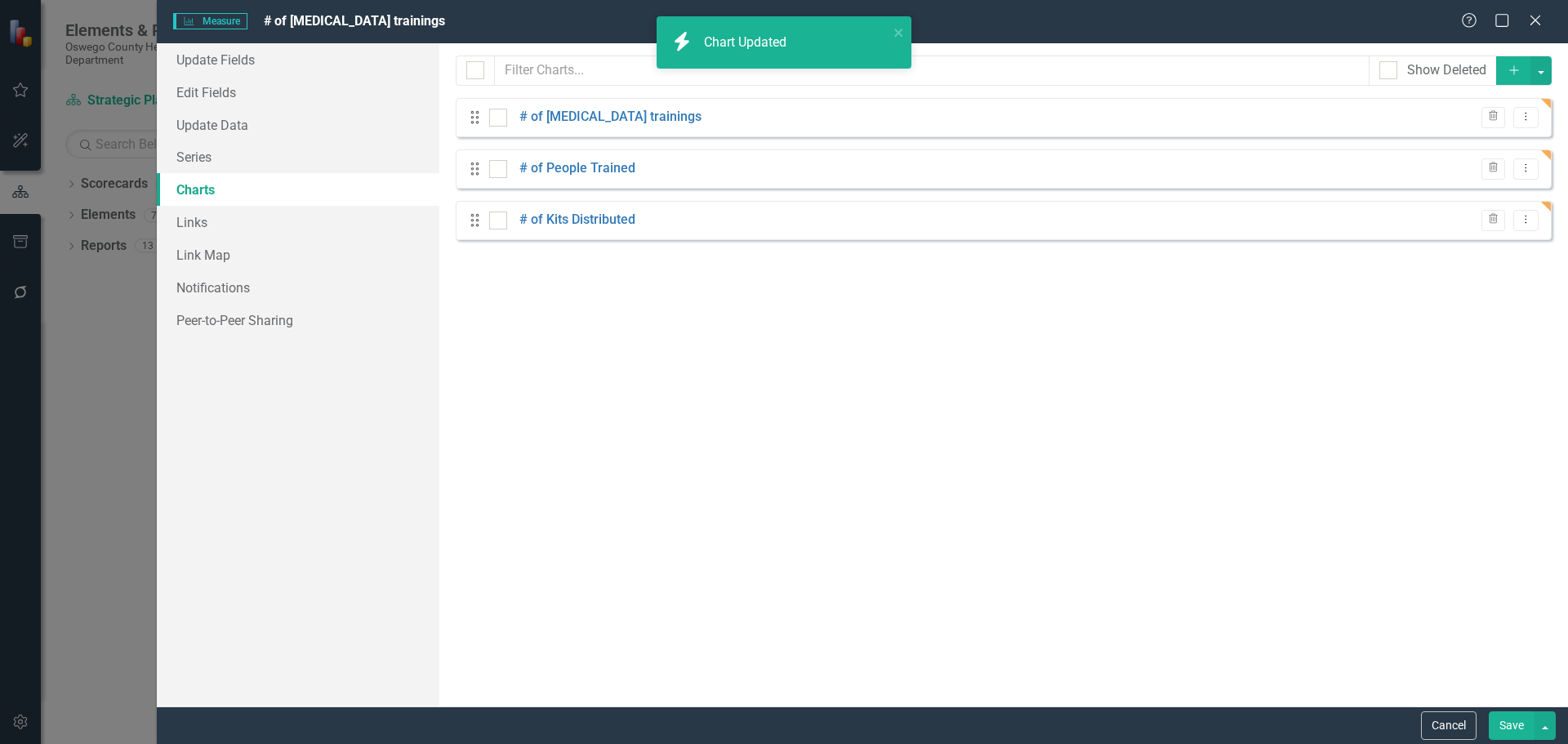
click at [1510, 730] on button "Save" at bounding box center [1511, 726] width 46 height 29
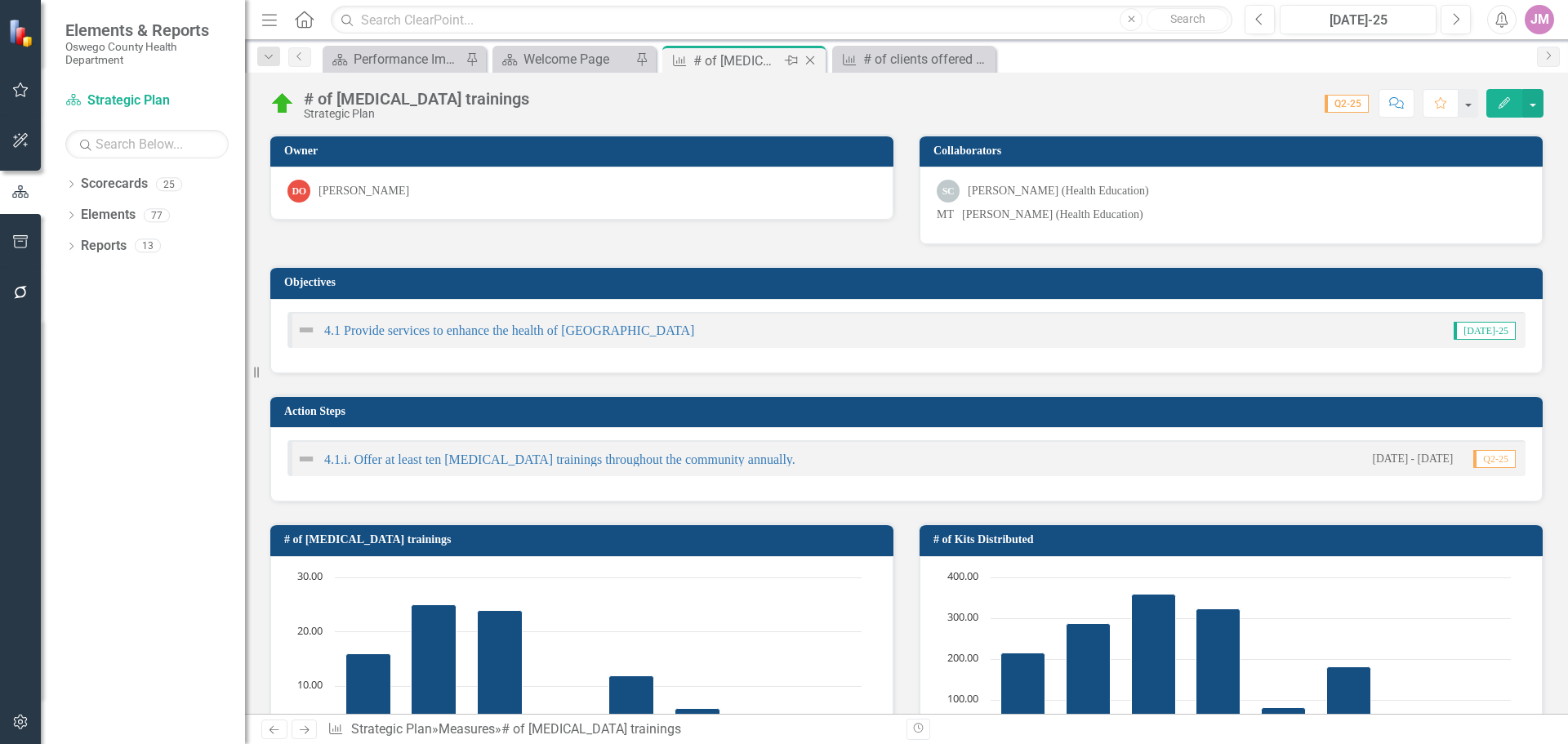
click at [811, 60] on icon at bounding box center [811, 61] width 9 height 9
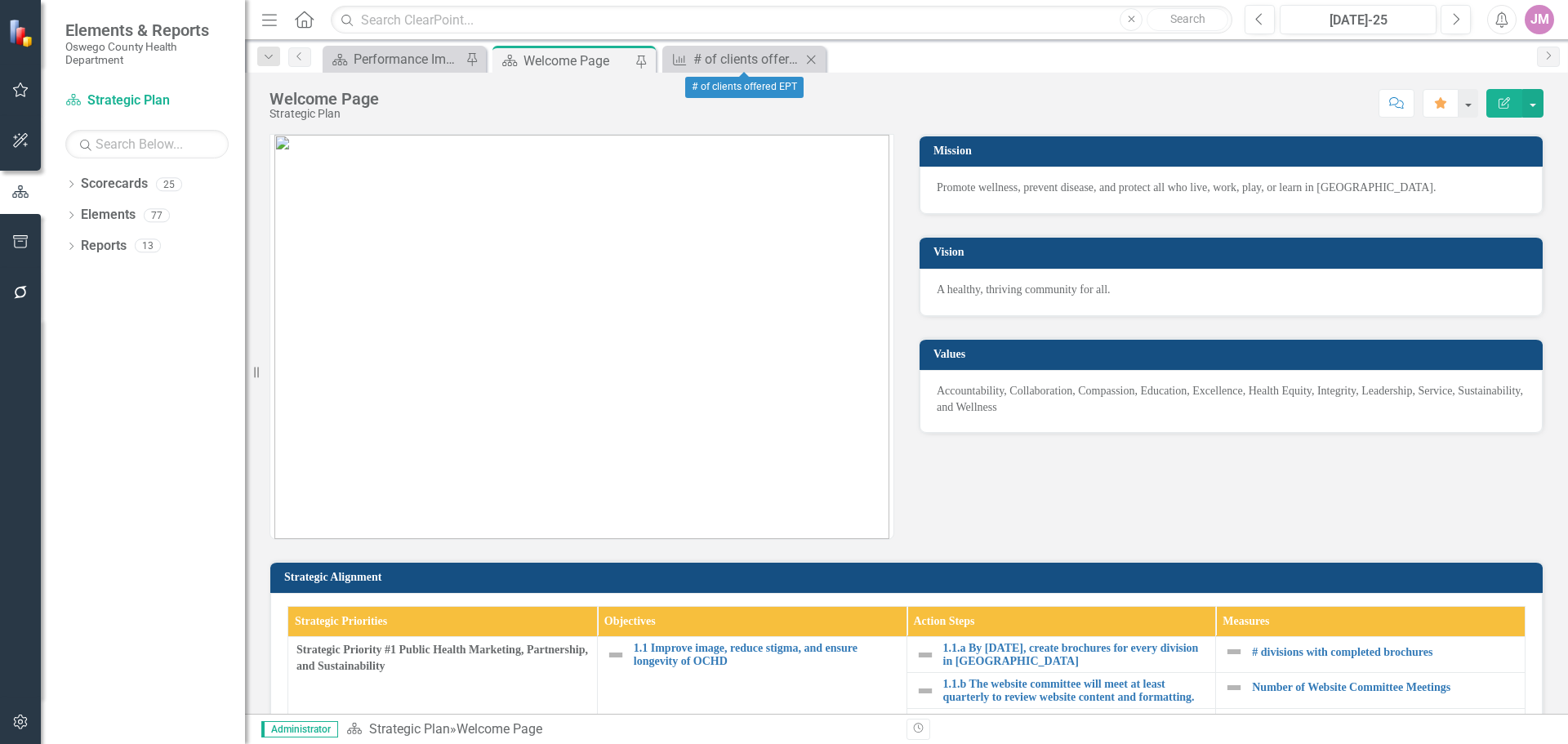
click at [813, 61] on icon at bounding box center [811, 59] width 9 height 9
click at [24, 245] on icon "button" at bounding box center [21, 242] width 17 height 13
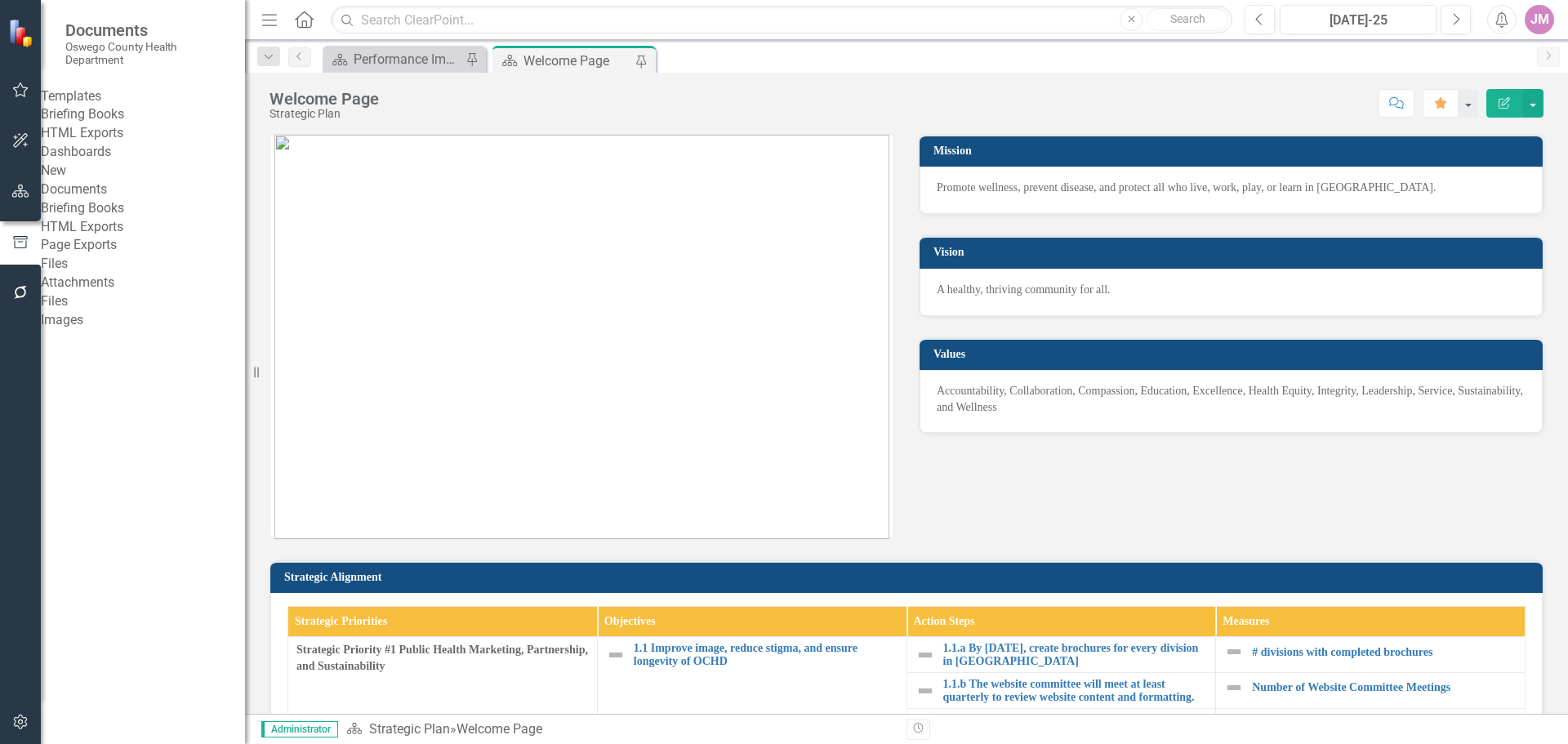
click at [120, 218] on link "Briefing Books" at bounding box center [142, 208] width 204 height 19
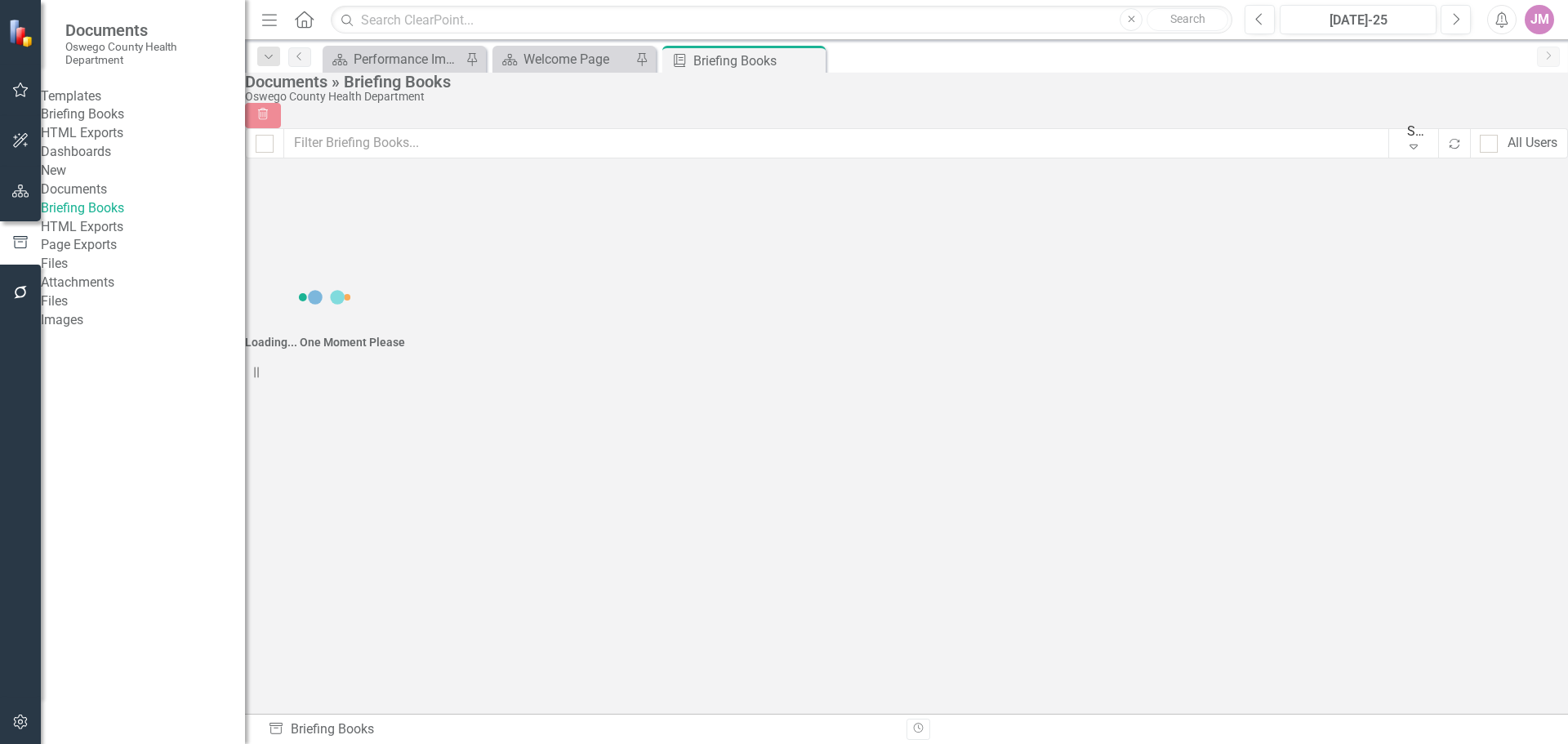
checkbox input "false"
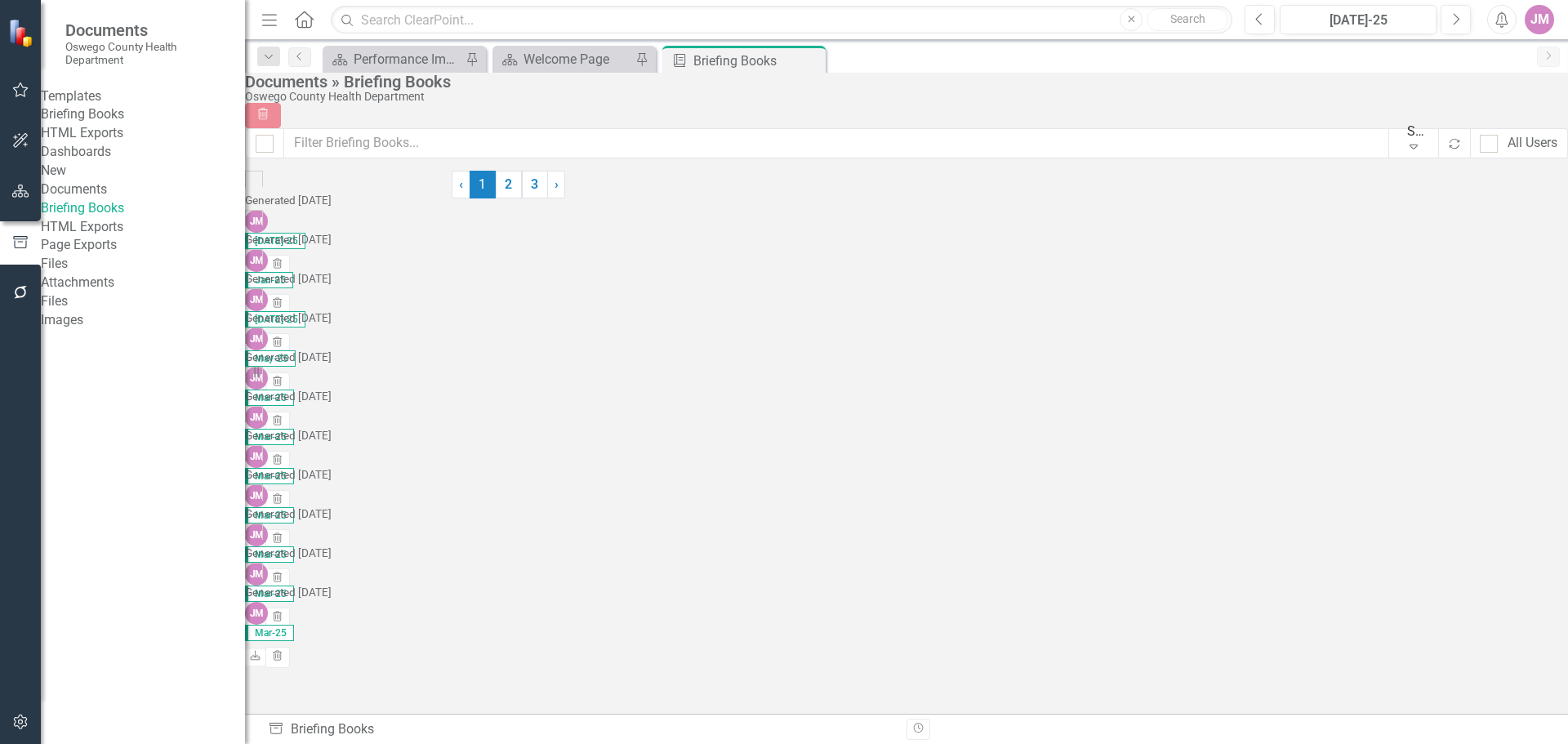
click at [142, 121] on link "Briefing Books" at bounding box center [142, 114] width 204 height 19
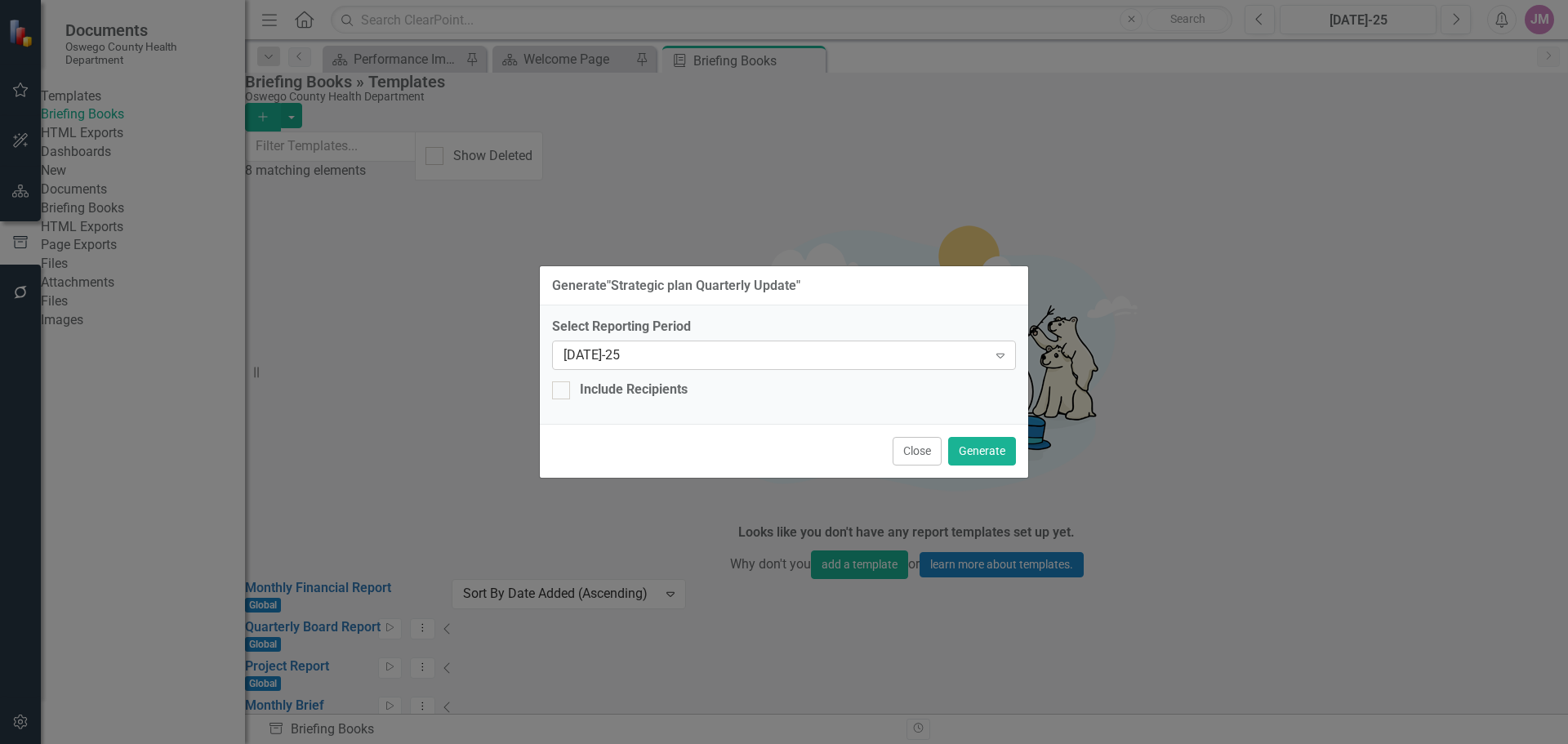
click at [1003, 362] on icon "Expand" at bounding box center [1000, 355] width 16 height 13
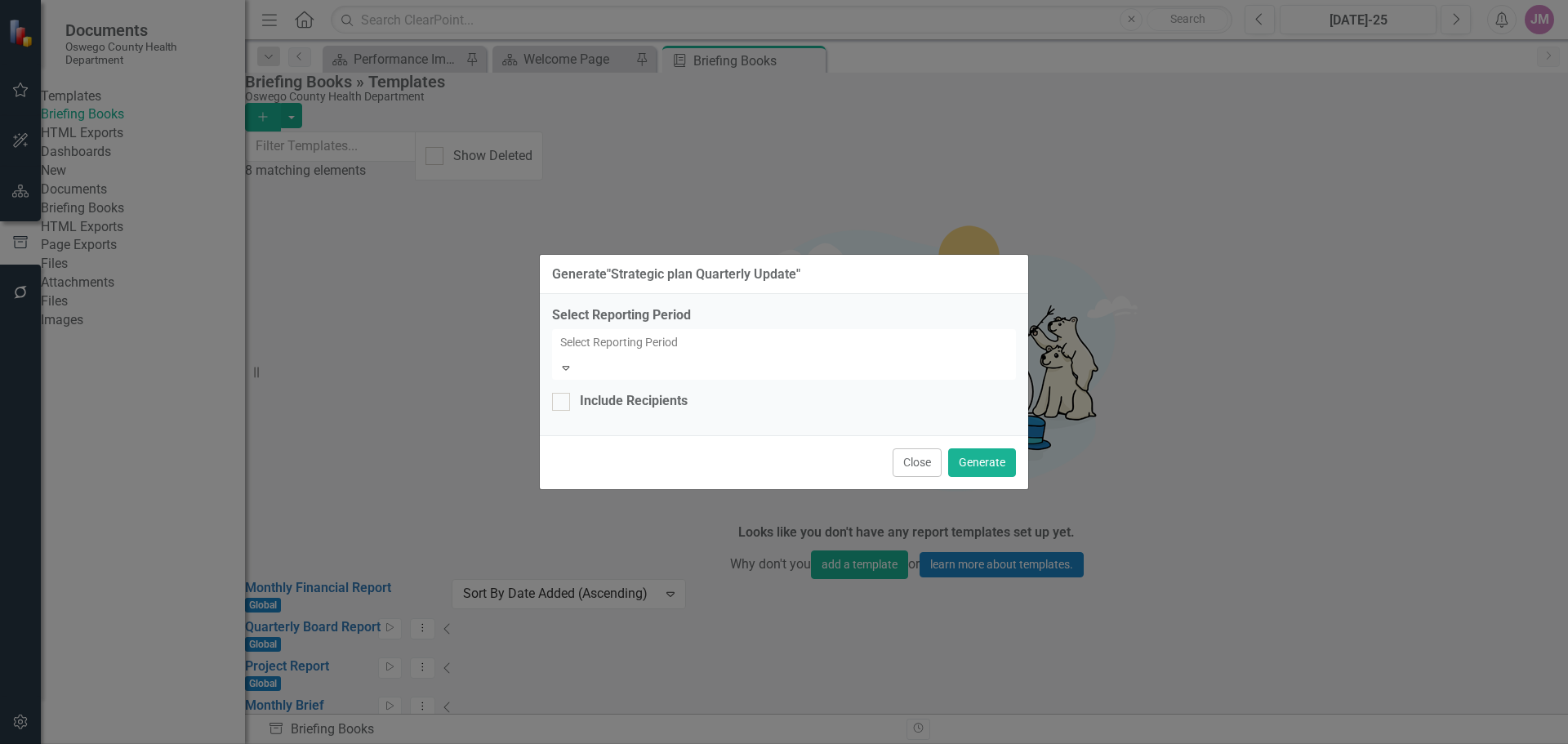
scroll to position [1126, 0]
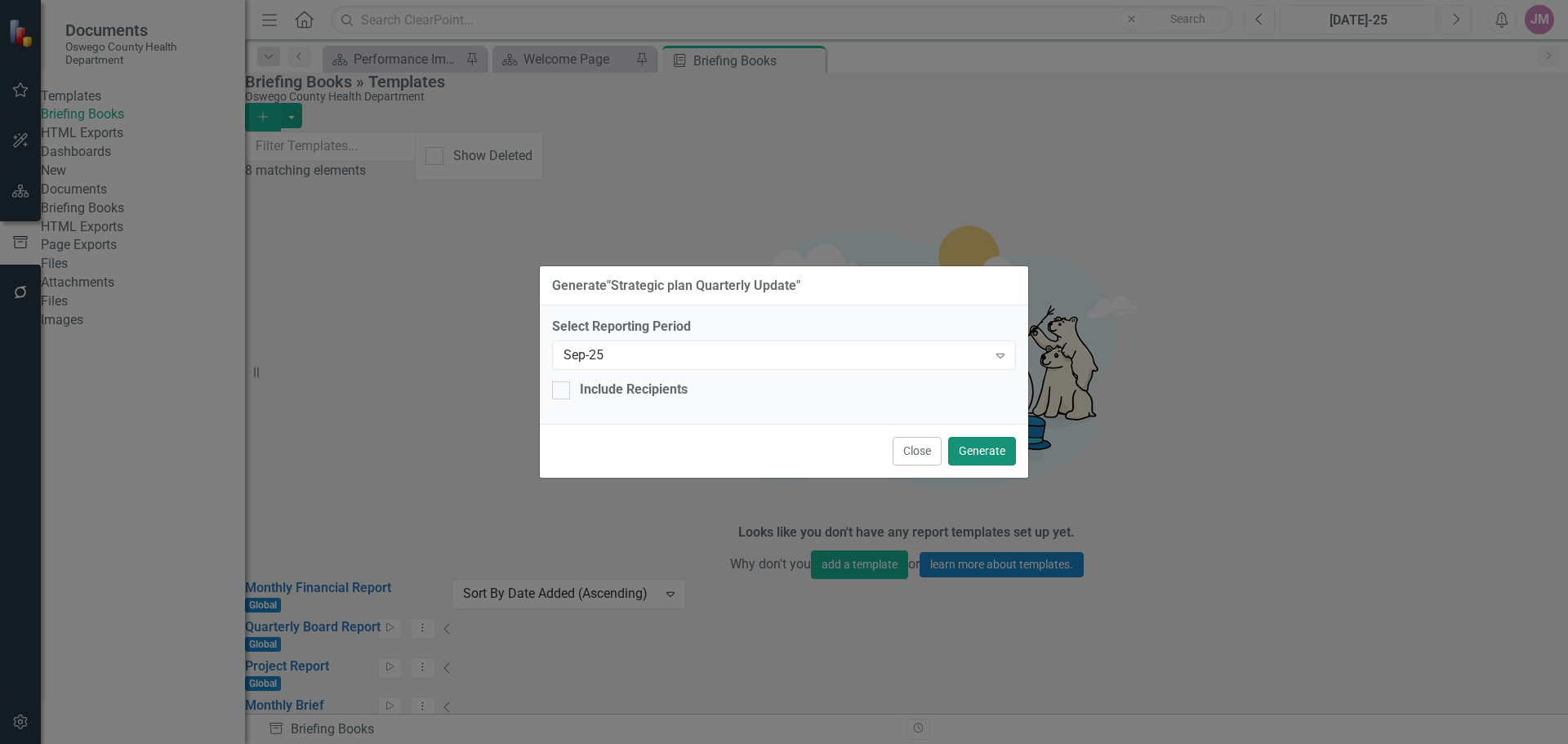
click at [990, 445] on button "Generate" at bounding box center [981, 451] width 67 height 29
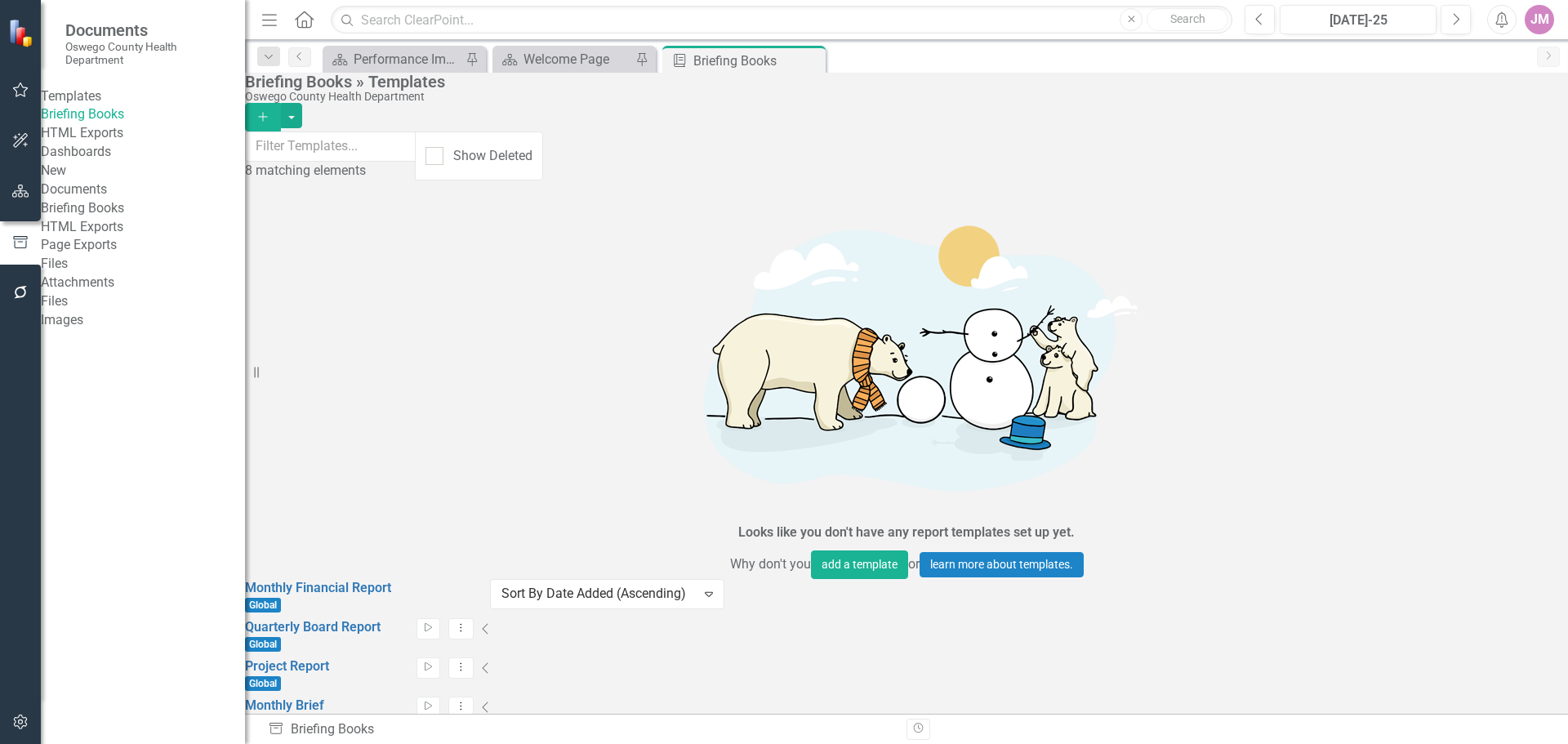
click at [112, 218] on link "Briefing Books" at bounding box center [142, 208] width 204 height 19
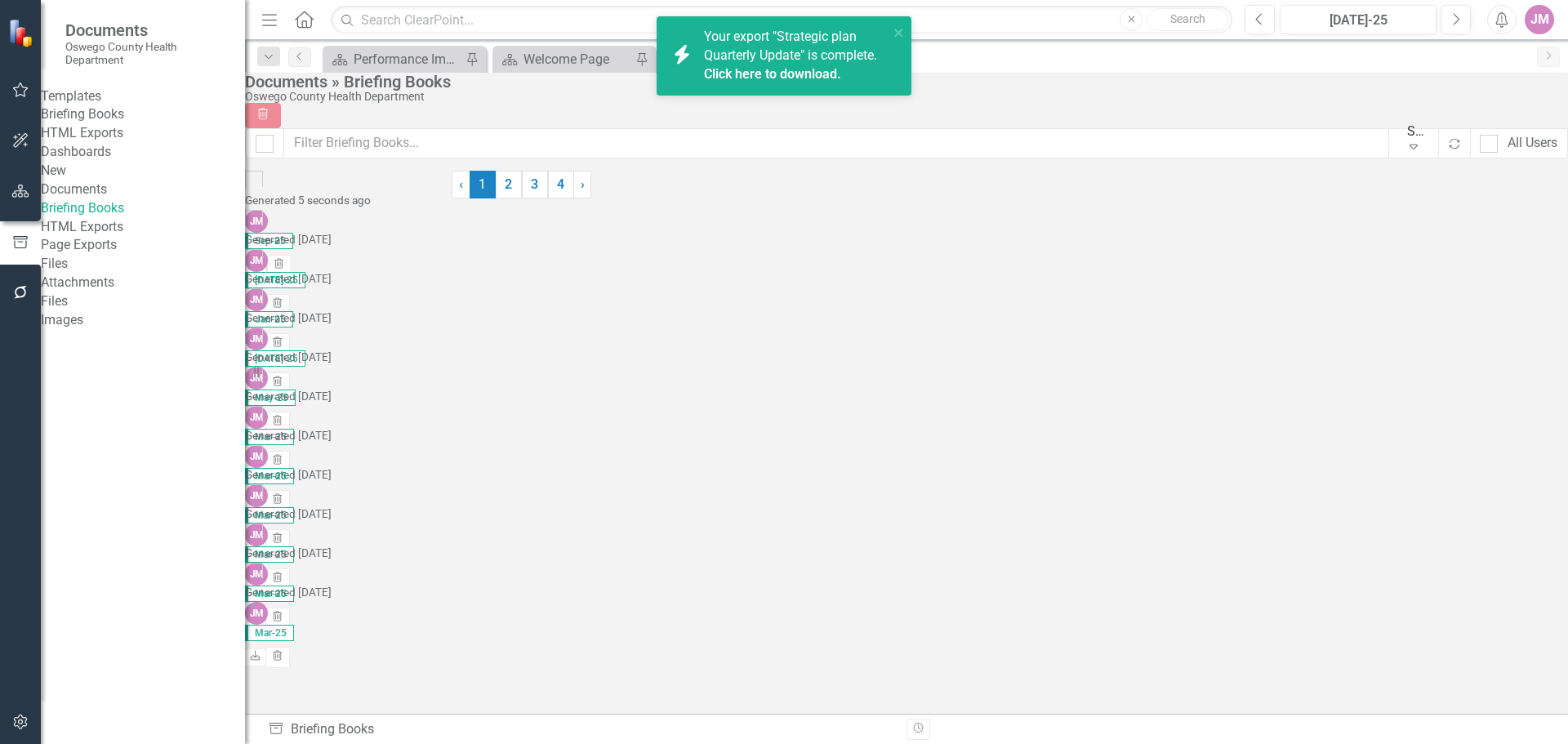
click at [262, 260] on icon "Download" at bounding box center [256, 264] width 13 height 10
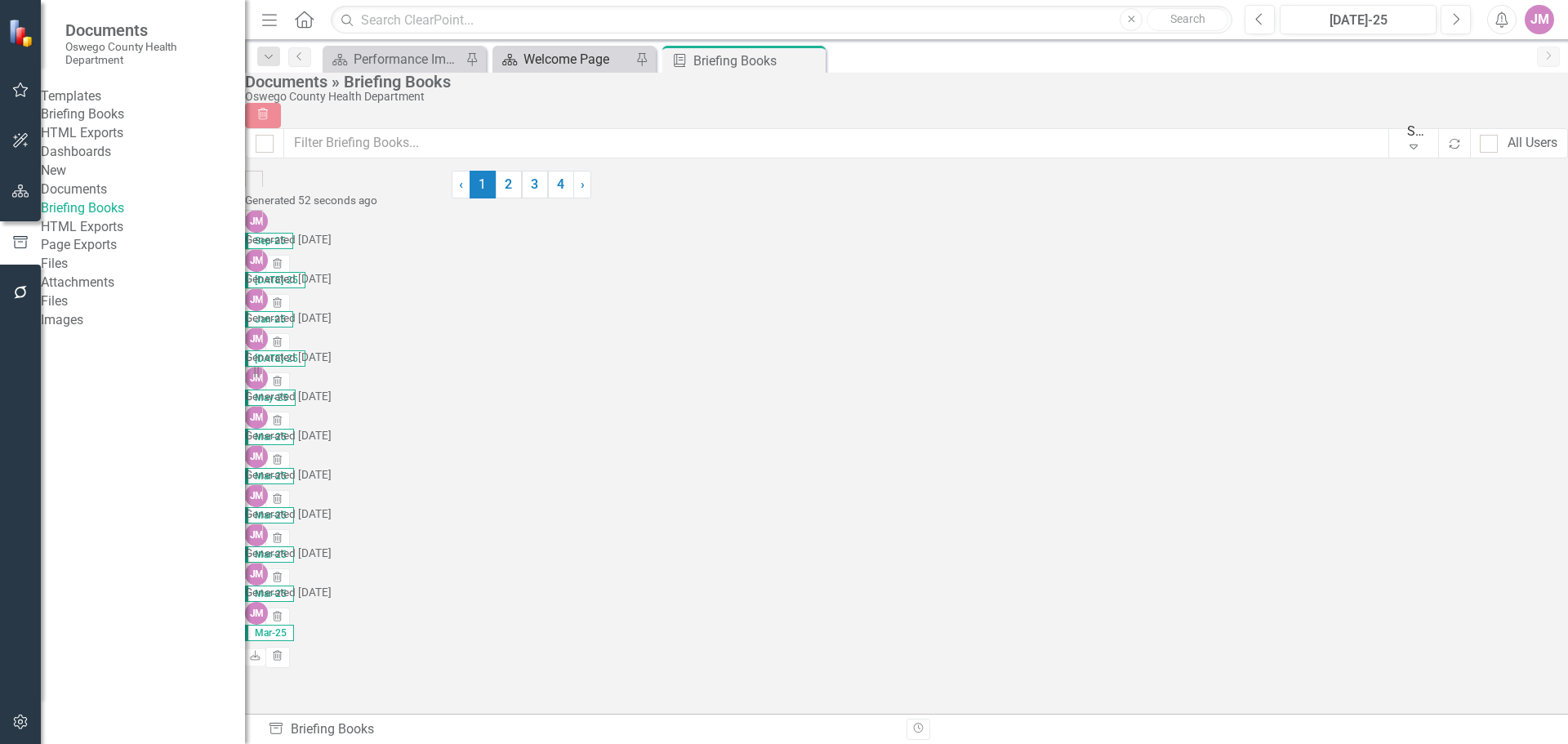
click at [550, 61] on div "Welcome Page" at bounding box center [578, 59] width 108 height 21
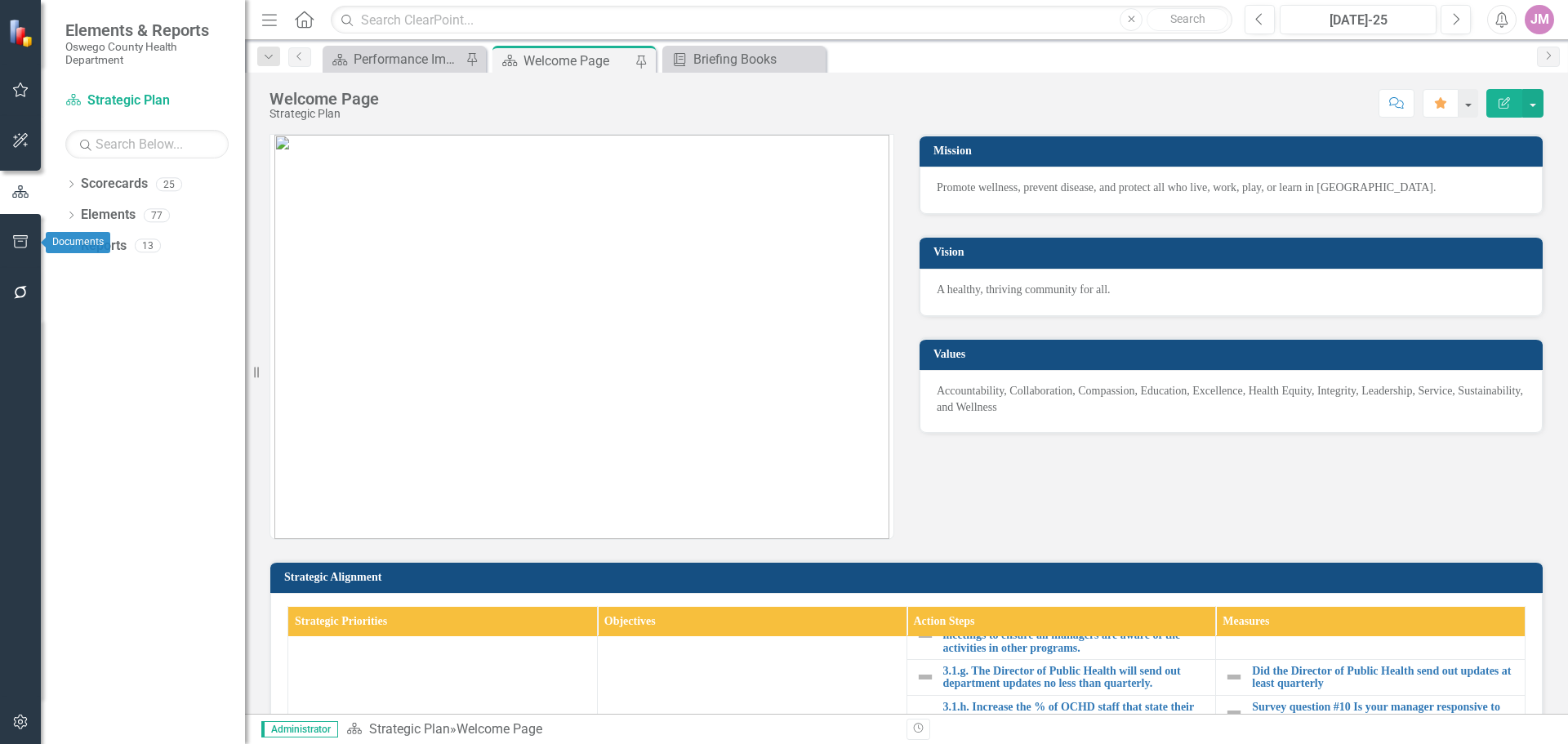
click at [32, 239] on button "button" at bounding box center [21, 243] width 37 height 34
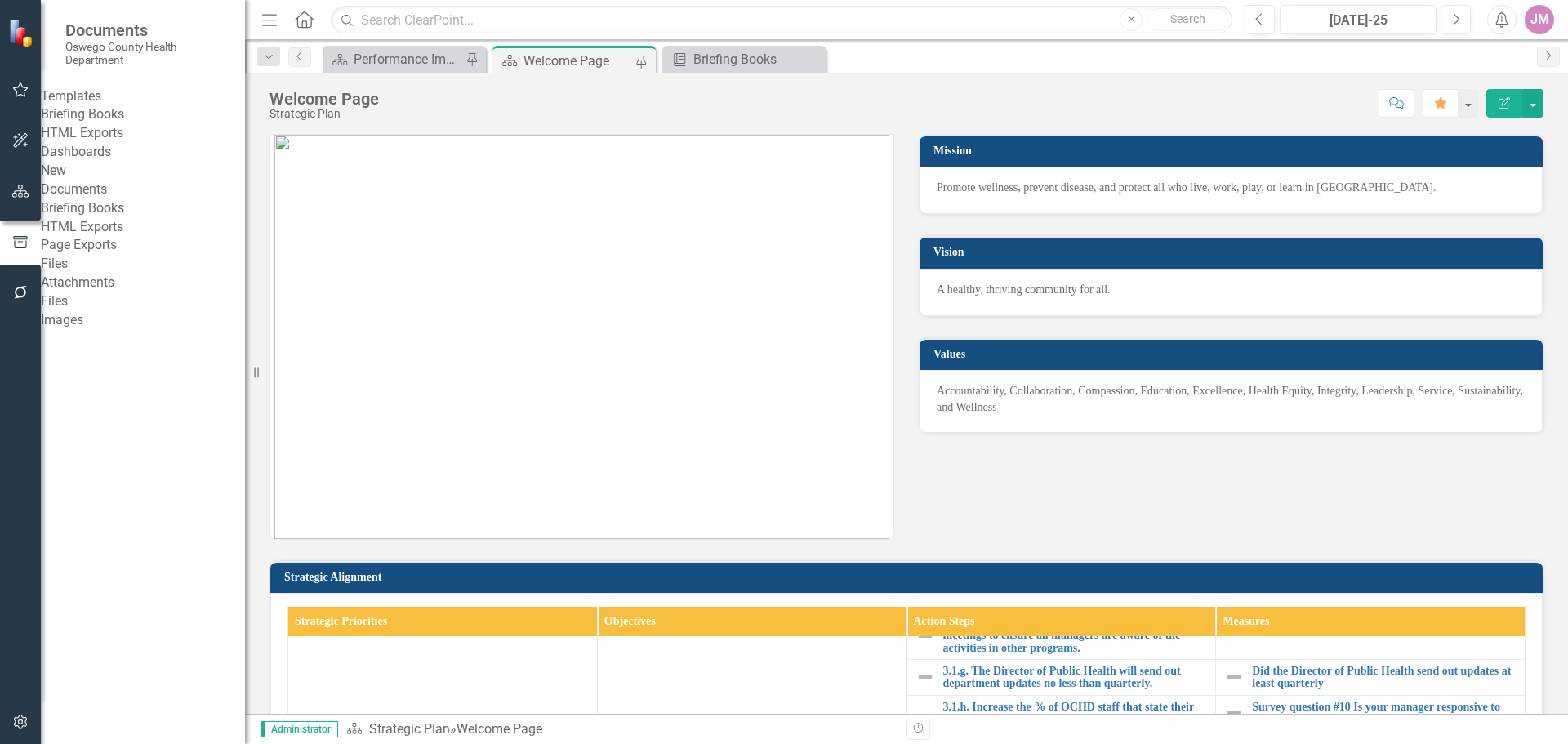
click at [98, 218] on link "Briefing Books" at bounding box center [142, 208] width 204 height 19
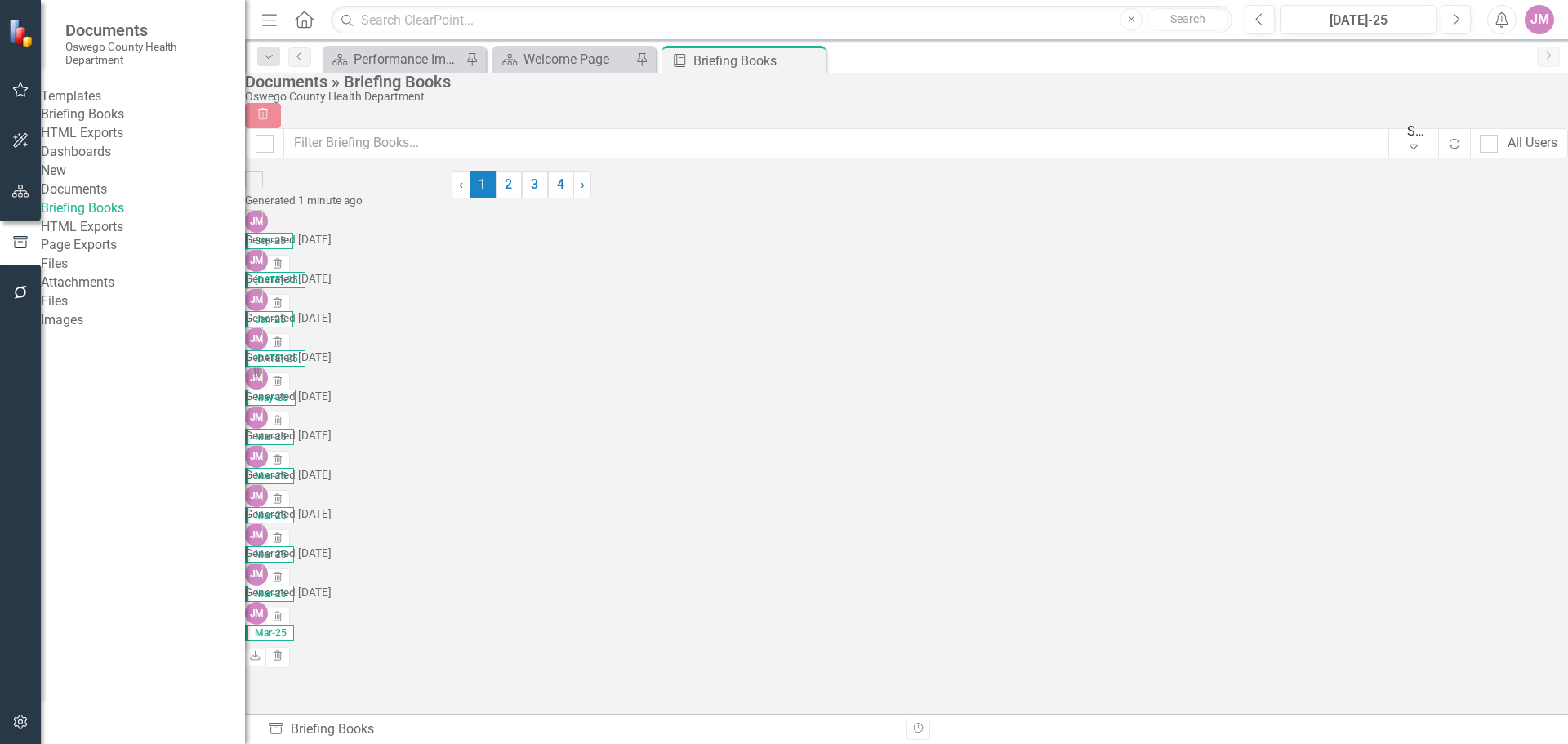
click at [129, 124] on link "Briefing Books" at bounding box center [142, 114] width 204 height 19
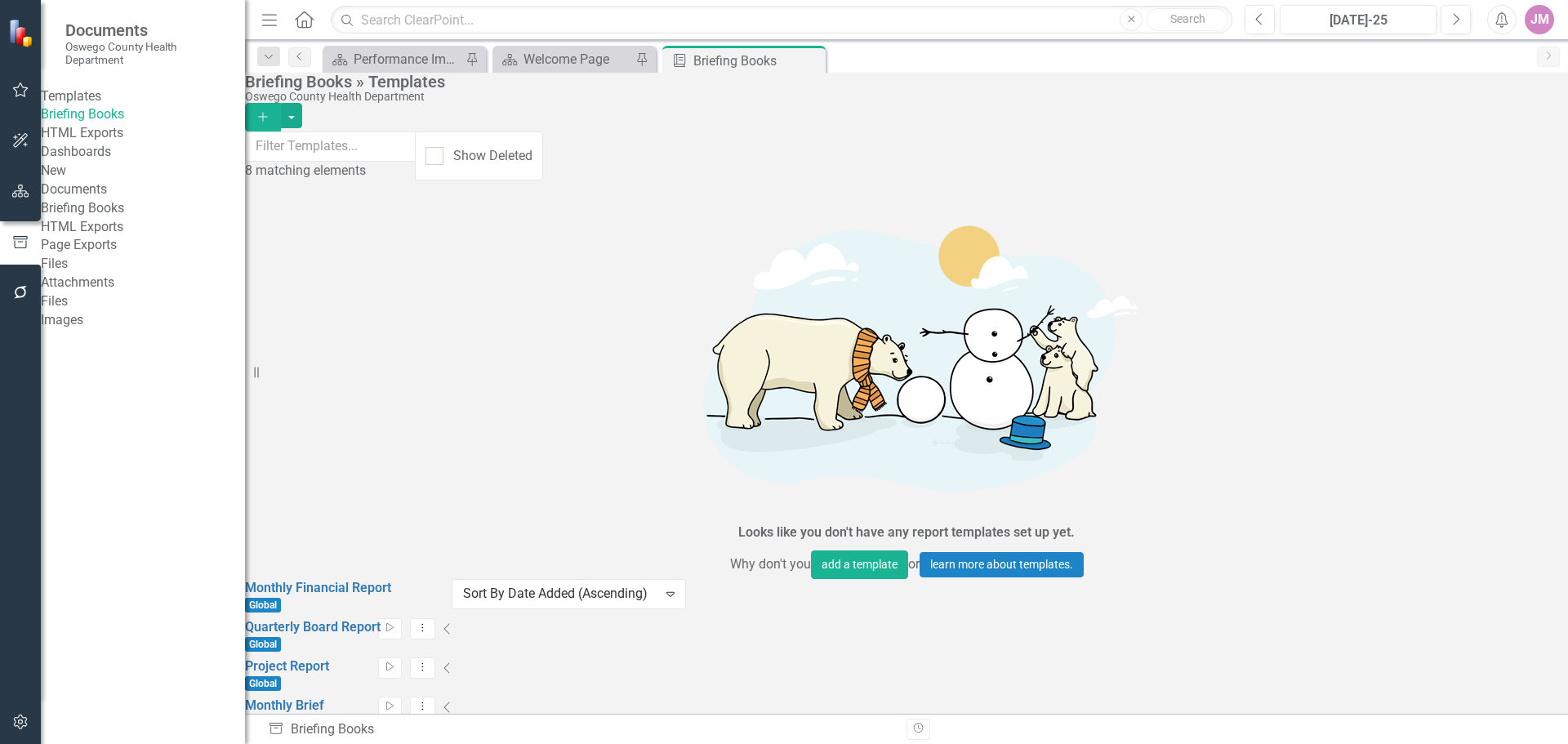
click at [1470, 603] on link "Edit Edit Template" at bounding box center [1431, 603] width 151 height 31
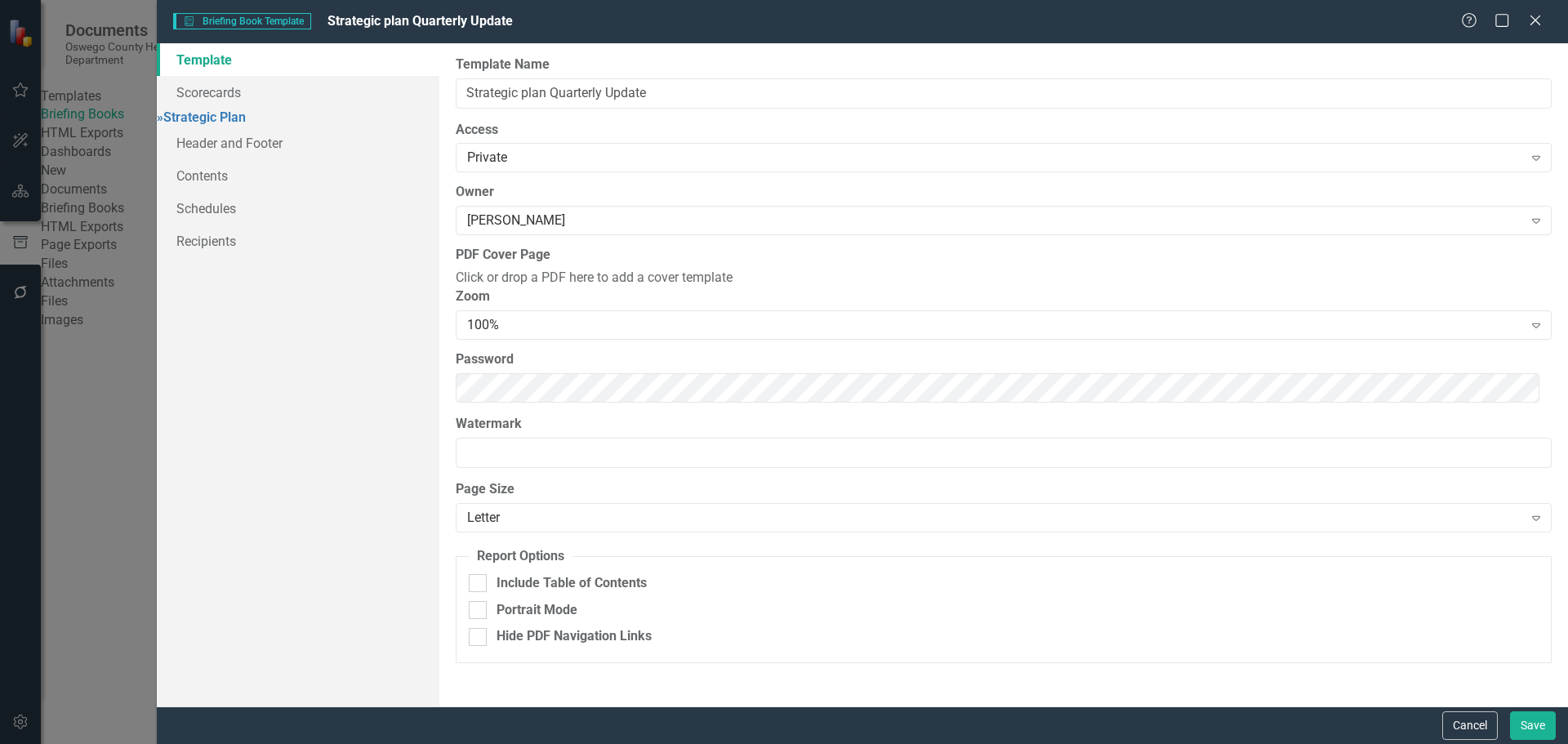
scroll to position [22, 0]
click at [242, 116] on link "» Strategic Plan" at bounding box center [201, 117] width 89 height 15
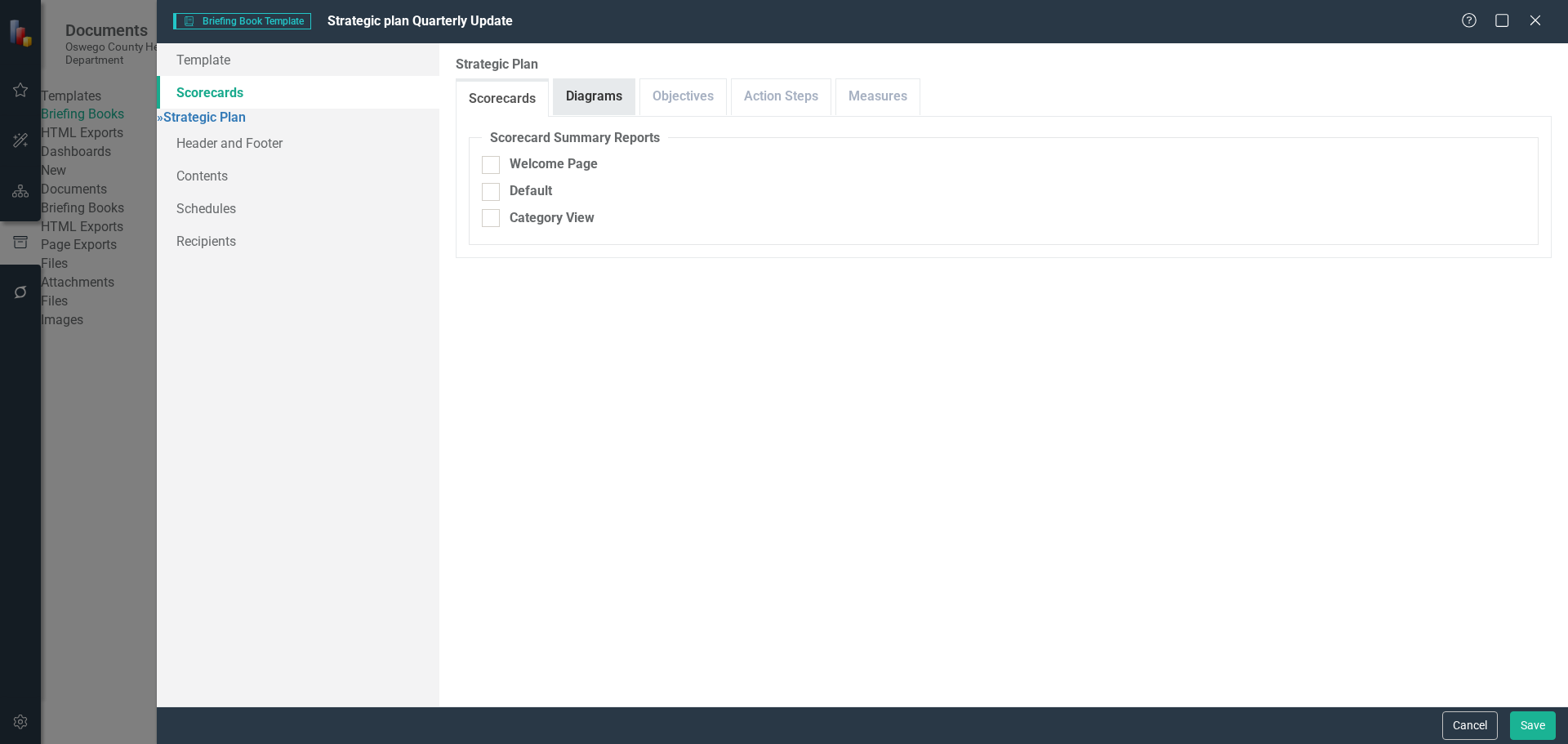
click at [592, 106] on link "Diagrams" at bounding box center [594, 96] width 81 height 35
click at [696, 107] on link "Objectives" at bounding box center [683, 96] width 85 height 35
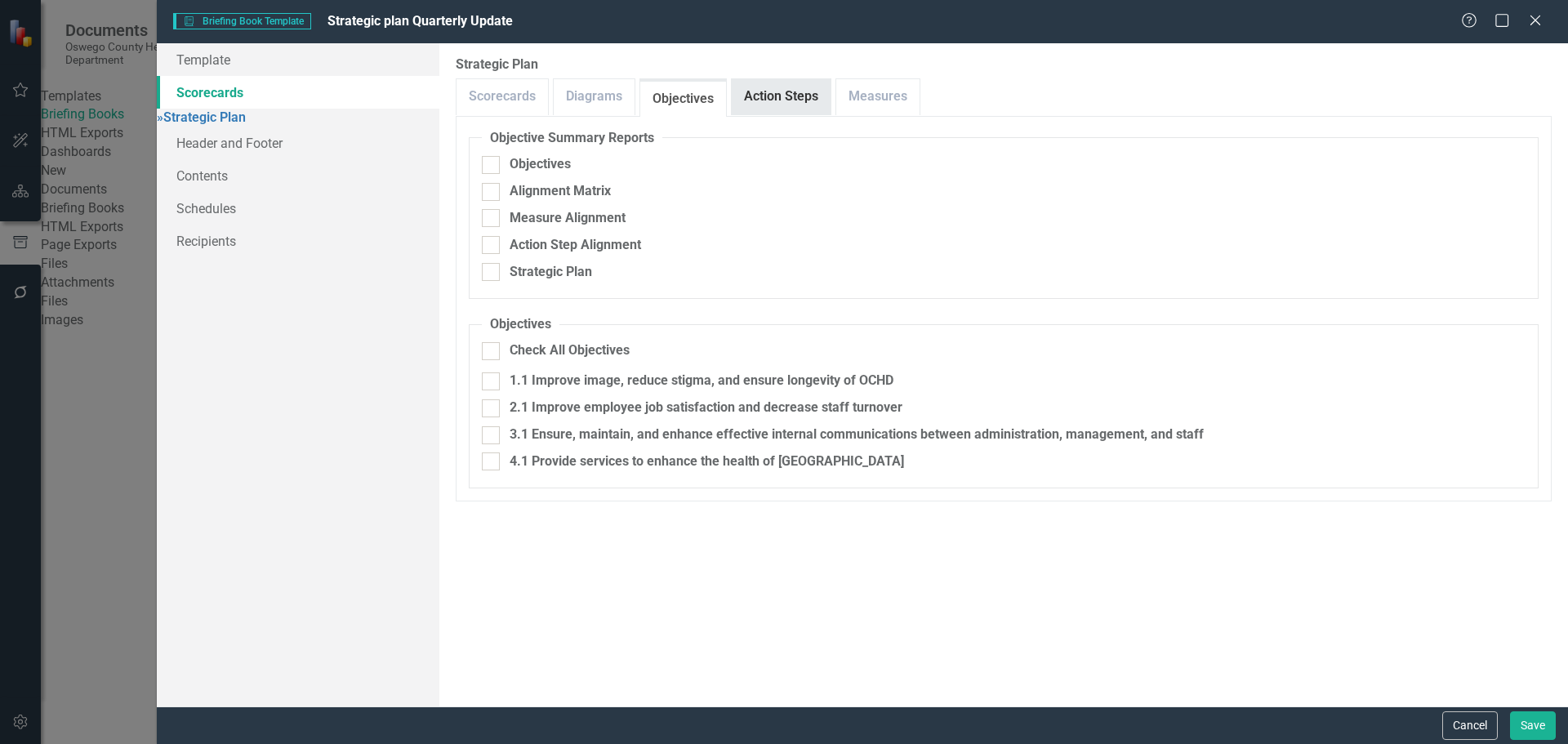
click at [777, 105] on link "Action Steps" at bounding box center [781, 96] width 99 height 35
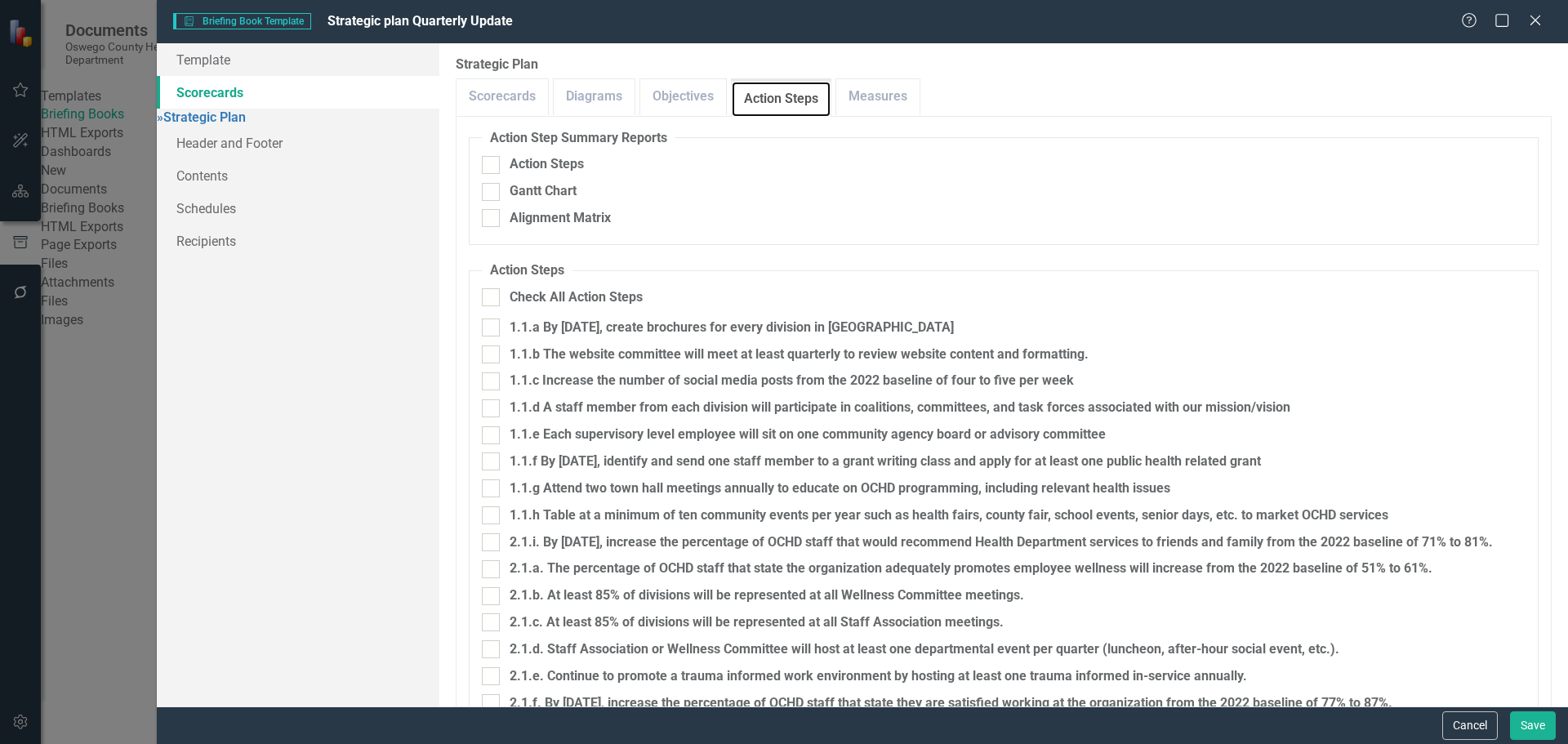
scroll to position [620, 0]
drag, startPoint x: 883, startPoint y: 92, endPoint x: 895, endPoint y: 94, distance: 12.2
click at [883, 93] on link "Measures" at bounding box center [878, 96] width 84 height 35
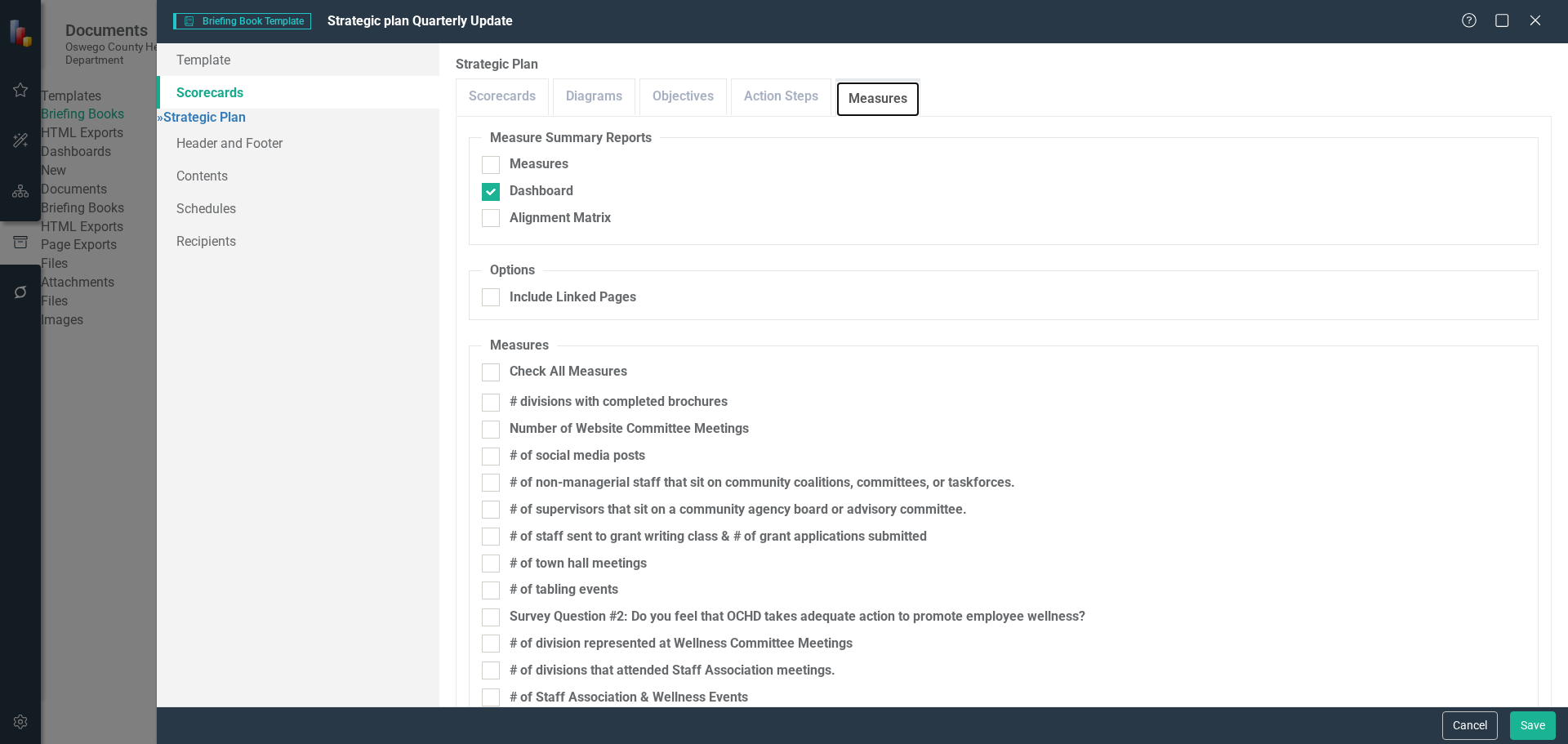
scroll to position [722, 0]
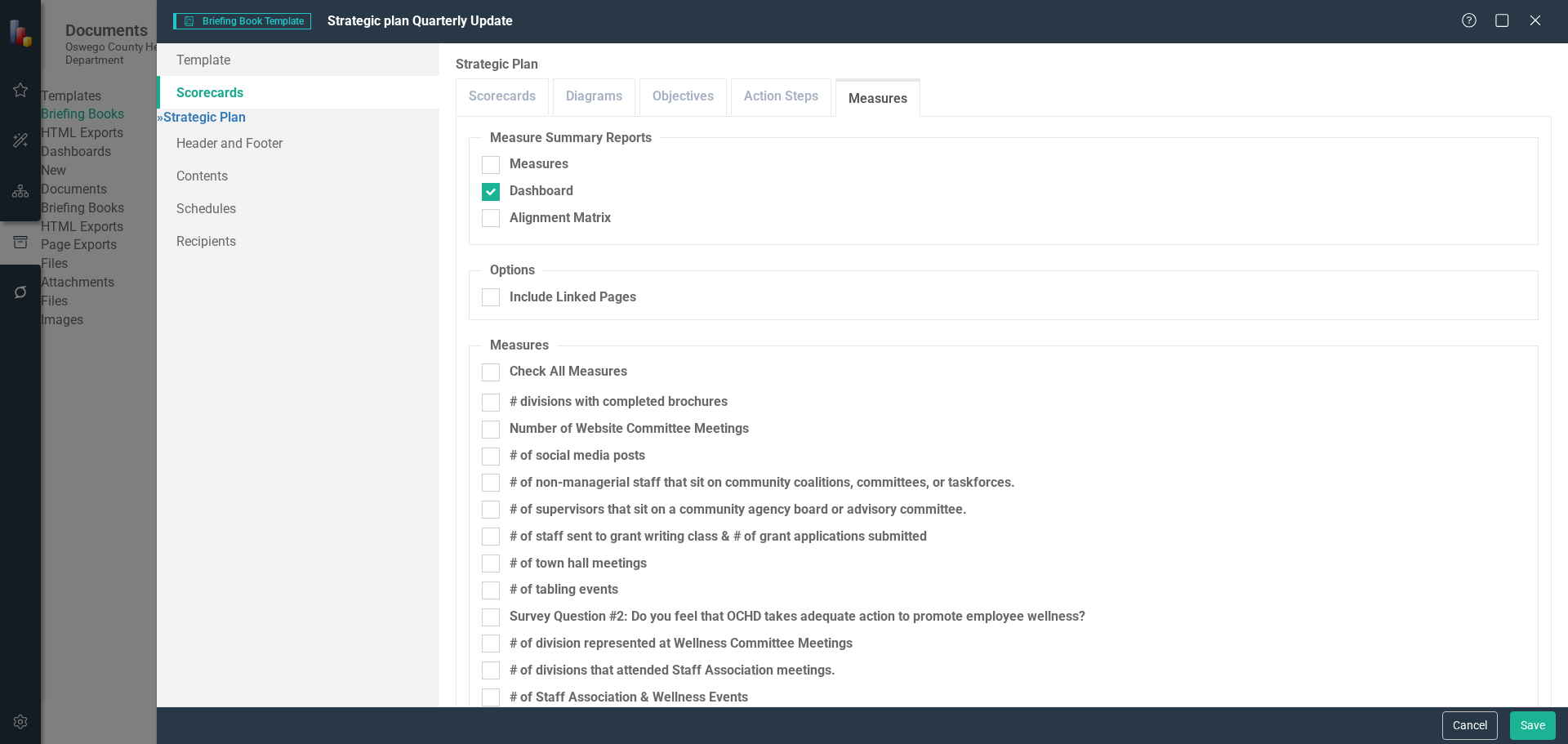
checkbox input "false"
click at [492, 197] on div at bounding box center [491, 192] width 18 height 18
click at [492, 193] on input "Dashboard" at bounding box center [487, 189] width 11 height 11
checkbox input "false"
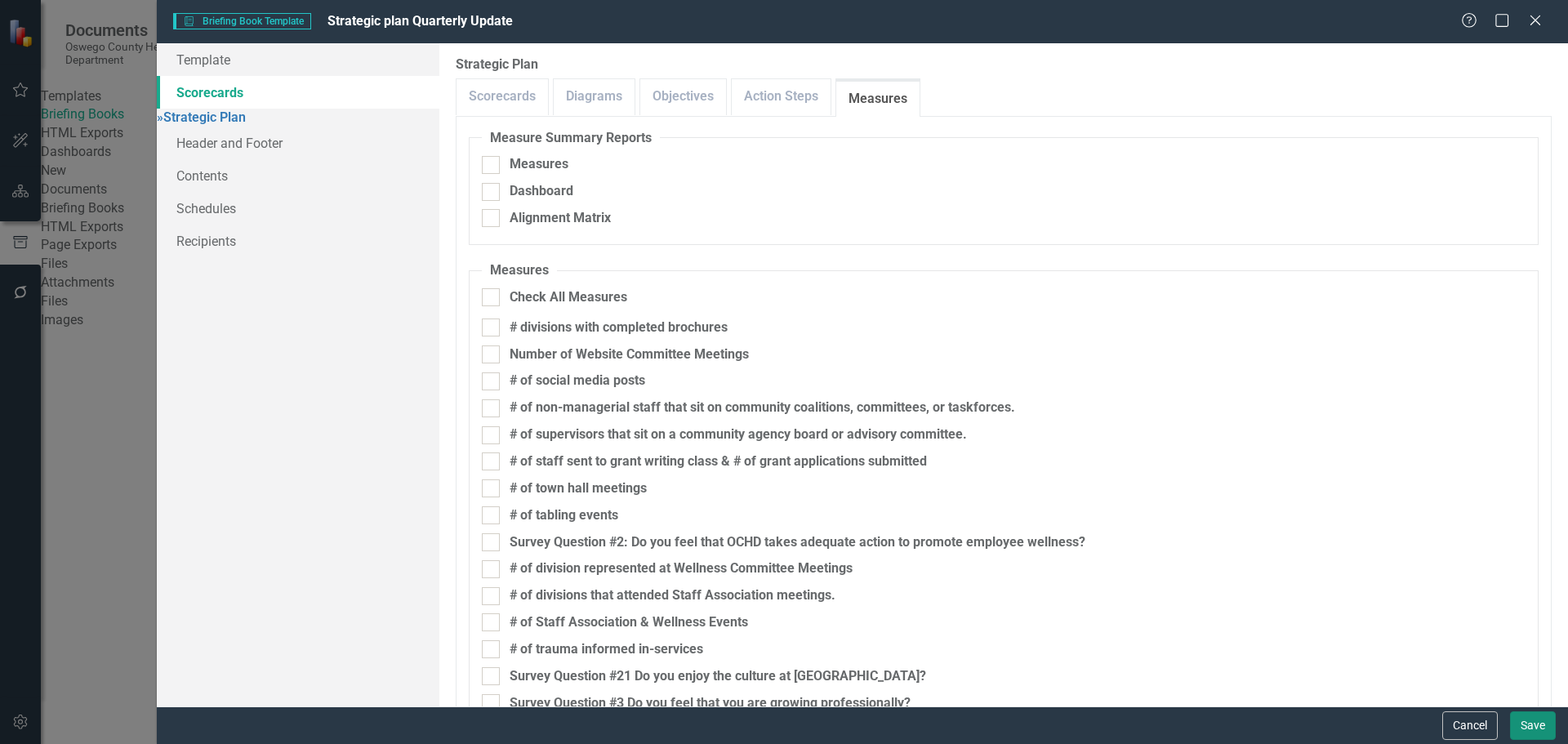
click at [1532, 725] on button "Save" at bounding box center [1533, 726] width 46 height 29
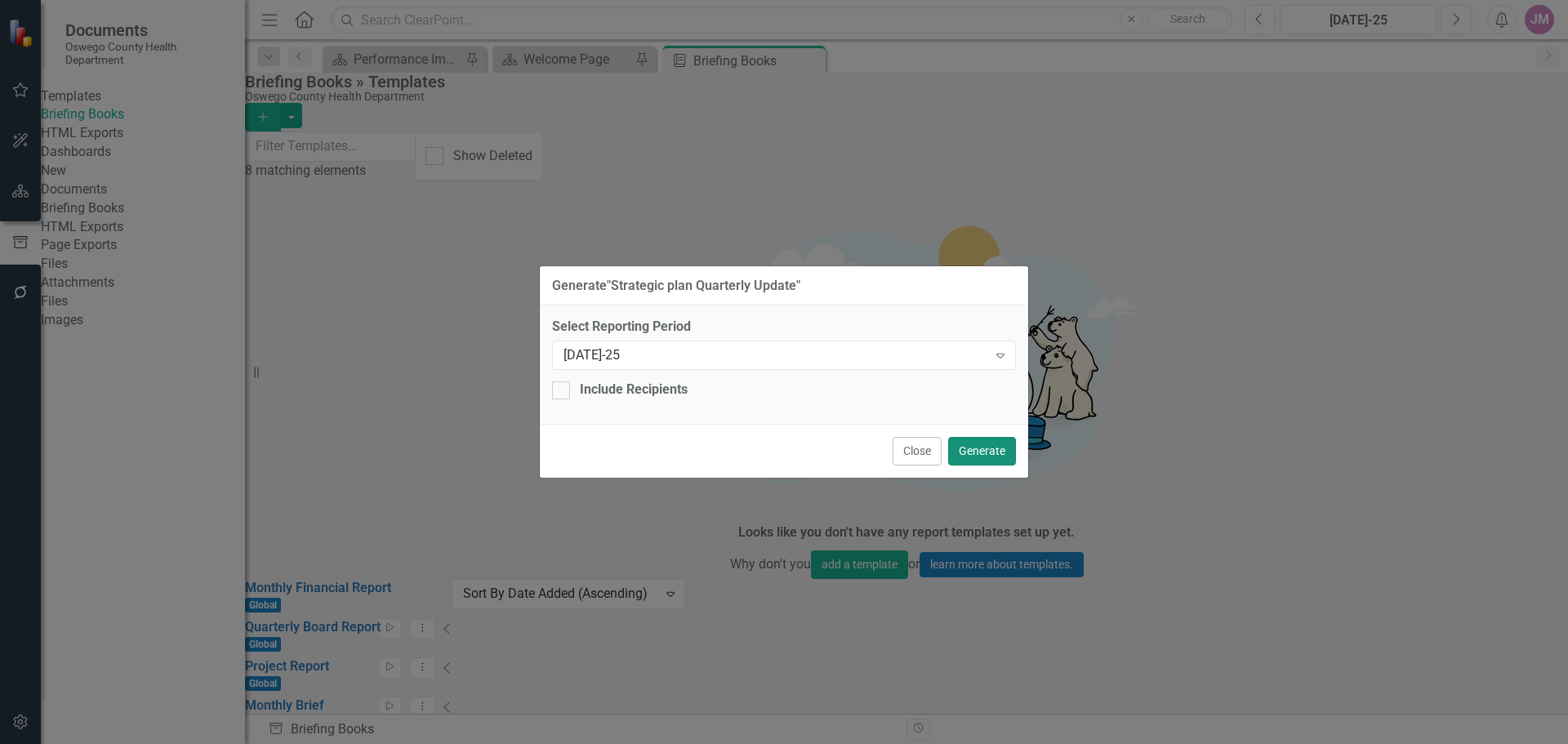
click at [983, 449] on button "Generate" at bounding box center [981, 451] width 67 height 29
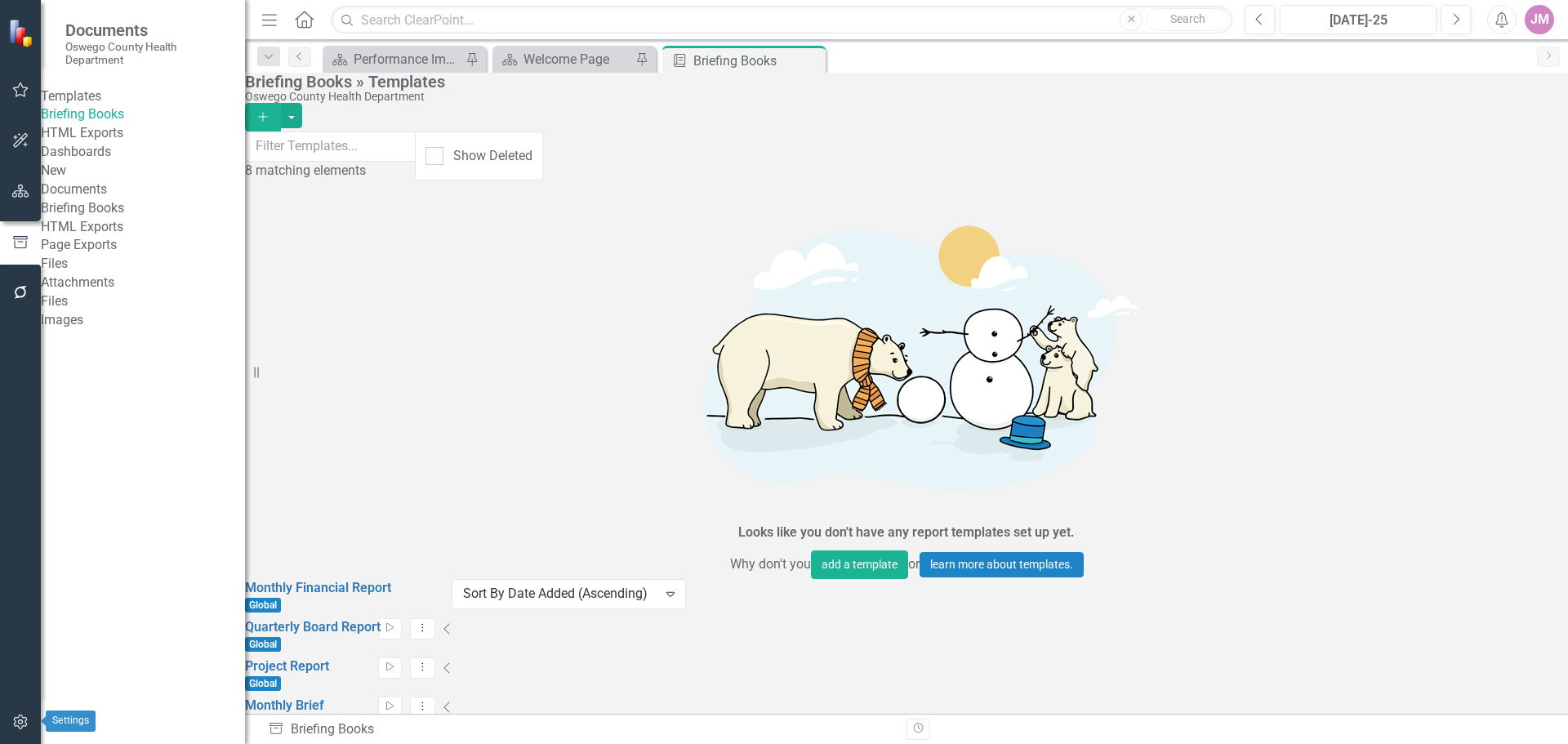
click at [14, 720] on icon "button" at bounding box center [21, 722] width 17 height 13
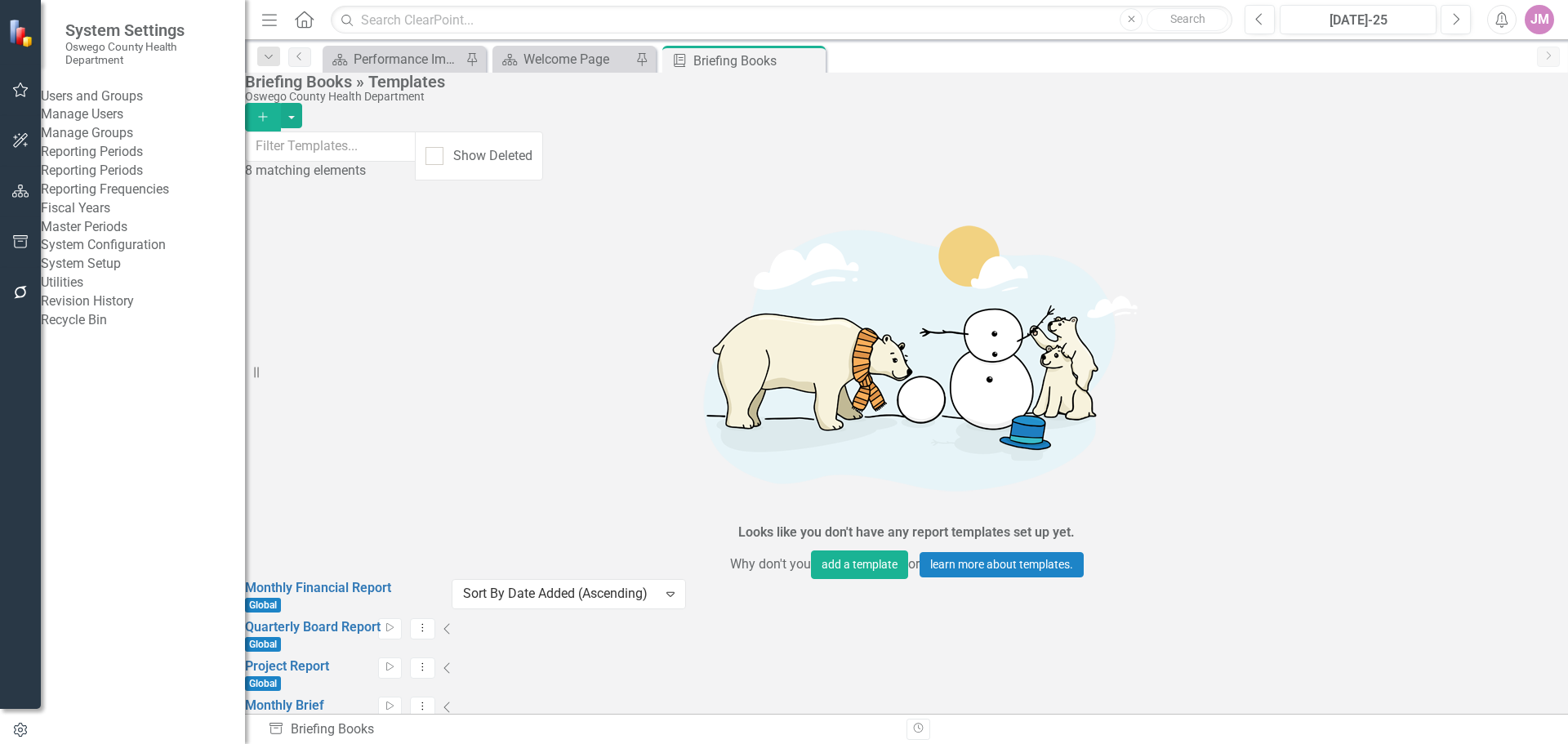
click at [88, 311] on link "Revision History" at bounding box center [142, 301] width 204 height 19
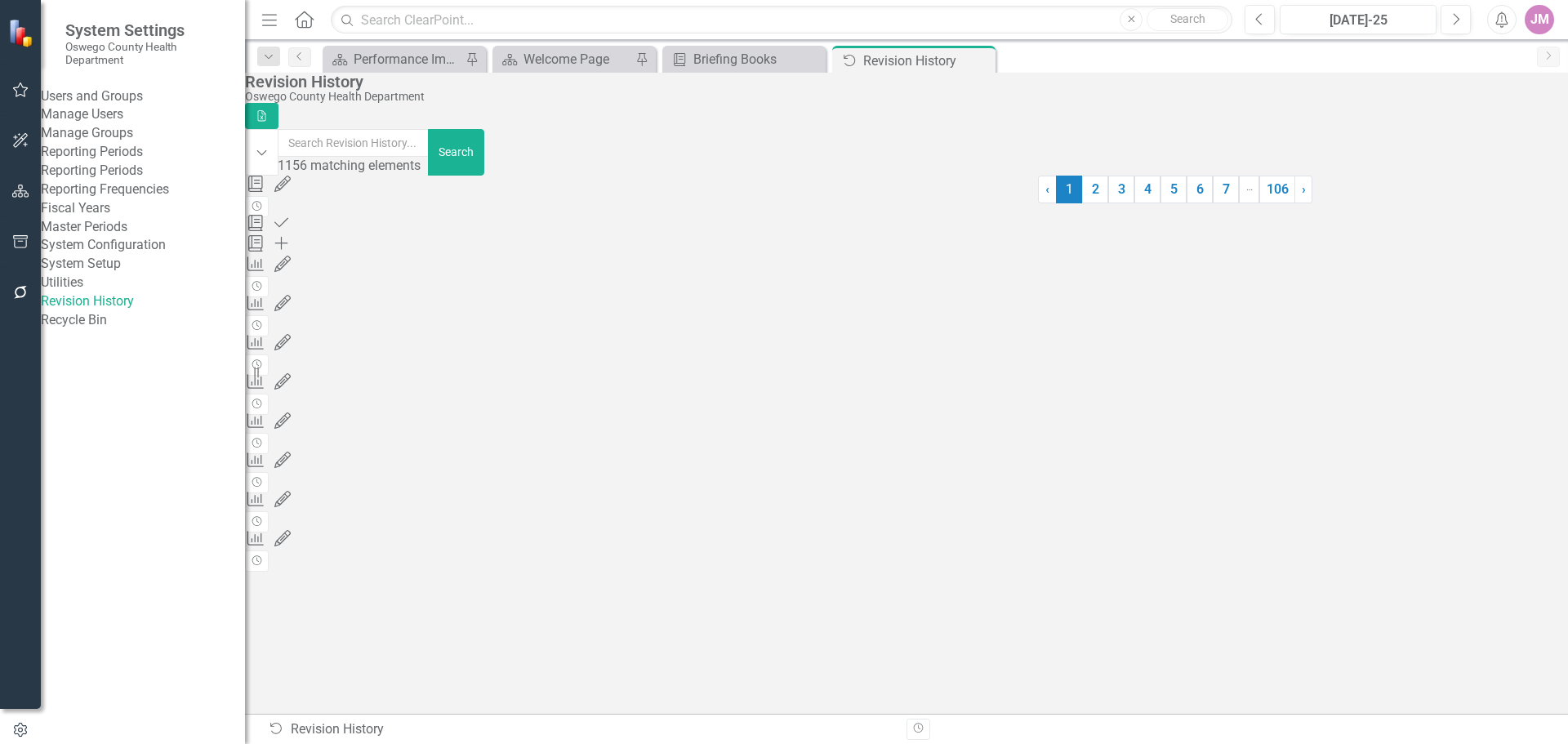
click at [849, 213] on div "Strategic Plan" at bounding box center [642, 222] width 793 height 19
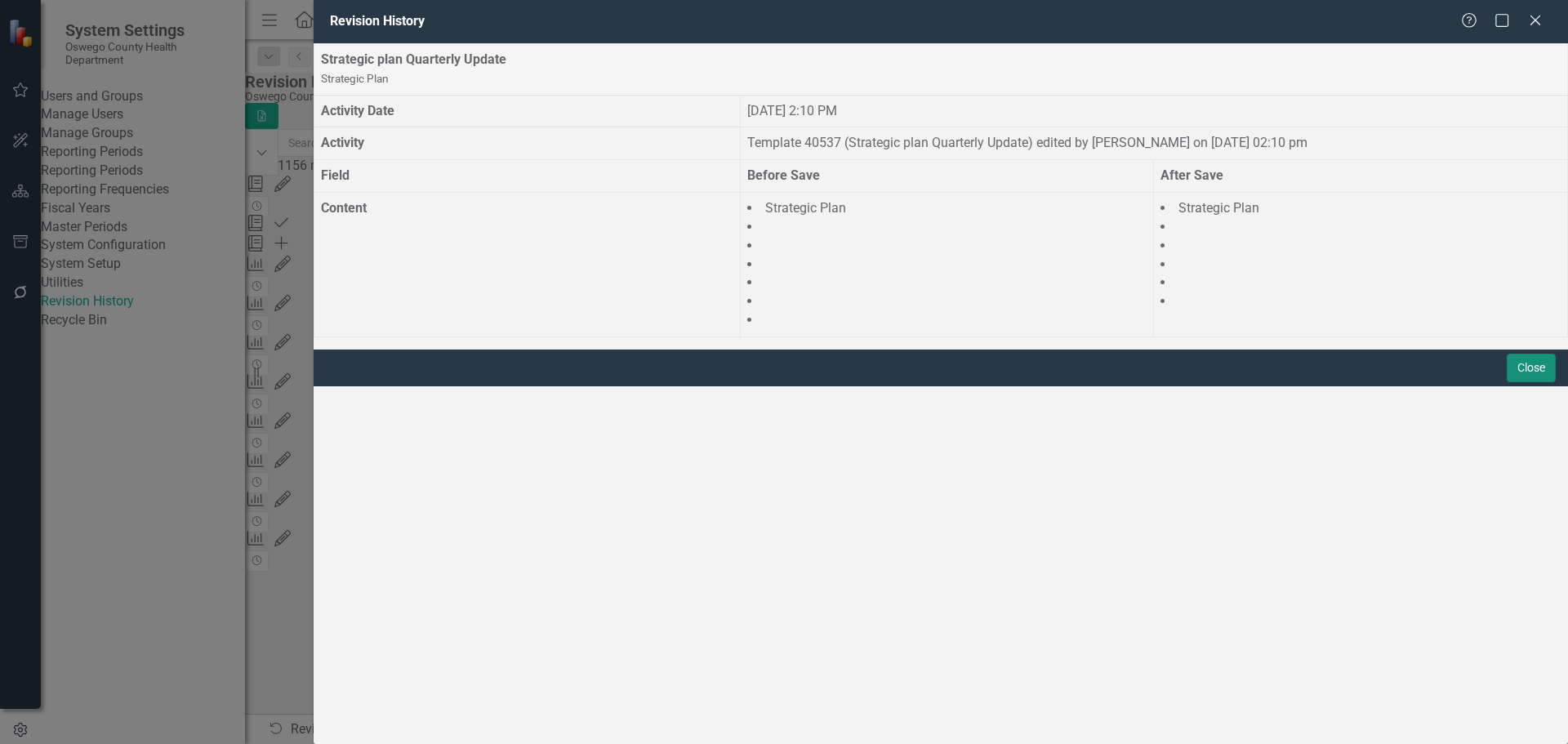
click at [1527, 382] on button "Close" at bounding box center [1531, 368] width 49 height 29
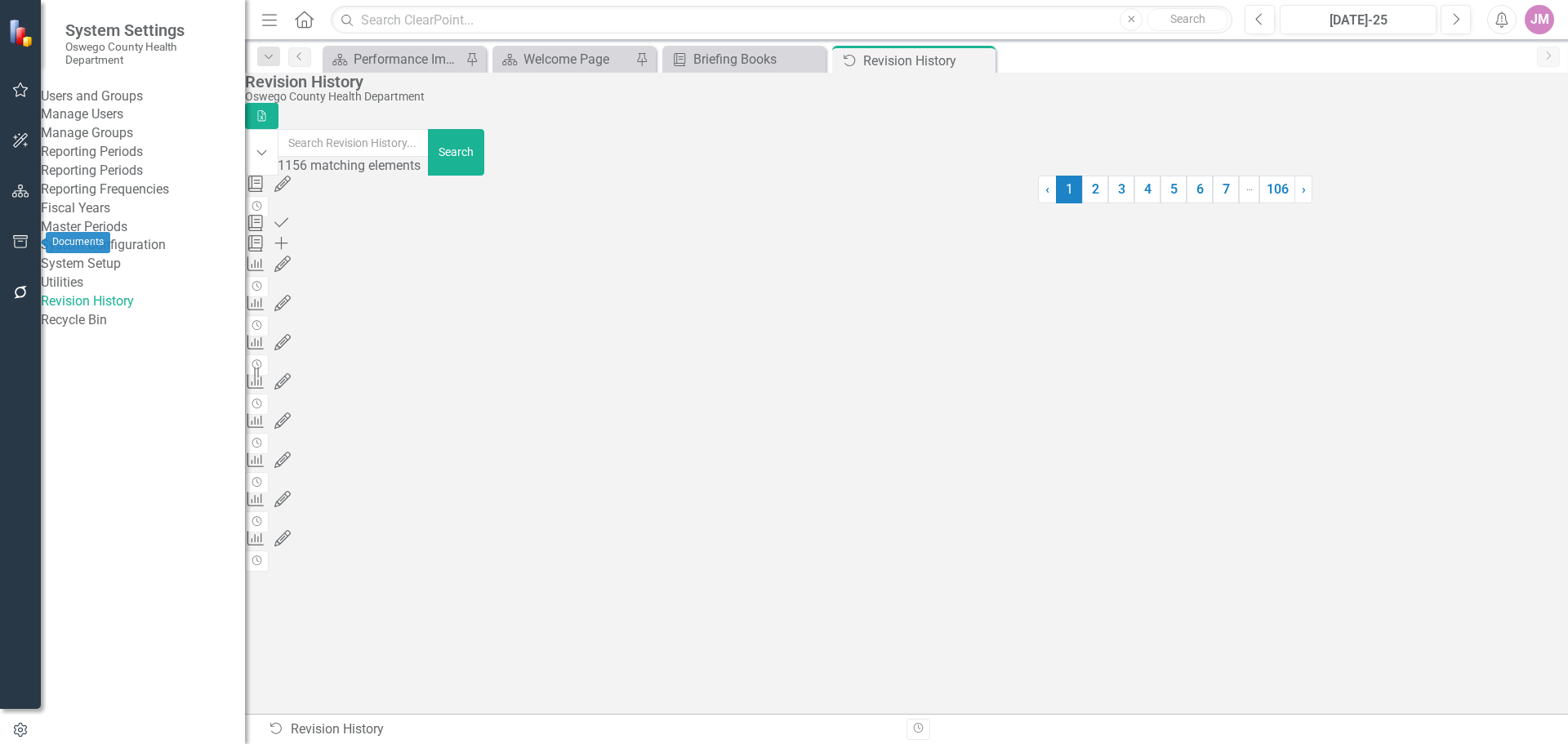
click at [13, 244] on icon "button" at bounding box center [21, 242] width 17 height 13
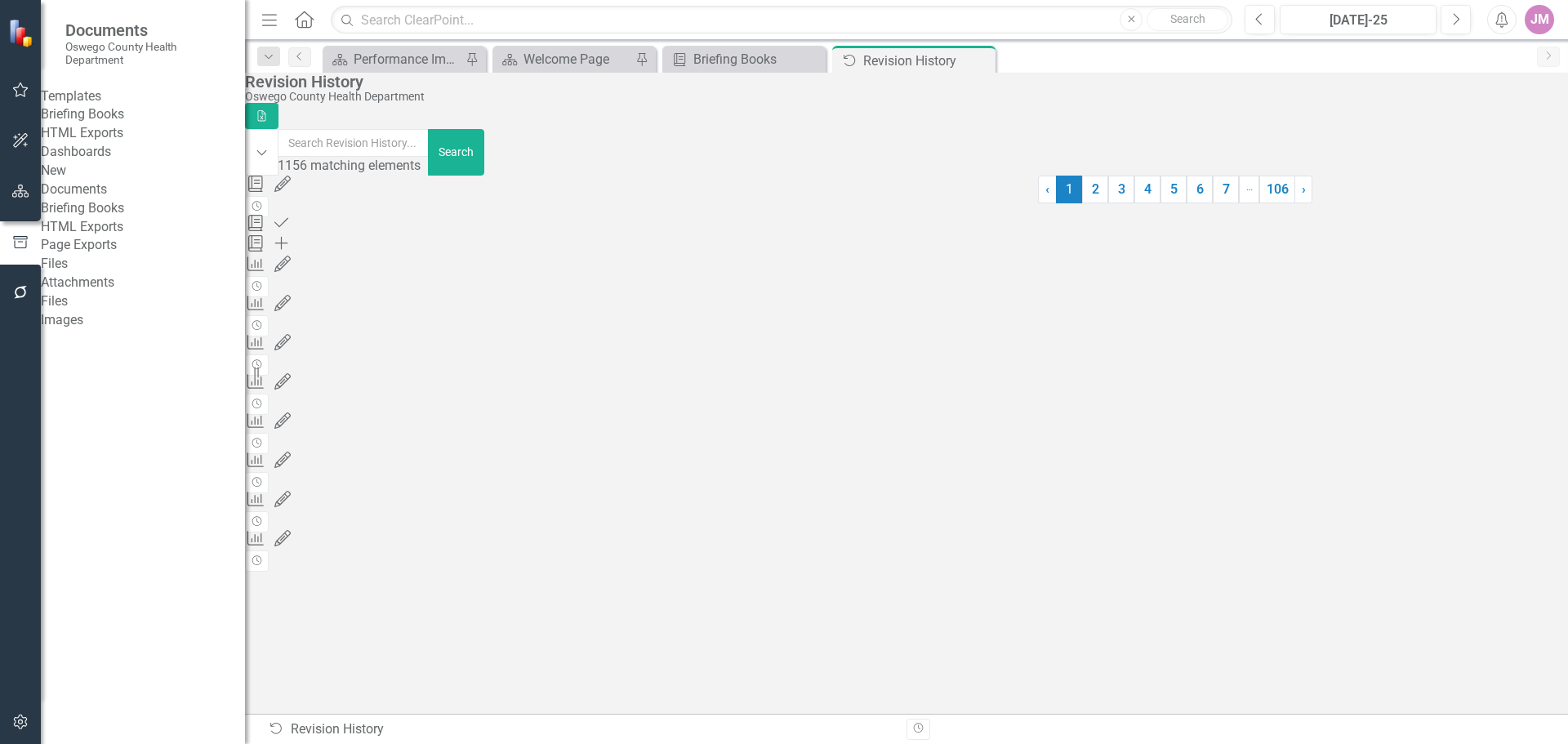
click at [108, 124] on link "Briefing Books" at bounding box center [142, 114] width 204 height 19
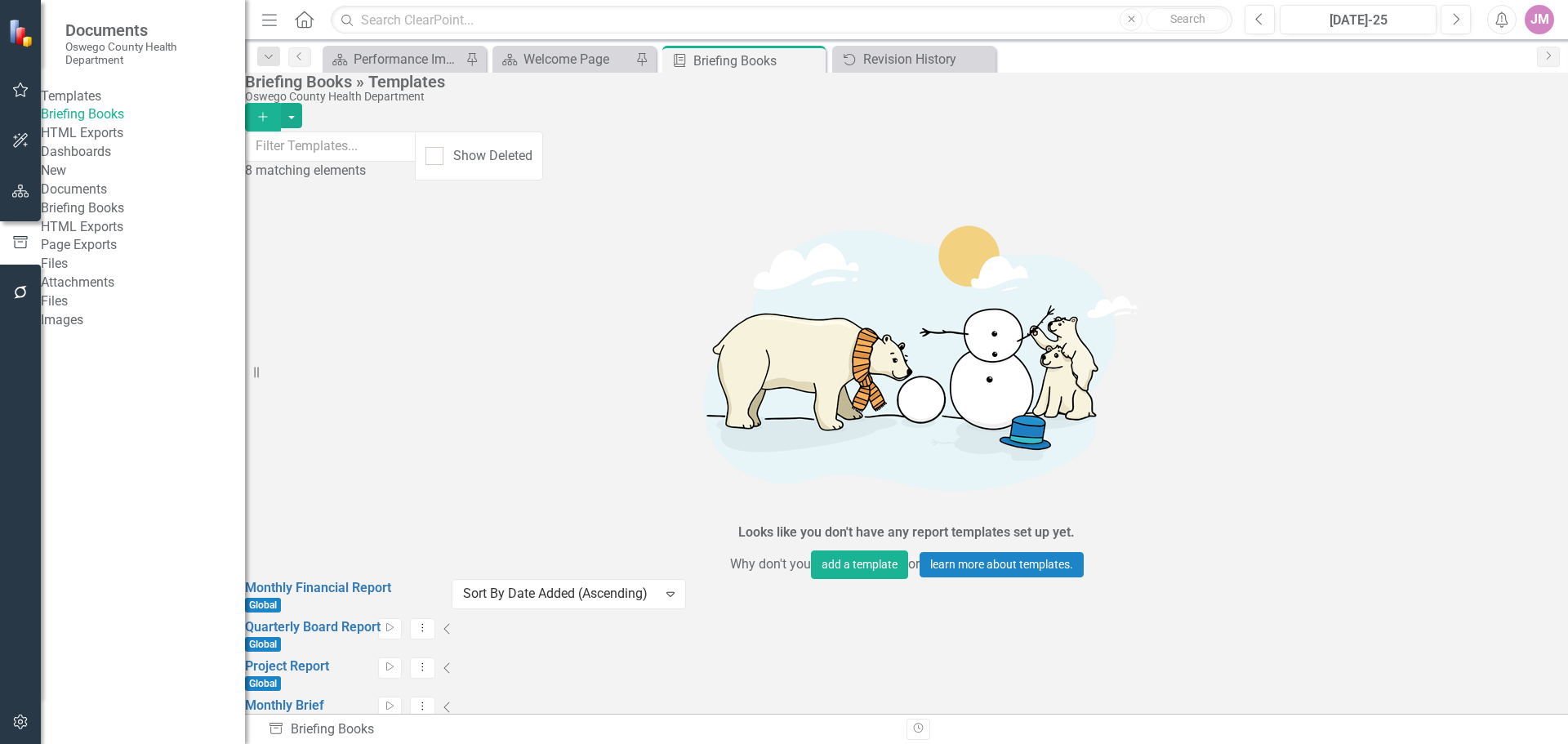
click at [1438, 608] on link "Edit Edit Template" at bounding box center [1431, 603] width 151 height 31
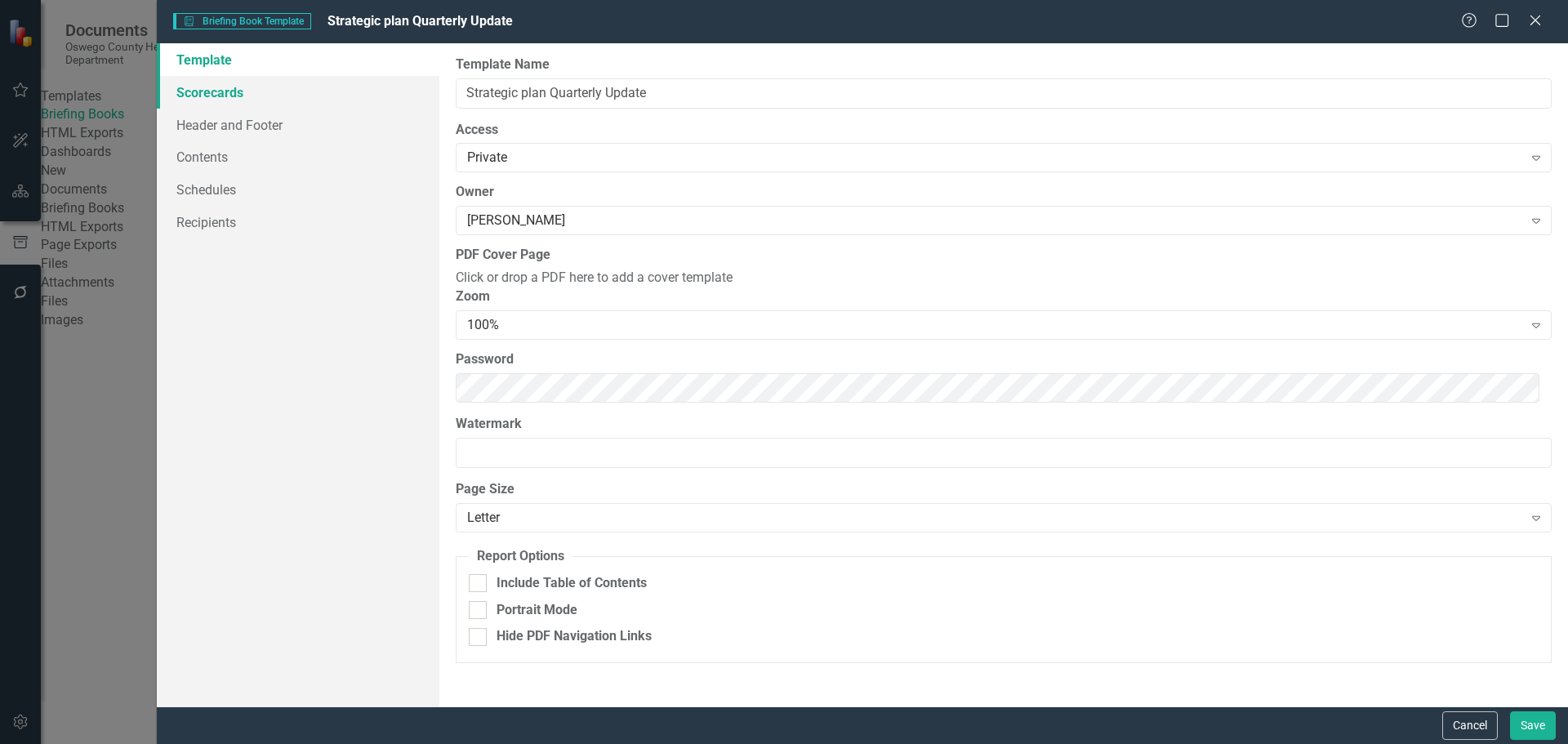
click at [237, 102] on link "Scorecards" at bounding box center [298, 93] width 282 height 32
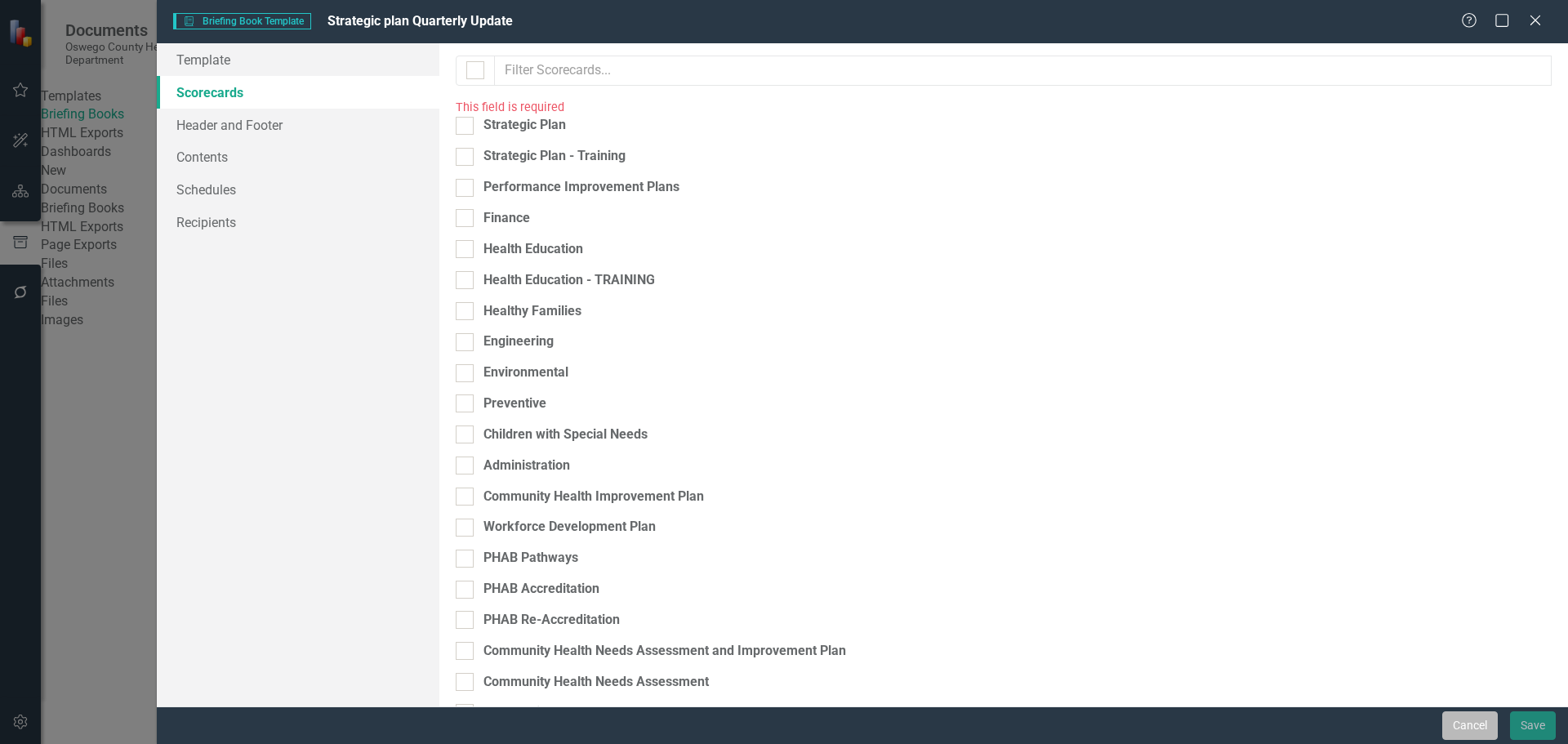
click at [1484, 724] on button "Cancel" at bounding box center [1470, 726] width 56 height 29
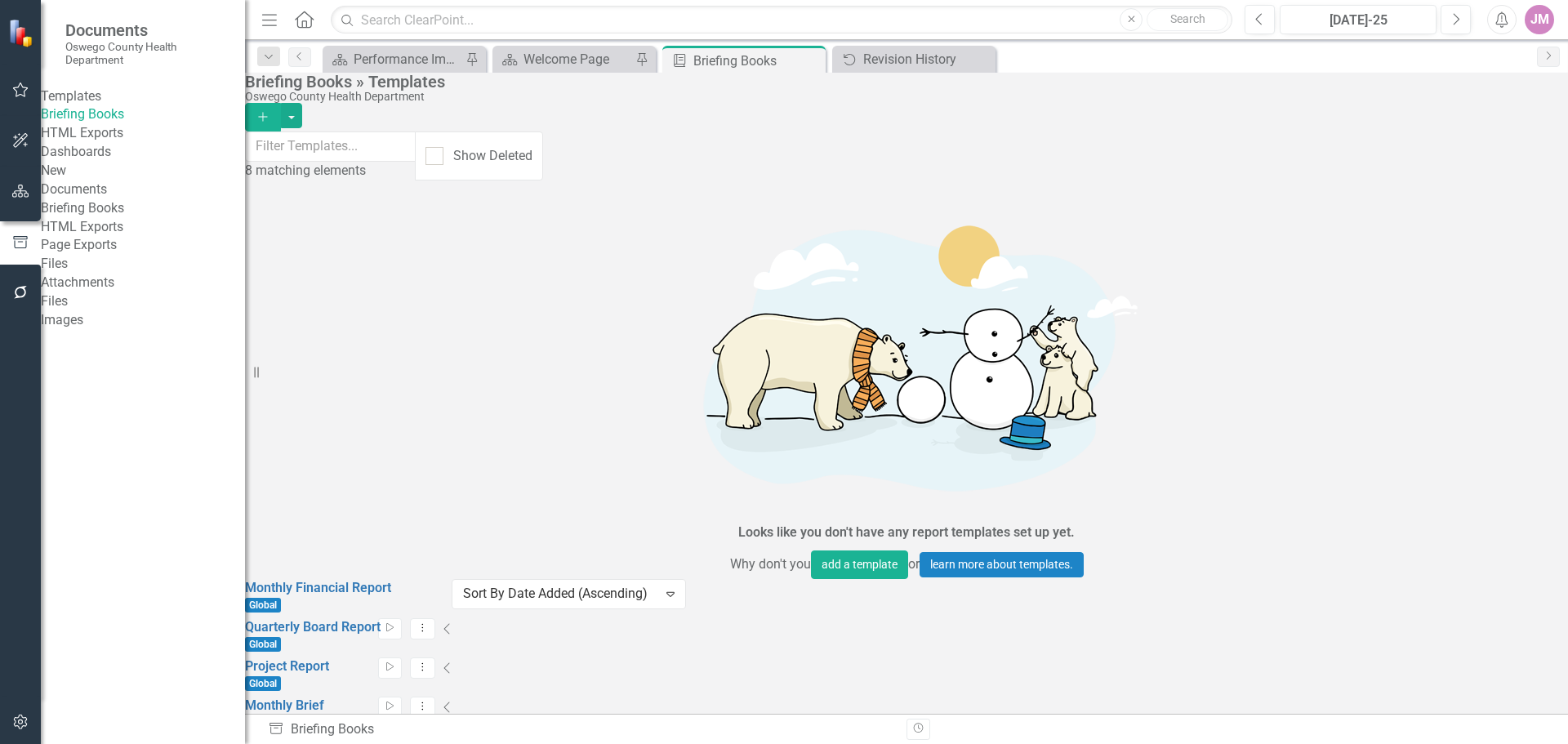
click at [1432, 598] on link "Edit Edit Template" at bounding box center [1431, 603] width 151 height 31
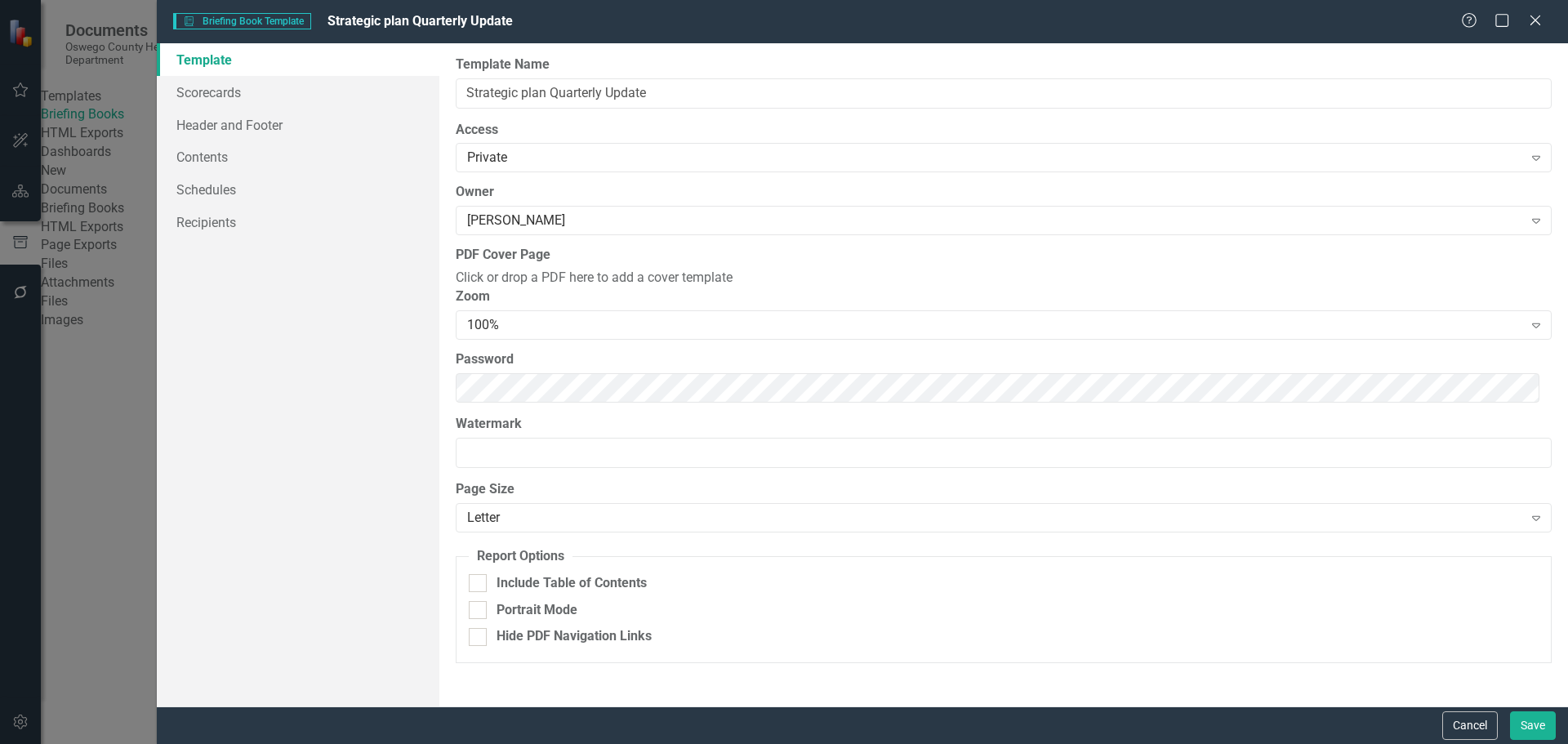
scroll to position [22, 0]
click at [250, 103] on link "Scorecards" at bounding box center [298, 93] width 282 height 32
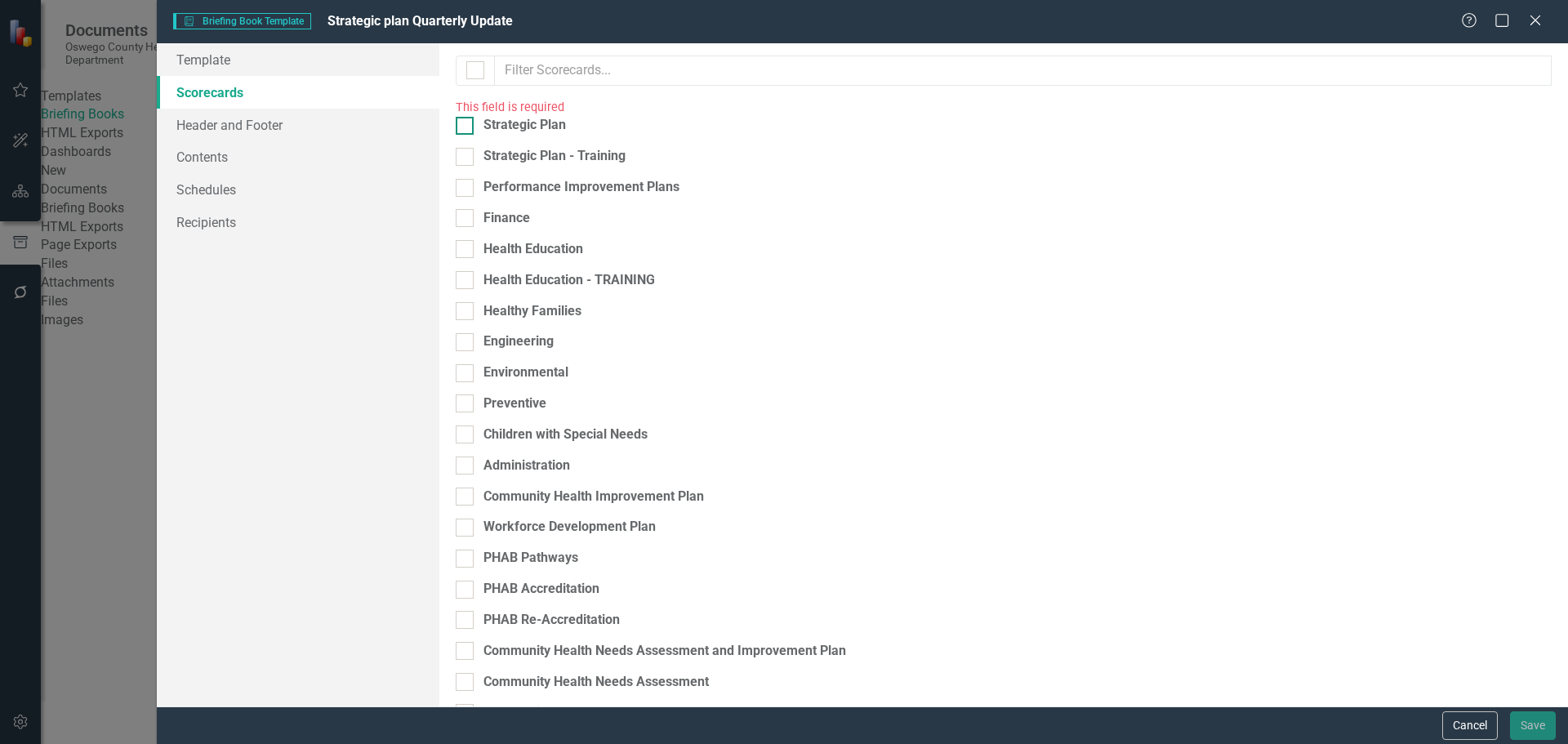
click at [505, 135] on div "Strategic Plan" at bounding box center [525, 125] width 83 height 19
click at [466, 128] on input "Strategic Plan" at bounding box center [461, 122] width 11 height 11
checkbox input "true"
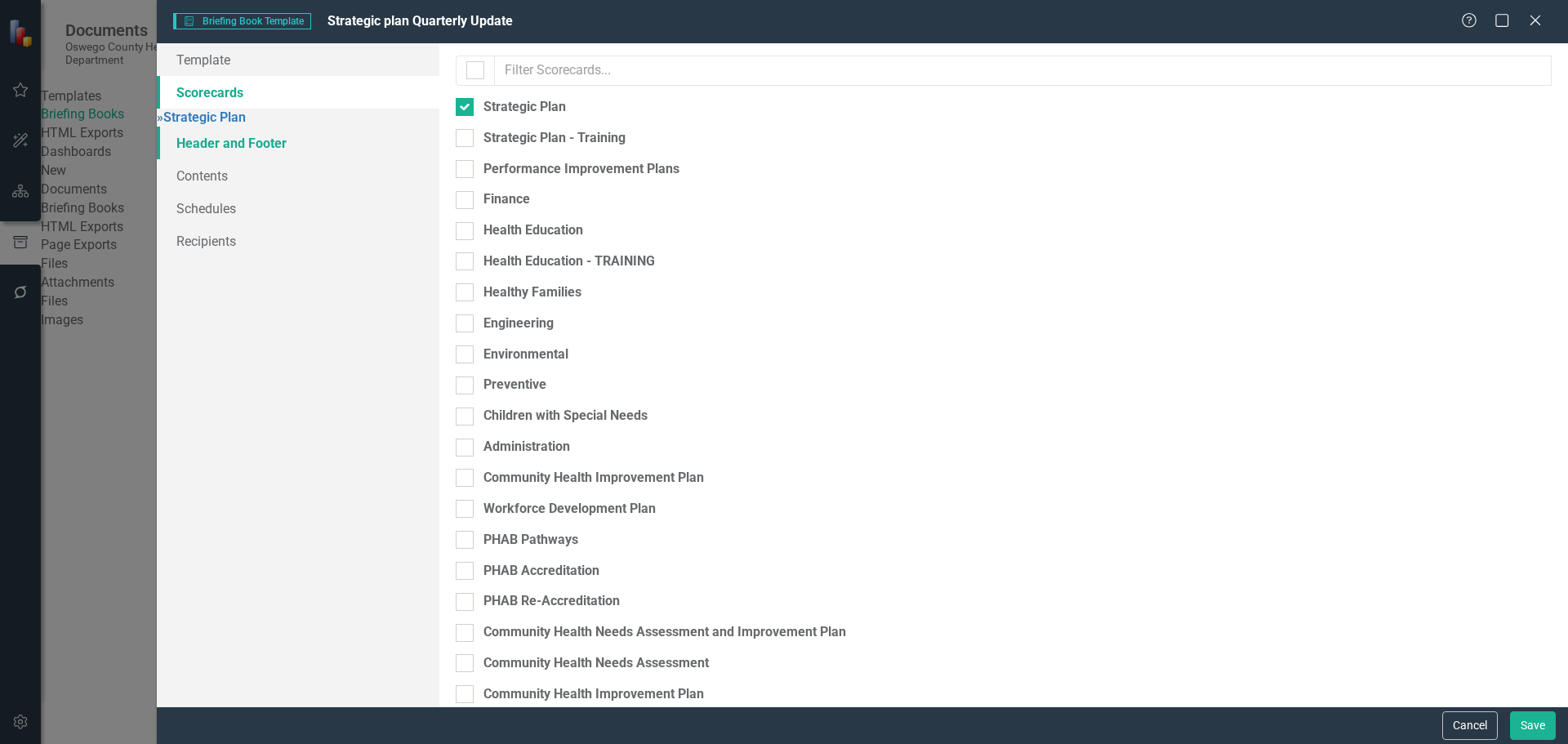
drag, startPoint x: 246, startPoint y: 153, endPoint x: 263, endPoint y: 153, distance: 17.0
click at [247, 154] on link "Header and Footer" at bounding box center [298, 143] width 282 height 32
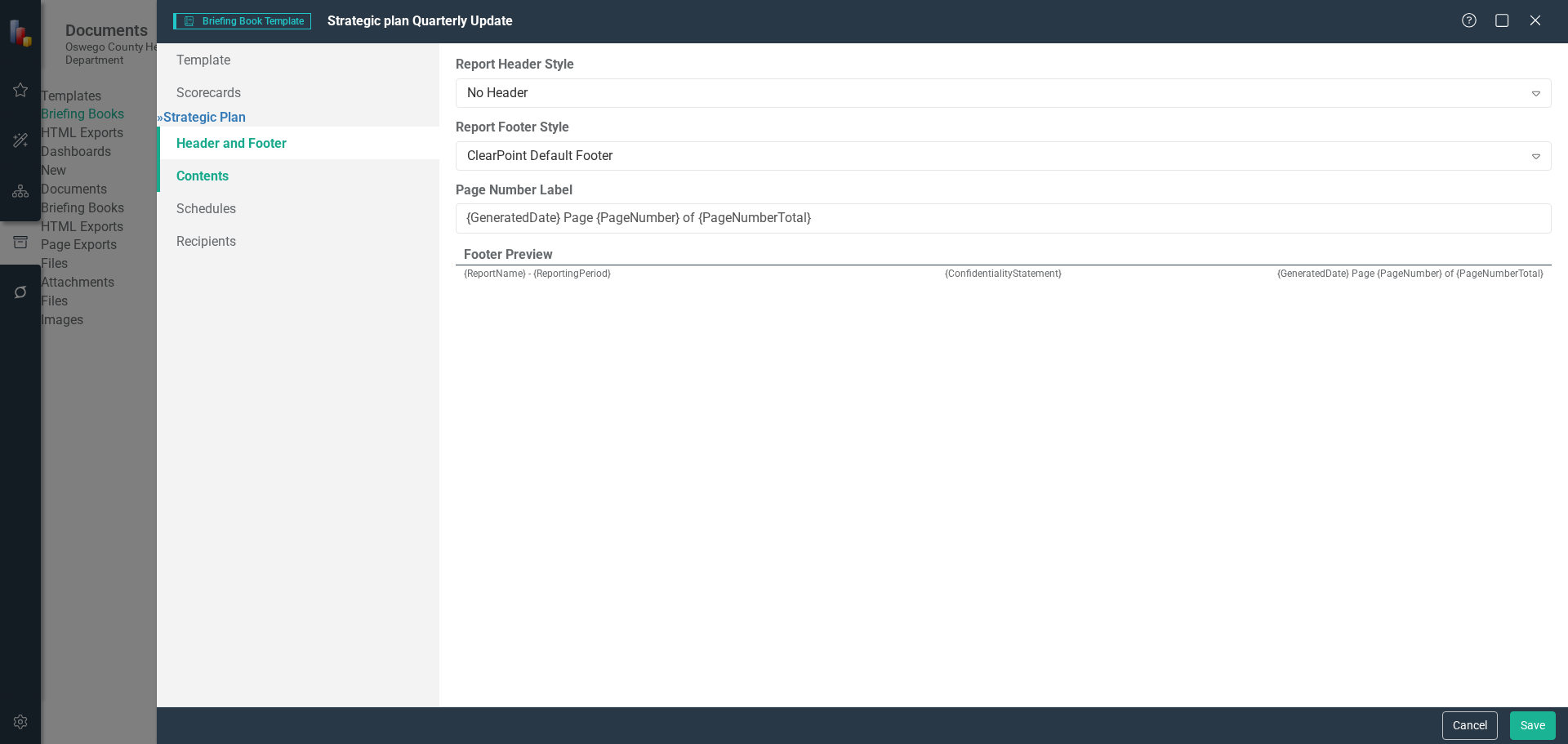
click at [243, 183] on link "Contents" at bounding box center [298, 175] width 282 height 32
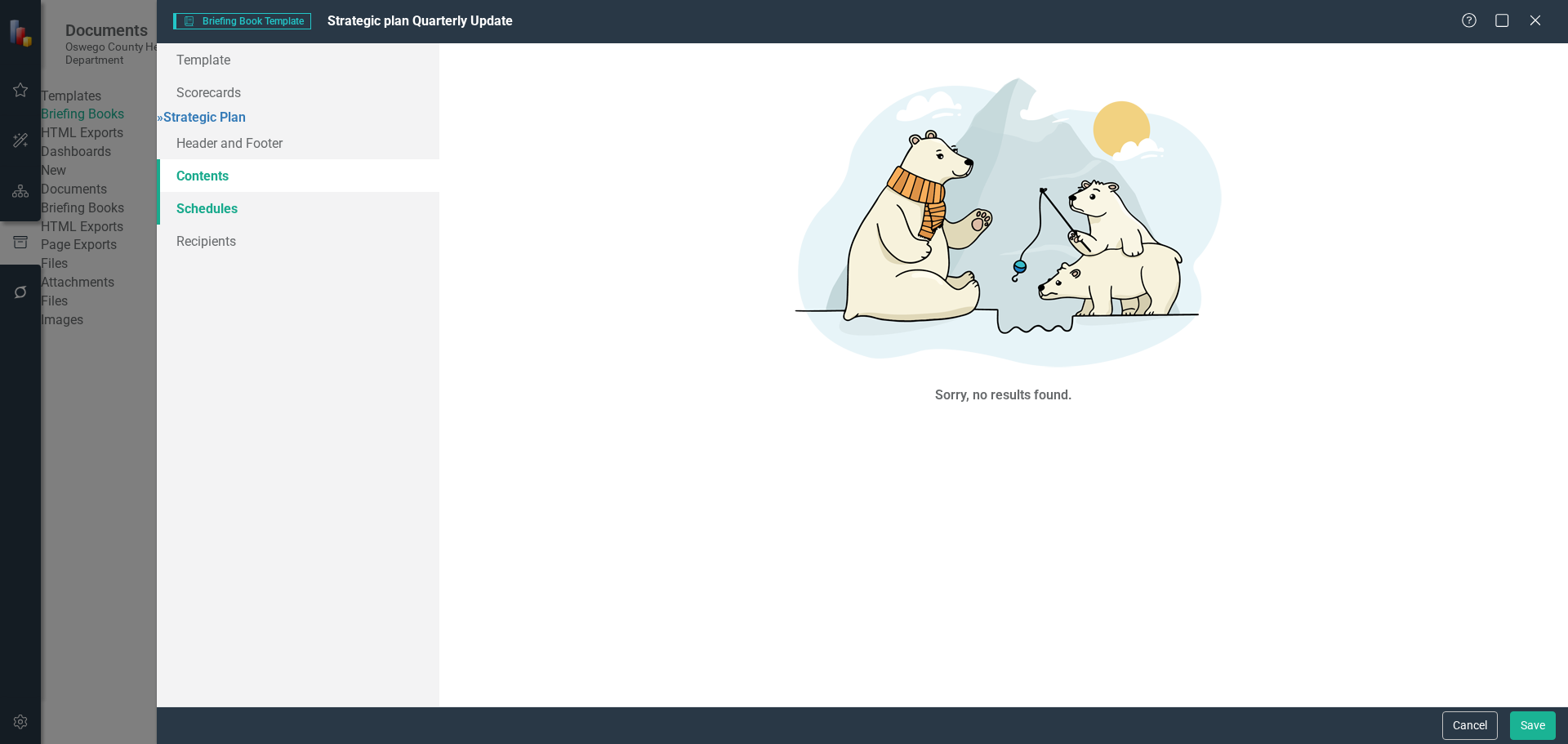
click at [233, 216] on link "Schedules" at bounding box center [298, 208] width 282 height 32
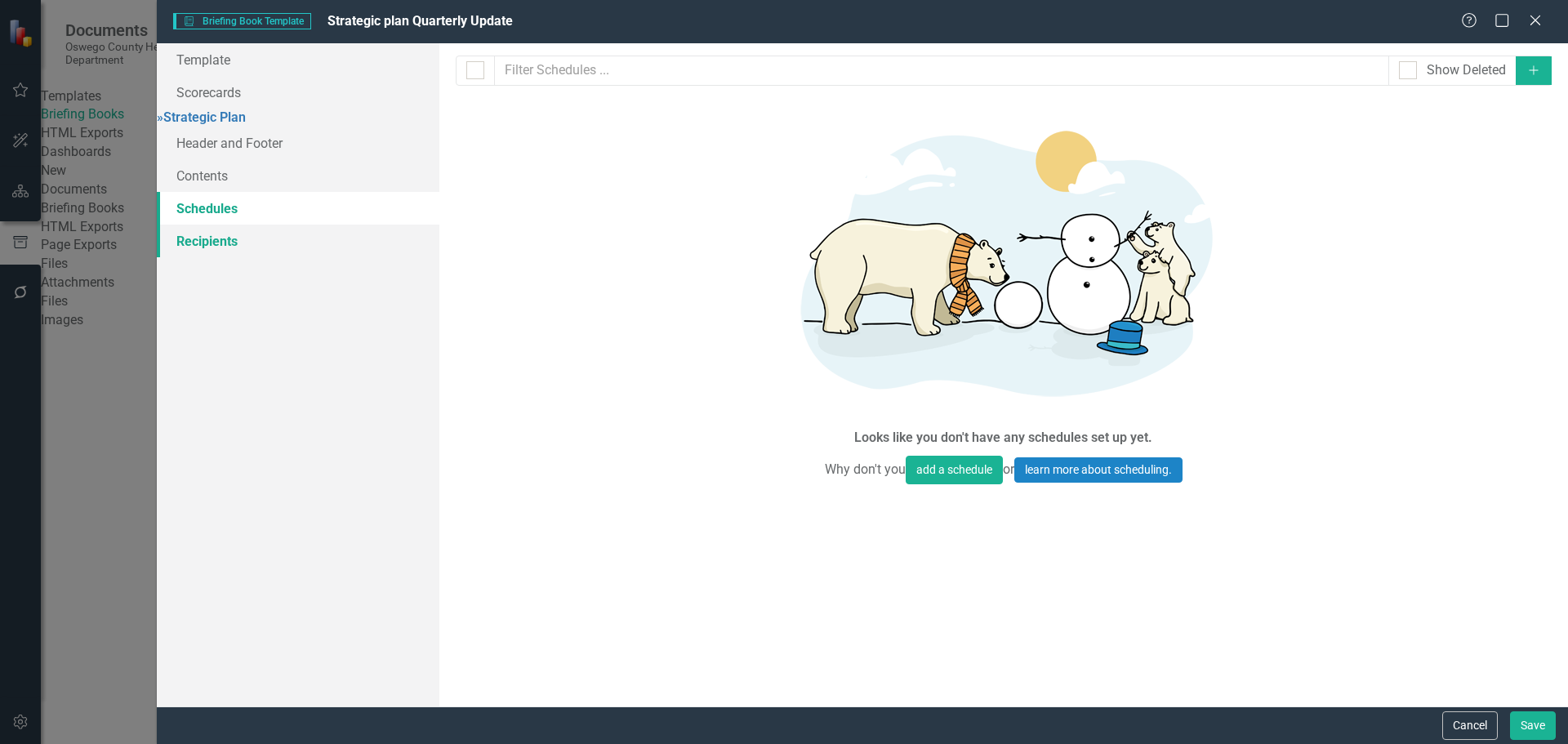
click at [228, 254] on link "Recipients" at bounding box center [298, 241] width 282 height 32
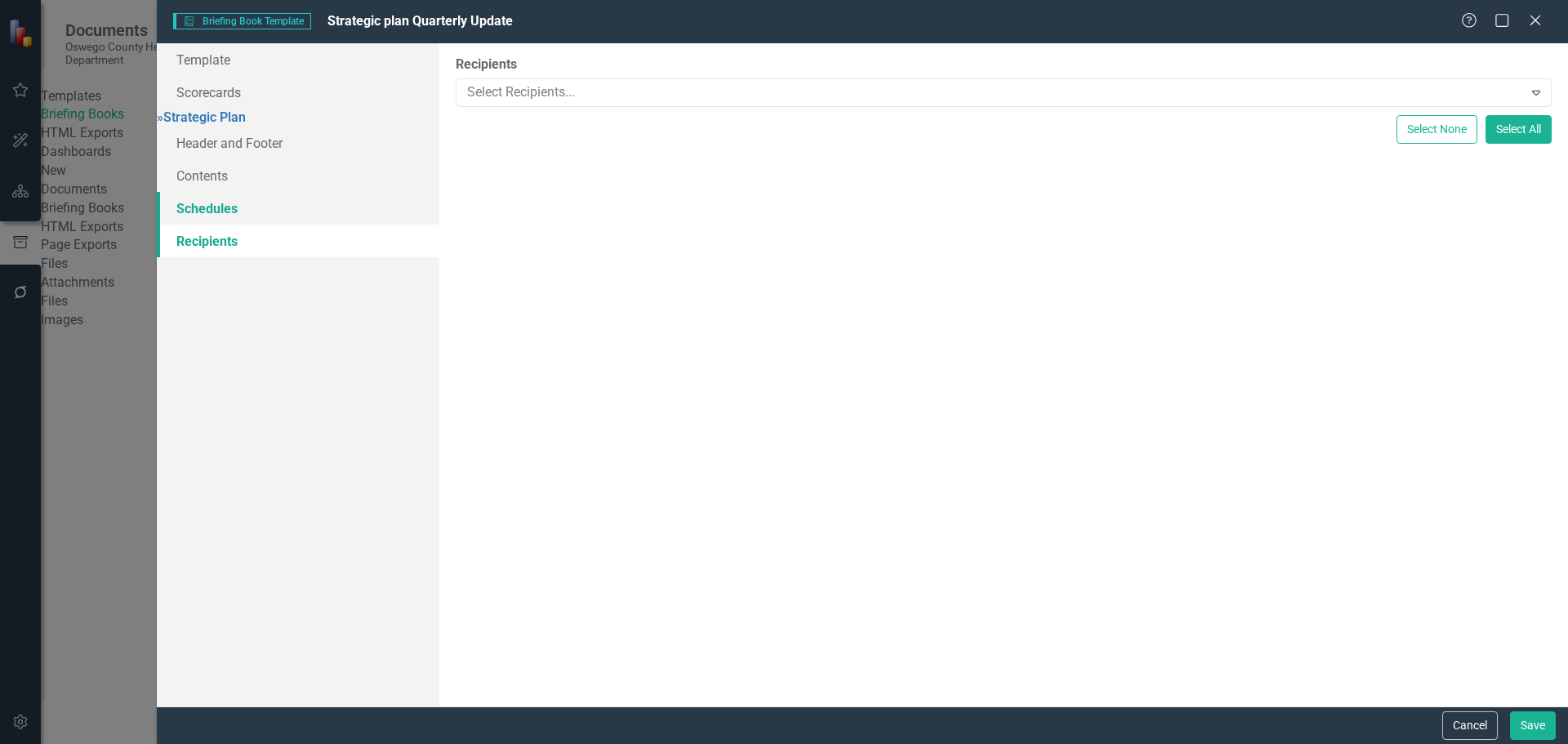
click at [231, 220] on link "Schedules" at bounding box center [298, 208] width 282 height 32
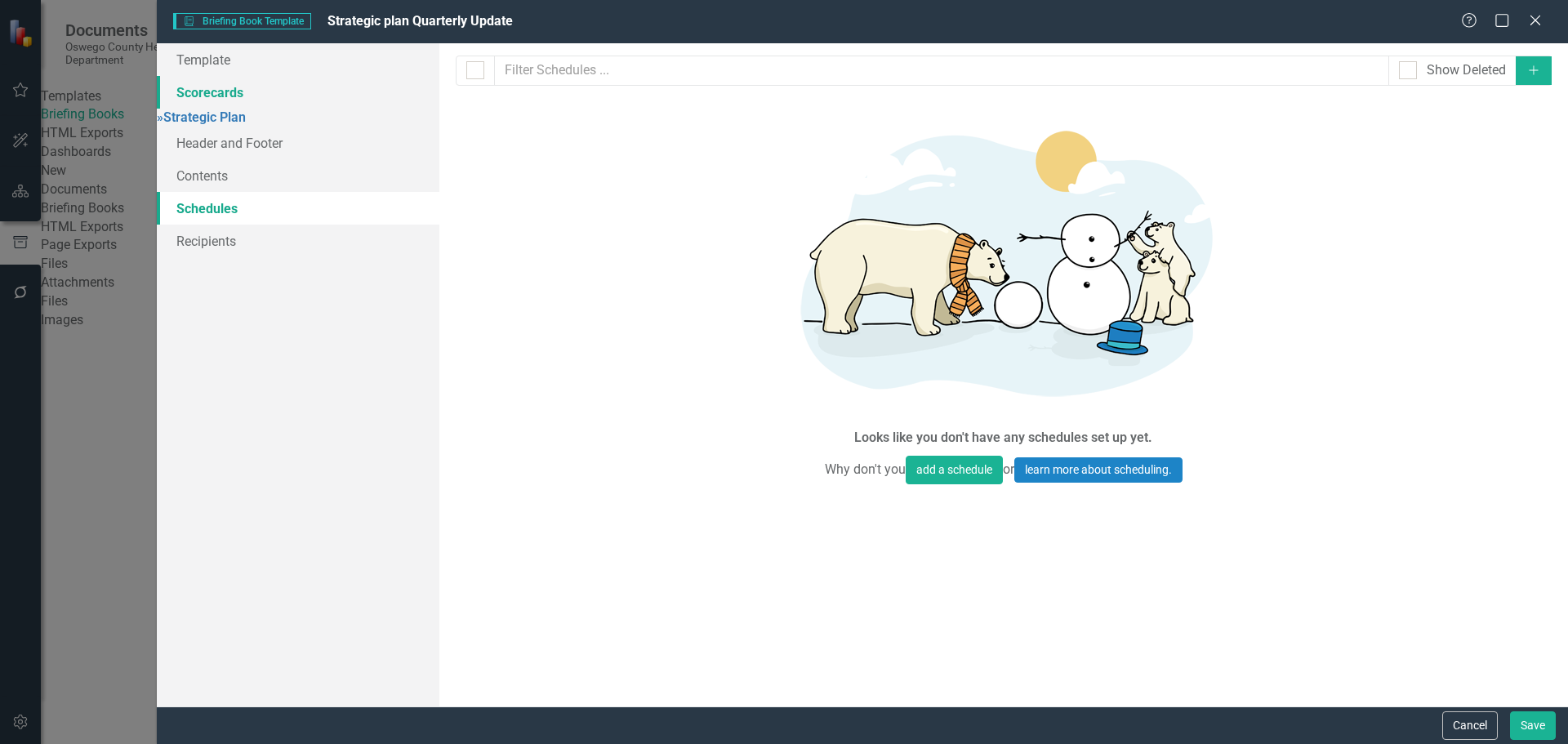
click at [234, 102] on link "Scorecards" at bounding box center [298, 93] width 282 height 32
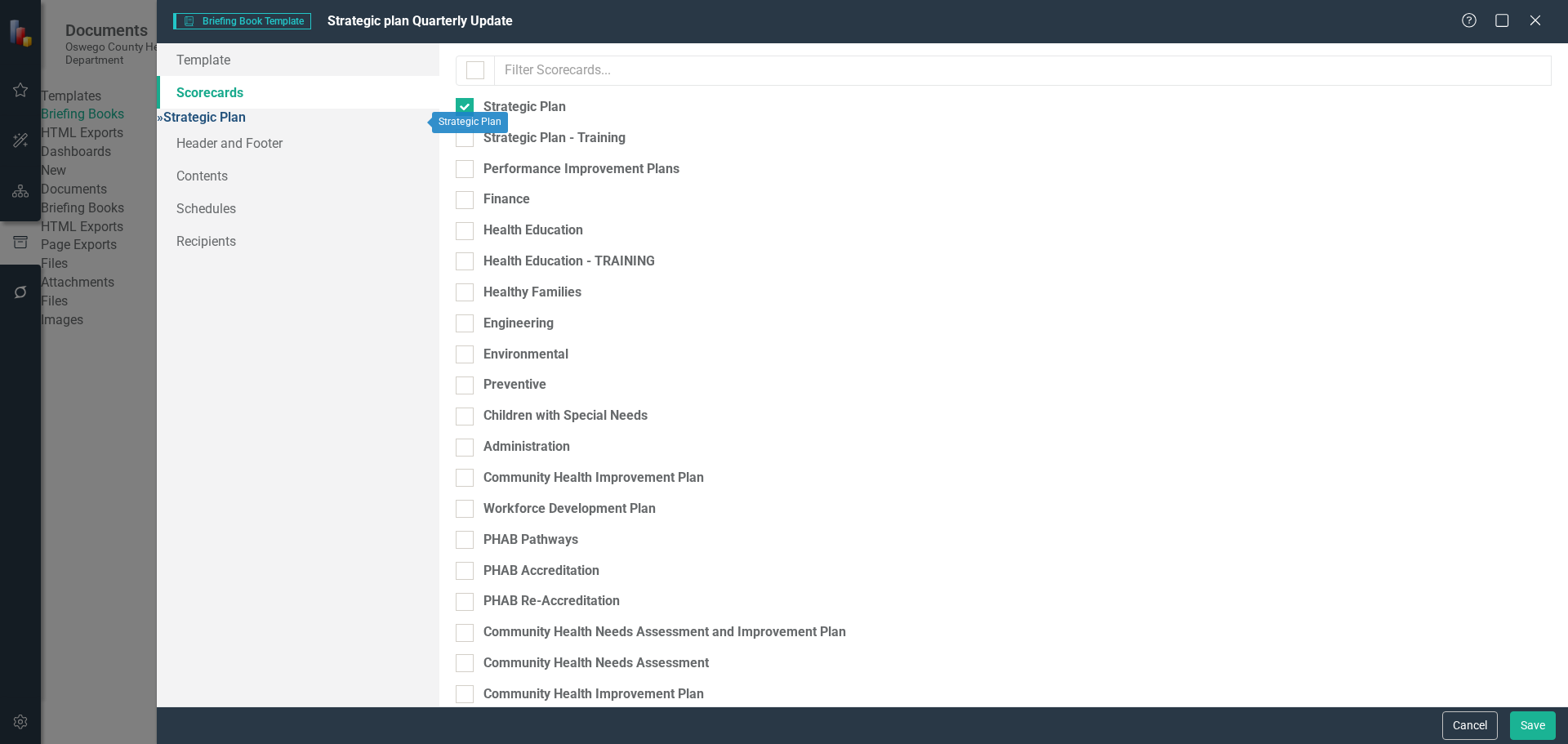
click at [246, 125] on link "» Strategic Plan" at bounding box center [201, 117] width 89 height 15
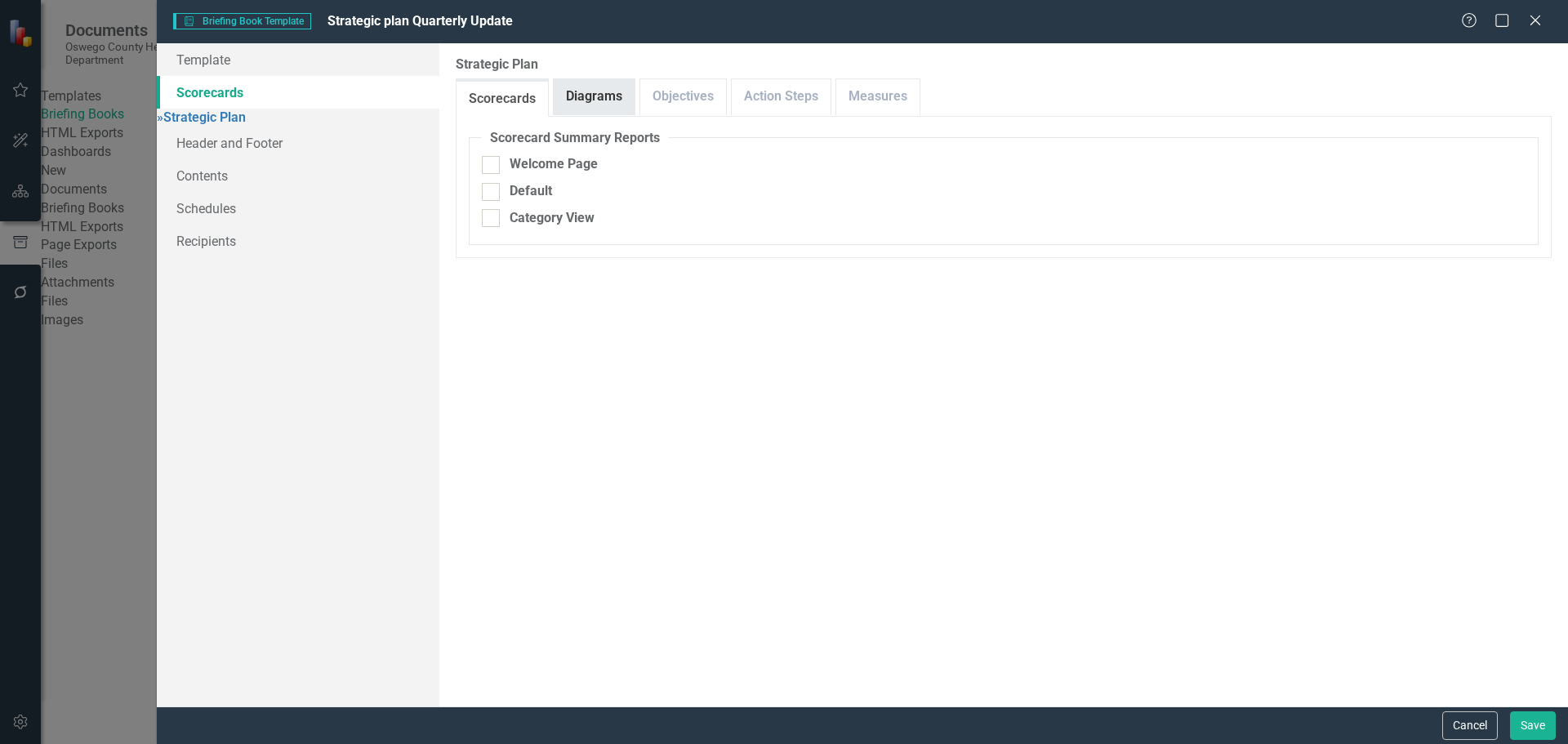
click at [608, 98] on link "Diagrams" at bounding box center [594, 96] width 81 height 35
click at [685, 103] on link "Objectives" at bounding box center [683, 96] width 85 height 35
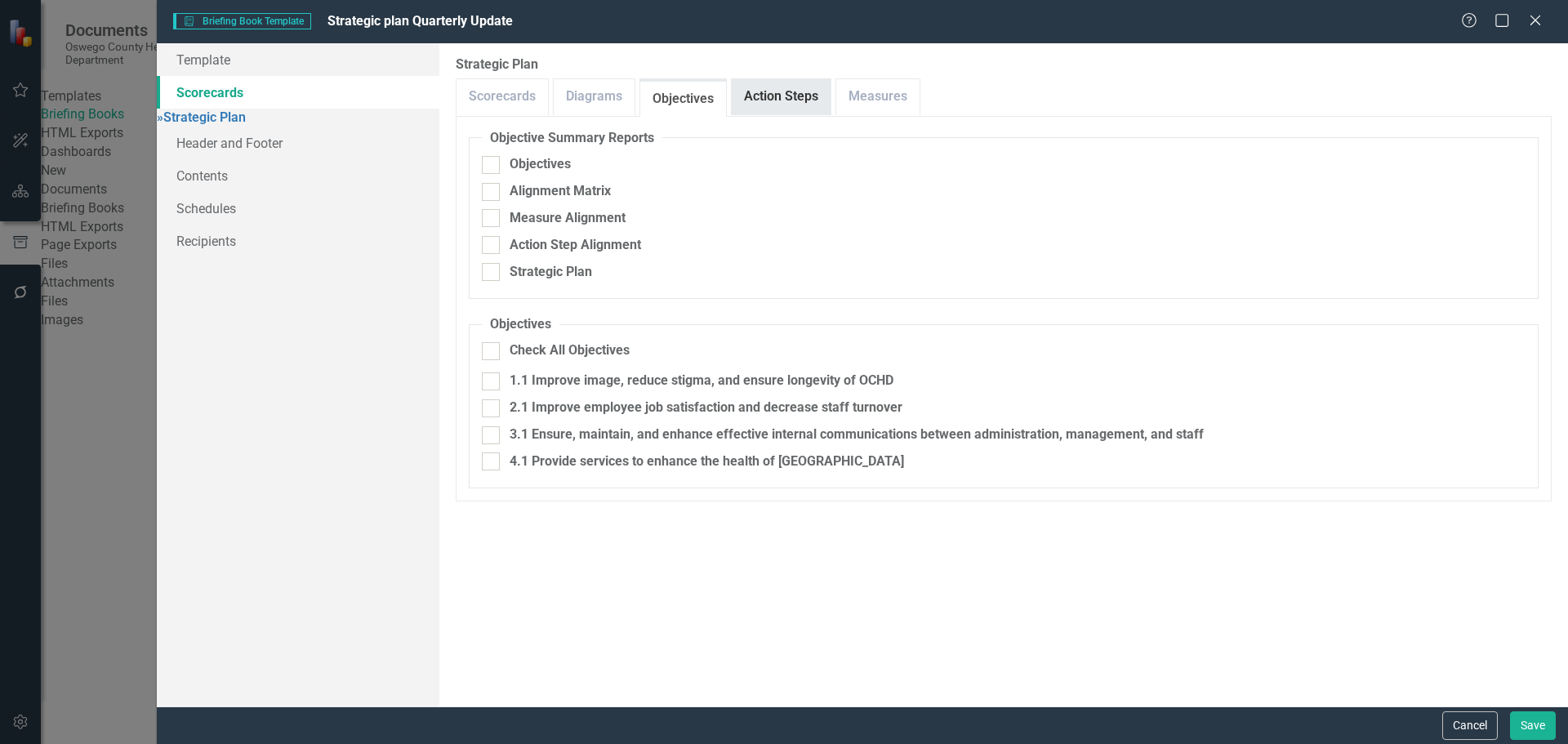
click at [749, 107] on link "Action Steps" at bounding box center [781, 96] width 99 height 35
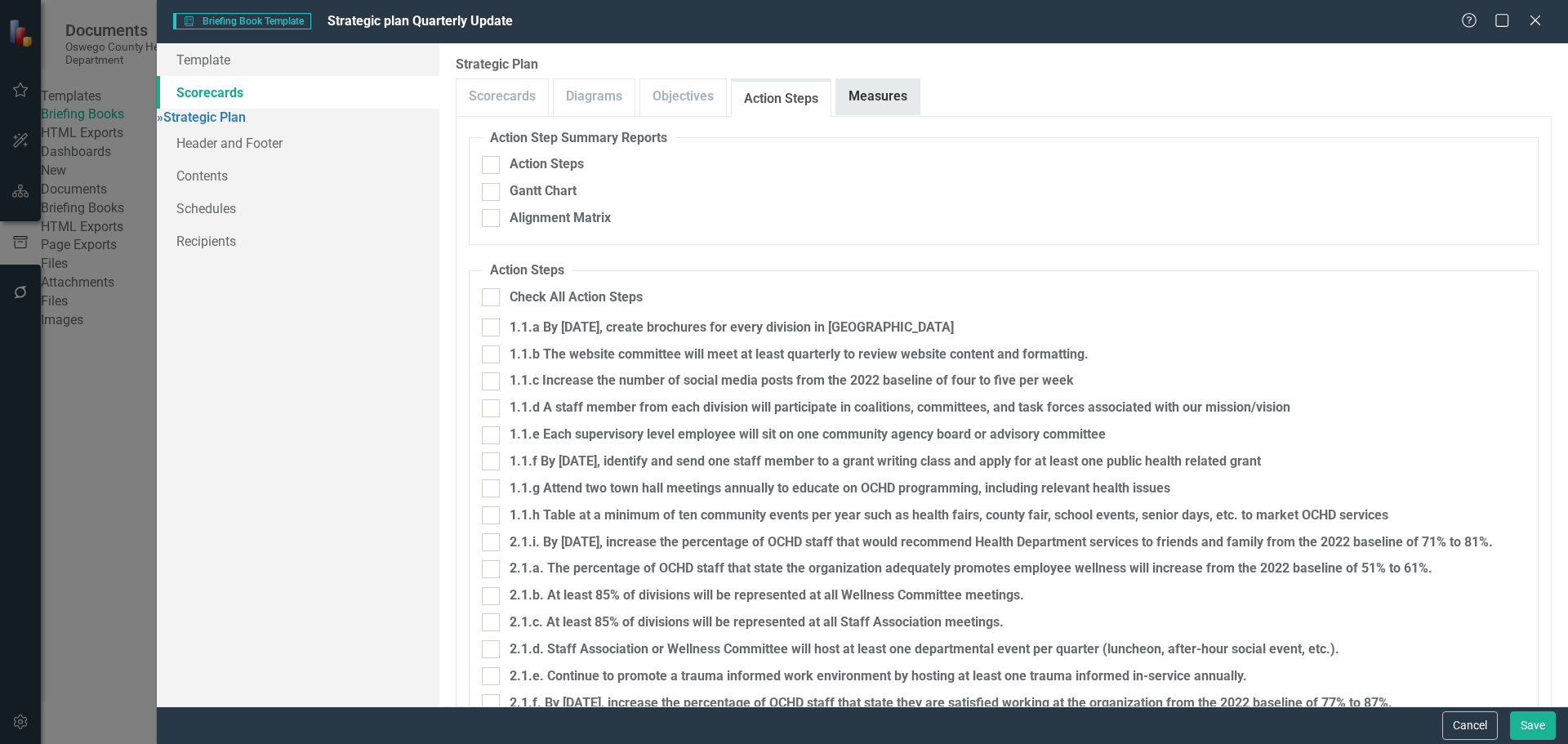
click at [871, 97] on link "Measures" at bounding box center [878, 96] width 84 height 35
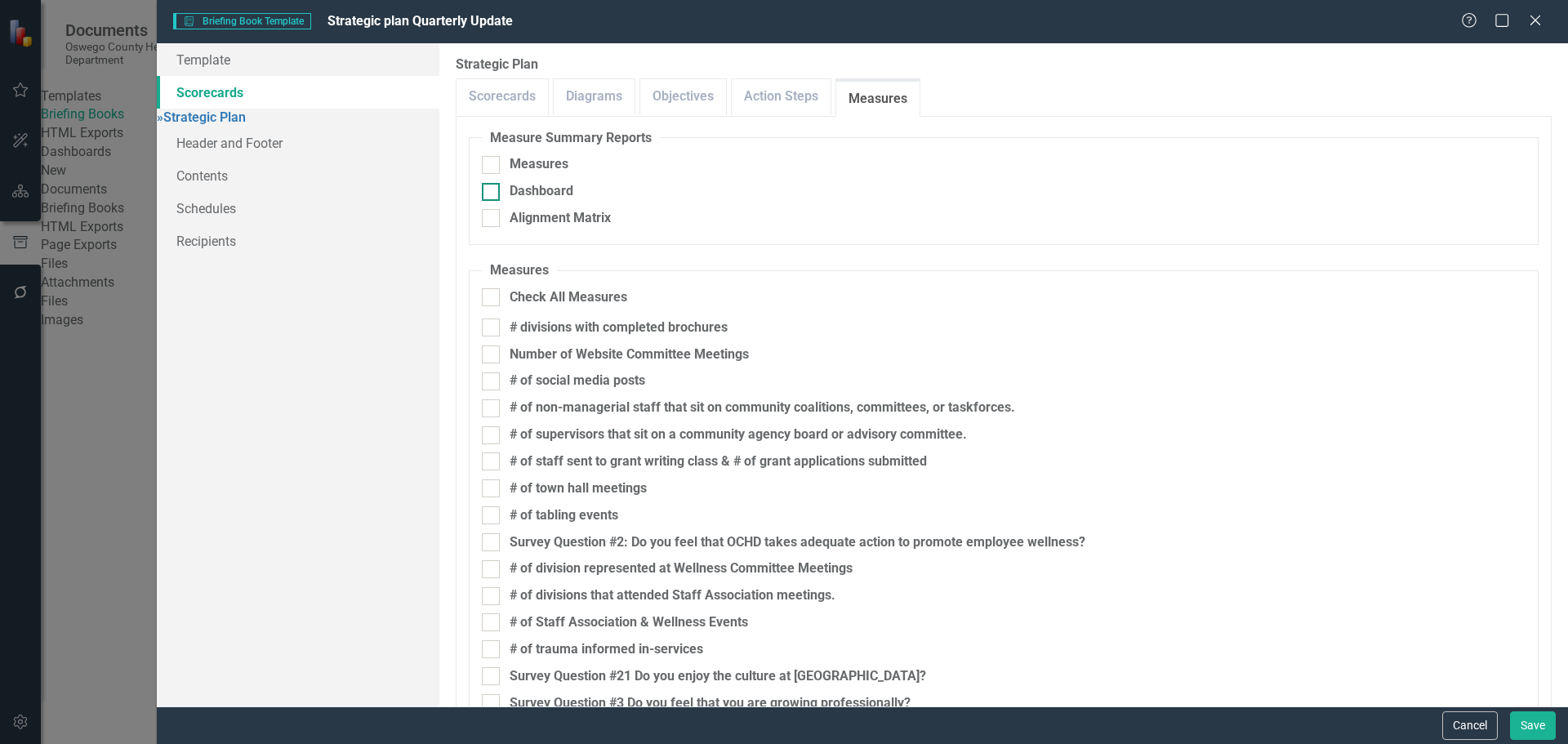
drag, startPoint x: 575, startPoint y: 185, endPoint x: 583, endPoint y: 186, distance: 8.1
click at [575, 186] on div "Dashboard" at bounding box center [1004, 191] width 1044 height 19
click at [492, 186] on input "Dashboard" at bounding box center [487, 189] width 11 height 11
checkbox input "true"
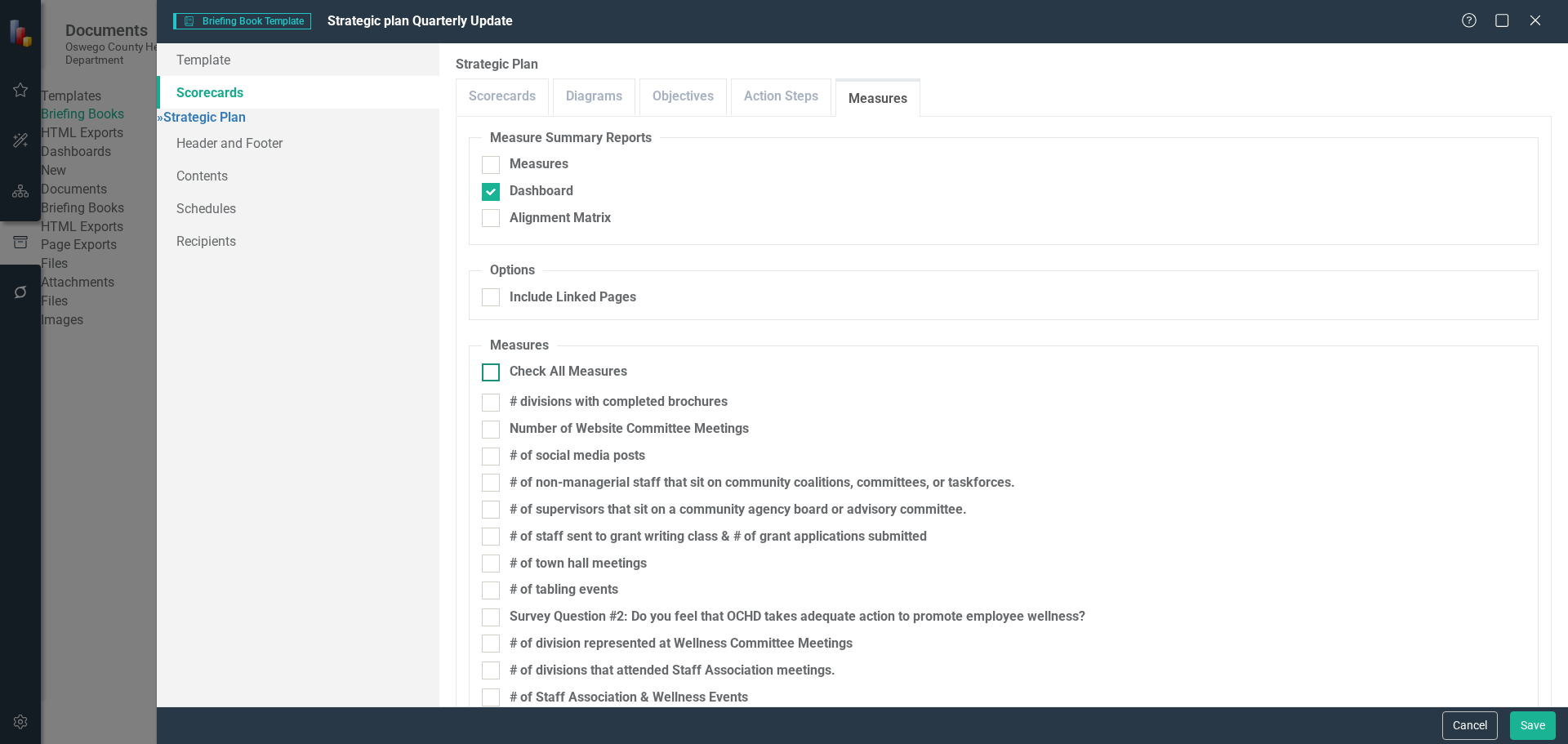
click at [529, 372] on div "Check All Measures" at bounding box center [568, 372] width 118 height 19
click at [492, 372] on input "Check All Measures" at bounding box center [487, 368] width 11 height 11
checkbox input "true"
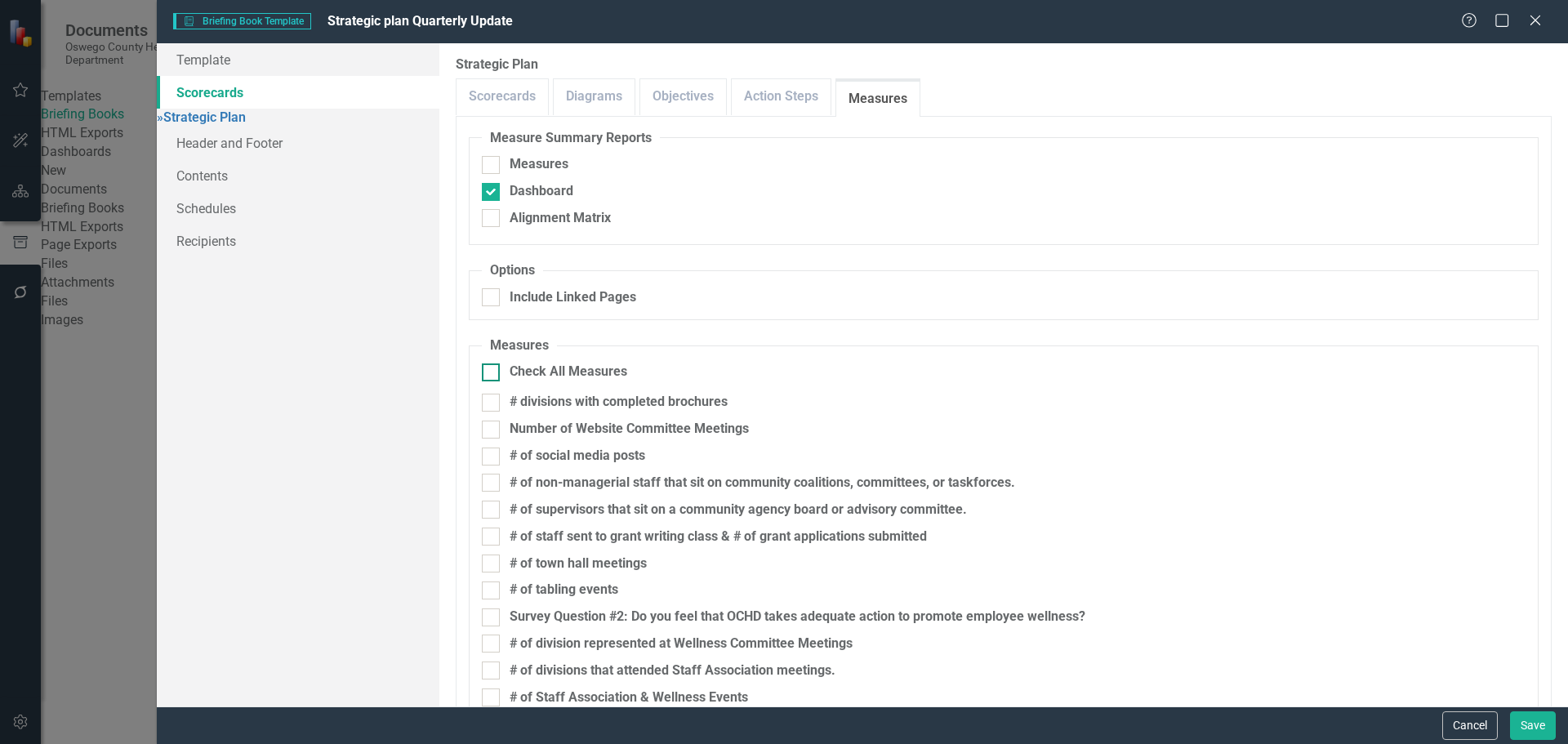
checkbox input "true"
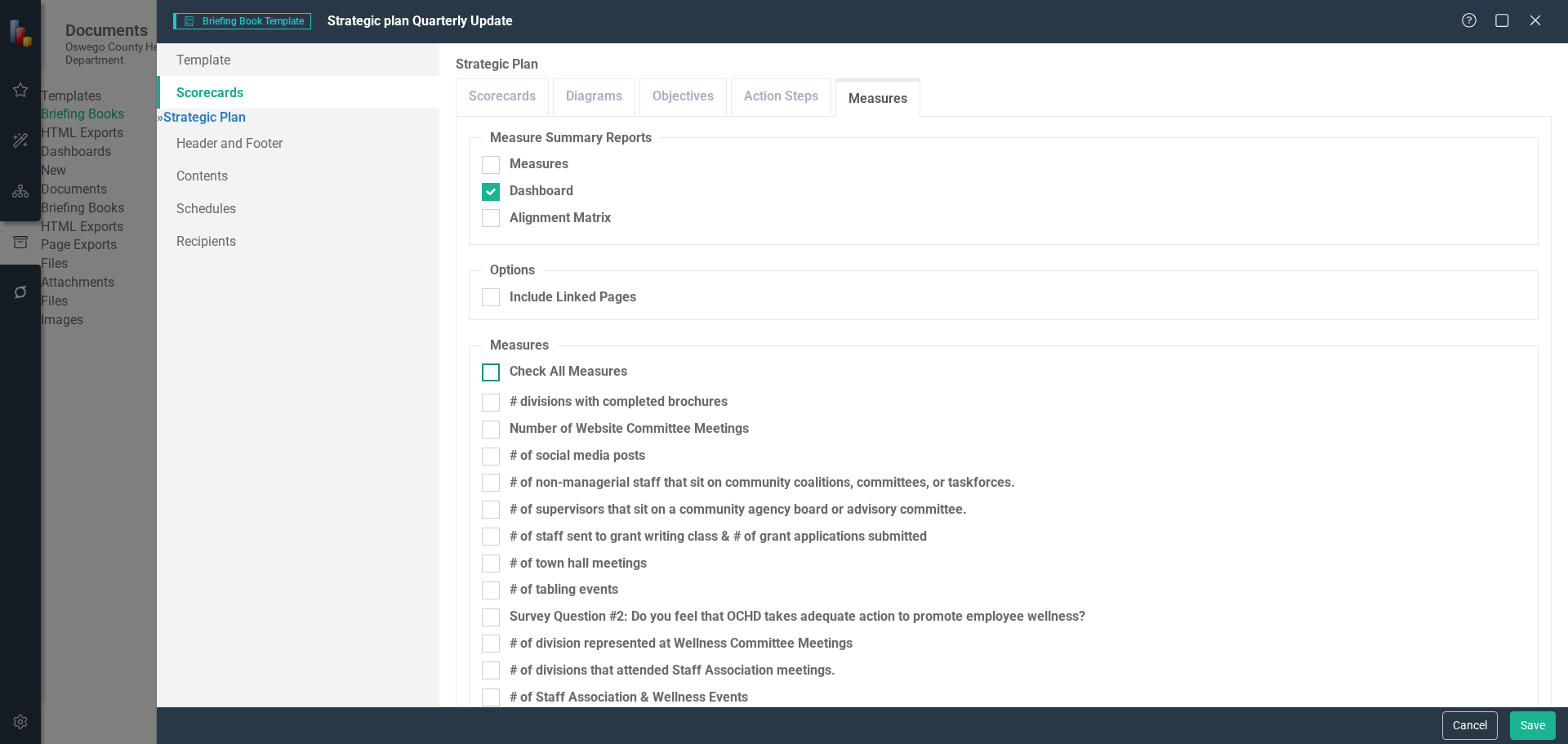
checkbox input "true"
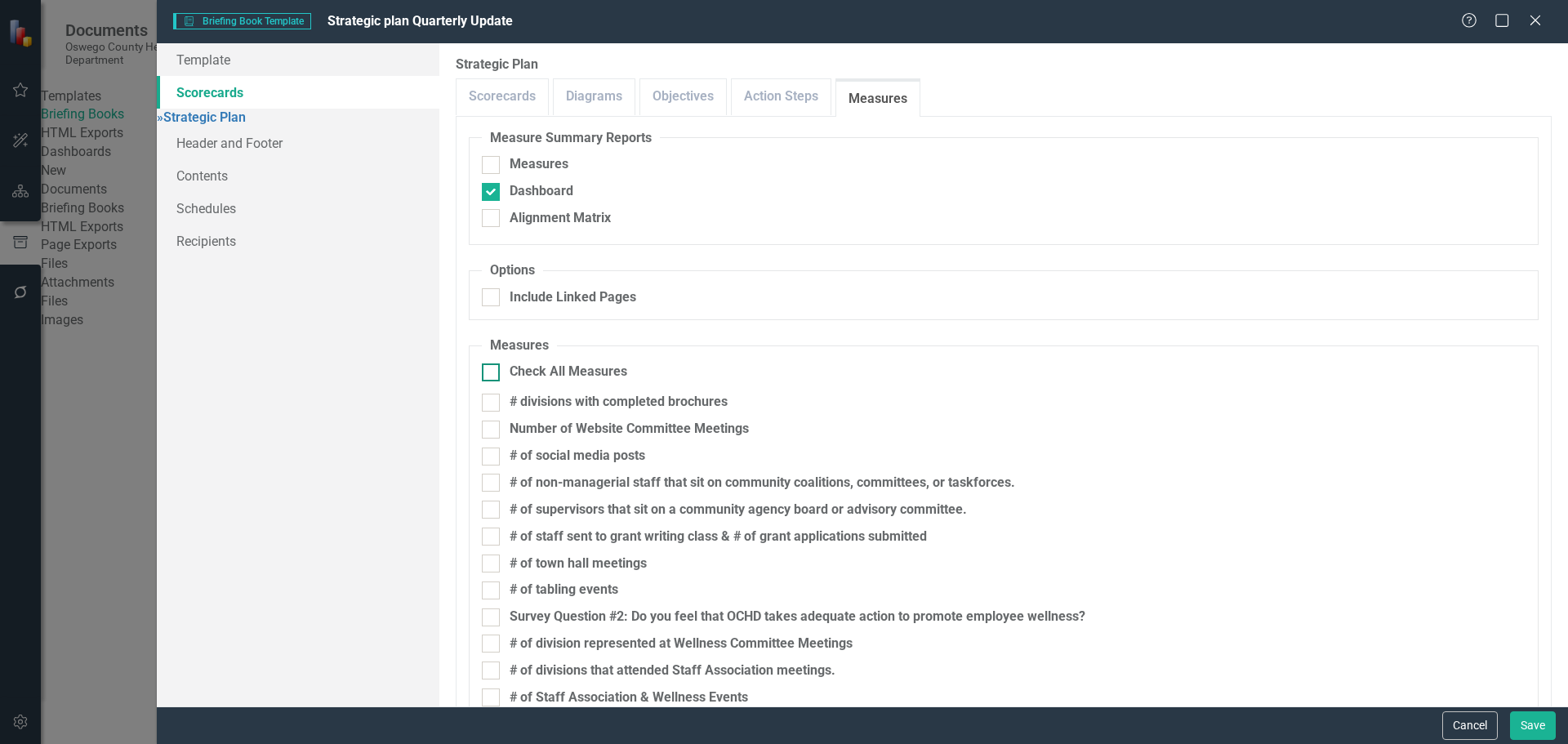
checkbox input "true"
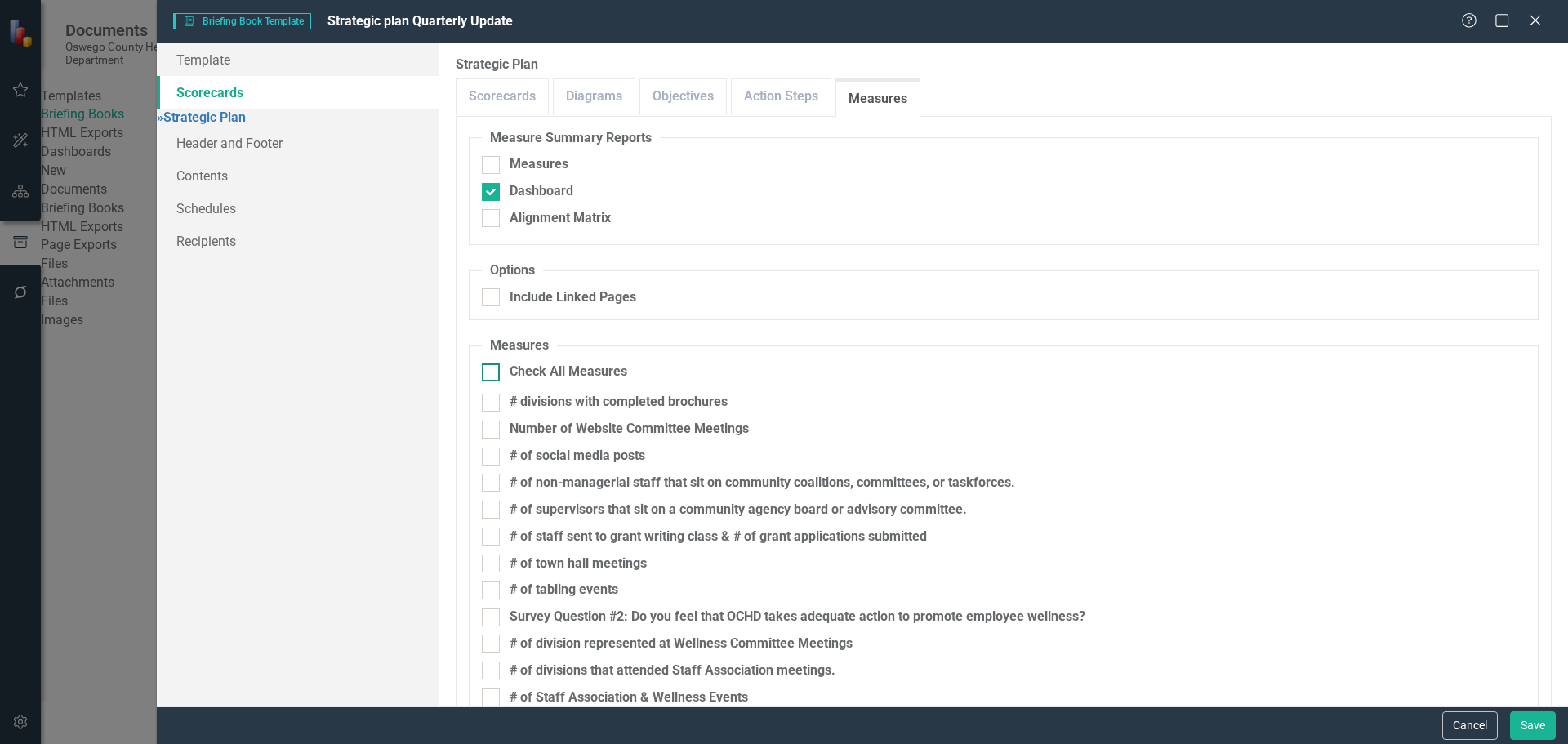
checkbox input "true"
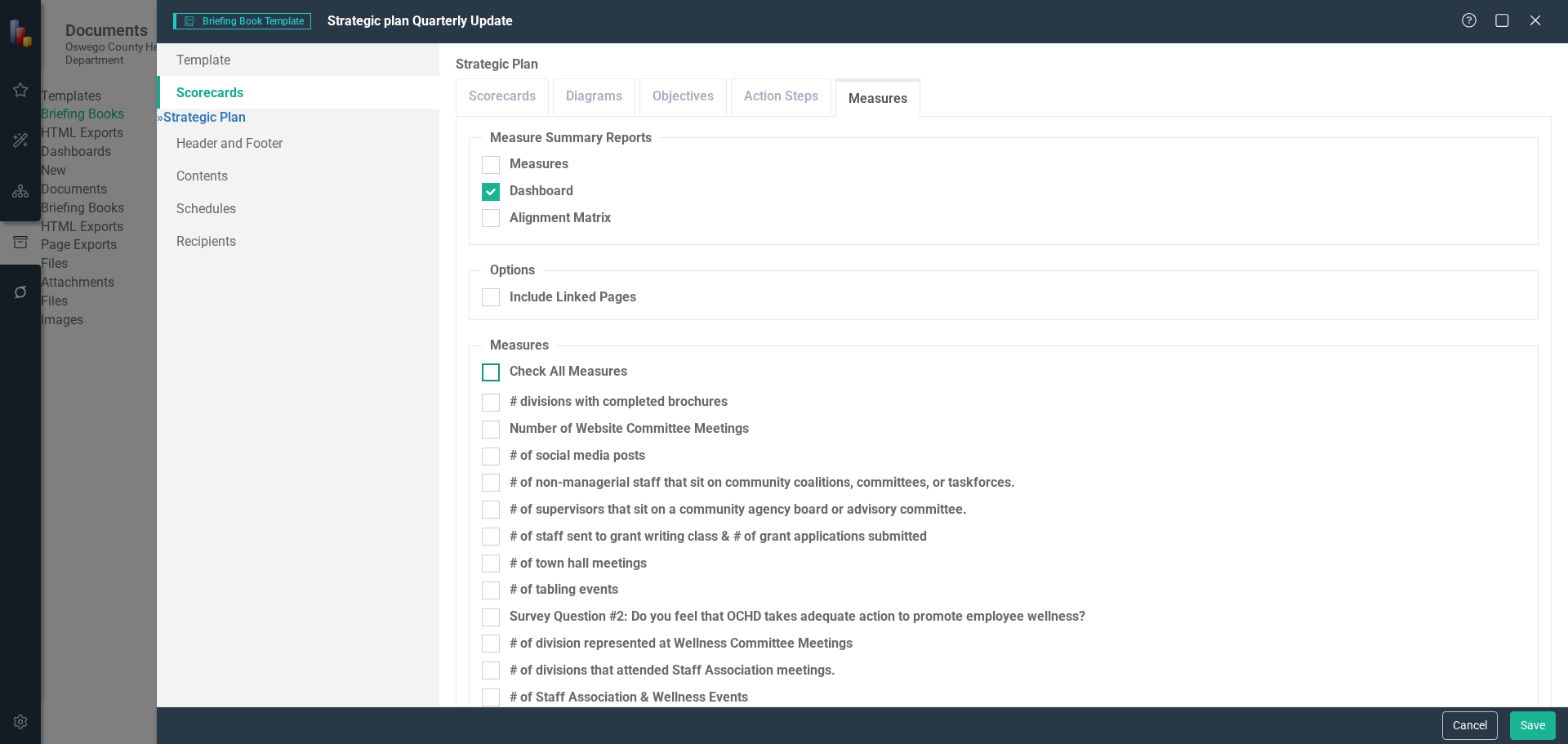
checkbox input "true"
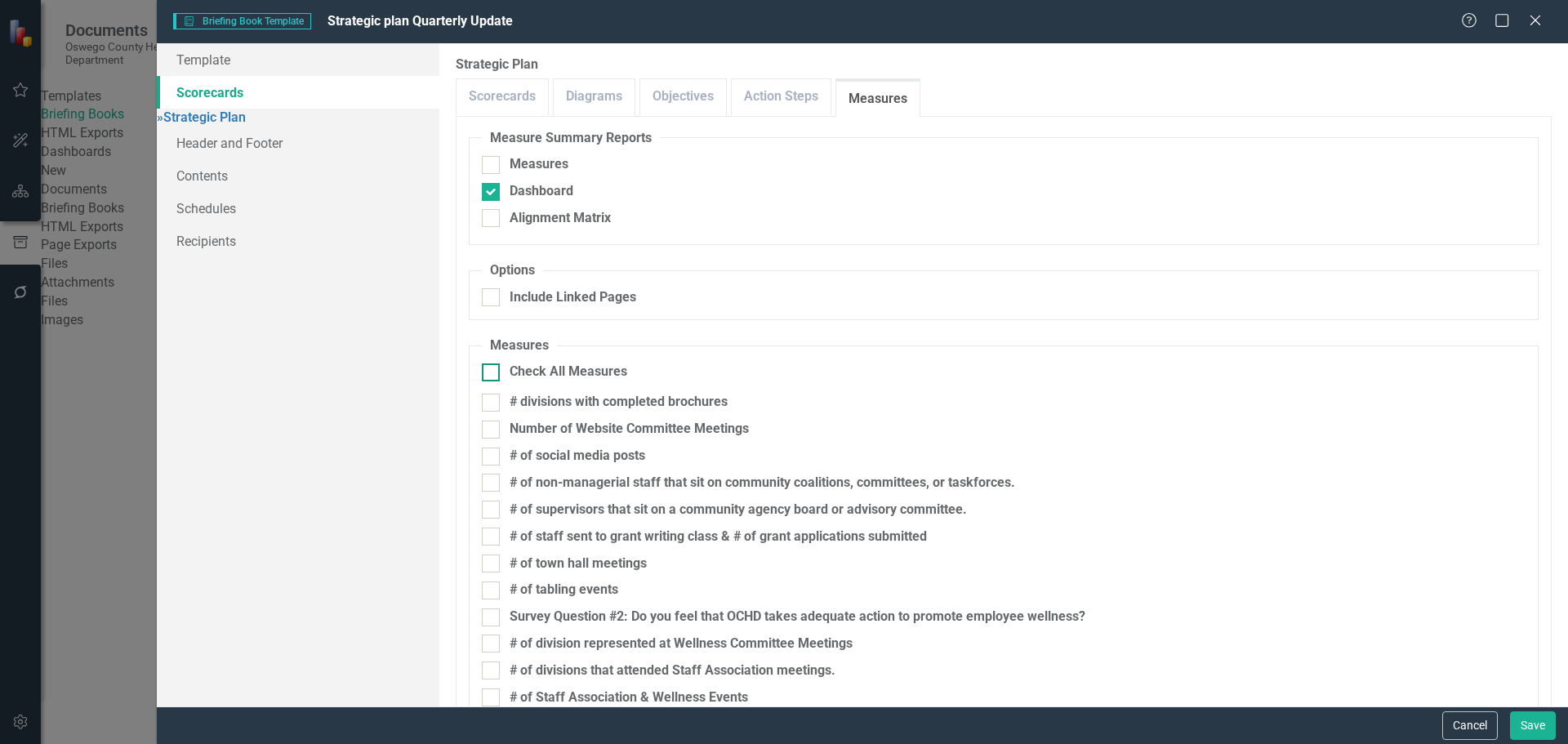
checkbox input "true"
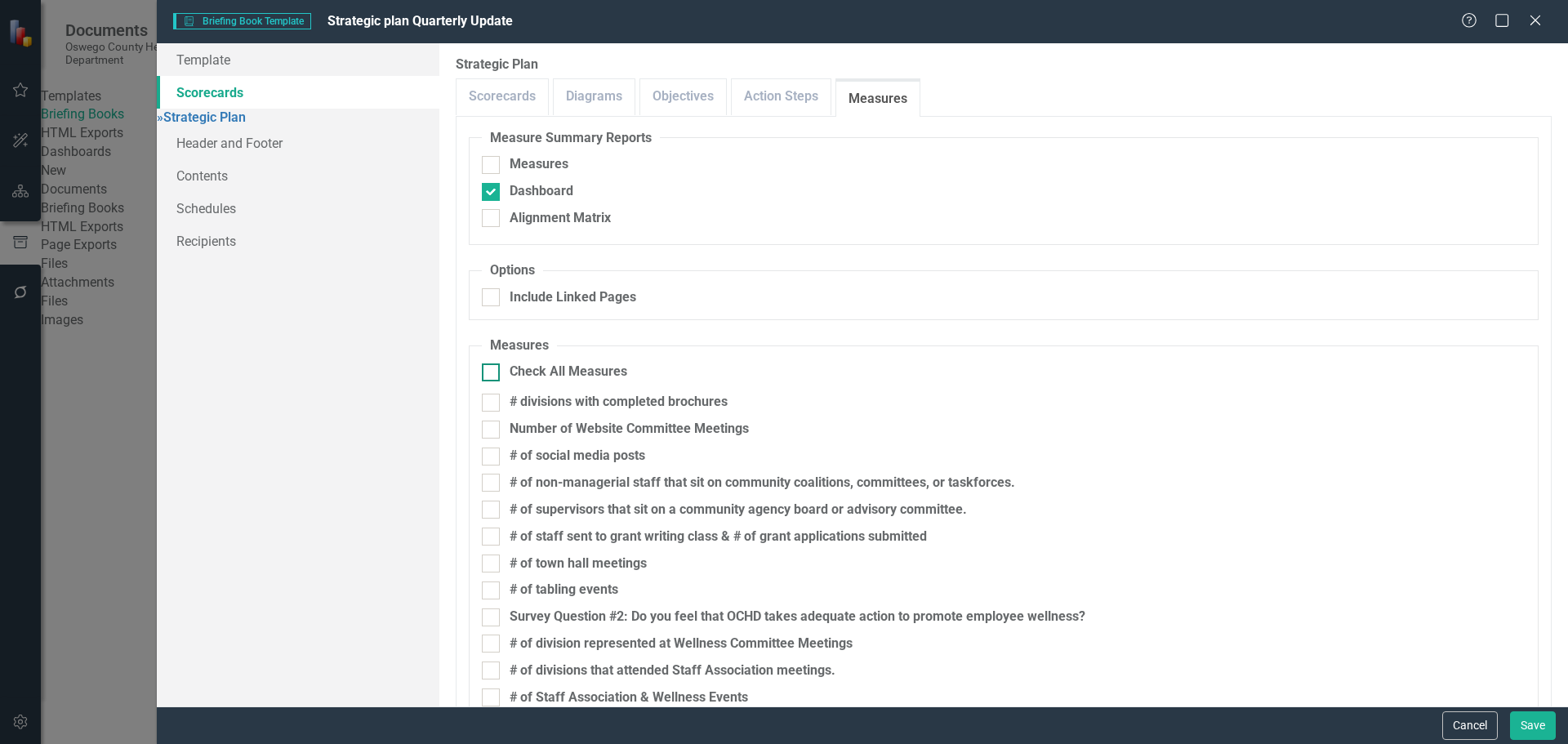
checkbox input "true"
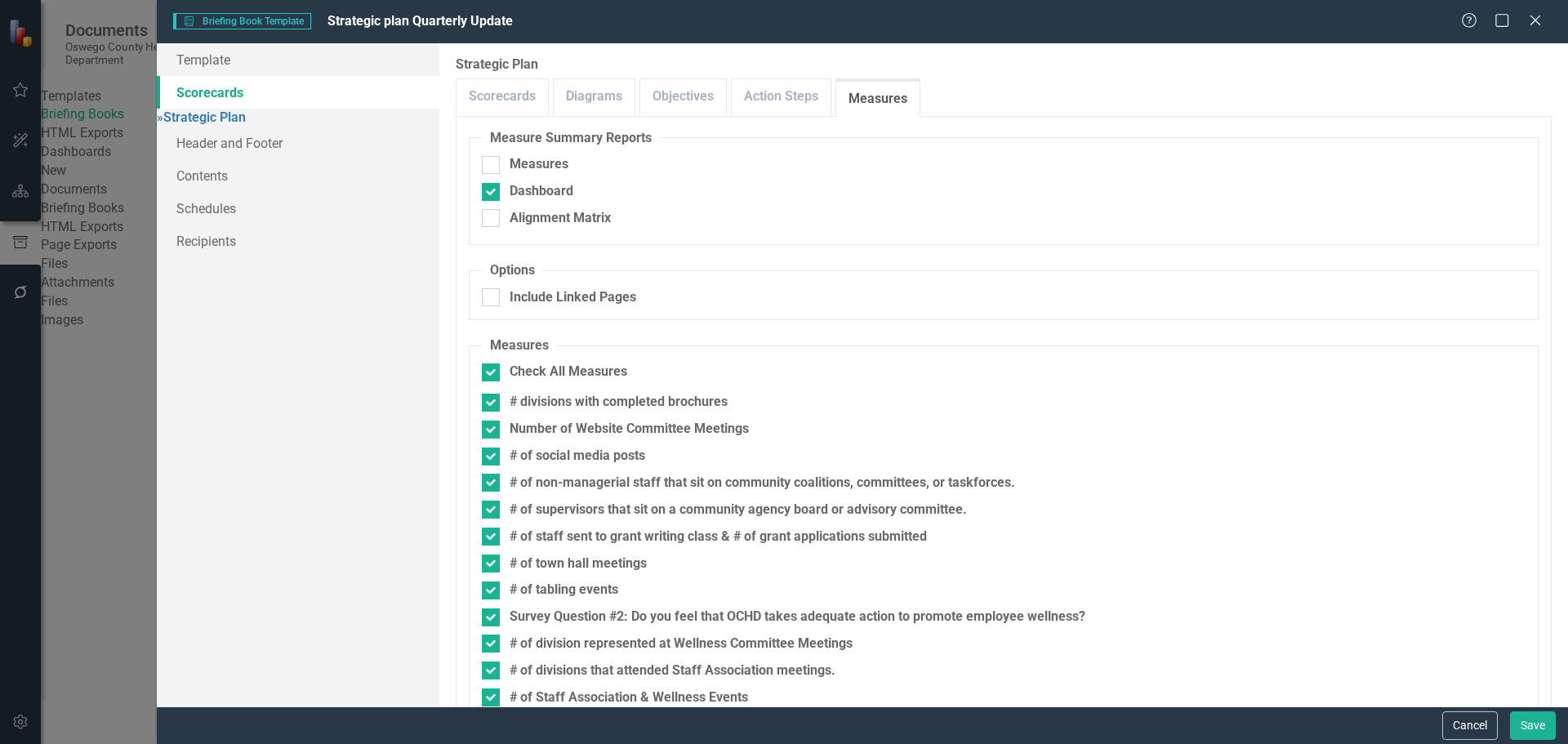
scroll to position [722, 0]
checkbox input "false"
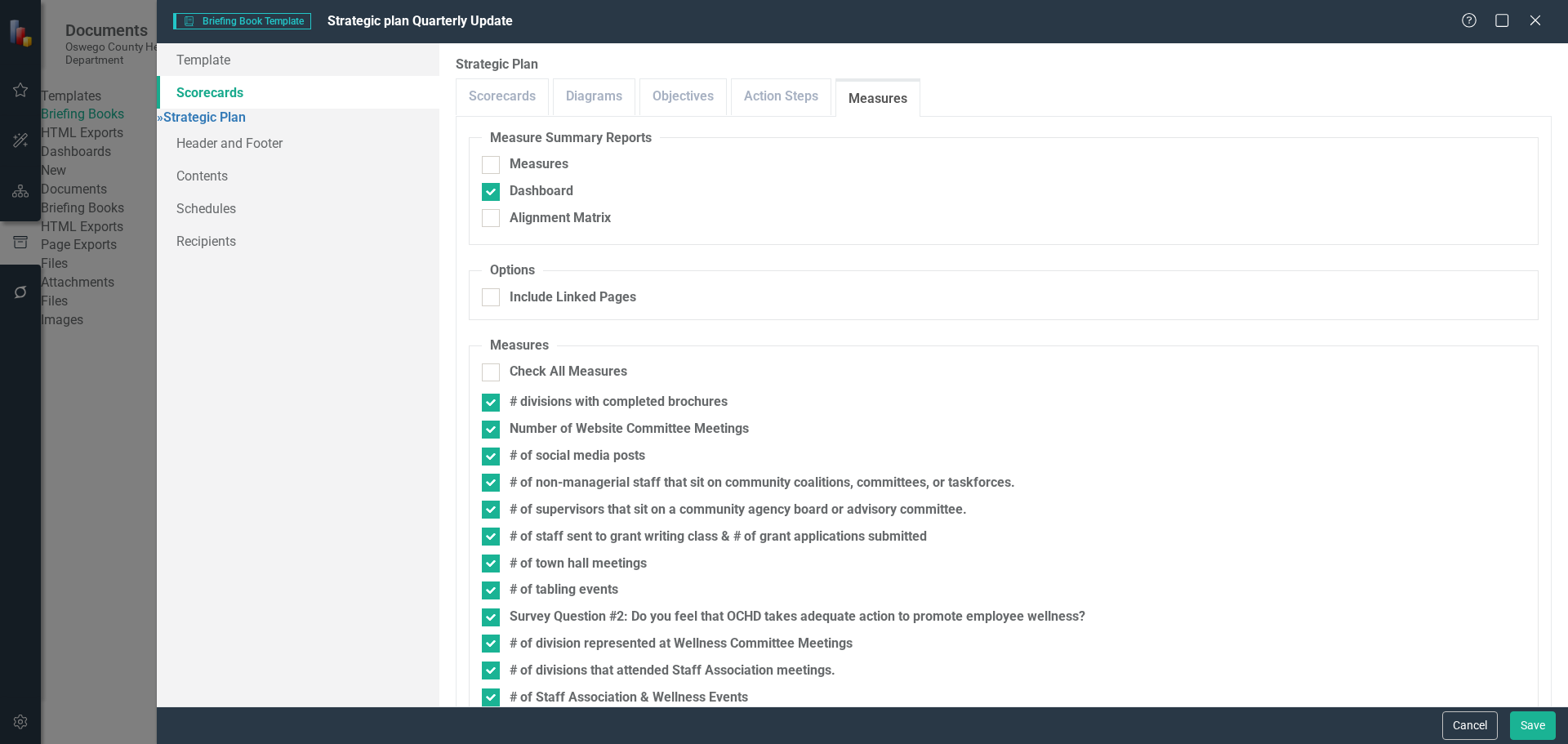
checkbox input "false"
click at [1533, 729] on button "Save" at bounding box center [1533, 726] width 46 height 29
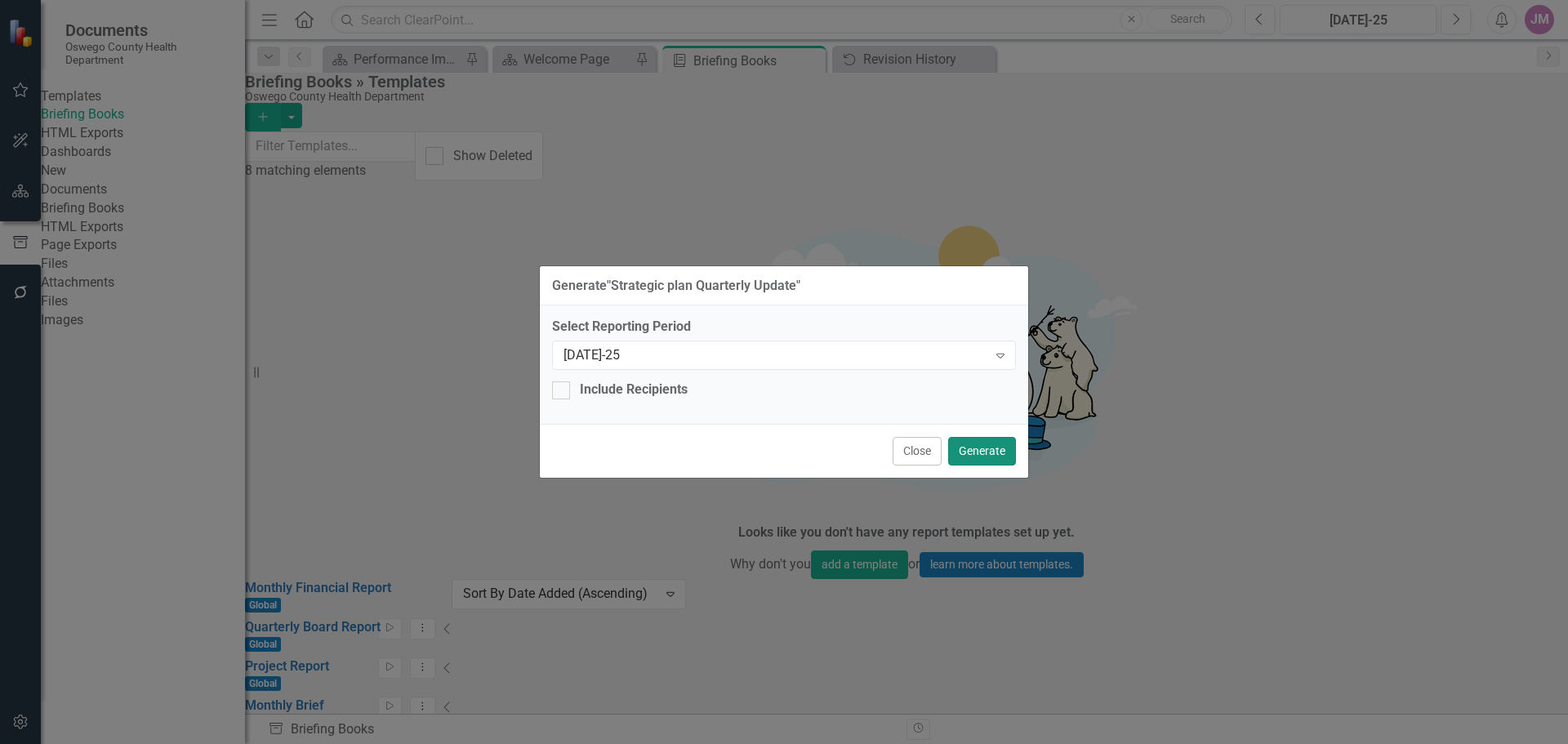
click at [982, 439] on button "Generate" at bounding box center [981, 451] width 67 height 29
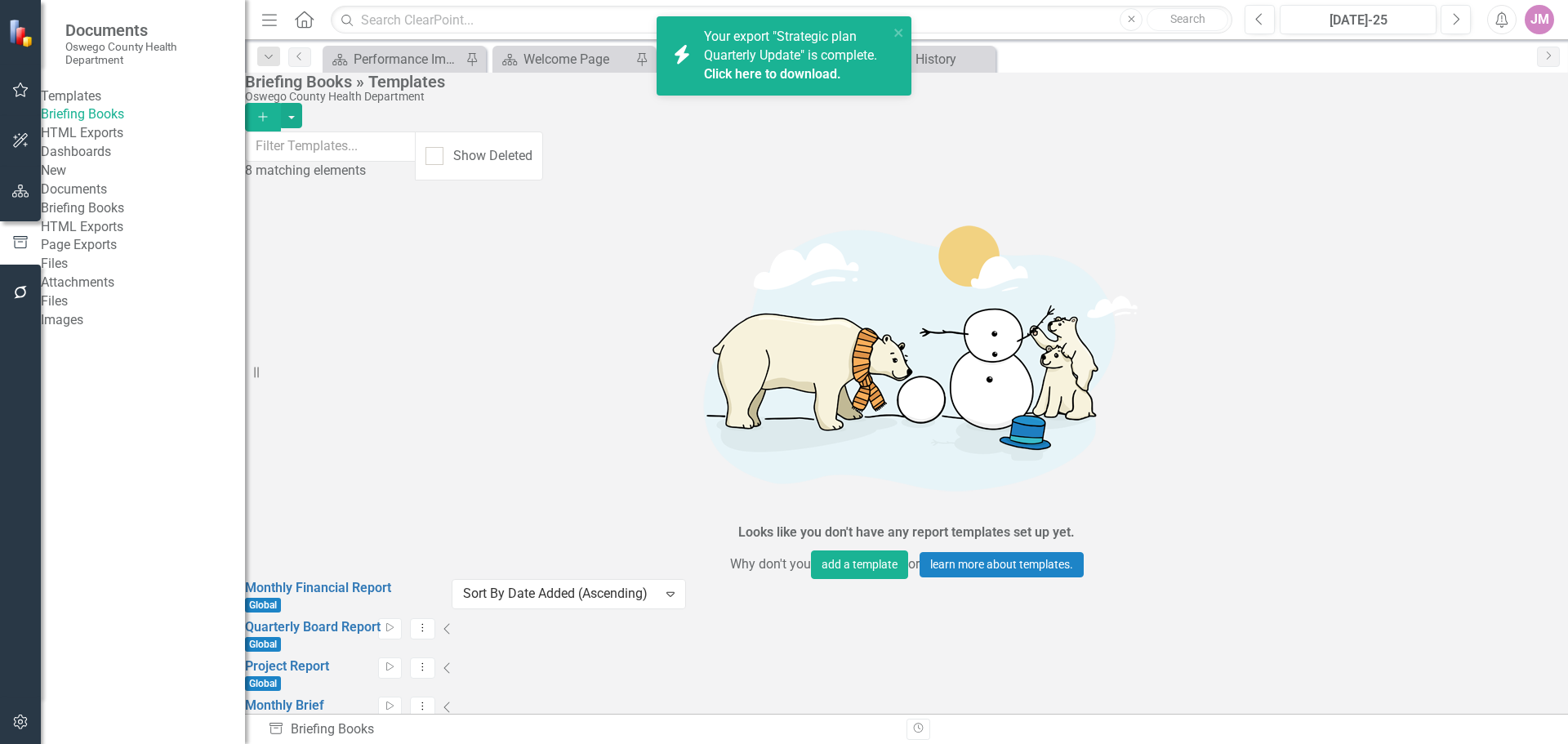
click at [787, 52] on span "Your export "Strategic plan Quarterly Update" is complete. Click here to downlo…" at bounding box center [793, 57] width 181 height 56
